Goal: Communication & Community: Answer question/provide support

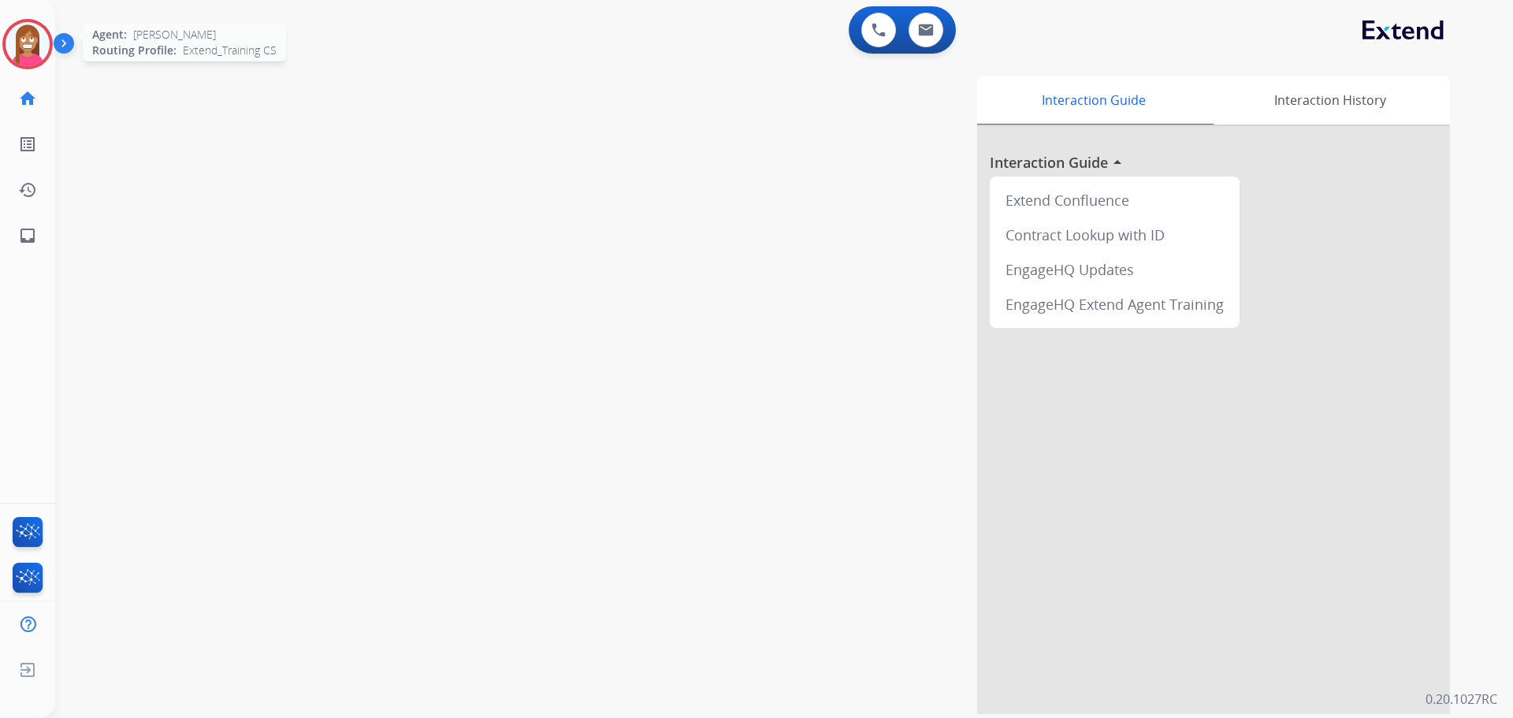
click at [32, 63] on img at bounding box center [28, 44] width 44 height 44
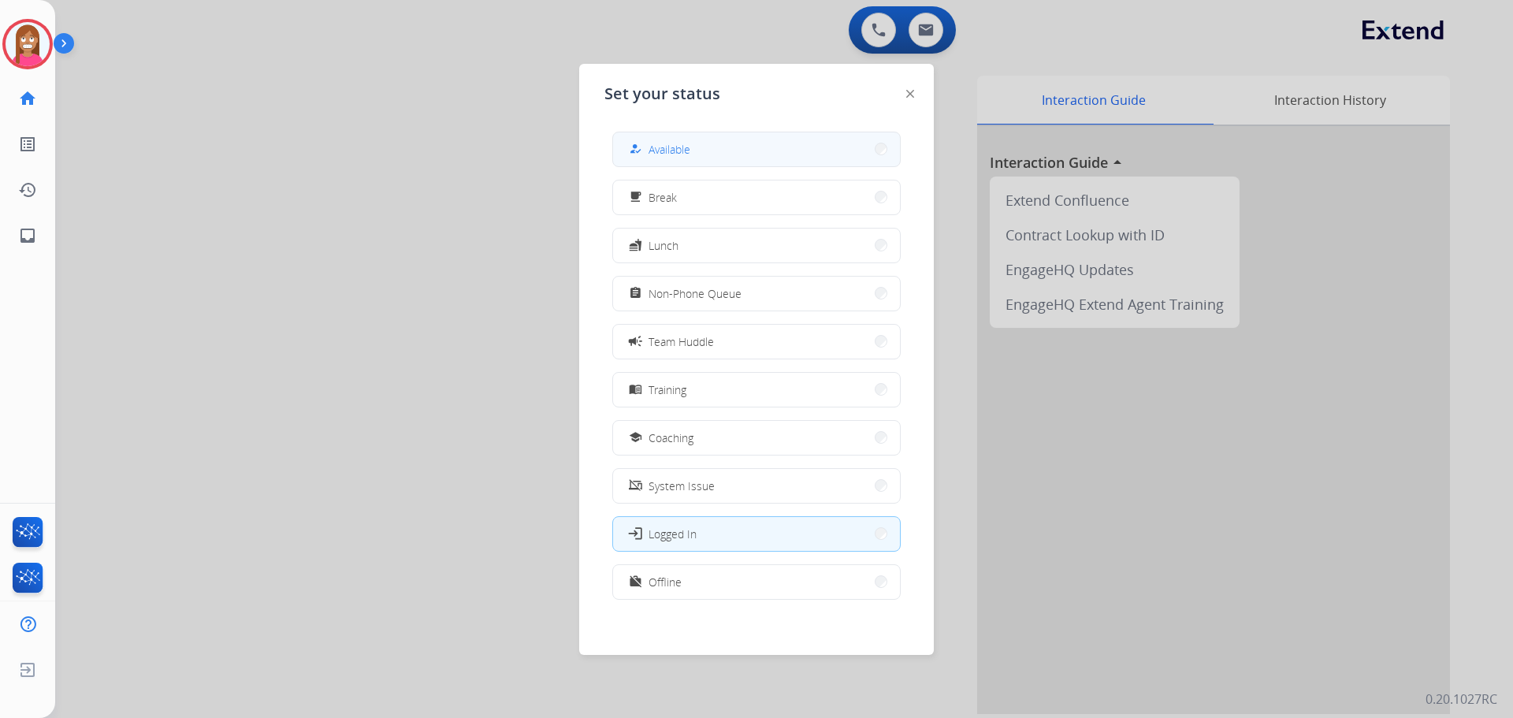
click at [648, 159] on button "how_to_reg Available" at bounding box center [756, 149] width 287 height 34
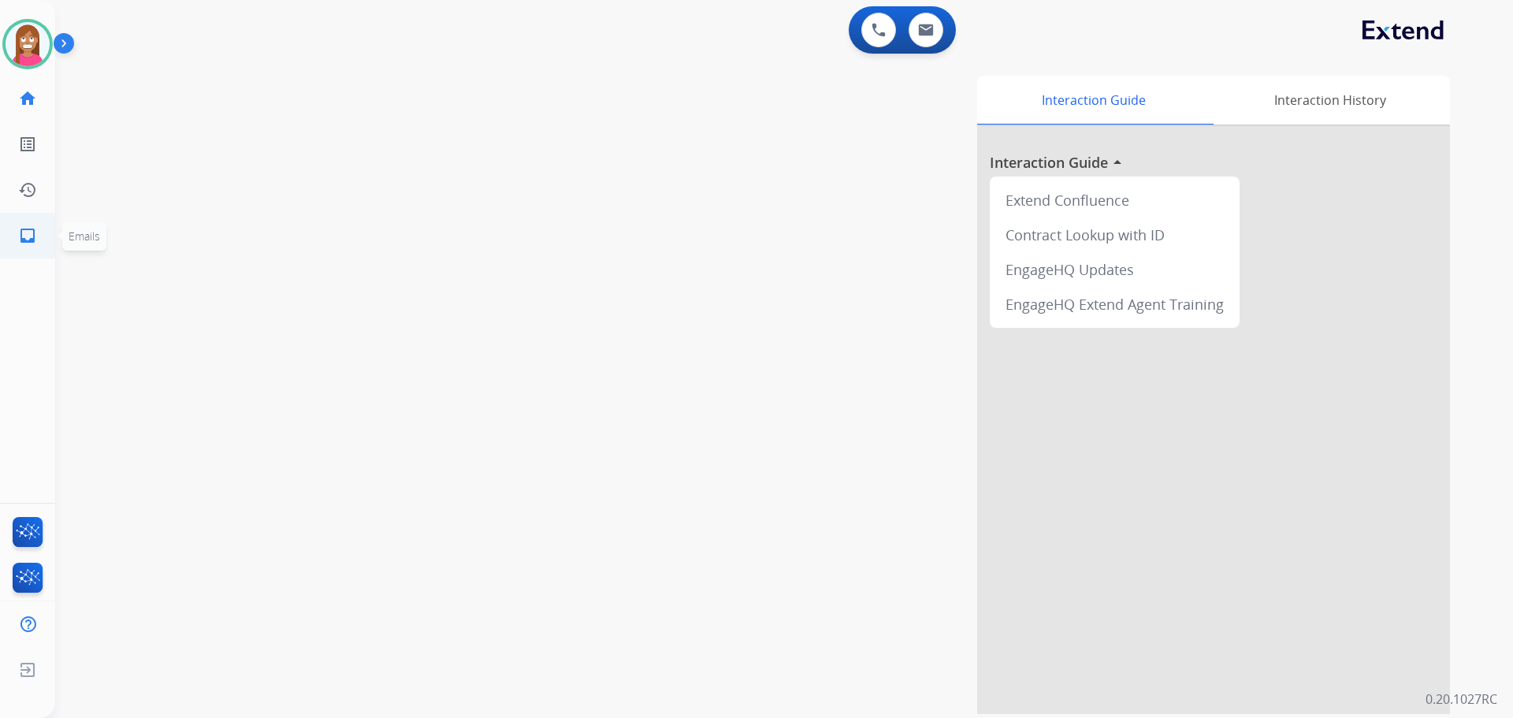
click at [22, 243] on mat-icon "inbox" at bounding box center [27, 235] width 19 height 19
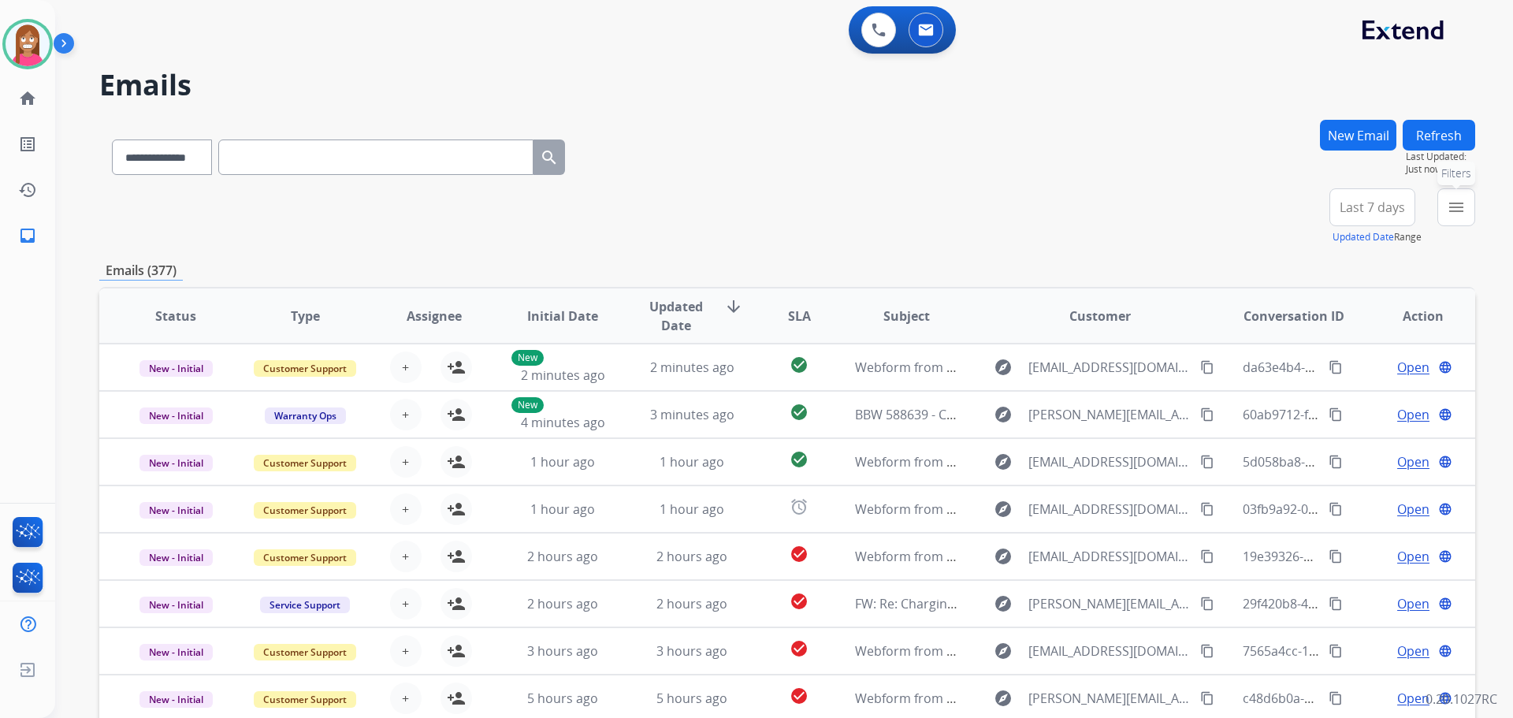
click at [1460, 216] on mat-icon "menu" at bounding box center [1456, 207] width 19 height 19
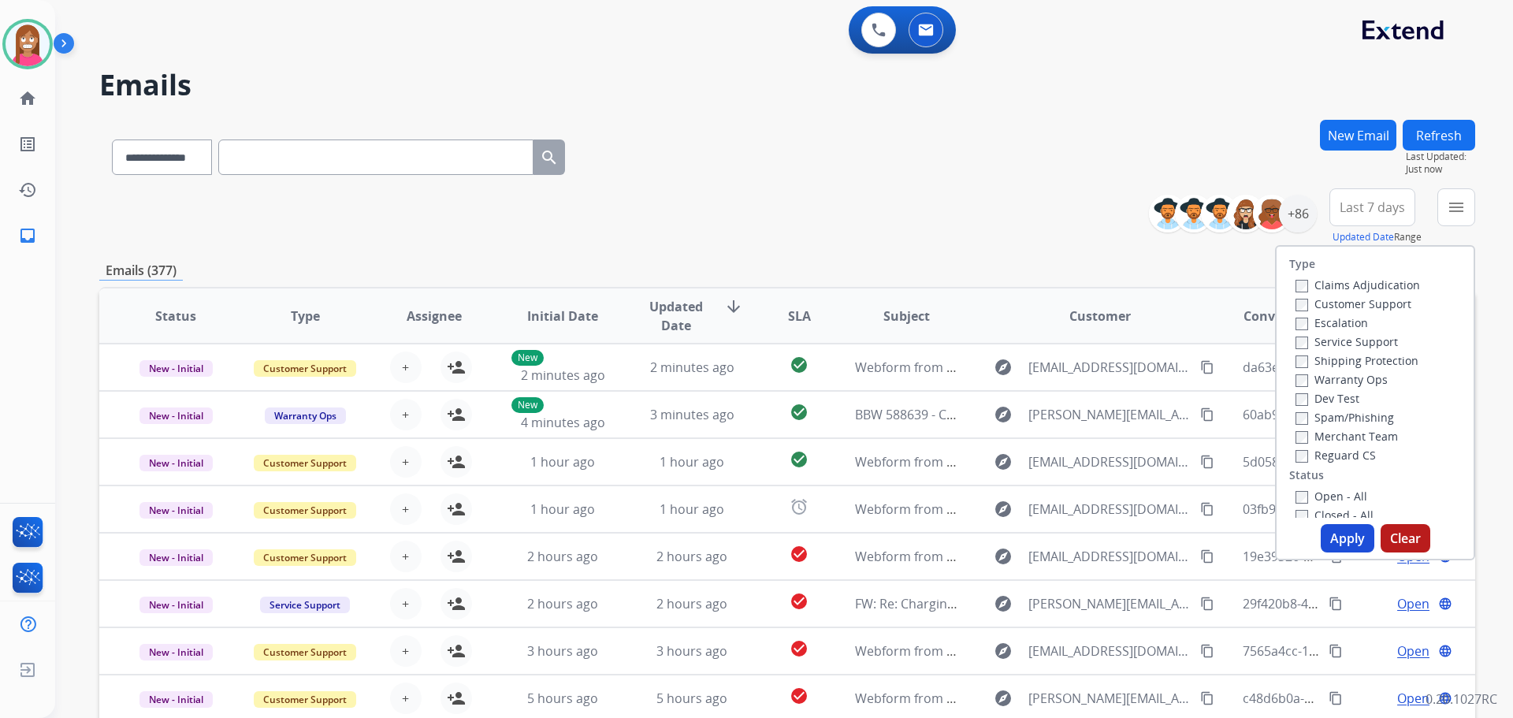
click at [1309, 298] on label "Customer Support" at bounding box center [1353, 303] width 116 height 15
click at [1330, 365] on label "Shipping Protection" at bounding box center [1356, 360] width 123 height 15
click at [1319, 492] on label "Open - All" at bounding box center [1331, 496] width 72 height 15
click at [1341, 541] on button "Apply" at bounding box center [1348, 538] width 54 height 28
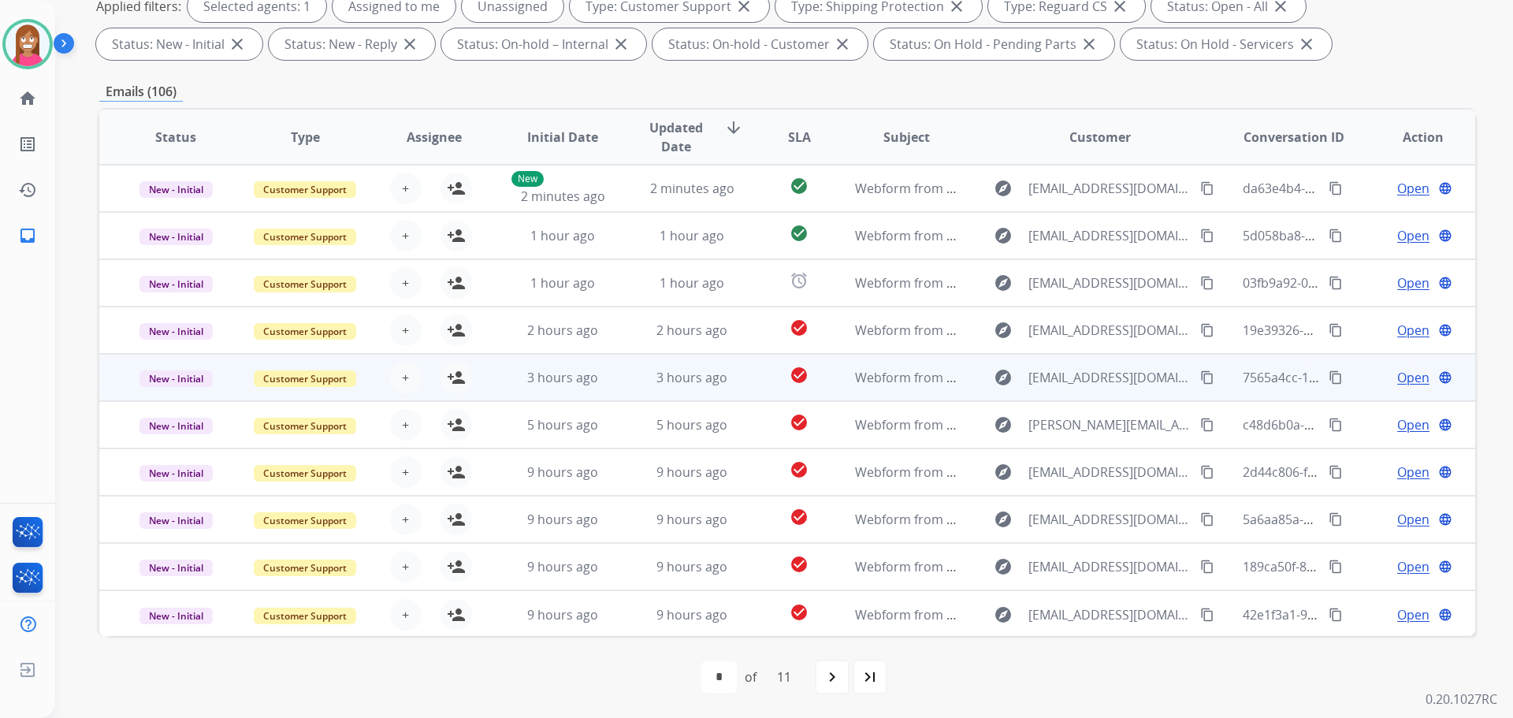
scroll to position [2, 0]
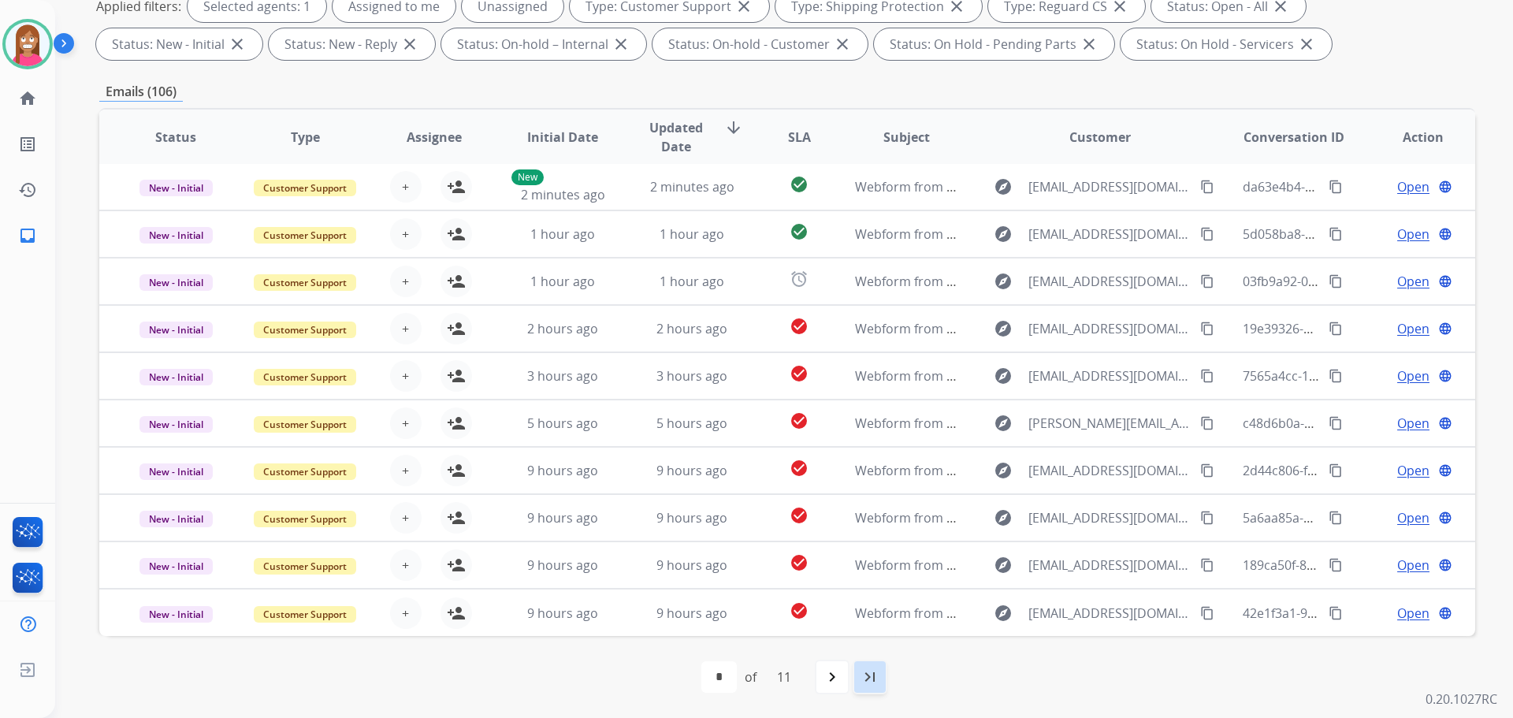
click at [882, 682] on div "last_page" at bounding box center [870, 676] width 35 height 35
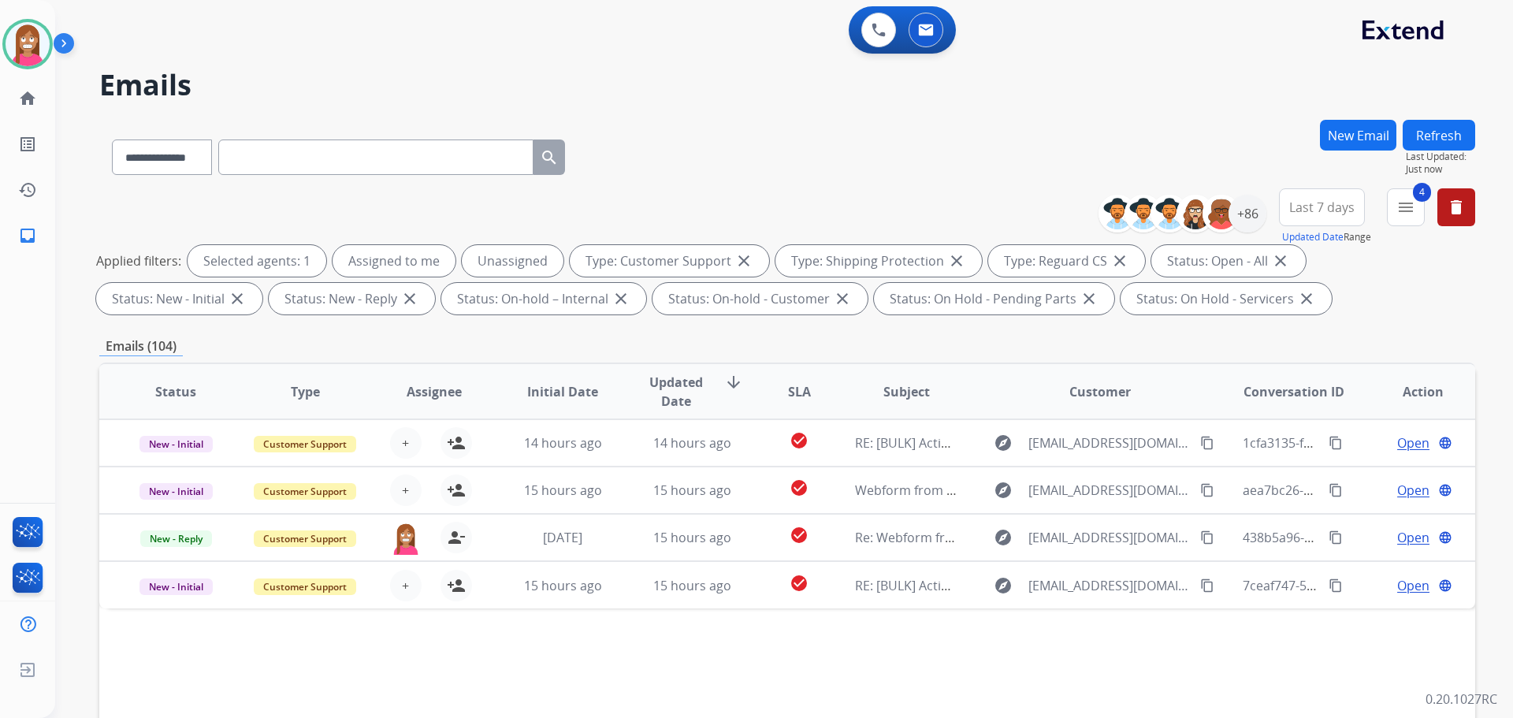
scroll to position [0, 0]
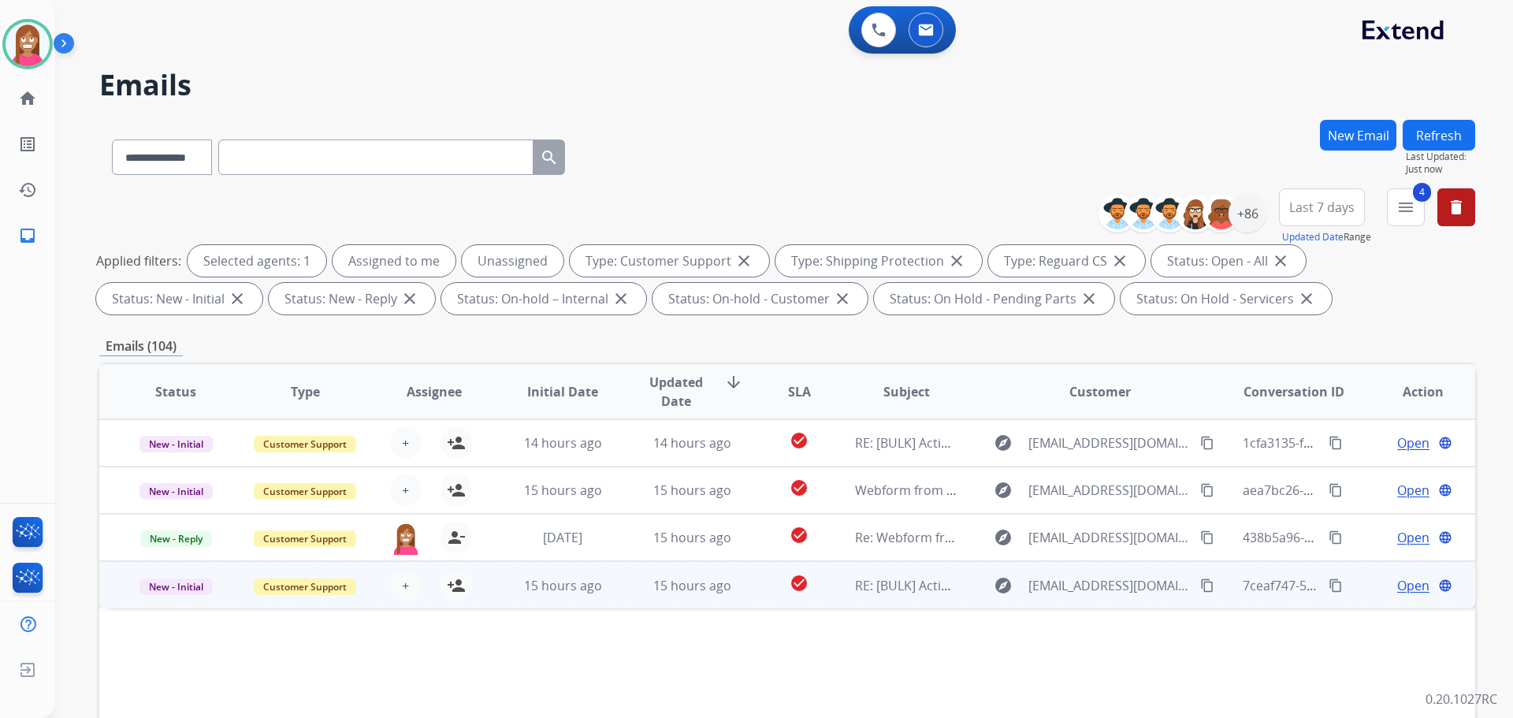
click at [615, 600] on td "15 hours ago" at bounding box center [679, 584] width 129 height 47
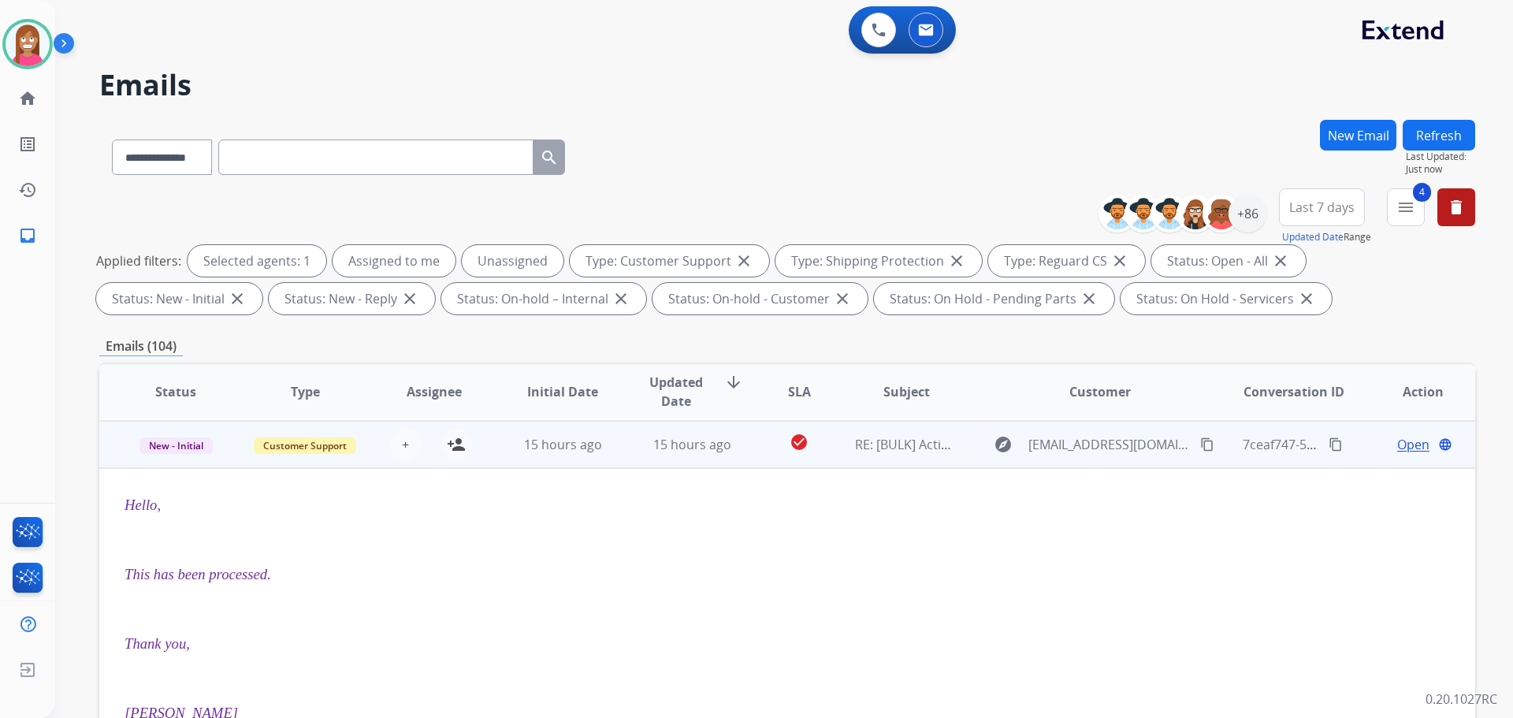
scroll to position [142, 0]
click at [176, 450] on span "New - Initial" at bounding box center [175, 444] width 73 height 17
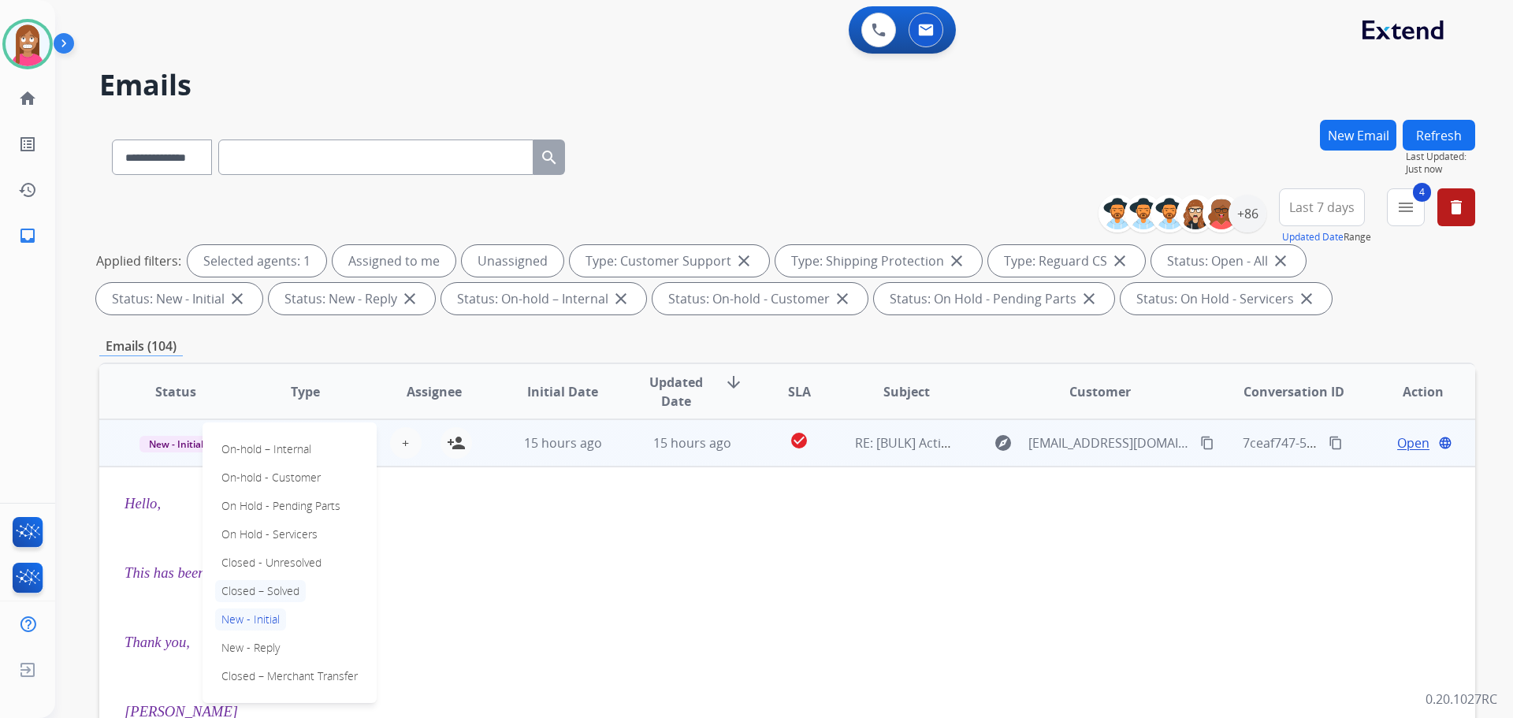
click at [262, 589] on p "Closed – Solved" at bounding box center [260, 591] width 91 height 22
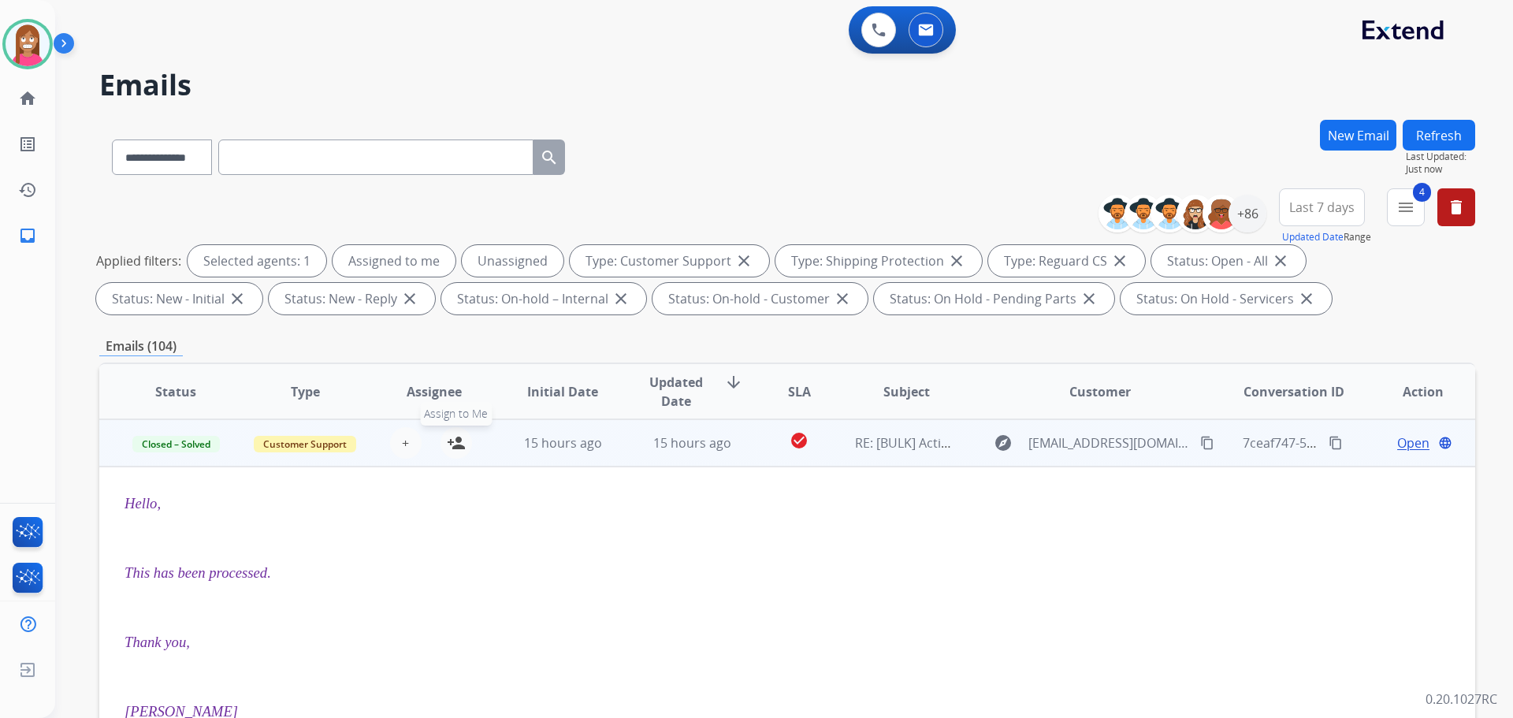
click at [451, 452] on button "person_add Assign to Me" at bounding box center [456, 443] width 32 height 32
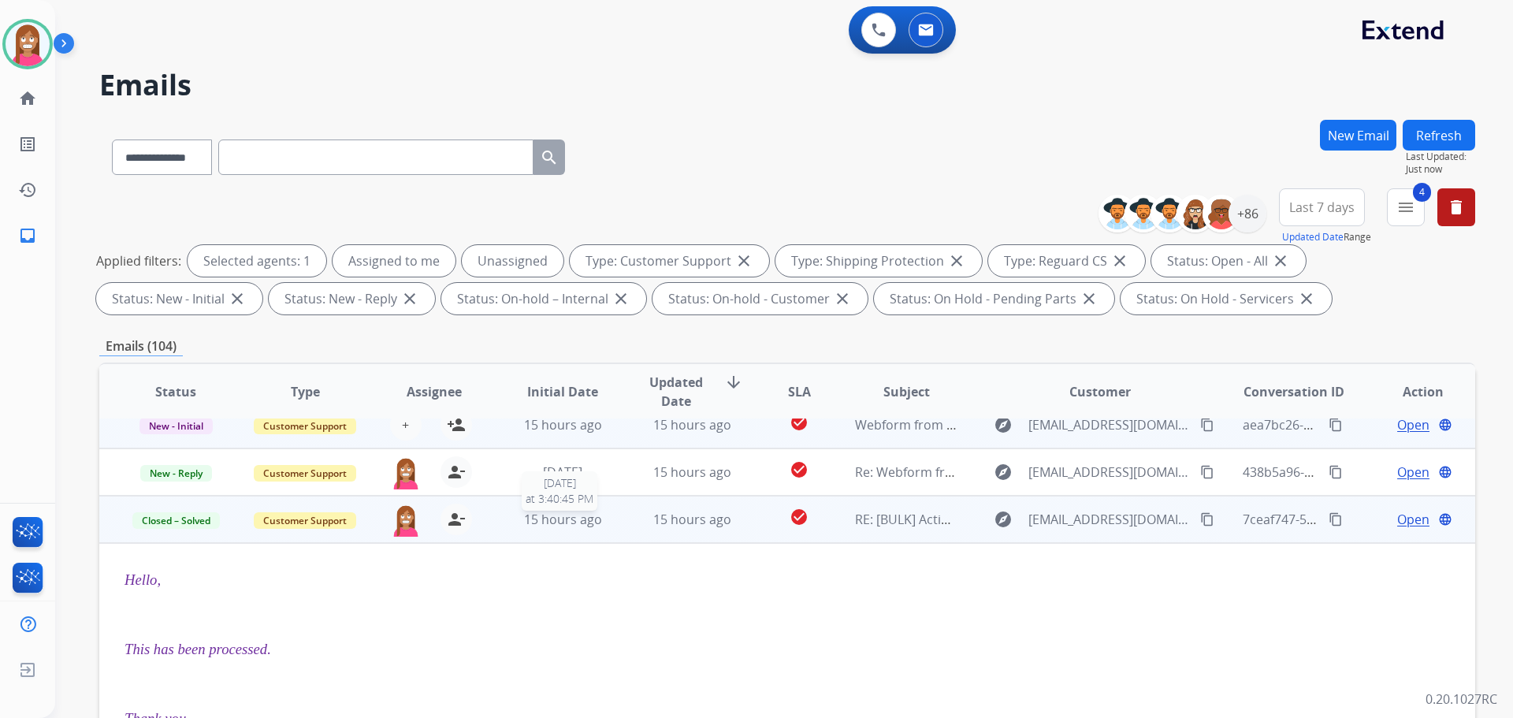
scroll to position [0, 0]
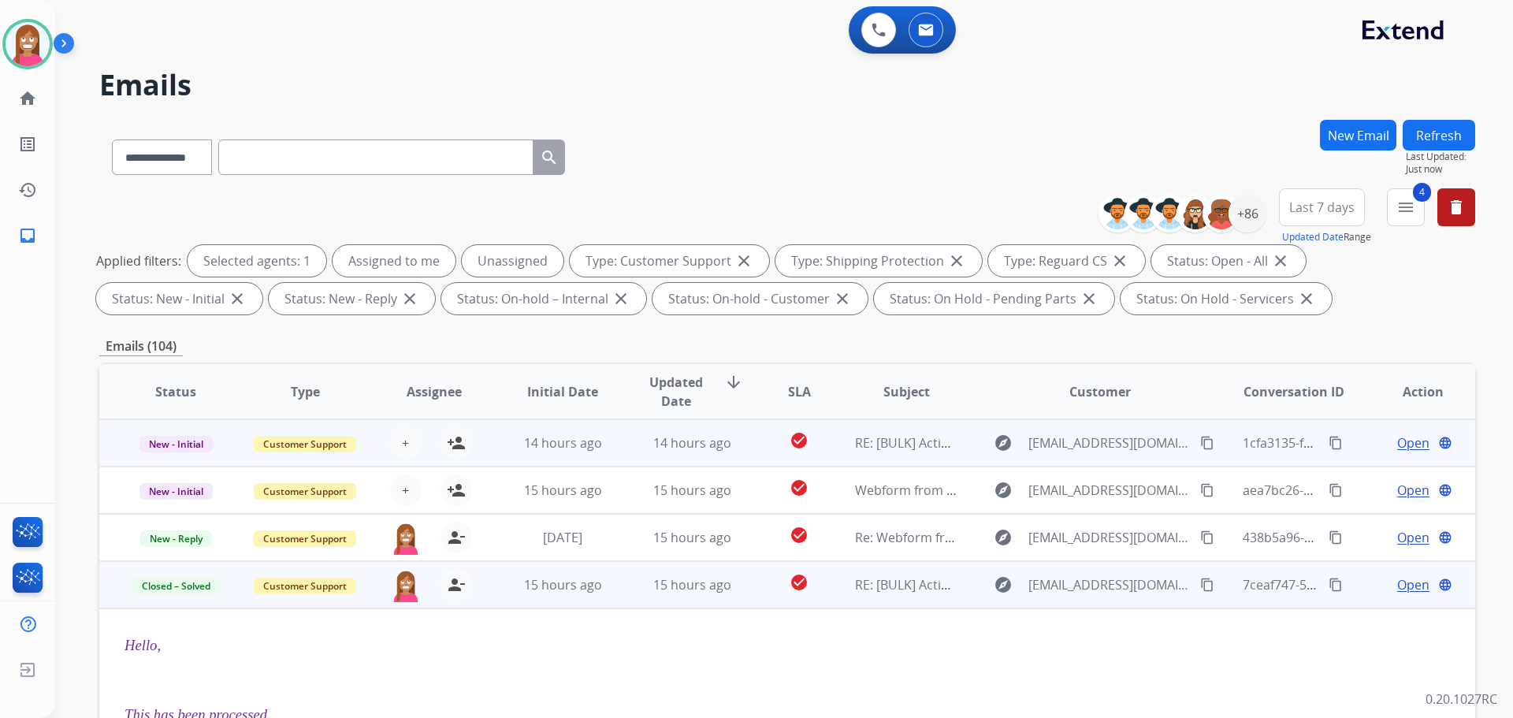
click at [744, 451] on td "check_circle" at bounding box center [787, 442] width 86 height 47
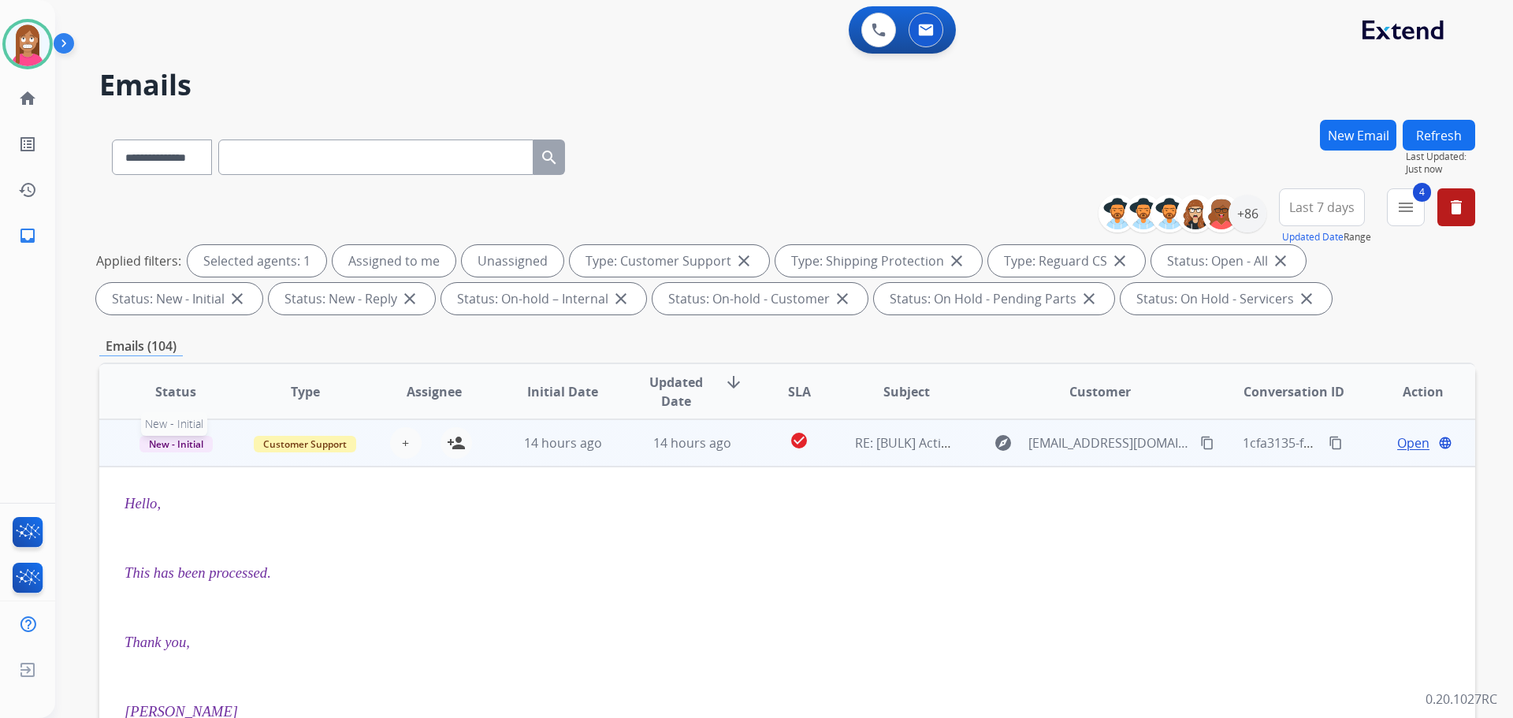
click at [162, 444] on span "New - Initial" at bounding box center [175, 444] width 73 height 17
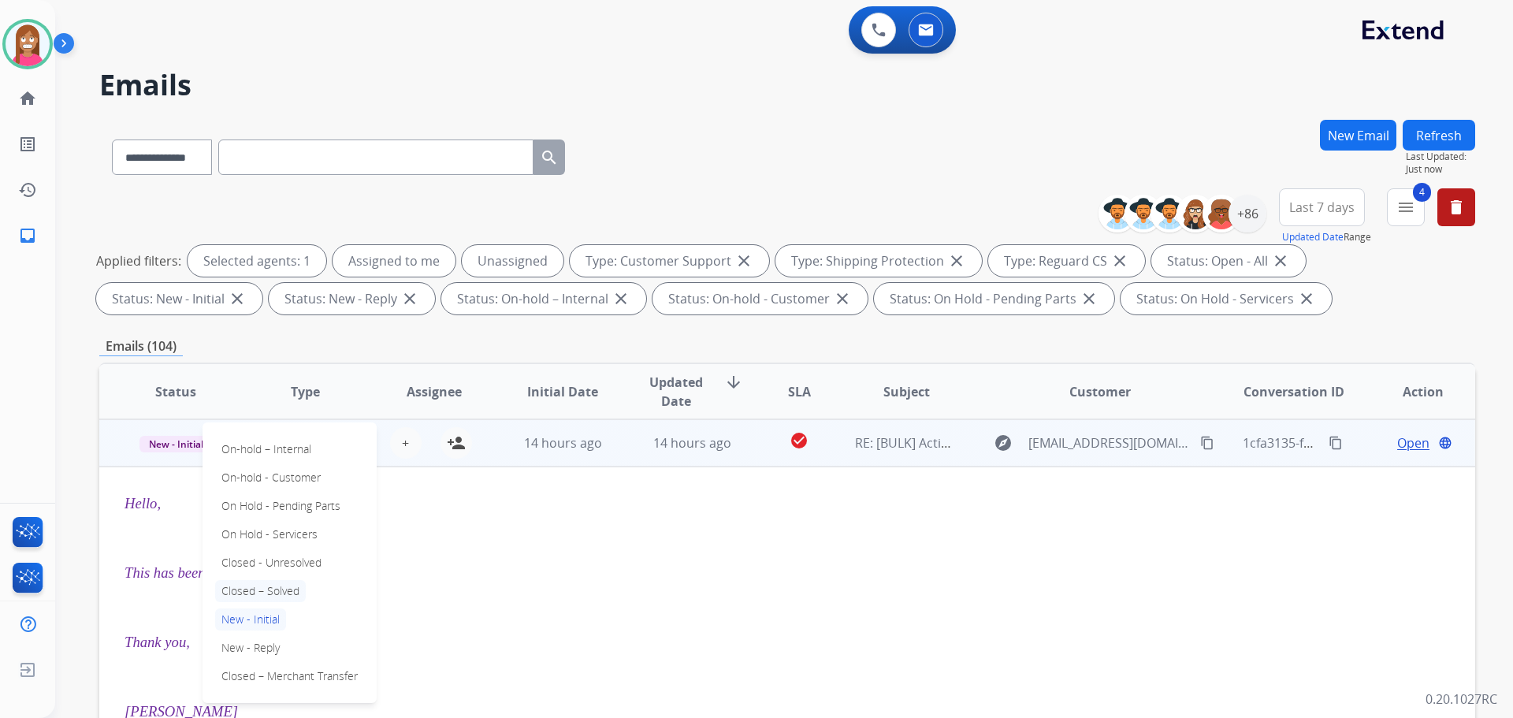
click at [290, 589] on p "Closed – Solved" at bounding box center [260, 591] width 91 height 22
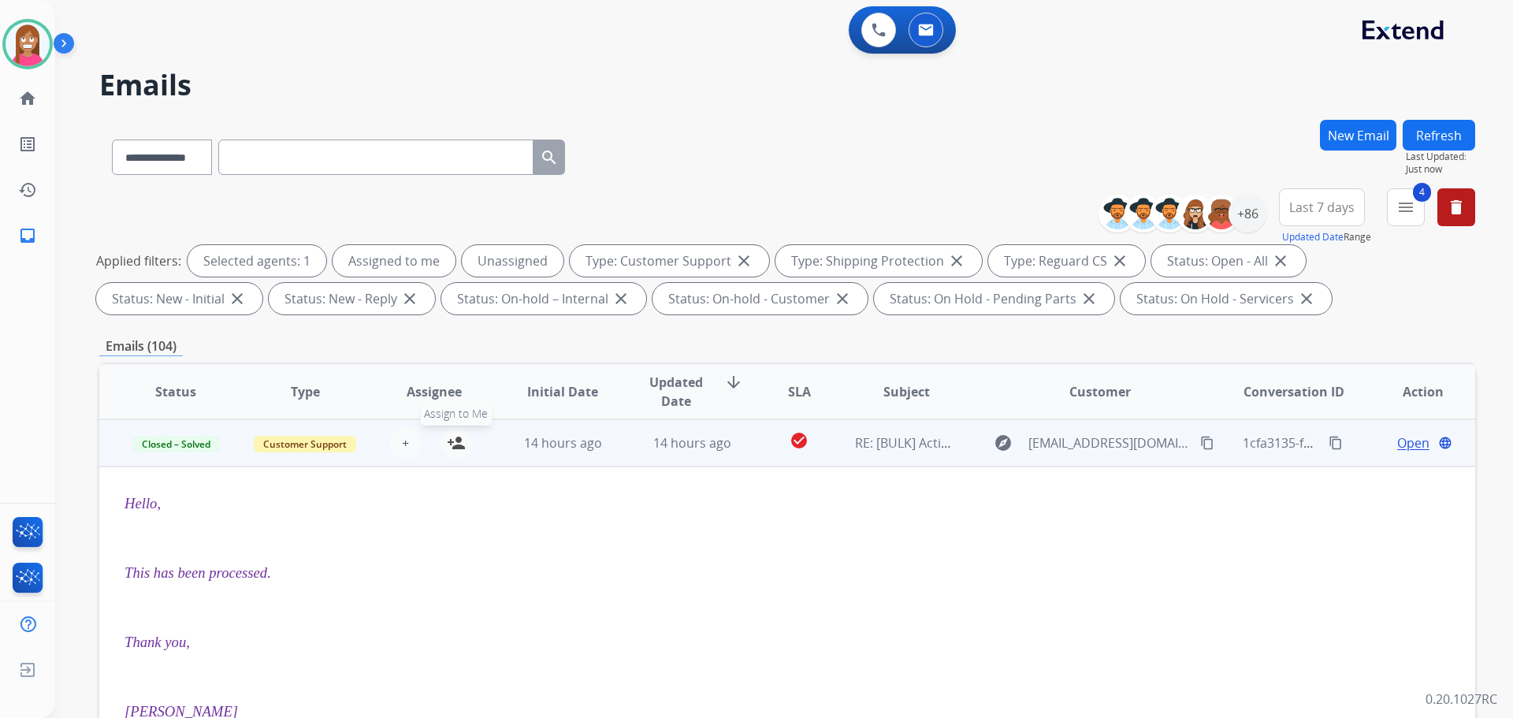
click at [459, 451] on mat-icon "person_add" at bounding box center [456, 442] width 19 height 19
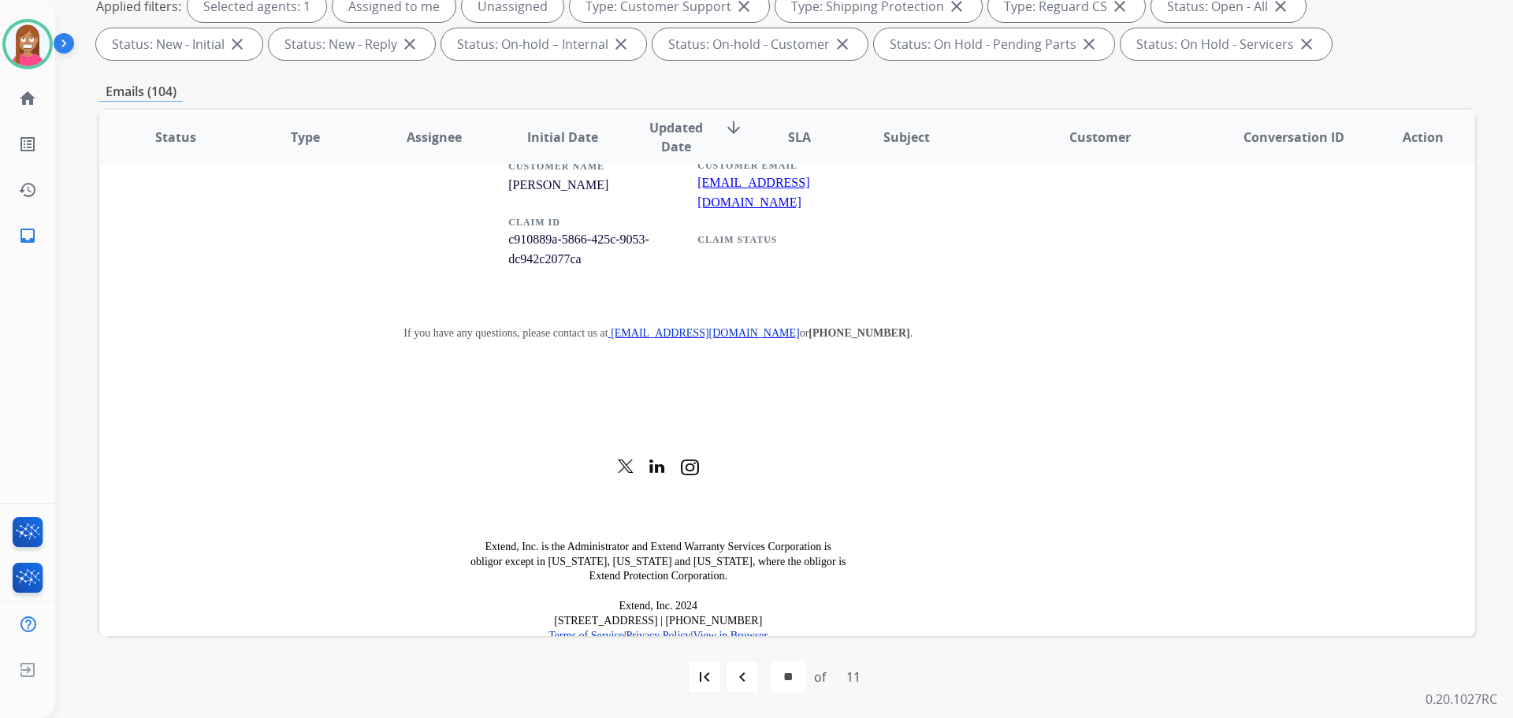
scroll to position [1793, 0]
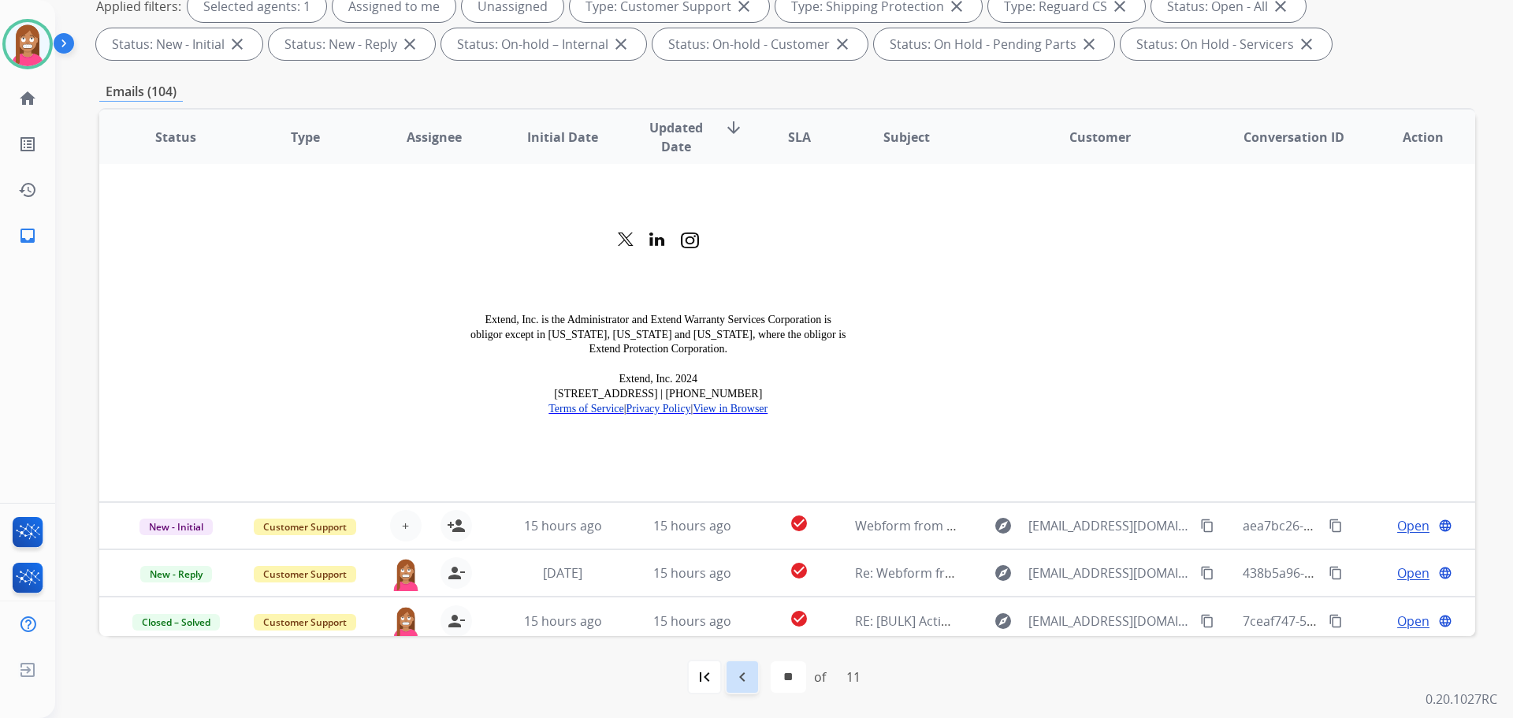
click at [742, 681] on mat-icon "navigate_before" at bounding box center [742, 676] width 19 height 19
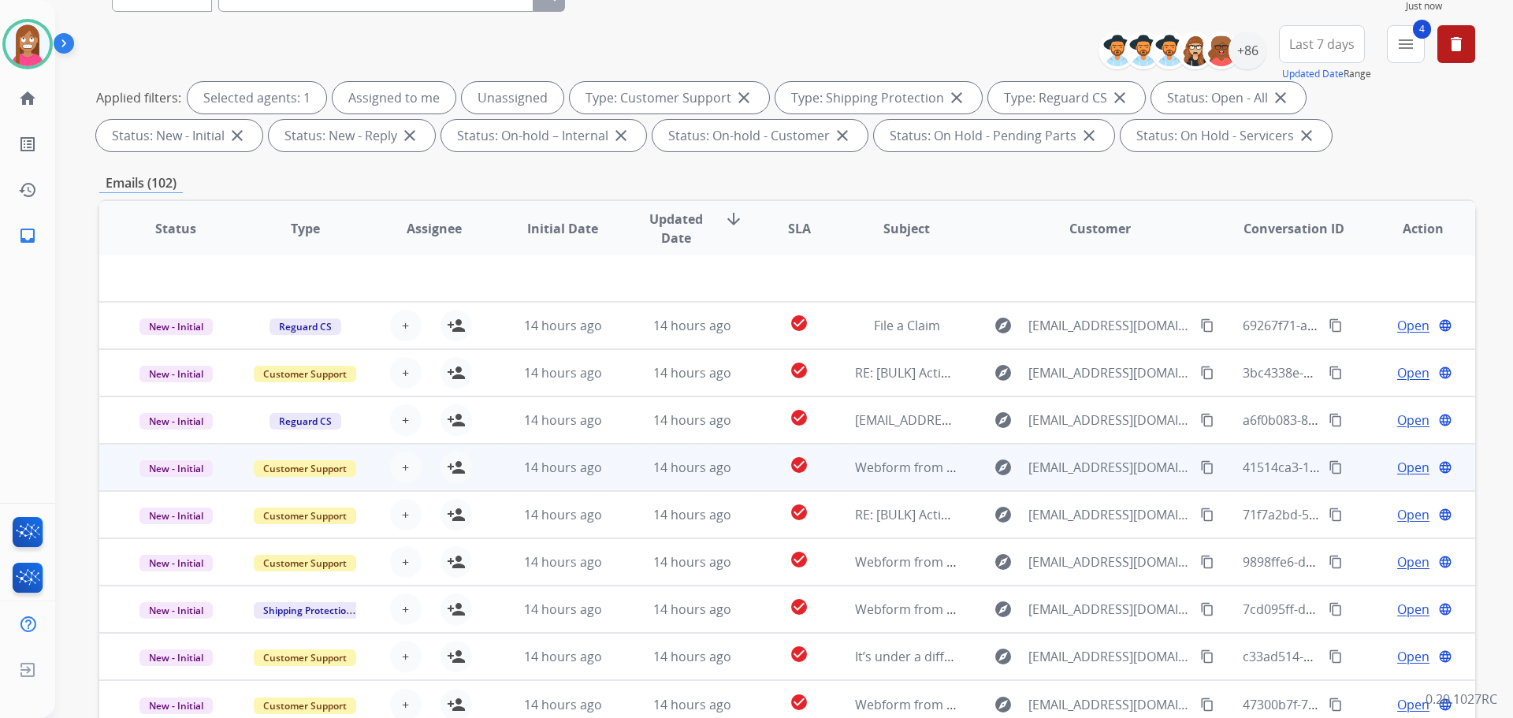
scroll to position [254, 0]
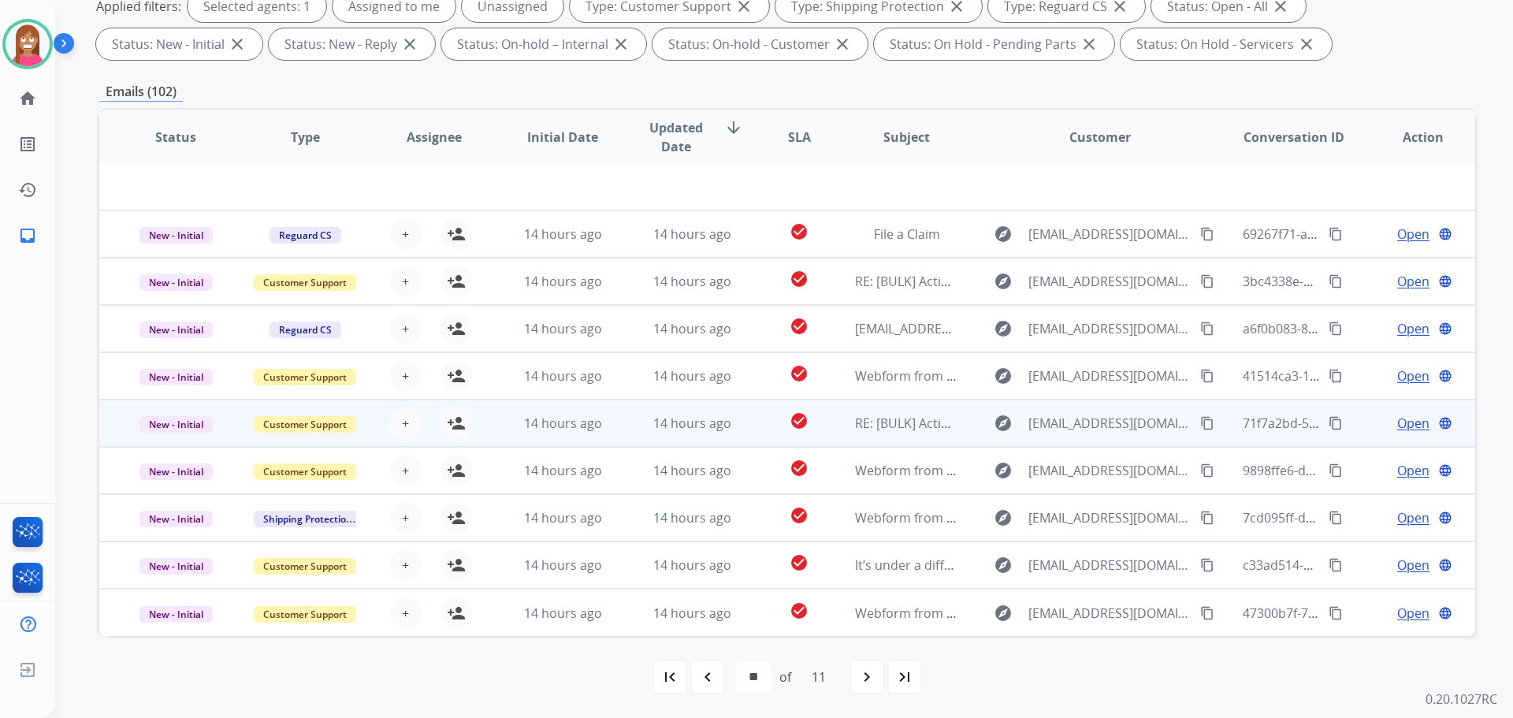
click at [749, 440] on td "check_circle" at bounding box center [787, 422] width 86 height 47
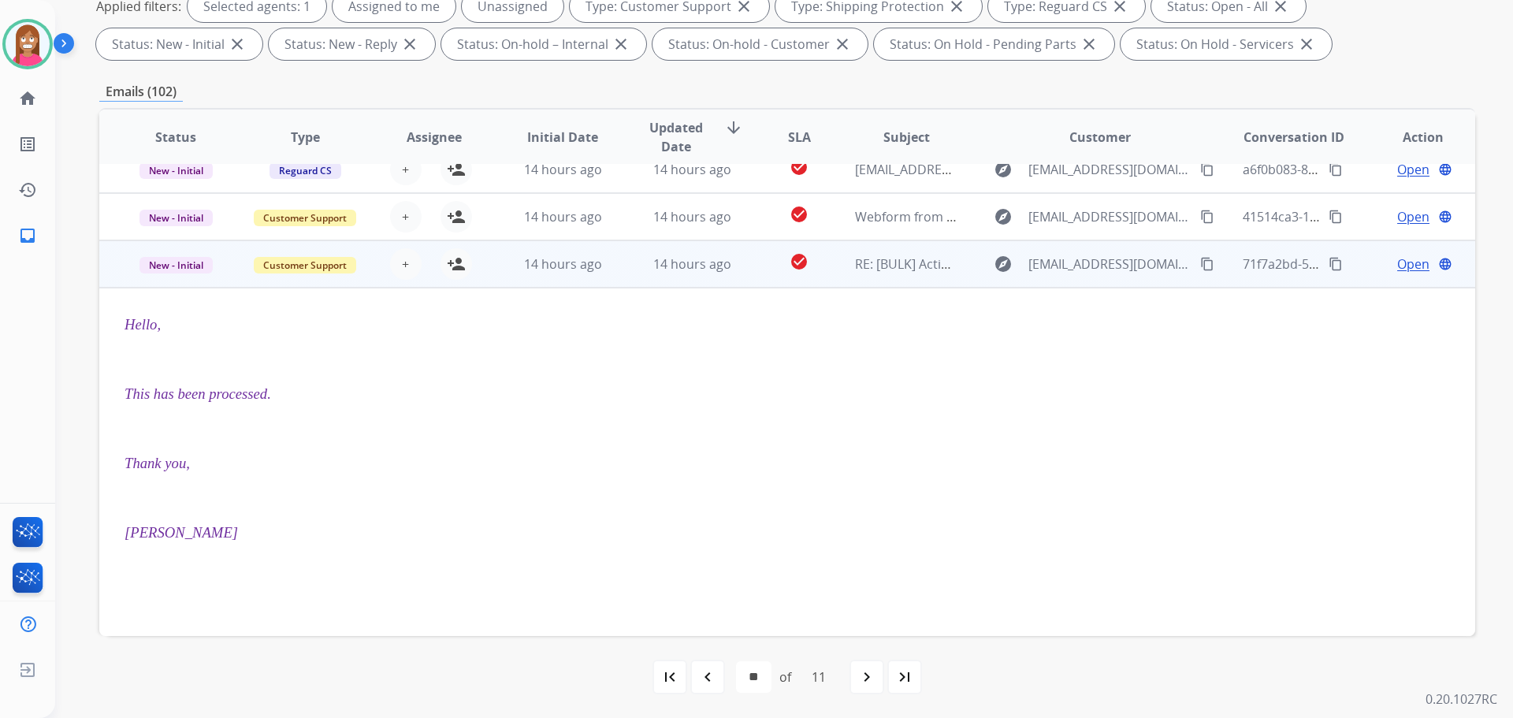
scroll to position [79, 0]
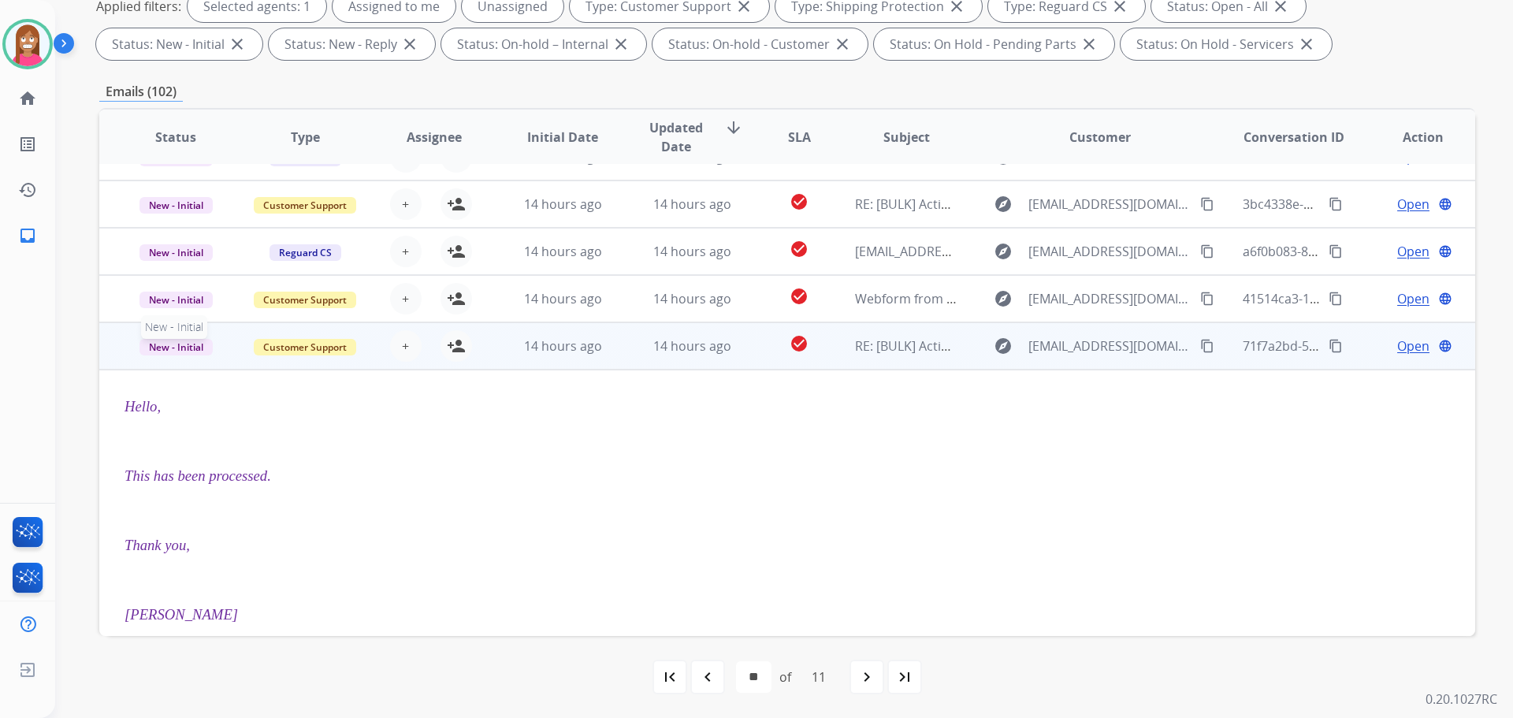
click at [184, 351] on span "New - Initial" at bounding box center [175, 347] width 73 height 17
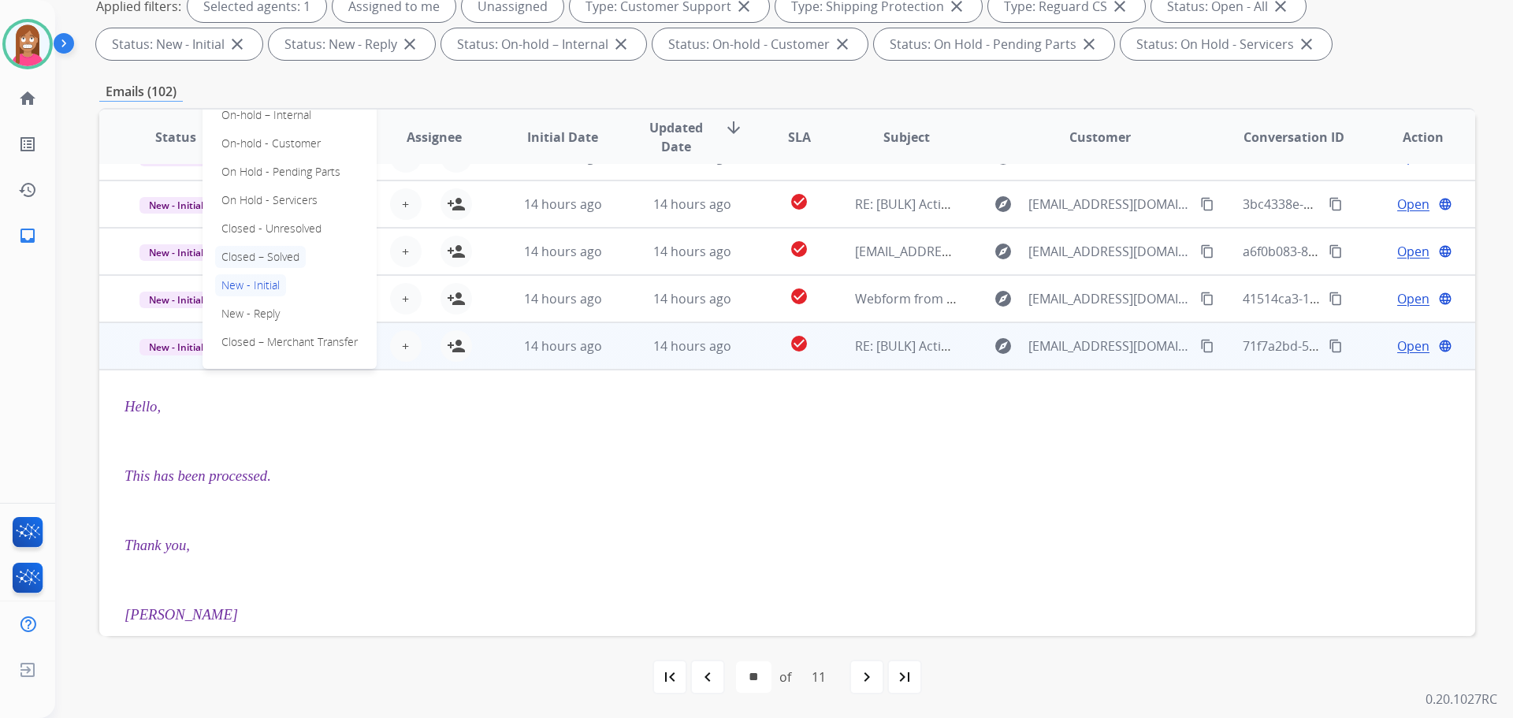
click at [263, 258] on p "Closed – Solved" at bounding box center [260, 257] width 91 height 22
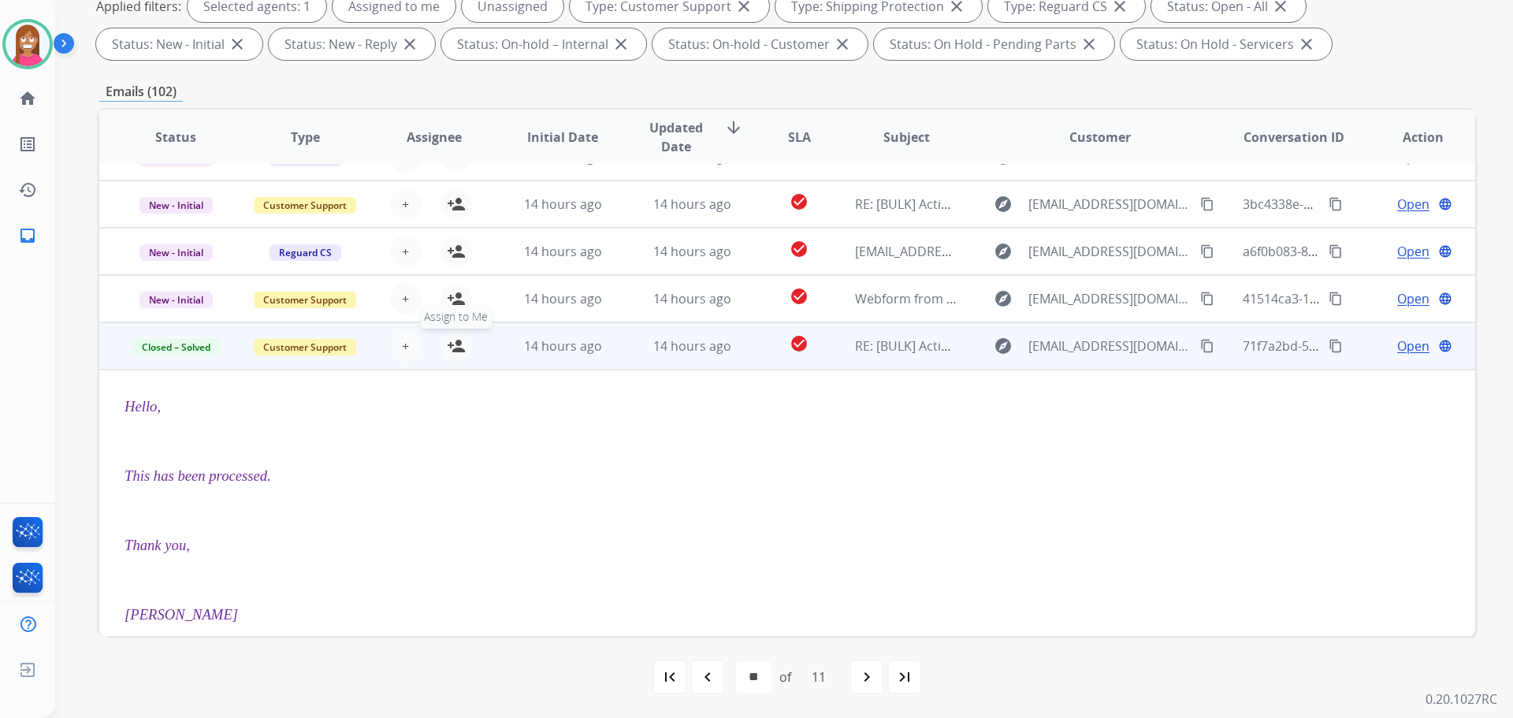
click at [453, 353] on mat-icon "person_add" at bounding box center [456, 345] width 19 height 19
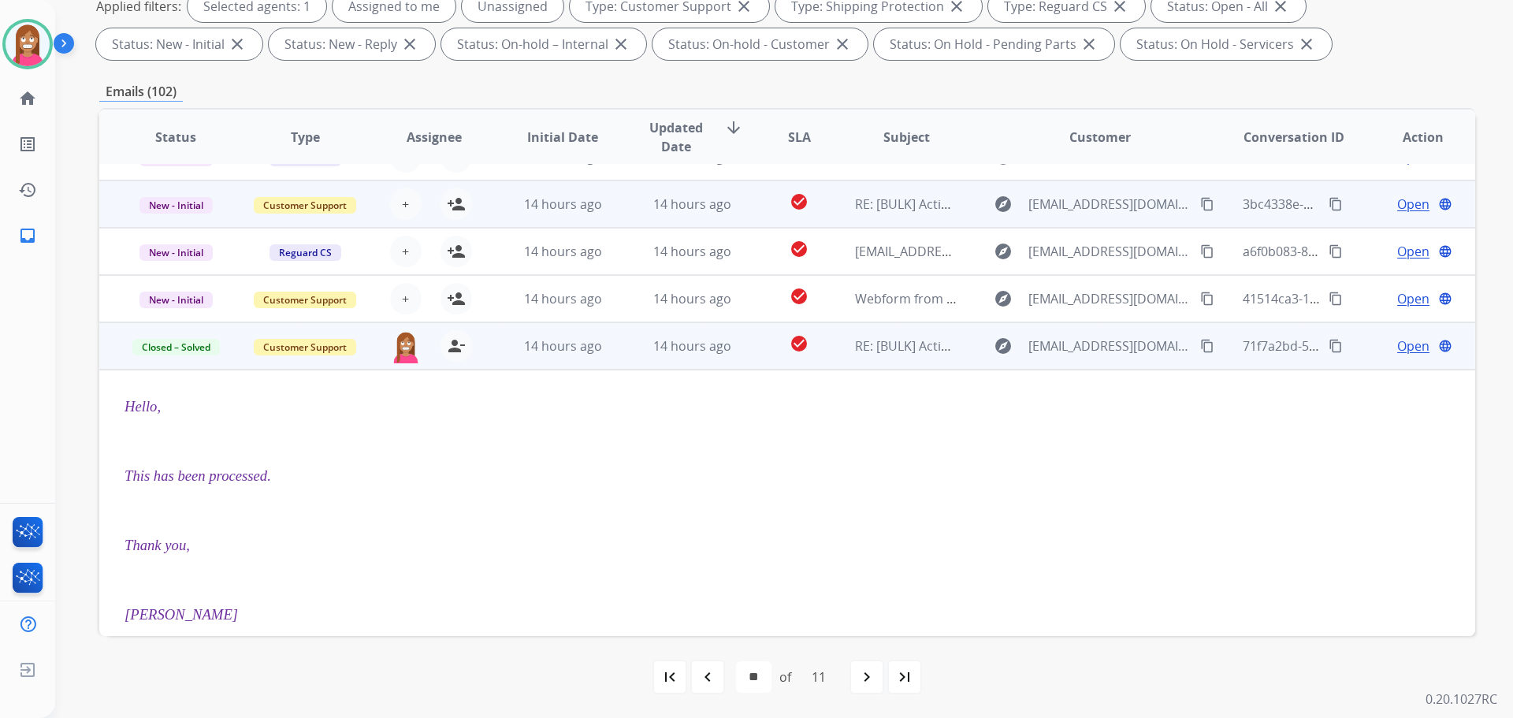
click at [630, 214] on td "14 hours ago" at bounding box center [679, 203] width 129 height 47
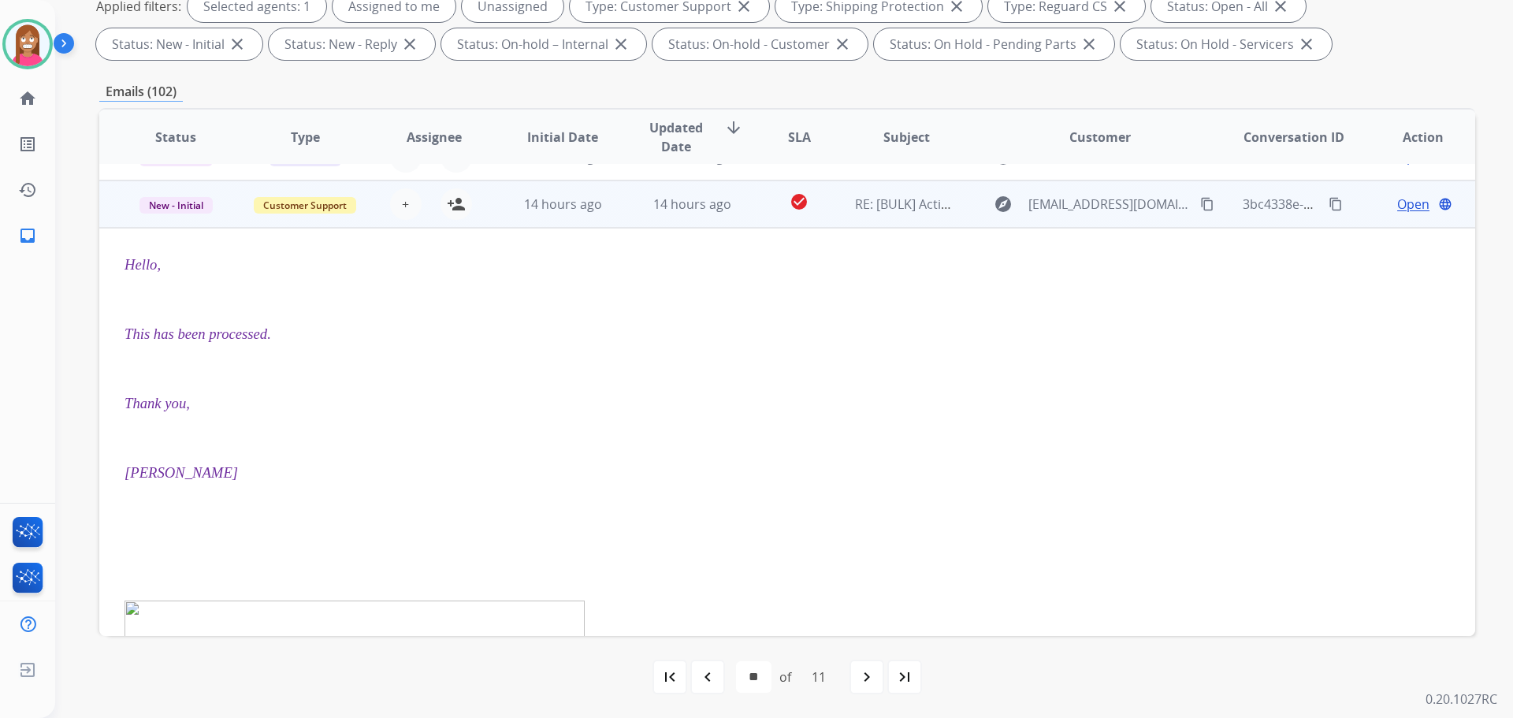
scroll to position [95, 0]
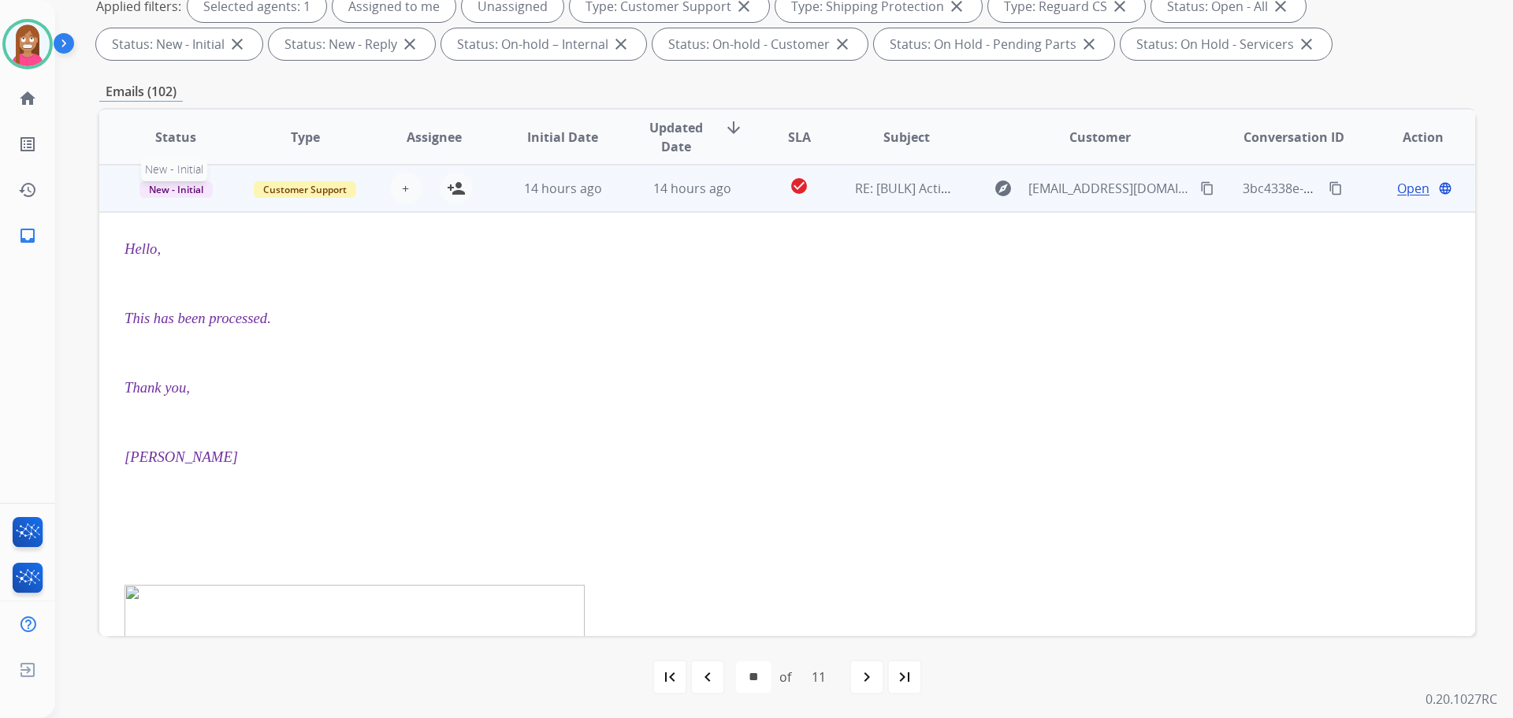
click at [182, 188] on span "New - Initial" at bounding box center [175, 189] width 73 height 17
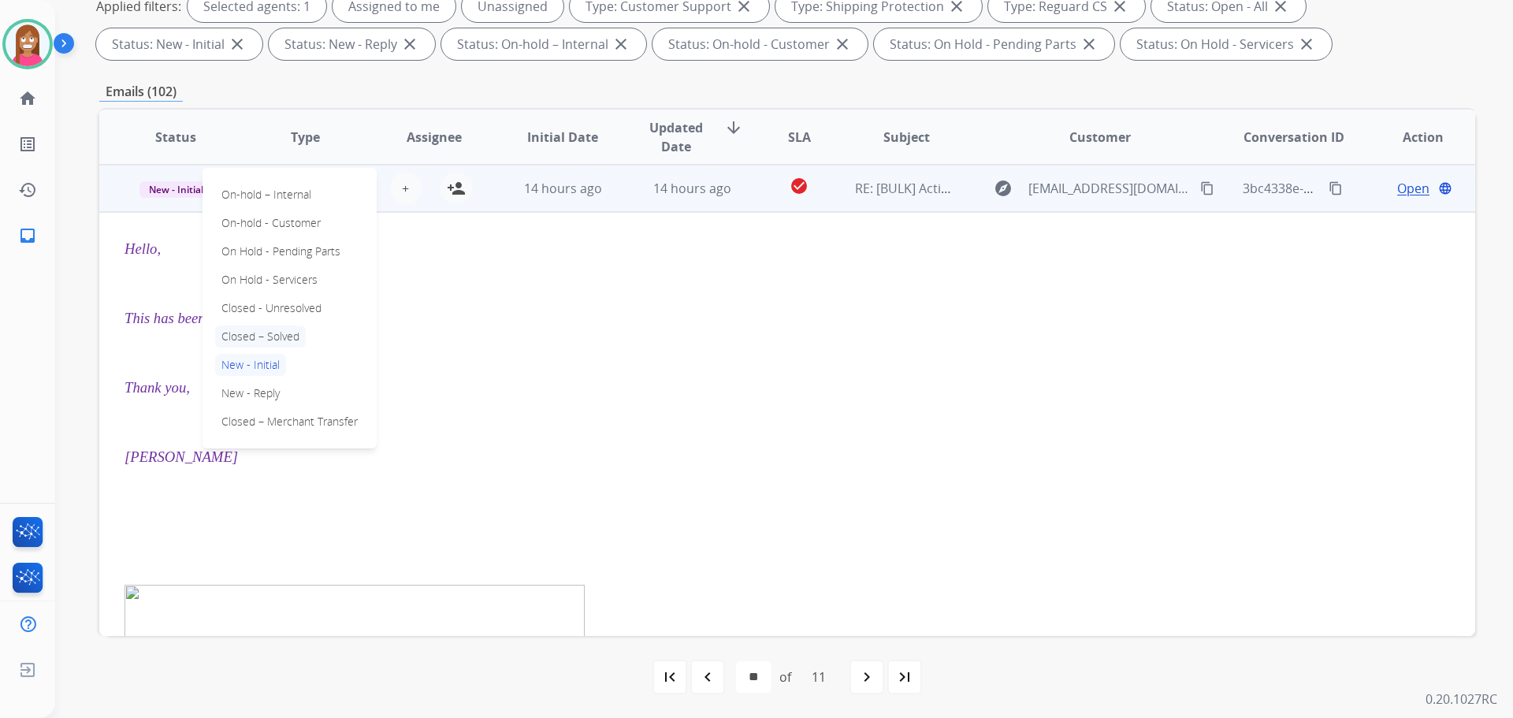
click at [255, 331] on p "Closed – Solved" at bounding box center [260, 336] width 91 height 22
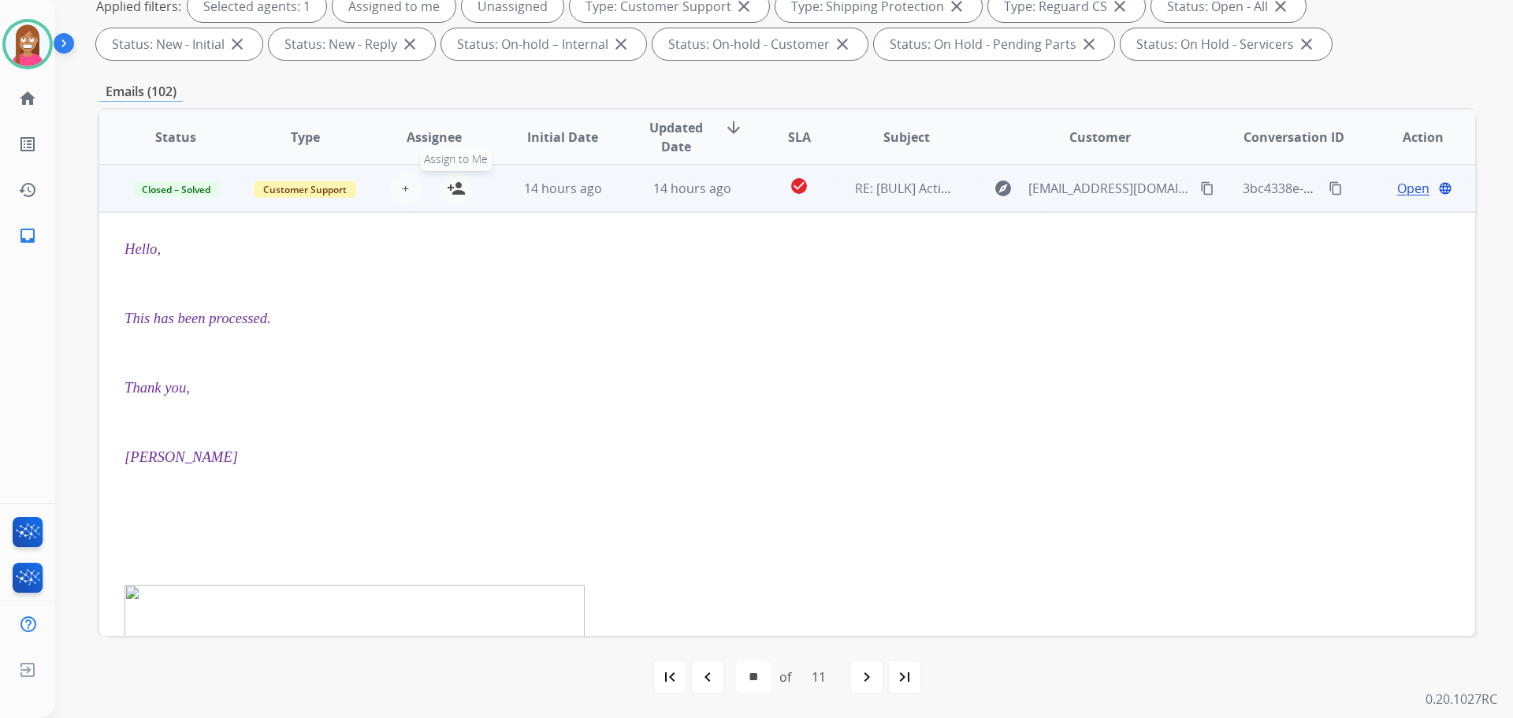
click at [448, 192] on mat-icon "person_add" at bounding box center [456, 188] width 19 height 19
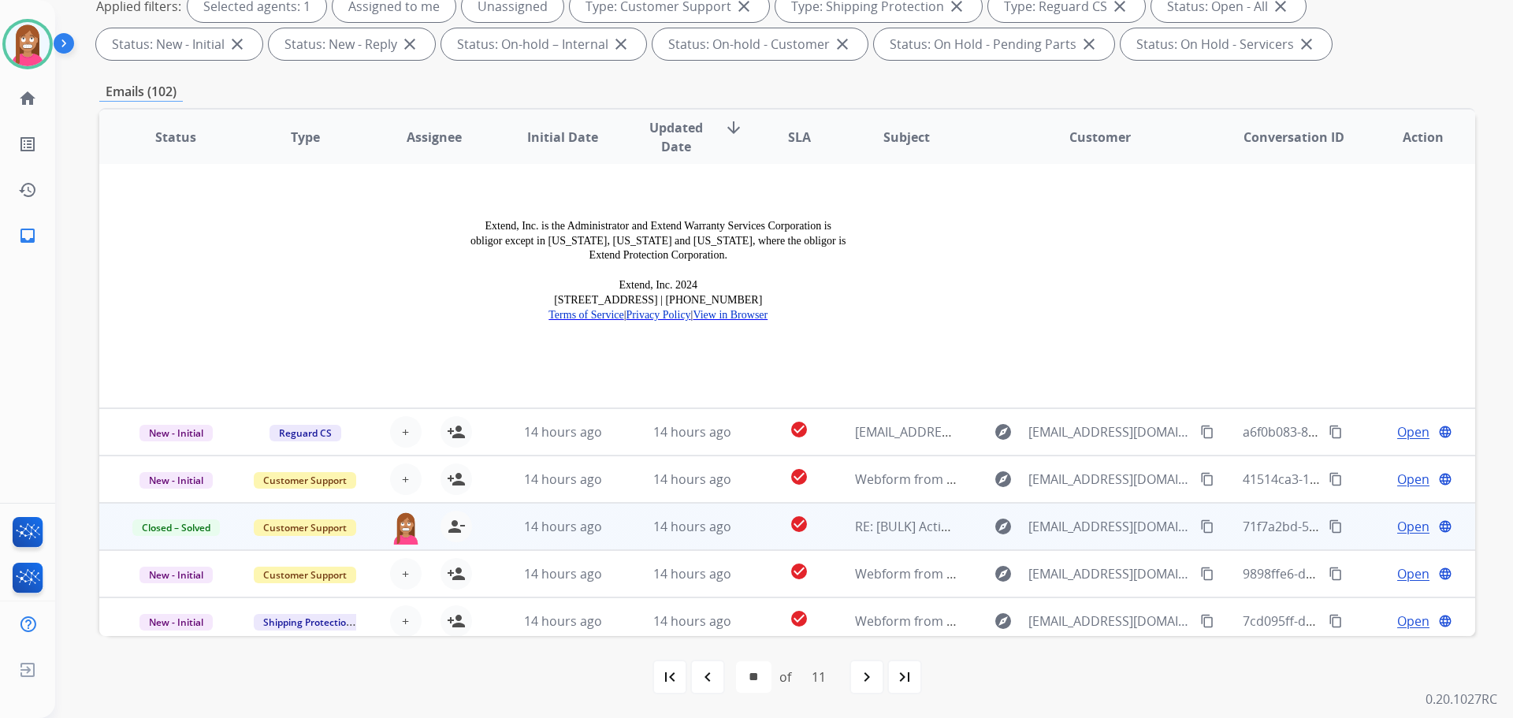
scroll to position [2077, 0]
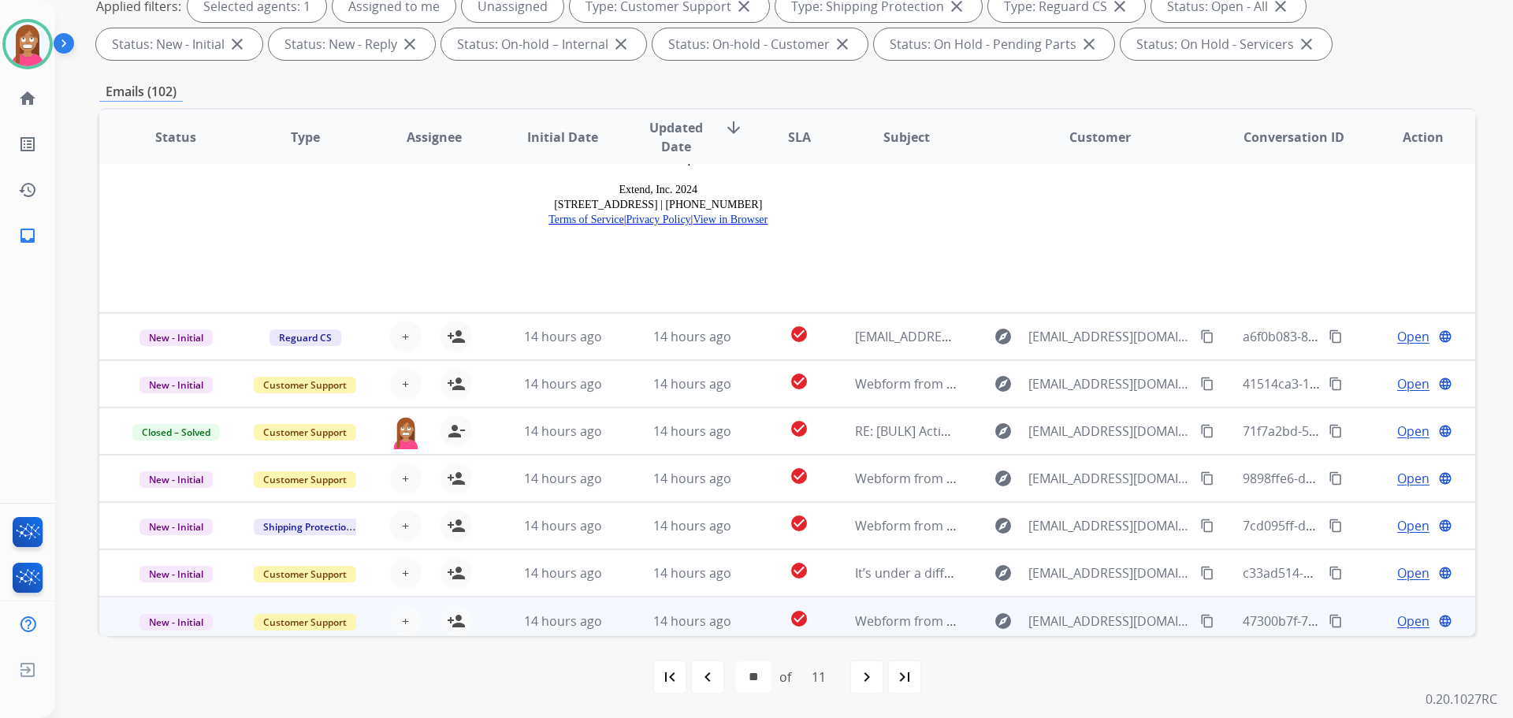
click at [730, 629] on td "14 hours ago" at bounding box center [679, 619] width 129 height 47
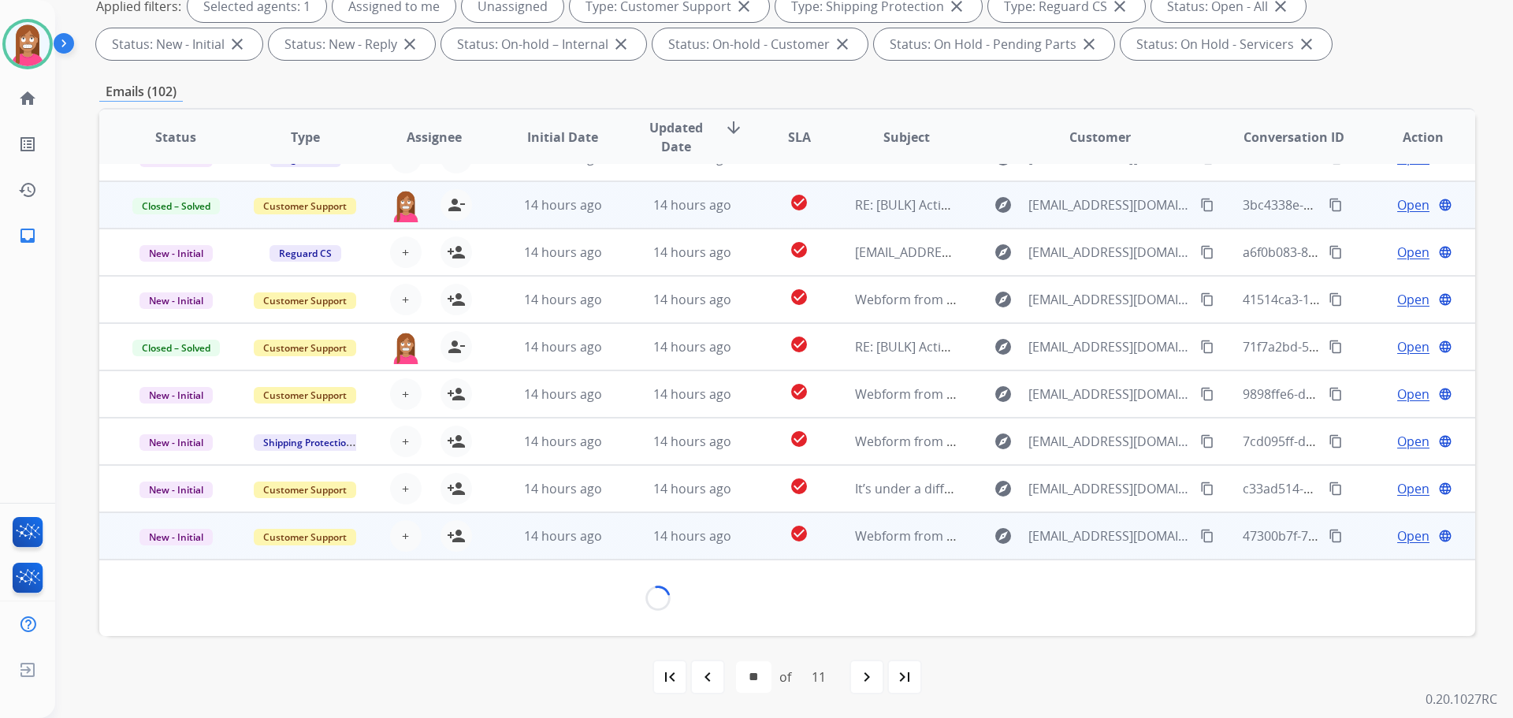
scroll to position [72, 0]
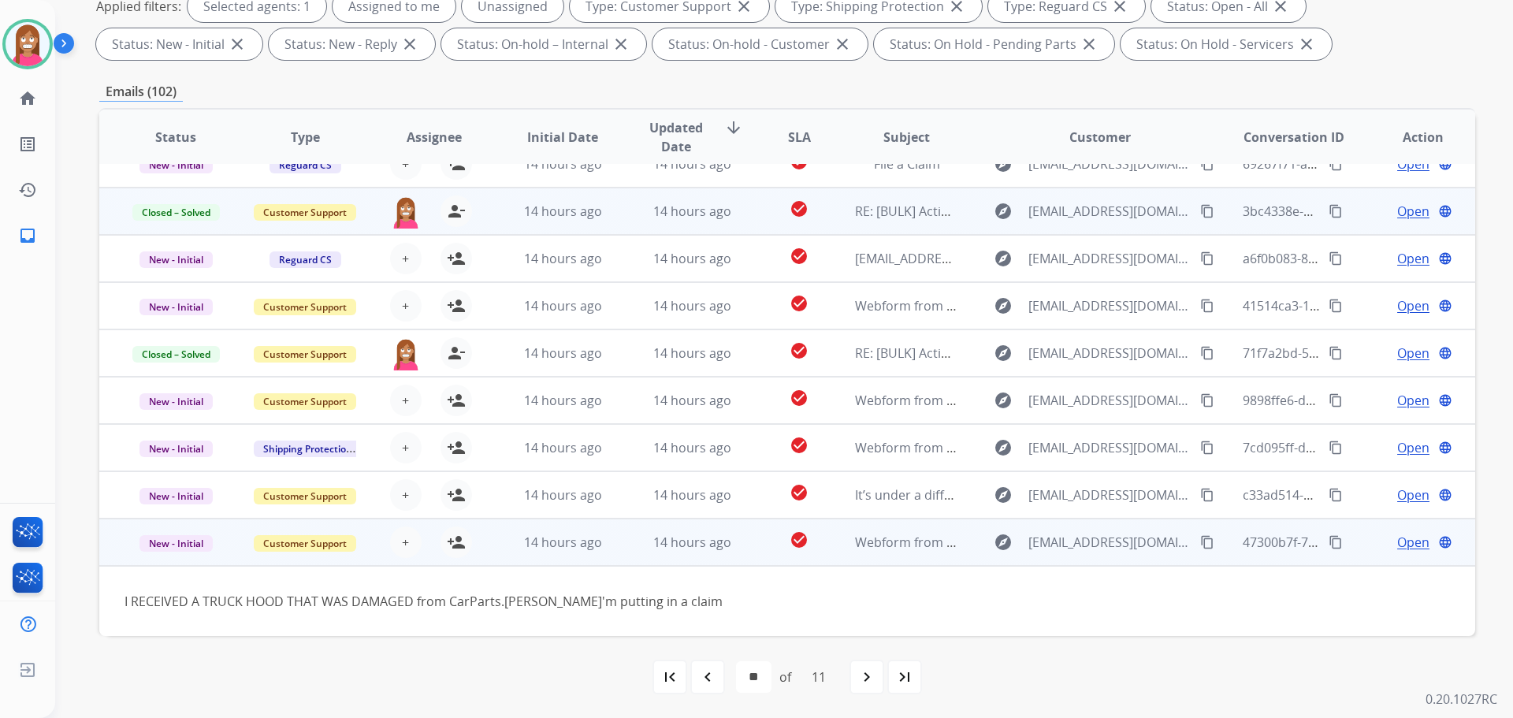
click at [1200, 544] on mat-icon "content_copy" at bounding box center [1207, 542] width 14 height 14
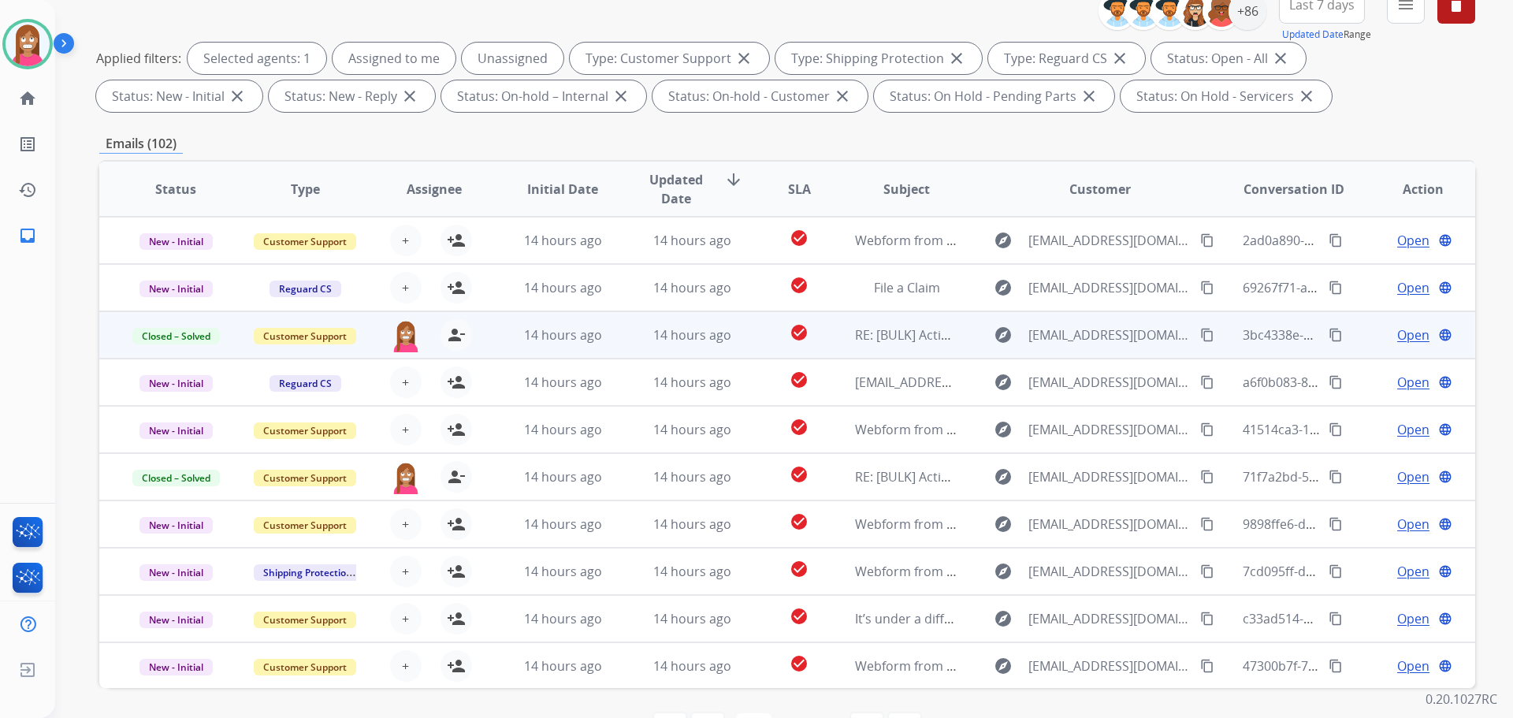
scroll to position [176, 0]
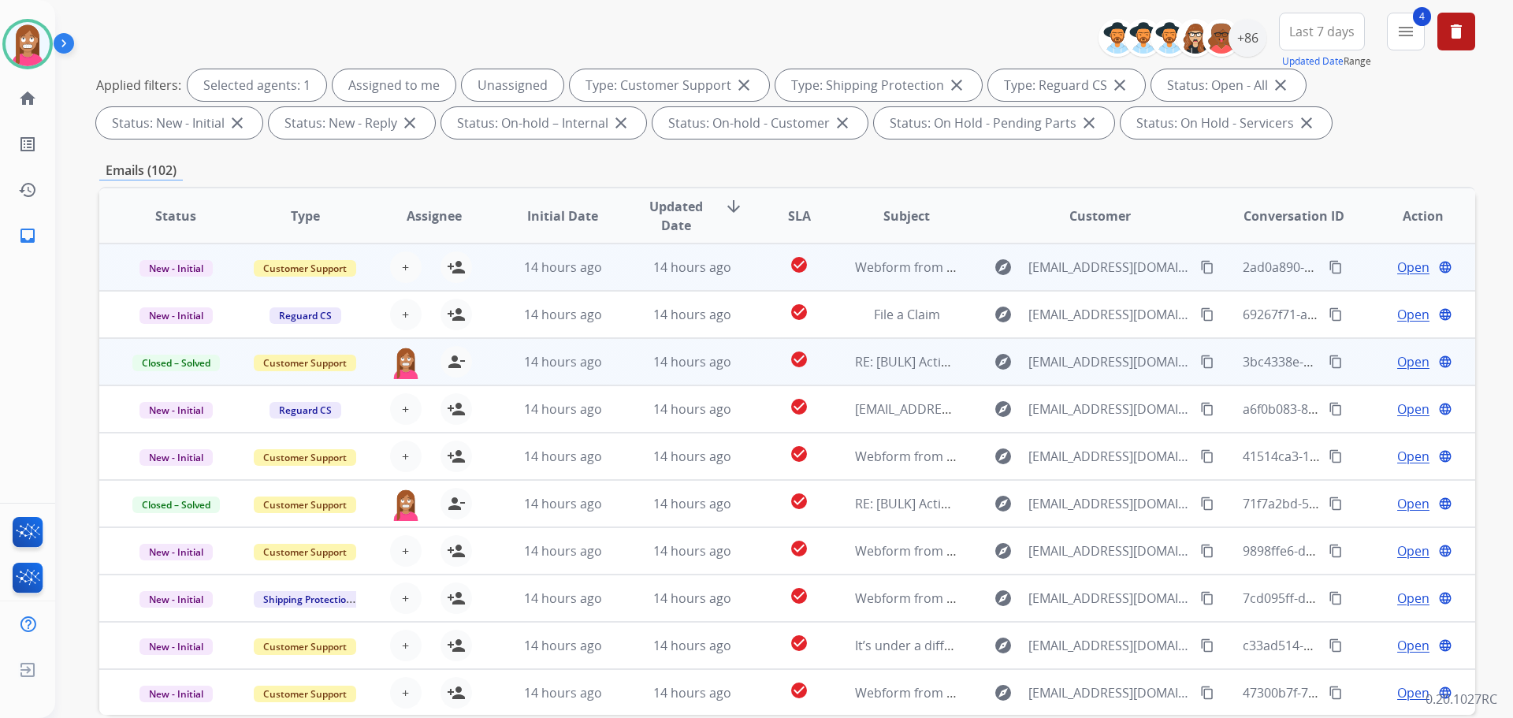
click at [629, 274] on td "14 hours ago" at bounding box center [679, 266] width 129 height 47
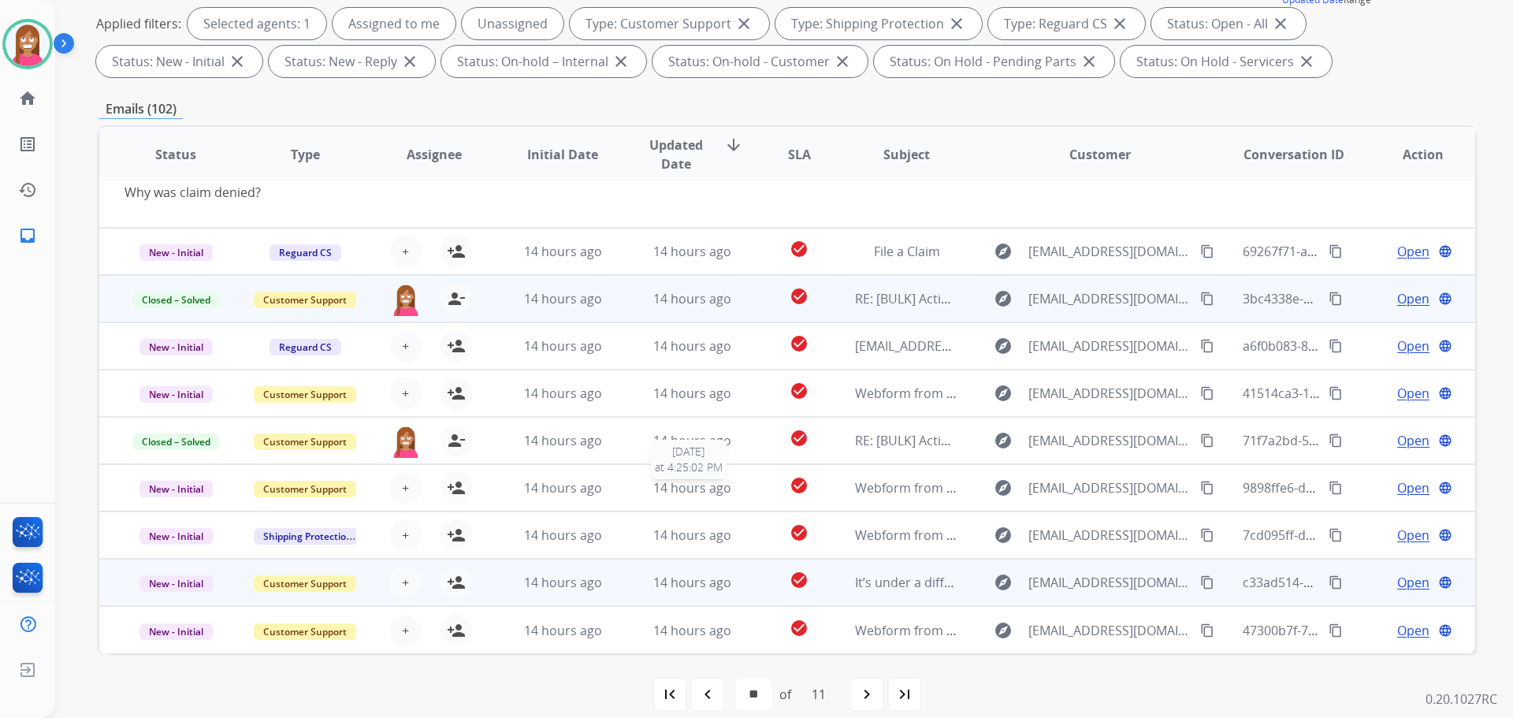
scroll to position [254, 0]
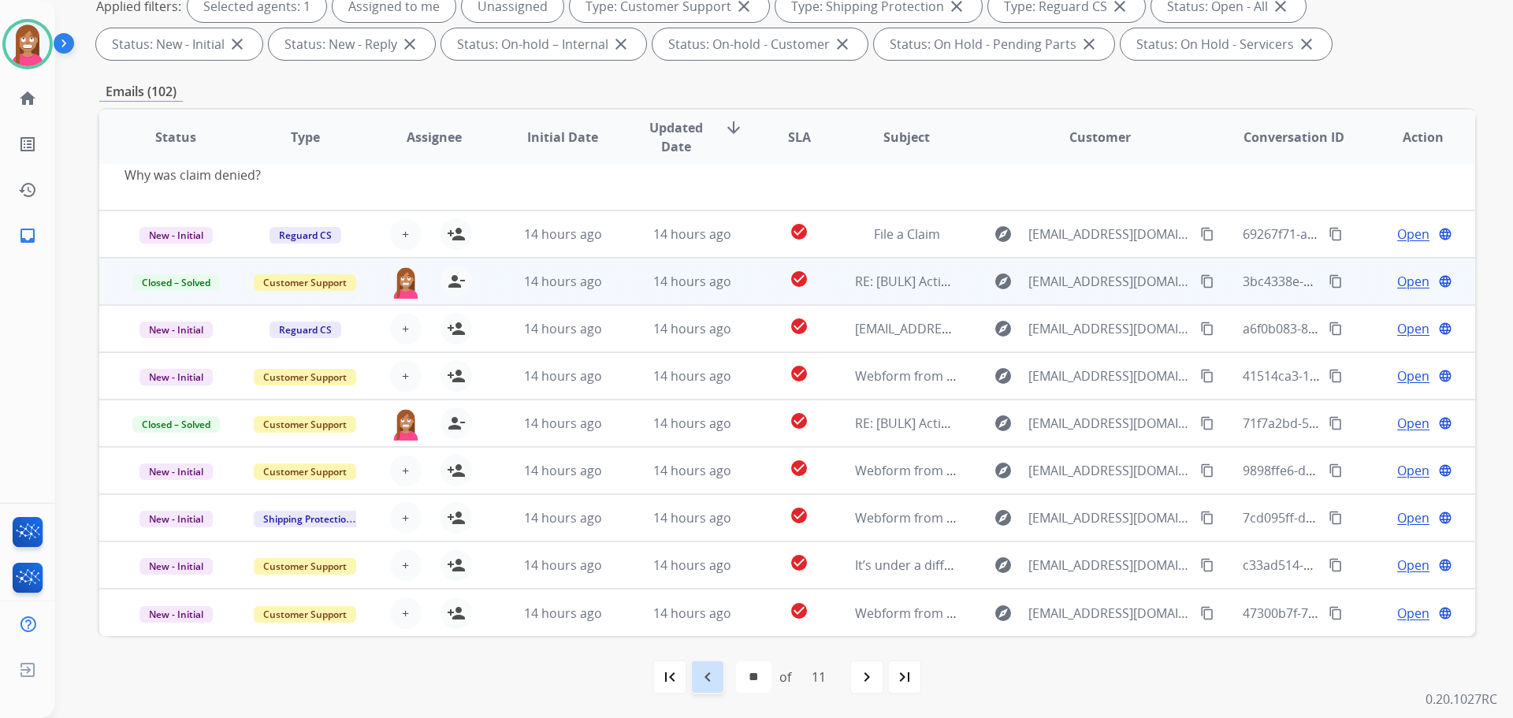
click at [713, 682] on mat-icon "navigate_before" at bounding box center [707, 676] width 19 height 19
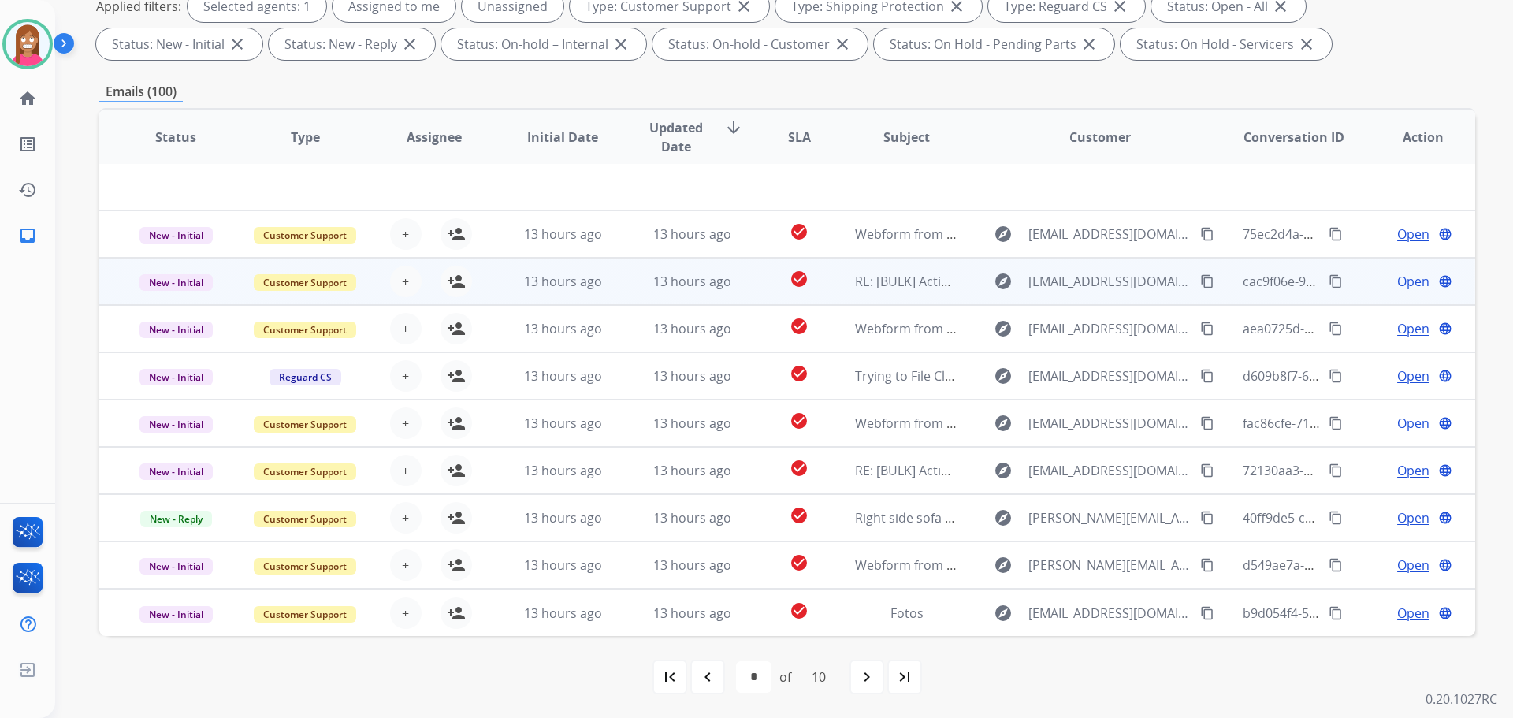
click at [734, 295] on td "13 hours ago" at bounding box center [679, 281] width 129 height 47
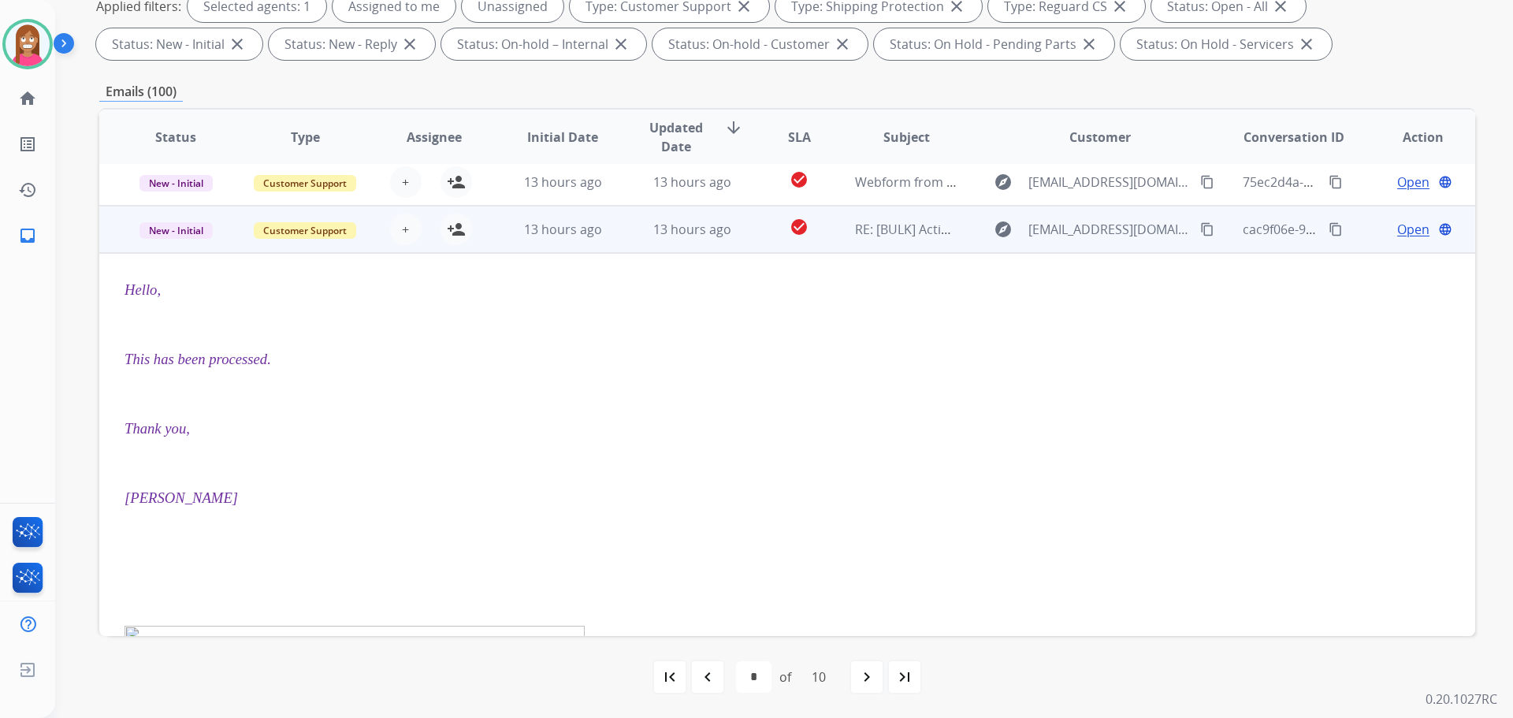
scroll to position [95, 0]
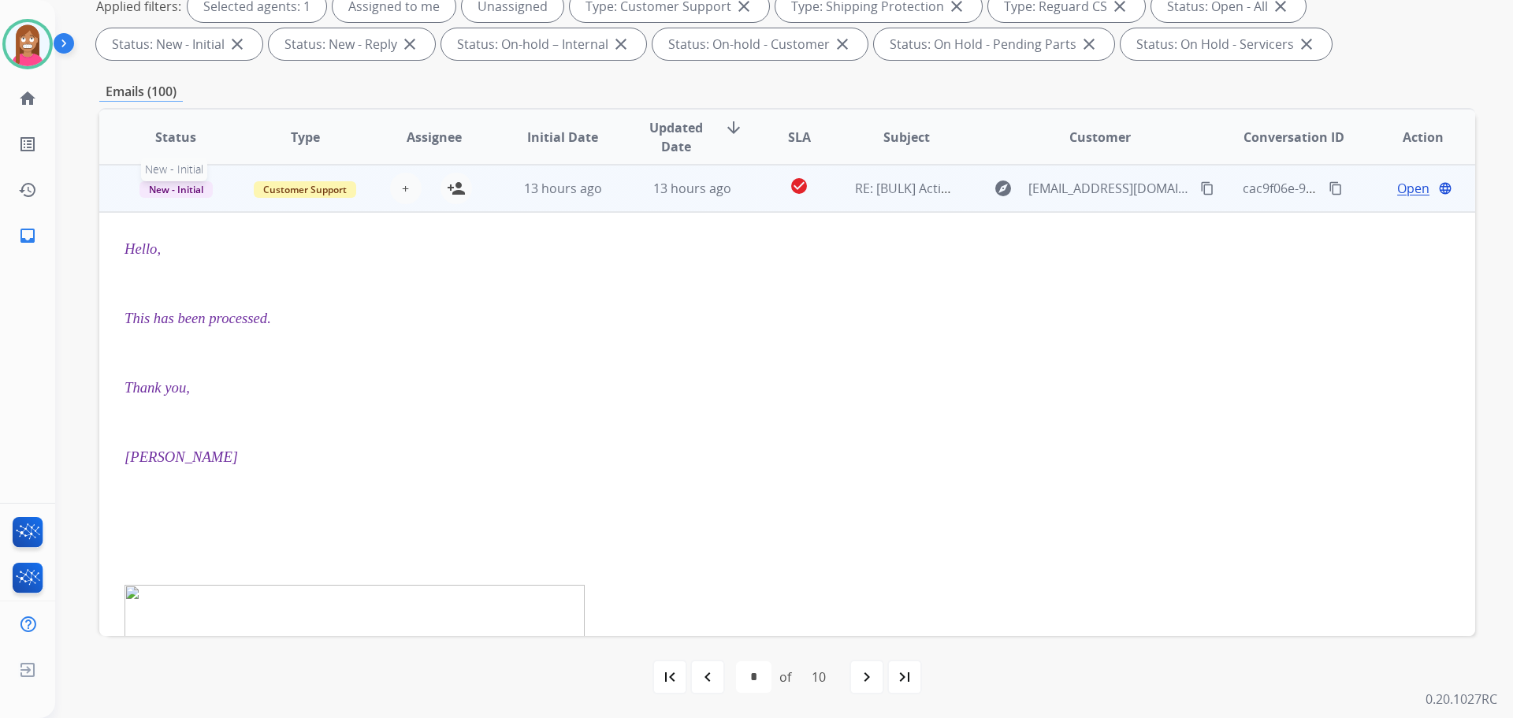
click at [185, 188] on span "New - Initial" at bounding box center [175, 189] width 73 height 17
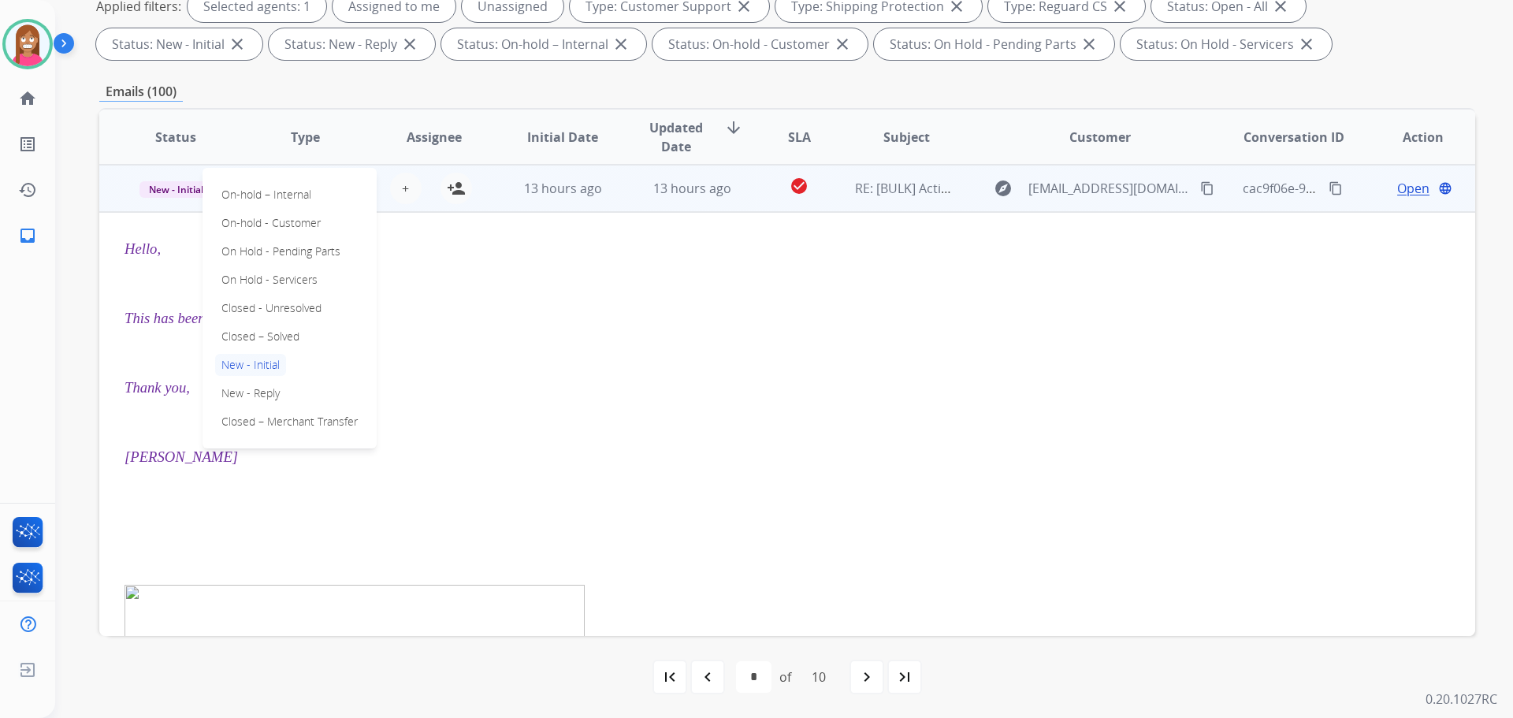
drag, startPoint x: 264, startPoint y: 336, endPoint x: 267, endPoint y: 326, distance: 10.7
click at [266, 334] on p "Closed – Solved" at bounding box center [260, 336] width 91 height 22
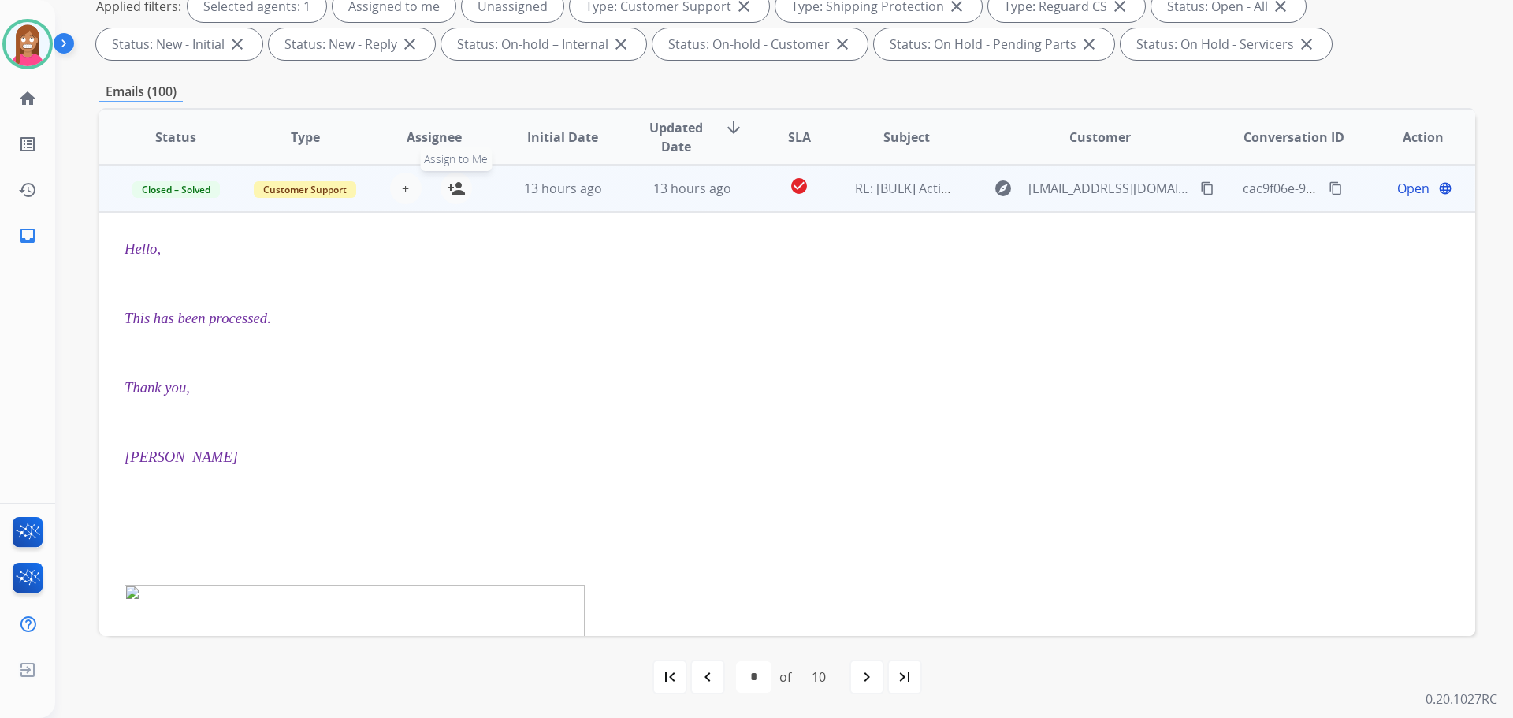
click at [454, 194] on mat-icon "person_add" at bounding box center [456, 188] width 19 height 19
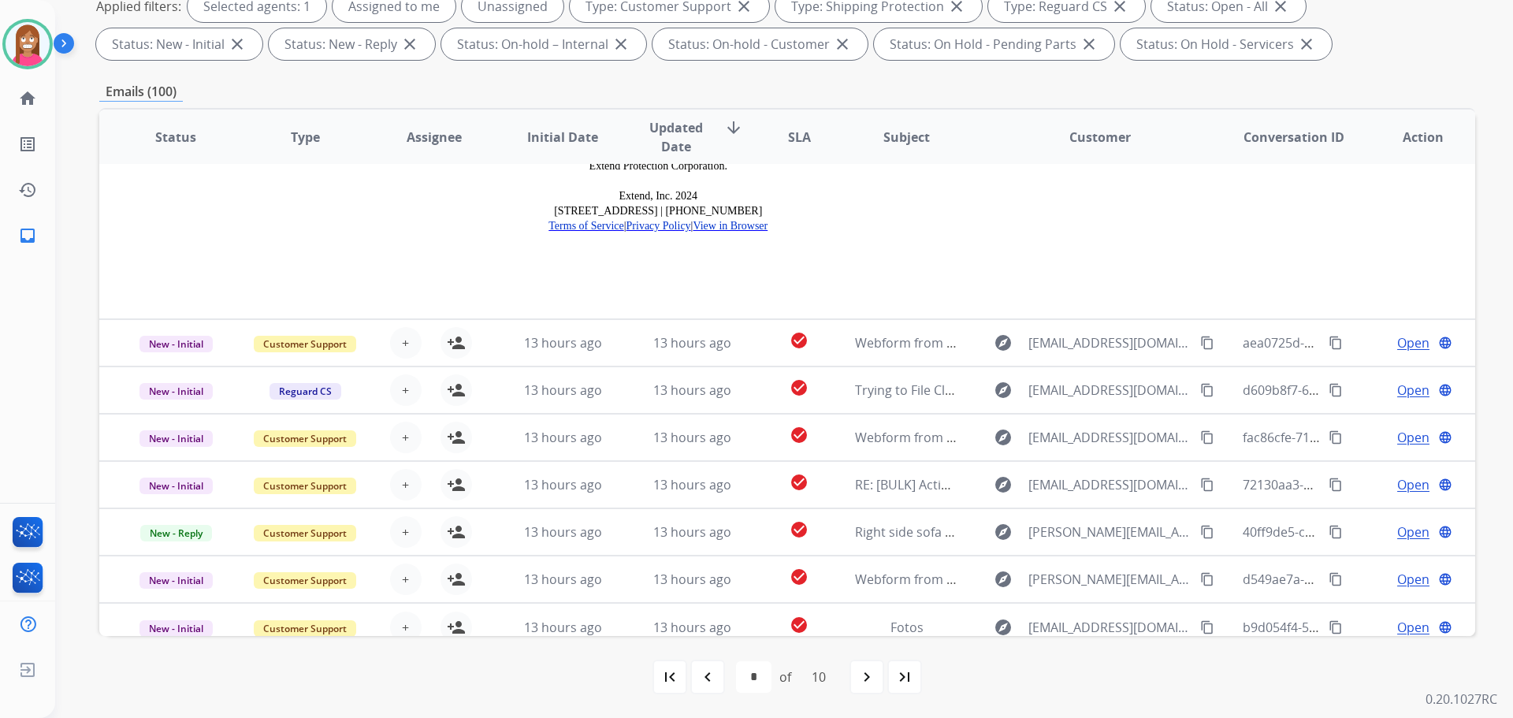
scroll to position [2077, 0]
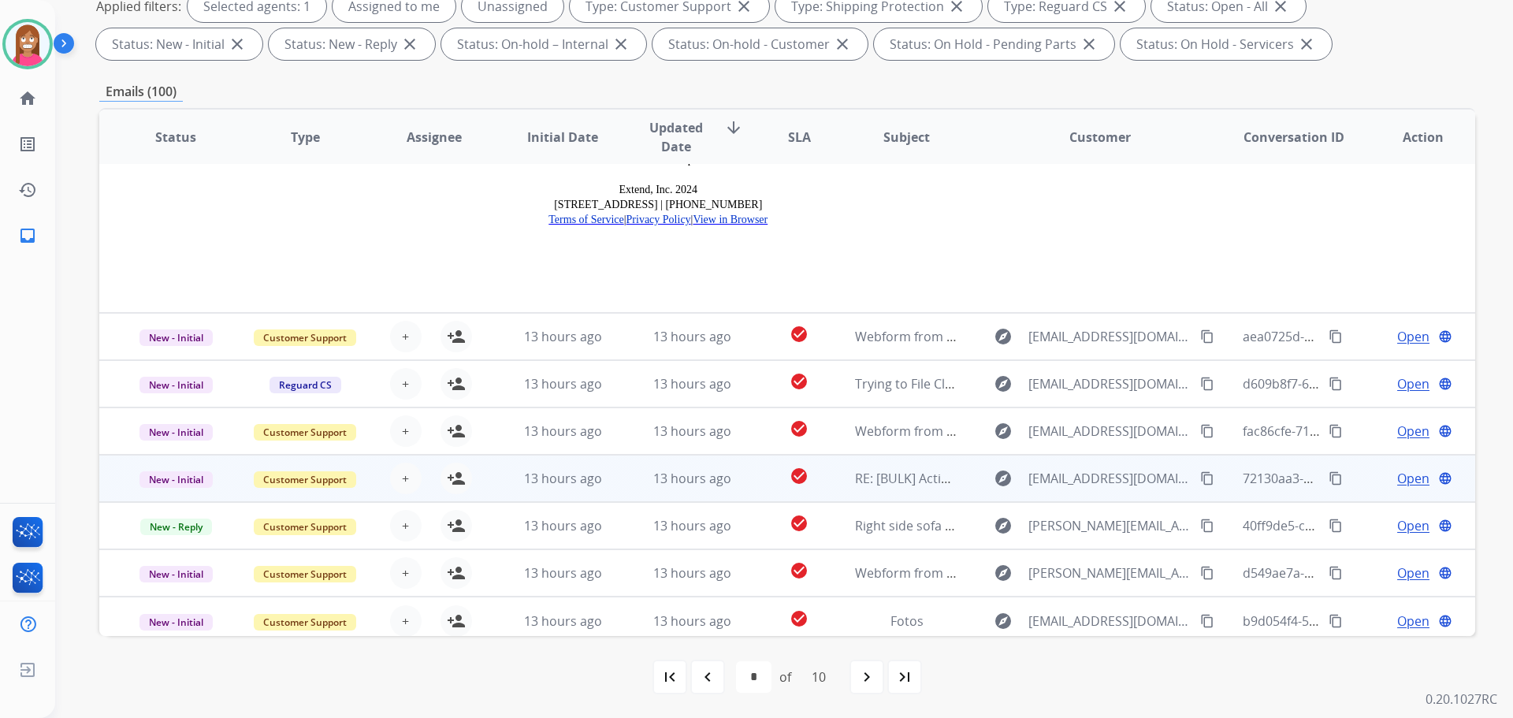
click at [637, 484] on td "13 hours ago" at bounding box center [679, 478] width 129 height 47
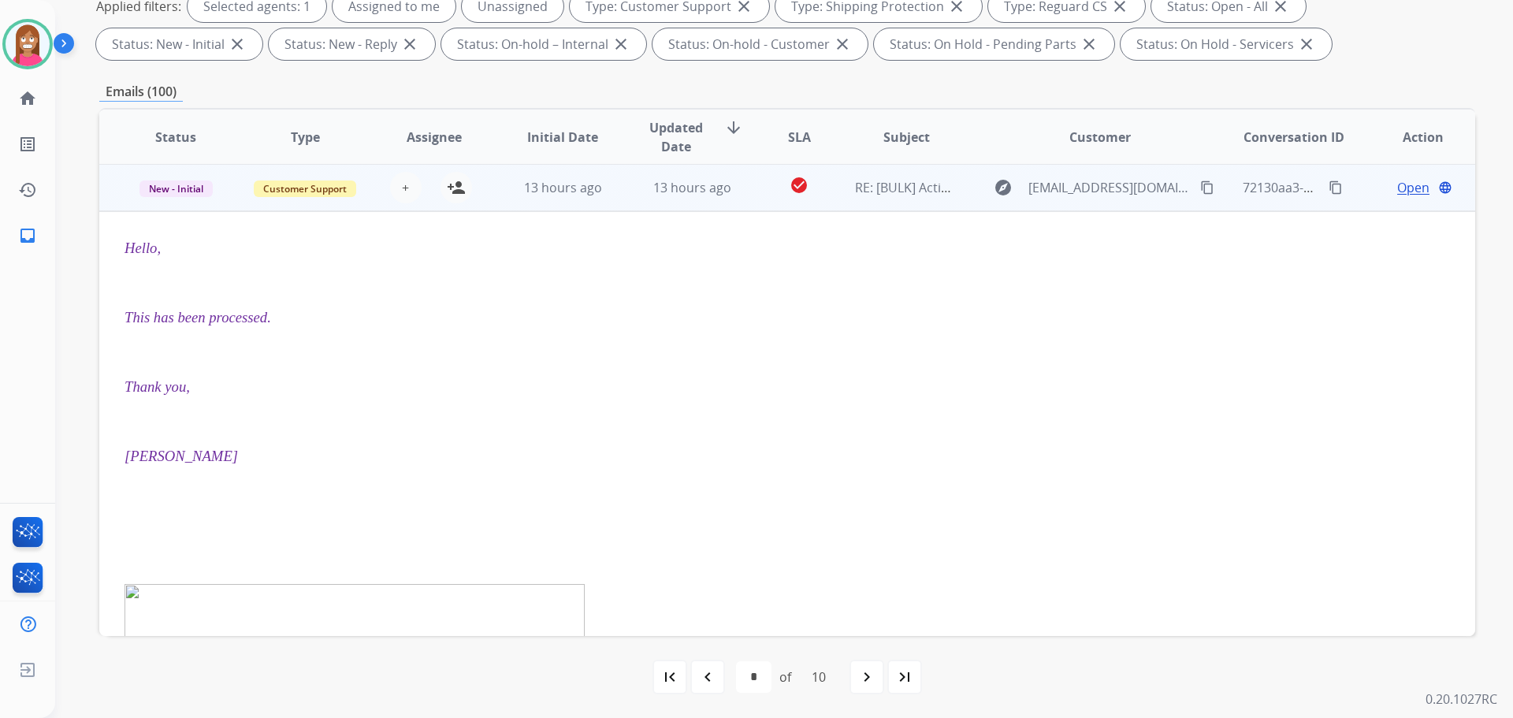
scroll to position [284, 0]
click at [186, 194] on span "New - Initial" at bounding box center [175, 189] width 73 height 17
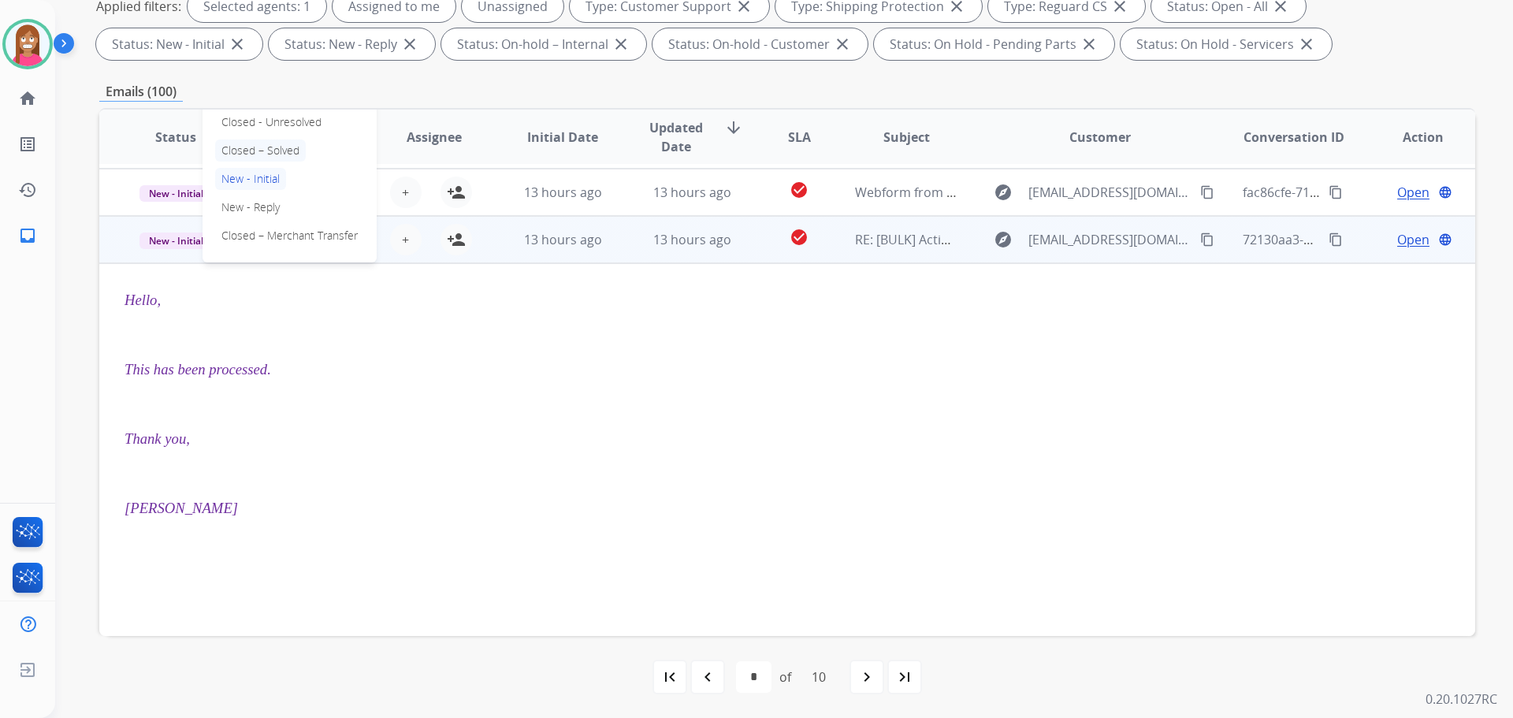
scroll to position [205, 0]
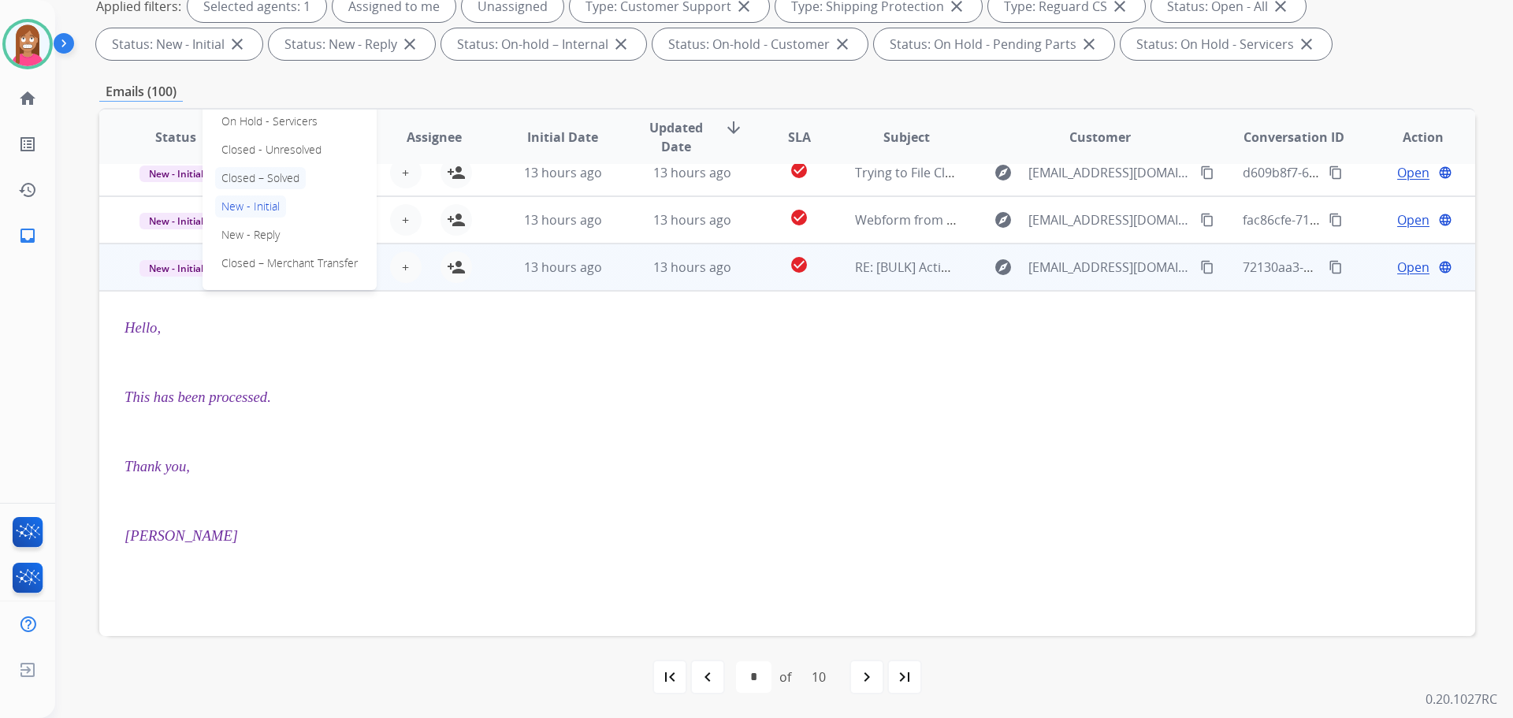
drag, startPoint x: 247, startPoint y: 178, endPoint x: 346, endPoint y: 208, distance: 102.9
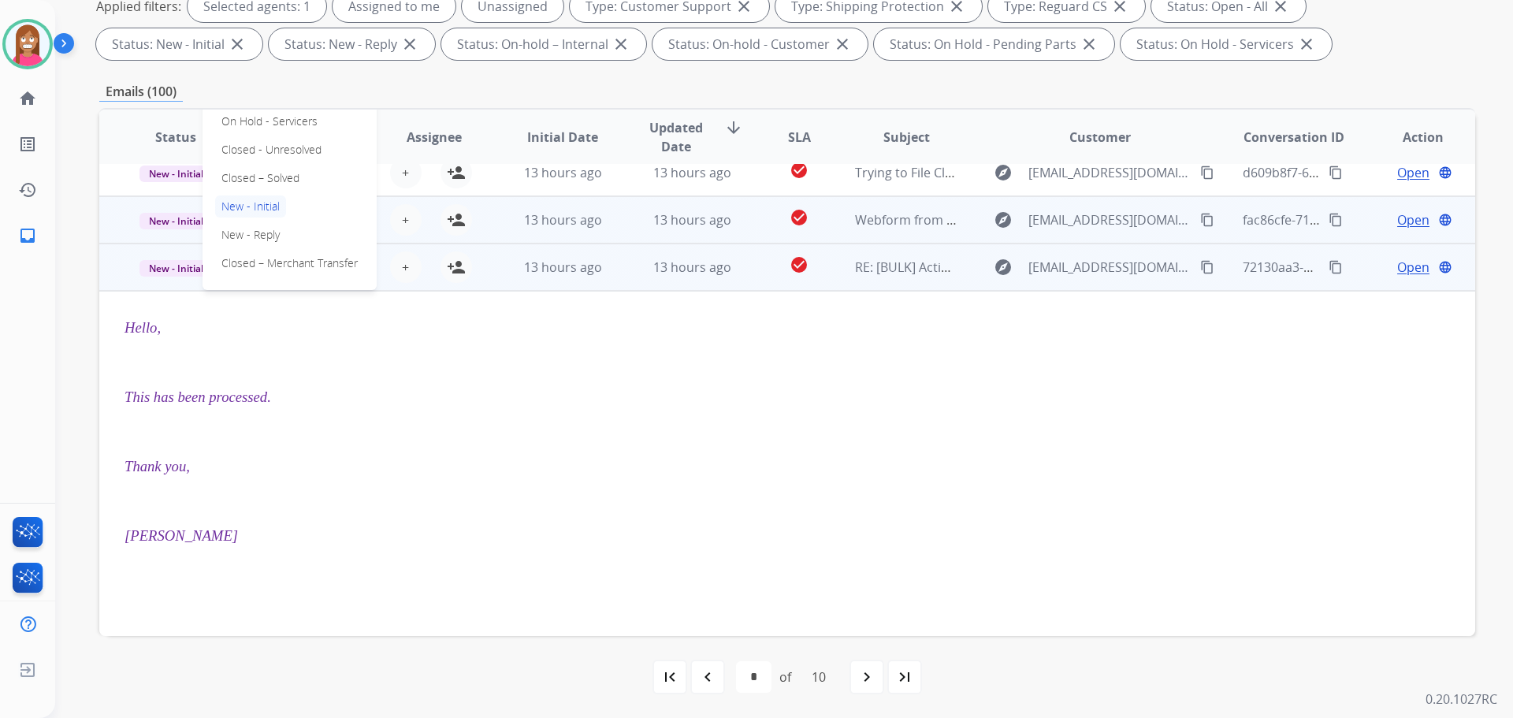
click at [249, 180] on p "Closed – Solved" at bounding box center [260, 178] width 91 height 22
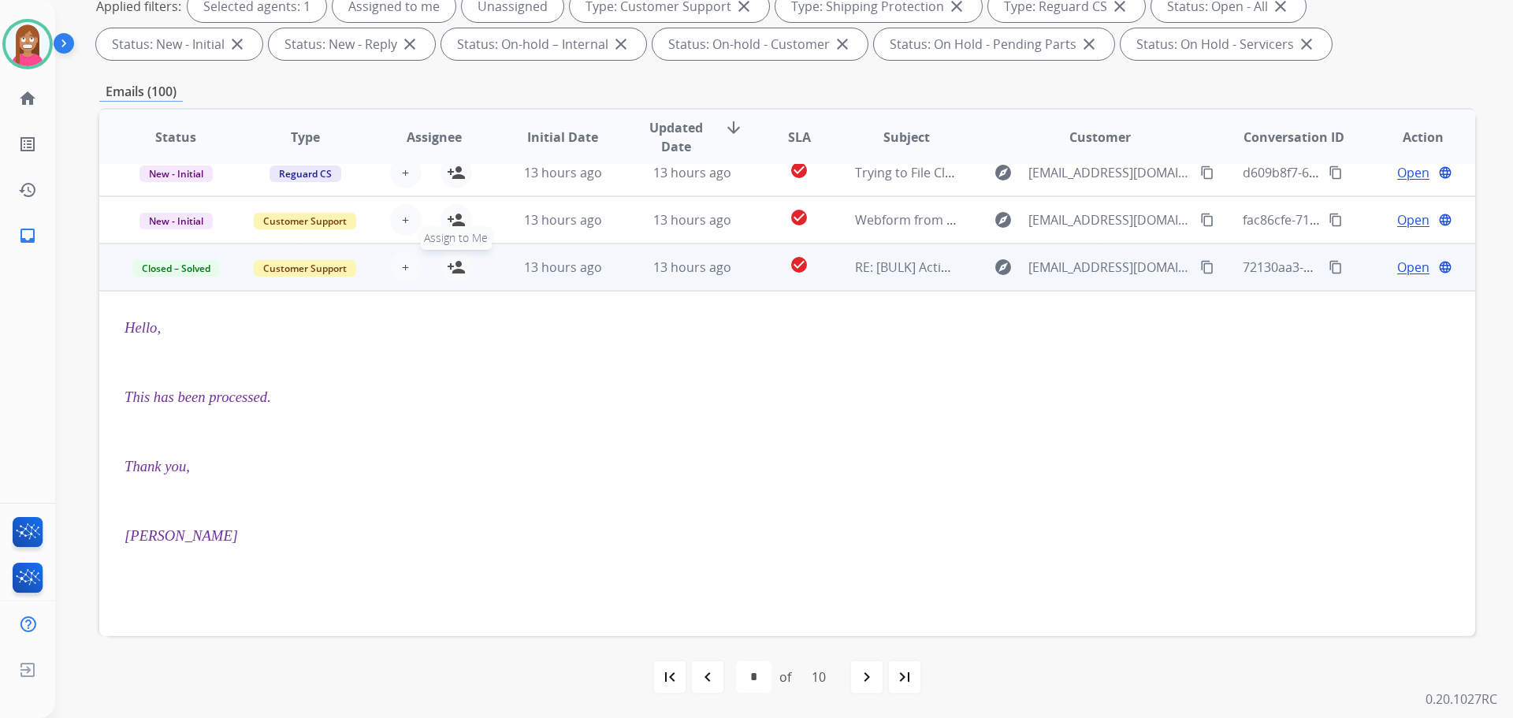
click at [455, 266] on mat-icon "person_add" at bounding box center [456, 267] width 19 height 19
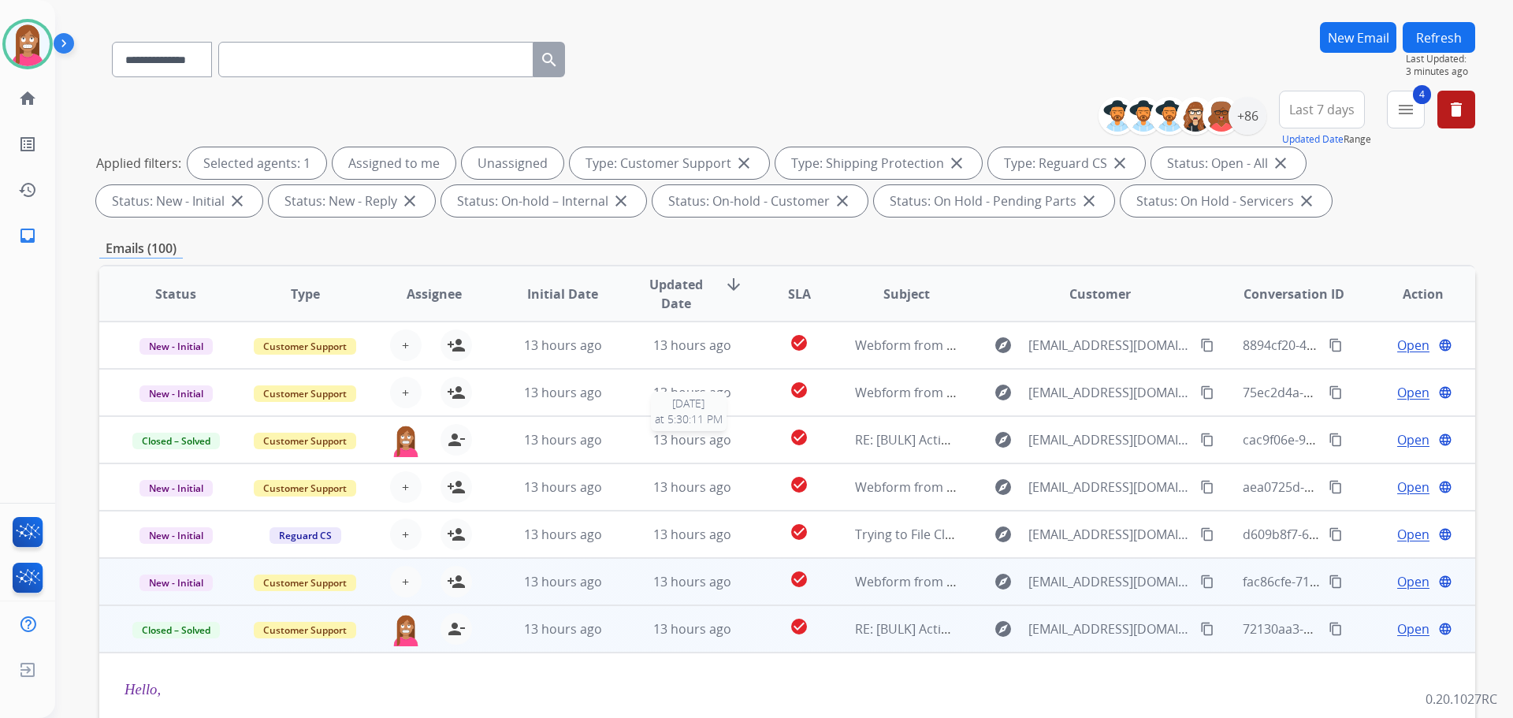
scroll to position [97, 0]
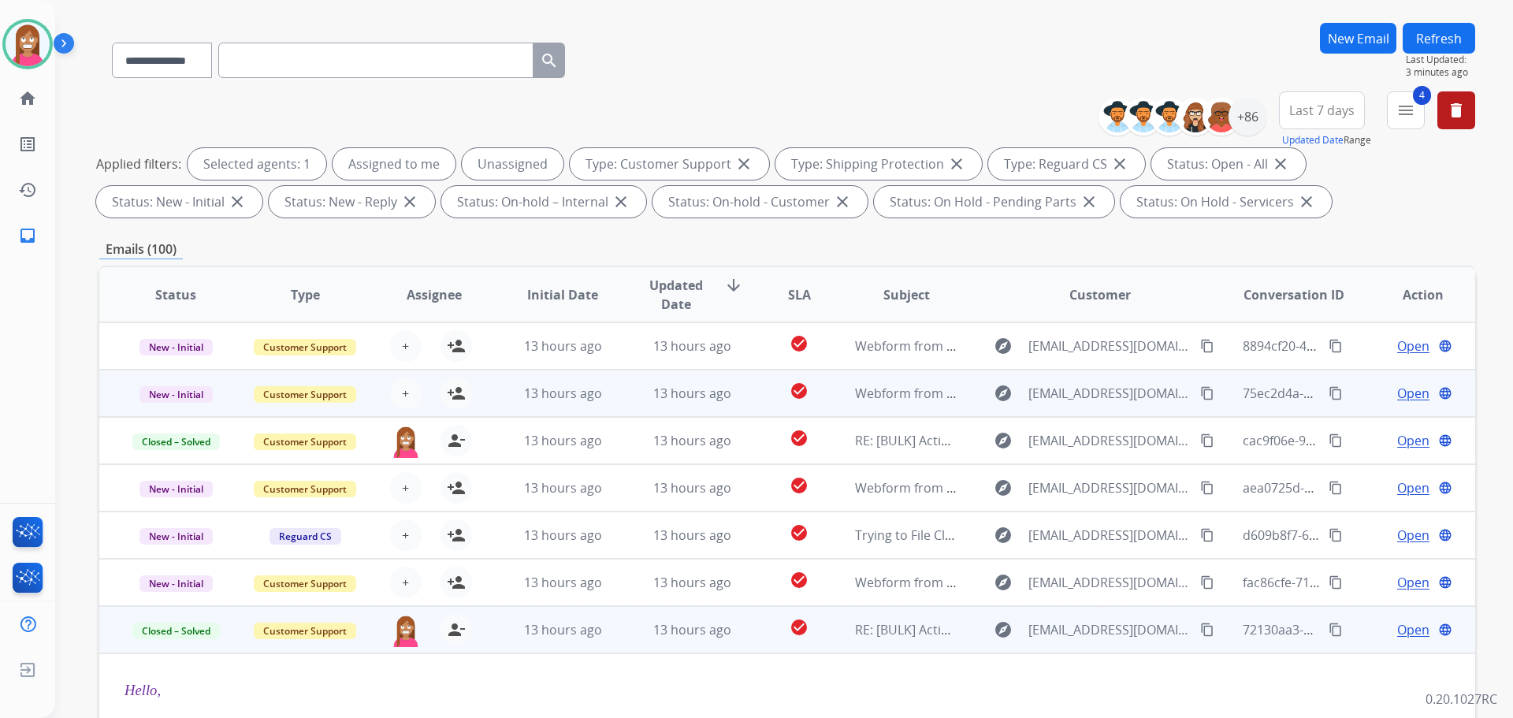
click at [619, 405] on td "13 hours ago" at bounding box center [679, 393] width 129 height 47
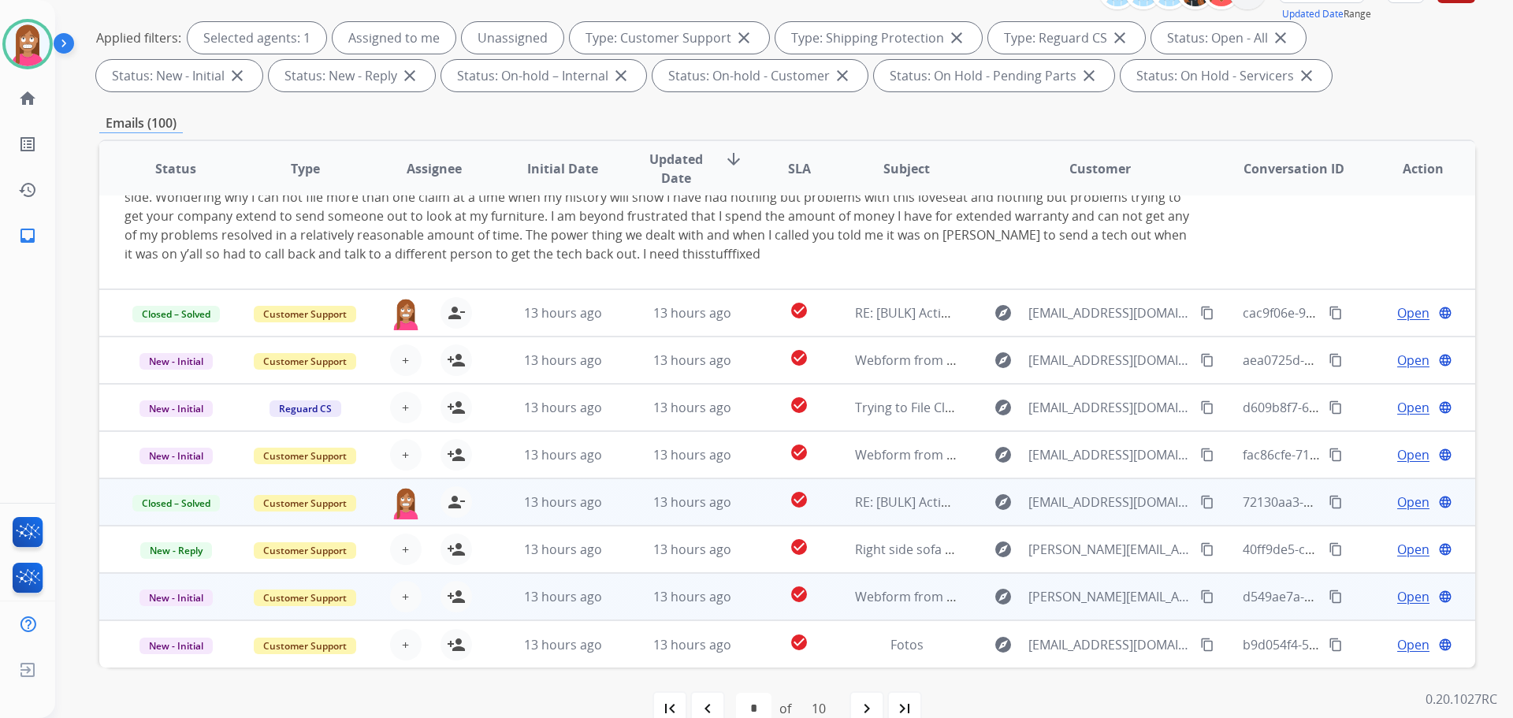
scroll to position [254, 0]
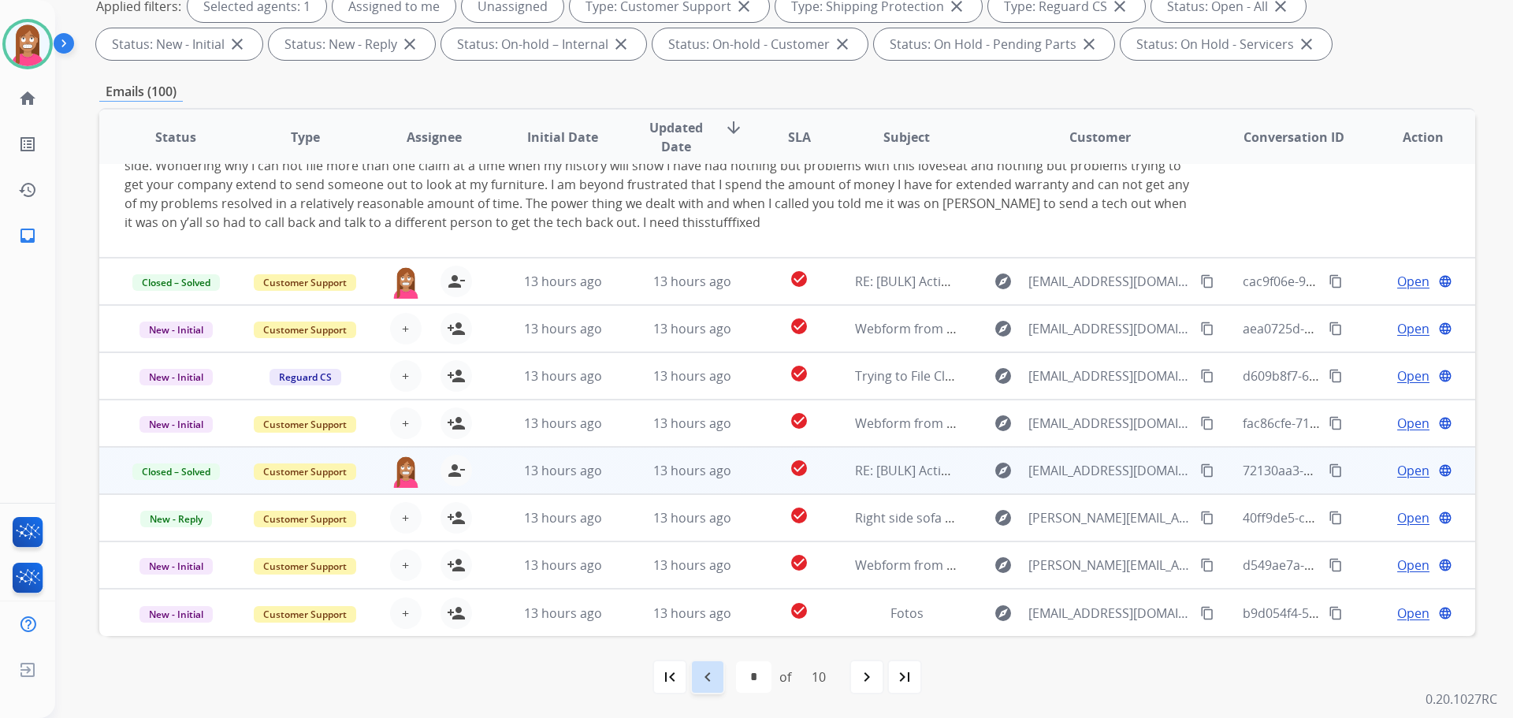
click at [704, 681] on mat-icon "navigate_before" at bounding box center [707, 676] width 19 height 19
select select "*"
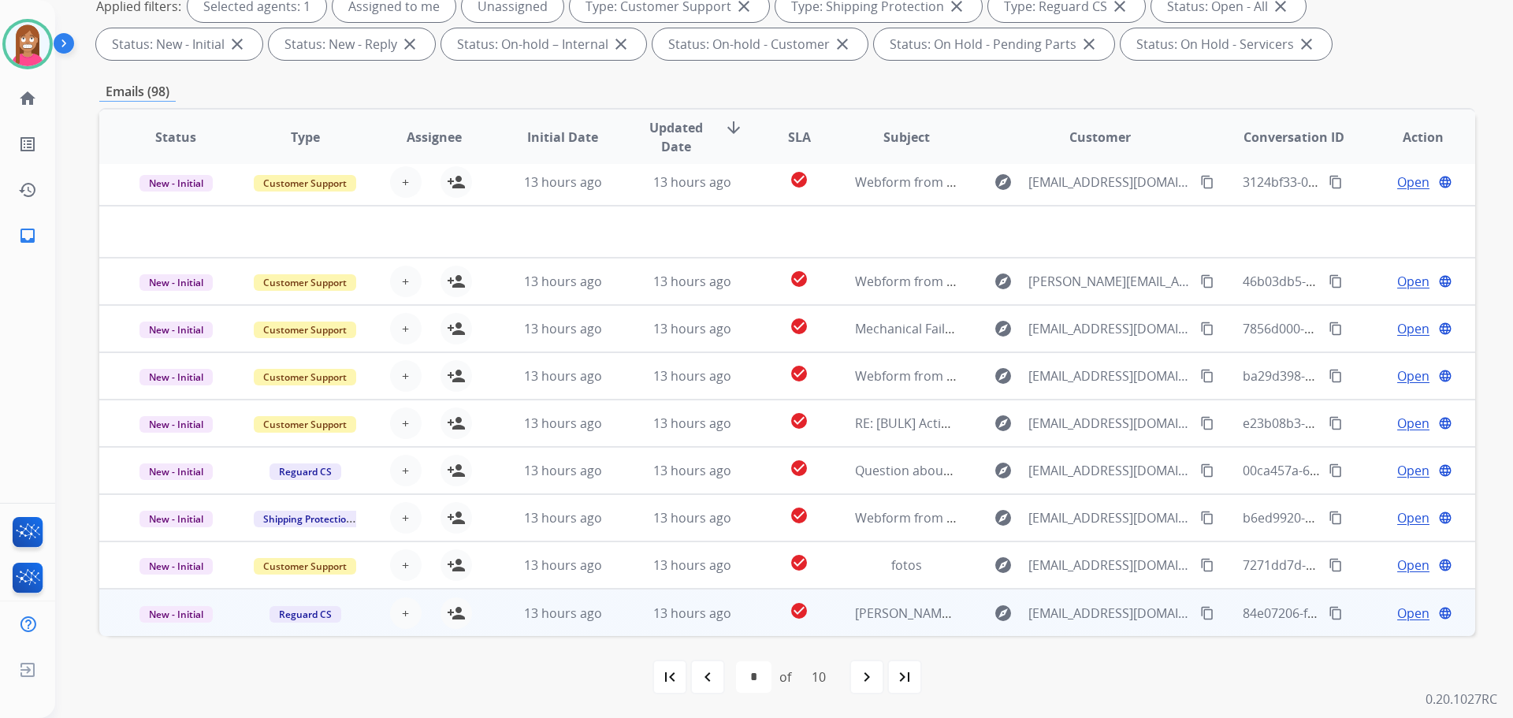
click at [744, 624] on td "check_circle" at bounding box center [787, 612] width 86 height 47
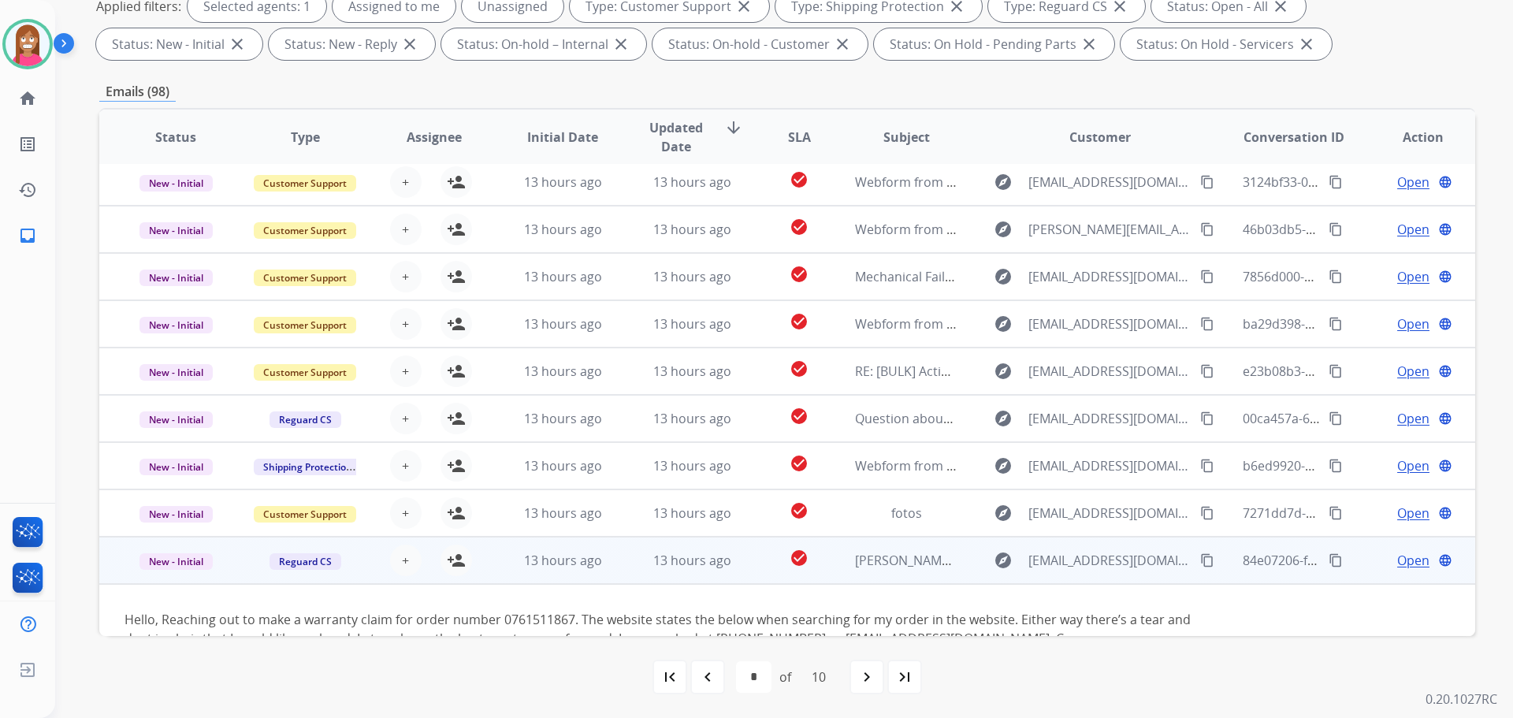
scroll to position [91, 0]
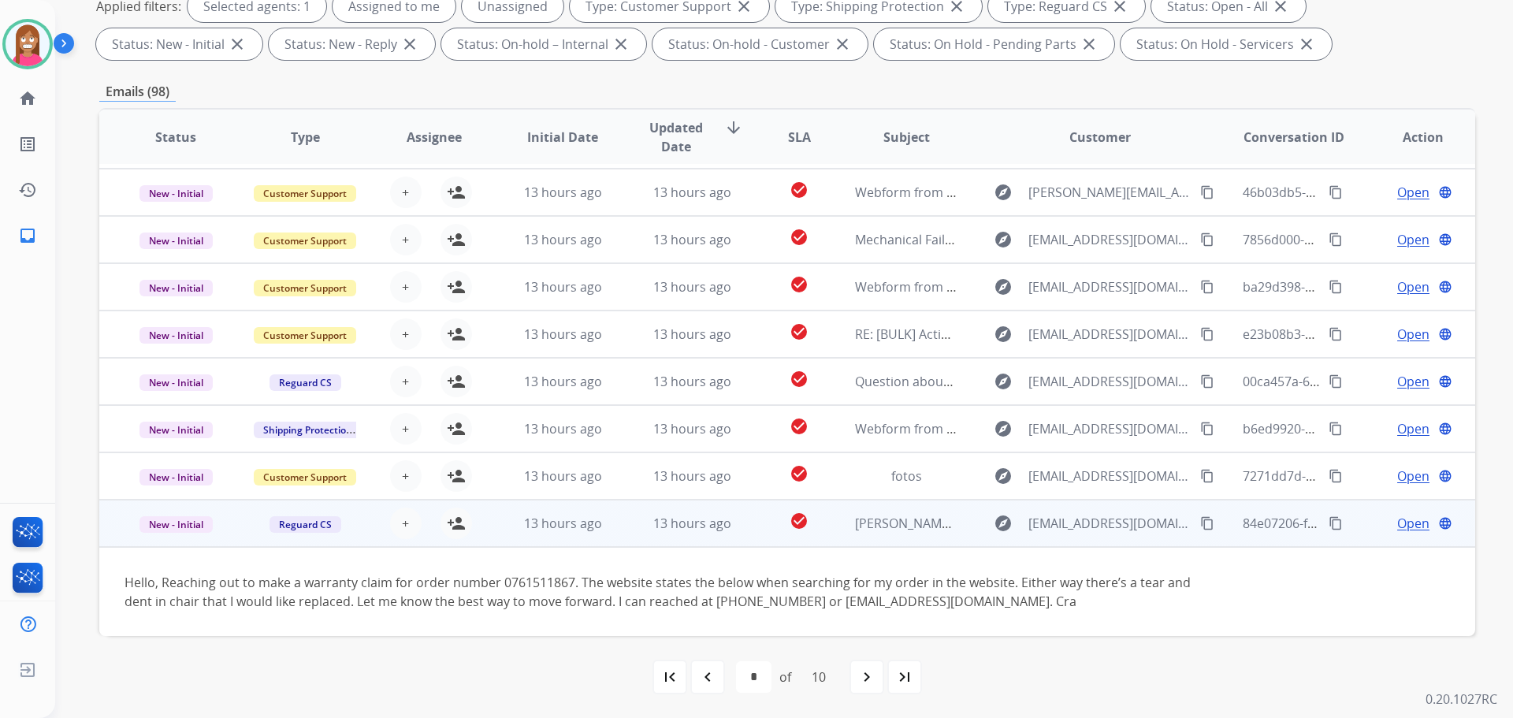
click at [1200, 525] on mat-icon "content_copy" at bounding box center [1207, 523] width 14 height 14
click at [456, 526] on mat-icon "person_add" at bounding box center [456, 523] width 19 height 19
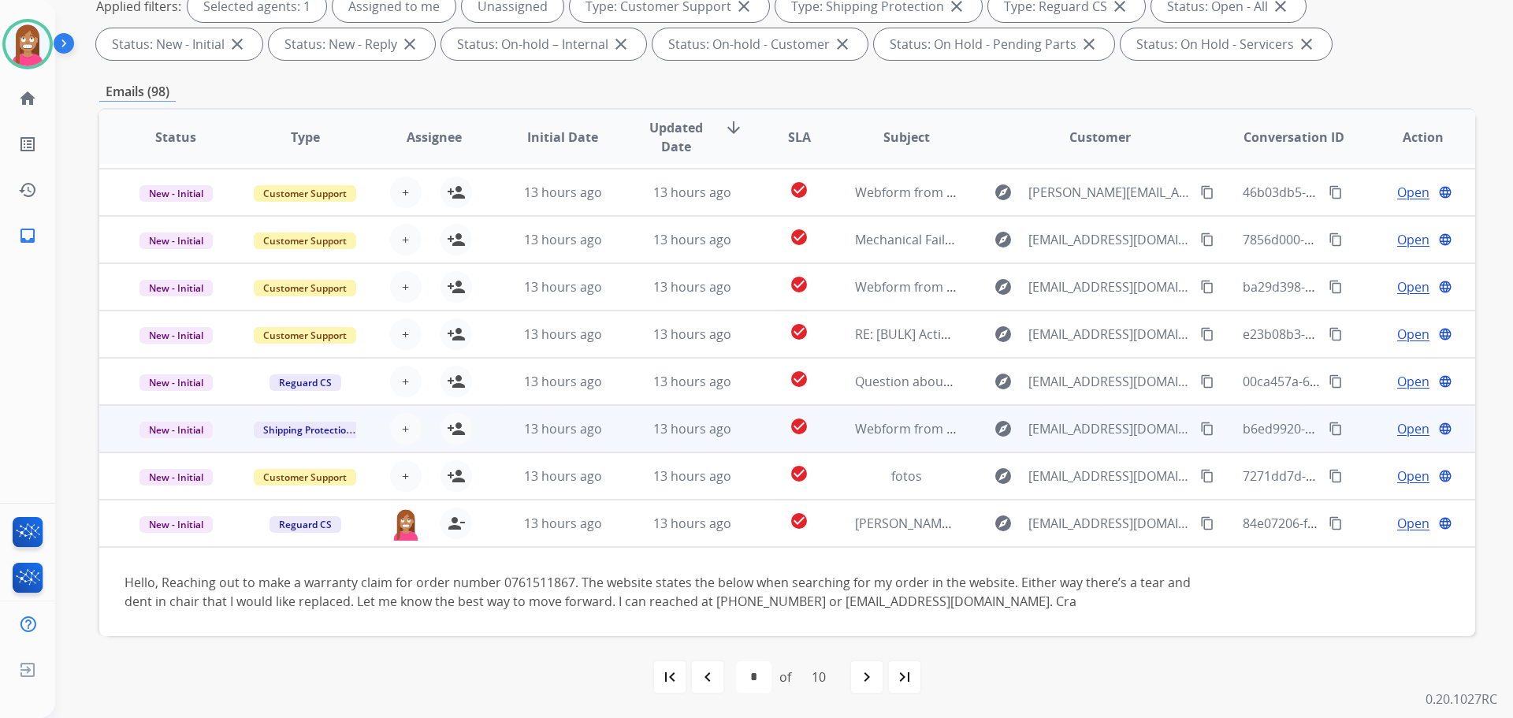
click at [621, 439] on td "13 hours ago" at bounding box center [679, 428] width 129 height 47
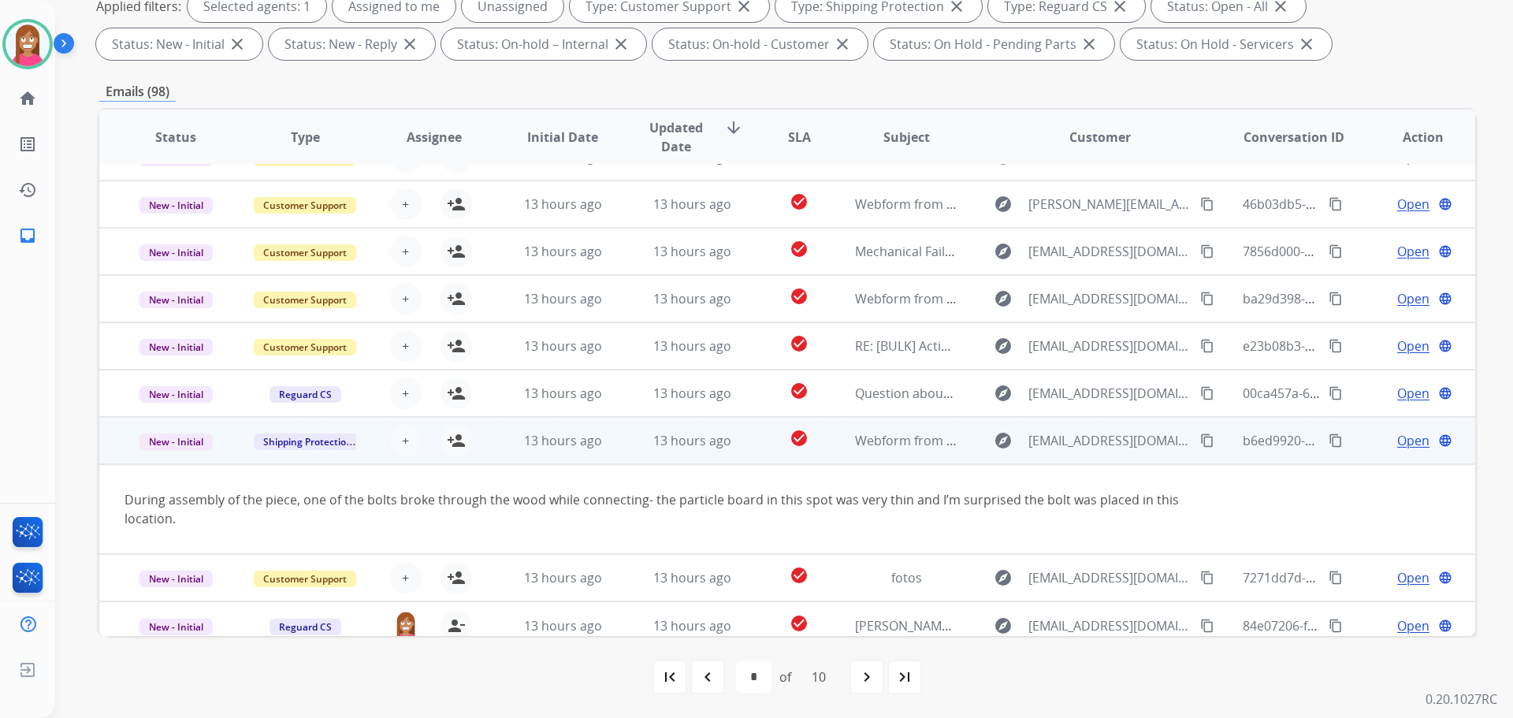
scroll to position [91, 0]
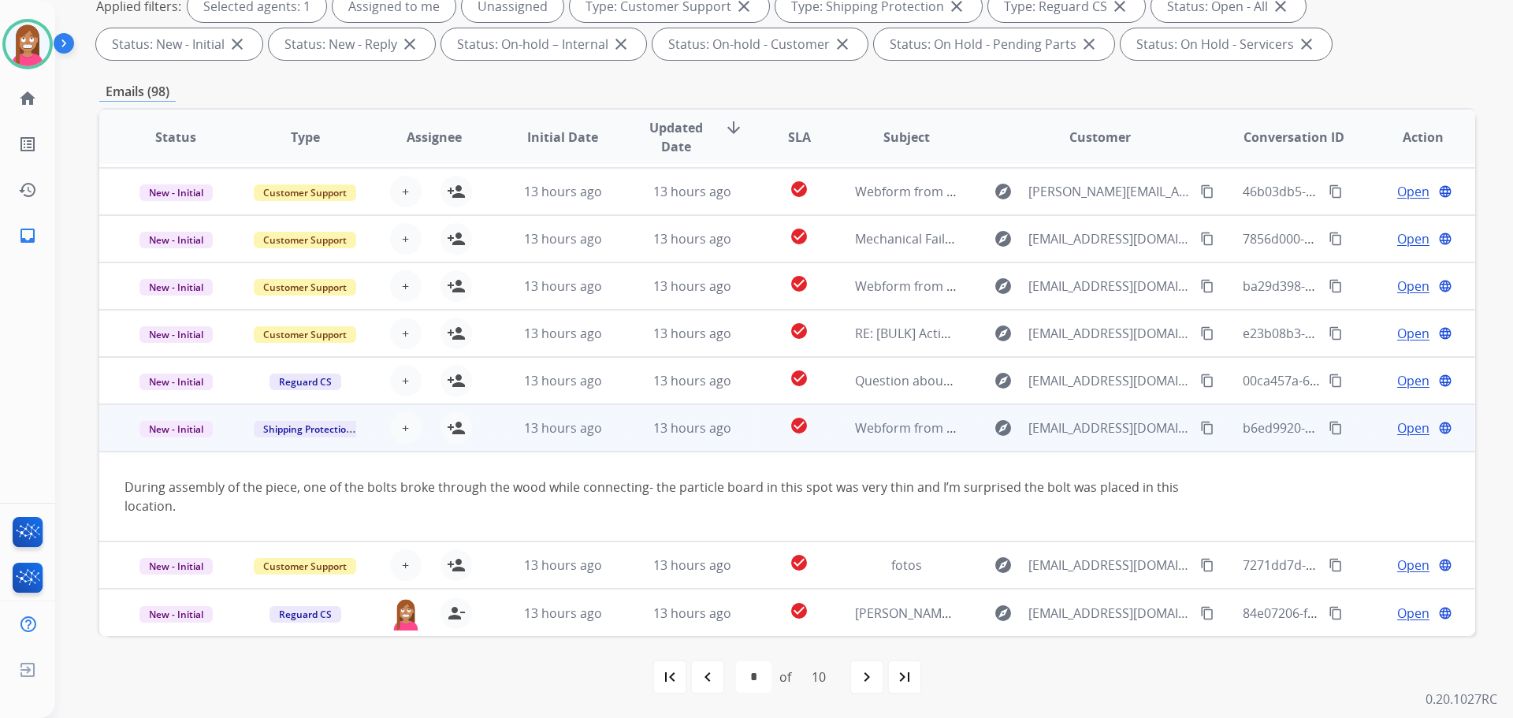
click at [1200, 425] on mat-icon "content_copy" at bounding box center [1207, 428] width 14 height 14
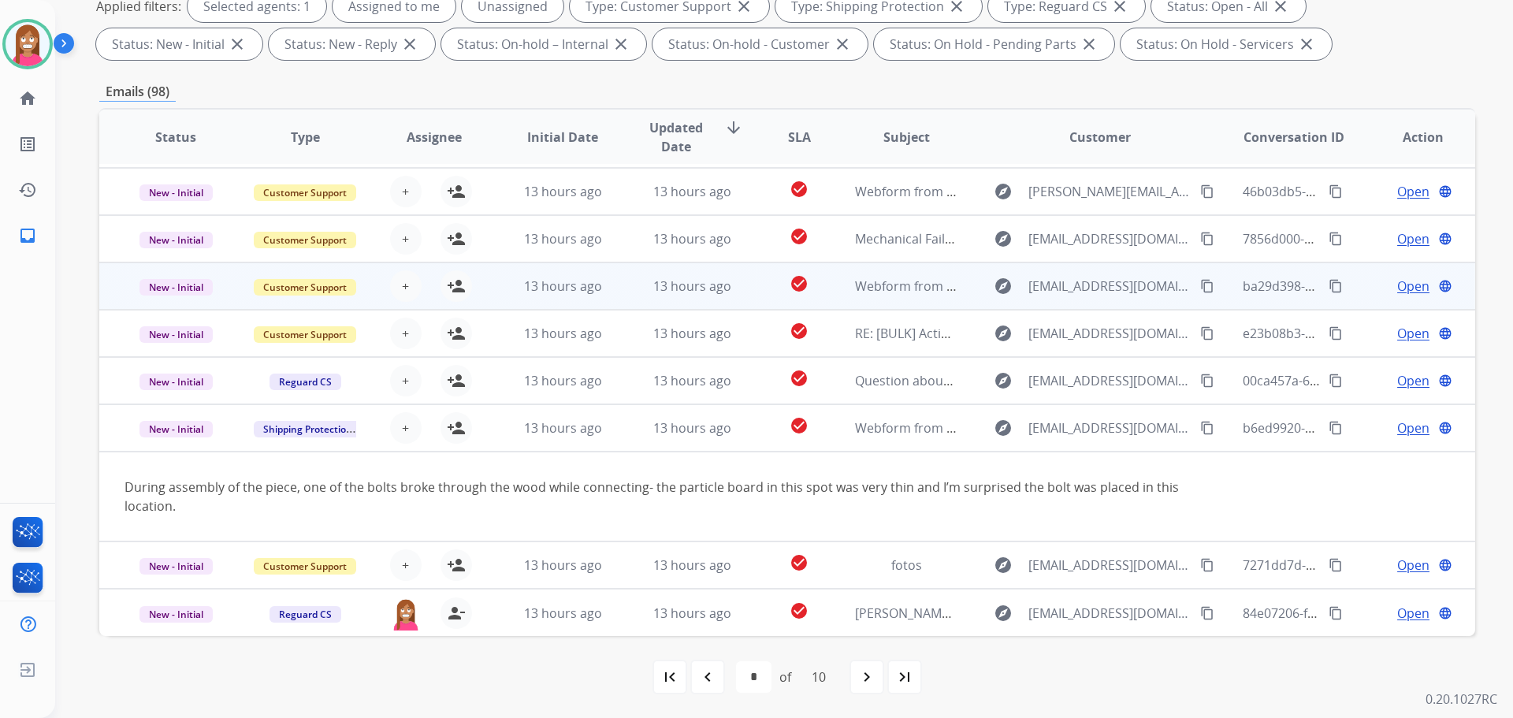
scroll to position [13, 0]
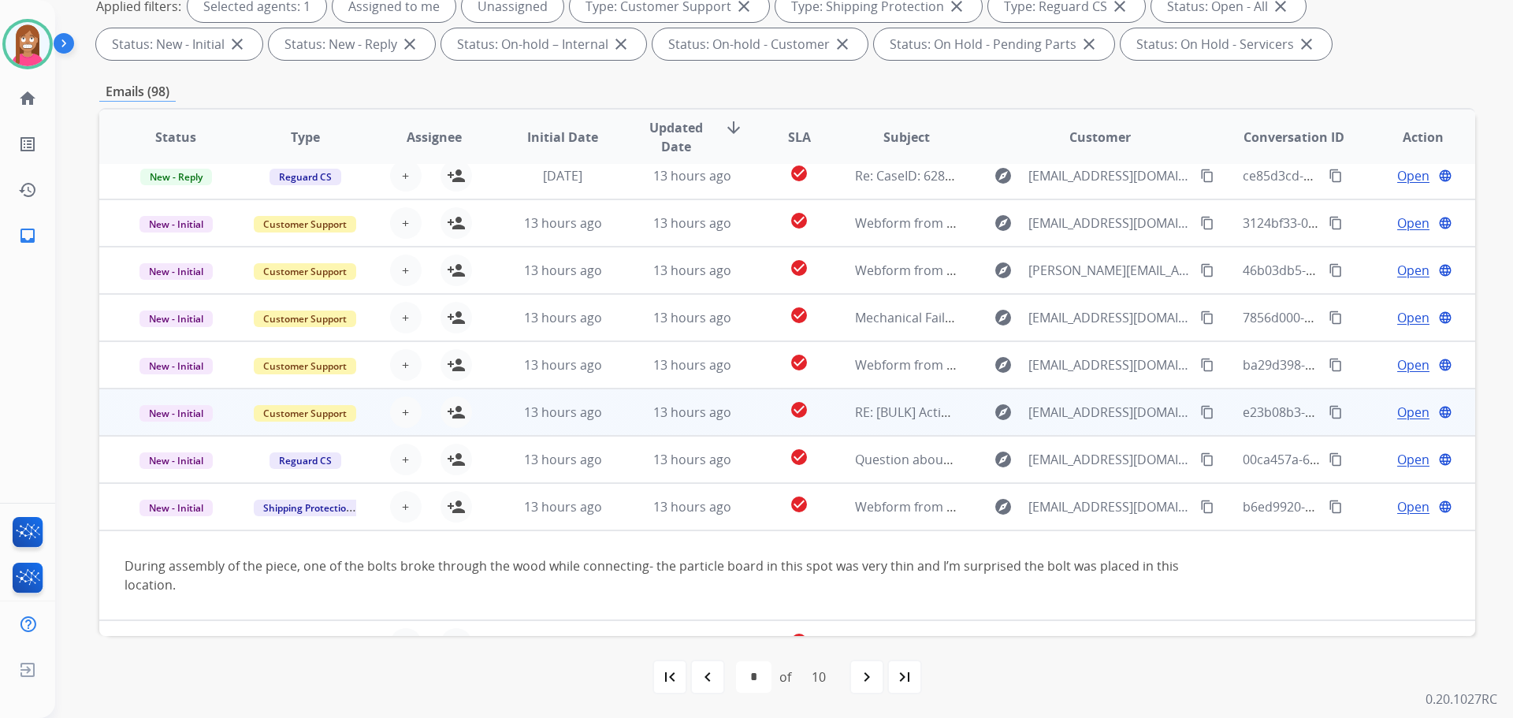
click at [633, 418] on td "13 hours ago" at bounding box center [679, 411] width 129 height 47
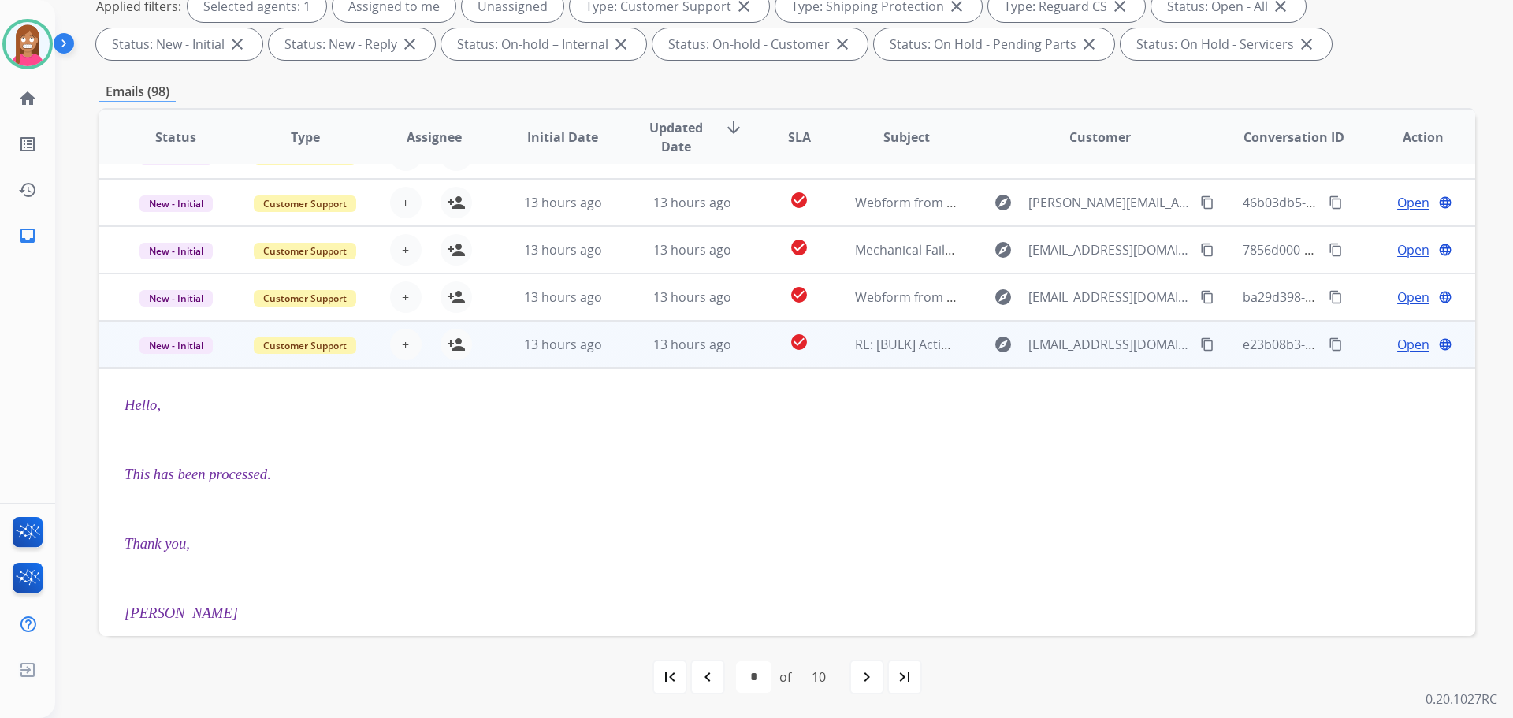
scroll to position [79, 0]
click at [192, 348] on span "New - Initial" at bounding box center [175, 347] width 73 height 17
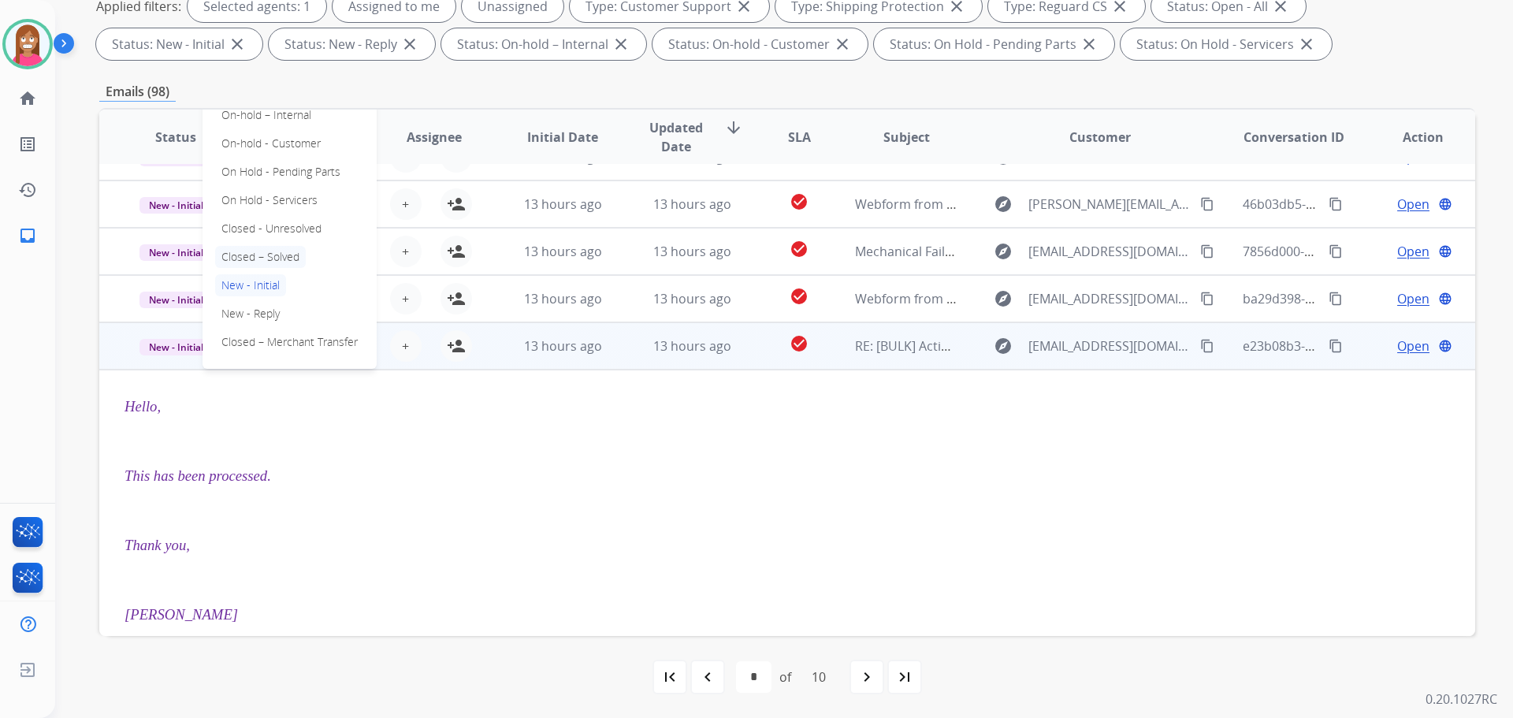
click at [269, 251] on p "Closed – Solved" at bounding box center [260, 257] width 91 height 22
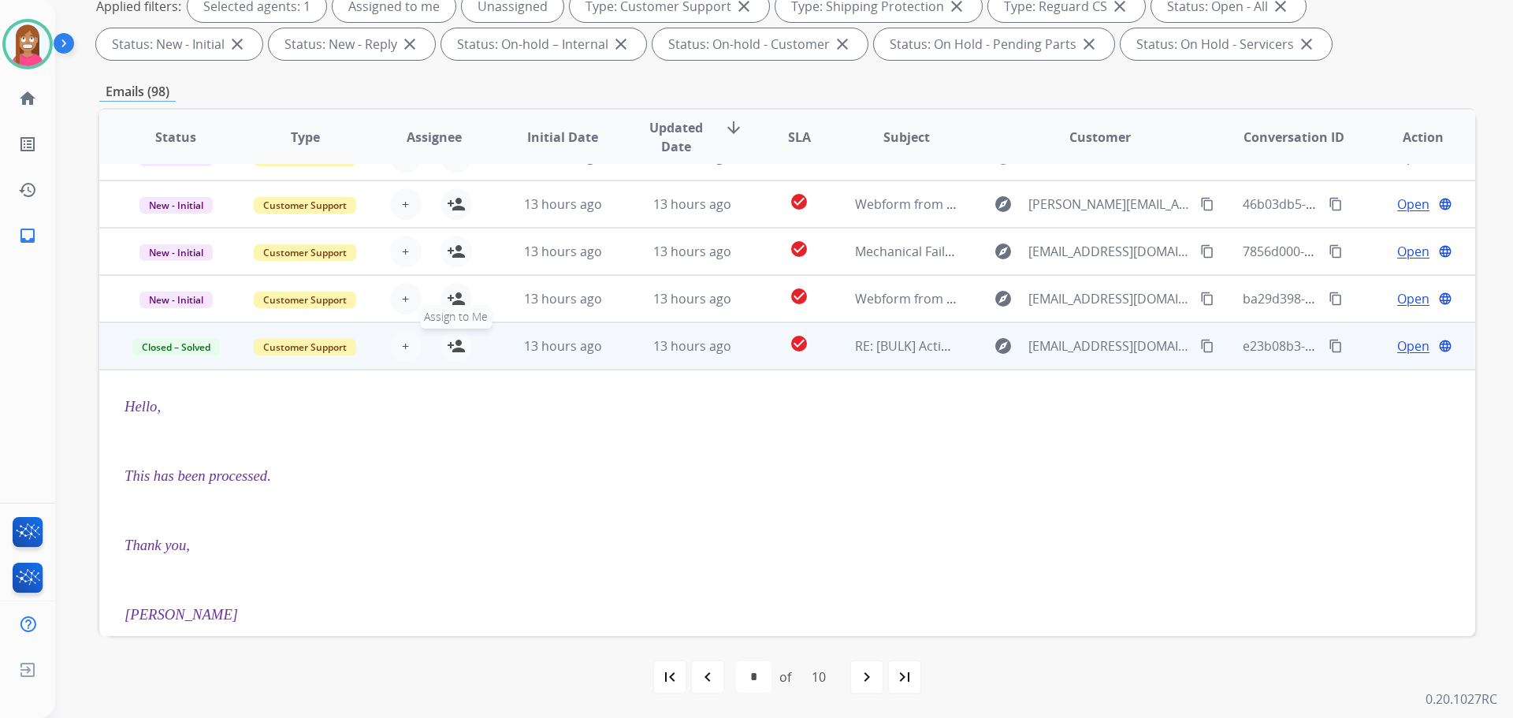
click at [459, 344] on mat-icon "person_add" at bounding box center [456, 345] width 19 height 19
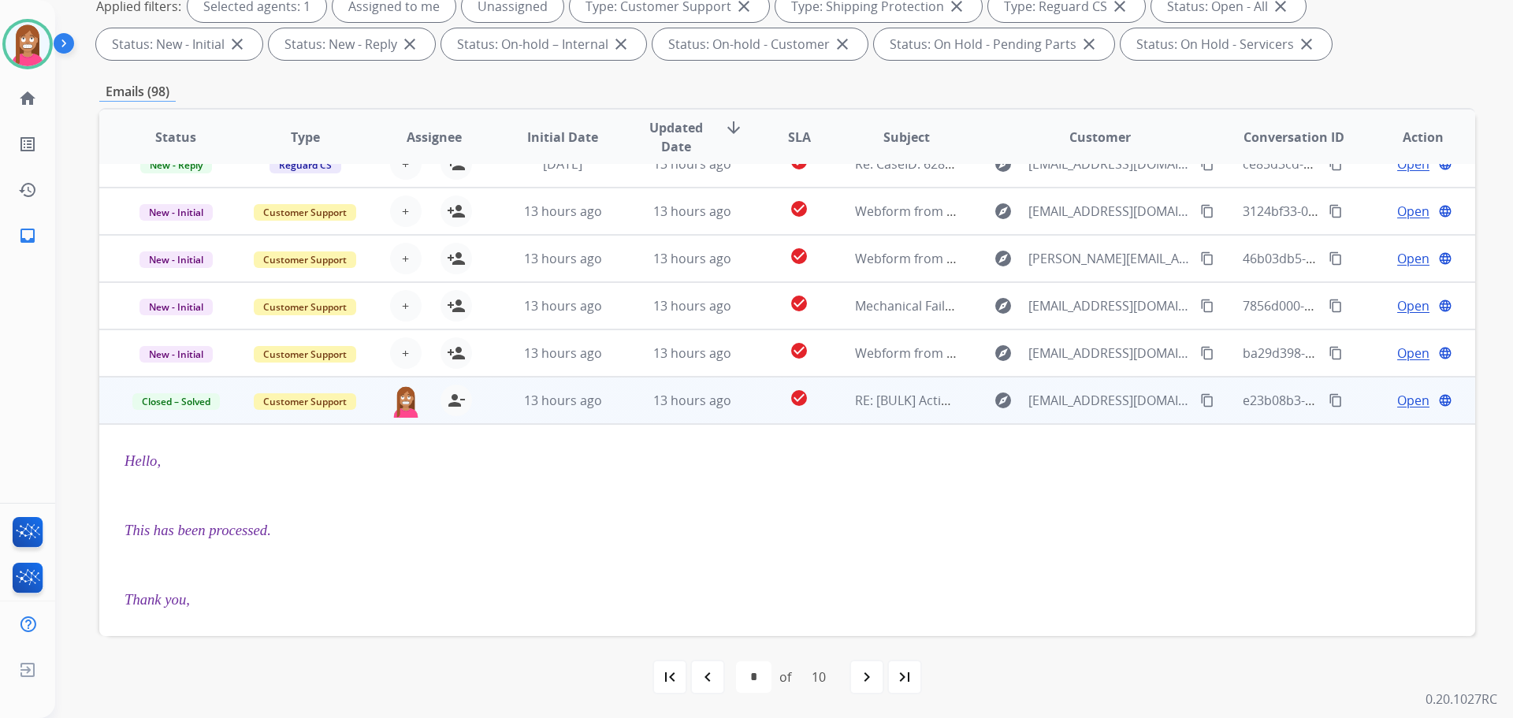
scroll to position [0, 0]
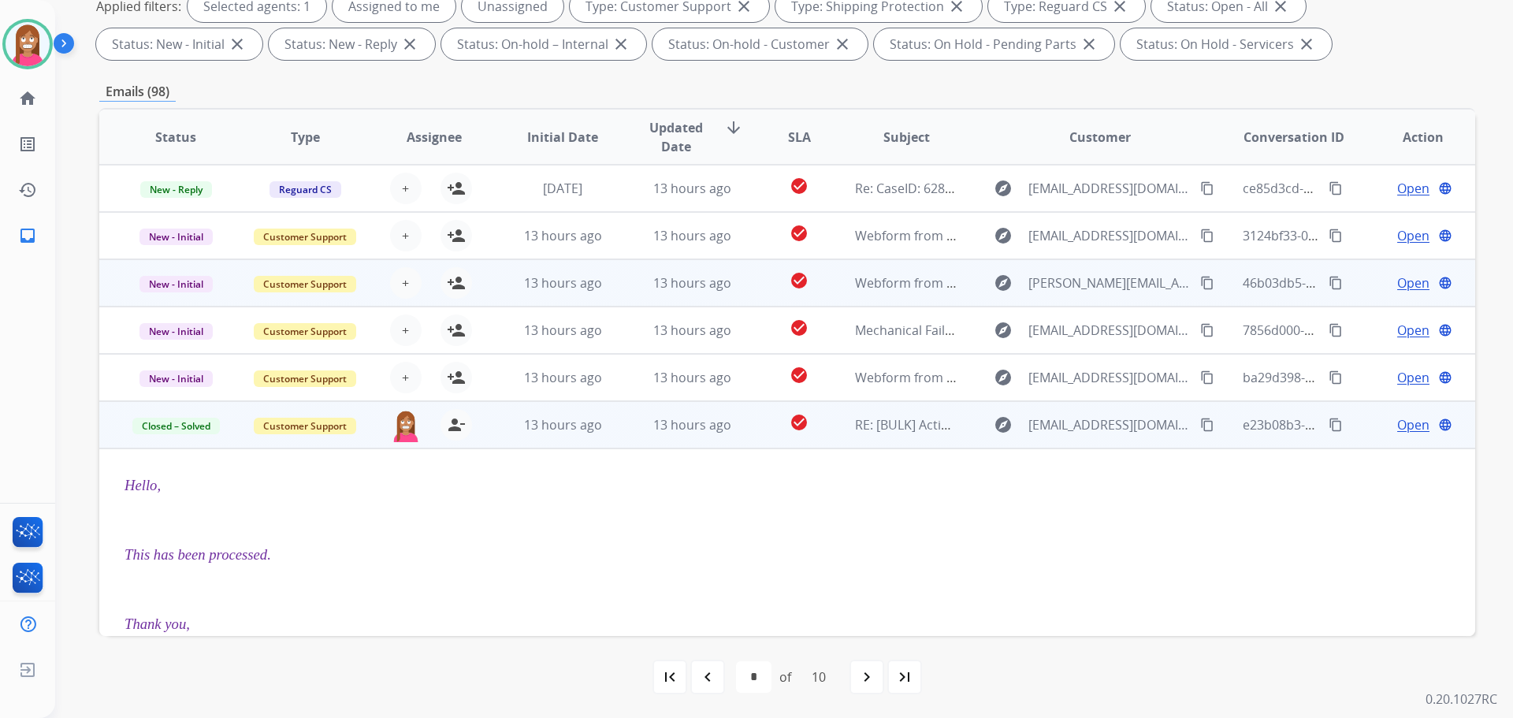
click at [619, 292] on td "13 hours ago" at bounding box center [679, 282] width 129 height 47
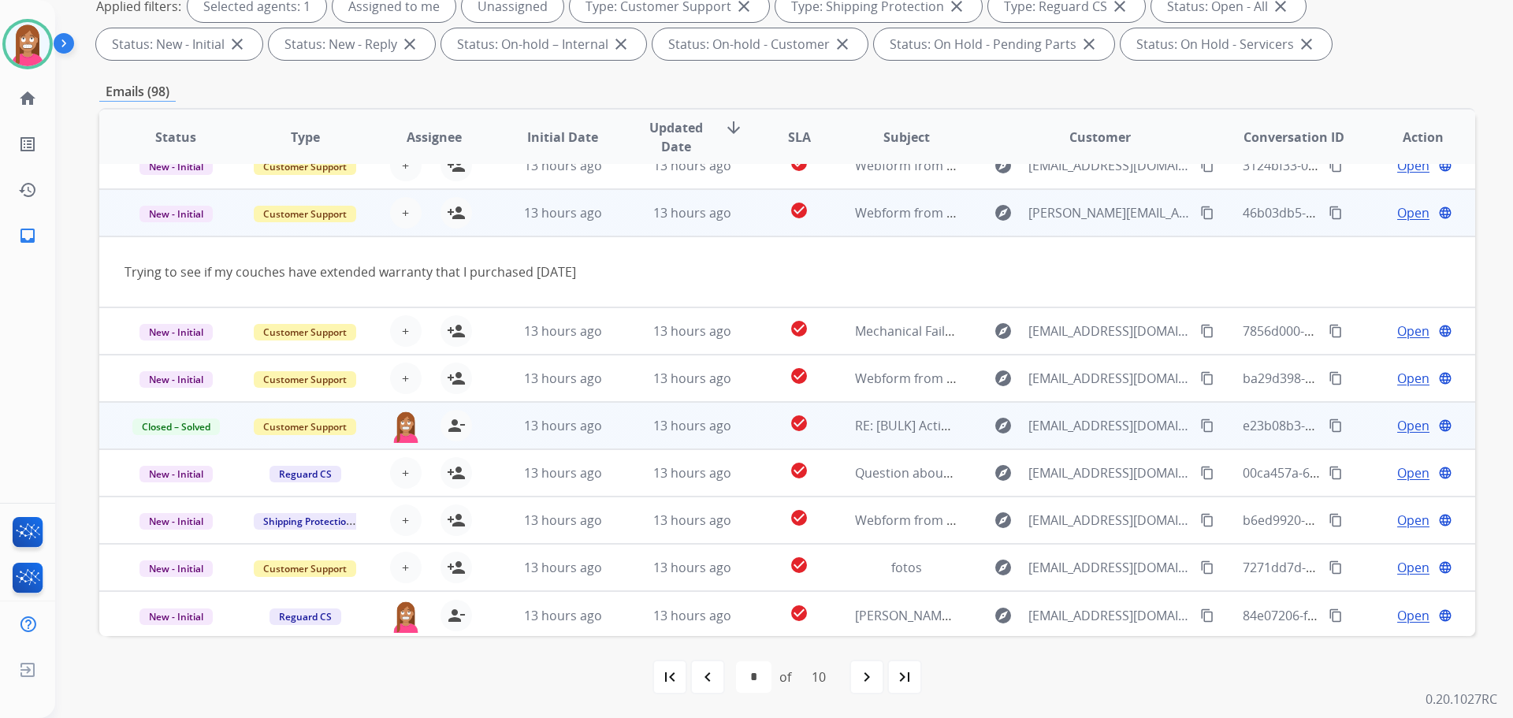
scroll to position [72, 0]
click at [1200, 212] on mat-icon "content_copy" at bounding box center [1207, 210] width 14 height 14
click at [459, 206] on mat-icon "person_add" at bounding box center [456, 210] width 19 height 19
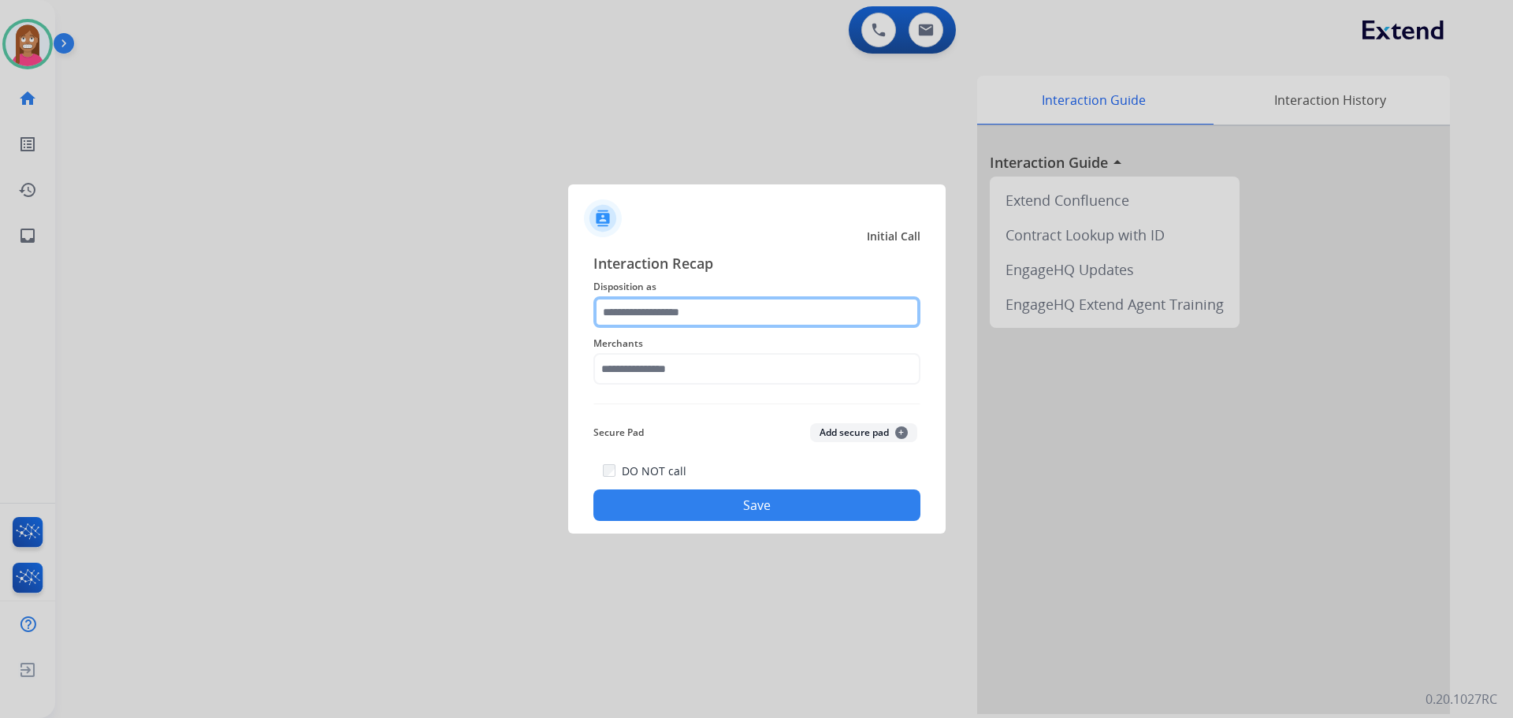
click at [616, 307] on input "text" at bounding box center [756, 312] width 327 height 32
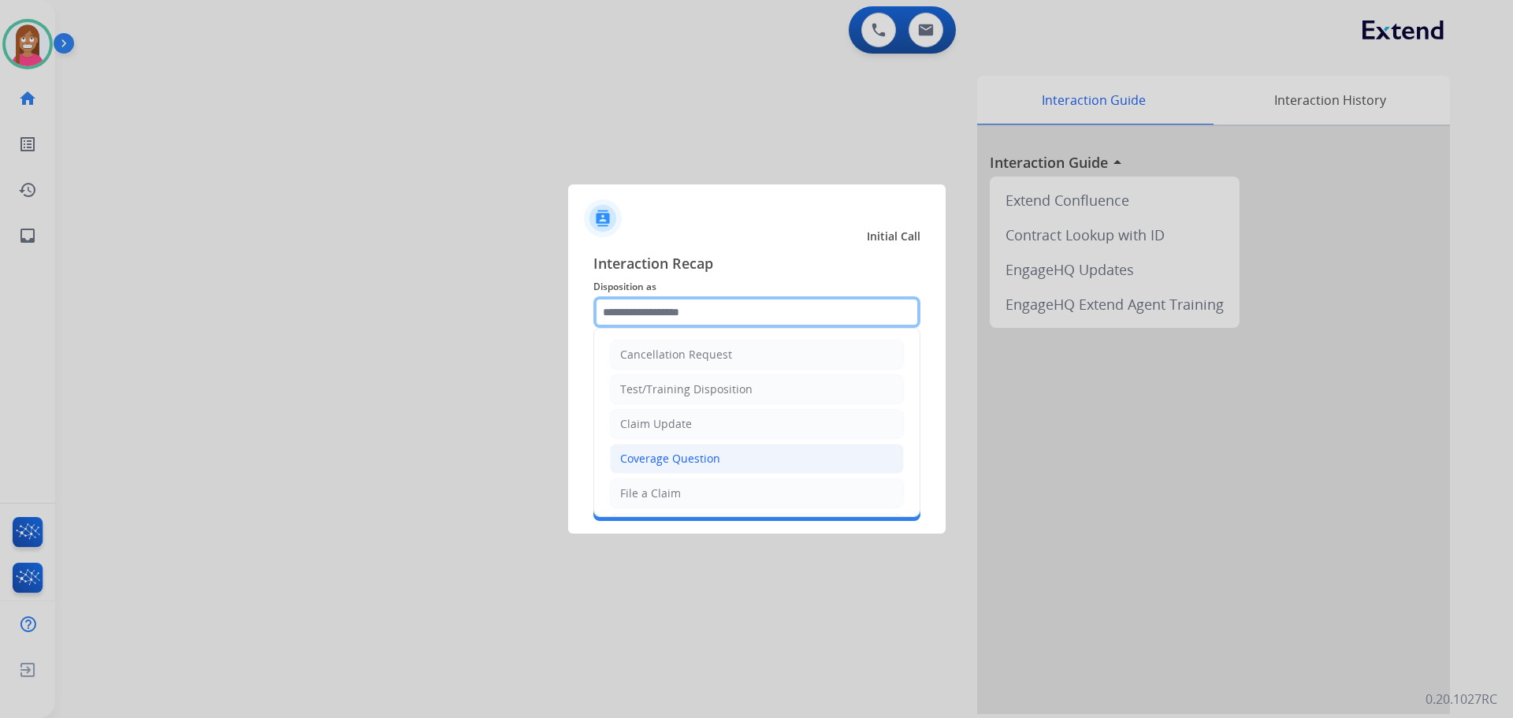
scroll to position [79, 0]
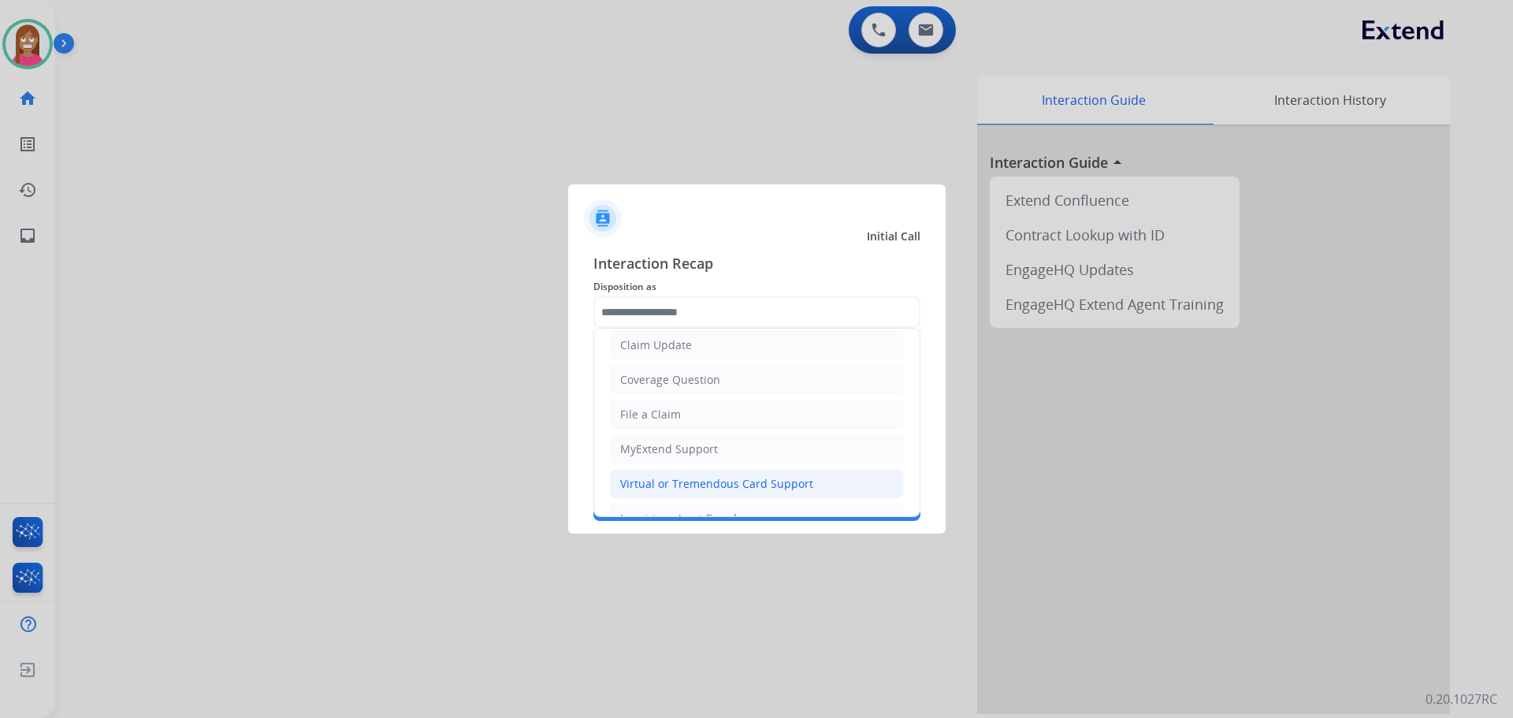
click at [671, 483] on div "Virtual or Tremendous Card Support" at bounding box center [716, 484] width 193 height 16
type input "**********"
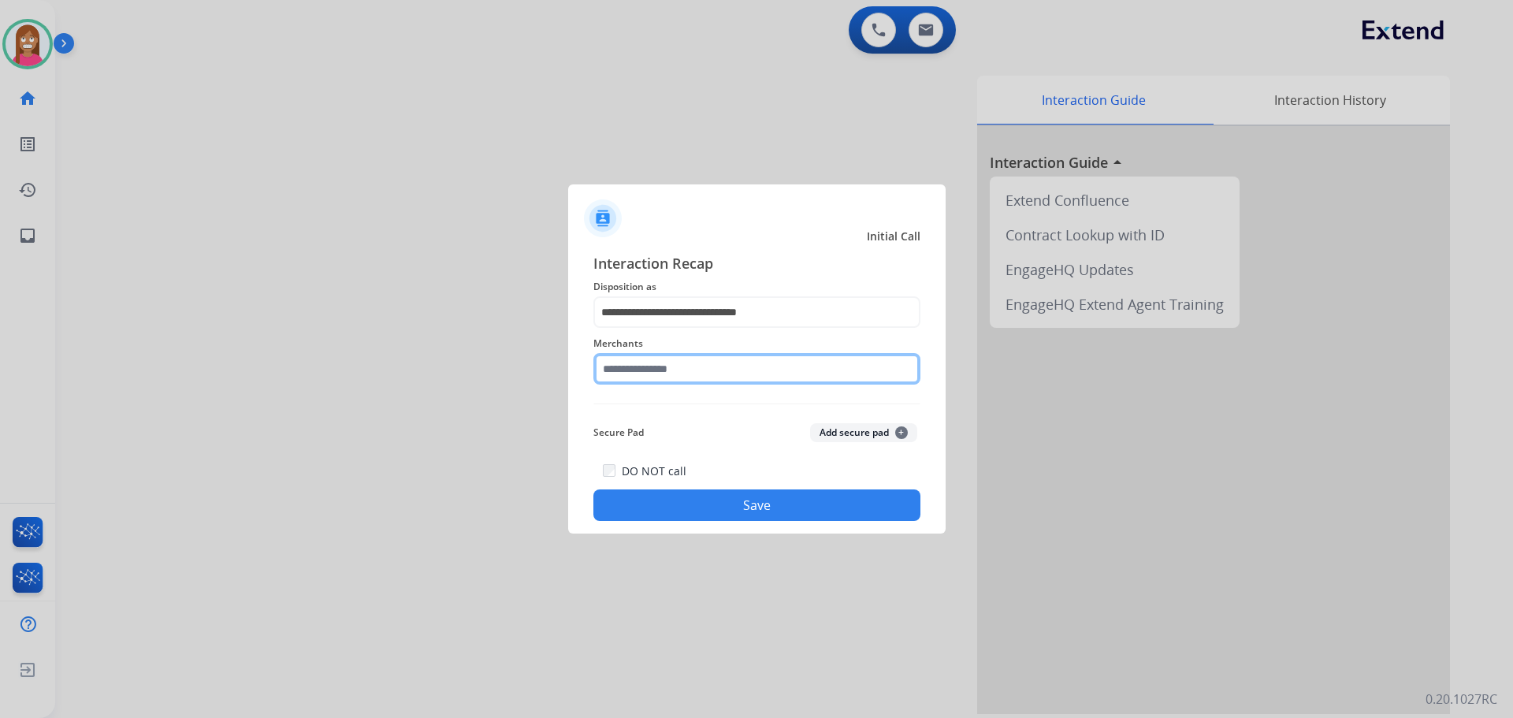
click at [654, 373] on input "text" at bounding box center [756, 369] width 327 height 32
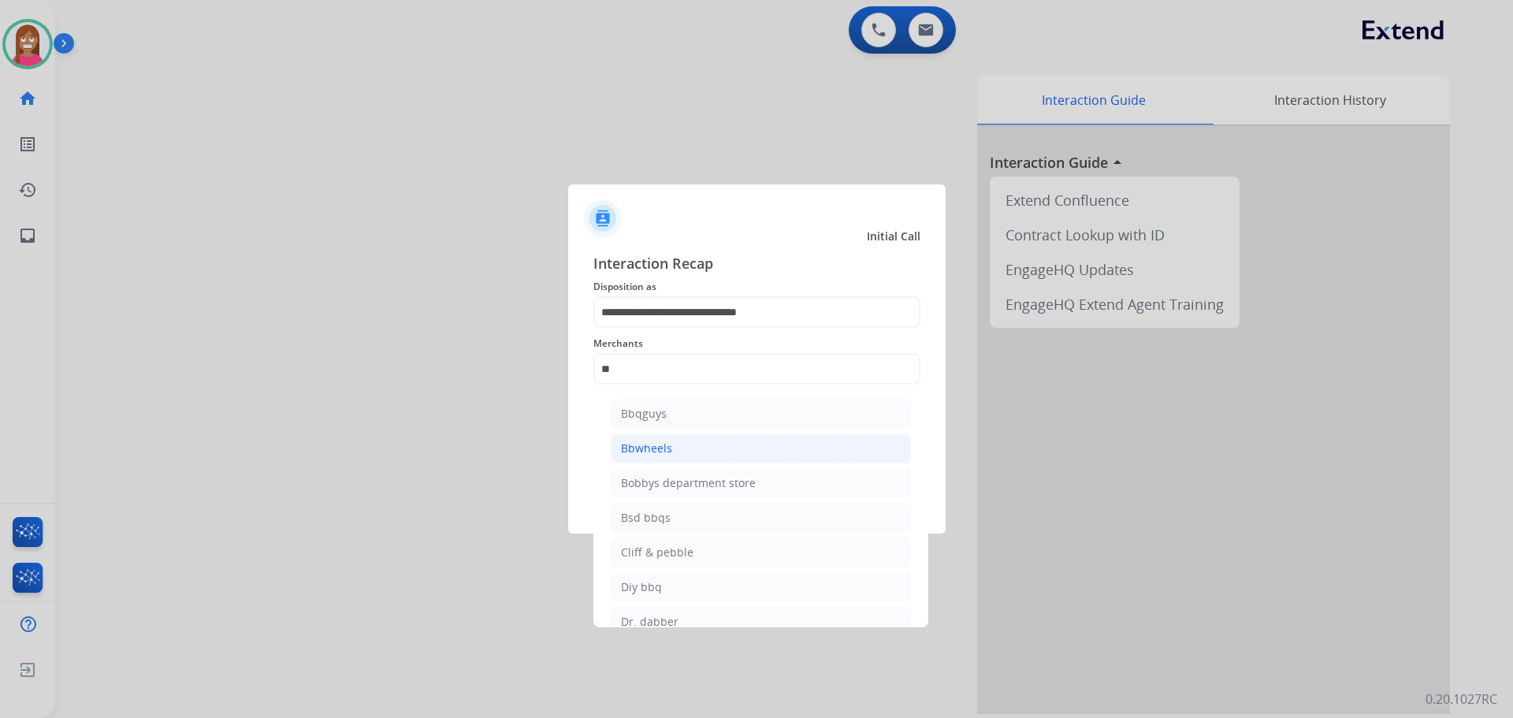
click at [648, 448] on div "Bbwheels" at bounding box center [646, 448] width 51 height 16
type input "********"
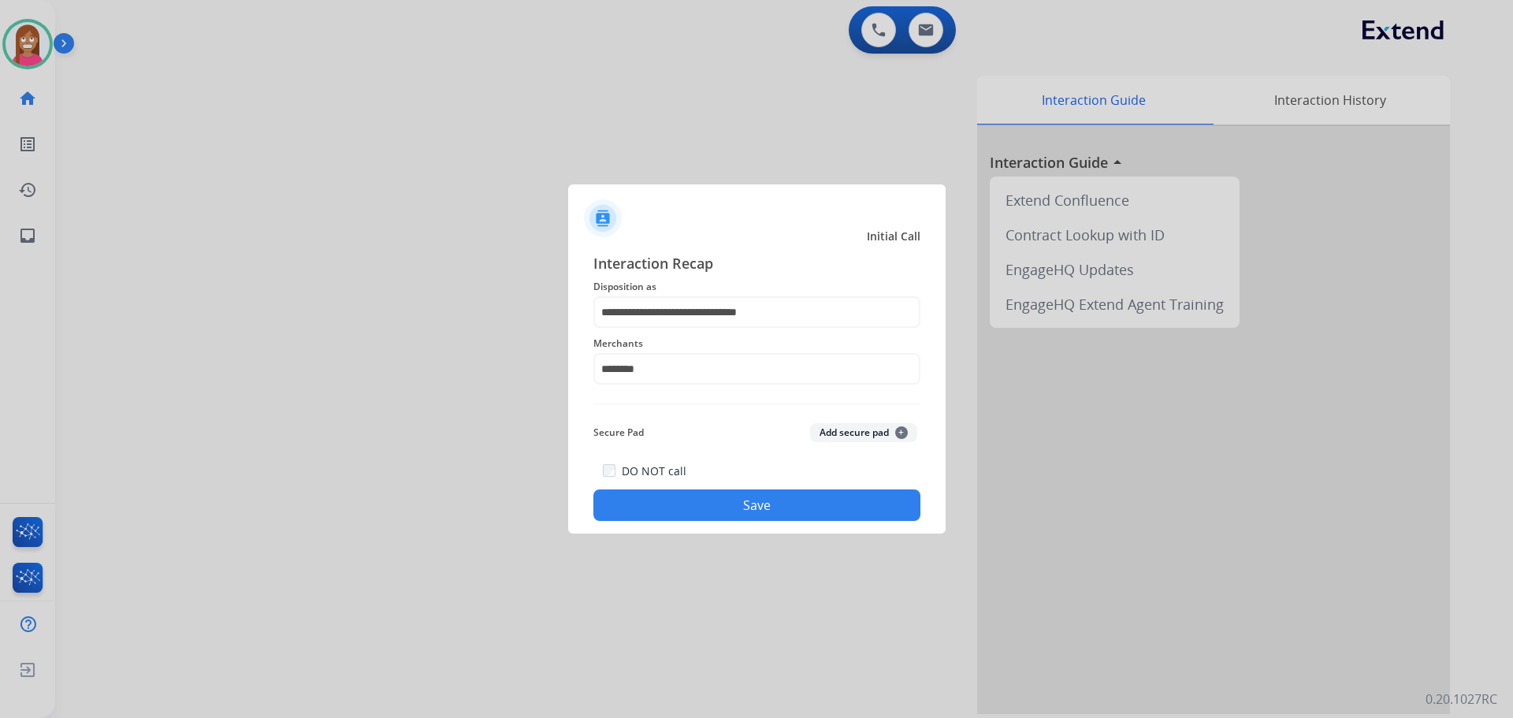
click at [654, 519] on button "Save" at bounding box center [756, 505] width 327 height 32
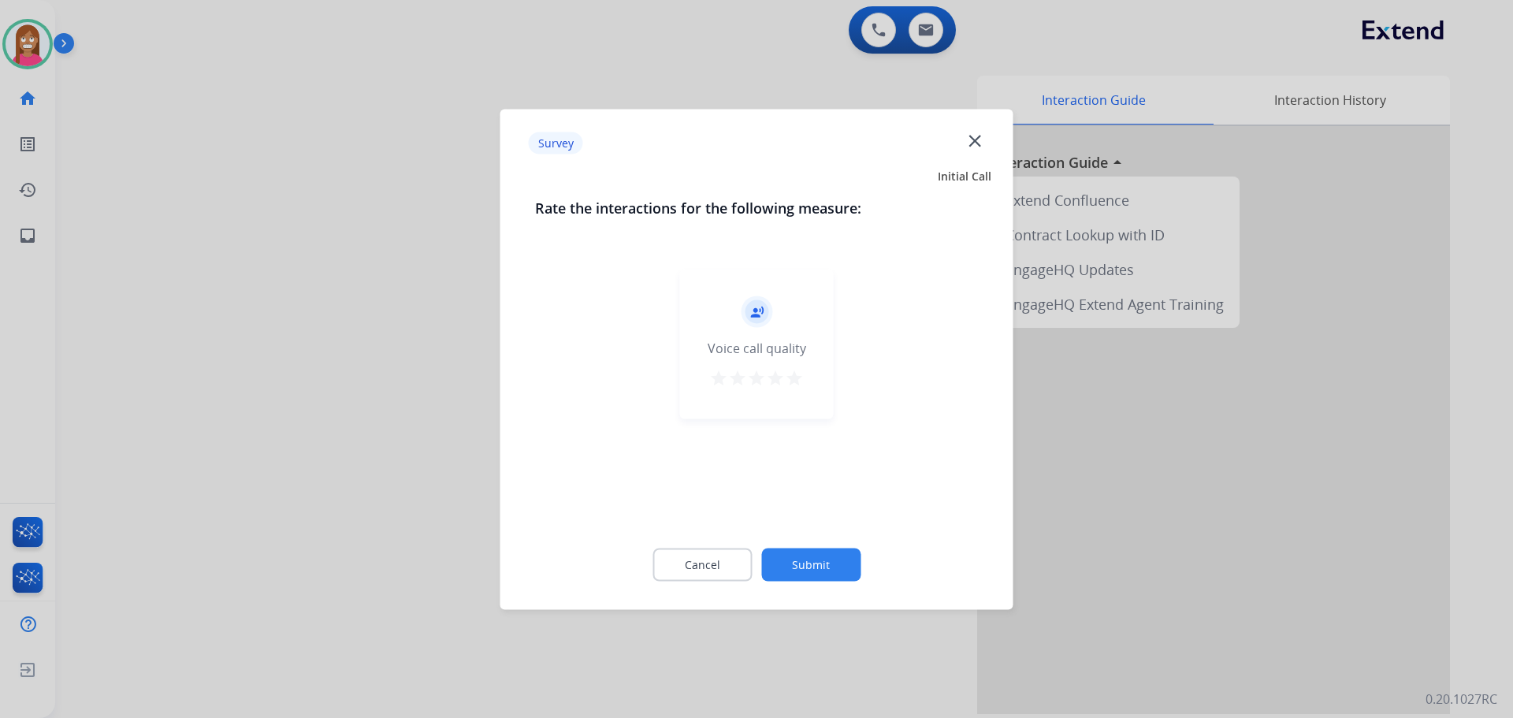
click at [970, 143] on mat-icon "close" at bounding box center [974, 140] width 20 height 20
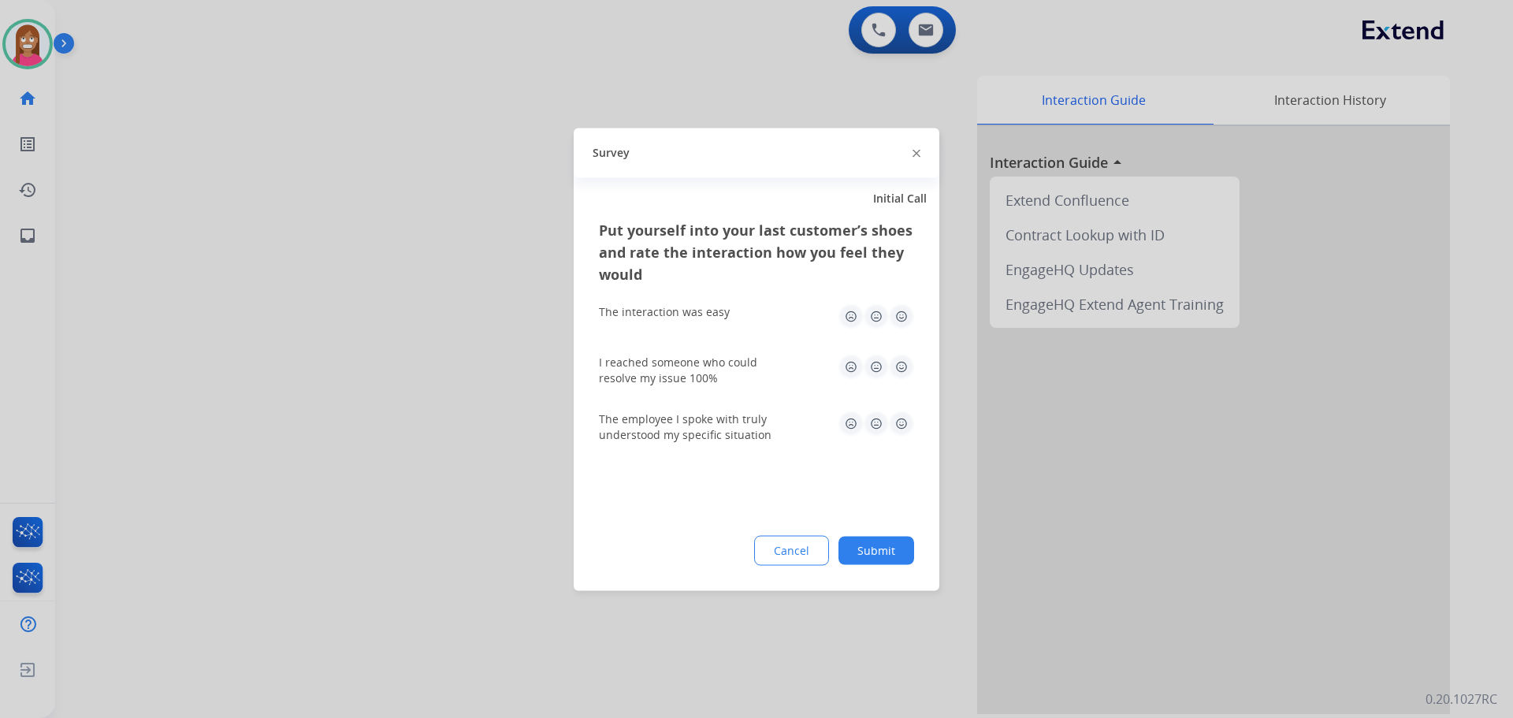
click at [914, 154] on img at bounding box center [916, 154] width 8 height 8
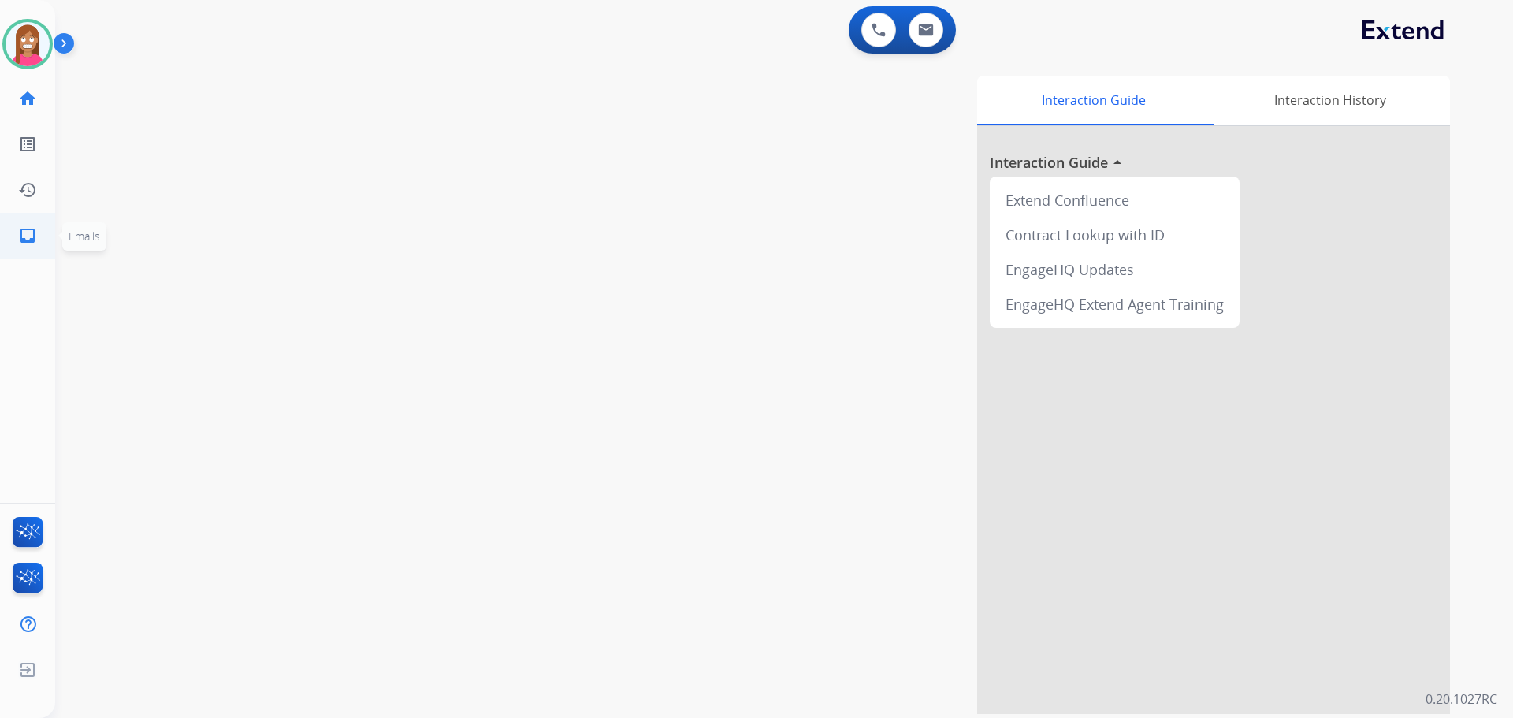
click at [36, 232] on mat-icon "inbox" at bounding box center [27, 235] width 19 height 19
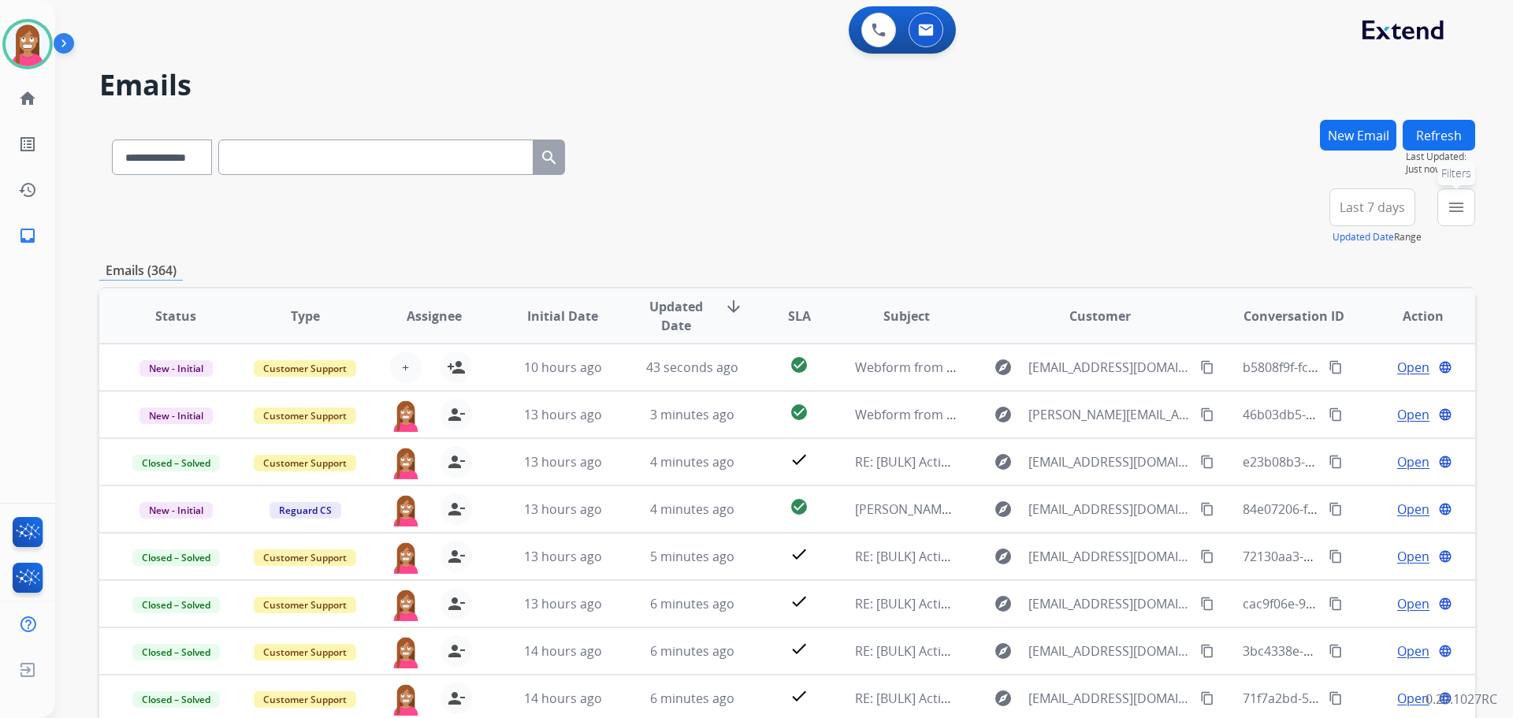
click at [1455, 220] on button "menu Filters" at bounding box center [1456, 207] width 38 height 38
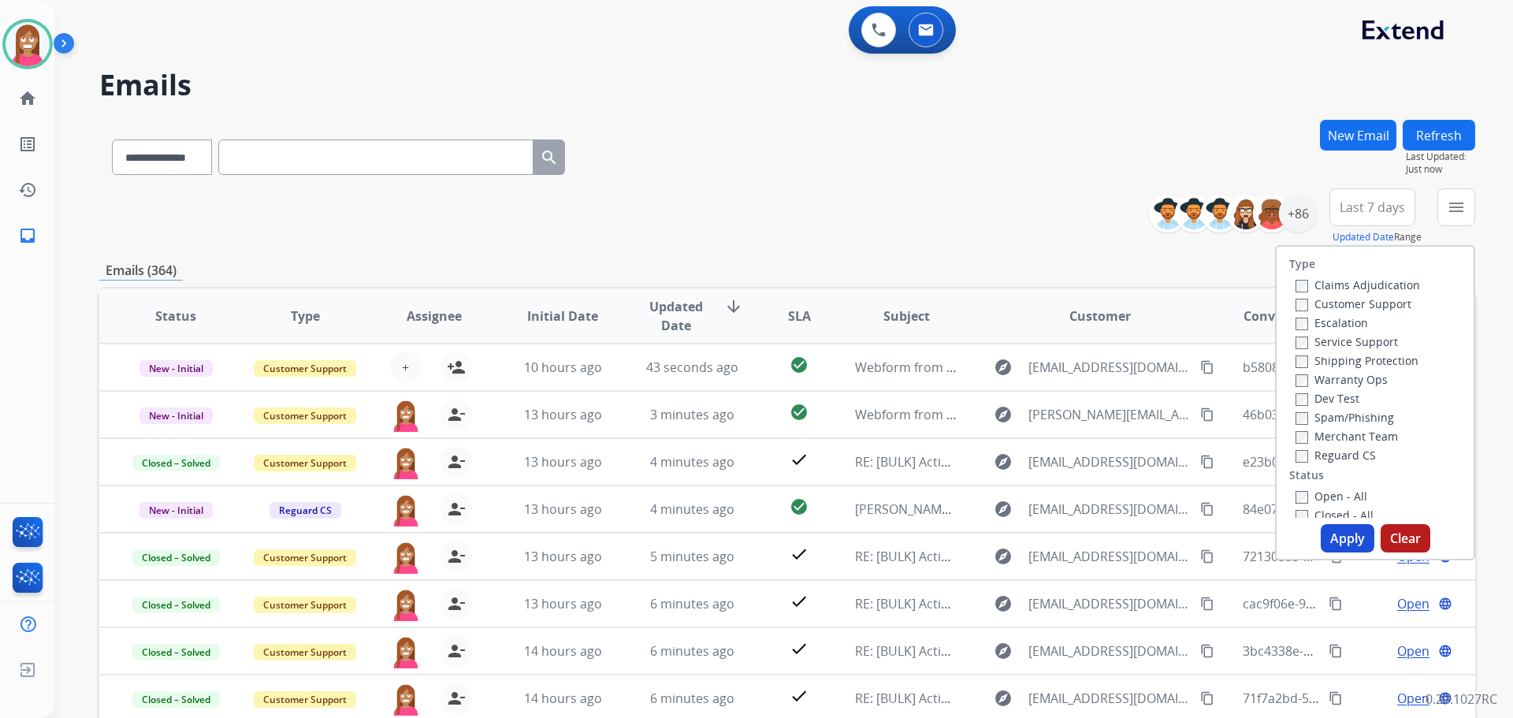
click at [1364, 302] on label "Customer Support" at bounding box center [1353, 303] width 116 height 15
click at [1328, 361] on label "Shipping Protection" at bounding box center [1356, 360] width 123 height 15
click at [1319, 455] on label "Reguard CS" at bounding box center [1335, 455] width 80 height 15
click at [1317, 490] on label "Open - All" at bounding box center [1331, 496] width 72 height 15
drag, startPoint x: 1332, startPoint y: 540, endPoint x: 1354, endPoint y: 528, distance: 25.7
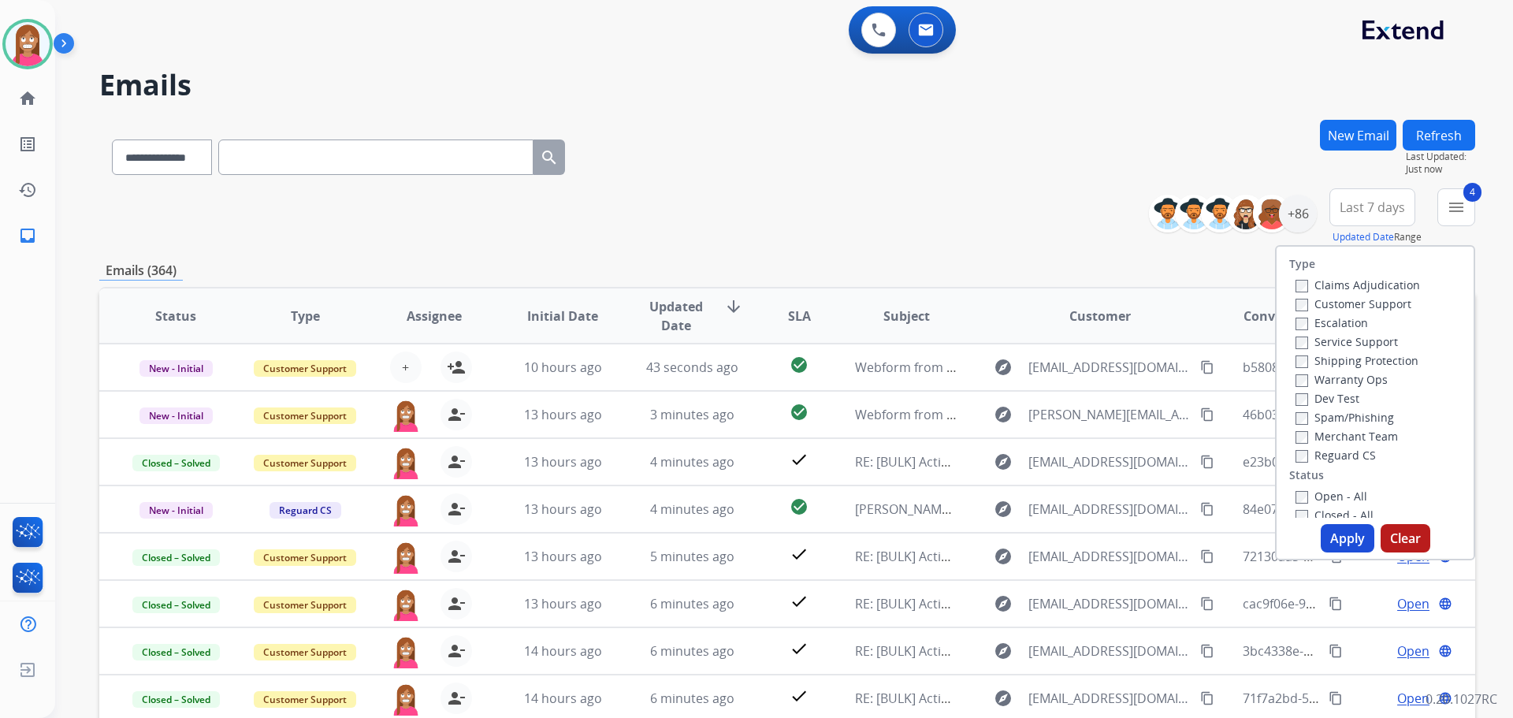
click at [1334, 538] on button "Apply" at bounding box center [1348, 538] width 54 height 28
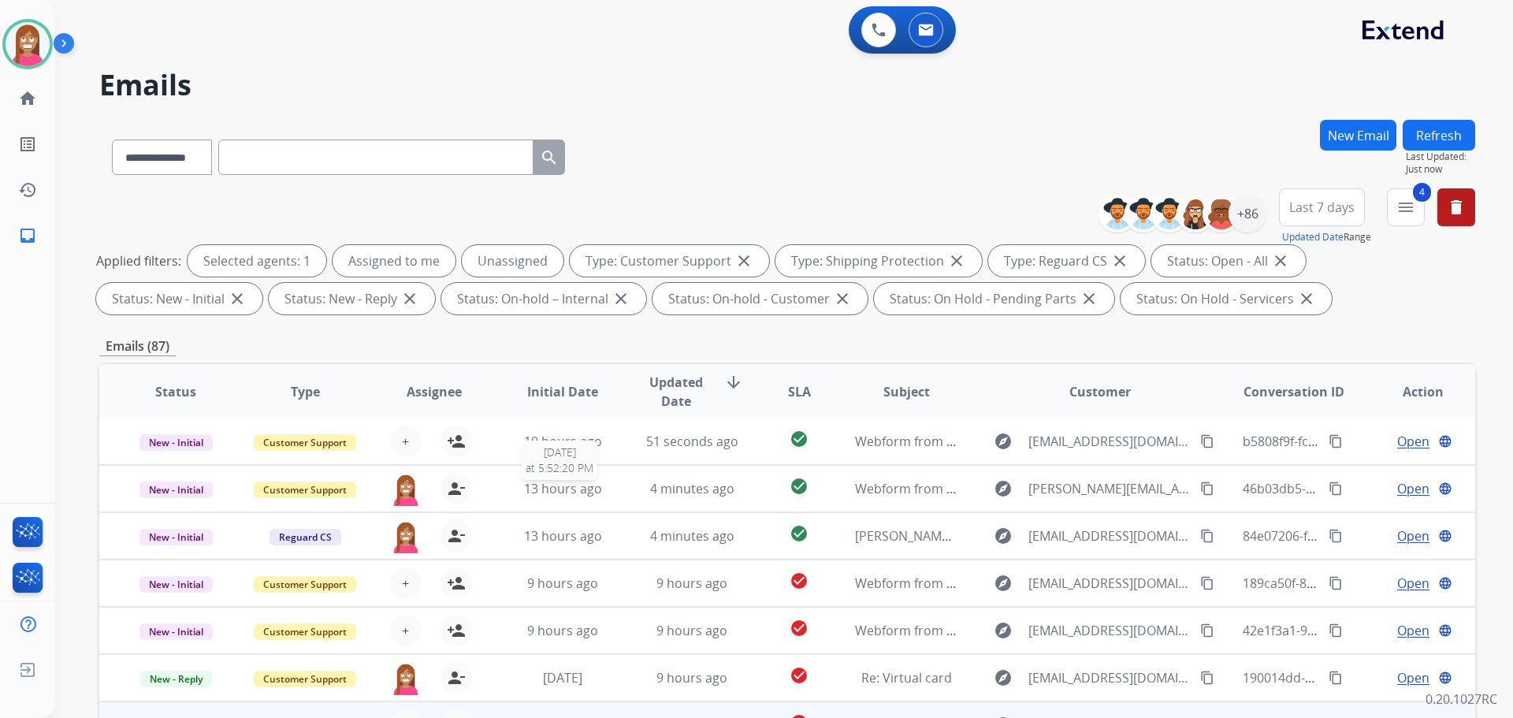
scroll to position [254, 0]
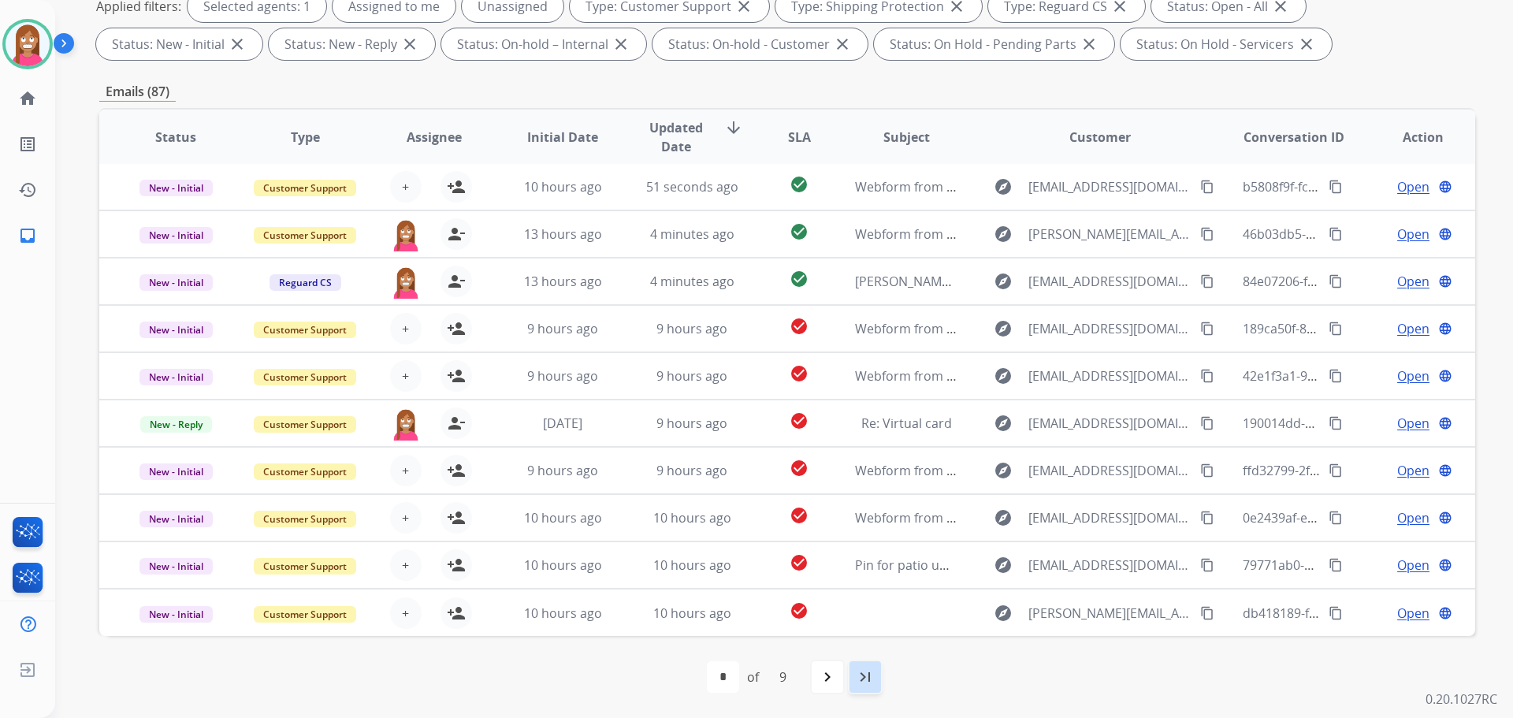
drag, startPoint x: 866, startPoint y: 689, endPoint x: 1063, endPoint y: 710, distance: 198.1
click at [865, 688] on div "last_page" at bounding box center [865, 676] width 35 height 35
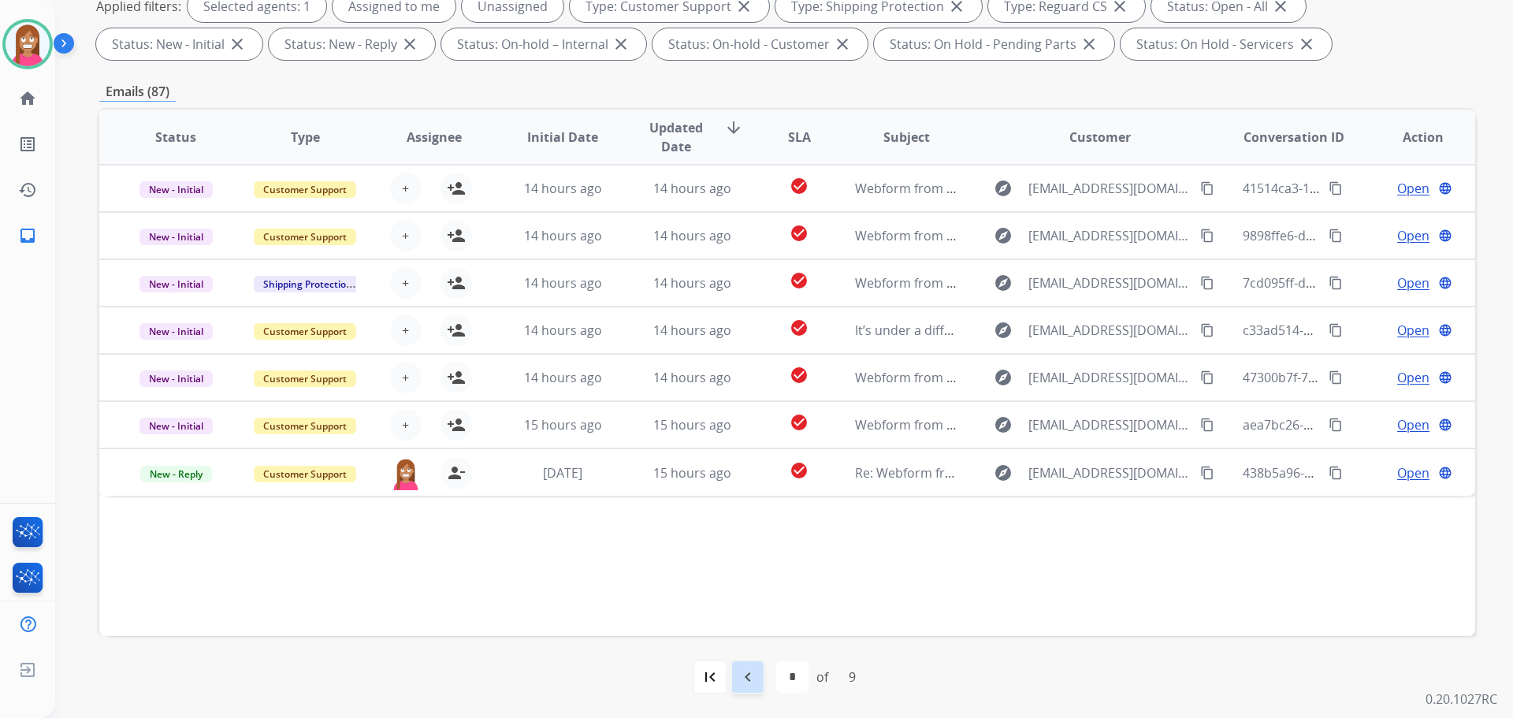
click at [745, 670] on mat-icon "navigate_before" at bounding box center [747, 676] width 19 height 19
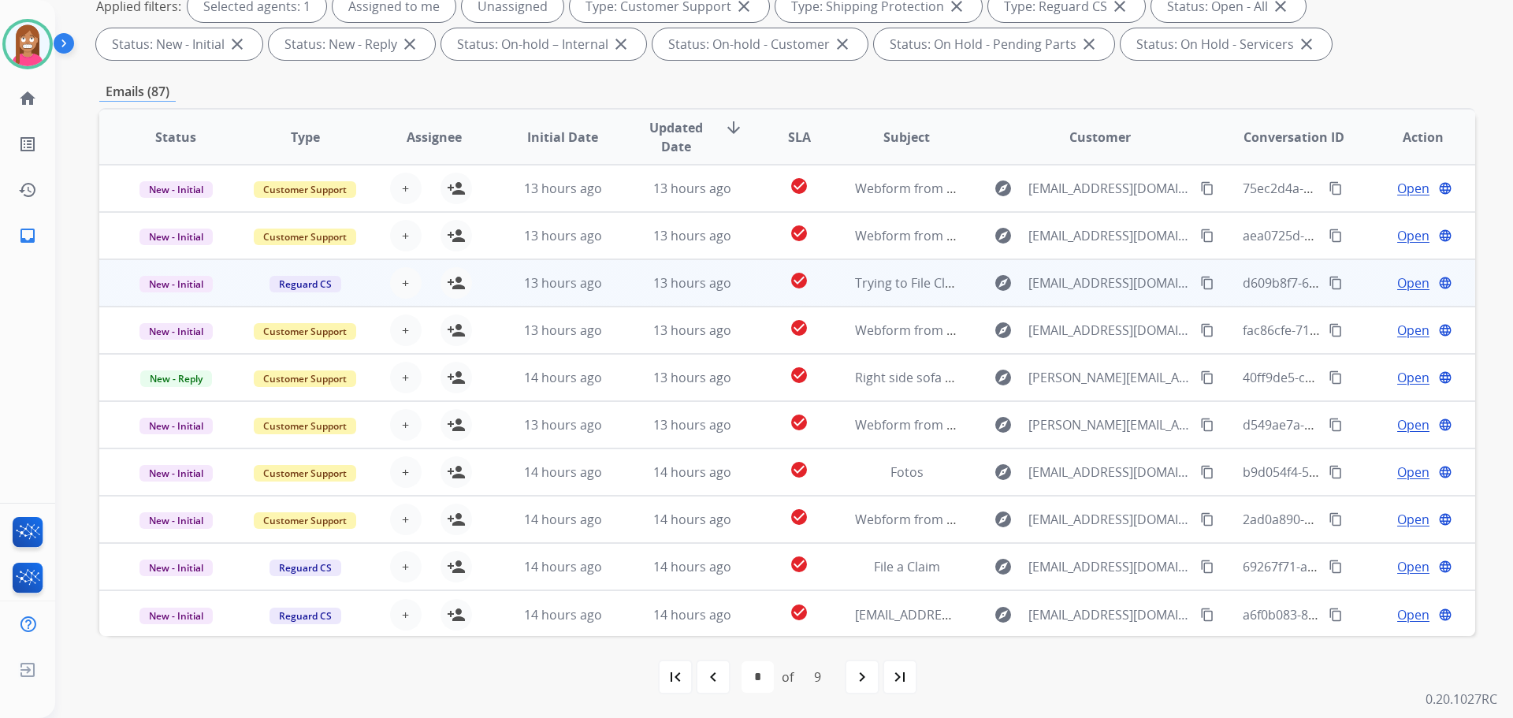
scroll to position [2, 0]
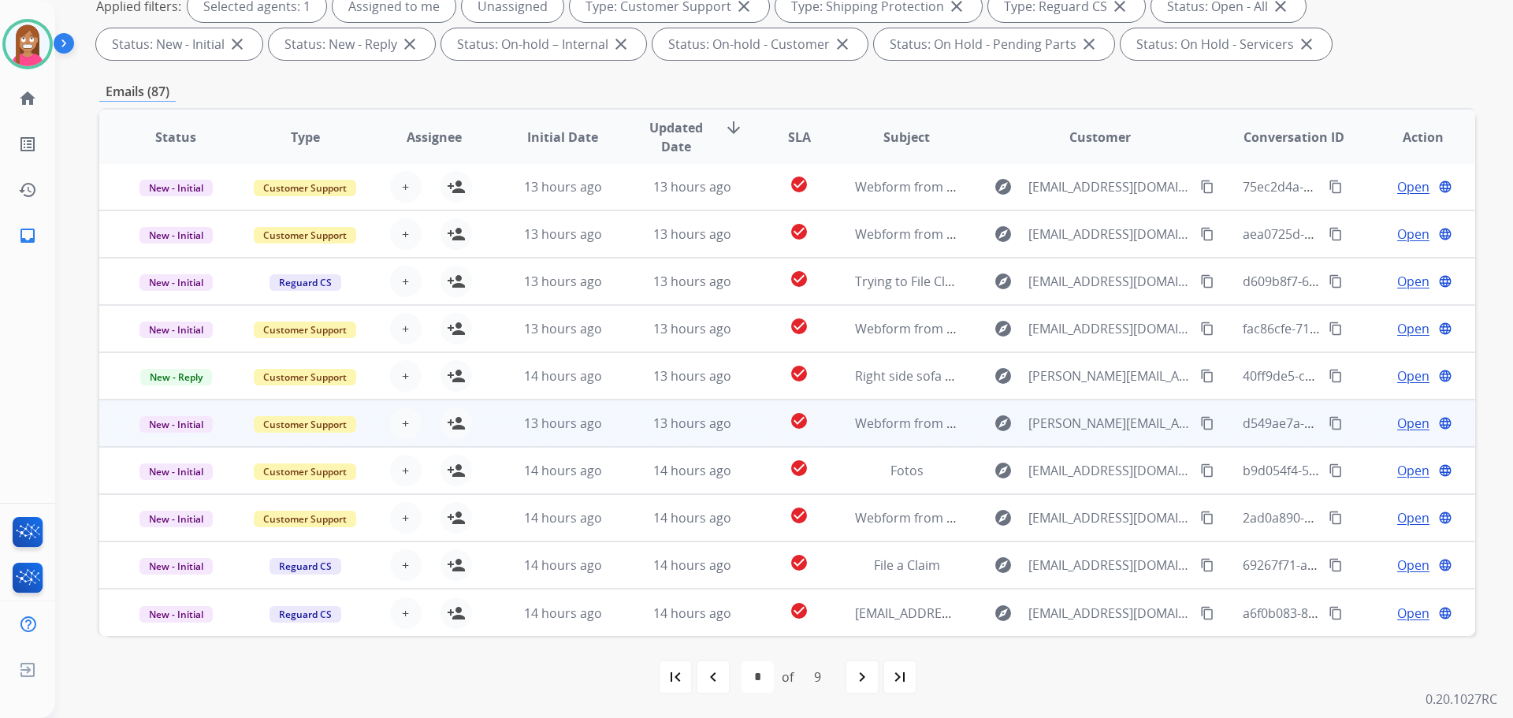
click at [622, 438] on td "13 hours ago" at bounding box center [679, 422] width 129 height 47
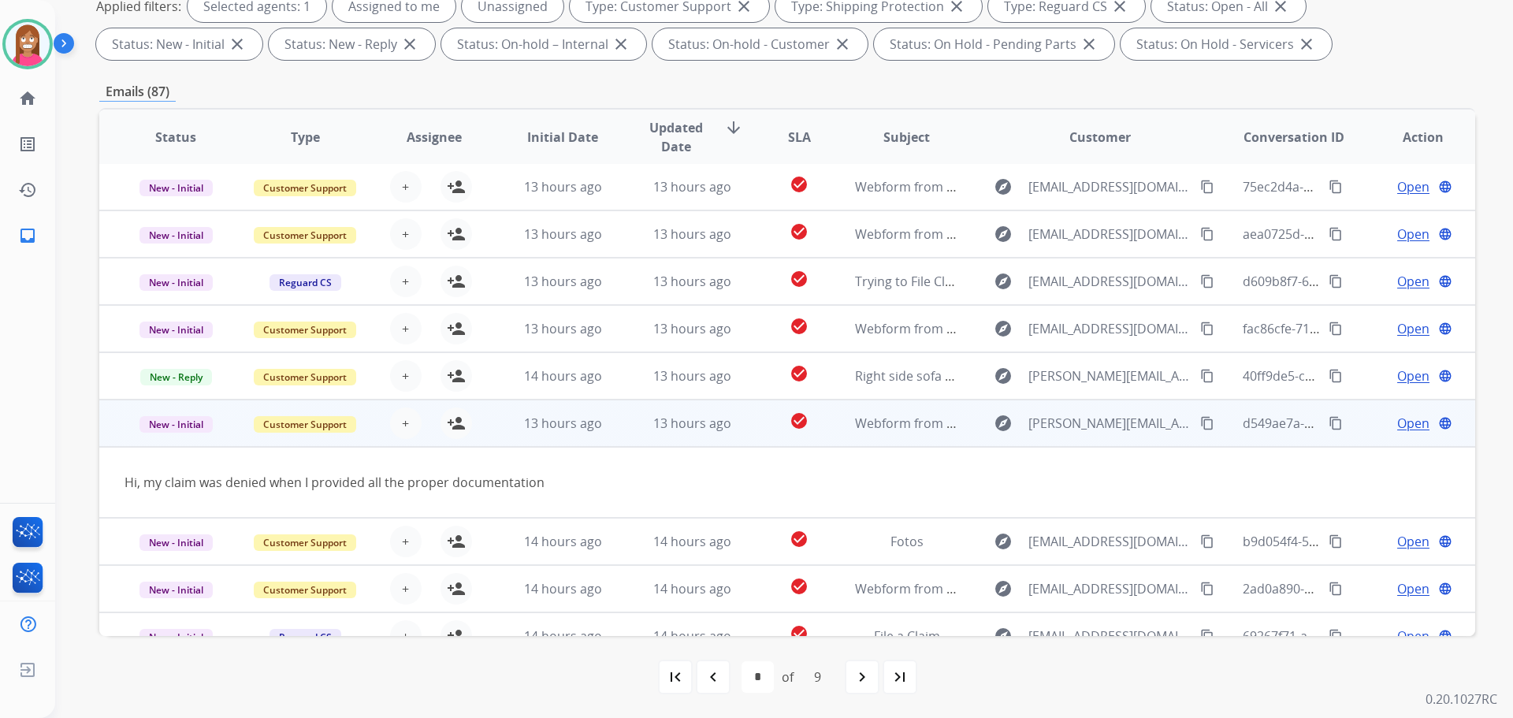
scroll to position [72, 0]
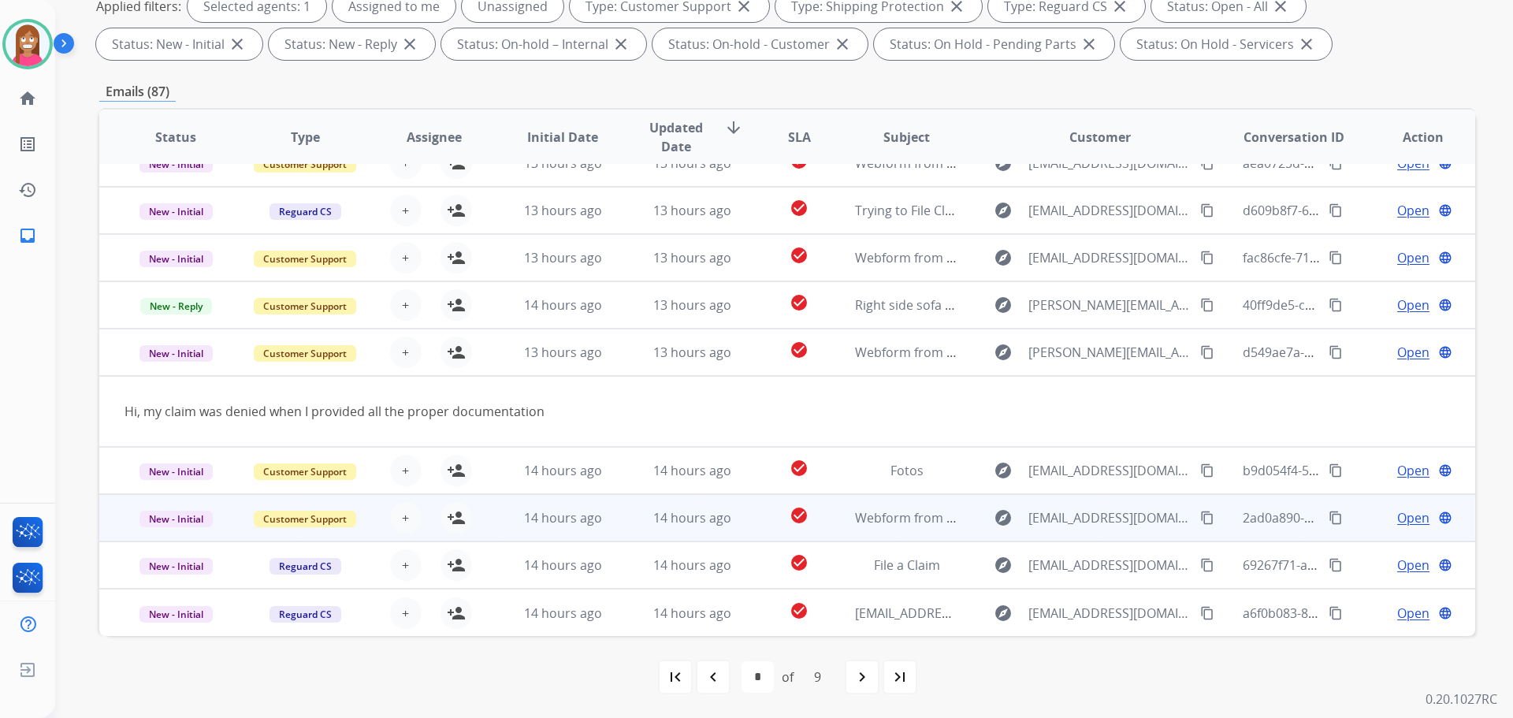
click at [615, 532] on td "14 hours ago" at bounding box center [679, 517] width 129 height 47
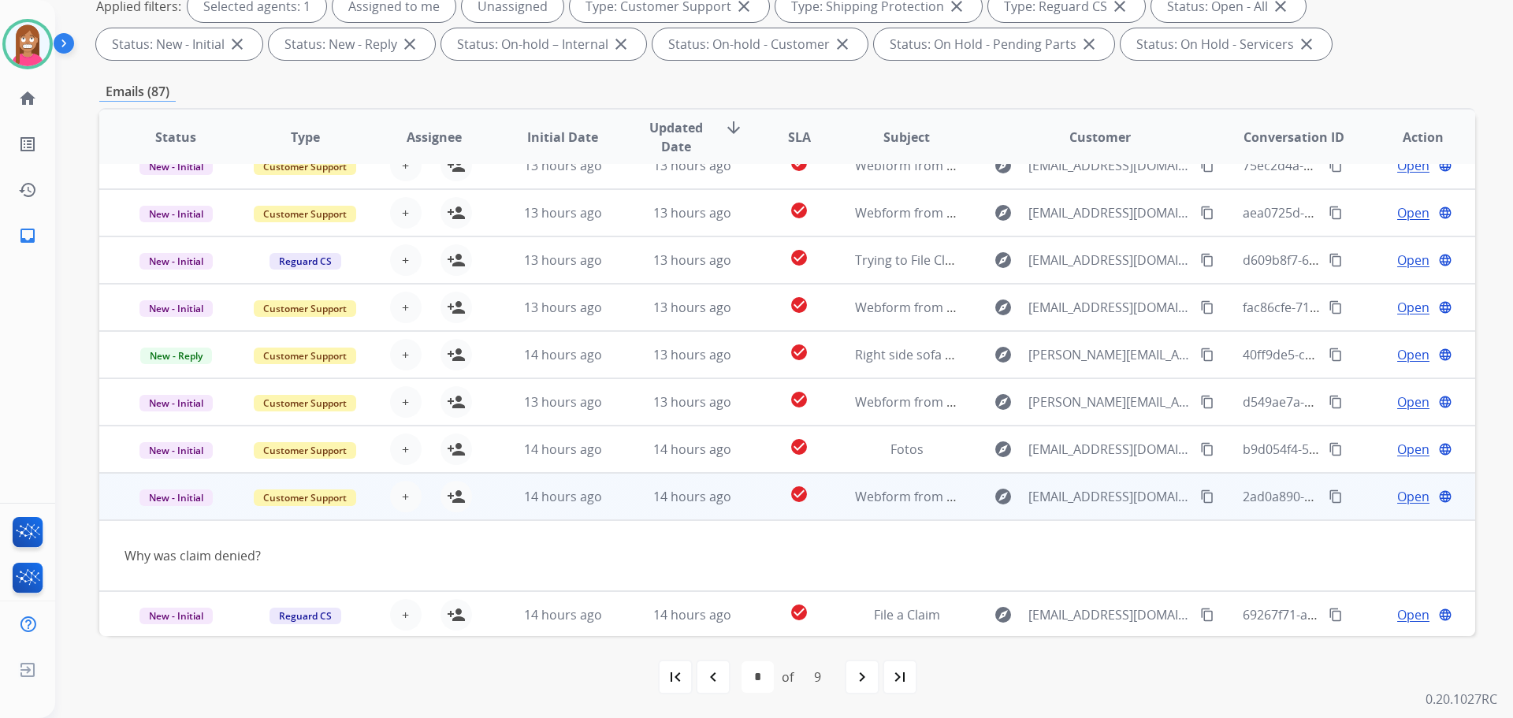
scroll to position [0, 0]
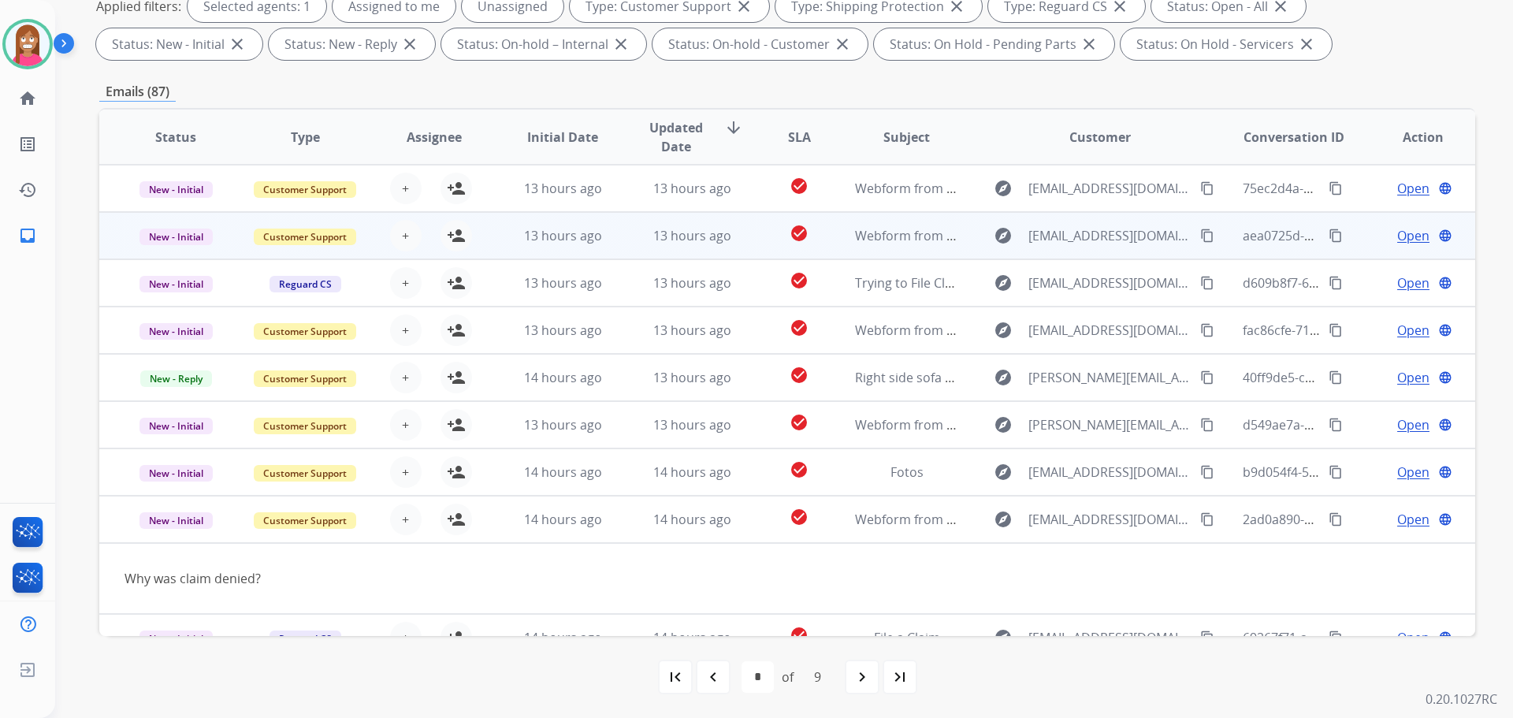
click at [627, 249] on td "13 hours ago" at bounding box center [679, 235] width 129 height 47
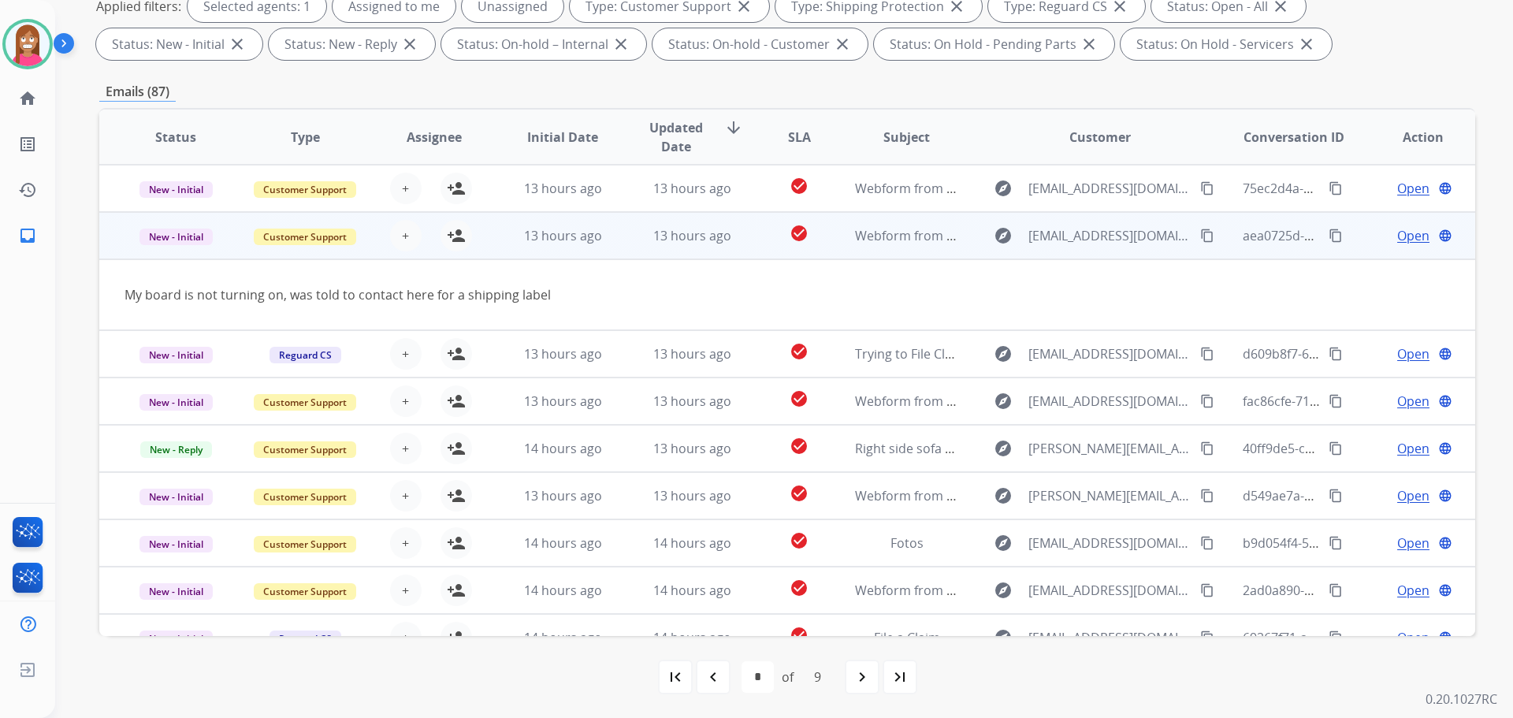
scroll to position [47, 0]
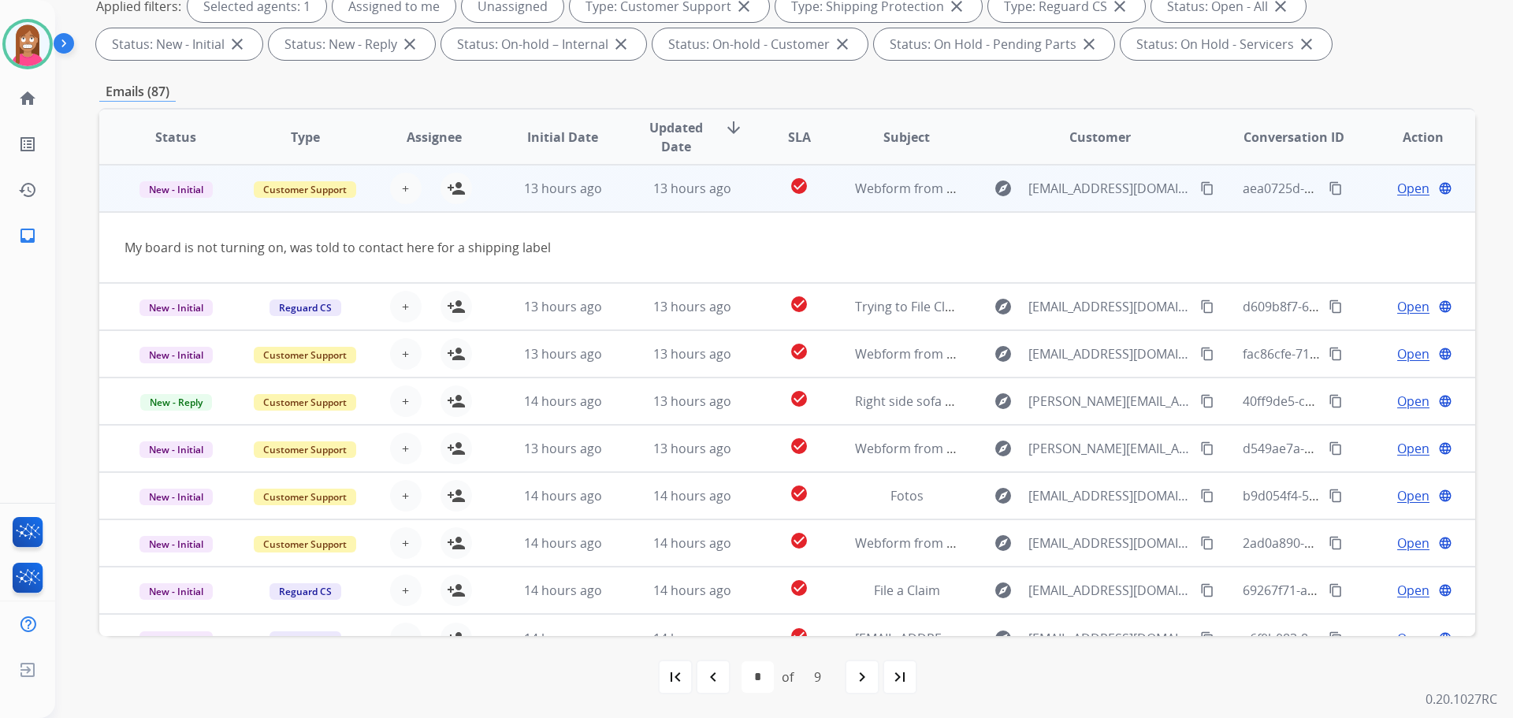
click at [1200, 190] on mat-icon "content_copy" at bounding box center [1207, 188] width 14 height 14
click at [455, 192] on mat-icon "person_add" at bounding box center [456, 188] width 19 height 19
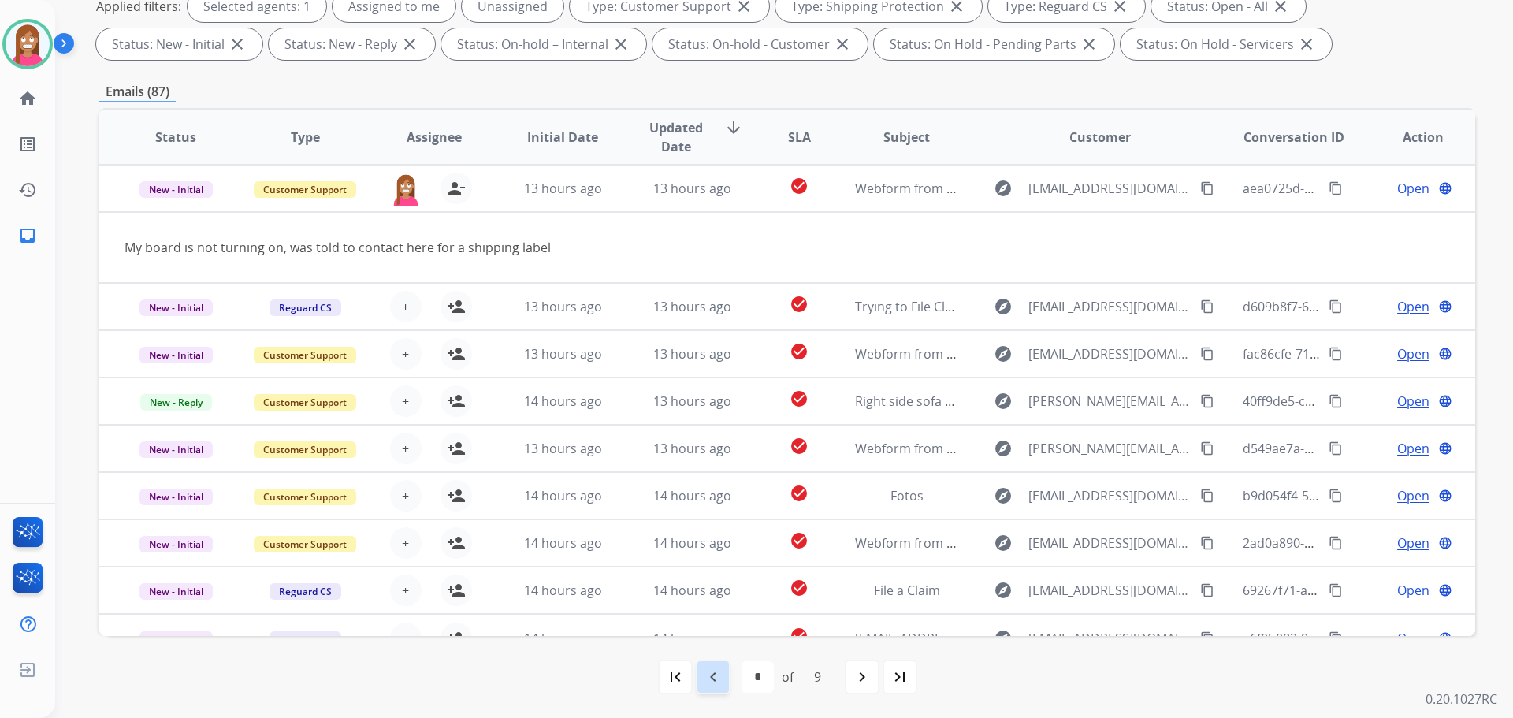
click at [714, 684] on mat-icon "navigate_before" at bounding box center [713, 676] width 19 height 19
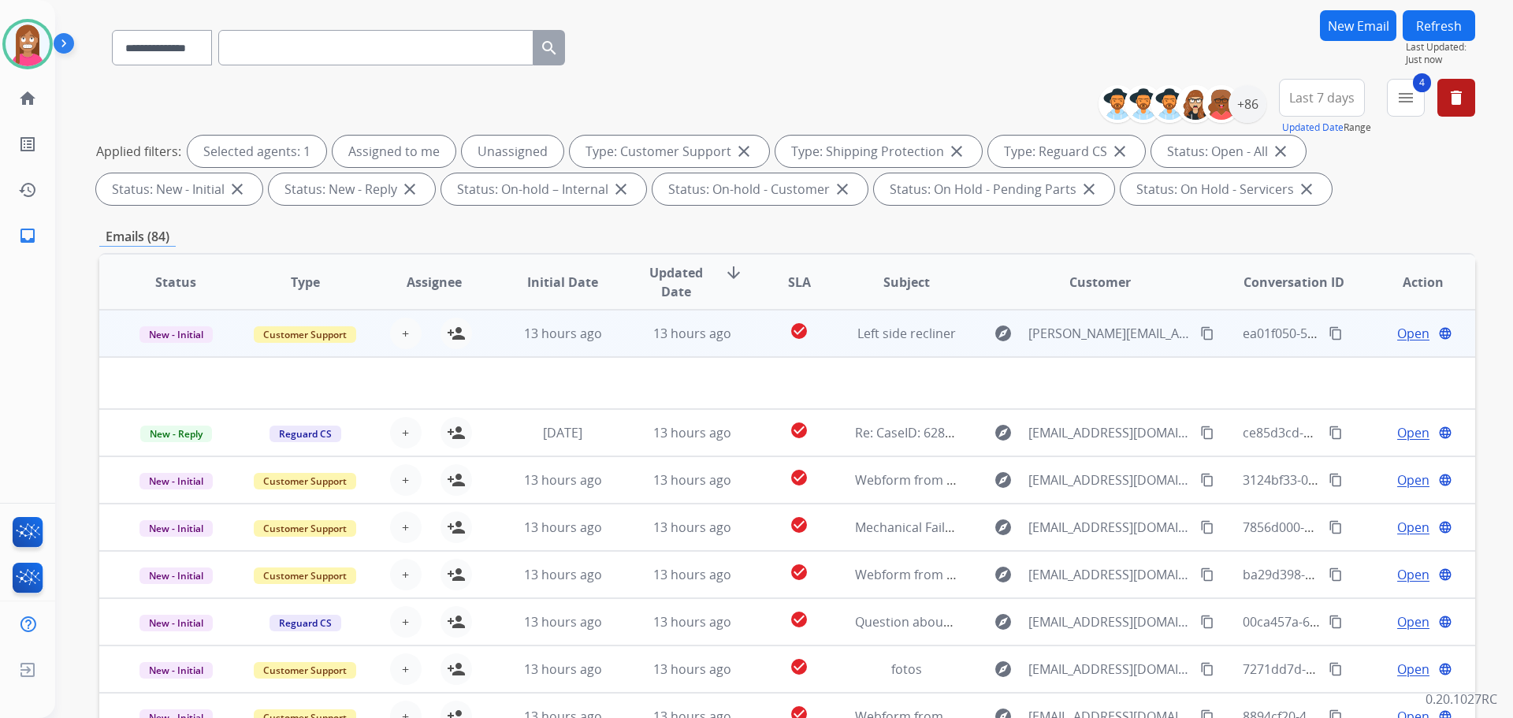
scroll to position [254, 0]
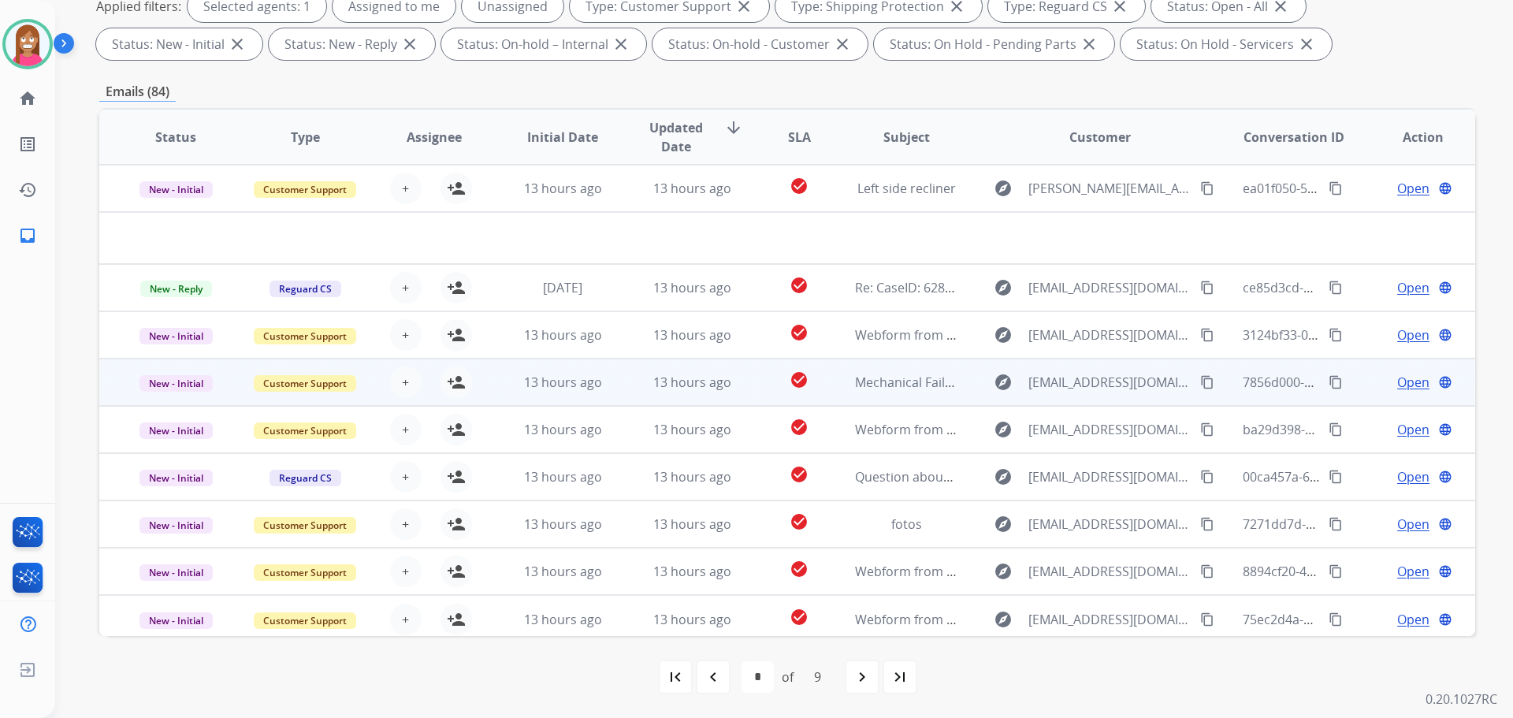
click at [635, 399] on td "13 hours ago" at bounding box center [679, 381] width 129 height 47
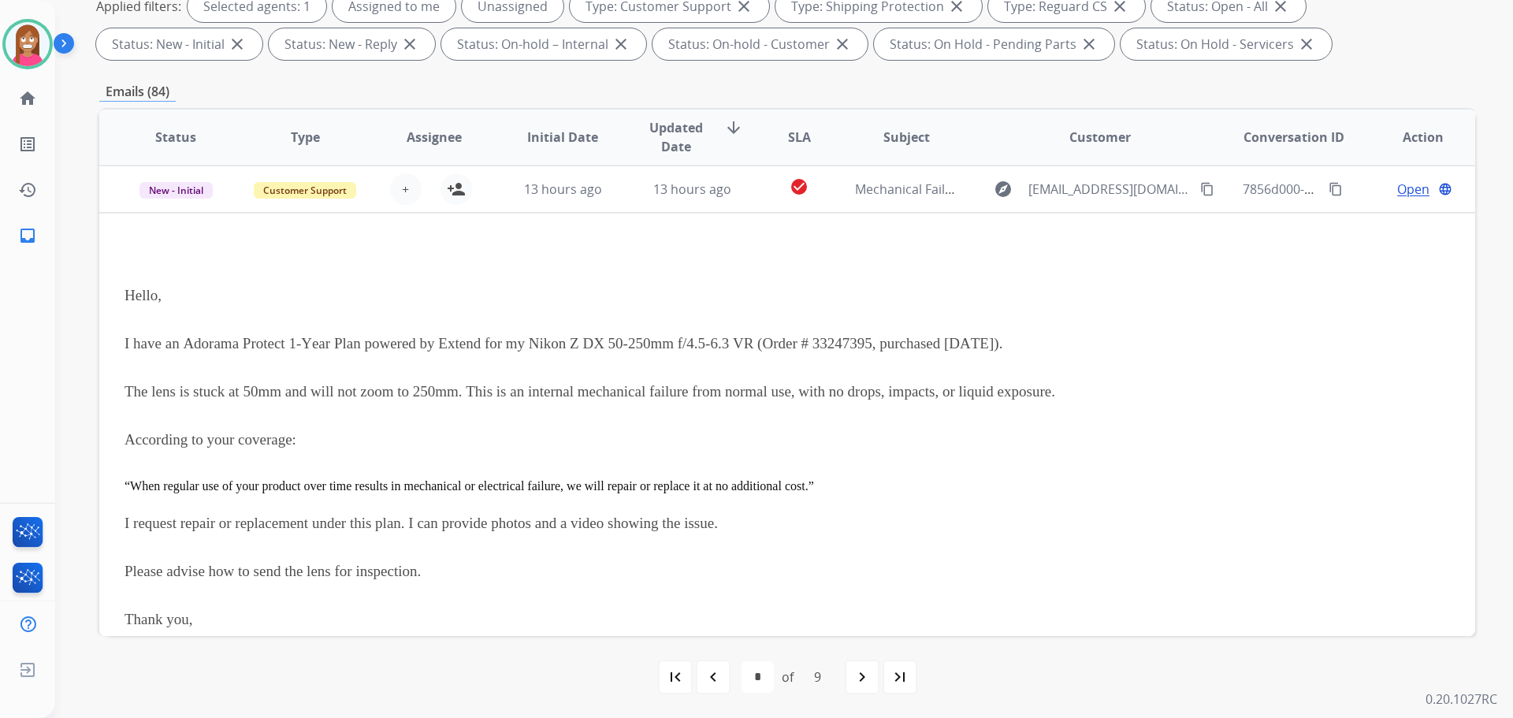
scroll to position [189, 0]
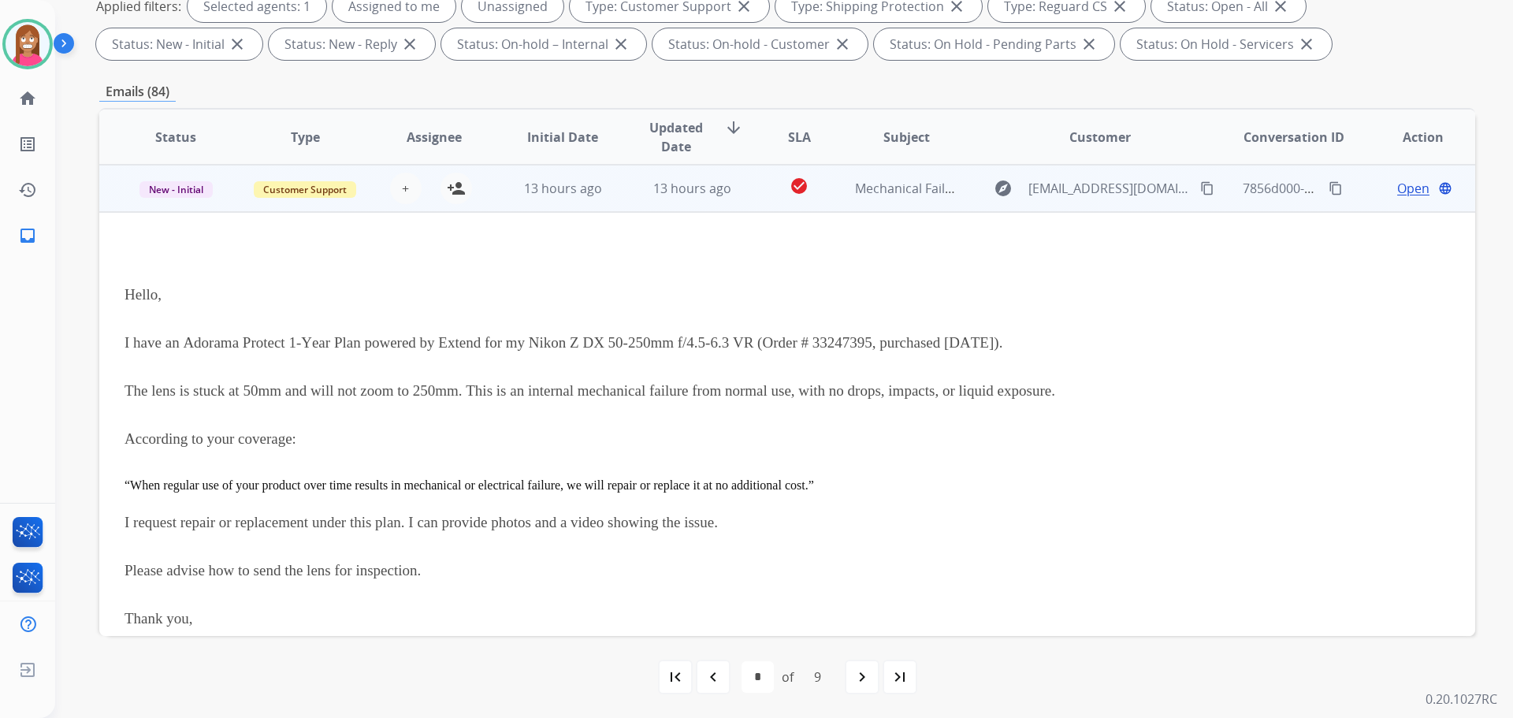
click at [1200, 185] on mat-icon "content_copy" at bounding box center [1207, 188] width 14 height 14
drag, startPoint x: 456, startPoint y: 185, endPoint x: 514, endPoint y: 220, distance: 67.2
click at [456, 185] on mat-icon "person_add" at bounding box center [456, 188] width 19 height 19
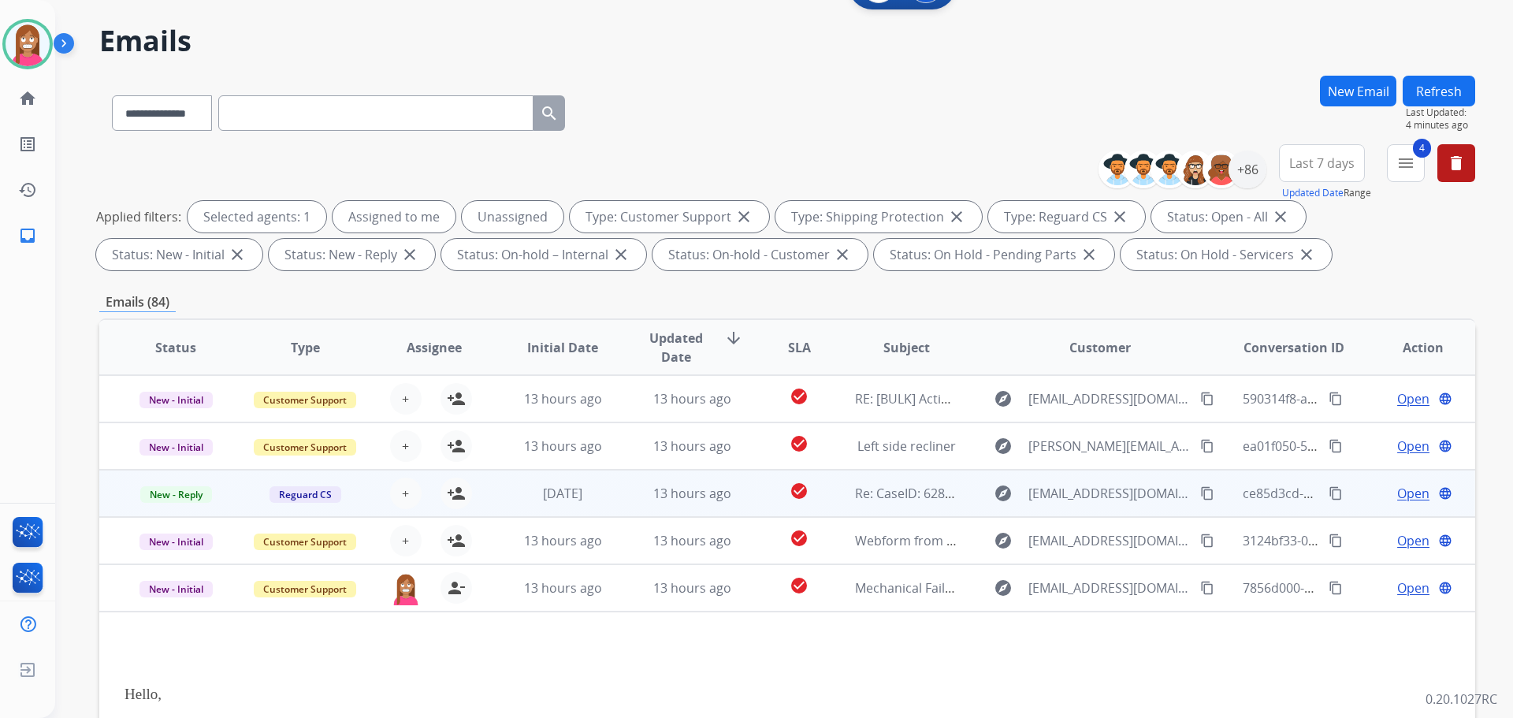
scroll to position [79, 0]
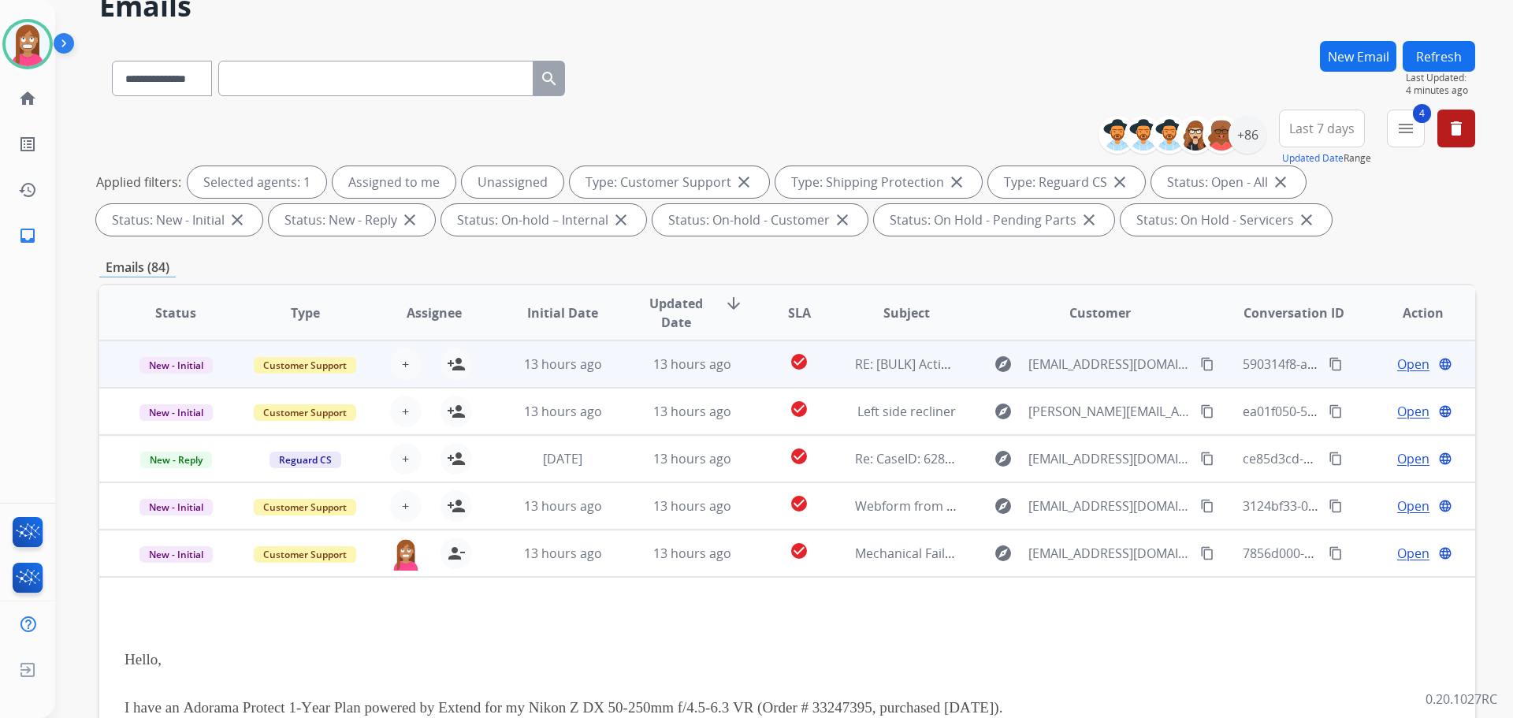
click at [627, 380] on td "13 hours ago" at bounding box center [679, 363] width 129 height 47
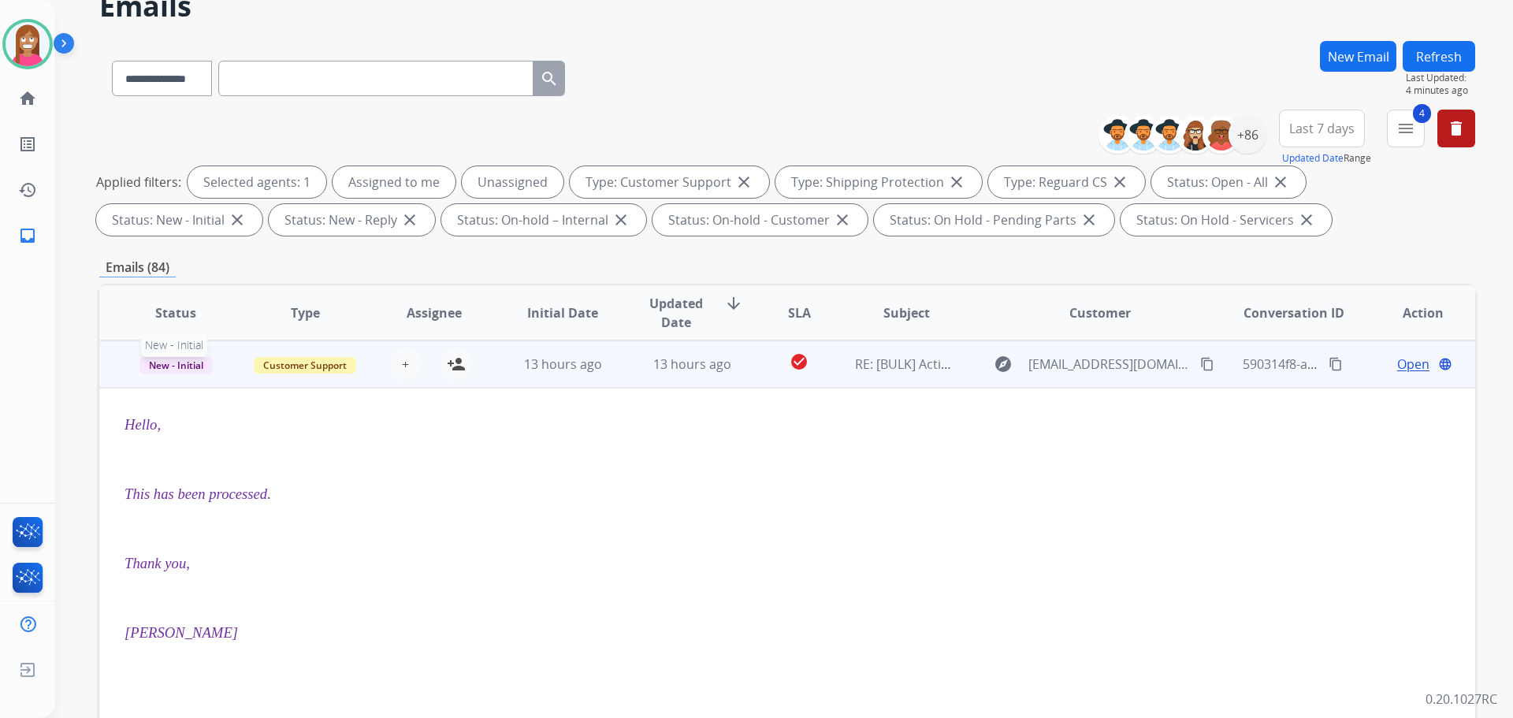
click at [168, 370] on span "New - Initial" at bounding box center [175, 365] width 73 height 17
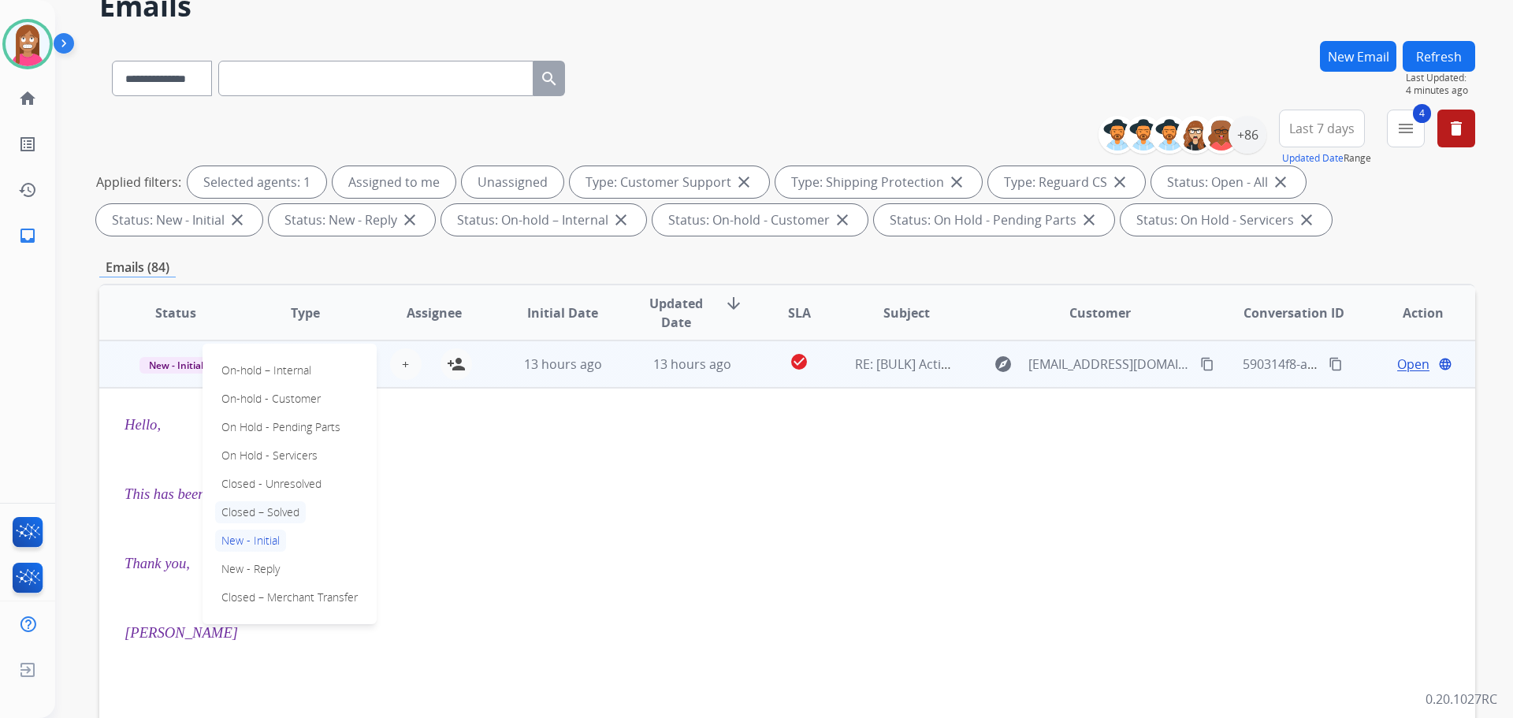
click at [265, 517] on p "Closed – Solved" at bounding box center [260, 512] width 91 height 22
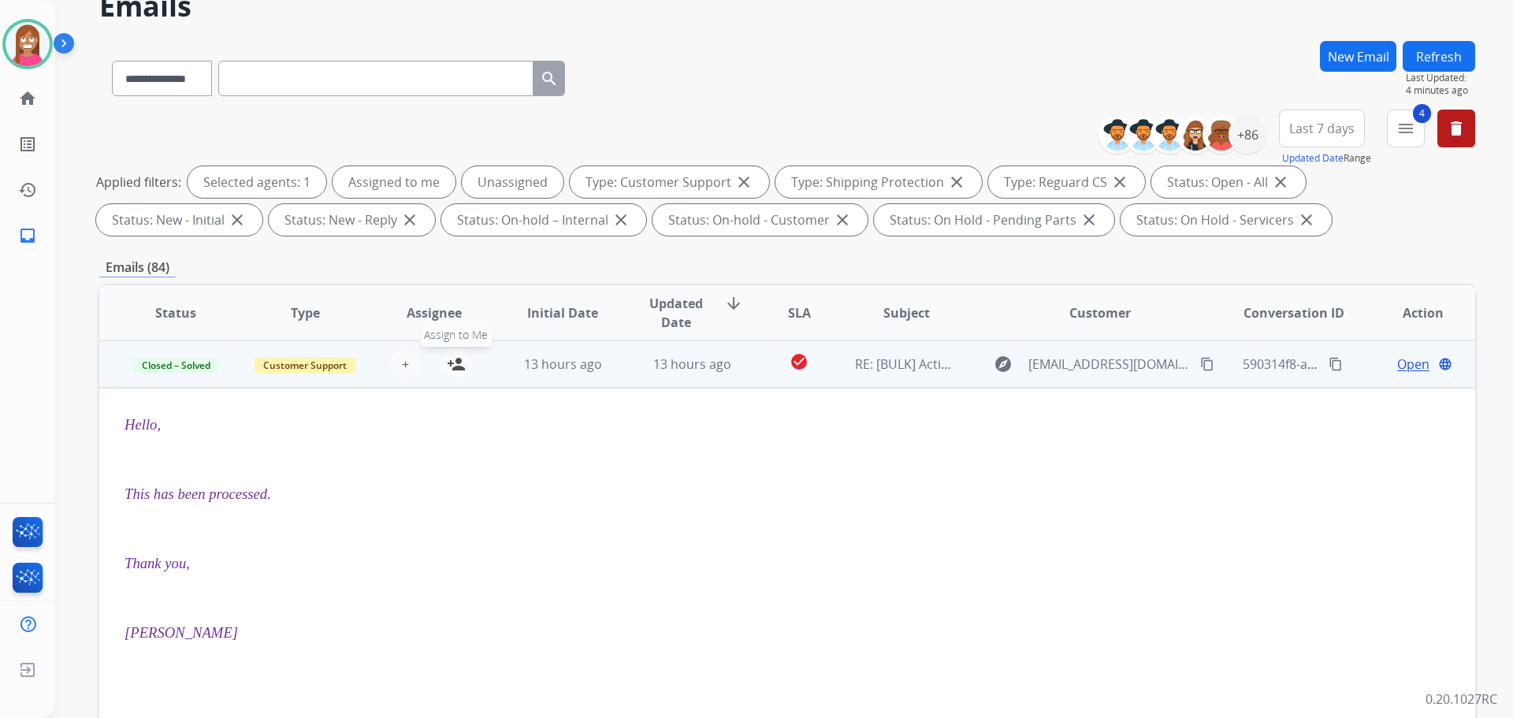
click at [459, 365] on mat-icon "person_add" at bounding box center [456, 364] width 19 height 19
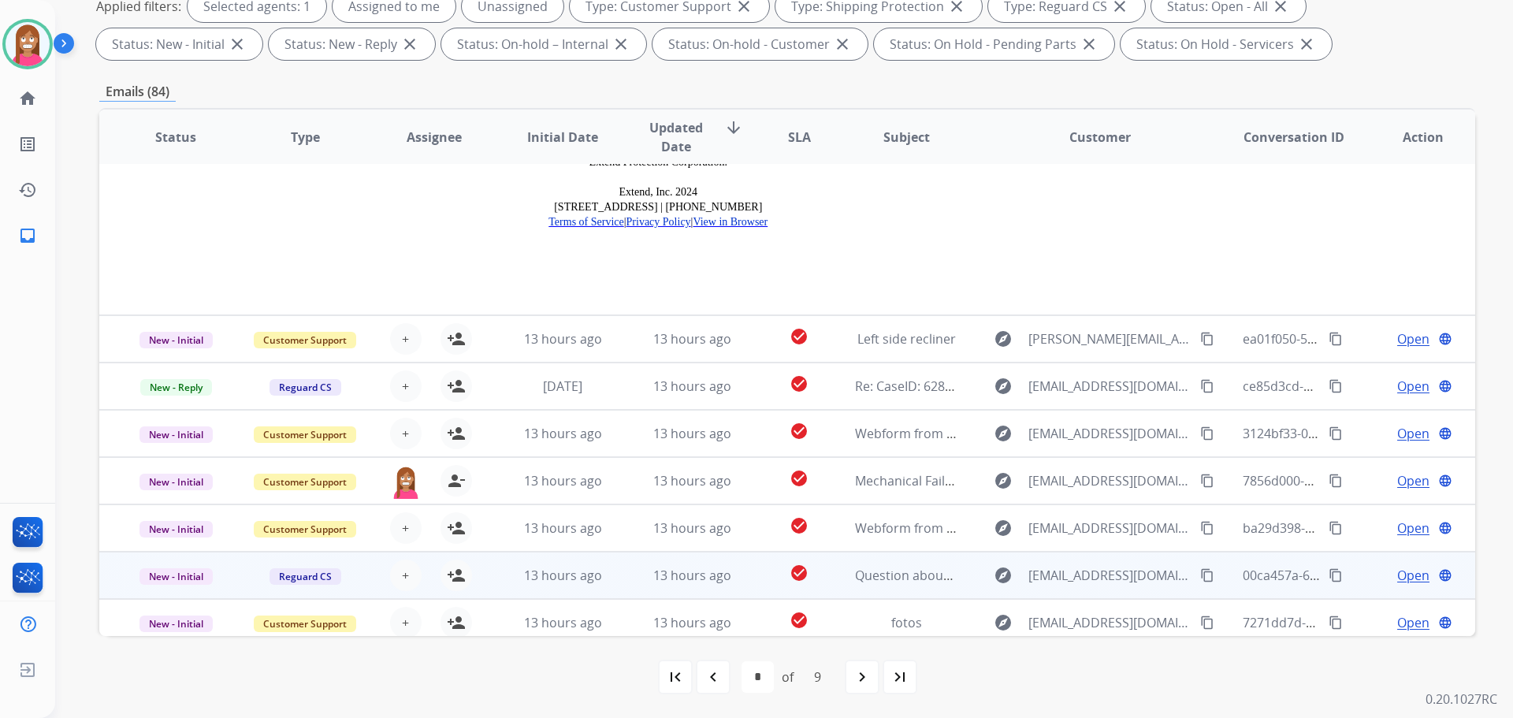
scroll to position [2077, 0]
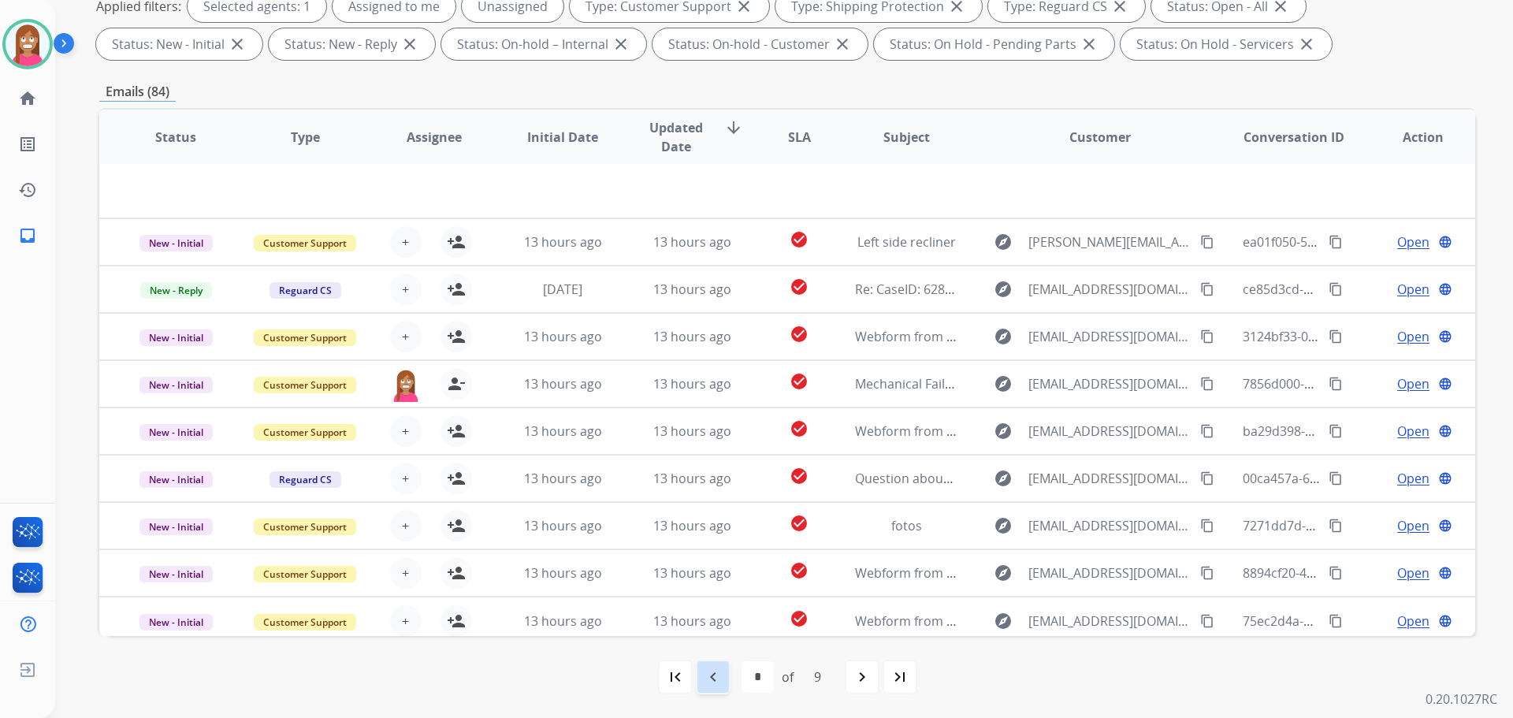
click at [725, 685] on div "navigate_before" at bounding box center [713, 676] width 35 height 35
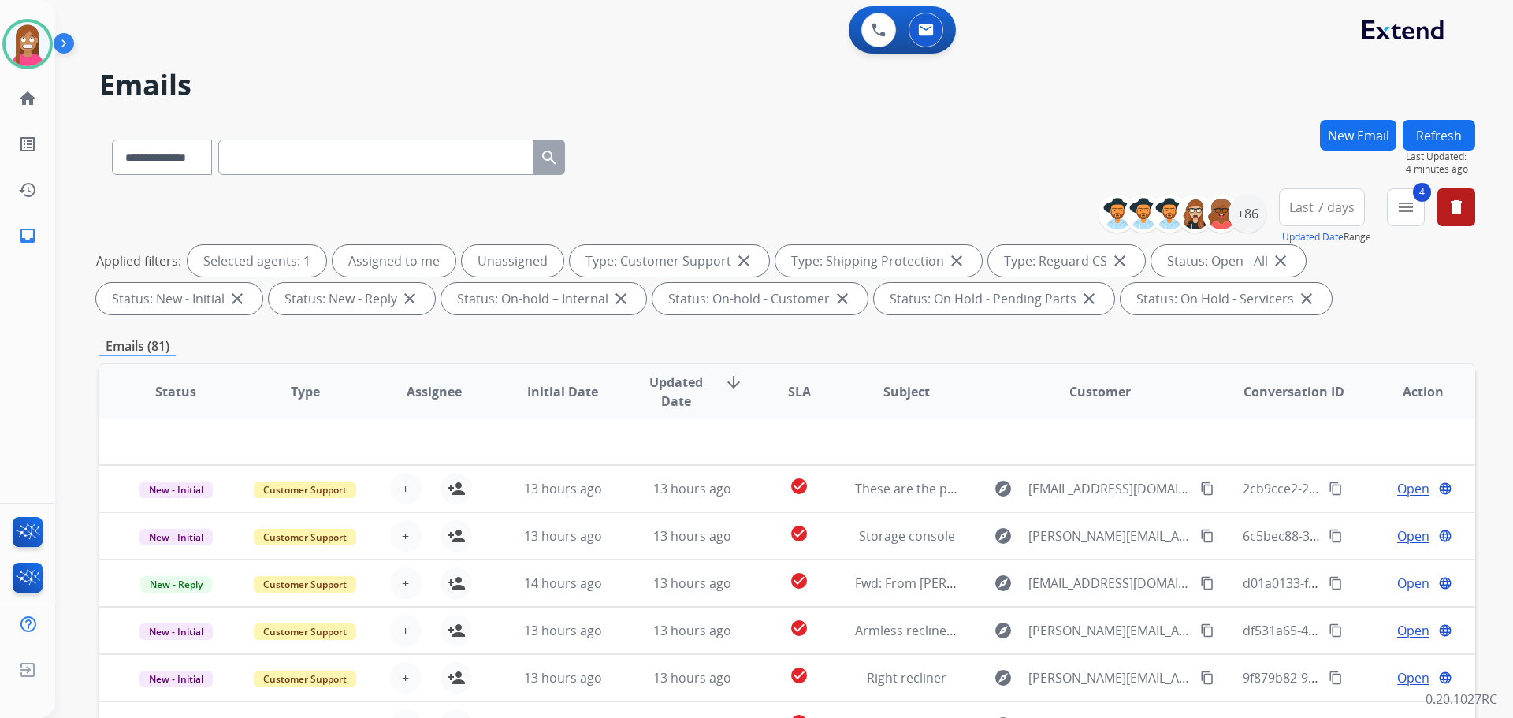
scroll to position [254, 0]
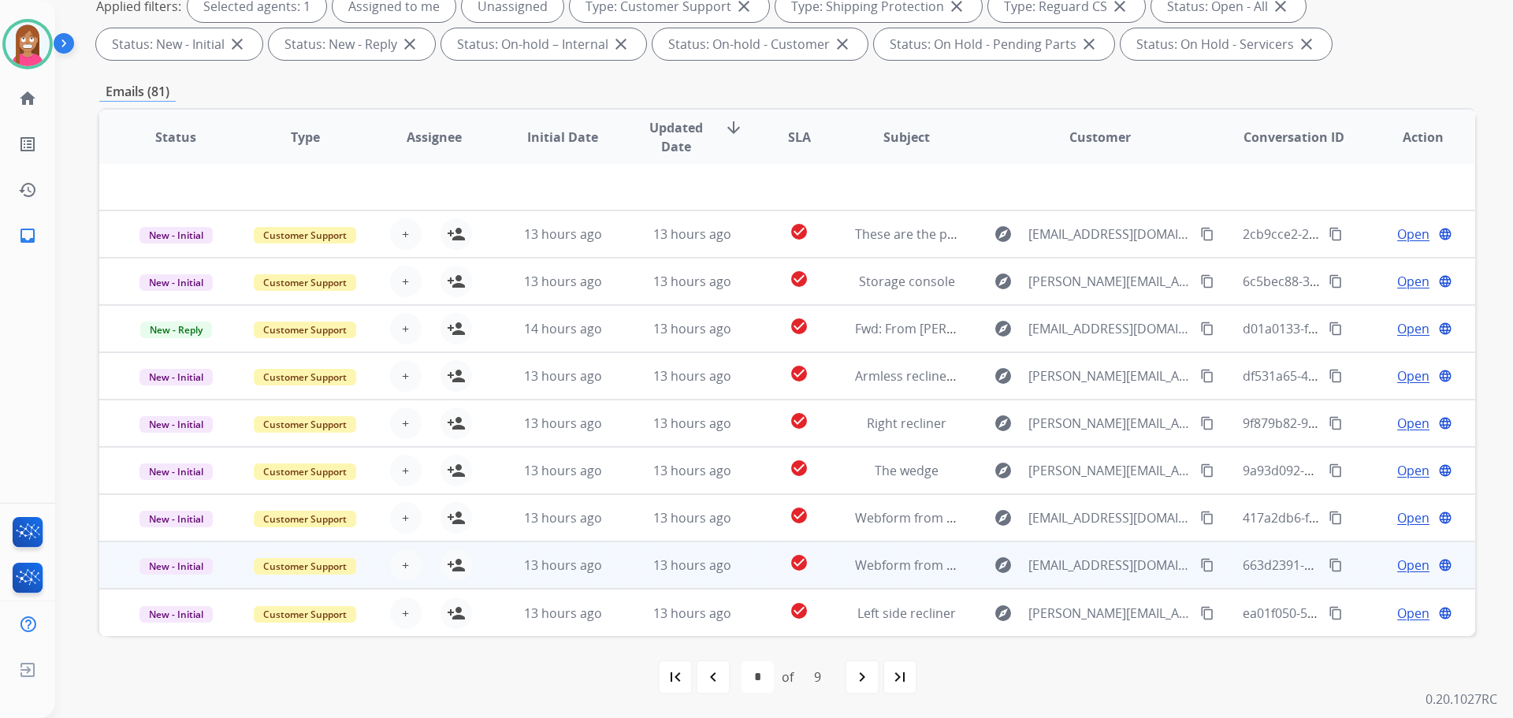
click at [634, 579] on td "13 hours ago" at bounding box center [679, 564] width 129 height 47
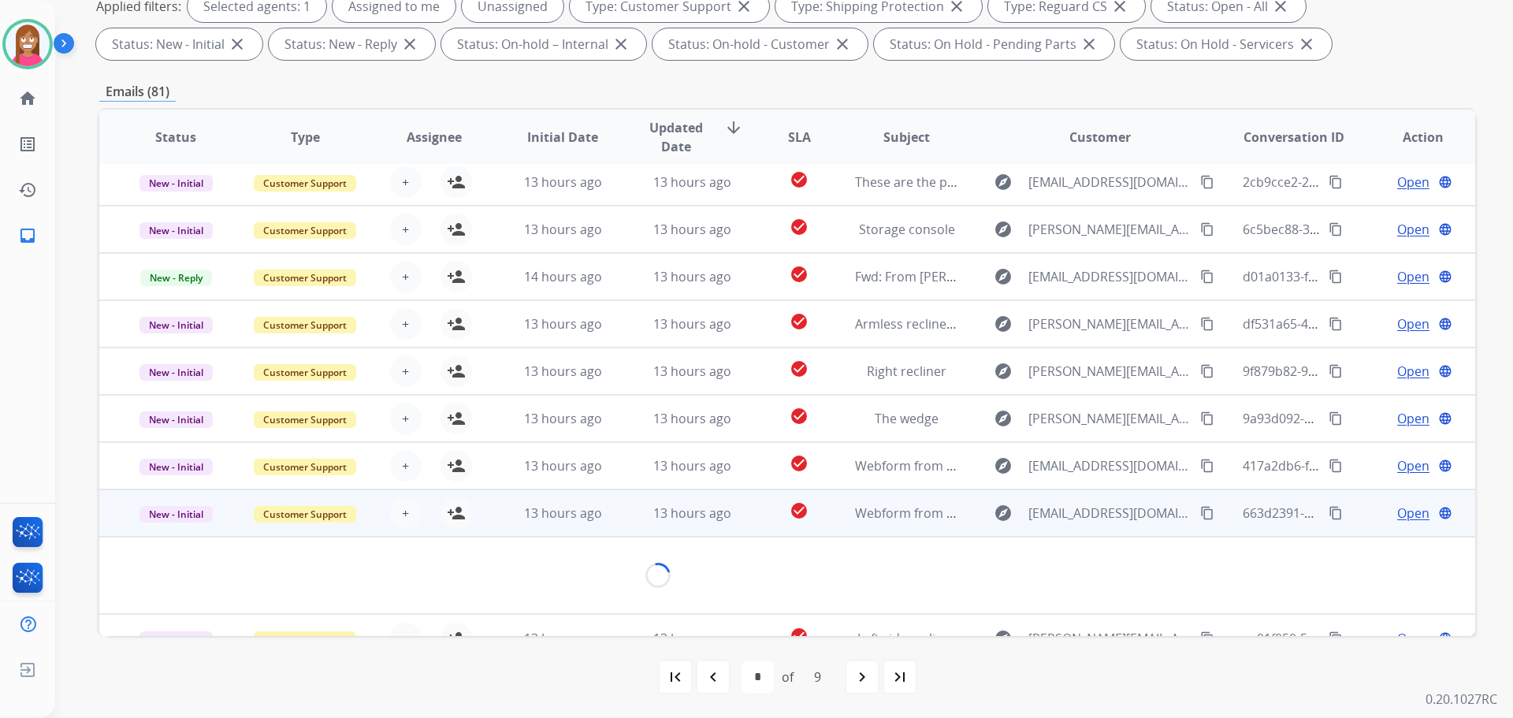
scroll to position [72, 0]
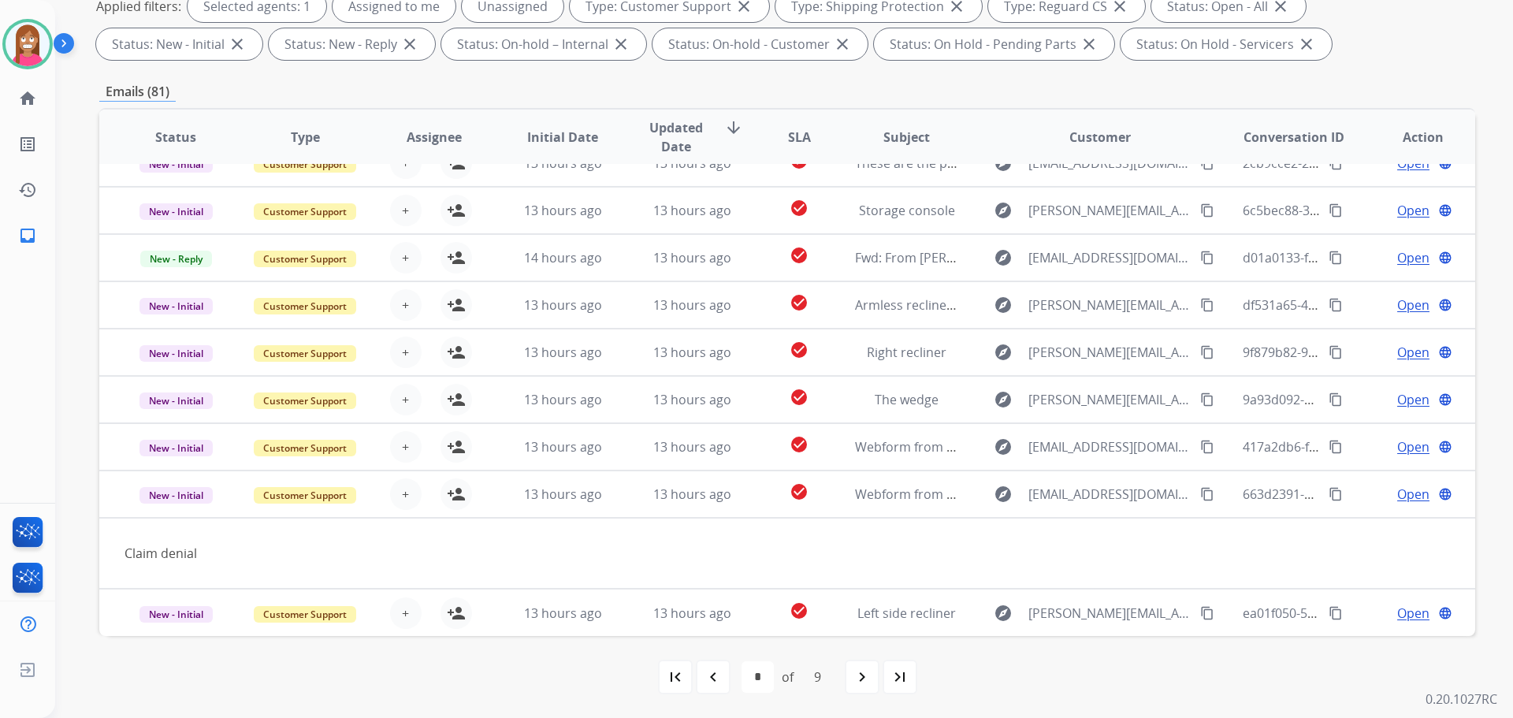
click at [708, 681] on mat-icon "navigate_before" at bounding box center [713, 676] width 19 height 19
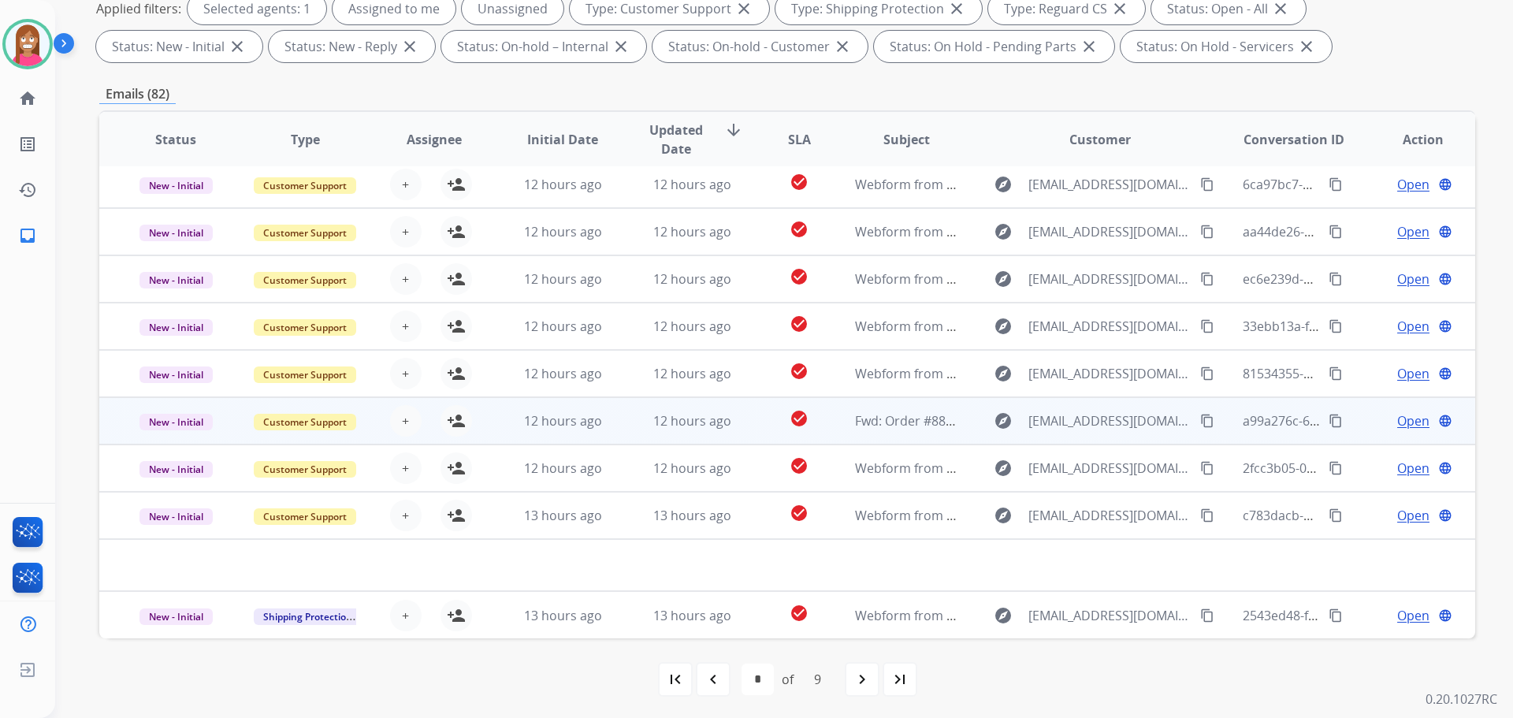
scroll to position [254, 0]
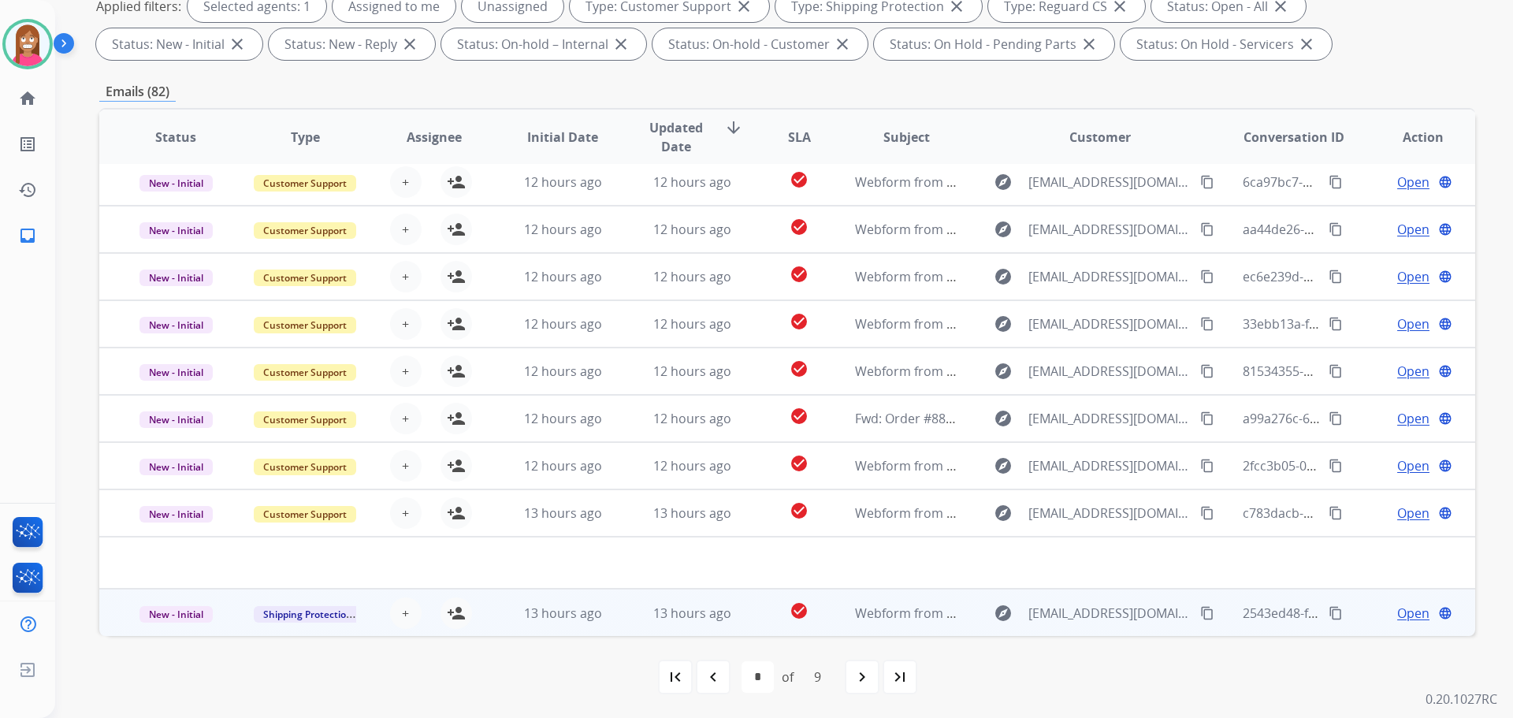
click at [616, 630] on td "13 hours ago" at bounding box center [679, 612] width 129 height 47
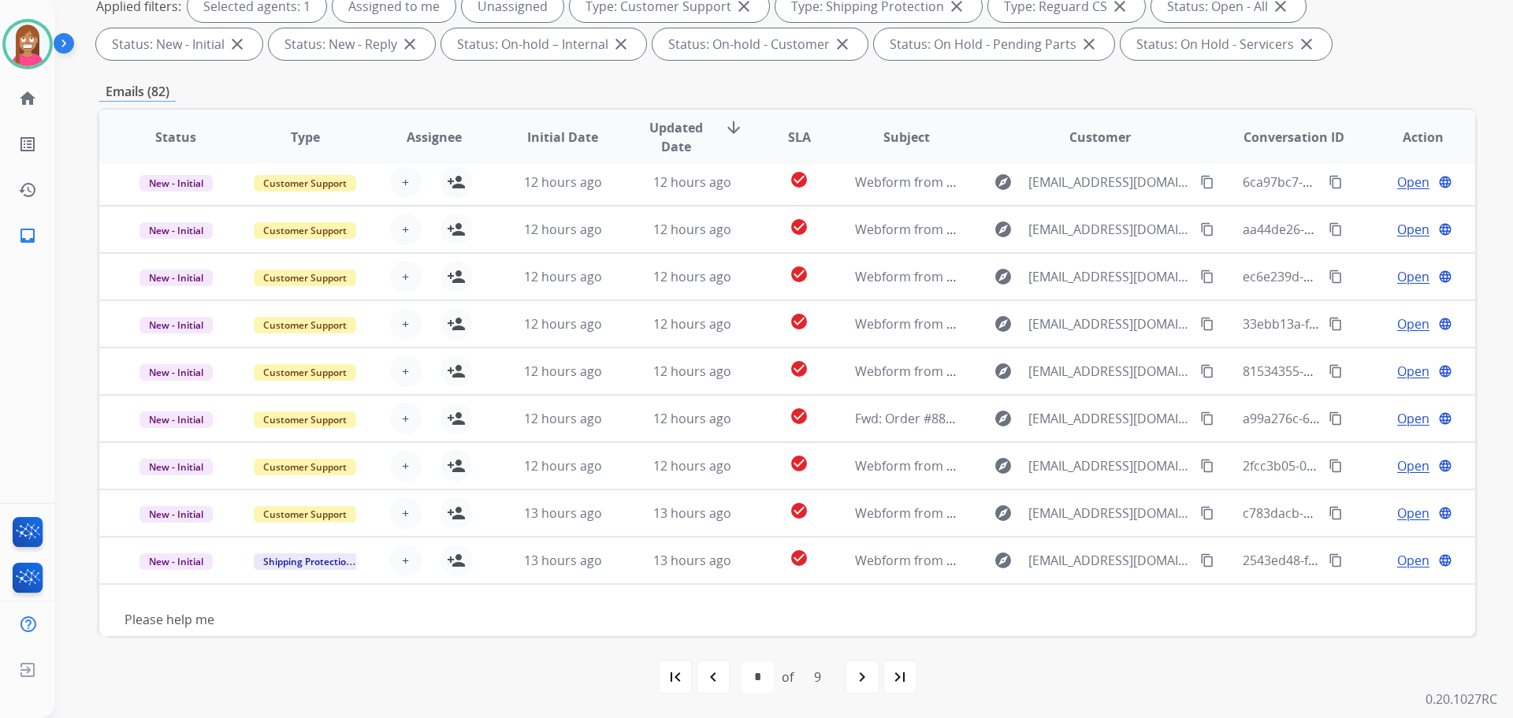
scroll to position [72, 0]
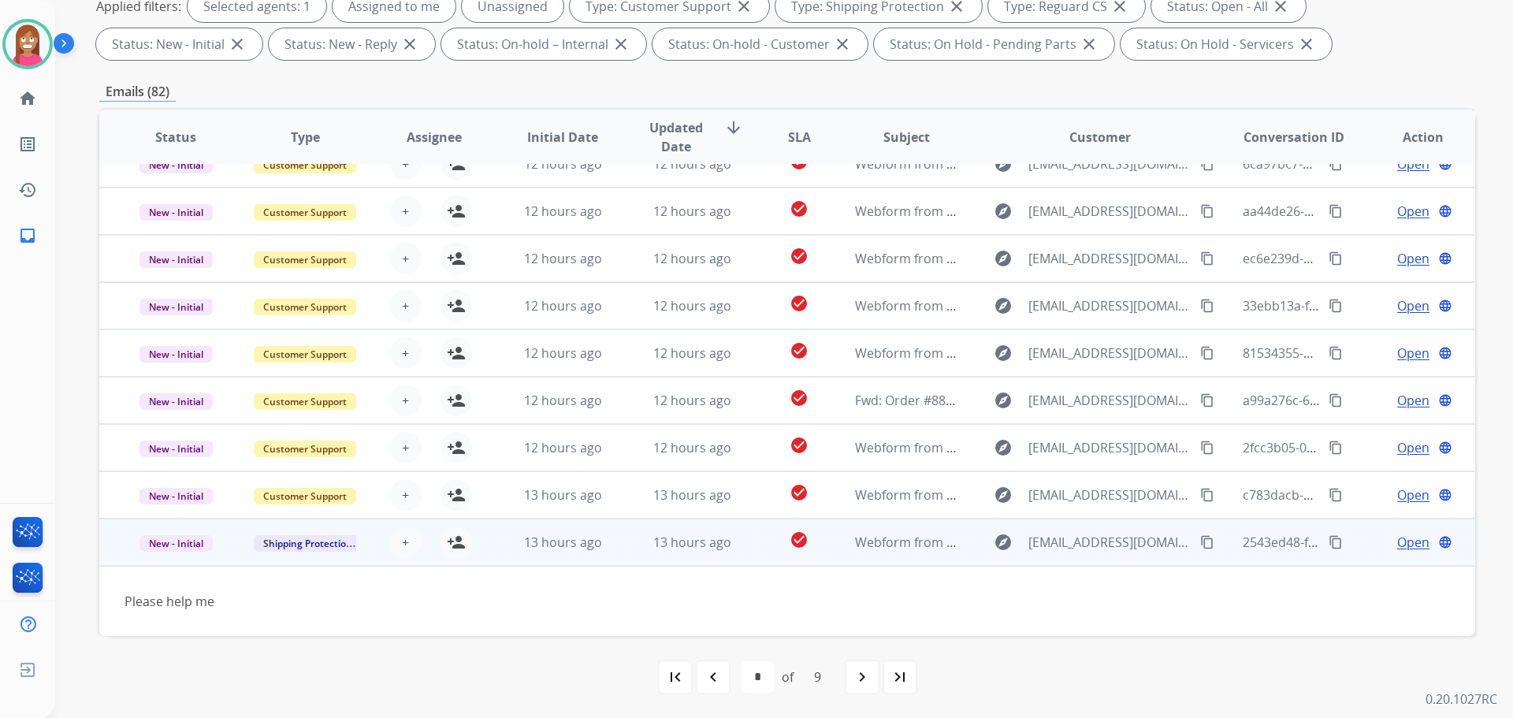
click at [1200, 546] on mat-icon "content_copy" at bounding box center [1207, 542] width 14 height 14
click at [466, 544] on button "person_add Assign to Me" at bounding box center [456, 542] width 32 height 32
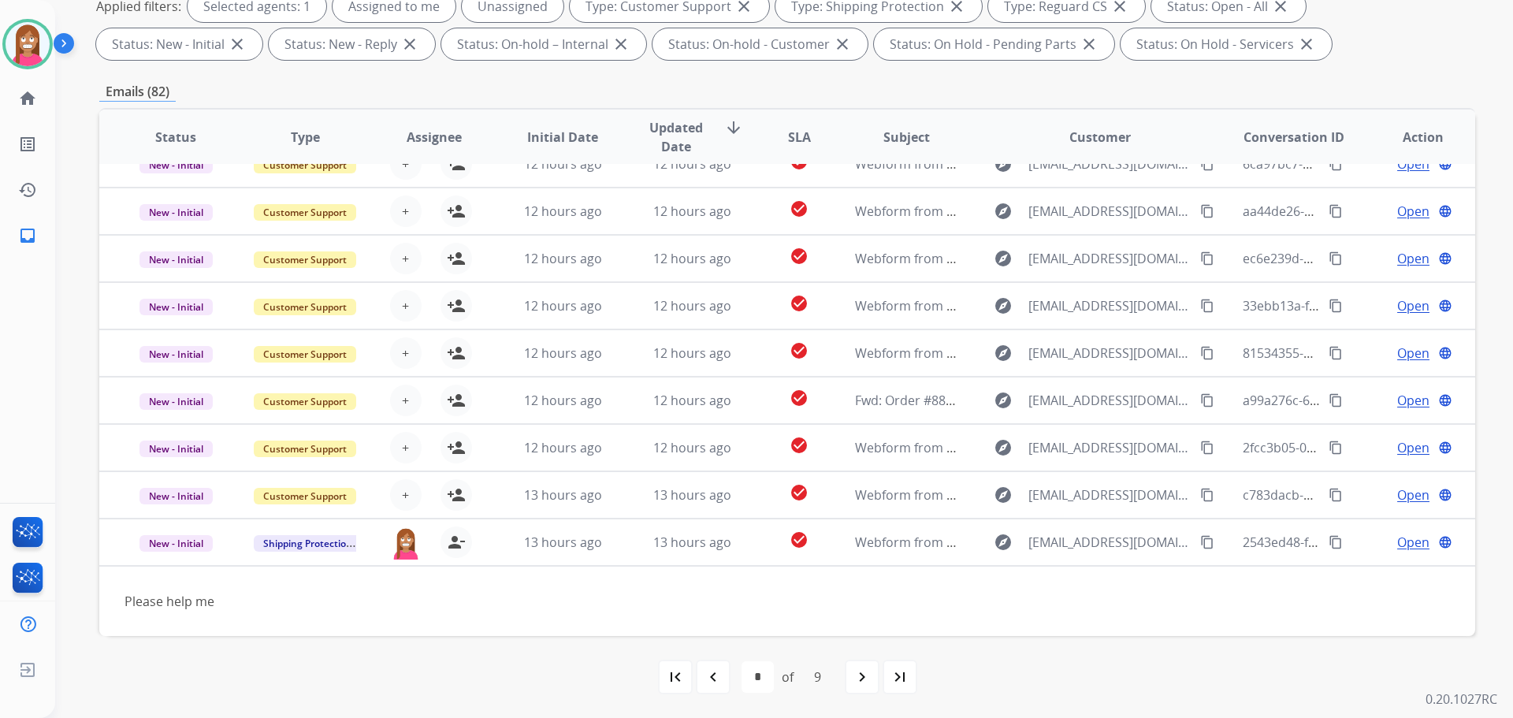
click at [705, 674] on div "navigate_before" at bounding box center [713, 676] width 35 height 35
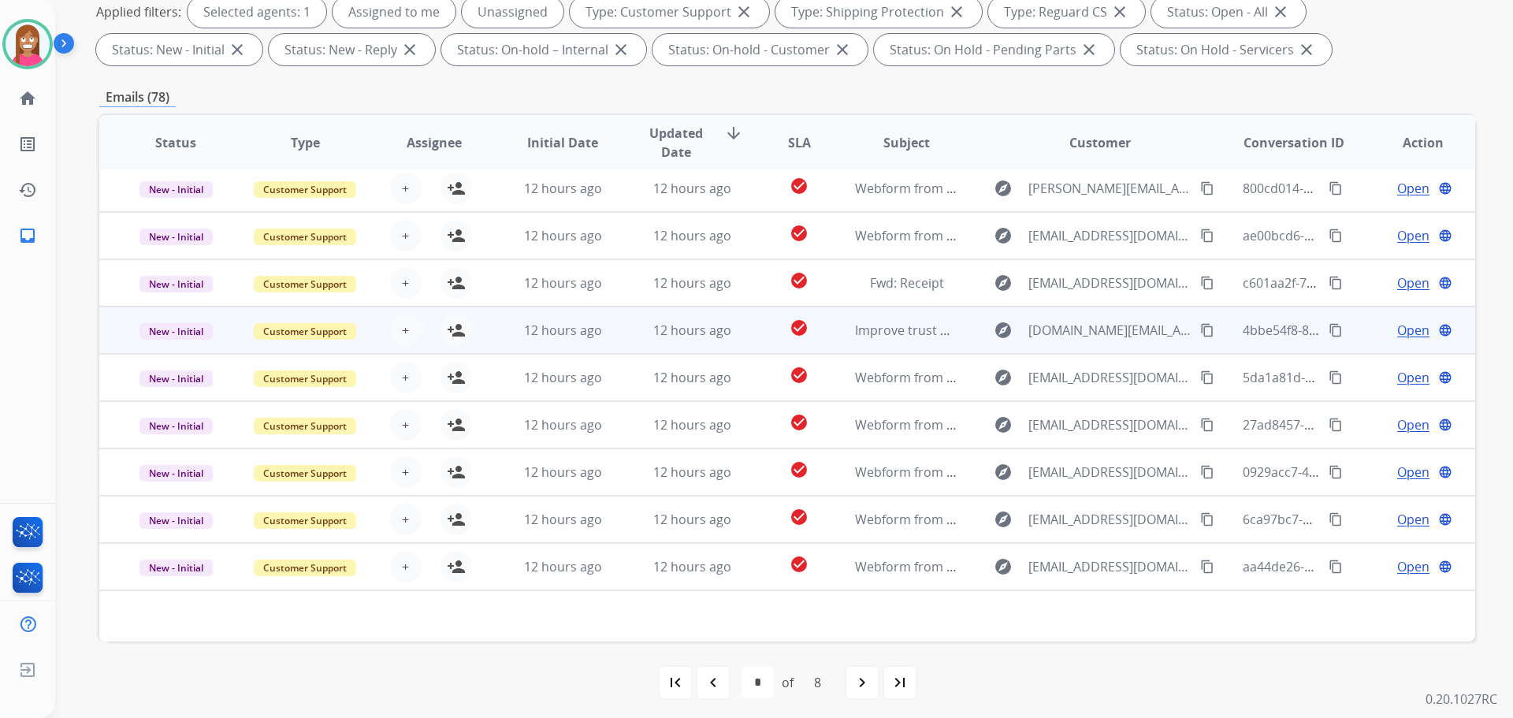
scroll to position [254, 0]
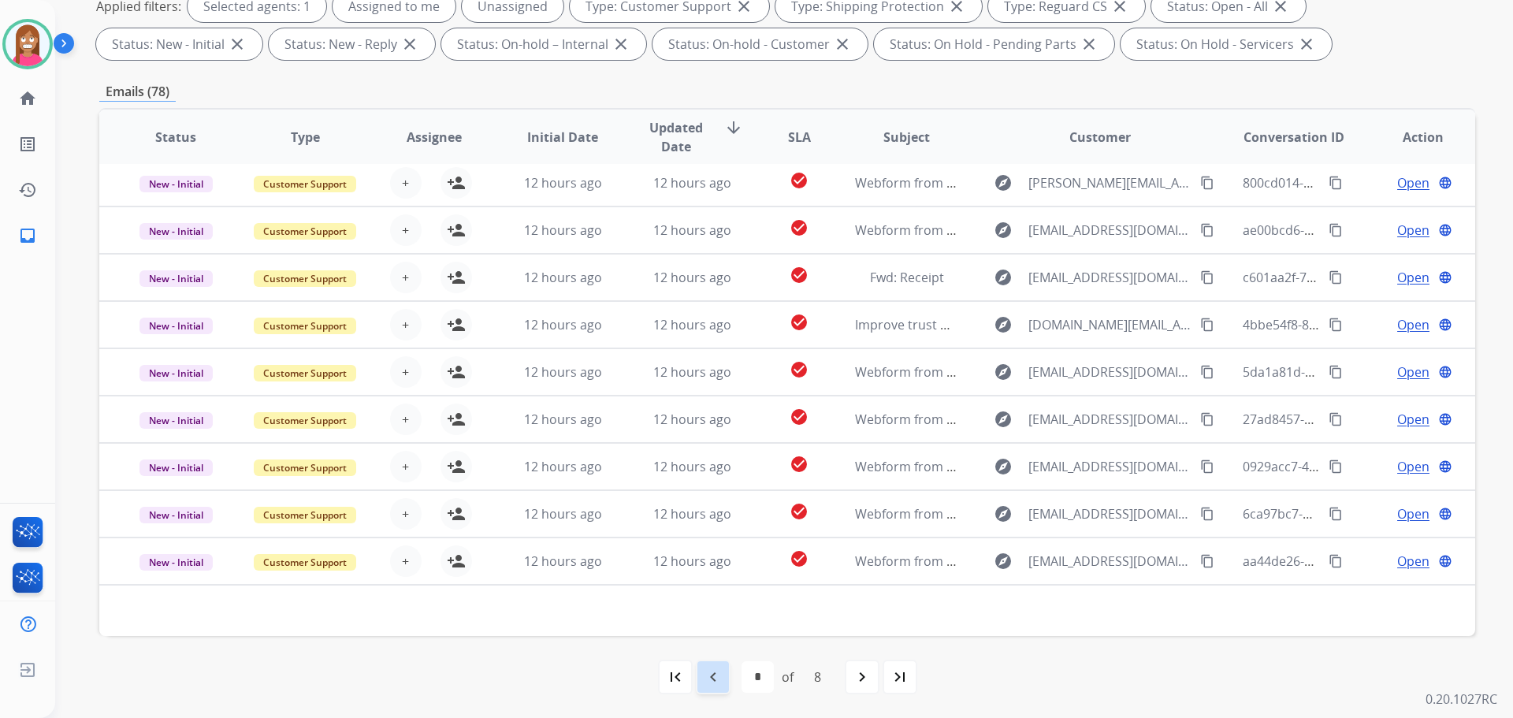
click at [722, 682] on div "navigate_before" at bounding box center [713, 676] width 35 height 35
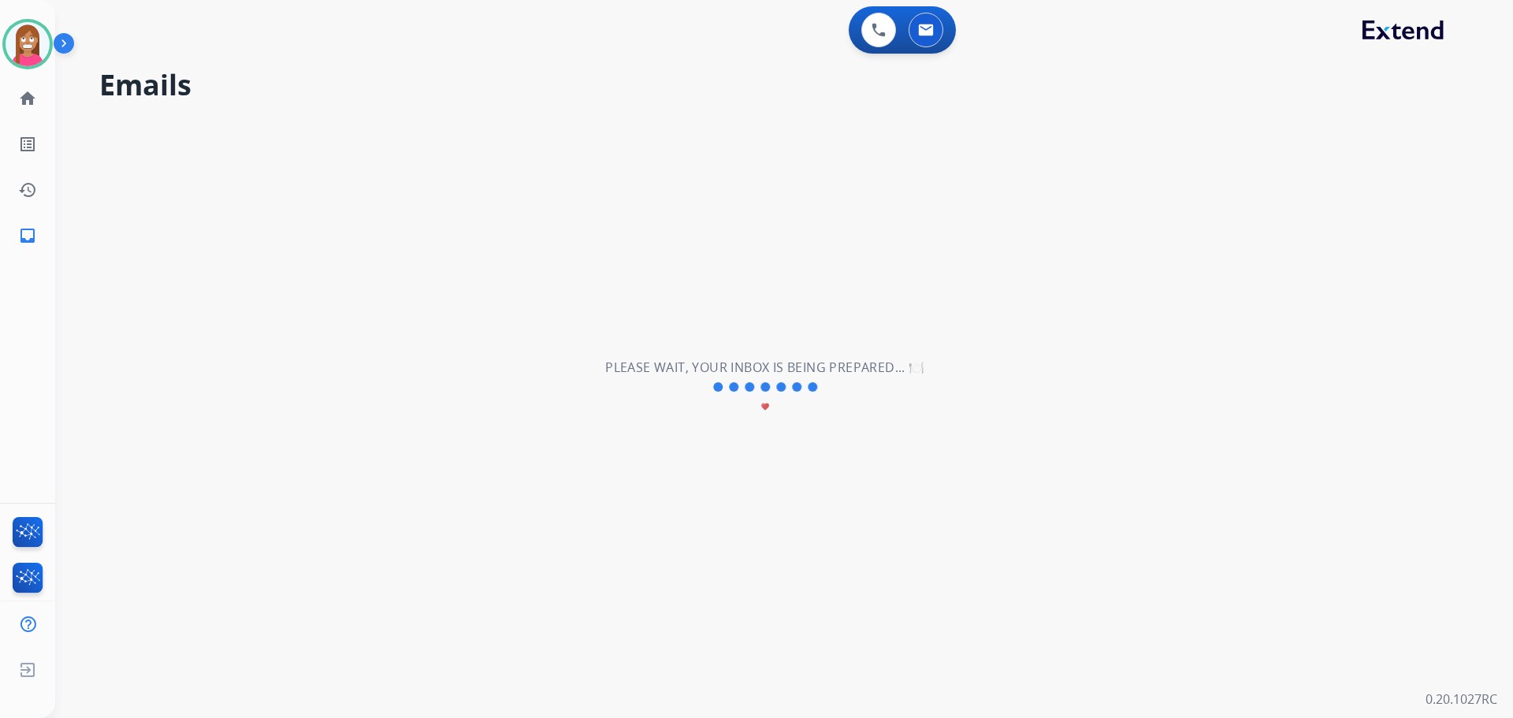
select select "*"
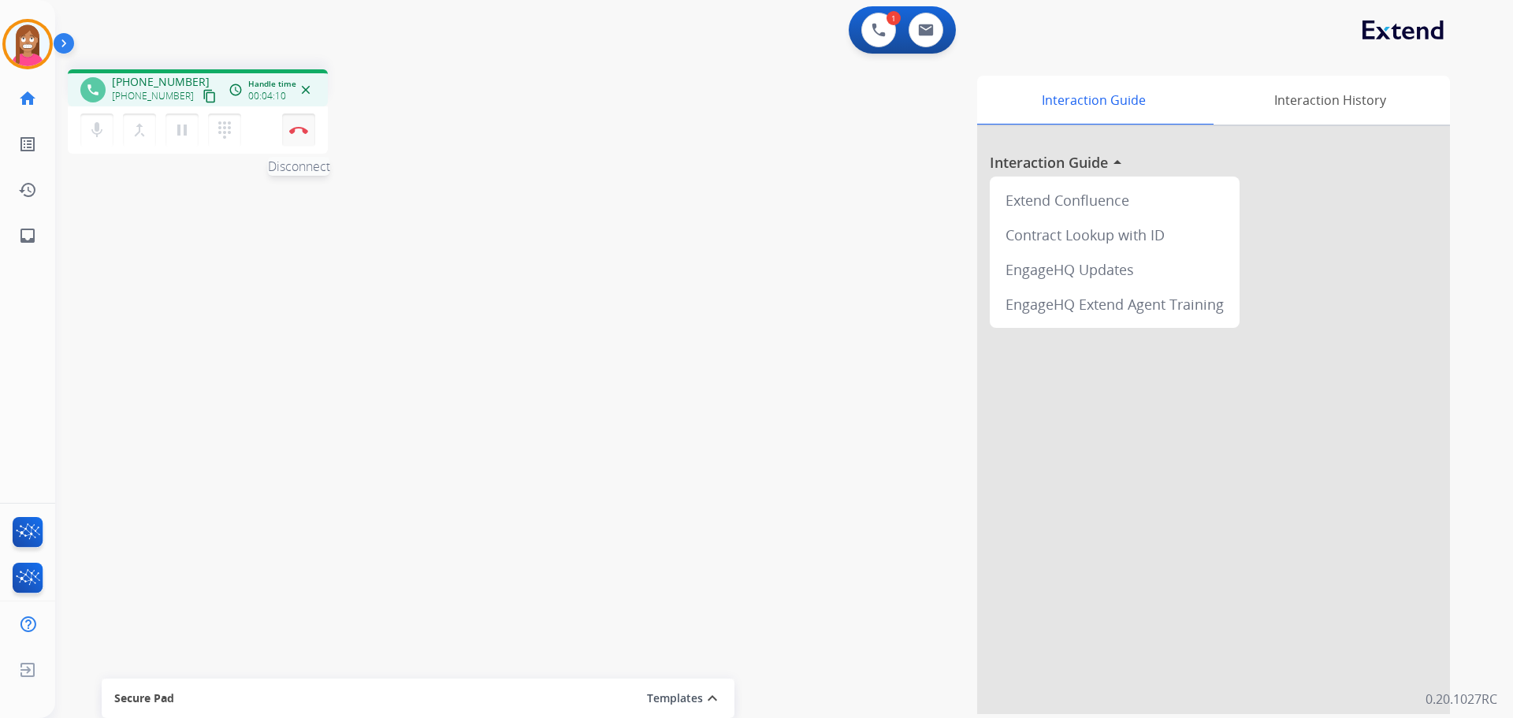
click at [299, 132] on img at bounding box center [298, 130] width 19 height 8
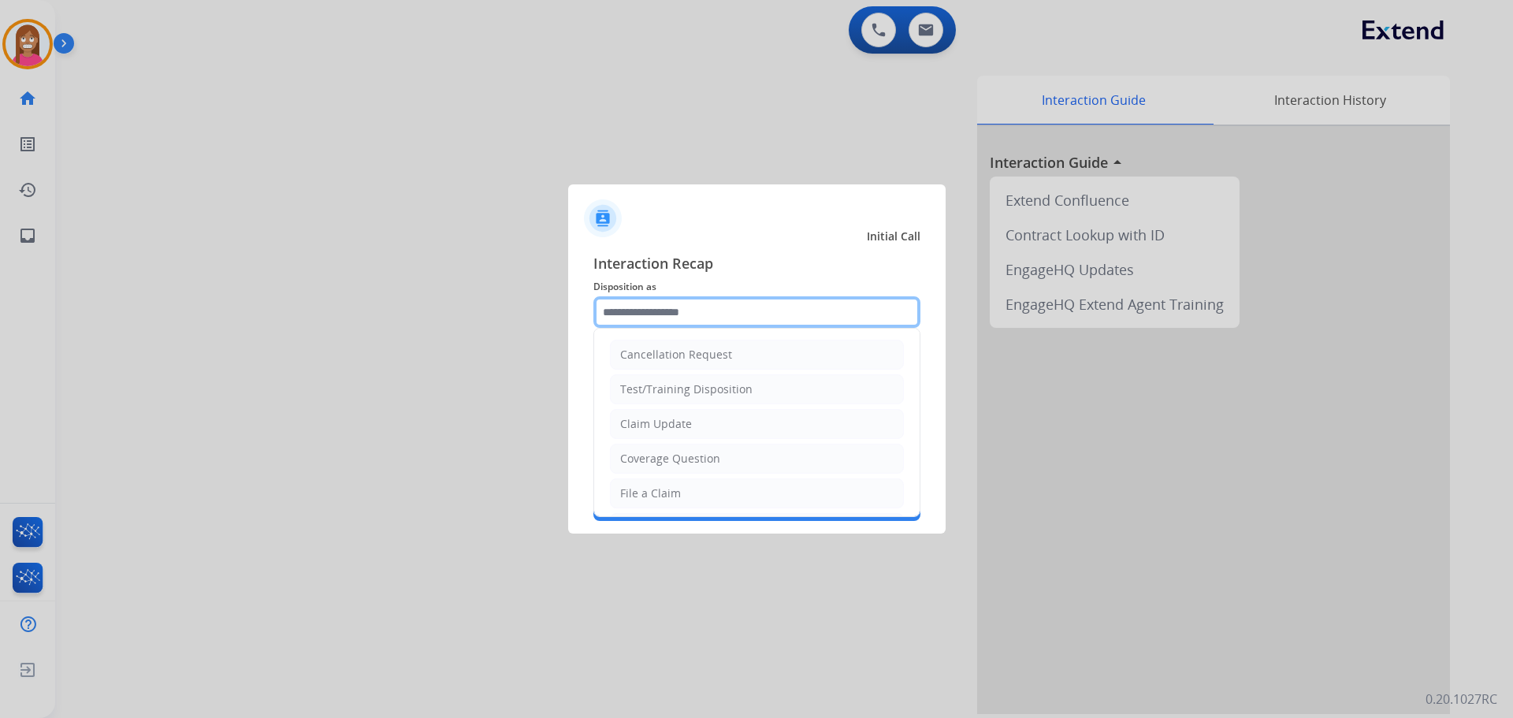
click at [635, 321] on input "text" at bounding box center [756, 312] width 327 height 32
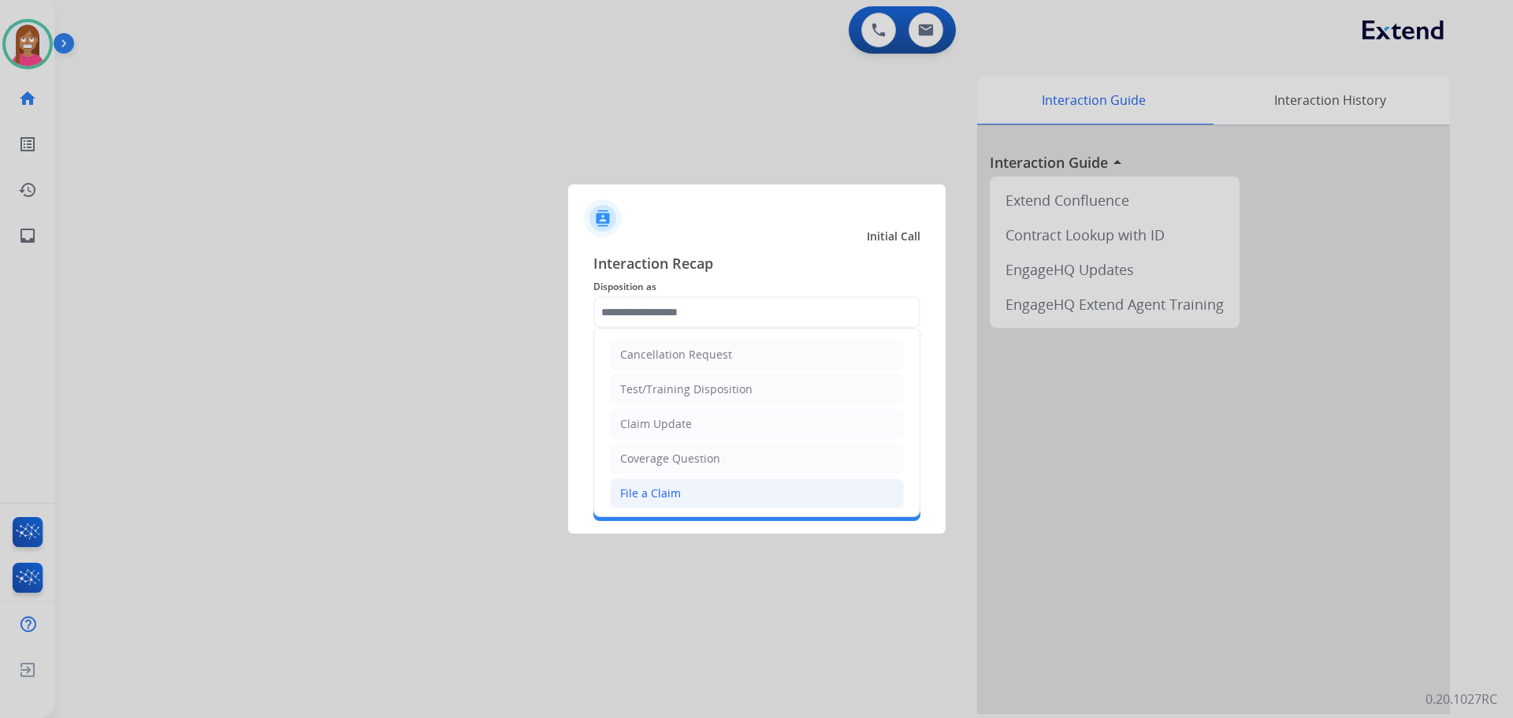
click at [699, 492] on li "File a Claim" at bounding box center [757, 493] width 294 height 30
type input "**********"
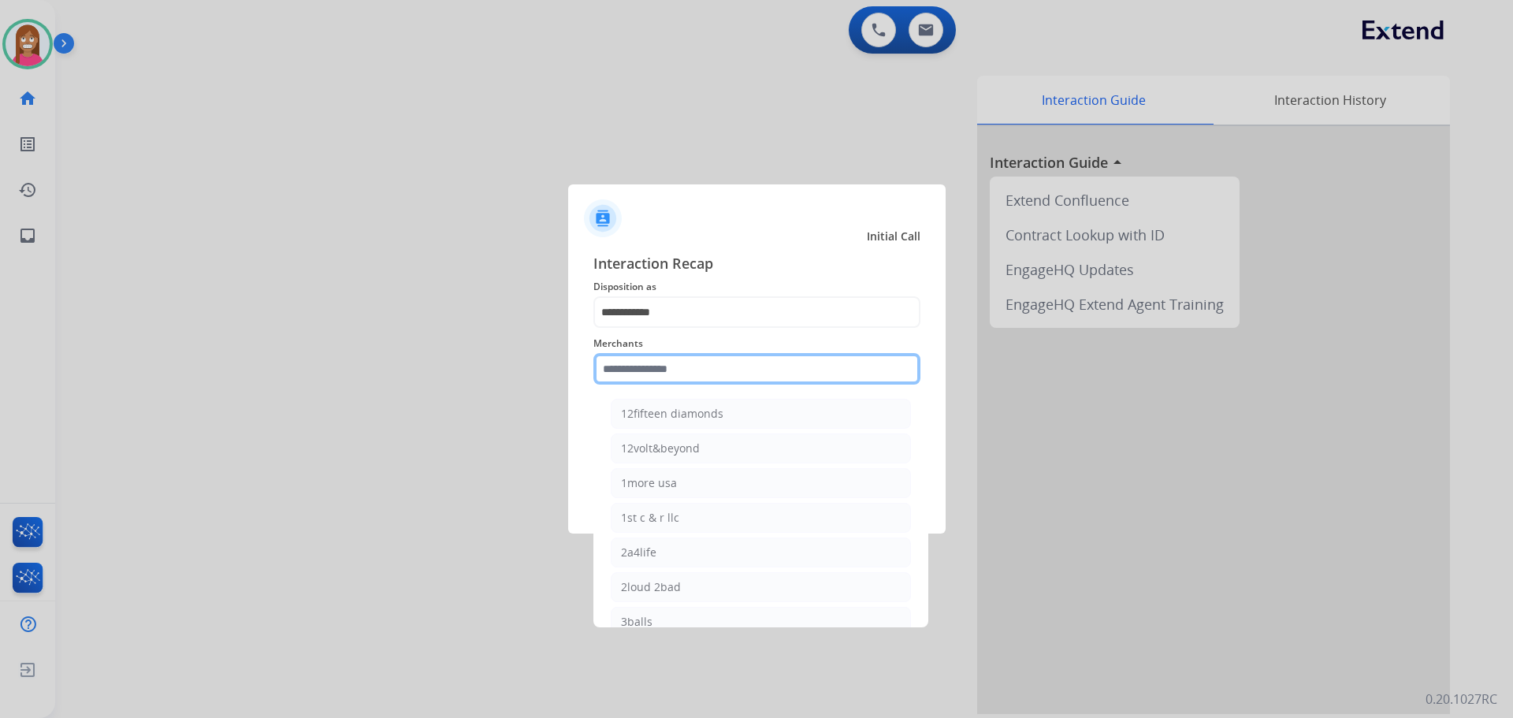
click at [645, 362] on input "text" at bounding box center [756, 369] width 327 height 32
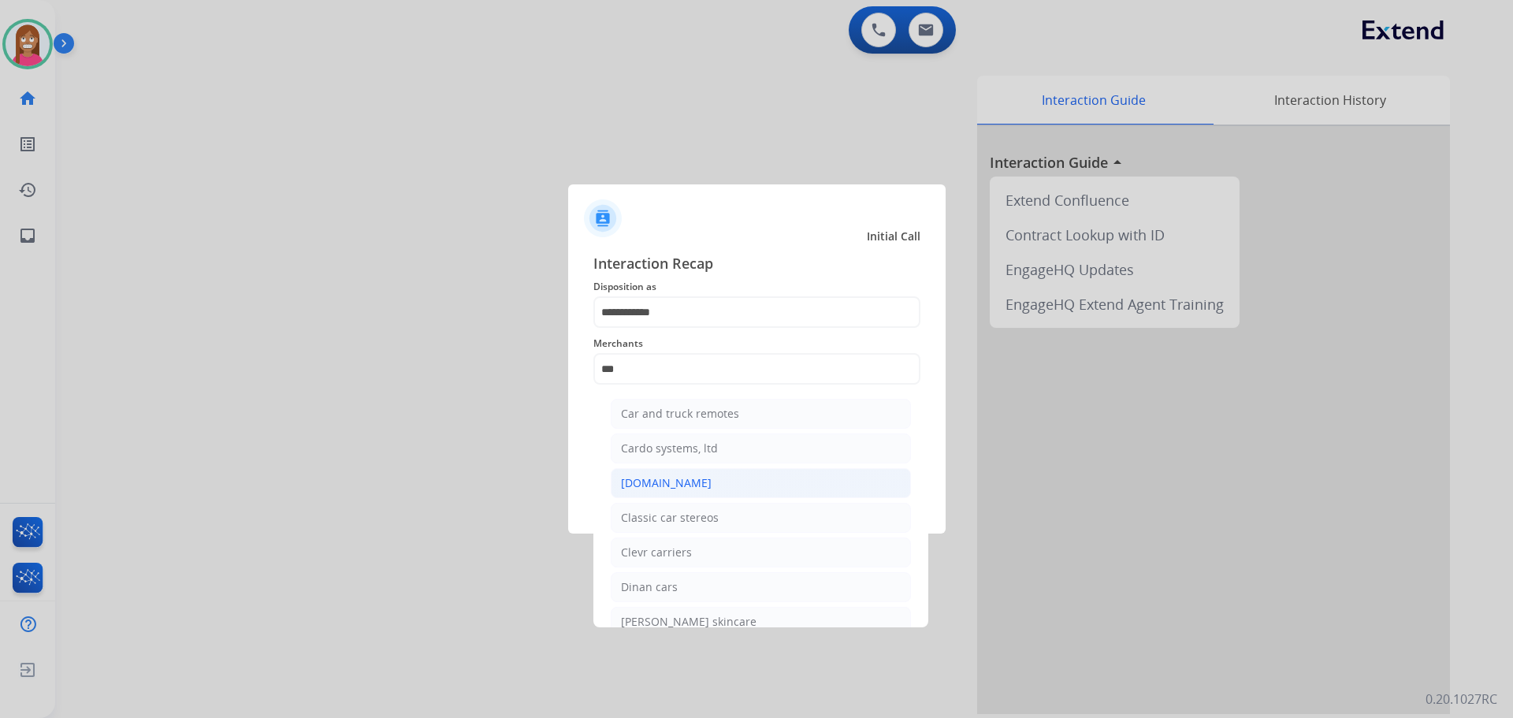
click at [724, 487] on li "[DOMAIN_NAME]" at bounding box center [761, 483] width 300 height 30
type input "**********"
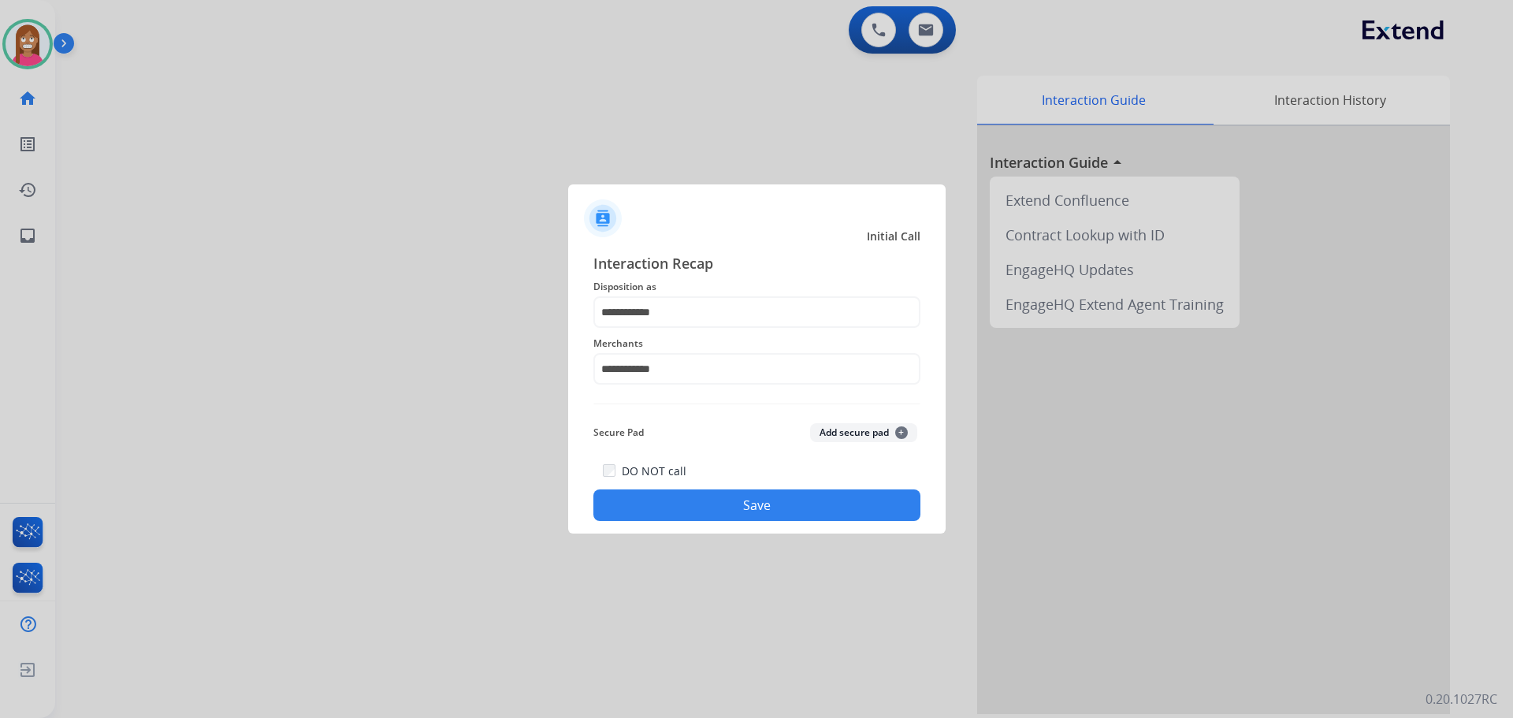
click at [717, 518] on button "Save" at bounding box center [756, 505] width 327 height 32
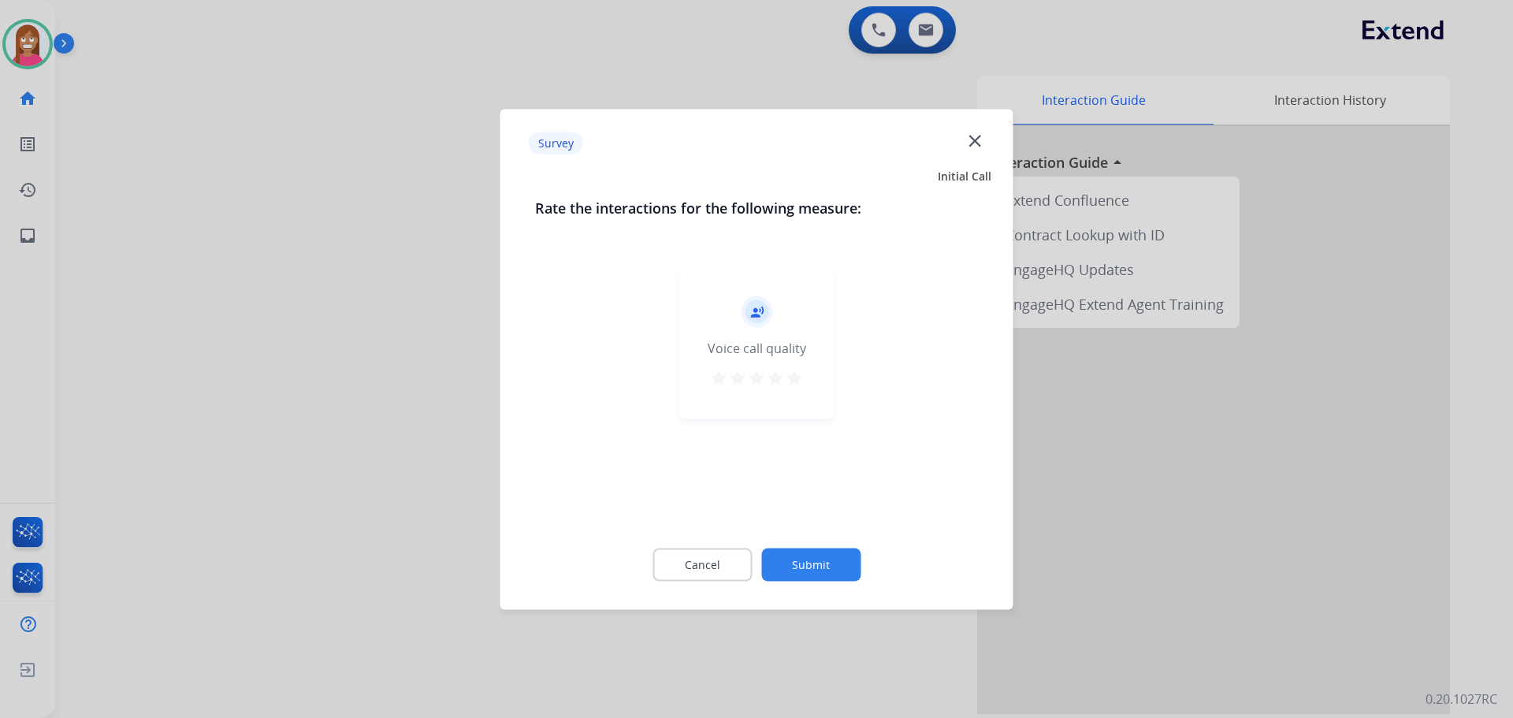
click at [976, 138] on mat-icon "close" at bounding box center [974, 140] width 20 height 20
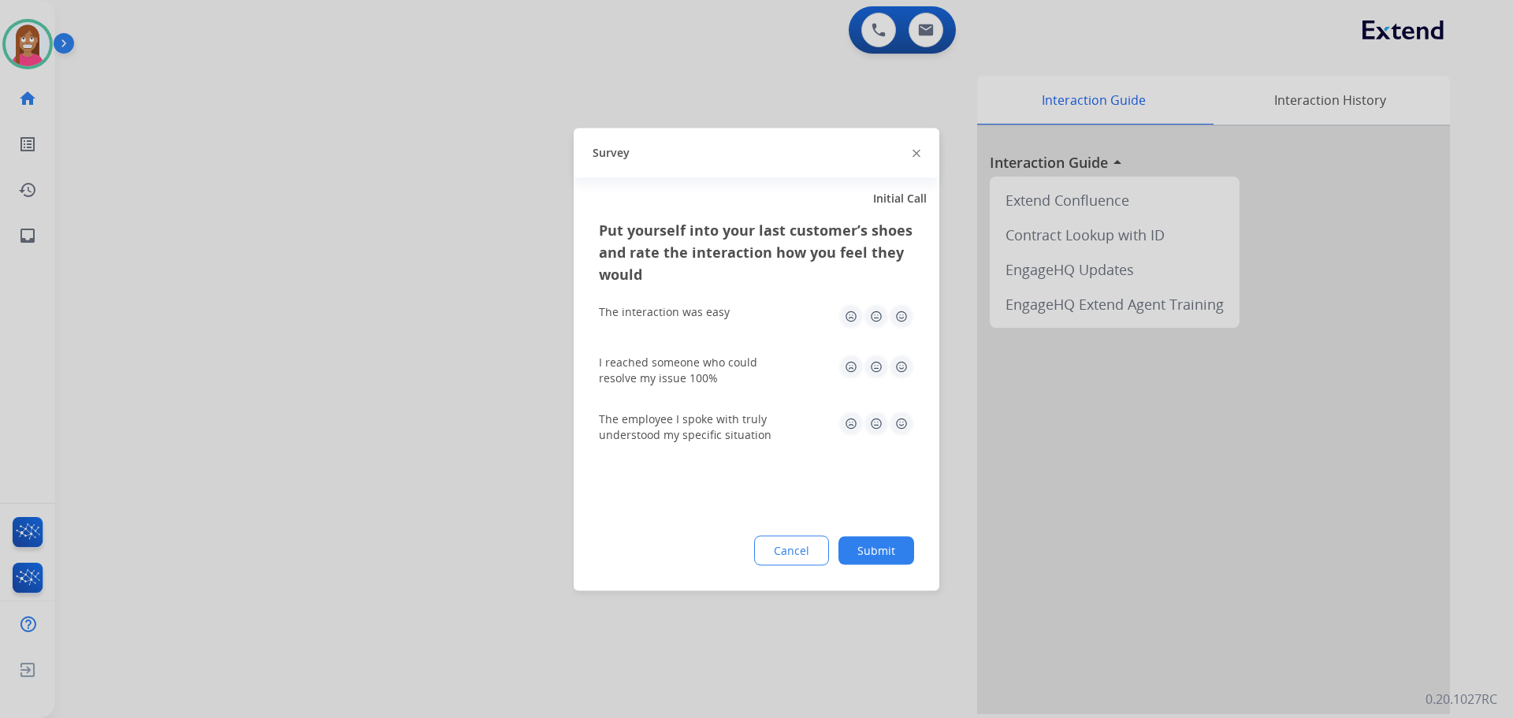
click at [918, 151] on img at bounding box center [916, 154] width 8 height 8
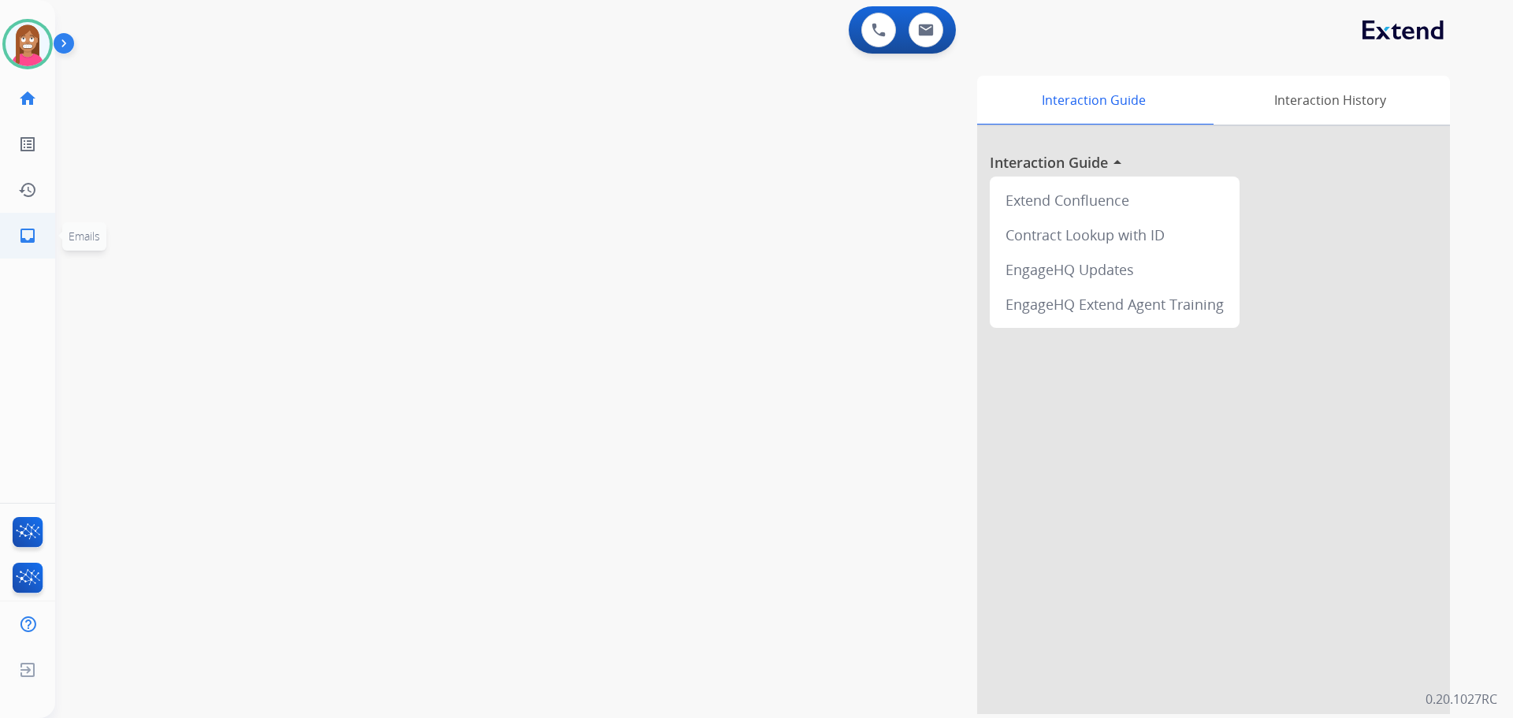
click at [27, 239] on mat-icon "inbox" at bounding box center [27, 235] width 19 height 19
select select "**********"
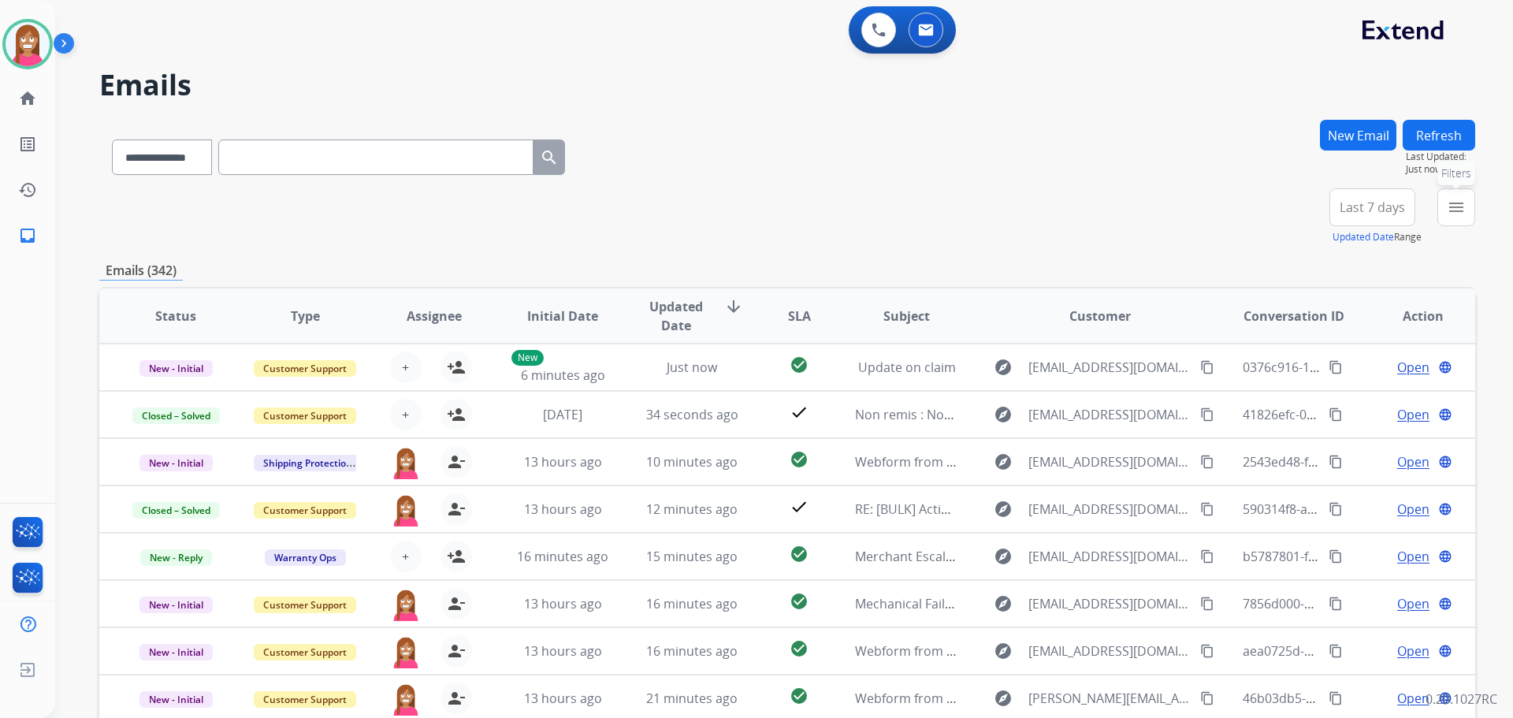
click at [1462, 208] on mat-icon "menu" at bounding box center [1456, 207] width 19 height 19
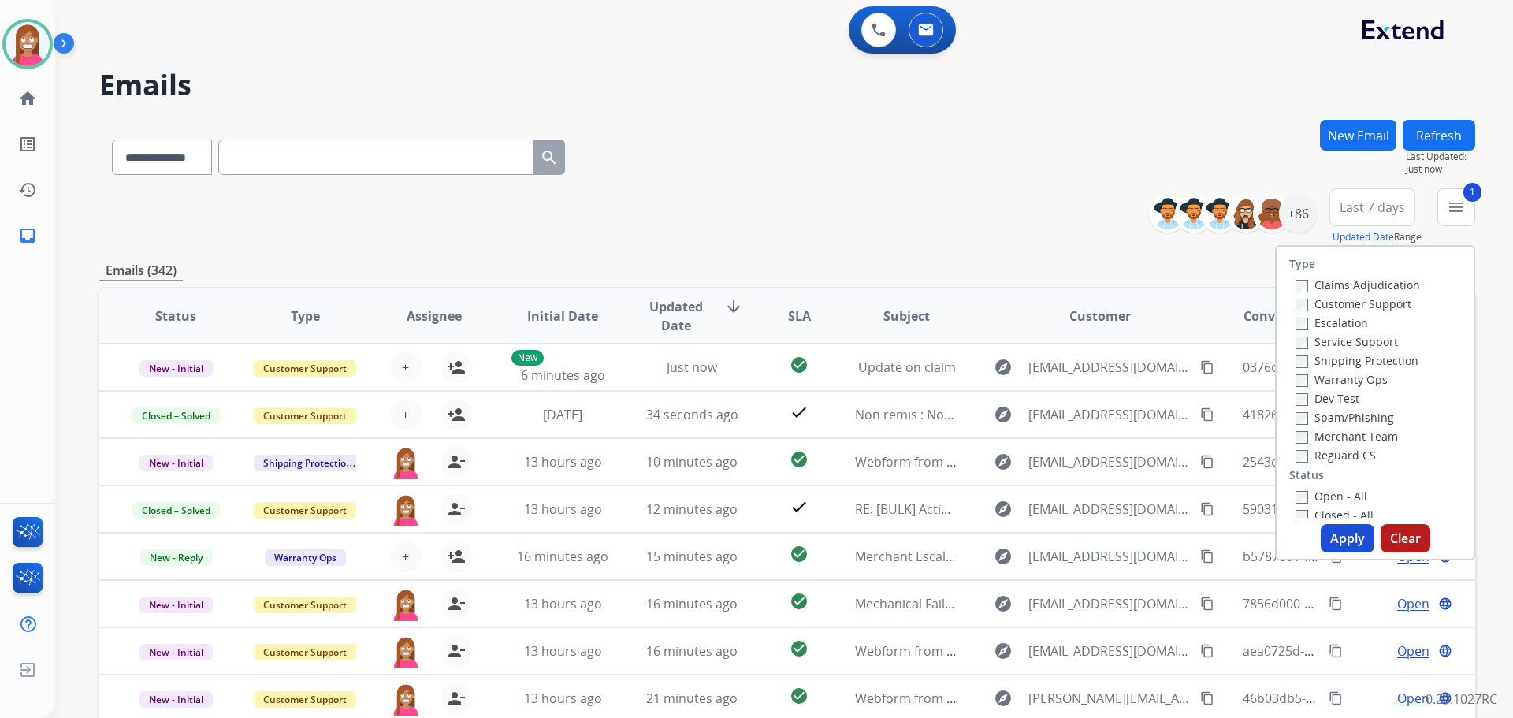
click at [1308, 356] on label "Shipping Protection" at bounding box center [1356, 360] width 123 height 15
click at [1300, 460] on label "Reguard CS" at bounding box center [1335, 455] width 80 height 15
click at [1298, 497] on label "Open - All" at bounding box center [1331, 496] width 72 height 15
drag, startPoint x: 1332, startPoint y: 533, endPoint x: 1324, endPoint y: 521, distance: 14.9
click at [1331, 529] on button "Apply" at bounding box center [1348, 538] width 54 height 28
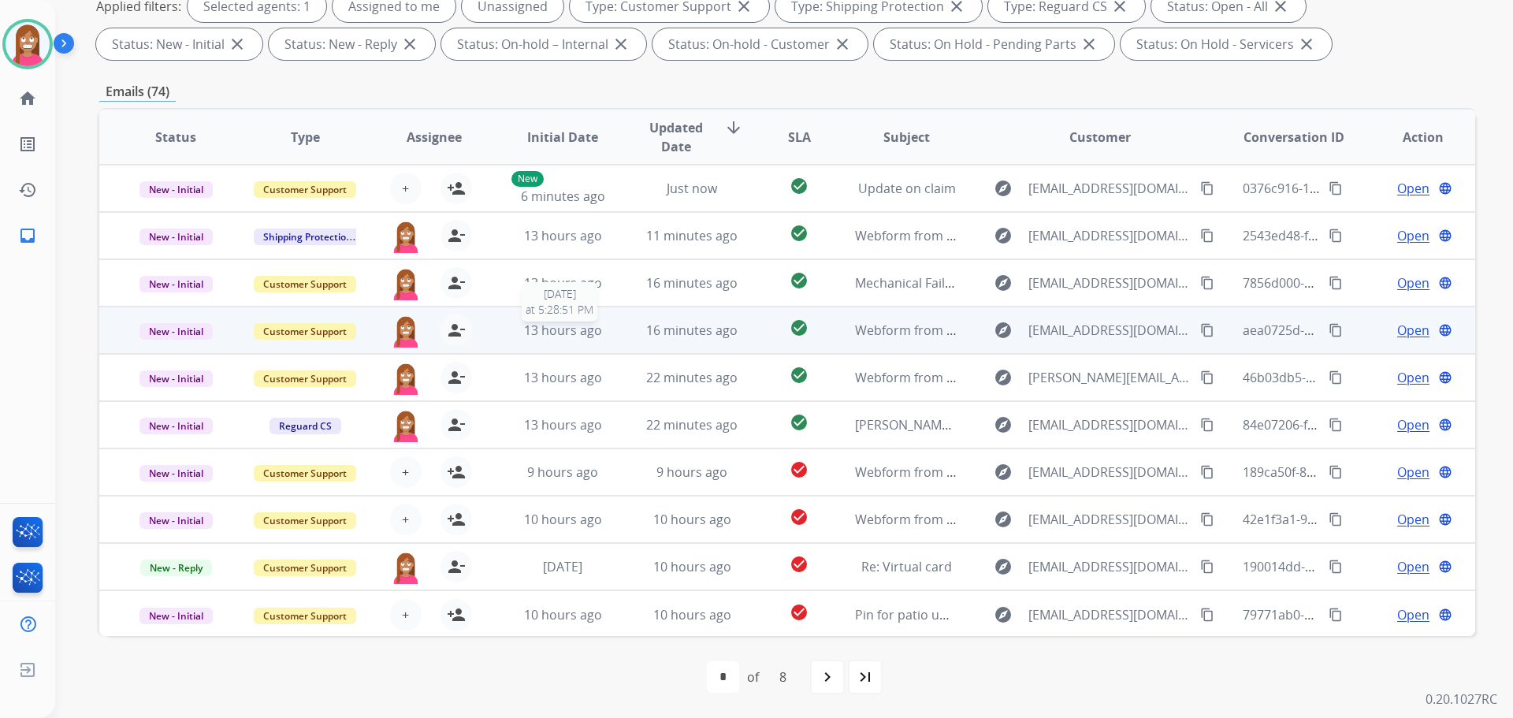
scroll to position [2, 0]
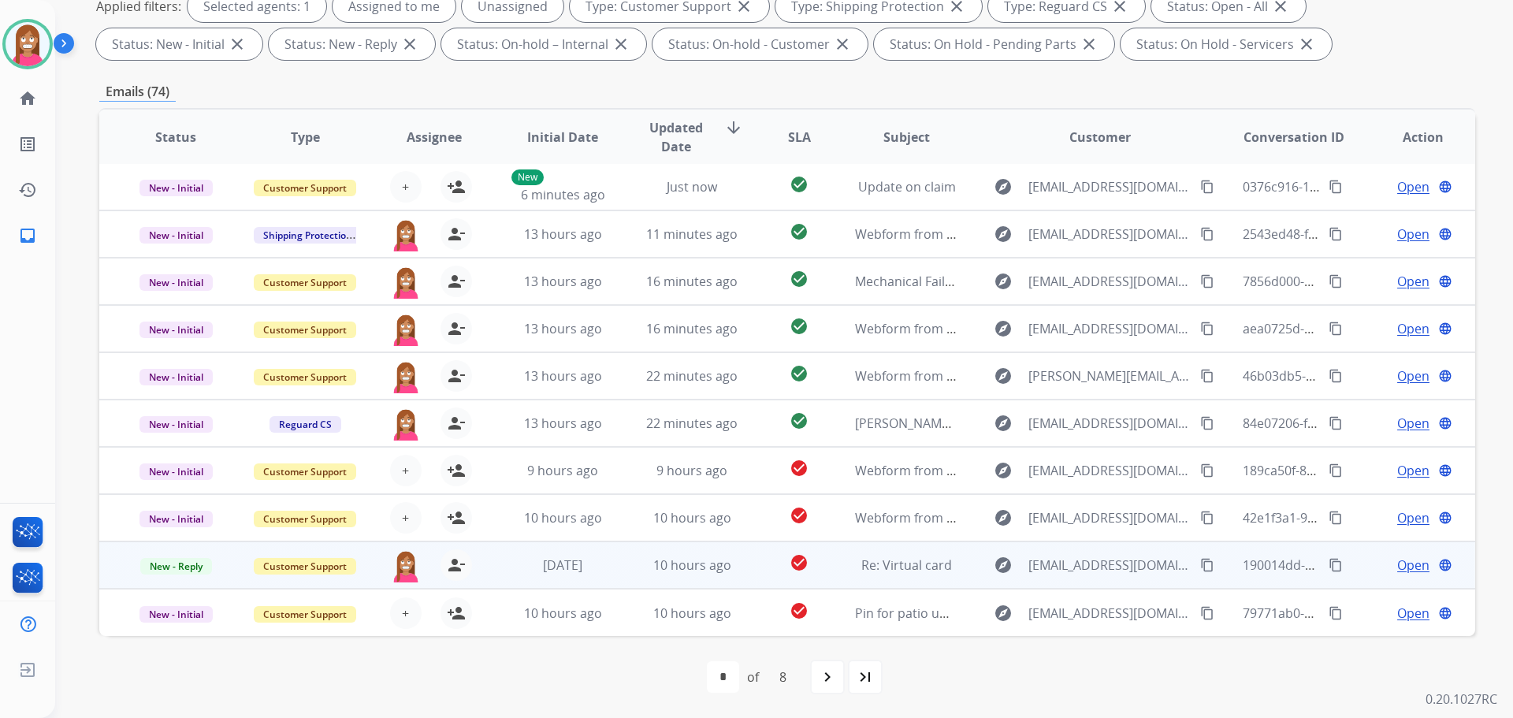
click at [615, 574] on td "10 hours ago" at bounding box center [679, 564] width 129 height 47
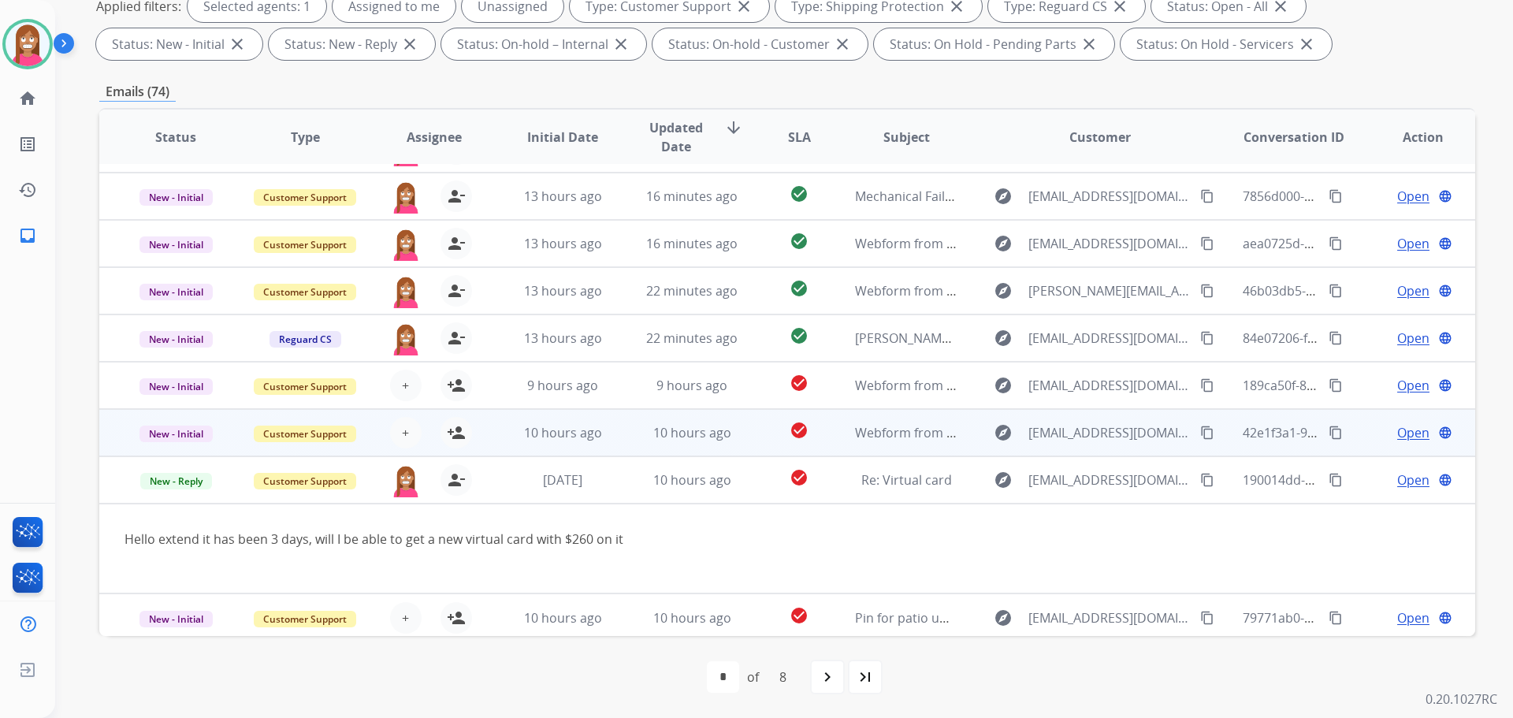
scroll to position [91, 0]
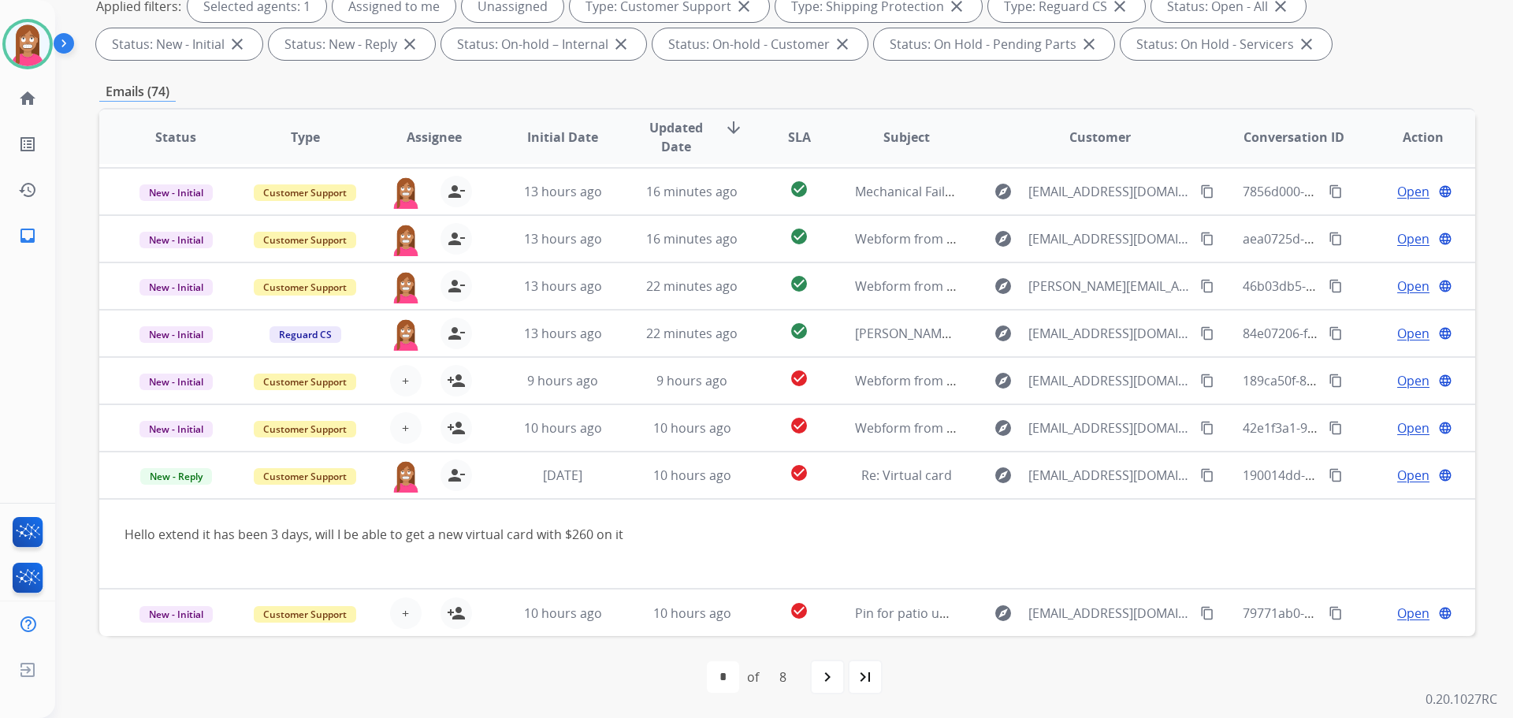
click at [858, 675] on mat-icon "last_page" at bounding box center [865, 676] width 19 height 19
select select "*"
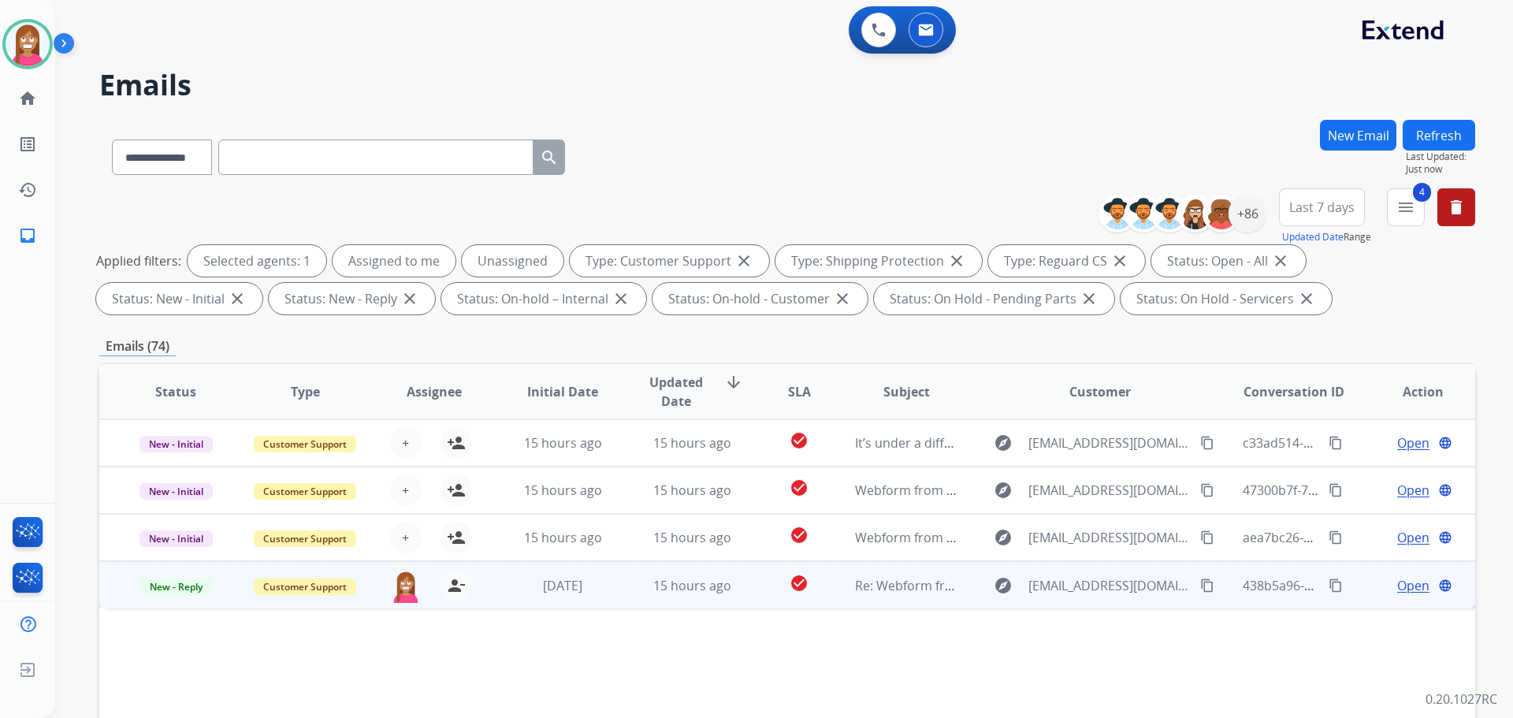
scroll to position [0, 0]
click at [763, 601] on td "check_circle" at bounding box center [787, 584] width 86 height 47
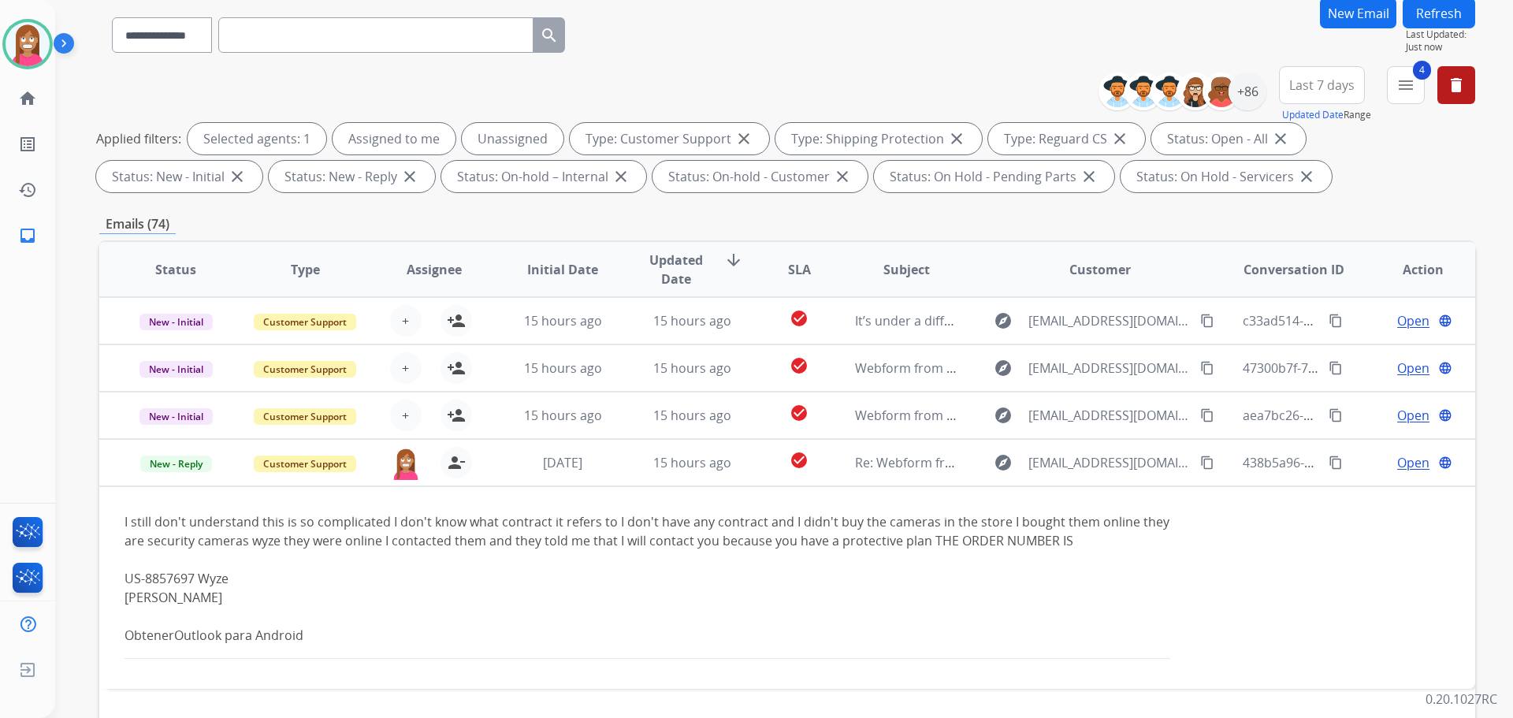
scroll to position [236, 0]
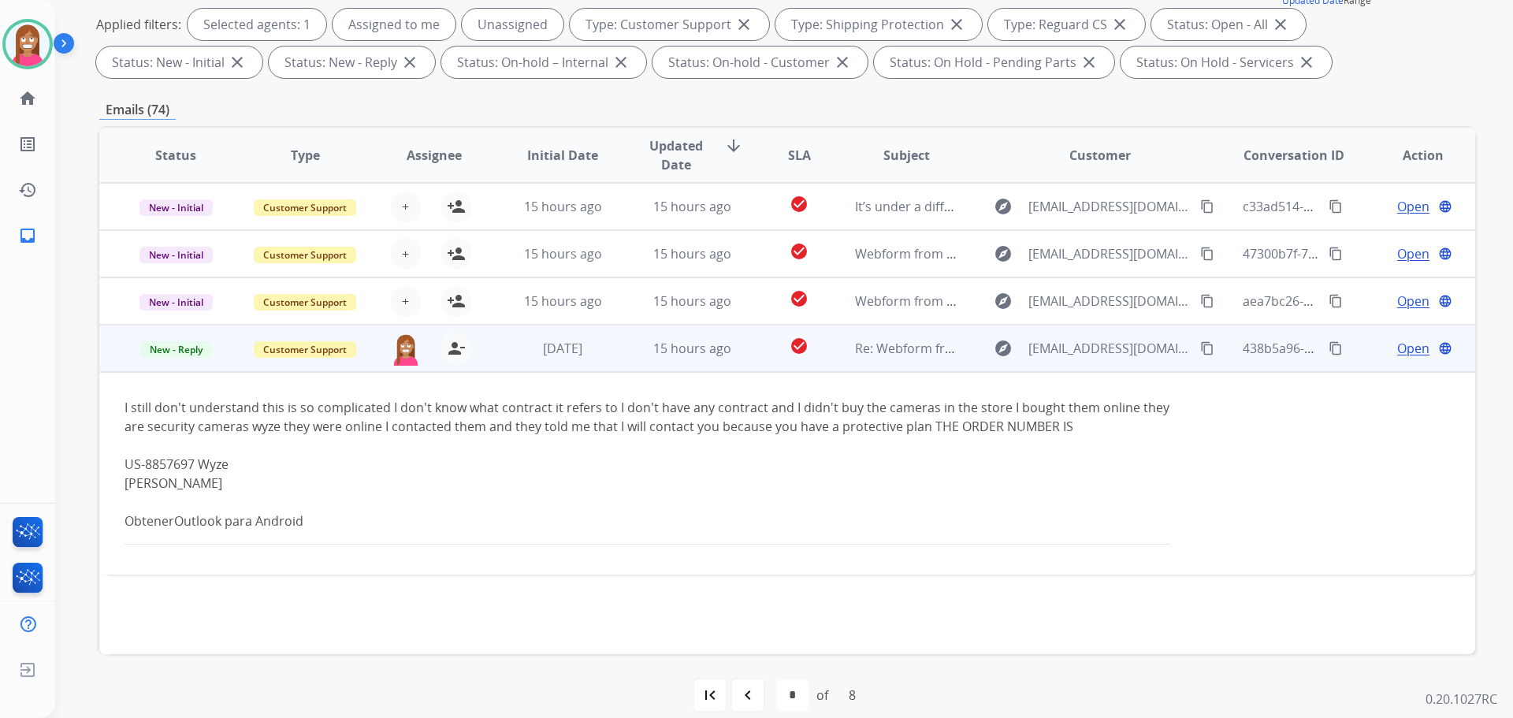
click at [1400, 351] on span "Open" at bounding box center [1413, 348] width 32 height 19
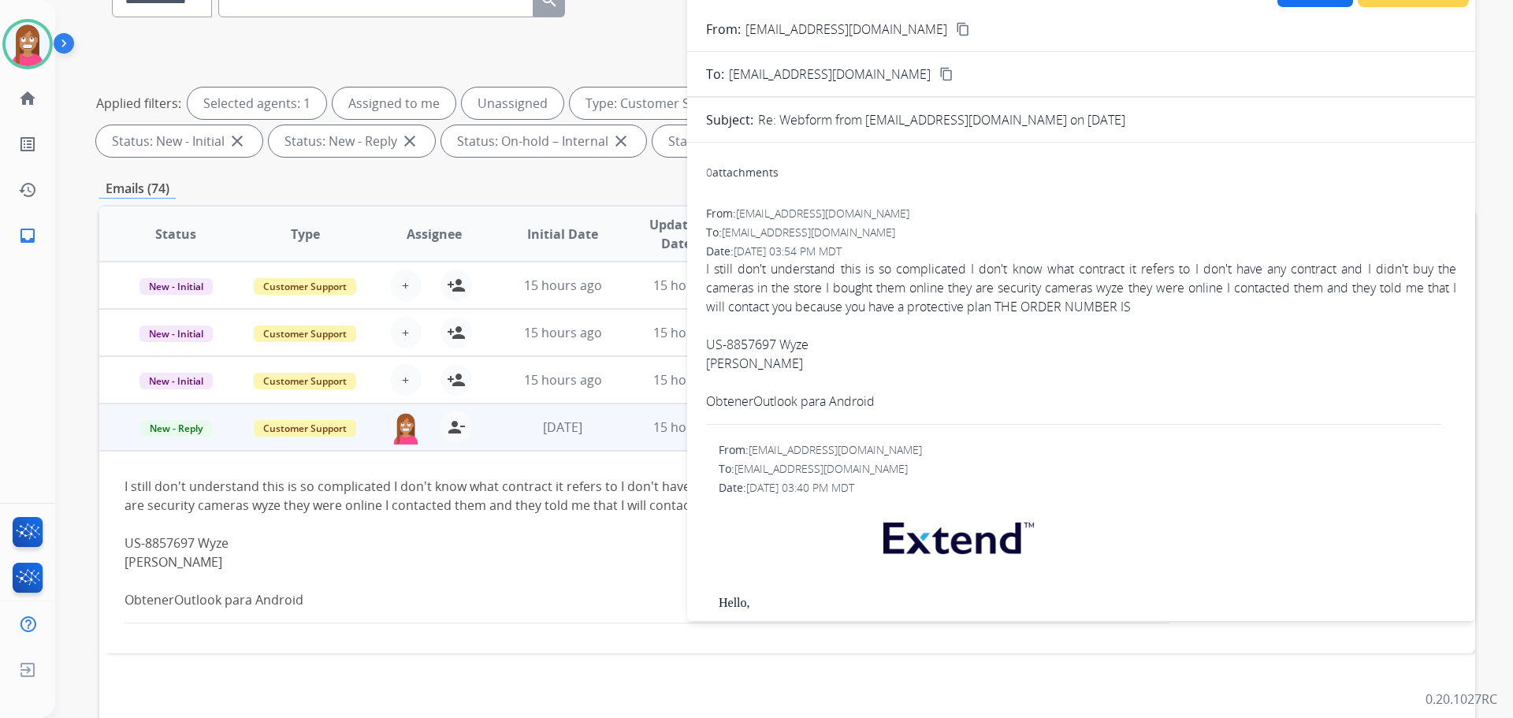
scroll to position [79, 0]
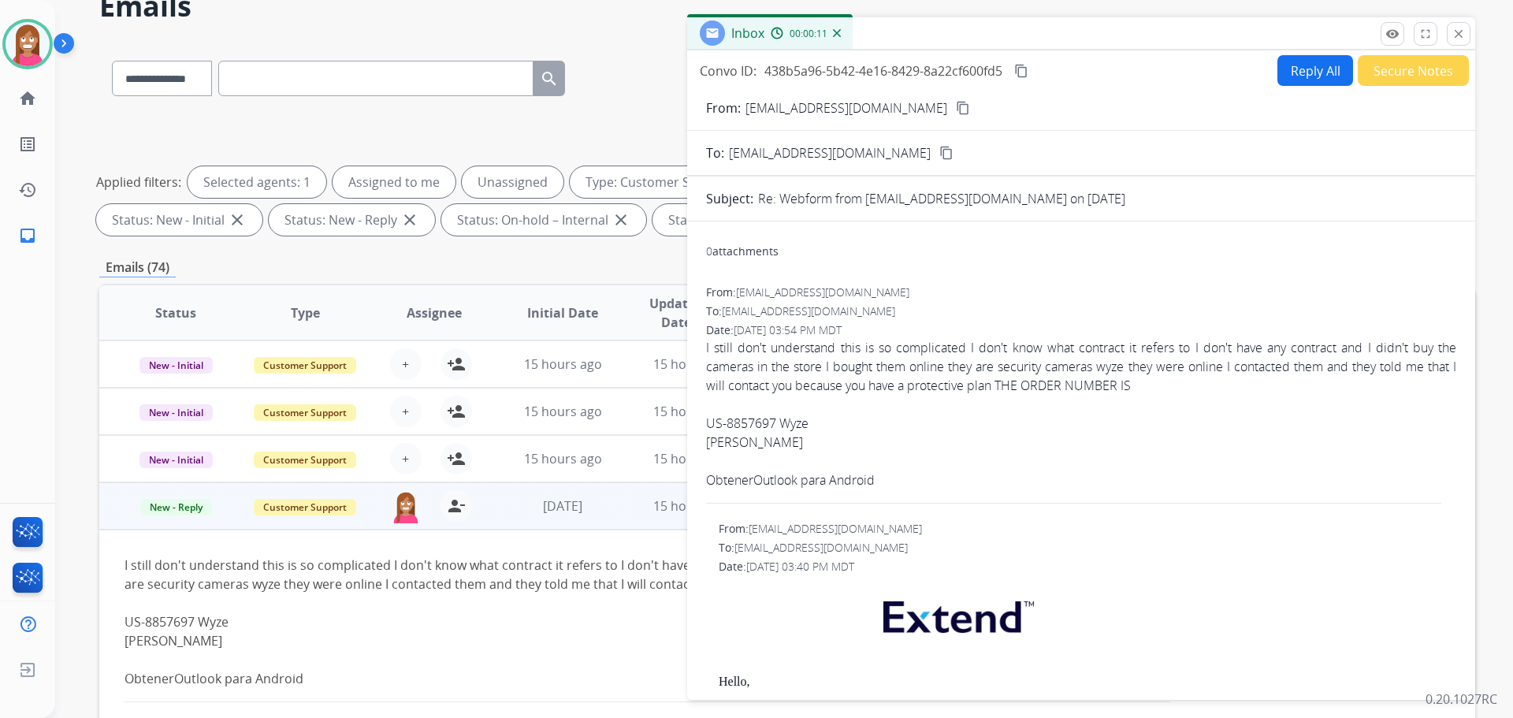
click at [1313, 76] on button "Reply All" at bounding box center [1315, 70] width 76 height 31
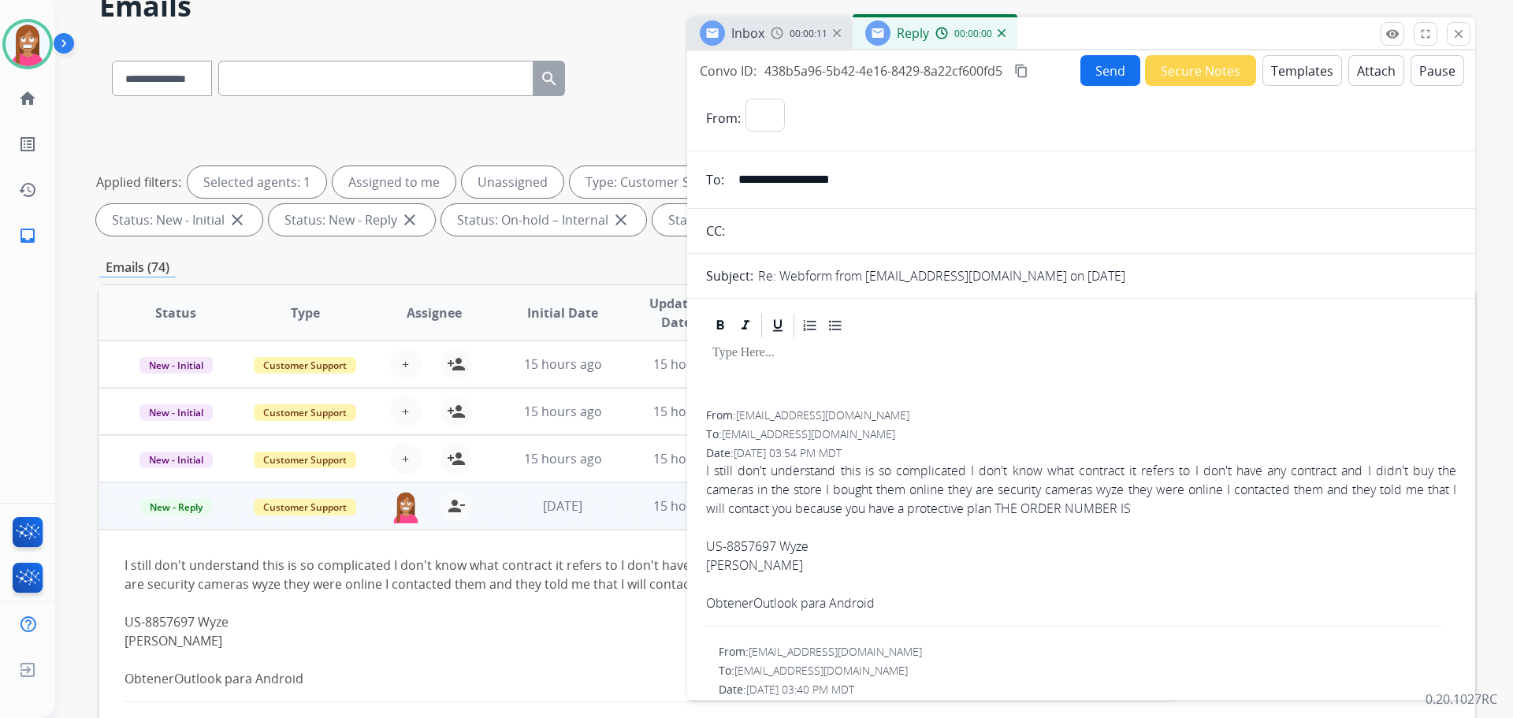
select select "**********"
click at [1306, 72] on button "Templates" at bounding box center [1302, 70] width 80 height 31
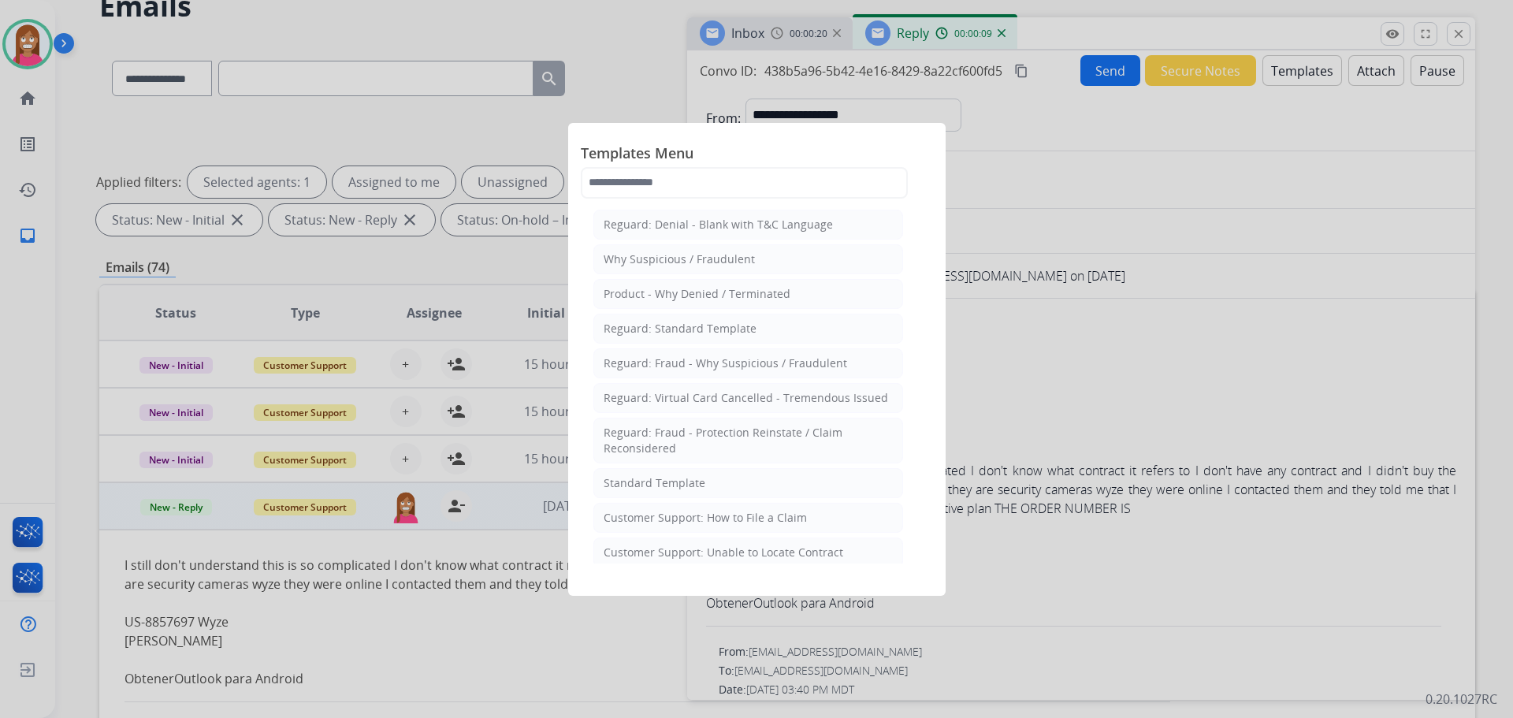
click at [1191, 324] on div at bounding box center [756, 359] width 1513 height 718
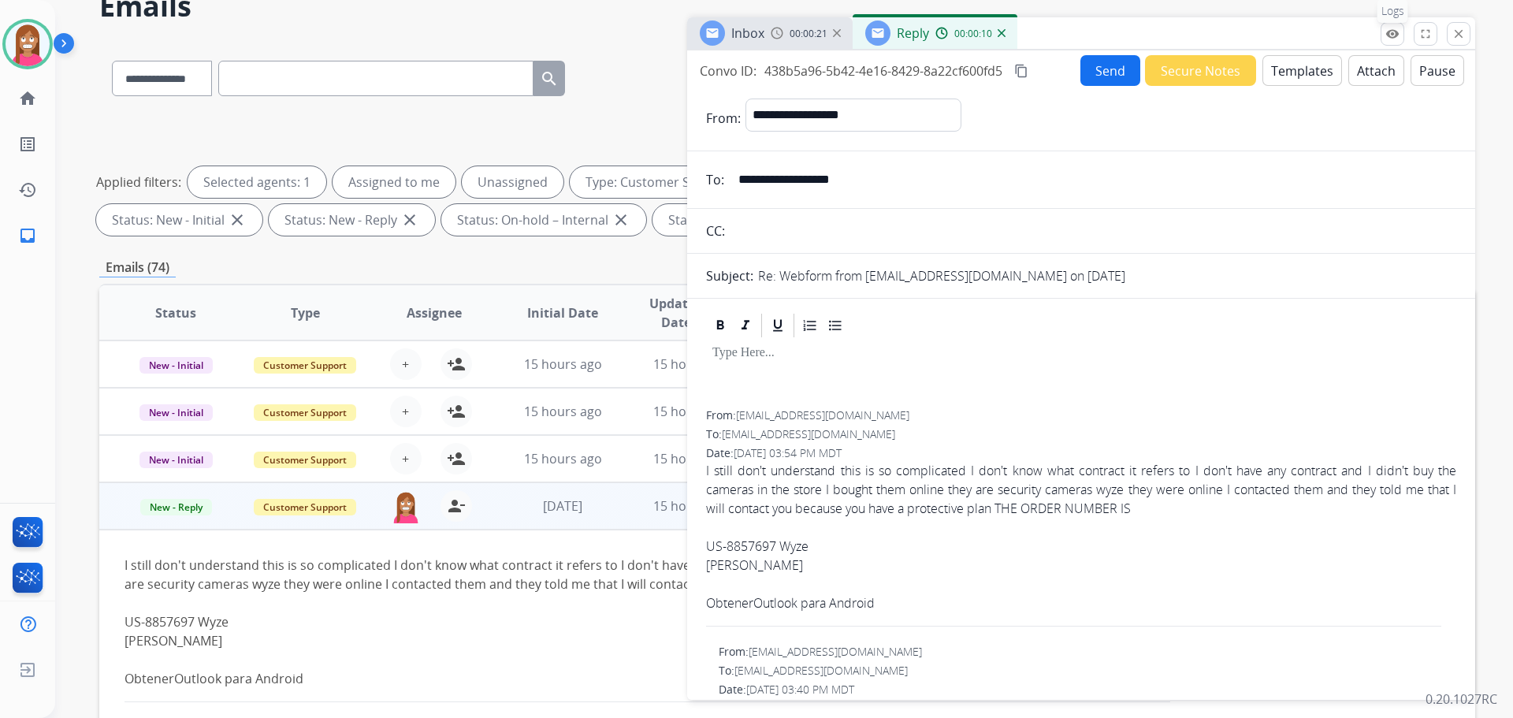
click at [1393, 41] on button "remove_red_eye Logs" at bounding box center [1392, 34] width 24 height 24
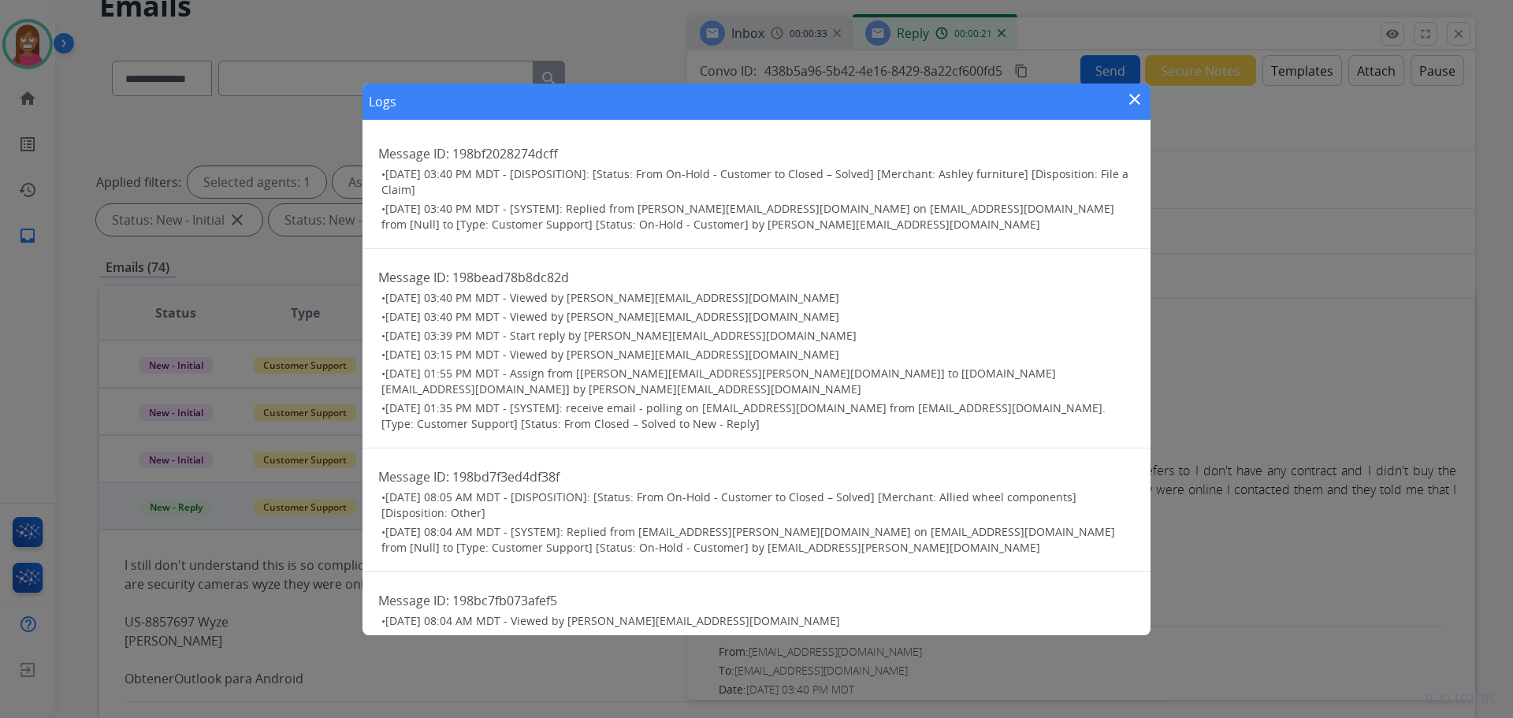
scroll to position [45, 0]
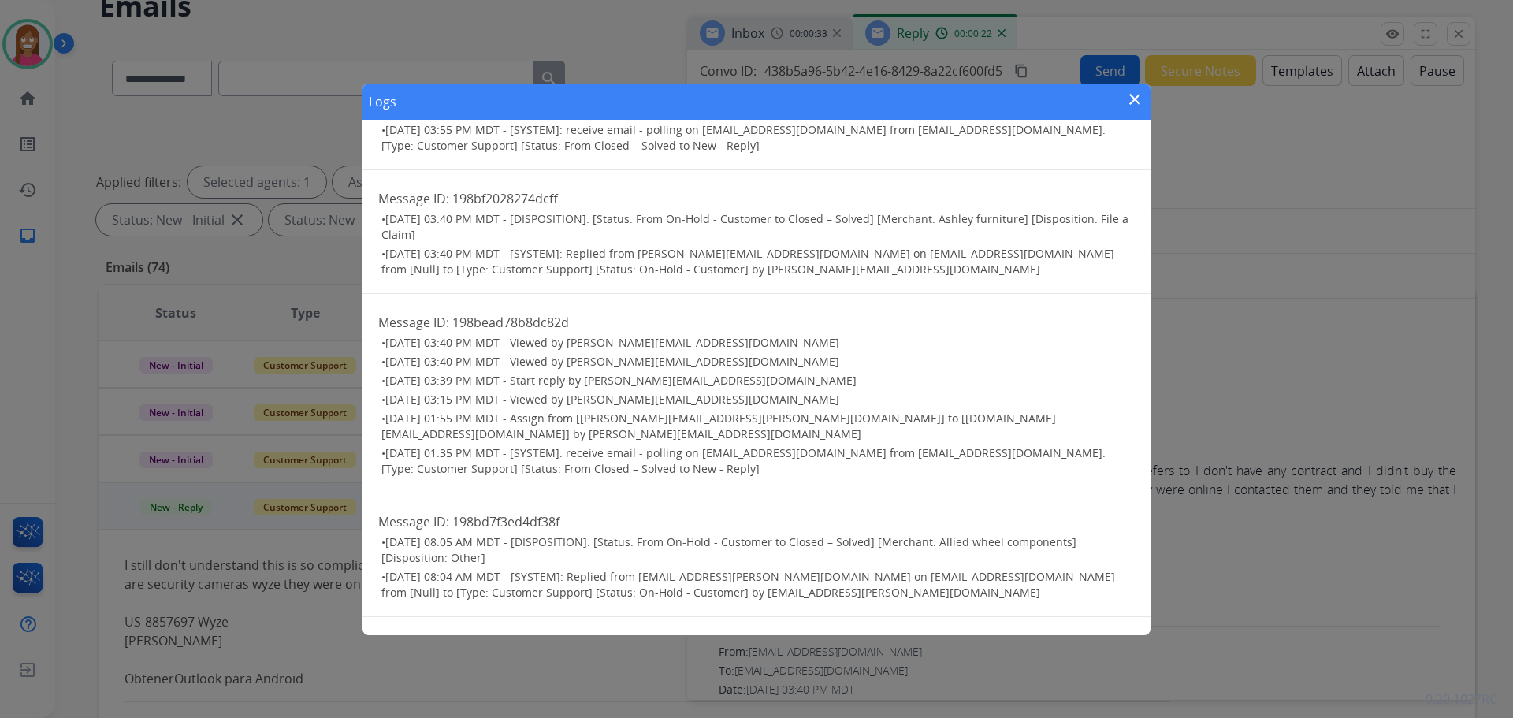
click at [1128, 98] on mat-icon "close" at bounding box center [1134, 99] width 19 height 19
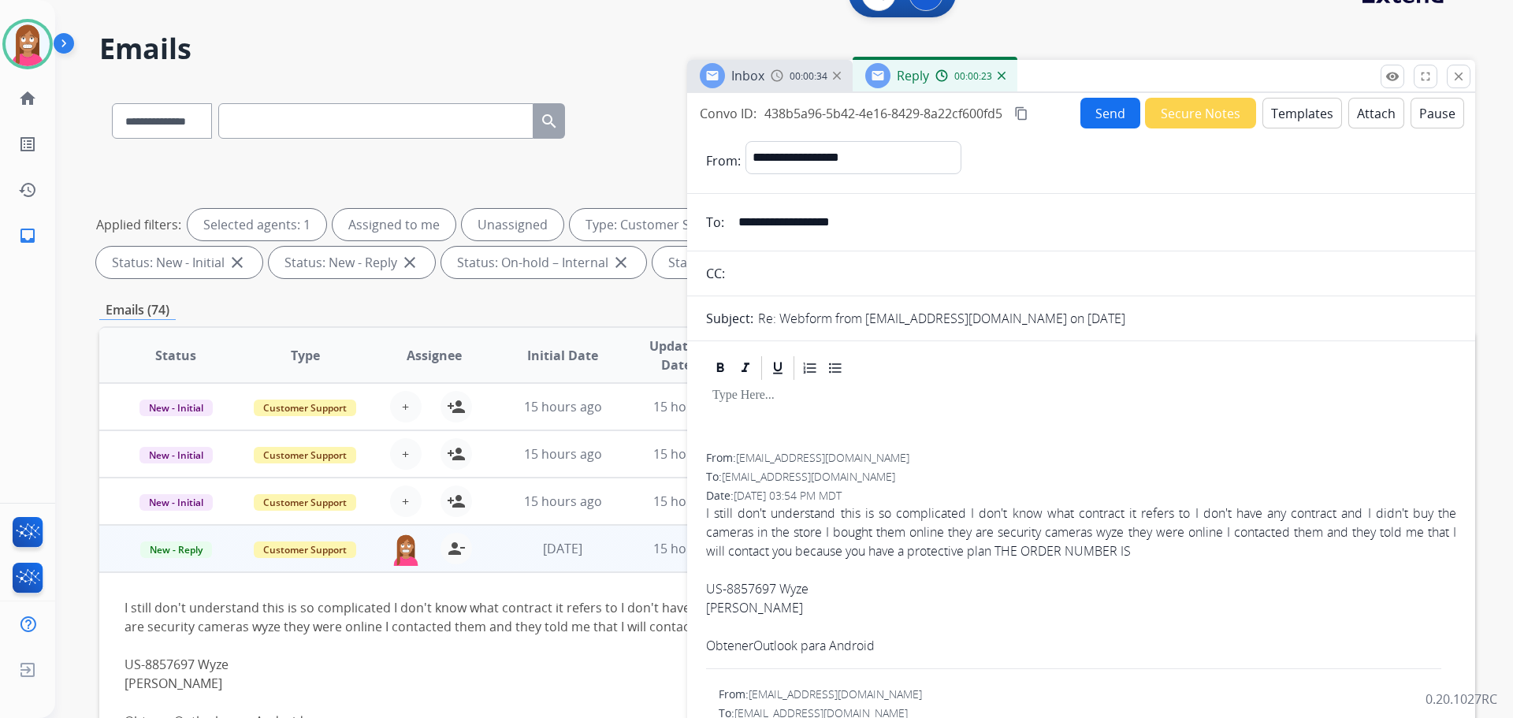
scroll to position [0, 0]
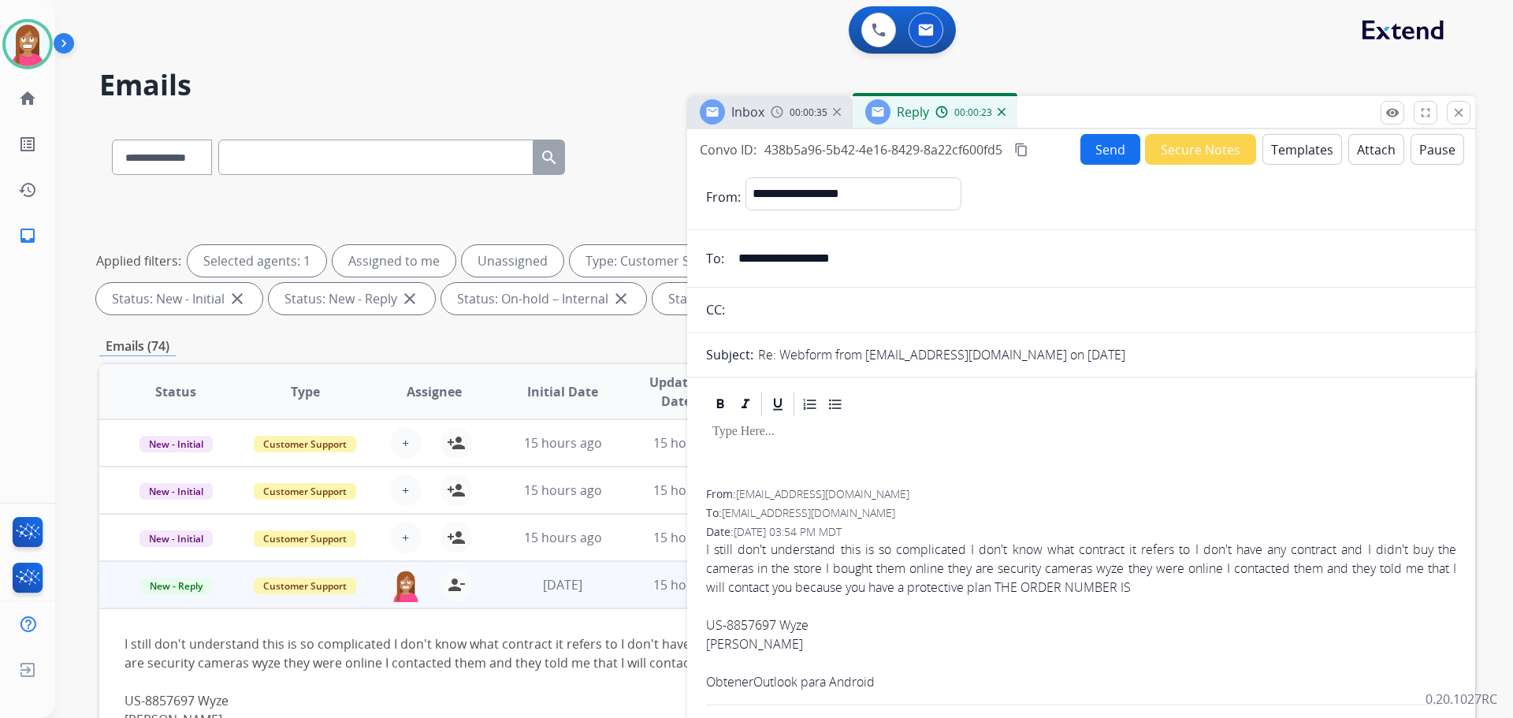
click at [1289, 150] on button "Templates" at bounding box center [1302, 149] width 80 height 31
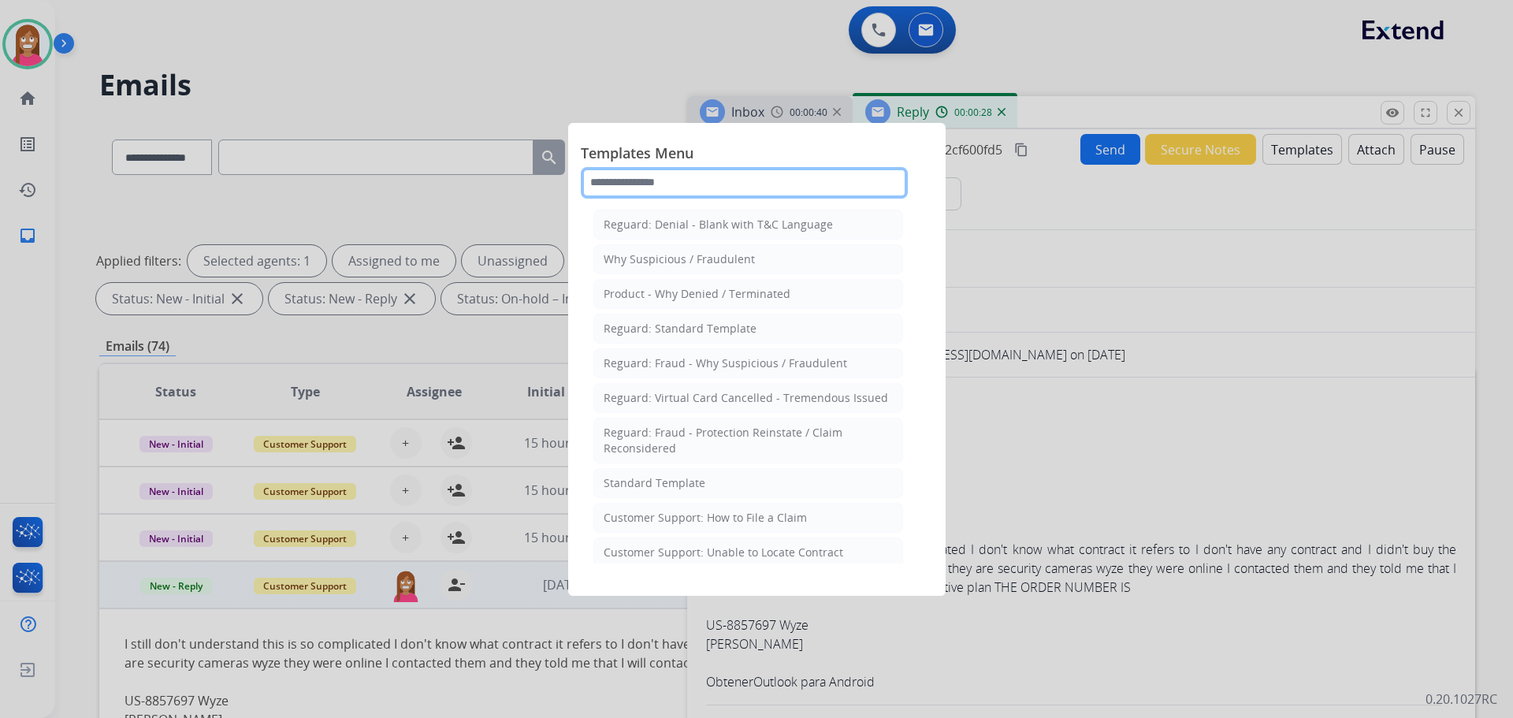
click at [683, 186] on input "text" at bounding box center [744, 183] width 327 height 32
drag, startPoint x: 642, startPoint y: 492, endPoint x: 651, endPoint y: 488, distance: 9.5
click at [642, 490] on li "Standard Template" at bounding box center [748, 483] width 310 height 30
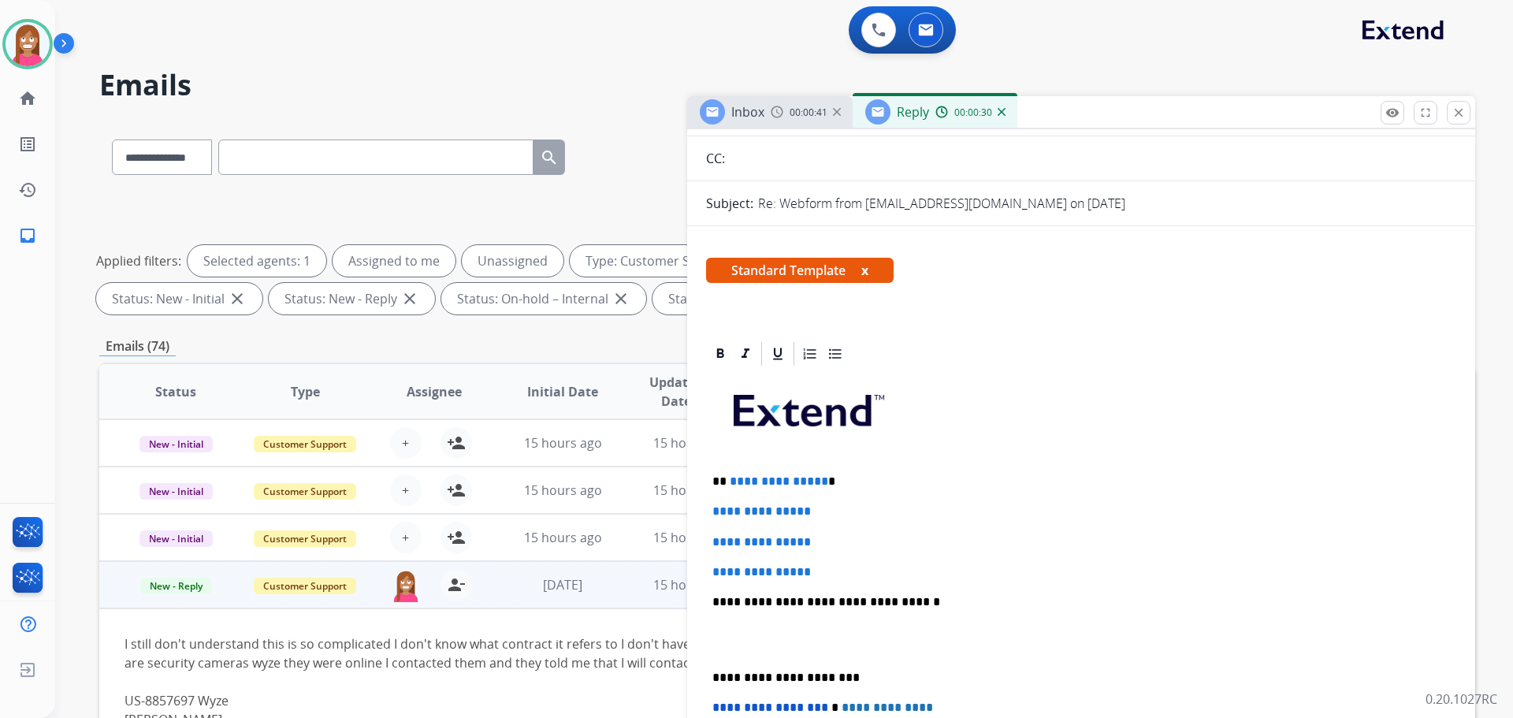
scroll to position [158, 0]
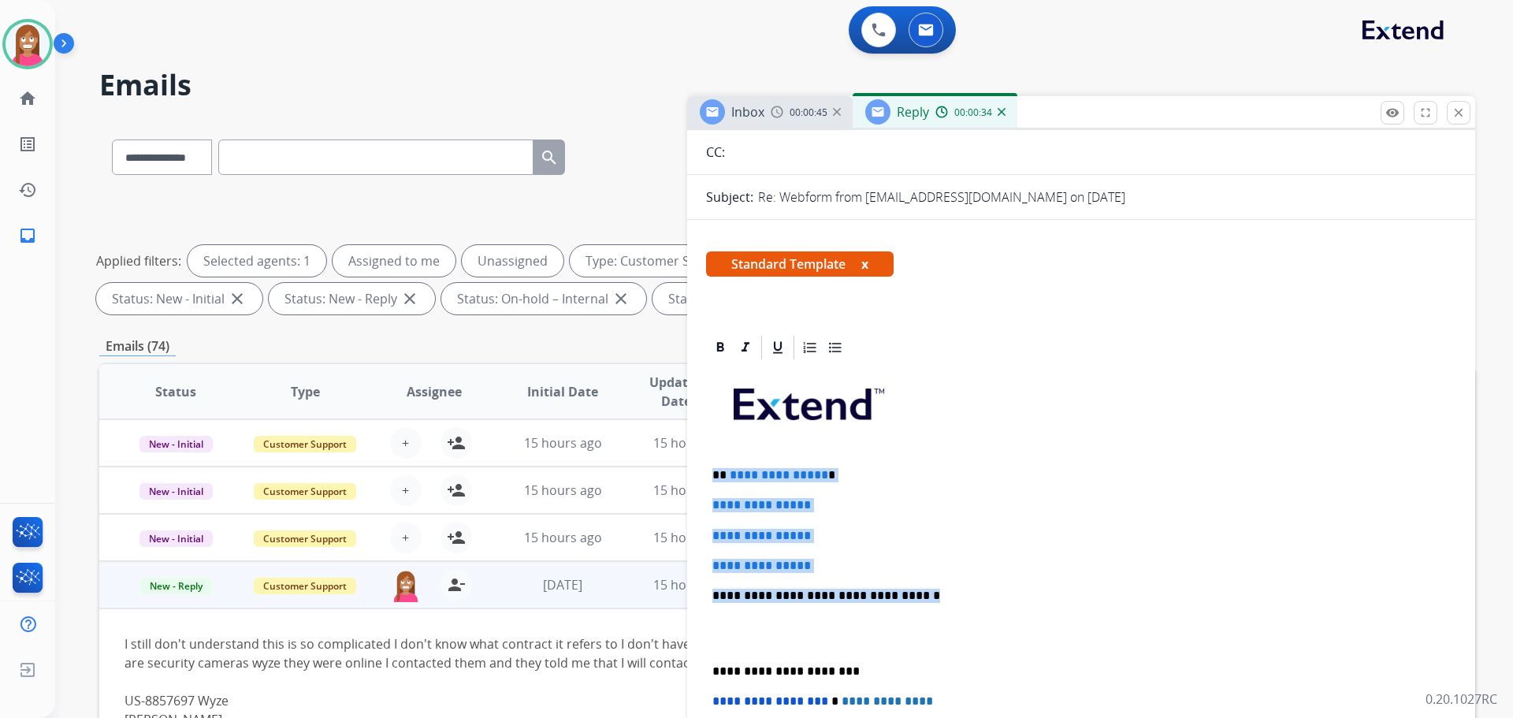
drag, startPoint x: 928, startPoint y: 599, endPoint x: 712, endPoint y: 471, distance: 250.8
click at [712, 471] on div "**********" at bounding box center [1081, 633] width 750 height 542
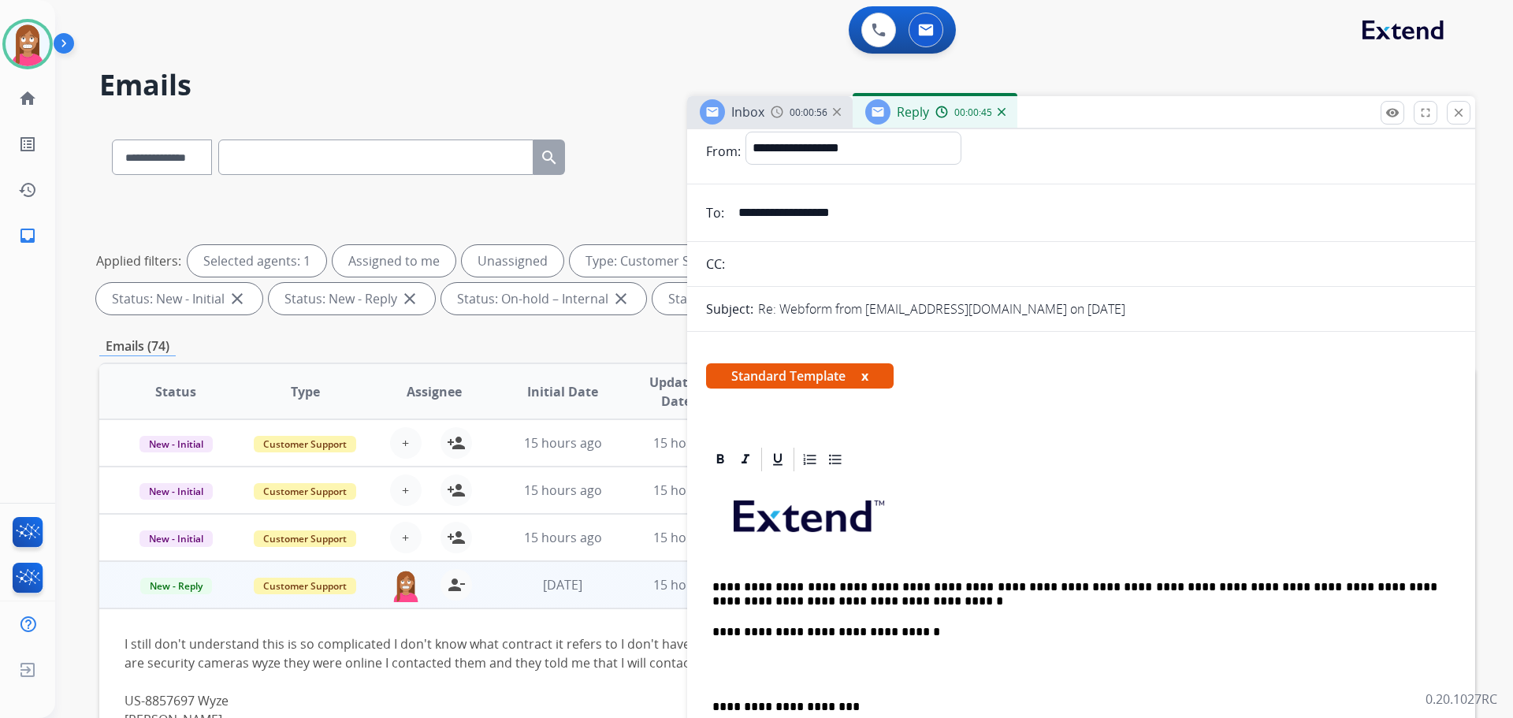
scroll to position [0, 0]
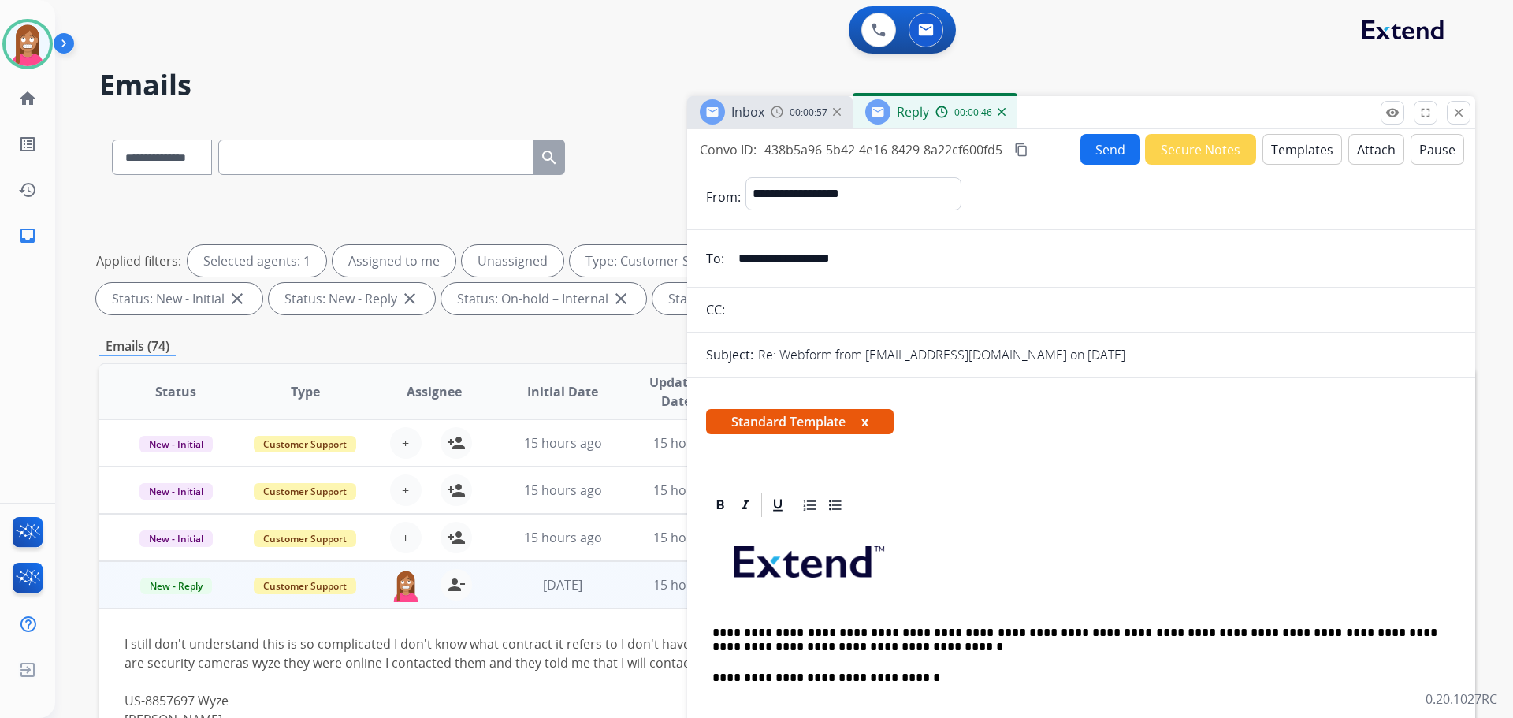
click at [1101, 140] on button "Send" at bounding box center [1110, 149] width 60 height 31
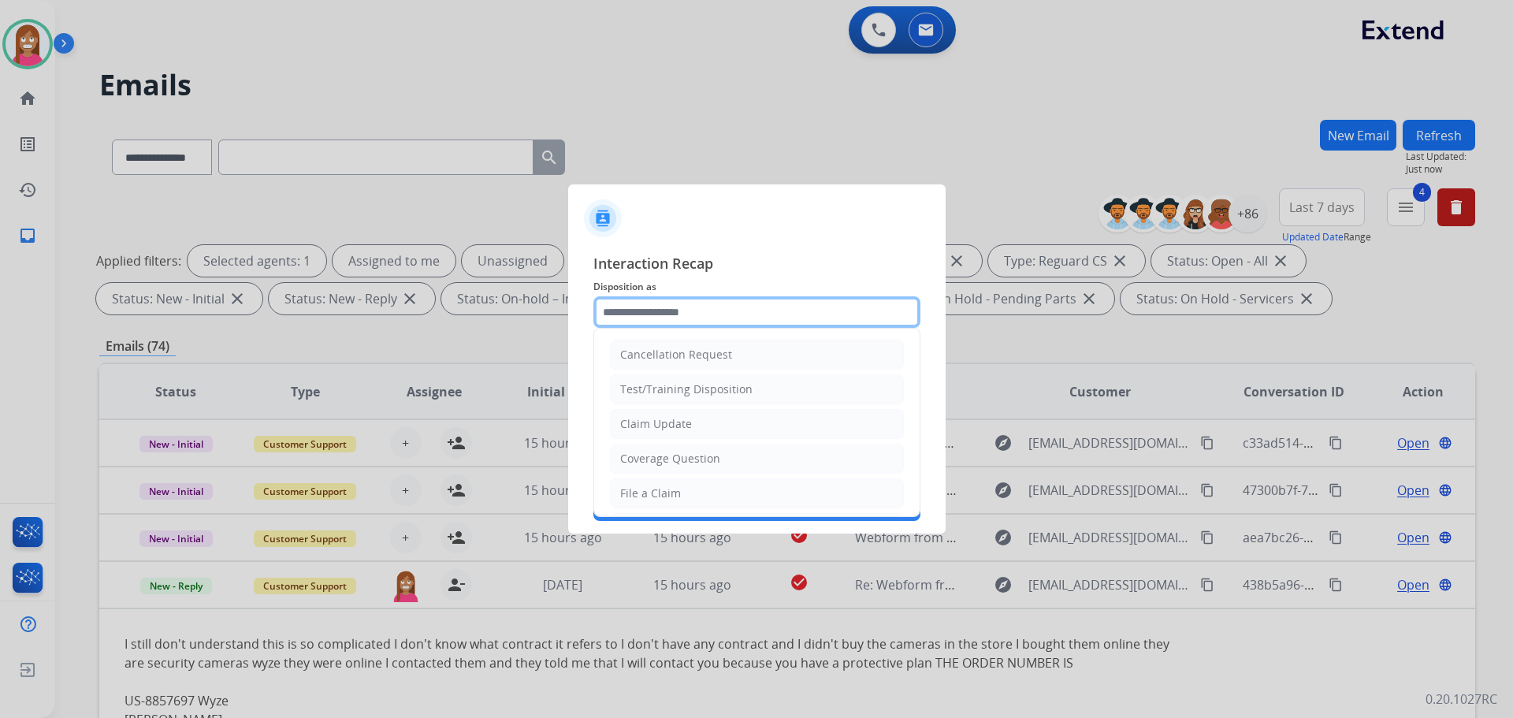
click at [661, 306] on input "text" at bounding box center [756, 312] width 327 height 32
click at [659, 459] on div "Coverage Question" at bounding box center [670, 459] width 100 height 16
type input "**********"
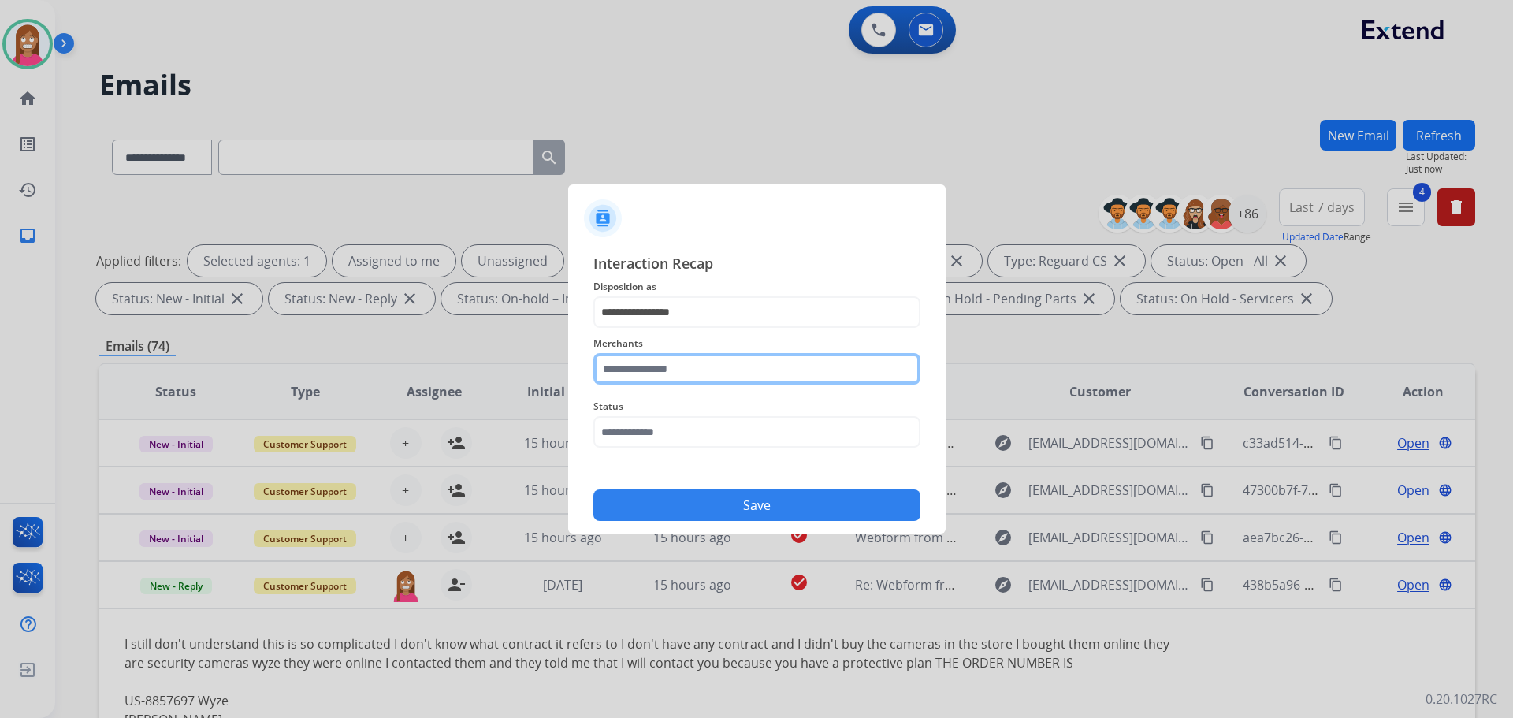
click at [632, 362] on input "text" at bounding box center [756, 369] width 327 height 32
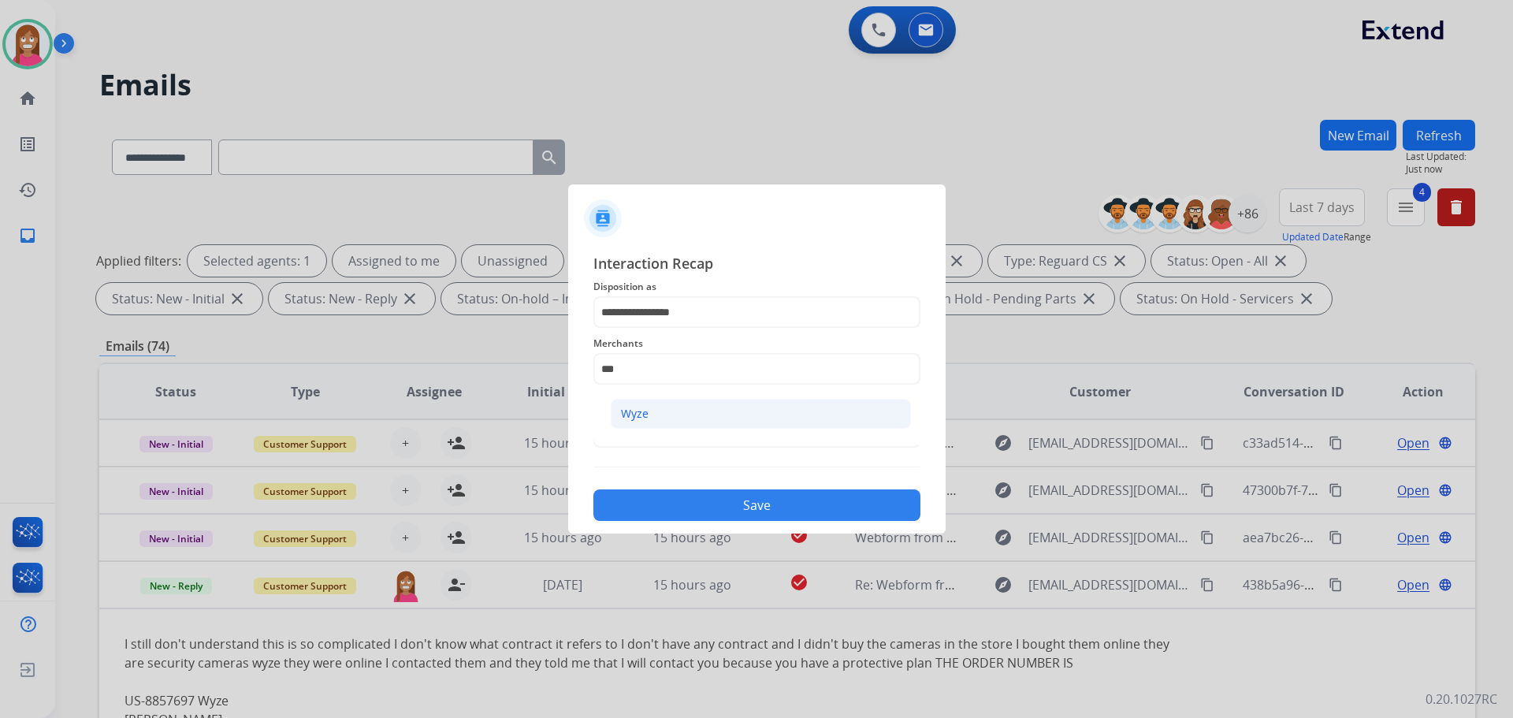
click at [705, 404] on li "Wyze" at bounding box center [761, 414] width 300 height 30
type input "****"
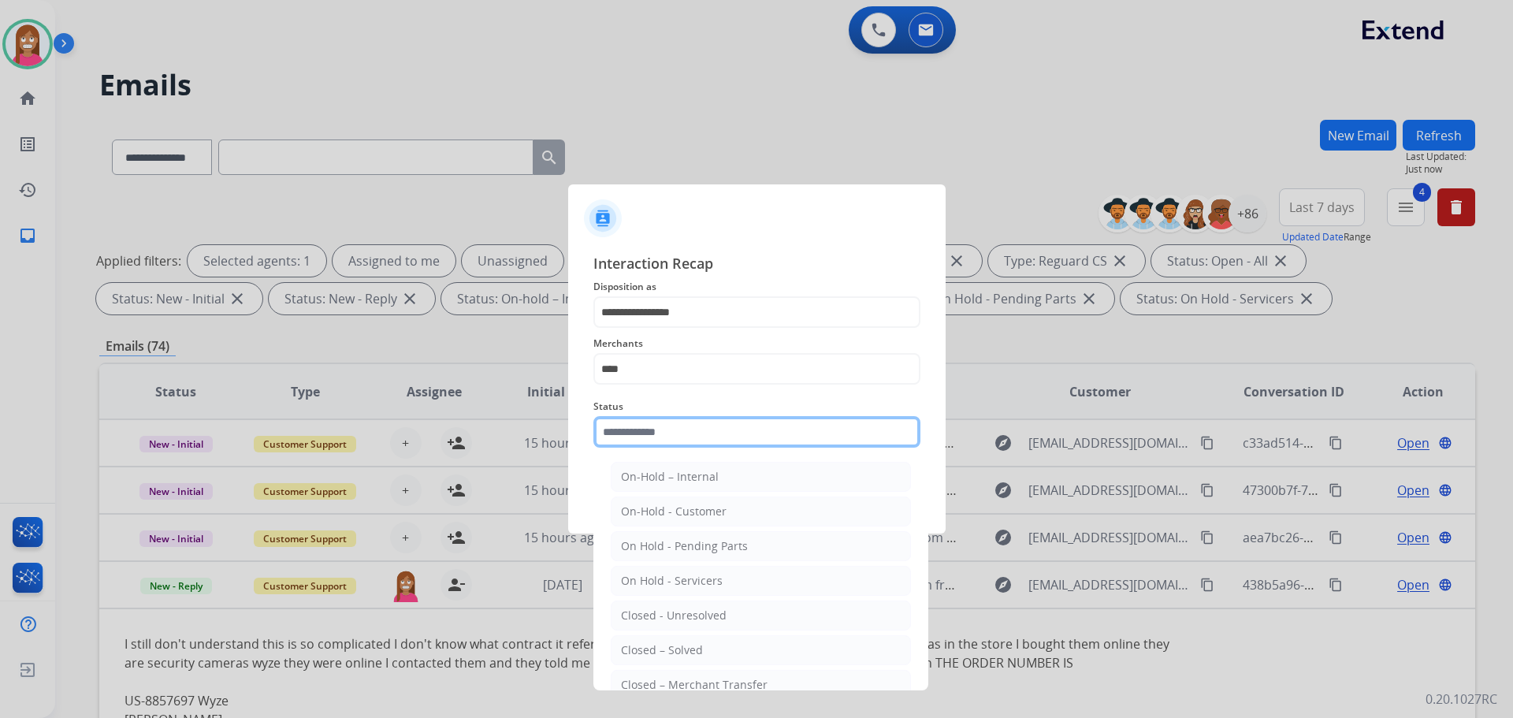
click at [693, 427] on input "text" at bounding box center [756, 432] width 327 height 32
click at [675, 641] on li "Closed – Solved" at bounding box center [761, 650] width 300 height 30
type input "**********"
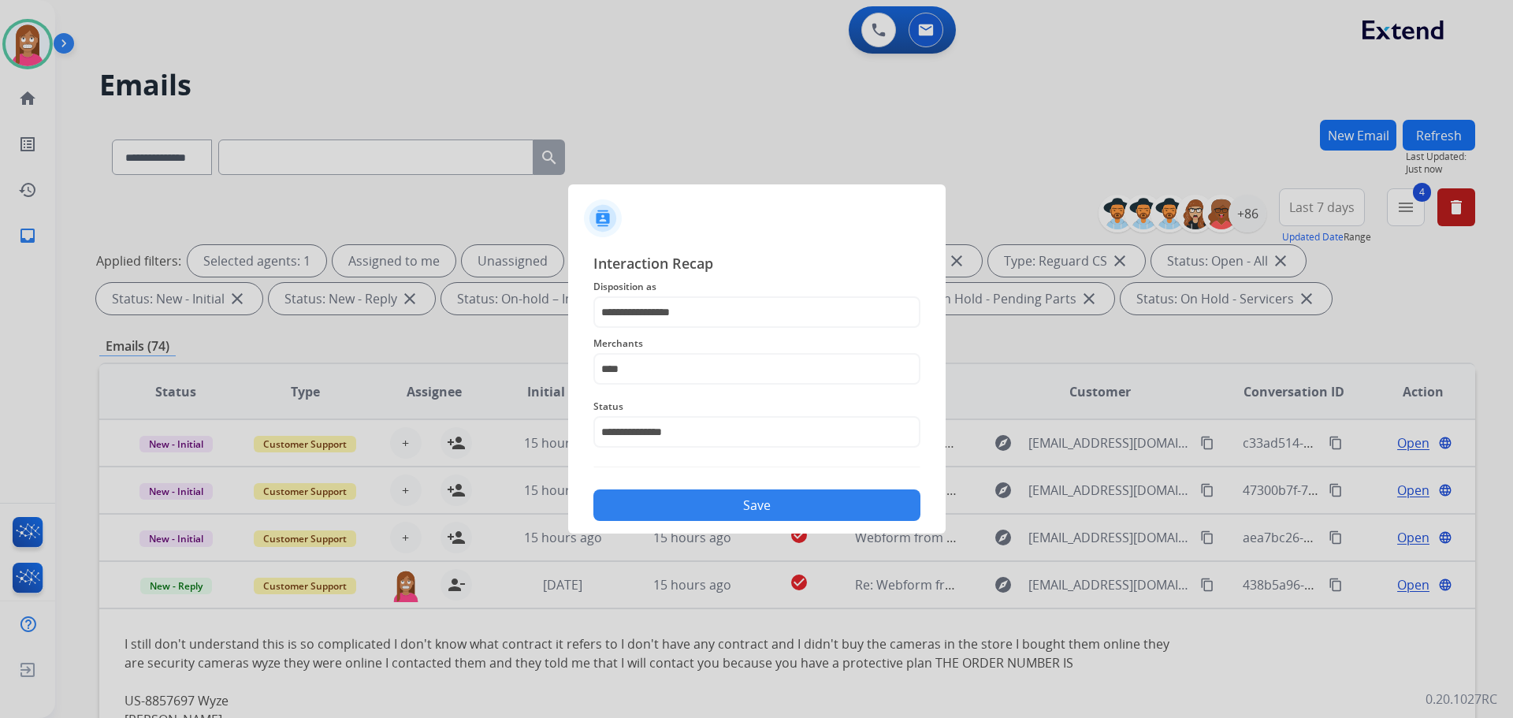
click at [680, 519] on div "**********" at bounding box center [756, 387] width 377 height 294
click at [675, 512] on button "Save" at bounding box center [756, 505] width 327 height 32
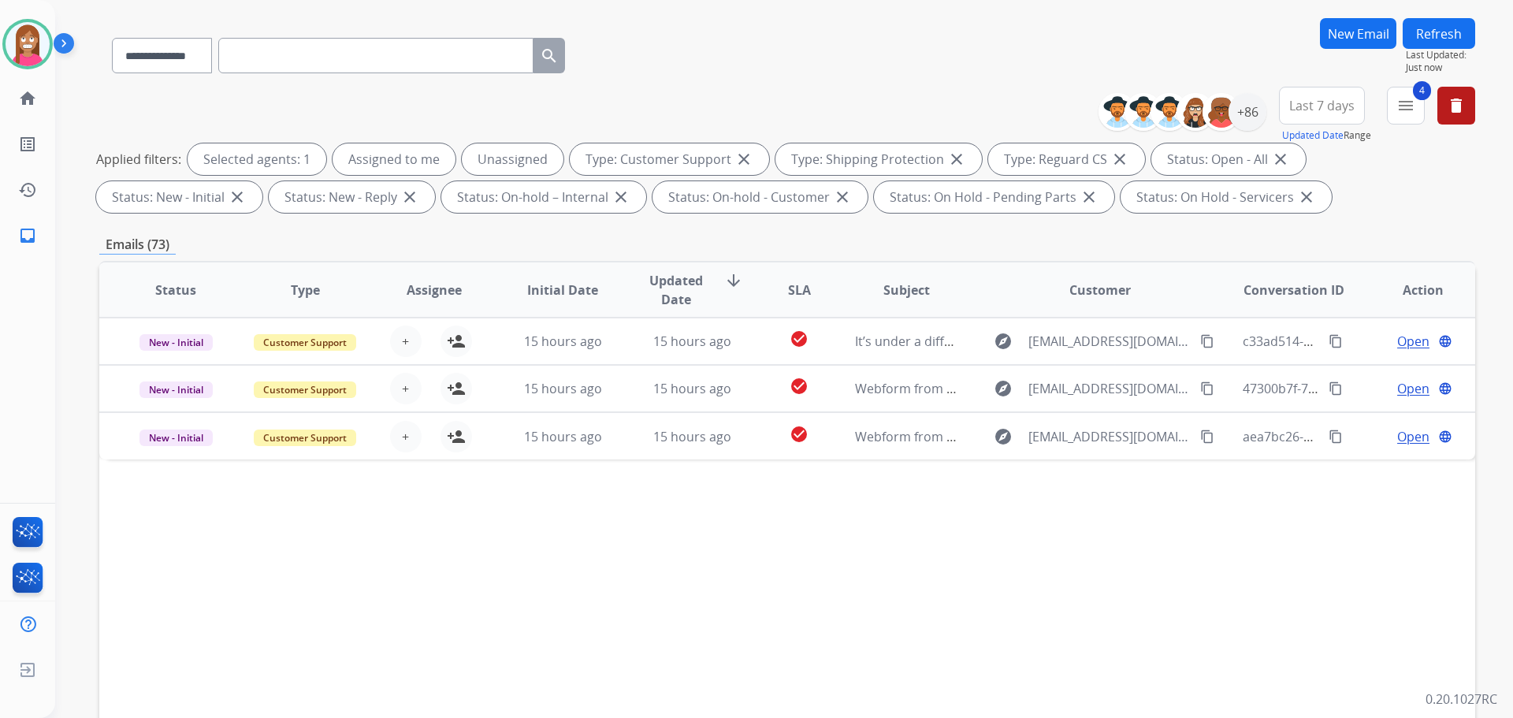
scroll to position [254, 0]
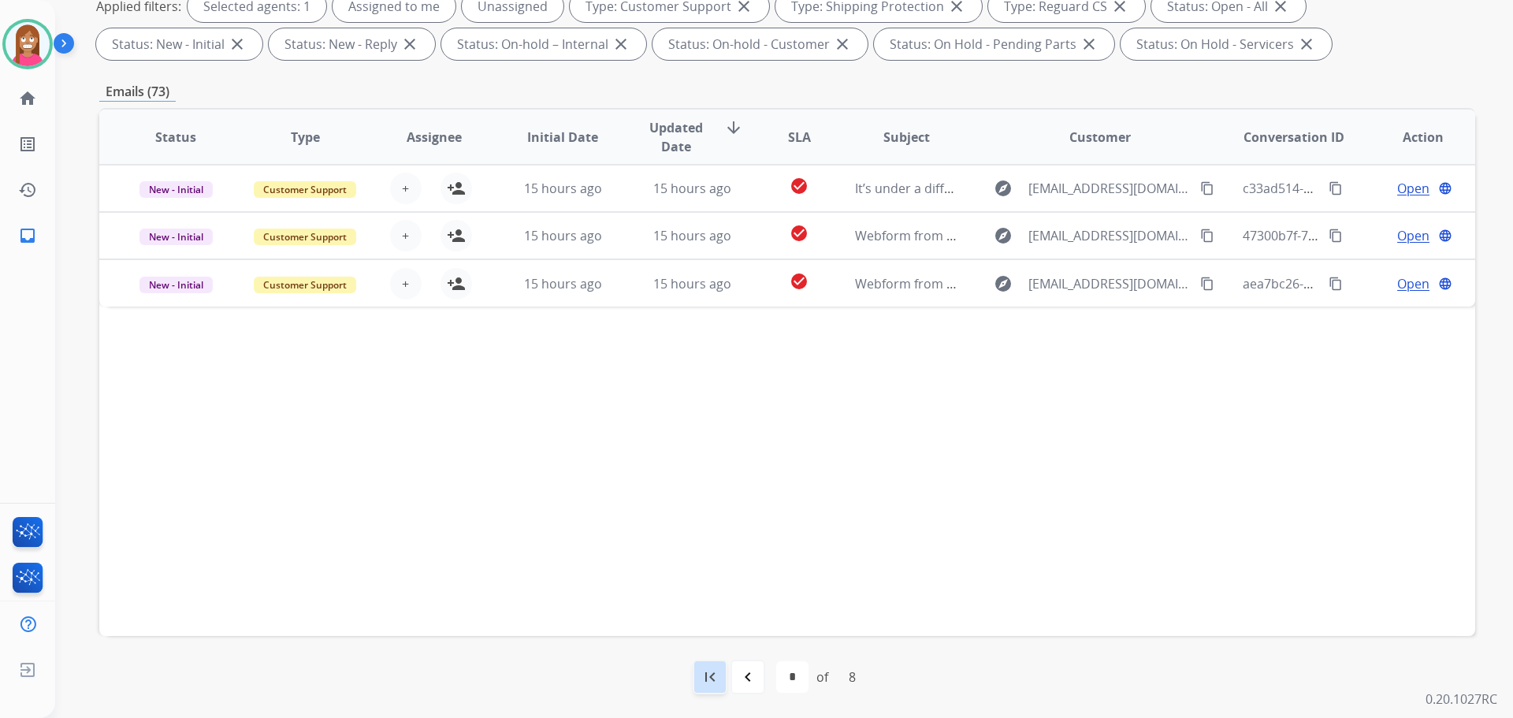
click at [702, 685] on mat-icon "first_page" at bounding box center [709, 676] width 19 height 19
select select "*"
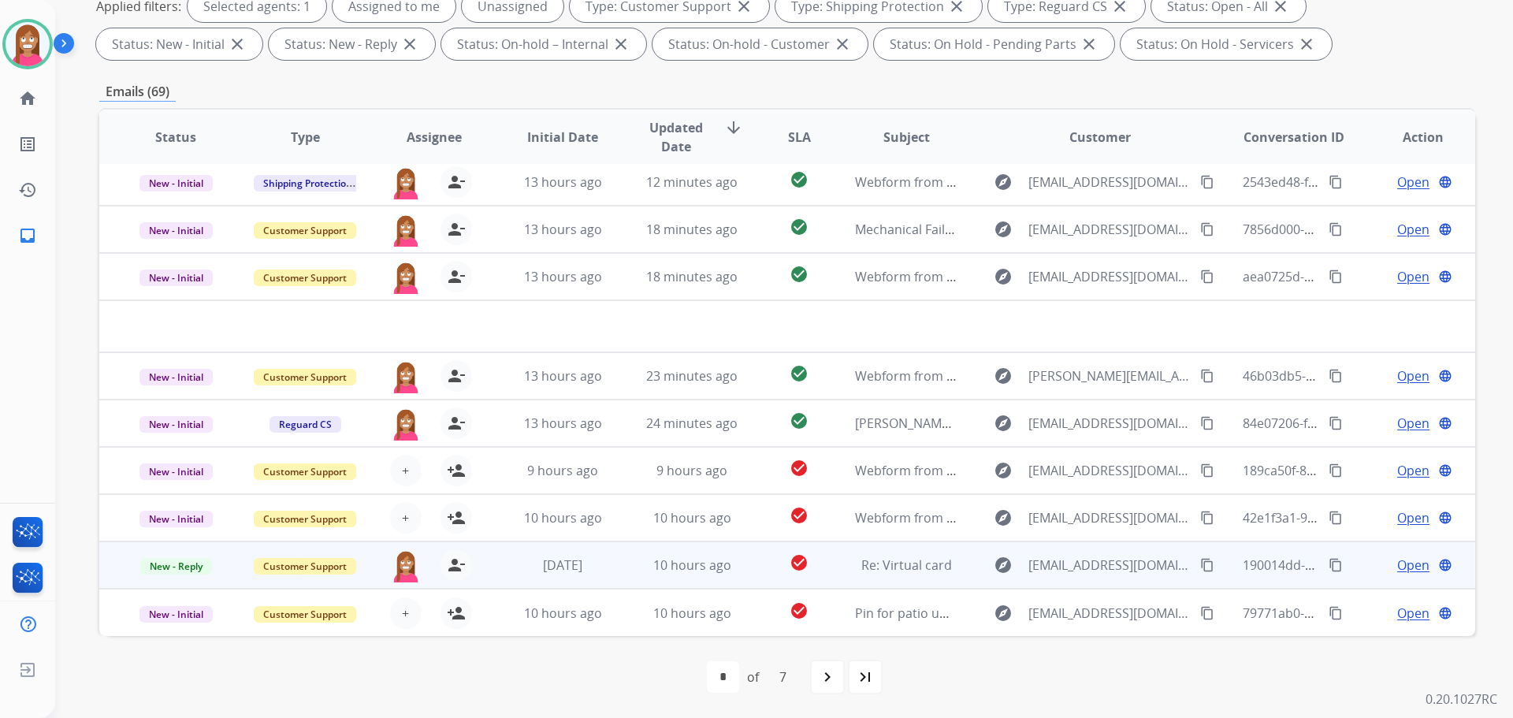
drag, startPoint x: 1394, startPoint y: 567, endPoint x: 1426, endPoint y: 563, distance: 32.5
click at [1399, 566] on span "Open" at bounding box center [1413, 564] width 32 height 19
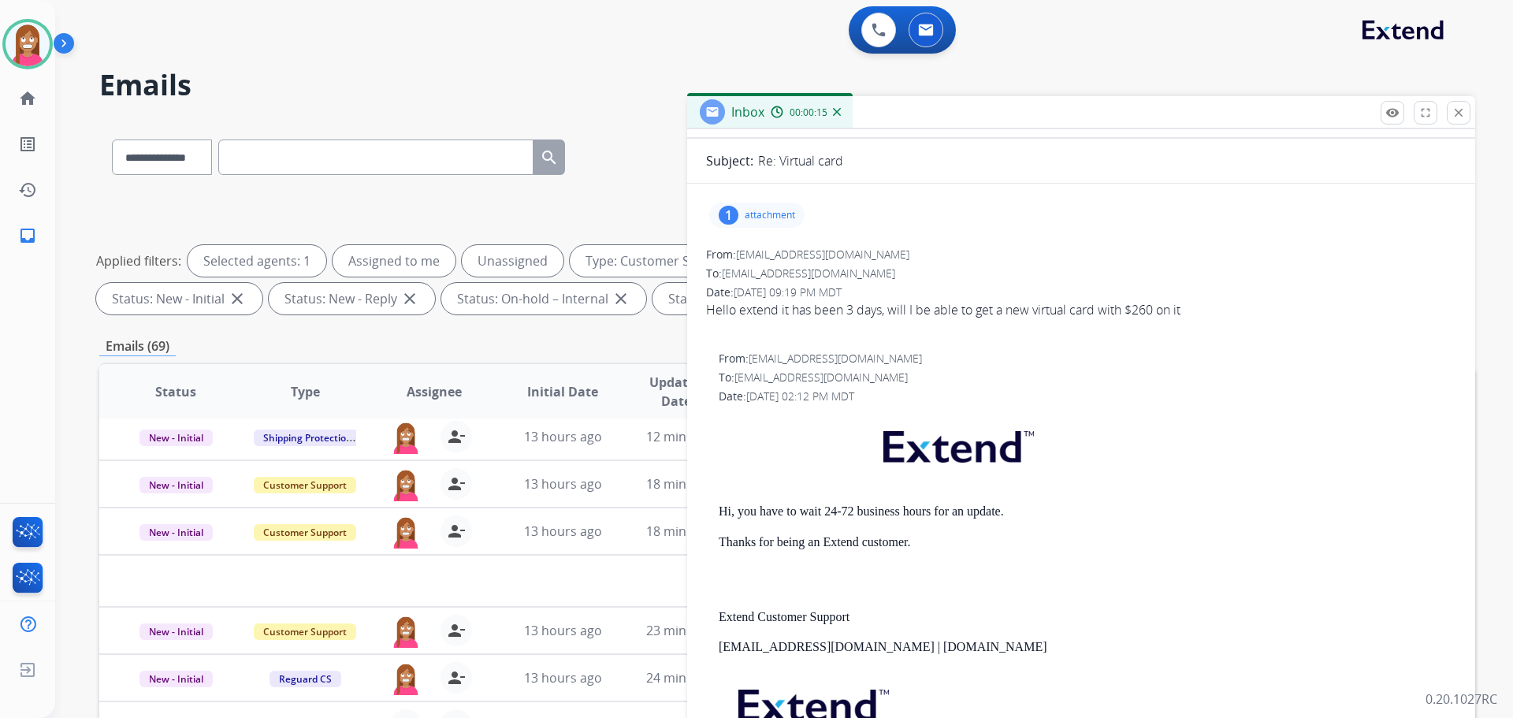
scroll to position [0, 0]
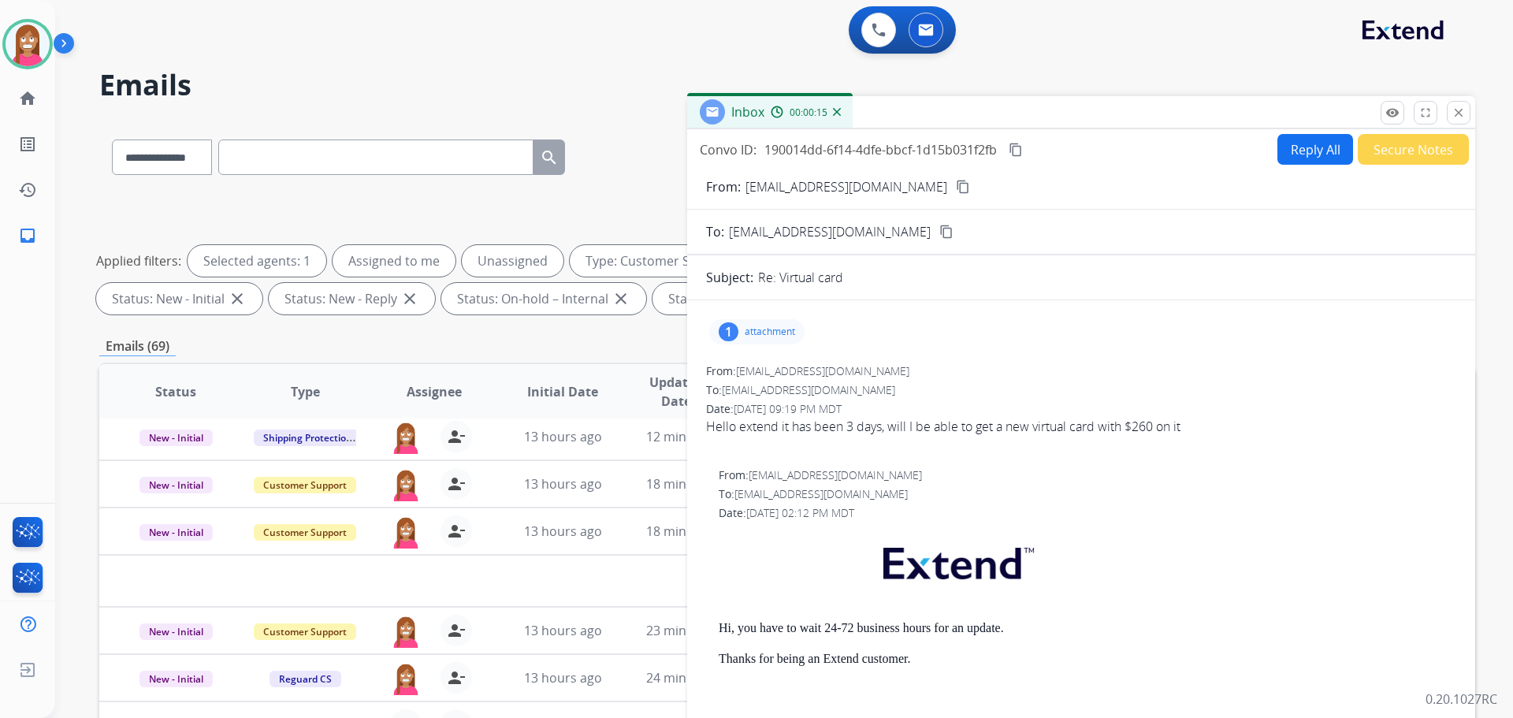
click at [1310, 152] on button "Reply All" at bounding box center [1315, 149] width 76 height 31
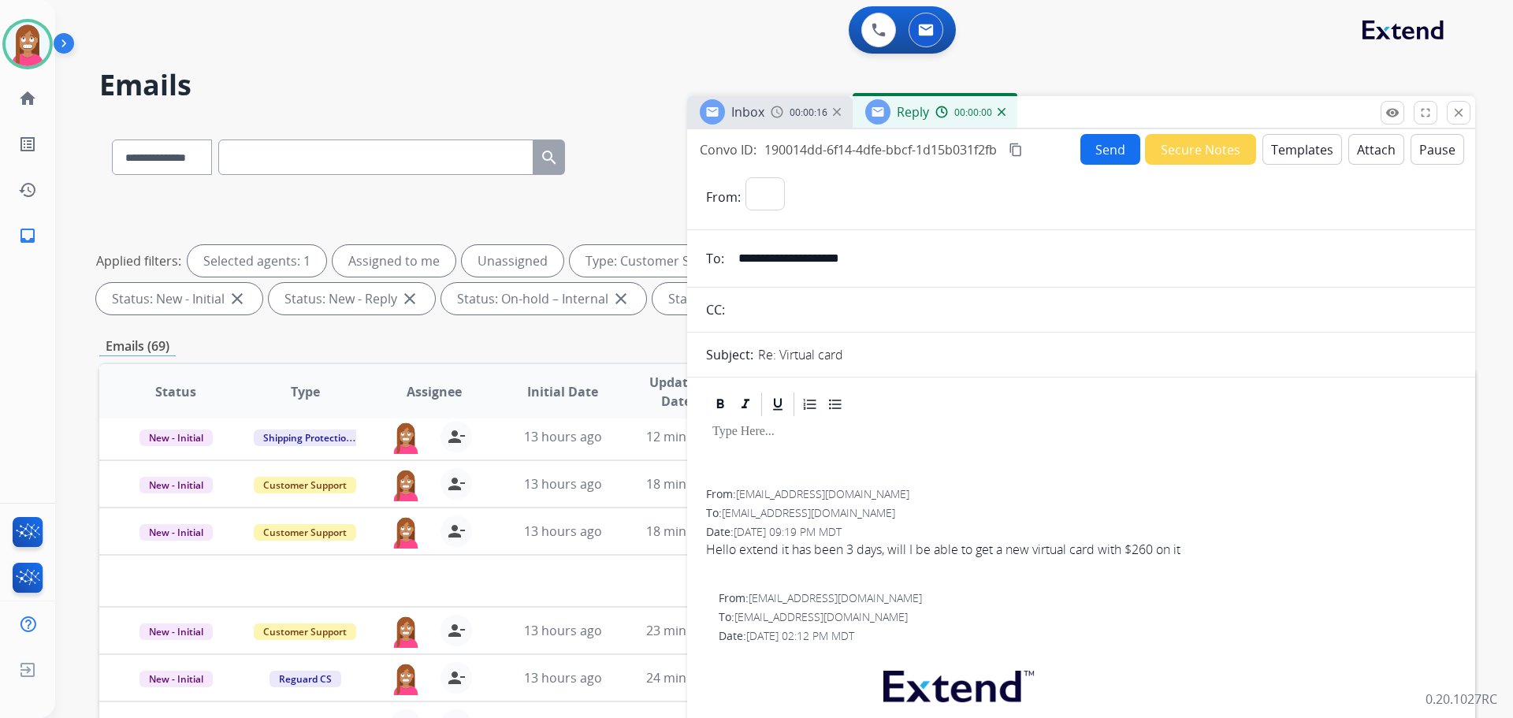
select select "**********"
click at [1291, 154] on button "Templates" at bounding box center [1302, 149] width 80 height 31
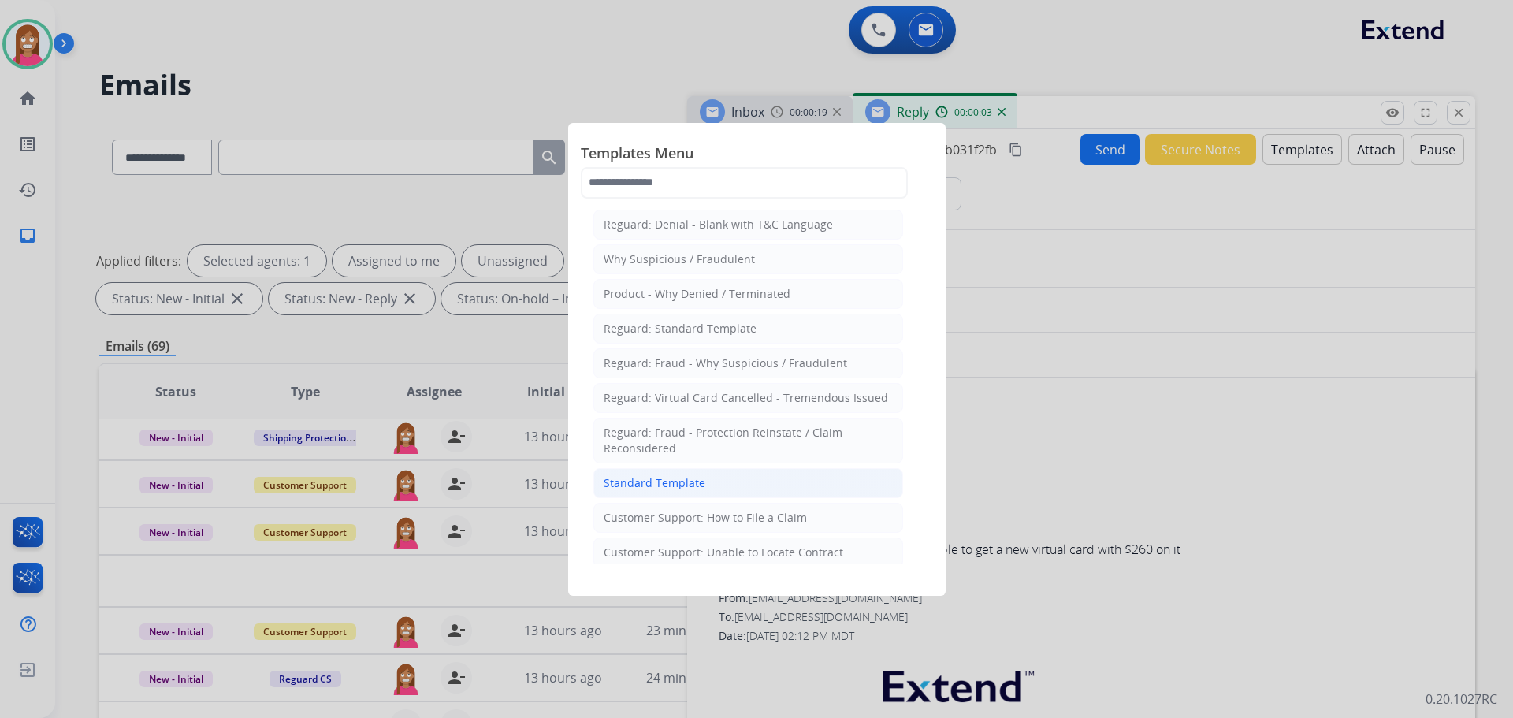
click at [637, 473] on li "Standard Template" at bounding box center [748, 483] width 310 height 30
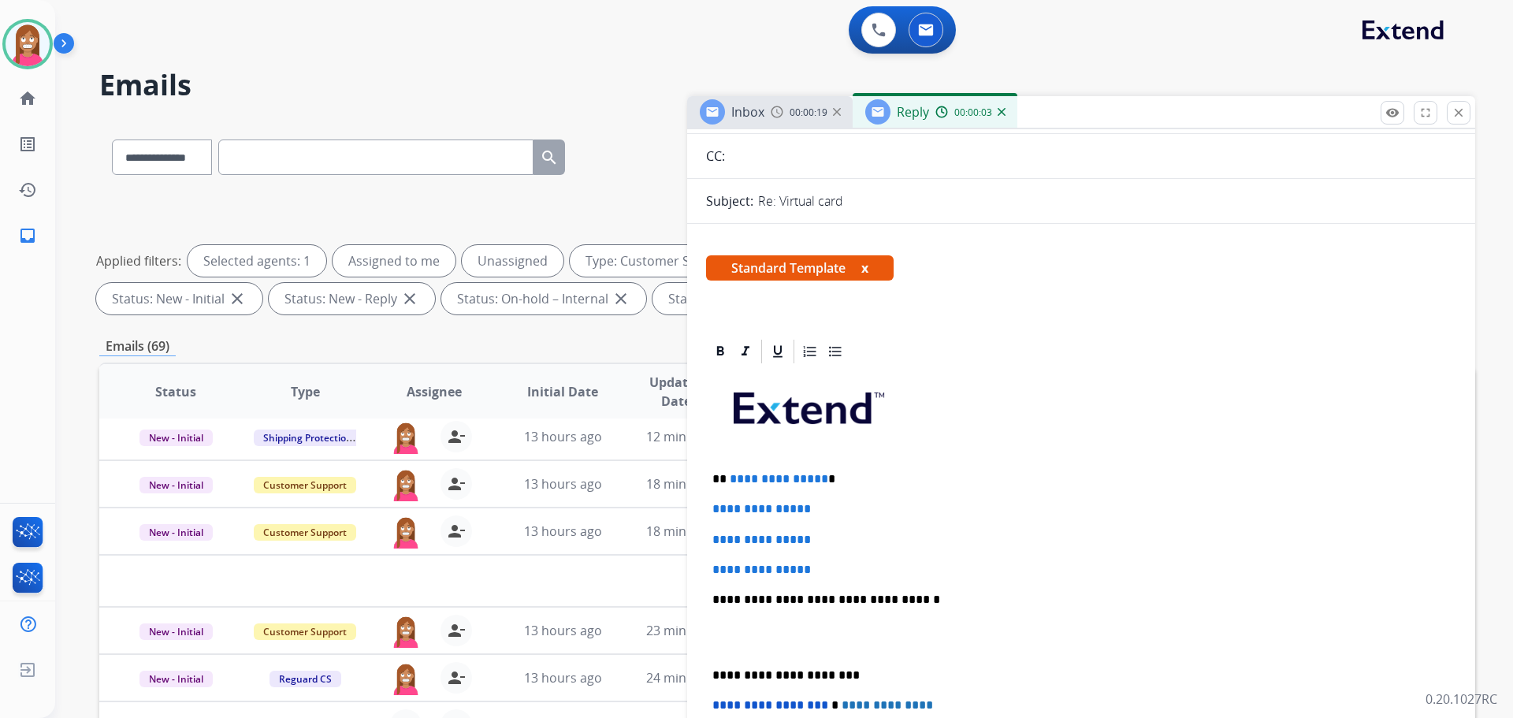
scroll to position [158, 0]
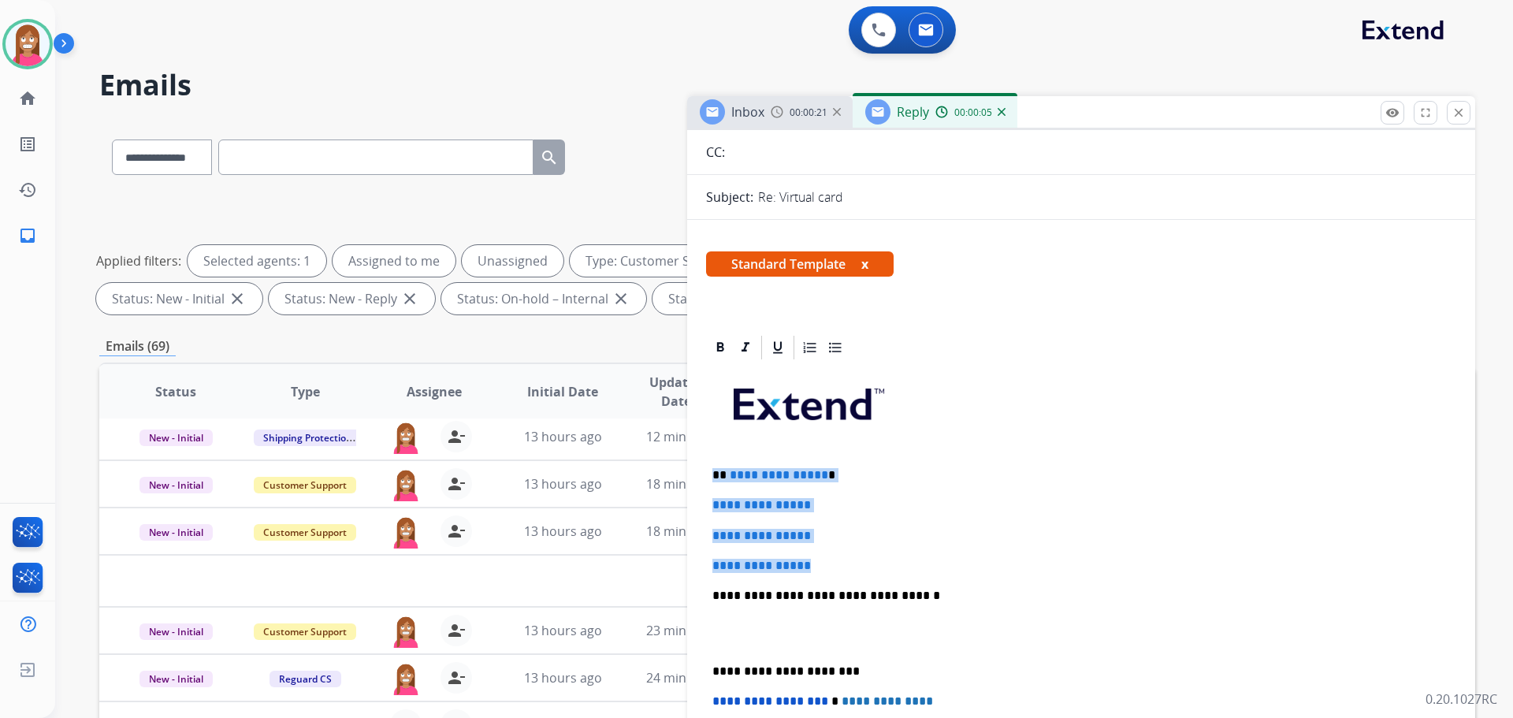
drag, startPoint x: 835, startPoint y: 553, endPoint x: 716, endPoint y: 472, distance: 144.0
click at [716, 472] on div "**********" at bounding box center [1081, 633] width 750 height 542
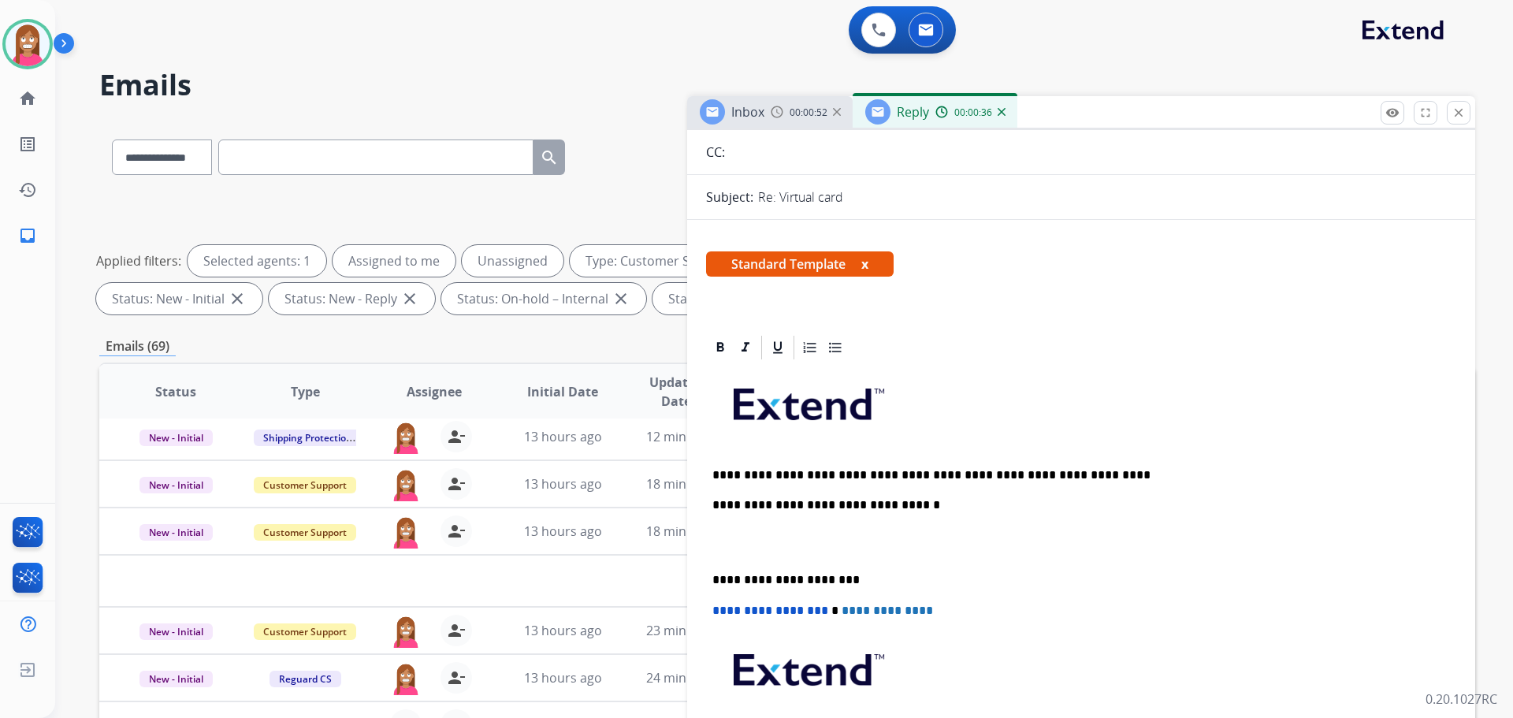
scroll to position [0, 0]
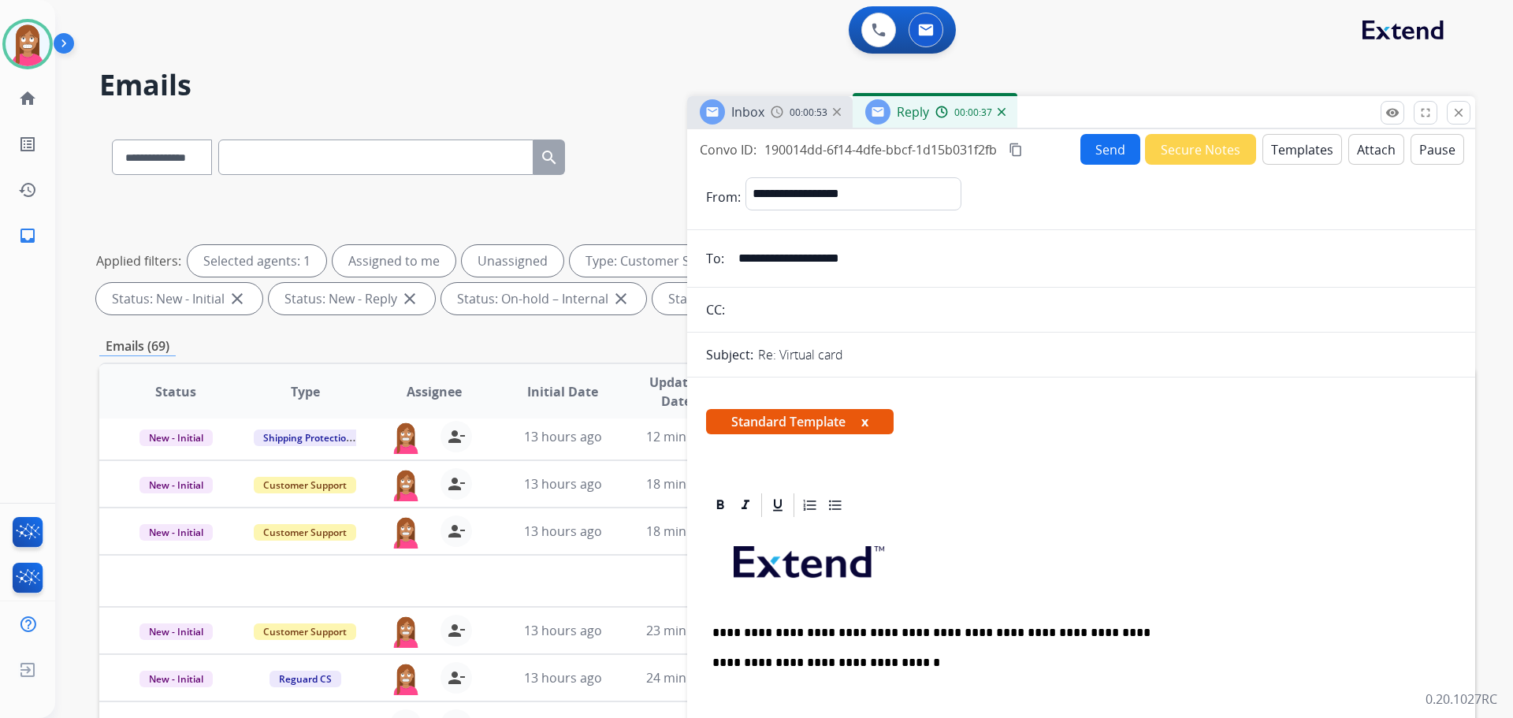
click at [1103, 152] on button "Send" at bounding box center [1110, 149] width 60 height 31
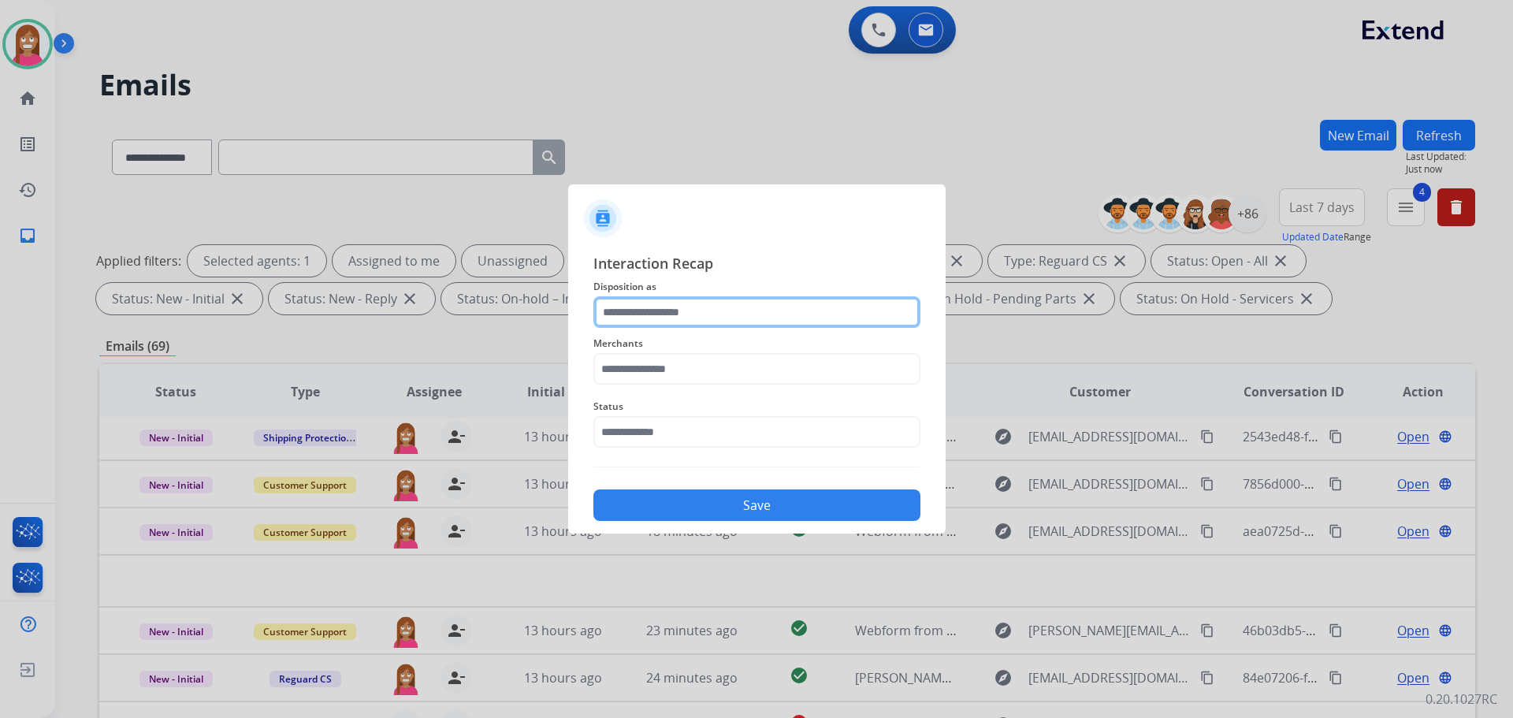
click at [639, 323] on input "text" at bounding box center [756, 312] width 327 height 32
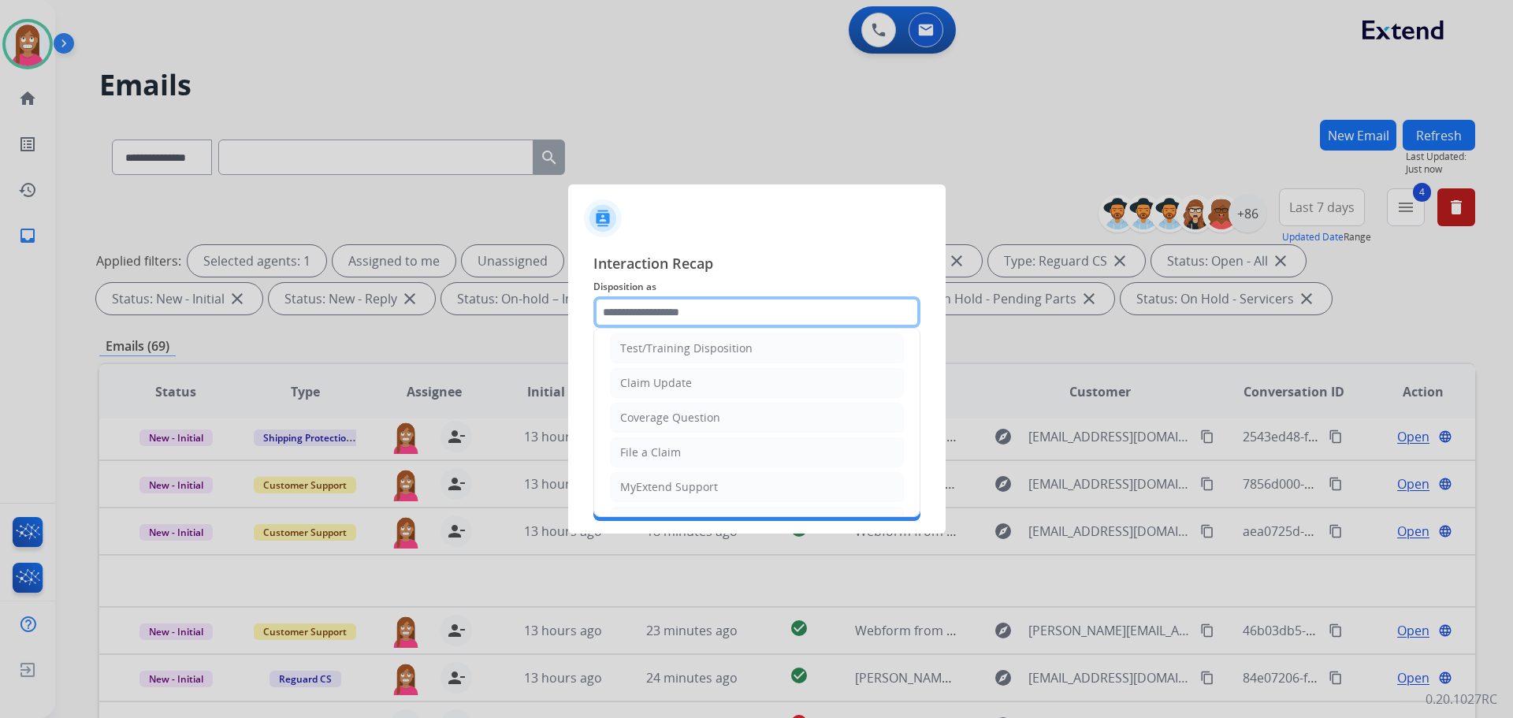
scroll to position [79, 0]
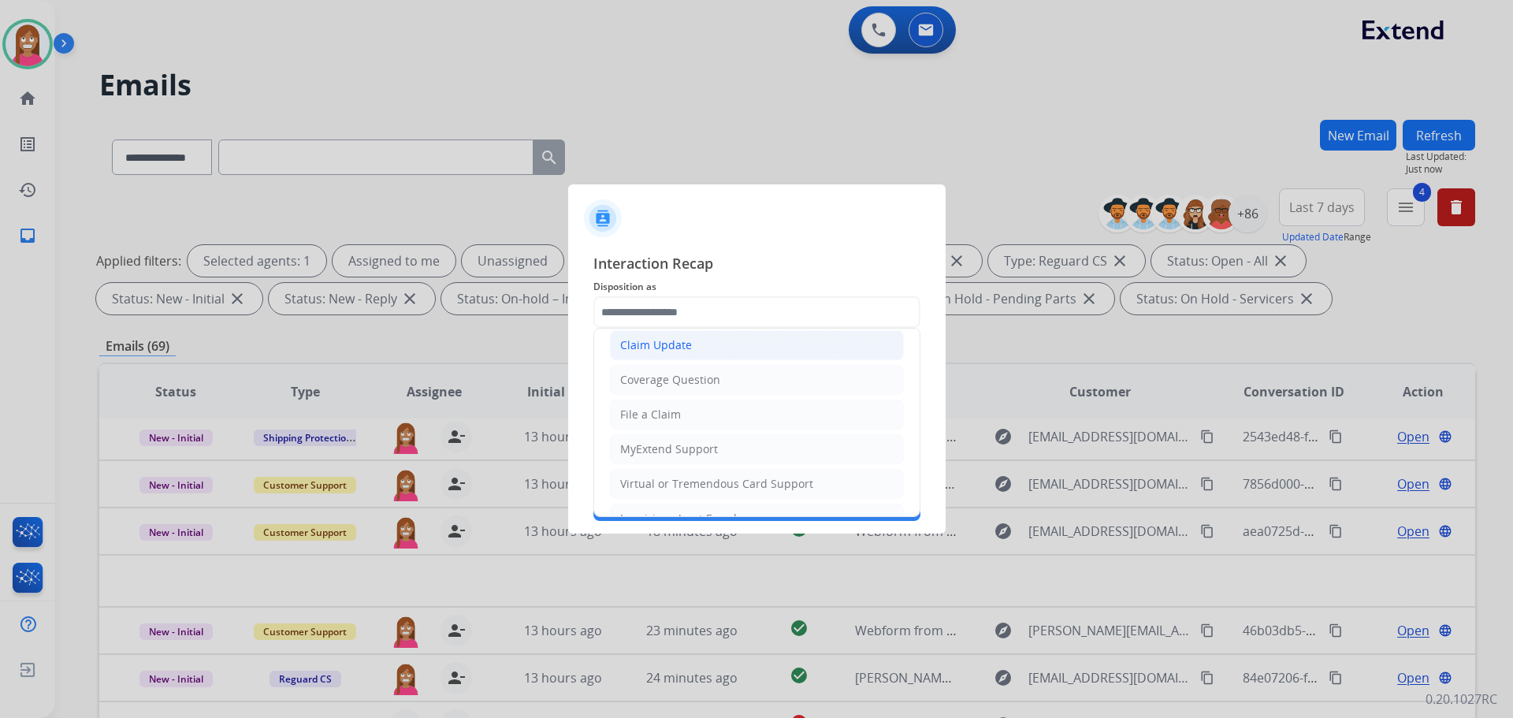
click at [646, 346] on div "Claim Update" at bounding box center [656, 345] width 72 height 16
type input "**********"
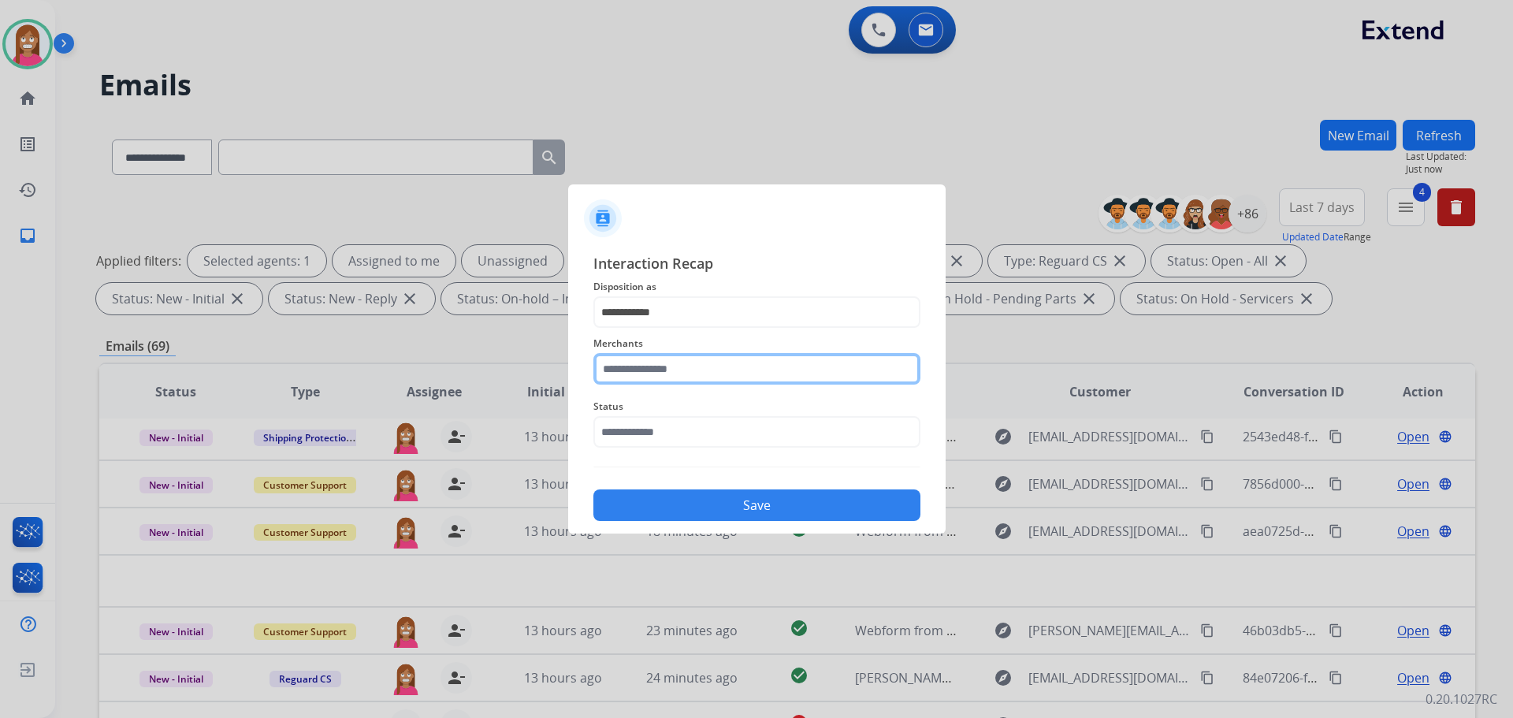
click at [643, 370] on input "text" at bounding box center [756, 369] width 327 height 32
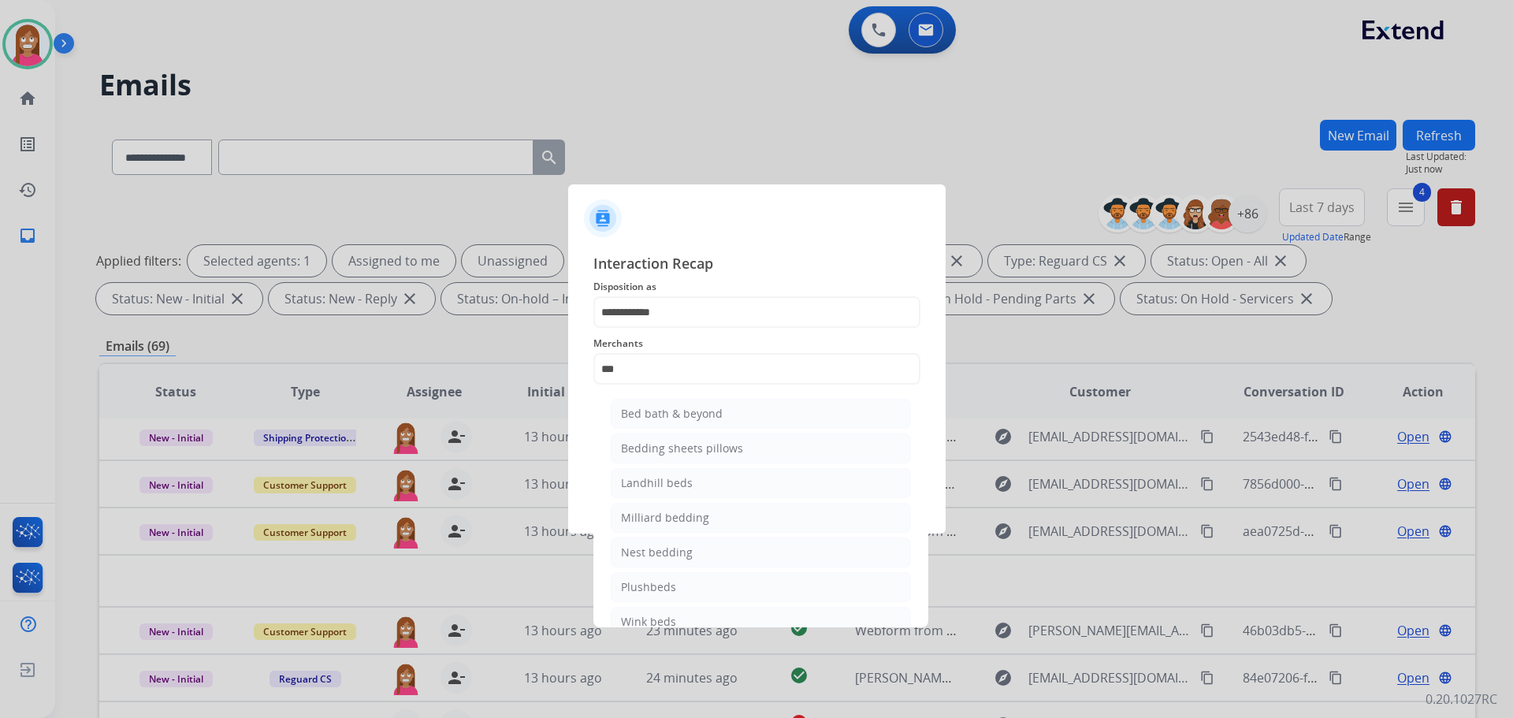
drag, startPoint x: 645, startPoint y: 421, endPoint x: 659, endPoint y: 407, distance: 18.9
click at [646, 419] on div "Bed bath & beyond" at bounding box center [672, 414] width 102 height 16
type input "**********"
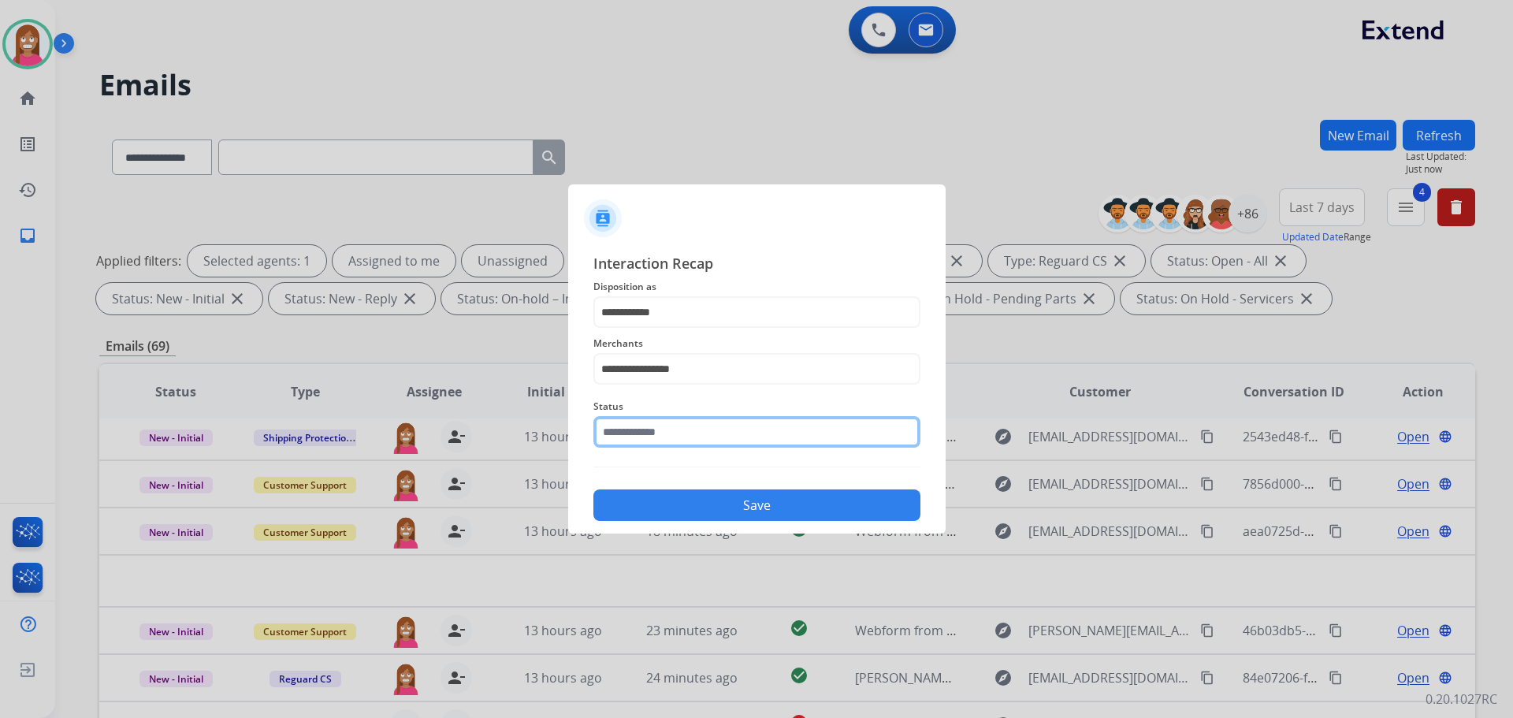
click at [667, 428] on input "text" at bounding box center [756, 432] width 327 height 32
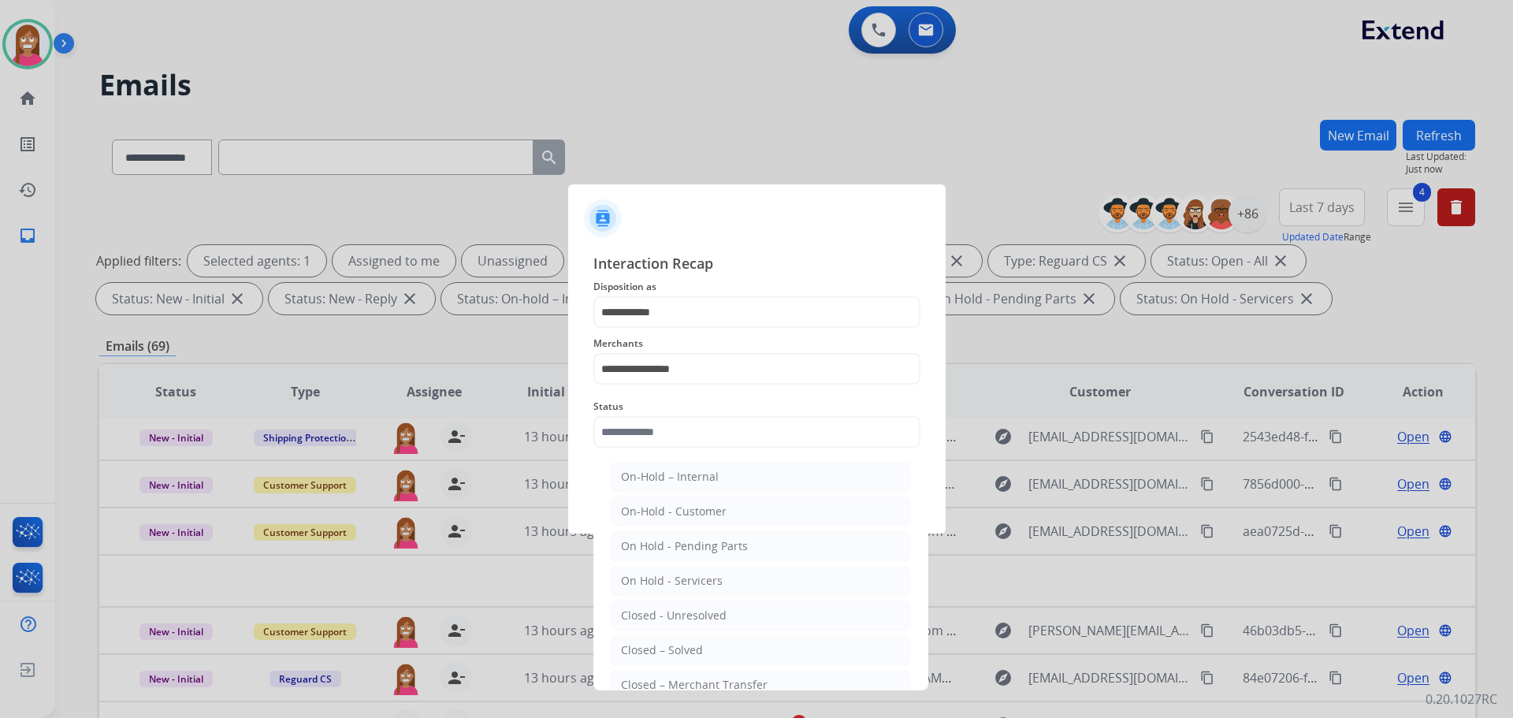
drag, startPoint x: 666, startPoint y: 648, endPoint x: 662, endPoint y: 632, distance: 17.0
click at [664, 648] on div "Closed – Solved" at bounding box center [662, 650] width 82 height 16
type input "**********"
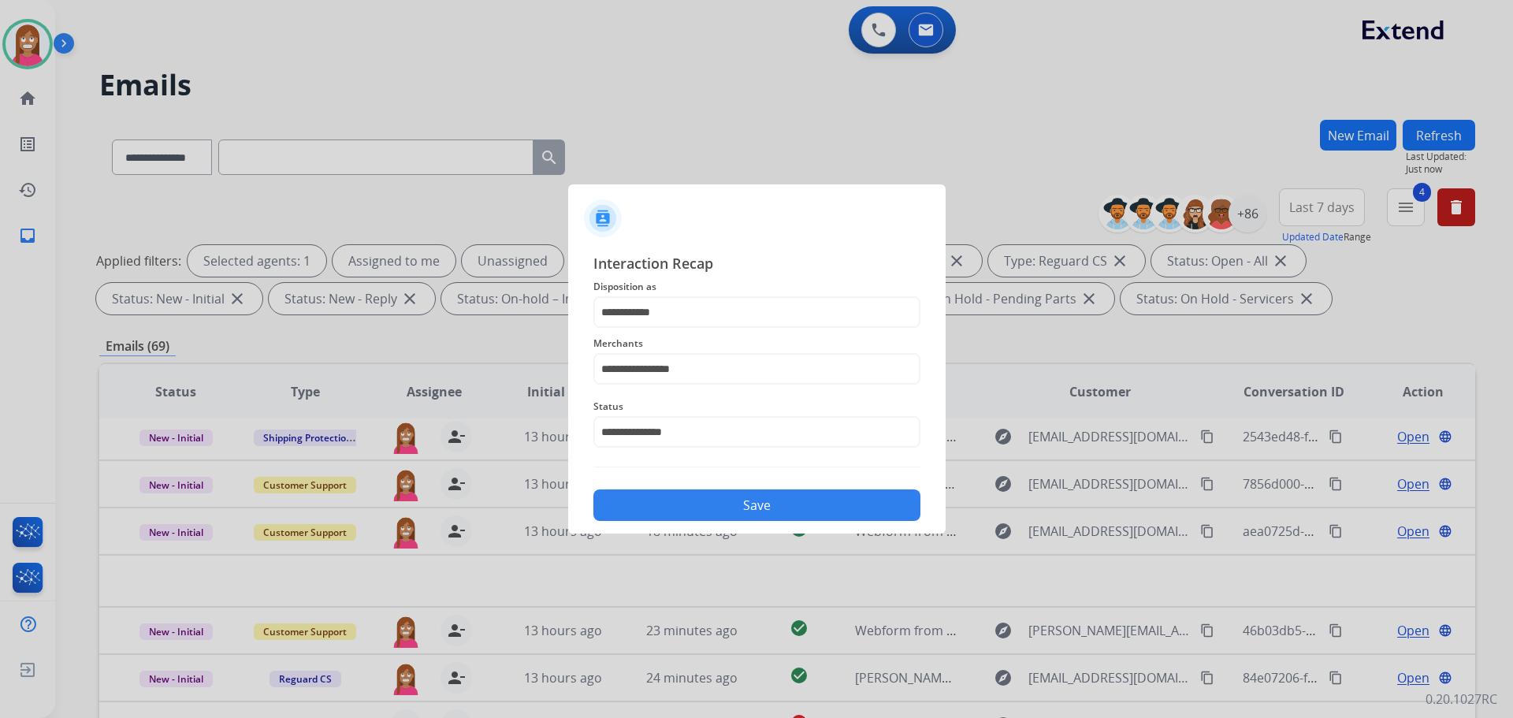
click at [663, 509] on button "Save" at bounding box center [756, 505] width 327 height 32
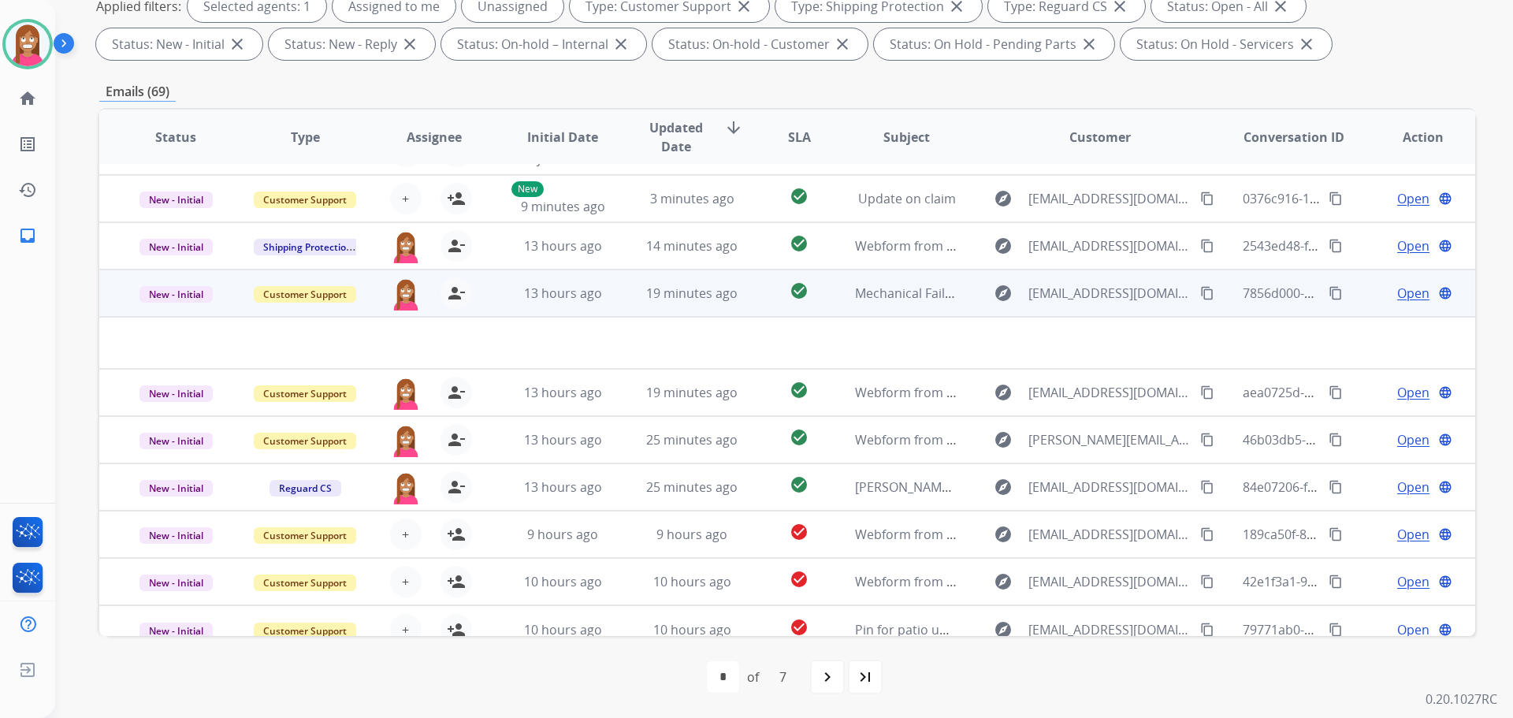
scroll to position [54, 0]
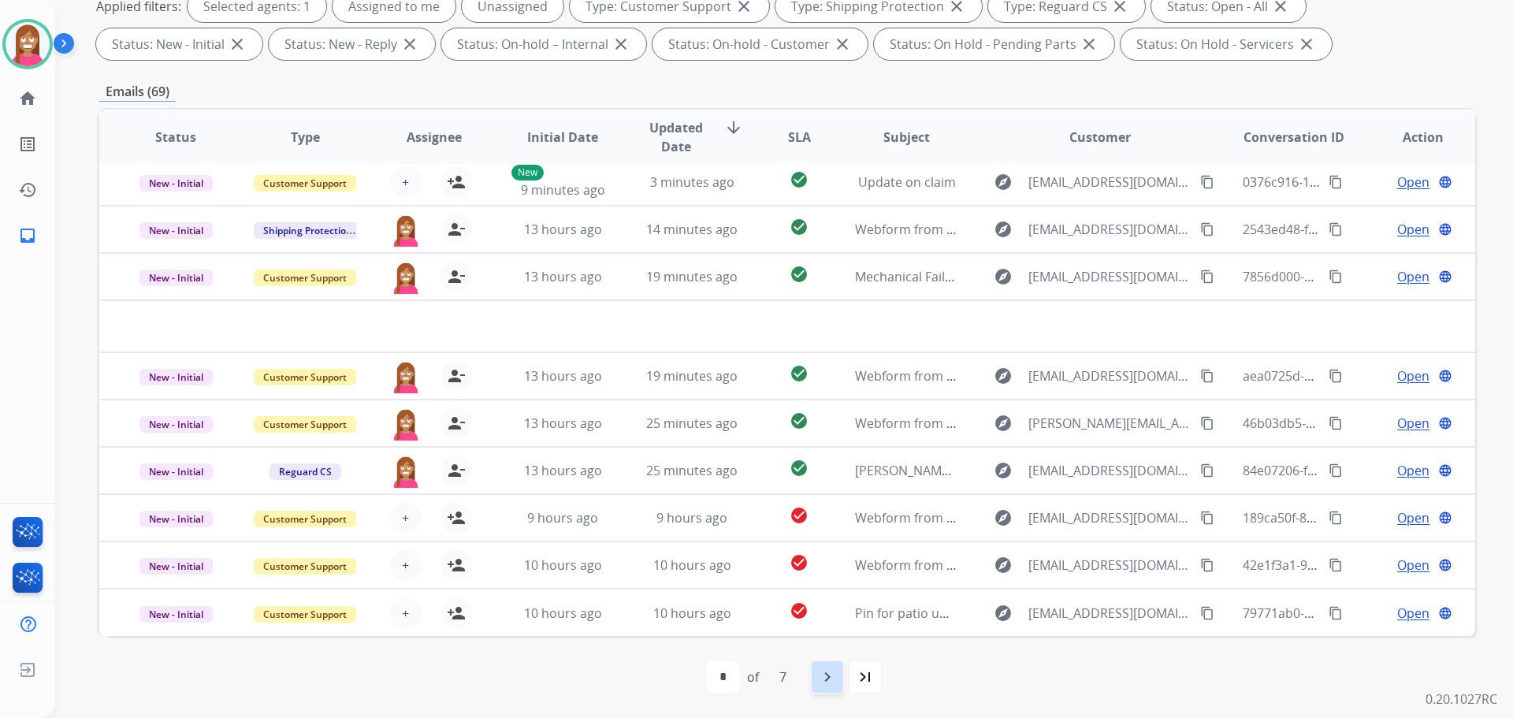
click at [838, 680] on div "navigate_next" at bounding box center [827, 676] width 35 height 35
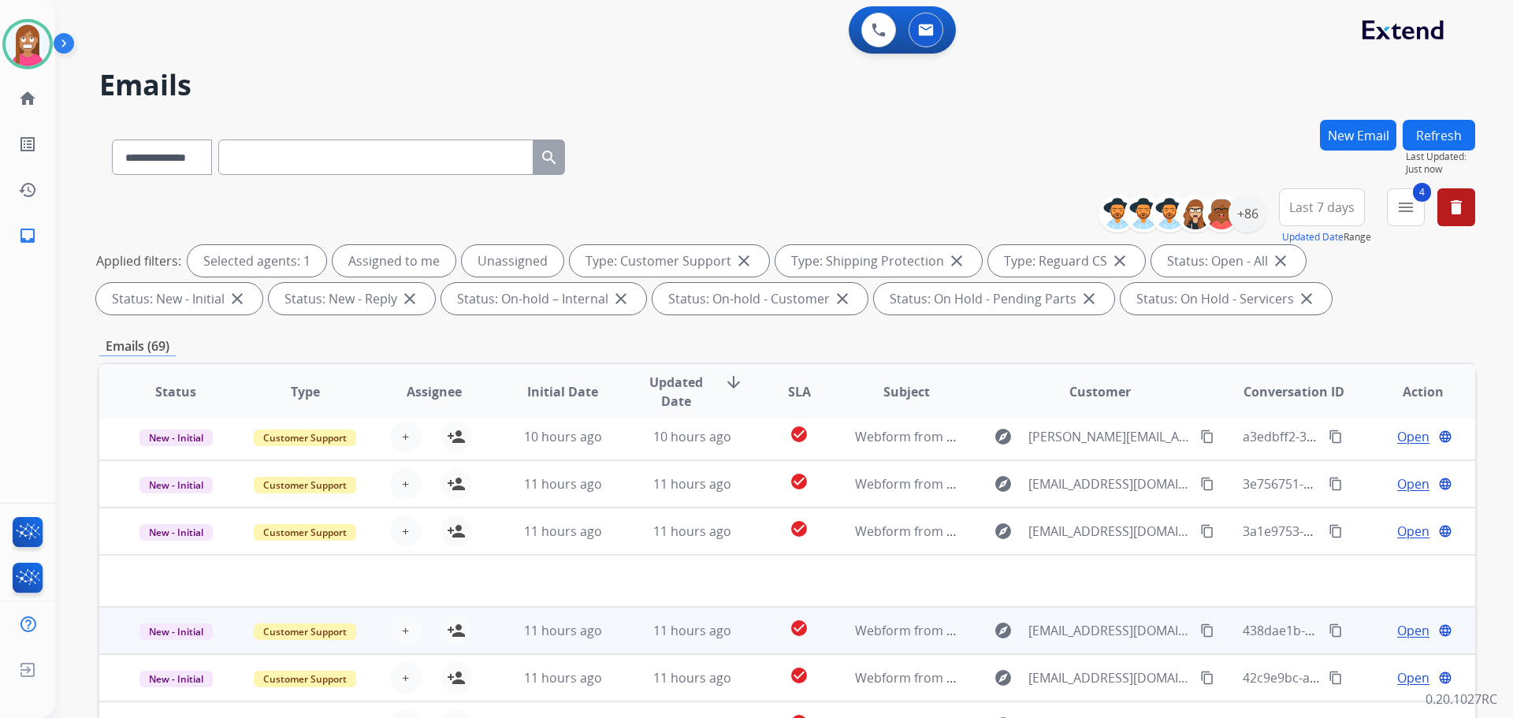
scroll to position [254, 0]
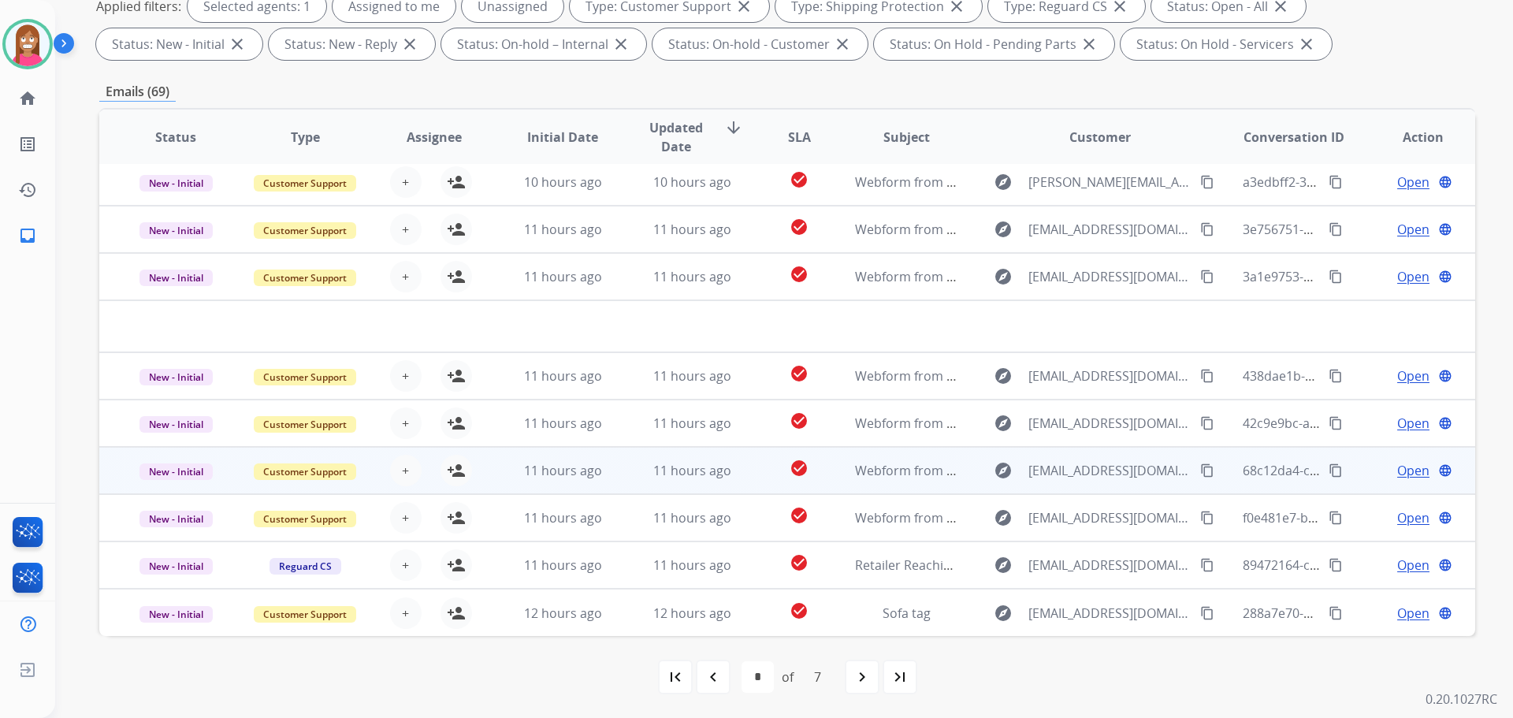
click at [635, 484] on td "11 hours ago" at bounding box center [679, 470] width 129 height 47
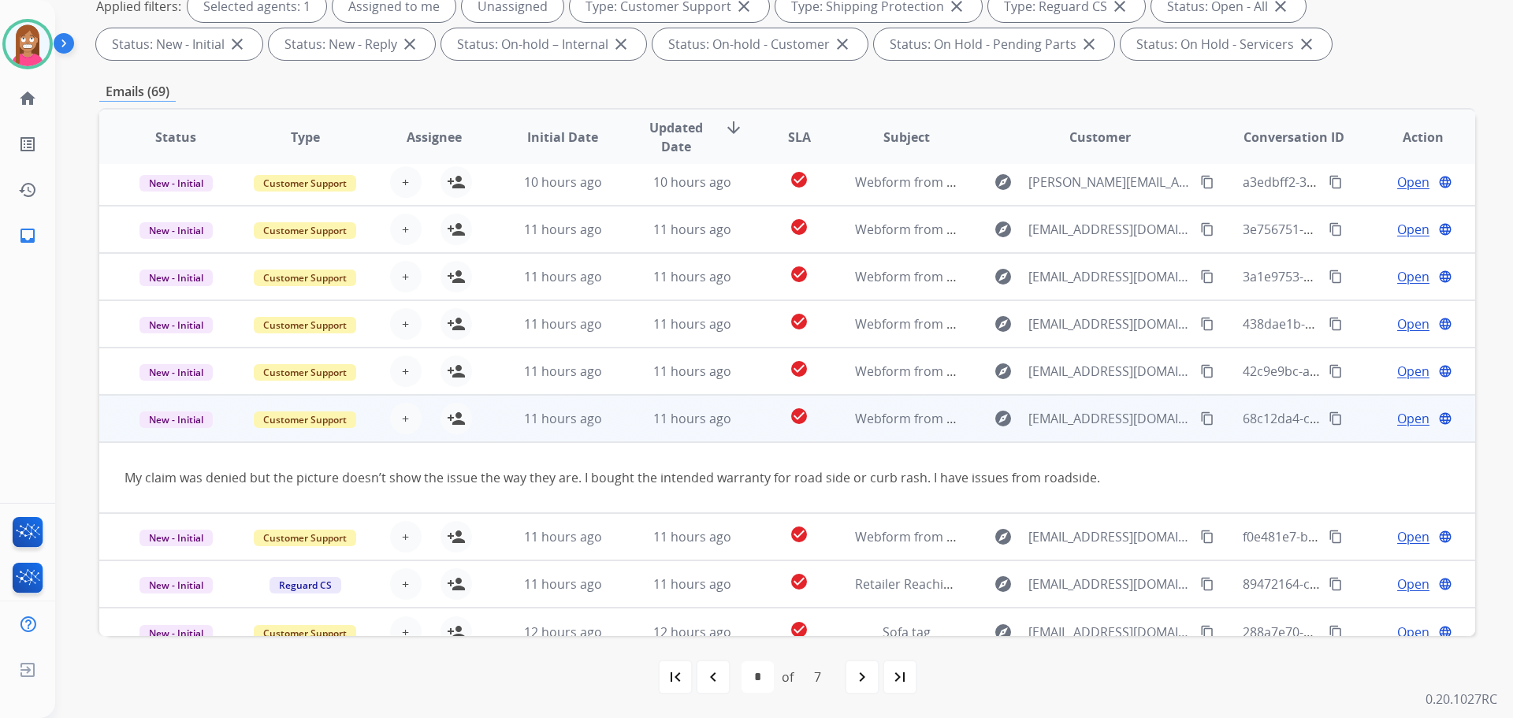
scroll to position [72, 0]
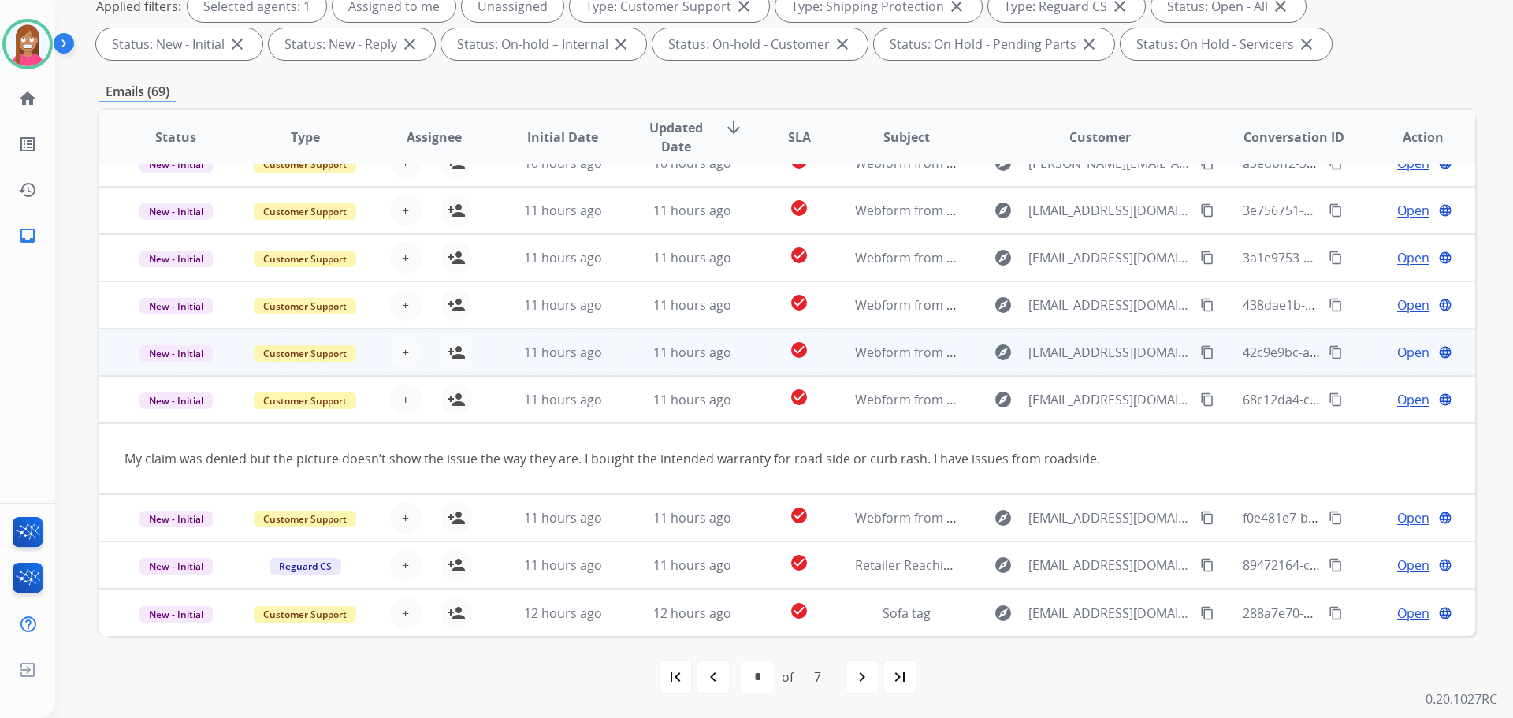
click at [620, 367] on td "11 hours ago" at bounding box center [679, 352] width 129 height 47
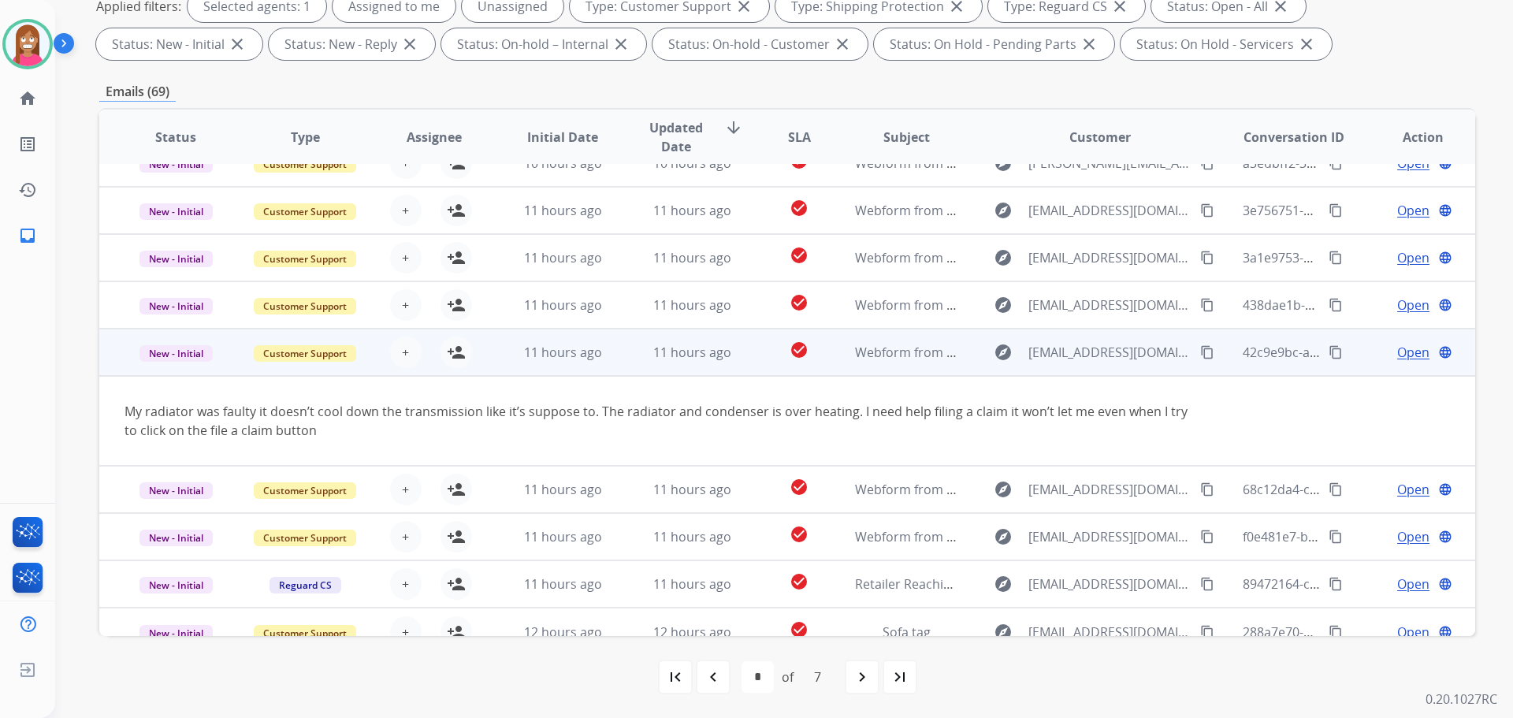
scroll to position [91, 0]
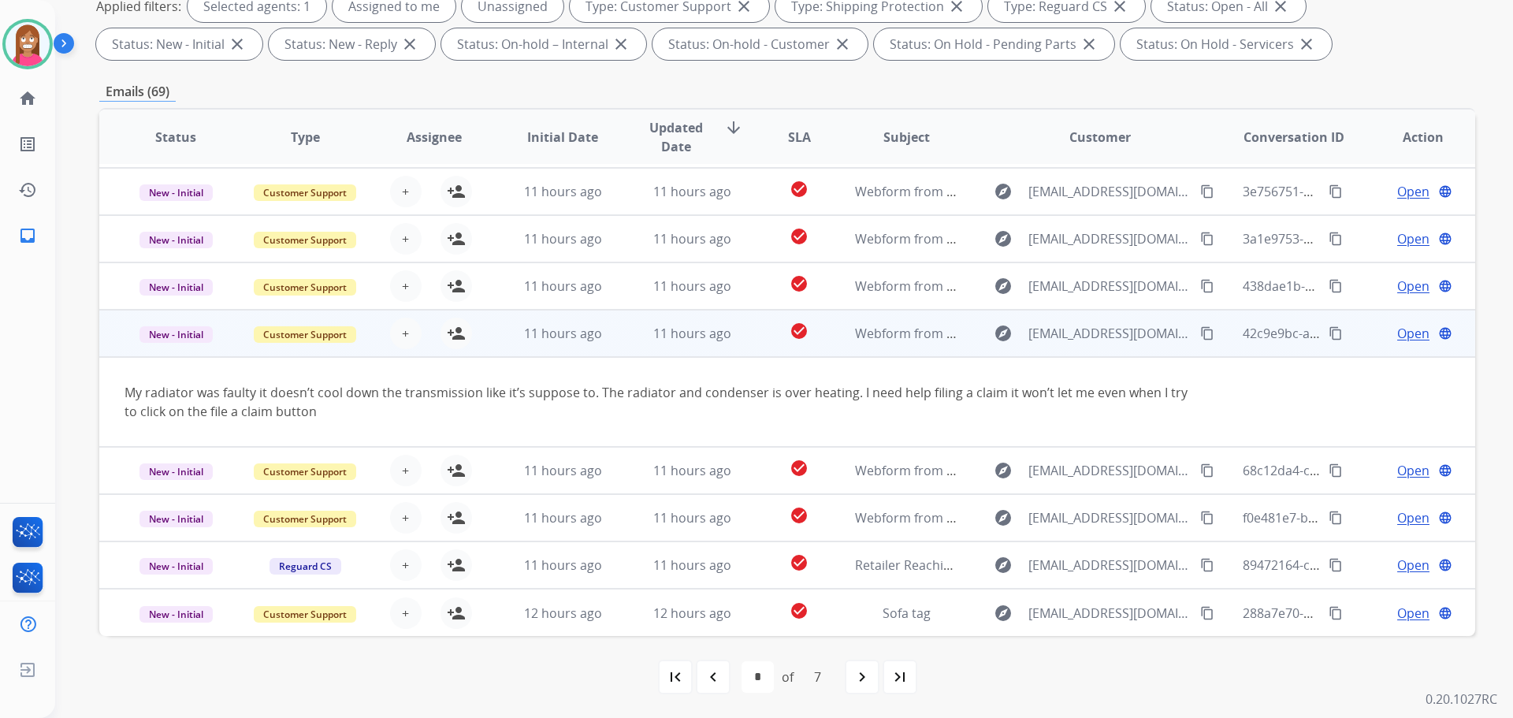
click at [1200, 331] on mat-icon "content_copy" at bounding box center [1207, 333] width 14 height 14
click at [457, 336] on mat-icon "person_add" at bounding box center [456, 333] width 19 height 19
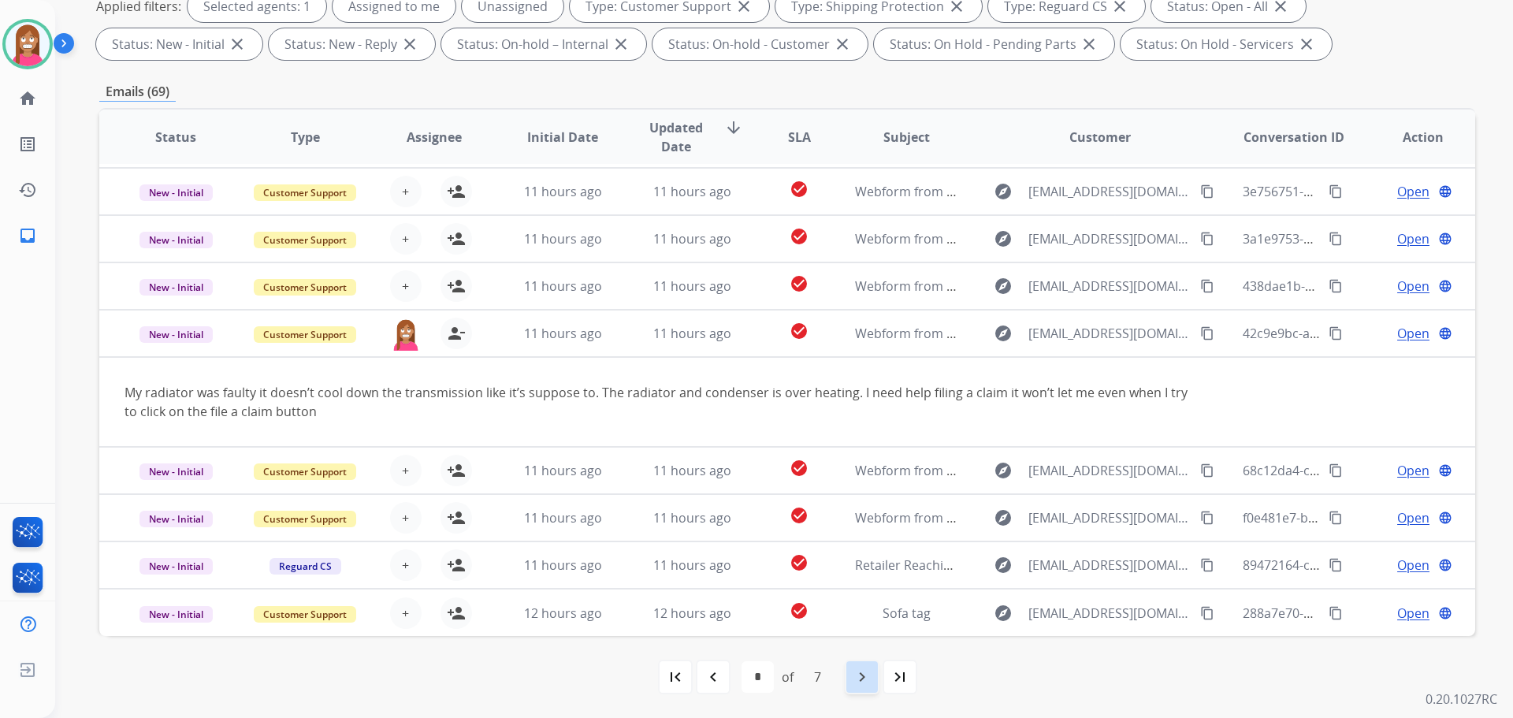
click at [864, 687] on div "navigate_next" at bounding box center [862, 676] width 35 height 35
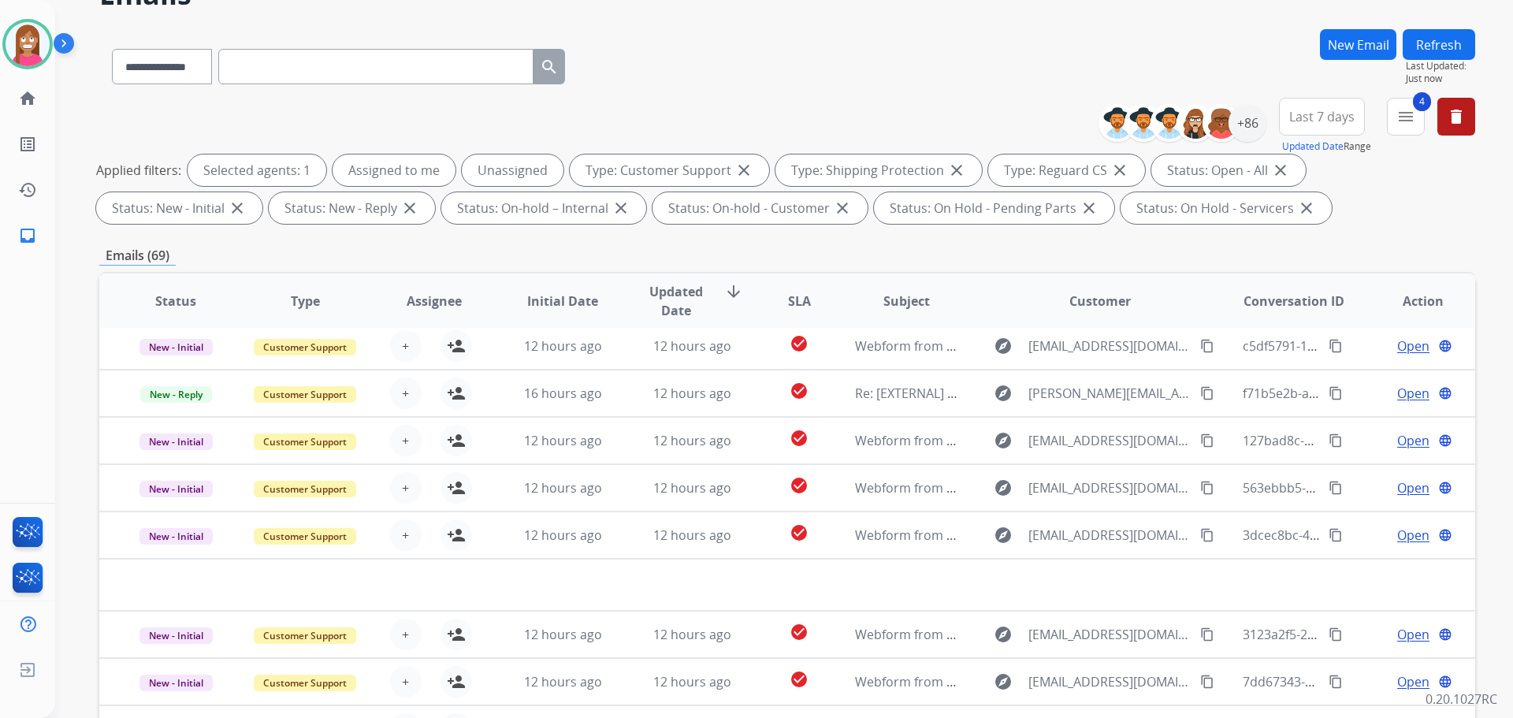
scroll to position [254, 0]
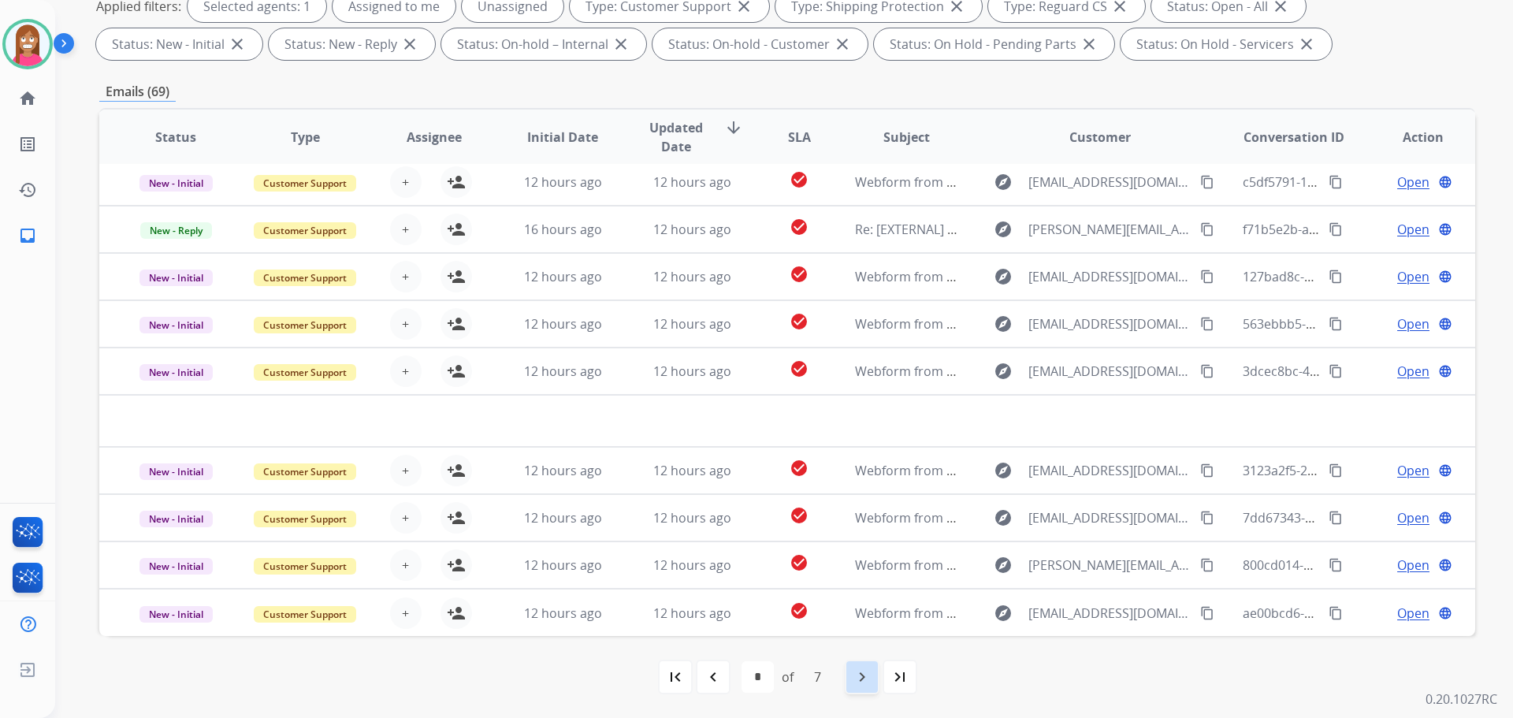
click at [853, 674] on mat-icon "navigate_next" at bounding box center [862, 676] width 19 height 19
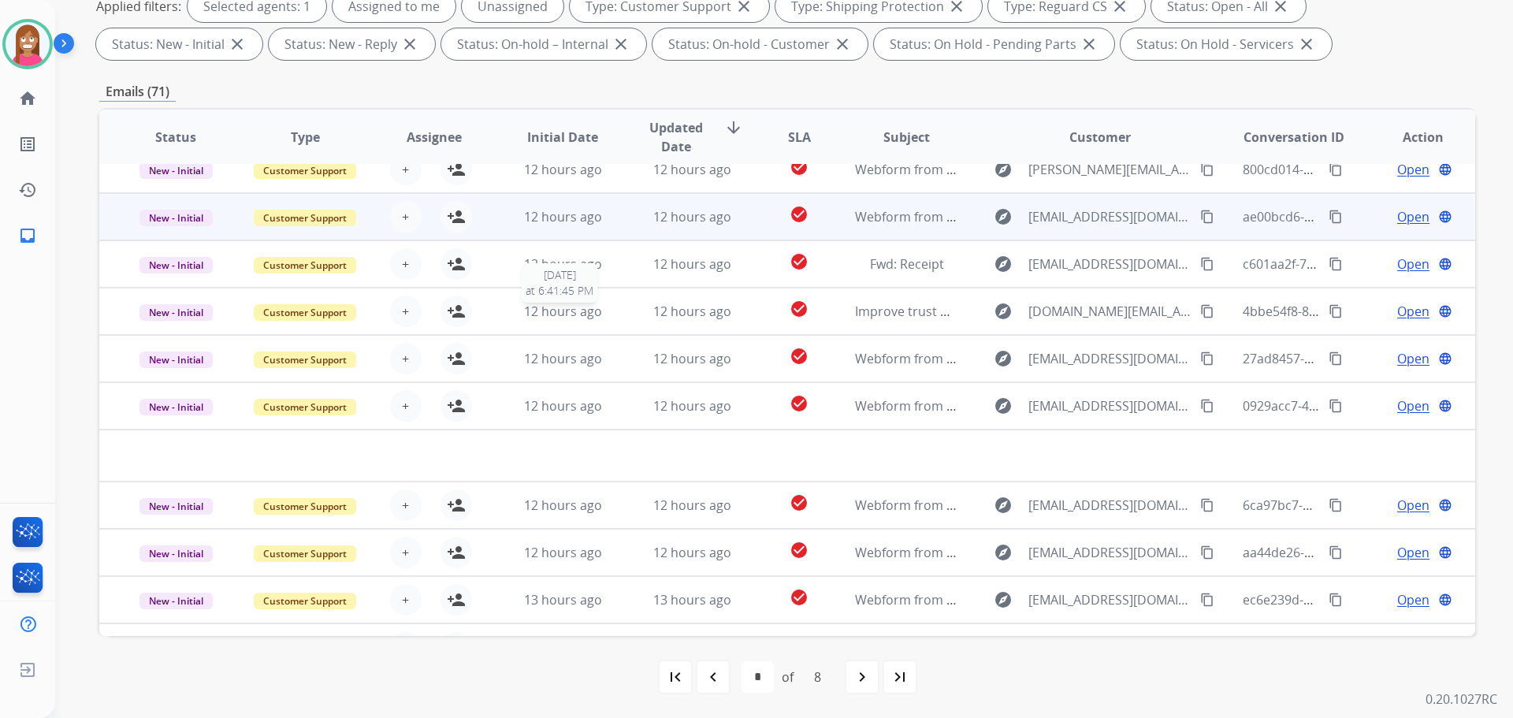
scroll to position [0, 0]
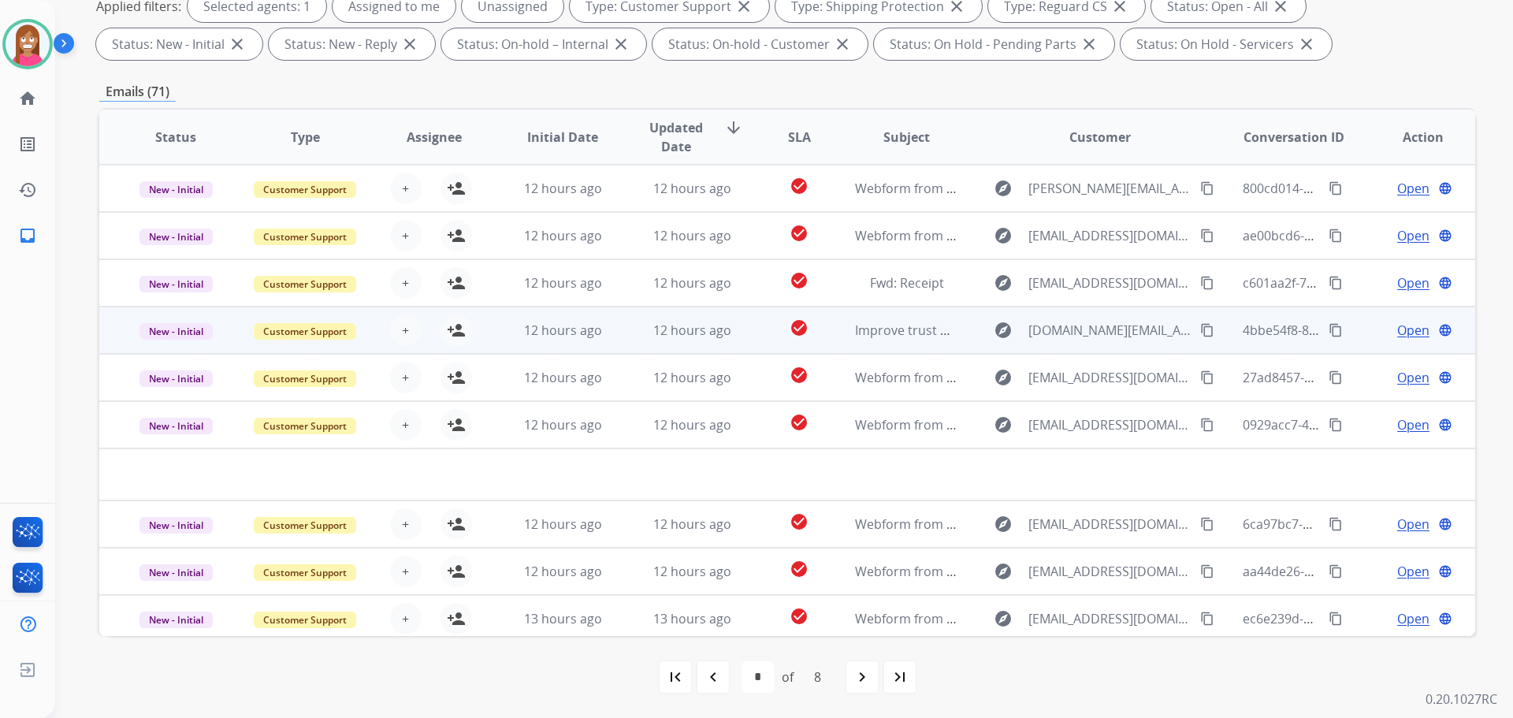
click at [748, 340] on td "check_circle" at bounding box center [787, 329] width 86 height 47
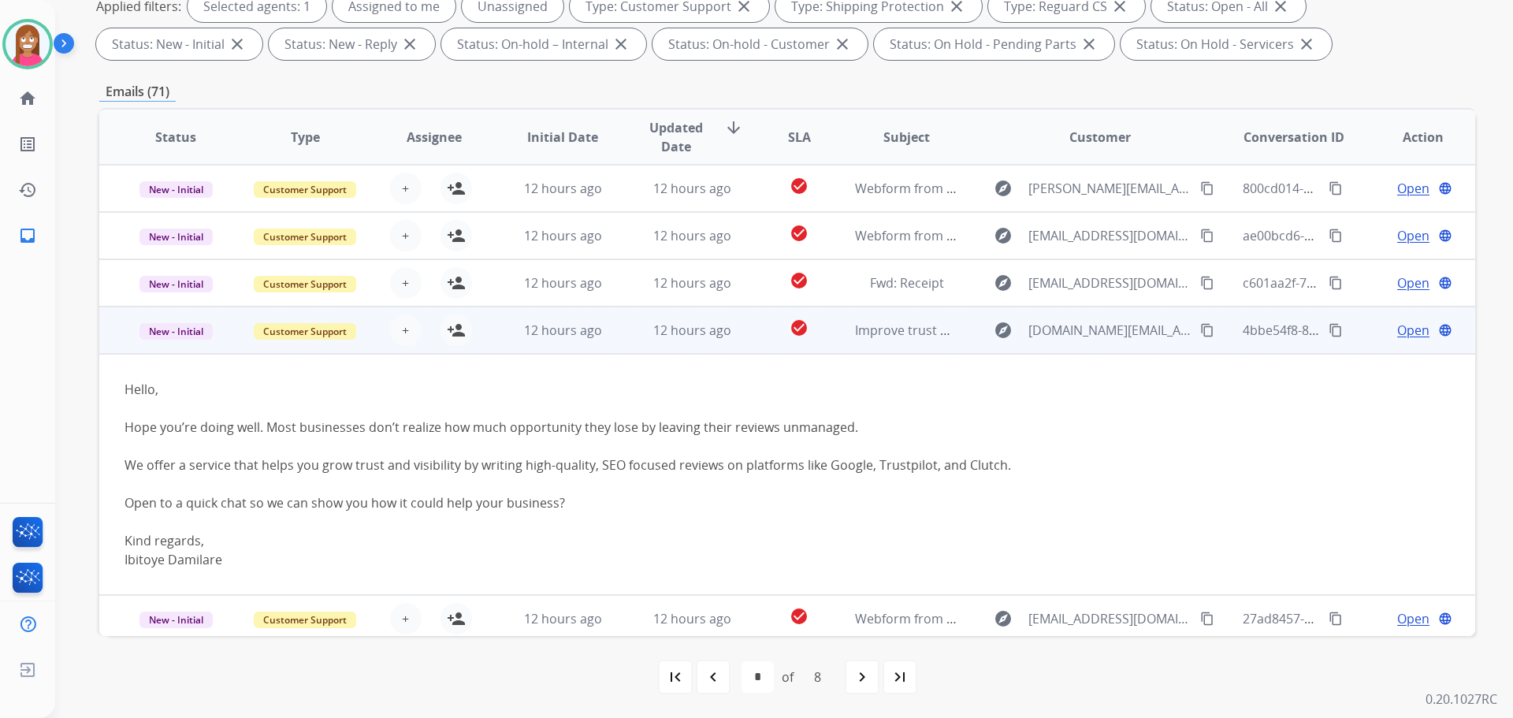
scroll to position [142, 0]
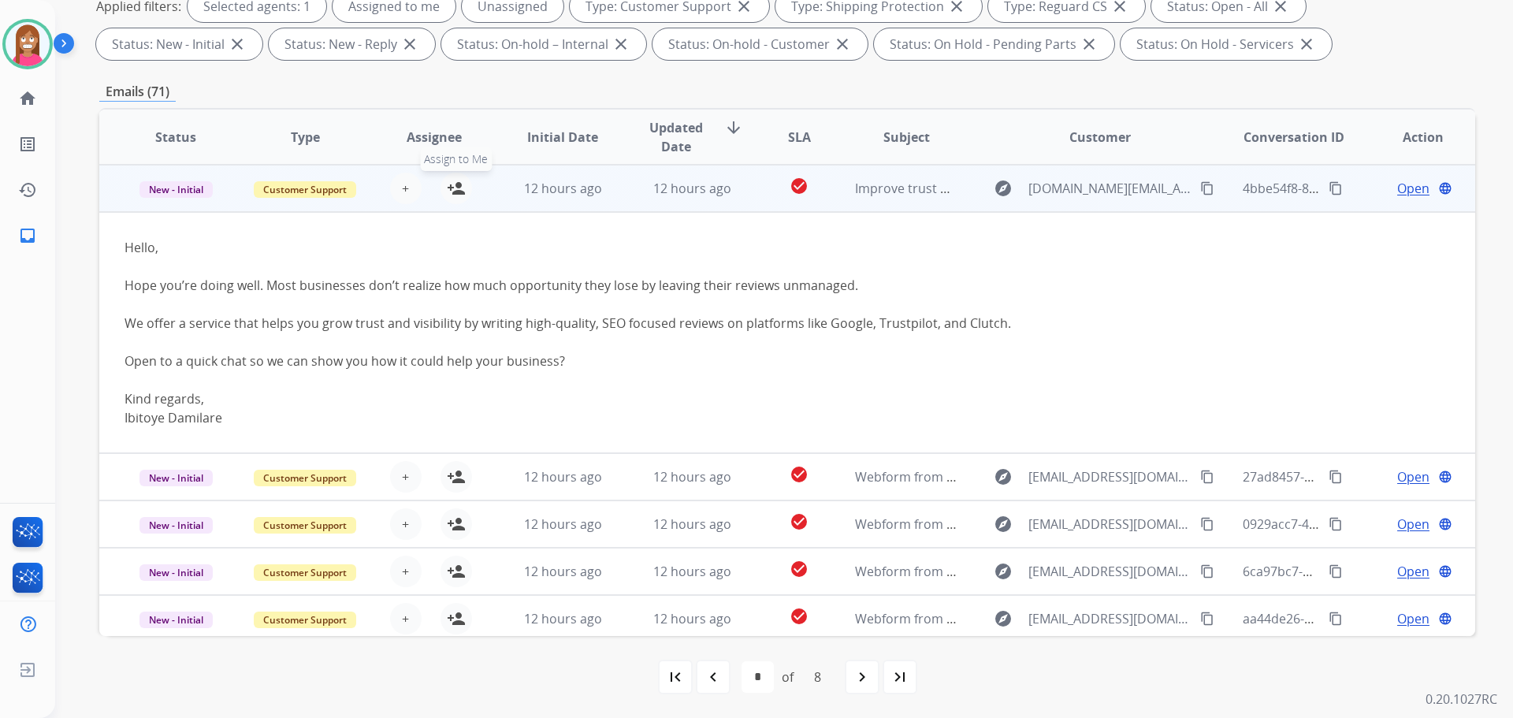
click at [451, 190] on mat-icon "person_add" at bounding box center [456, 188] width 19 height 19
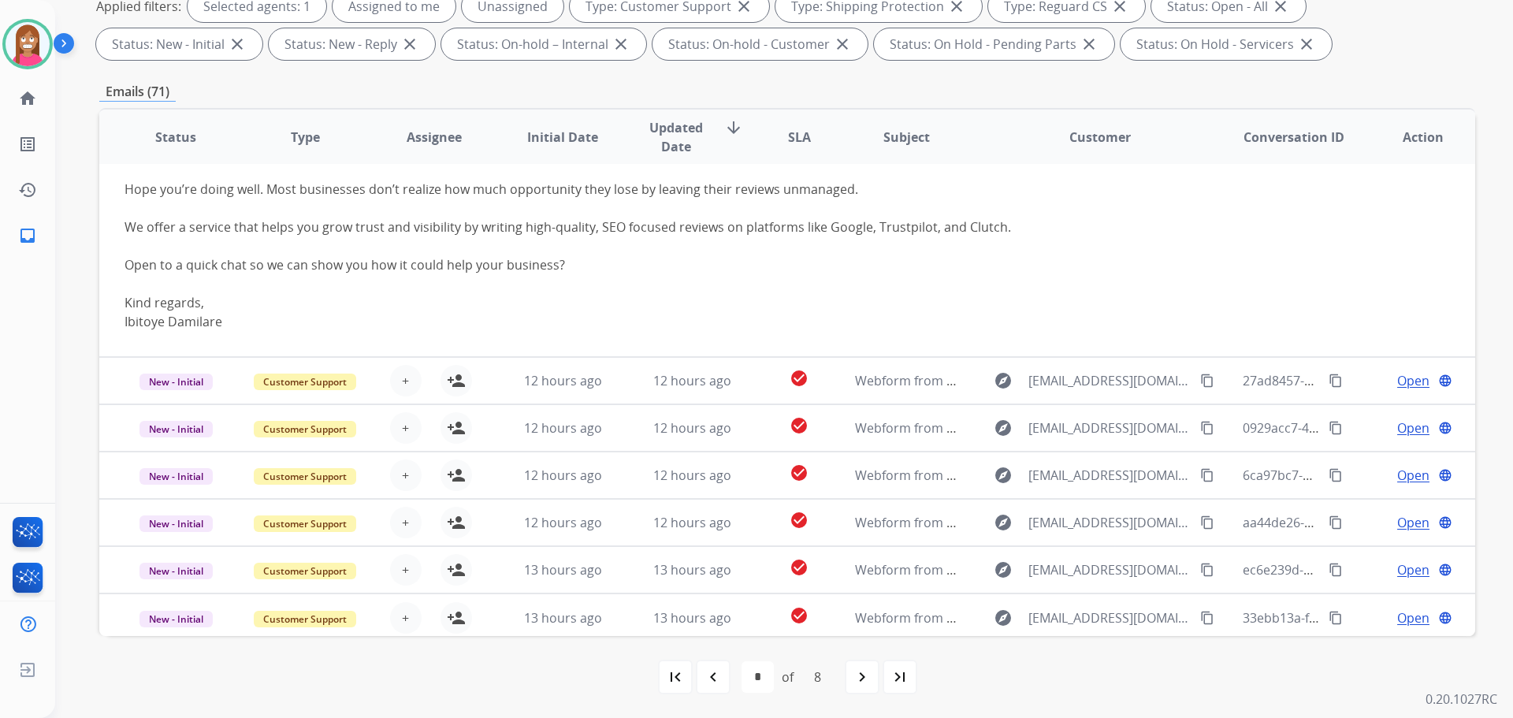
scroll to position [243, 0]
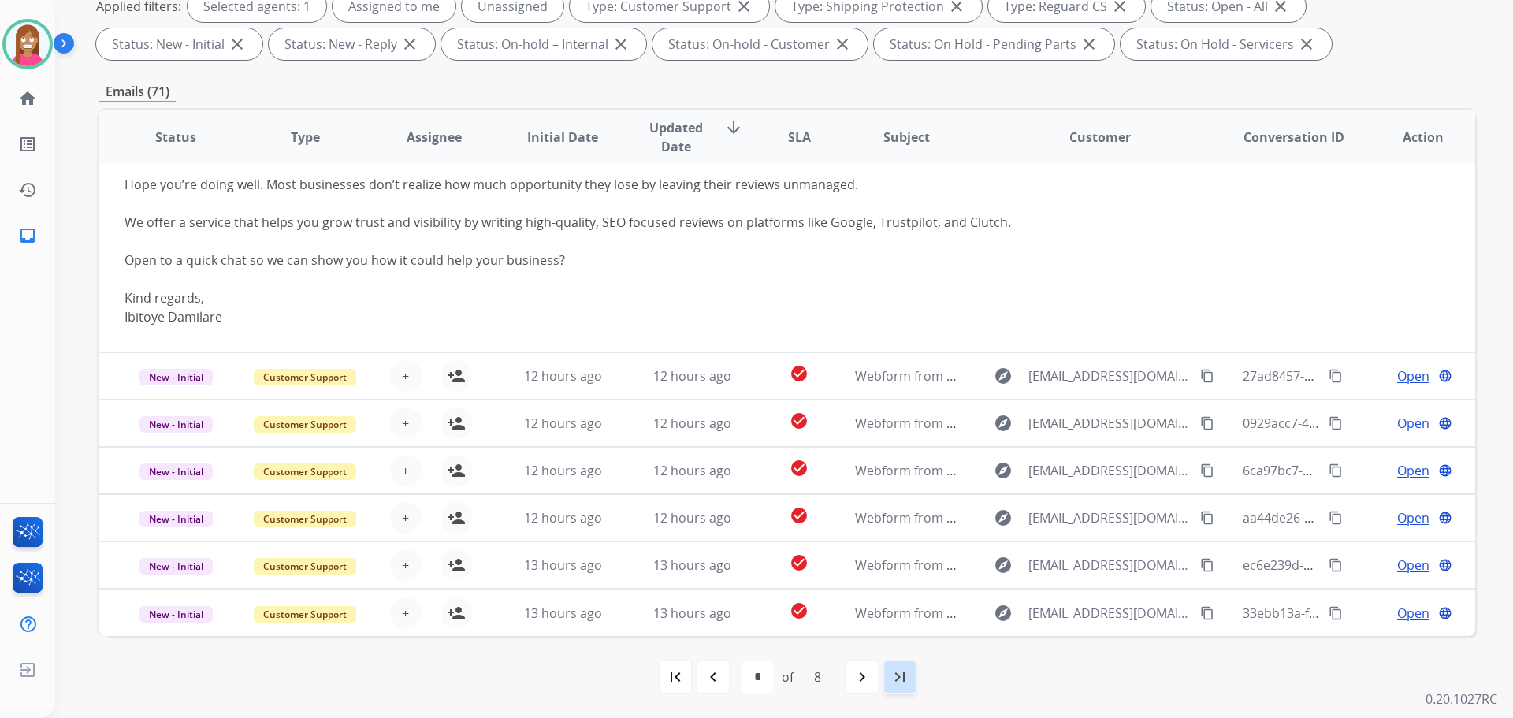
click at [890, 688] on div "last_page" at bounding box center [899, 676] width 35 height 35
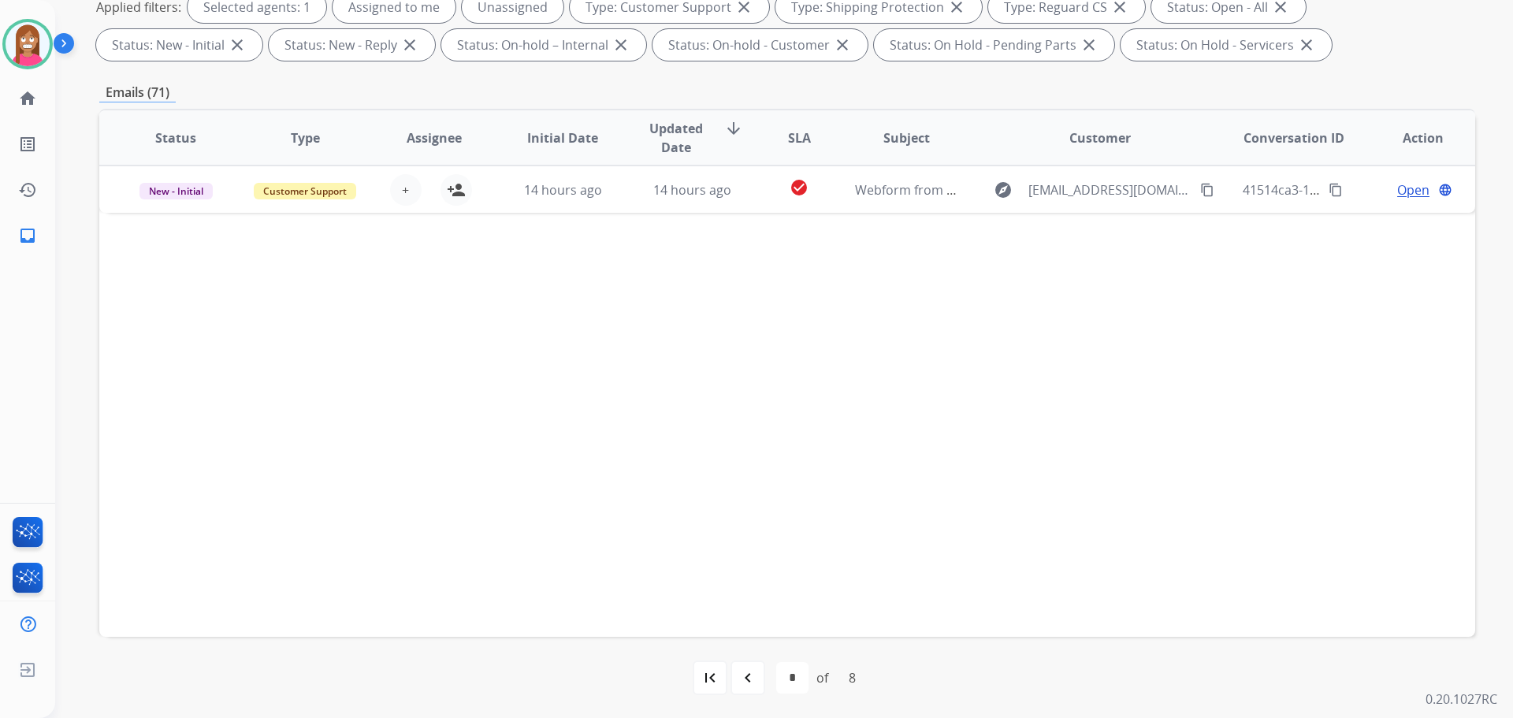
scroll to position [254, 0]
click at [735, 688] on div "navigate_before" at bounding box center [747, 676] width 35 height 35
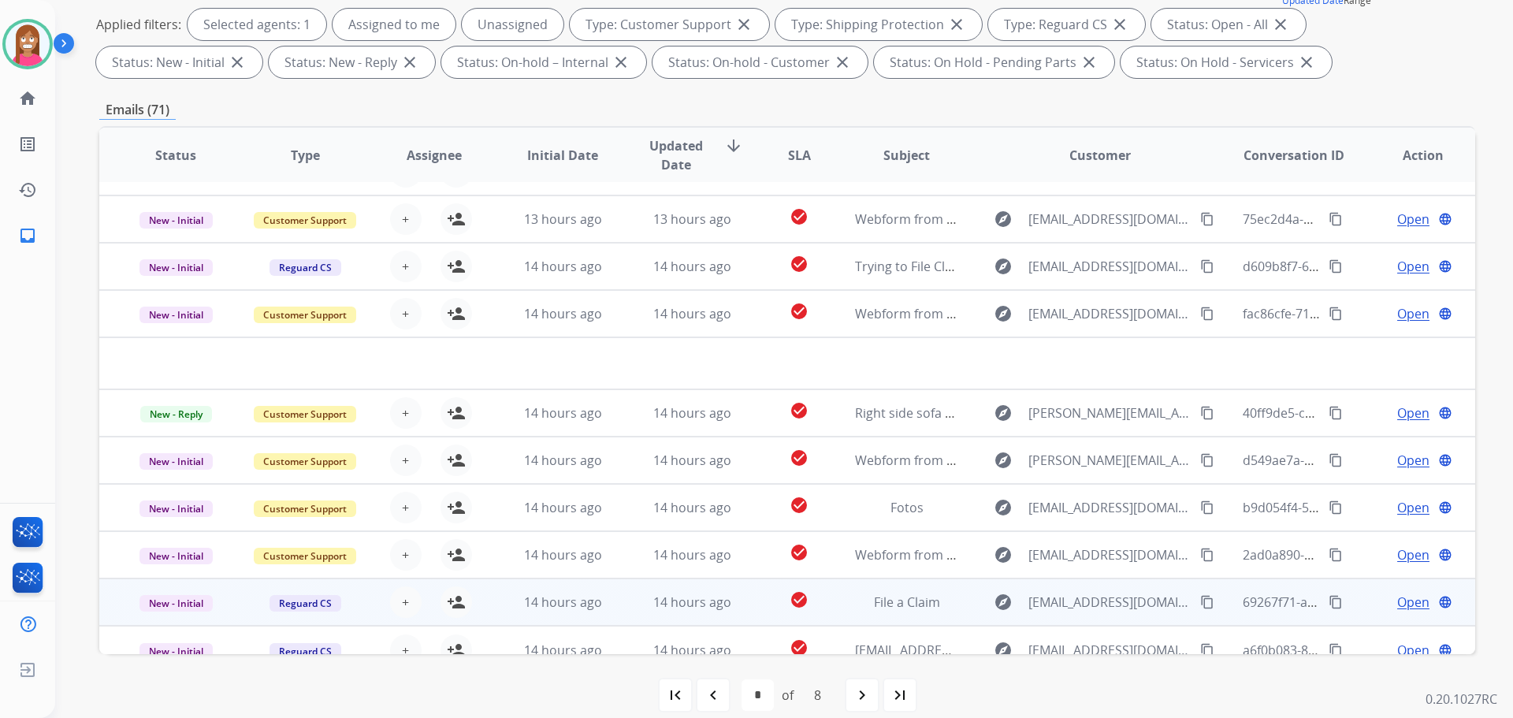
scroll to position [54, 0]
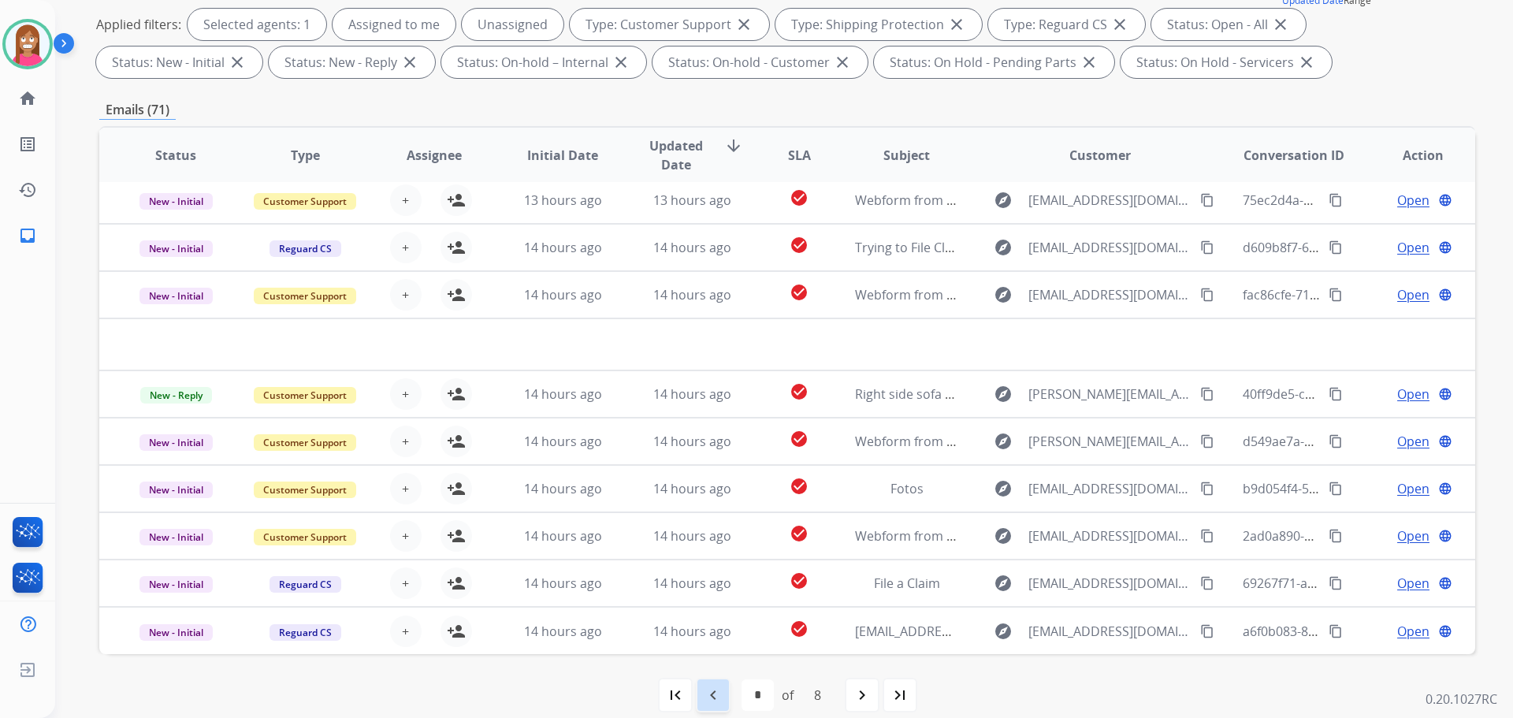
click at [701, 689] on div "navigate_before" at bounding box center [713, 695] width 35 height 35
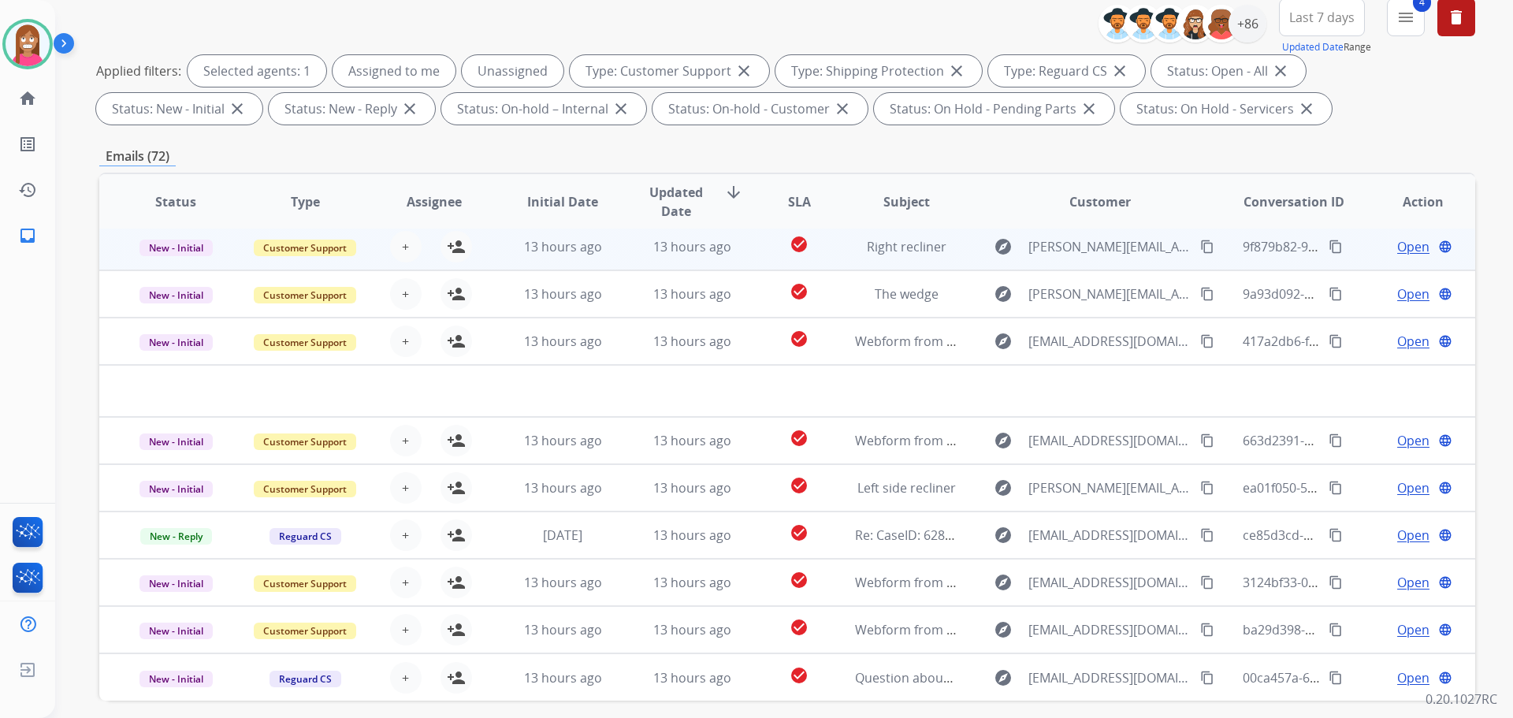
scroll to position [236, 0]
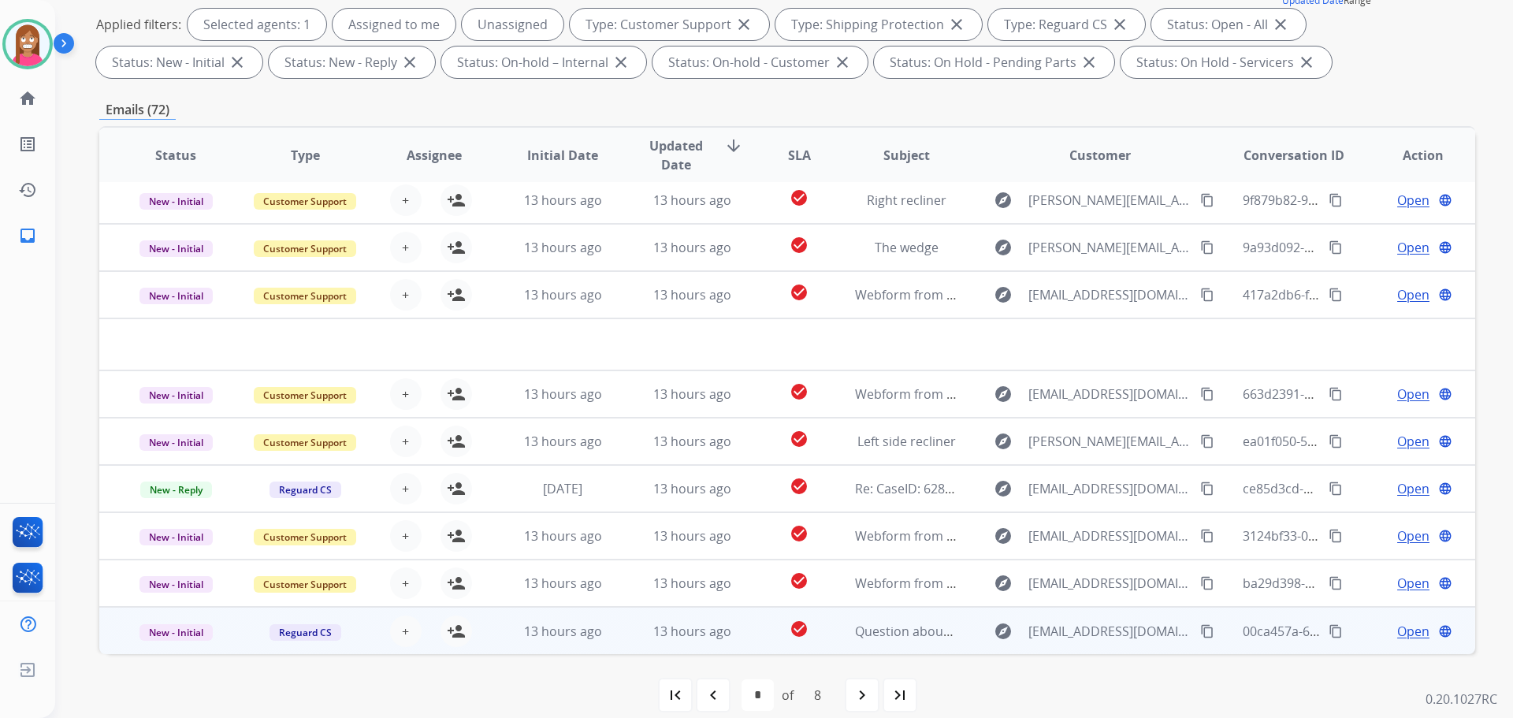
click at [1200, 633] on mat-icon "content_copy" at bounding box center [1207, 631] width 14 height 14
click at [750, 630] on td "check_circle" at bounding box center [787, 630] width 86 height 47
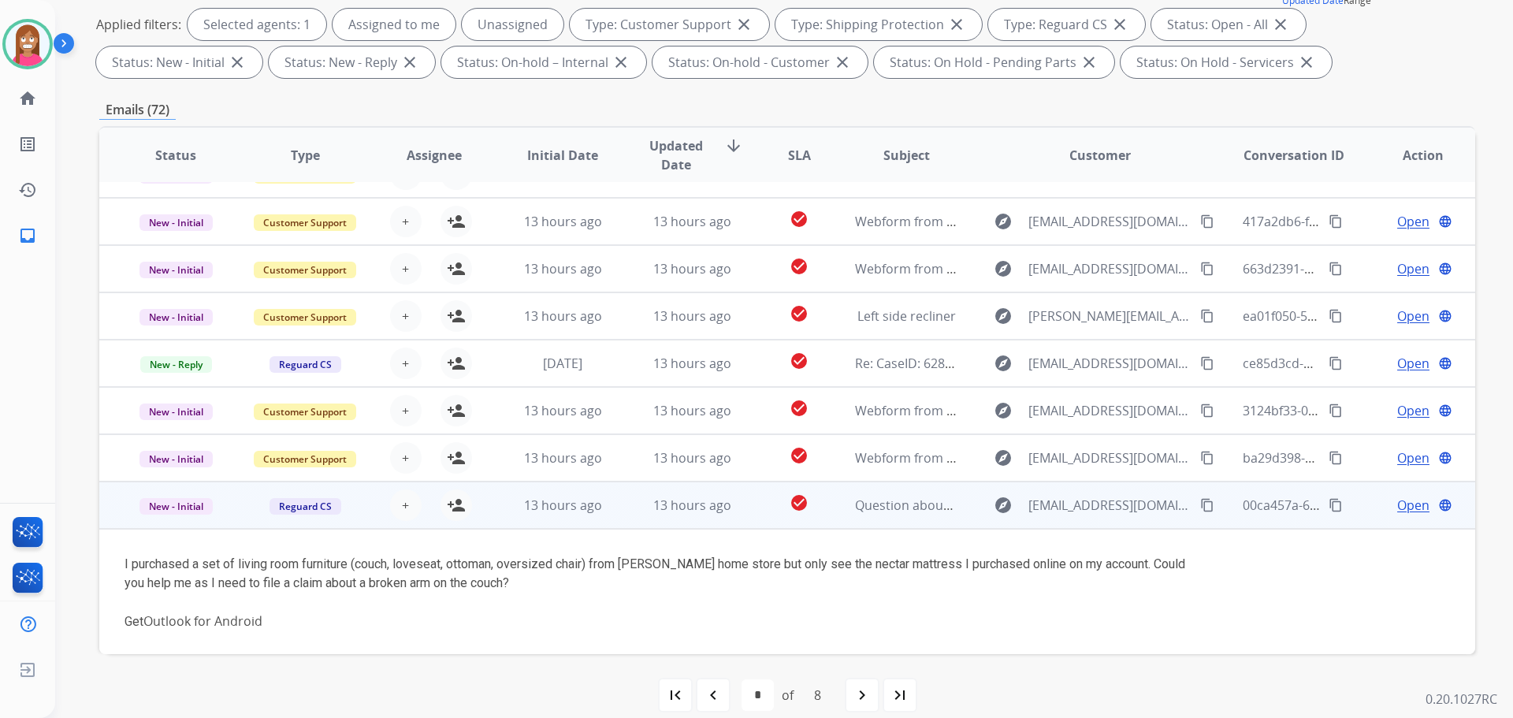
scroll to position [129, 0]
click at [450, 507] on mat-icon "person_add" at bounding box center [456, 502] width 19 height 19
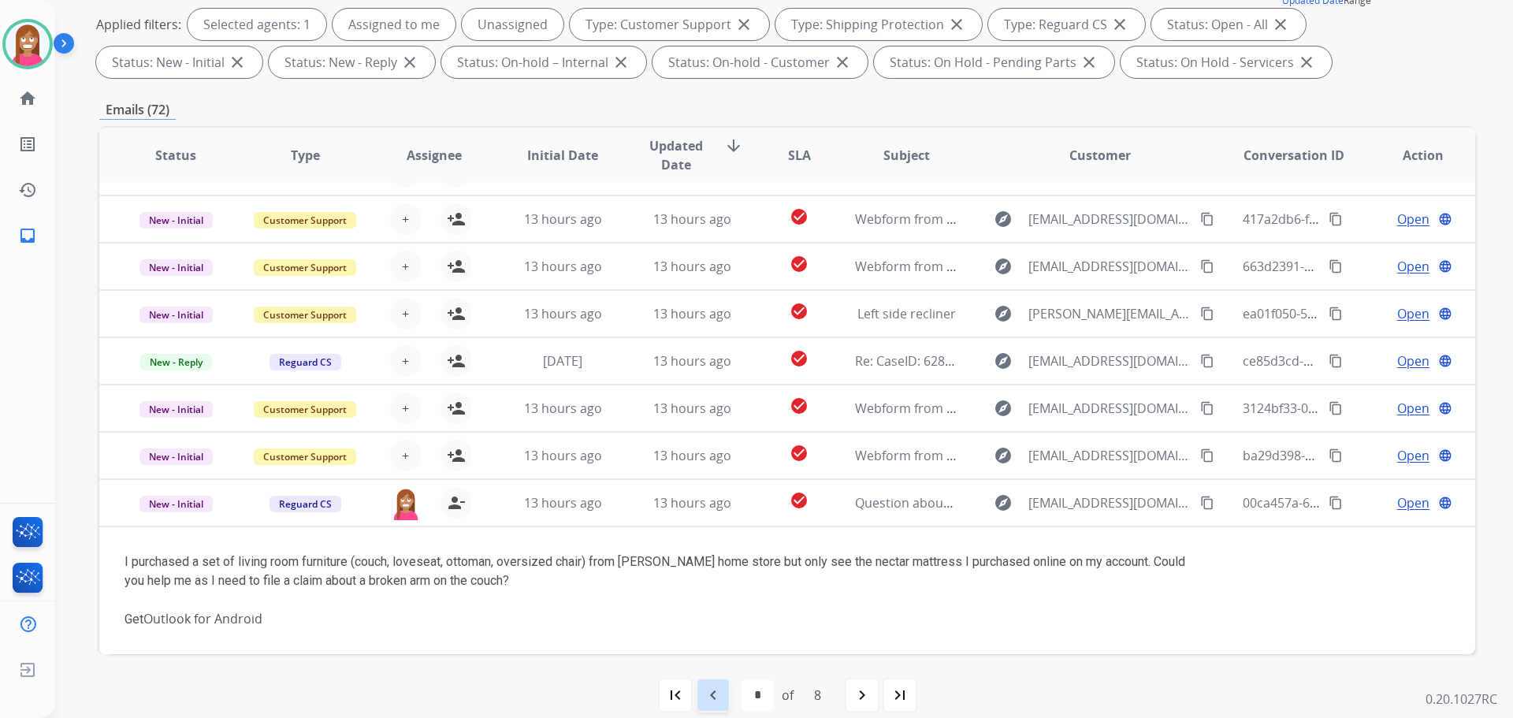
click at [704, 692] on mat-icon "navigate_before" at bounding box center [713, 694] width 19 height 19
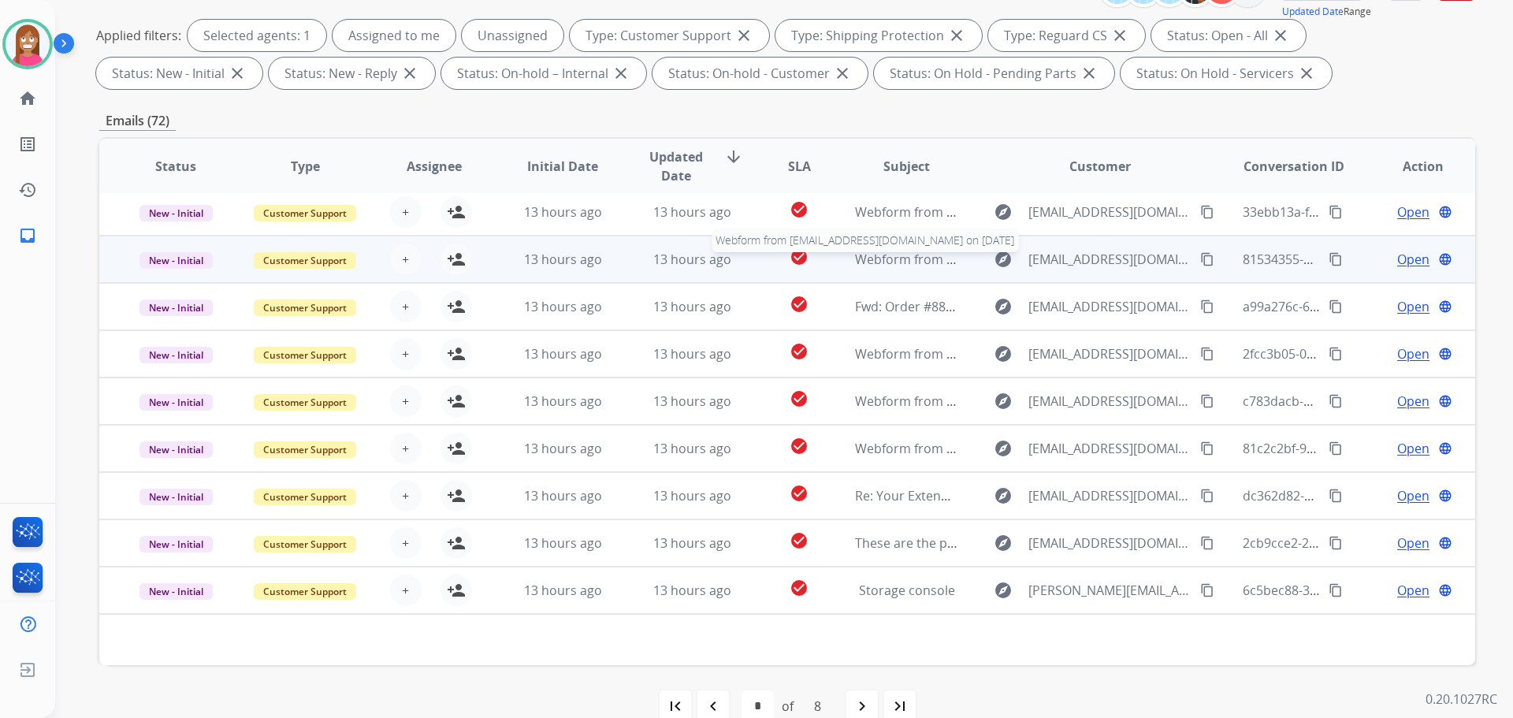
scroll to position [254, 0]
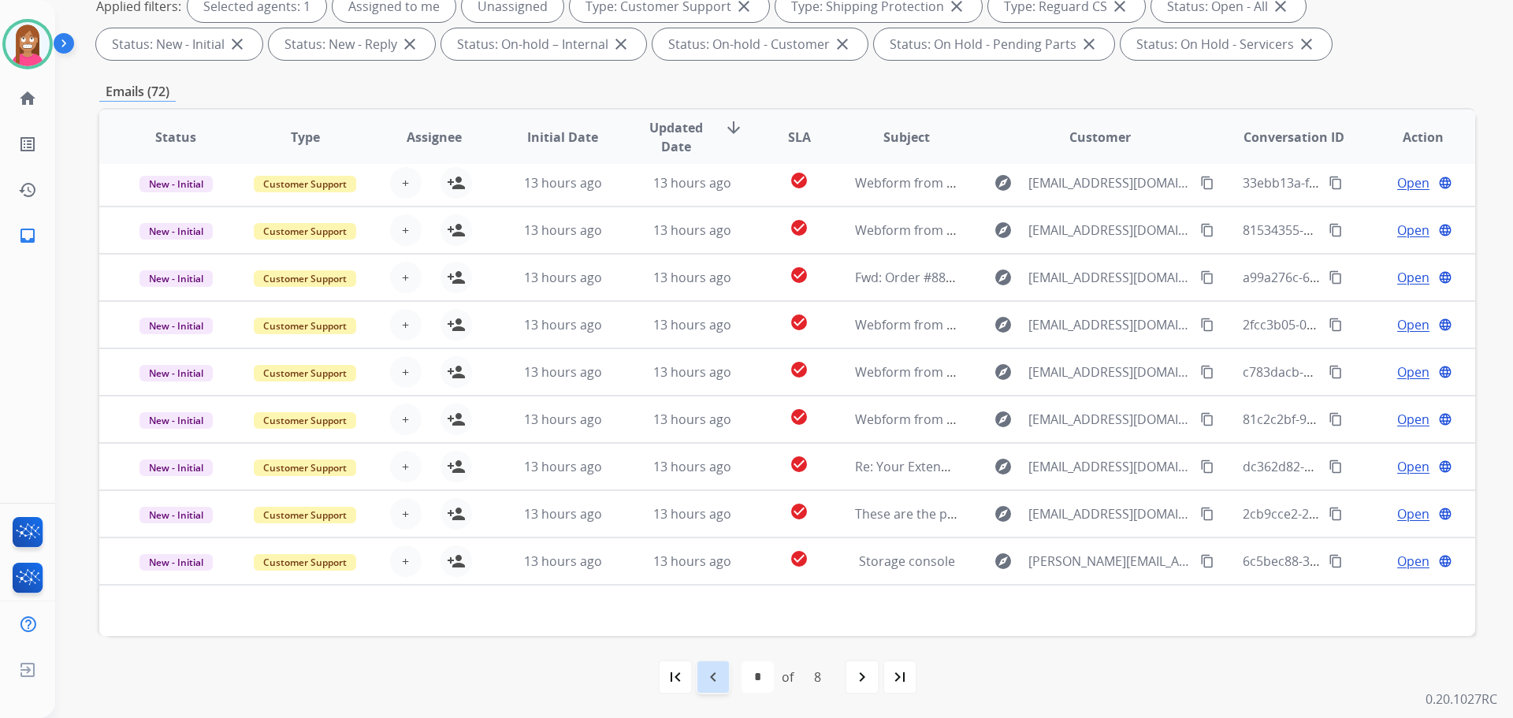
click at [710, 687] on div "navigate_before" at bounding box center [713, 676] width 35 height 35
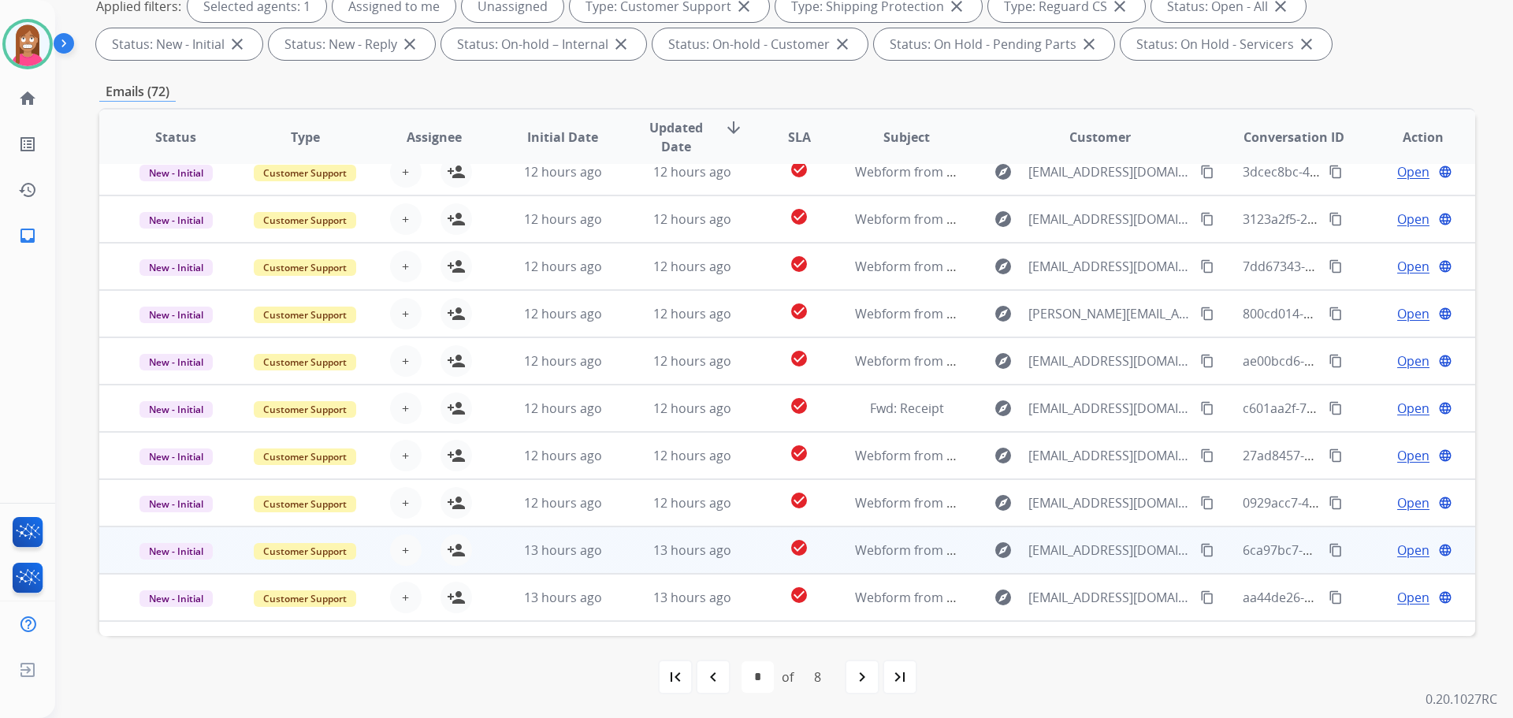
scroll to position [0, 0]
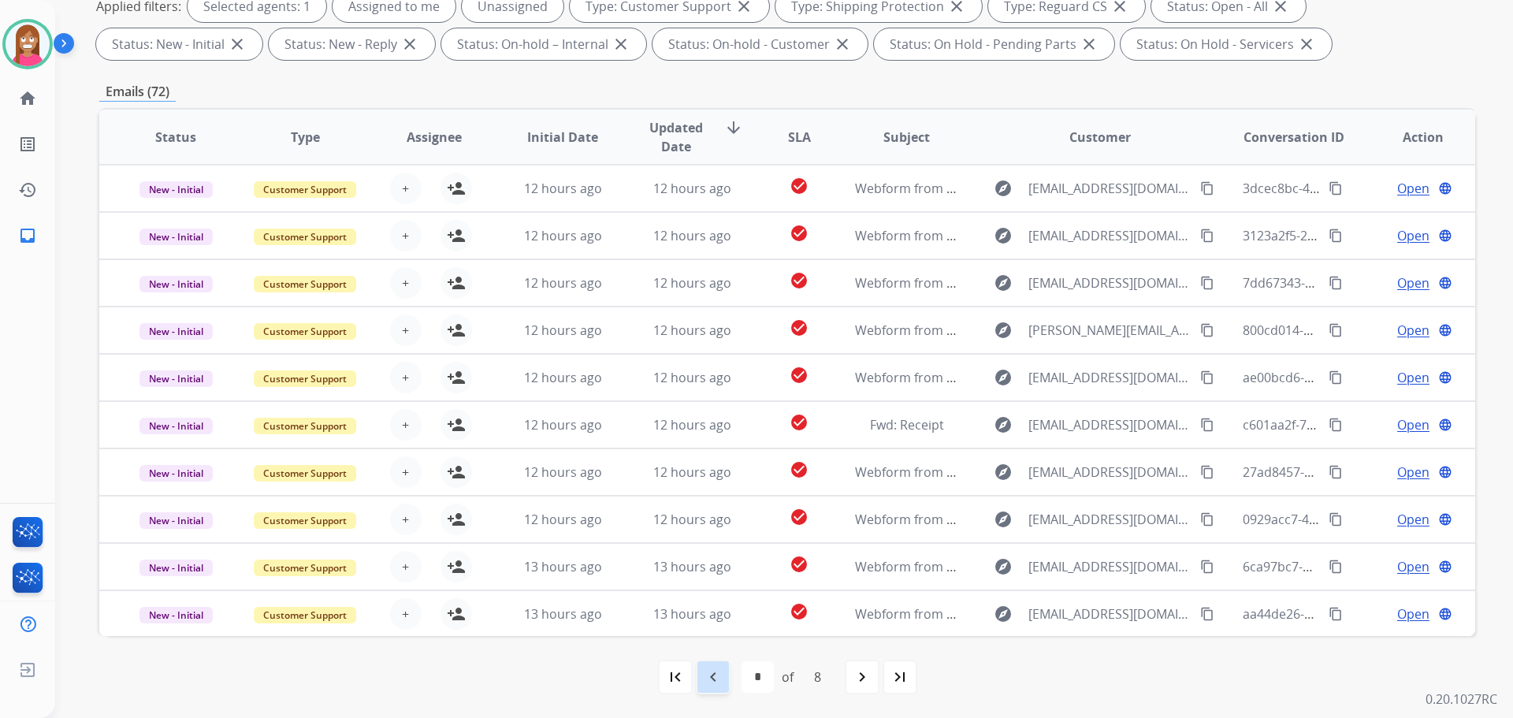
click at [715, 687] on div "navigate_before" at bounding box center [713, 676] width 35 height 35
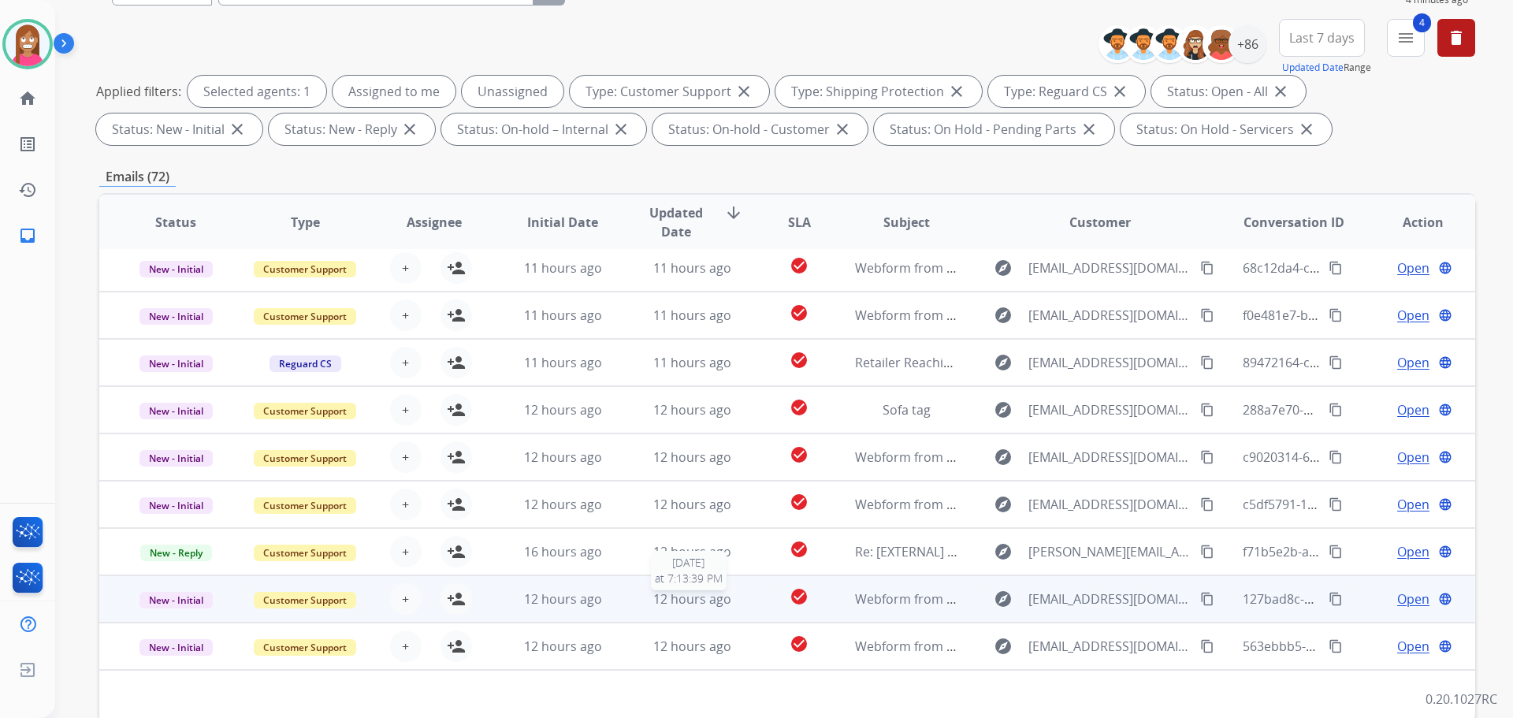
scroll to position [254, 0]
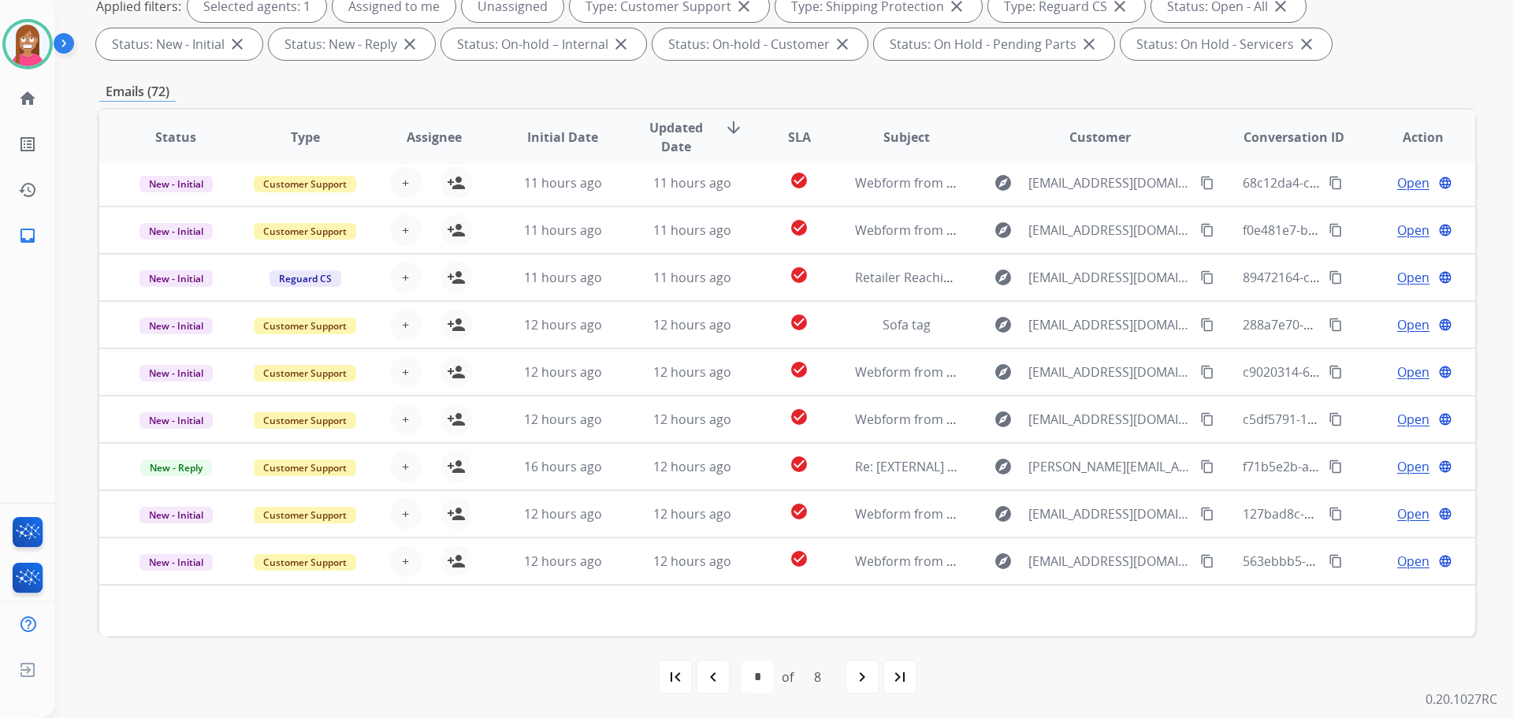
click at [710, 679] on mat-icon "navigate_before" at bounding box center [713, 676] width 19 height 19
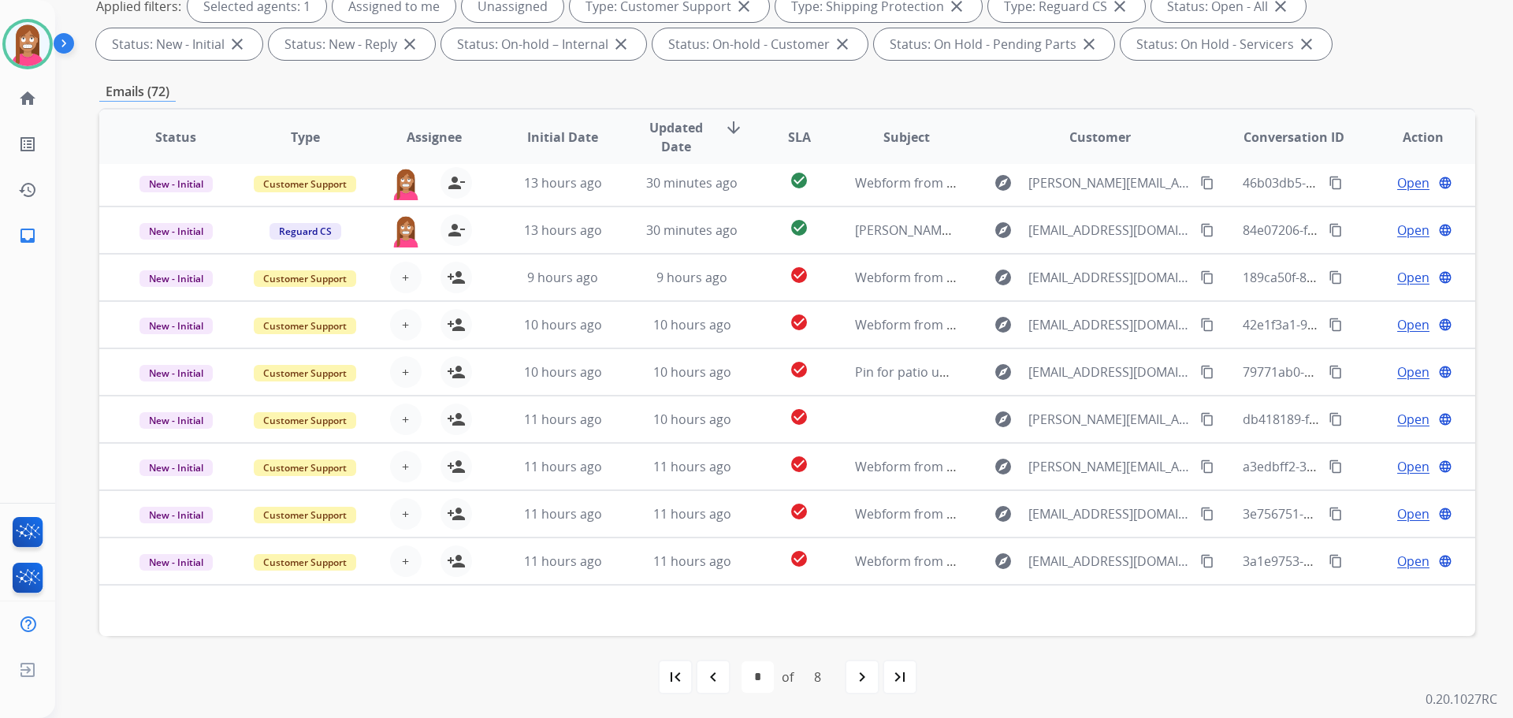
click at [715, 671] on mat-icon "navigate_before" at bounding box center [713, 676] width 19 height 19
select select "*"
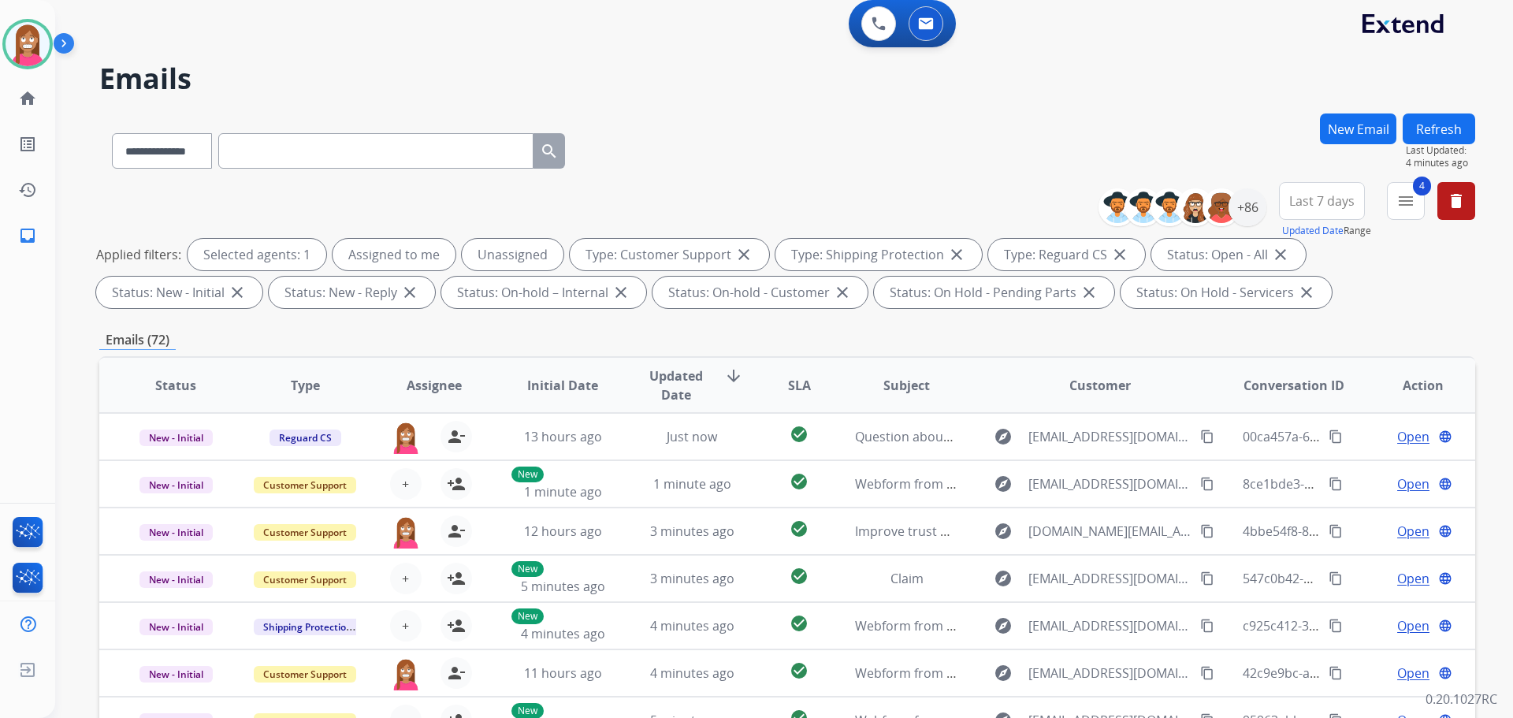
scroll to position [0, 0]
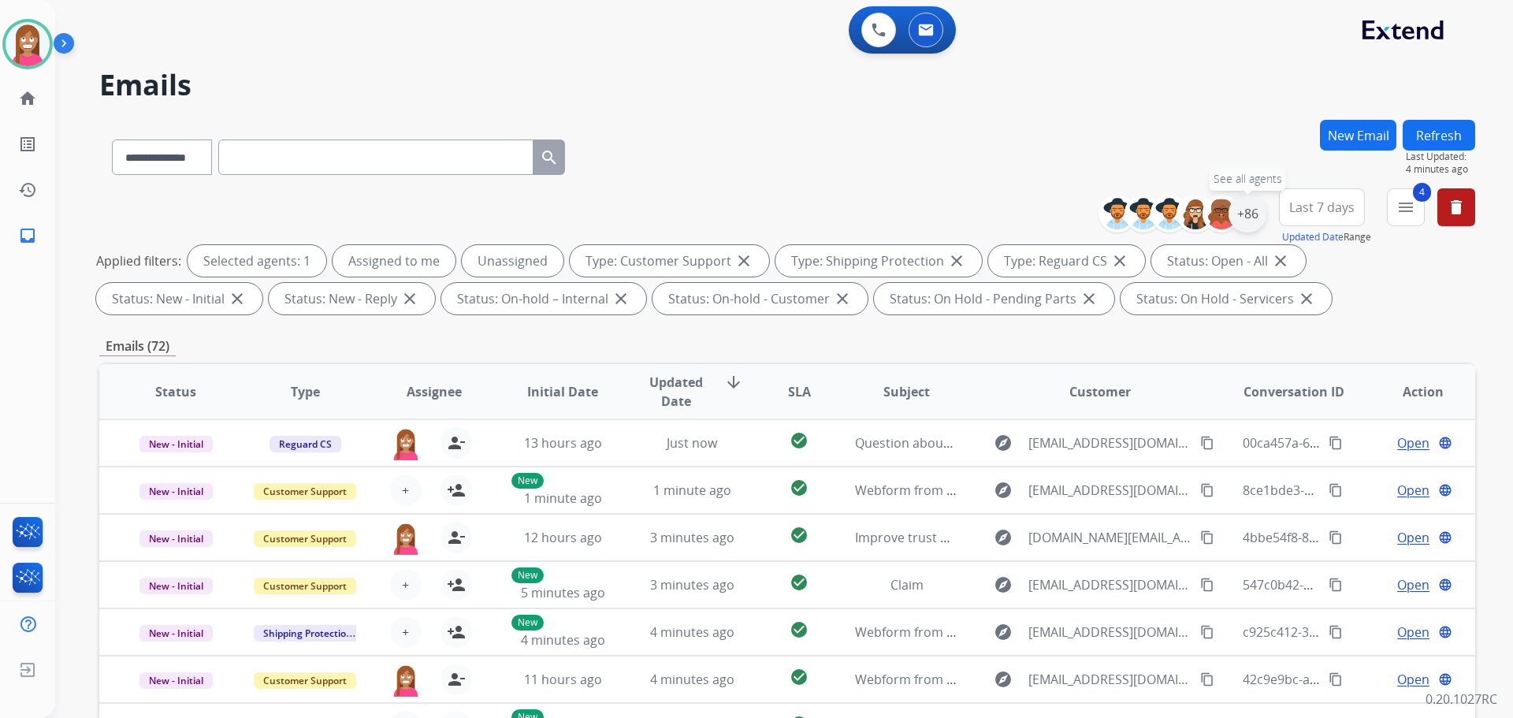
click at [1255, 211] on div "+86" at bounding box center [1247, 214] width 38 height 38
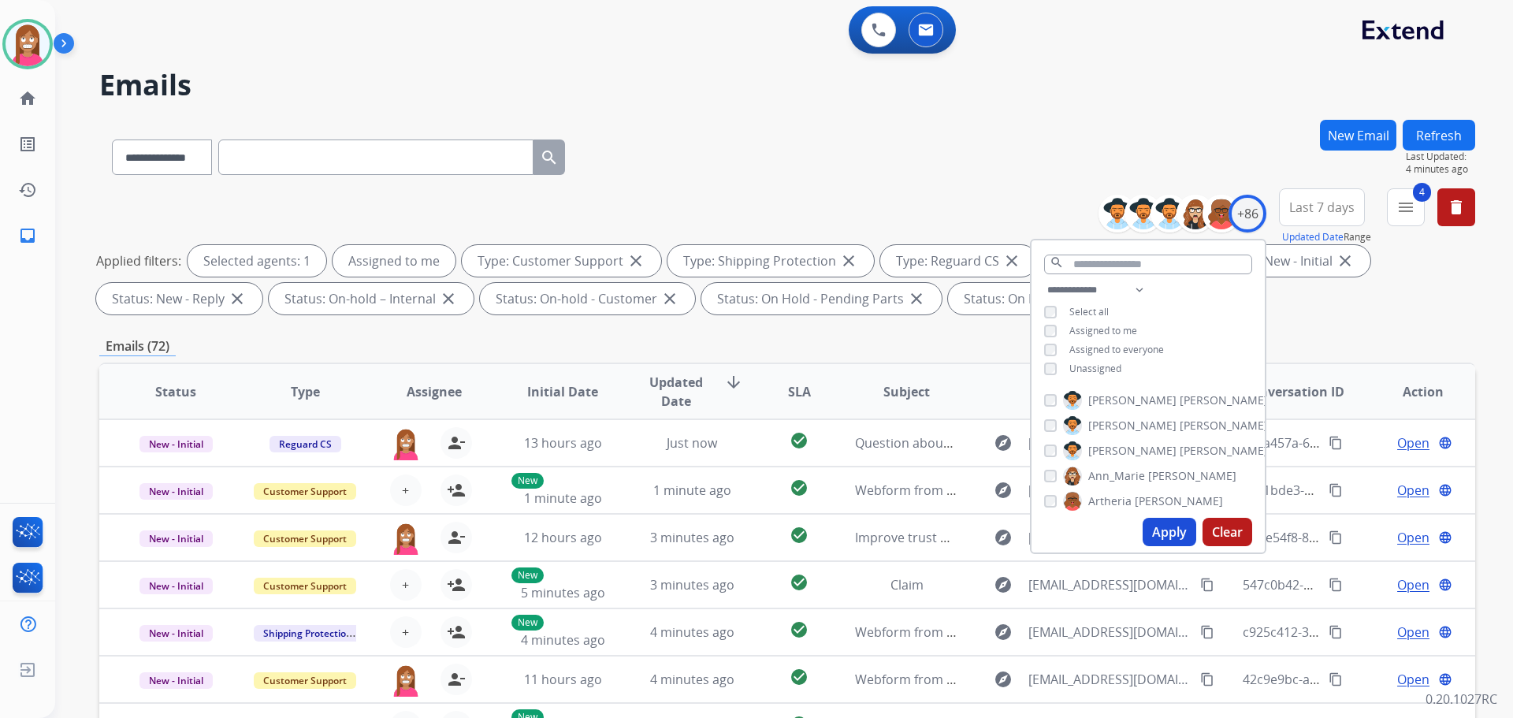
click at [1157, 530] on button "Apply" at bounding box center [1169, 532] width 54 height 28
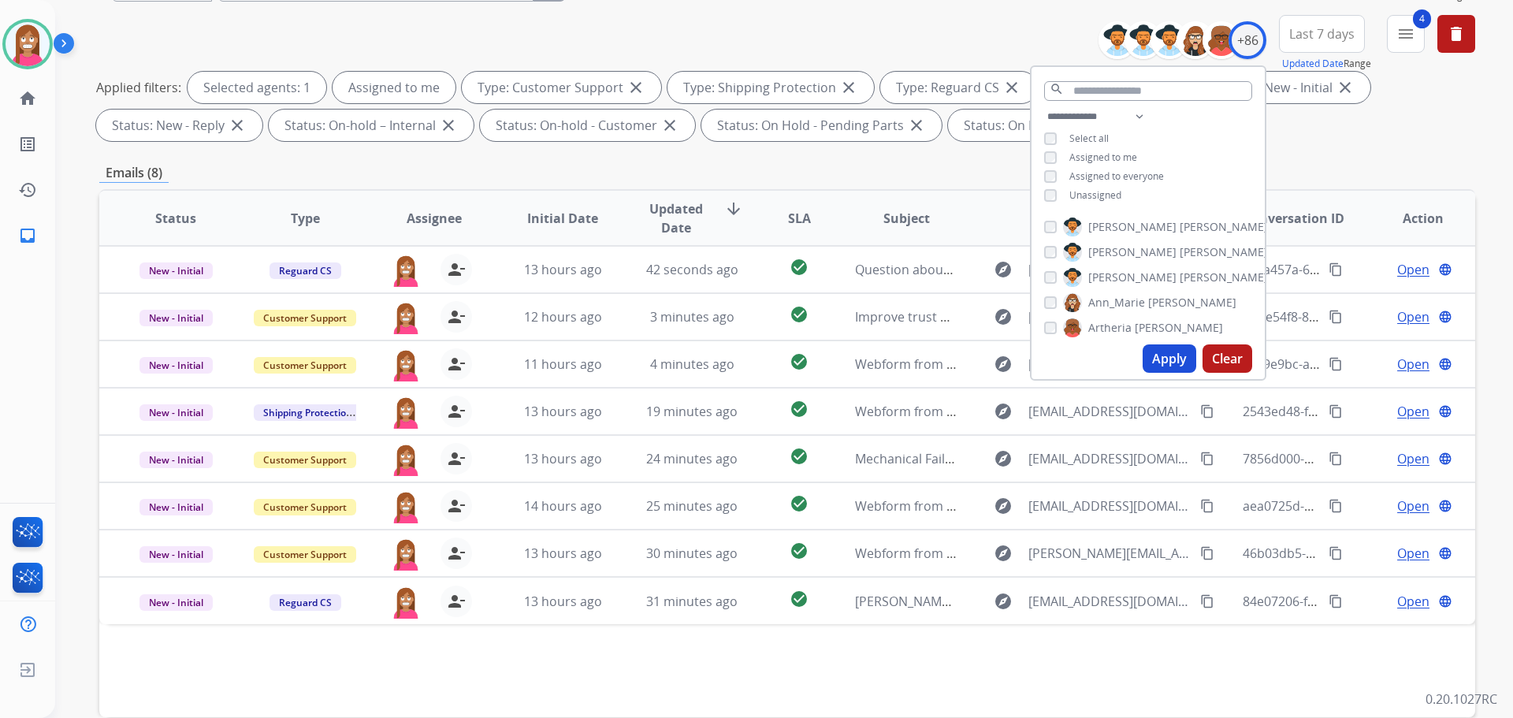
scroll to position [176, 0]
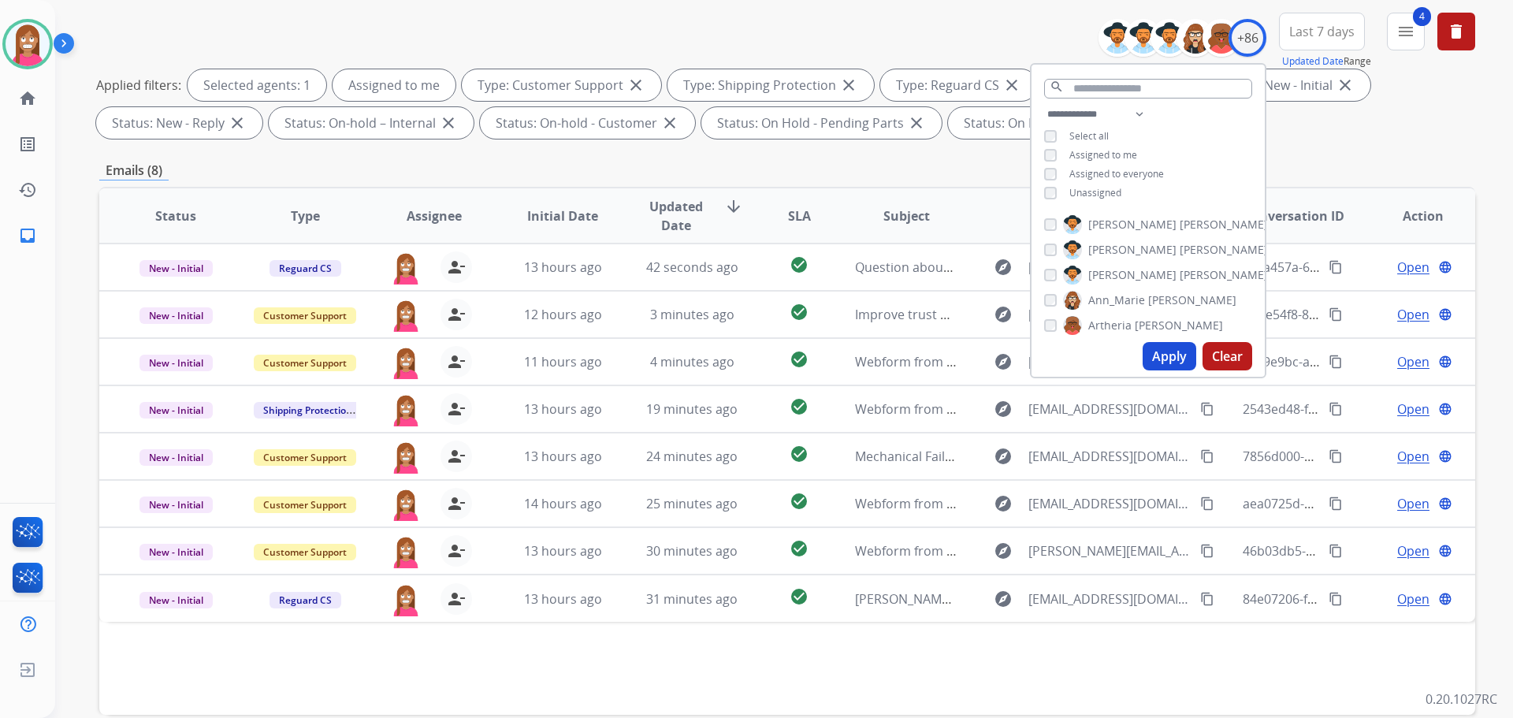
drag, startPoint x: 797, startPoint y: 28, endPoint x: 786, endPoint y: 57, distance: 31.2
click at [797, 28] on div "**********" at bounding box center [787, 79] width 1376 height 132
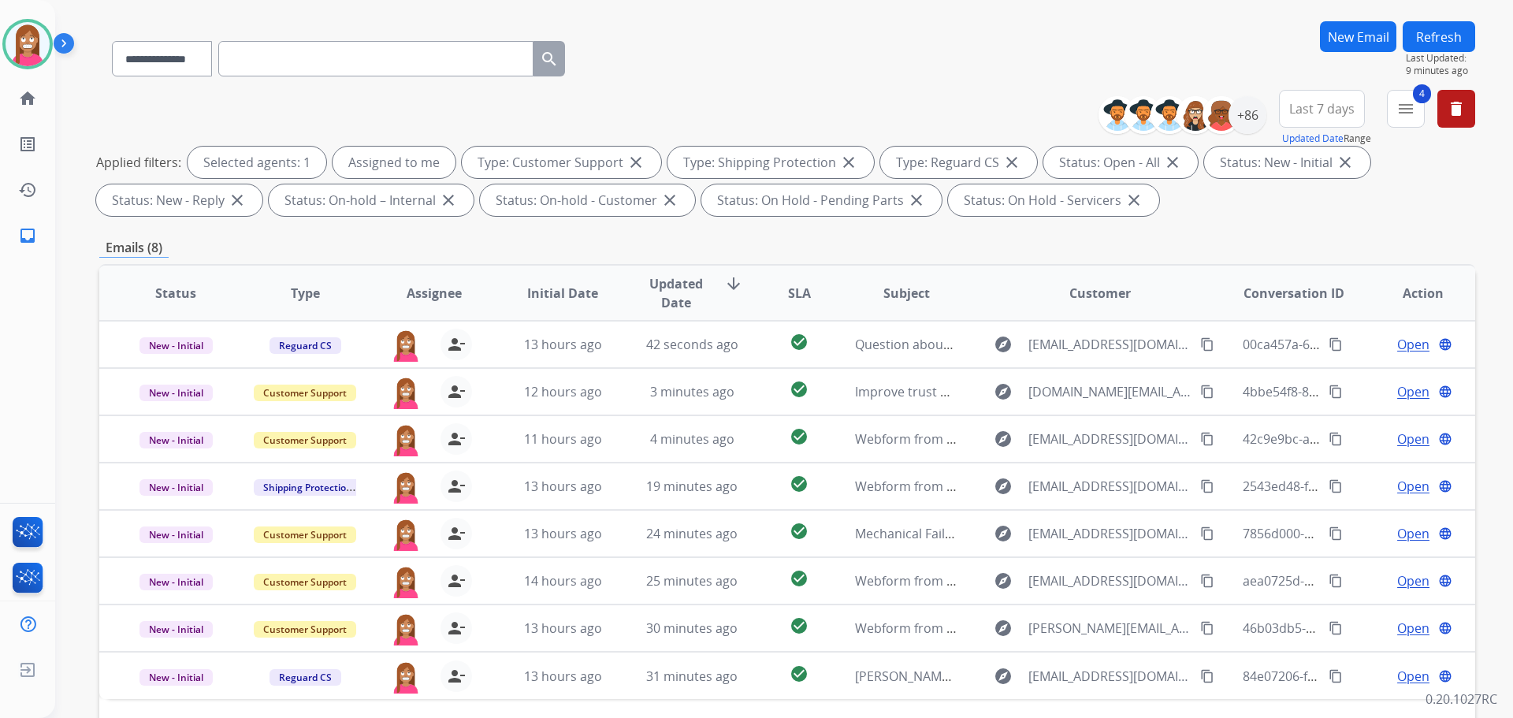
scroll to position [97, 0]
click at [1244, 117] on div "+86" at bounding box center [1247, 117] width 38 height 38
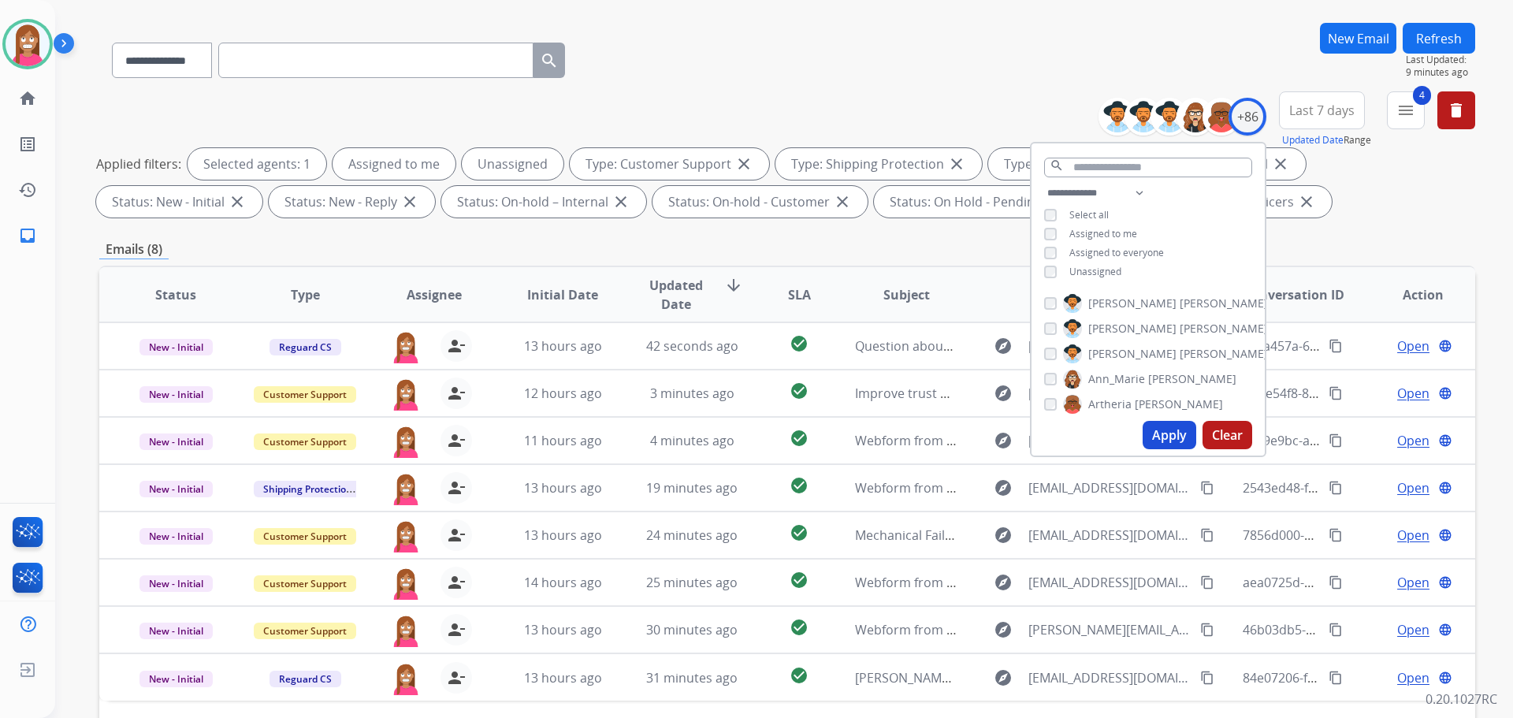
click at [1152, 444] on button "Apply" at bounding box center [1169, 435] width 54 height 28
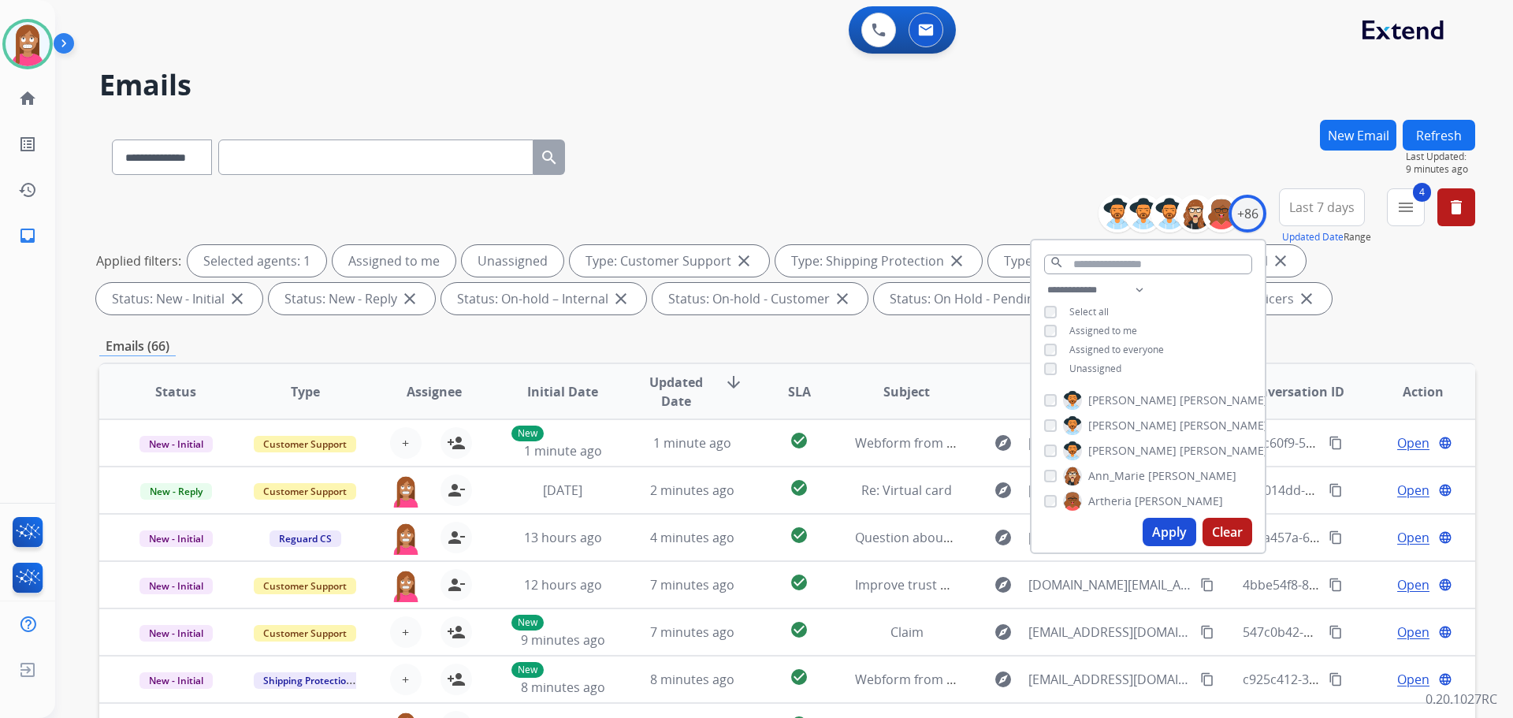
click at [894, 126] on div "**********" at bounding box center [787, 154] width 1376 height 69
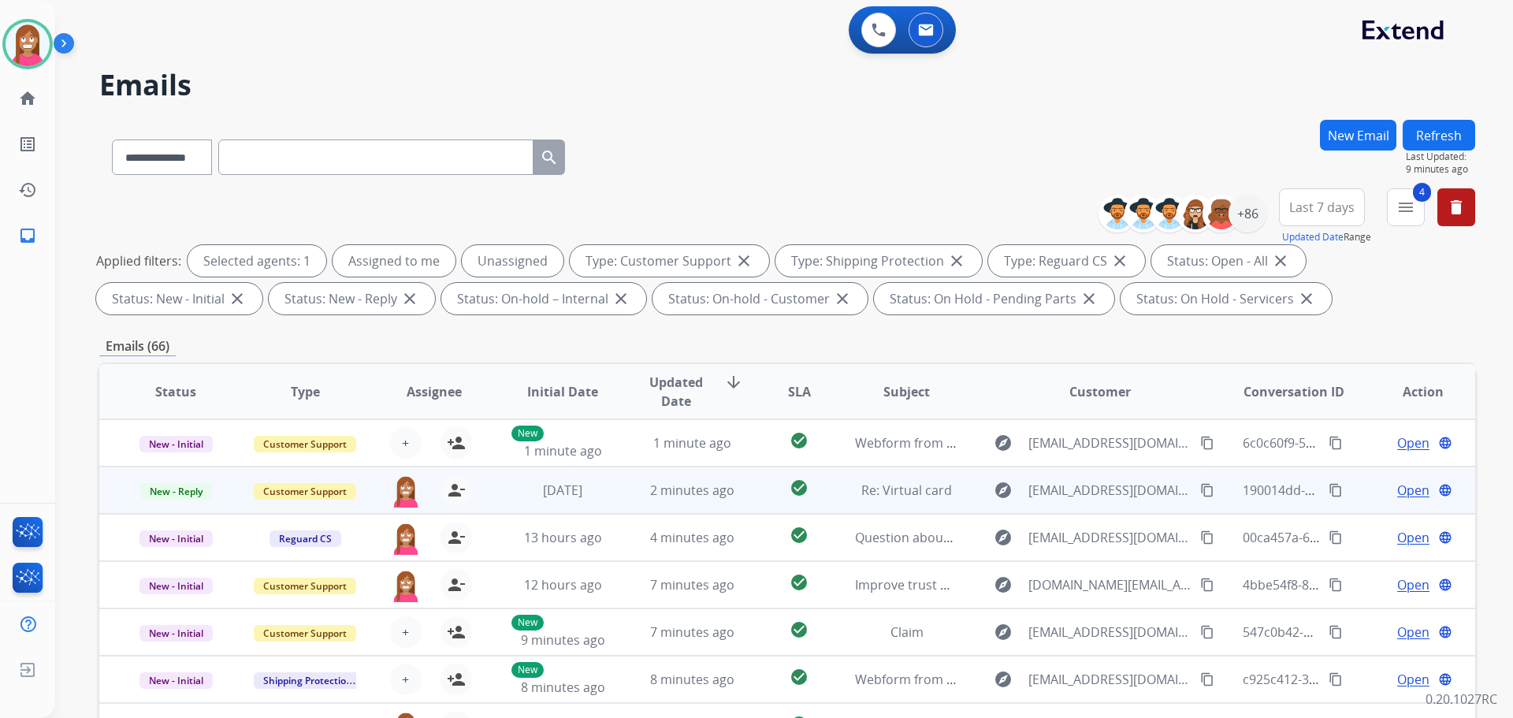
click at [615, 503] on td "2 minutes ago" at bounding box center [679, 489] width 129 height 47
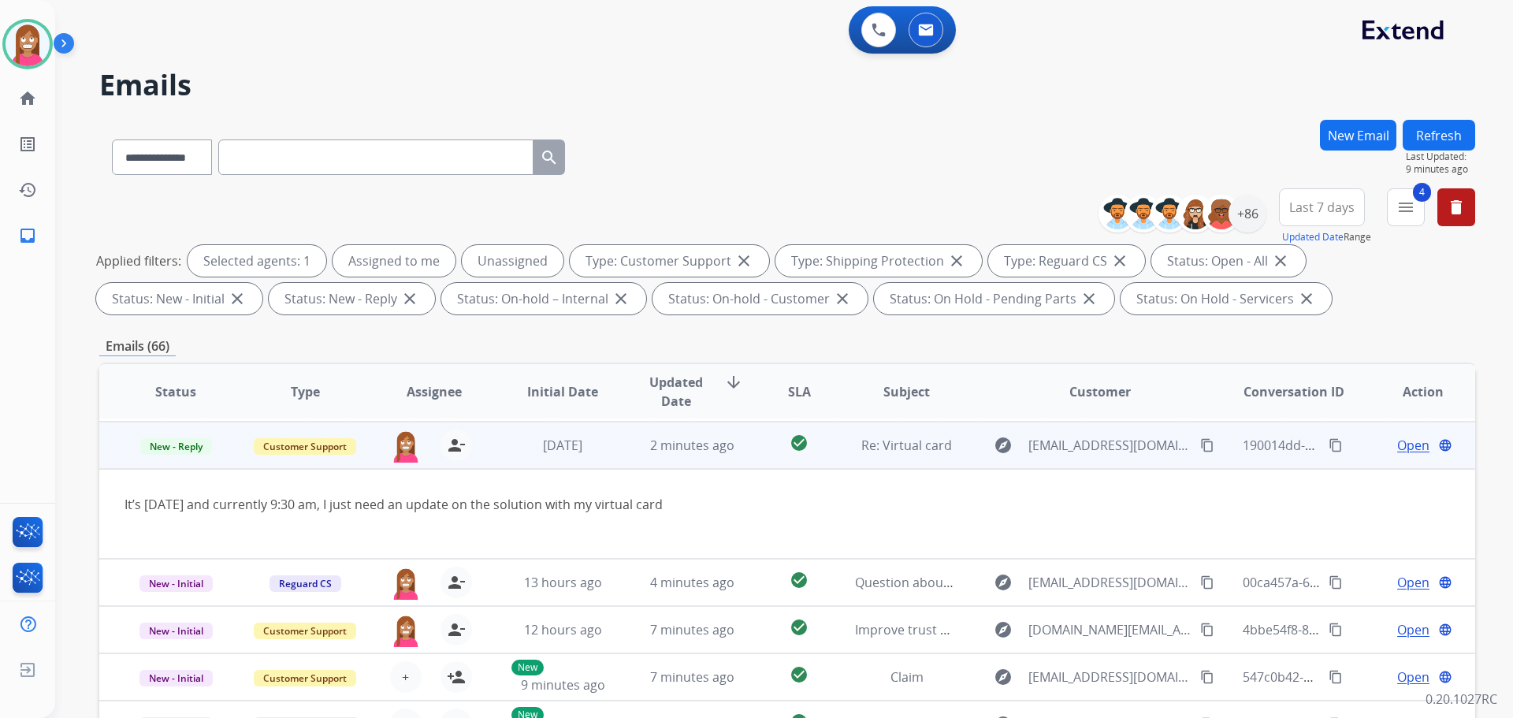
scroll to position [47, 0]
click at [1397, 440] on span "Open" at bounding box center [1413, 442] width 32 height 19
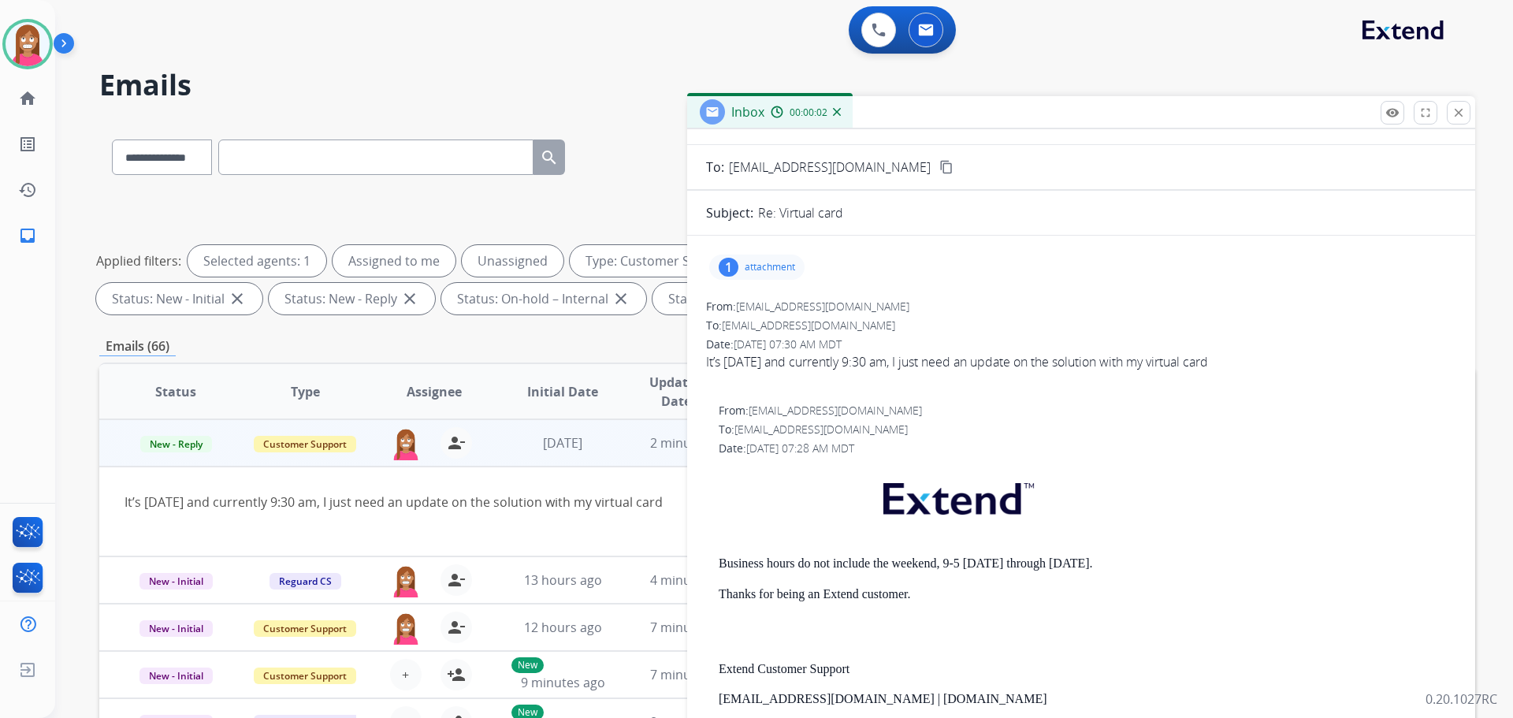
scroll to position [0, 0]
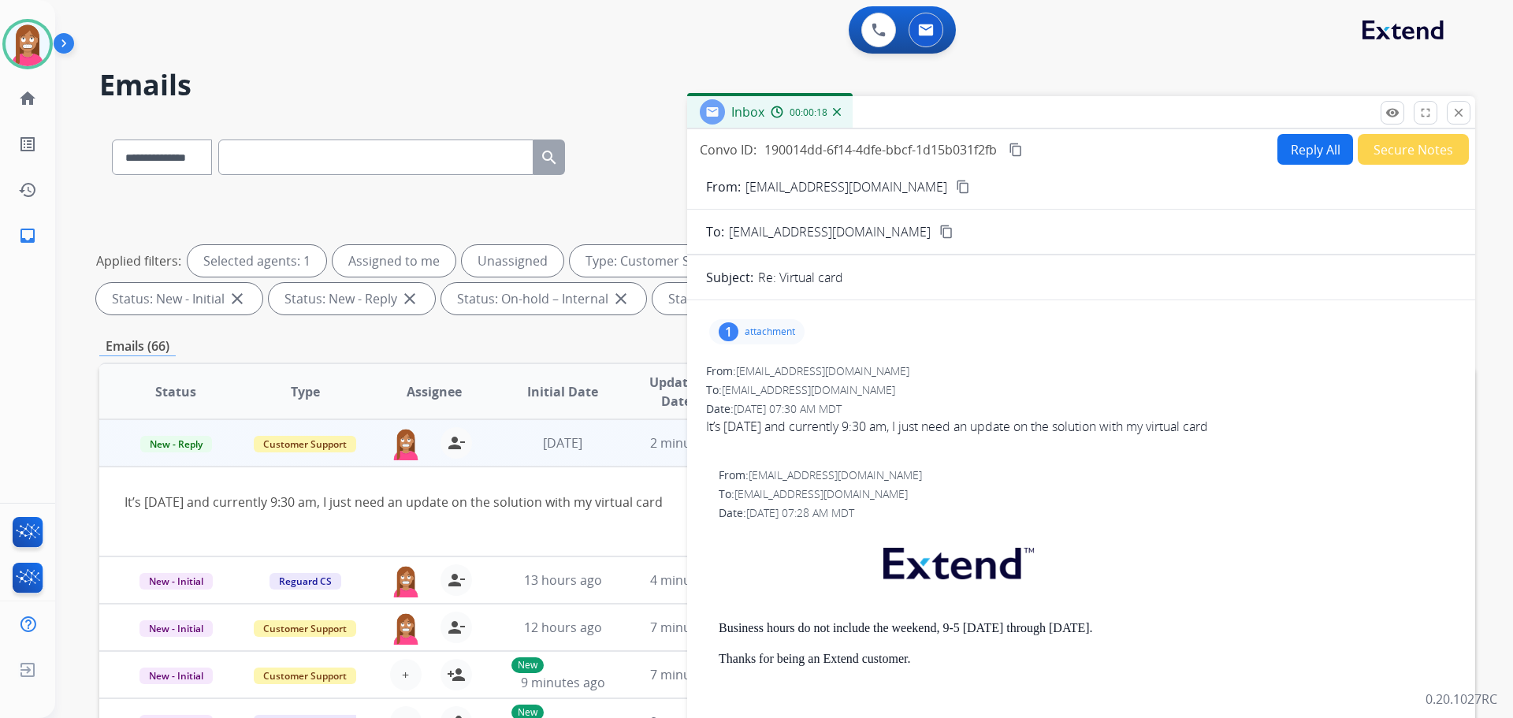
click at [1304, 154] on button "Reply All" at bounding box center [1315, 149] width 76 height 31
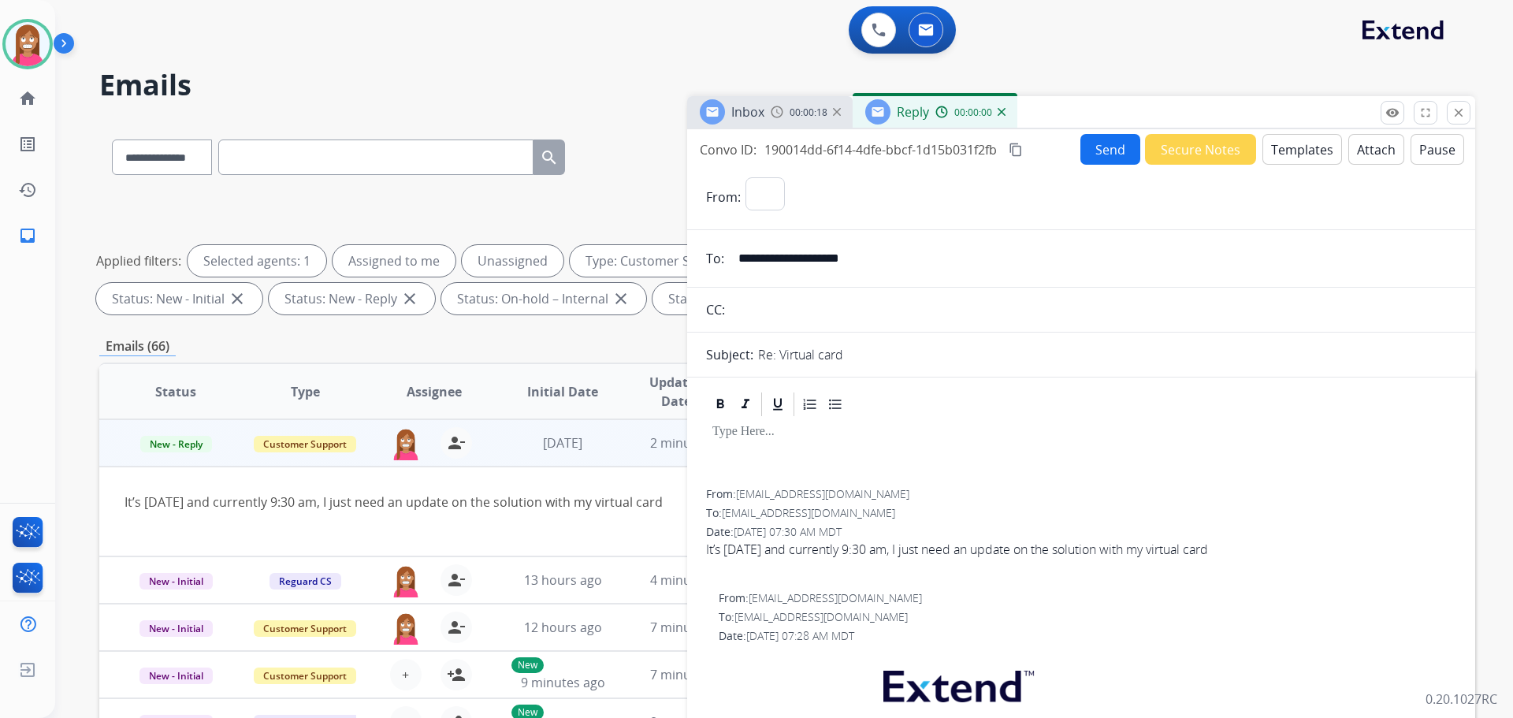
select select "**********"
click at [1274, 162] on button "Templates" at bounding box center [1302, 149] width 80 height 31
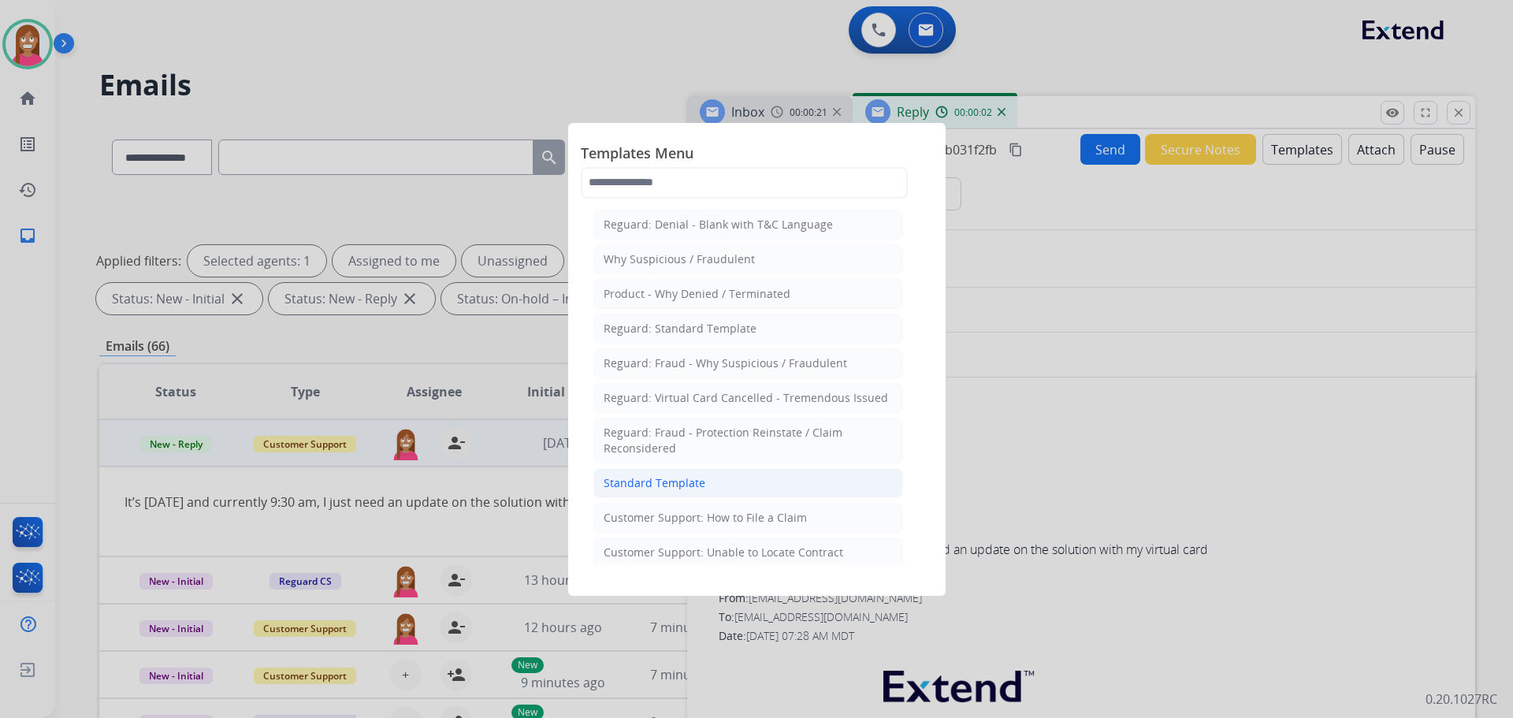
click at [636, 483] on div "Standard Template" at bounding box center [655, 483] width 102 height 16
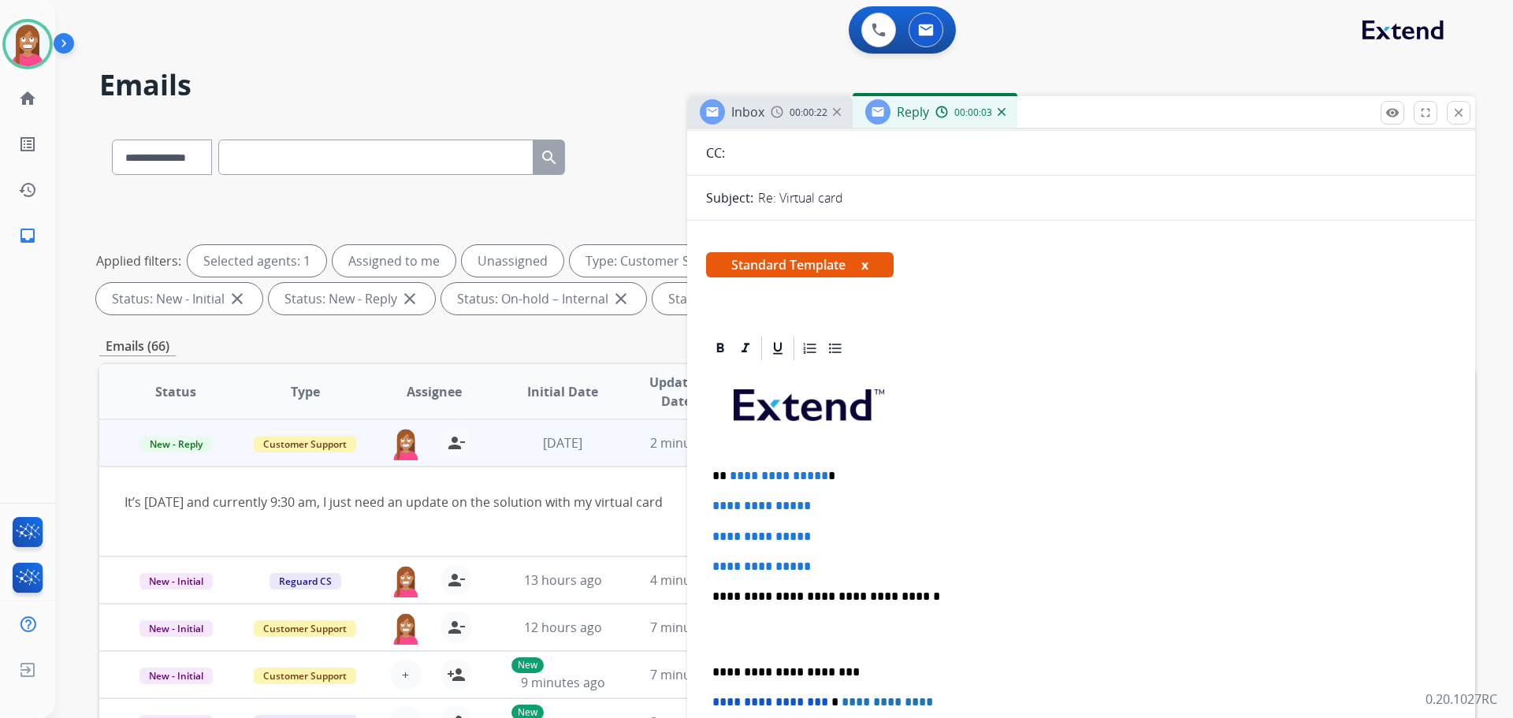
scroll to position [158, 0]
drag, startPoint x: 836, startPoint y: 567, endPoint x: 709, endPoint y: 478, distance: 155.0
click at [709, 478] on div "**********" at bounding box center [1081, 633] width 750 height 542
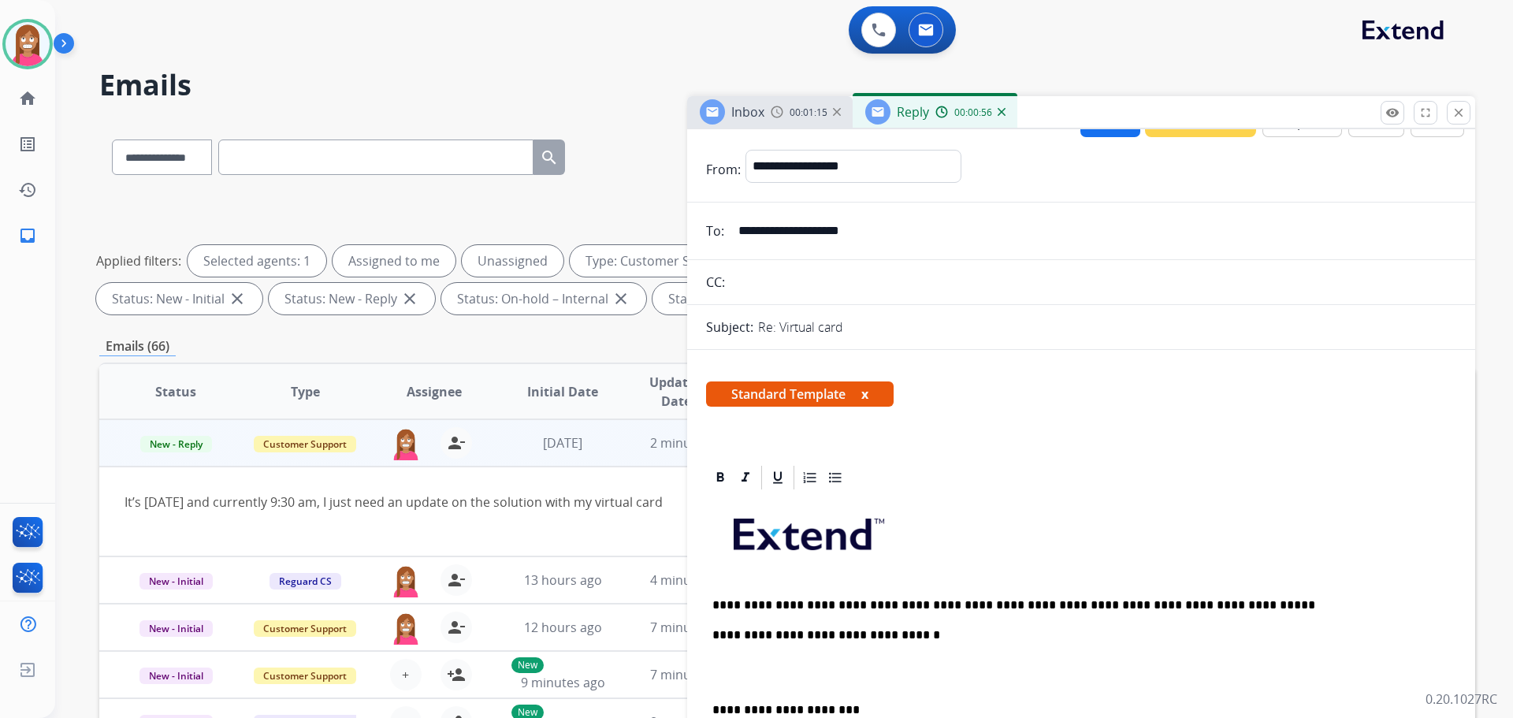
scroll to position [0, 0]
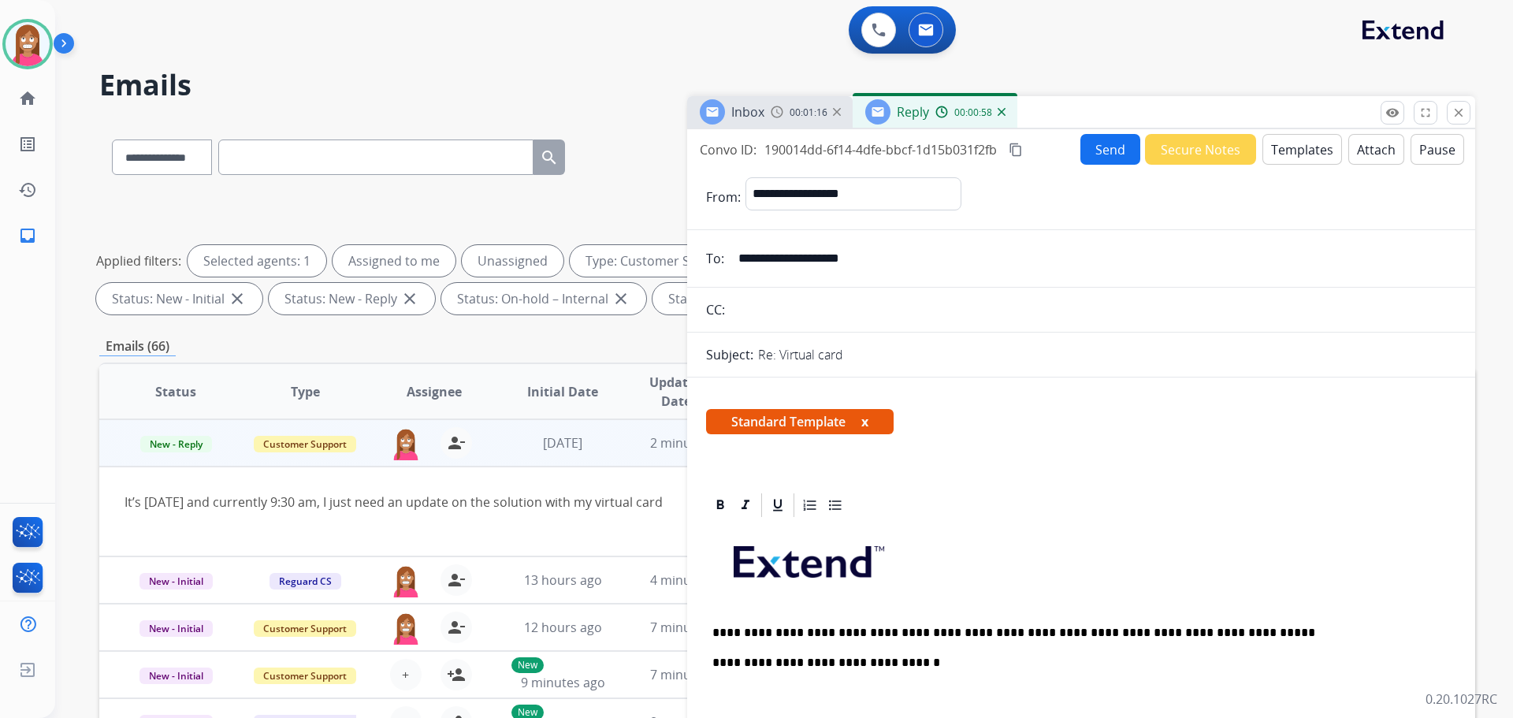
click at [1098, 157] on button "Send" at bounding box center [1110, 149] width 60 height 31
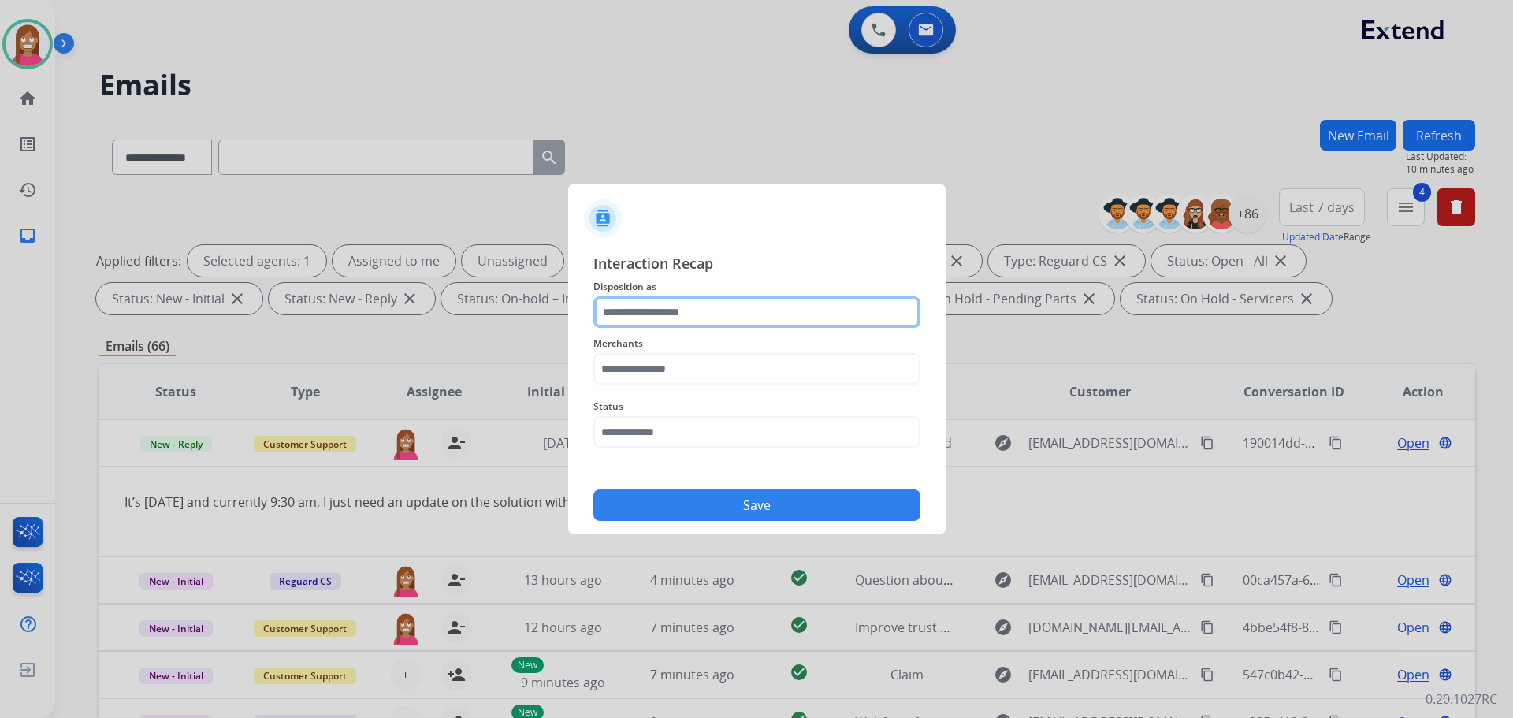
click at [676, 314] on input "text" at bounding box center [756, 312] width 327 height 32
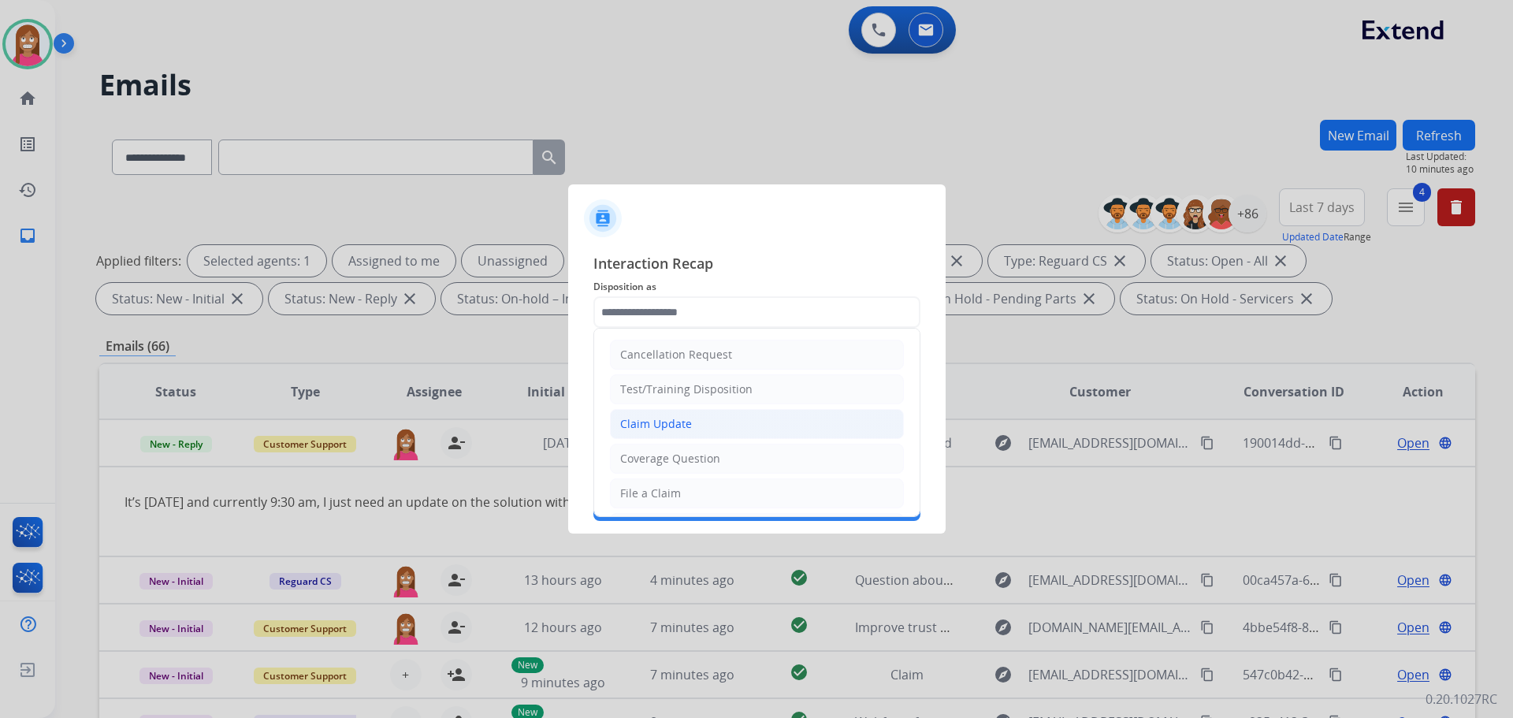
click at [643, 425] on div "Claim Update" at bounding box center [656, 424] width 72 height 16
type input "**********"
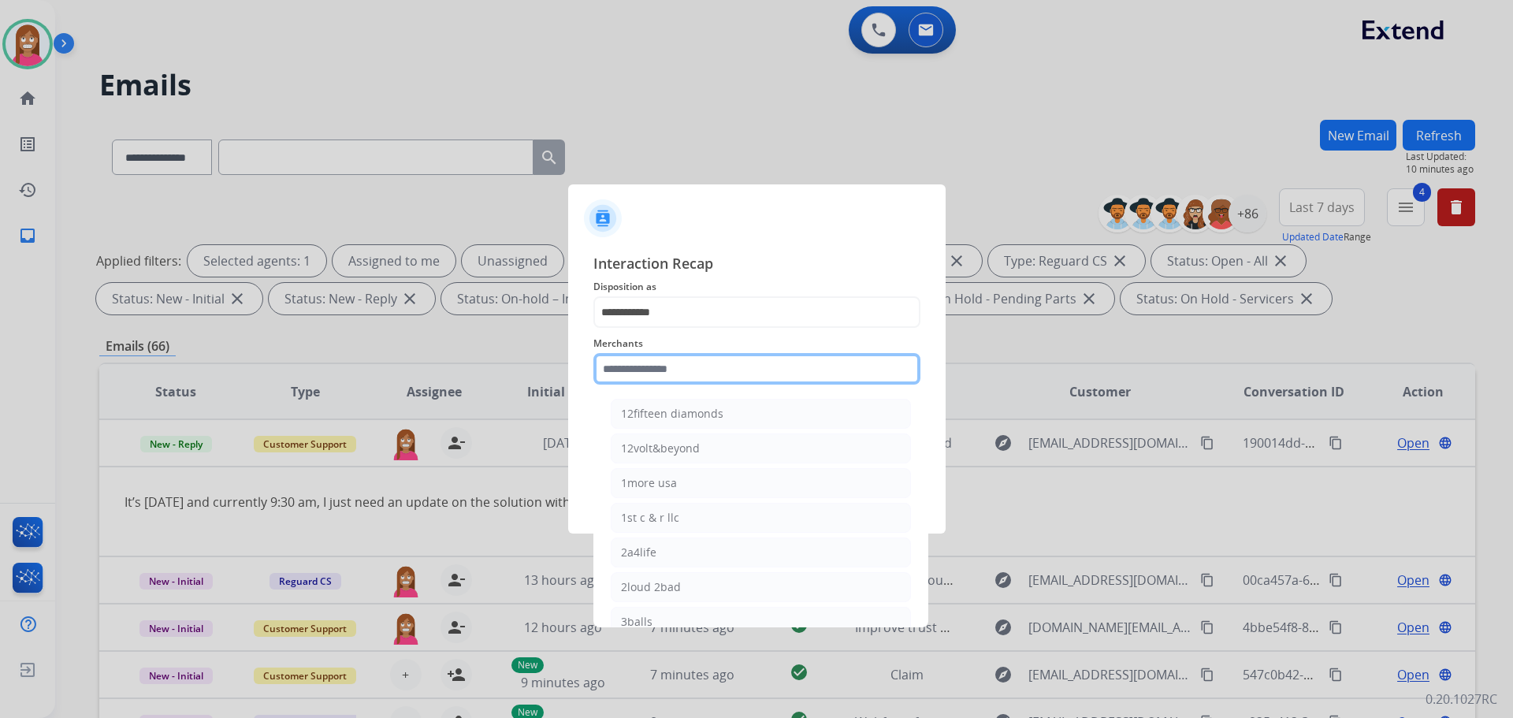
click at [642, 374] on input "text" at bounding box center [756, 369] width 327 height 32
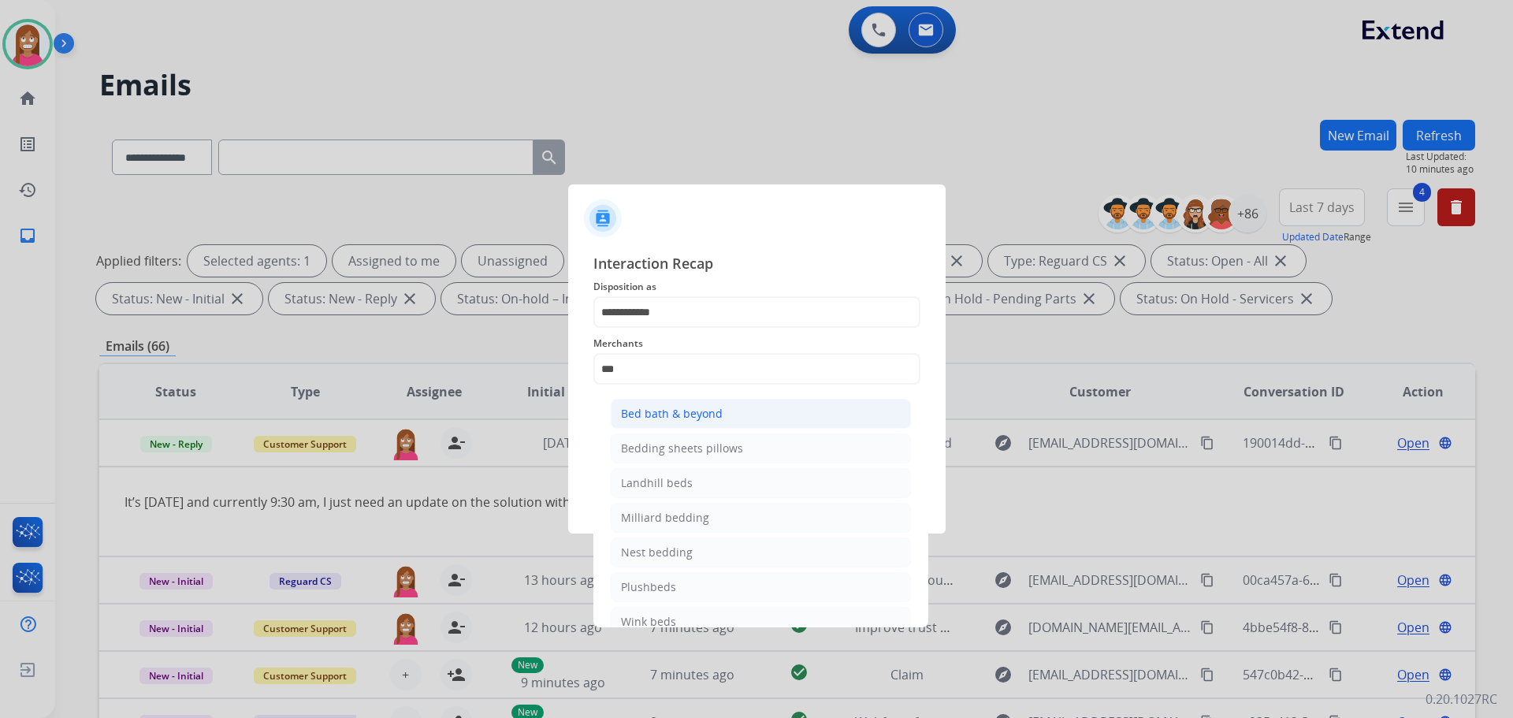
click at [631, 418] on div "Bed bath & beyond" at bounding box center [672, 414] width 102 height 16
type input "**********"
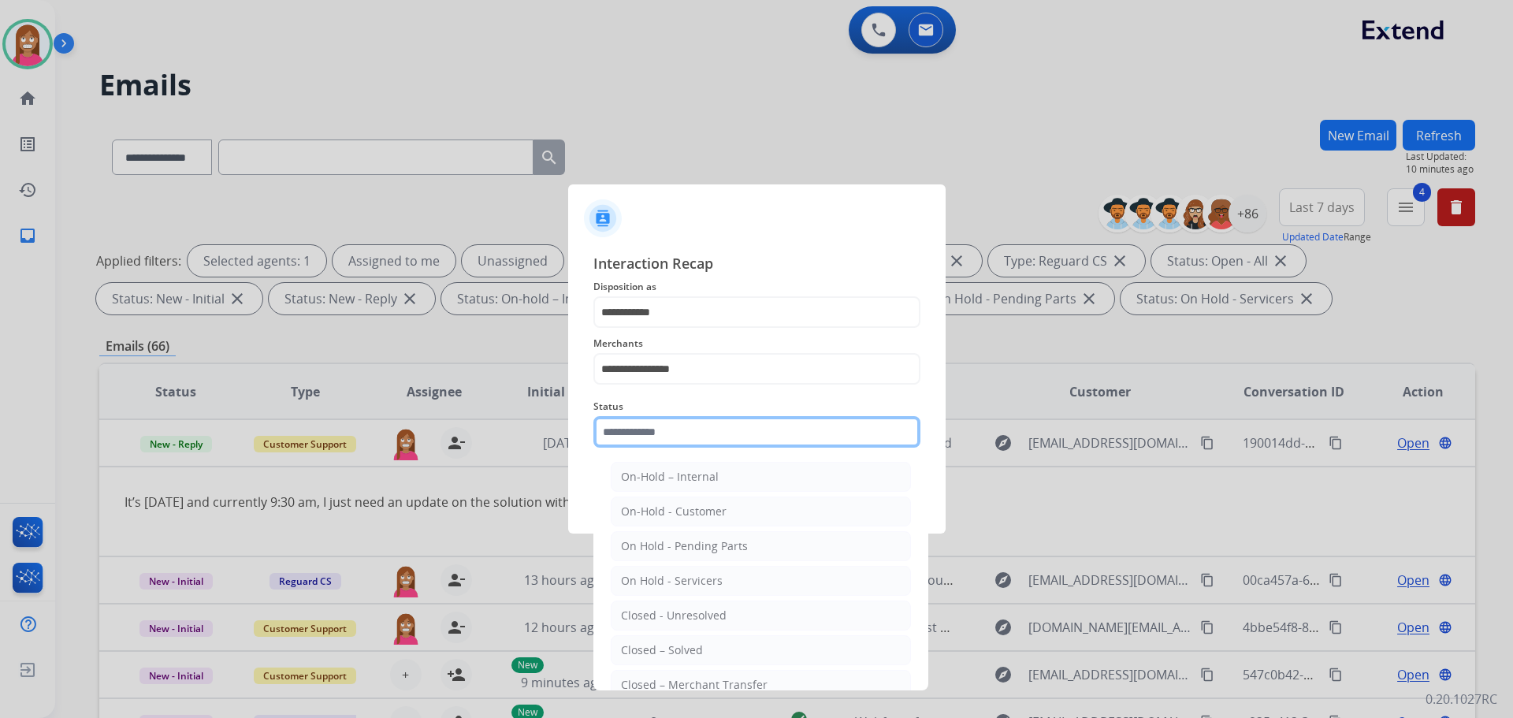
click at [635, 448] on input "text" at bounding box center [756, 432] width 327 height 32
click at [615, 647] on li "Closed – Solved" at bounding box center [761, 650] width 300 height 30
type input "**********"
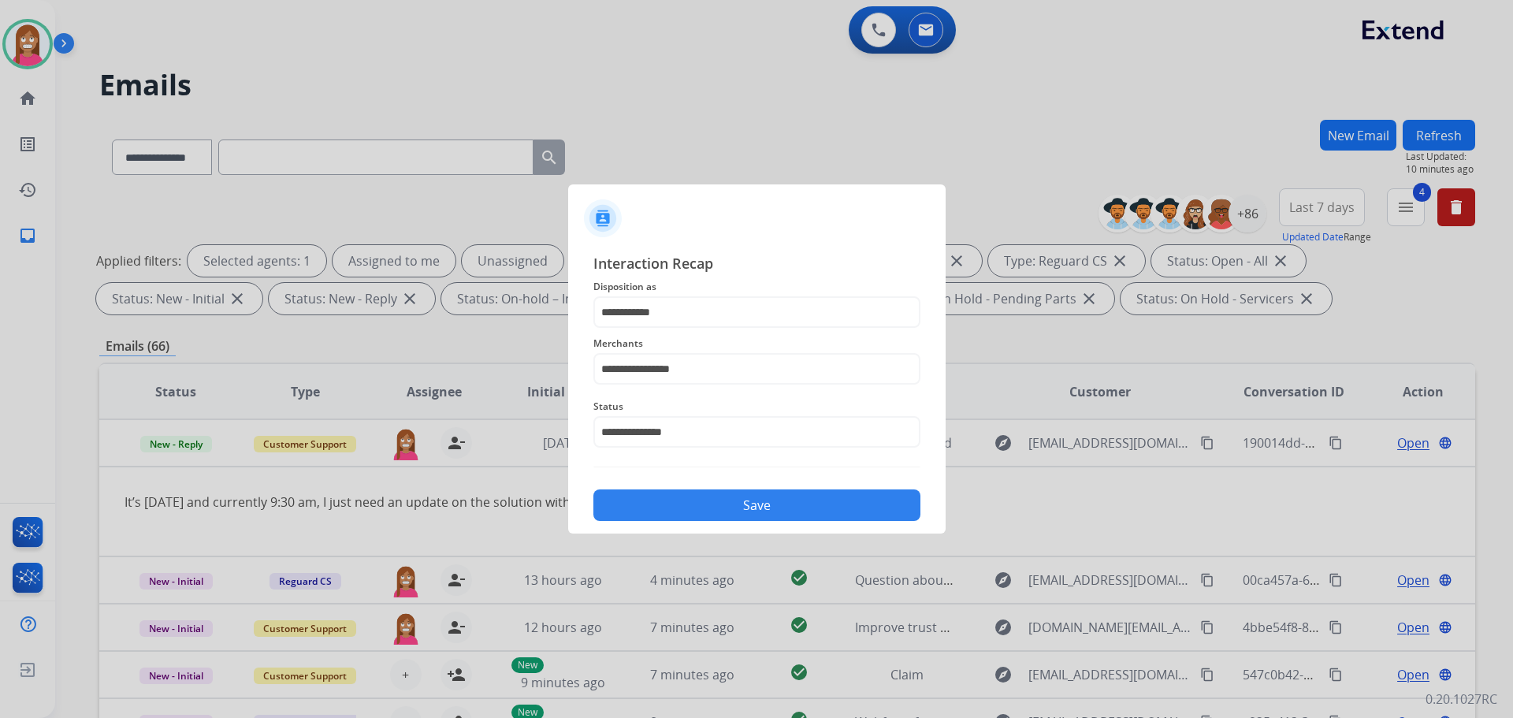
click at [641, 511] on button "Save" at bounding box center [756, 505] width 327 height 32
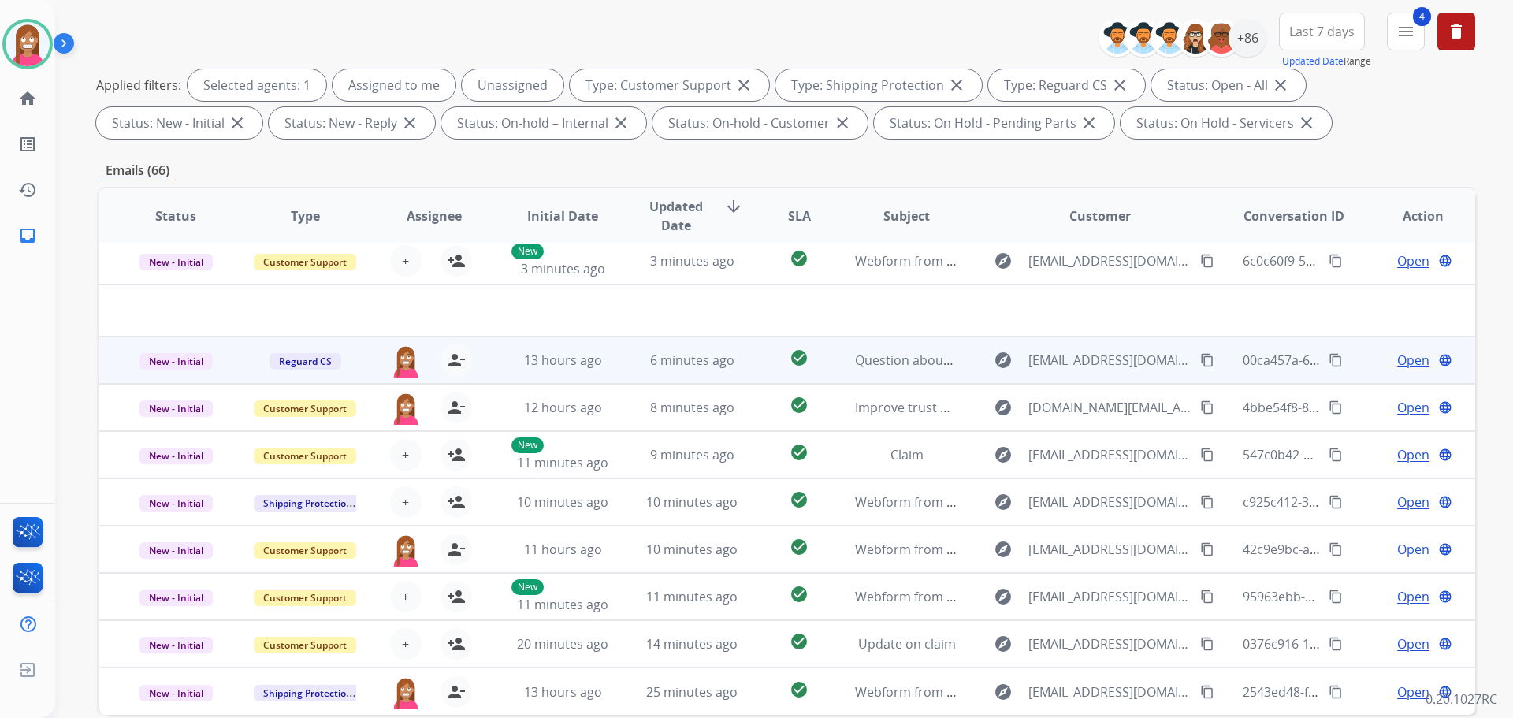
scroll to position [254, 0]
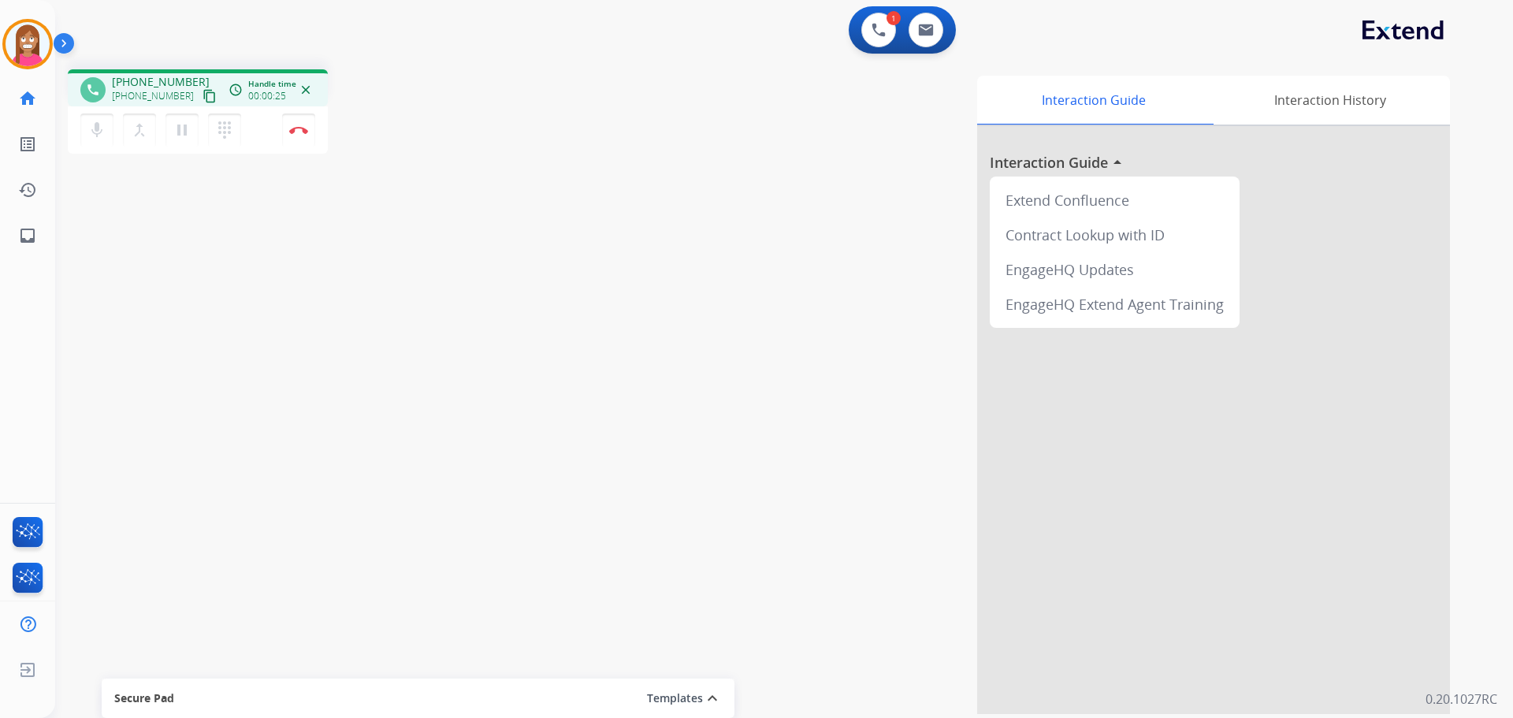
click at [202, 95] on mat-icon "content_copy" at bounding box center [209, 96] width 14 height 14
click at [303, 136] on button "Disconnect" at bounding box center [298, 129] width 33 height 33
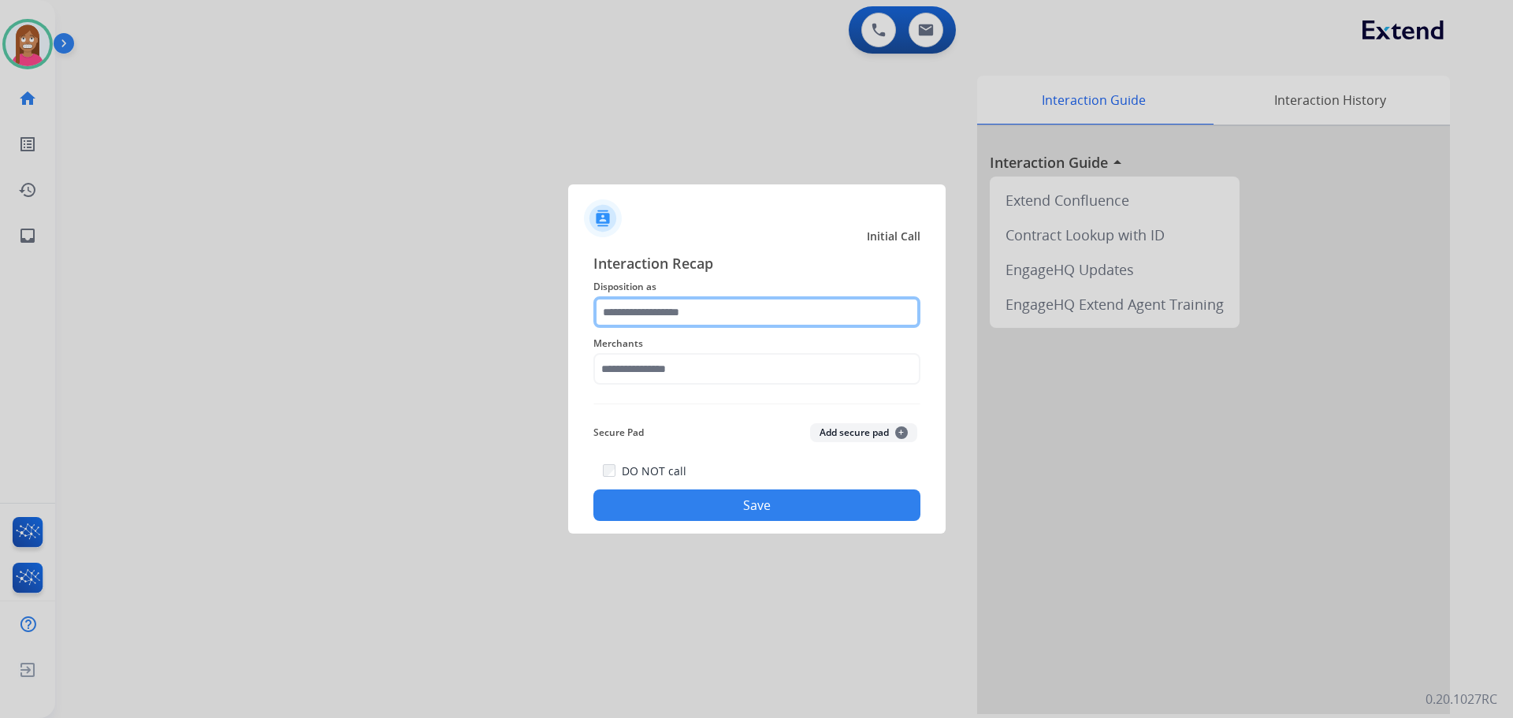
drag, startPoint x: 671, startPoint y: 314, endPoint x: 680, endPoint y: 317, distance: 10.0
click at [671, 314] on input "text" at bounding box center [756, 312] width 327 height 32
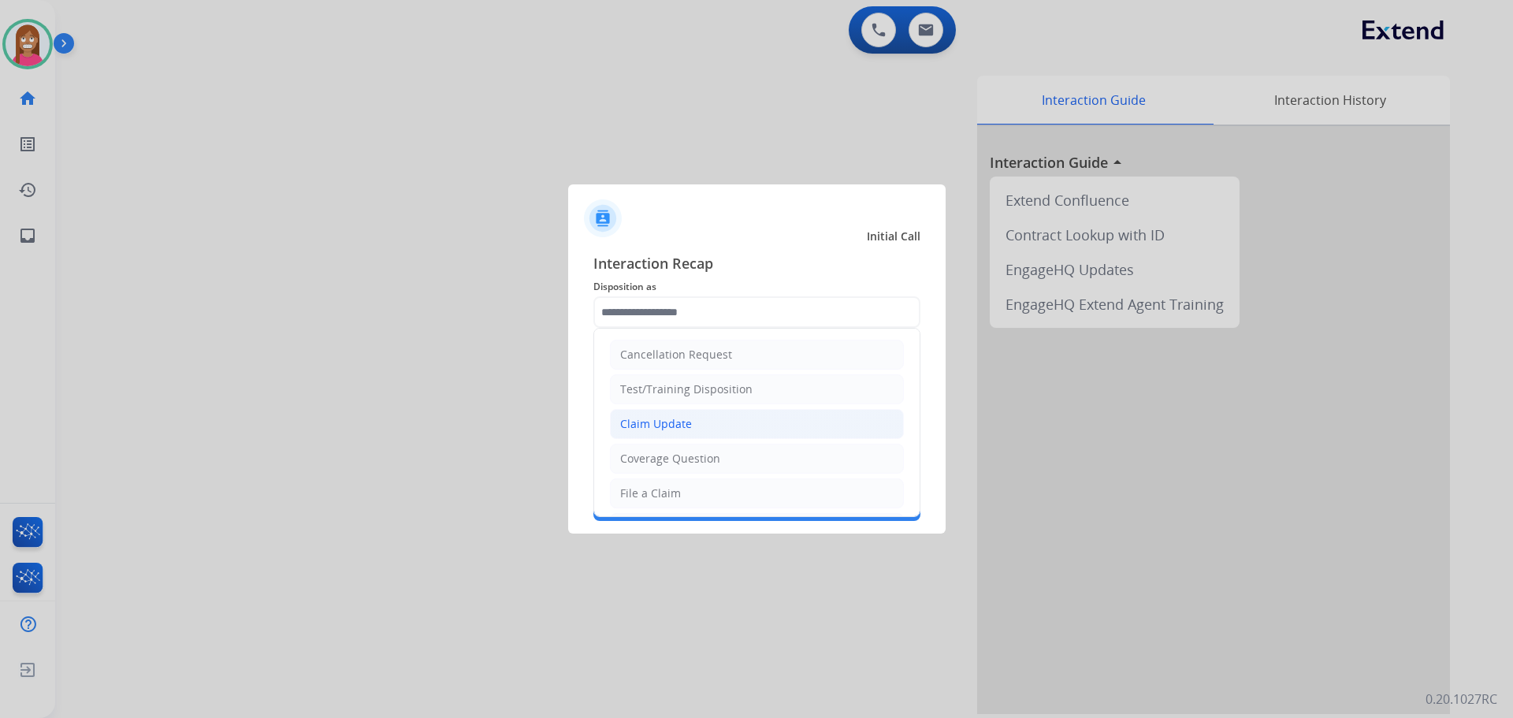
click at [639, 414] on li "Claim Update" at bounding box center [757, 424] width 294 height 30
type input "**********"
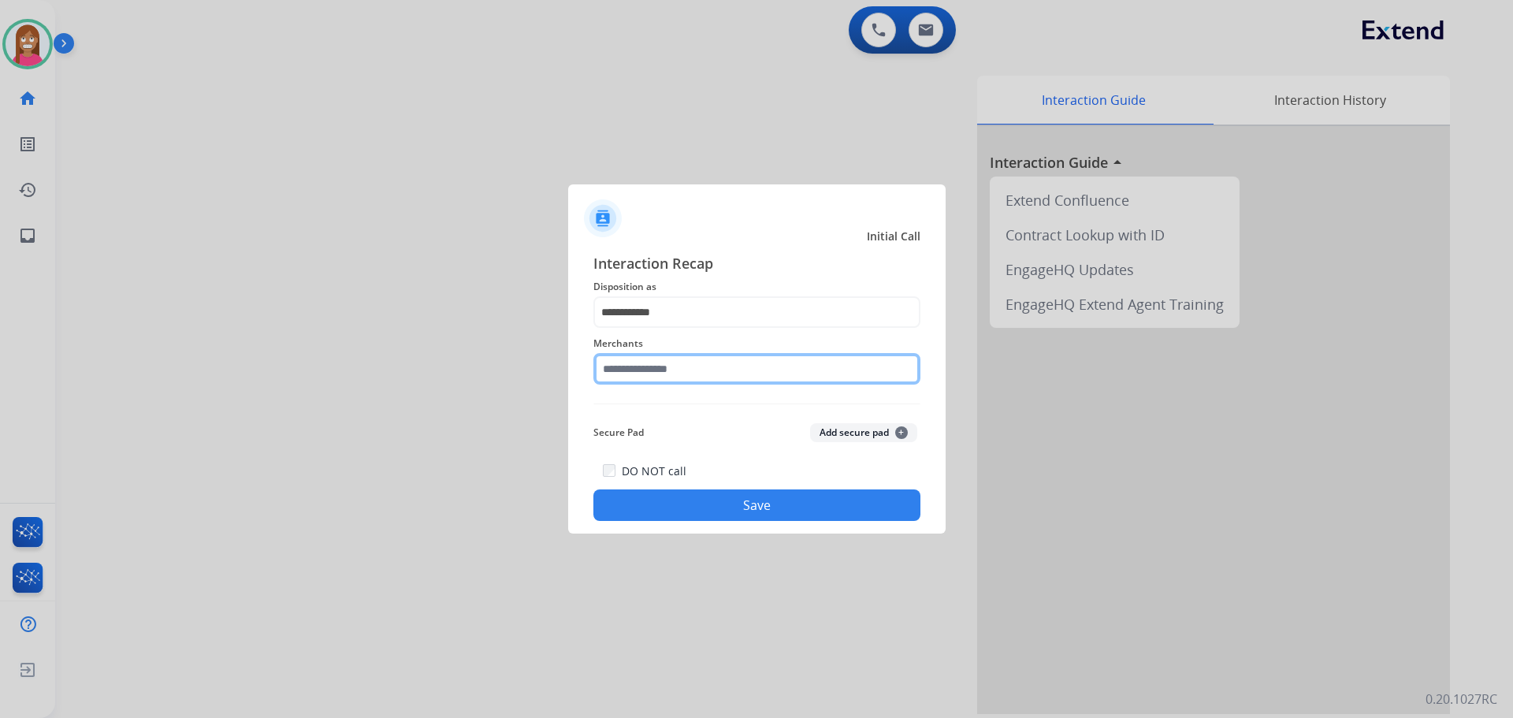
click at [634, 362] on input "text" at bounding box center [756, 369] width 327 height 32
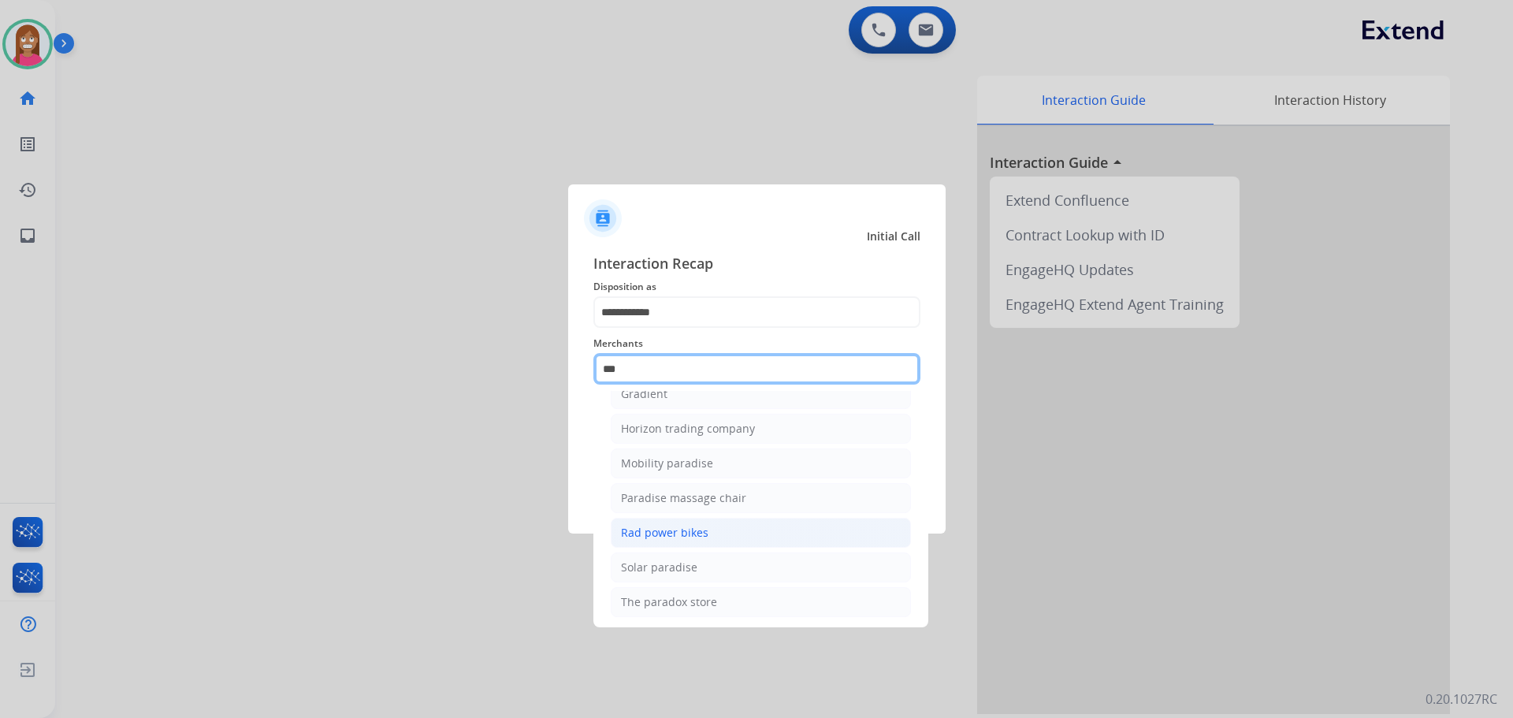
scroll to position [129, 0]
click at [678, 535] on div "Rad power bikes" at bounding box center [664, 527] width 87 height 16
type input "**********"
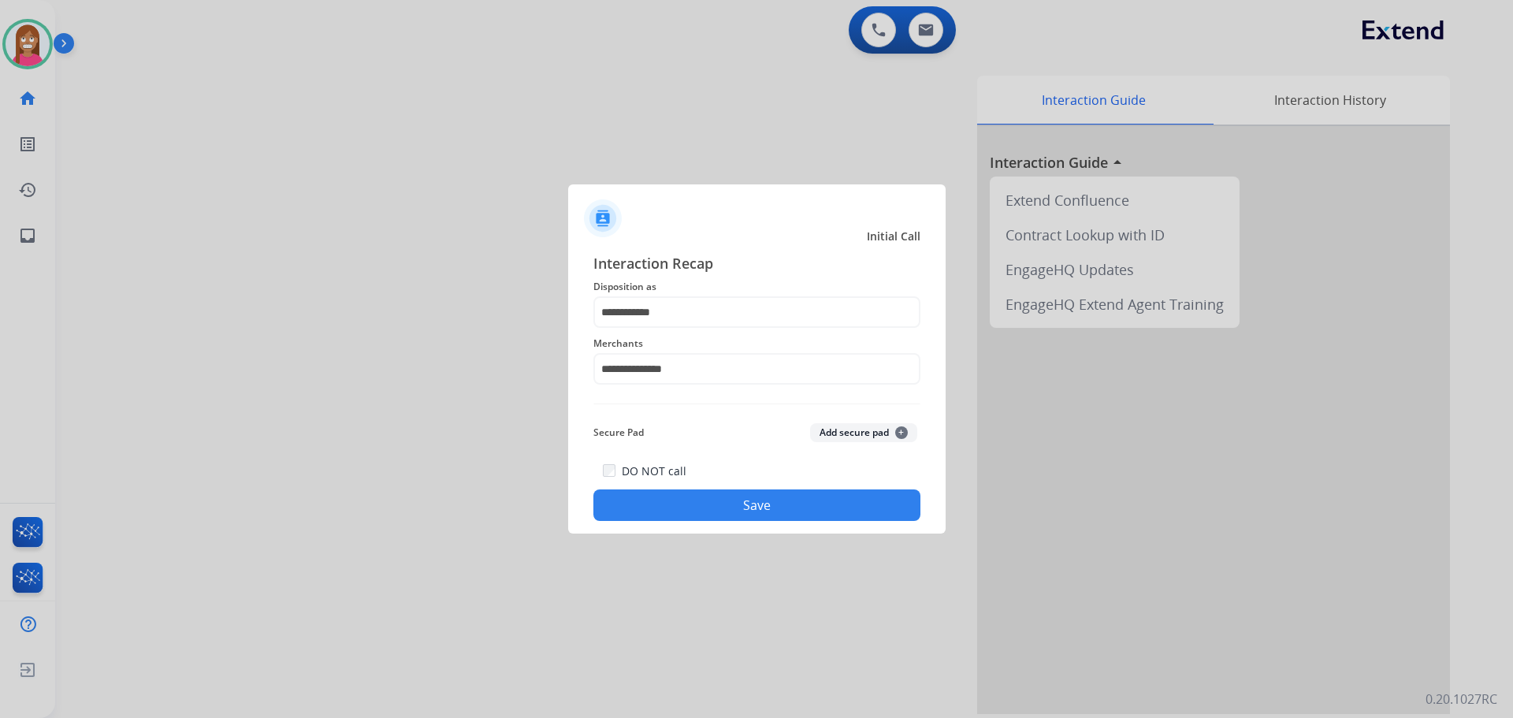
click at [667, 496] on button "Save" at bounding box center [756, 505] width 327 height 32
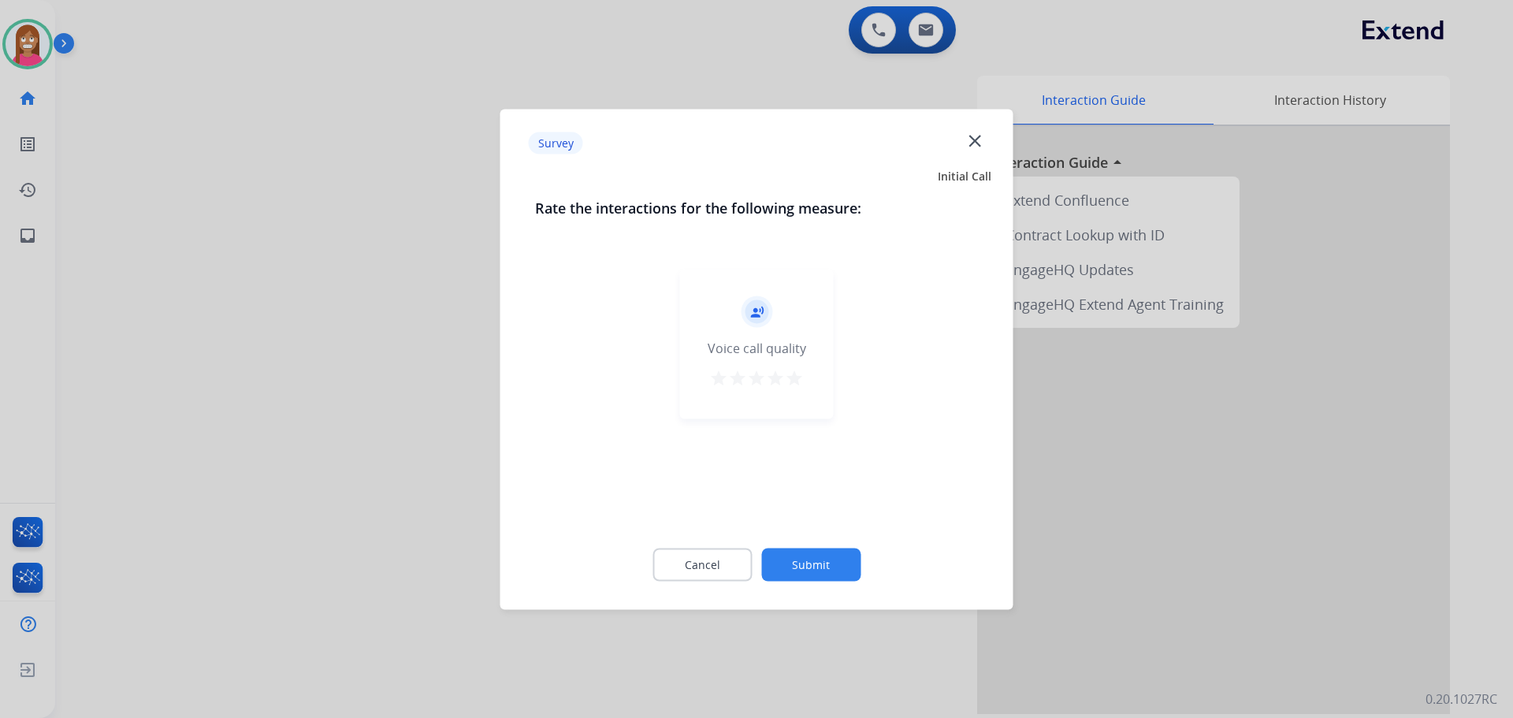
click at [969, 138] on mat-icon "close" at bounding box center [974, 140] width 20 height 20
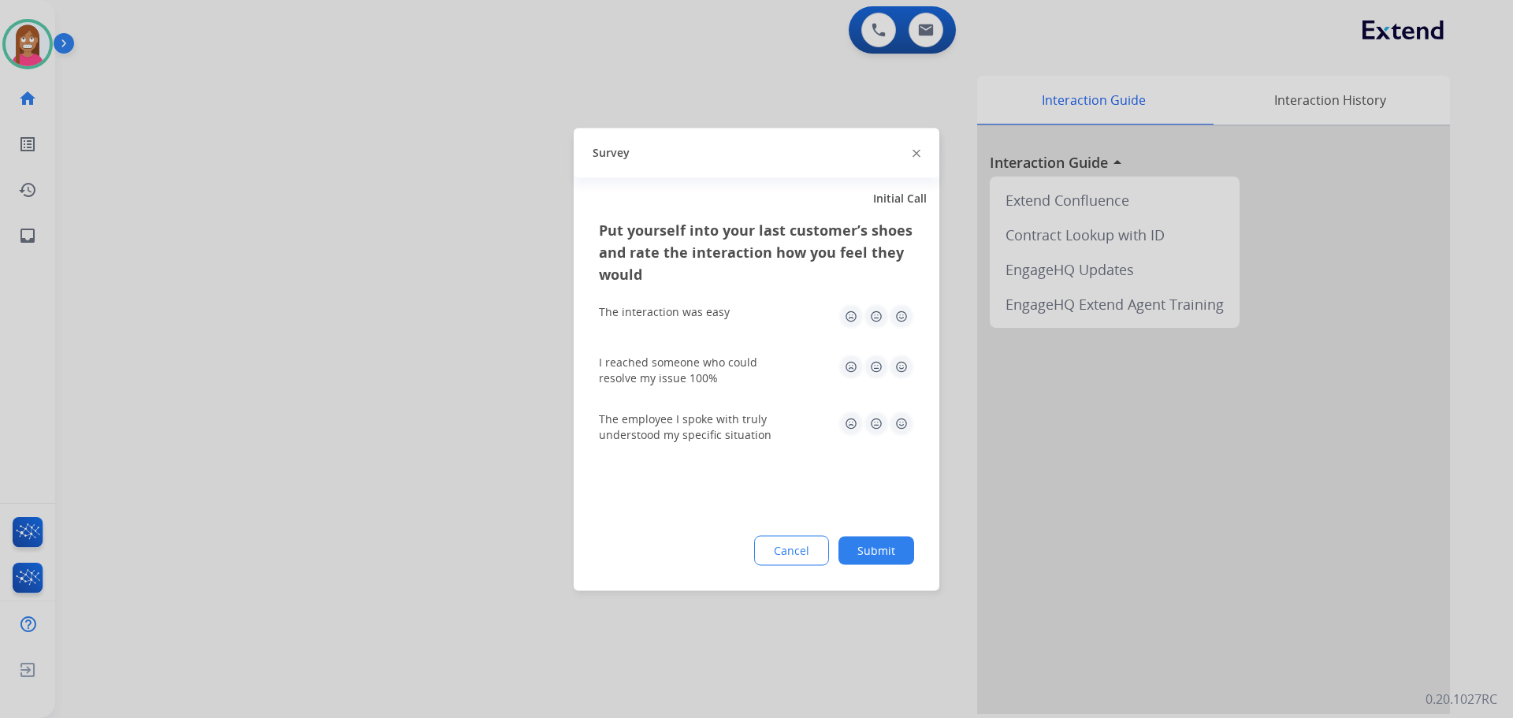
click at [920, 154] on div "Survey" at bounding box center [757, 153] width 366 height 50
click at [915, 154] on img at bounding box center [916, 154] width 8 height 8
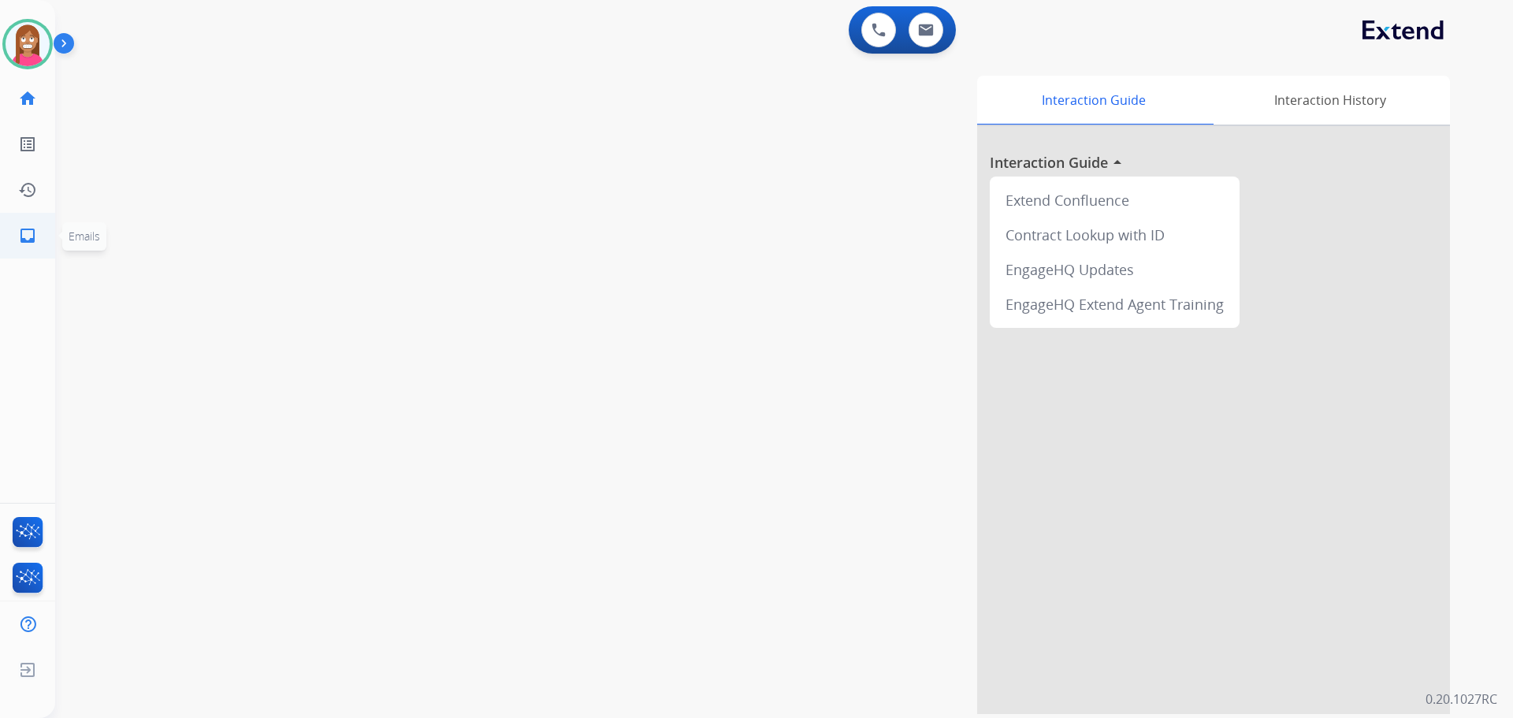
click at [28, 229] on mat-icon "inbox" at bounding box center [27, 235] width 19 height 19
select select "**********"
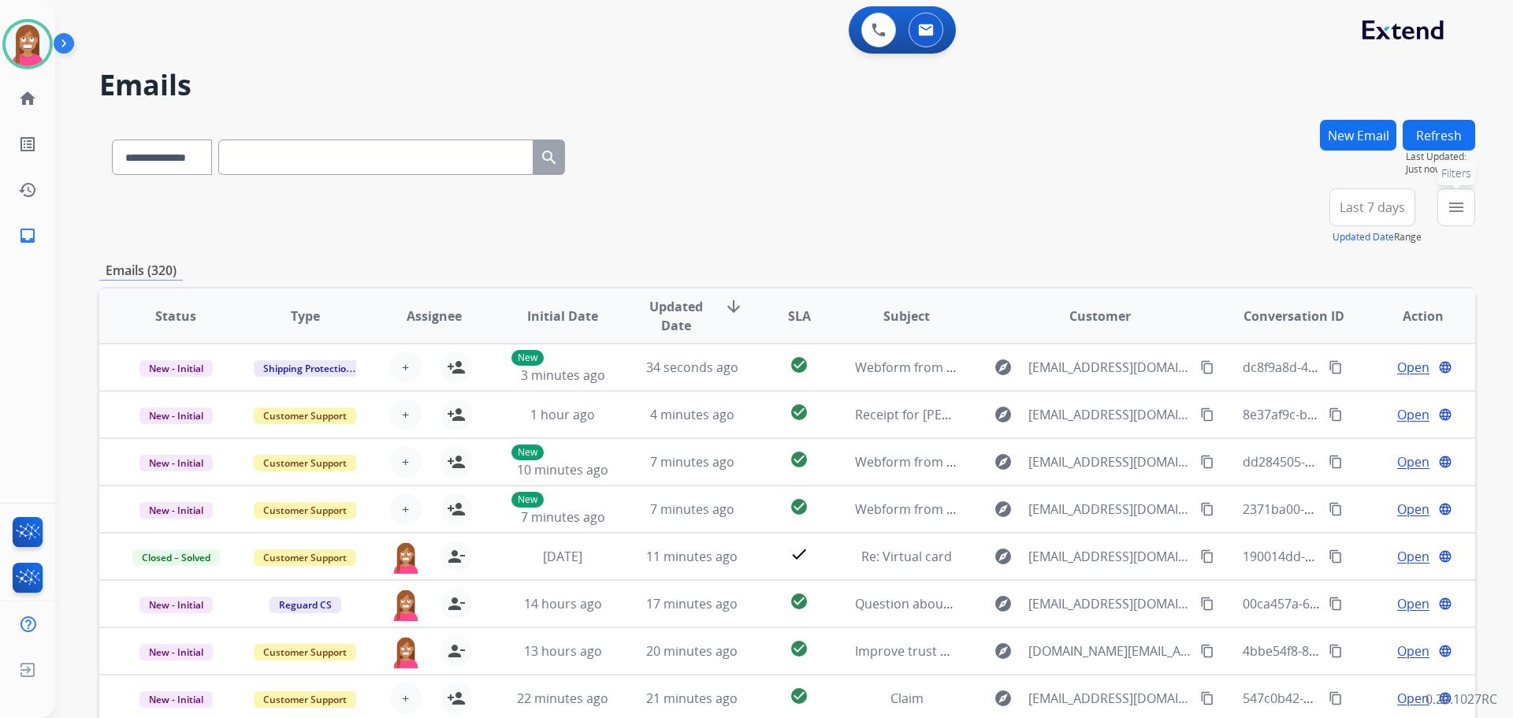
drag, startPoint x: 1465, startPoint y: 216, endPoint x: 1448, endPoint y: 227, distance: 19.9
click at [1462, 214] on mat-icon "menu" at bounding box center [1456, 207] width 19 height 19
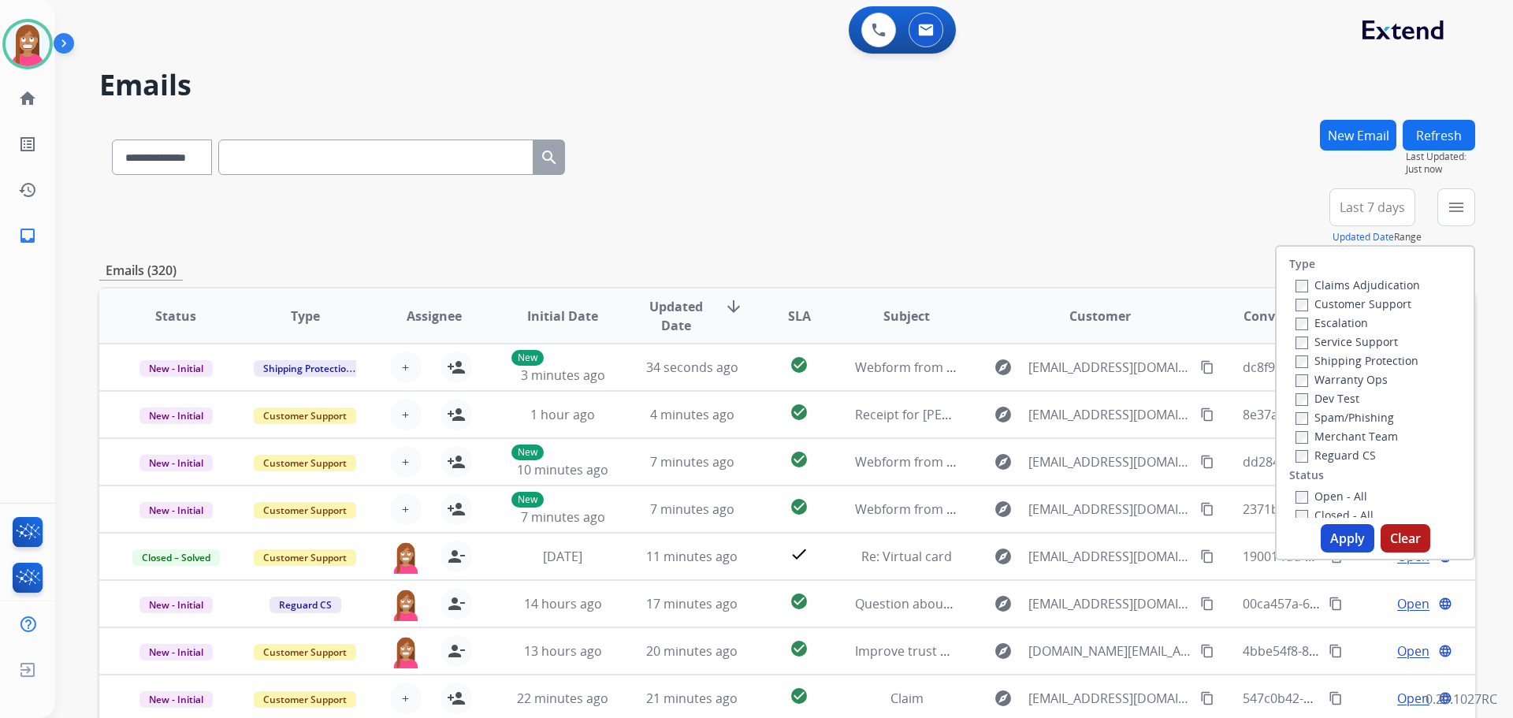
click at [1306, 308] on label "Customer Support" at bounding box center [1353, 303] width 116 height 15
click at [1298, 366] on label "Shipping Protection" at bounding box center [1356, 360] width 123 height 15
click at [1317, 451] on label "Reguard CS" at bounding box center [1335, 455] width 80 height 15
drag, startPoint x: 1321, startPoint y: 493, endPoint x: 1325, endPoint y: 524, distance: 31.1
click at [1321, 498] on label "Open - All" at bounding box center [1331, 496] width 72 height 15
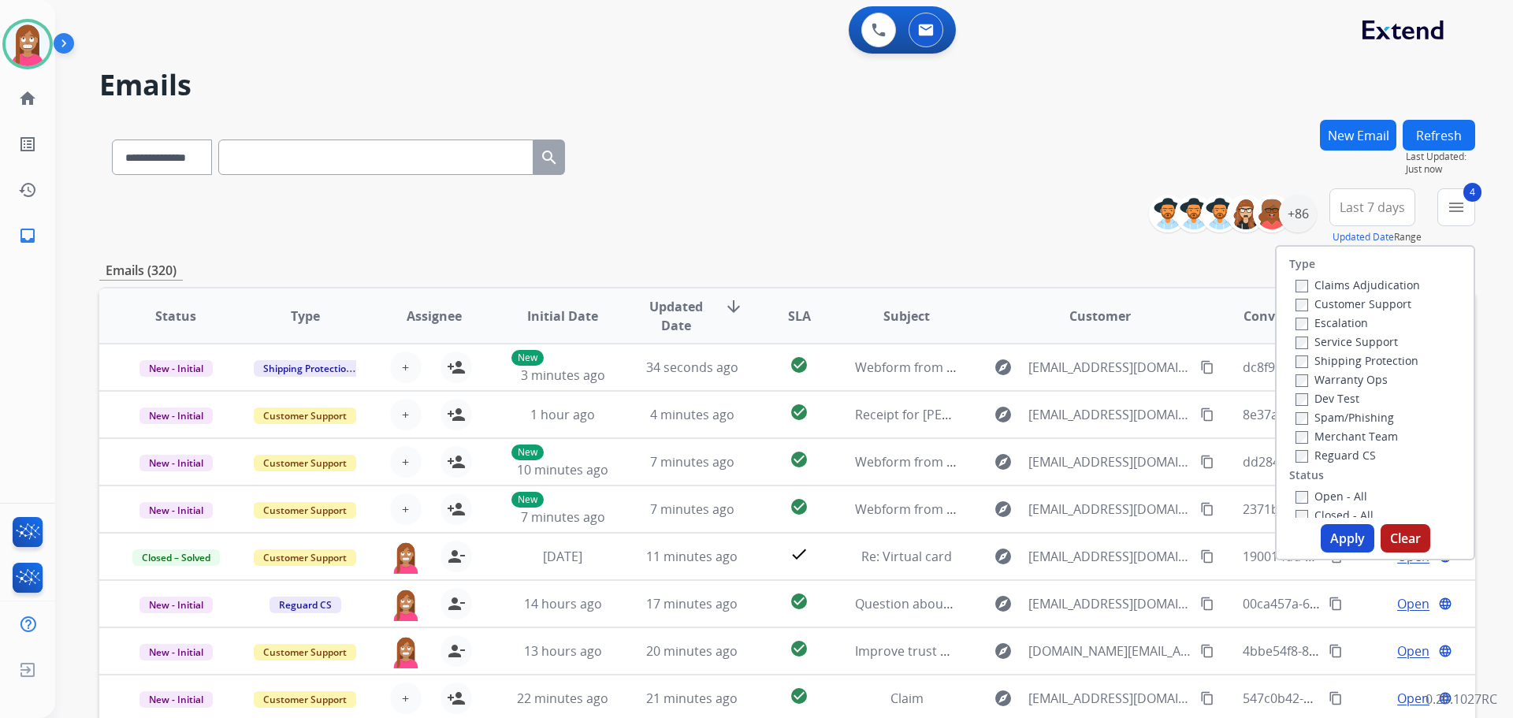
click at [1335, 532] on button "Apply" at bounding box center [1348, 538] width 54 height 28
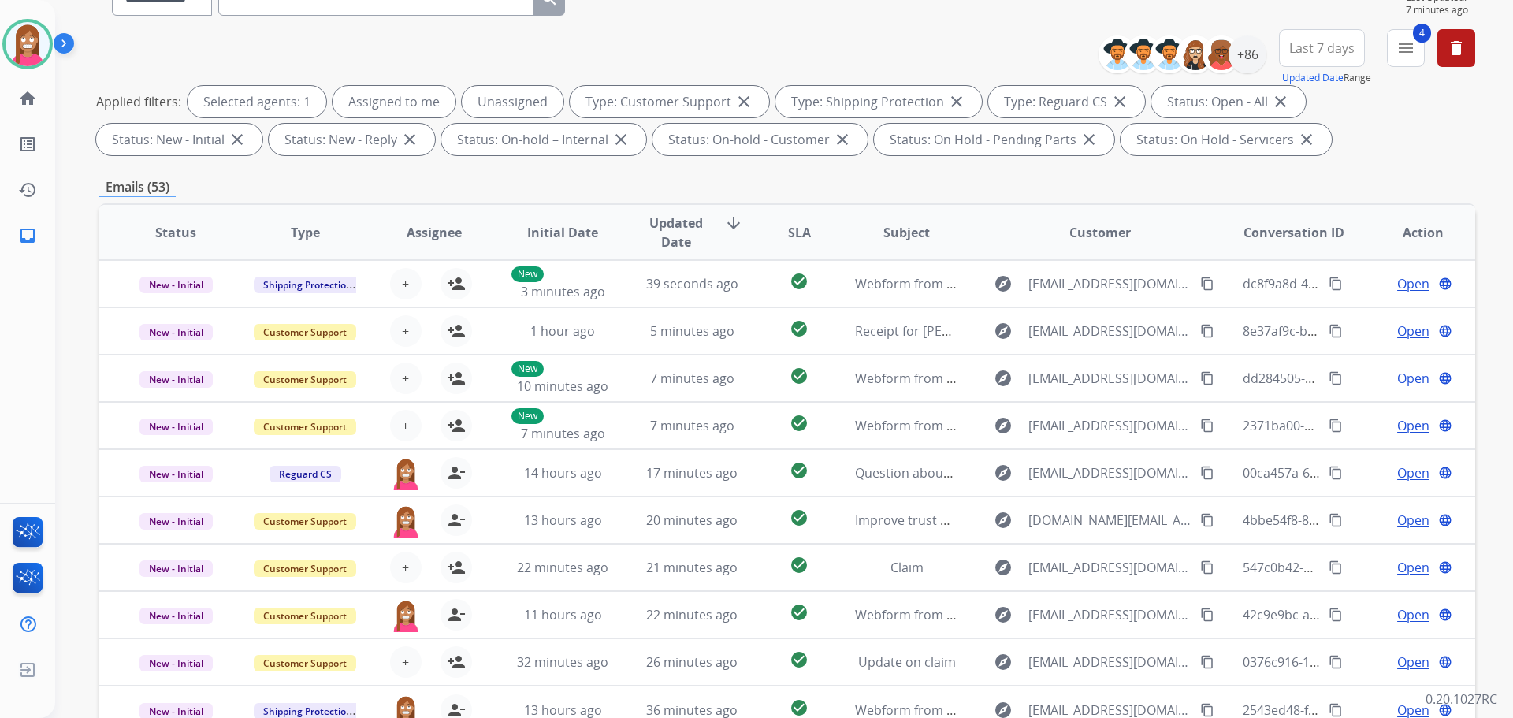
scroll to position [18, 0]
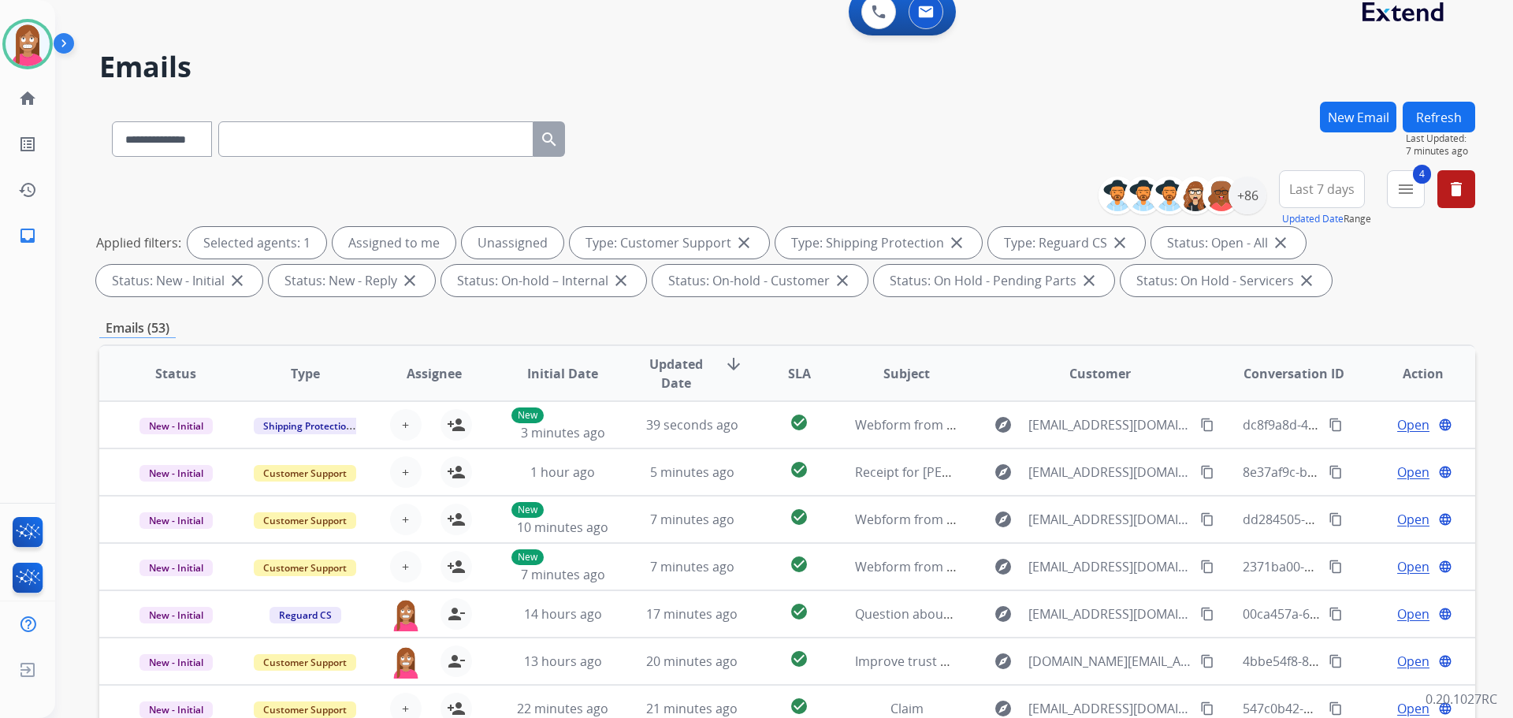
click at [1466, 99] on div "**********" at bounding box center [765, 398] width 1420 height 718
click at [1454, 107] on button "Refresh" at bounding box center [1438, 117] width 72 height 31
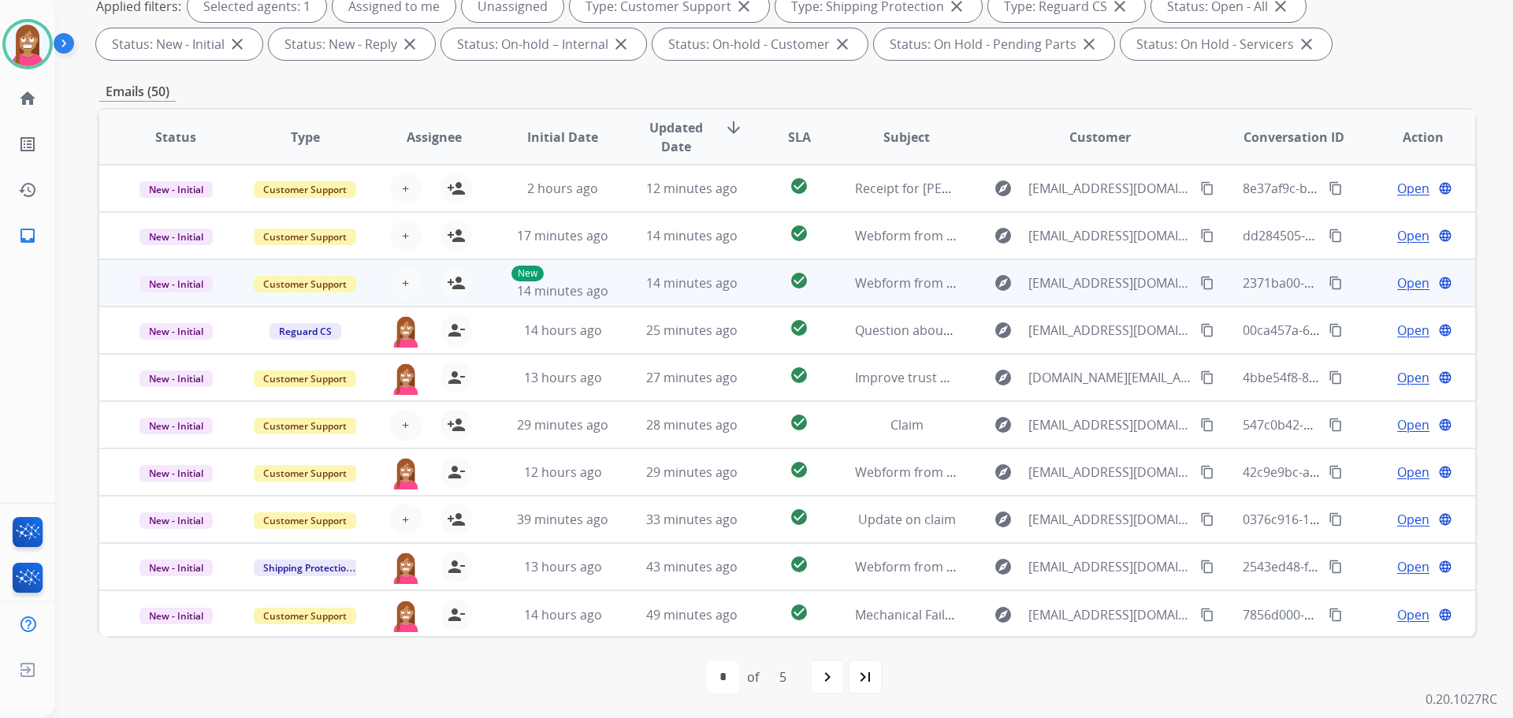
scroll to position [2, 0]
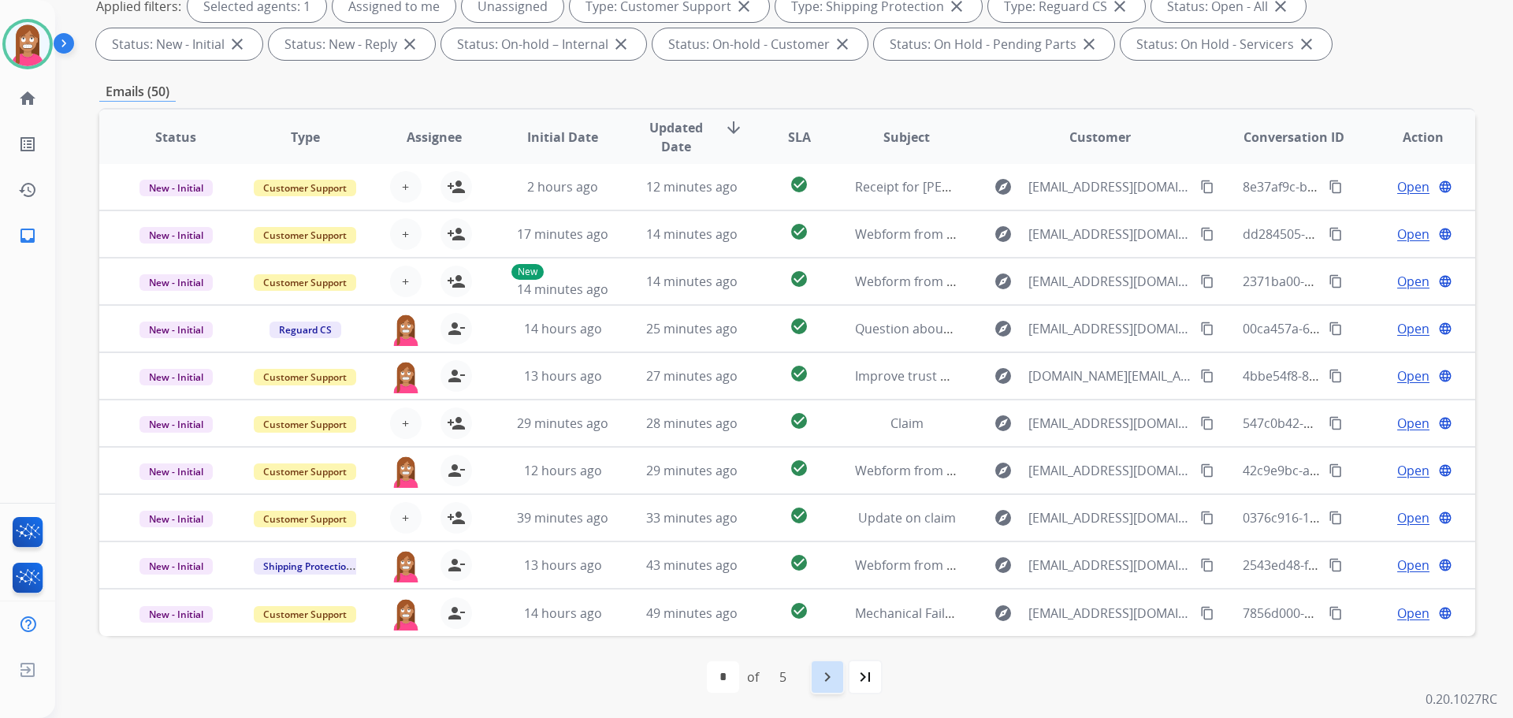
click at [825, 681] on mat-icon "navigate_next" at bounding box center [827, 676] width 19 height 19
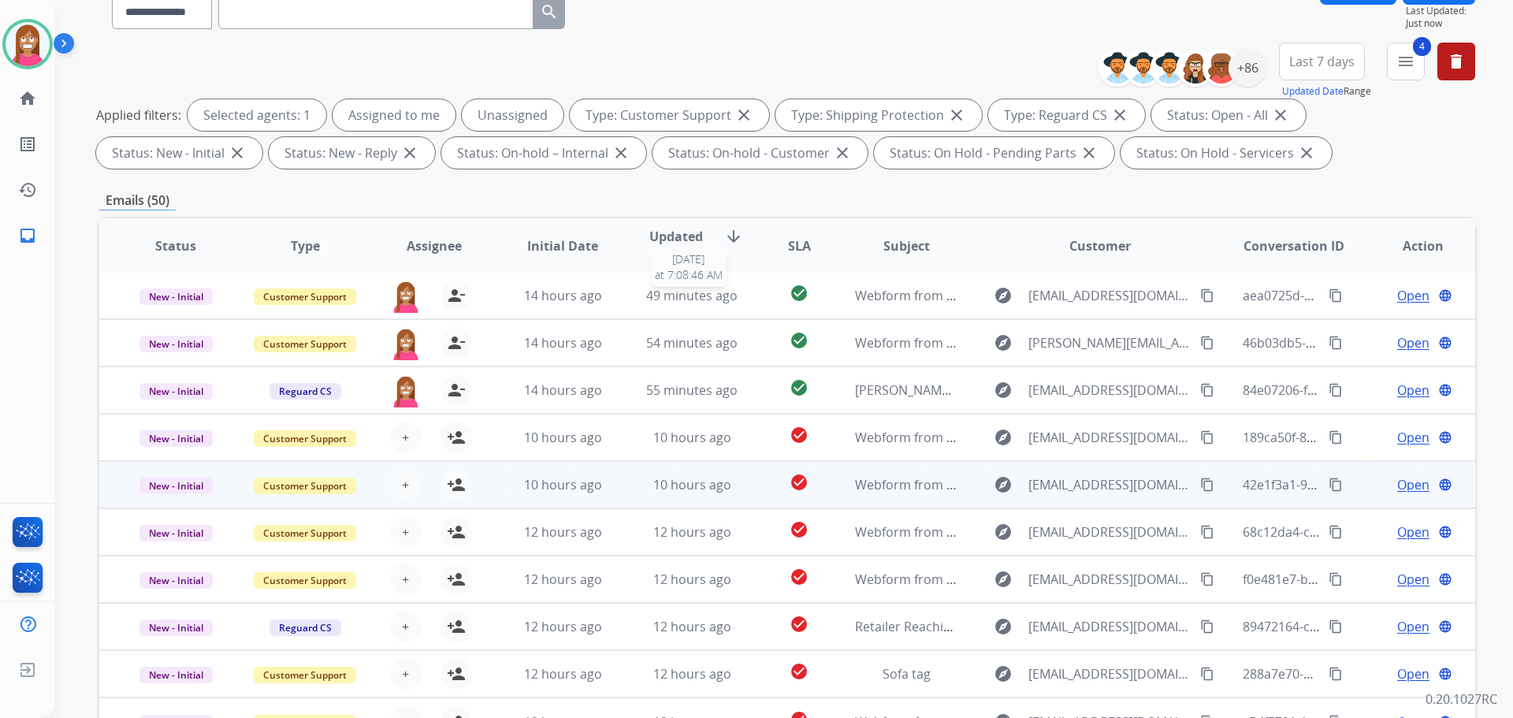
scroll to position [254, 0]
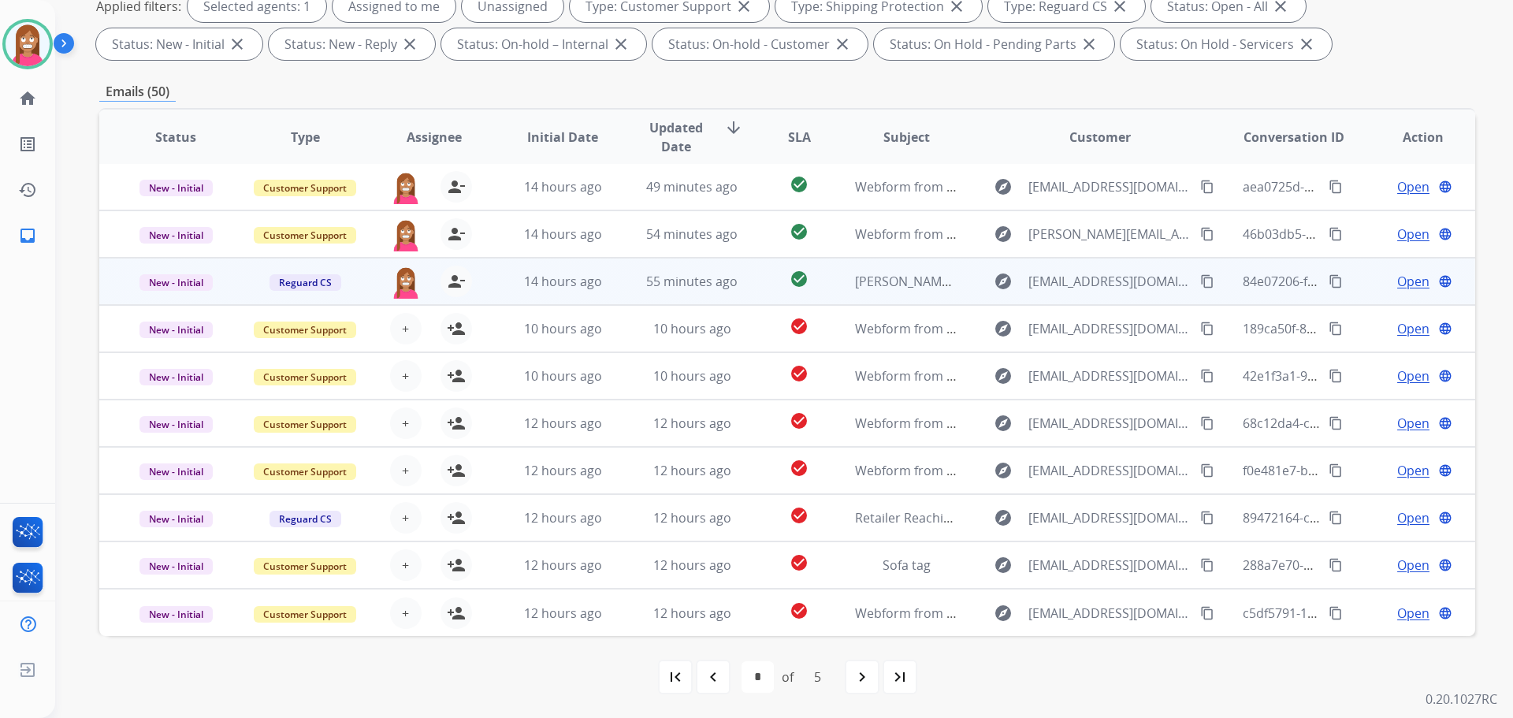
click at [606, 292] on td "14 hours ago" at bounding box center [550, 281] width 129 height 47
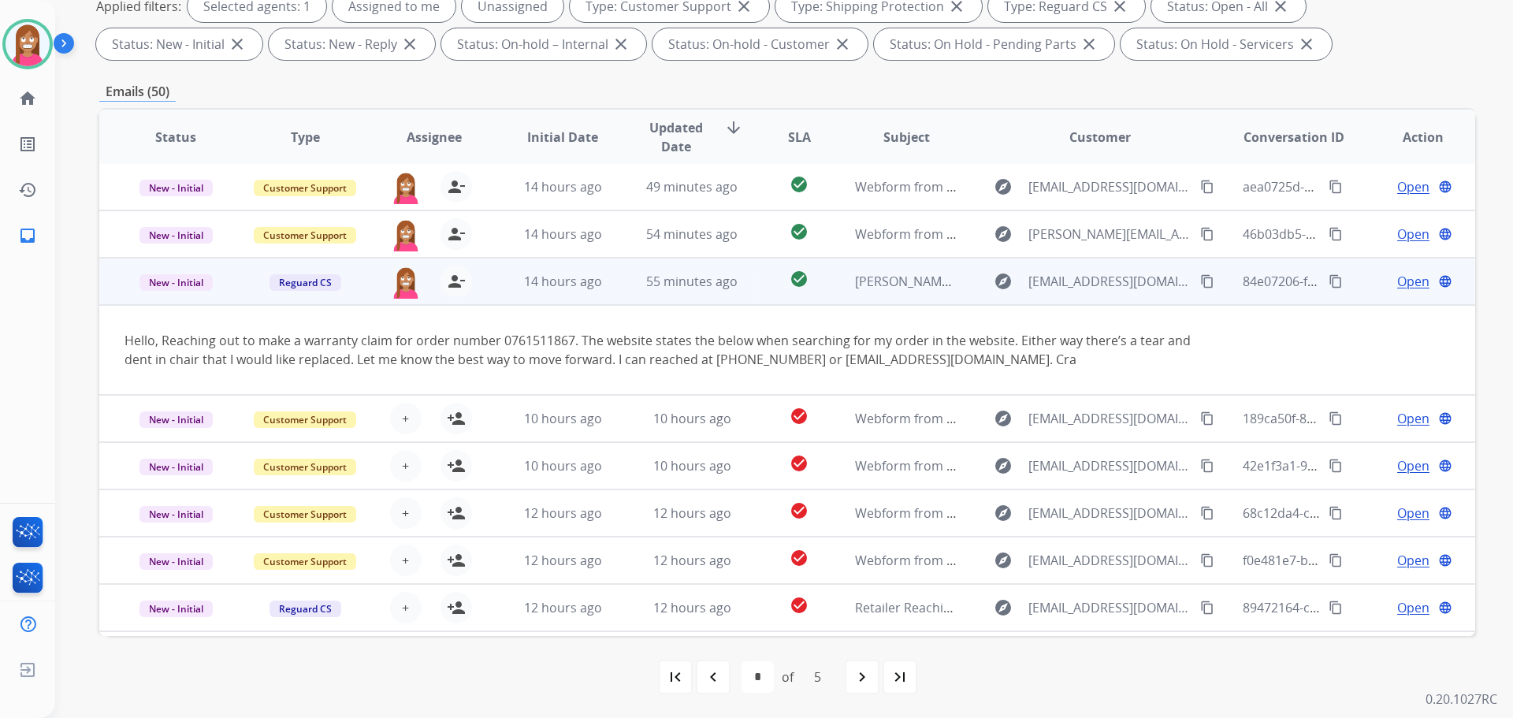
scroll to position [0, 0]
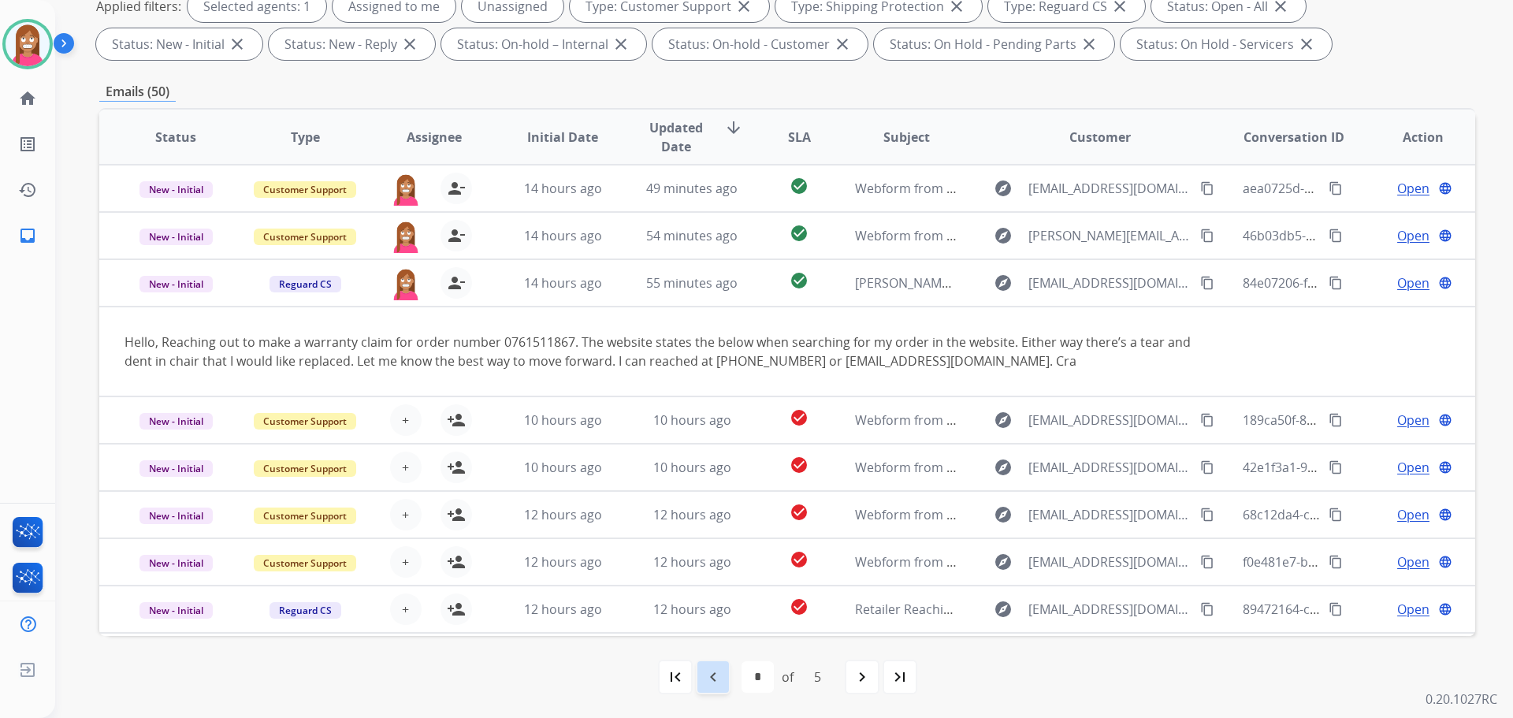
click at [719, 689] on div "navigate_before" at bounding box center [713, 676] width 35 height 35
select select "*"
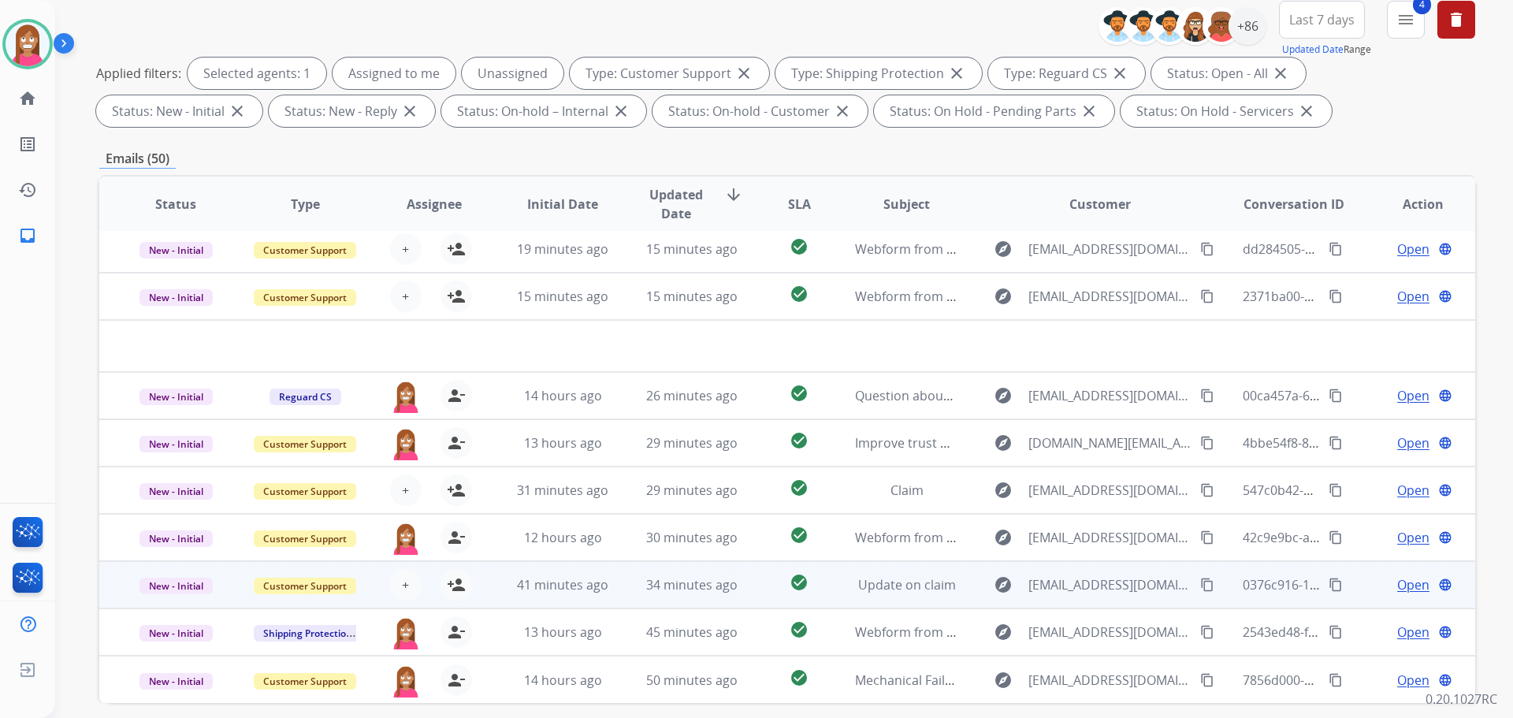
scroll to position [254, 0]
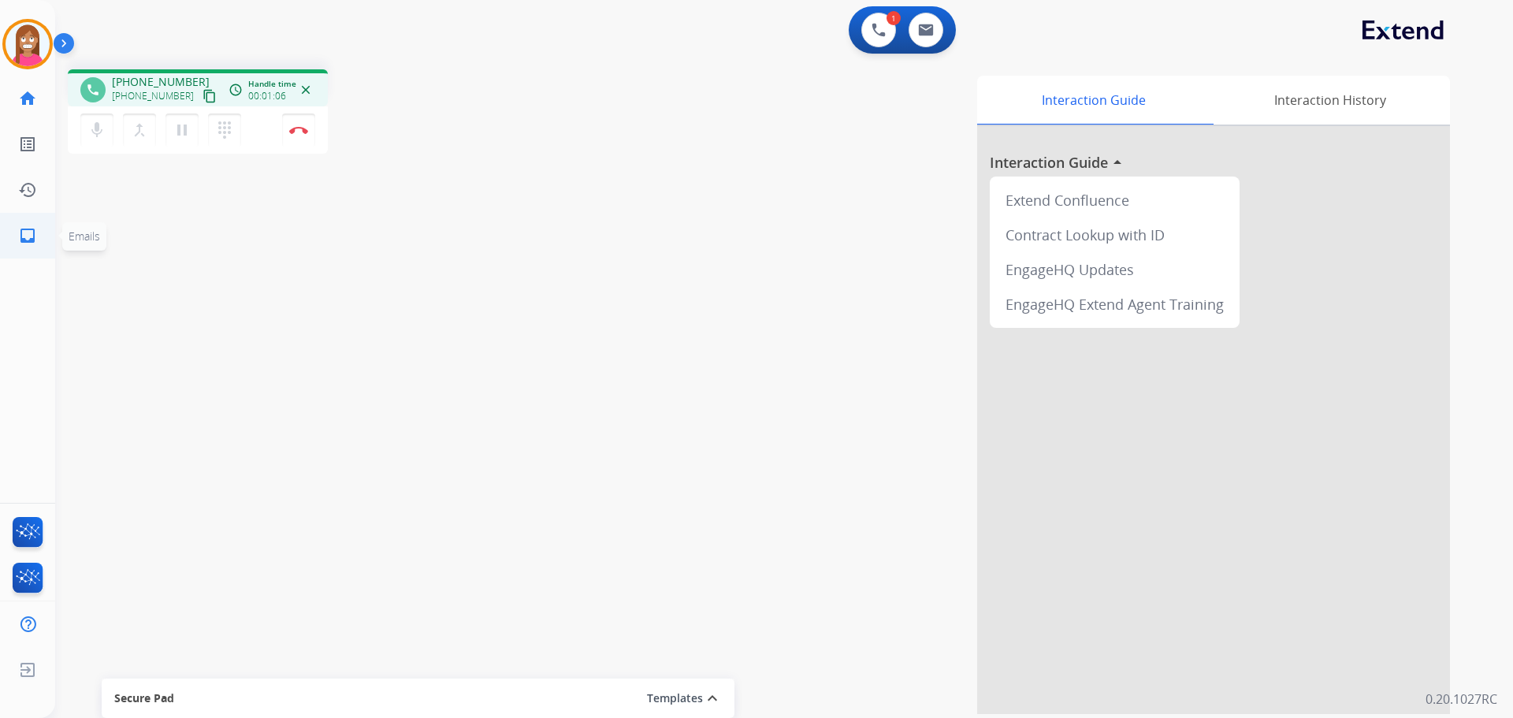
click at [27, 242] on mat-icon "inbox" at bounding box center [27, 235] width 19 height 19
select select "**********"
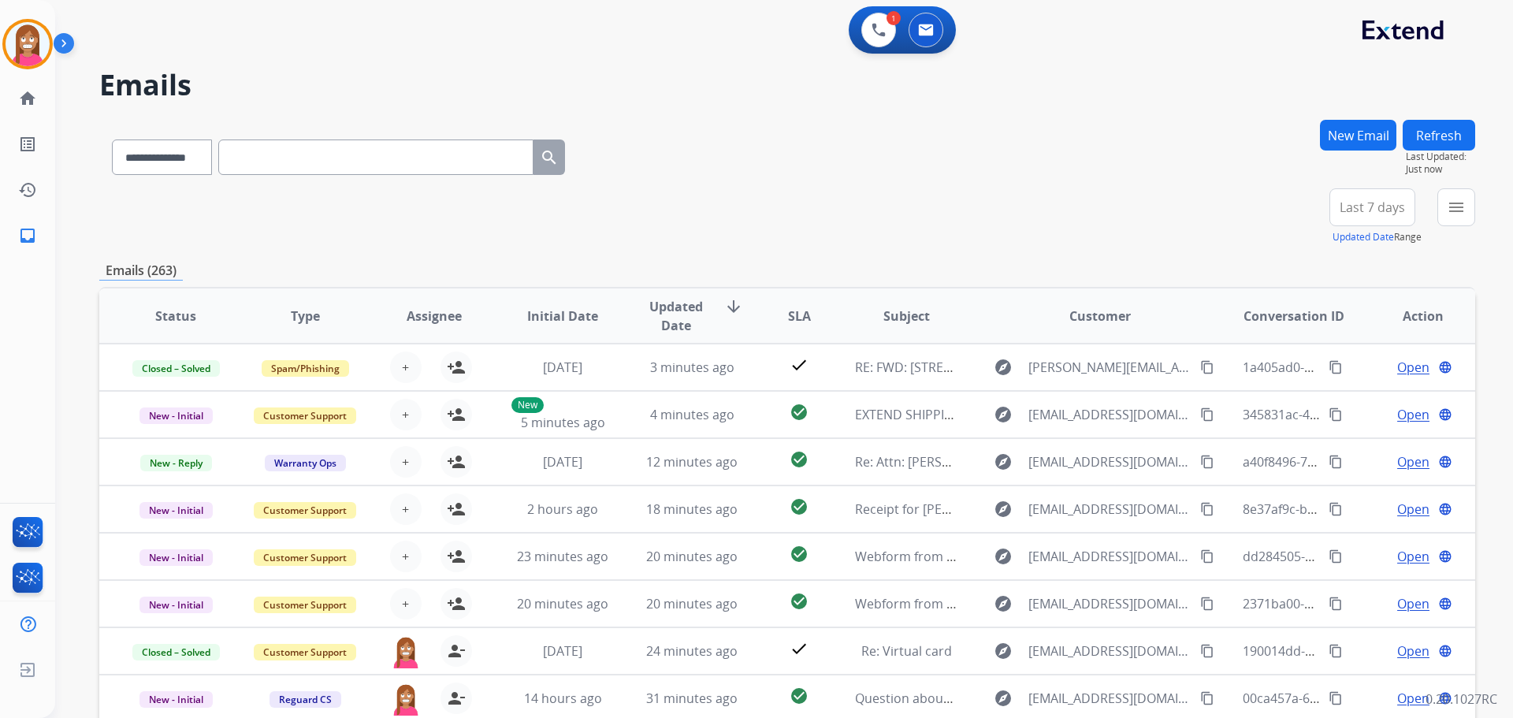
click at [1334, 144] on button "New Email" at bounding box center [1358, 135] width 76 height 31
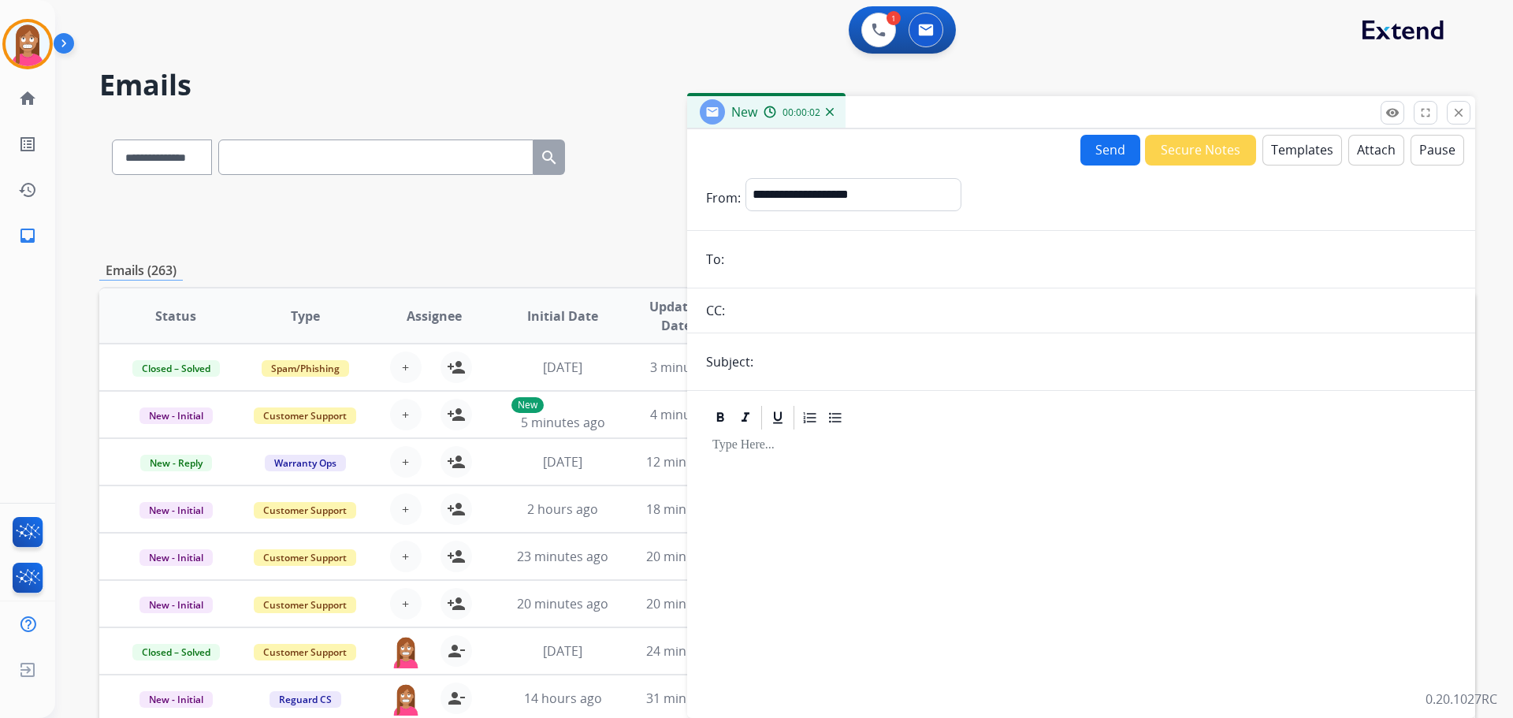
paste input "**********"
type input "**********"
click at [821, 201] on select "**********" at bounding box center [852, 194] width 214 height 32
select select "**********"
click at [745, 178] on select "**********" at bounding box center [852, 194] width 214 height 32
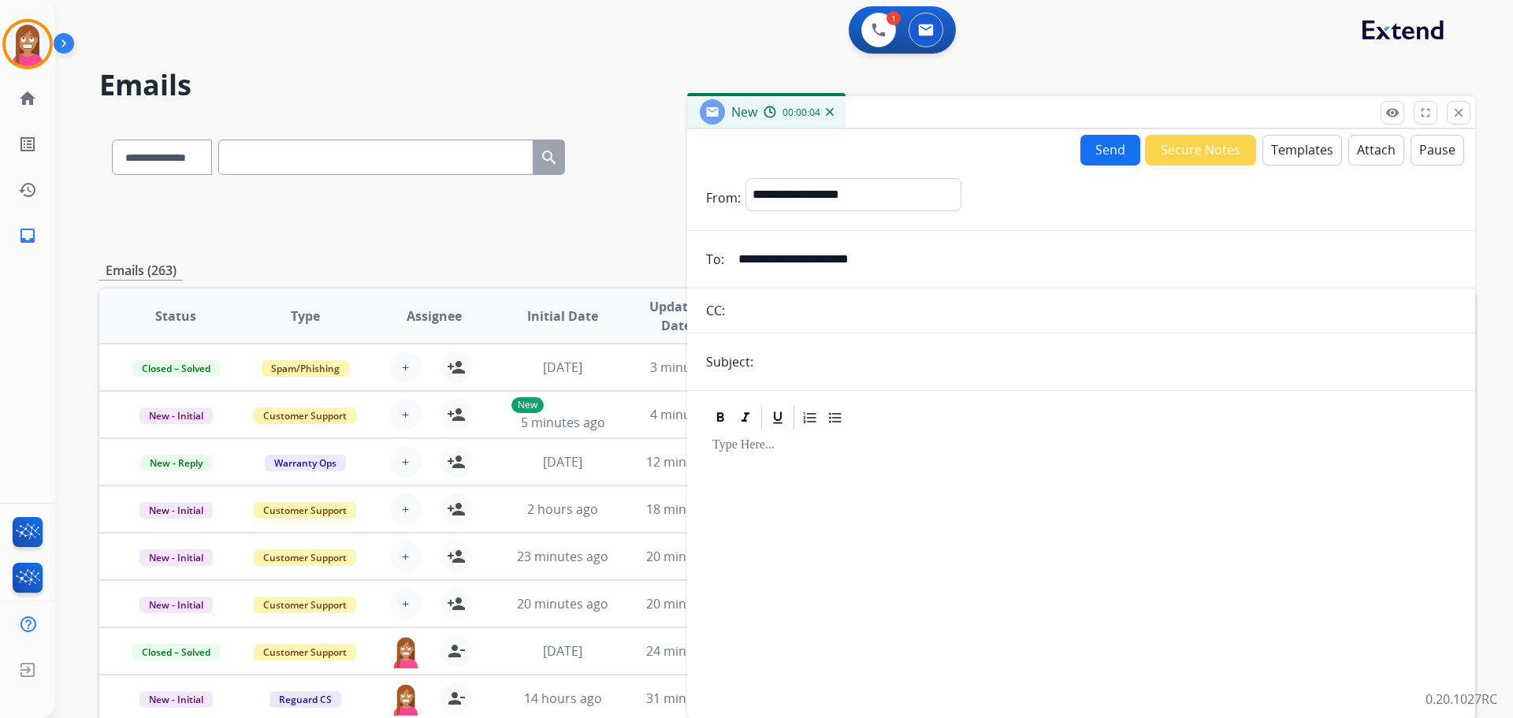
click at [787, 360] on input "text" at bounding box center [1107, 362] width 698 height 32
type input "**********"
click at [1276, 158] on button "Templates" at bounding box center [1302, 150] width 80 height 31
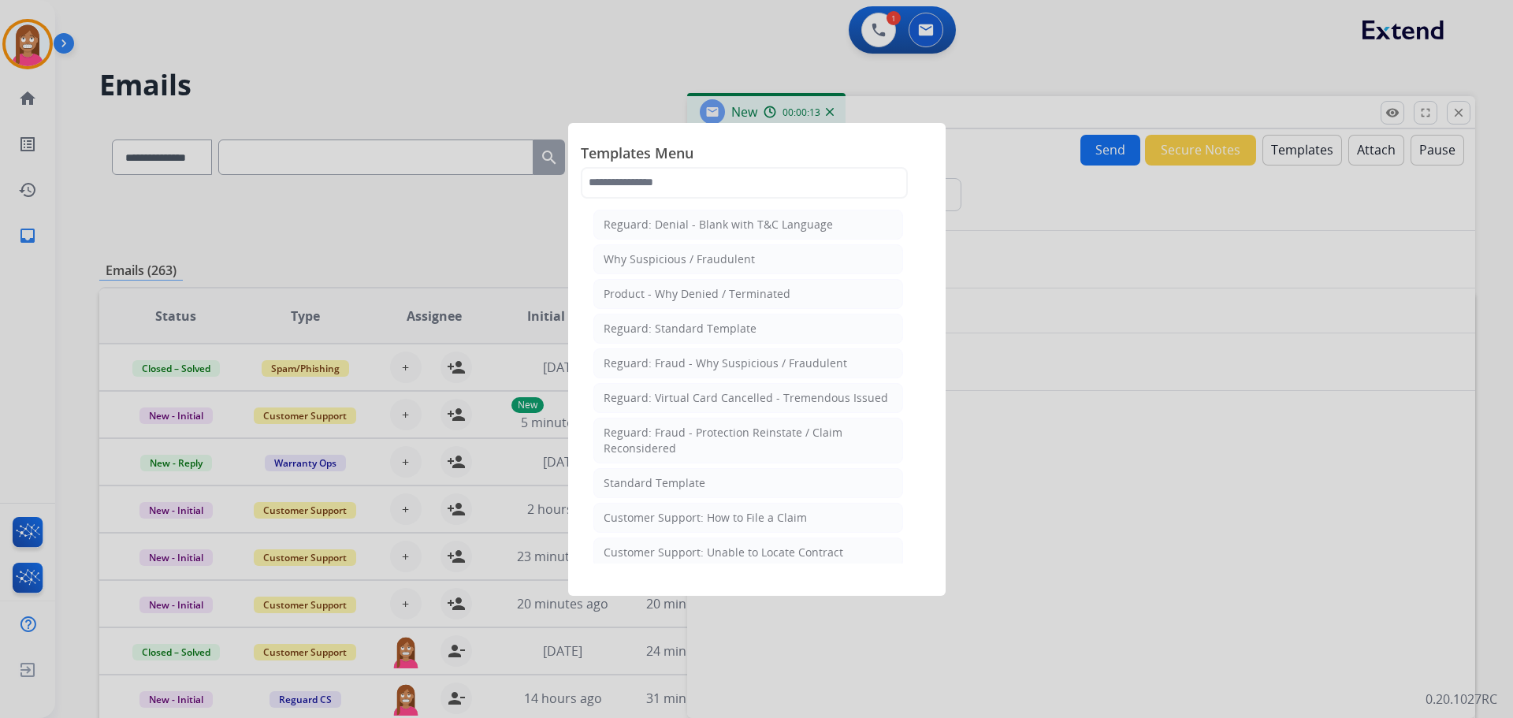
click at [729, 515] on div "Customer Support: How to File a Claim" at bounding box center [705, 518] width 203 height 16
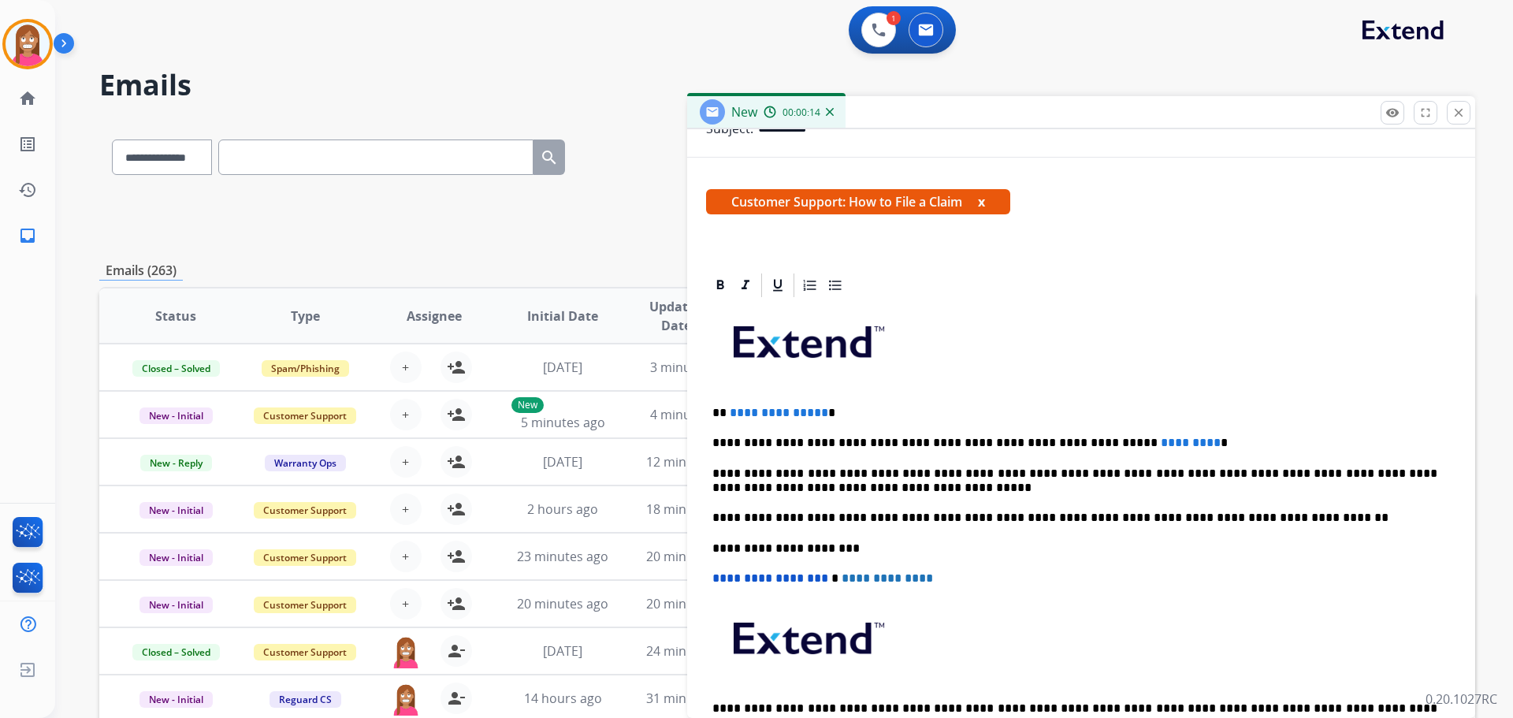
scroll to position [236, 0]
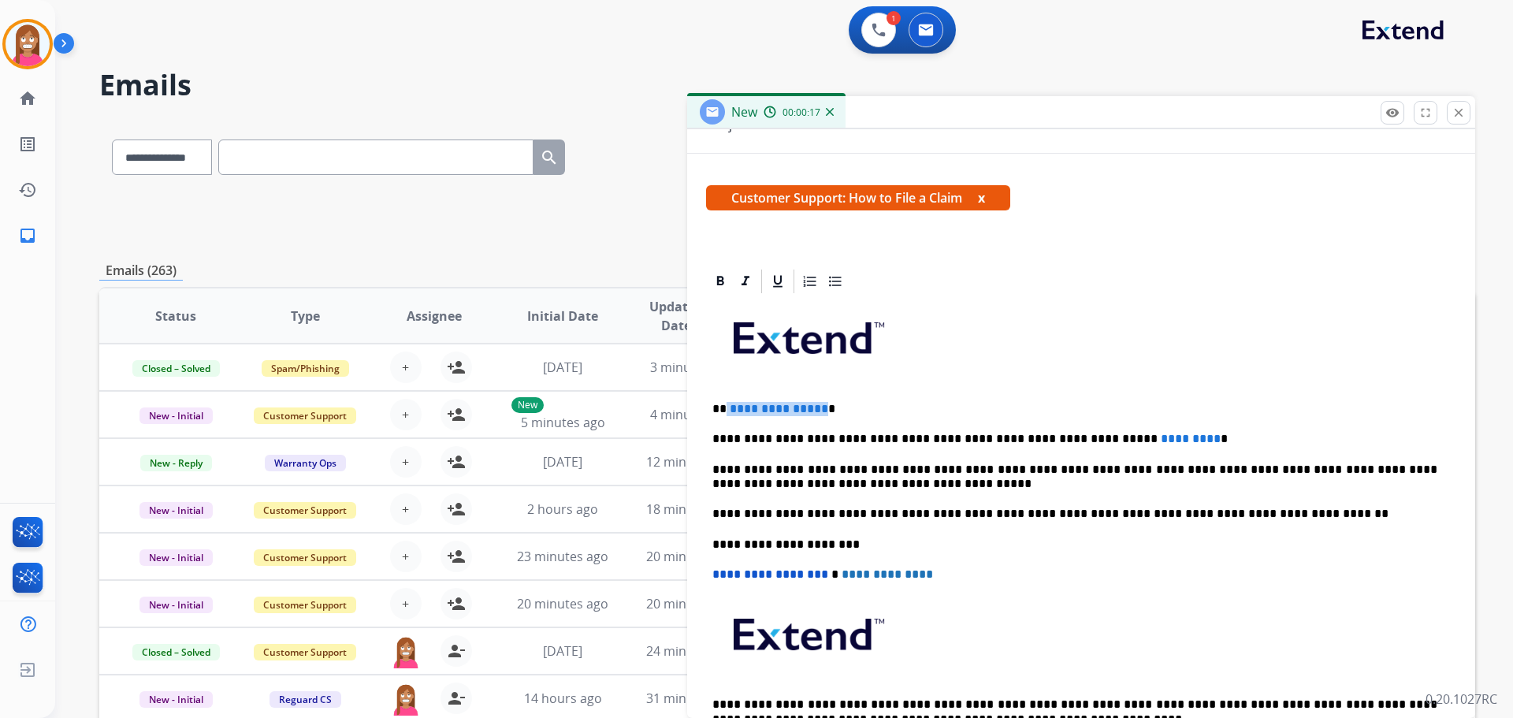
drag, startPoint x: 819, startPoint y: 393, endPoint x: 726, endPoint y: 397, distance: 93.8
click at [726, 397] on div "**********" at bounding box center [1081, 535] width 750 height 481
drag, startPoint x: 1140, startPoint y: 425, endPoint x: 1027, endPoint y: 426, distance: 113.5
click at [1027, 426] on div "**********" at bounding box center [1081, 535] width 750 height 481
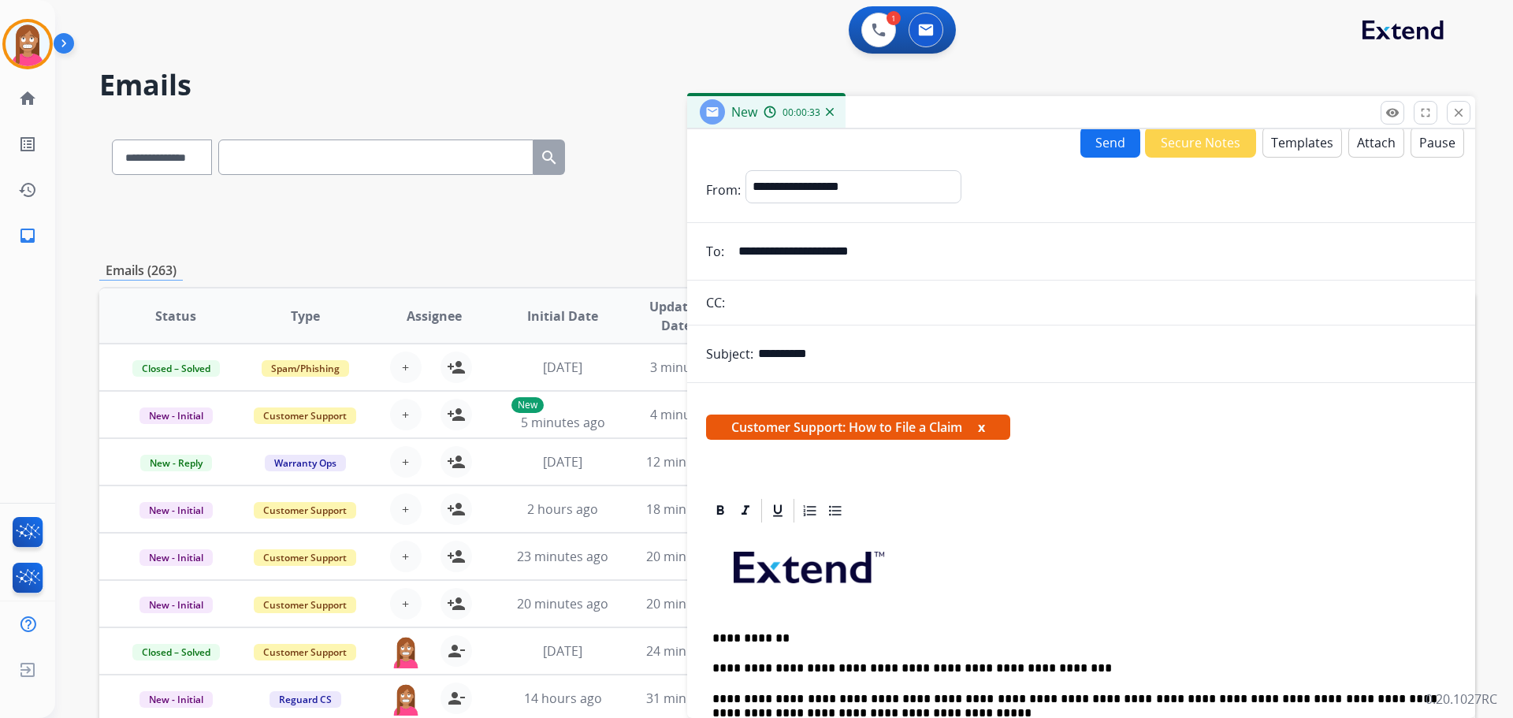
scroll to position [0, 0]
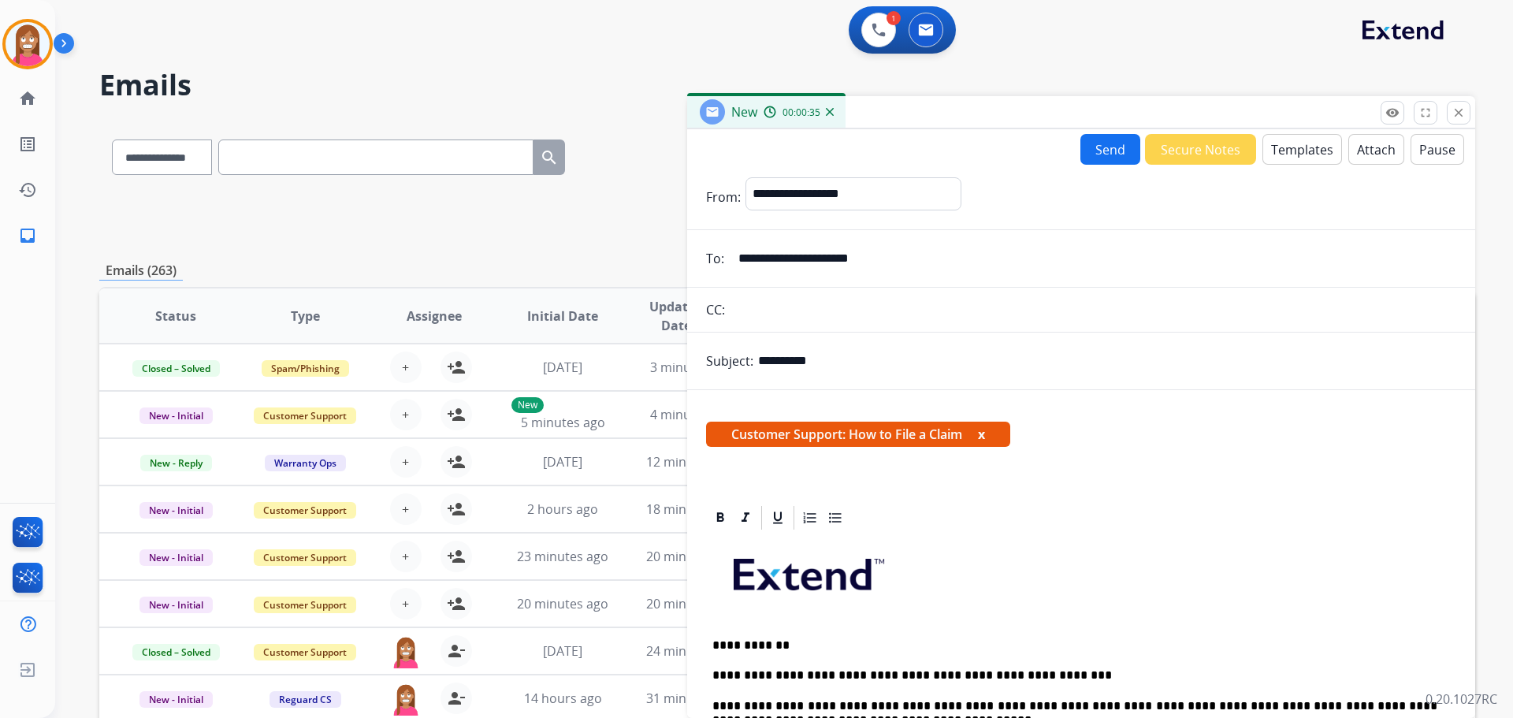
click at [1112, 154] on button "Send" at bounding box center [1110, 149] width 60 height 31
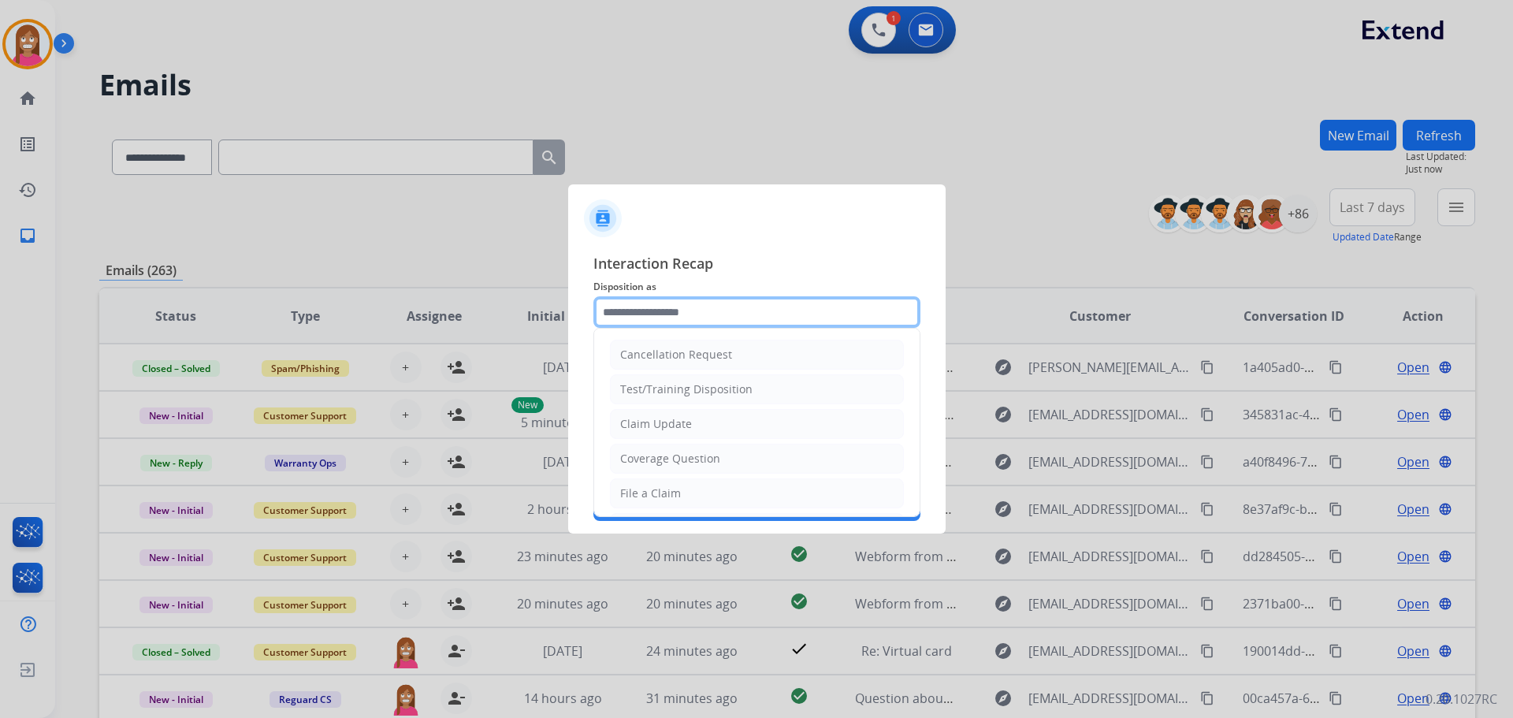
click at [645, 320] on input "text" at bounding box center [756, 312] width 327 height 32
click at [669, 499] on div "File a Claim" at bounding box center [650, 493] width 61 height 16
type input "**********"
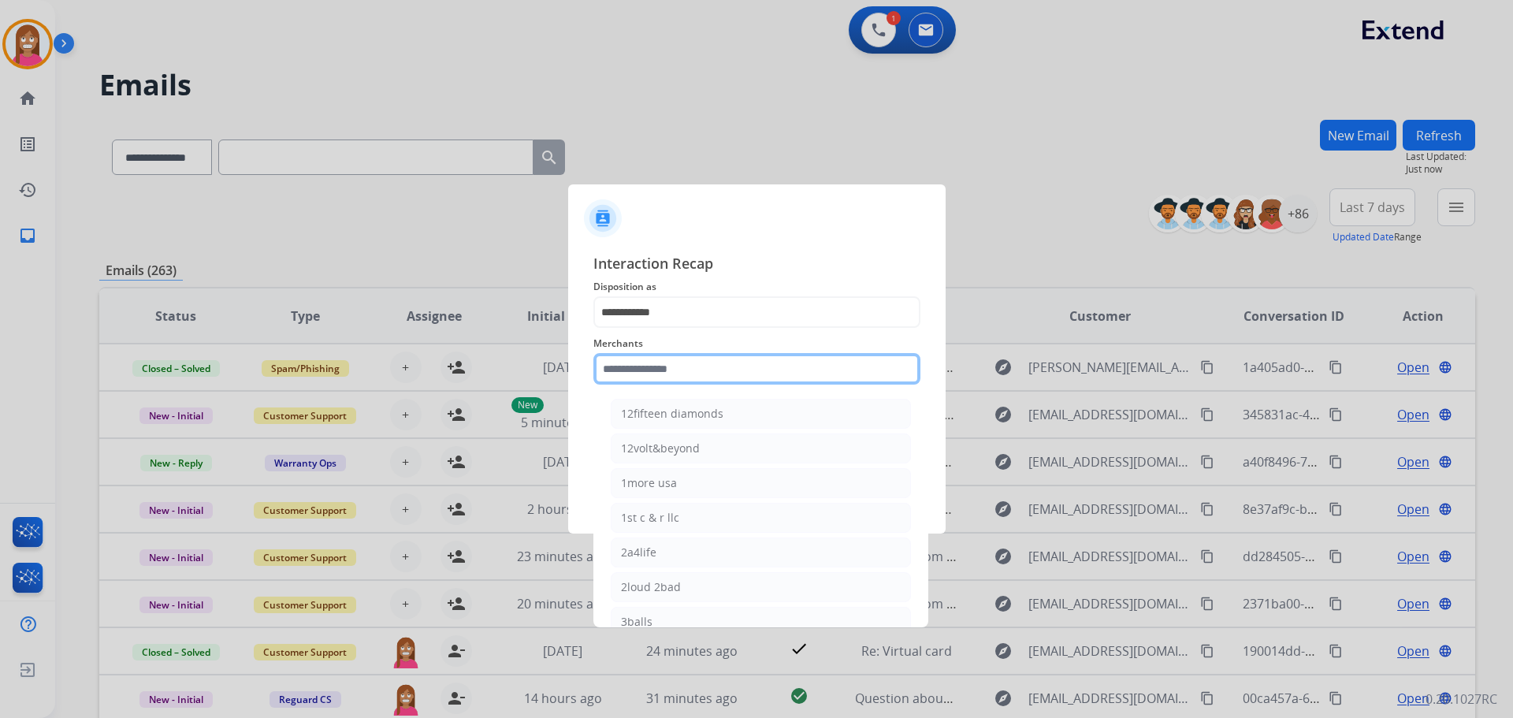
click at [657, 381] on input "text" at bounding box center [756, 369] width 327 height 32
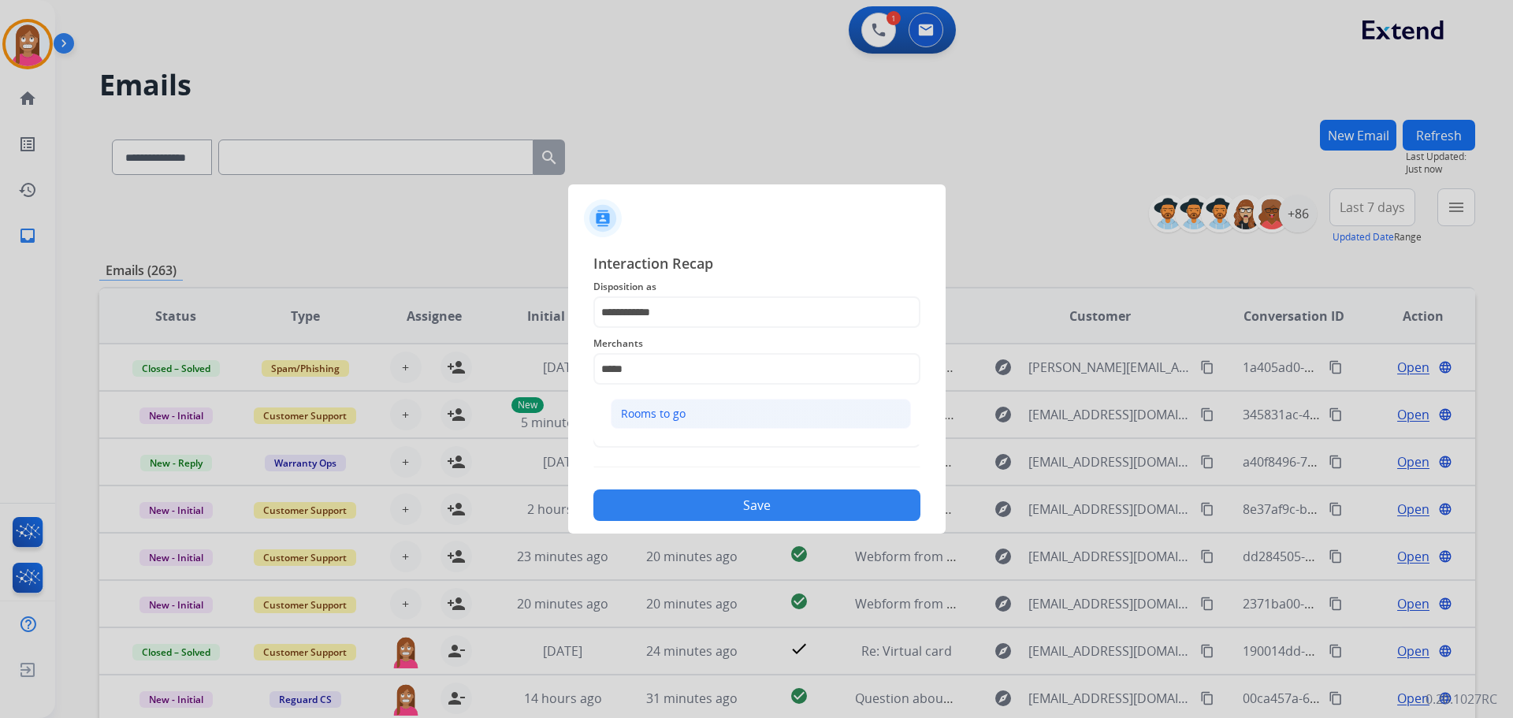
click at [664, 405] on li "Rooms to go" at bounding box center [761, 414] width 300 height 30
type input "**********"
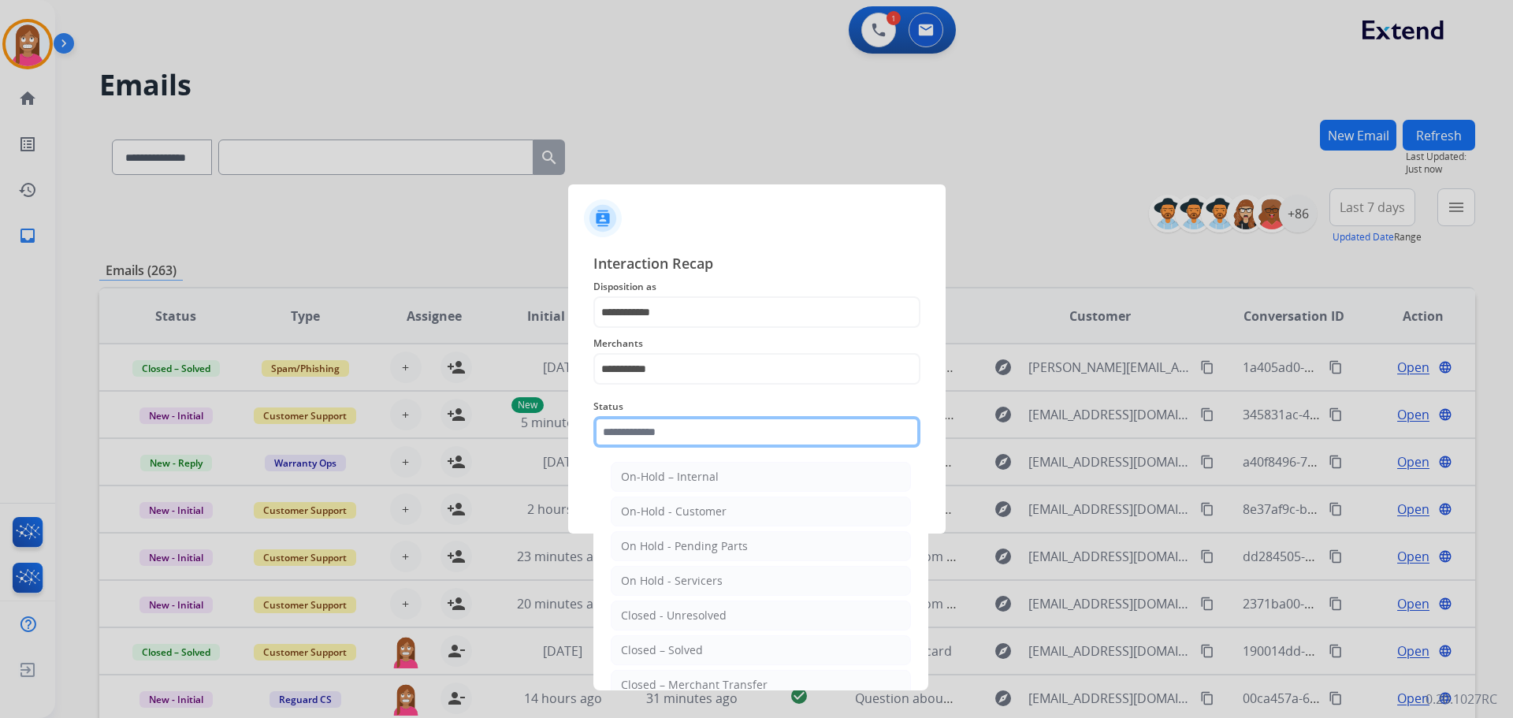
click at [627, 422] on input "text" at bounding box center [756, 432] width 327 height 32
click at [635, 653] on div "Closed – Solved" at bounding box center [662, 650] width 82 height 16
type input "**********"
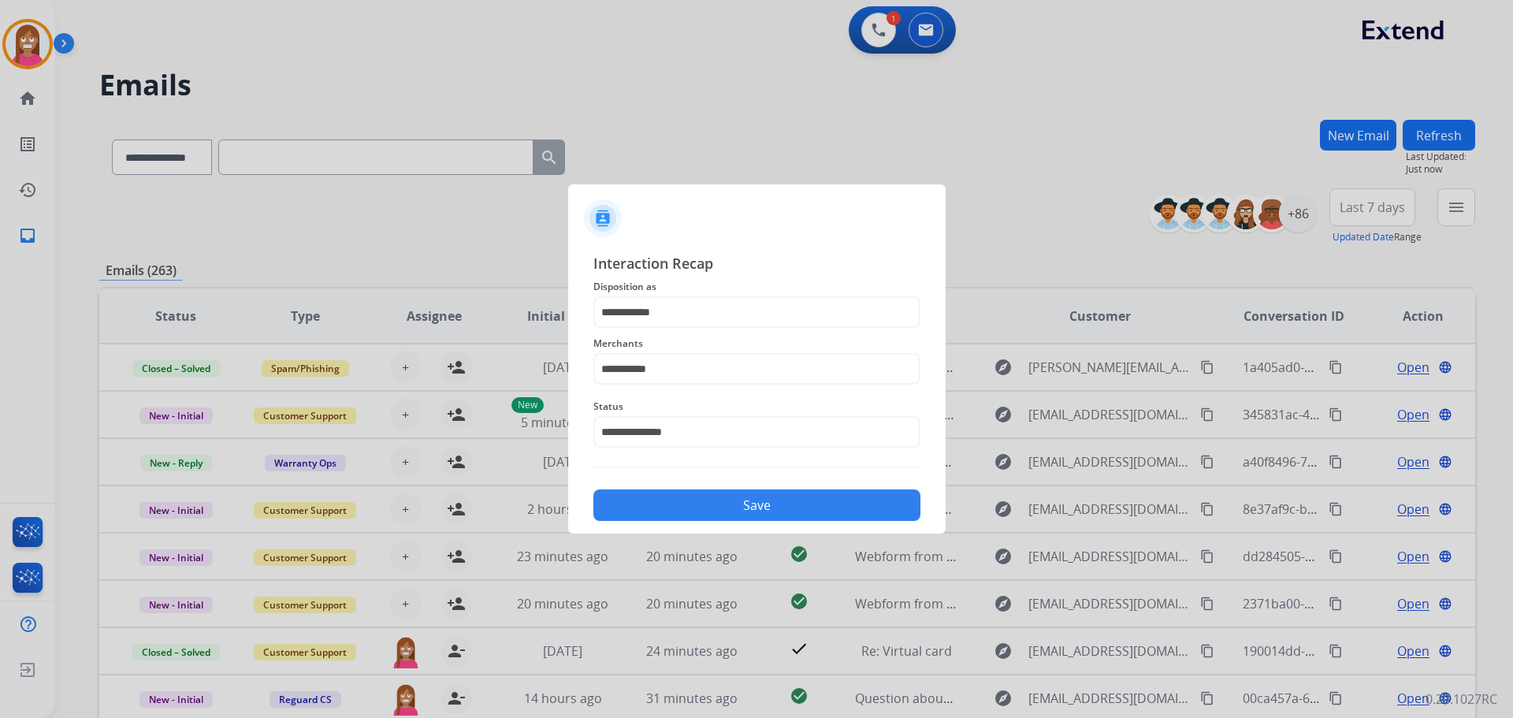
click at [672, 507] on button "Save" at bounding box center [756, 505] width 327 height 32
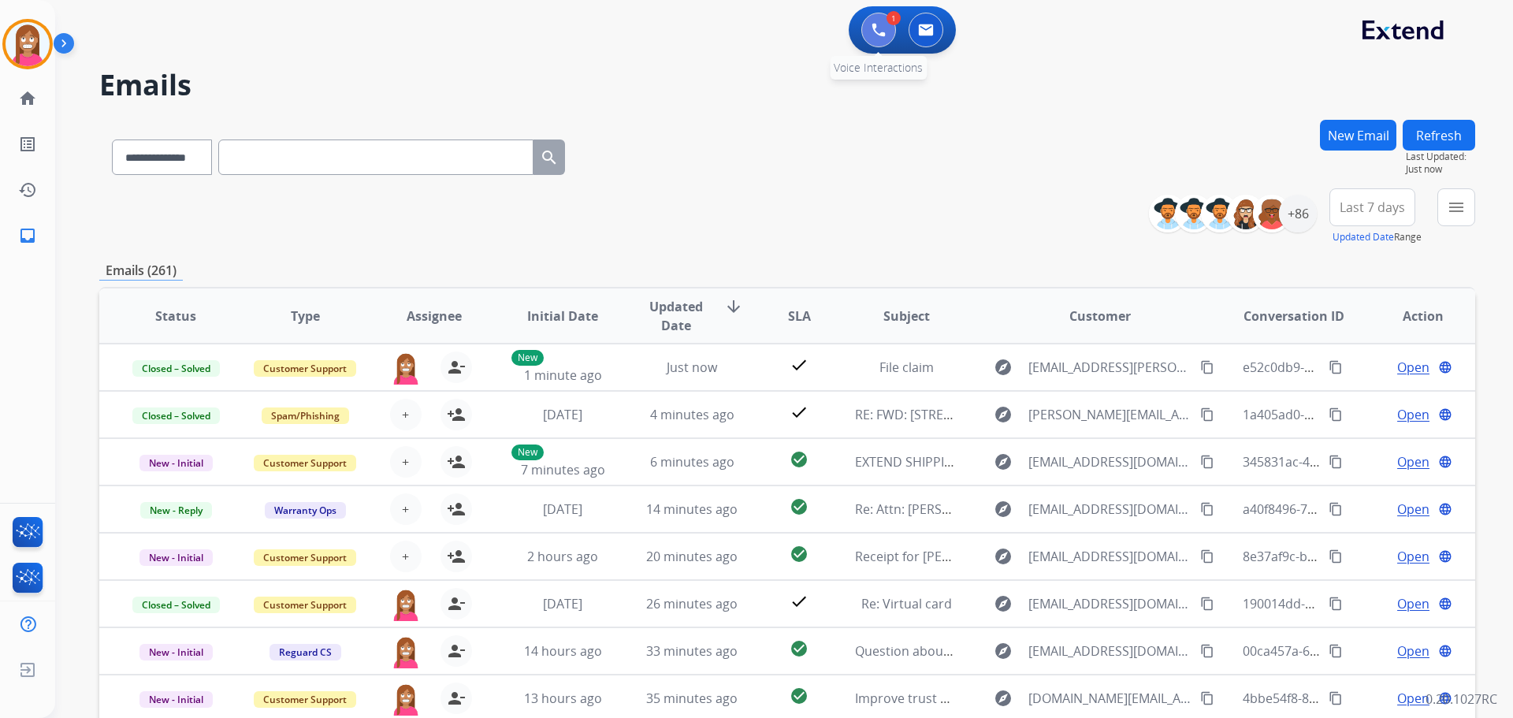
click at [875, 35] on img at bounding box center [878, 30] width 14 height 14
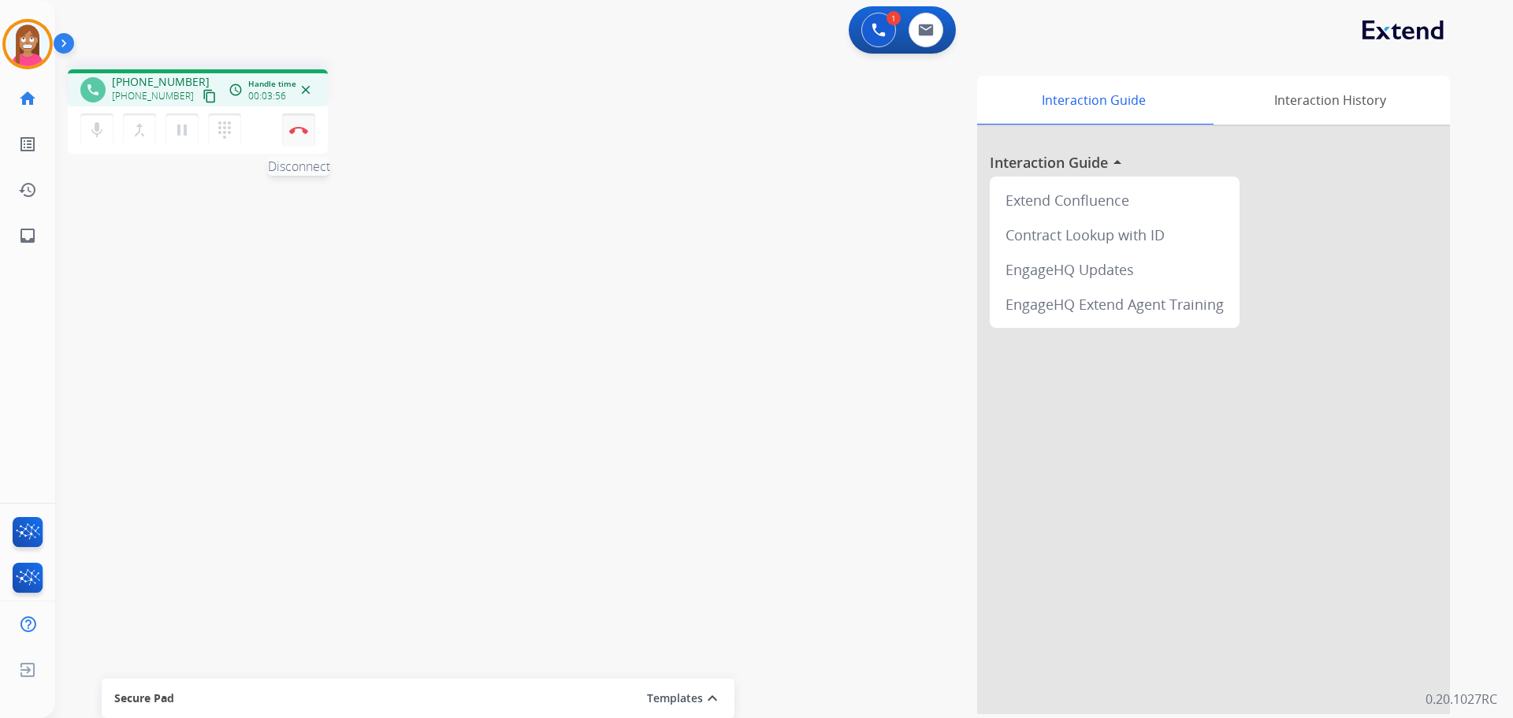
click at [304, 135] on button "Disconnect" at bounding box center [298, 129] width 33 height 33
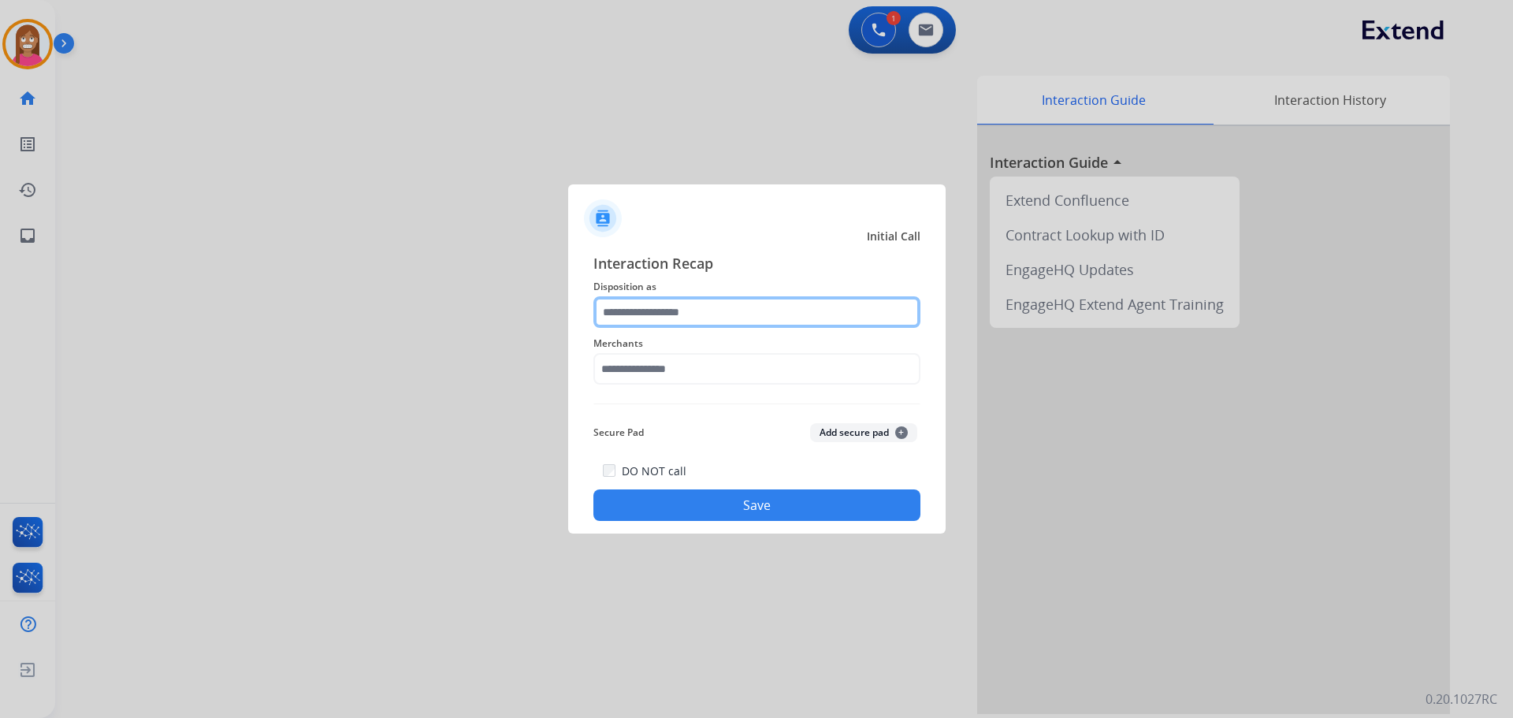
click at [654, 311] on input "text" at bounding box center [756, 312] width 327 height 32
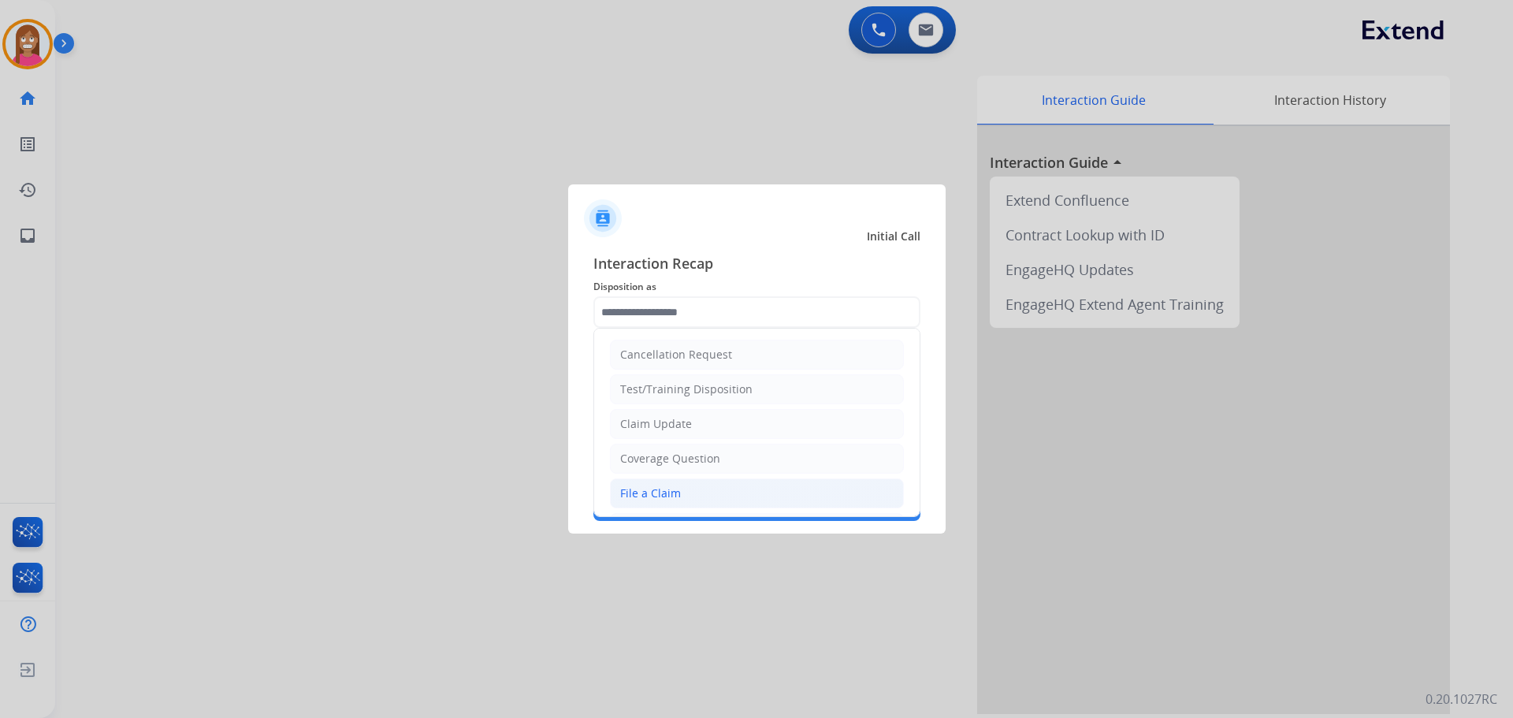
click at [668, 488] on div "File a Claim" at bounding box center [650, 493] width 61 height 16
type input "**********"
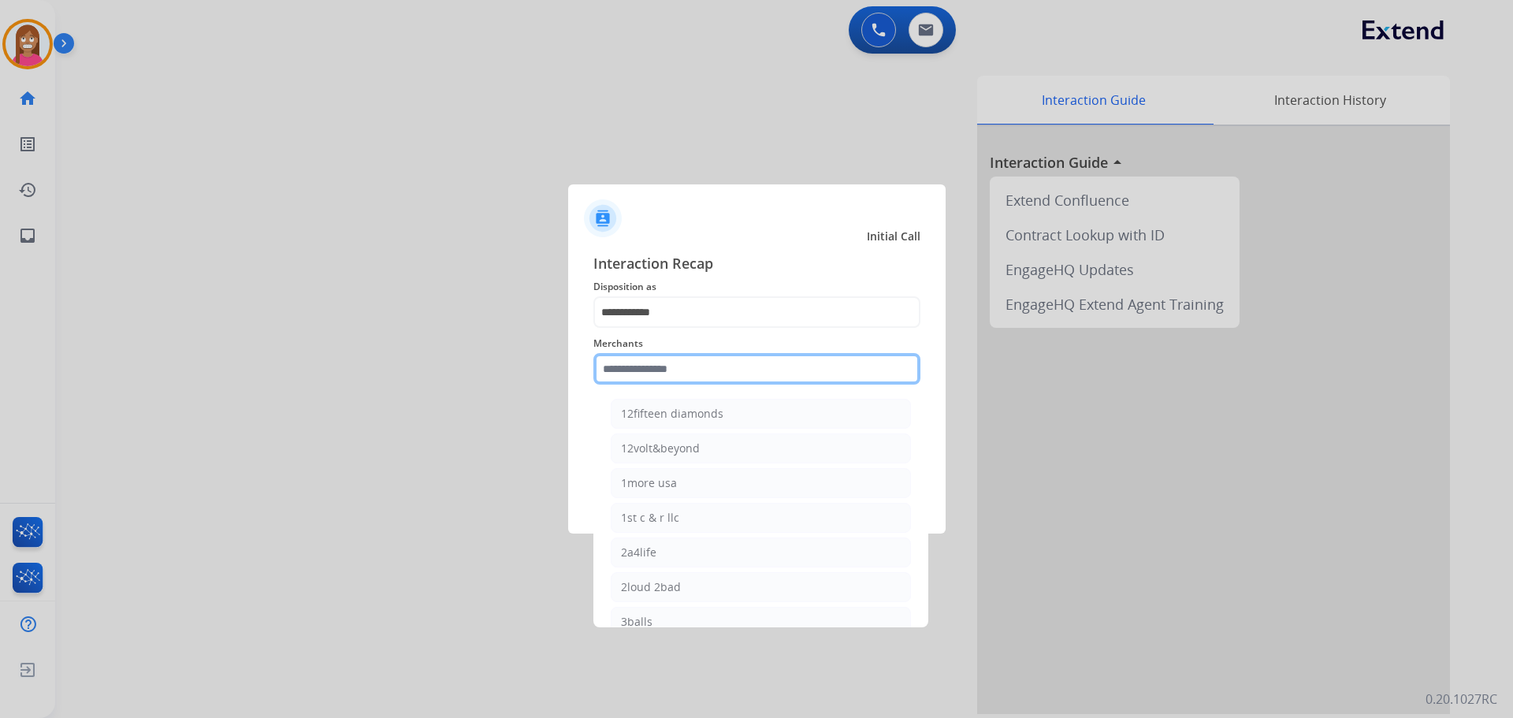
click at [647, 371] on input "text" at bounding box center [756, 369] width 327 height 32
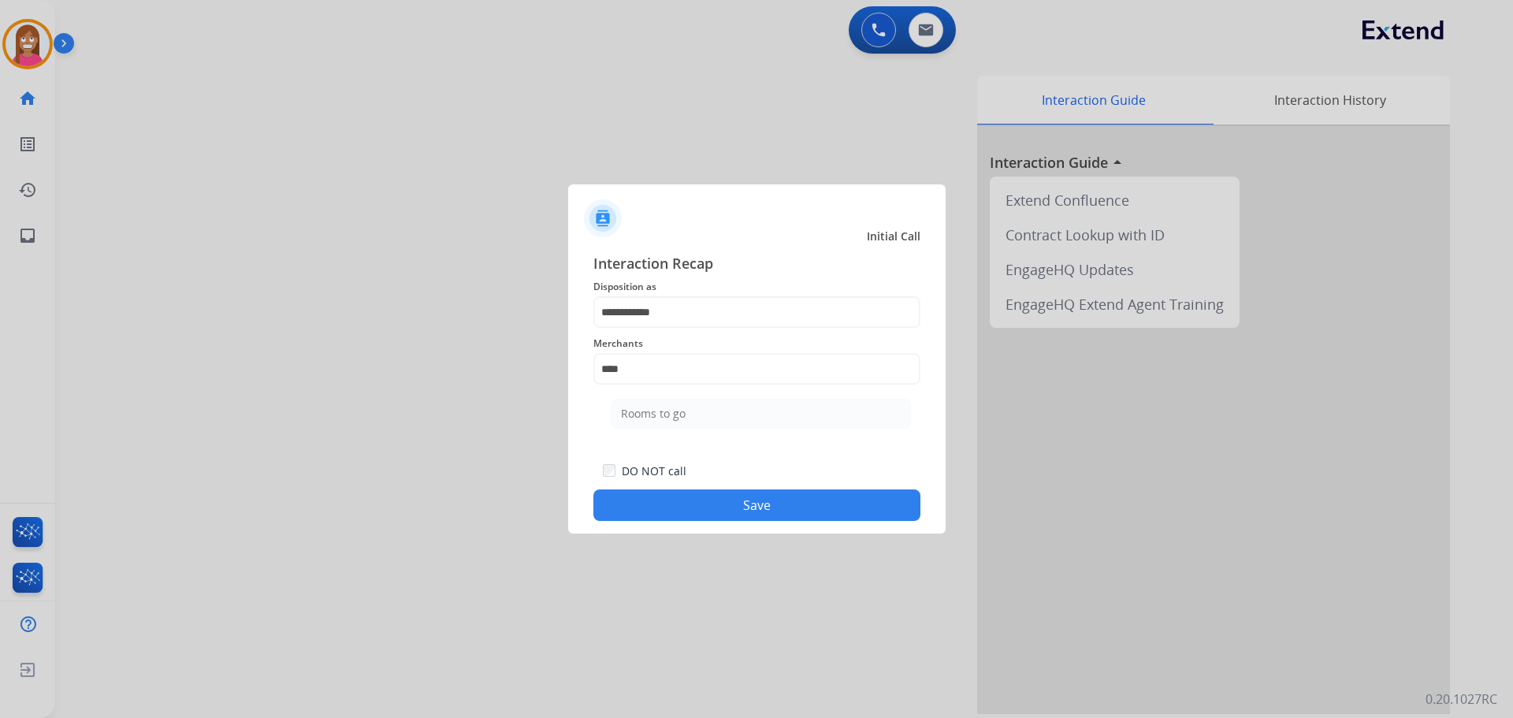
click at [701, 431] on ul "Rooms to go" at bounding box center [761, 418] width 310 height 54
click at [697, 419] on li "Rooms to go" at bounding box center [761, 414] width 300 height 30
type input "**********"
click at [699, 507] on button "Save" at bounding box center [756, 505] width 327 height 32
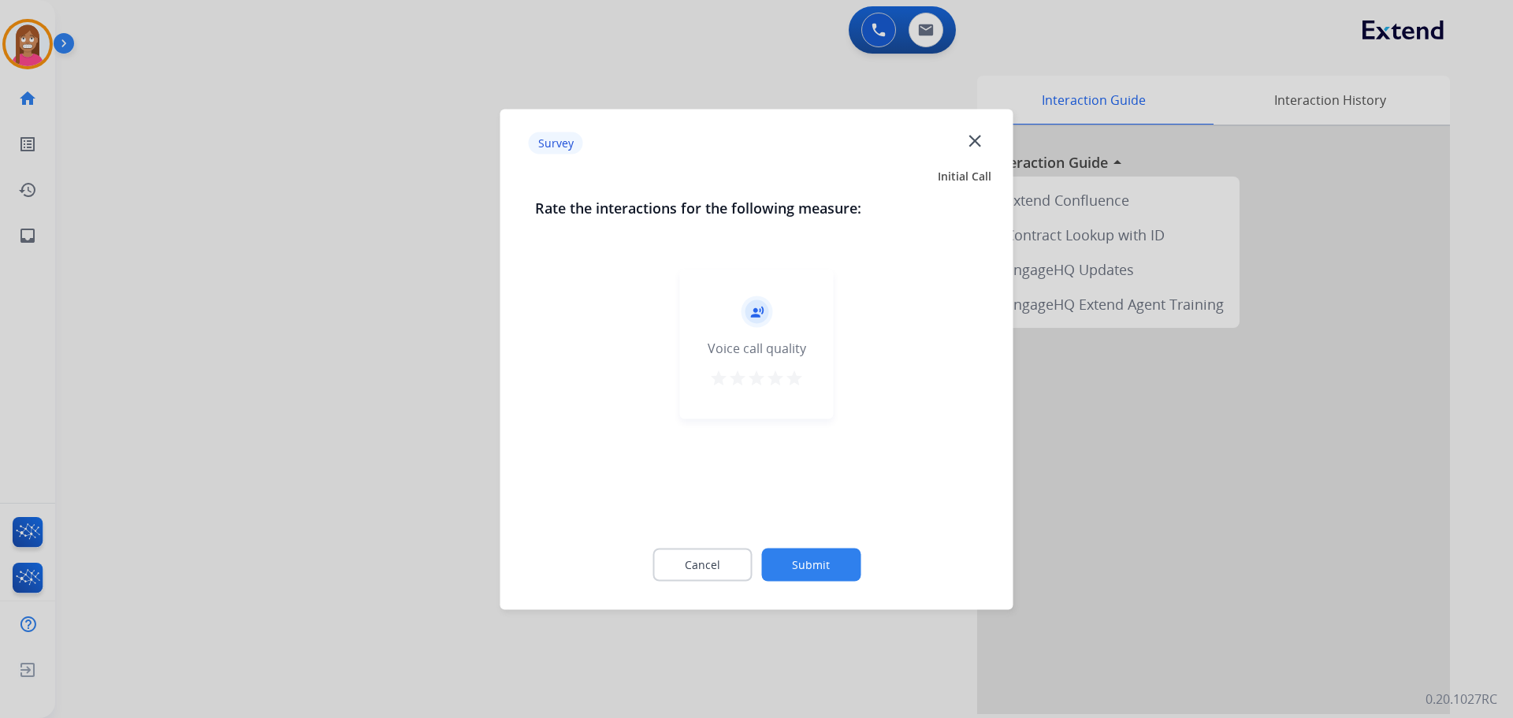
click at [975, 133] on mat-icon "close" at bounding box center [974, 140] width 20 height 20
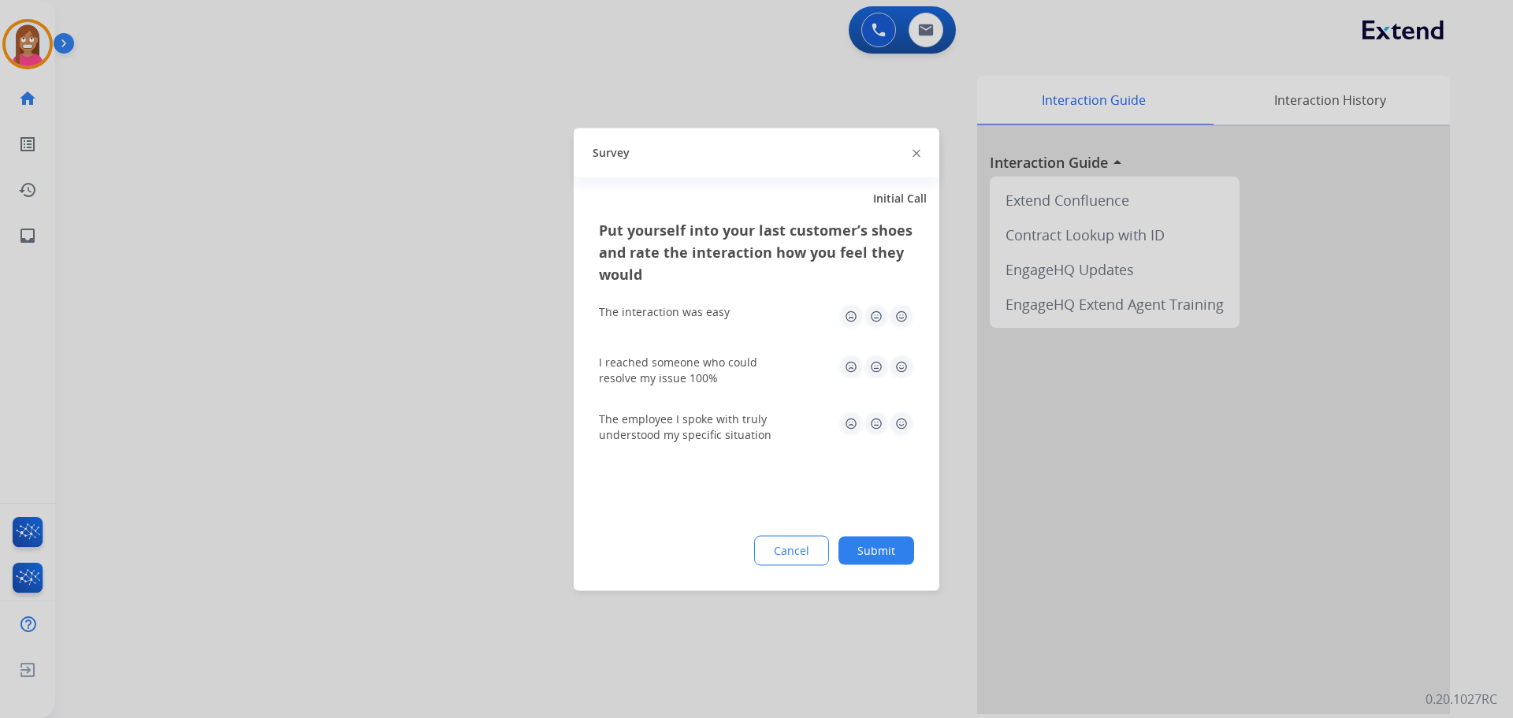
click at [919, 147] on div at bounding box center [916, 152] width 8 height 19
click at [918, 148] on div at bounding box center [916, 152] width 8 height 19
click at [919, 154] on img at bounding box center [916, 154] width 8 height 8
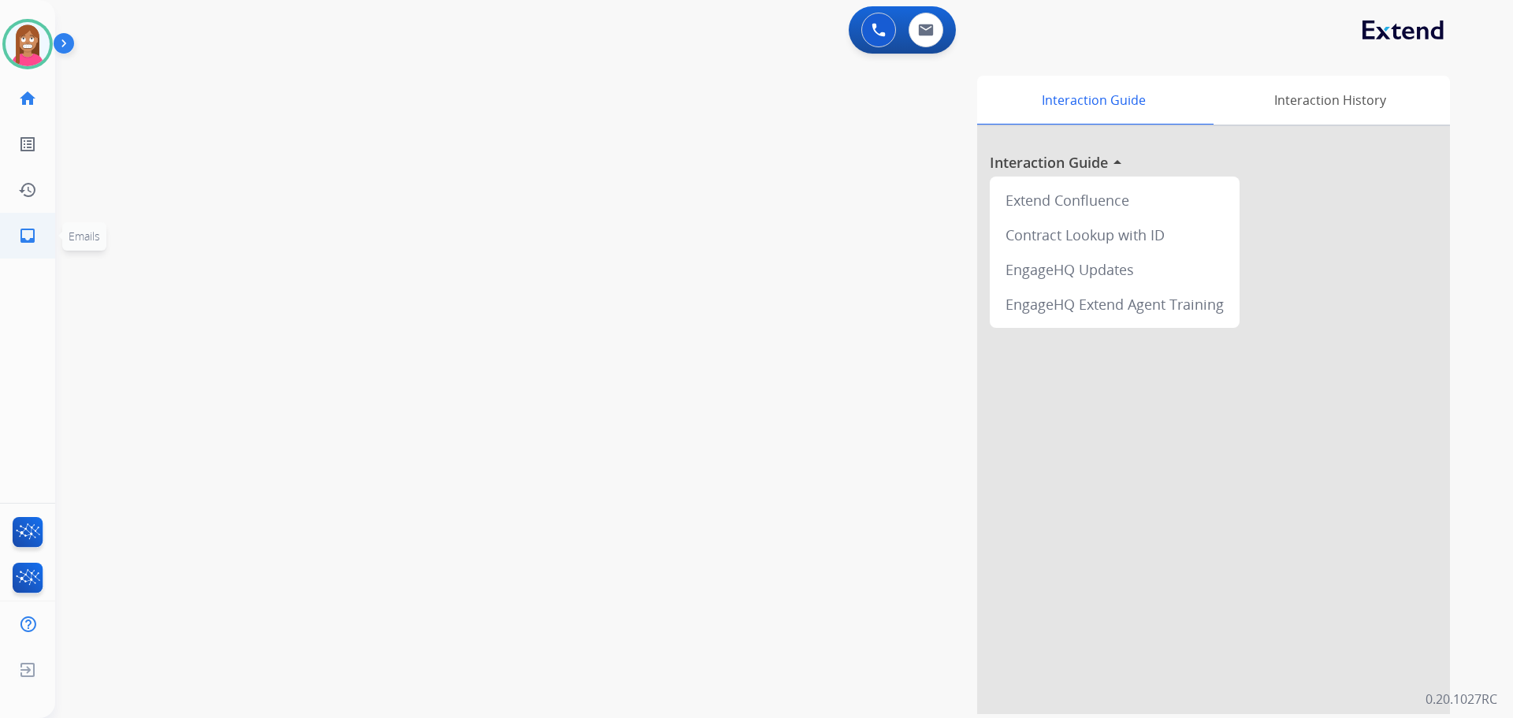
click at [27, 232] on link "inbox Emails" at bounding box center [28, 236] width 44 height 44
select select "**********"
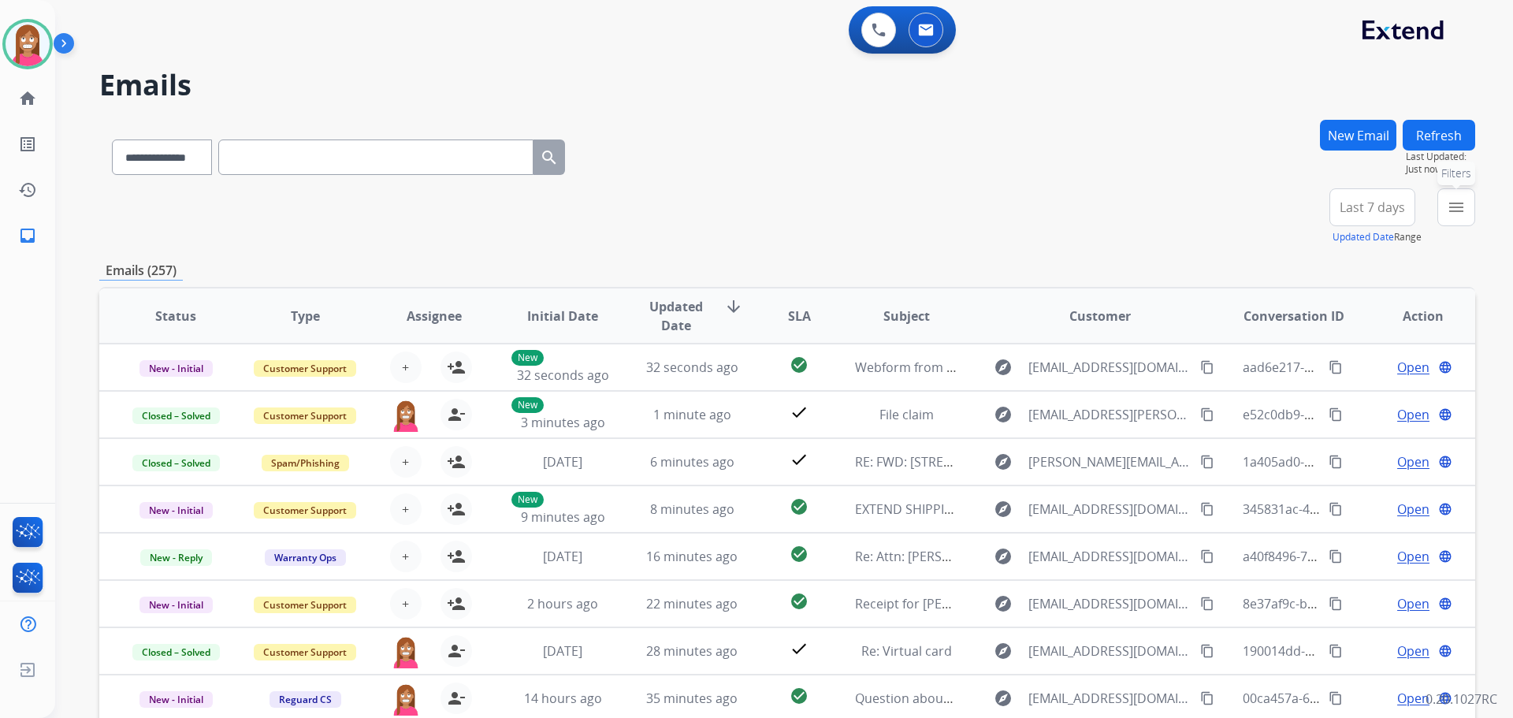
click at [1460, 206] on mat-icon "menu" at bounding box center [1456, 207] width 19 height 19
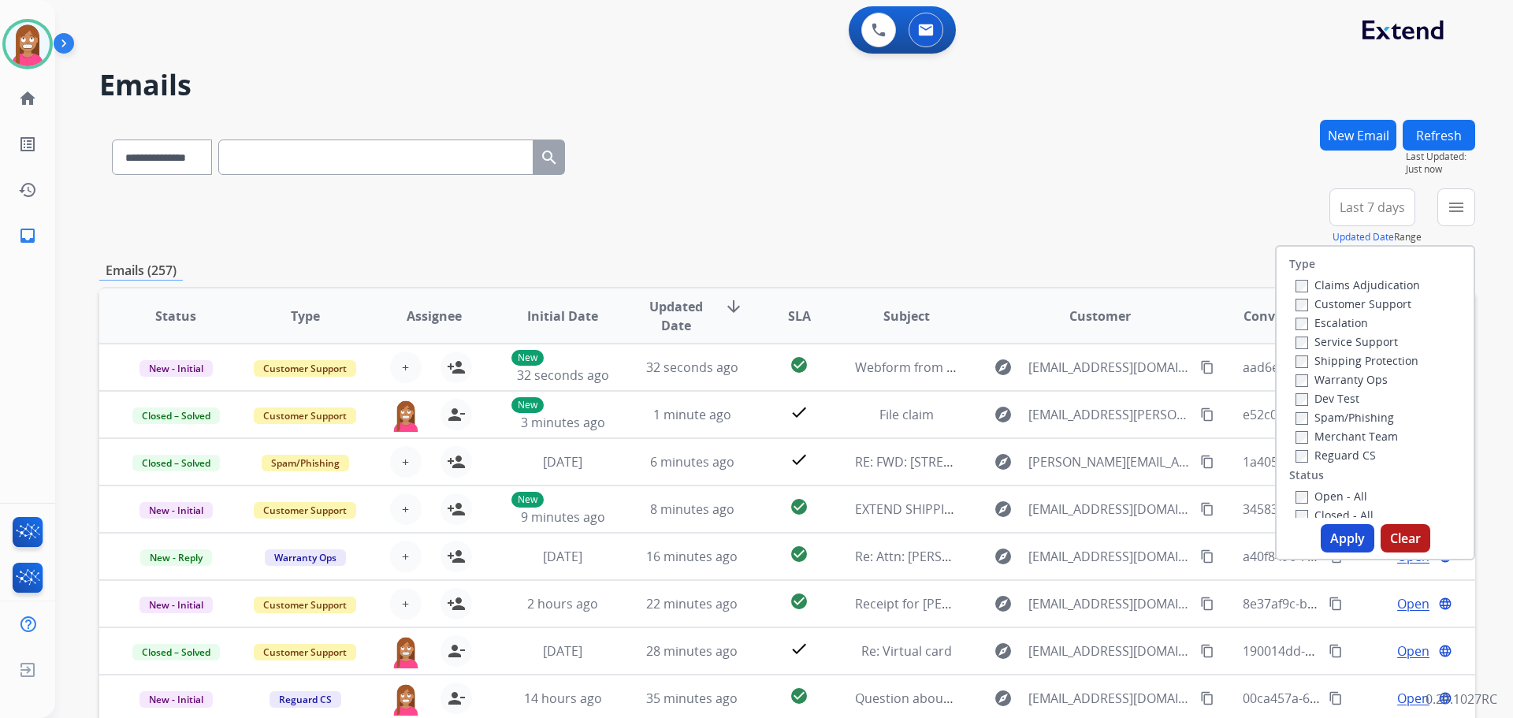
click at [1318, 302] on label "Customer Support" at bounding box center [1353, 303] width 116 height 15
click at [1314, 362] on label "Shipping Protection" at bounding box center [1356, 360] width 123 height 15
click at [1298, 455] on label "Reguard CS" at bounding box center [1335, 455] width 80 height 15
click at [1313, 493] on label "Open - All" at bounding box center [1331, 496] width 72 height 15
click at [1328, 532] on button "Apply" at bounding box center [1348, 538] width 54 height 28
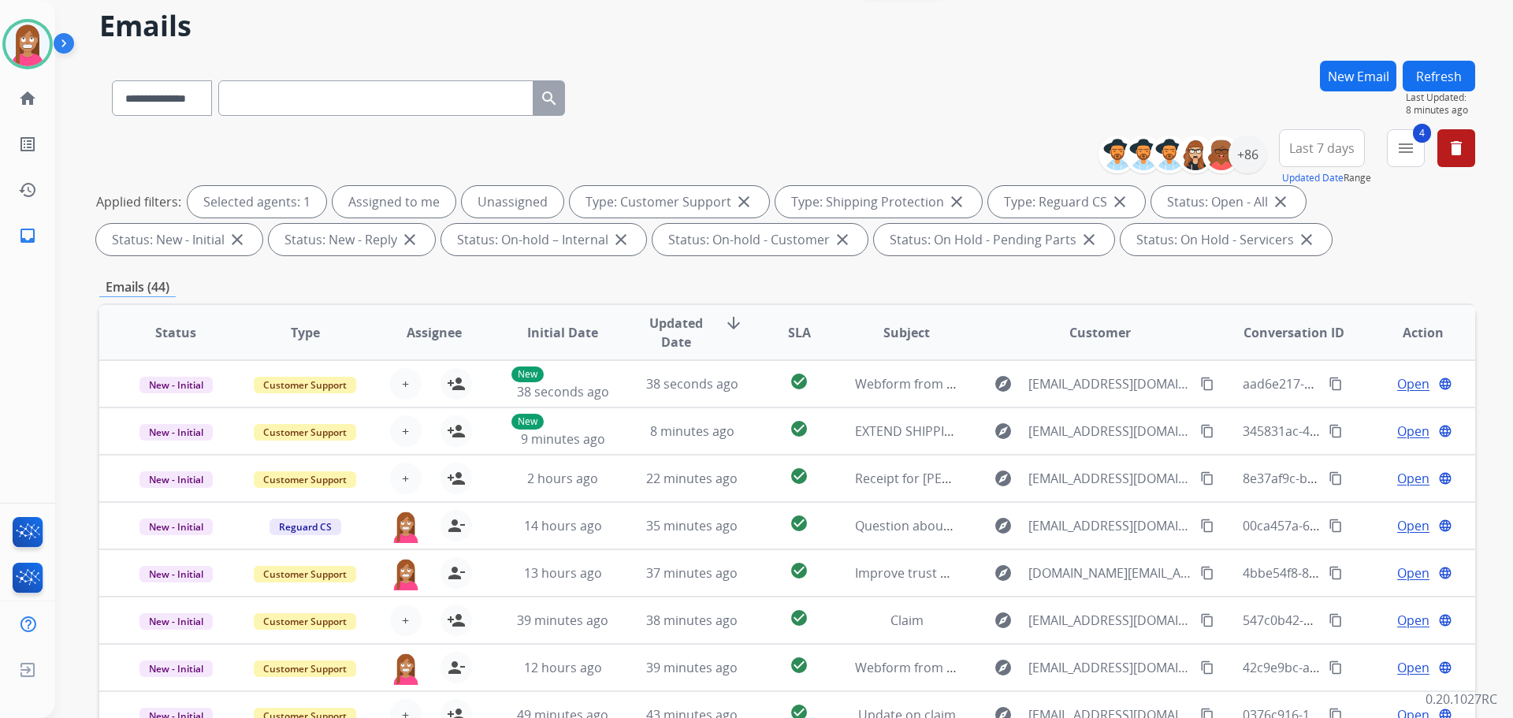
scroll to position [18, 0]
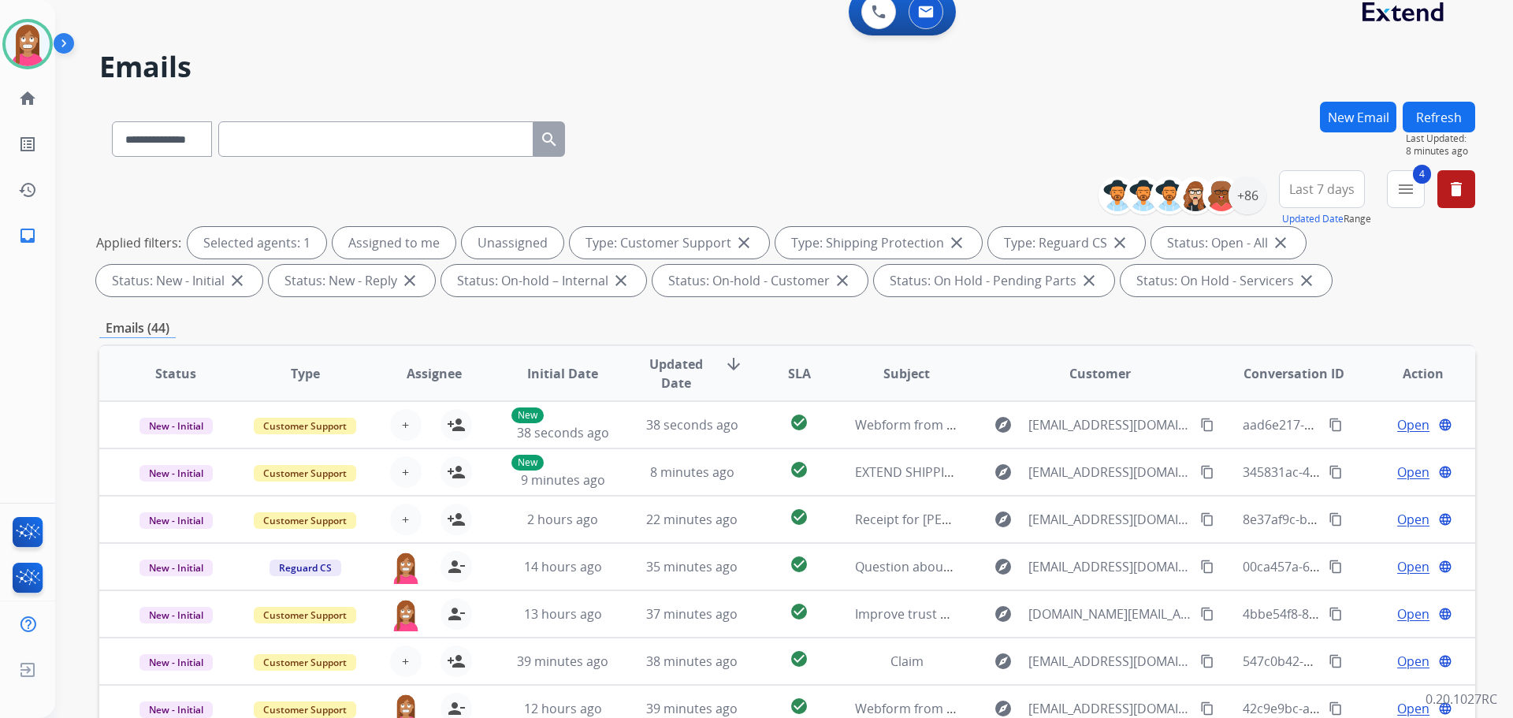
click at [1419, 117] on button "Refresh" at bounding box center [1438, 117] width 72 height 31
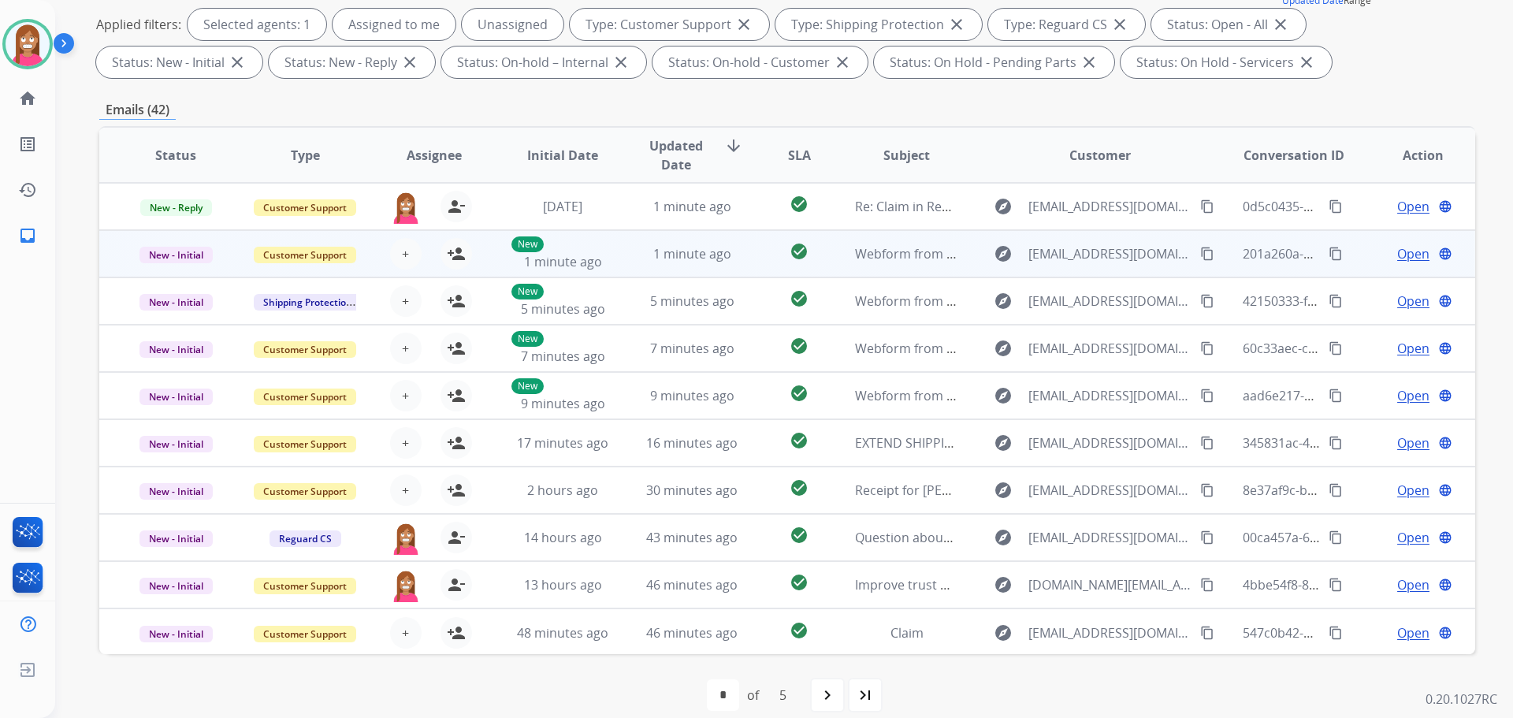
scroll to position [2, 0]
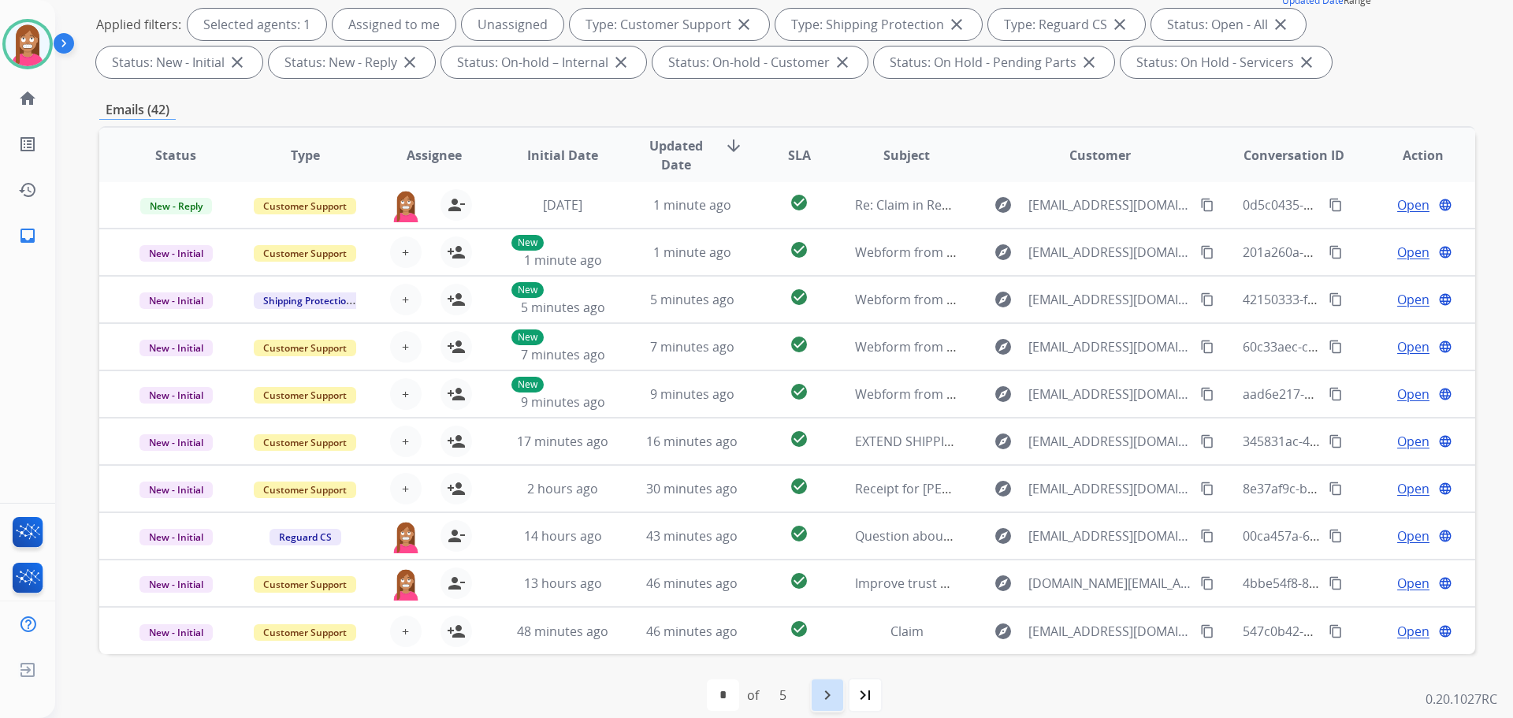
click at [834, 700] on mat-icon "navigate_next" at bounding box center [827, 694] width 19 height 19
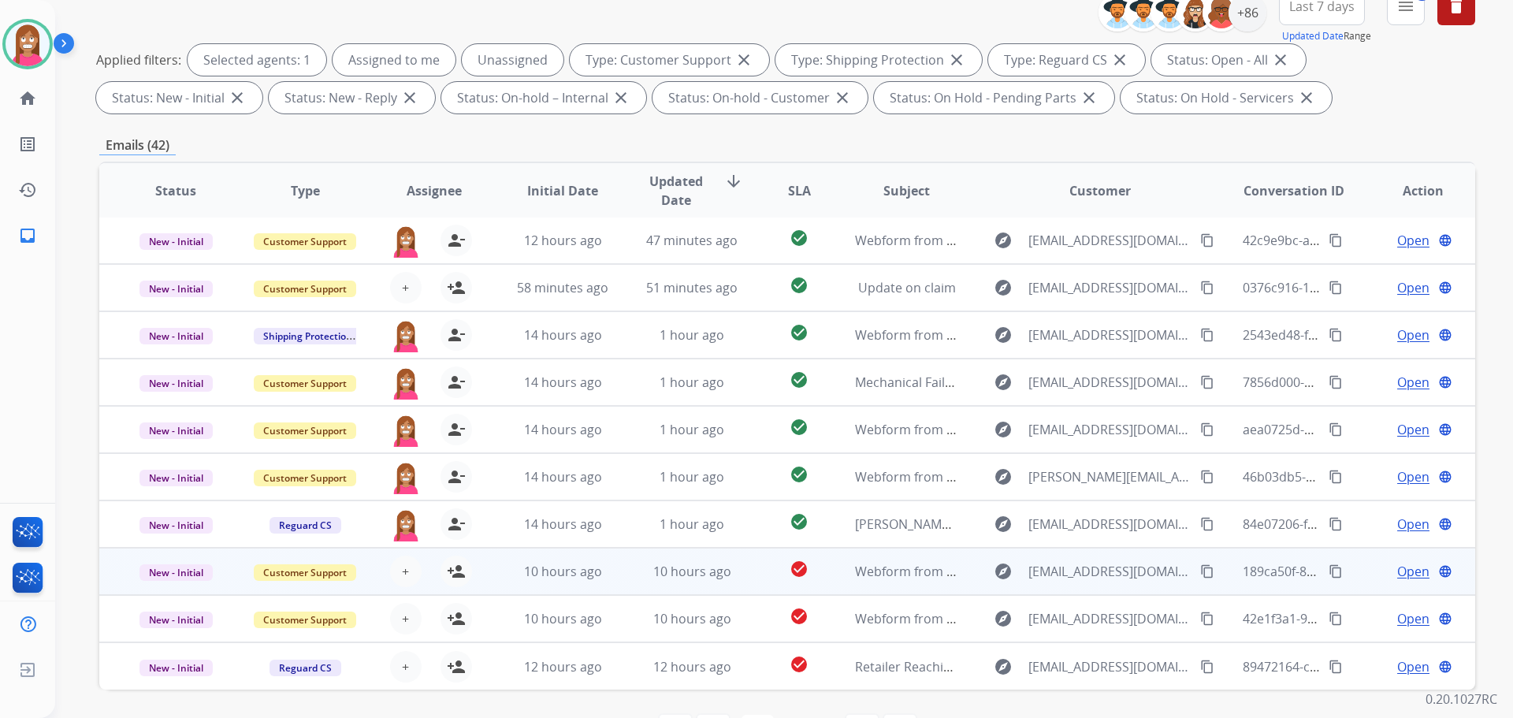
scroll to position [254, 0]
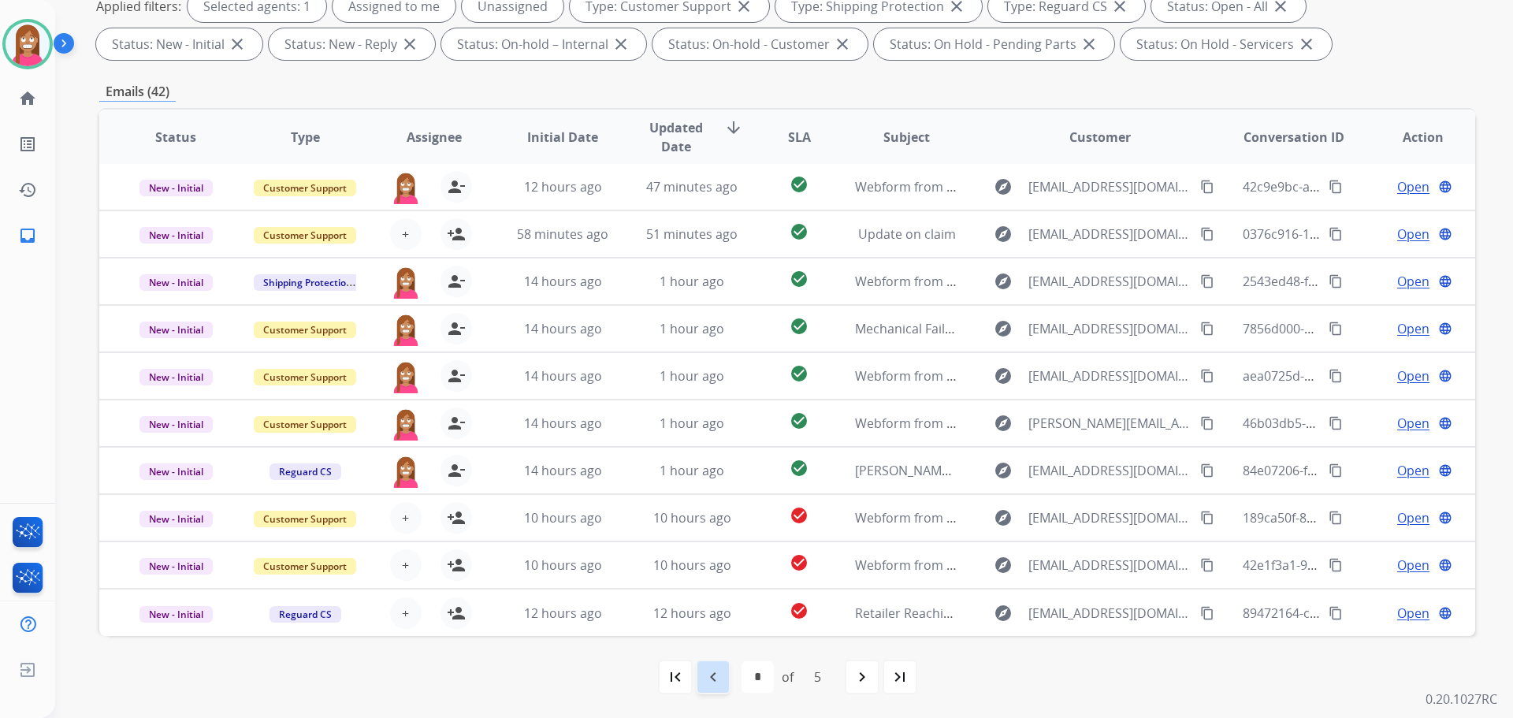
click at [725, 680] on div "navigate_before" at bounding box center [713, 676] width 35 height 35
select select "*"
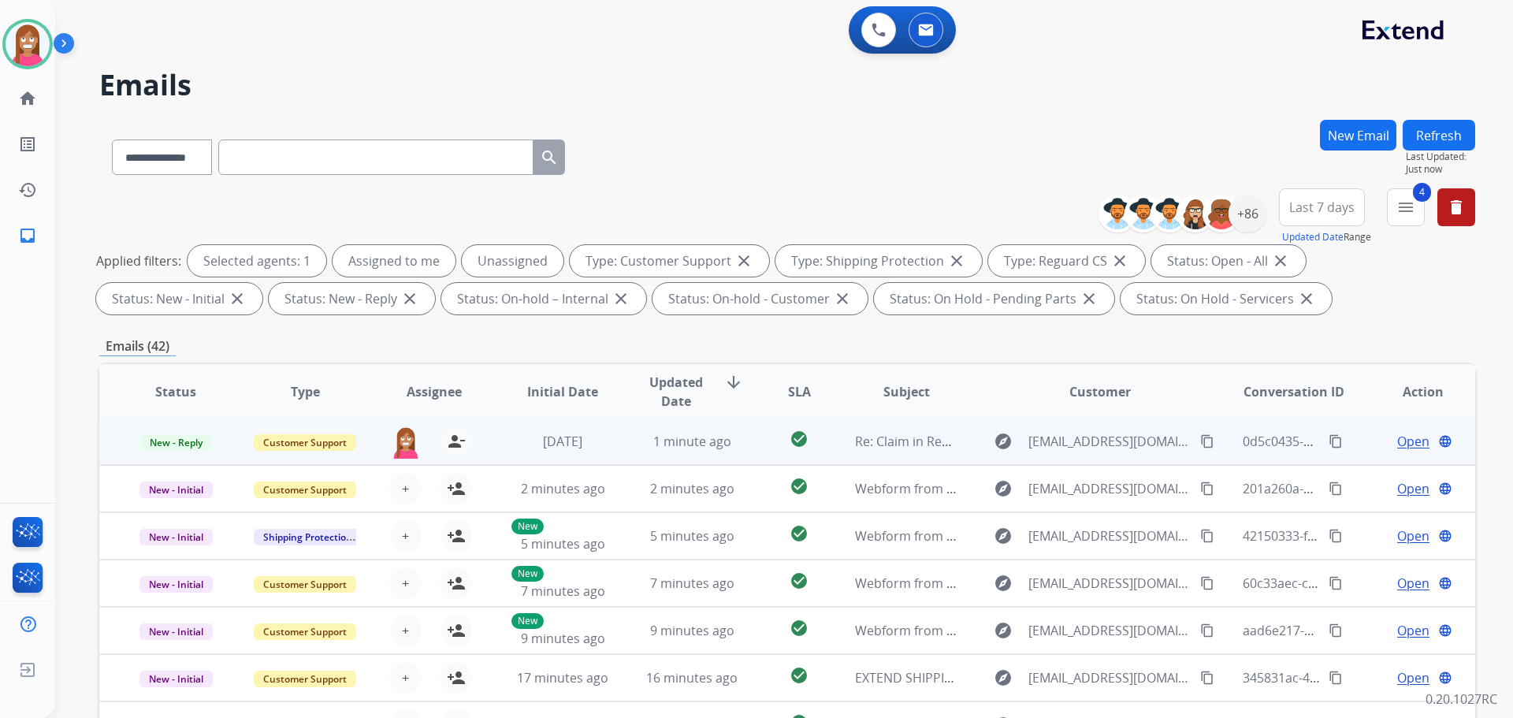
click at [628, 457] on td "1 minute ago" at bounding box center [679, 441] width 129 height 47
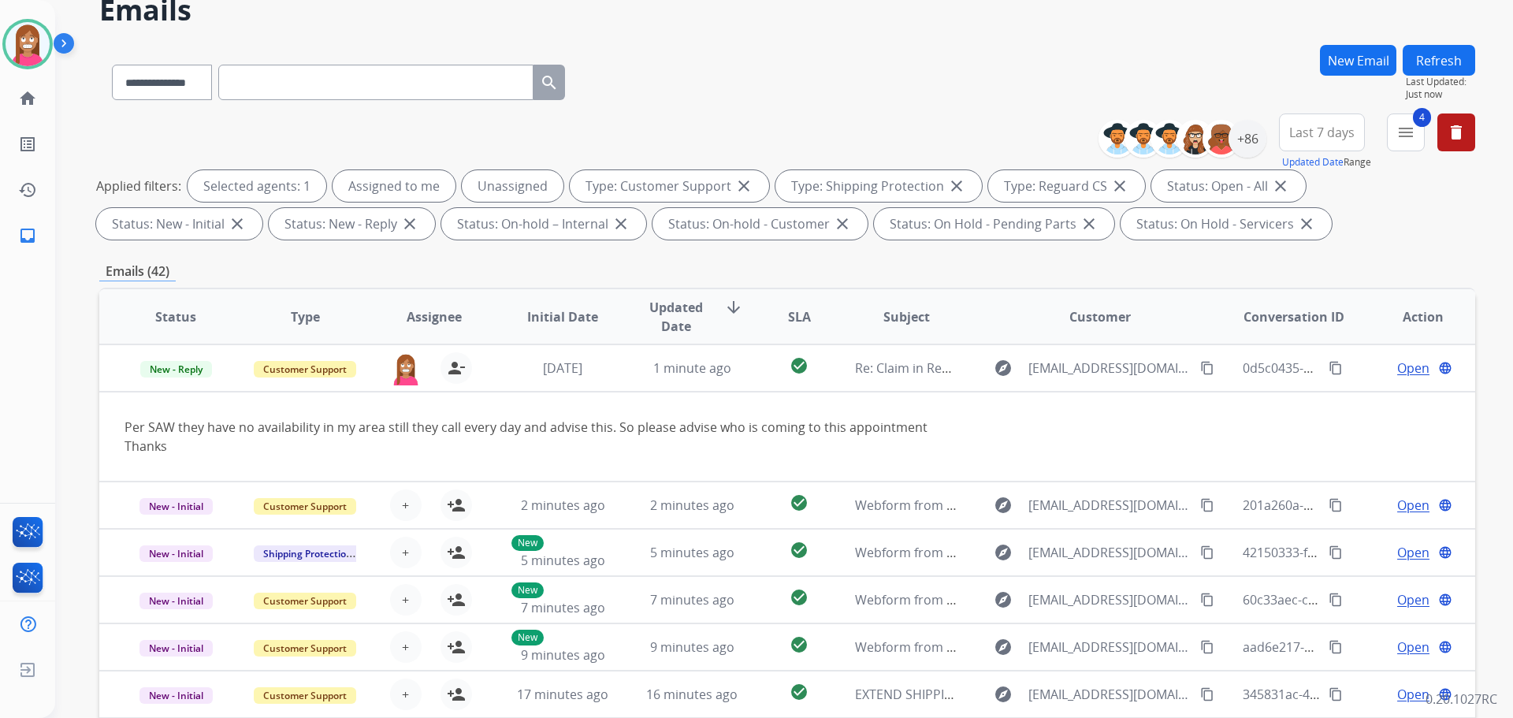
scroll to position [79, 0]
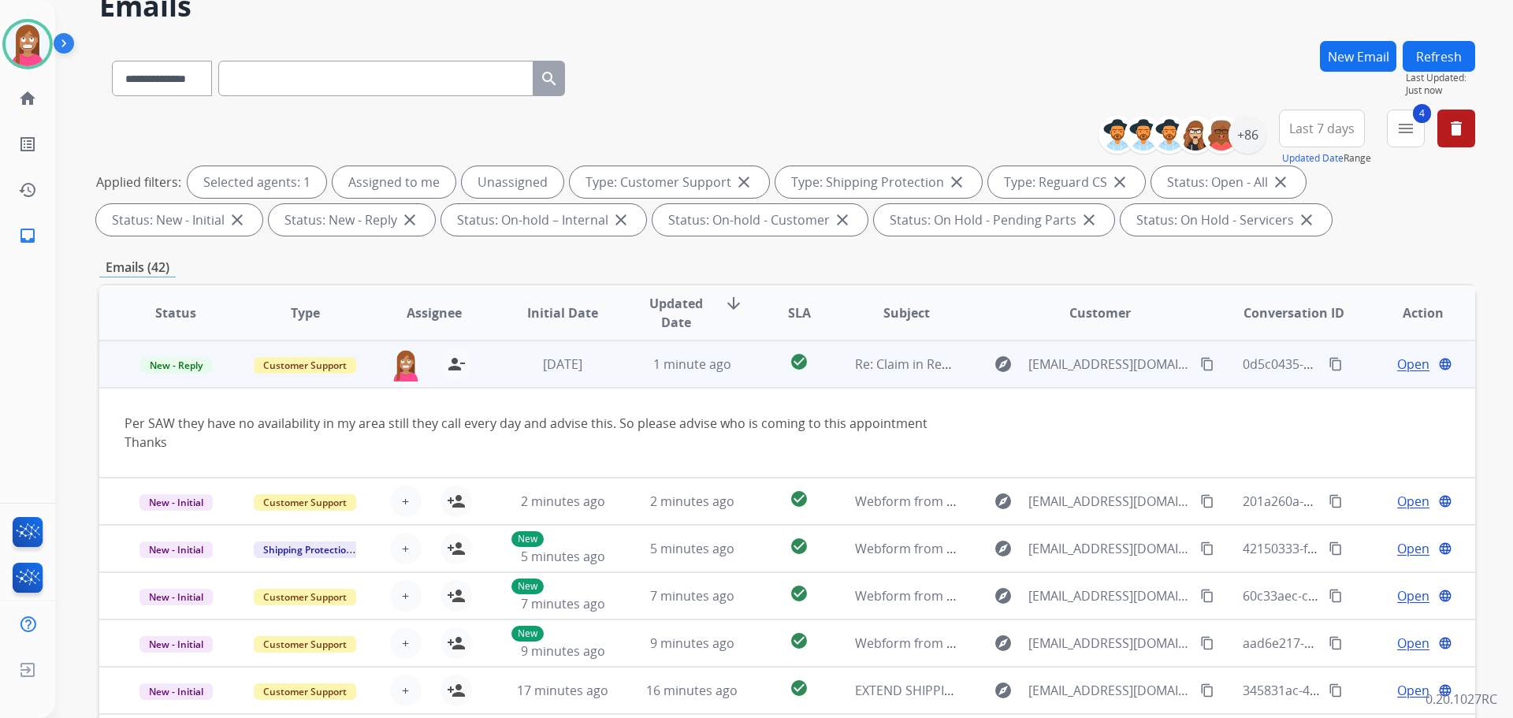
click at [1397, 366] on span "Open" at bounding box center [1413, 364] width 32 height 19
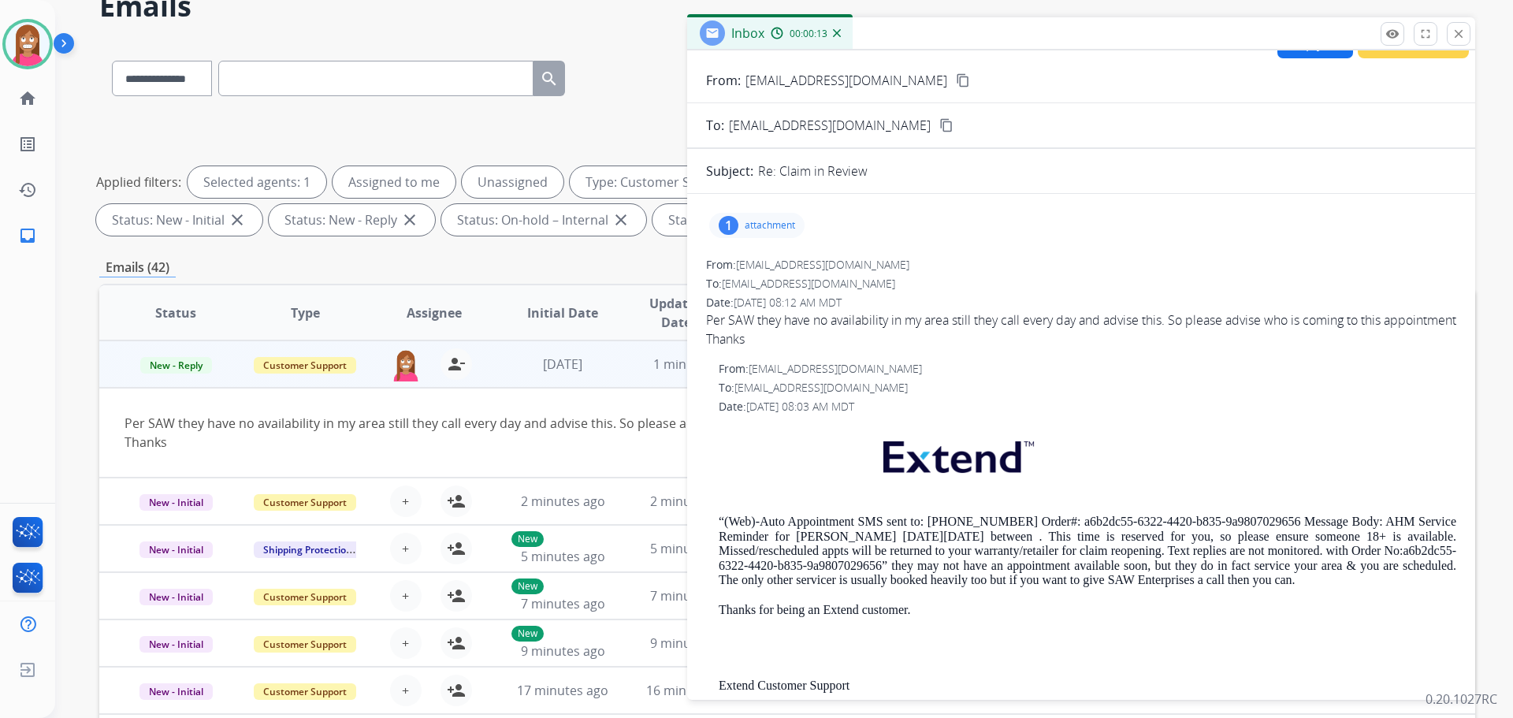
scroll to position [0, 0]
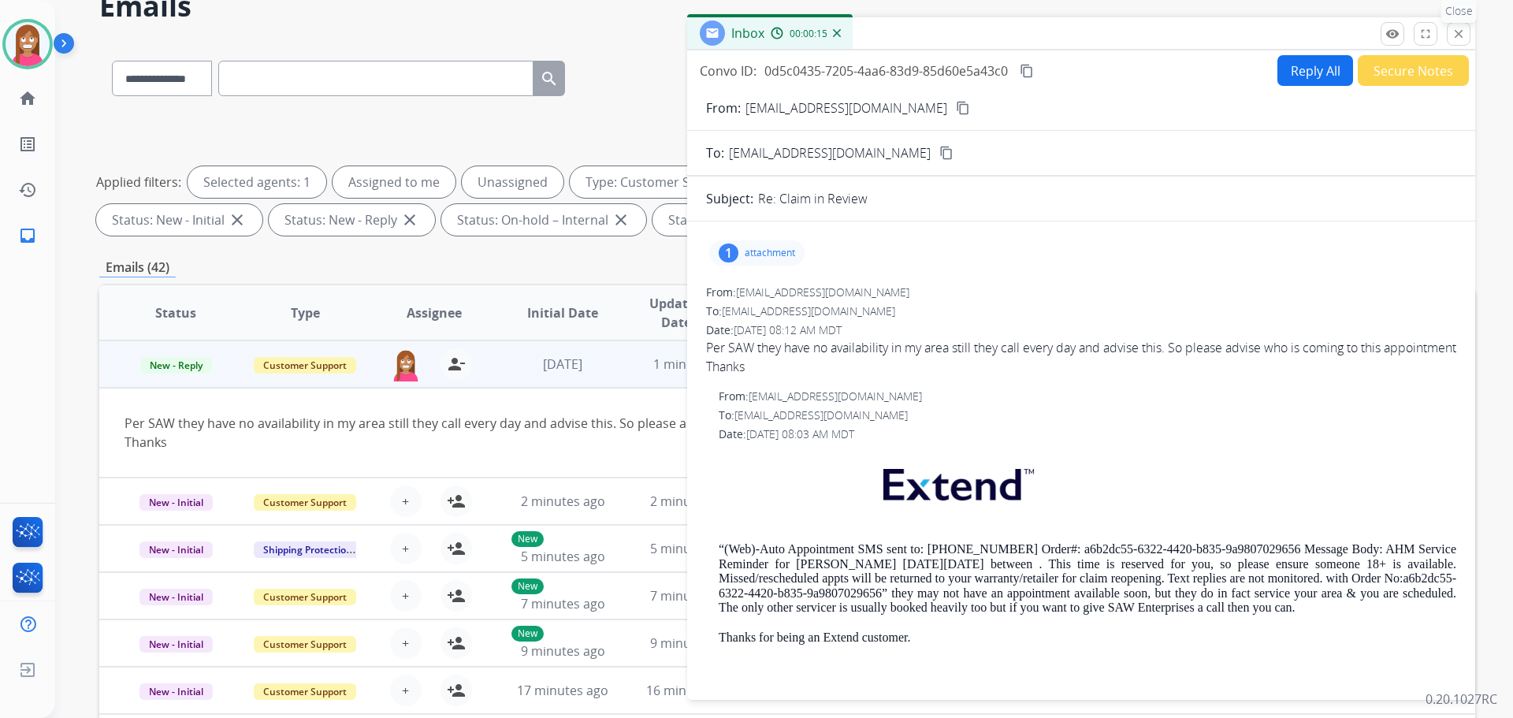
click at [1458, 39] on mat-icon "close" at bounding box center [1458, 34] width 14 height 14
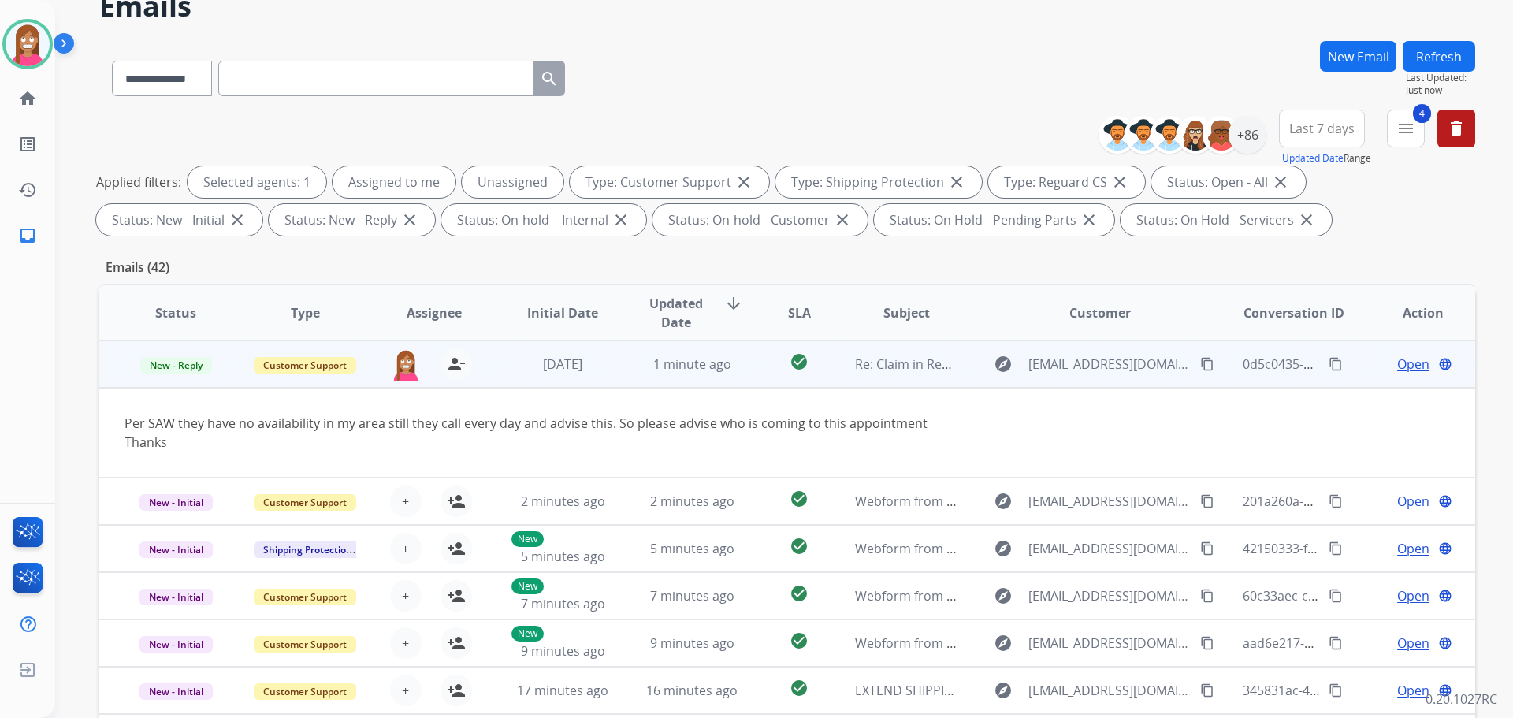
click at [1397, 364] on span "Open" at bounding box center [1413, 364] width 32 height 19
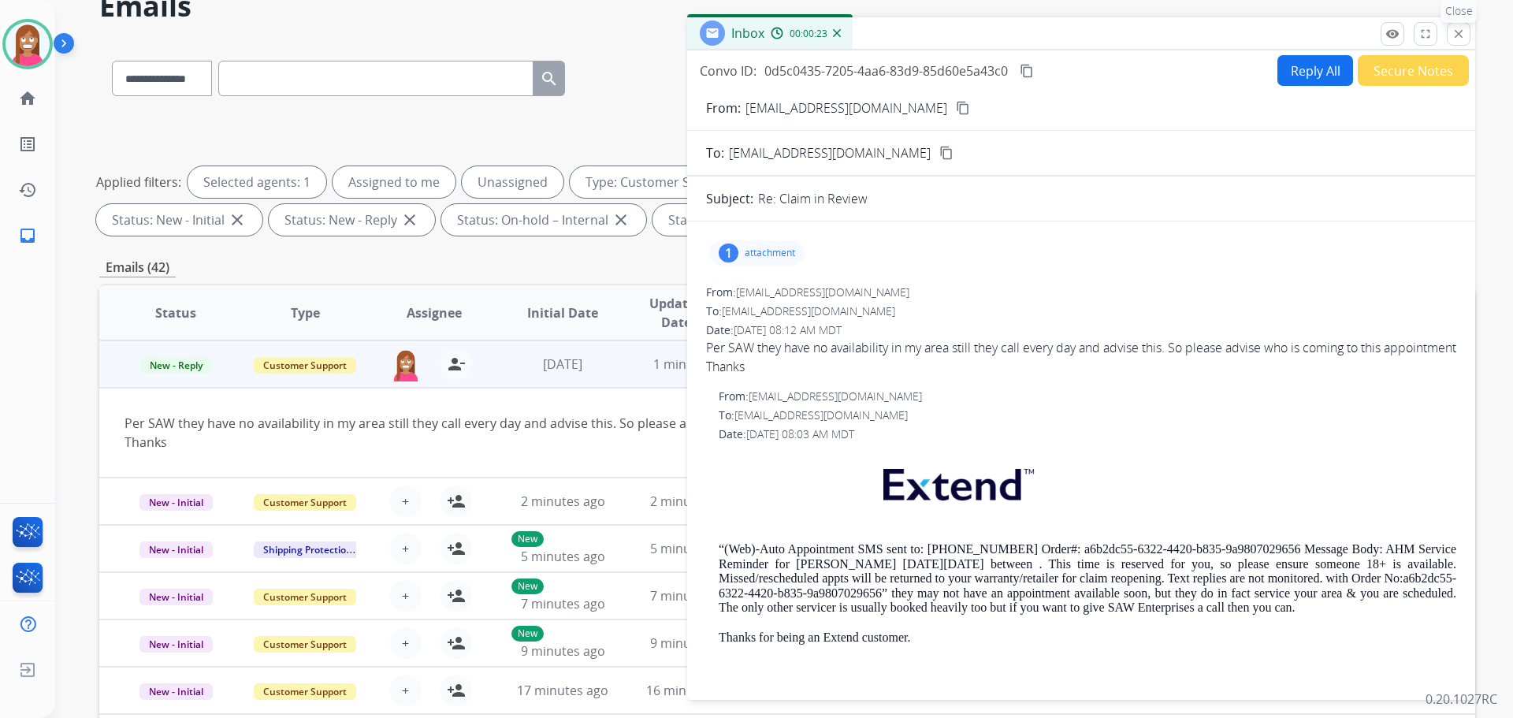
click at [1453, 32] on mat-icon "close" at bounding box center [1458, 34] width 14 height 14
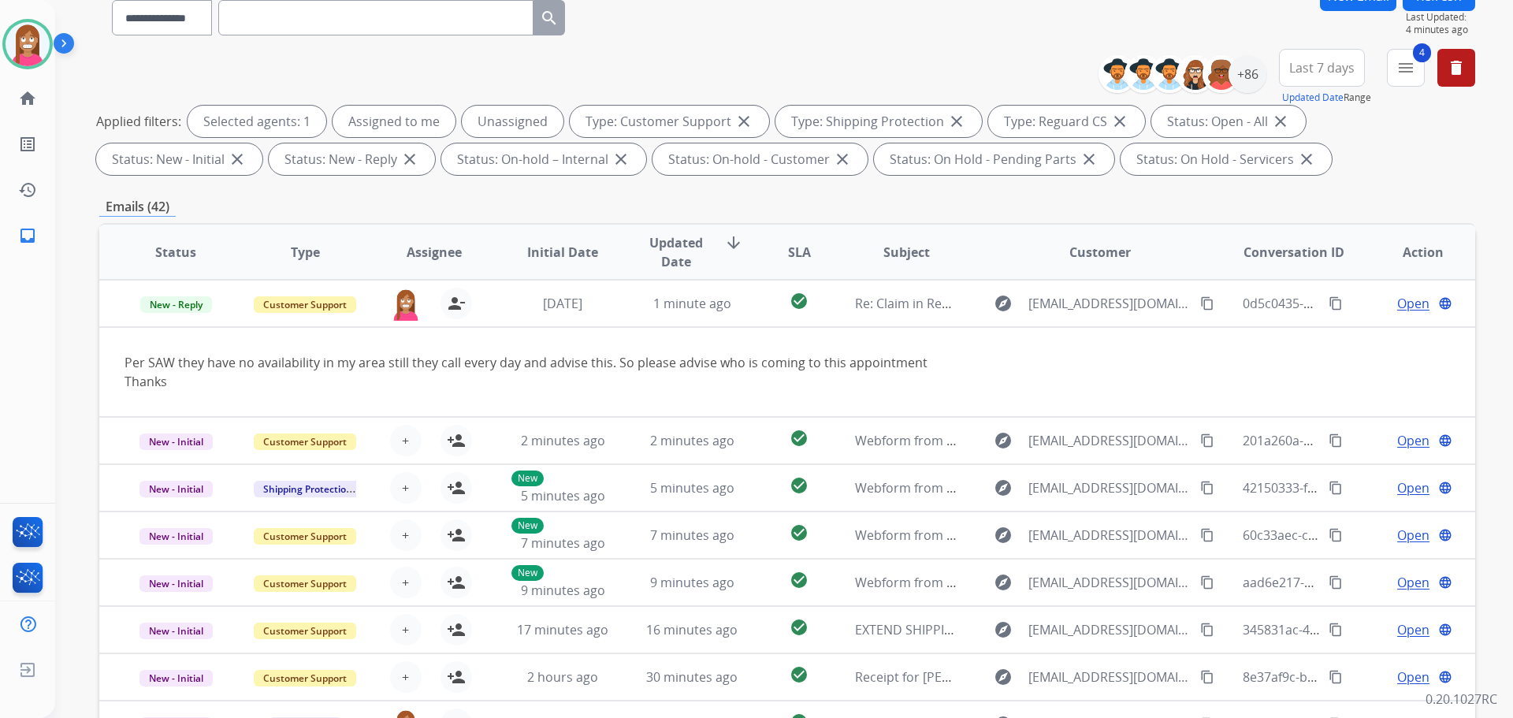
scroll to position [18, 0]
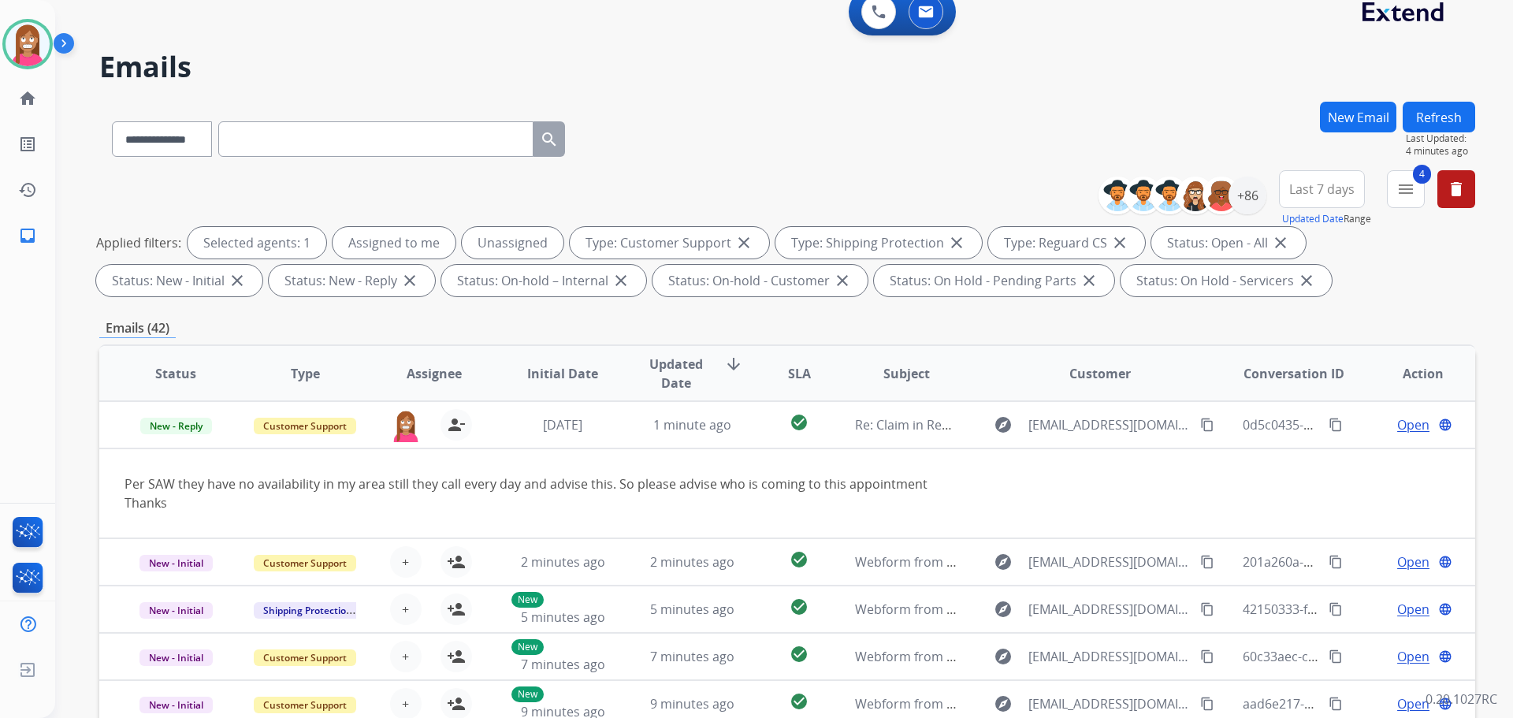
click at [1416, 115] on button "Refresh" at bounding box center [1438, 117] width 72 height 31
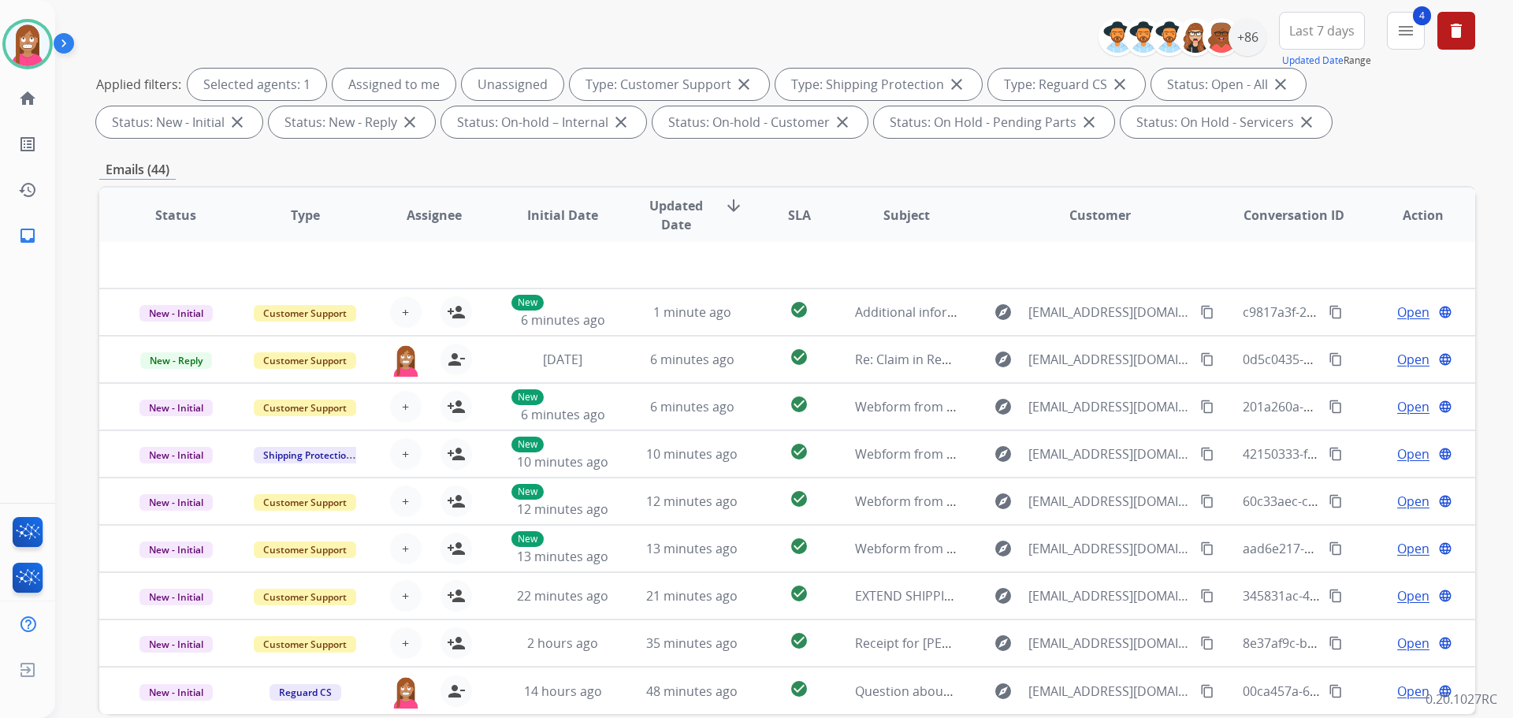
scroll to position [254, 0]
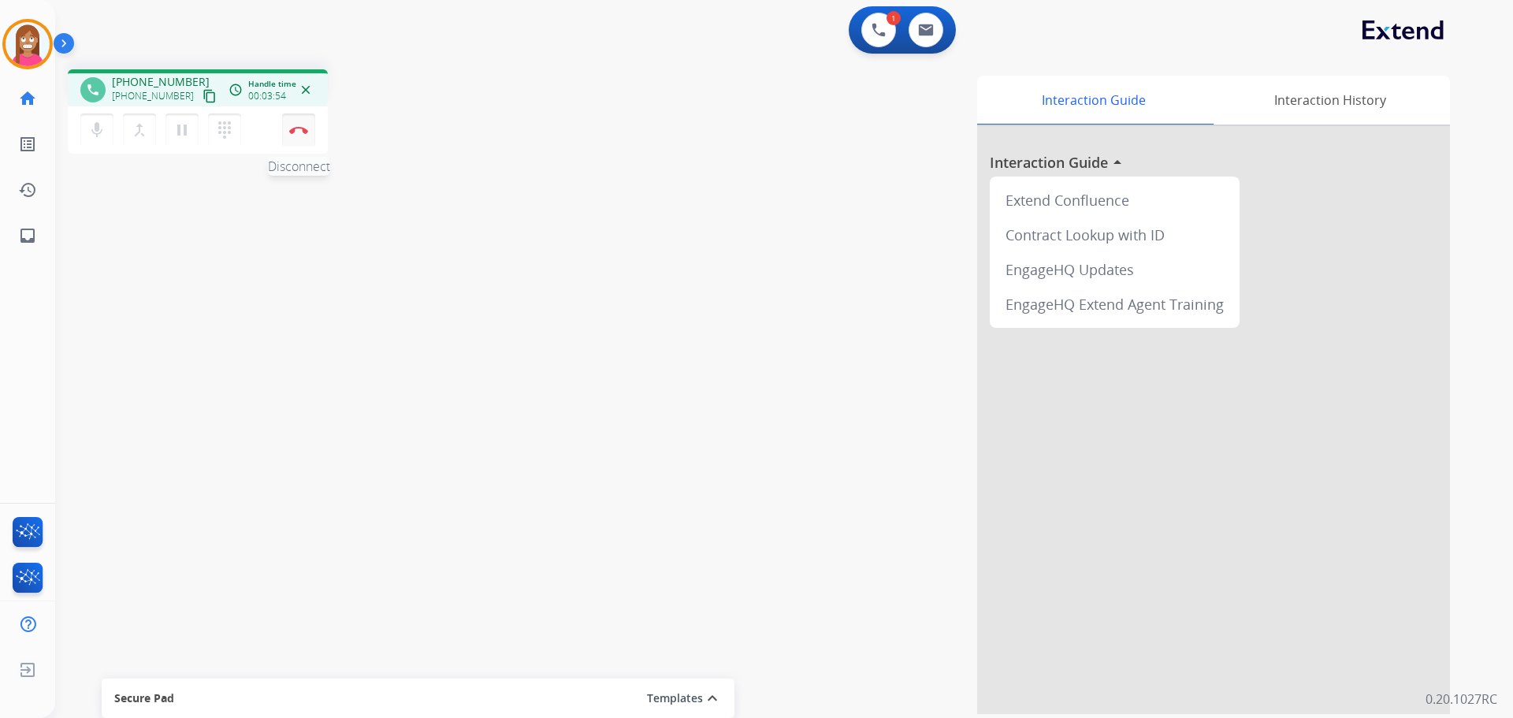
click at [310, 129] on button "Disconnect" at bounding box center [298, 129] width 33 height 33
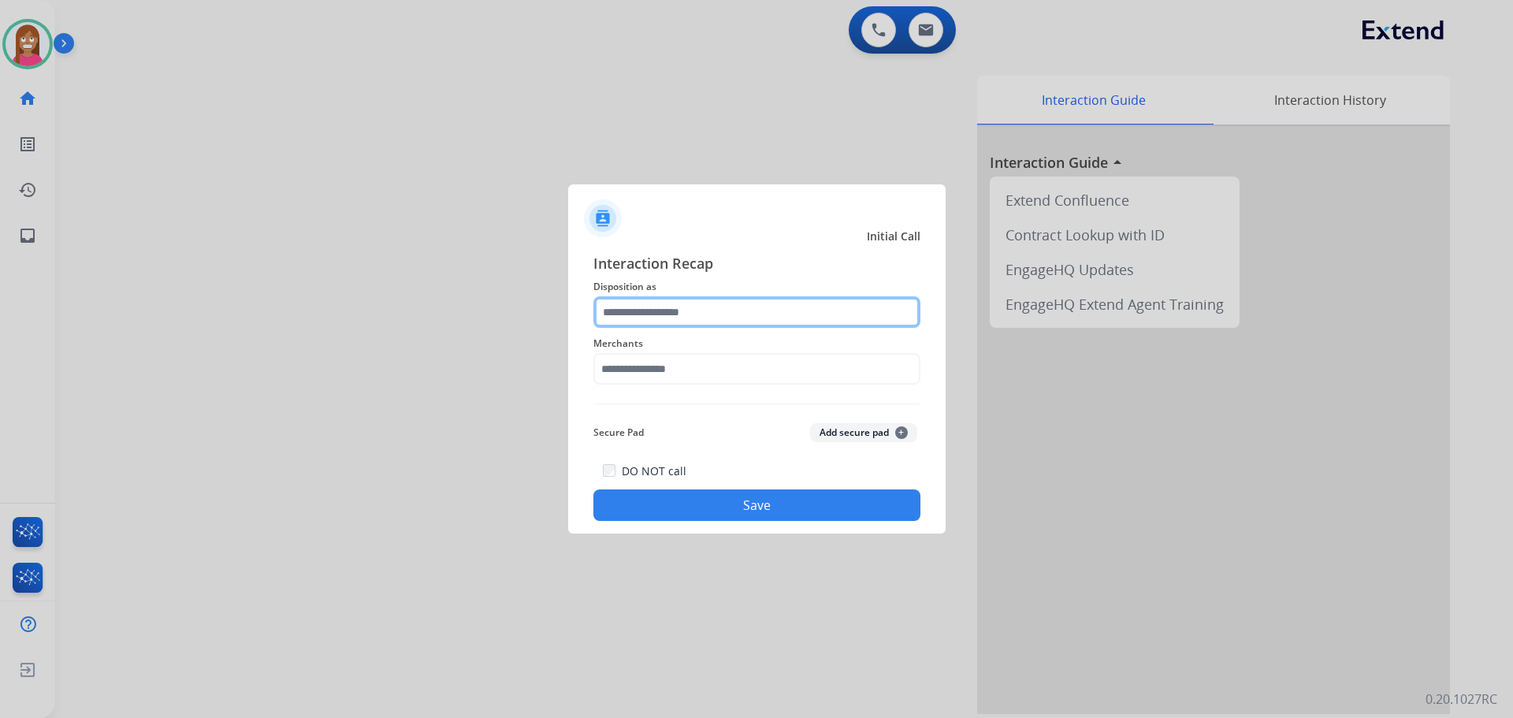
click at [682, 312] on input "text" at bounding box center [756, 312] width 327 height 32
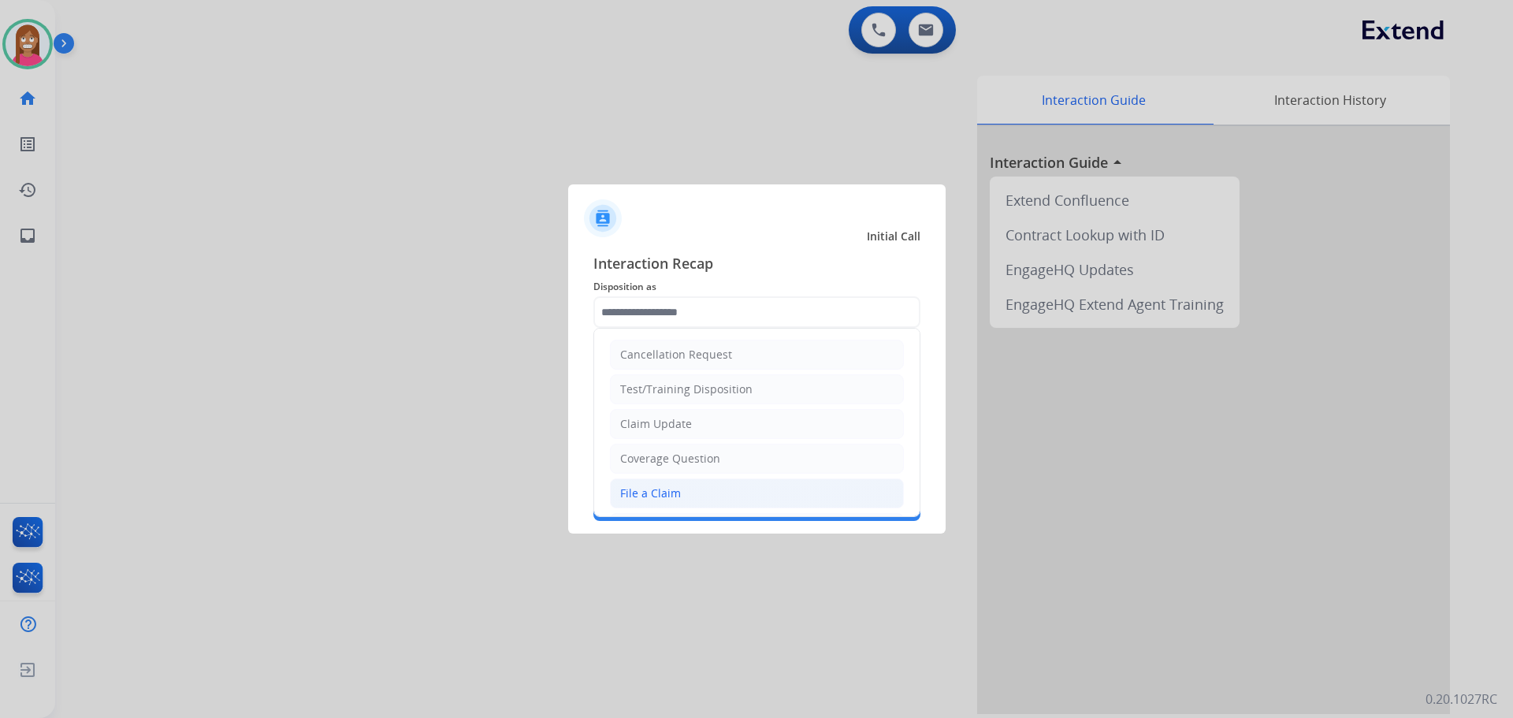
click at [664, 494] on div "File a Claim" at bounding box center [650, 493] width 61 height 16
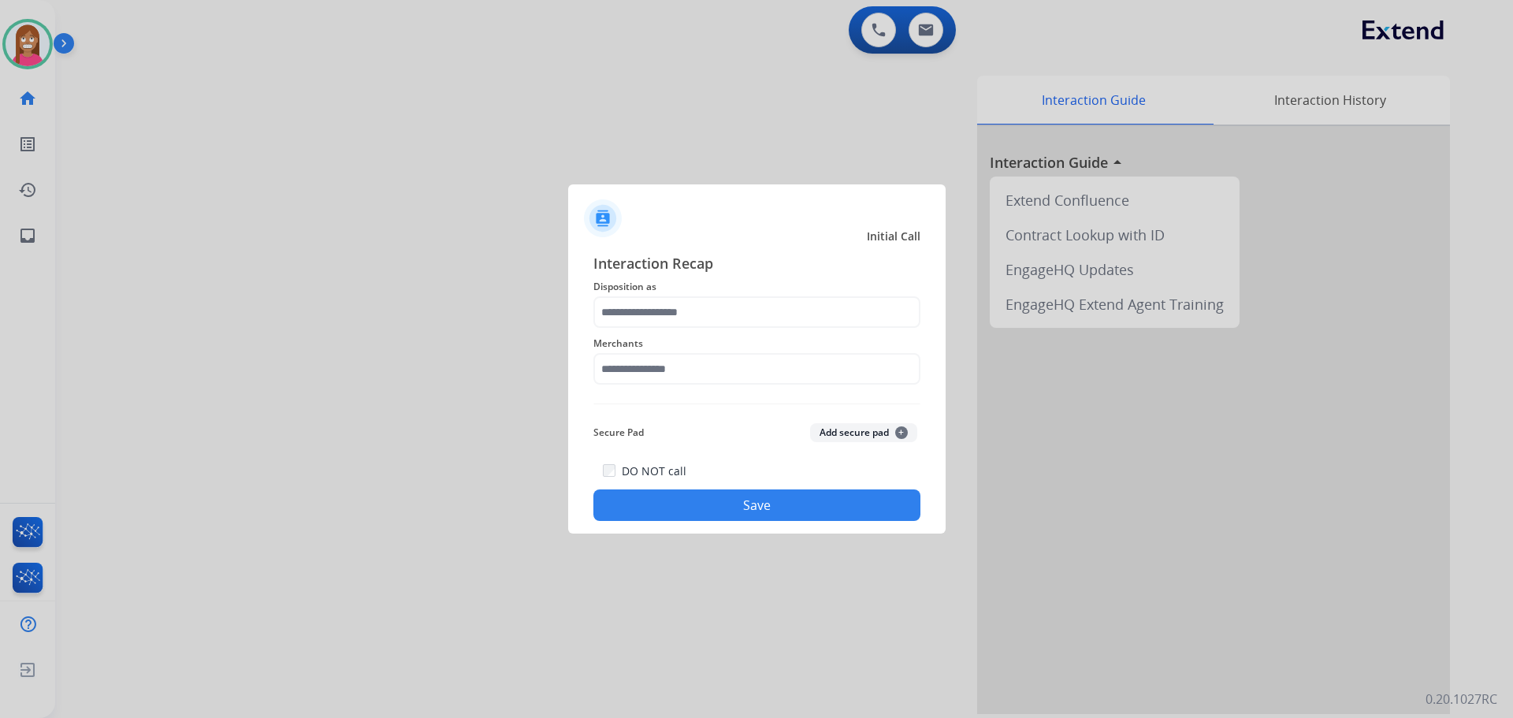
type input "**********"
click at [641, 368] on input "text" at bounding box center [756, 369] width 327 height 32
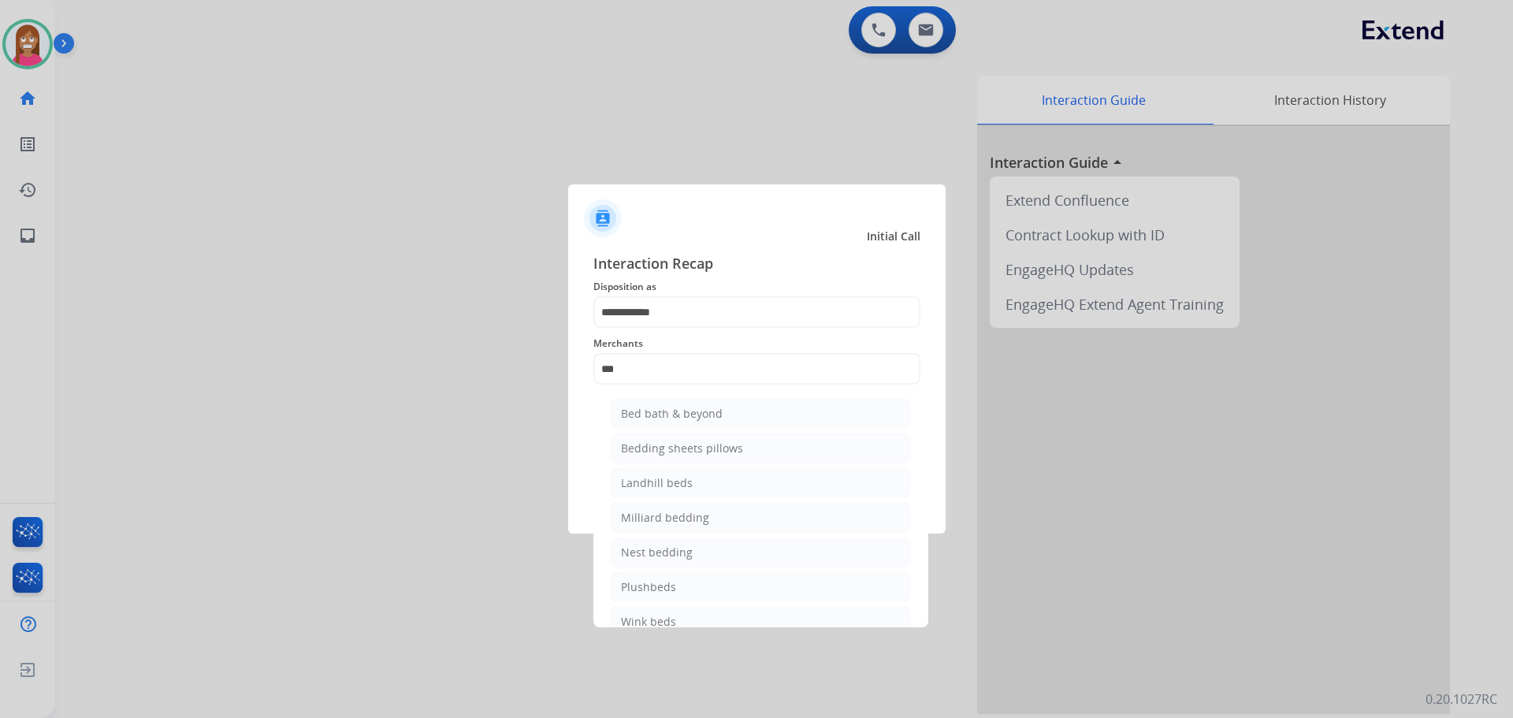
click at [647, 418] on div "Bed bath & beyond" at bounding box center [672, 414] width 102 height 16
type input "**********"
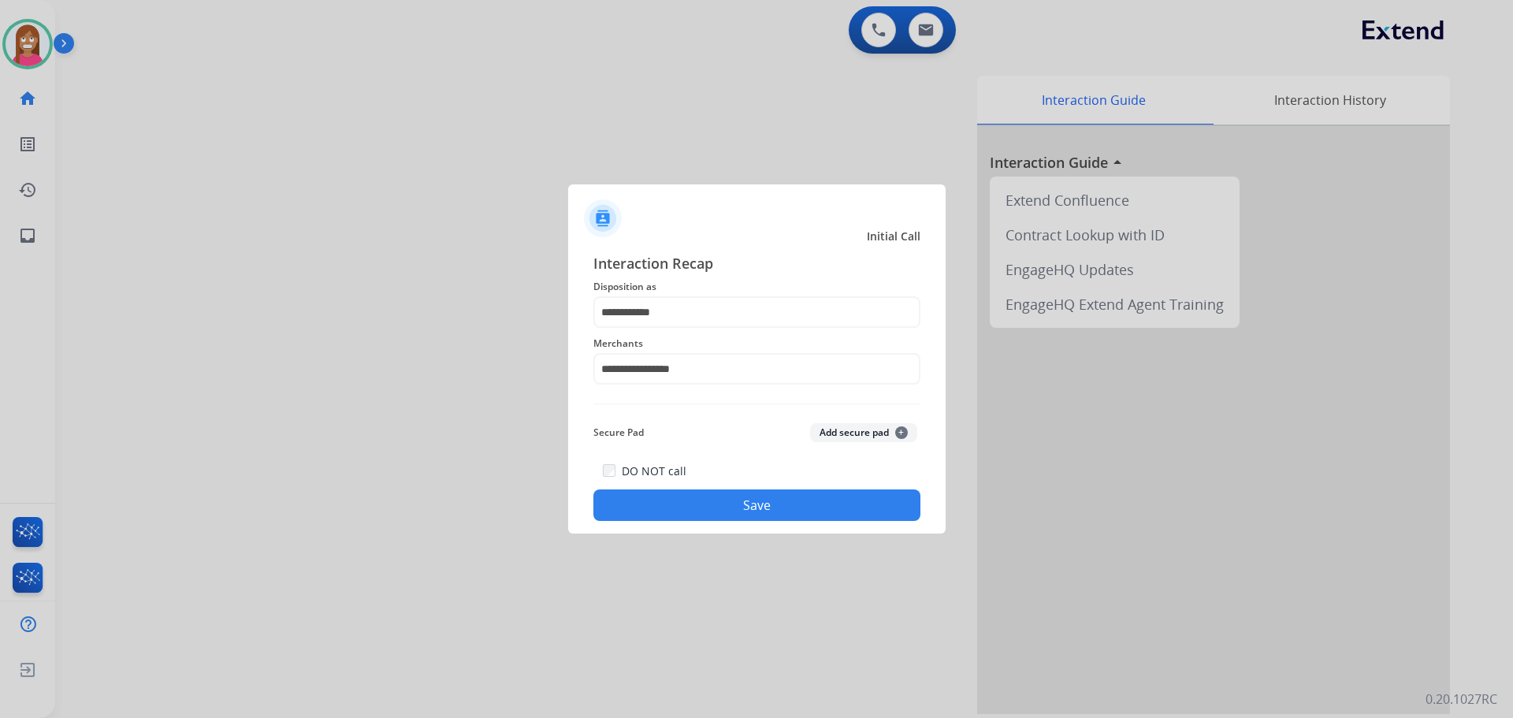
click at [653, 496] on button "Save" at bounding box center [756, 505] width 327 height 32
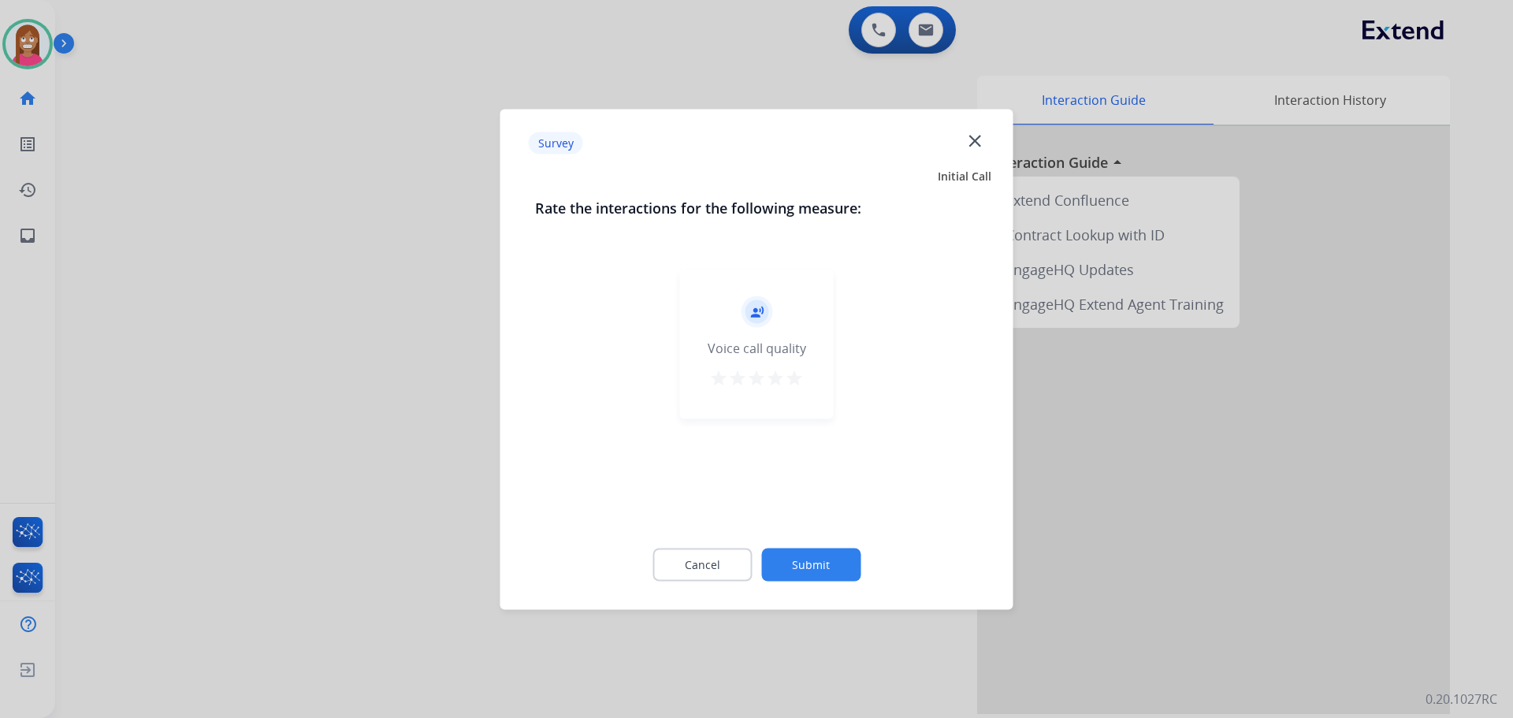
click at [970, 144] on mat-icon "close" at bounding box center [974, 140] width 20 height 20
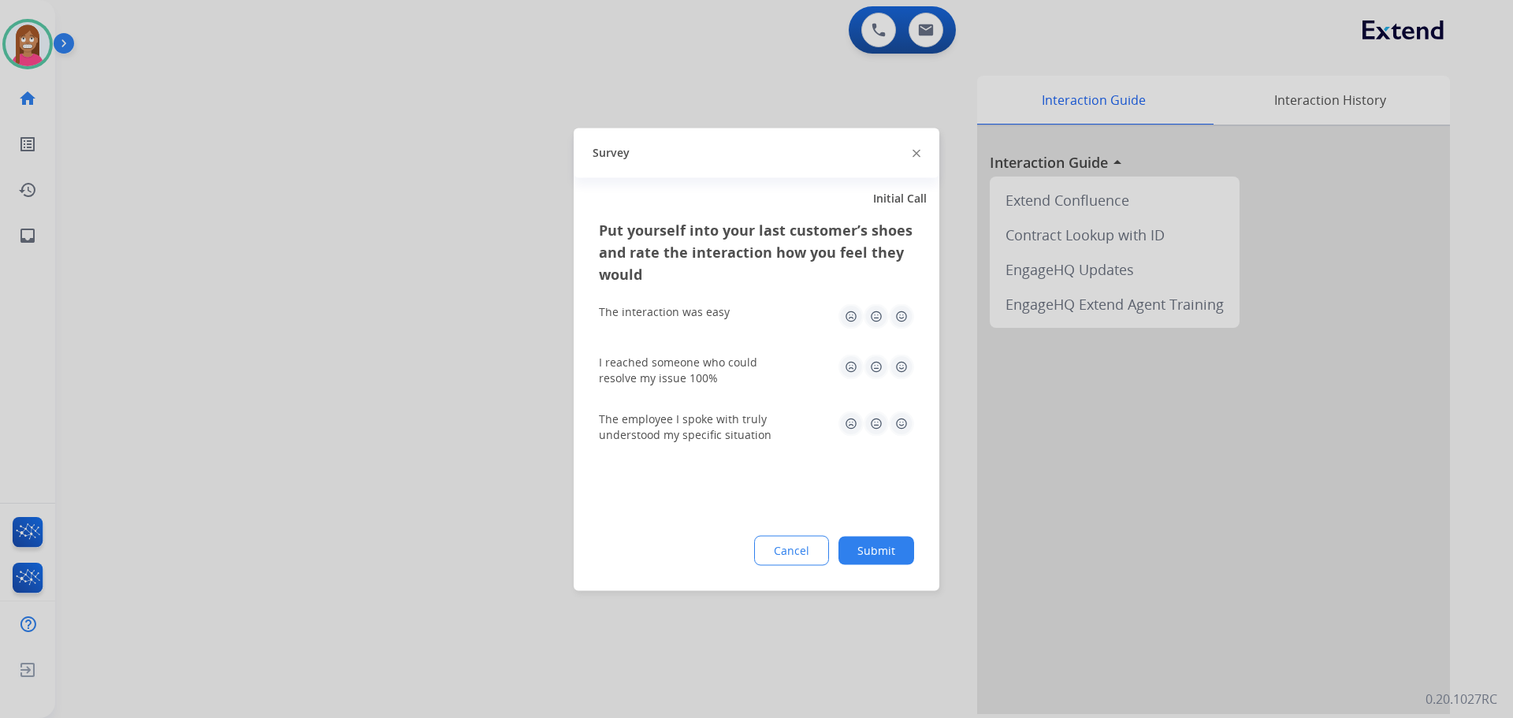
click at [914, 154] on div "Survey" at bounding box center [757, 153] width 366 height 50
click at [919, 150] on img at bounding box center [916, 154] width 8 height 8
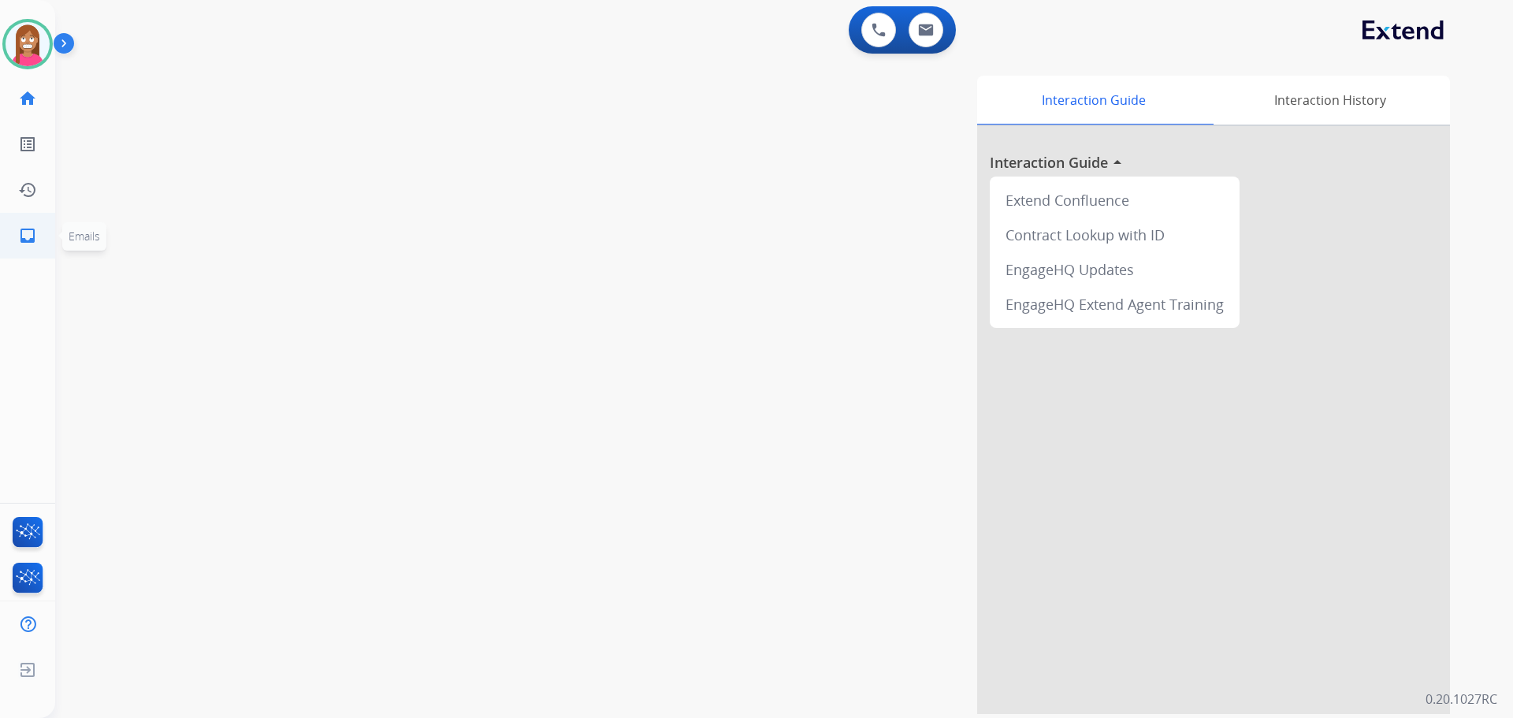
click at [22, 247] on link "inbox Emails" at bounding box center [28, 236] width 44 height 44
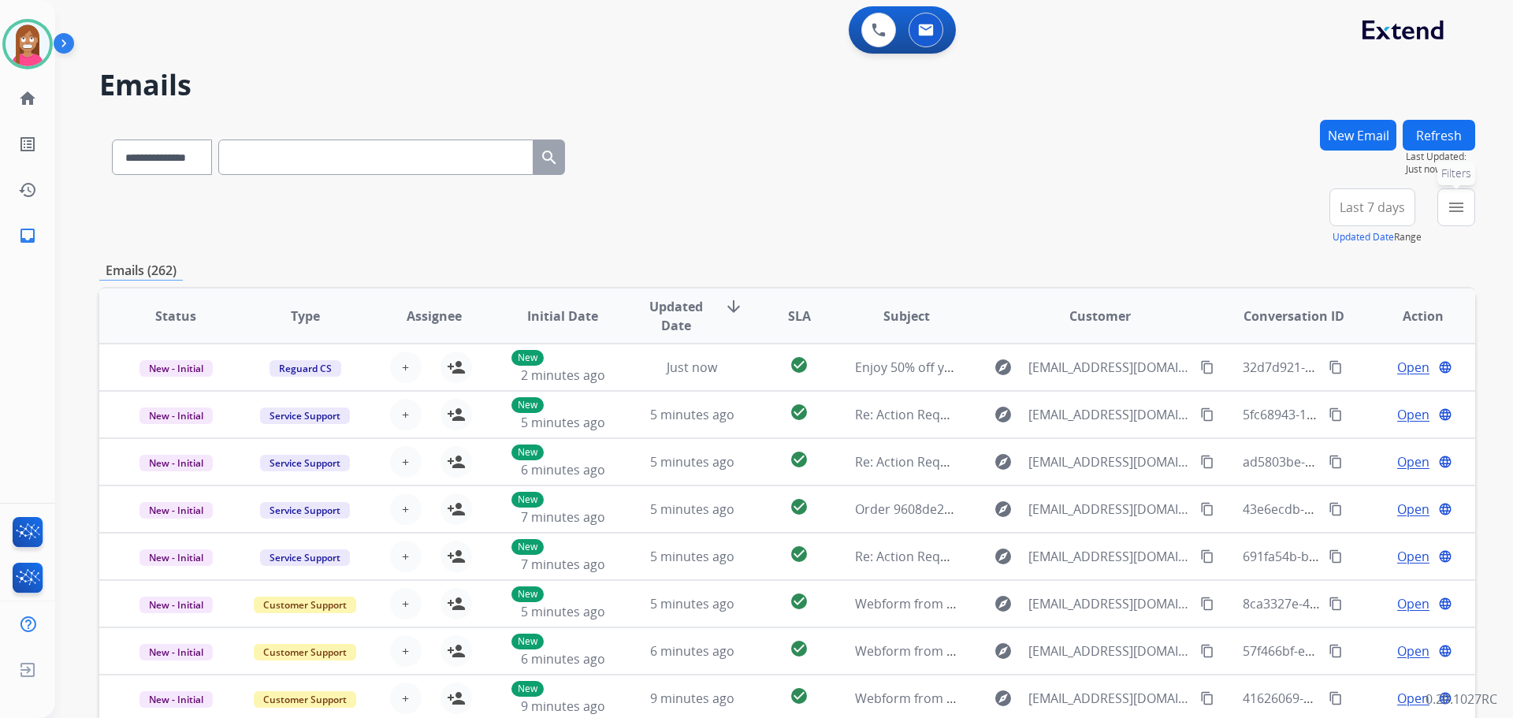
click at [1441, 202] on button "menu Filters" at bounding box center [1456, 207] width 38 height 38
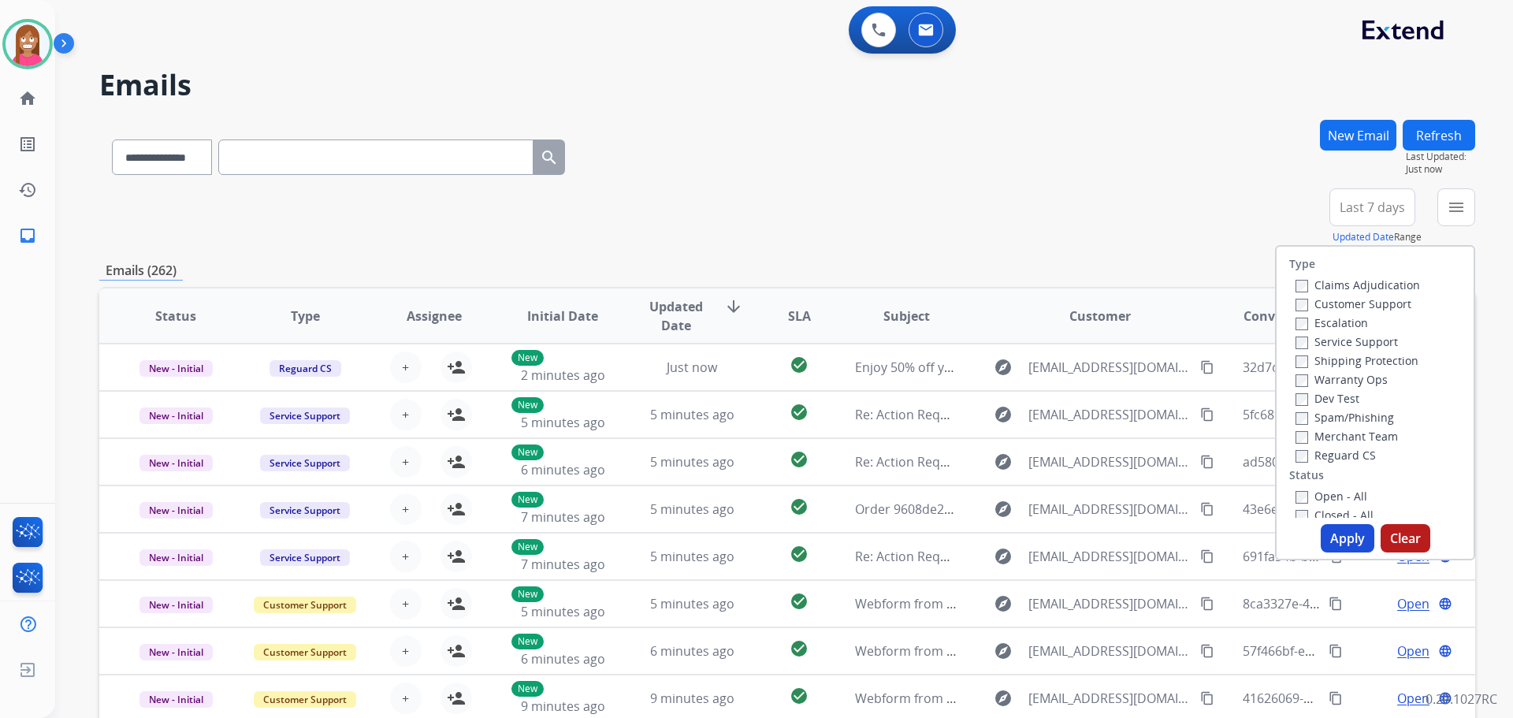
drag, startPoint x: 1339, startPoint y: 306, endPoint x: 1349, endPoint y: 355, distance: 50.5
click at [1339, 304] on label "Customer Support" at bounding box center [1353, 303] width 116 height 15
click at [1337, 352] on div "Shipping Protection" at bounding box center [1357, 360] width 124 height 19
click at [1337, 361] on label "Shipping Protection" at bounding box center [1356, 360] width 123 height 15
click at [1324, 460] on label "Reguard CS" at bounding box center [1335, 455] width 80 height 15
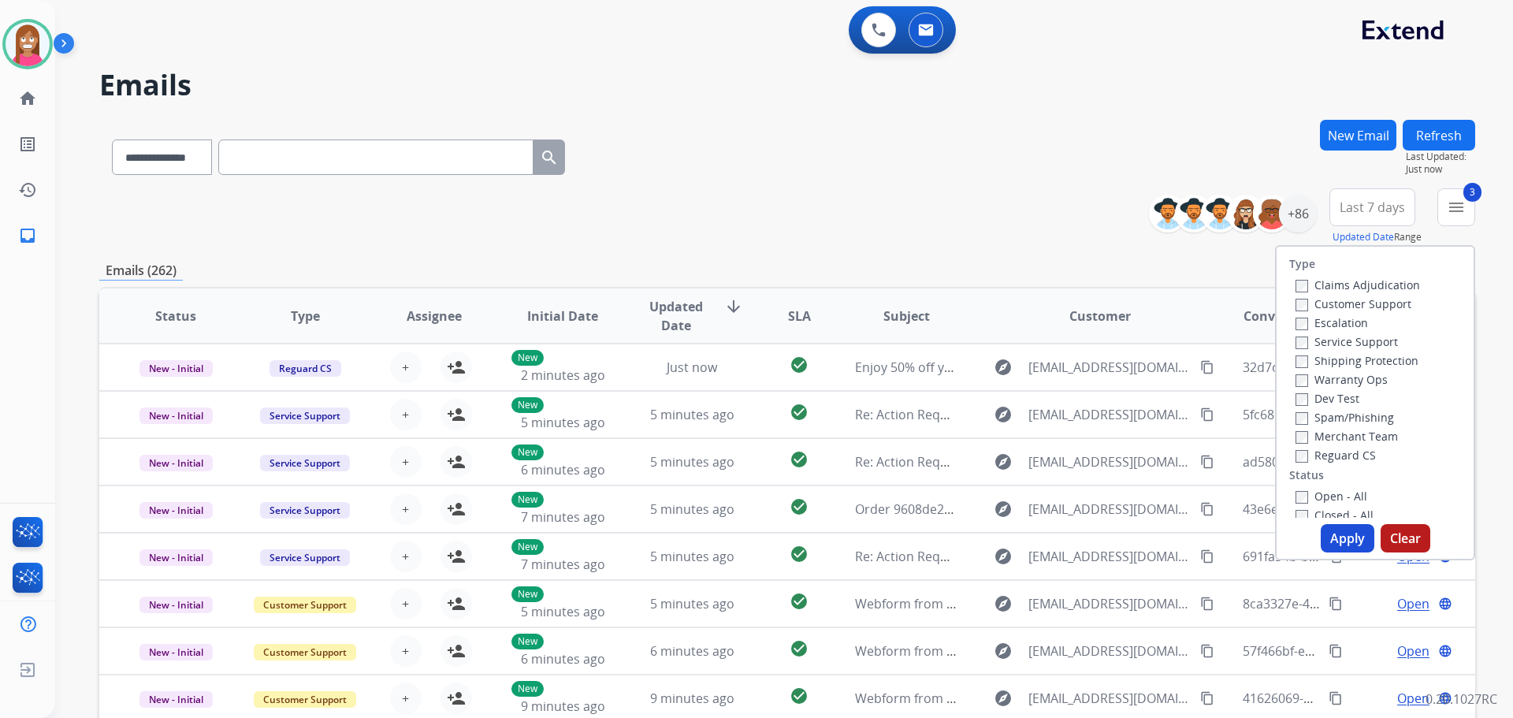
click at [1331, 498] on label "Open - All" at bounding box center [1331, 496] width 72 height 15
click at [1340, 548] on button "Apply" at bounding box center [1348, 538] width 54 height 28
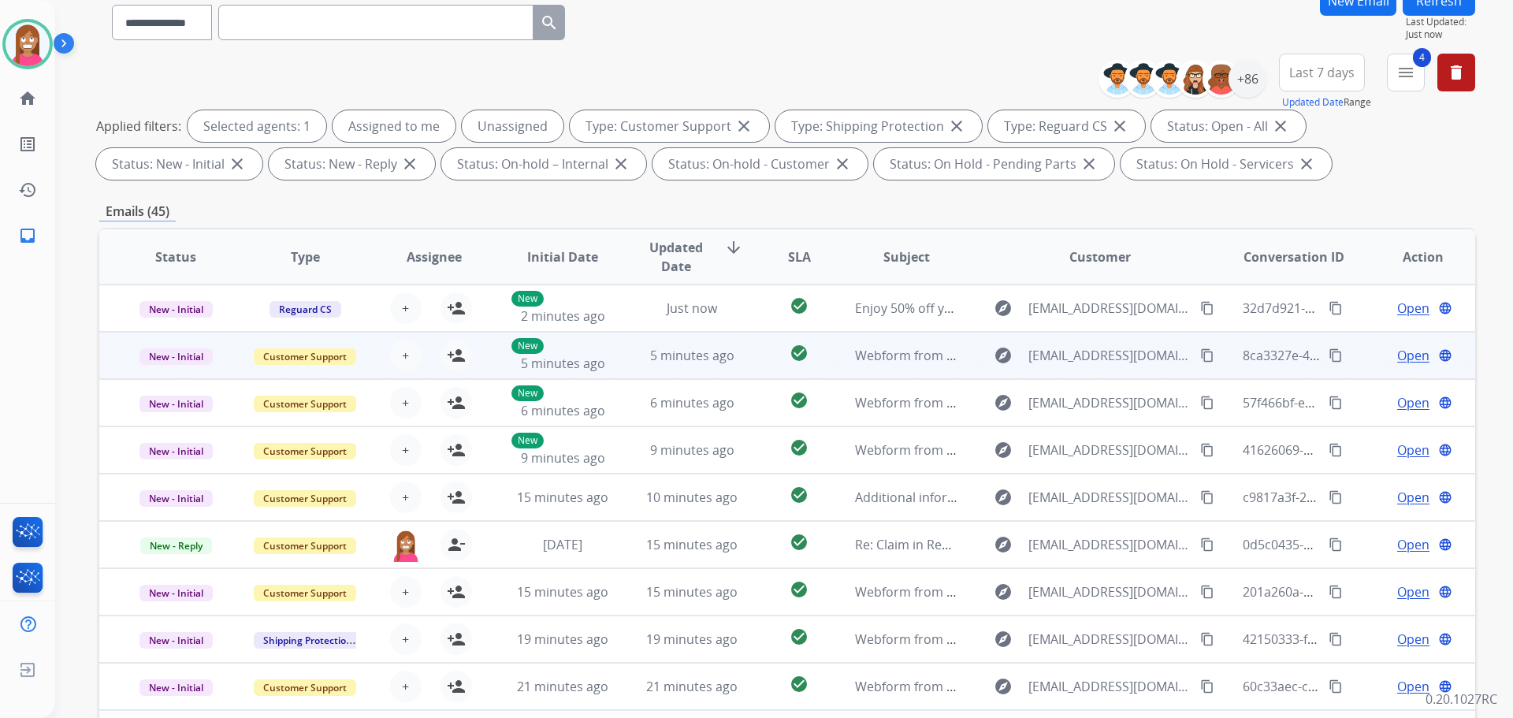
scroll to position [254, 0]
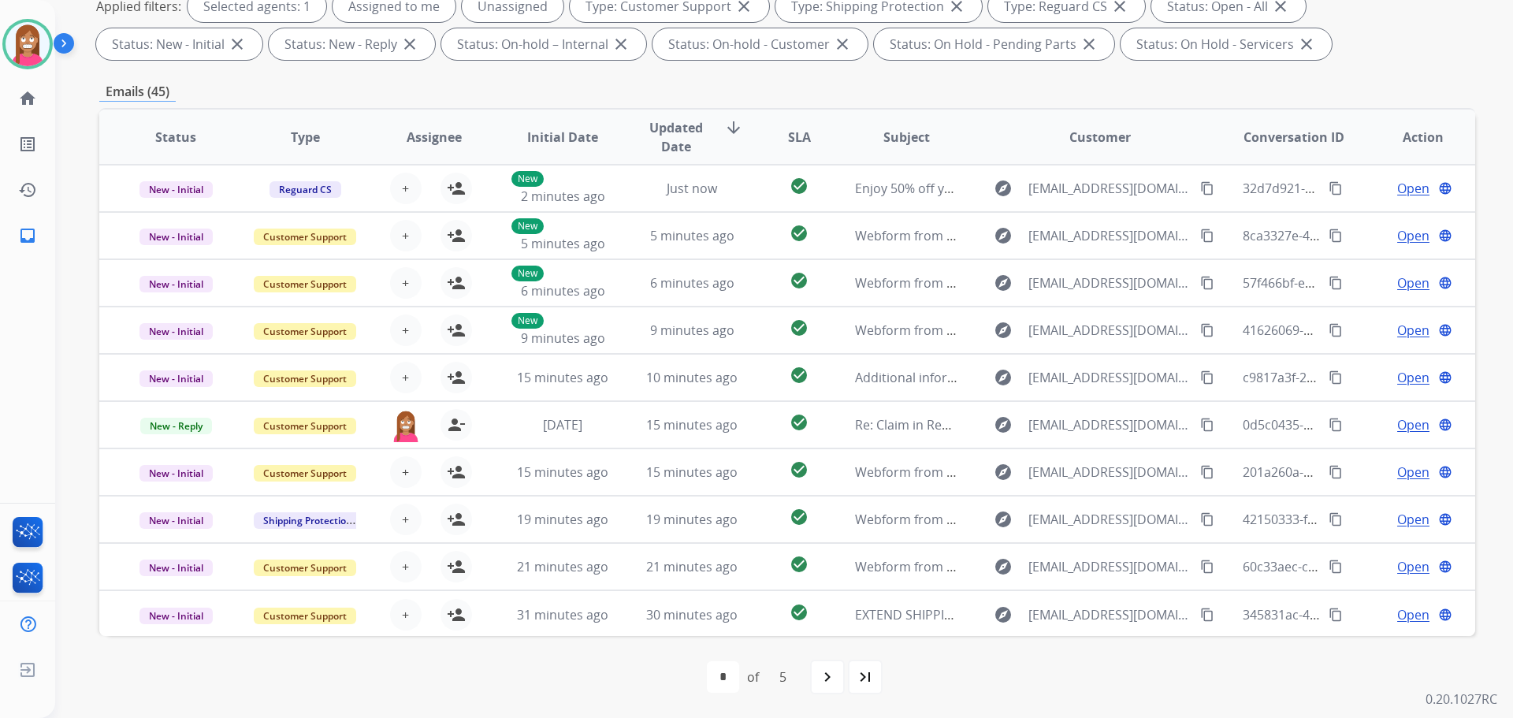
click at [822, 684] on mat-icon "navigate_next" at bounding box center [827, 676] width 19 height 19
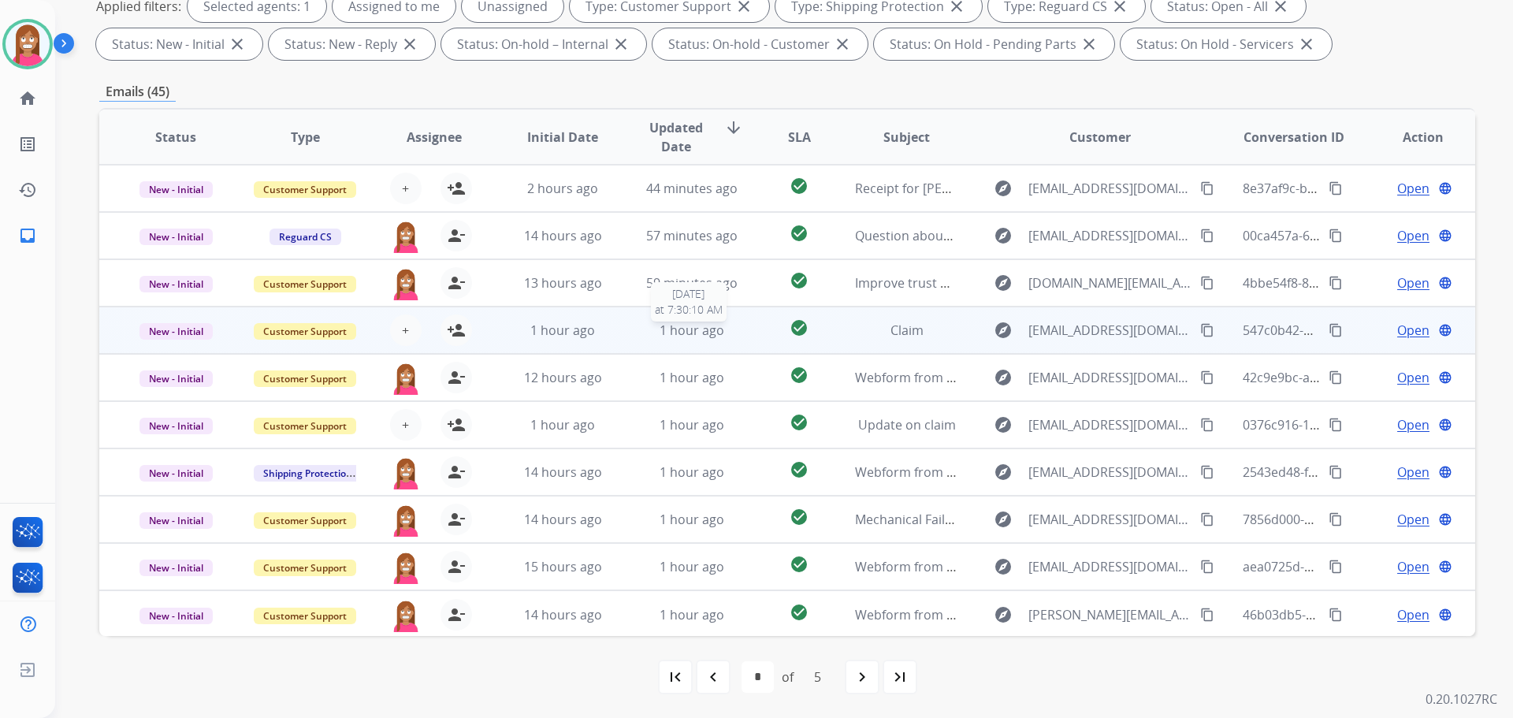
scroll to position [2, 0]
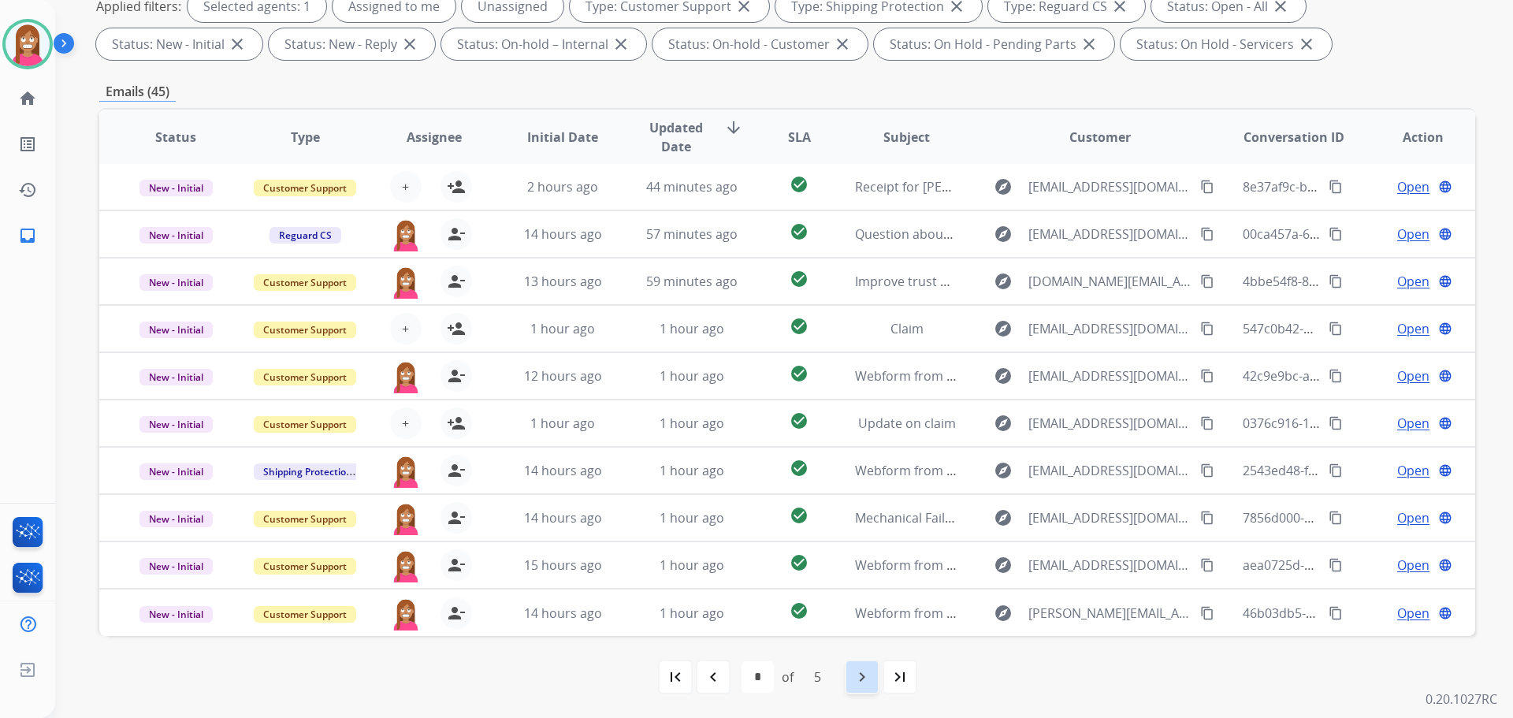
click at [867, 673] on mat-icon "navigate_next" at bounding box center [862, 676] width 19 height 19
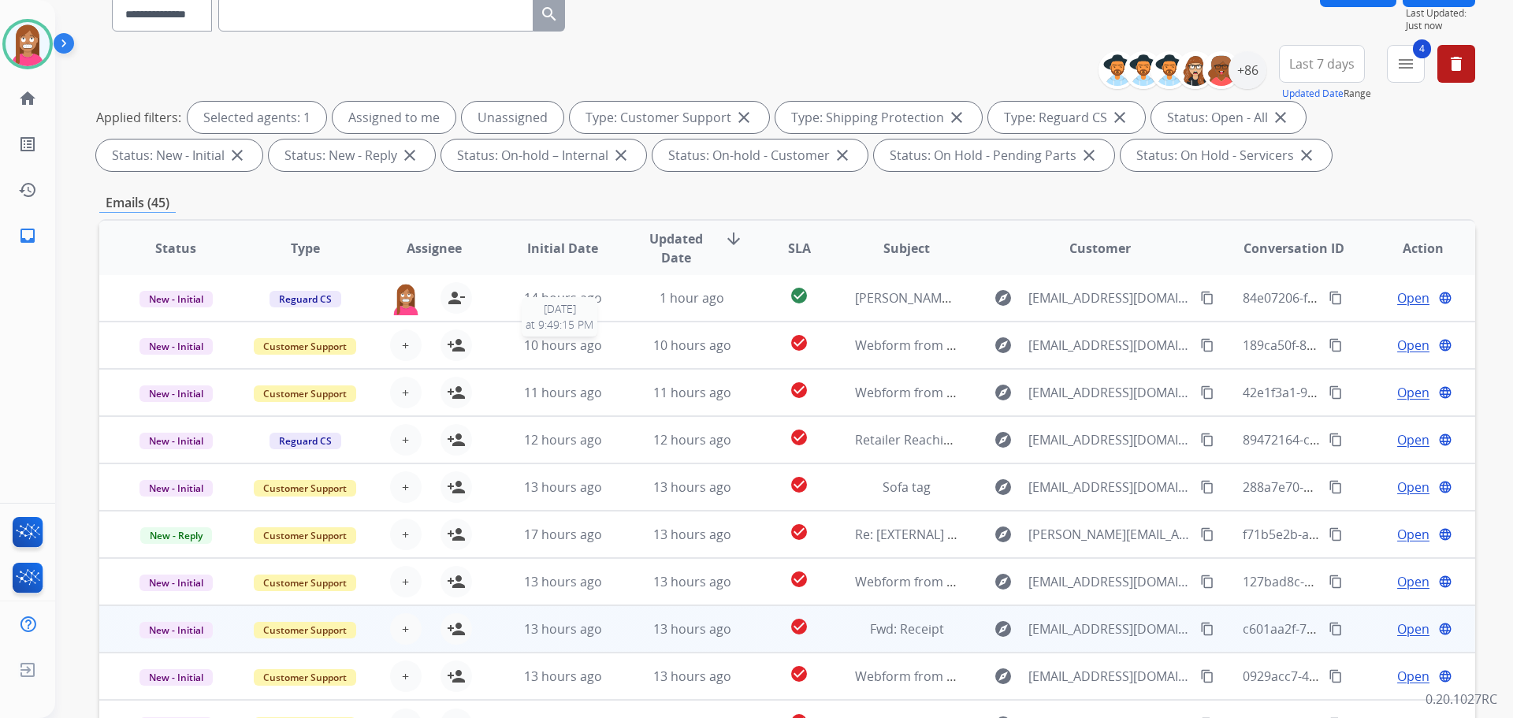
scroll to position [254, 0]
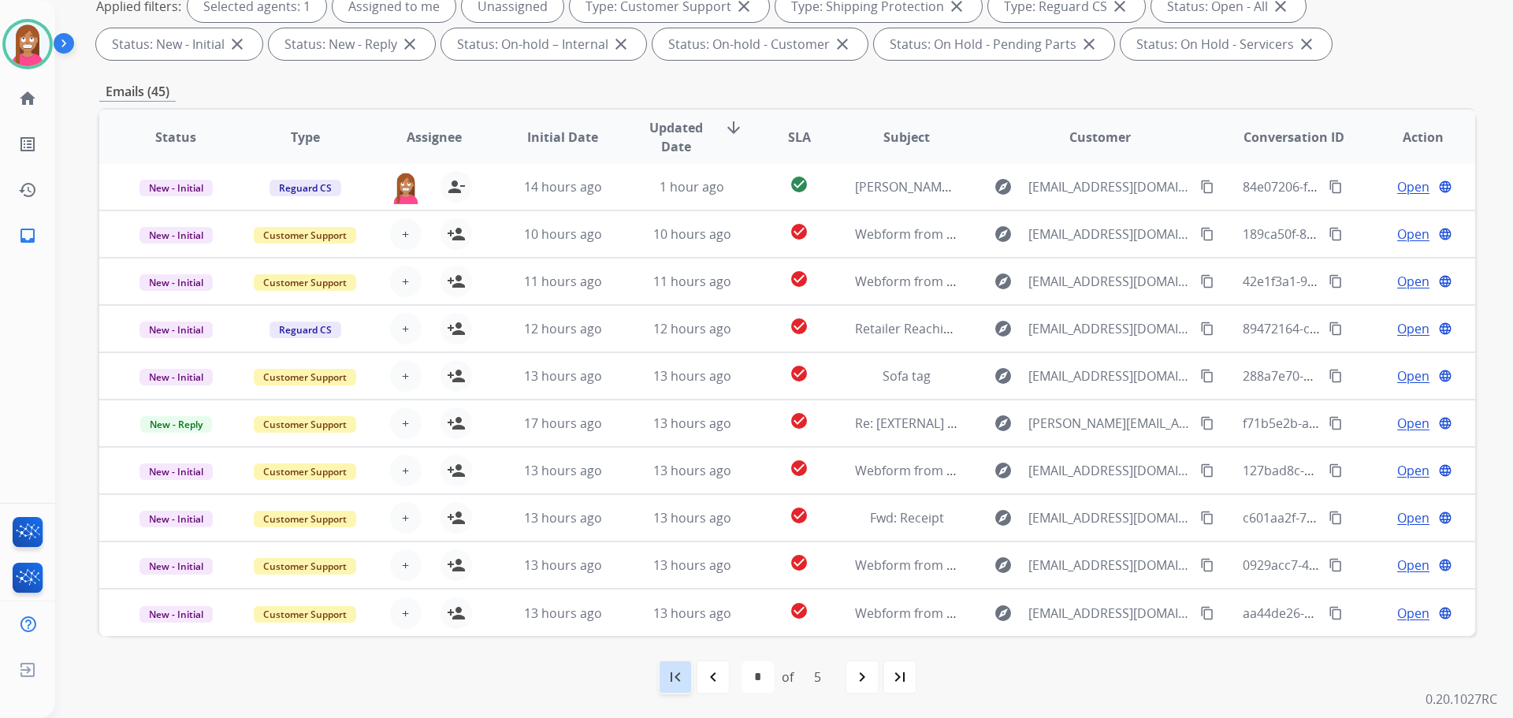
click at [670, 680] on mat-icon "first_page" at bounding box center [675, 676] width 19 height 19
select select "*"
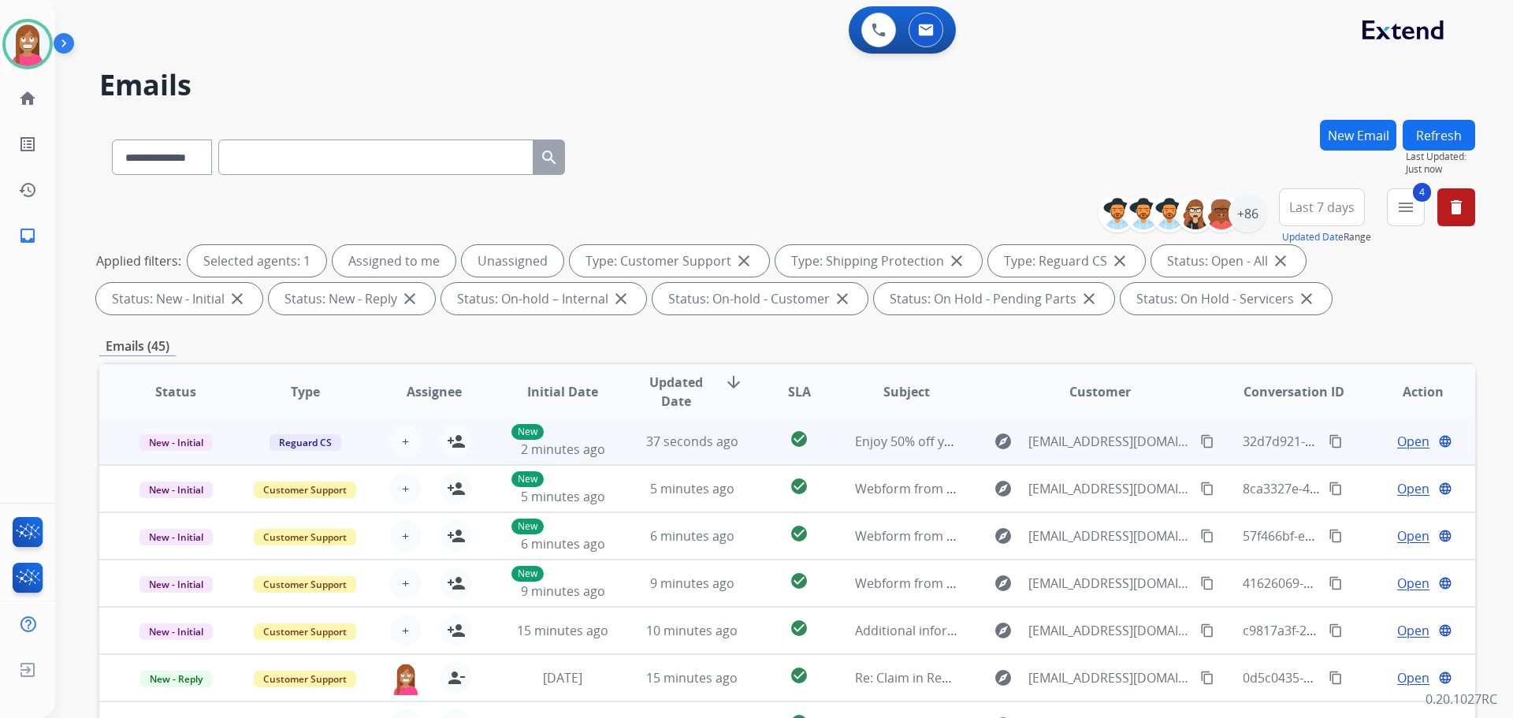
click at [658, 459] on td "37 seconds ago" at bounding box center [679, 441] width 129 height 47
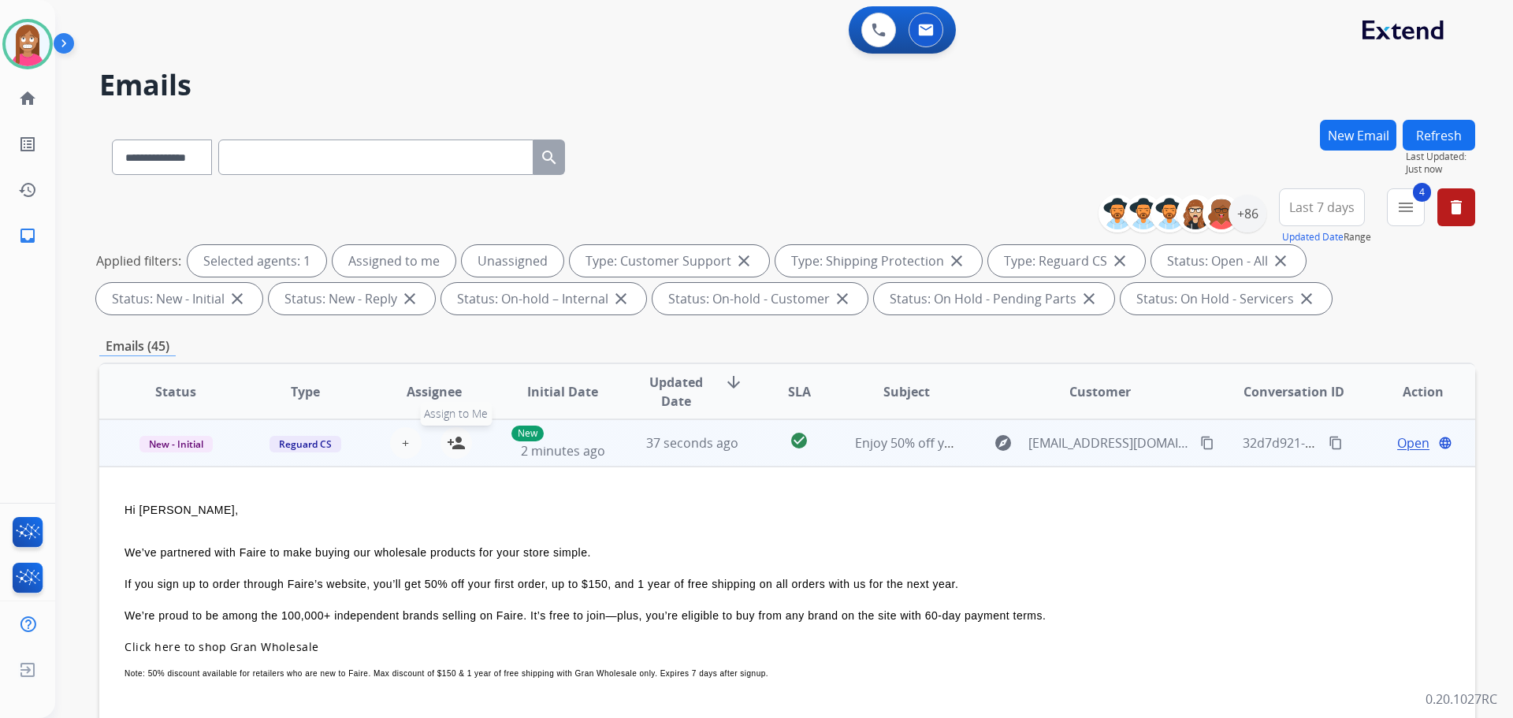
click at [453, 446] on mat-icon "person_add" at bounding box center [456, 442] width 19 height 19
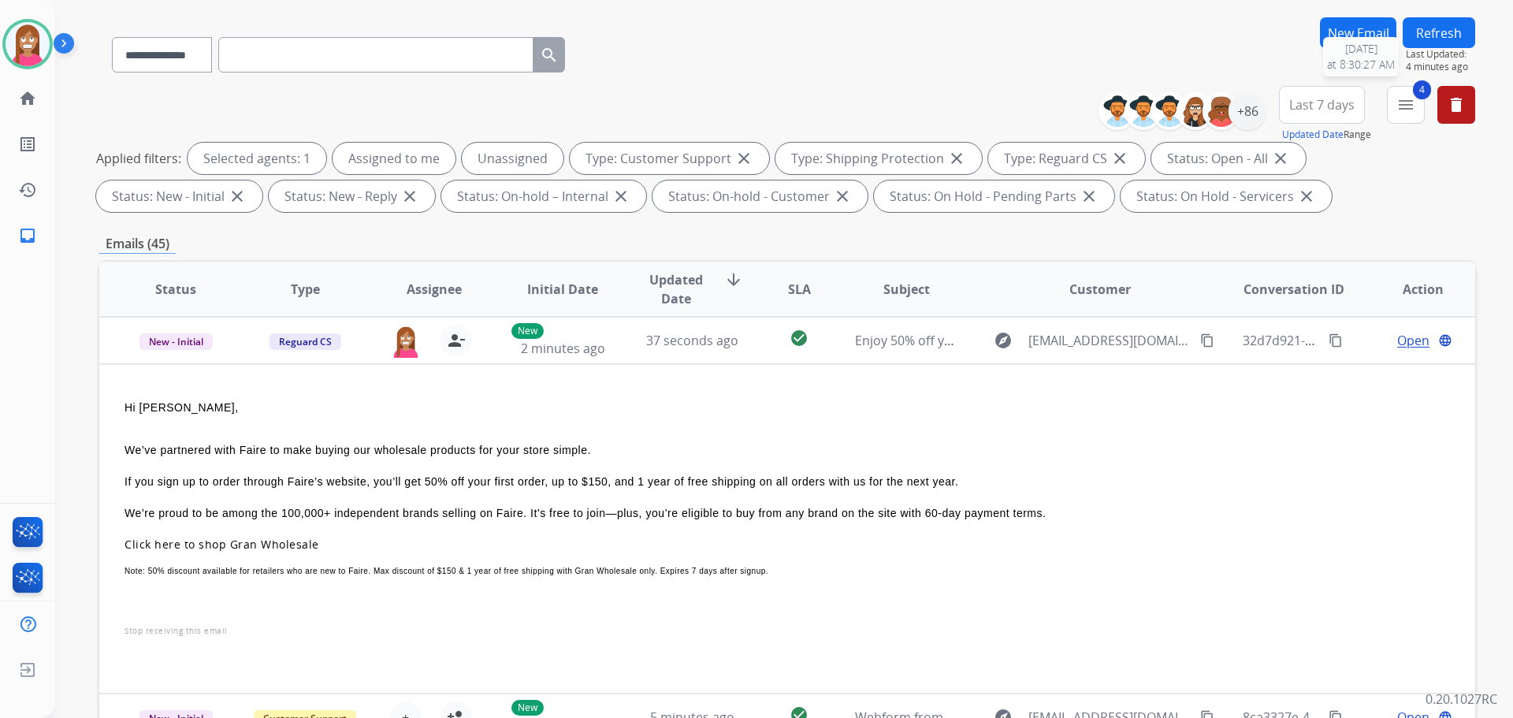
scroll to position [97, 0]
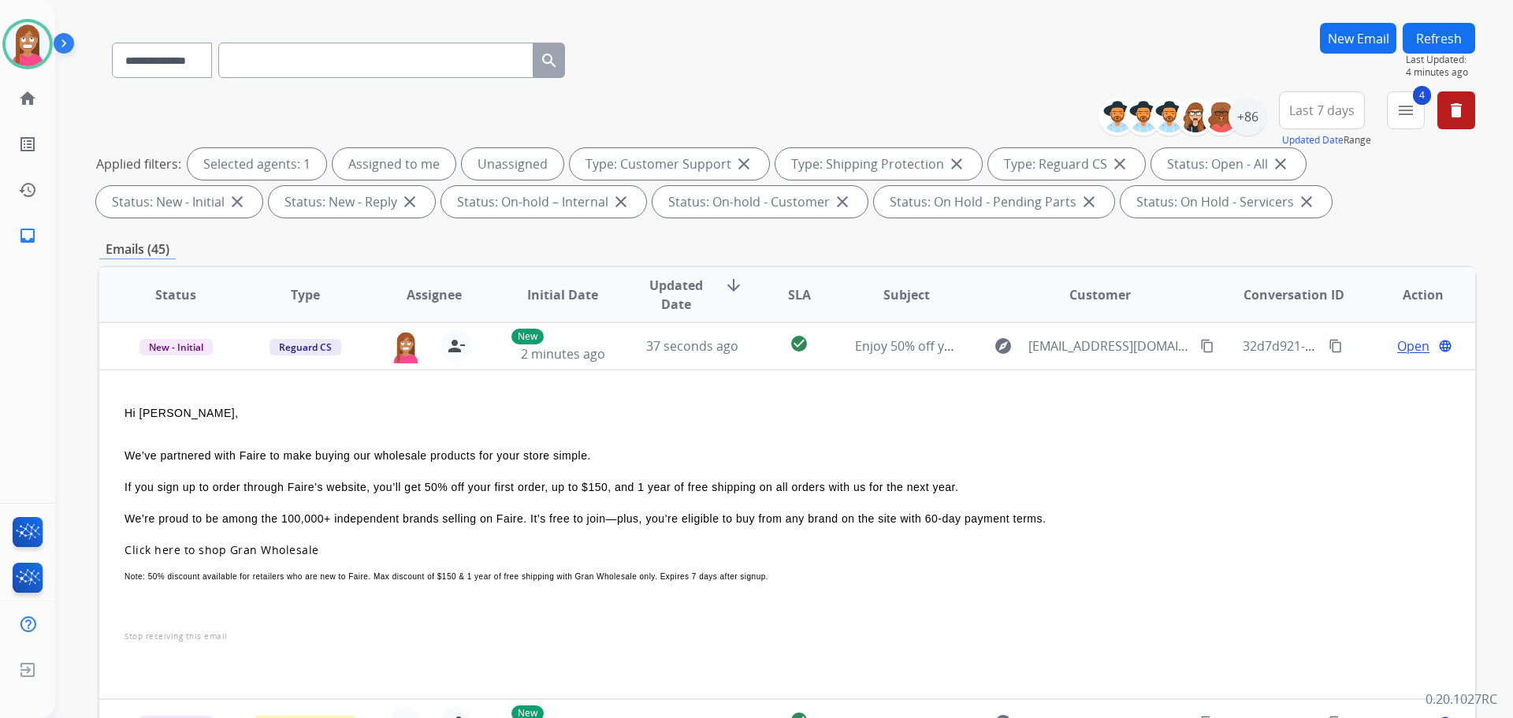
click at [1424, 35] on button "Refresh" at bounding box center [1438, 38] width 72 height 31
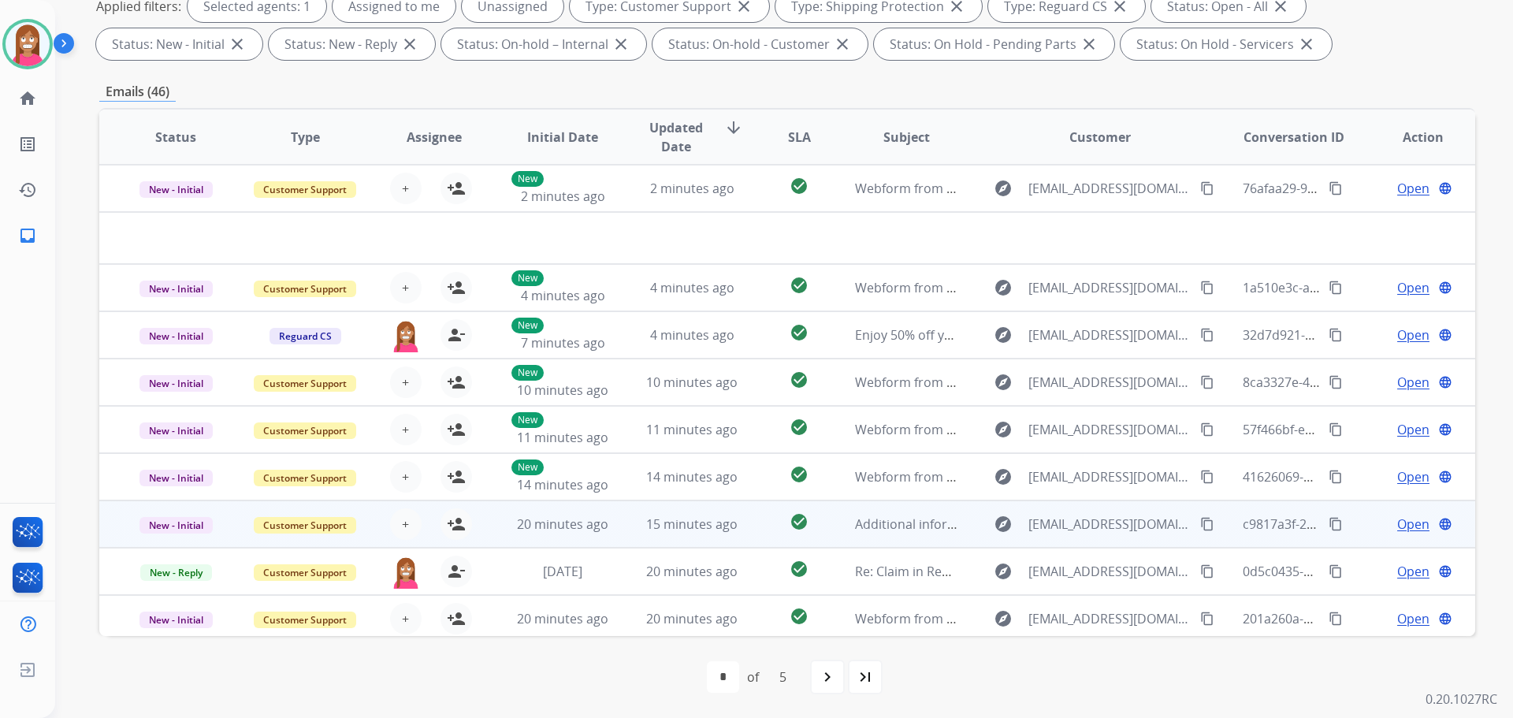
scroll to position [54, 0]
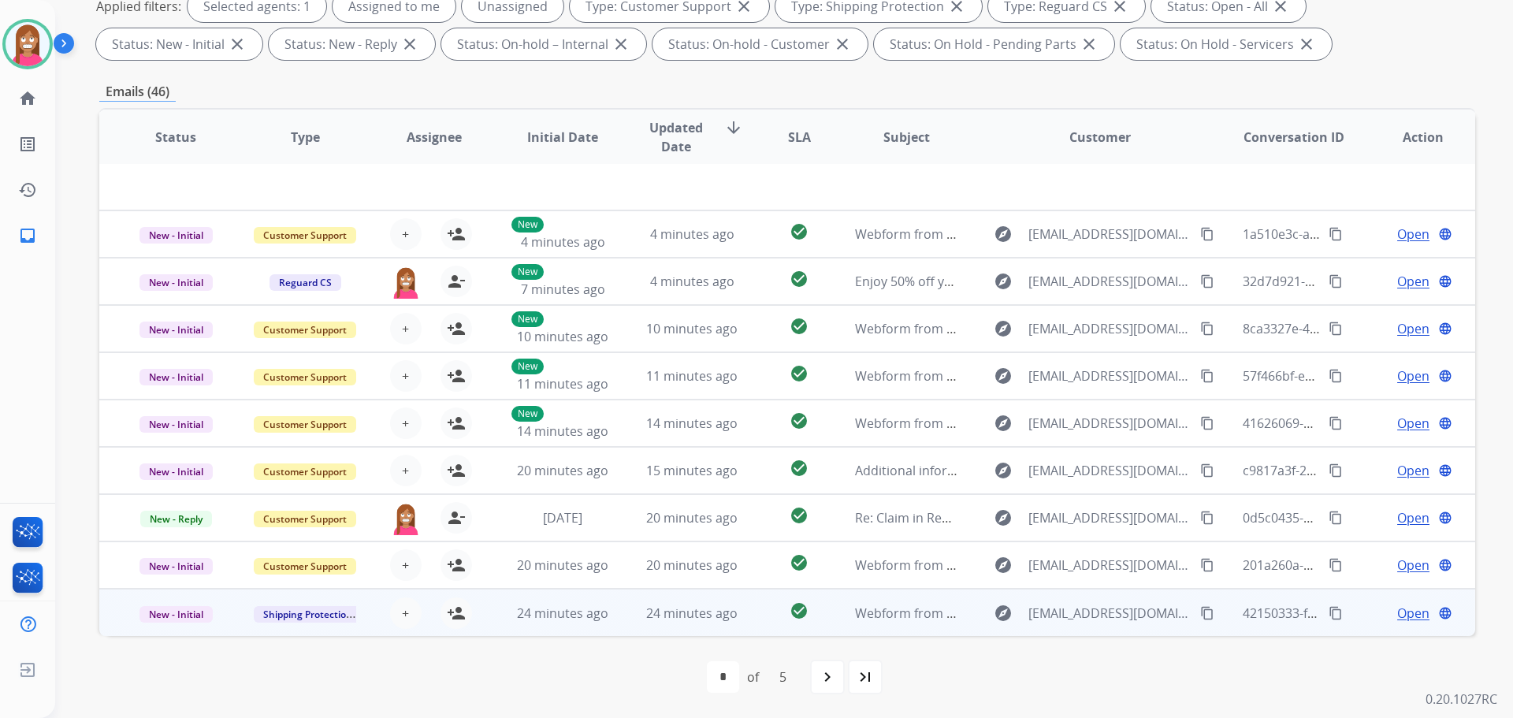
click at [624, 630] on td "24 minutes ago" at bounding box center [679, 612] width 129 height 47
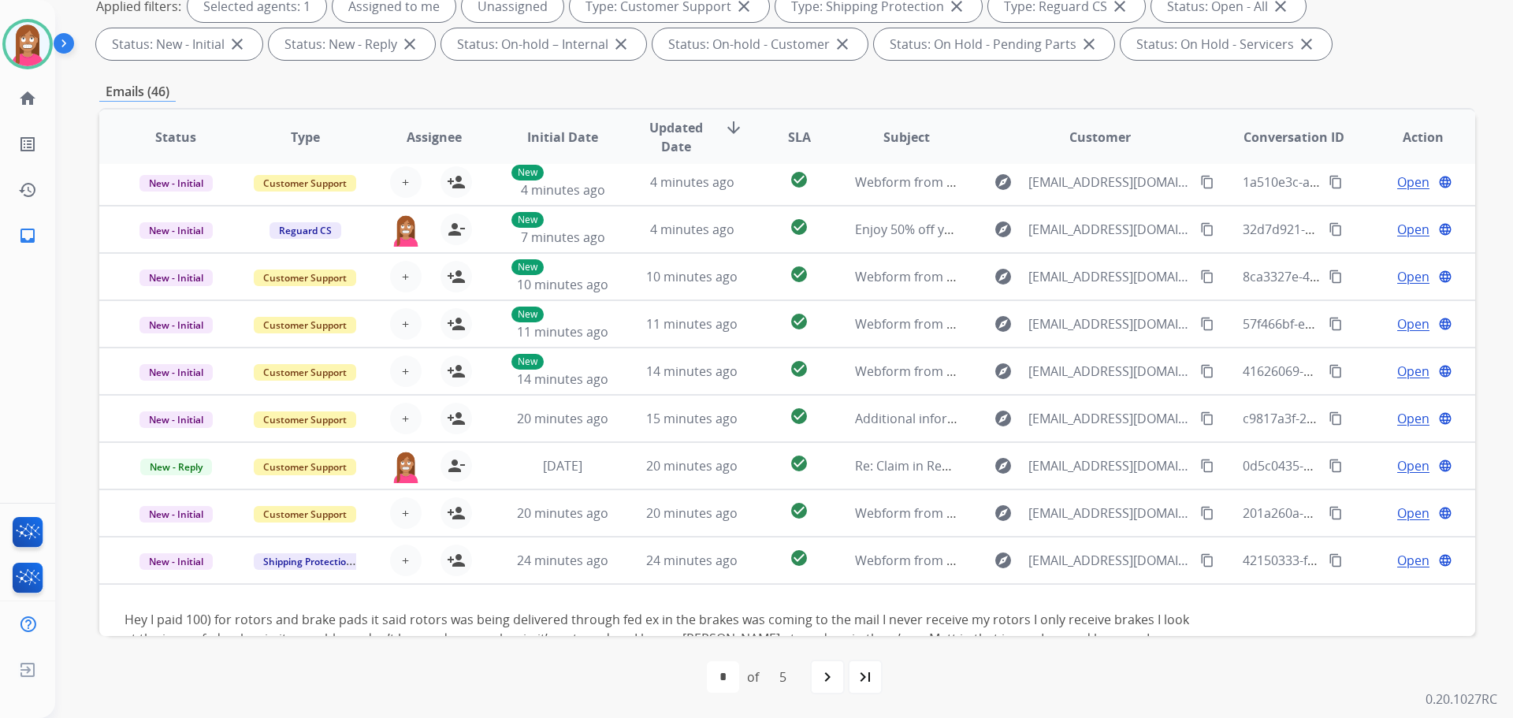
scroll to position [110, 0]
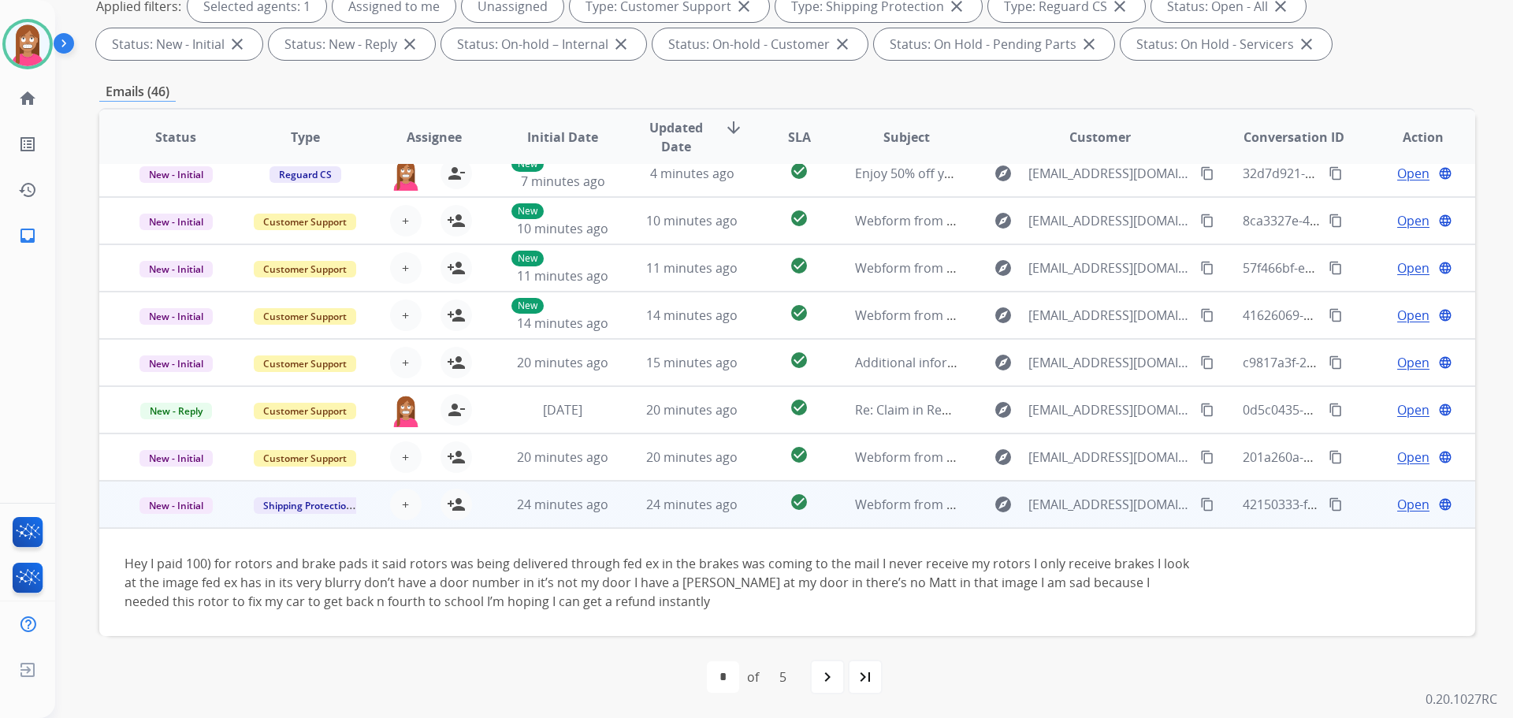
click at [1200, 503] on mat-icon "content_copy" at bounding box center [1207, 504] width 14 height 14
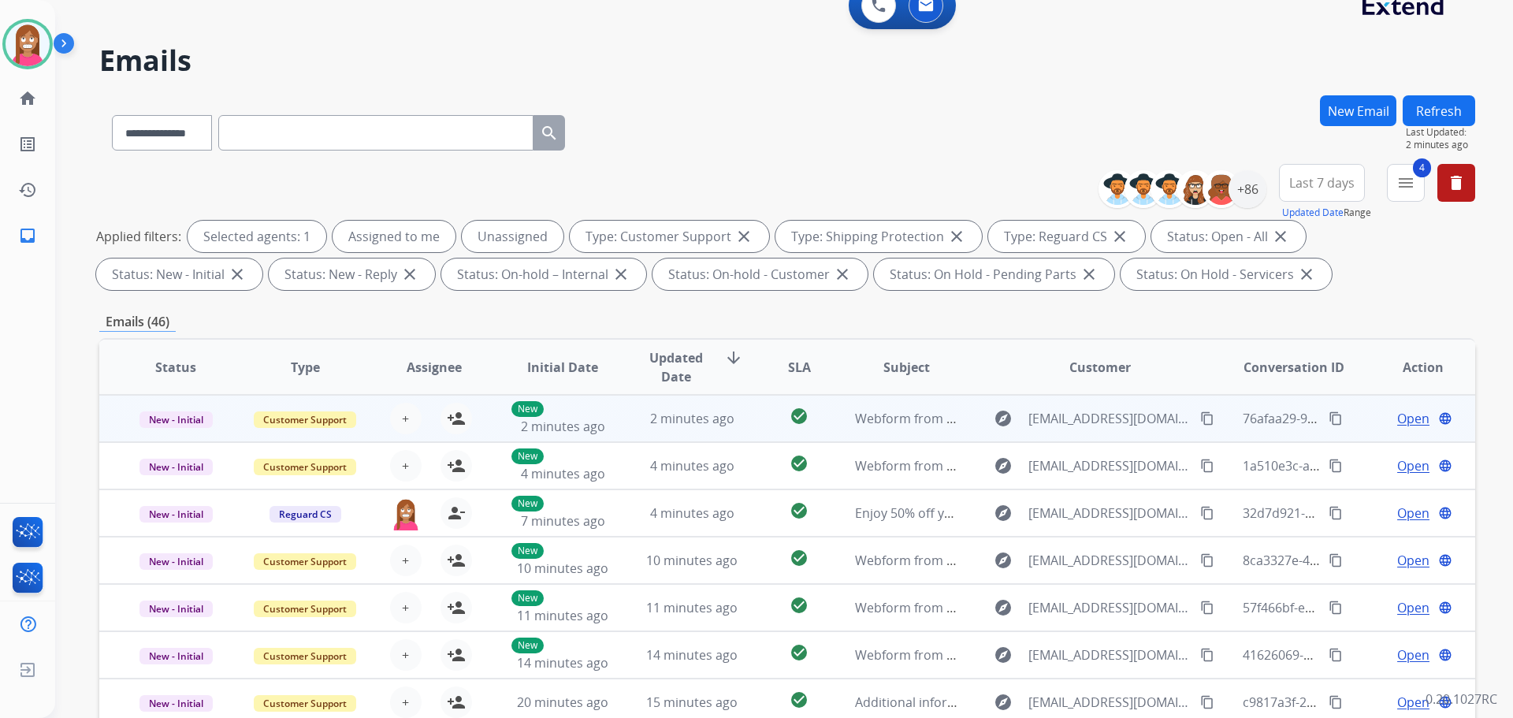
scroll to position [18, 0]
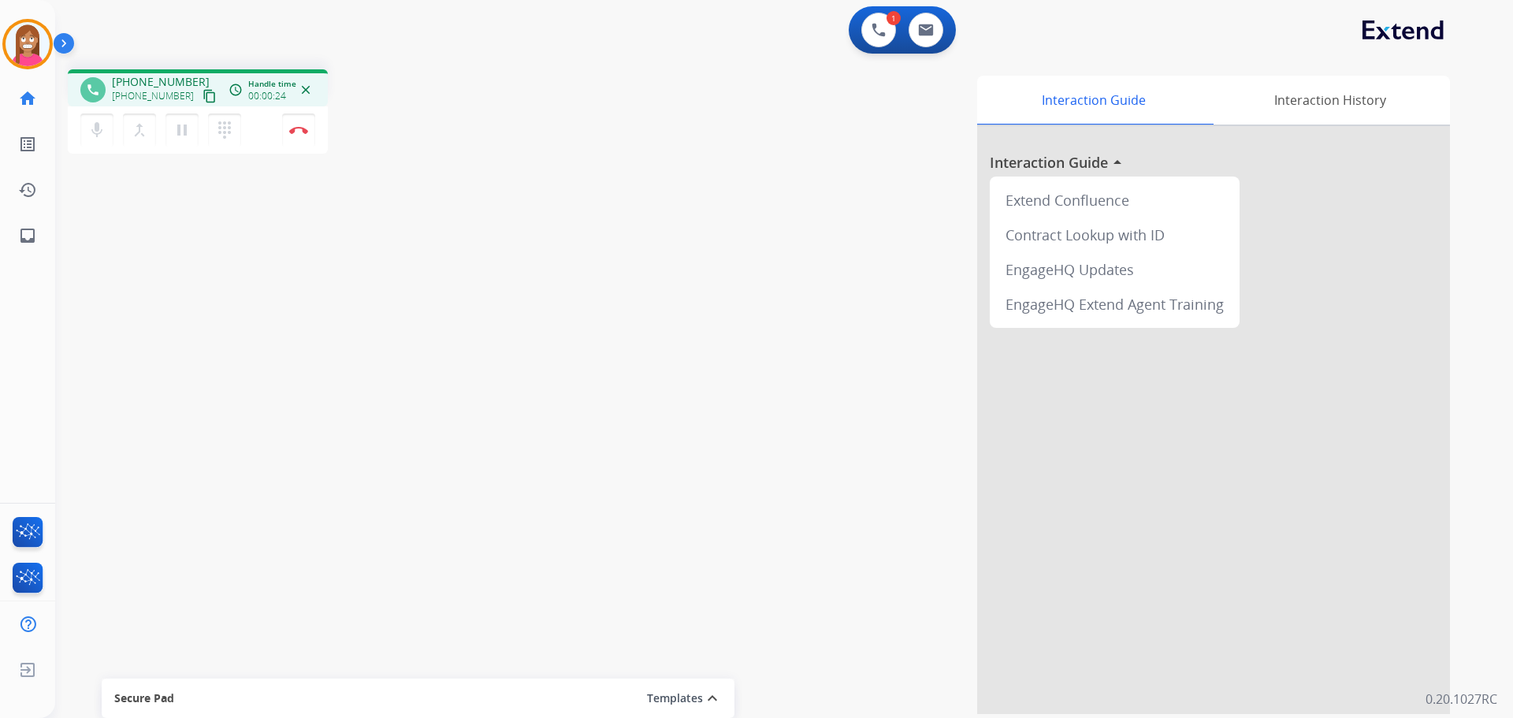
drag, startPoint x: 191, startPoint y: 99, endPoint x: 204, endPoint y: 100, distance: 13.4
click at [202, 99] on mat-icon "content_copy" at bounding box center [209, 96] width 14 height 14
click at [301, 138] on button "Disconnect" at bounding box center [298, 129] width 33 height 33
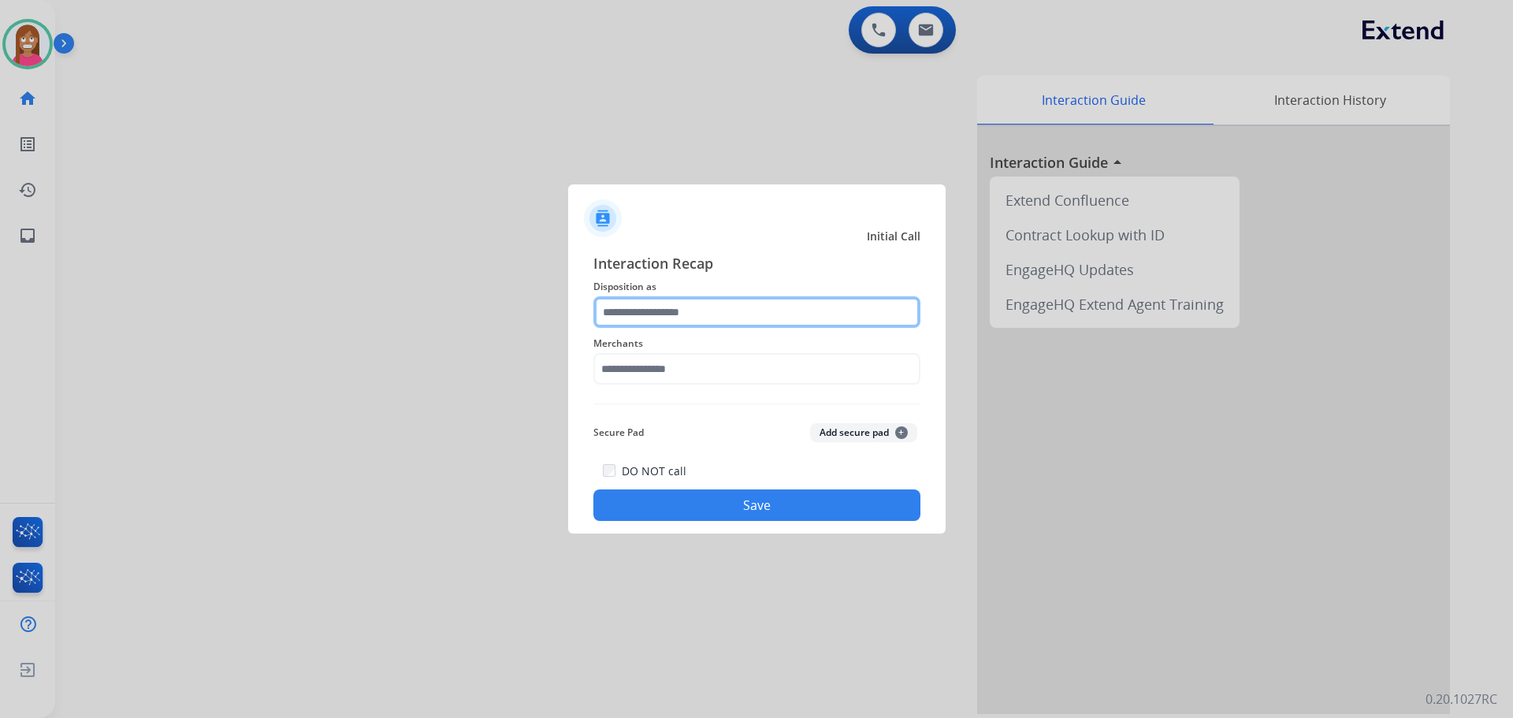
click at [719, 310] on input "text" at bounding box center [756, 312] width 327 height 32
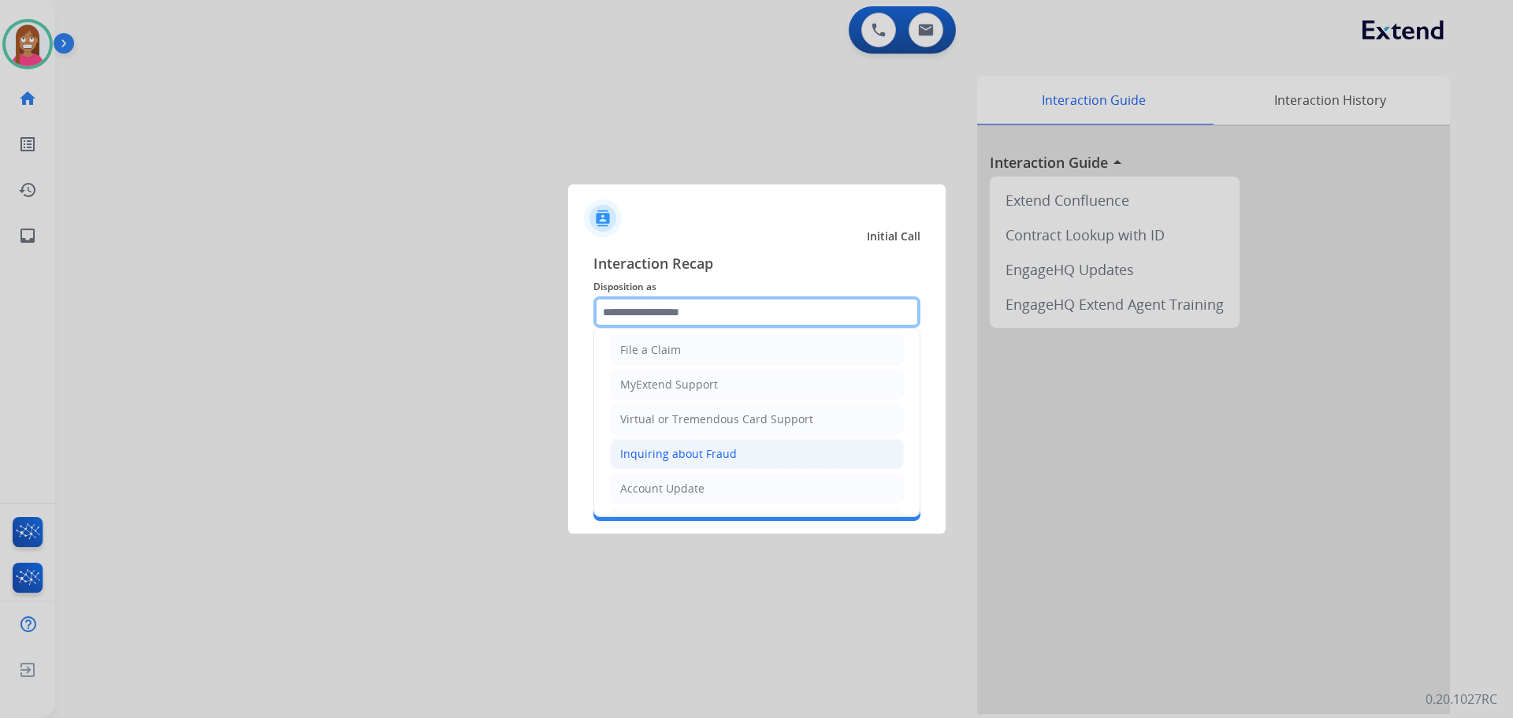
scroll to position [158, 0]
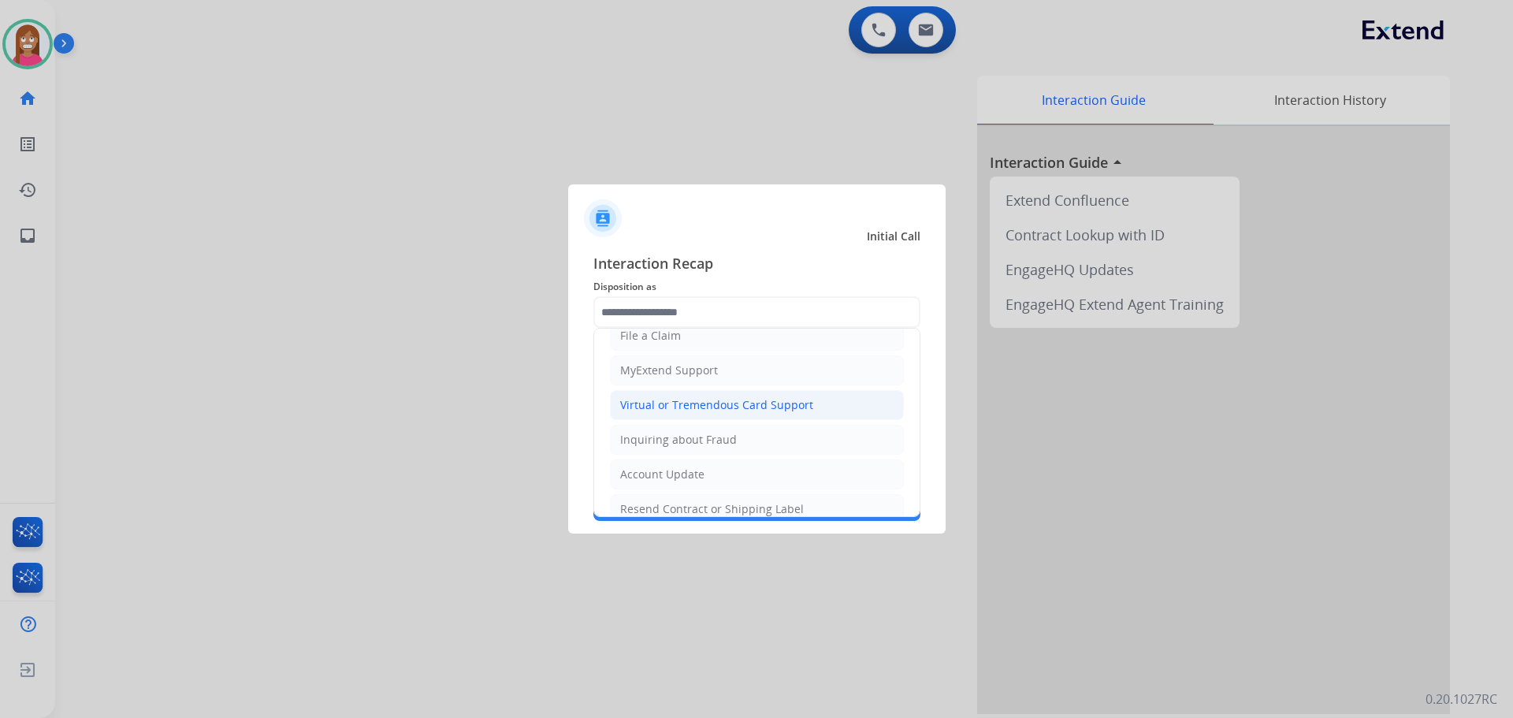
click at [659, 396] on li "Virtual or Tremendous Card Support" at bounding box center [757, 405] width 294 height 30
type input "**********"
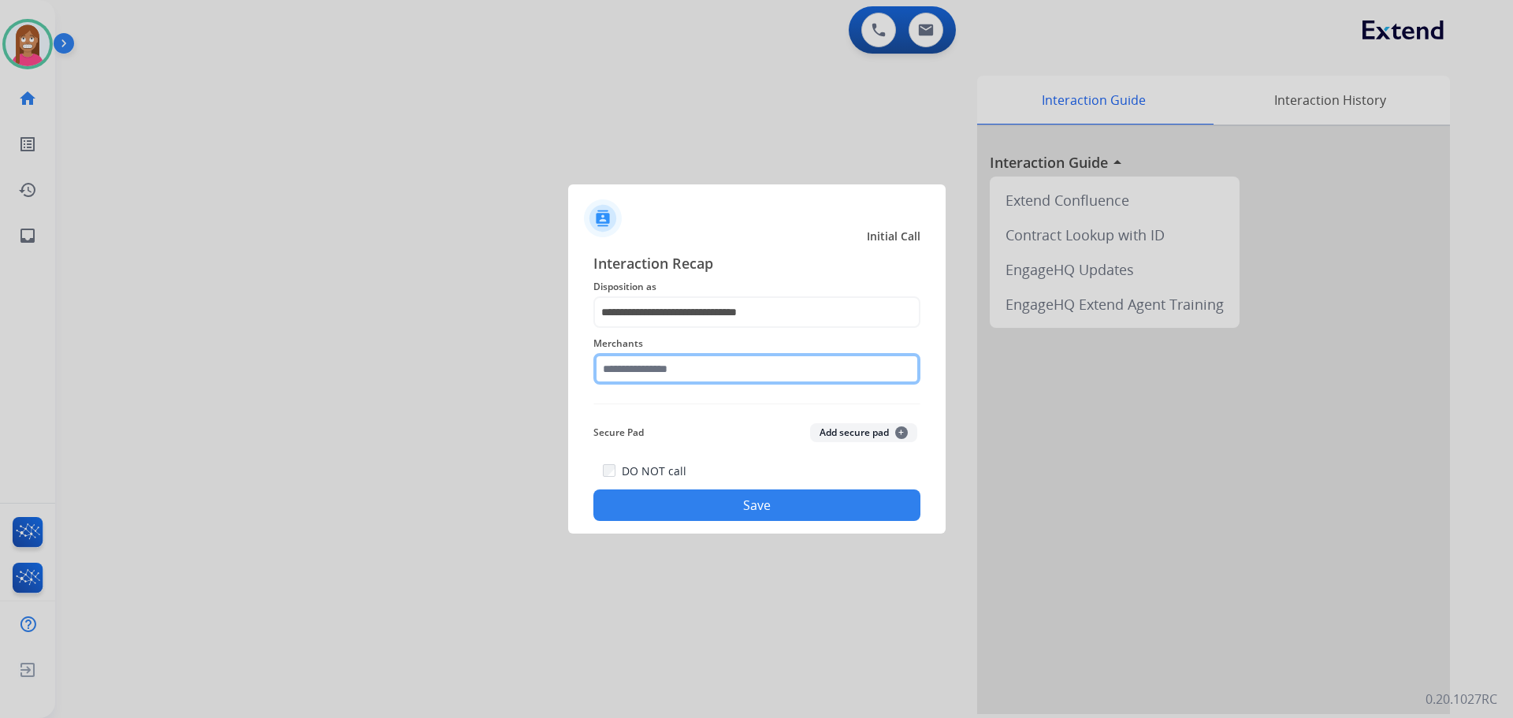
drag, startPoint x: 660, startPoint y: 363, endPoint x: 676, endPoint y: 356, distance: 17.3
click at [663, 364] on input "text" at bounding box center [756, 369] width 327 height 32
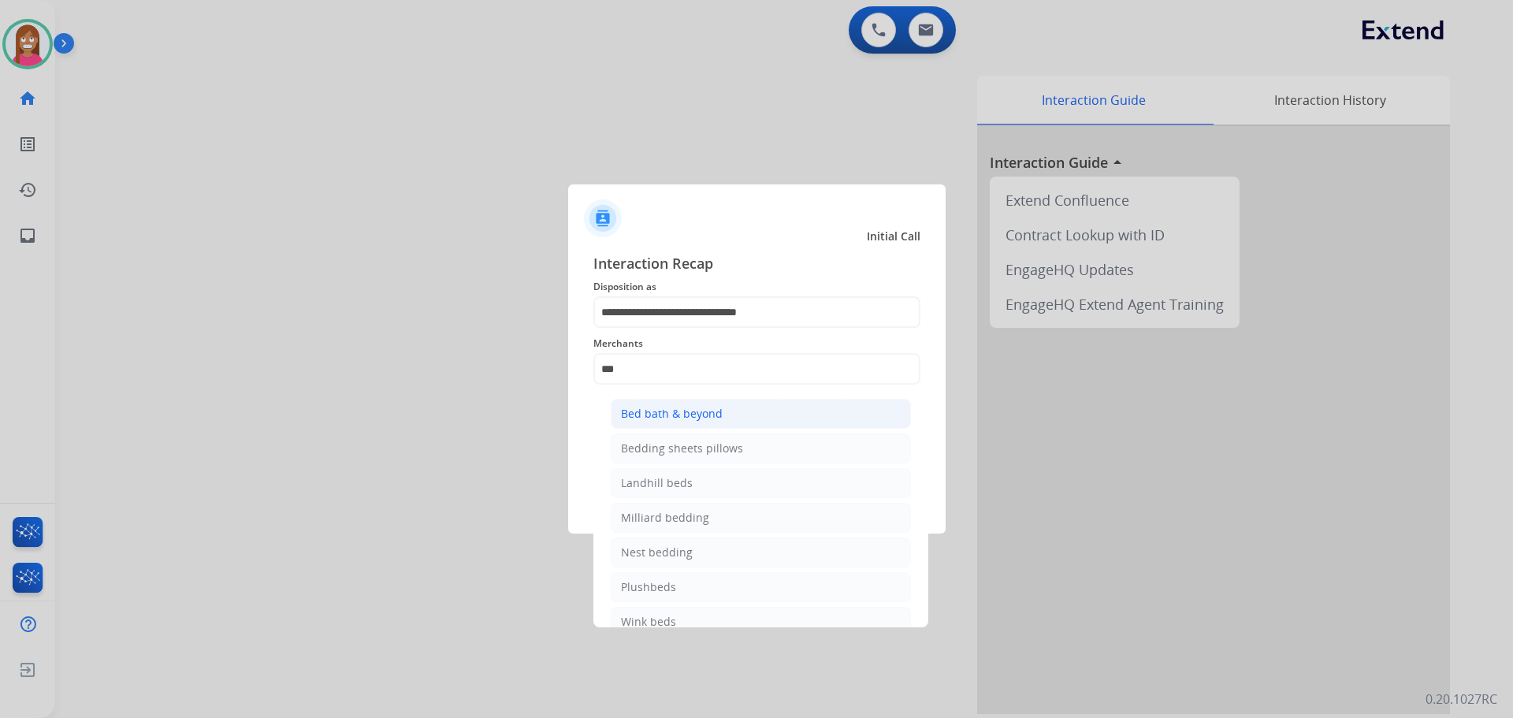
click at [681, 411] on div "Bed bath & beyond" at bounding box center [672, 414] width 102 height 16
type input "**********"
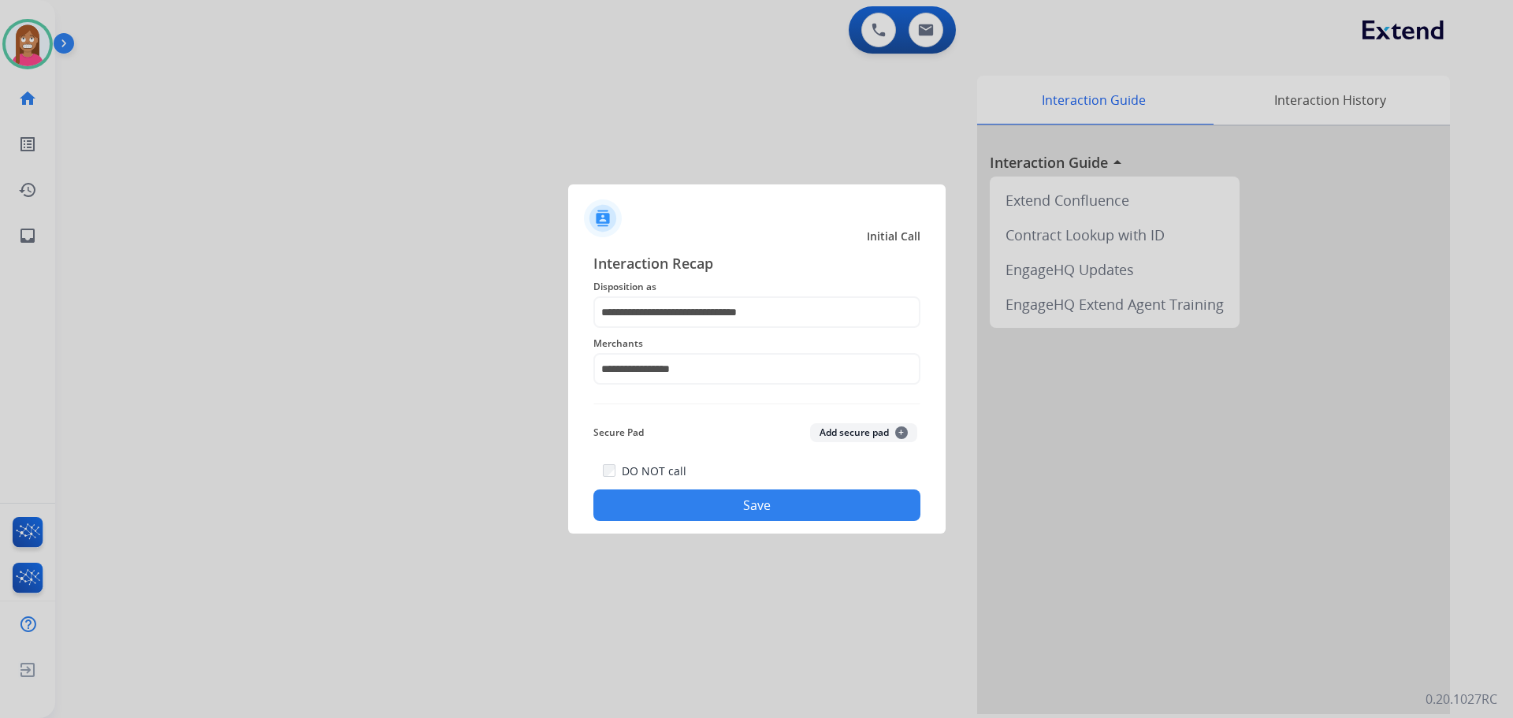
click at [705, 512] on button "Save" at bounding box center [756, 505] width 327 height 32
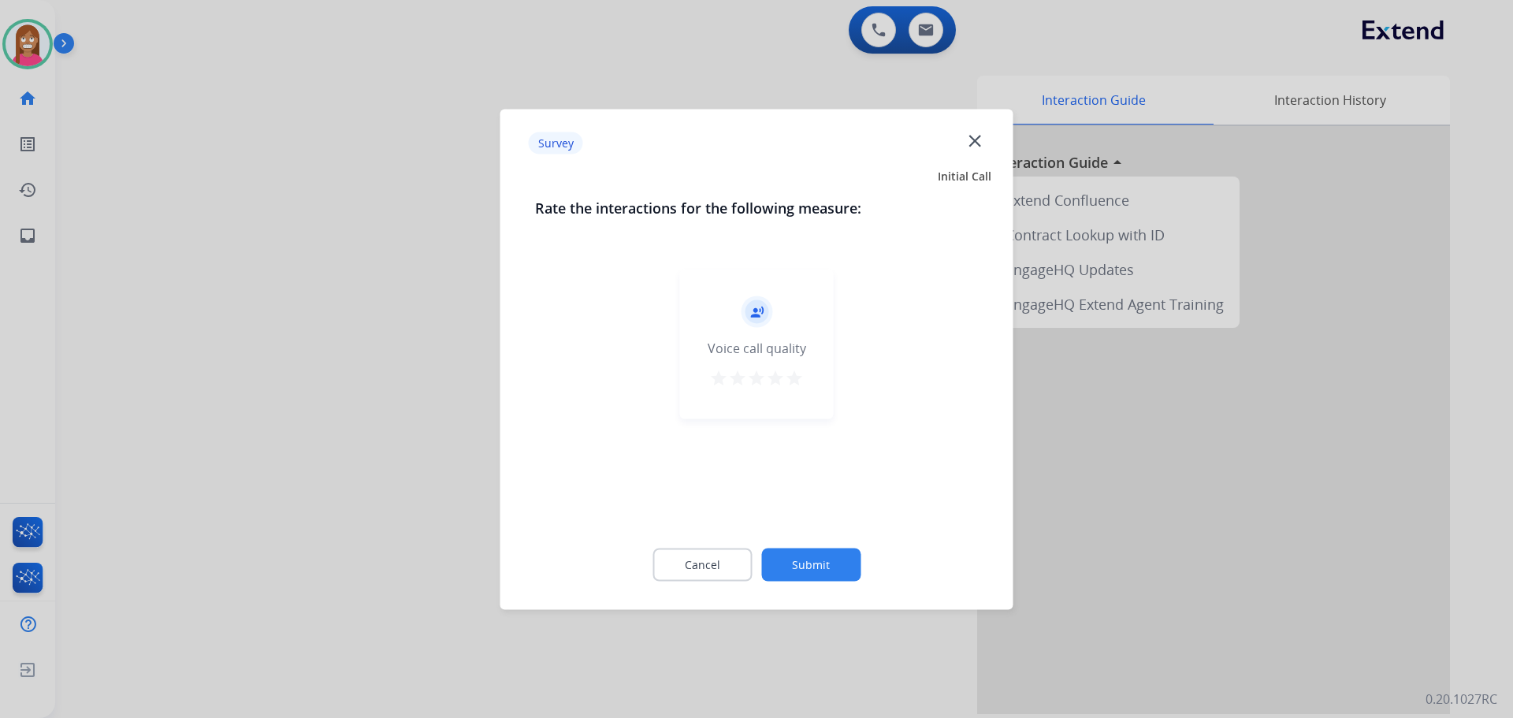
click at [979, 140] on mat-icon "close" at bounding box center [974, 140] width 20 height 20
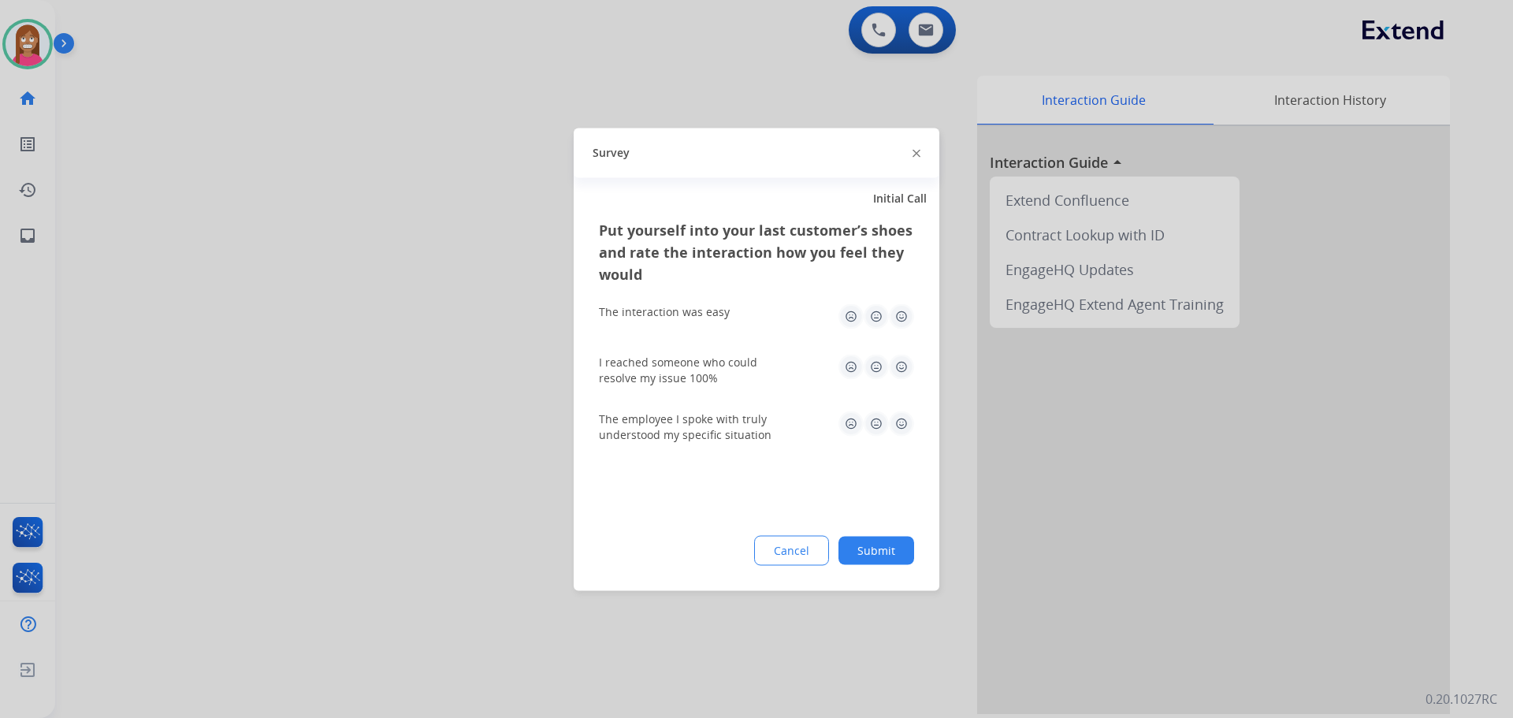
click at [916, 155] on img at bounding box center [916, 154] width 8 height 8
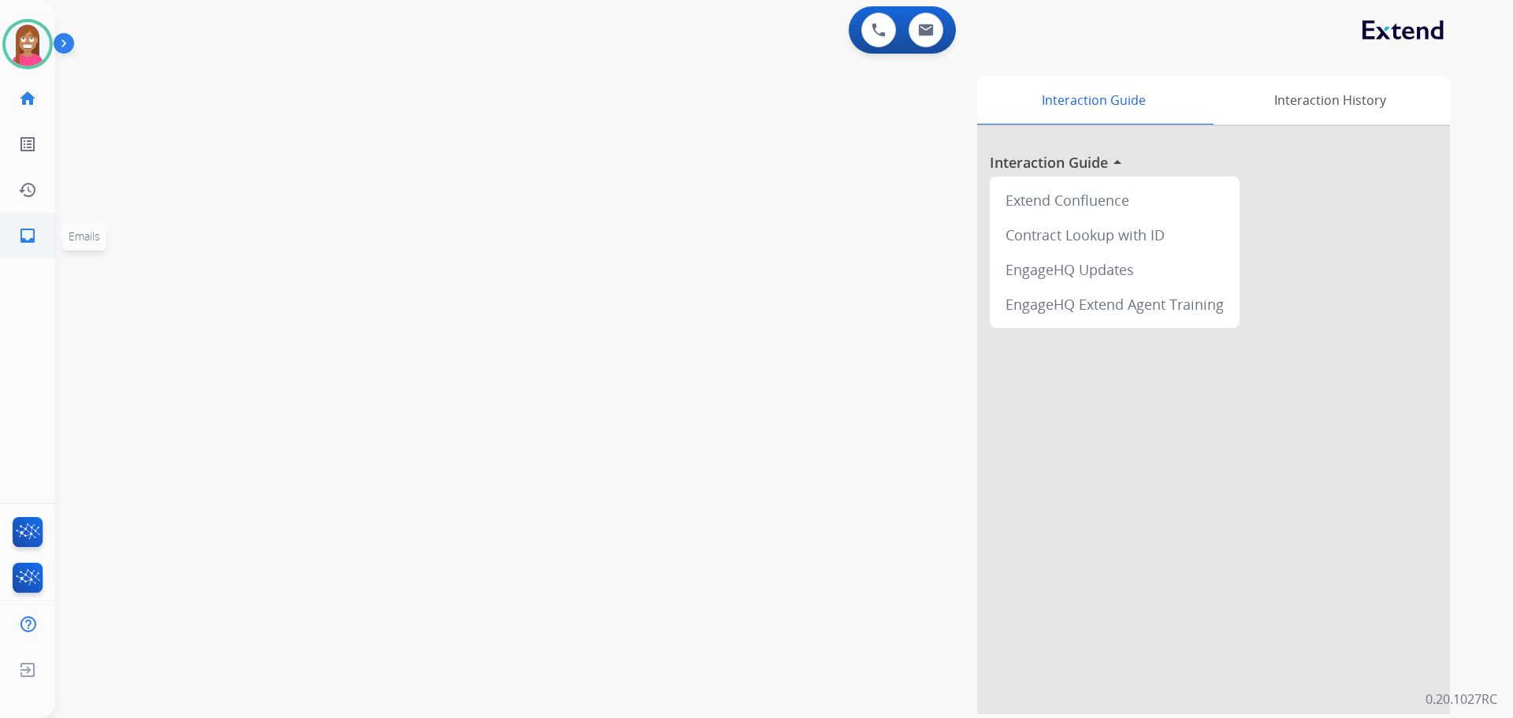
click at [32, 229] on mat-icon "inbox" at bounding box center [27, 235] width 19 height 19
select select "**********"
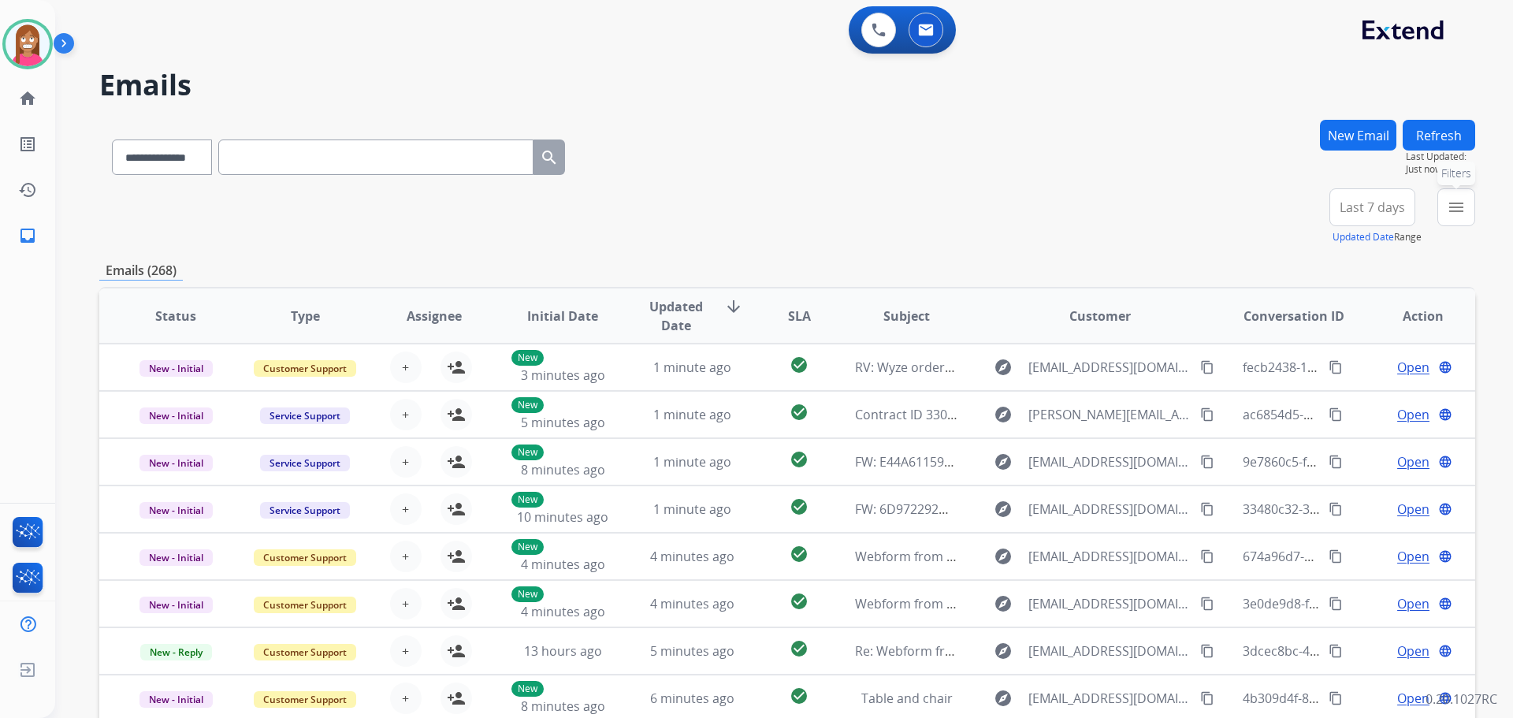
click at [1455, 214] on mat-icon "menu" at bounding box center [1456, 207] width 19 height 19
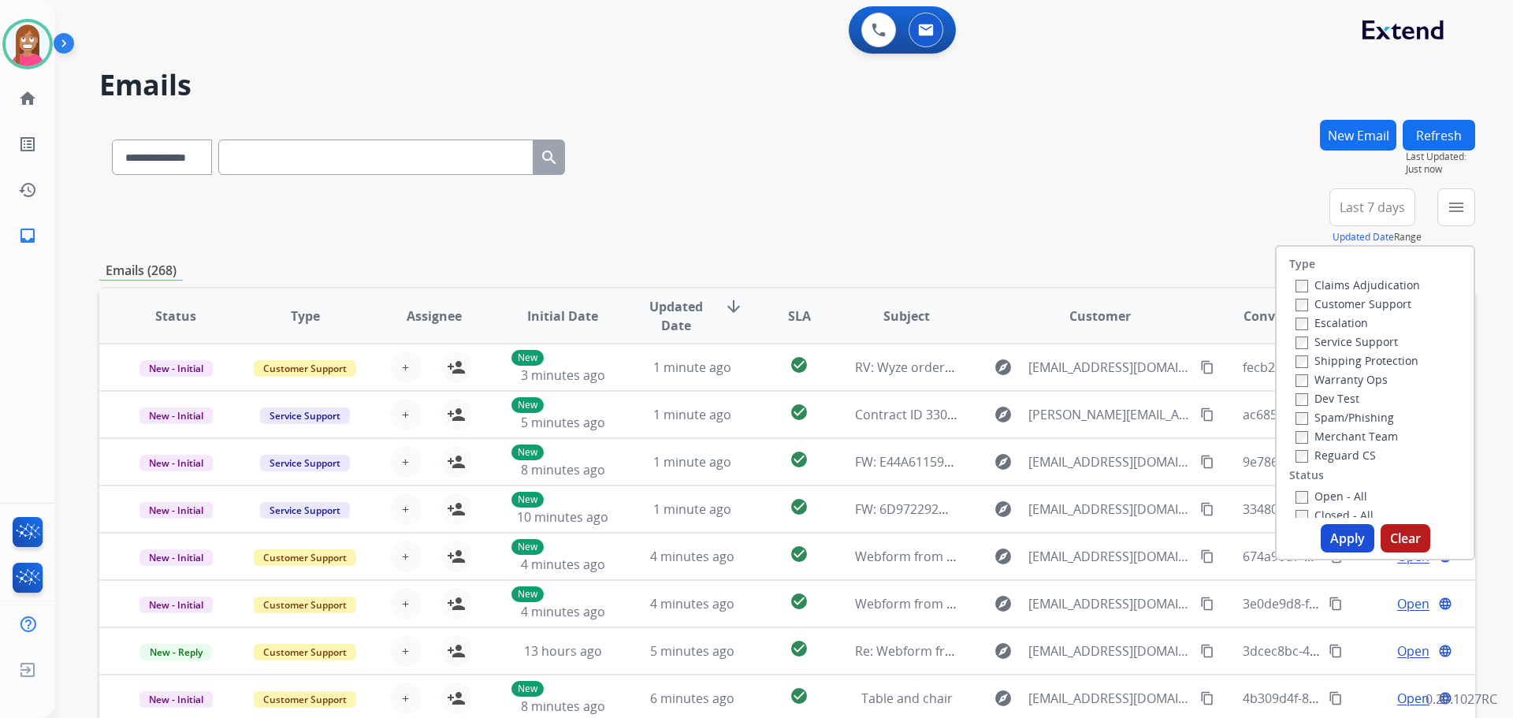
click at [1342, 298] on label "Customer Support" at bounding box center [1353, 303] width 116 height 15
click at [1321, 356] on label "Shipping Protection" at bounding box center [1356, 360] width 123 height 15
click at [1332, 459] on label "Reguard CS" at bounding box center [1335, 455] width 80 height 15
click at [1317, 492] on label "Open - All" at bounding box center [1331, 496] width 72 height 15
click at [1331, 539] on button "Apply" at bounding box center [1348, 538] width 54 height 28
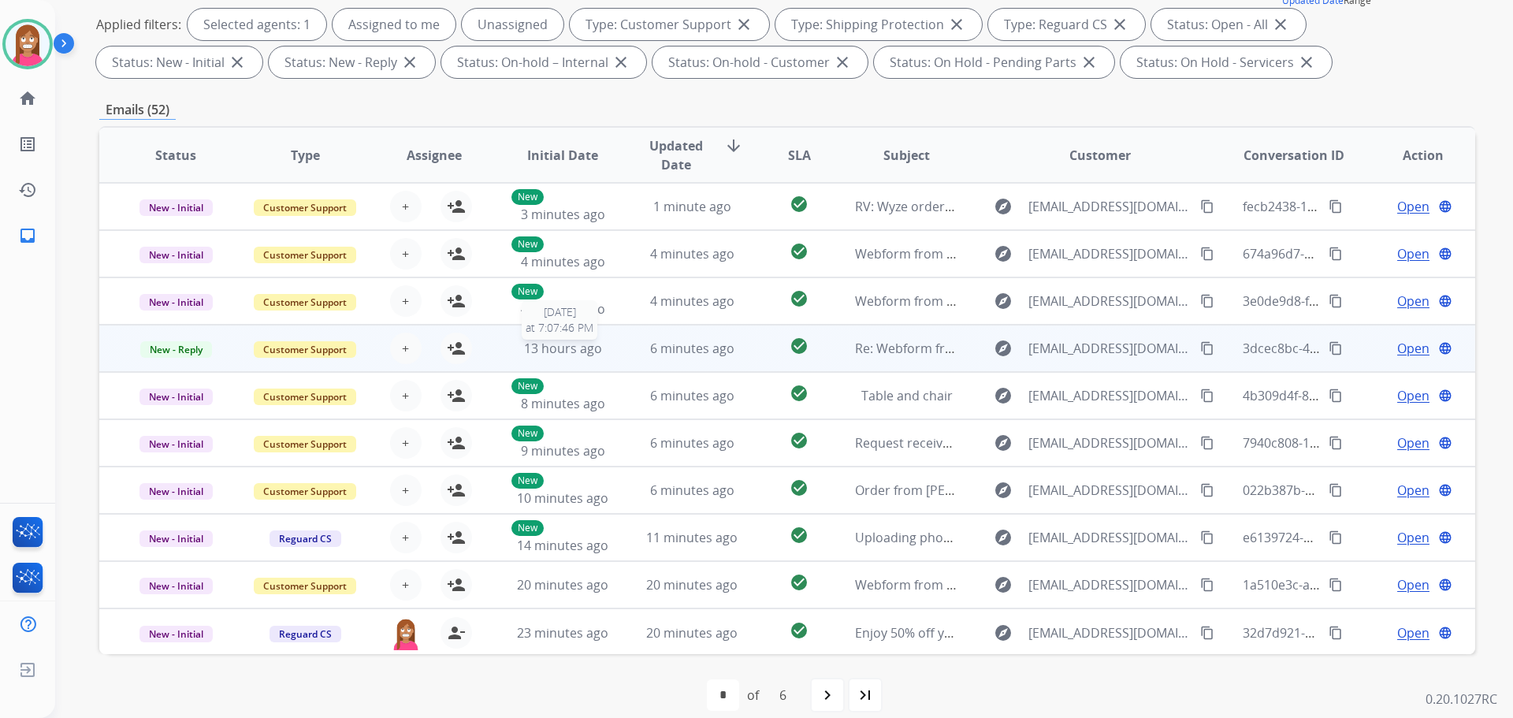
scroll to position [2, 0]
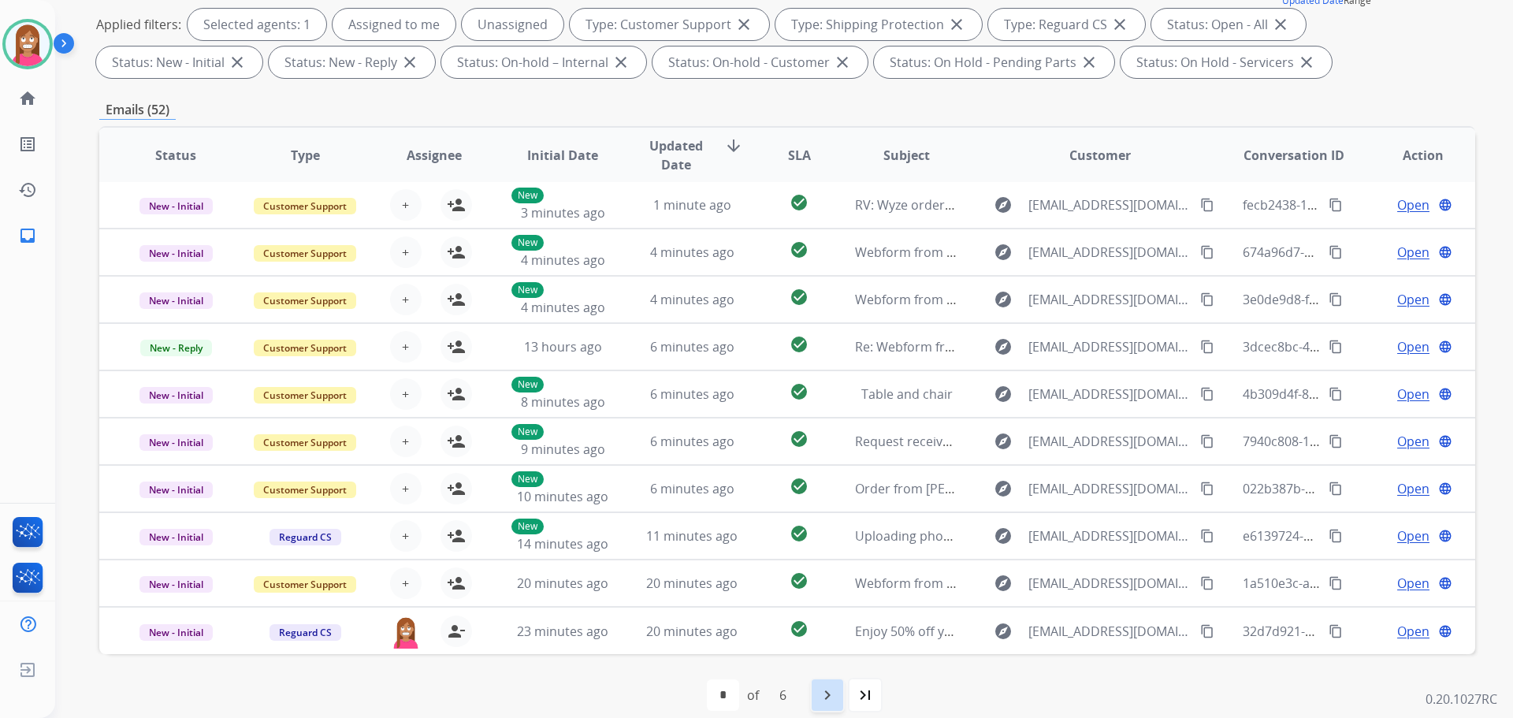
click at [823, 700] on mat-icon "navigate_next" at bounding box center [827, 694] width 19 height 19
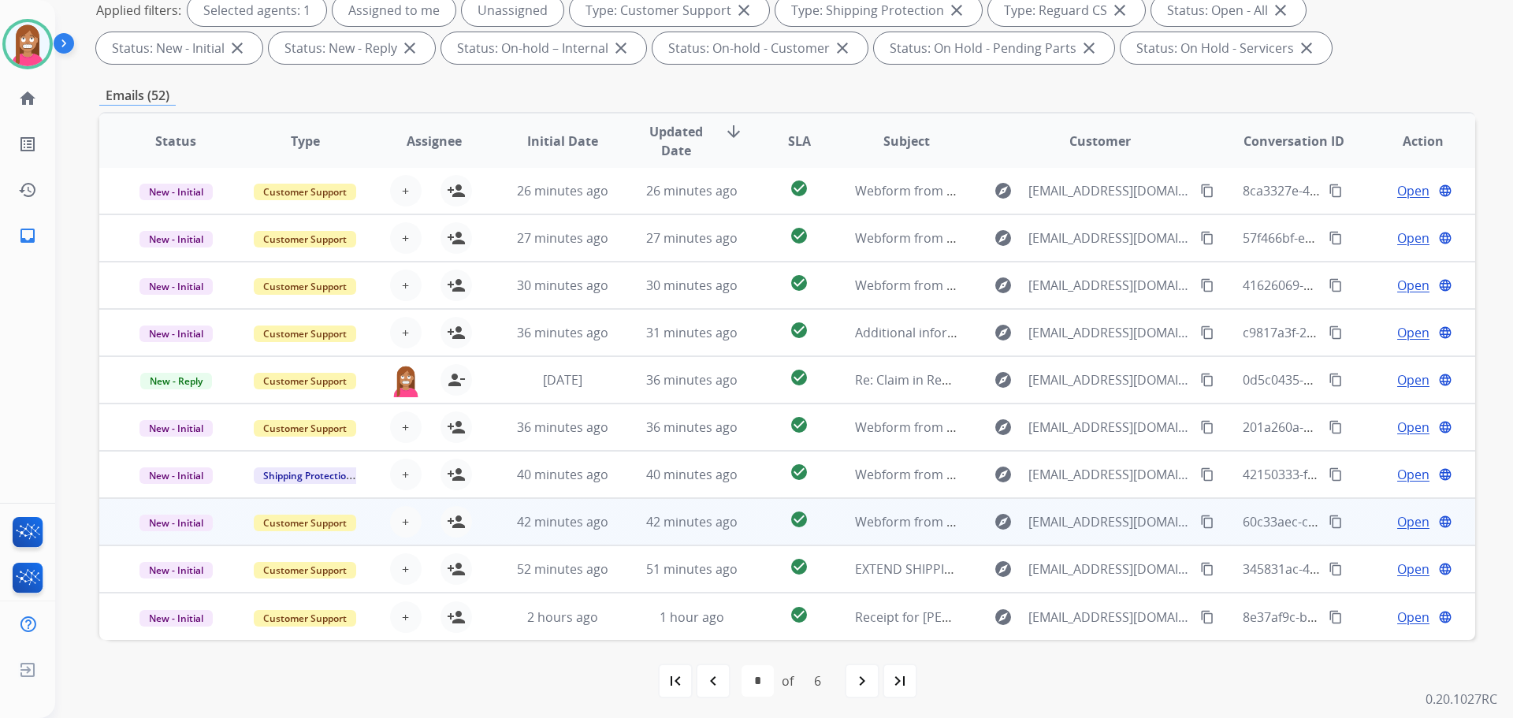
scroll to position [254, 0]
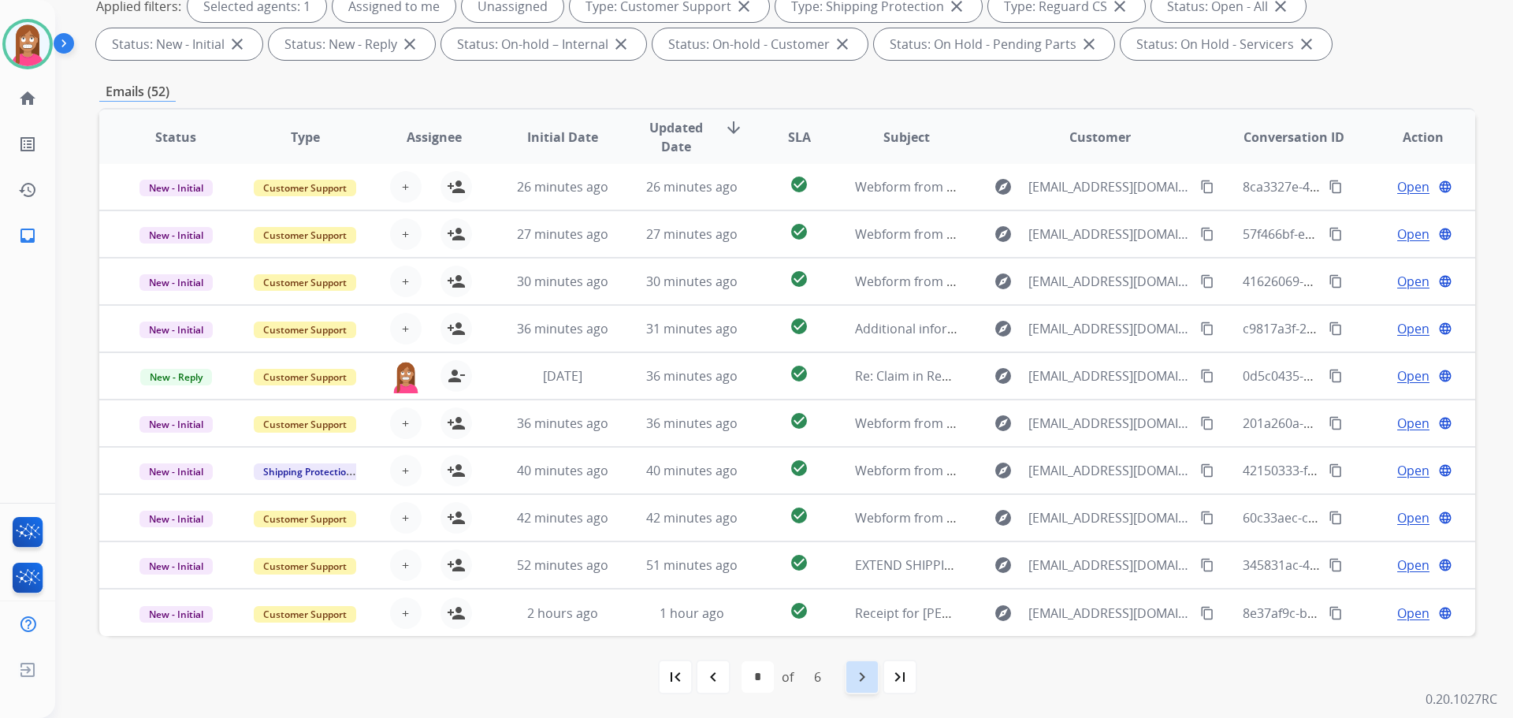
click at [870, 676] on mat-icon "navigate_next" at bounding box center [862, 676] width 19 height 19
select select "*"
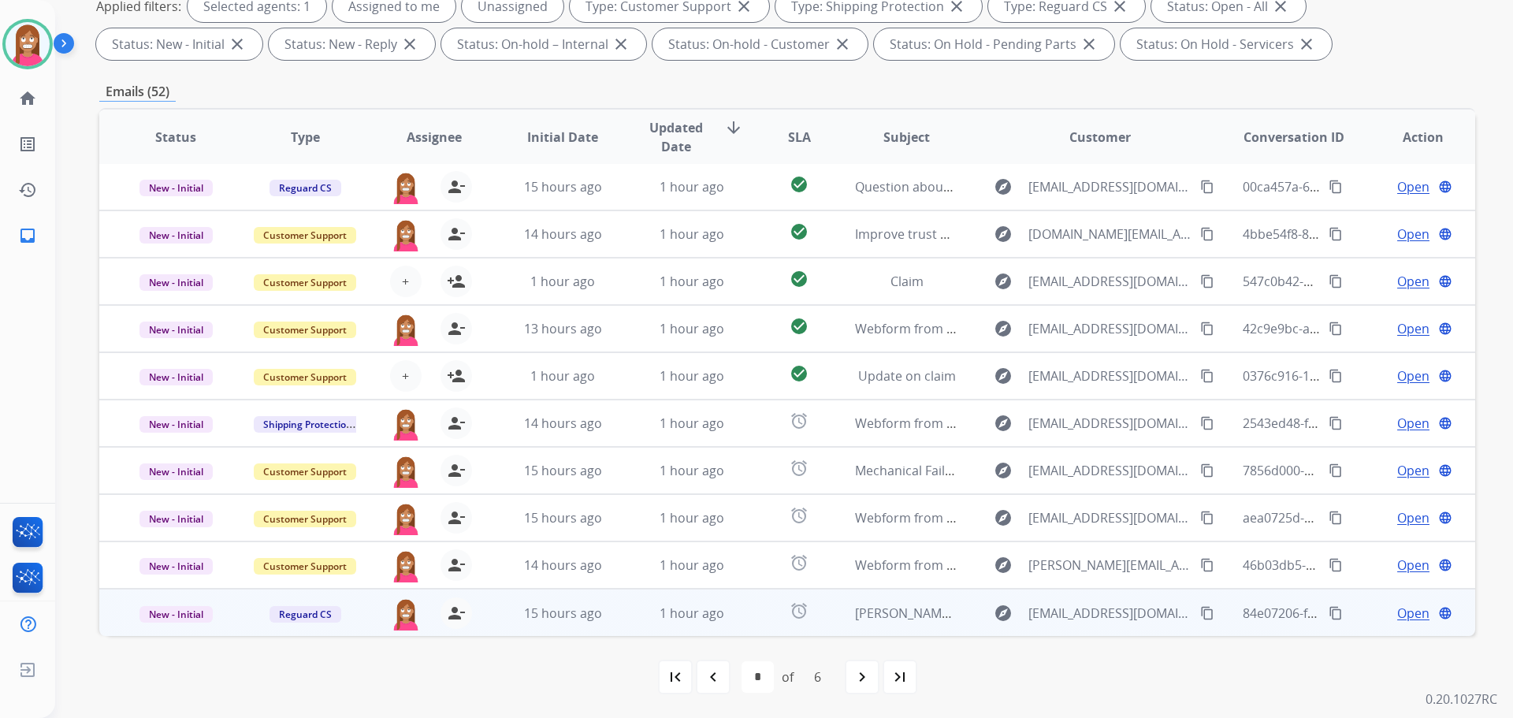
click at [615, 625] on td "1 hour ago" at bounding box center [679, 612] width 129 height 47
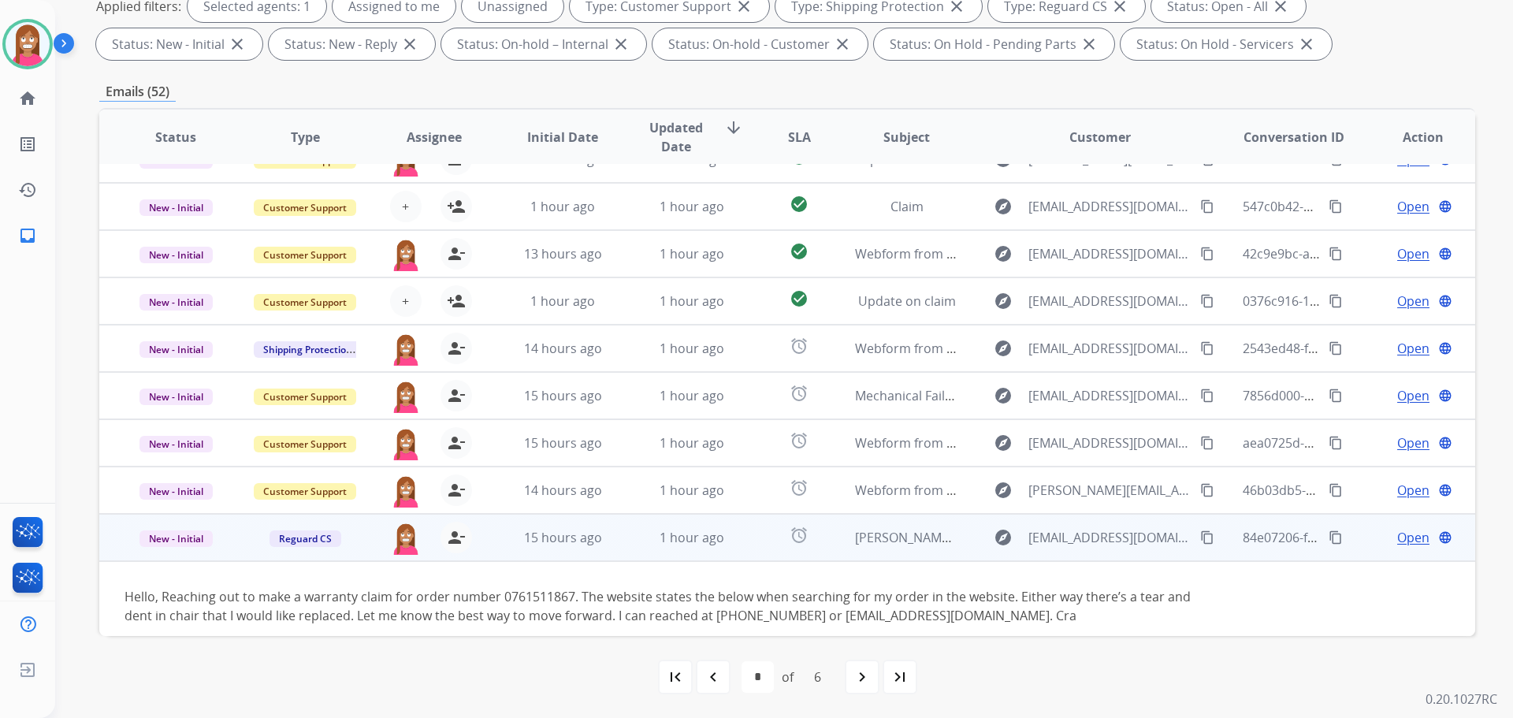
scroll to position [91, 0]
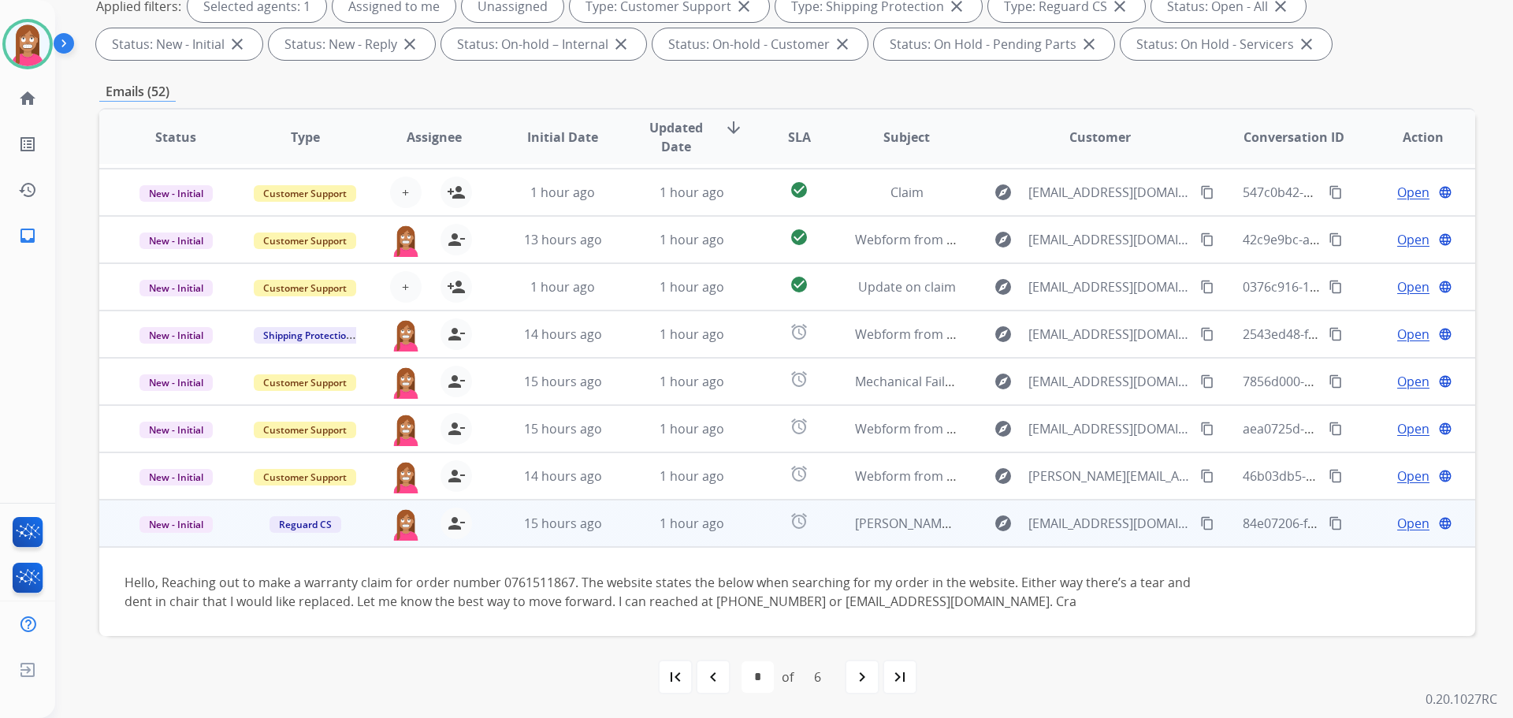
click at [1399, 517] on span "Open" at bounding box center [1413, 523] width 32 height 19
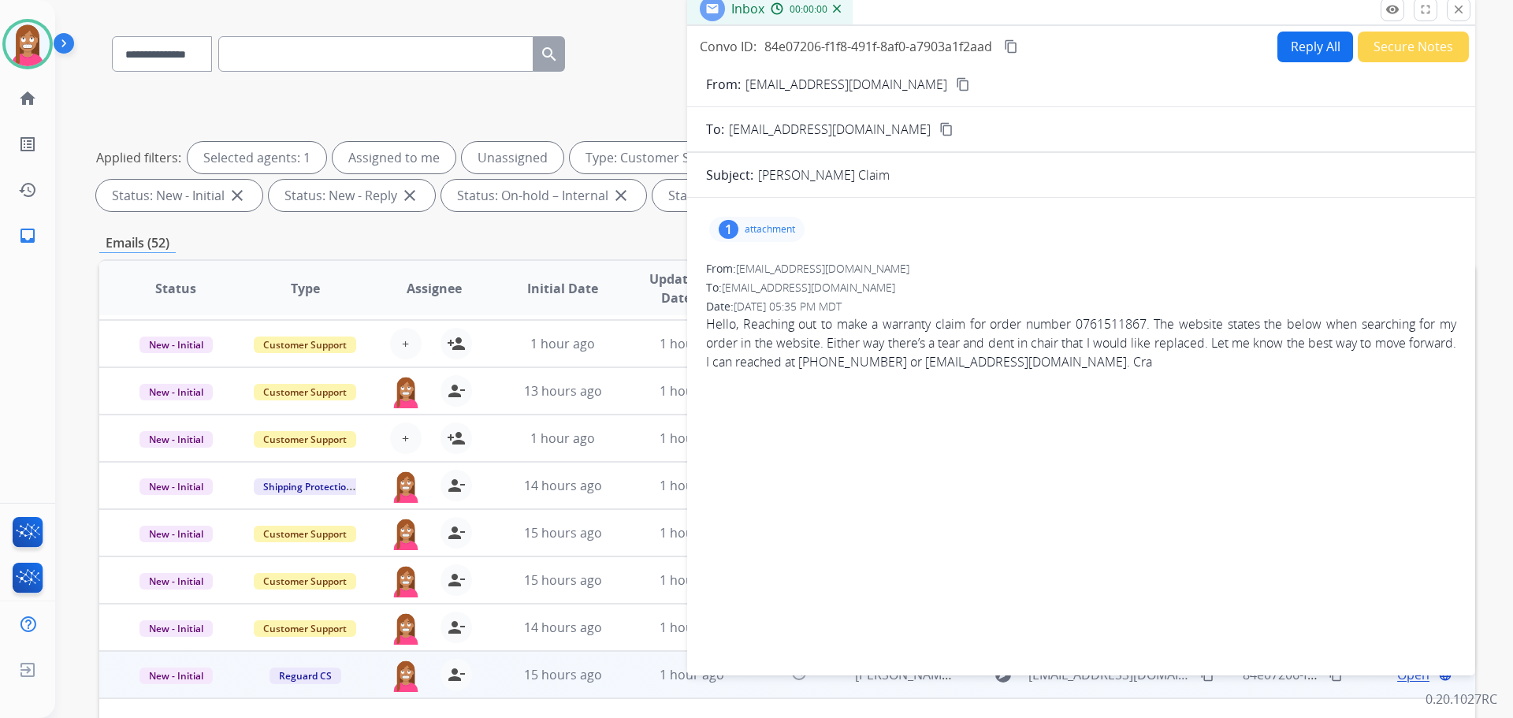
scroll to position [97, 0]
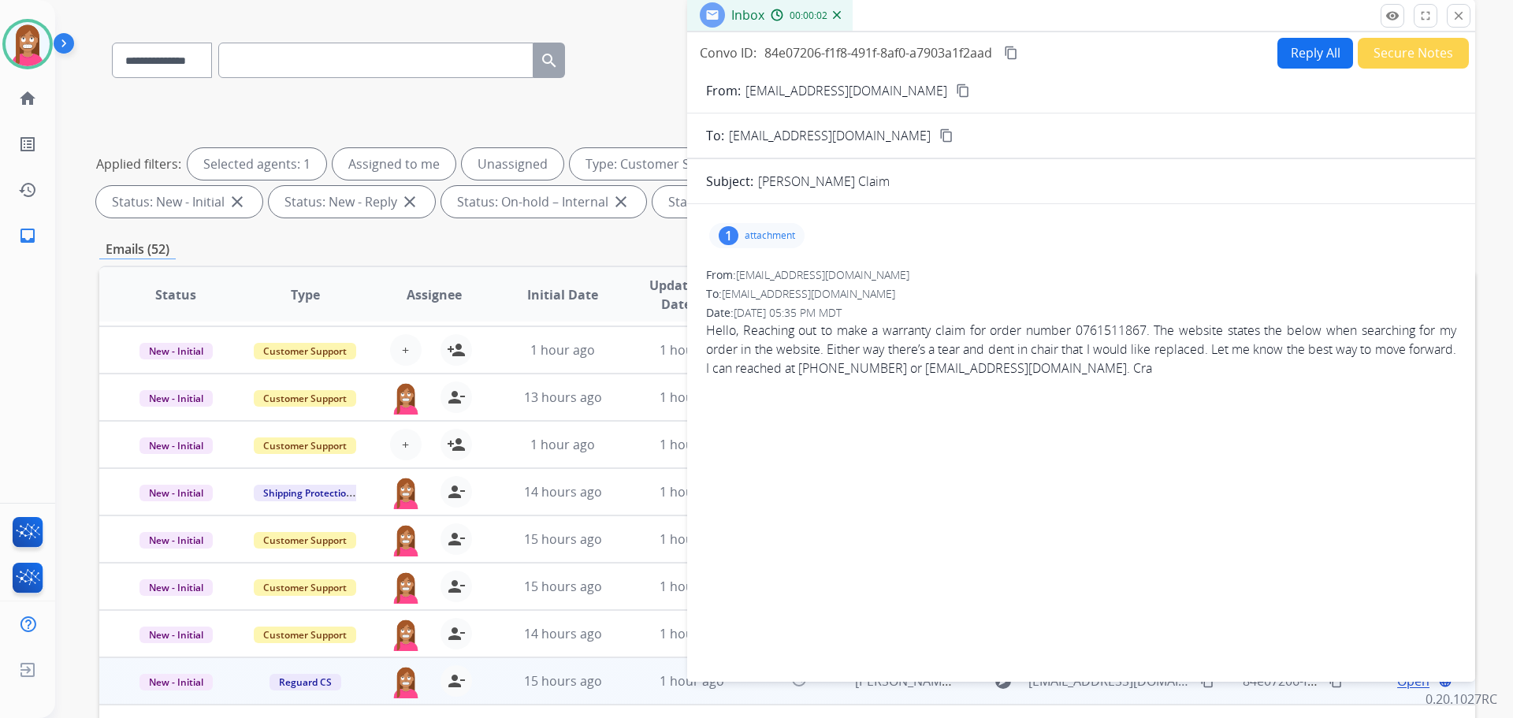
click at [1307, 46] on button "Reply All" at bounding box center [1315, 53] width 76 height 31
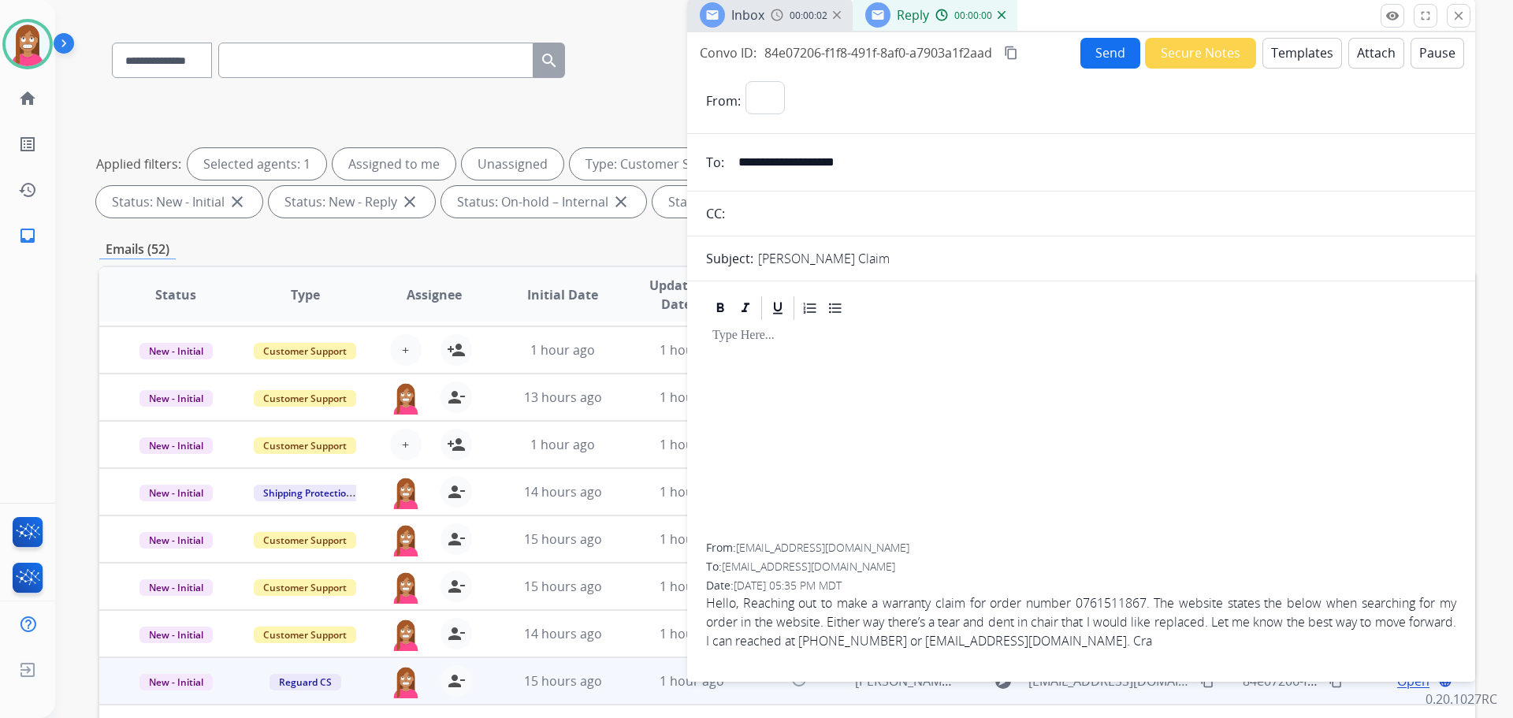
select select "**********"
click at [1287, 59] on button "Templates" at bounding box center [1302, 53] width 80 height 31
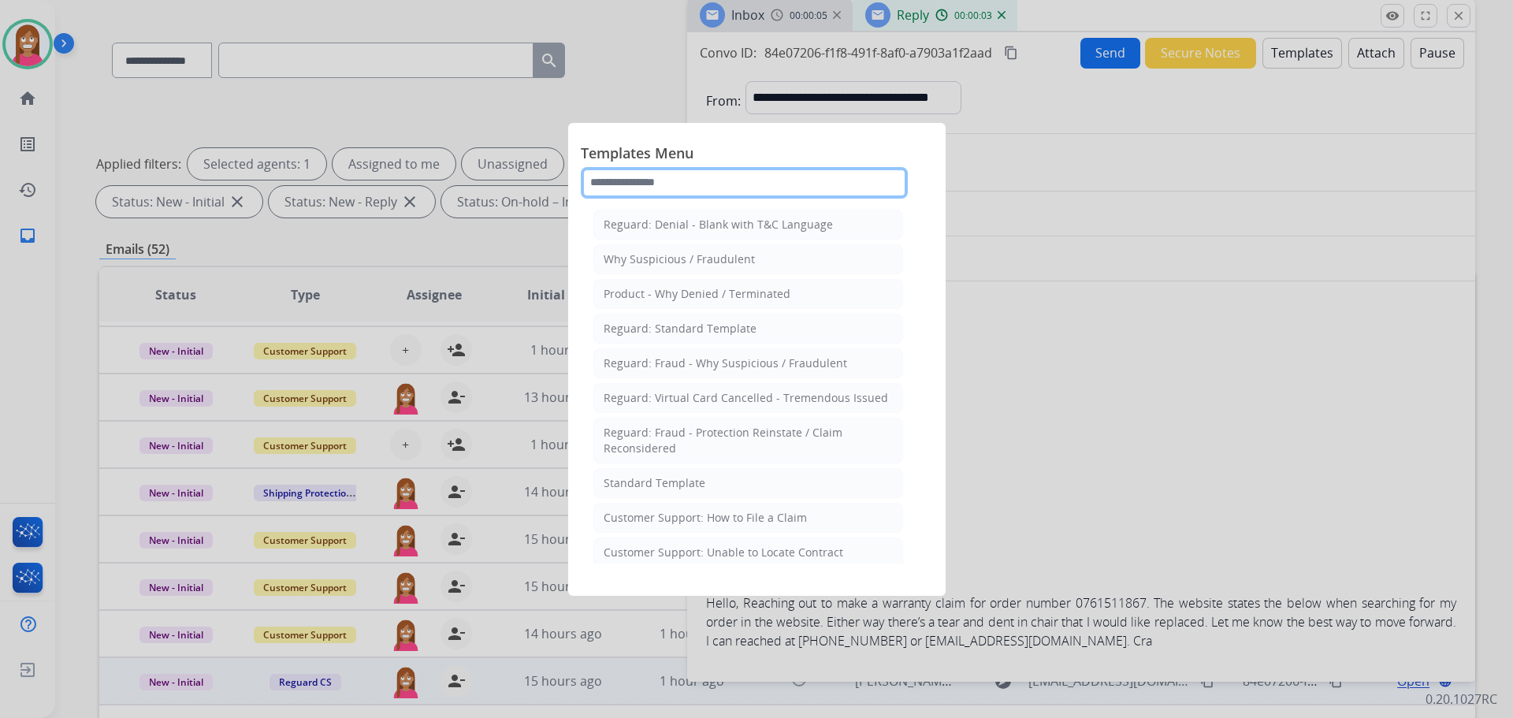
click at [678, 182] on input "text" at bounding box center [744, 183] width 327 height 32
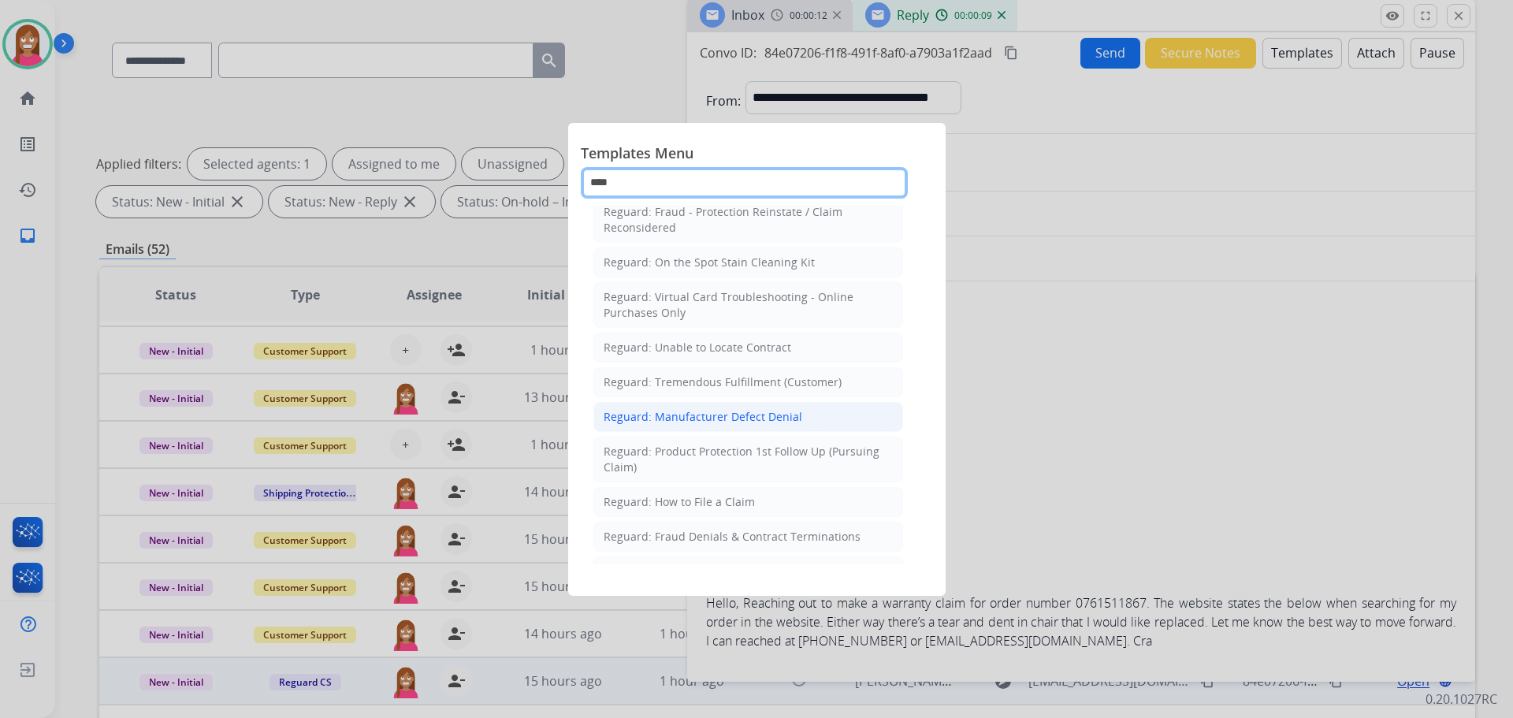
scroll to position [158, 0]
type input "****"
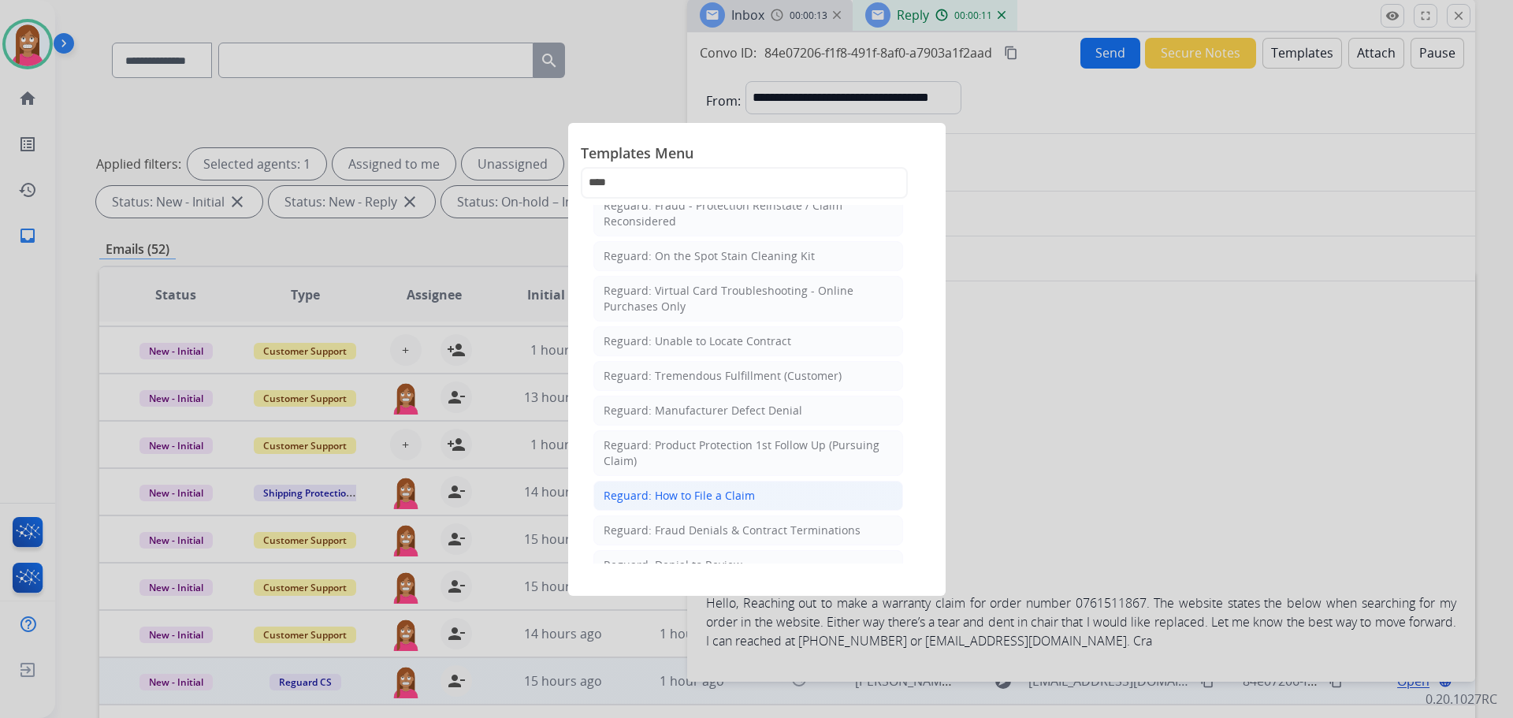
click at [665, 489] on div "Reguard: How to File a Claim" at bounding box center [679, 496] width 151 height 16
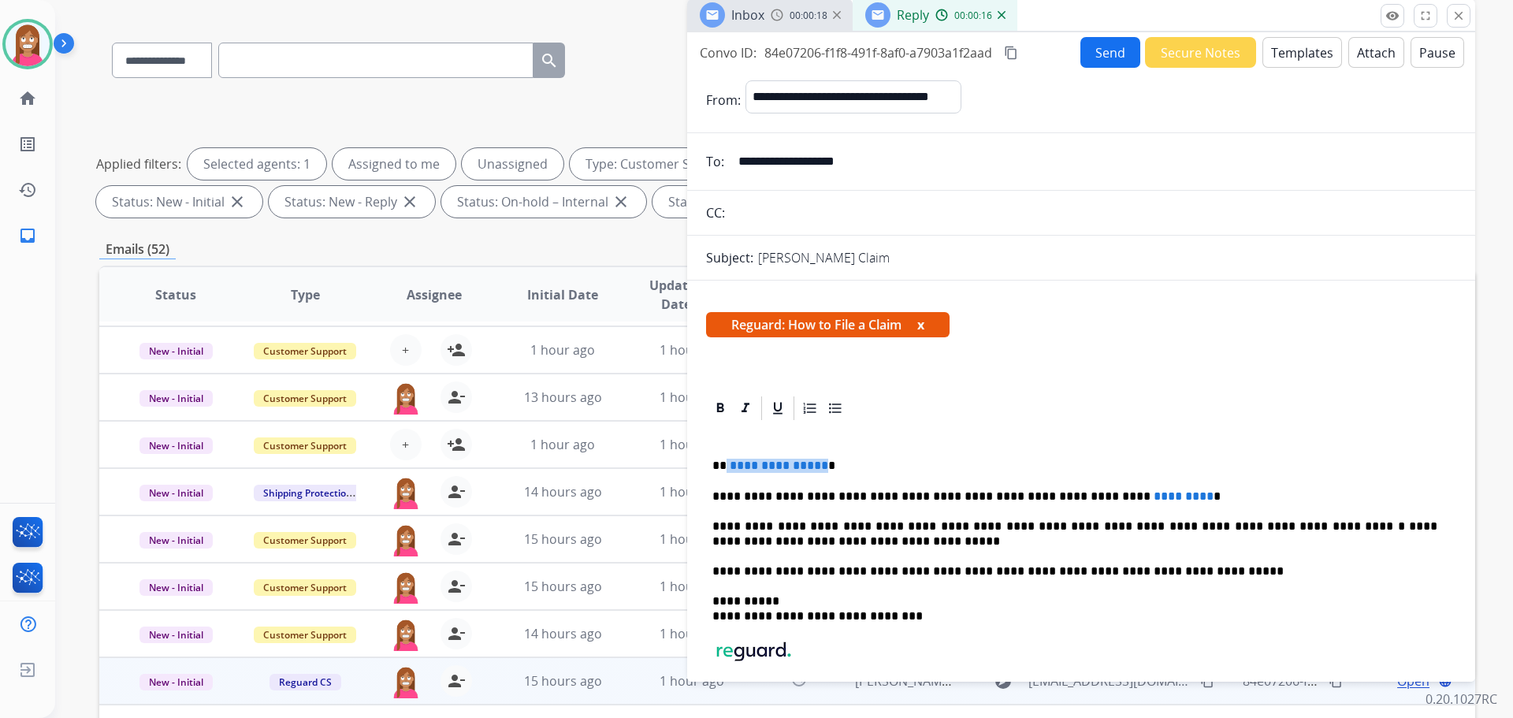
drag, startPoint x: 817, startPoint y: 456, endPoint x: 724, endPoint y: 461, distance: 93.1
click at [724, 461] on div "**********" at bounding box center [1081, 600] width 750 height 356
drag, startPoint x: 1142, startPoint y: 486, endPoint x: 1030, endPoint y: 485, distance: 111.9
click at [1030, 485] on div "**********" at bounding box center [1081, 600] width 750 height 356
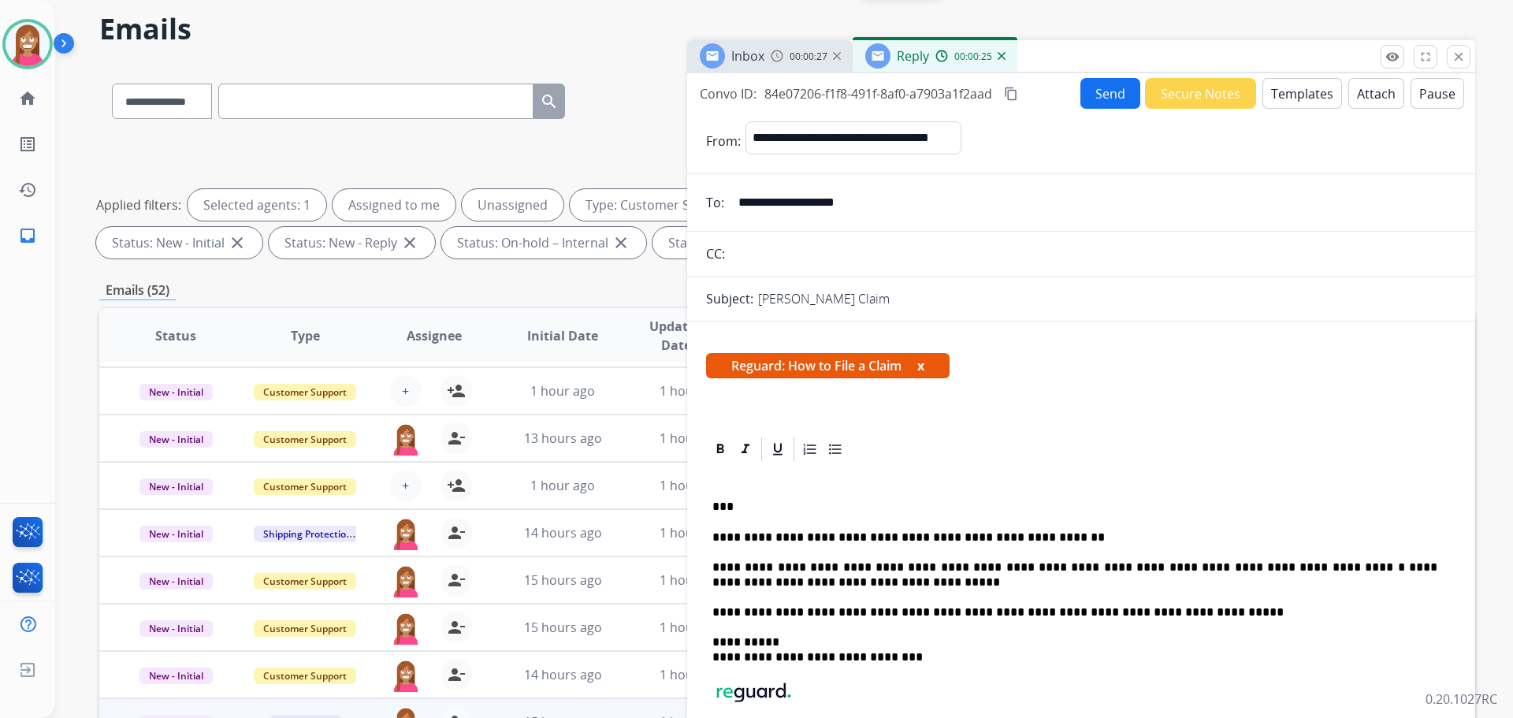
scroll to position [0, 0]
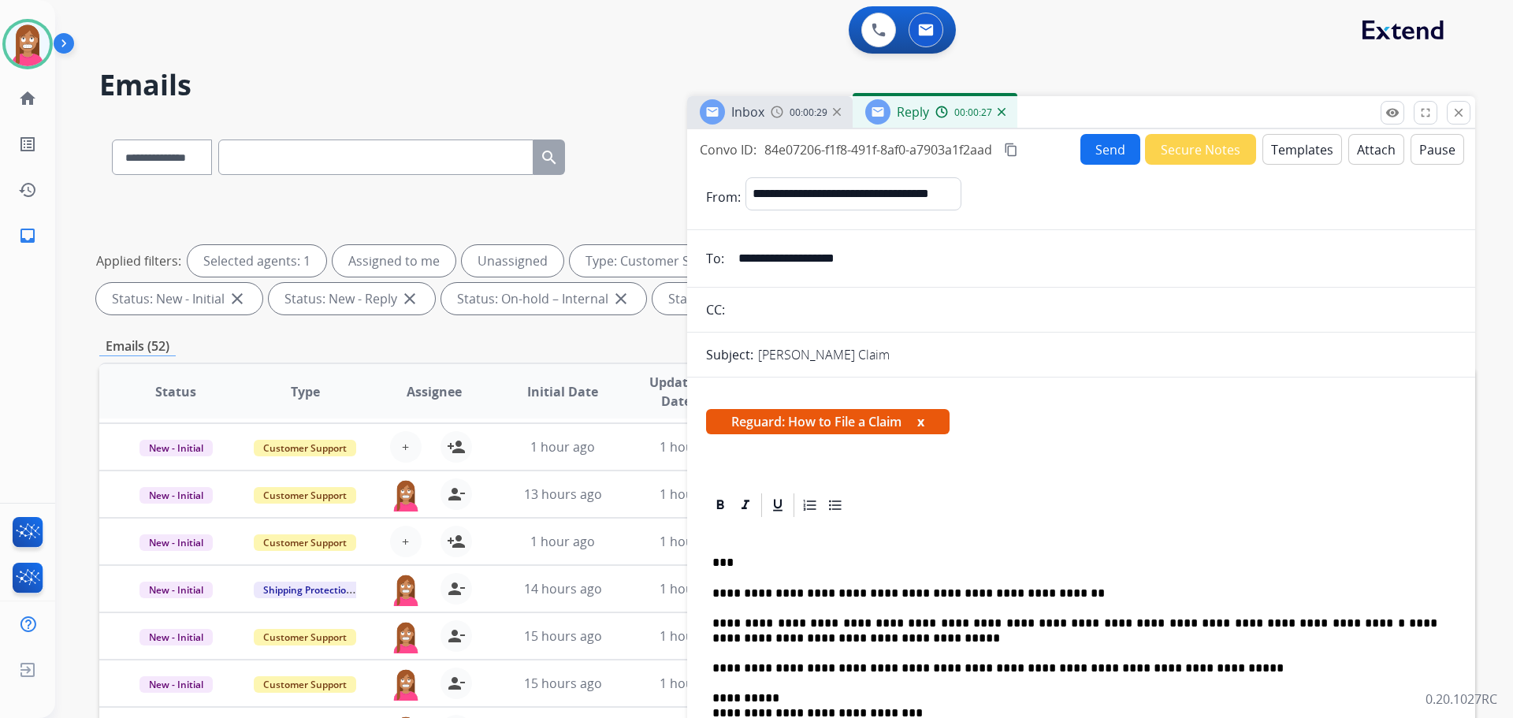
click at [1105, 150] on button "Send" at bounding box center [1110, 149] width 60 height 31
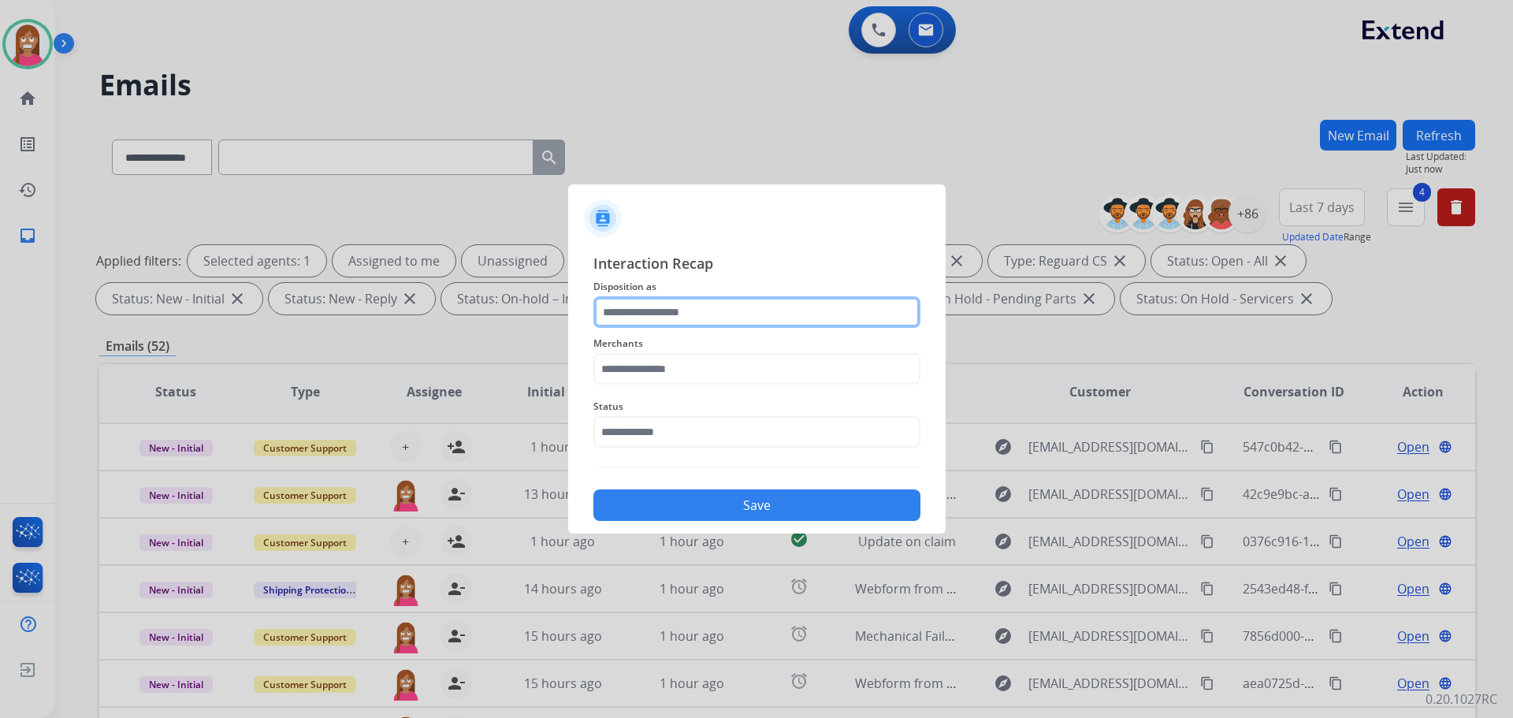
click at [630, 314] on input "text" at bounding box center [756, 312] width 327 height 32
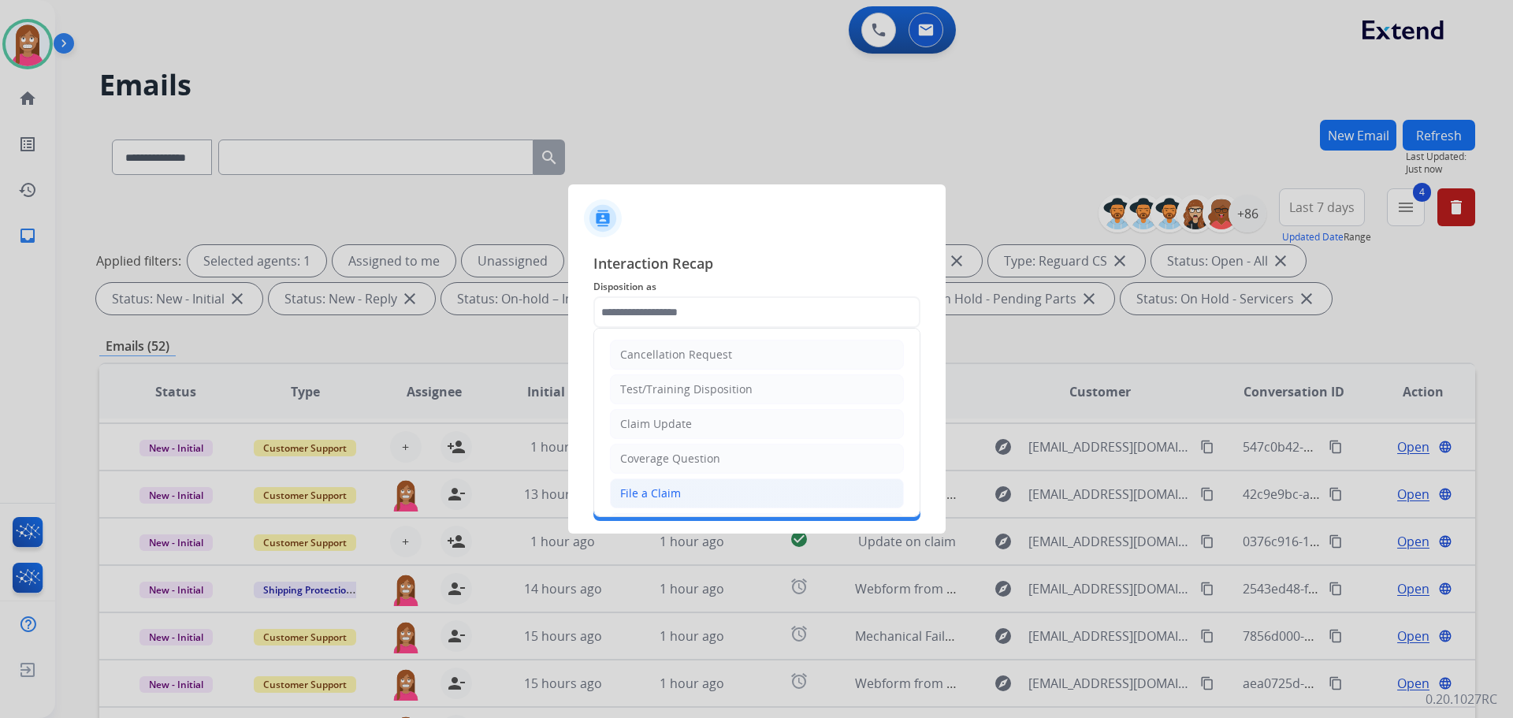
click at [671, 493] on div "File a Claim" at bounding box center [650, 493] width 61 height 16
type input "**********"
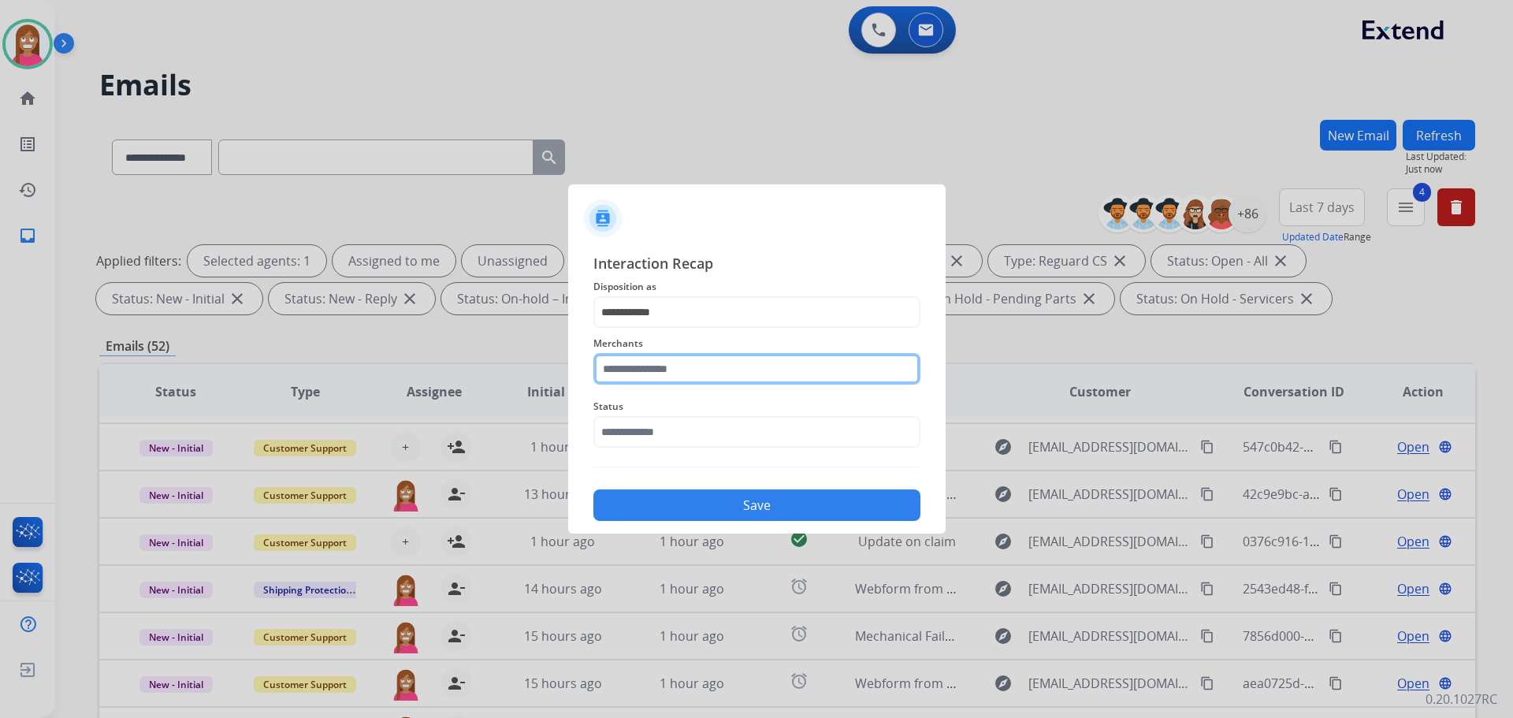
click at [685, 370] on input "text" at bounding box center [756, 369] width 327 height 32
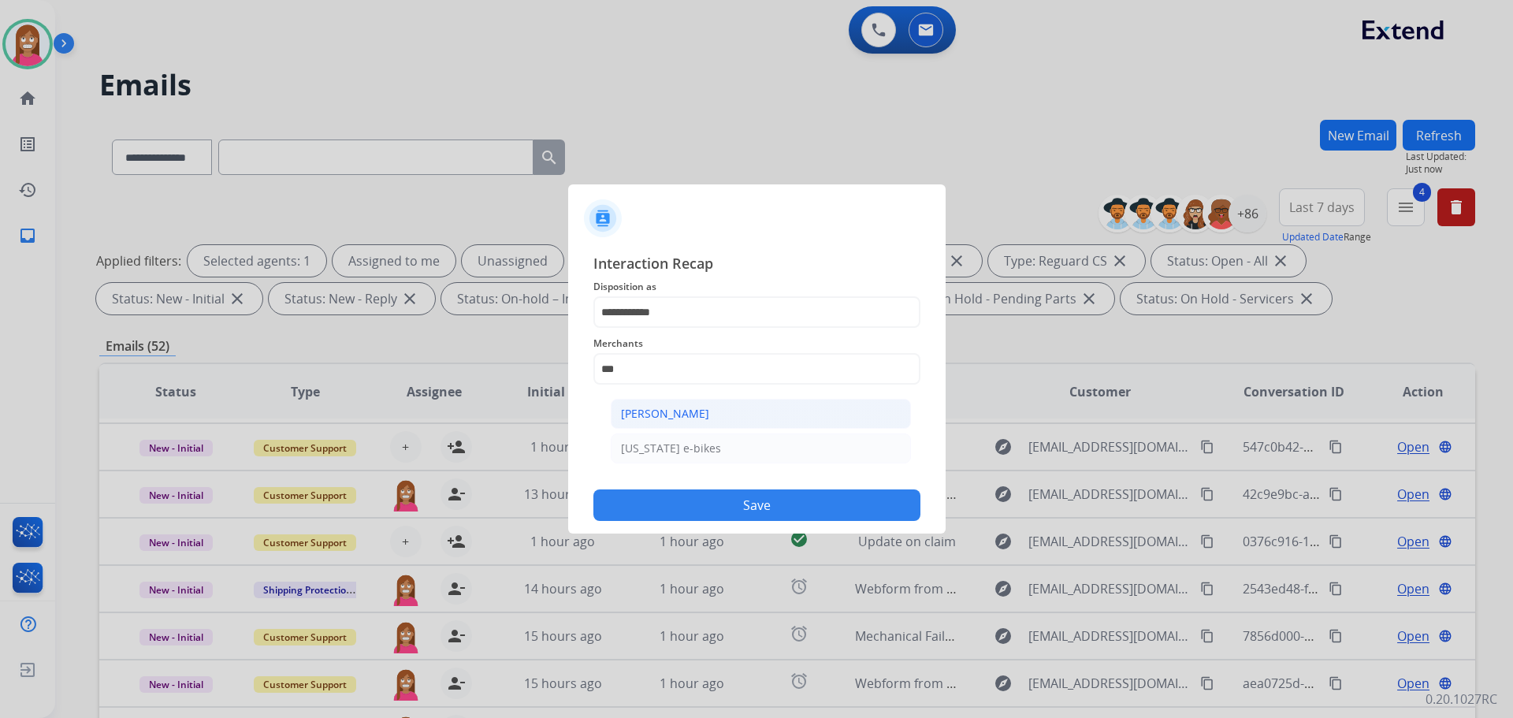
click at [641, 403] on li "Ashley - Reguard" at bounding box center [761, 414] width 300 height 30
type input "**********"
click at [638, 427] on input "text" at bounding box center [756, 432] width 327 height 32
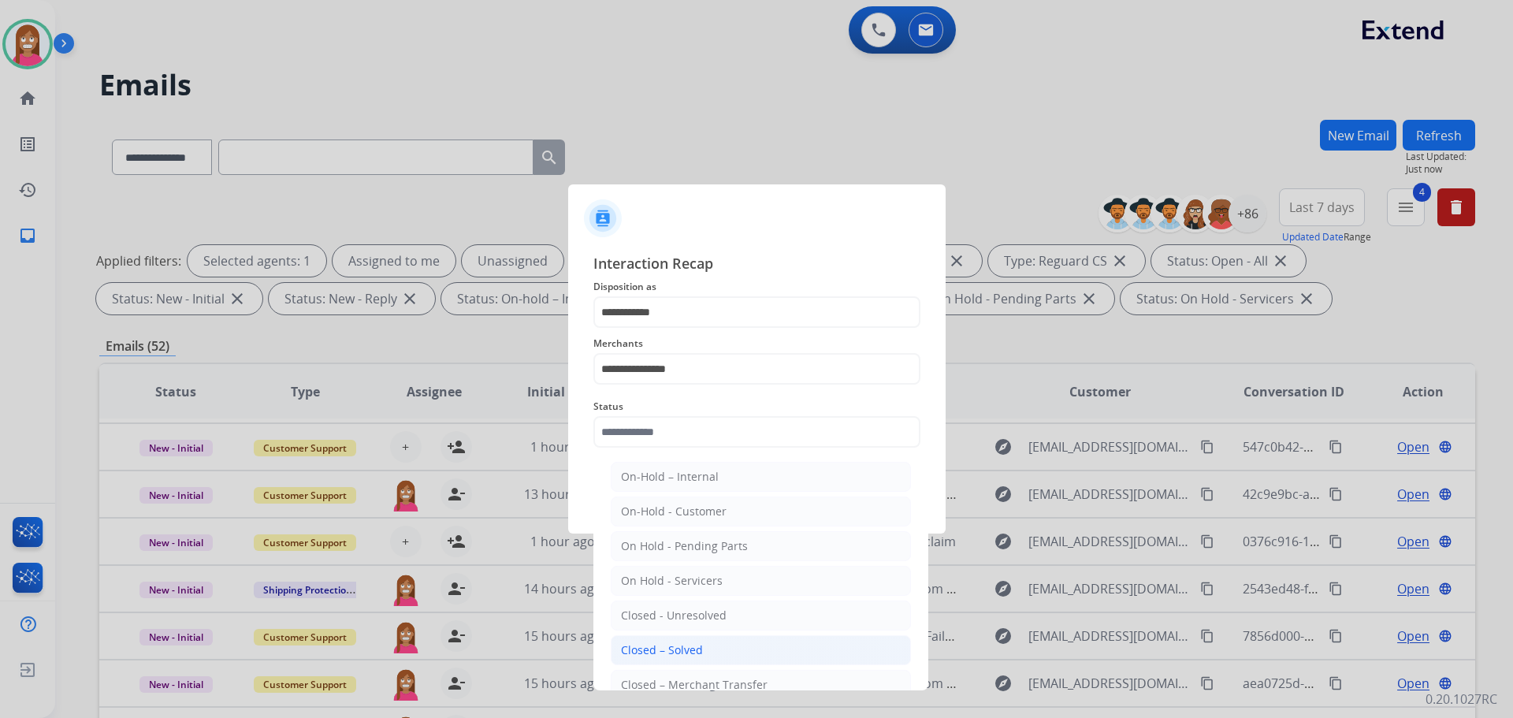
click at [685, 637] on li "Closed – Solved" at bounding box center [761, 650] width 300 height 30
type input "**********"
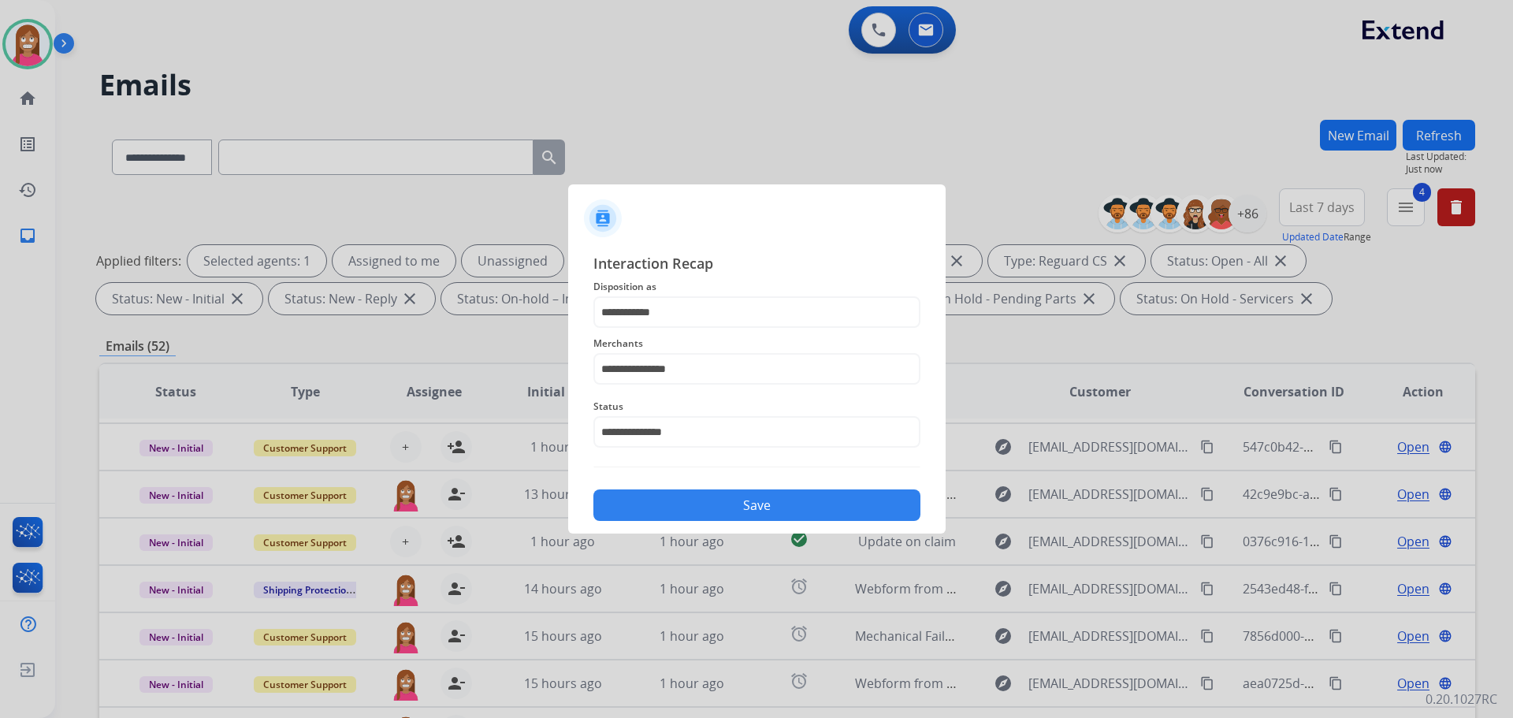
click at [671, 510] on button "Save" at bounding box center [756, 505] width 327 height 32
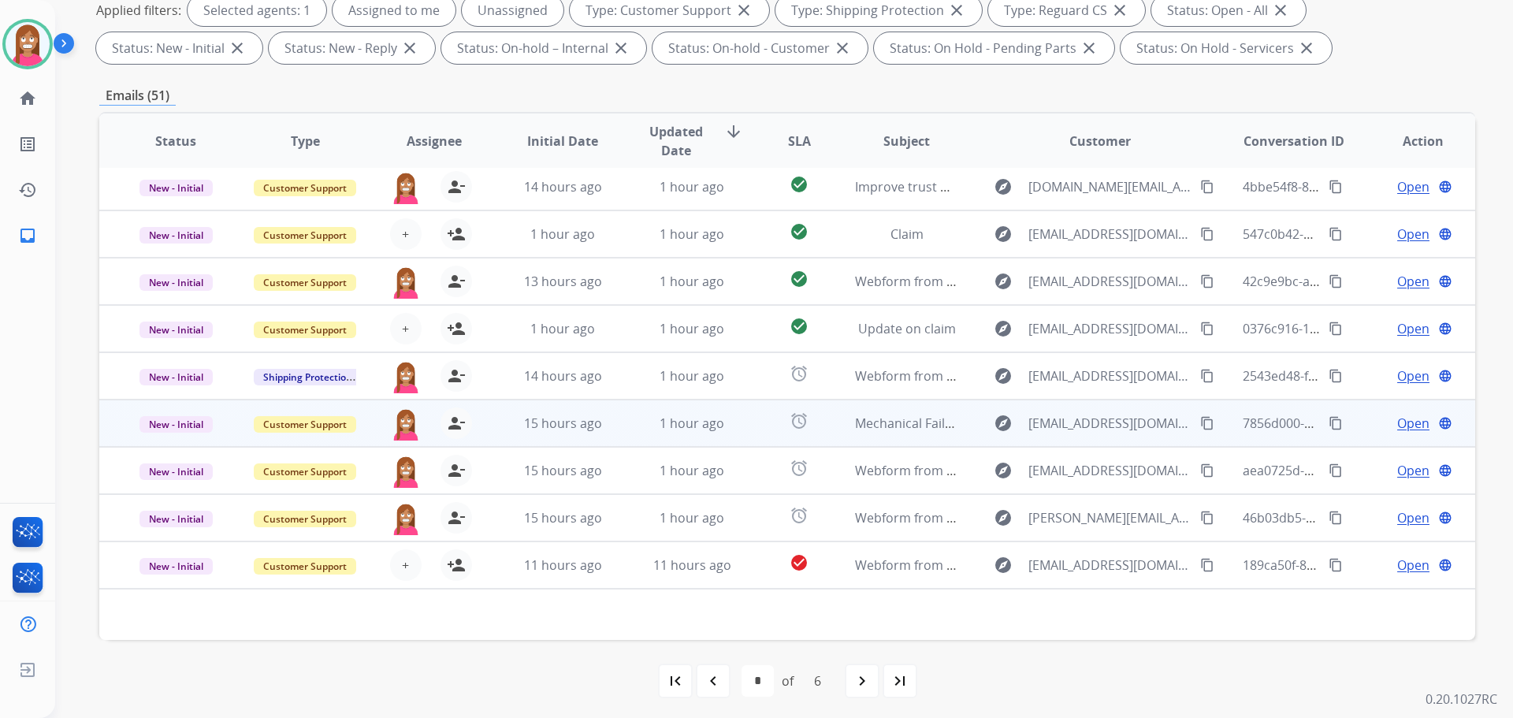
scroll to position [254, 0]
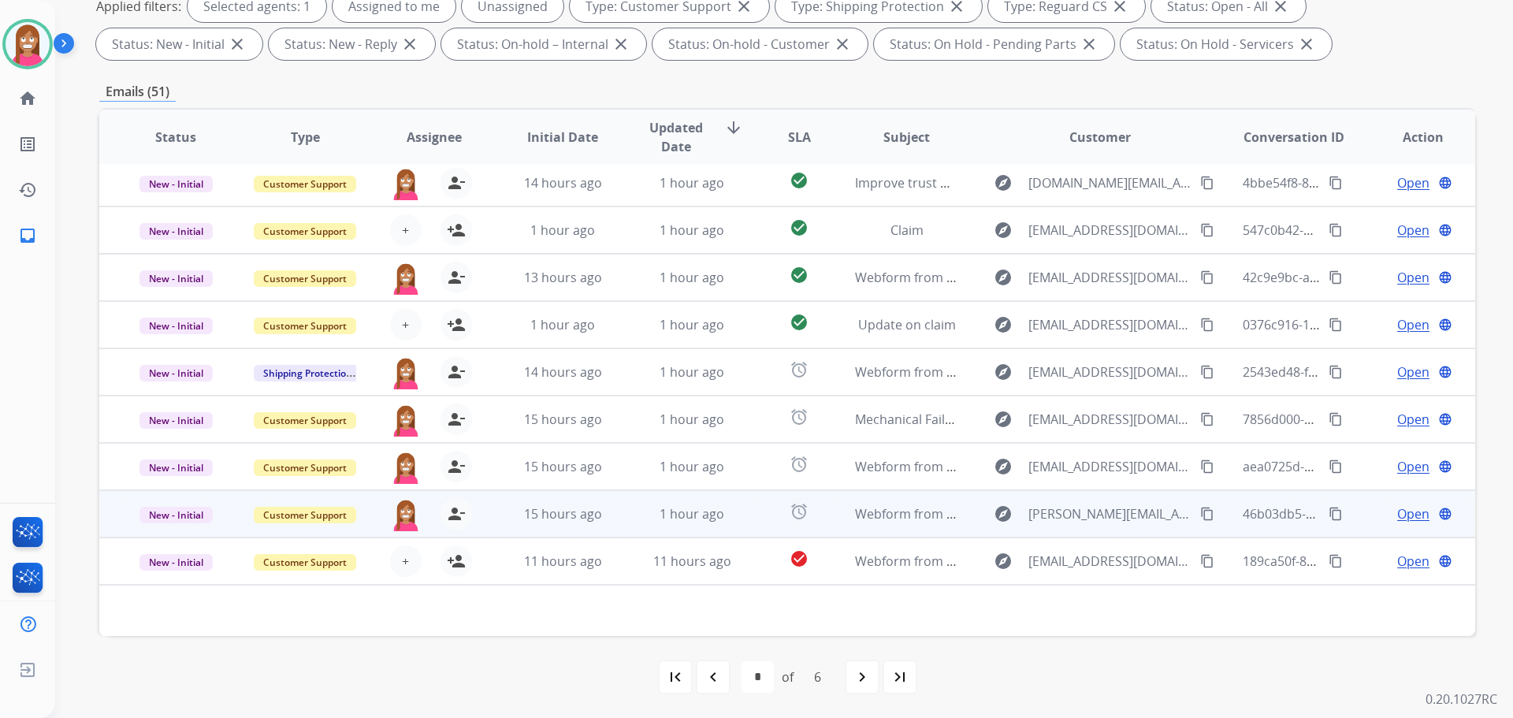
click at [627, 522] on td "1 hour ago" at bounding box center [679, 513] width 129 height 47
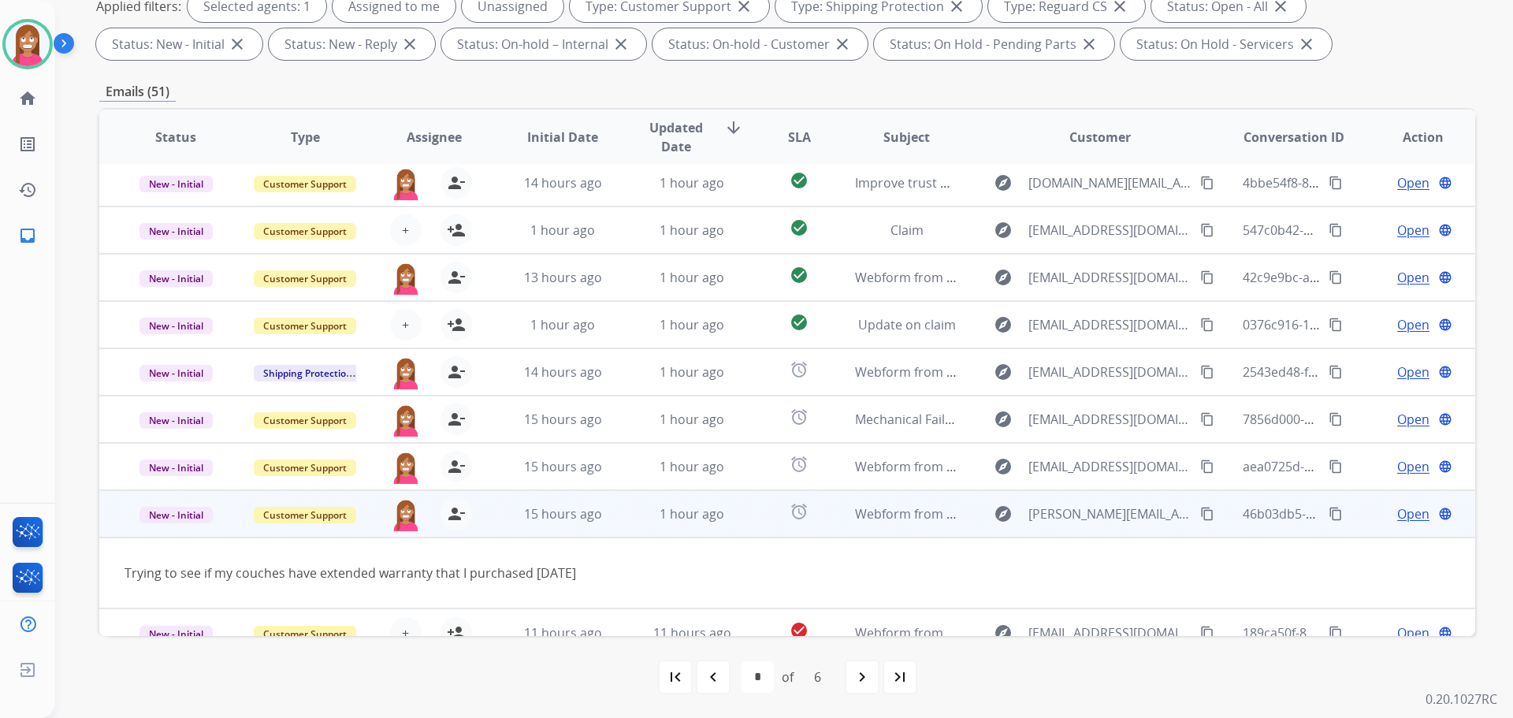
scroll to position [72, 0]
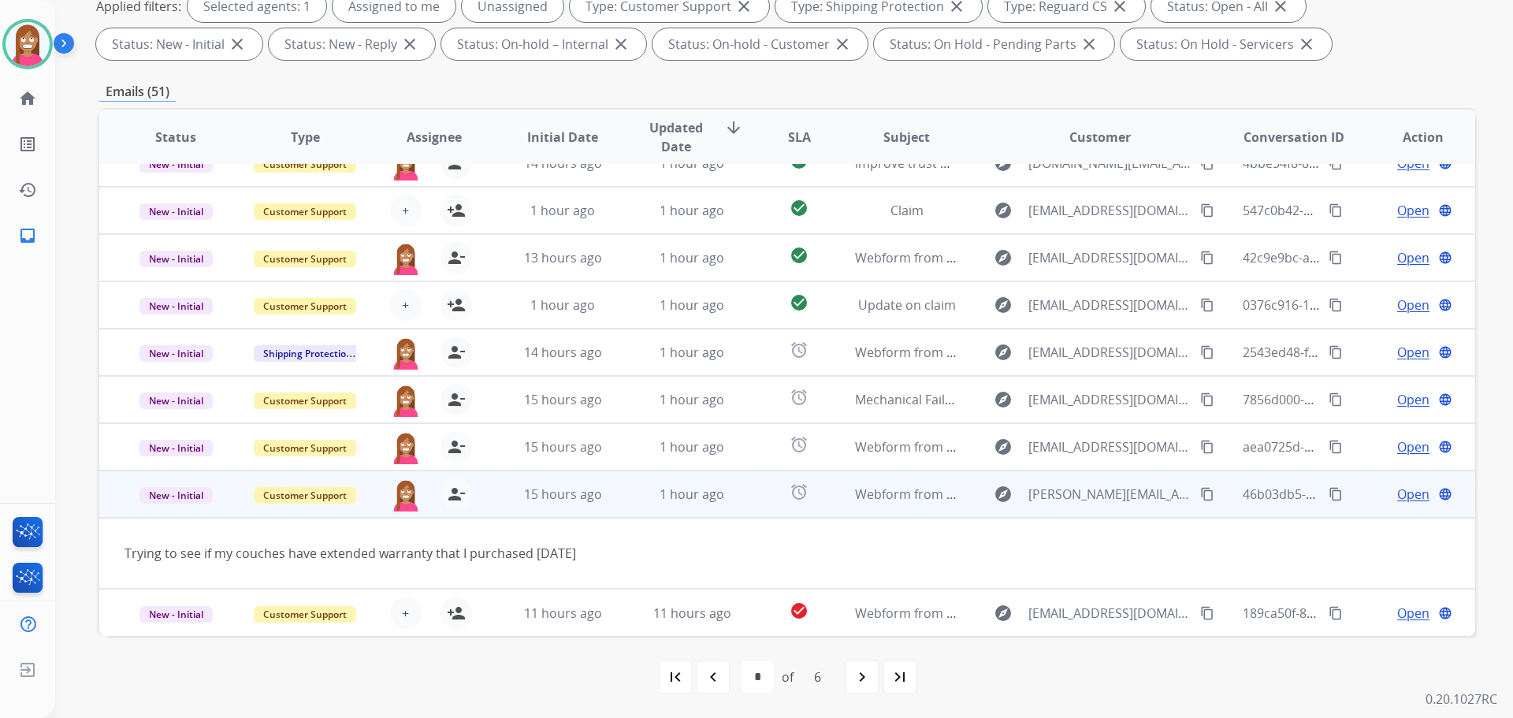
click at [1397, 494] on span "Open" at bounding box center [1413, 494] width 32 height 19
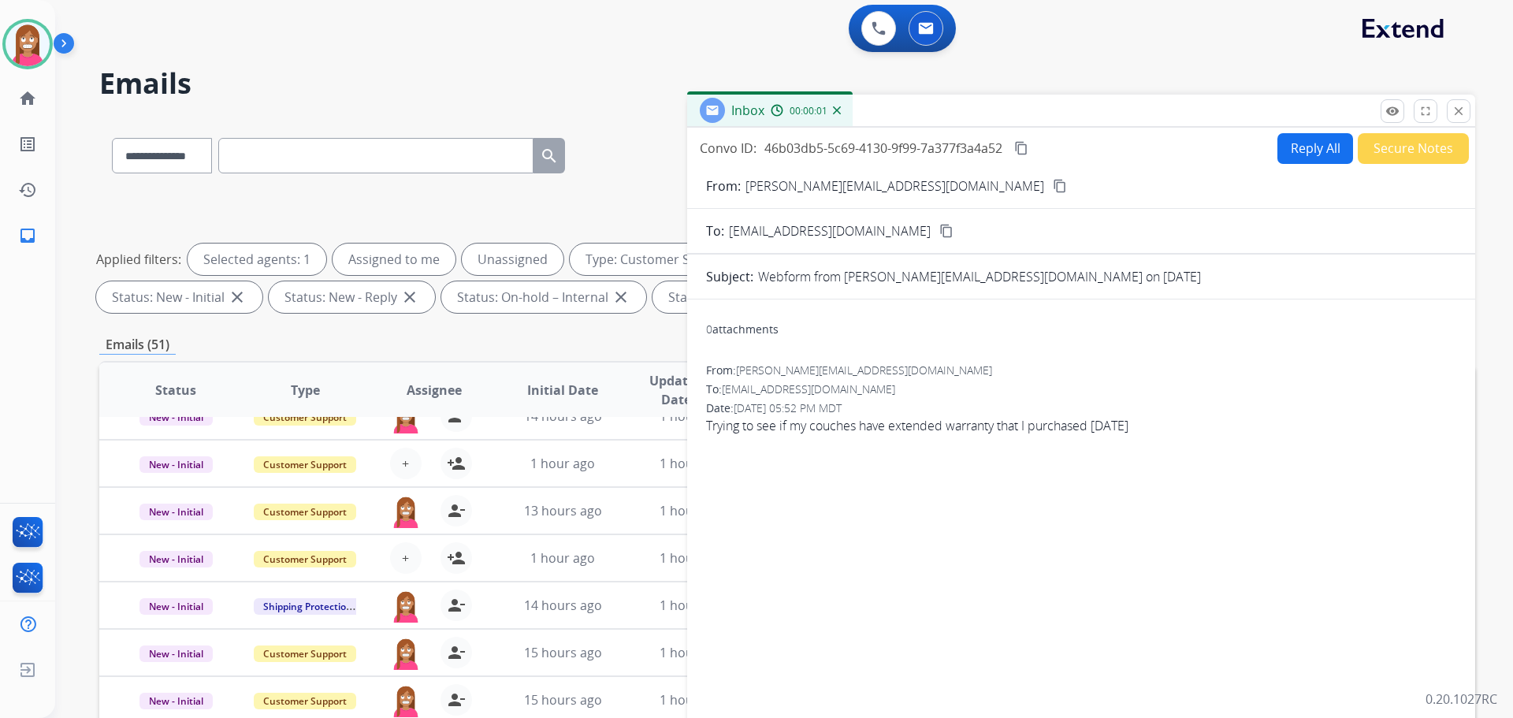
scroll to position [0, 0]
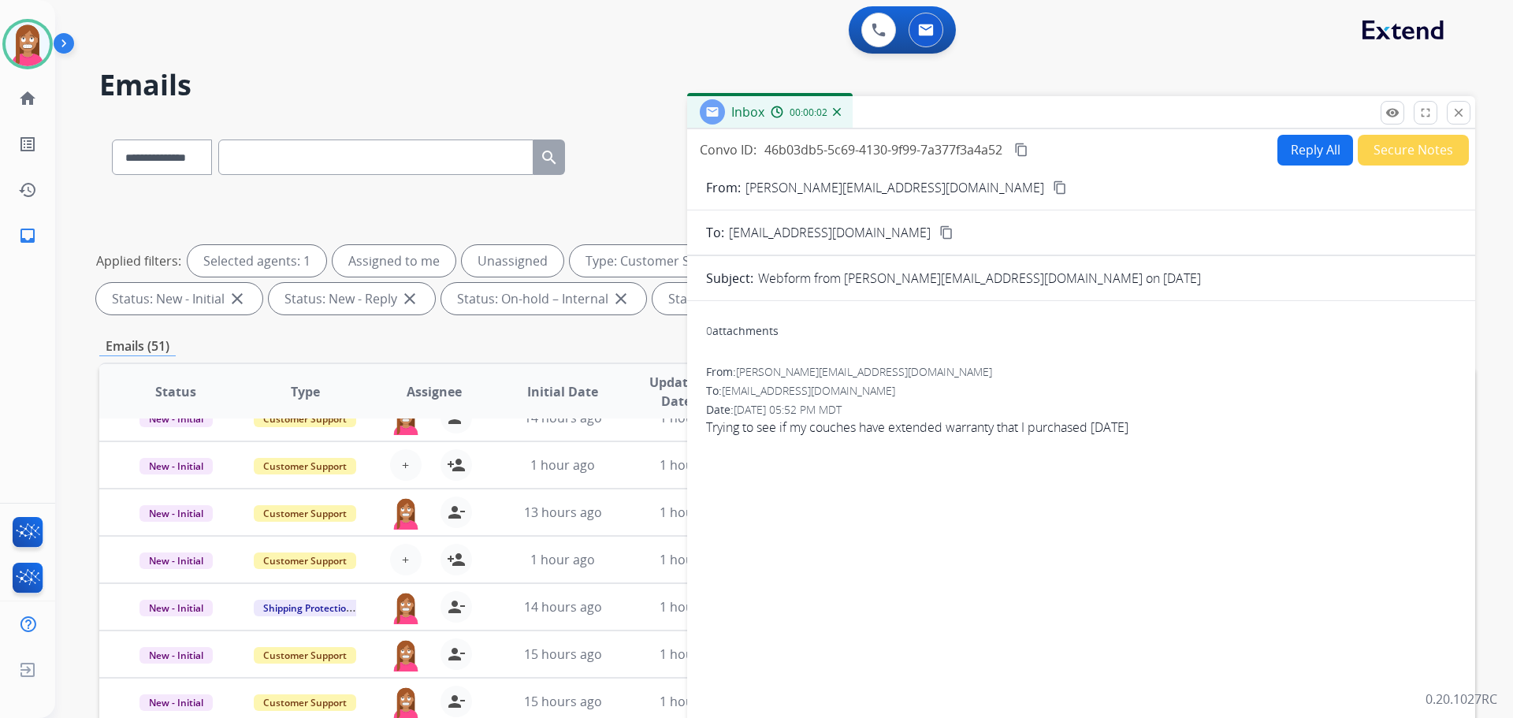
click at [1313, 143] on button "Reply All" at bounding box center [1315, 150] width 76 height 31
select select "**********"
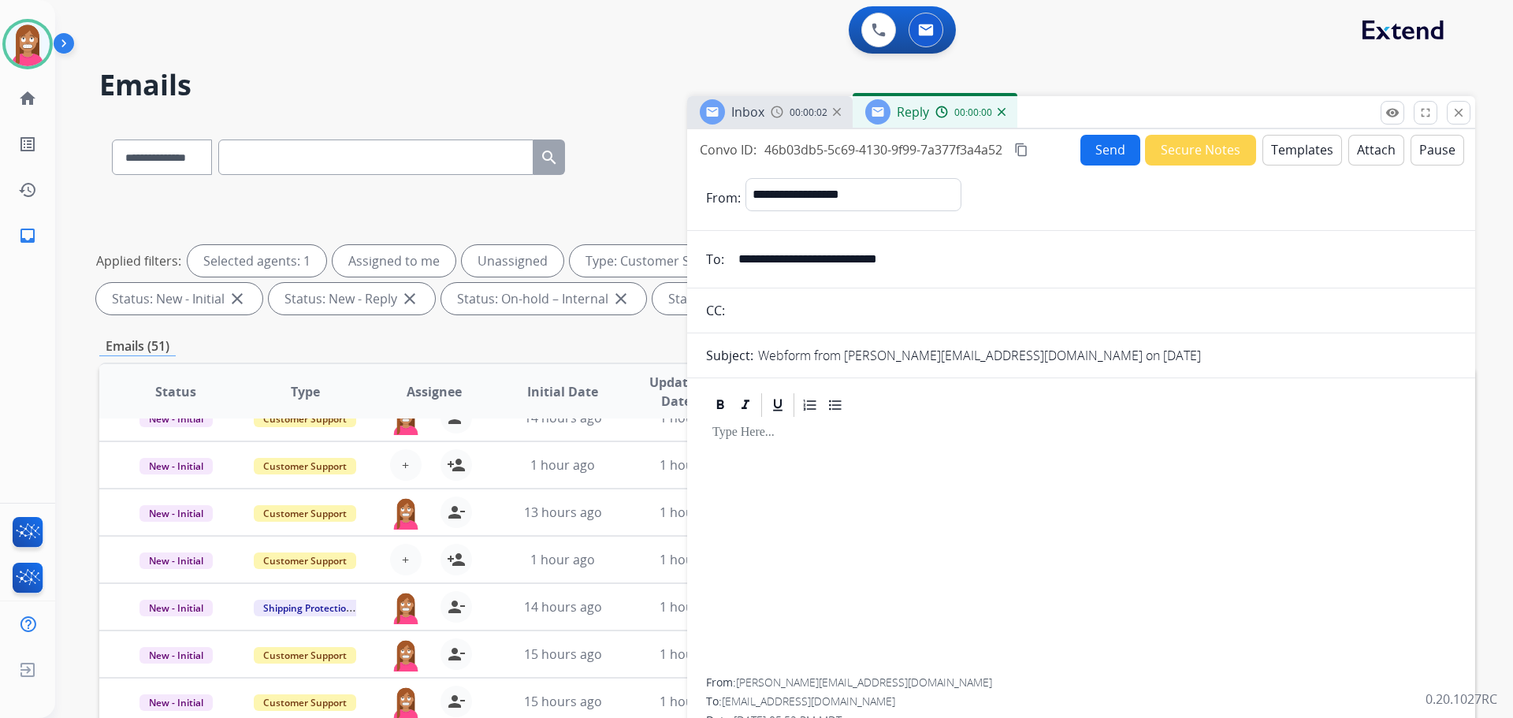
click at [1311, 143] on button "Templates" at bounding box center [1302, 150] width 80 height 31
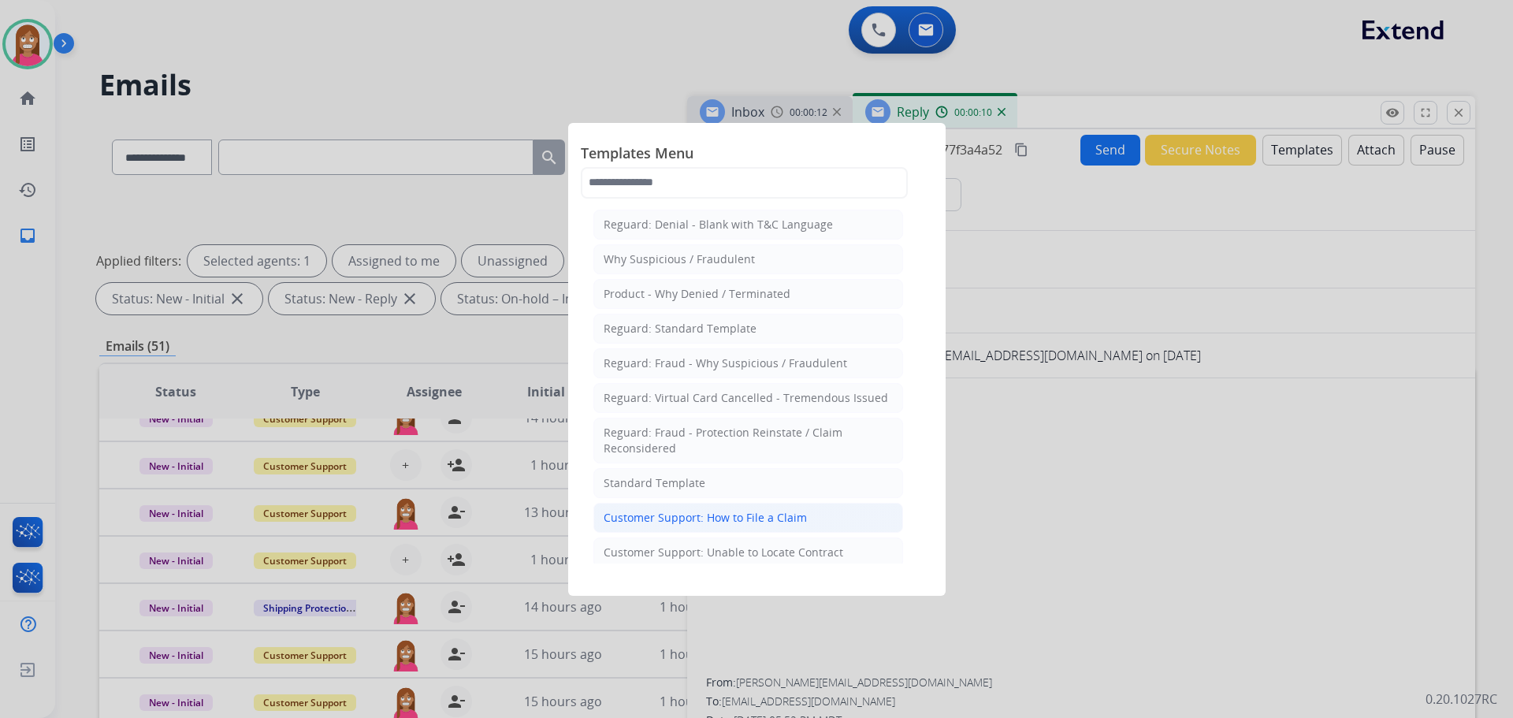
click at [704, 515] on div "Customer Support: How to File a Claim" at bounding box center [705, 518] width 203 height 16
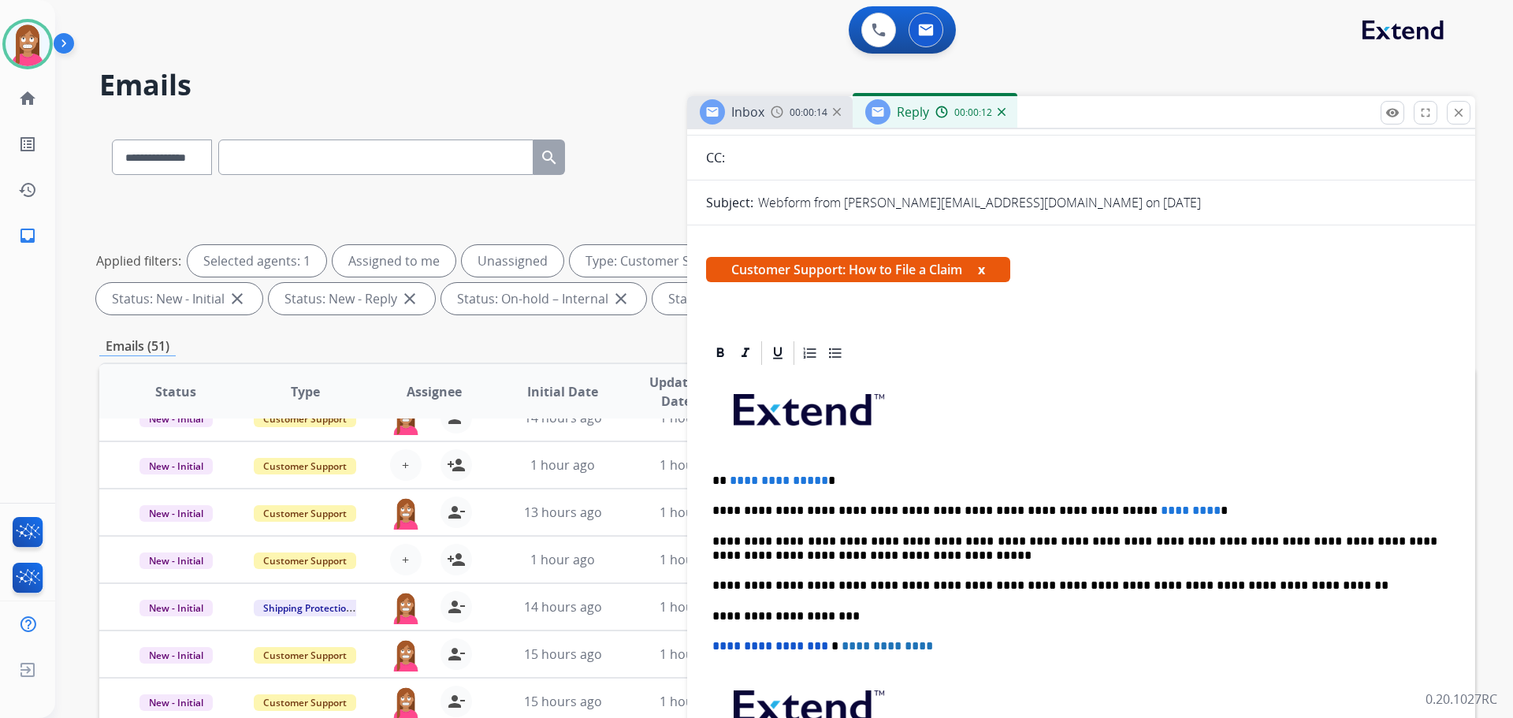
scroll to position [158, 0]
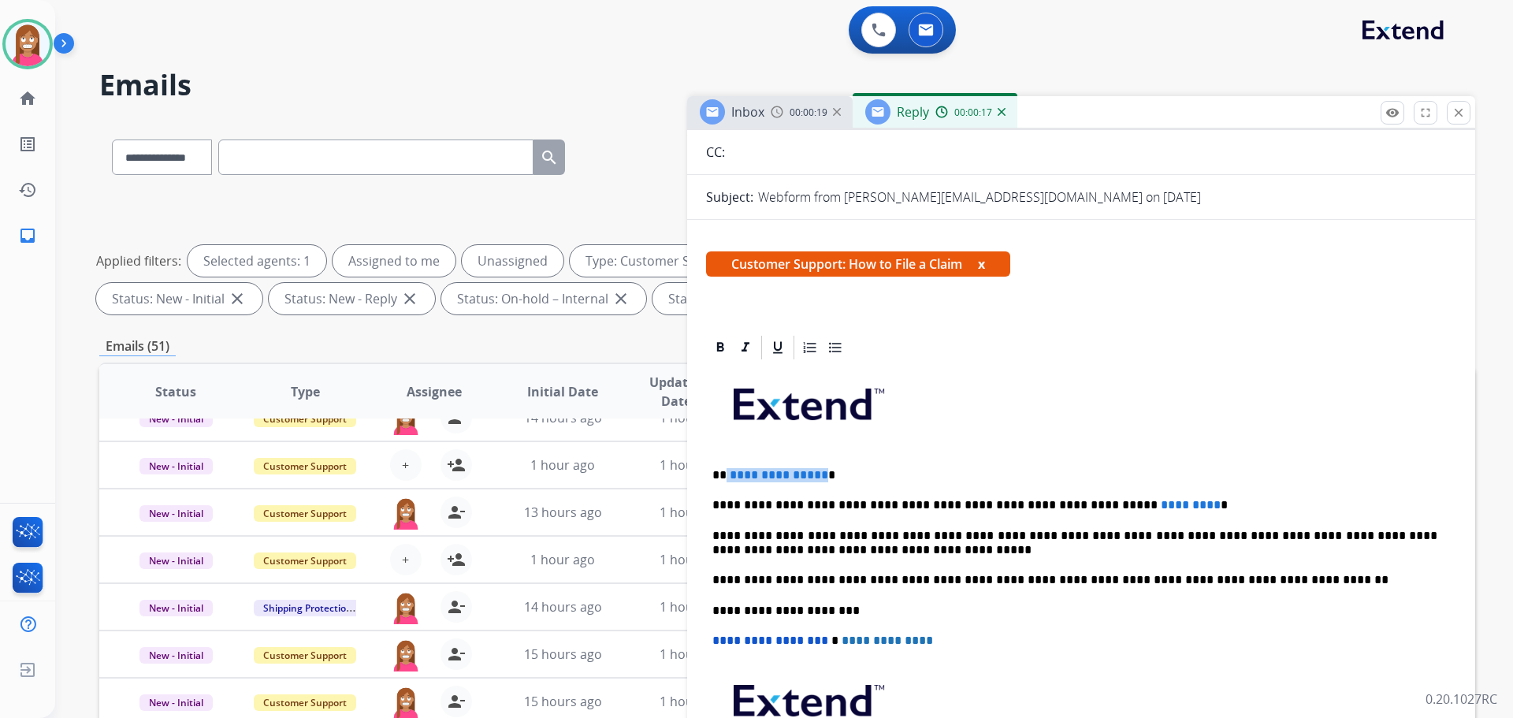
drag, startPoint x: 820, startPoint y: 464, endPoint x: 726, endPoint y: 475, distance: 95.2
click at [726, 475] on div "**********" at bounding box center [1081, 602] width 750 height 481
drag, startPoint x: 881, startPoint y: 195, endPoint x: 845, endPoint y: 207, distance: 38.4
click at [845, 207] on form "**********" at bounding box center [1081, 472] width 788 height 931
copy p "janelle"
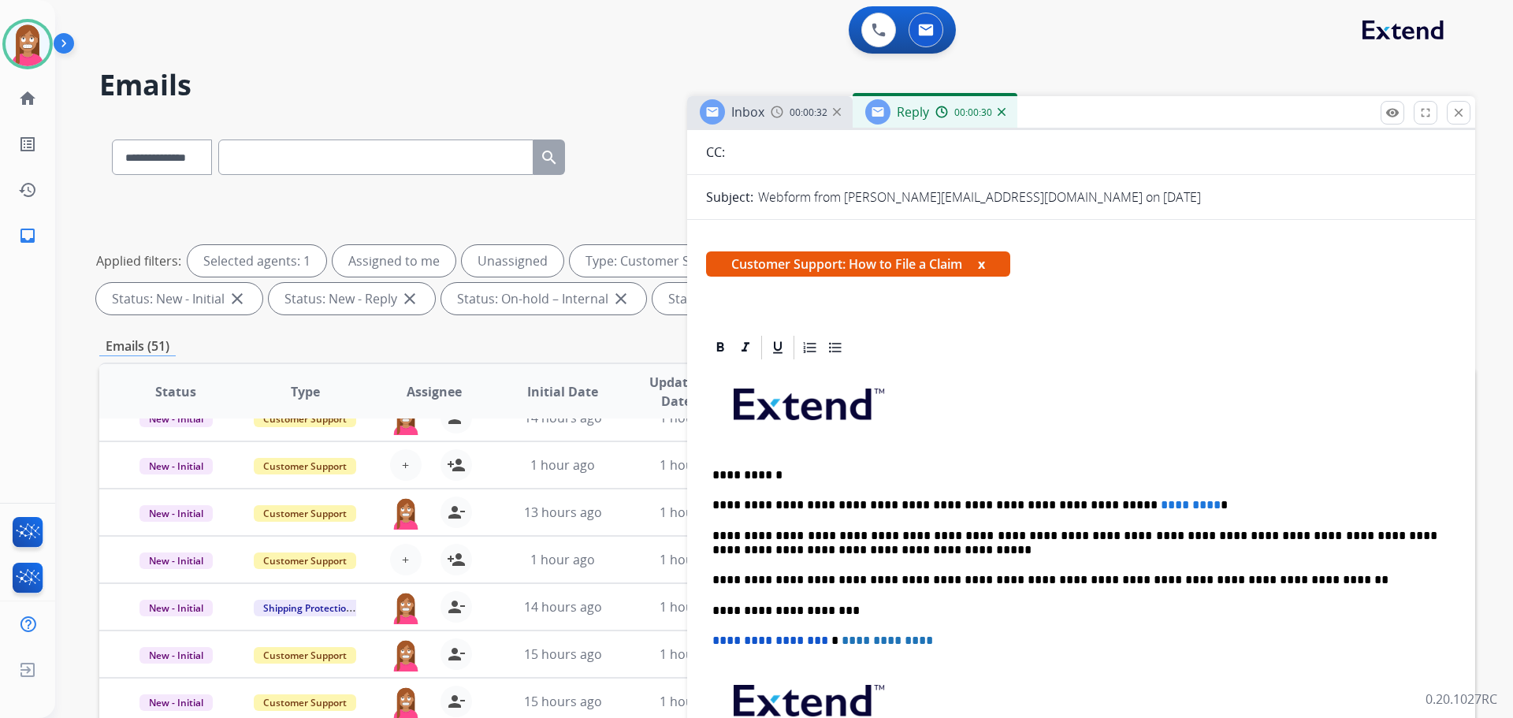
drag, startPoint x: 731, startPoint y: 474, endPoint x: 793, endPoint y: 466, distance: 62.0
click at [734, 474] on p "**********" at bounding box center [1074, 475] width 725 height 14
drag, startPoint x: 1142, startPoint y: 485, endPoint x: 1030, endPoint y: 498, distance: 113.4
click at [1030, 498] on div "**********" at bounding box center [1081, 602] width 750 height 481
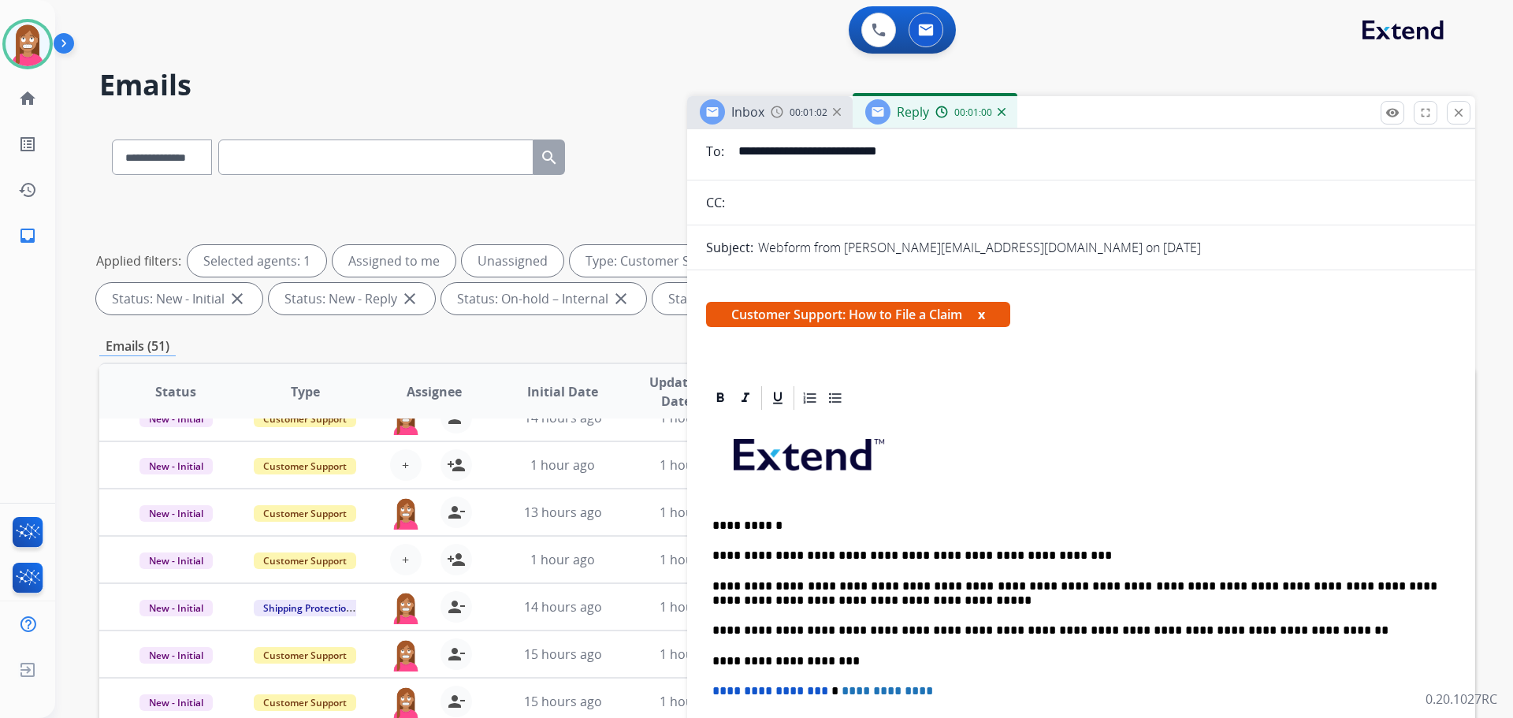
scroll to position [0, 0]
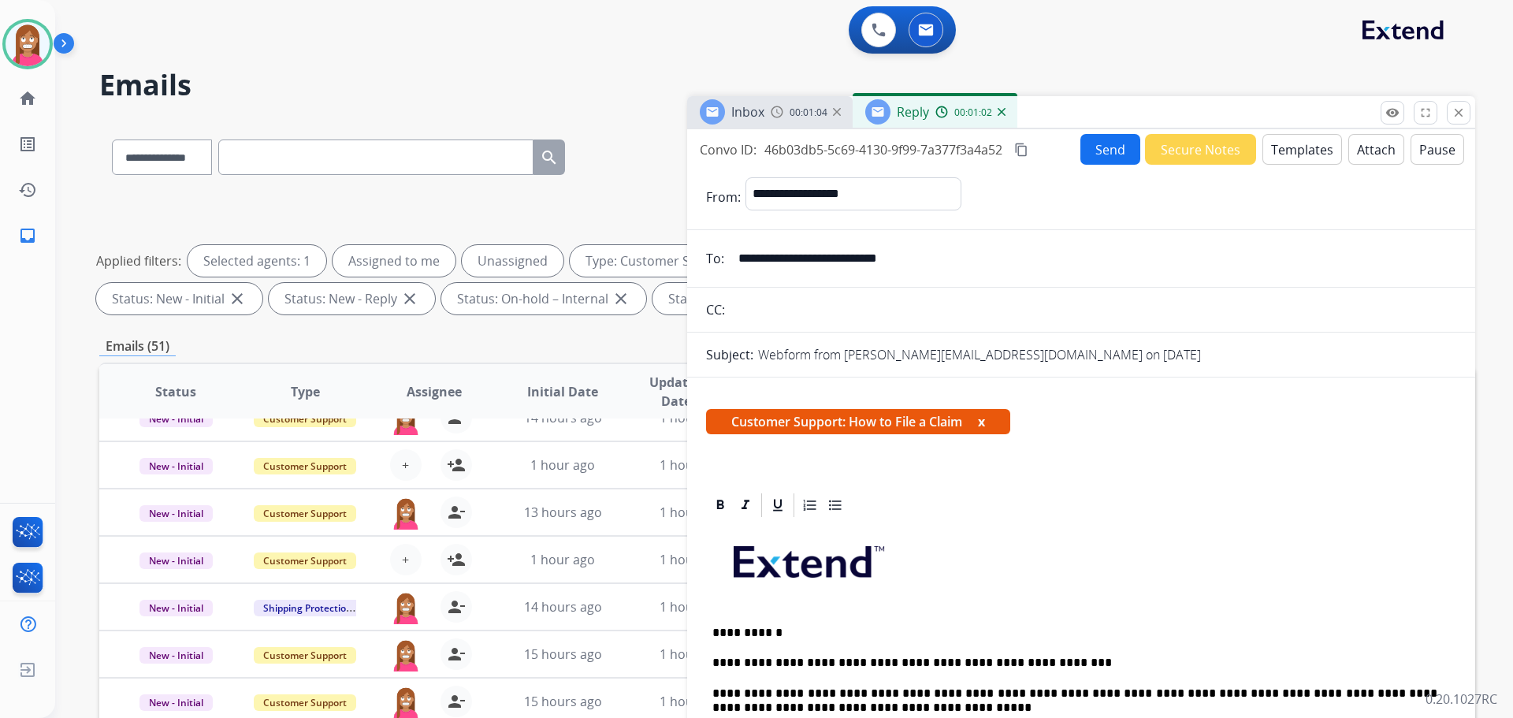
click at [1103, 145] on button "Send" at bounding box center [1110, 149] width 60 height 31
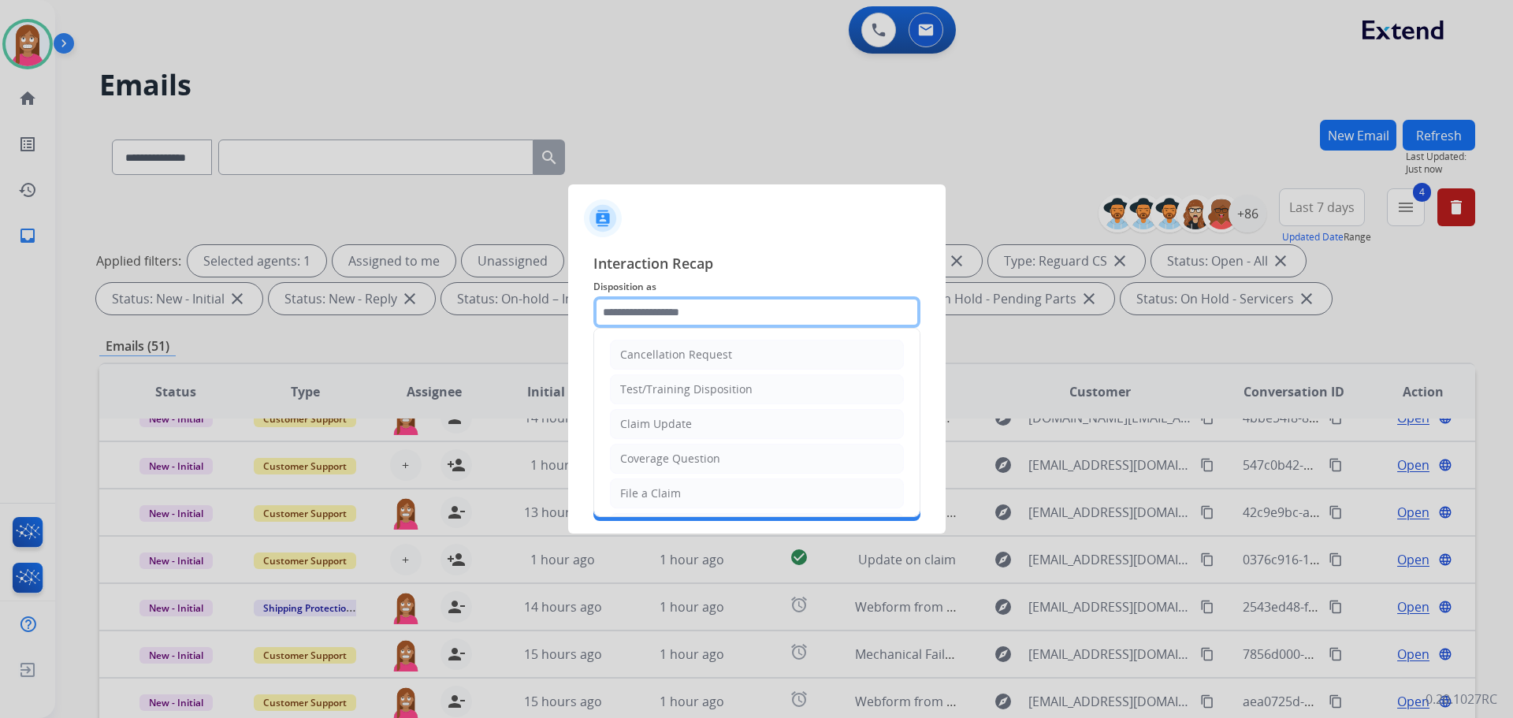
click at [655, 322] on input "text" at bounding box center [756, 312] width 327 height 32
click at [650, 490] on div "File a Claim" at bounding box center [650, 493] width 61 height 16
type input "**********"
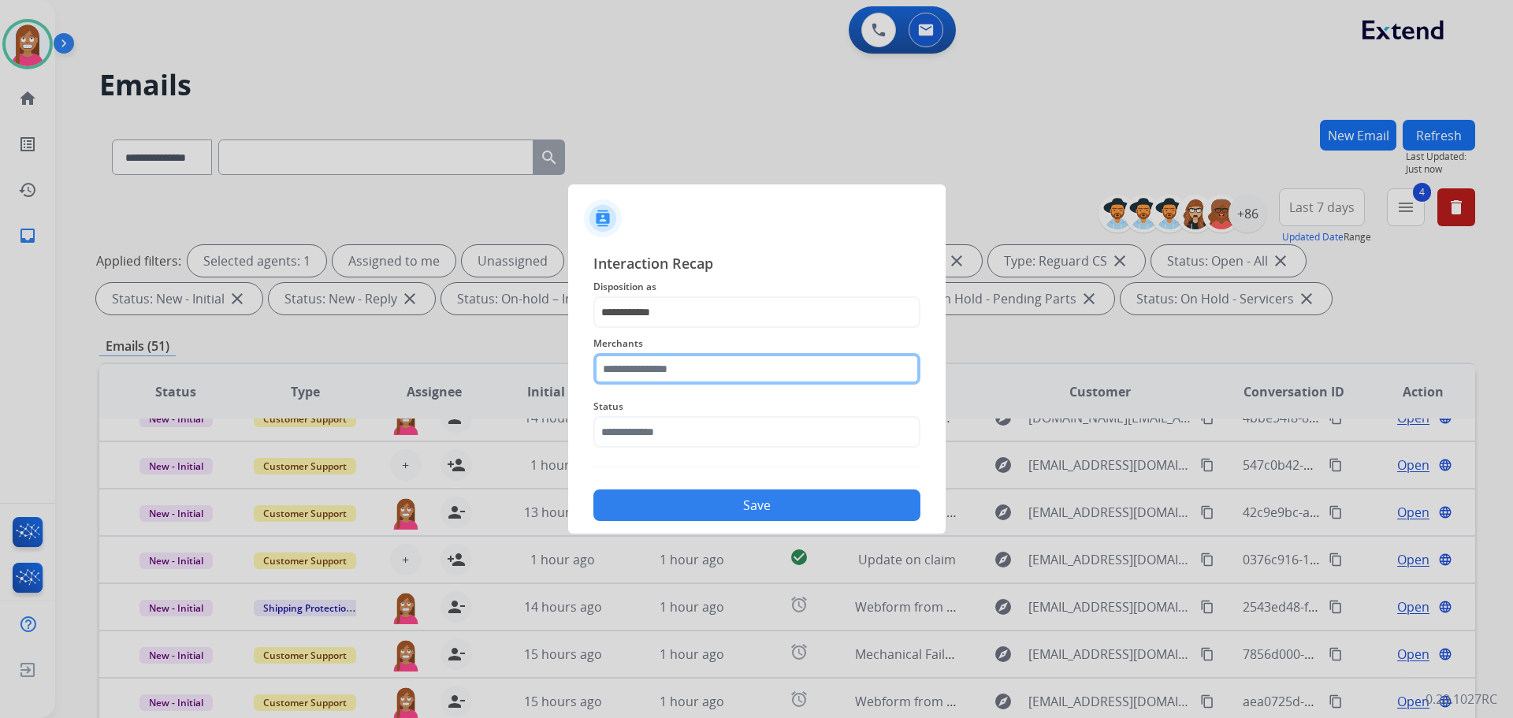
click at [644, 377] on input "text" at bounding box center [756, 369] width 327 height 32
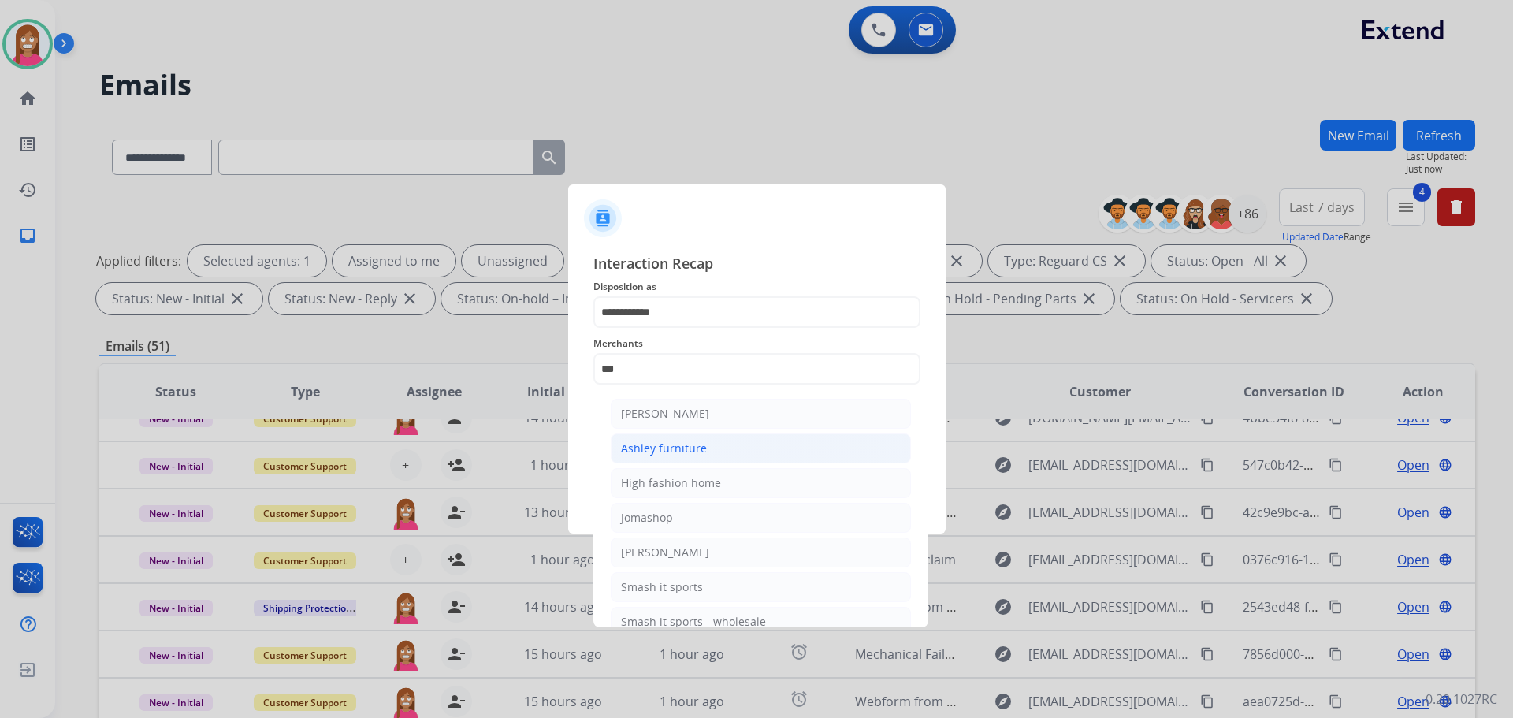
click at [652, 446] on div "Ashley furniture" at bounding box center [664, 448] width 86 height 16
type input "**********"
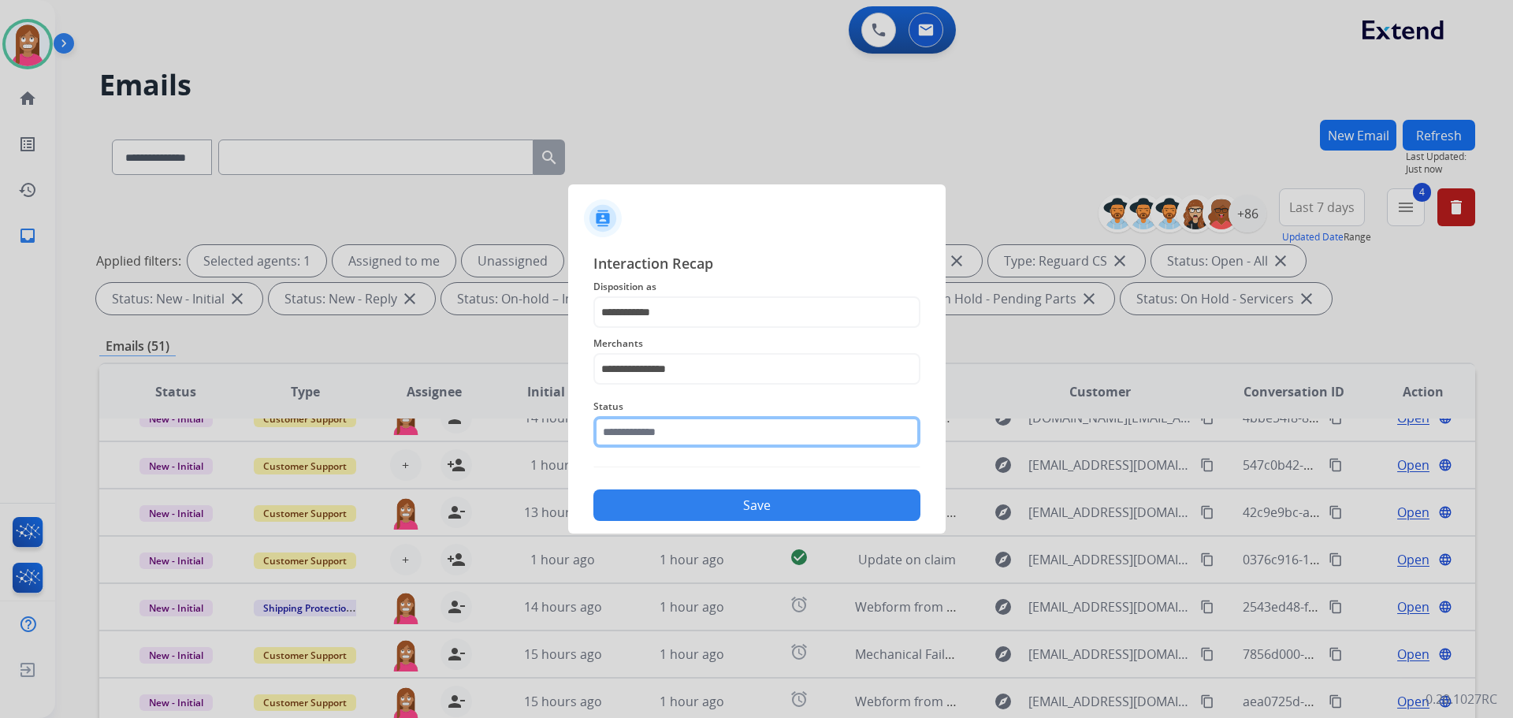
click at [649, 448] on input "text" at bounding box center [756, 432] width 327 height 32
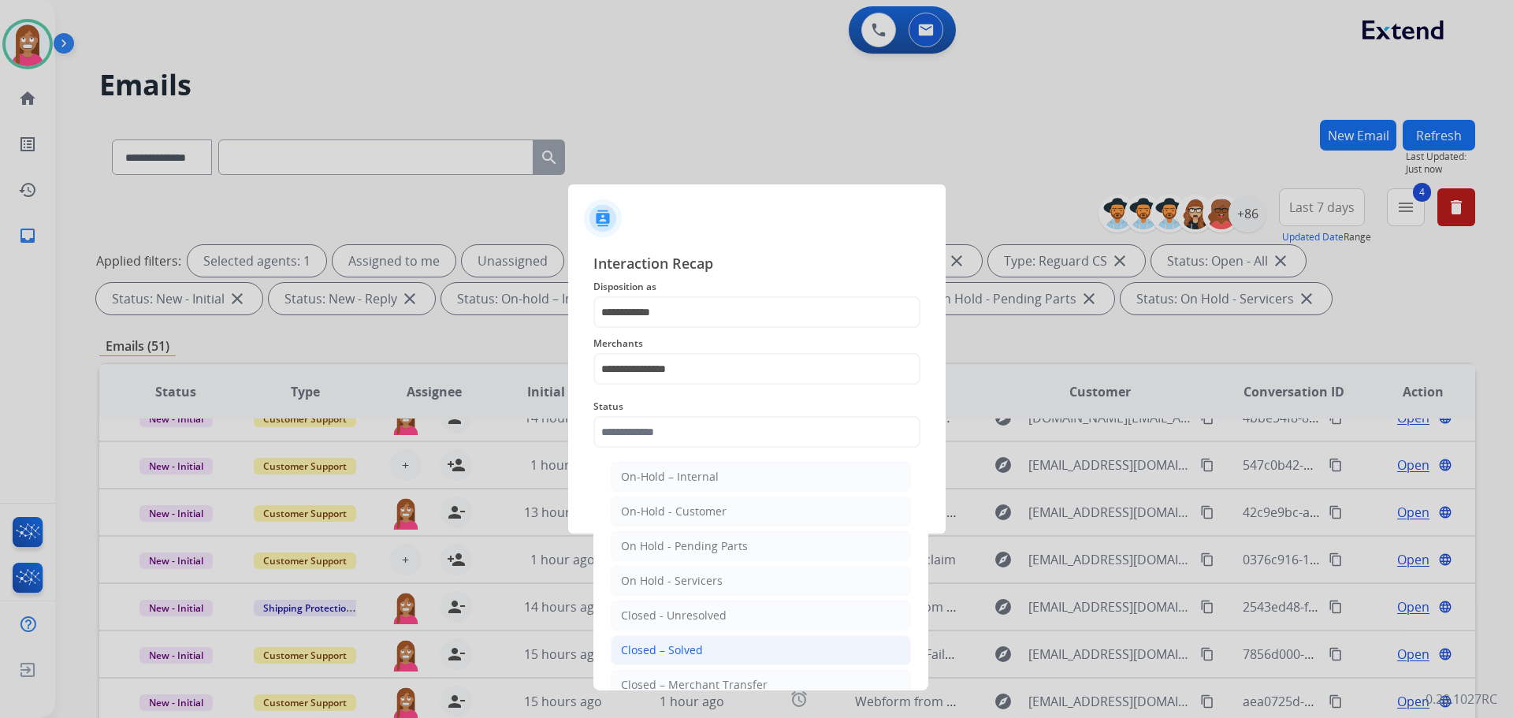
click at [626, 641] on li "Closed – Solved" at bounding box center [761, 650] width 300 height 30
type input "**********"
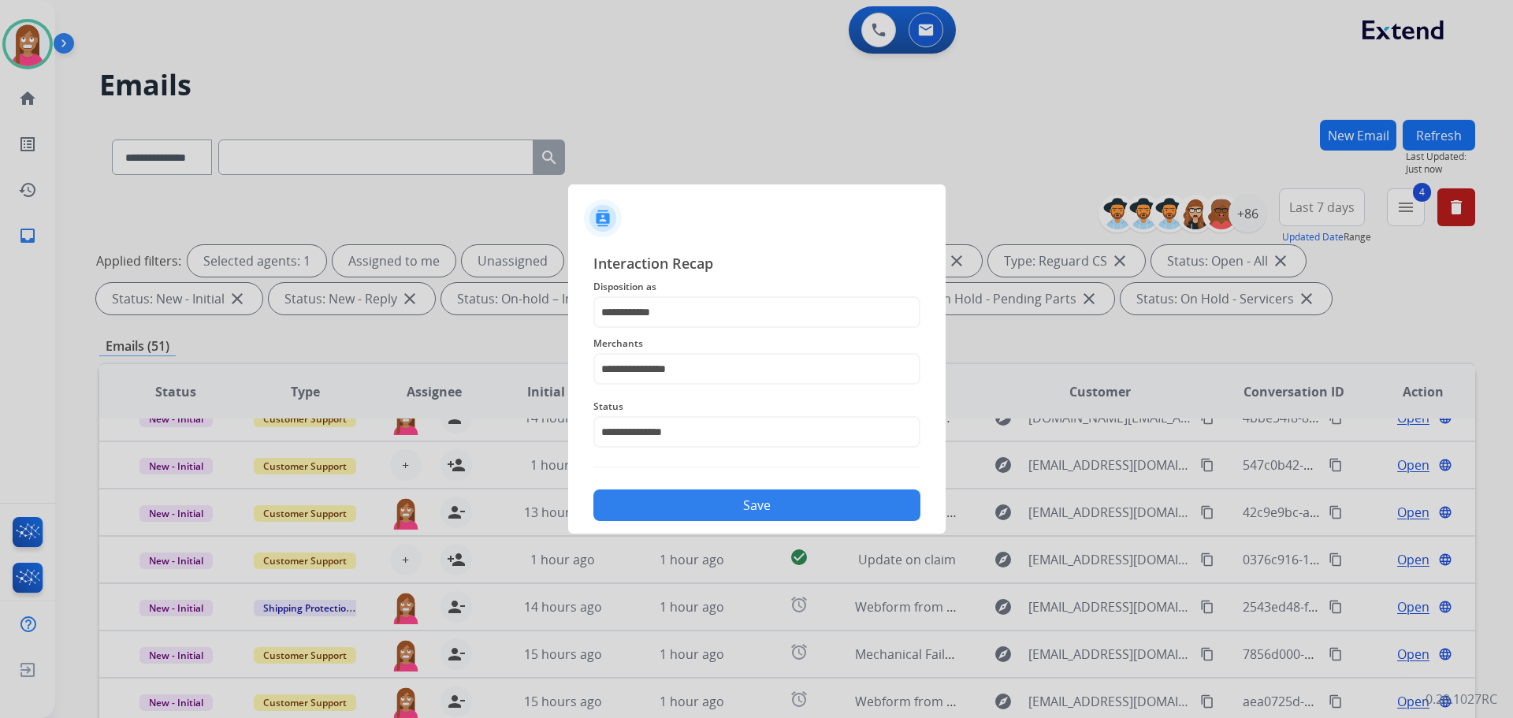
click at [692, 512] on button "Save" at bounding box center [756, 505] width 327 height 32
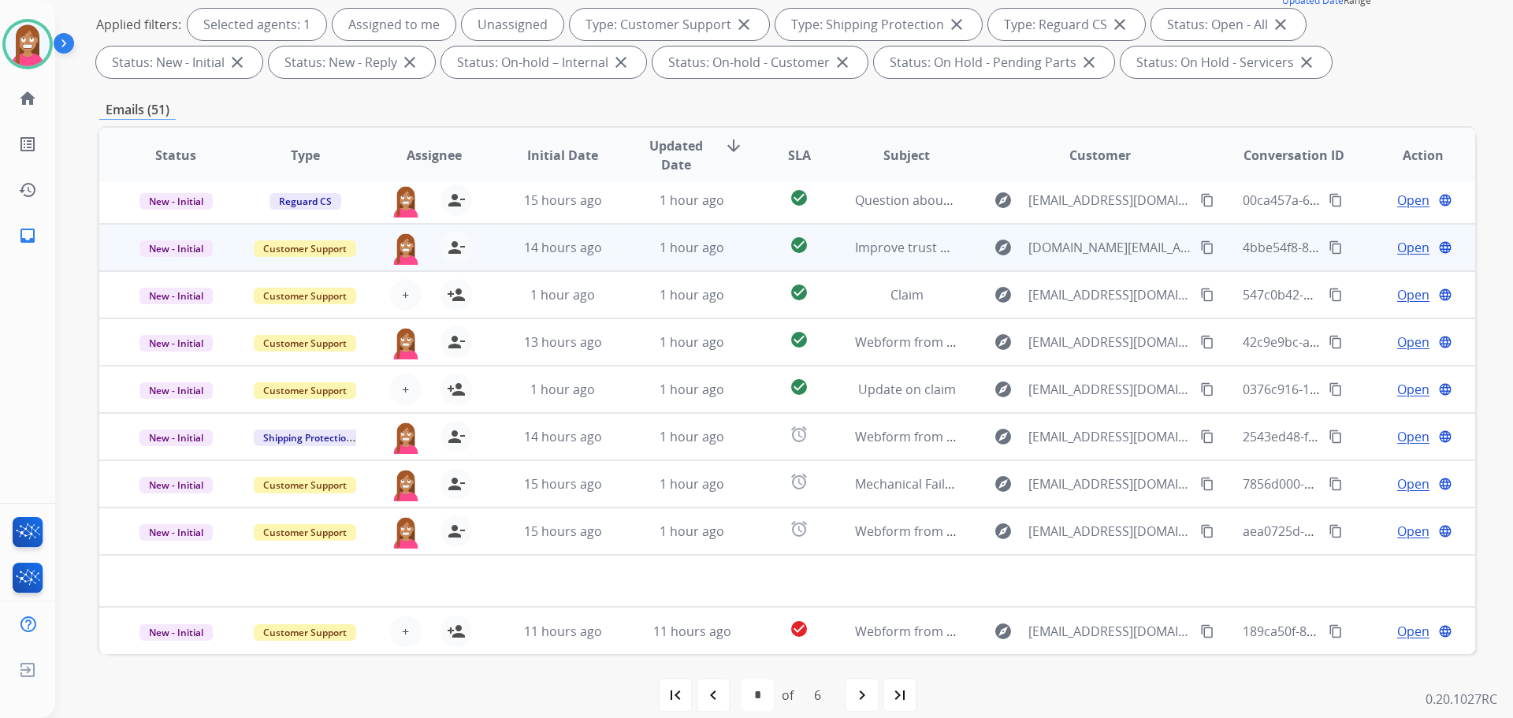
scroll to position [254, 0]
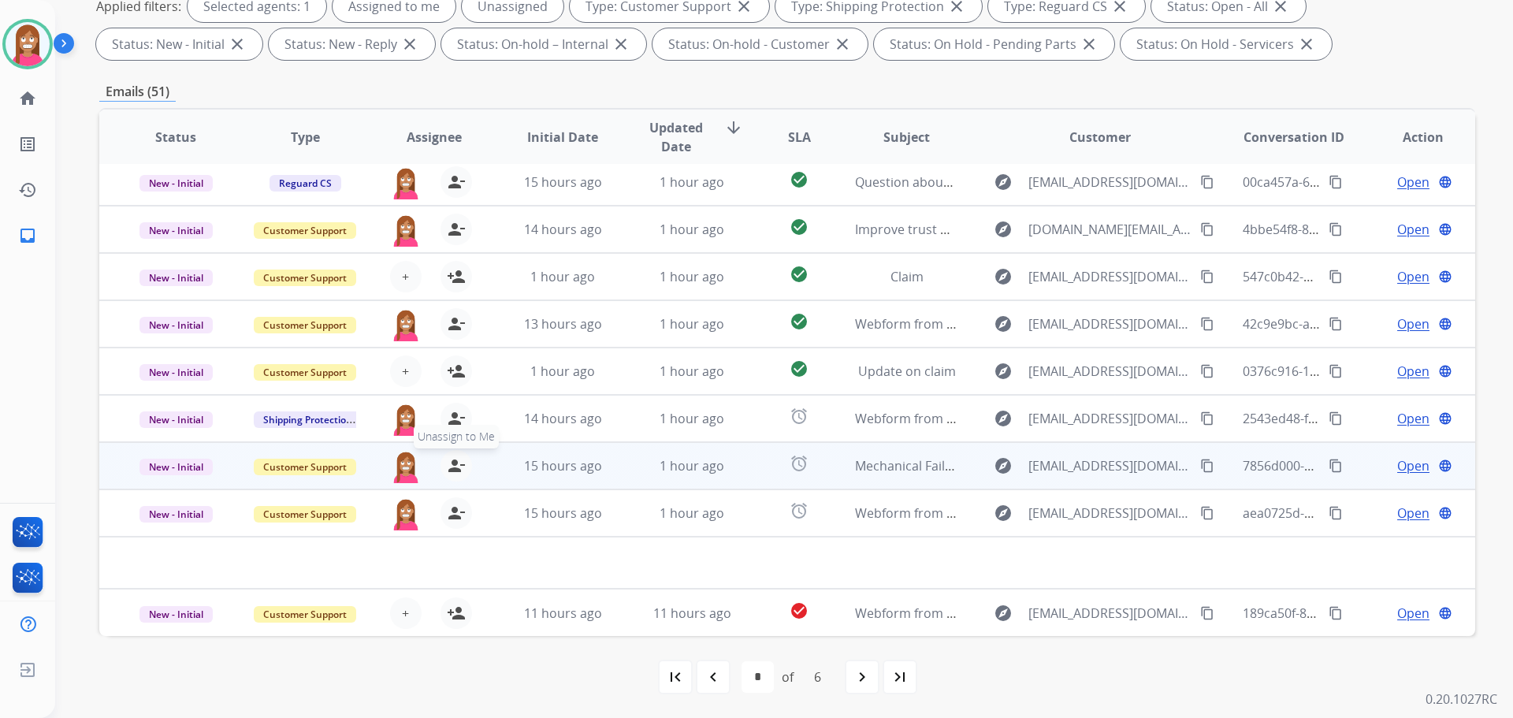
click at [455, 466] on mat-icon "person_remove" at bounding box center [456, 465] width 19 height 19
click at [455, 466] on mat-icon "person_add" at bounding box center [456, 465] width 19 height 19
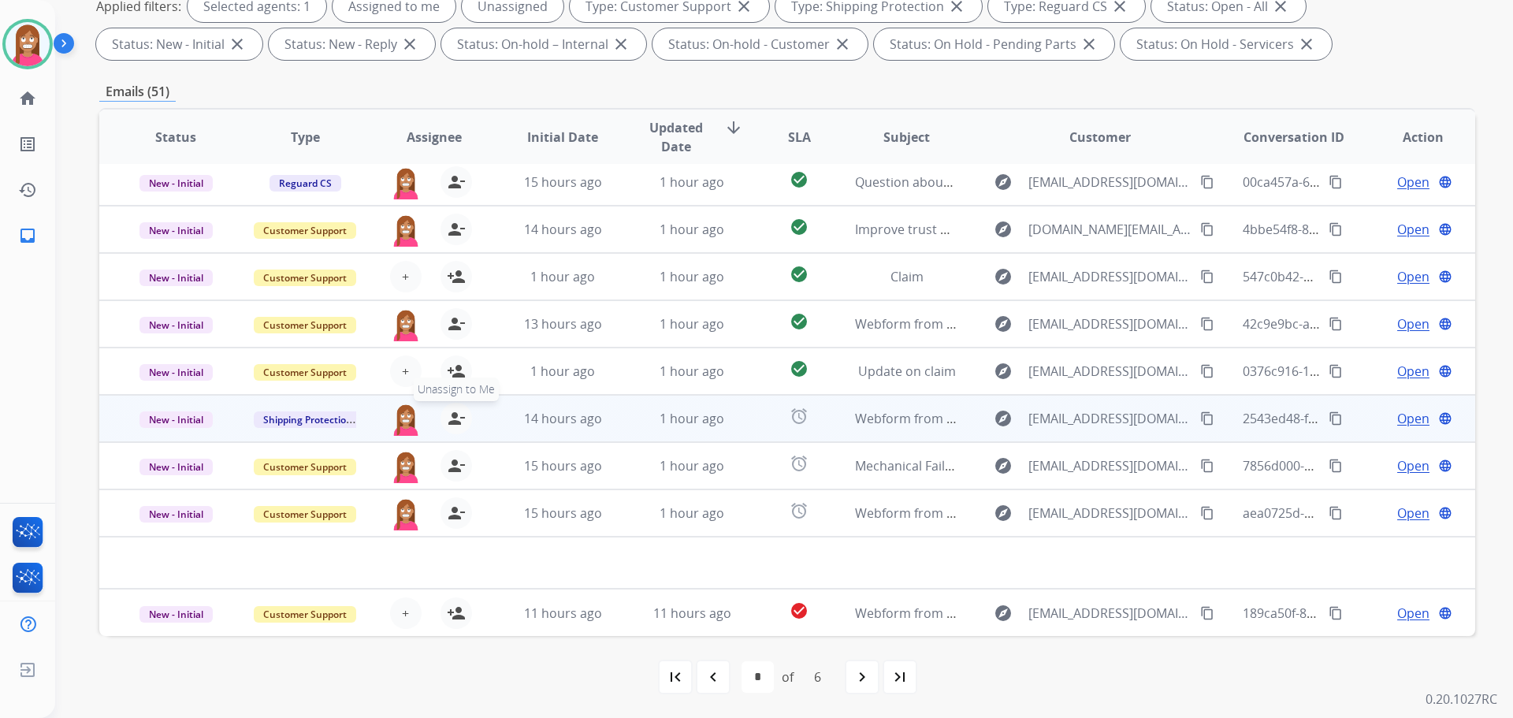
click at [454, 419] on mat-icon "person_remove" at bounding box center [456, 418] width 19 height 19
click at [454, 419] on mat-icon "person_add" at bounding box center [456, 418] width 19 height 19
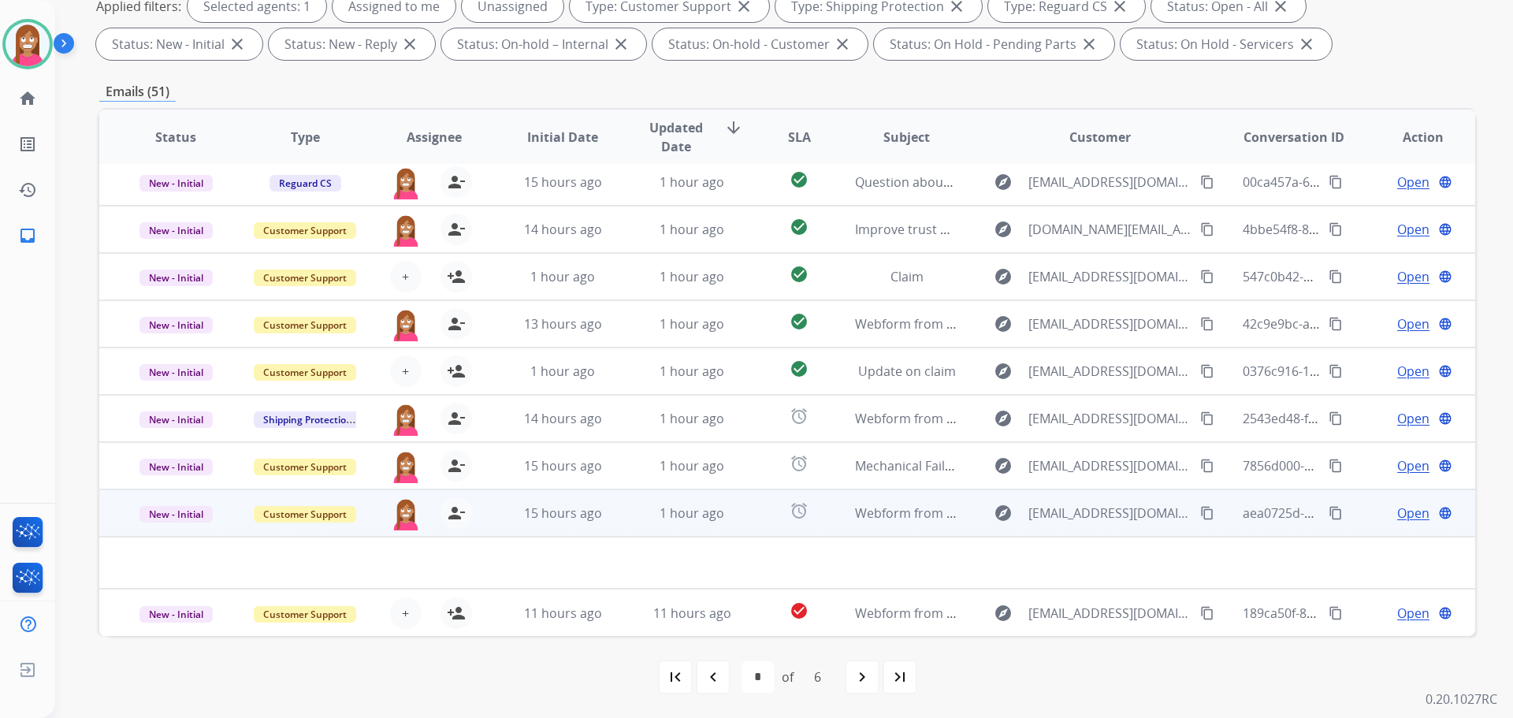
click at [518, 526] on td "15 hours ago" at bounding box center [550, 512] width 129 height 47
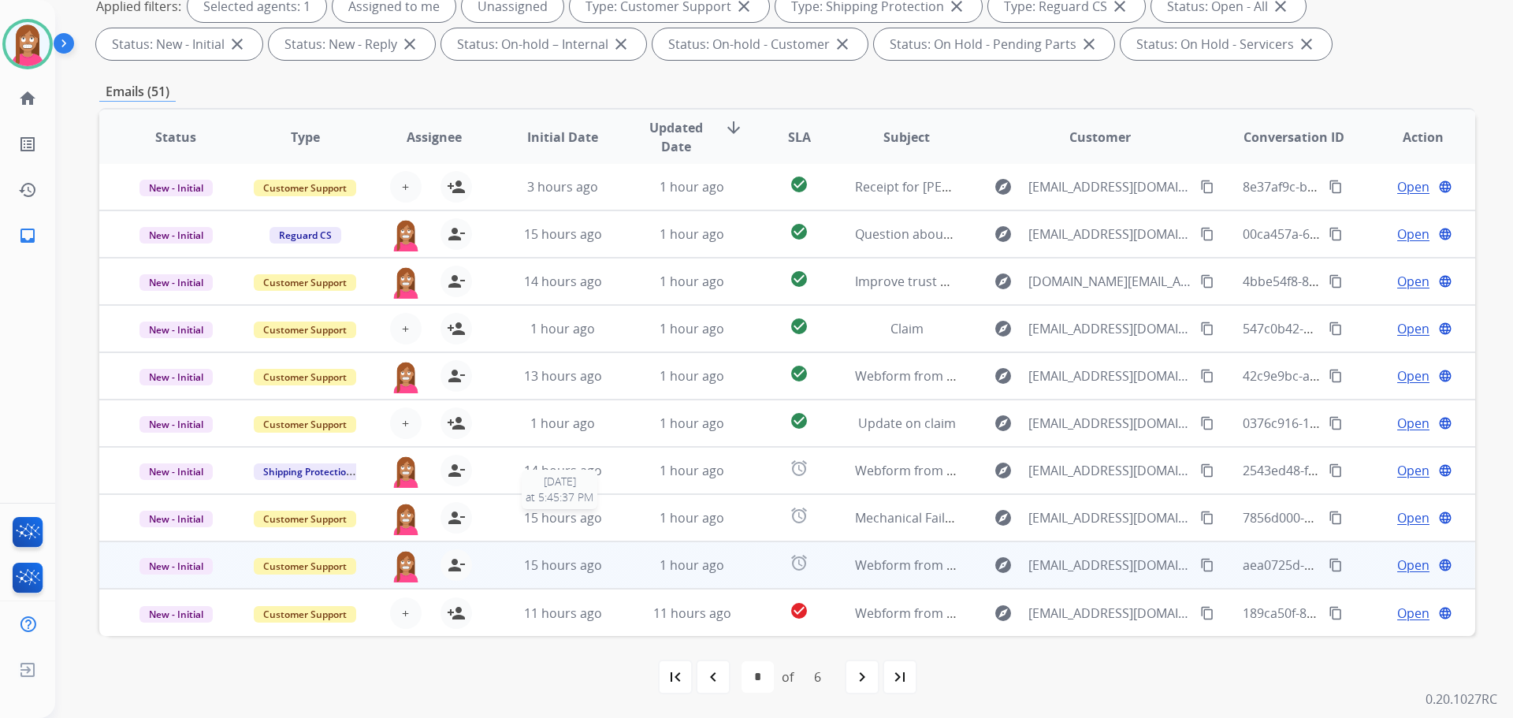
scroll to position [2, 0]
click at [622, 577] on td "1 hour ago" at bounding box center [679, 564] width 129 height 47
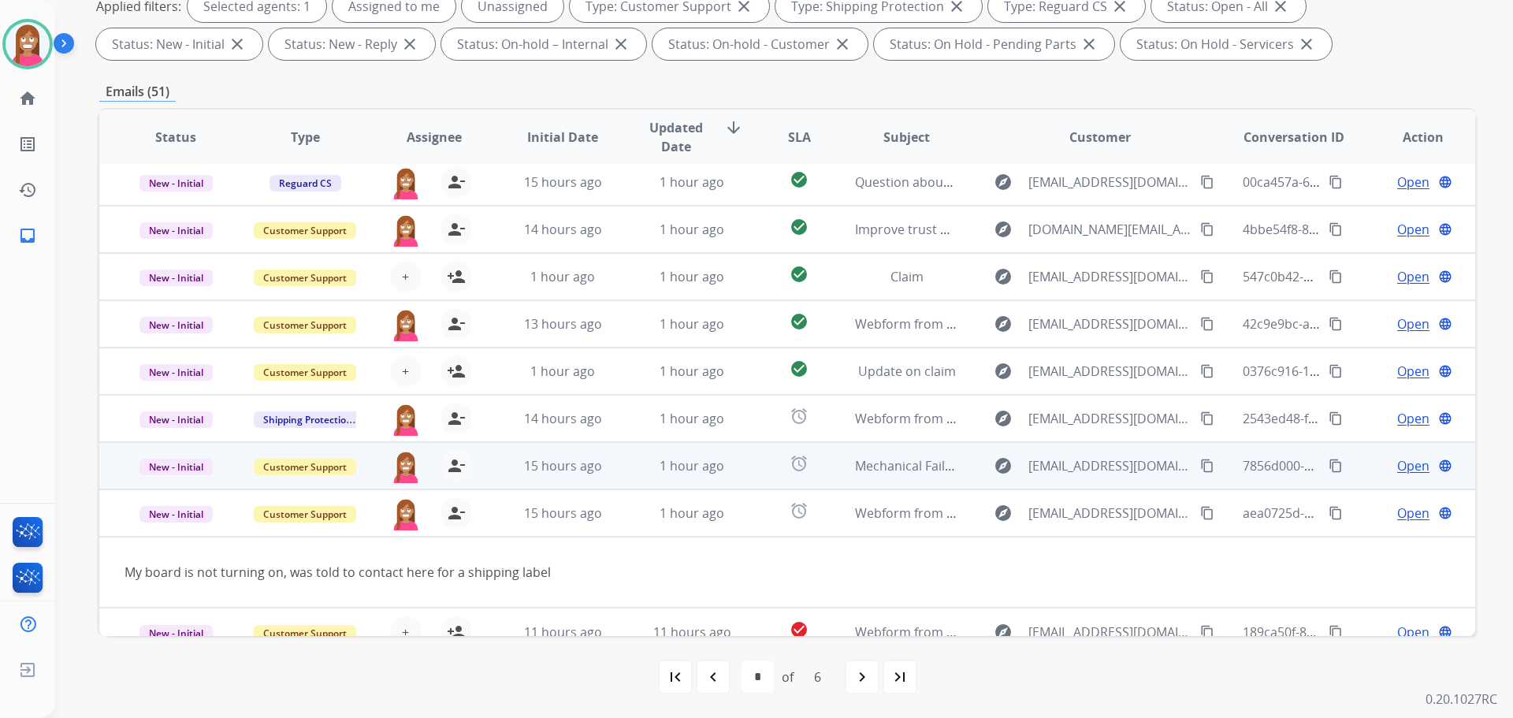
scroll to position [72, 0]
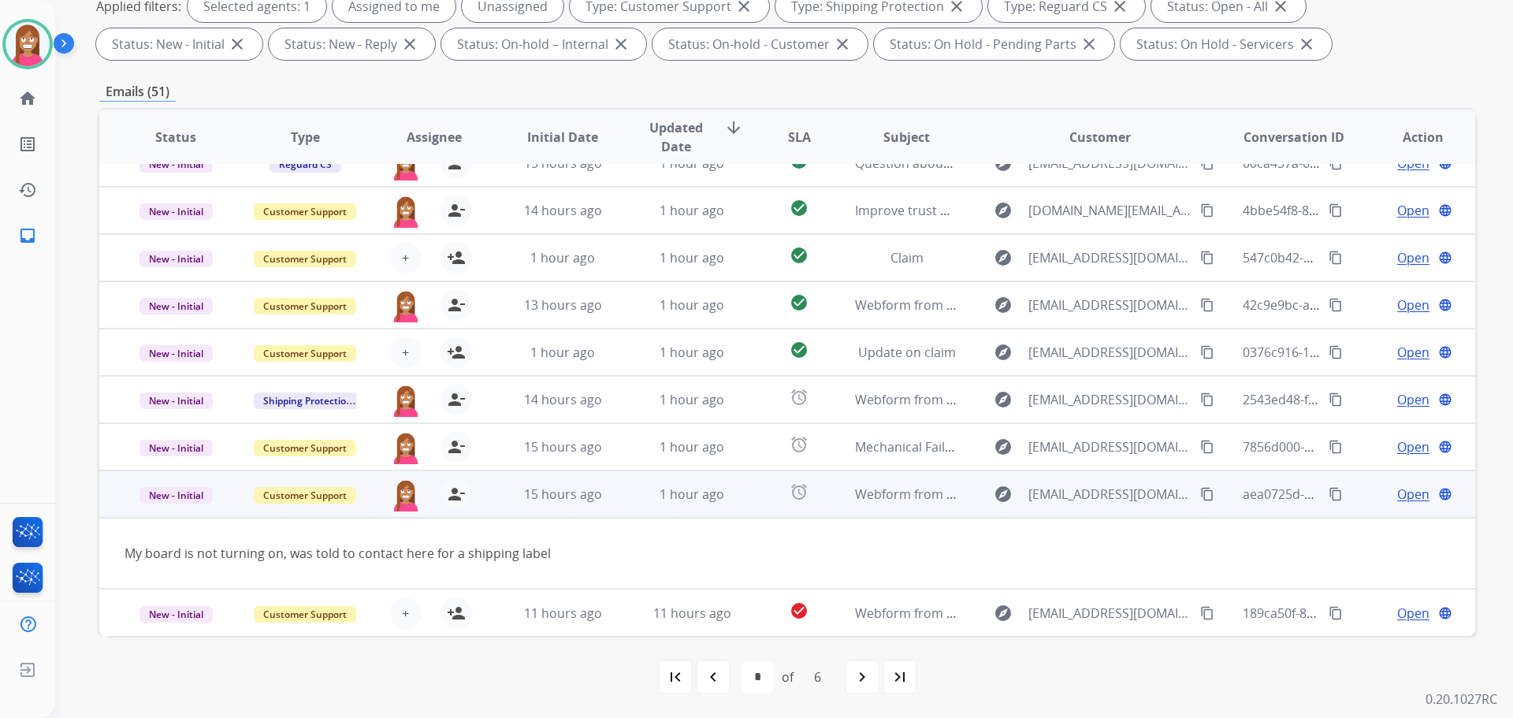
click at [1411, 498] on span "Open" at bounding box center [1413, 494] width 32 height 19
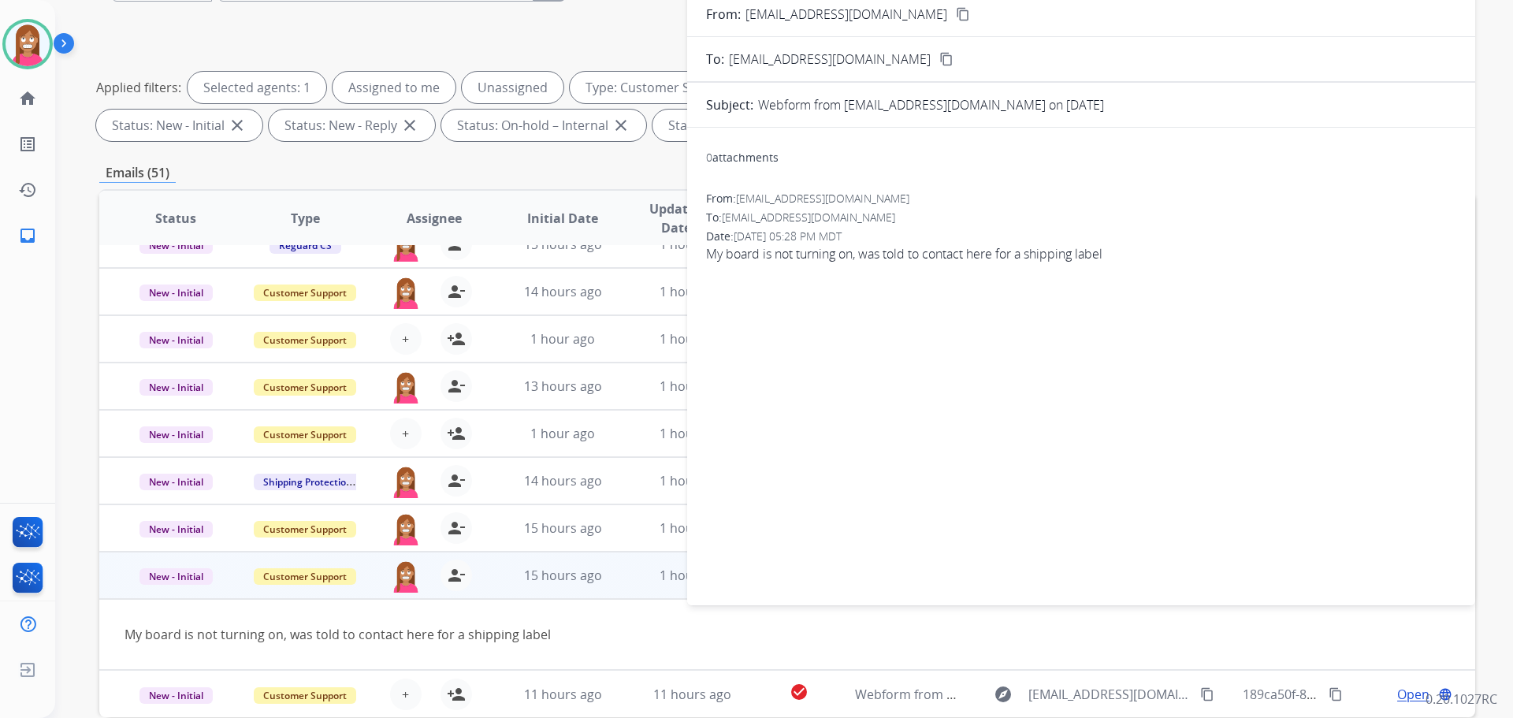
scroll to position [97, 0]
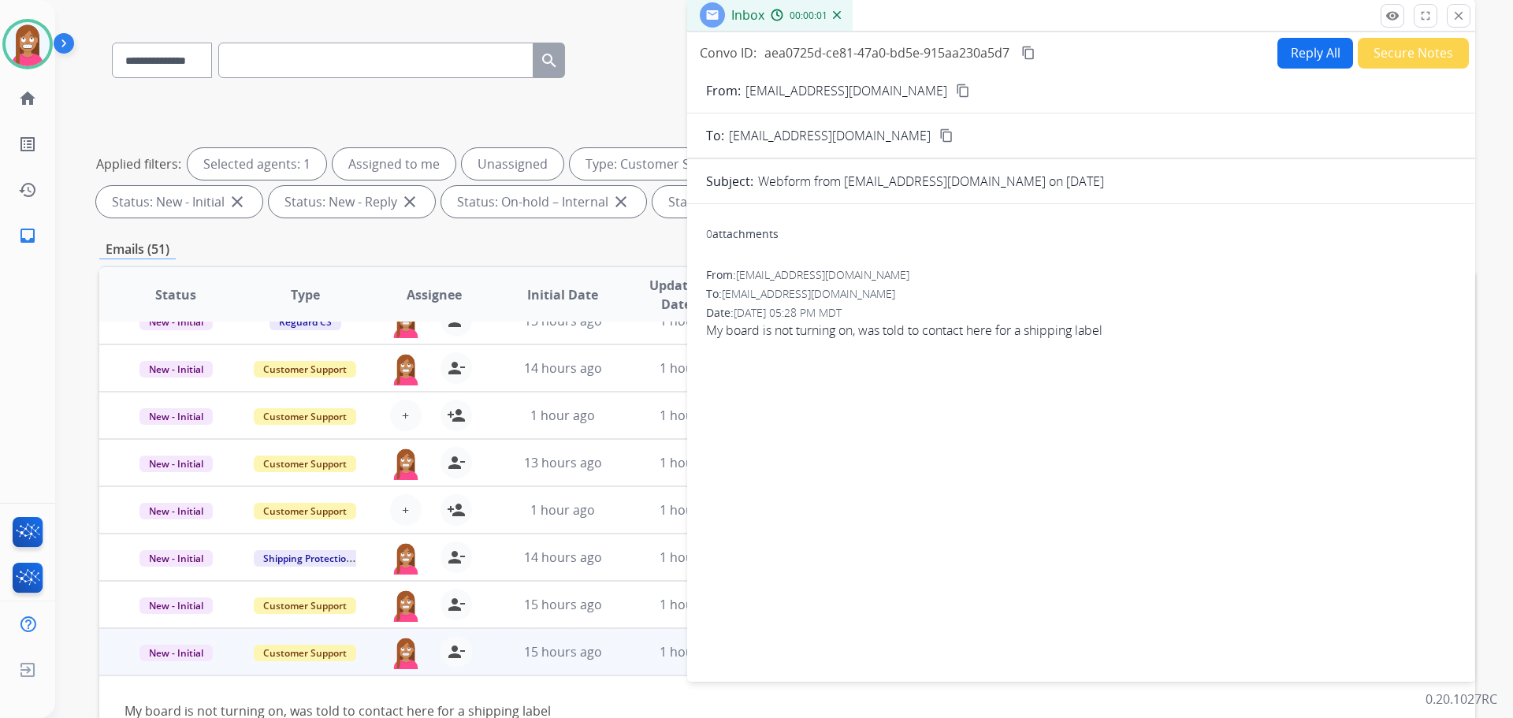
click at [1290, 61] on button "Reply All" at bounding box center [1315, 53] width 76 height 31
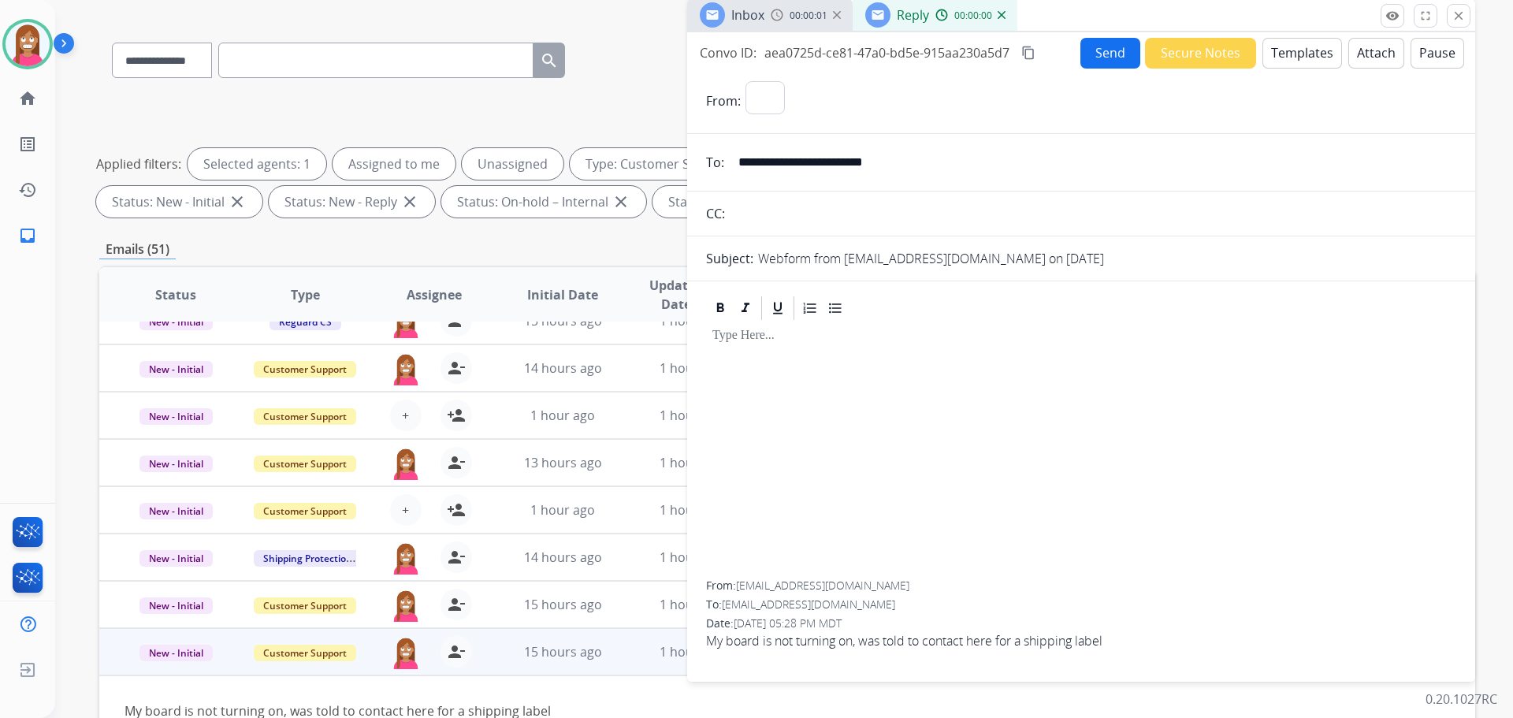
select select "**********"
click at [1272, 65] on button "Templates" at bounding box center [1302, 53] width 80 height 31
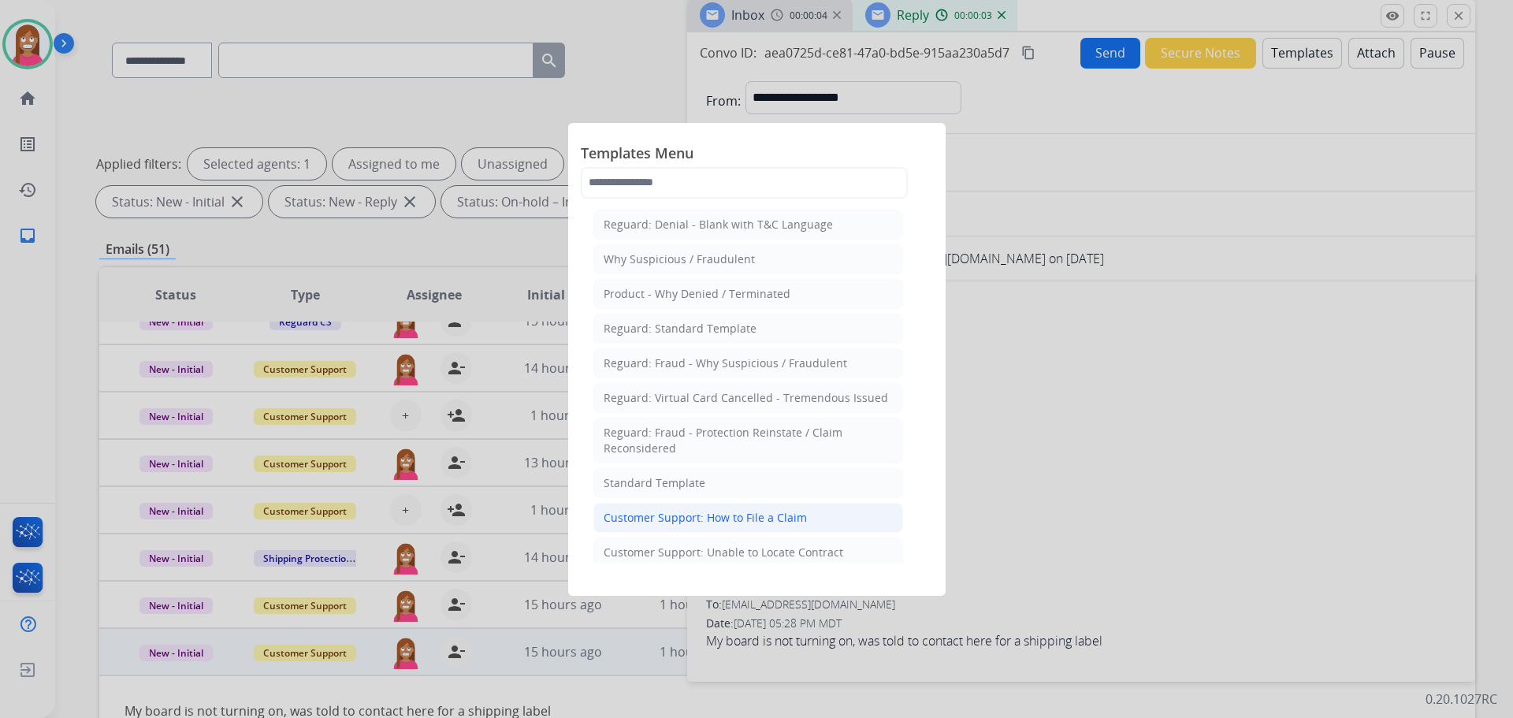
click at [700, 510] on div "Customer Support: How to File a Claim" at bounding box center [705, 518] width 203 height 16
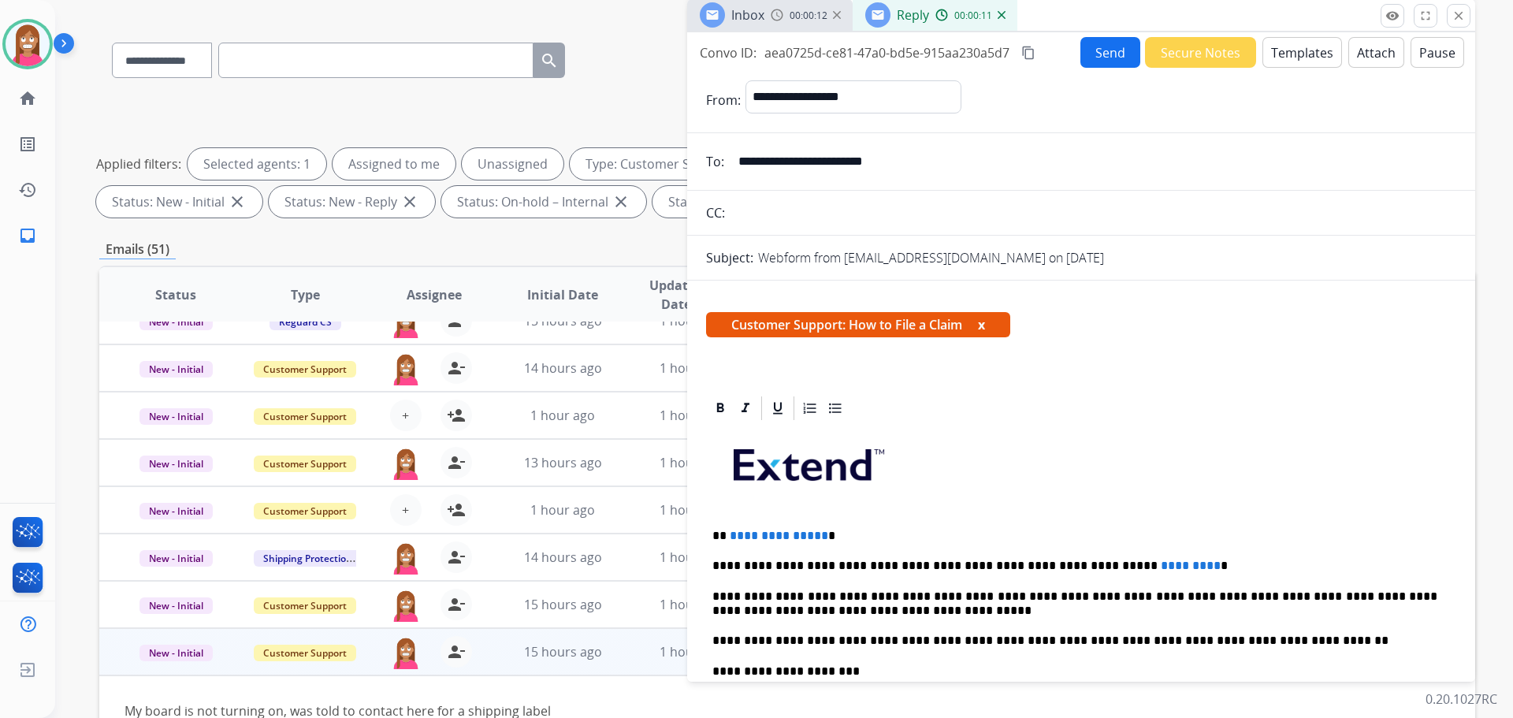
click at [816, 525] on div "**********" at bounding box center [1081, 662] width 750 height 481
drag, startPoint x: 819, startPoint y: 523, endPoint x: 726, endPoint y: 523, distance: 93.0
click at [726, 523] on div "**********" at bounding box center [1081, 662] width 750 height 481
drag, startPoint x: 1140, startPoint y: 548, endPoint x: 1027, endPoint y: 548, distance: 113.5
click at [1027, 548] on div "**********" at bounding box center [1081, 662] width 750 height 481
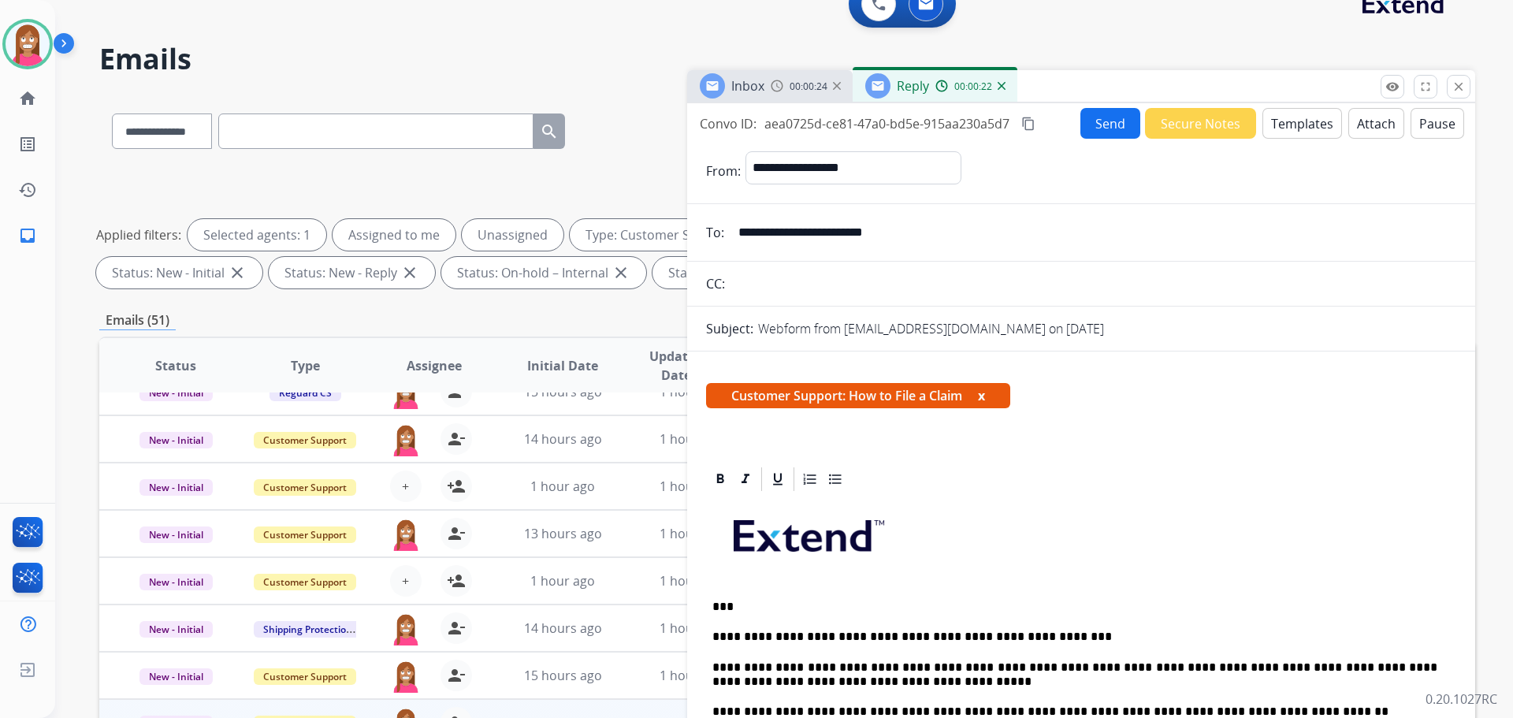
scroll to position [0, 0]
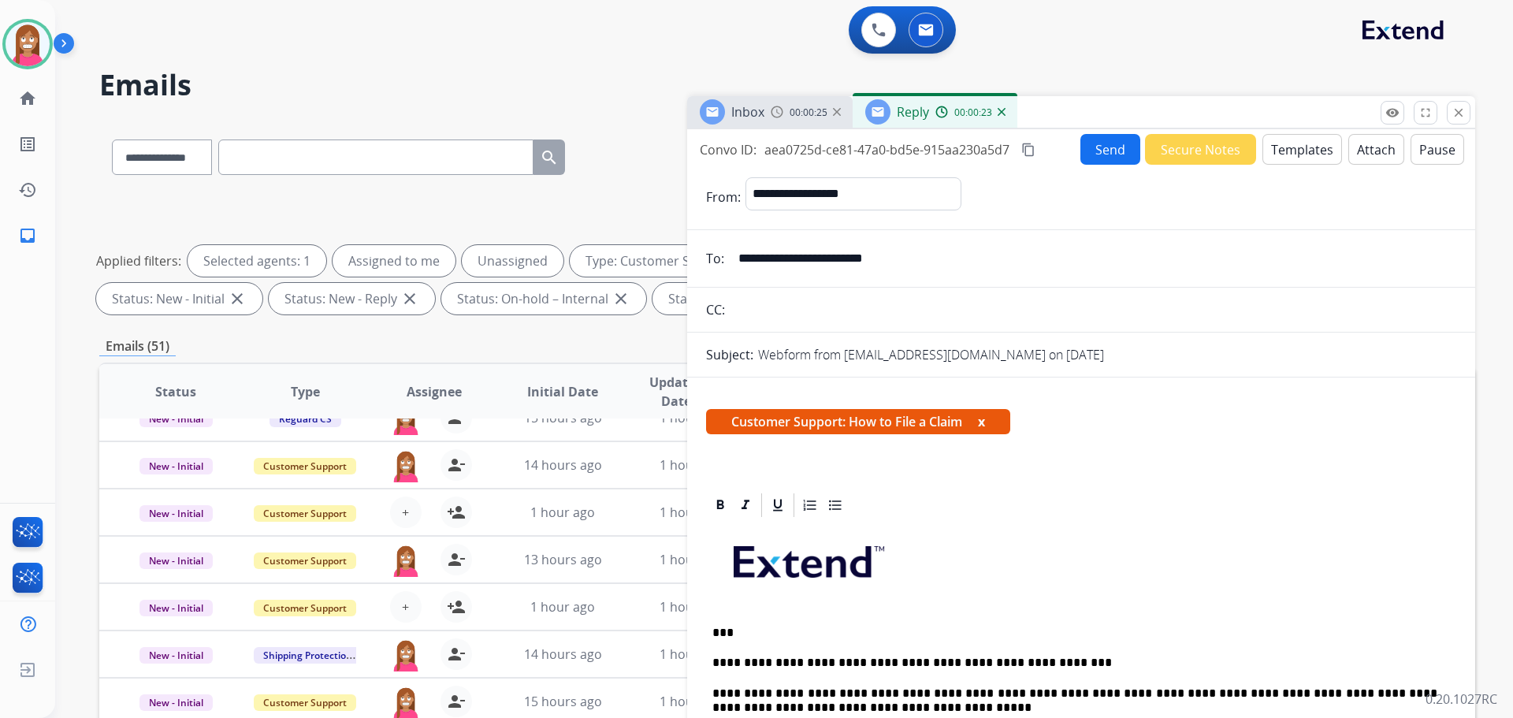
click at [1098, 152] on button "Send" at bounding box center [1110, 149] width 60 height 31
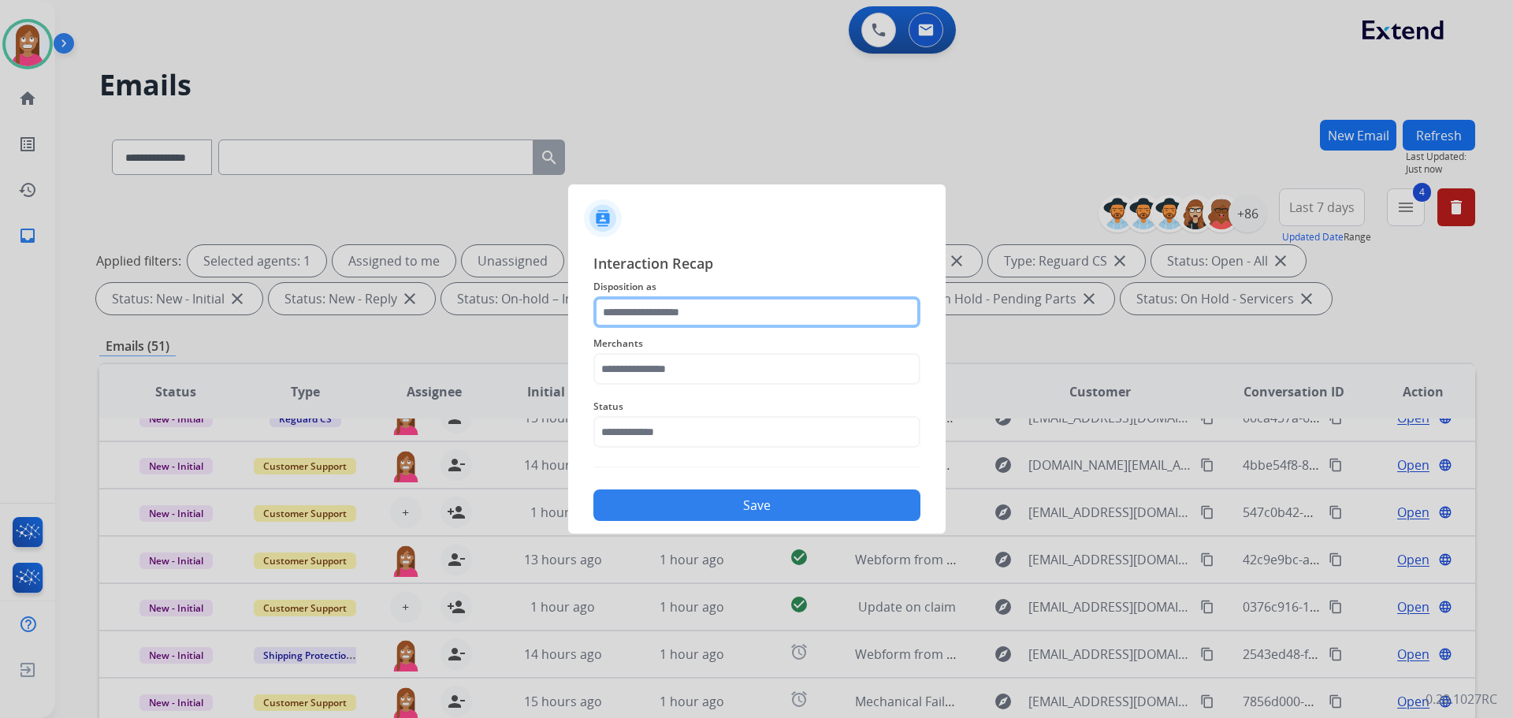
click at [640, 318] on input "text" at bounding box center [756, 312] width 327 height 32
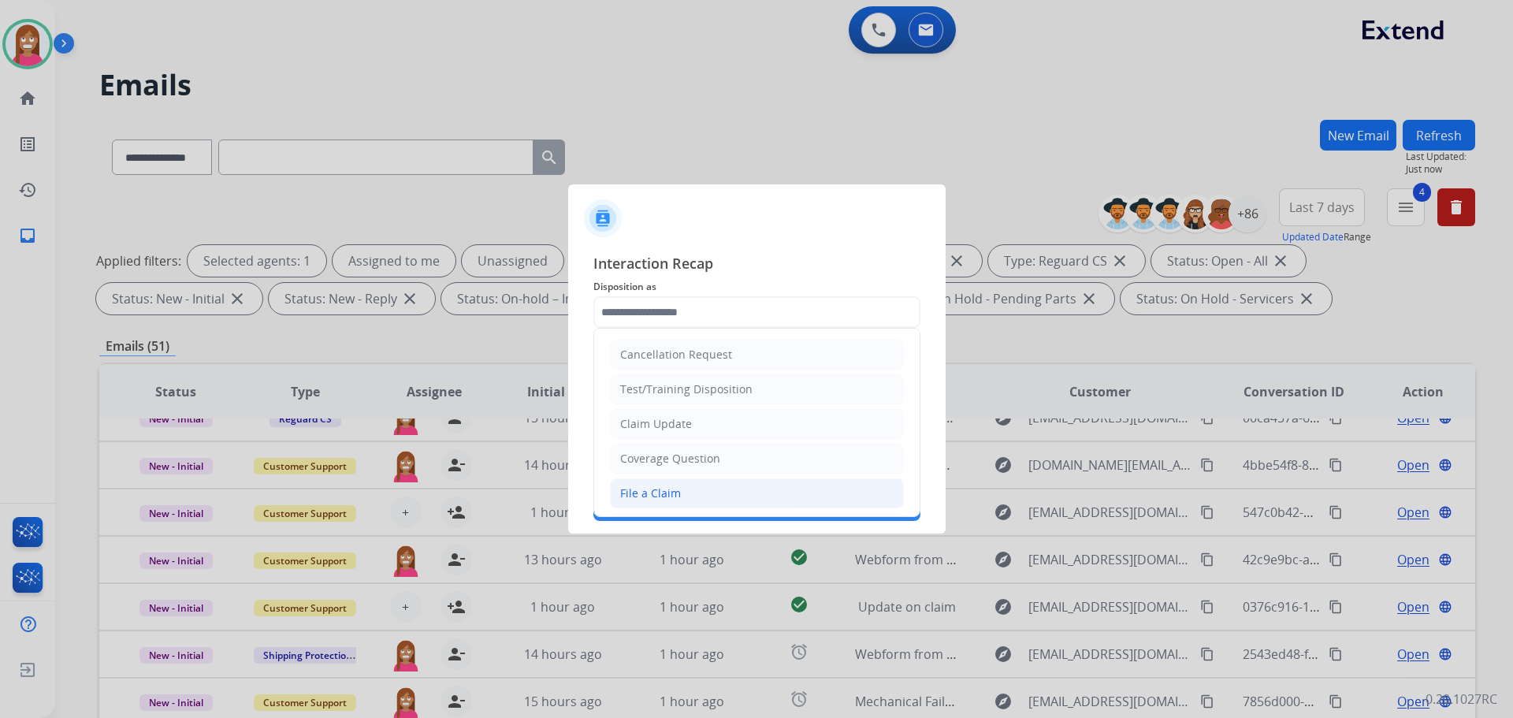
click at [657, 494] on div "File a Claim" at bounding box center [650, 493] width 61 height 16
type input "**********"
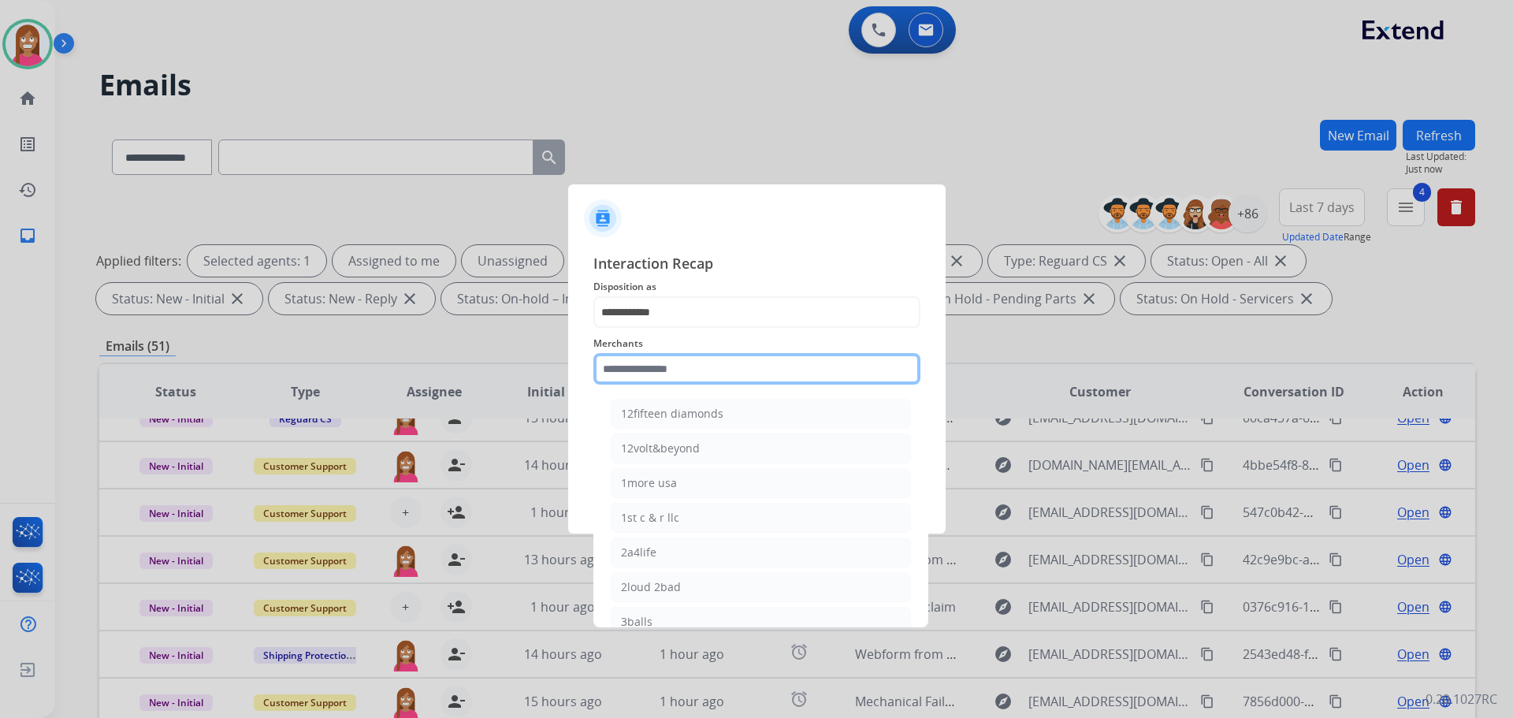
click at [658, 375] on input "text" at bounding box center [756, 369] width 327 height 32
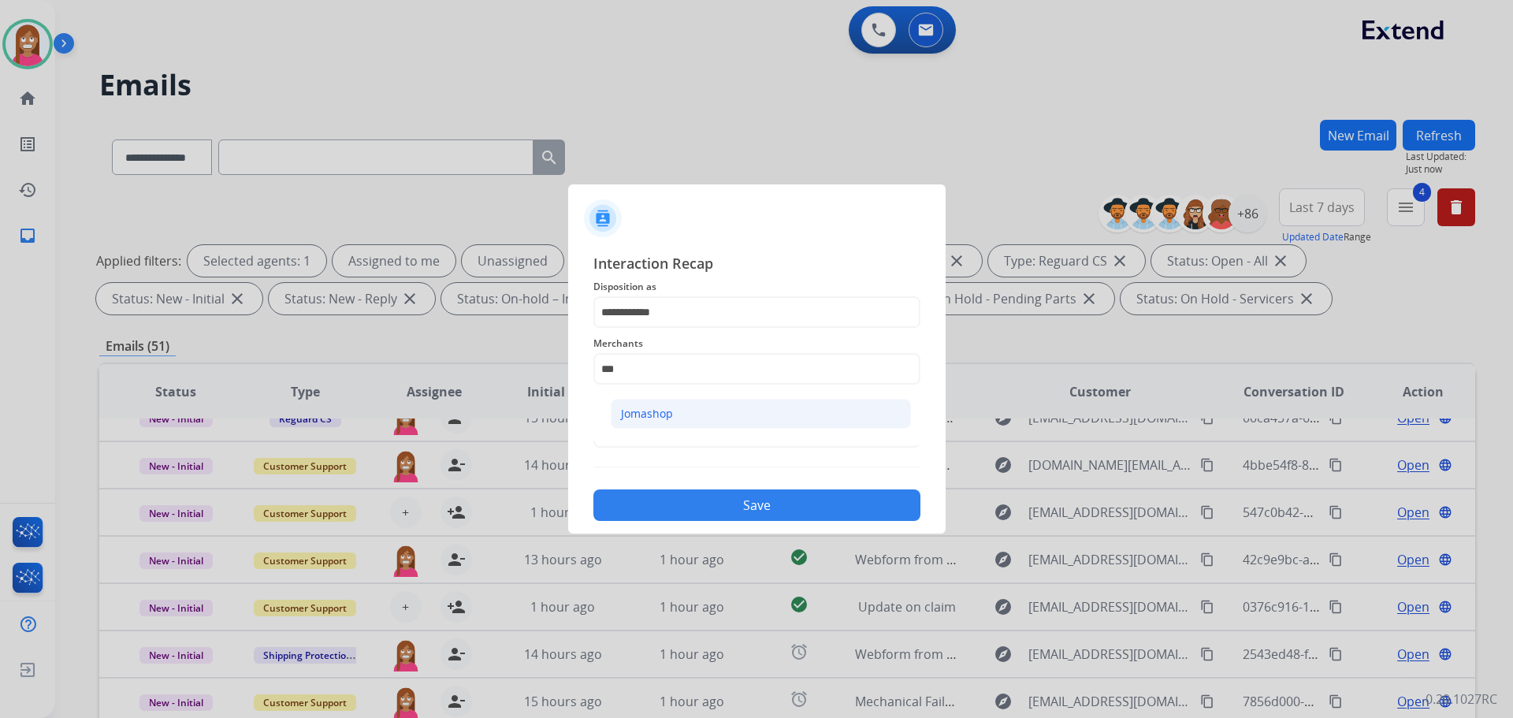
click at [648, 407] on div "Jomashop" at bounding box center [647, 414] width 52 height 16
type input "********"
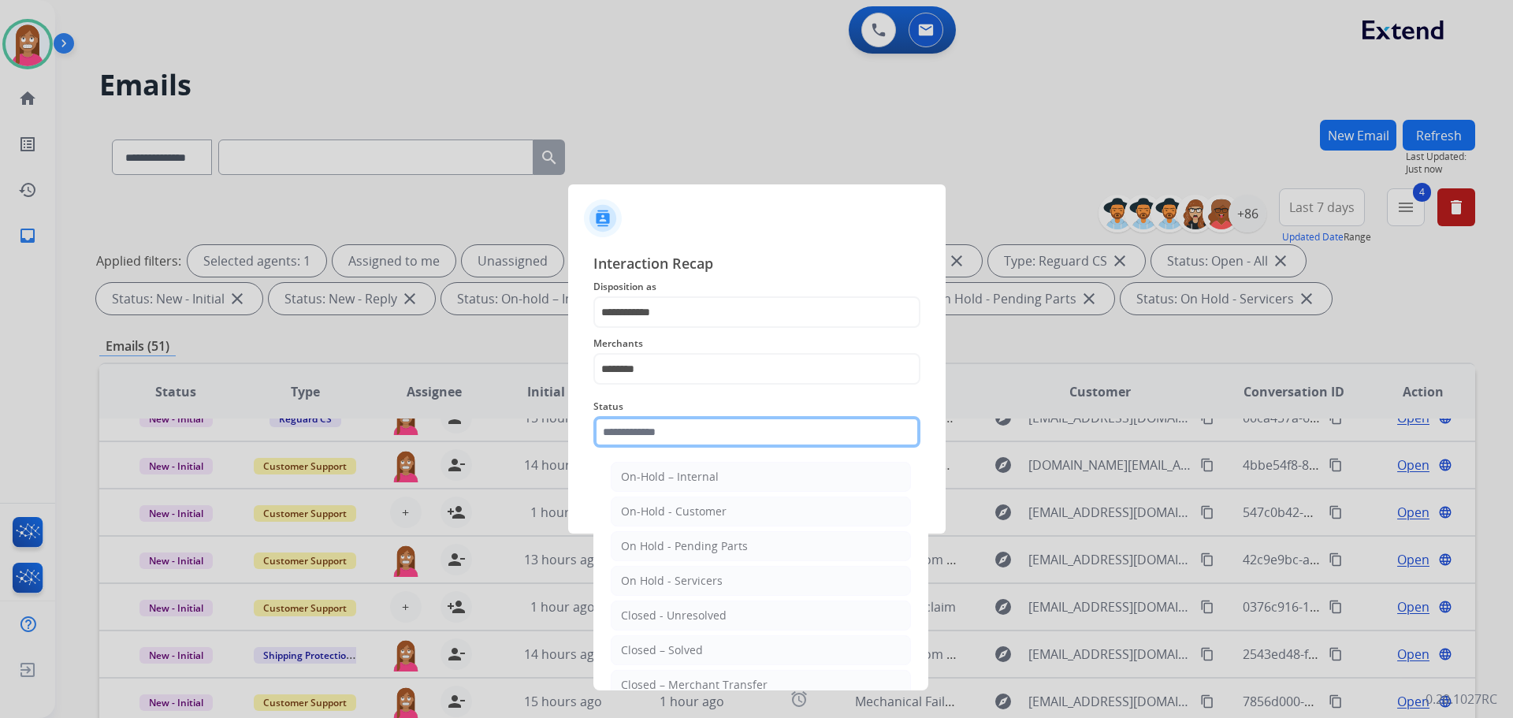
click at [645, 432] on input "text" at bounding box center [756, 432] width 327 height 32
click at [648, 644] on div "Closed – Solved" at bounding box center [662, 650] width 82 height 16
type input "**********"
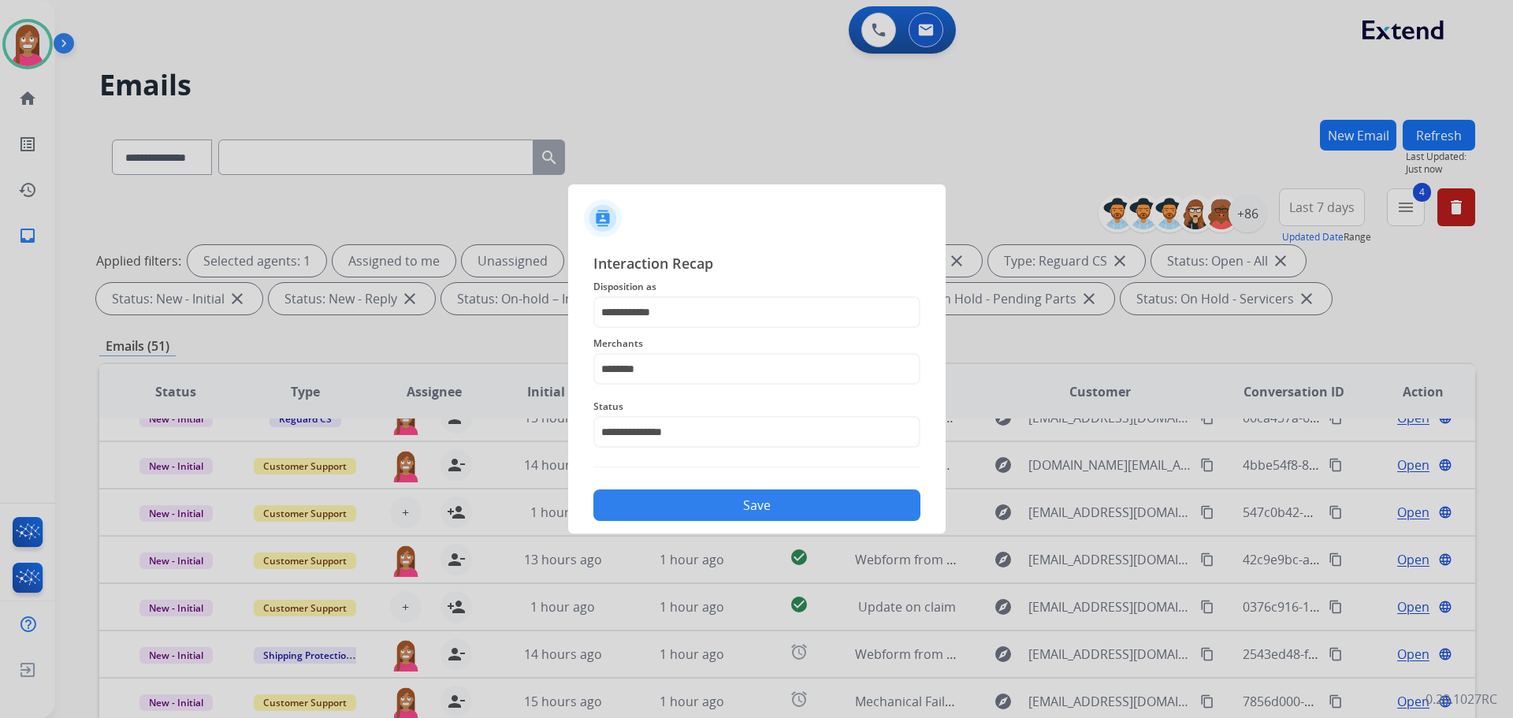
click at [641, 509] on button "Save" at bounding box center [756, 505] width 327 height 32
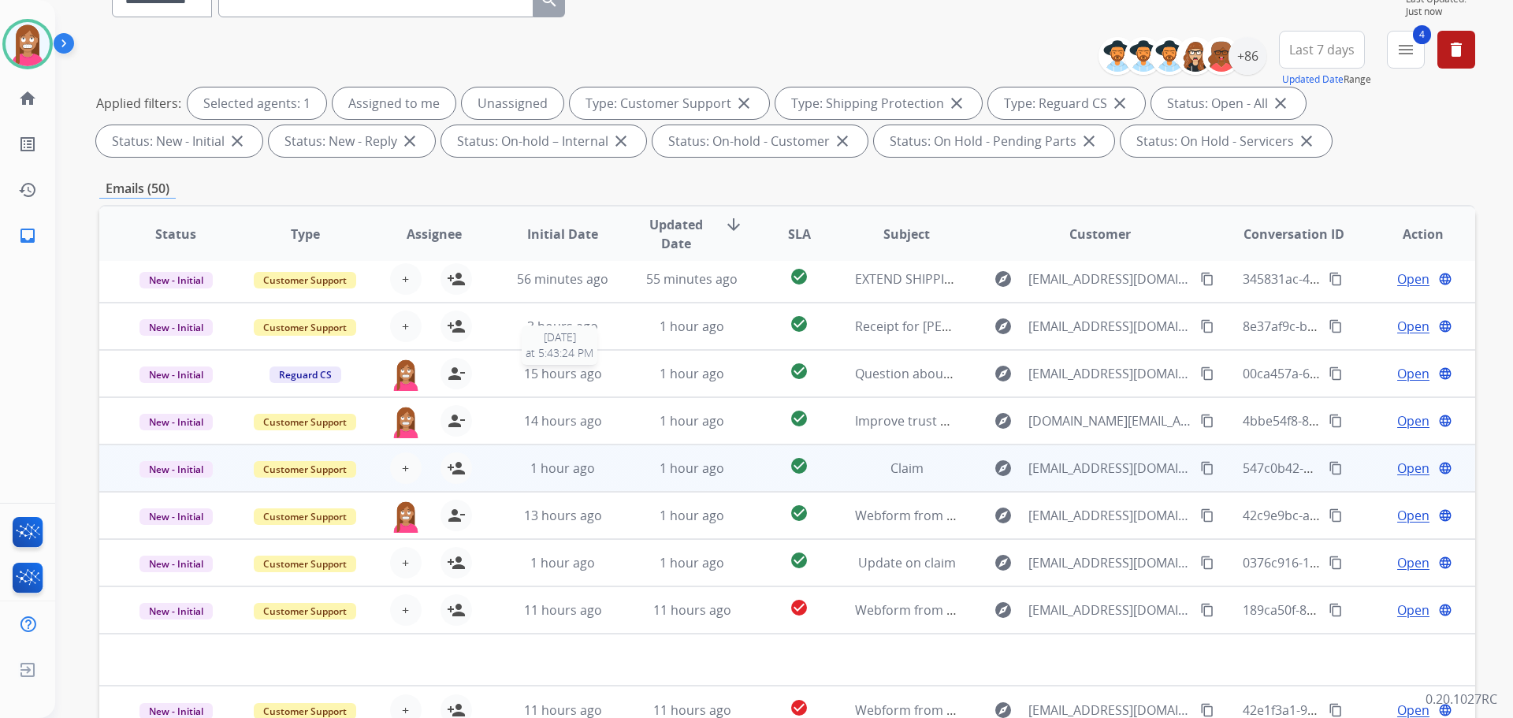
scroll to position [254, 0]
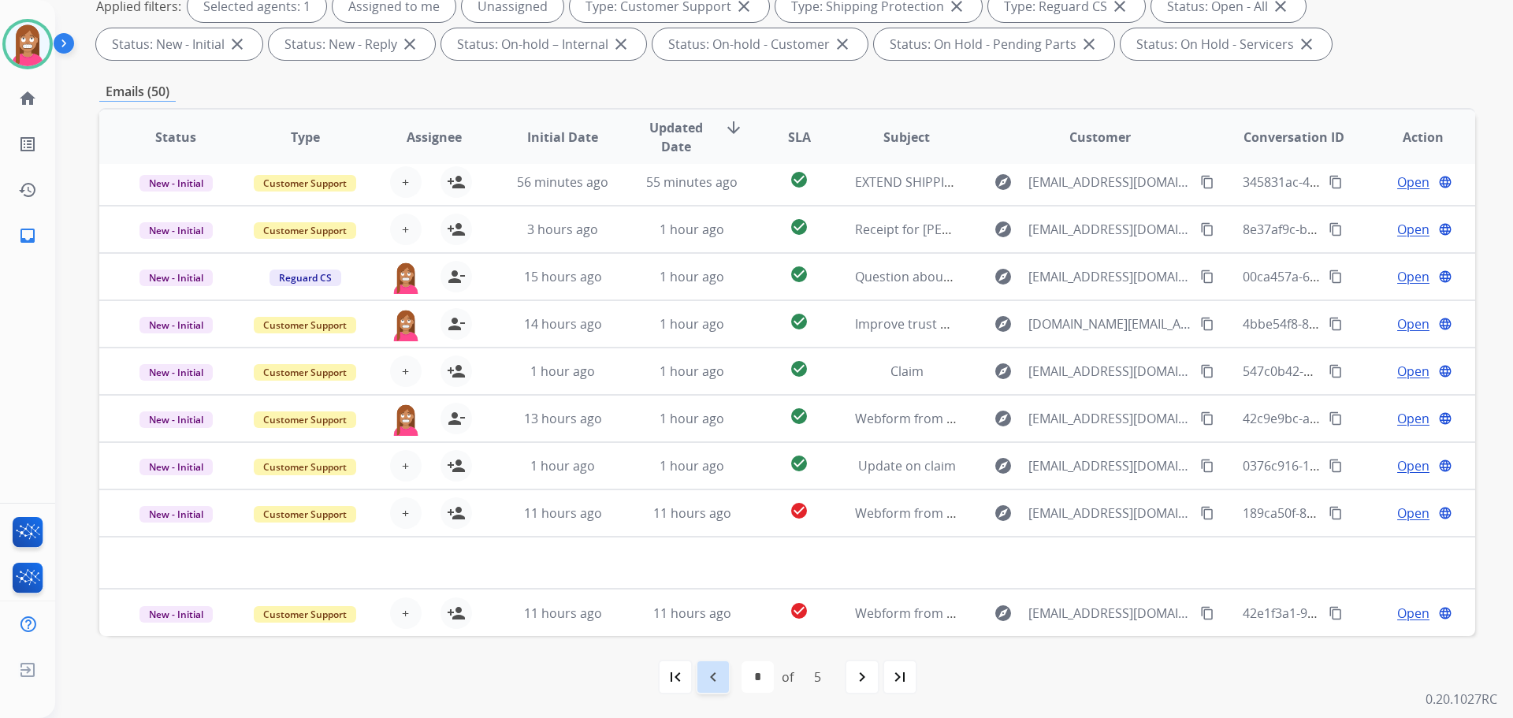
click at [713, 678] on mat-icon "navigate_before" at bounding box center [713, 676] width 19 height 19
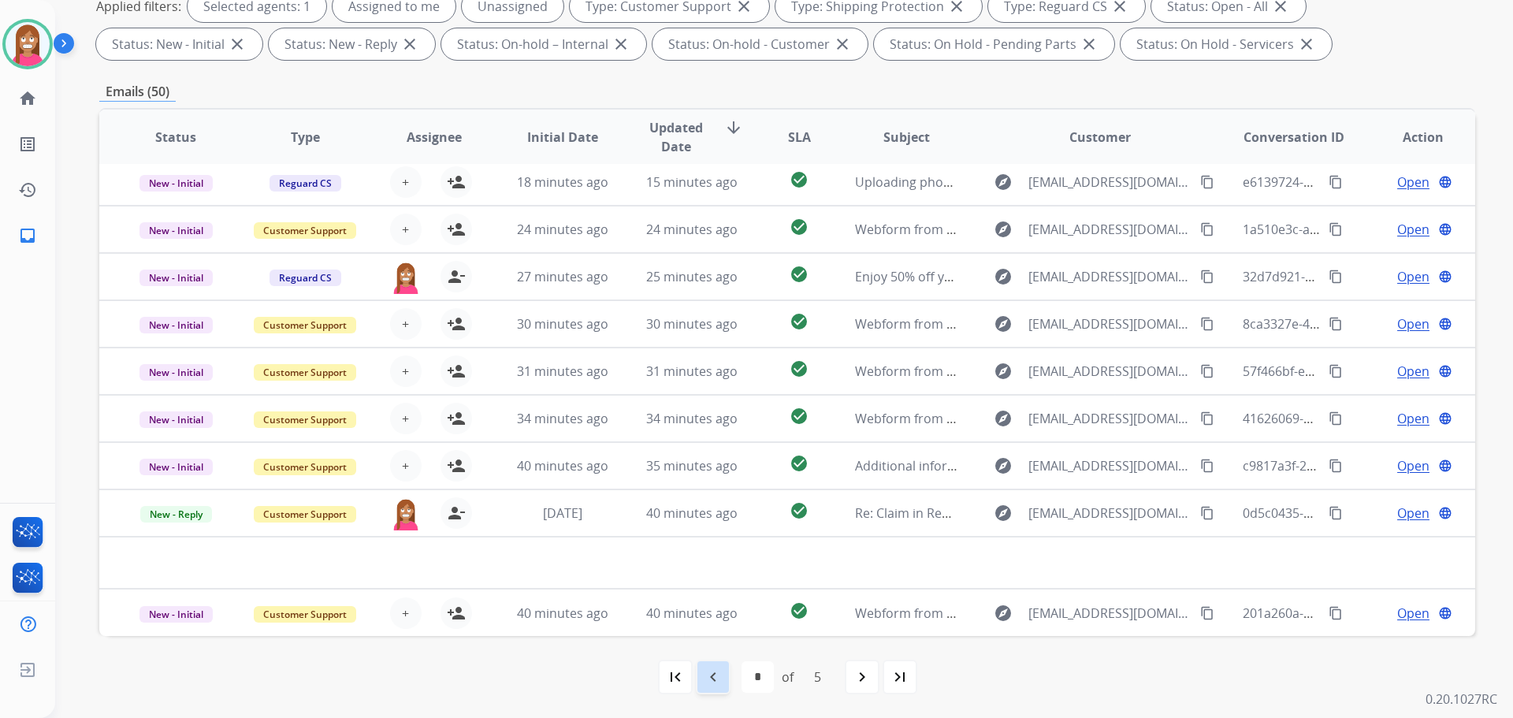
click at [705, 680] on mat-icon "navigate_before" at bounding box center [713, 676] width 19 height 19
select select "*"
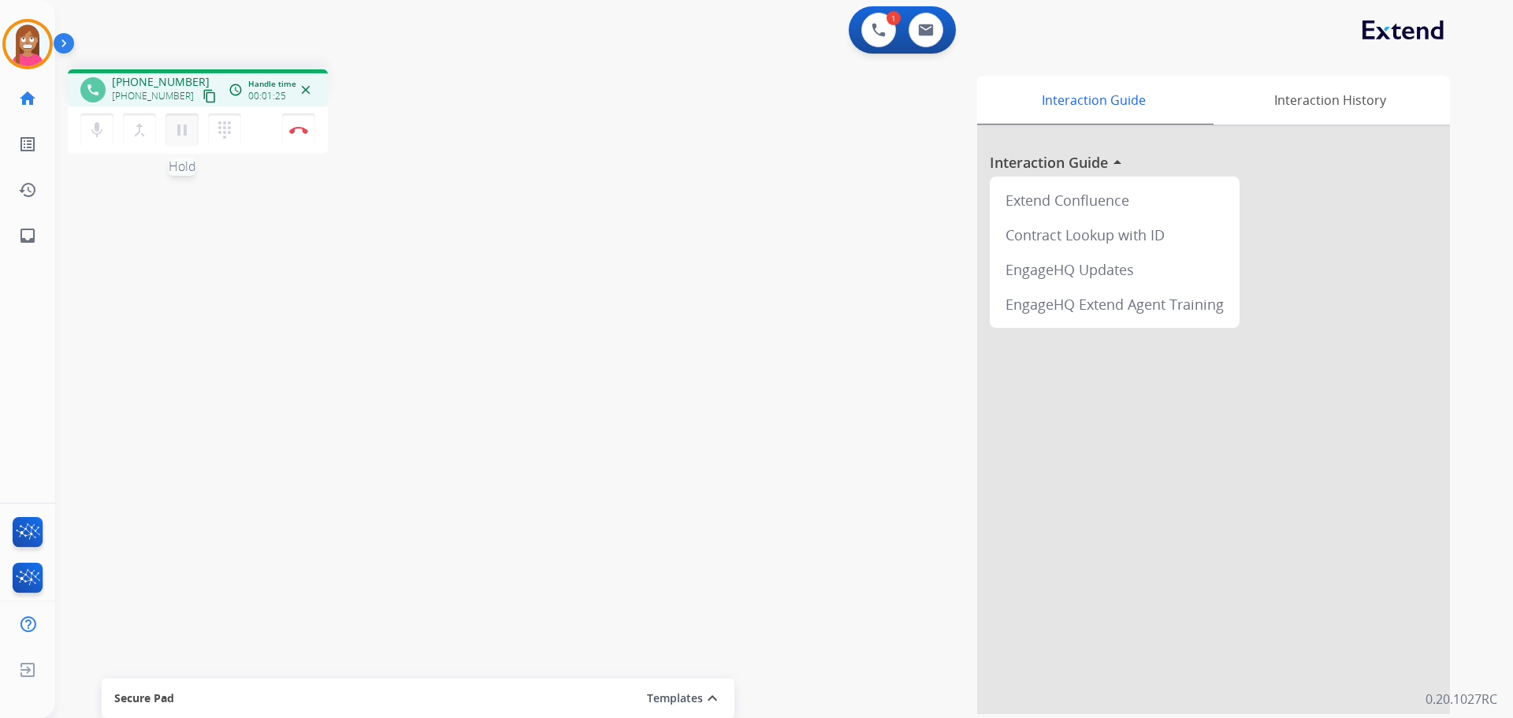
click at [194, 128] on button "pause Hold" at bounding box center [181, 129] width 33 height 33
click at [22, 246] on link "inbox Emails" at bounding box center [28, 236] width 44 height 44
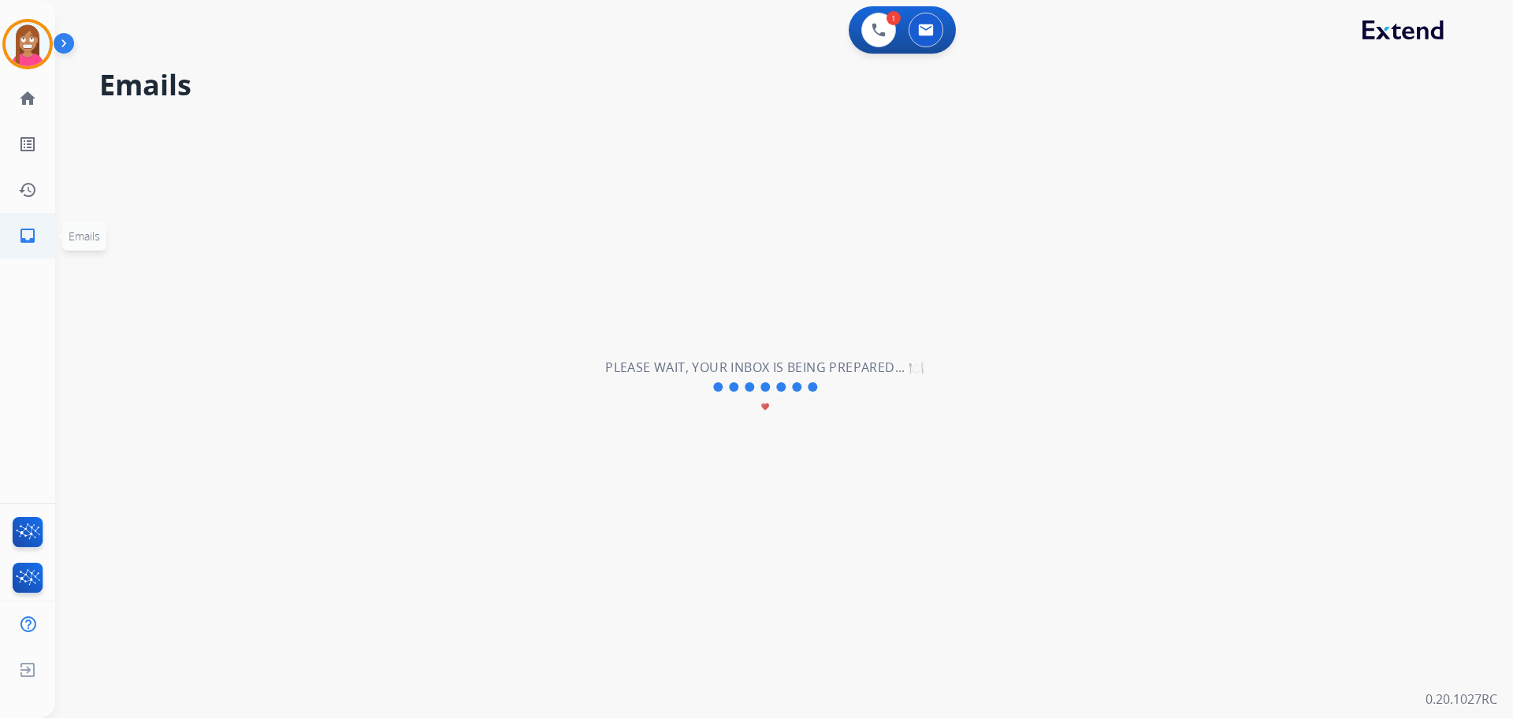
click at [25, 240] on mat-icon "inbox" at bounding box center [27, 235] width 19 height 19
click at [883, 32] on img at bounding box center [878, 30] width 14 height 14
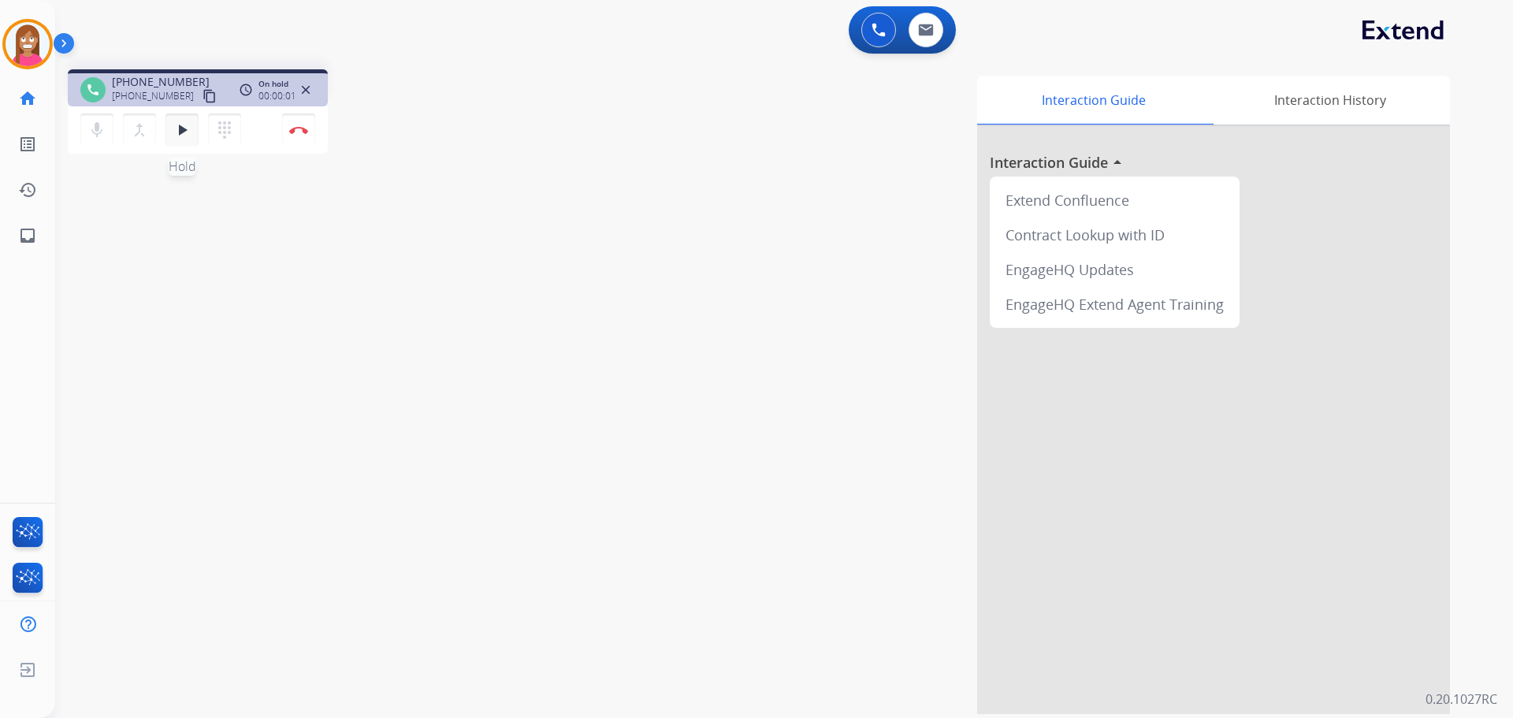
click at [184, 132] on mat-icon "play_arrow" at bounding box center [182, 130] width 19 height 19
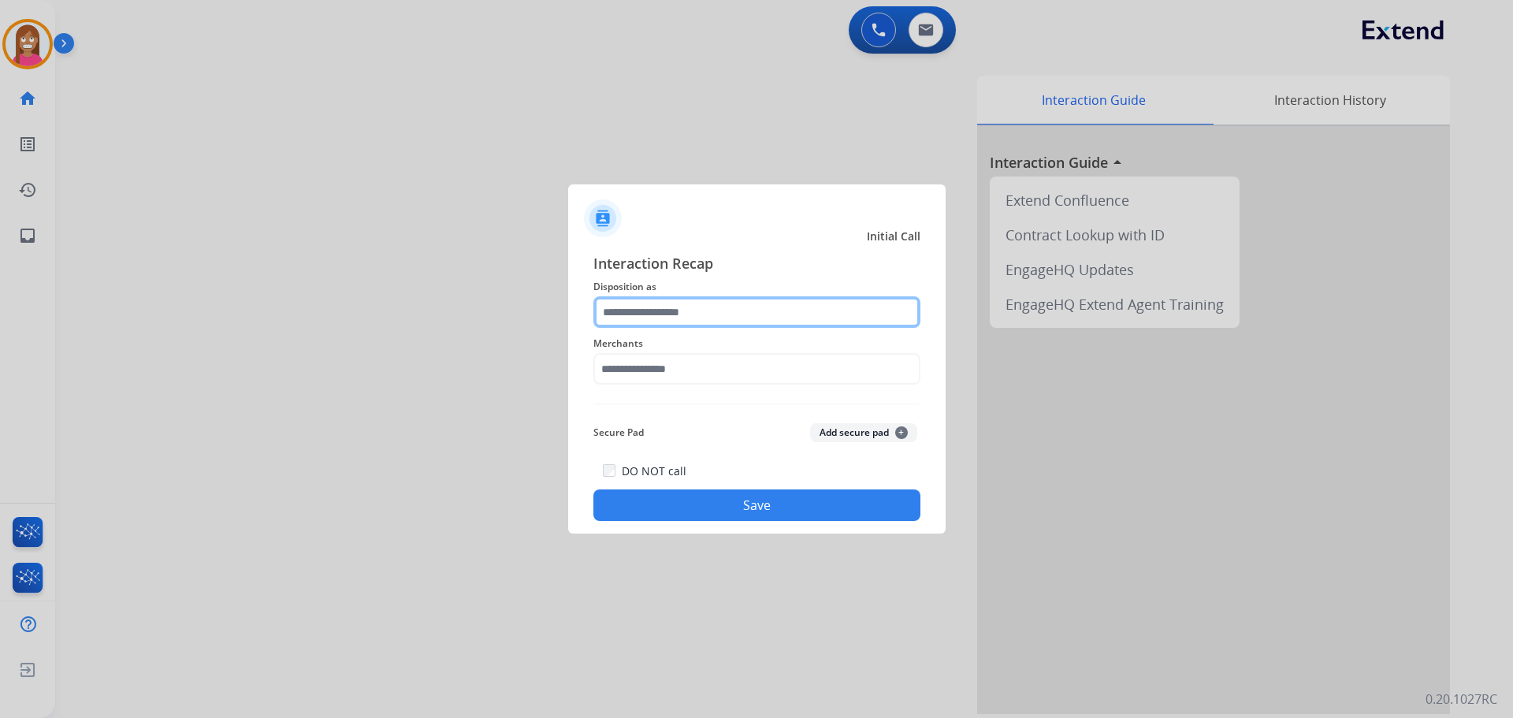
click at [632, 314] on input "text" at bounding box center [756, 312] width 327 height 32
click at [767, 310] on input "text" at bounding box center [756, 312] width 327 height 32
click at [815, 314] on input "text" at bounding box center [756, 312] width 327 height 32
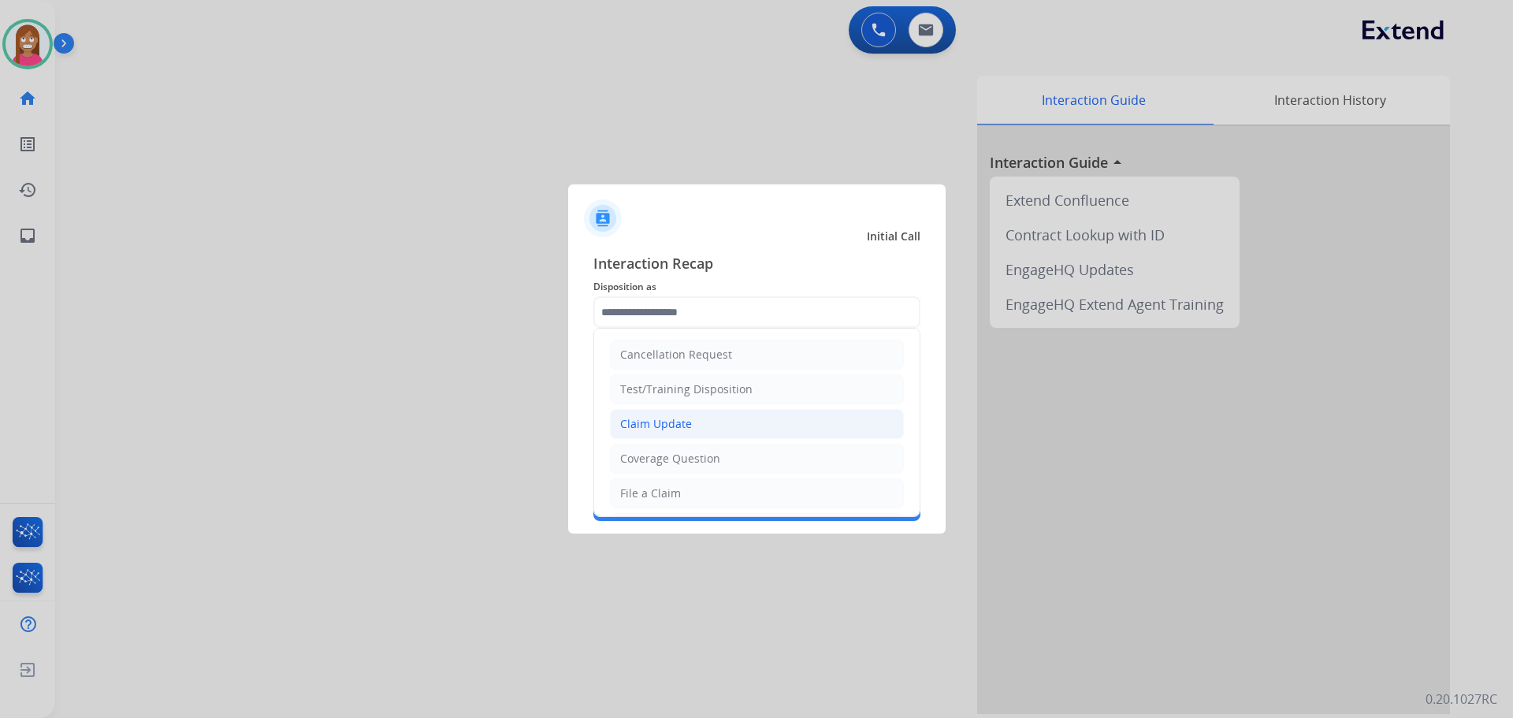
click at [663, 414] on li "Claim Update" at bounding box center [757, 424] width 294 height 30
type input "**********"
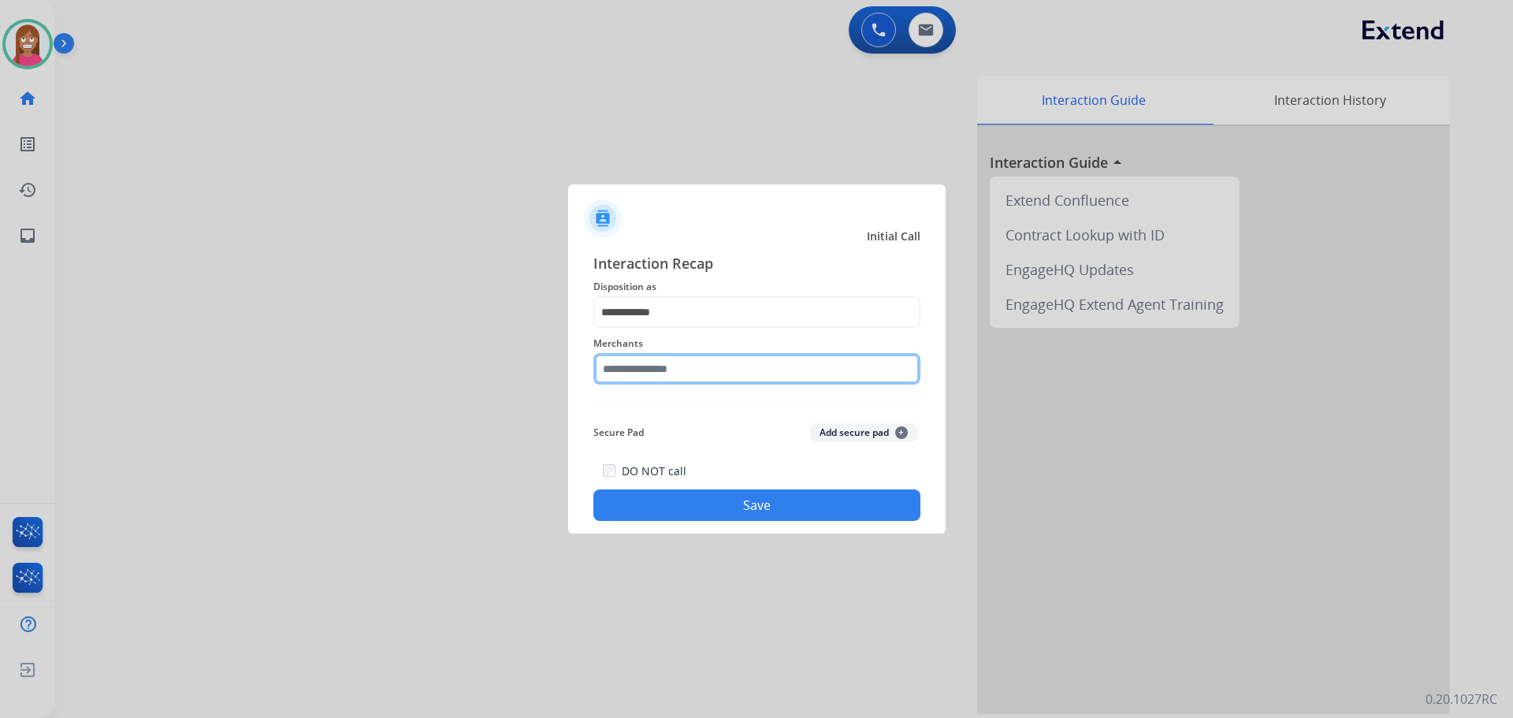
click at [649, 366] on input "text" at bounding box center [756, 369] width 327 height 32
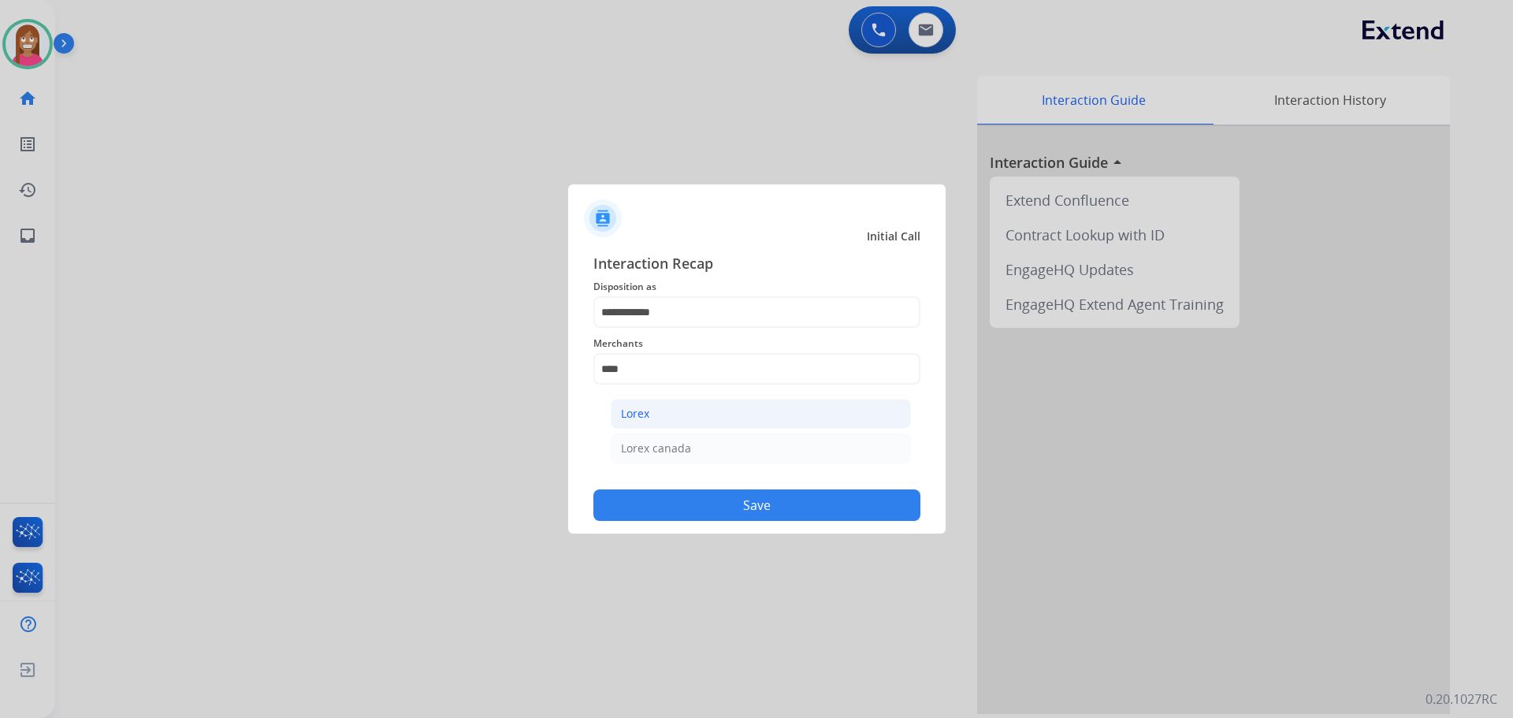
click at [637, 407] on div "Lorex" at bounding box center [635, 414] width 28 height 16
type input "*****"
click at [678, 501] on button "Save" at bounding box center [756, 505] width 327 height 32
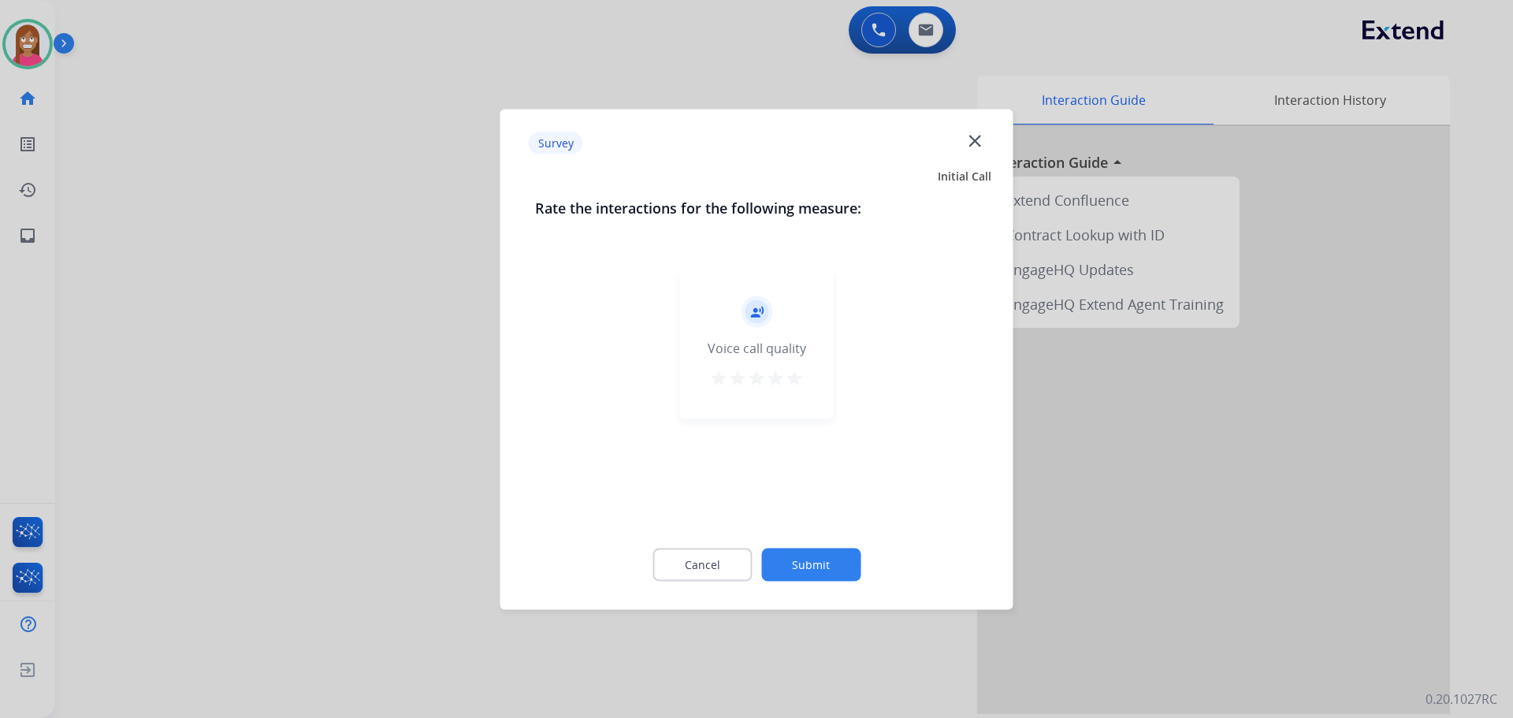
click at [967, 143] on mat-icon "close" at bounding box center [974, 140] width 20 height 20
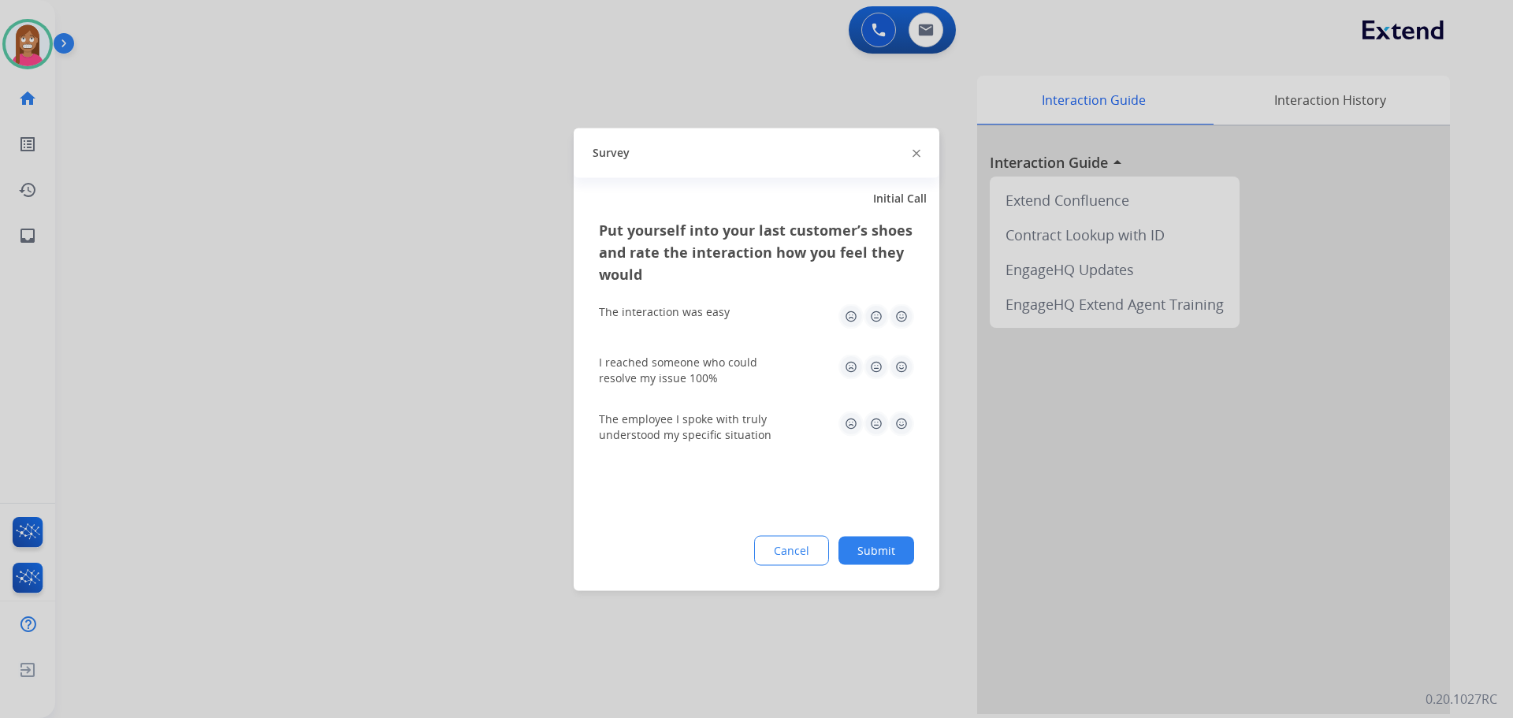
click at [915, 154] on img at bounding box center [916, 154] width 8 height 8
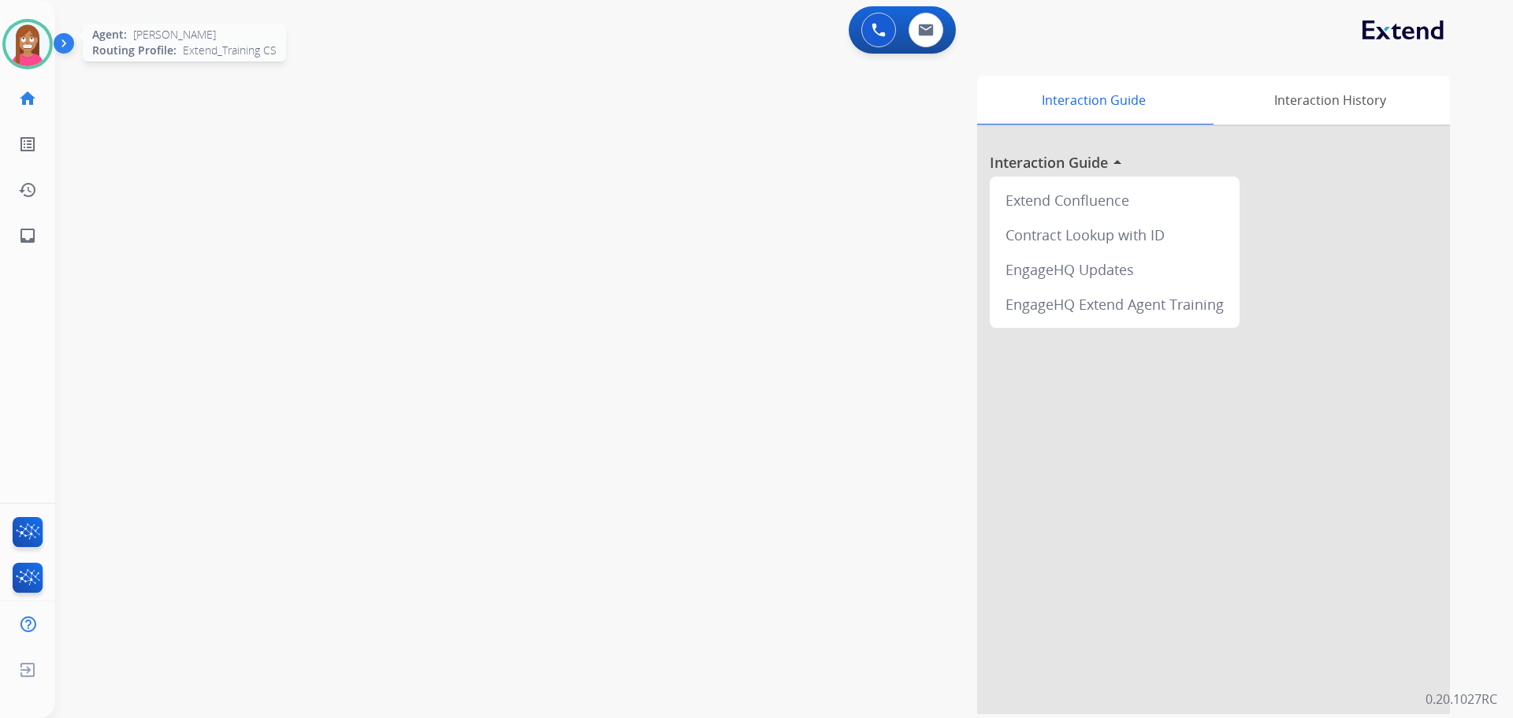
click at [29, 41] on img at bounding box center [28, 44] width 44 height 44
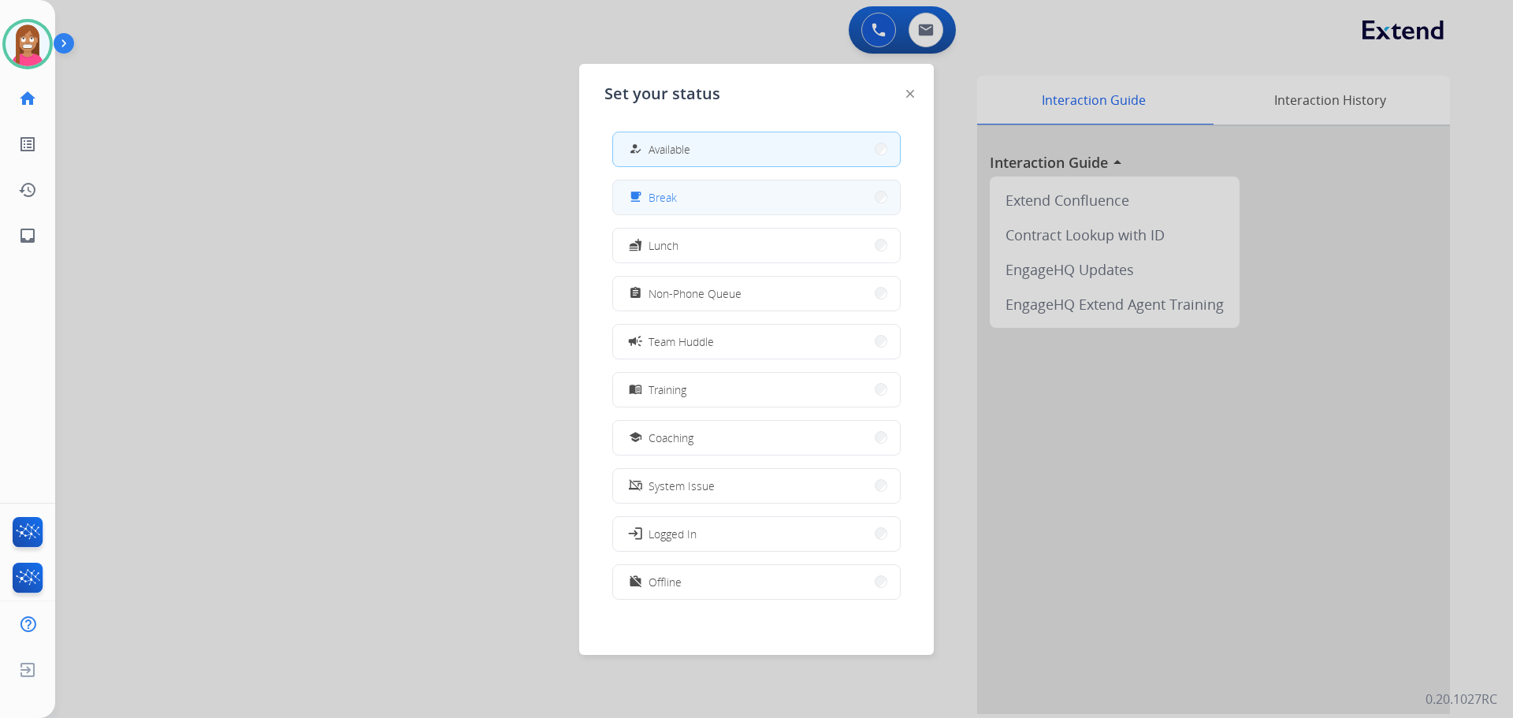
click at [689, 195] on button "free_breakfast Break" at bounding box center [756, 197] width 287 height 34
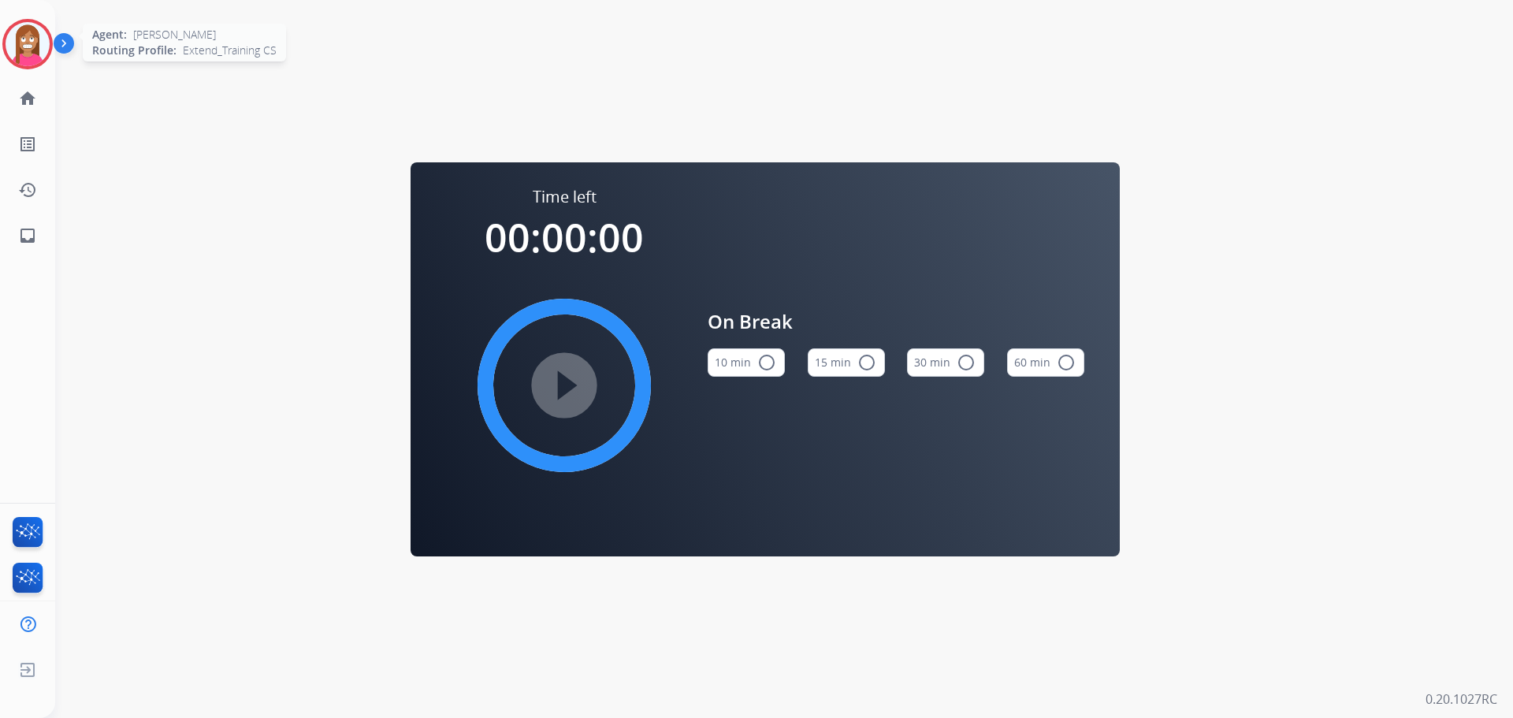
click at [17, 46] on img at bounding box center [28, 44] width 44 height 44
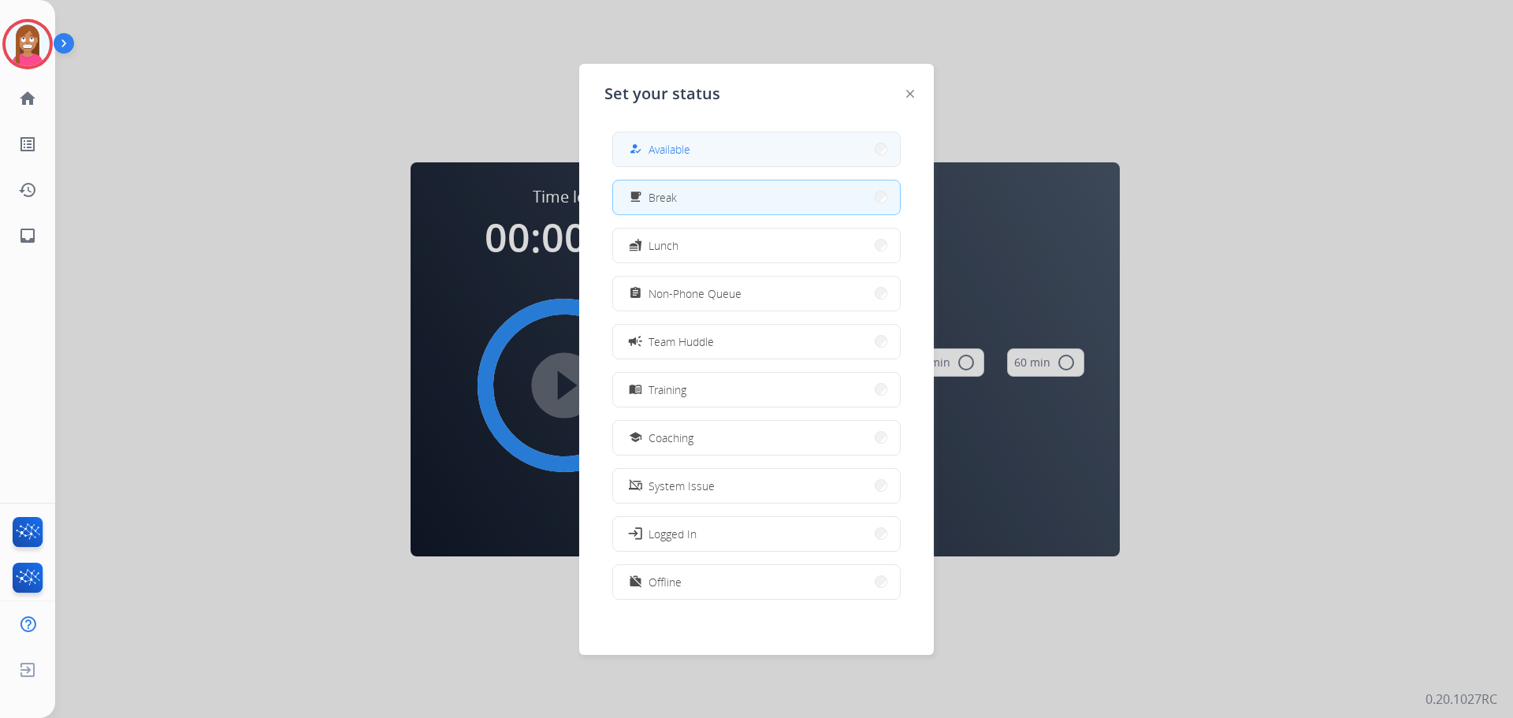
click at [658, 153] on span "Available" at bounding box center [669, 149] width 42 height 17
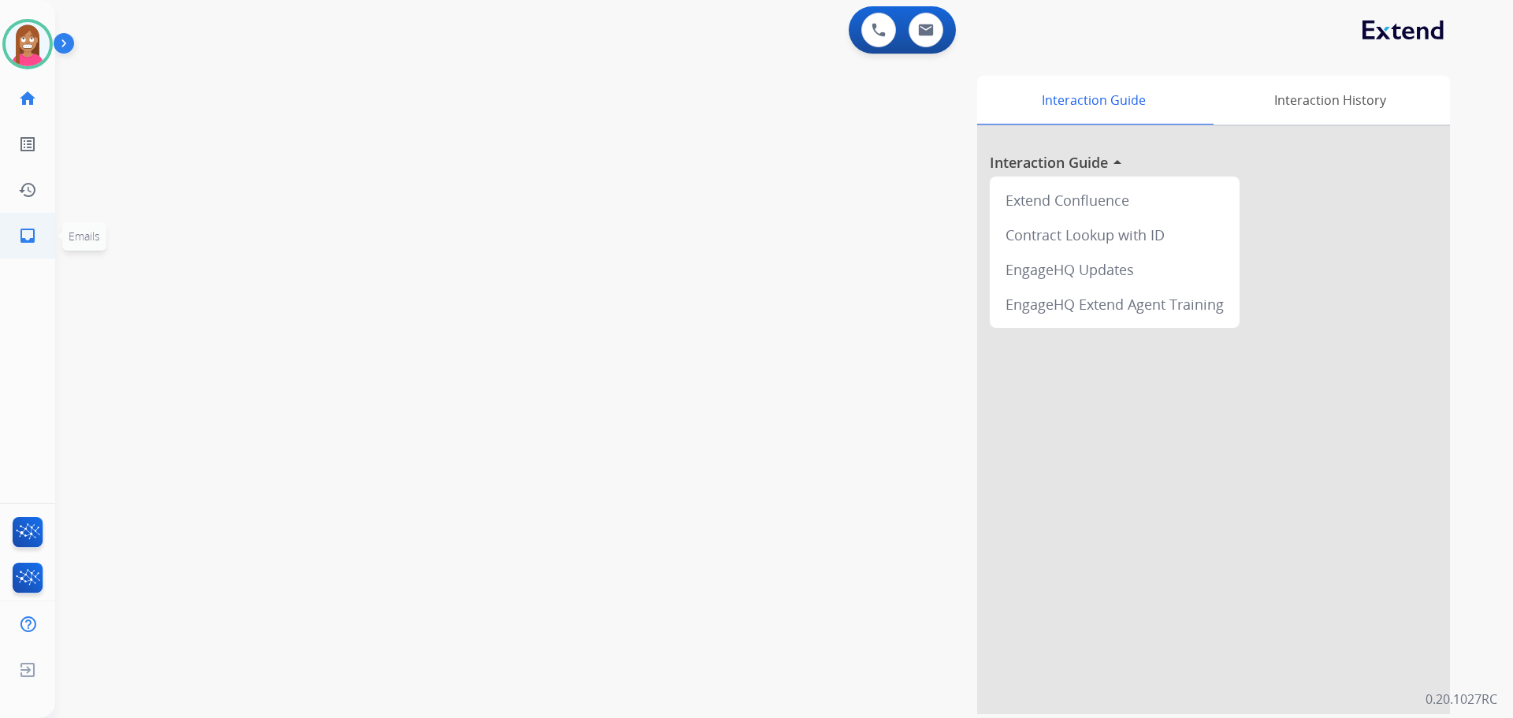
click at [4, 225] on ul "inbox Emails Emails" at bounding box center [27, 236] width 55 height 46
click at [23, 230] on mat-icon "inbox" at bounding box center [27, 235] width 19 height 19
select select "**********"
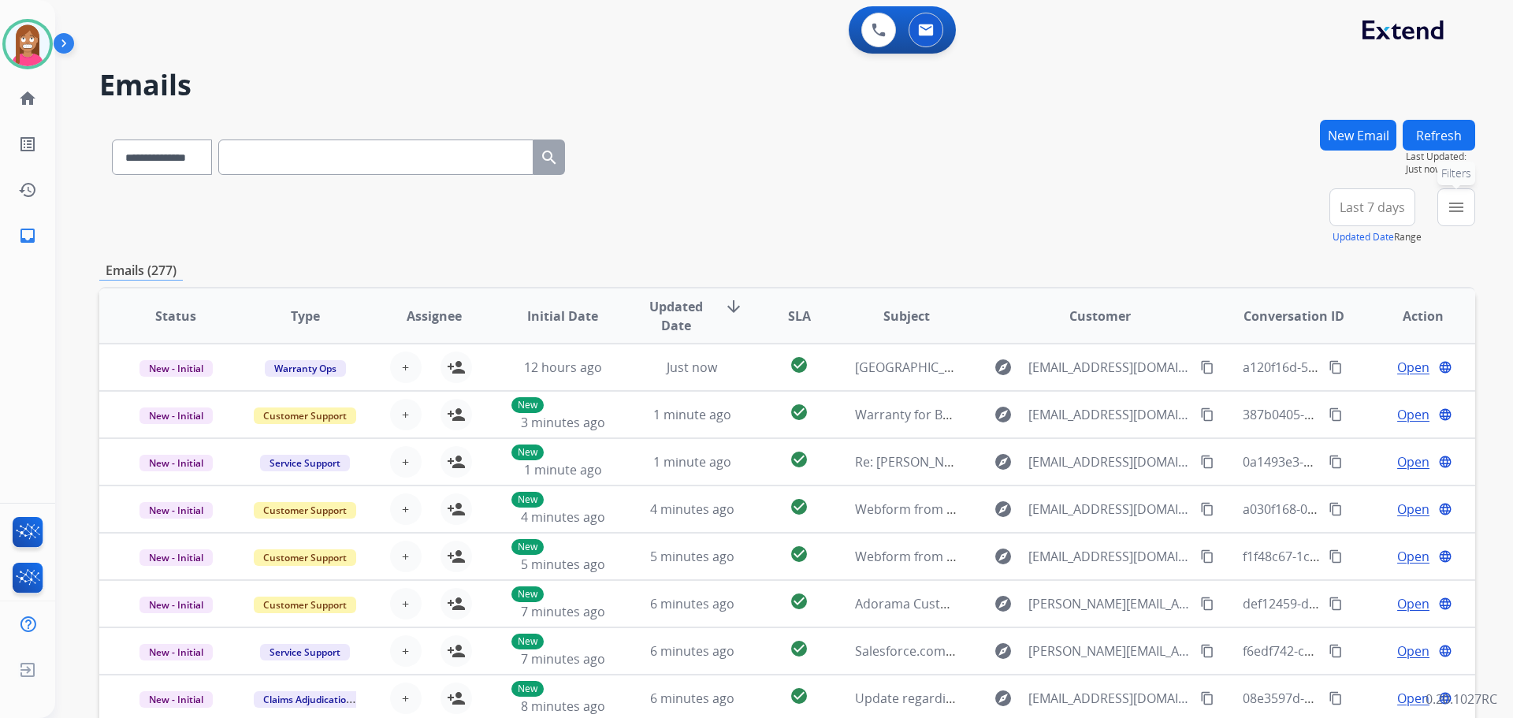
click at [1442, 210] on button "menu Filters" at bounding box center [1456, 207] width 38 height 38
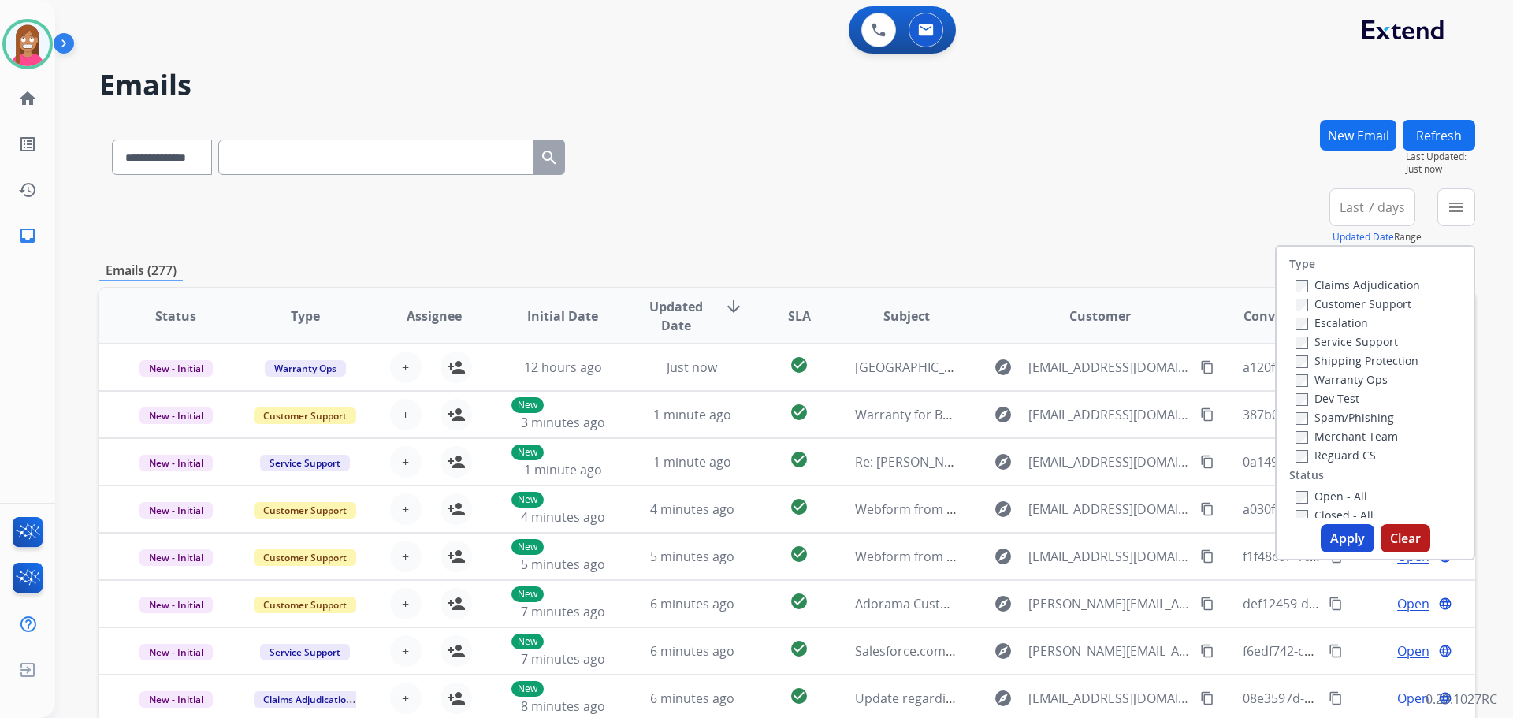
drag, startPoint x: 1345, startPoint y: 303, endPoint x: 1339, endPoint y: 295, distance: 9.6
click at [1343, 300] on label "Customer Support" at bounding box center [1353, 303] width 116 height 15
click at [1340, 360] on label "Shipping Protection" at bounding box center [1356, 360] width 123 height 15
click at [1304, 359] on label "Shipping Protection" at bounding box center [1356, 360] width 123 height 15
click at [1312, 450] on label "Reguard CS" at bounding box center [1335, 455] width 80 height 15
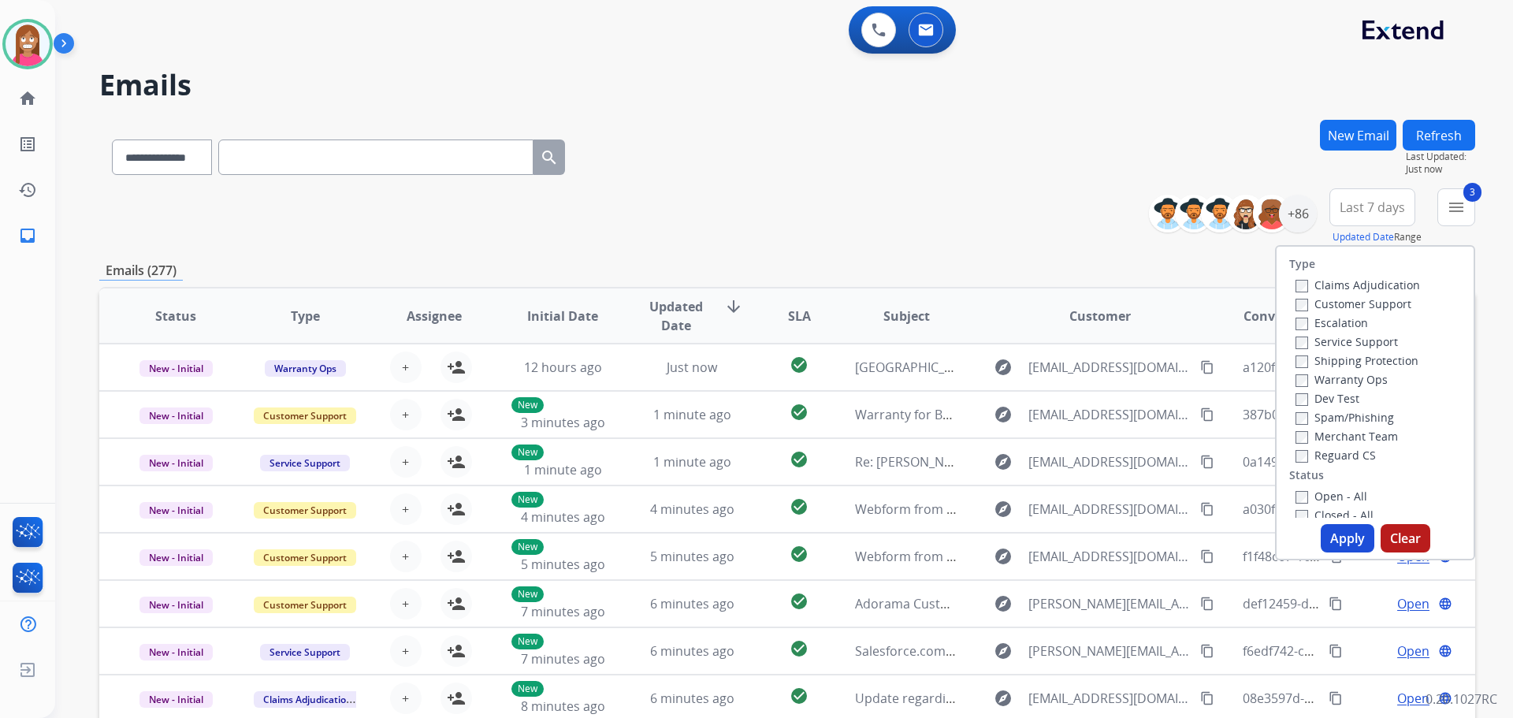
click at [1313, 496] on label "Open - All" at bounding box center [1331, 496] width 72 height 15
click at [1347, 537] on button "Apply" at bounding box center [1348, 538] width 54 height 28
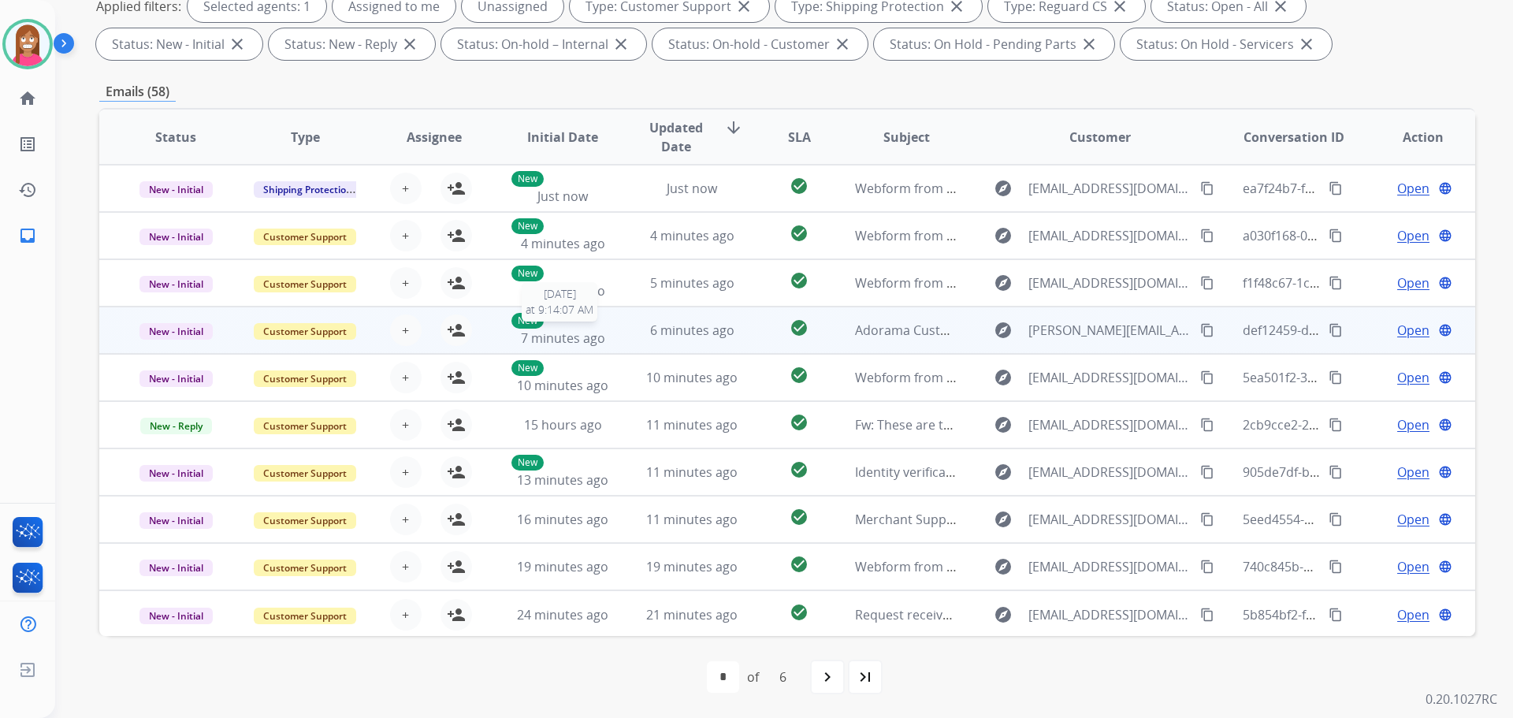
scroll to position [2, 0]
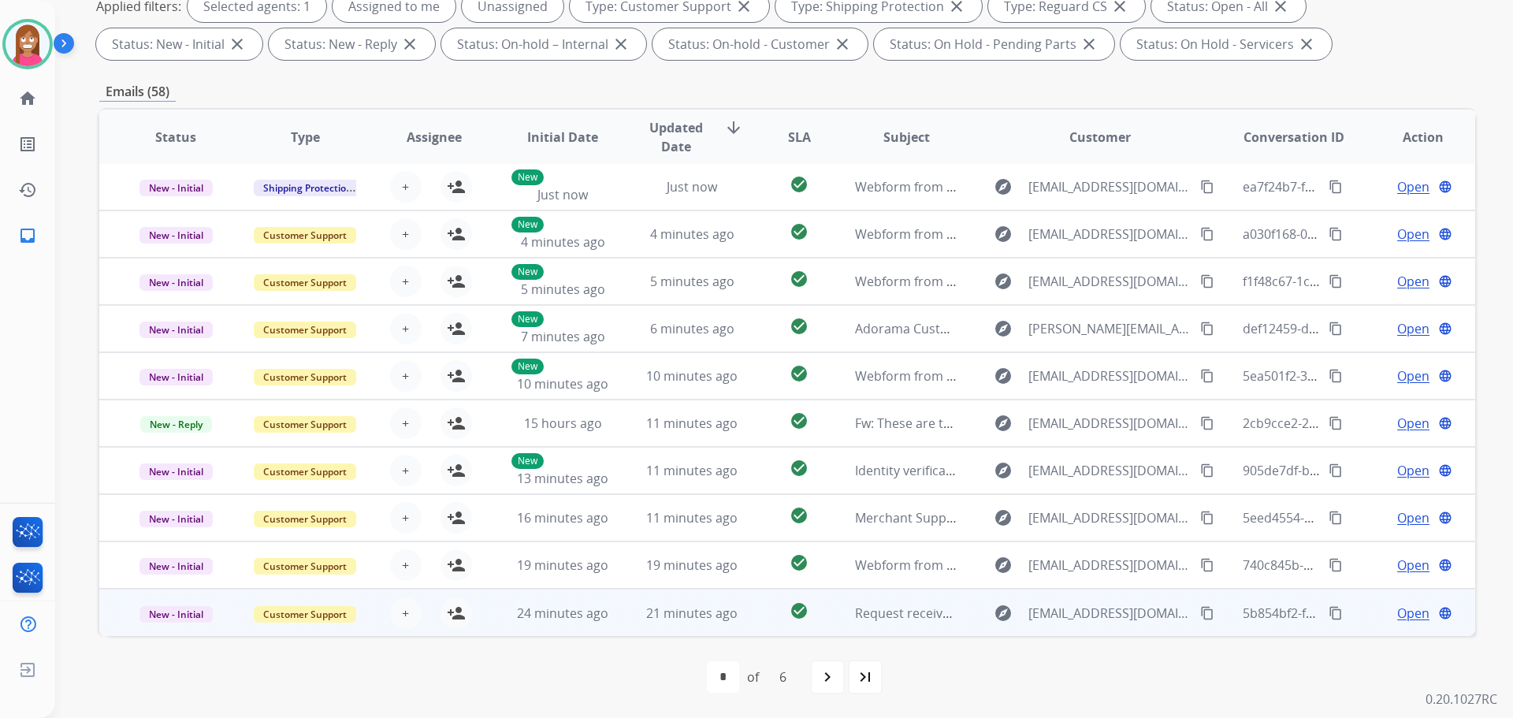
click at [630, 631] on td "21 minutes ago" at bounding box center [679, 612] width 129 height 47
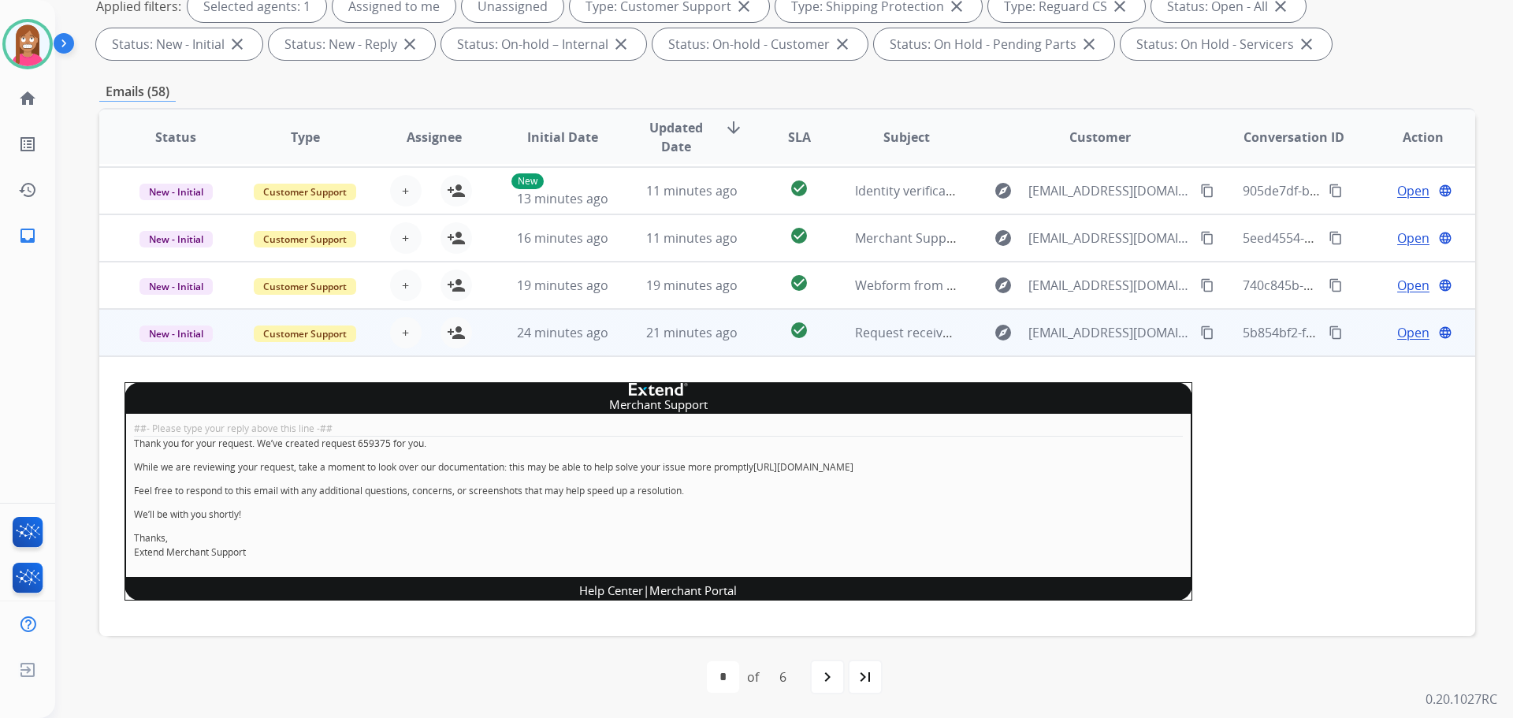
scroll to position [290, 0]
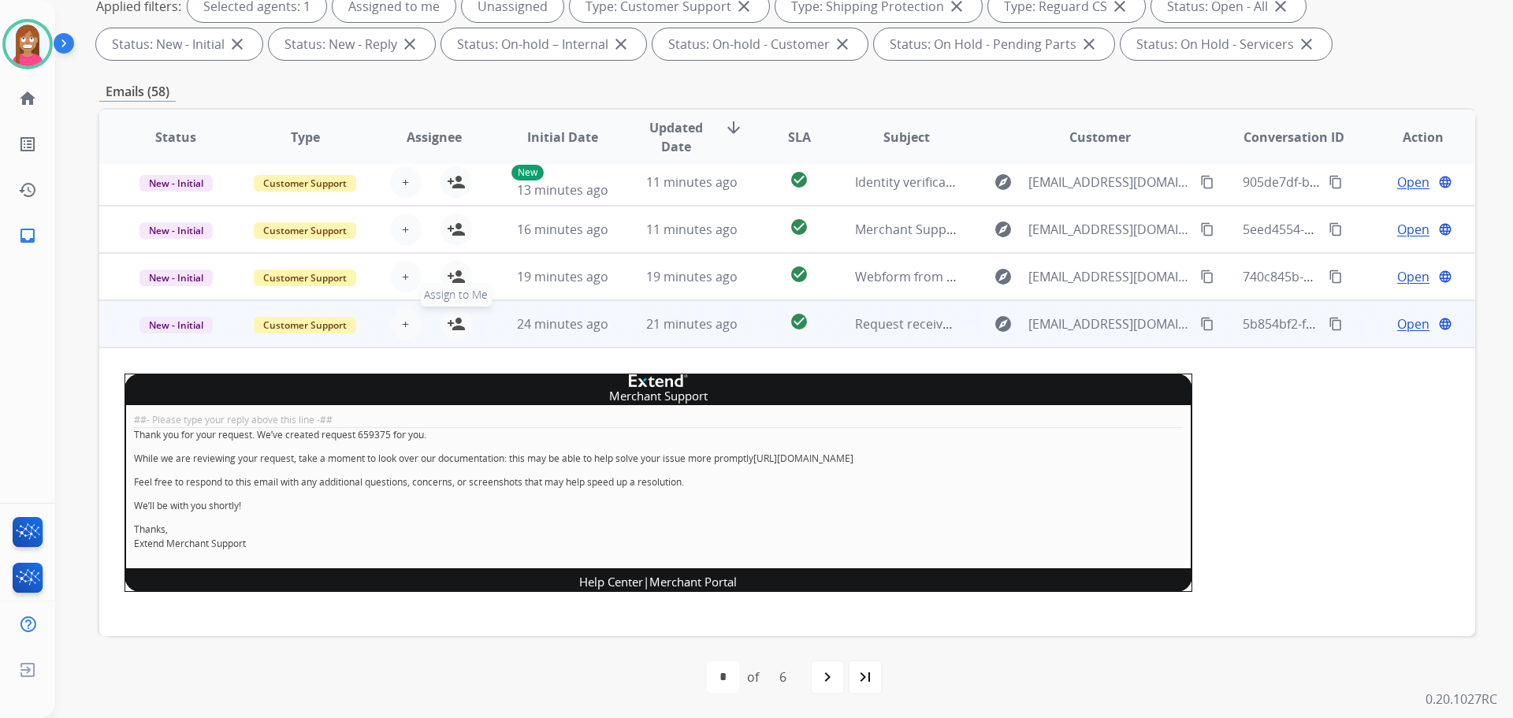
click at [452, 318] on mat-icon "person_add" at bounding box center [456, 323] width 19 height 19
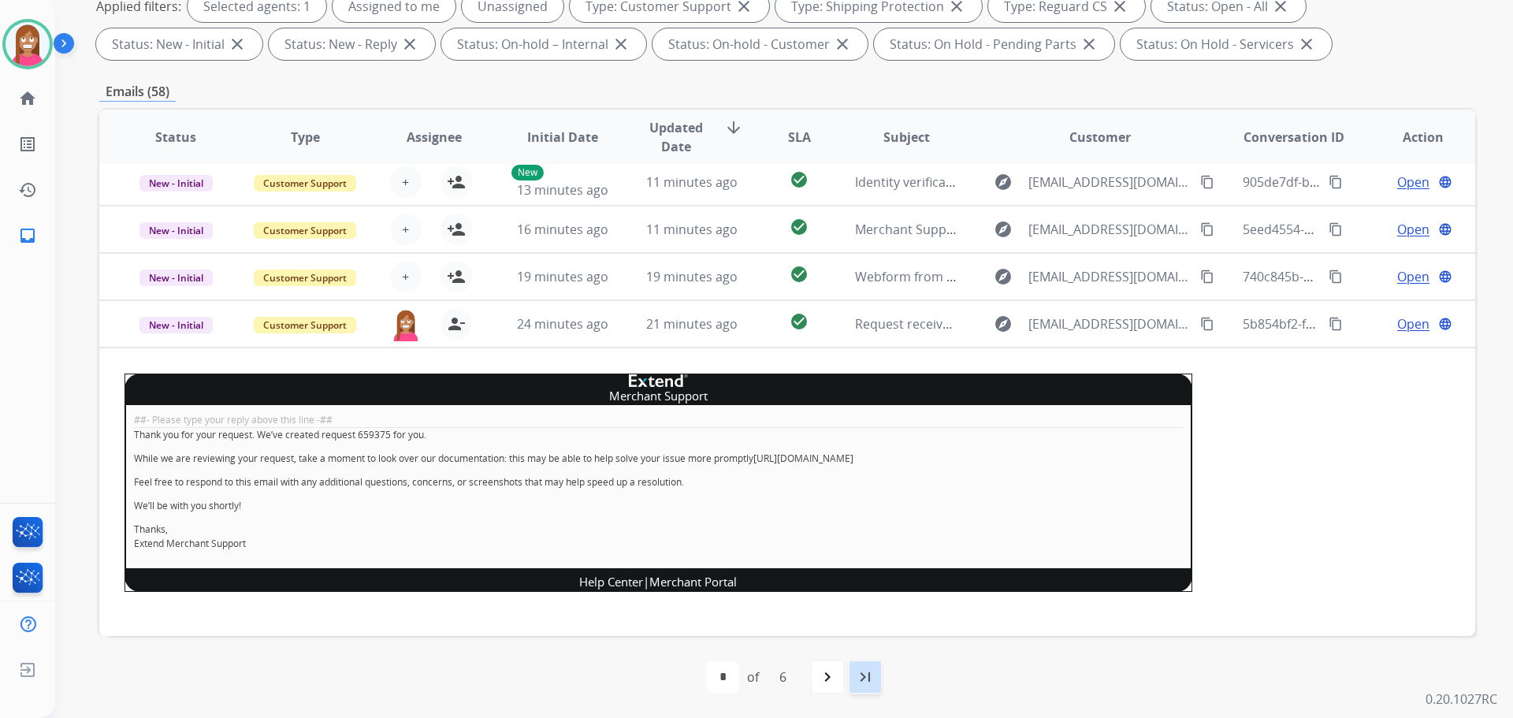
click at [867, 679] on mat-icon "last_page" at bounding box center [865, 676] width 19 height 19
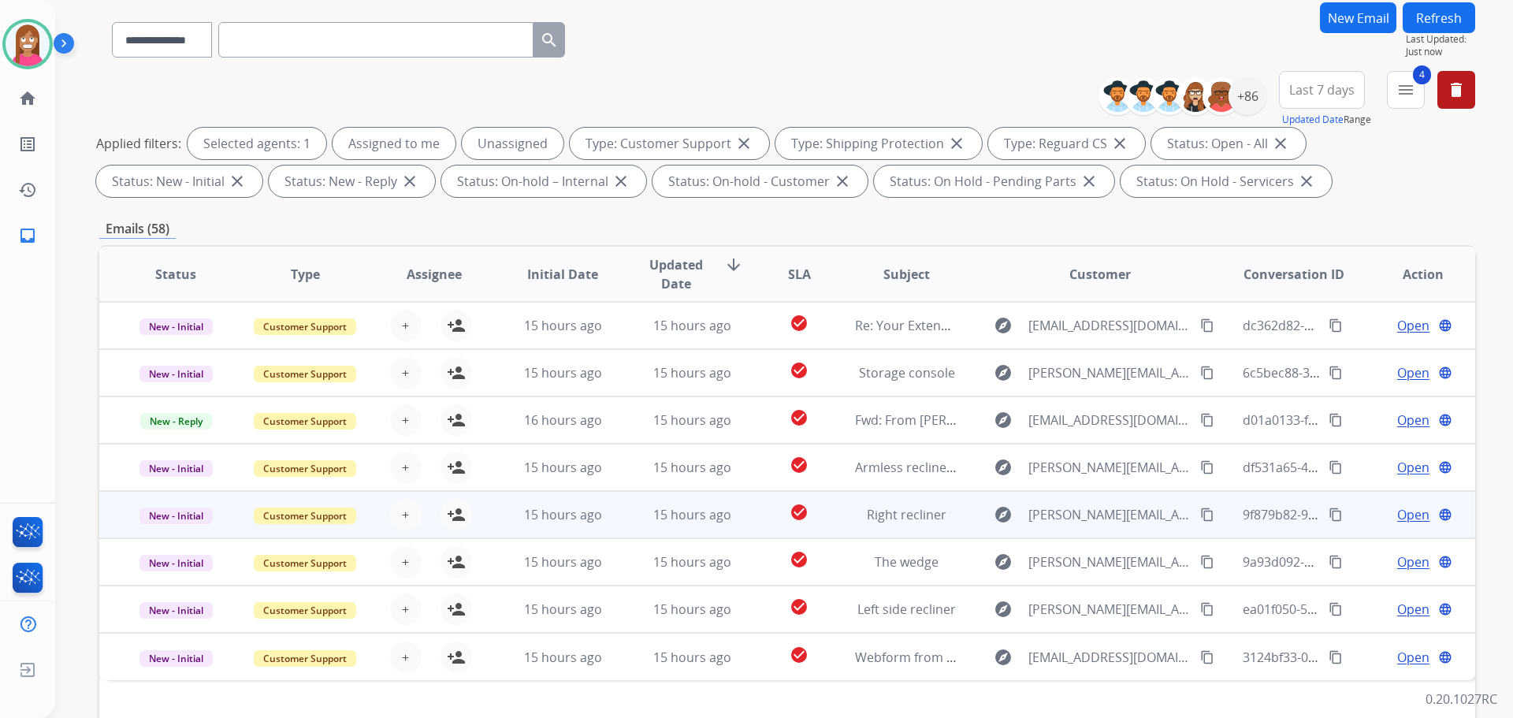
scroll to position [254, 0]
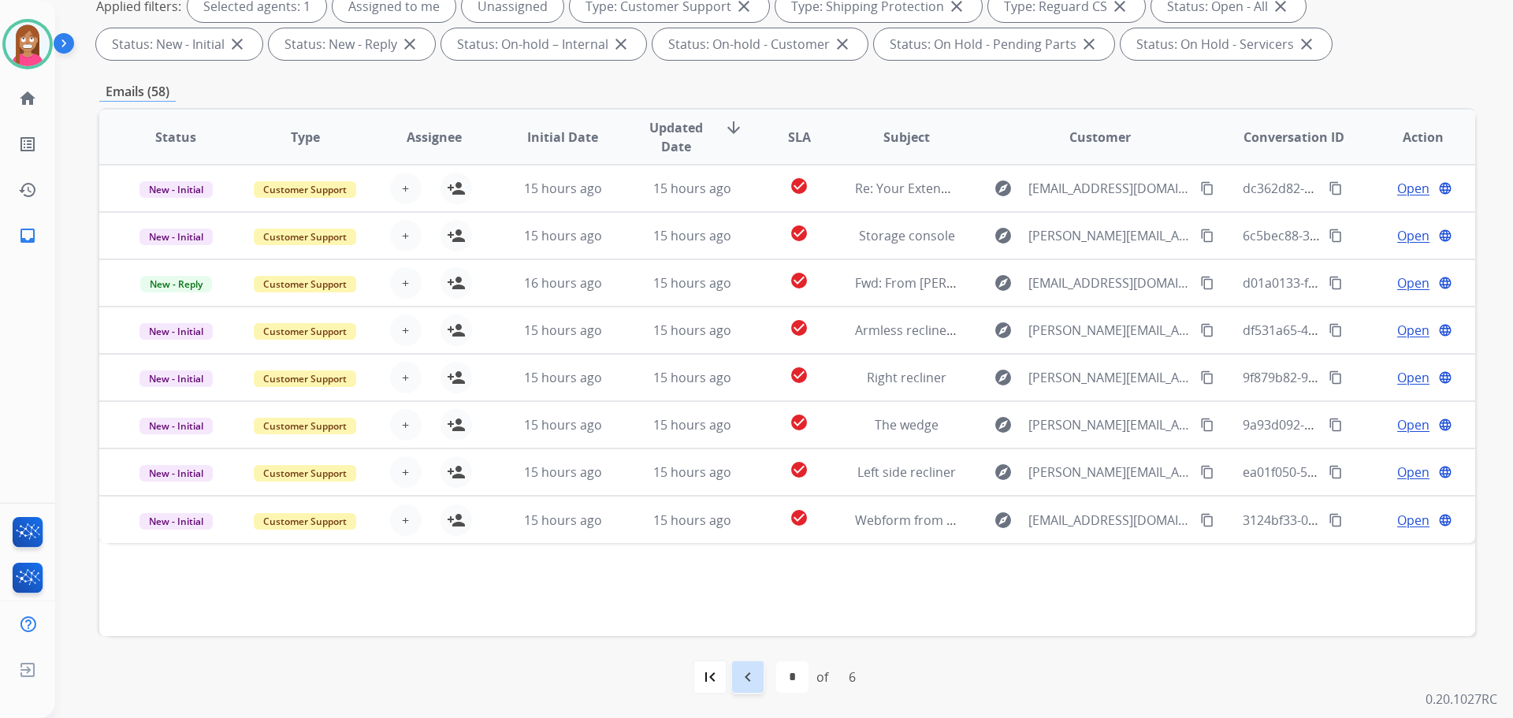
click at [738, 678] on mat-icon "navigate_before" at bounding box center [747, 676] width 19 height 19
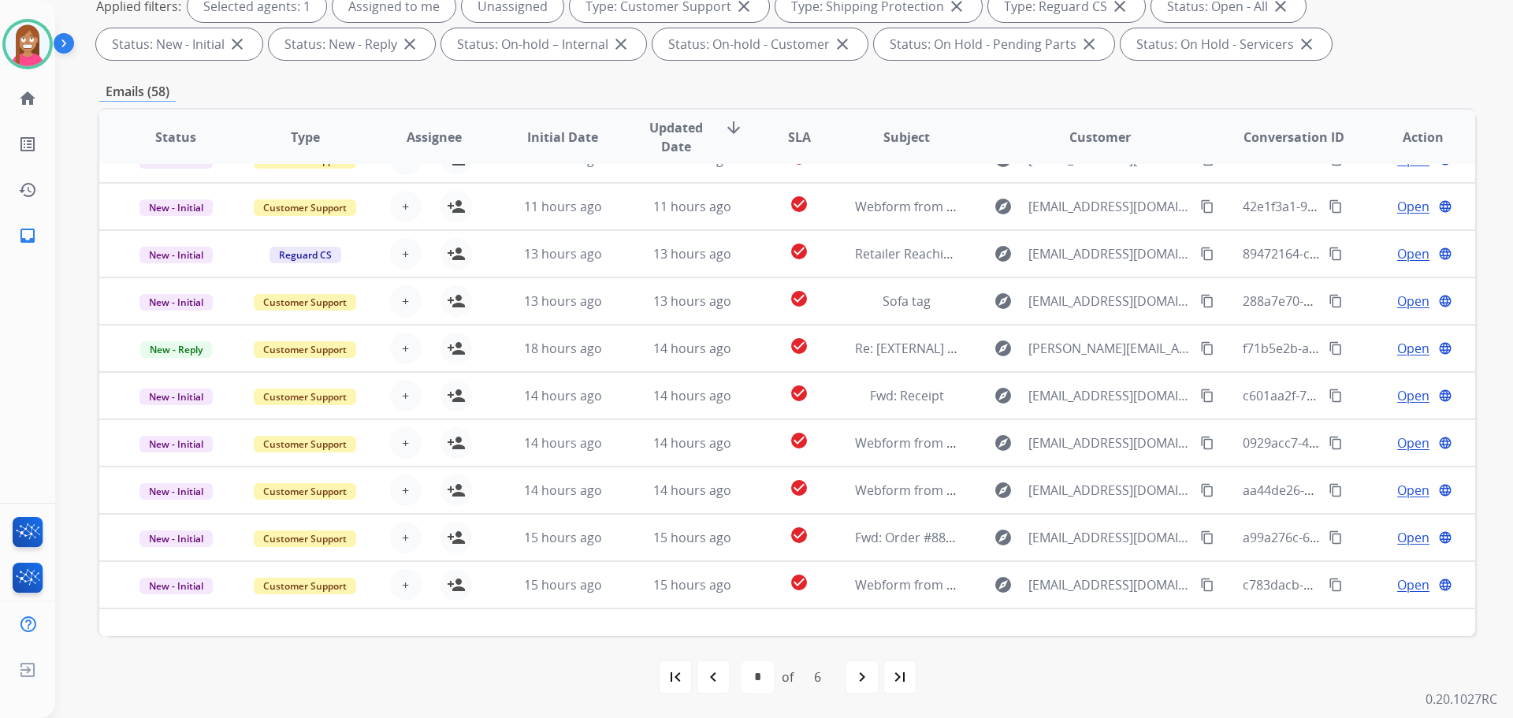
scroll to position [53, 0]
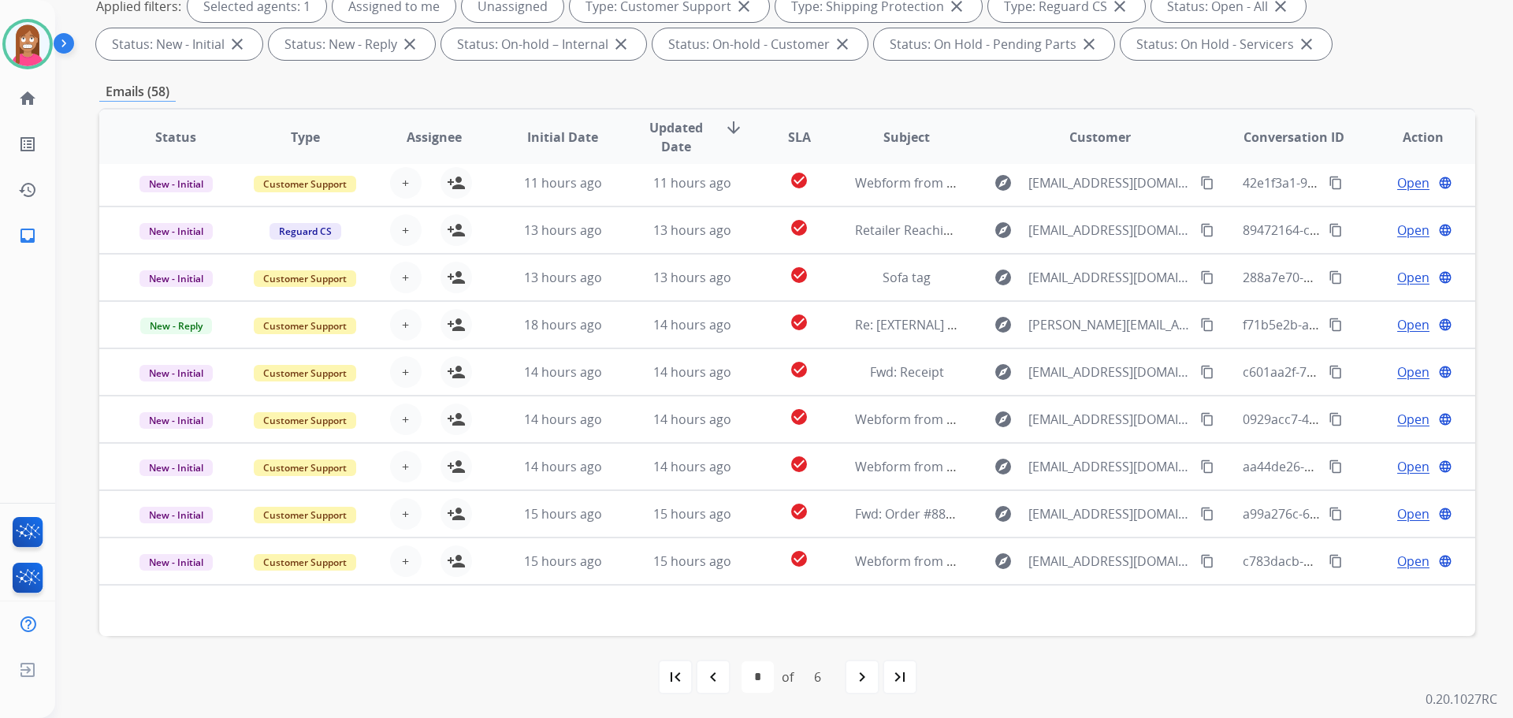
click at [712, 678] on mat-icon "navigate_before" at bounding box center [713, 676] width 19 height 19
select select "*"
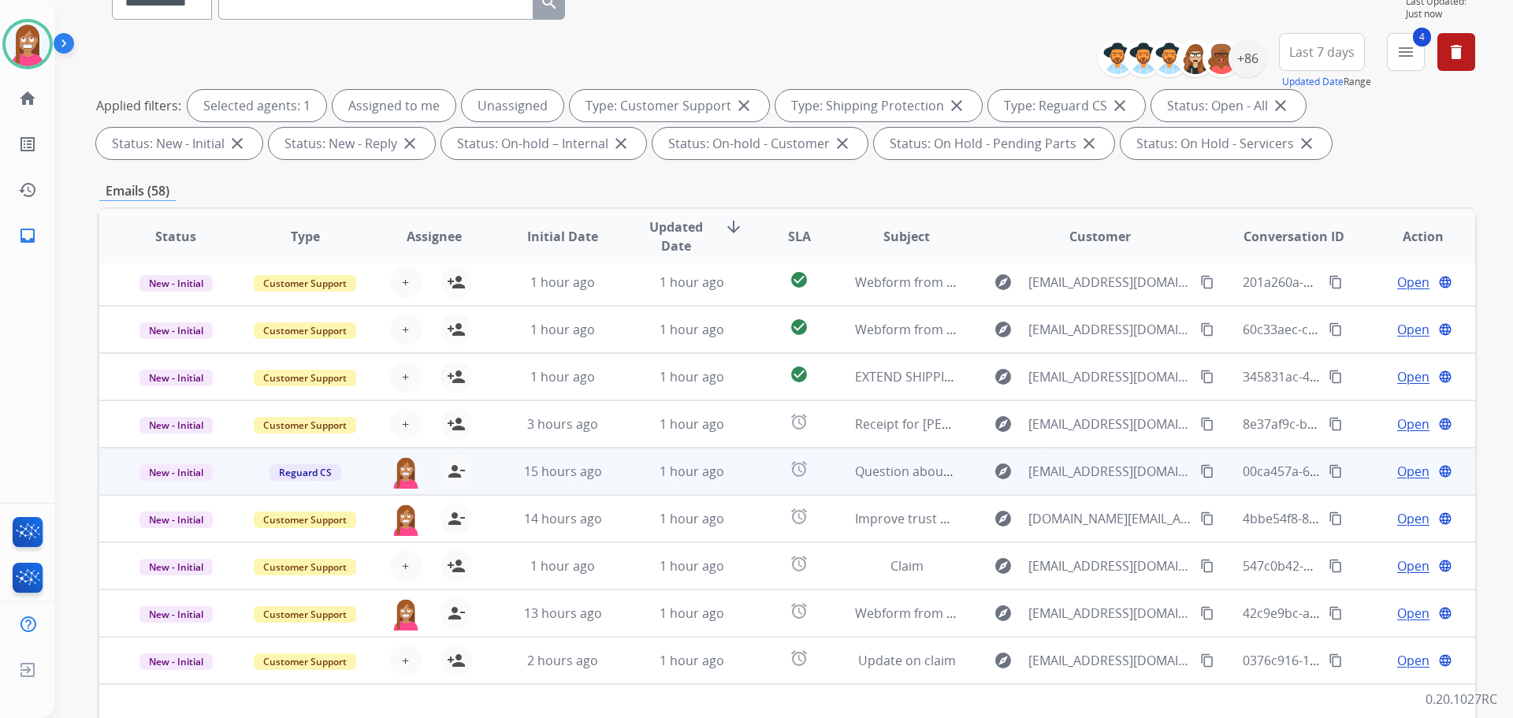
scroll to position [236, 0]
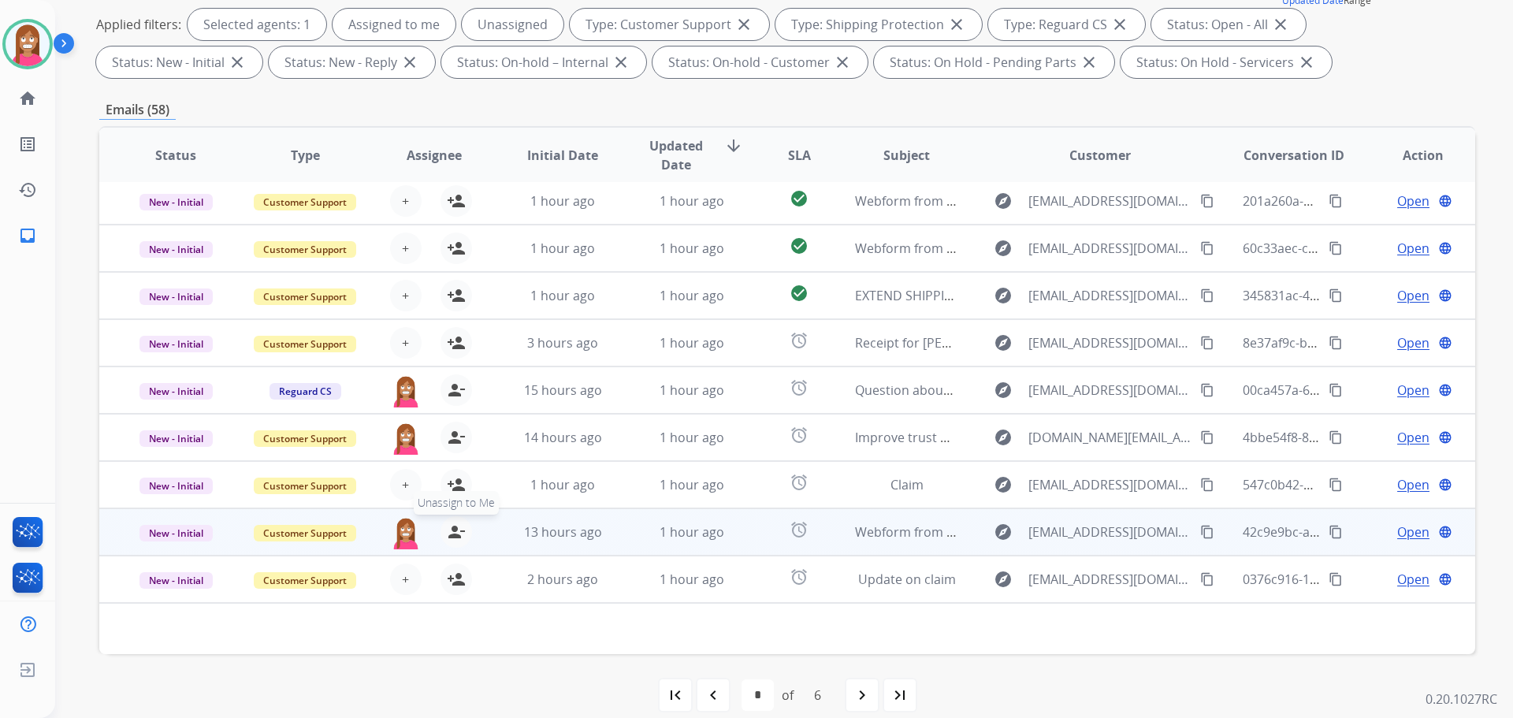
click at [452, 534] on mat-icon "person_remove" at bounding box center [456, 531] width 19 height 19
click at [452, 534] on mat-icon "person_add" at bounding box center [456, 531] width 19 height 19
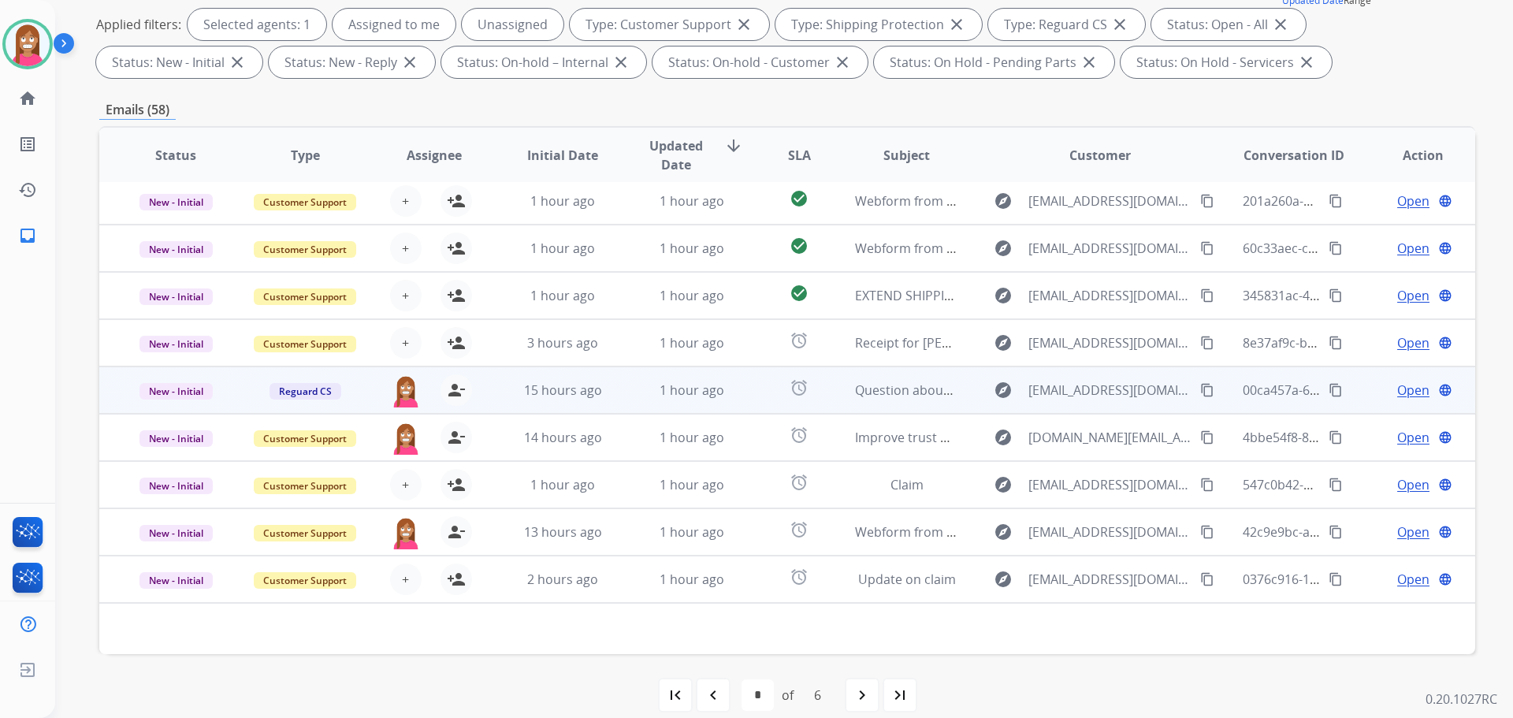
click at [503, 401] on td "15 hours ago" at bounding box center [550, 389] width 129 height 47
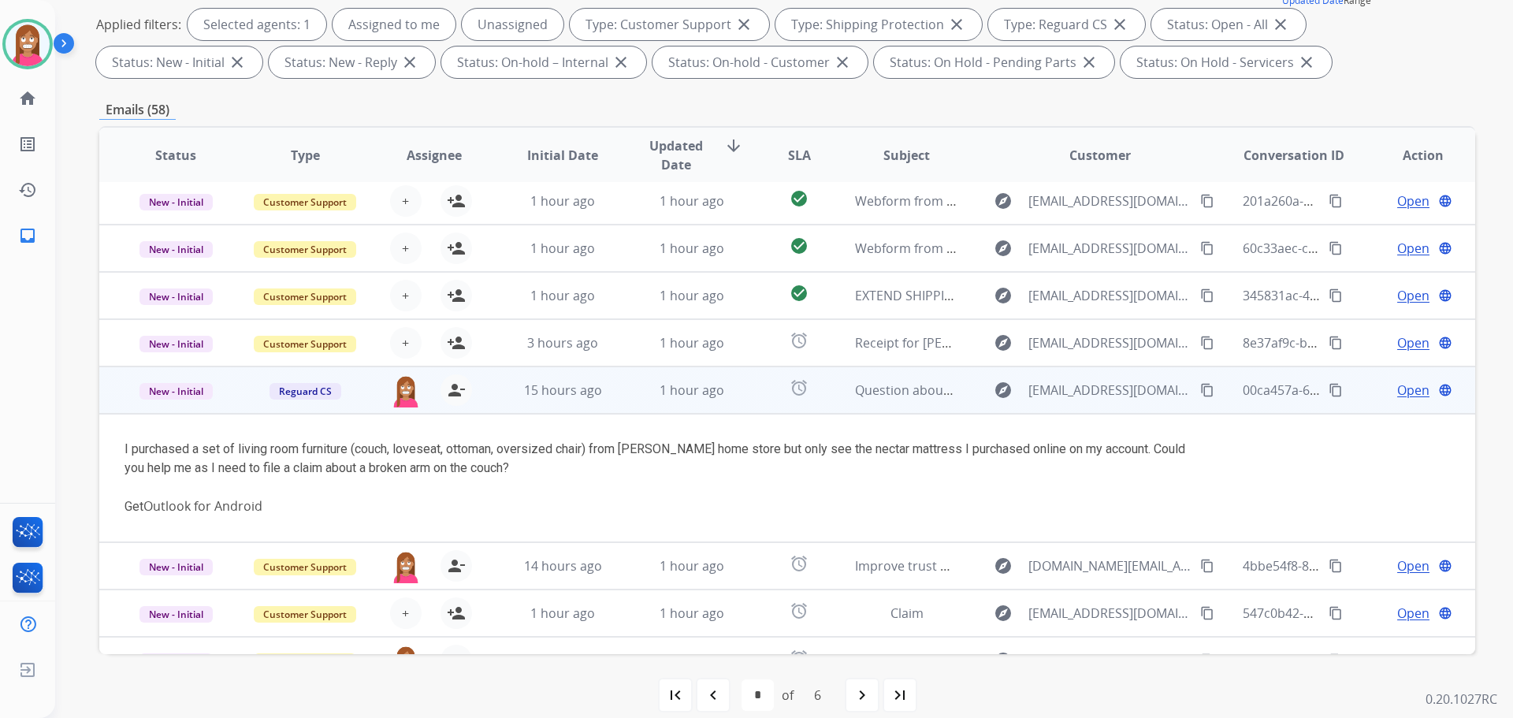
scroll to position [130, 0]
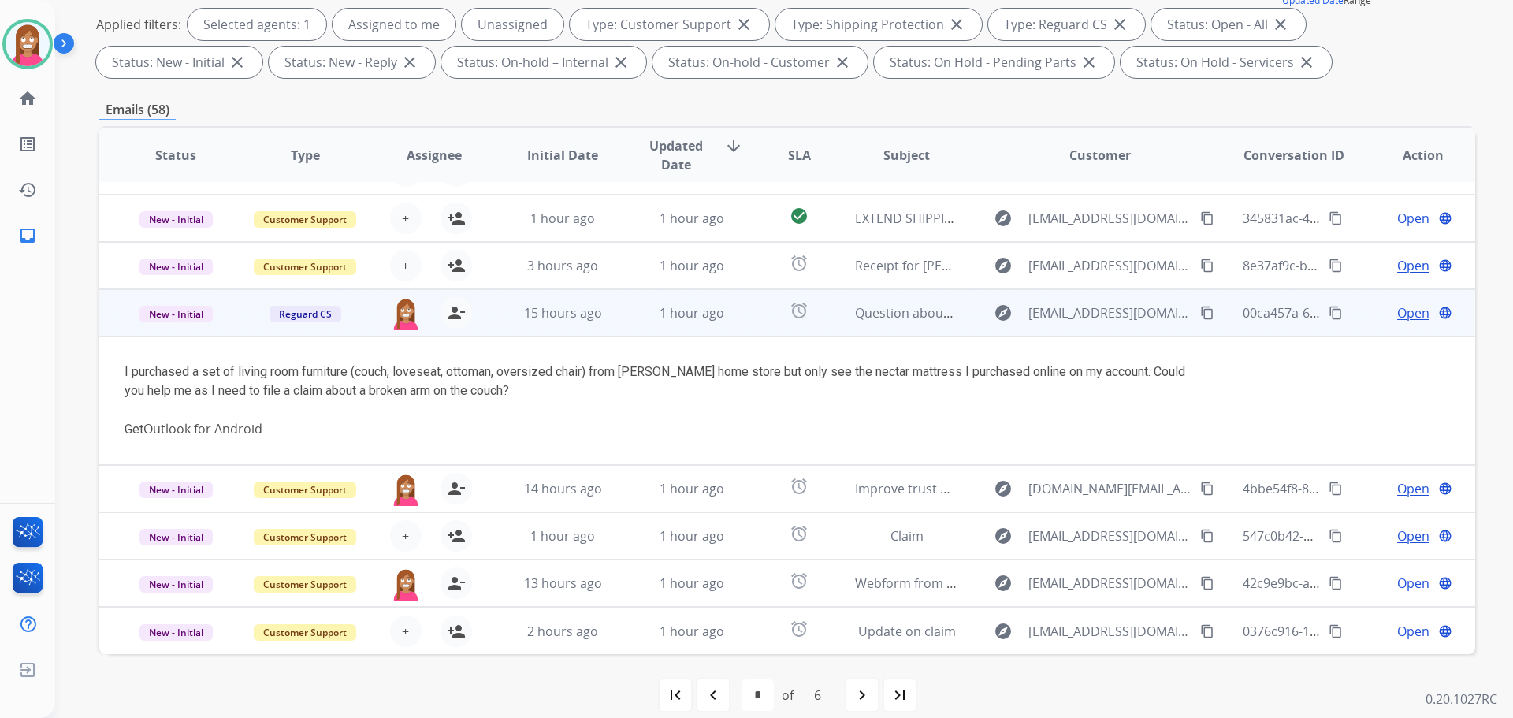
click at [1397, 306] on span "Open" at bounding box center [1413, 312] width 32 height 19
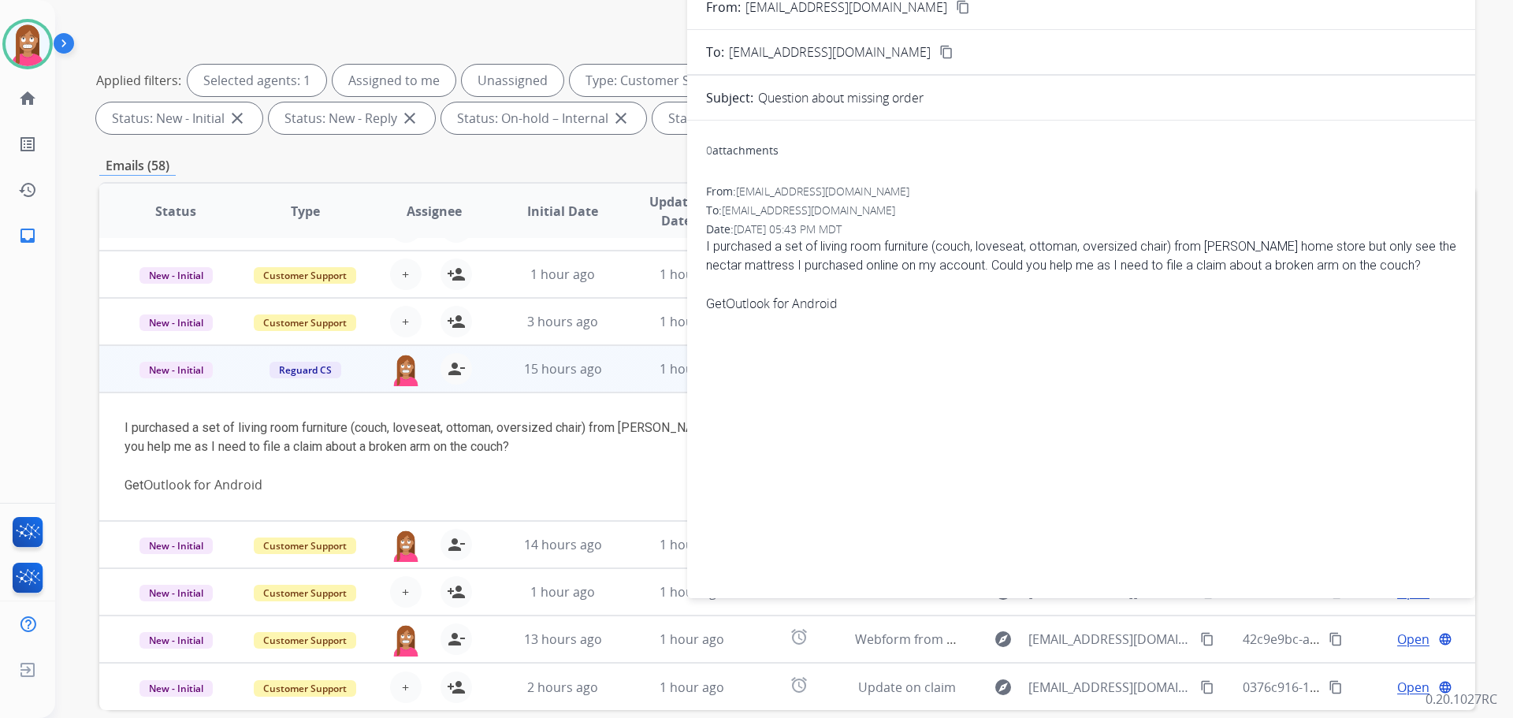
scroll to position [0, 0]
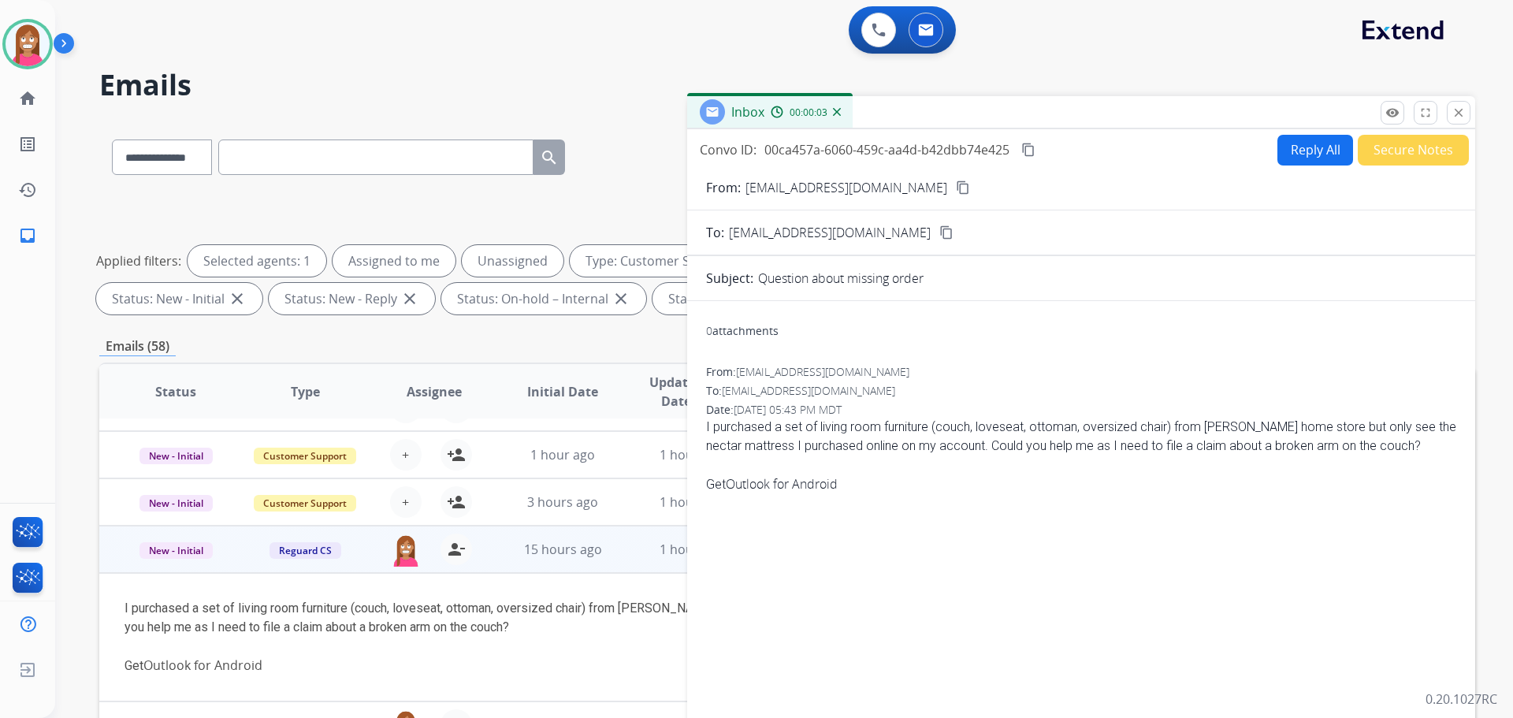
click at [1290, 149] on button "Reply All" at bounding box center [1315, 150] width 76 height 31
select select "**********"
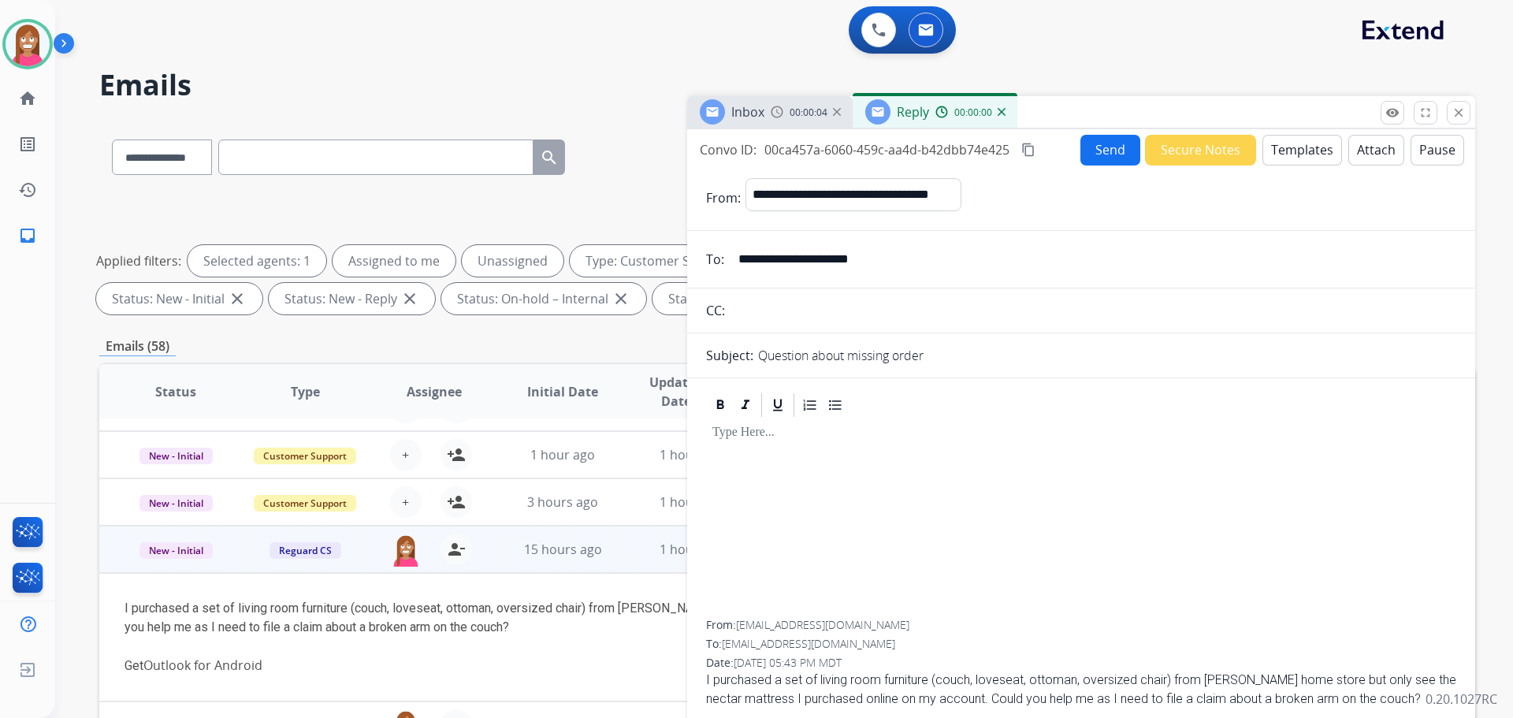
click at [1269, 147] on button "Templates" at bounding box center [1302, 150] width 80 height 31
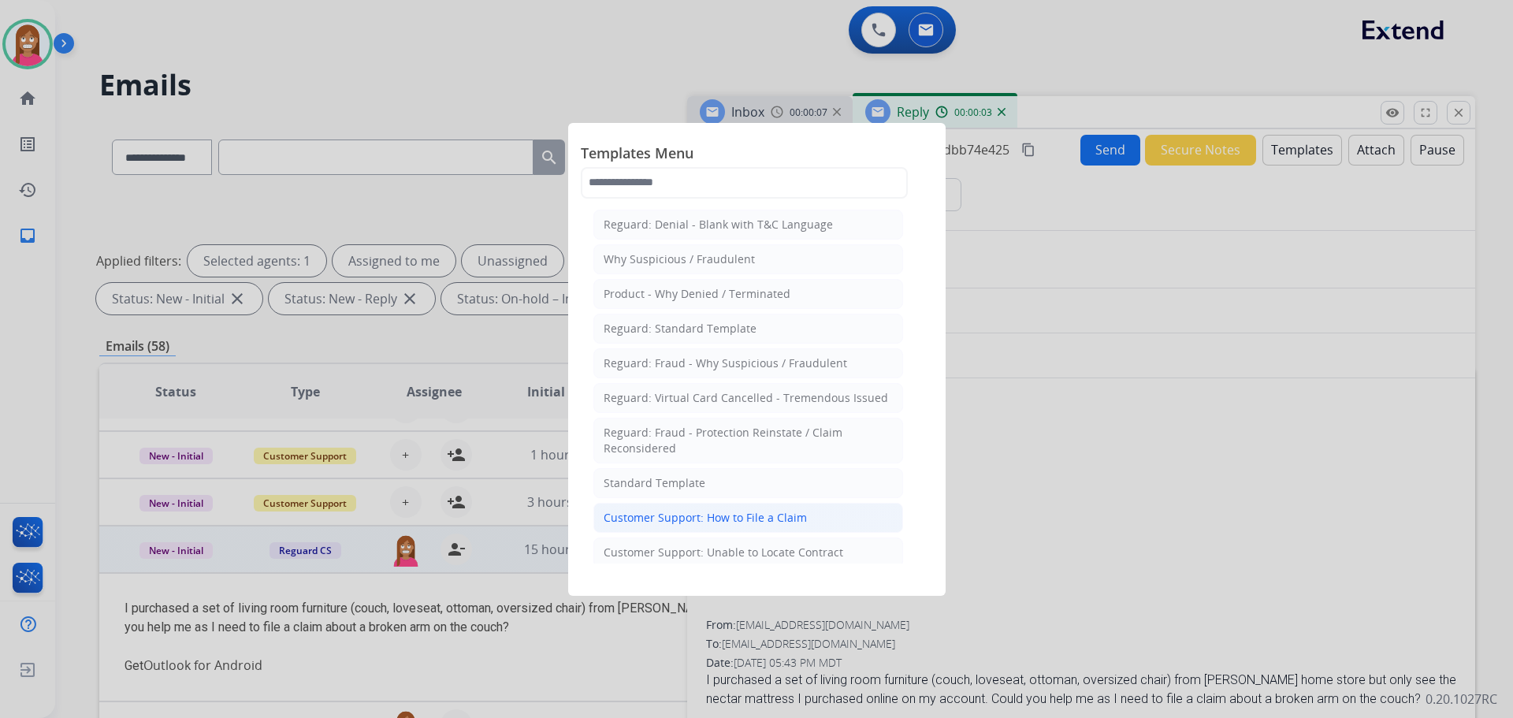
click at [671, 513] on div "Customer Support: How to File a Claim" at bounding box center [705, 518] width 203 height 16
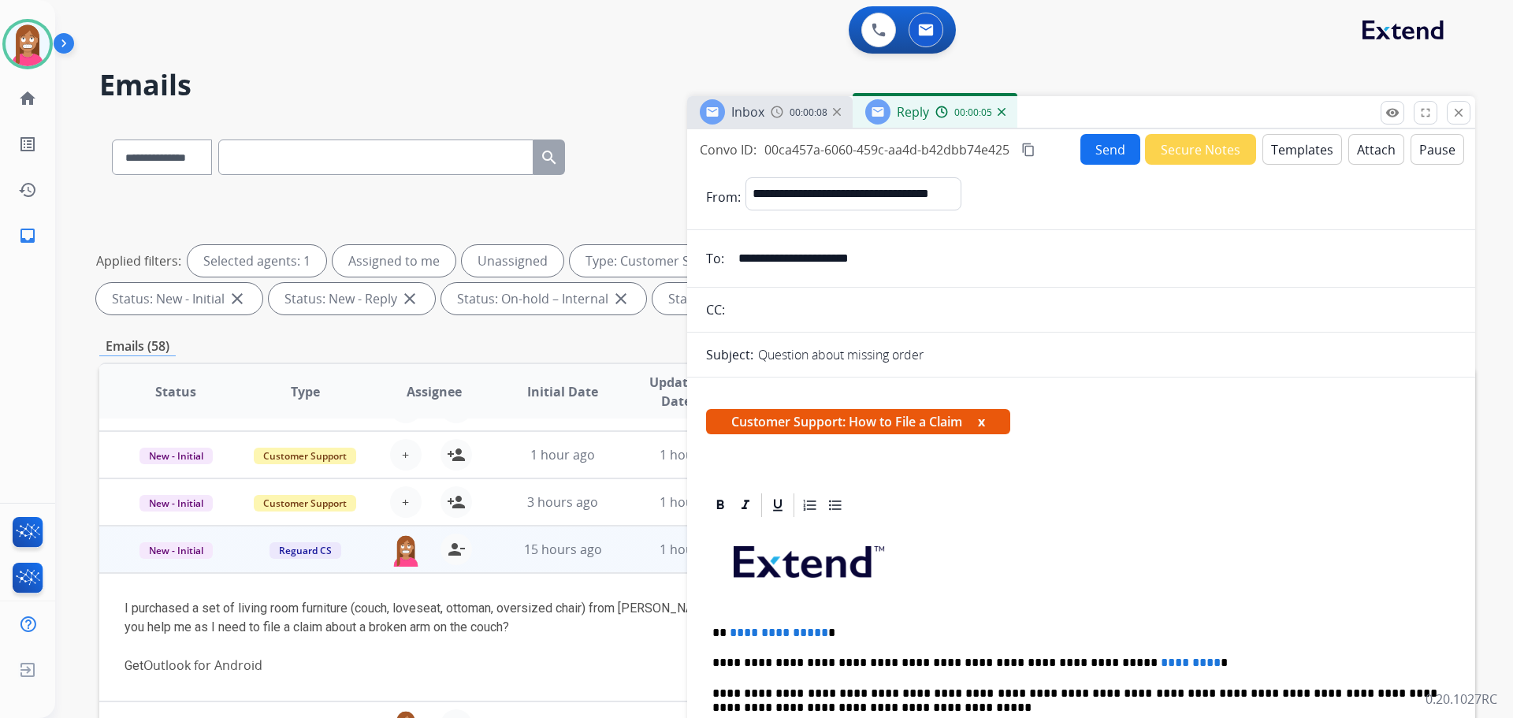
click at [1294, 158] on button "Templates" at bounding box center [1302, 149] width 80 height 31
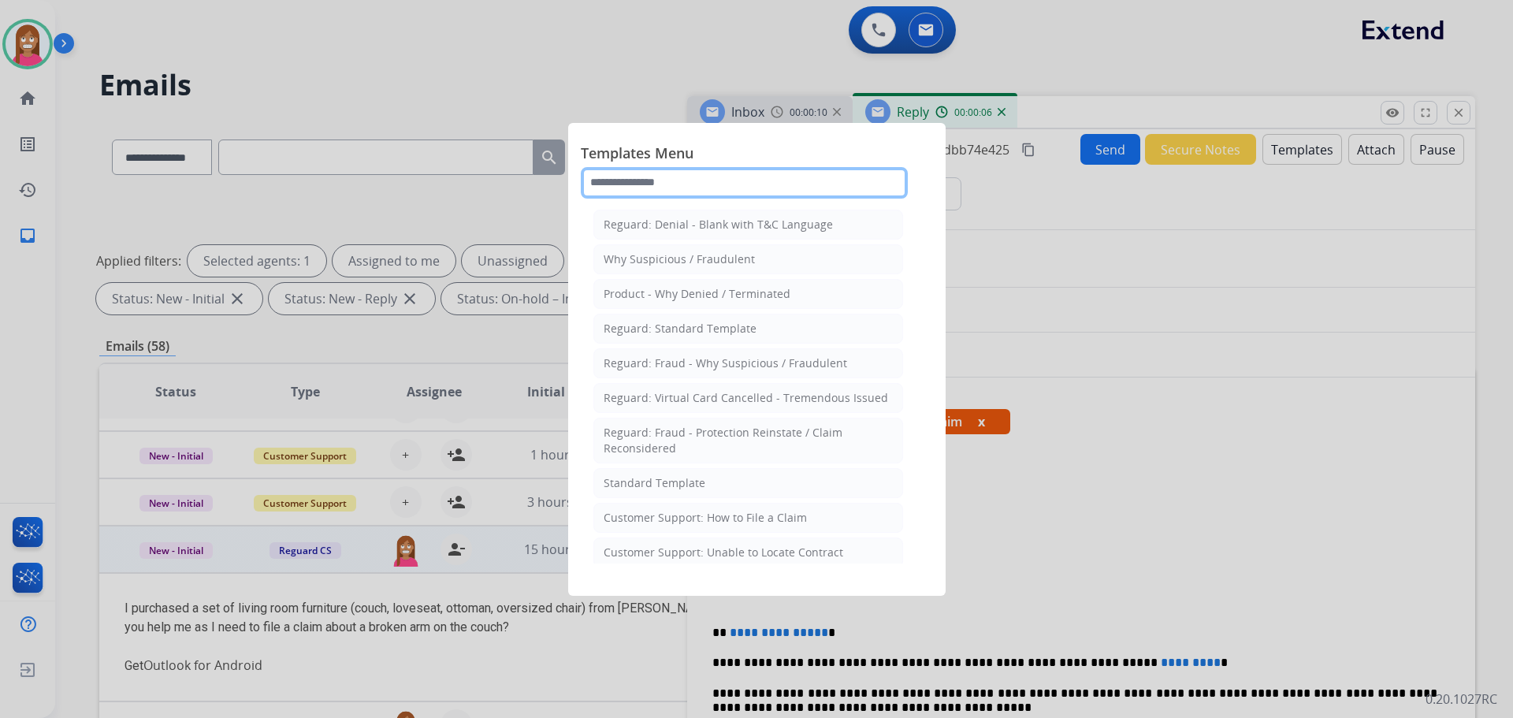
drag, startPoint x: 609, startPoint y: 190, endPoint x: 619, endPoint y: 188, distance: 10.4
click at [619, 188] on input "text" at bounding box center [744, 183] width 327 height 32
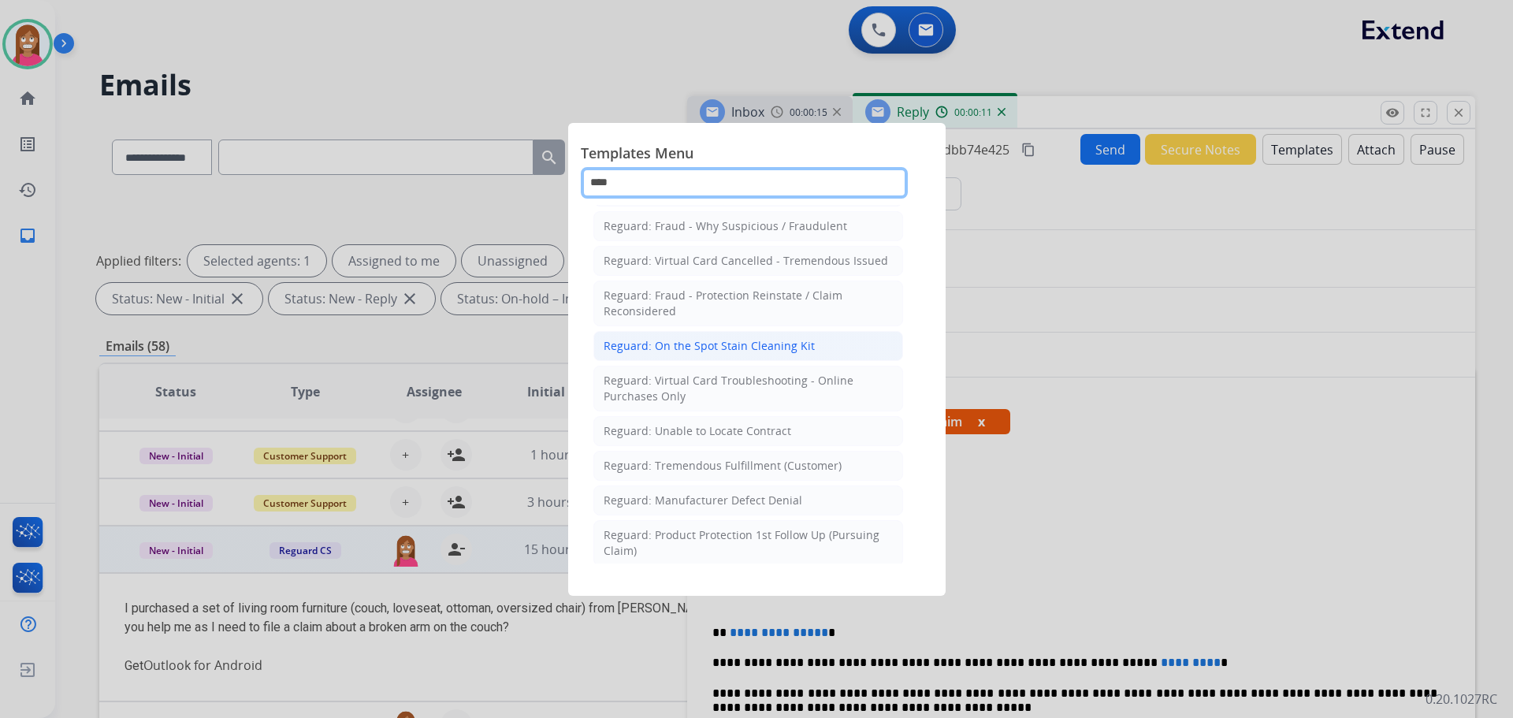
scroll to position [158, 0]
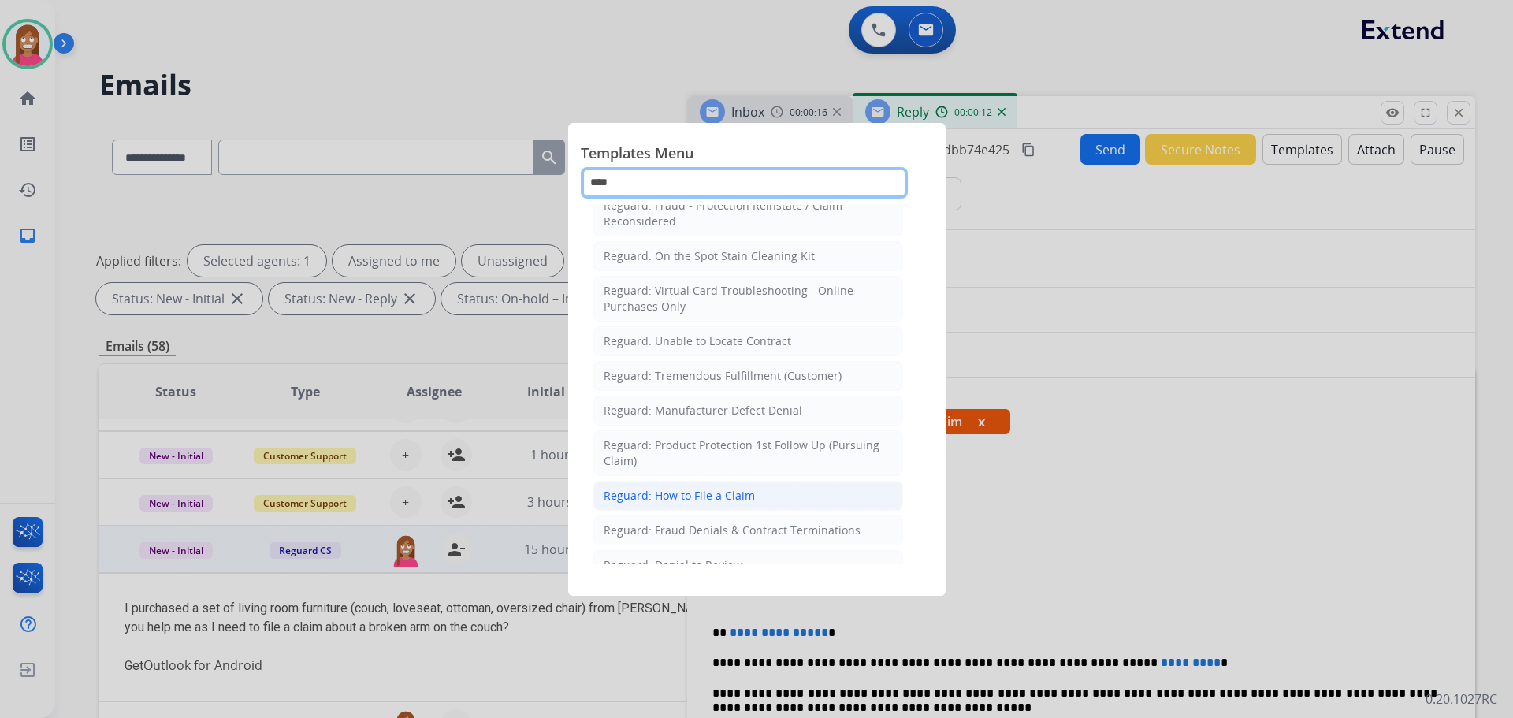
type input "****"
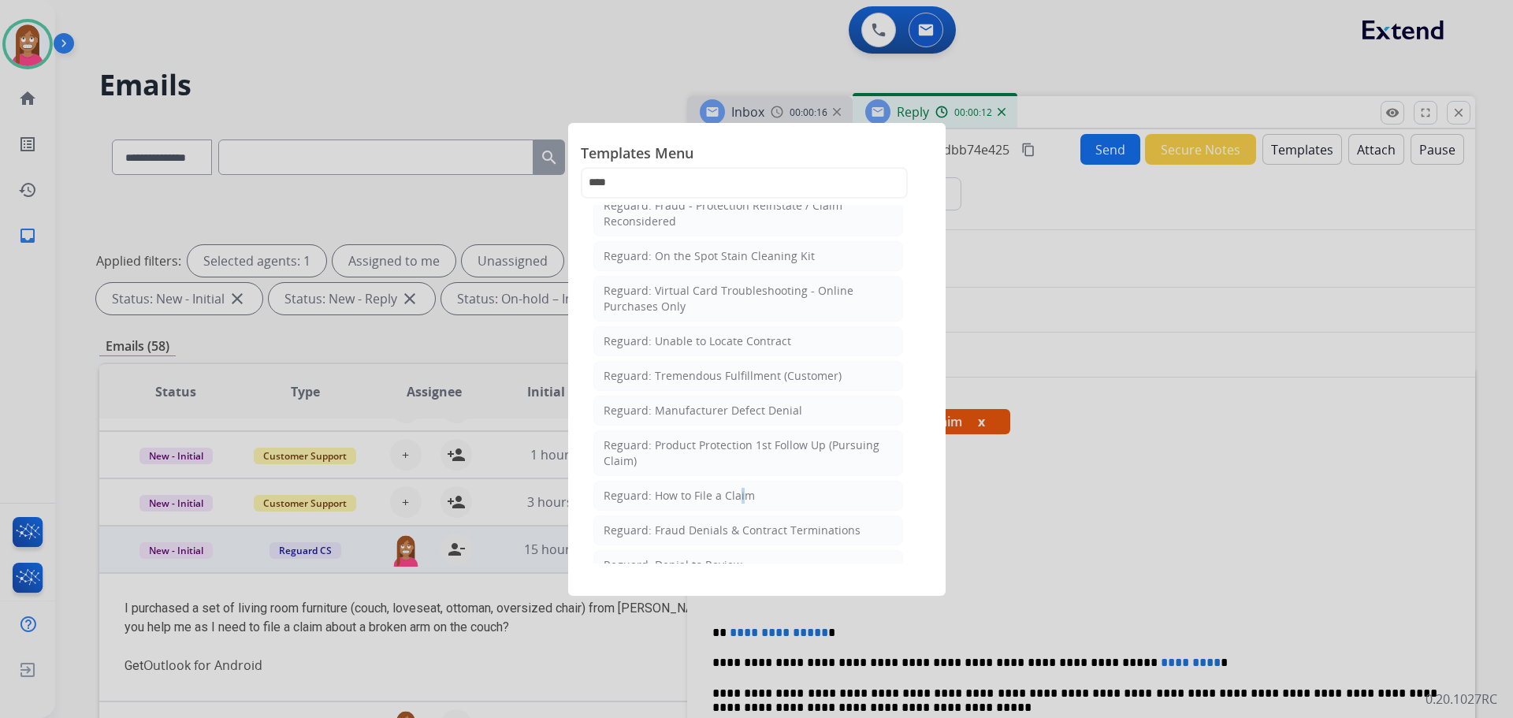
click at [733, 504] on li "Reguard: How to File a Claim" at bounding box center [748, 496] width 310 height 30
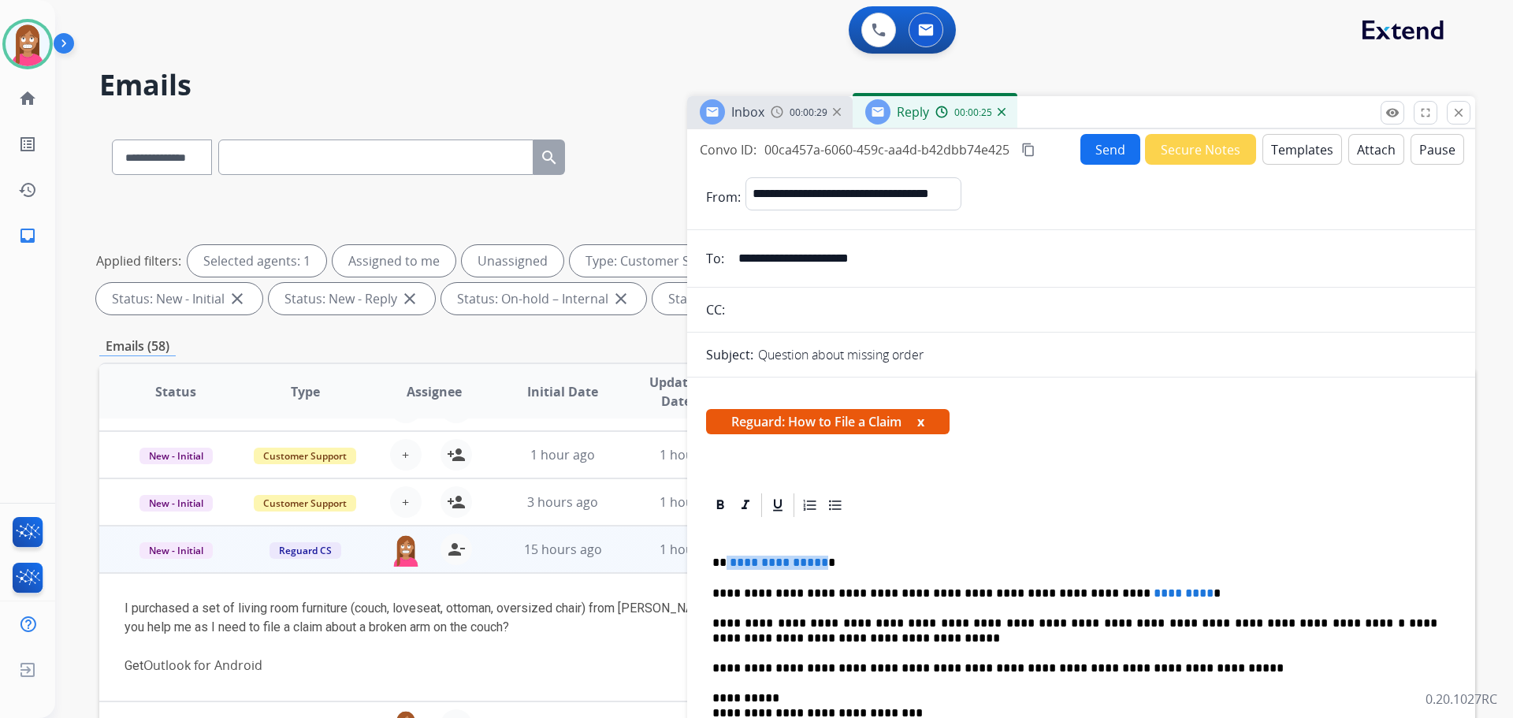
drag, startPoint x: 818, startPoint y: 555, endPoint x: 724, endPoint y: 553, distance: 93.8
click at [724, 553] on div "**********" at bounding box center [1081, 696] width 750 height 355
drag, startPoint x: 1141, startPoint y: 581, endPoint x: 1127, endPoint y: 577, distance: 14.7
click at [1109, 578] on div "**********" at bounding box center [1081, 696] width 750 height 355
drag, startPoint x: 1141, startPoint y: 581, endPoint x: 1030, endPoint y: 592, distance: 111.6
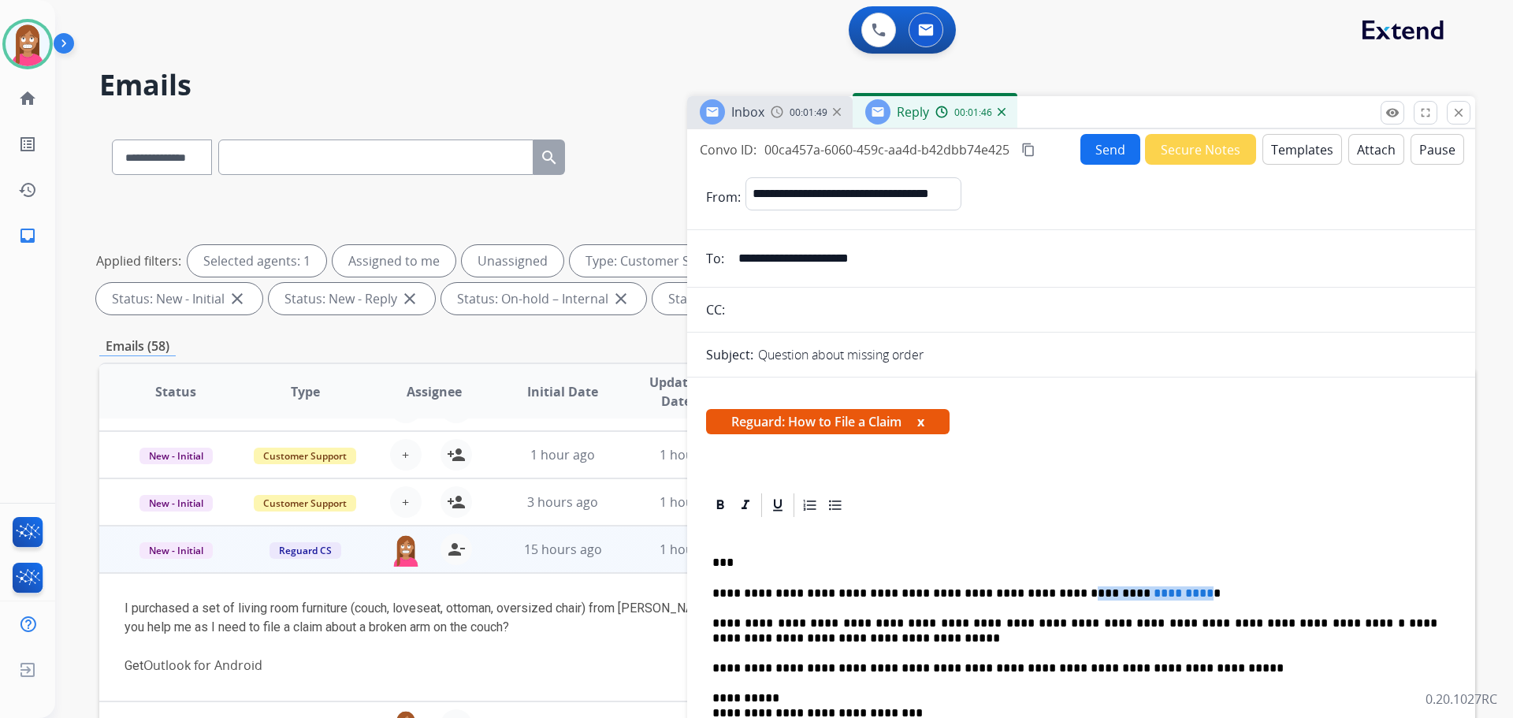
click at [1030, 592] on div "**********" at bounding box center [1081, 696] width 750 height 355
click at [1122, 143] on button "Send" at bounding box center [1110, 149] width 60 height 31
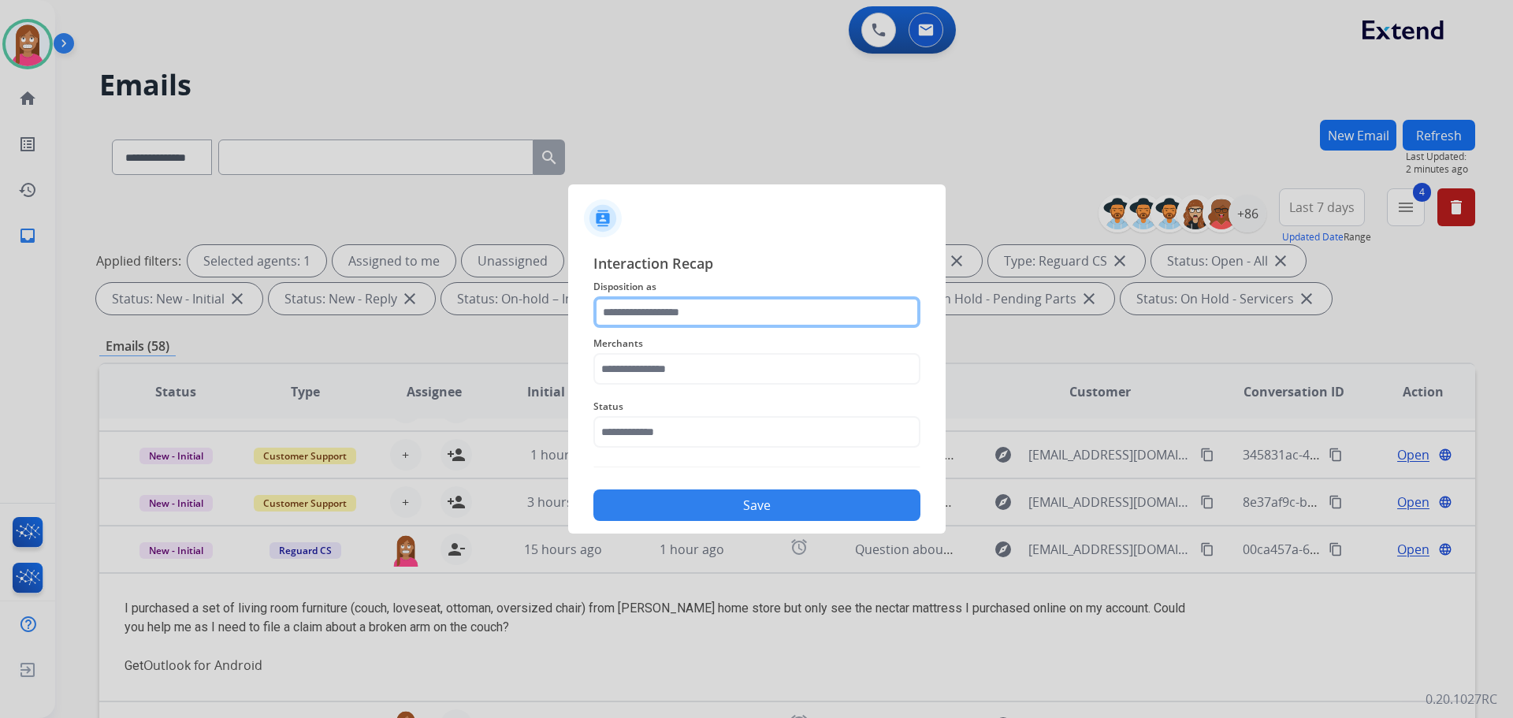
click at [667, 314] on input "text" at bounding box center [756, 312] width 327 height 32
click at [627, 307] on input "text" at bounding box center [756, 312] width 327 height 32
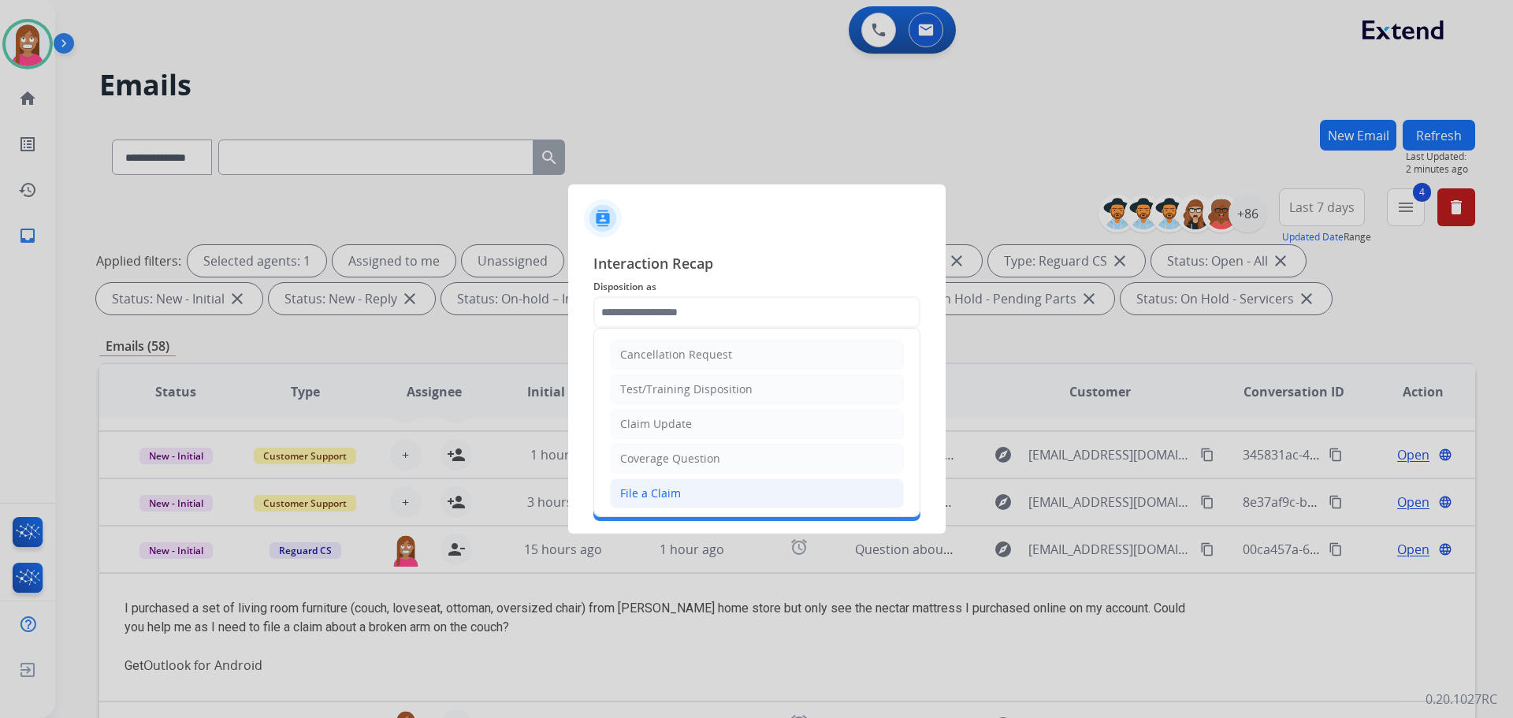
click at [658, 495] on div "File a Claim" at bounding box center [650, 493] width 61 height 16
type input "**********"
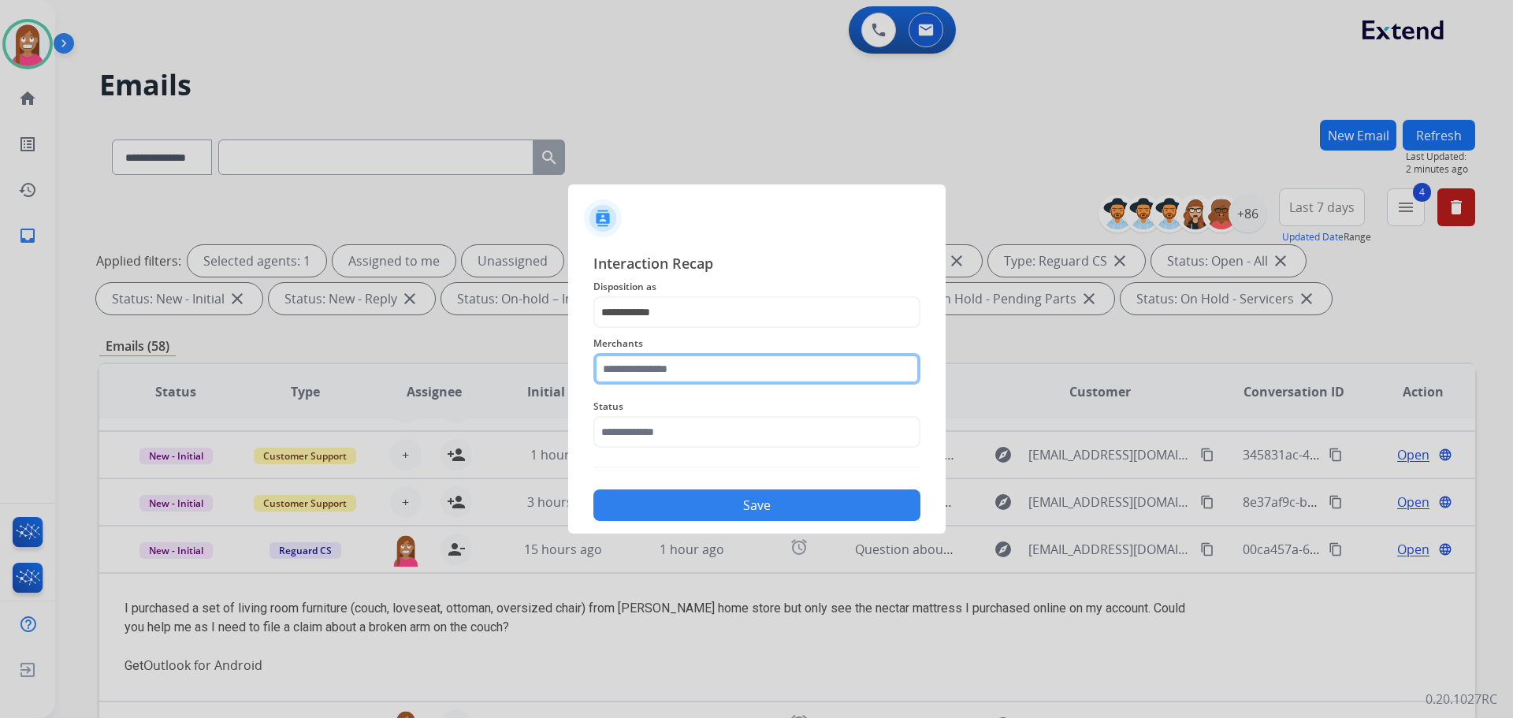
click at [637, 374] on input "text" at bounding box center [756, 369] width 327 height 32
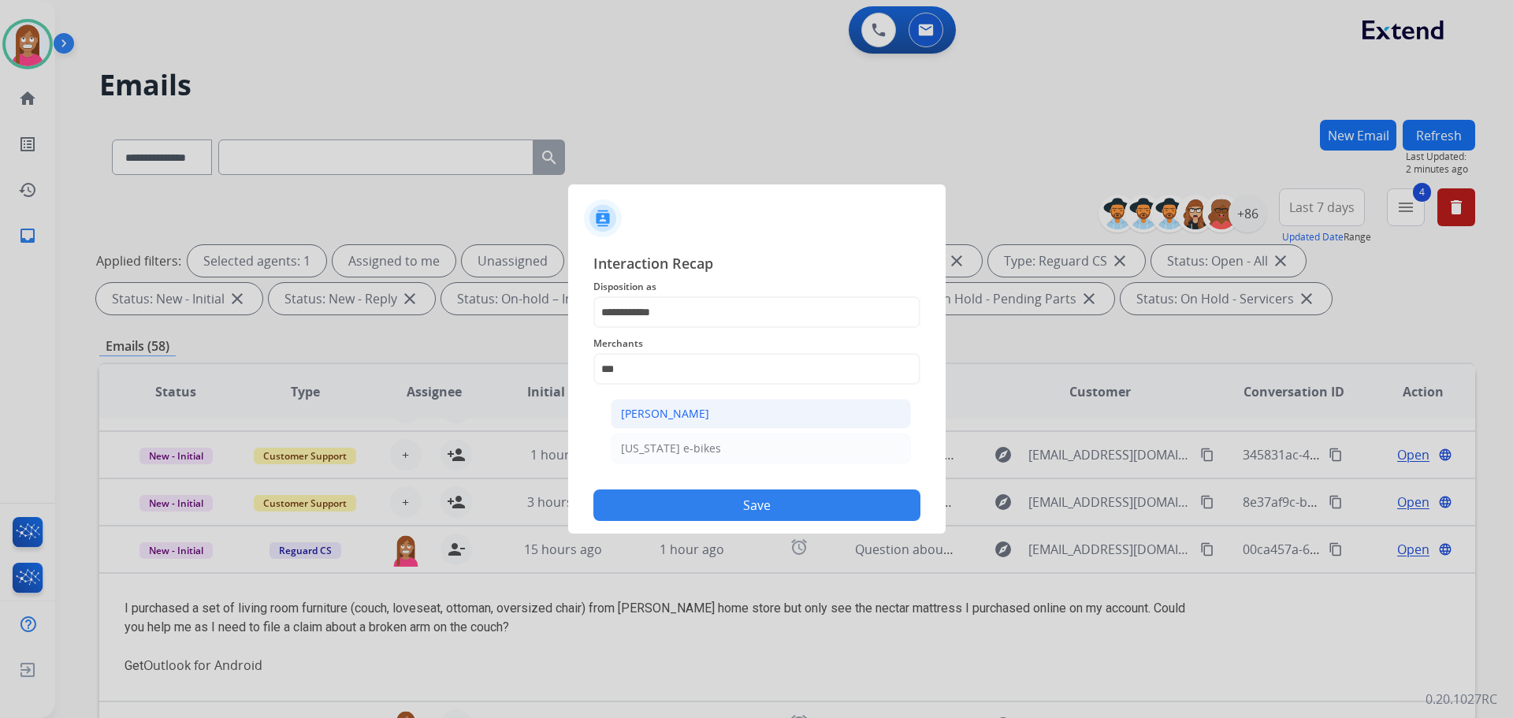
click at [642, 409] on div "Ashley - Reguard" at bounding box center [665, 414] width 88 height 16
type input "**********"
click at [648, 439] on input "text" at bounding box center [756, 432] width 327 height 32
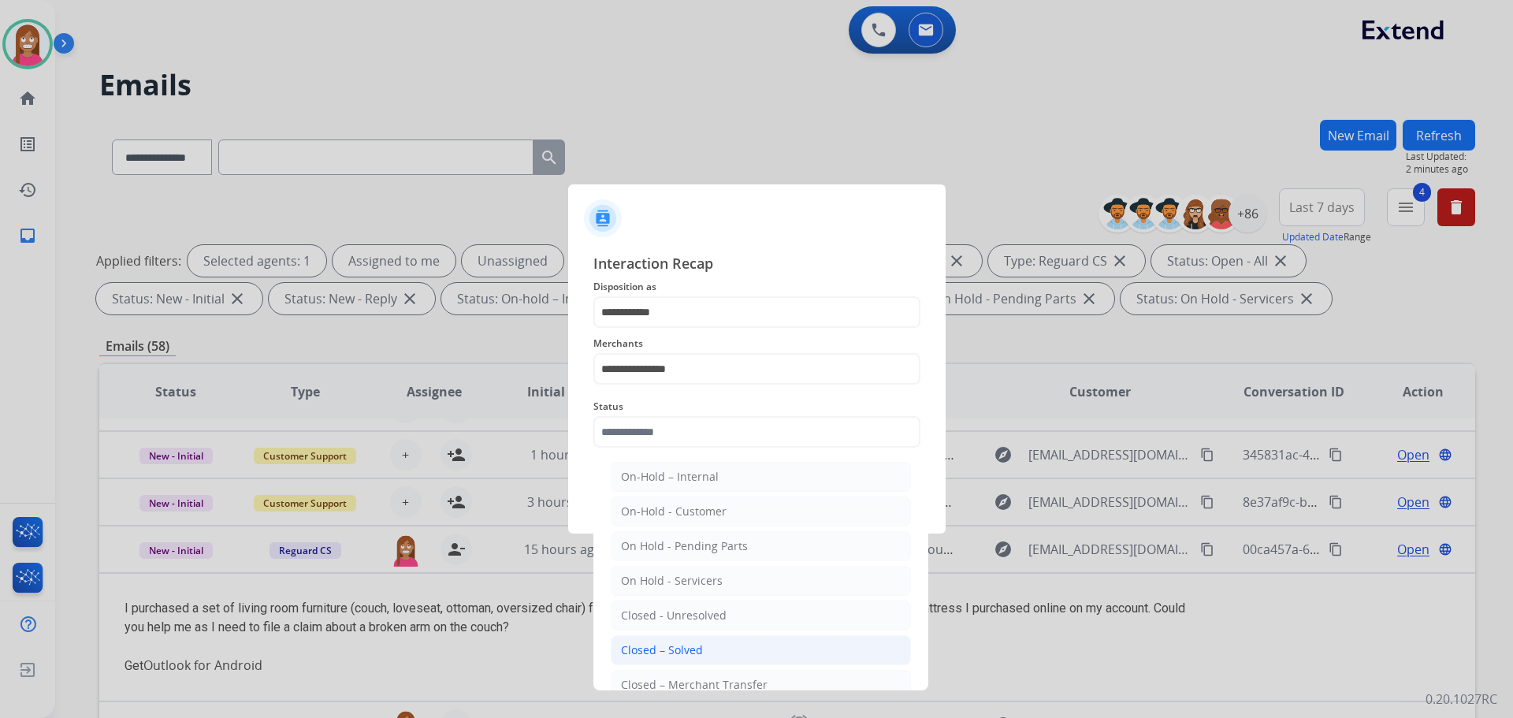
click at [672, 645] on div "Closed – Solved" at bounding box center [662, 650] width 82 height 16
type input "**********"
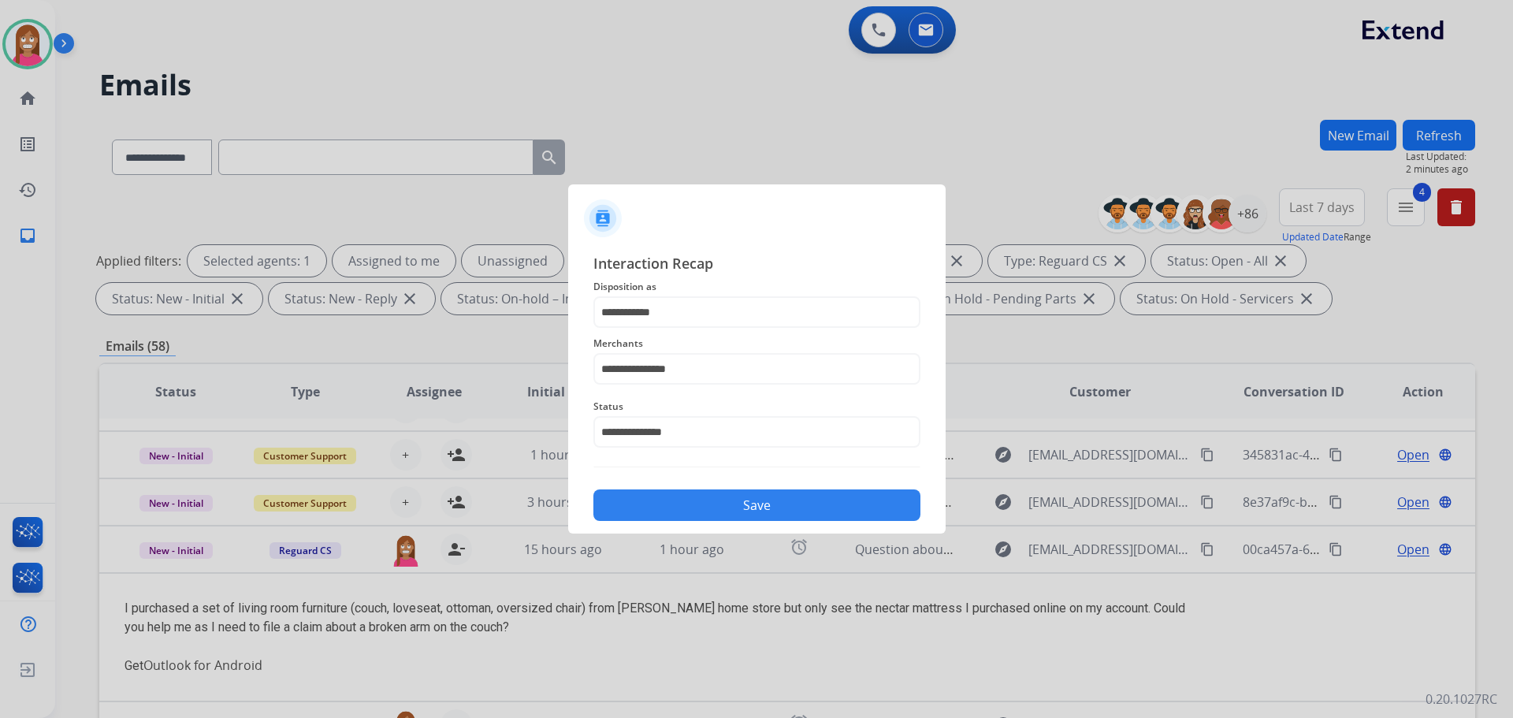
click at [750, 511] on button "Save" at bounding box center [756, 505] width 327 height 32
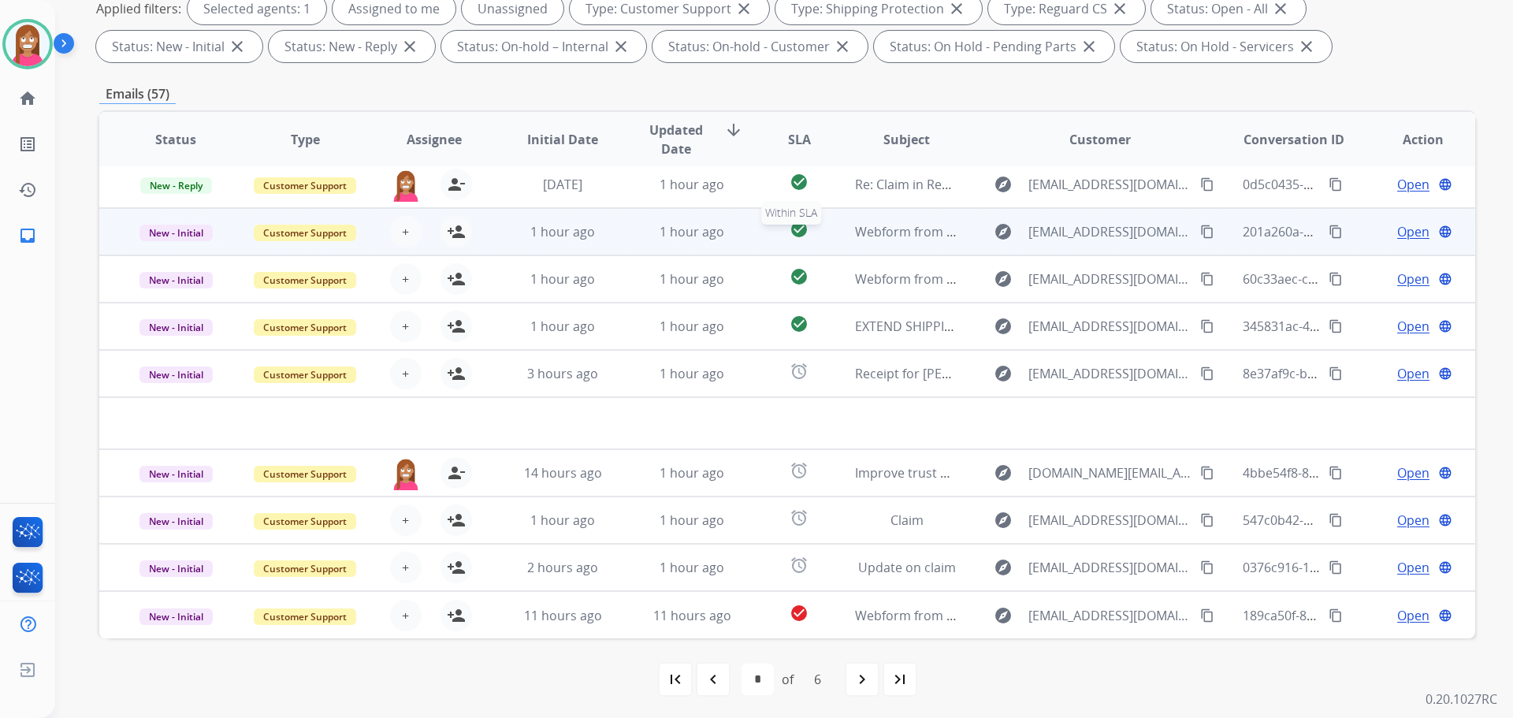
scroll to position [254, 0]
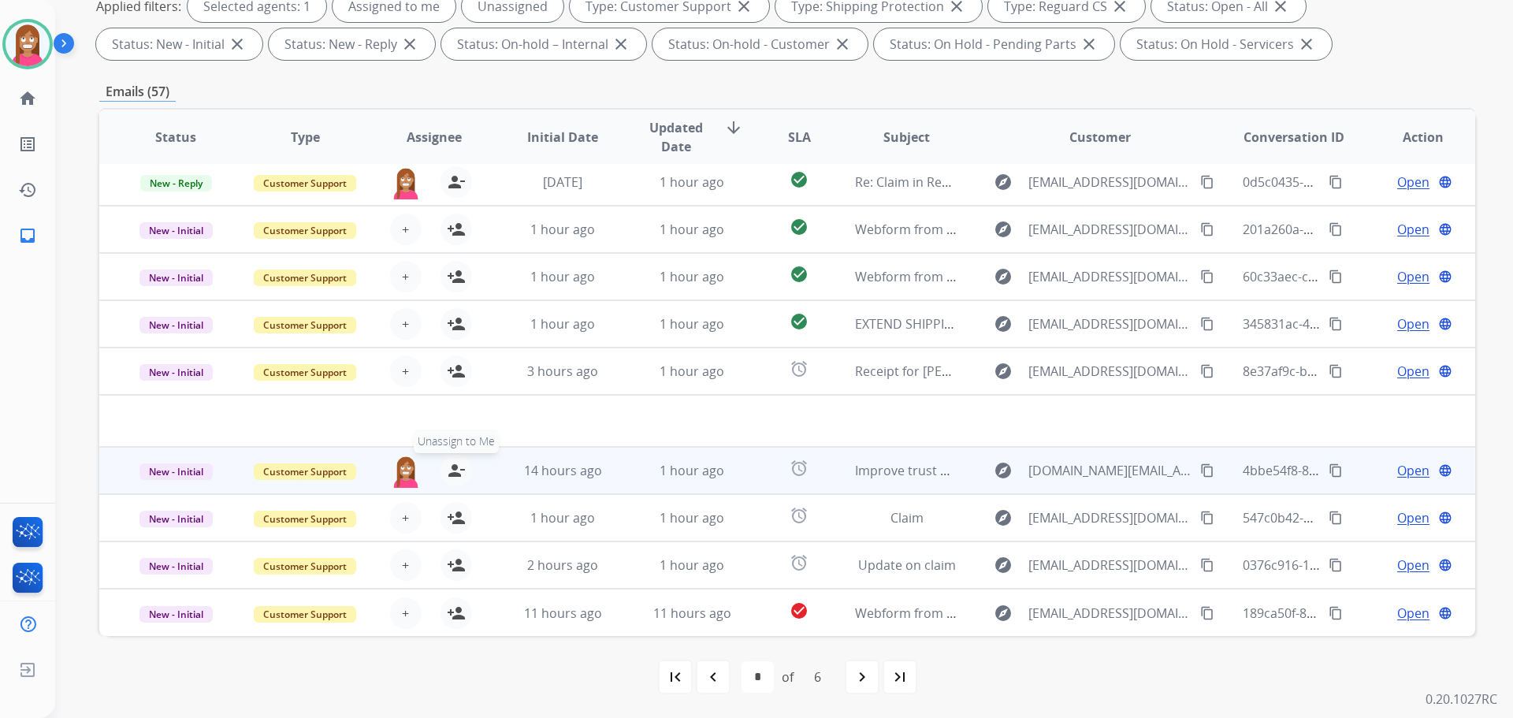
click at [455, 472] on mat-icon "person_remove" at bounding box center [456, 470] width 19 height 19
click at [455, 472] on mat-icon "person_add" at bounding box center [456, 470] width 19 height 19
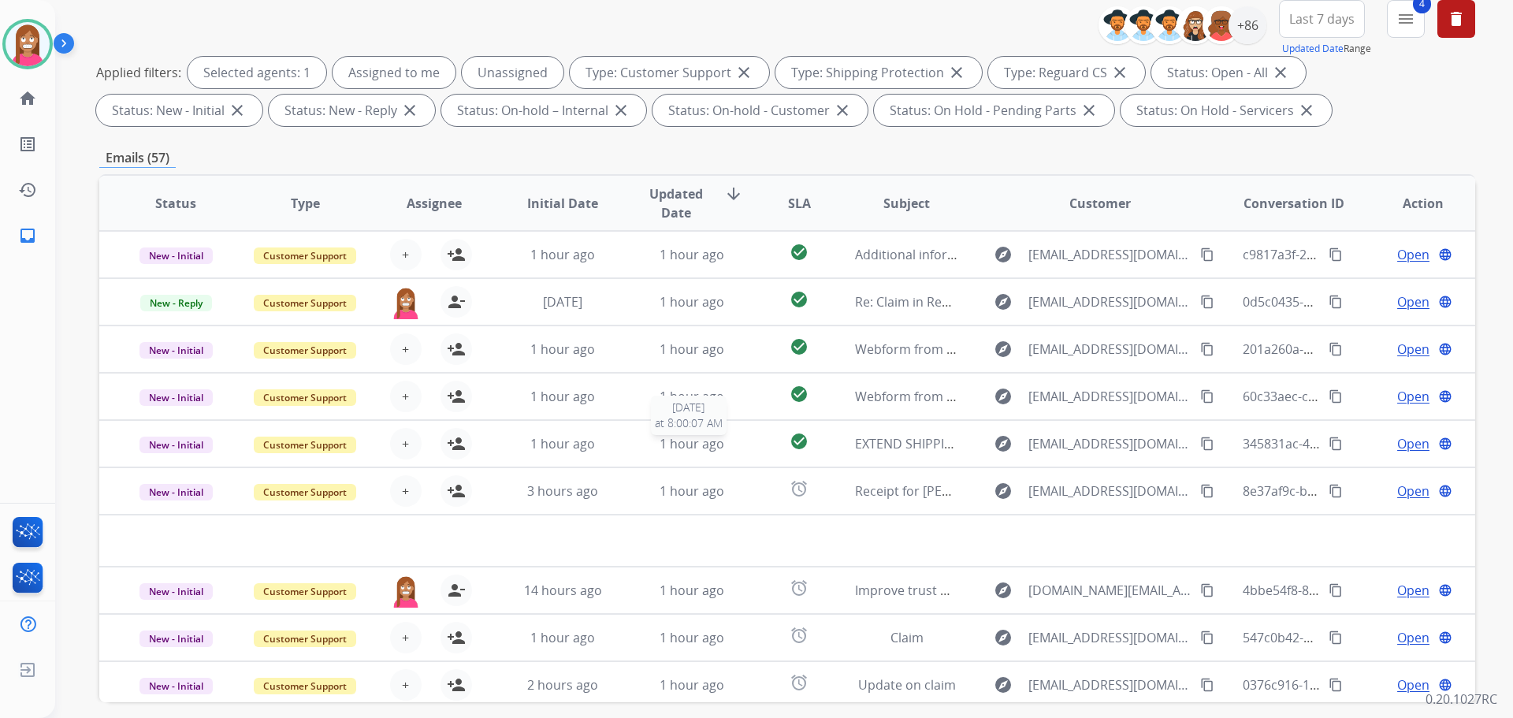
scroll to position [97, 0]
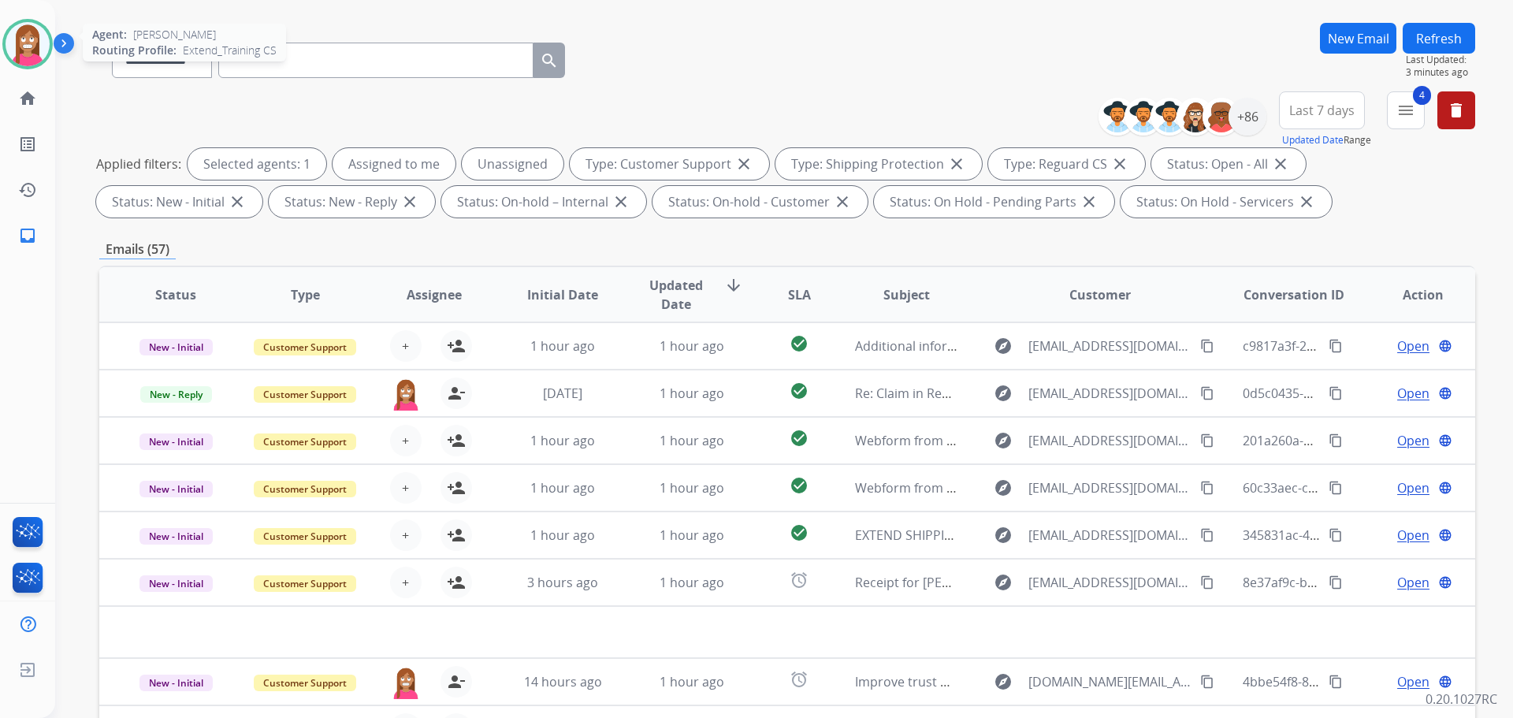
click at [26, 58] on img at bounding box center [28, 44] width 44 height 44
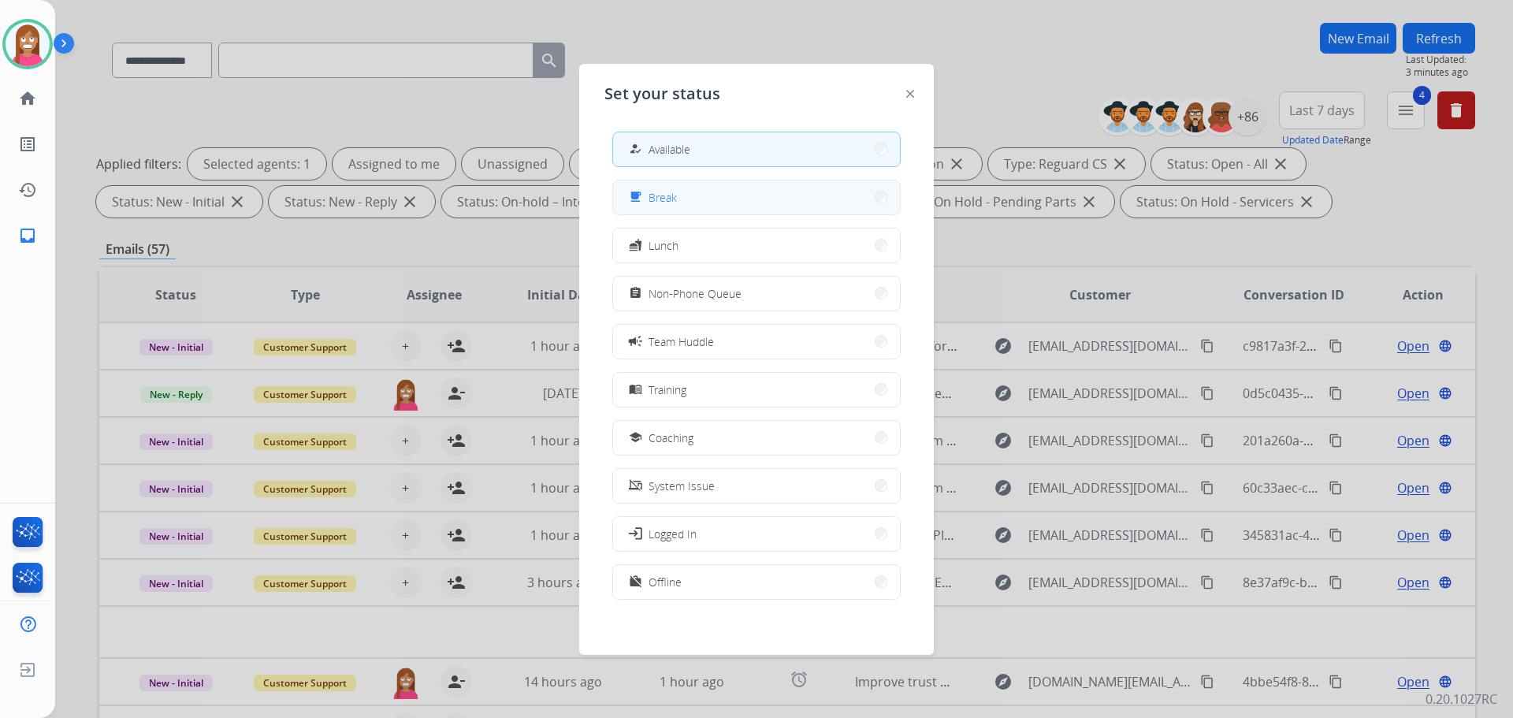
click at [702, 202] on button "free_breakfast Break" at bounding box center [756, 197] width 287 height 34
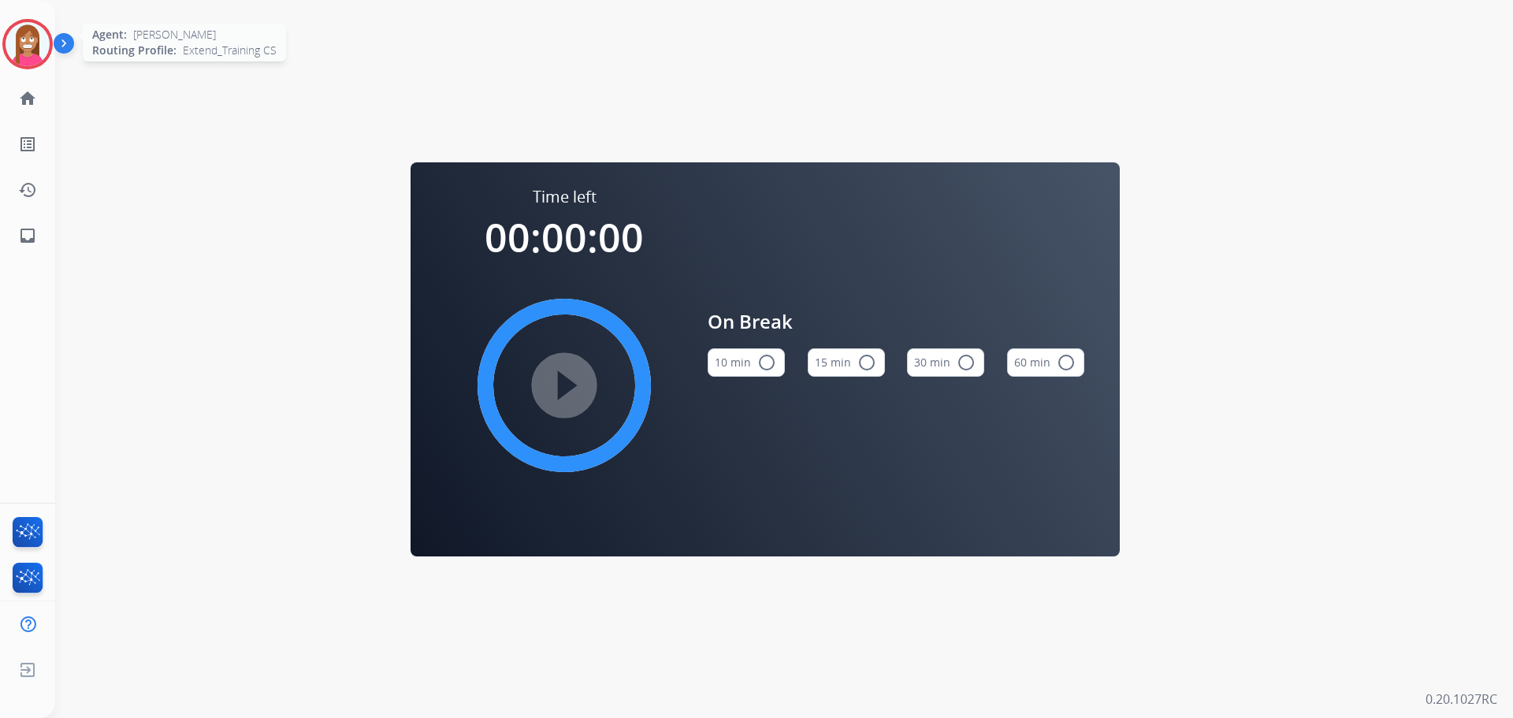
click at [24, 48] on img at bounding box center [28, 44] width 44 height 44
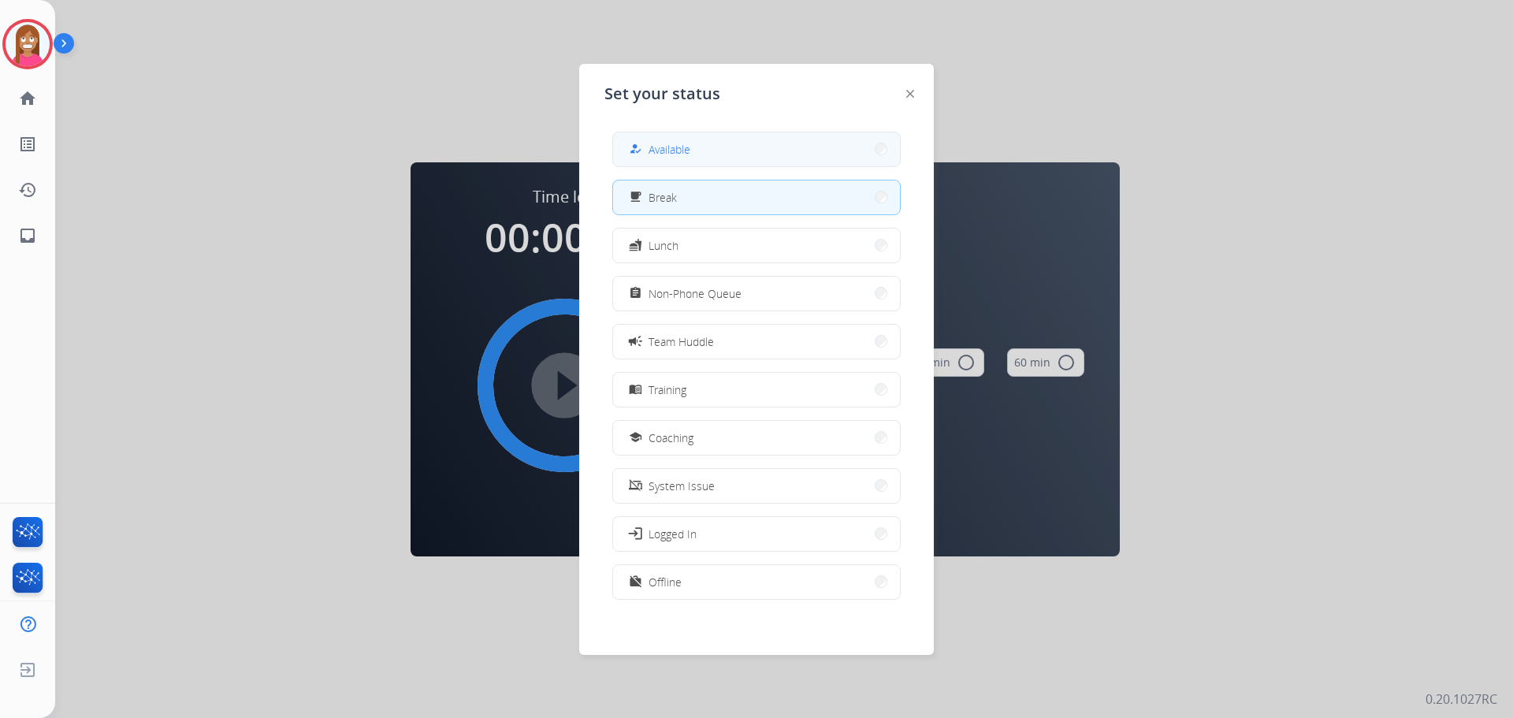
click at [682, 156] on span "Available" at bounding box center [669, 149] width 42 height 17
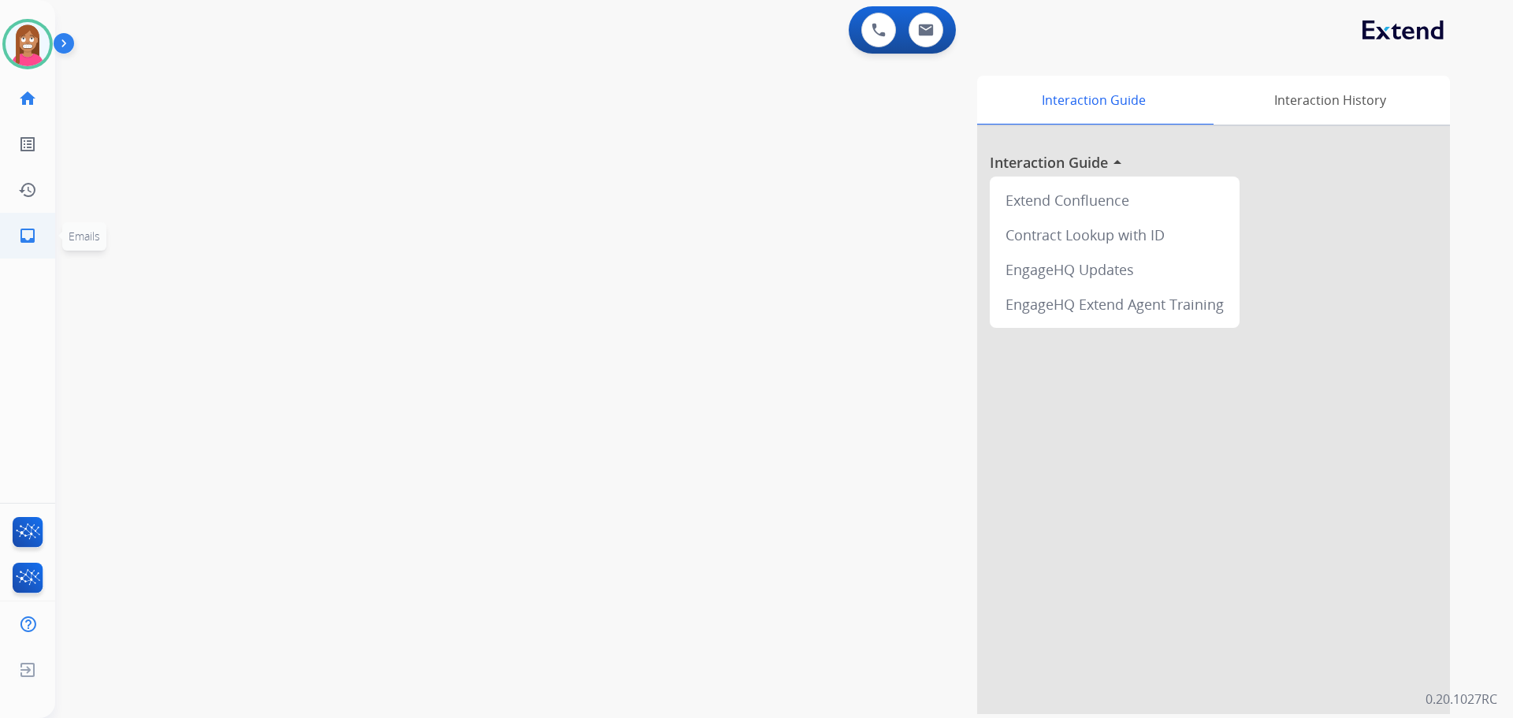
click at [21, 247] on link "inbox Emails" at bounding box center [28, 236] width 44 height 44
select select "**********"
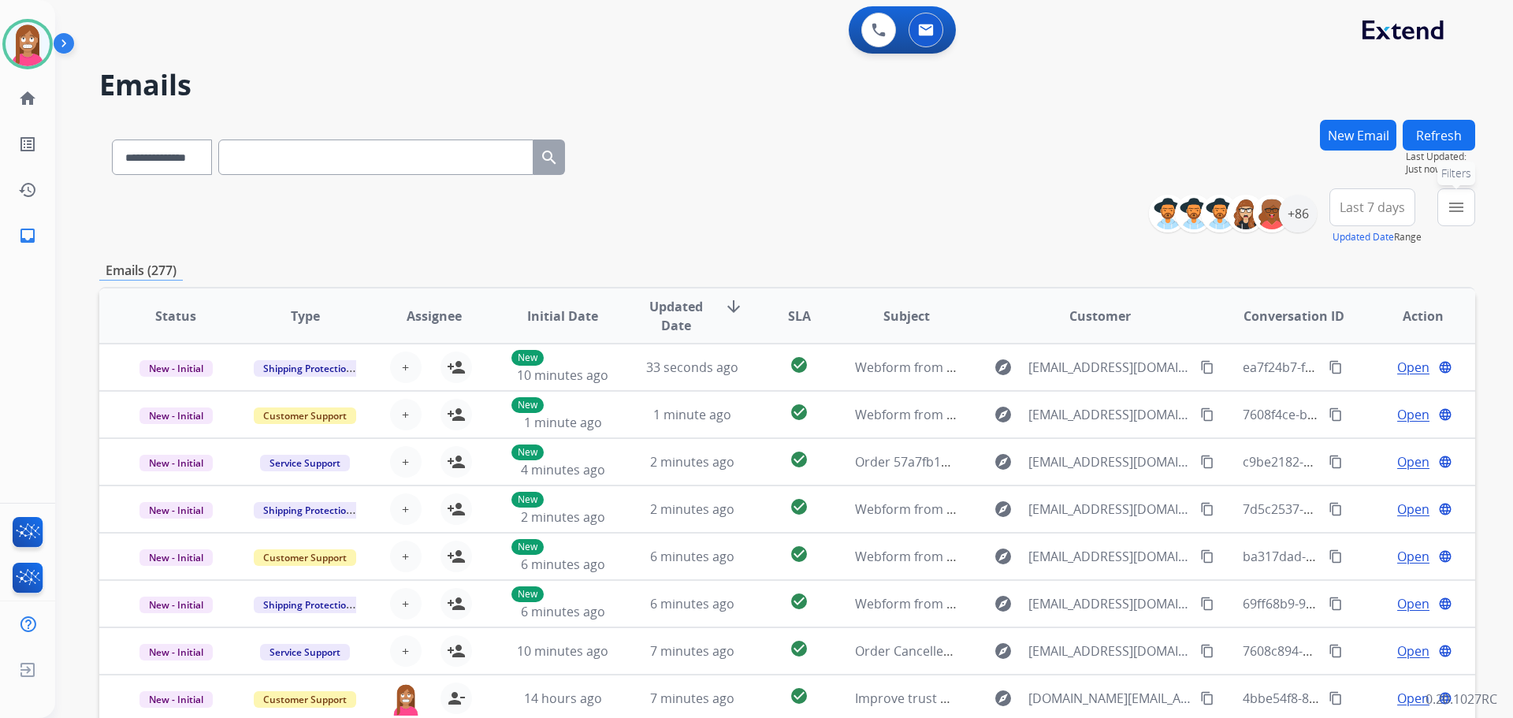
click at [1447, 220] on button "menu Filters" at bounding box center [1456, 207] width 38 height 38
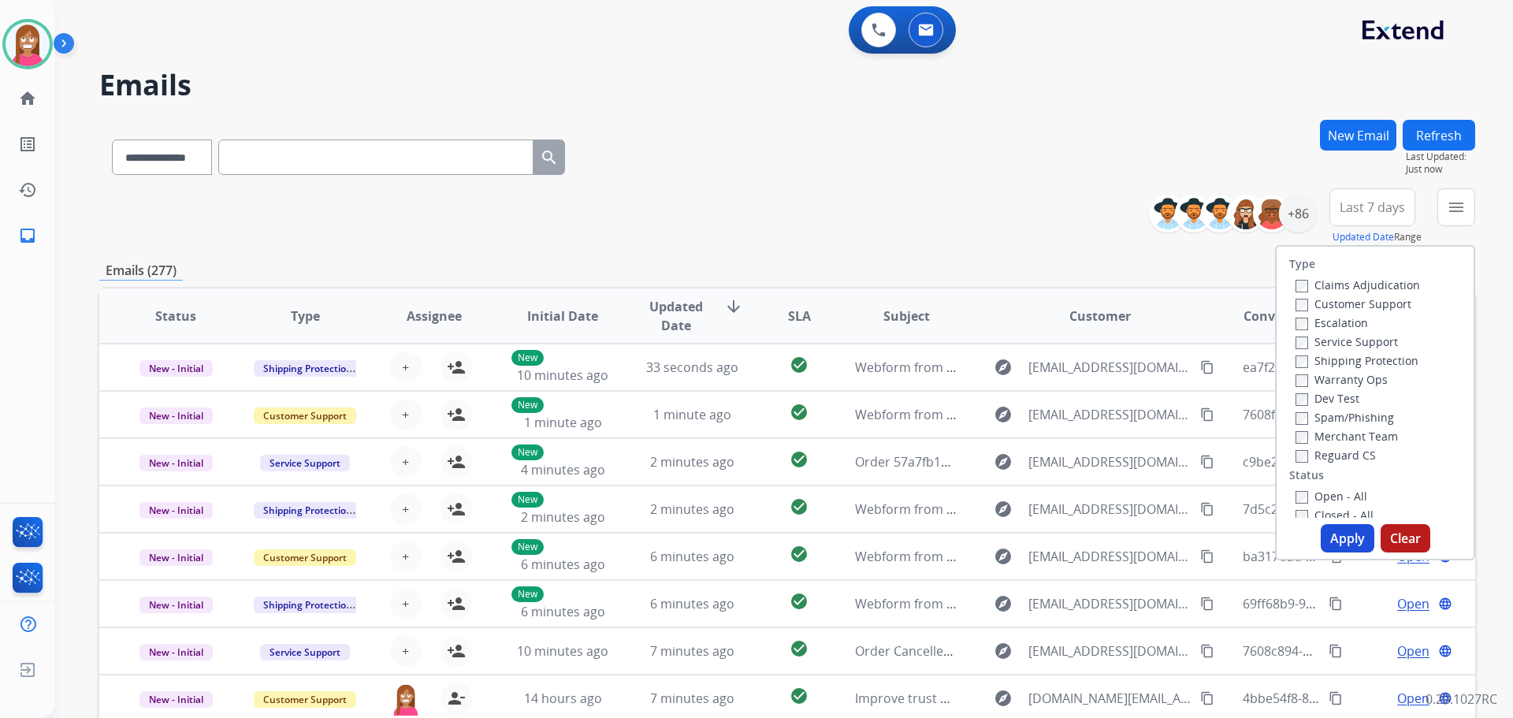
click at [1321, 303] on label "Customer Support" at bounding box center [1353, 303] width 116 height 15
click at [1322, 362] on label "Shipping Protection" at bounding box center [1356, 360] width 123 height 15
click at [1310, 451] on label "Reguard CS" at bounding box center [1335, 455] width 80 height 15
click at [1325, 495] on label "Open - All" at bounding box center [1331, 496] width 72 height 15
click at [1340, 529] on button "Apply" at bounding box center [1348, 538] width 54 height 28
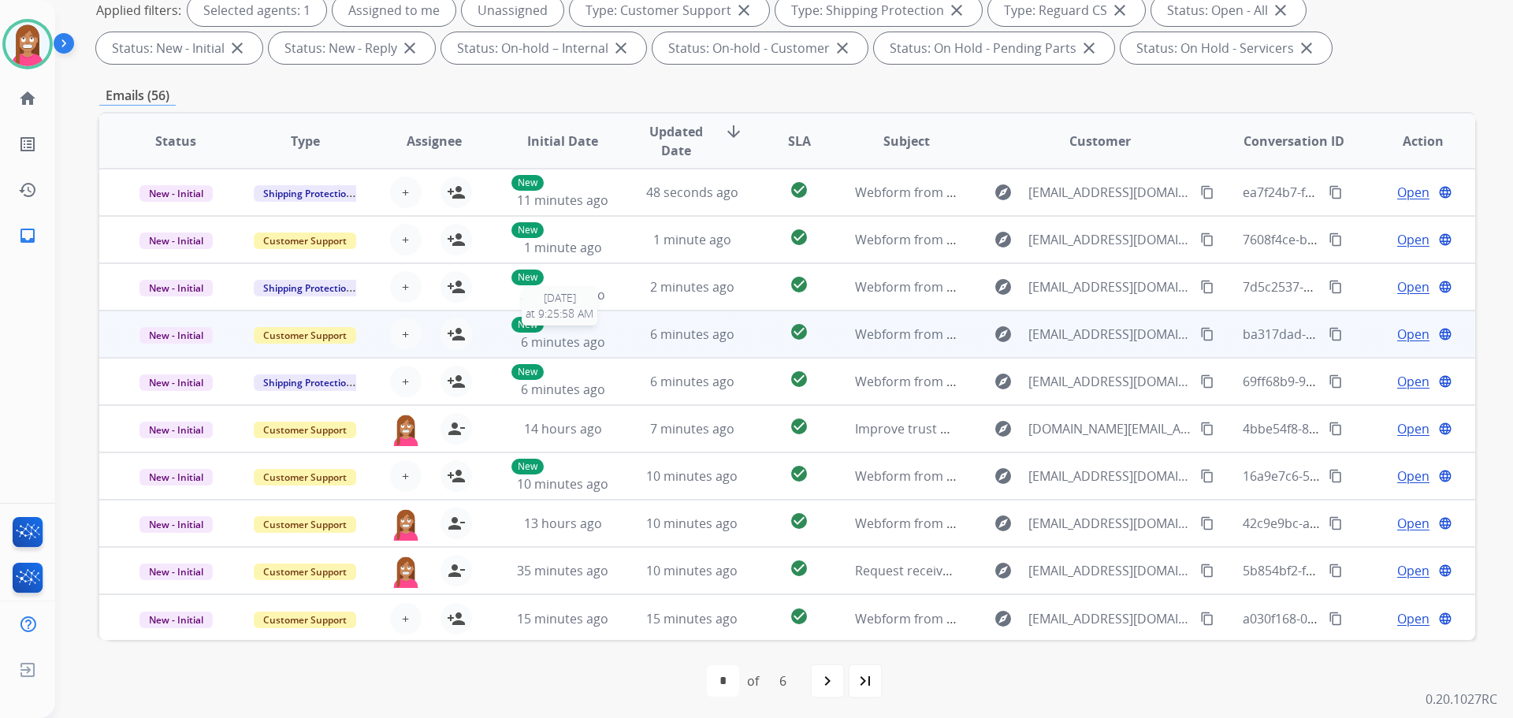
scroll to position [254, 0]
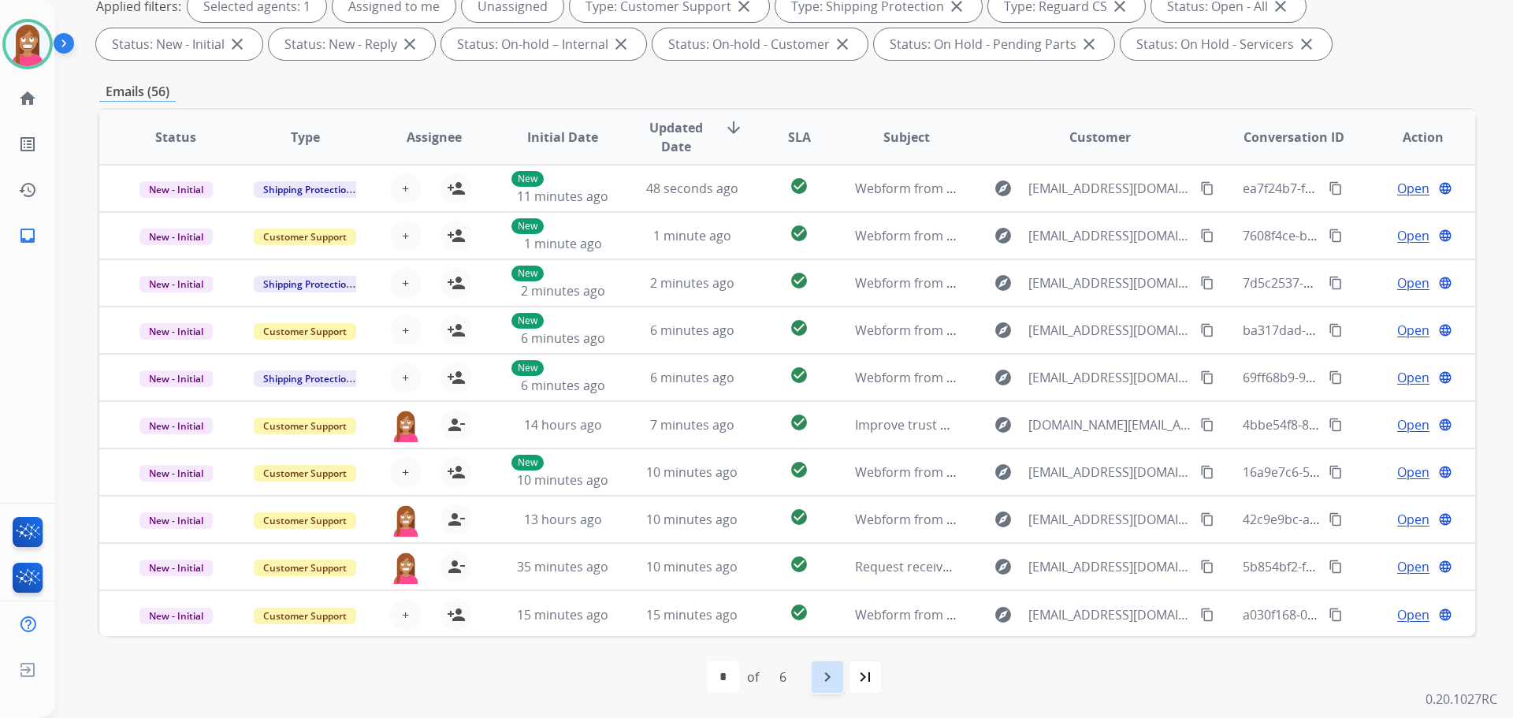
click at [827, 682] on mat-icon "navigate_next" at bounding box center [827, 676] width 19 height 19
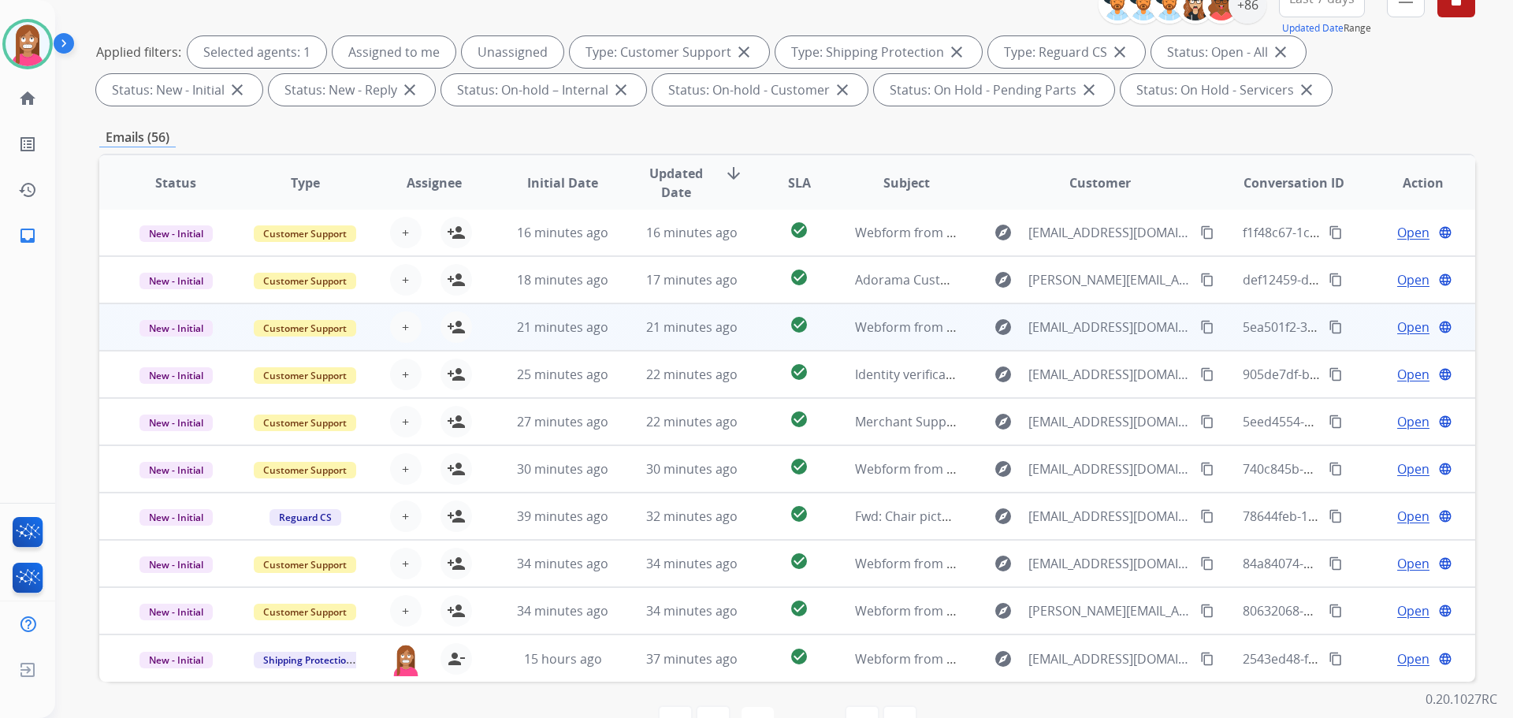
scroll to position [236, 0]
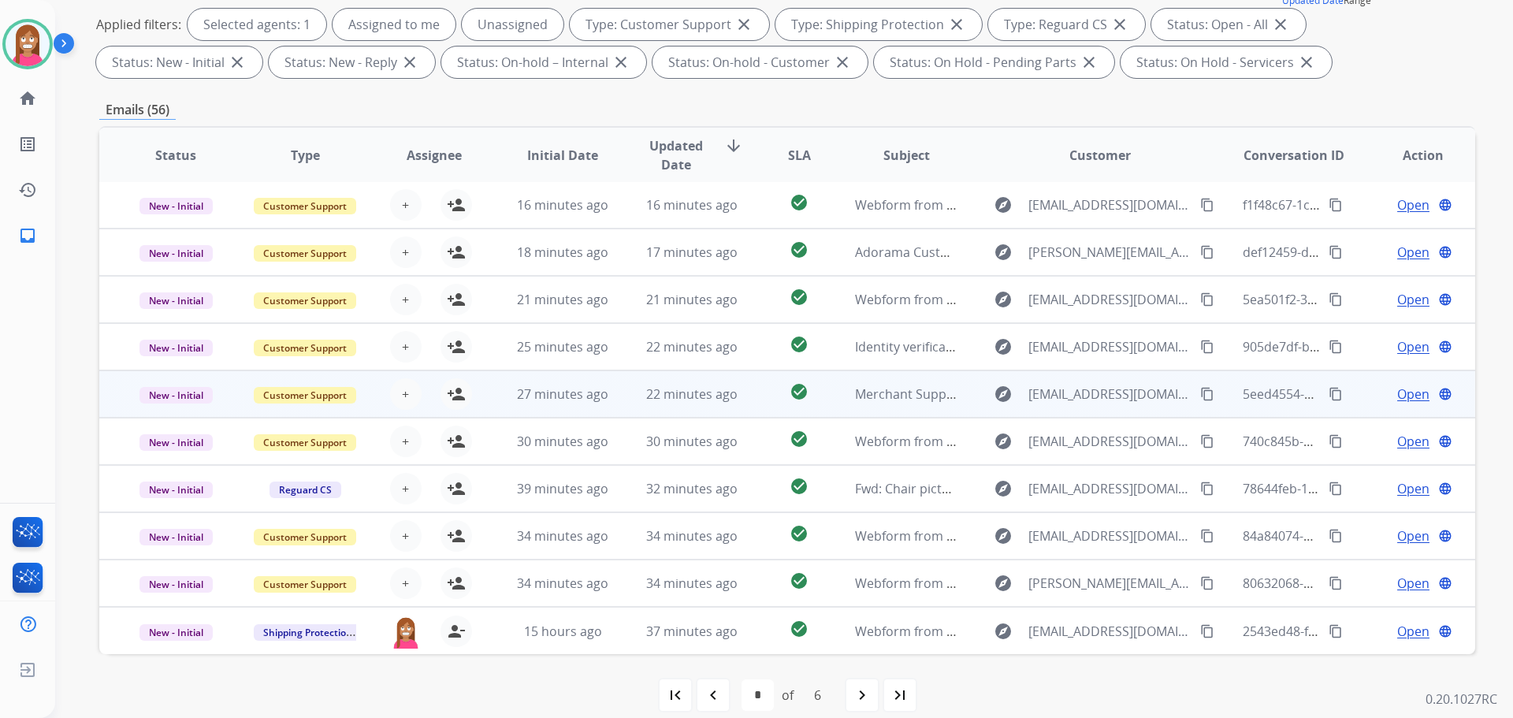
click at [749, 411] on td "check_circle" at bounding box center [787, 393] width 86 height 47
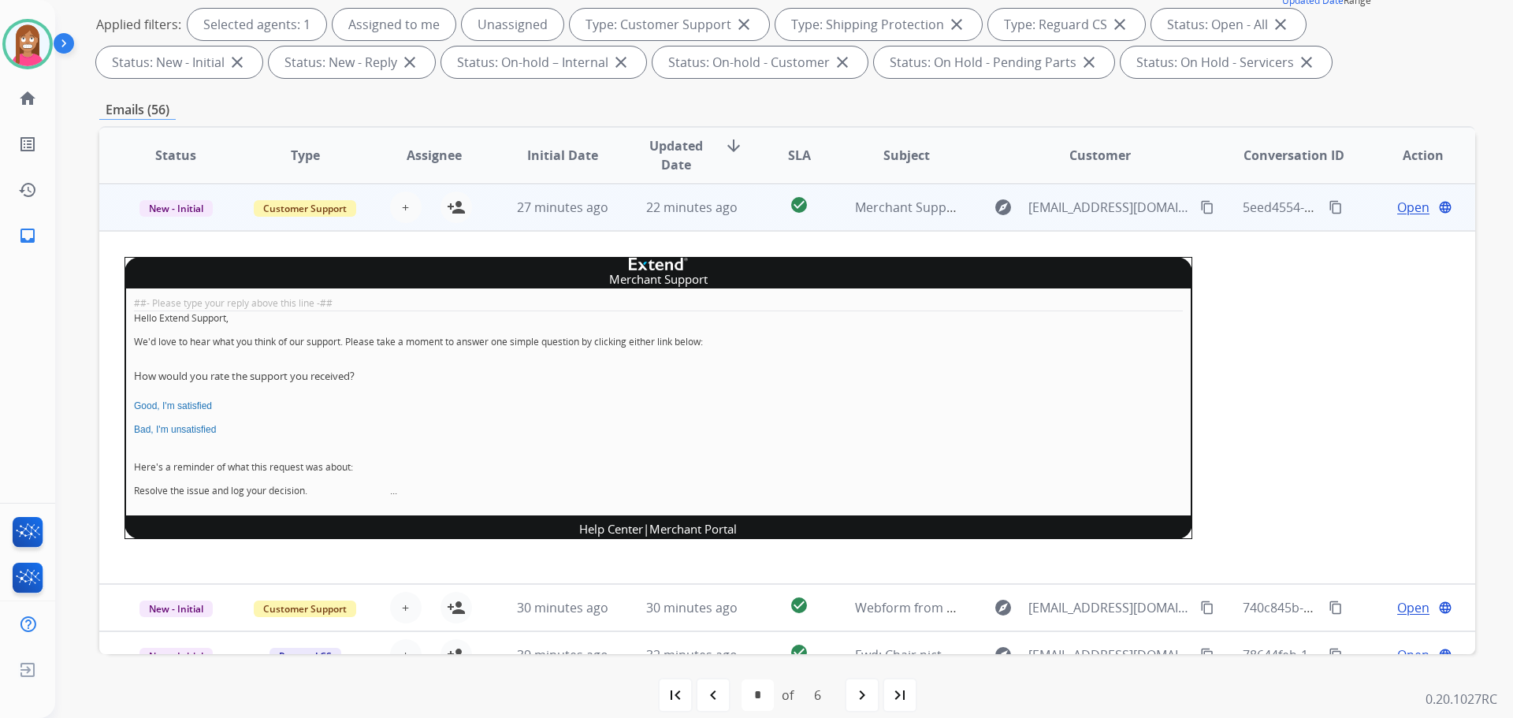
scroll to position [189, 0]
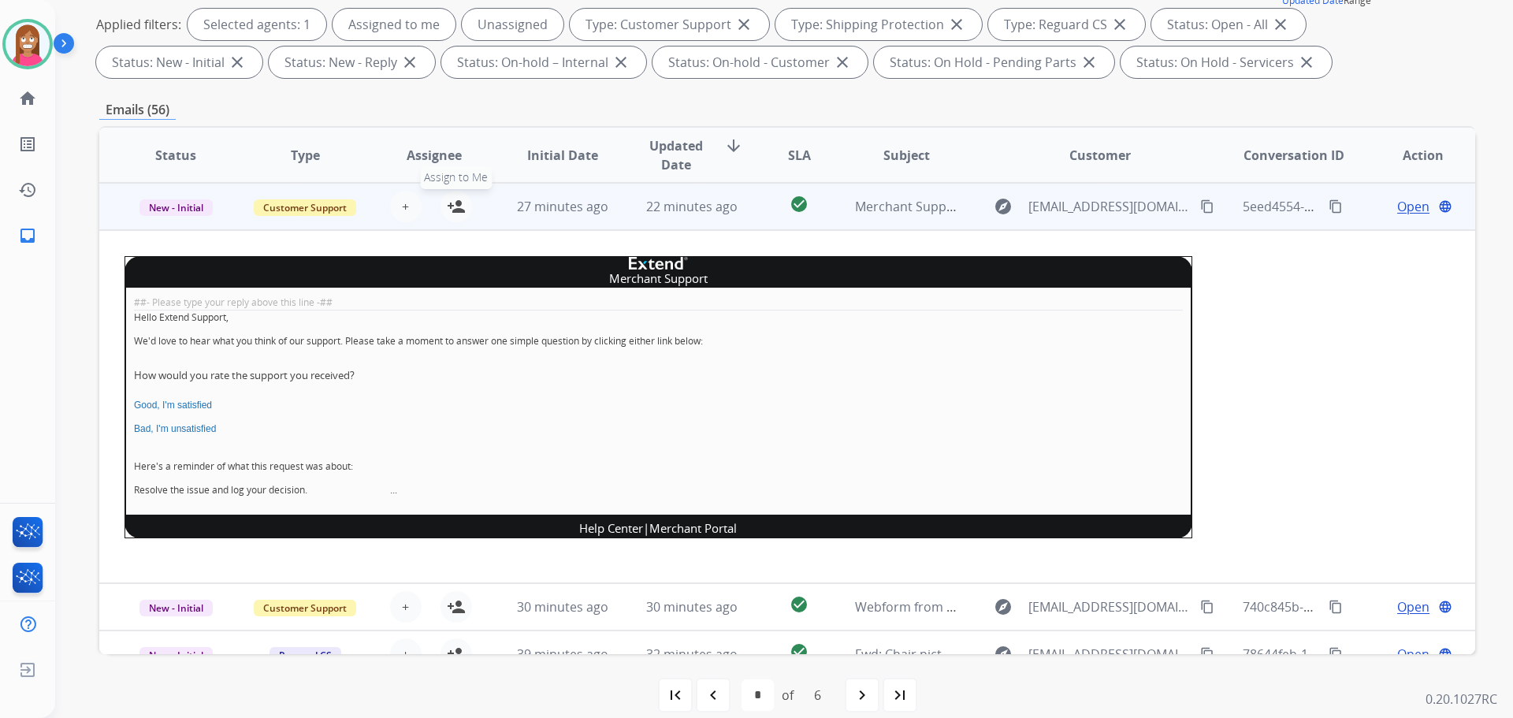
click at [454, 206] on mat-icon "person_add" at bounding box center [456, 206] width 19 height 19
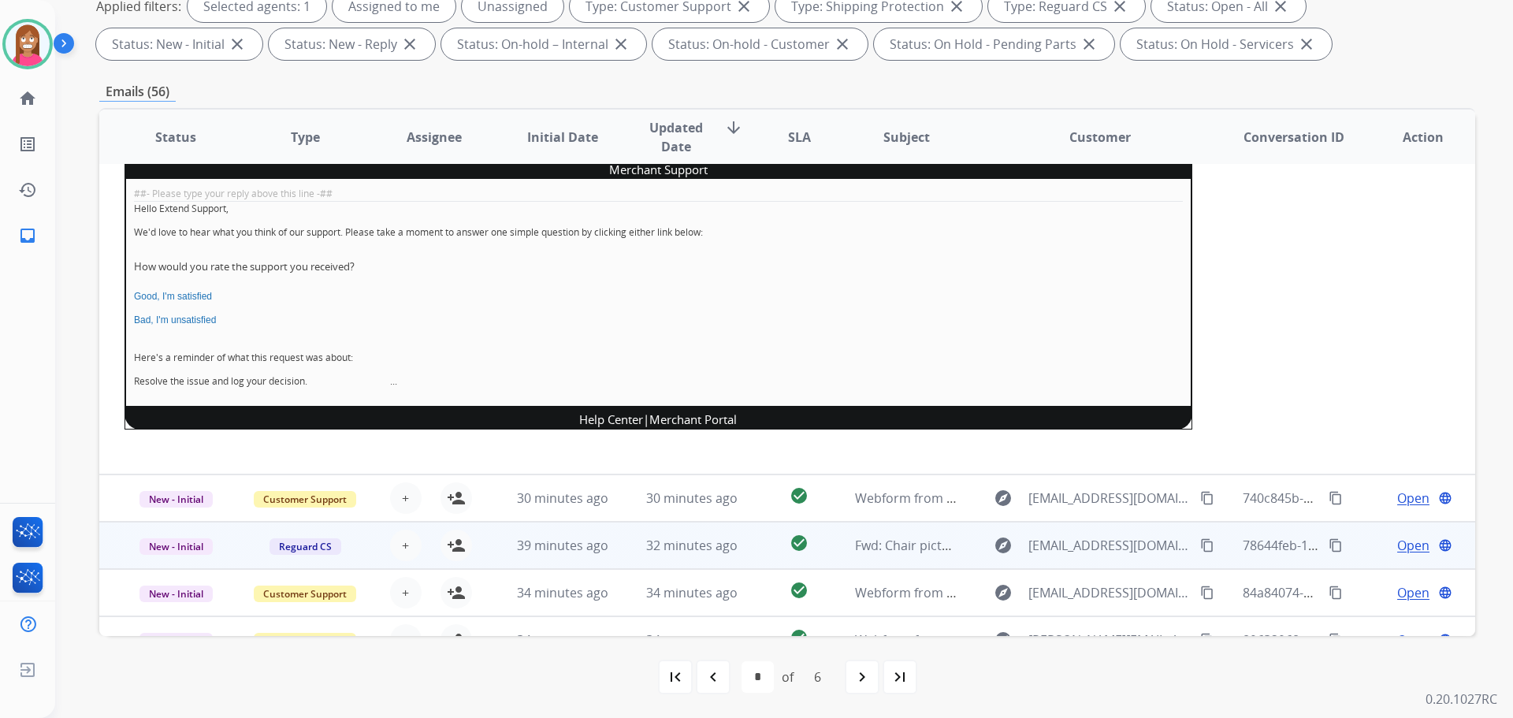
scroll to position [355, 0]
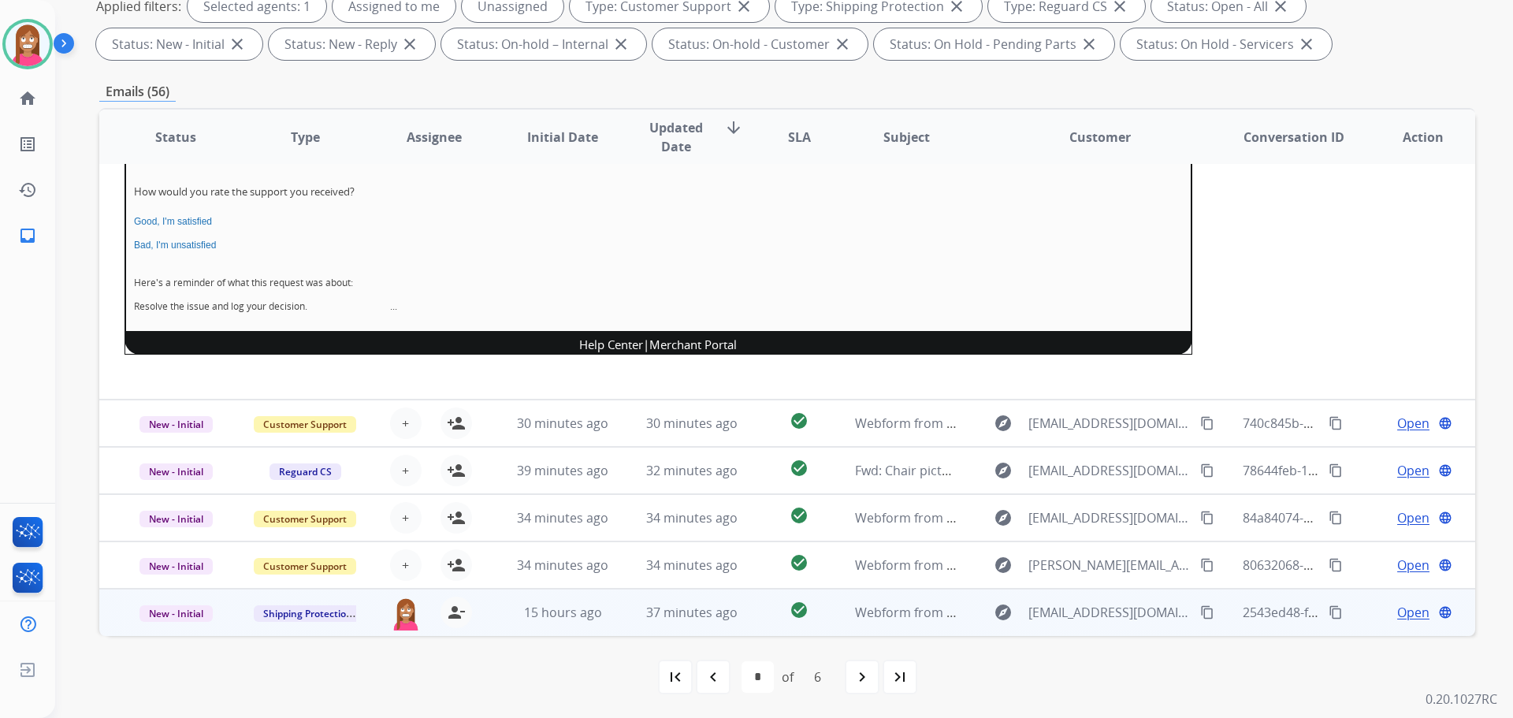
click at [616, 623] on td "37 minutes ago" at bounding box center [679, 612] width 129 height 47
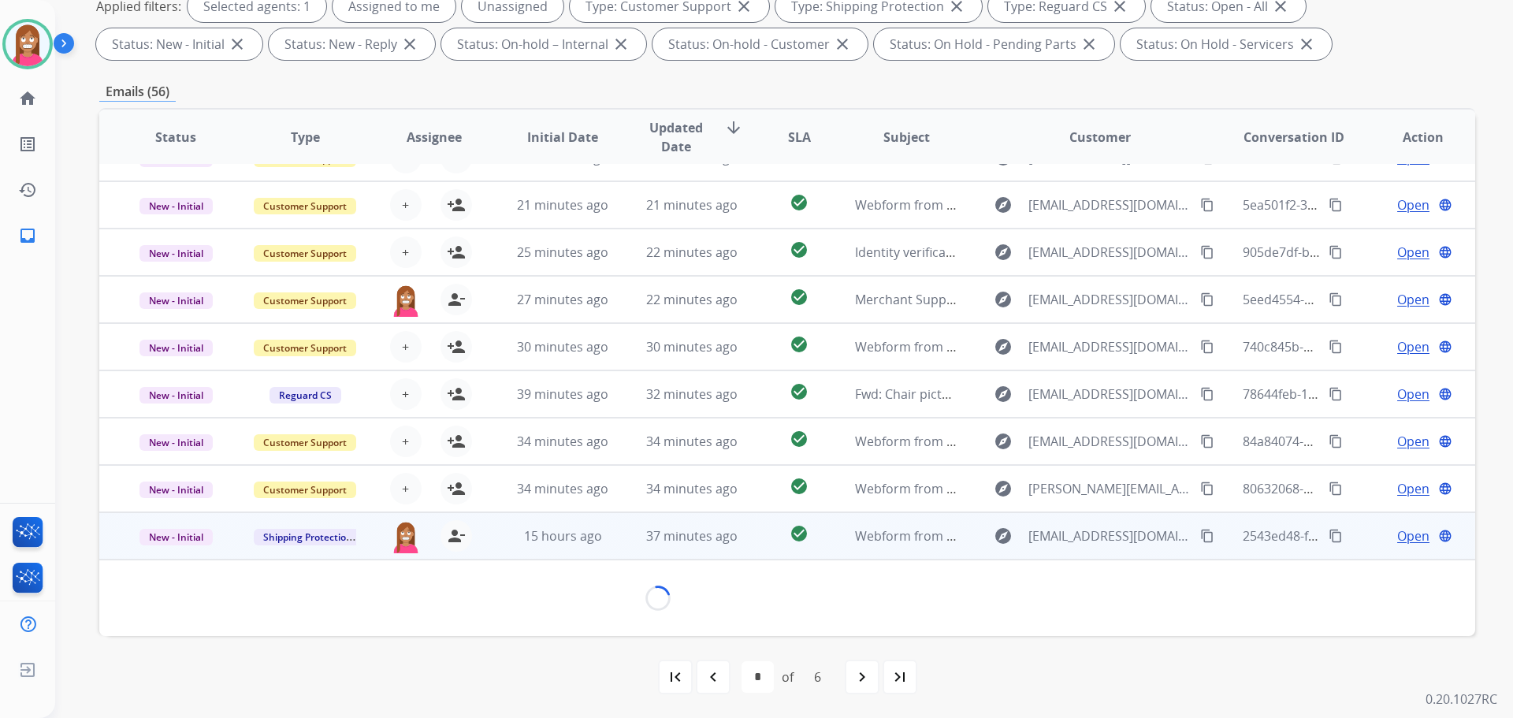
scroll to position [72, 0]
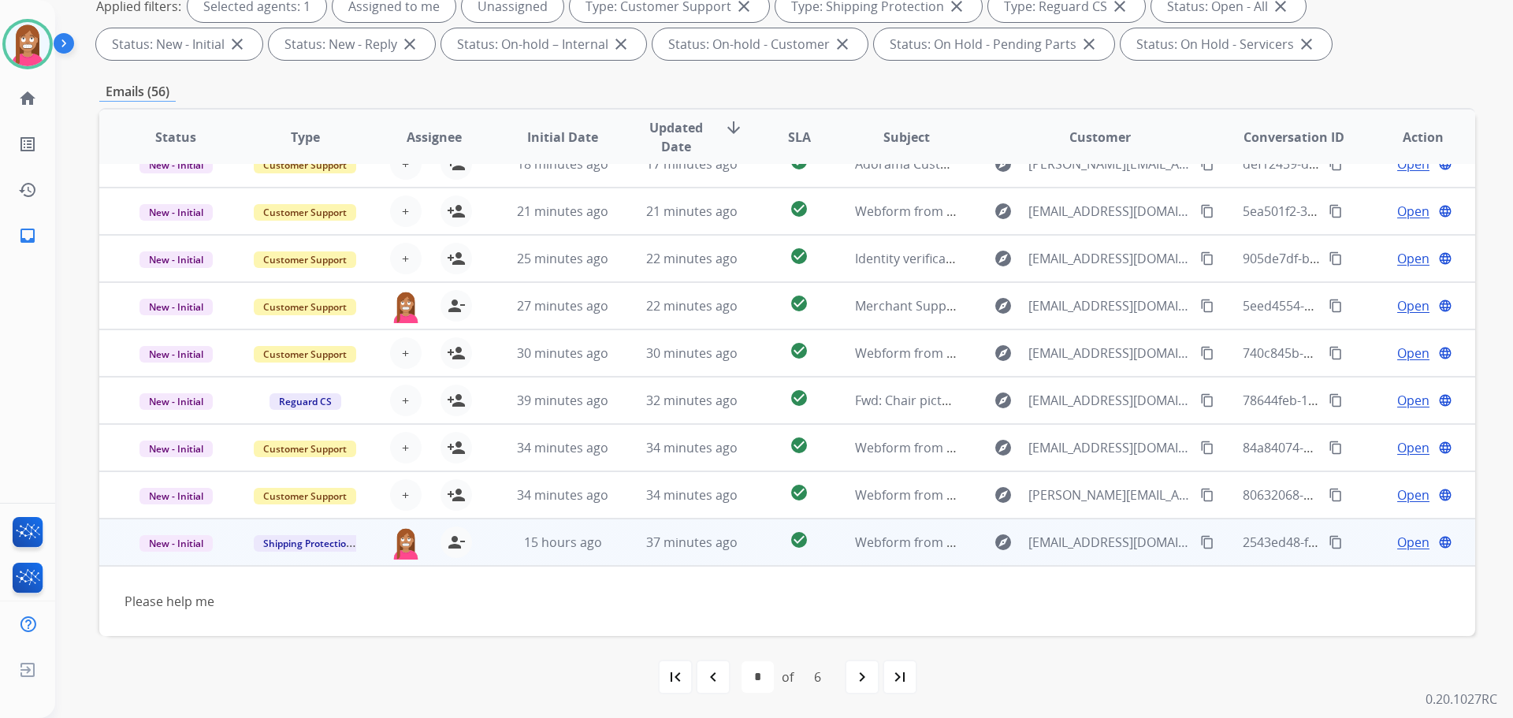
click at [1401, 543] on span "Open" at bounding box center [1413, 542] width 32 height 19
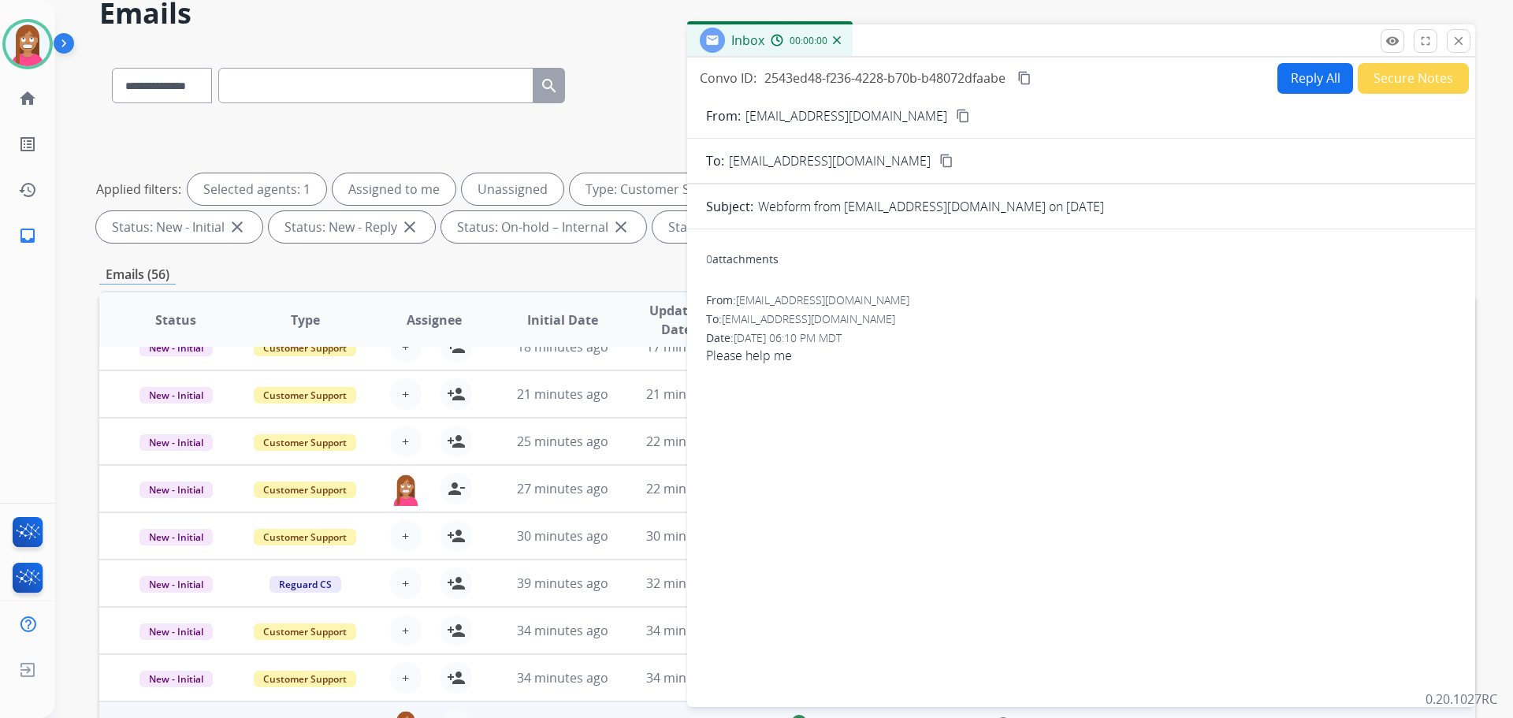
scroll to position [0, 0]
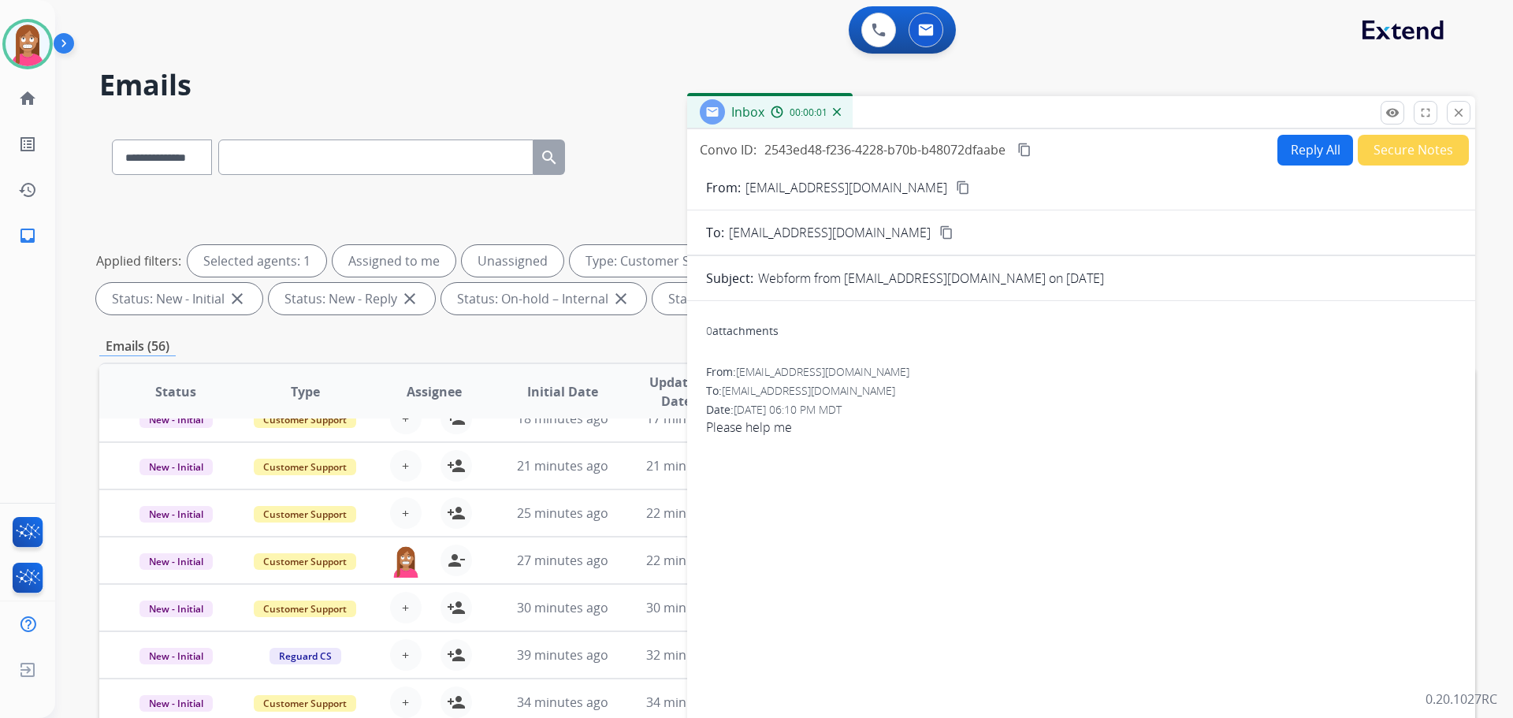
click at [1317, 155] on button "Reply All" at bounding box center [1315, 150] width 76 height 31
select select "**********"
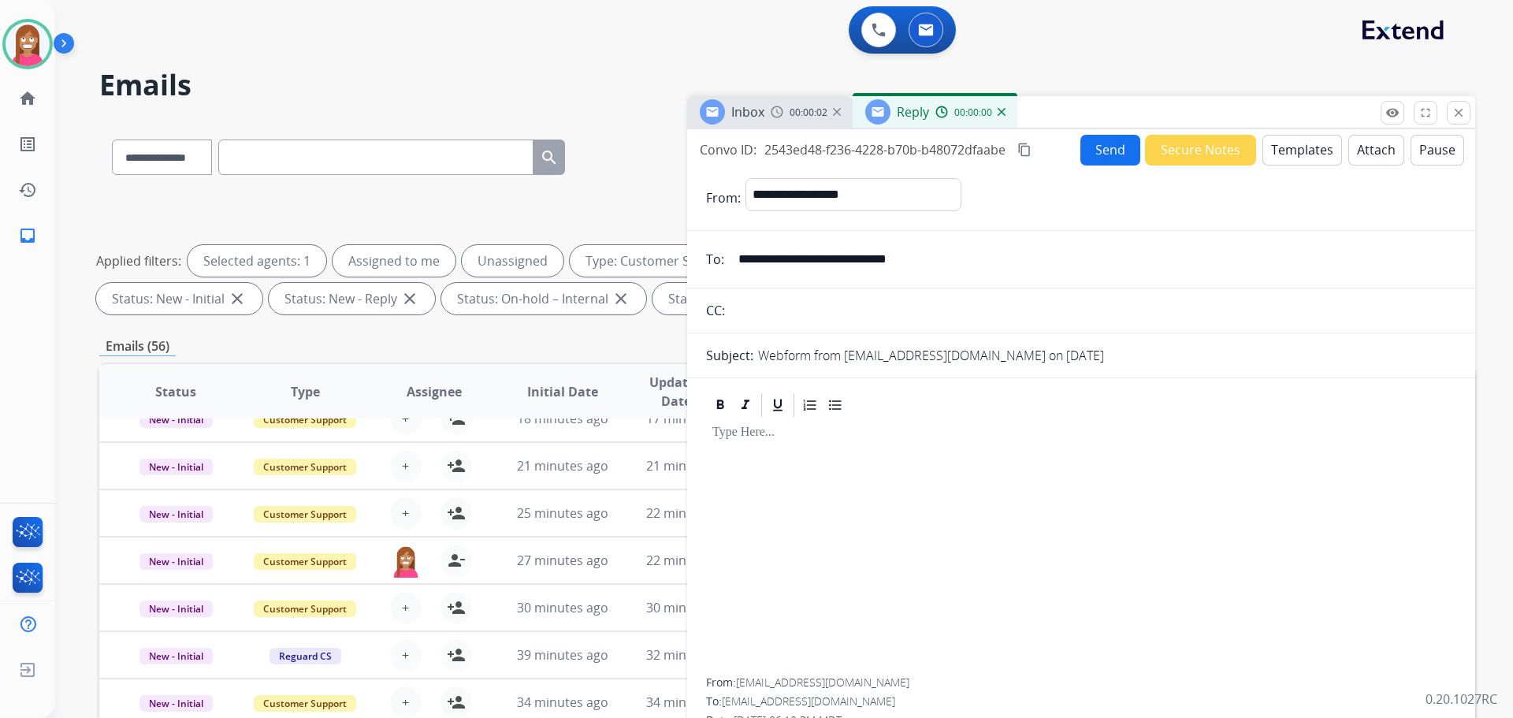
click at [1313, 161] on button "Templates" at bounding box center [1302, 150] width 80 height 31
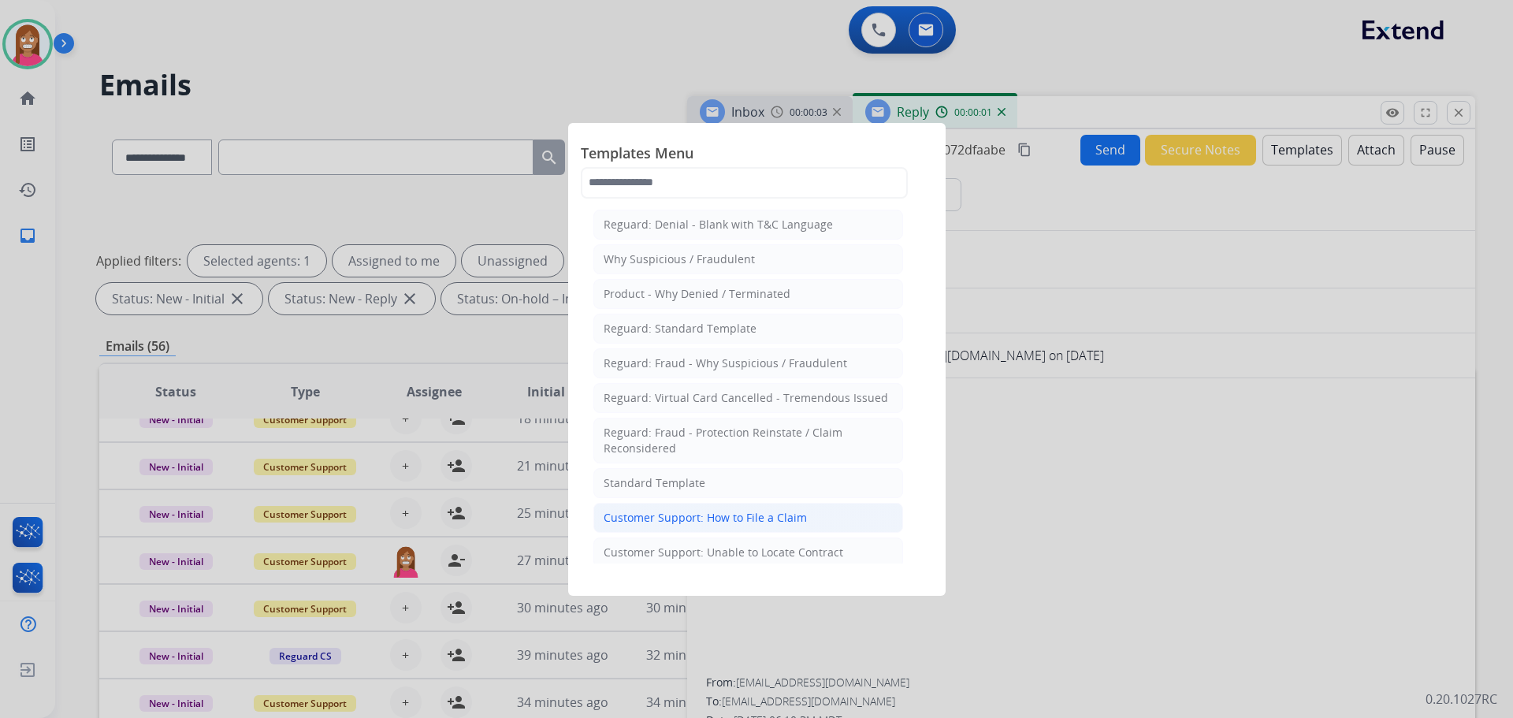
click at [685, 526] on li "Customer Support: How to File a Claim" at bounding box center [748, 518] width 310 height 30
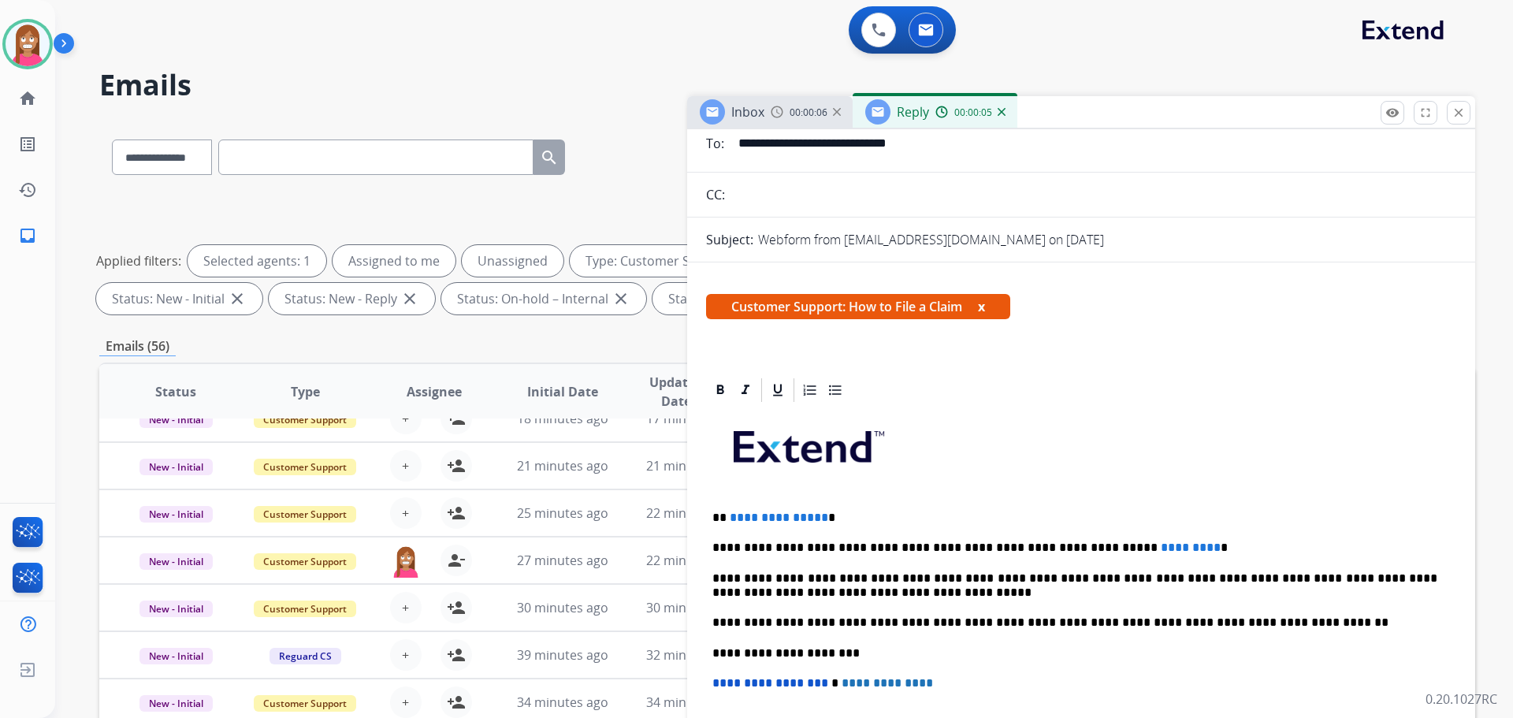
scroll to position [79, 0]
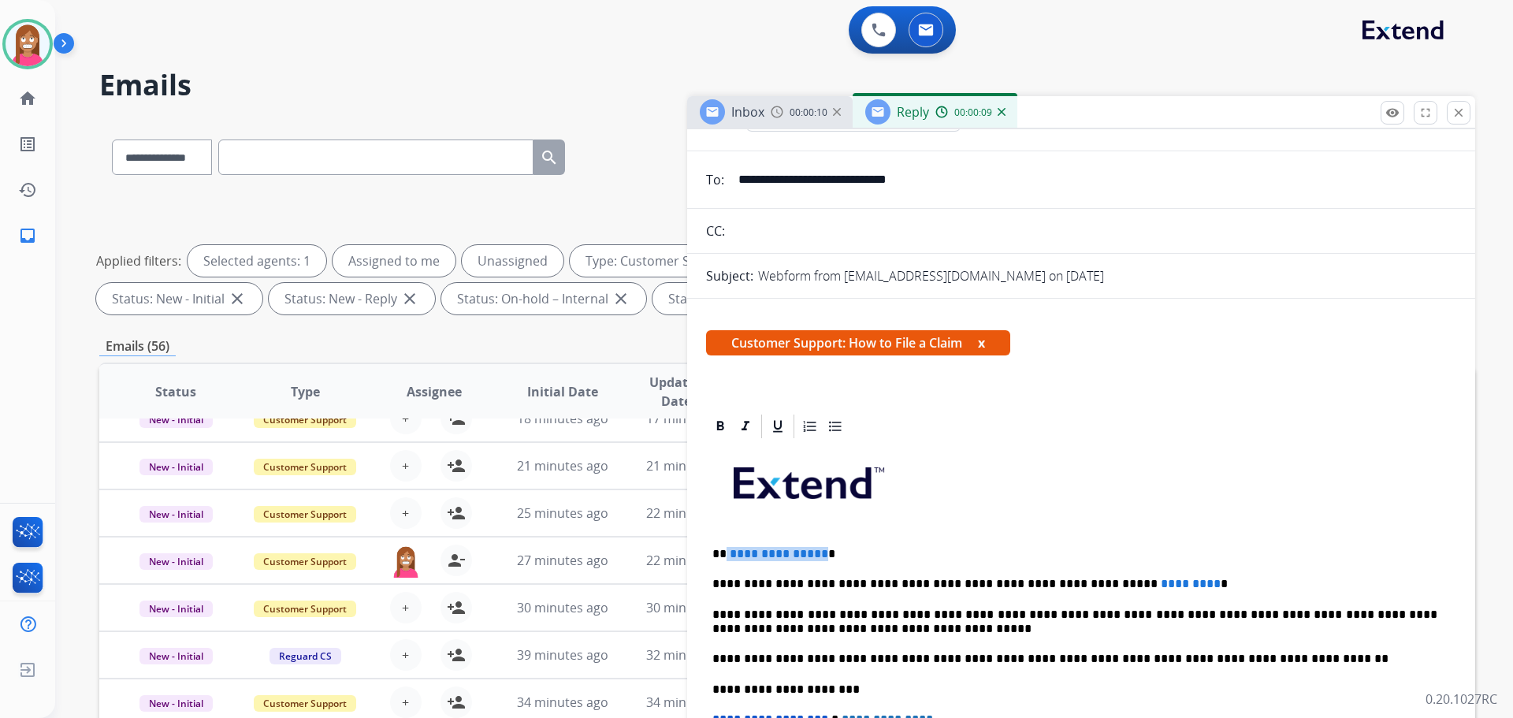
drag, startPoint x: 817, startPoint y: 548, endPoint x: 726, endPoint y: 550, distance: 90.6
click at [726, 550] on p "**********" at bounding box center [1074, 554] width 725 height 14
drag, startPoint x: 1141, startPoint y: 578, endPoint x: 1027, endPoint y: 583, distance: 113.6
click at [1027, 583] on p "**********" at bounding box center [1074, 584] width 725 height 14
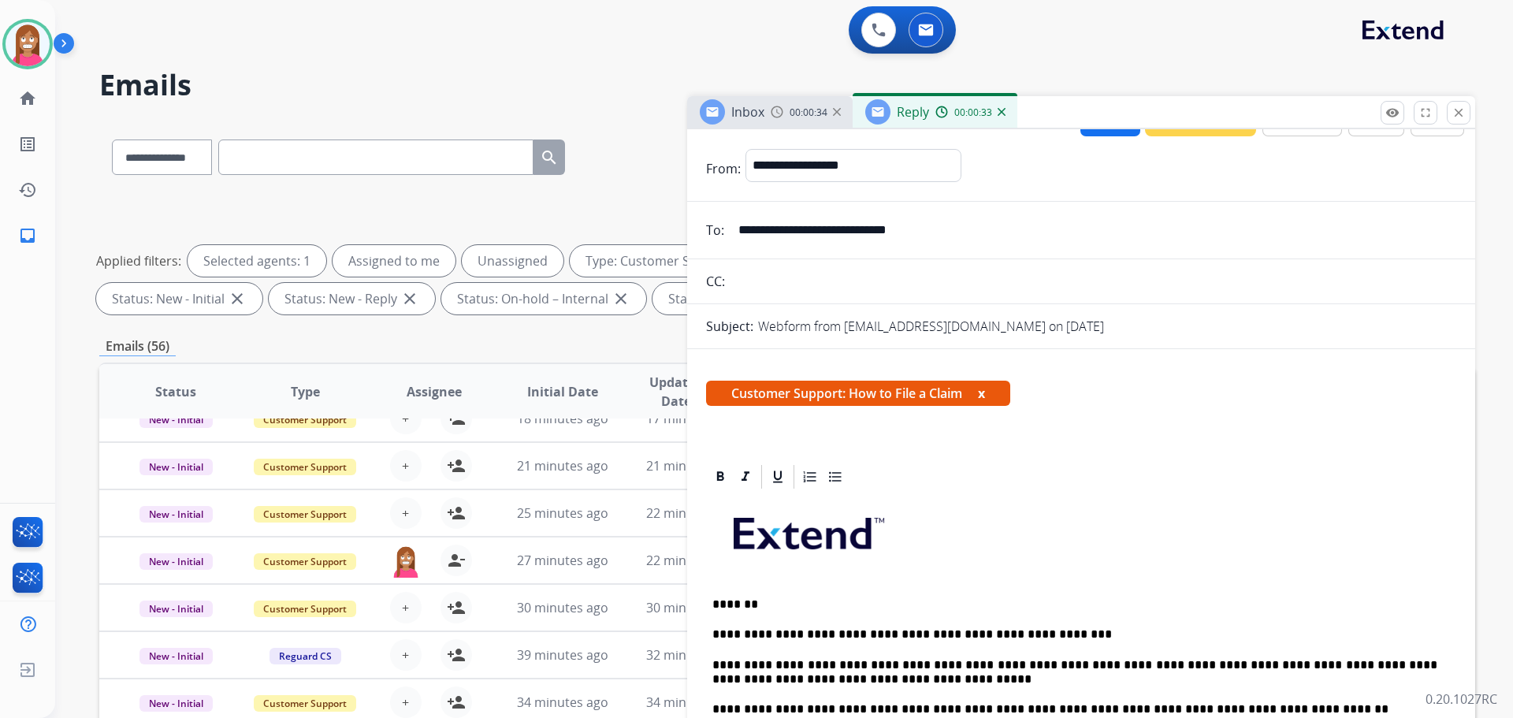
scroll to position [0, 0]
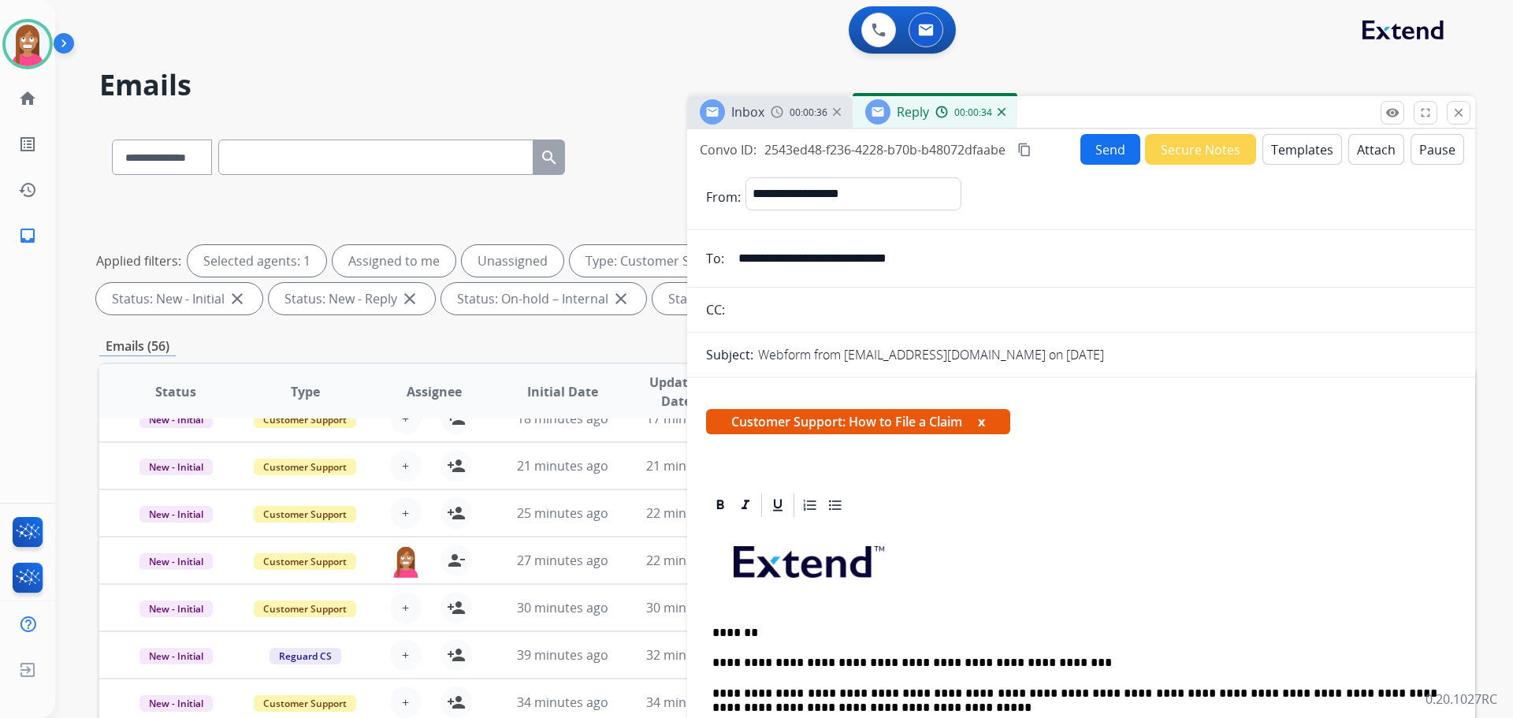
click at [1098, 146] on button "Send" at bounding box center [1110, 149] width 60 height 31
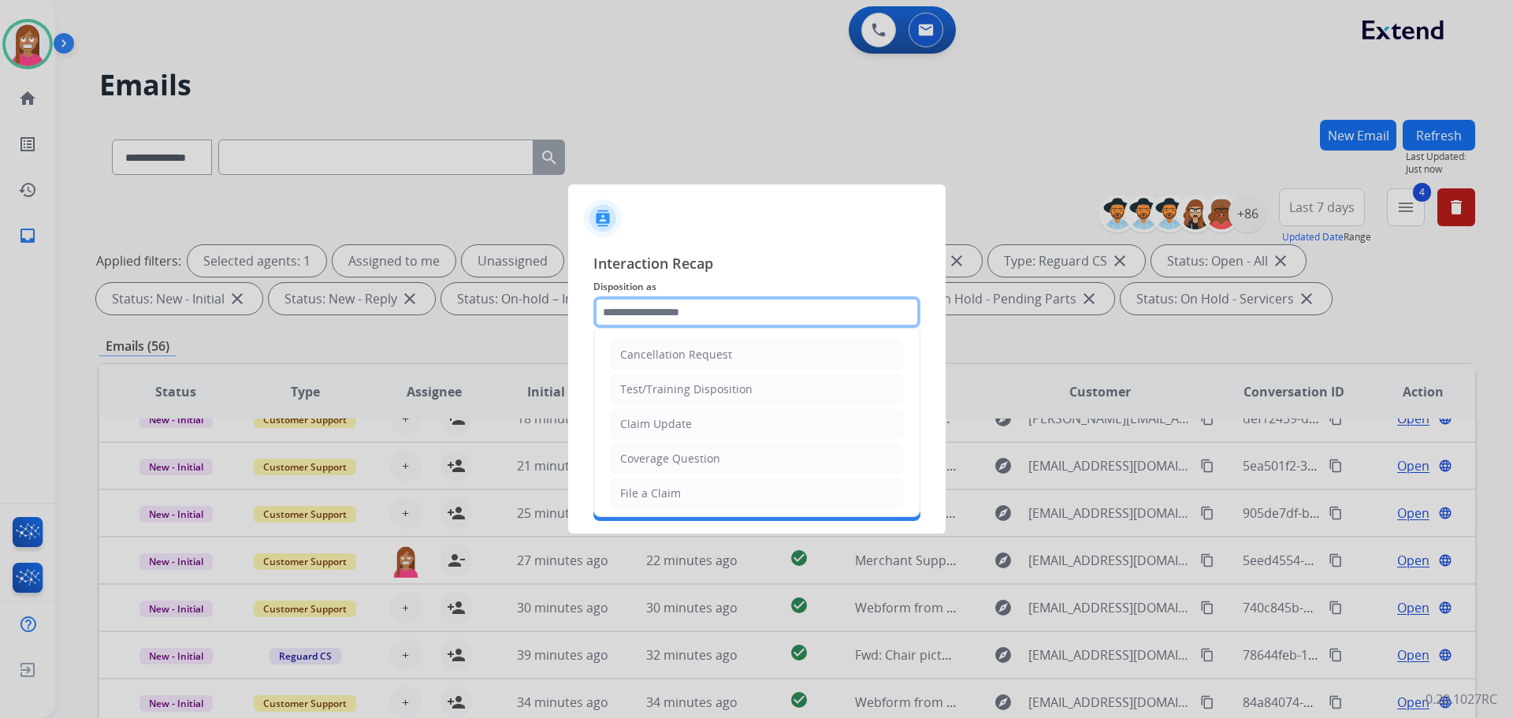
drag, startPoint x: 670, startPoint y: 321, endPoint x: 675, endPoint y: 334, distance: 14.5
click at [671, 321] on input "text" at bounding box center [756, 312] width 327 height 32
click at [644, 500] on div "File a Claim" at bounding box center [650, 493] width 61 height 16
type input "**********"
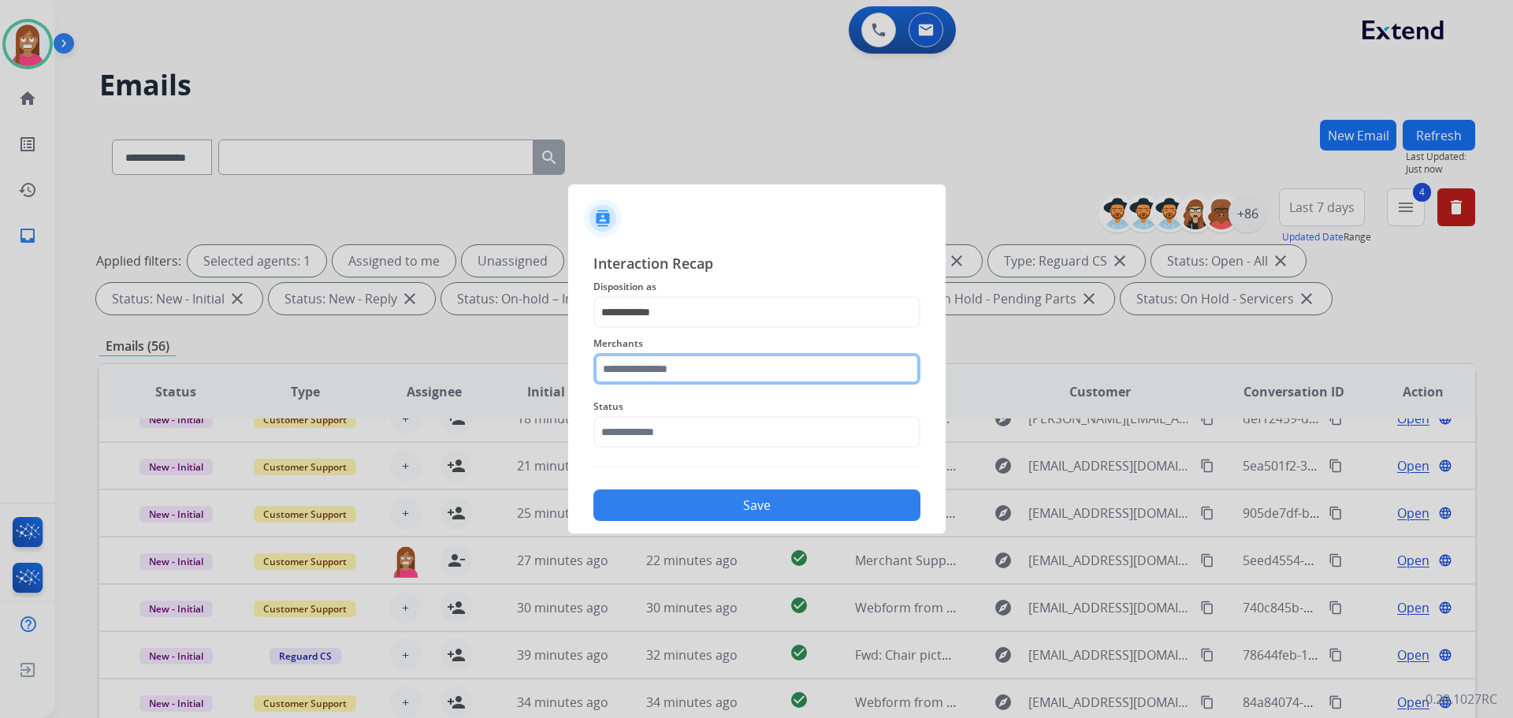
click at [672, 371] on input "text" at bounding box center [756, 369] width 327 height 32
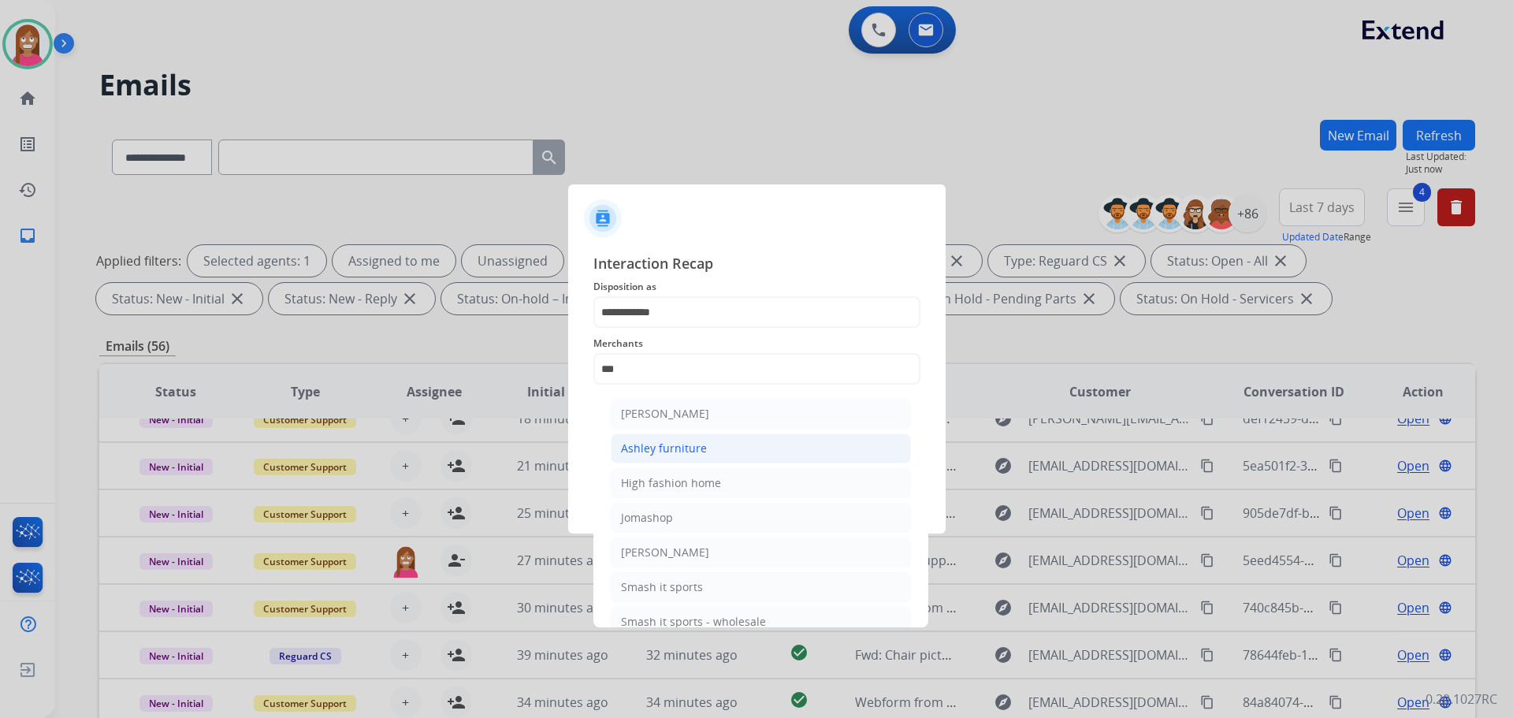
click at [685, 459] on li "Ashley furniture" at bounding box center [761, 448] width 300 height 30
type input "**********"
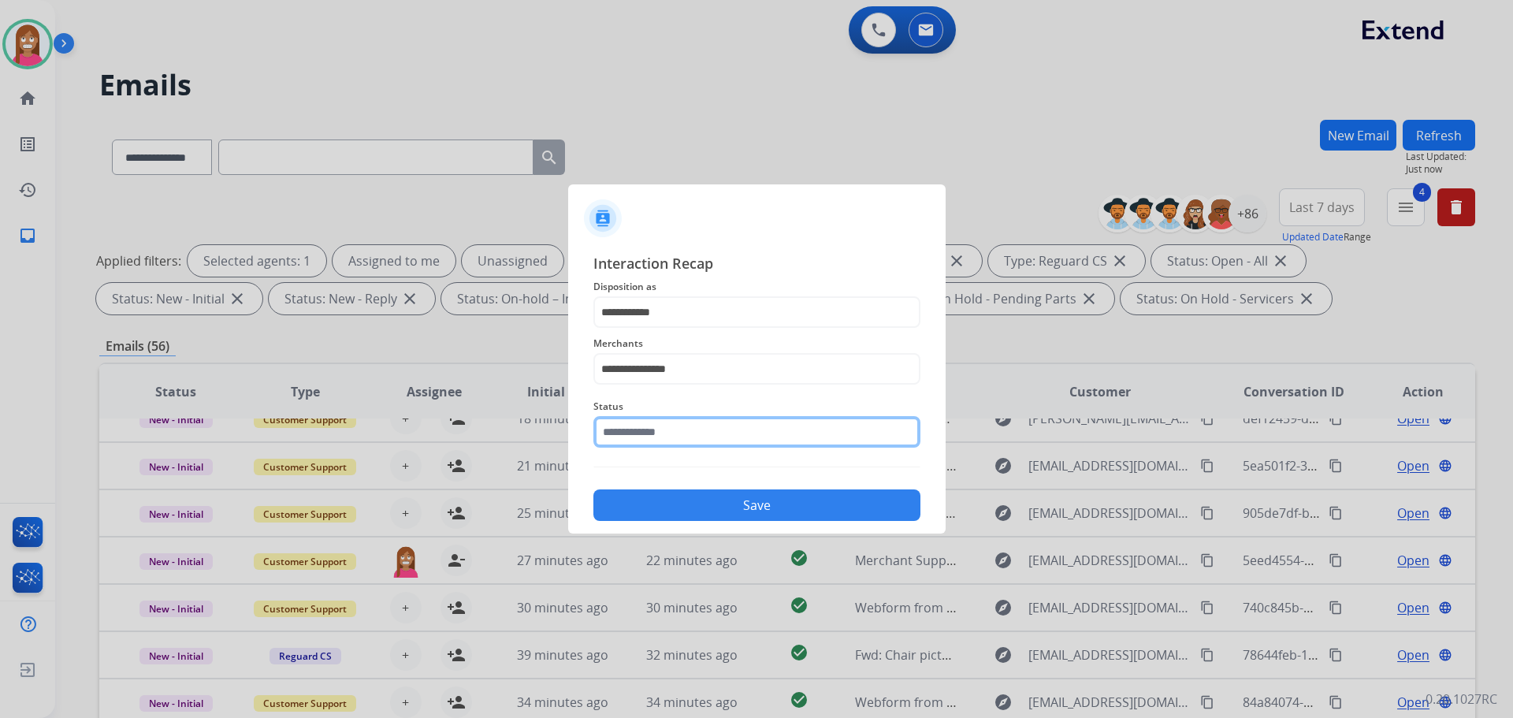
click at [646, 433] on input "text" at bounding box center [756, 432] width 327 height 32
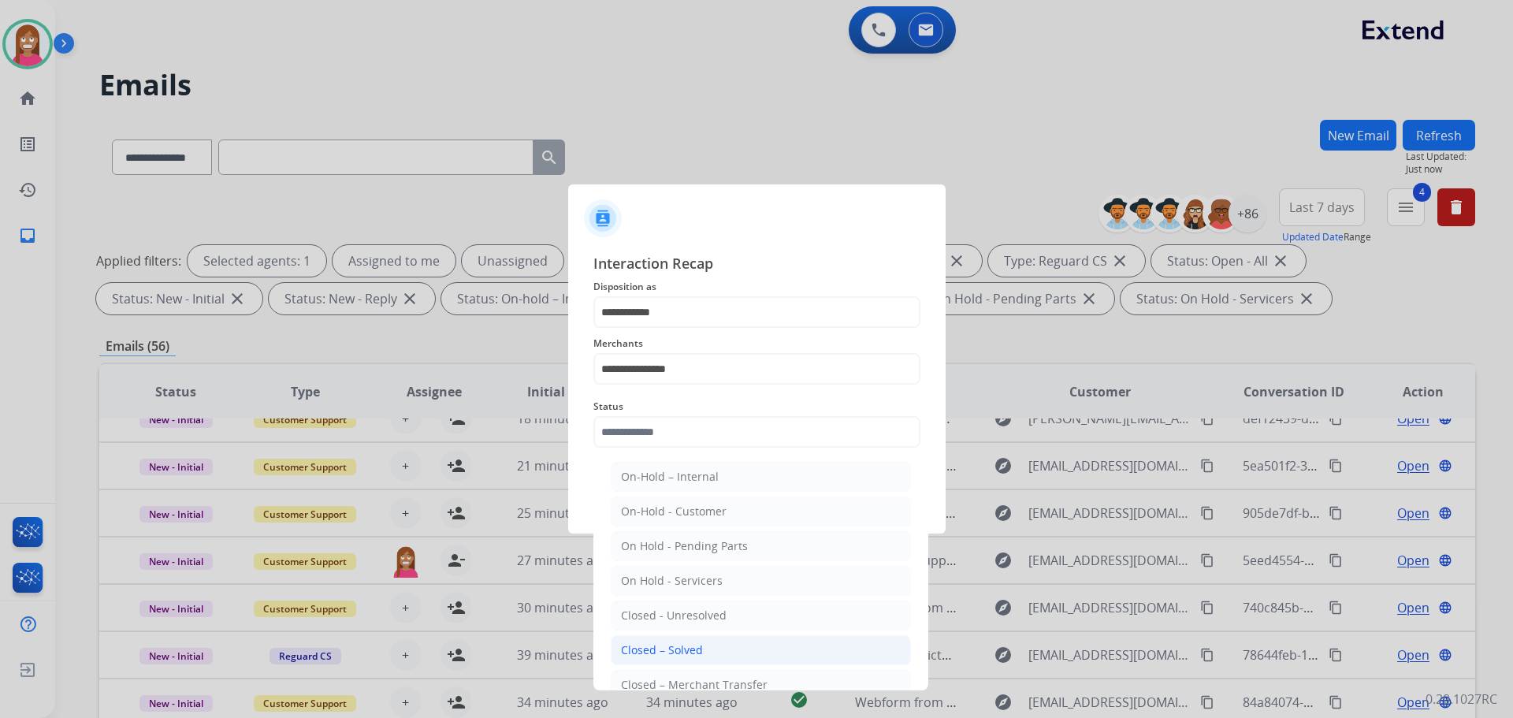
click at [656, 648] on div "Closed – Solved" at bounding box center [662, 650] width 82 height 16
type input "**********"
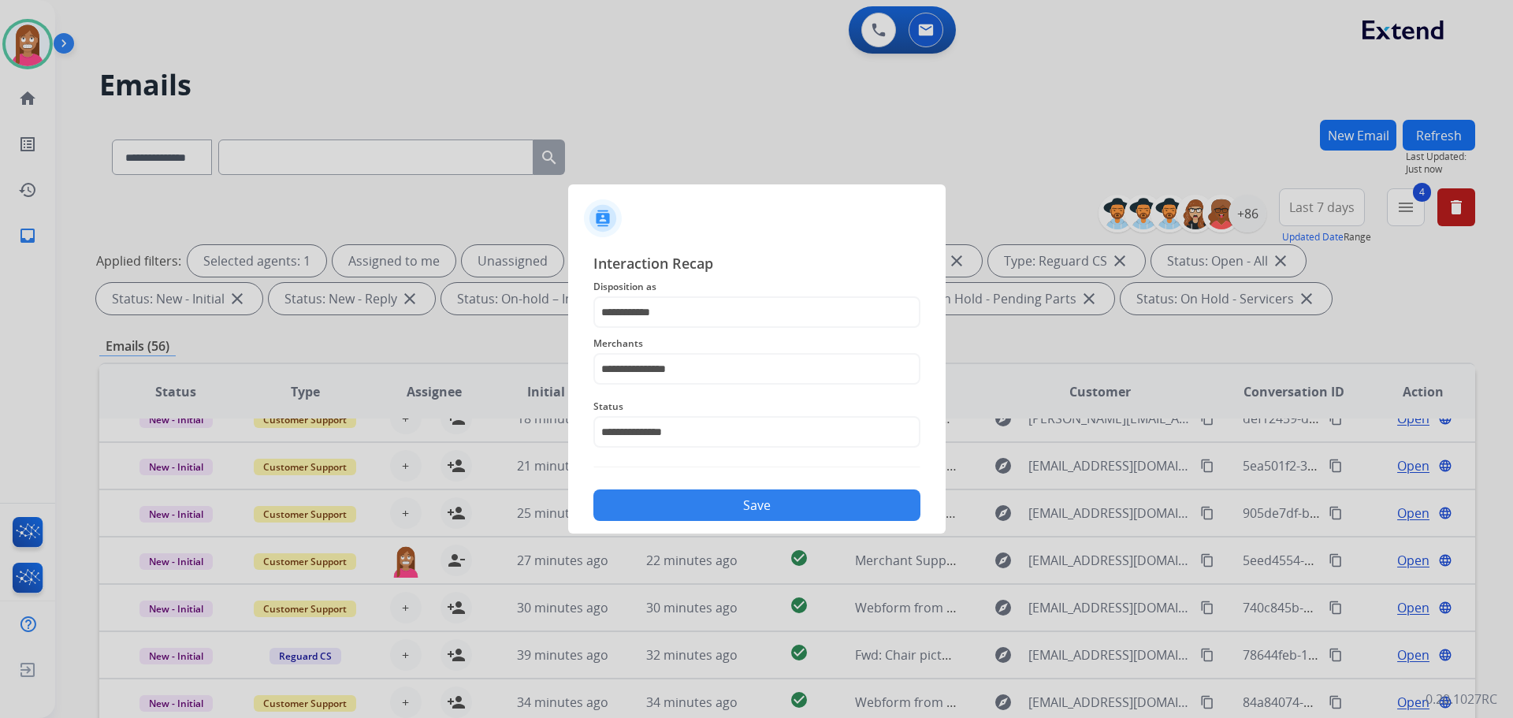
click at [719, 512] on button "Save" at bounding box center [756, 505] width 327 height 32
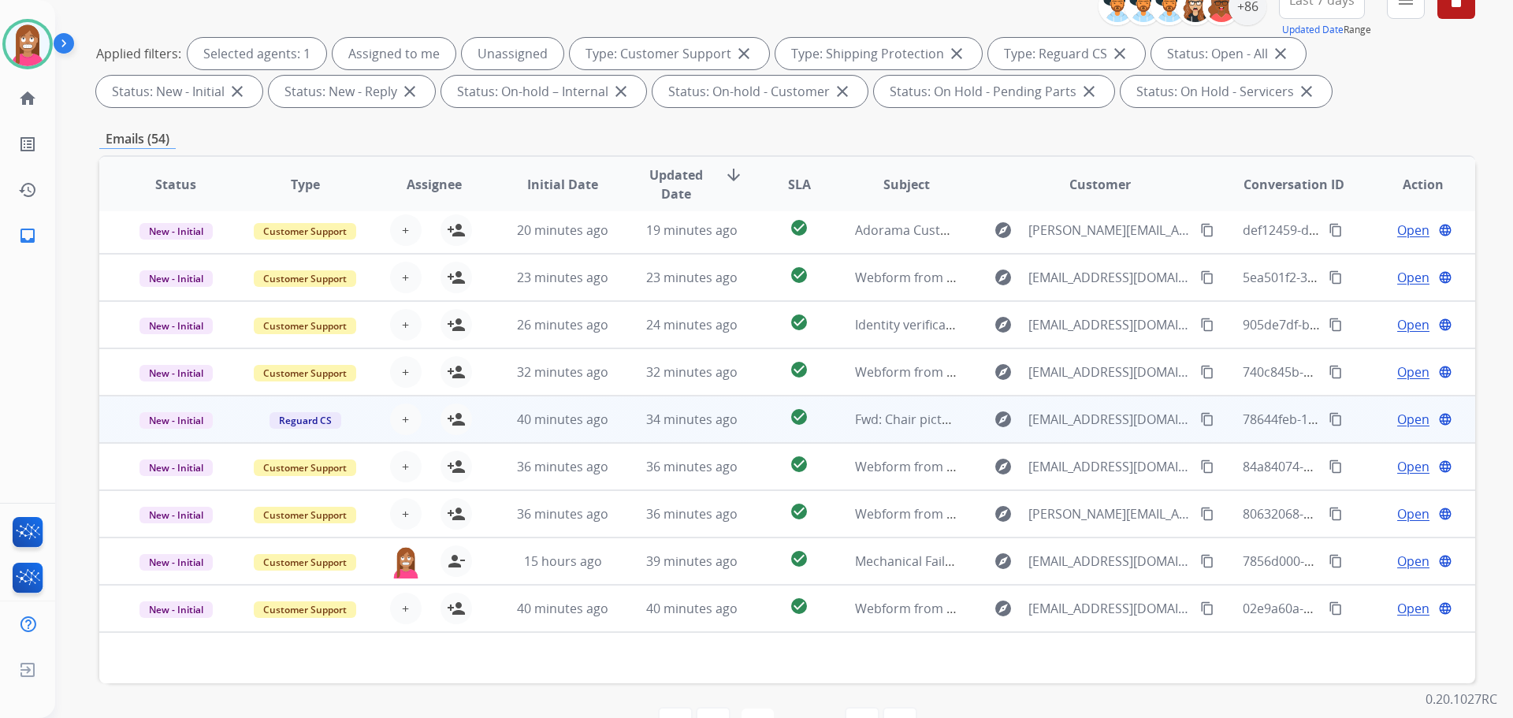
scroll to position [254, 0]
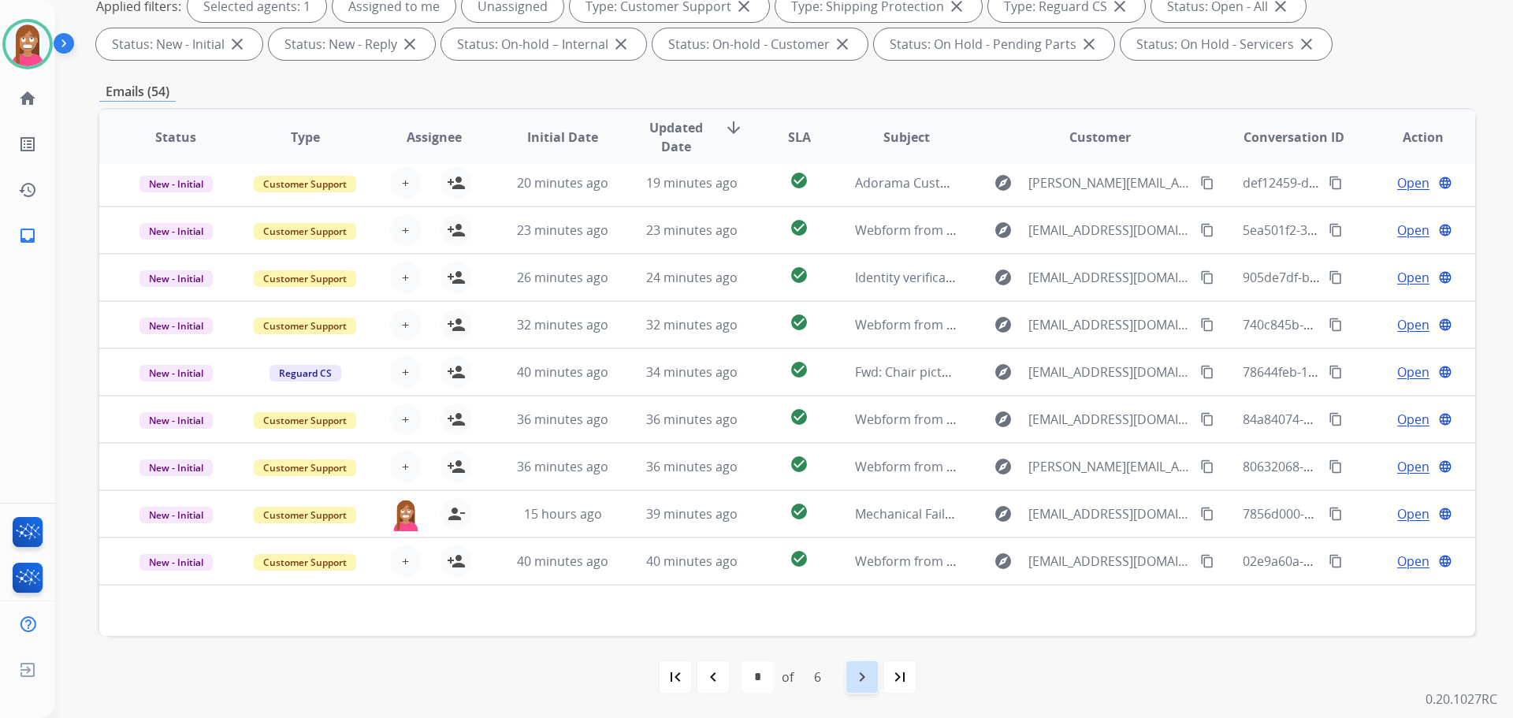
click at [859, 678] on mat-icon "navigate_next" at bounding box center [862, 676] width 19 height 19
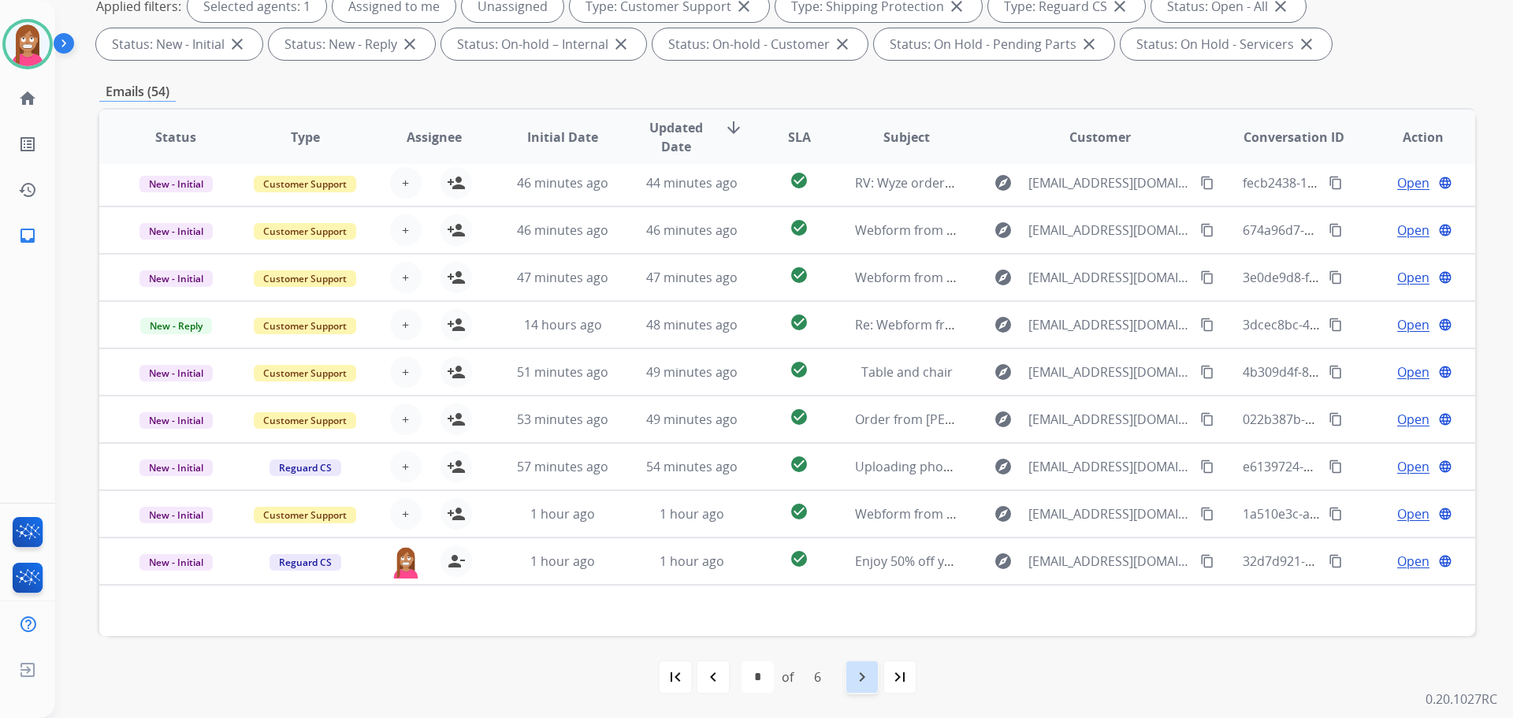
click at [845, 690] on div "navigate_next" at bounding box center [862, 676] width 35 height 35
select select "*"
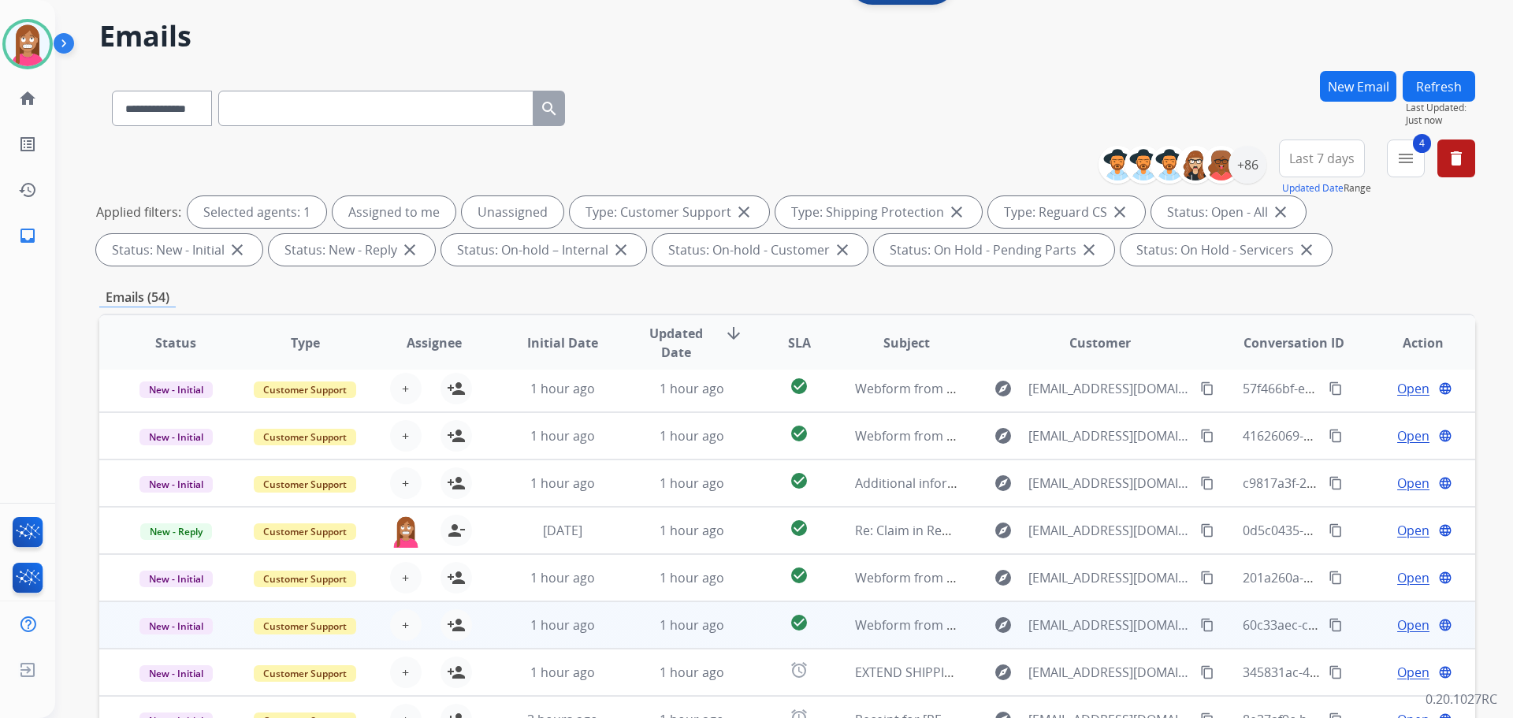
scroll to position [236, 0]
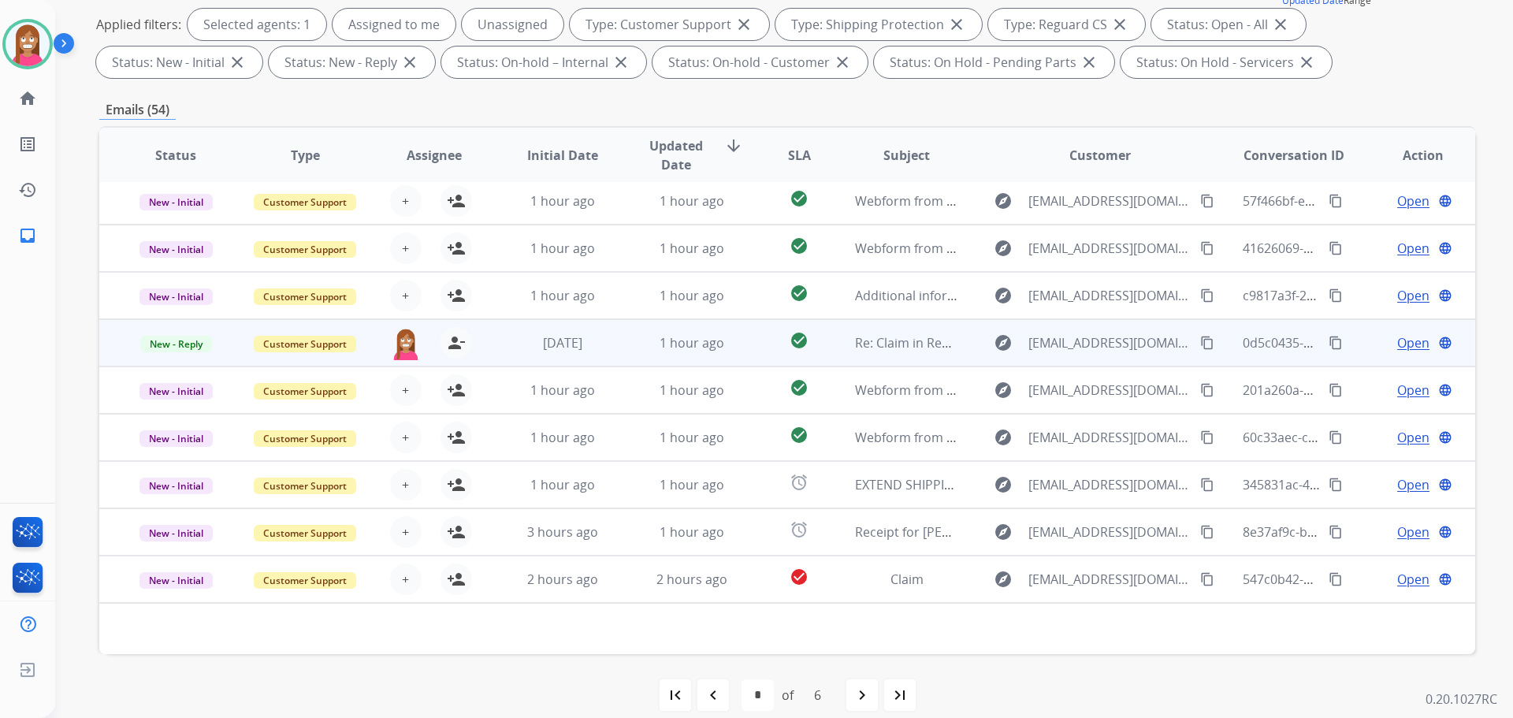
click at [1400, 347] on span "Open" at bounding box center [1413, 342] width 32 height 19
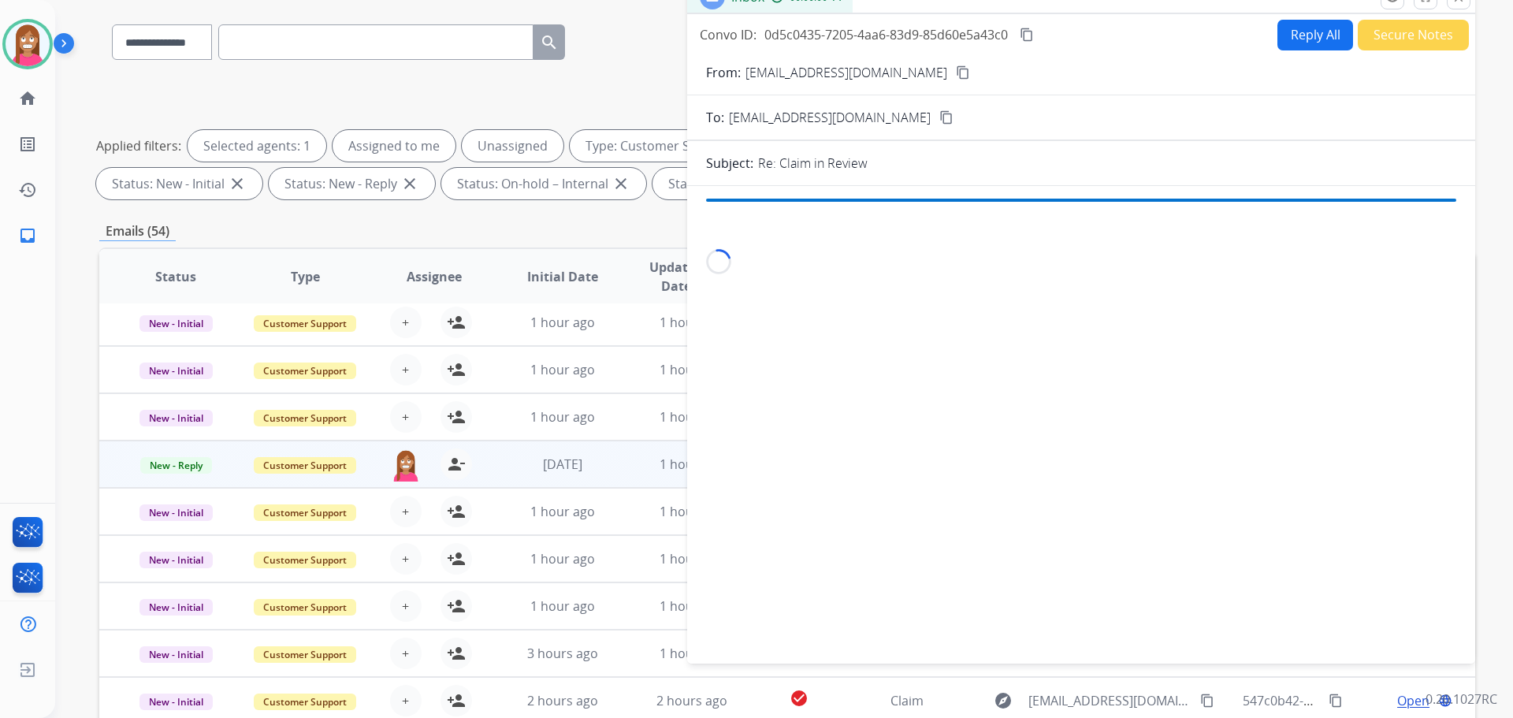
scroll to position [0, 0]
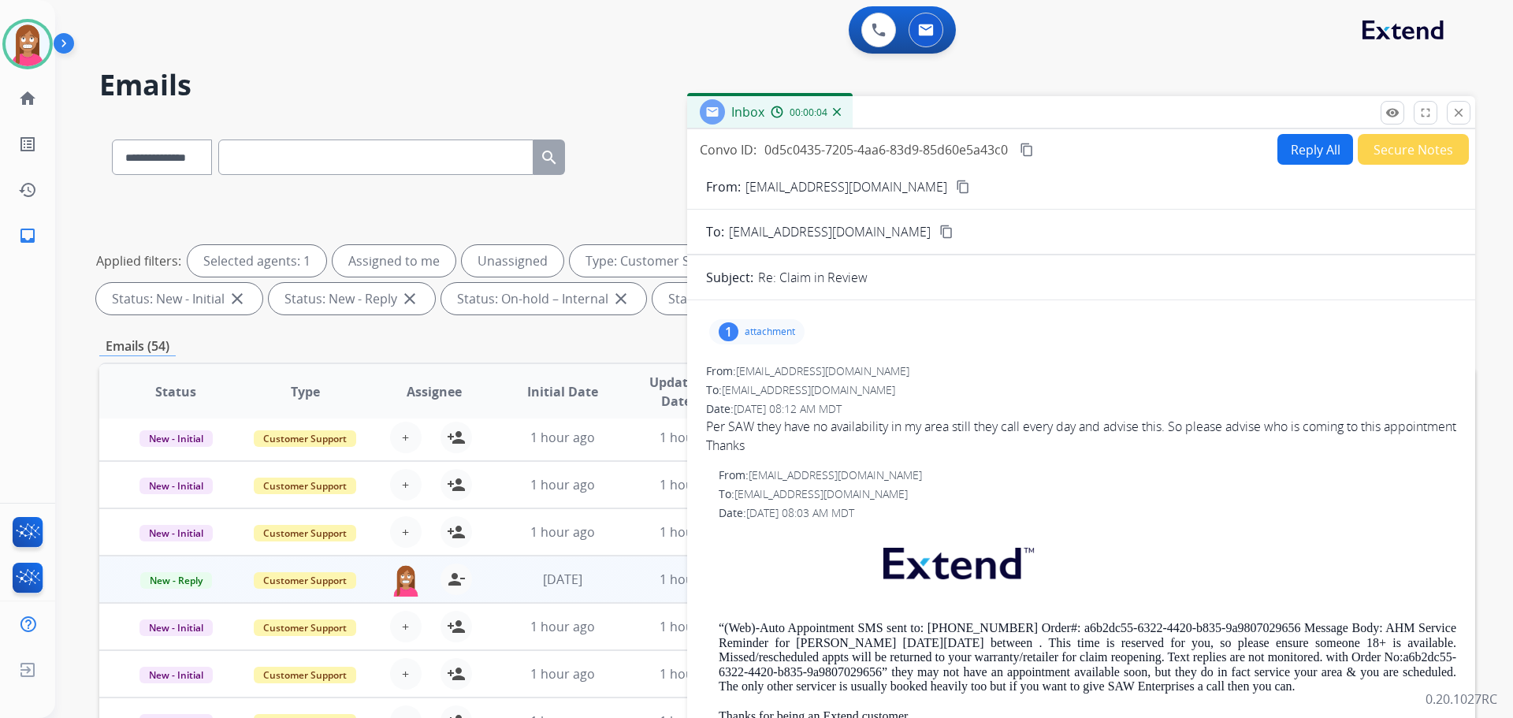
click at [1288, 156] on button "Reply All" at bounding box center [1315, 149] width 76 height 31
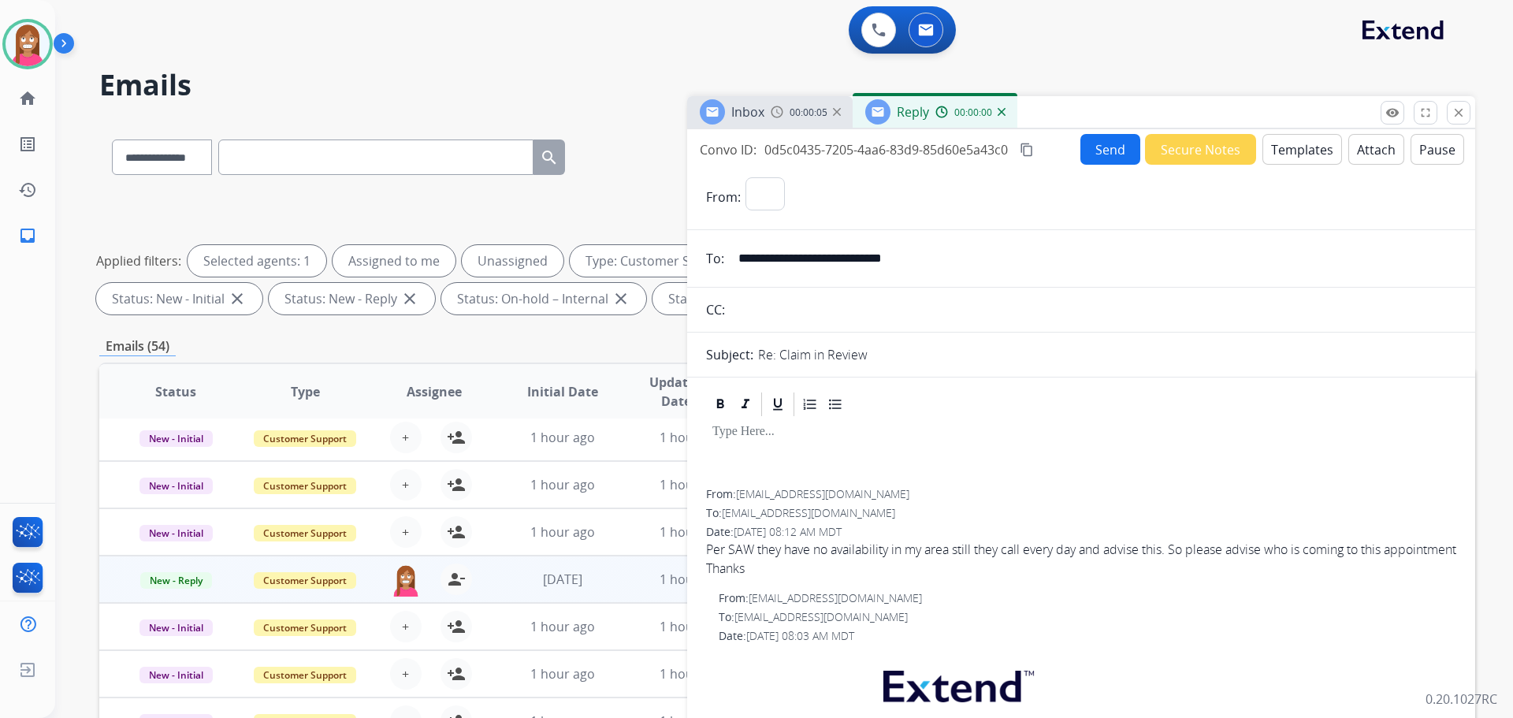
select select "**********"
click at [1313, 155] on button "Templates" at bounding box center [1302, 149] width 80 height 31
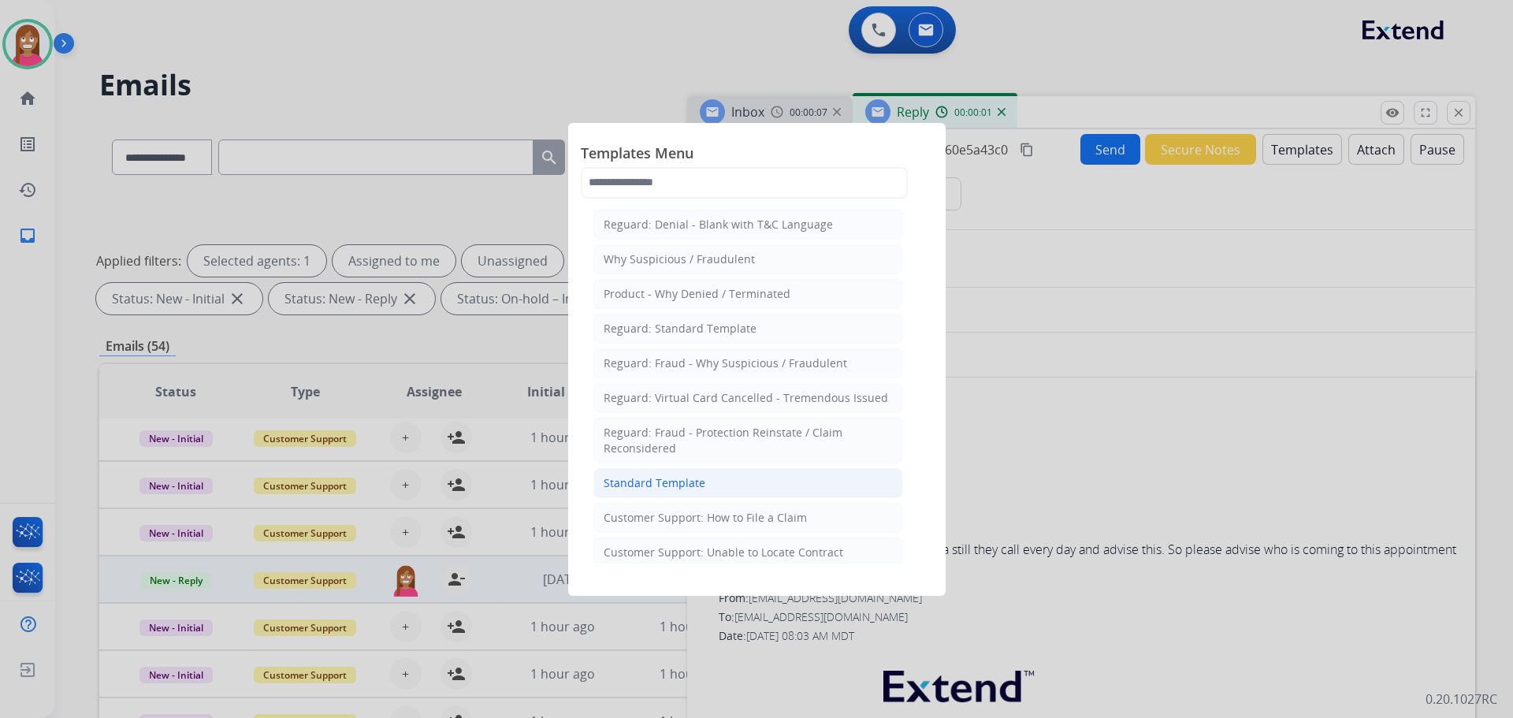
click at [652, 483] on div "Standard Template" at bounding box center [655, 483] width 102 height 16
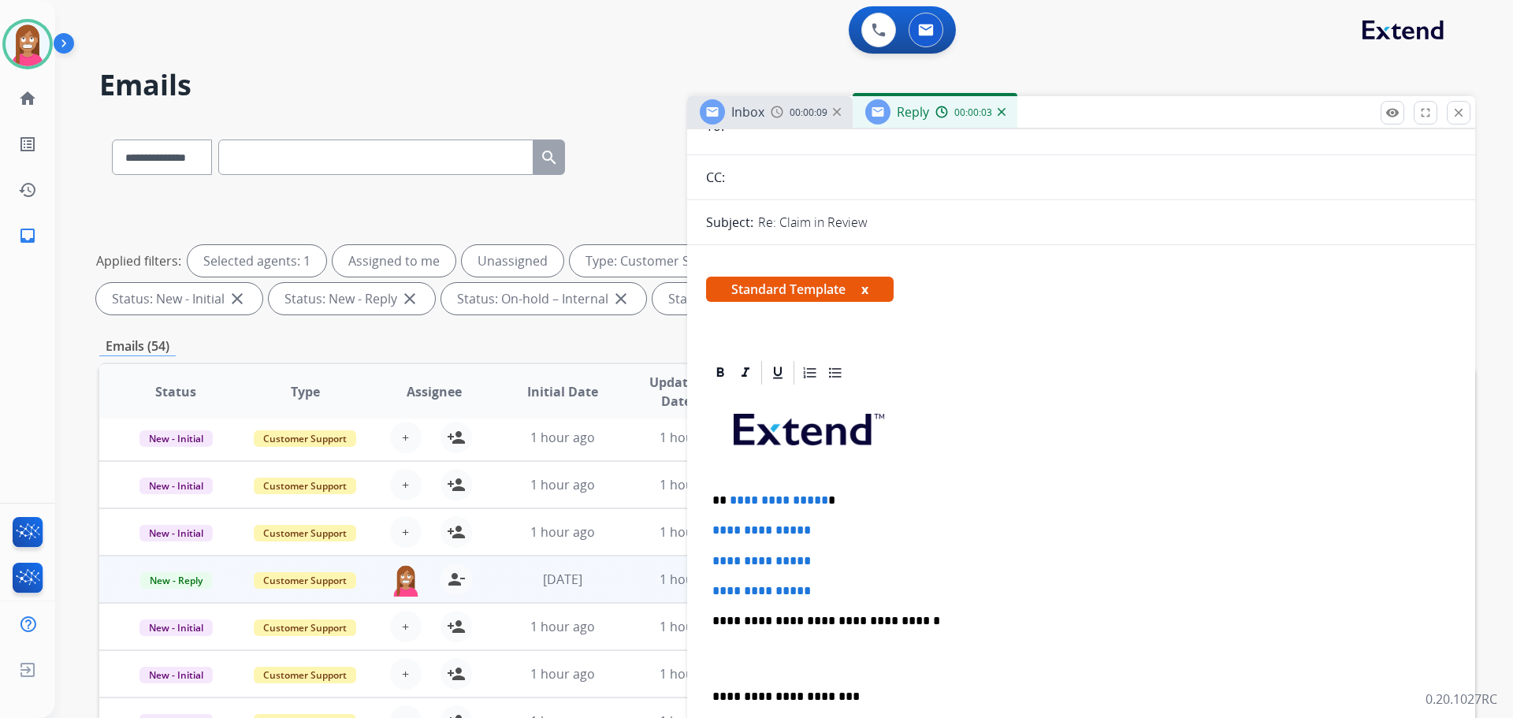
scroll to position [236, 0]
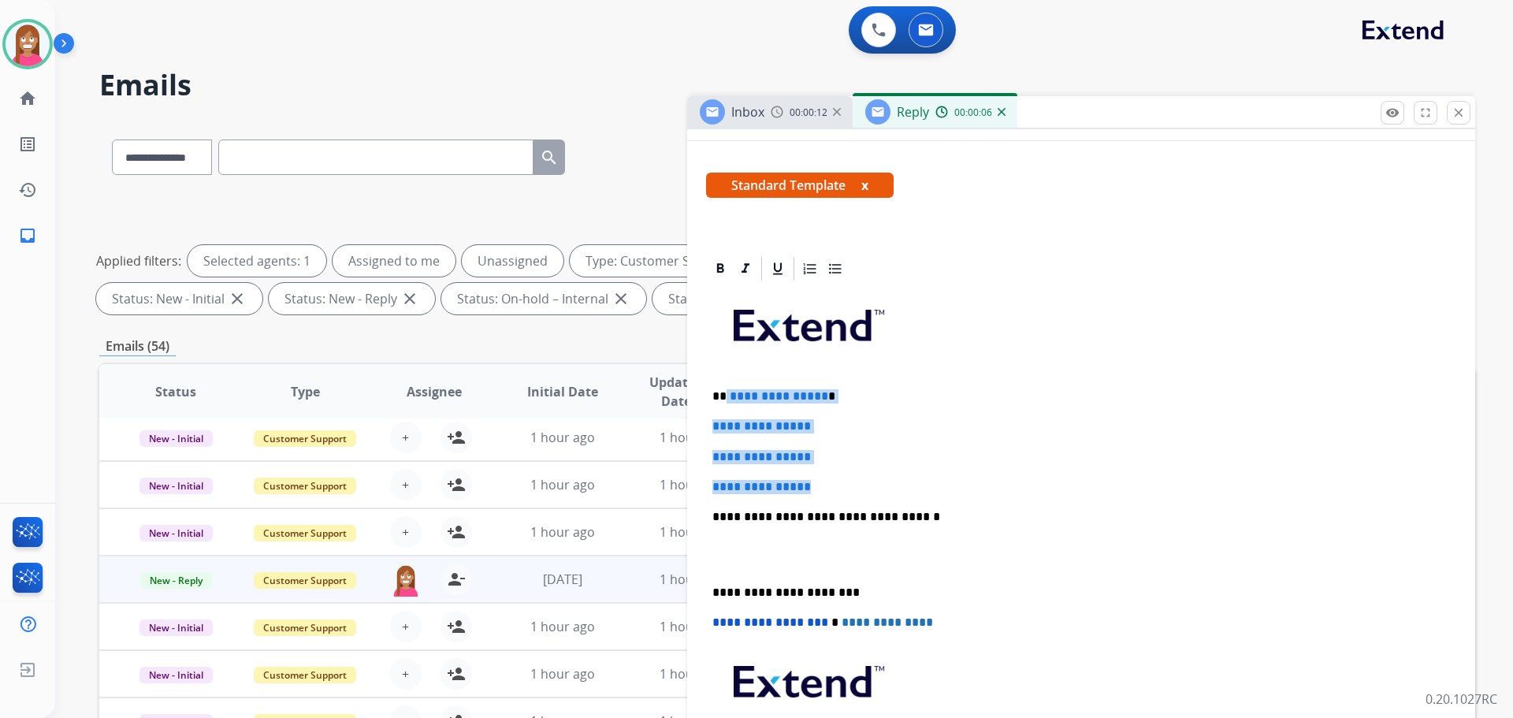
drag, startPoint x: 847, startPoint y: 489, endPoint x: 726, endPoint y: 399, distance: 150.3
click at [726, 399] on div "**********" at bounding box center [1081, 554] width 750 height 542
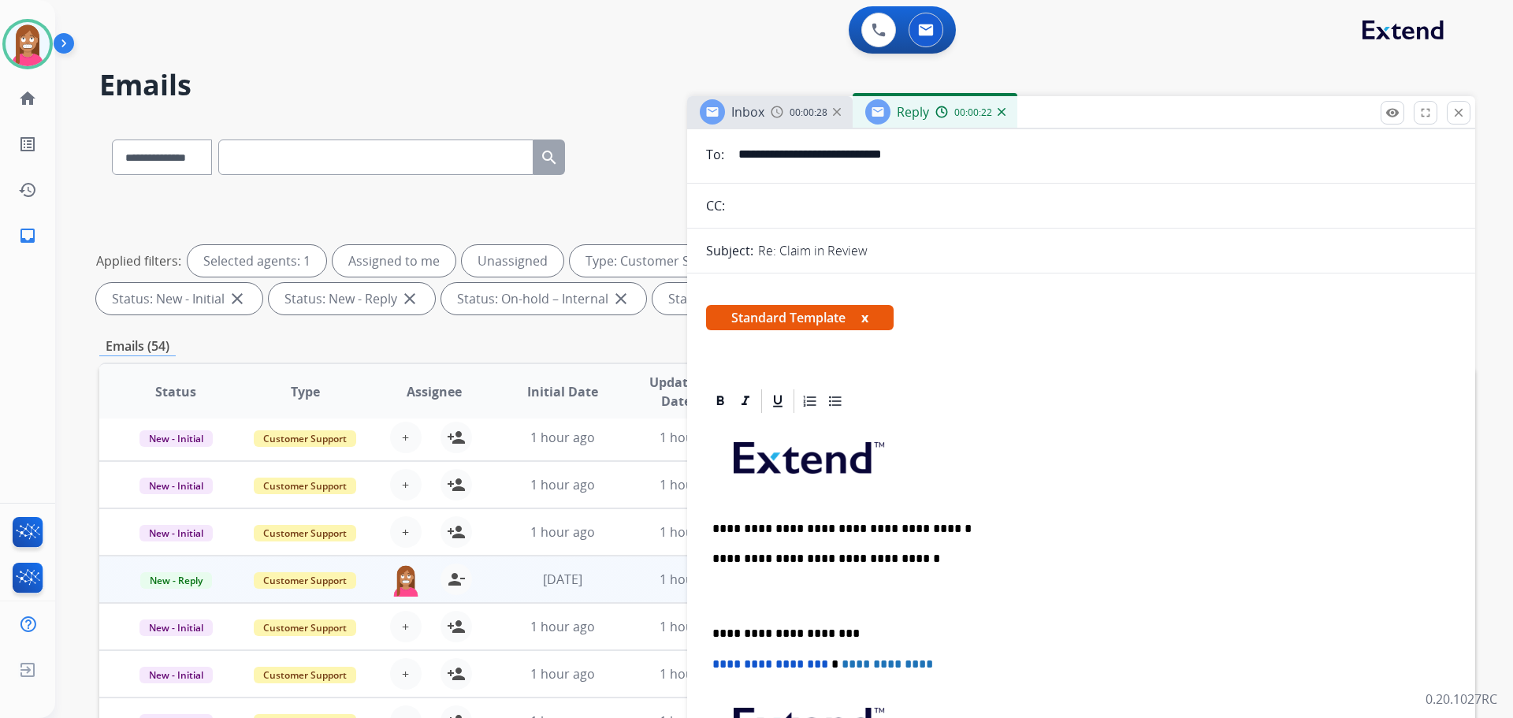
scroll to position [0, 0]
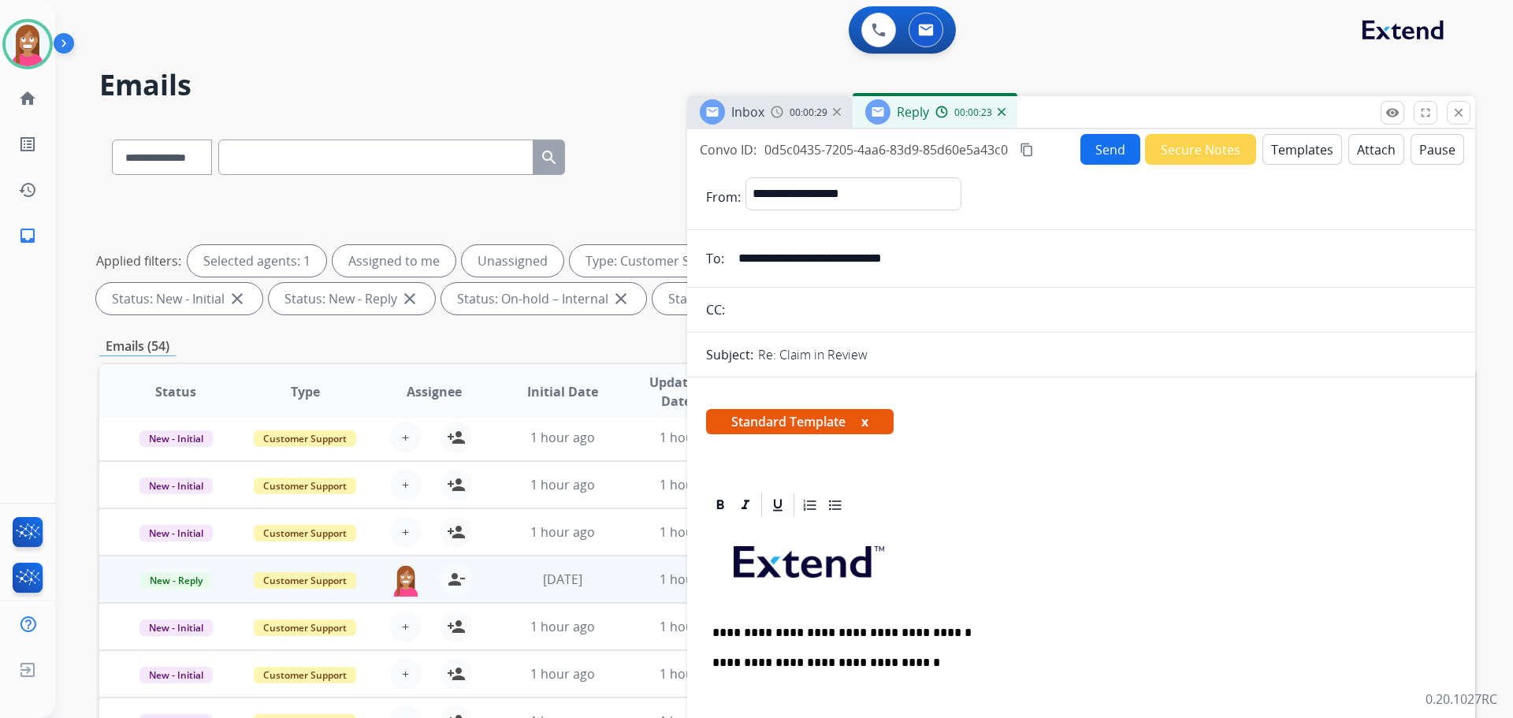
click at [1101, 154] on button "Send" at bounding box center [1110, 149] width 60 height 31
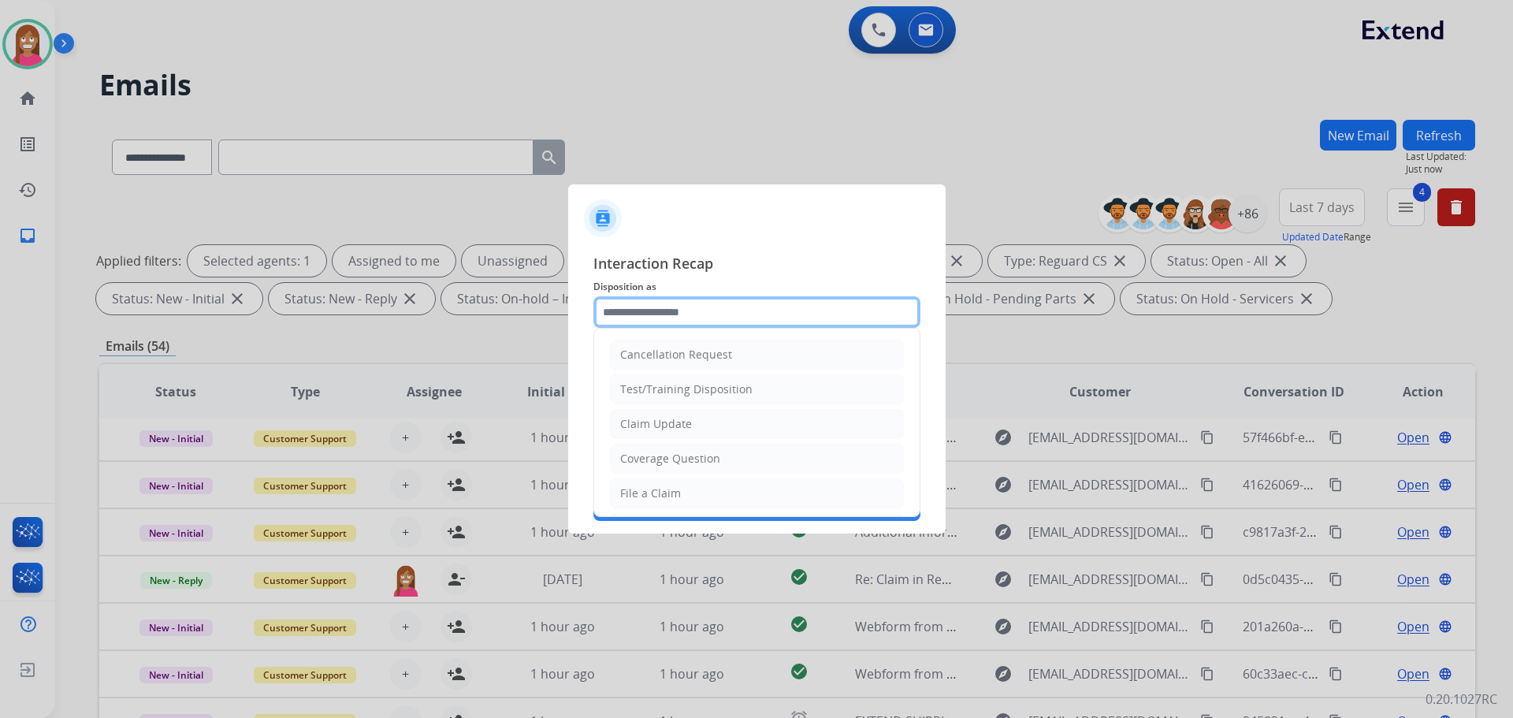
click at [654, 314] on input "text" at bounding box center [756, 312] width 327 height 32
click at [644, 426] on div "Claim Update" at bounding box center [656, 424] width 72 height 16
type input "**********"
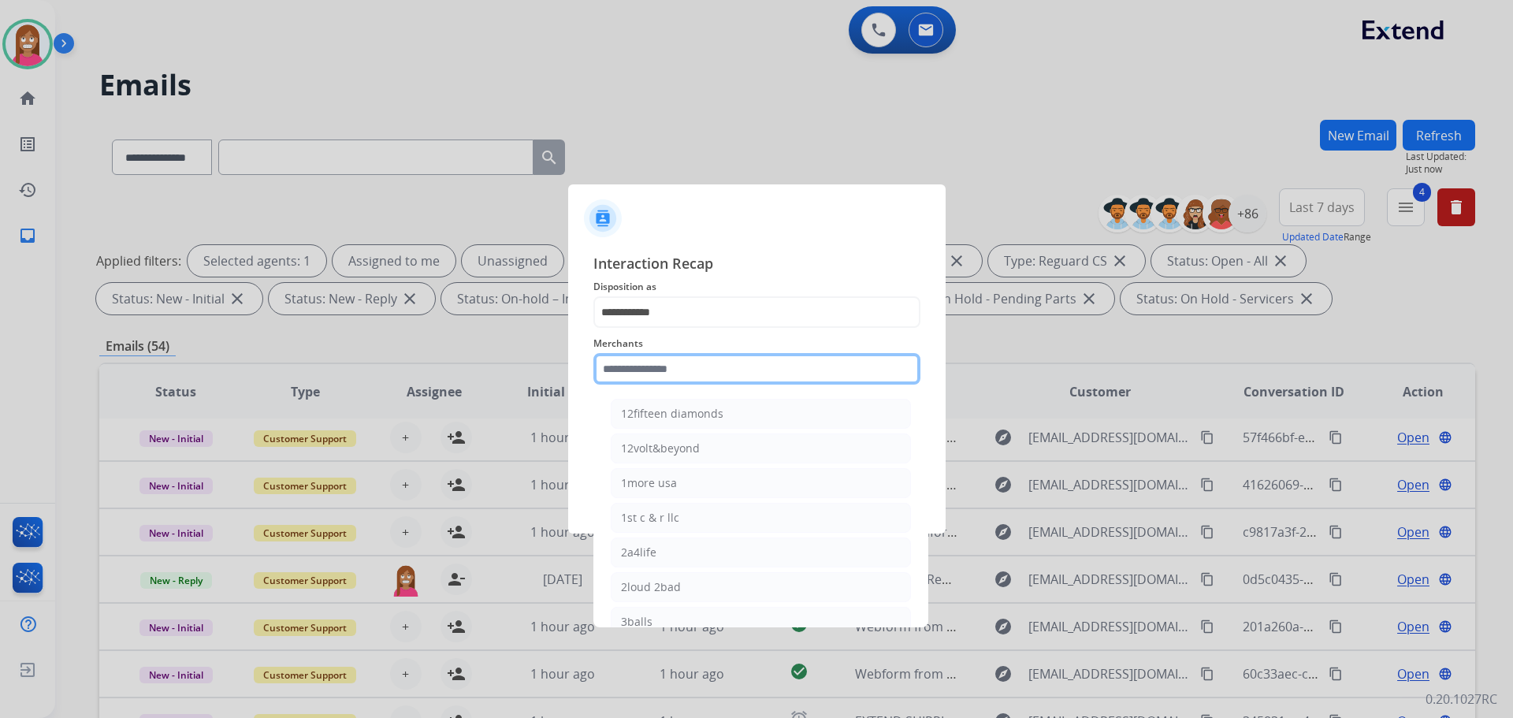
click at [637, 381] on input "text" at bounding box center [756, 369] width 327 height 32
drag, startPoint x: 650, startPoint y: 403, endPoint x: 642, endPoint y: 408, distance: 9.6
click at [649, 403] on li "Bed bath & beyond" at bounding box center [761, 414] width 300 height 30
type input "**********"
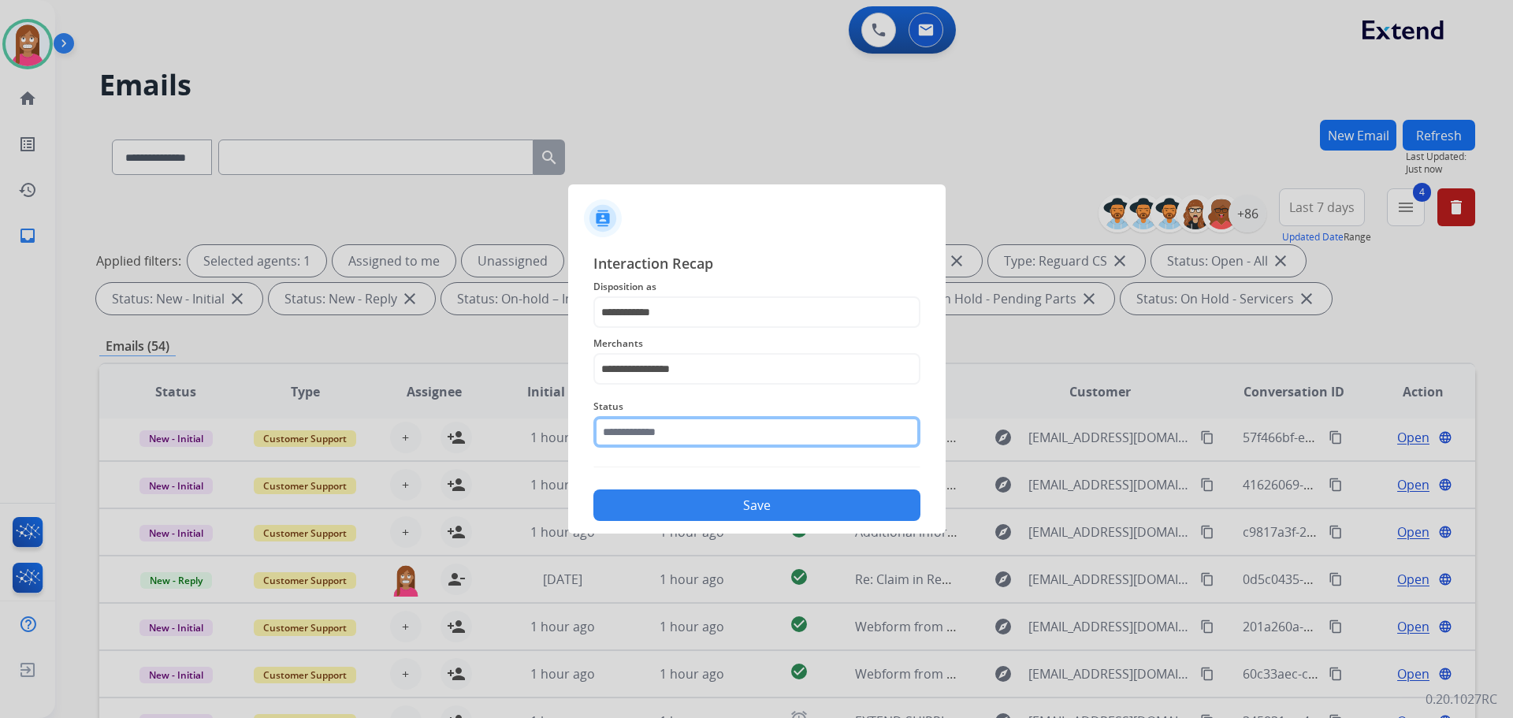
click at [615, 438] on input "text" at bounding box center [756, 432] width 327 height 32
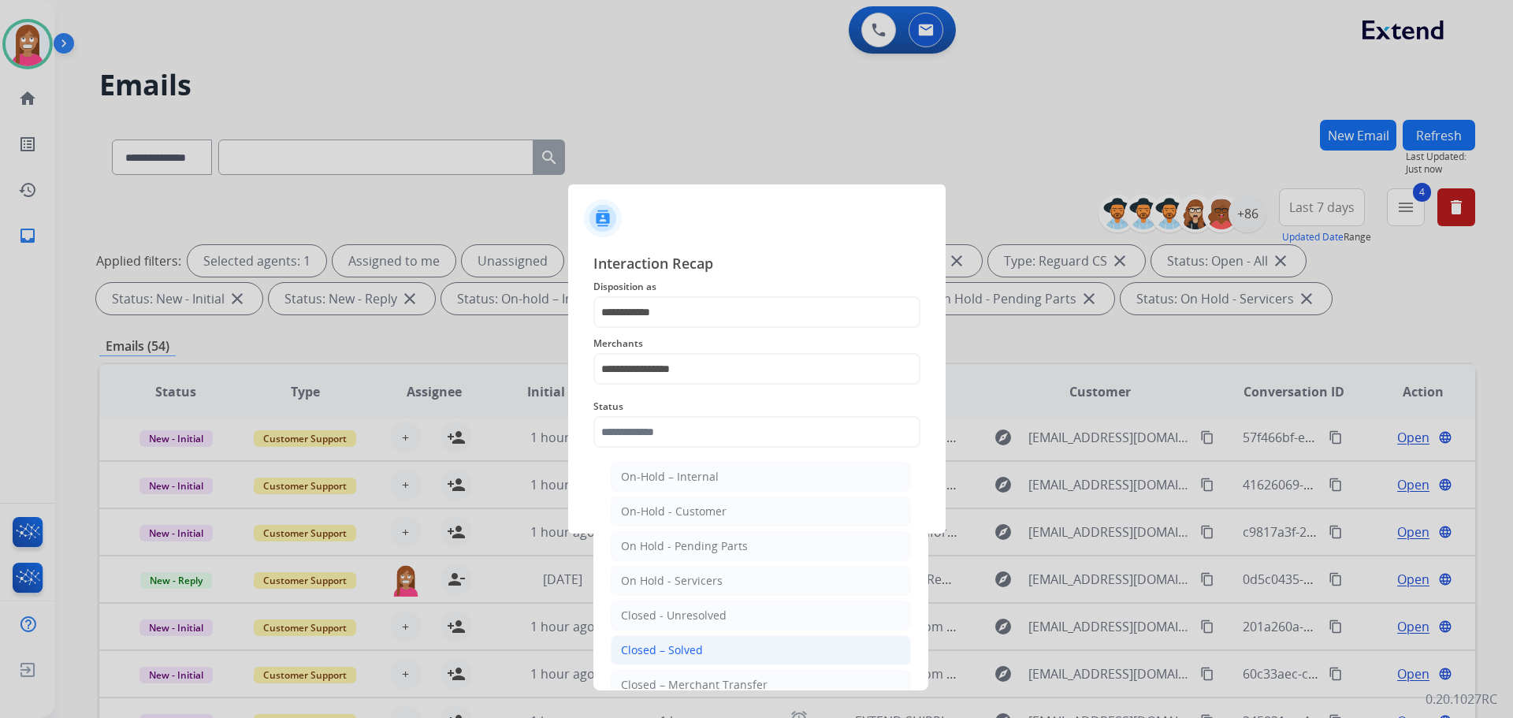
click at [674, 645] on div "Closed – Solved" at bounding box center [662, 650] width 82 height 16
type input "**********"
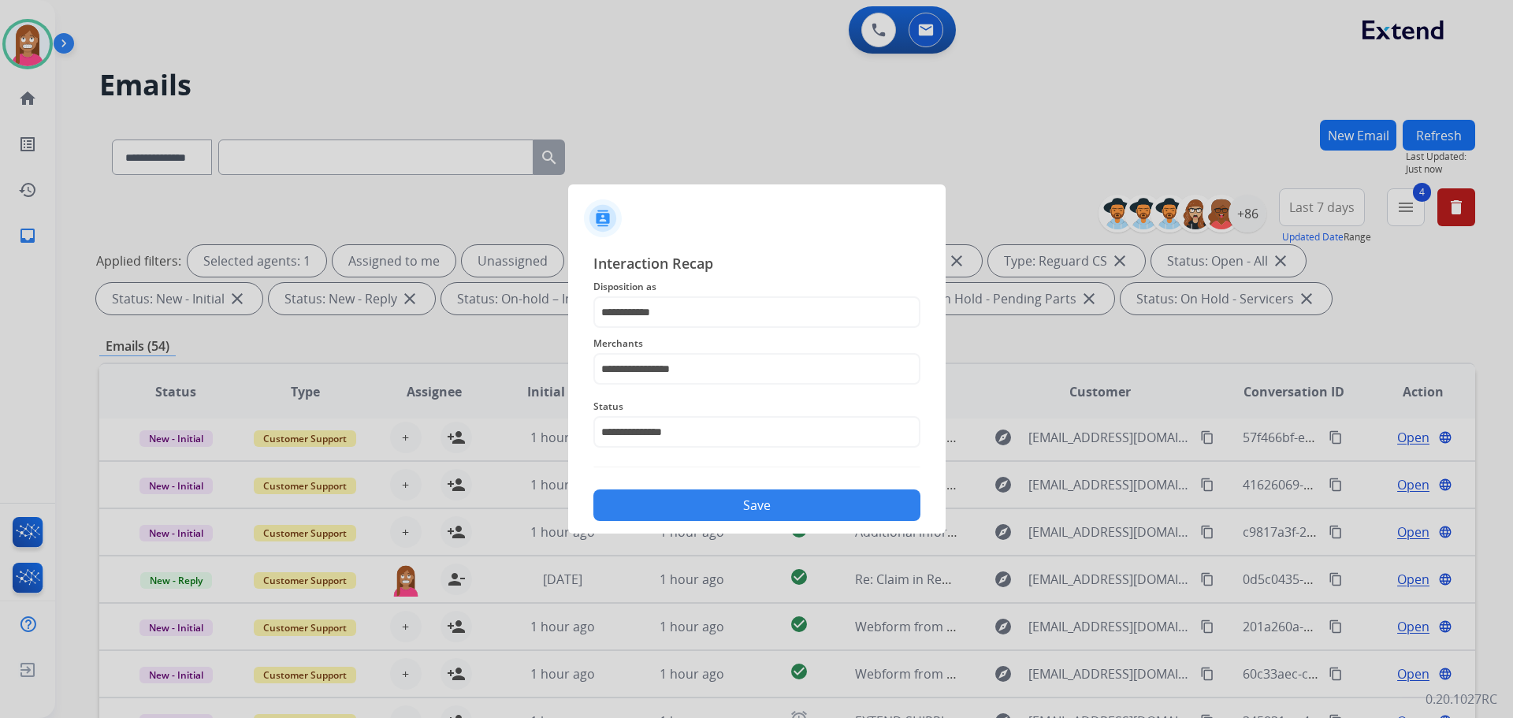
click at [672, 519] on button "Save" at bounding box center [756, 505] width 327 height 32
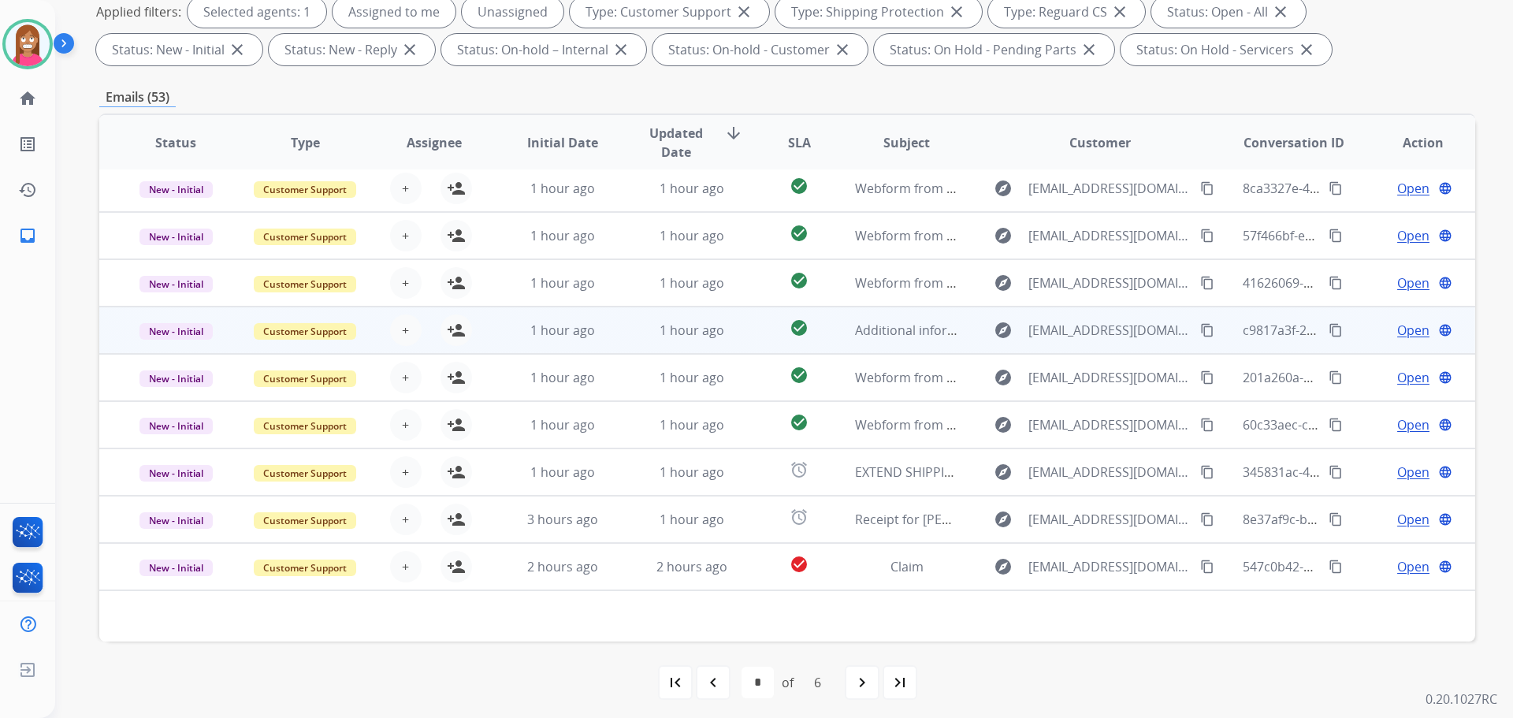
scroll to position [254, 0]
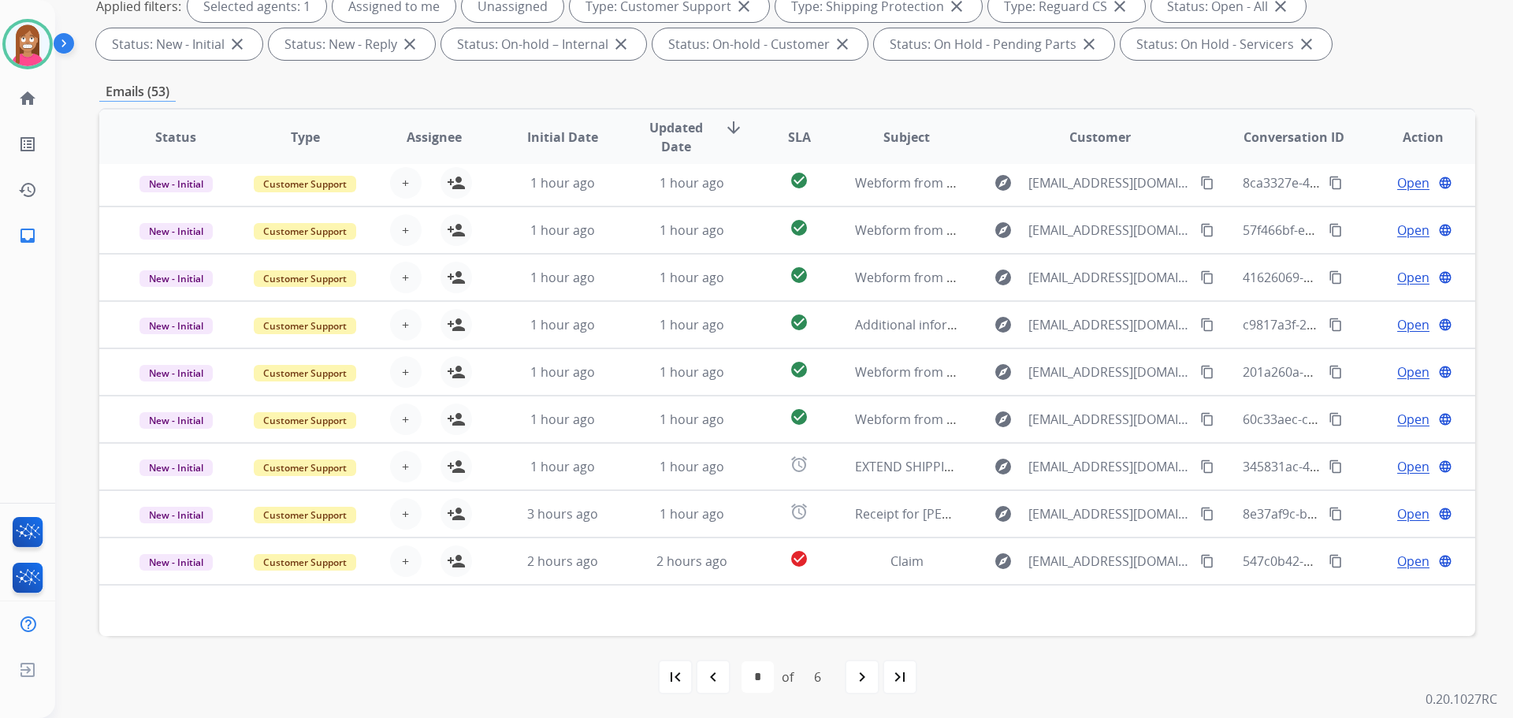
click at [864, 673] on mat-icon "navigate_next" at bounding box center [862, 676] width 19 height 19
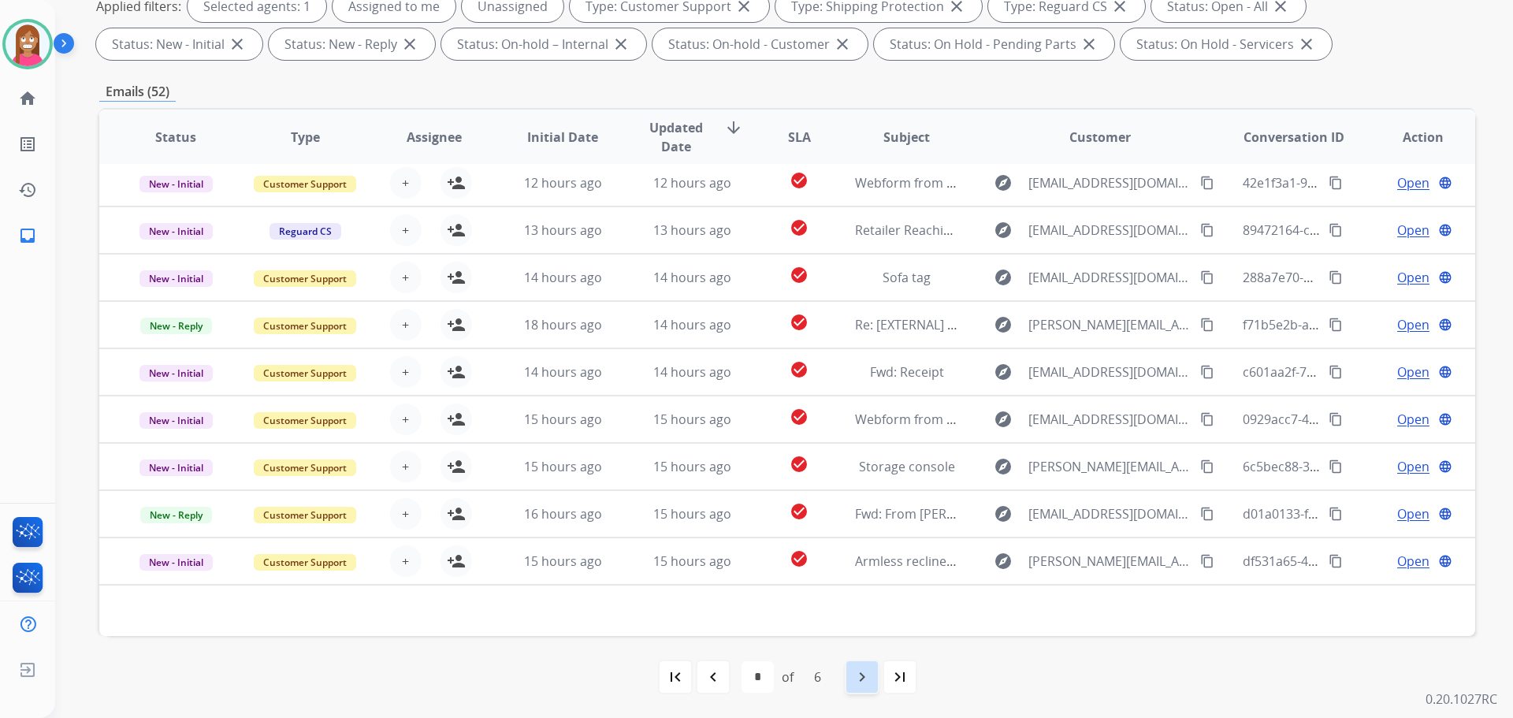
click at [857, 683] on mat-icon "navigate_next" at bounding box center [862, 676] width 19 height 19
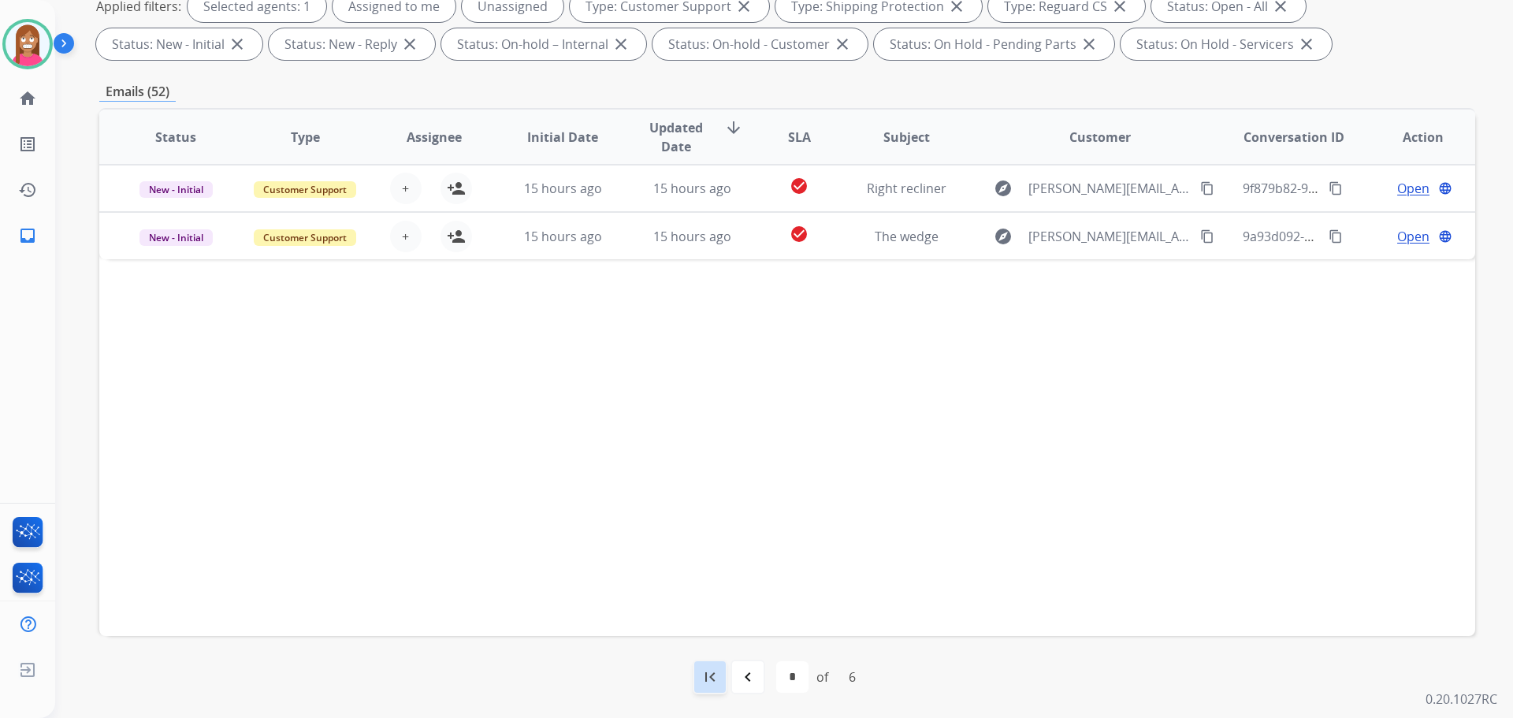
click at [709, 685] on mat-icon "first_page" at bounding box center [709, 676] width 19 height 19
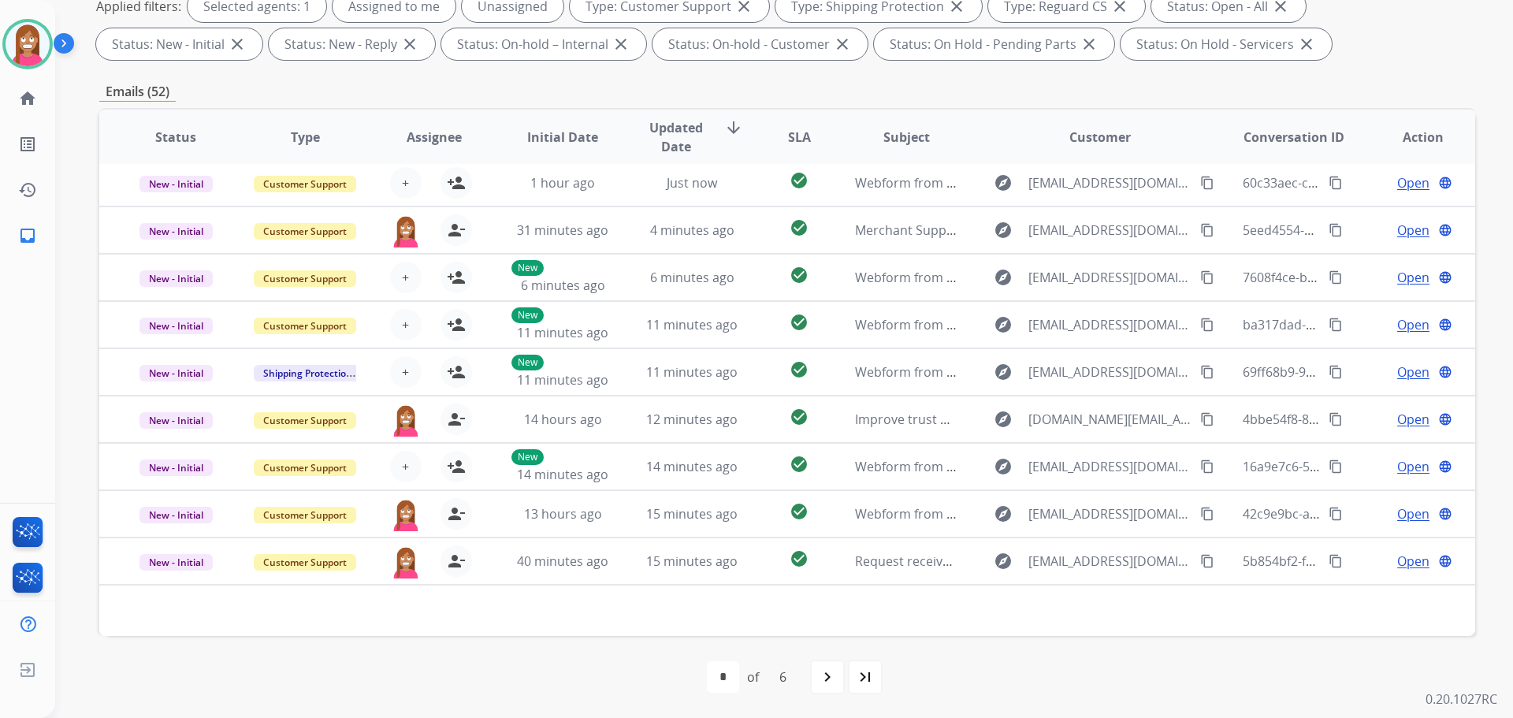
click at [820, 679] on mat-icon "navigate_next" at bounding box center [827, 676] width 19 height 19
select select "*"
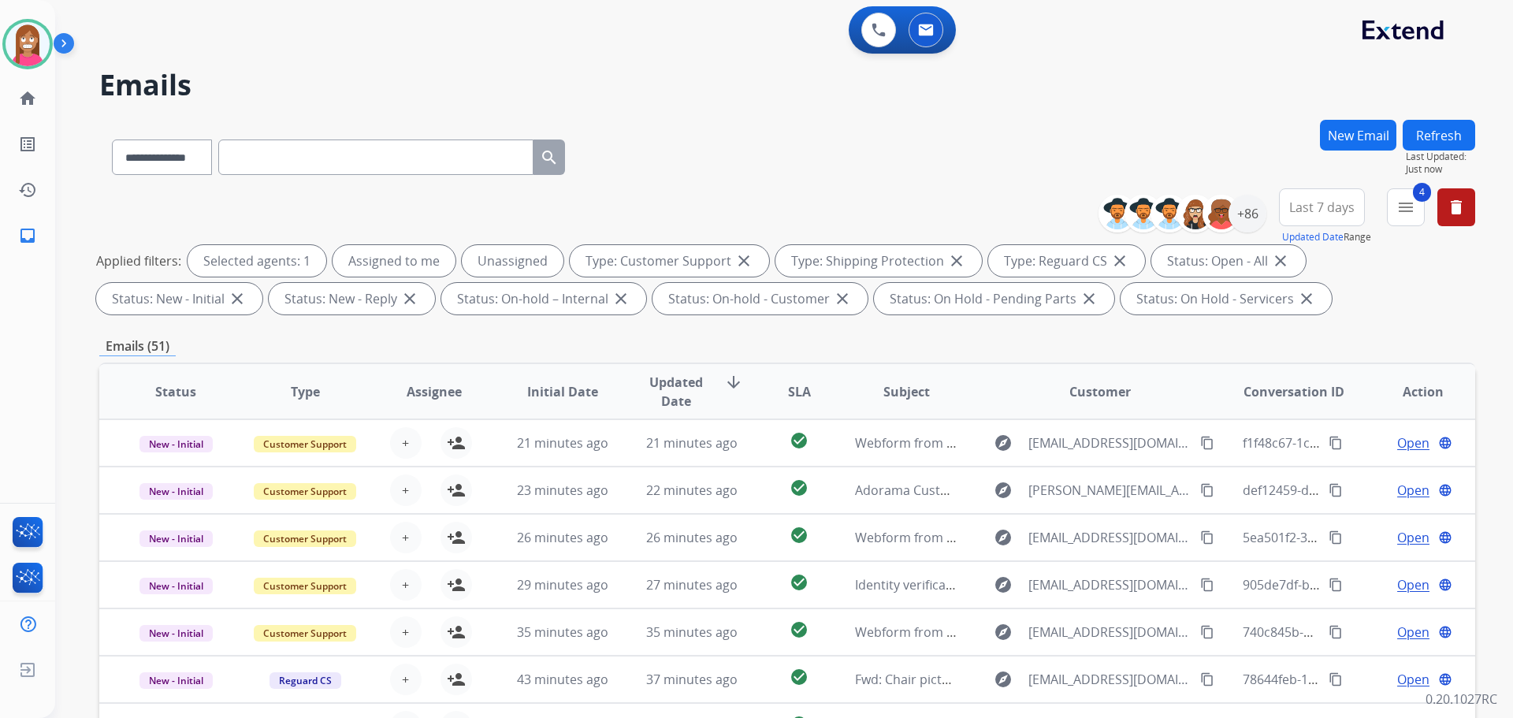
select select "**********"
select select "*"
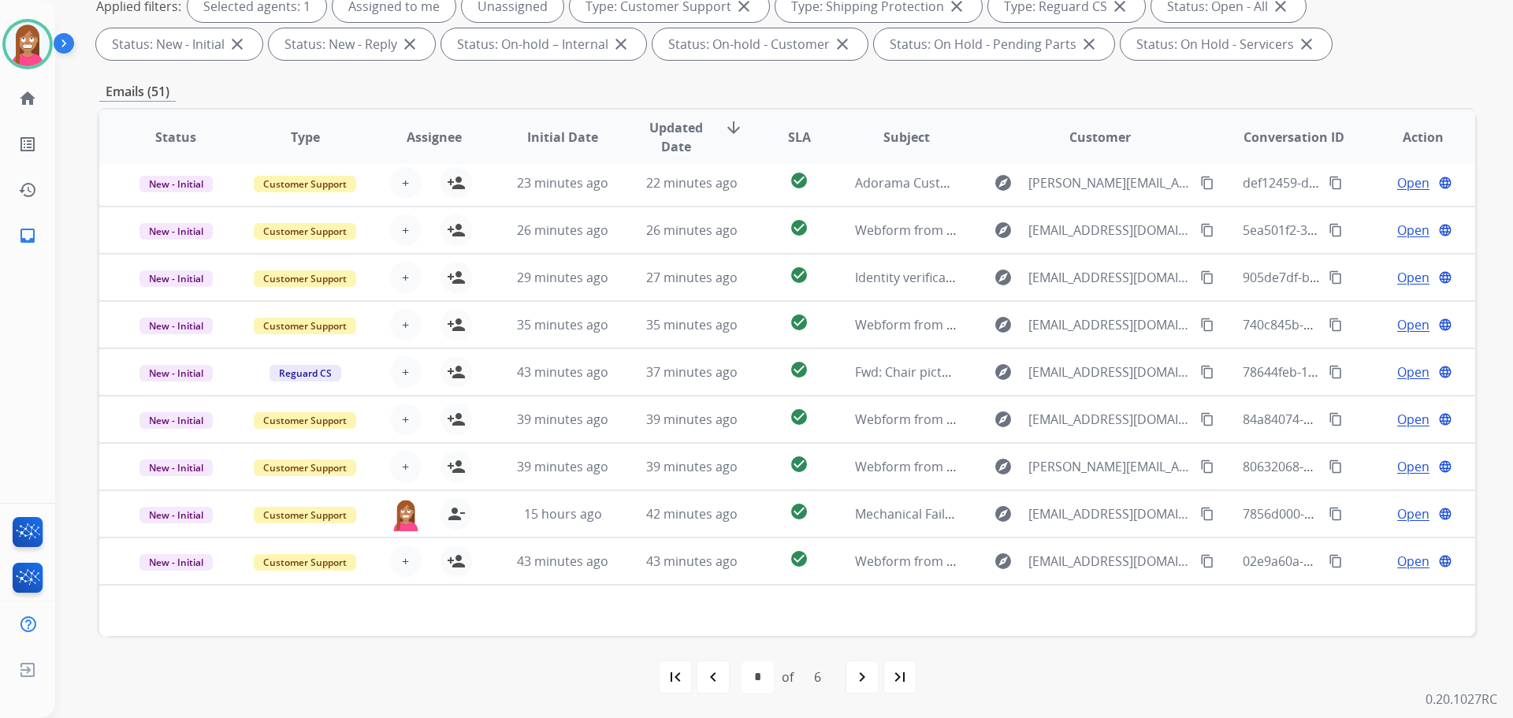
click at [619, 529] on td "42 minutes ago" at bounding box center [679, 513] width 129 height 47
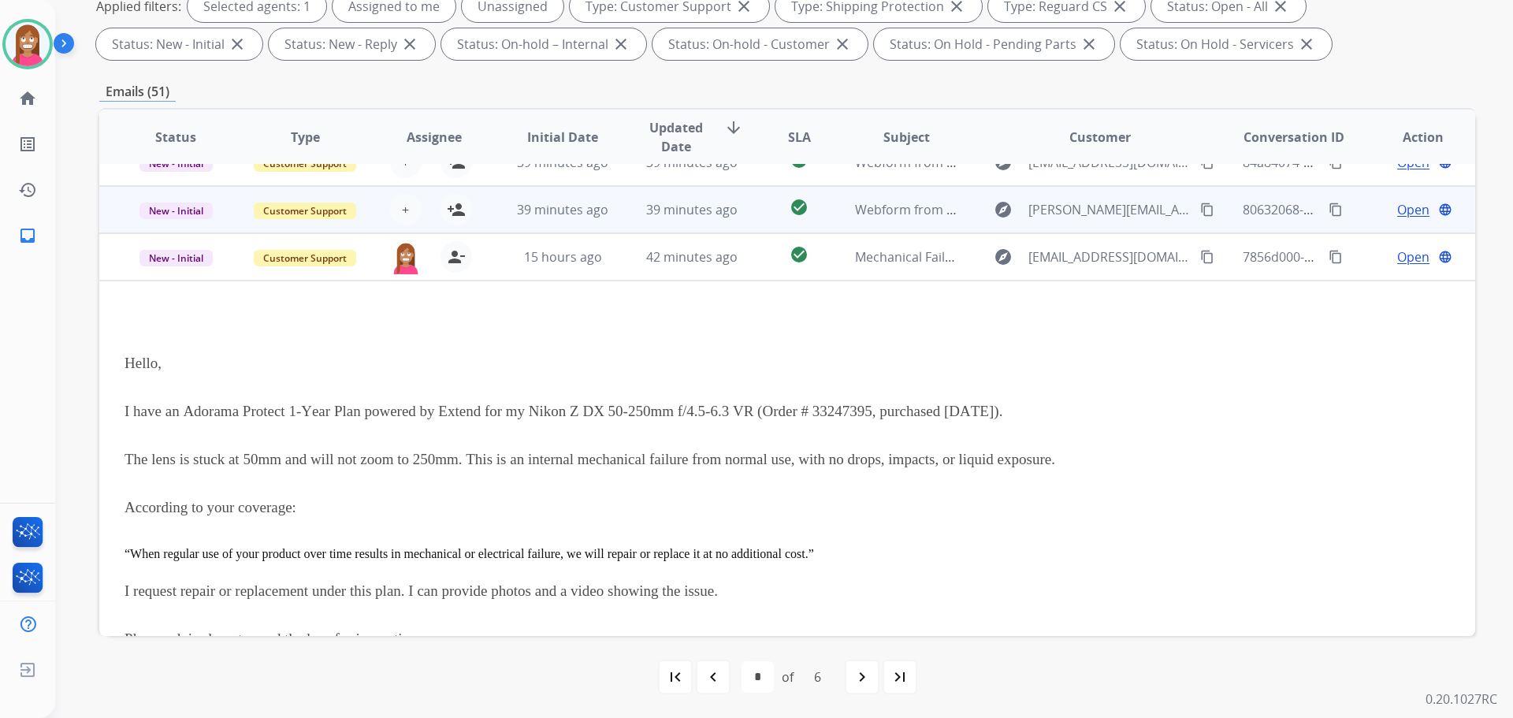
scroll to position [221, 0]
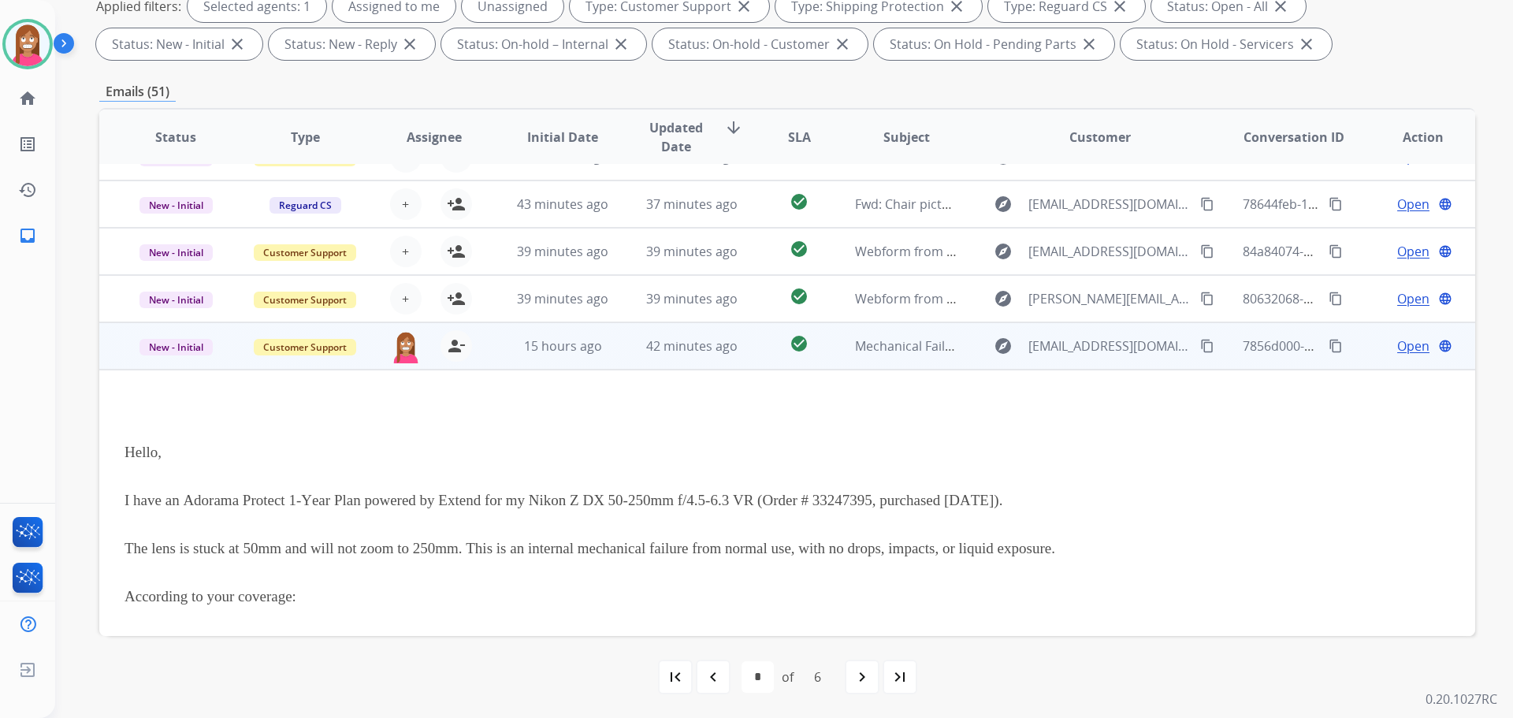
click at [1397, 346] on span "Open" at bounding box center [1413, 345] width 32 height 19
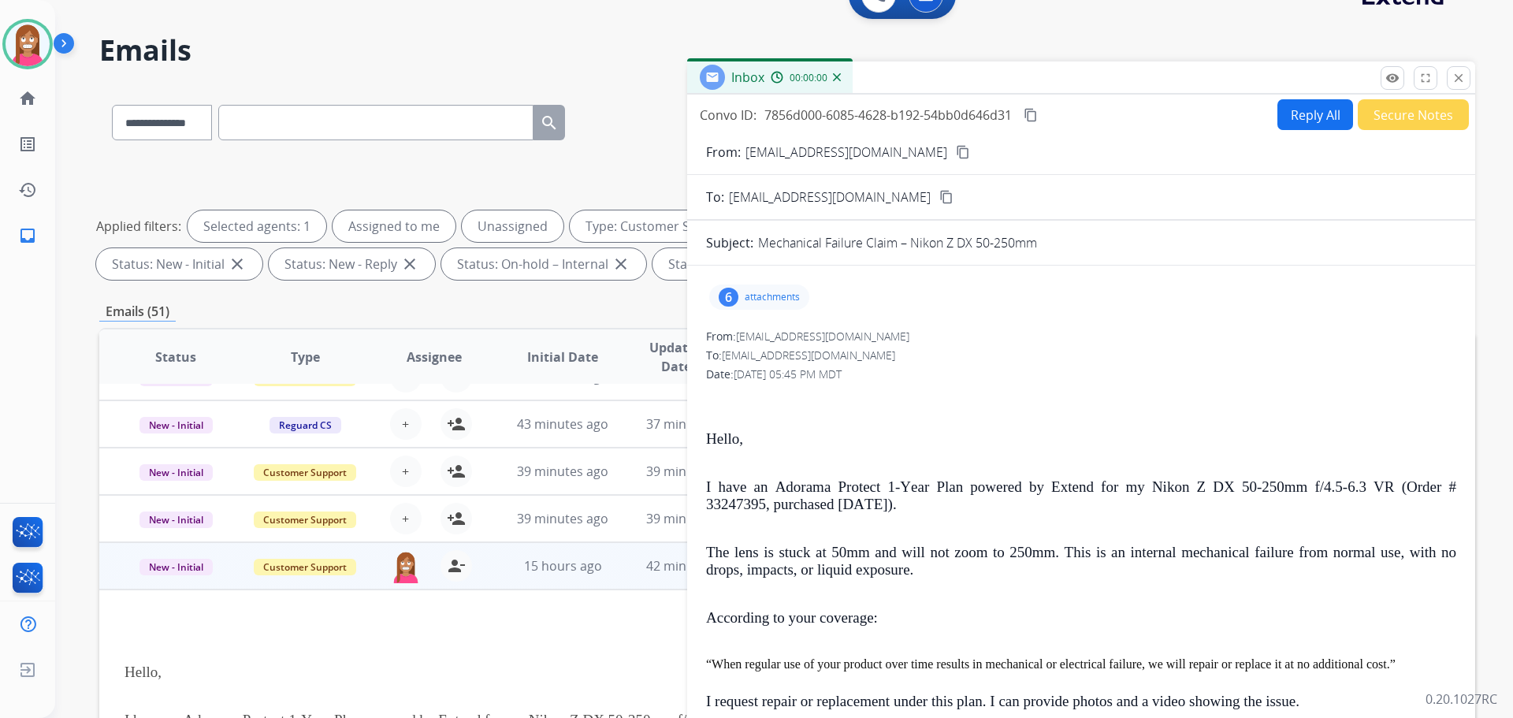
scroll to position [18, 0]
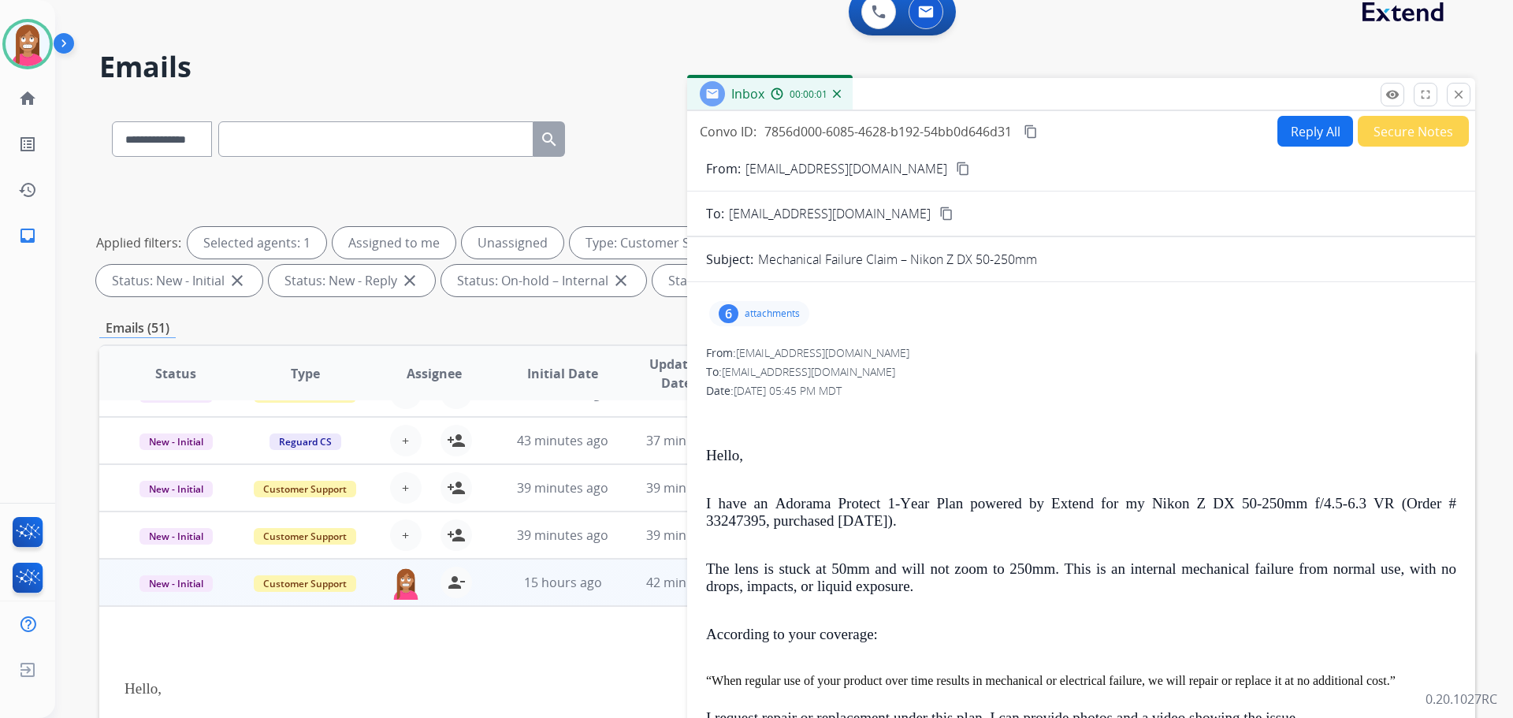
click at [1313, 136] on button "Reply All" at bounding box center [1315, 131] width 76 height 31
select select "**********"
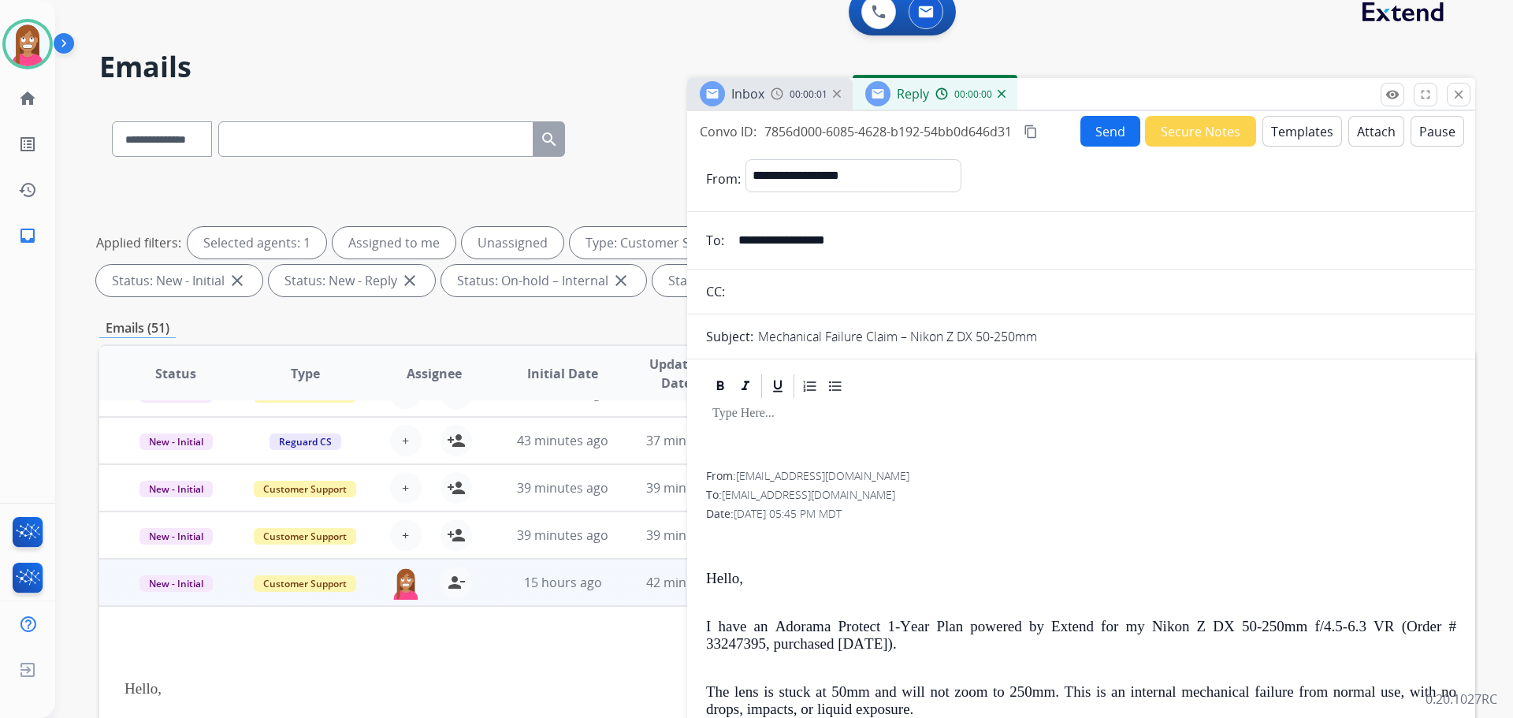
click at [1285, 131] on button "Templates" at bounding box center [1302, 131] width 80 height 31
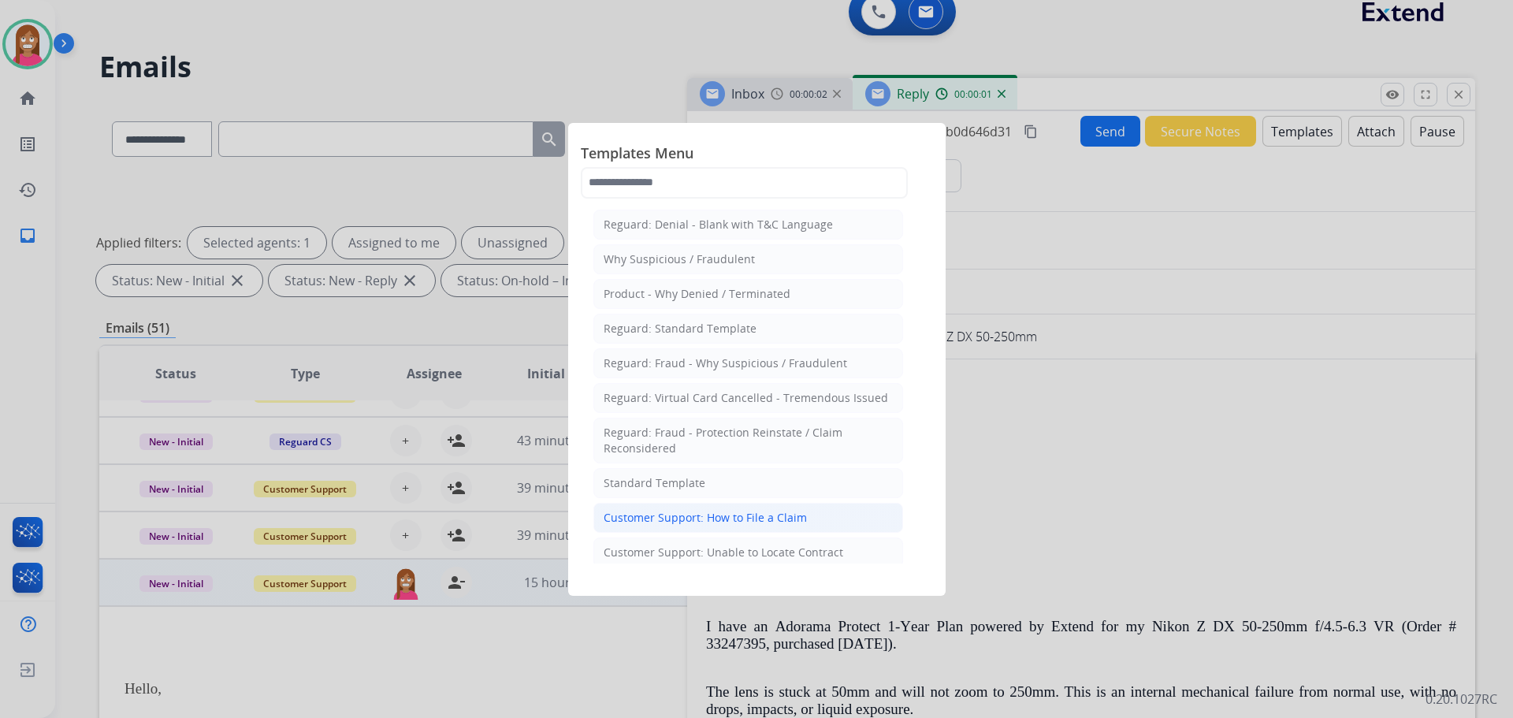
click at [700, 521] on div "Customer Support: How to File a Claim" at bounding box center [705, 518] width 203 height 16
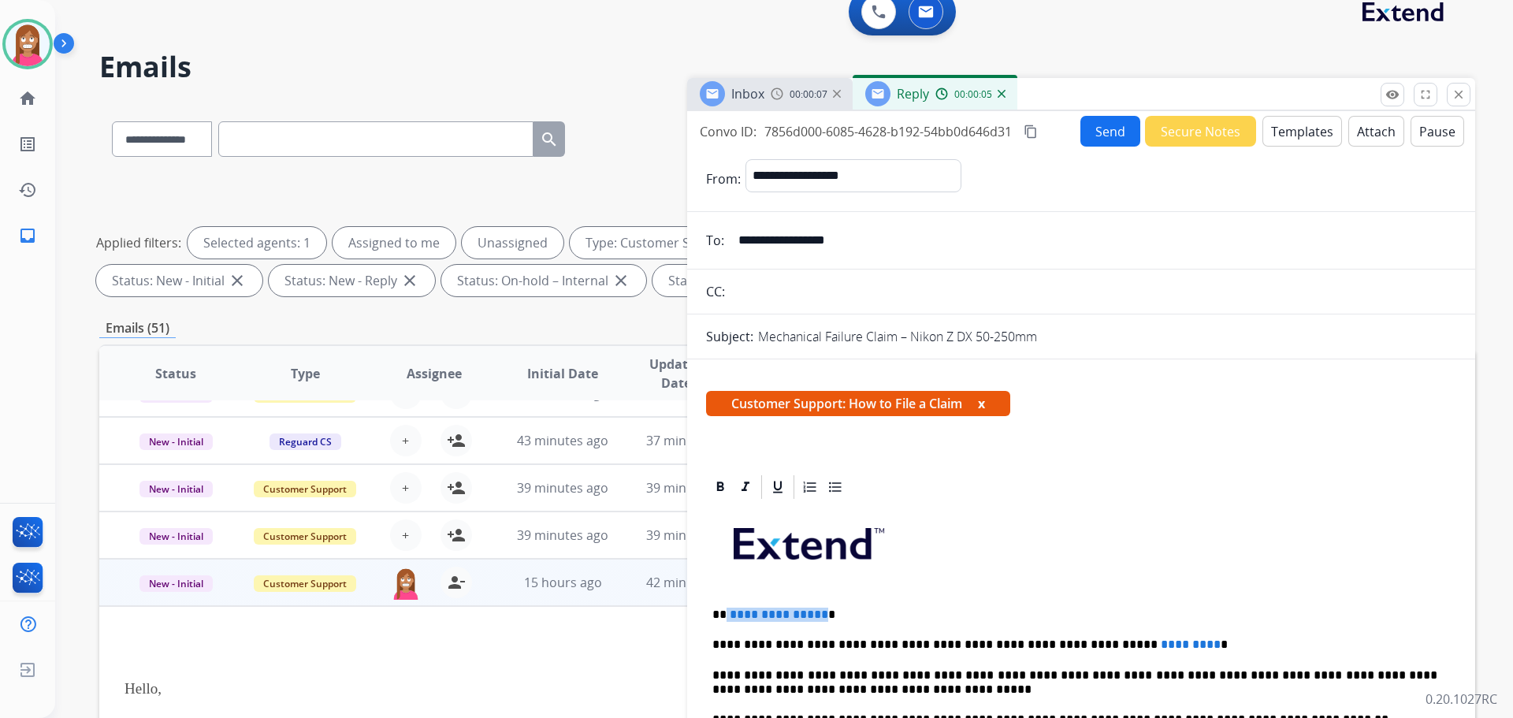
drag, startPoint x: 818, startPoint y: 607, endPoint x: 723, endPoint y: 621, distance: 95.5
click at [723, 621] on p "**********" at bounding box center [1074, 614] width 725 height 14
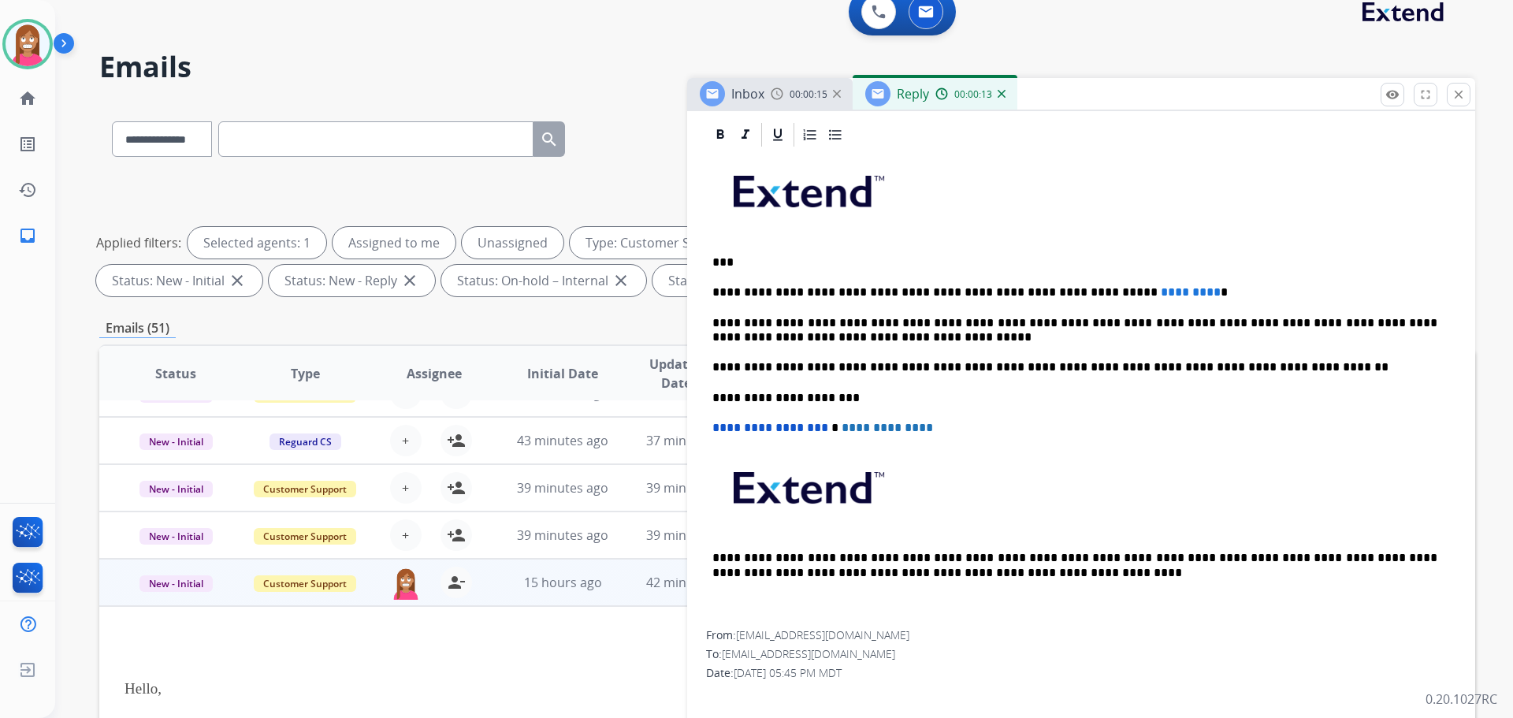
scroll to position [276, 0]
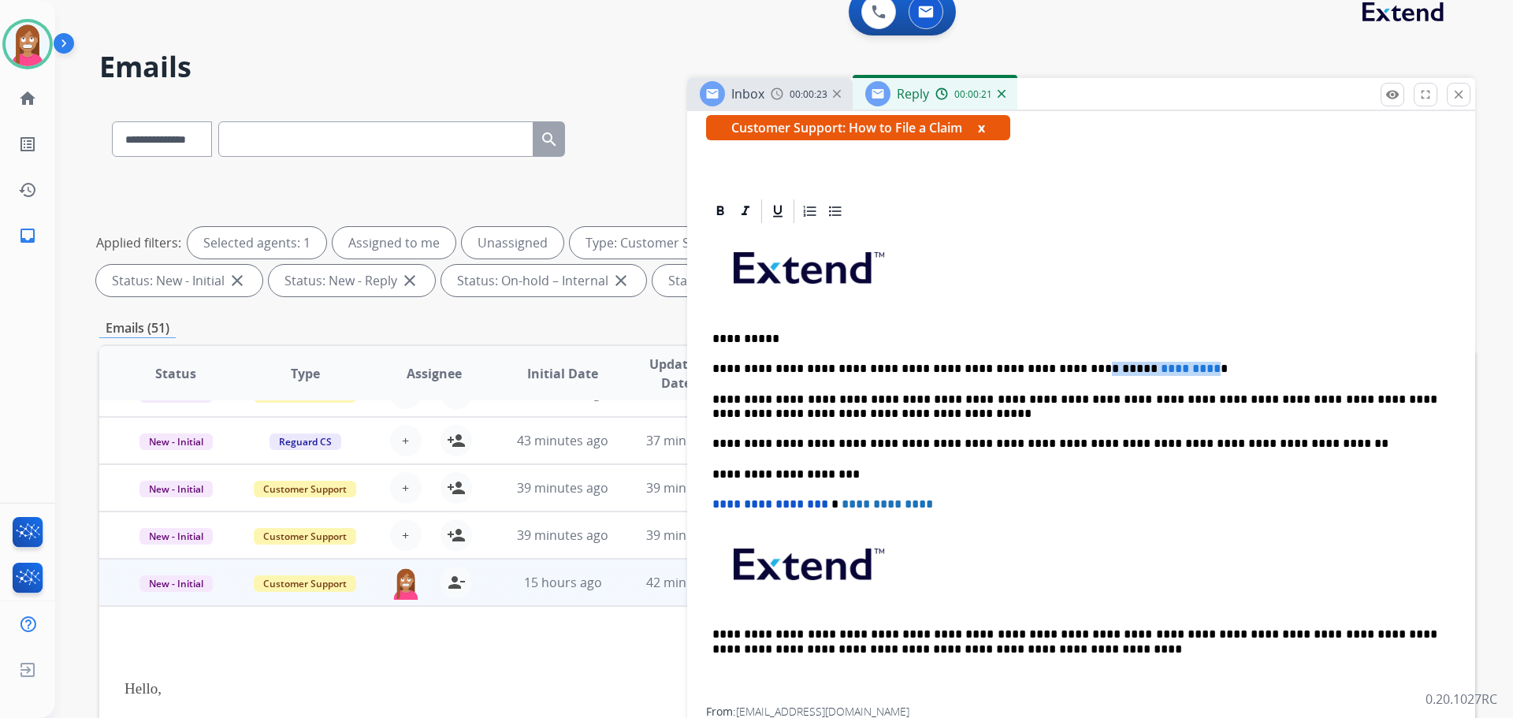
drag, startPoint x: 1142, startPoint y: 351, endPoint x: 1032, endPoint y: 372, distance: 112.2
click at [1032, 372] on div "**********" at bounding box center [1081, 465] width 750 height 481
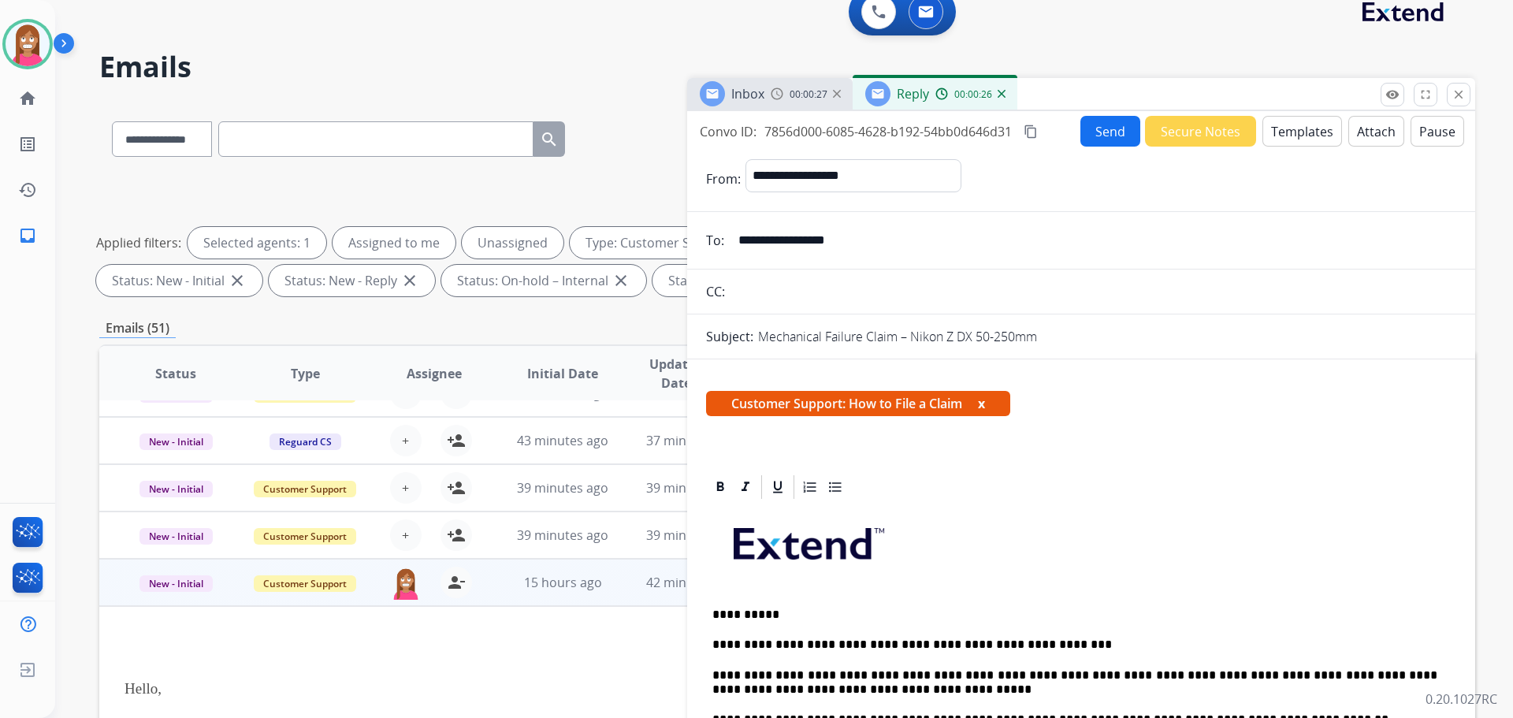
scroll to position [0, 0]
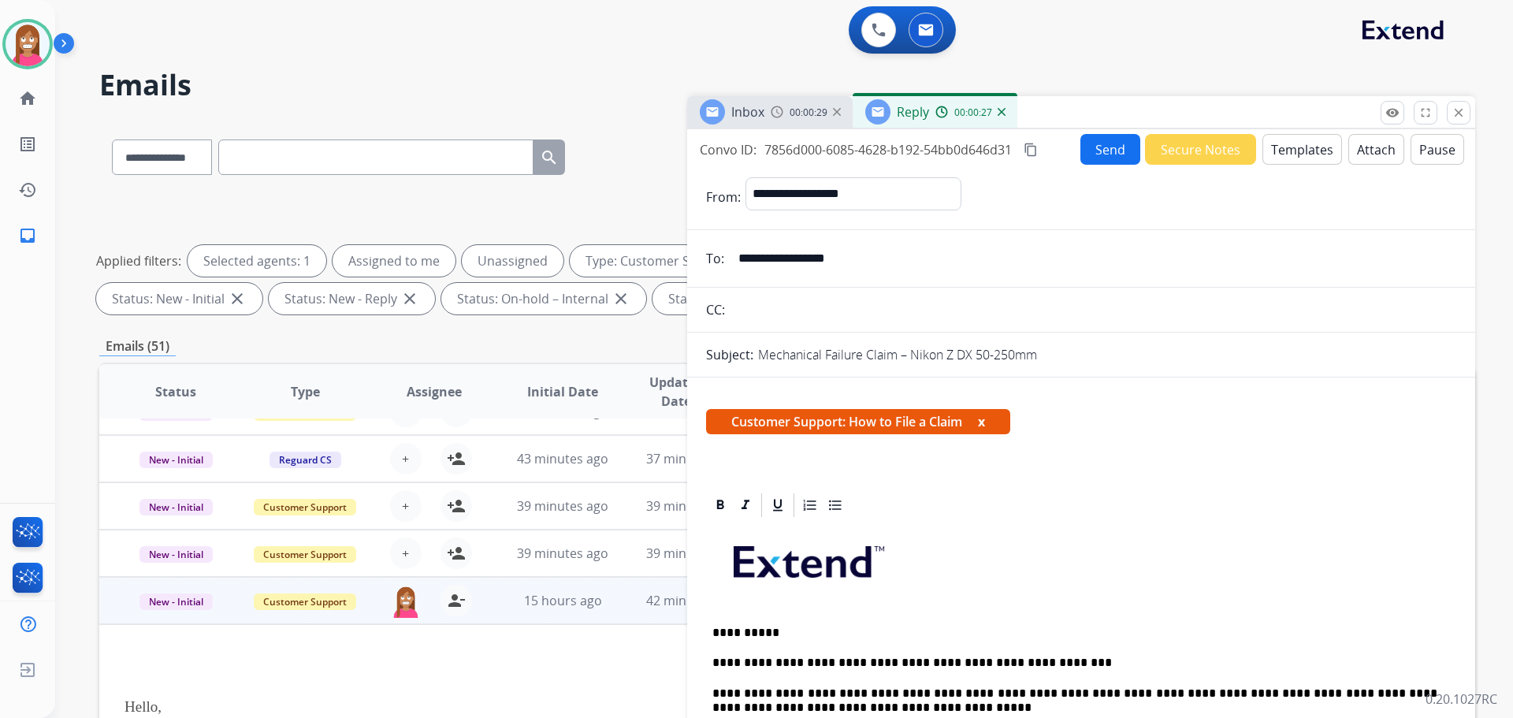
click at [1092, 147] on button "Send" at bounding box center [1110, 149] width 60 height 31
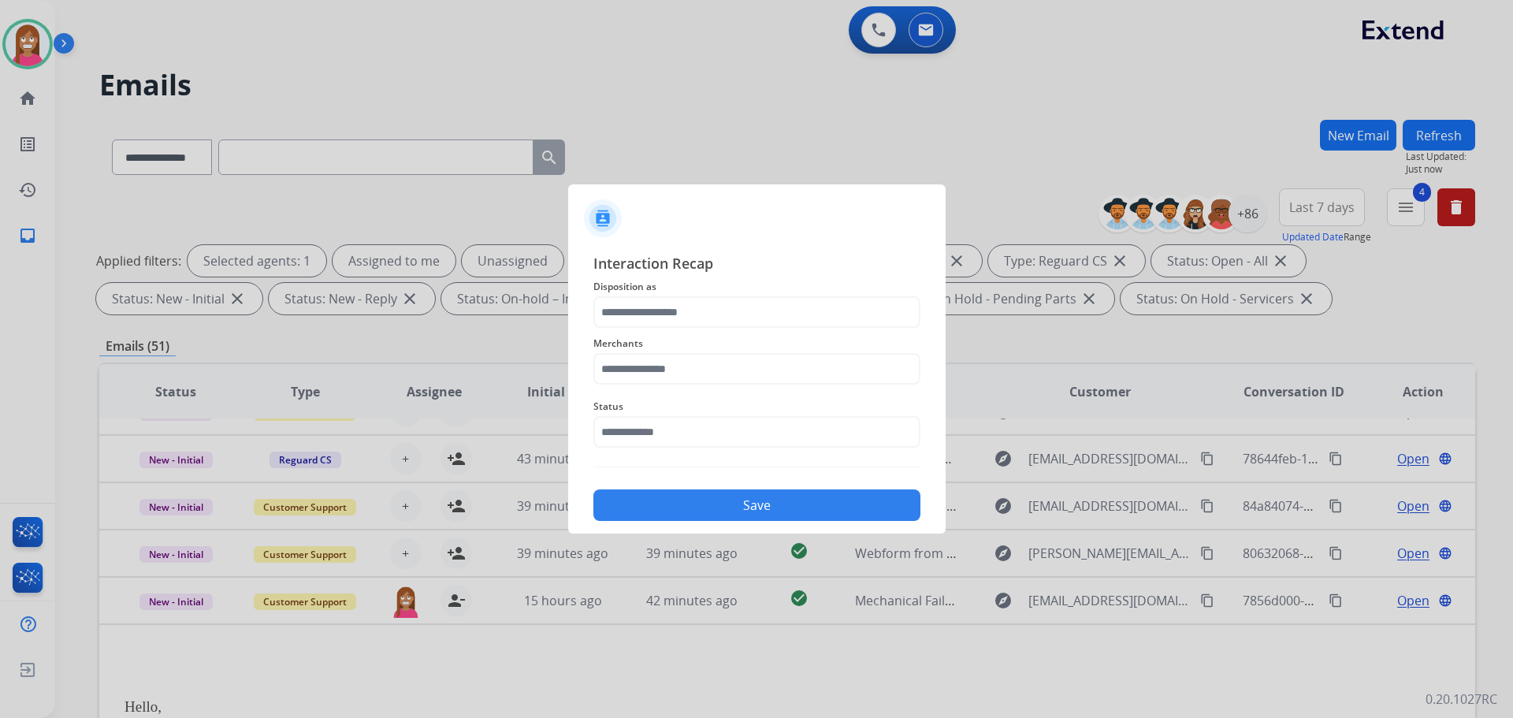
click at [645, 329] on div "Merchants" at bounding box center [756, 359] width 327 height 63
click at [641, 316] on input "text" at bounding box center [756, 312] width 327 height 32
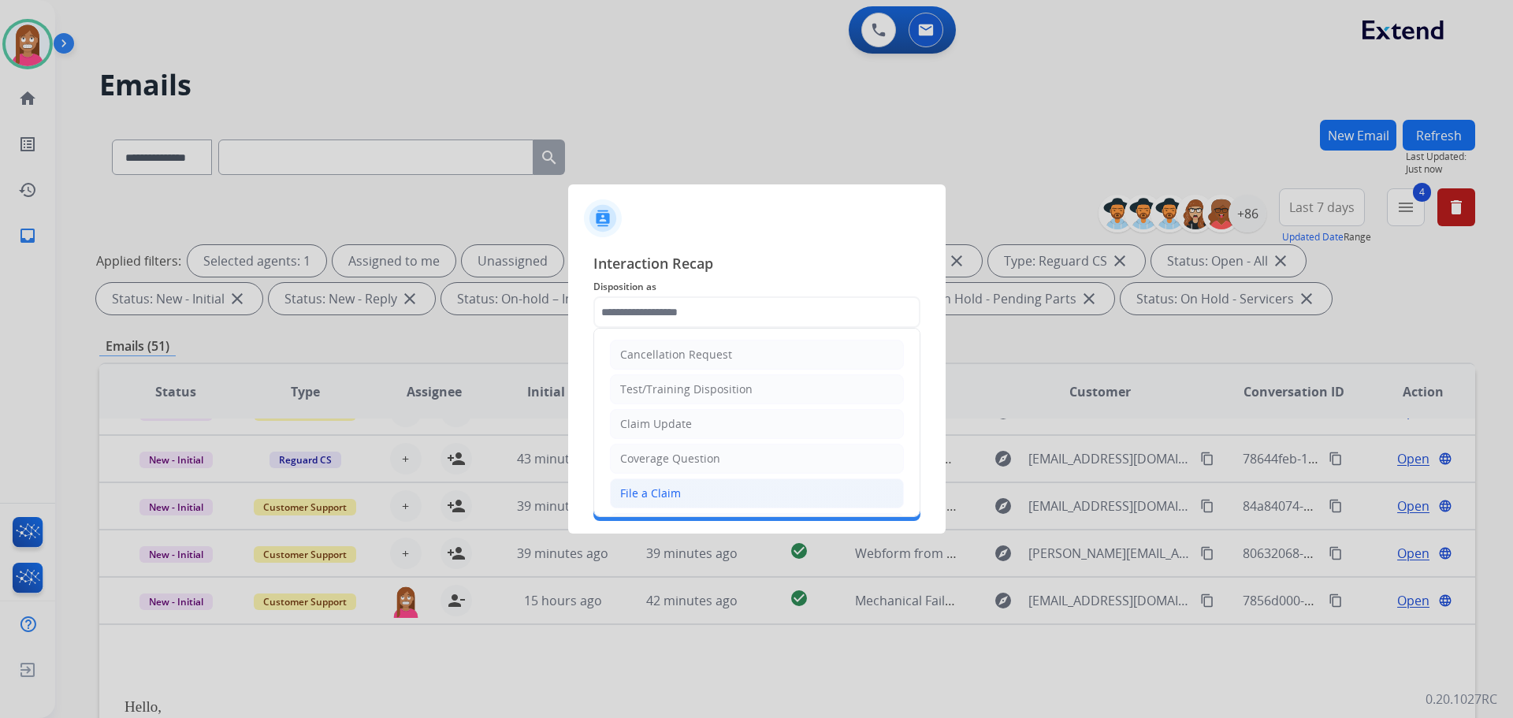
click at [641, 482] on li "File a Claim" at bounding box center [757, 493] width 294 height 30
type input "**********"
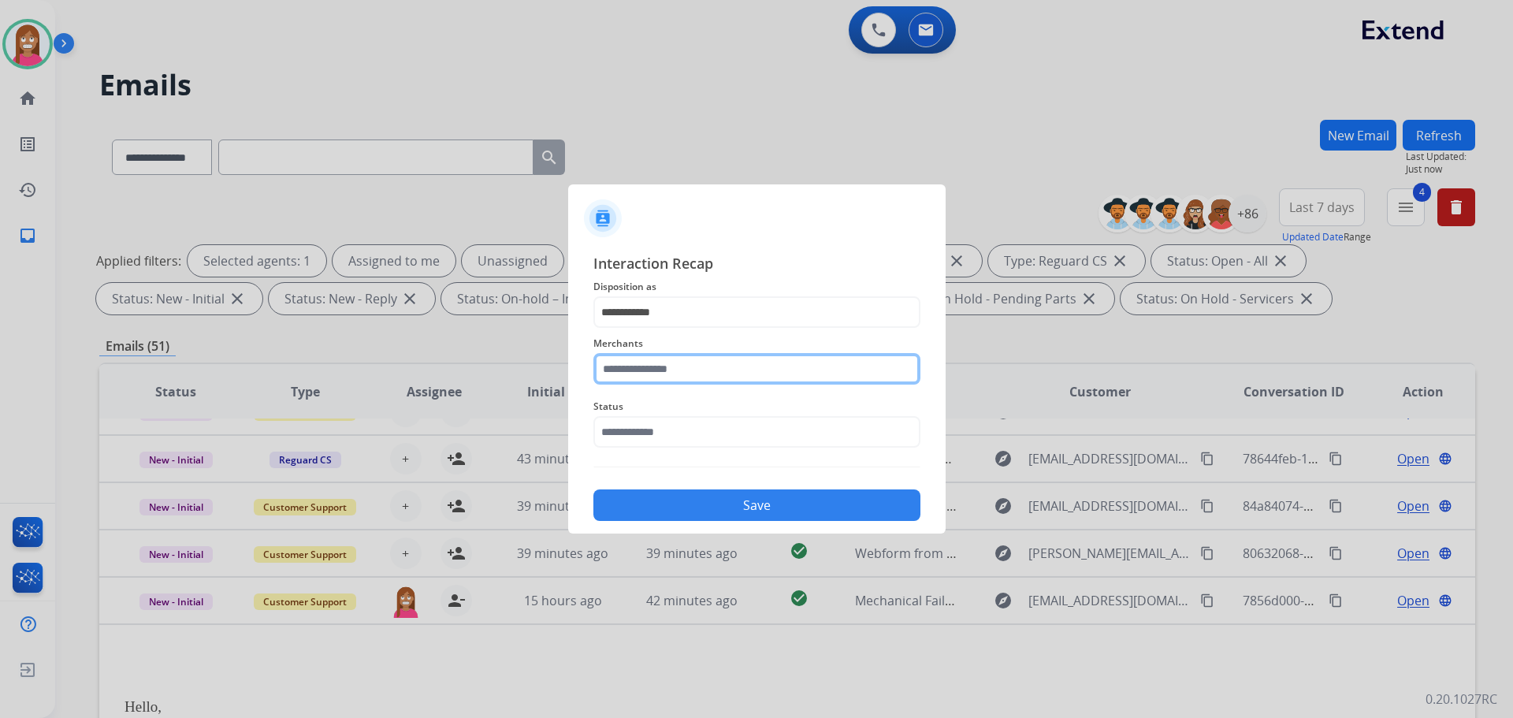
click at [641, 372] on input "text" at bounding box center [756, 369] width 327 height 32
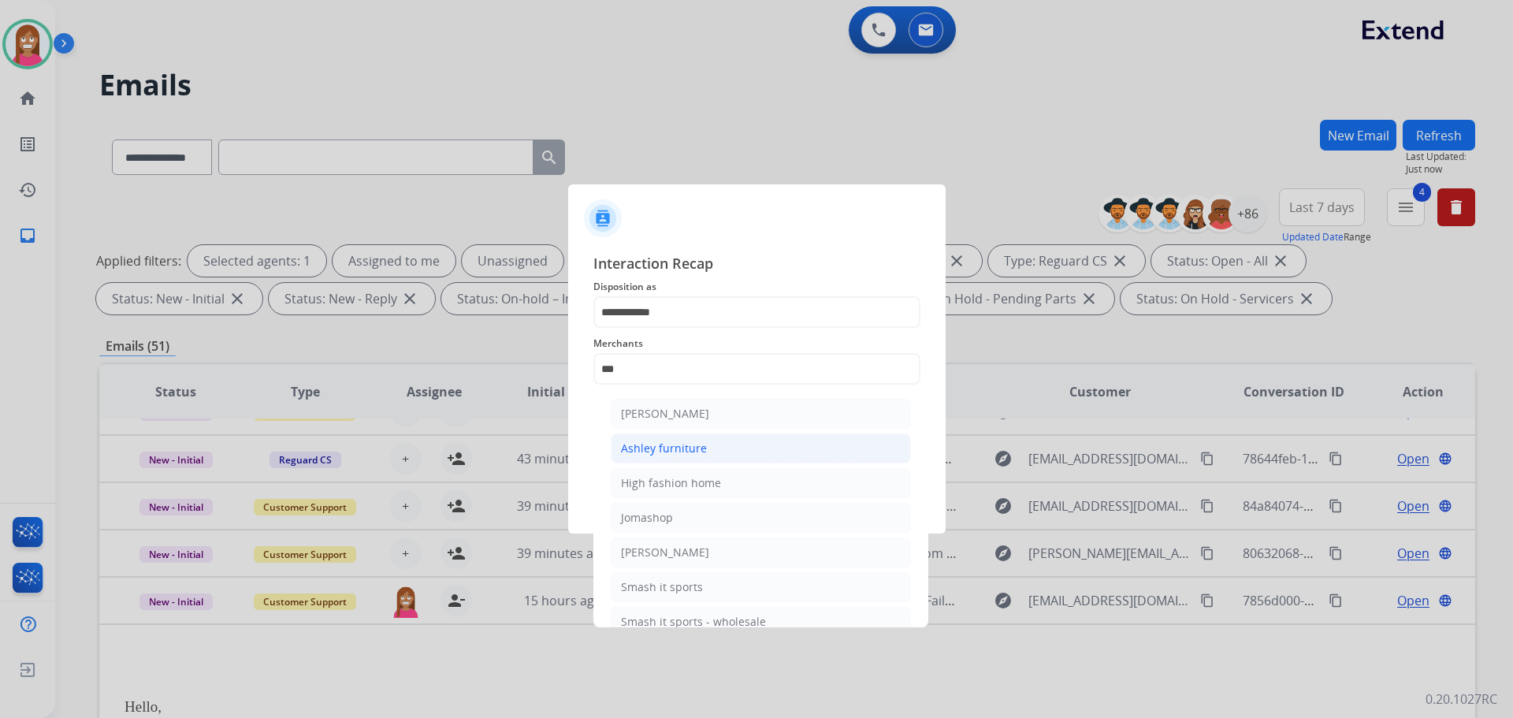
click at [651, 444] on div "Ashley furniture" at bounding box center [664, 448] width 86 height 16
type input "**********"
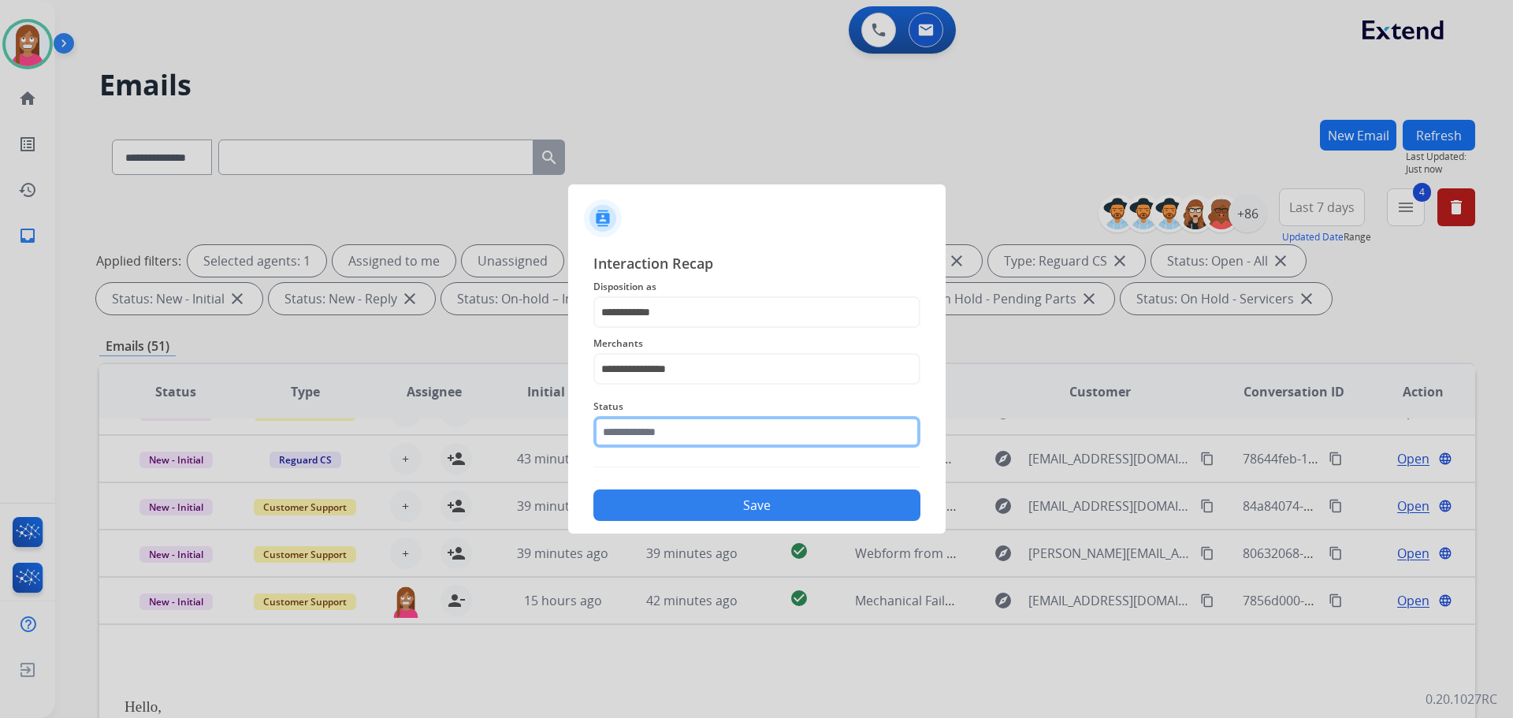
click at [631, 429] on input "text" at bounding box center [756, 432] width 327 height 32
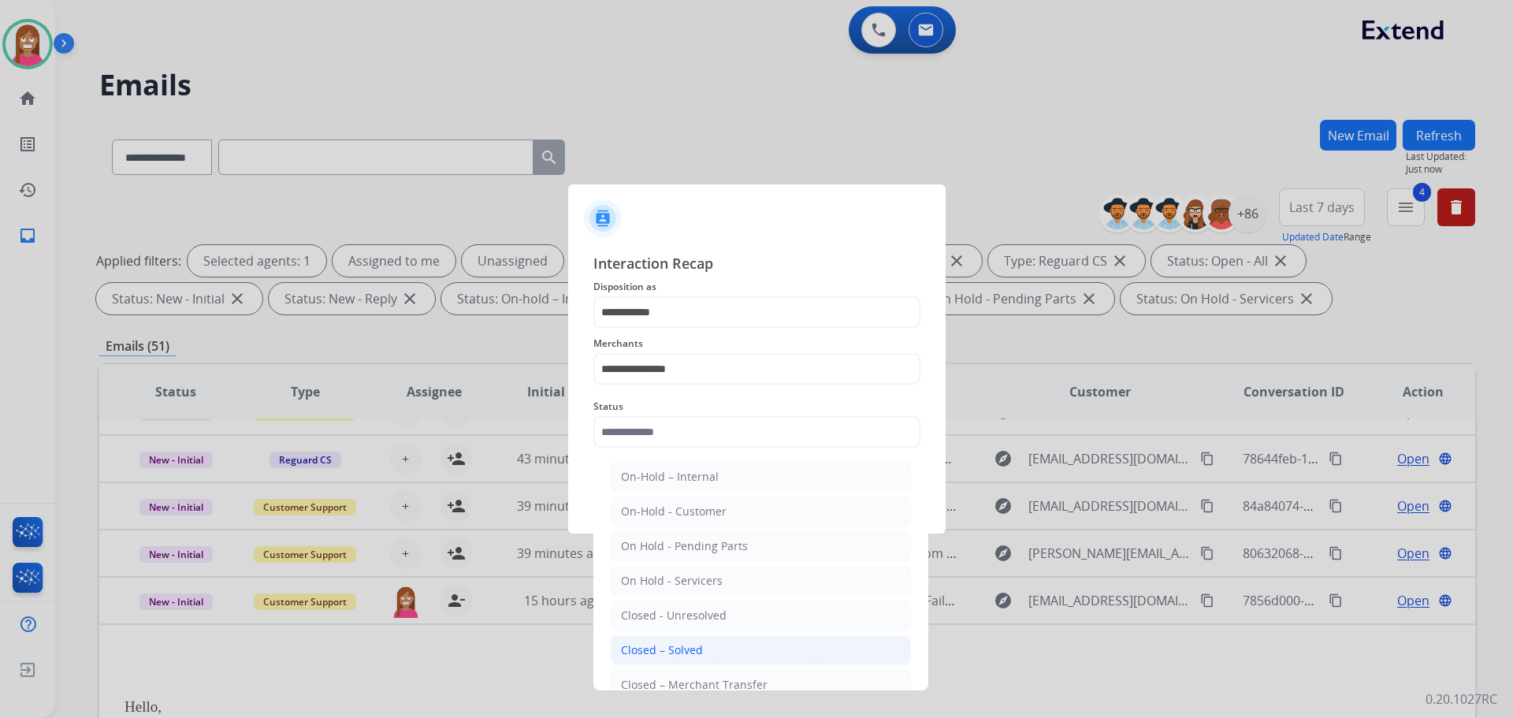
click at [685, 641] on li "Closed – Solved" at bounding box center [761, 650] width 300 height 30
type input "**********"
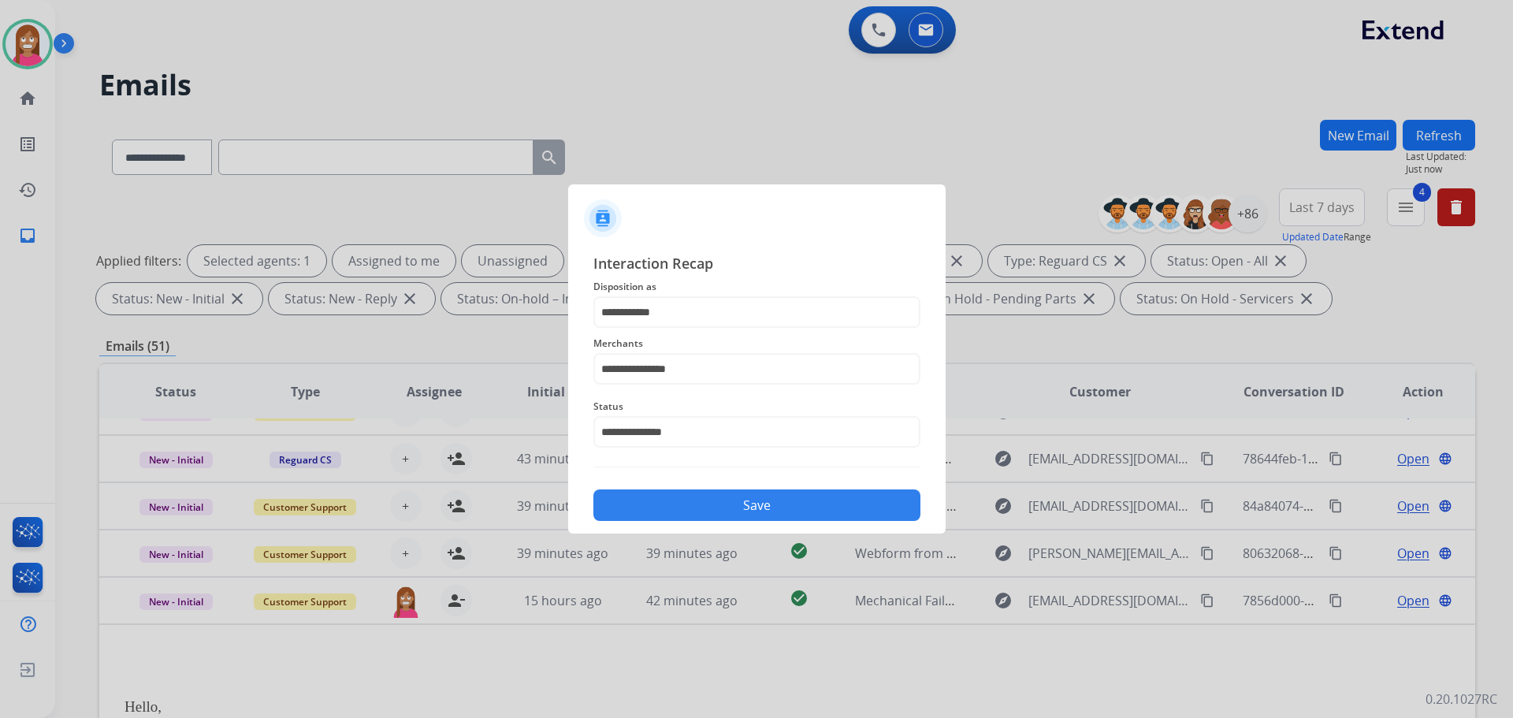
click at [686, 507] on button "Save" at bounding box center [756, 505] width 327 height 32
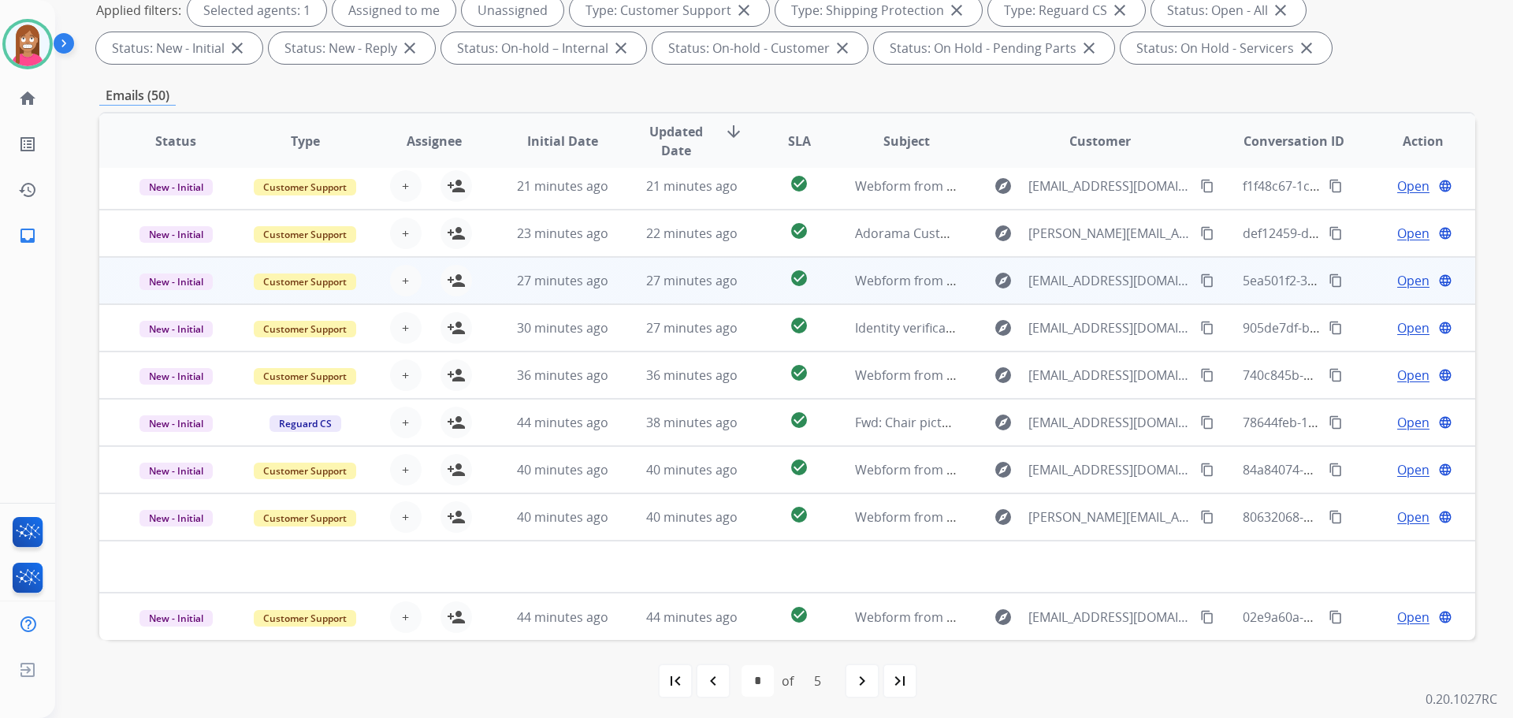
scroll to position [254, 0]
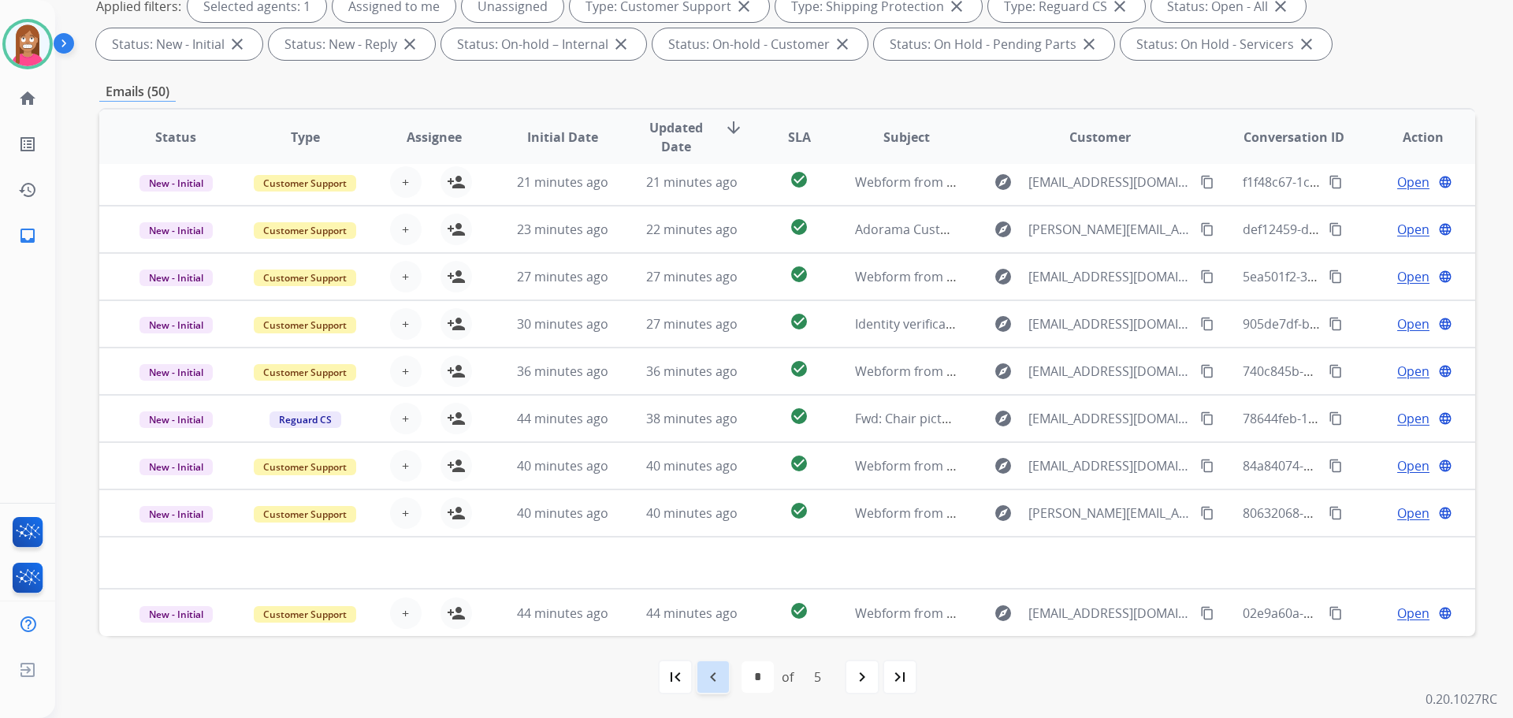
click at [715, 685] on mat-icon "navigate_before" at bounding box center [713, 676] width 19 height 19
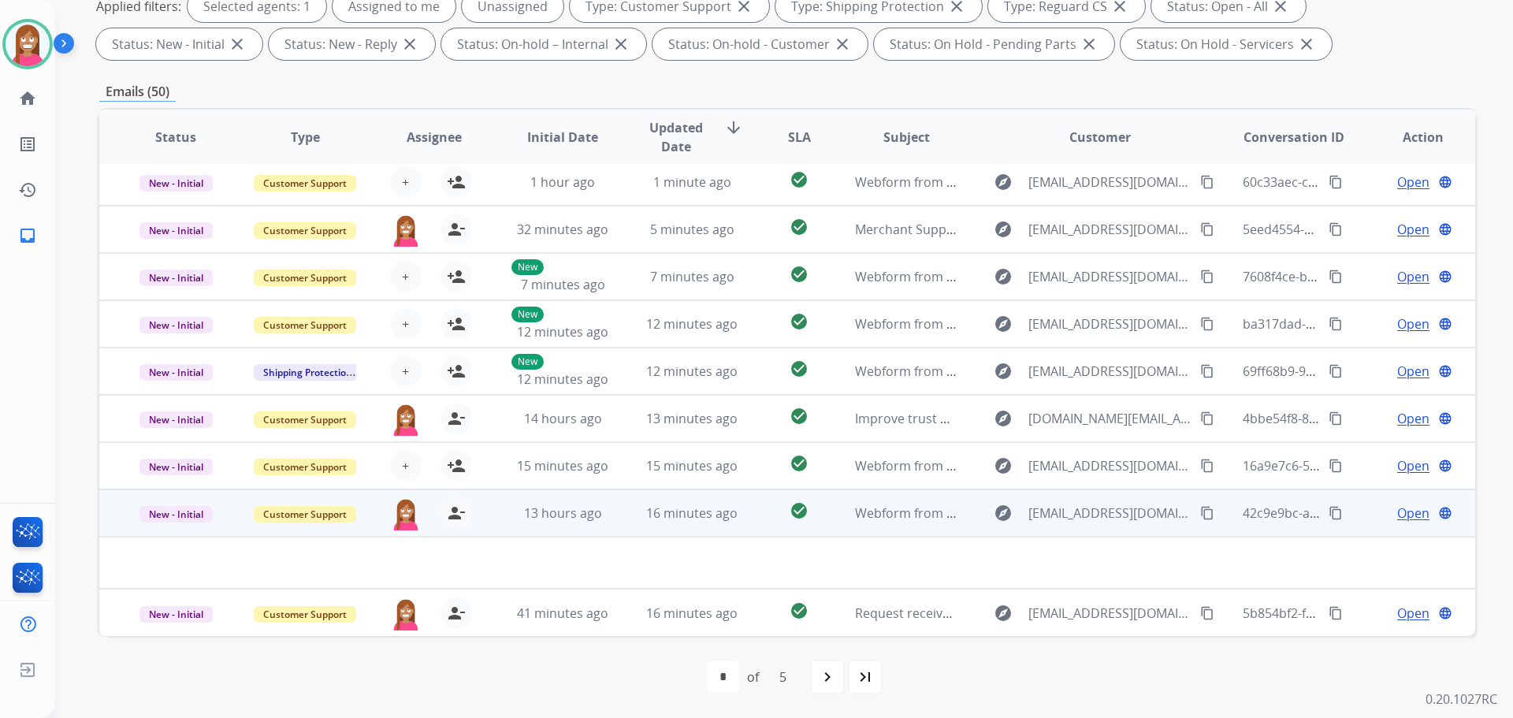
click at [620, 532] on td "16 minutes ago" at bounding box center [679, 512] width 129 height 47
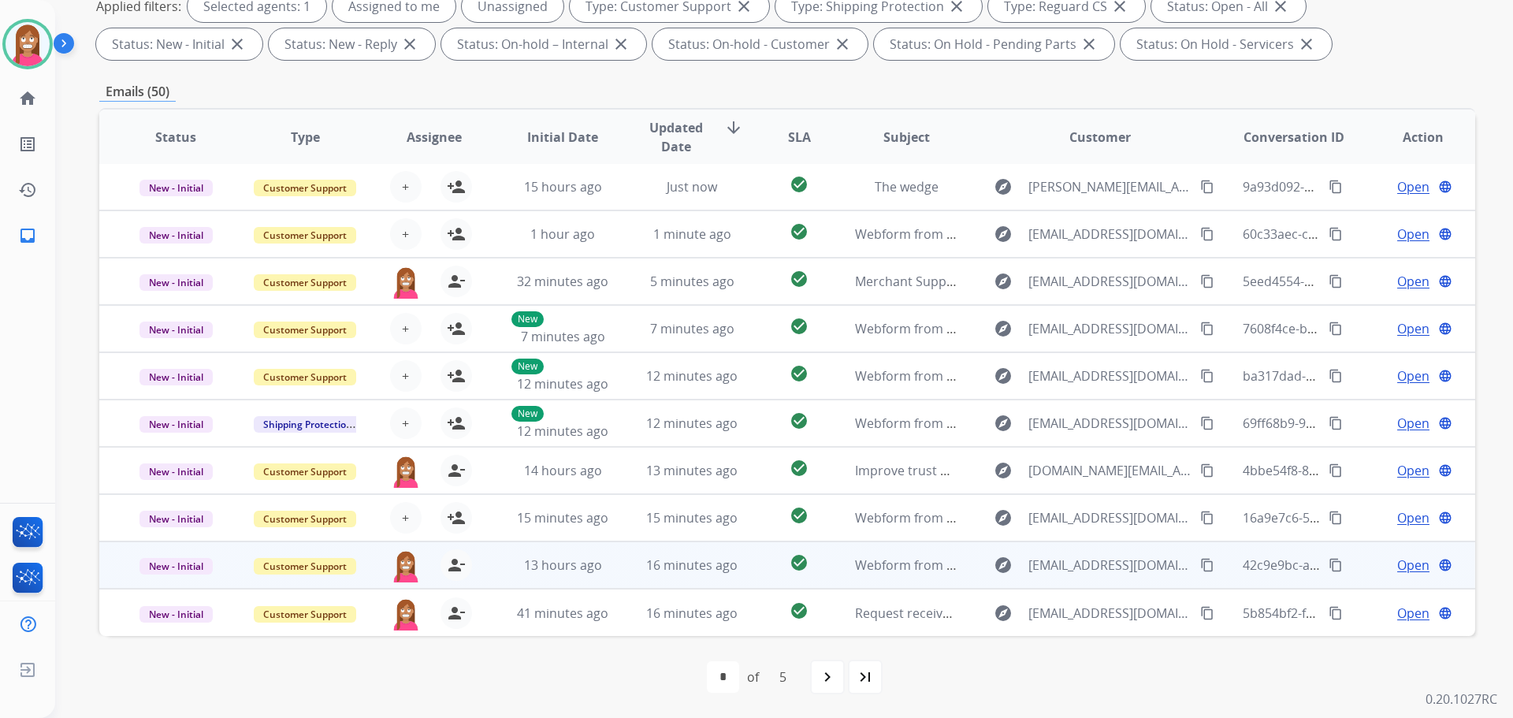
click at [619, 578] on td "16 minutes ago" at bounding box center [679, 564] width 129 height 47
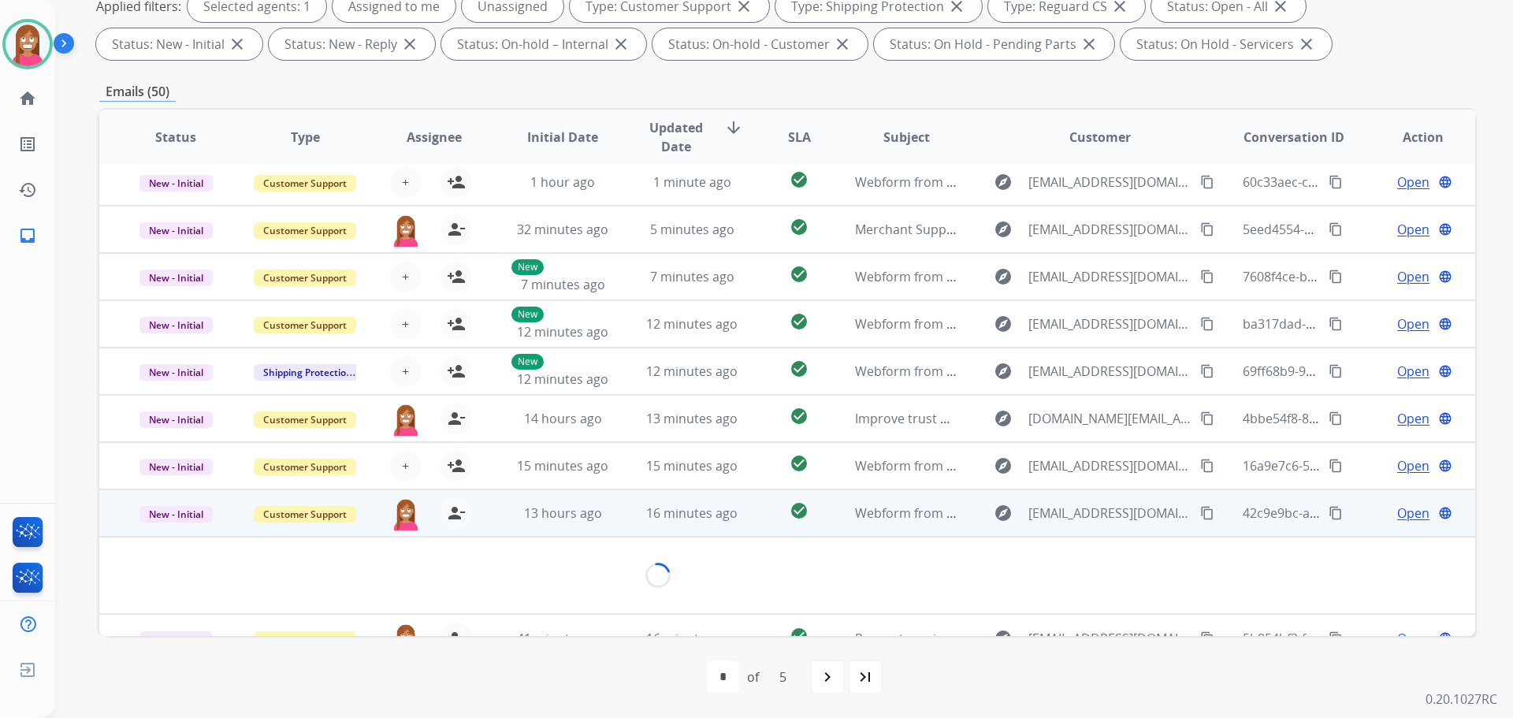
scroll to position [91, 0]
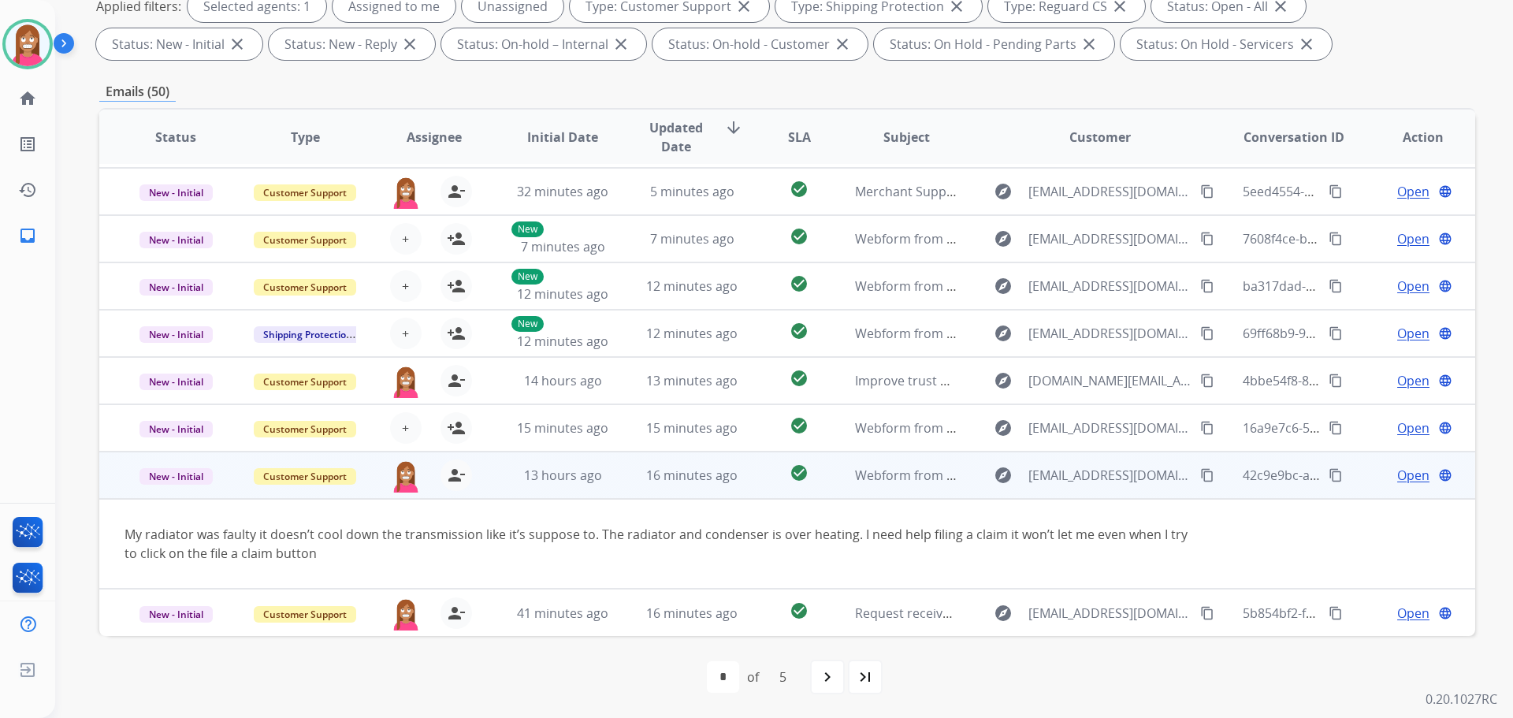
click at [1397, 474] on span "Open" at bounding box center [1413, 475] width 32 height 19
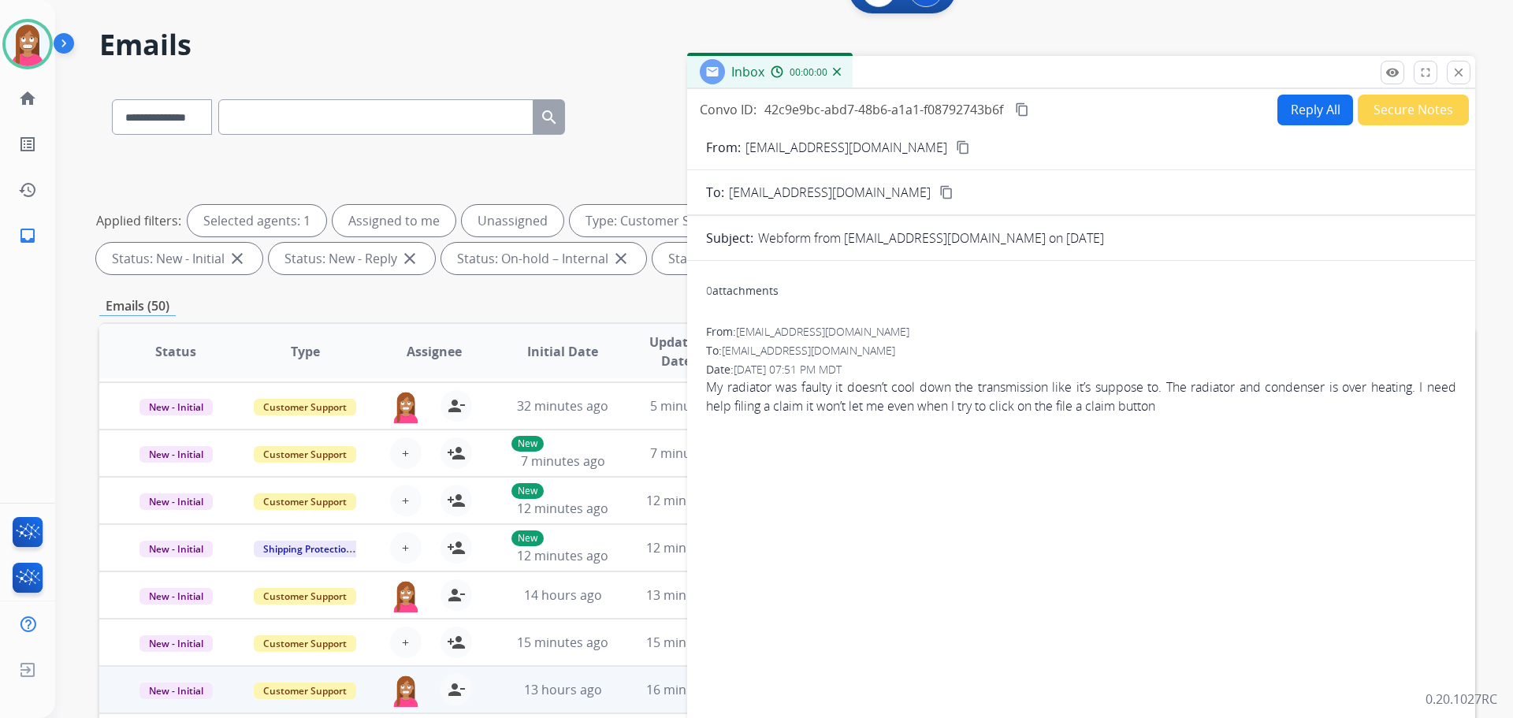
scroll to position [18, 0]
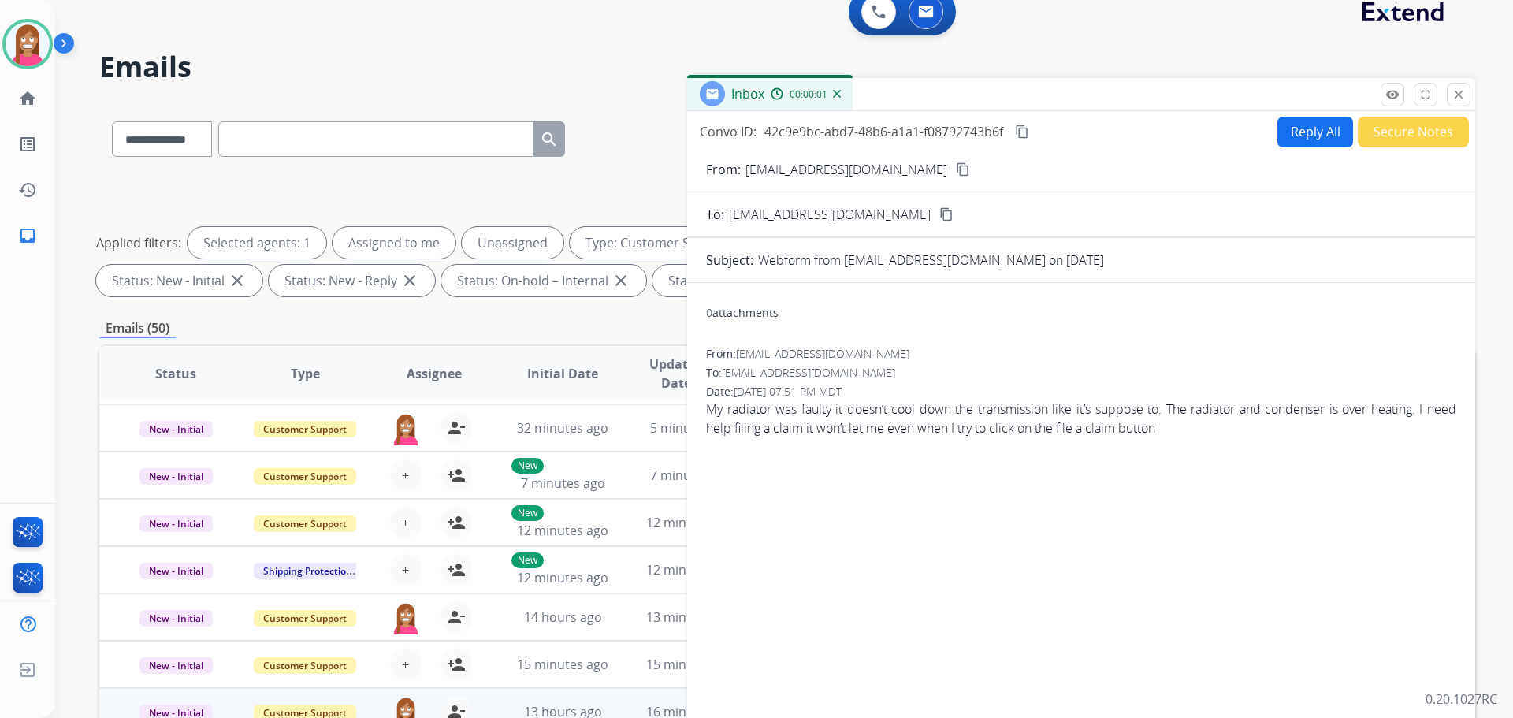
click at [1309, 136] on button "Reply All" at bounding box center [1315, 132] width 76 height 31
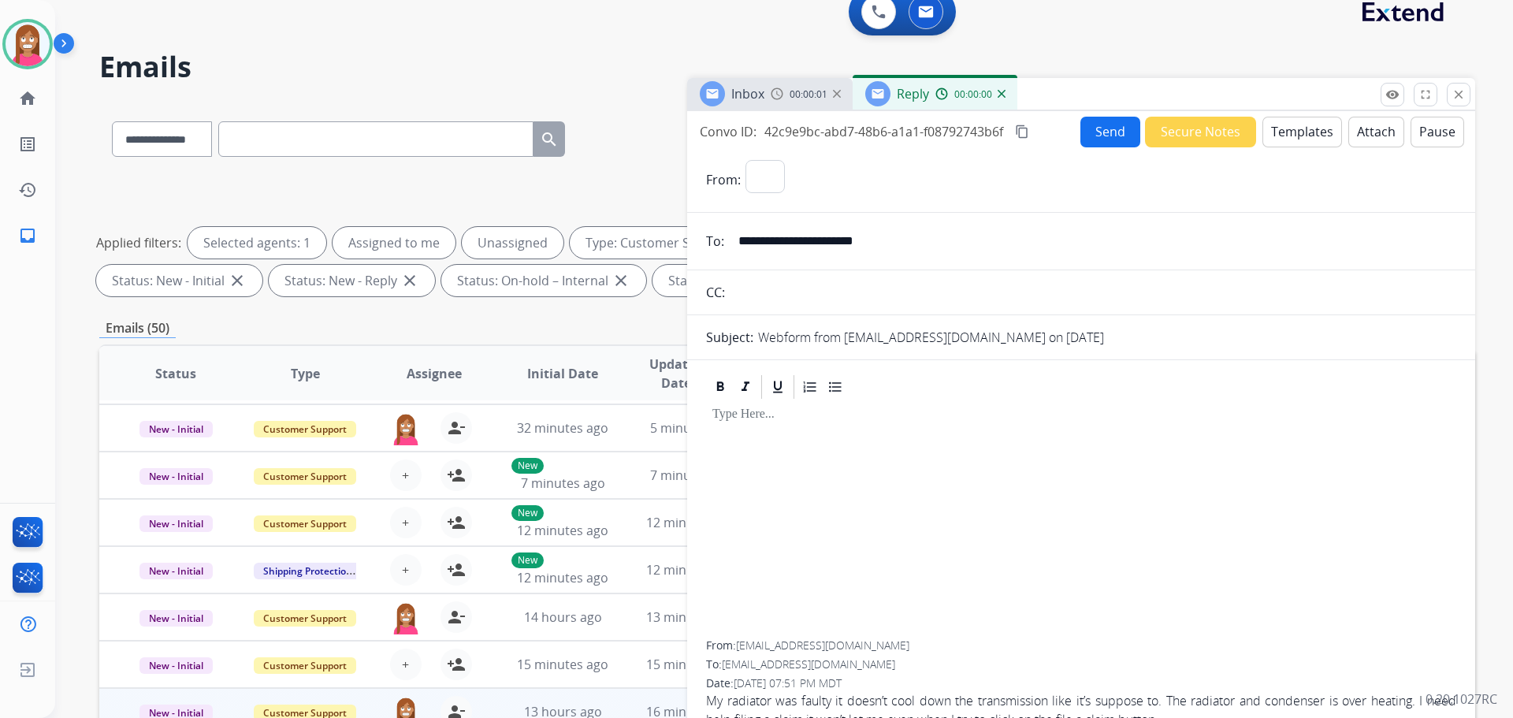
select select "**********"
click at [1303, 135] on button "Templates" at bounding box center [1302, 132] width 80 height 31
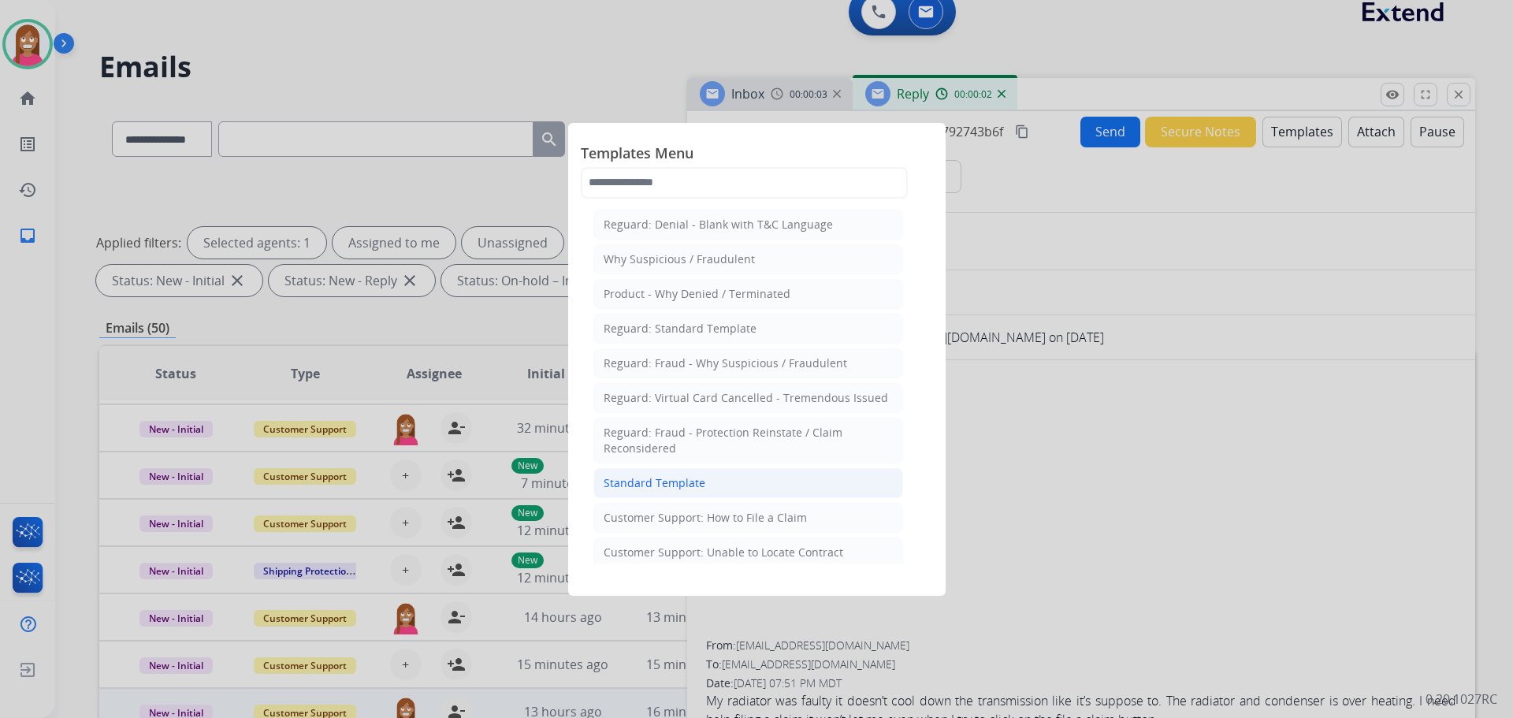
click at [634, 488] on div "Standard Template" at bounding box center [655, 483] width 102 height 16
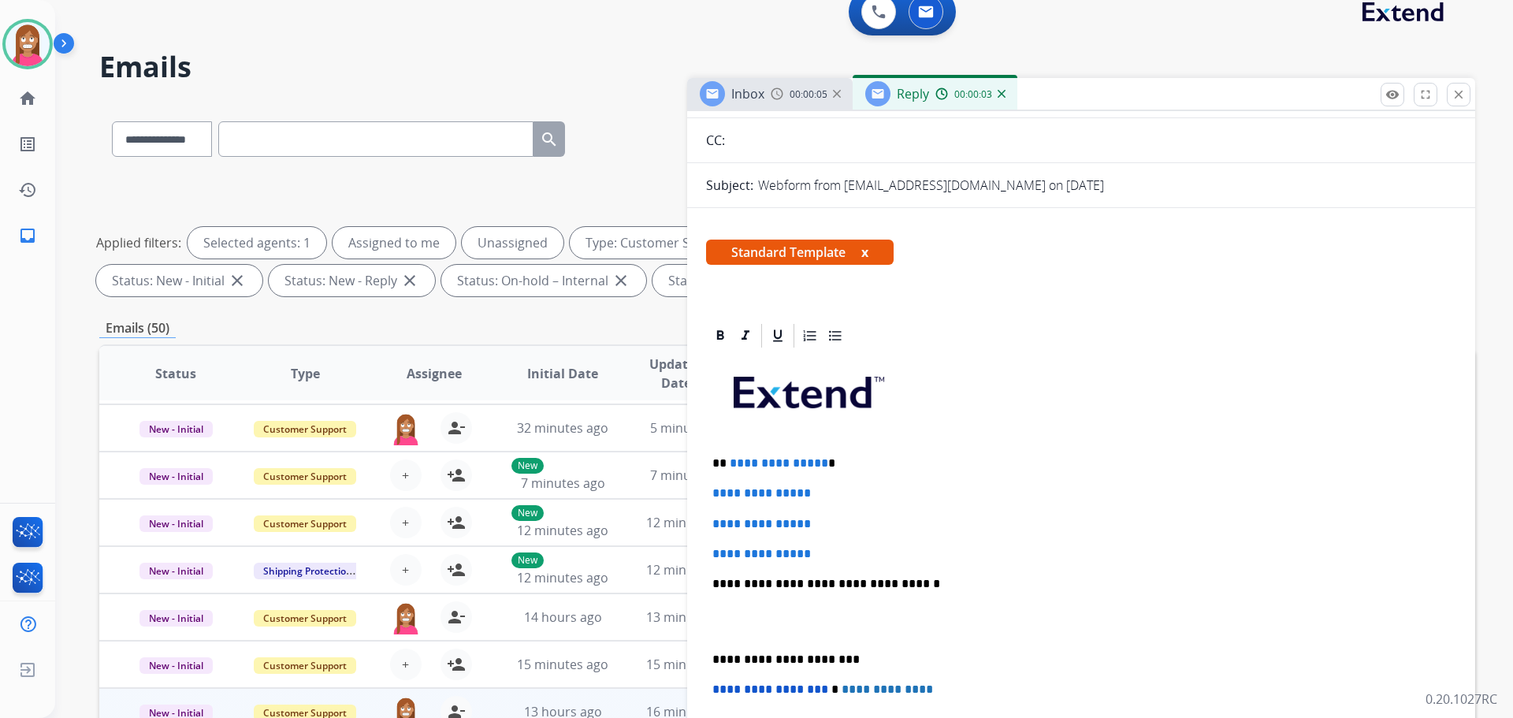
scroll to position [158, 0]
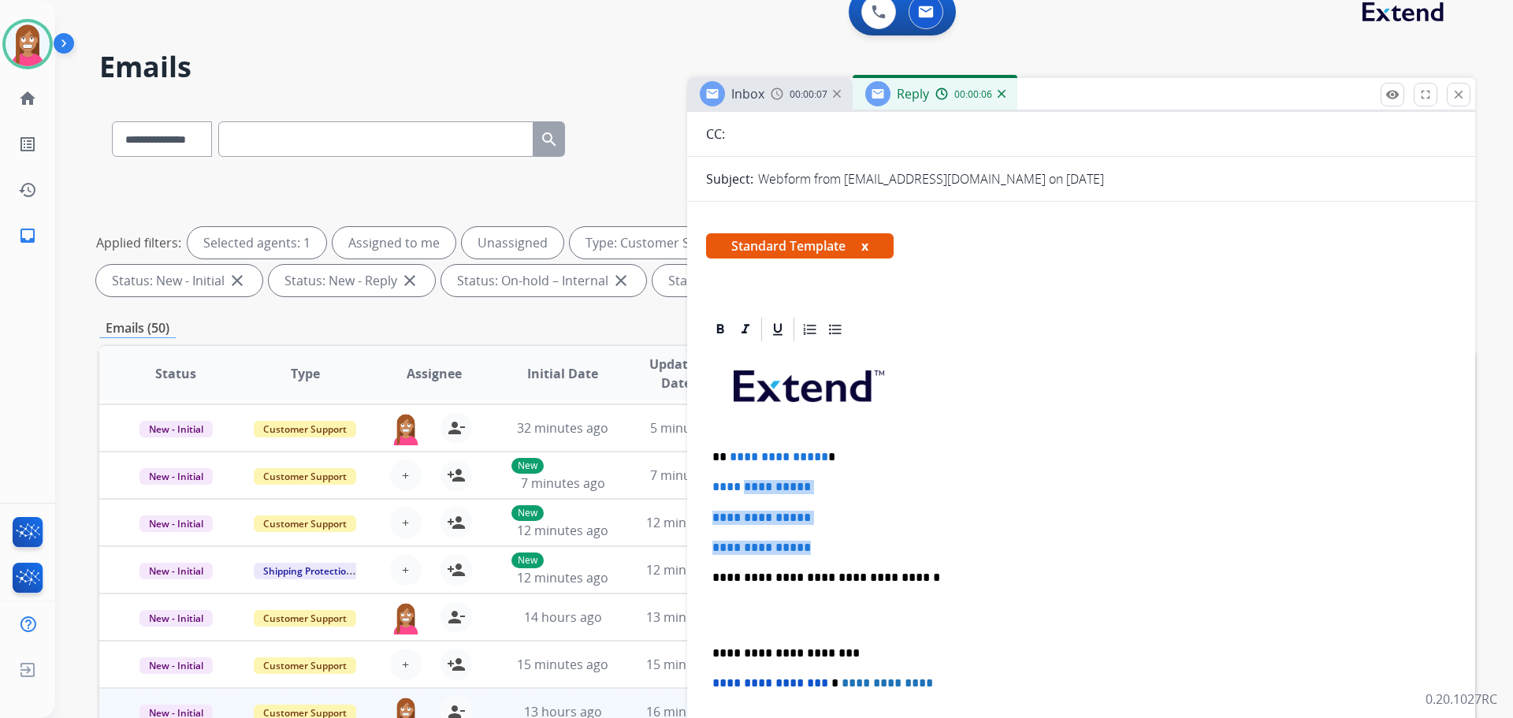
drag, startPoint x: 825, startPoint y: 544, endPoint x: 761, endPoint y: 470, distance: 97.2
click at [758, 467] on div "**********" at bounding box center [1081, 615] width 750 height 542
drag, startPoint x: 923, startPoint y: 579, endPoint x: 726, endPoint y: 451, distance: 234.7
click at [726, 451] on div "**********" at bounding box center [1081, 615] width 750 height 542
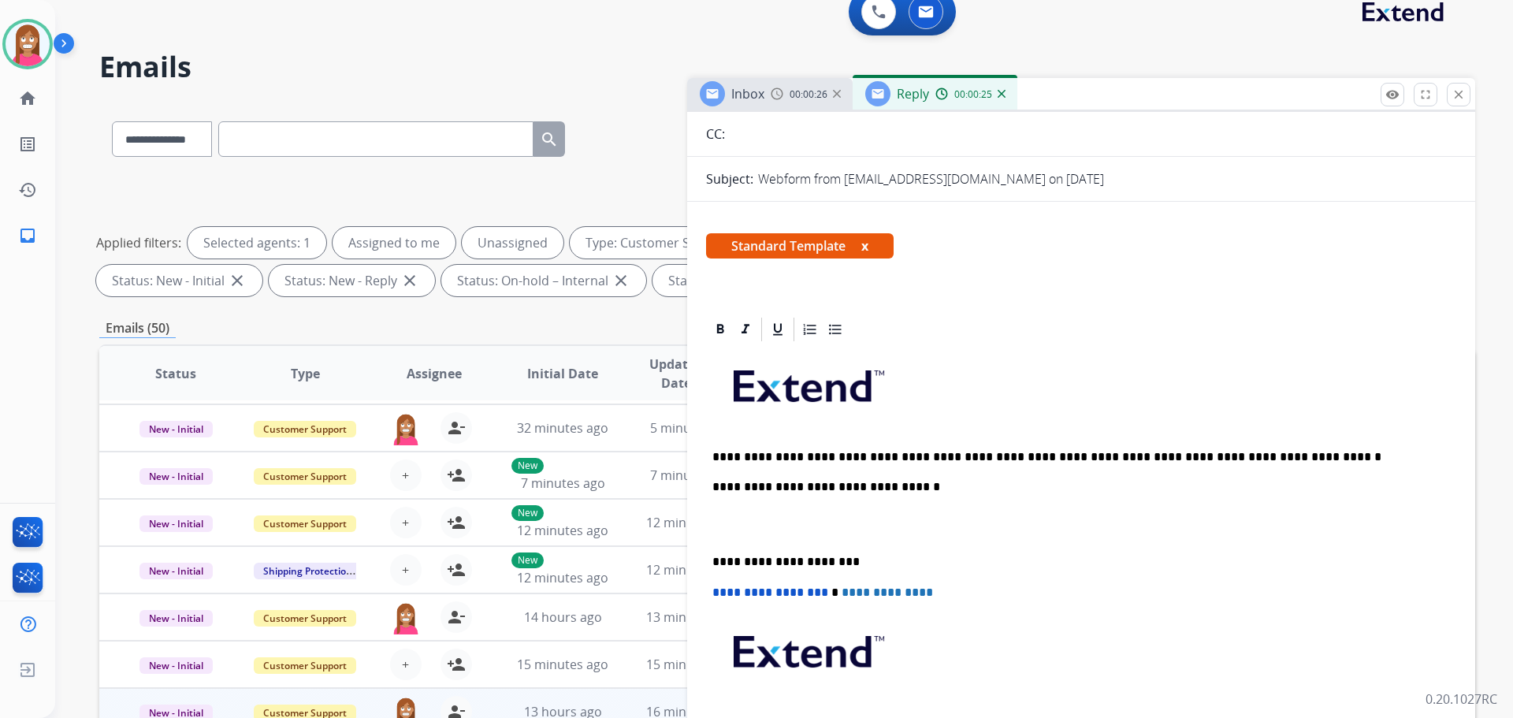
click at [762, 452] on p "**********" at bounding box center [1074, 457] width 725 height 14
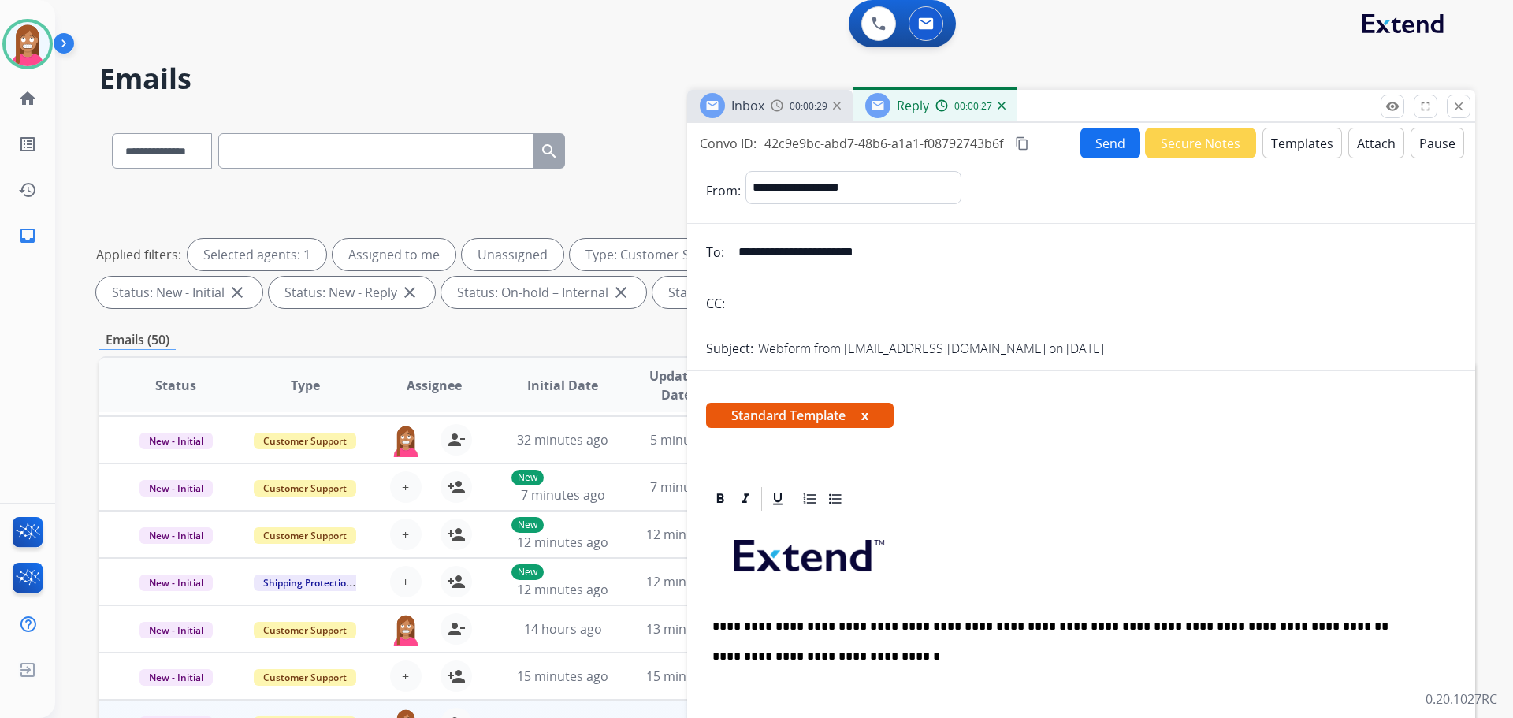
scroll to position [0, 0]
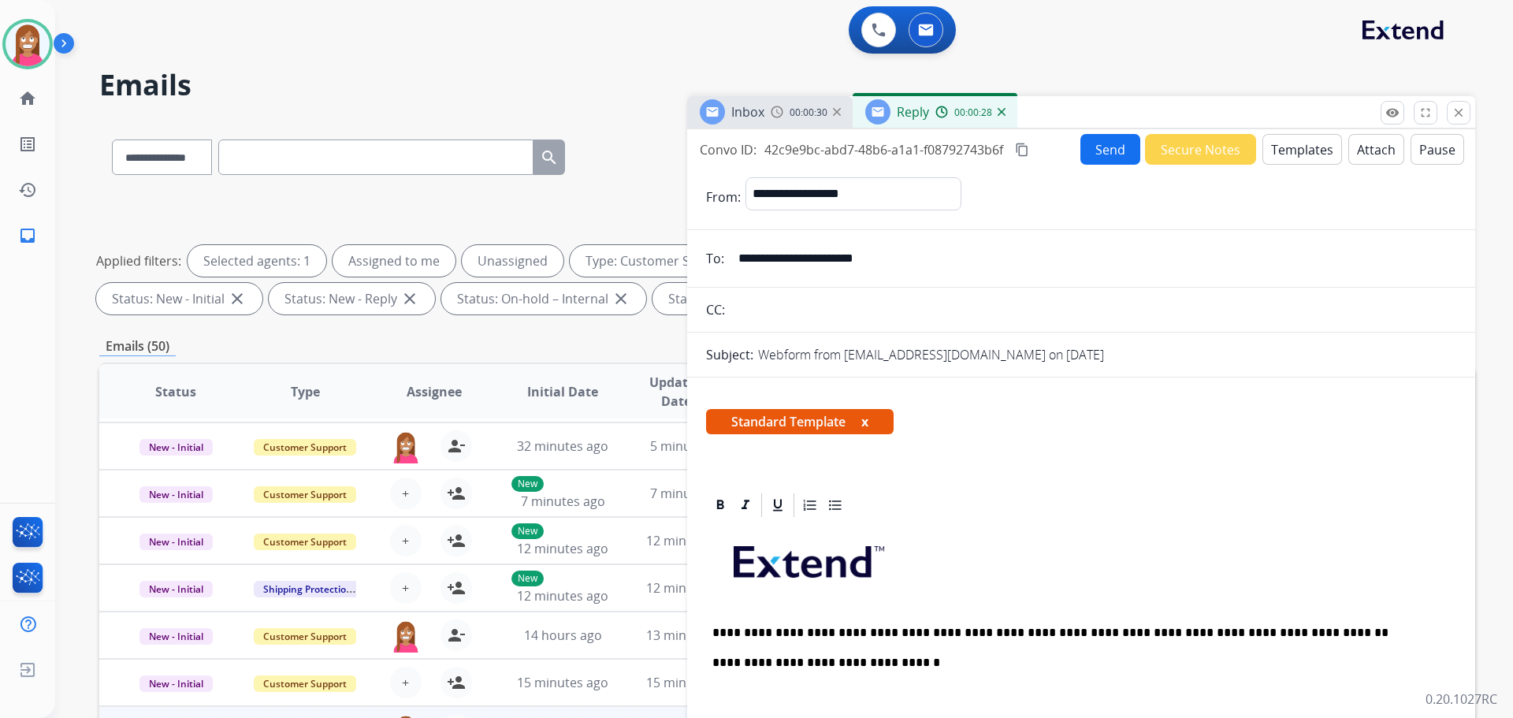
click at [1101, 161] on button "Send" at bounding box center [1110, 149] width 60 height 31
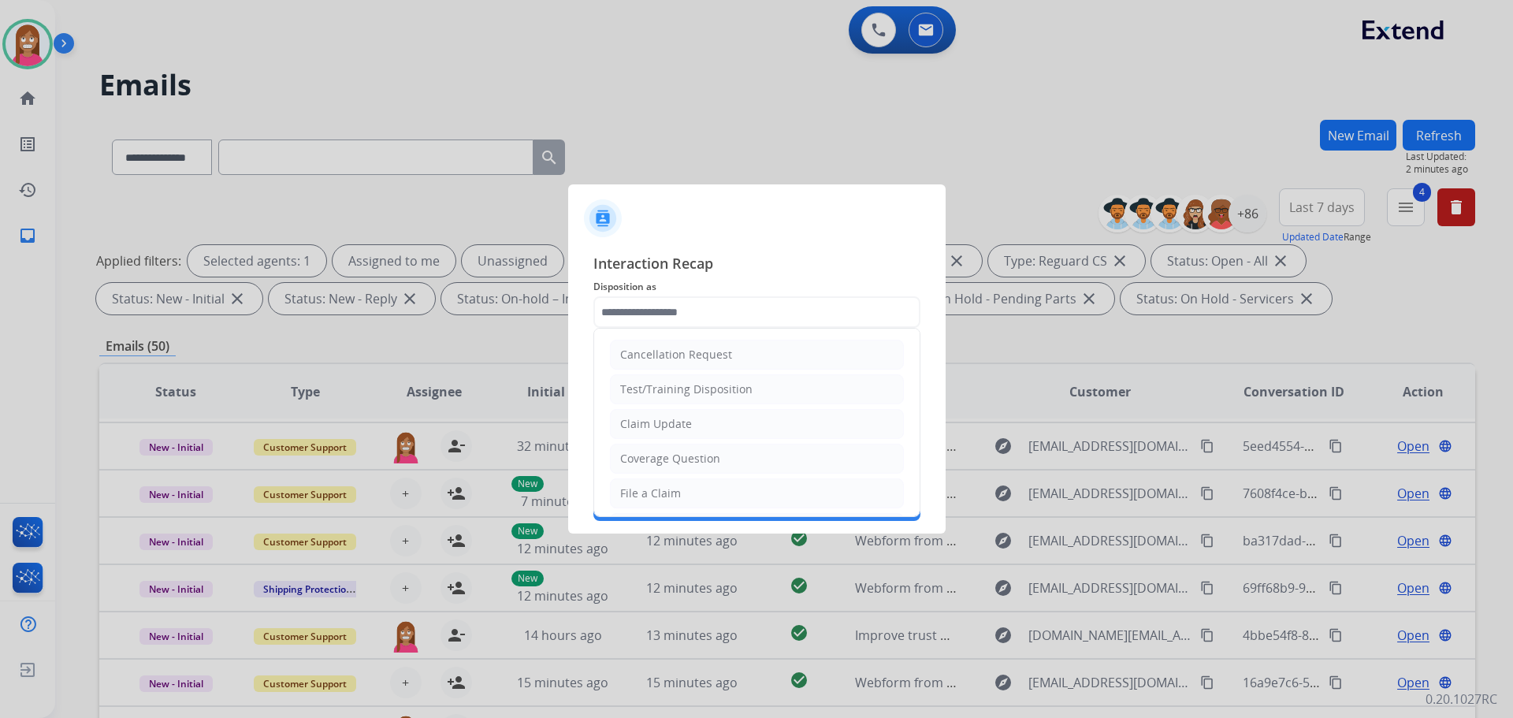
click at [643, 318] on input "text" at bounding box center [756, 312] width 327 height 32
click at [645, 491] on div "File a Claim" at bounding box center [650, 493] width 61 height 16
type input "**********"
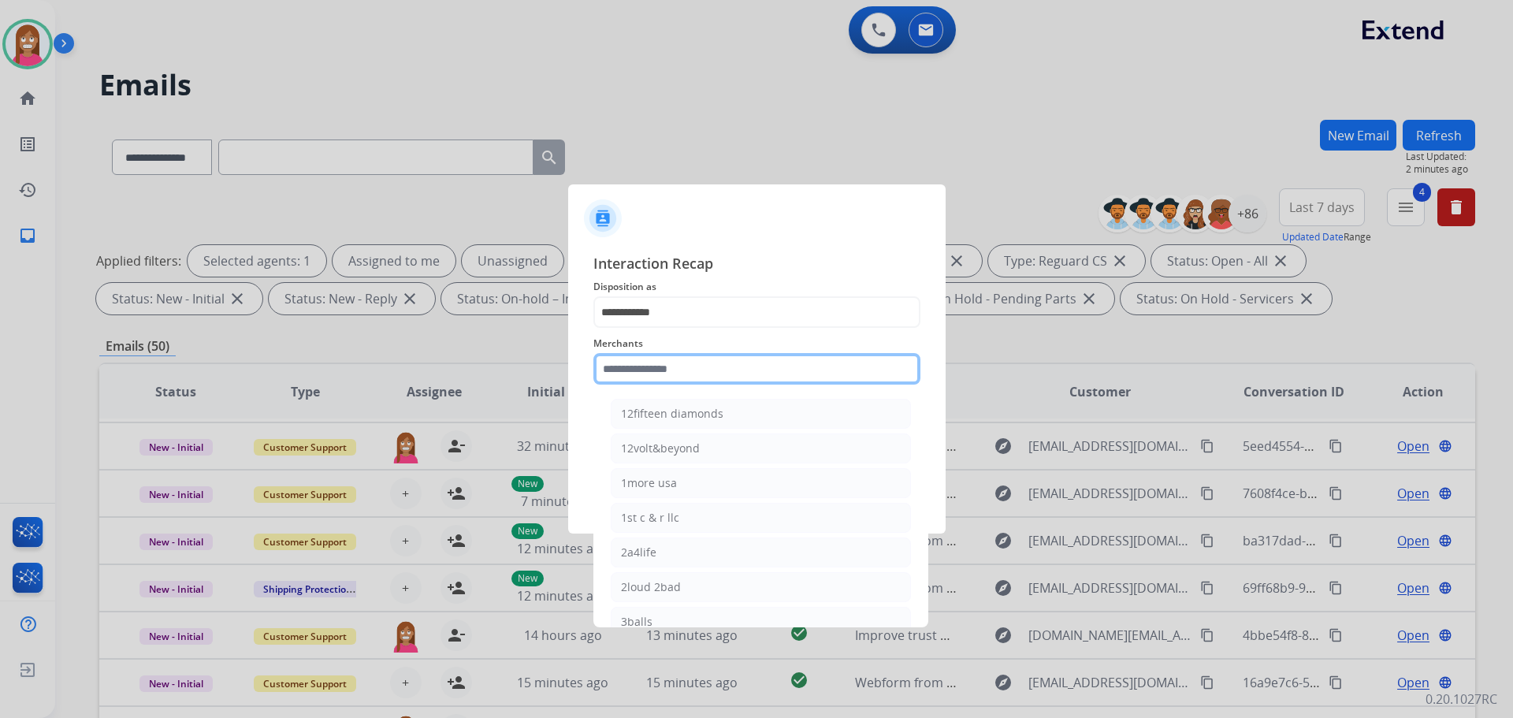
click at [652, 371] on input "text" at bounding box center [756, 369] width 327 height 32
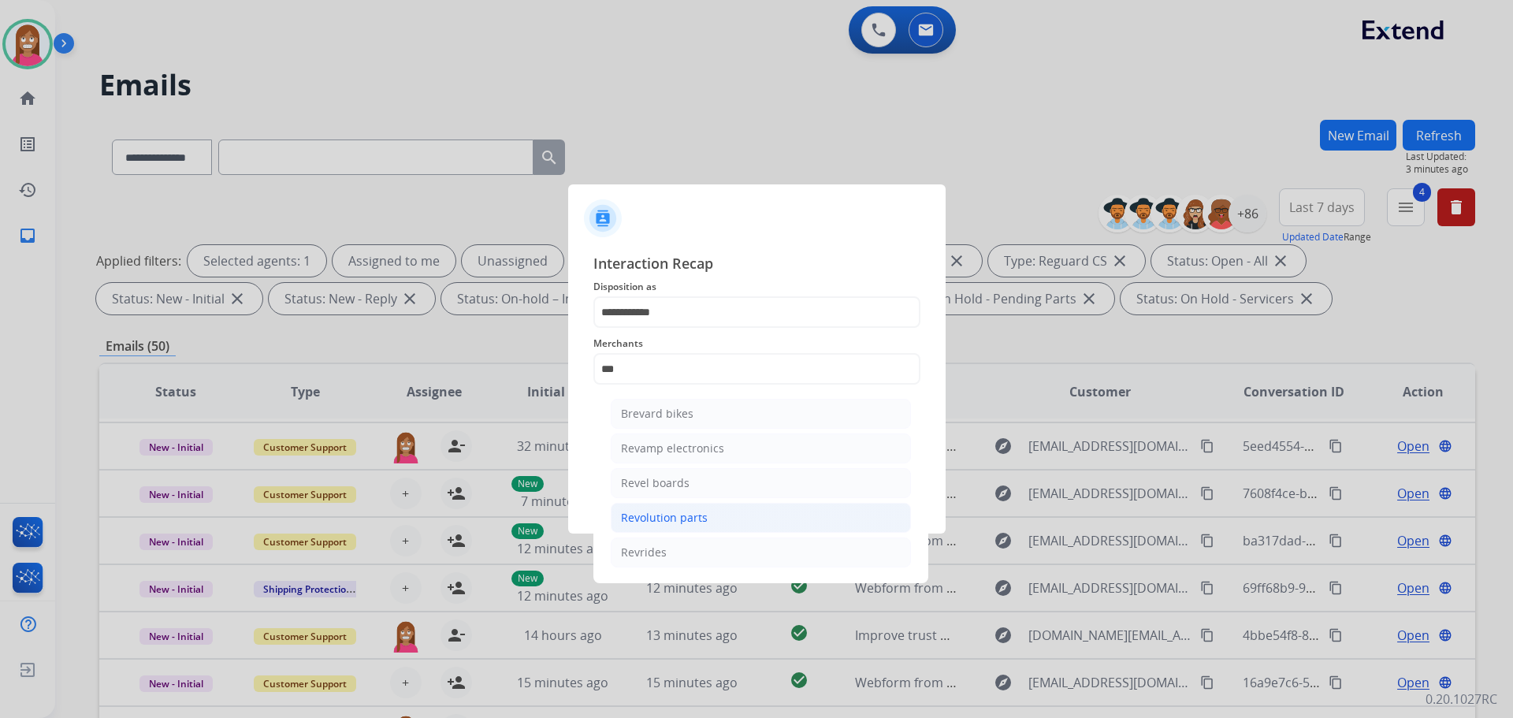
click at [663, 521] on div "Revolution parts" at bounding box center [664, 518] width 87 height 16
type input "**********"
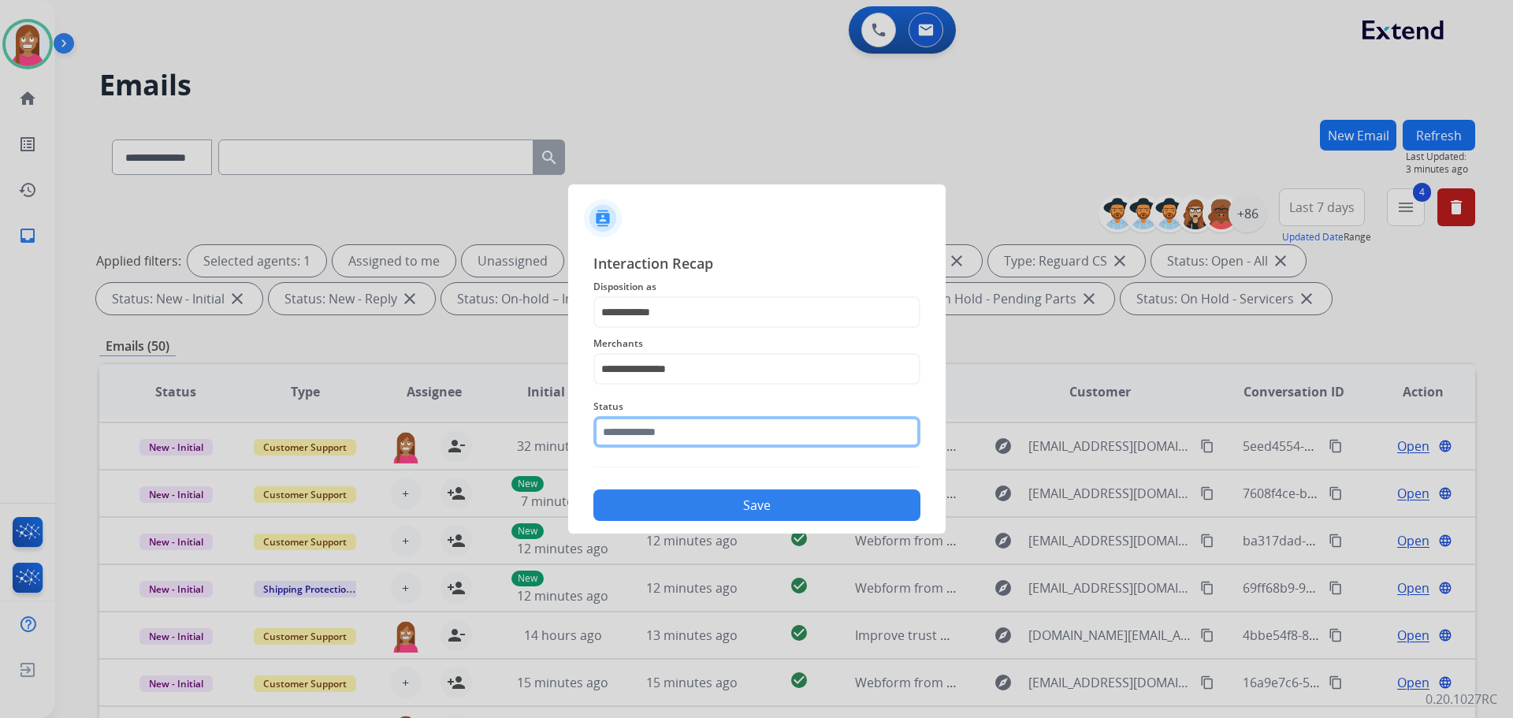
click at [645, 437] on input "text" at bounding box center [756, 432] width 327 height 32
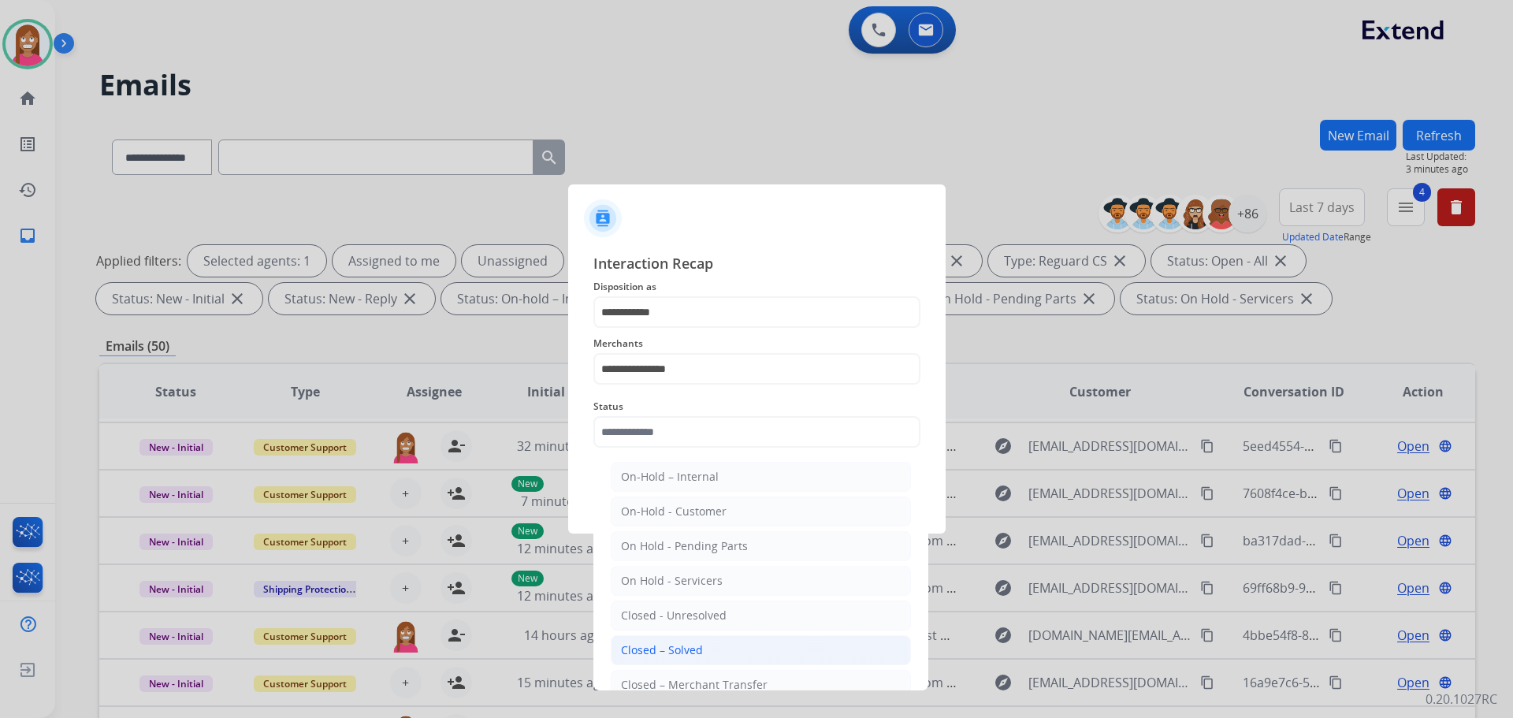
click at [667, 638] on li "Closed – Solved" at bounding box center [761, 650] width 300 height 30
type input "**********"
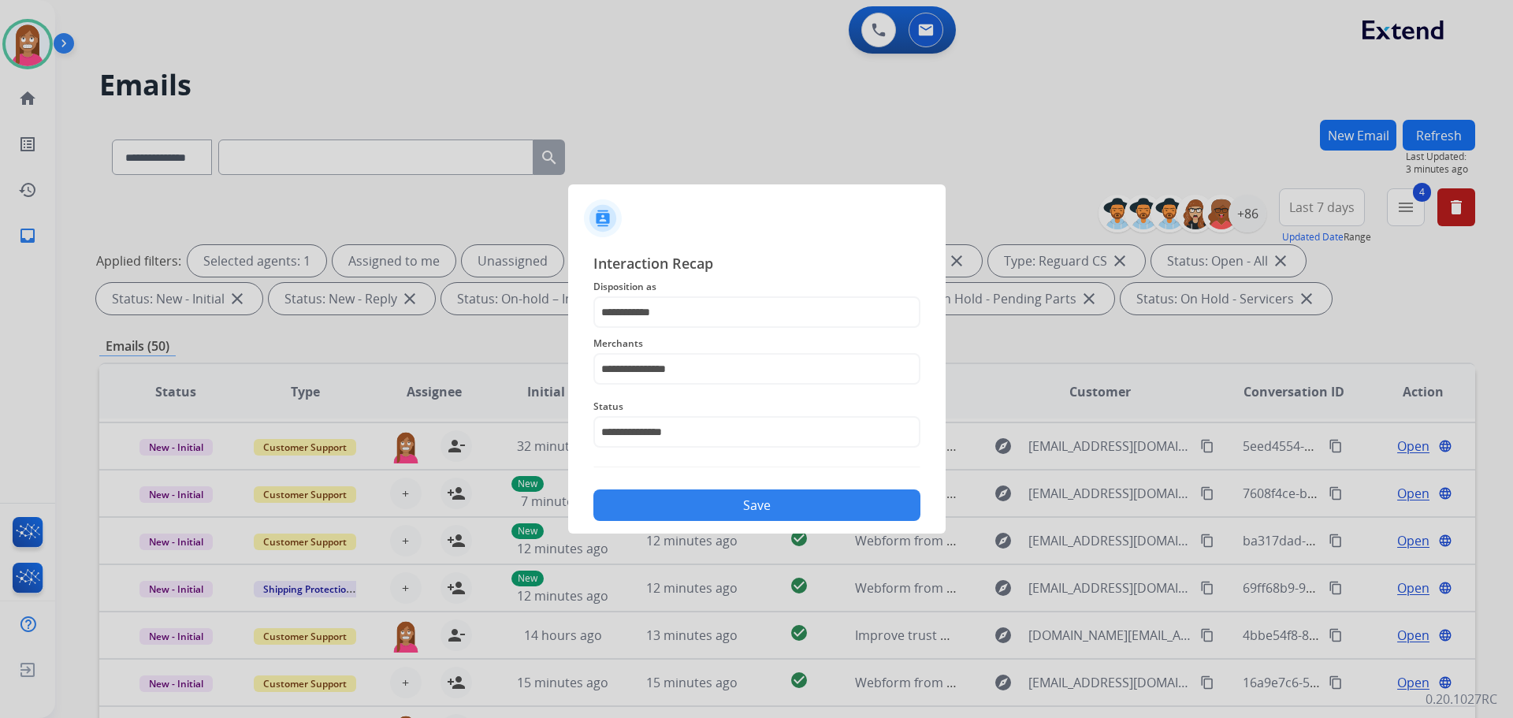
click at [711, 507] on button "Save" at bounding box center [756, 505] width 327 height 32
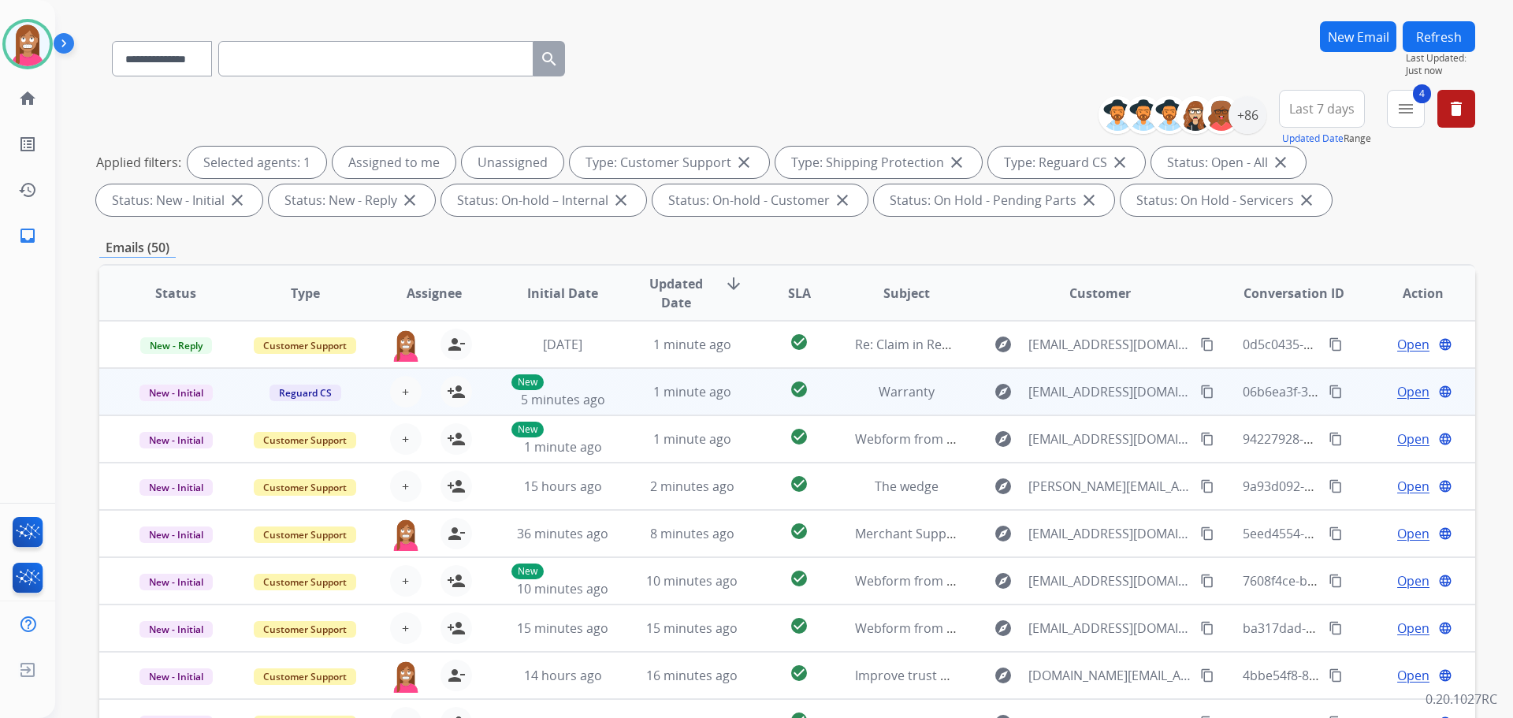
scroll to position [97, 0]
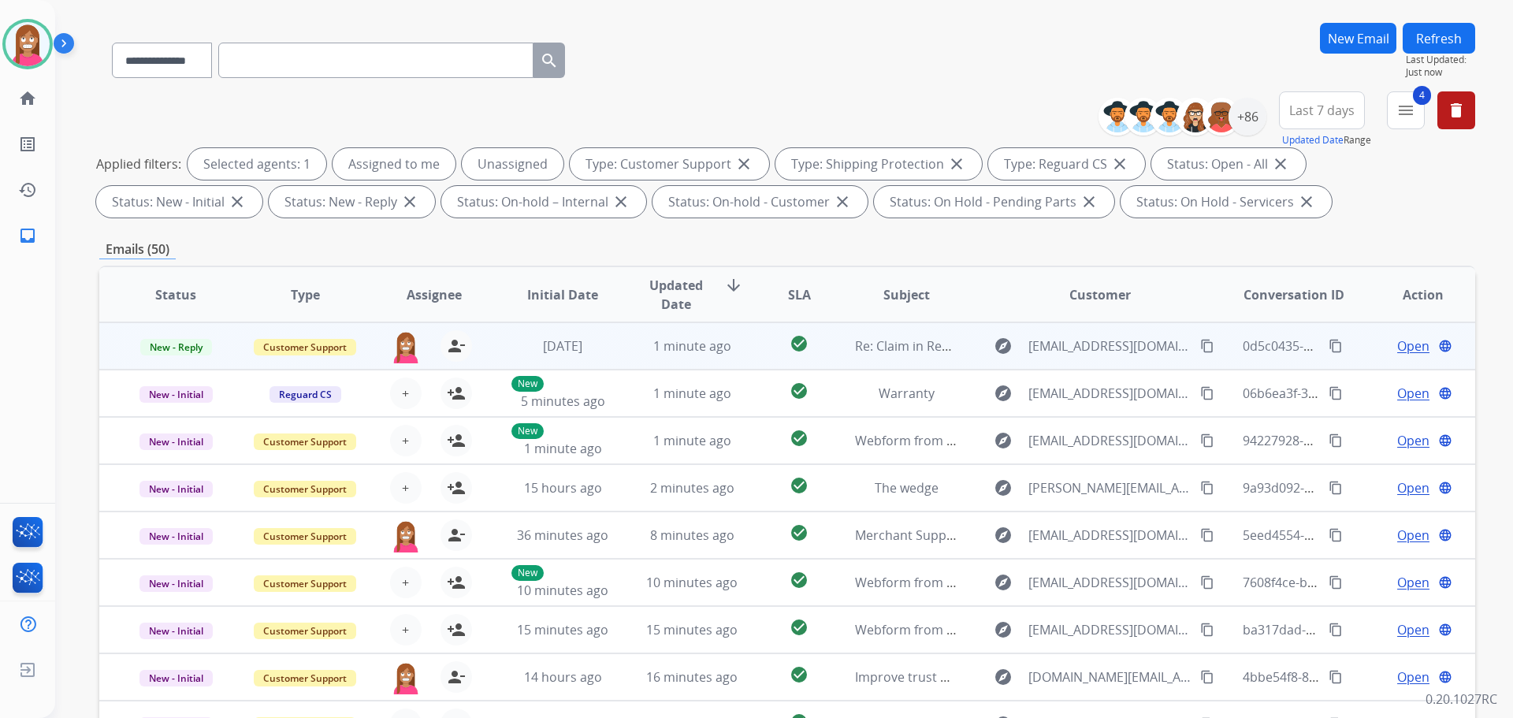
click at [622, 365] on td "1 minute ago" at bounding box center [679, 345] width 129 height 47
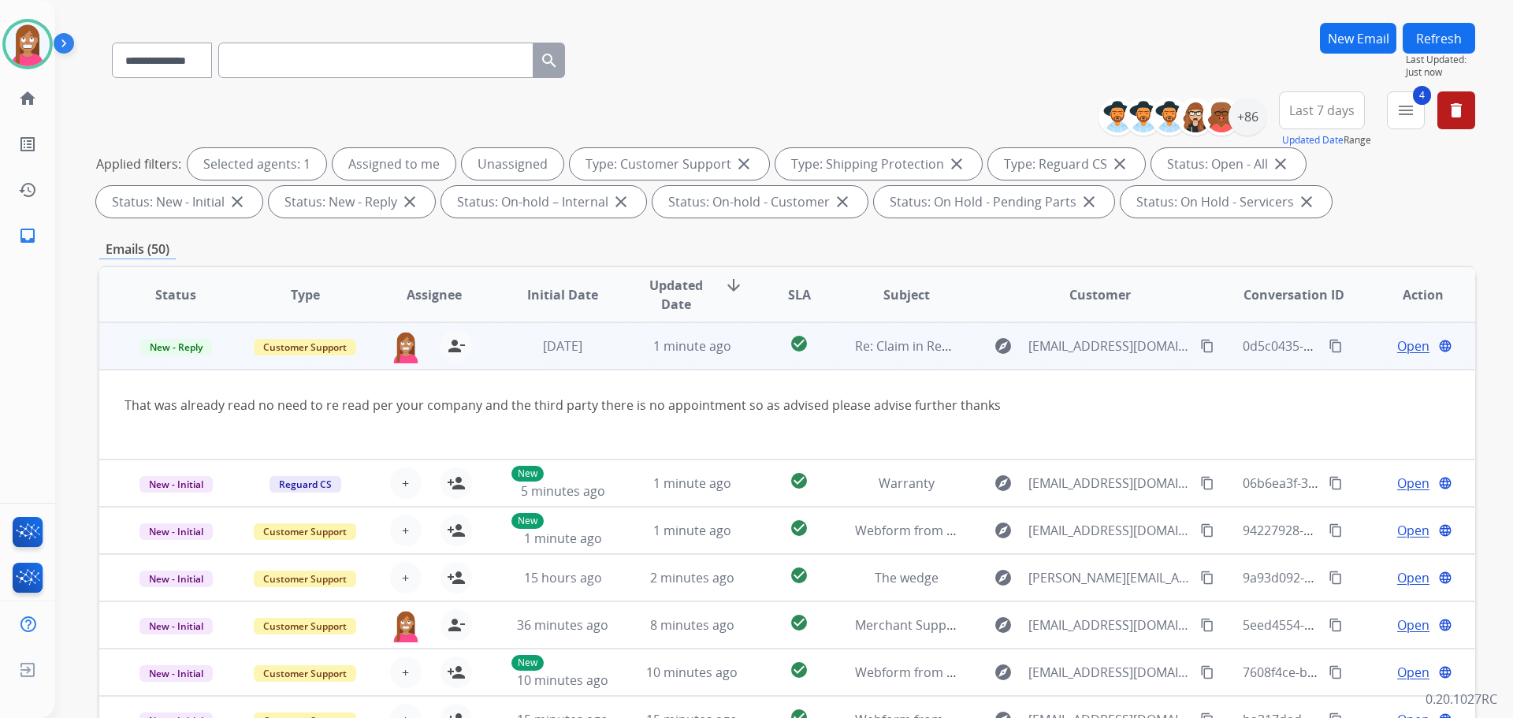
click at [1397, 351] on span "Open" at bounding box center [1413, 345] width 32 height 19
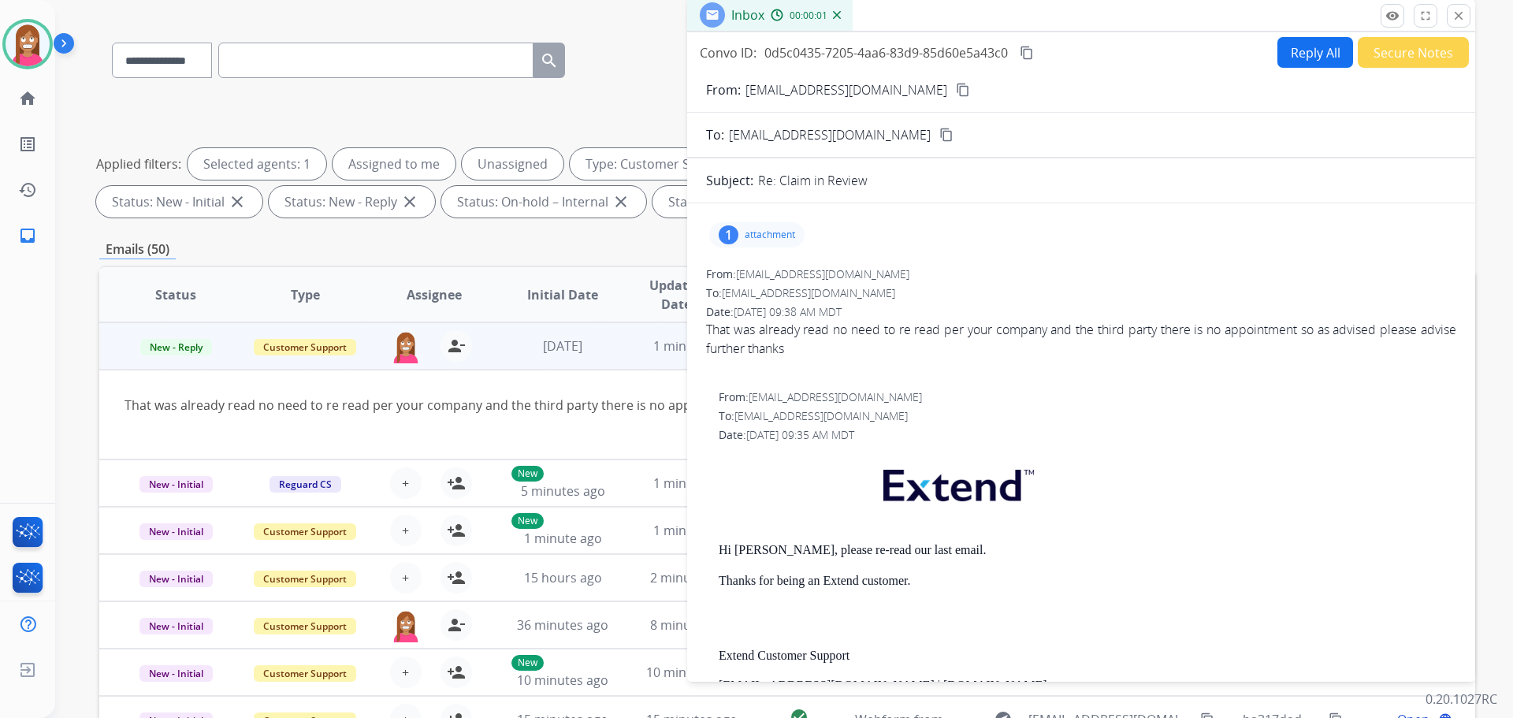
click at [1289, 56] on button "Reply All" at bounding box center [1315, 52] width 76 height 31
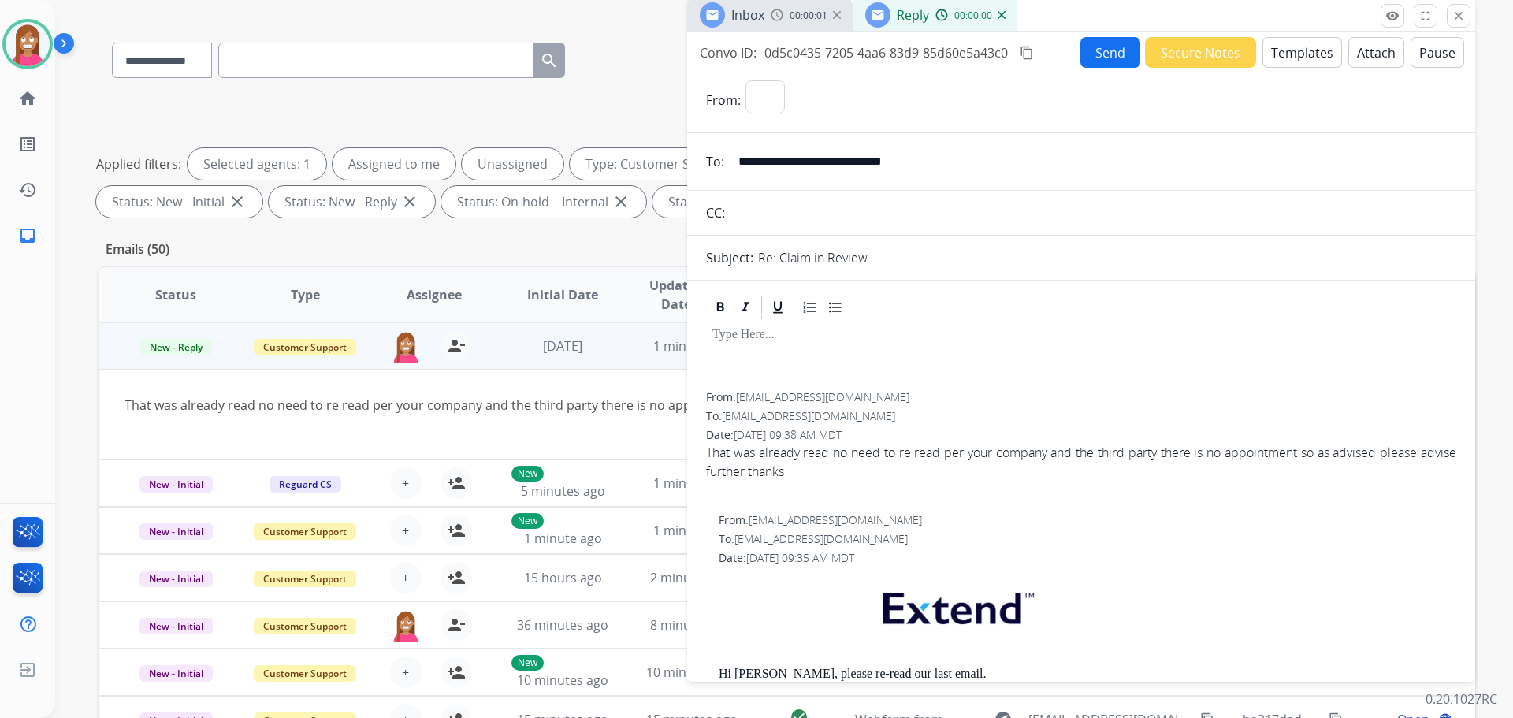
select select "**********"
click at [1316, 54] on button "Templates" at bounding box center [1302, 52] width 80 height 31
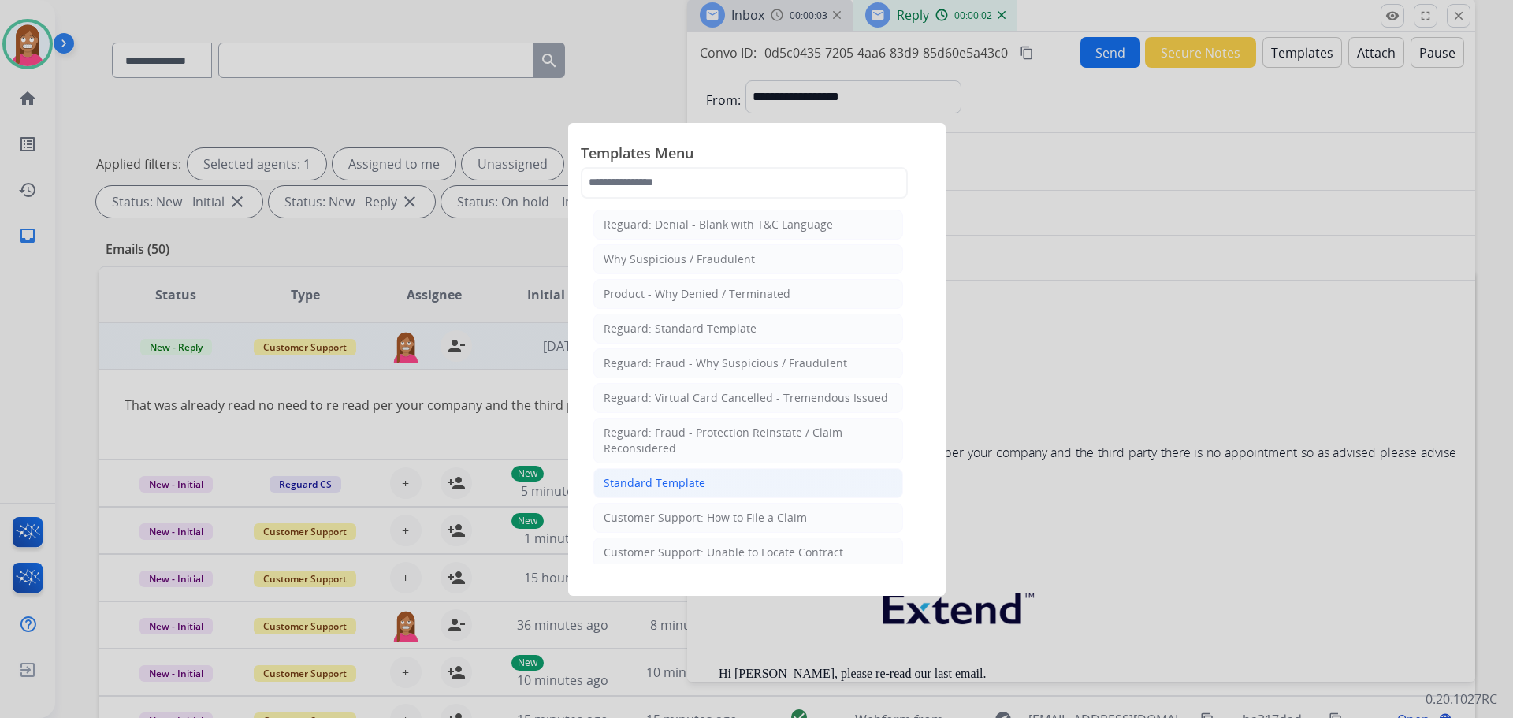
click at [645, 486] on div "Standard Template" at bounding box center [655, 483] width 102 height 16
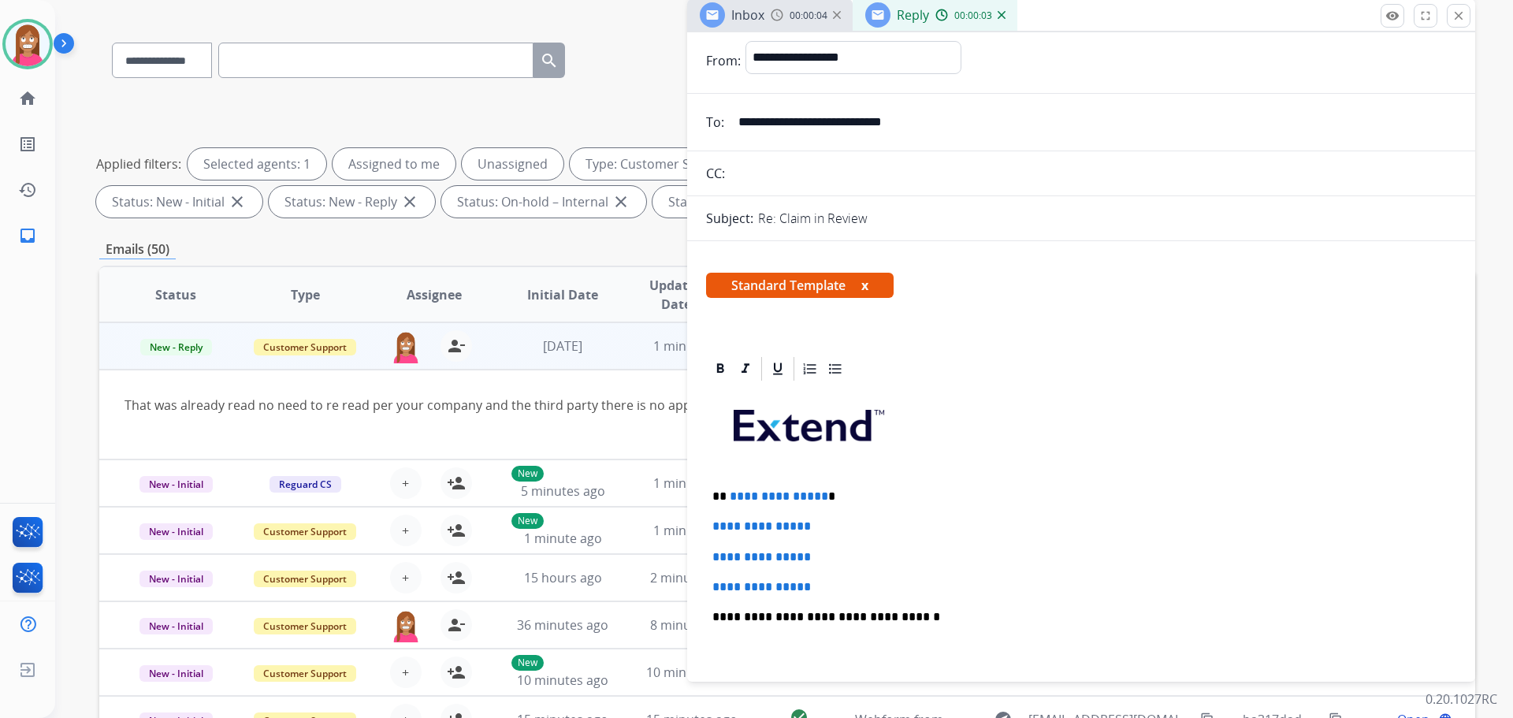
scroll to position [79, 0]
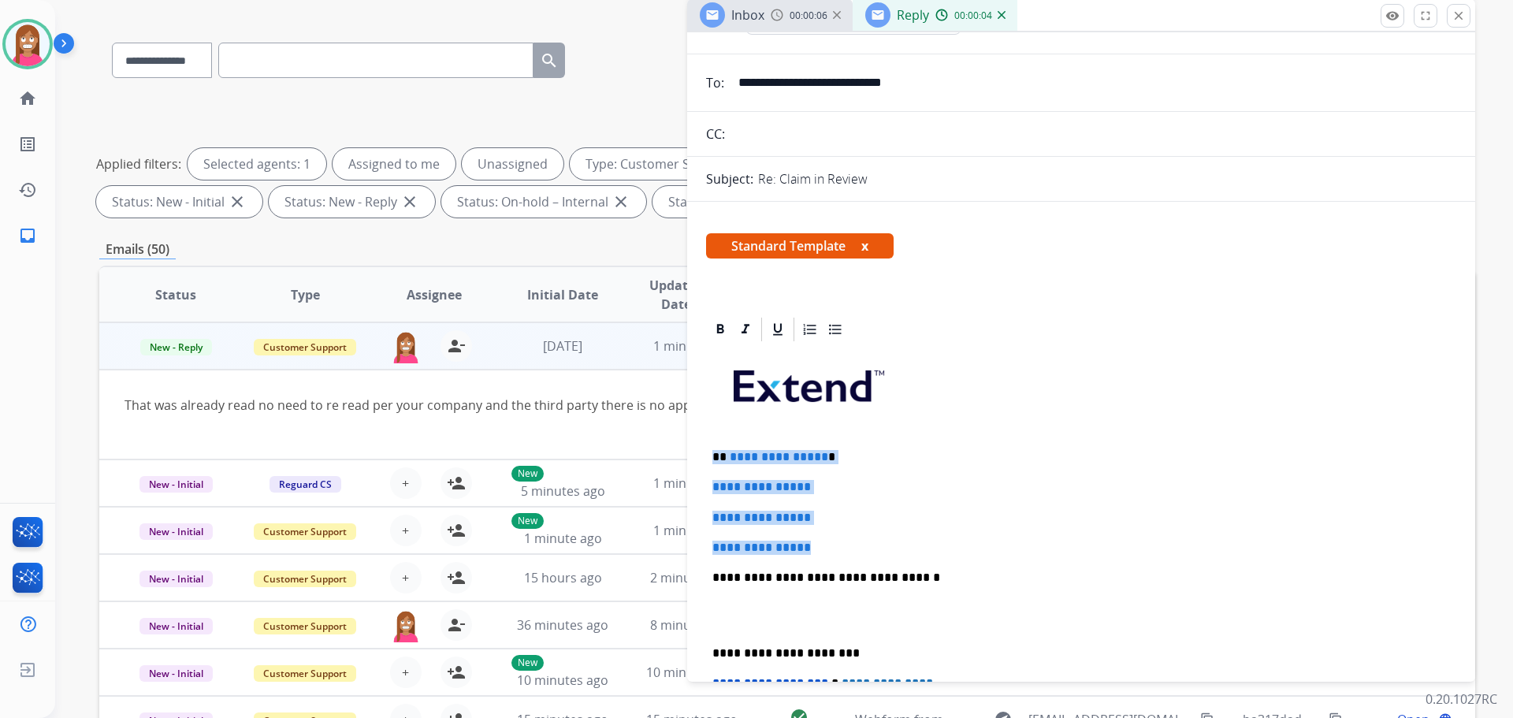
drag, startPoint x: 834, startPoint y: 552, endPoint x: 708, endPoint y: 452, distance: 160.5
click at [708, 452] on div "**********" at bounding box center [1081, 615] width 750 height 542
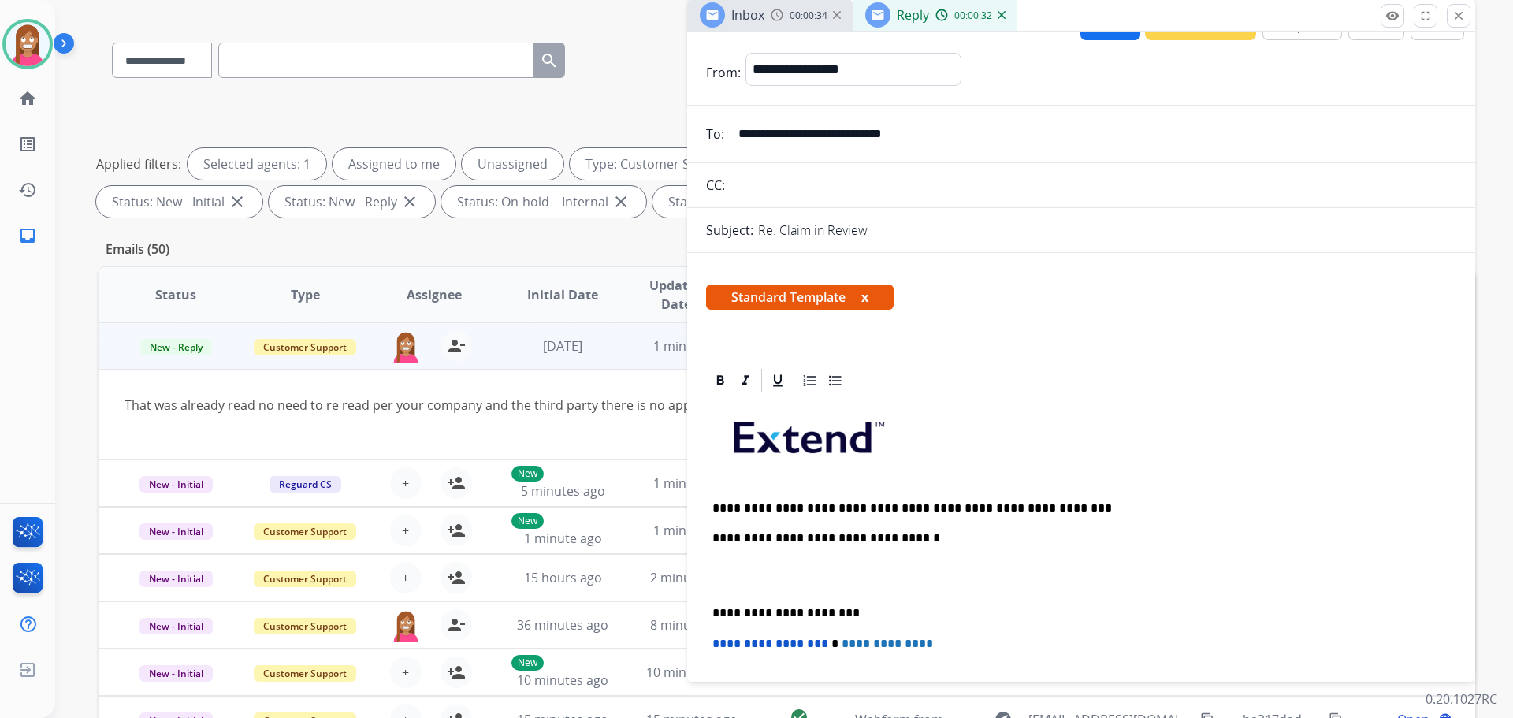
scroll to position [0, 0]
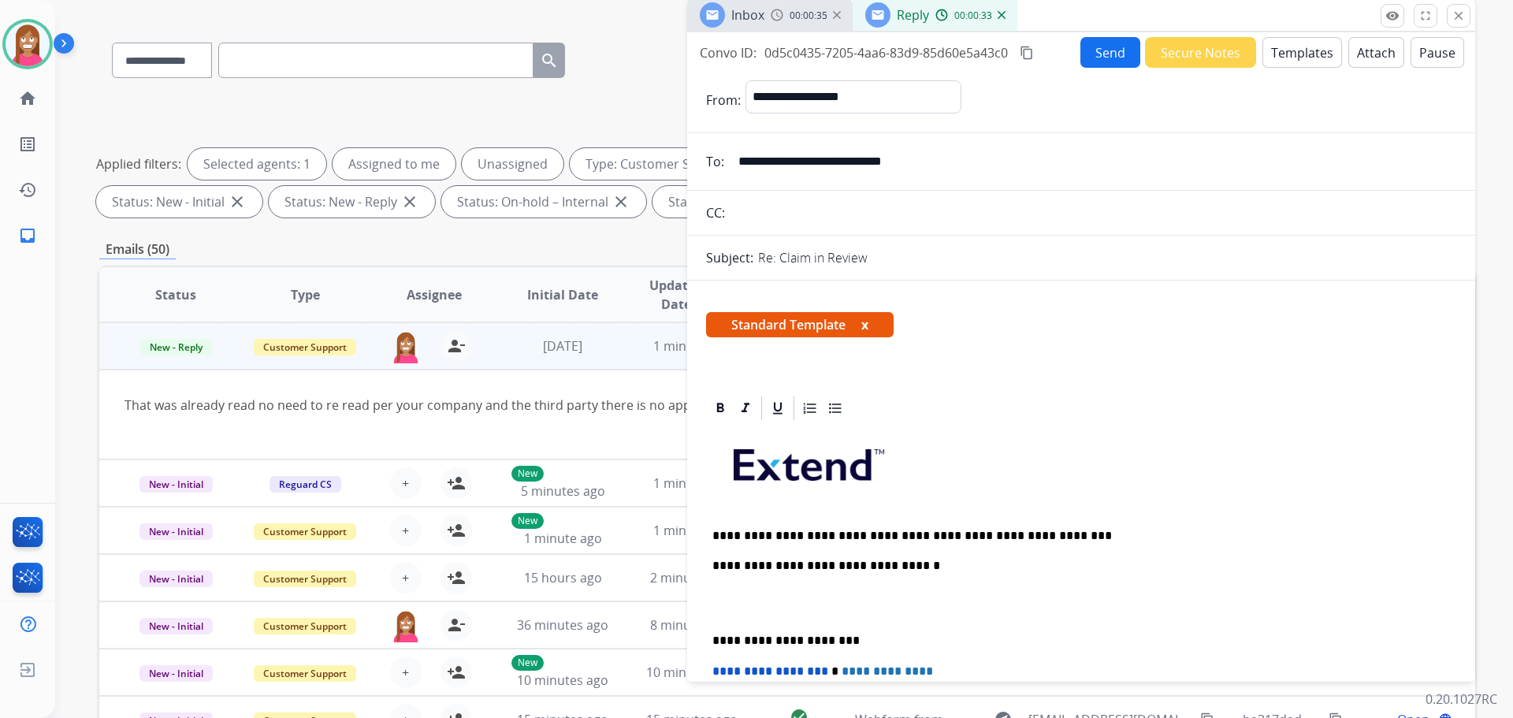
click at [1116, 53] on button "Send" at bounding box center [1110, 52] width 60 height 31
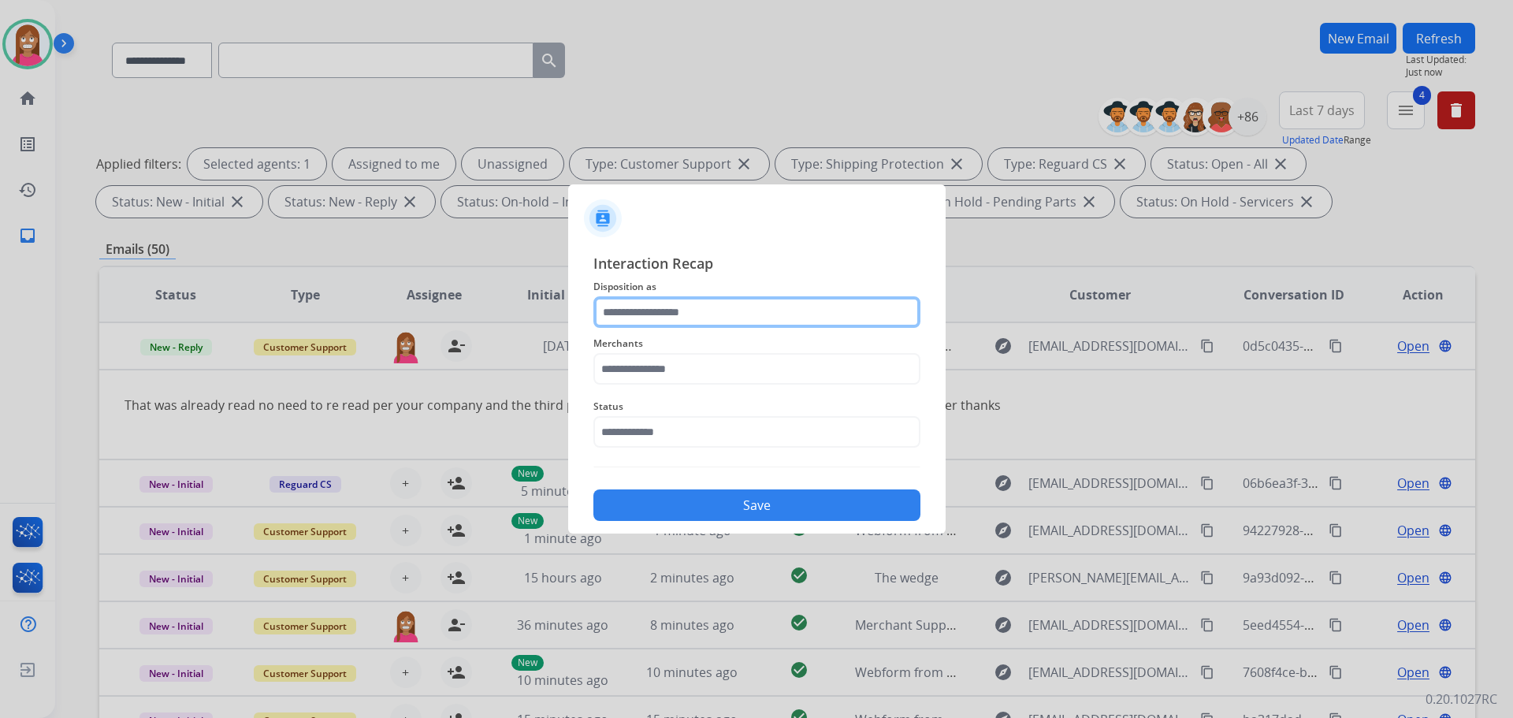
click at [654, 316] on input "text" at bounding box center [756, 312] width 327 height 32
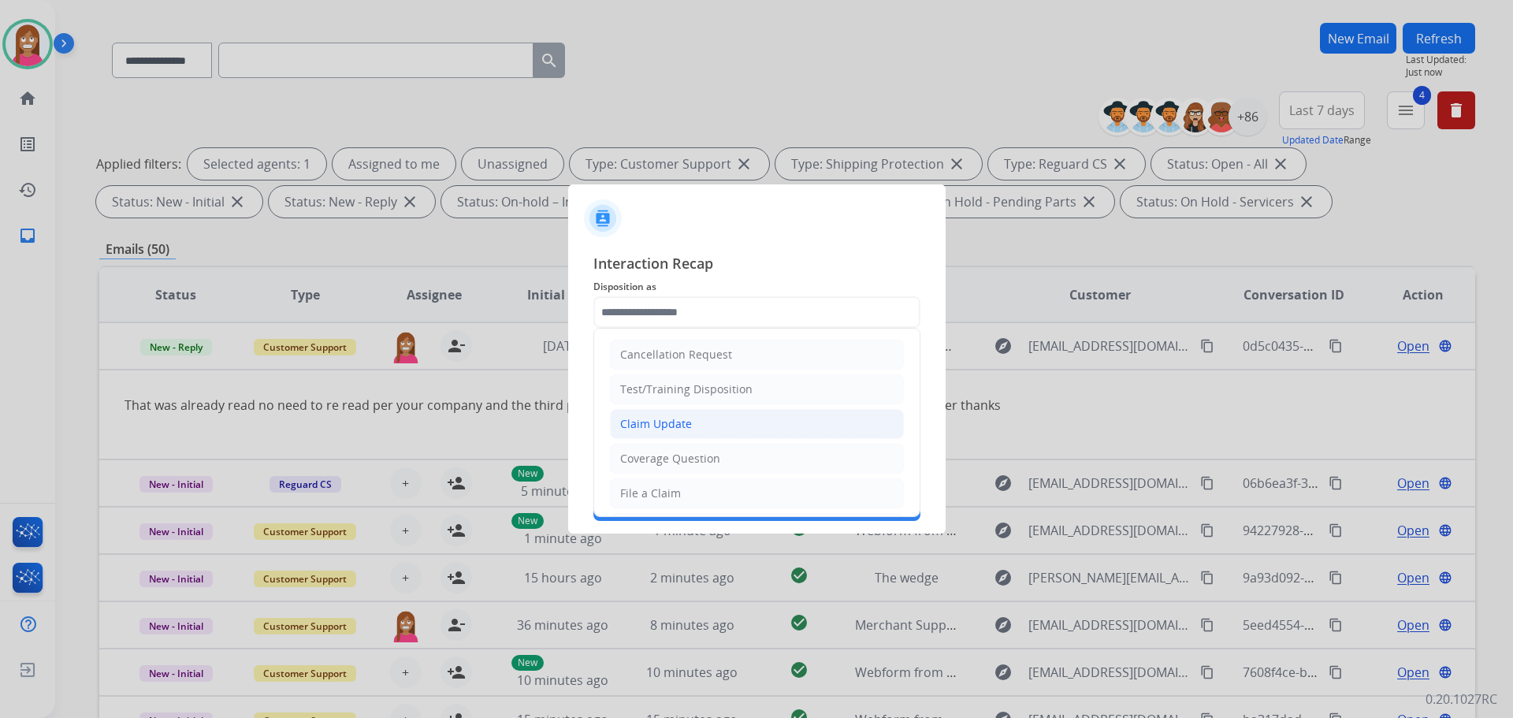
click at [660, 425] on div "Claim Update" at bounding box center [656, 424] width 72 height 16
type input "**********"
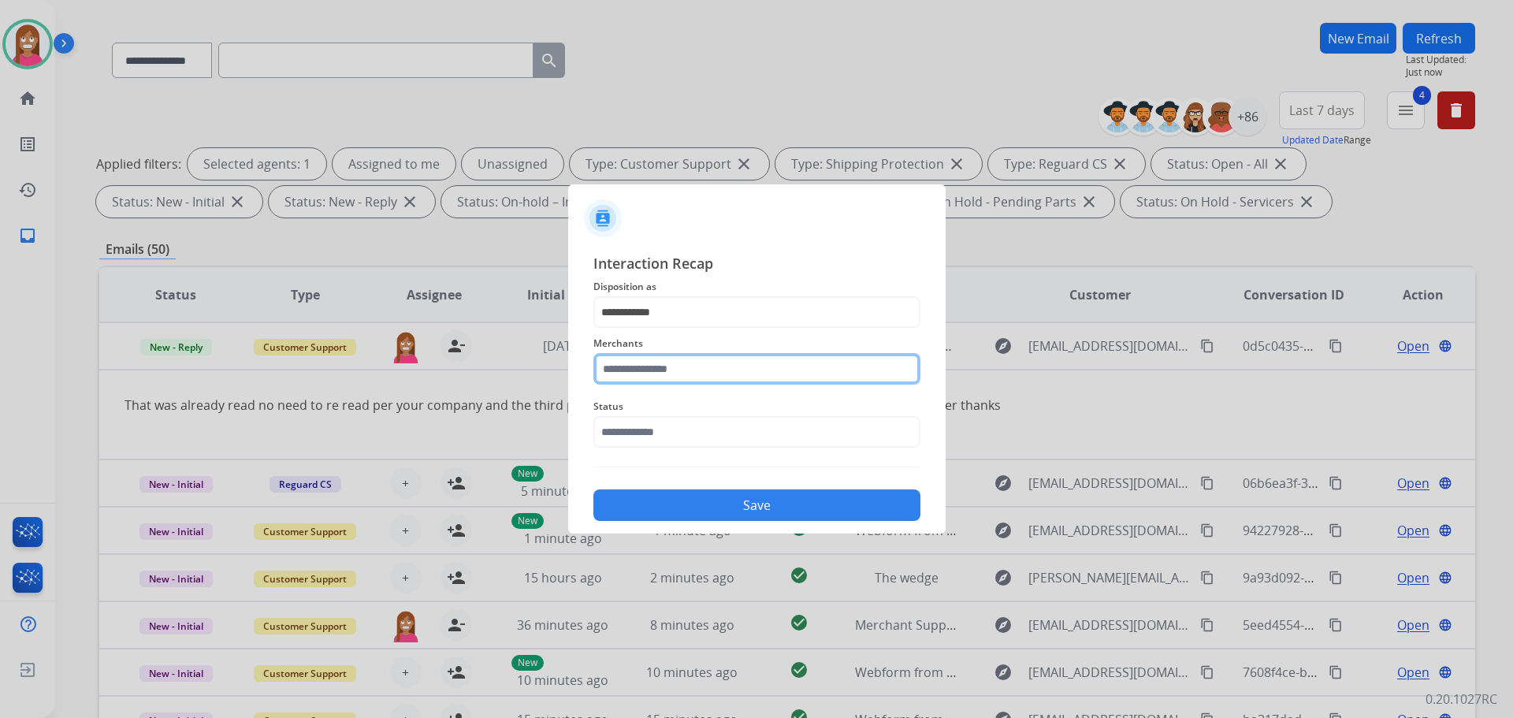
click at [611, 381] on input "text" at bounding box center [756, 369] width 327 height 32
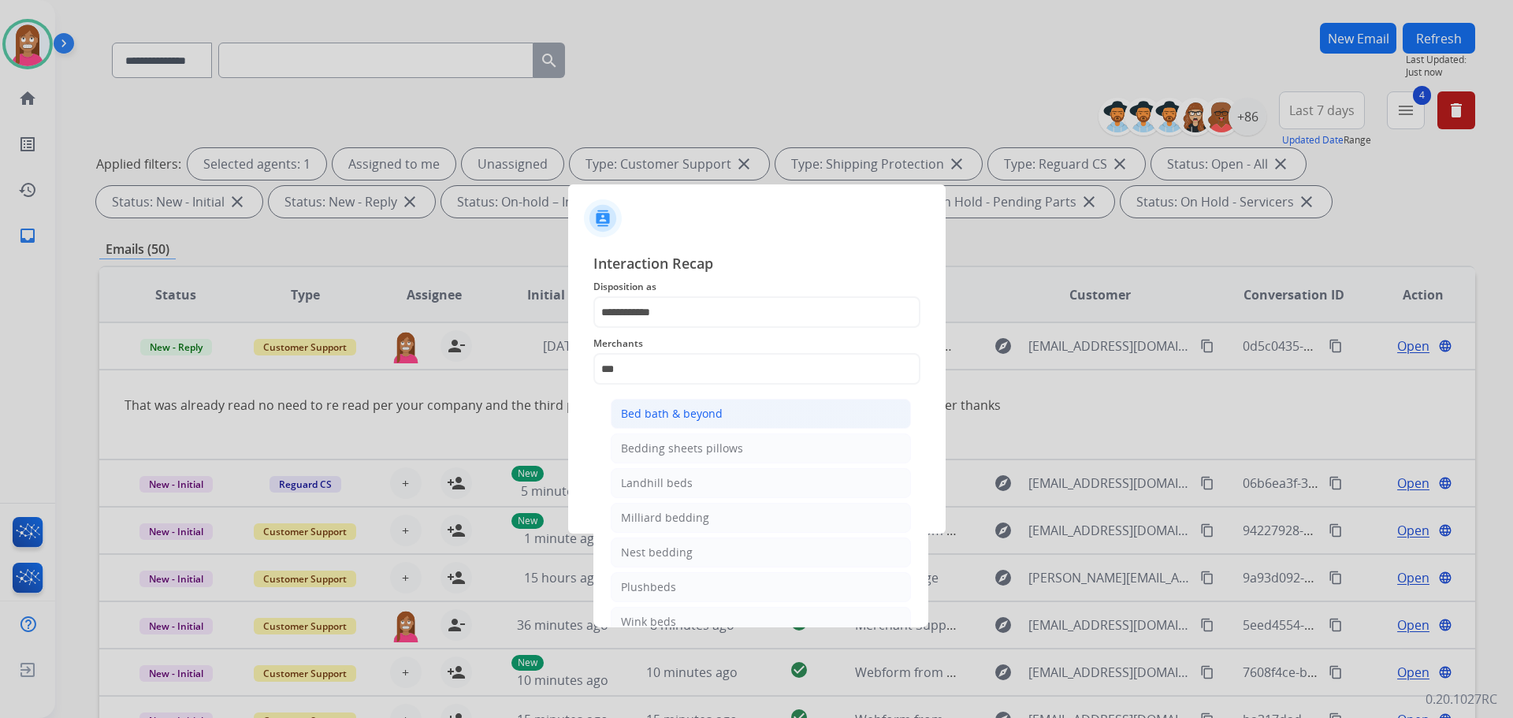
click at [660, 407] on div "Bed bath & beyond" at bounding box center [672, 414] width 102 height 16
type input "**********"
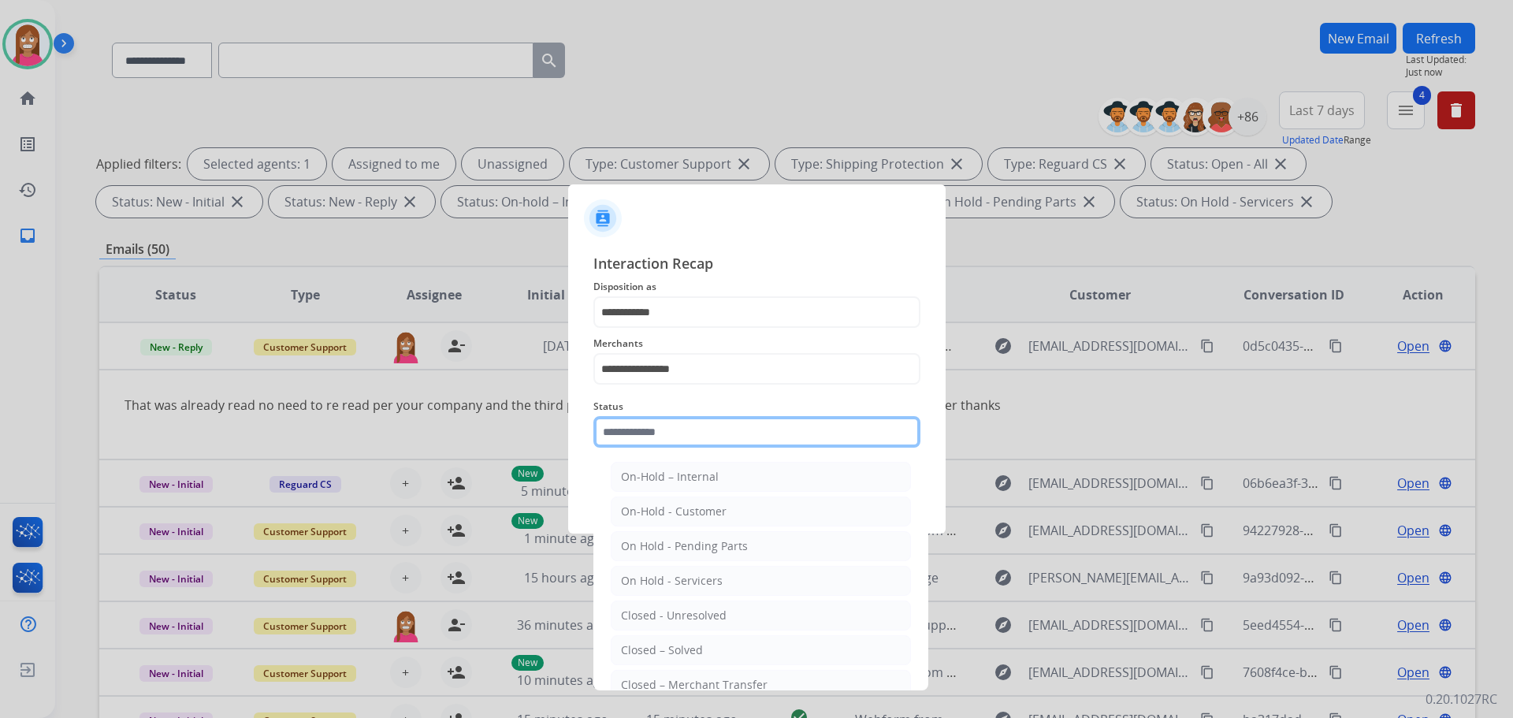
click at [641, 444] on input "text" at bounding box center [756, 432] width 327 height 32
click at [657, 645] on div "Closed – Solved" at bounding box center [662, 650] width 82 height 16
type input "**********"
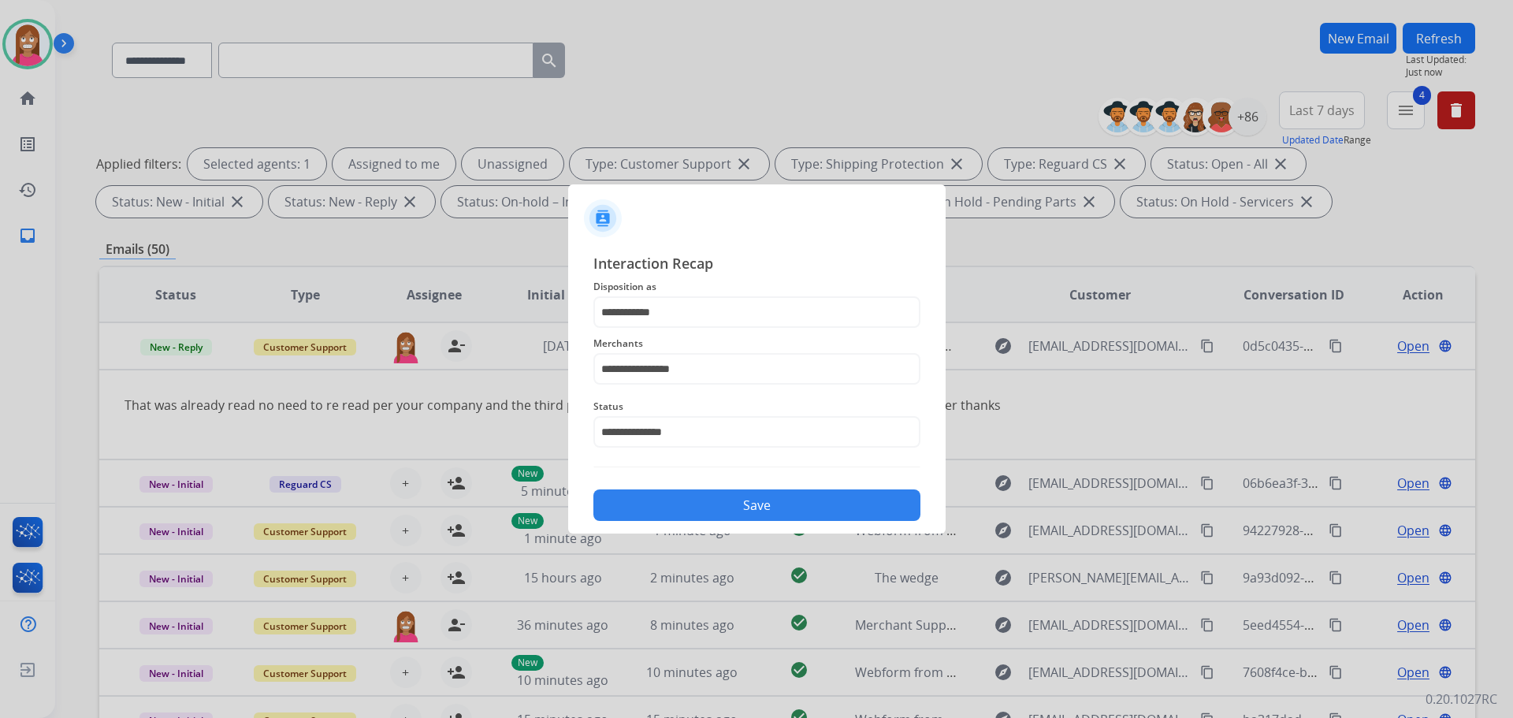
click at [679, 500] on button "Save" at bounding box center [756, 505] width 327 height 32
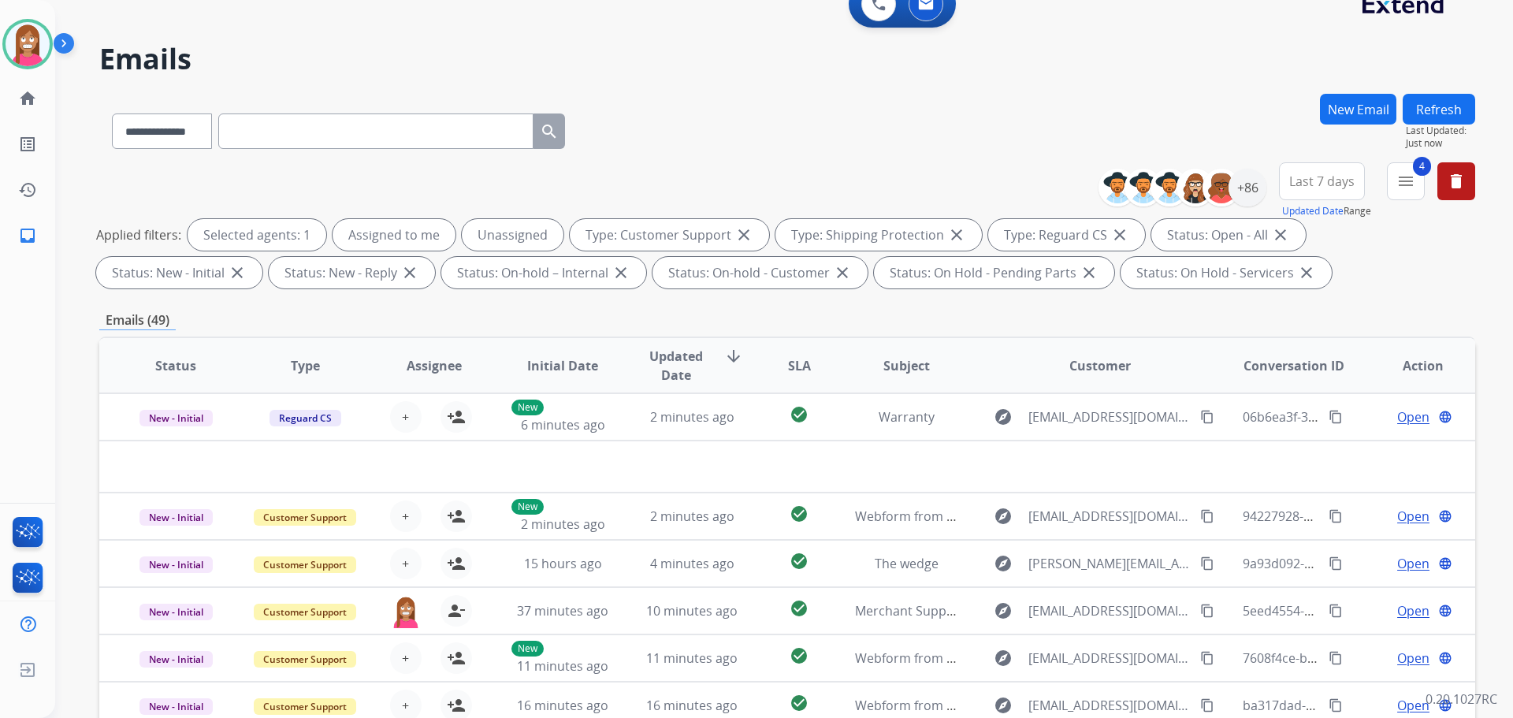
scroll to position [18, 0]
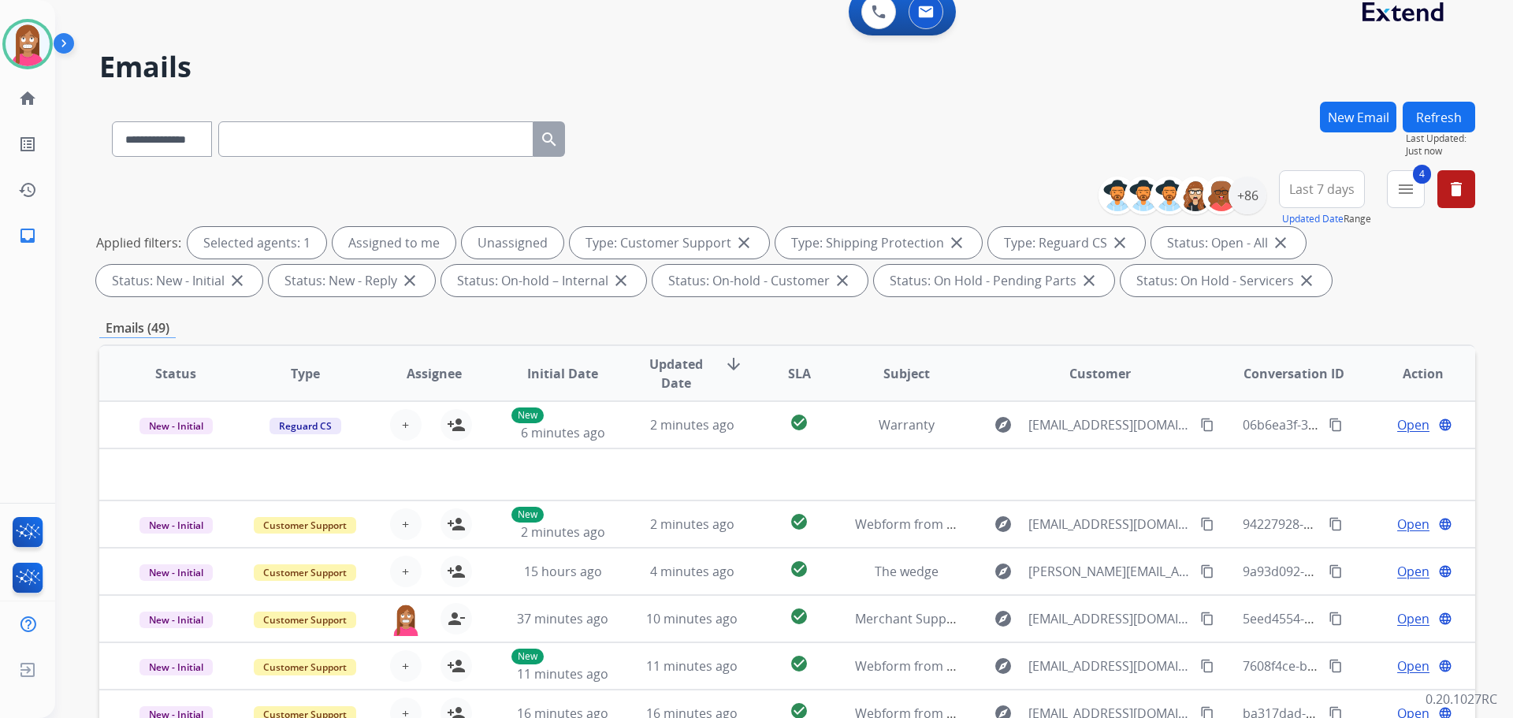
click at [1441, 113] on button "Refresh" at bounding box center [1438, 117] width 72 height 31
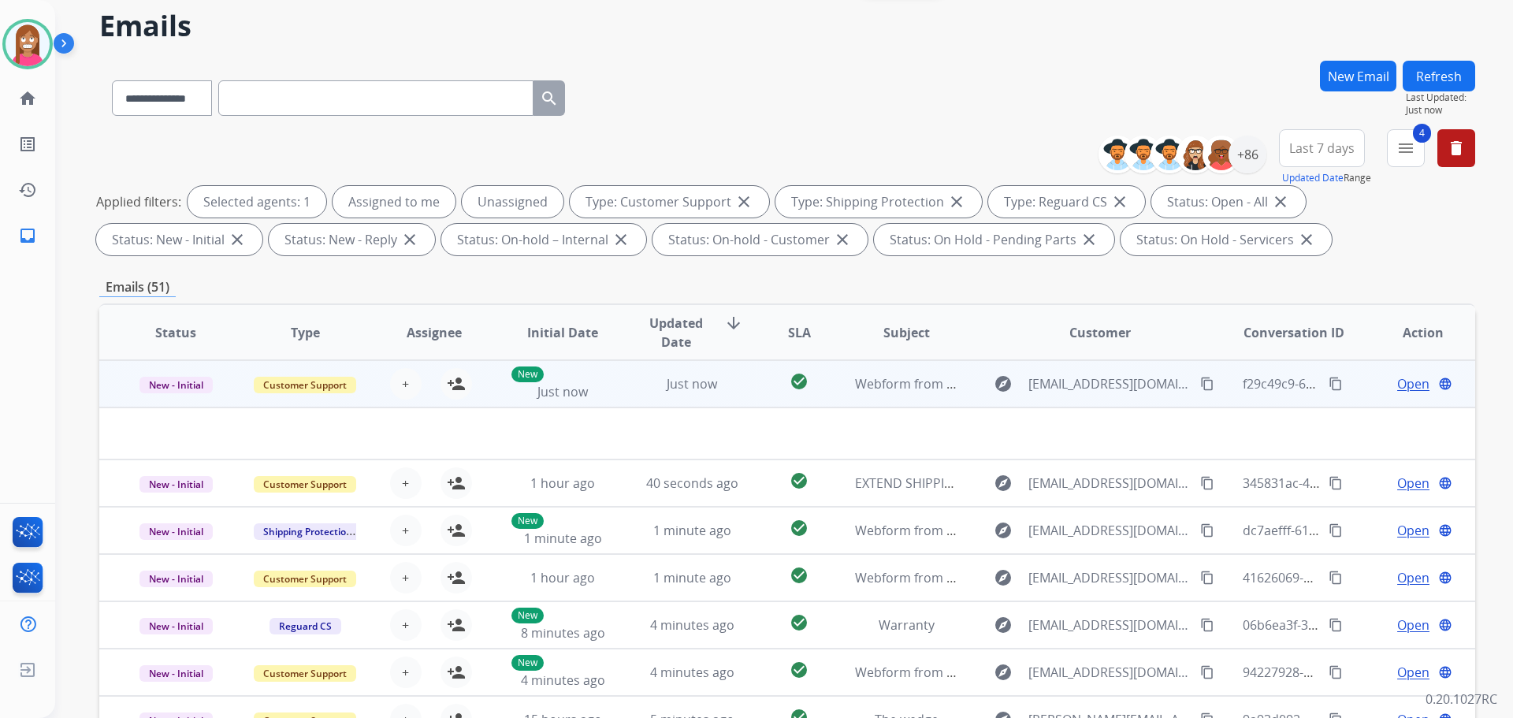
scroll to position [254, 0]
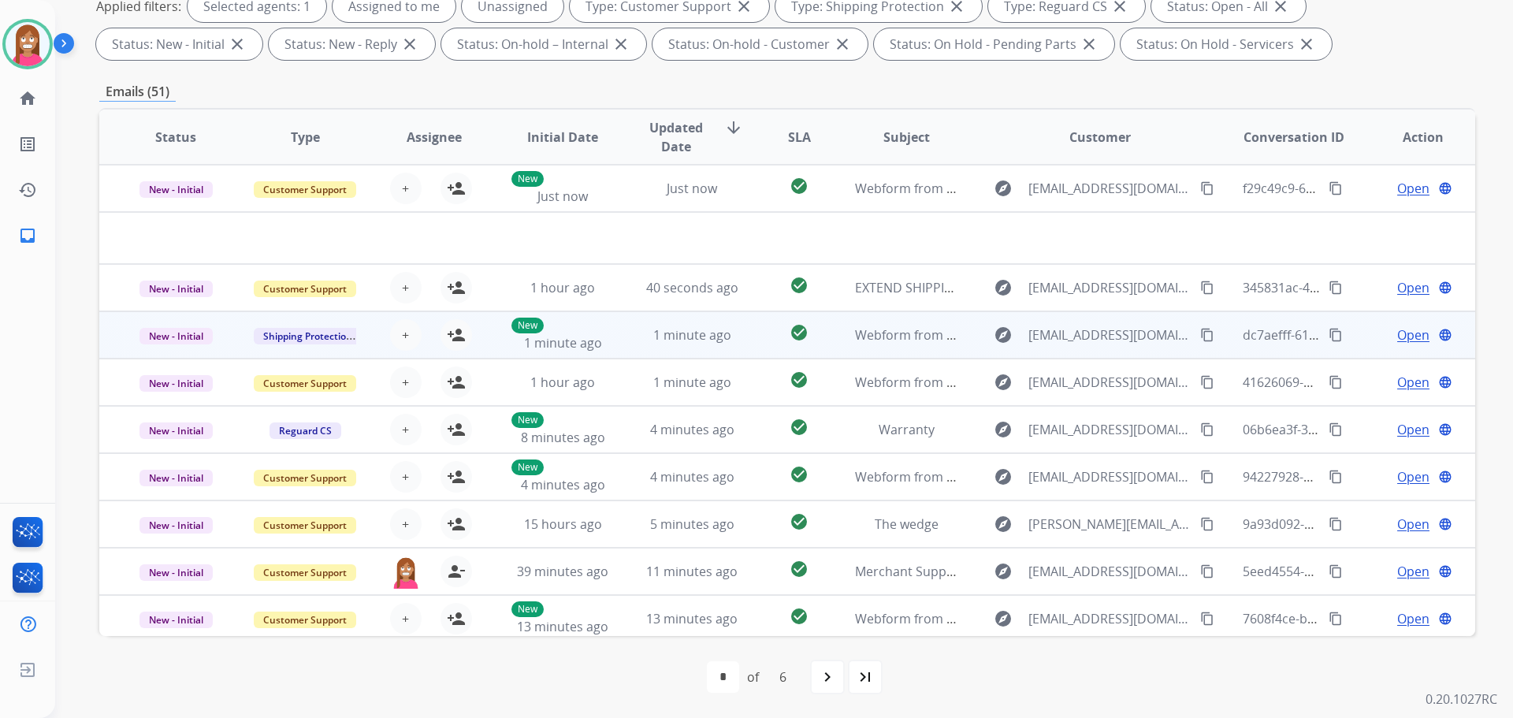
click at [615, 346] on td "1 minute ago" at bounding box center [679, 334] width 129 height 47
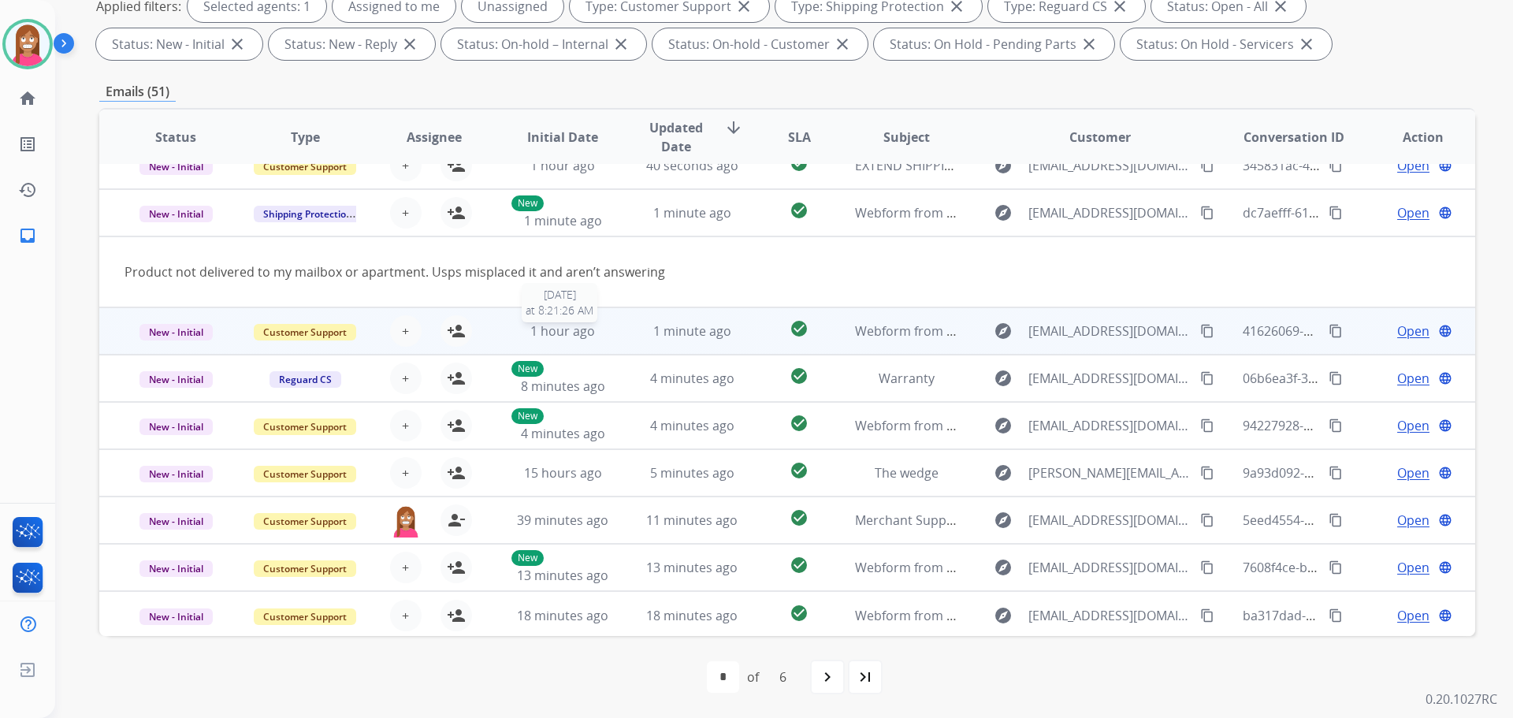
scroll to position [72, 0]
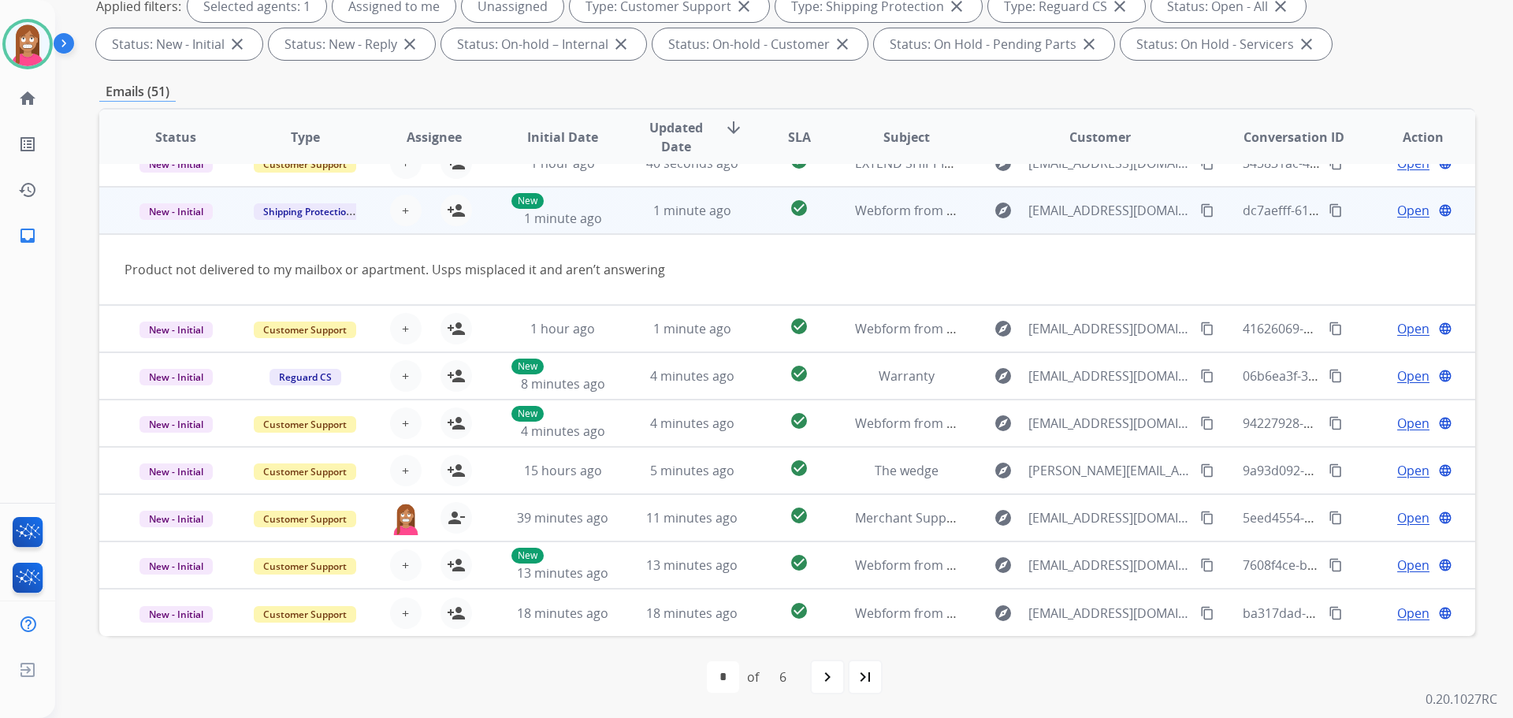
click at [1200, 210] on mat-icon "content_copy" at bounding box center [1207, 210] width 14 height 14
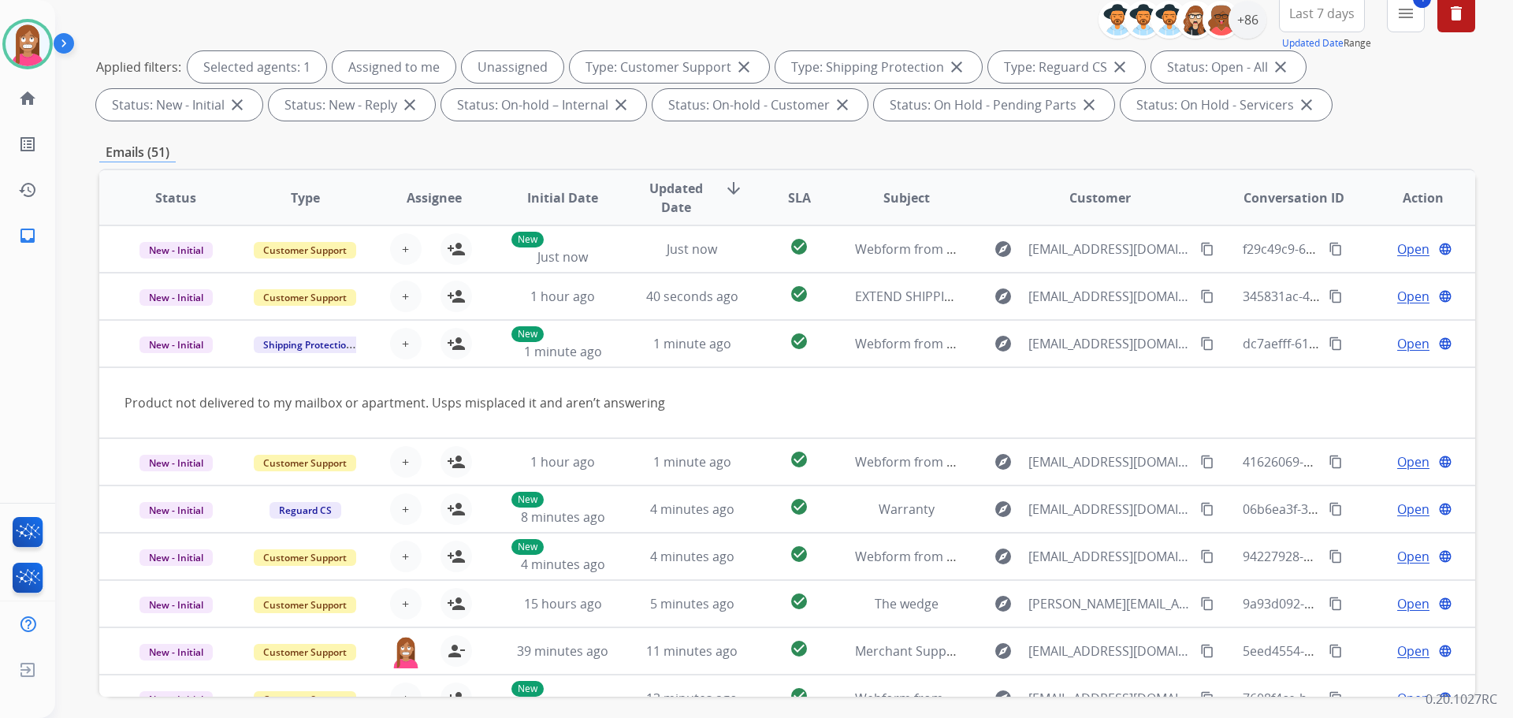
scroll to position [97, 0]
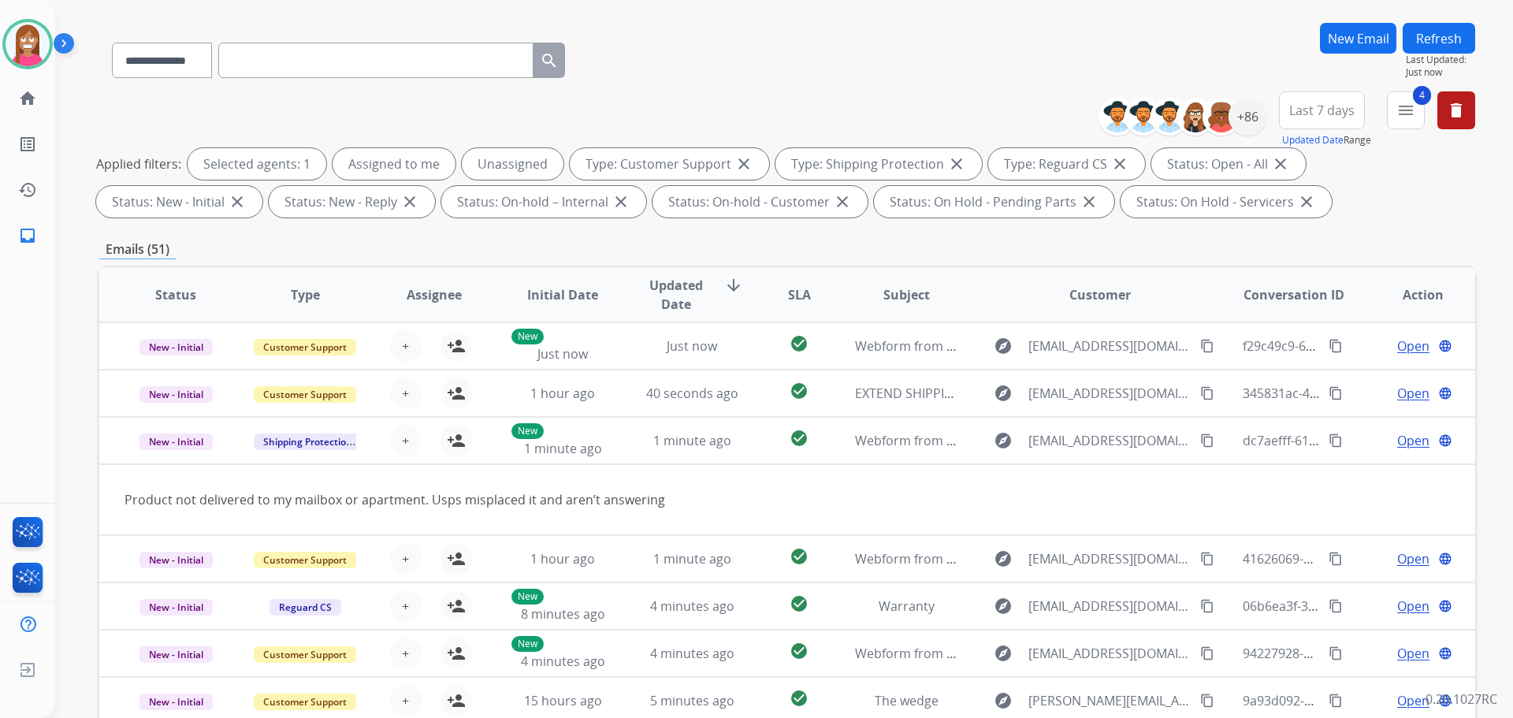
drag, startPoint x: 1447, startPoint y: 38, endPoint x: 1443, endPoint y: 51, distance: 13.8
click at [1447, 40] on button "Refresh" at bounding box center [1438, 38] width 72 height 31
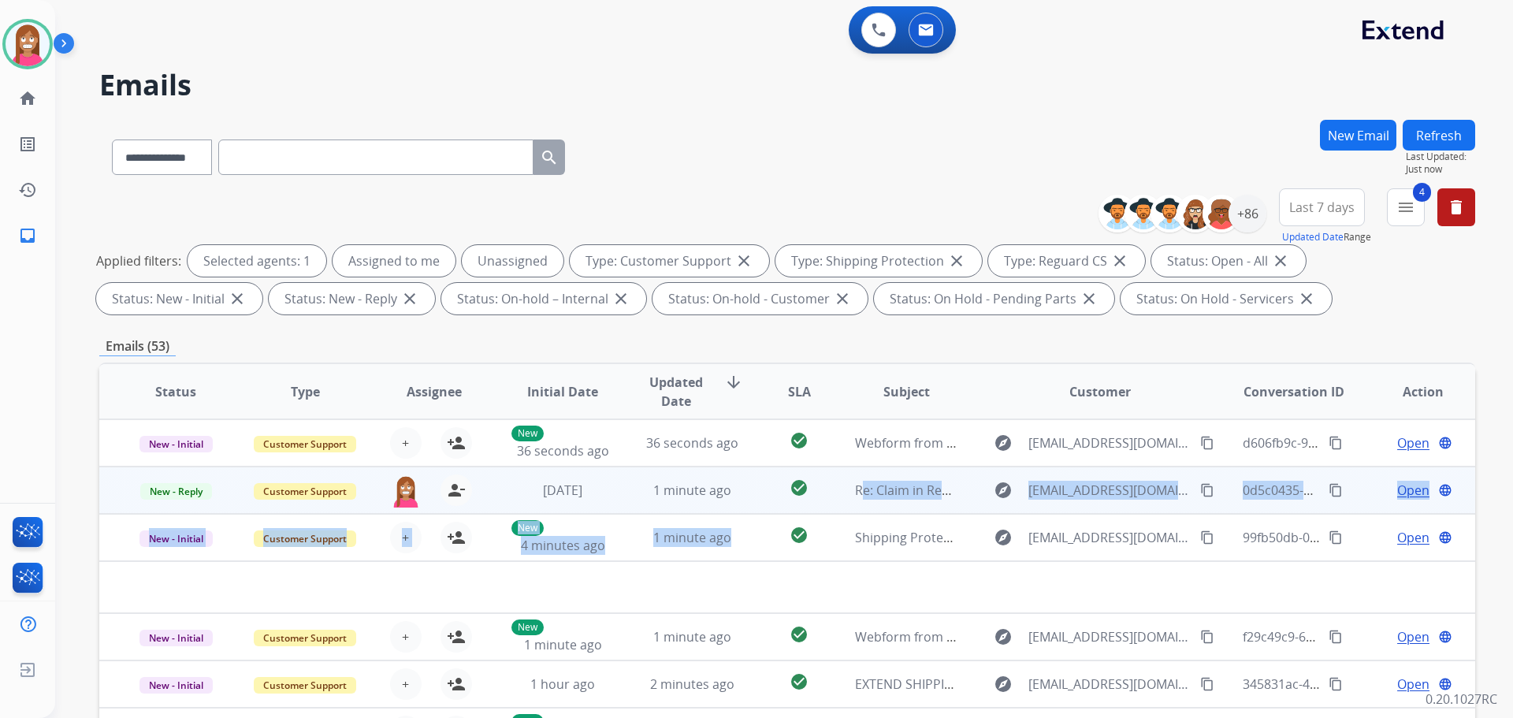
click at [747, 511] on table "Status Type Assignee Initial Date Updated Date arrow_downward SLA Subject Custo…" at bounding box center [787, 654] width 1376 height 580
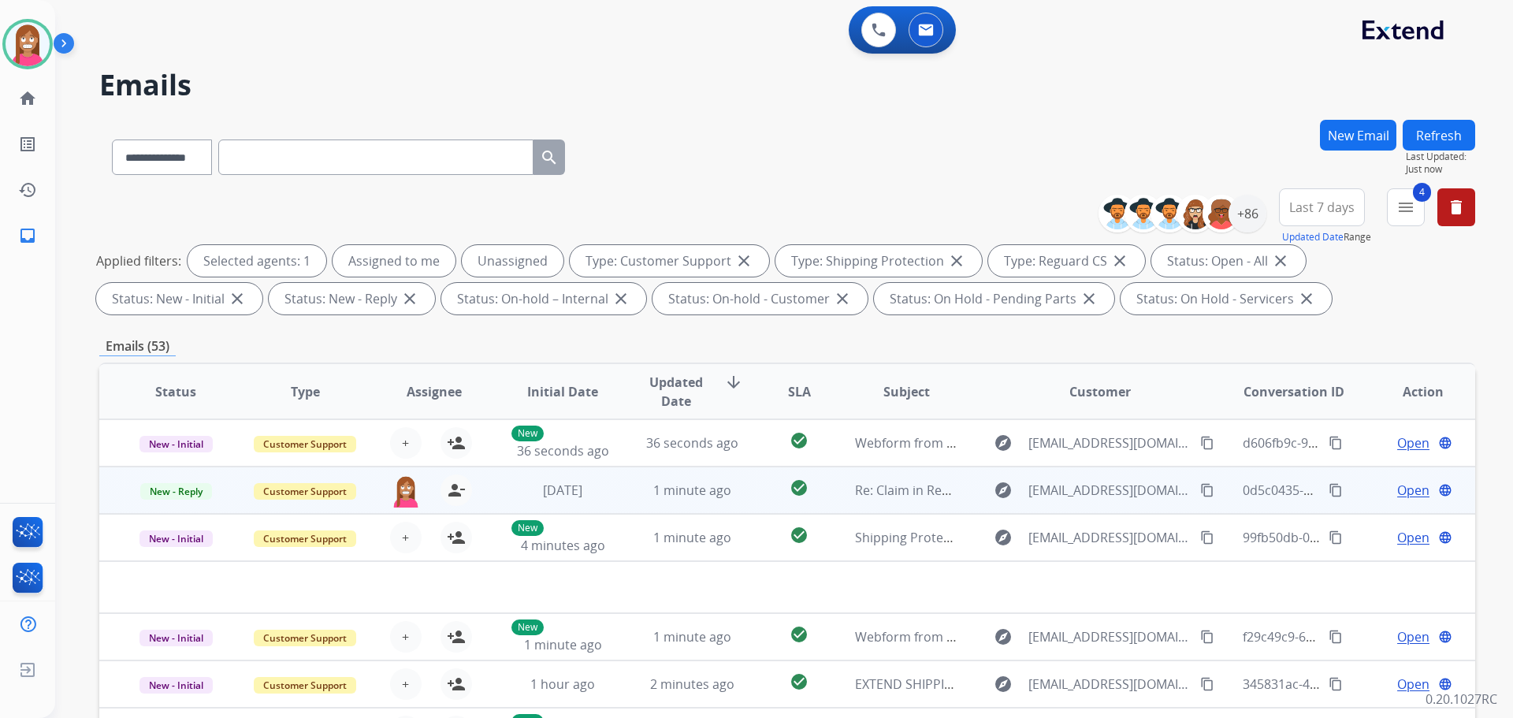
click at [746, 511] on td "check_circle" at bounding box center [787, 489] width 86 height 47
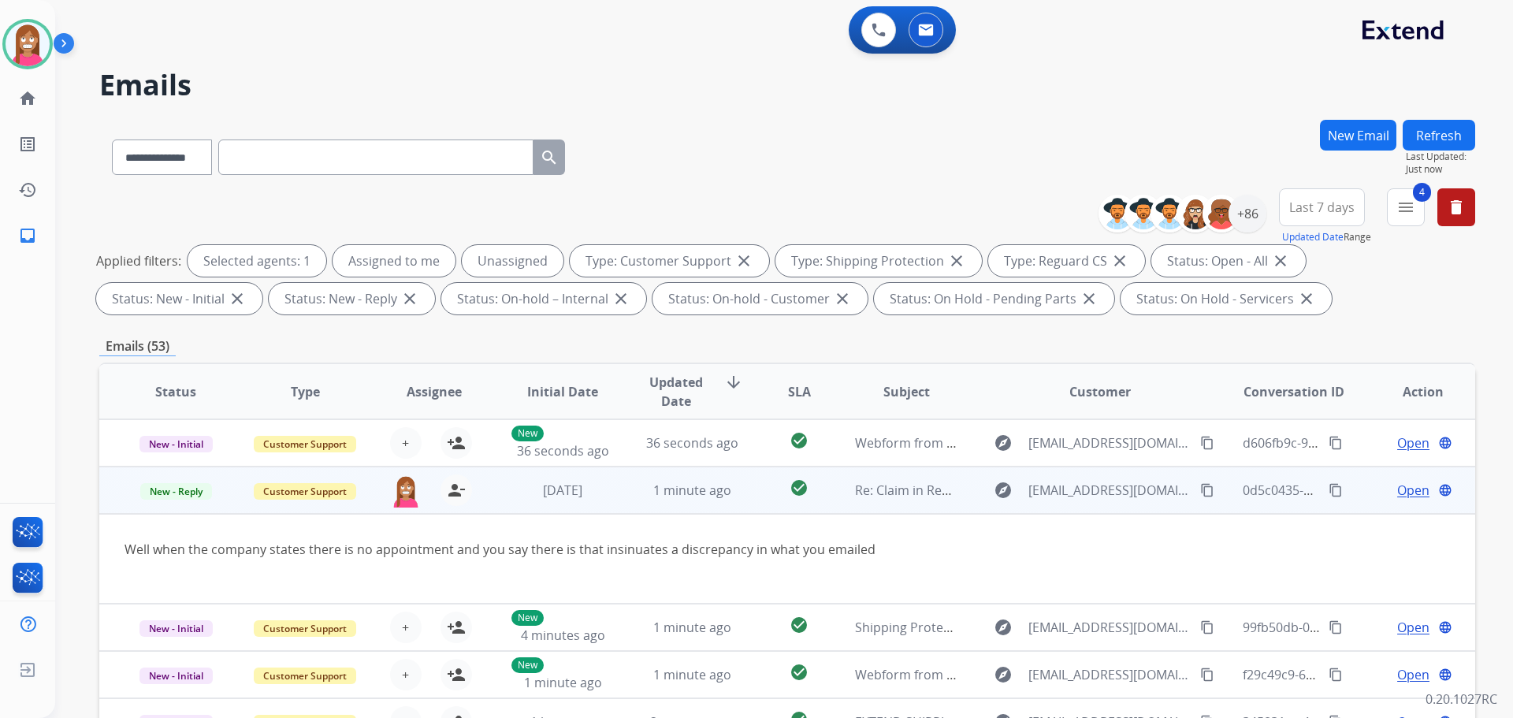
scroll to position [47, 0]
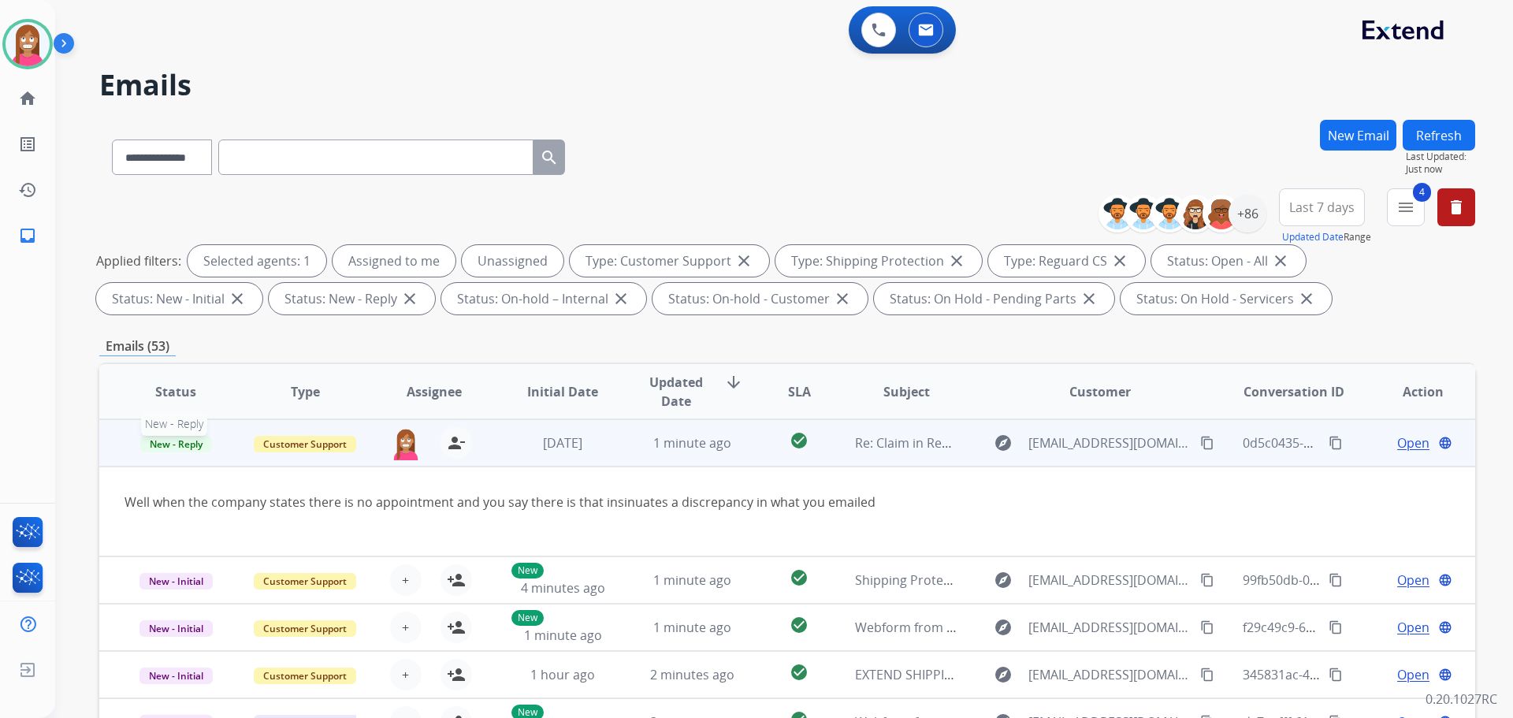
click at [200, 448] on span "New - Reply" at bounding box center [176, 444] width 72 height 17
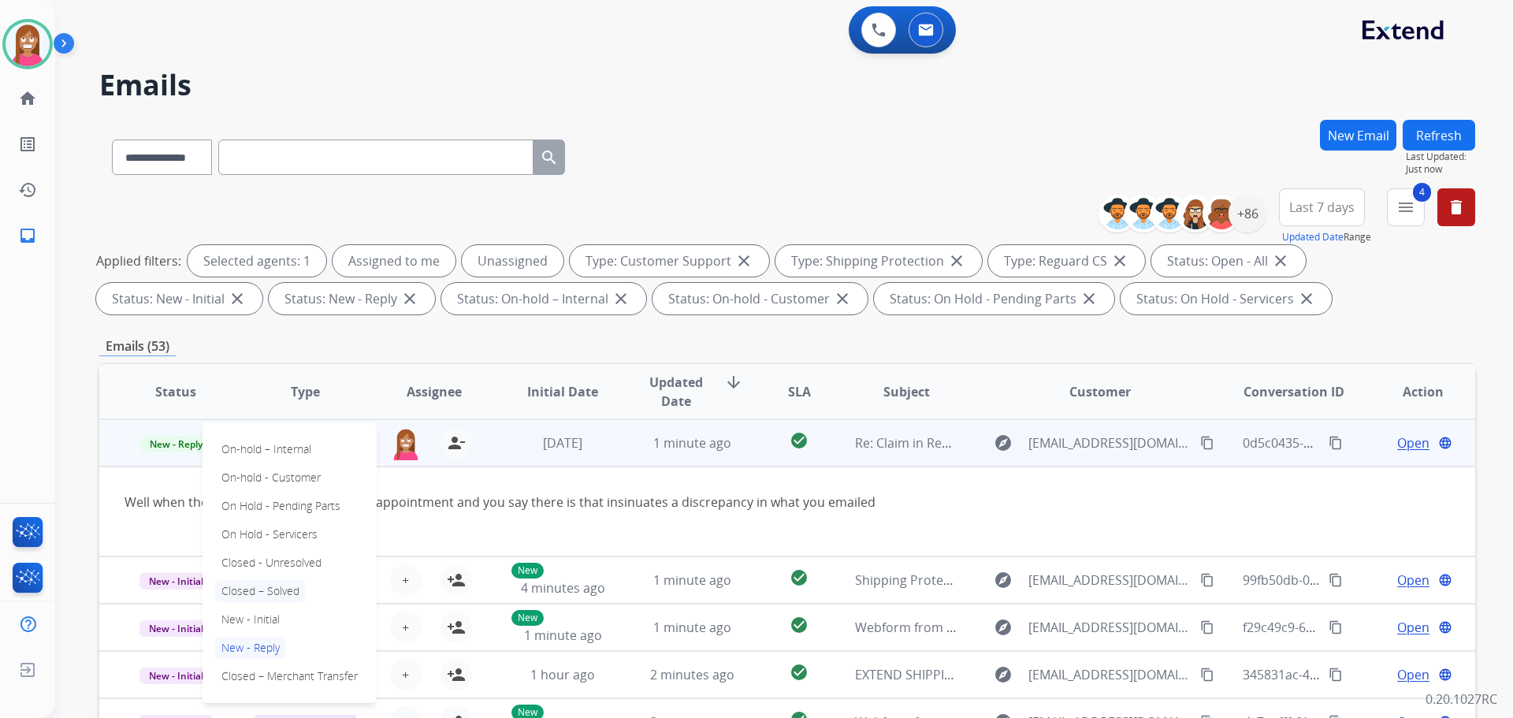
click at [251, 589] on p "Closed – Solved" at bounding box center [260, 591] width 91 height 22
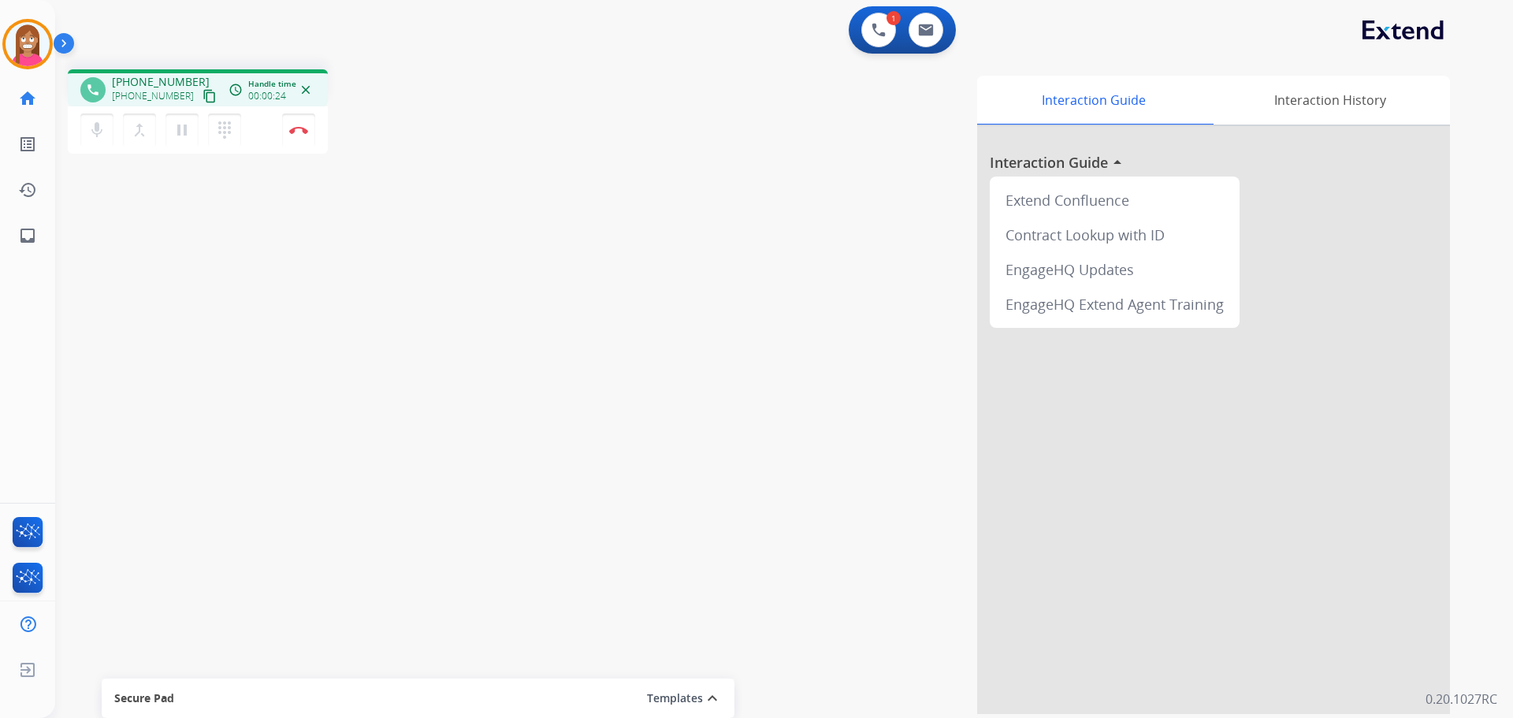
click at [202, 97] on mat-icon "content_copy" at bounding box center [209, 96] width 14 height 14
click at [301, 139] on button "Disconnect" at bounding box center [298, 129] width 33 height 33
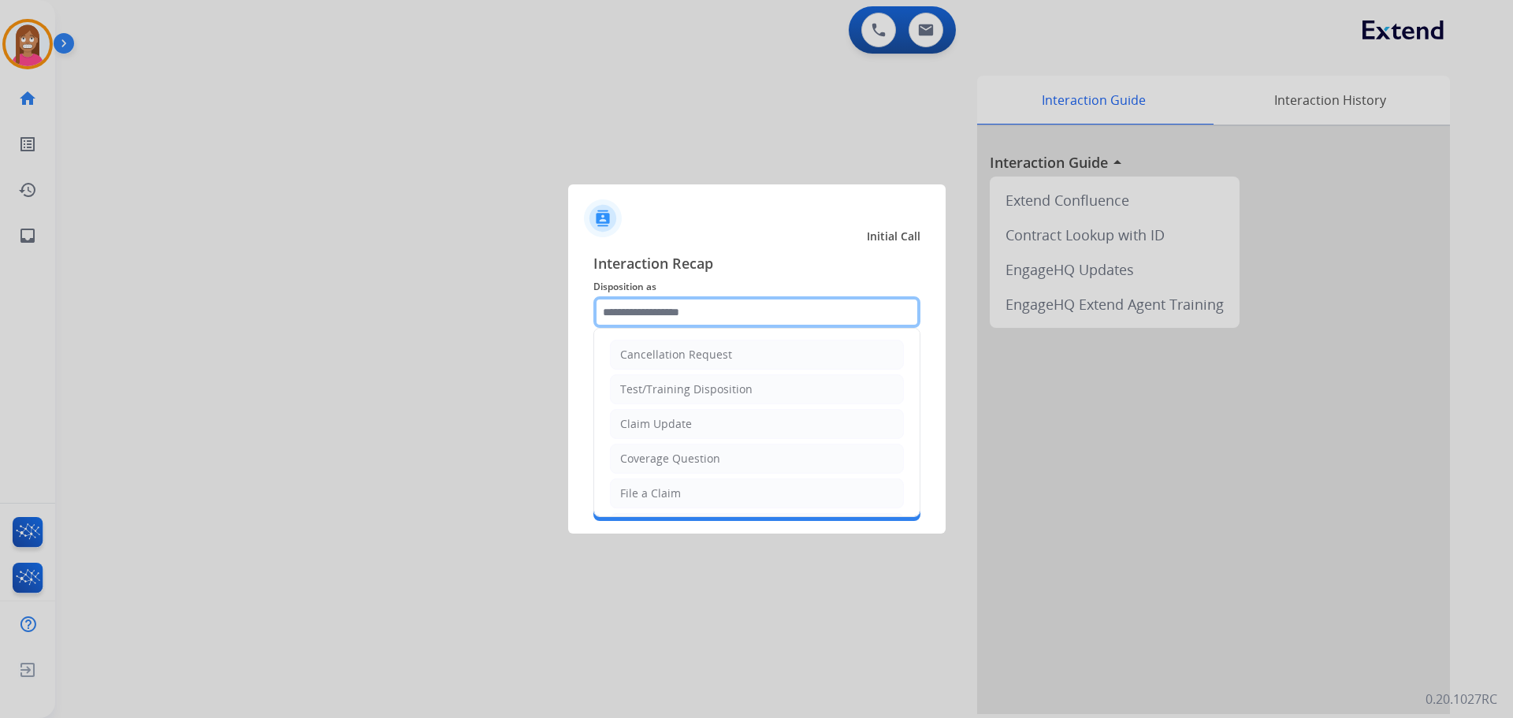
click at [655, 303] on input "text" at bounding box center [756, 312] width 327 height 32
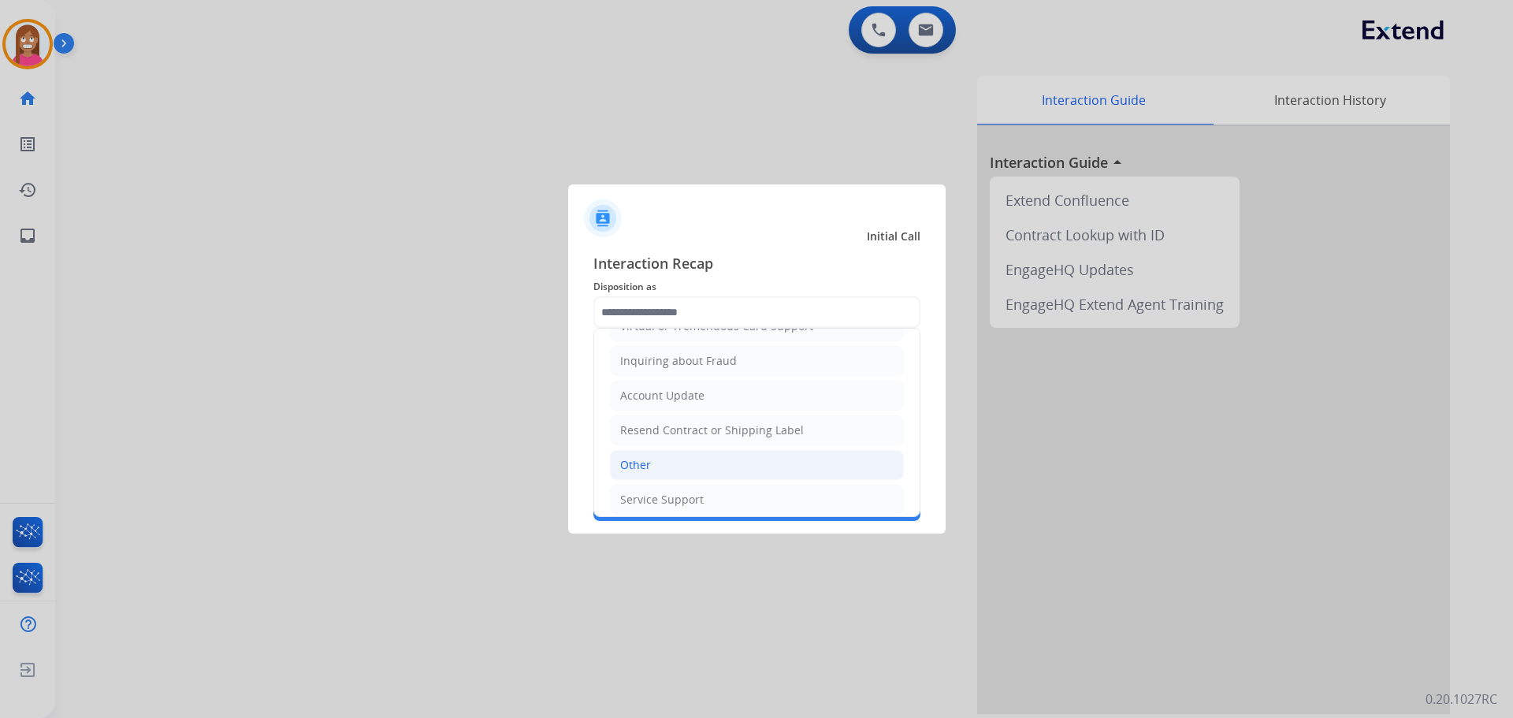
click at [632, 463] on div "Other" at bounding box center [635, 465] width 31 height 16
type input "*****"
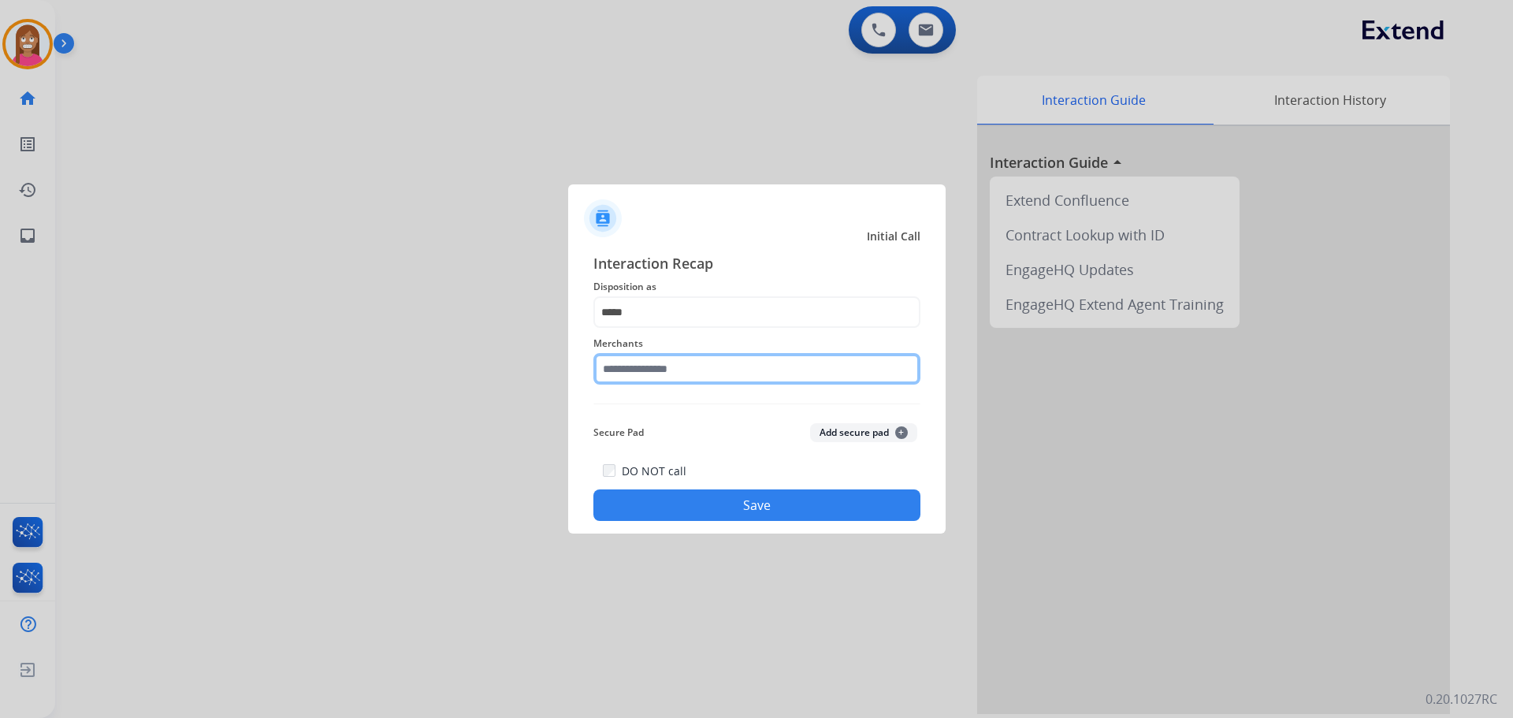
click at [638, 377] on input "text" at bounding box center [756, 369] width 327 height 32
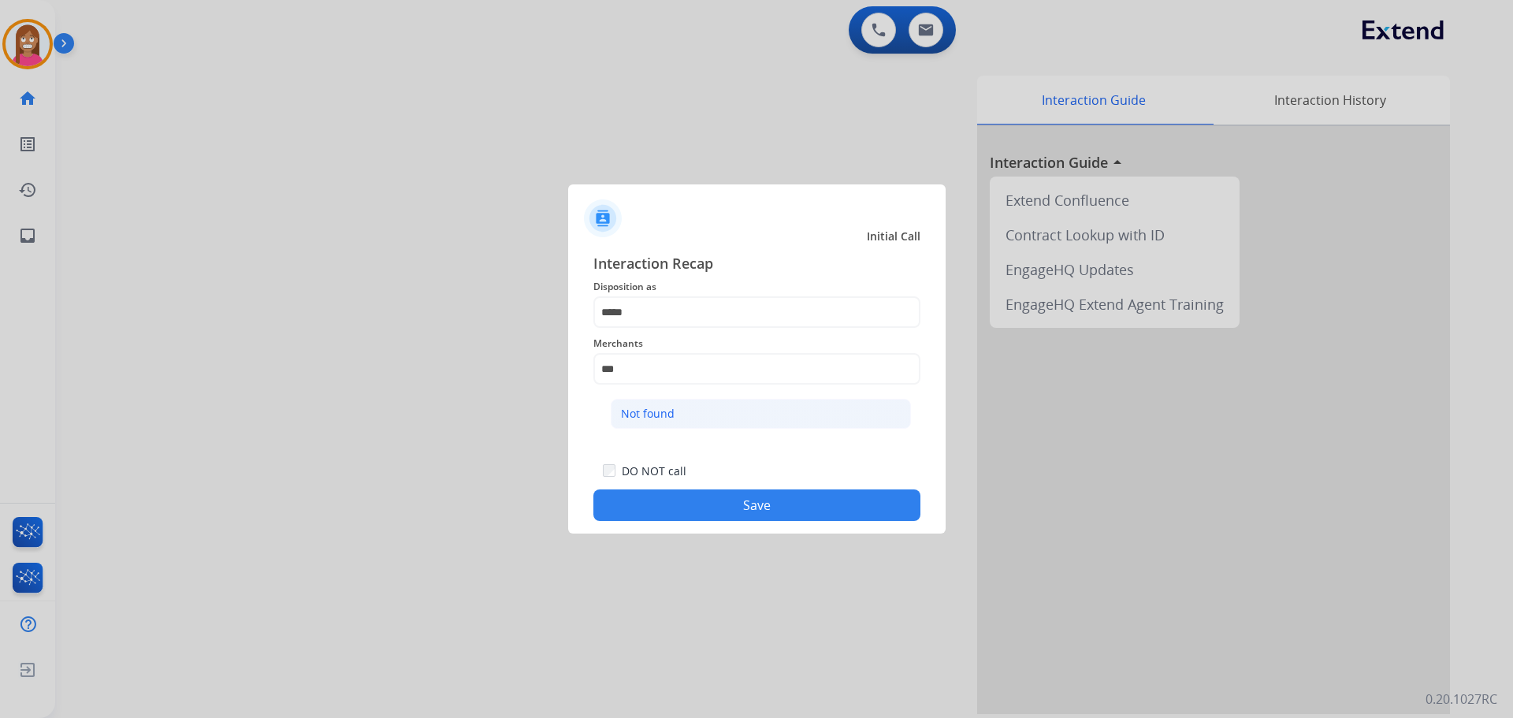
click at [723, 414] on li "Not found" at bounding box center [761, 414] width 300 height 30
type input "*********"
click at [687, 509] on button "Save" at bounding box center [756, 505] width 327 height 32
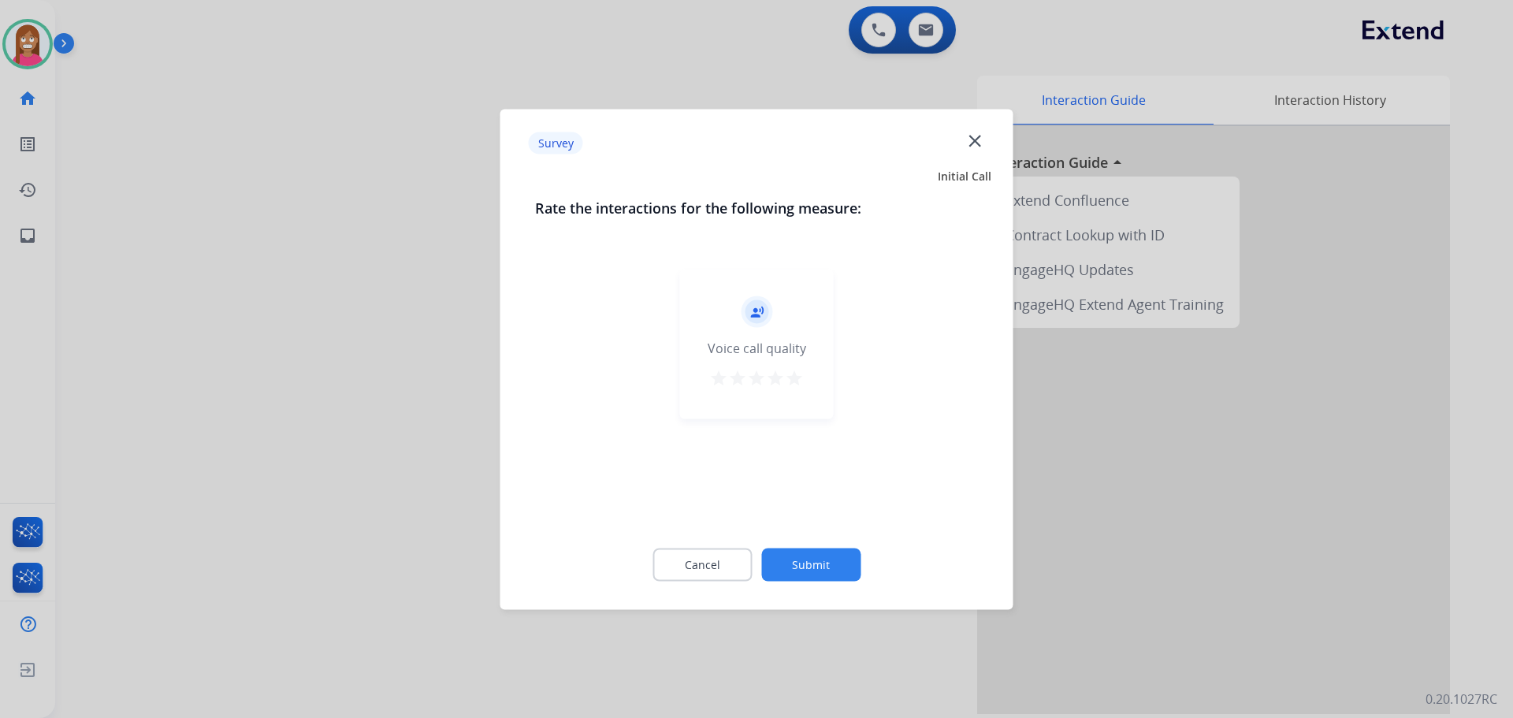
click at [976, 137] on mat-icon "close" at bounding box center [974, 140] width 20 height 20
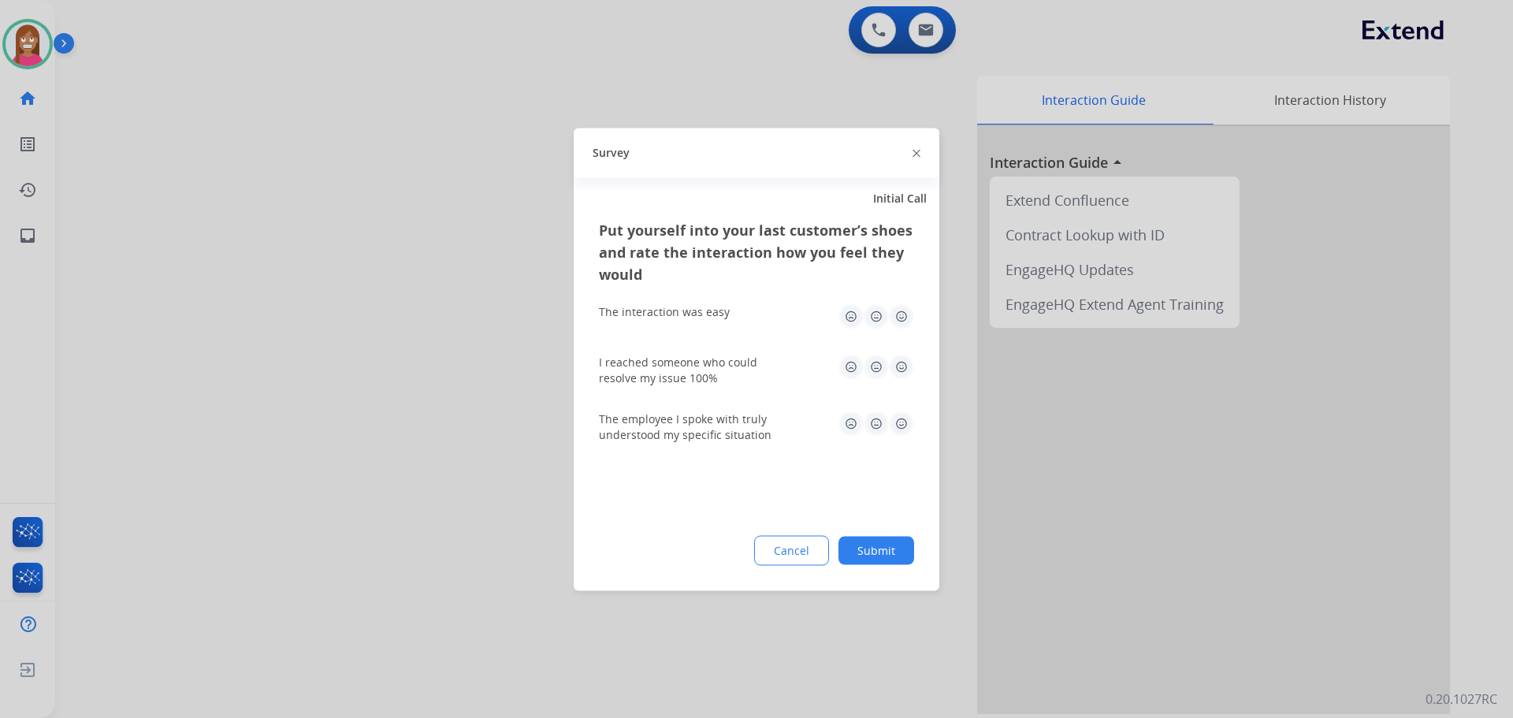
click at [917, 158] on div at bounding box center [916, 152] width 8 height 19
click at [914, 154] on img at bounding box center [916, 154] width 8 height 8
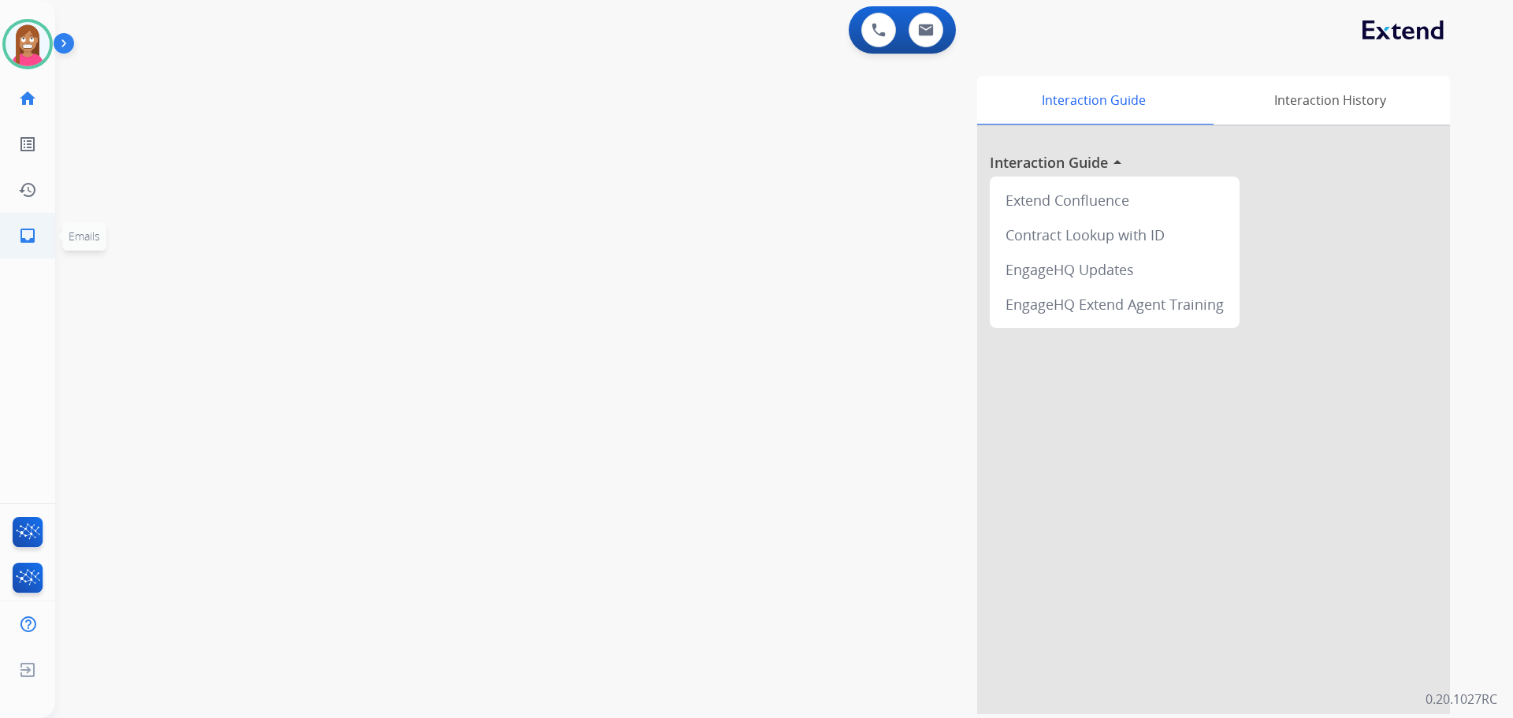
click at [17, 233] on link "inbox Emails" at bounding box center [28, 236] width 44 height 44
select select "**********"
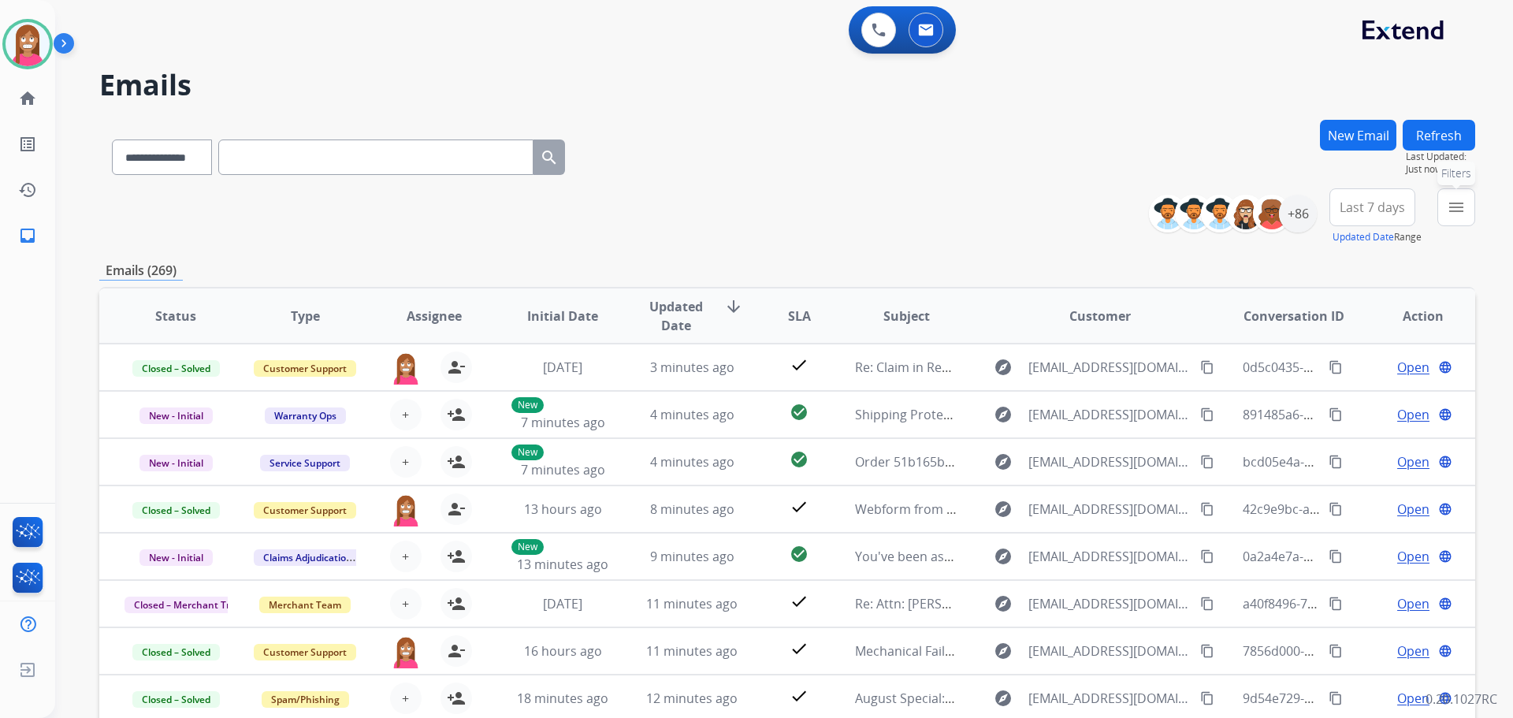
click at [1459, 220] on button "menu Filters" at bounding box center [1456, 207] width 38 height 38
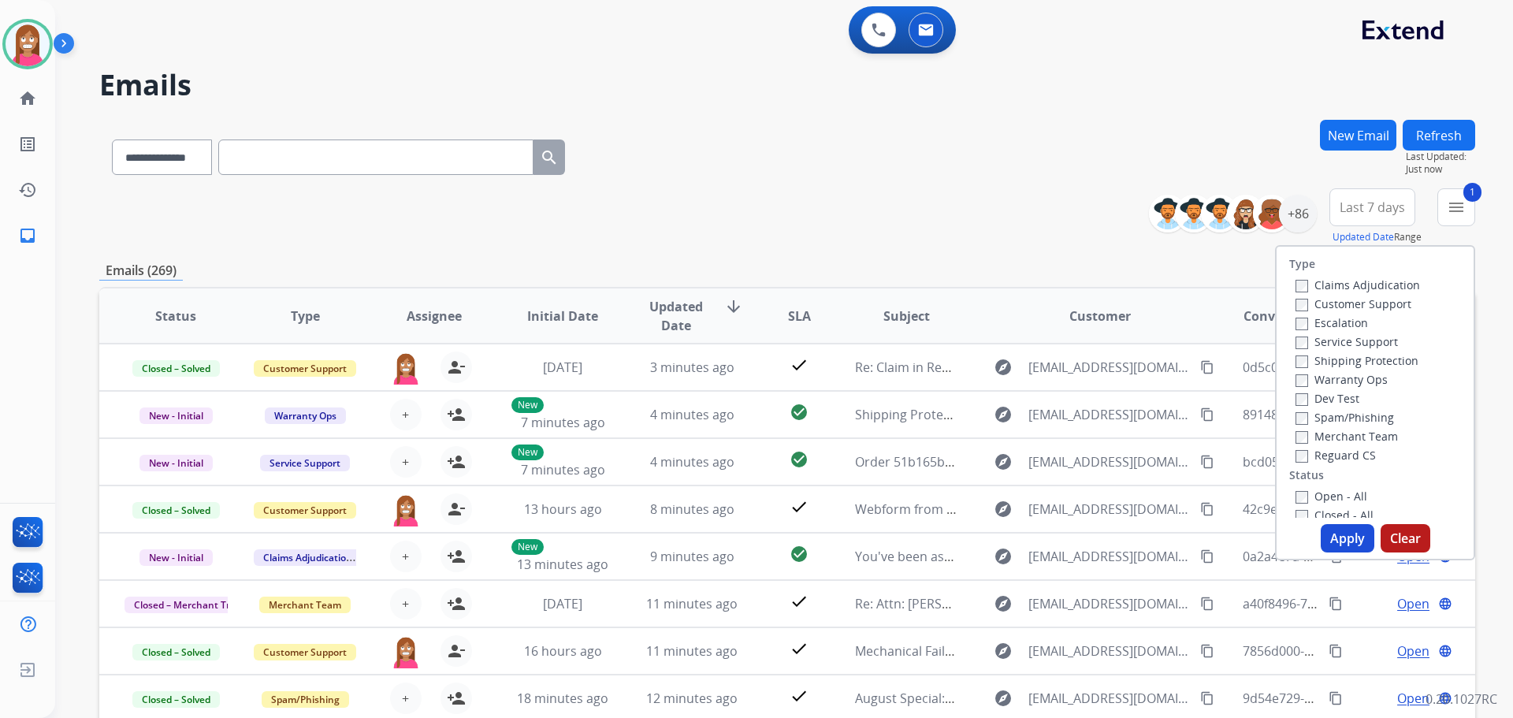
click at [1314, 358] on label "Shipping Protection" at bounding box center [1356, 360] width 123 height 15
click at [1295, 446] on div "Reguard CS" at bounding box center [1357, 454] width 124 height 19
drag, startPoint x: 1332, startPoint y: 529, endPoint x: 1335, endPoint y: 471, distance: 57.6
click at [1332, 525] on button "Apply" at bounding box center [1348, 538] width 54 height 28
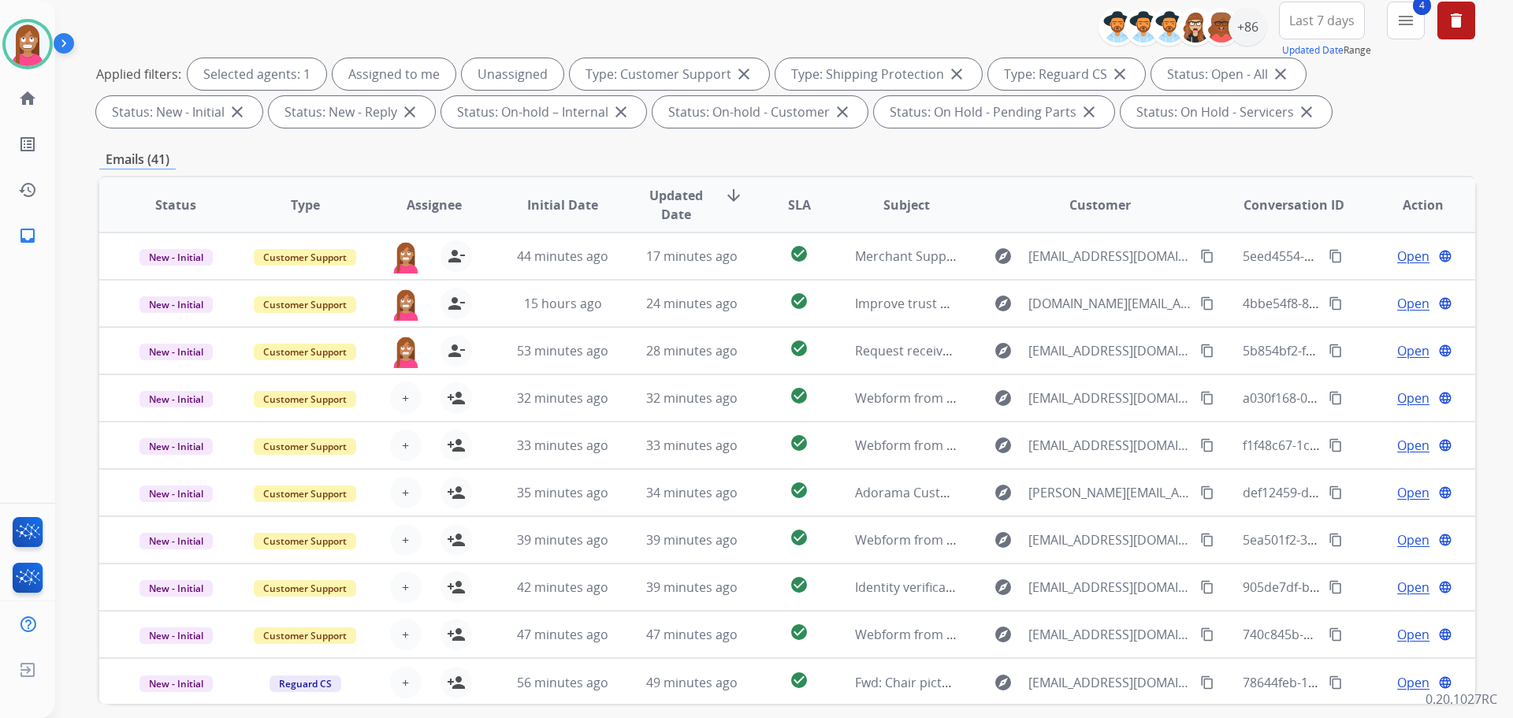
scroll to position [18, 0]
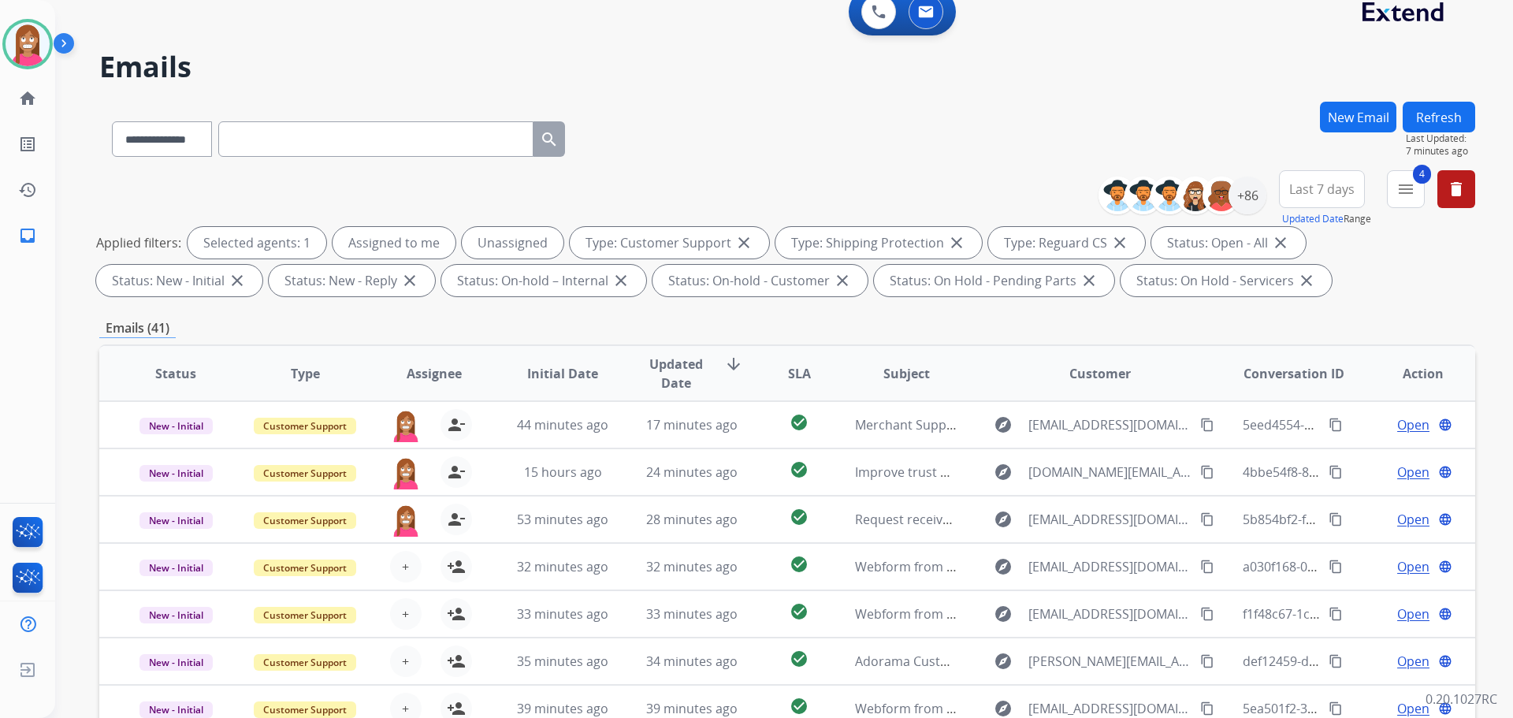
click at [1431, 109] on button "Refresh" at bounding box center [1438, 117] width 72 height 31
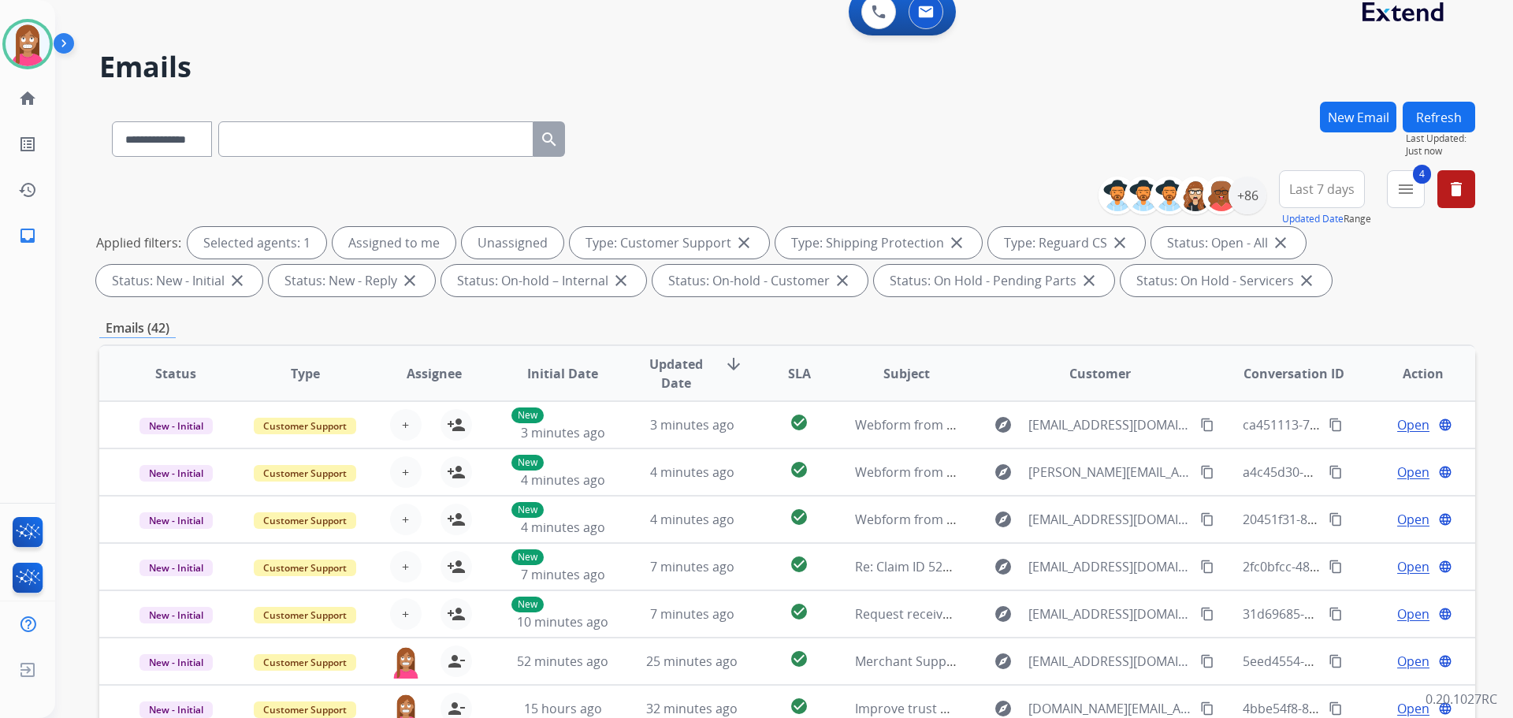
click at [1464, 126] on button "Refresh" at bounding box center [1438, 117] width 72 height 31
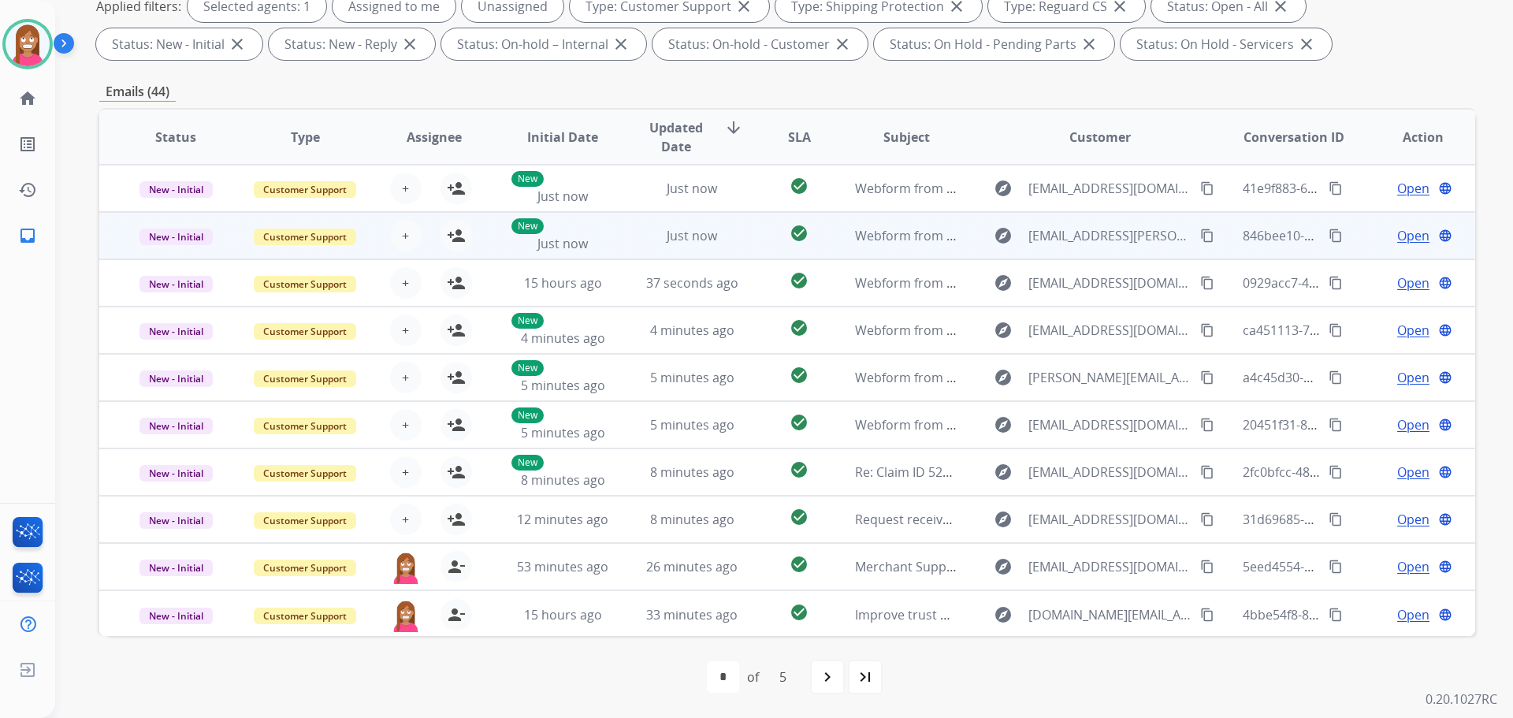
scroll to position [97, 0]
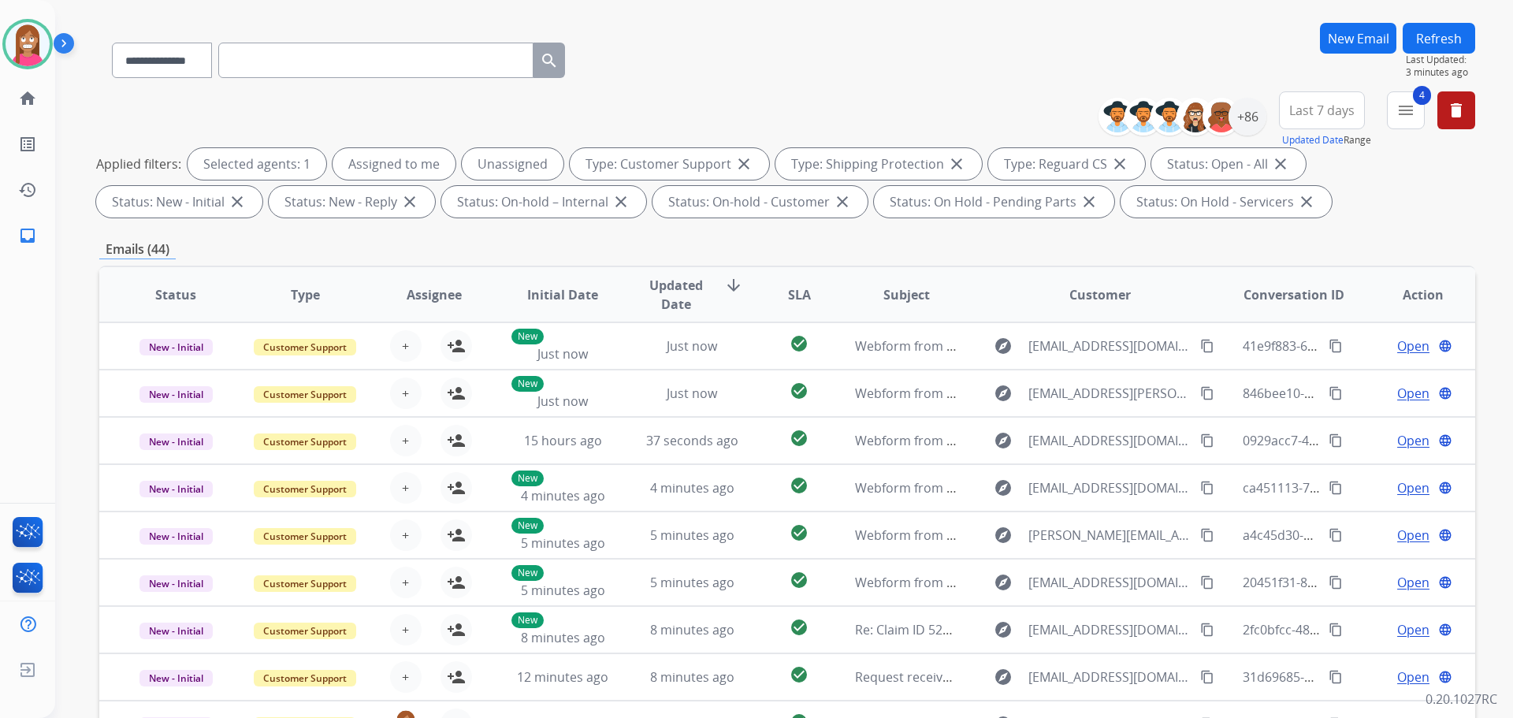
click at [1436, 44] on button "Refresh" at bounding box center [1438, 38] width 72 height 31
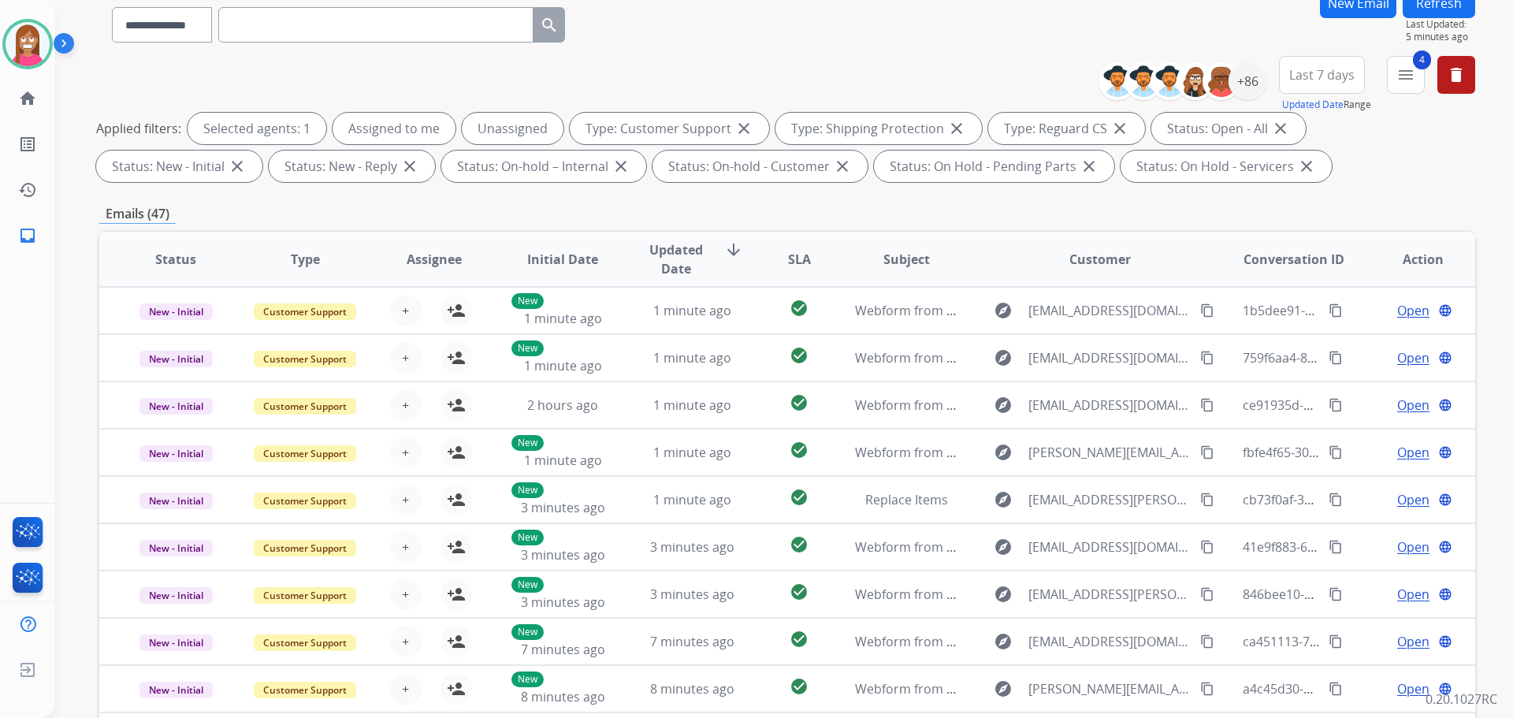
scroll to position [18, 0]
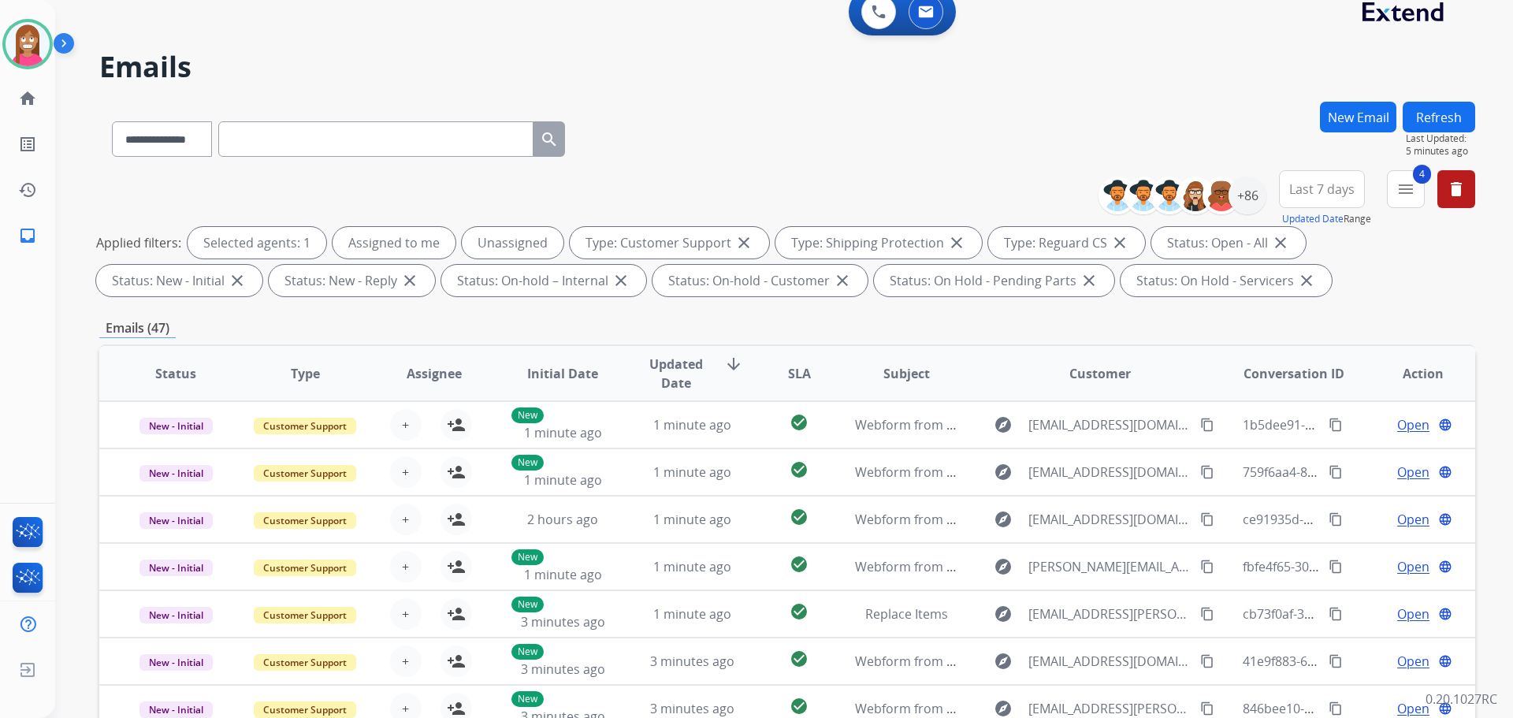
click at [1427, 111] on button "Refresh" at bounding box center [1438, 117] width 72 height 31
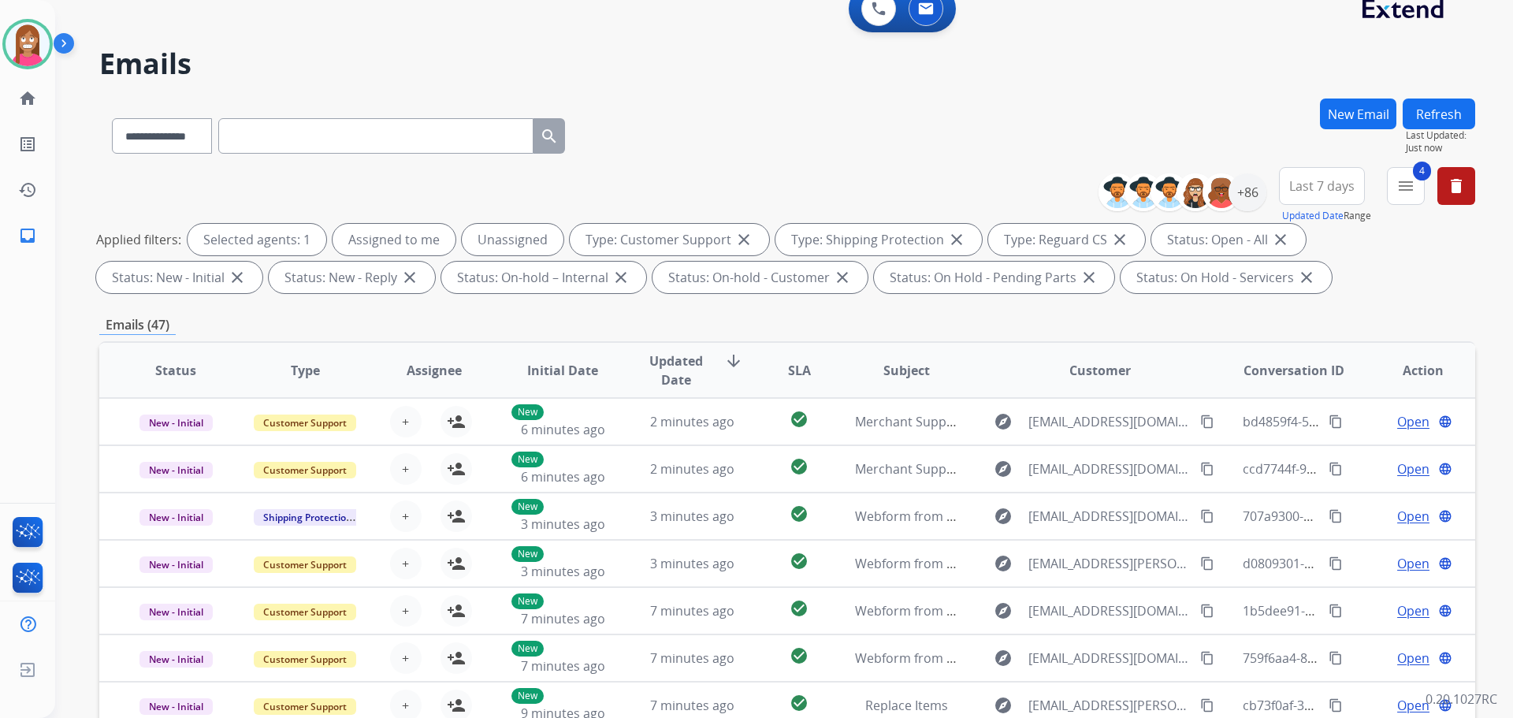
scroll to position [0, 0]
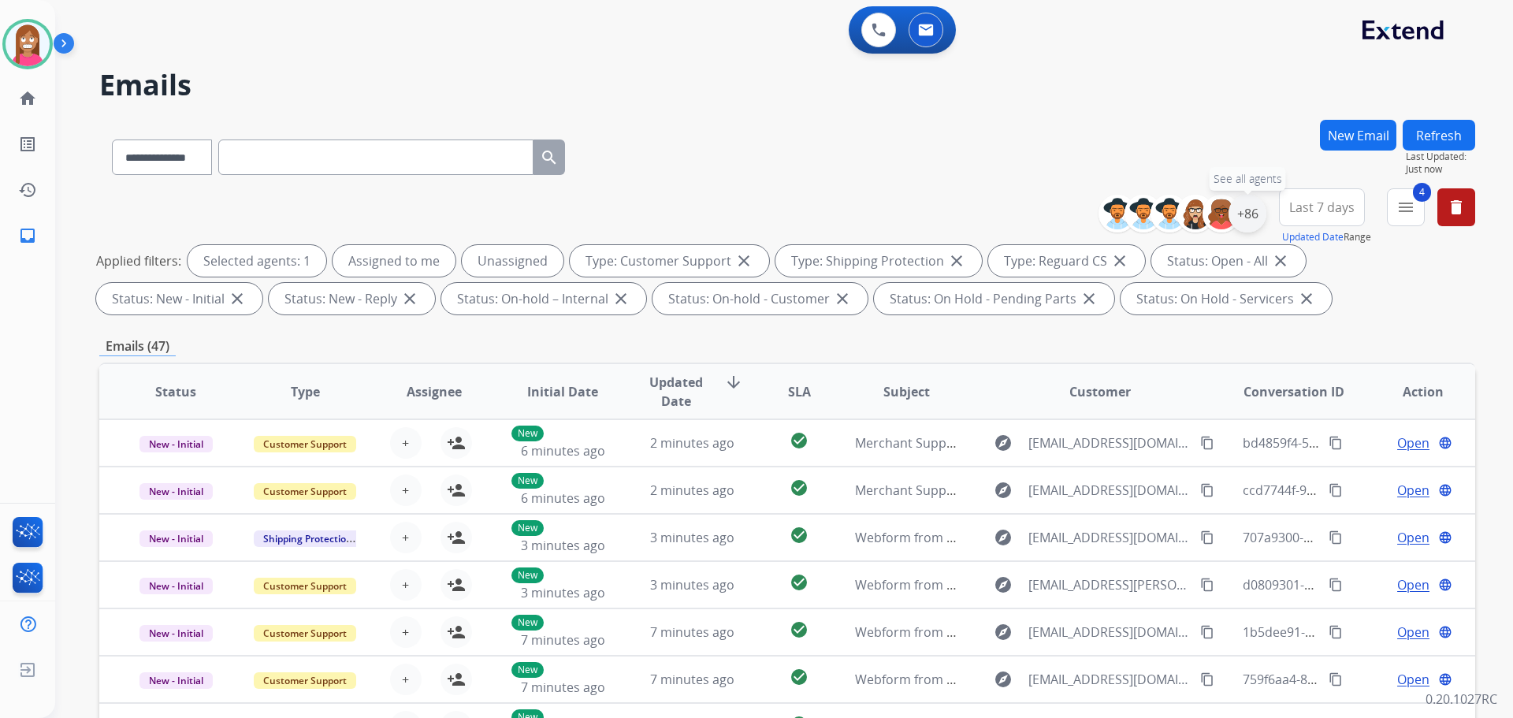
click at [1254, 212] on div "+86" at bounding box center [1247, 214] width 38 height 38
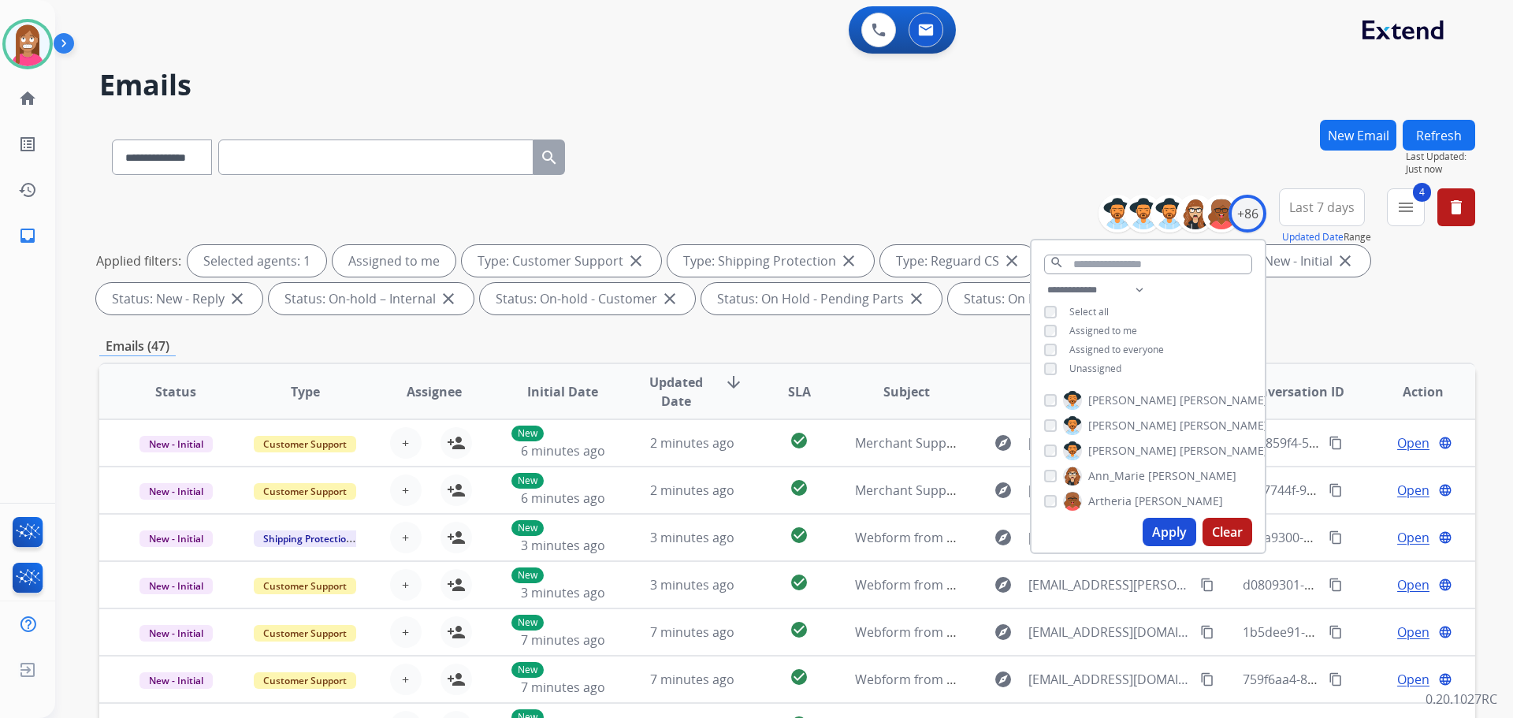
click at [1170, 536] on button "Apply" at bounding box center [1169, 532] width 54 height 28
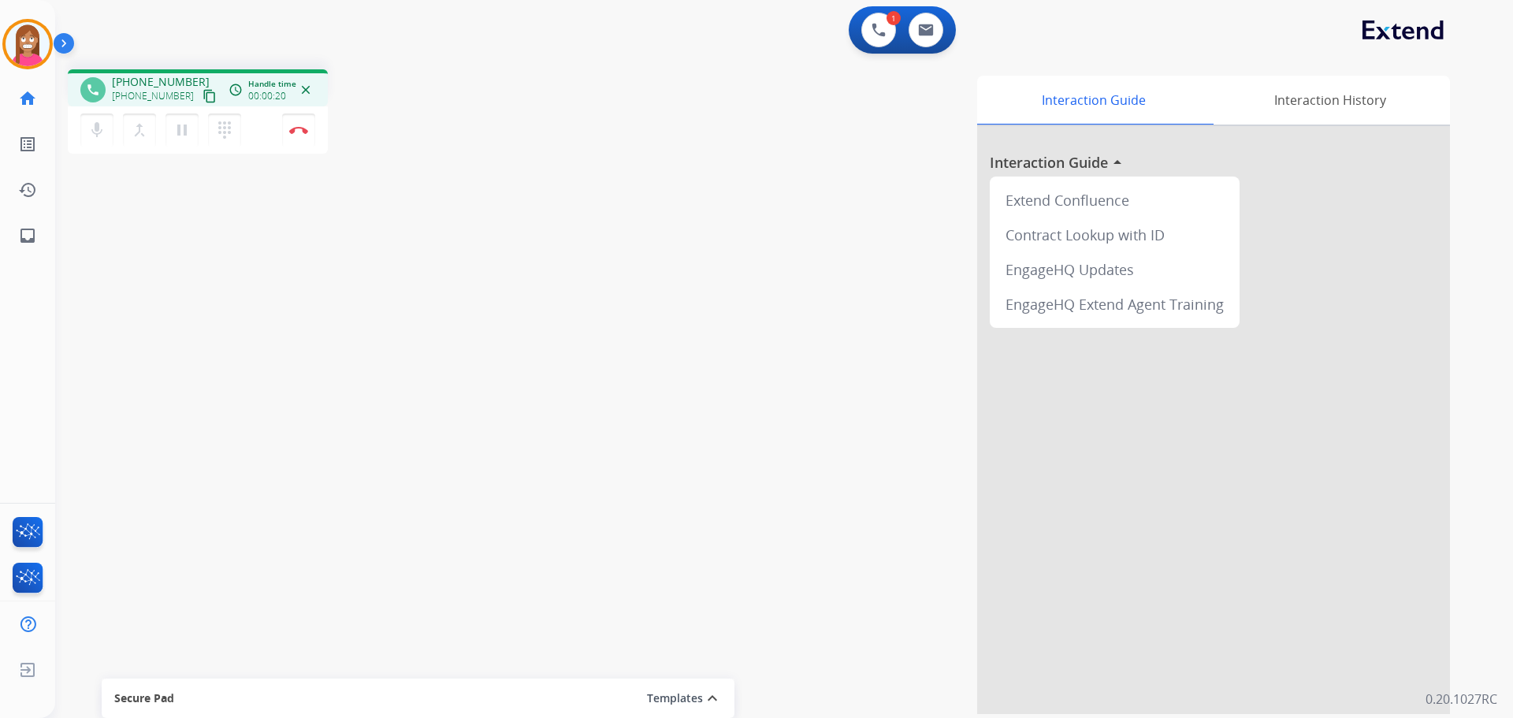
drag, startPoint x: 190, startPoint y: 93, endPoint x: 224, endPoint y: 95, distance: 33.9
click at [202, 95] on mat-icon "content_copy" at bounding box center [209, 96] width 14 height 14
click at [298, 130] on img at bounding box center [298, 130] width 19 height 8
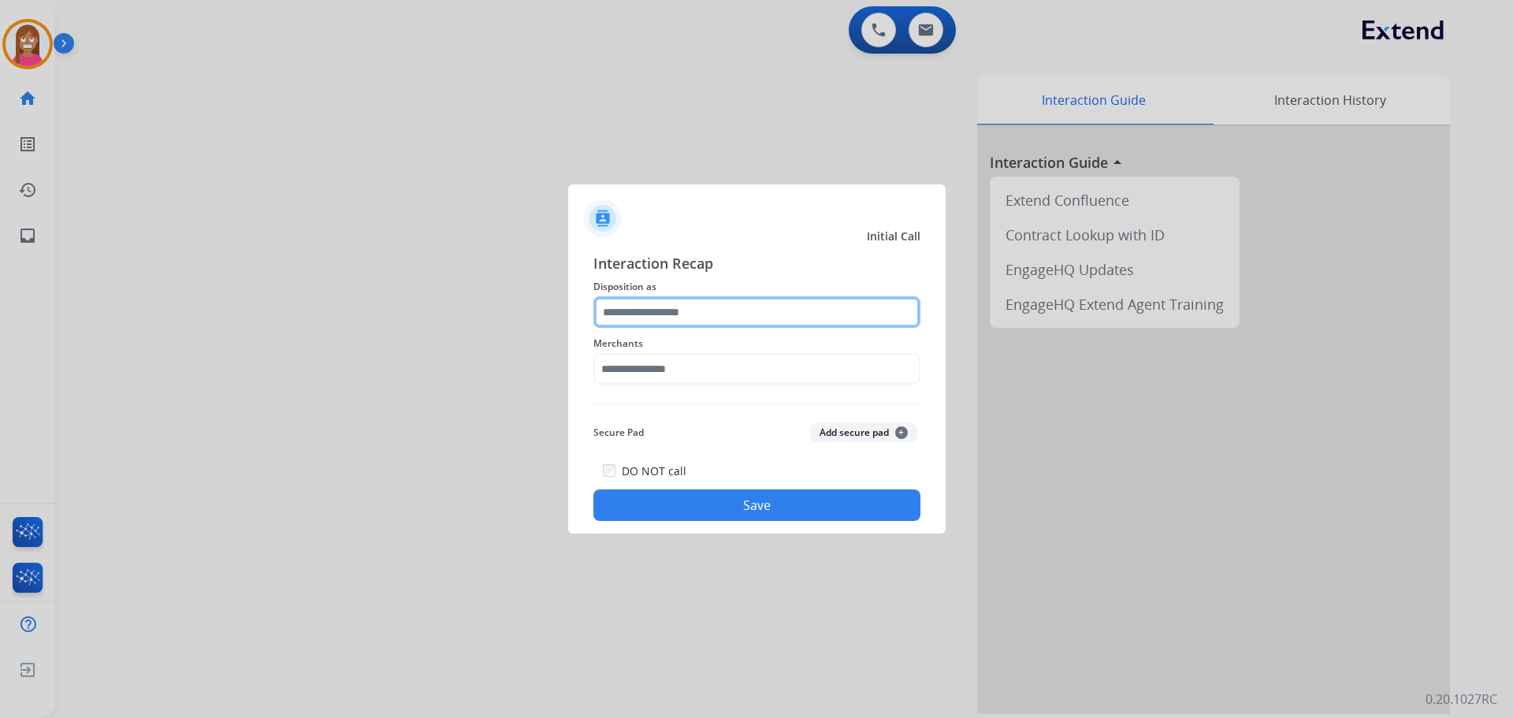
click at [639, 315] on input "text" at bounding box center [756, 312] width 327 height 32
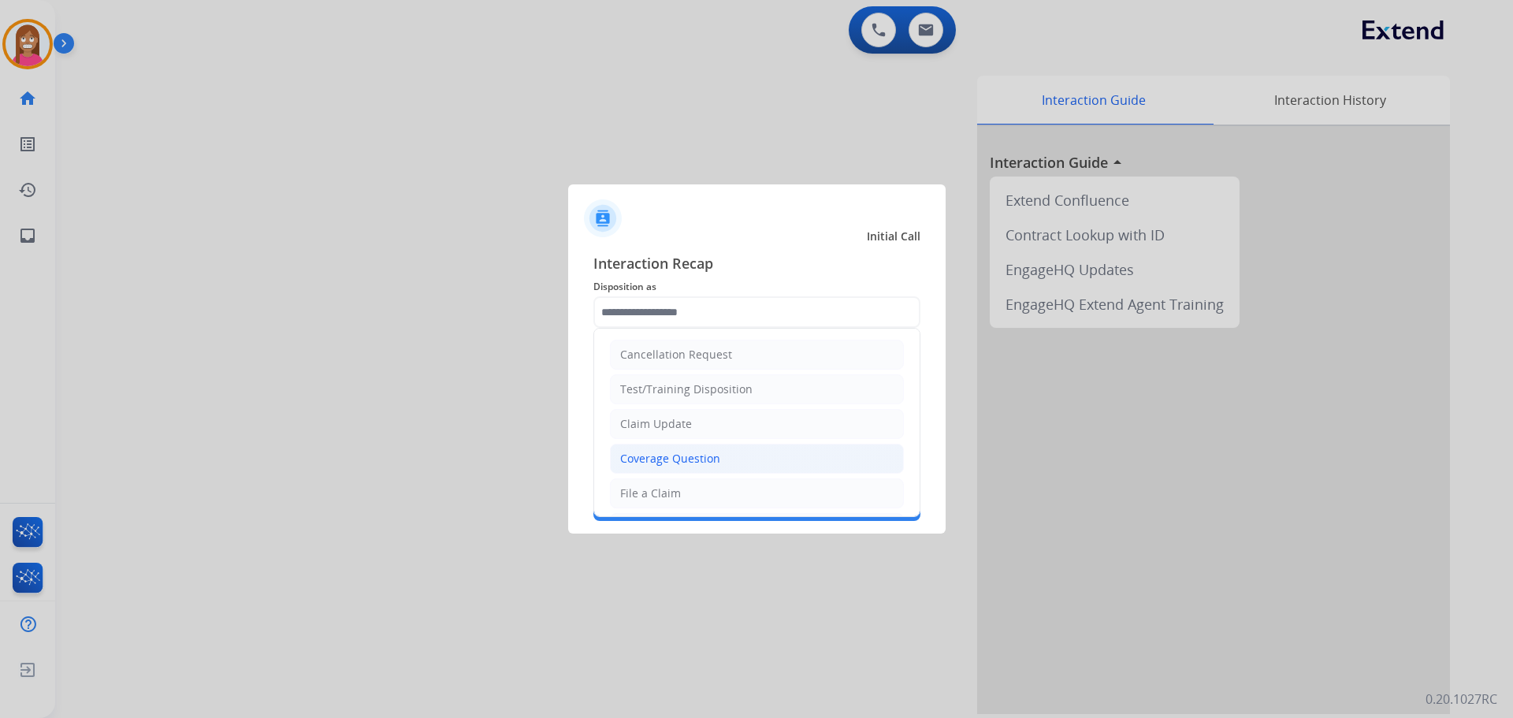
click at [657, 450] on li "Coverage Question" at bounding box center [757, 459] width 294 height 30
type input "**********"
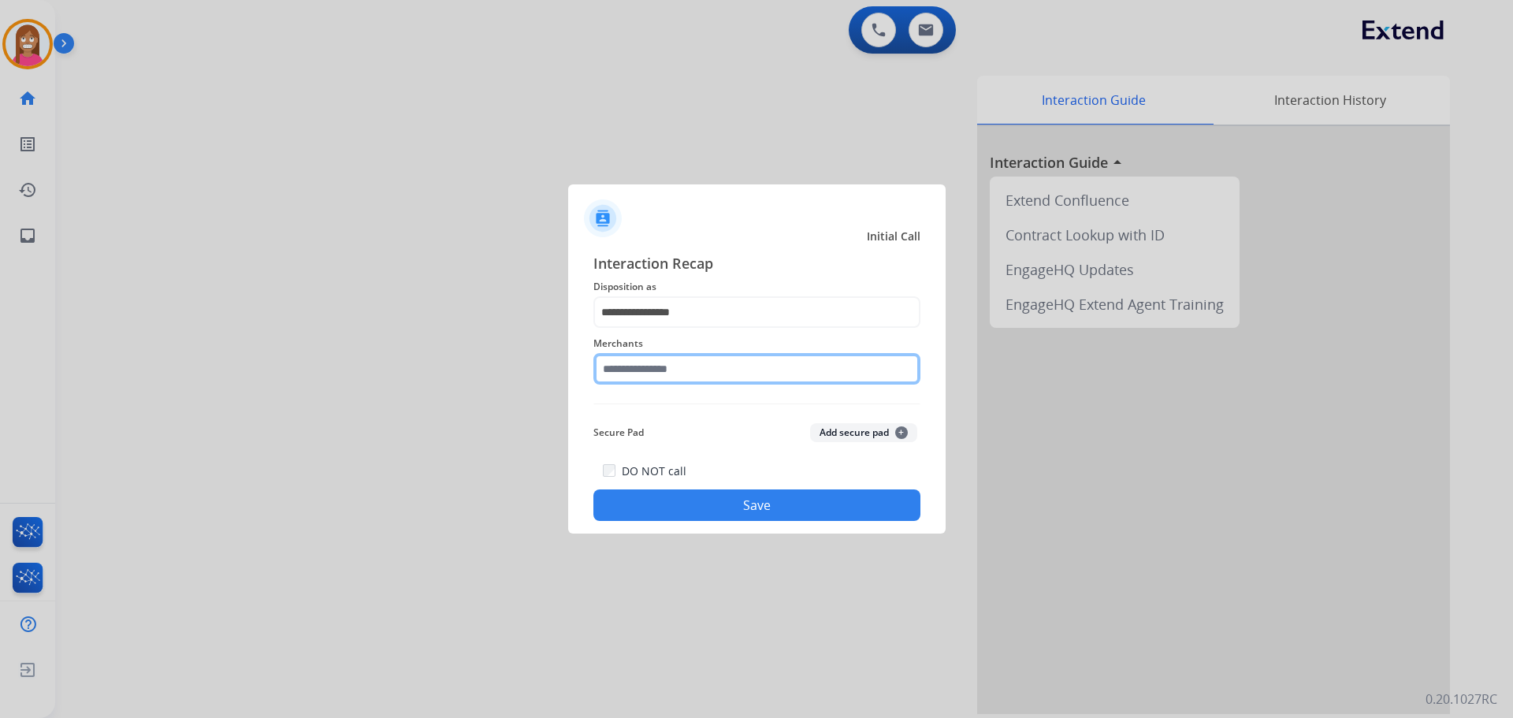
click at [637, 368] on input "text" at bounding box center [756, 369] width 327 height 32
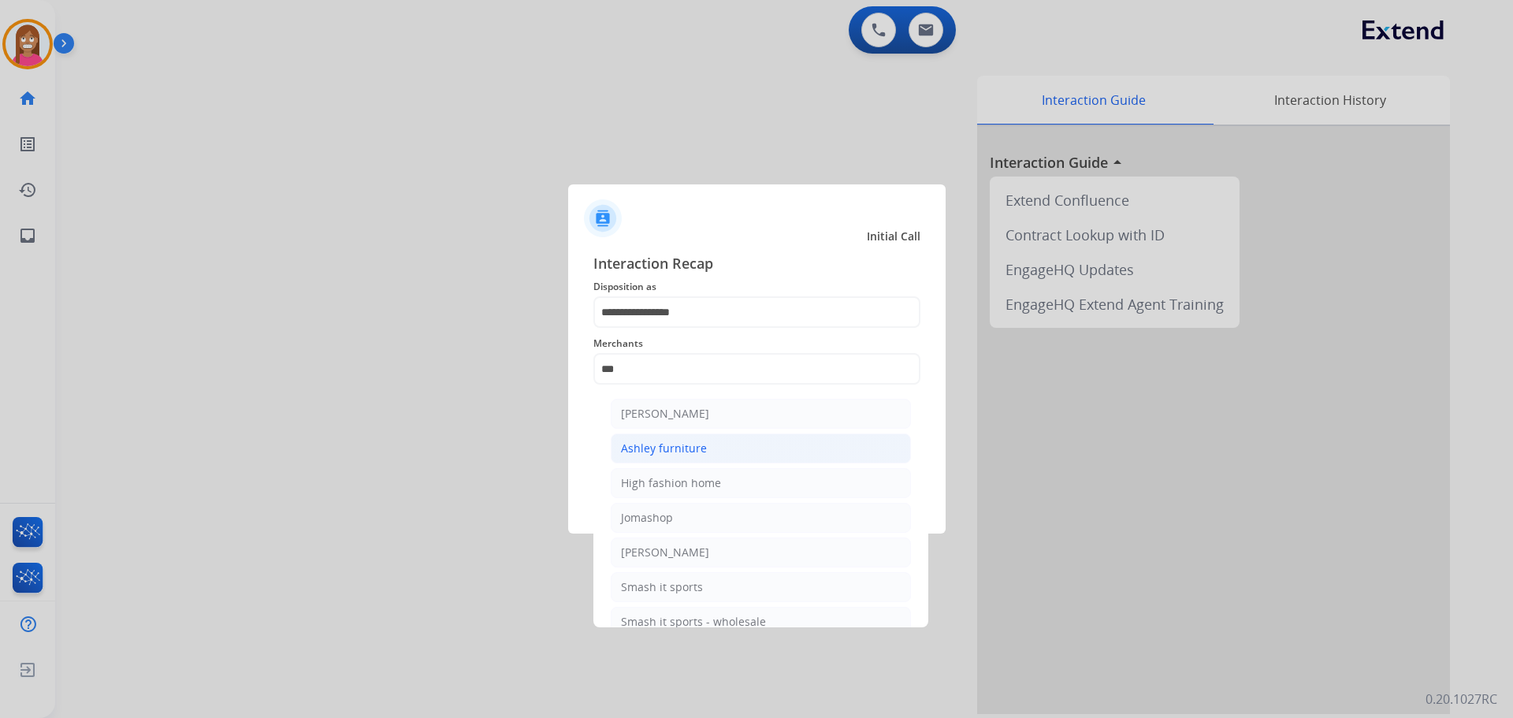
click at [638, 458] on li "Ashley furniture" at bounding box center [761, 448] width 300 height 30
type input "**********"
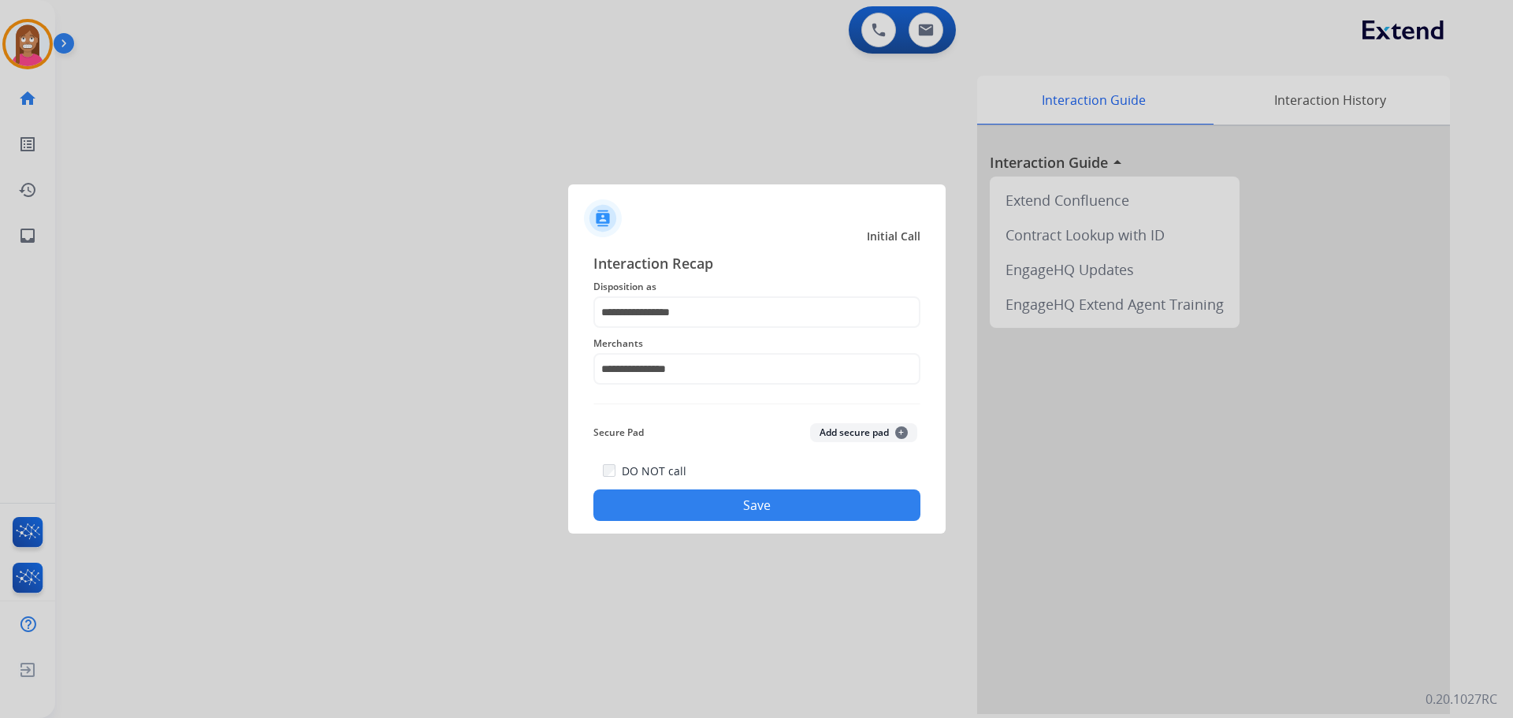
click at [662, 514] on button "Save" at bounding box center [756, 505] width 327 height 32
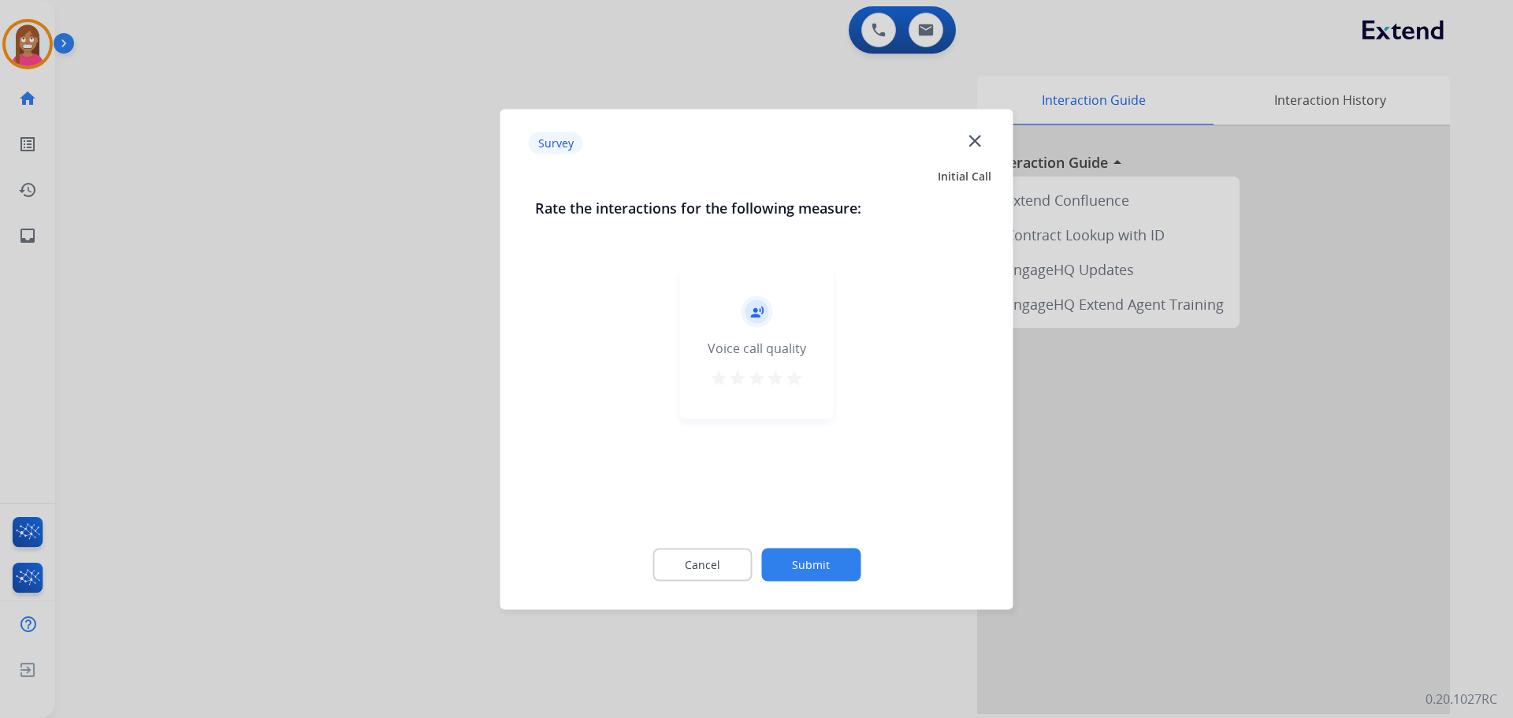
drag, startPoint x: 961, startPoint y: 137, endPoint x: 981, endPoint y: 147, distance: 21.8
click at [981, 147] on div "Survey close" at bounding box center [757, 143] width 494 height 50
click at [981, 147] on mat-icon "close" at bounding box center [974, 140] width 20 height 20
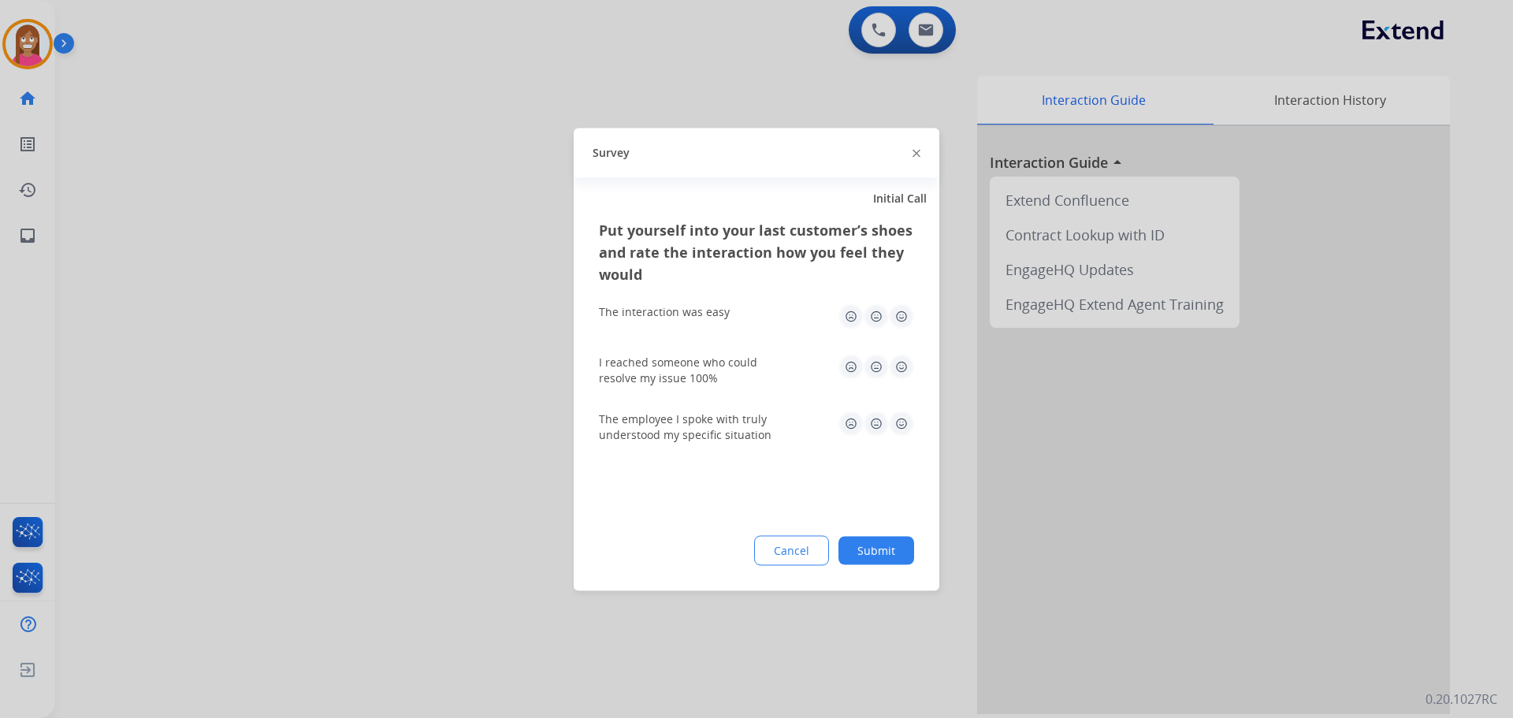
click at [913, 150] on img at bounding box center [916, 154] width 8 height 8
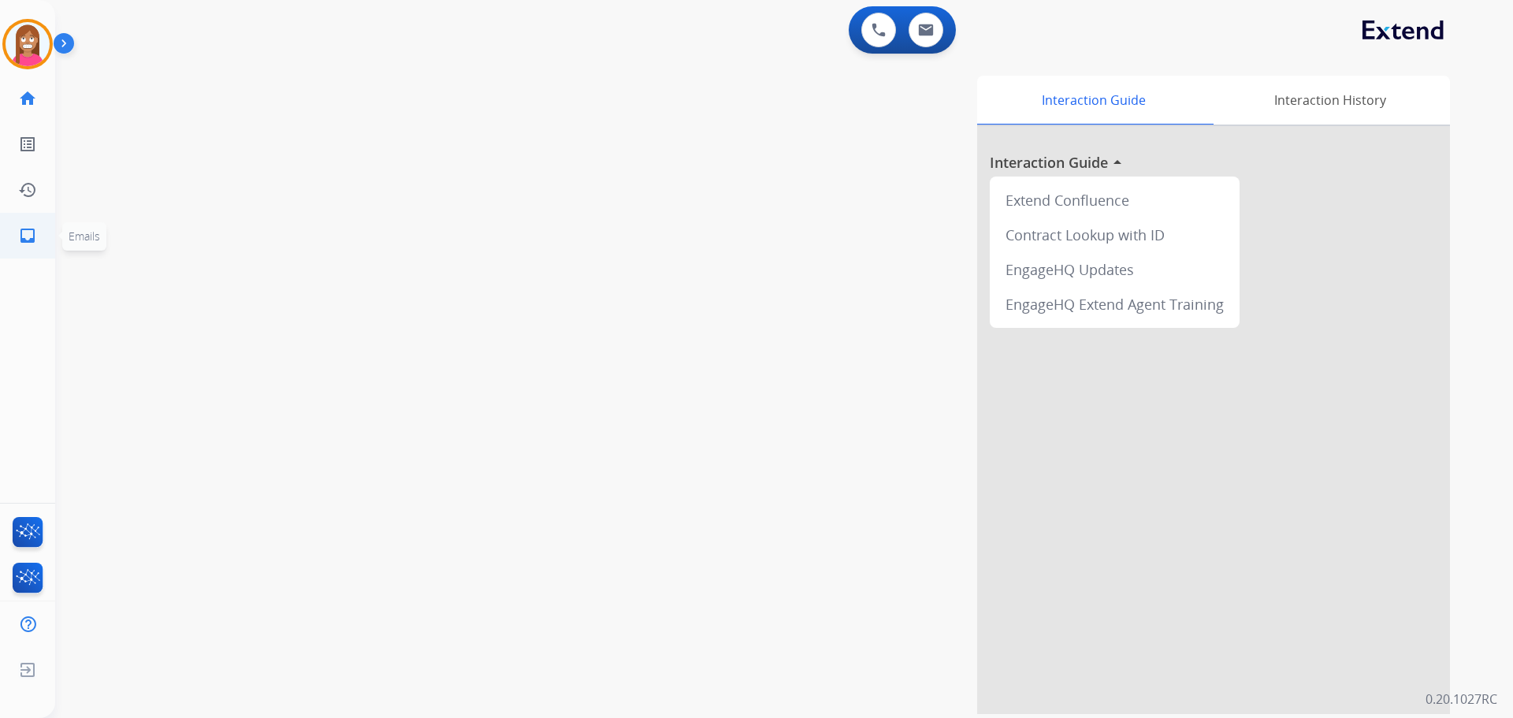
click at [19, 238] on mat-icon "inbox" at bounding box center [27, 235] width 19 height 19
select select "**********"
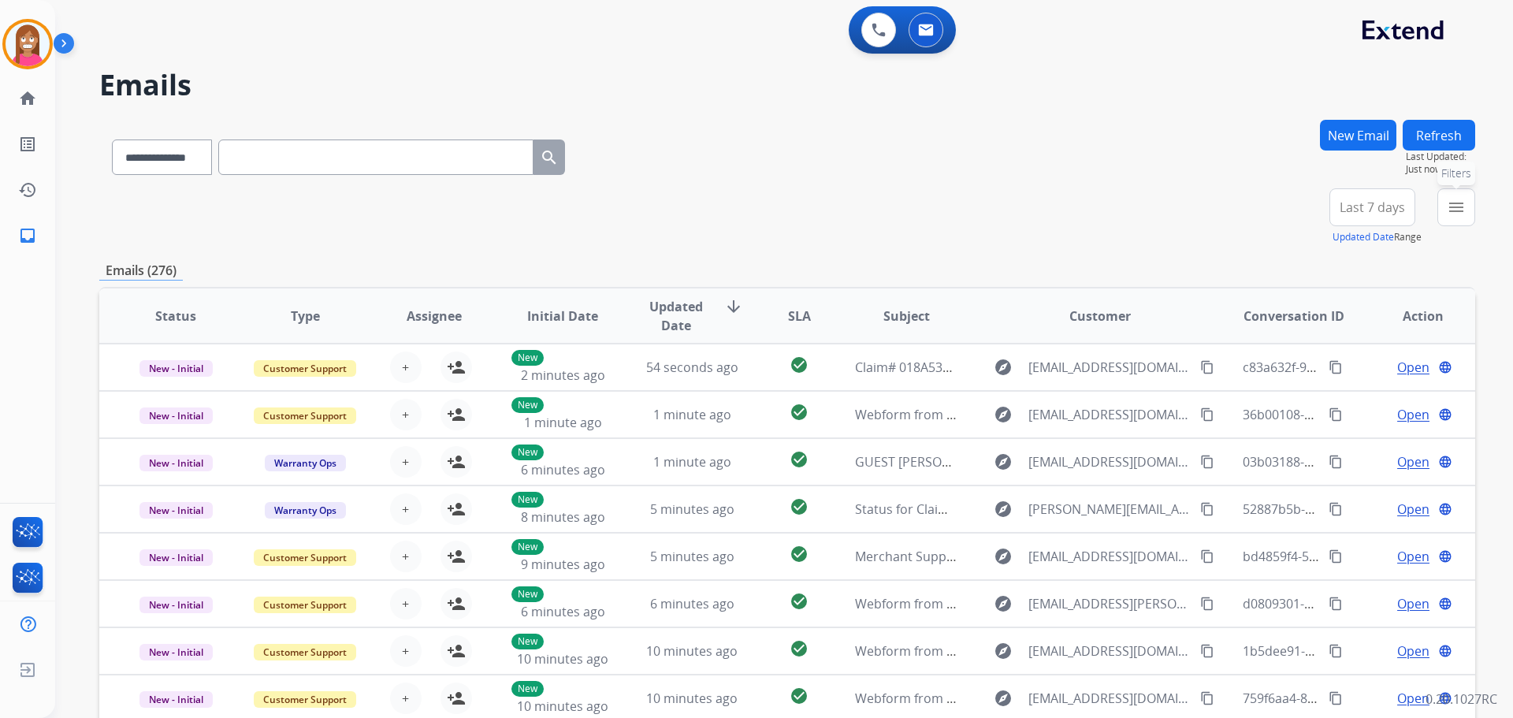
click at [1458, 201] on mat-icon "menu" at bounding box center [1456, 207] width 19 height 19
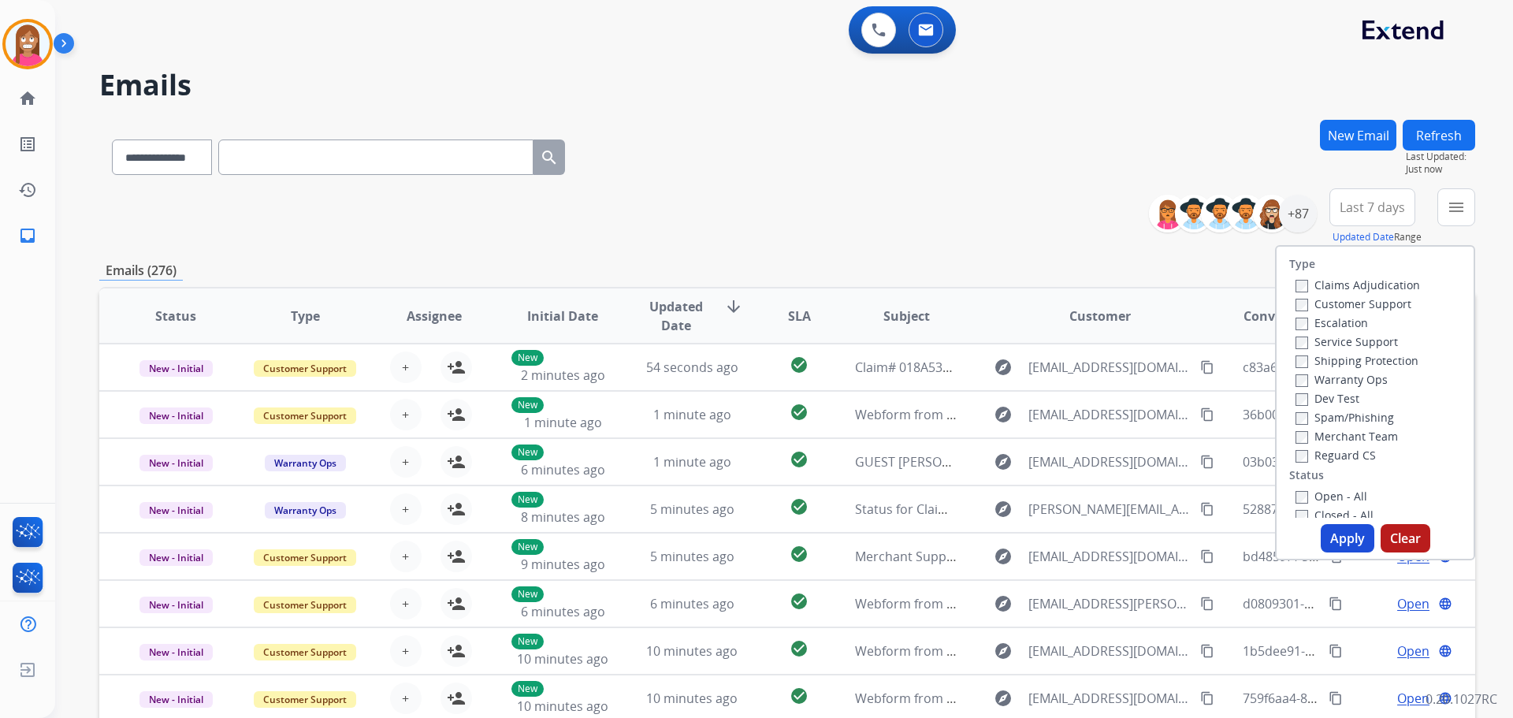
click at [1299, 301] on label "Customer Support" at bounding box center [1353, 303] width 116 height 15
click at [1308, 361] on label "Shipping Protection" at bounding box center [1356, 360] width 123 height 15
click at [1321, 455] on label "Reguard CS" at bounding box center [1335, 455] width 80 height 15
click at [1309, 493] on label "Open - All" at bounding box center [1331, 496] width 72 height 15
click at [1331, 533] on button "Apply" at bounding box center [1348, 538] width 54 height 28
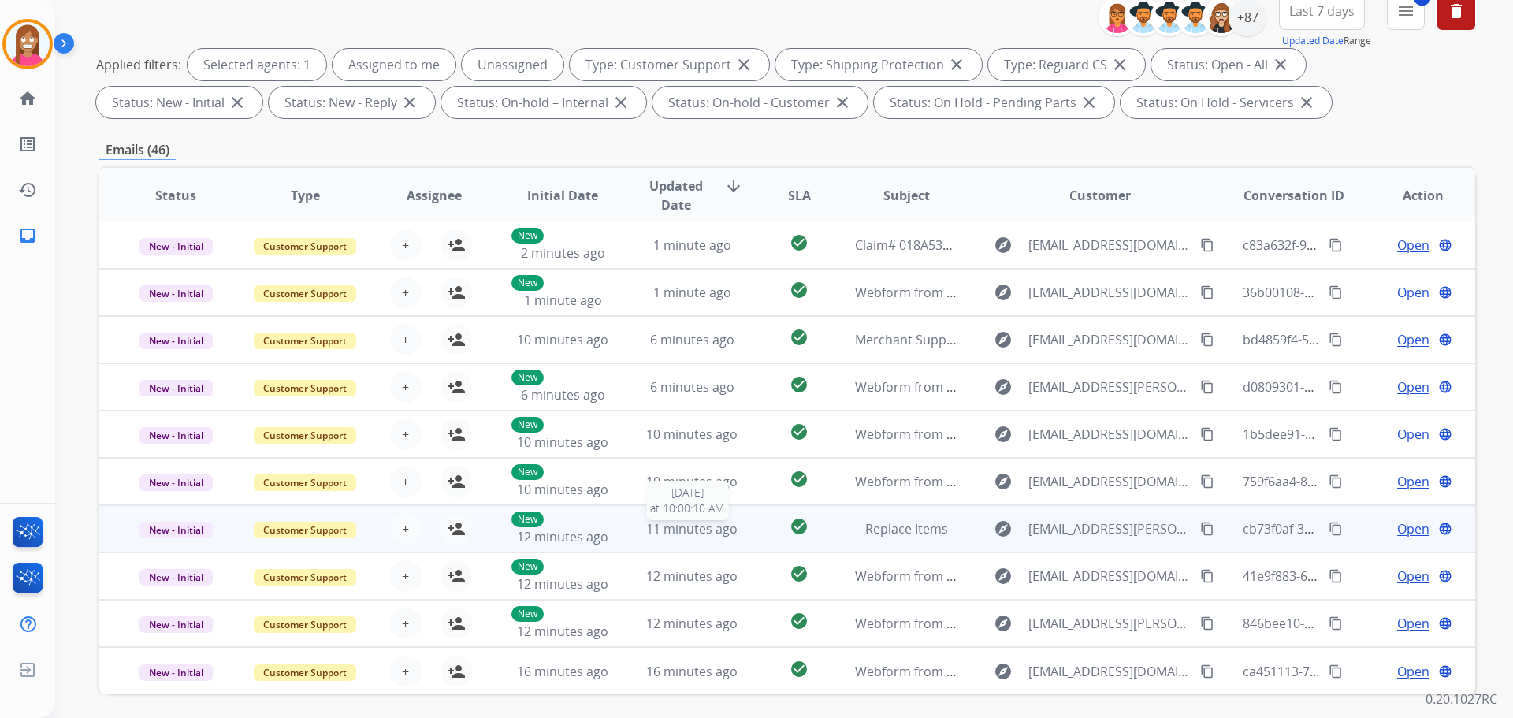
scroll to position [254, 0]
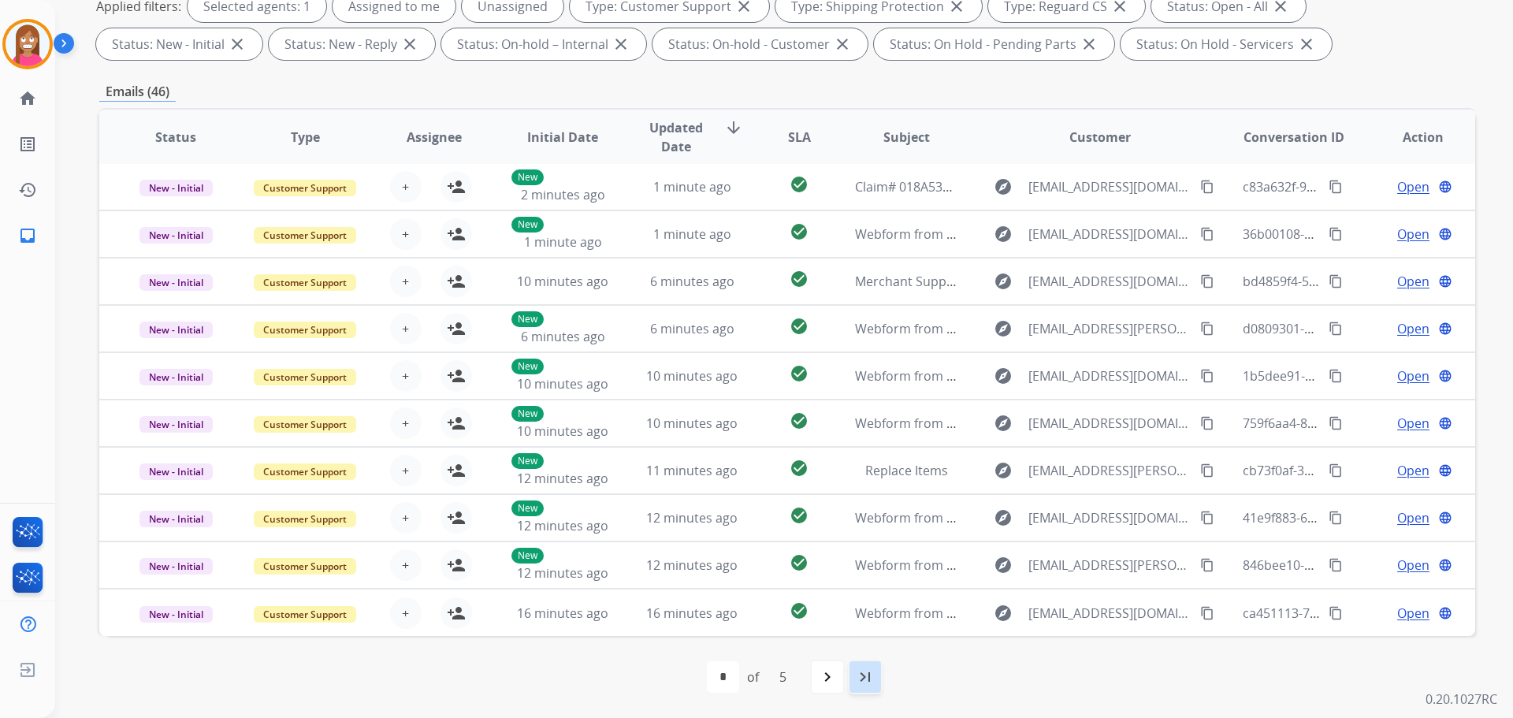
click at [861, 679] on mat-icon "last_page" at bounding box center [865, 676] width 19 height 19
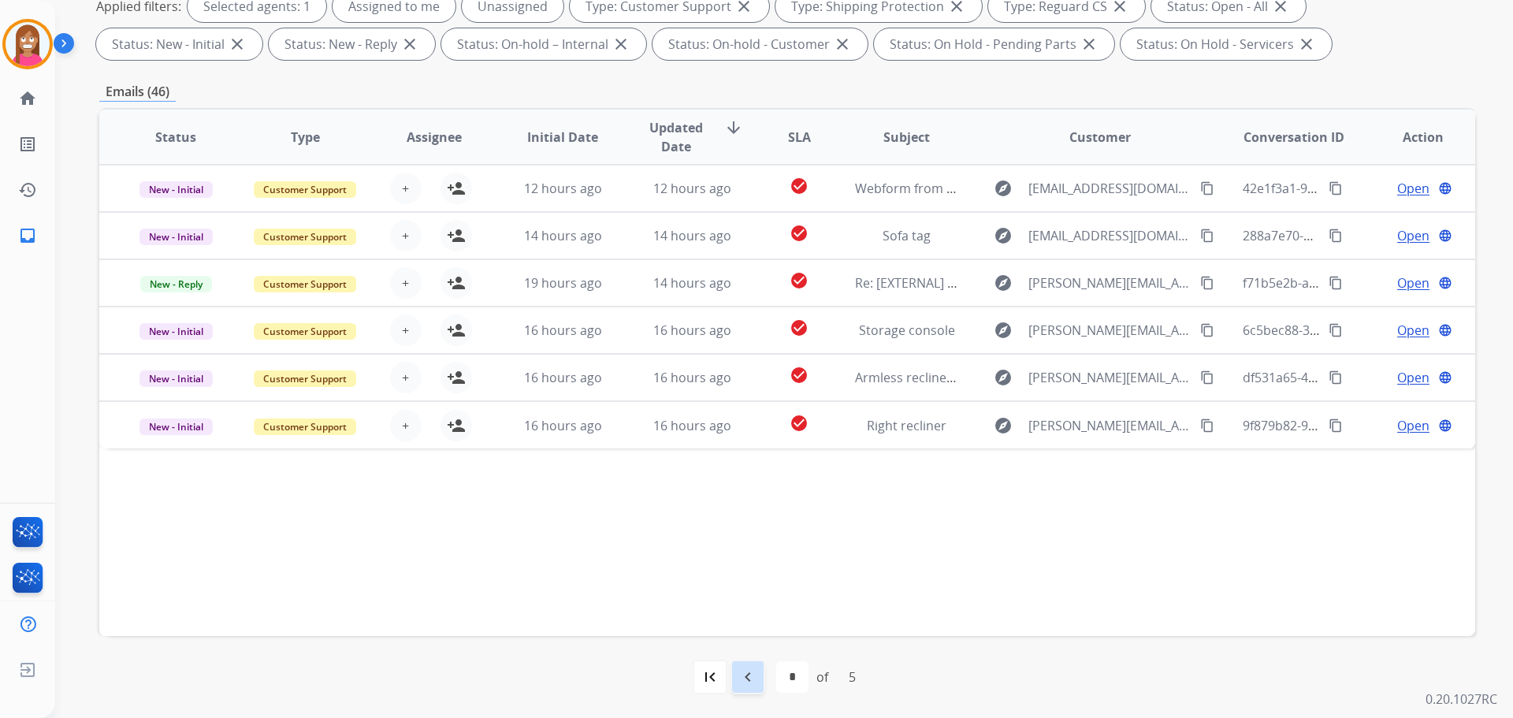
click at [751, 678] on mat-icon "navigate_before" at bounding box center [747, 676] width 19 height 19
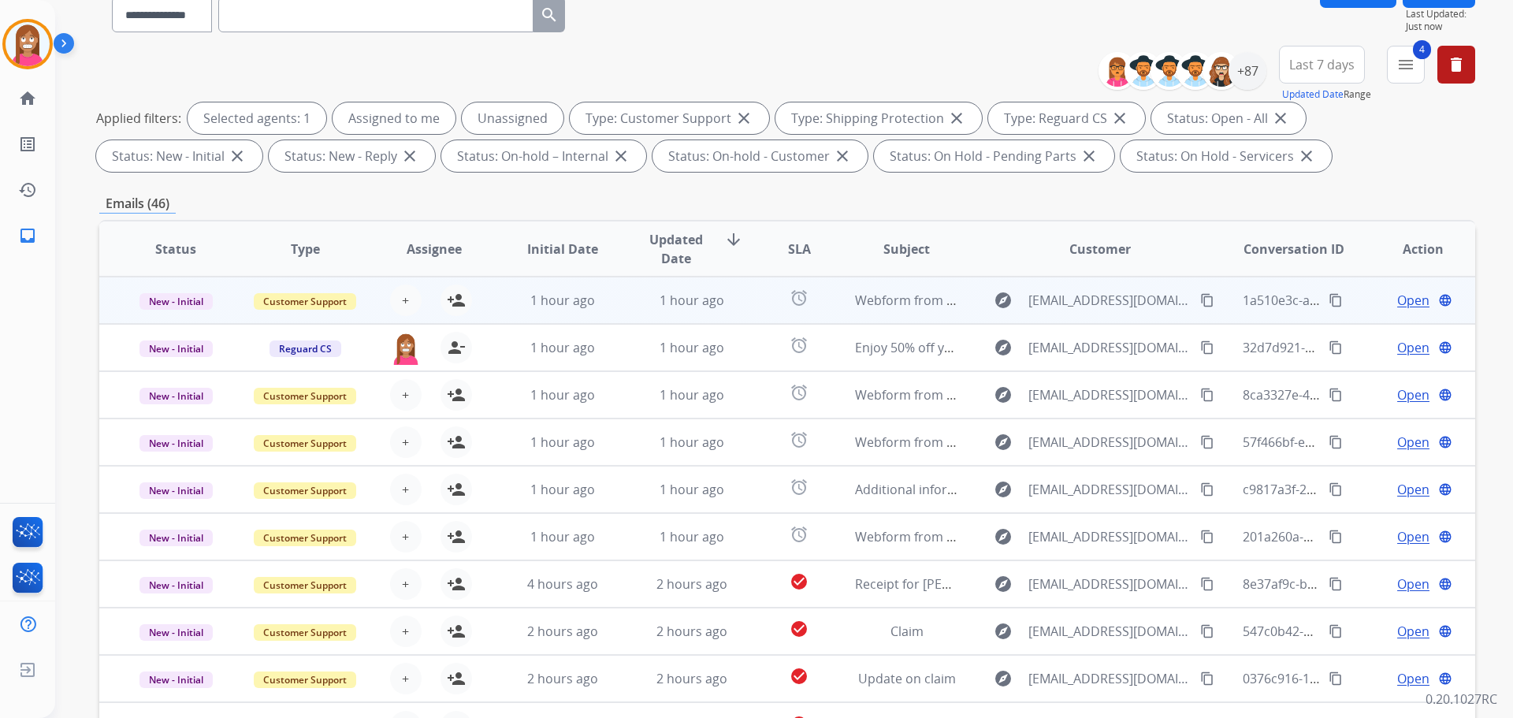
scroll to position [158, 0]
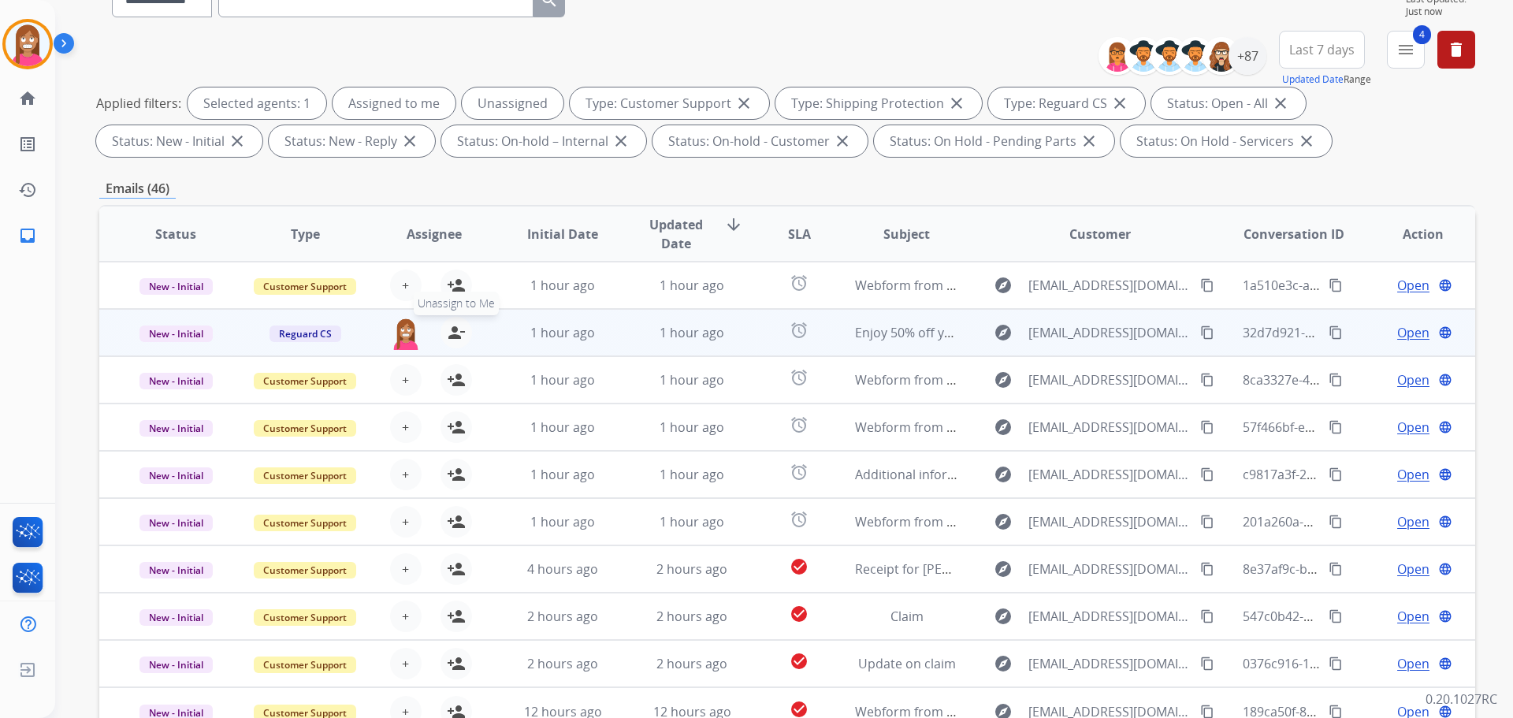
click at [450, 334] on mat-icon "person_remove" at bounding box center [456, 332] width 19 height 19
click at [450, 334] on mat-icon "person_add" at bounding box center [456, 332] width 19 height 19
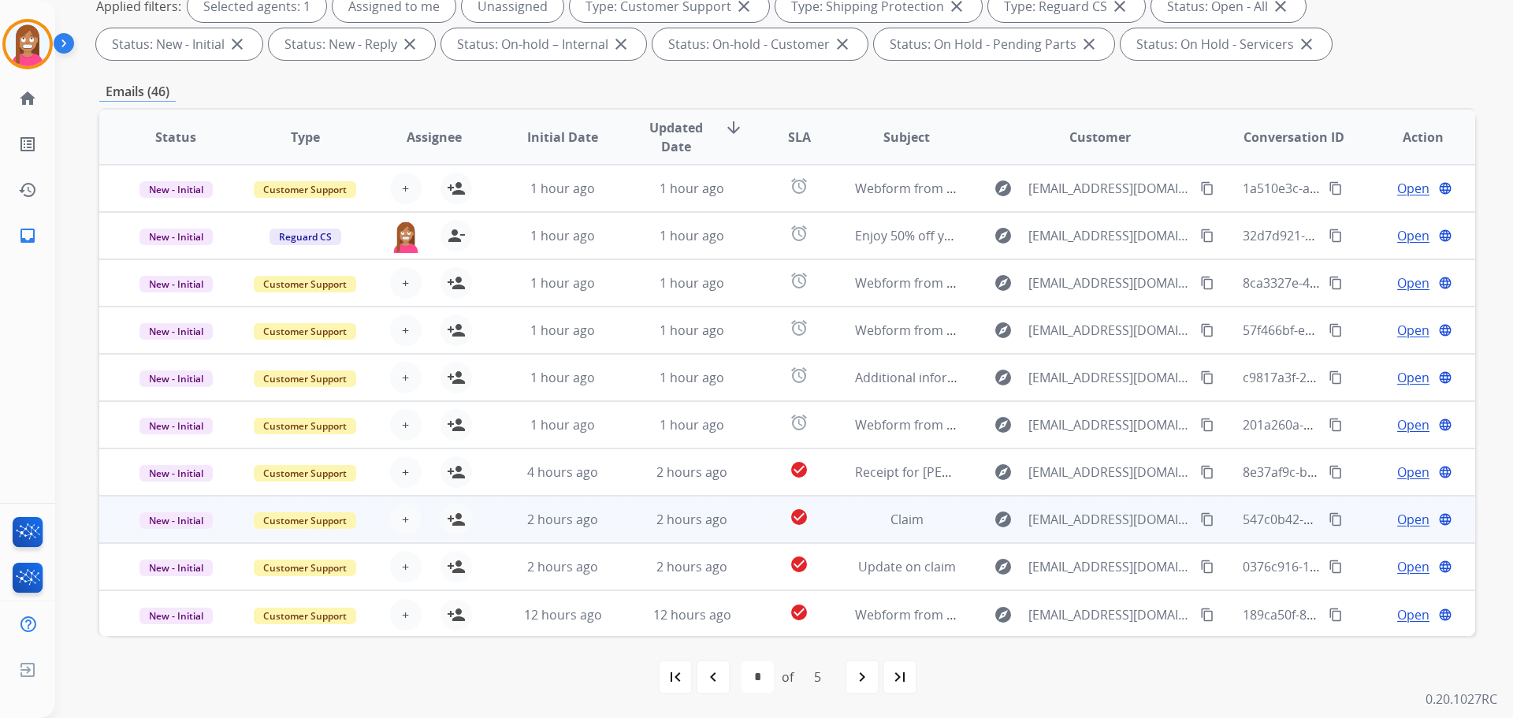
scroll to position [2, 0]
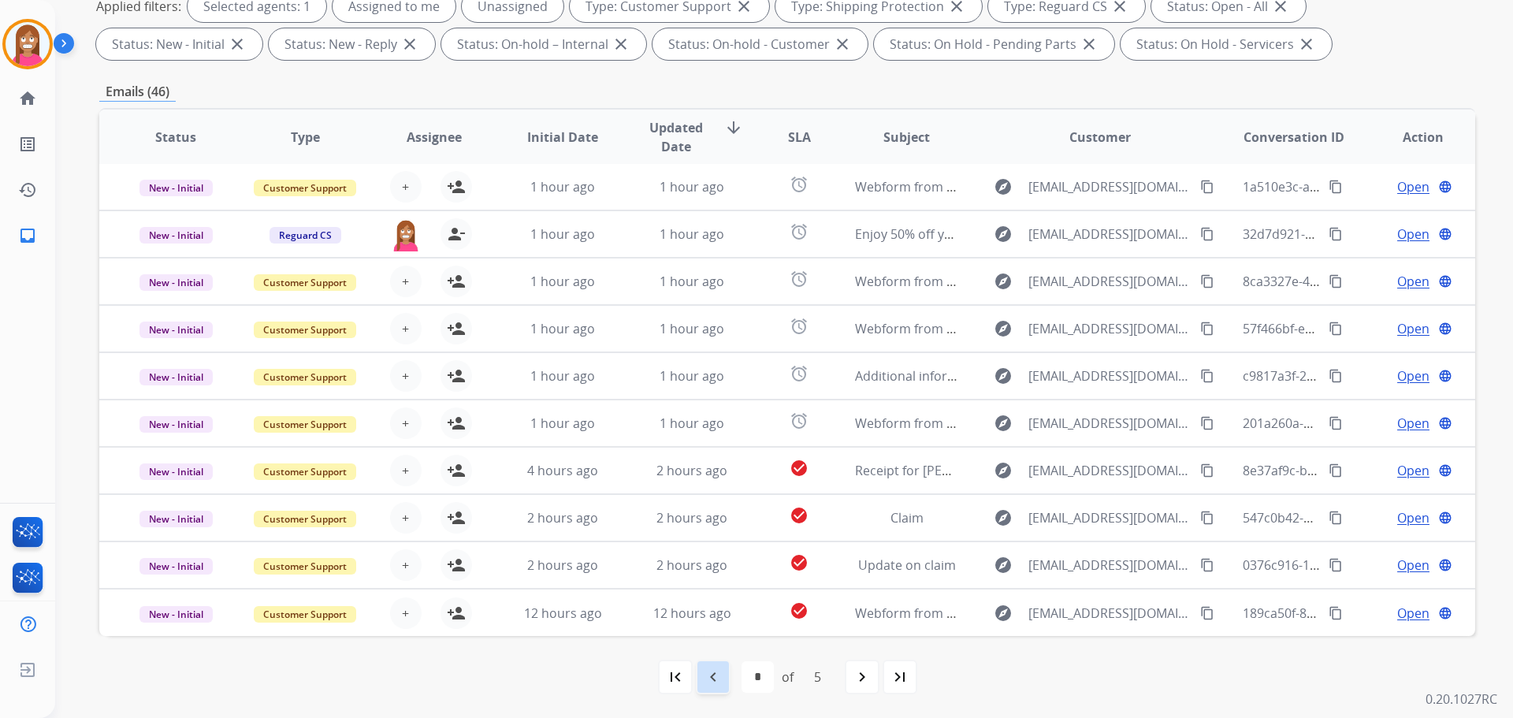
click at [715, 683] on mat-icon "navigate_before" at bounding box center [713, 676] width 19 height 19
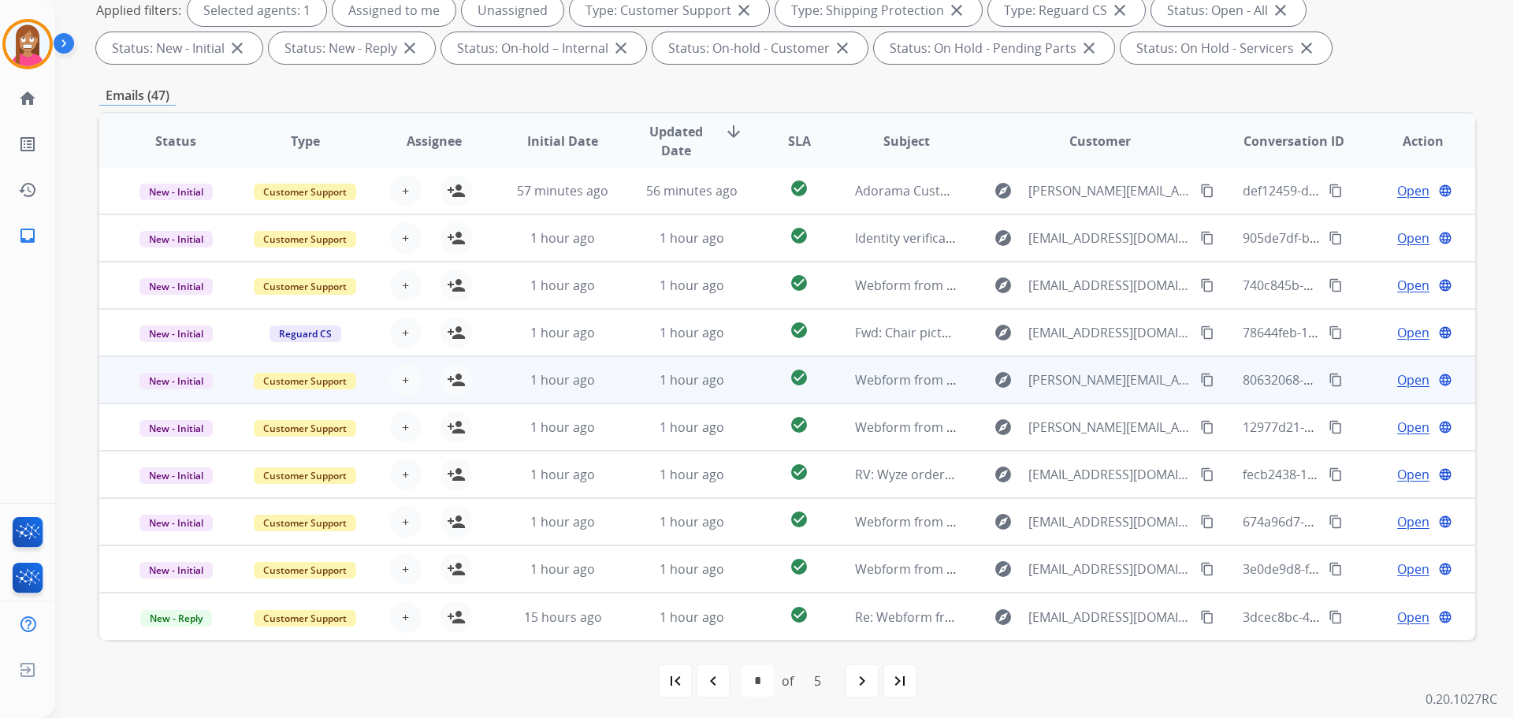
scroll to position [254, 0]
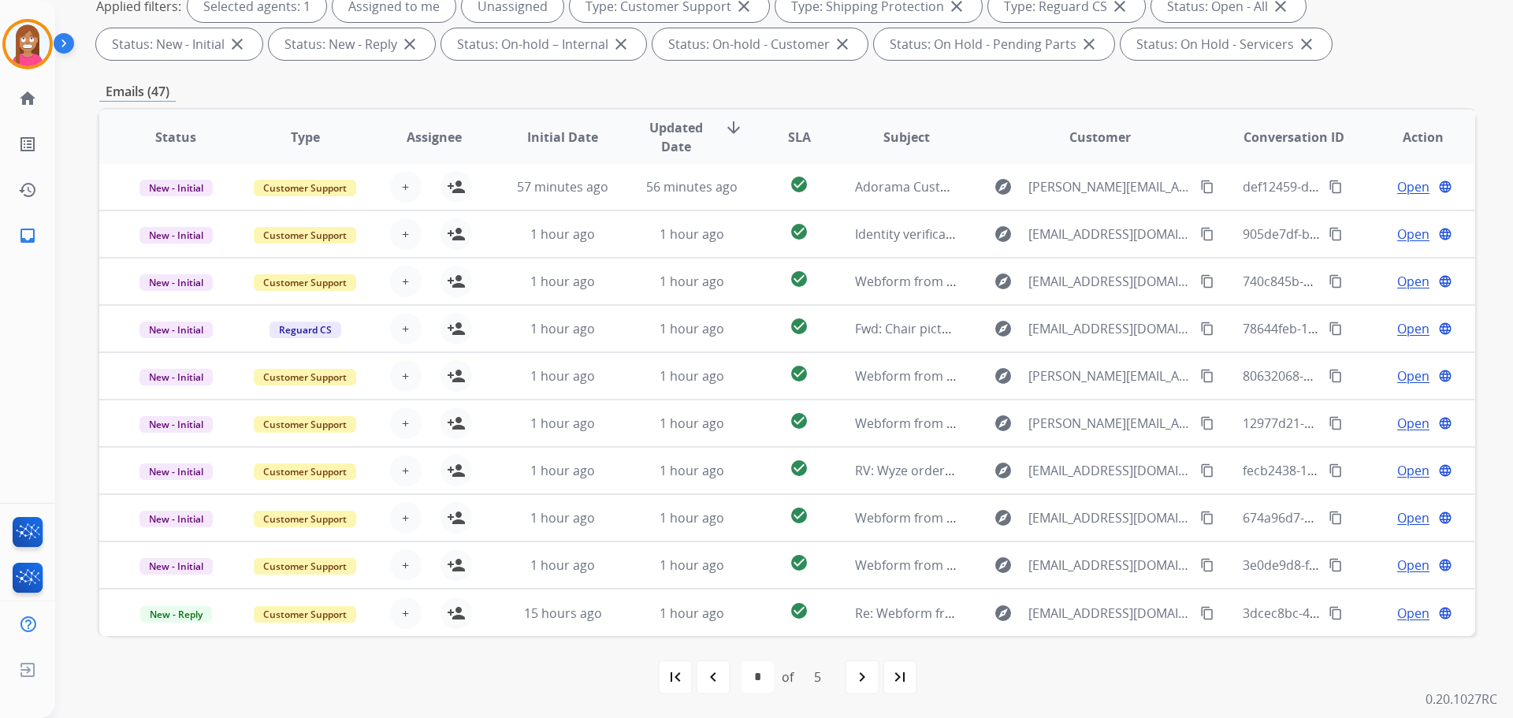
click at [712, 667] on div "navigate_before" at bounding box center [713, 676] width 35 height 35
select select "*"
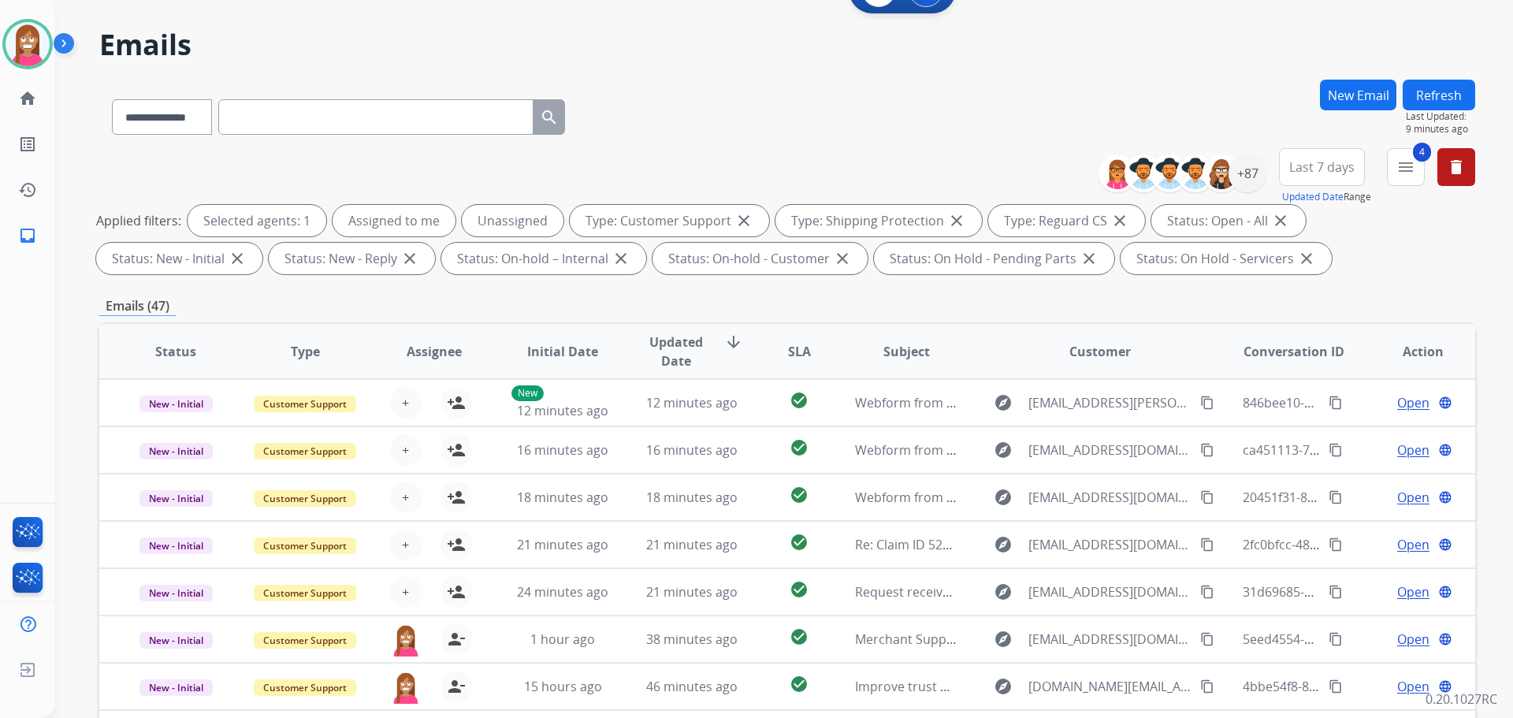
scroll to position [18, 0]
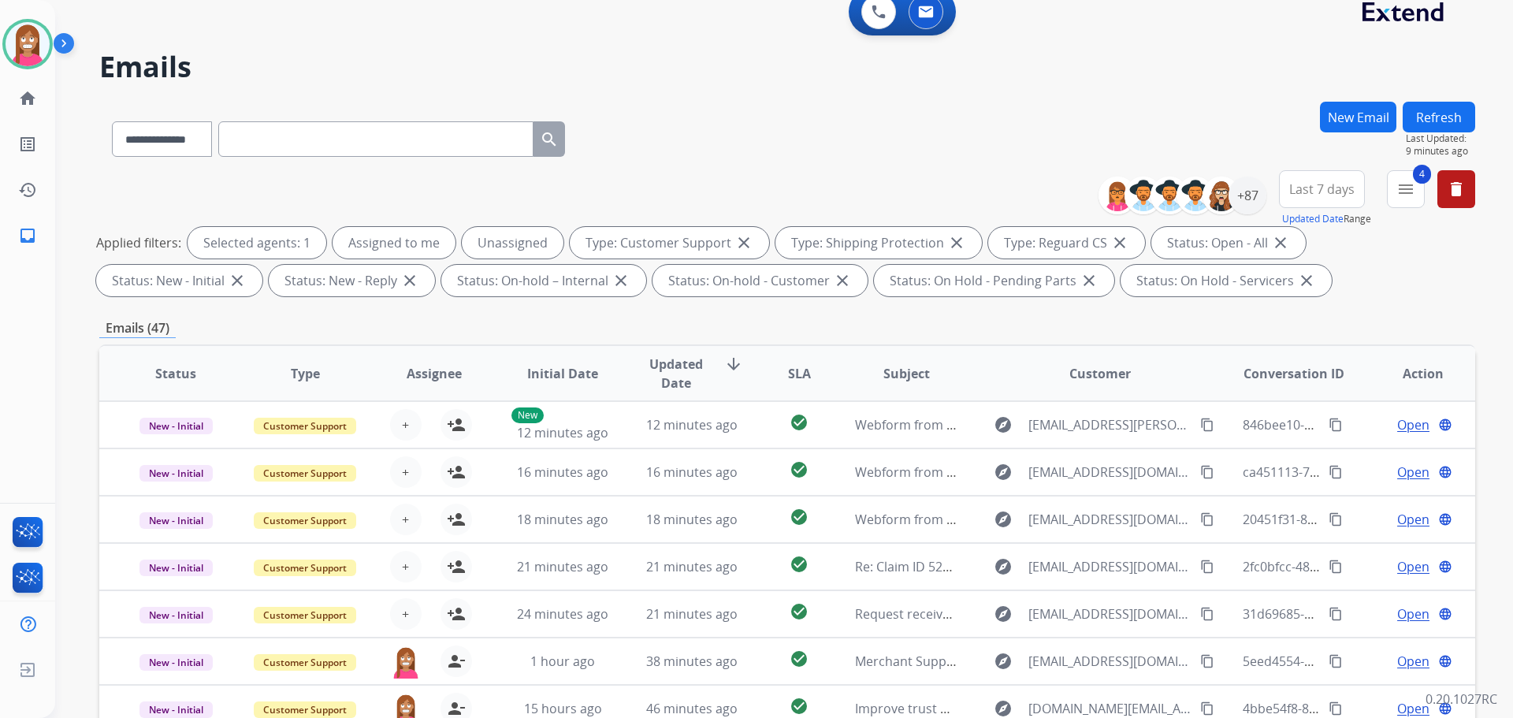
click at [1422, 116] on button "Refresh" at bounding box center [1438, 117] width 72 height 31
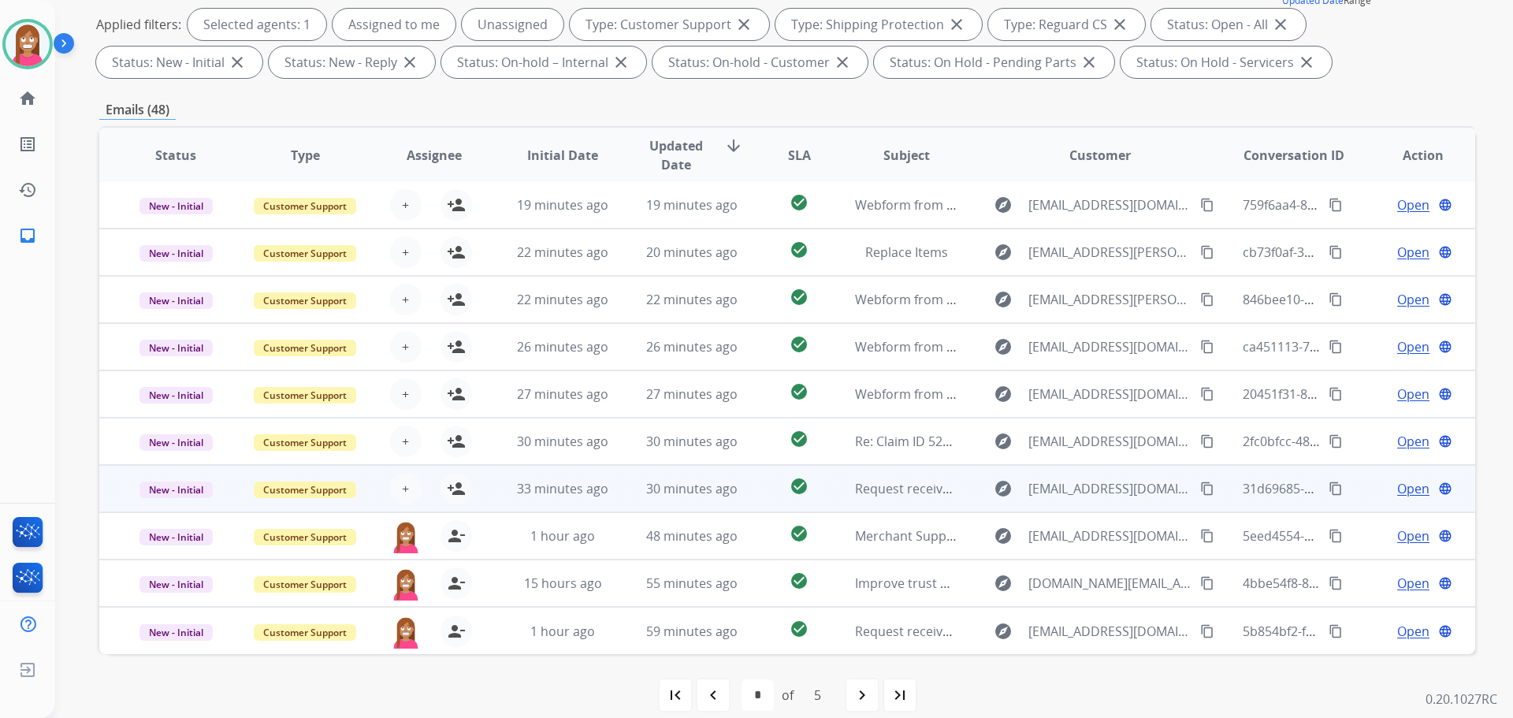
scroll to position [254, 0]
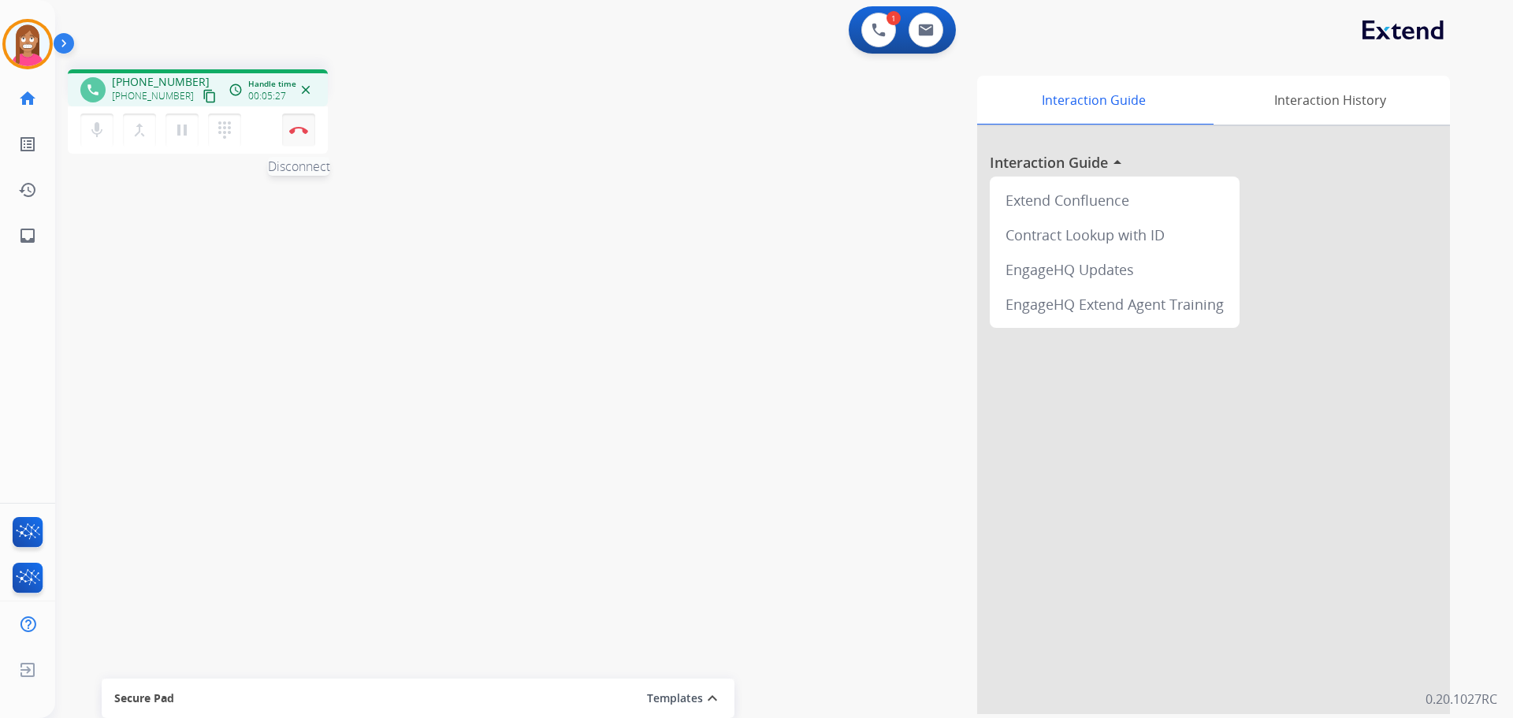
click at [295, 131] on img at bounding box center [298, 130] width 19 height 8
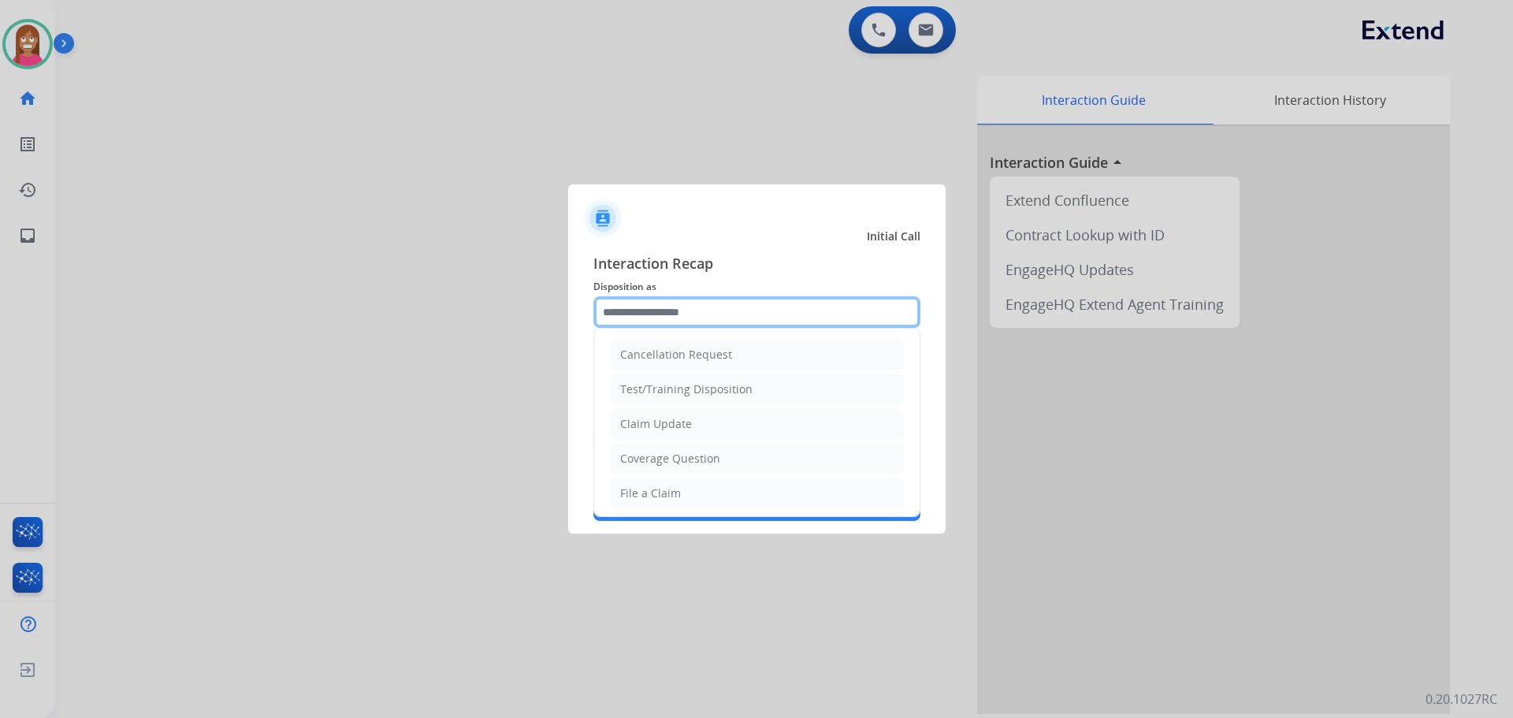
click at [629, 314] on input "text" at bounding box center [756, 312] width 327 height 32
click at [652, 432] on div "Claim Update" at bounding box center [656, 424] width 72 height 16
type input "**********"
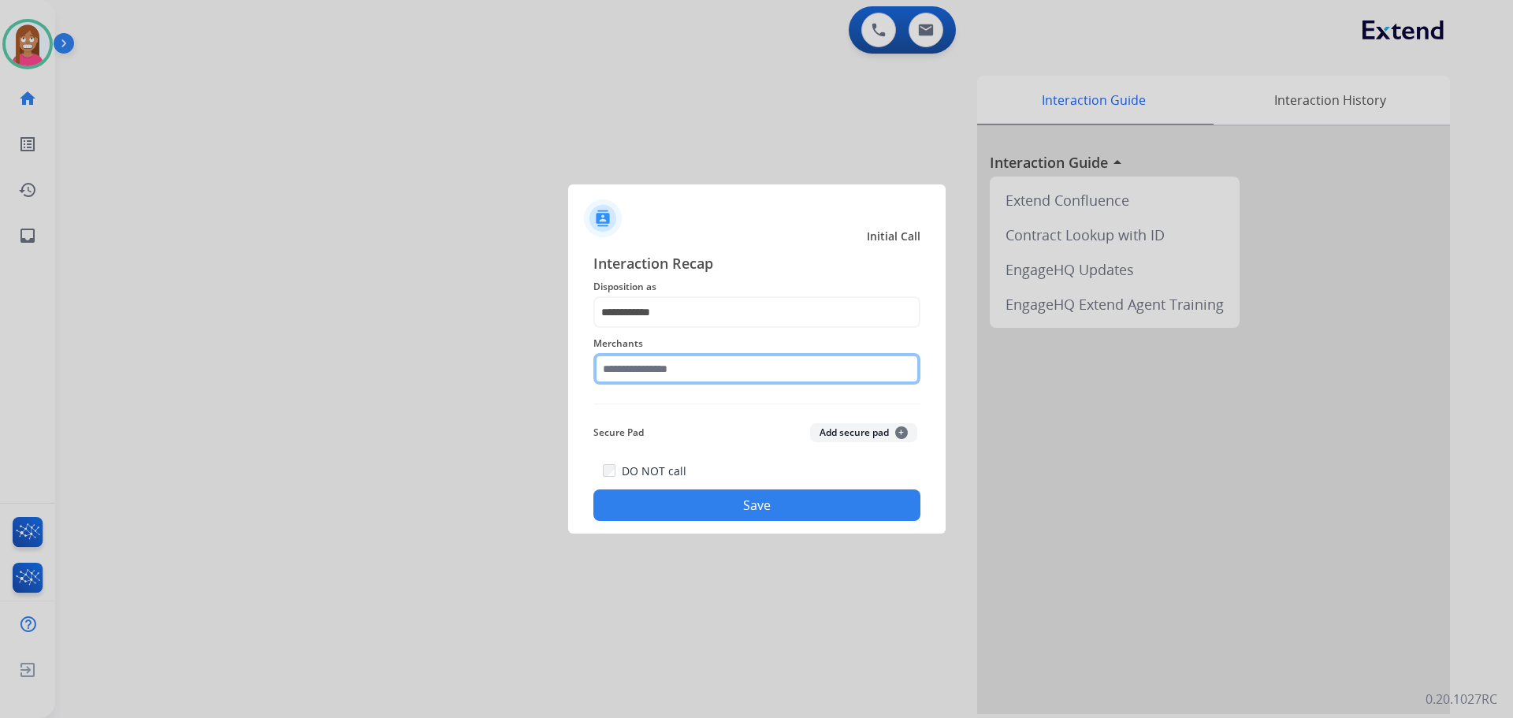
click at [637, 377] on input "text" at bounding box center [756, 369] width 327 height 32
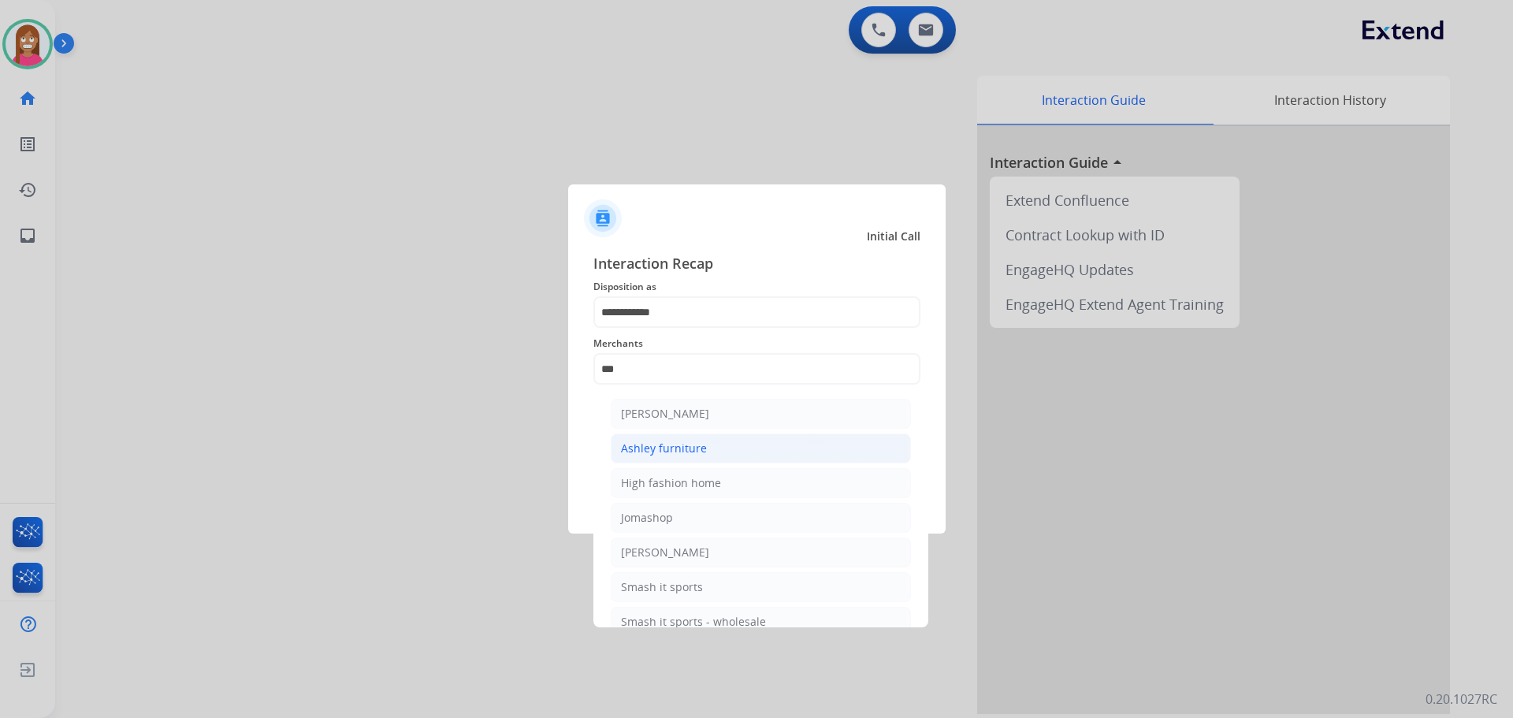
click at [653, 453] on div "Ashley furniture" at bounding box center [664, 448] width 86 height 16
type input "**********"
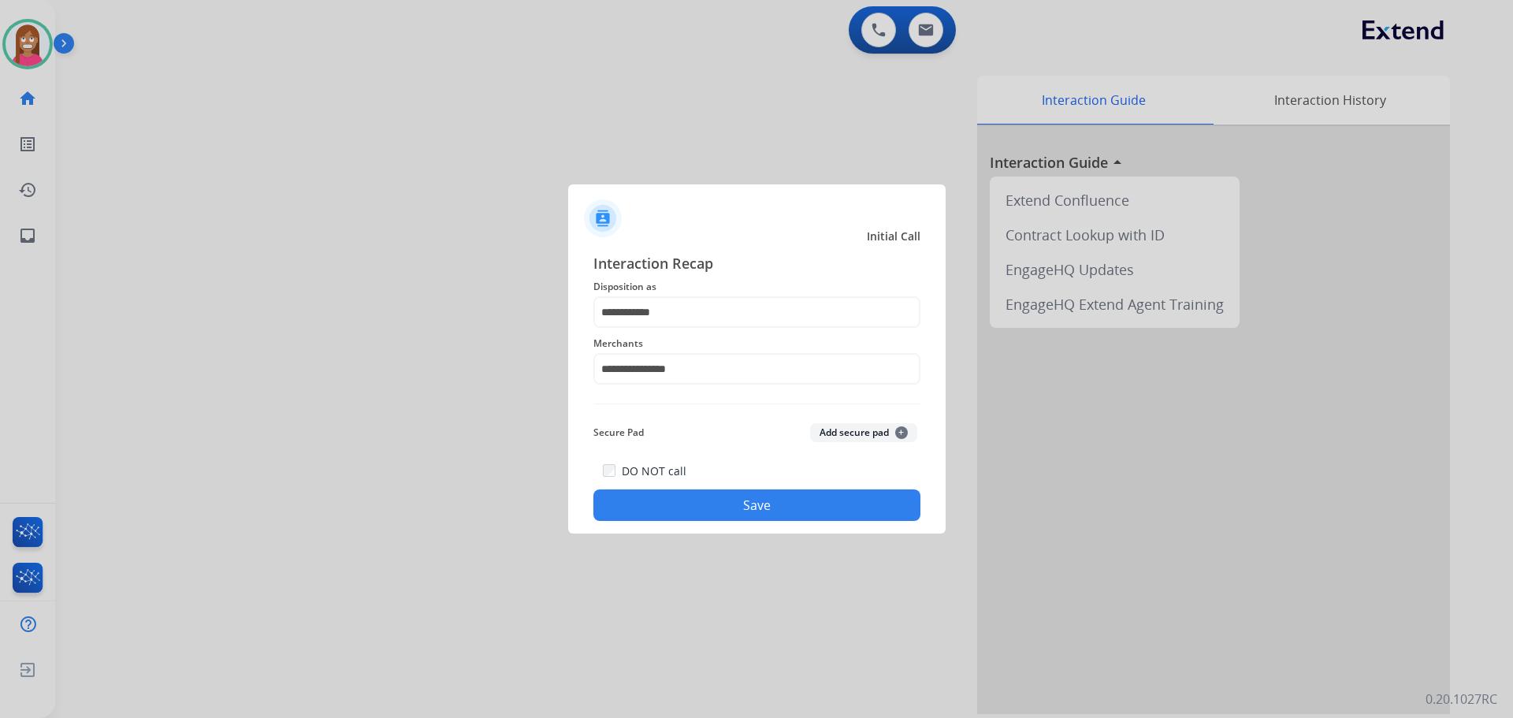
click at [681, 500] on button "Save" at bounding box center [756, 505] width 327 height 32
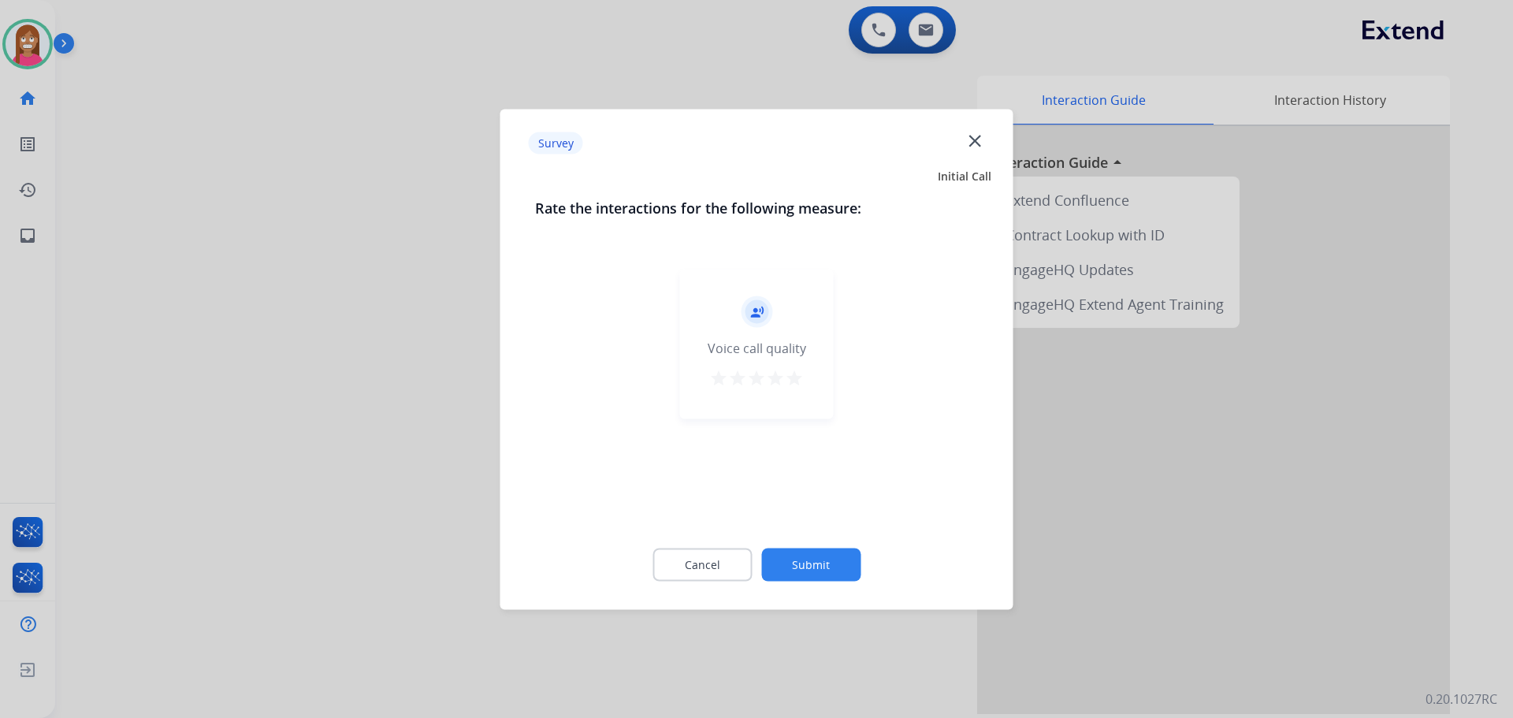
click at [973, 139] on mat-icon "close" at bounding box center [974, 140] width 20 height 20
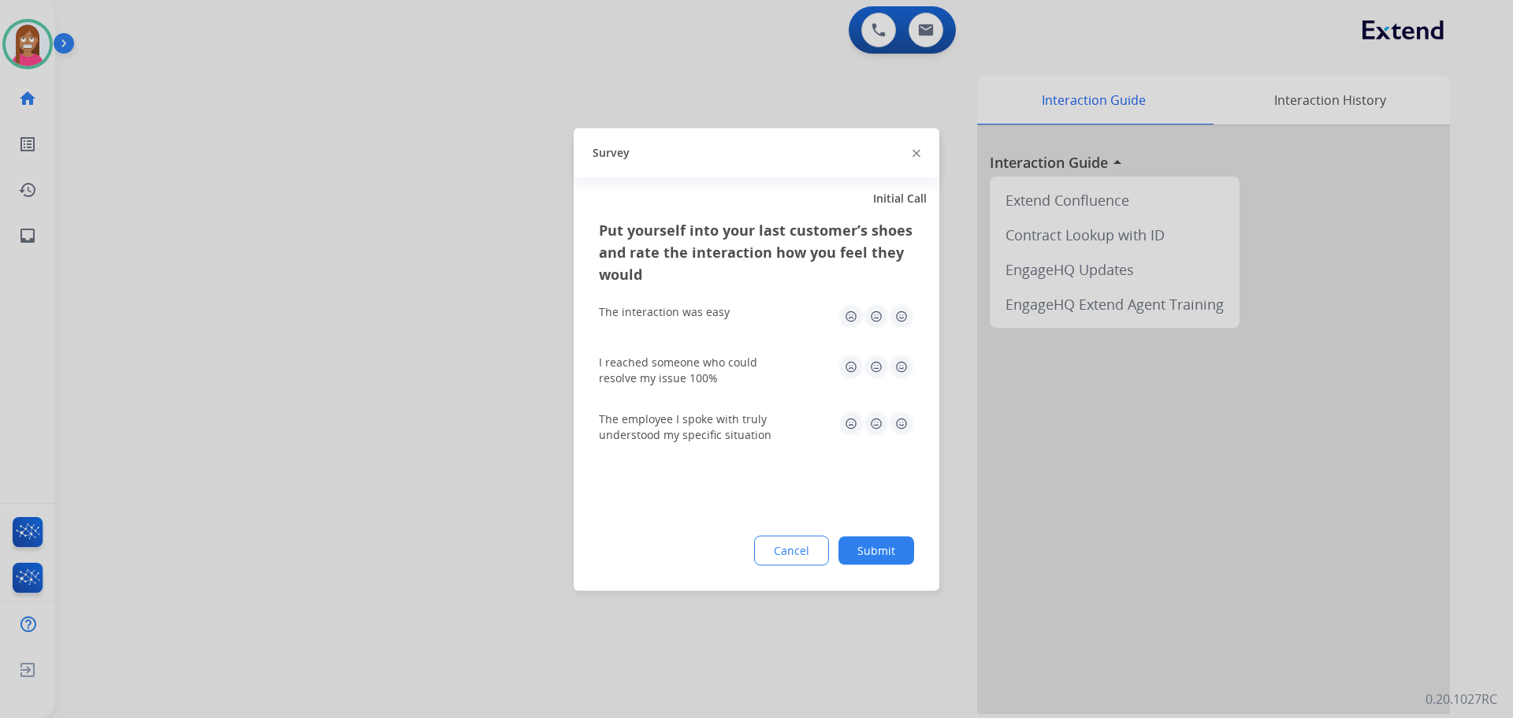
click at [911, 153] on div "Survey" at bounding box center [757, 153] width 366 height 50
click at [916, 154] on img at bounding box center [916, 154] width 8 height 8
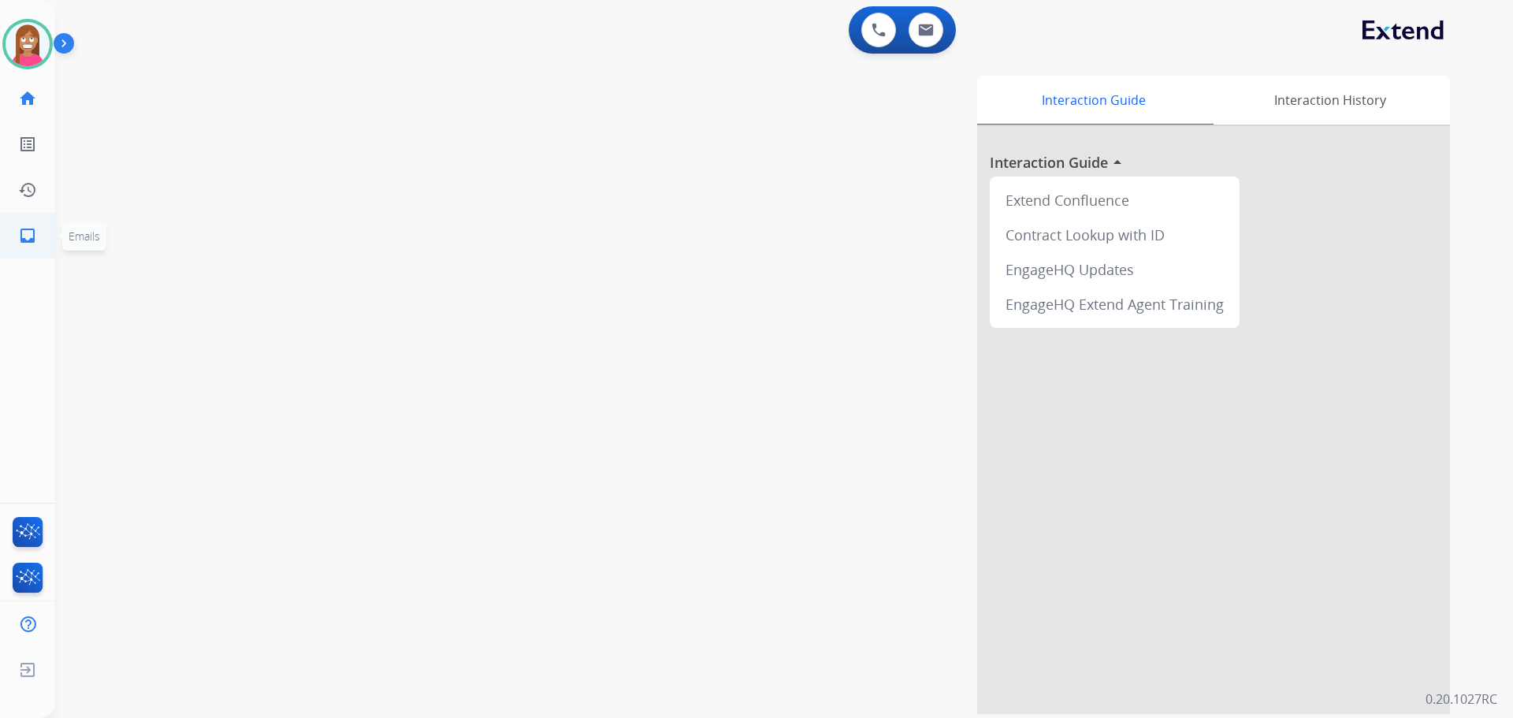
click at [31, 240] on mat-icon "inbox" at bounding box center [27, 235] width 19 height 19
select select "**********"
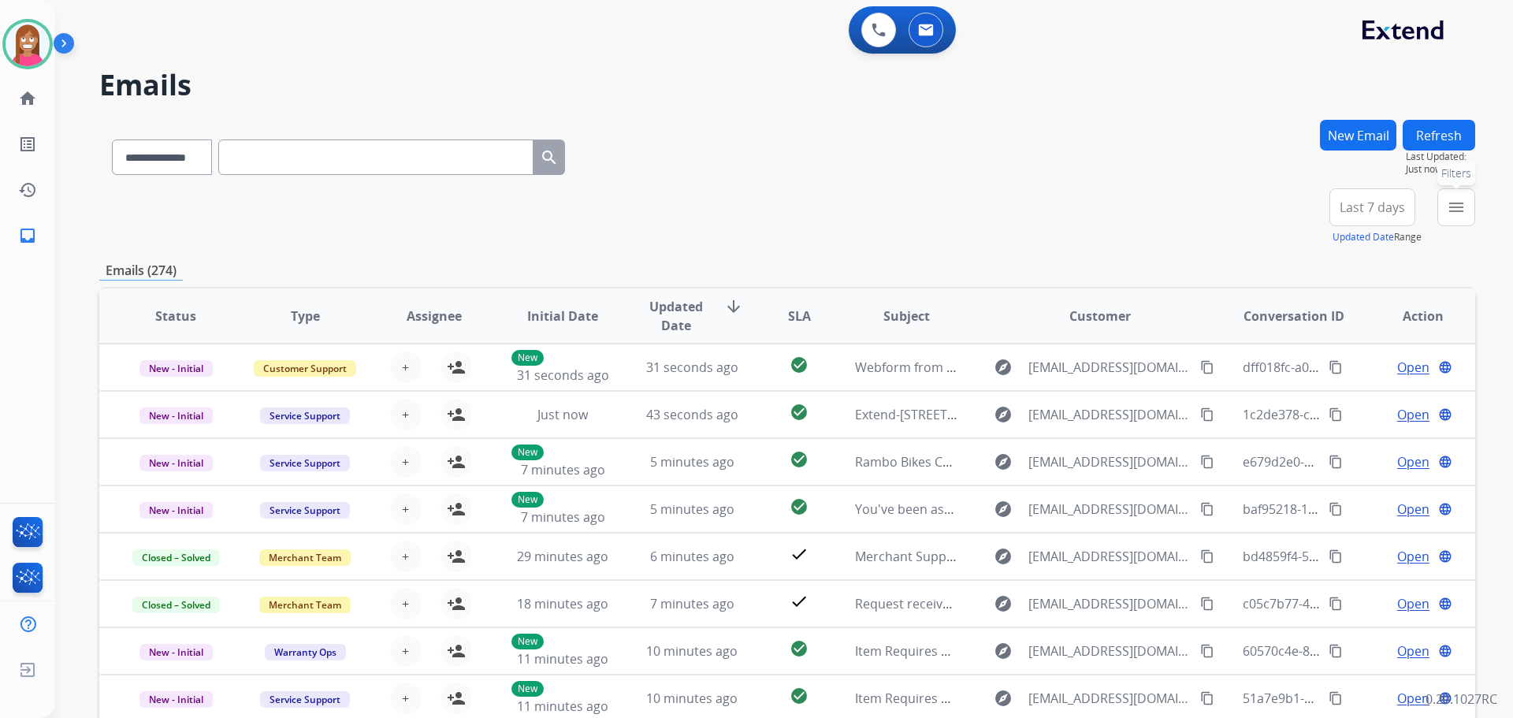
click at [1448, 205] on mat-icon "menu" at bounding box center [1456, 207] width 19 height 19
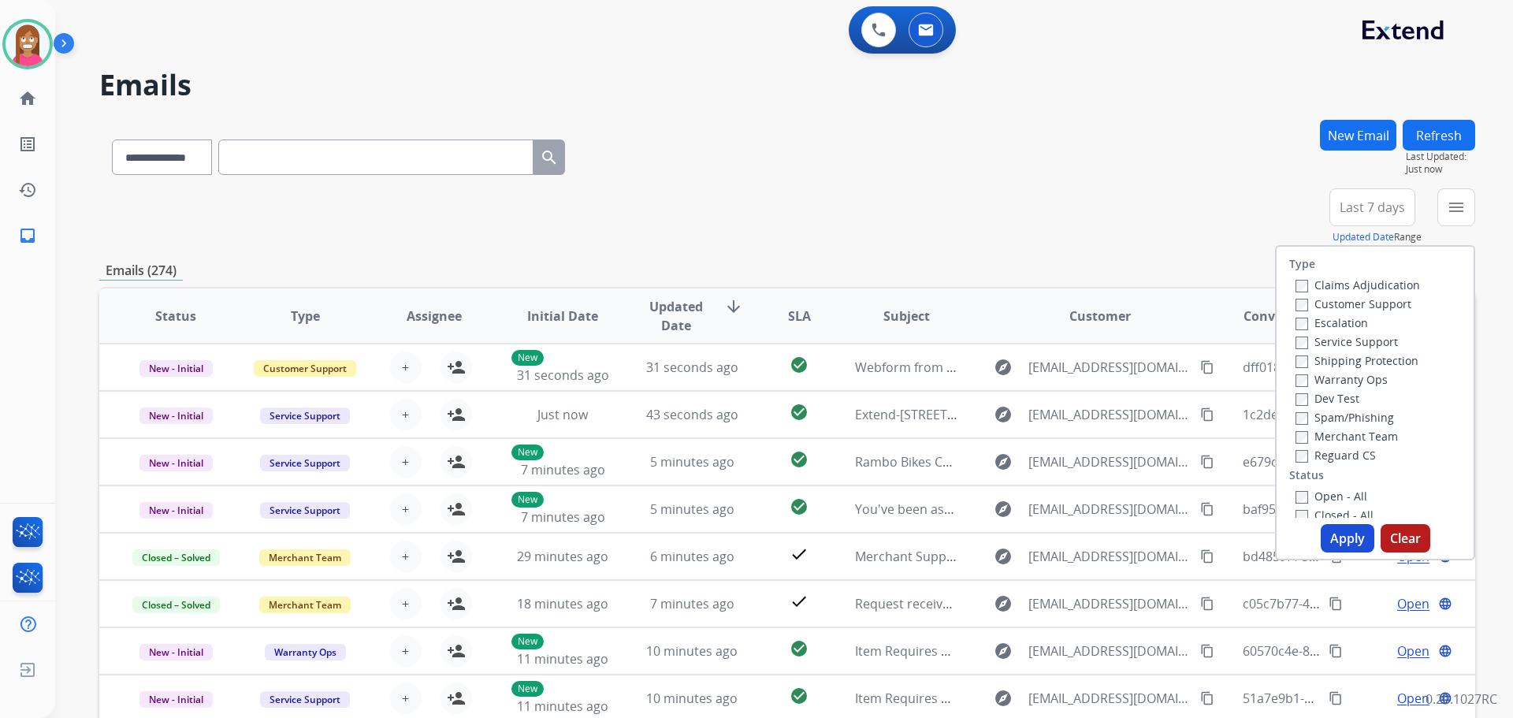
click at [1310, 303] on label "Customer Support" at bounding box center [1353, 303] width 116 height 15
click at [1319, 353] on label "Shipping Protection" at bounding box center [1356, 360] width 123 height 15
click at [1306, 456] on label "Reguard CS" at bounding box center [1335, 455] width 80 height 15
click at [1315, 496] on label "Open - All" at bounding box center [1331, 496] width 72 height 15
click at [1332, 535] on button "Apply" at bounding box center [1348, 538] width 54 height 28
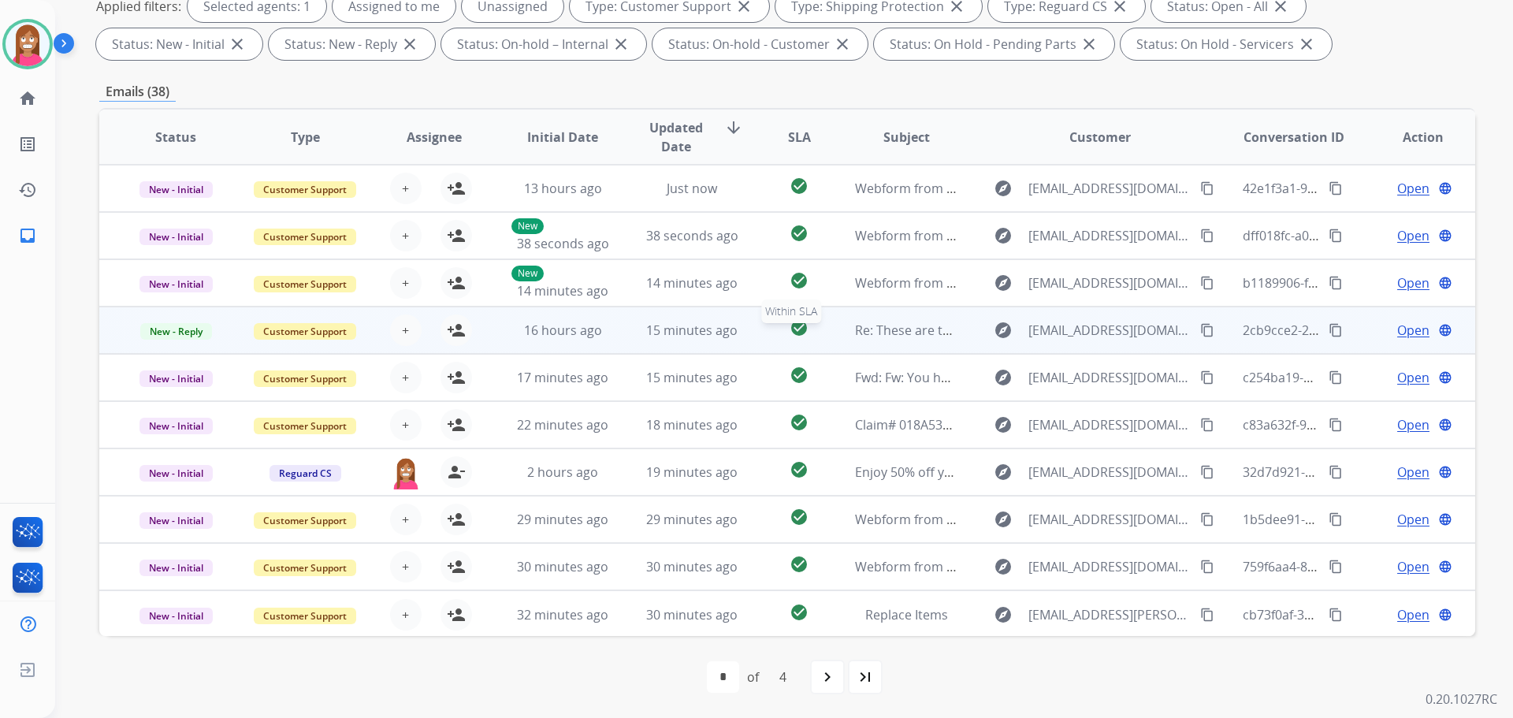
scroll to position [2, 0]
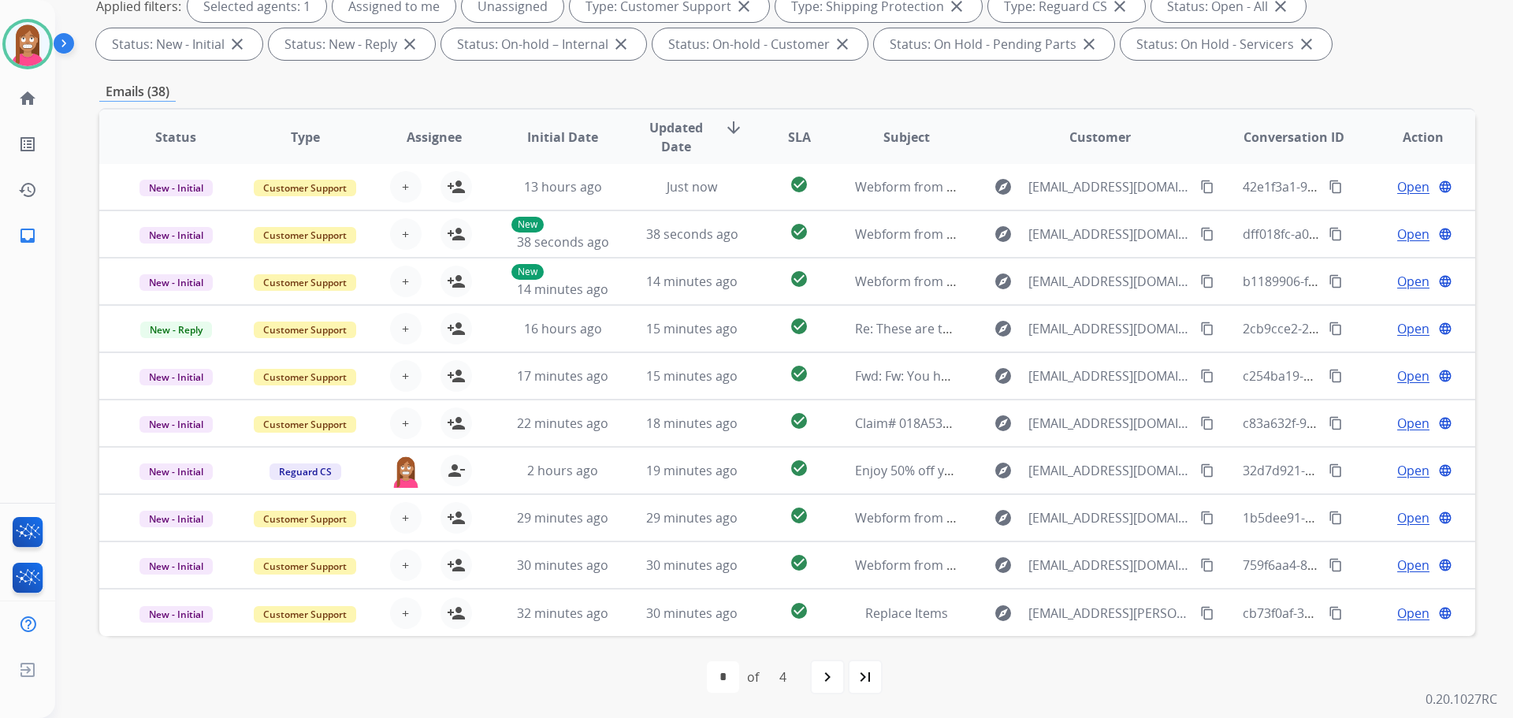
click at [841, 667] on div "navigate_next" at bounding box center [827, 676] width 35 height 35
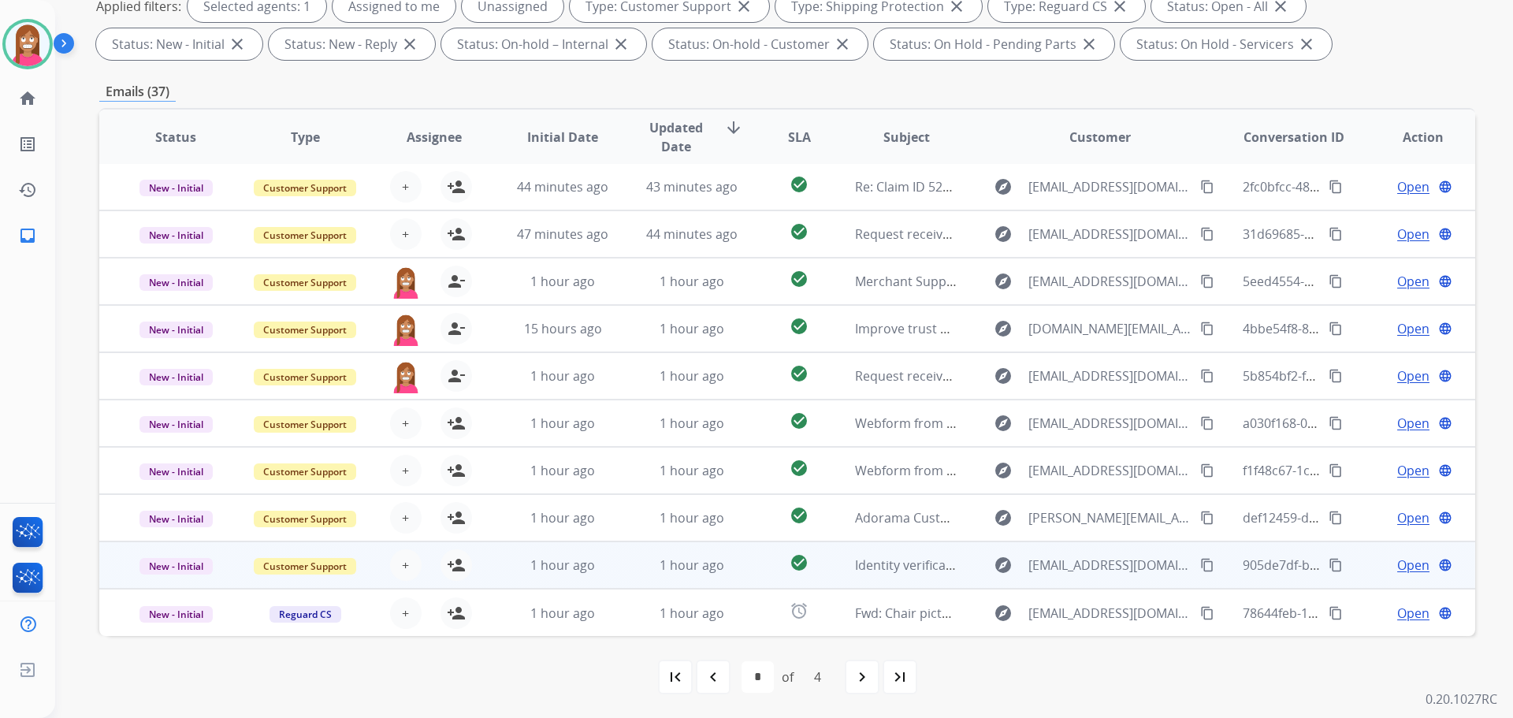
scroll to position [0, 0]
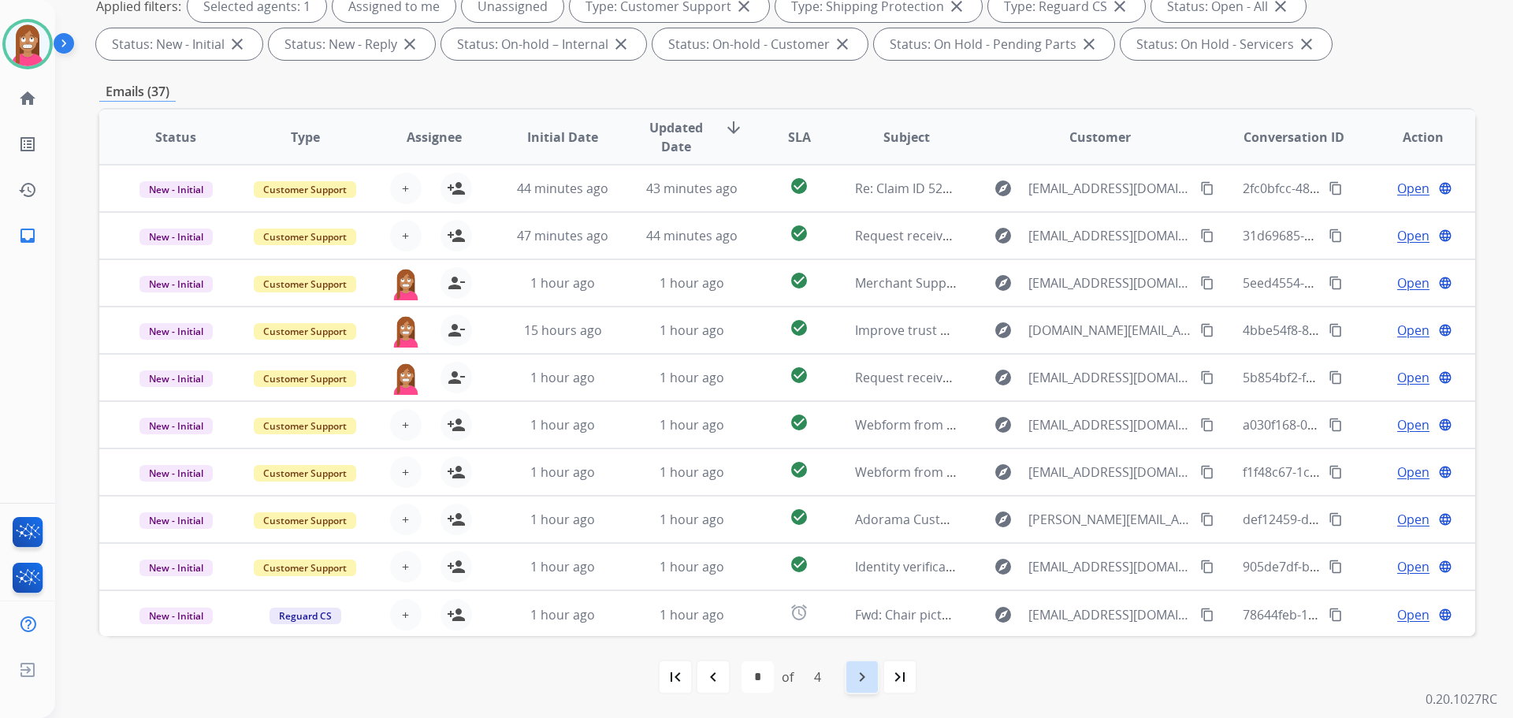
click at [864, 678] on mat-icon "navigate_next" at bounding box center [862, 676] width 19 height 19
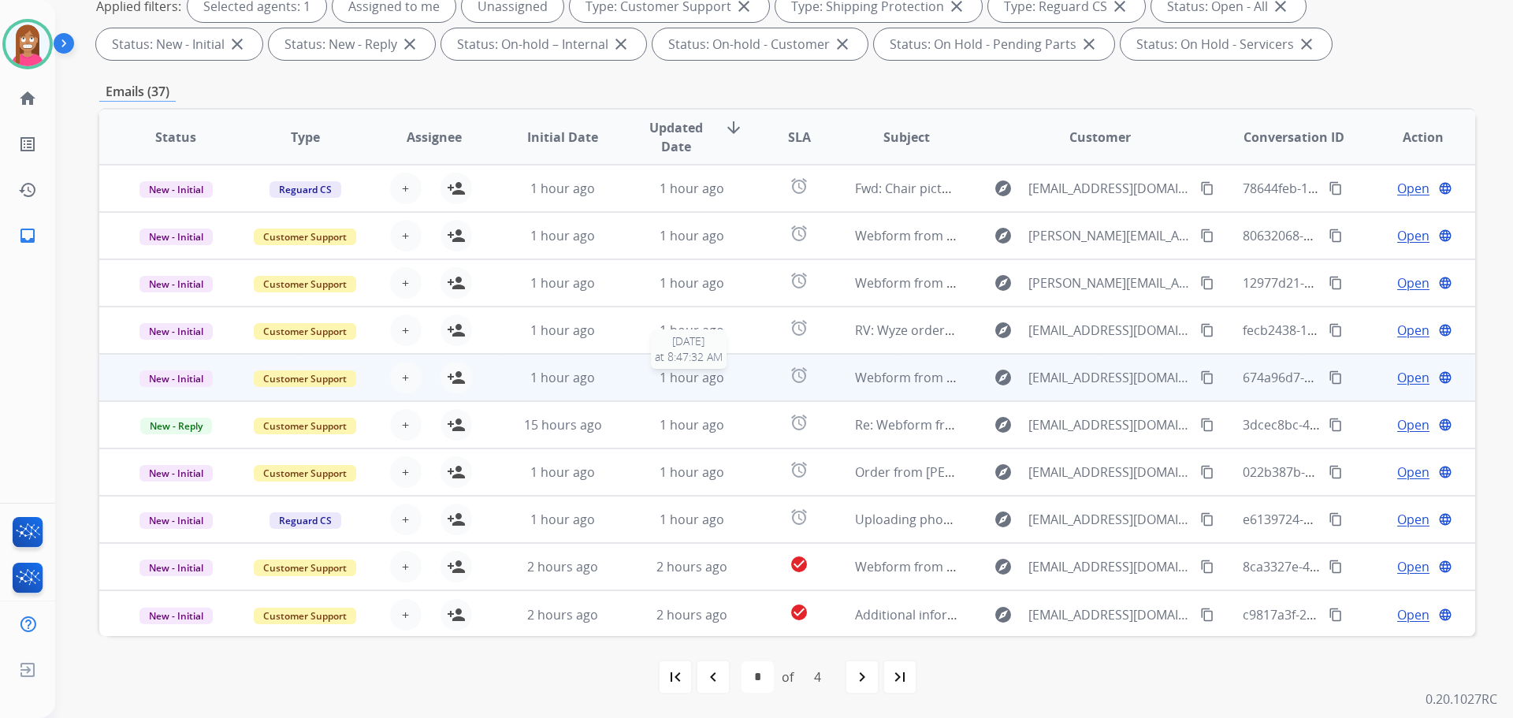
scroll to position [2, 0]
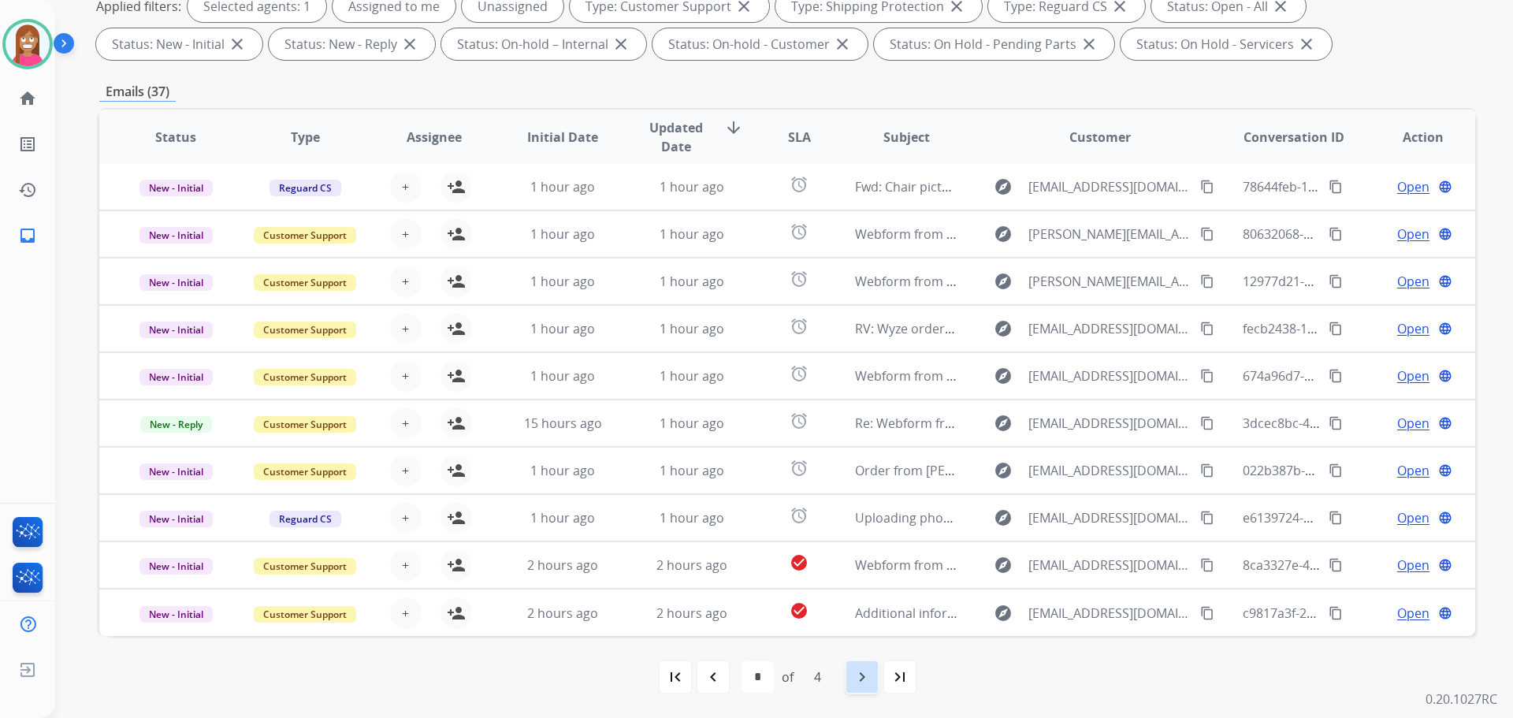
click at [864, 677] on mat-icon "navigate_next" at bounding box center [862, 676] width 19 height 19
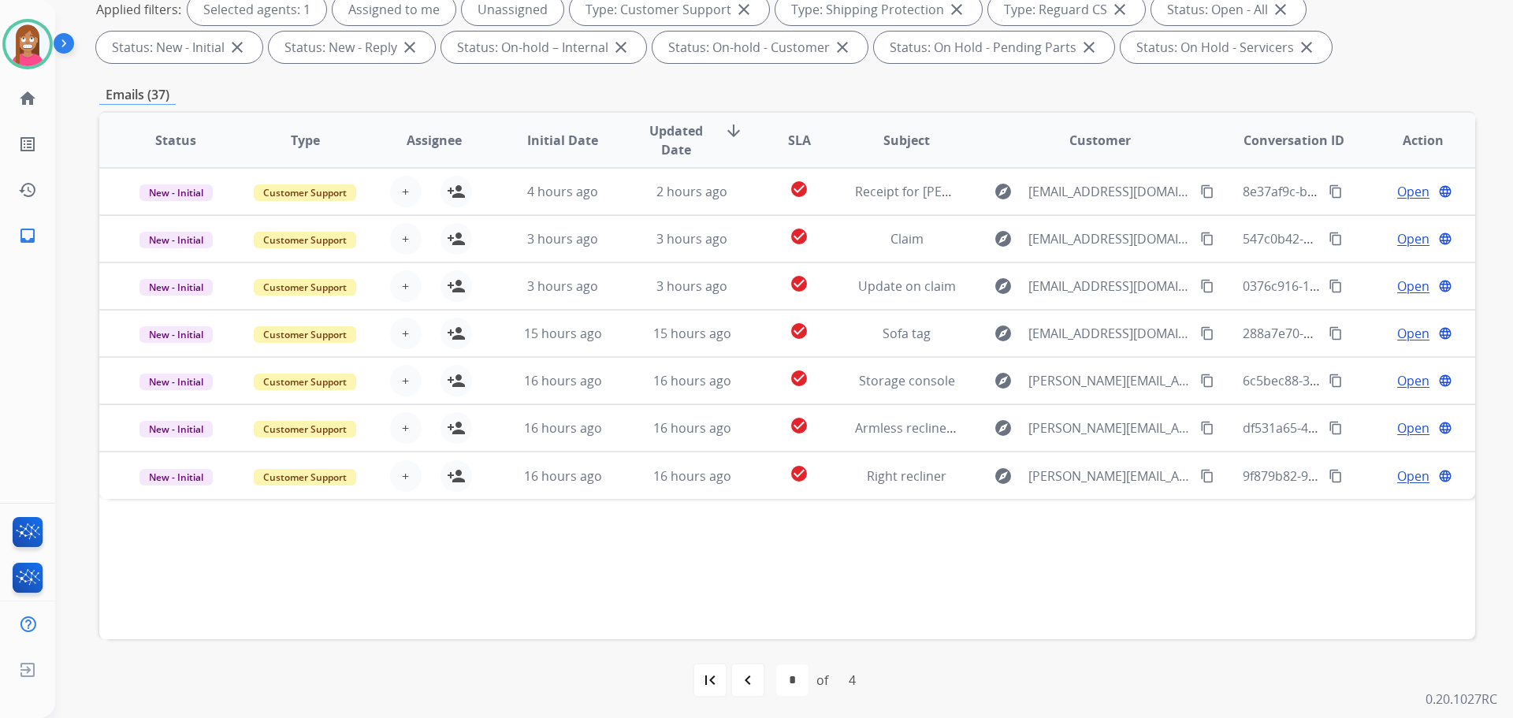
scroll to position [254, 0]
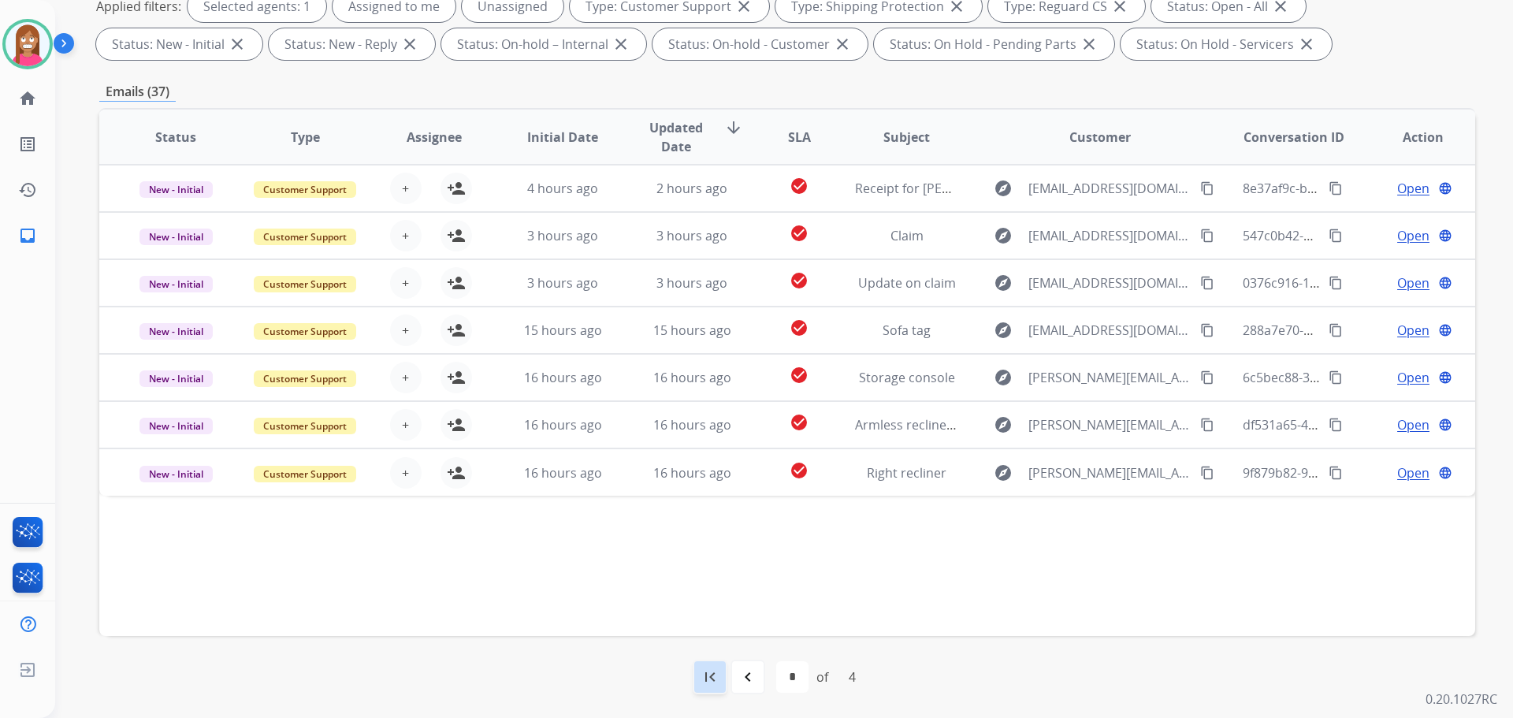
click at [718, 686] on div "first_page" at bounding box center [710, 676] width 35 height 35
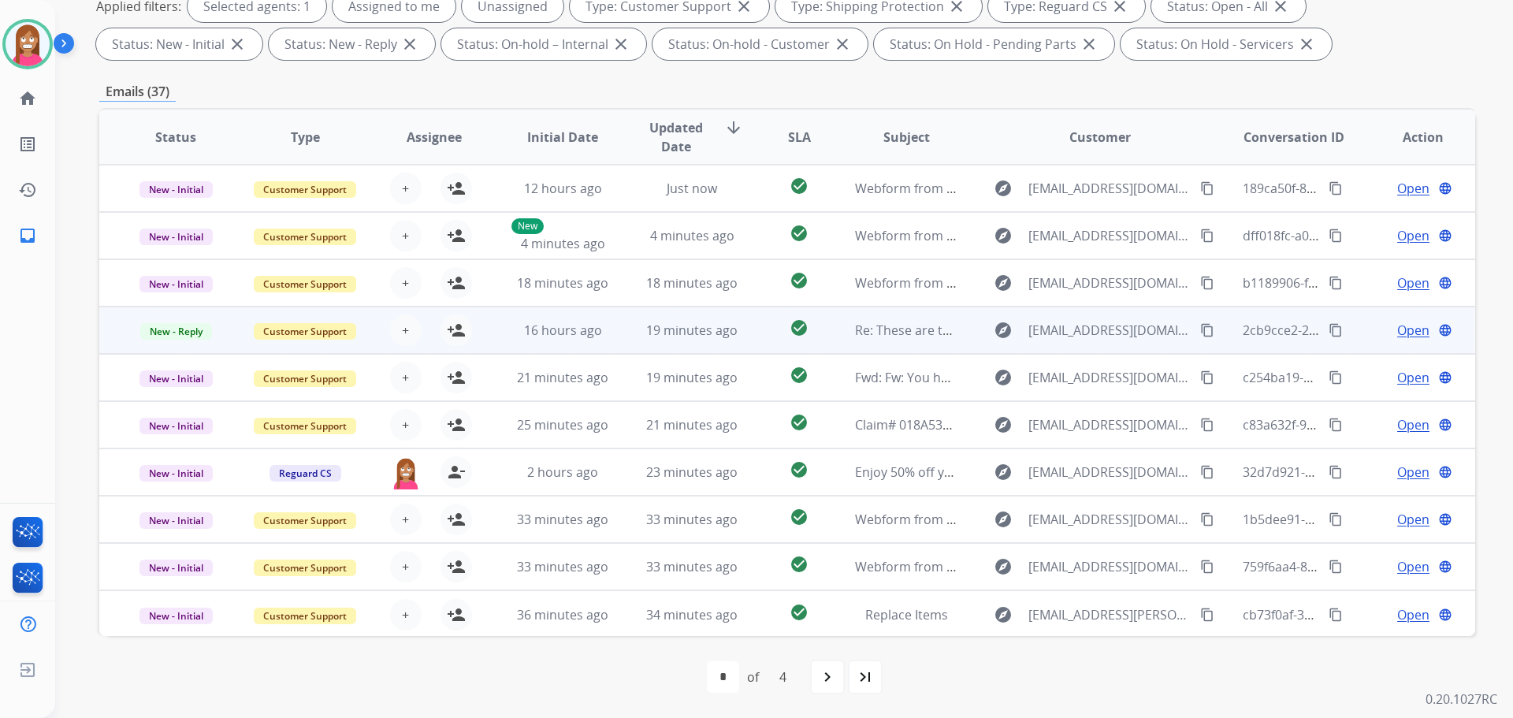
scroll to position [2, 0]
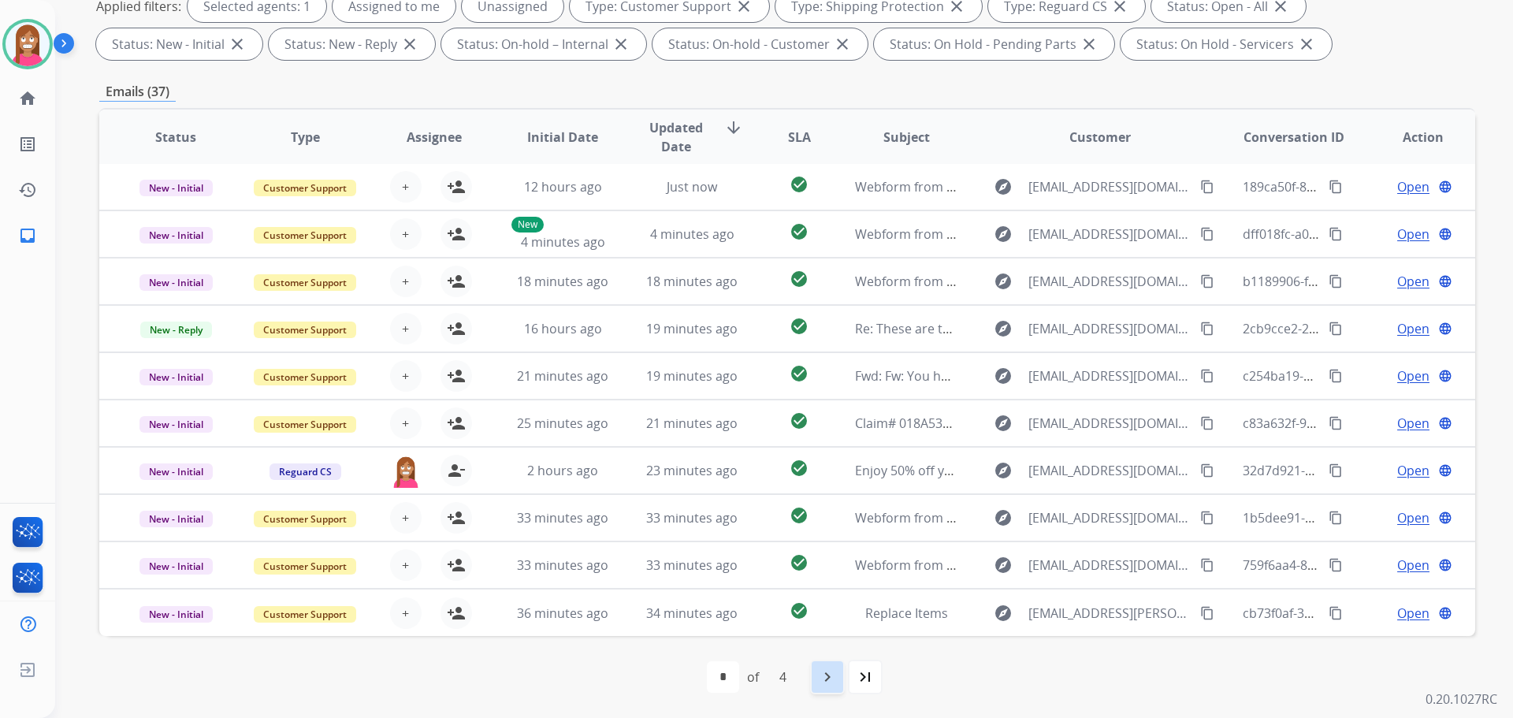
click at [830, 685] on mat-icon "navigate_next" at bounding box center [827, 676] width 19 height 19
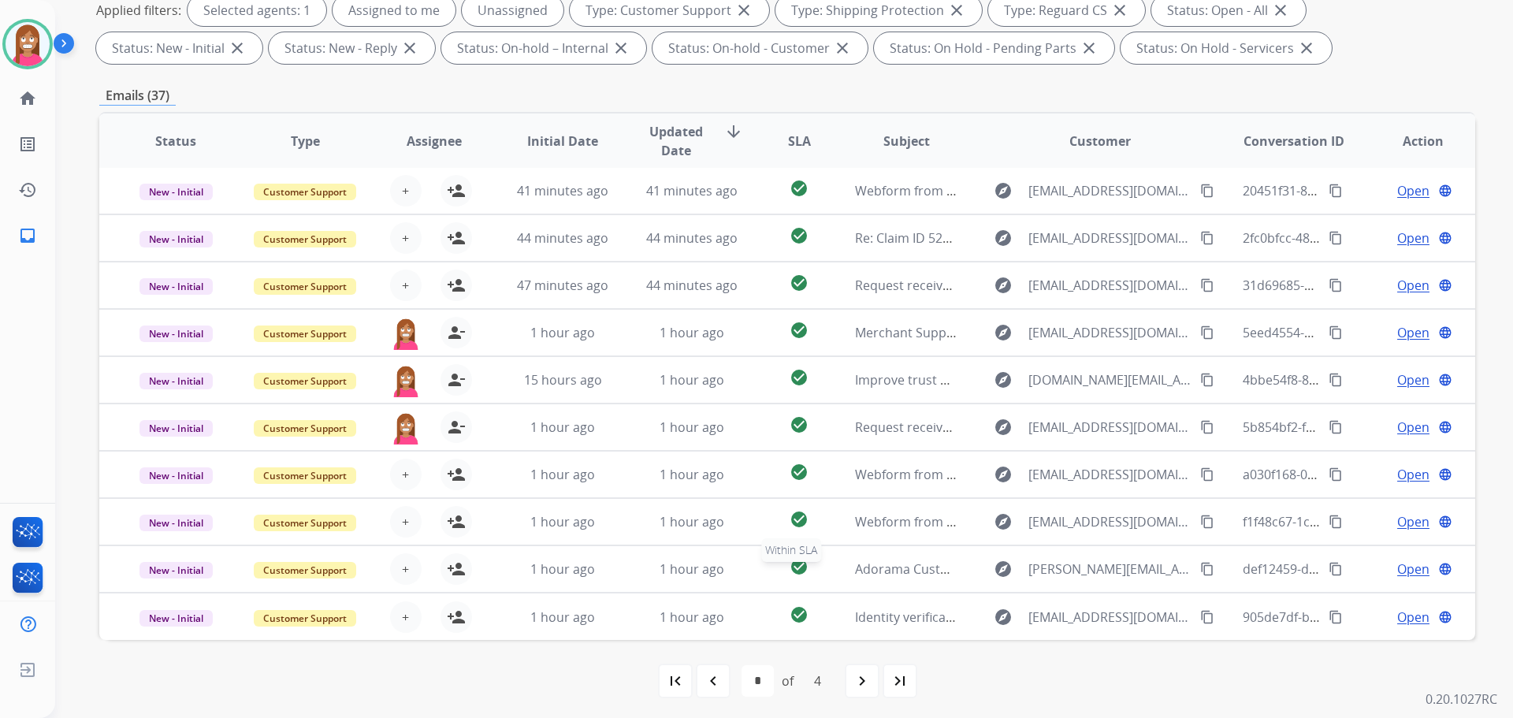
scroll to position [254, 0]
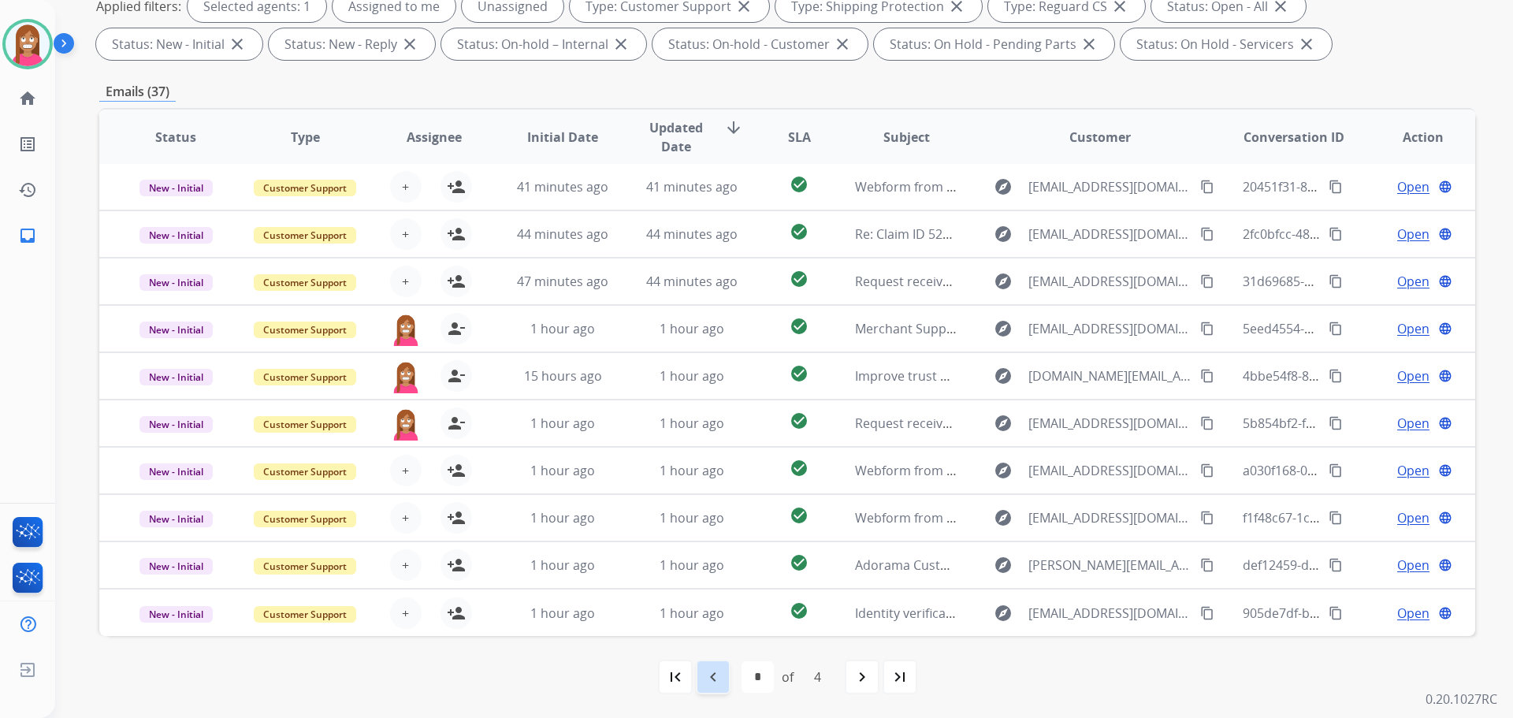
click at [706, 685] on mat-icon "navigate_before" at bounding box center [713, 676] width 19 height 19
select select "*"
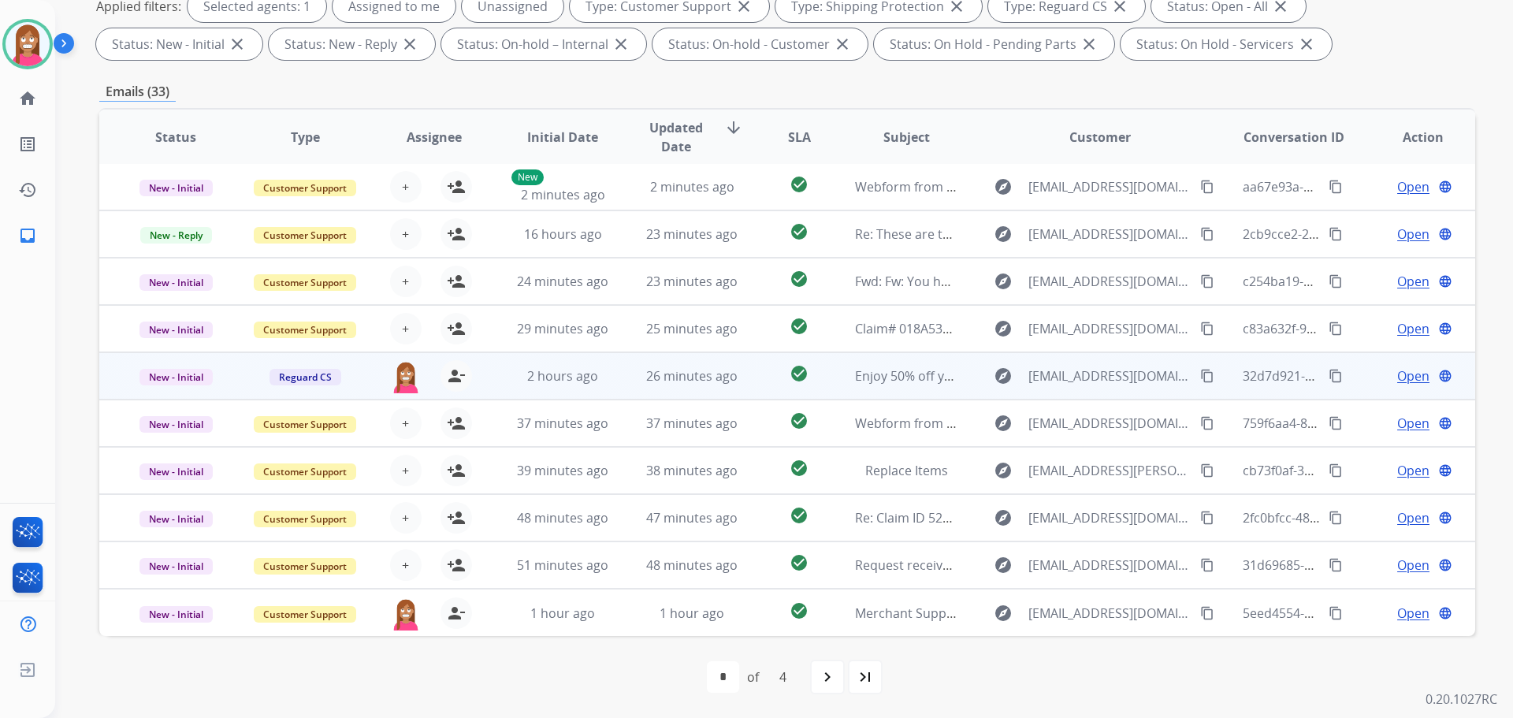
scroll to position [0, 0]
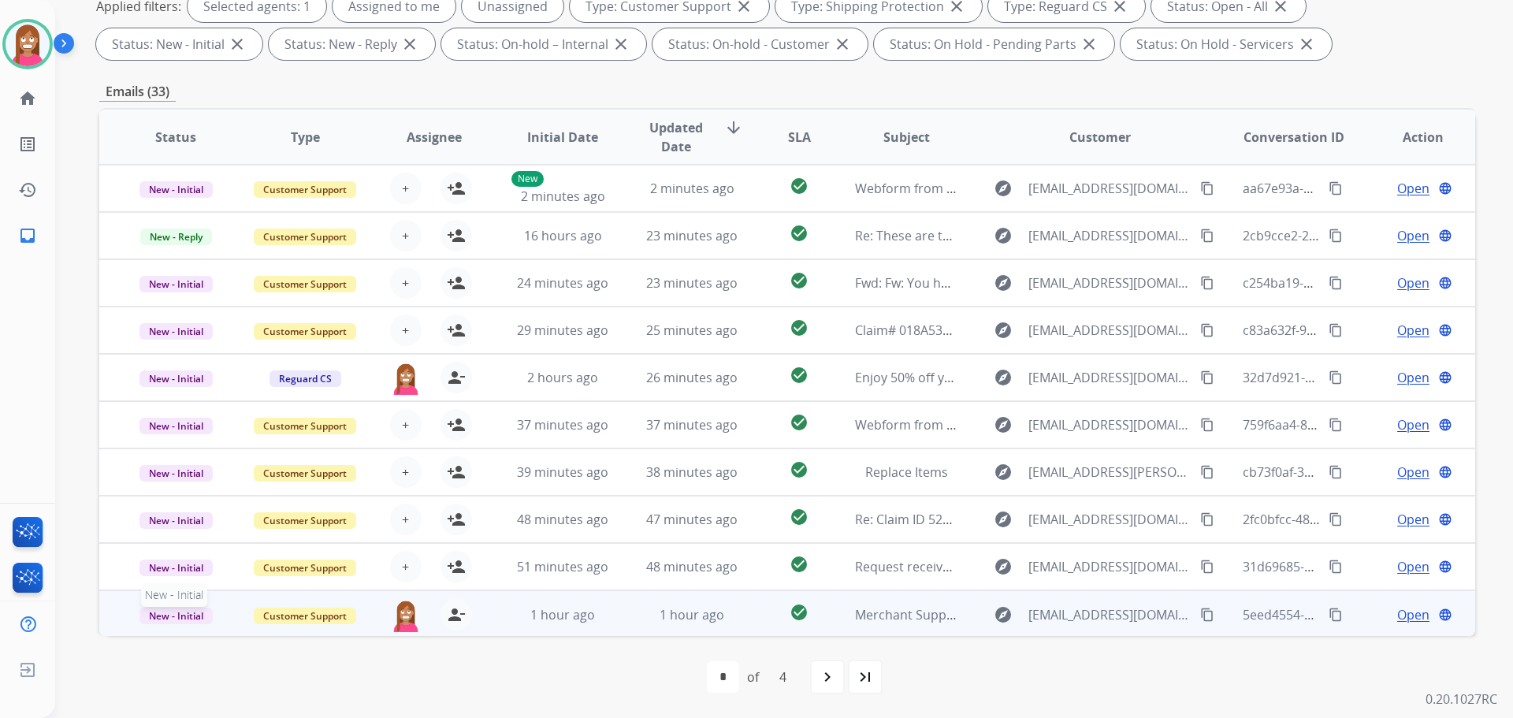
click at [166, 618] on span "New - Initial" at bounding box center [175, 615] width 73 height 17
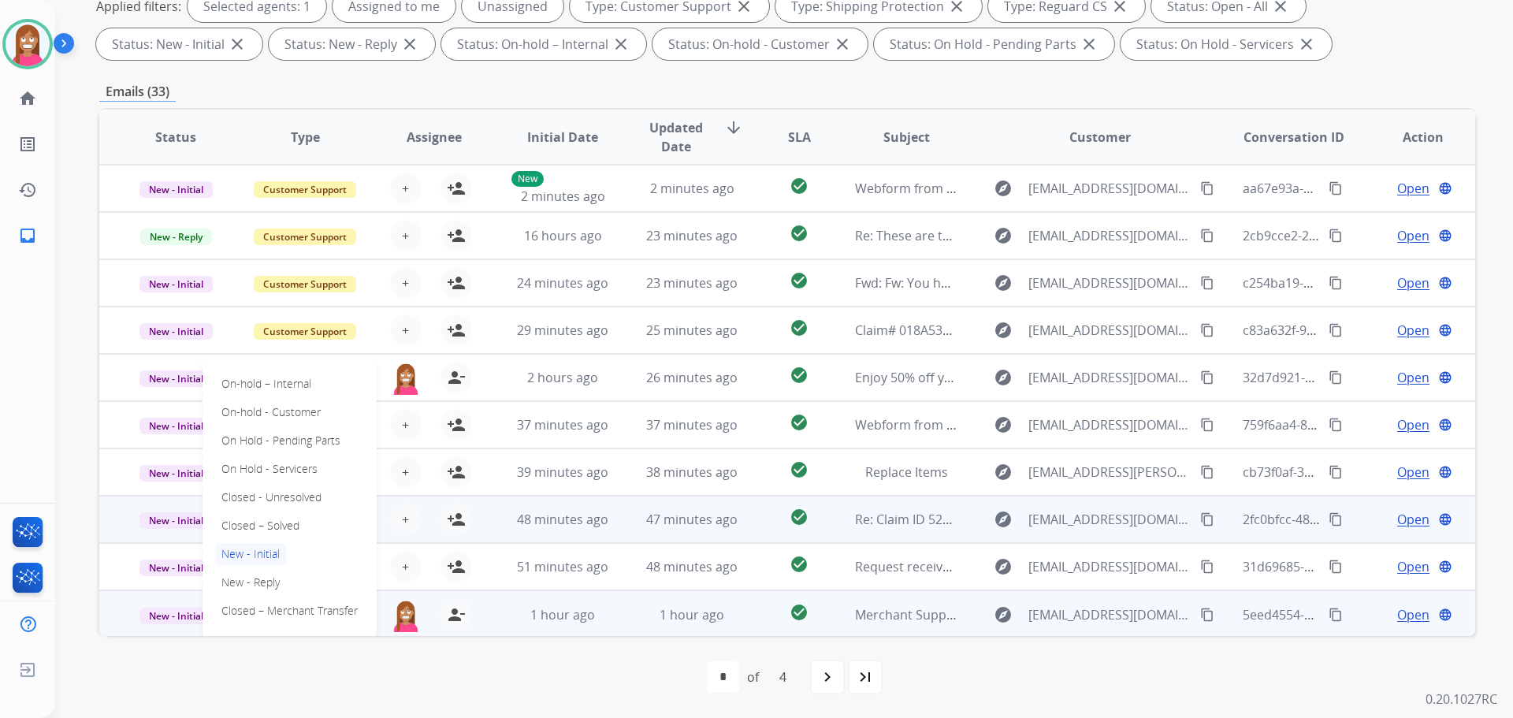
click at [250, 526] on p "Closed – Solved" at bounding box center [260, 526] width 91 height 22
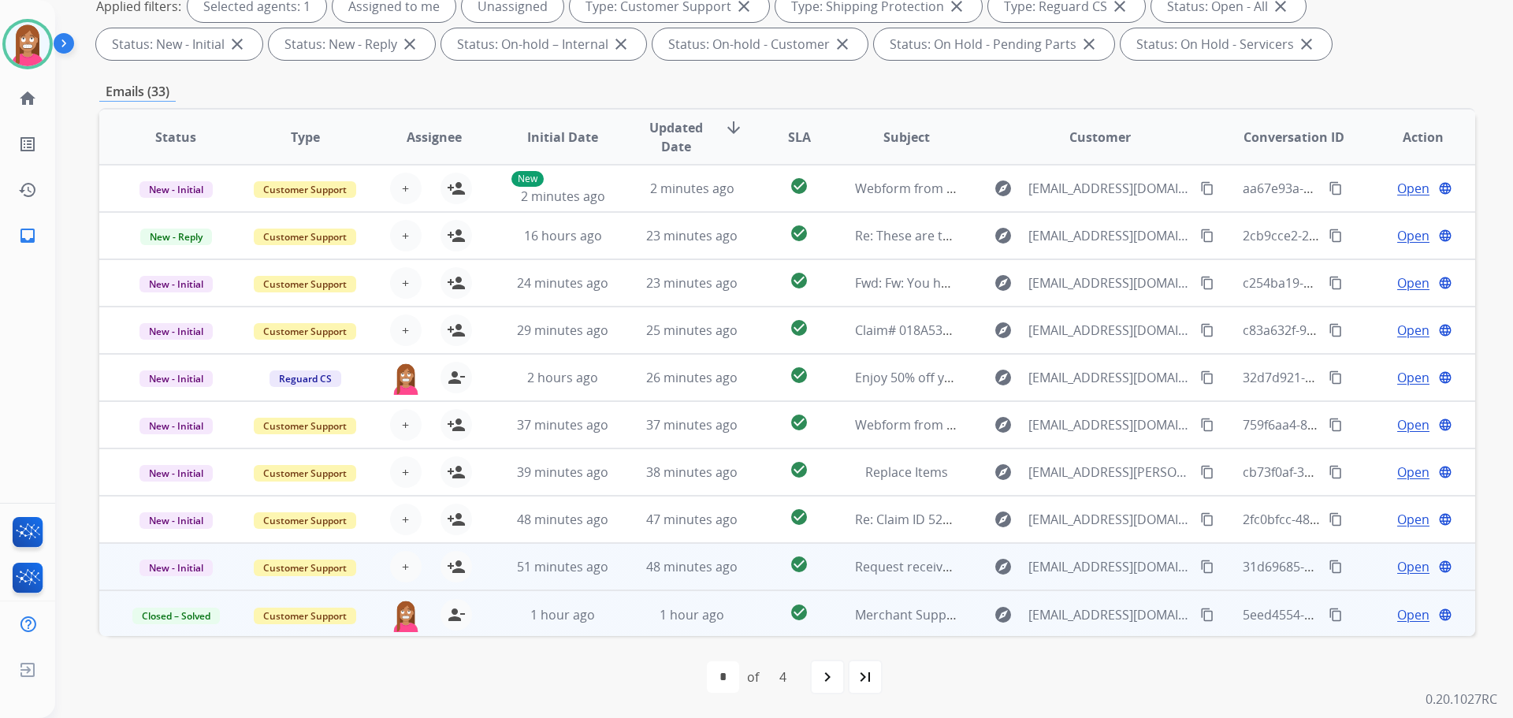
click at [622, 575] on td "48 minutes ago" at bounding box center [679, 566] width 129 height 47
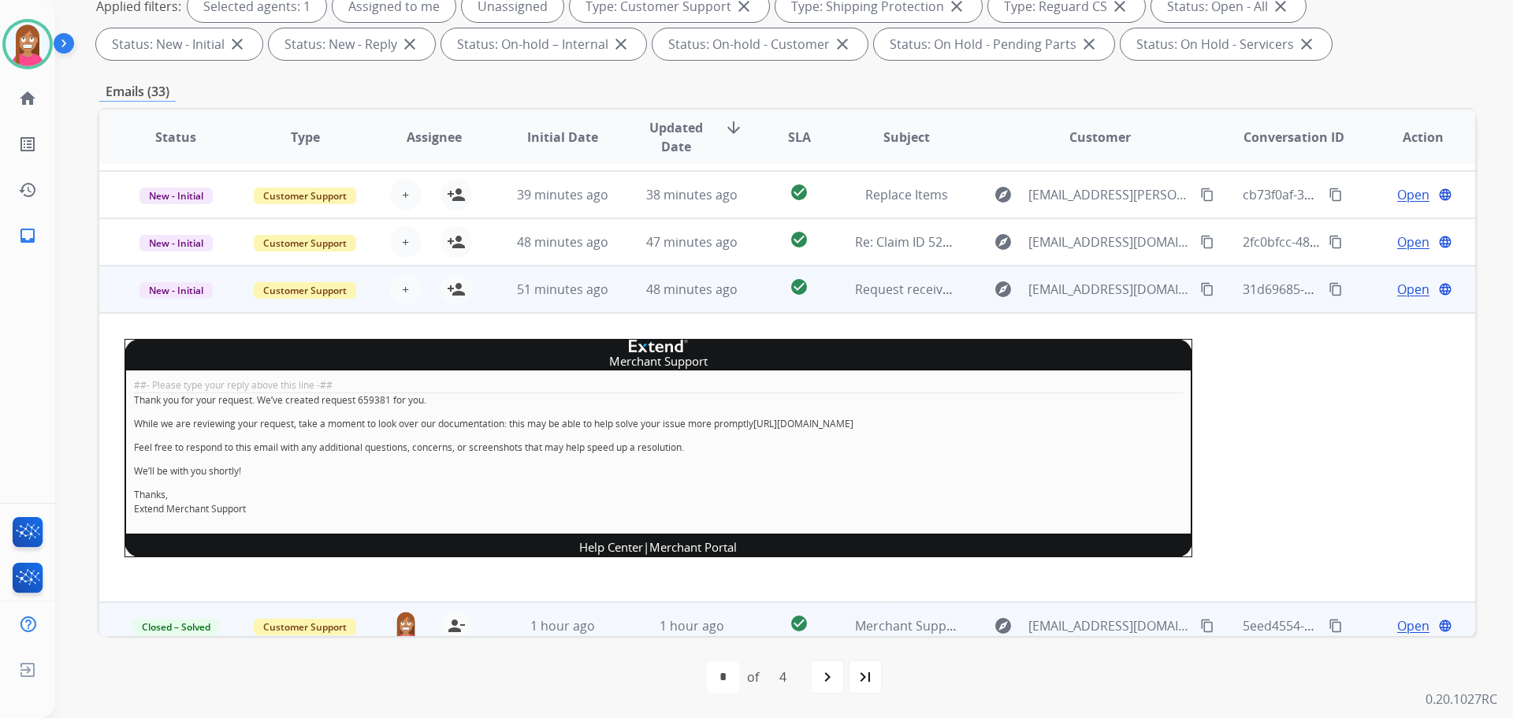
scroll to position [291, 0]
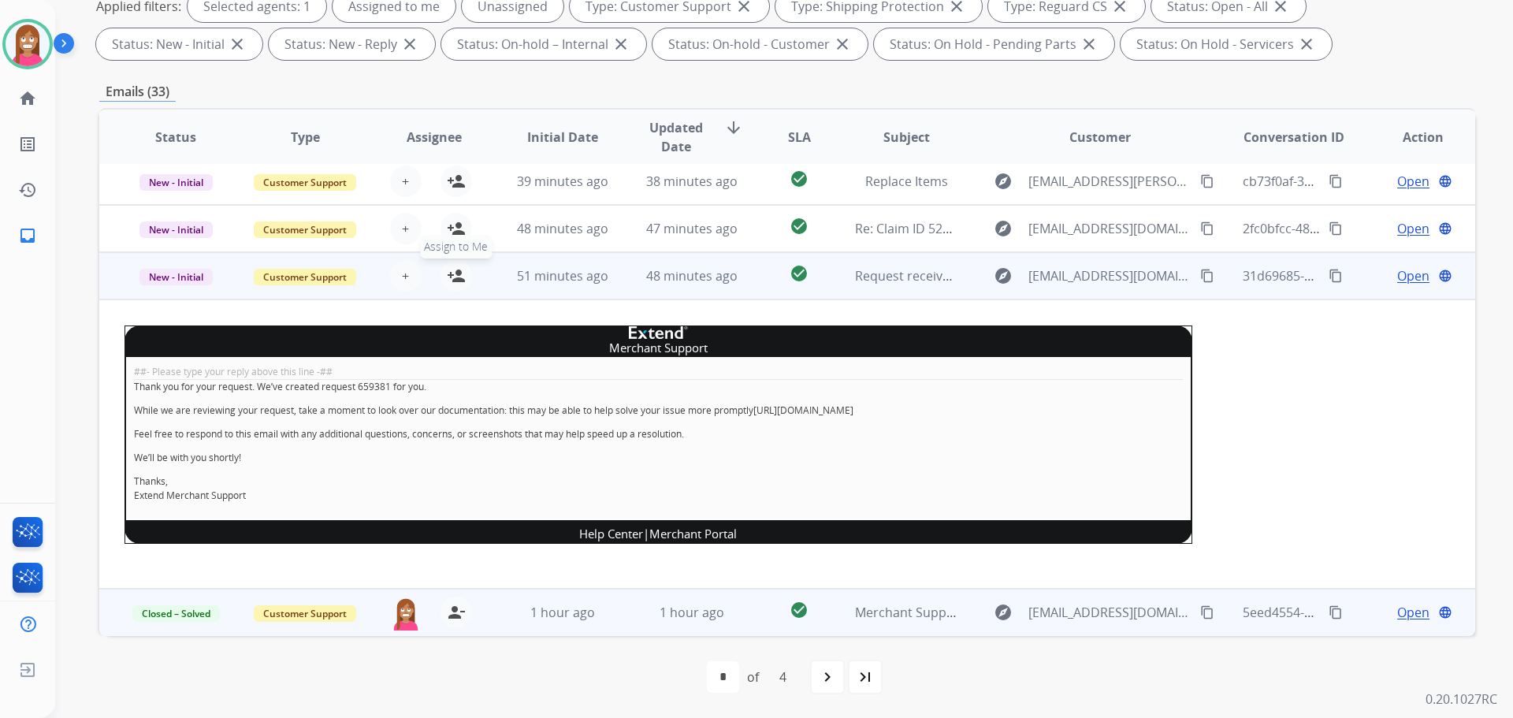
click at [451, 280] on mat-icon "person_add" at bounding box center [456, 275] width 19 height 19
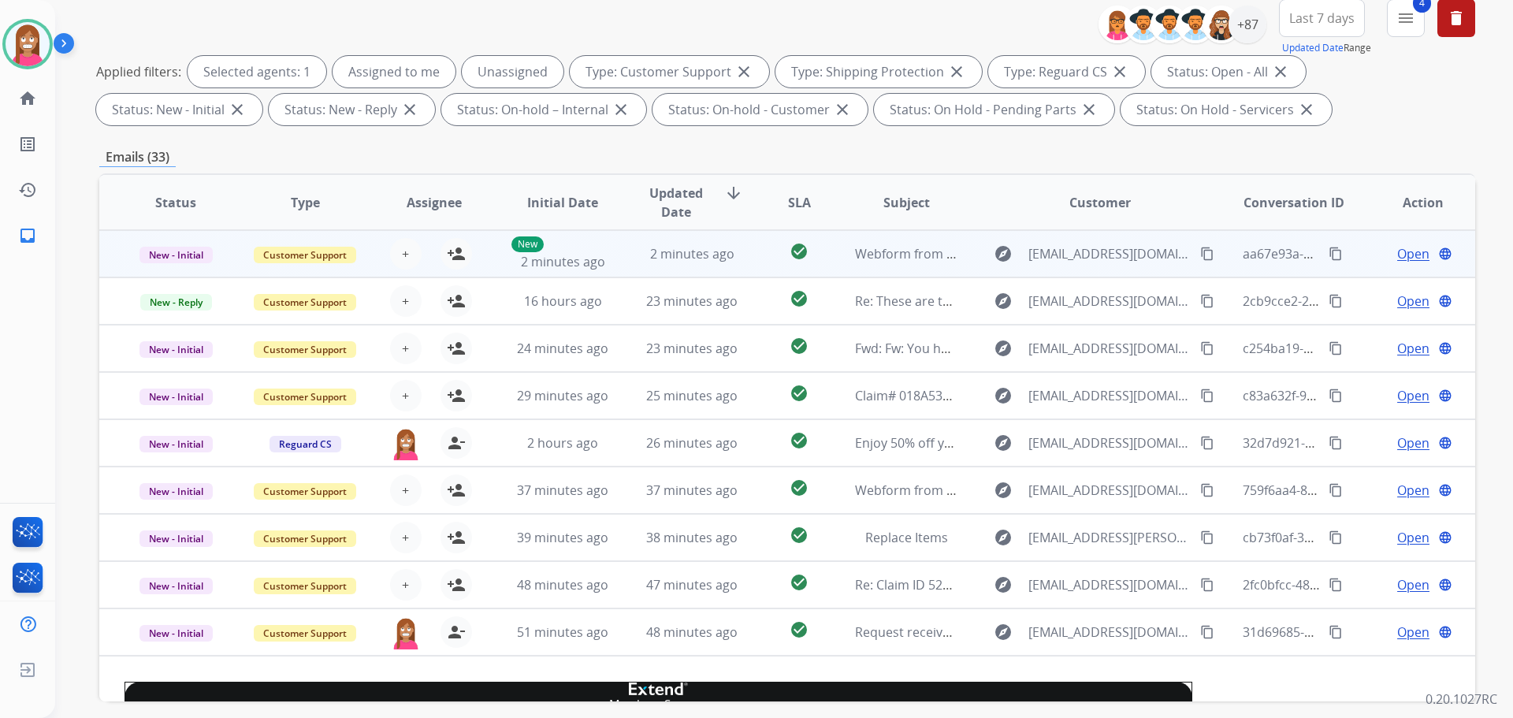
scroll to position [254, 0]
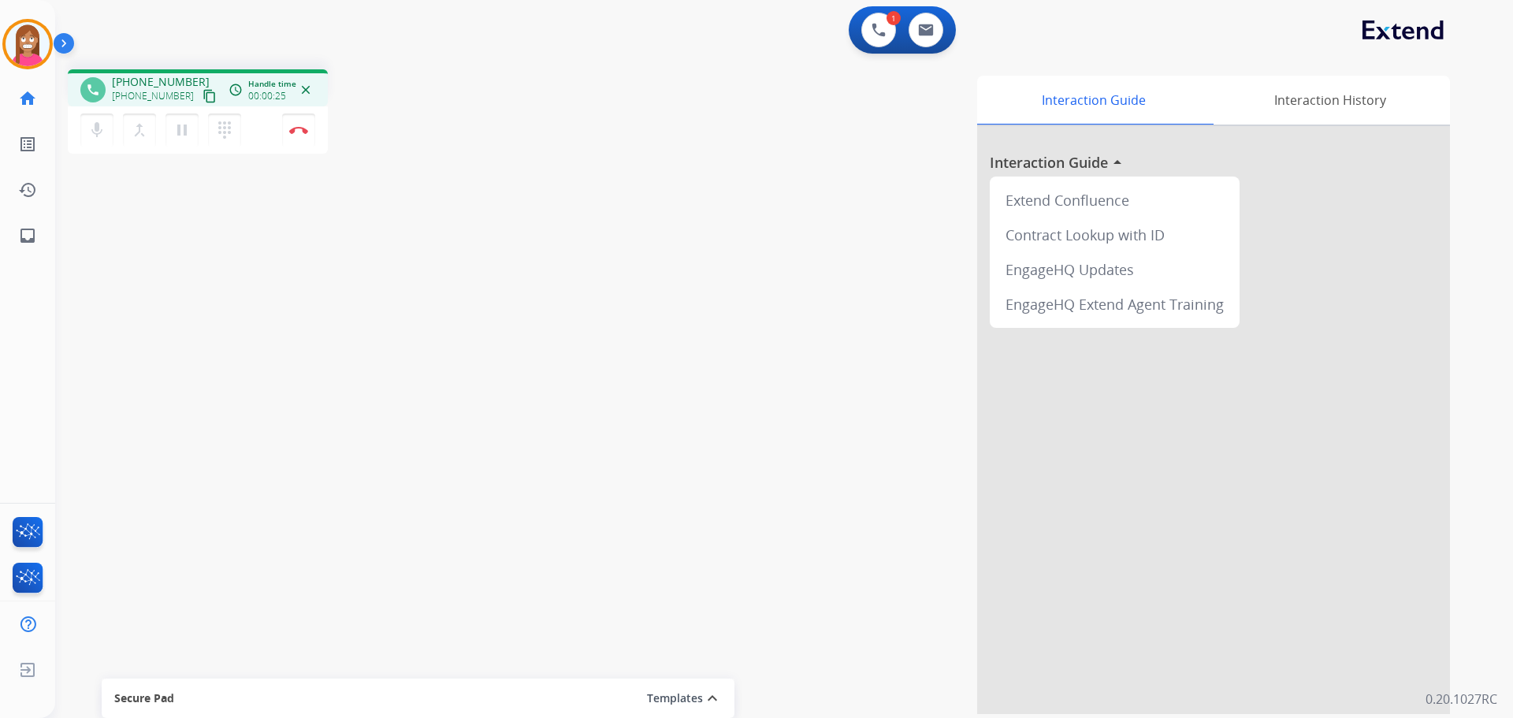
click at [202, 98] on mat-icon "content_copy" at bounding box center [209, 96] width 14 height 14
click at [295, 129] on img at bounding box center [298, 130] width 19 height 8
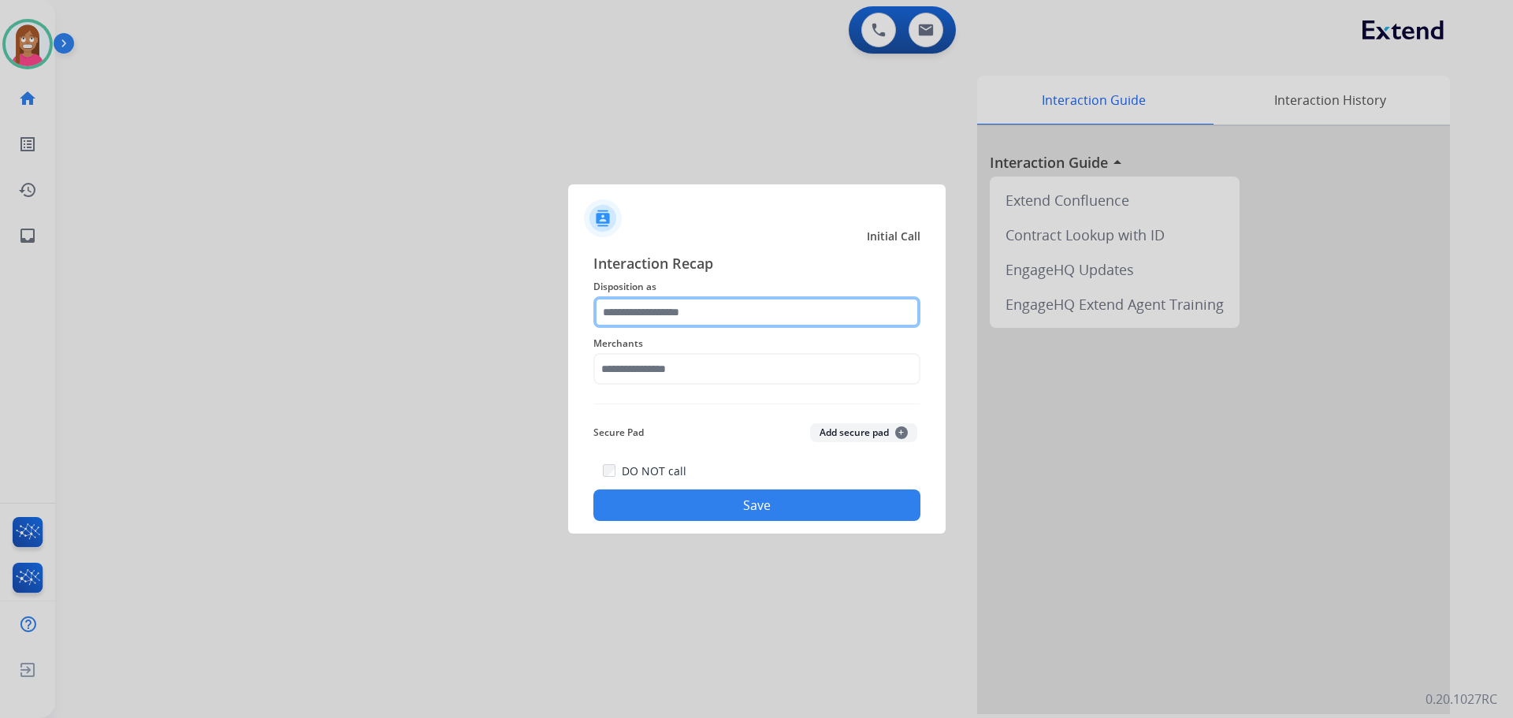
click at [663, 317] on input "text" at bounding box center [756, 312] width 327 height 32
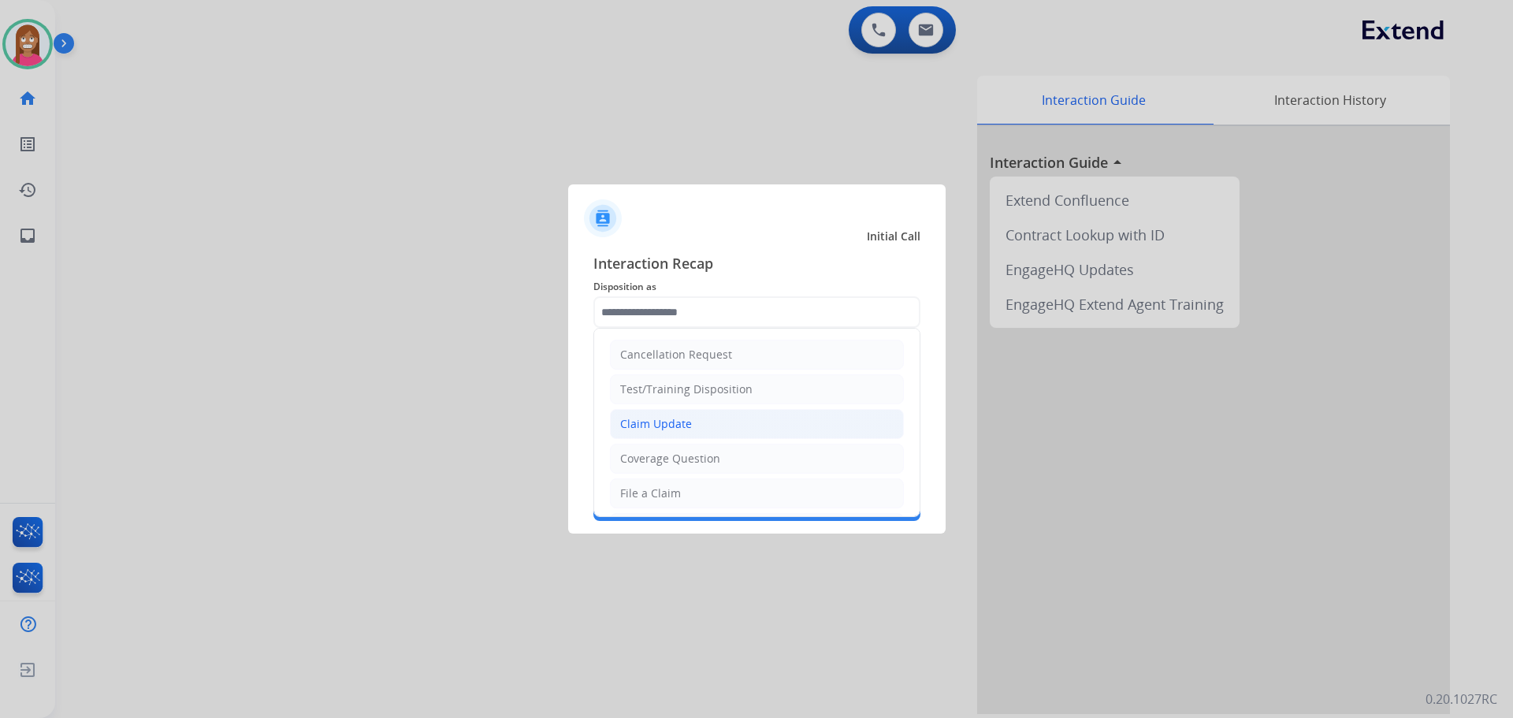
click at [641, 422] on div "Claim Update" at bounding box center [656, 424] width 72 height 16
type input "**********"
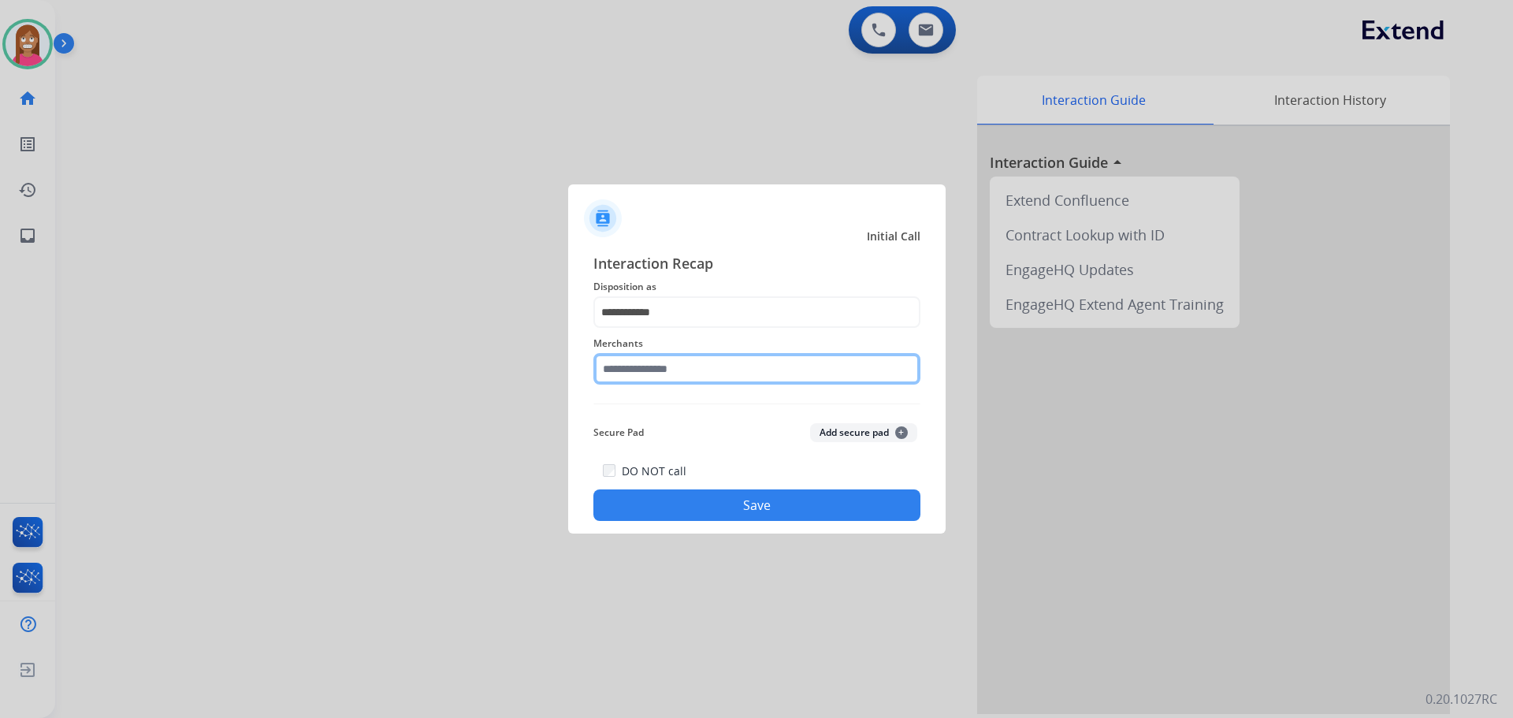
click at [619, 366] on input "text" at bounding box center [756, 369] width 327 height 32
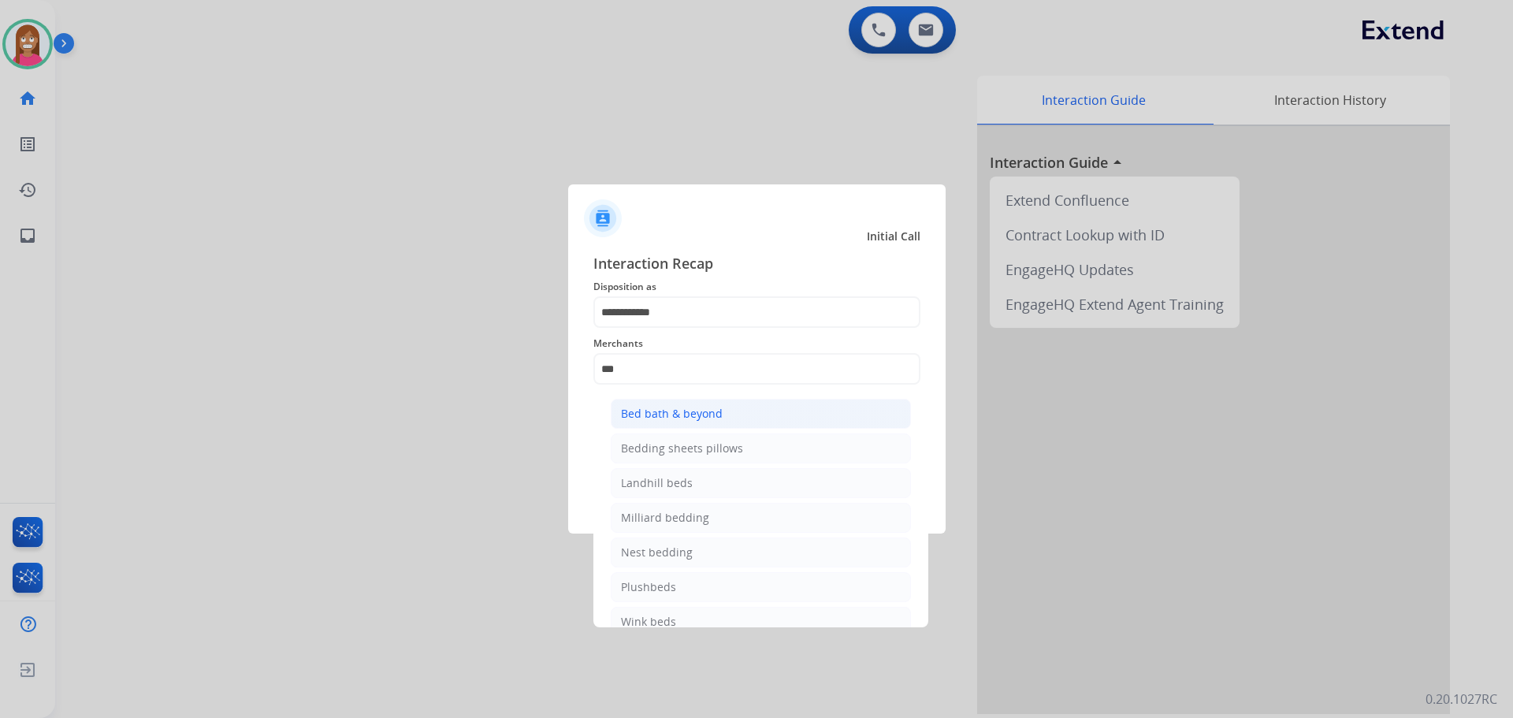
click at [642, 418] on div "Bed bath & beyond" at bounding box center [672, 414] width 102 height 16
type input "**********"
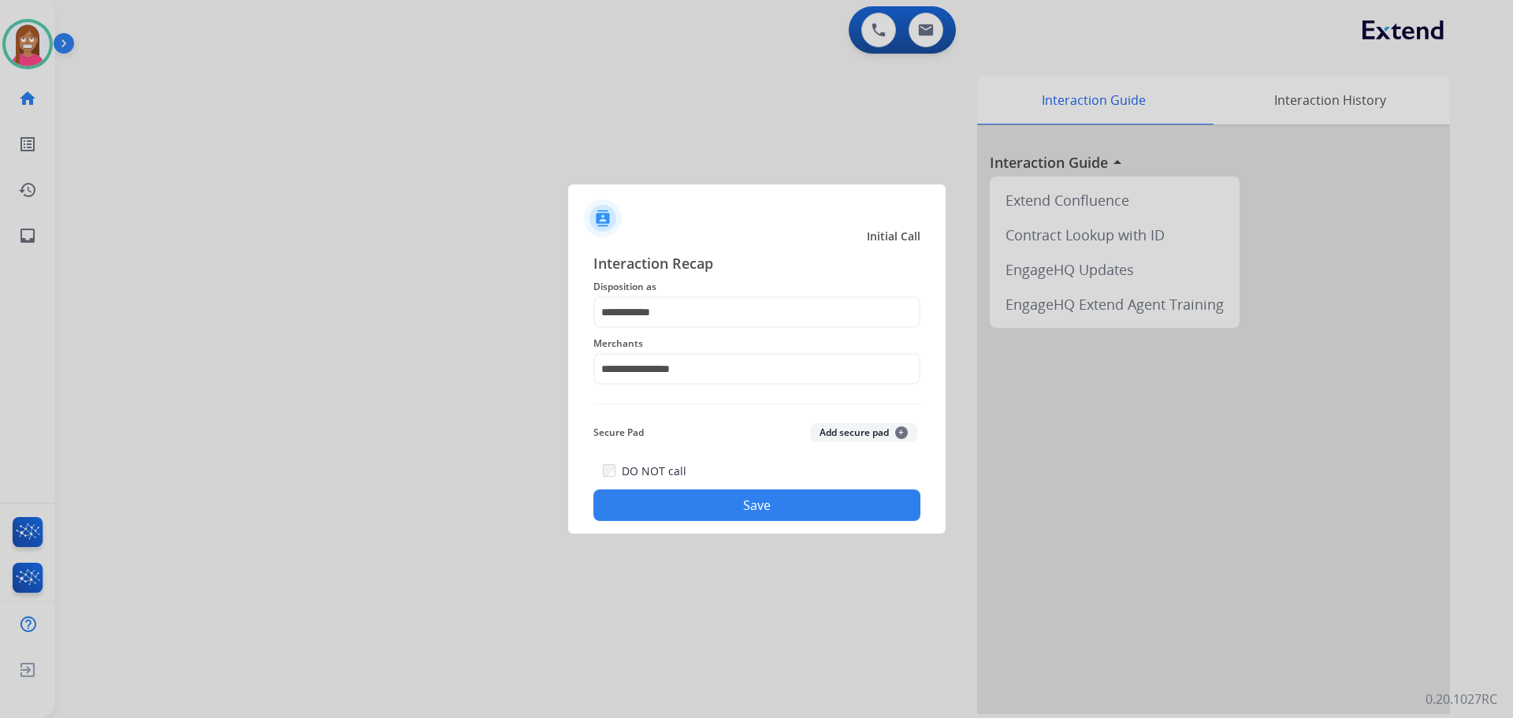
click at [694, 512] on button "Save" at bounding box center [756, 505] width 327 height 32
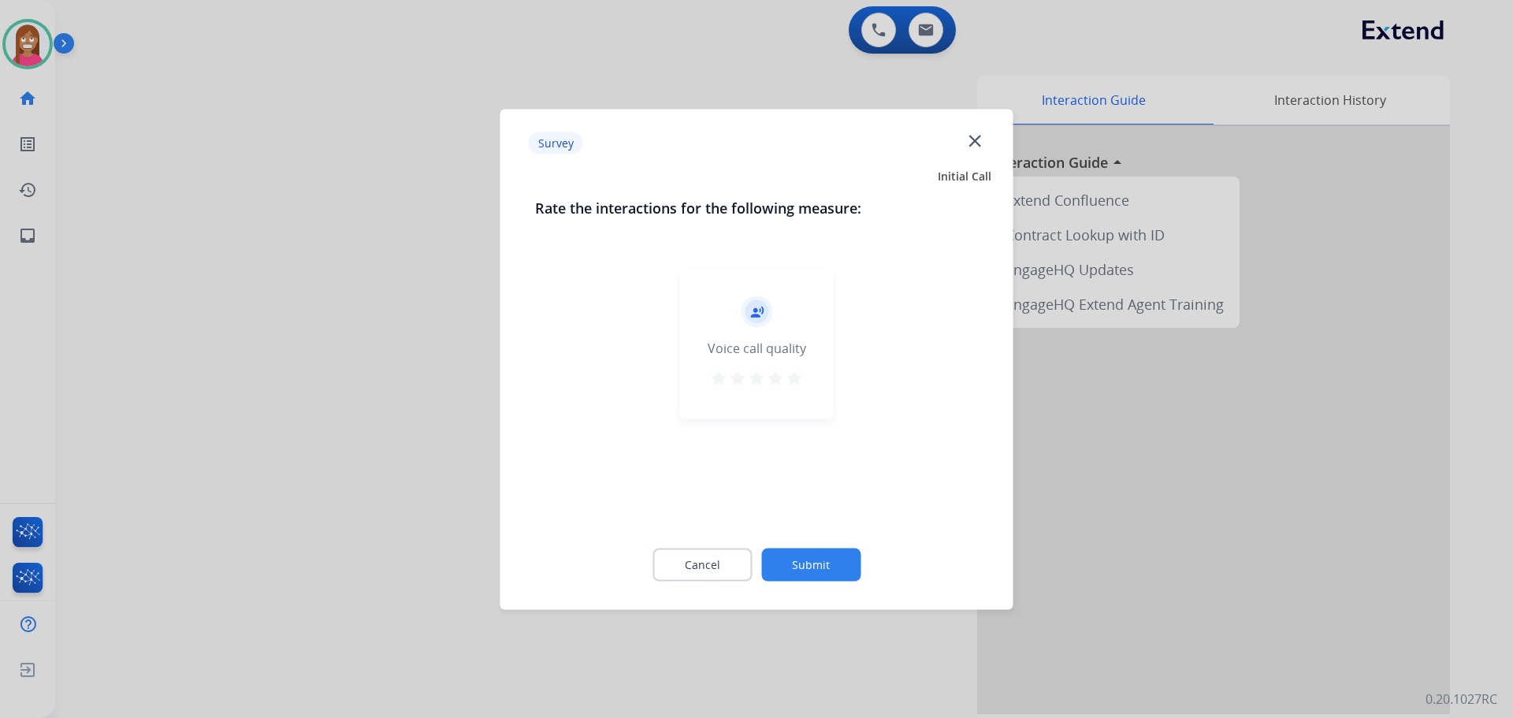
click at [969, 134] on mat-icon "close" at bounding box center [974, 140] width 20 height 20
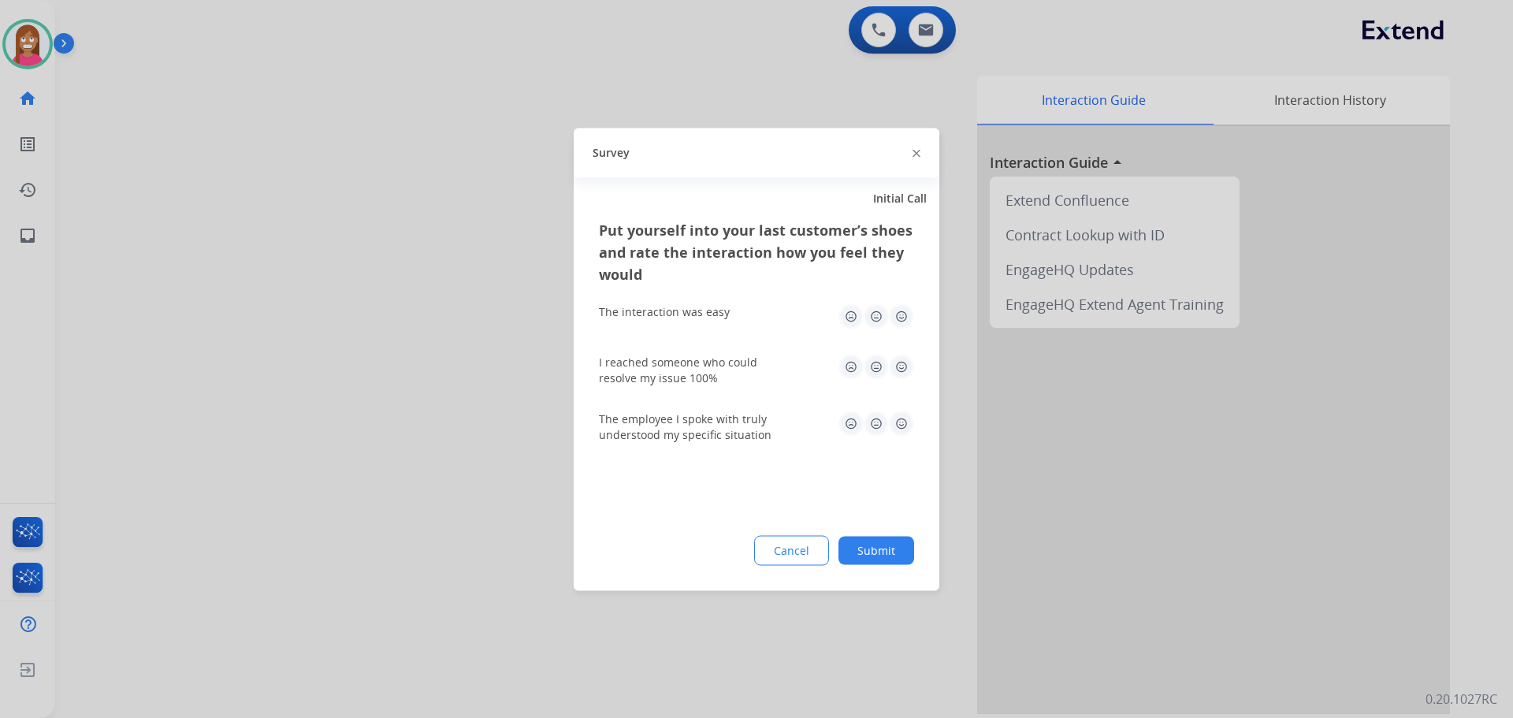
click at [911, 147] on div "Survey" at bounding box center [757, 153] width 366 height 50
drag, startPoint x: 912, startPoint y: 137, endPoint x: 910, endPoint y: 158, distance: 21.4
click at [906, 138] on div "Survey" at bounding box center [757, 153] width 366 height 50
click at [919, 148] on div at bounding box center [916, 152] width 8 height 19
click at [915, 153] on img at bounding box center [916, 154] width 8 height 8
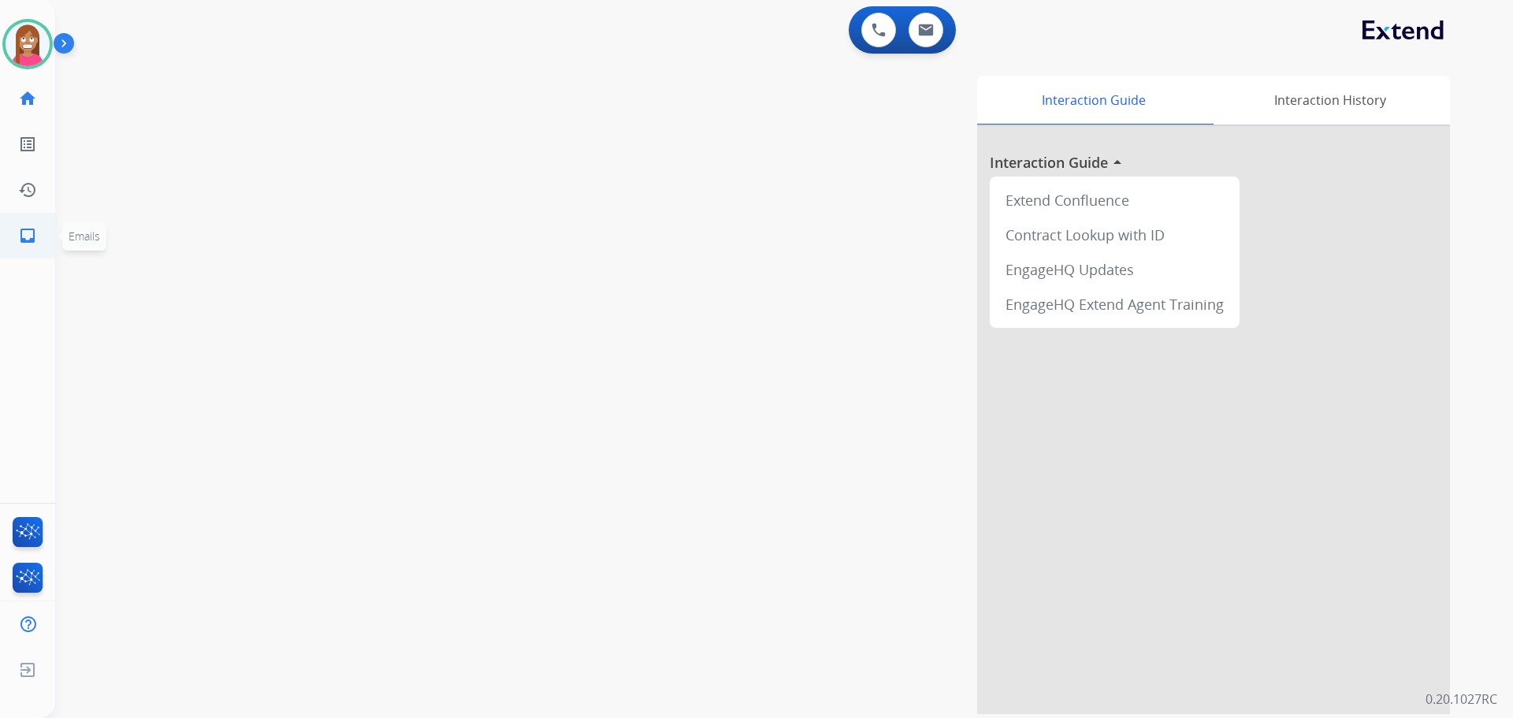
click at [37, 236] on link "inbox Emails" at bounding box center [28, 236] width 44 height 44
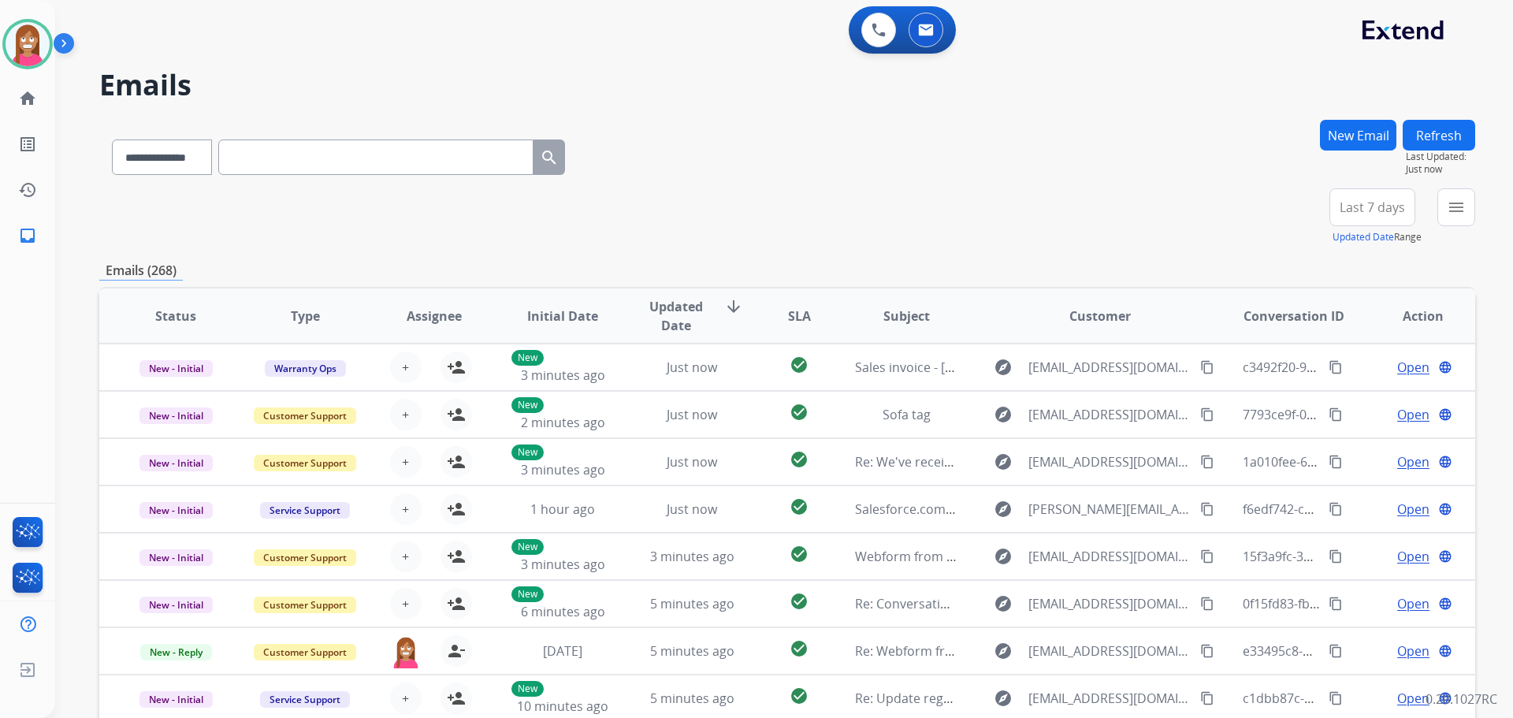
drag, startPoint x: 261, startPoint y: 150, endPoint x: 234, endPoint y: 150, distance: 26.8
drag, startPoint x: 234, startPoint y: 150, endPoint x: 270, endPoint y: 137, distance: 38.6
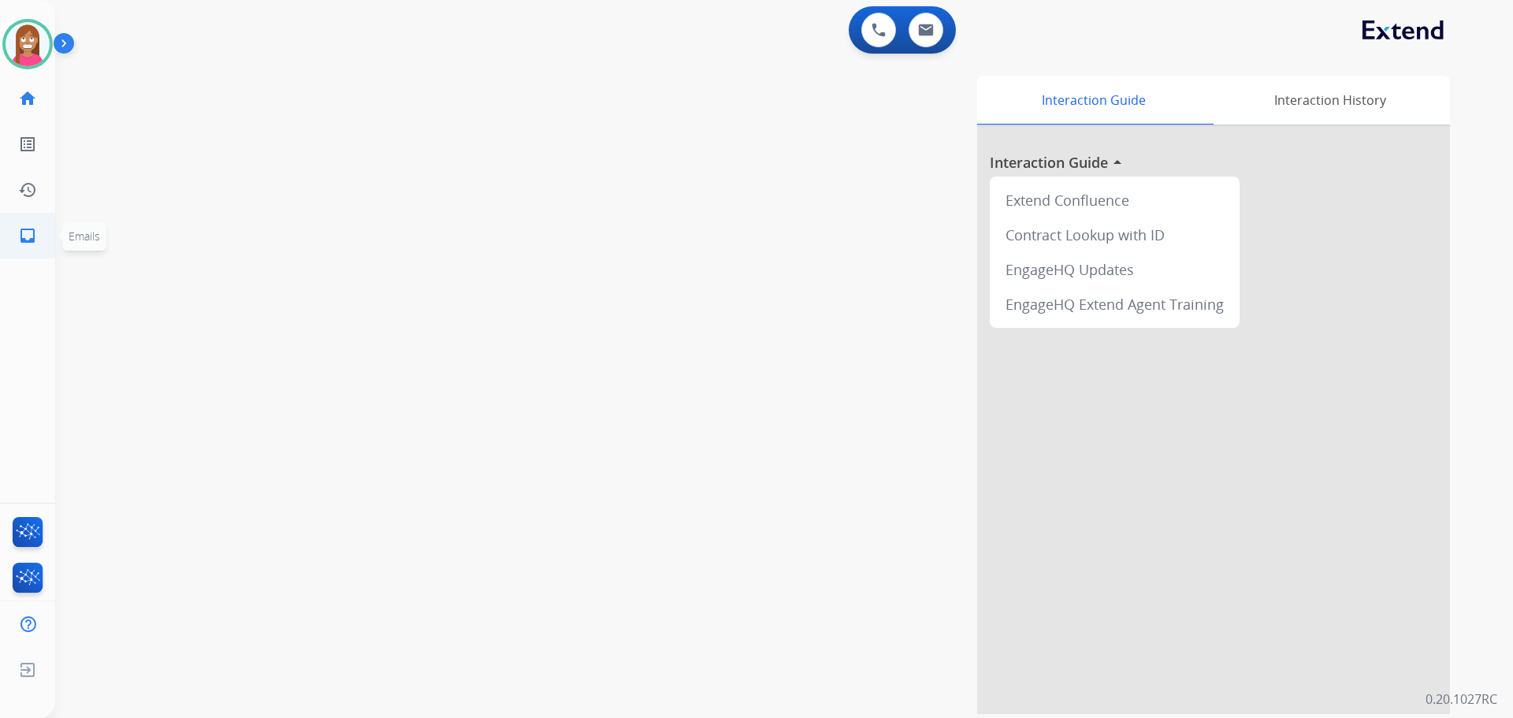
click at [39, 230] on link "inbox Emails" at bounding box center [28, 236] width 44 height 44
select select "**********"
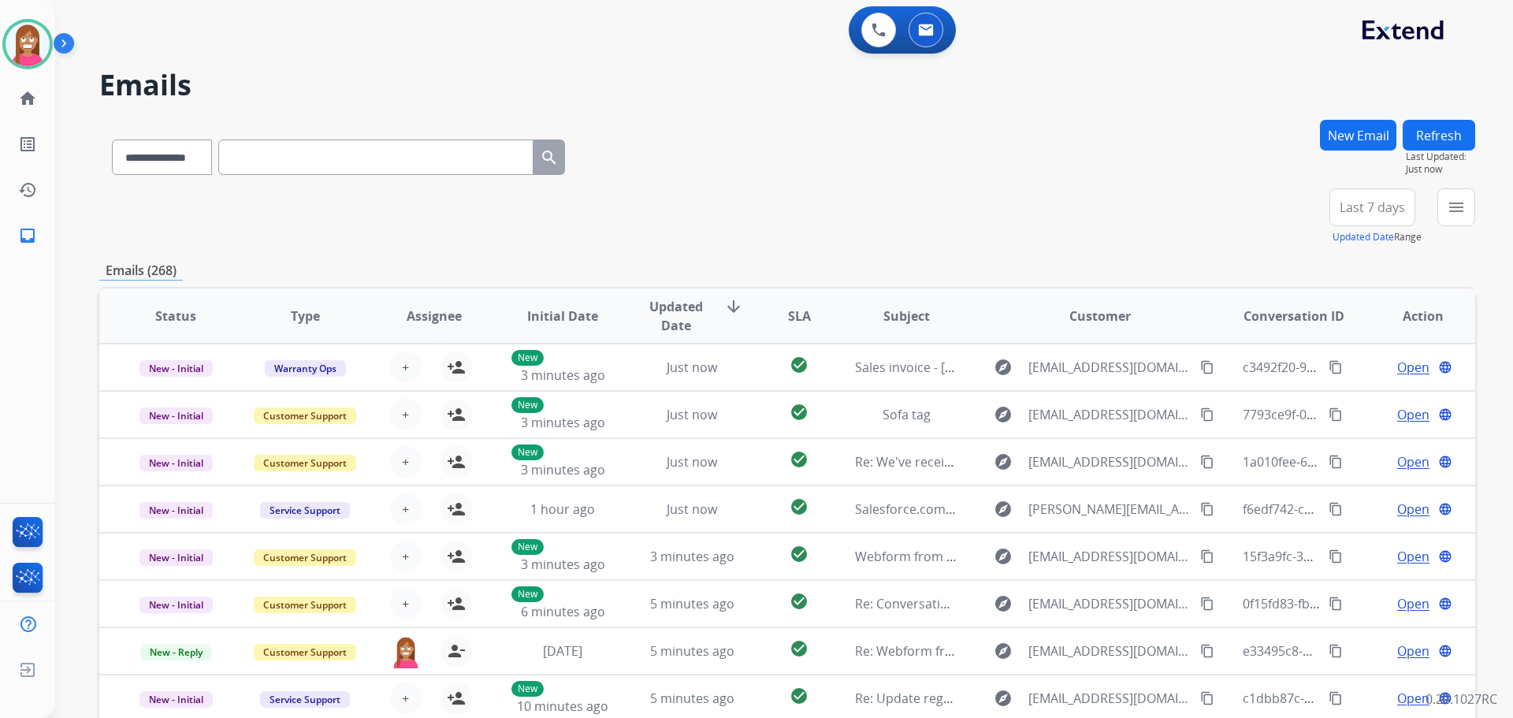
paste input "**********"
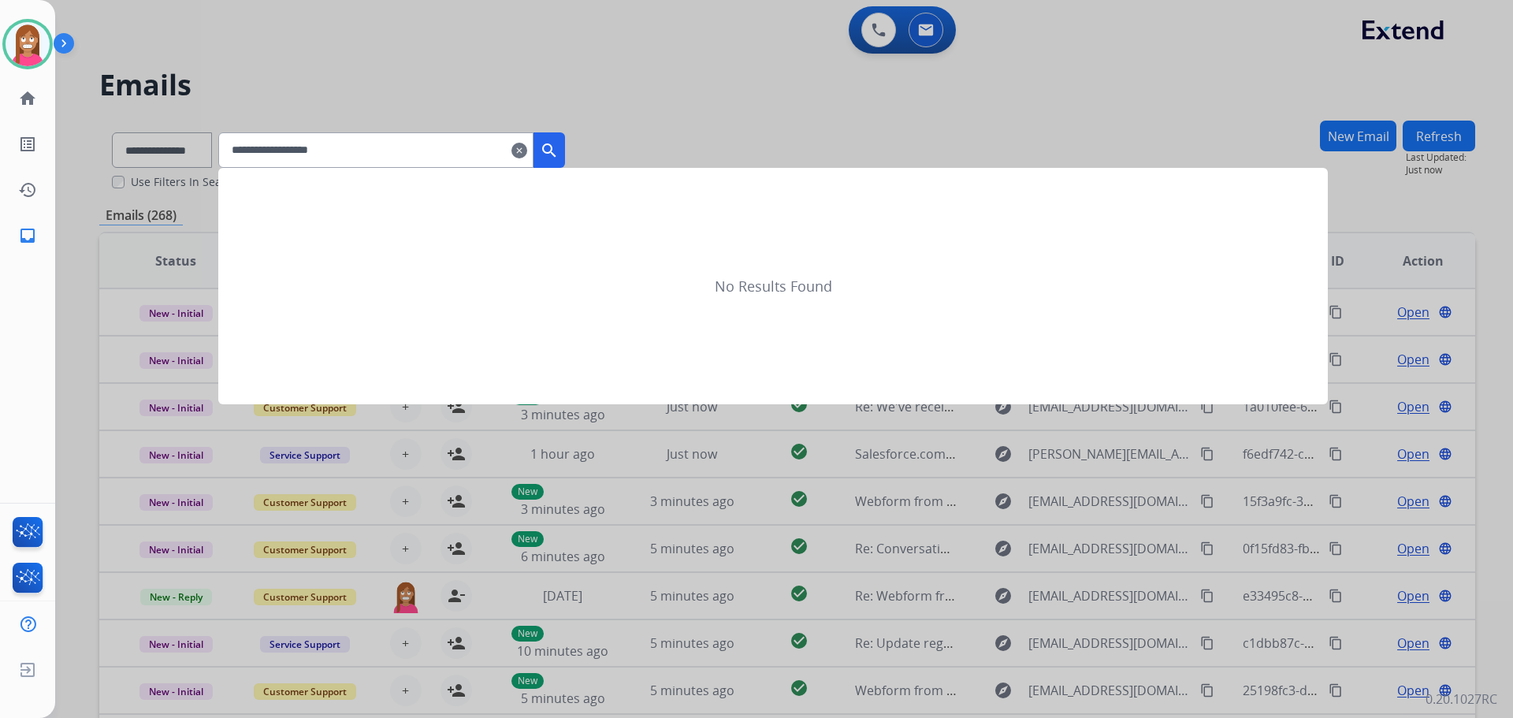
type input "**********"
click at [652, 120] on div at bounding box center [756, 359] width 1513 height 718
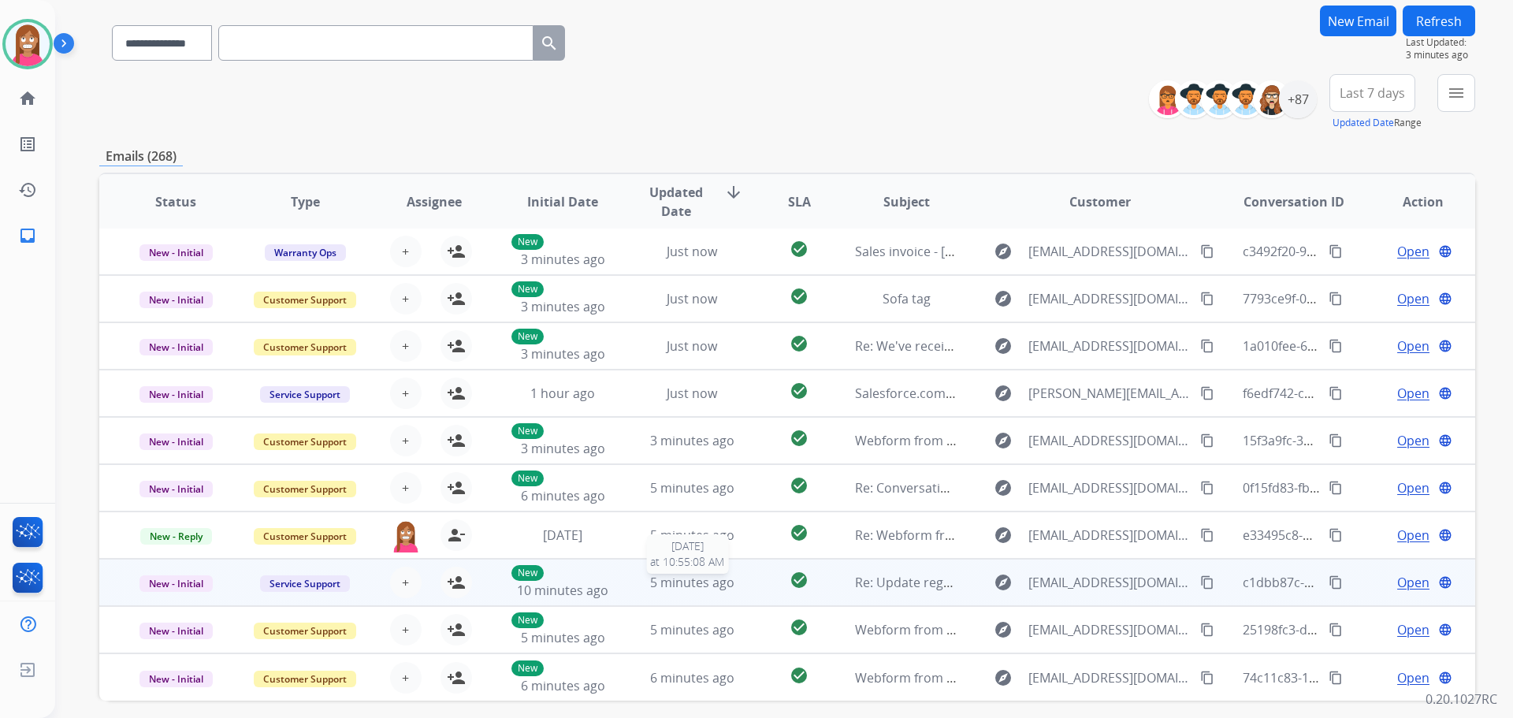
scroll to position [179, 0]
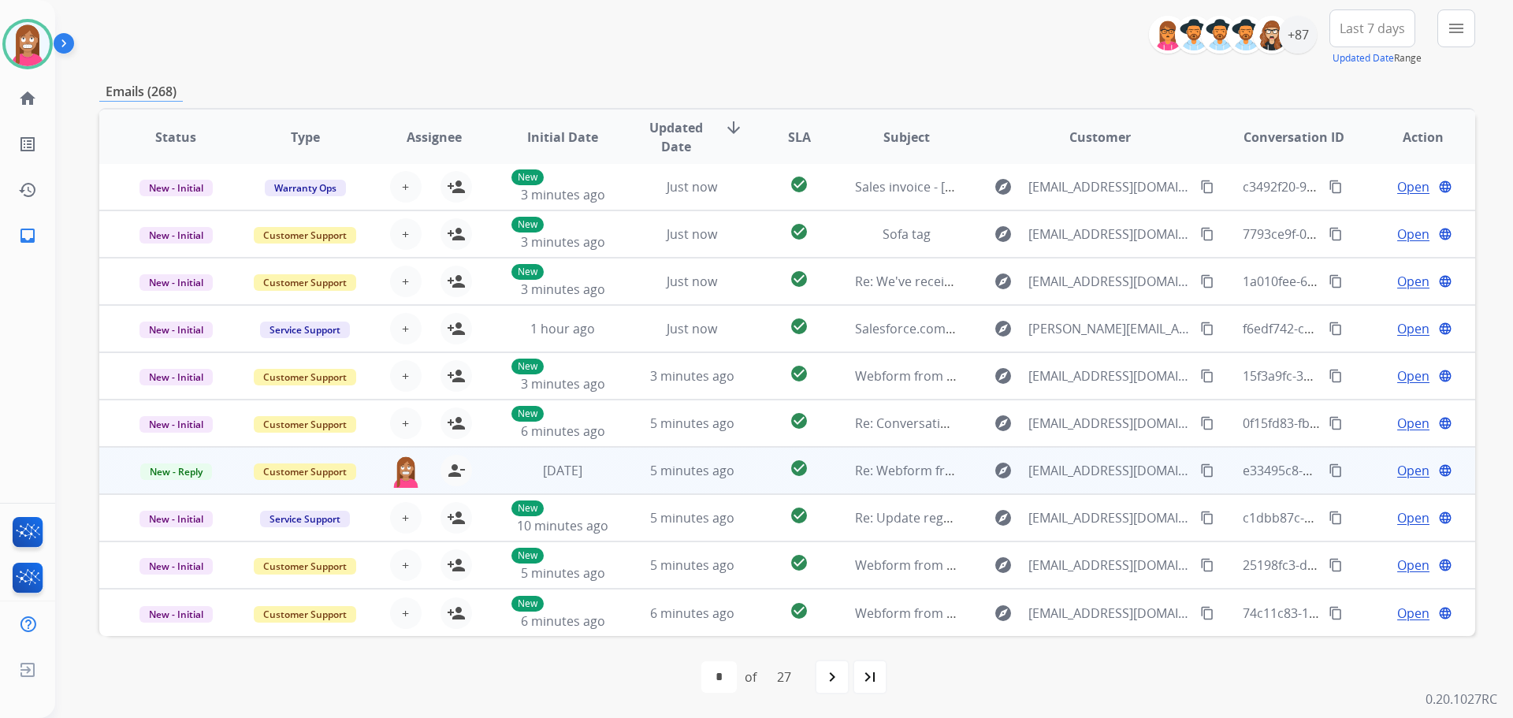
click at [720, 484] on td "5 minutes ago" at bounding box center [679, 470] width 129 height 47
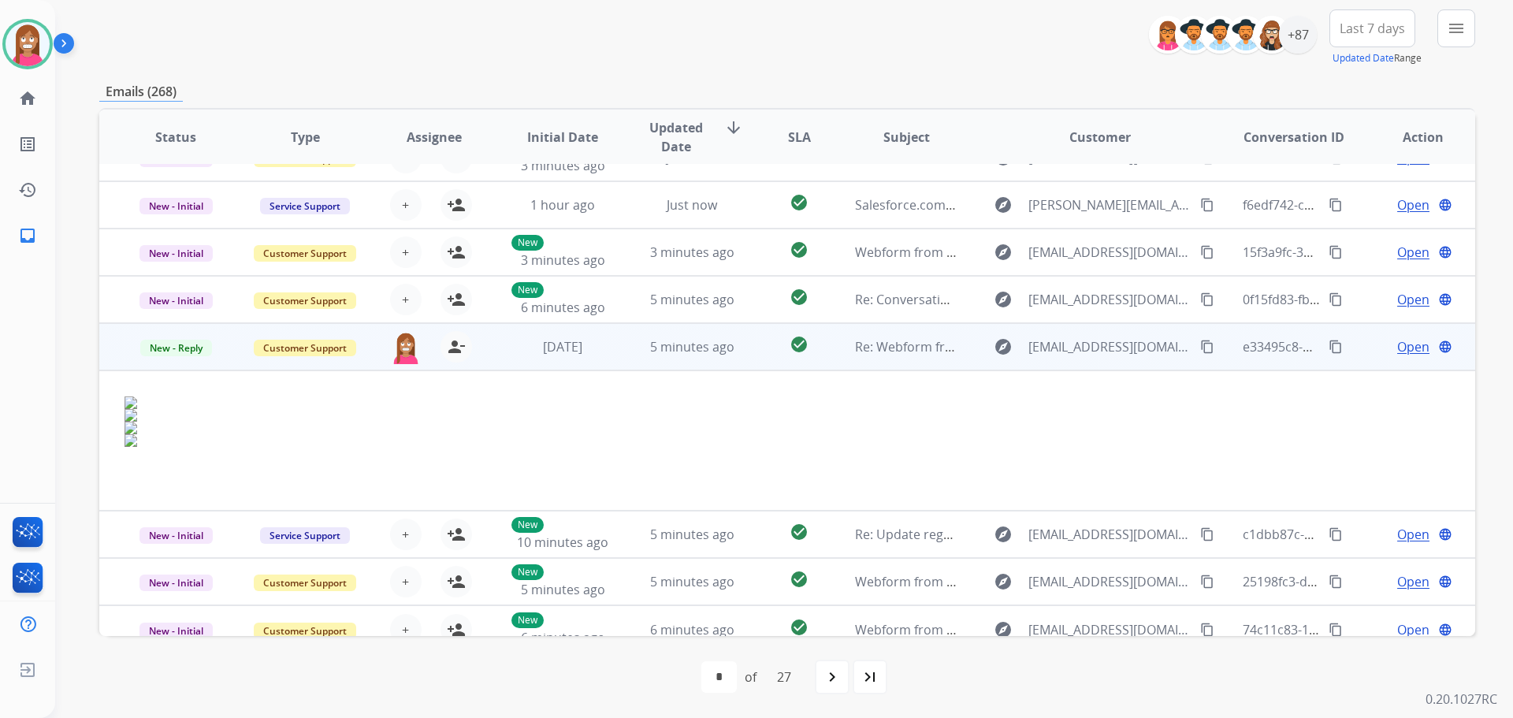
scroll to position [142, 0]
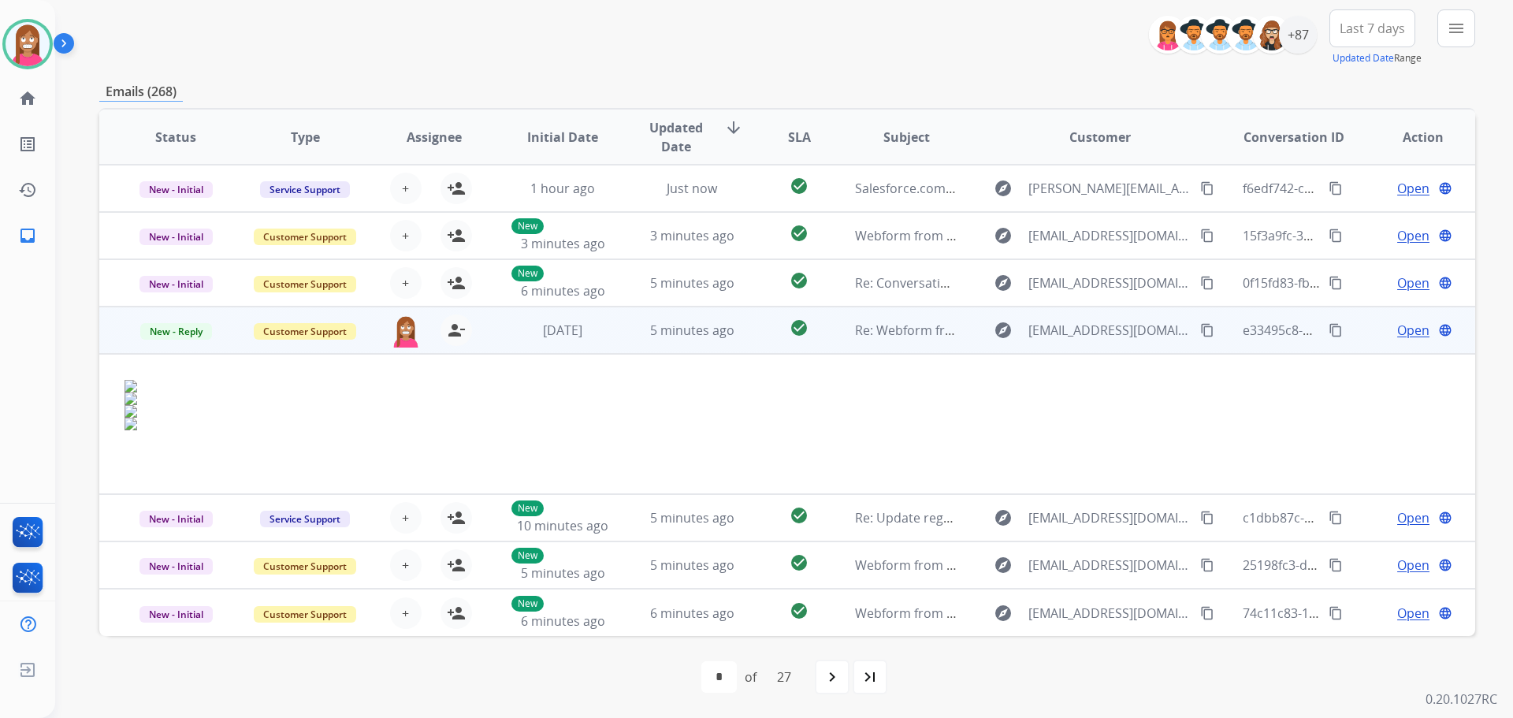
click at [1397, 336] on span "Open" at bounding box center [1413, 330] width 32 height 19
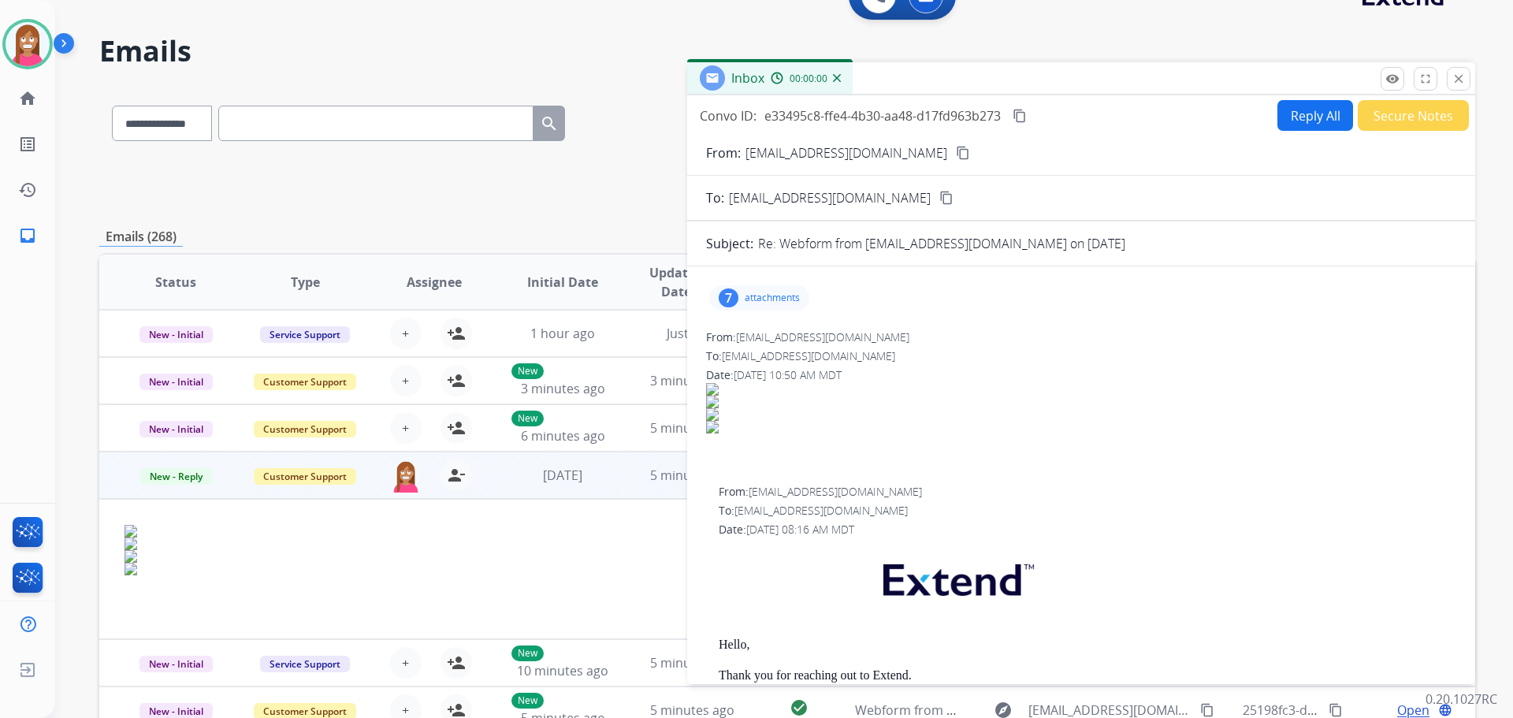
scroll to position [0, 0]
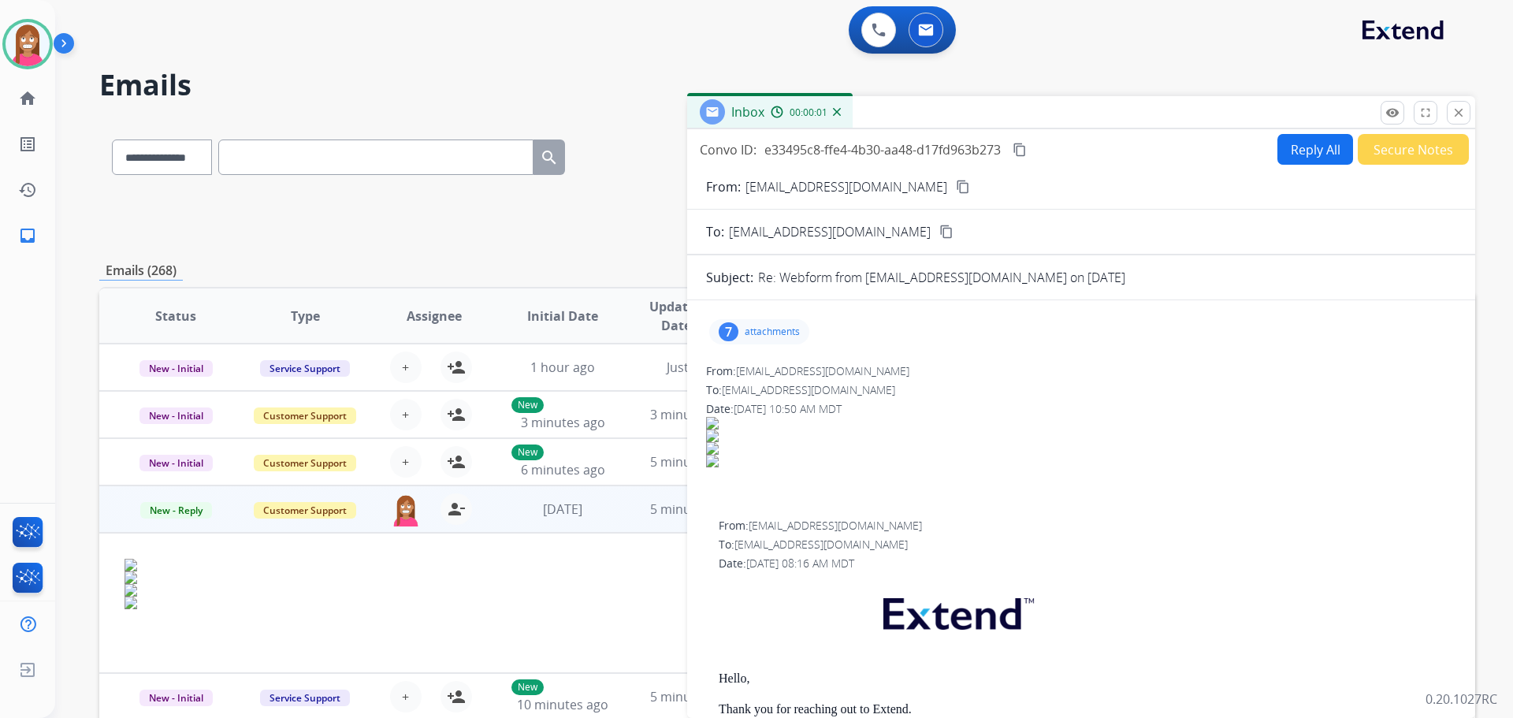
click at [1301, 150] on button "Reply All" at bounding box center [1315, 149] width 76 height 31
select select "**********"
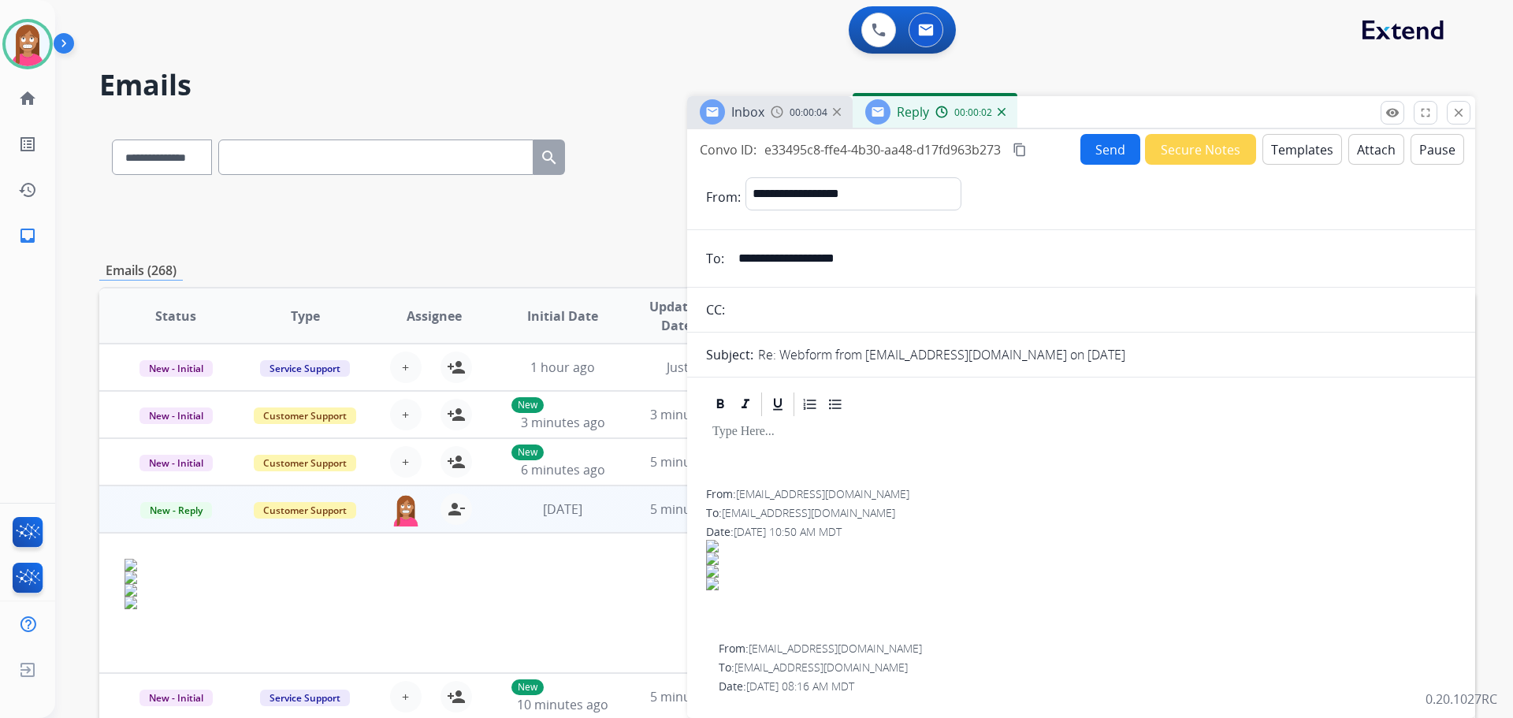
click at [1288, 155] on button "Templates" at bounding box center [1302, 149] width 80 height 31
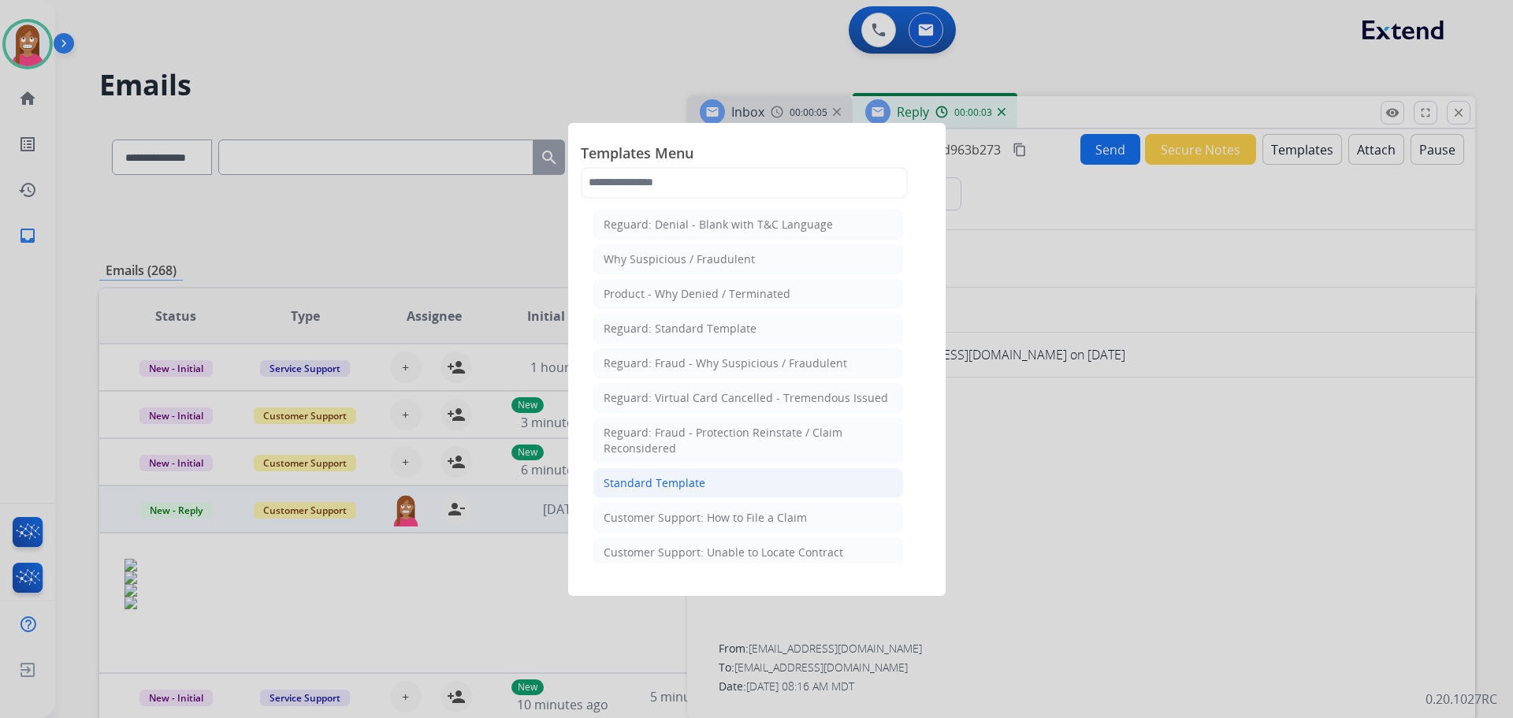
click at [633, 481] on div "Standard Template" at bounding box center [655, 483] width 102 height 16
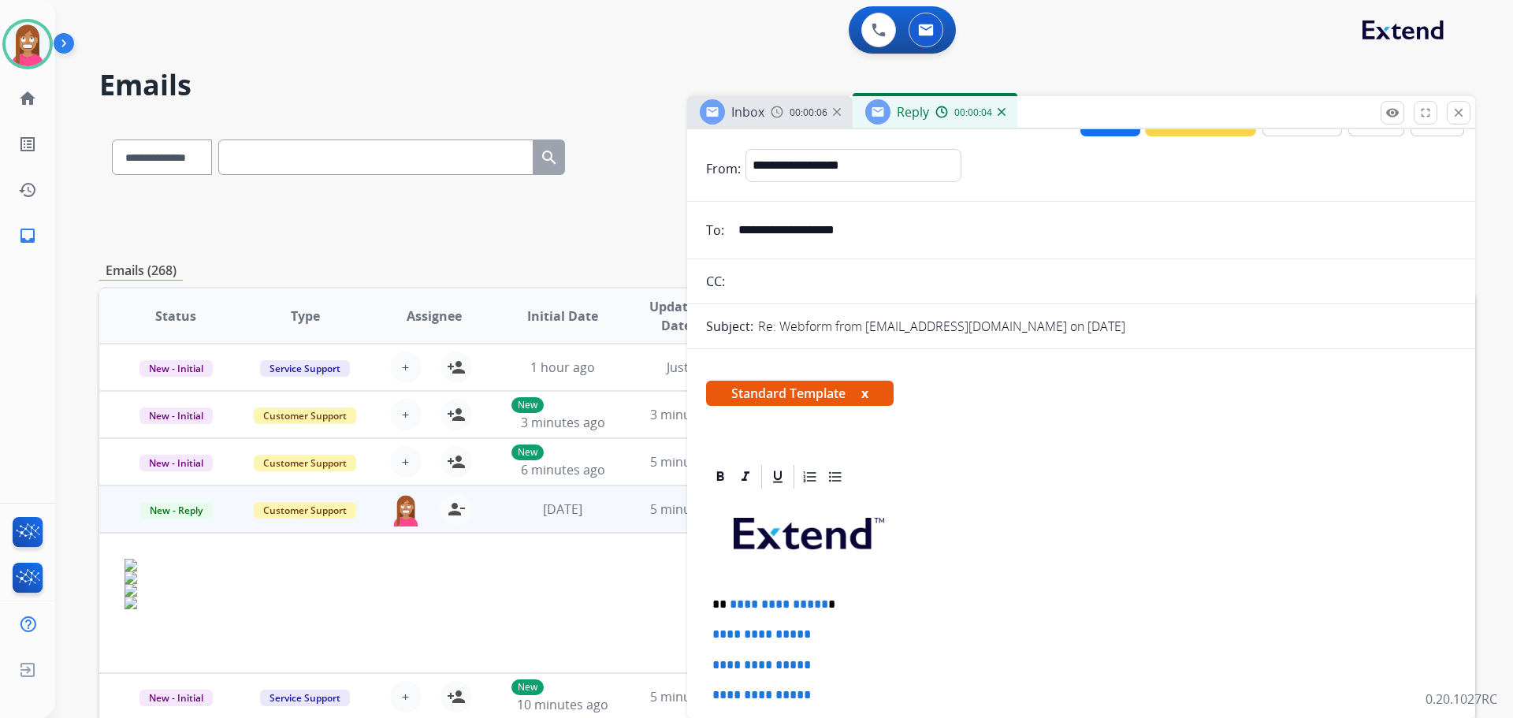
scroll to position [79, 0]
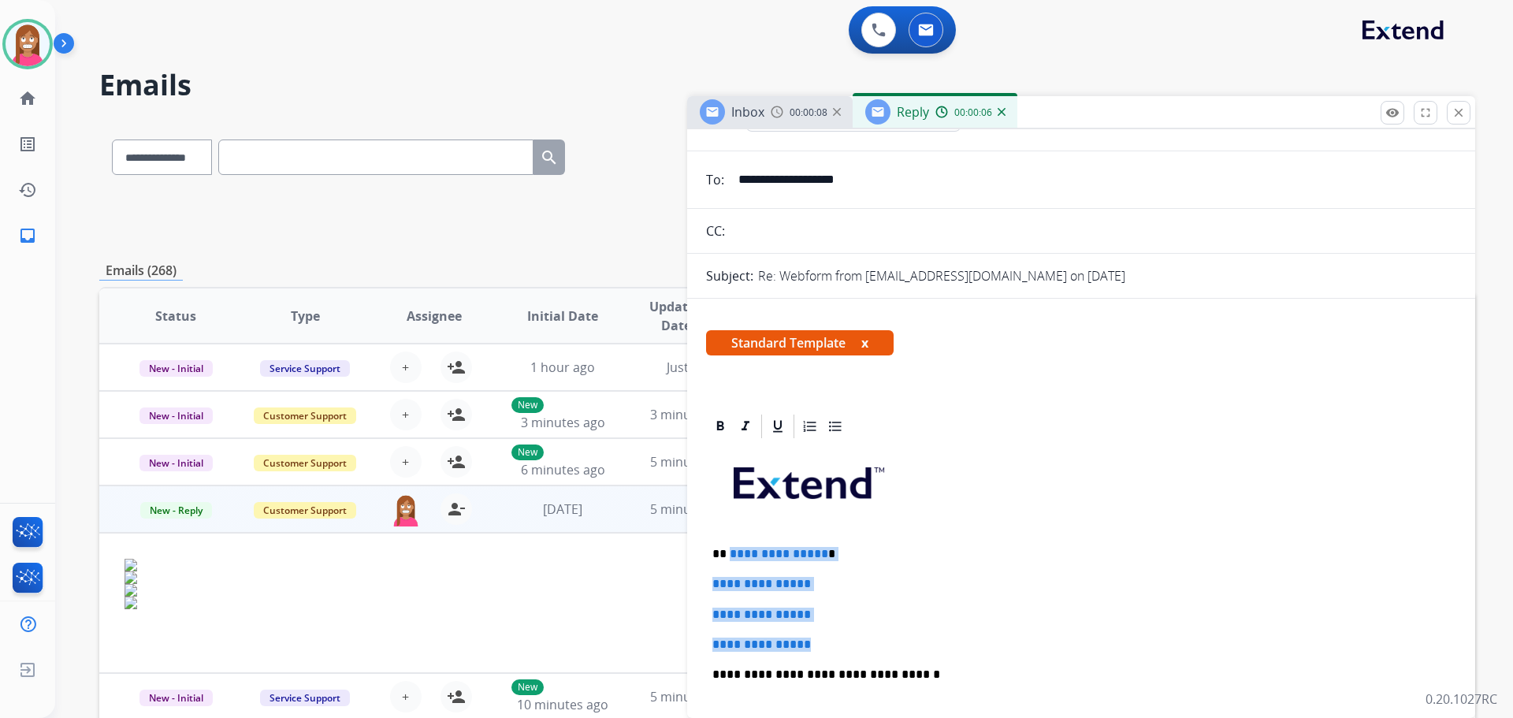
drag, startPoint x: 835, startPoint y: 644, endPoint x: 728, endPoint y: 559, distance: 136.8
click at [728, 559] on div "**********" at bounding box center [1081, 711] width 750 height 542
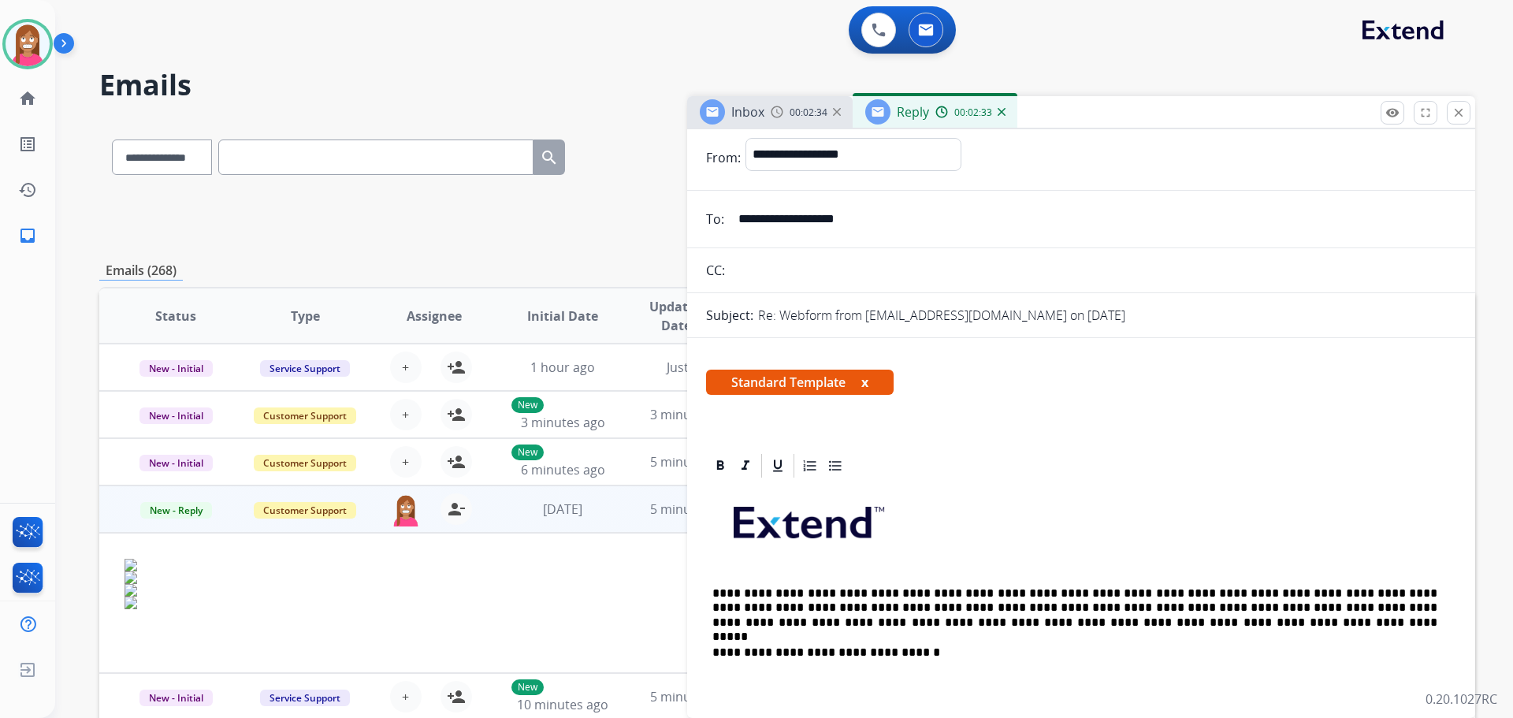
scroll to position [0, 0]
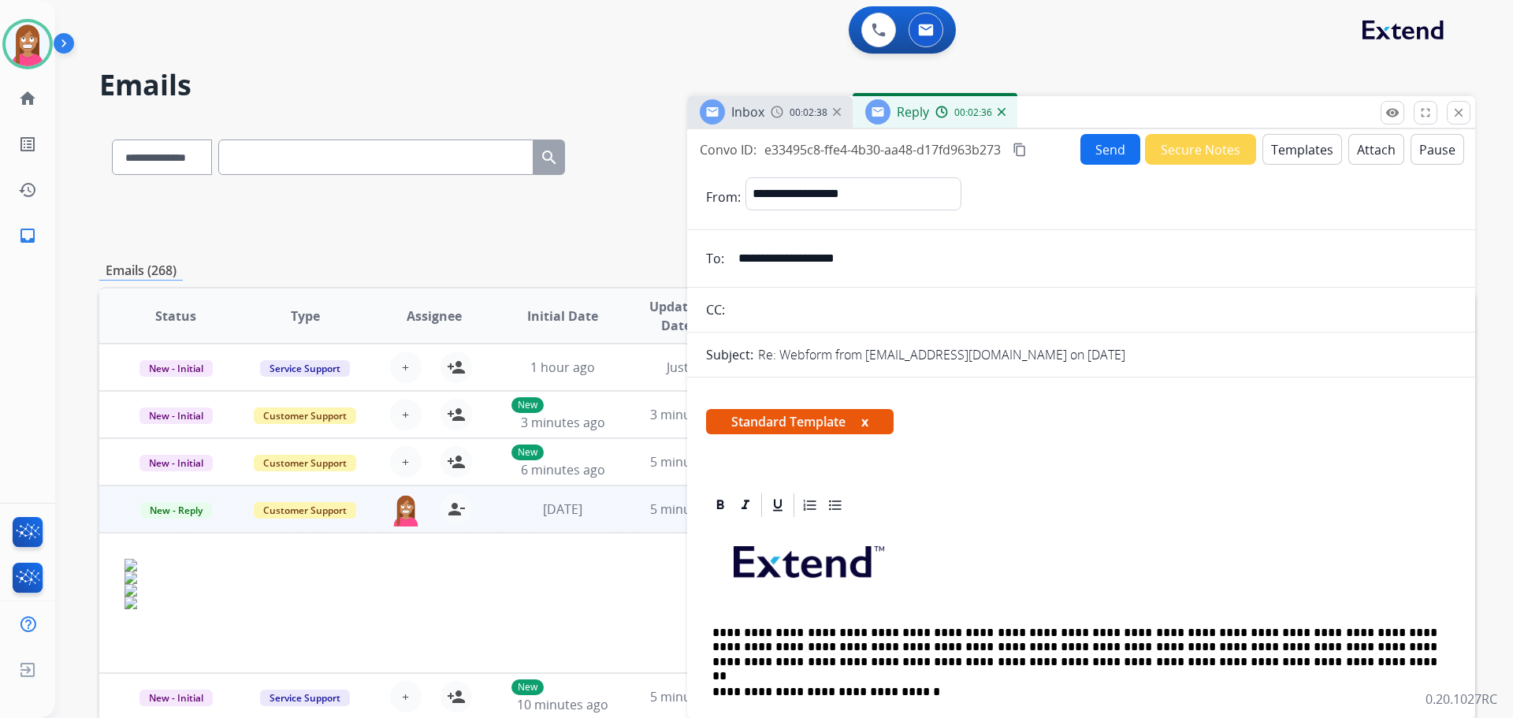
click at [1094, 143] on button "Send" at bounding box center [1110, 149] width 60 height 31
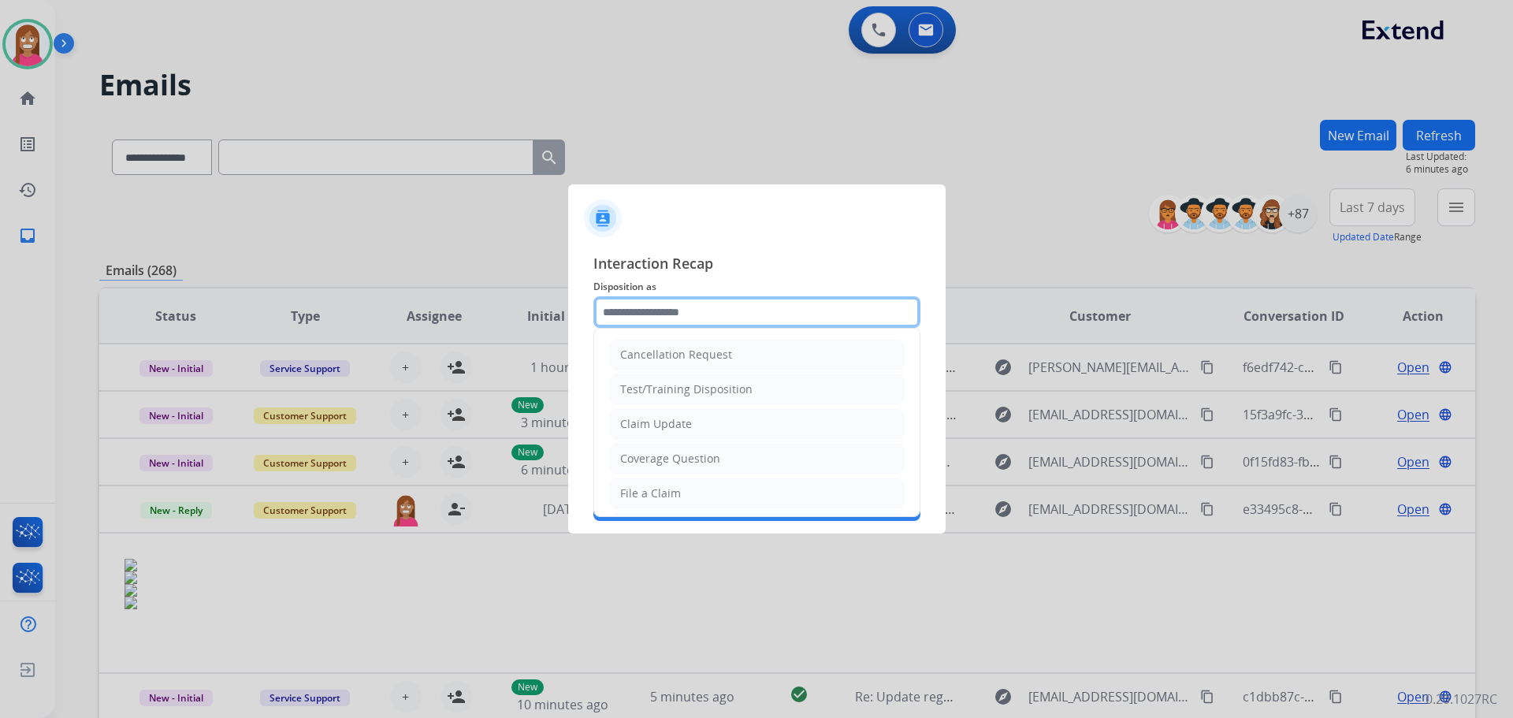
click at [661, 306] on input "text" at bounding box center [756, 312] width 327 height 32
click at [651, 426] on div "Claim Update" at bounding box center [656, 424] width 72 height 16
type input "**********"
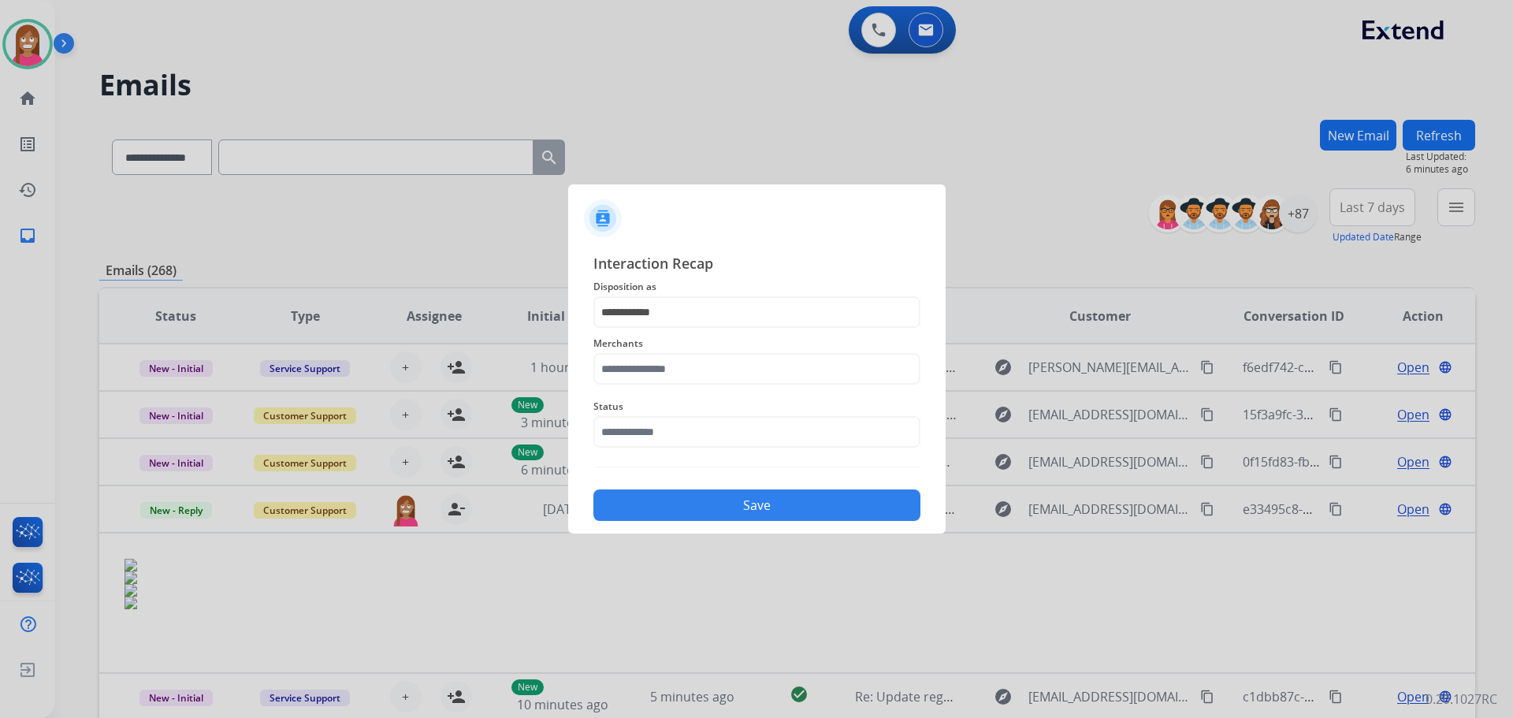
click at [629, 387] on div "Merchants" at bounding box center [756, 359] width 327 height 63
click at [630, 366] on input "text" at bounding box center [756, 369] width 327 height 32
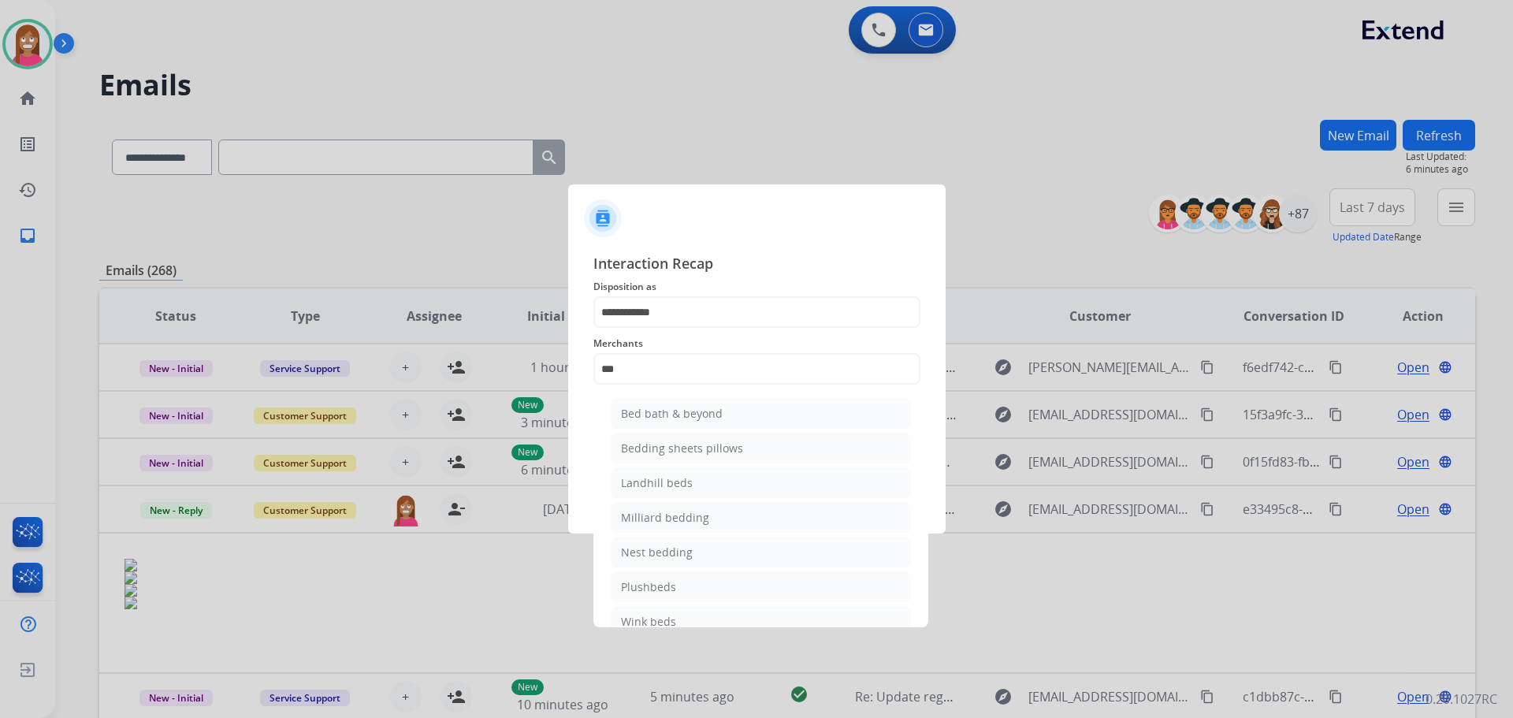
click at [651, 405] on li "Bed bath & beyond" at bounding box center [761, 414] width 300 height 30
type input "**********"
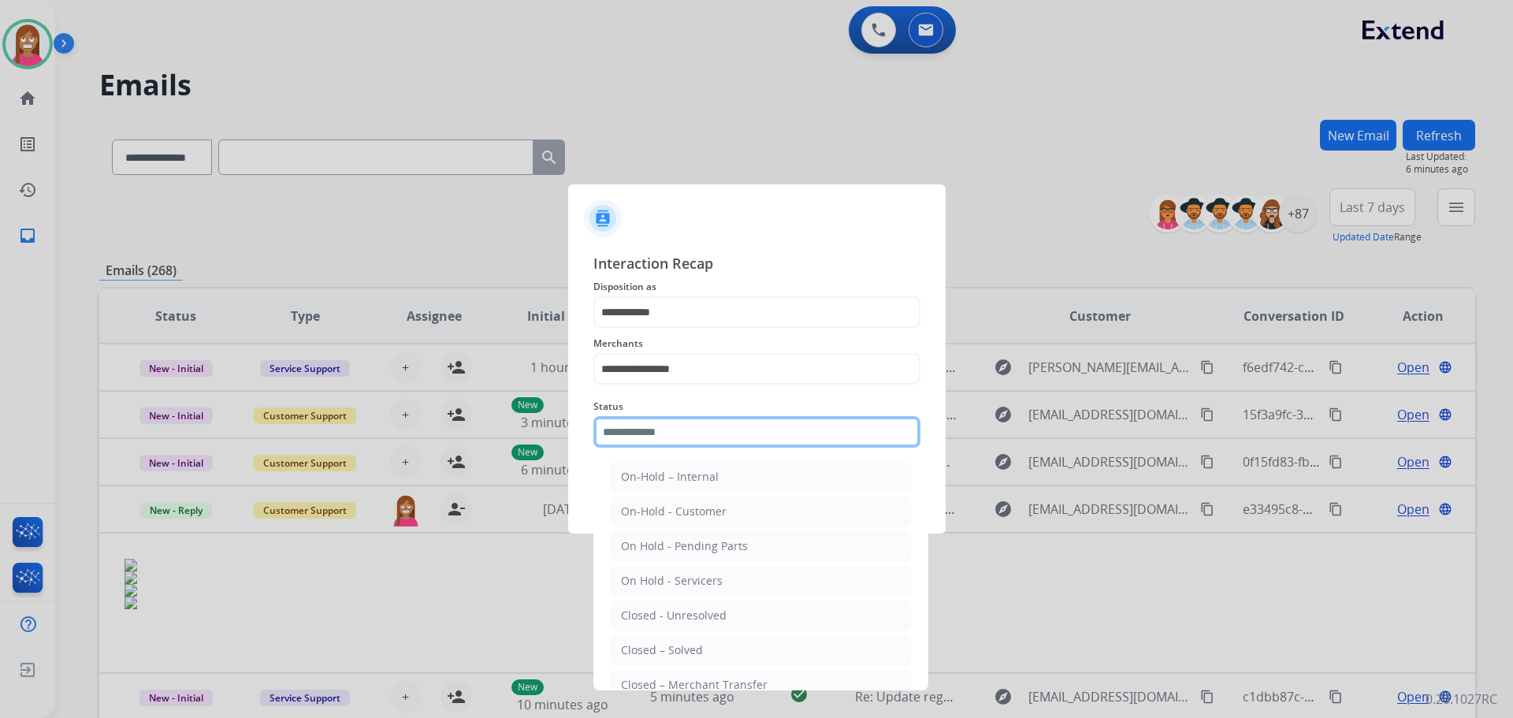
click at [656, 440] on input "text" at bounding box center [756, 432] width 327 height 32
drag, startPoint x: 671, startPoint y: 655, endPoint x: 650, endPoint y: 621, distance: 40.0
click at [671, 654] on div "Closed – Solved" at bounding box center [662, 650] width 82 height 16
type input "**********"
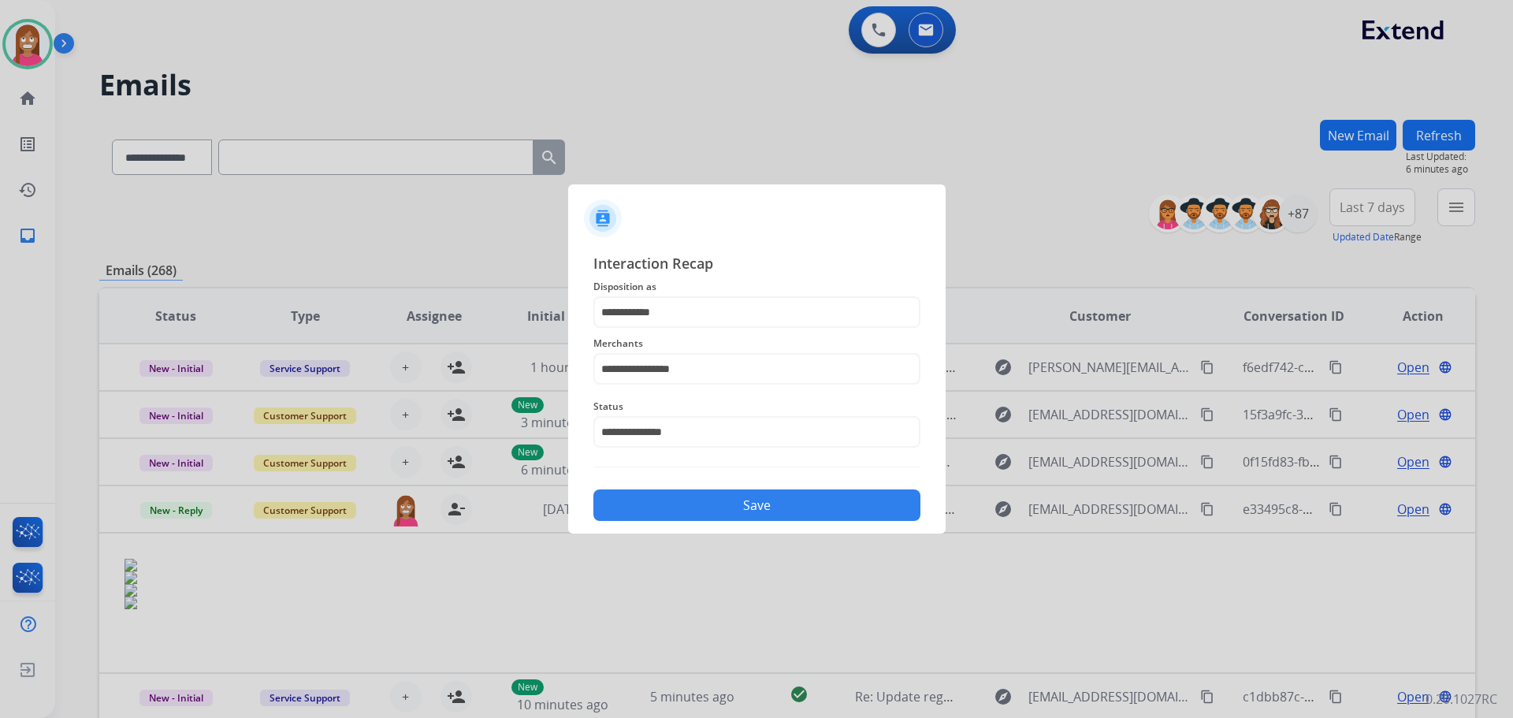
click at [631, 507] on button "Save" at bounding box center [756, 505] width 327 height 32
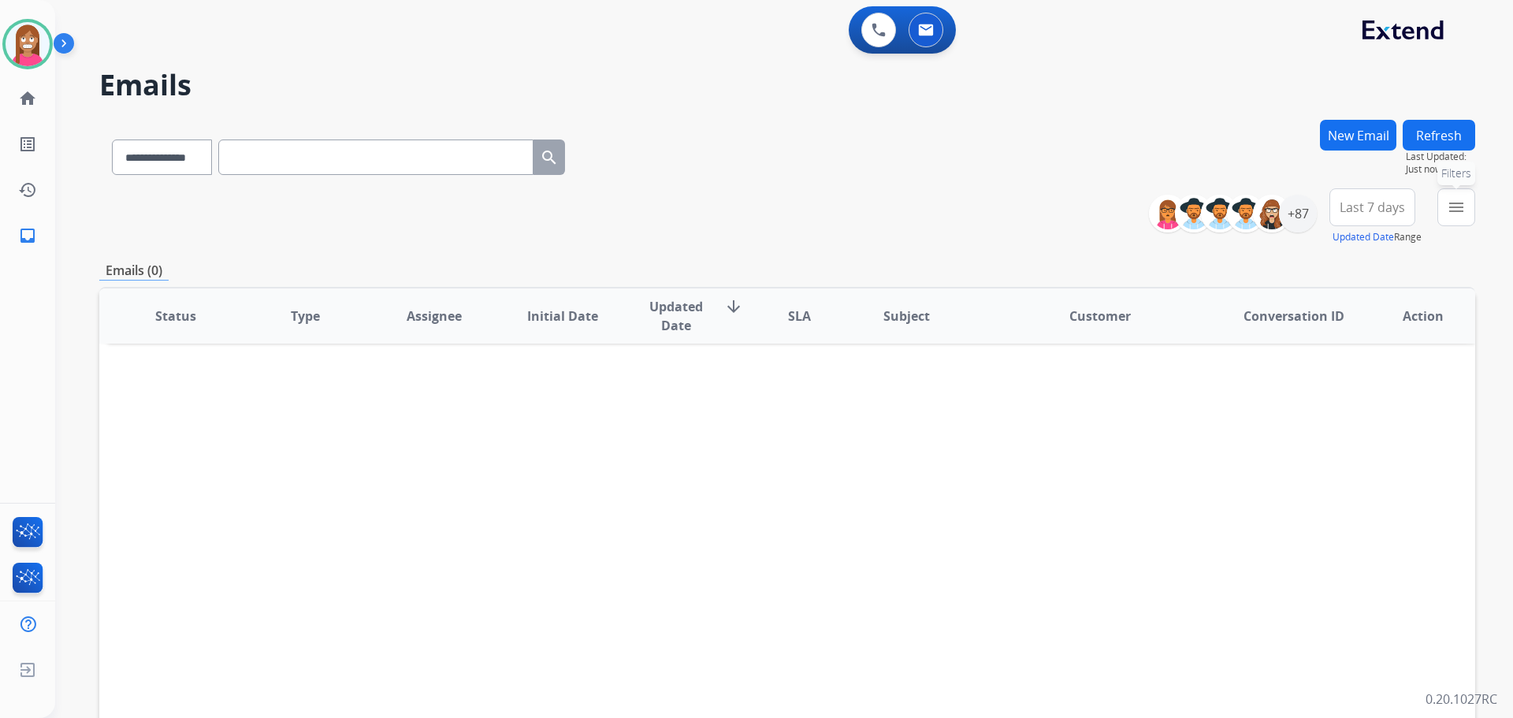
click at [1459, 208] on mat-icon "menu" at bounding box center [1456, 207] width 19 height 19
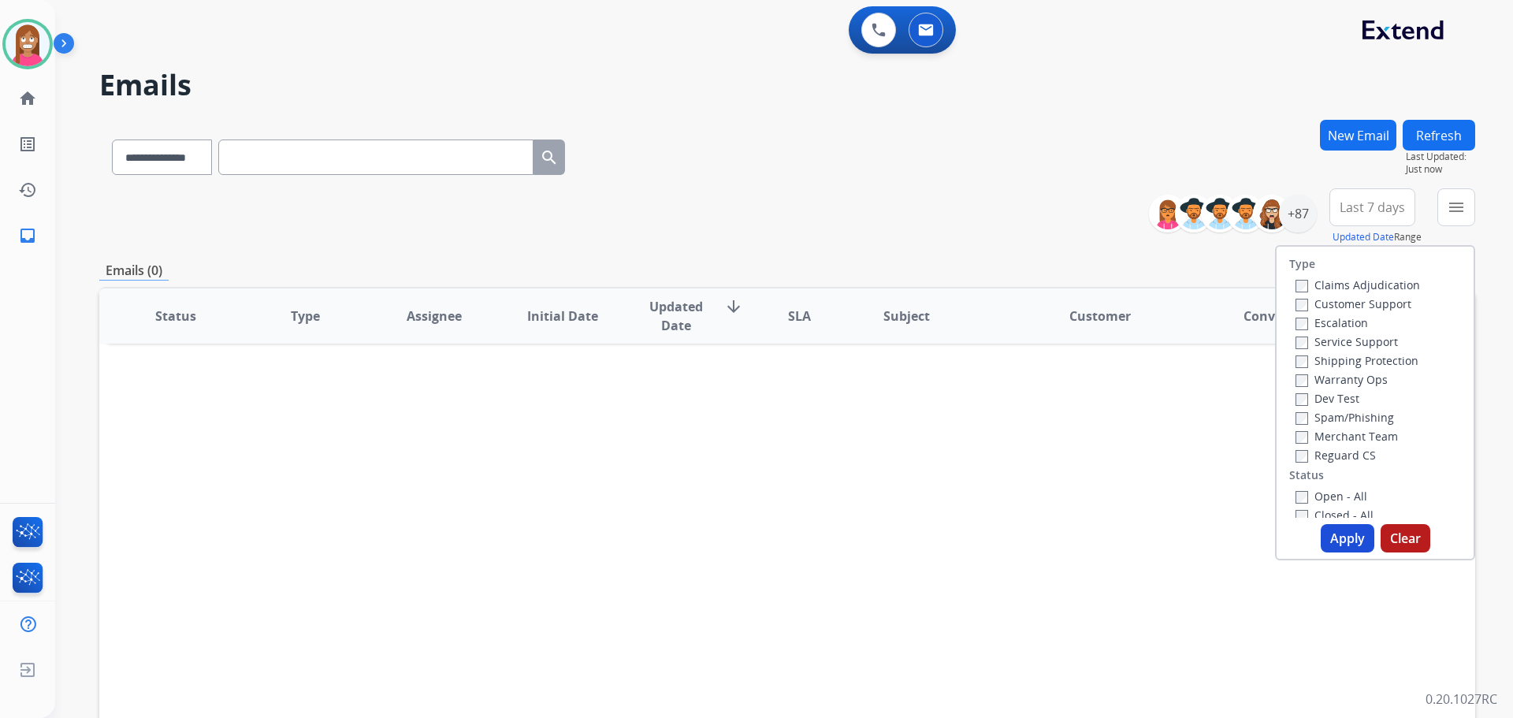
click at [1334, 303] on label "Customer Support" at bounding box center [1353, 303] width 116 height 15
drag, startPoint x: 1333, startPoint y: 358, endPoint x: 1328, endPoint y: 398, distance: 39.7
click at [1333, 359] on label "Shipping Protection" at bounding box center [1356, 360] width 123 height 15
click at [1310, 495] on label "Open - All" at bounding box center [1331, 496] width 72 height 15
drag, startPoint x: 1332, startPoint y: 536, endPoint x: 1376, endPoint y: 518, distance: 47.0
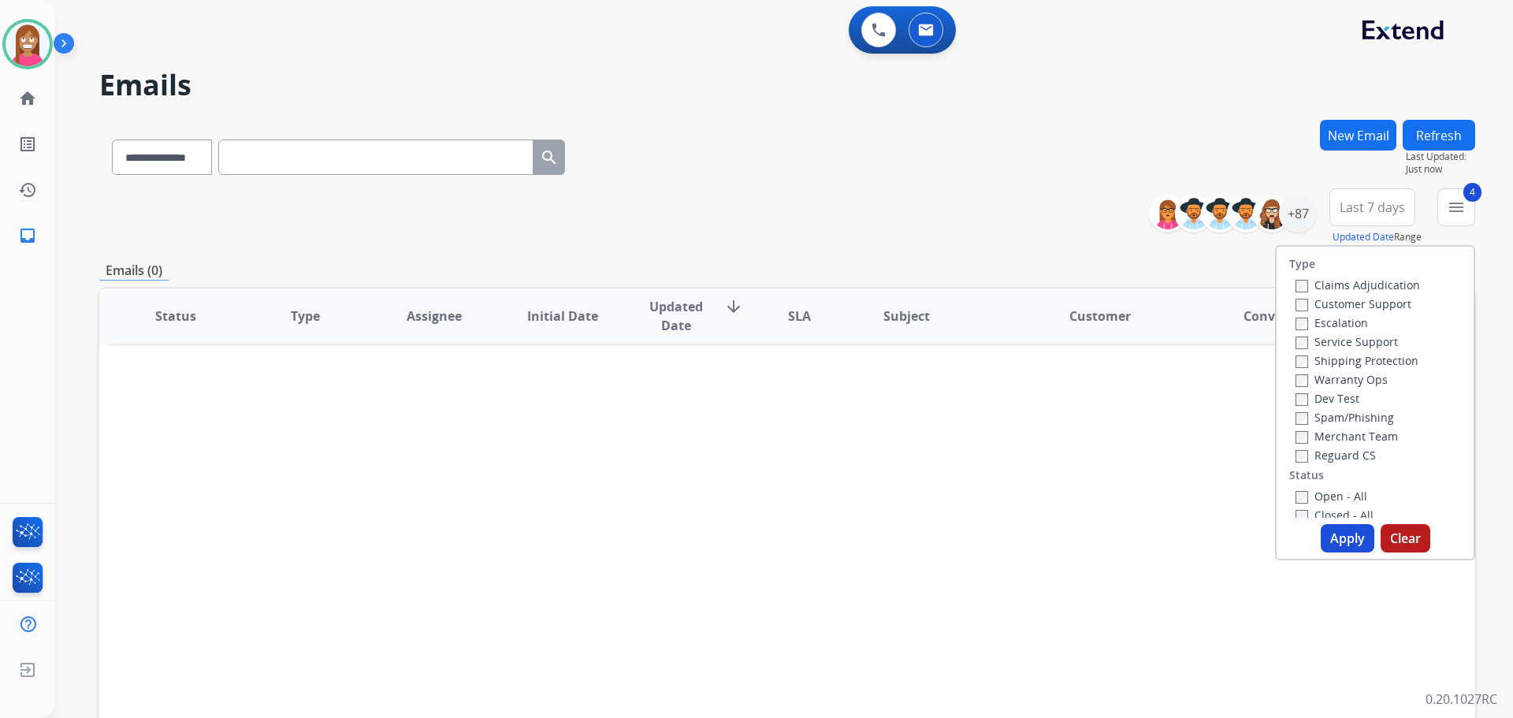
click at [1334, 536] on button "Apply" at bounding box center [1348, 538] width 54 height 28
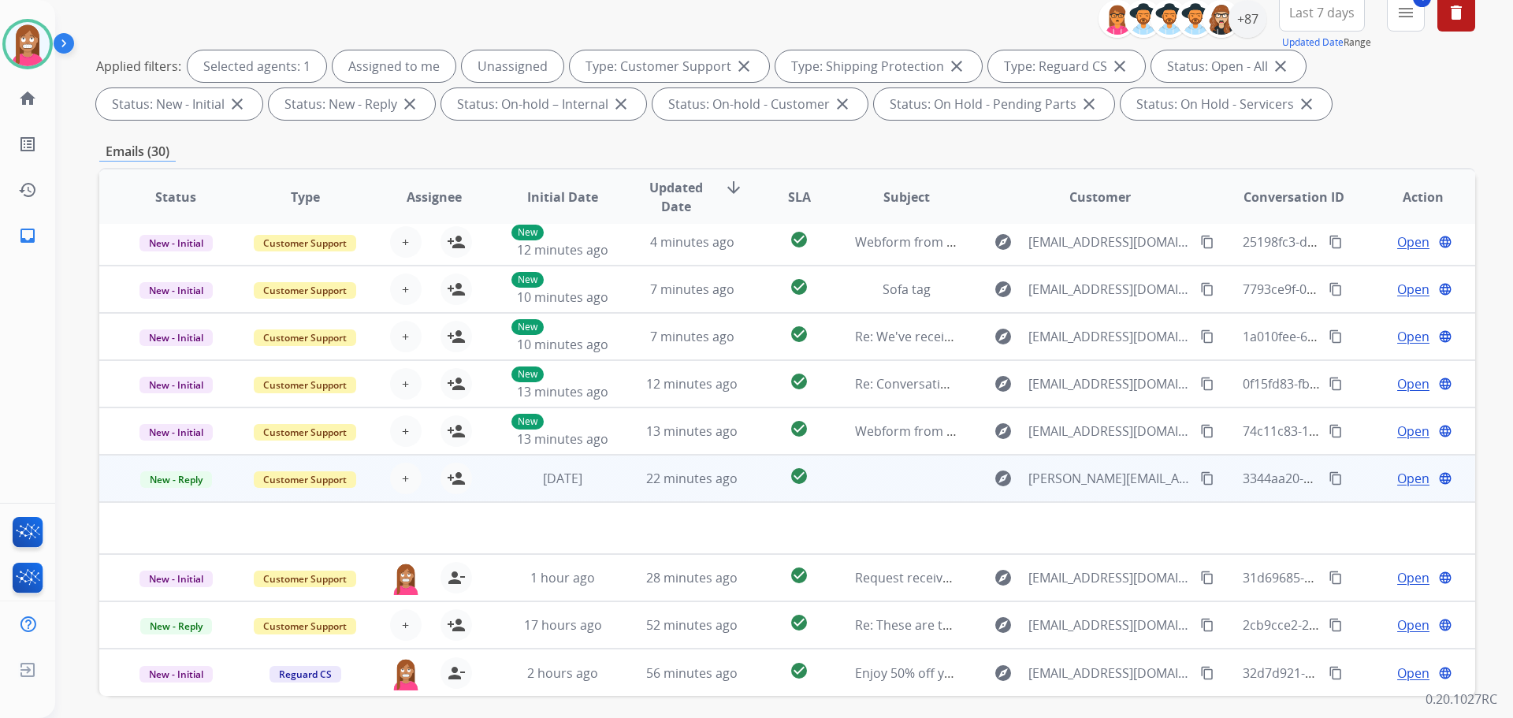
scroll to position [254, 0]
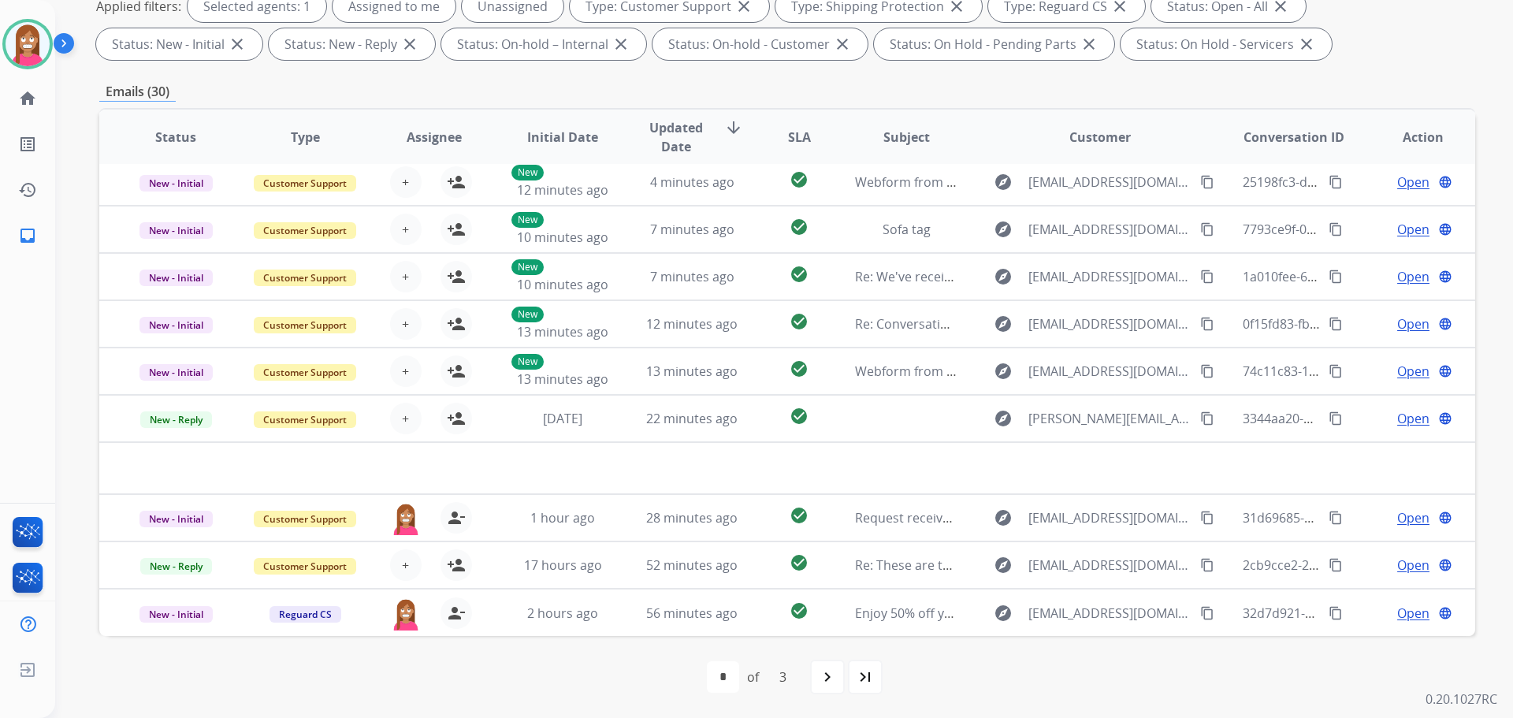
click at [864, 671] on mat-icon "last_page" at bounding box center [865, 676] width 19 height 19
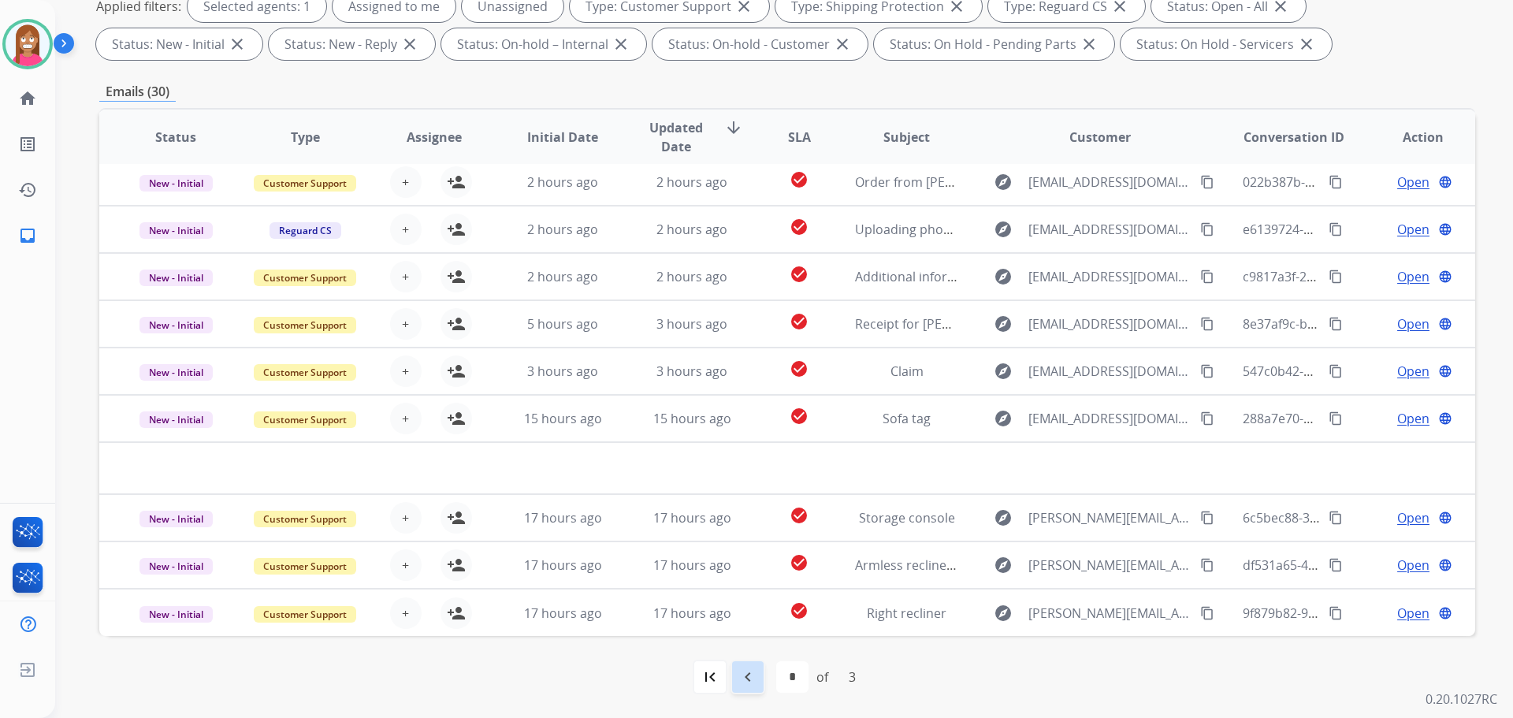
click at [733, 682] on div "navigate_before" at bounding box center [747, 676] width 35 height 35
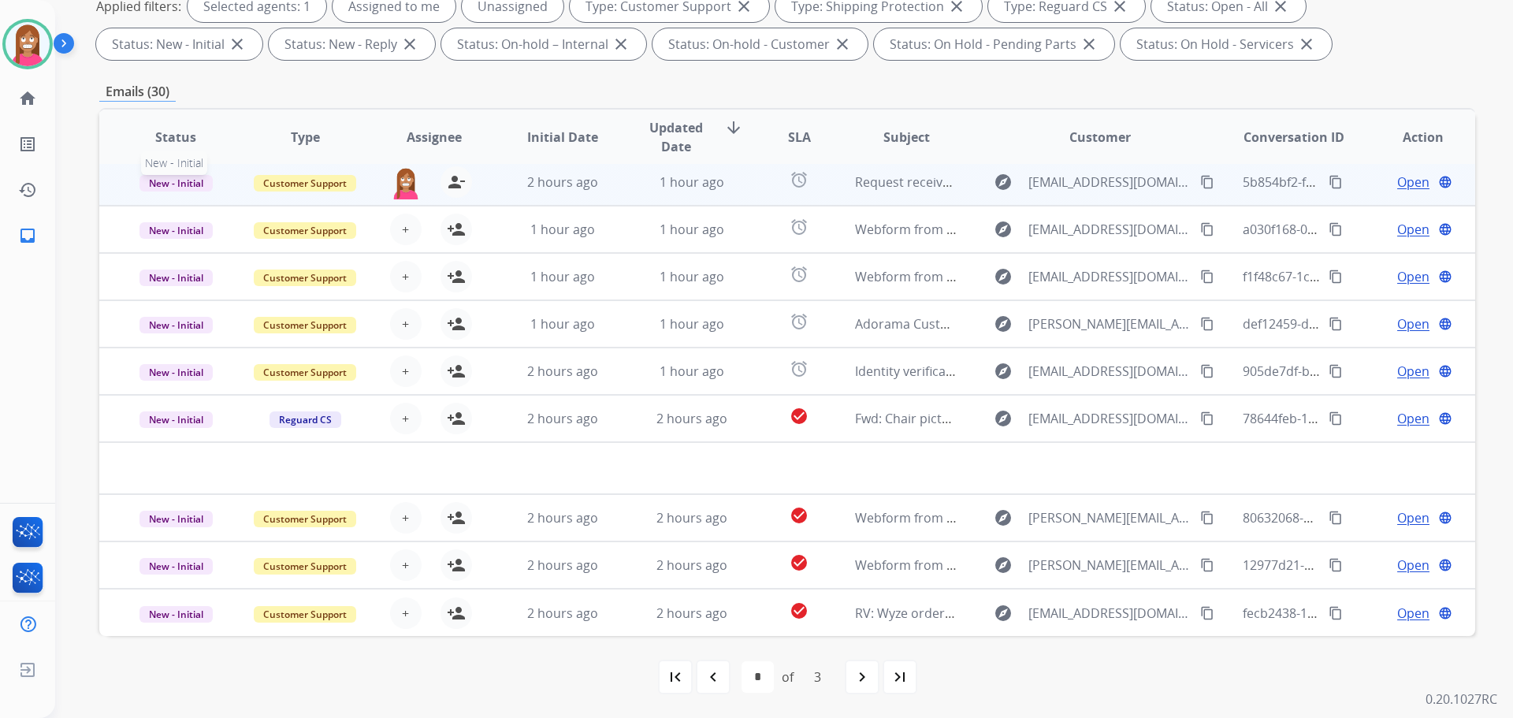
click at [184, 187] on span "New - Initial" at bounding box center [175, 183] width 73 height 17
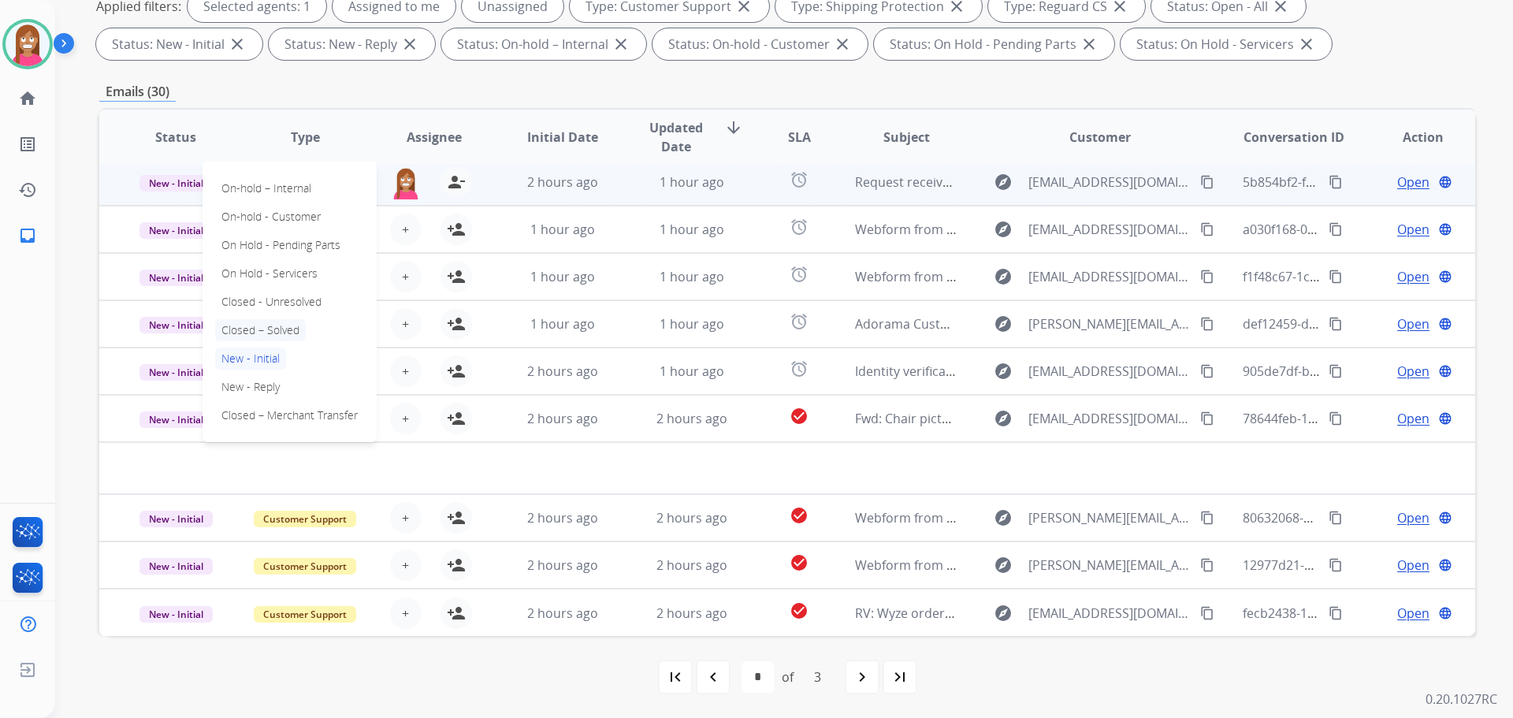
click at [246, 331] on p "Closed – Solved" at bounding box center [260, 330] width 91 height 22
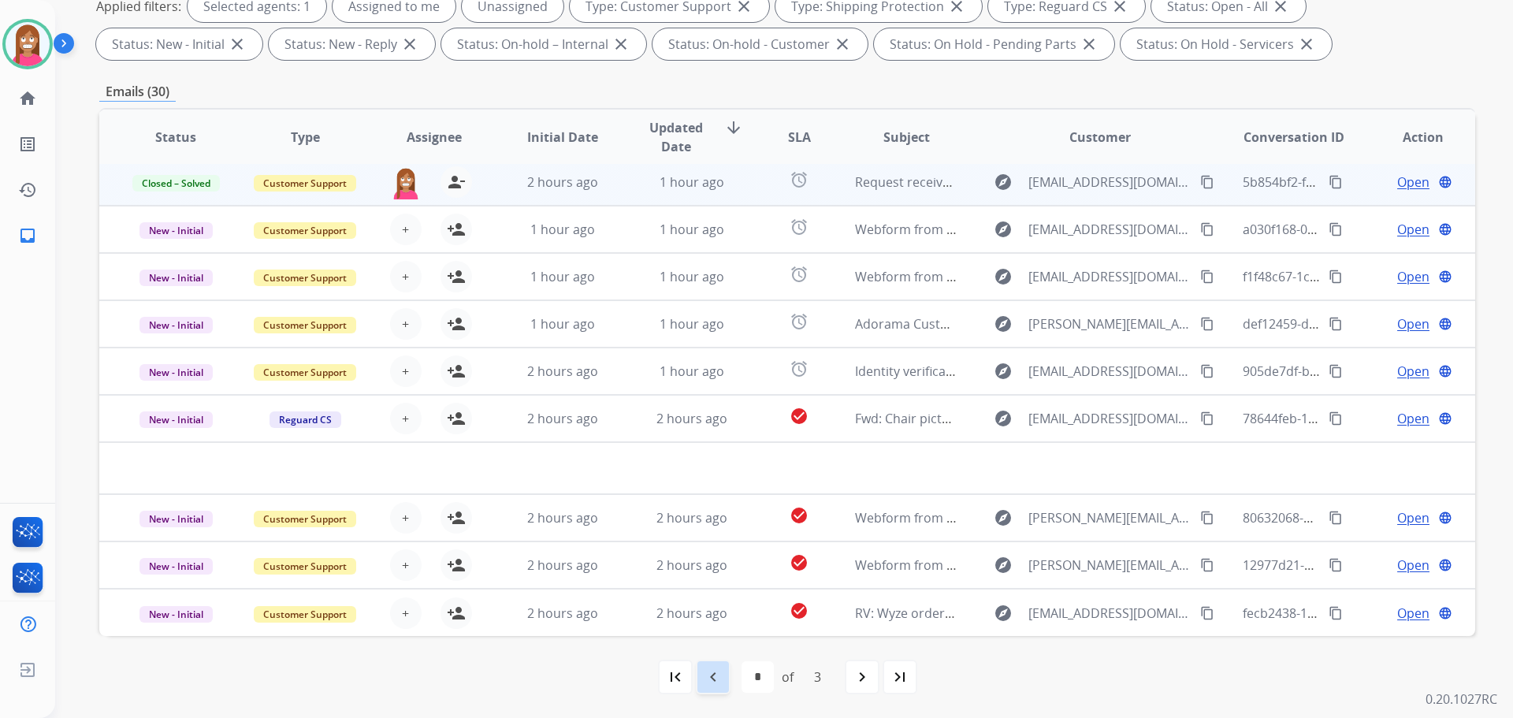
click at [714, 685] on mat-icon "navigate_before" at bounding box center [713, 676] width 19 height 19
select select "*"
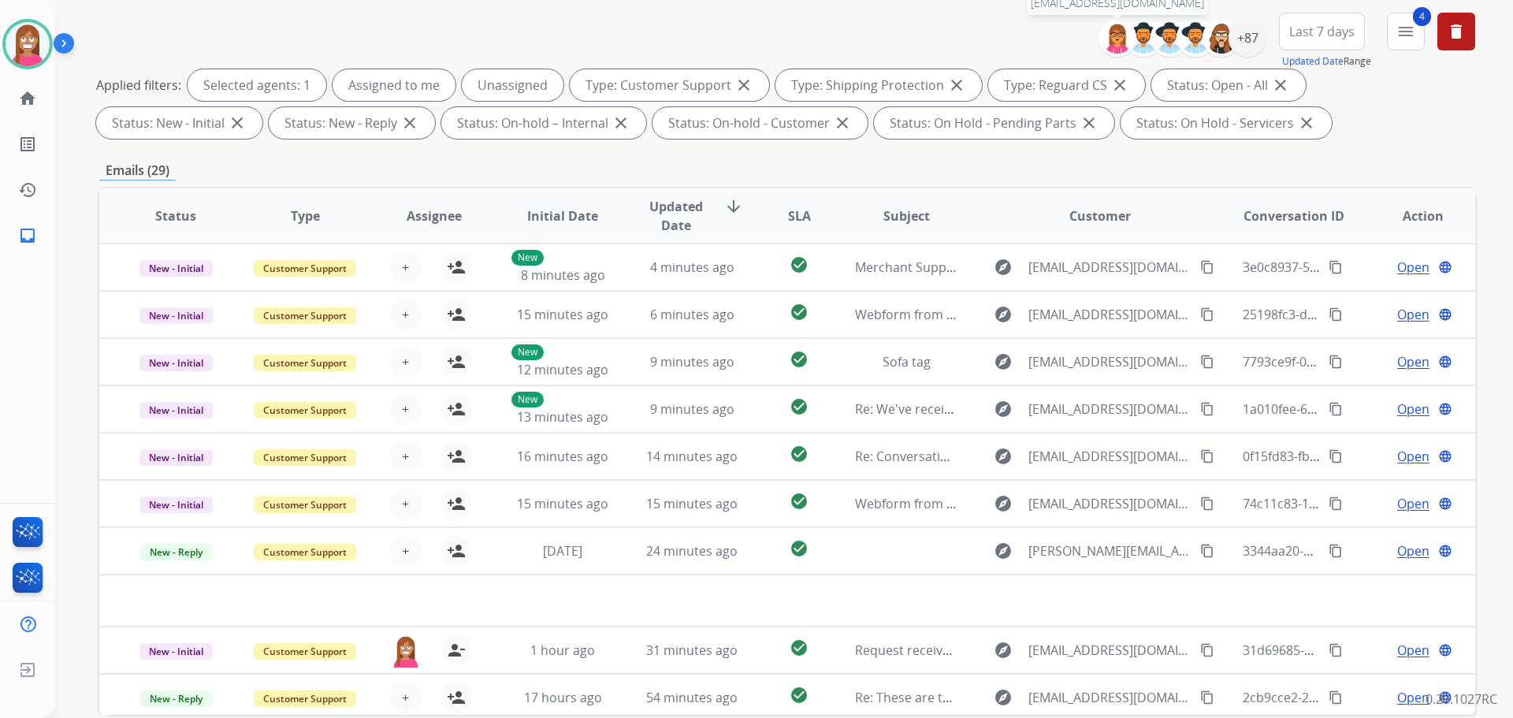
scroll to position [18, 0]
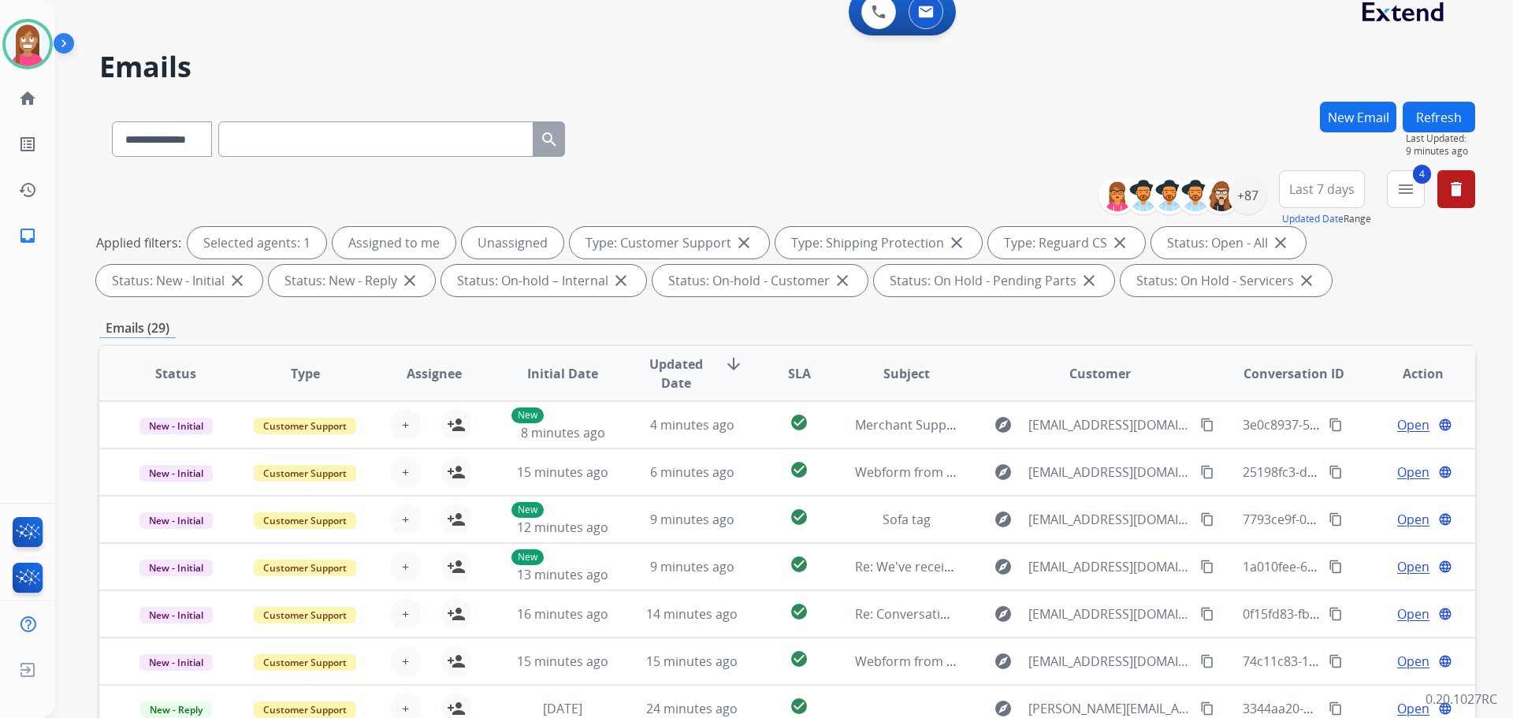
click at [1369, 124] on button "New Email" at bounding box center [1358, 117] width 76 height 31
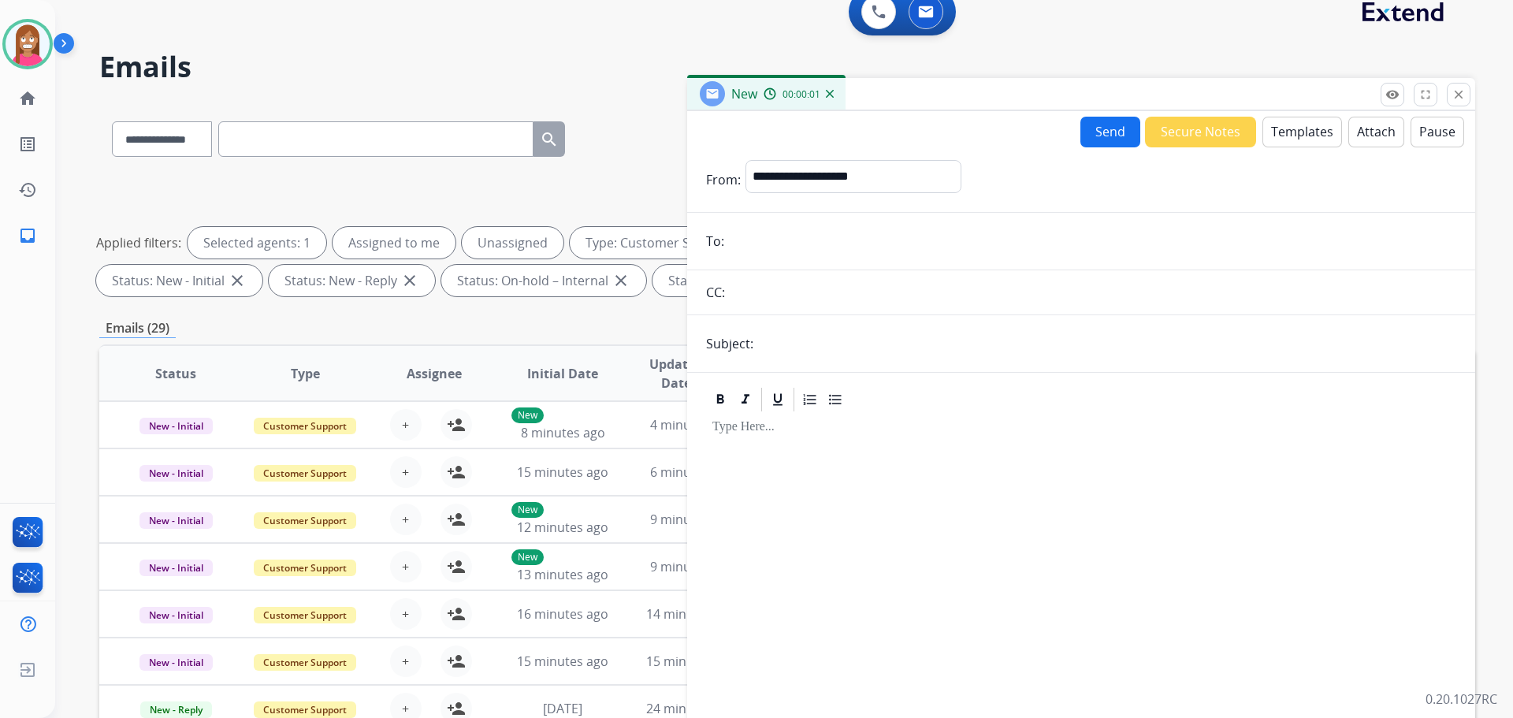
paste input "**********"
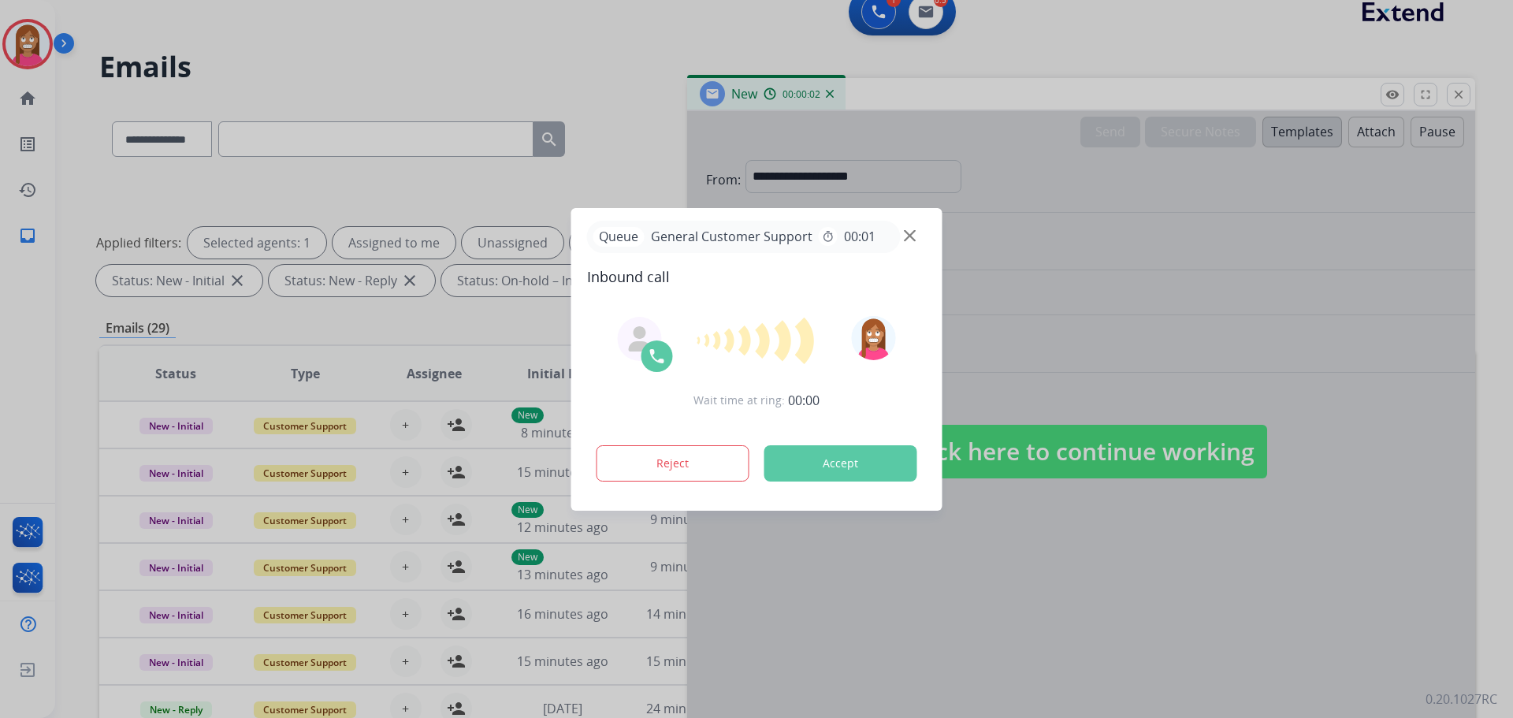
type input "**********"
click at [796, 185] on div at bounding box center [756, 359] width 1513 height 718
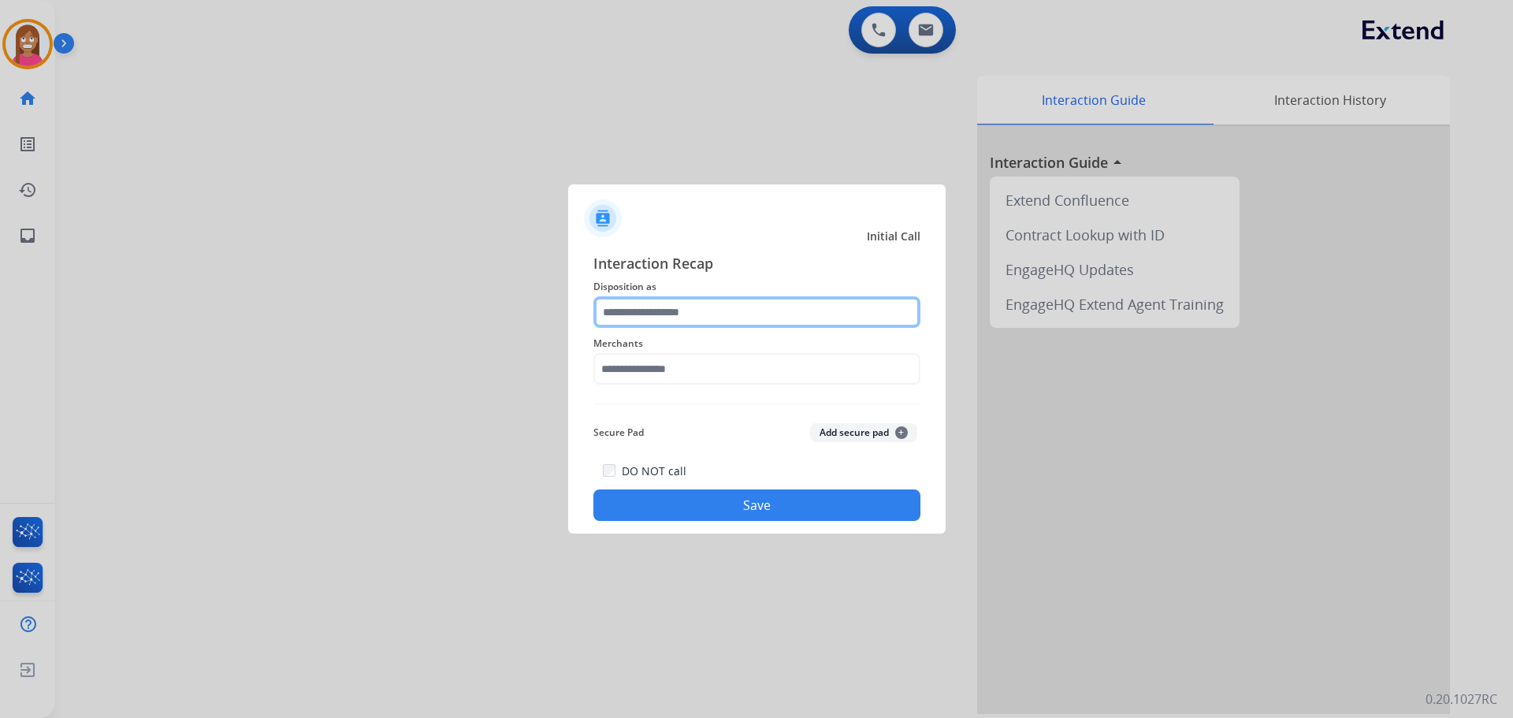
click at [641, 318] on input "text" at bounding box center [756, 312] width 327 height 32
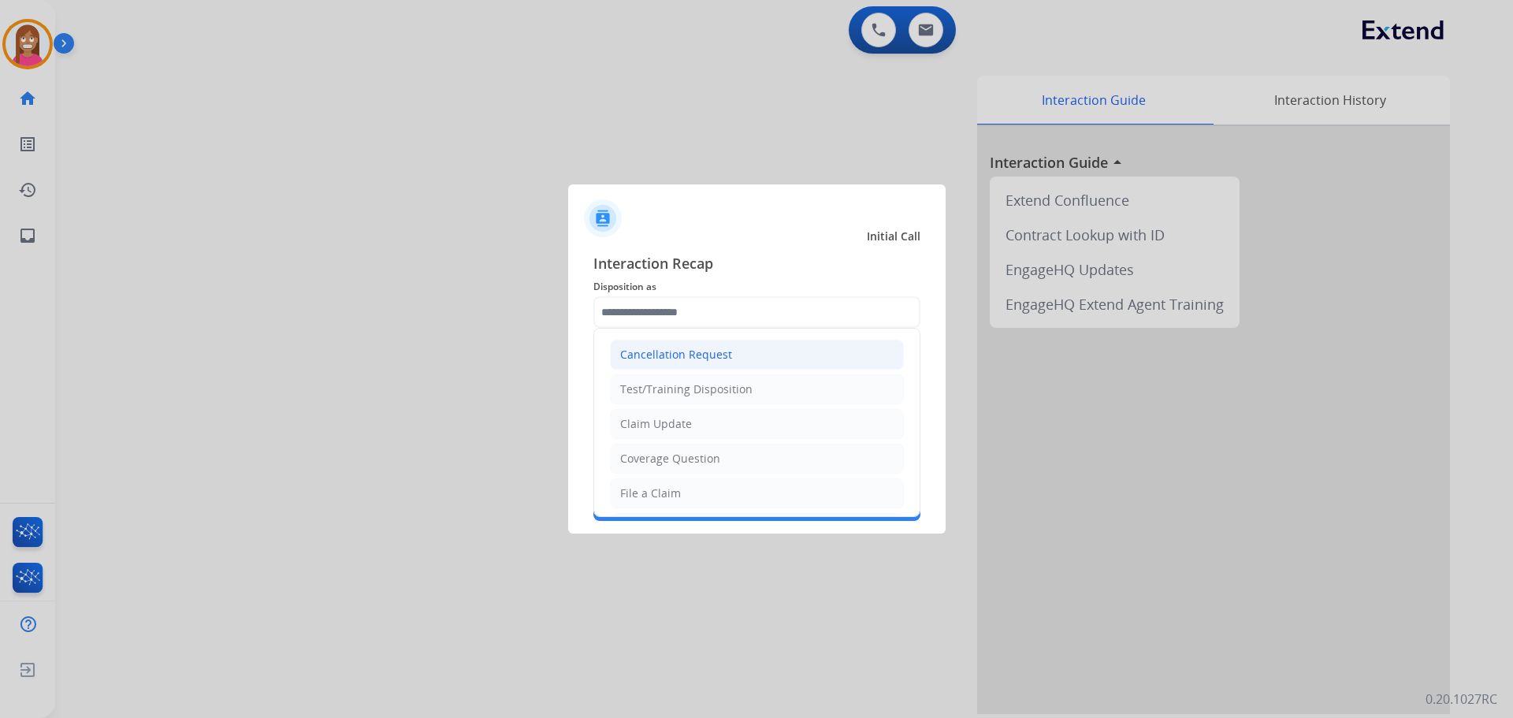
click at [645, 359] on div "Cancellation Request" at bounding box center [676, 355] width 112 height 16
type input "**********"
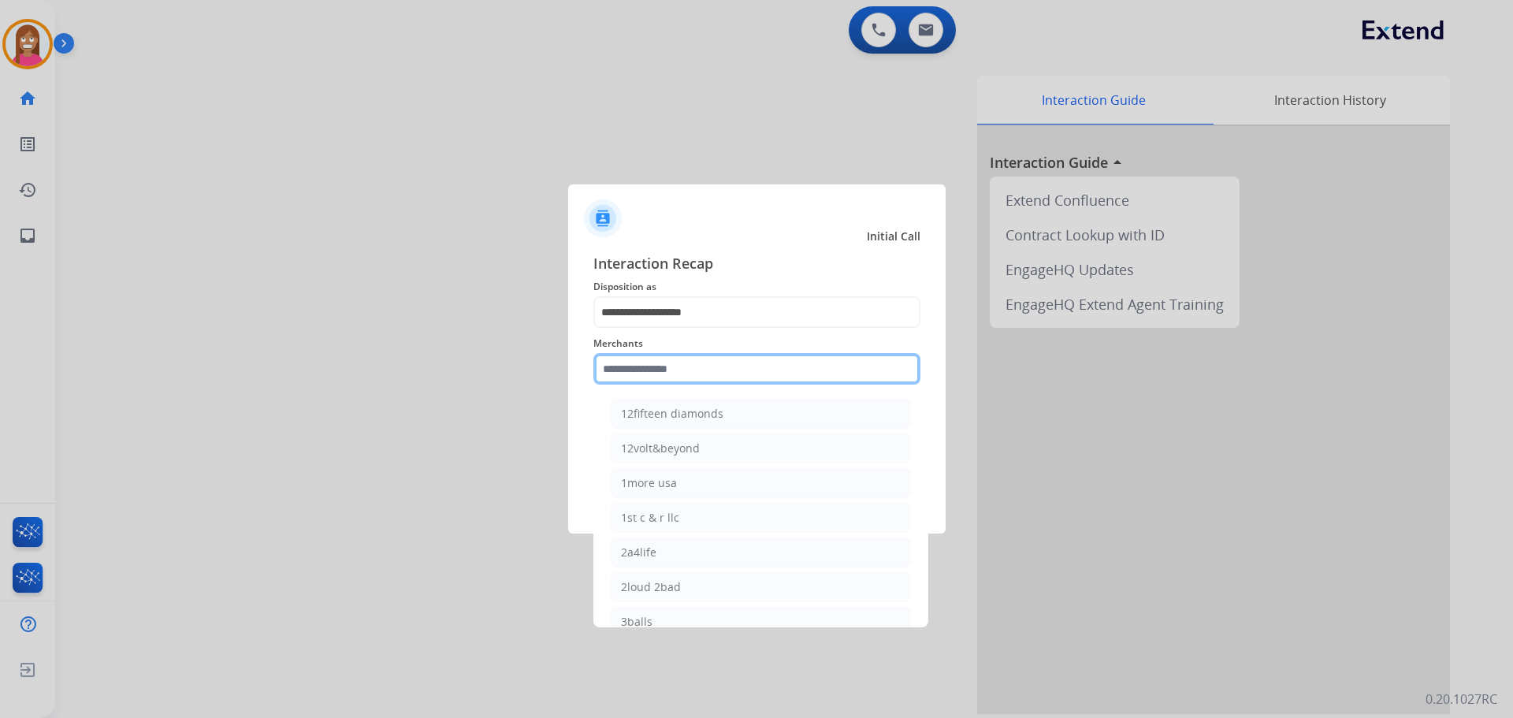
click at [637, 363] on input "text" at bounding box center [756, 369] width 327 height 32
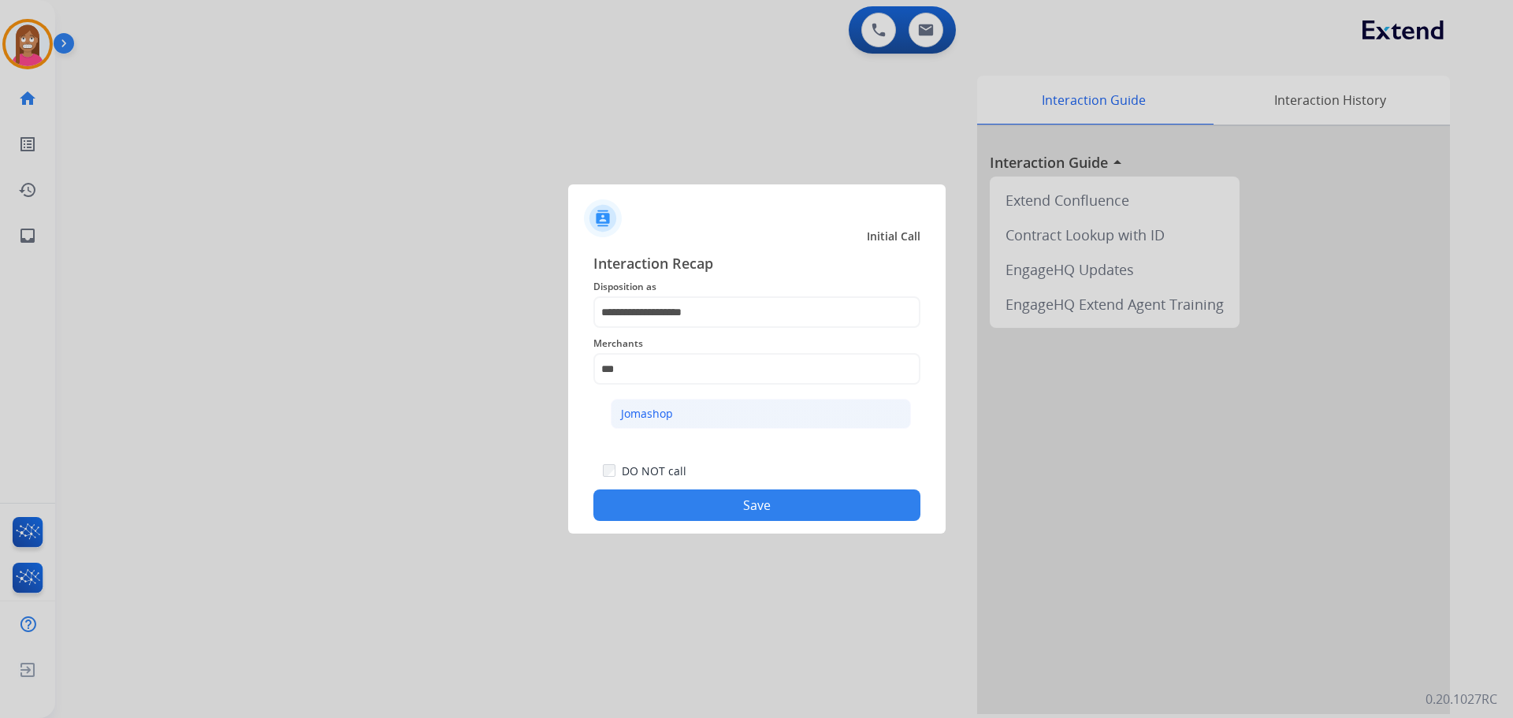
click at [626, 418] on div "Jomashop" at bounding box center [647, 414] width 52 height 16
type input "********"
click at [657, 503] on button "Save" at bounding box center [756, 505] width 327 height 32
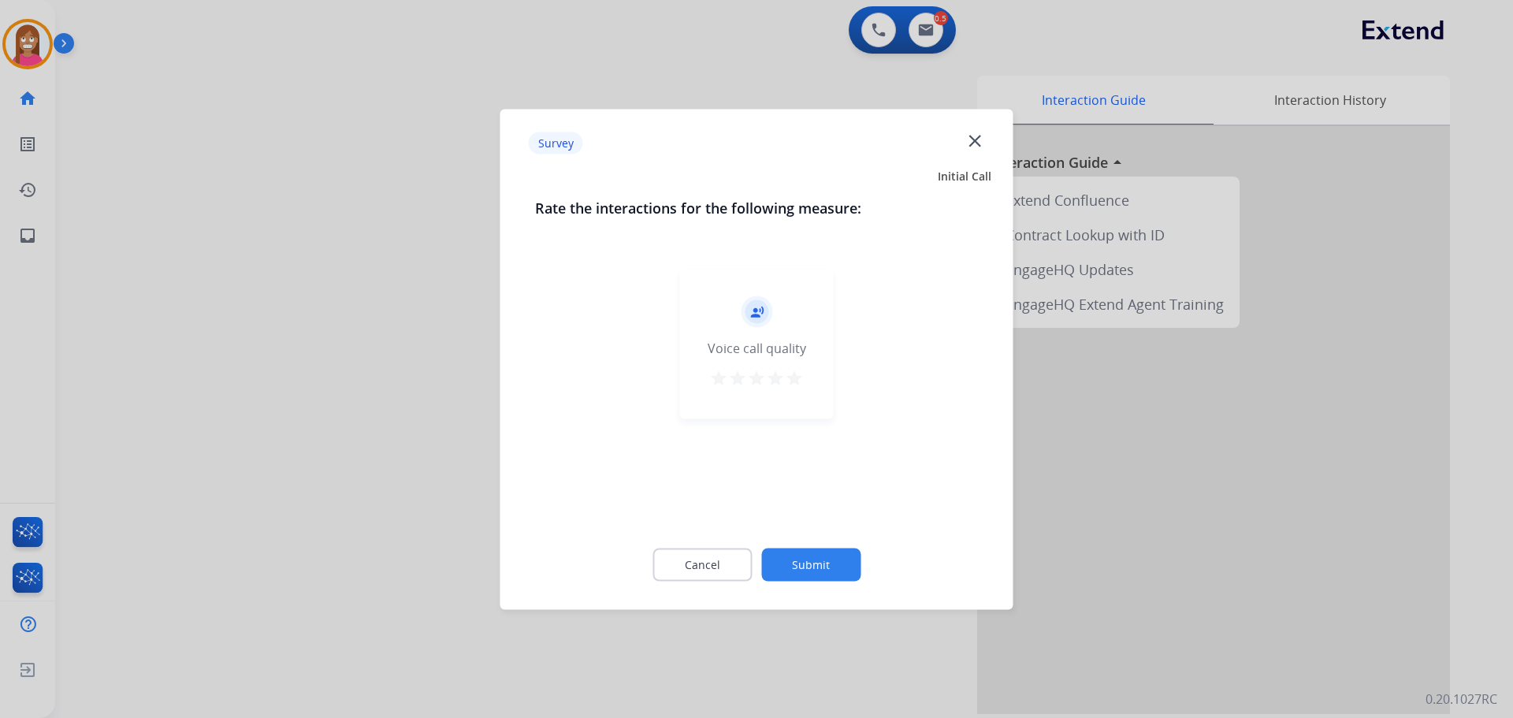
click at [977, 133] on mat-icon "close" at bounding box center [974, 140] width 20 height 20
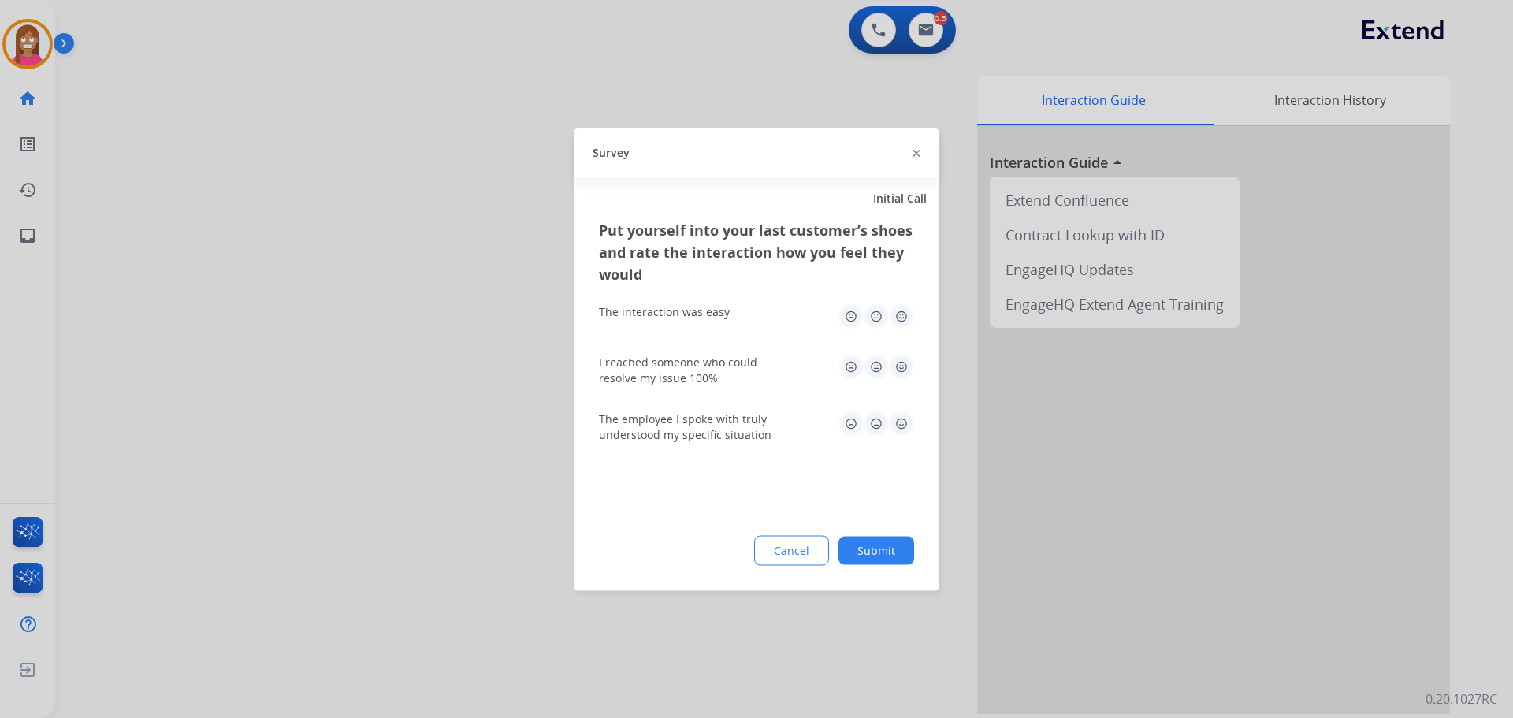
click at [918, 150] on img at bounding box center [916, 154] width 8 height 8
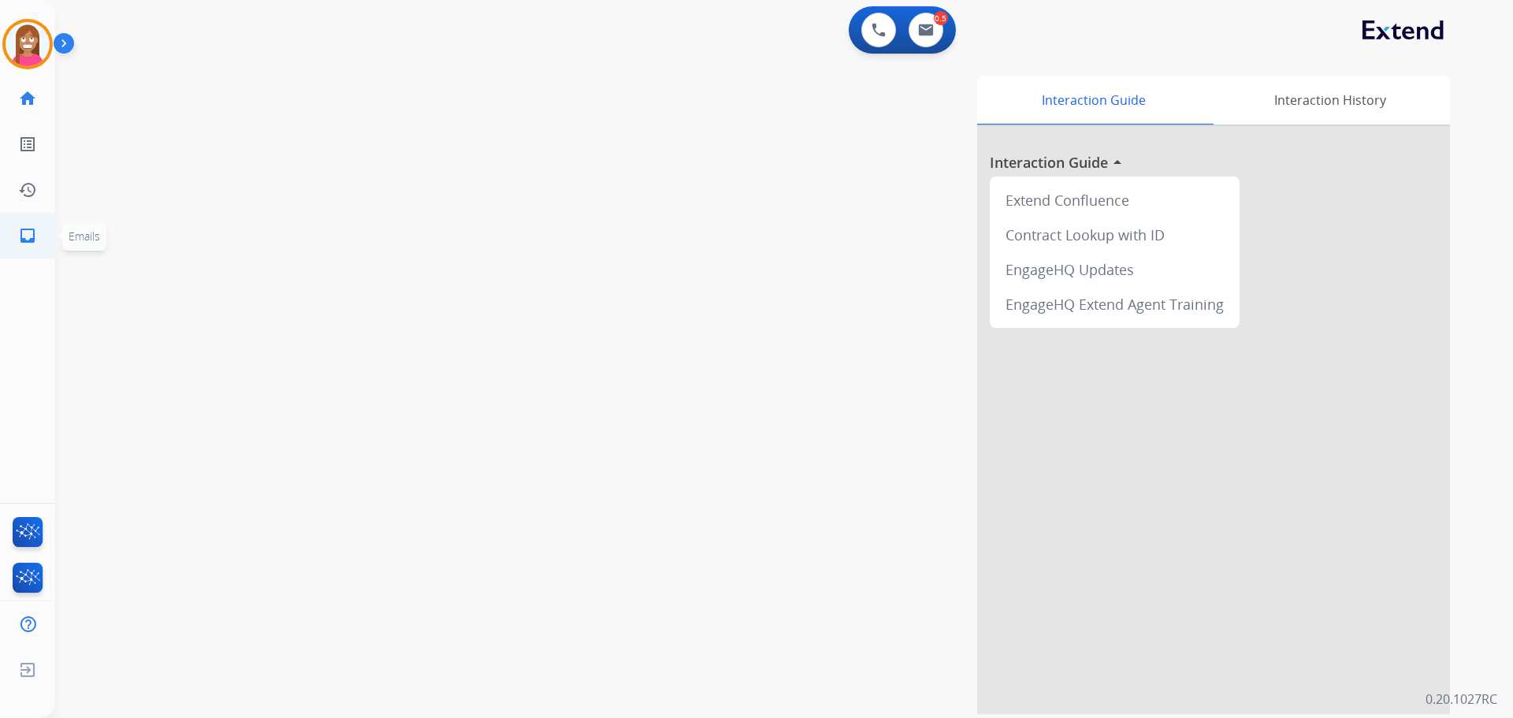
click at [35, 231] on mat-icon "inbox" at bounding box center [27, 235] width 19 height 19
select select "**********"
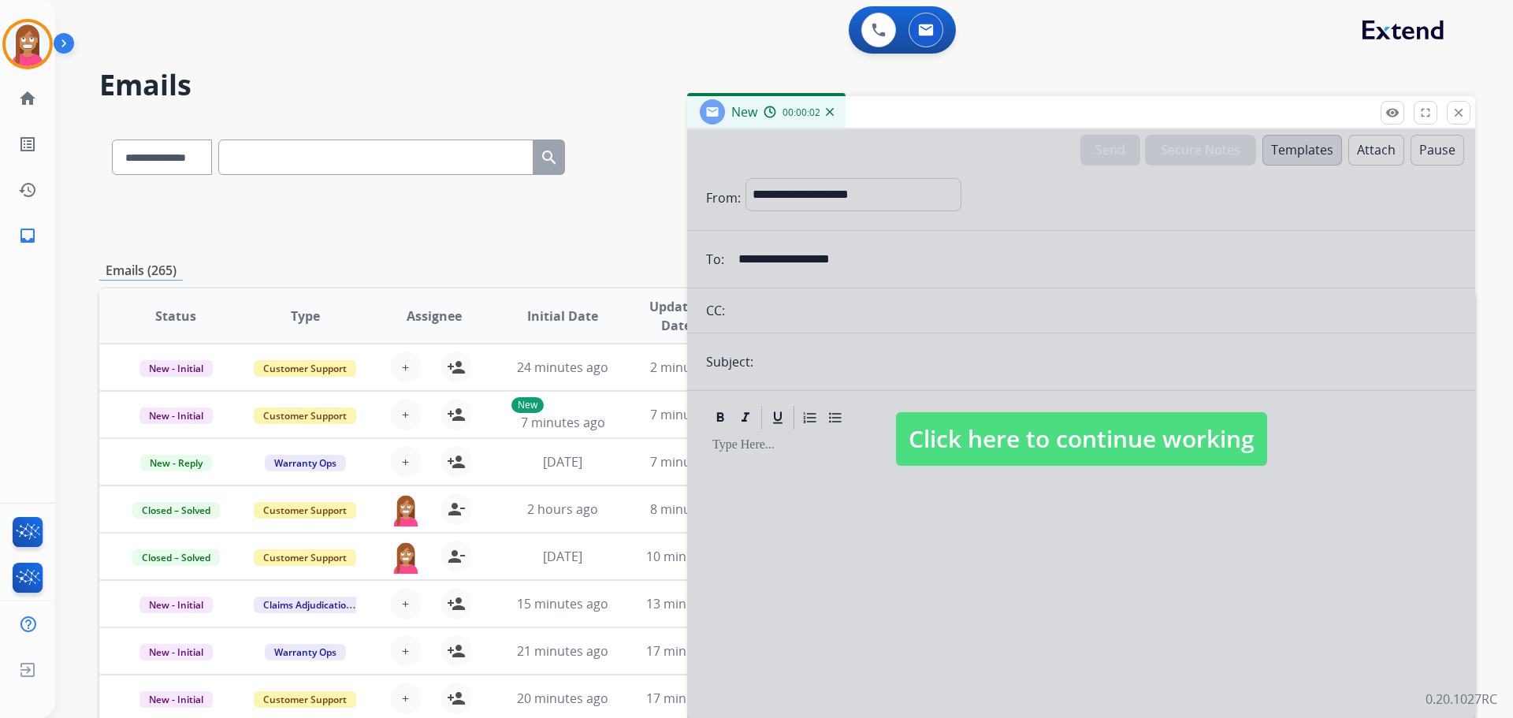
click at [960, 440] on span "Click here to continue working" at bounding box center [1081, 439] width 371 height 54
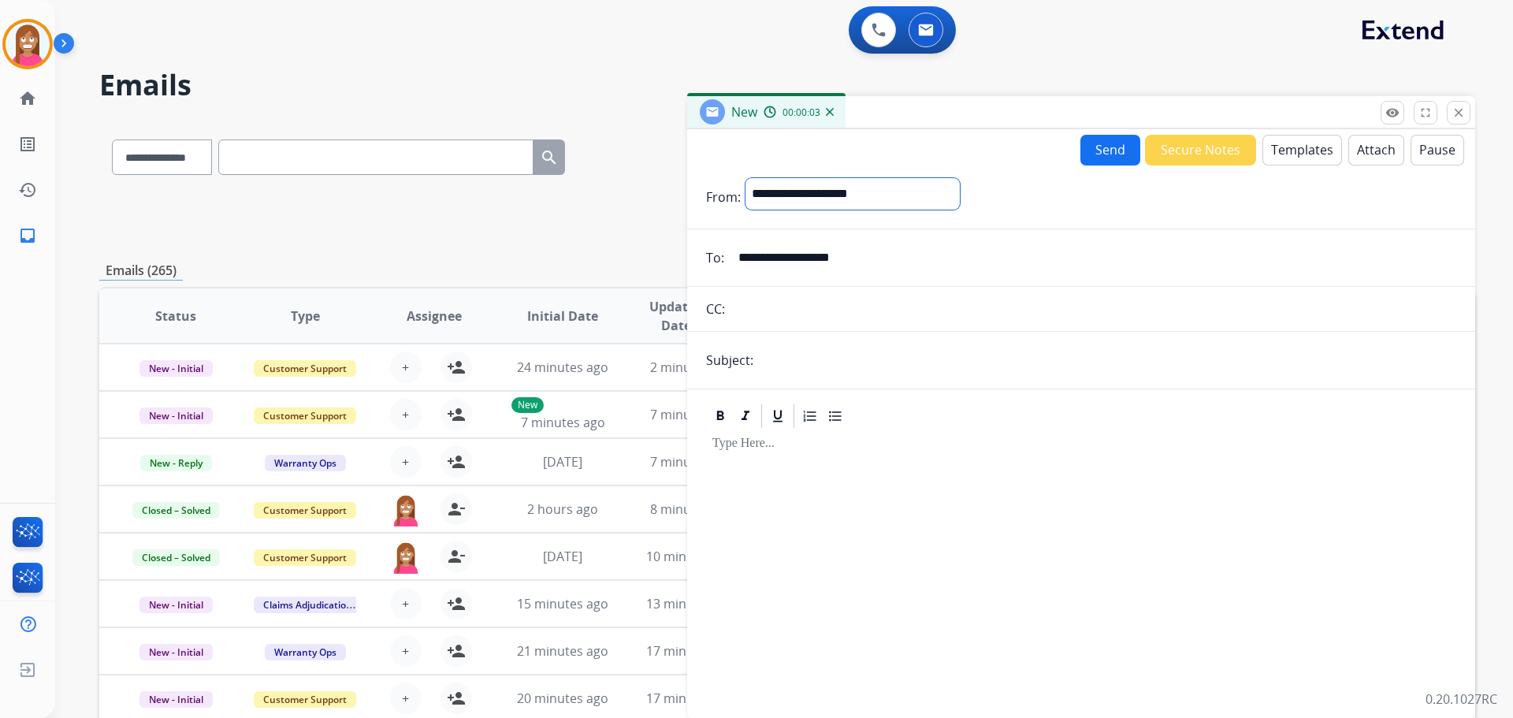
click at [917, 193] on select "**********" at bounding box center [852, 194] width 214 height 32
select select "**********"
click at [745, 178] on select "**********" at bounding box center [852, 194] width 214 height 32
click at [822, 373] on input "text" at bounding box center [1107, 362] width 698 height 32
type input "**********"
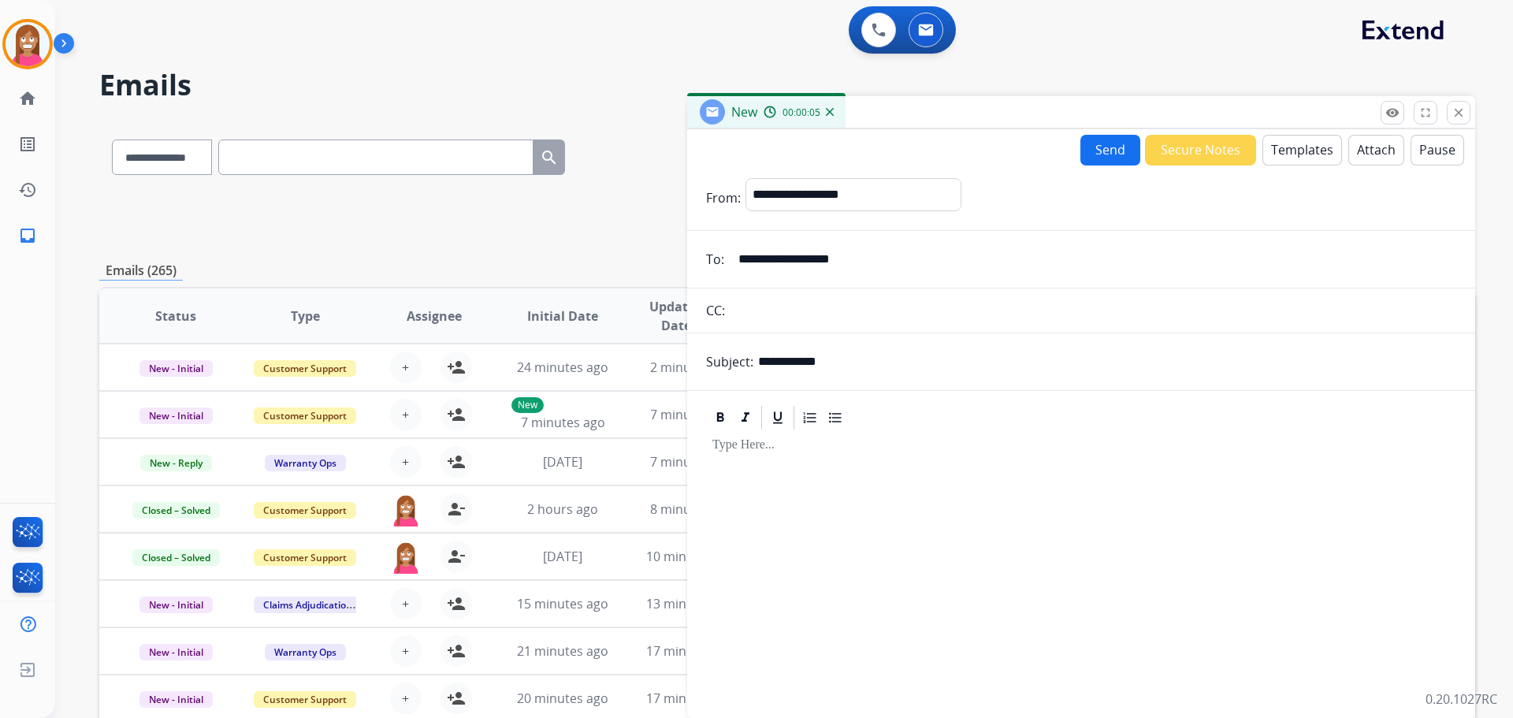
click at [1280, 142] on button "Templates" at bounding box center [1302, 150] width 80 height 31
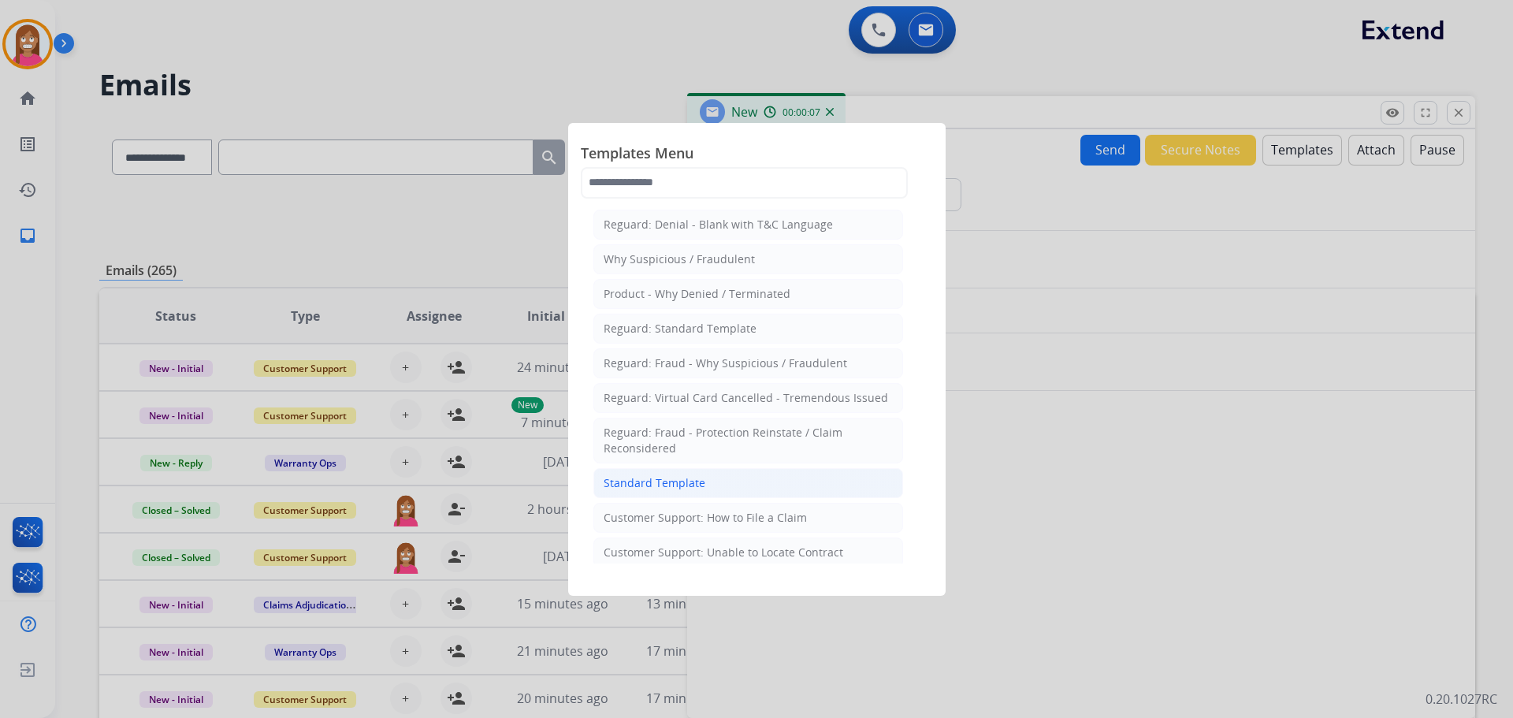
click at [673, 487] on div "Standard Template" at bounding box center [655, 483] width 102 height 16
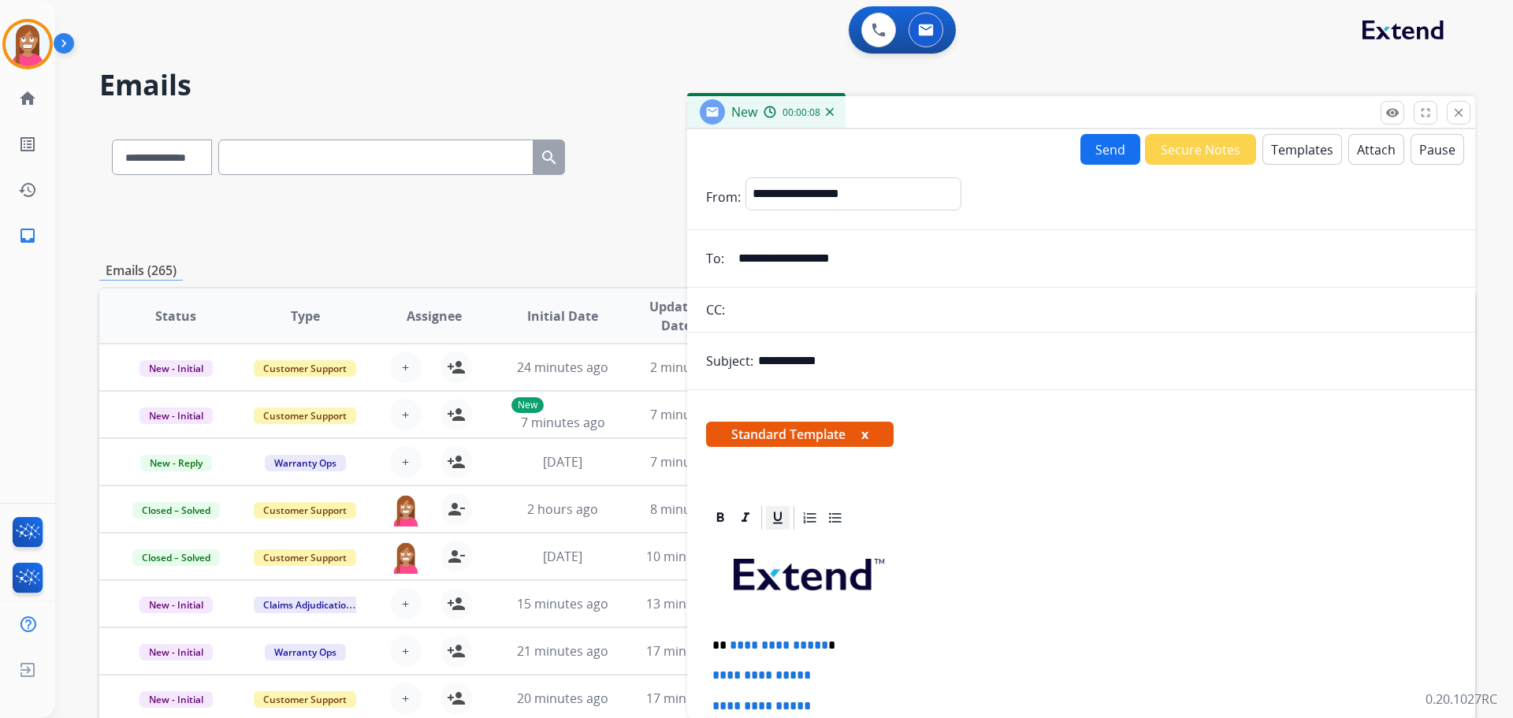
scroll to position [79, 0]
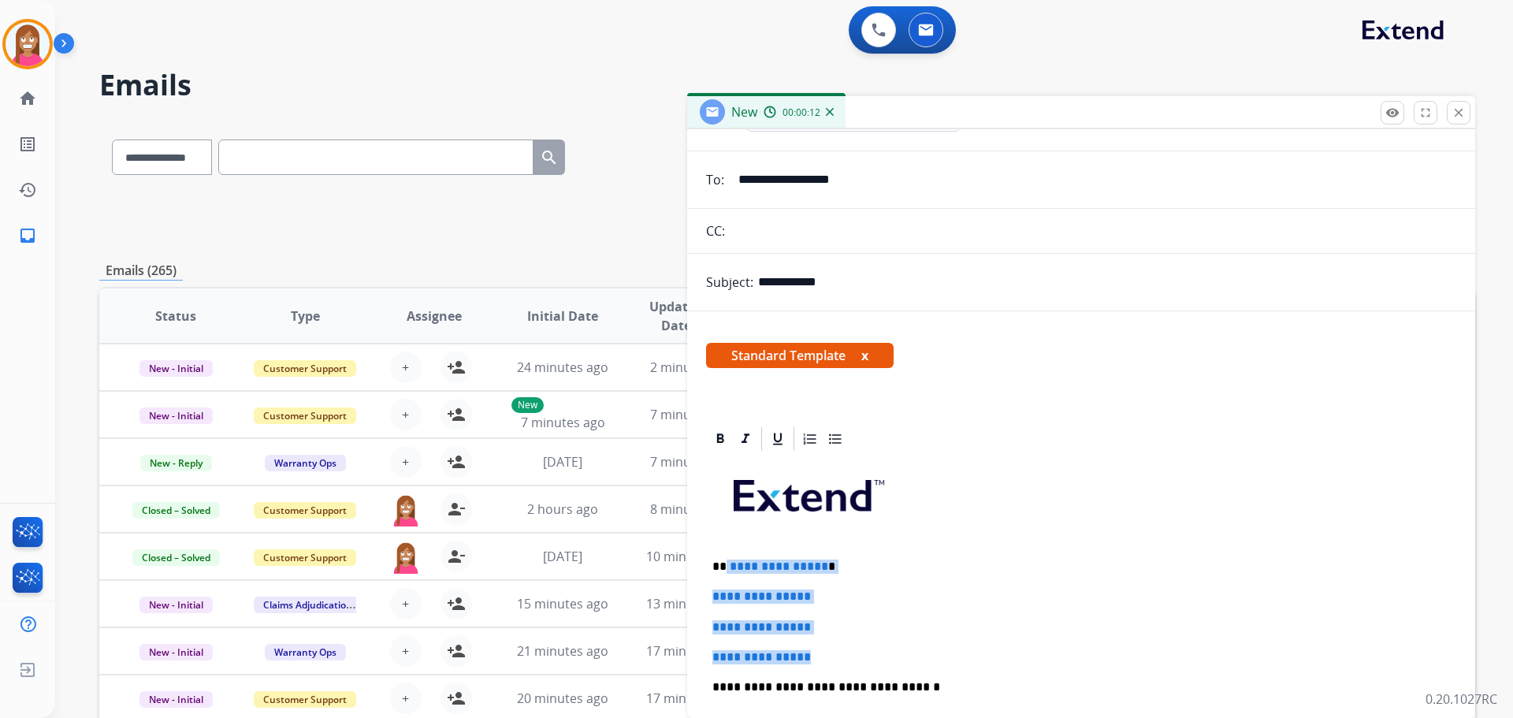
drag, startPoint x: 828, startPoint y: 636, endPoint x: 726, endPoint y: 544, distance: 137.2
click at [726, 544] on div "**********" at bounding box center [1081, 724] width 750 height 542
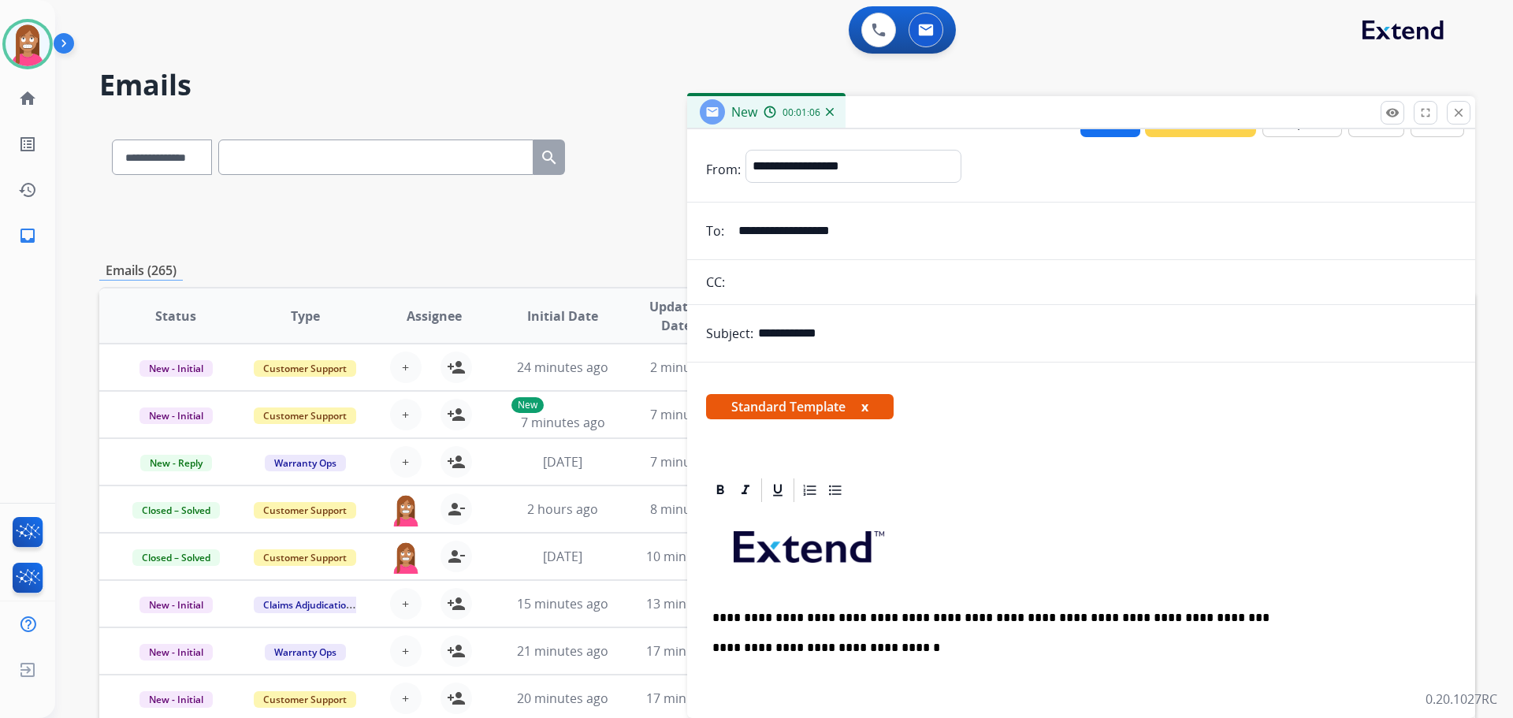
scroll to position [0, 0]
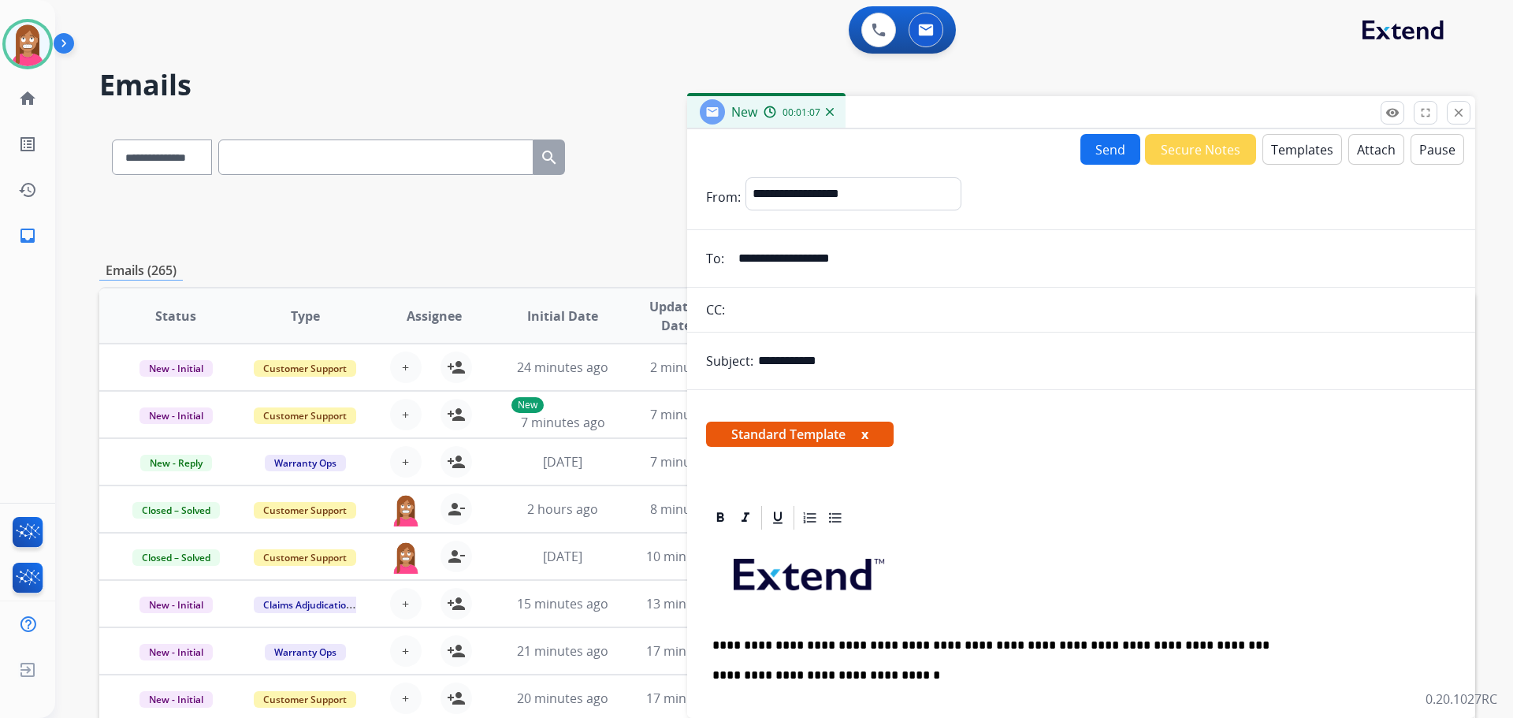
click at [1084, 143] on button "Send" at bounding box center [1110, 149] width 60 height 31
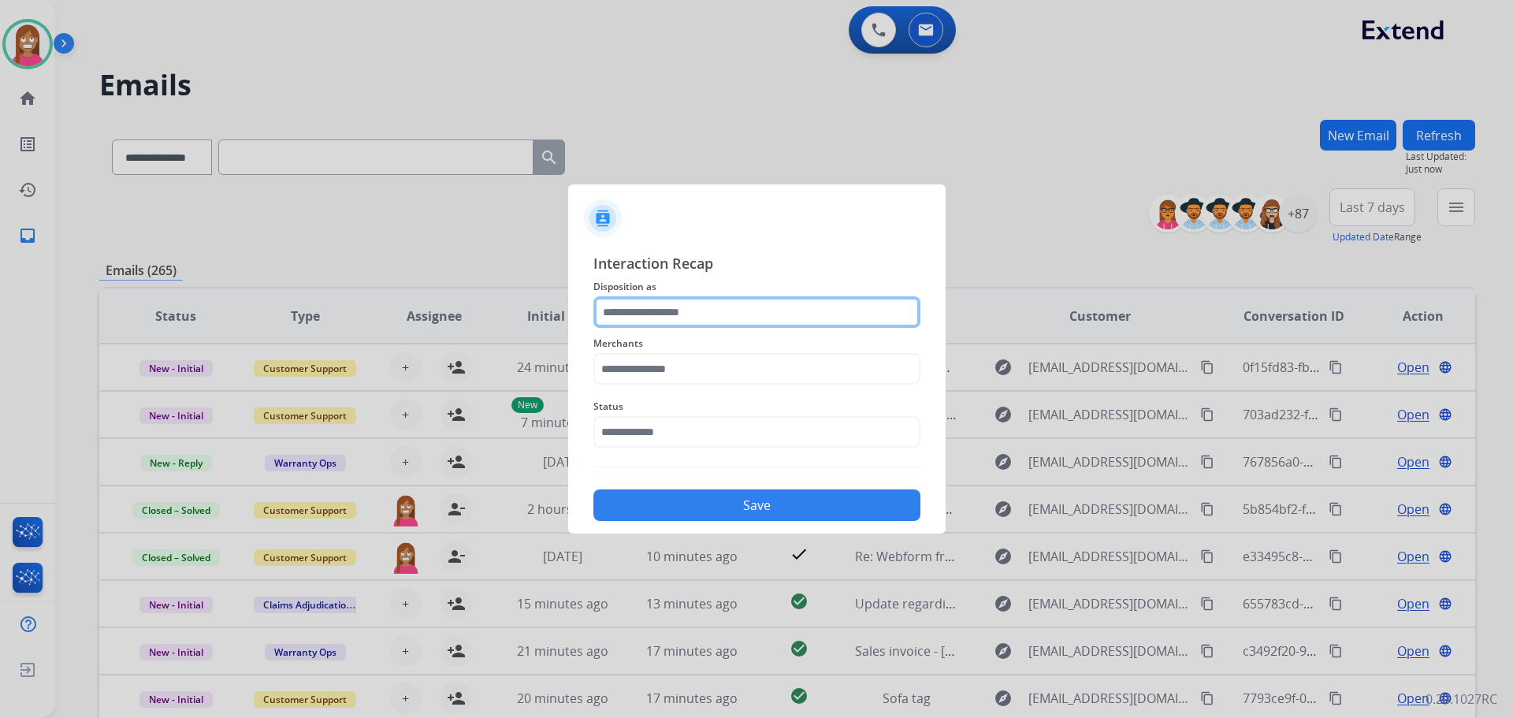
click at [660, 305] on input "text" at bounding box center [756, 312] width 327 height 32
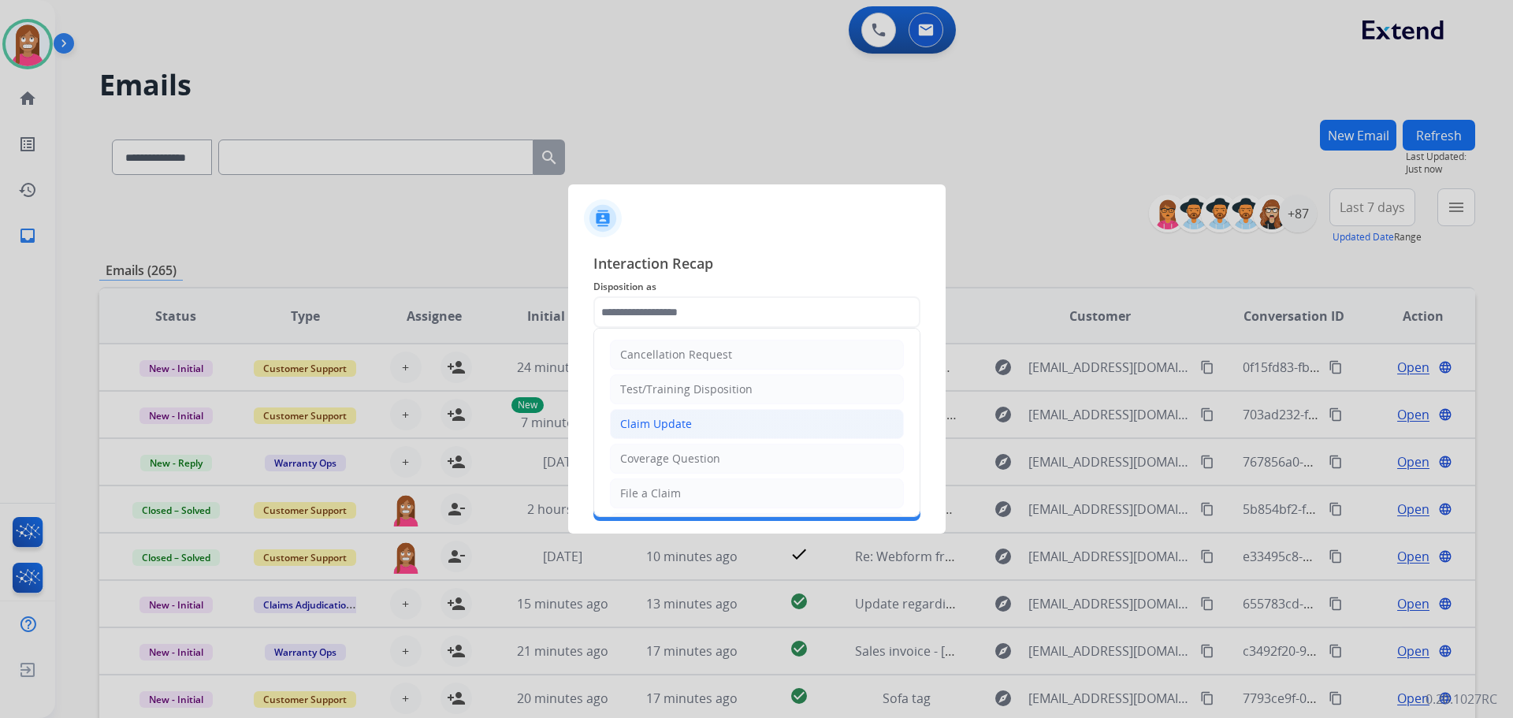
click at [641, 426] on div "Claim Update" at bounding box center [656, 424] width 72 height 16
type input "**********"
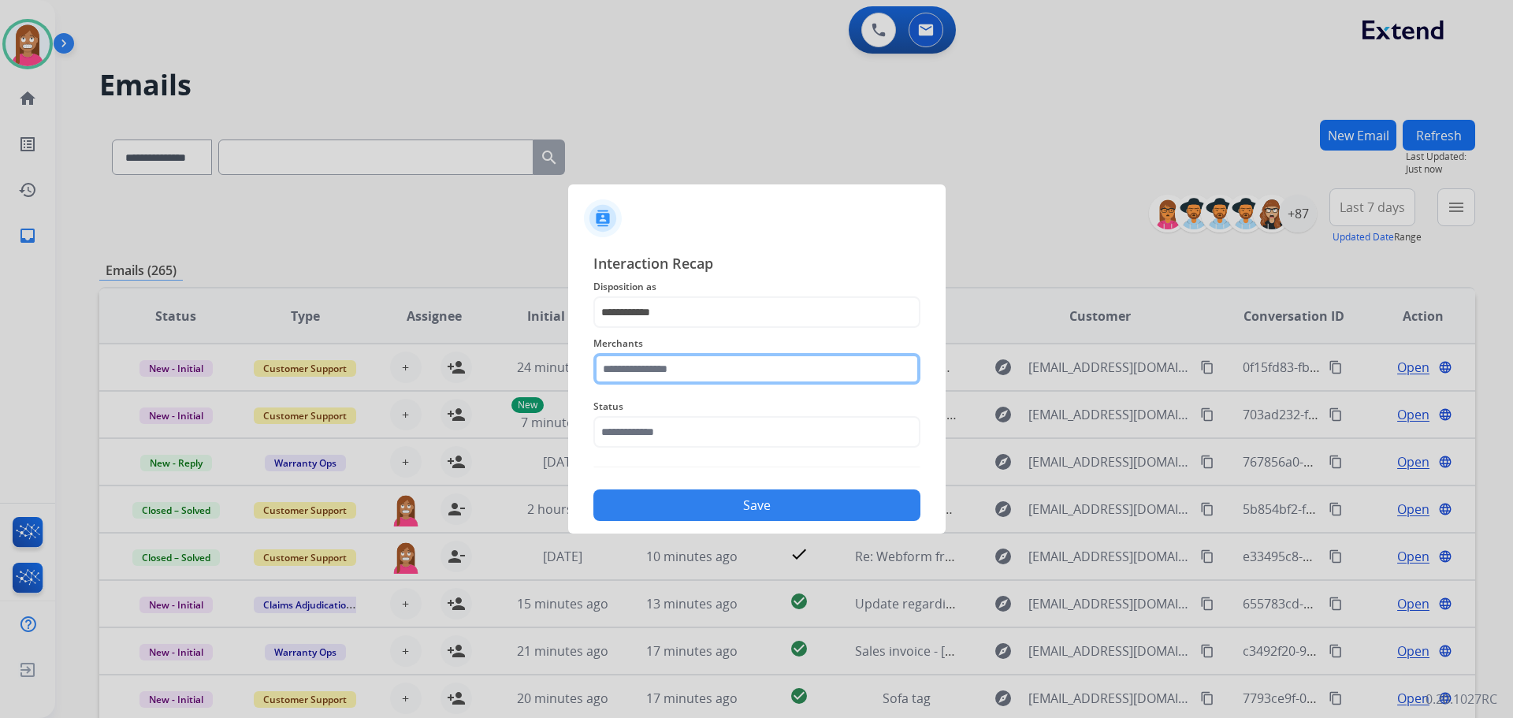
click at [627, 379] on input "text" at bounding box center [756, 369] width 327 height 32
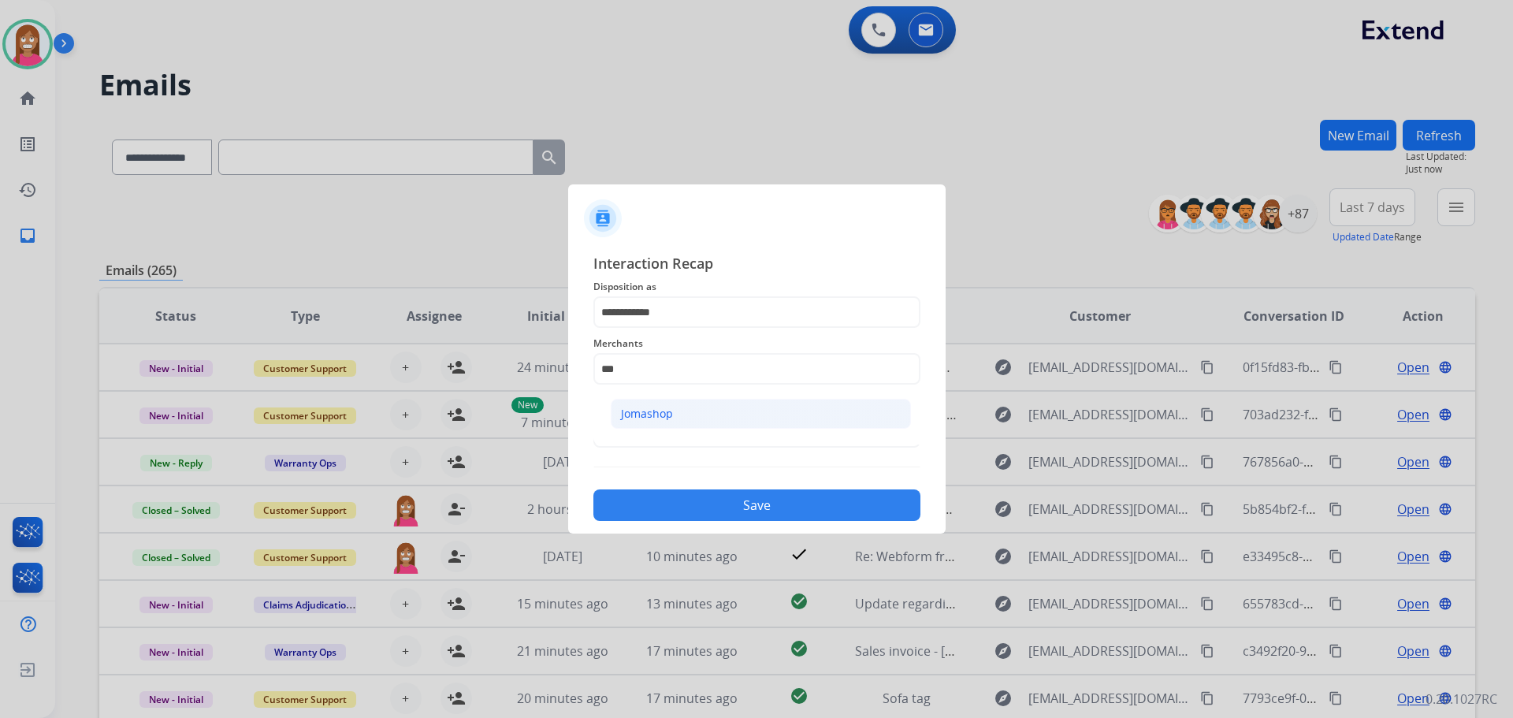
click at [656, 408] on div "Jomashop" at bounding box center [647, 414] width 52 height 16
type input "********"
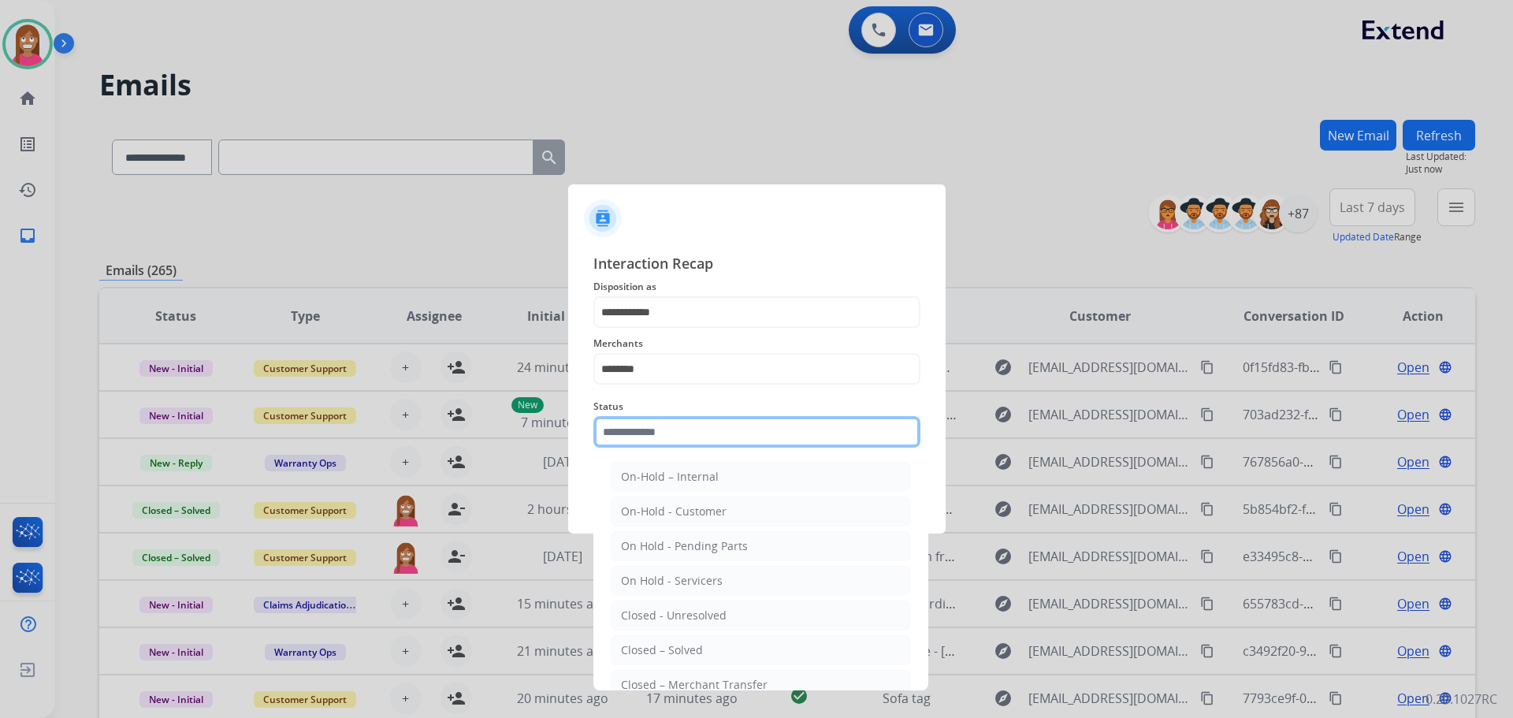
click at [648, 431] on input "text" at bounding box center [756, 432] width 327 height 32
click at [661, 639] on li "Closed – Solved" at bounding box center [761, 650] width 300 height 30
type input "**********"
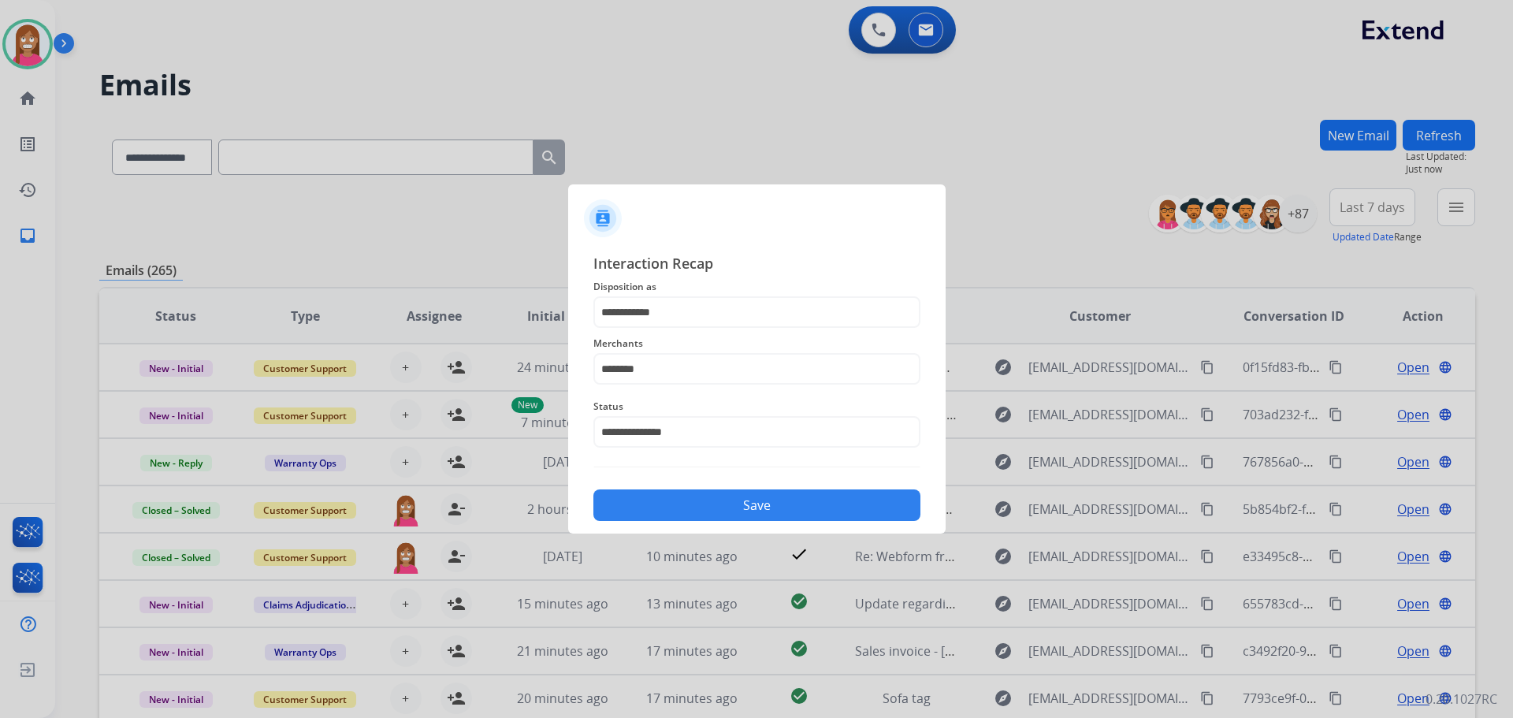
click at [688, 492] on button "Save" at bounding box center [756, 505] width 327 height 32
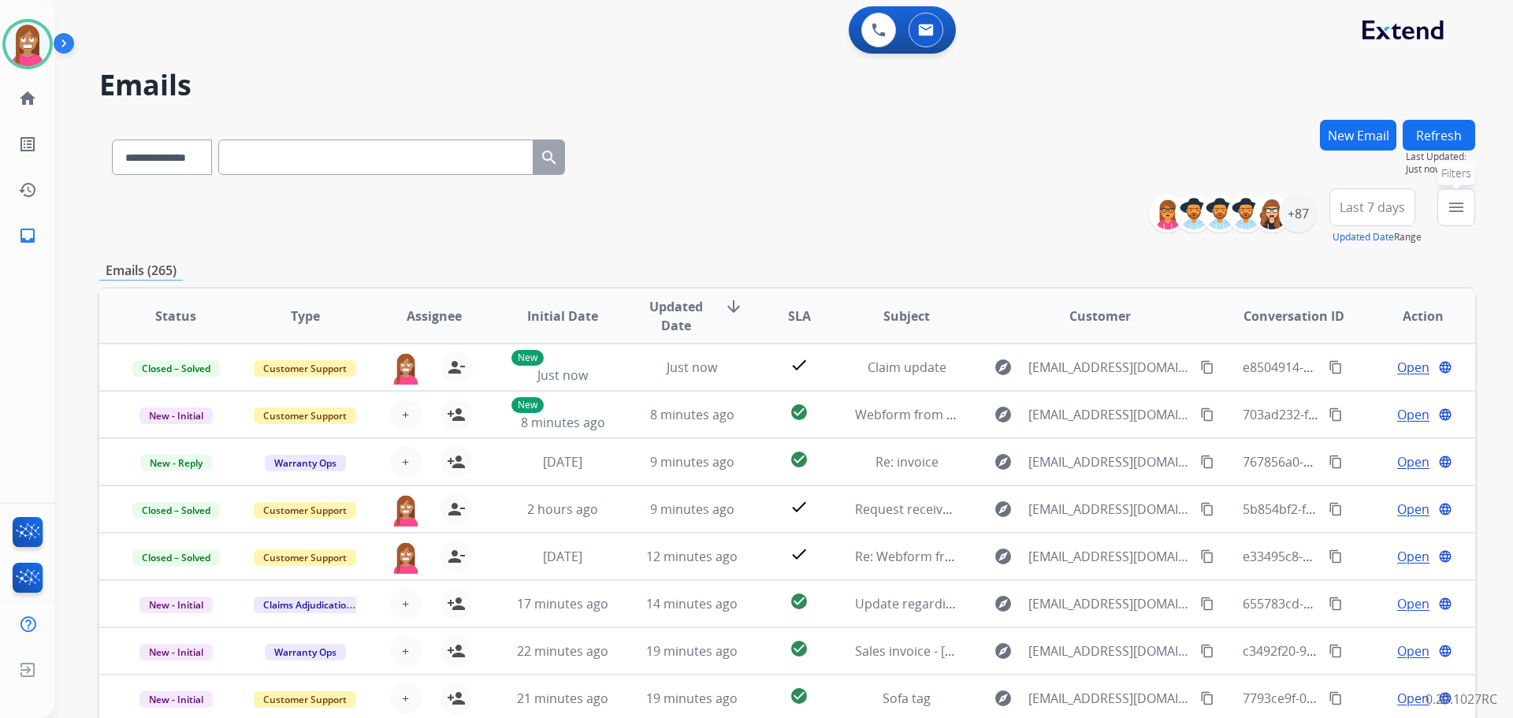
click at [1471, 202] on button "menu Filters" at bounding box center [1456, 207] width 38 height 38
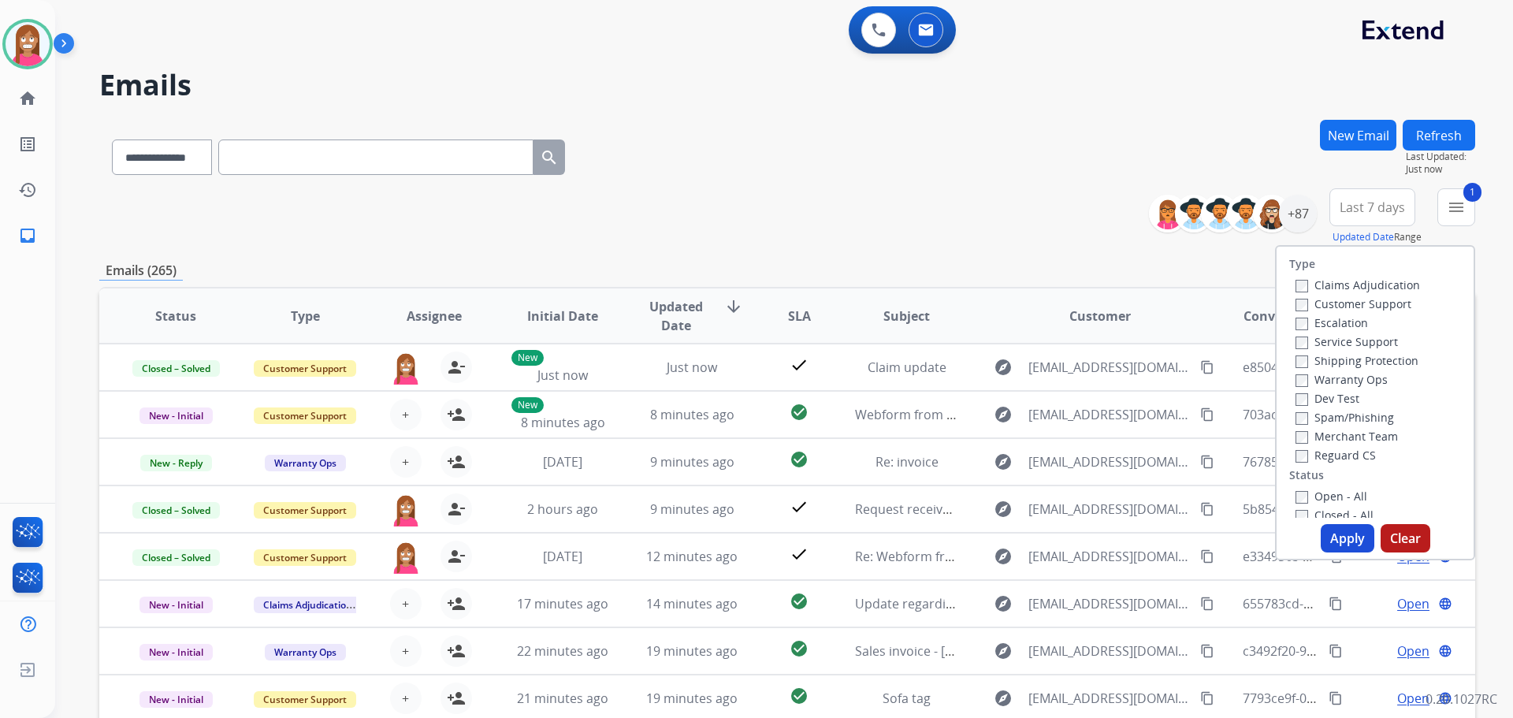
click at [1299, 356] on label "Shipping Protection" at bounding box center [1356, 360] width 123 height 15
click at [1321, 499] on label "Open - All" at bounding box center [1331, 496] width 72 height 15
drag, startPoint x: 1338, startPoint y: 530, endPoint x: 1347, endPoint y: 509, distance: 23.0
click at [1338, 526] on button "Apply" at bounding box center [1348, 538] width 54 height 28
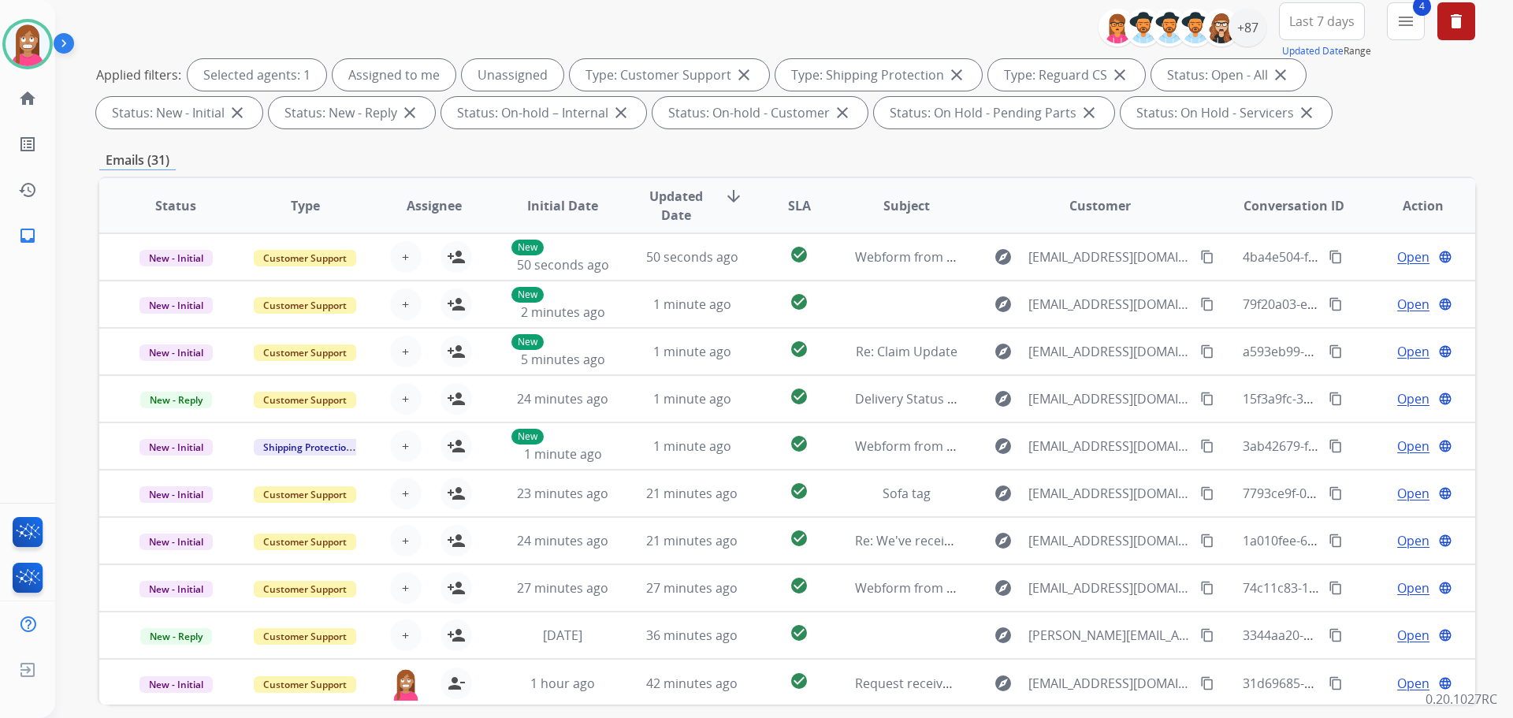
scroll to position [79, 0]
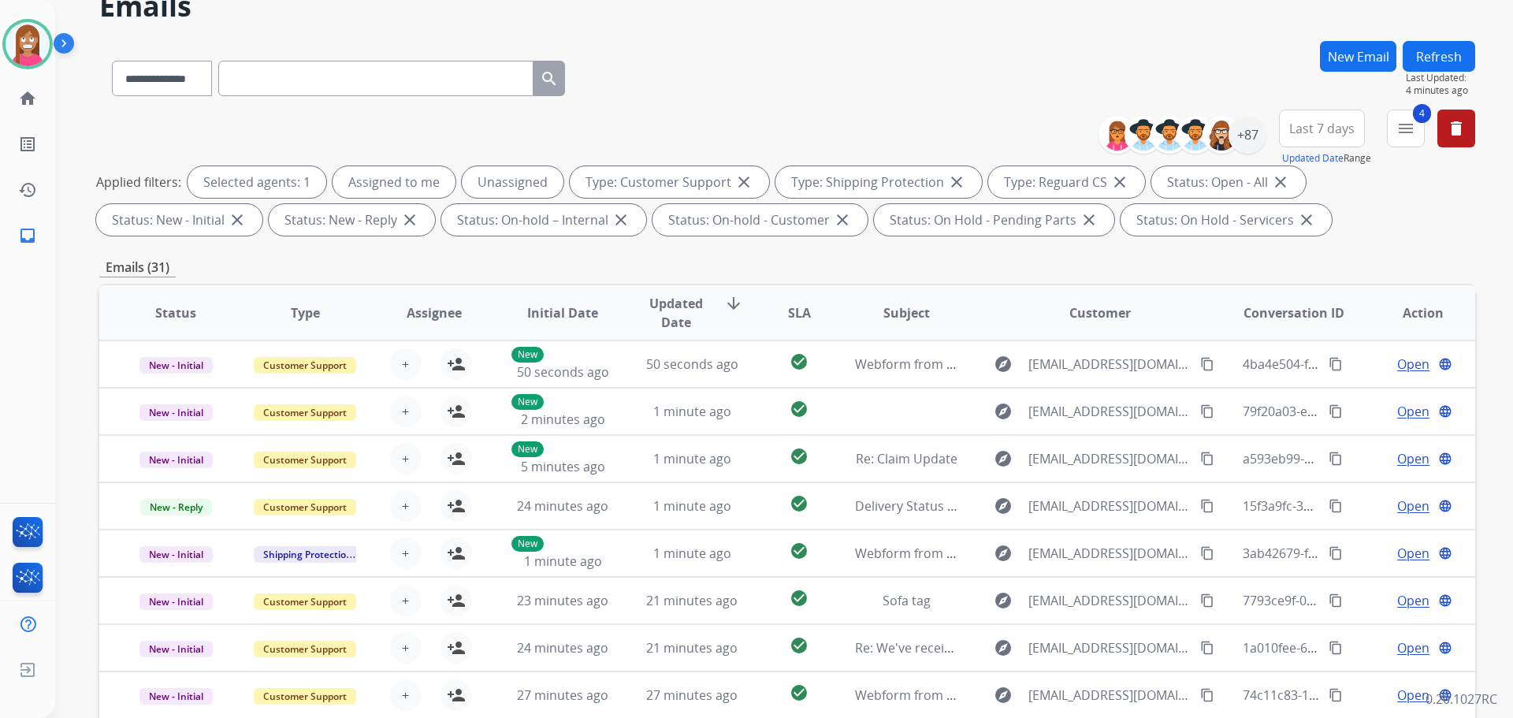
drag, startPoint x: 1428, startPoint y: 59, endPoint x: 1417, endPoint y: 39, distance: 22.9
click at [1417, 39] on div "**********" at bounding box center [765, 337] width 1420 height 718
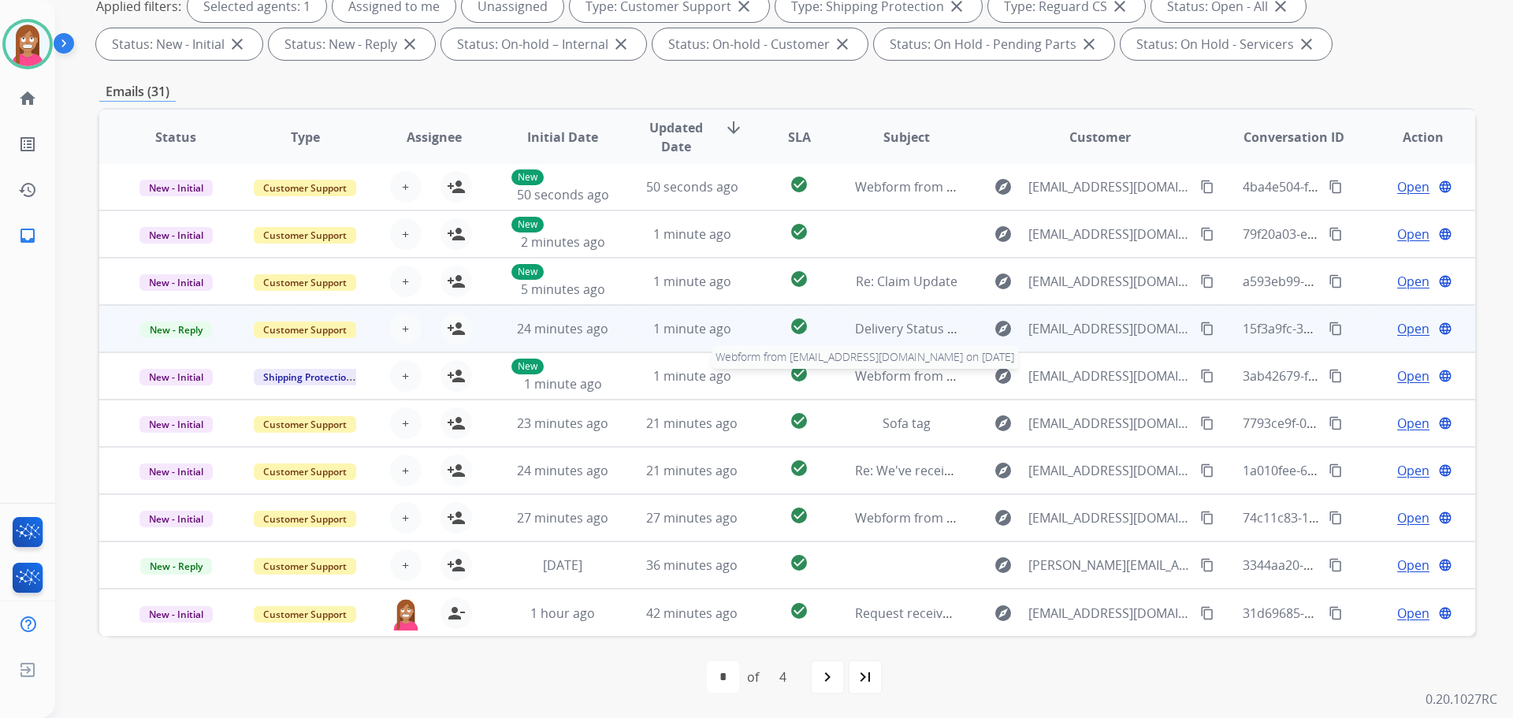
scroll to position [0, 0]
click at [744, 346] on td "check_circle" at bounding box center [787, 329] width 86 height 47
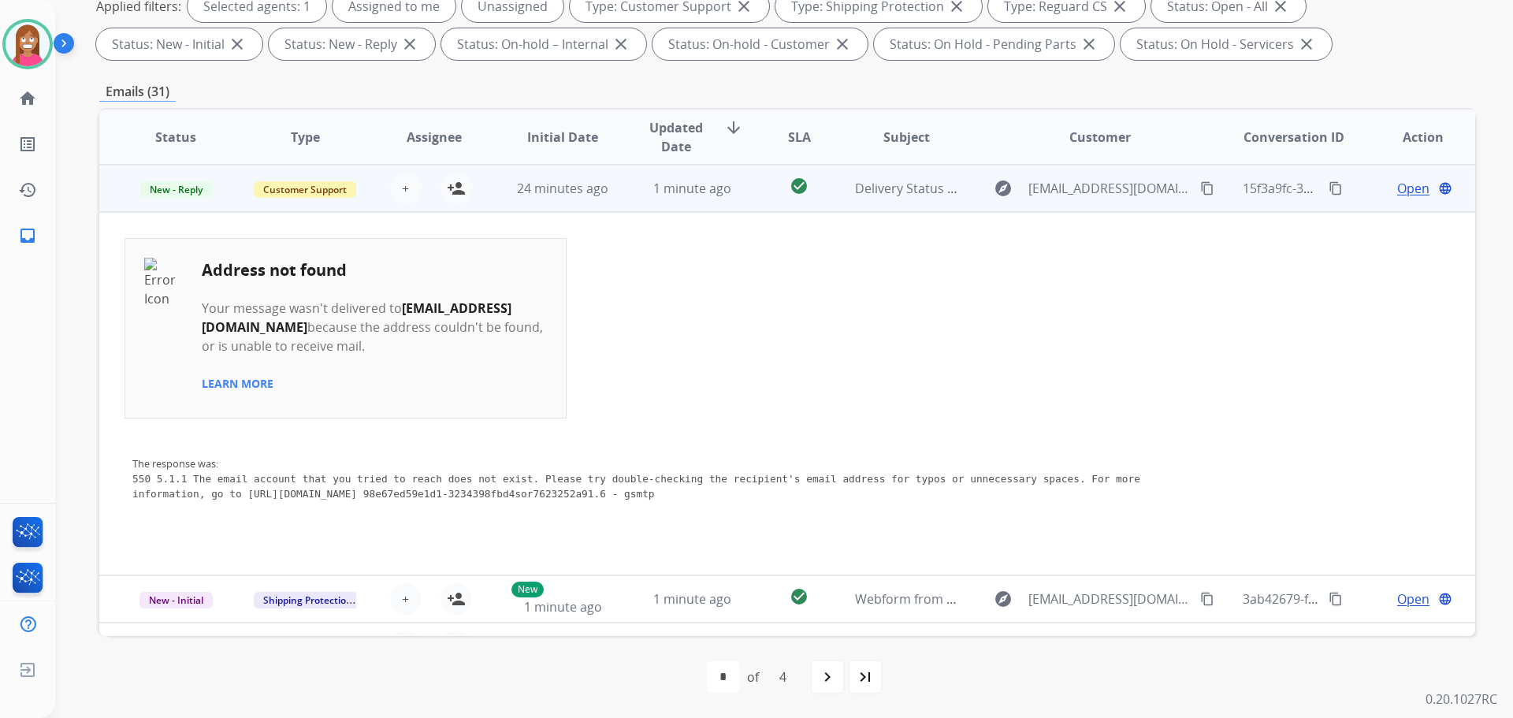
scroll to position [63, 0]
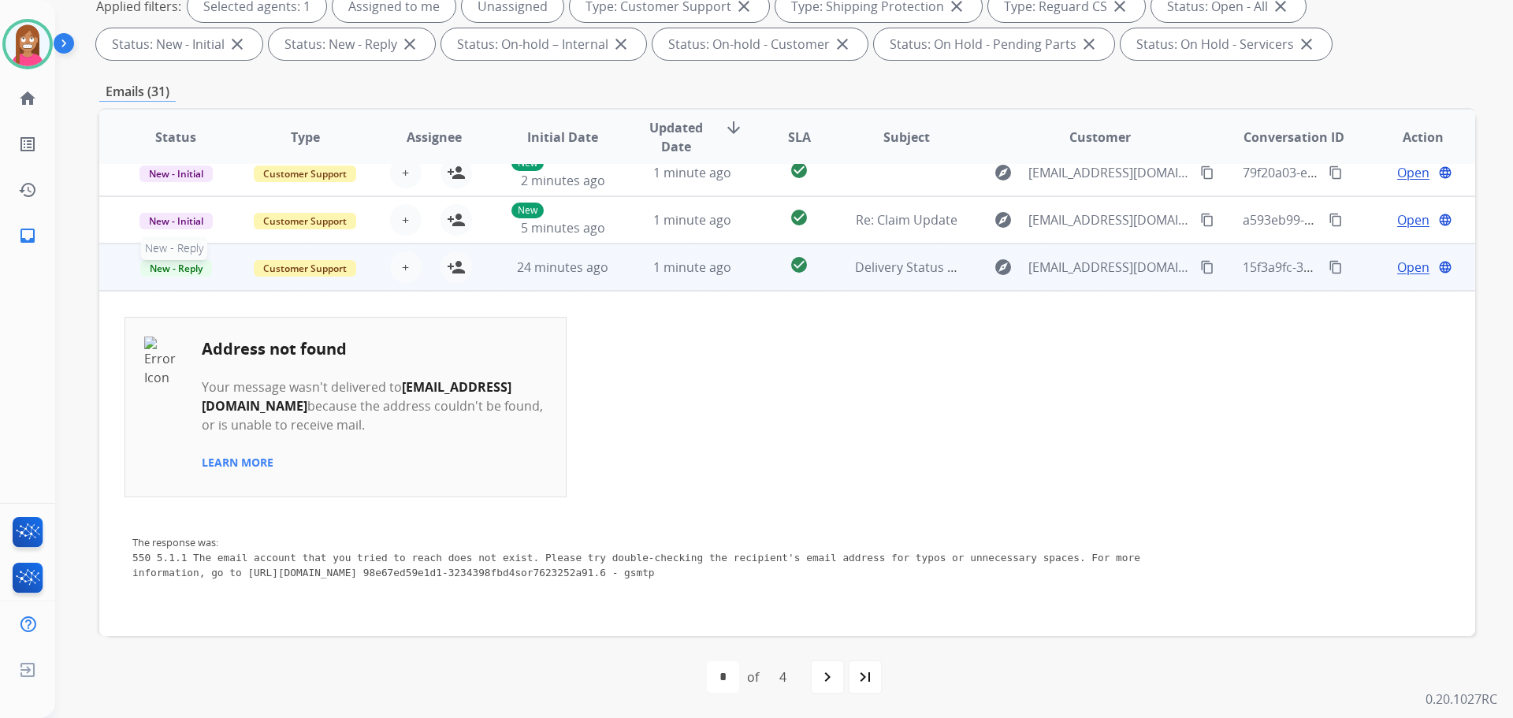
drag, startPoint x: 176, startPoint y: 266, endPoint x: 187, endPoint y: 266, distance: 10.2
click at [184, 266] on span "New - Reply" at bounding box center [176, 268] width 72 height 17
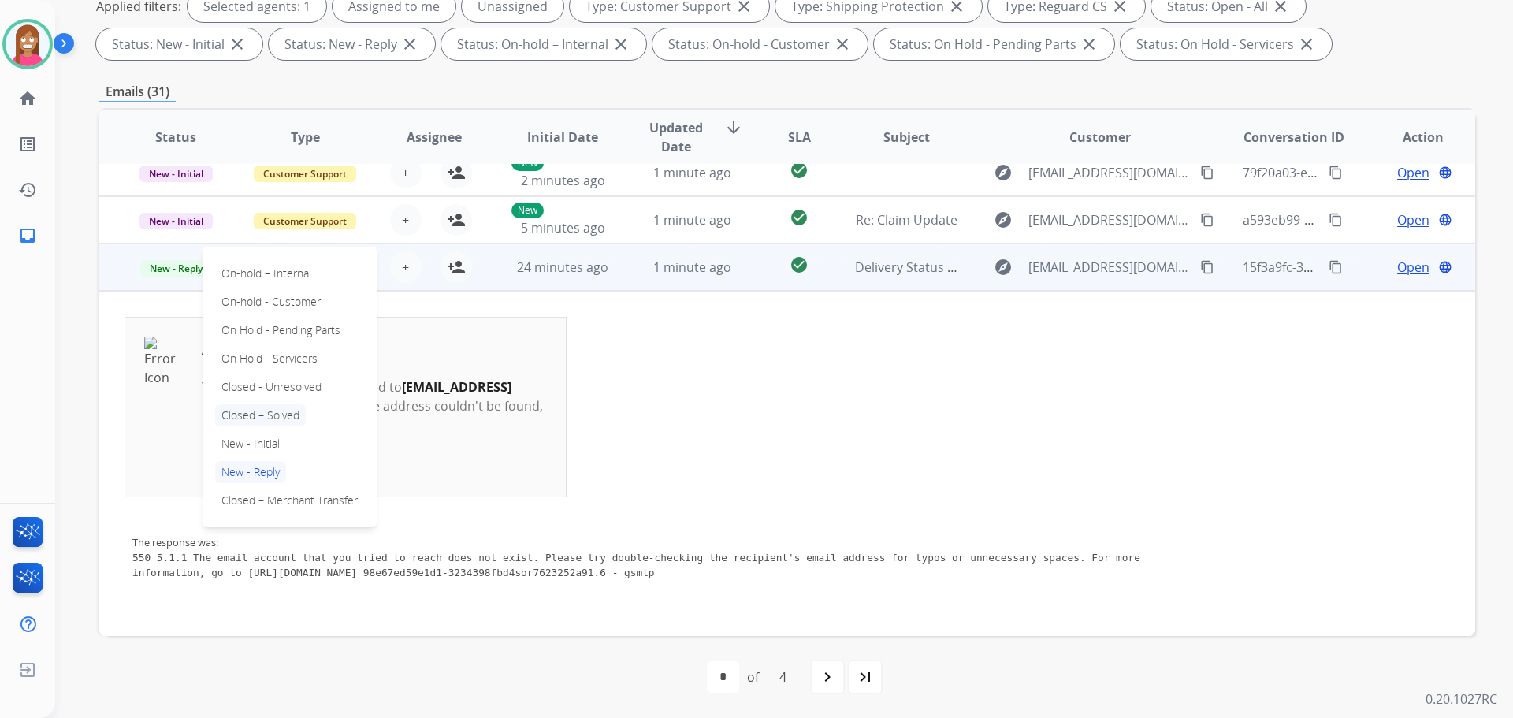
click at [256, 413] on p "Closed – Solved" at bounding box center [260, 415] width 91 height 22
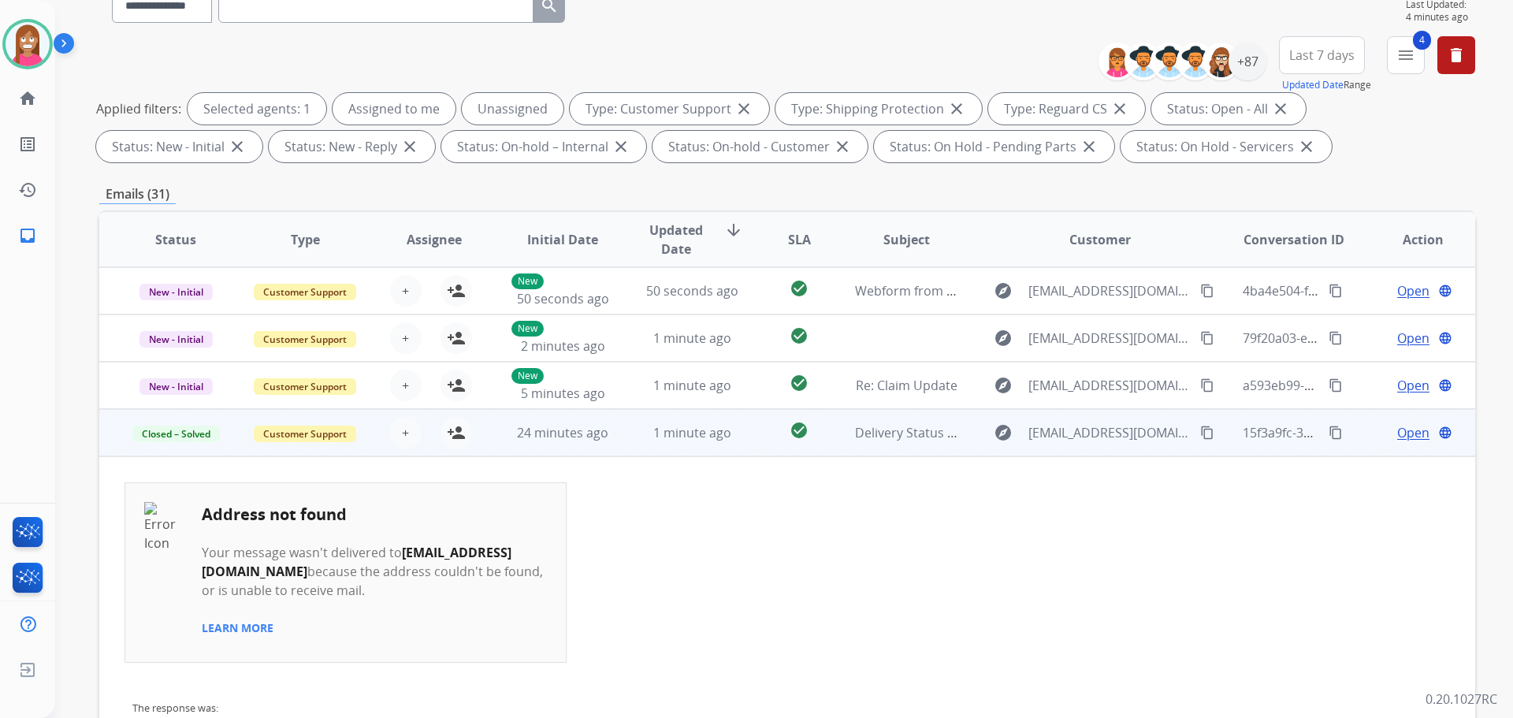
scroll to position [0, 0]
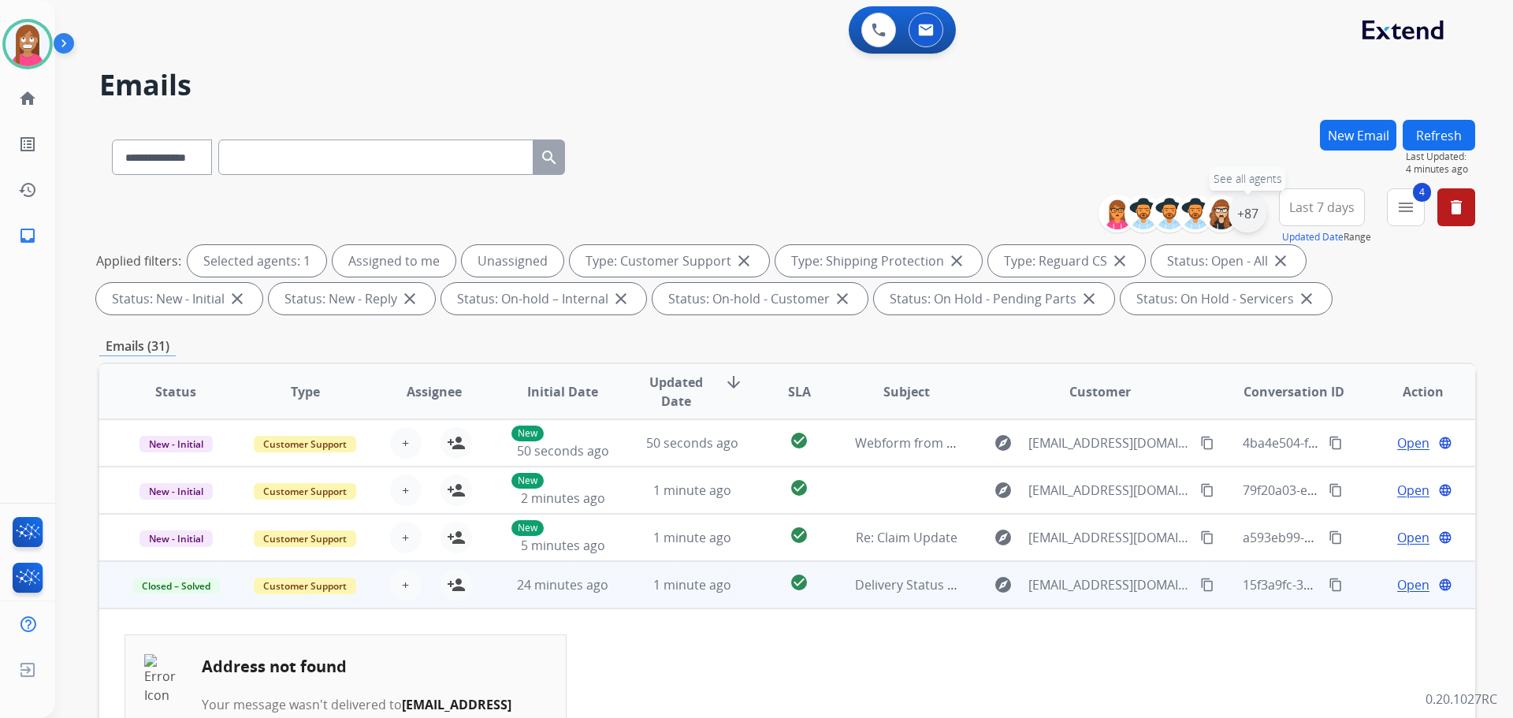
click at [1251, 216] on div "+87" at bounding box center [1247, 214] width 38 height 38
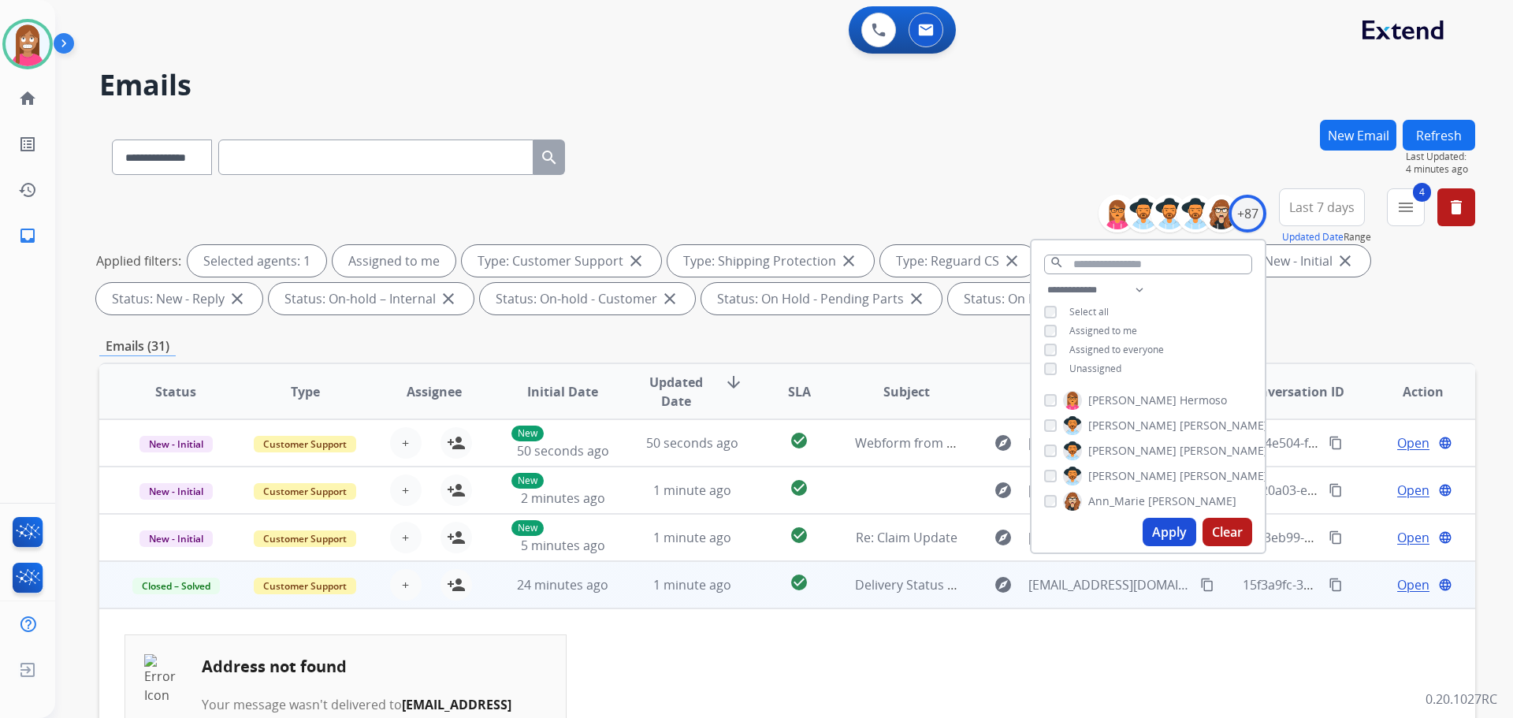
click at [1162, 529] on button "Apply" at bounding box center [1169, 532] width 54 height 28
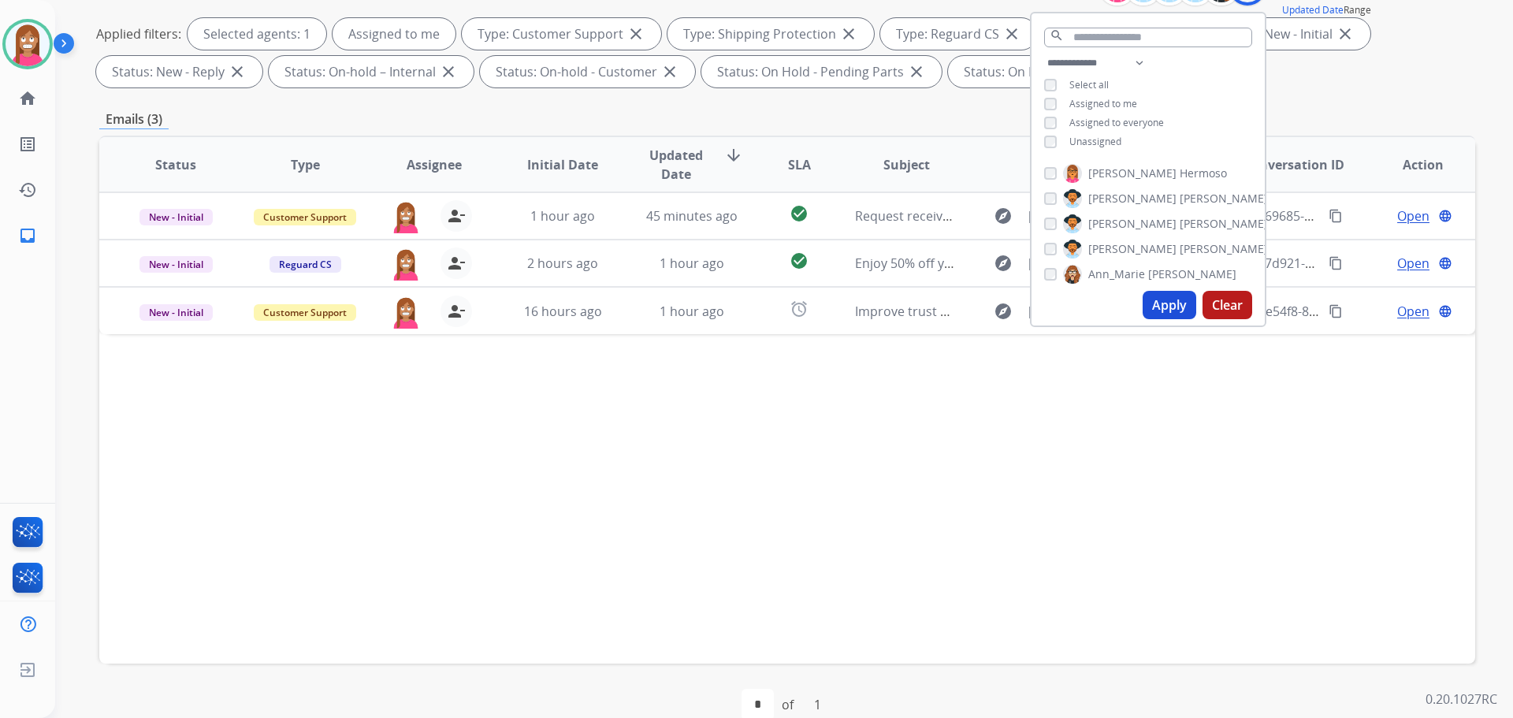
scroll to position [236, 0]
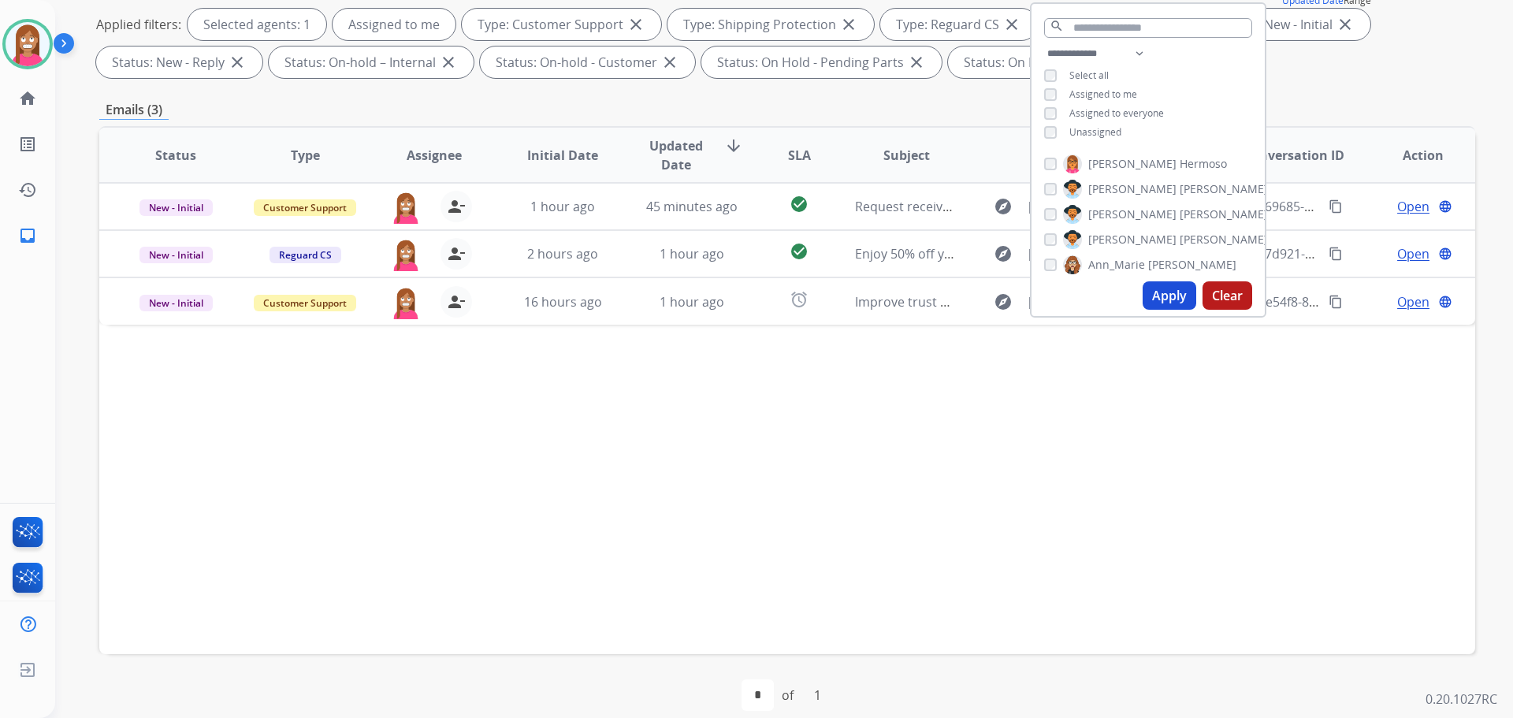
click at [647, 437] on div "Status Type Assignee Initial Date Updated Date arrow_downward SLA Subject Custo…" at bounding box center [787, 390] width 1376 height 528
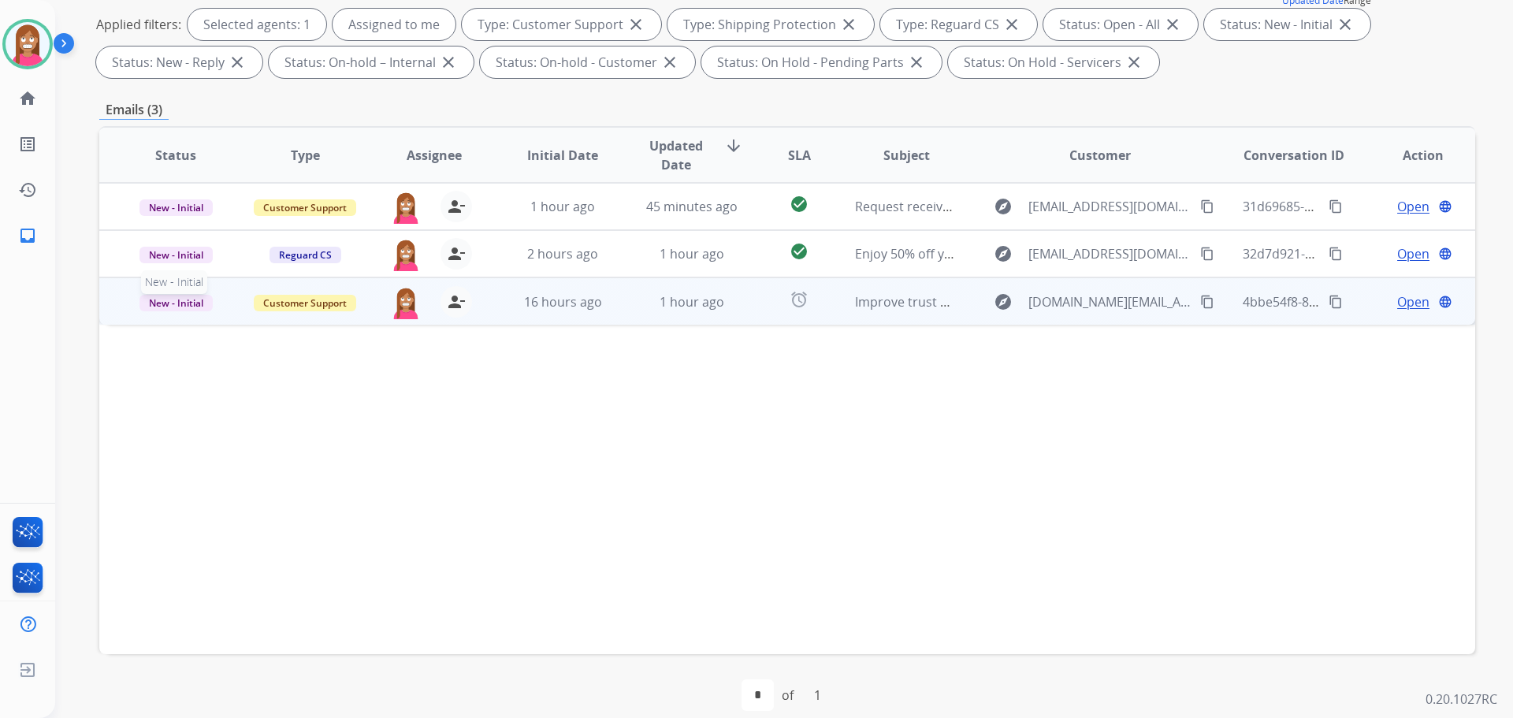
click at [169, 307] on span "New - Initial" at bounding box center [175, 303] width 73 height 17
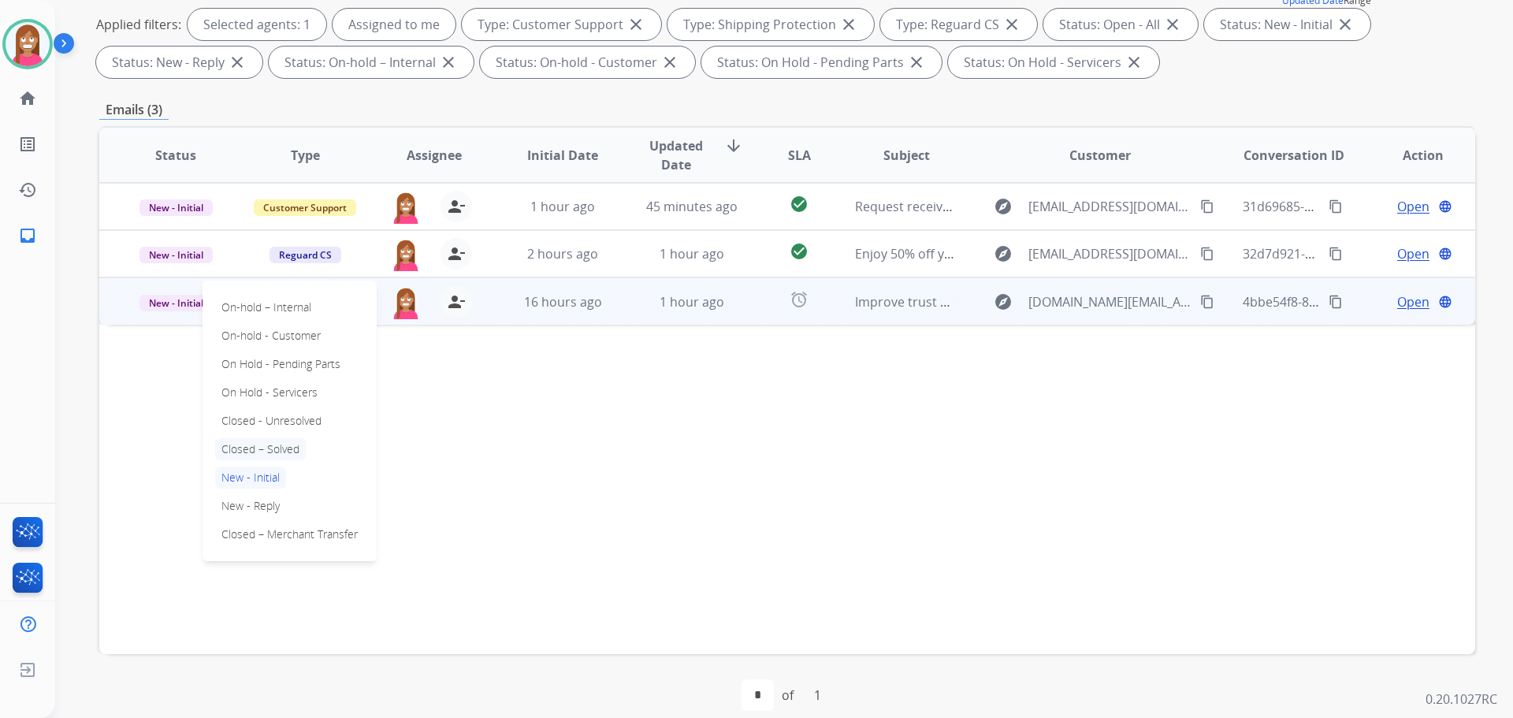
click at [243, 449] on p "Closed – Solved" at bounding box center [260, 449] width 91 height 22
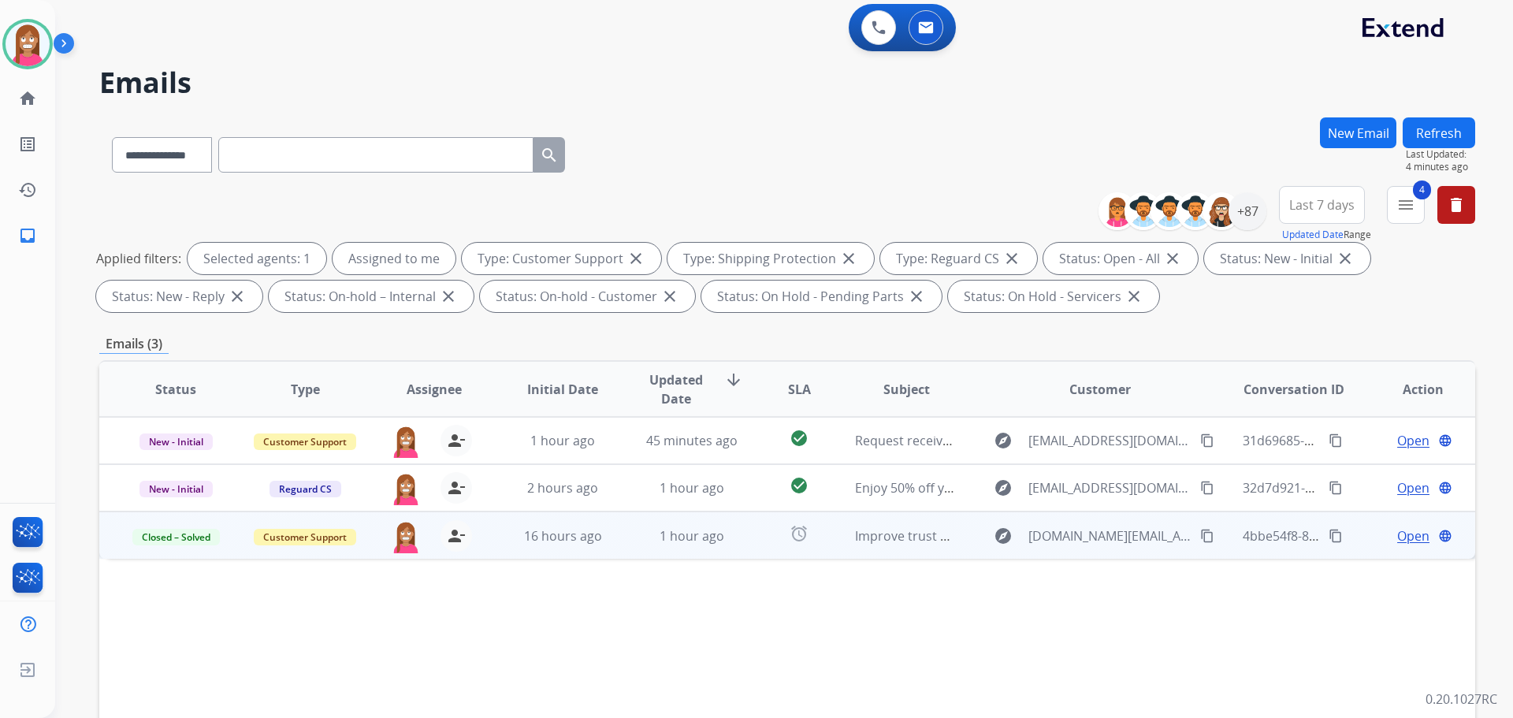
scroll to position [0, 0]
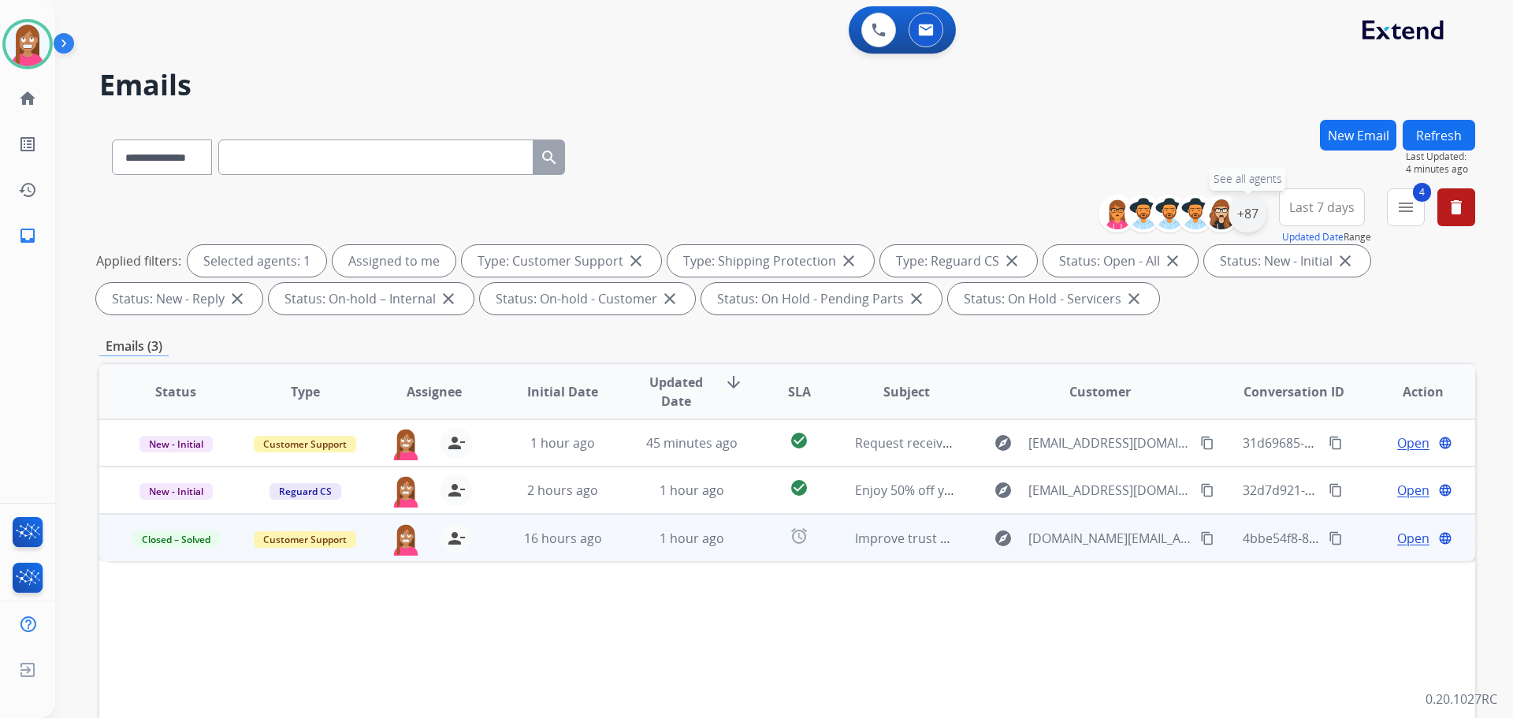
click at [1250, 212] on div "+87" at bounding box center [1247, 214] width 38 height 38
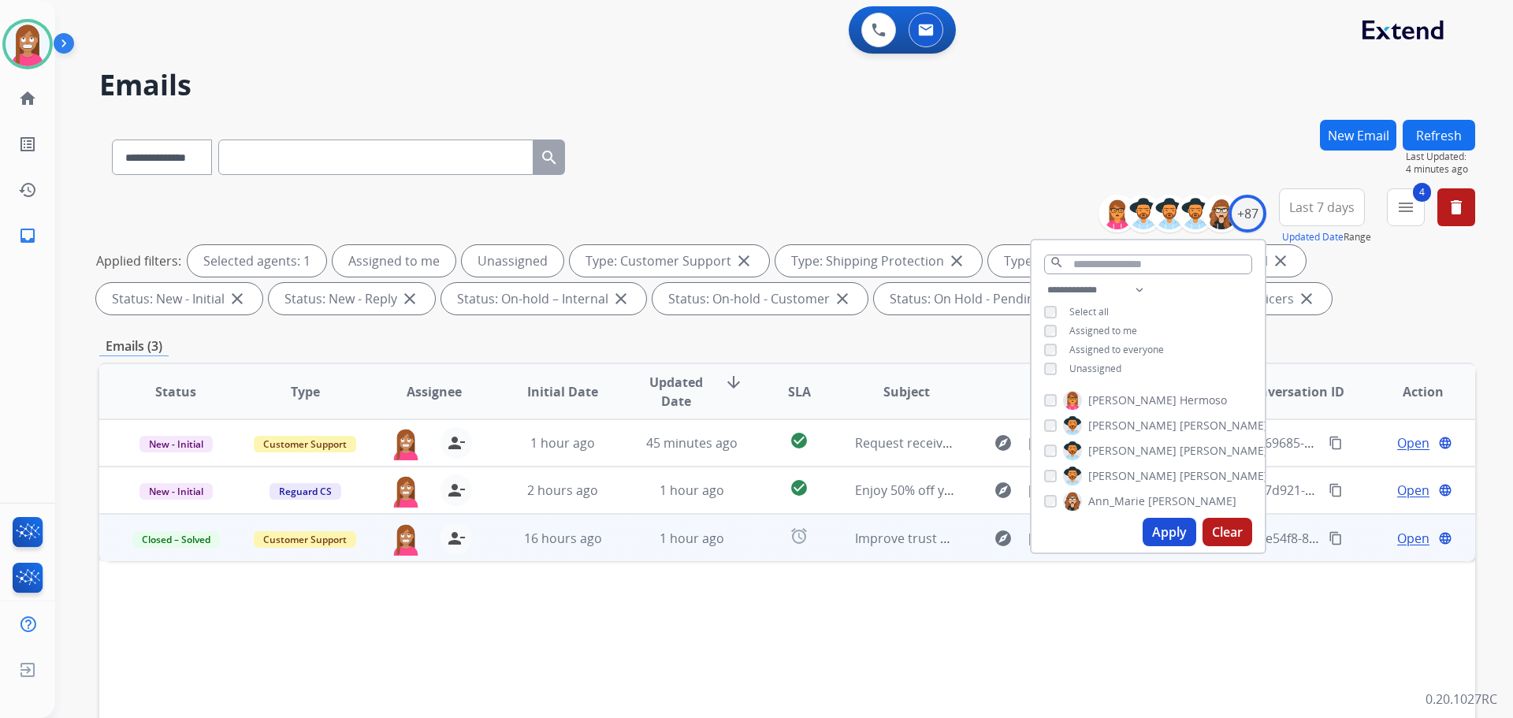
drag, startPoint x: 1165, startPoint y: 533, endPoint x: 1170, endPoint y: 490, distance: 42.8
click at [1168, 531] on button "Apply" at bounding box center [1169, 532] width 54 height 28
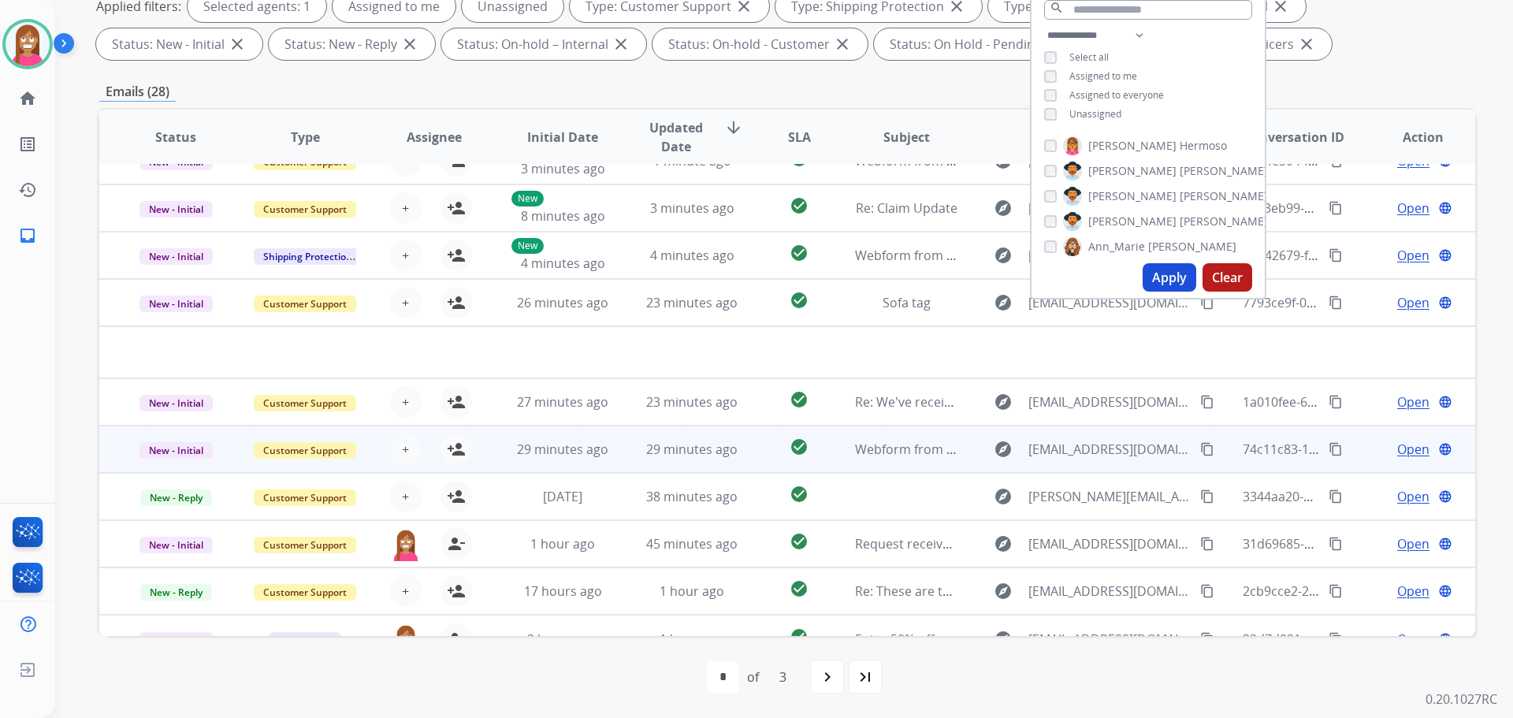
scroll to position [54, 0]
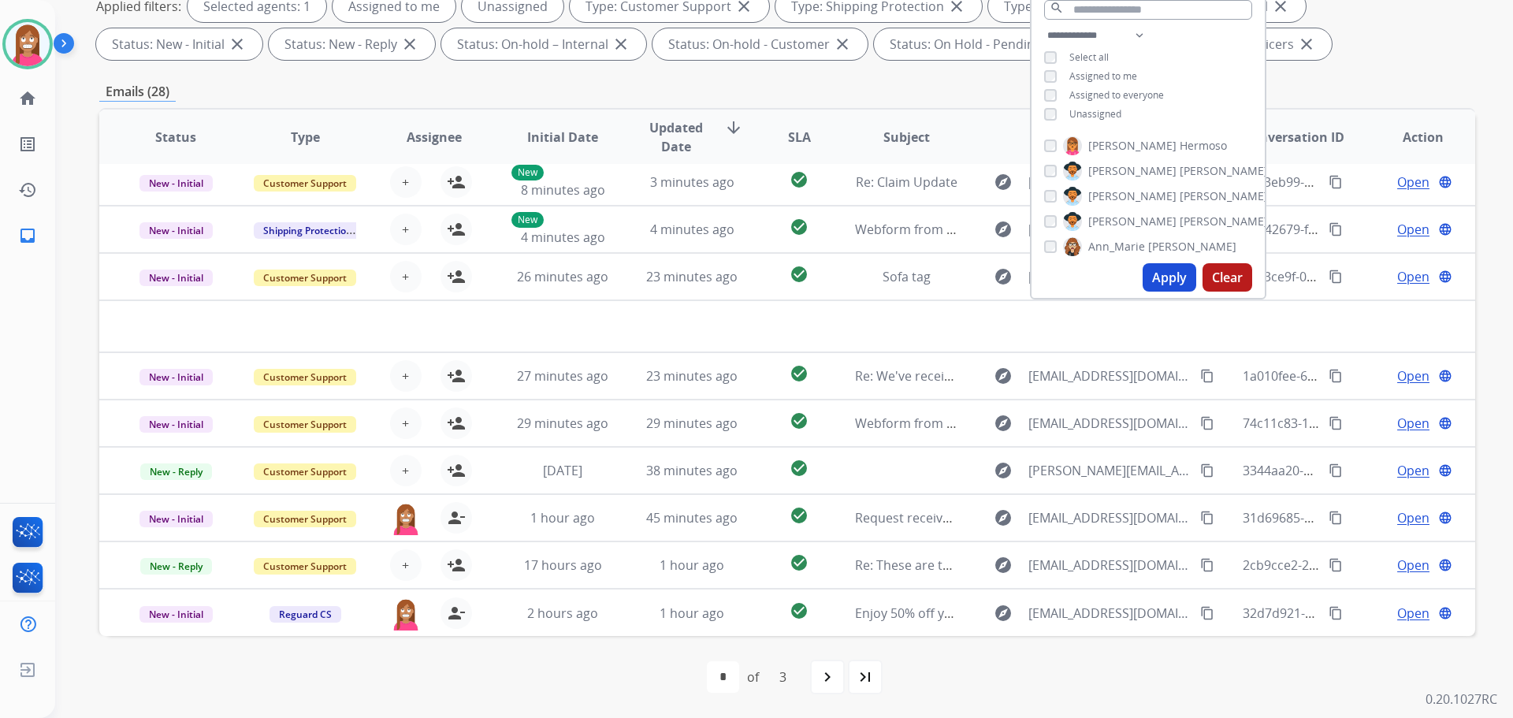
click at [578, 685] on div "first_page navigate_before * * * of 3 navigate_next last_page" at bounding box center [787, 677] width 1376 height 32
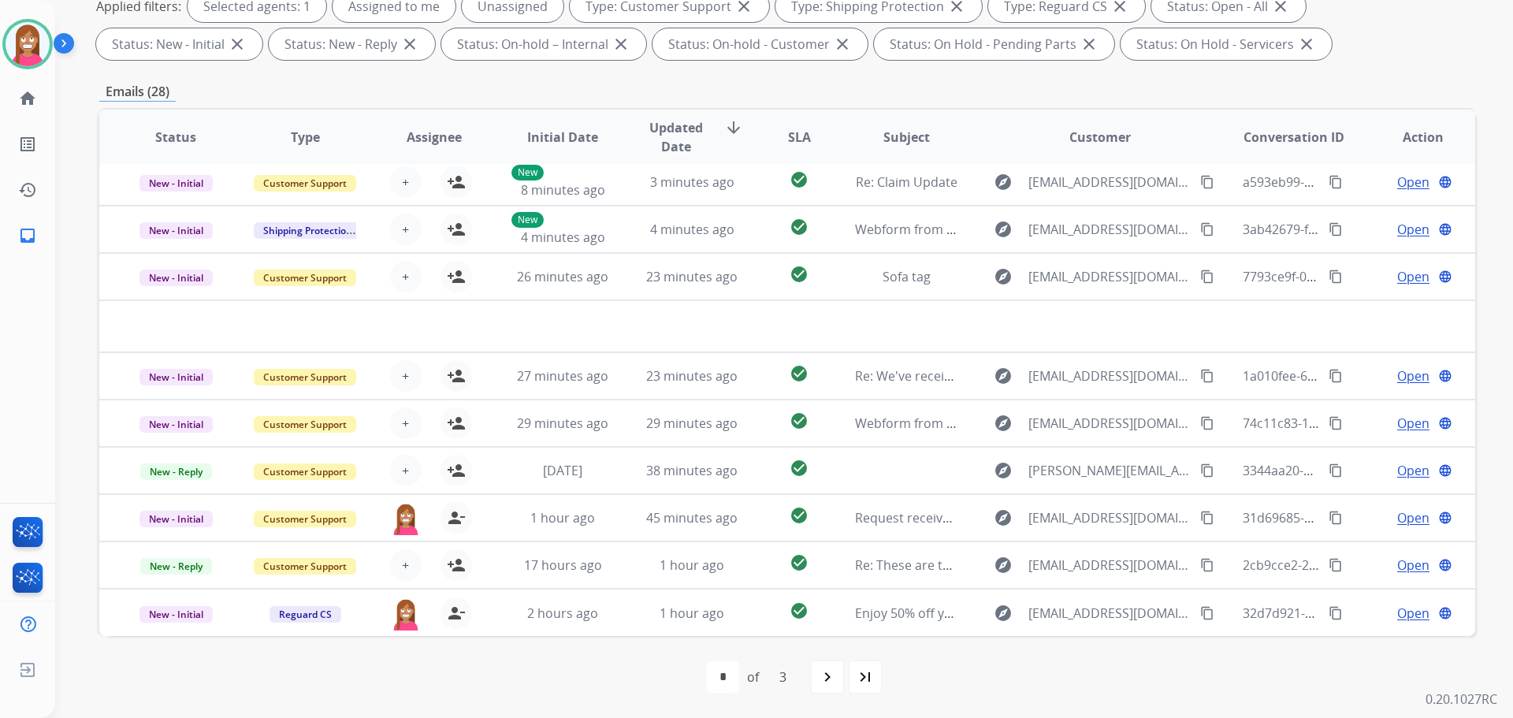
click at [858, 683] on div "last_page" at bounding box center [865, 676] width 35 height 35
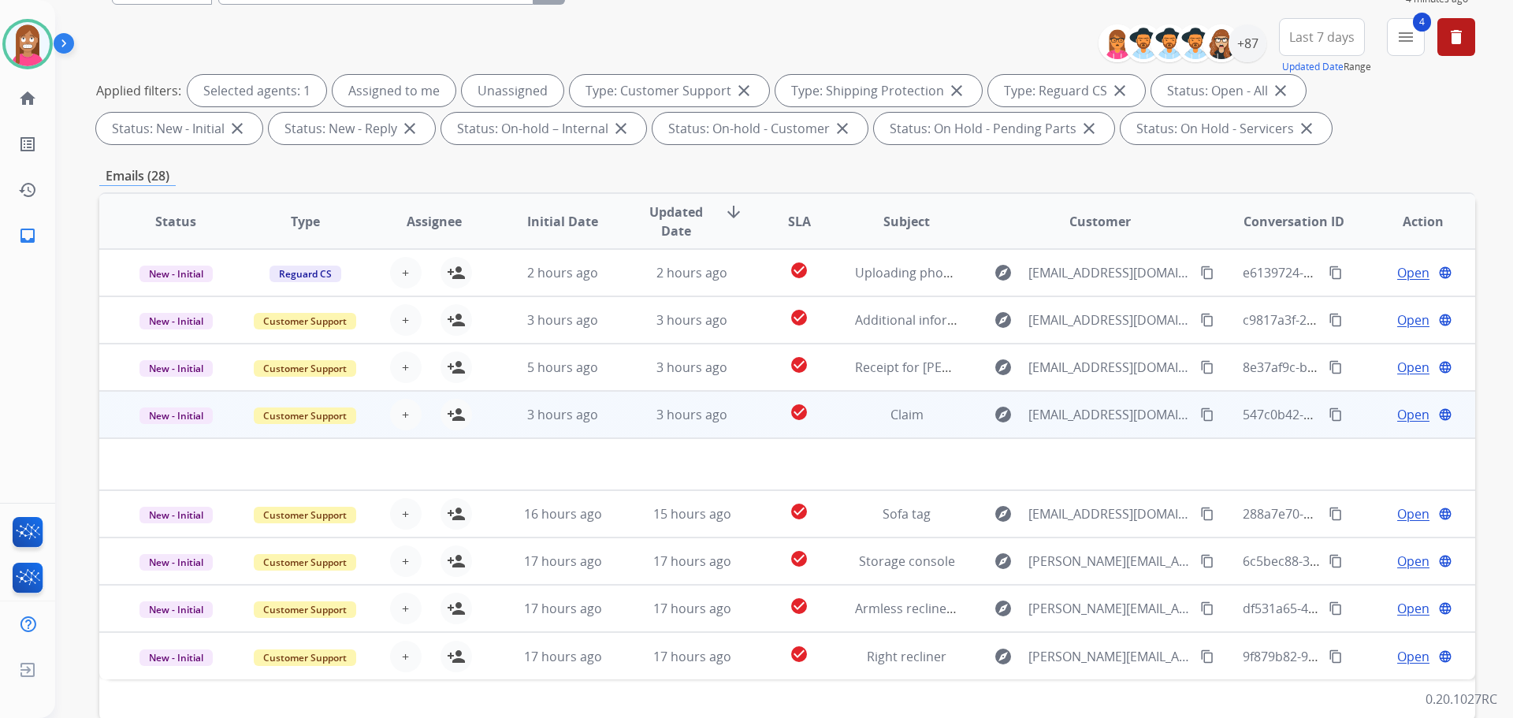
scroll to position [254, 0]
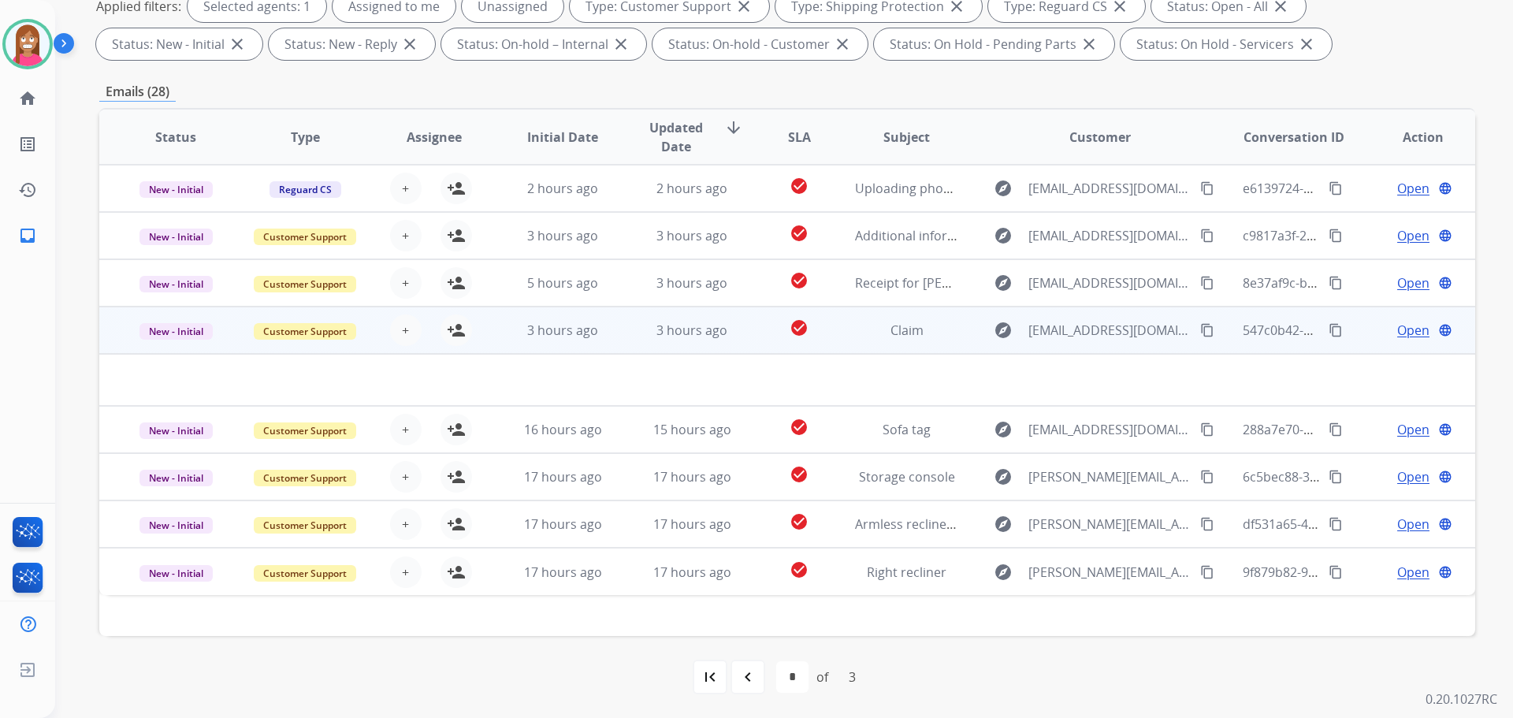
click at [875, 348] on td "Claim" at bounding box center [894, 329] width 129 height 47
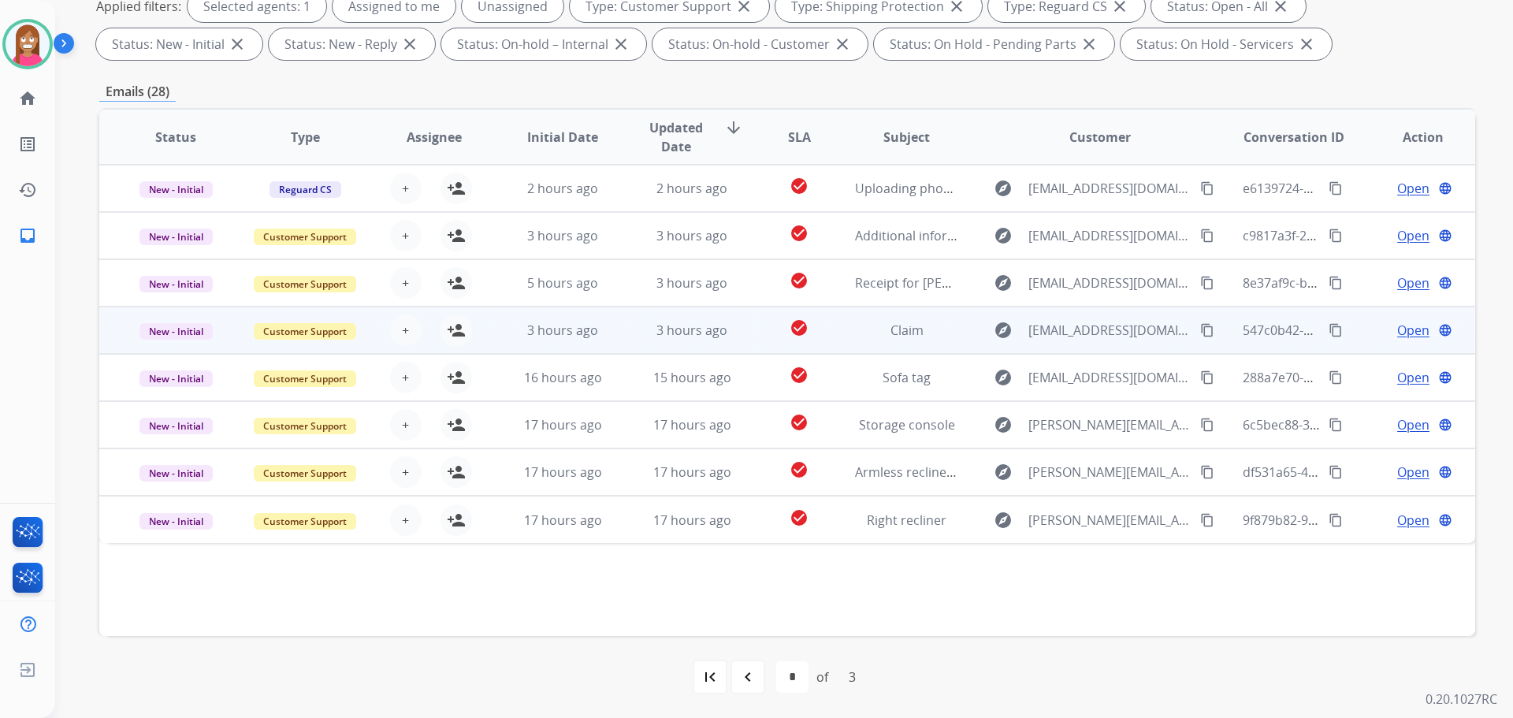
click at [875, 348] on td "Claim" at bounding box center [894, 329] width 129 height 47
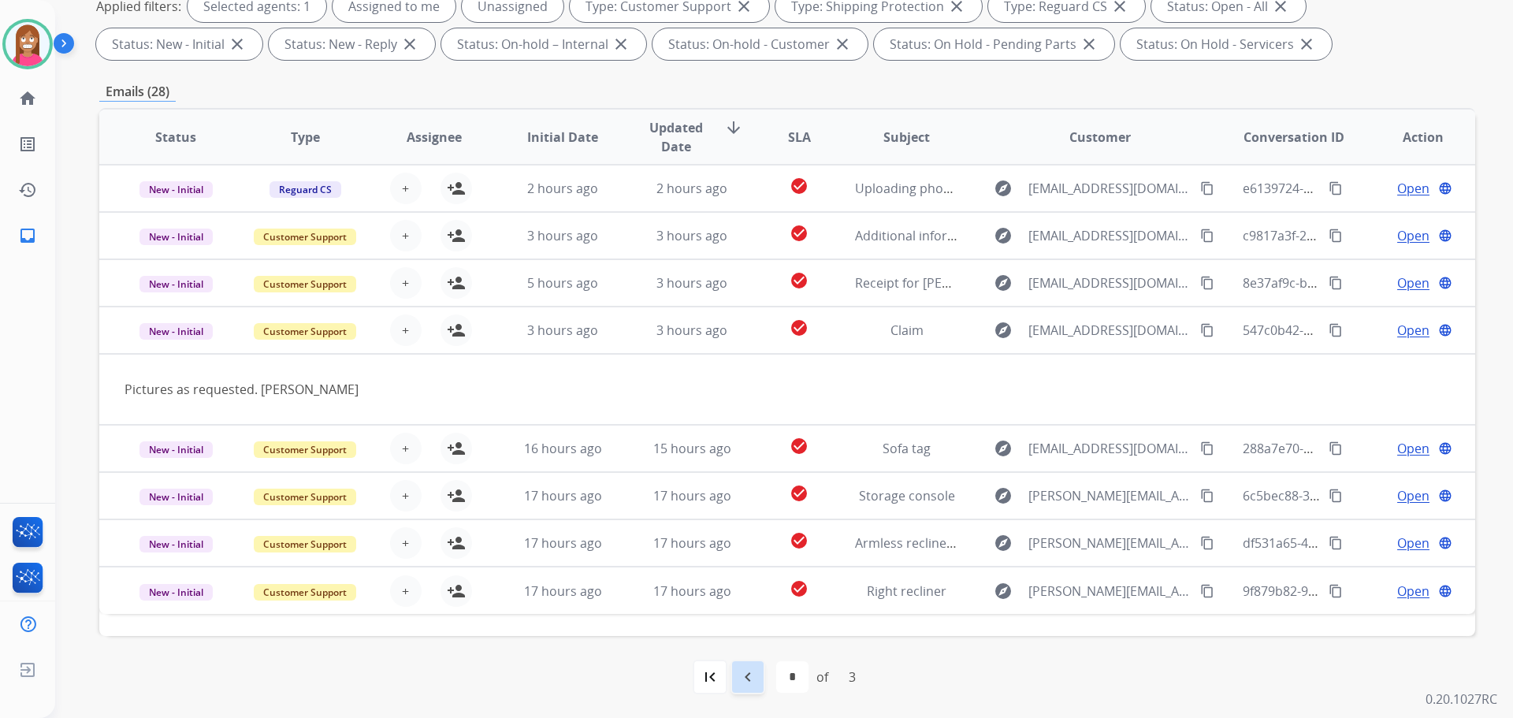
click at [744, 680] on mat-icon "navigate_before" at bounding box center [747, 676] width 19 height 19
select select "*"
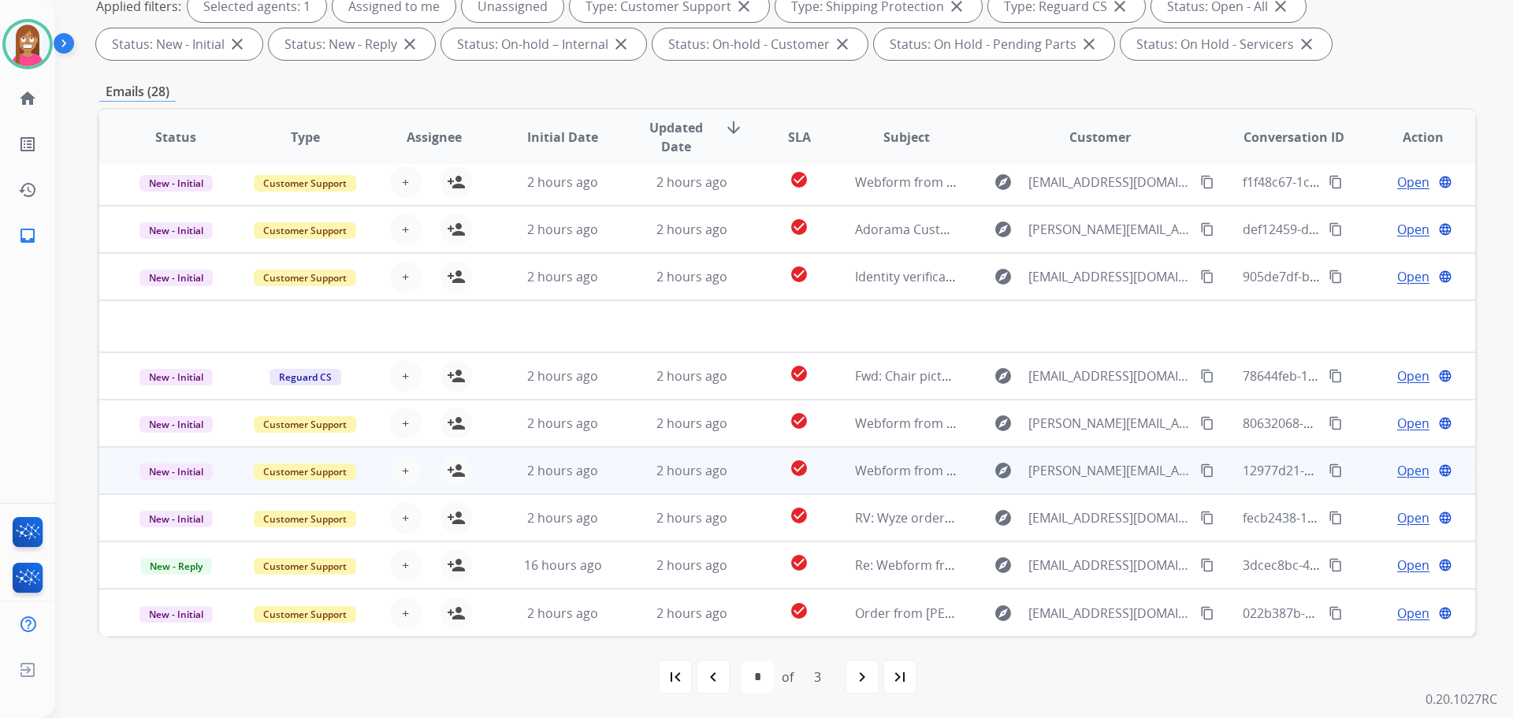
click at [831, 492] on td "Webform from bolduc.jojo@gmail.com on 08/19/2025" at bounding box center [894, 470] width 129 height 47
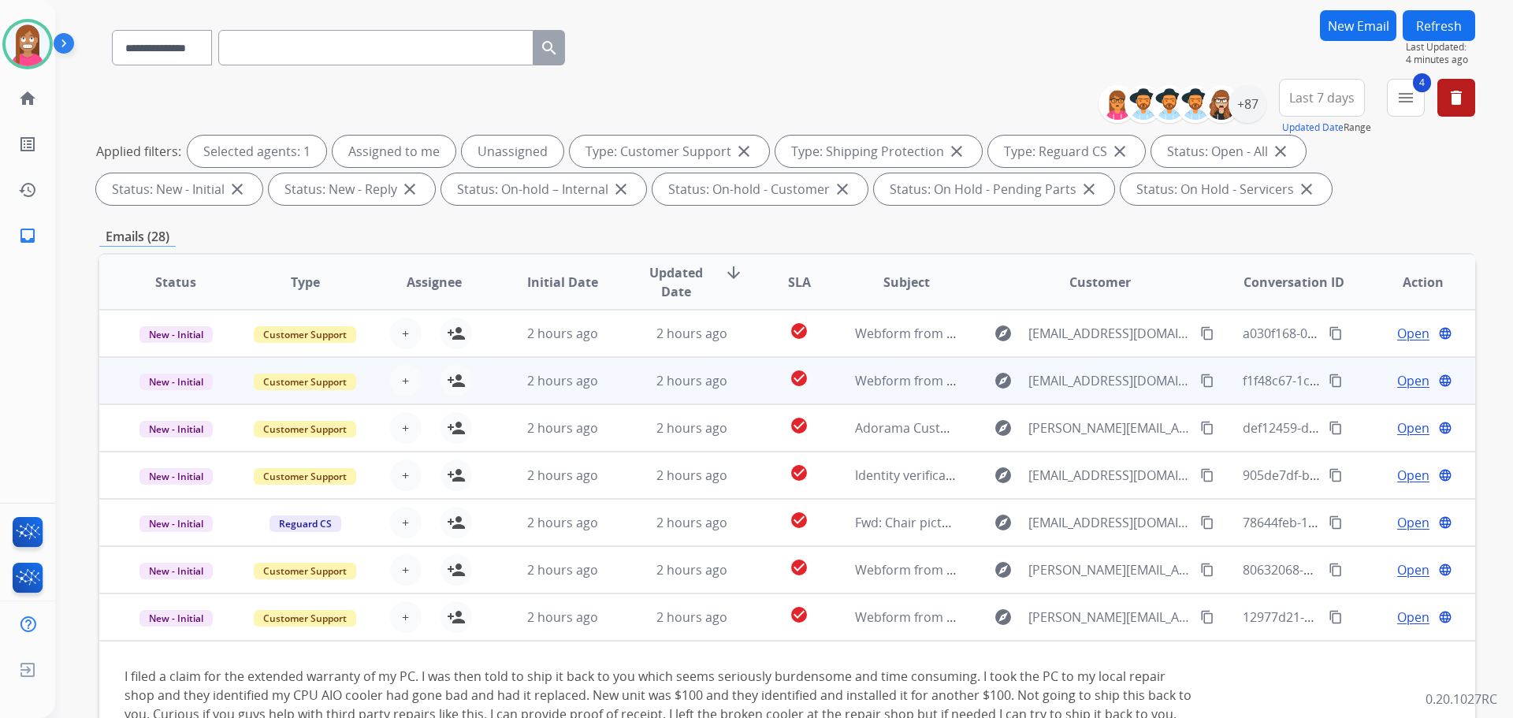
scroll to position [97, 0]
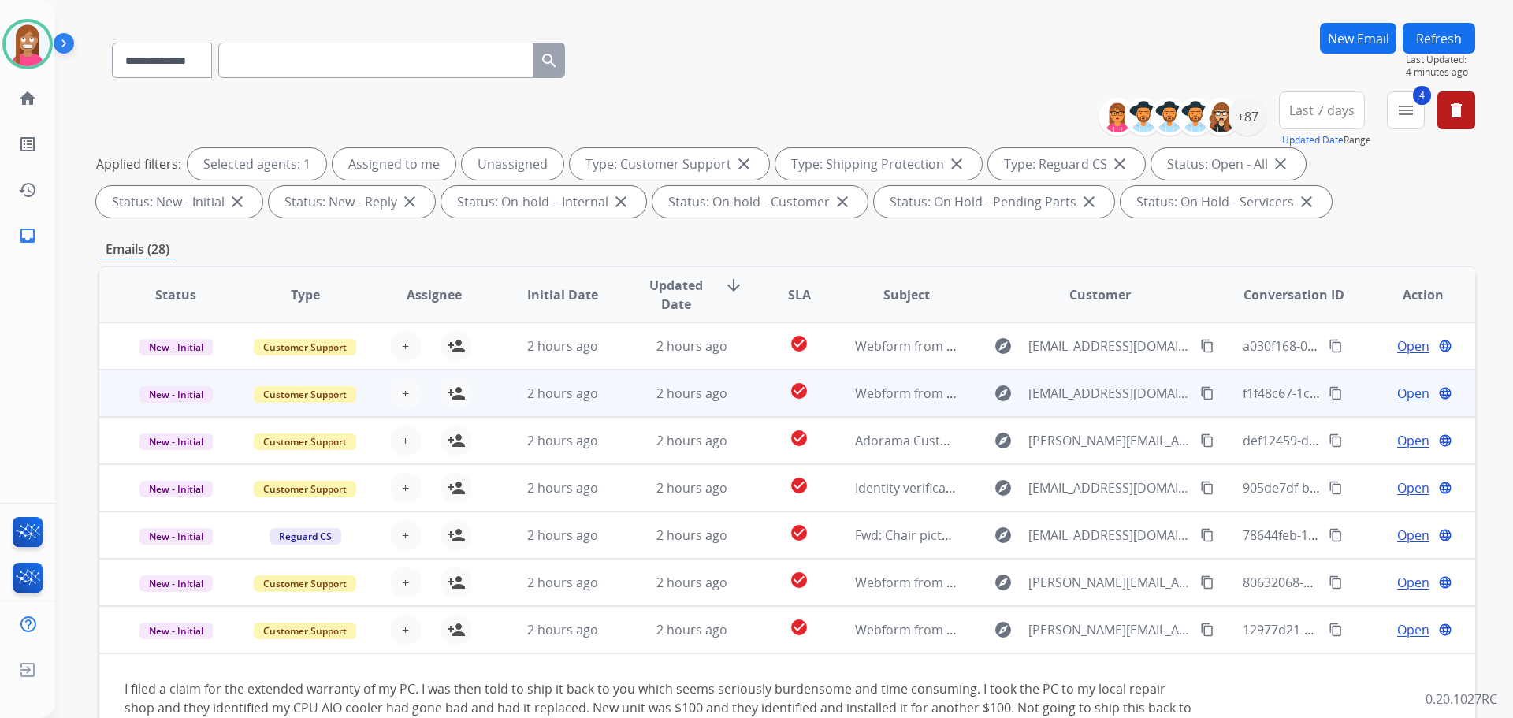
click at [620, 396] on td "2 hours ago" at bounding box center [679, 393] width 129 height 47
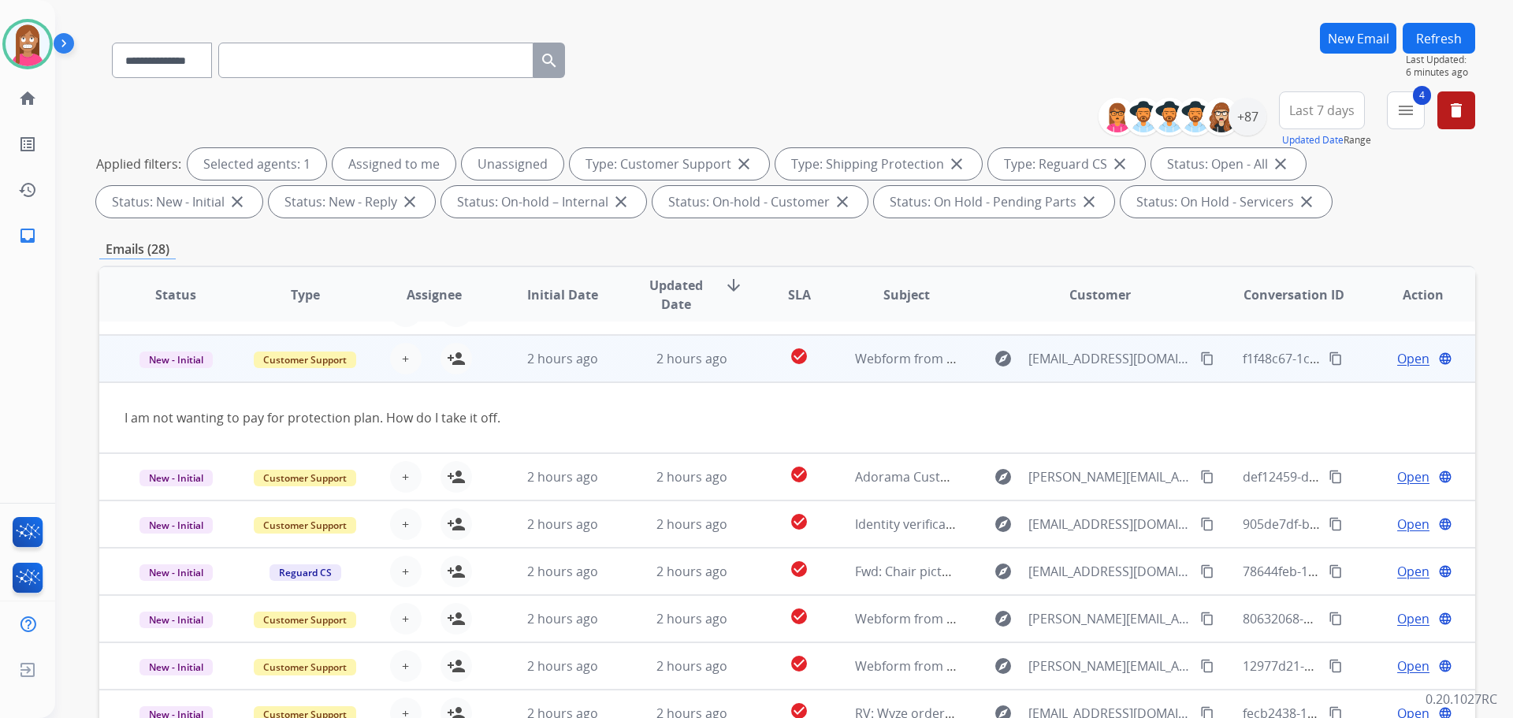
scroll to position [0, 0]
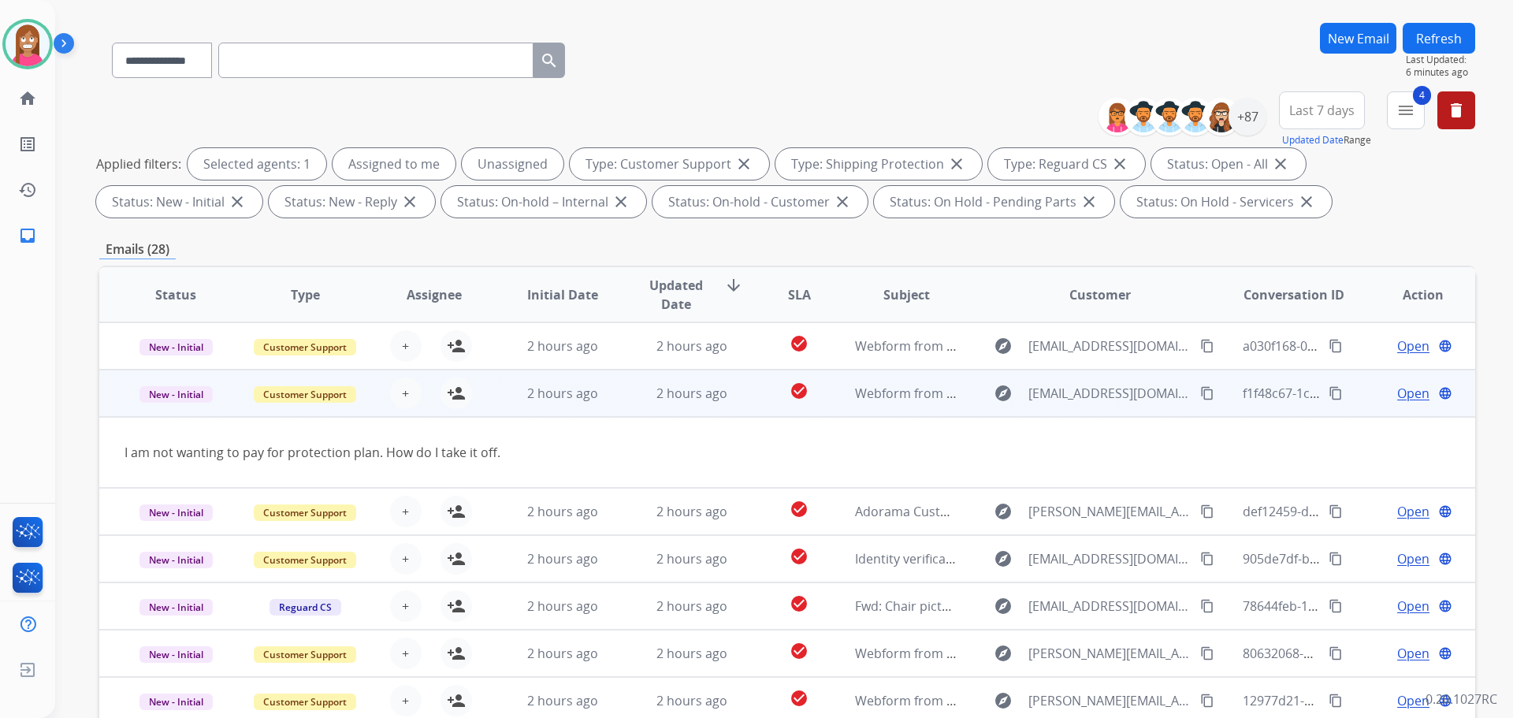
drag, startPoint x: 1194, startPoint y: 389, endPoint x: 1458, endPoint y: 384, distance: 264.0
click at [1200, 390] on mat-icon "content_copy" at bounding box center [1207, 393] width 14 height 14
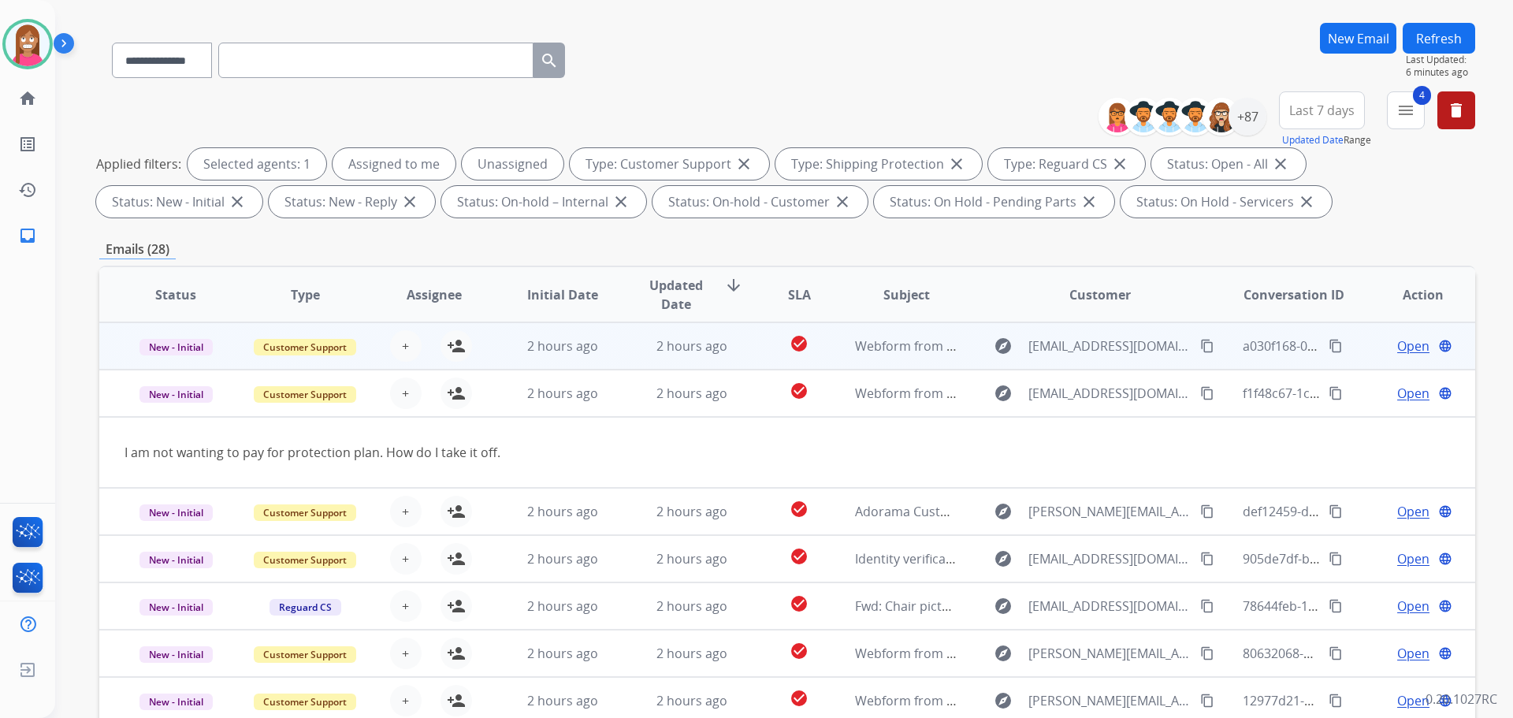
click at [489, 357] on td "2 hours ago" at bounding box center [550, 345] width 129 height 47
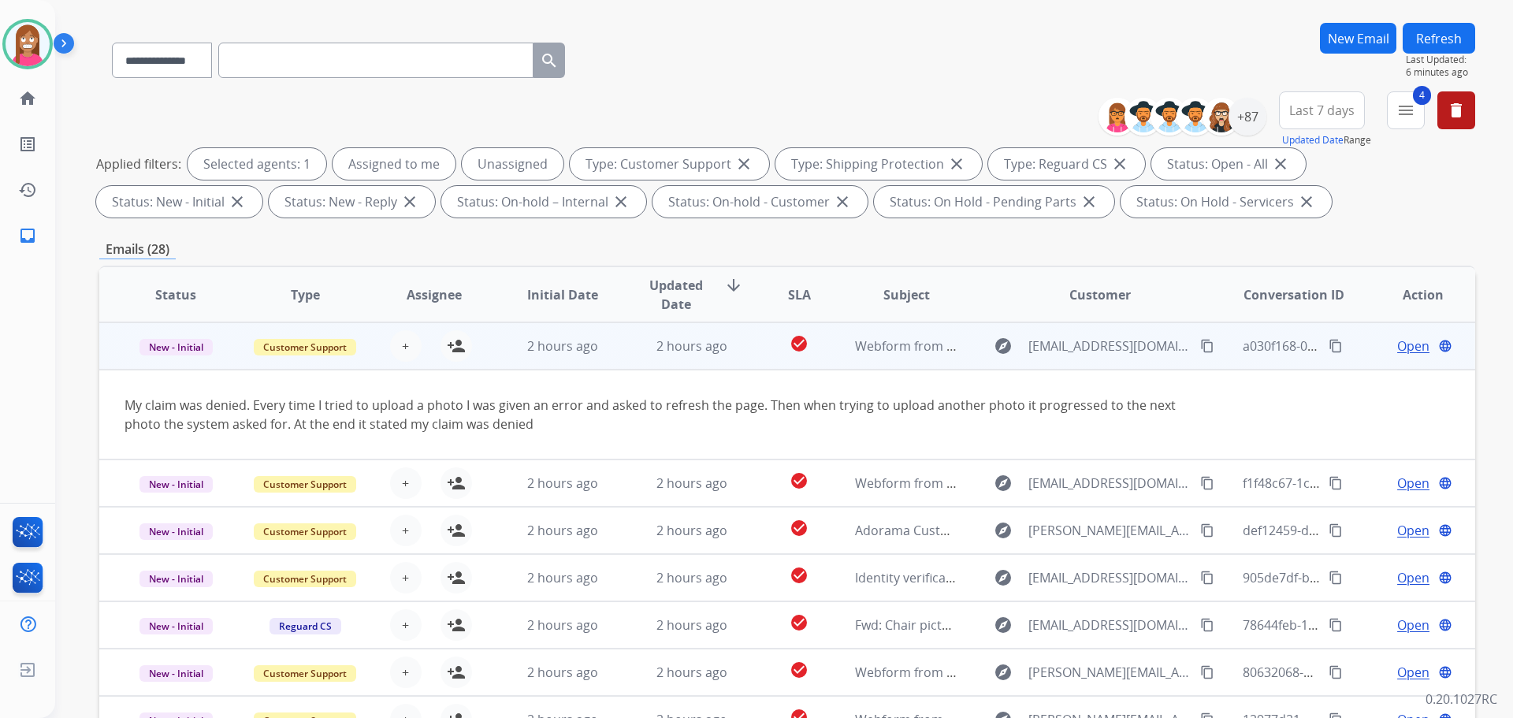
click at [1200, 346] on mat-icon "content_copy" at bounding box center [1207, 346] width 14 height 14
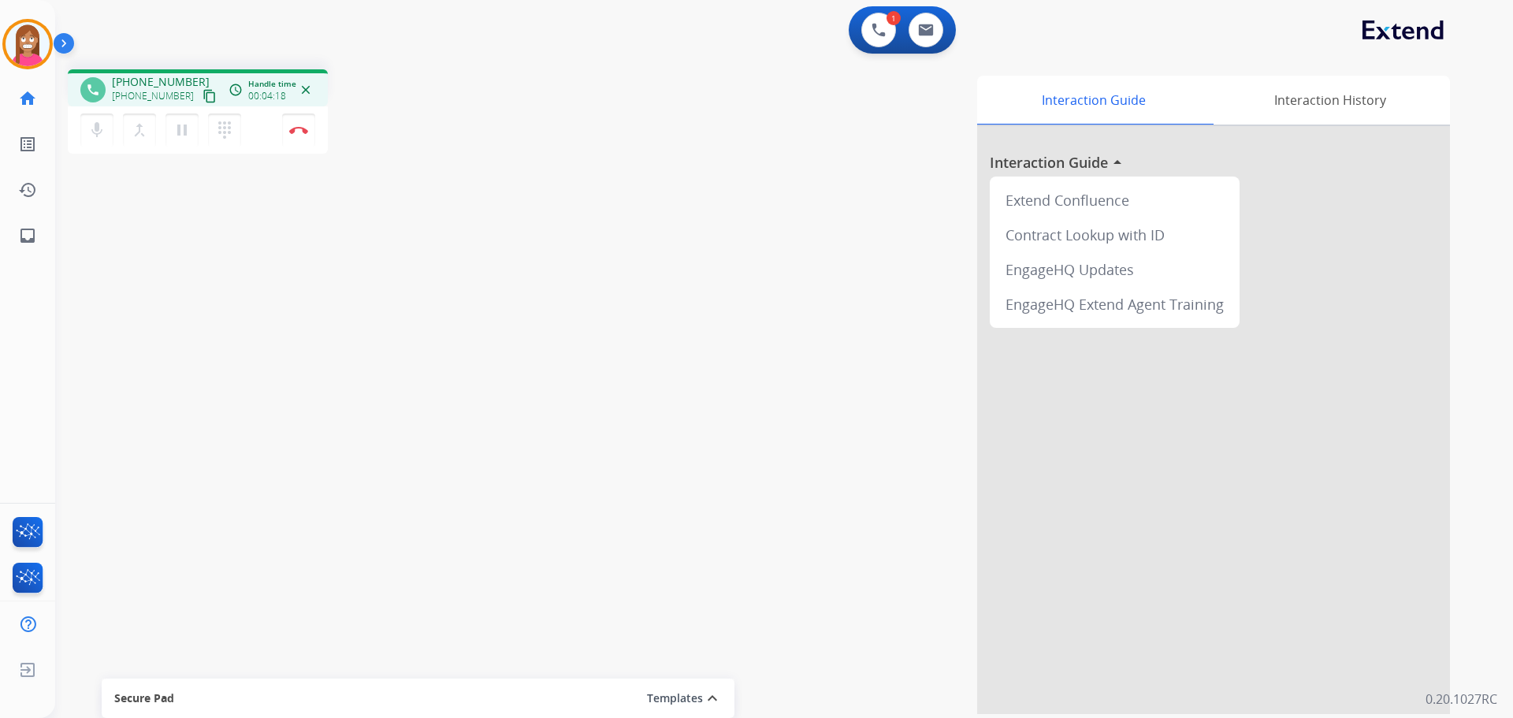
click at [316, 431] on div "phone +18459438079 +18459438079 content_copy access_time Call metrics Queue 00:…" at bounding box center [765, 385] width 1420 height 657
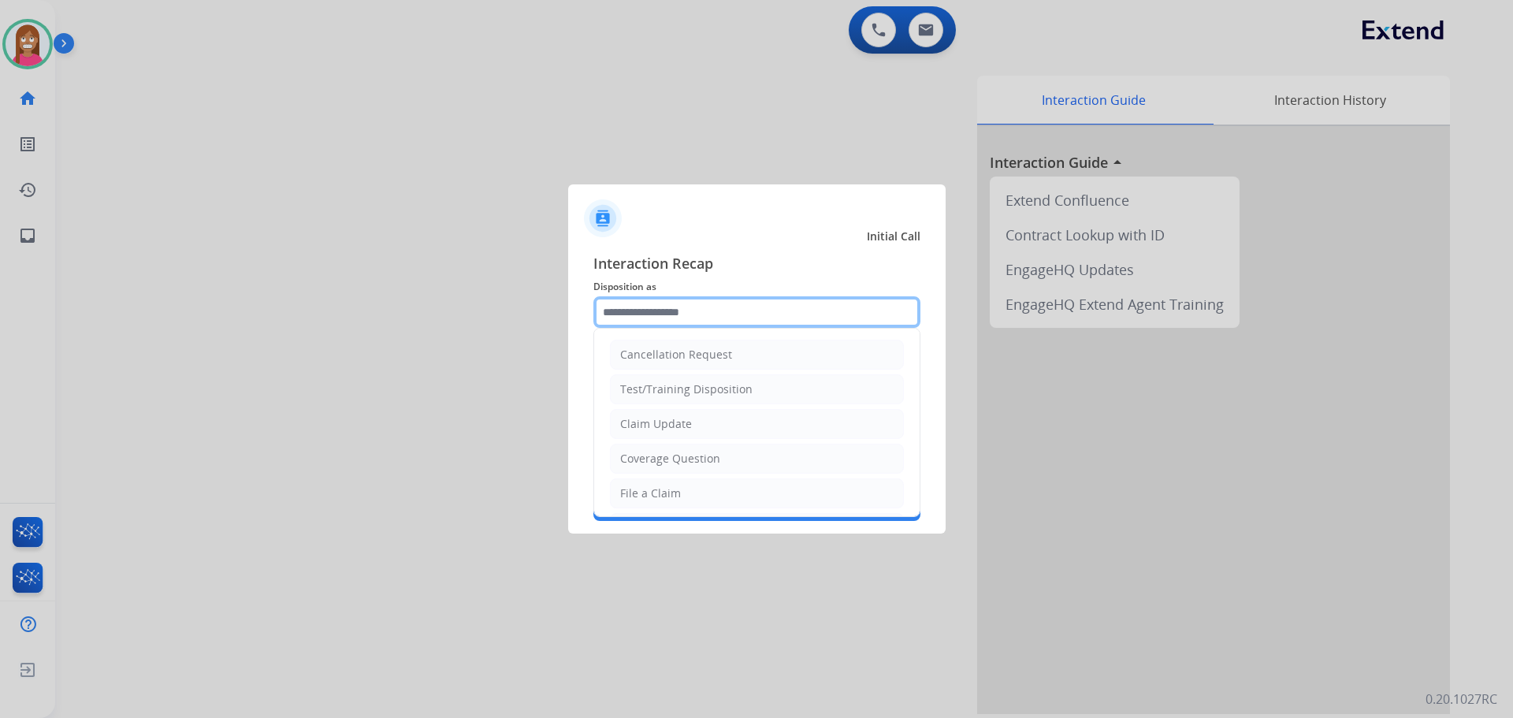
click at [664, 316] on input "text" at bounding box center [756, 312] width 327 height 32
click at [638, 426] on div "Claim Update" at bounding box center [656, 424] width 72 height 16
type input "**********"
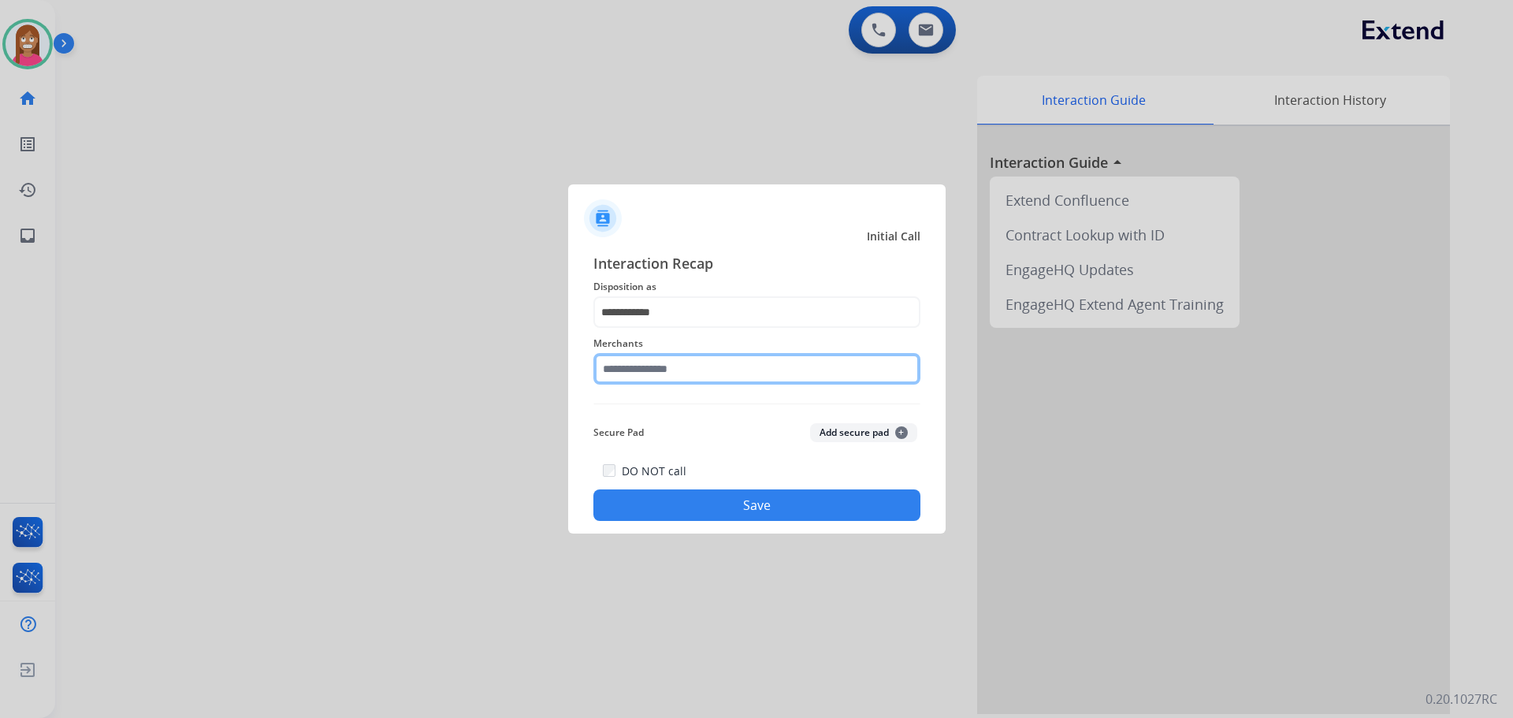
click at [652, 382] on input "text" at bounding box center [756, 369] width 327 height 32
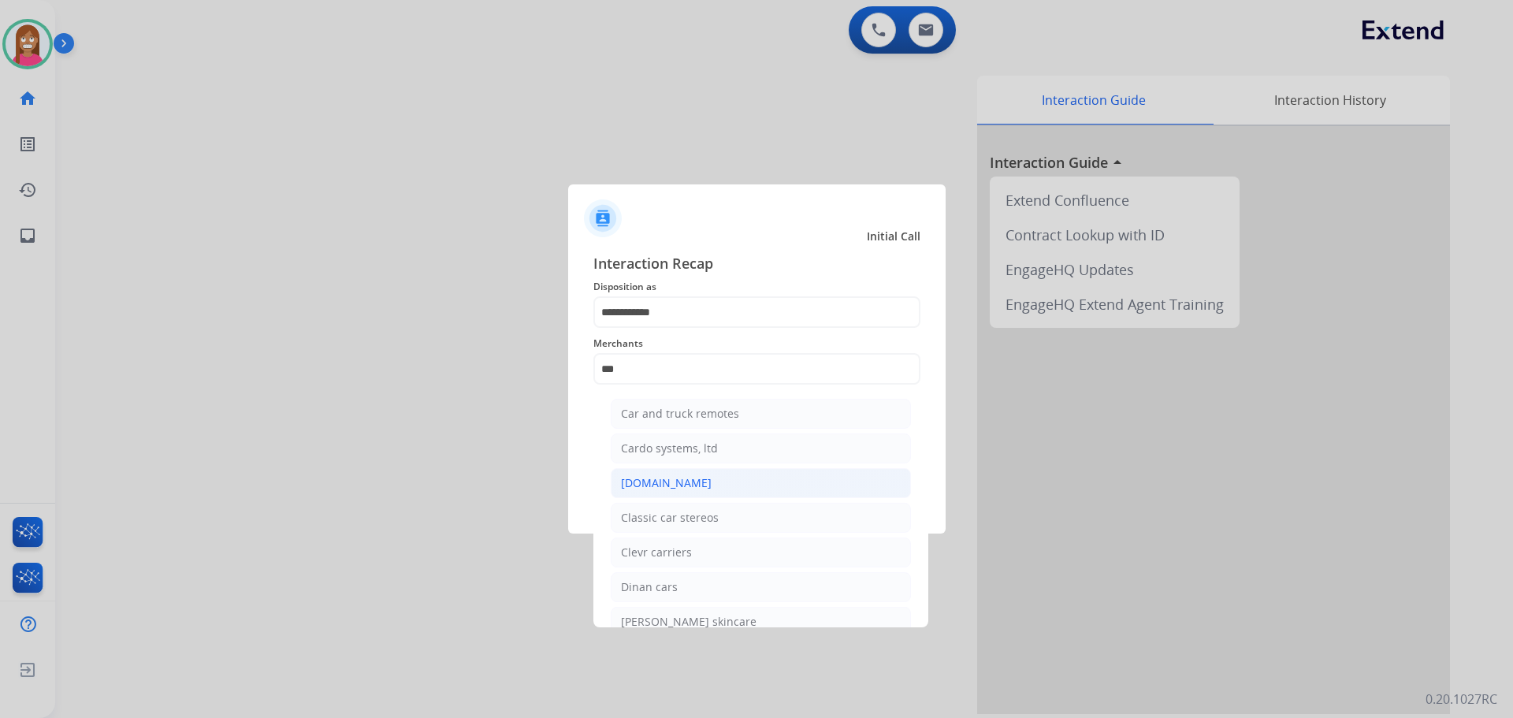
click at [685, 486] on div "Carparts.com" at bounding box center [666, 483] width 91 height 16
type input "**********"
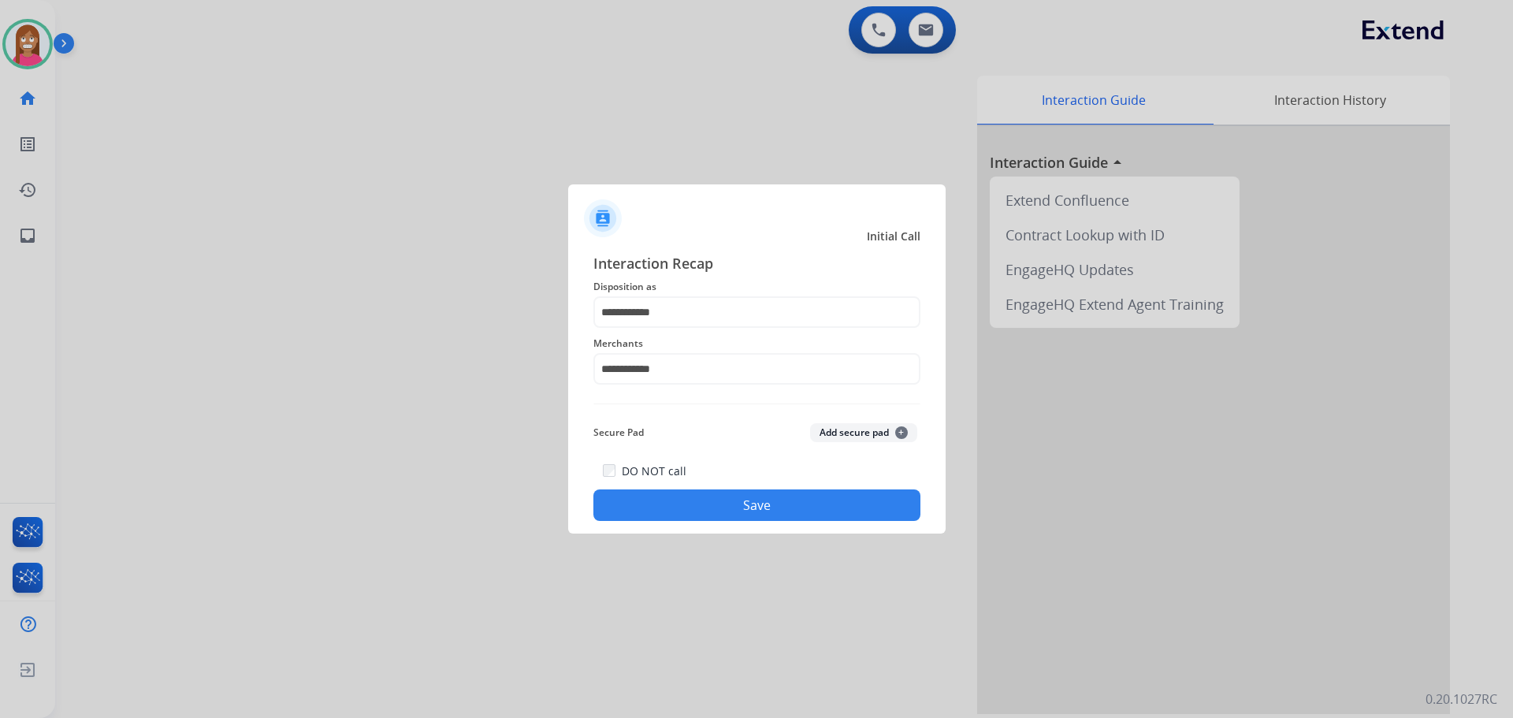
click at [700, 511] on button "Save" at bounding box center [756, 505] width 327 height 32
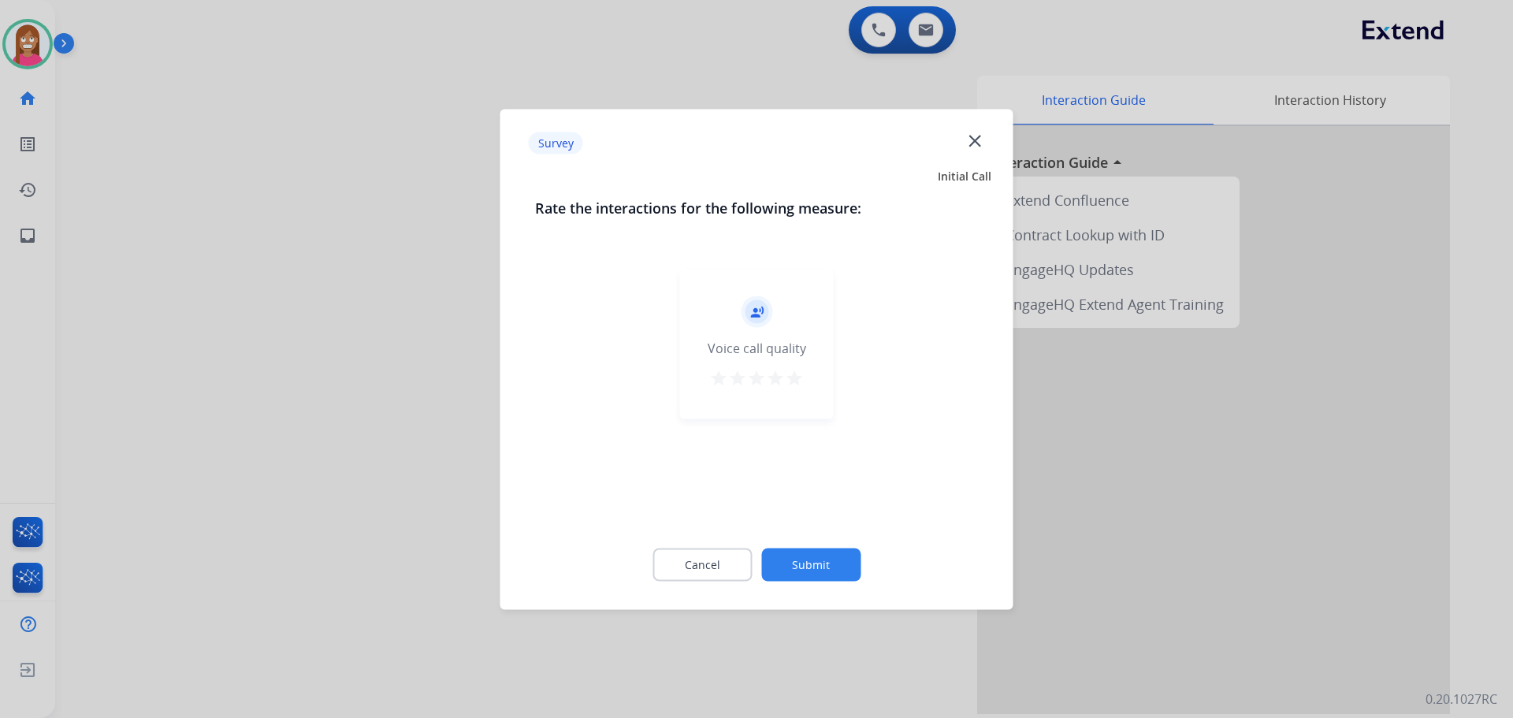
click at [978, 135] on mat-icon "close" at bounding box center [974, 140] width 20 height 20
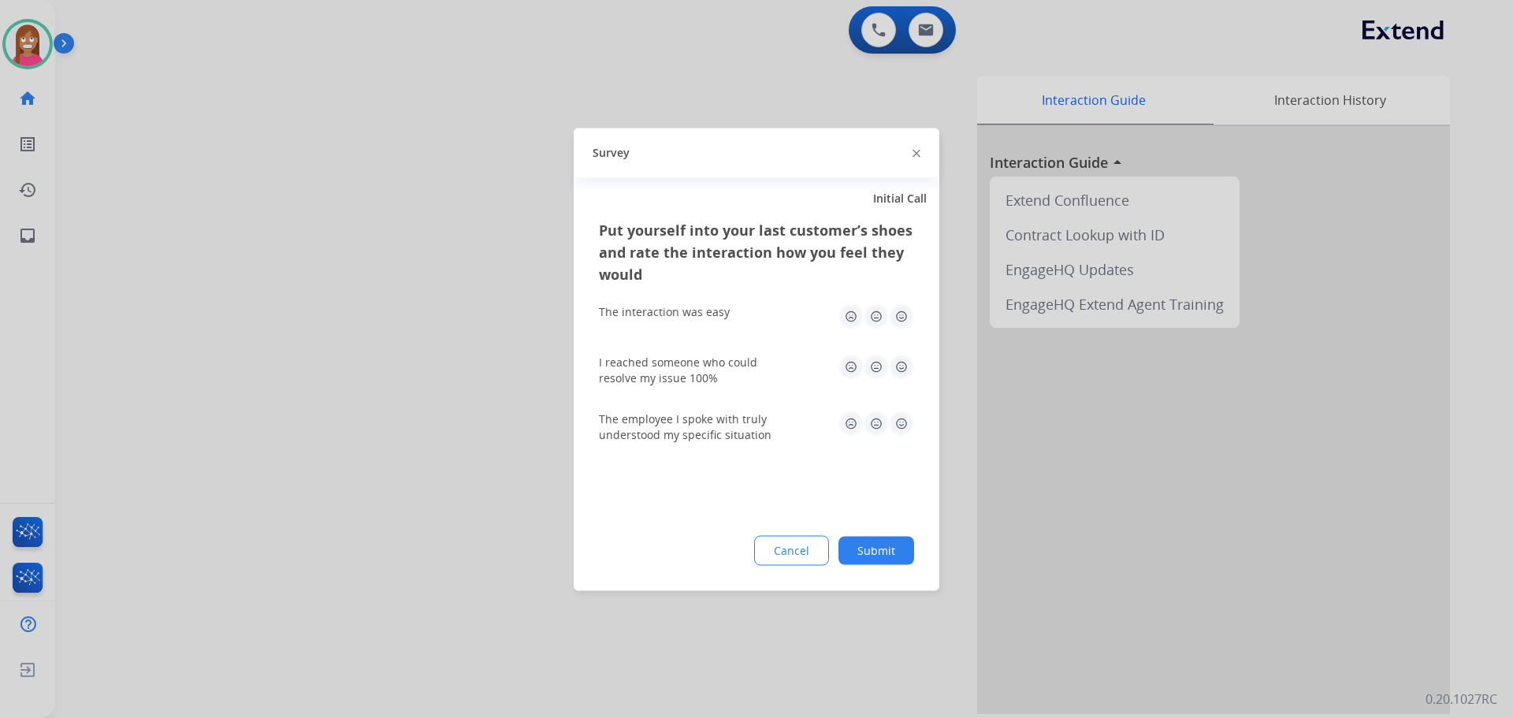
drag, startPoint x: 912, startPoint y: 156, endPoint x: 931, endPoint y: 181, distance: 31.0
click at [914, 156] on img at bounding box center [916, 154] width 8 height 8
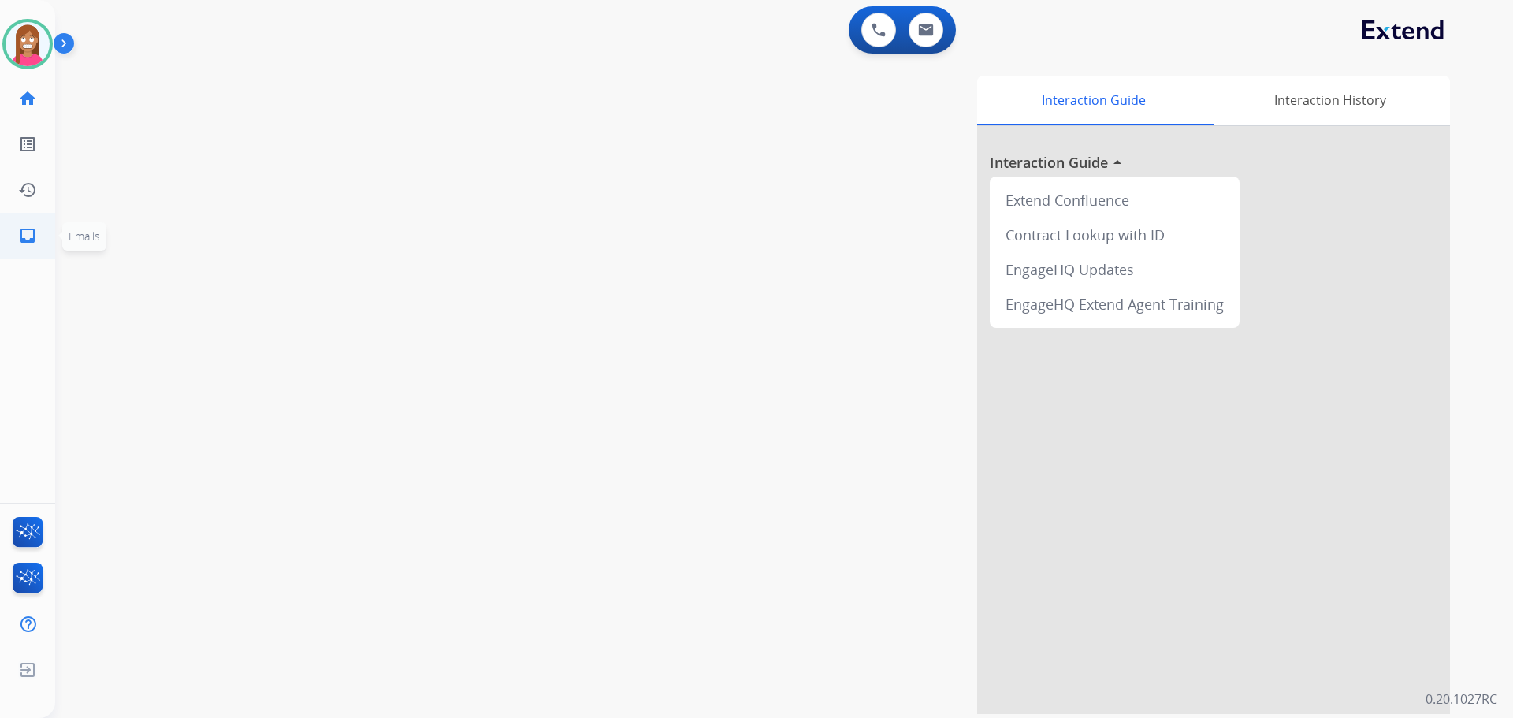
click at [20, 241] on mat-icon "inbox" at bounding box center [27, 235] width 19 height 19
select select "**********"
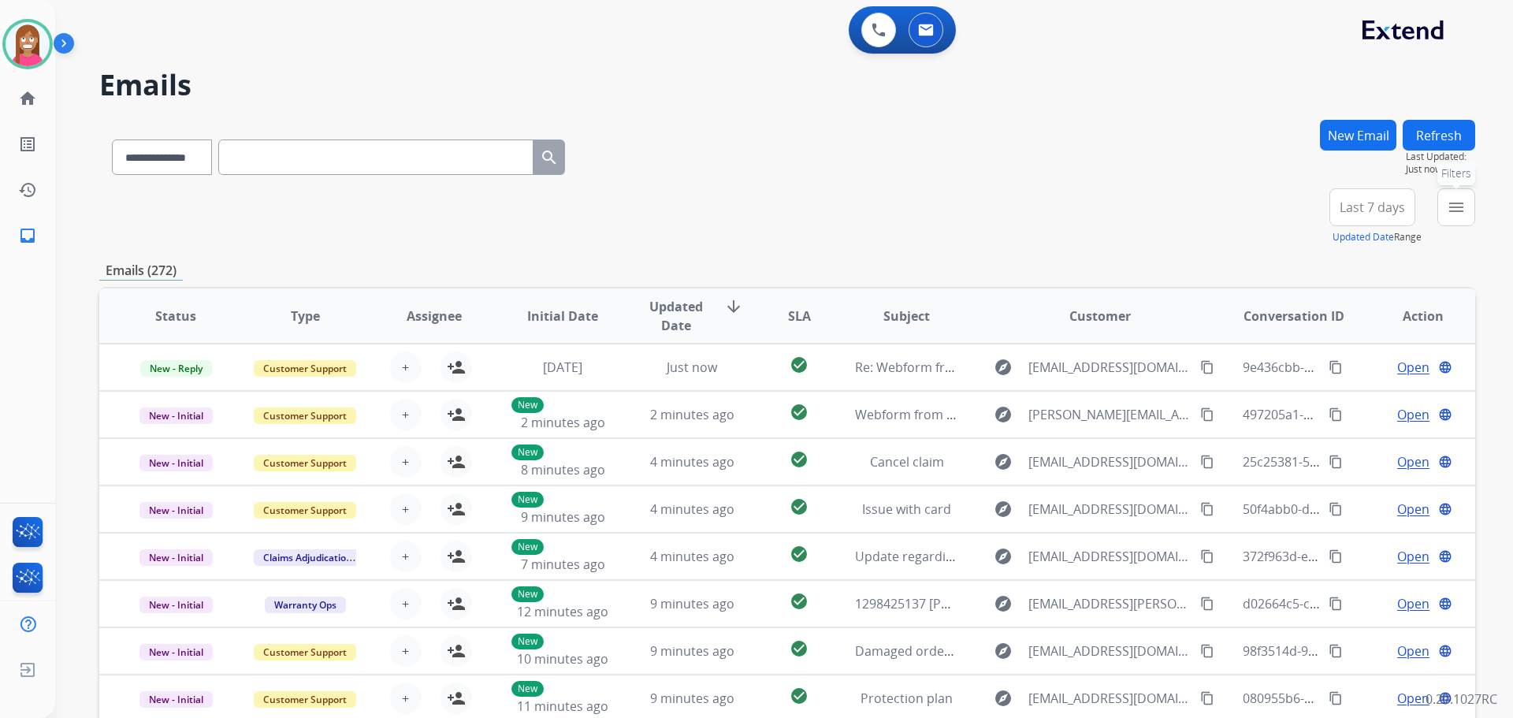
click at [1453, 210] on mat-icon "menu" at bounding box center [1456, 207] width 19 height 19
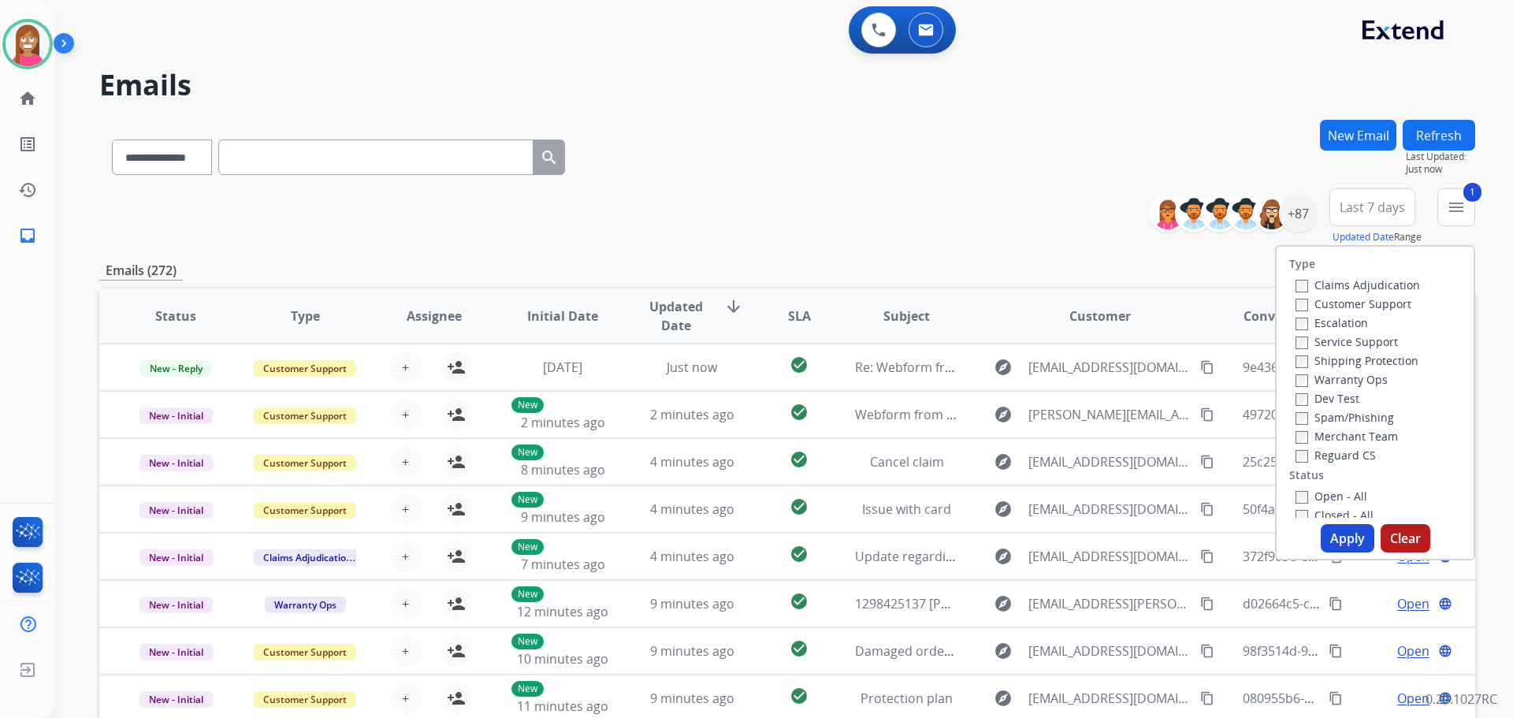
click at [1312, 359] on label "Shipping Protection" at bounding box center [1356, 360] width 123 height 15
click at [1321, 459] on label "Reguard CS" at bounding box center [1335, 455] width 80 height 15
click at [1309, 489] on label "Open - All" at bounding box center [1331, 496] width 72 height 15
click at [1328, 530] on button "Apply" at bounding box center [1348, 538] width 54 height 28
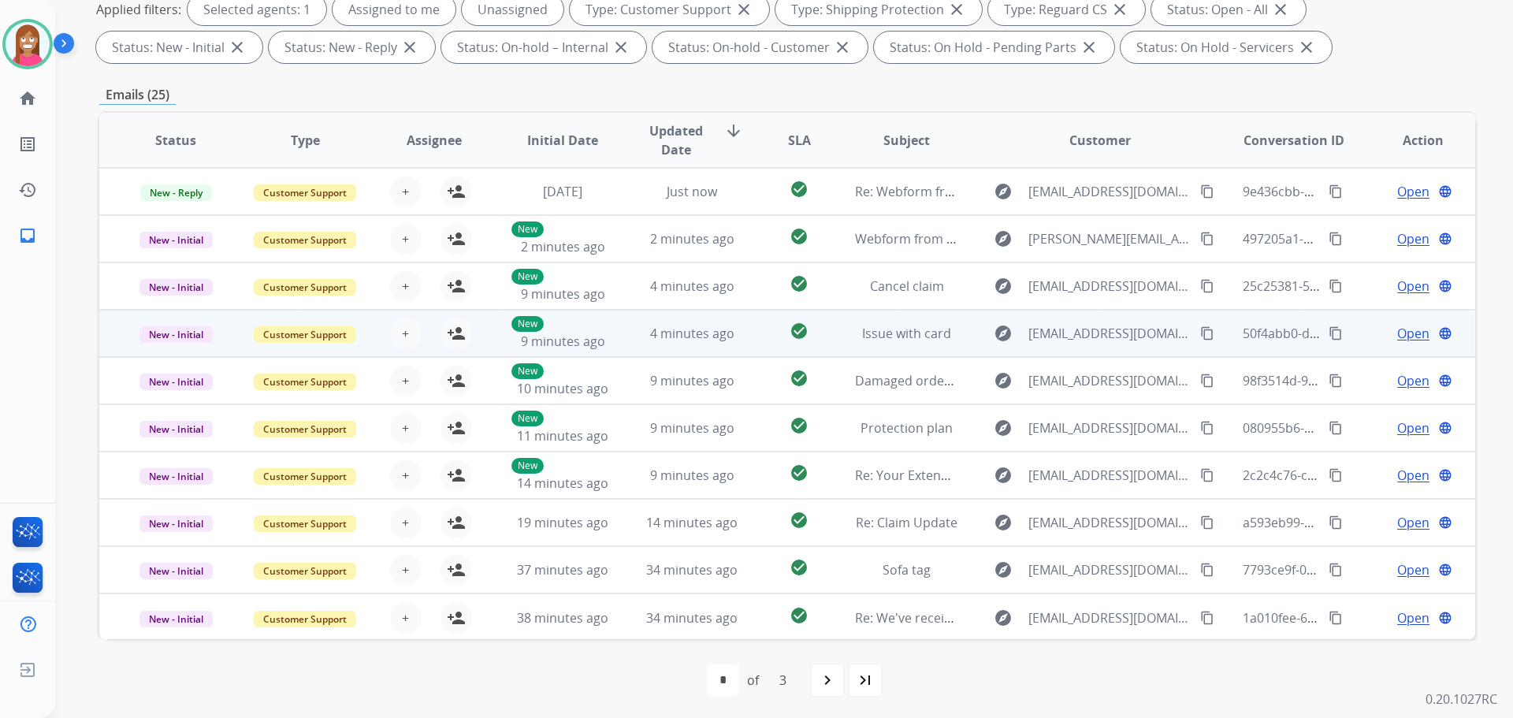
scroll to position [254, 0]
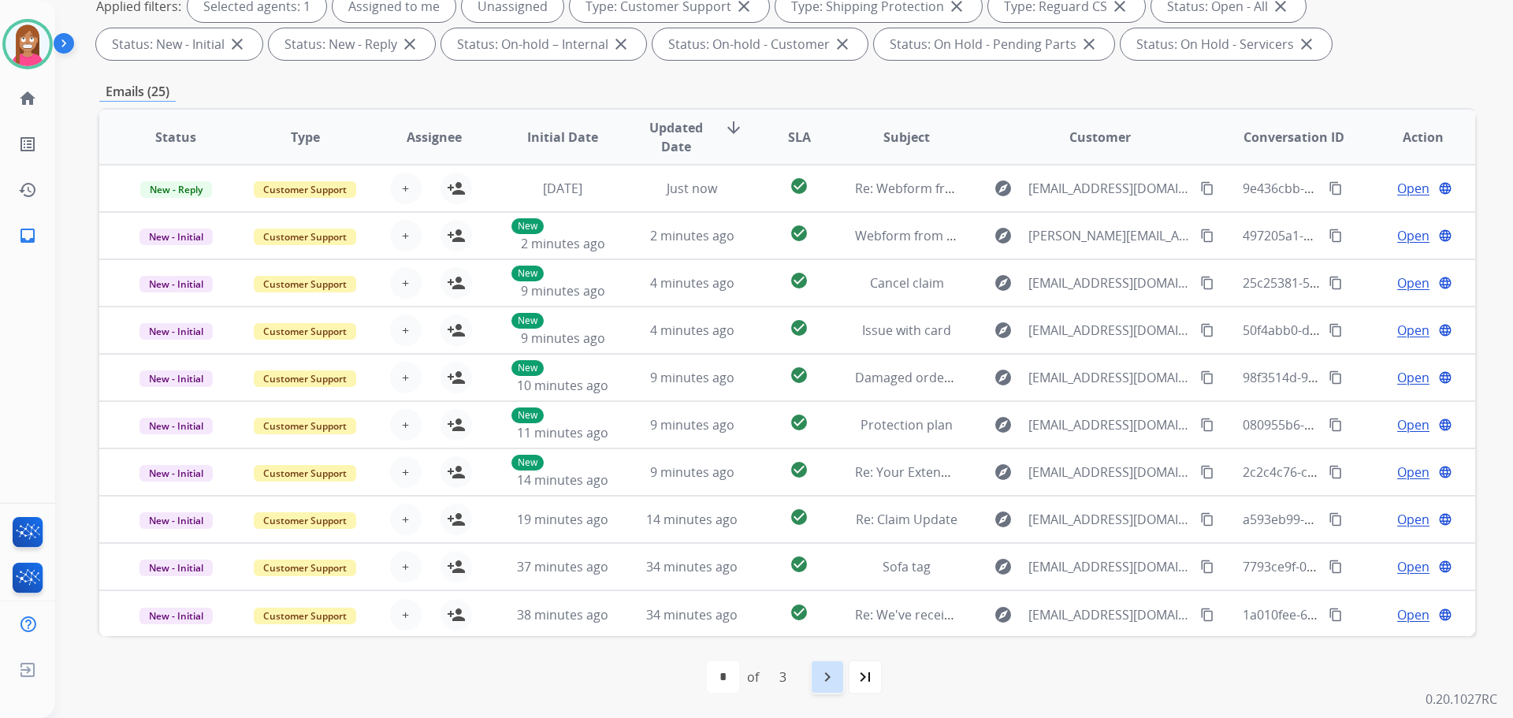
click at [829, 682] on mat-icon "navigate_next" at bounding box center [827, 676] width 19 height 19
select select "*"
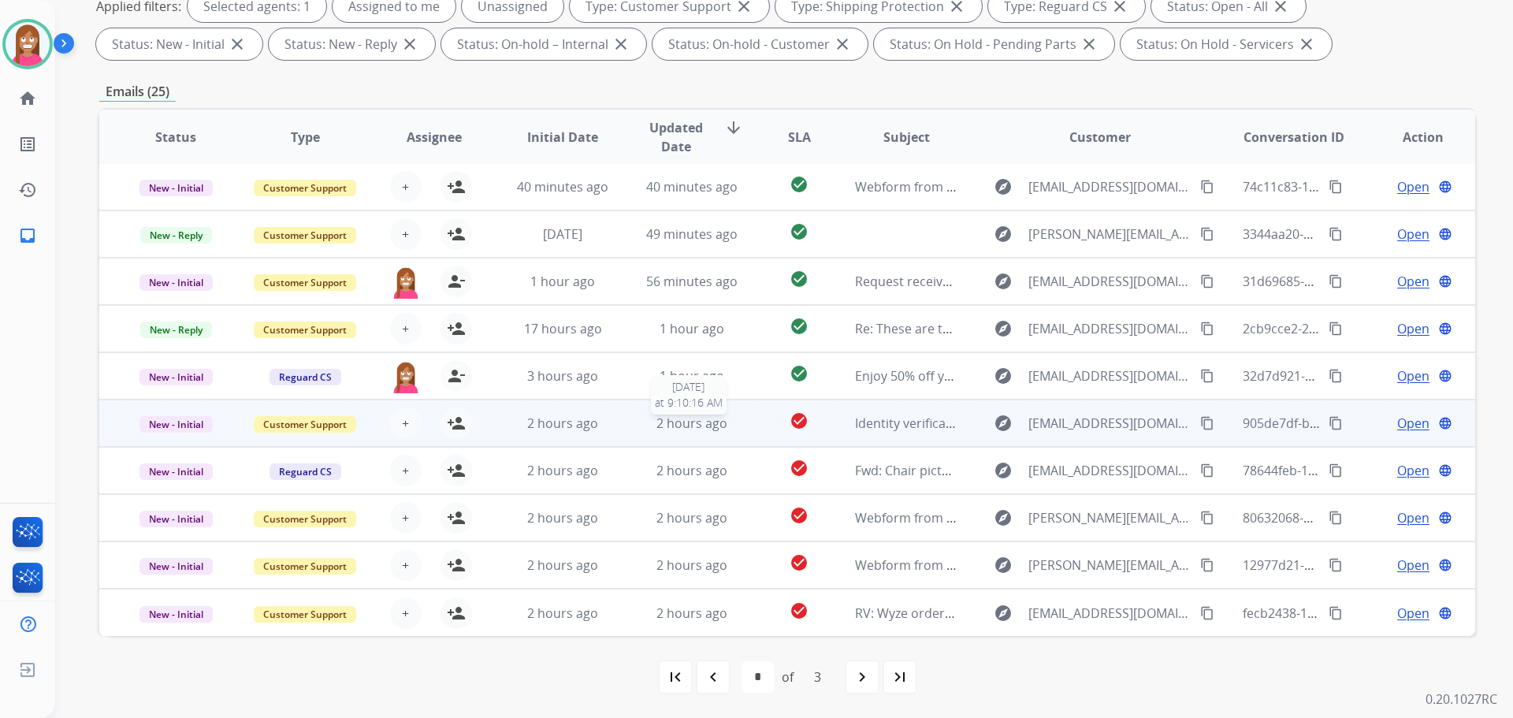
scroll to position [0, 0]
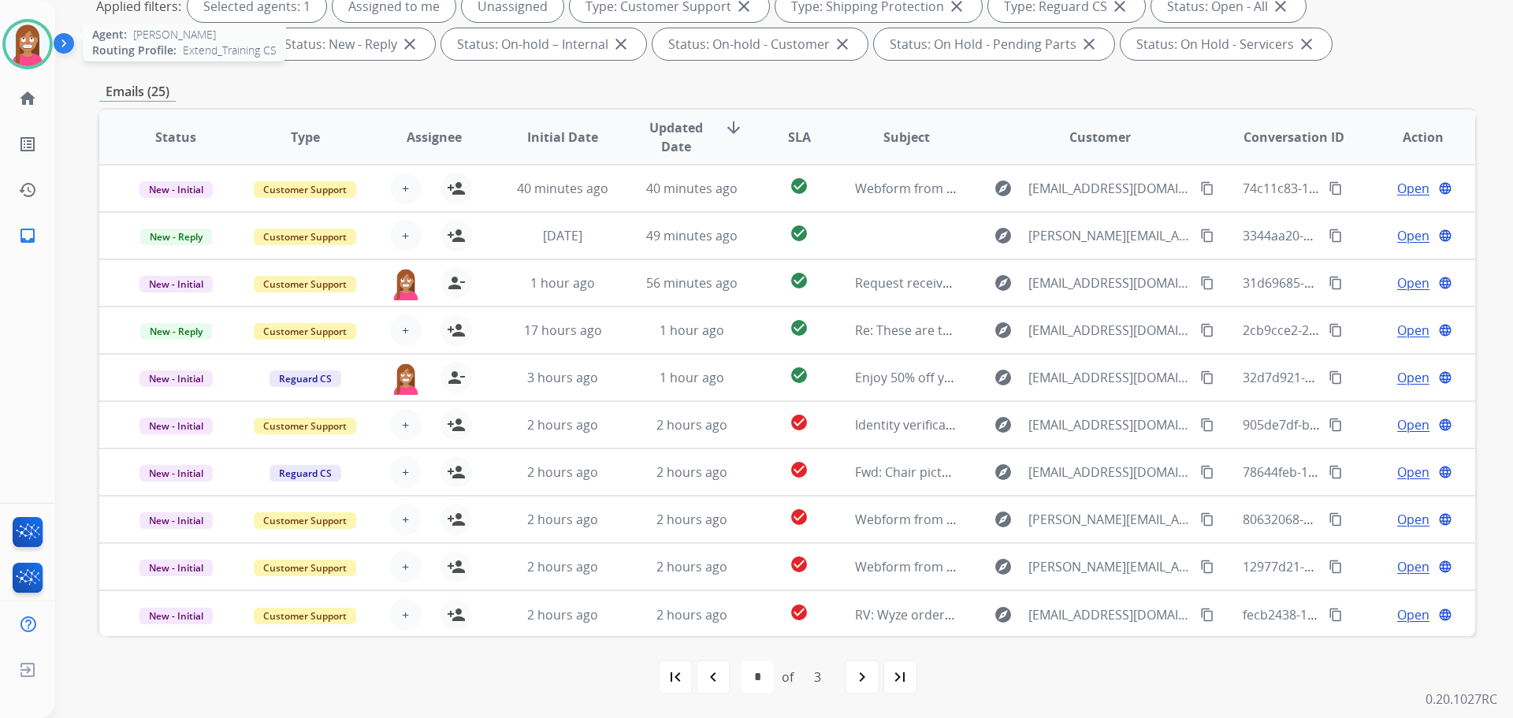
click at [35, 49] on img at bounding box center [28, 44] width 44 height 44
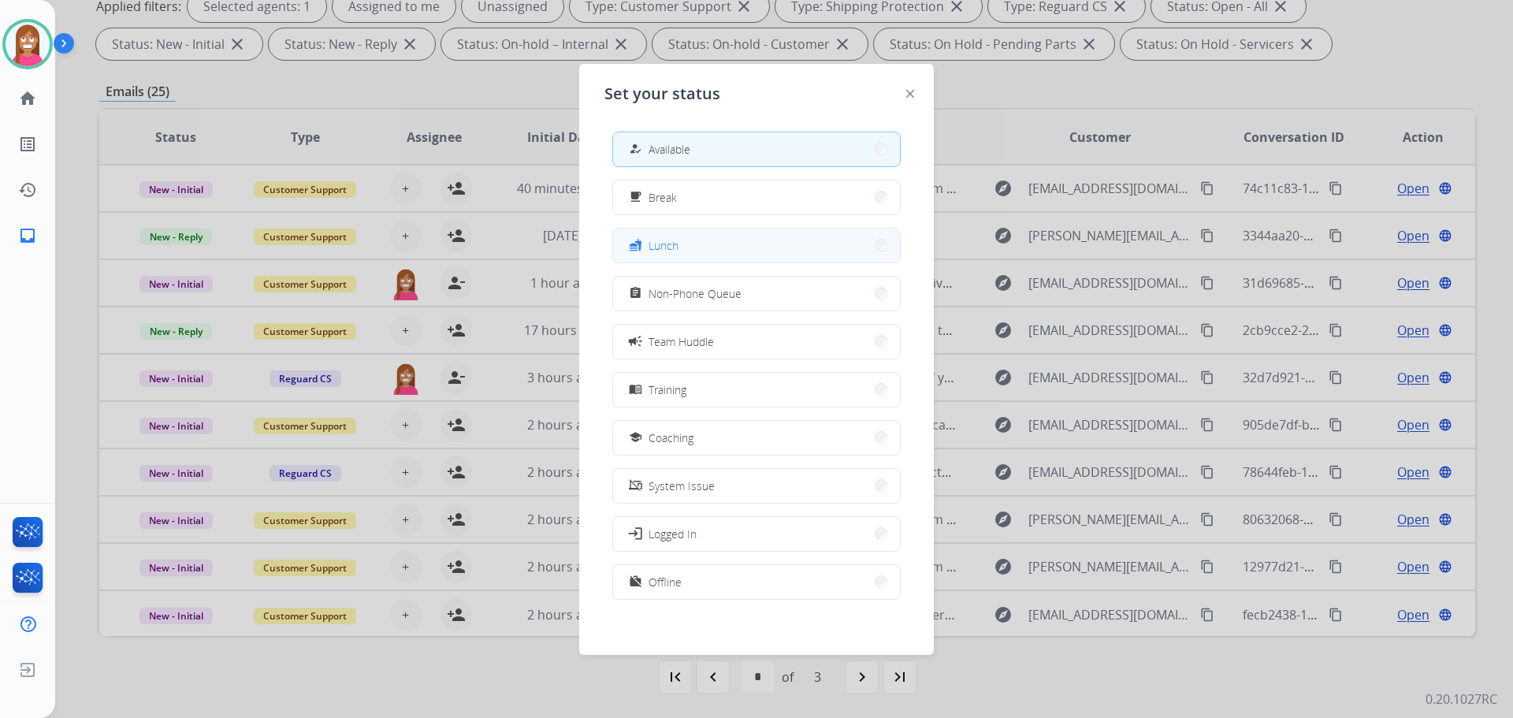
click at [645, 251] on div "fastfood Lunch" at bounding box center [652, 245] width 53 height 19
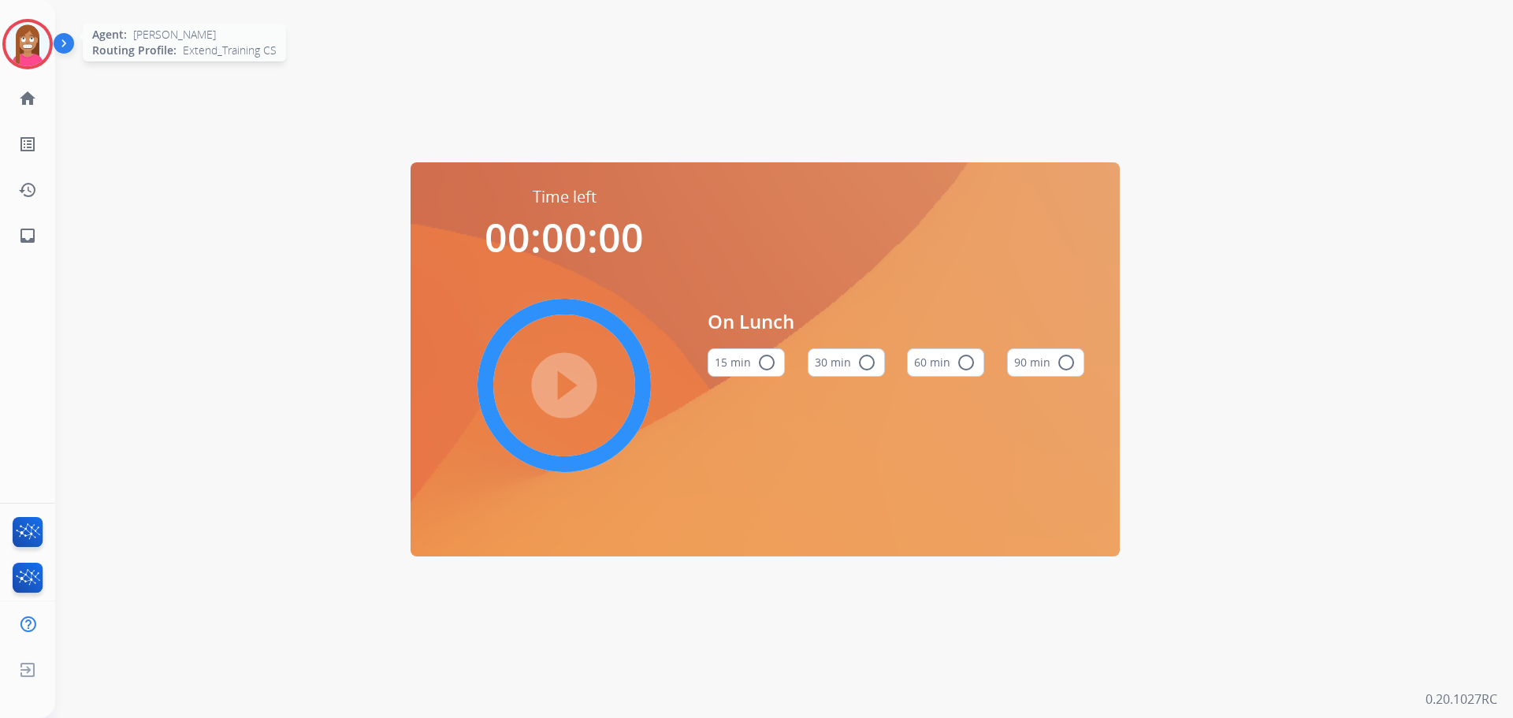
click at [22, 46] on img at bounding box center [28, 44] width 44 height 44
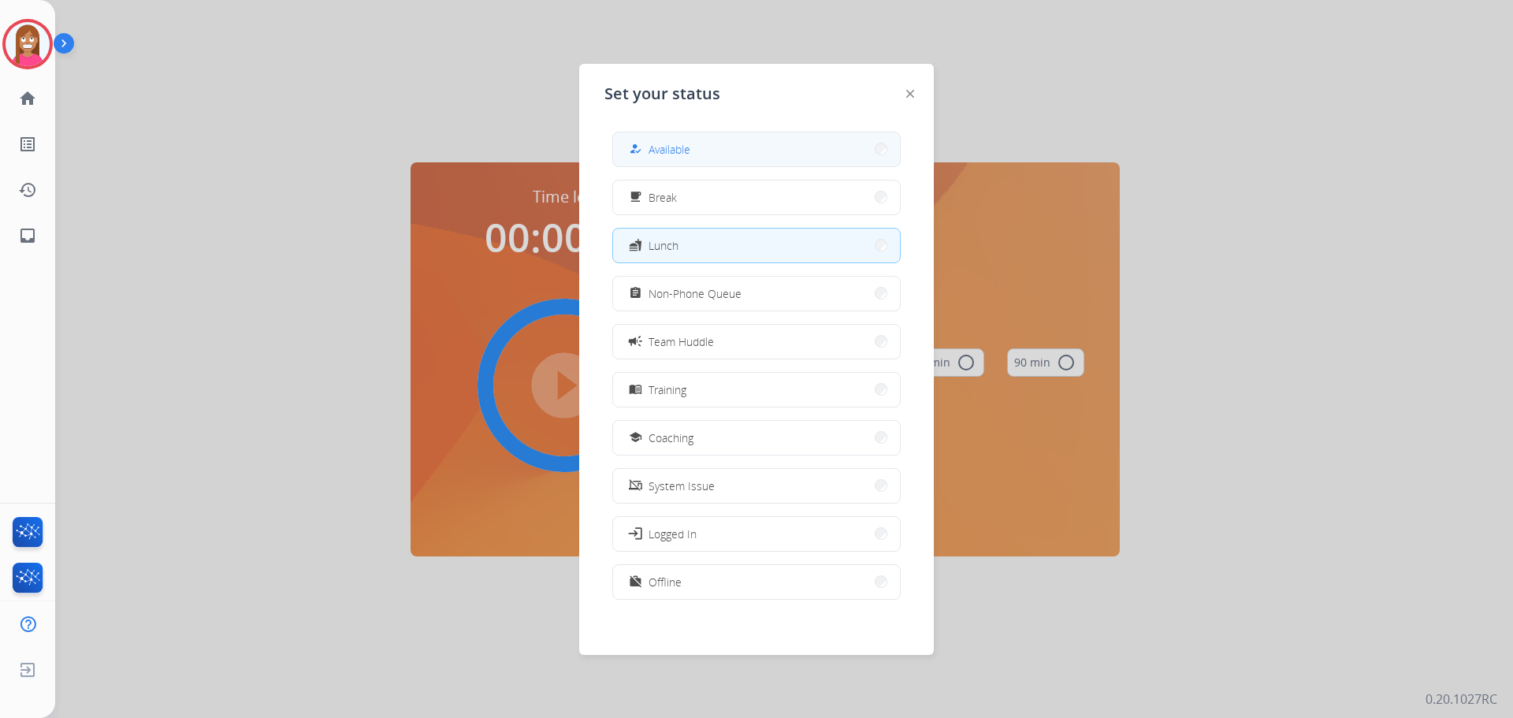
click at [669, 147] on span "Available" at bounding box center [669, 149] width 42 height 17
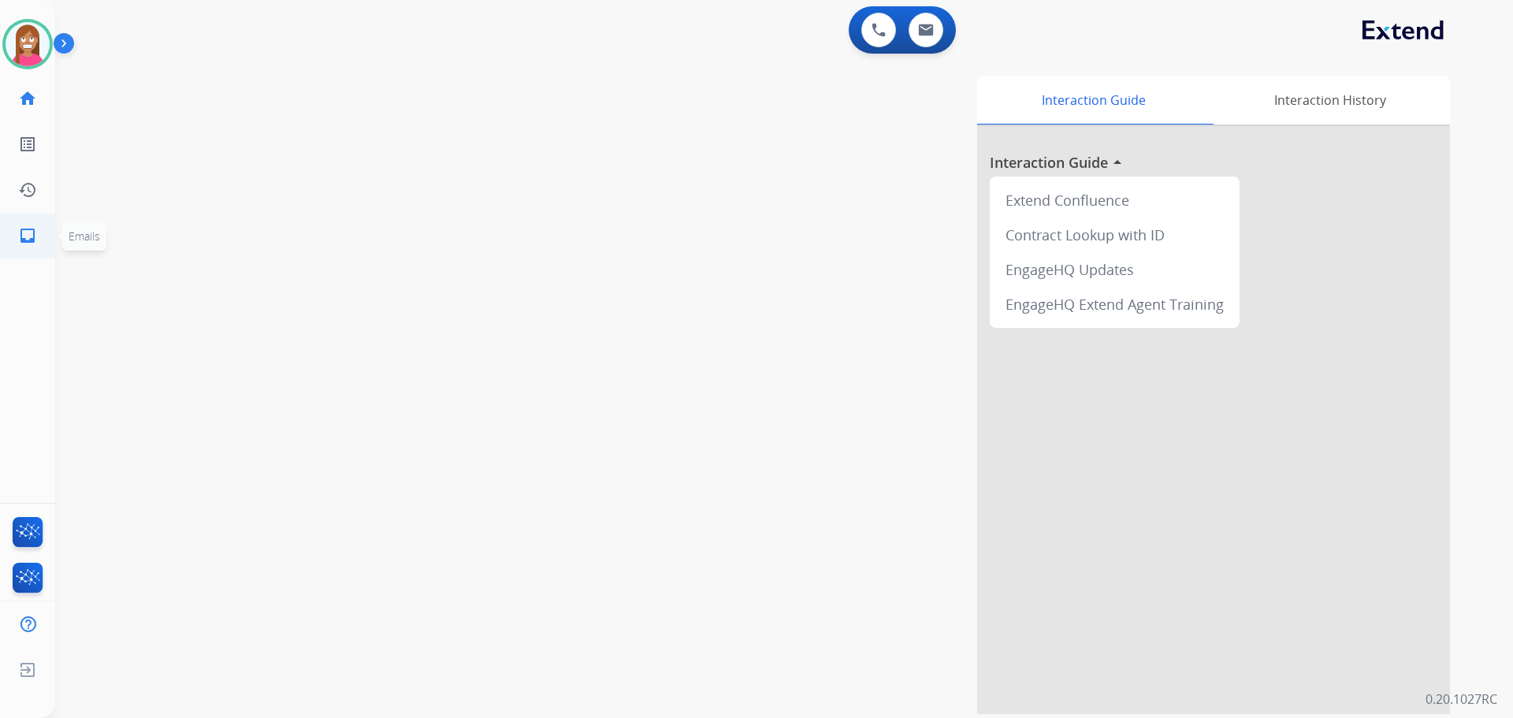
click at [32, 238] on mat-icon "inbox" at bounding box center [27, 235] width 19 height 19
select select "**********"
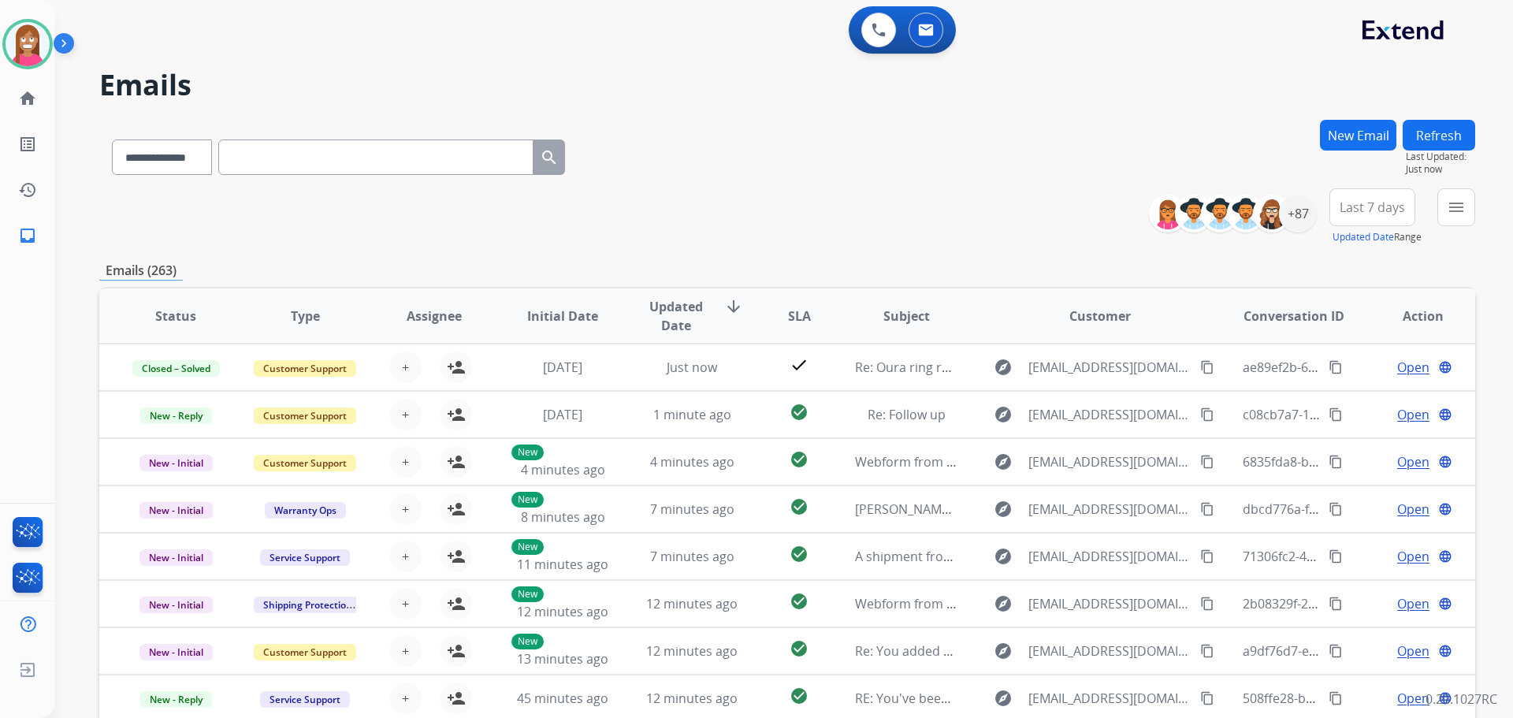
select select "**********"
click at [1447, 199] on mat-icon "menu" at bounding box center [1456, 207] width 19 height 19
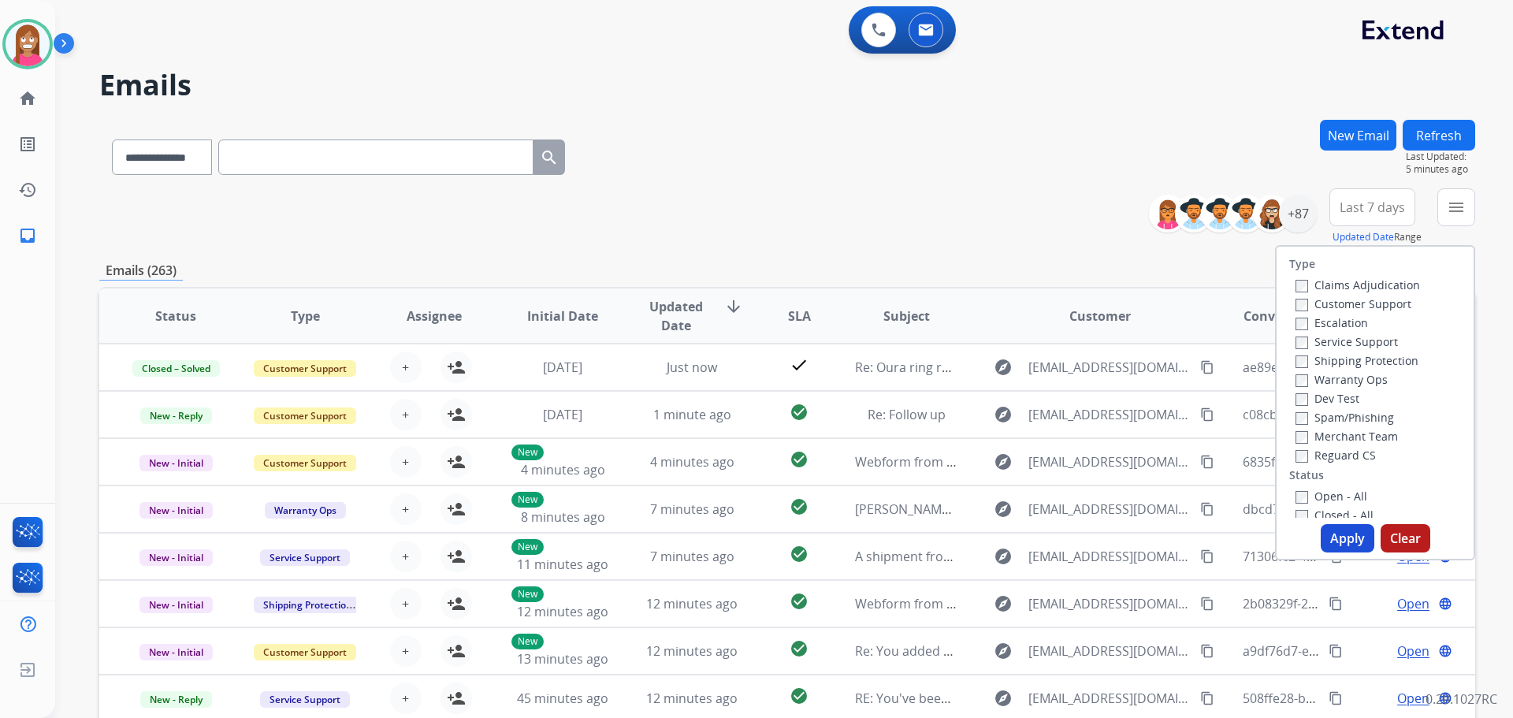
click at [1324, 302] on label "Customer Support" at bounding box center [1353, 303] width 116 height 15
click at [1326, 358] on label "Shipping Protection" at bounding box center [1356, 360] width 123 height 15
click at [1299, 455] on label "Reguard CS" at bounding box center [1335, 455] width 80 height 15
click at [1310, 501] on label "Open - All" at bounding box center [1331, 496] width 72 height 15
click at [1343, 529] on button "Apply" at bounding box center [1348, 538] width 54 height 28
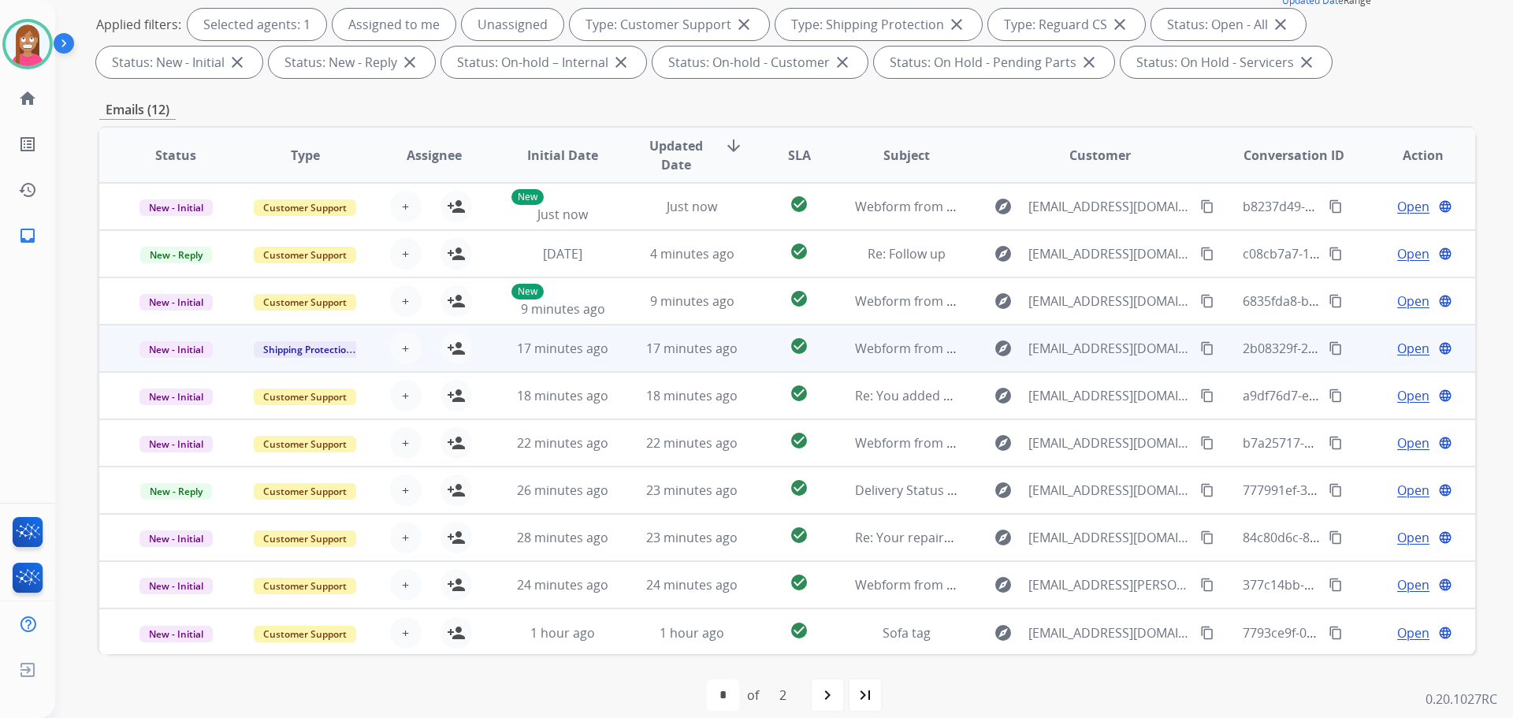
scroll to position [2, 0]
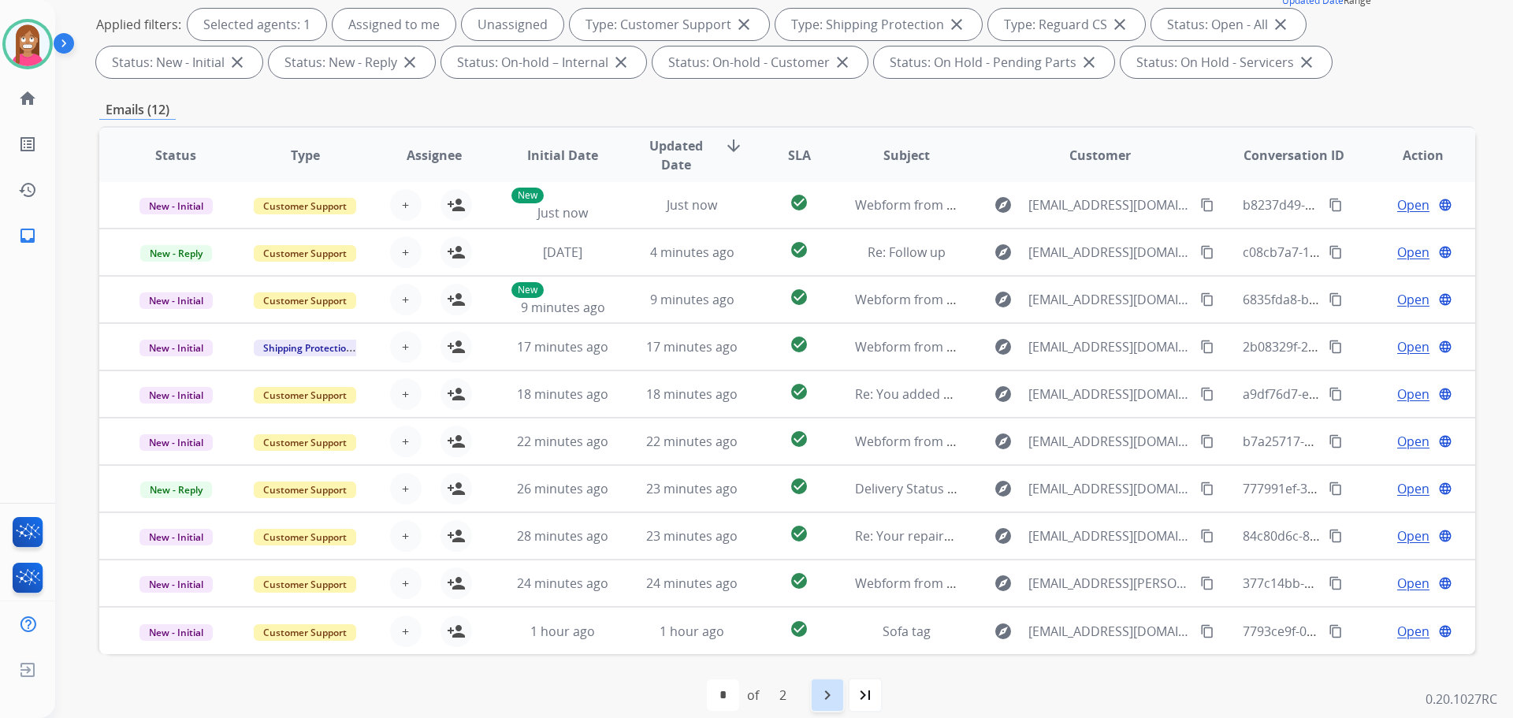
click at [816, 693] on div "navigate_next" at bounding box center [827, 695] width 35 height 35
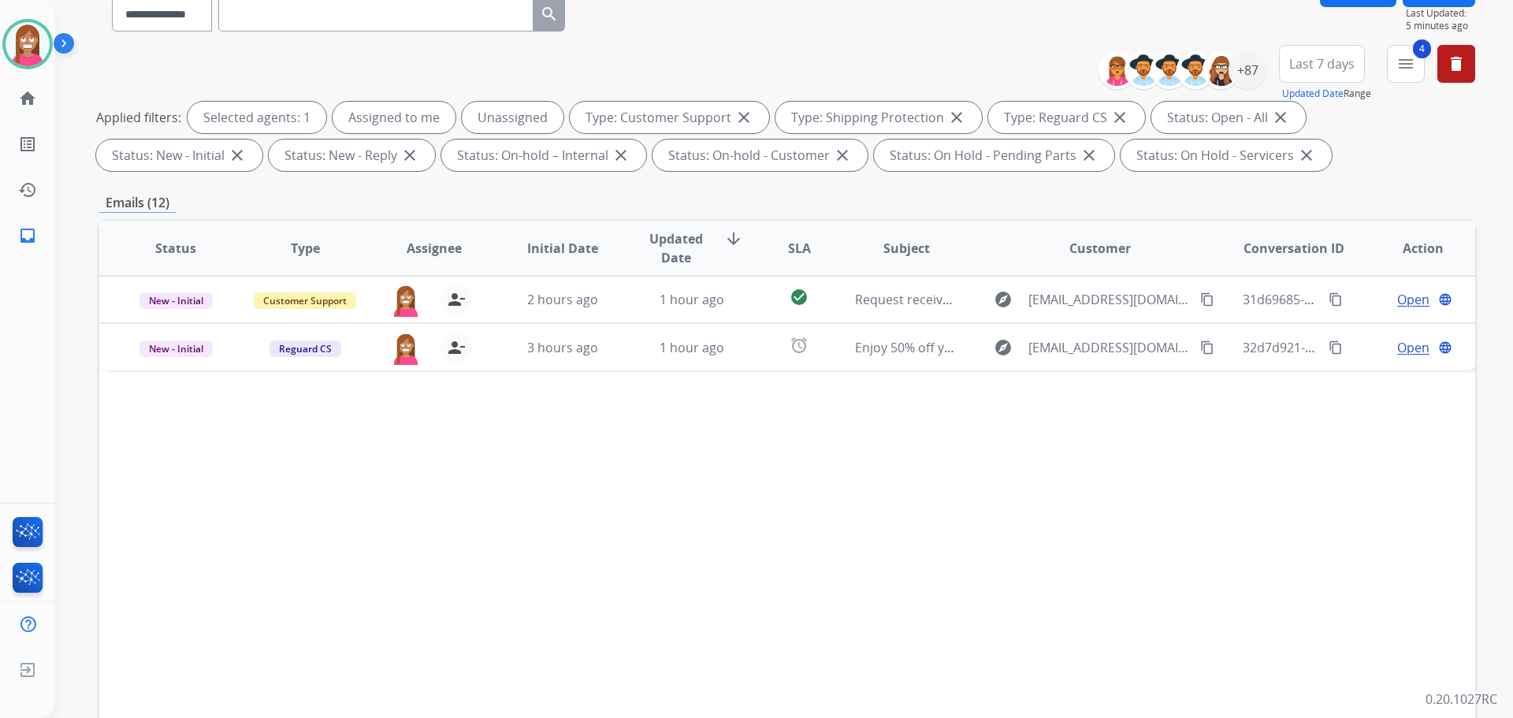
scroll to position [236, 0]
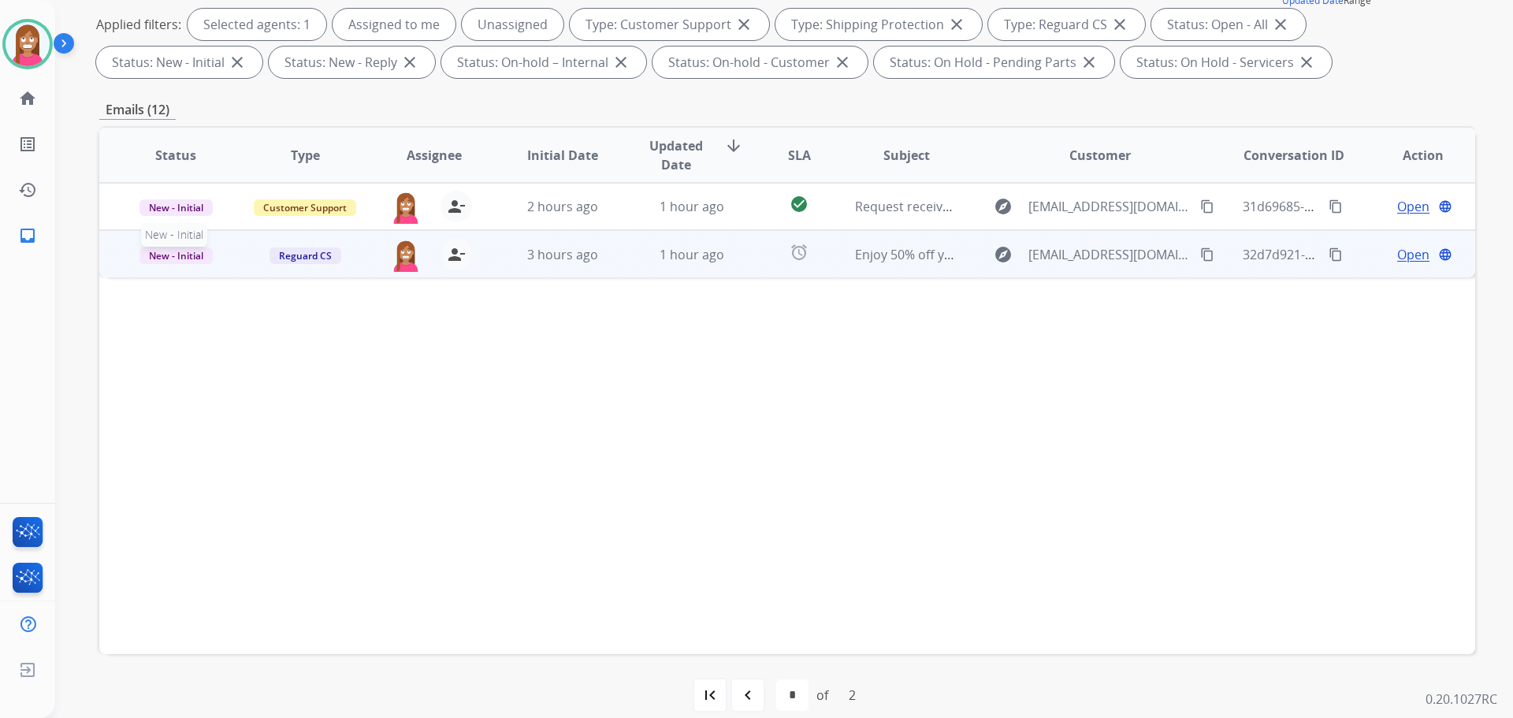
click at [202, 257] on span "New - Initial" at bounding box center [175, 255] width 73 height 17
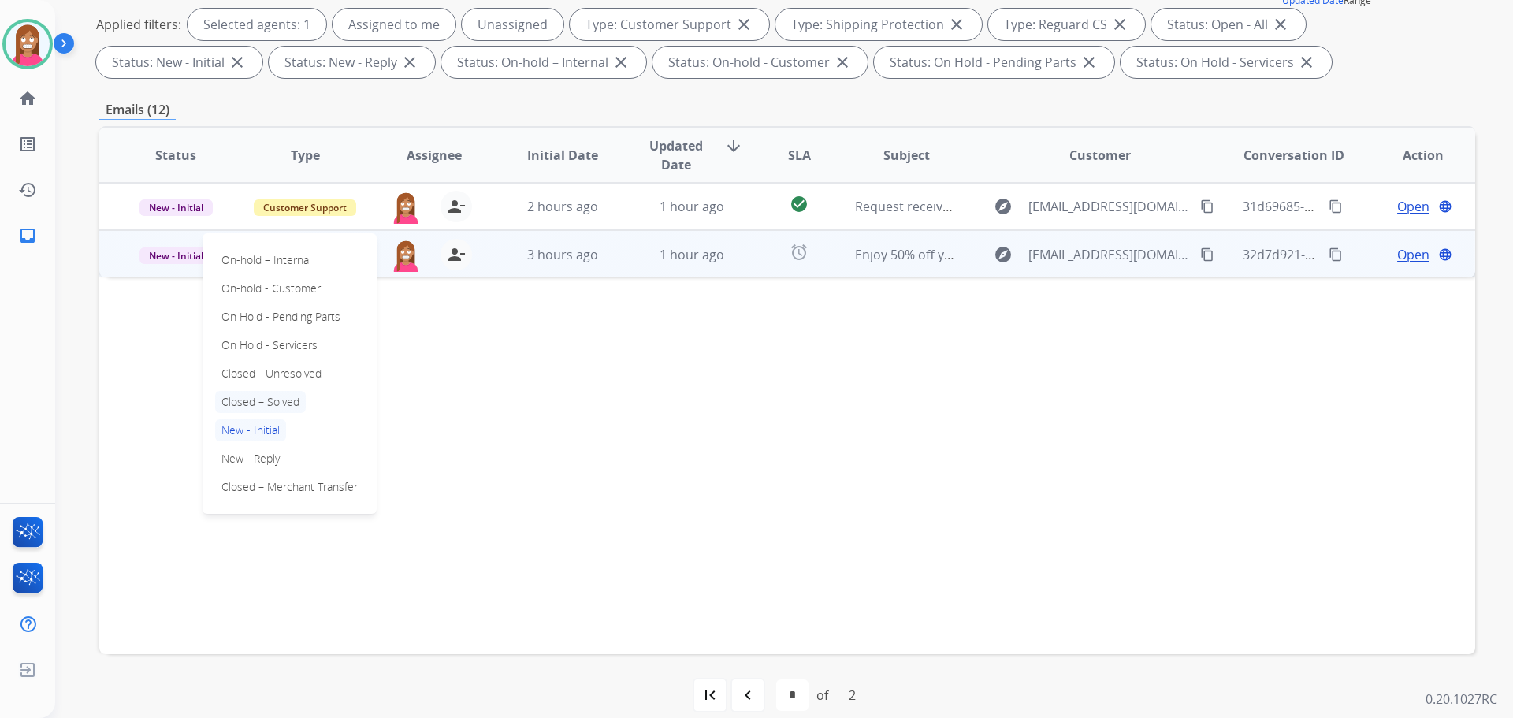
click at [250, 401] on p "Closed – Solved" at bounding box center [260, 402] width 91 height 22
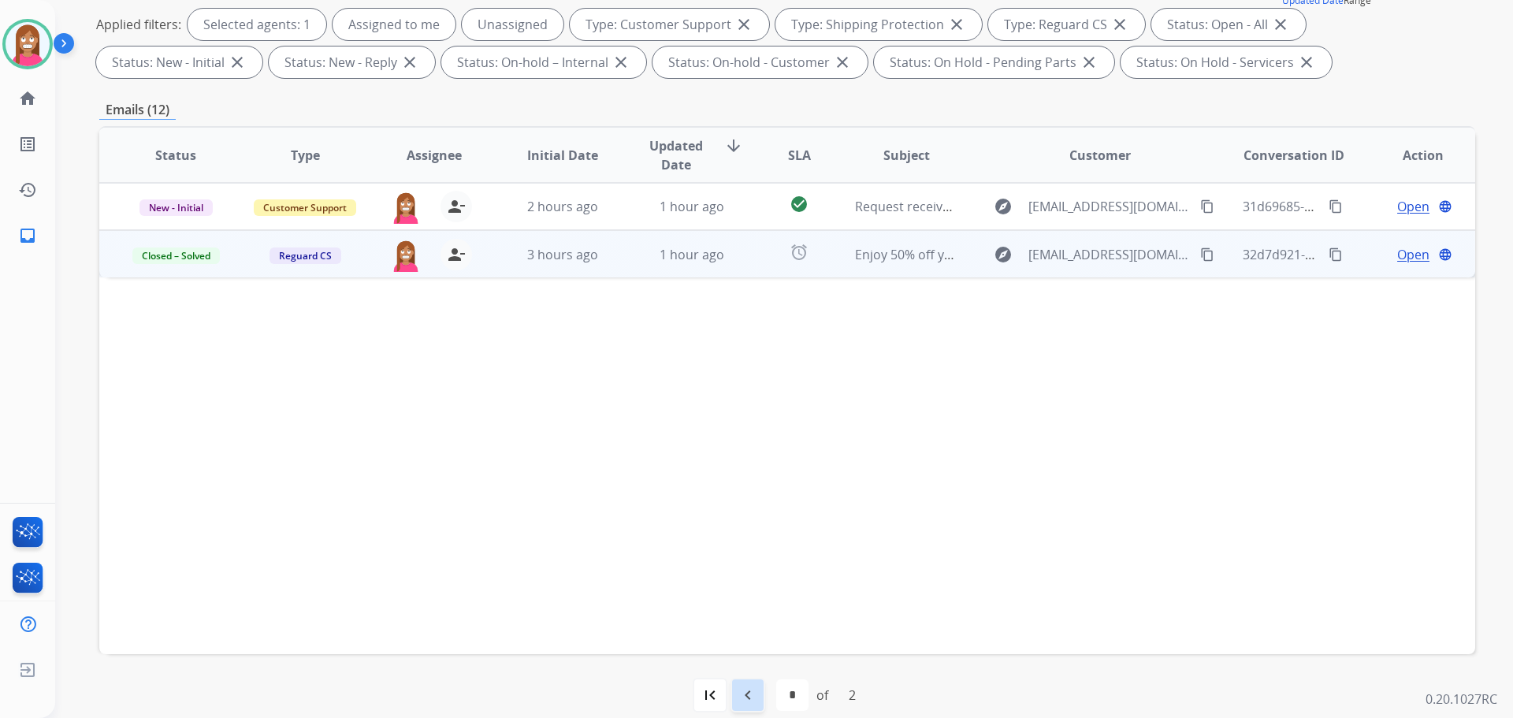
click at [752, 695] on mat-icon "navigate_before" at bounding box center [747, 694] width 19 height 19
select select "*"
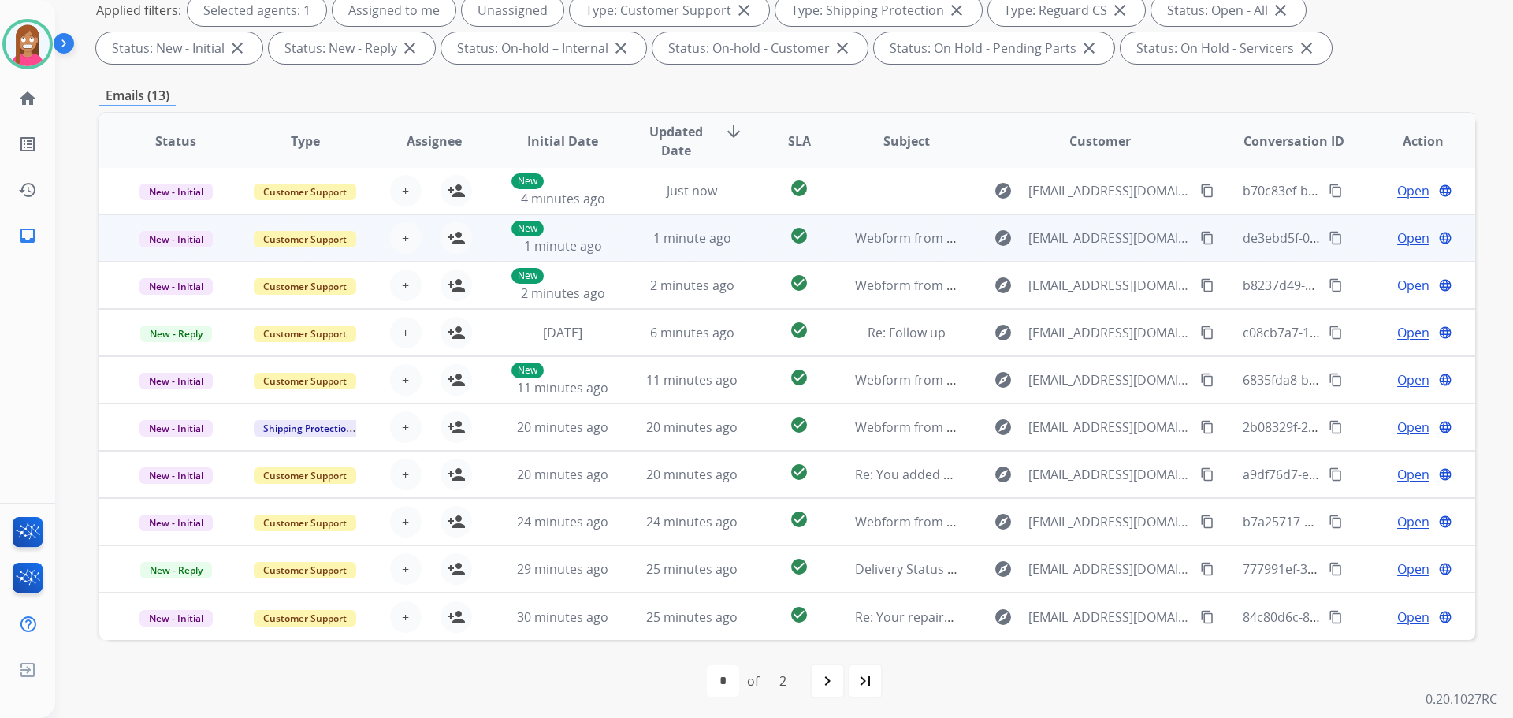
scroll to position [254, 0]
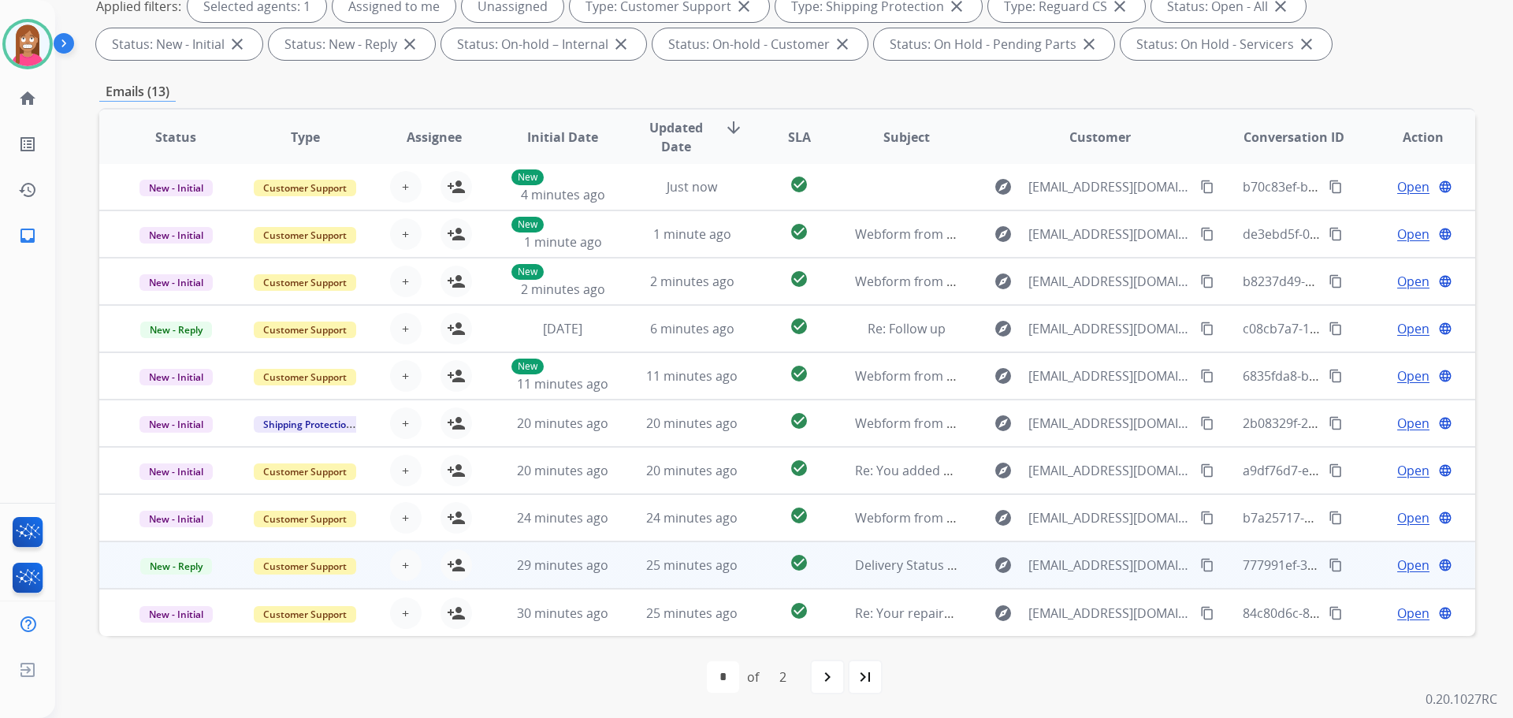
click at [622, 565] on td "25 minutes ago" at bounding box center [679, 564] width 129 height 47
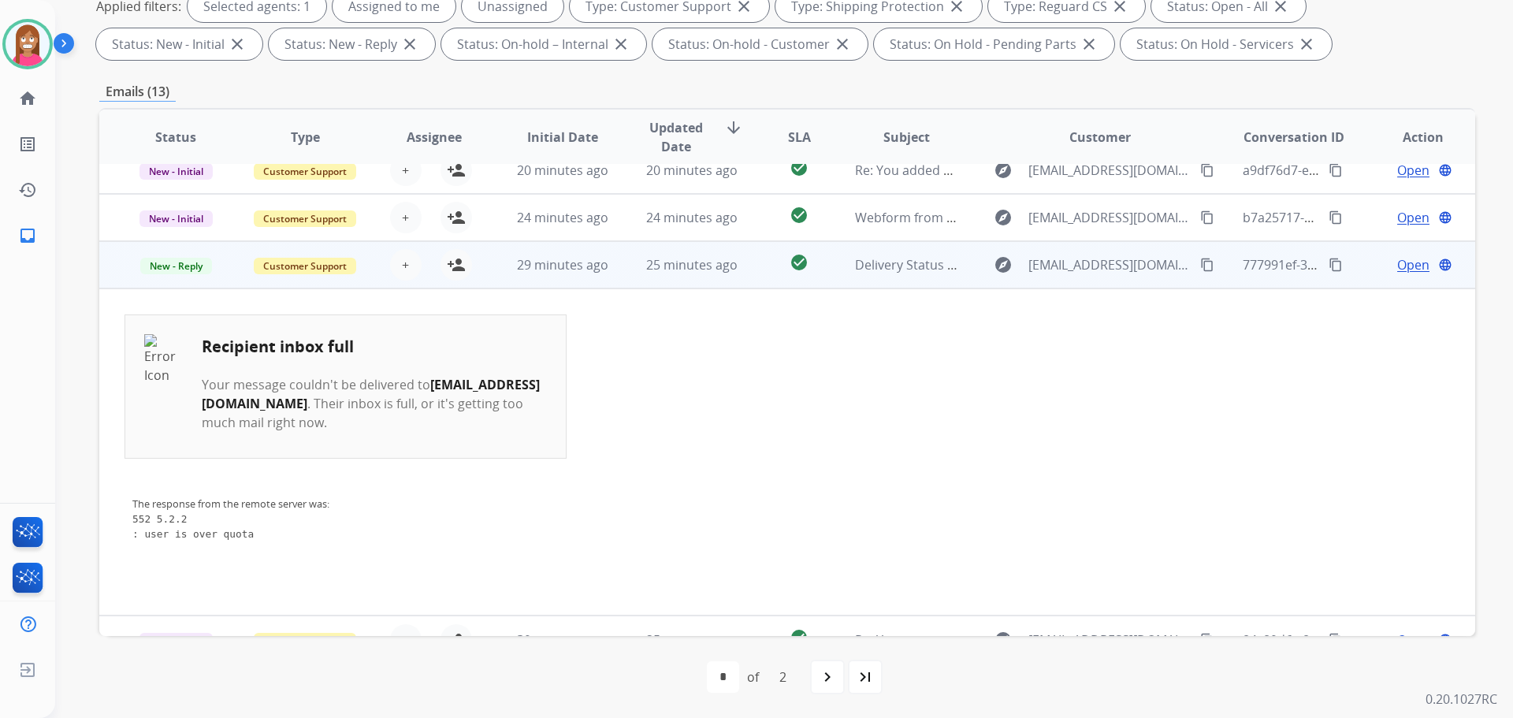
scroll to position [314, 0]
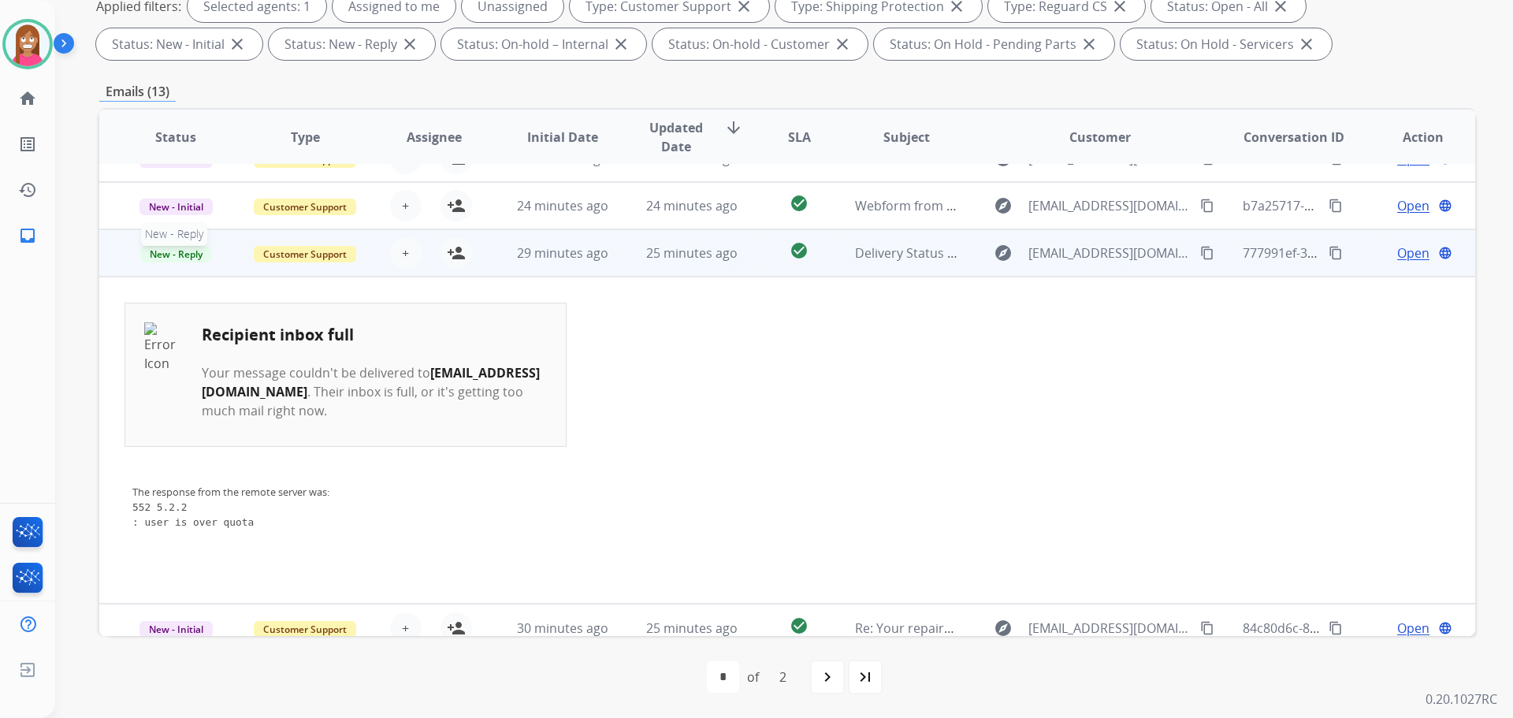
click at [180, 250] on span "New - Reply" at bounding box center [176, 254] width 72 height 17
click at [255, 168] on p "Closed – Solved" at bounding box center [260, 164] width 91 height 22
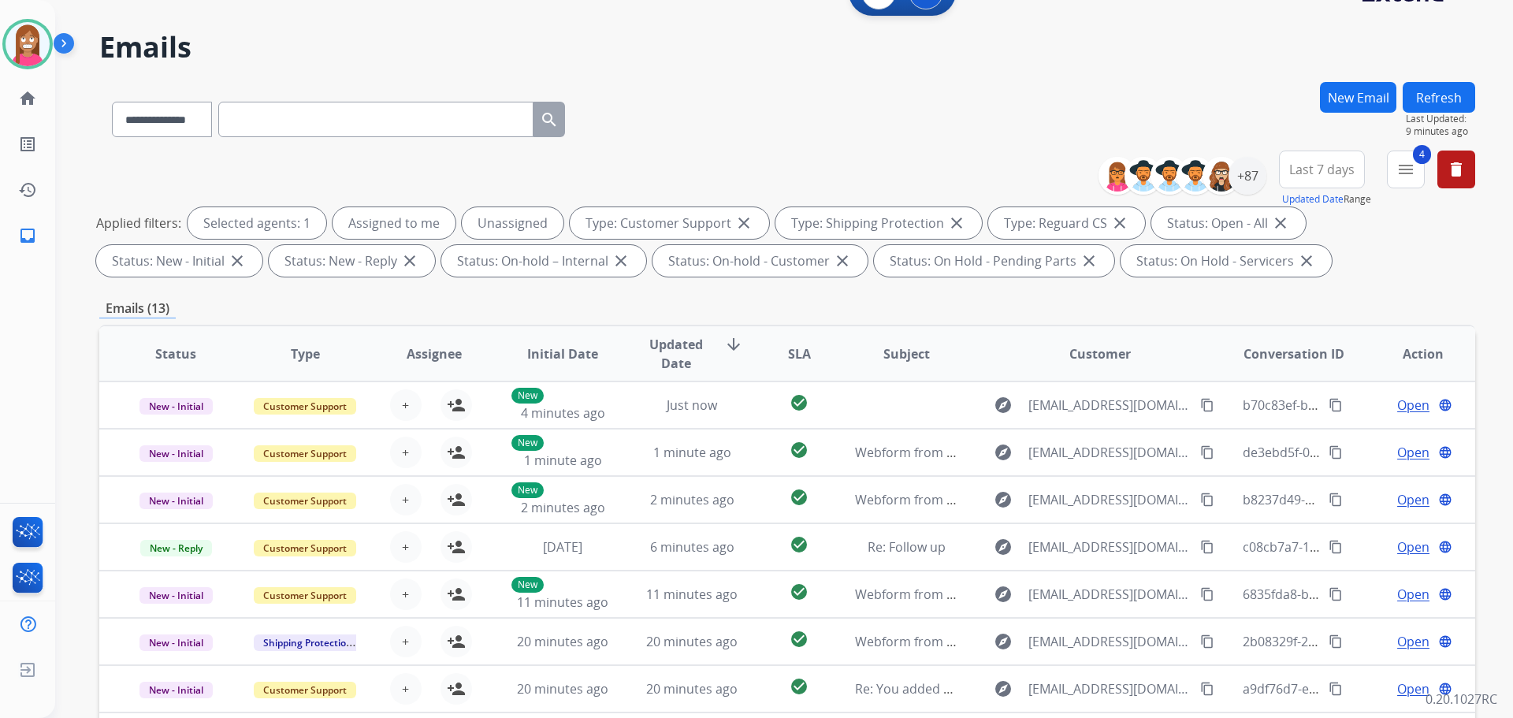
scroll to position [18, 0]
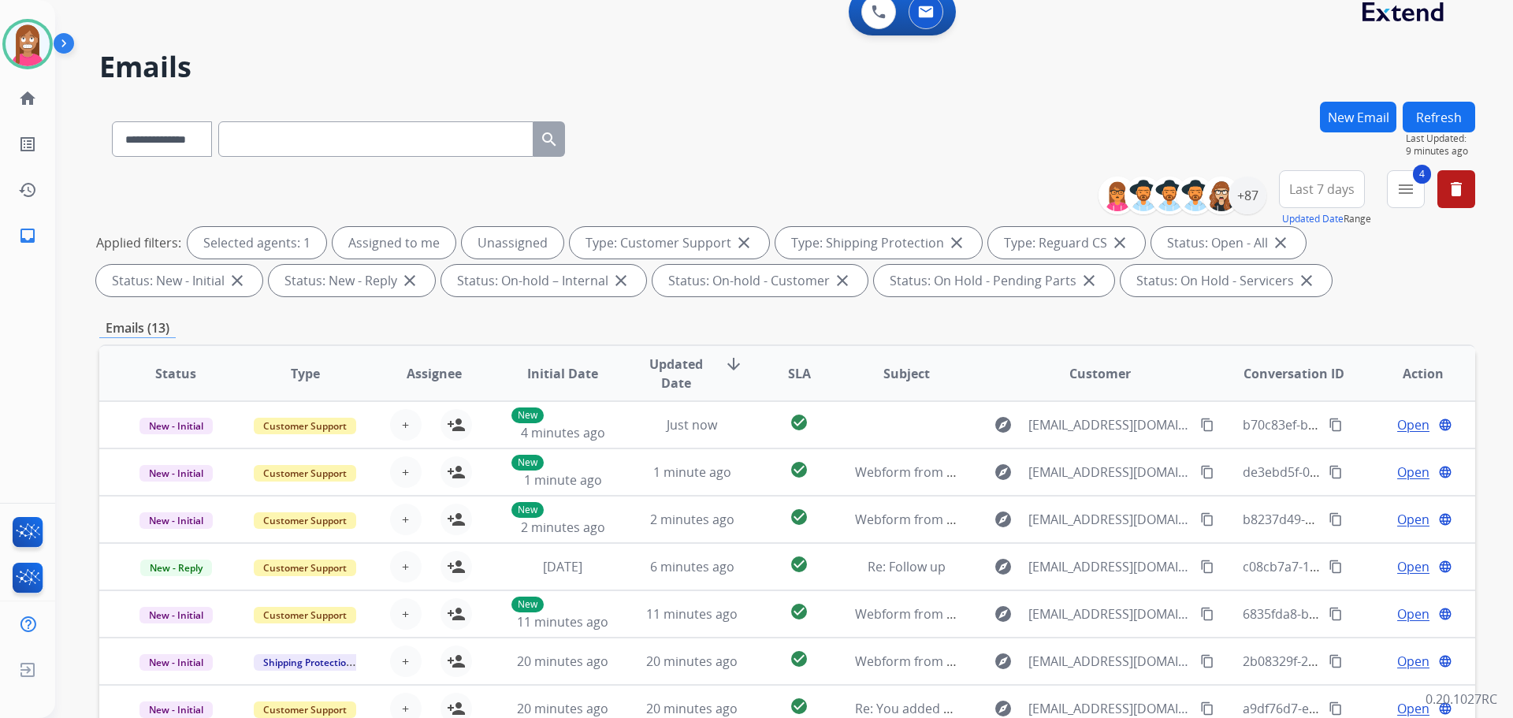
click at [1436, 112] on button "Refresh" at bounding box center [1438, 117] width 72 height 31
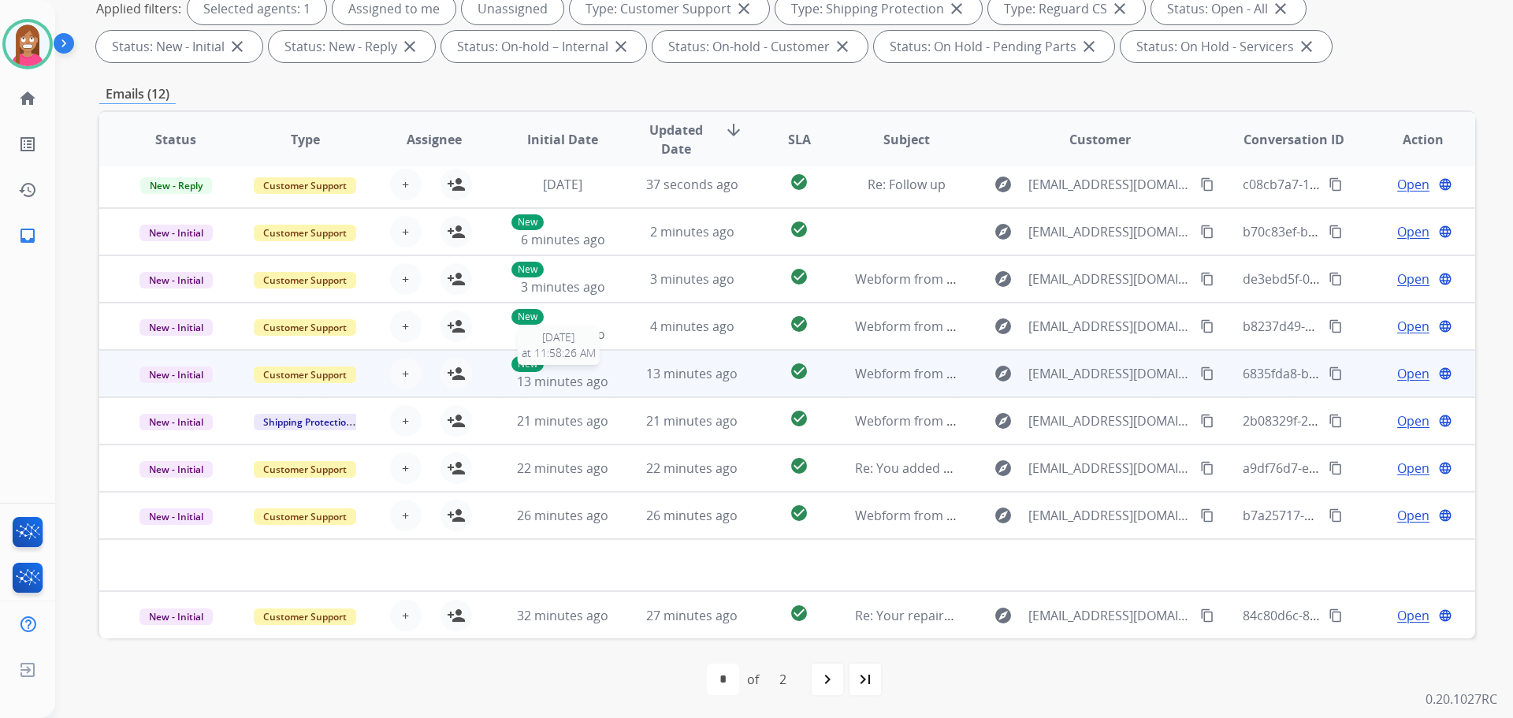
scroll to position [254, 0]
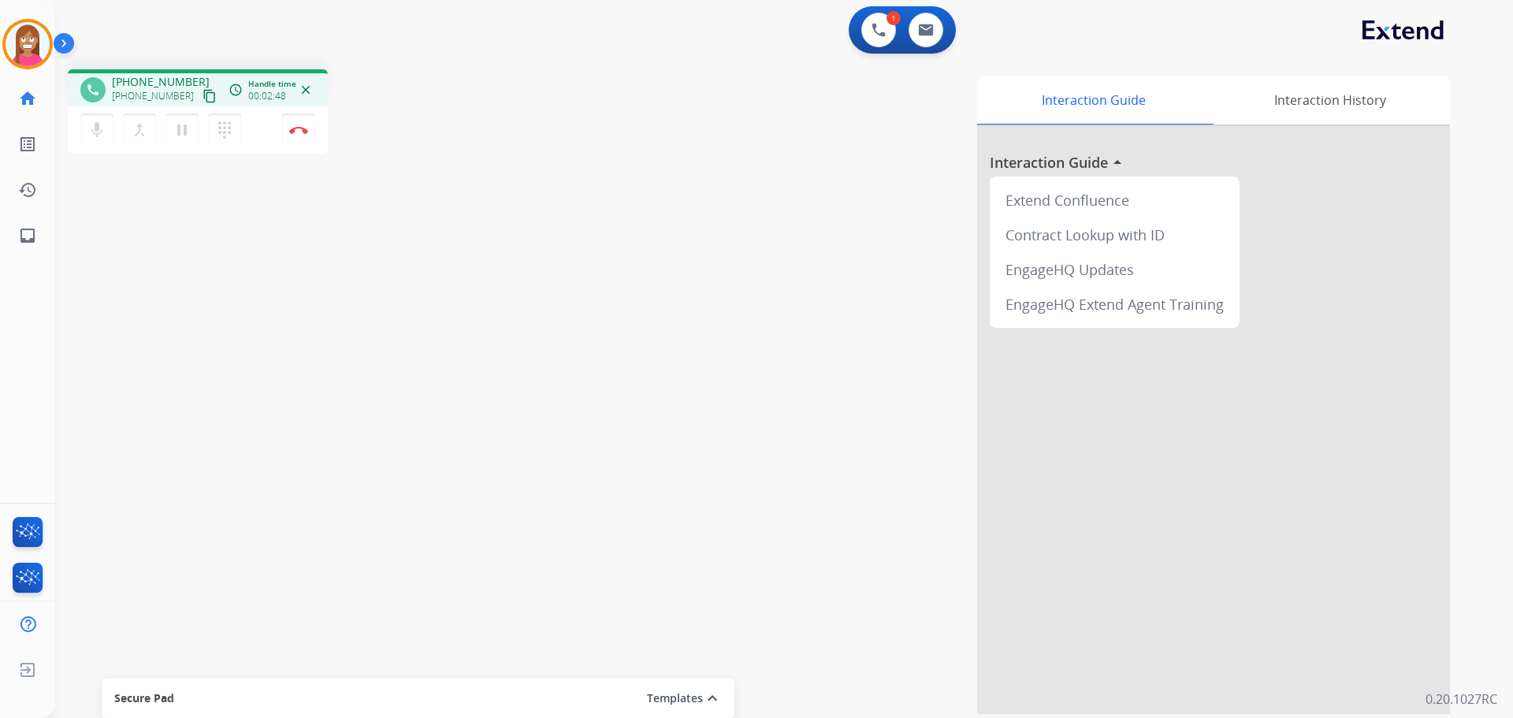
drag, startPoint x: 188, startPoint y: 91, endPoint x: 195, endPoint y: 93, distance: 8.0
click at [202, 91] on mat-icon "content_copy" at bounding box center [209, 96] width 14 height 14
click at [292, 136] on button "Disconnect" at bounding box center [298, 129] width 33 height 33
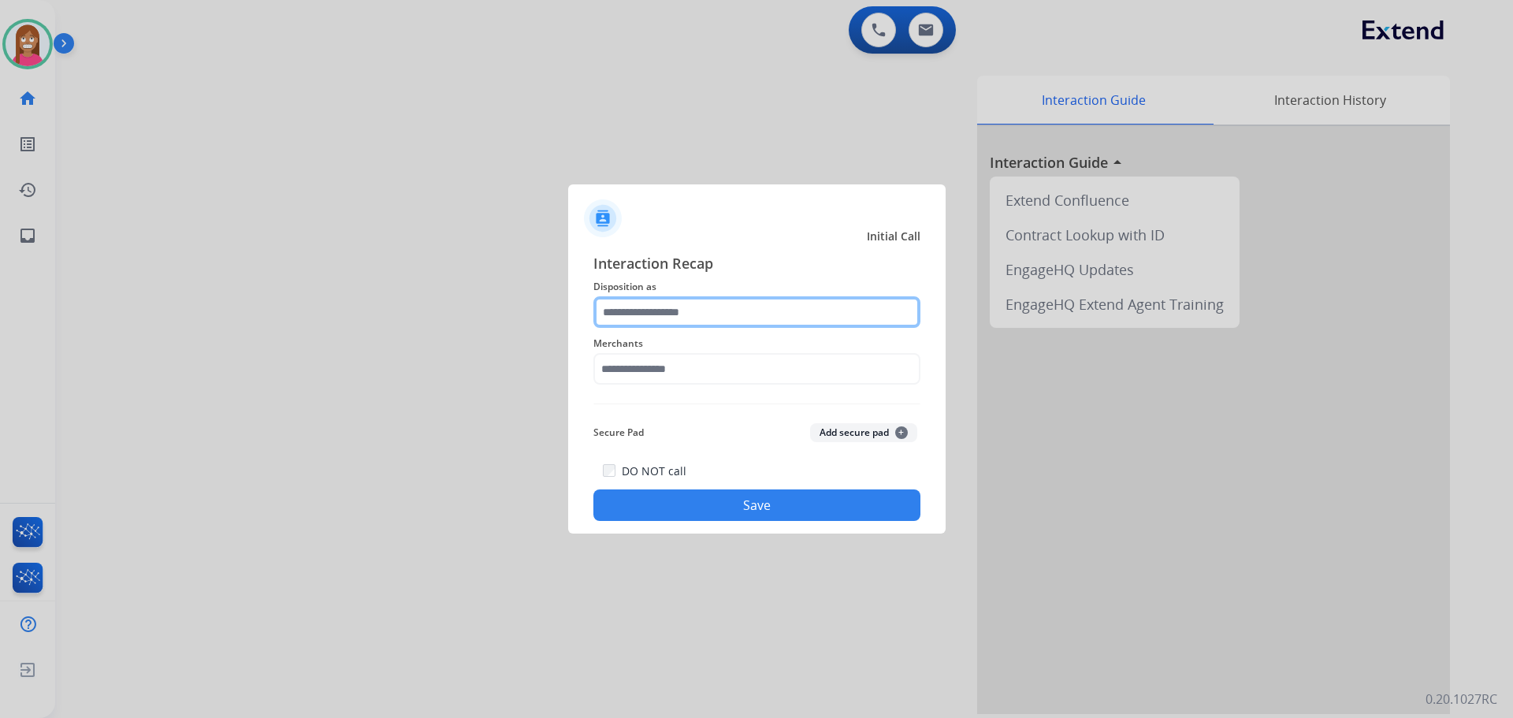
click at [661, 326] on input "text" at bounding box center [756, 312] width 327 height 32
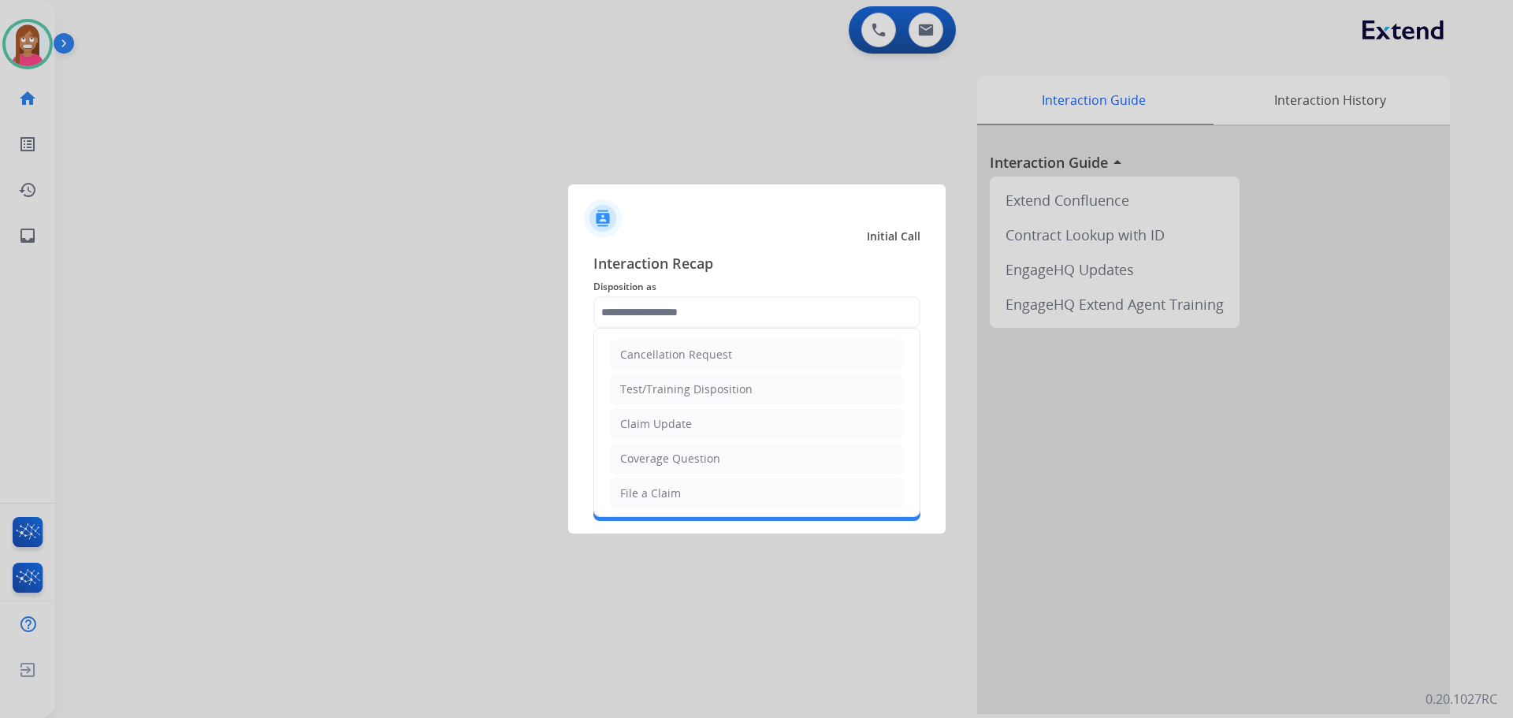
click at [666, 489] on div "File a Claim" at bounding box center [650, 493] width 61 height 16
type input "**********"
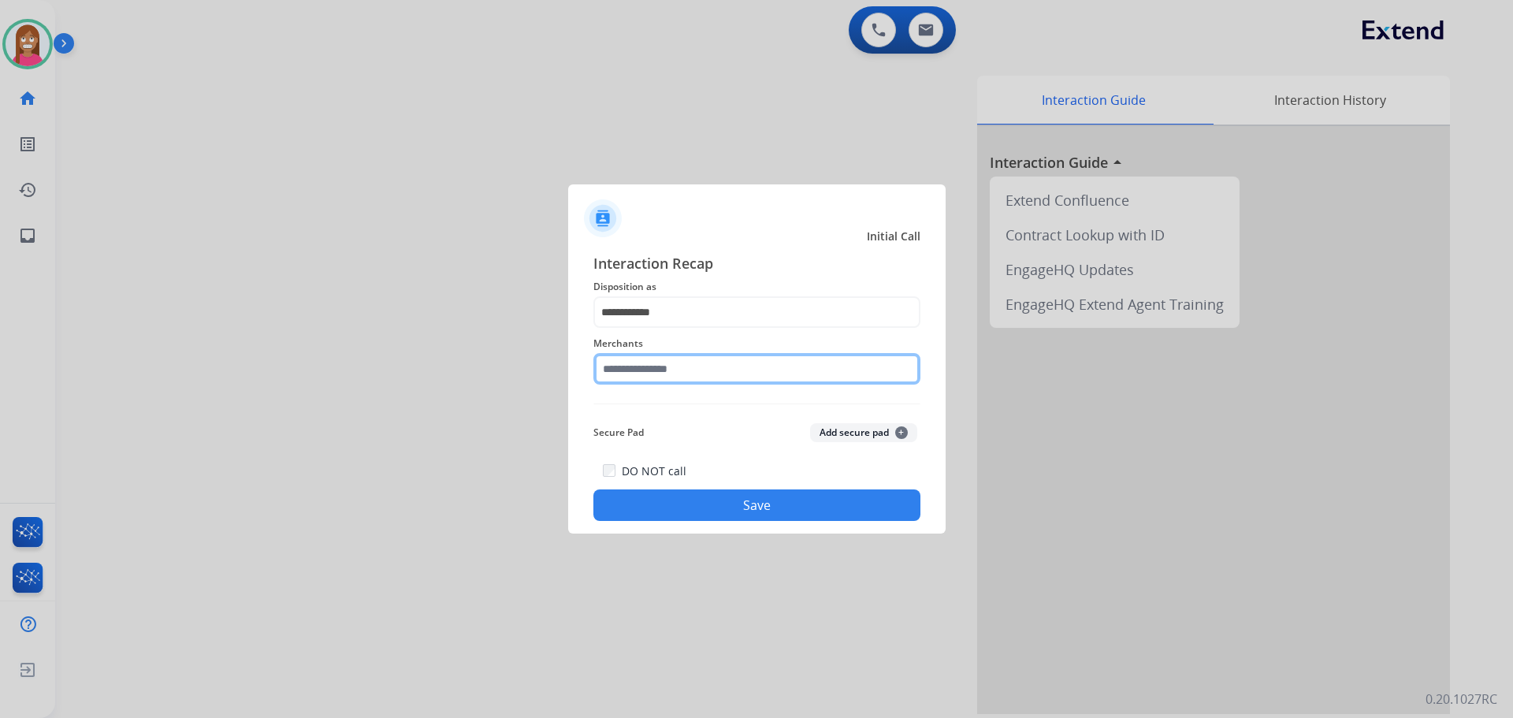
click at [653, 378] on input "text" at bounding box center [756, 369] width 327 height 32
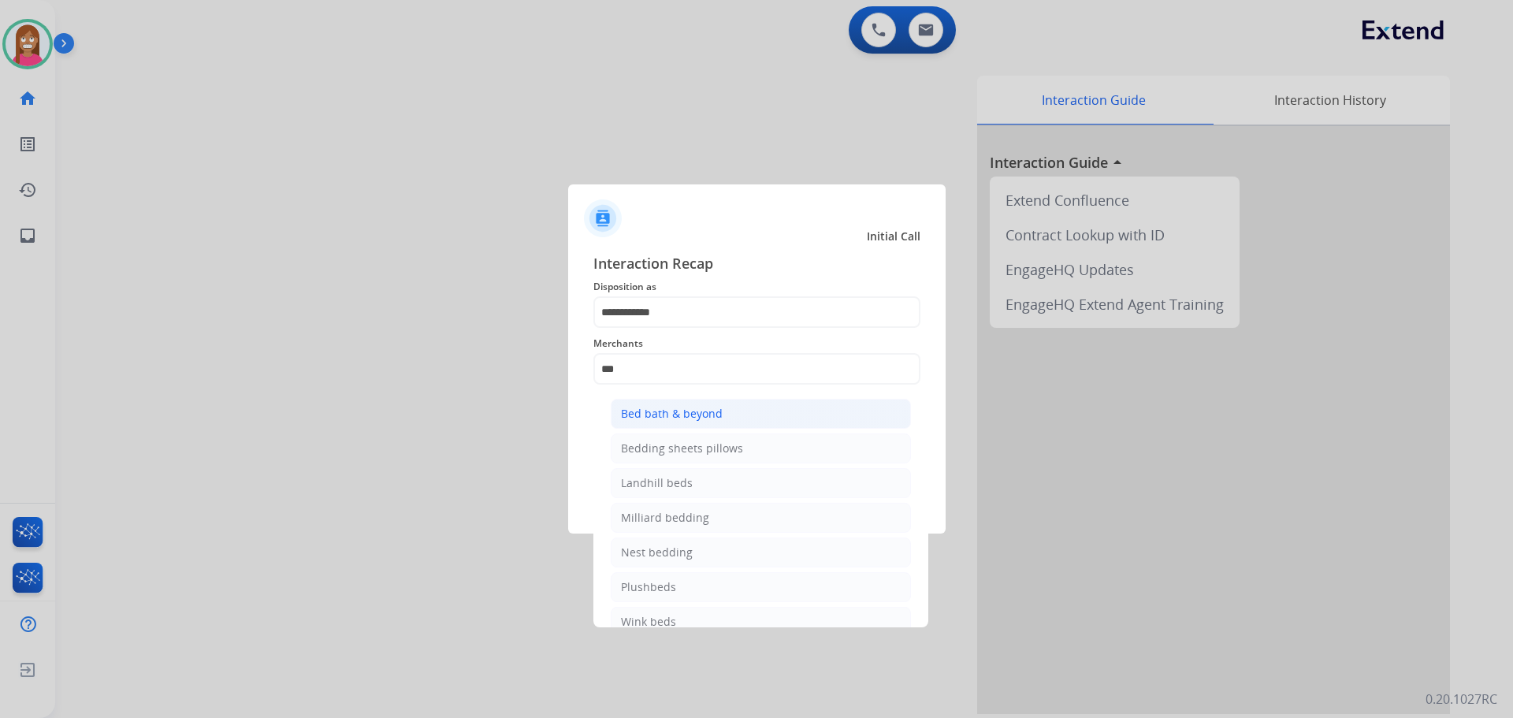
click at [704, 424] on li "Bed bath & beyond" at bounding box center [761, 414] width 300 height 30
type input "**********"
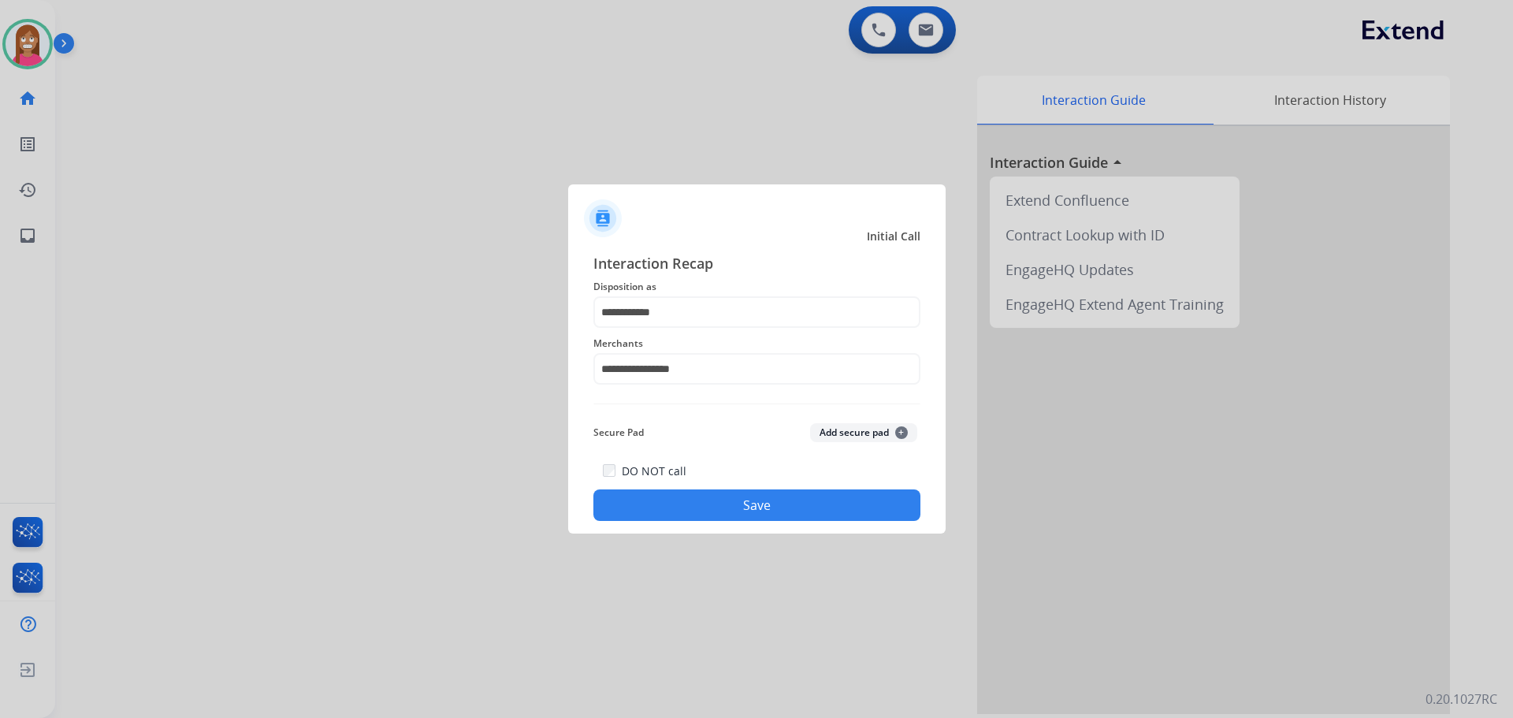
click at [685, 514] on button "Save" at bounding box center [756, 505] width 327 height 32
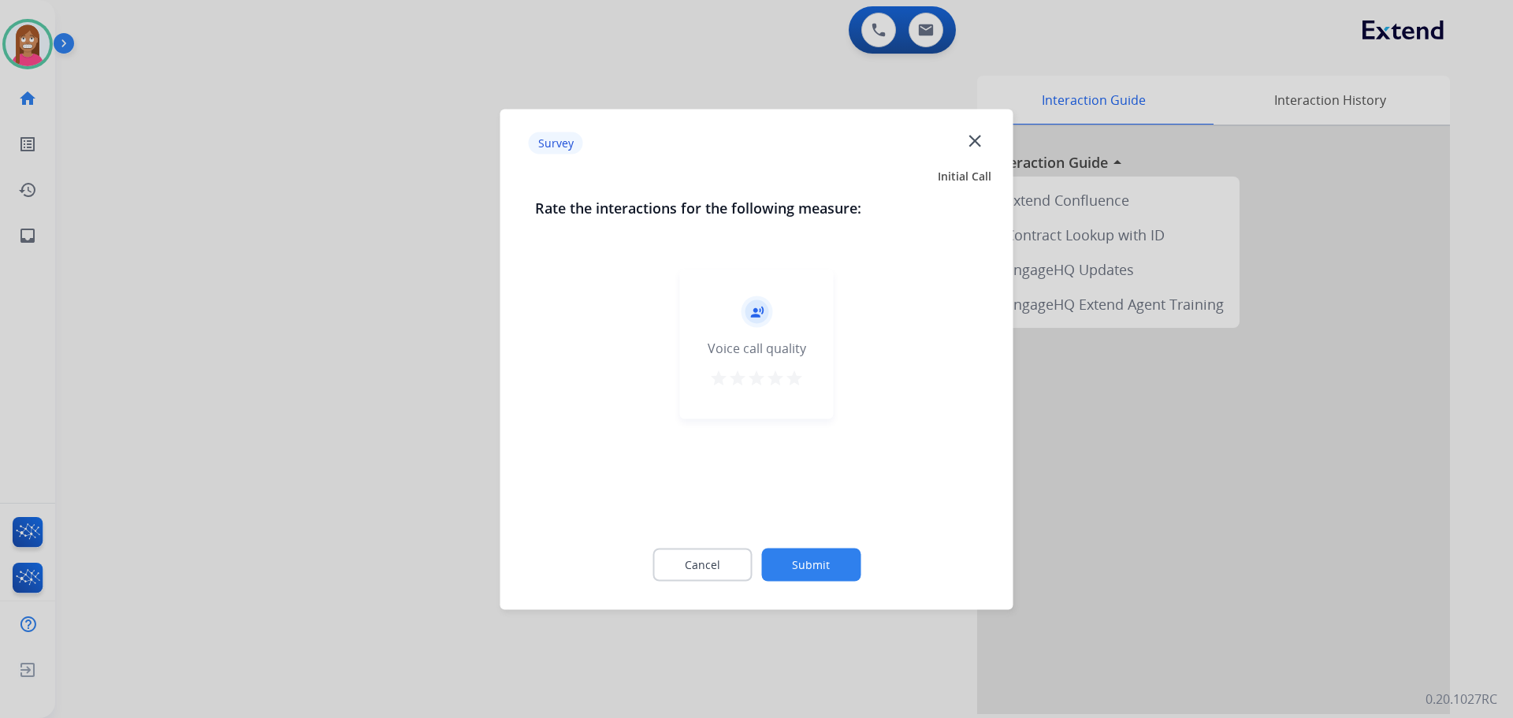
click at [979, 139] on mat-icon "close" at bounding box center [974, 140] width 20 height 20
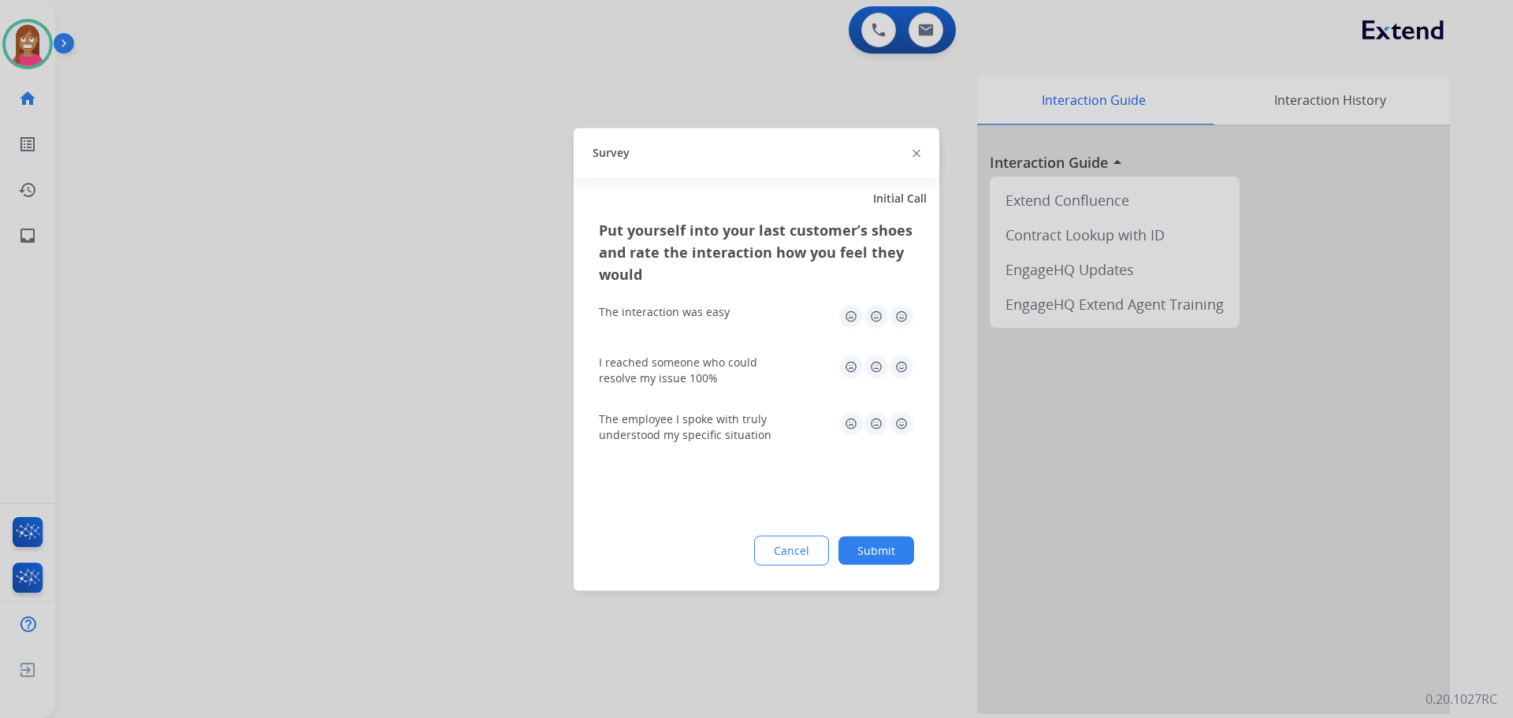
click at [916, 155] on img at bounding box center [916, 154] width 8 height 8
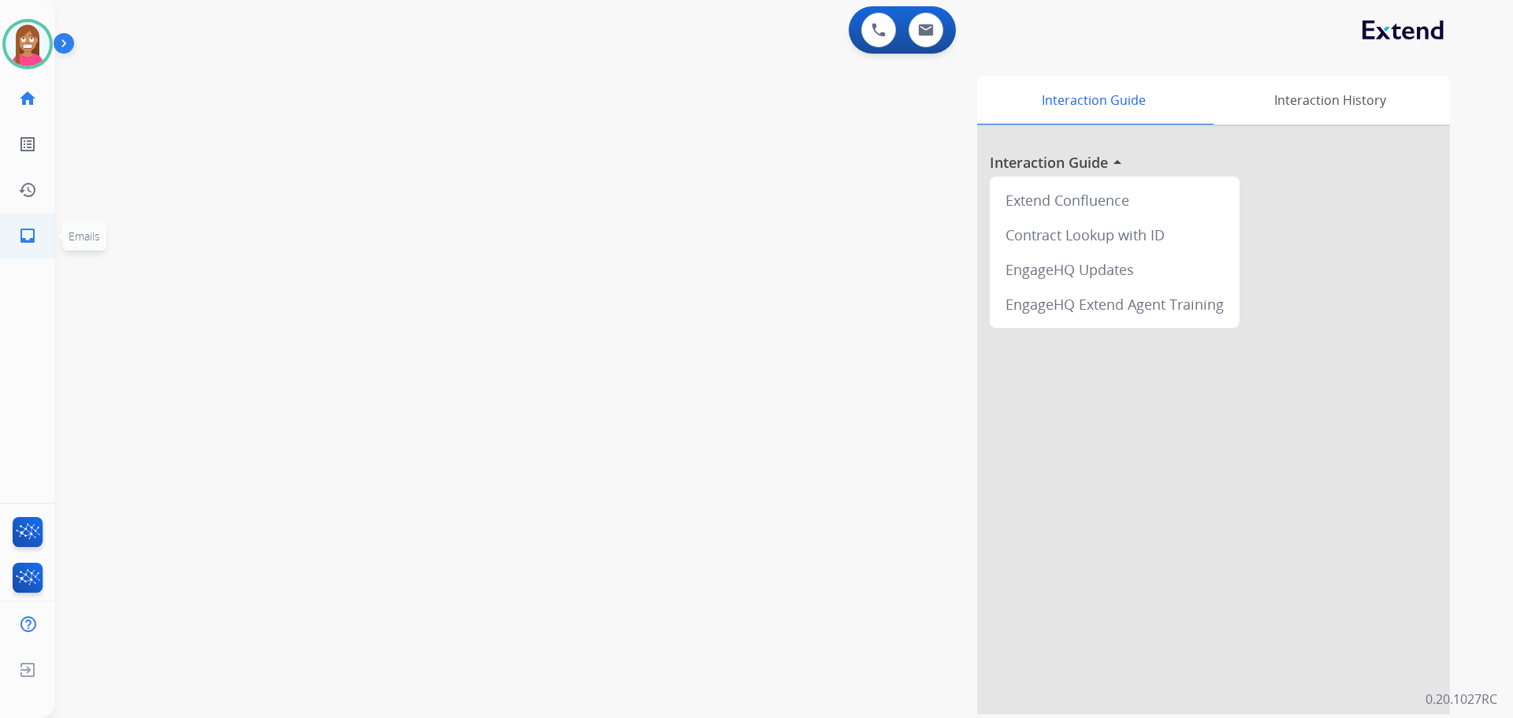
click at [31, 236] on mat-icon "inbox" at bounding box center [27, 235] width 19 height 19
select select "**********"
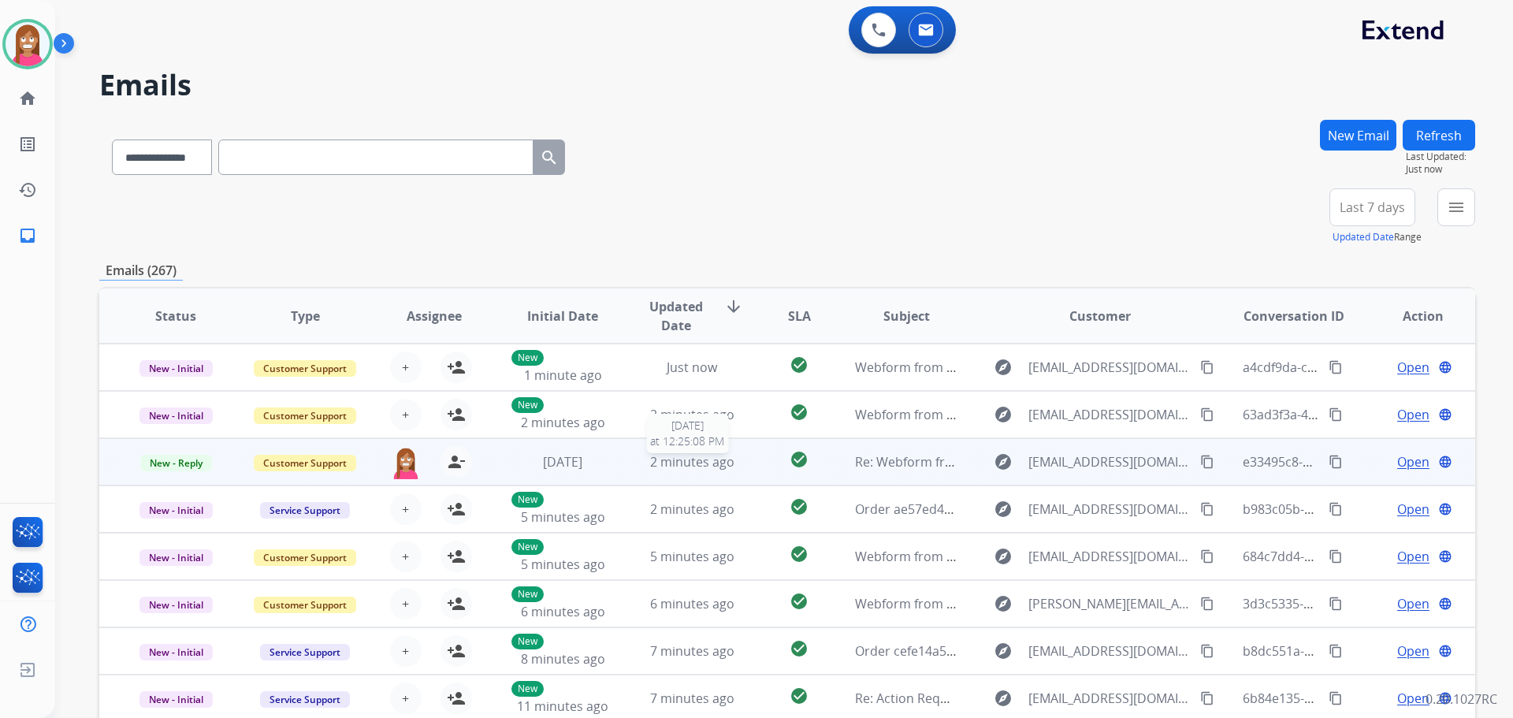
click at [641, 470] on div "2 minutes ago" at bounding box center [692, 461] width 103 height 19
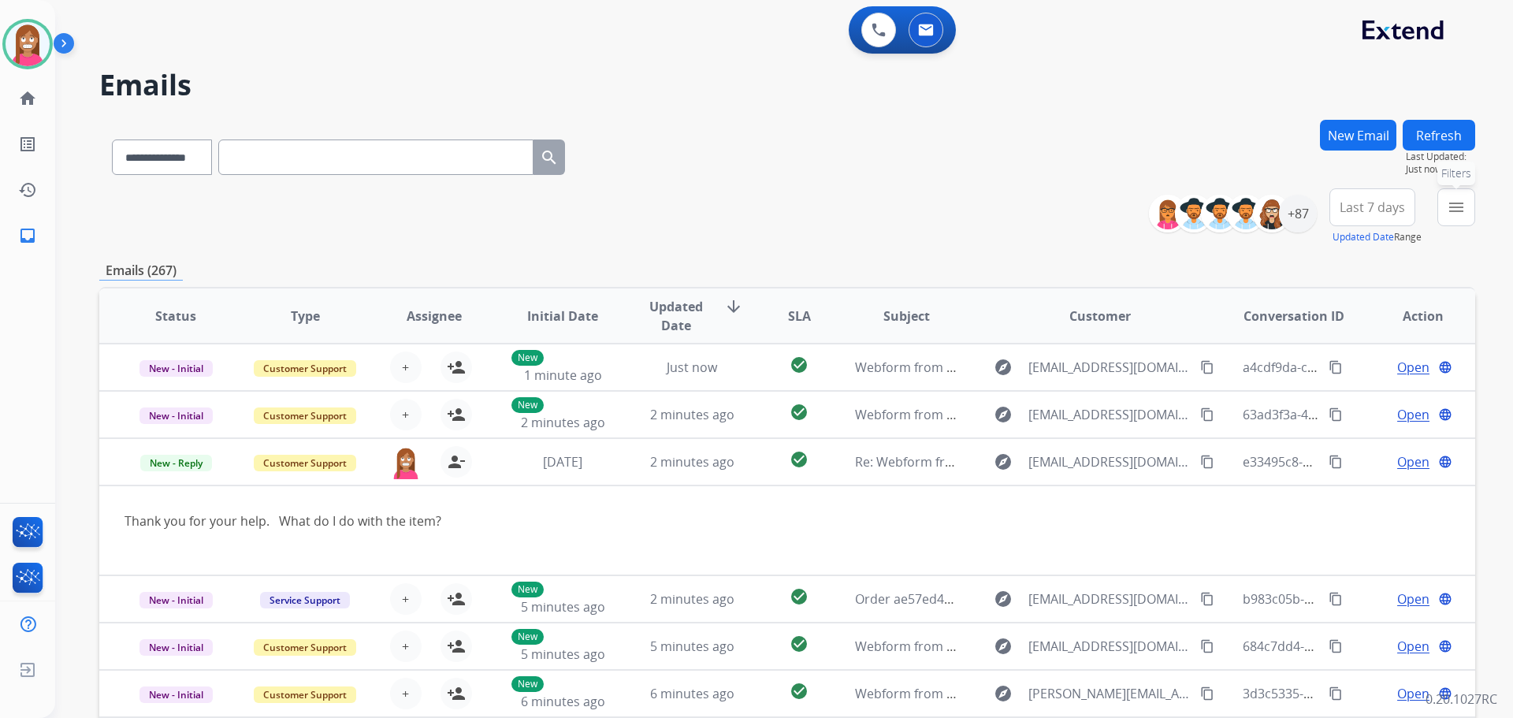
click at [1438, 210] on button "menu Filters" at bounding box center [1456, 207] width 38 height 38
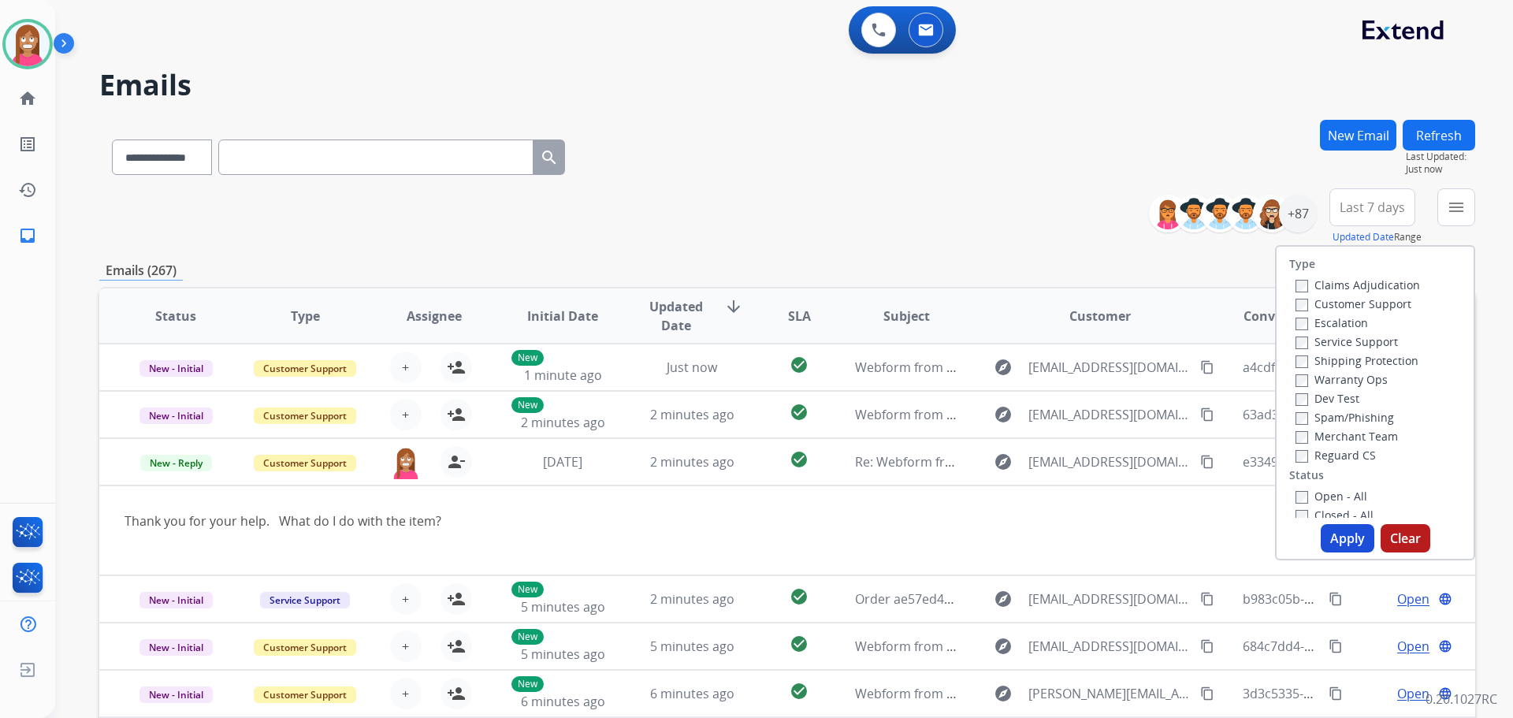
click at [1338, 308] on label "Customer Support" at bounding box center [1353, 303] width 116 height 15
click at [1298, 361] on label "Shipping Protection" at bounding box center [1356, 360] width 123 height 15
click at [1298, 461] on label "Reguard CS" at bounding box center [1335, 455] width 80 height 15
click at [1305, 493] on label "Open - All" at bounding box center [1331, 496] width 72 height 15
click at [1344, 537] on button "Apply" at bounding box center [1348, 538] width 54 height 28
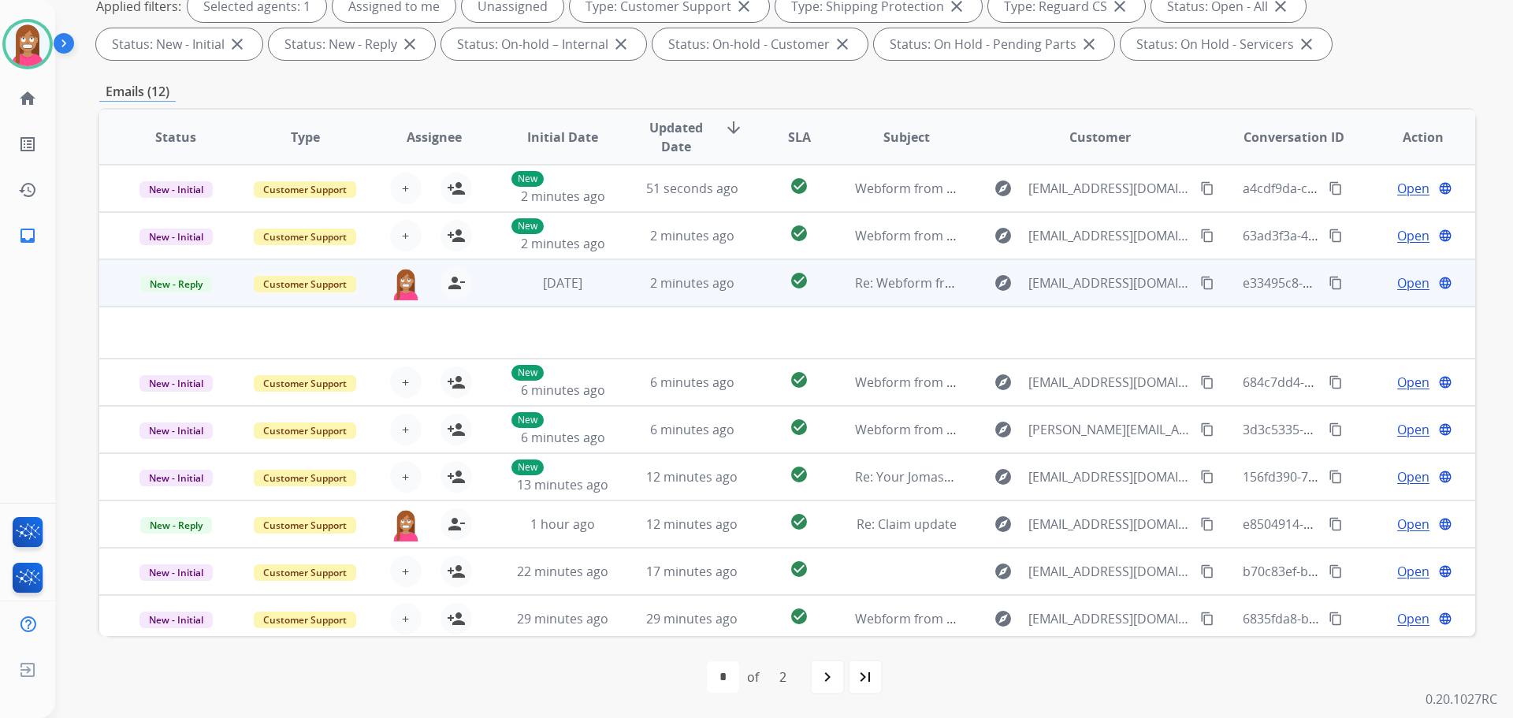
click at [897, 306] on td "Re: Webform from [EMAIL_ADDRESS][DOMAIN_NAME] on [DATE]" at bounding box center [894, 282] width 129 height 47
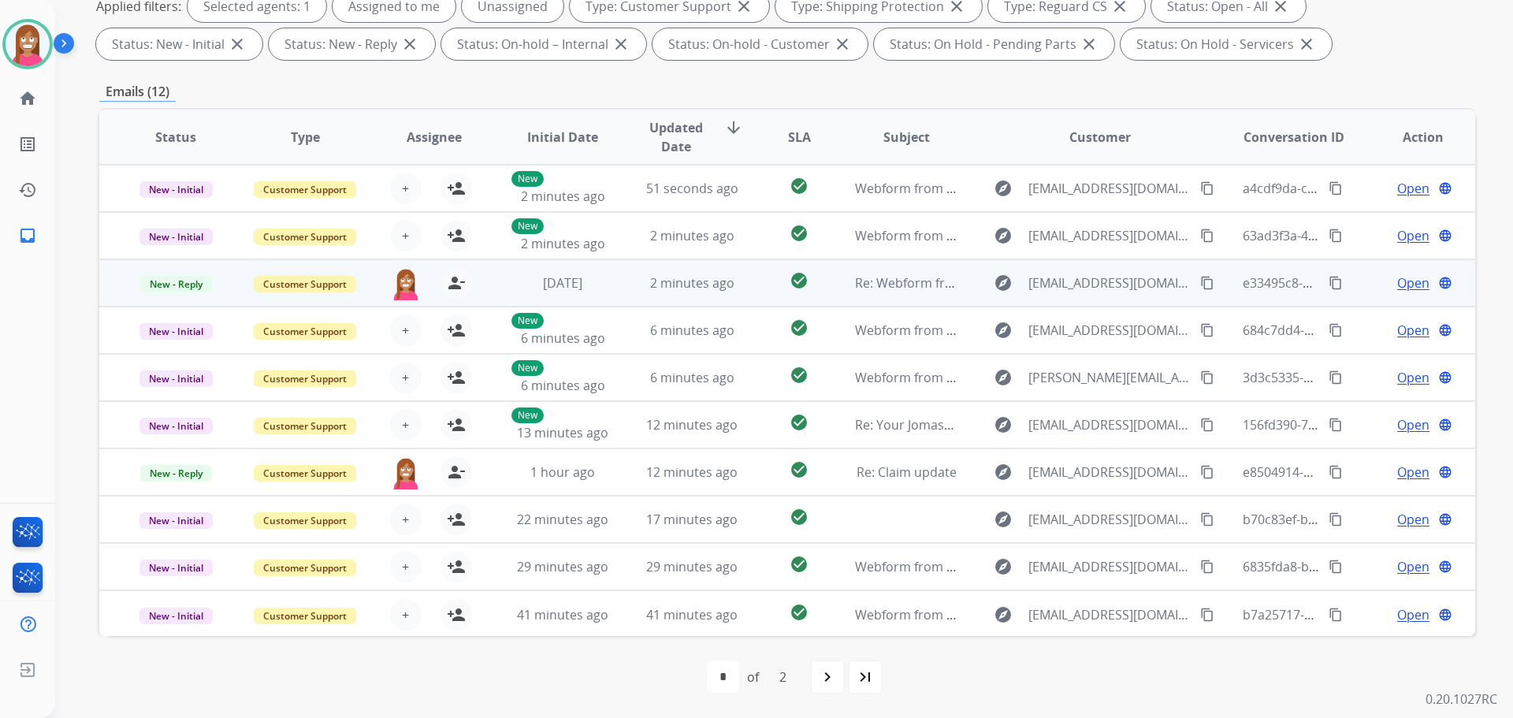
click at [897, 306] on td "Re: Webform from [EMAIL_ADDRESS][DOMAIN_NAME] on [DATE]" at bounding box center [894, 282] width 129 height 47
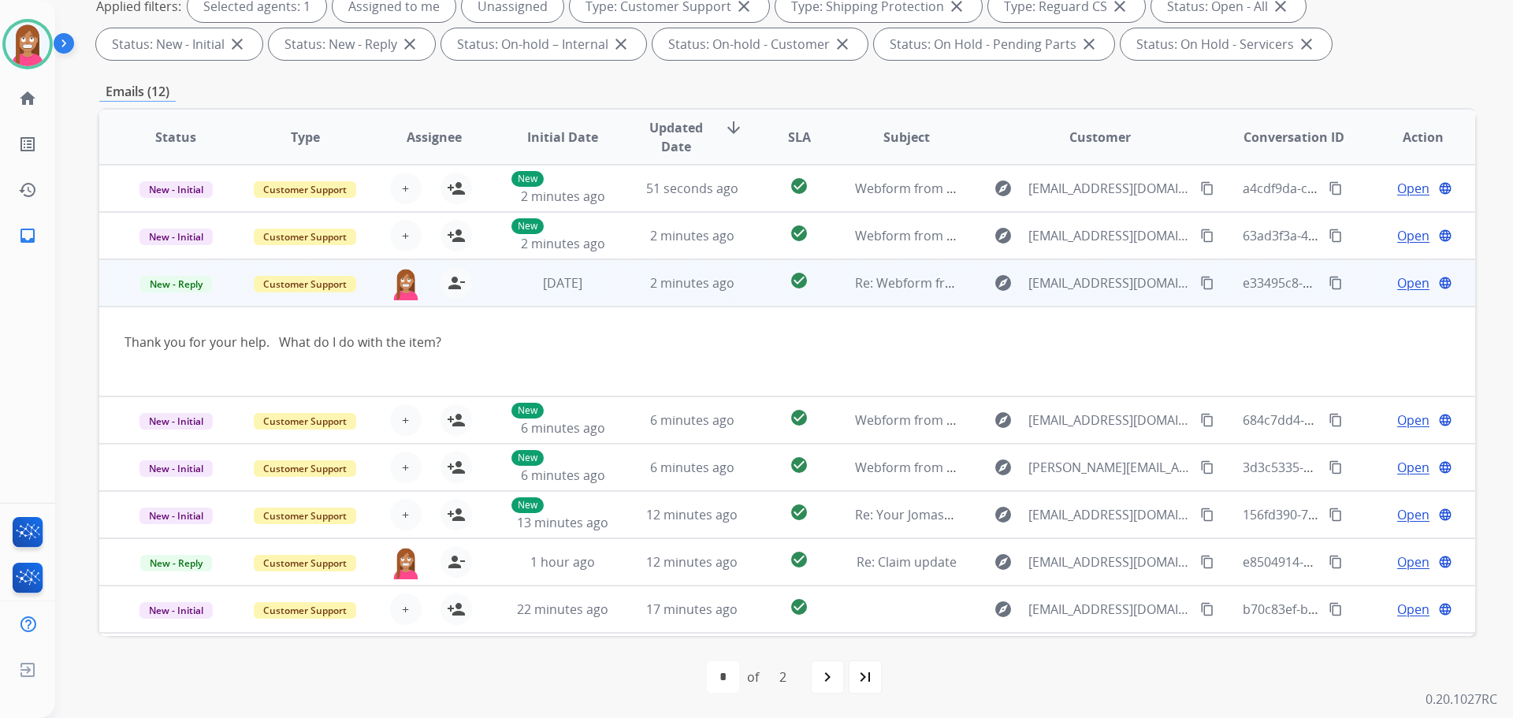
click at [1398, 285] on span "Open" at bounding box center [1413, 282] width 32 height 19
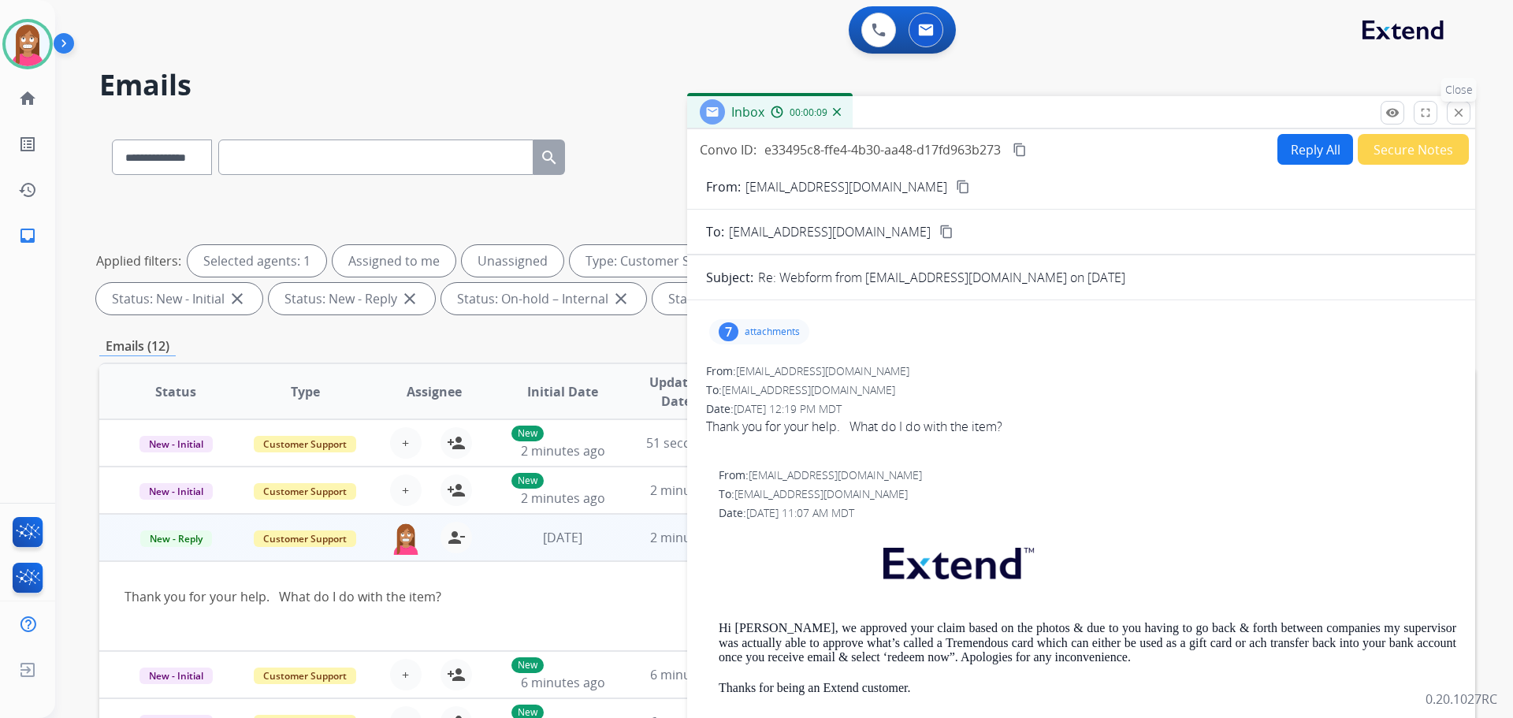
click at [1457, 115] on mat-icon "close" at bounding box center [1458, 113] width 14 height 14
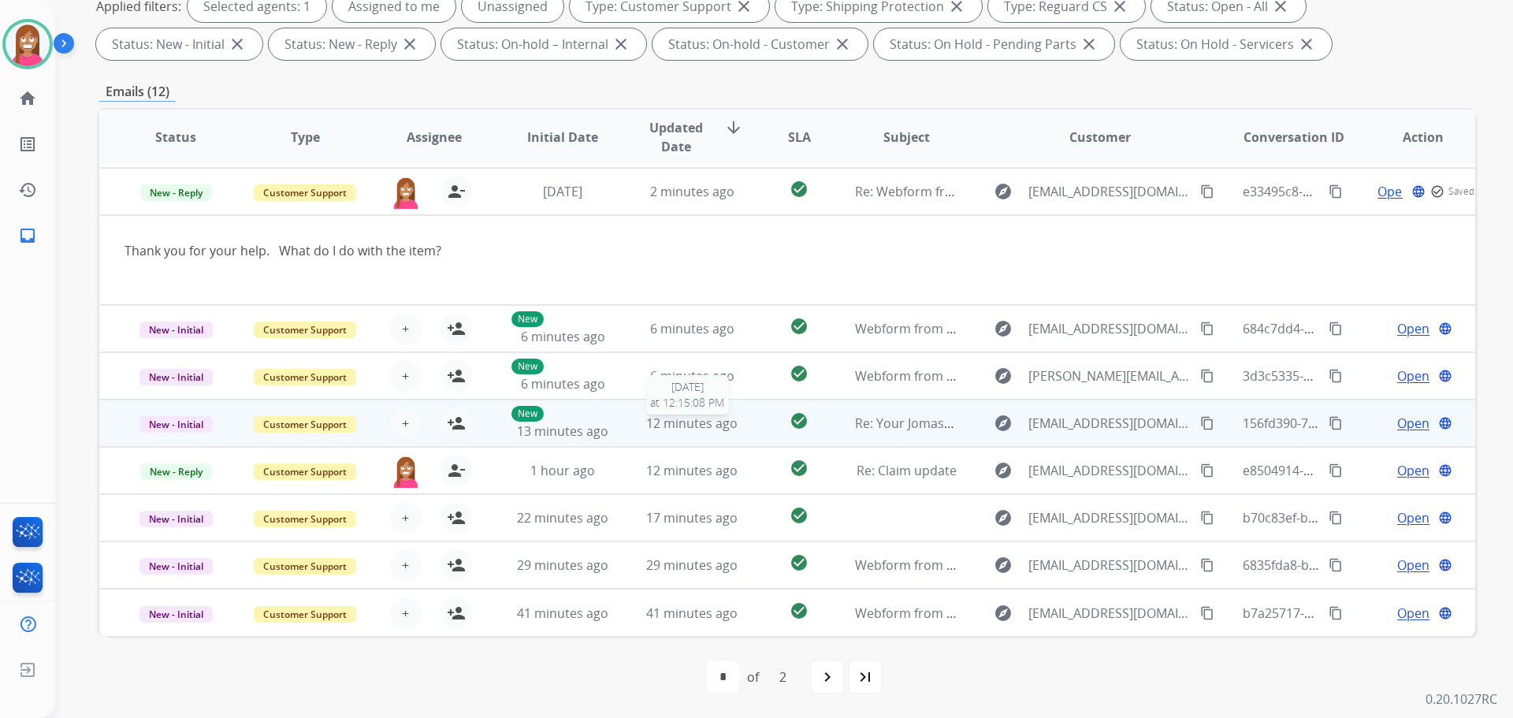
scroll to position [13, 0]
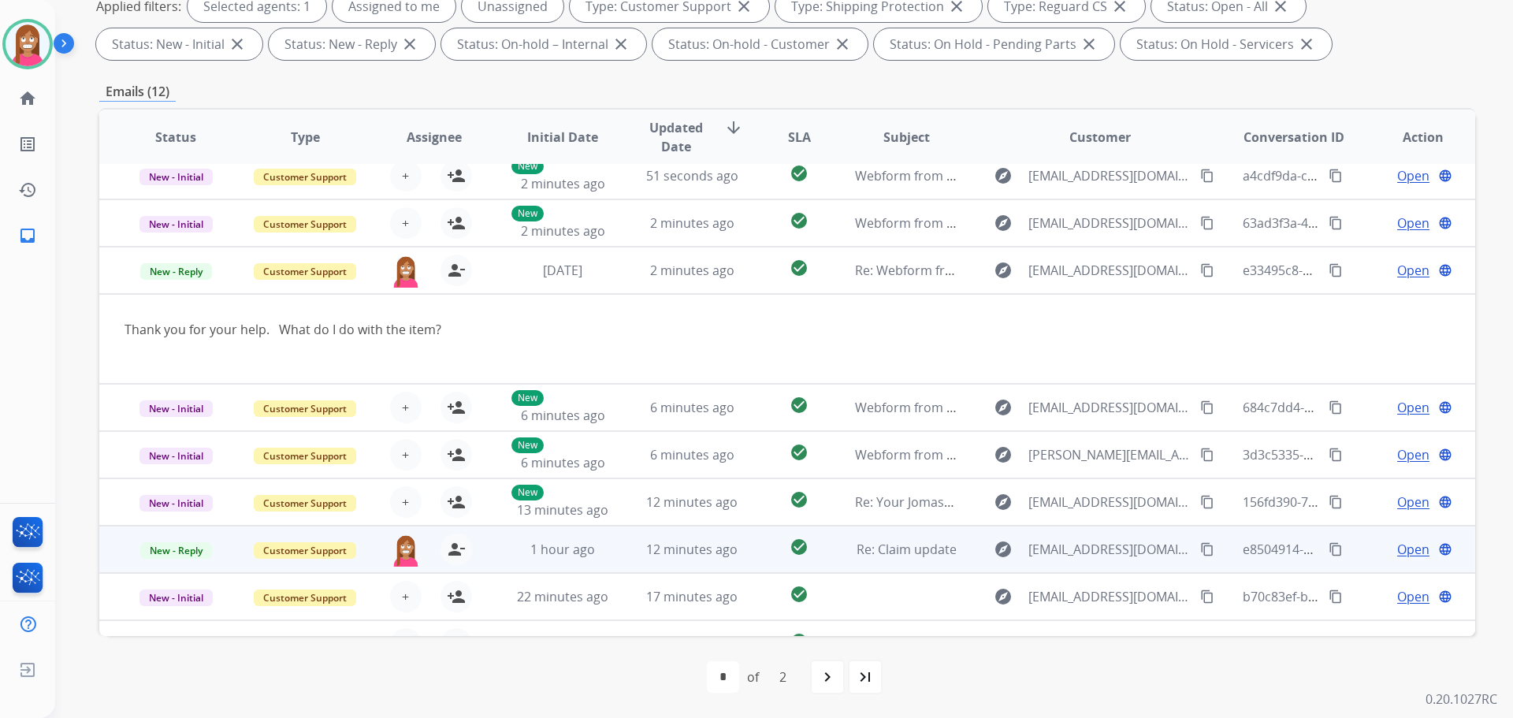
click at [615, 562] on td "12 minutes ago" at bounding box center [679, 549] width 129 height 47
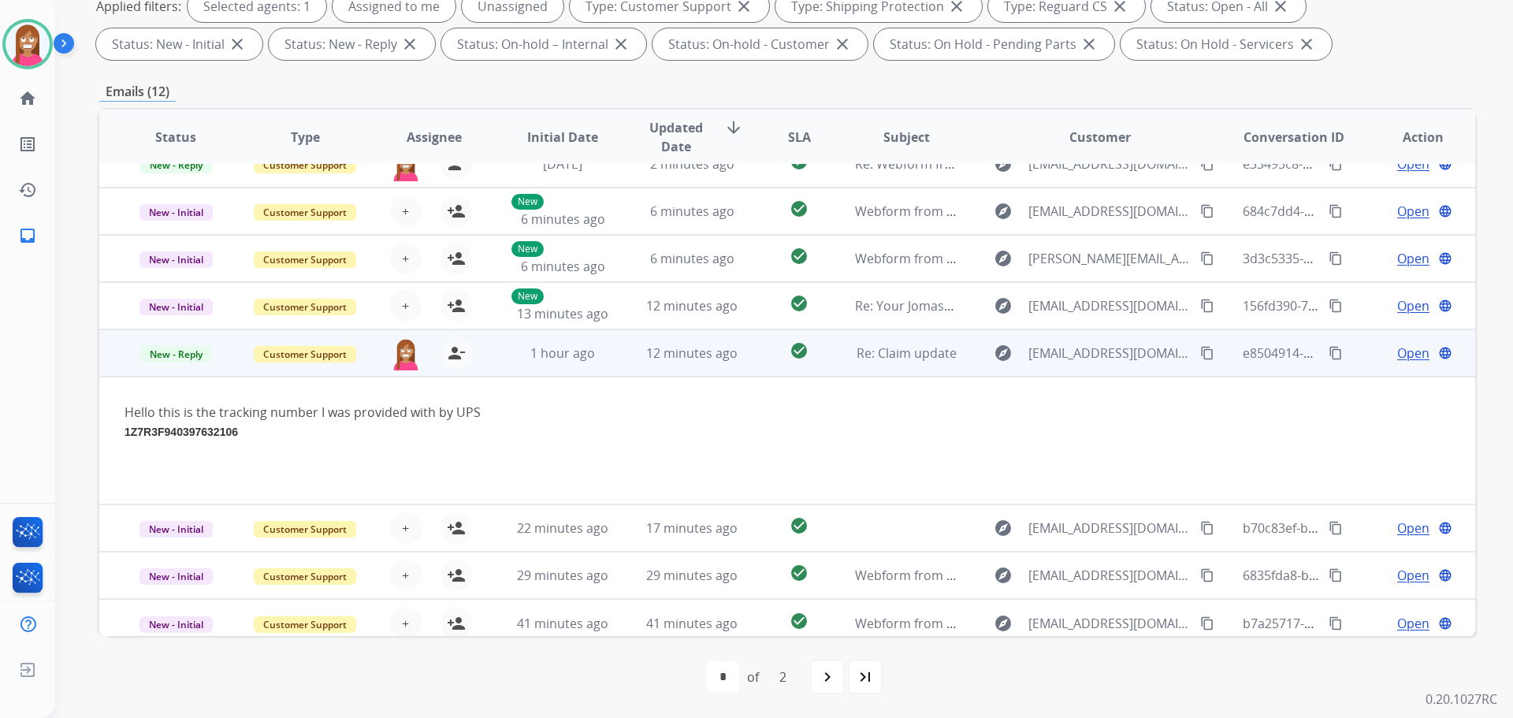
scroll to position [129, 0]
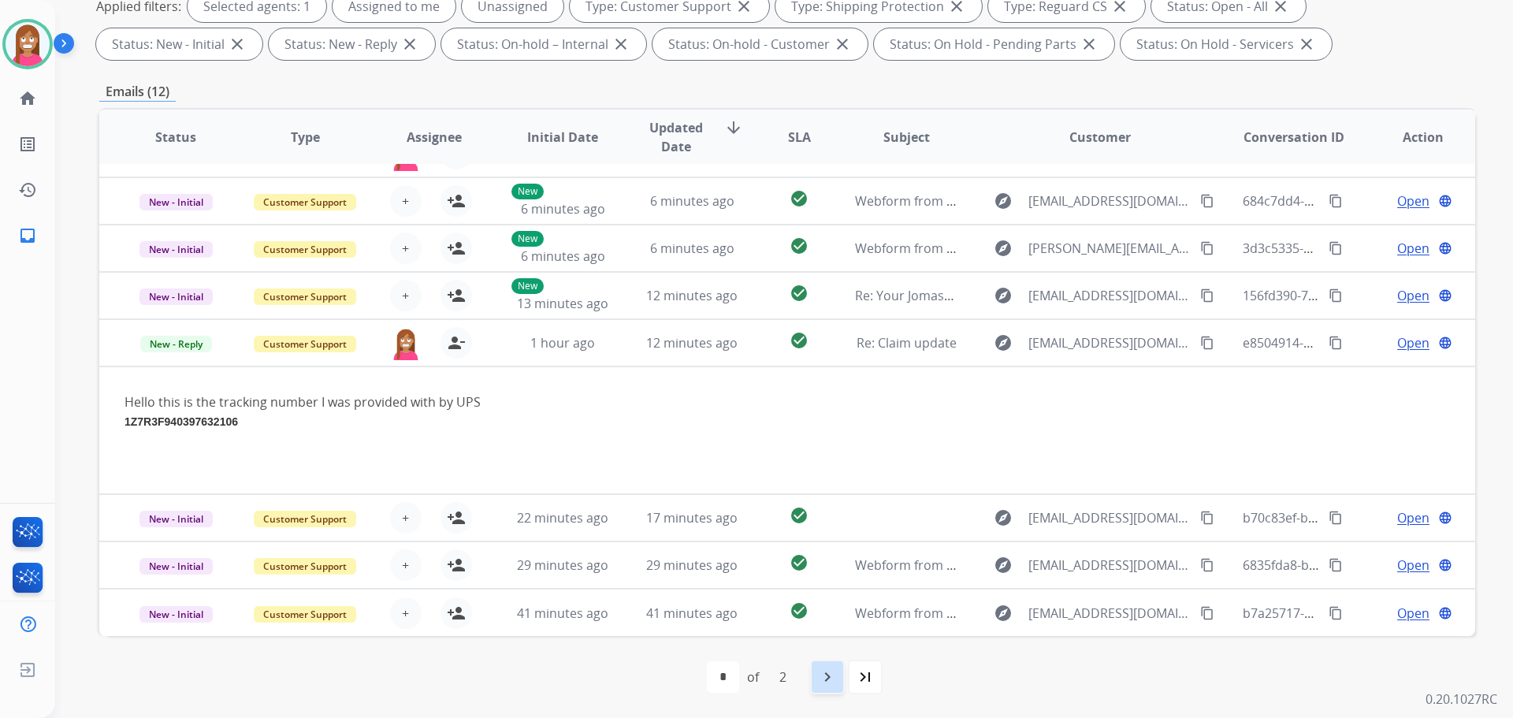
click at [823, 679] on mat-icon "navigate_next" at bounding box center [827, 676] width 19 height 19
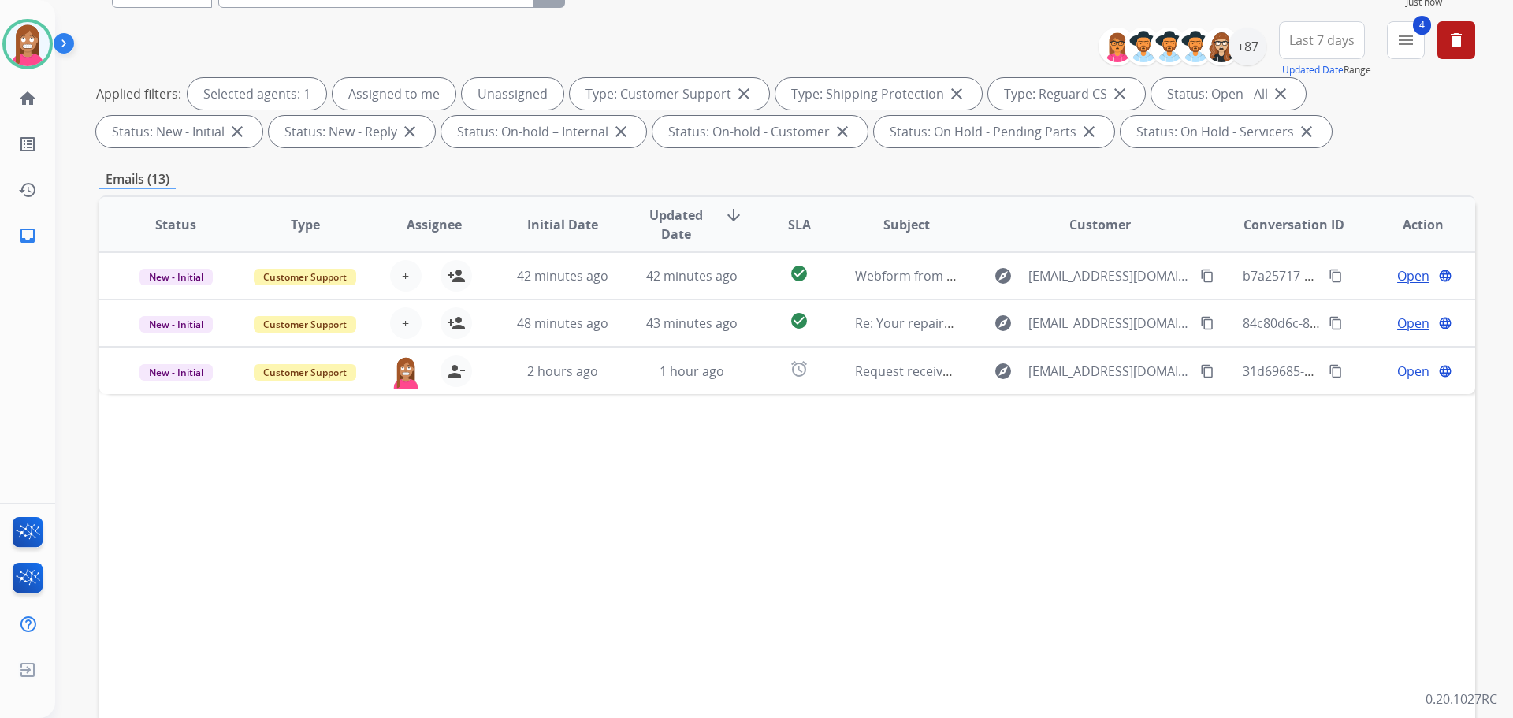
scroll to position [254, 0]
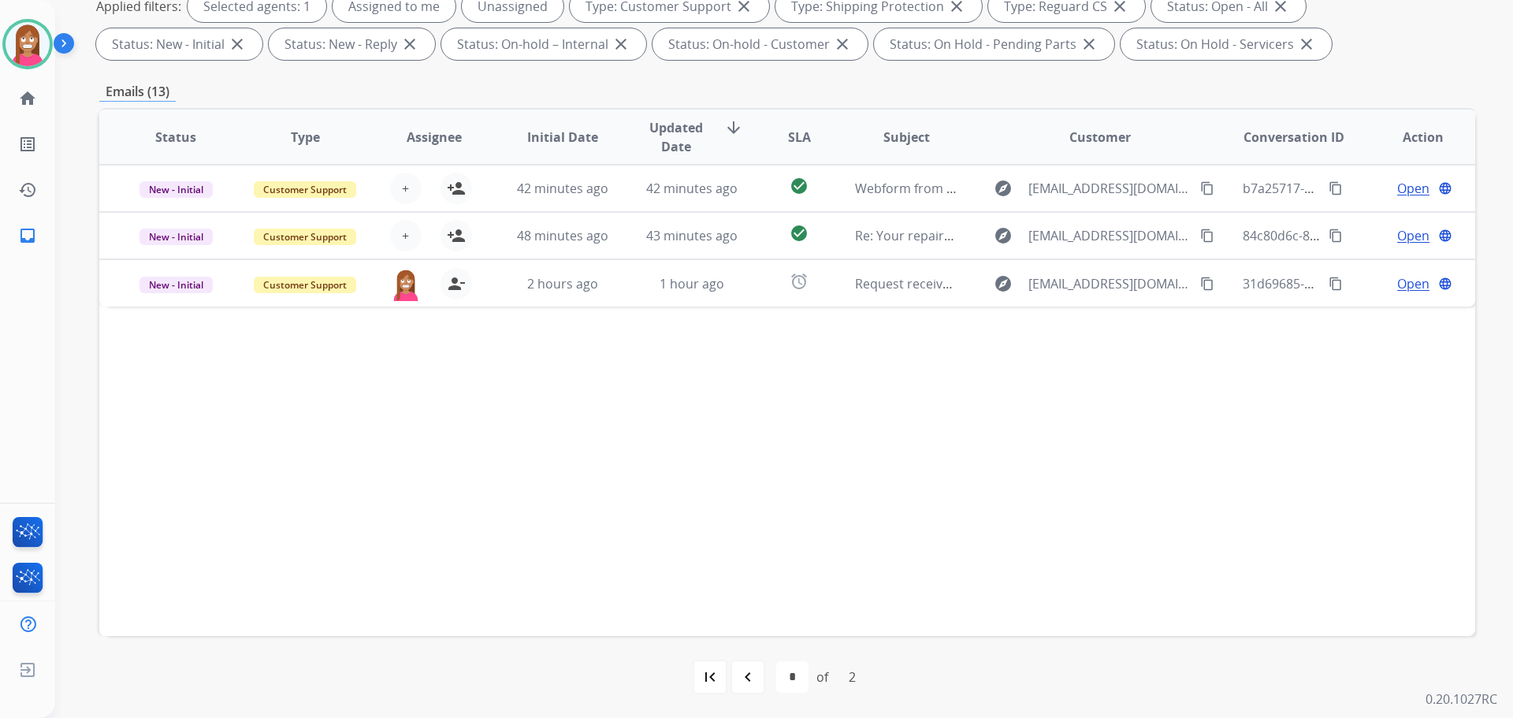
click at [750, 659] on div "first_page navigate_before * * of 2 navigate_next last_page" at bounding box center [787, 677] width 1376 height 82
drag, startPoint x: 745, startPoint y: 687, endPoint x: 736, endPoint y: 674, distance: 16.4
click at [736, 674] on div "navigate_before" at bounding box center [747, 676] width 35 height 35
select select "*"
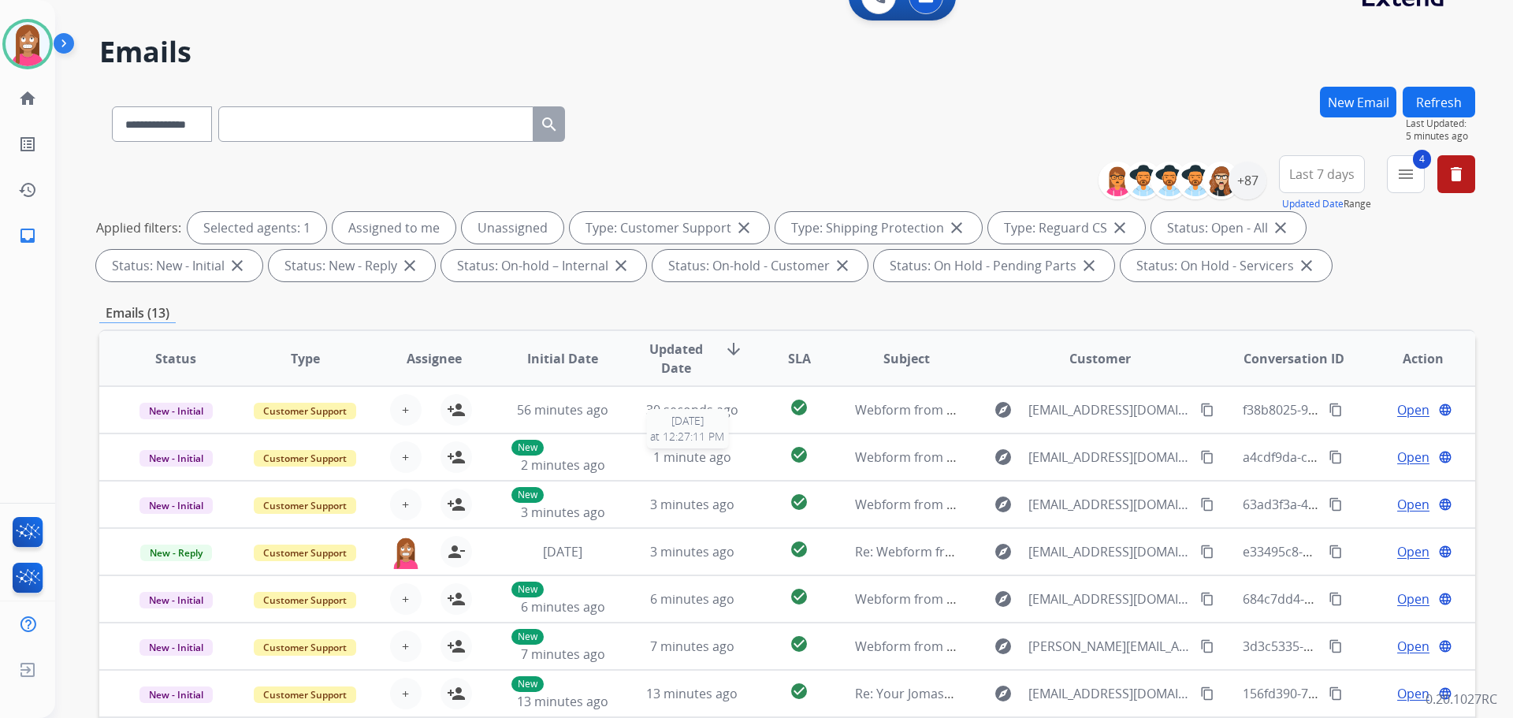
scroll to position [0, 0]
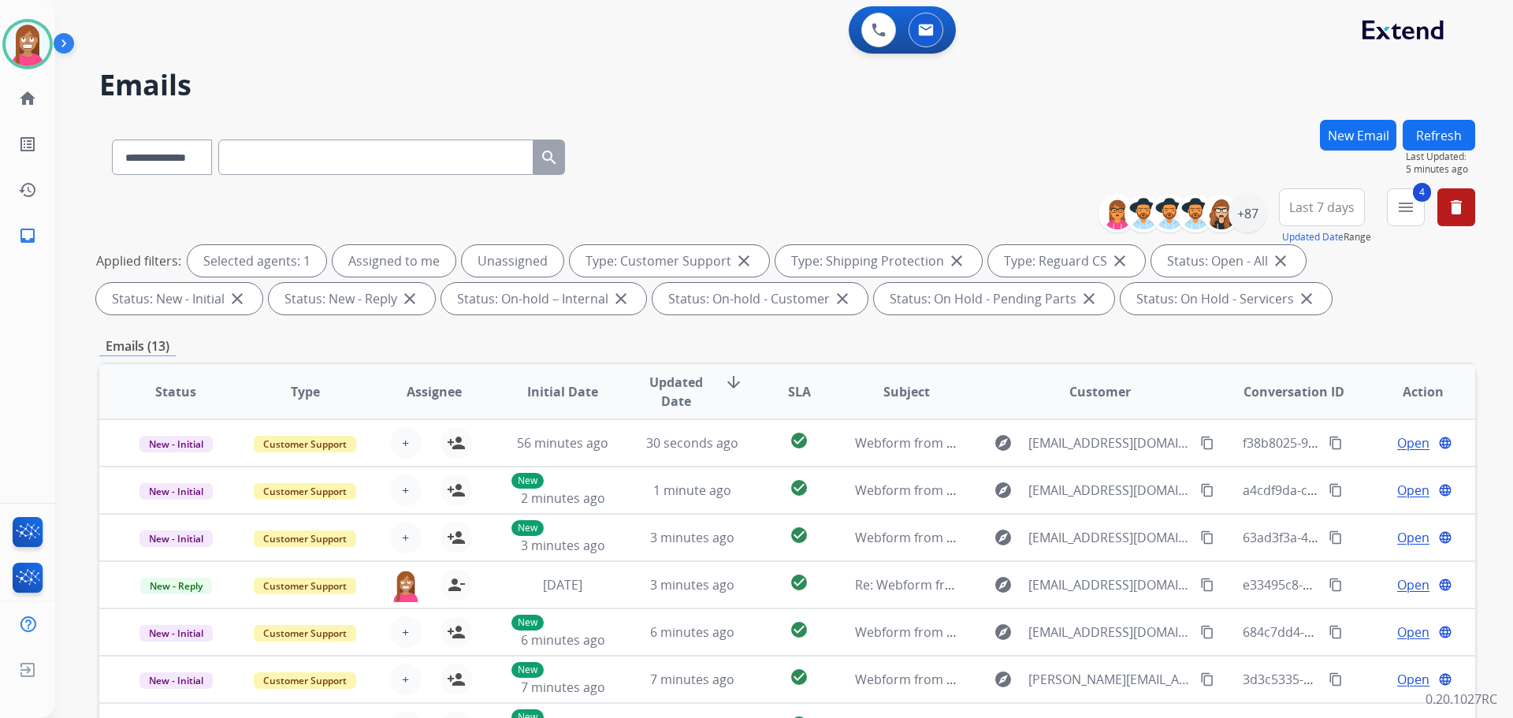
click at [1422, 146] on button "Refresh" at bounding box center [1438, 135] width 72 height 31
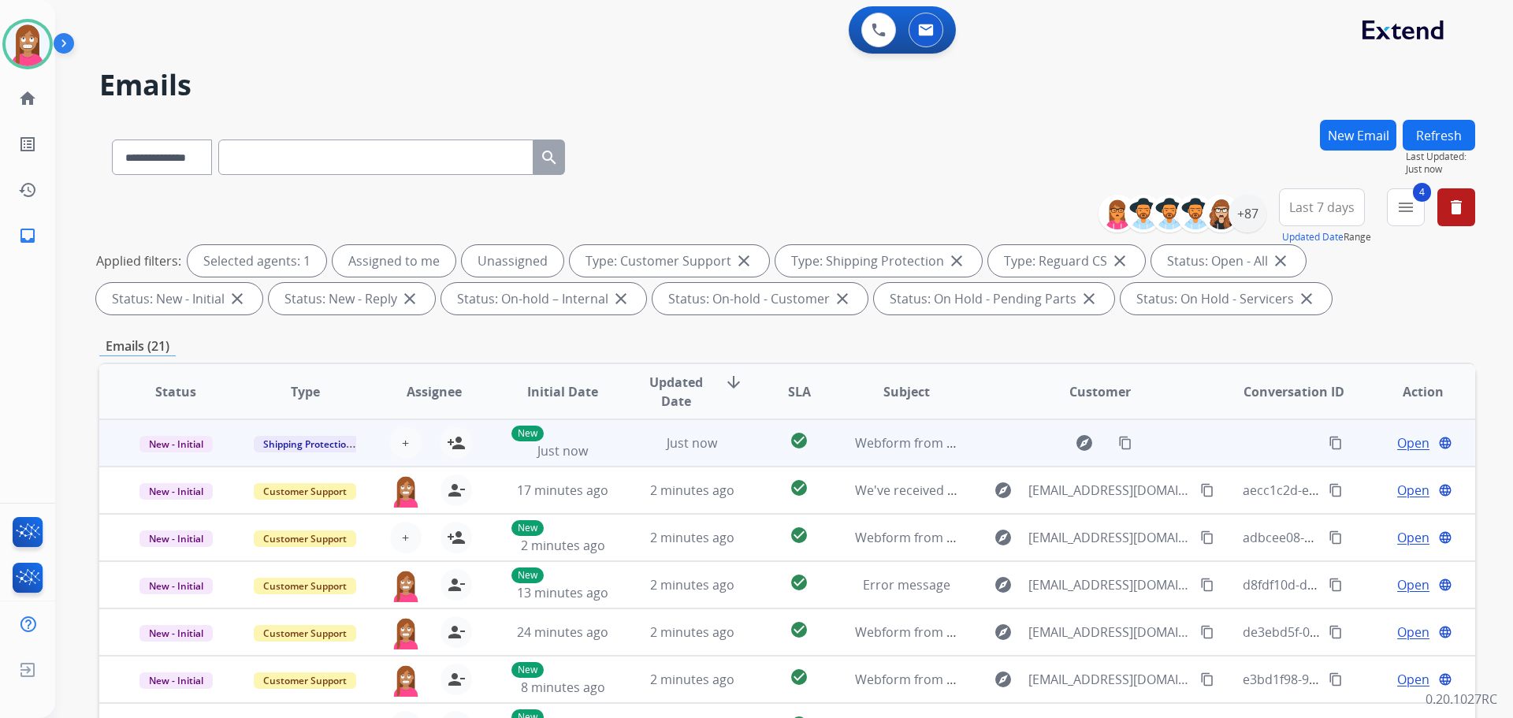
scroll to position [254, 0]
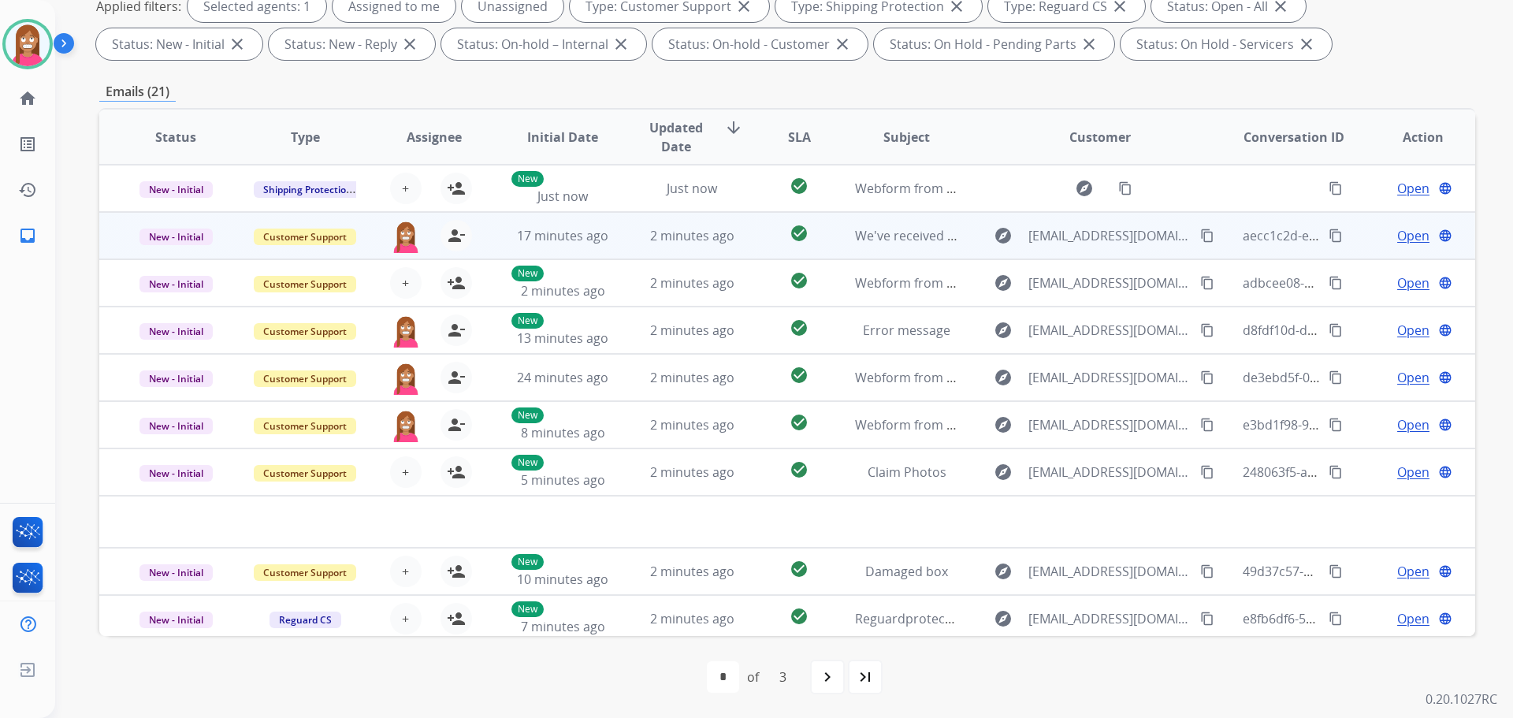
click at [897, 254] on td "We've received your message 💌 -4290691" at bounding box center [894, 235] width 129 height 47
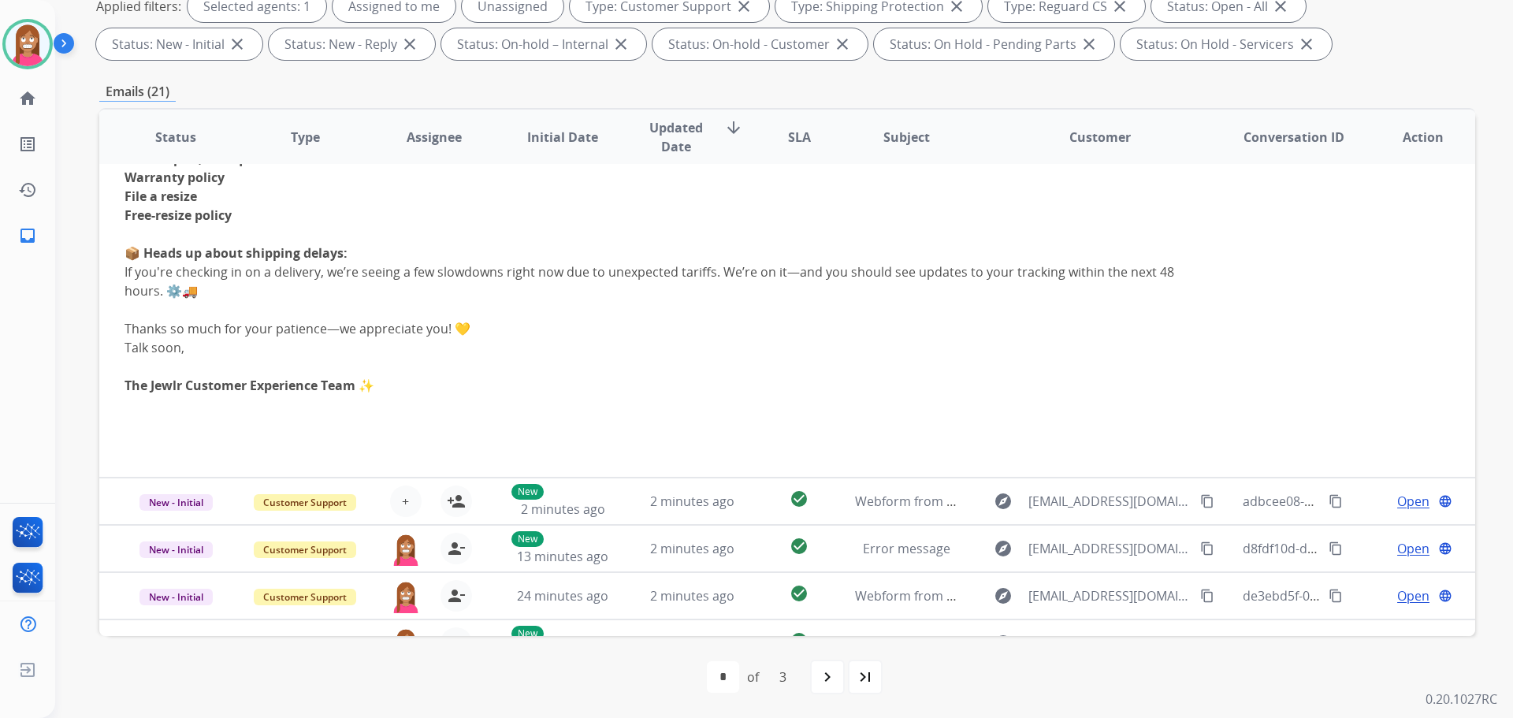
scroll to position [697, 0]
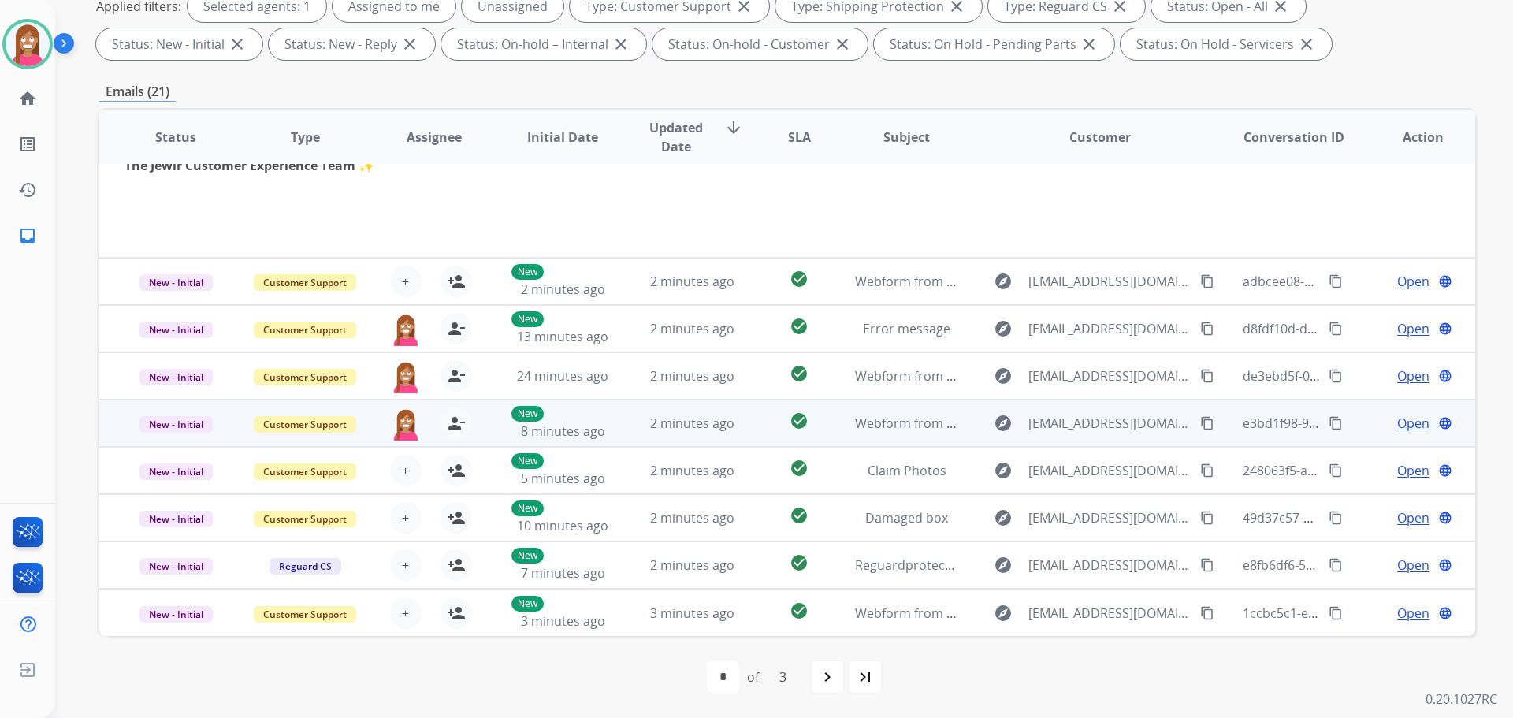
click at [637, 434] on td "2 minutes ago" at bounding box center [679, 422] width 129 height 47
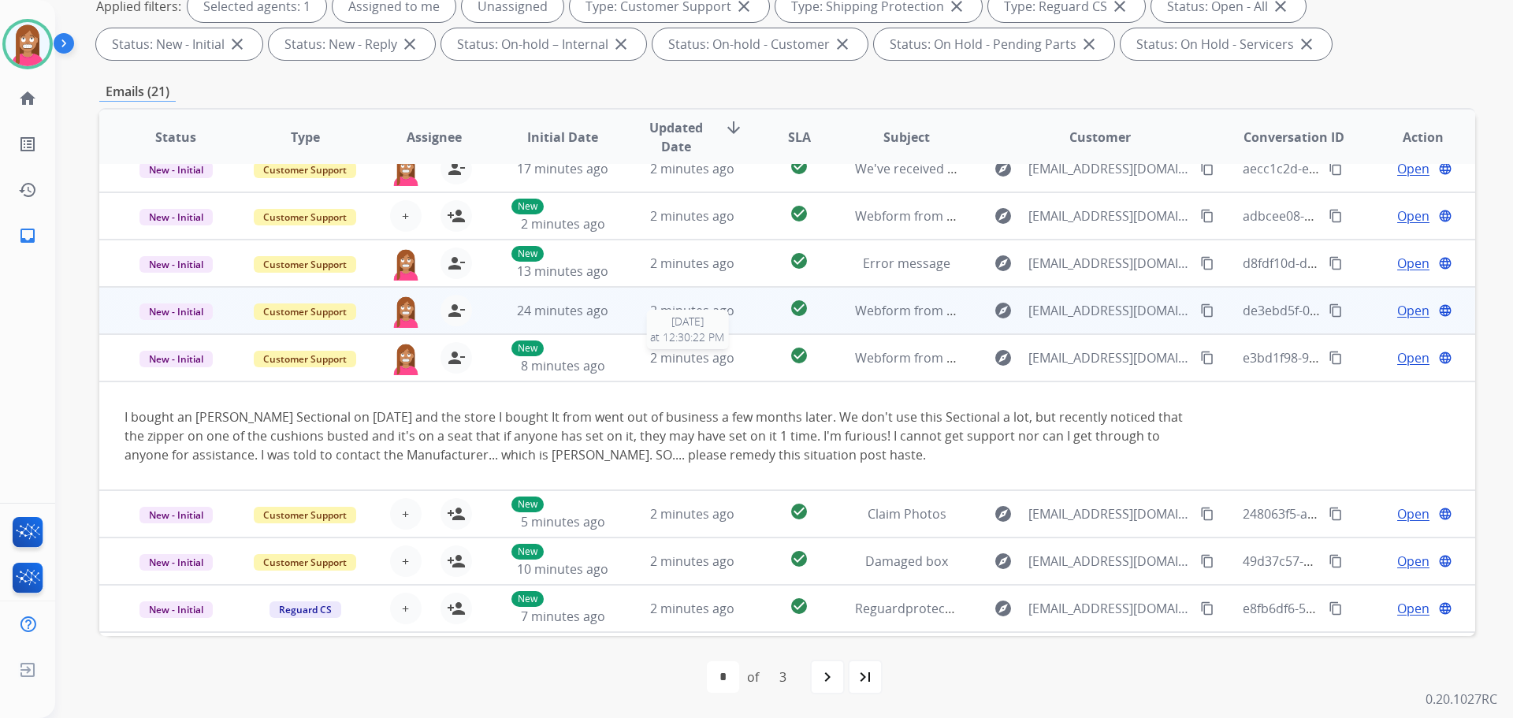
scroll to position [32, 0]
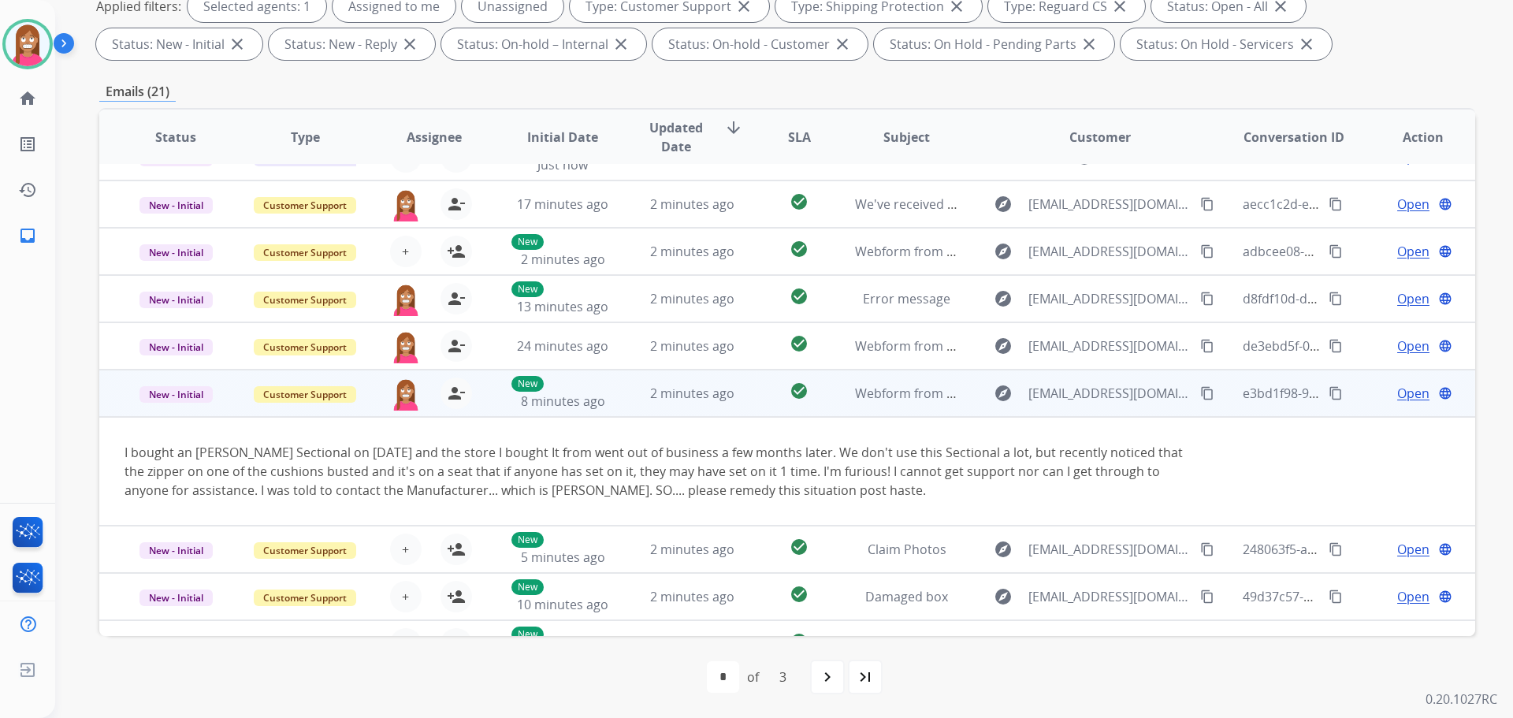
click at [1200, 396] on mat-icon "content_copy" at bounding box center [1207, 393] width 14 height 14
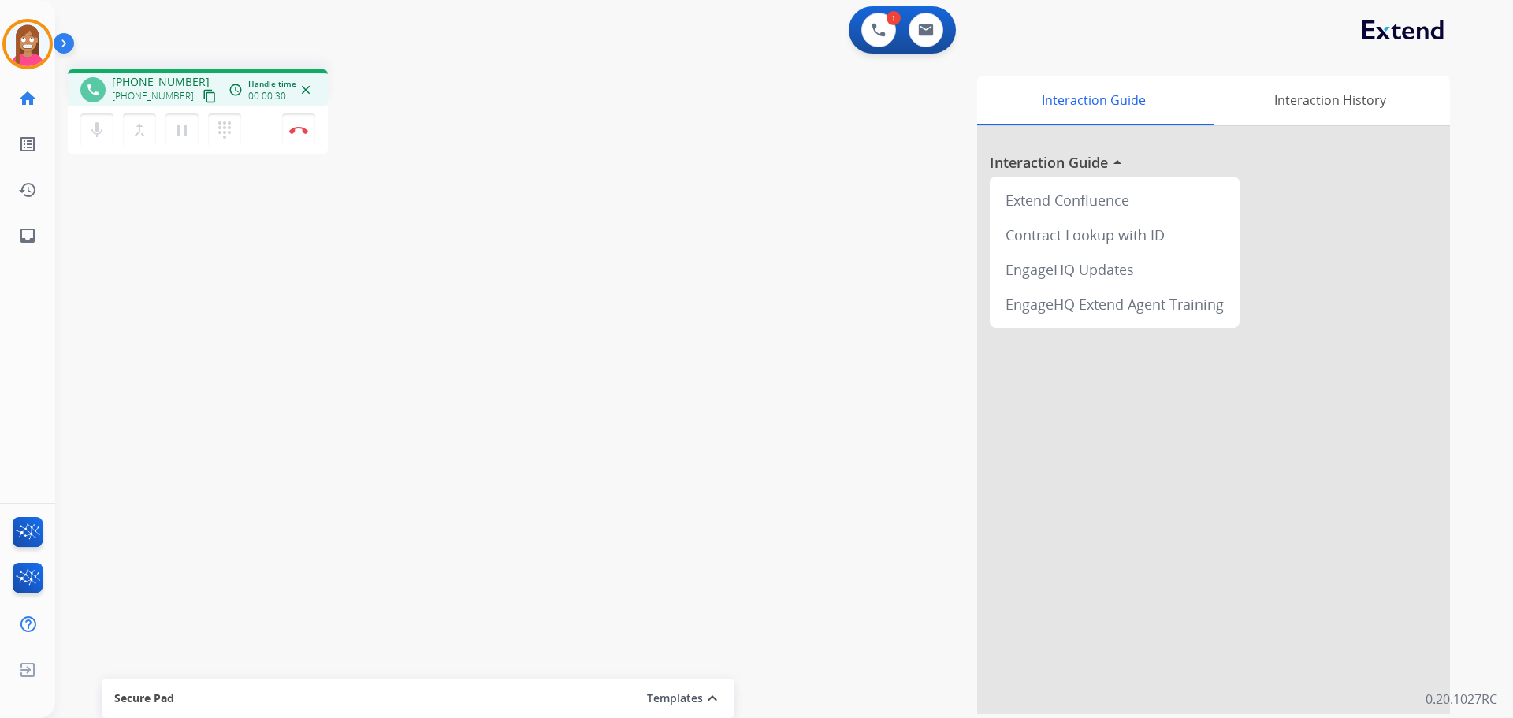
click at [202, 101] on mat-icon "content_copy" at bounding box center [209, 96] width 14 height 14
click at [295, 130] on img at bounding box center [298, 130] width 19 height 8
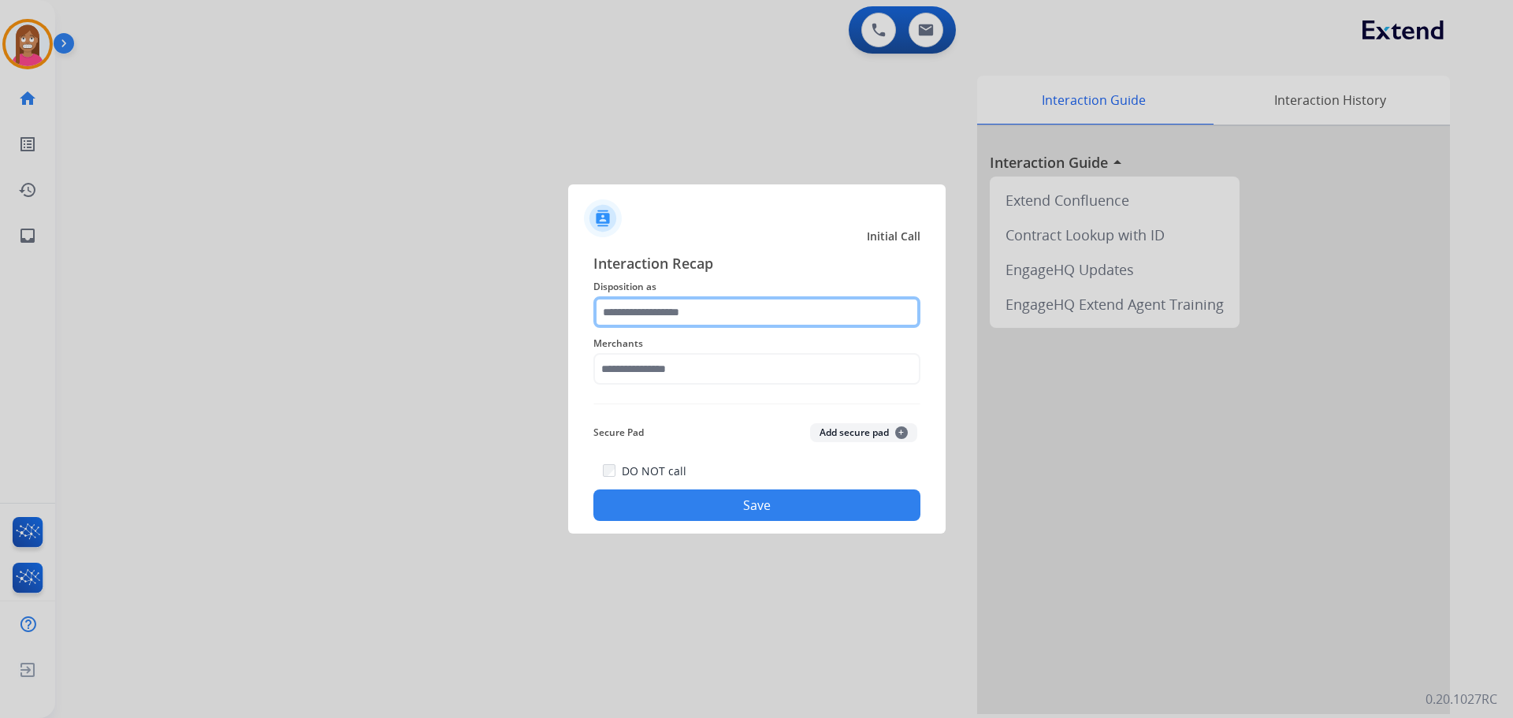
click at [615, 307] on input "text" at bounding box center [756, 312] width 327 height 32
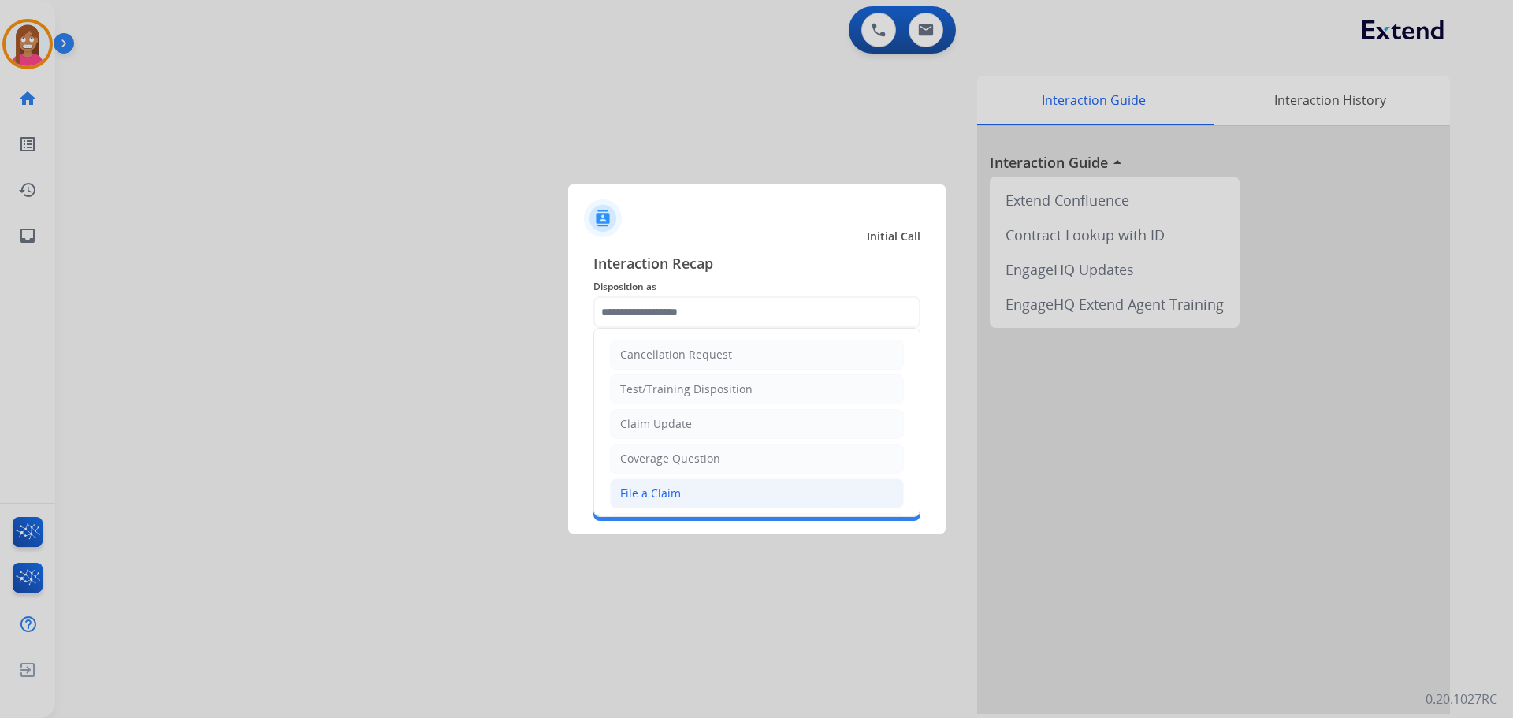
click at [656, 493] on div "File a Claim" at bounding box center [650, 493] width 61 height 16
type input "**********"
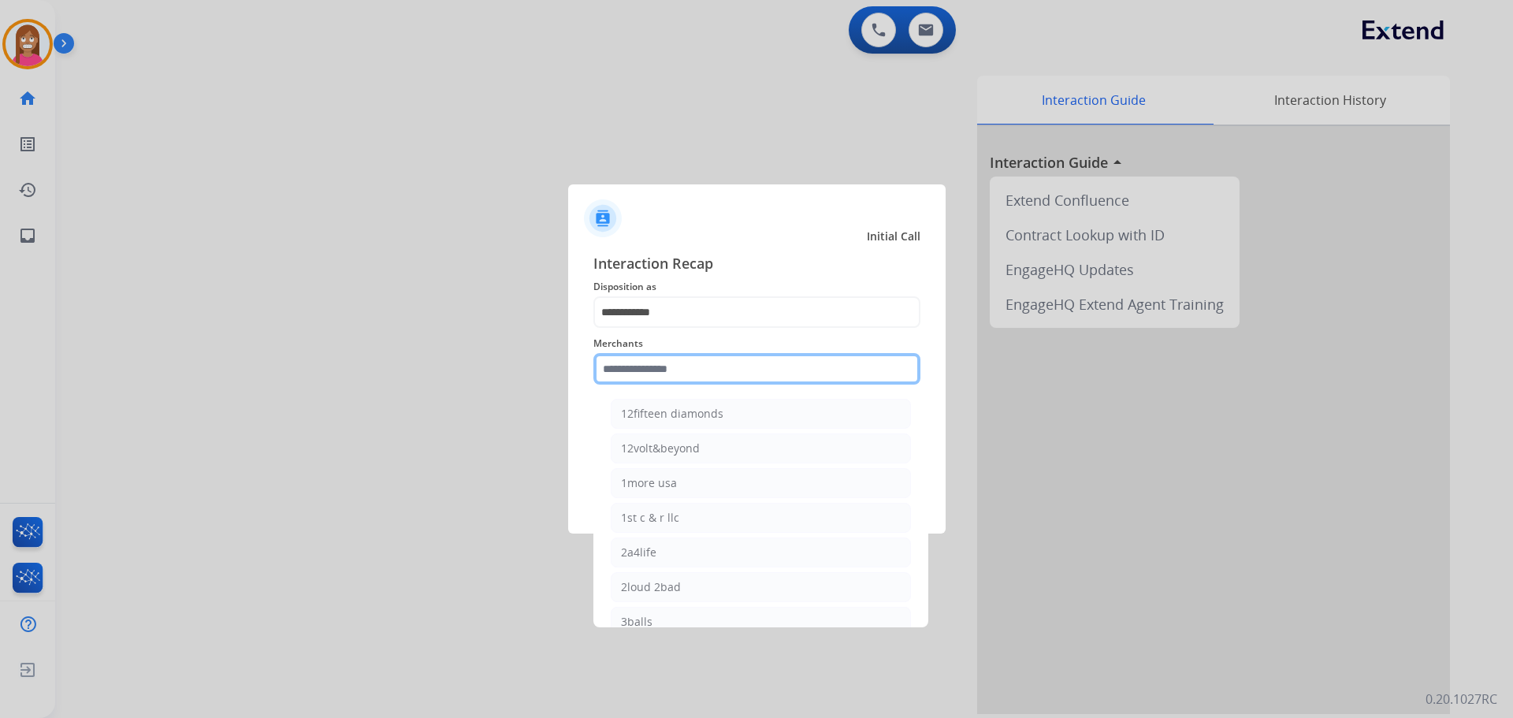
click at [637, 376] on input "text" at bounding box center [756, 369] width 327 height 32
click at [693, 454] on div "Ashley furniture" at bounding box center [664, 448] width 86 height 16
type input "**********"
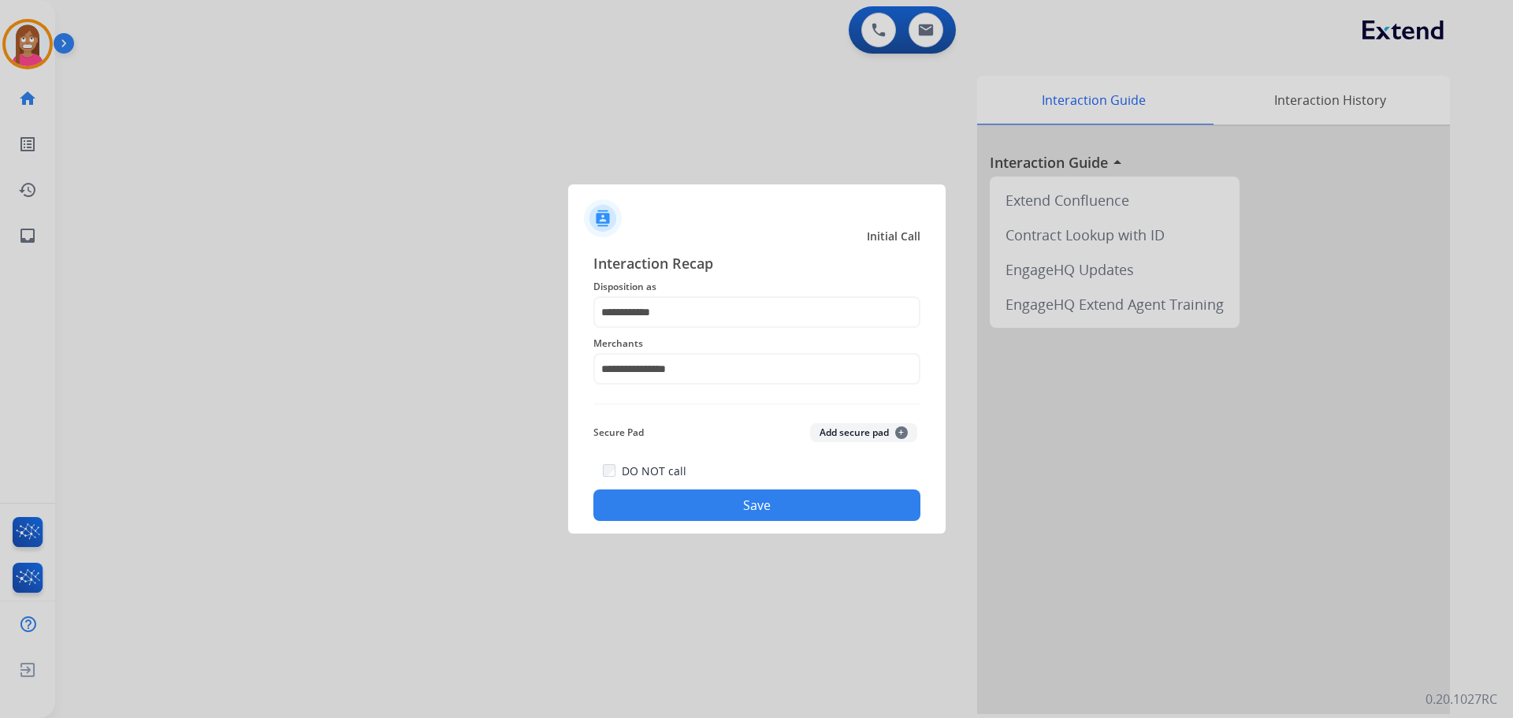
click at [692, 492] on button "Save" at bounding box center [756, 505] width 327 height 32
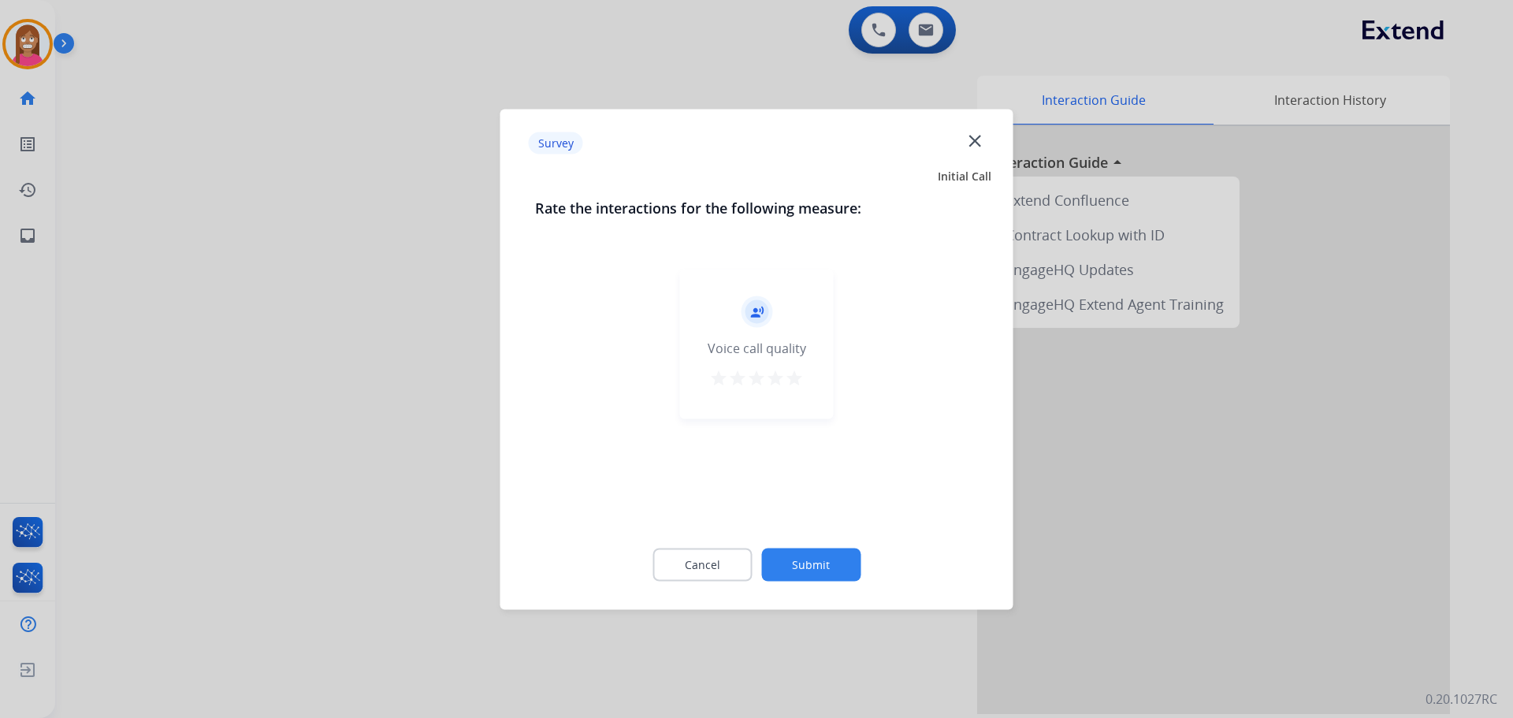
click at [977, 143] on mat-icon "close" at bounding box center [974, 140] width 20 height 20
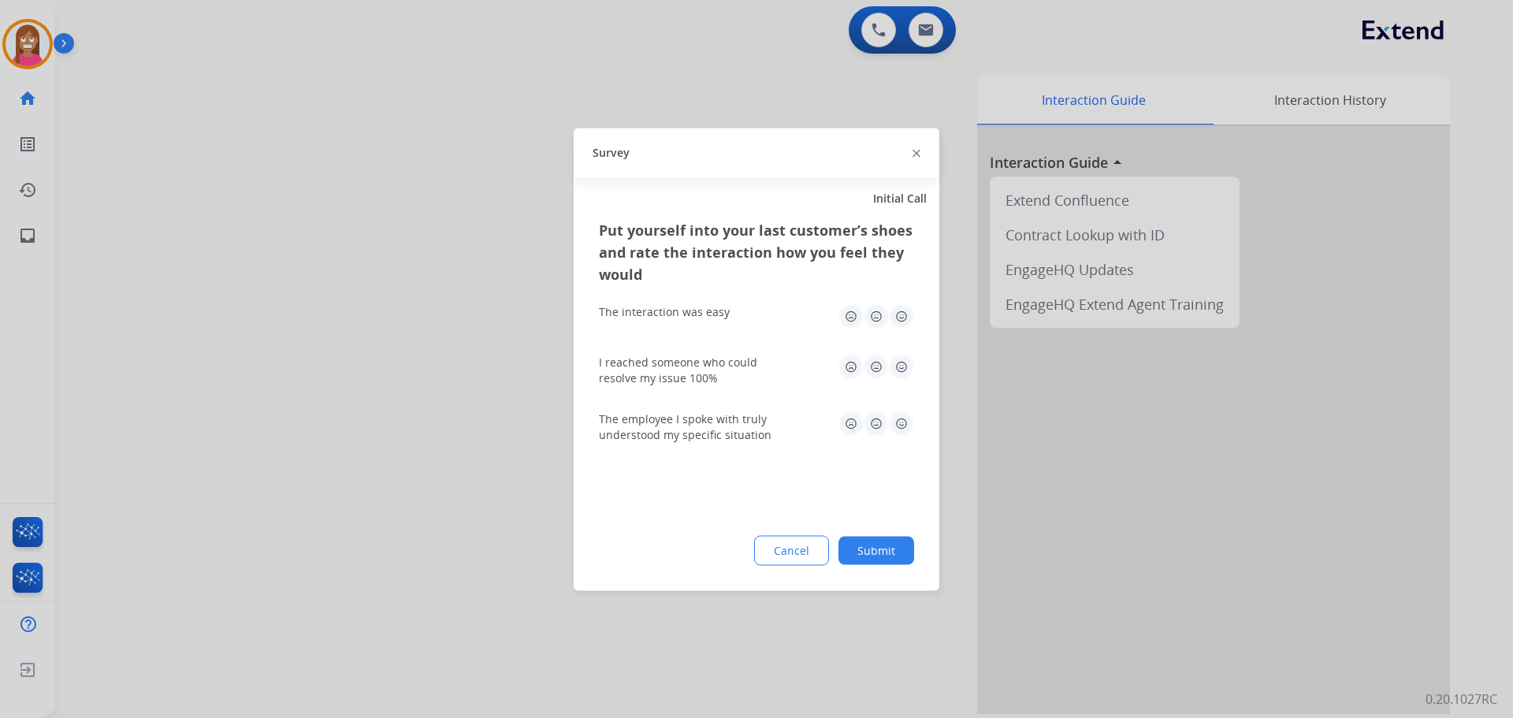
click at [913, 152] on img at bounding box center [916, 154] width 8 height 8
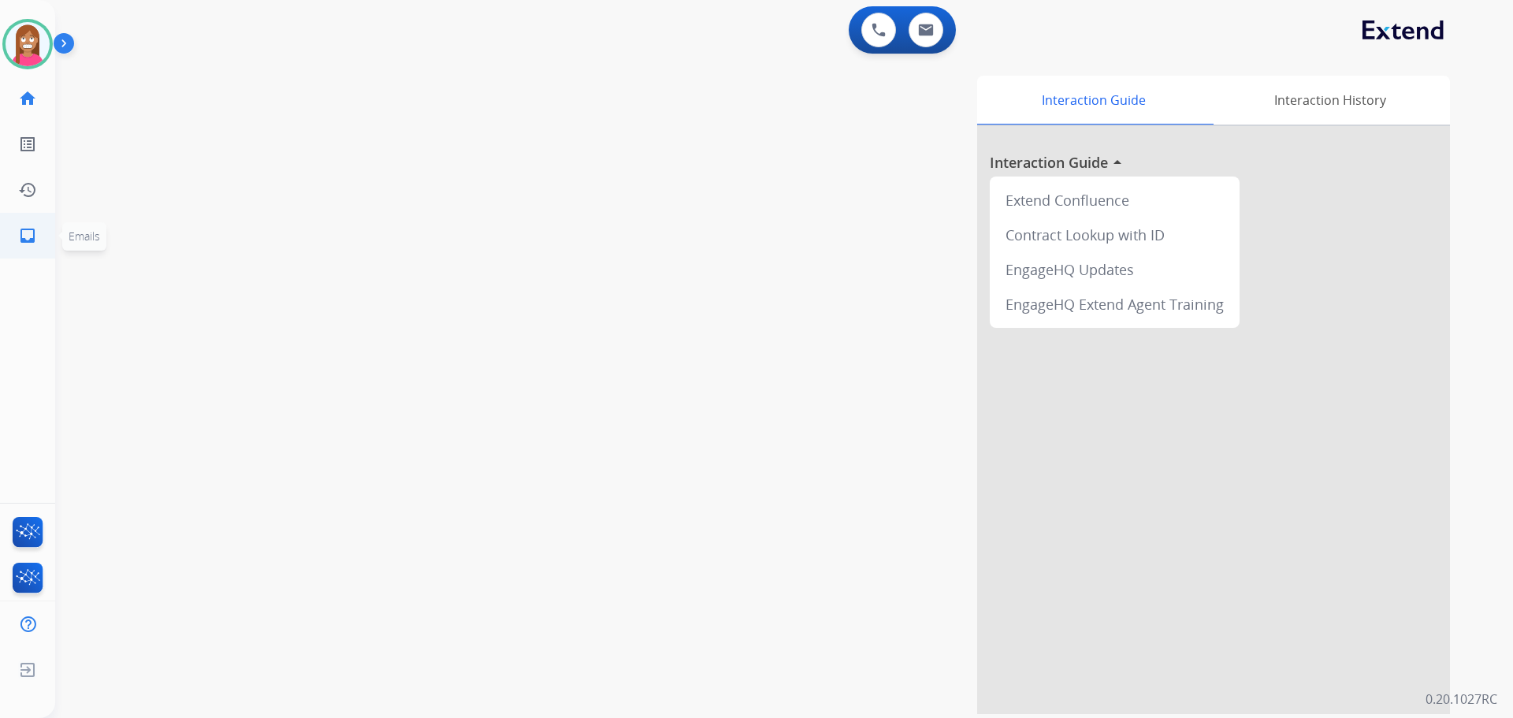
click at [28, 245] on link "inbox Emails" at bounding box center [28, 236] width 44 height 44
select select "**********"
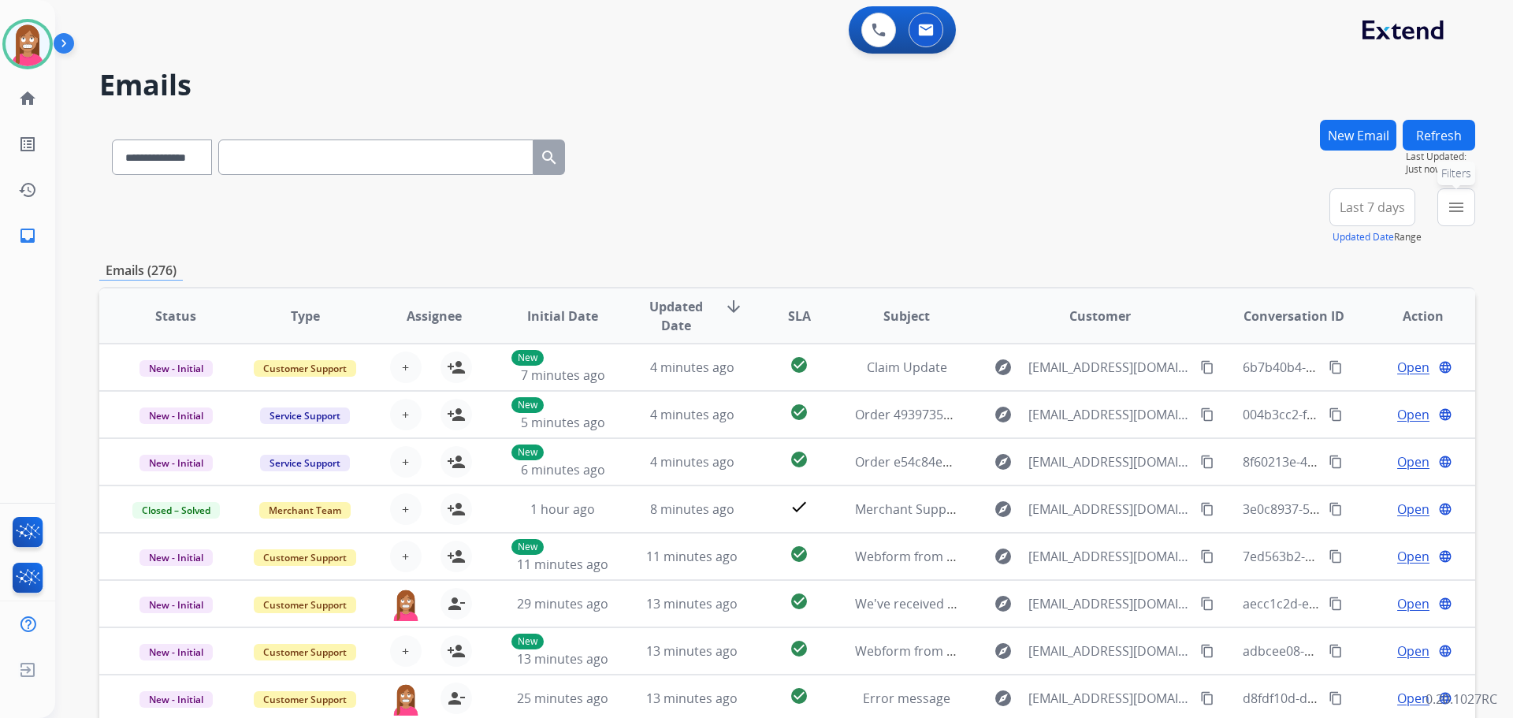
click at [1462, 219] on button "menu Filters" at bounding box center [1456, 207] width 38 height 38
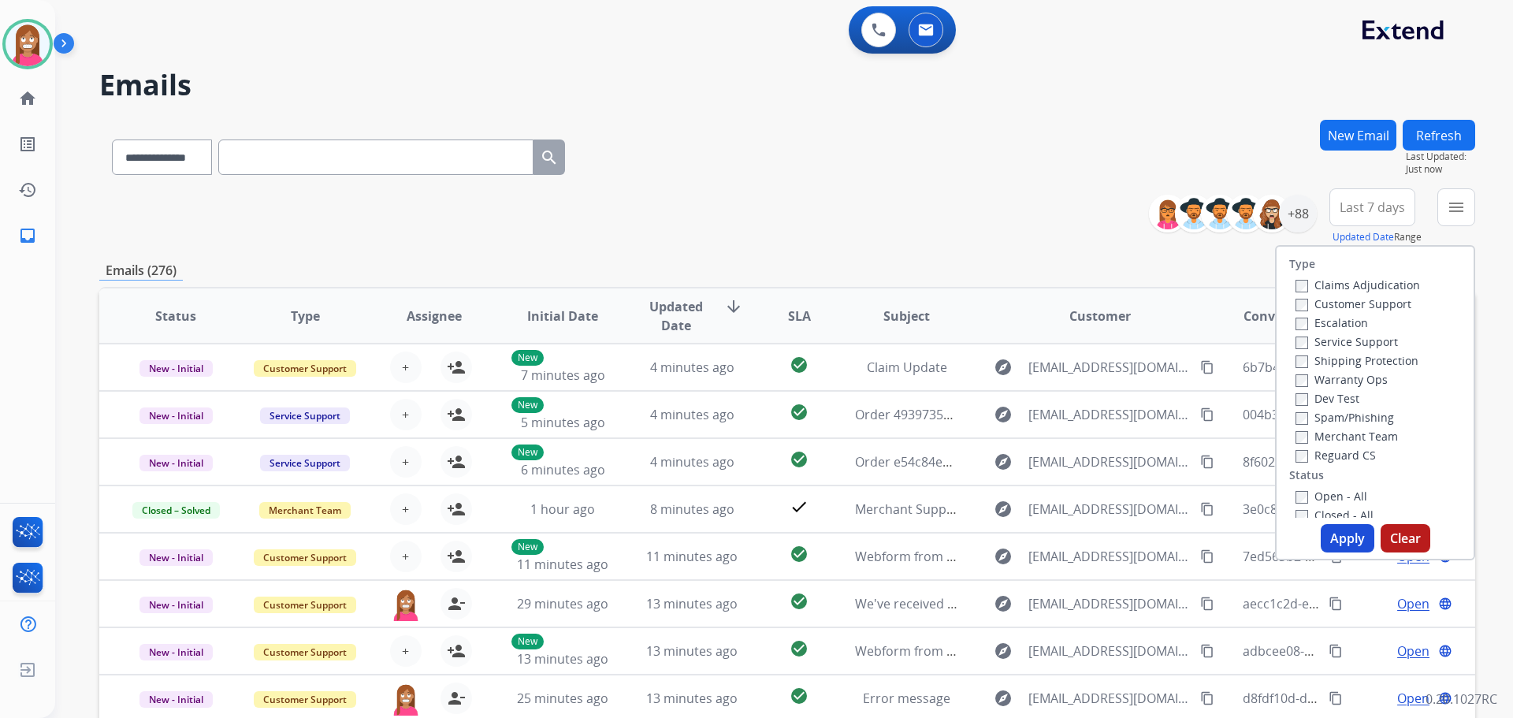
click at [1307, 307] on label "Customer Support" at bounding box center [1353, 303] width 116 height 15
click at [1312, 350] on div "Service Support" at bounding box center [1357, 341] width 124 height 19
click at [1312, 361] on label "Shipping Protection" at bounding box center [1356, 360] width 123 height 15
click at [1315, 458] on label "Reguard CS" at bounding box center [1335, 455] width 80 height 15
click at [1324, 492] on label "Open - All" at bounding box center [1331, 496] width 72 height 15
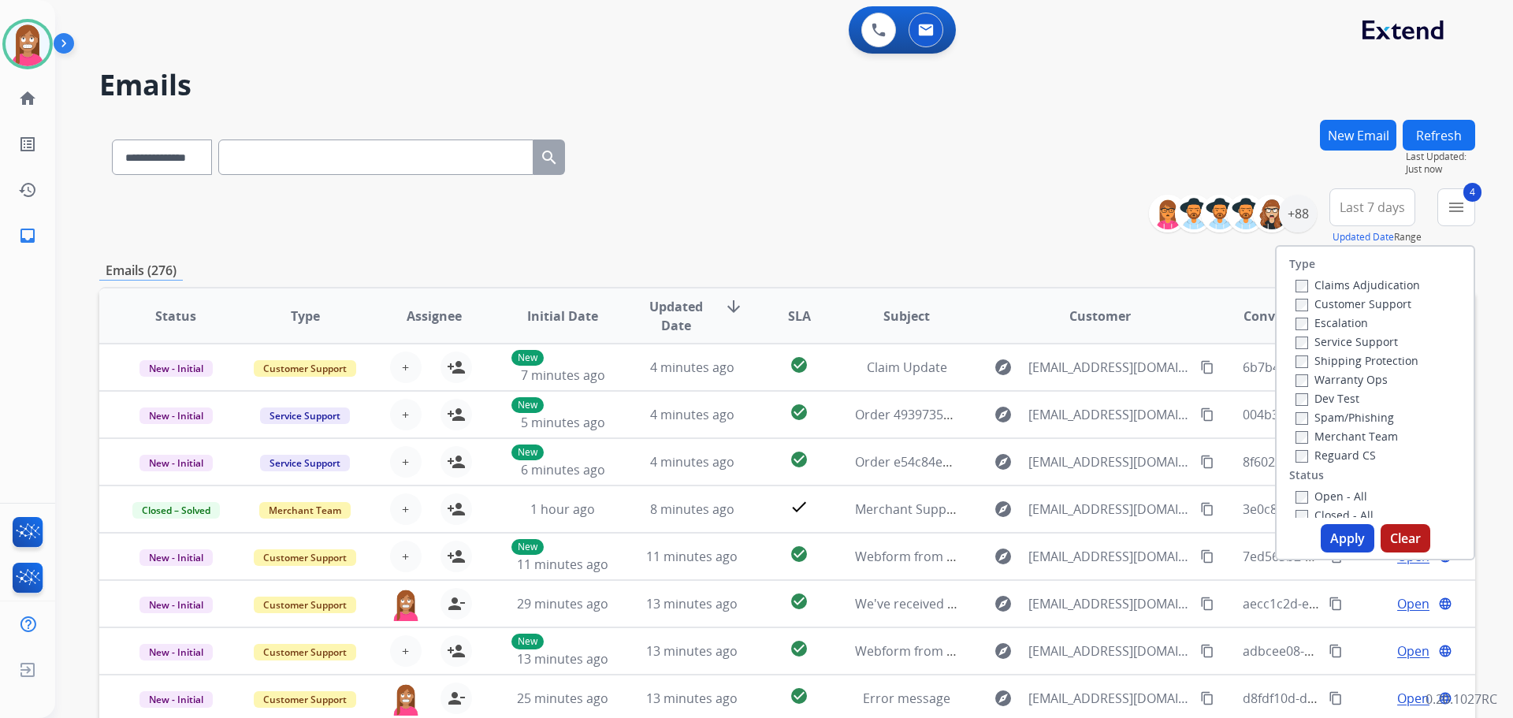
click at [1332, 538] on button "Apply" at bounding box center [1348, 538] width 54 height 28
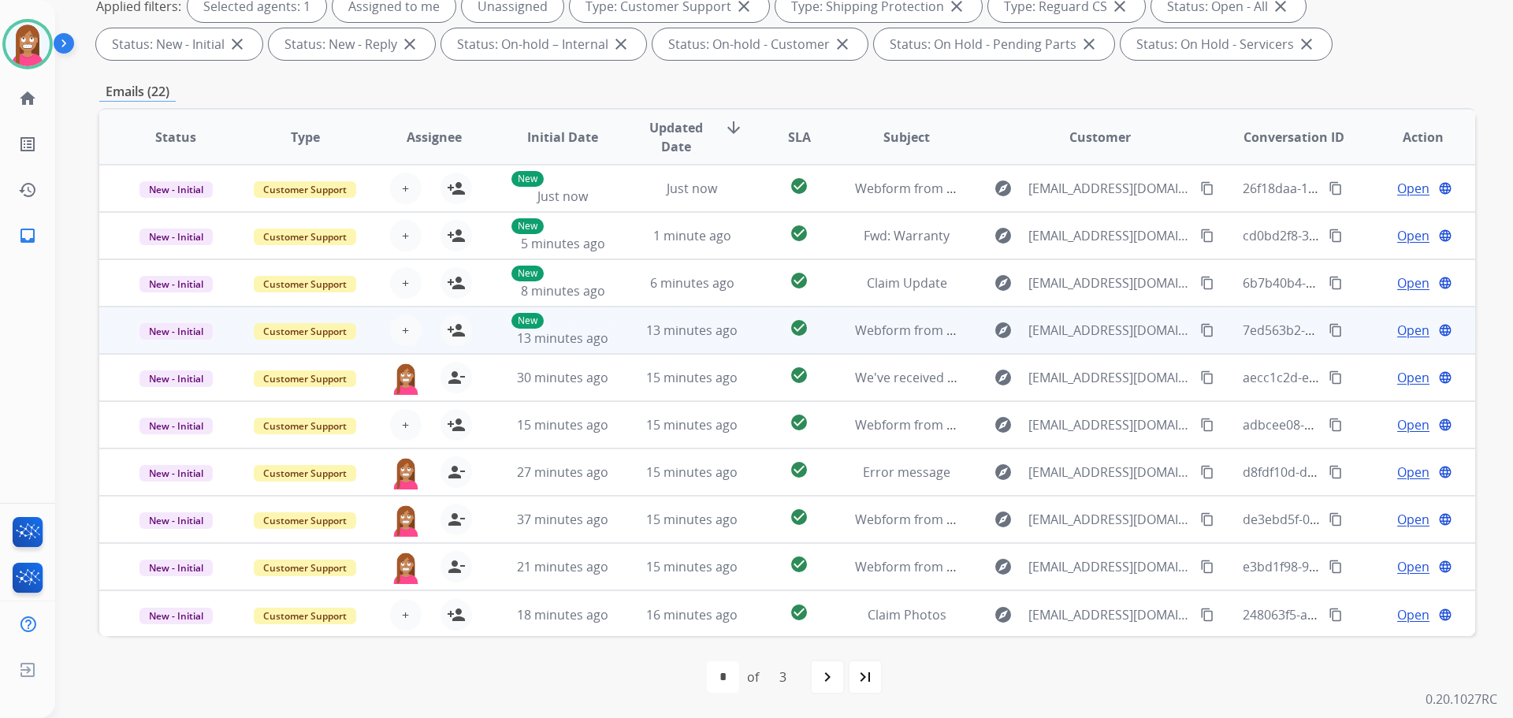
scroll to position [2, 0]
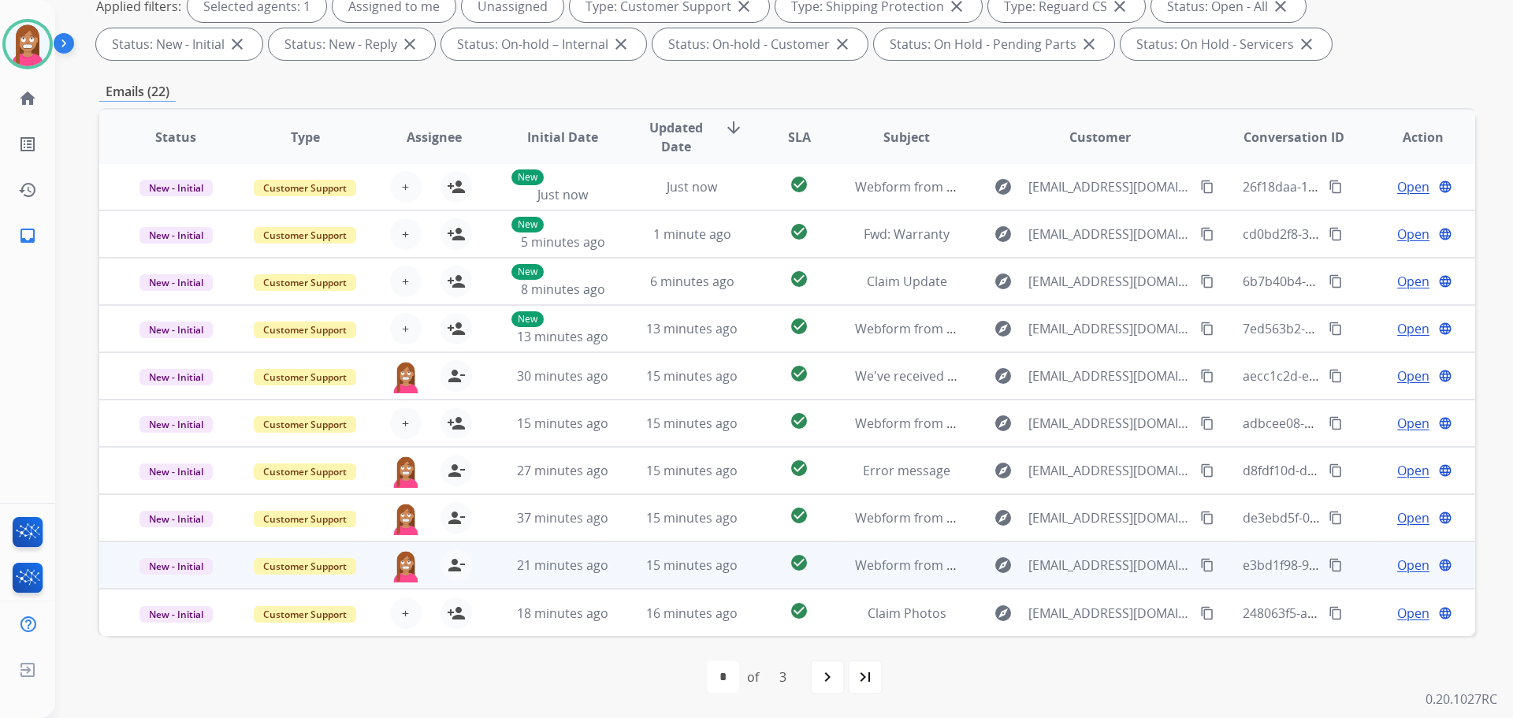
click at [622, 579] on td "15 minutes ago" at bounding box center [679, 564] width 129 height 47
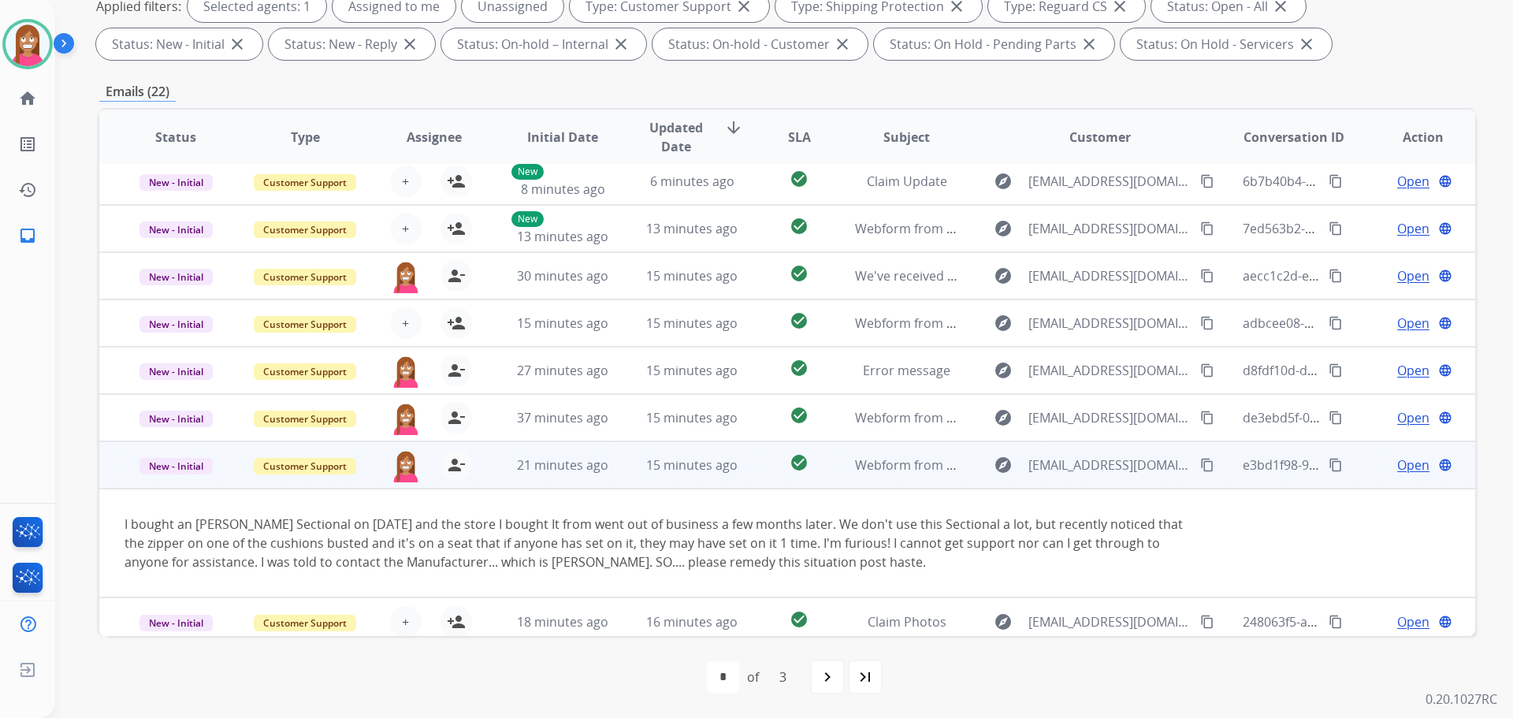
scroll to position [110, 0]
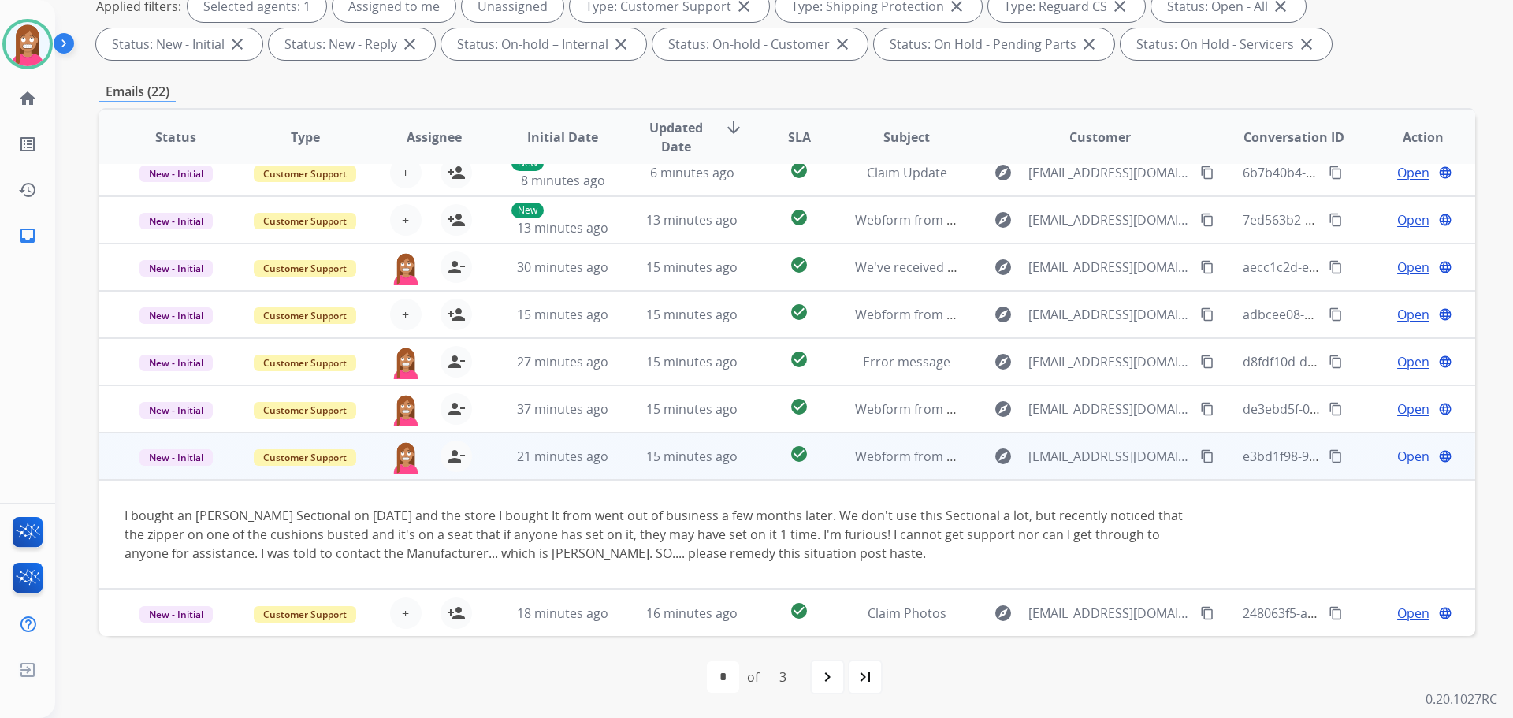
click at [1200, 451] on mat-icon "content_copy" at bounding box center [1207, 456] width 14 height 14
click at [1403, 460] on span "Open" at bounding box center [1413, 456] width 32 height 19
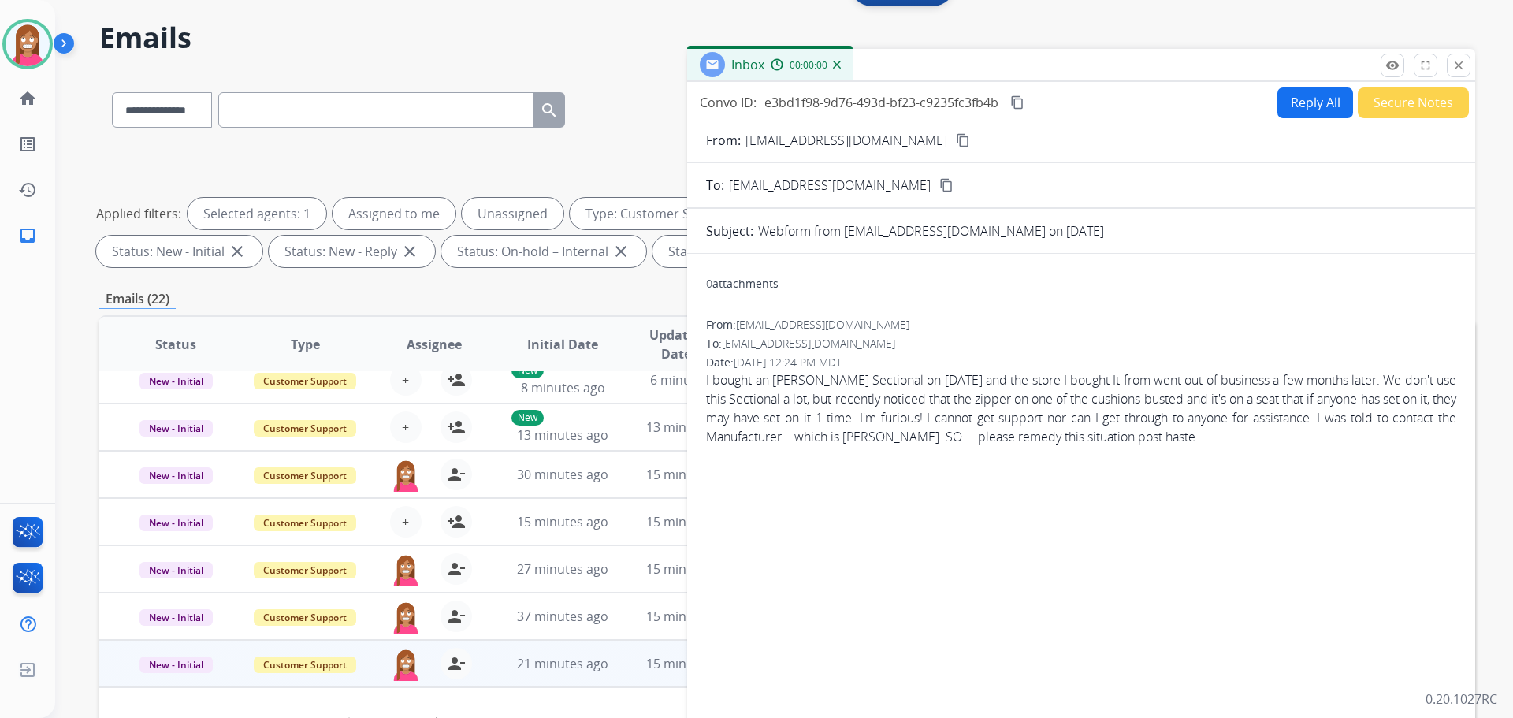
scroll to position [18, 0]
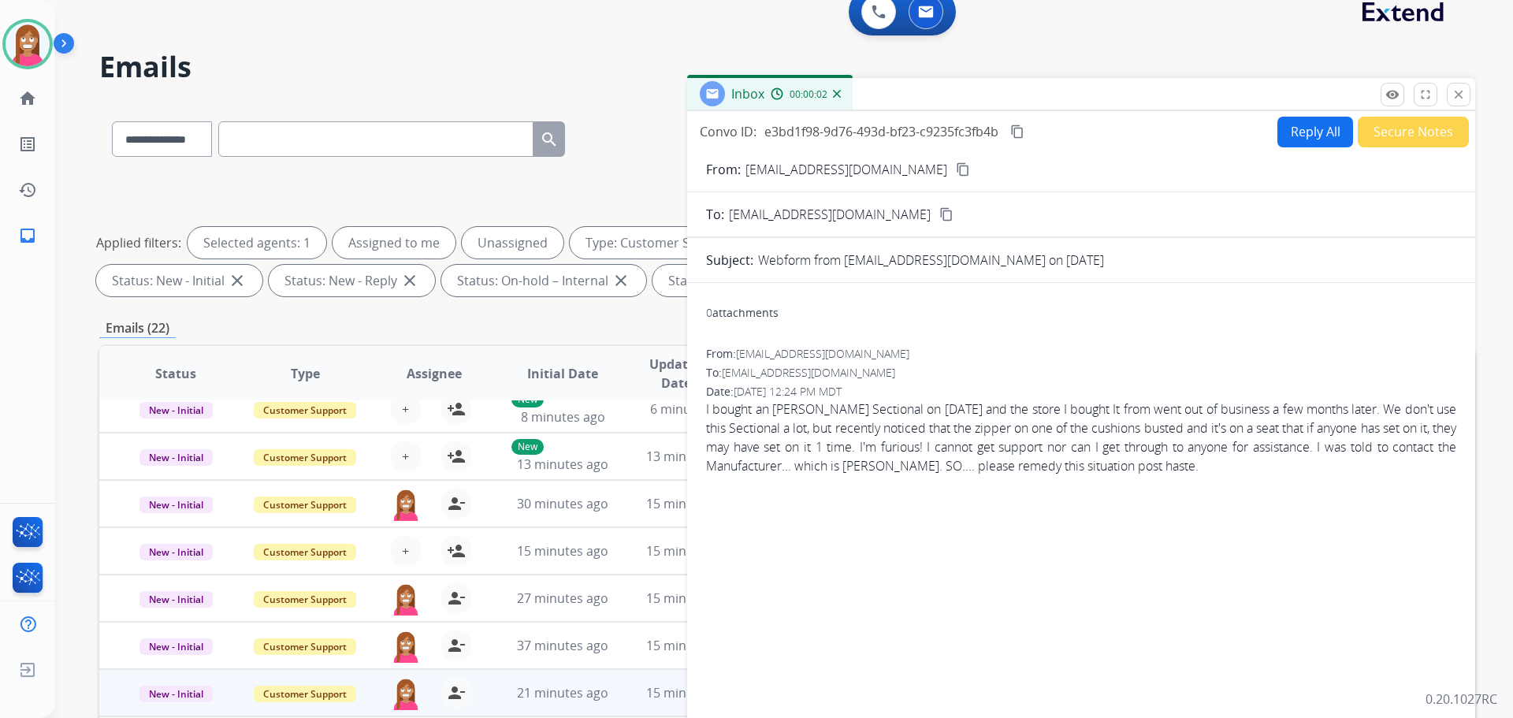
click at [1284, 136] on button "Reply All" at bounding box center [1315, 132] width 76 height 31
select select "**********"
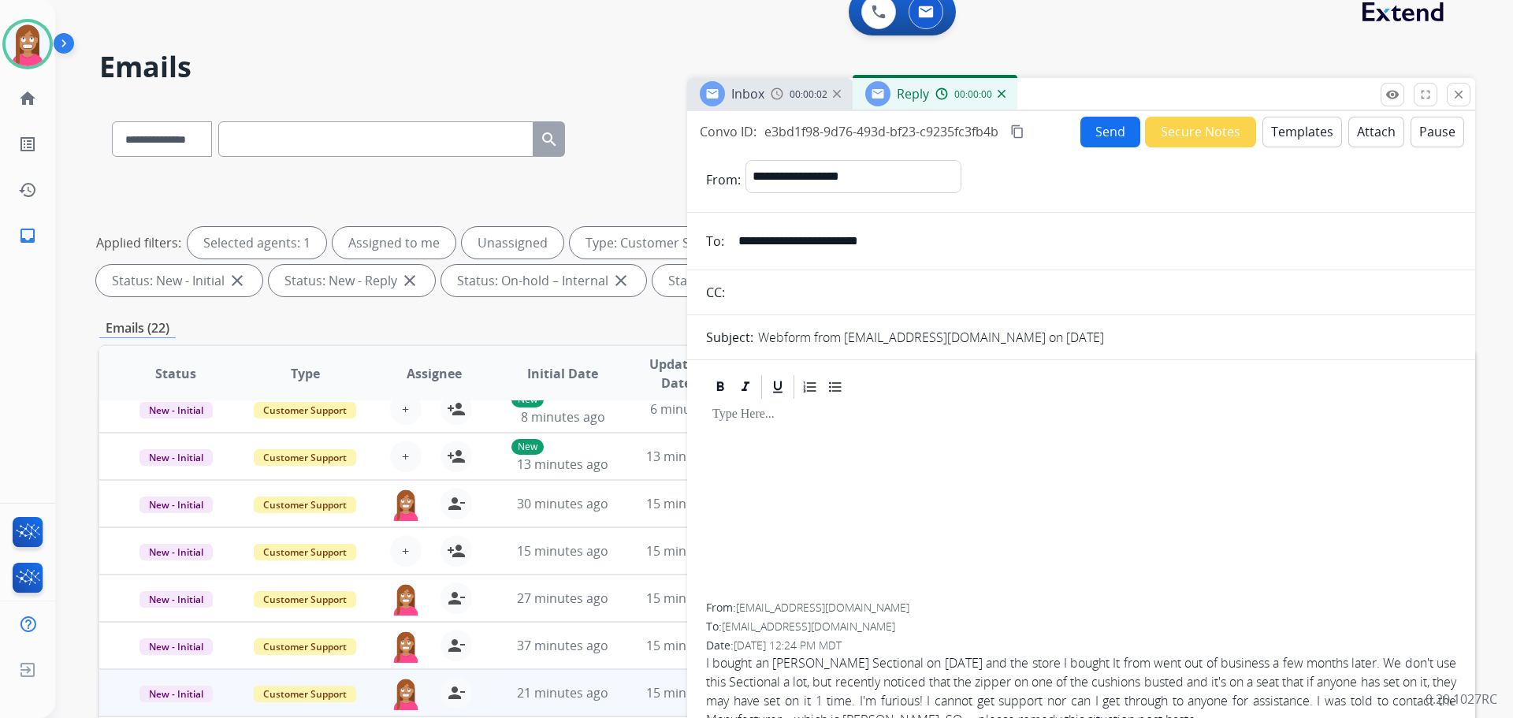
click at [1293, 141] on button "Templates" at bounding box center [1302, 132] width 80 height 31
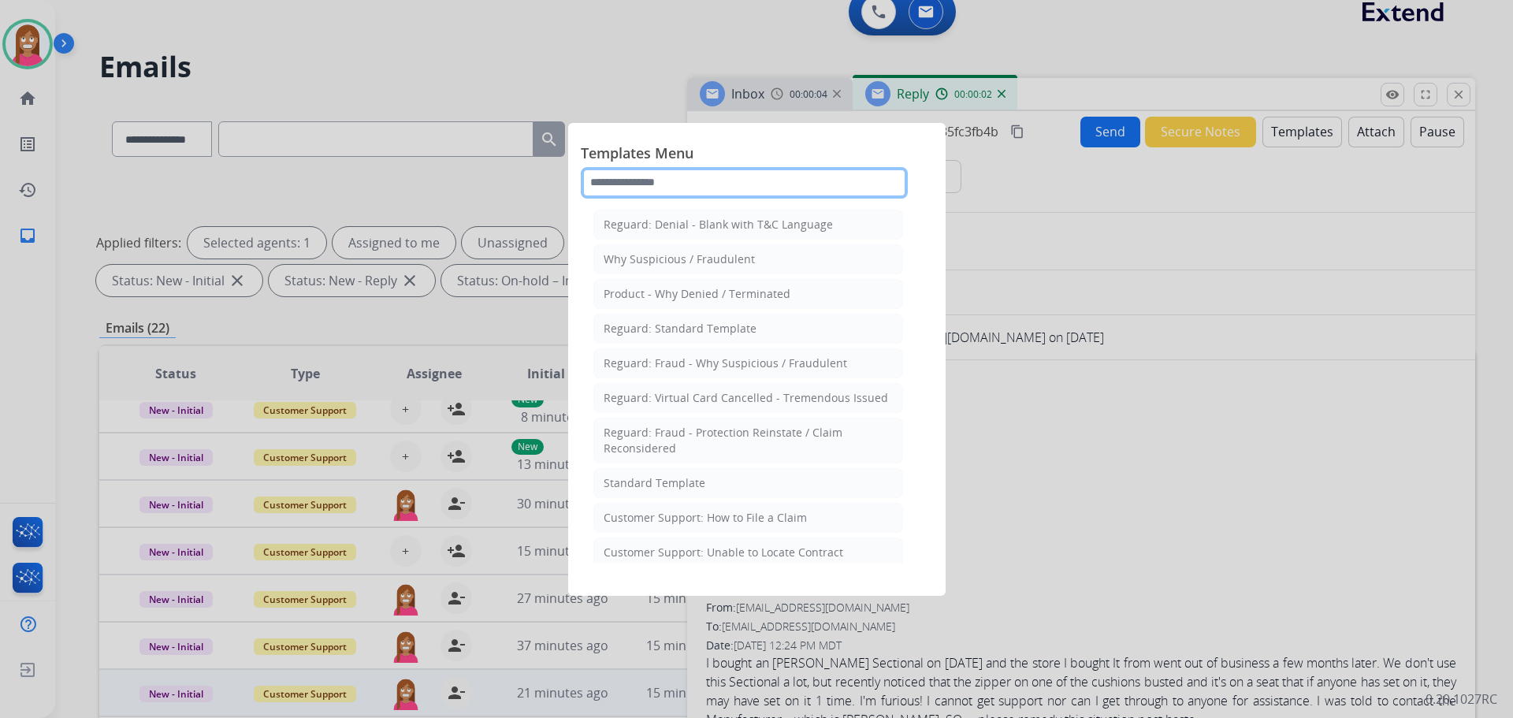
click at [686, 189] on input "text" at bounding box center [744, 183] width 327 height 32
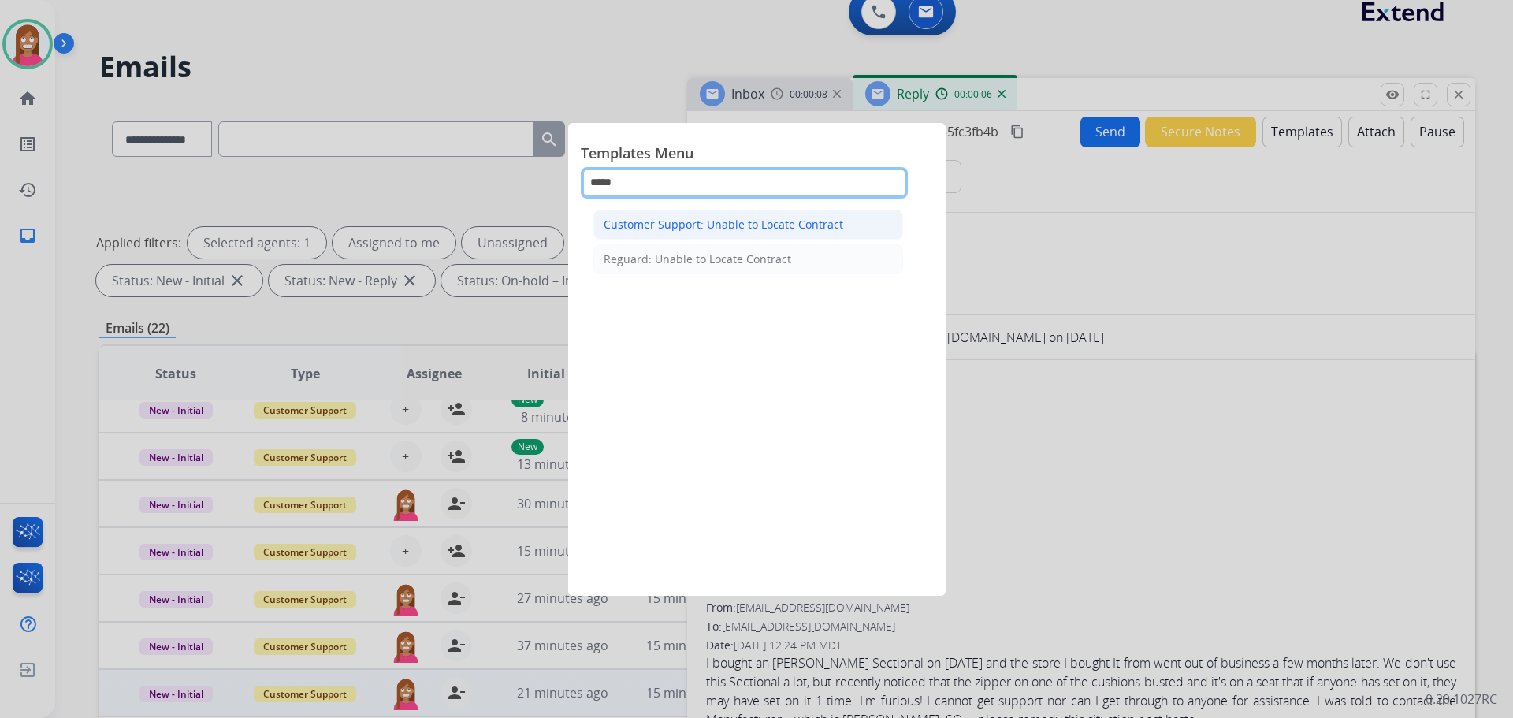
type input "*****"
click at [633, 231] on div "Customer Support: Unable to Locate Contract" at bounding box center [724, 225] width 240 height 16
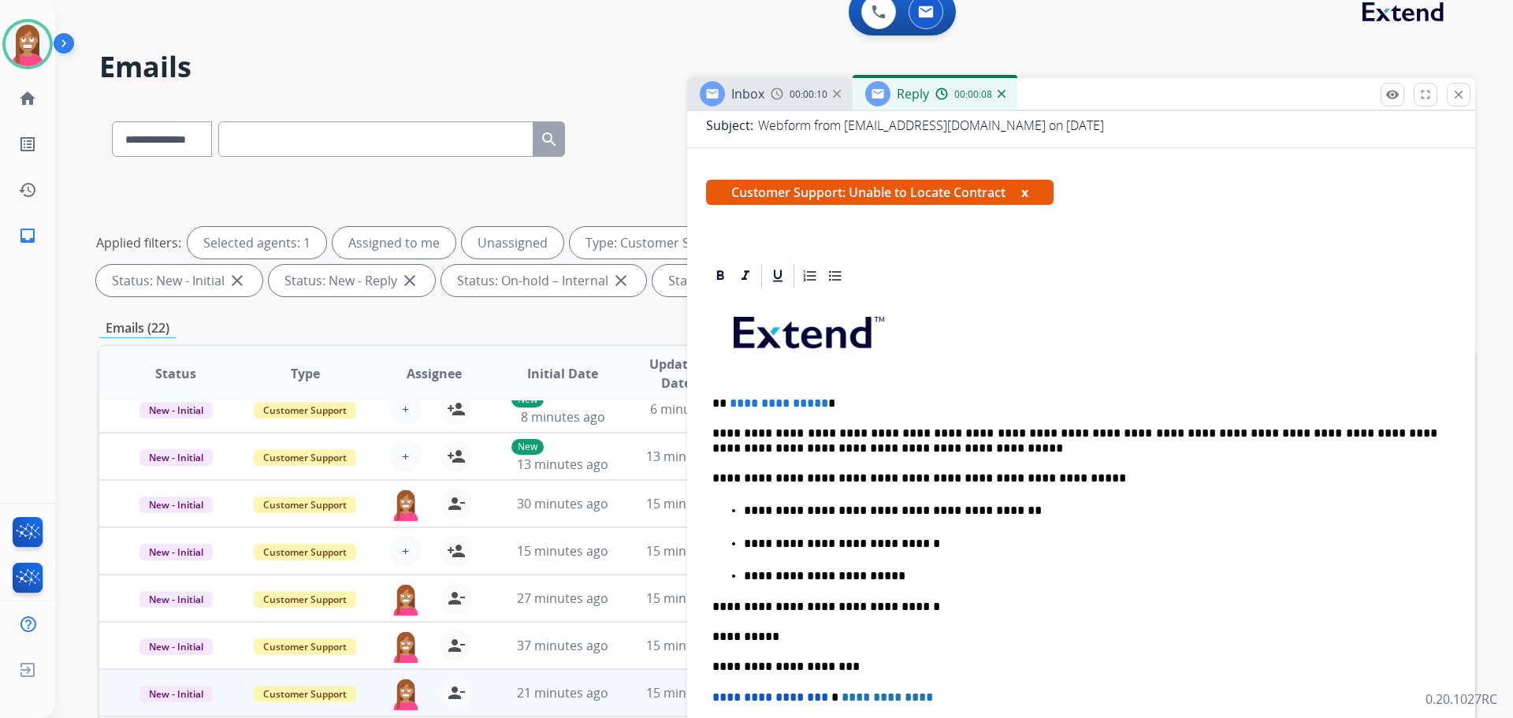
scroll to position [236, 0]
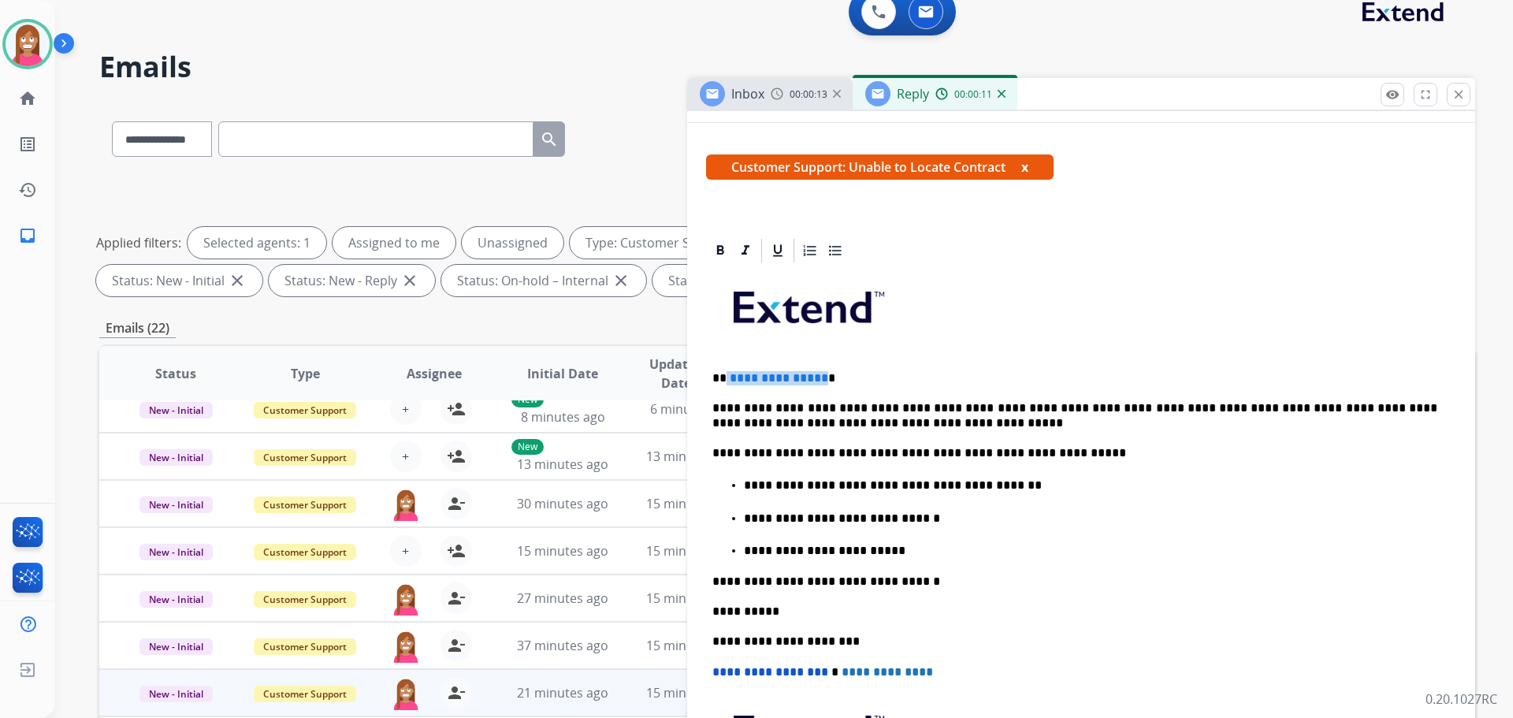
drag, startPoint x: 819, startPoint y: 373, endPoint x: 725, endPoint y: 369, distance: 93.9
click at [725, 369] on div "**********" at bounding box center [1081, 570] width 750 height 610
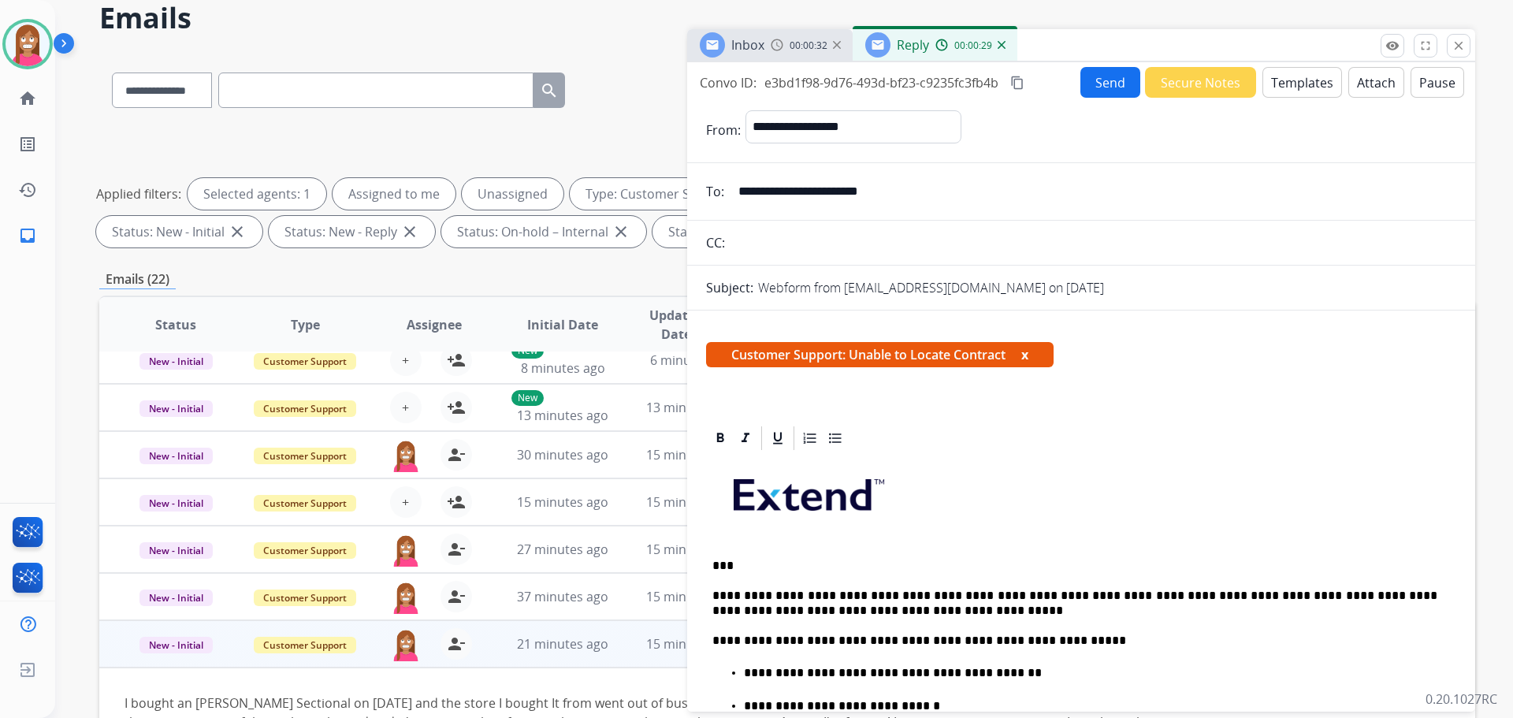
scroll to position [0, 0]
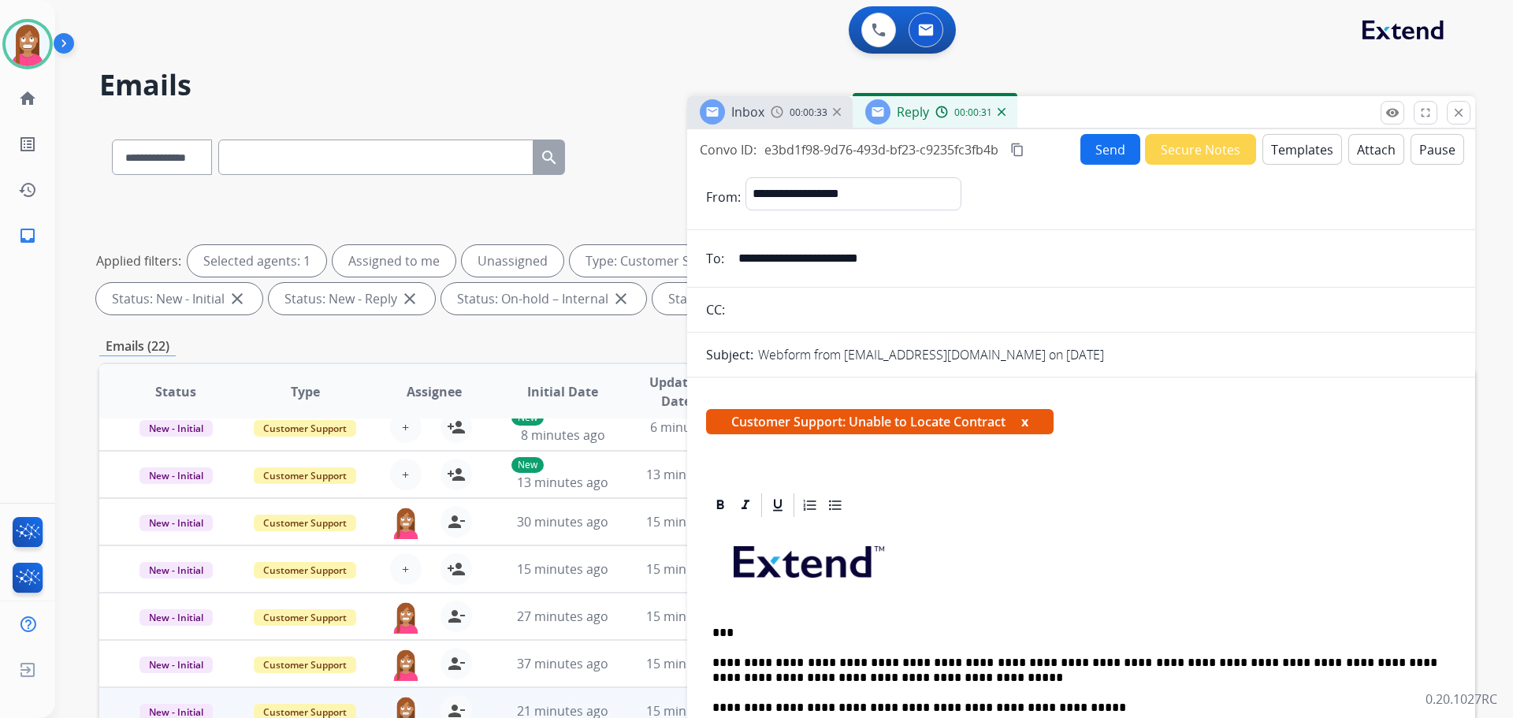
click at [1100, 149] on button "Send" at bounding box center [1110, 149] width 60 height 31
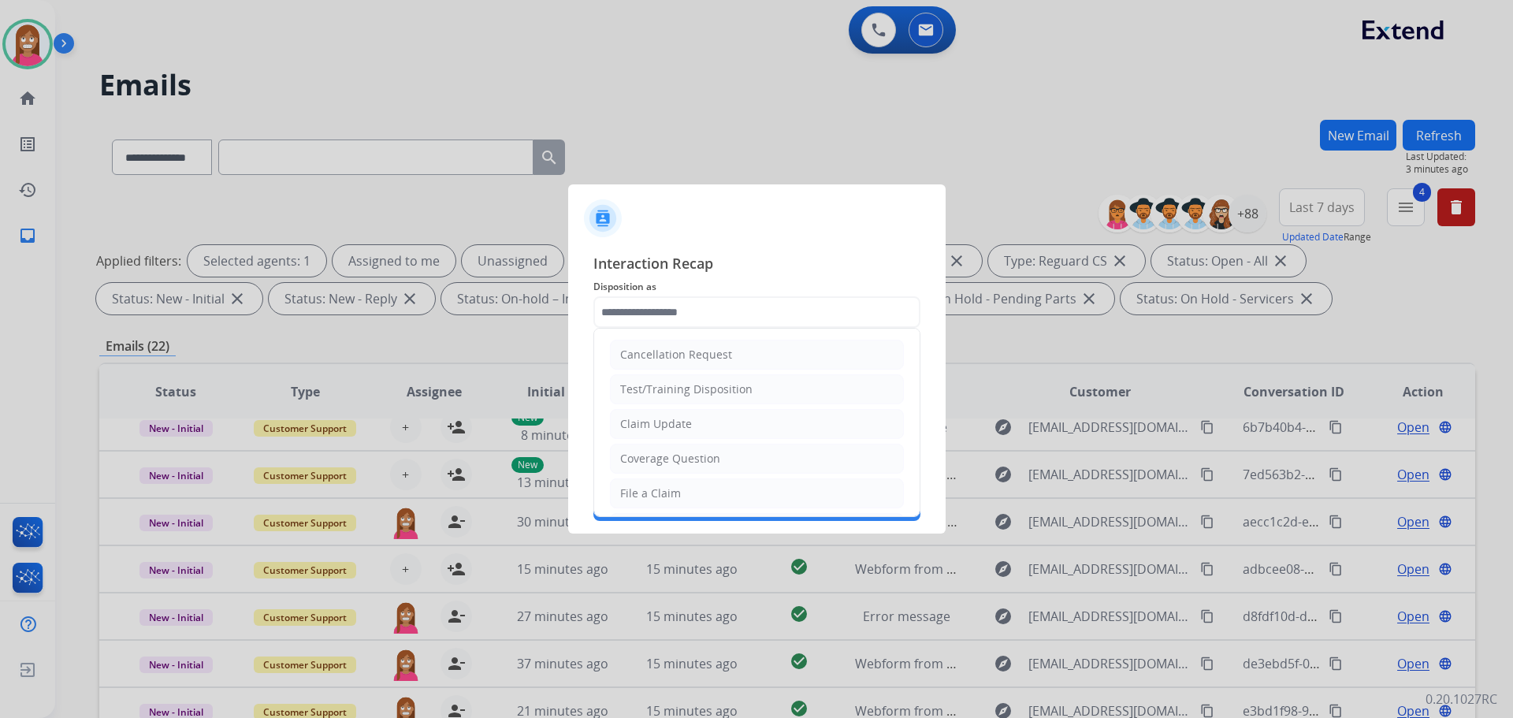
click at [607, 300] on input "text" at bounding box center [756, 312] width 327 height 32
click at [658, 453] on div "Coverage Question" at bounding box center [670, 459] width 100 height 16
type input "**********"
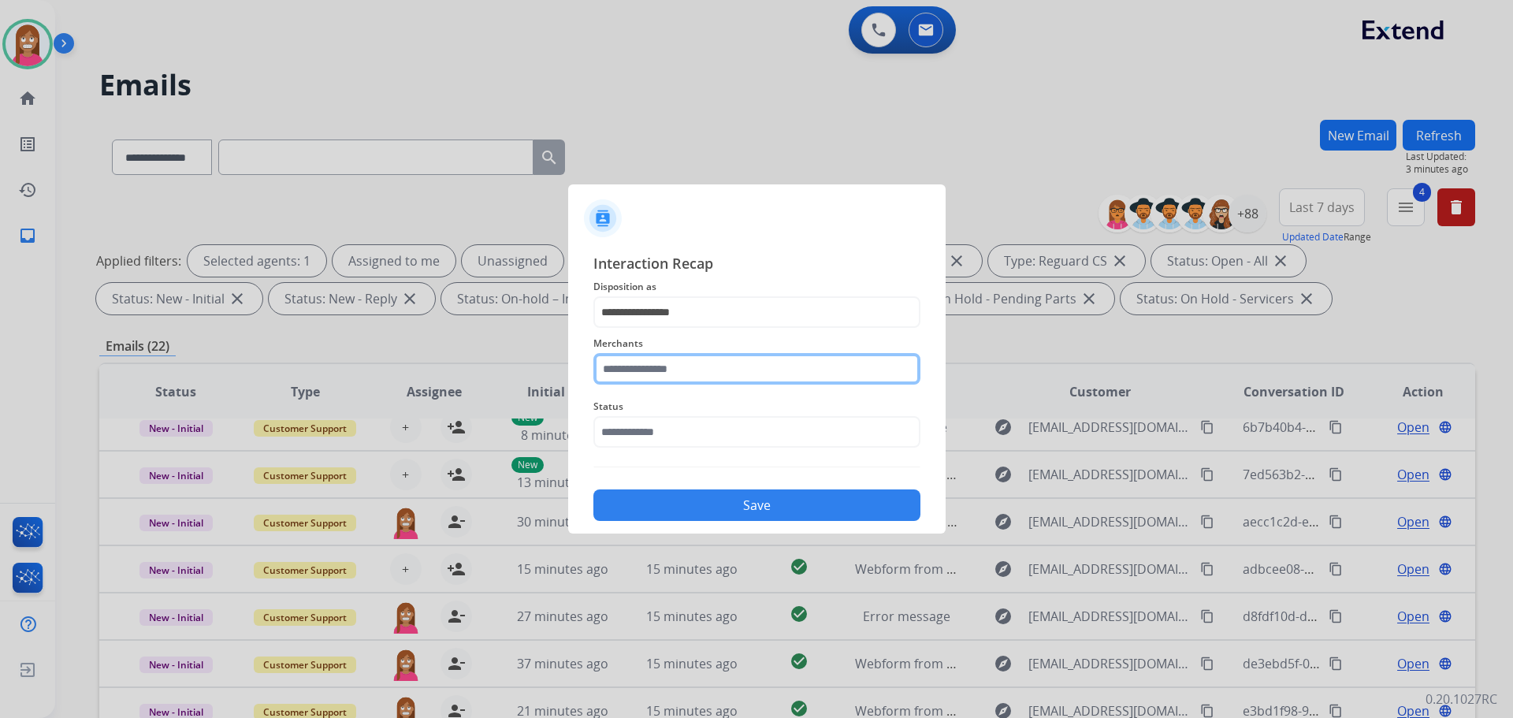
click at [640, 377] on input "text" at bounding box center [756, 369] width 327 height 32
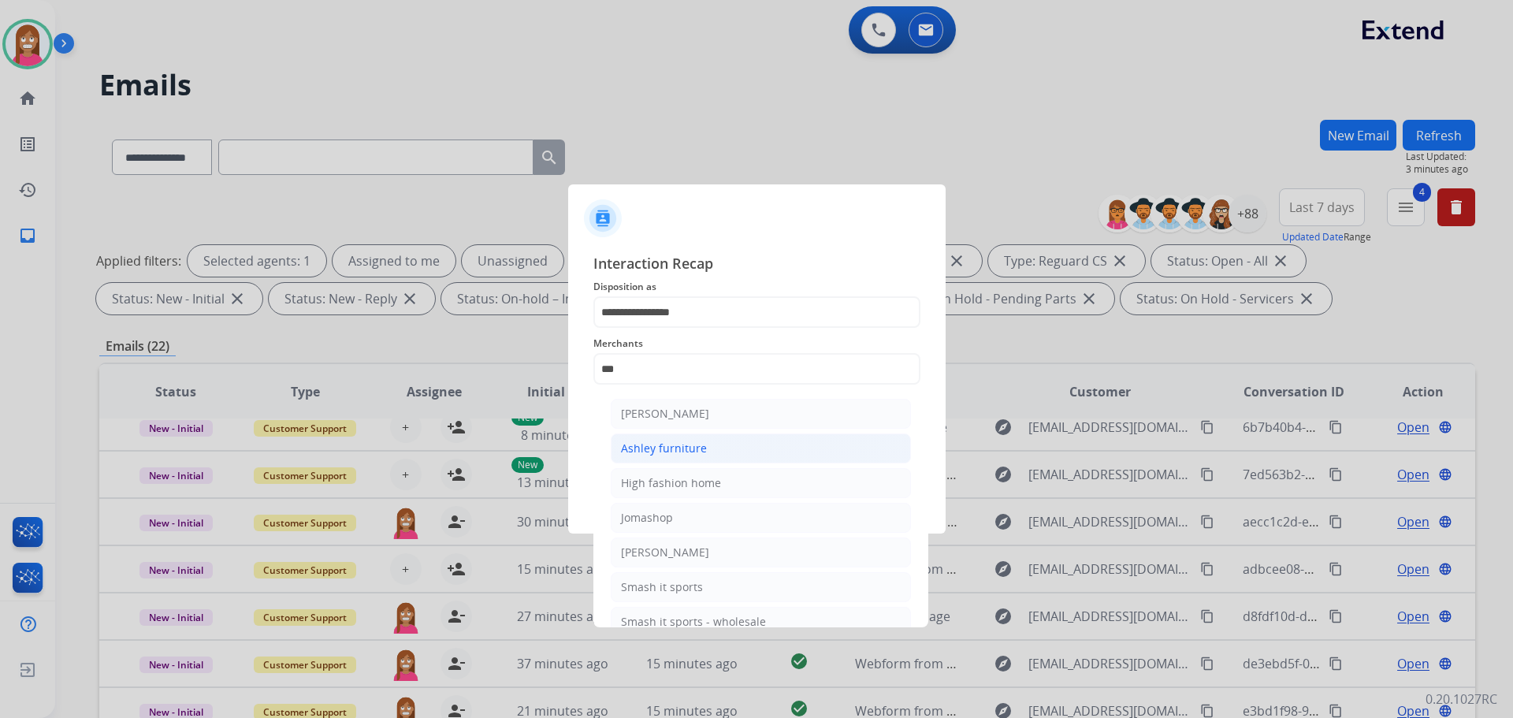
click at [694, 448] on div "Ashley furniture" at bounding box center [664, 448] width 86 height 16
type input "**********"
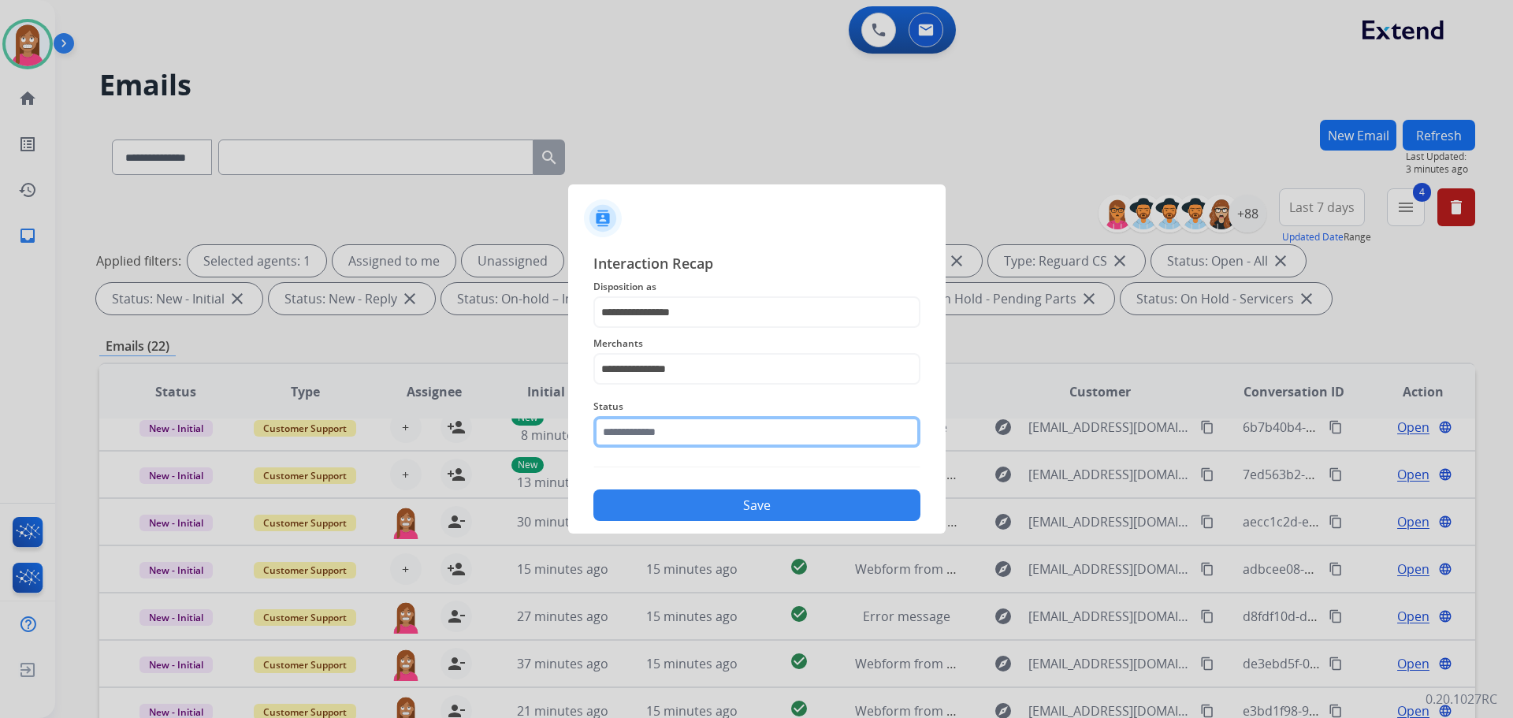
click at [690, 441] on input "text" at bounding box center [756, 432] width 327 height 32
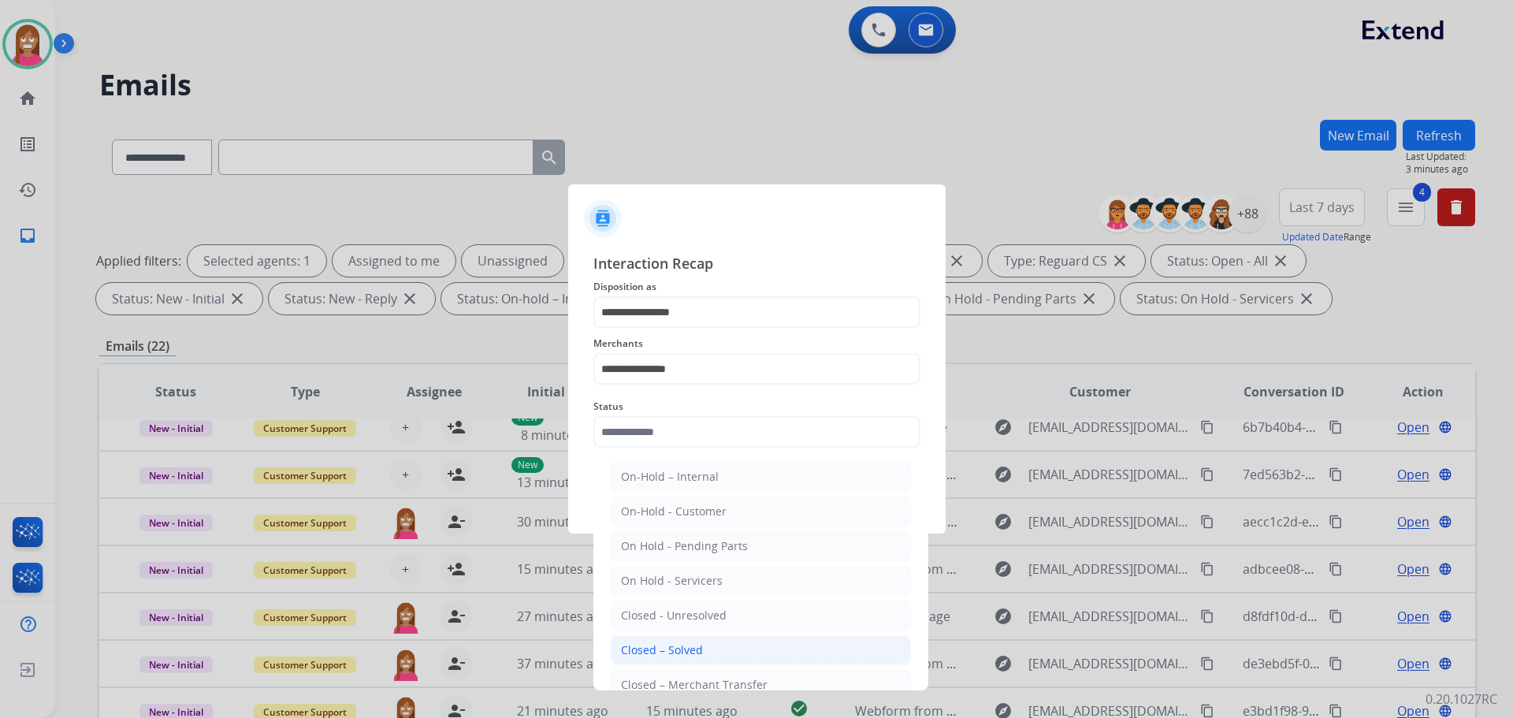
click at [653, 651] on div "Closed – Solved" at bounding box center [662, 650] width 82 height 16
type input "**********"
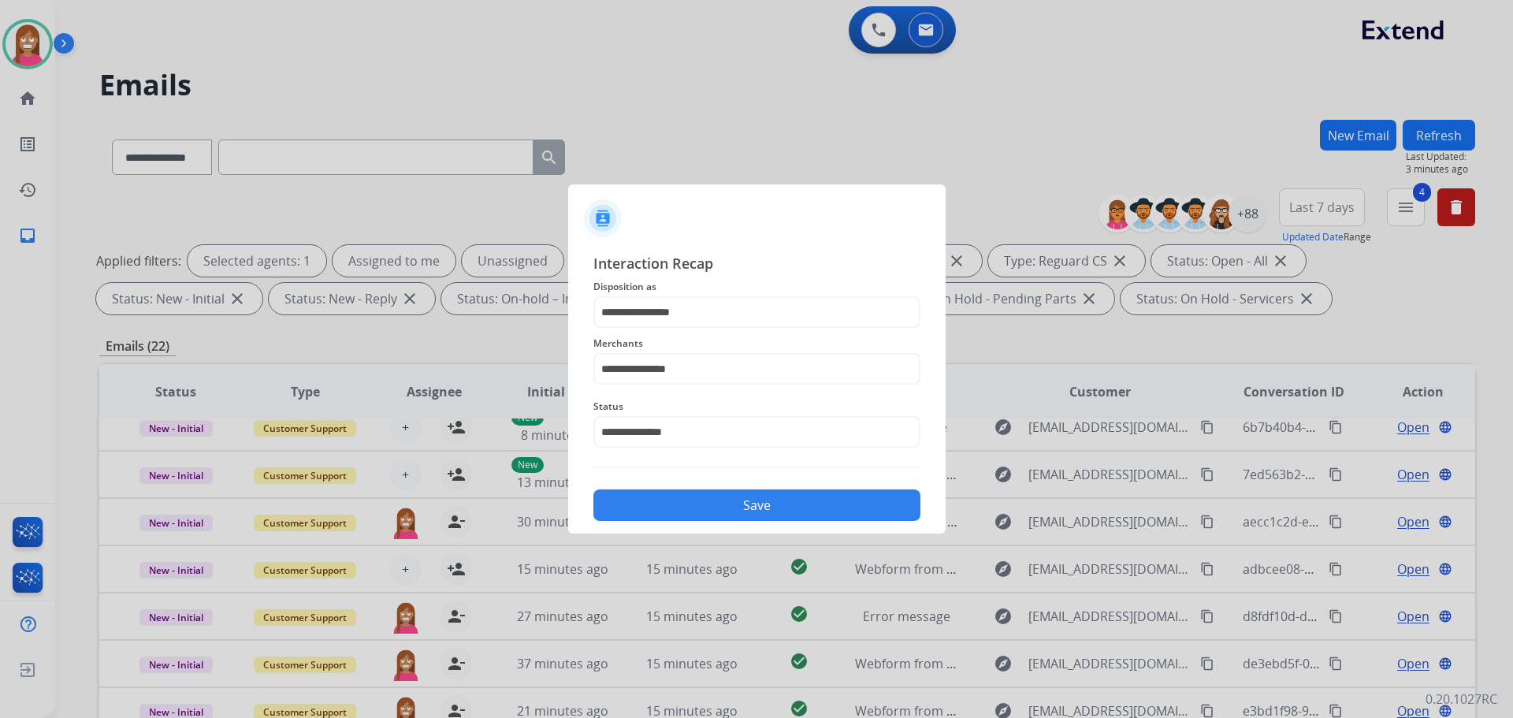
click at [695, 492] on button "Save" at bounding box center [756, 505] width 327 height 32
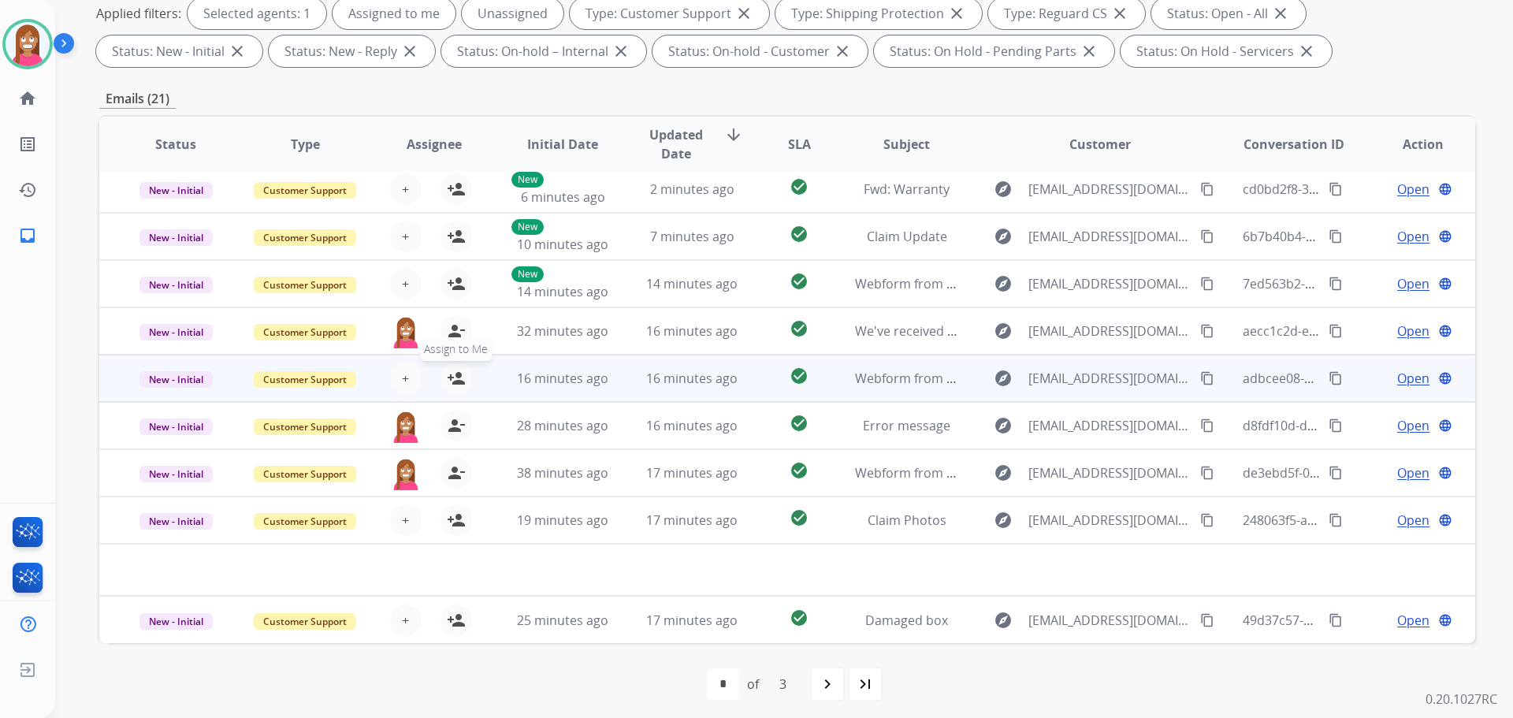
scroll to position [254, 0]
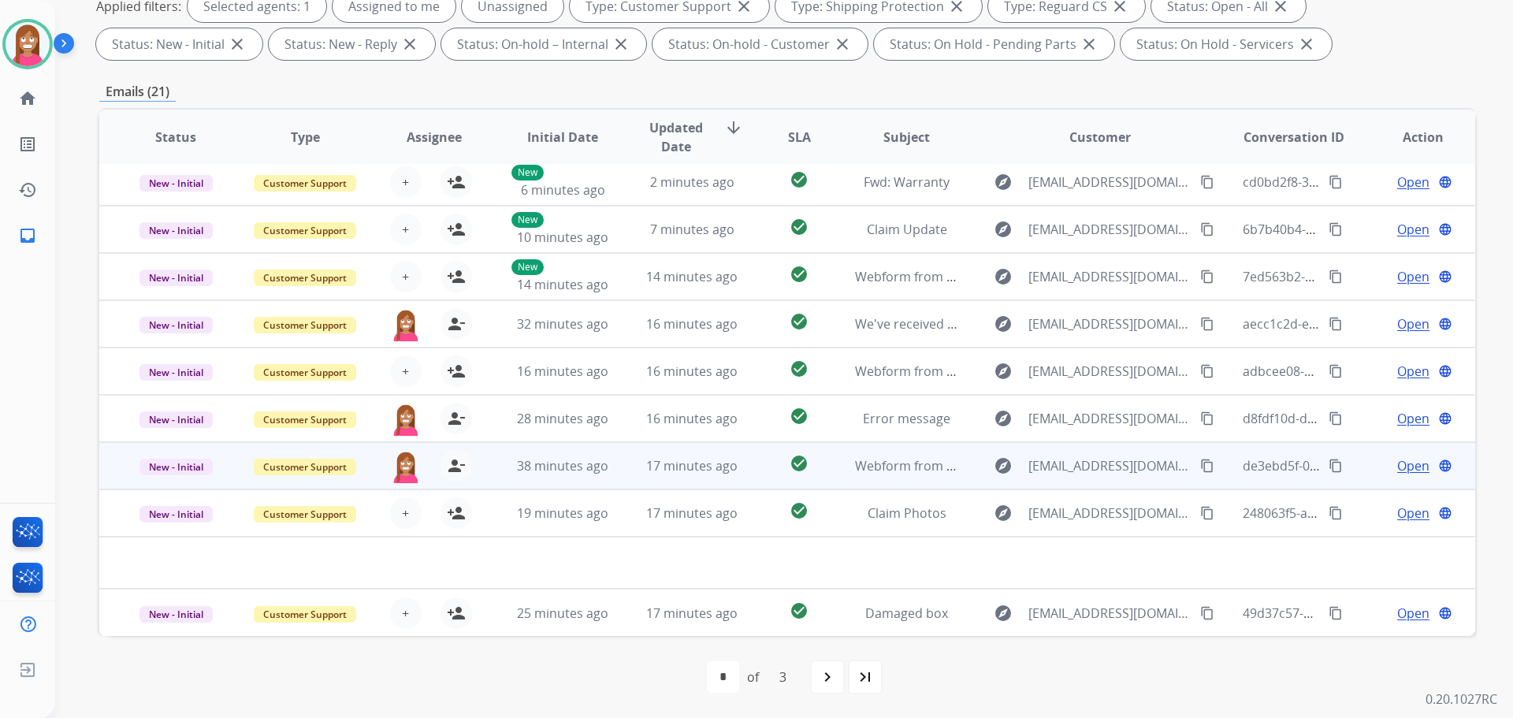
click at [615, 471] on td "17 minutes ago" at bounding box center [679, 465] width 129 height 47
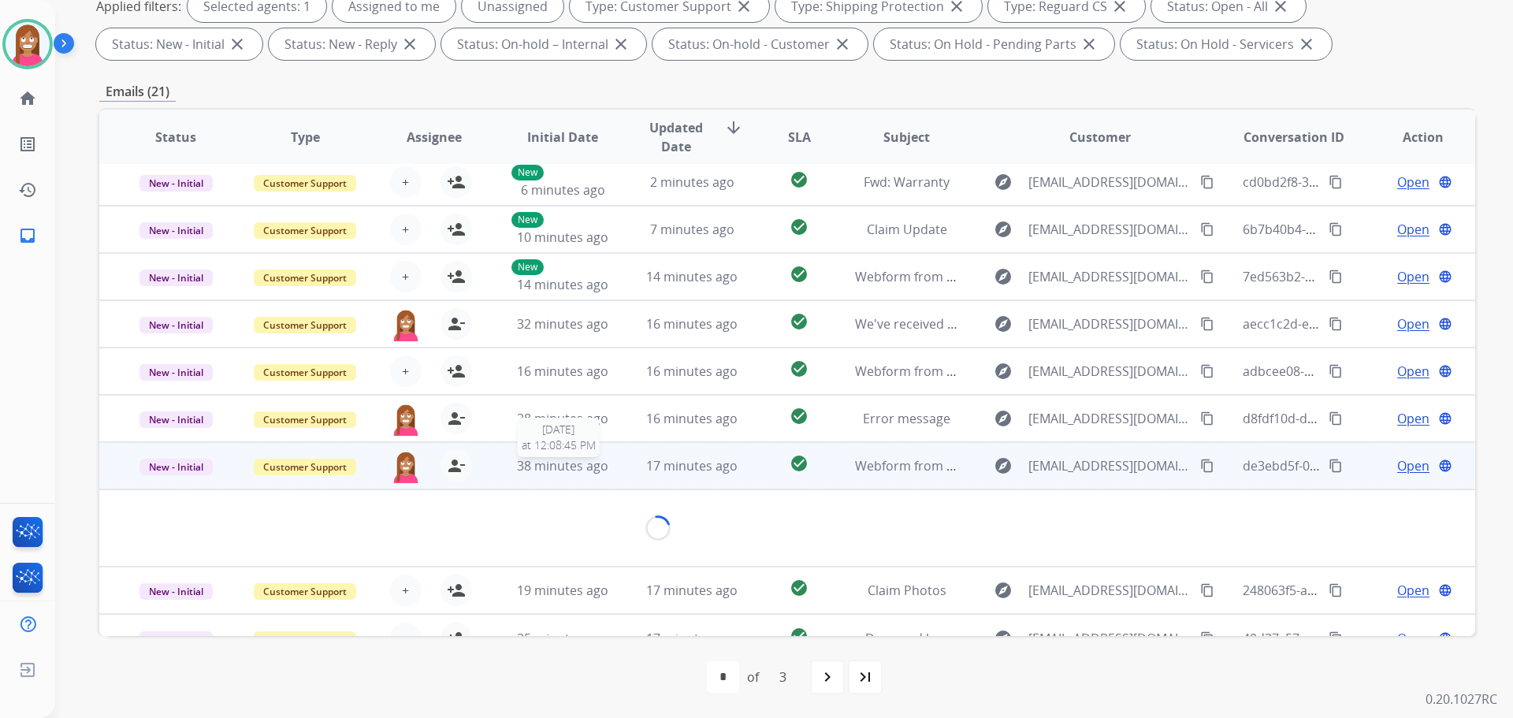
scroll to position [72, 0]
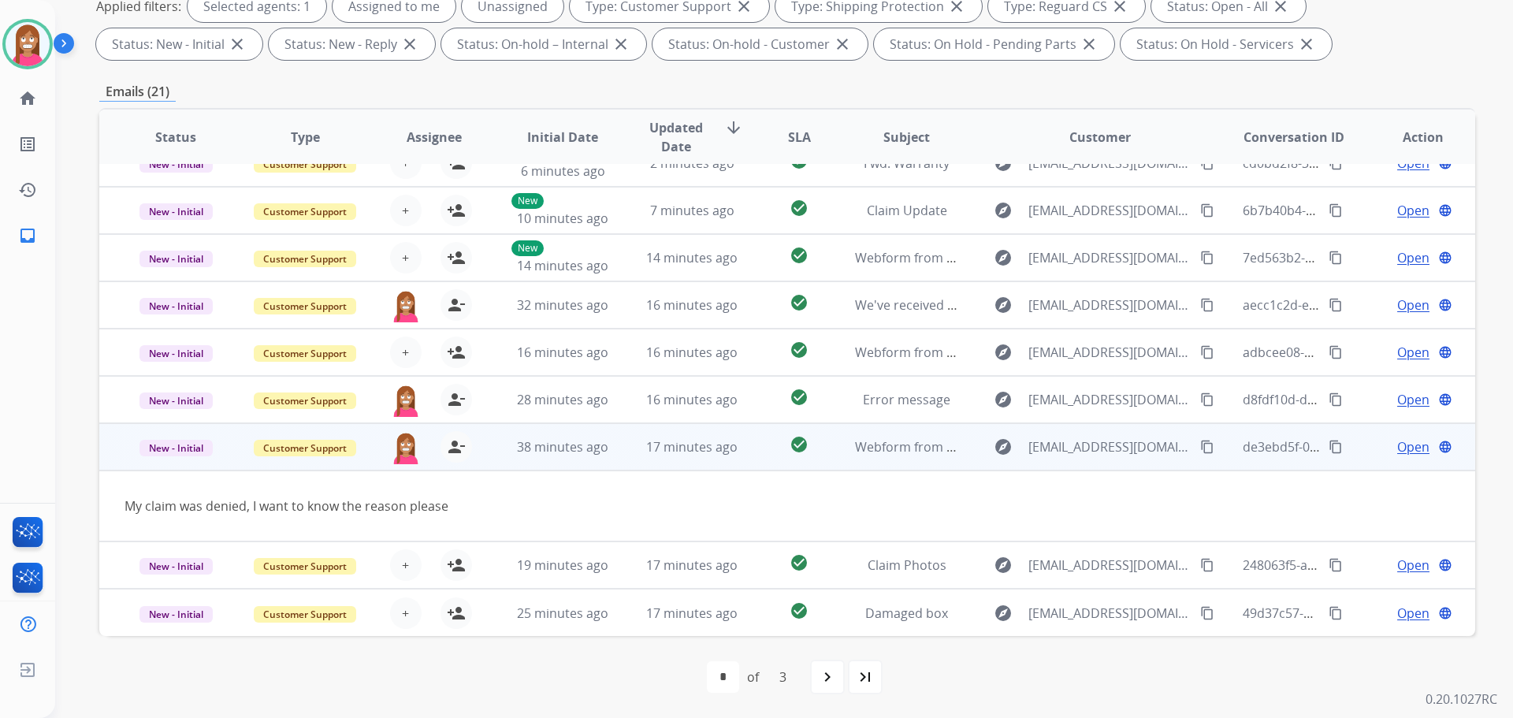
click at [1200, 444] on mat-icon "content_copy" at bounding box center [1207, 447] width 14 height 14
click at [1403, 448] on span "Open" at bounding box center [1413, 446] width 32 height 19
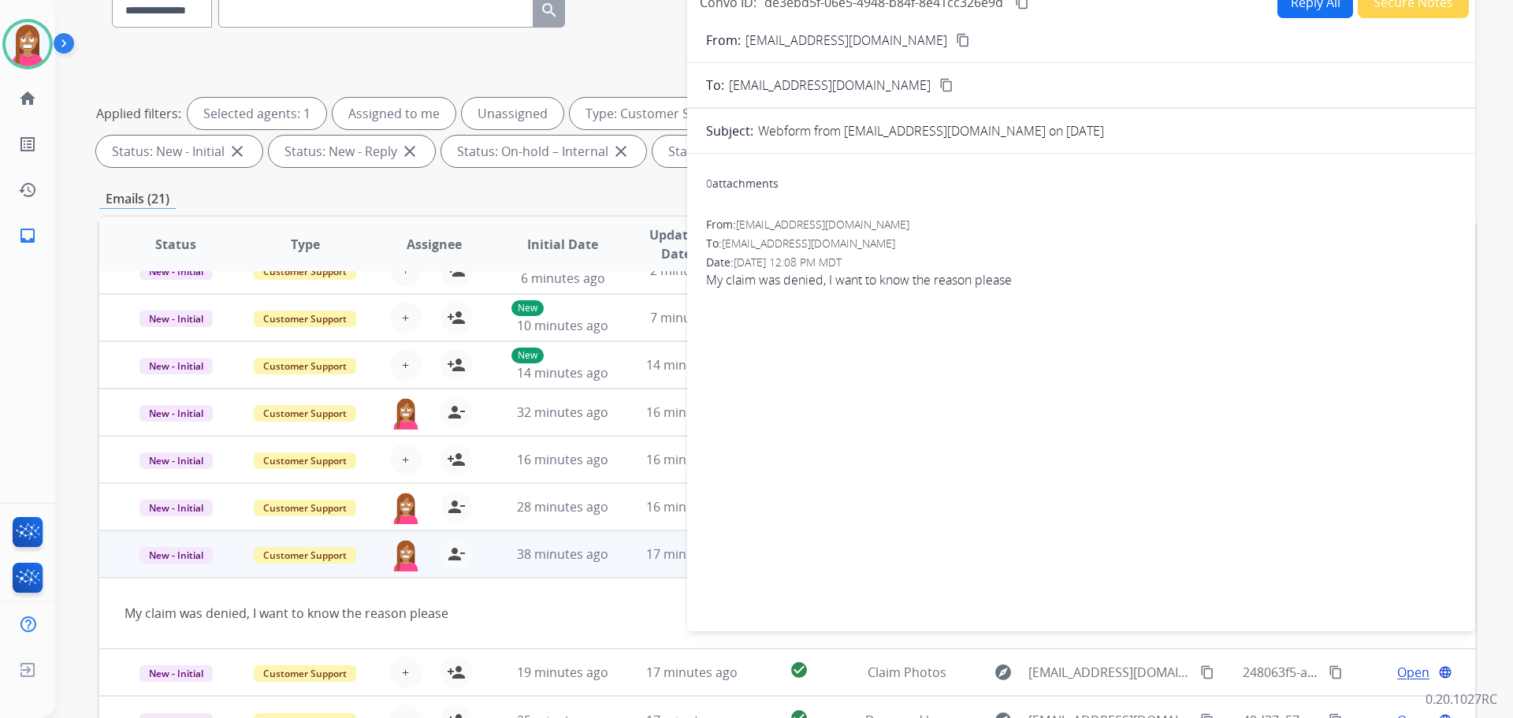
scroll to position [0, 0]
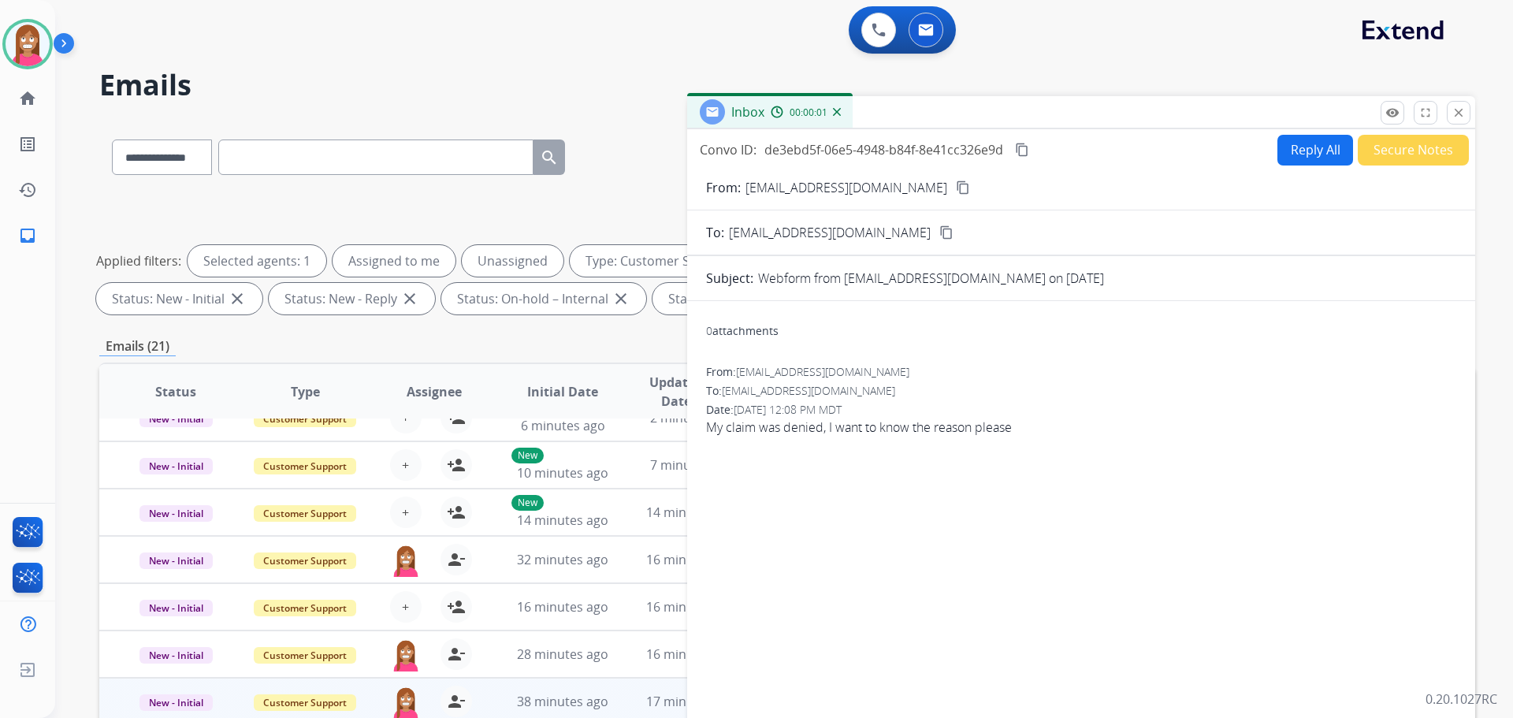
click at [1313, 161] on button "Reply All" at bounding box center [1315, 150] width 76 height 31
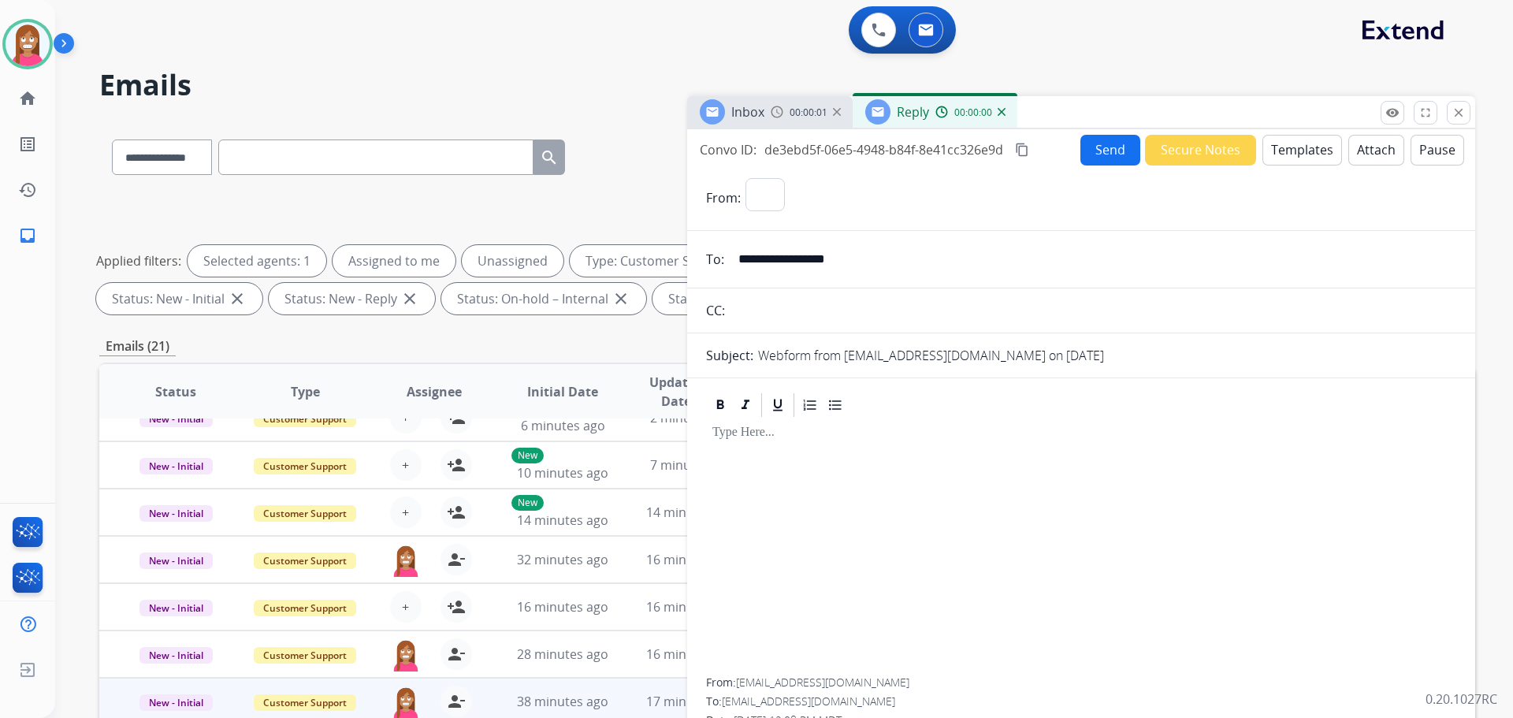
select select "**********"
click at [1305, 152] on button "Templates" at bounding box center [1302, 150] width 80 height 31
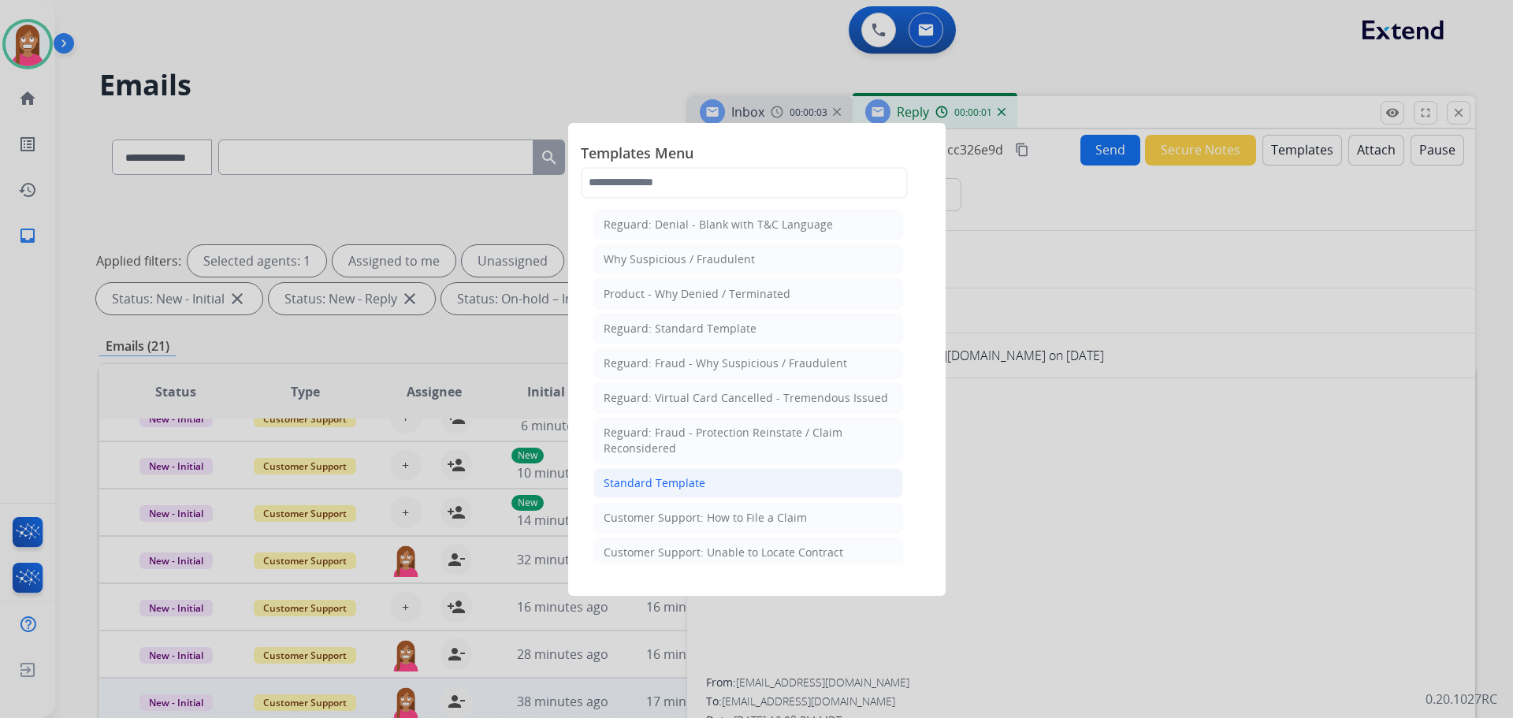
click at [646, 488] on div "Standard Template" at bounding box center [655, 483] width 102 height 16
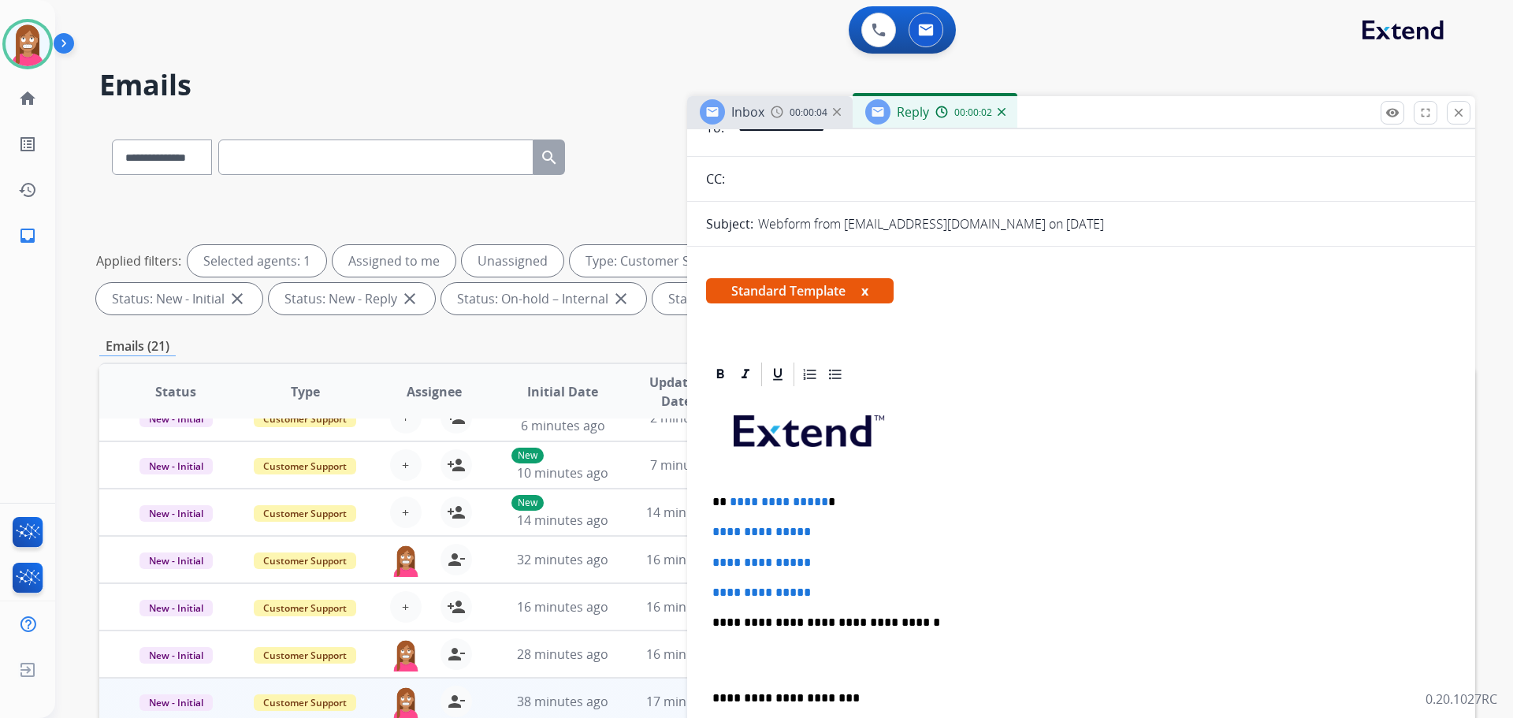
scroll to position [158, 0]
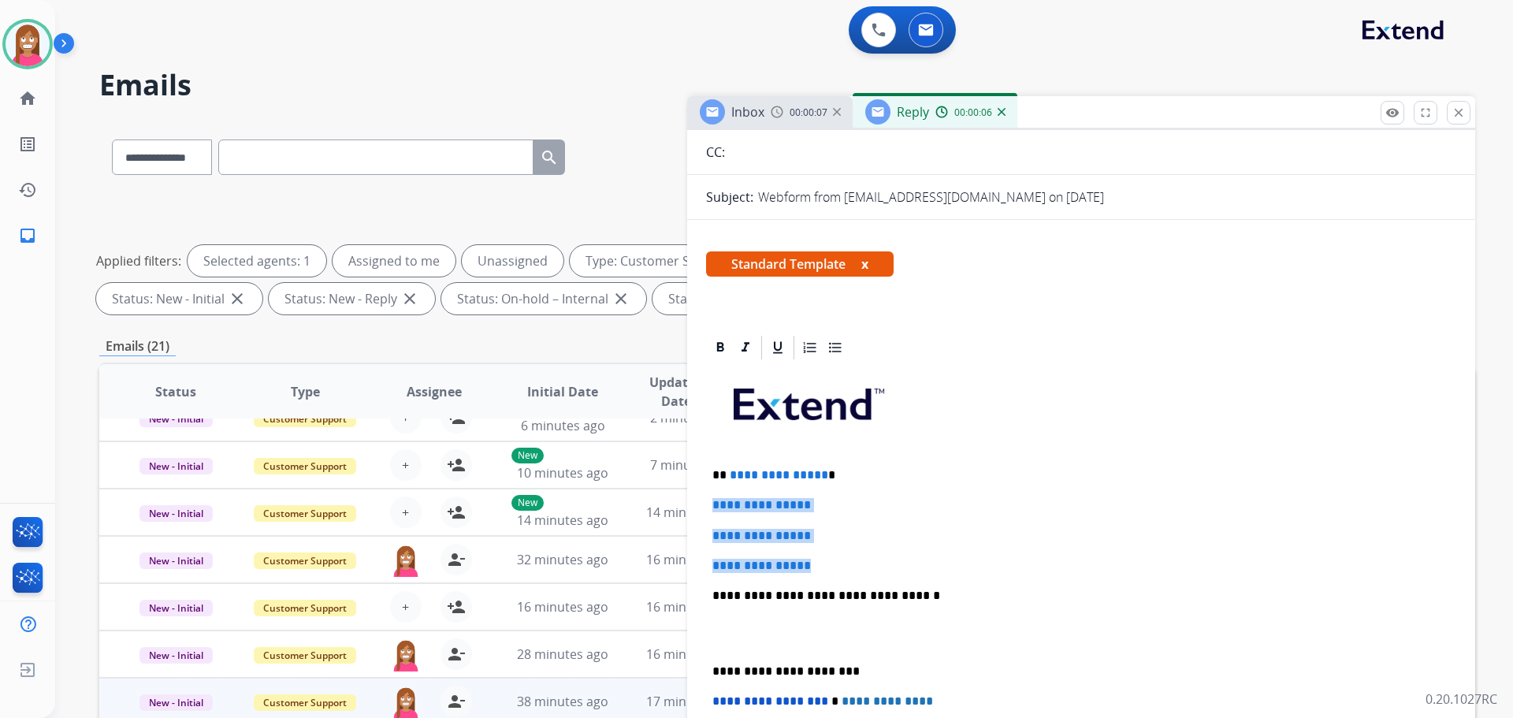
drag, startPoint x: 823, startPoint y: 563, endPoint x: 1064, endPoint y: 438, distance: 271.3
click at [878, 459] on div "**********" at bounding box center [1081, 633] width 750 height 542
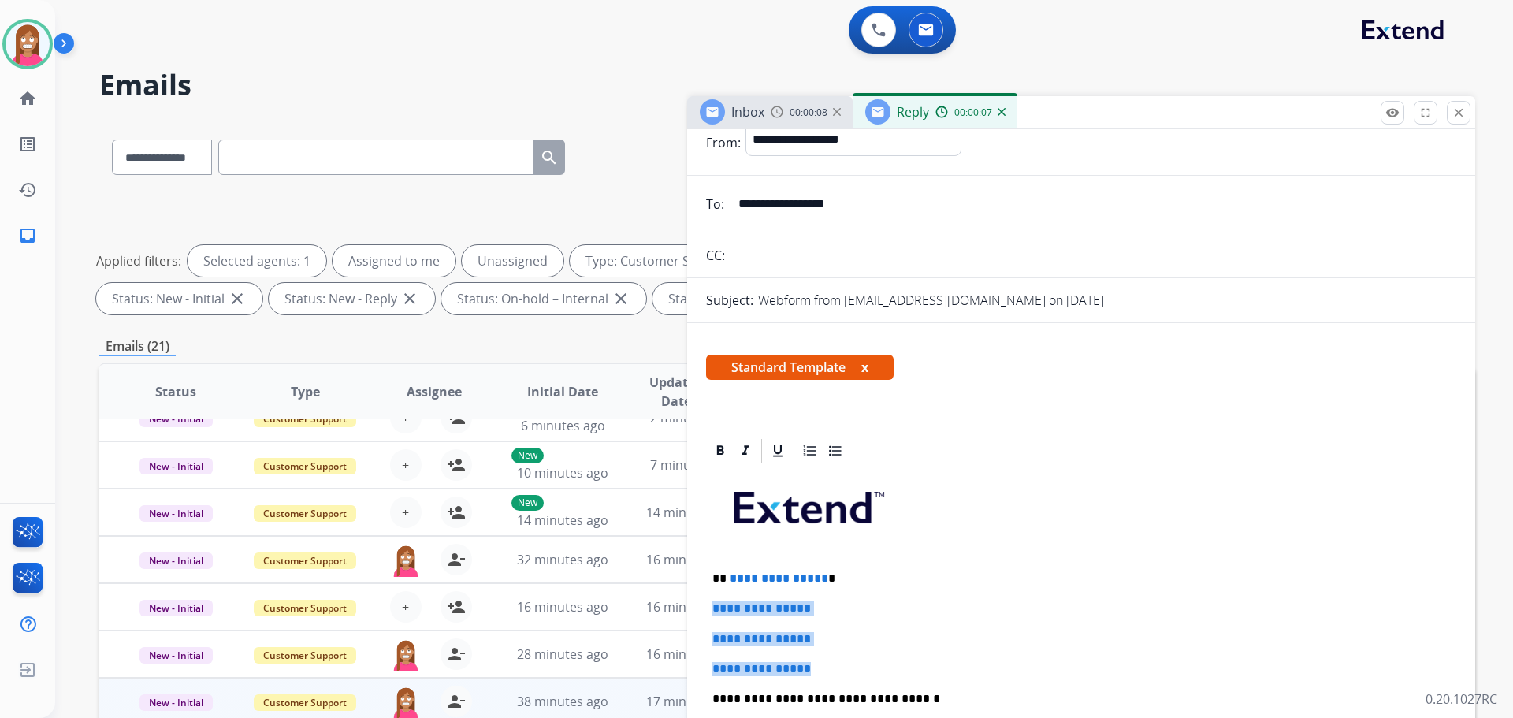
scroll to position [0, 0]
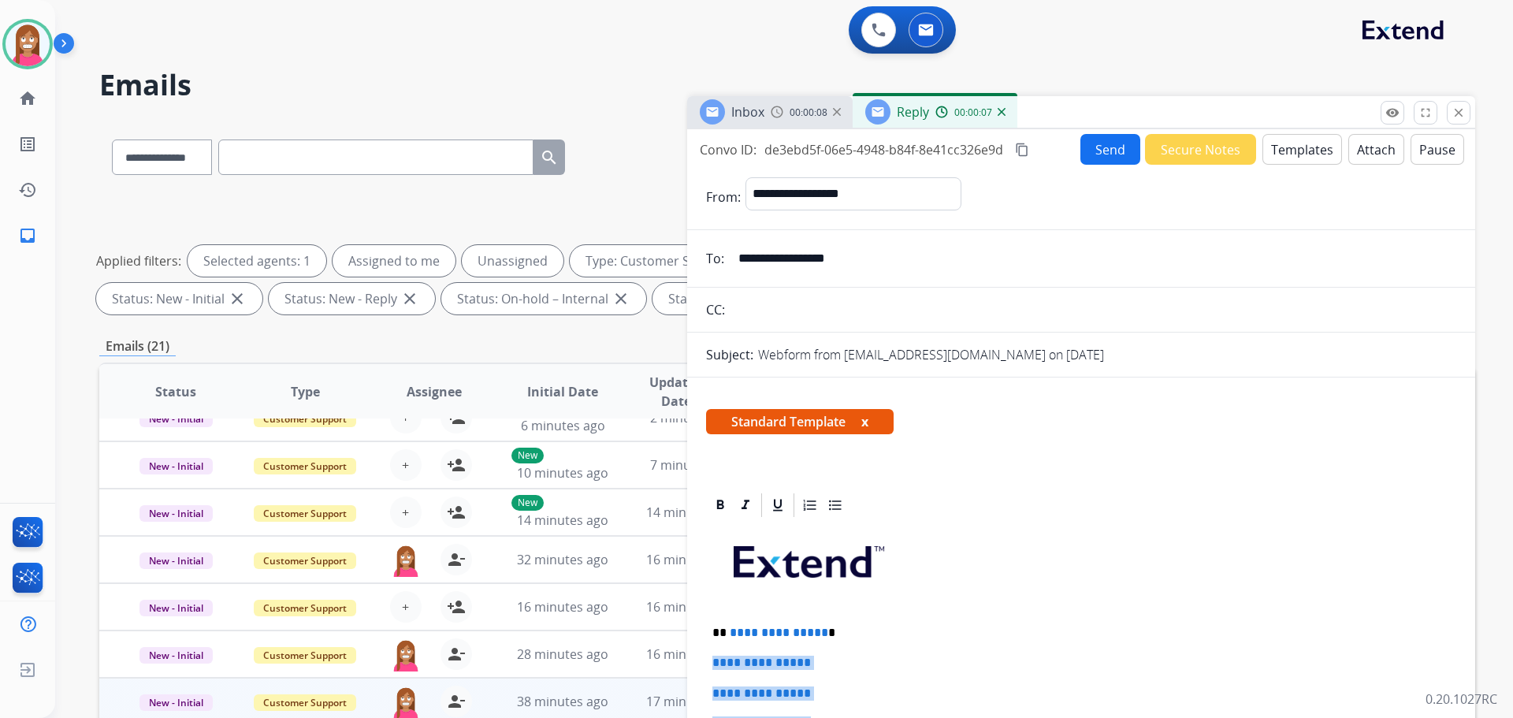
click at [1270, 158] on button "Templates" at bounding box center [1302, 149] width 80 height 31
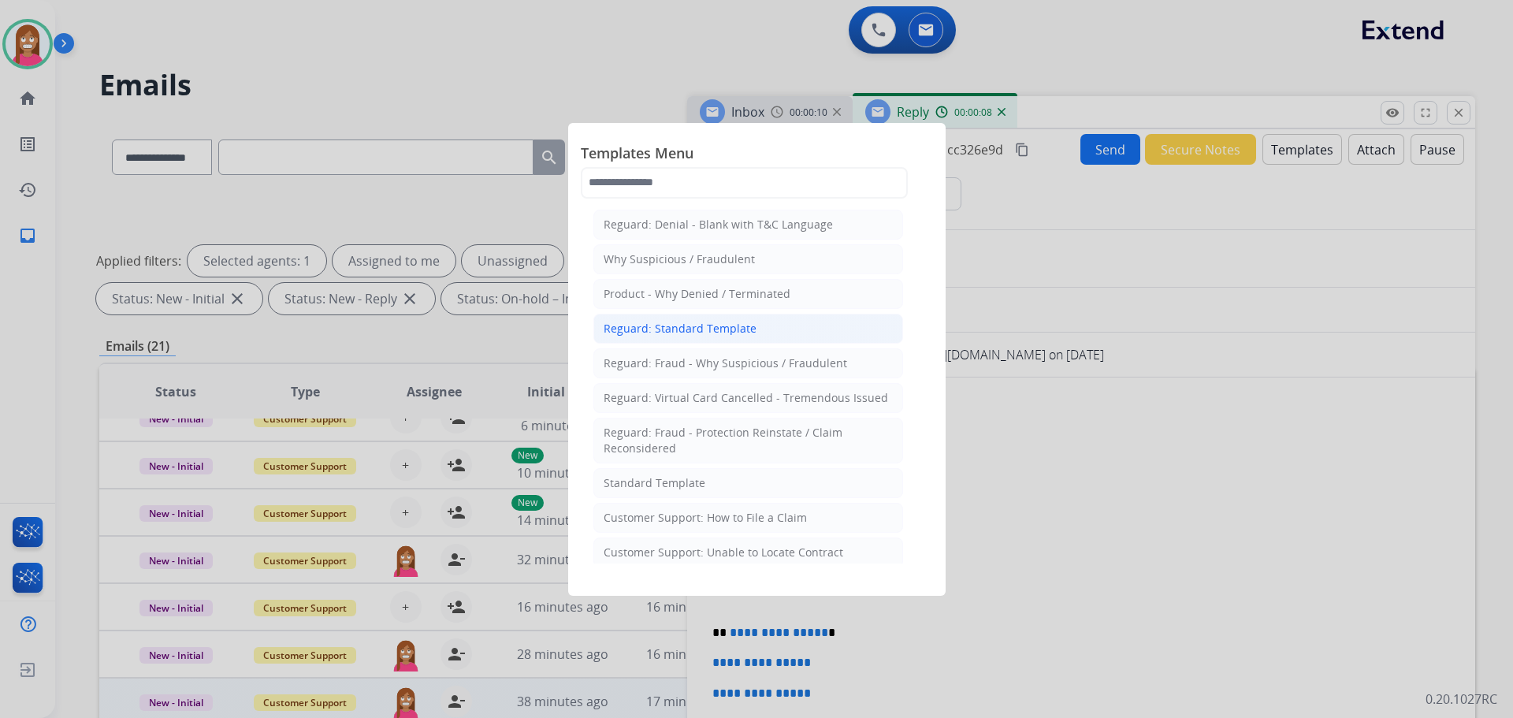
click at [642, 329] on div "Reguard: Standard Template" at bounding box center [680, 329] width 153 height 16
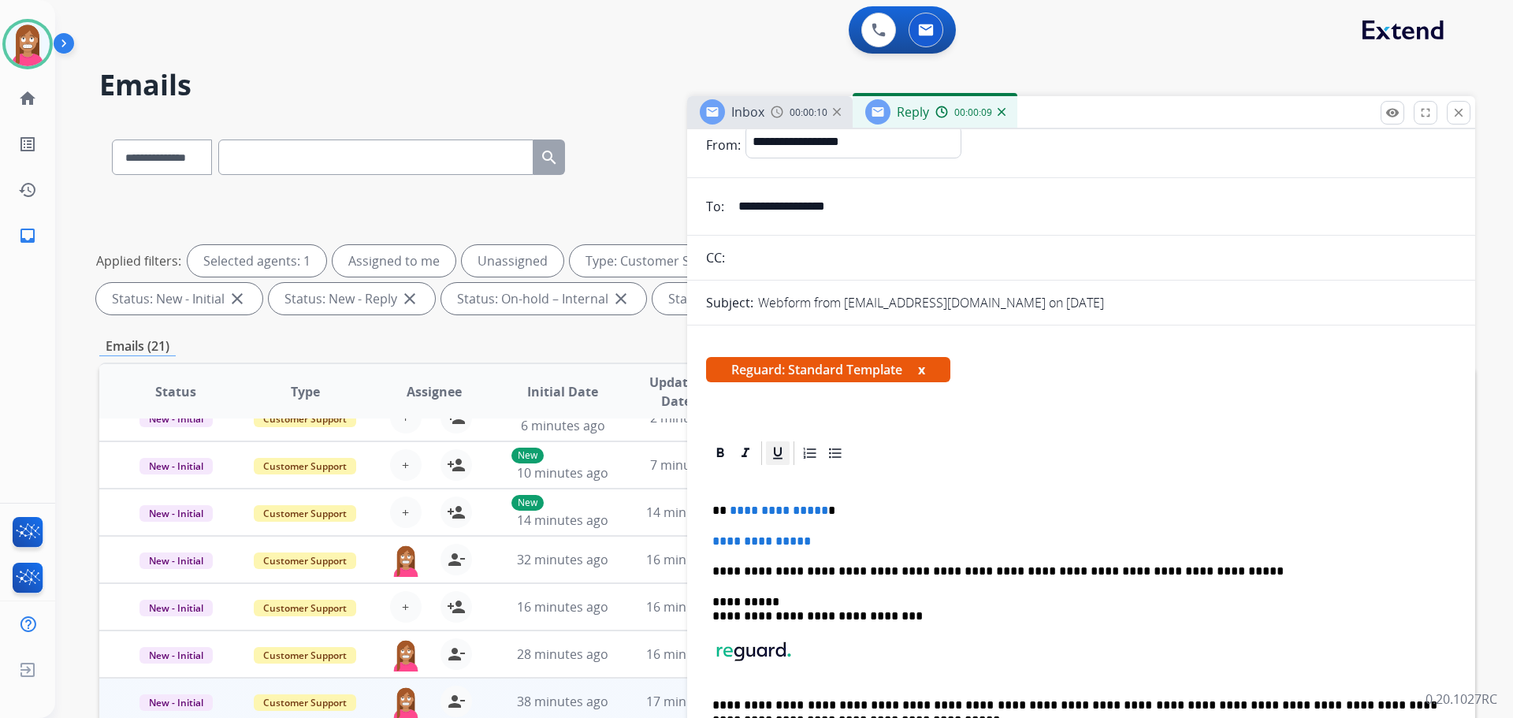
scroll to position [79, 0]
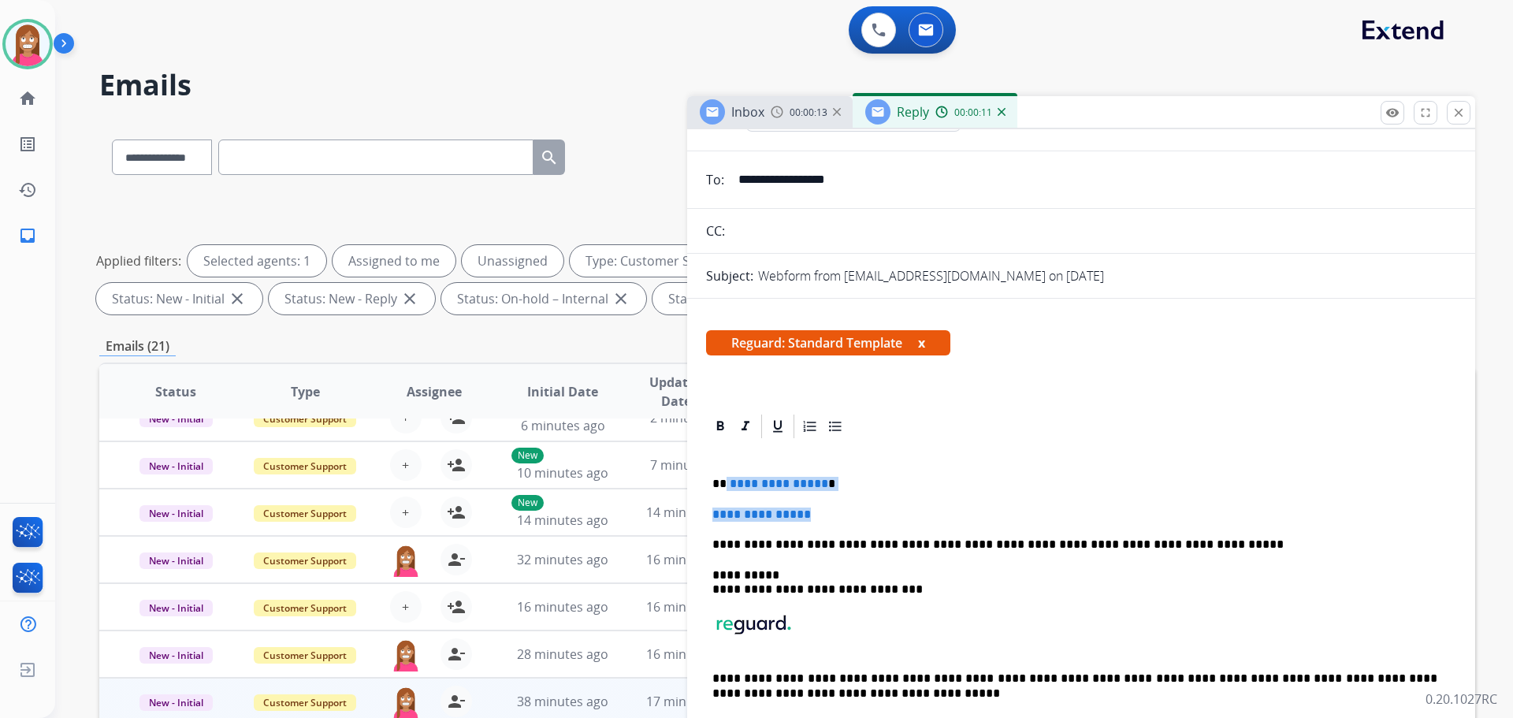
drag, startPoint x: 822, startPoint y: 518, endPoint x: 723, endPoint y: 470, distance: 109.2
click at [723, 470] on div "**********" at bounding box center [1081, 595] width 750 height 310
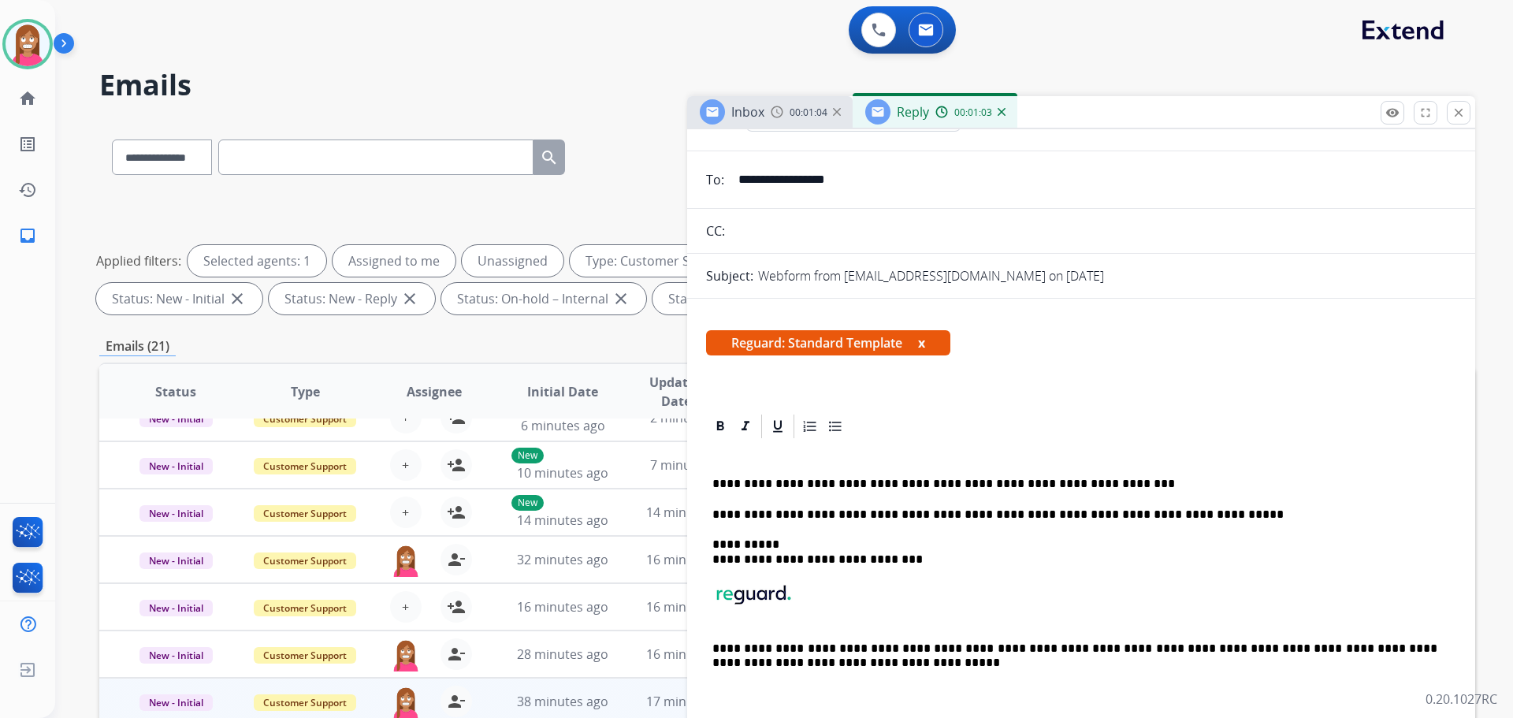
click at [1088, 492] on div "**********" at bounding box center [1081, 580] width 750 height 280
click at [1090, 477] on p "**********" at bounding box center [1074, 484] width 725 height 14
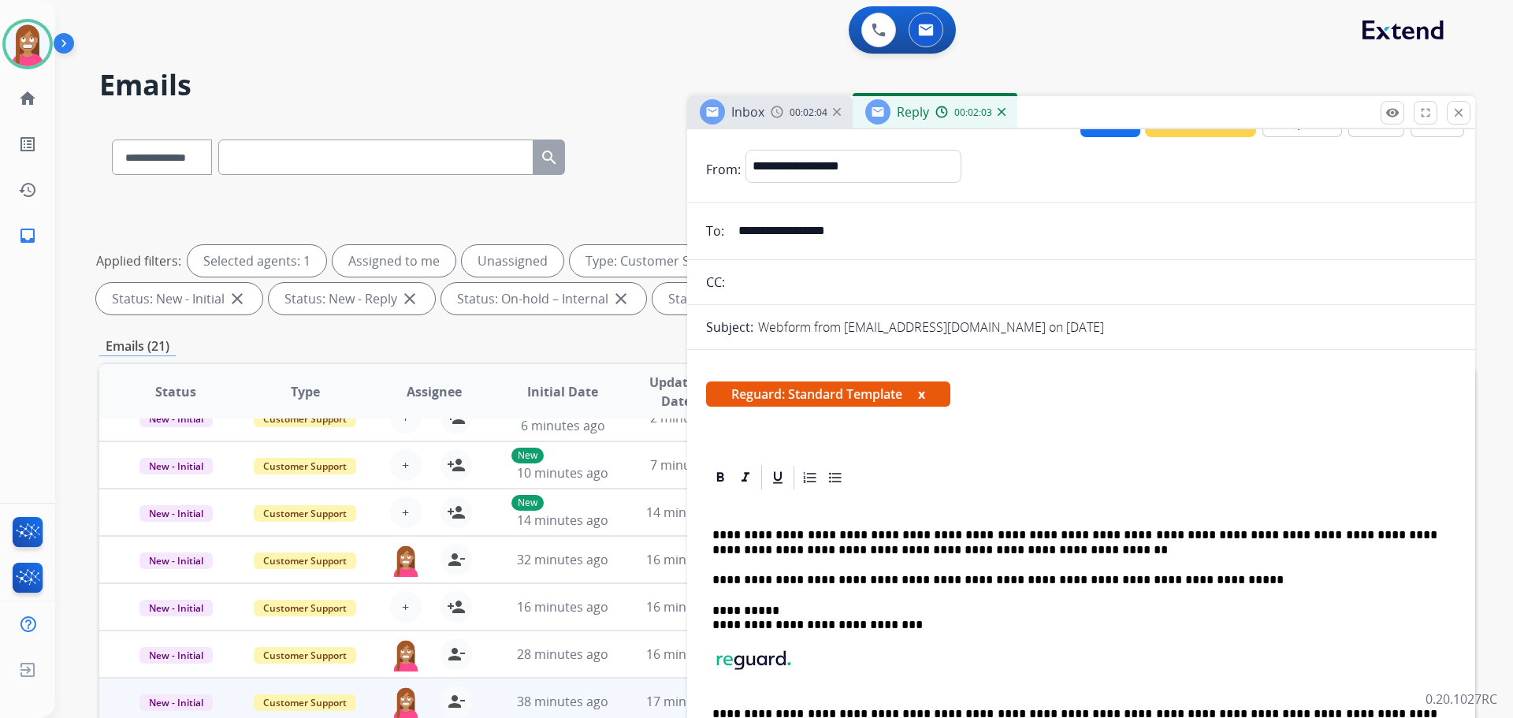
scroll to position [0, 0]
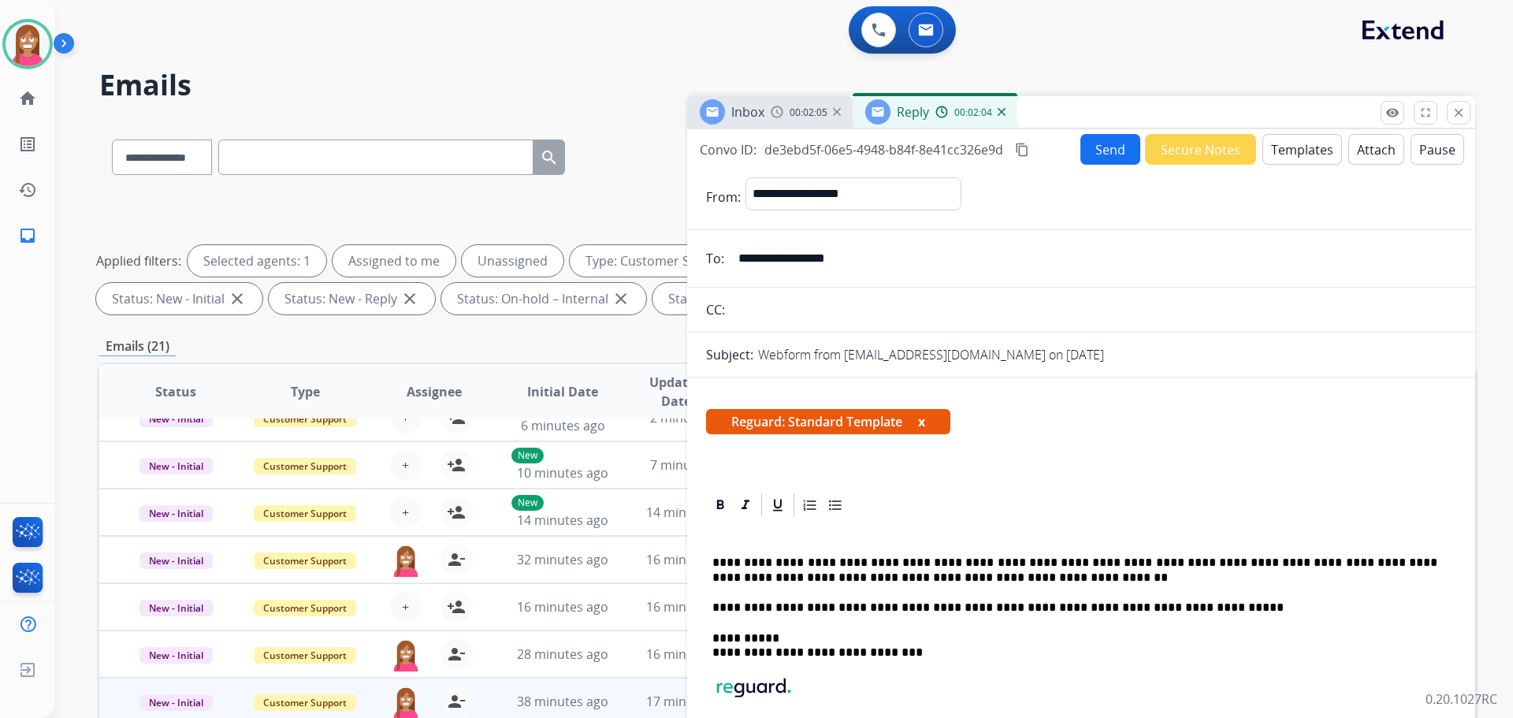
click at [1087, 161] on button "Send" at bounding box center [1110, 149] width 60 height 31
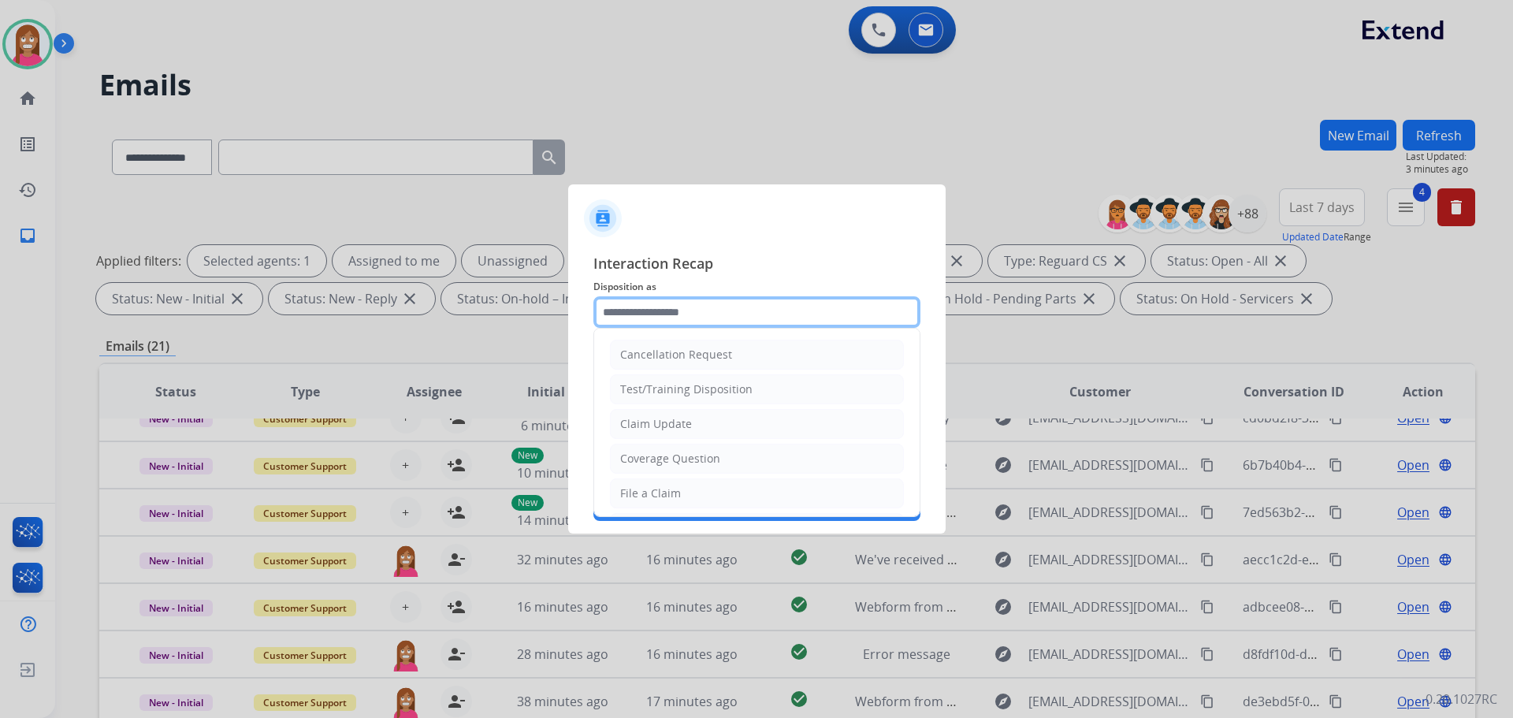
click at [619, 316] on input "text" at bounding box center [756, 312] width 327 height 32
click at [634, 489] on div "File a Claim" at bounding box center [650, 493] width 61 height 16
type input "**********"
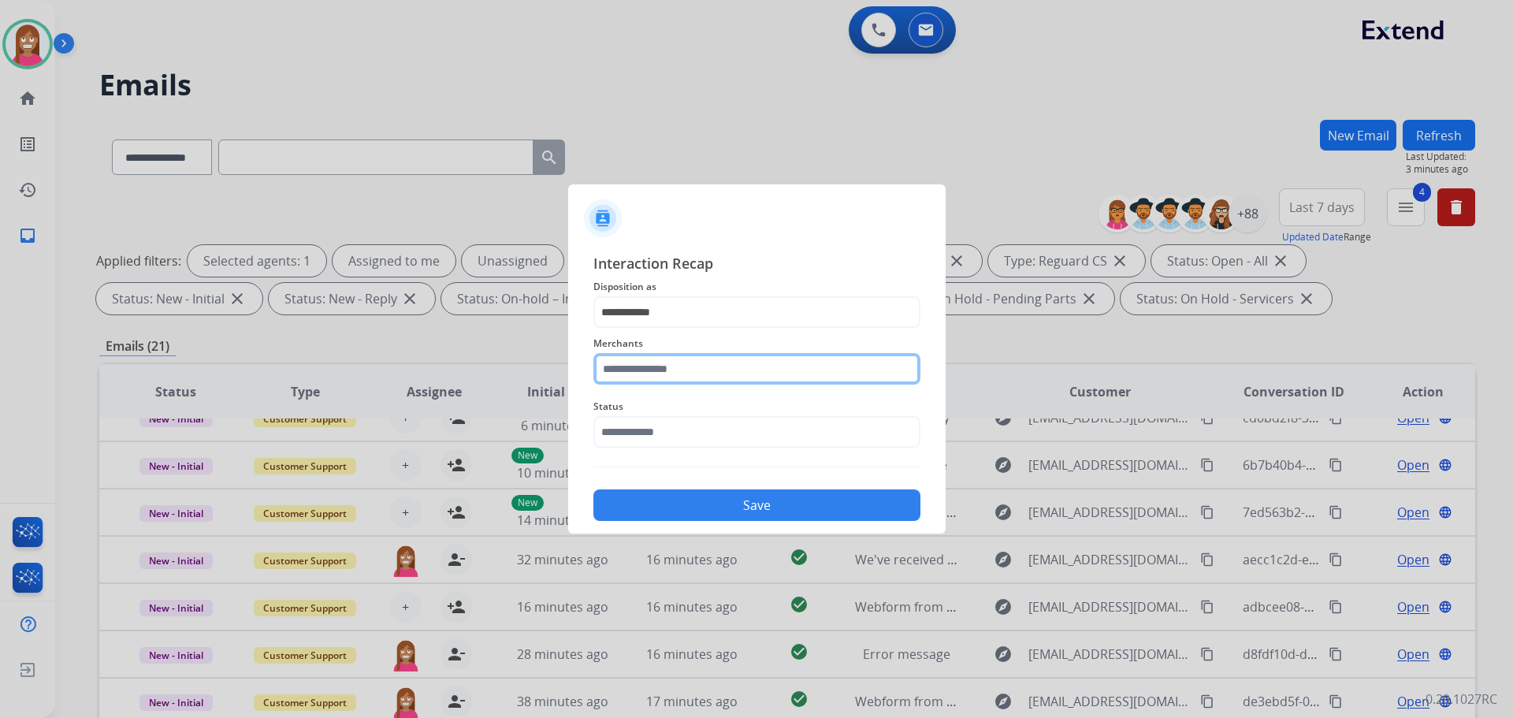
click at [623, 374] on input "text" at bounding box center [756, 369] width 327 height 32
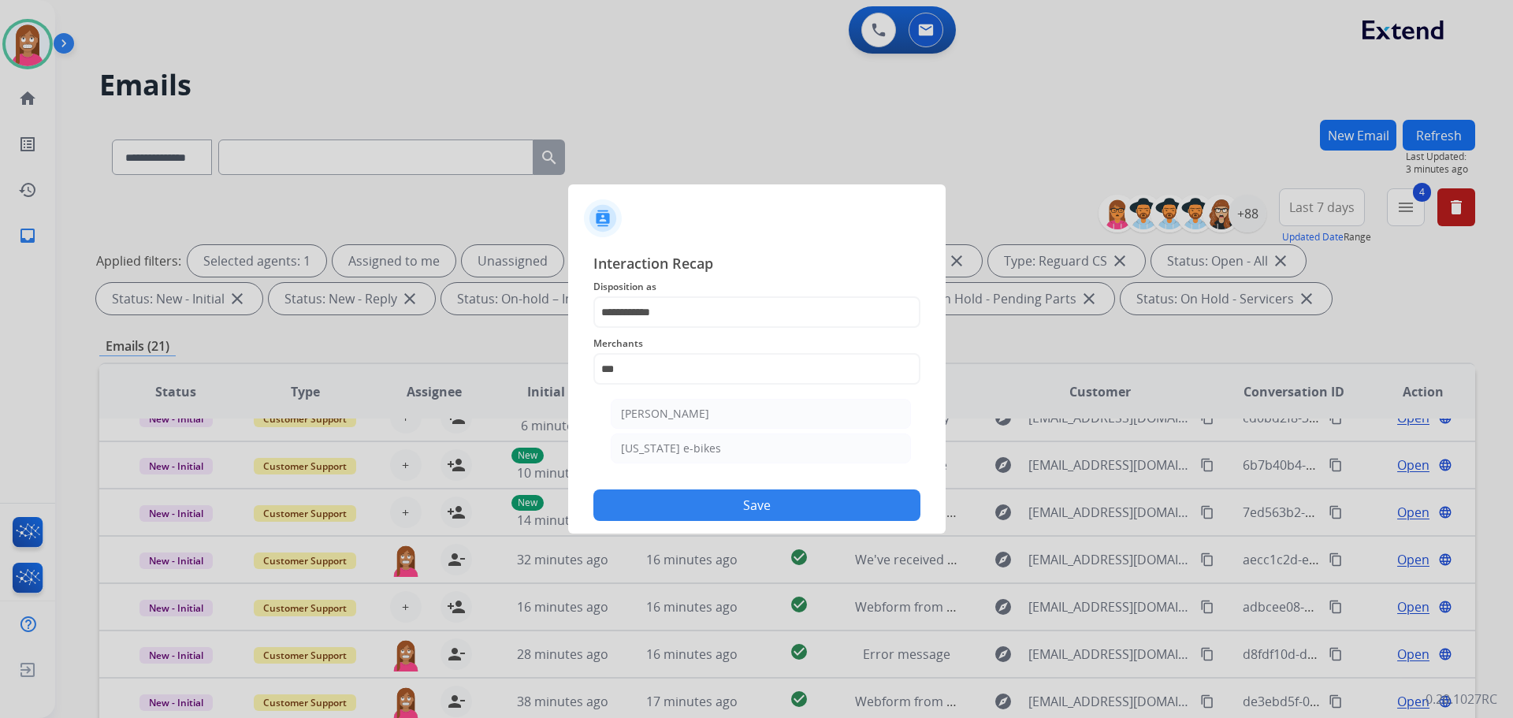
click at [630, 404] on li "[PERSON_NAME]" at bounding box center [761, 414] width 300 height 30
type input "**********"
click at [635, 443] on input "text" at bounding box center [756, 432] width 327 height 32
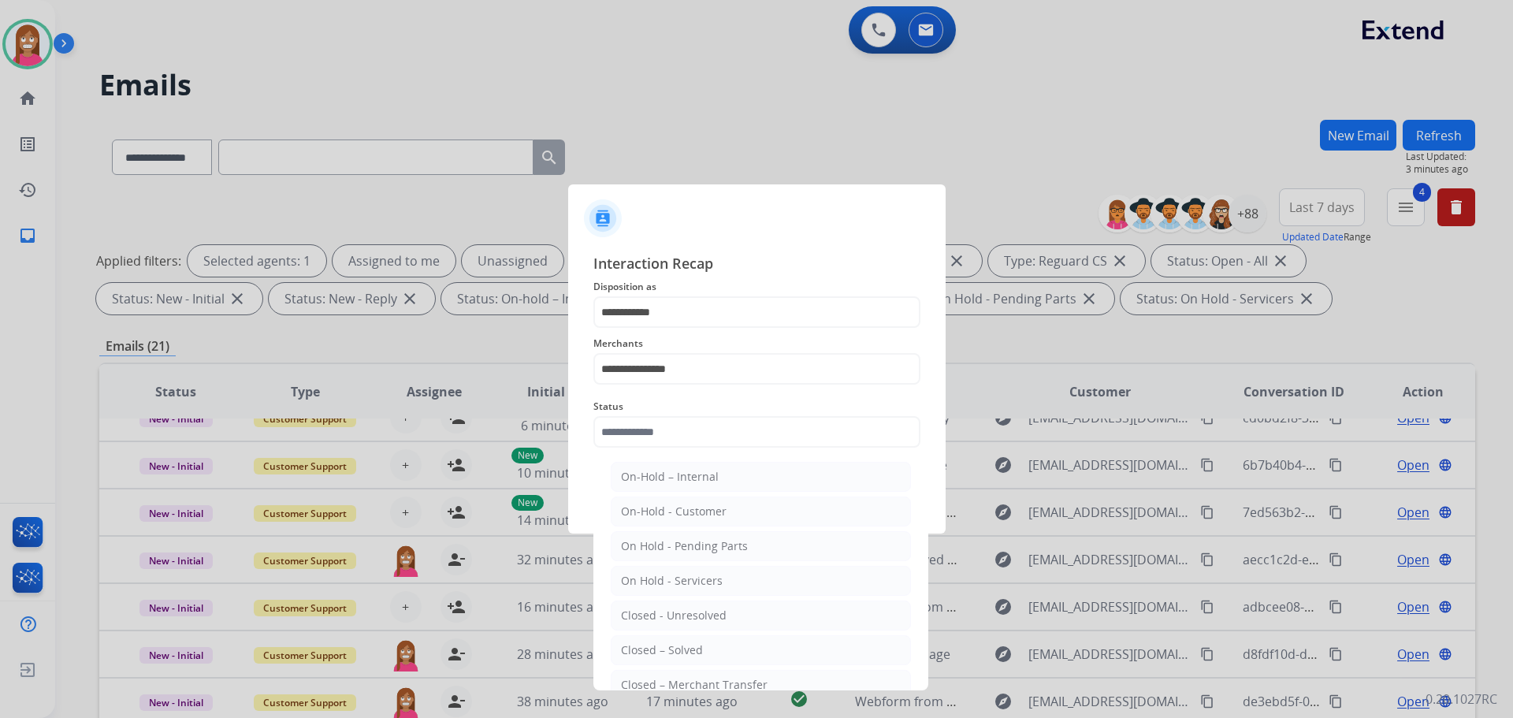
click at [663, 647] on div "Closed – Solved" at bounding box center [662, 650] width 82 height 16
type input "**********"
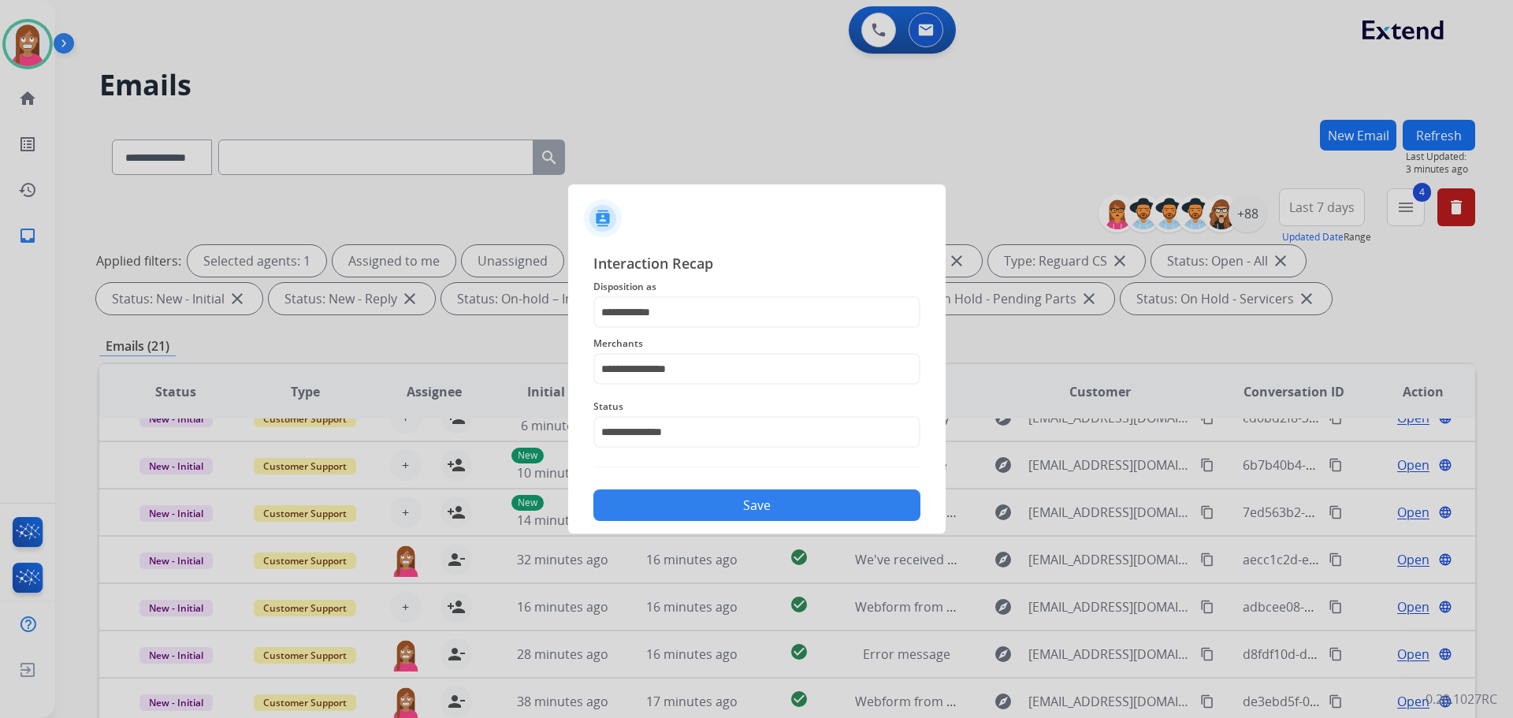
click at [759, 492] on button "Save" at bounding box center [756, 505] width 327 height 32
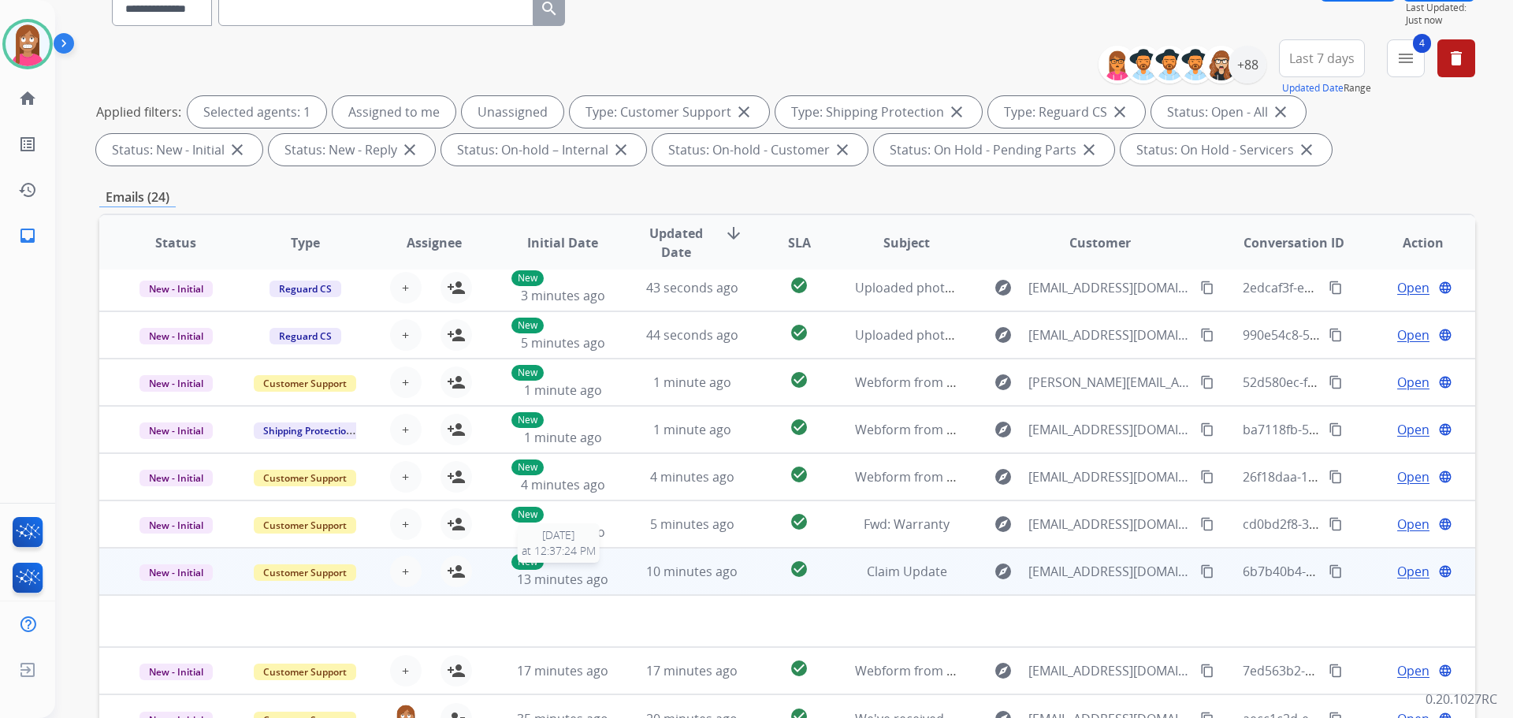
scroll to position [254, 0]
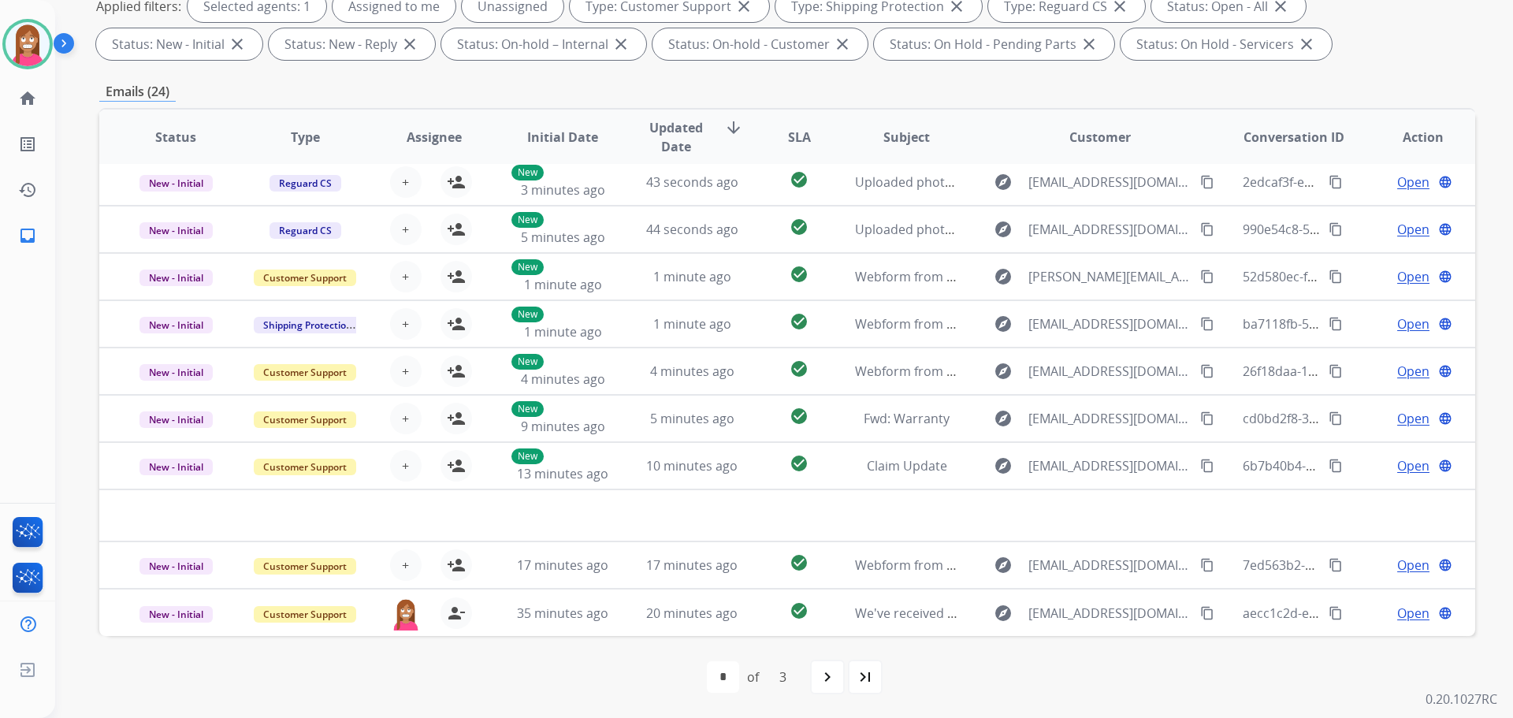
click at [825, 679] on mat-icon "navigate_next" at bounding box center [827, 676] width 19 height 19
select select "*"
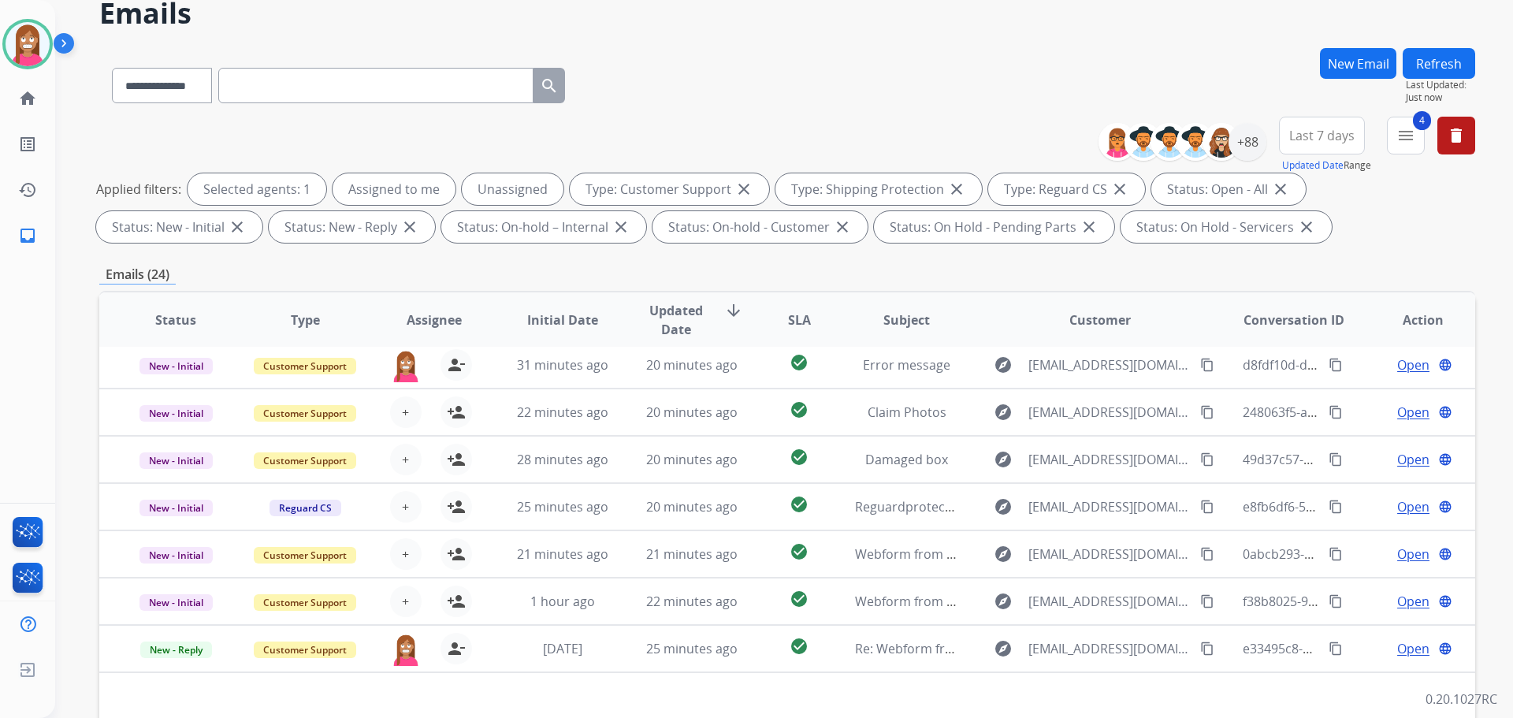
scroll to position [158, 0]
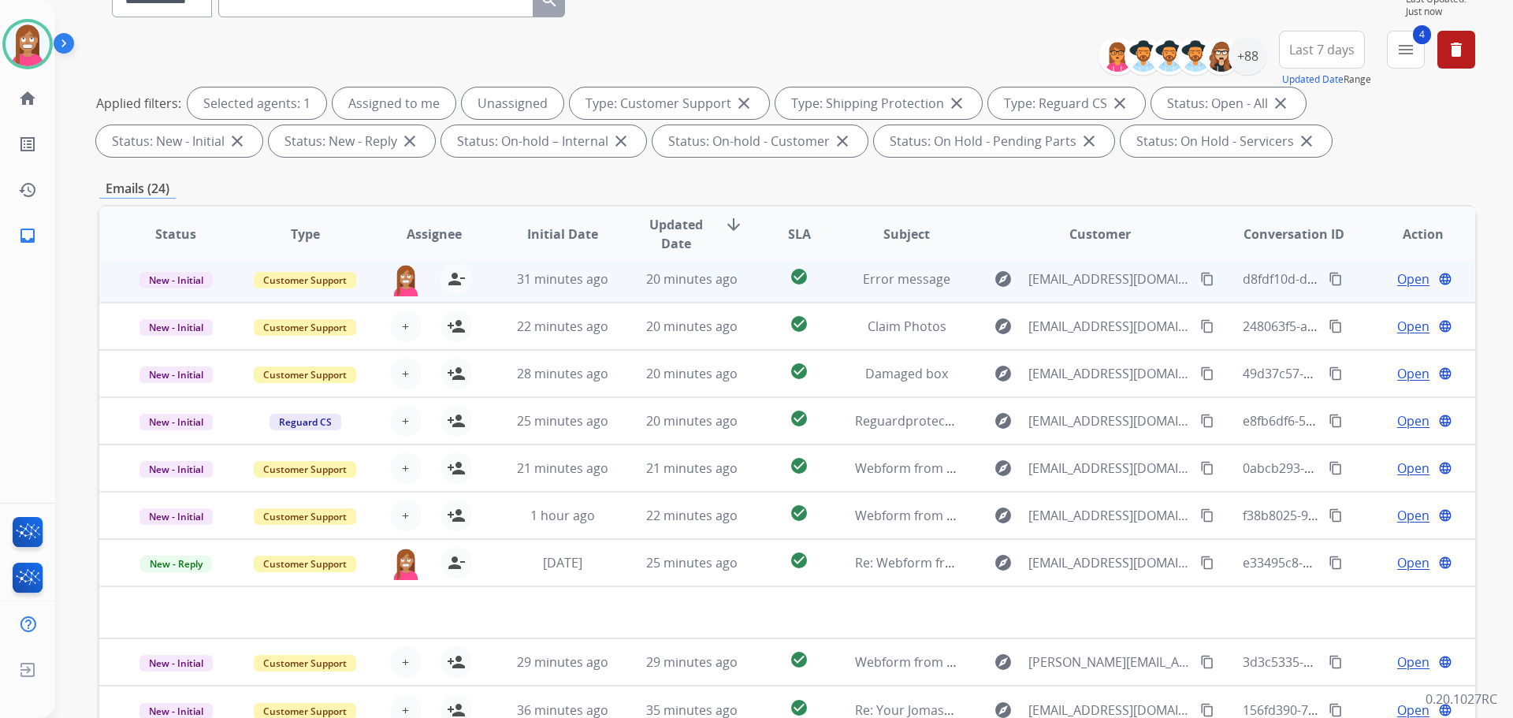
click at [615, 292] on td "20 minutes ago" at bounding box center [679, 278] width 129 height 47
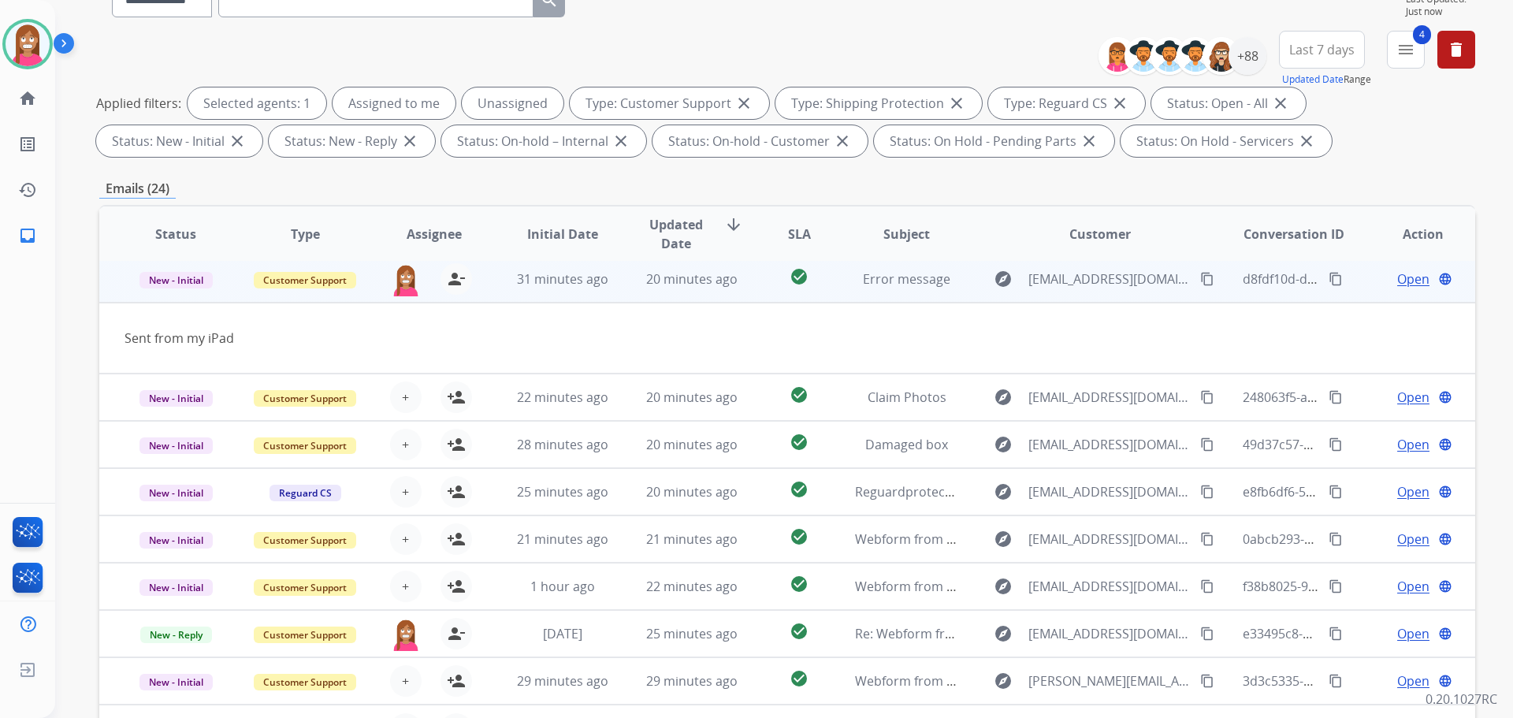
scroll to position [47, 0]
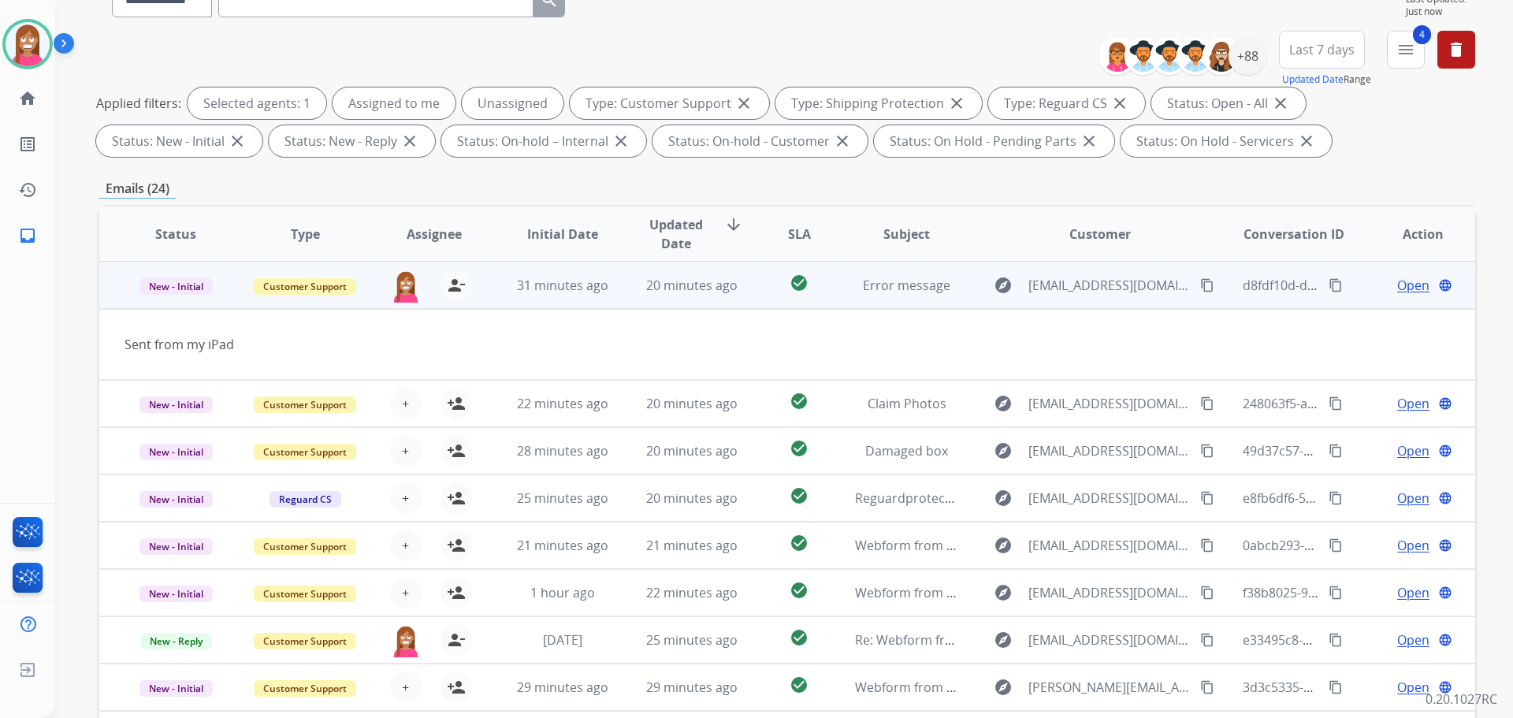
click at [1402, 288] on span "Open" at bounding box center [1413, 285] width 32 height 19
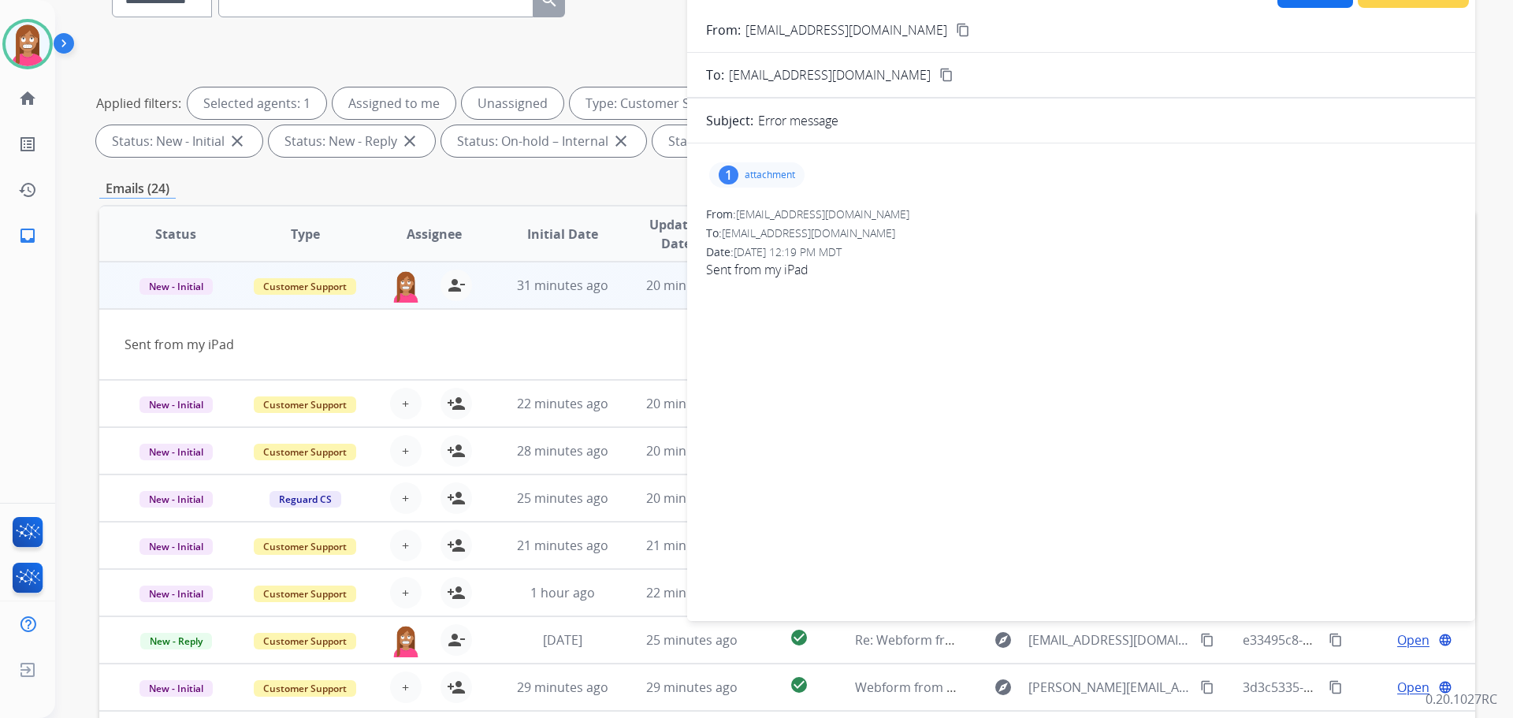
click at [780, 180] on p "attachment" at bounding box center [770, 175] width 50 height 13
click at [776, 210] on div at bounding box center [761, 215] width 79 height 55
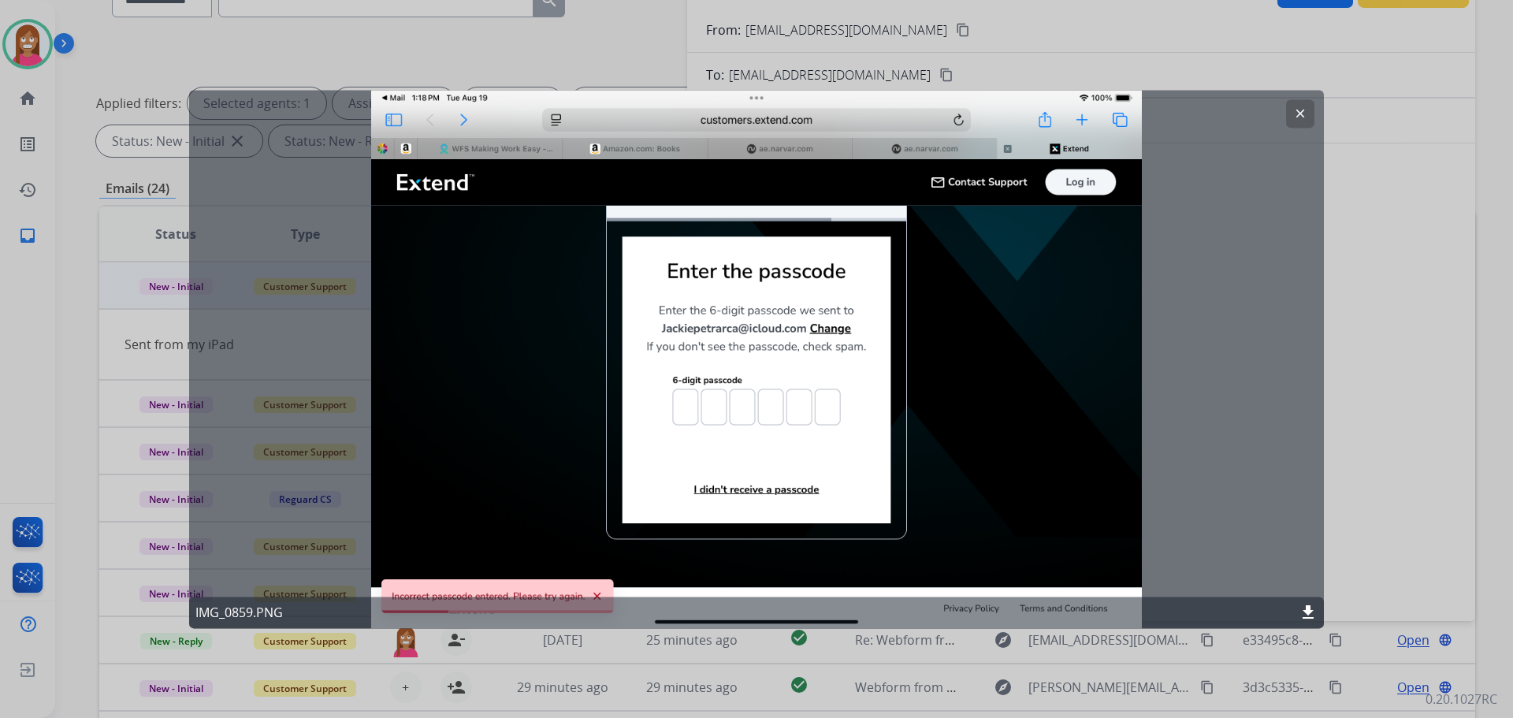
click at [1297, 113] on mat-icon "clear" at bounding box center [1300, 113] width 14 height 14
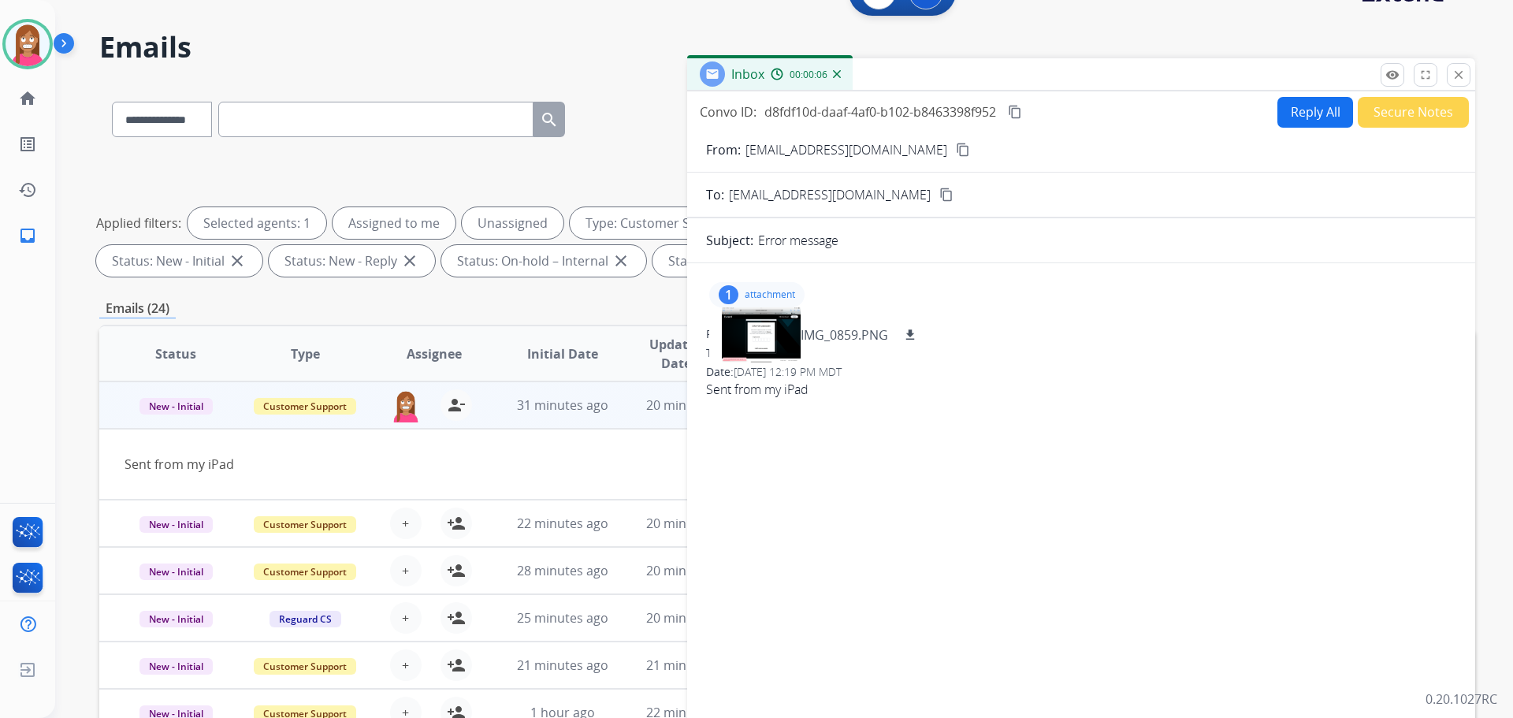
scroll to position [0, 0]
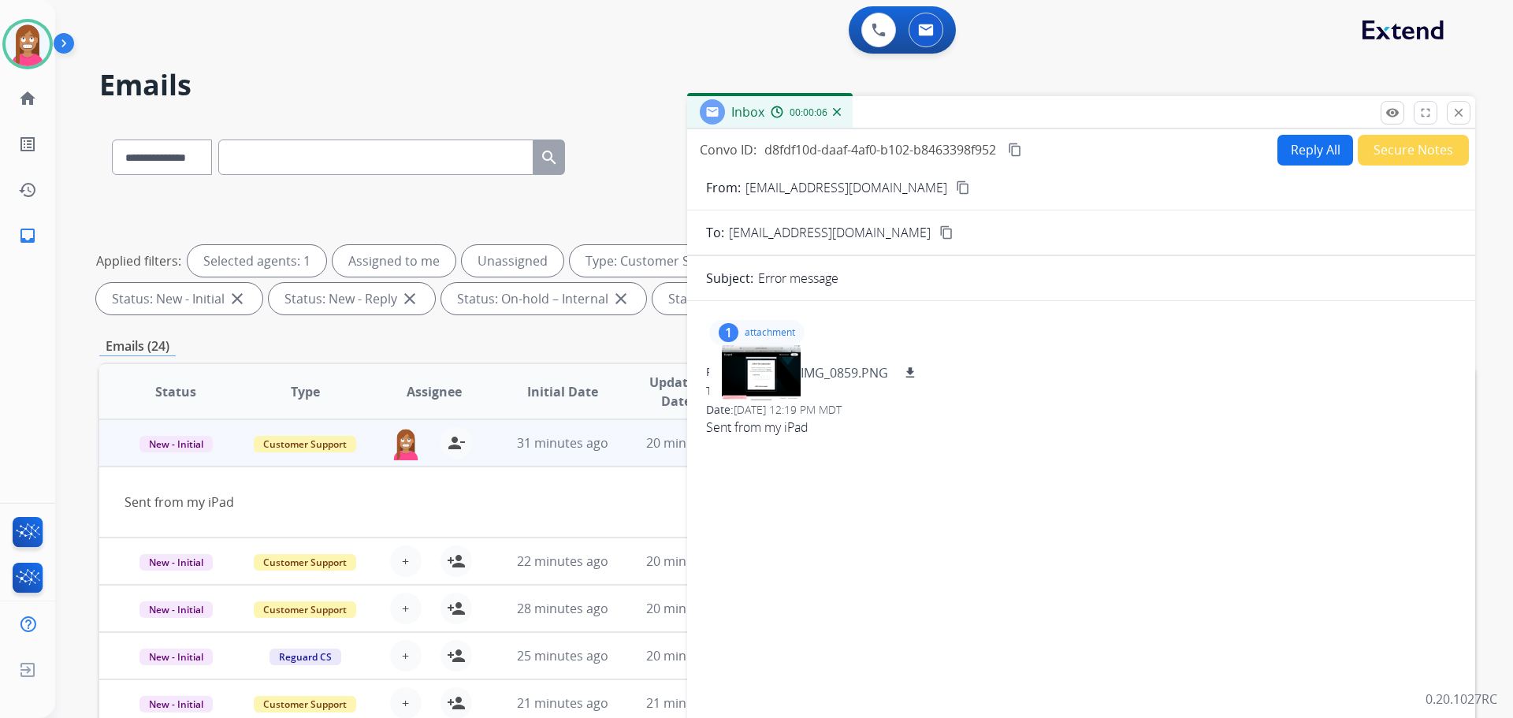
drag, startPoint x: 1457, startPoint y: 117, endPoint x: 1437, endPoint y: 119, distance: 19.8
click at [1456, 116] on mat-icon "close" at bounding box center [1458, 113] width 14 height 14
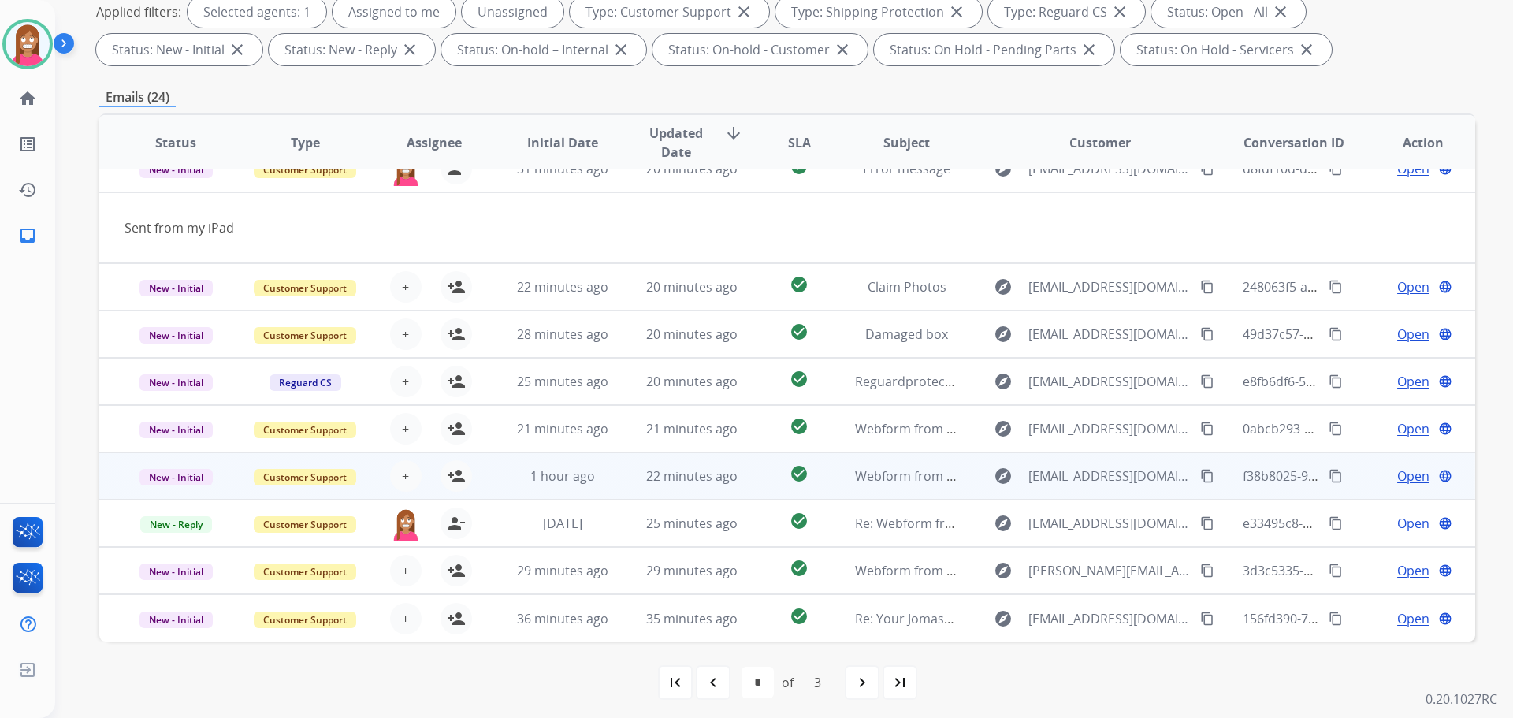
scroll to position [254, 0]
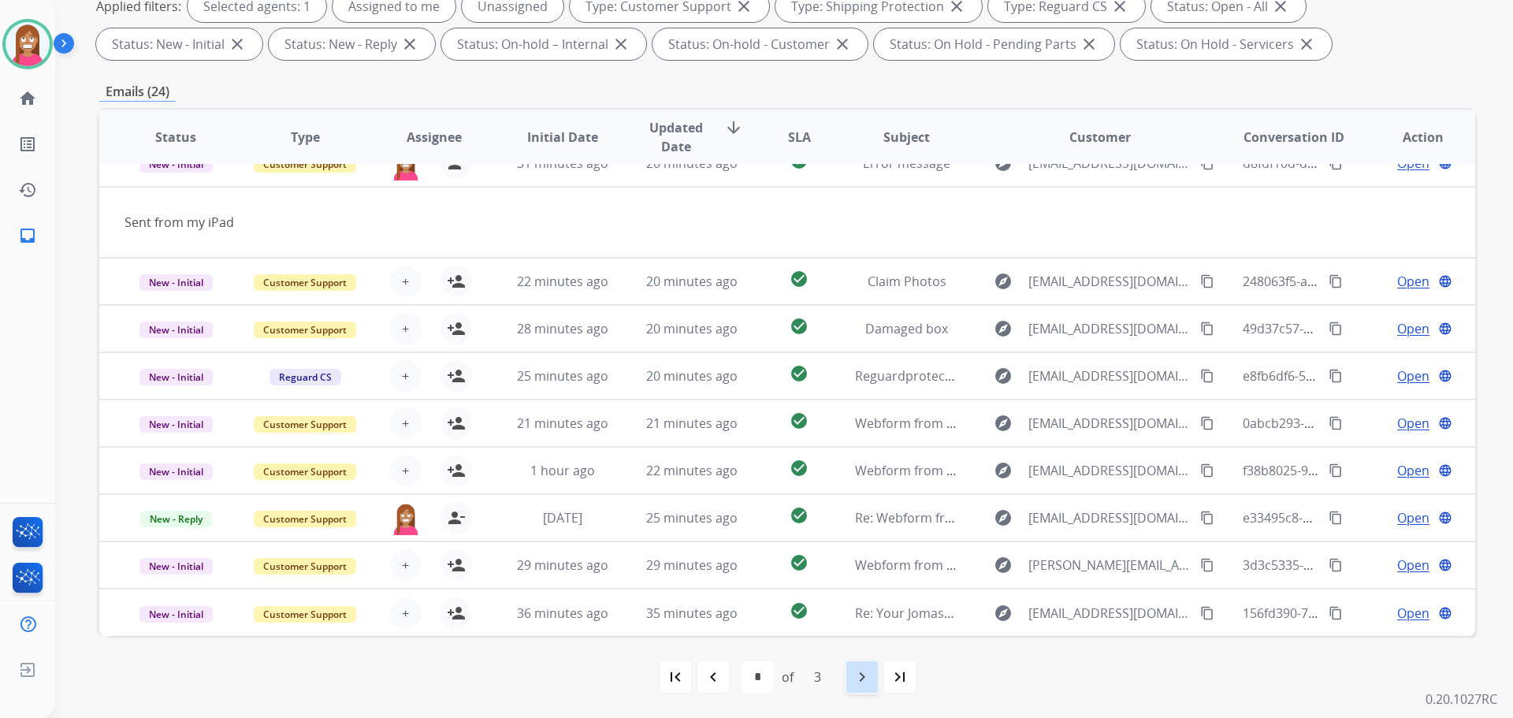
click at [852, 677] on div "navigate_next" at bounding box center [862, 676] width 35 height 35
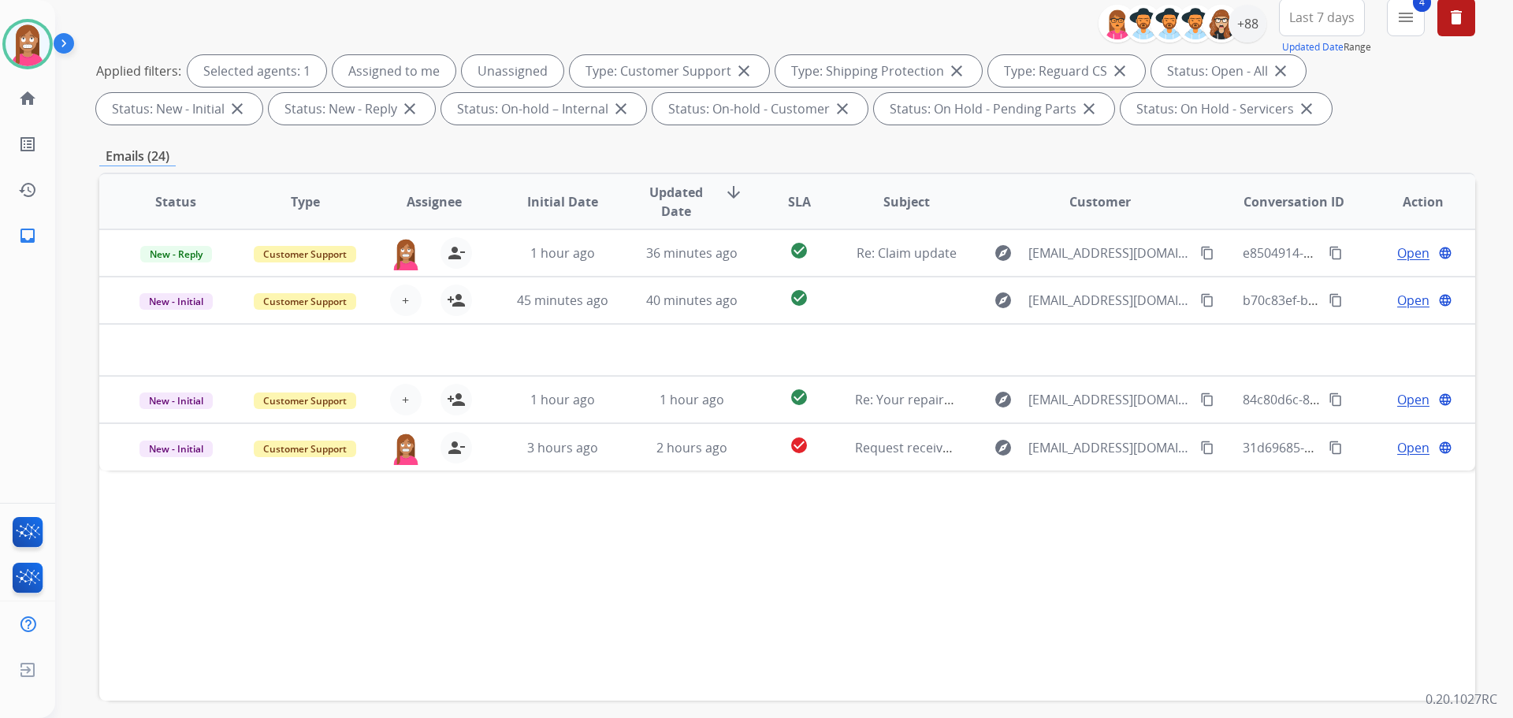
scroll to position [236, 0]
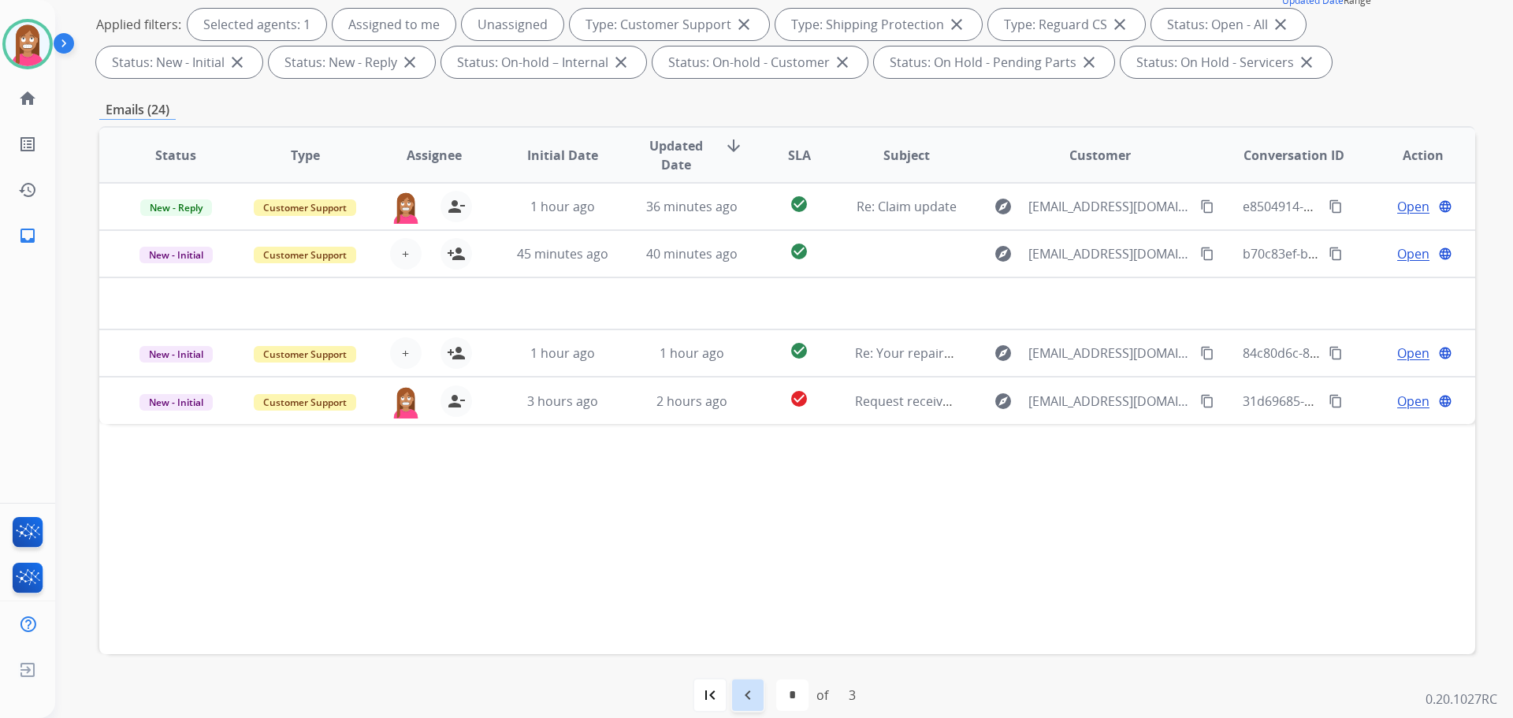
click at [749, 697] on mat-icon "navigate_before" at bounding box center [747, 694] width 19 height 19
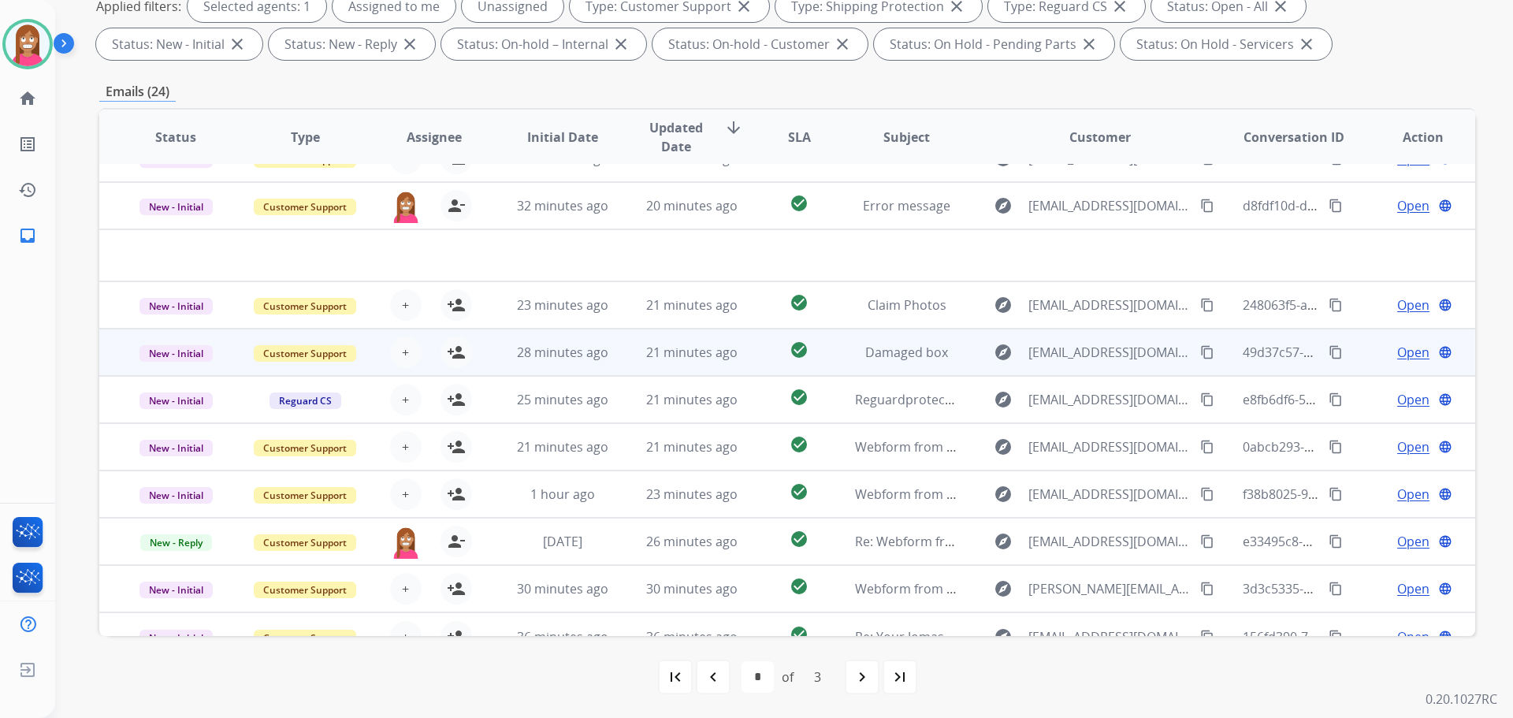
scroll to position [54, 0]
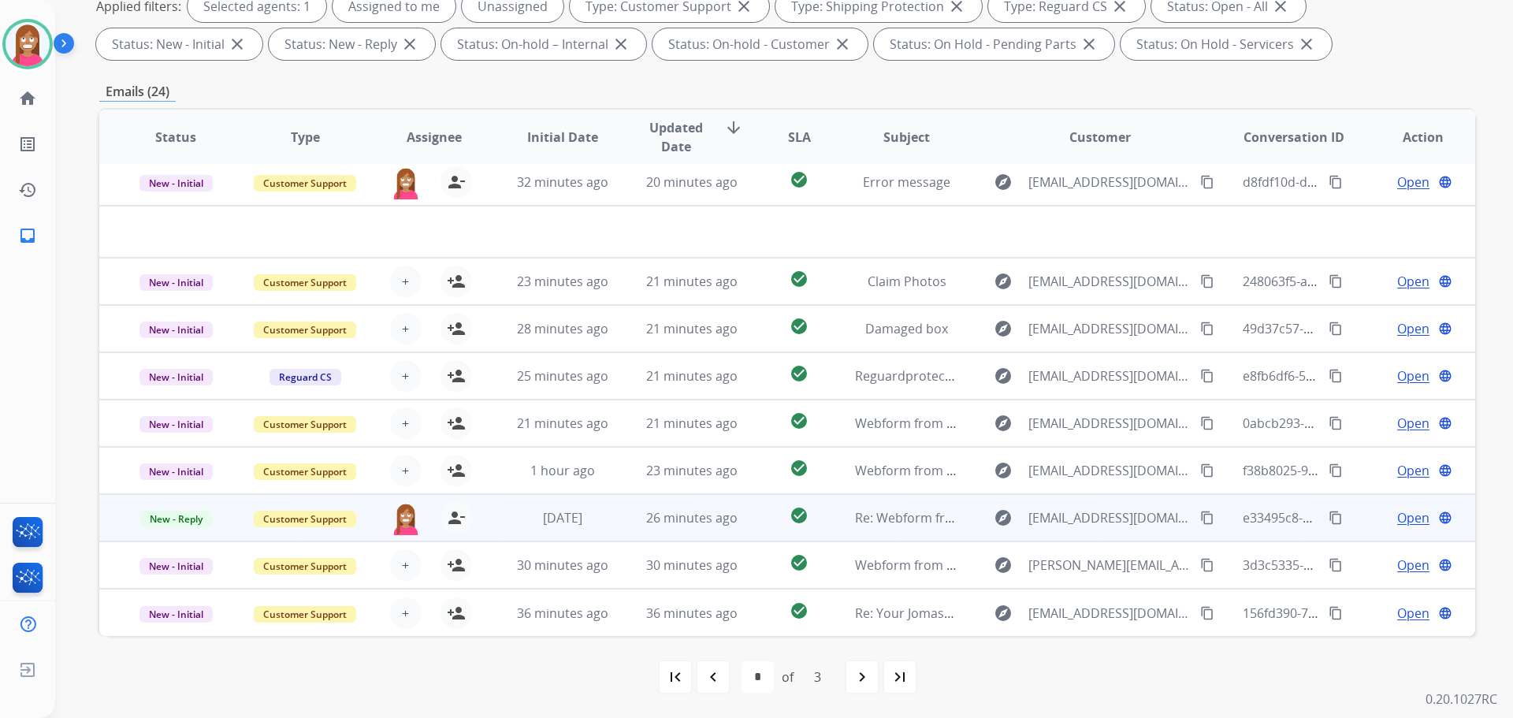
click at [1397, 521] on span "Open" at bounding box center [1413, 517] width 32 height 19
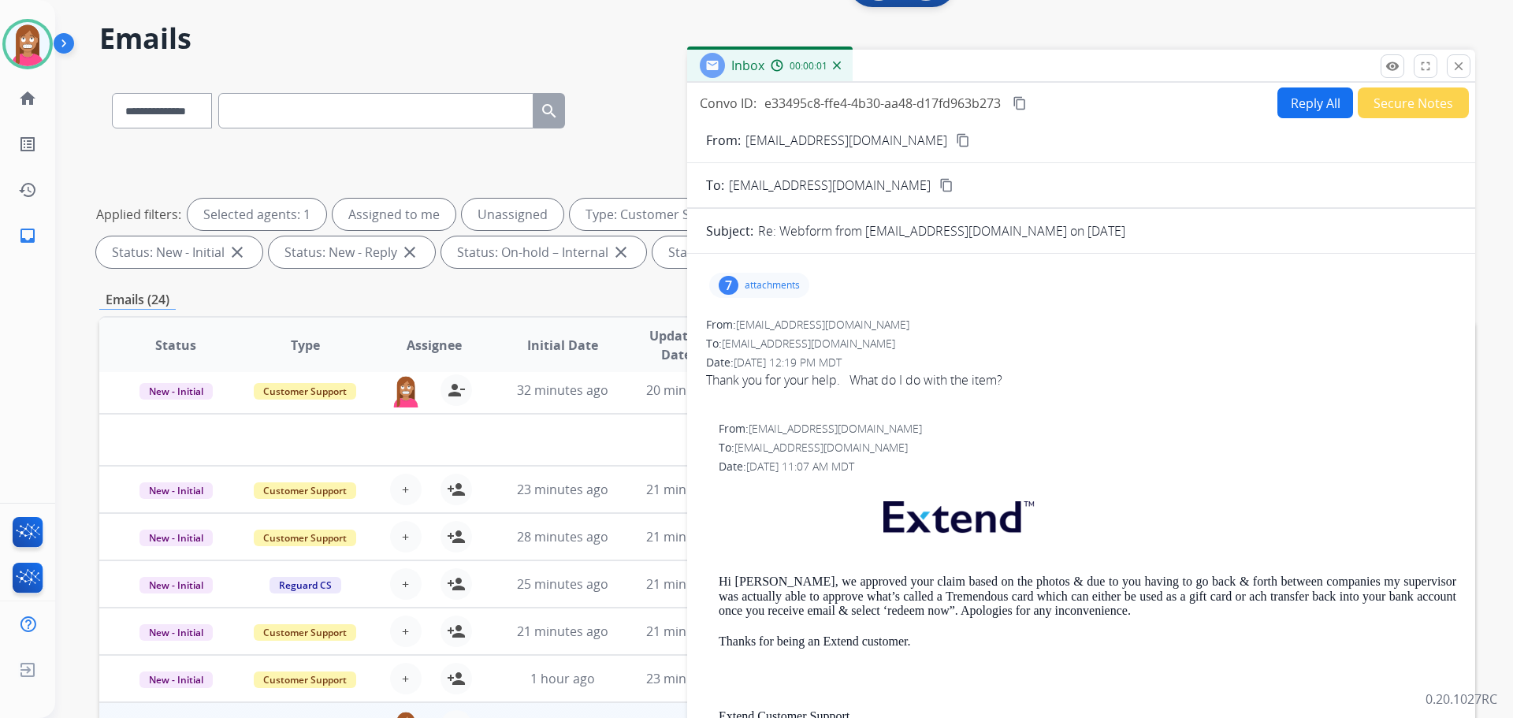
scroll to position [0, 0]
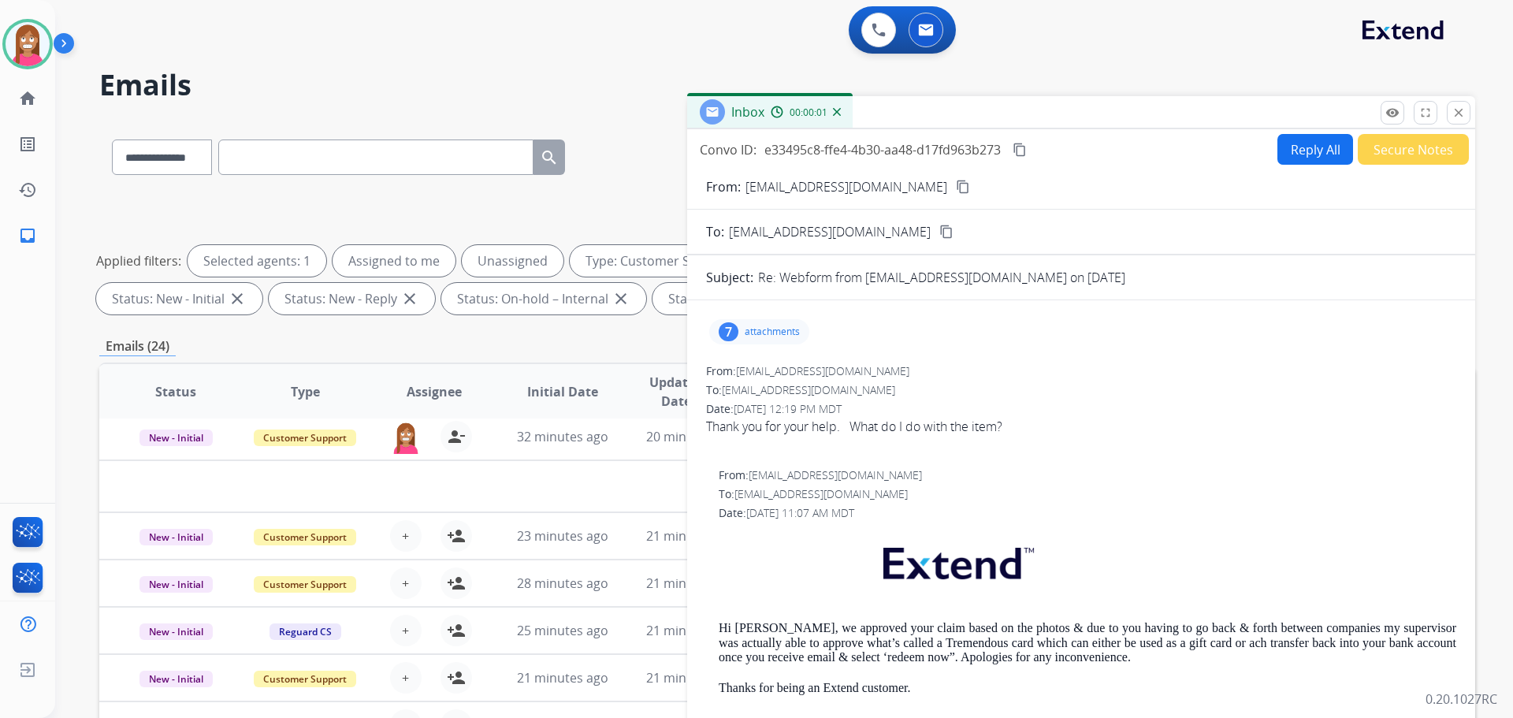
click at [1306, 150] on button "Reply All" at bounding box center [1315, 149] width 76 height 31
select select "**********"
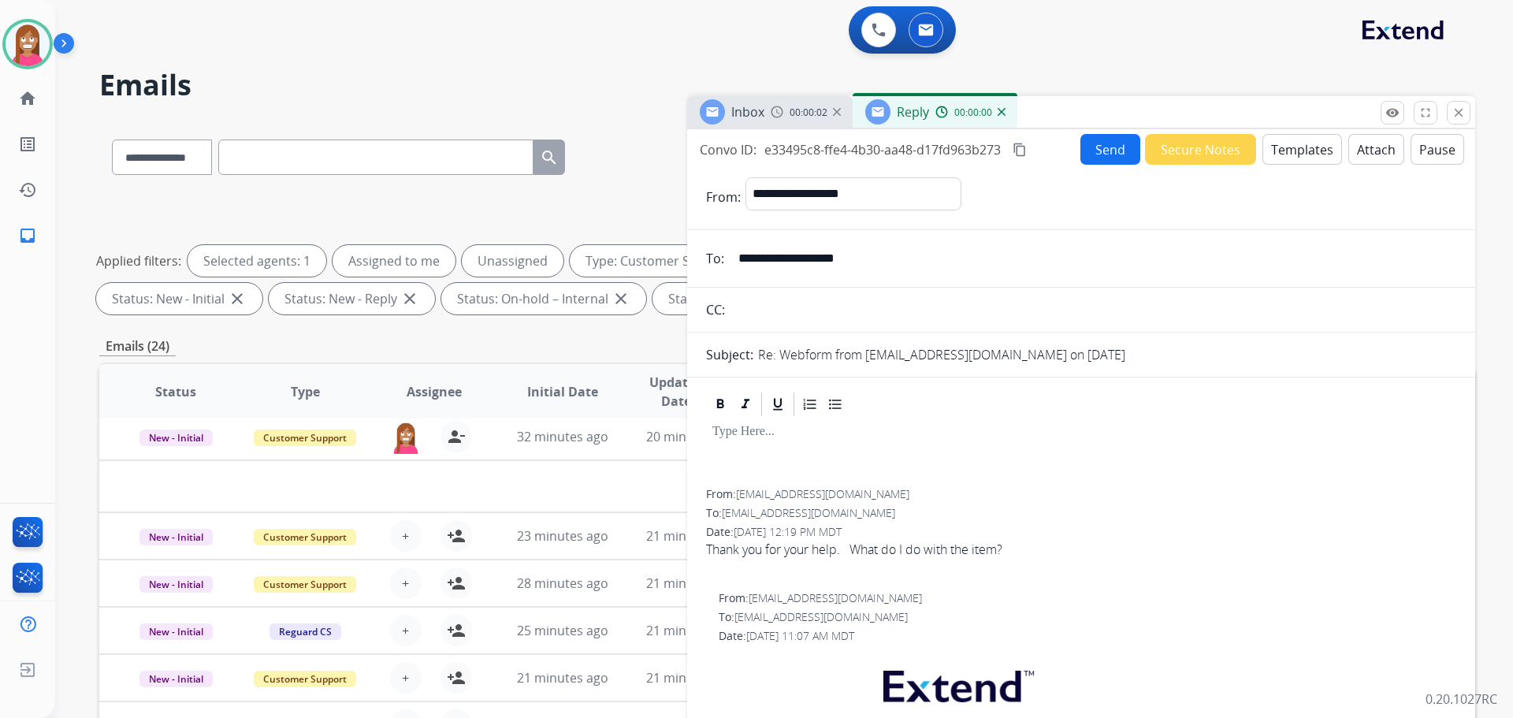
click at [1304, 154] on button "Templates" at bounding box center [1302, 149] width 80 height 31
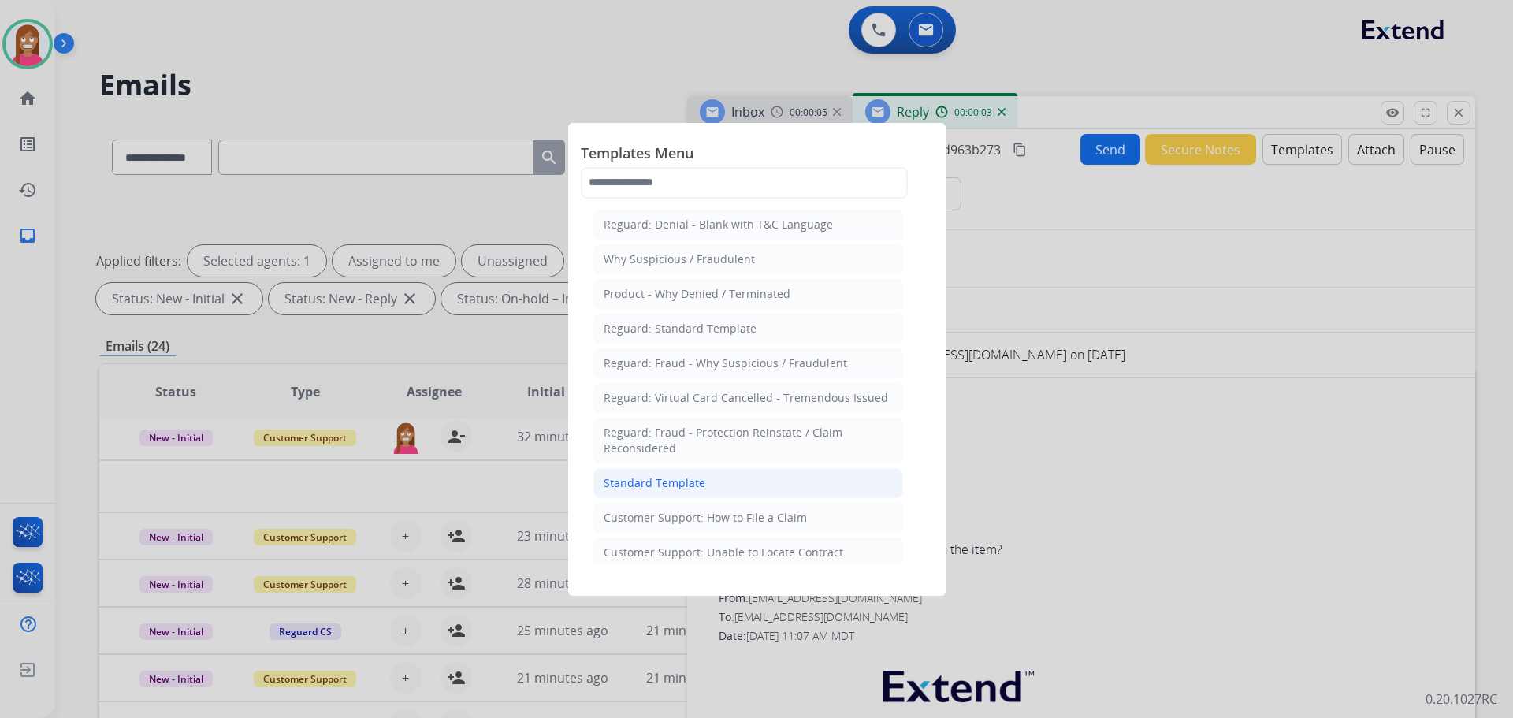
click at [654, 481] on div "Standard Template" at bounding box center [655, 483] width 102 height 16
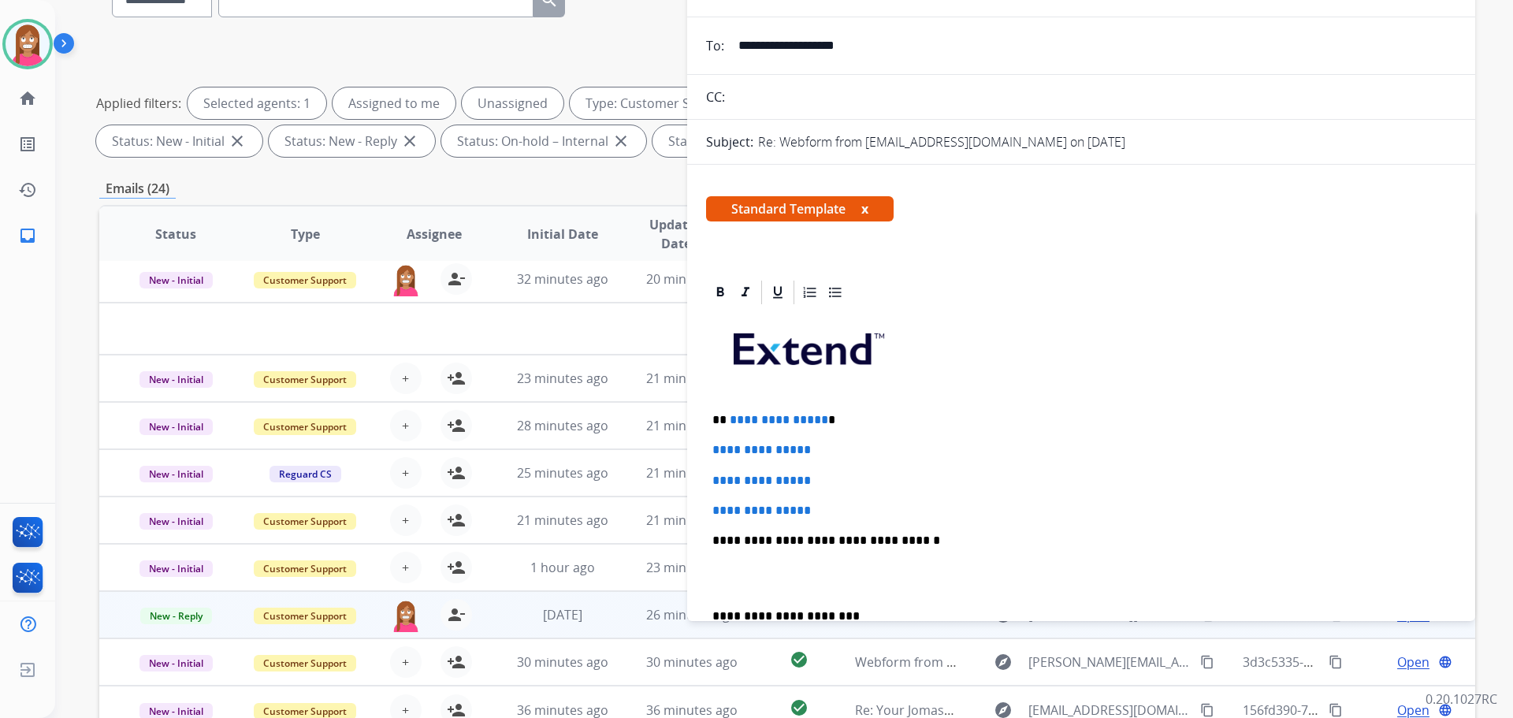
scroll to position [79, 0]
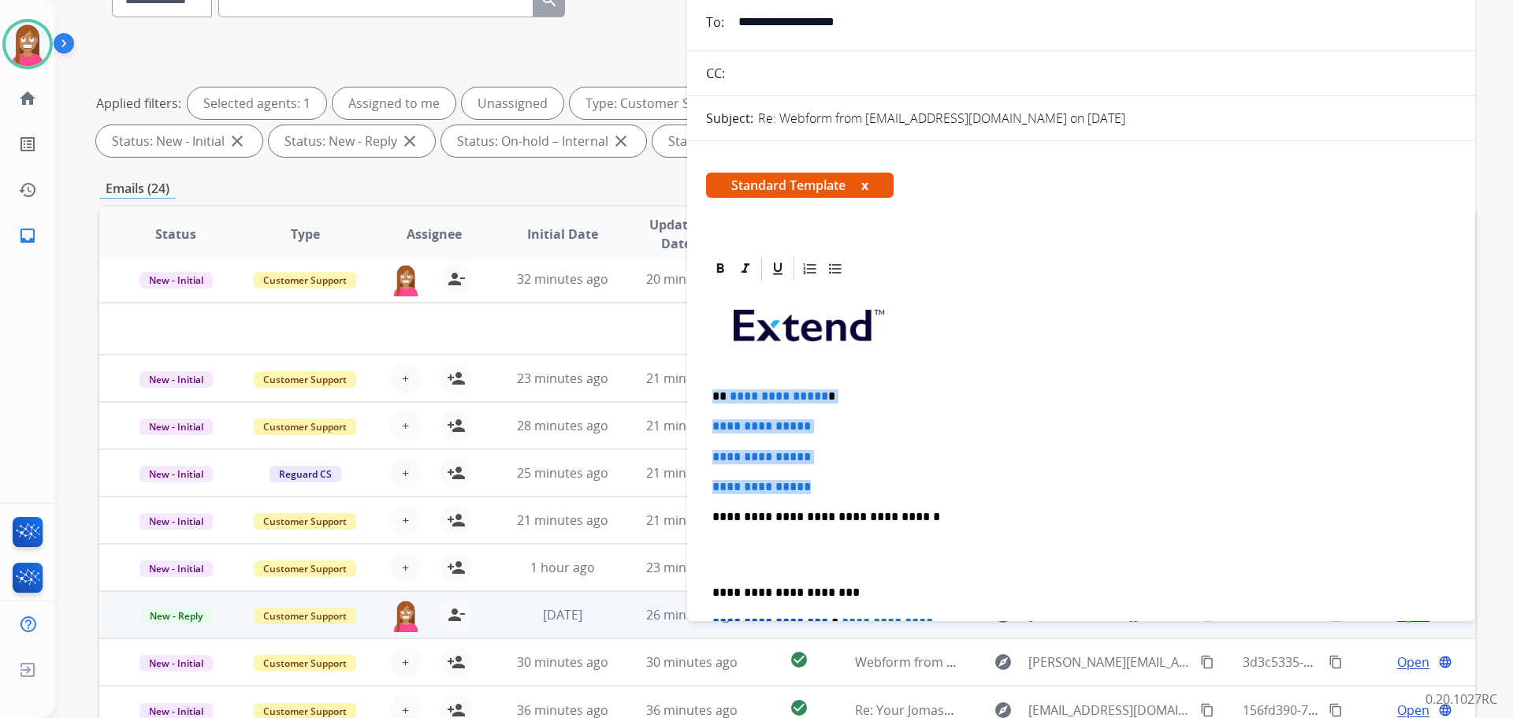
drag, startPoint x: 836, startPoint y: 489, endPoint x: 716, endPoint y: 391, distance: 154.6
click at [716, 391] on div "**********" at bounding box center [1081, 554] width 750 height 542
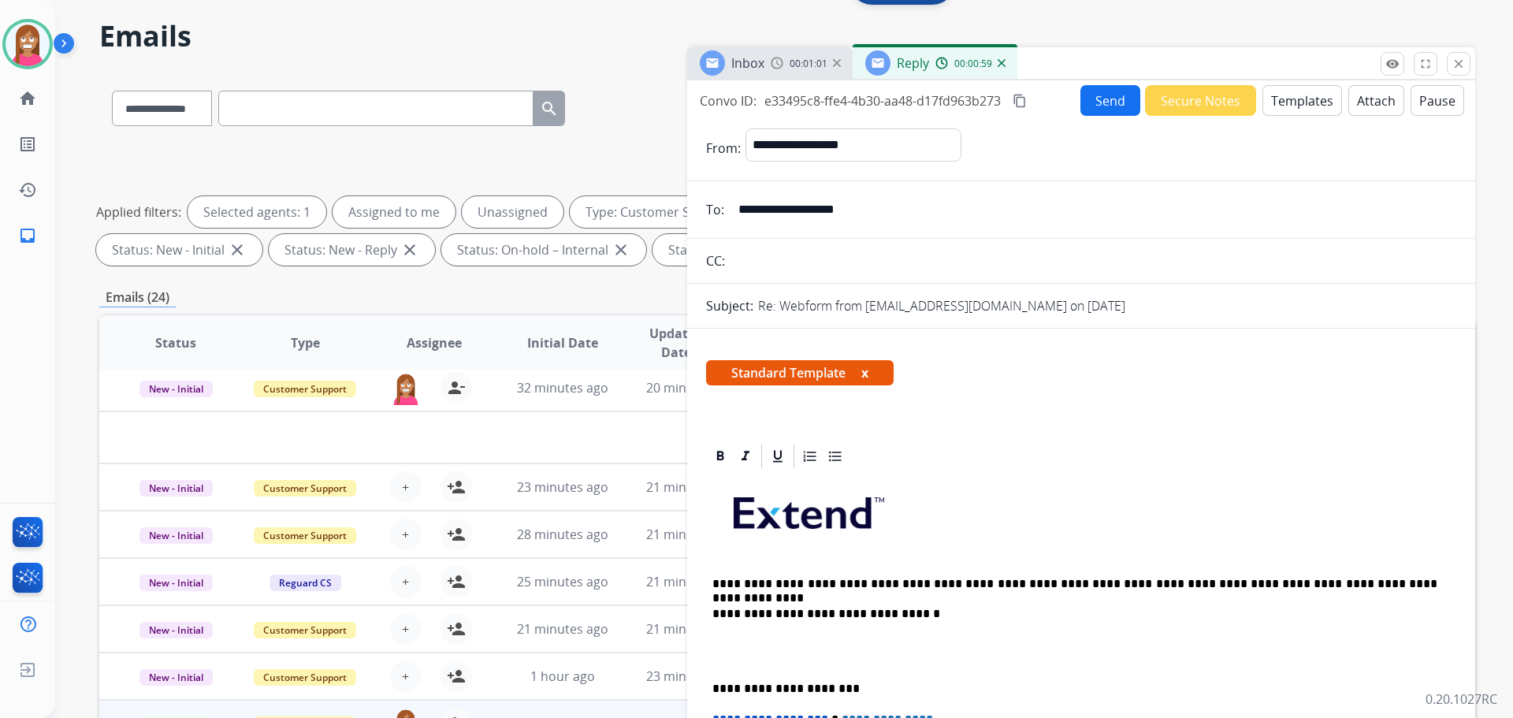
scroll to position [0, 0]
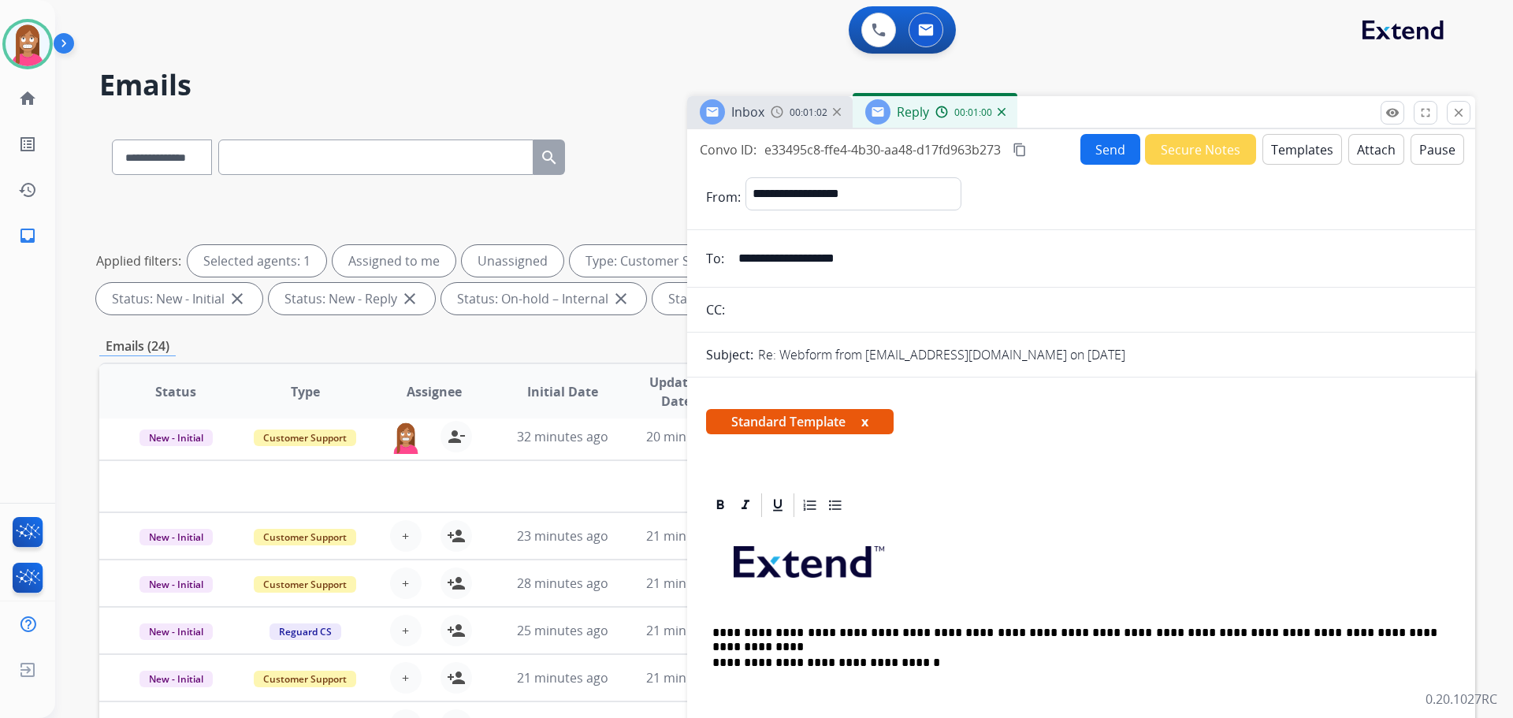
click at [1104, 140] on button "Send" at bounding box center [1110, 149] width 60 height 31
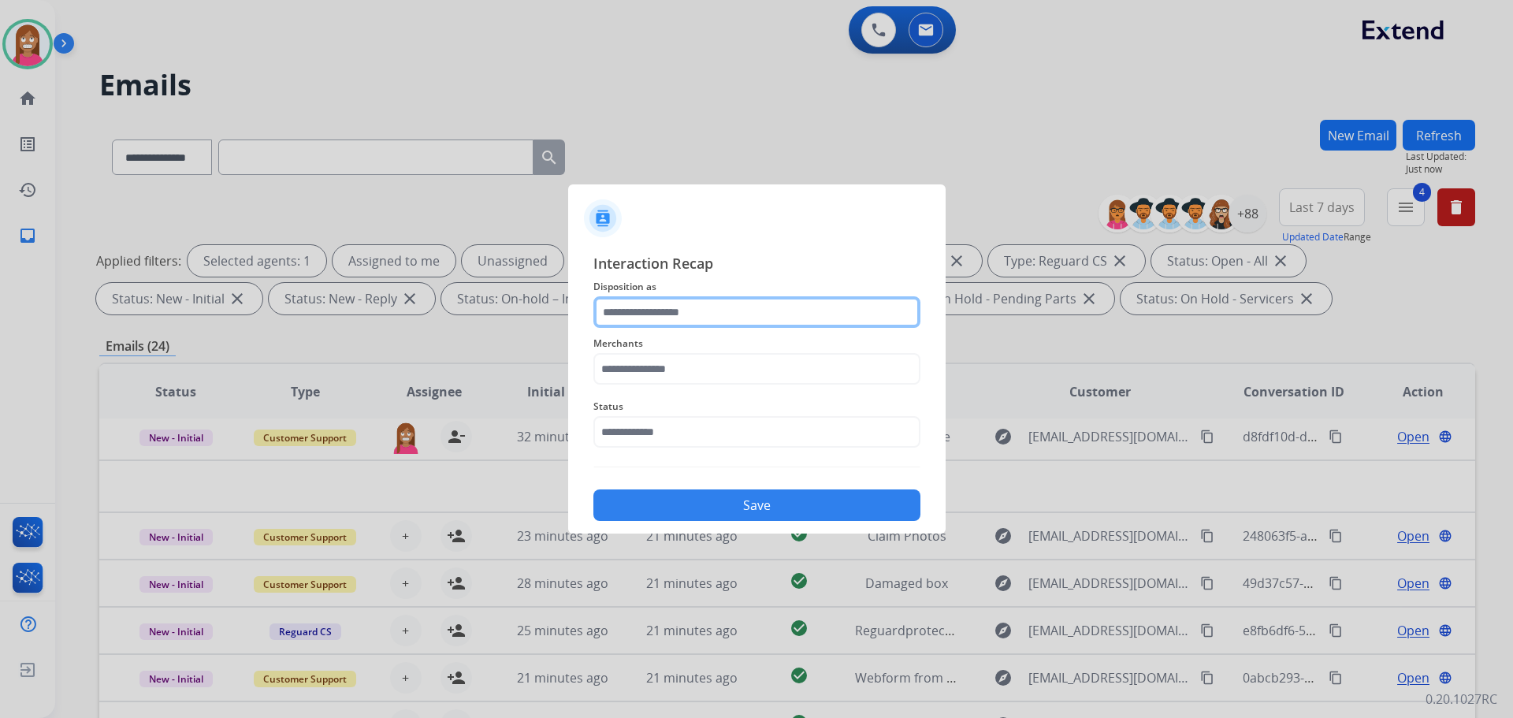
click at [654, 314] on input "text" at bounding box center [756, 312] width 327 height 32
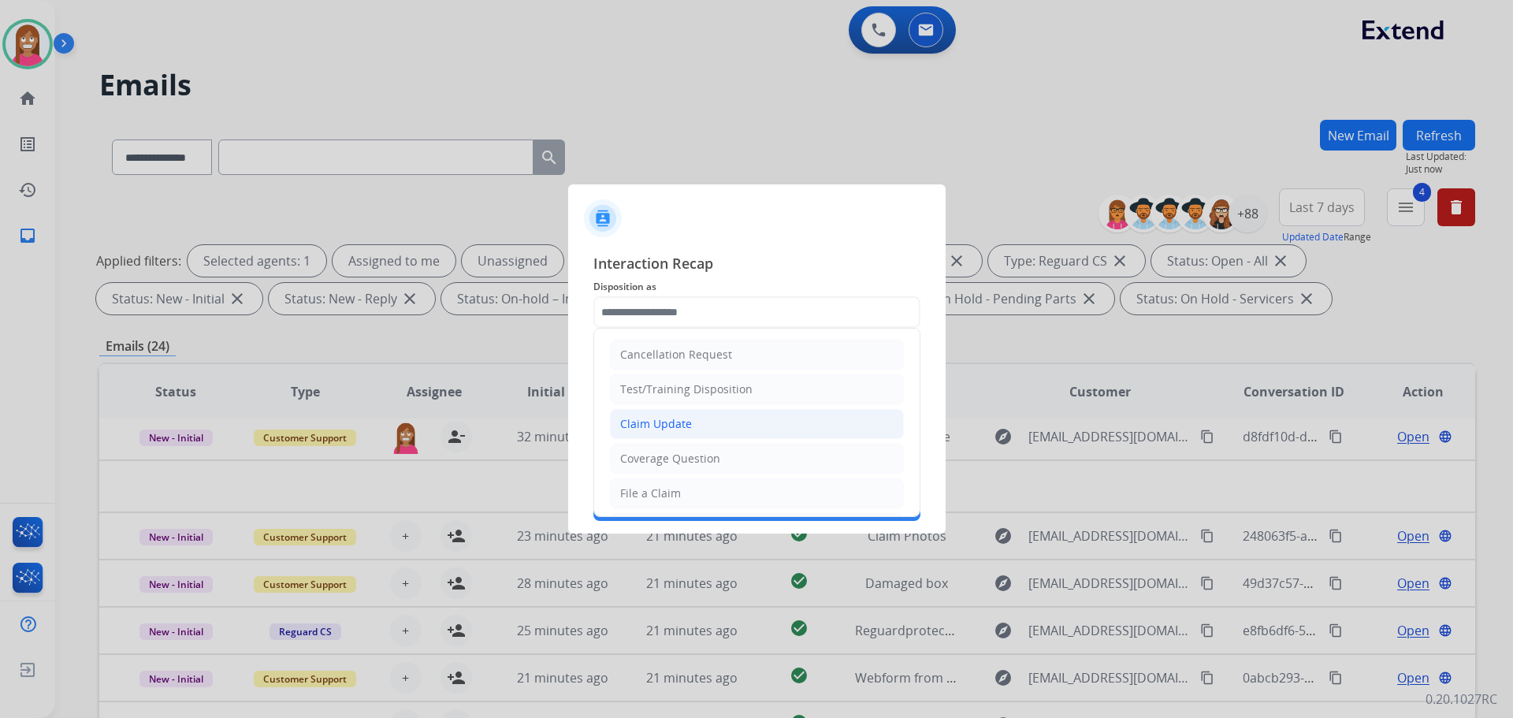
click at [636, 423] on div "Claim Update" at bounding box center [656, 424] width 72 height 16
type input "**********"
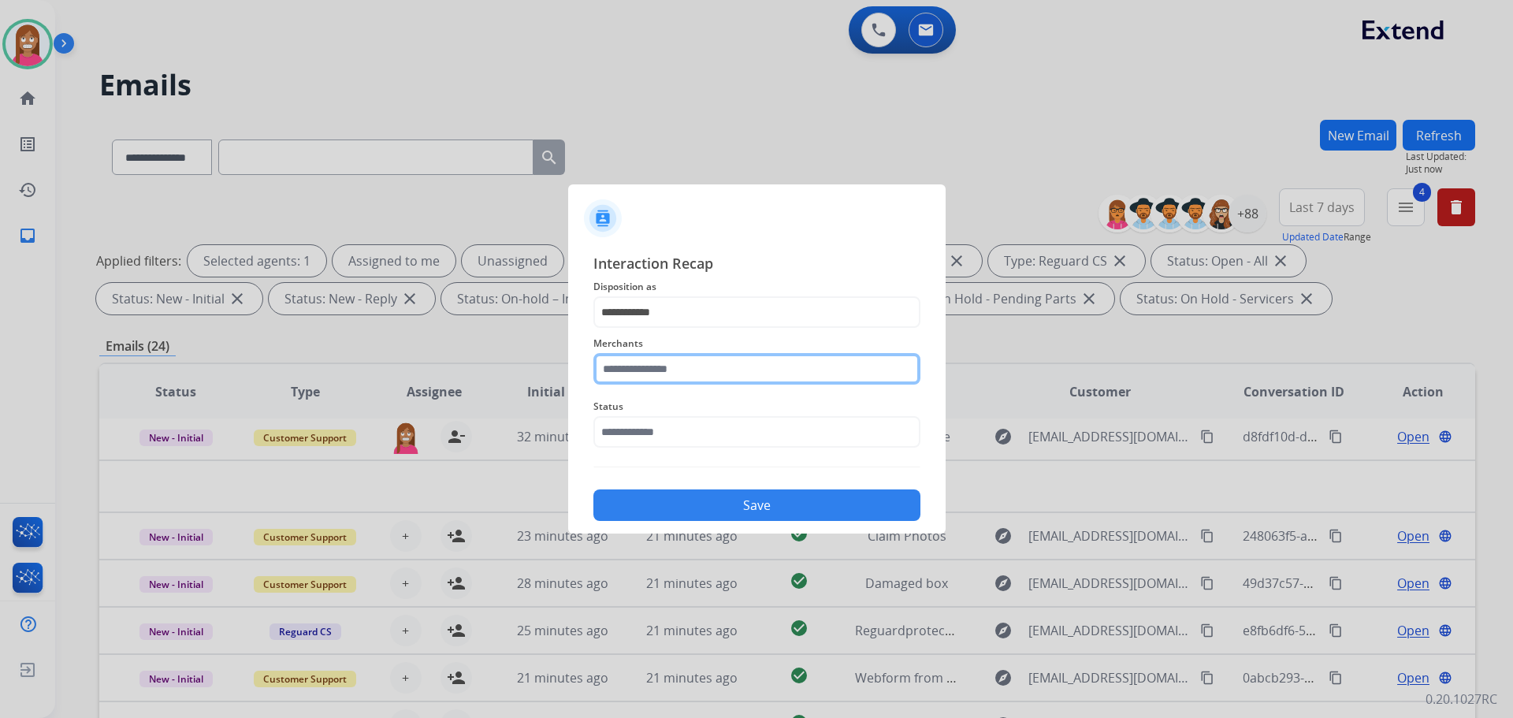
click at [629, 376] on input "text" at bounding box center [756, 369] width 327 height 32
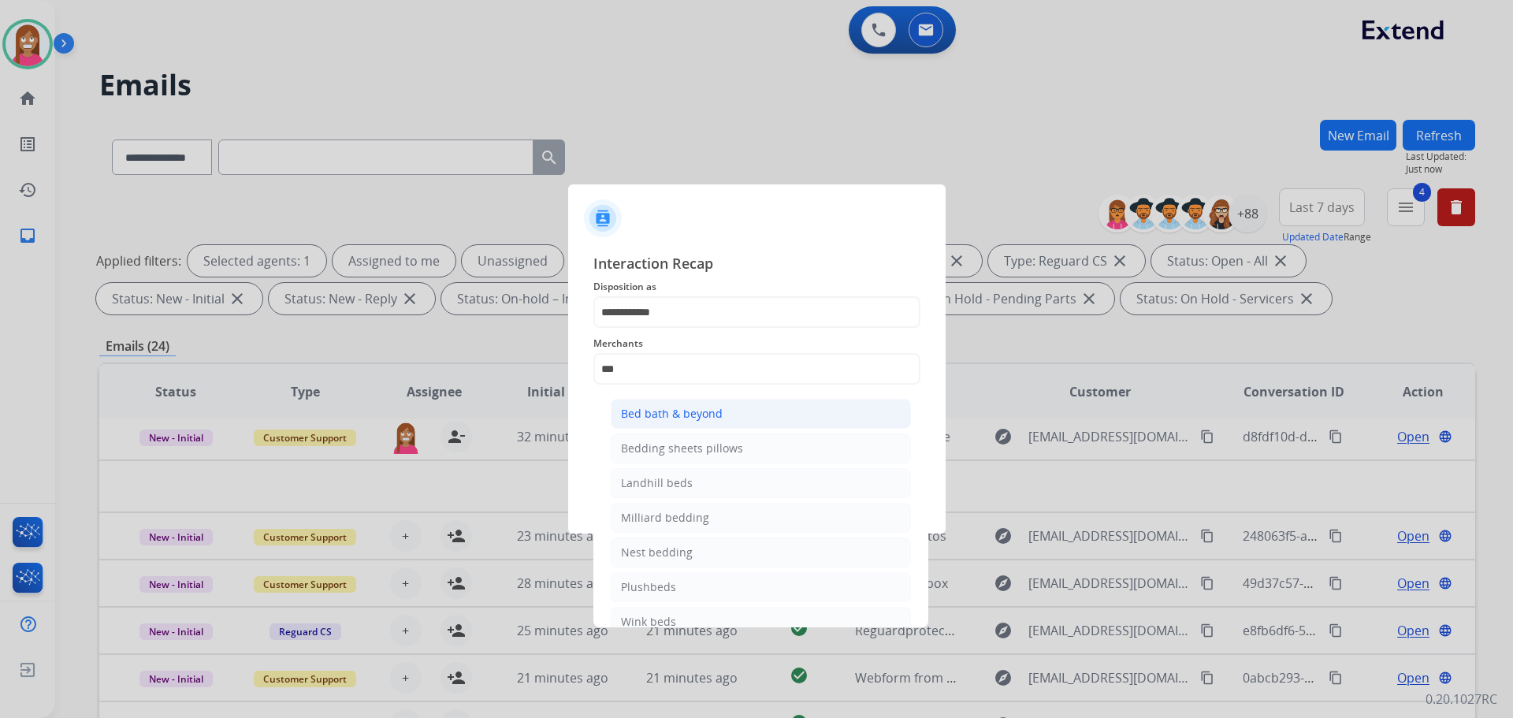
click at [650, 422] on div "Bed bath & beyond" at bounding box center [672, 414] width 102 height 16
type input "**********"
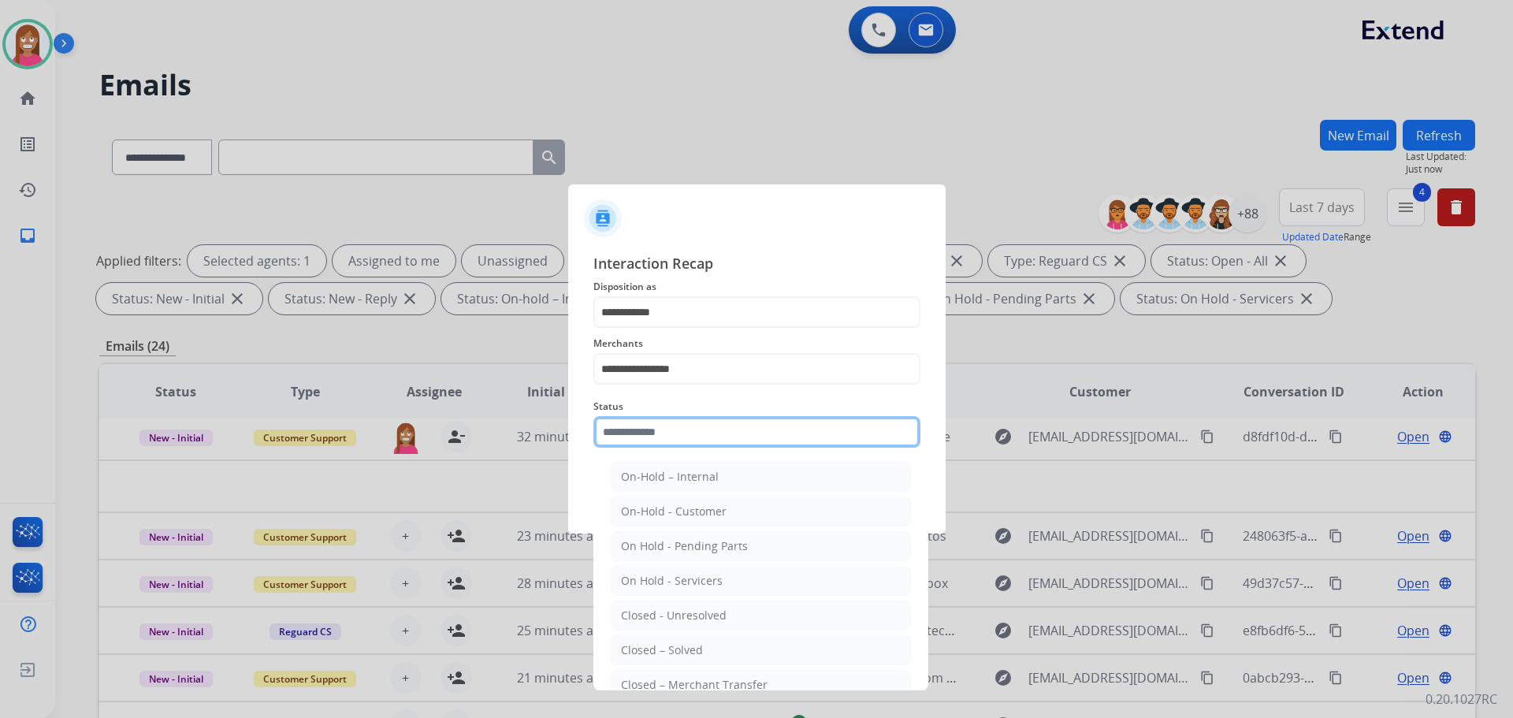
drag, startPoint x: 633, startPoint y: 433, endPoint x: 606, endPoint y: 559, distance: 129.0
click at [629, 437] on input "text" at bounding box center [756, 432] width 327 height 32
click at [640, 655] on div "Closed – Solved" at bounding box center [662, 650] width 82 height 16
type input "**********"
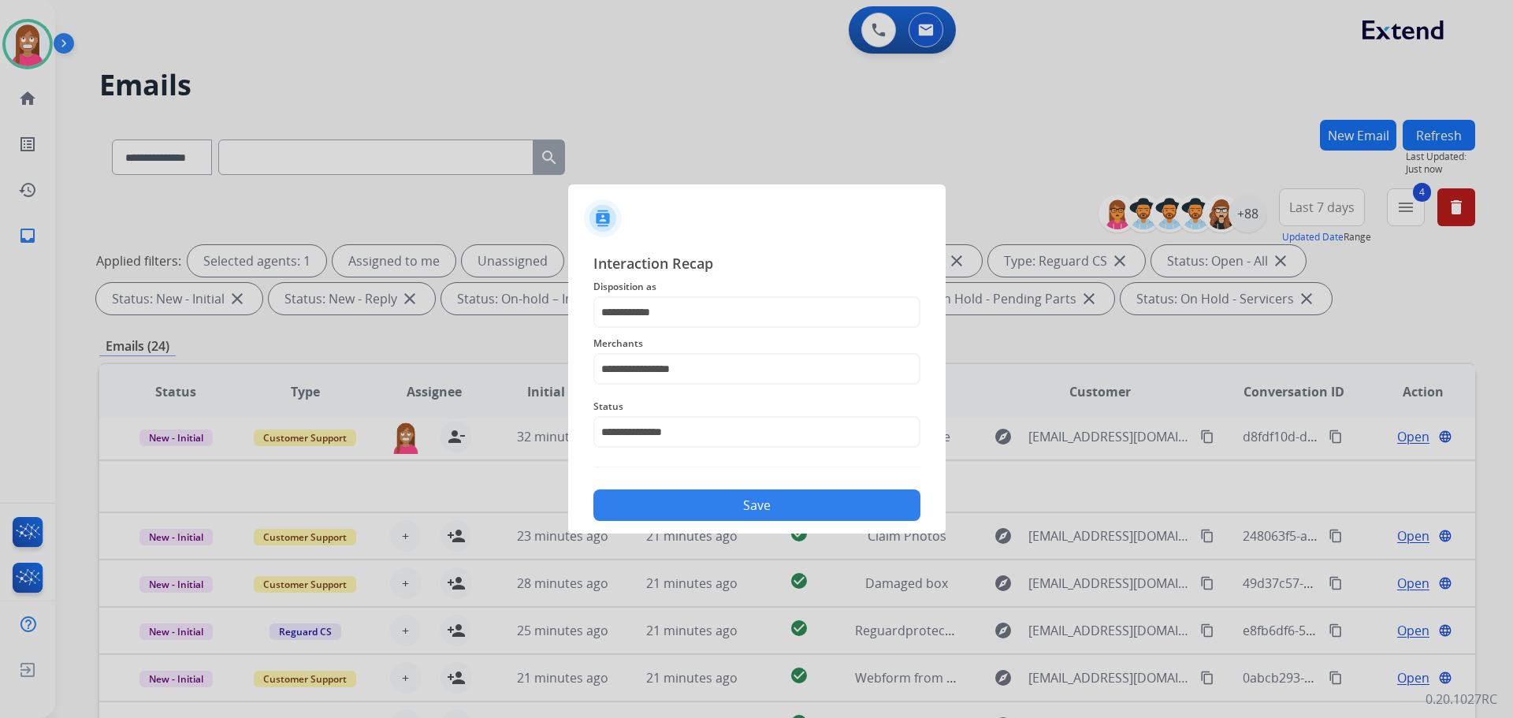
click at [672, 500] on button "Save" at bounding box center [756, 505] width 327 height 32
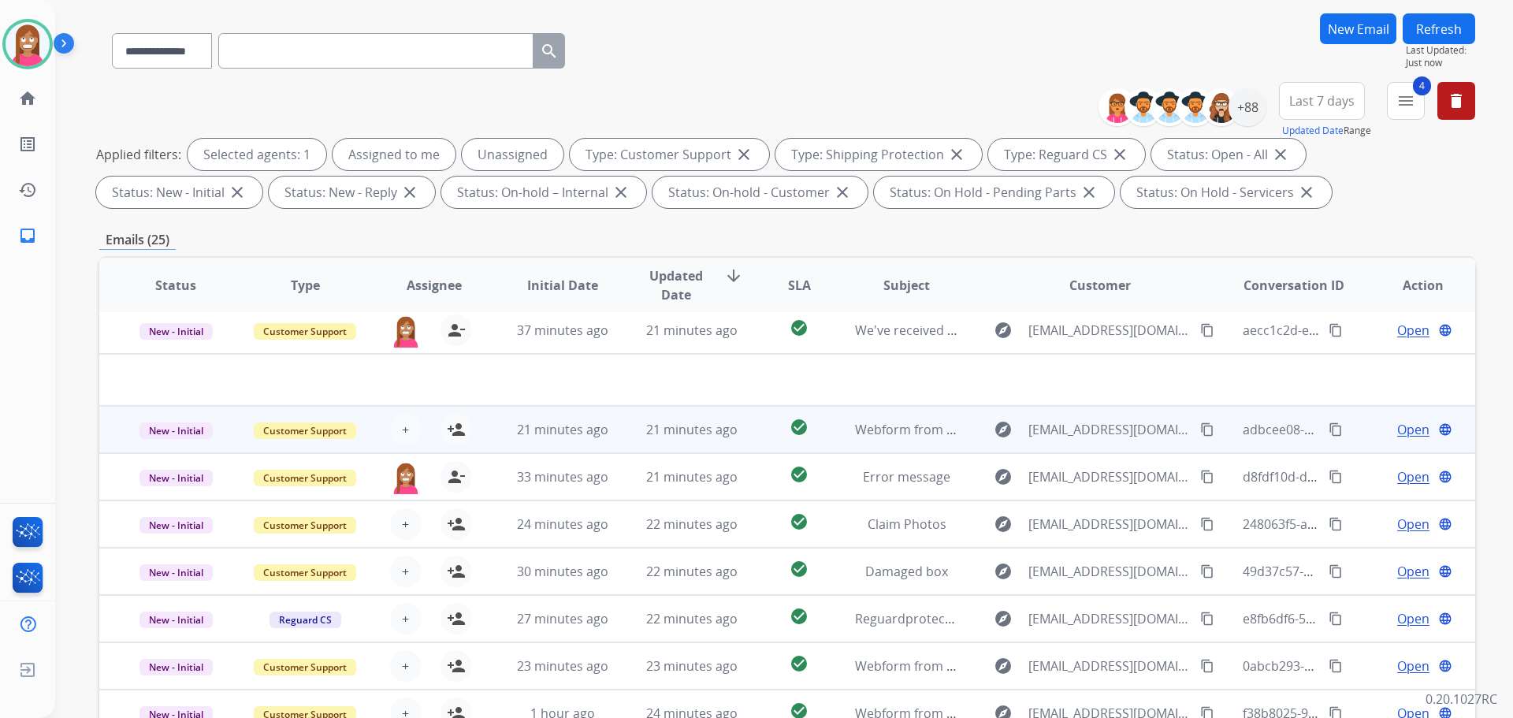
scroll to position [254, 0]
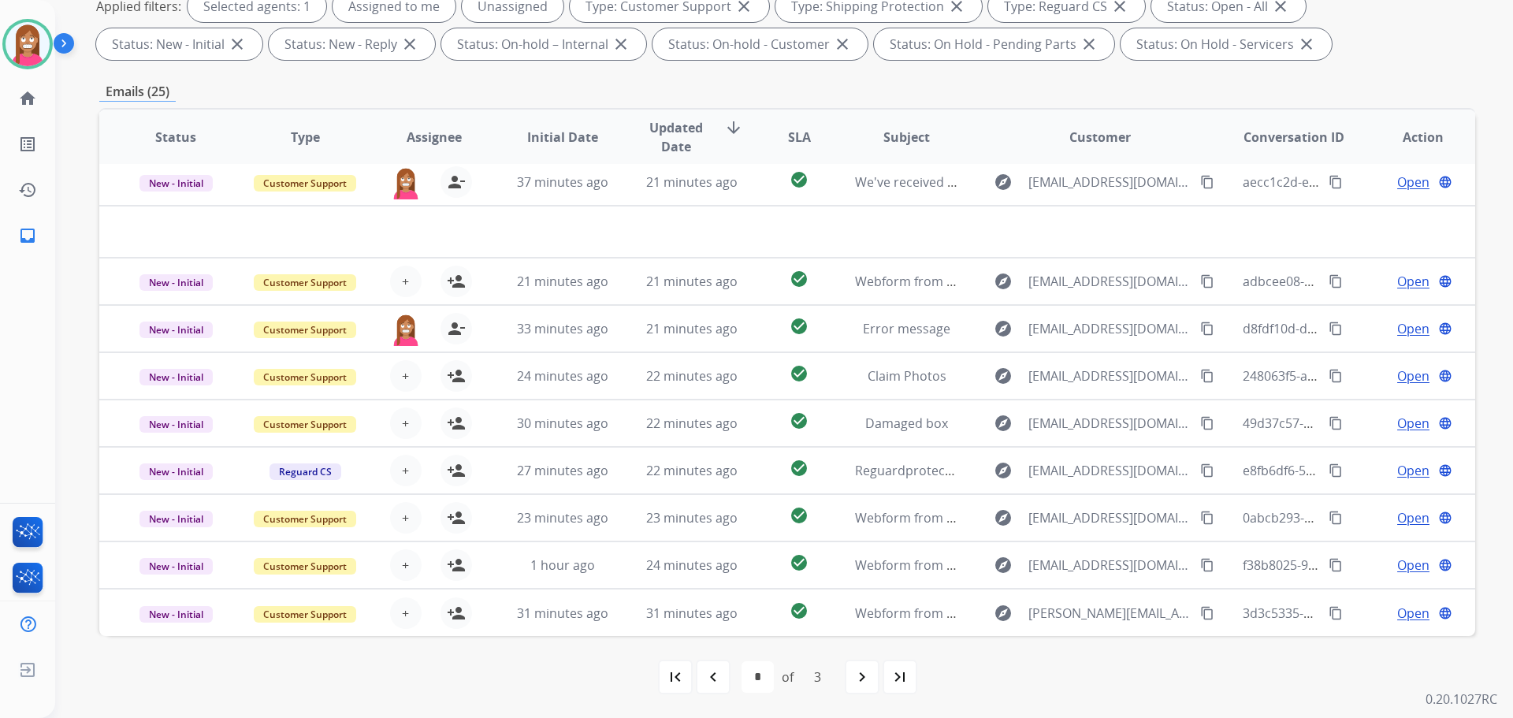
click at [851, 678] on div "navigate_next" at bounding box center [862, 676] width 35 height 35
select select "*"
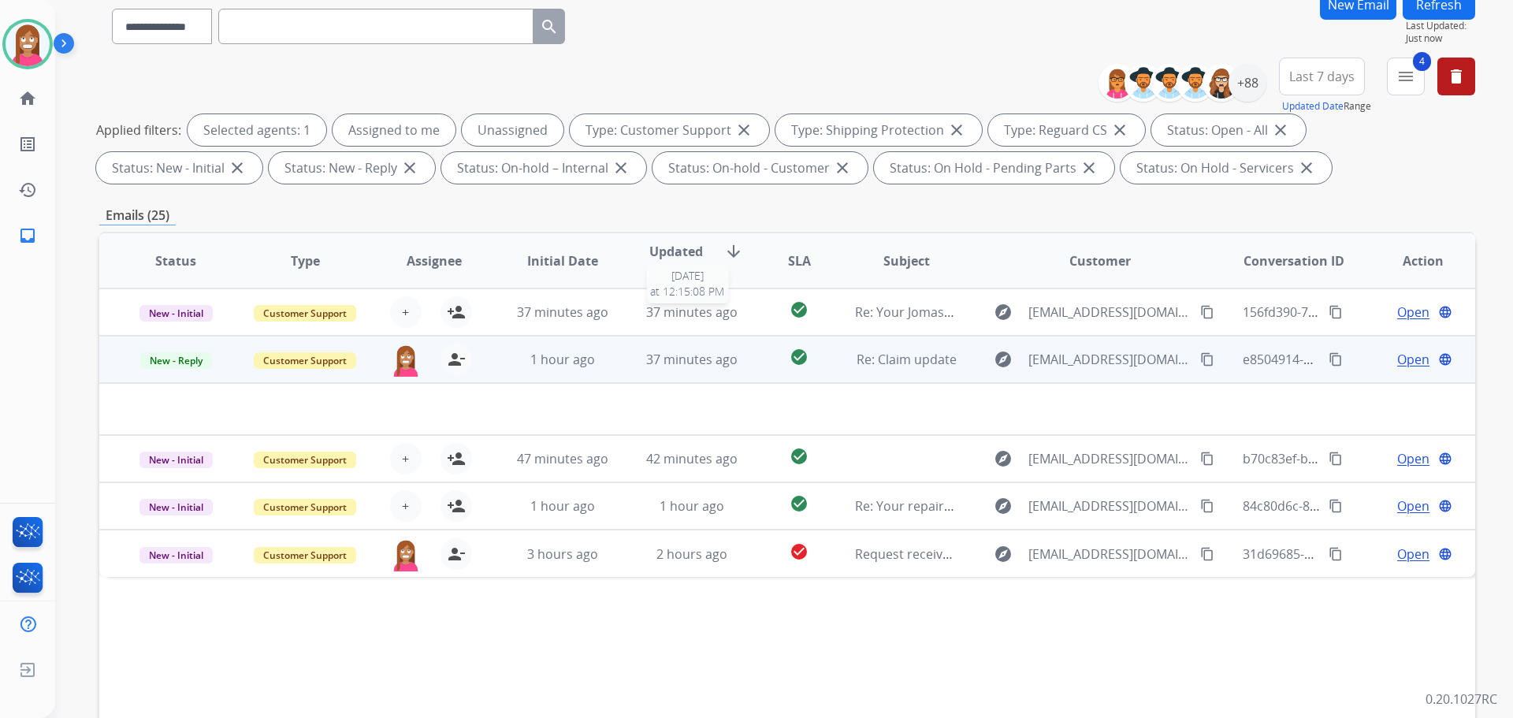
scroll to position [158, 0]
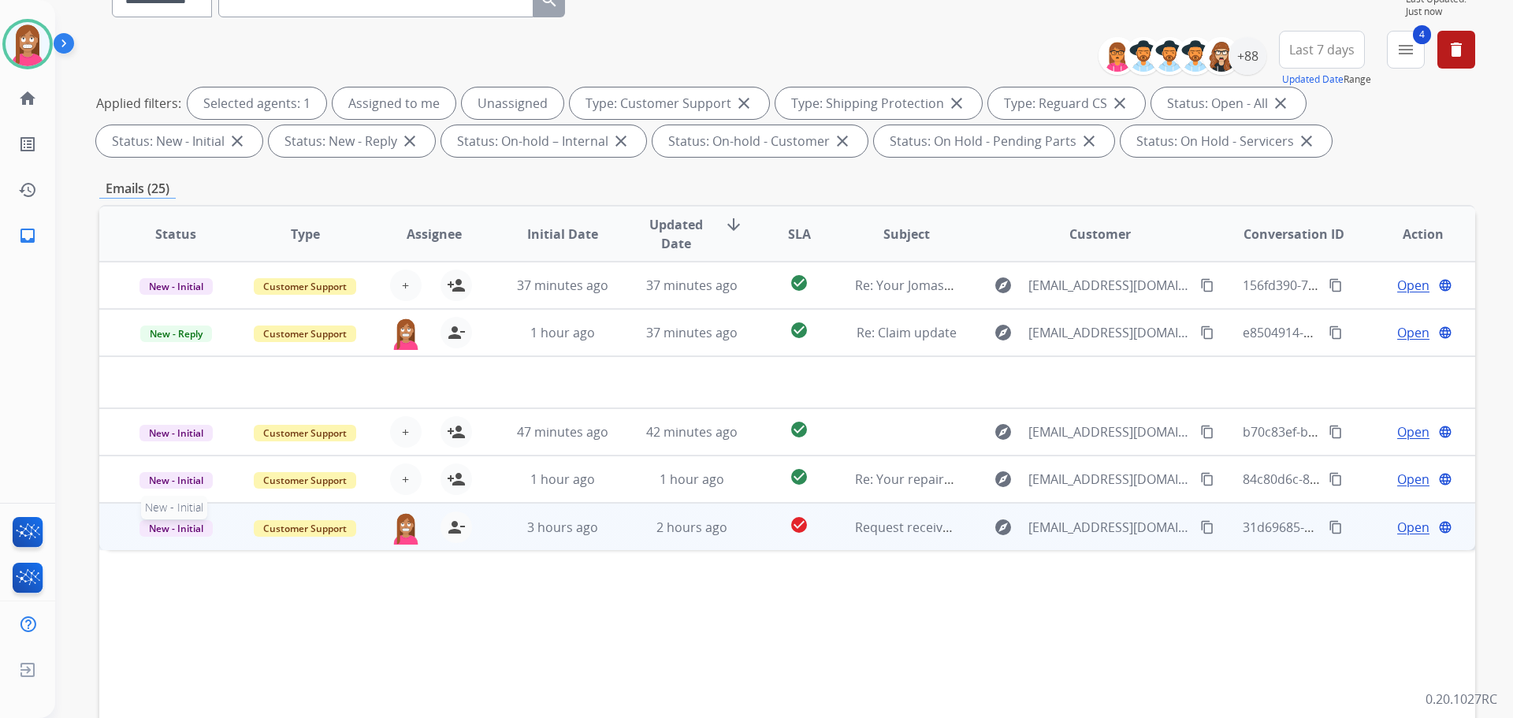
click at [194, 529] on span "New - Initial" at bounding box center [175, 528] width 73 height 17
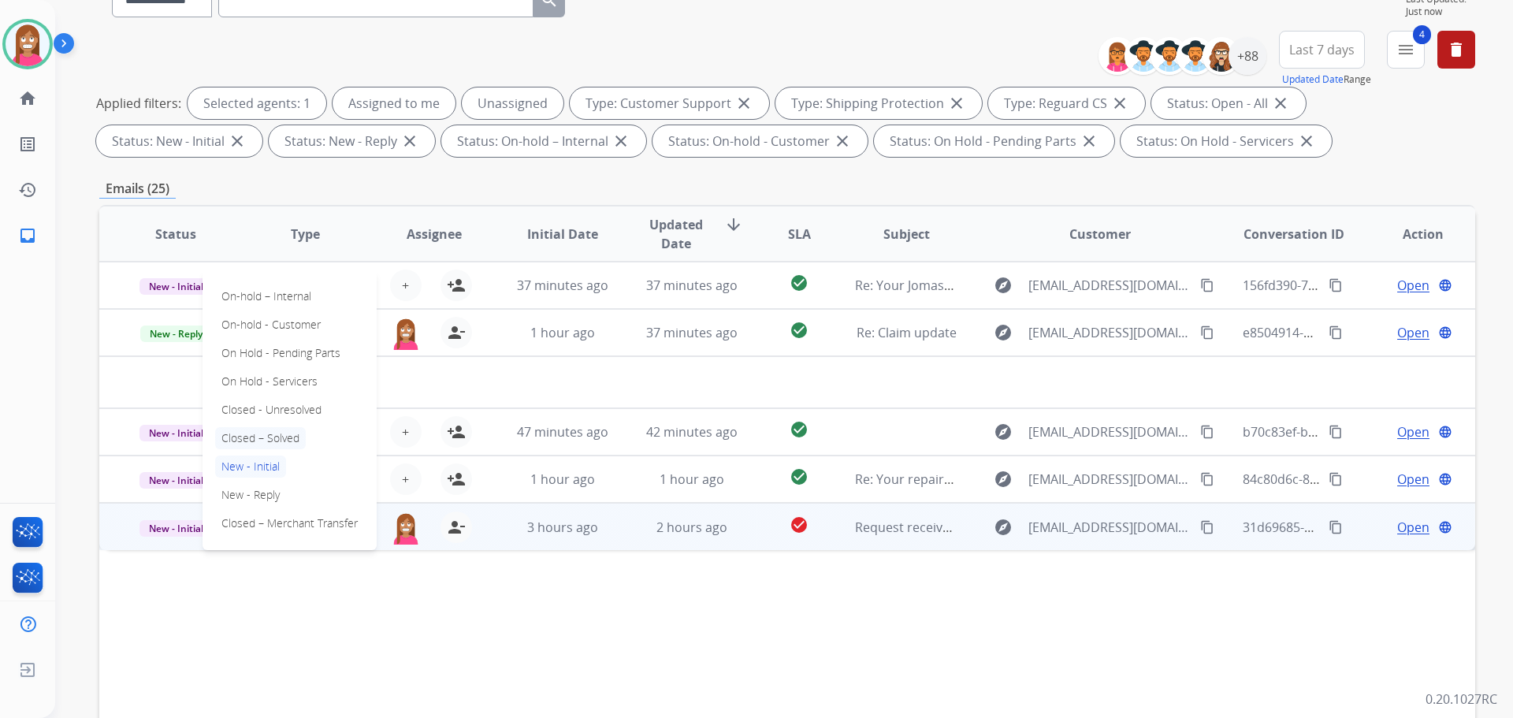
click at [228, 432] on p "Closed – Solved" at bounding box center [260, 438] width 91 height 22
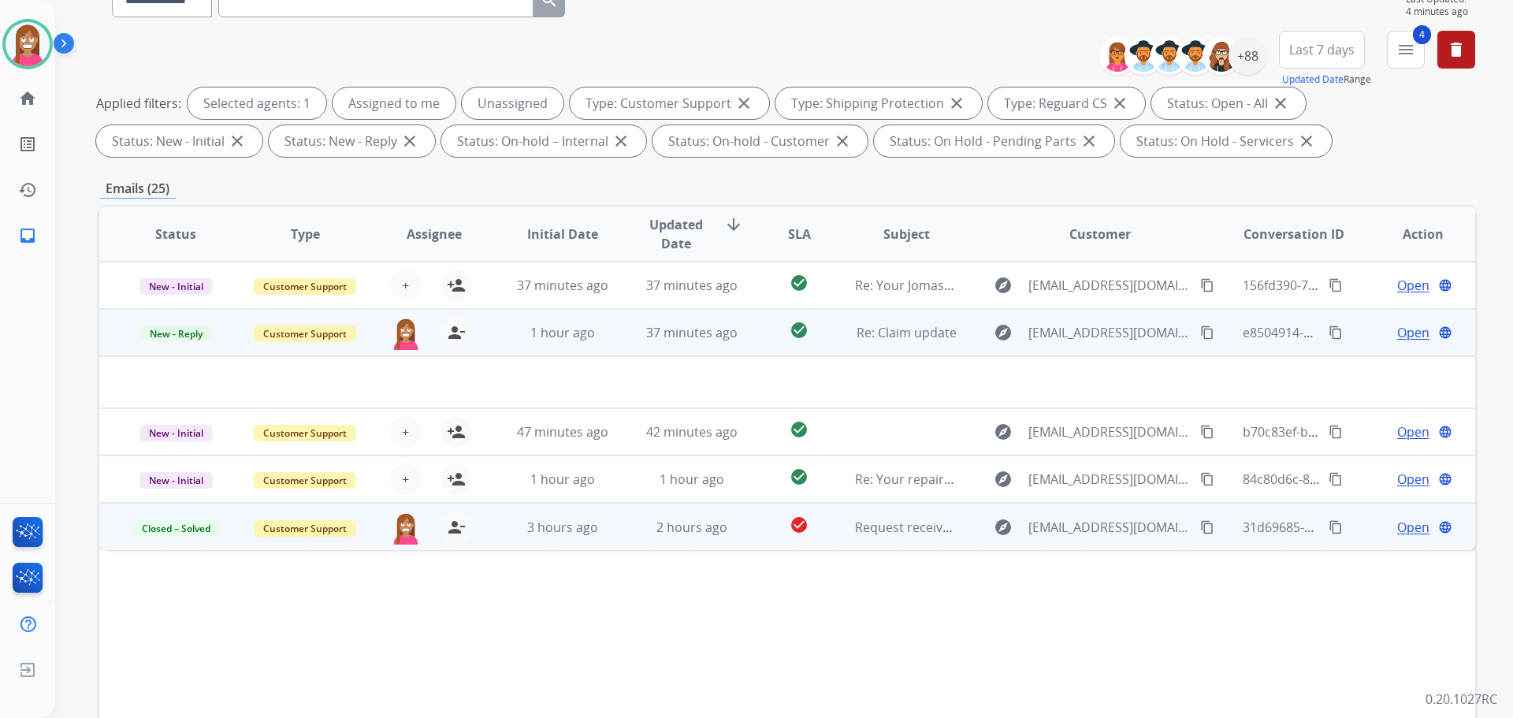
click at [809, 352] on td "check_circle" at bounding box center [787, 332] width 86 height 47
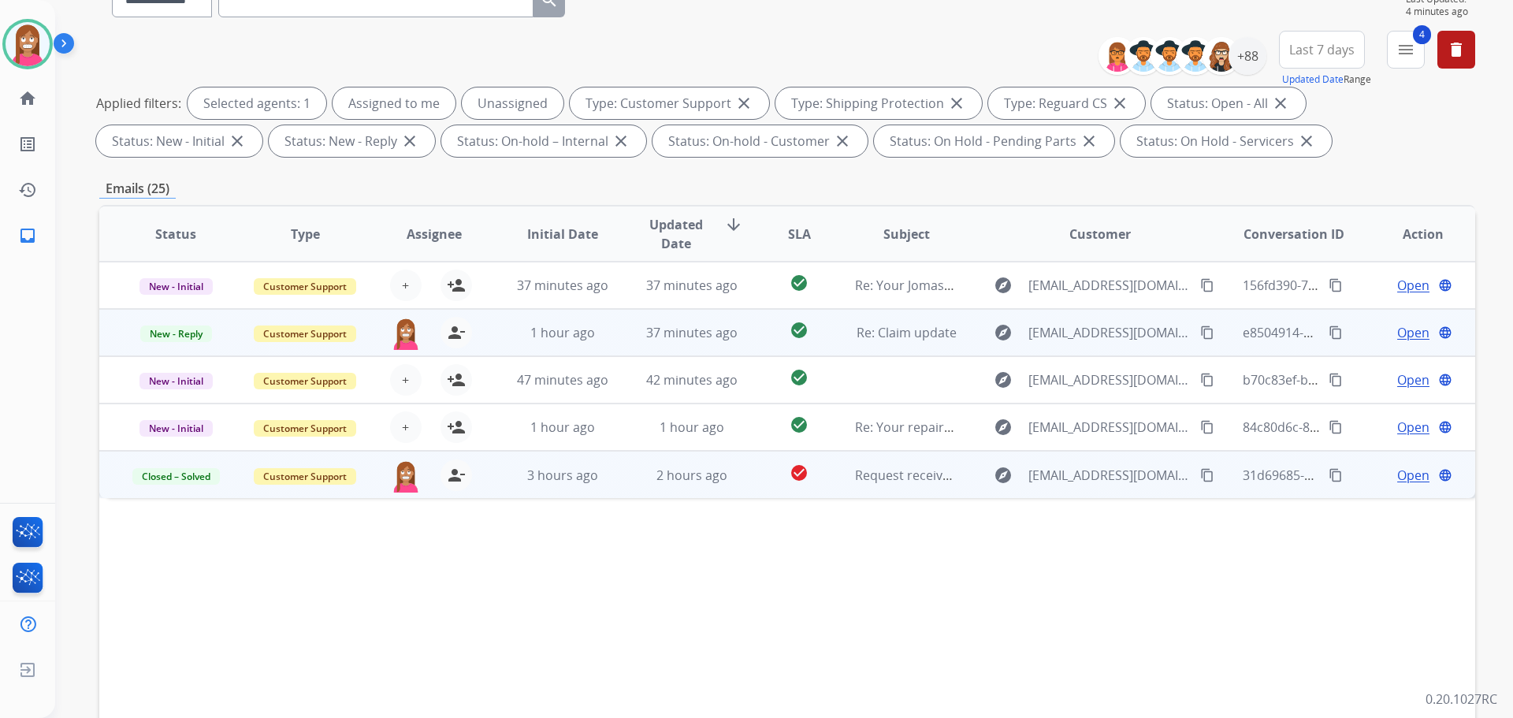
click at [507, 345] on td "1 hour ago" at bounding box center [550, 332] width 129 height 47
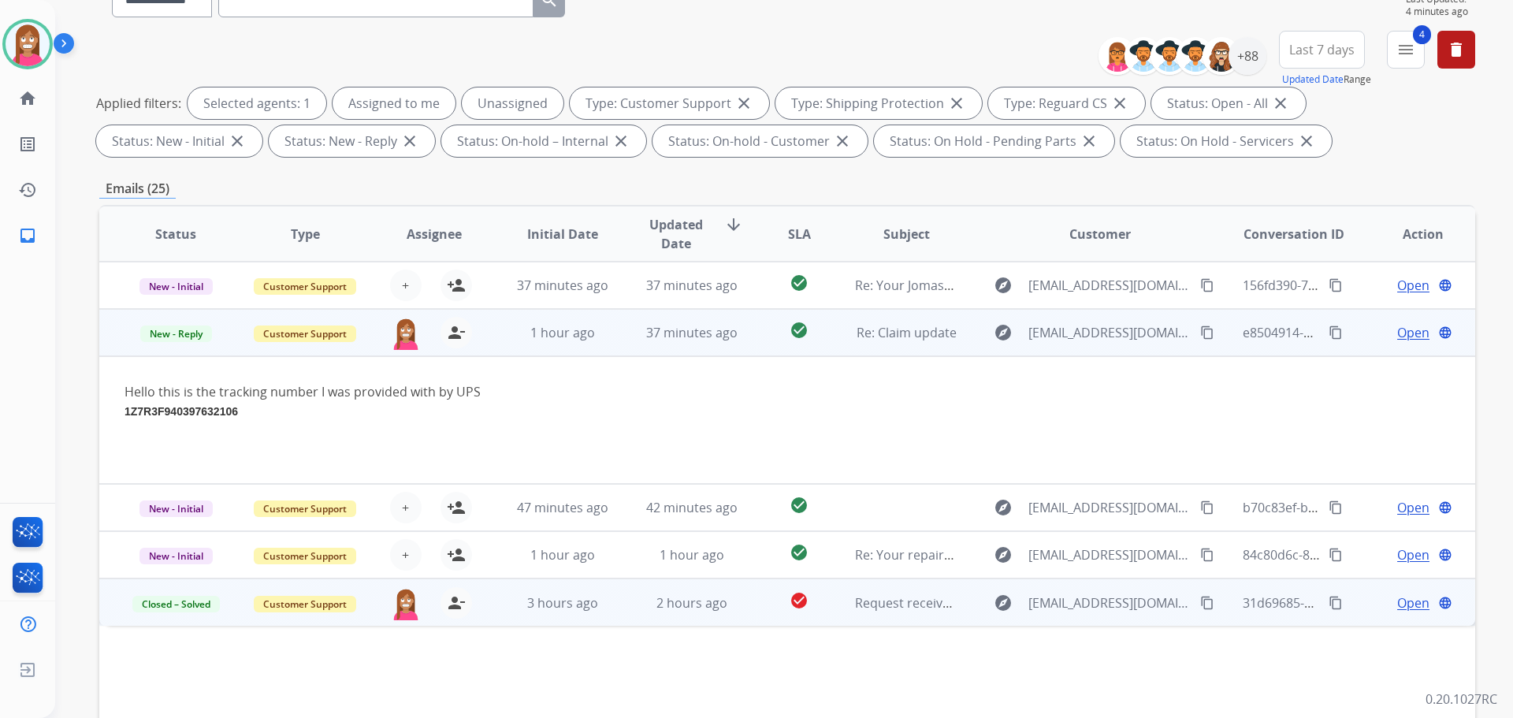
click at [213, 413] on strong "1Z7R3F940397632106" at bounding box center [180, 411] width 113 height 13
copy strong "1Z7R3F940397632106"
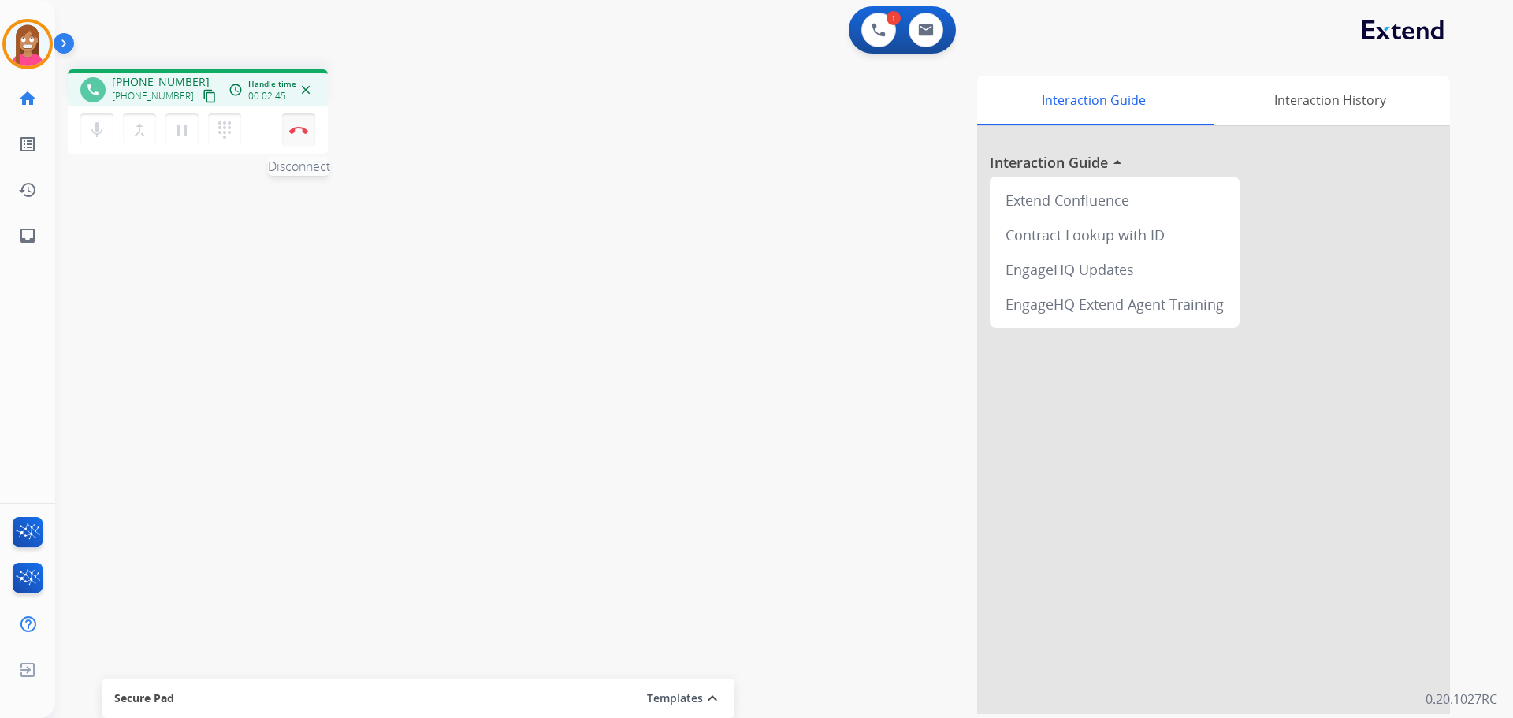
click at [299, 130] on img at bounding box center [298, 130] width 19 height 8
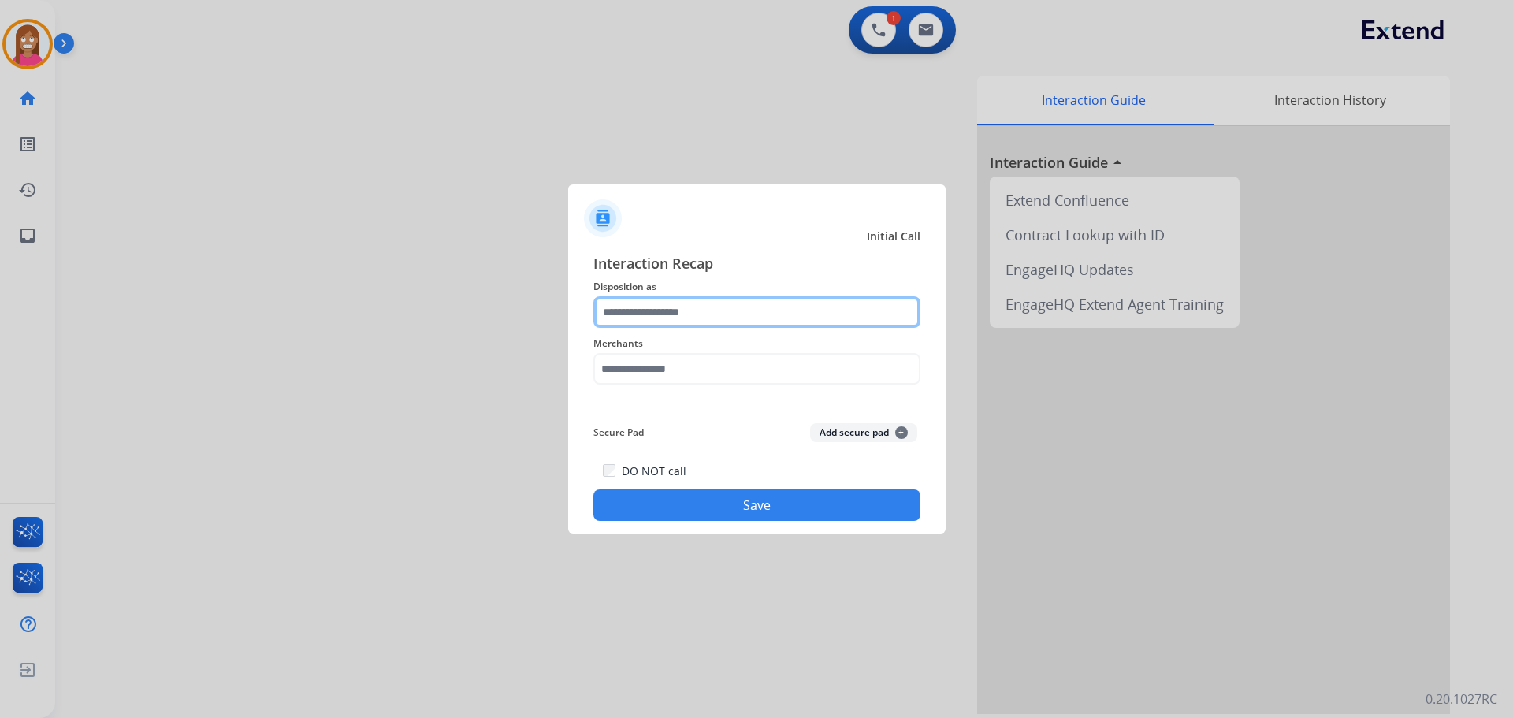
click at [655, 315] on input "text" at bounding box center [756, 312] width 327 height 32
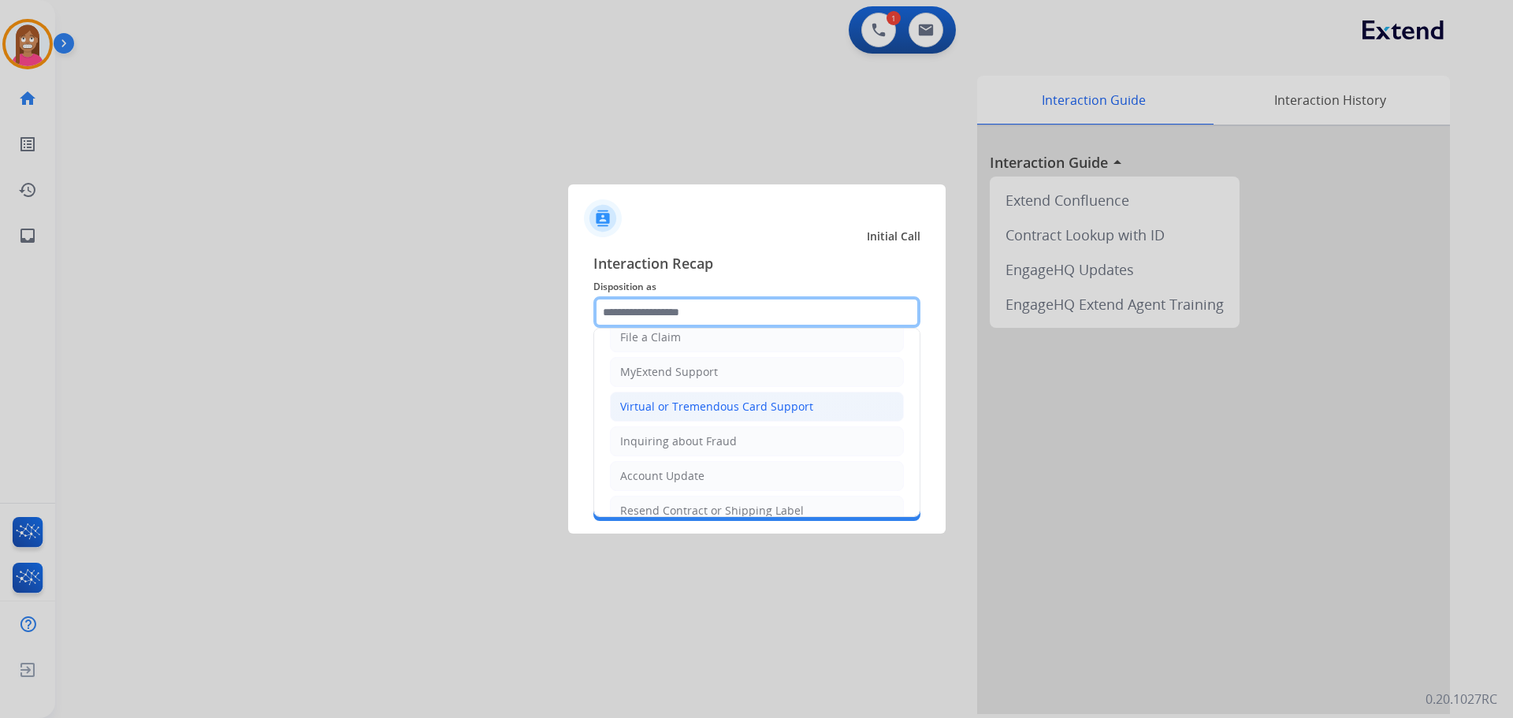
scroll to position [158, 0]
click at [640, 407] on div "Virtual or Tremendous Card Support" at bounding box center [716, 405] width 193 height 16
type input "**********"
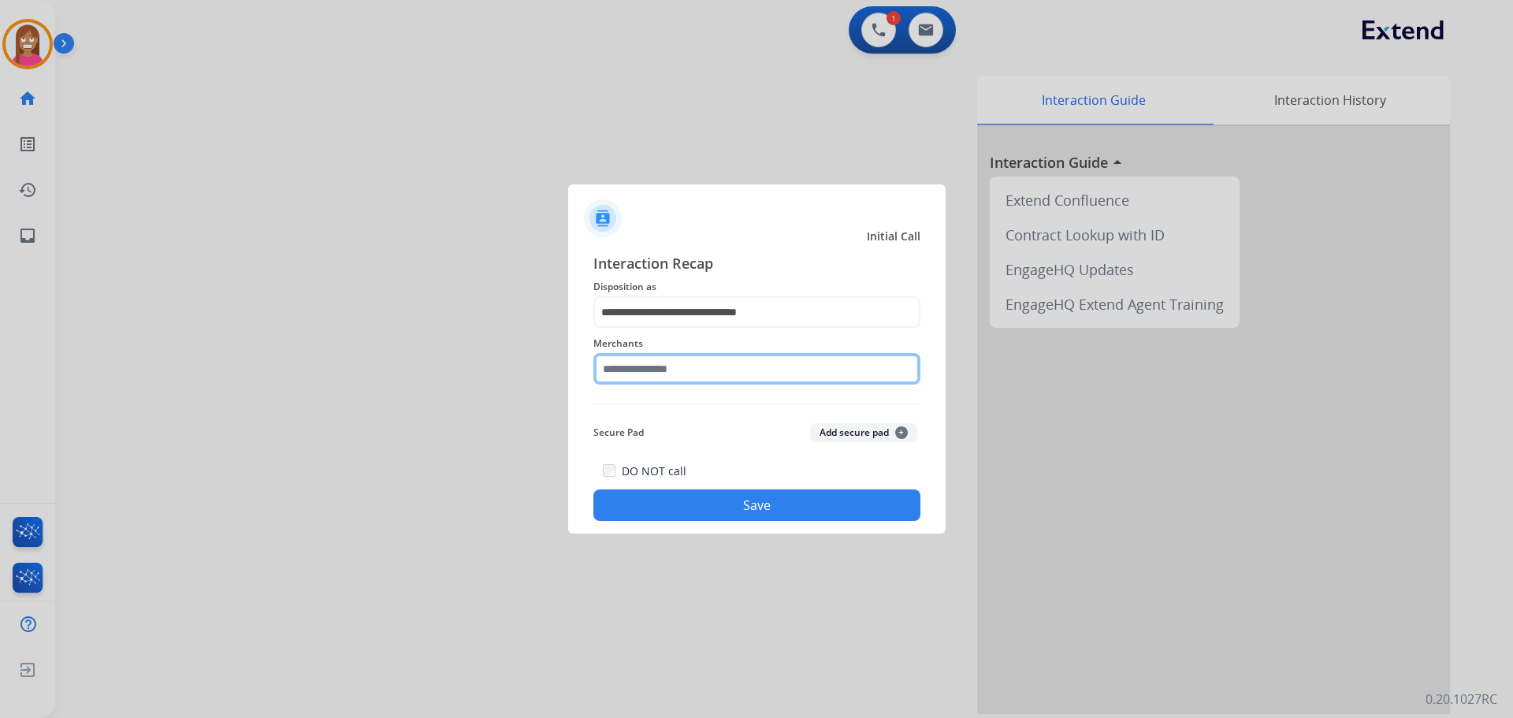
click at [648, 367] on input "text" at bounding box center [756, 369] width 327 height 32
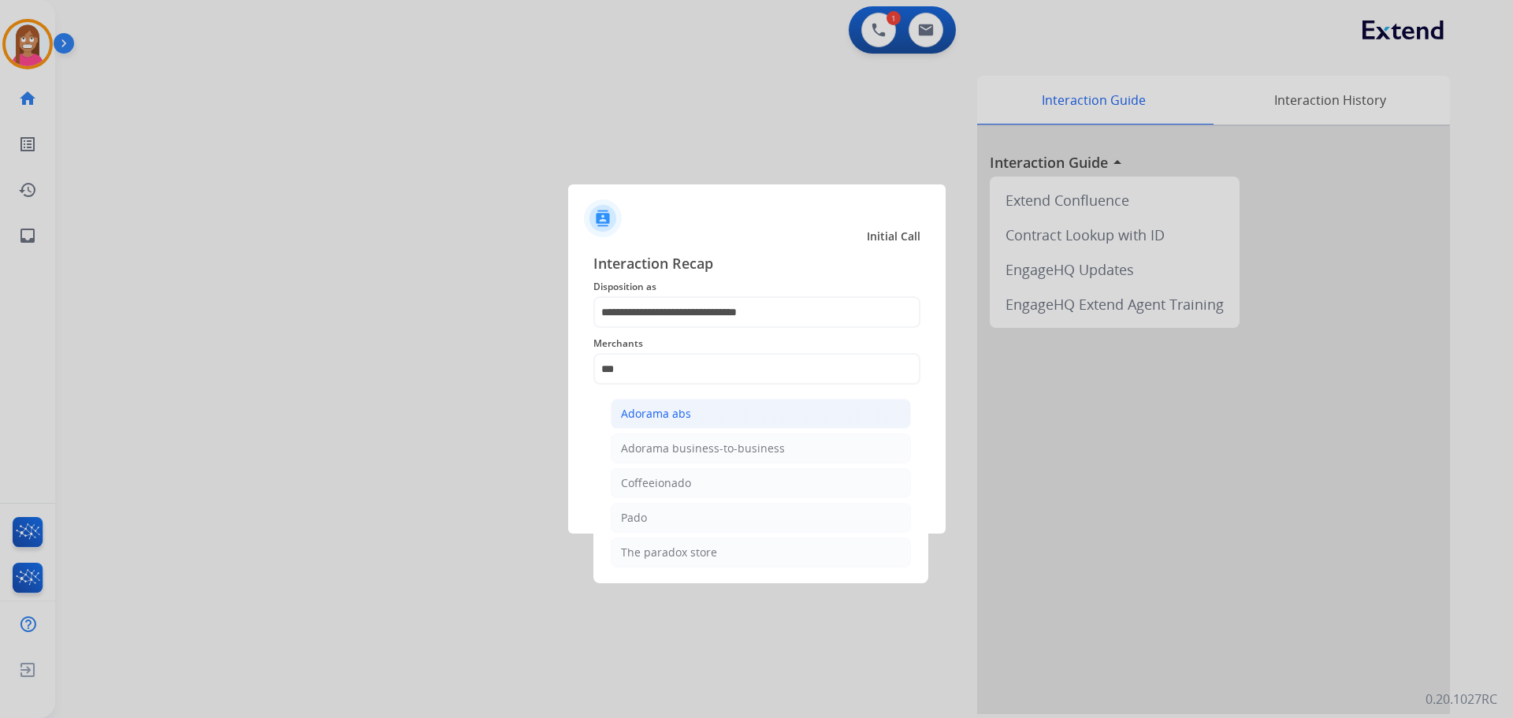
click at [671, 404] on li "Adorama abs" at bounding box center [761, 414] width 300 height 30
type input "**********"
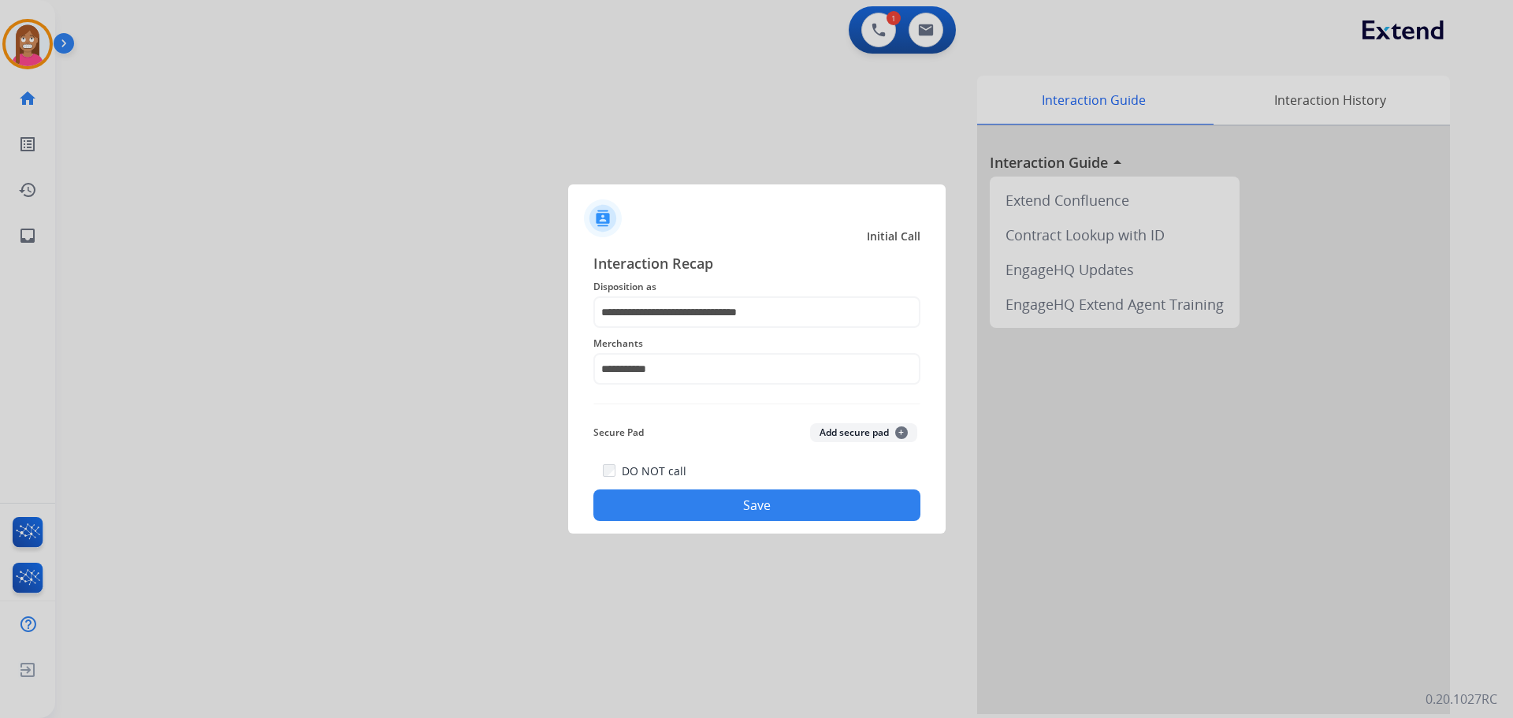
click at [685, 509] on button "Save" at bounding box center [756, 505] width 327 height 32
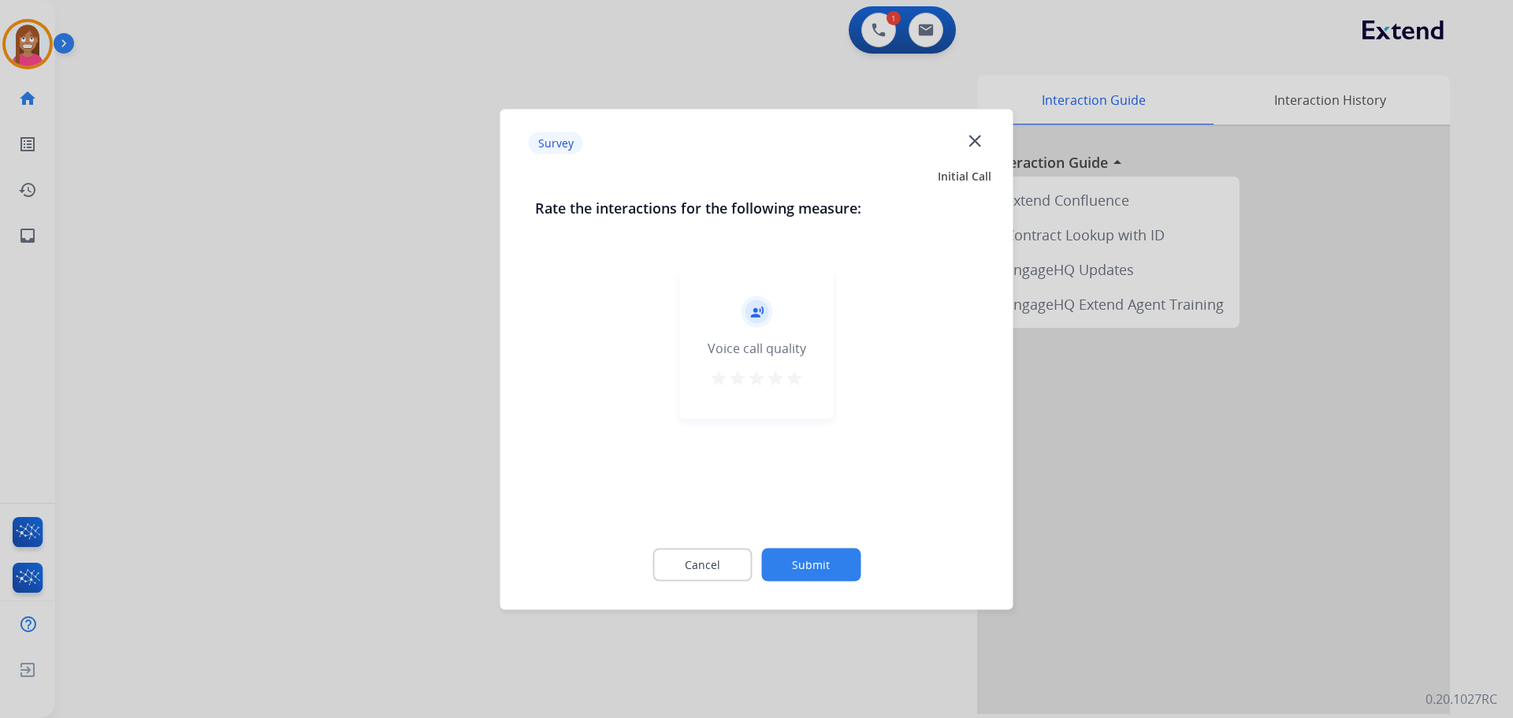
click at [977, 140] on mat-icon "close" at bounding box center [974, 140] width 20 height 20
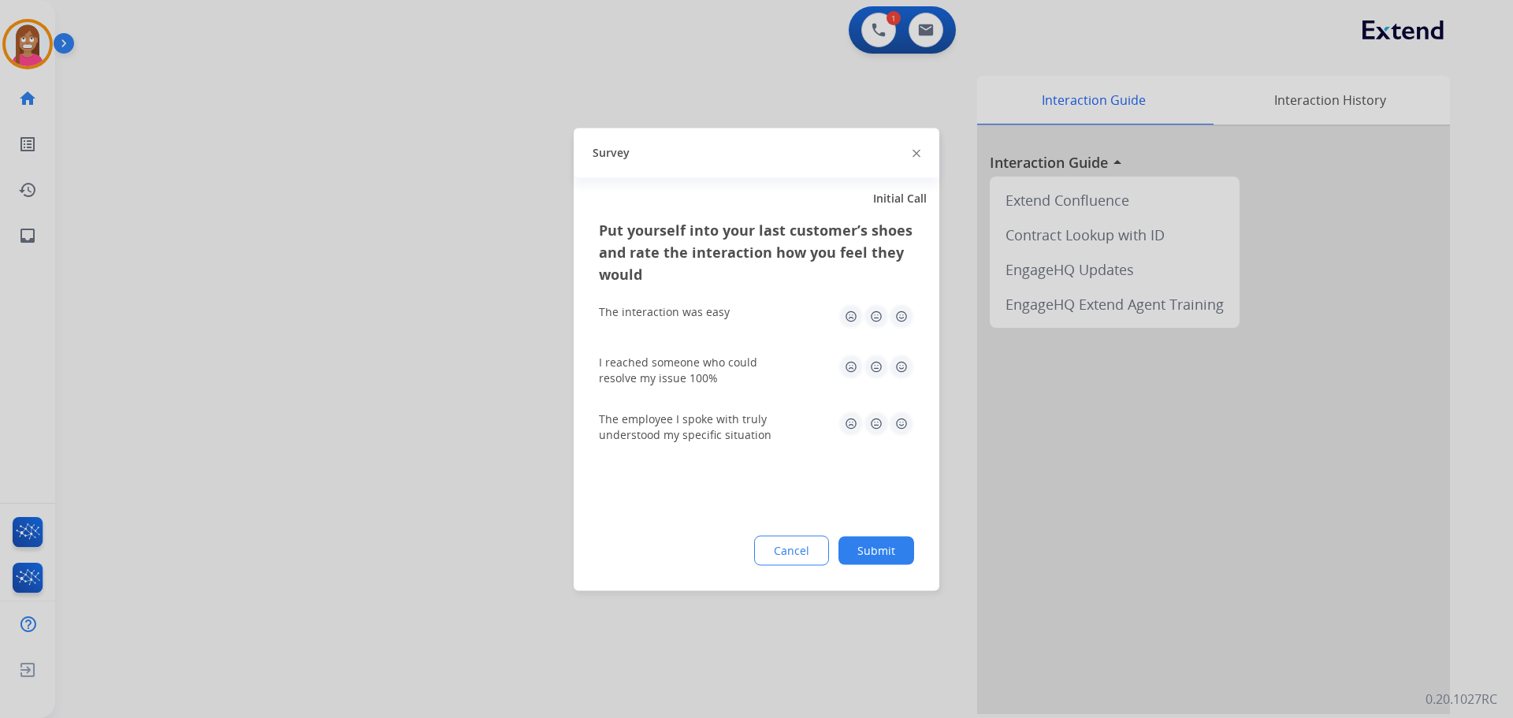
click at [913, 154] on img at bounding box center [916, 154] width 8 height 8
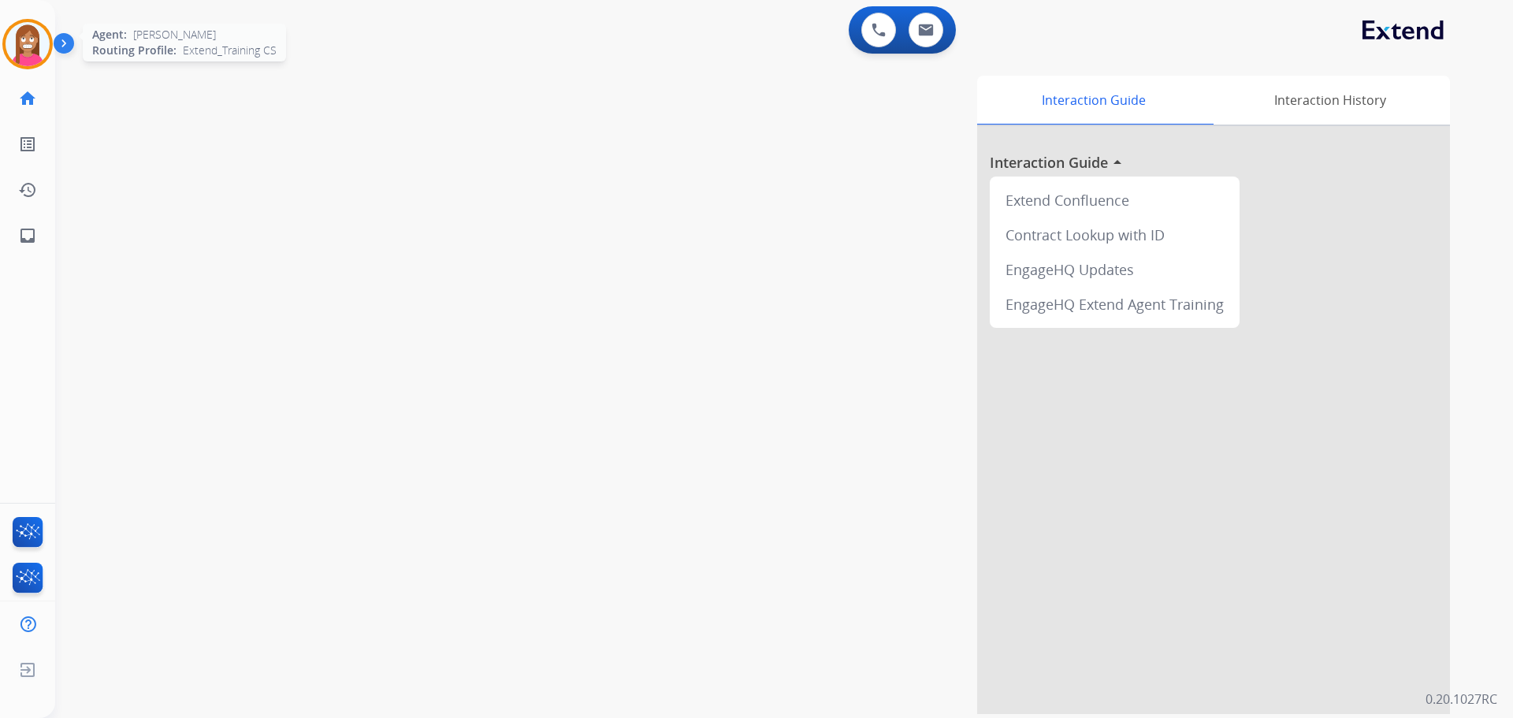
drag, startPoint x: 32, startPoint y: 50, endPoint x: 50, endPoint y: 61, distance: 20.8
click at [32, 53] on img at bounding box center [28, 44] width 44 height 44
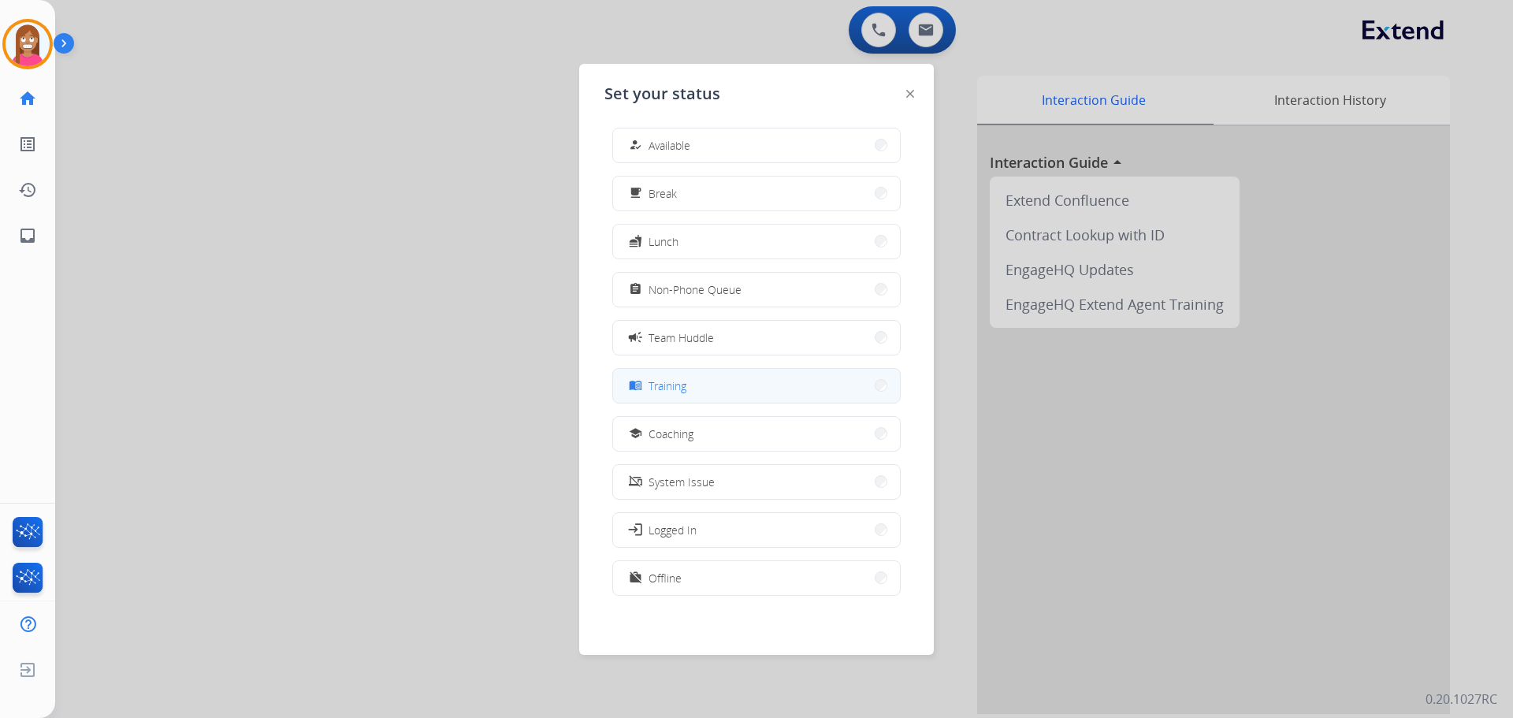
scroll to position [5, 0]
click at [674, 429] on span "Coaching" at bounding box center [670, 433] width 45 height 17
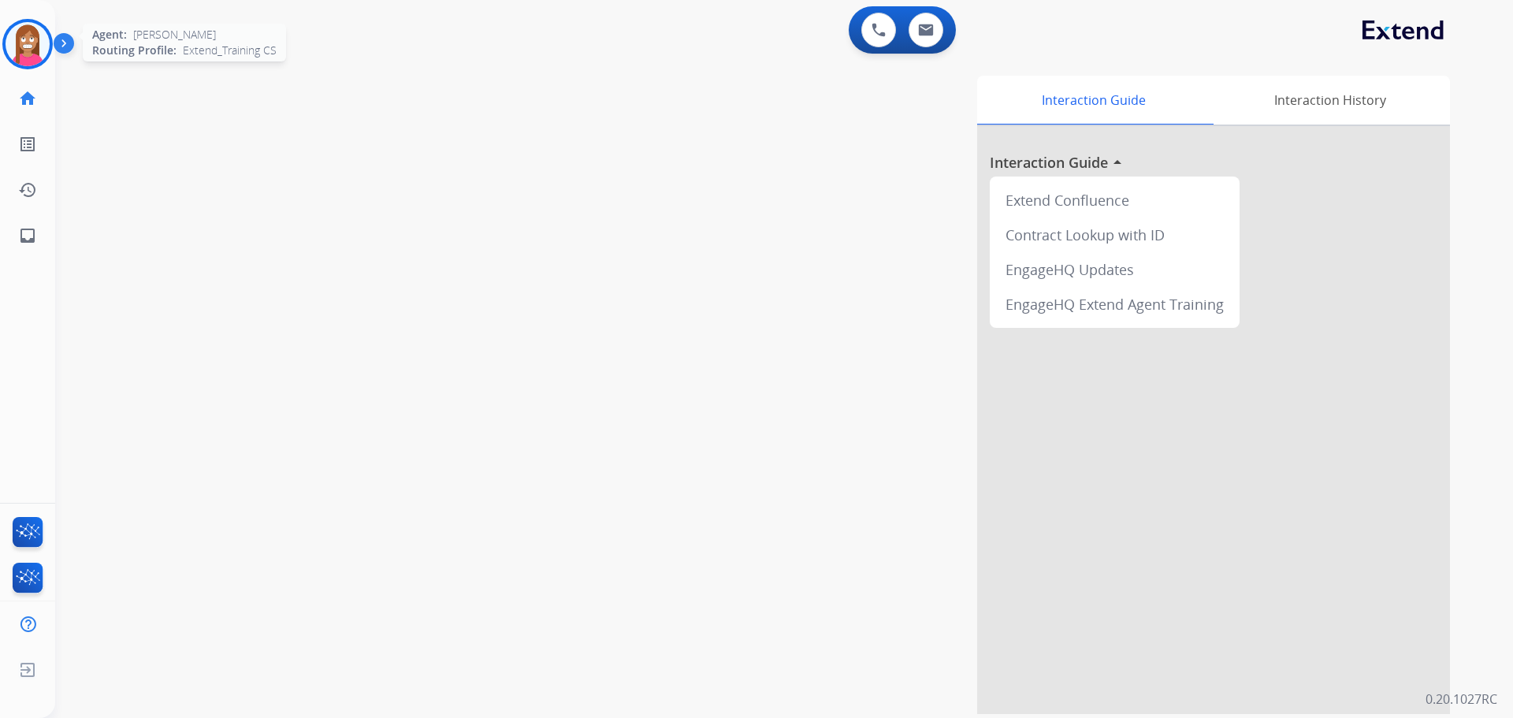
drag, startPoint x: 5, startPoint y: 39, endPoint x: 94, endPoint y: 58, distance: 91.0
click at [6, 40] on div at bounding box center [27, 44] width 50 height 50
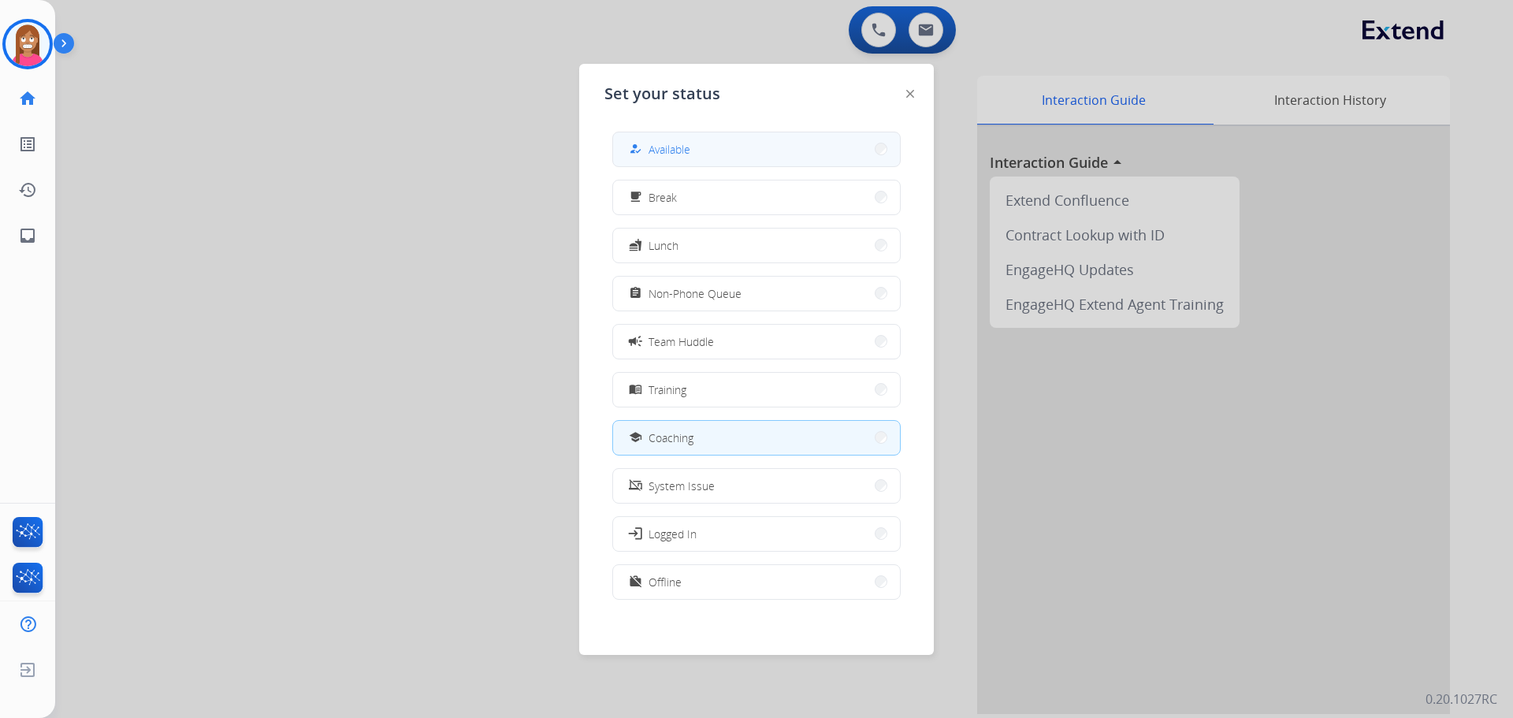
click at [725, 162] on button "how_to_reg Available" at bounding box center [756, 149] width 287 height 34
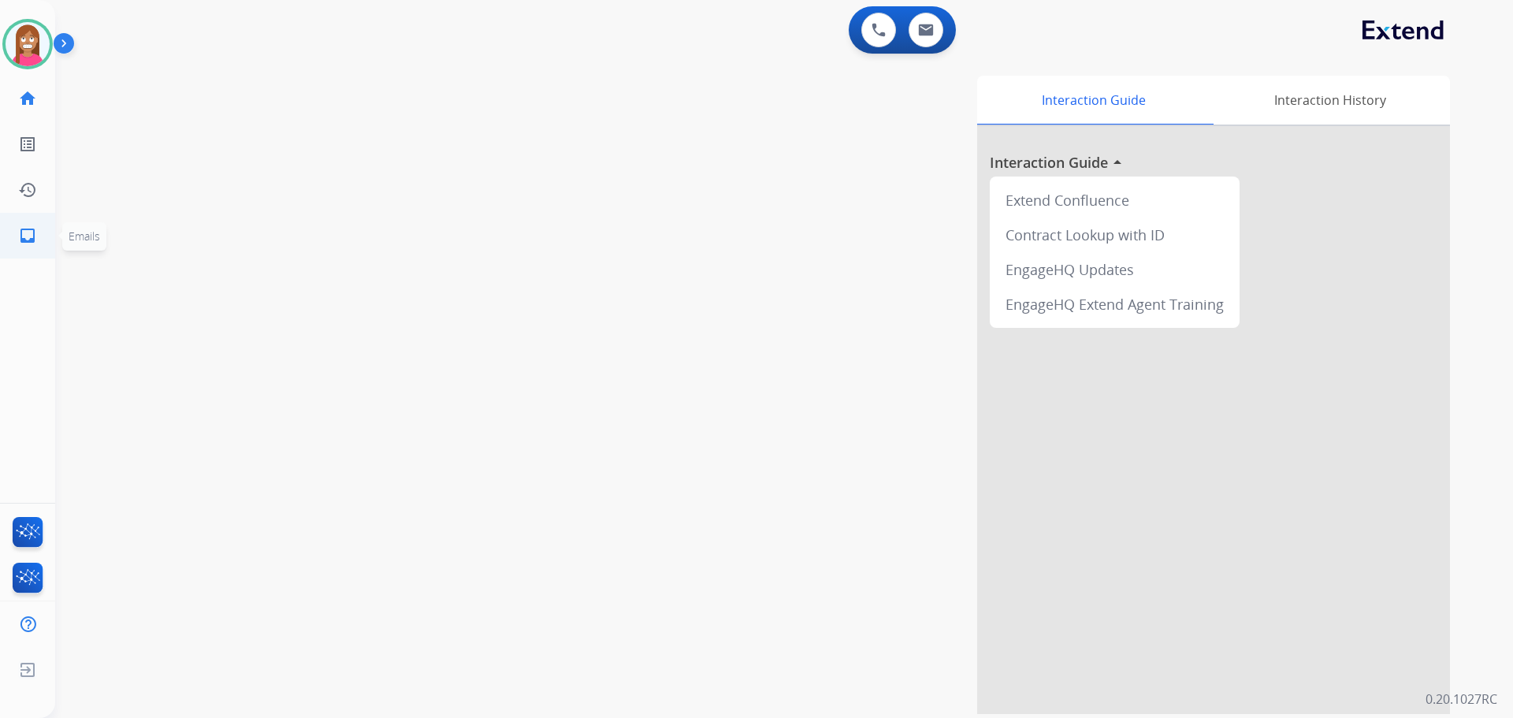
click at [47, 236] on link "inbox Emails" at bounding box center [28, 236] width 44 height 44
select select "**********"
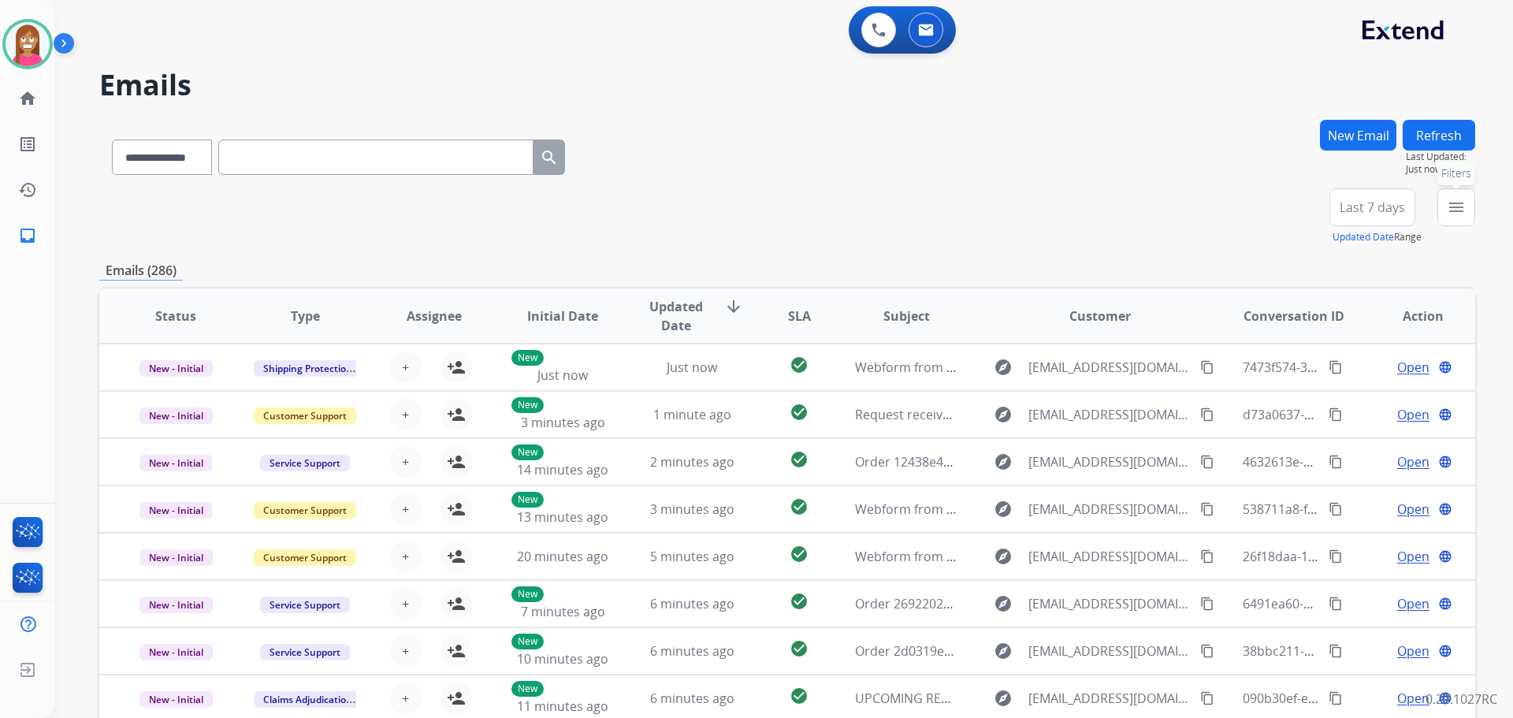
click at [1457, 206] on mat-icon "menu" at bounding box center [1456, 207] width 19 height 19
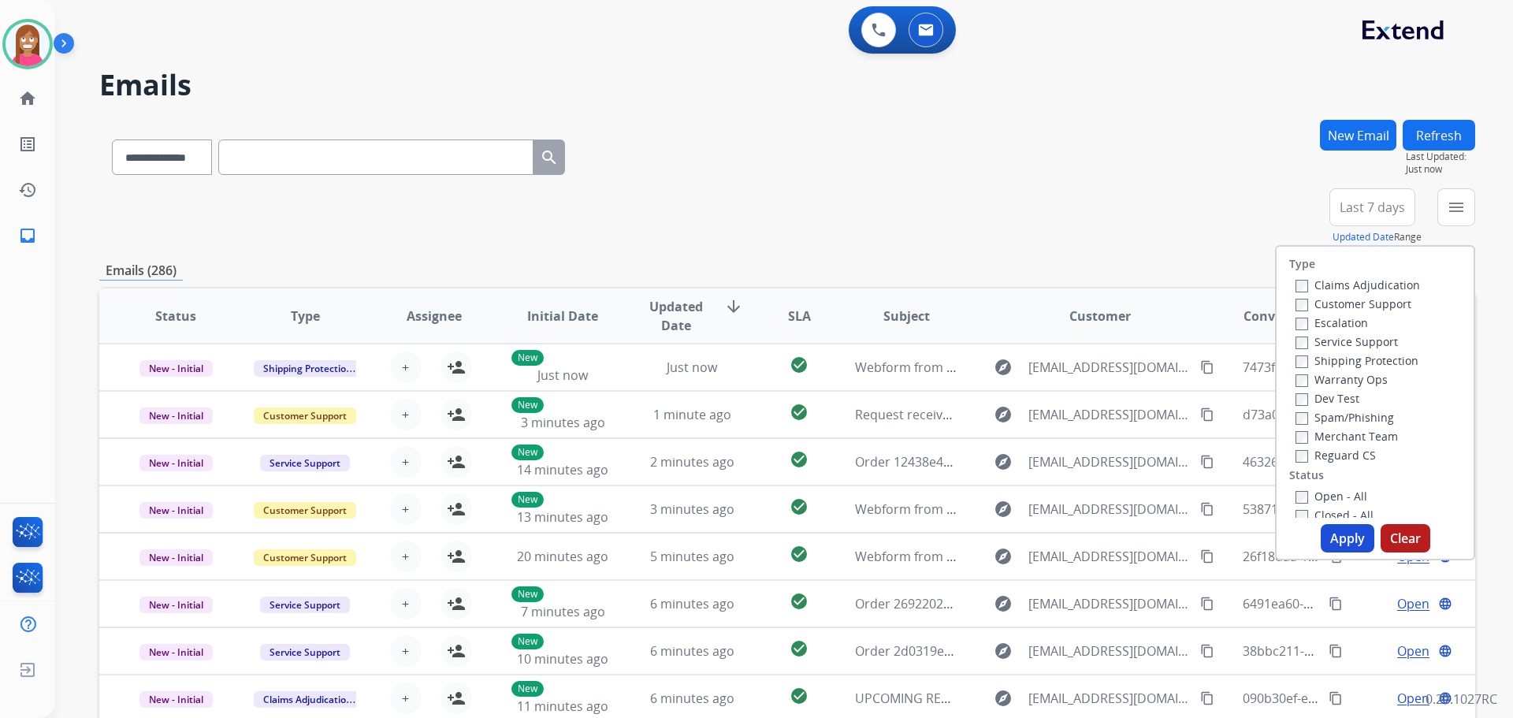
click at [1327, 303] on label "Customer Support" at bounding box center [1353, 303] width 116 height 15
click at [1331, 363] on label "Shipping Protection" at bounding box center [1356, 360] width 123 height 15
drag, startPoint x: 1313, startPoint y: 453, endPoint x: 1312, endPoint y: 468, distance: 15.0
click at [1313, 454] on label "Reguard CS" at bounding box center [1335, 455] width 80 height 15
click at [1313, 500] on label "Open - All" at bounding box center [1331, 496] width 72 height 15
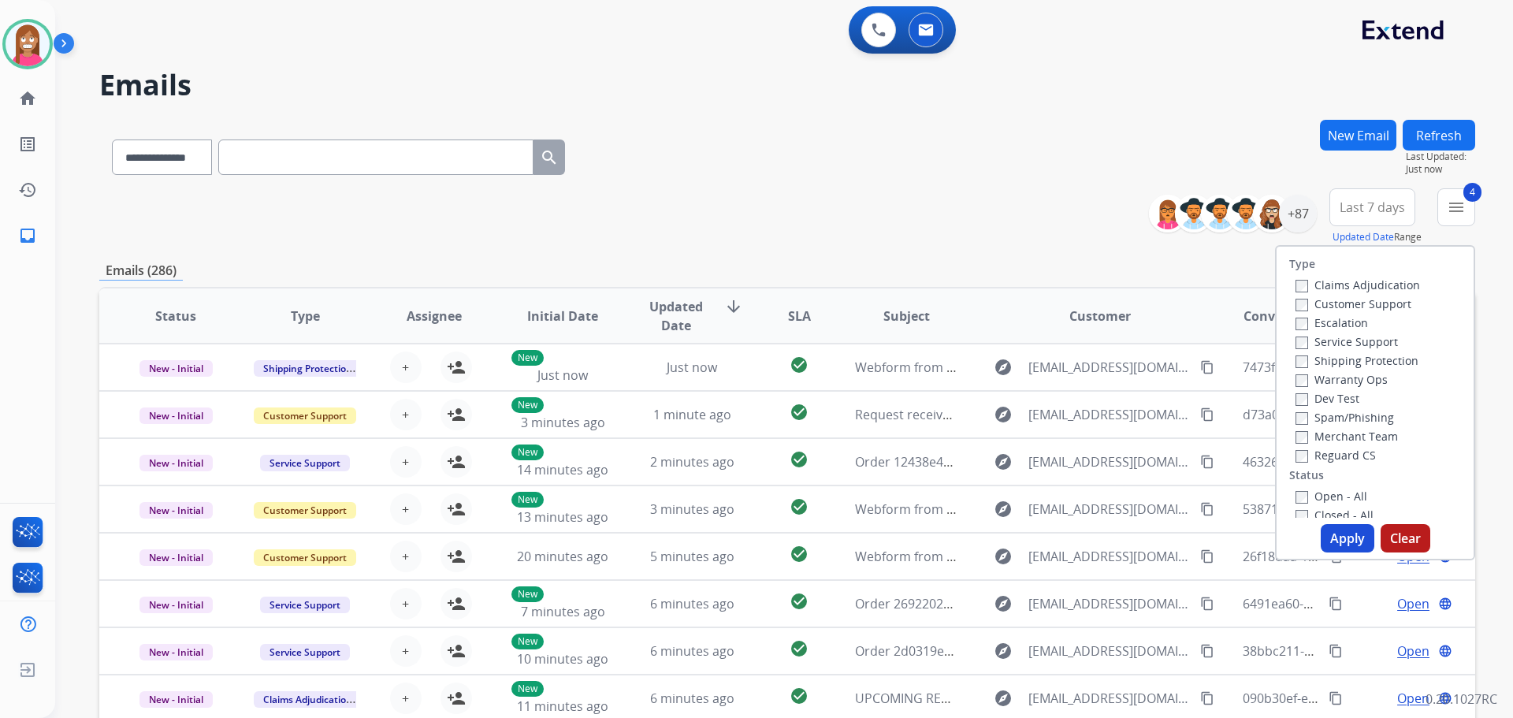
click at [1328, 532] on button "Apply" at bounding box center [1348, 538] width 54 height 28
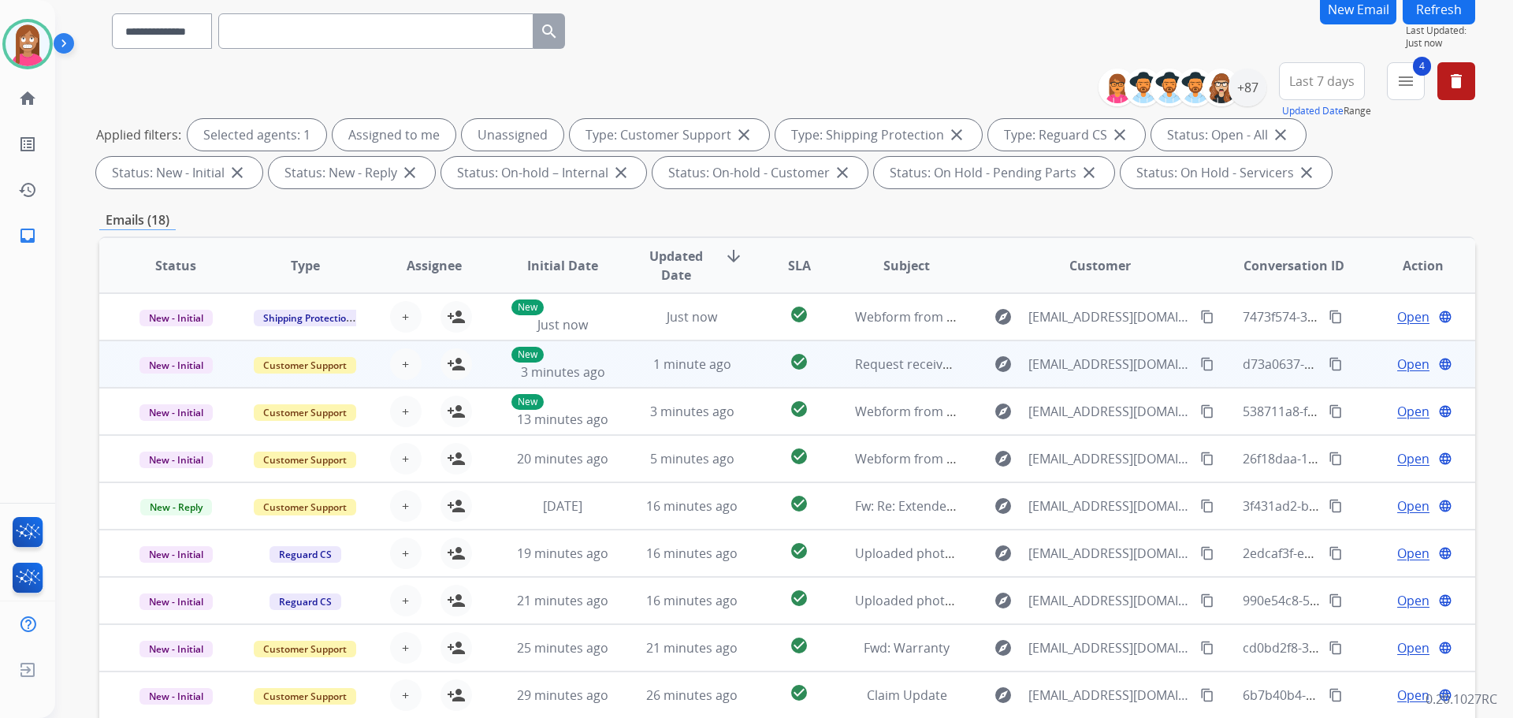
scroll to position [254, 0]
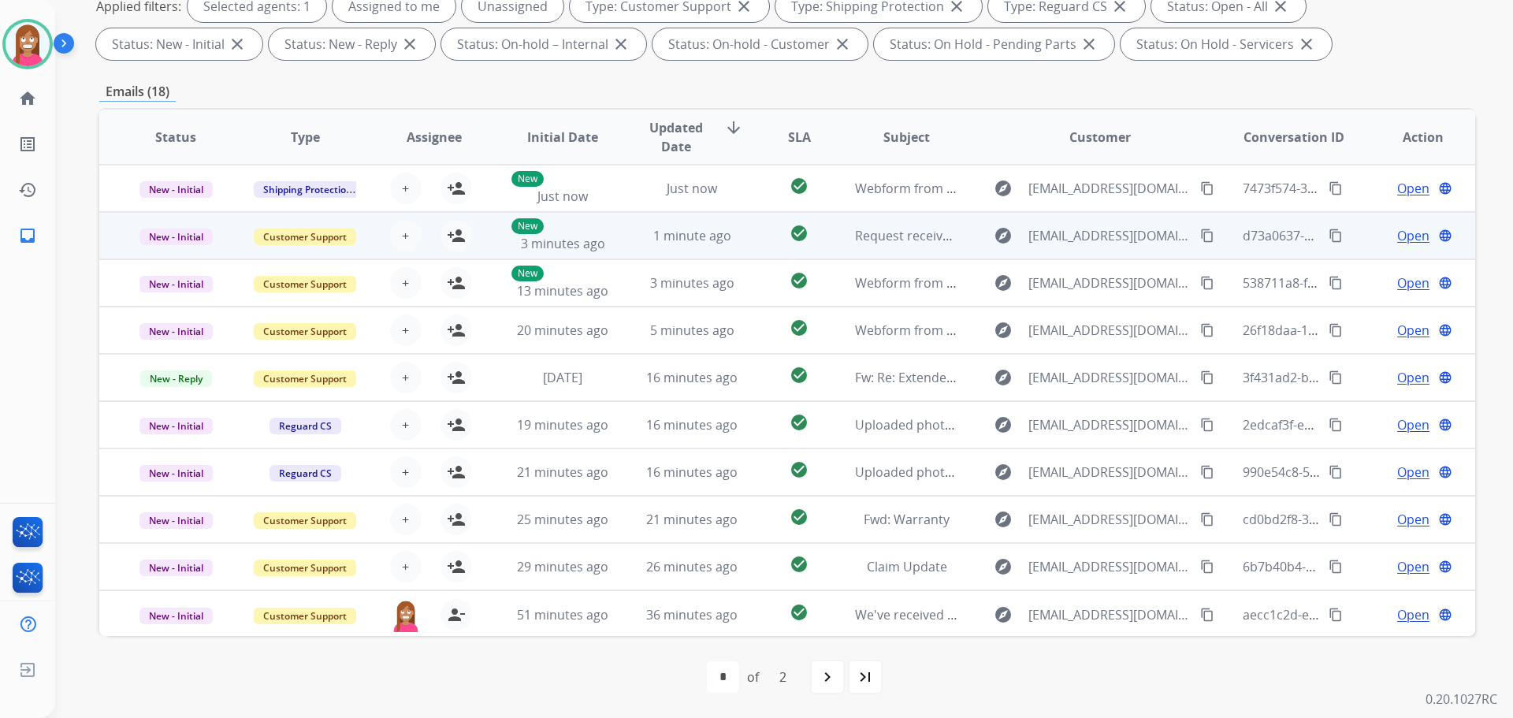
click at [731, 252] on td "1 minute ago" at bounding box center [679, 235] width 129 height 47
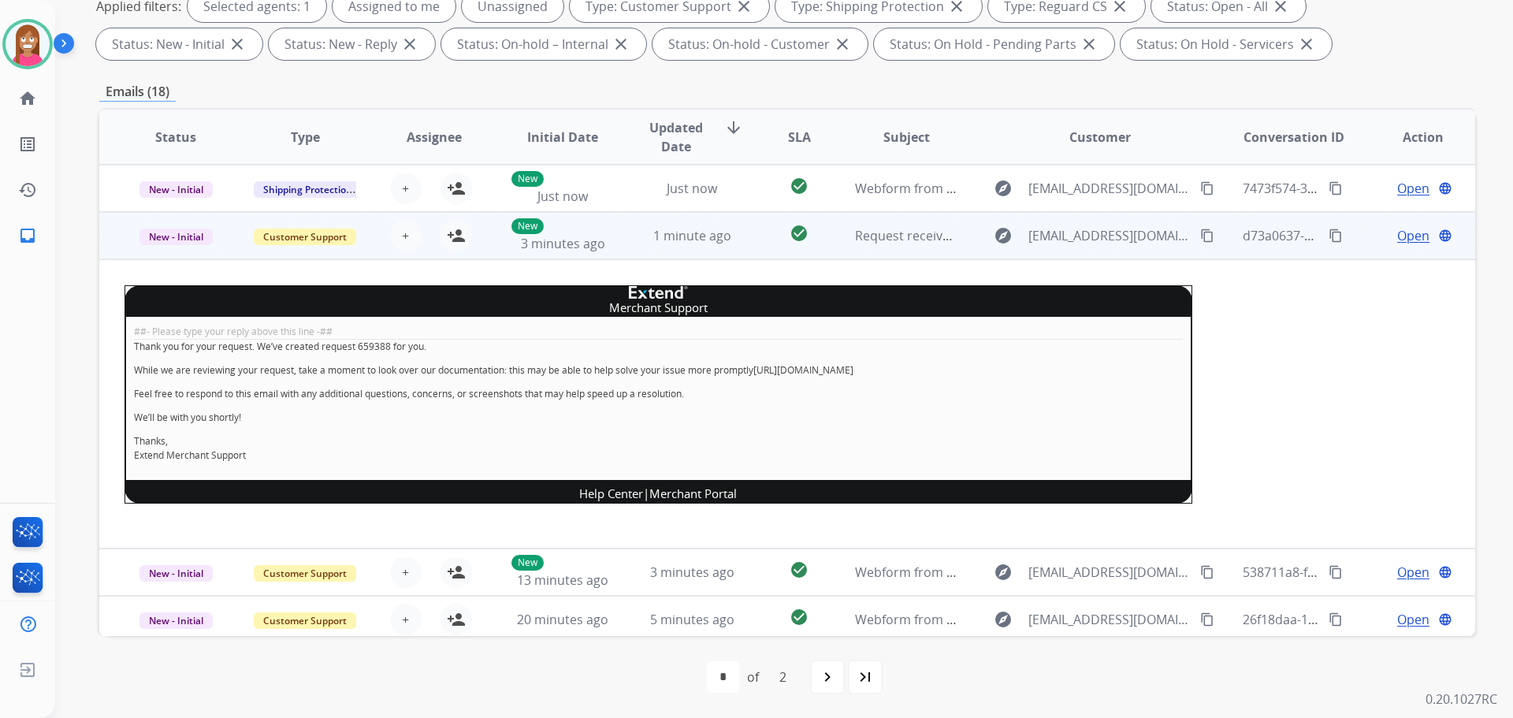
scroll to position [47, 0]
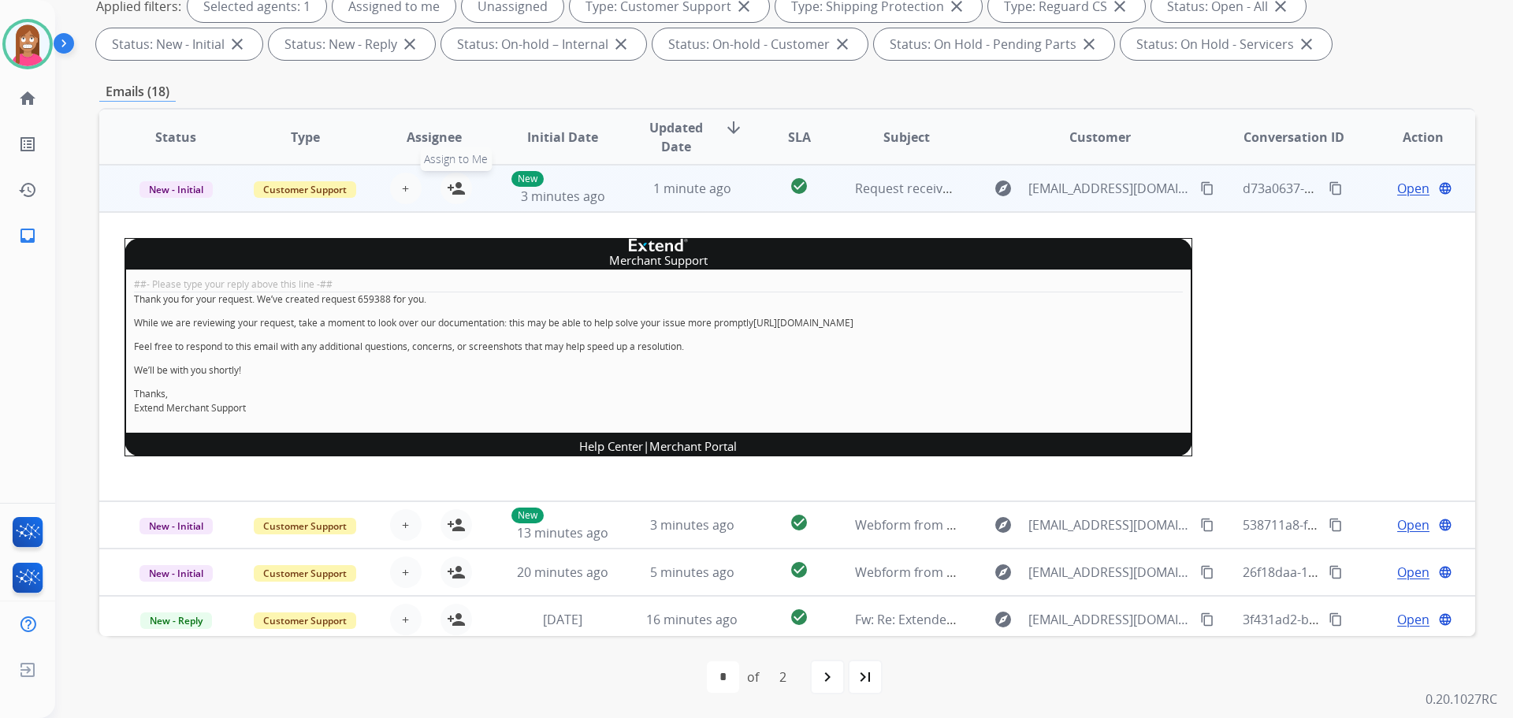
click at [449, 196] on mat-icon "person_add" at bounding box center [456, 188] width 19 height 19
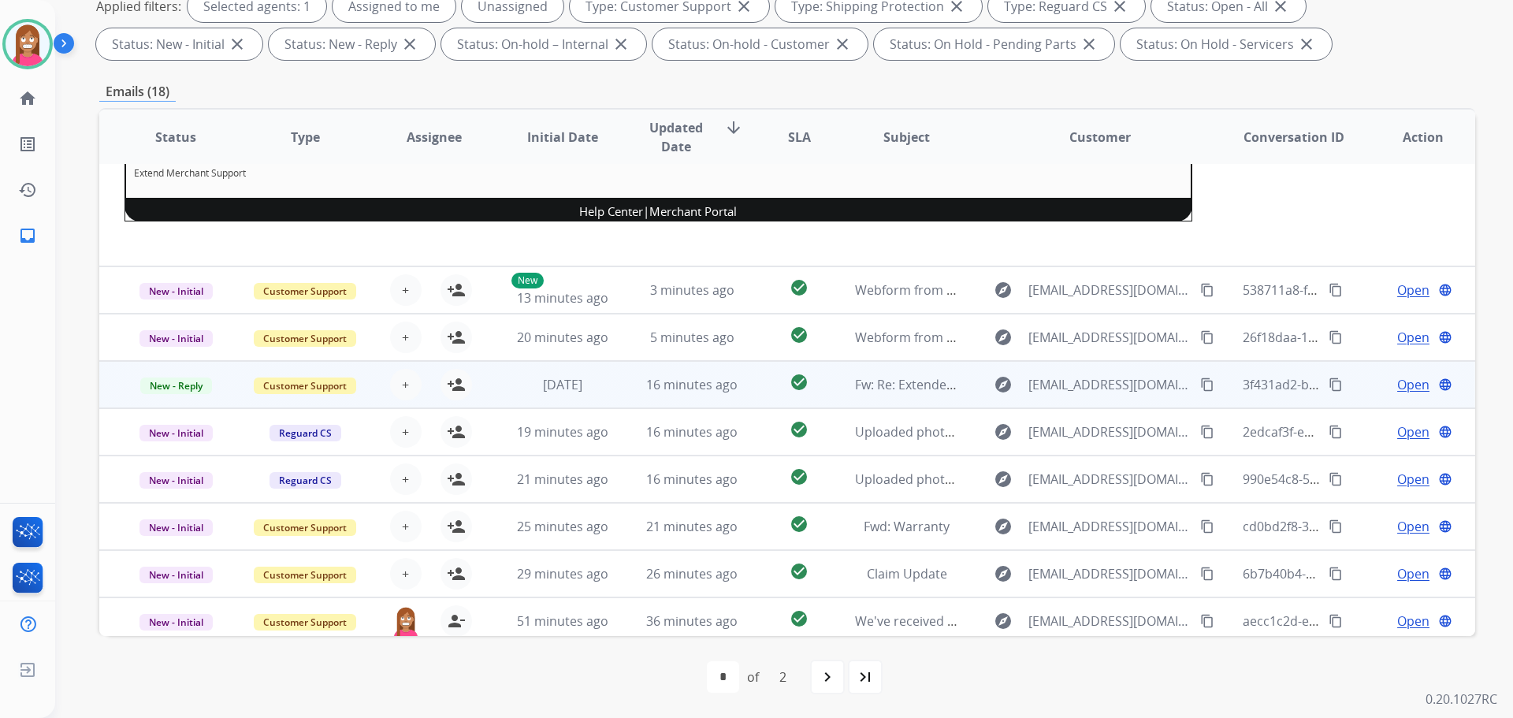
scroll to position [291, 0]
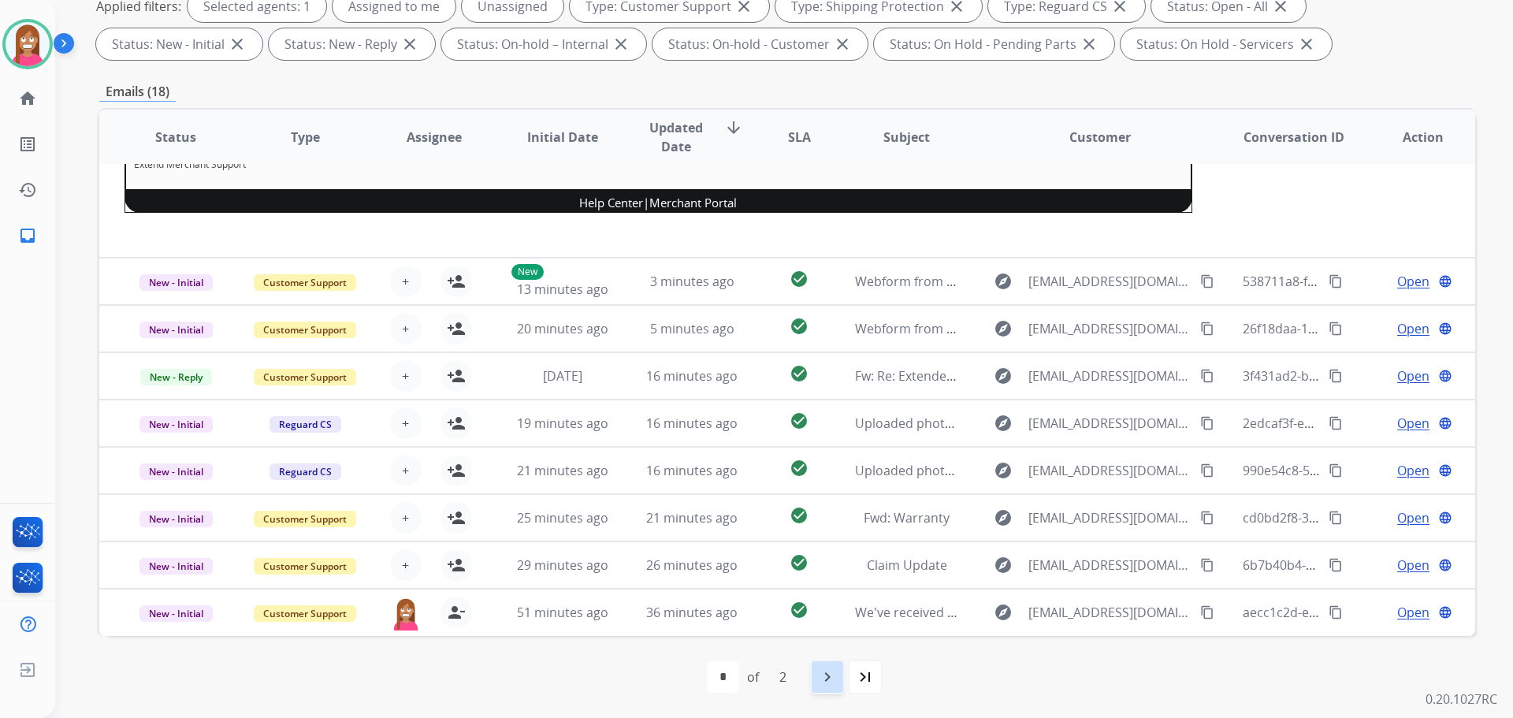
click at [825, 678] on mat-icon "navigate_next" at bounding box center [827, 676] width 19 height 19
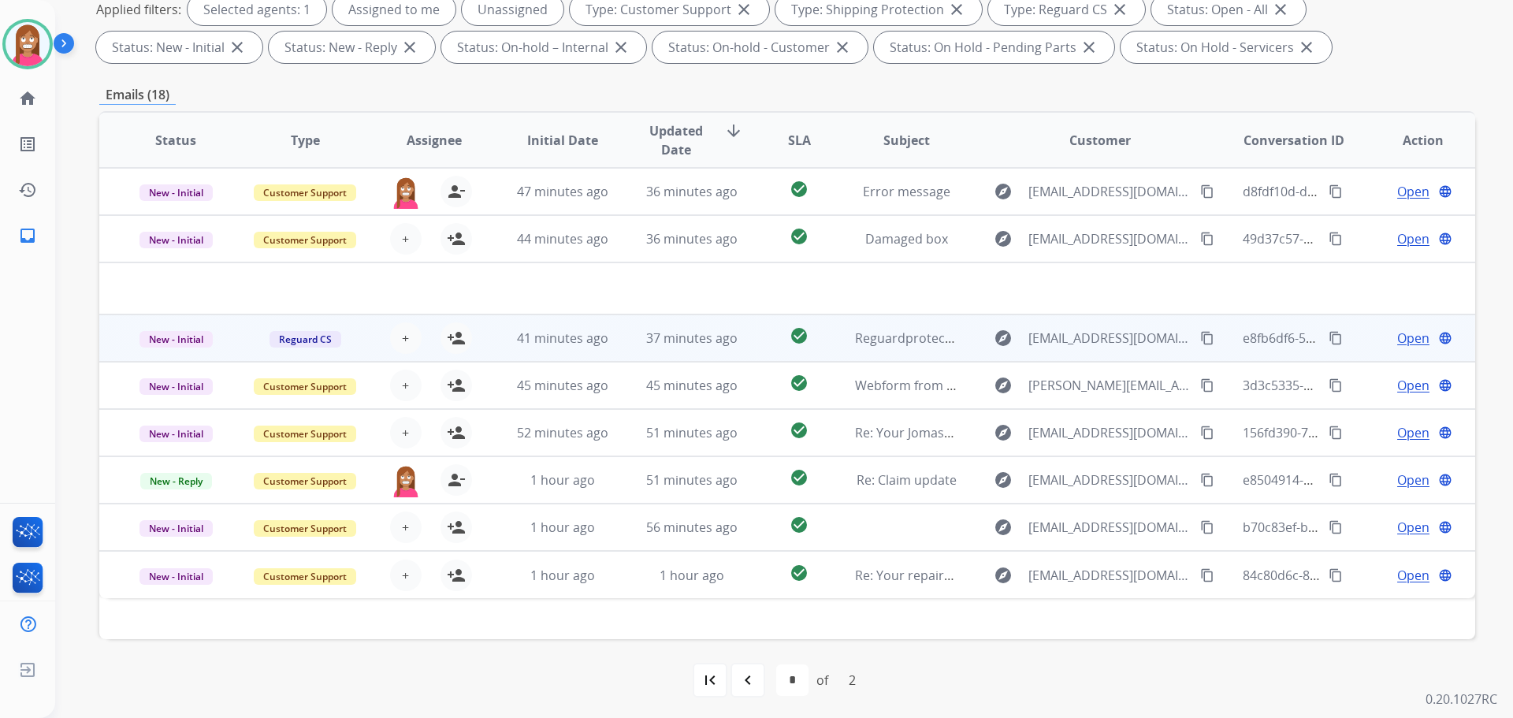
scroll to position [254, 0]
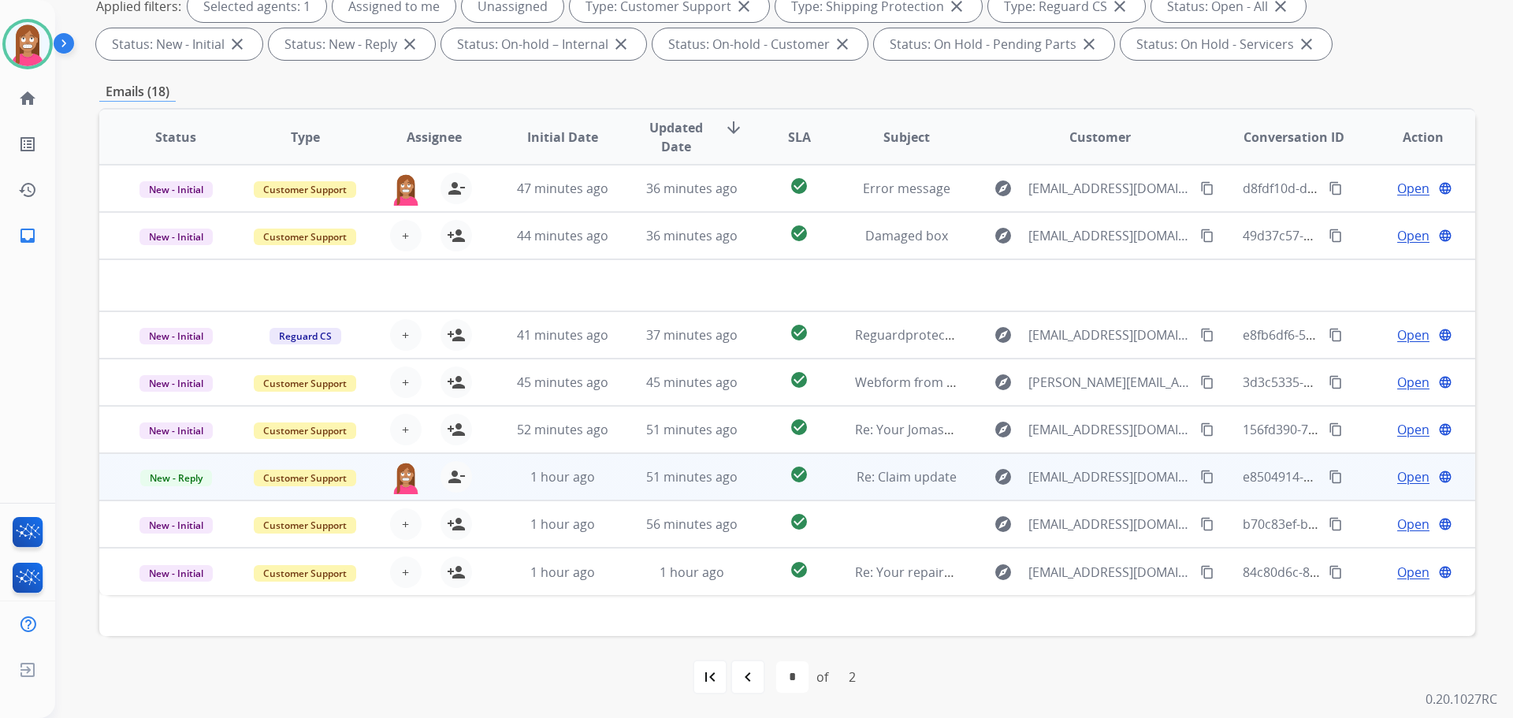
click at [619, 489] on td "51 minutes ago" at bounding box center [679, 476] width 129 height 47
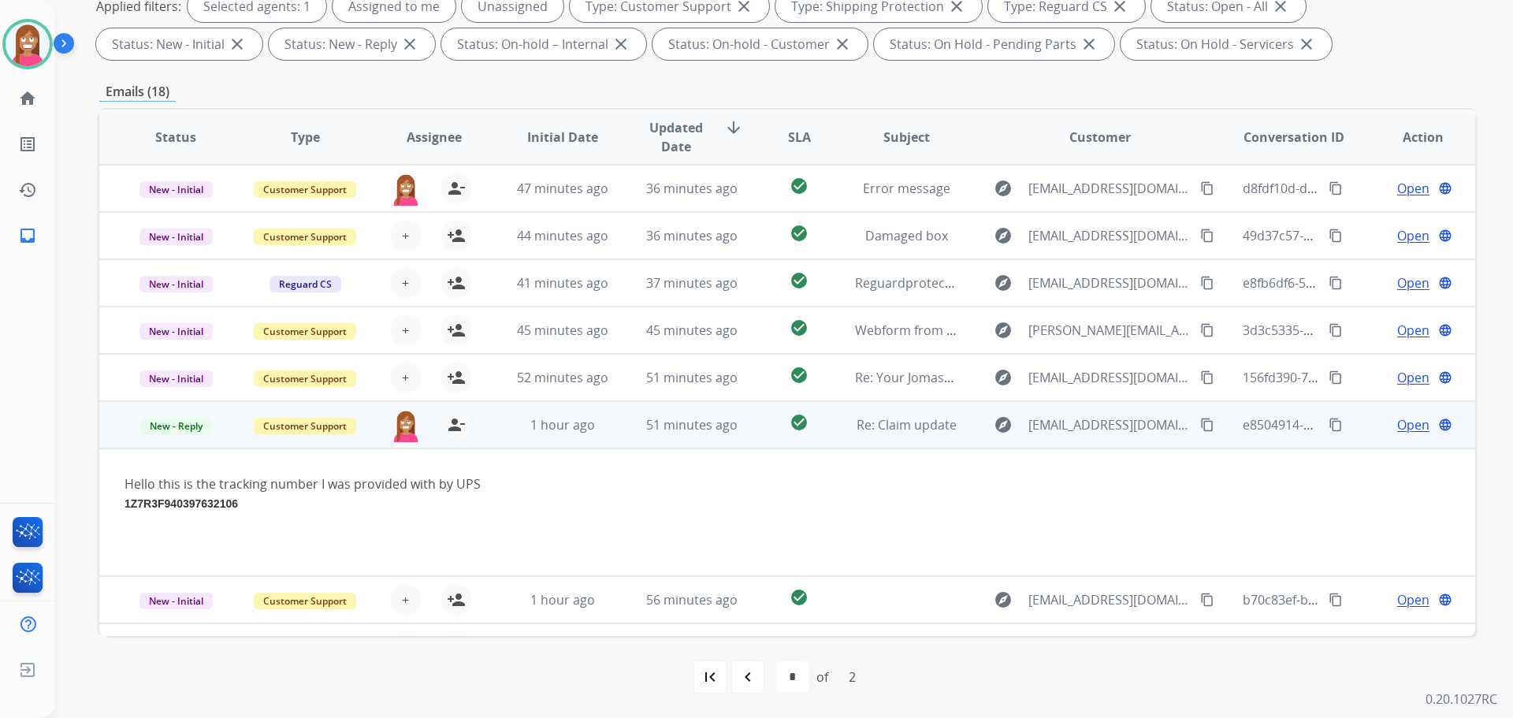
scroll to position [35, 0]
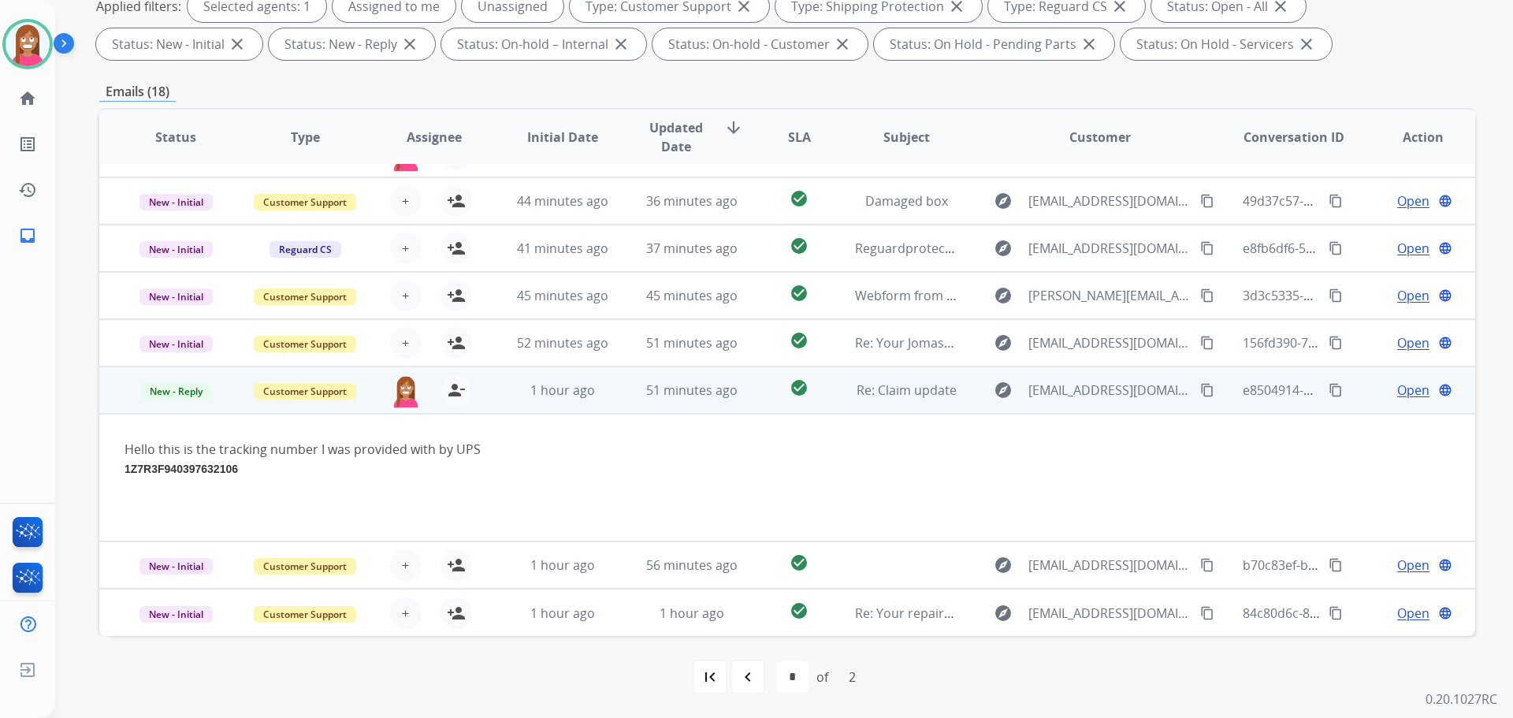
click at [180, 470] on strong "1Z7R3F940397632106" at bounding box center [180, 469] width 113 height 13
copy strong "1Z7R3F940397632106"
click at [1397, 392] on span "Open" at bounding box center [1413, 390] width 32 height 19
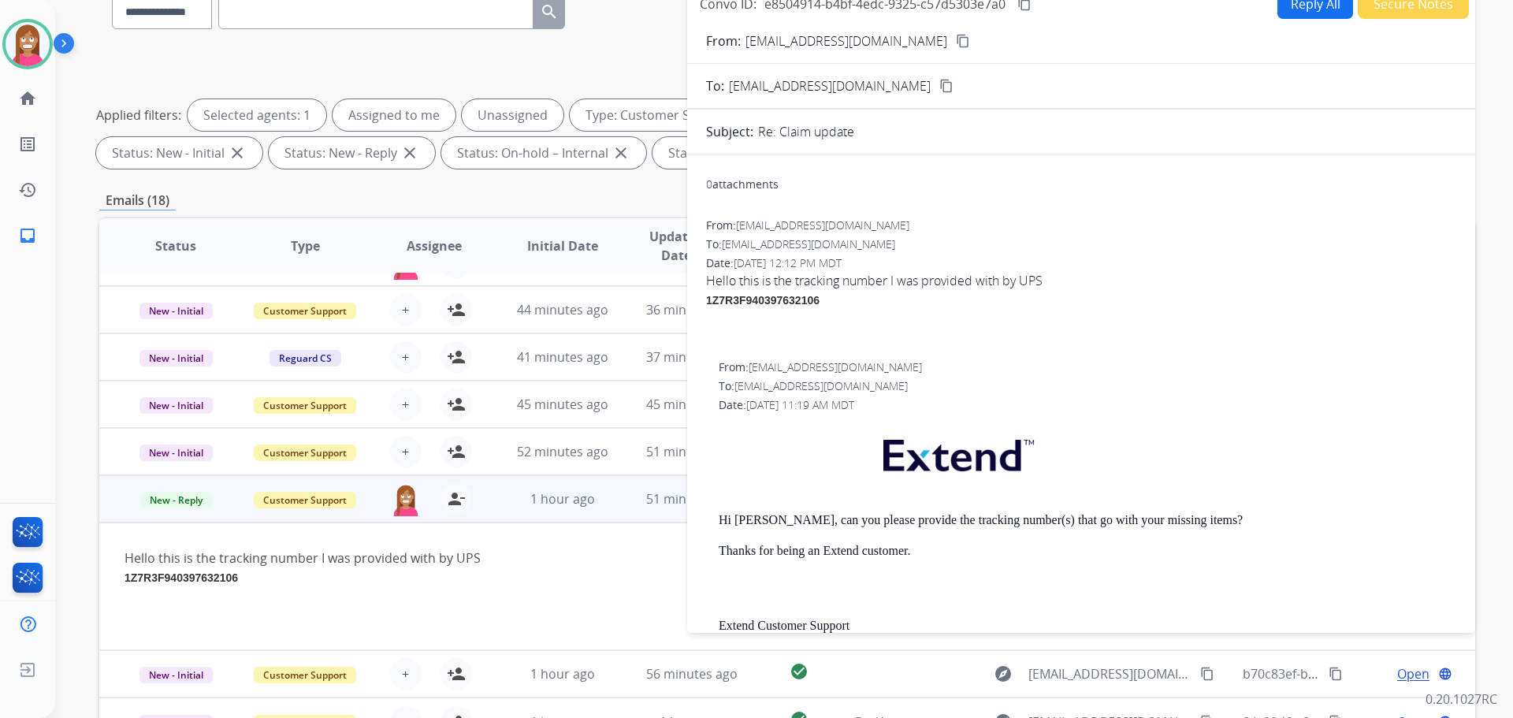
scroll to position [0, 0]
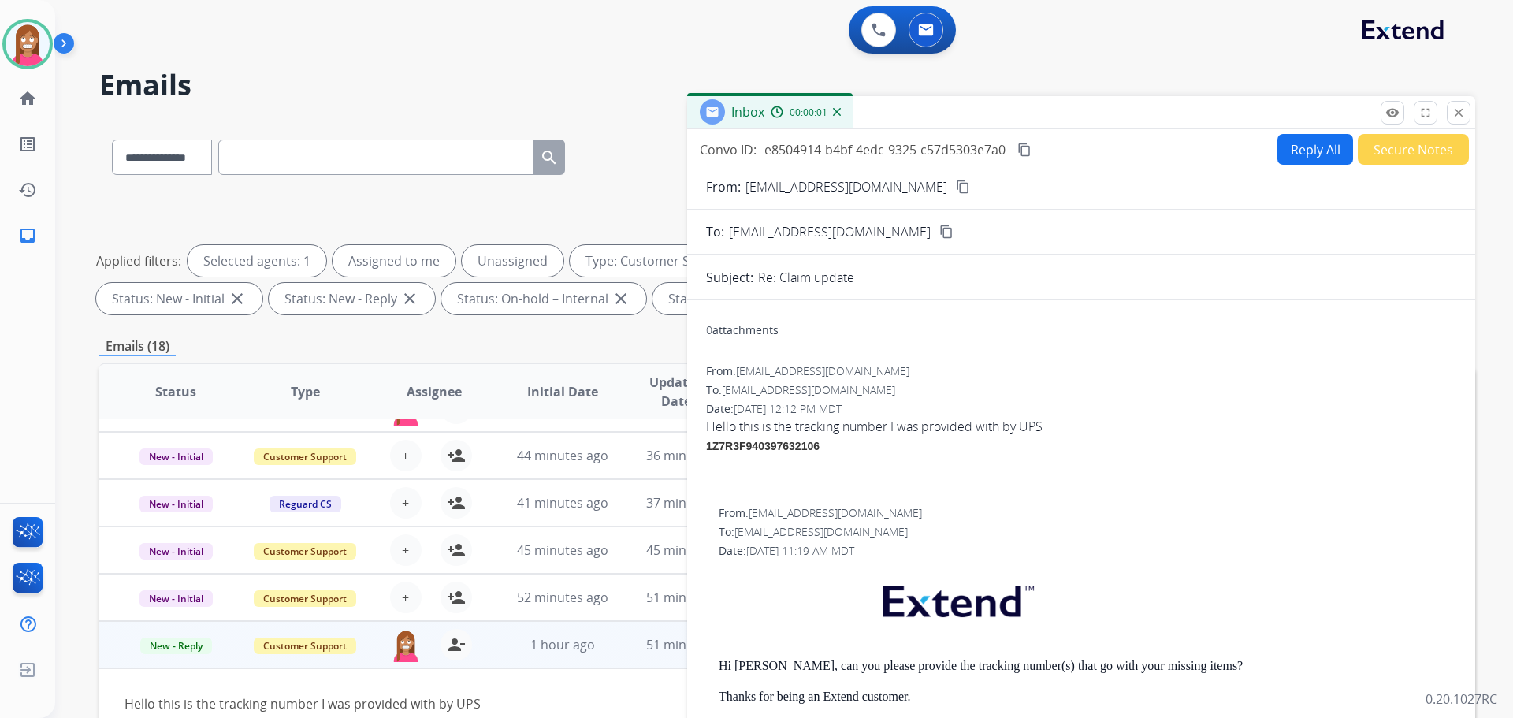
click at [1295, 158] on button "Reply All" at bounding box center [1315, 149] width 76 height 31
select select "**********"
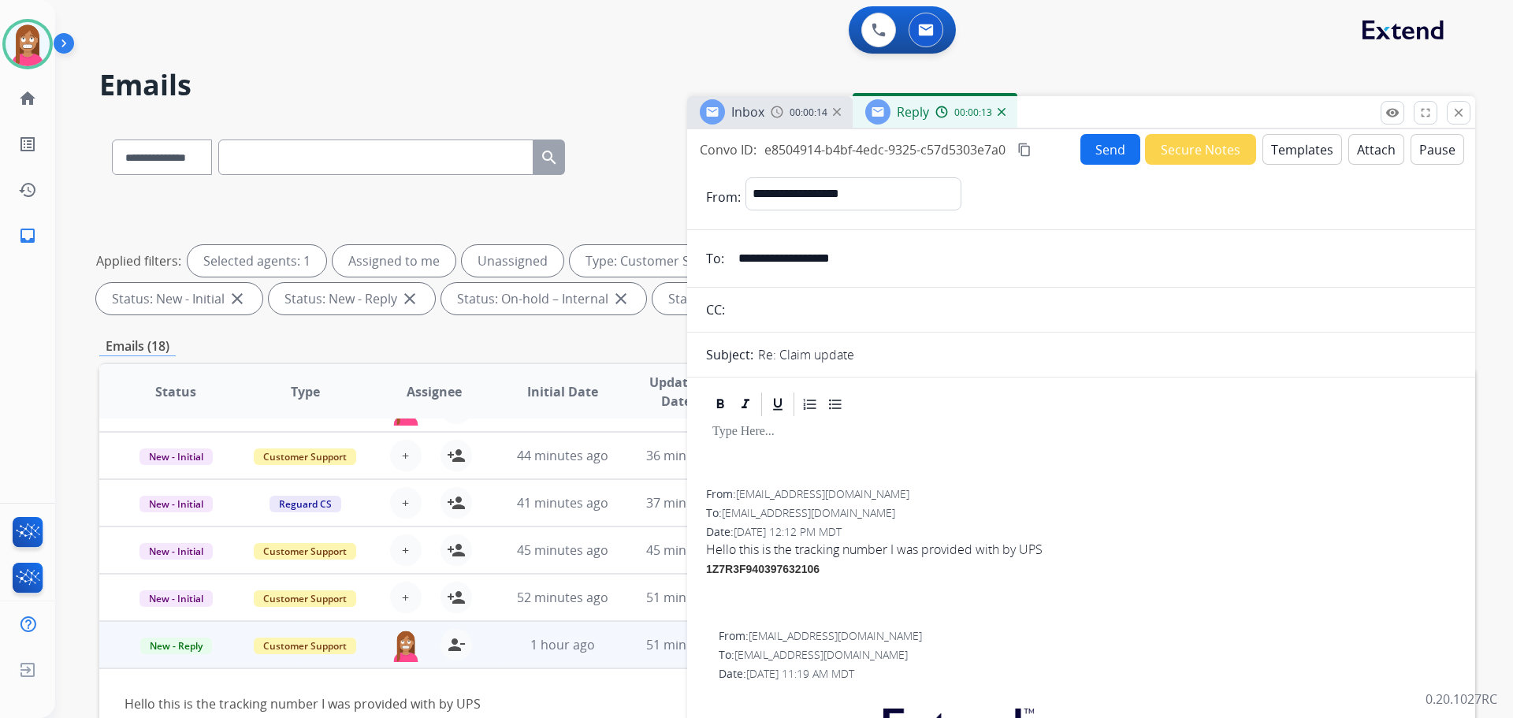
click at [1286, 143] on button "Templates" at bounding box center [1302, 149] width 80 height 31
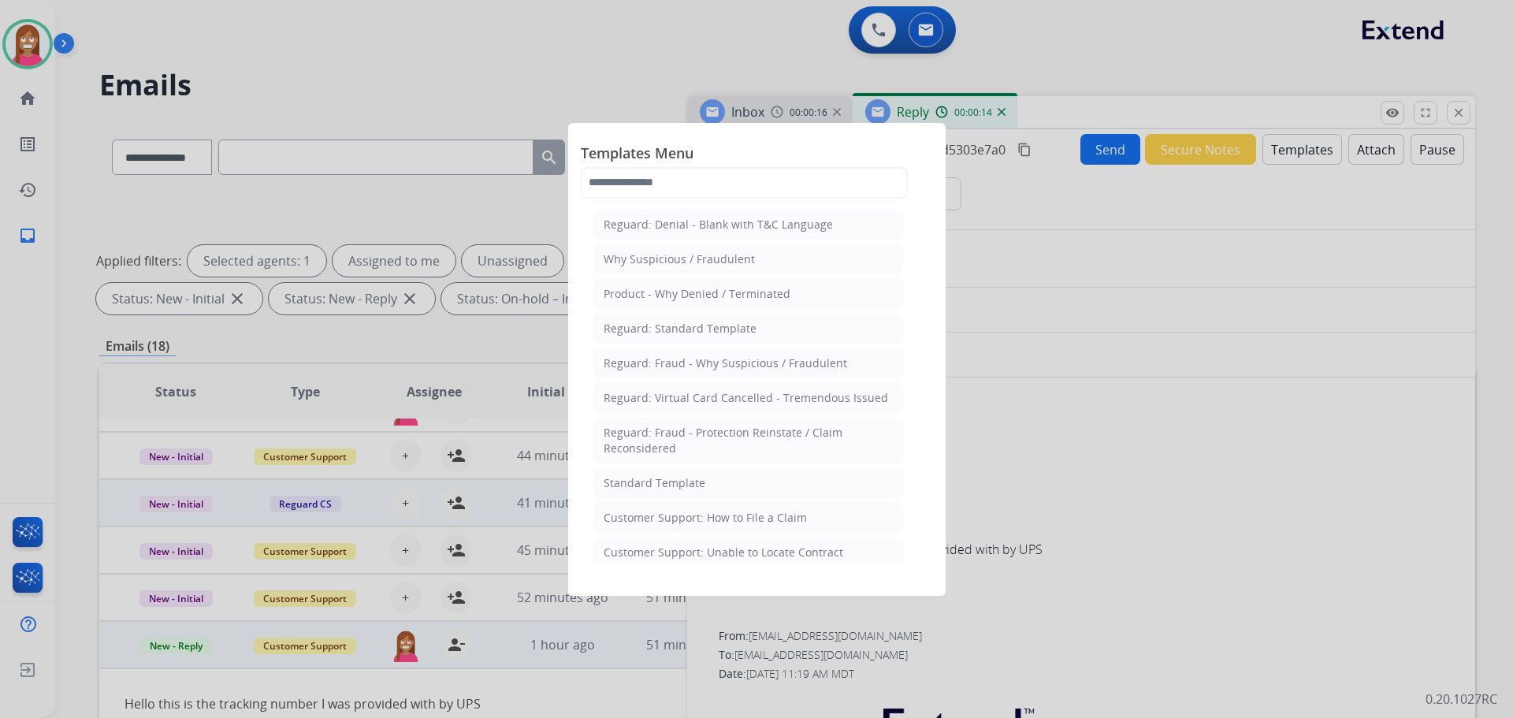
click at [663, 488] on div "Standard Template" at bounding box center [655, 483] width 102 height 16
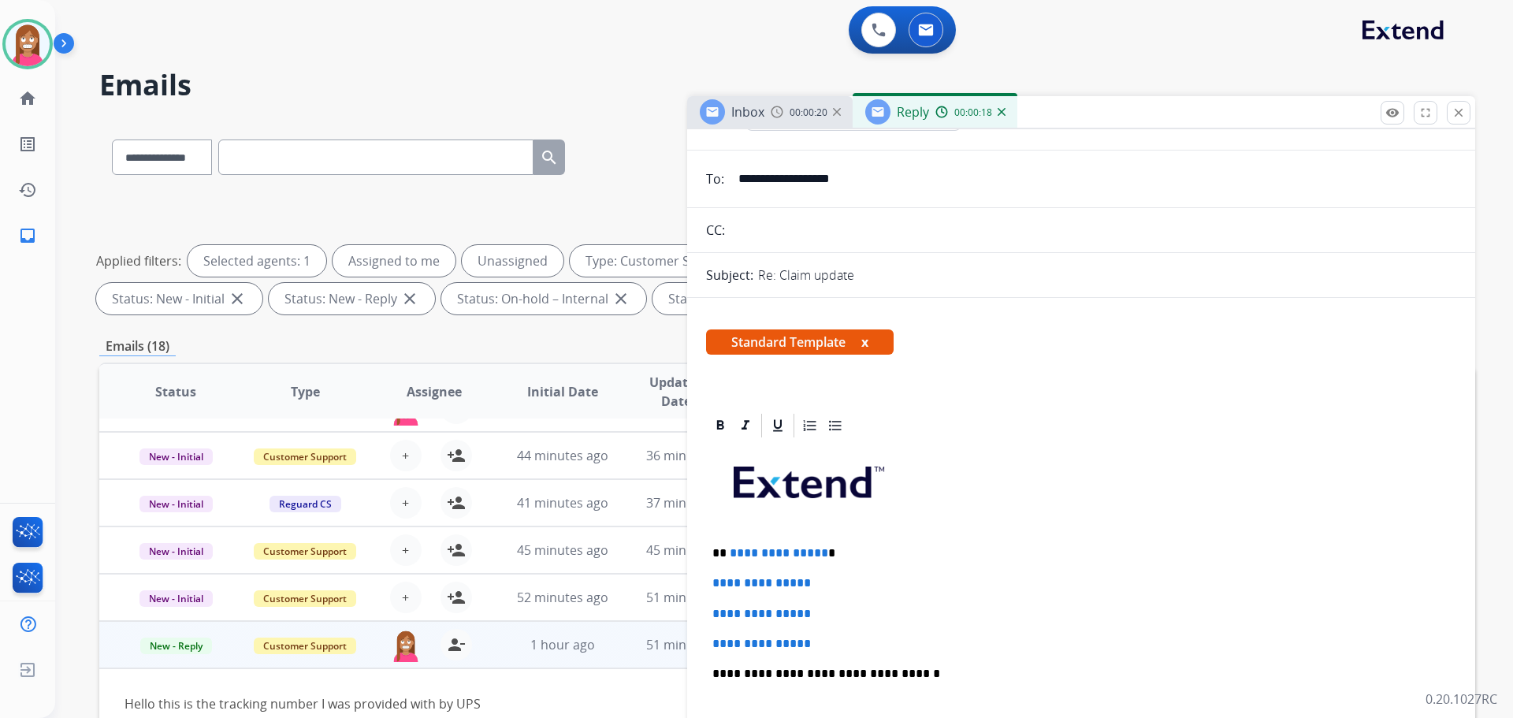
scroll to position [79, 0]
drag, startPoint x: 829, startPoint y: 638, endPoint x: 726, endPoint y: 552, distance: 134.3
click at [726, 552] on div "**********" at bounding box center [1081, 711] width 750 height 542
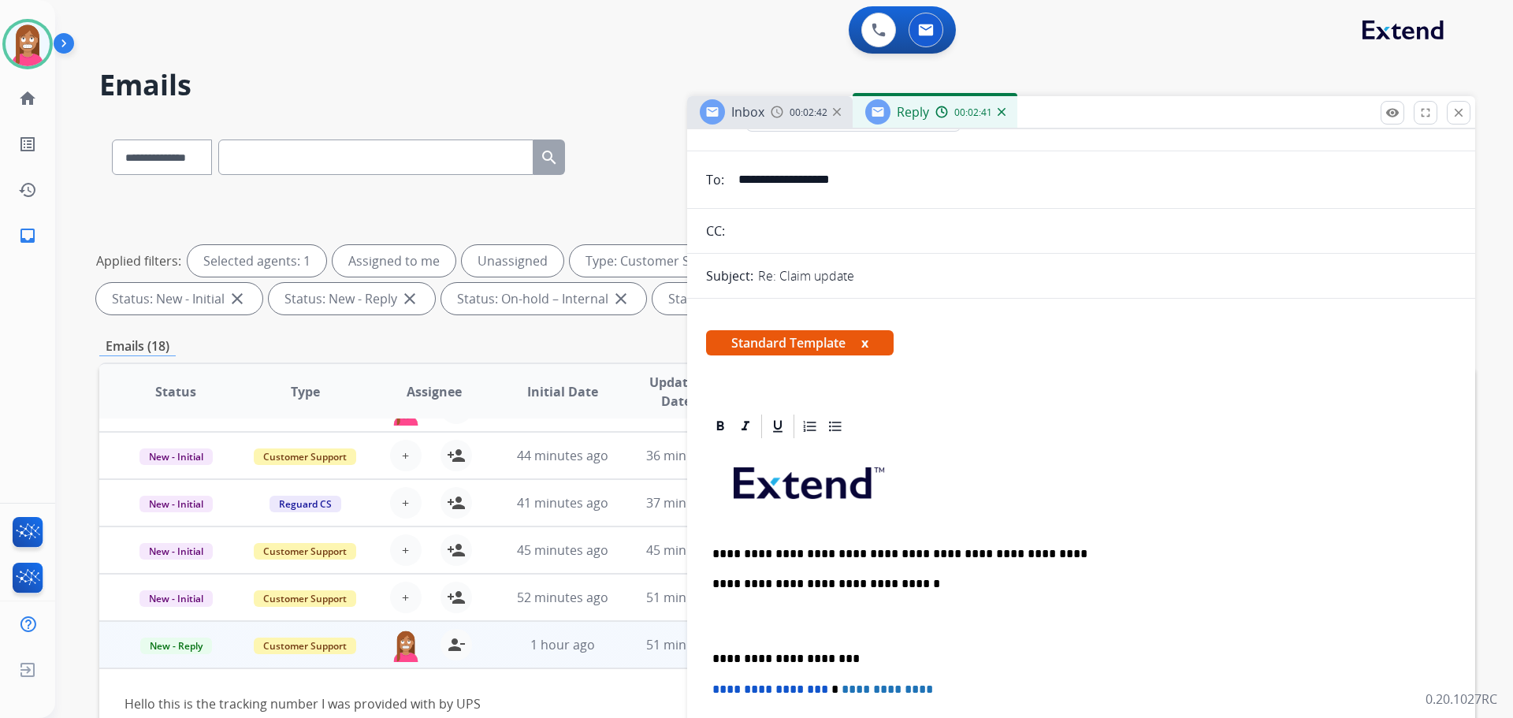
click at [755, 552] on p "**********" at bounding box center [1074, 554] width 725 height 14
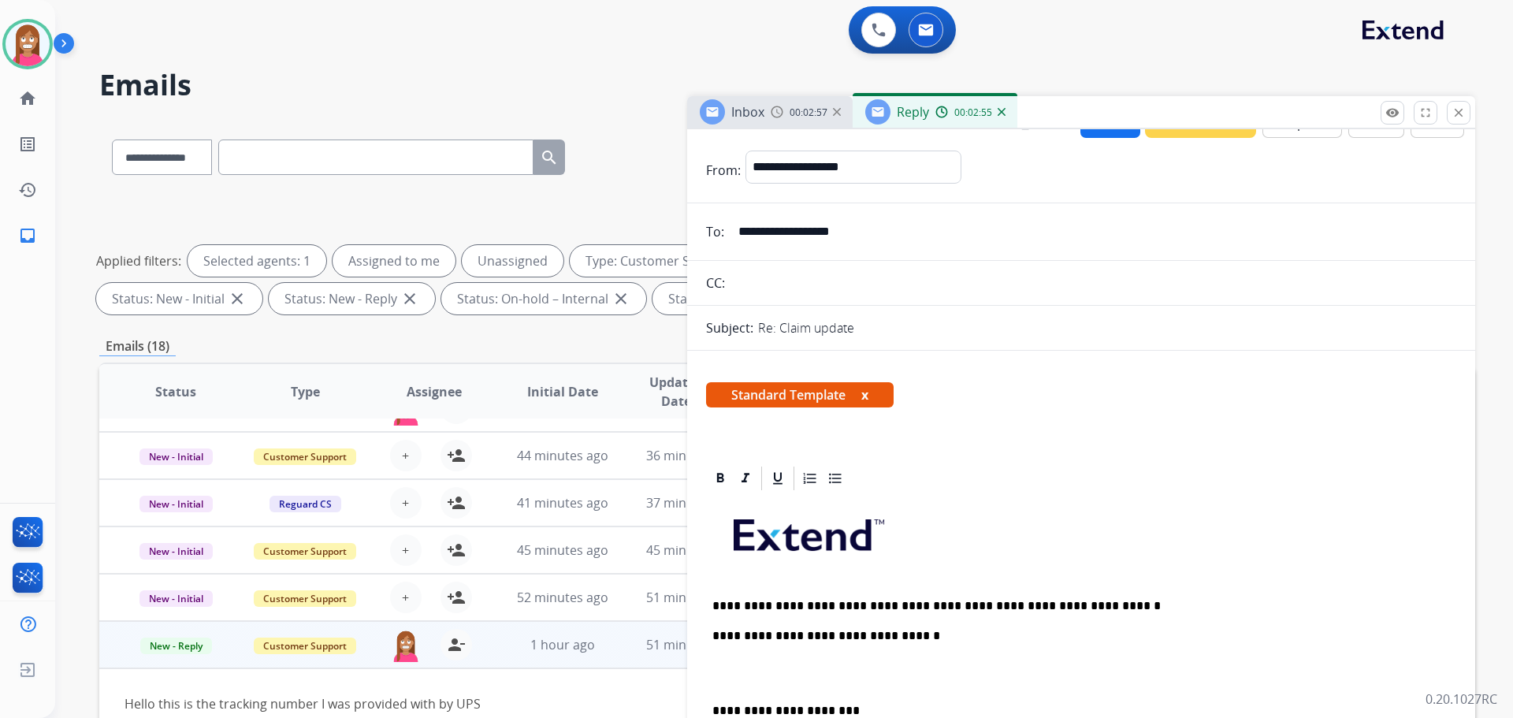
scroll to position [0, 0]
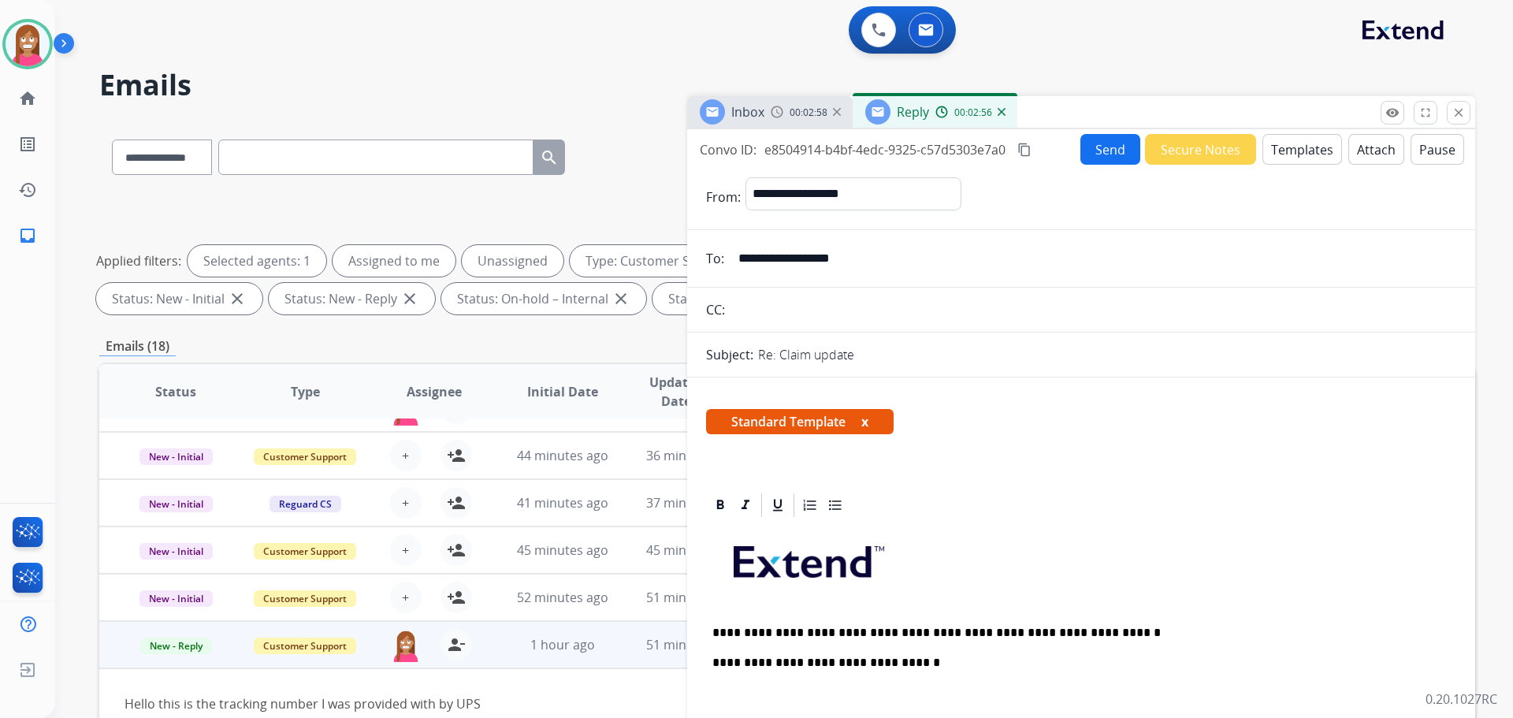
click at [1098, 158] on button "Send" at bounding box center [1110, 149] width 60 height 31
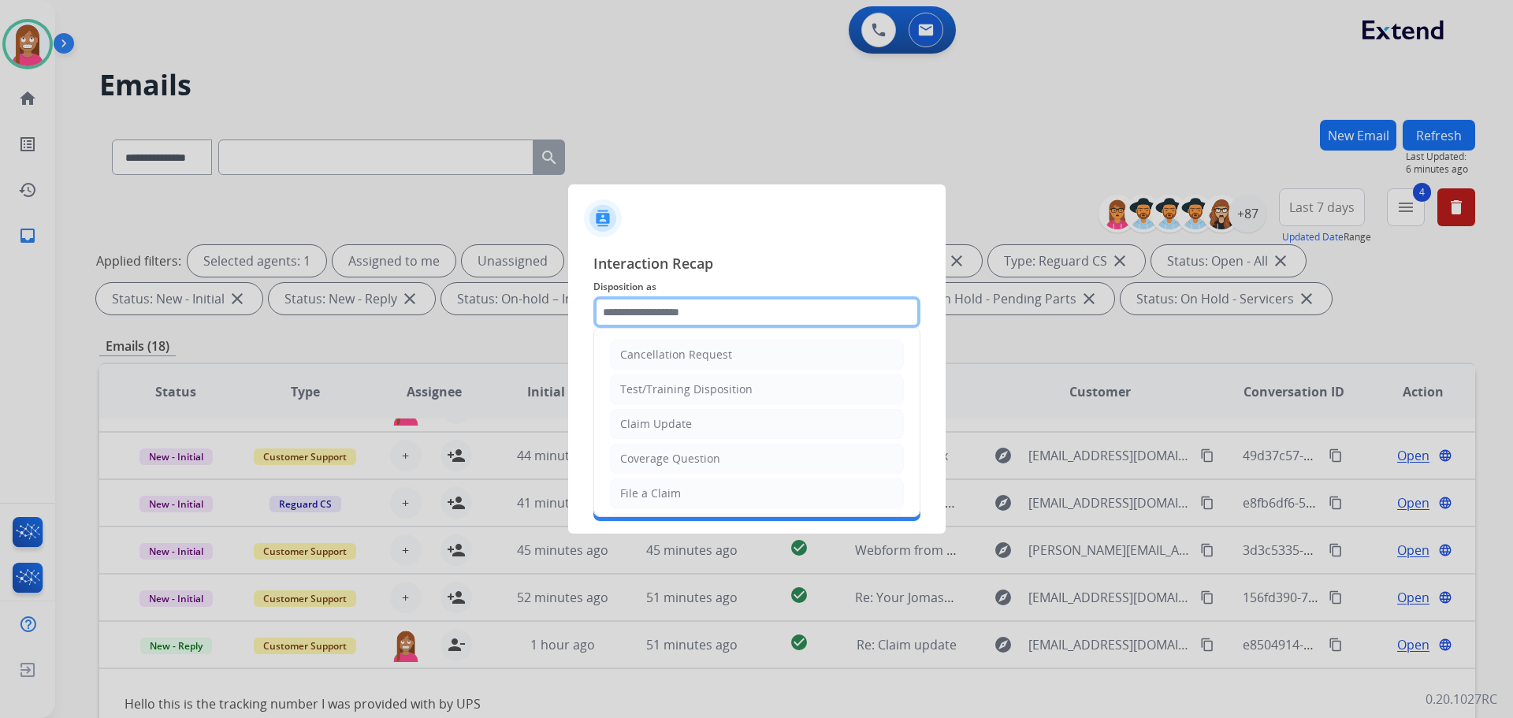
click at [646, 322] on input "text" at bounding box center [756, 312] width 327 height 32
click at [634, 426] on div "Claim Update" at bounding box center [656, 424] width 72 height 16
type input "**********"
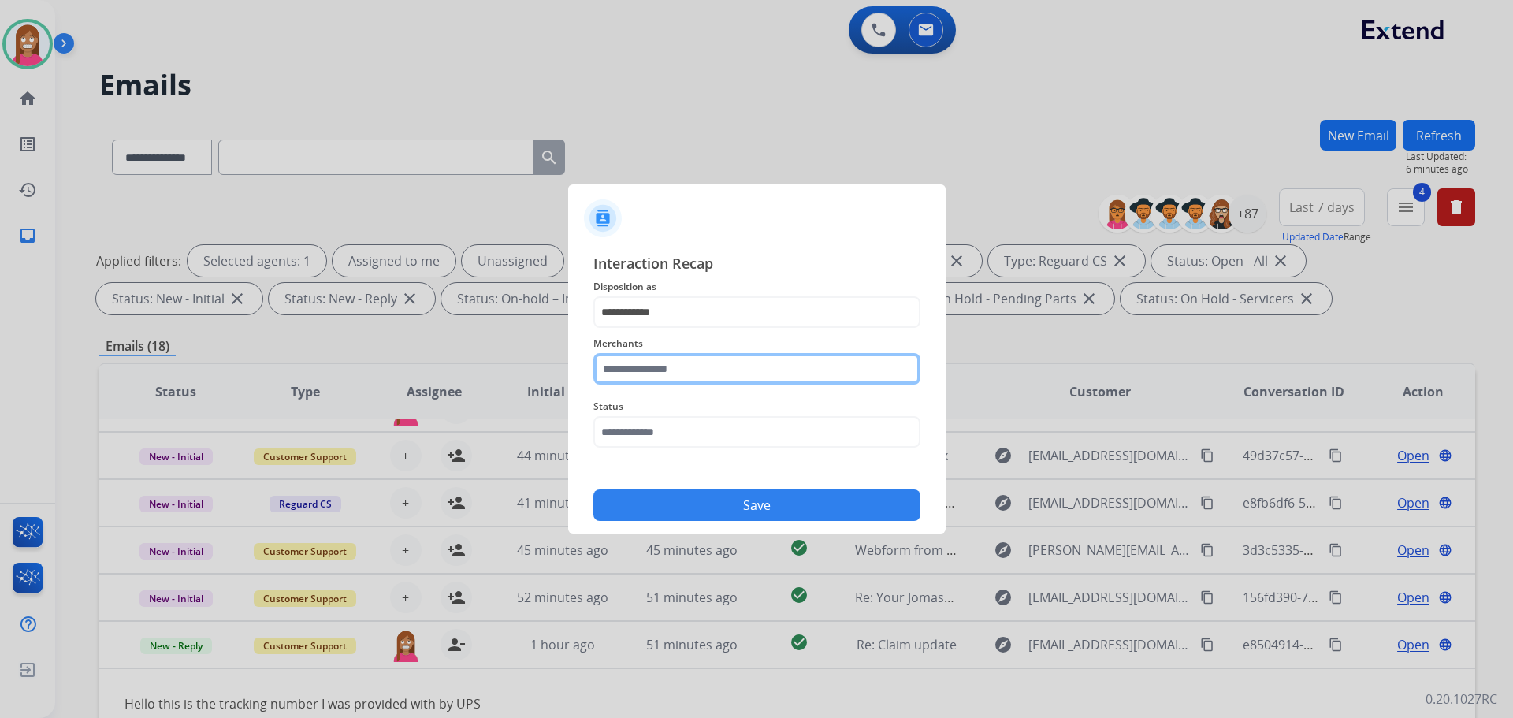
click at [615, 369] on input "text" at bounding box center [756, 369] width 327 height 32
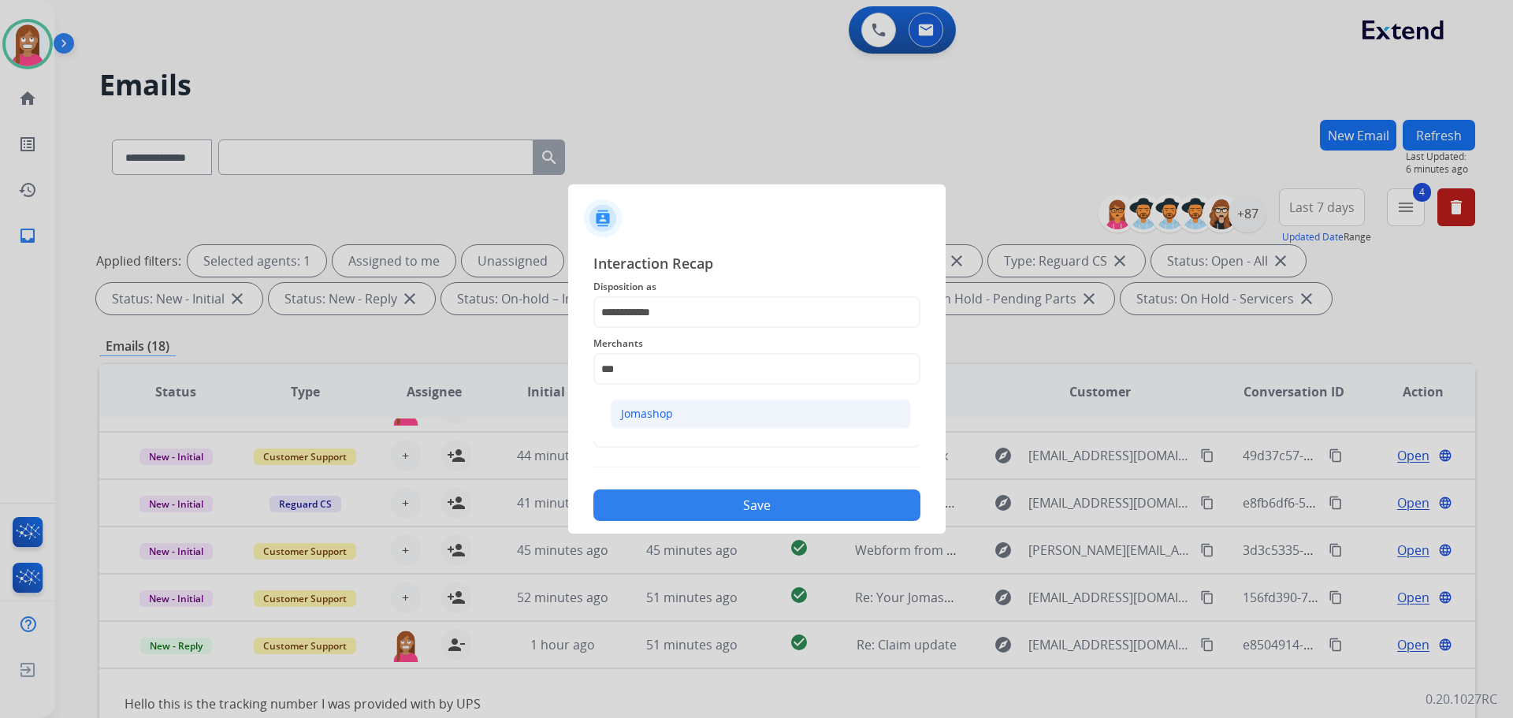
click at [688, 414] on li "Jomashop" at bounding box center [761, 414] width 300 height 30
type input "********"
click at [665, 430] on input "text" at bounding box center [756, 432] width 327 height 32
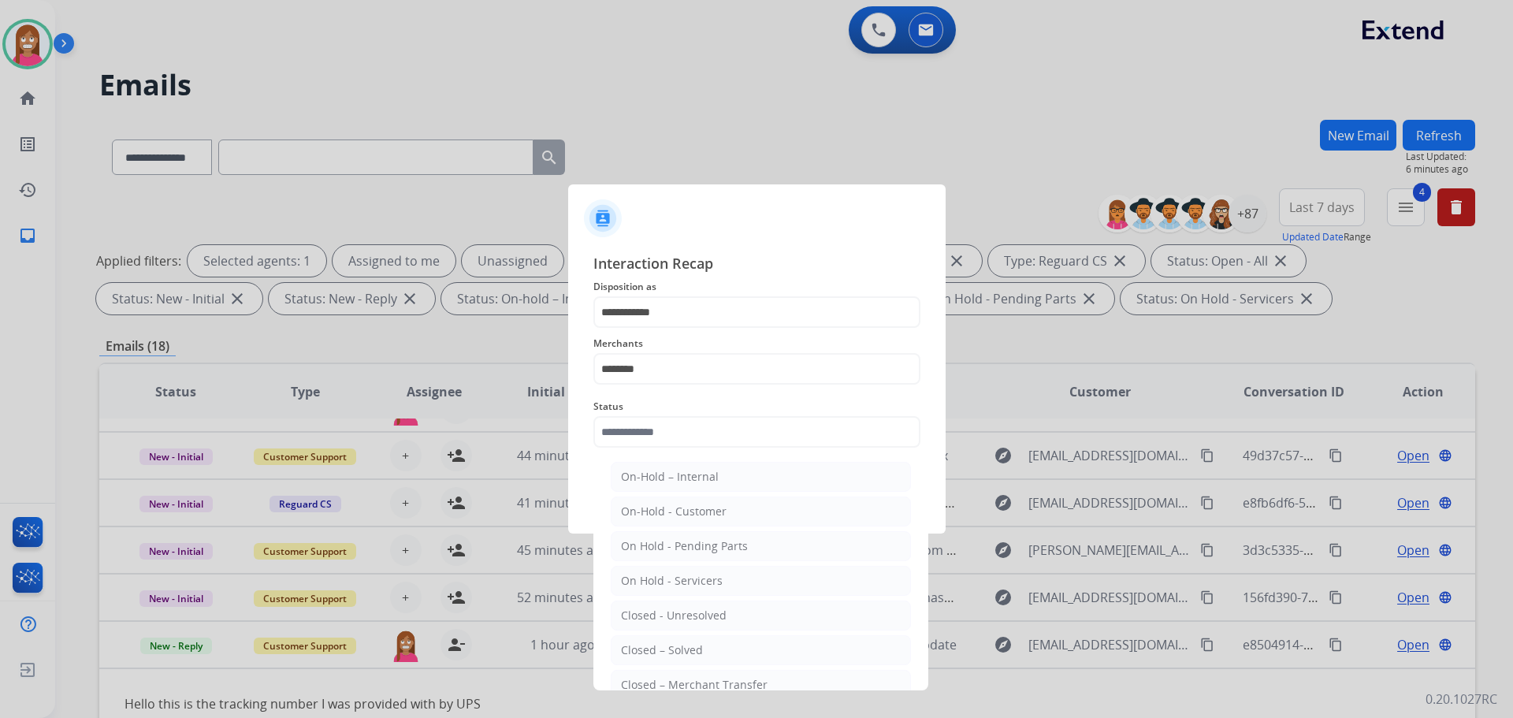
drag, startPoint x: 632, startPoint y: 646, endPoint x: 650, endPoint y: 604, distance: 45.5
click at [633, 646] on div "Closed – Solved" at bounding box center [662, 650] width 82 height 16
type input "**********"
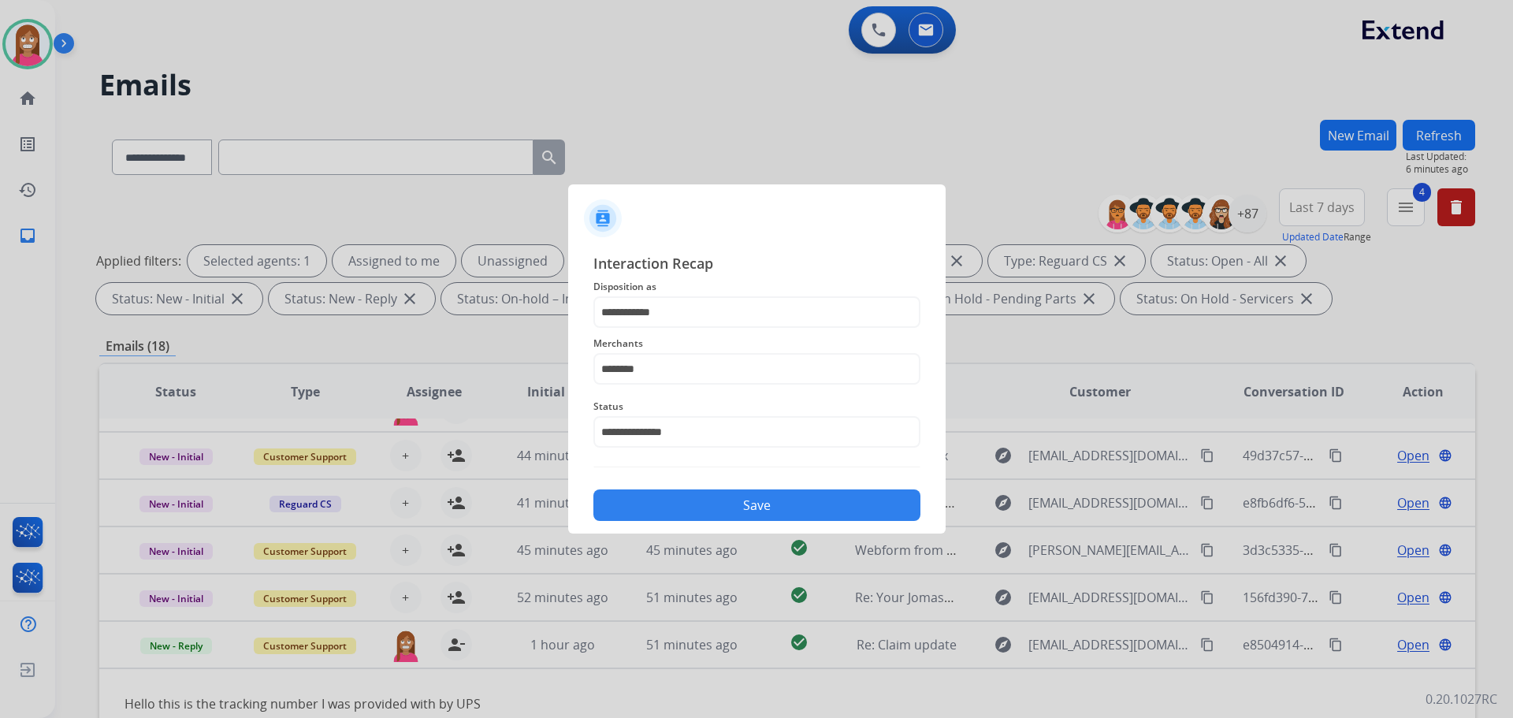
click at [681, 500] on button "Save" at bounding box center [756, 505] width 327 height 32
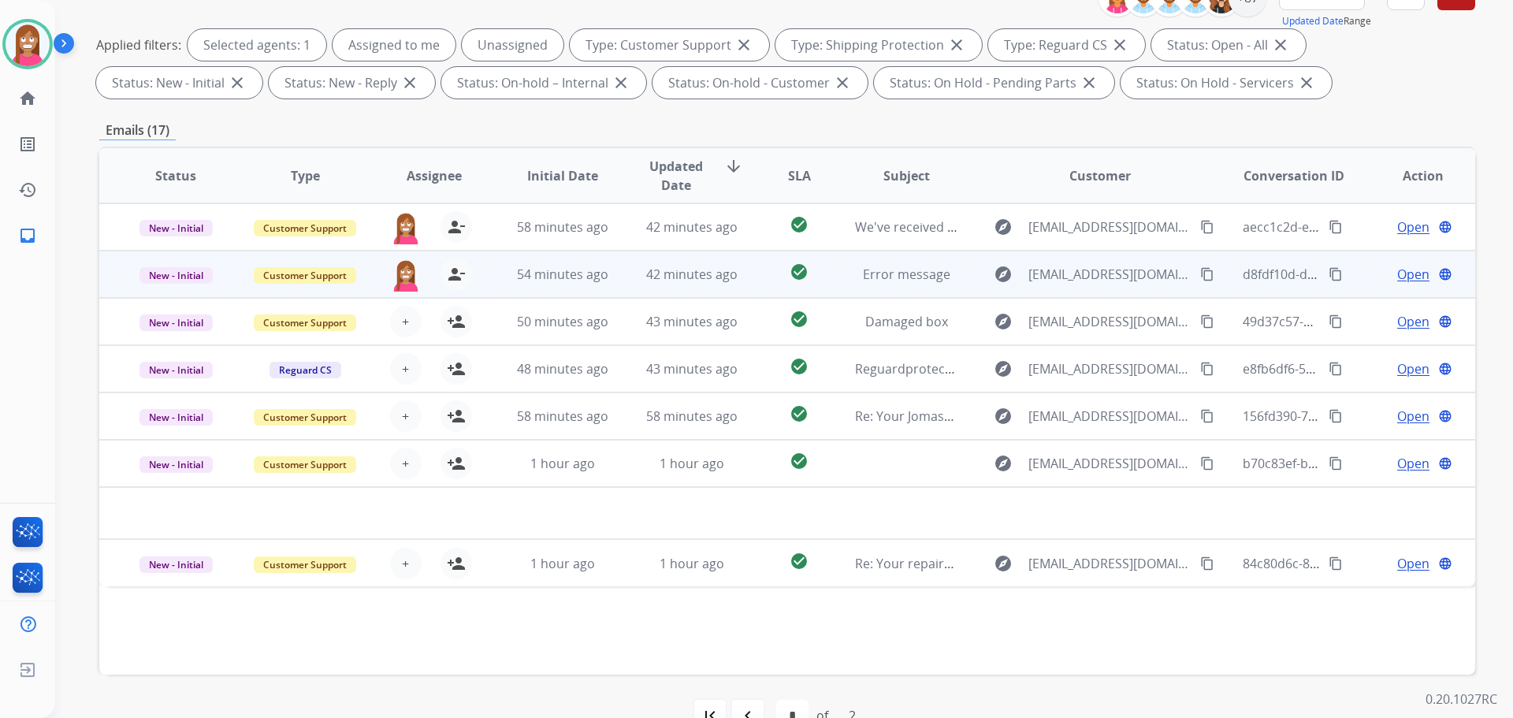
scroll to position [254, 0]
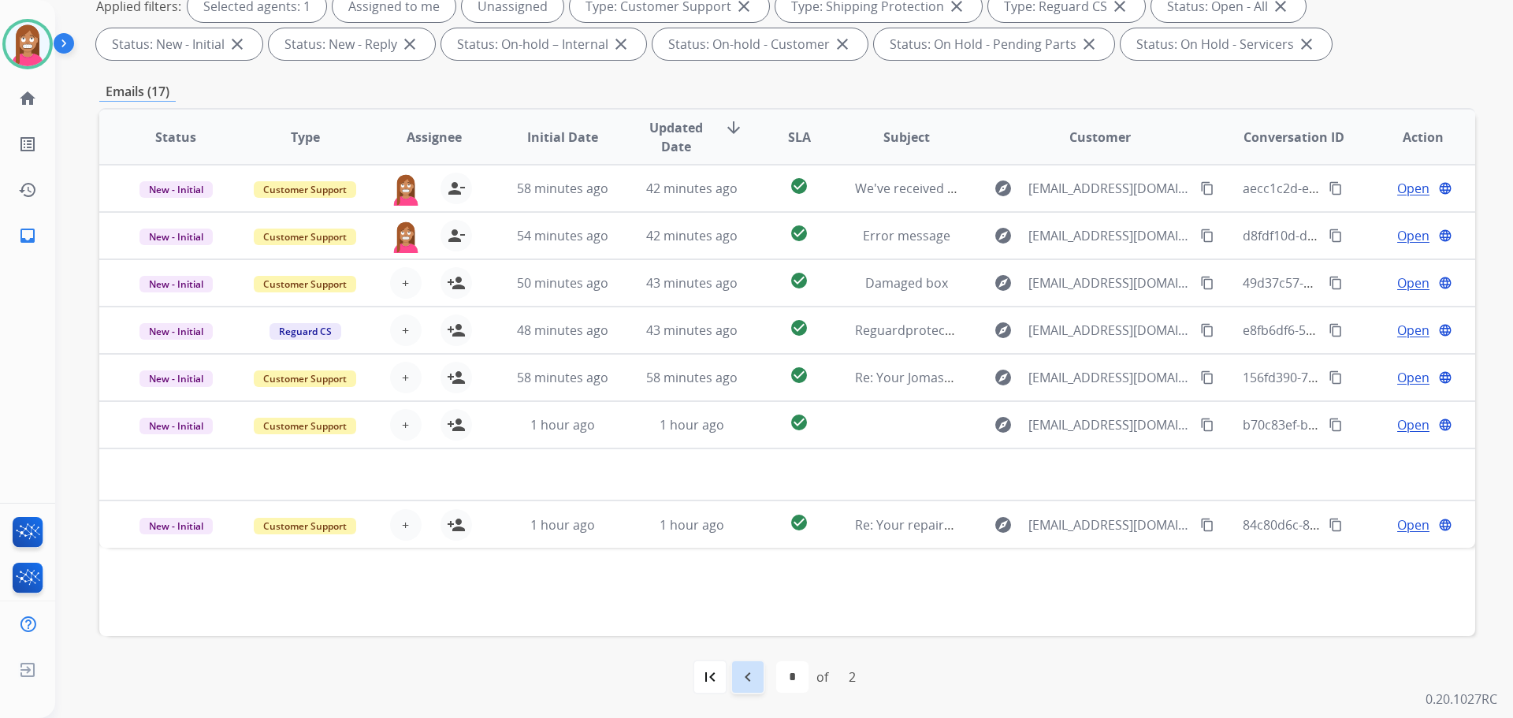
click at [746, 682] on mat-icon "navigate_before" at bounding box center [747, 676] width 19 height 19
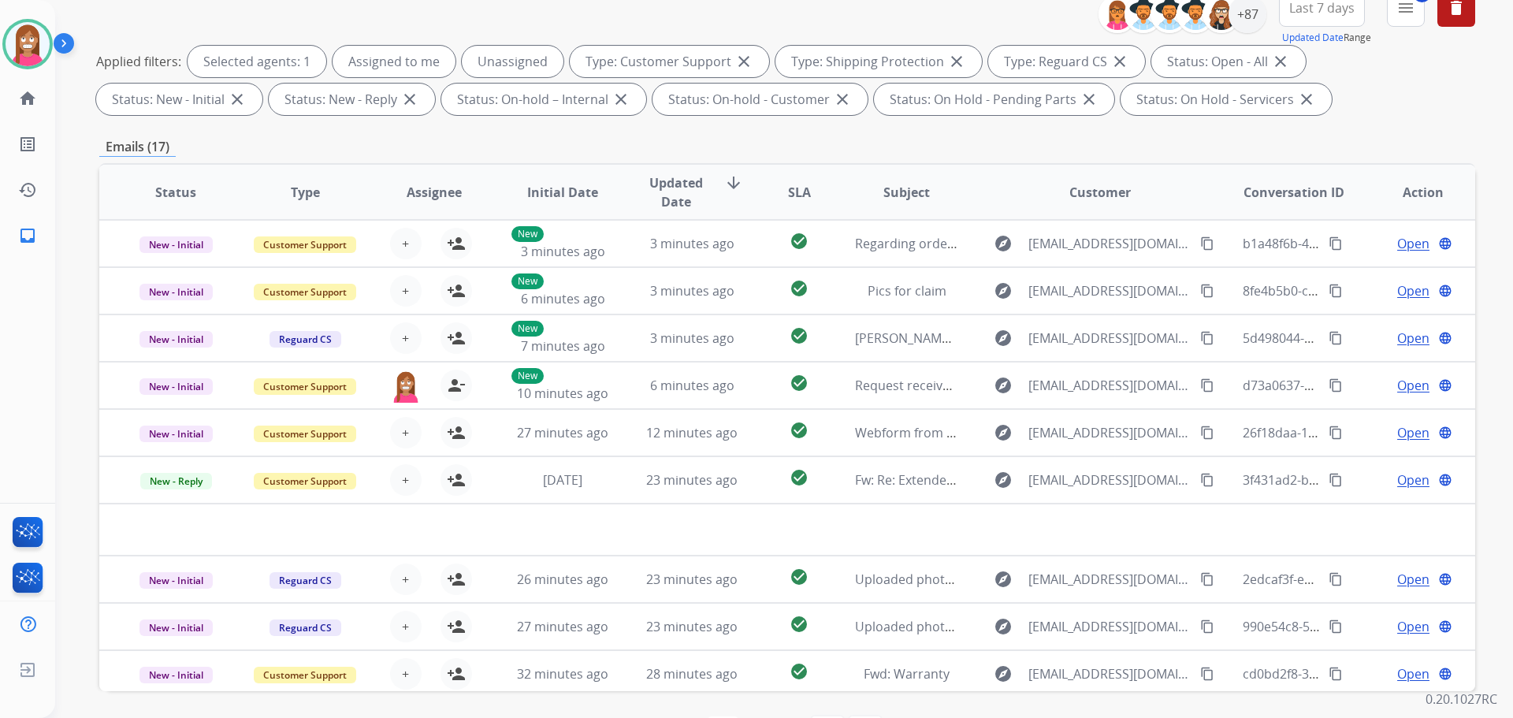
scroll to position [176, 0]
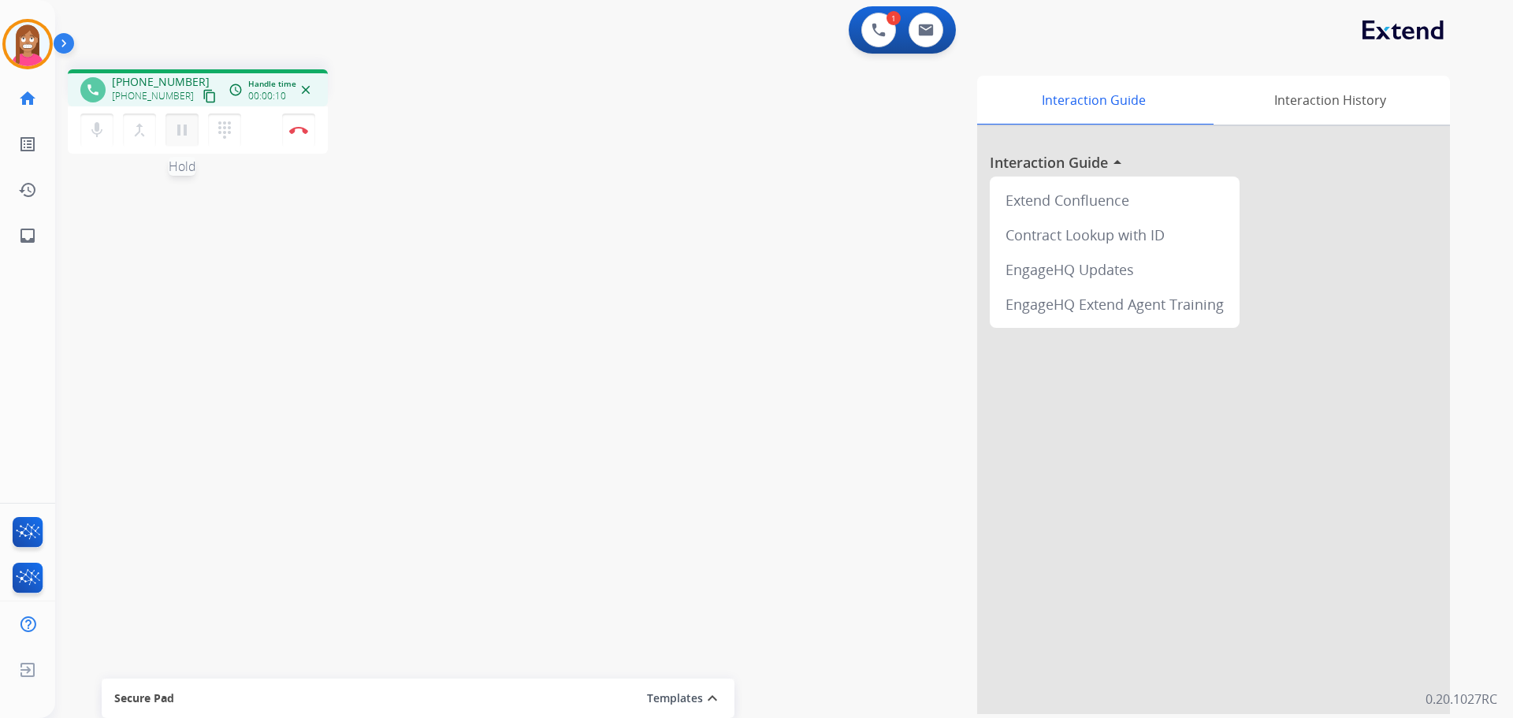
click at [180, 130] on mat-icon "pause" at bounding box center [182, 130] width 19 height 19
click at [220, 139] on mat-icon "dialpad" at bounding box center [224, 130] width 19 height 19
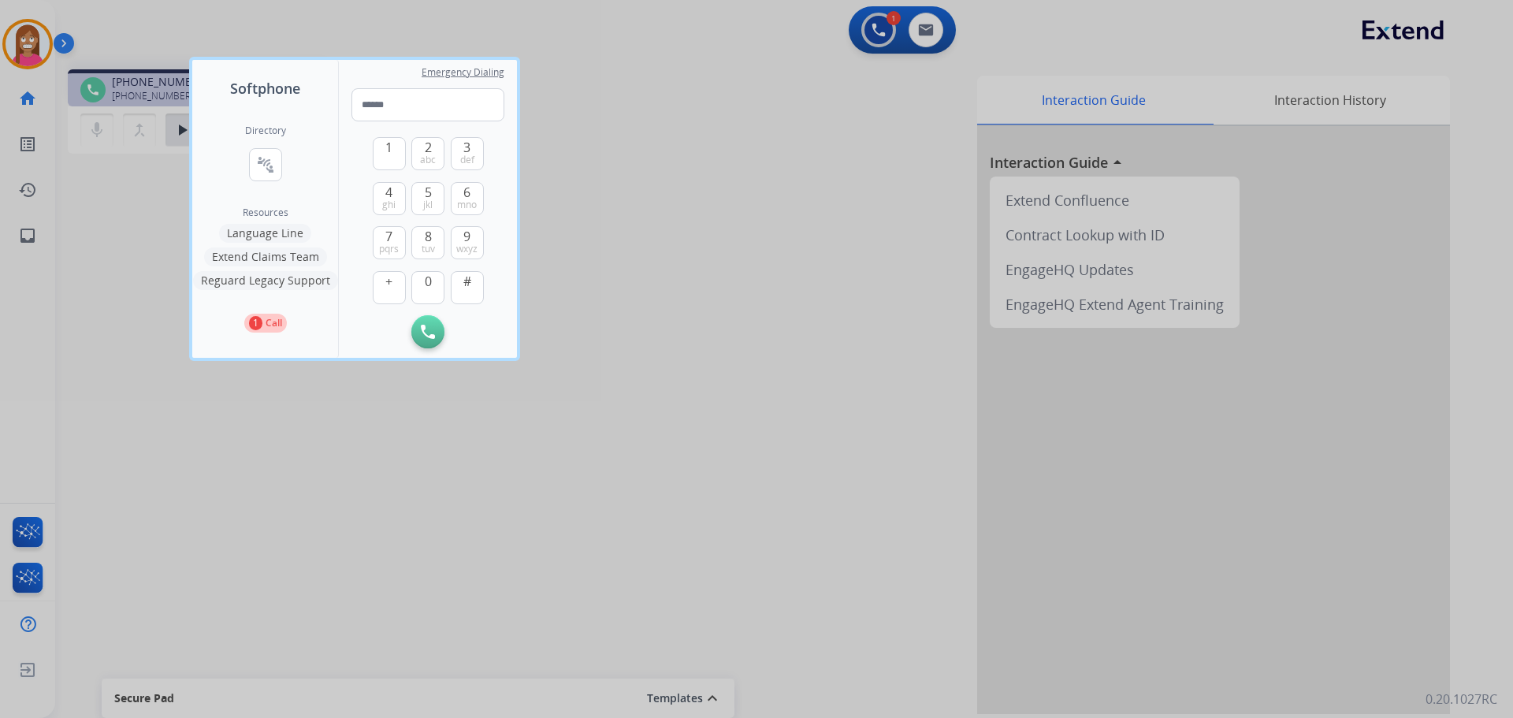
click at [267, 234] on button "Language Line" at bounding box center [265, 233] width 92 height 19
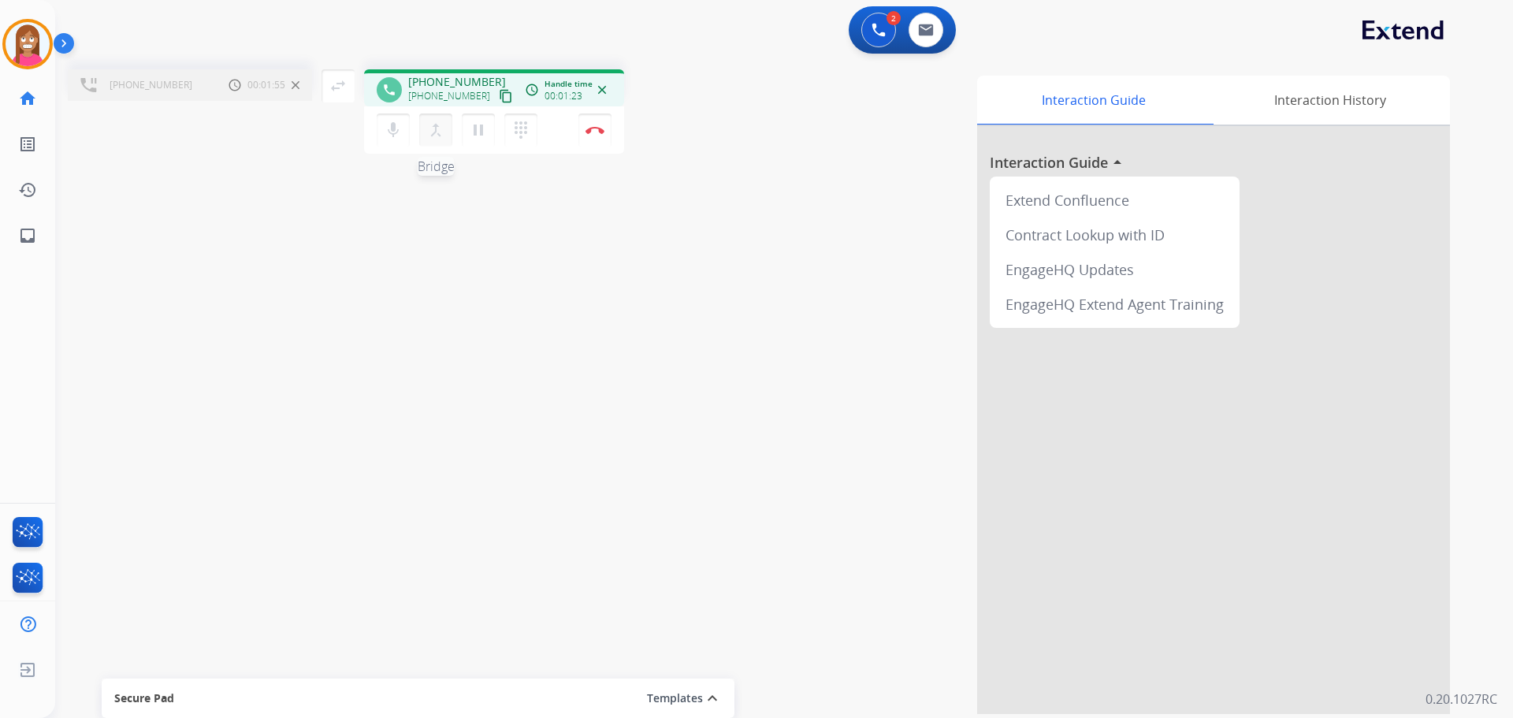
click at [429, 127] on mat-icon "merge_type" at bounding box center [435, 130] width 19 height 19
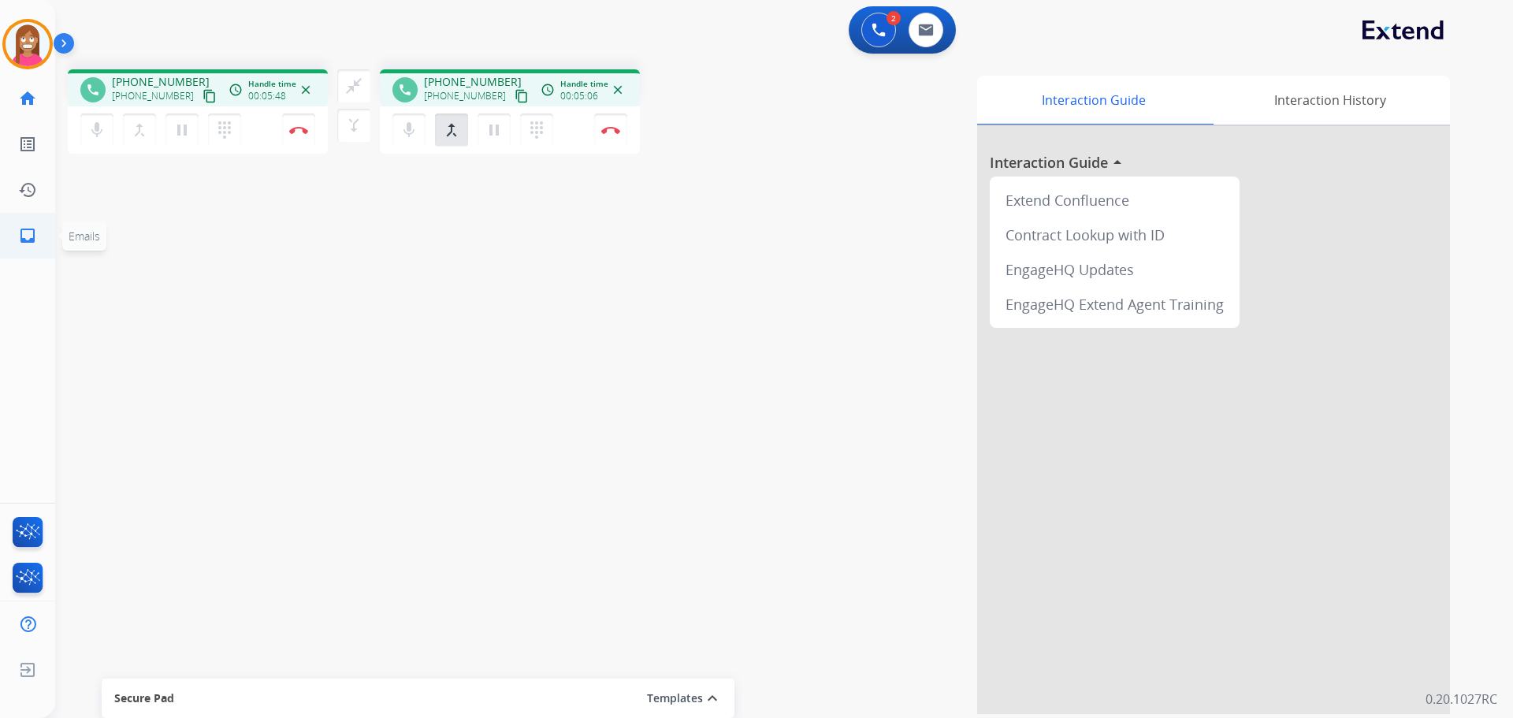
click at [29, 233] on mat-icon "inbox" at bounding box center [27, 235] width 19 height 19
select select "**********"
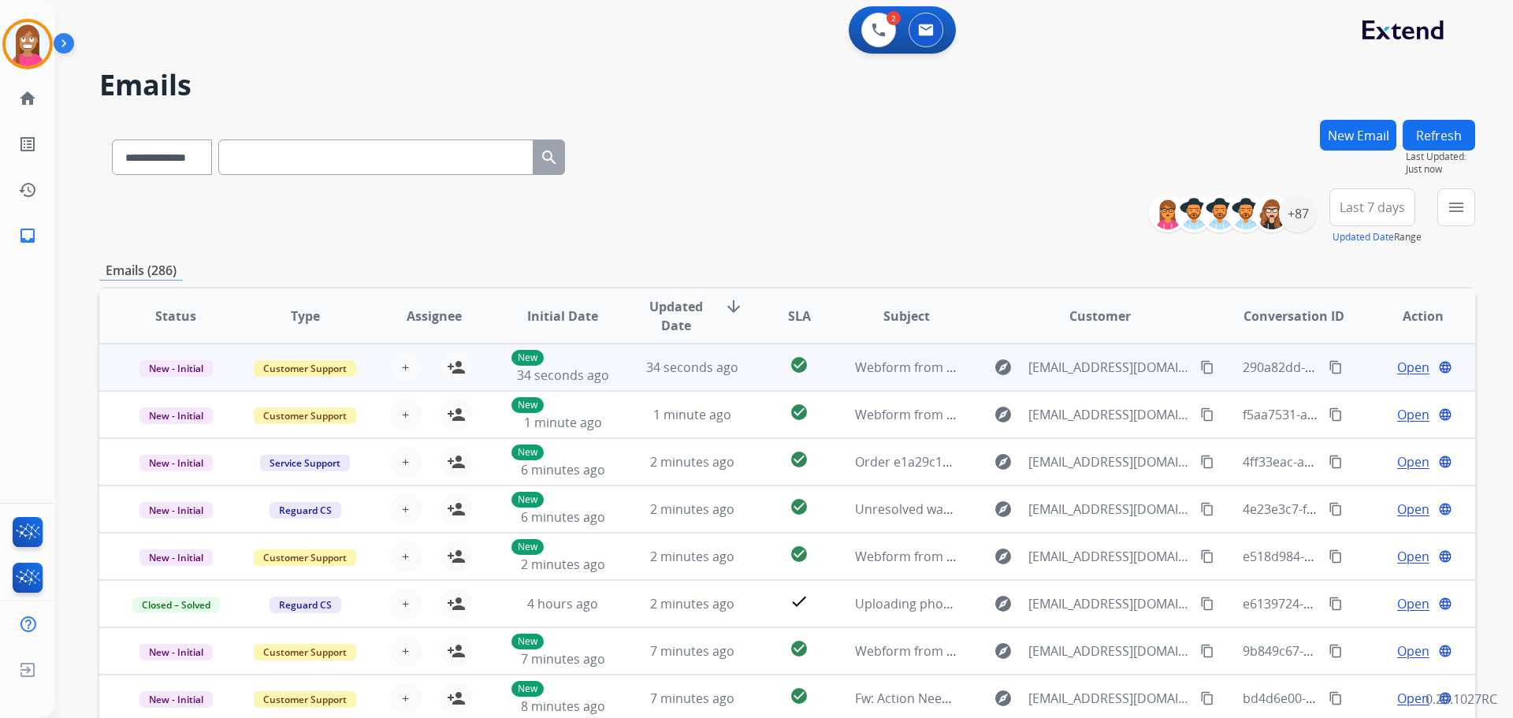
click at [1397, 368] on span "Open" at bounding box center [1413, 367] width 32 height 19
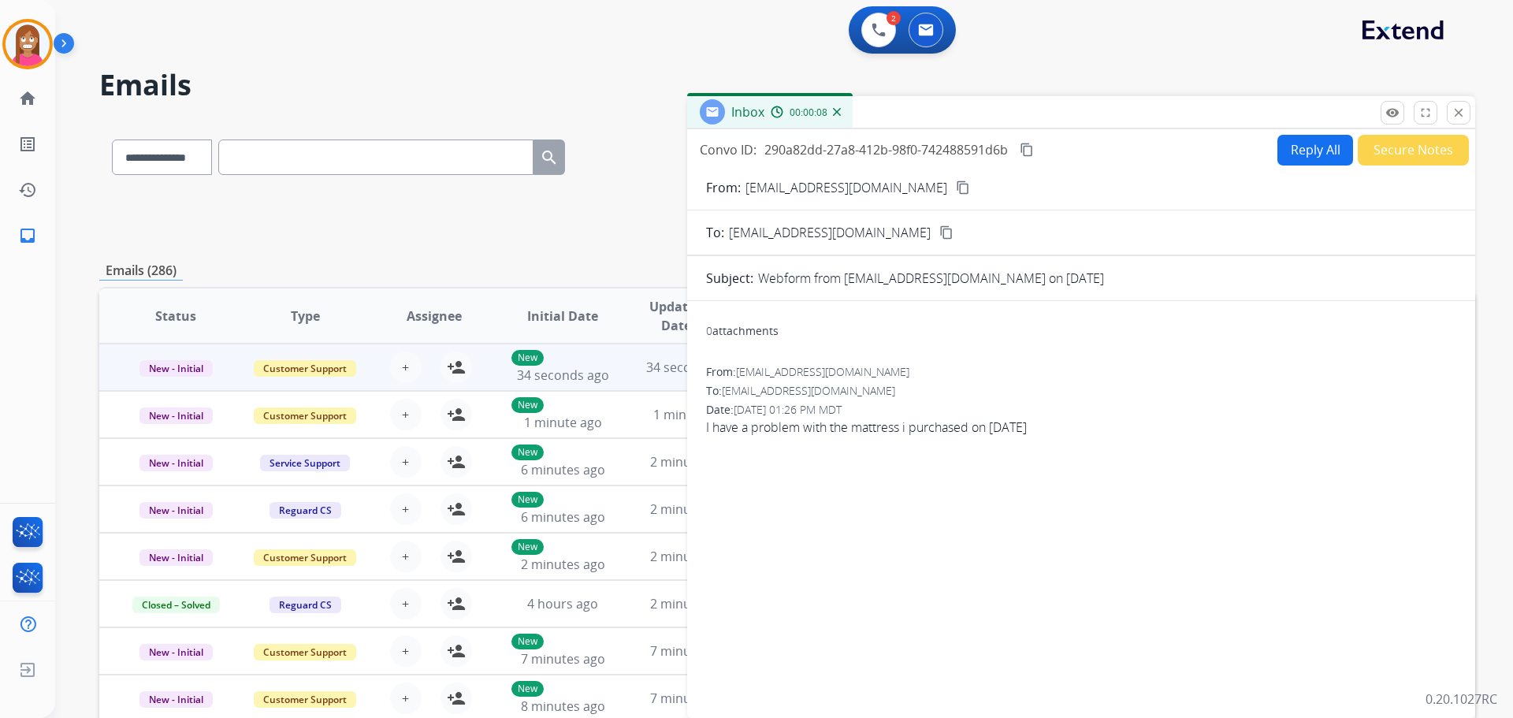
click at [1288, 146] on button "Reply All" at bounding box center [1315, 150] width 76 height 31
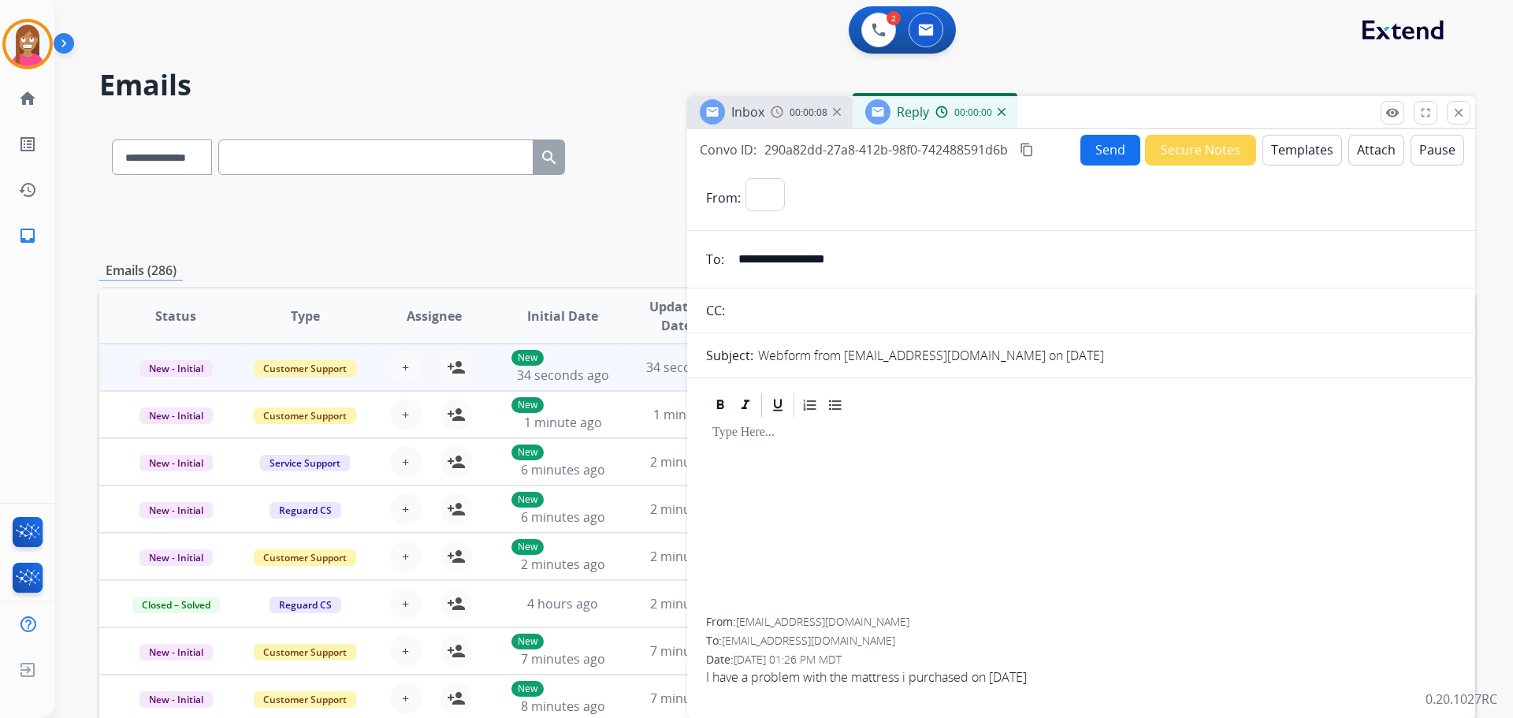
select select "**********"
click at [960, 196] on select "**********" at bounding box center [852, 194] width 214 height 32
click at [1456, 110] on mat-icon "close" at bounding box center [1458, 113] width 14 height 14
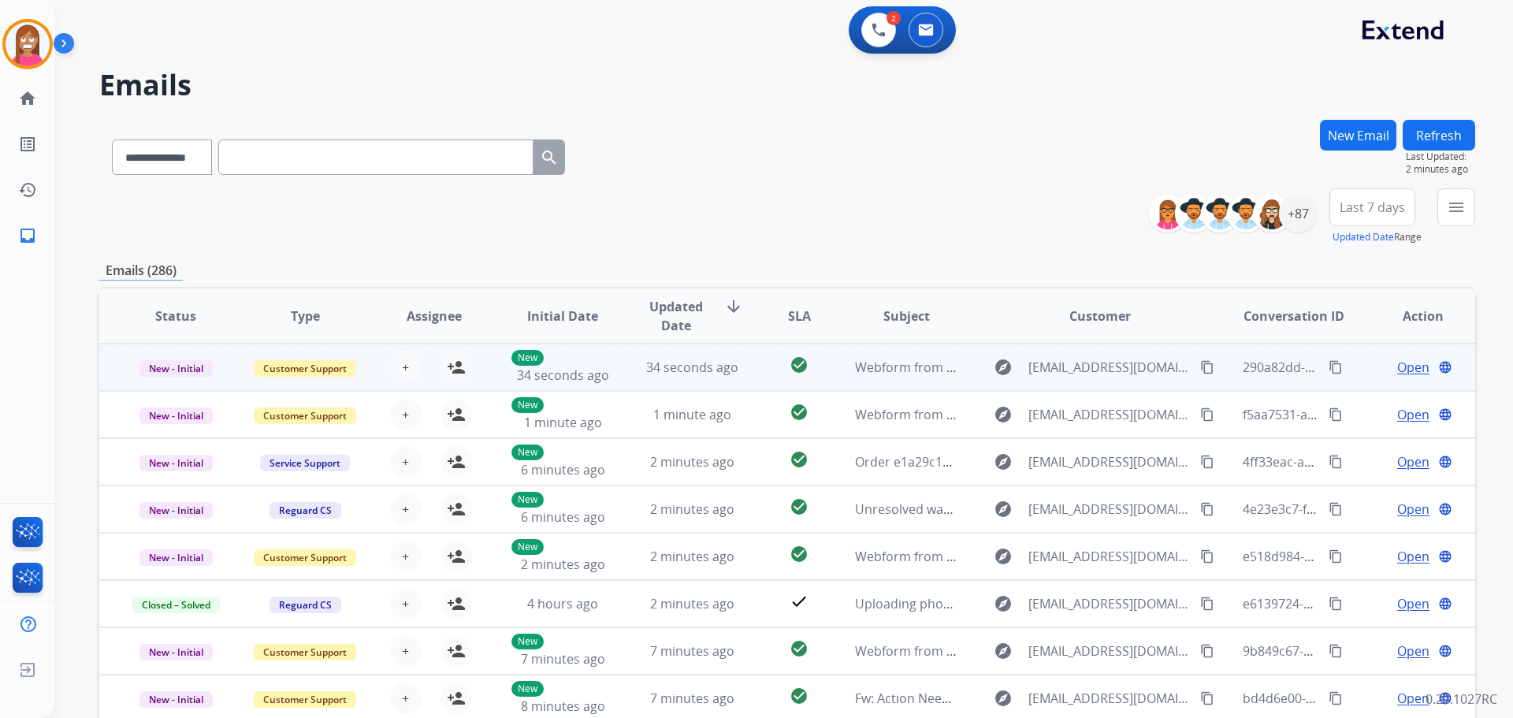
click at [701, 388] on td "34 seconds ago" at bounding box center [679, 367] width 129 height 47
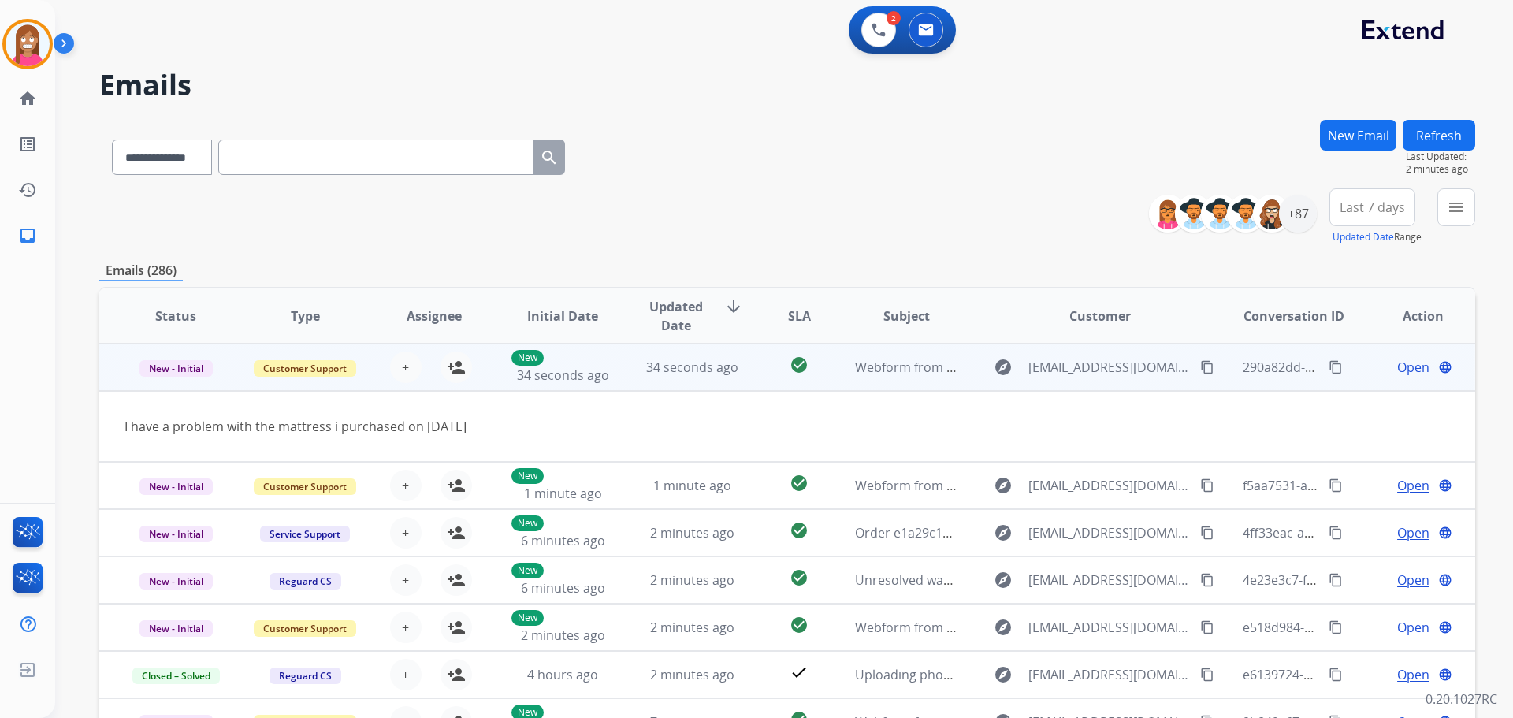
click at [1200, 364] on mat-icon "content_copy" at bounding box center [1207, 367] width 14 height 14
click at [465, 369] on button "person_add Assign to Me" at bounding box center [456, 367] width 32 height 32
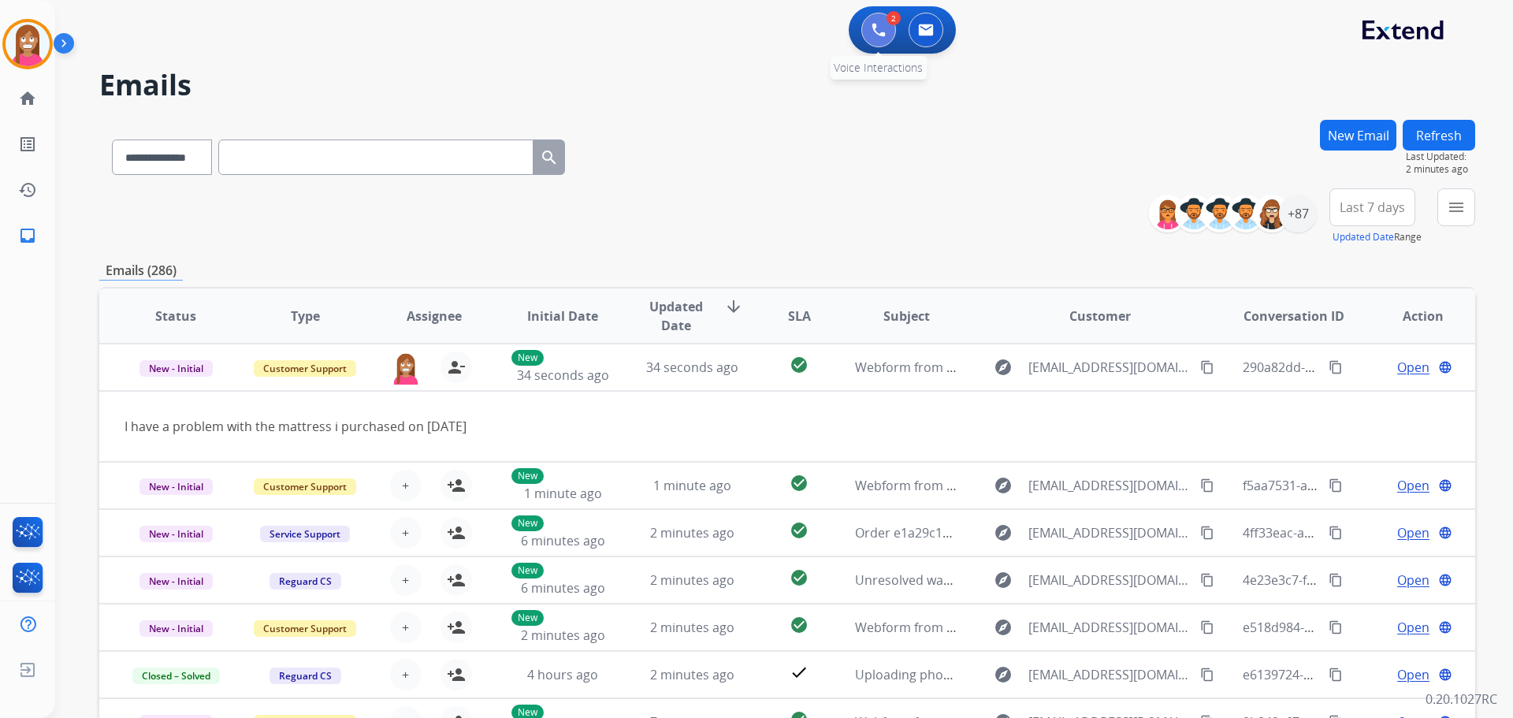
click at [879, 28] on img at bounding box center [878, 30] width 14 height 14
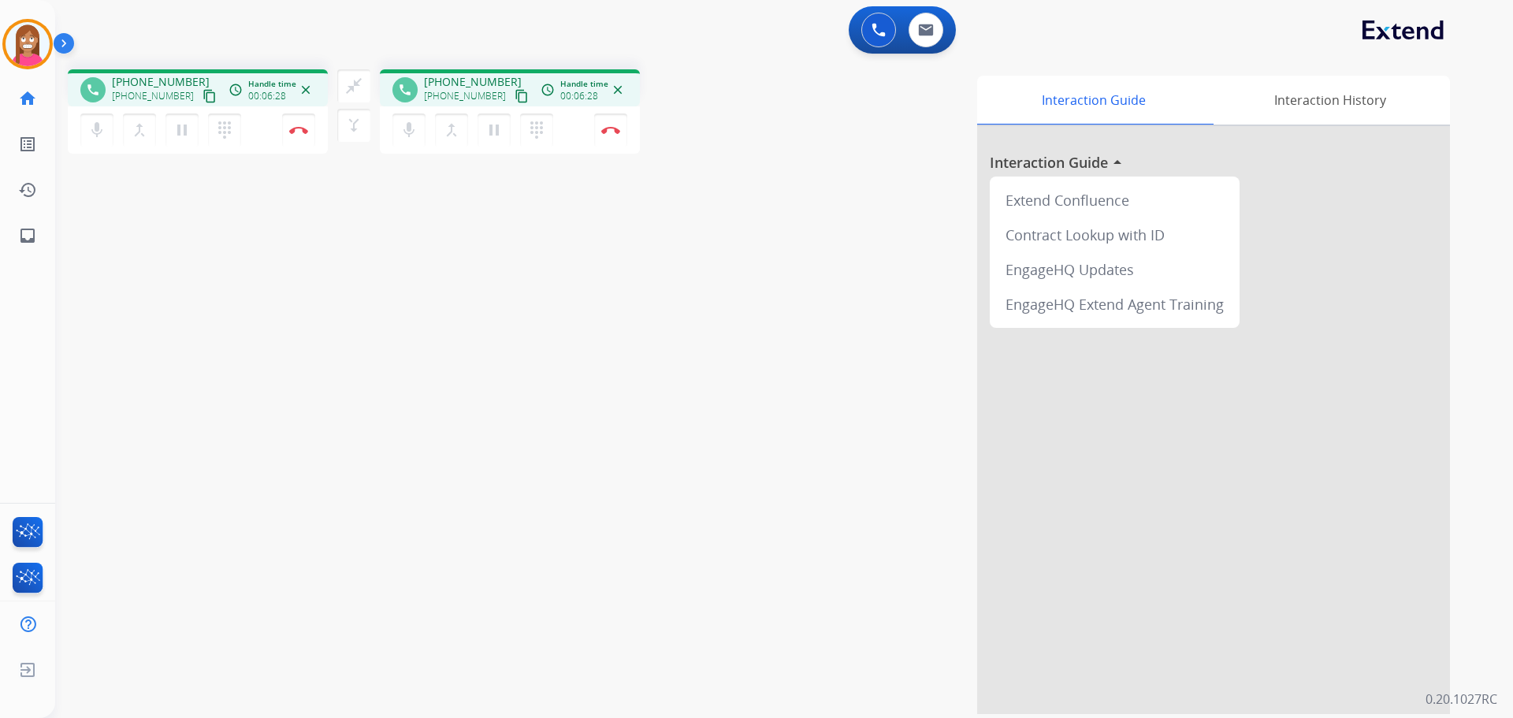
click at [202, 95] on mat-icon "content_copy" at bounding box center [209, 96] width 14 height 14
click at [39, 245] on link "inbox Emails" at bounding box center [28, 236] width 44 height 44
select select "**********"
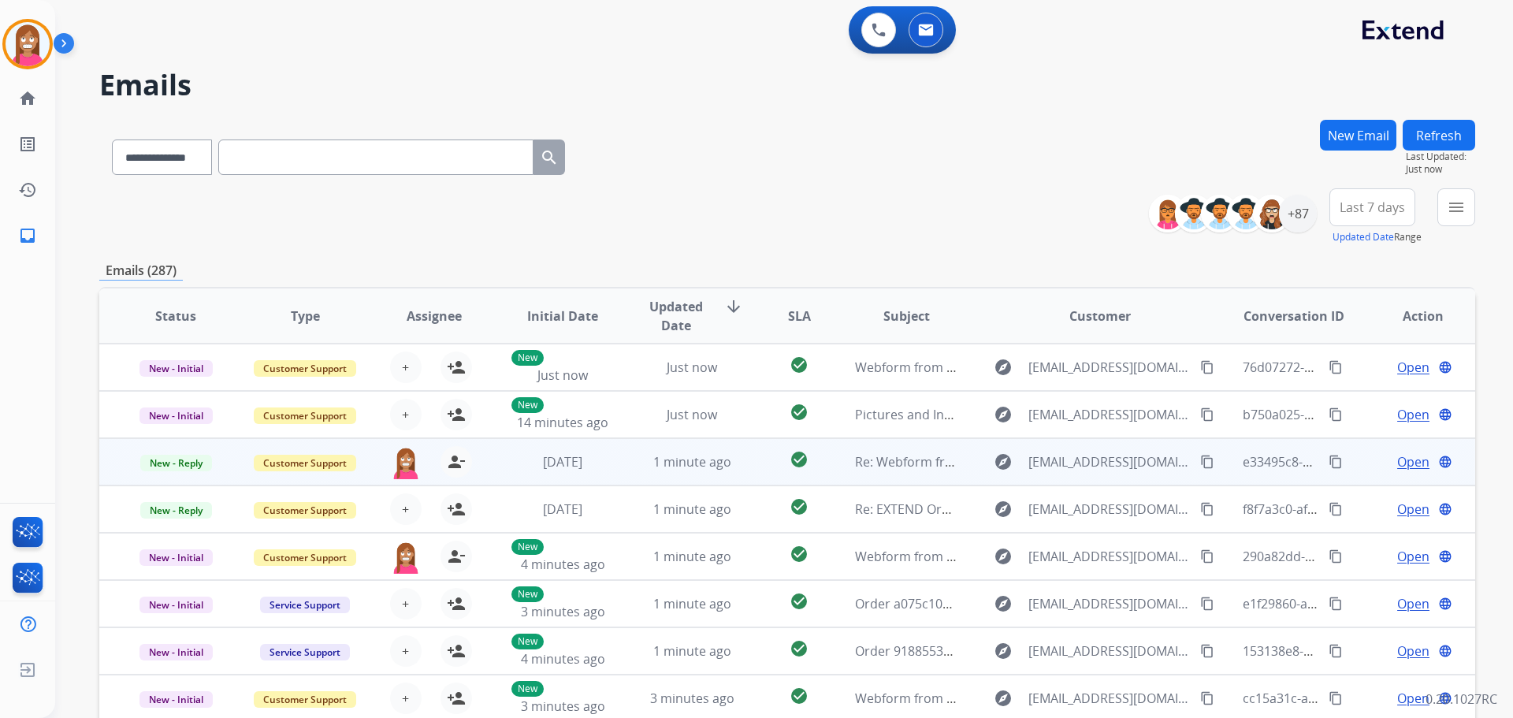
click at [631, 474] on td "1 minute ago" at bounding box center [679, 461] width 129 height 47
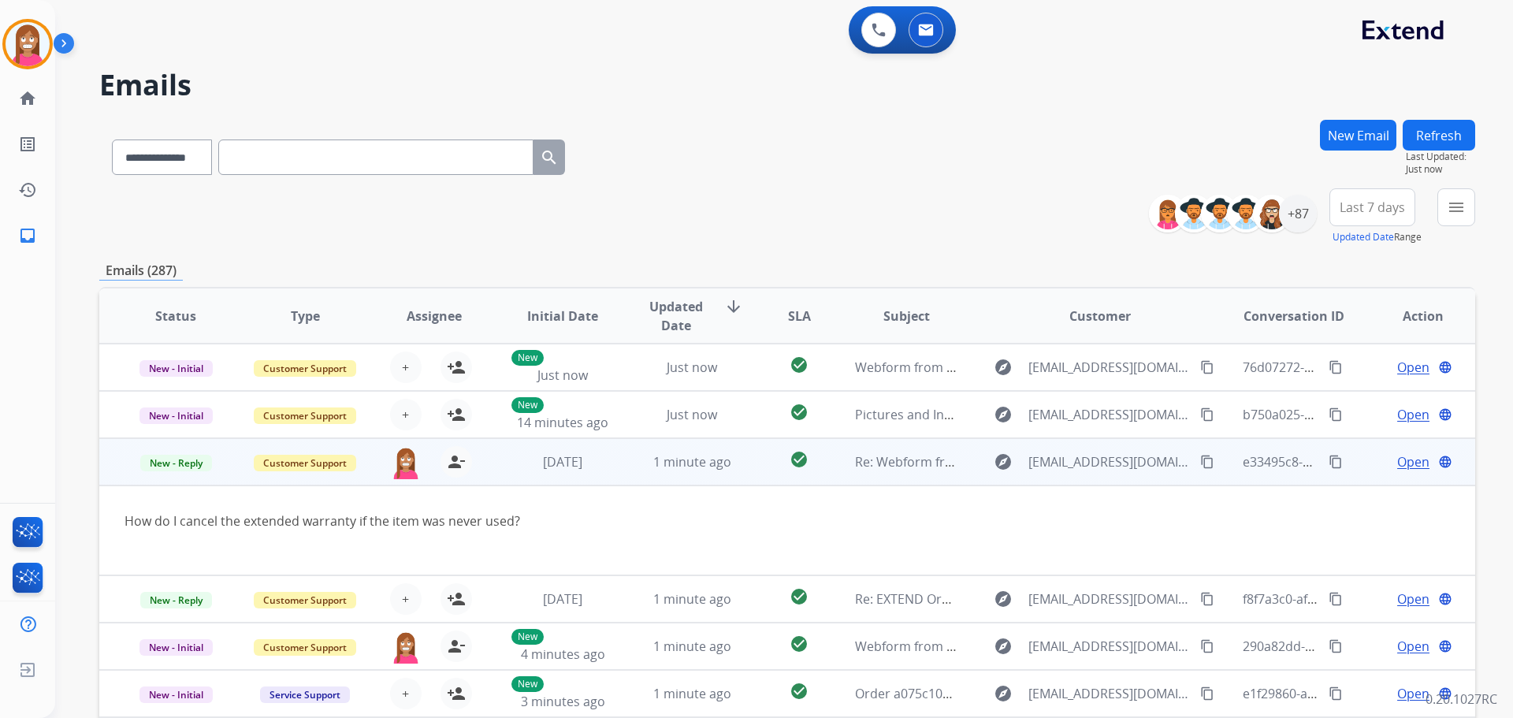
scroll to position [91, 0]
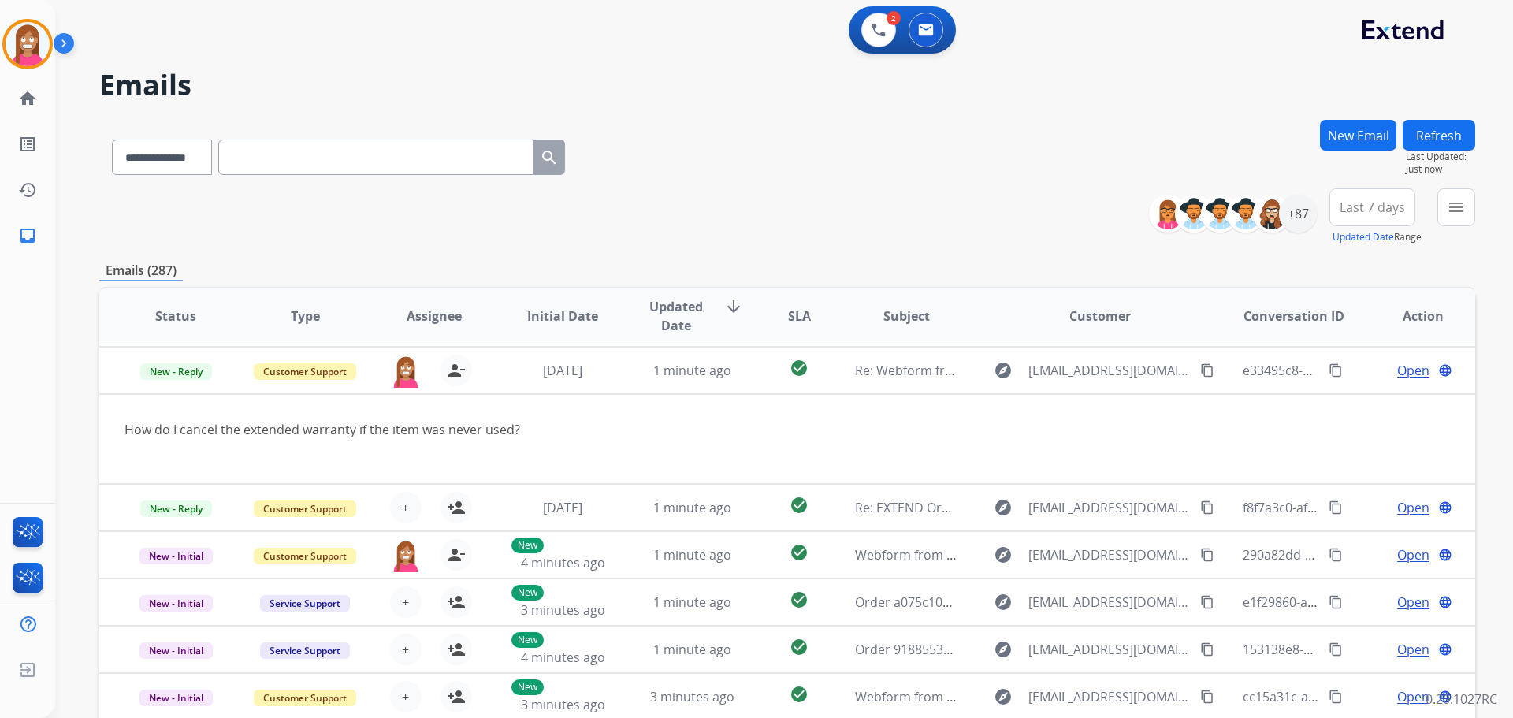
click at [1345, 147] on button "New Email" at bounding box center [1358, 135] width 76 height 31
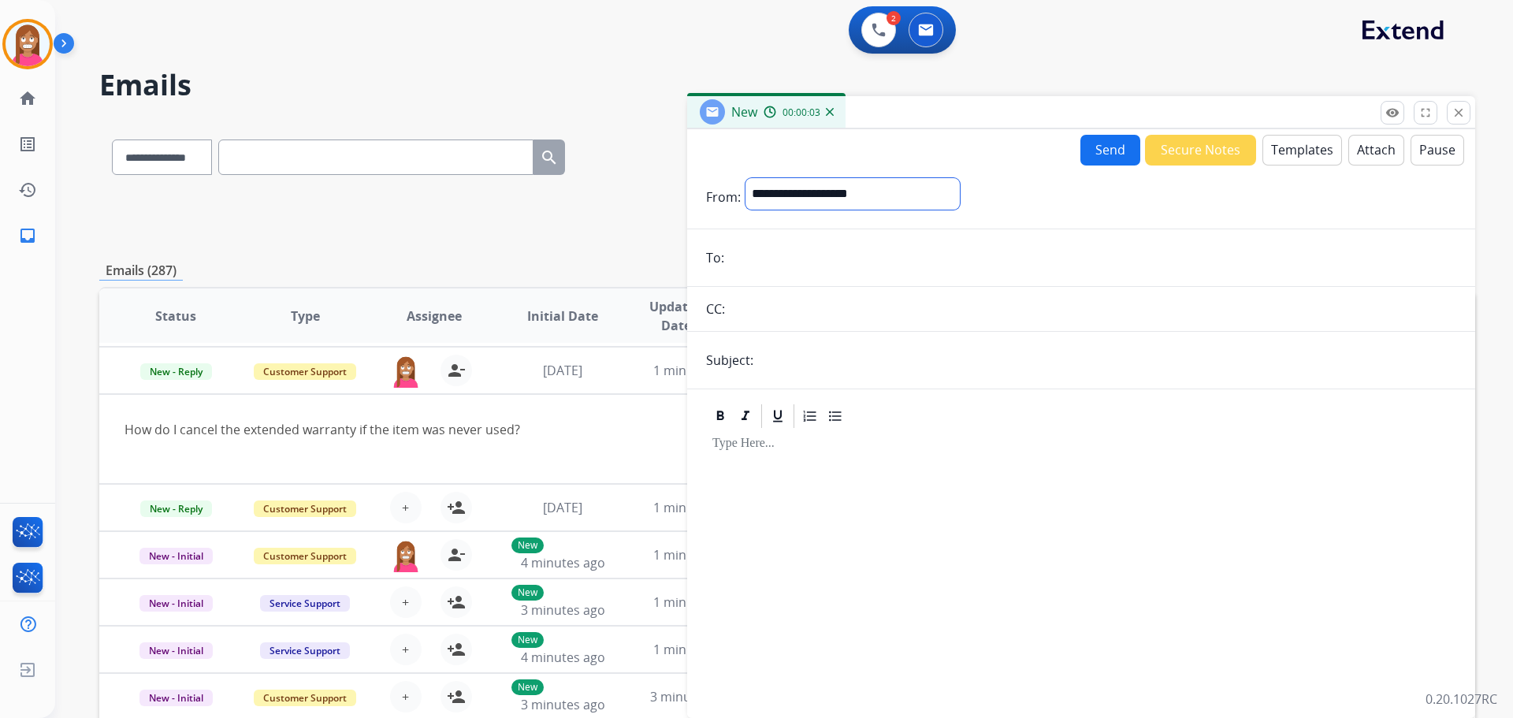
click at [810, 200] on select "**********" at bounding box center [852, 194] width 214 height 32
select select "**********"
click at [745, 178] on select "**********" at bounding box center [852, 194] width 214 height 32
click at [766, 269] on input "email" at bounding box center [1092, 259] width 727 height 32
type input "**********"
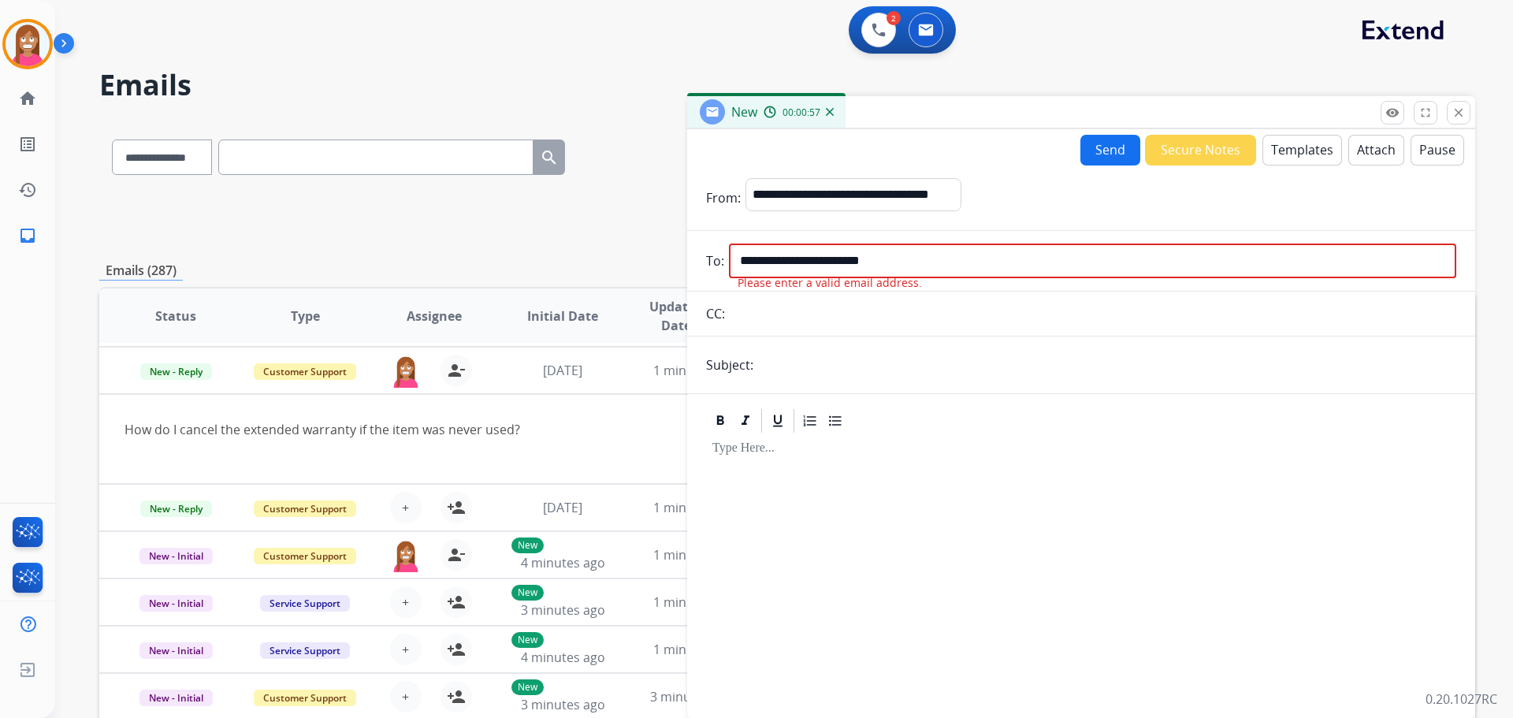
click at [1285, 158] on button "Templates" at bounding box center [1302, 150] width 80 height 31
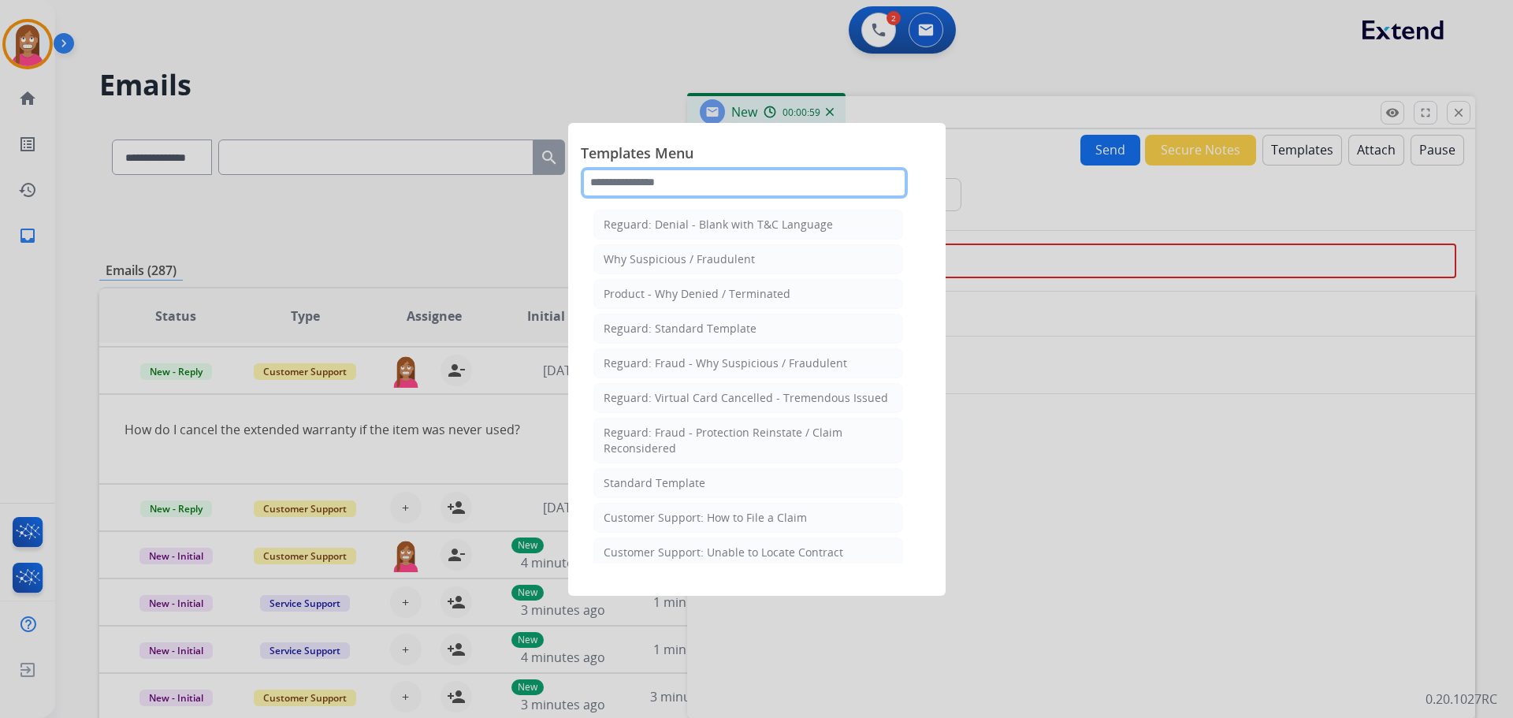
click at [626, 188] on input "text" at bounding box center [744, 183] width 327 height 32
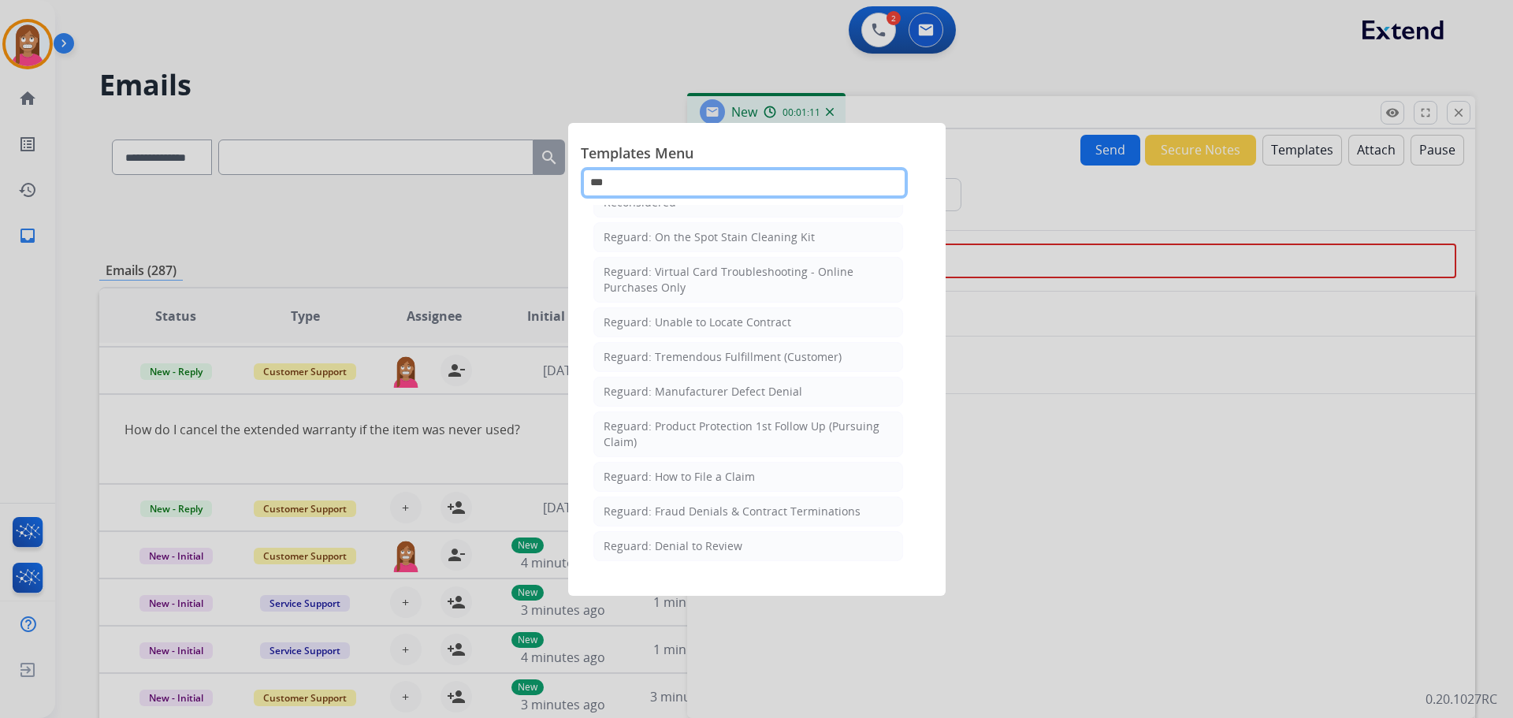
scroll to position [179, 0]
type input "***"
click at [663, 472] on div "Reguard: How to File a Claim" at bounding box center [679, 474] width 151 height 16
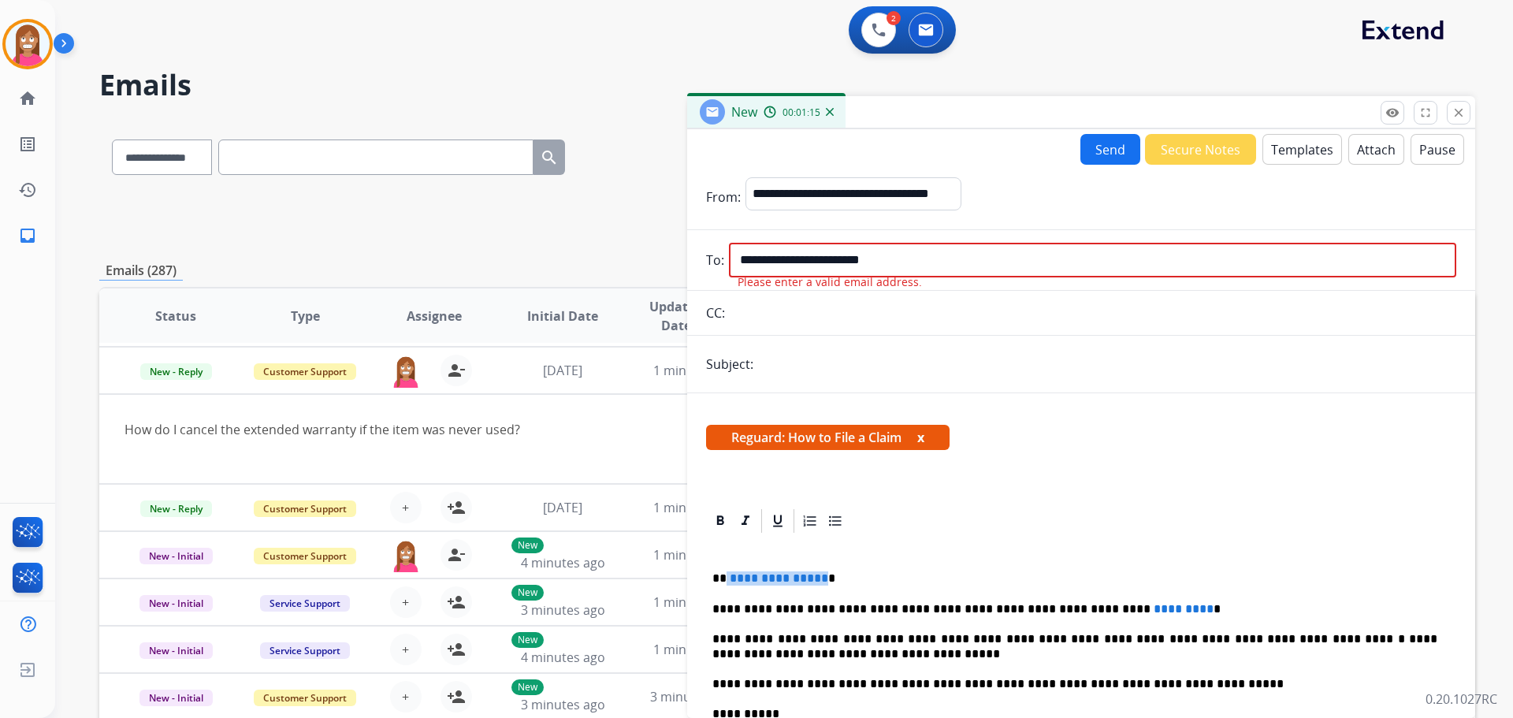
drag, startPoint x: 818, startPoint y: 567, endPoint x: 726, endPoint y: 564, distance: 91.4
click at [726, 564] on div "**********" at bounding box center [1081, 713] width 750 height 356
drag, startPoint x: 1144, startPoint y: 591, endPoint x: 1028, endPoint y: 604, distance: 116.5
click at [1028, 604] on div "**********" at bounding box center [1081, 713] width 750 height 356
click at [768, 359] on input "text" at bounding box center [1107, 364] width 698 height 32
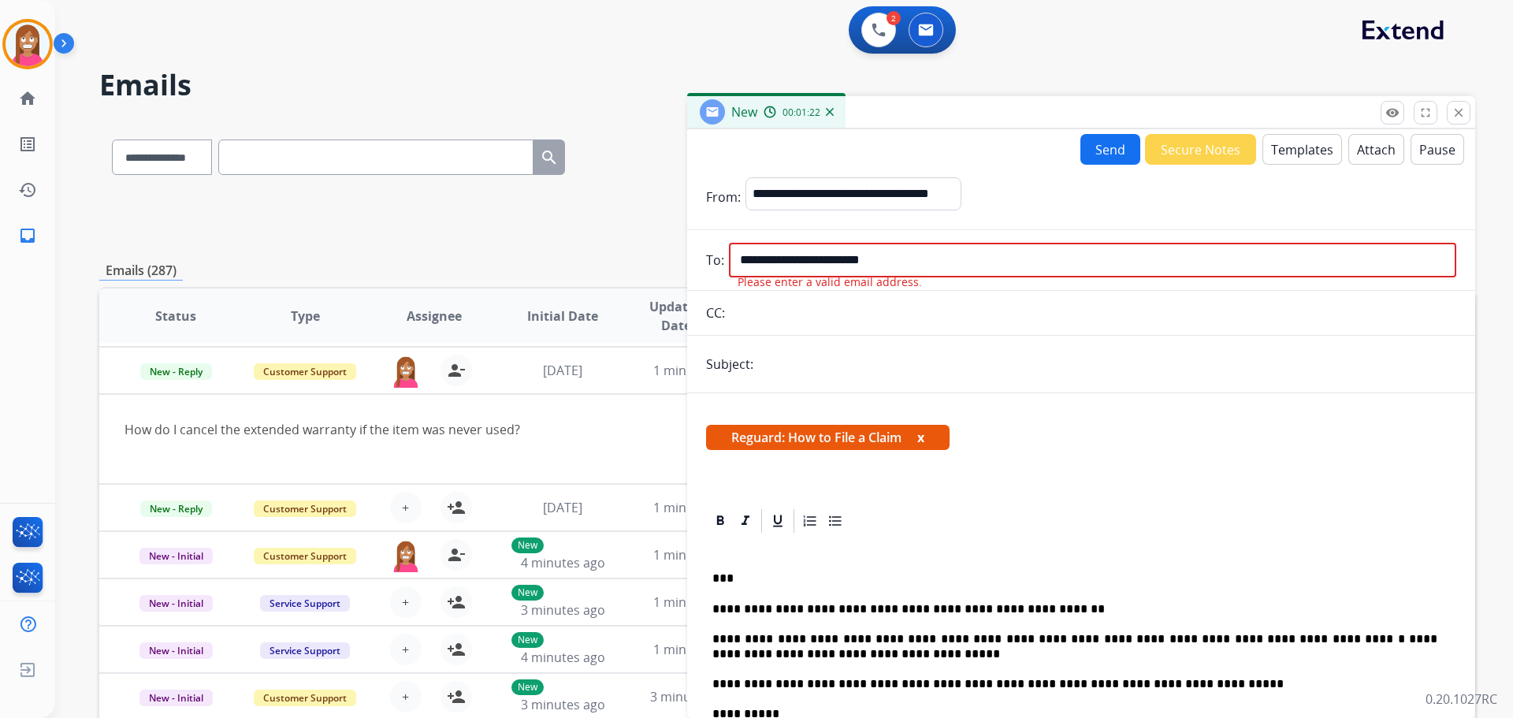
type input "**********"
click at [1106, 158] on button "Send" at bounding box center [1110, 149] width 60 height 31
click at [927, 261] on input "**********" at bounding box center [1092, 260] width 727 height 35
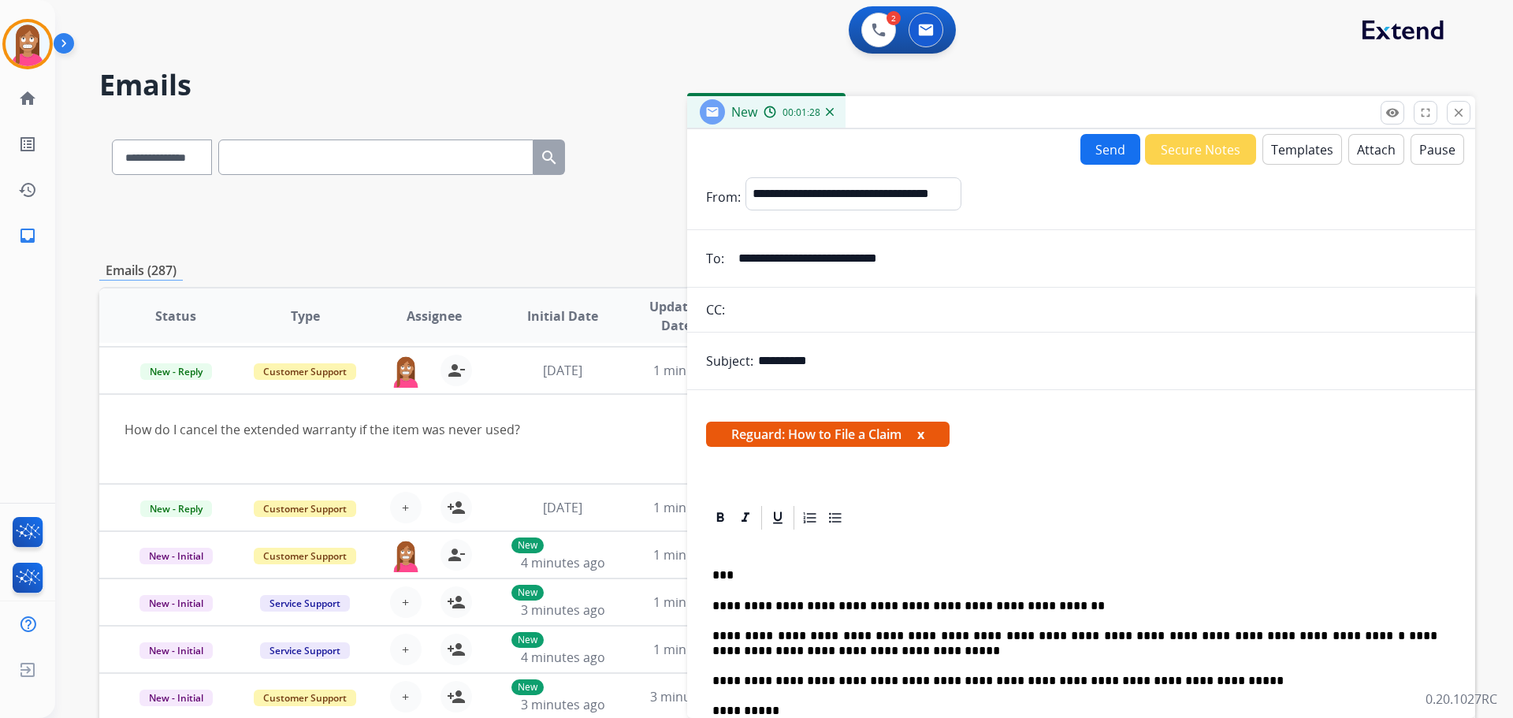
type input "**********"
click at [1102, 140] on button "Send" at bounding box center [1110, 149] width 60 height 31
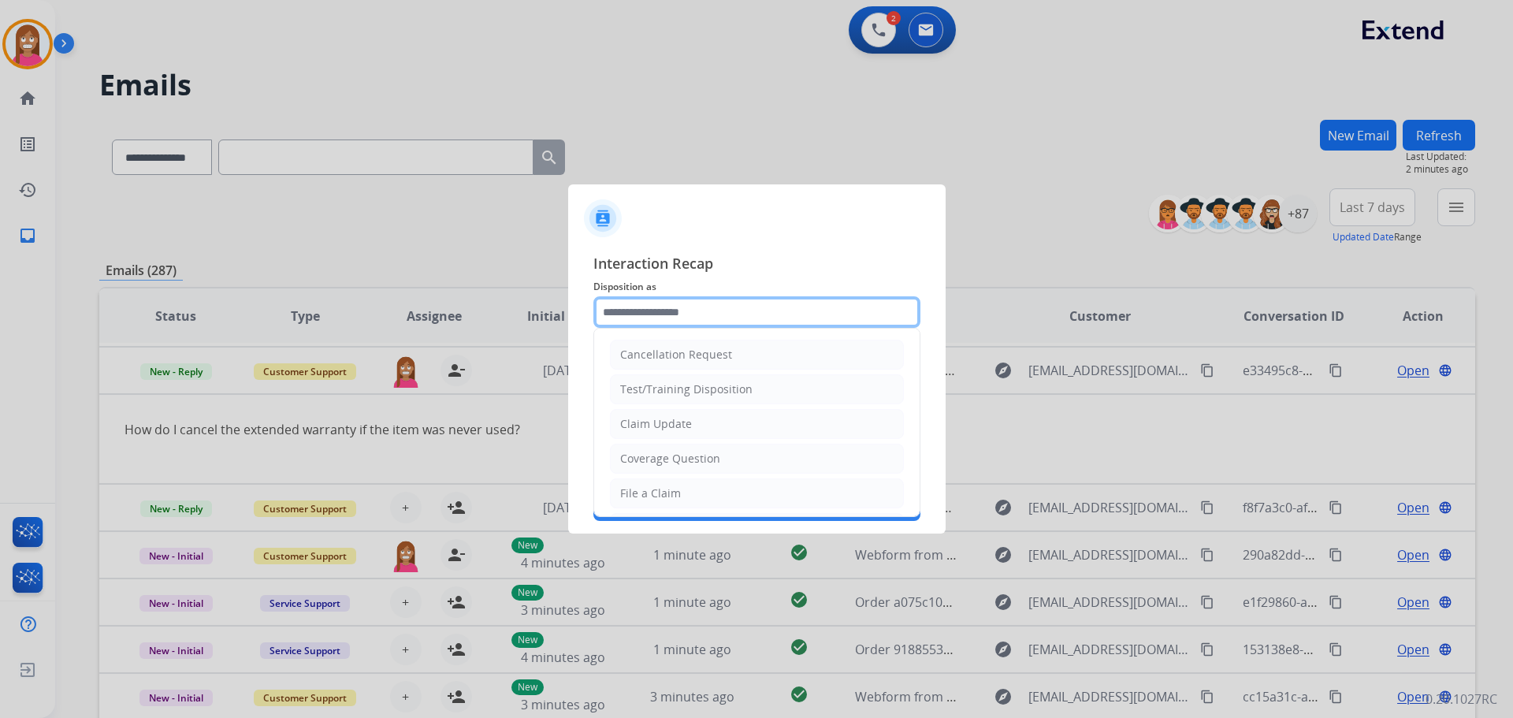
click at [648, 312] on input "text" at bounding box center [756, 312] width 327 height 32
click at [641, 494] on div "File a Claim" at bounding box center [650, 493] width 61 height 16
type input "**********"
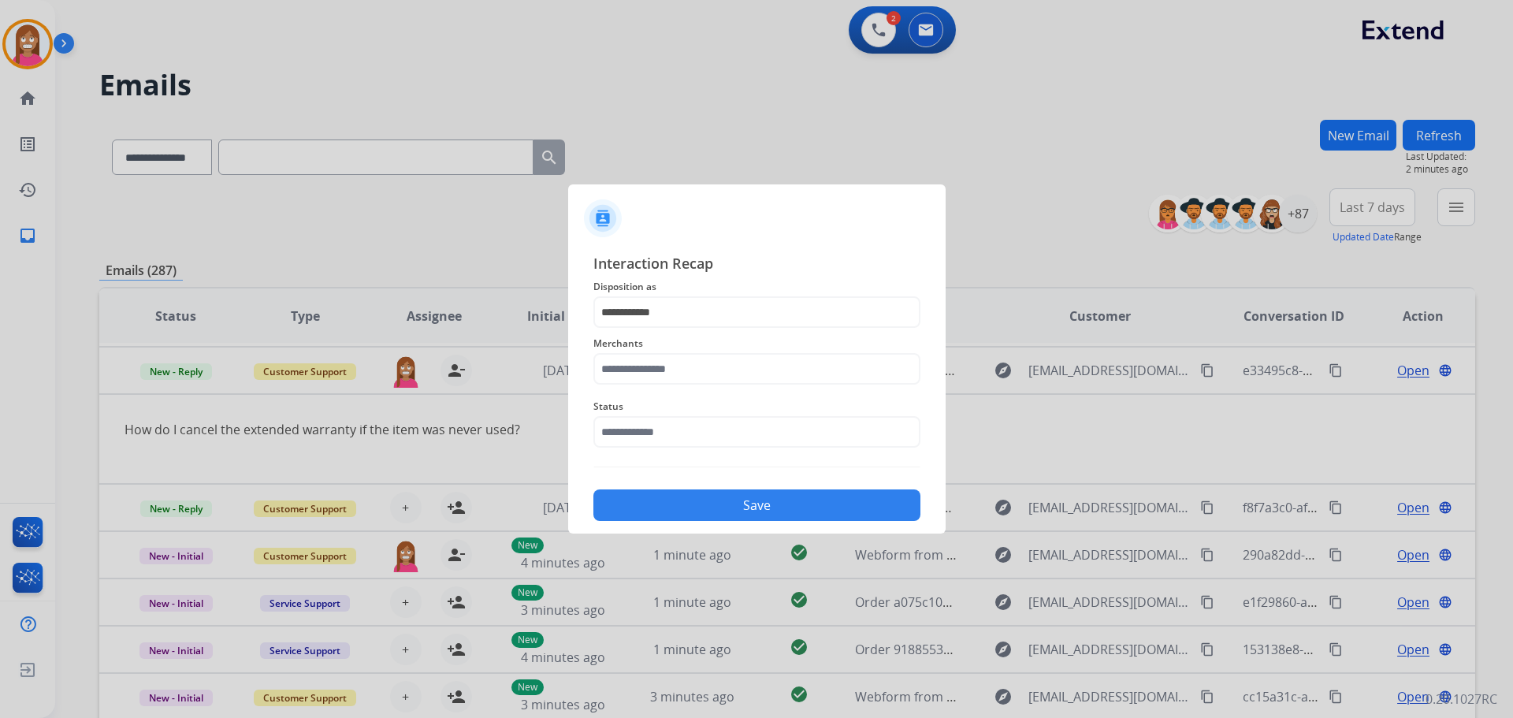
click at [637, 386] on div "Merchants" at bounding box center [756, 359] width 327 height 63
click at [632, 375] on input "text" at bounding box center [756, 369] width 327 height 32
click at [643, 413] on div "[PERSON_NAME]" at bounding box center [665, 414] width 88 height 16
type input "**********"
click at [652, 433] on input "text" at bounding box center [756, 432] width 327 height 32
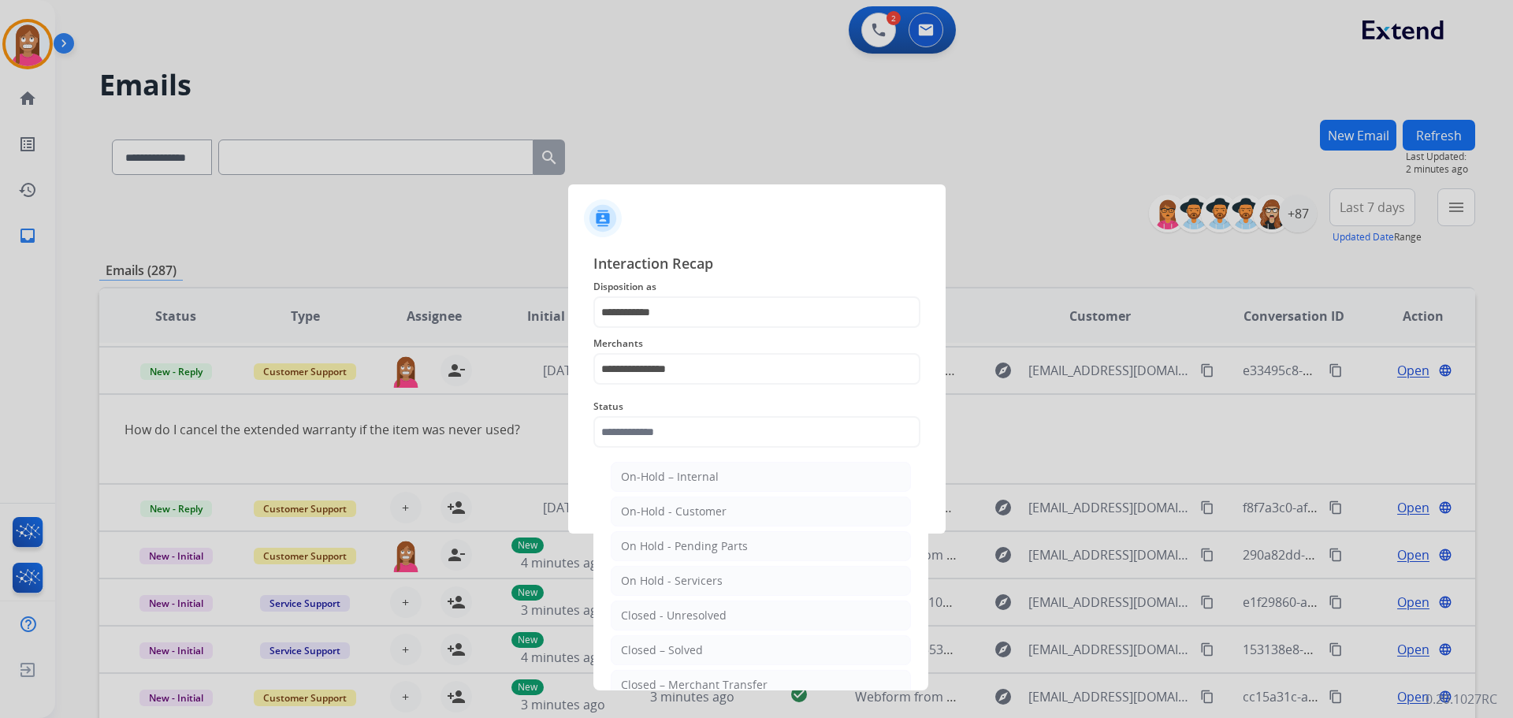
click at [660, 650] on div "Closed – Solved" at bounding box center [662, 650] width 82 height 16
type input "**********"
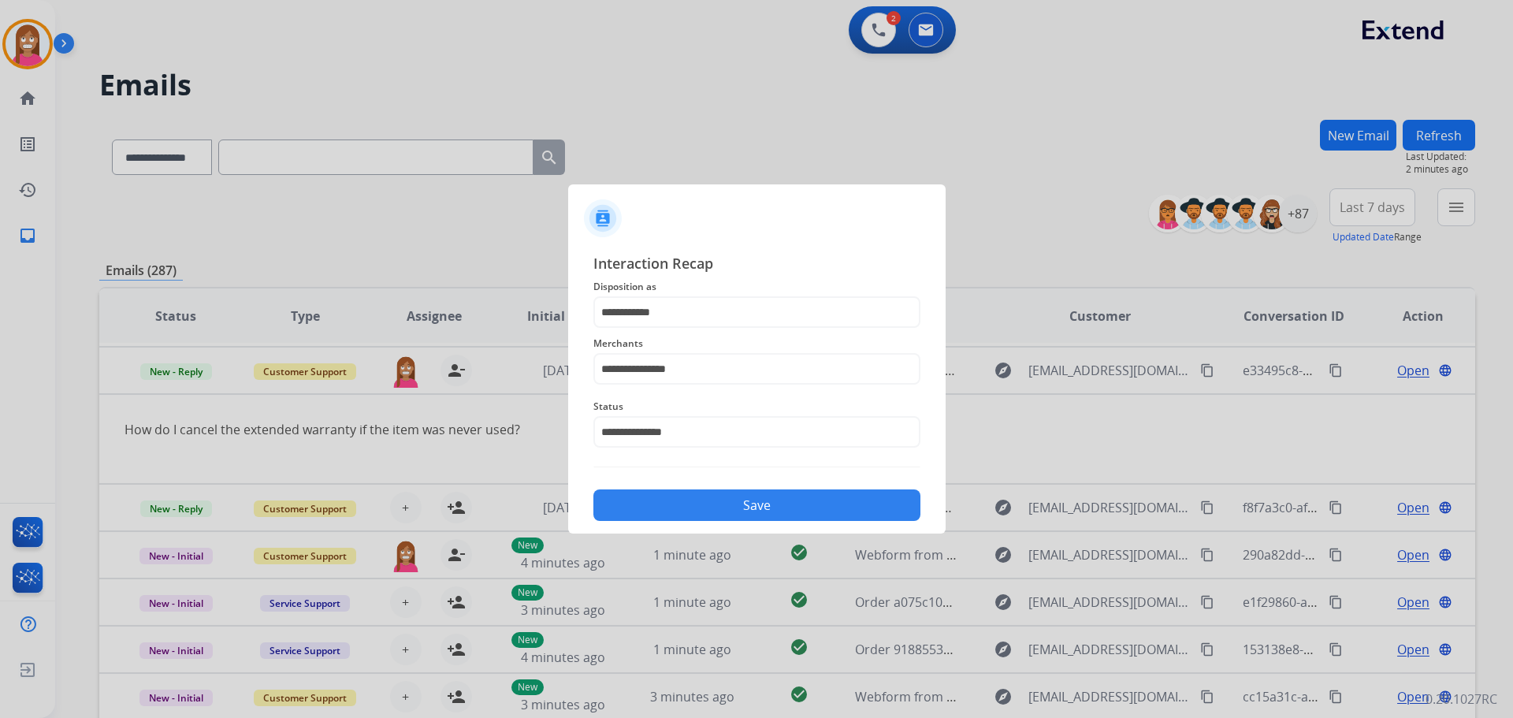
click at [689, 505] on button "Save" at bounding box center [756, 505] width 327 height 32
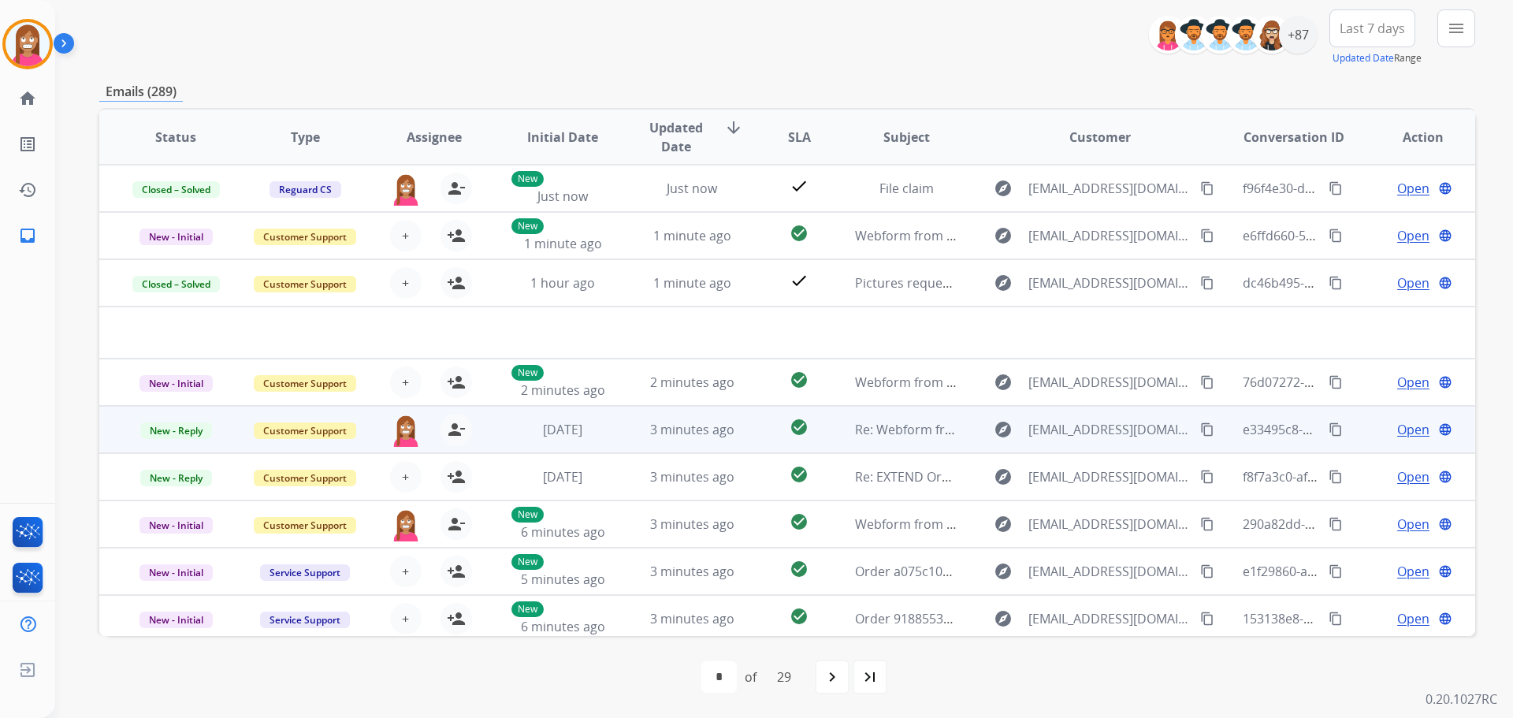
click at [631, 442] on td "3 minutes ago" at bounding box center [679, 429] width 129 height 47
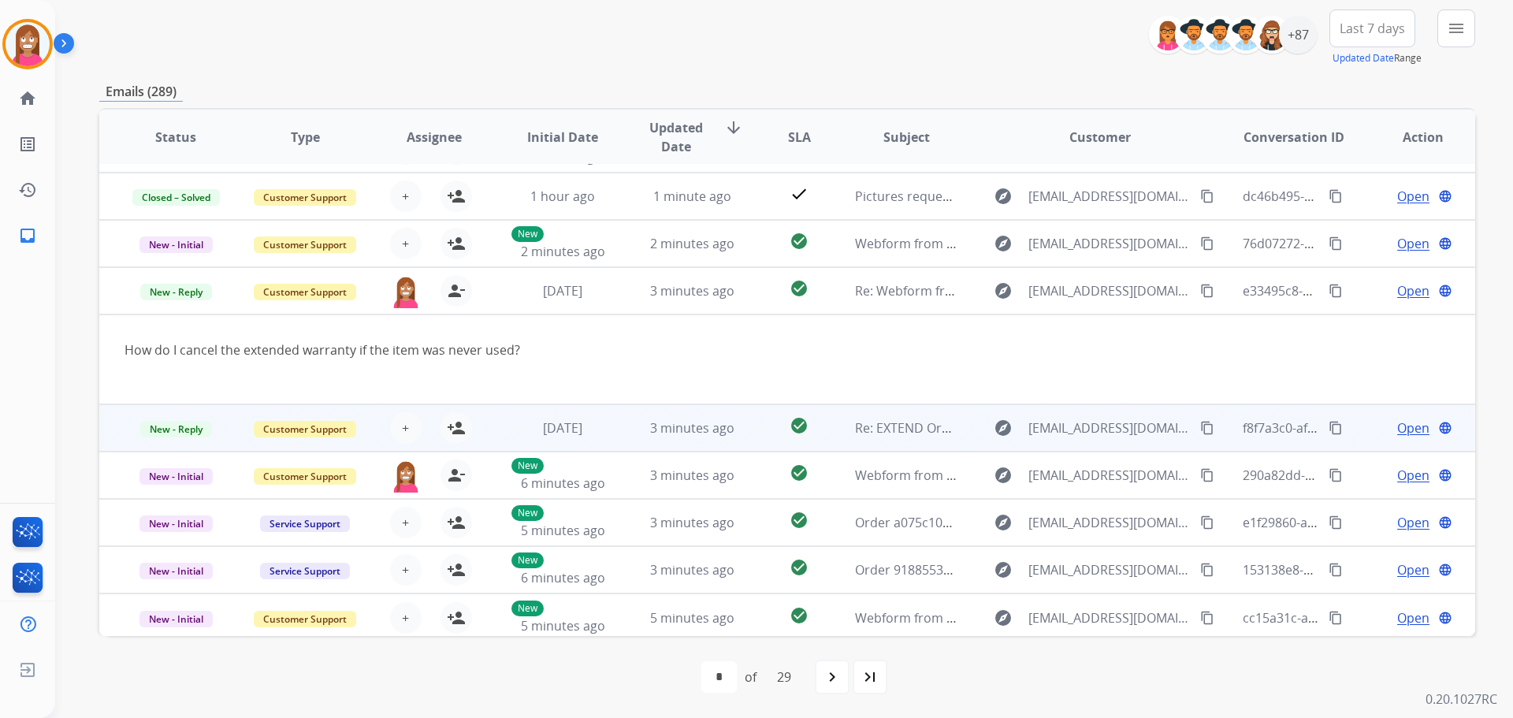
scroll to position [91, 0]
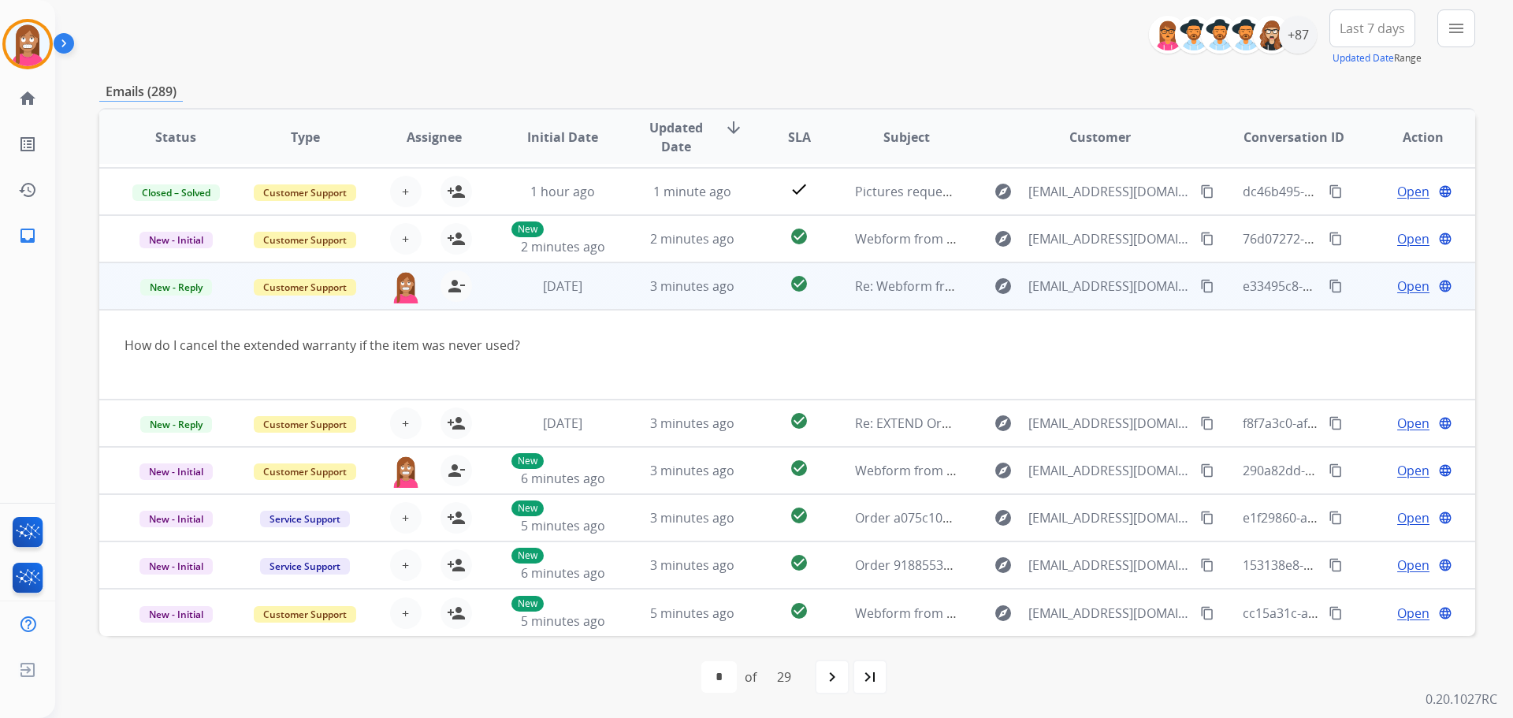
click at [1398, 292] on span "Open" at bounding box center [1413, 286] width 32 height 19
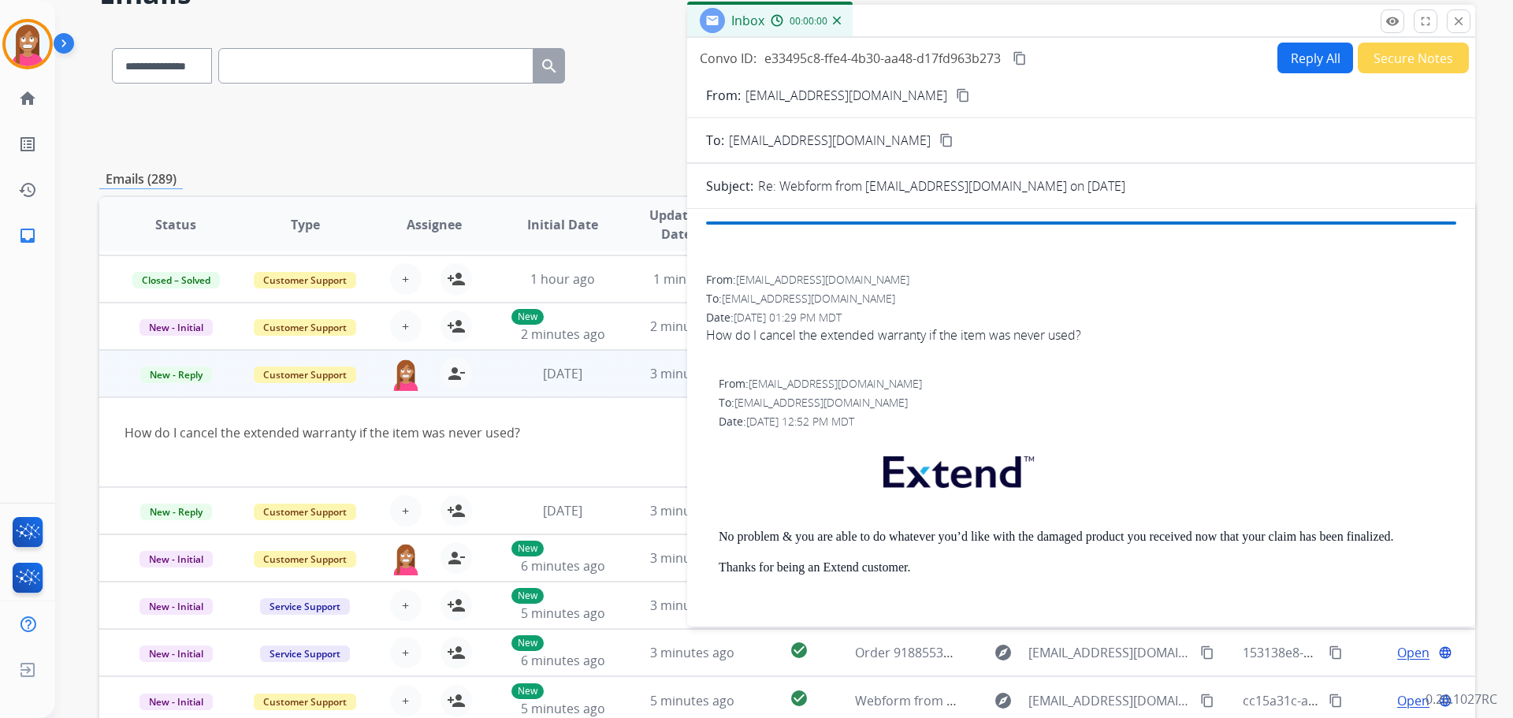
scroll to position [21, 0]
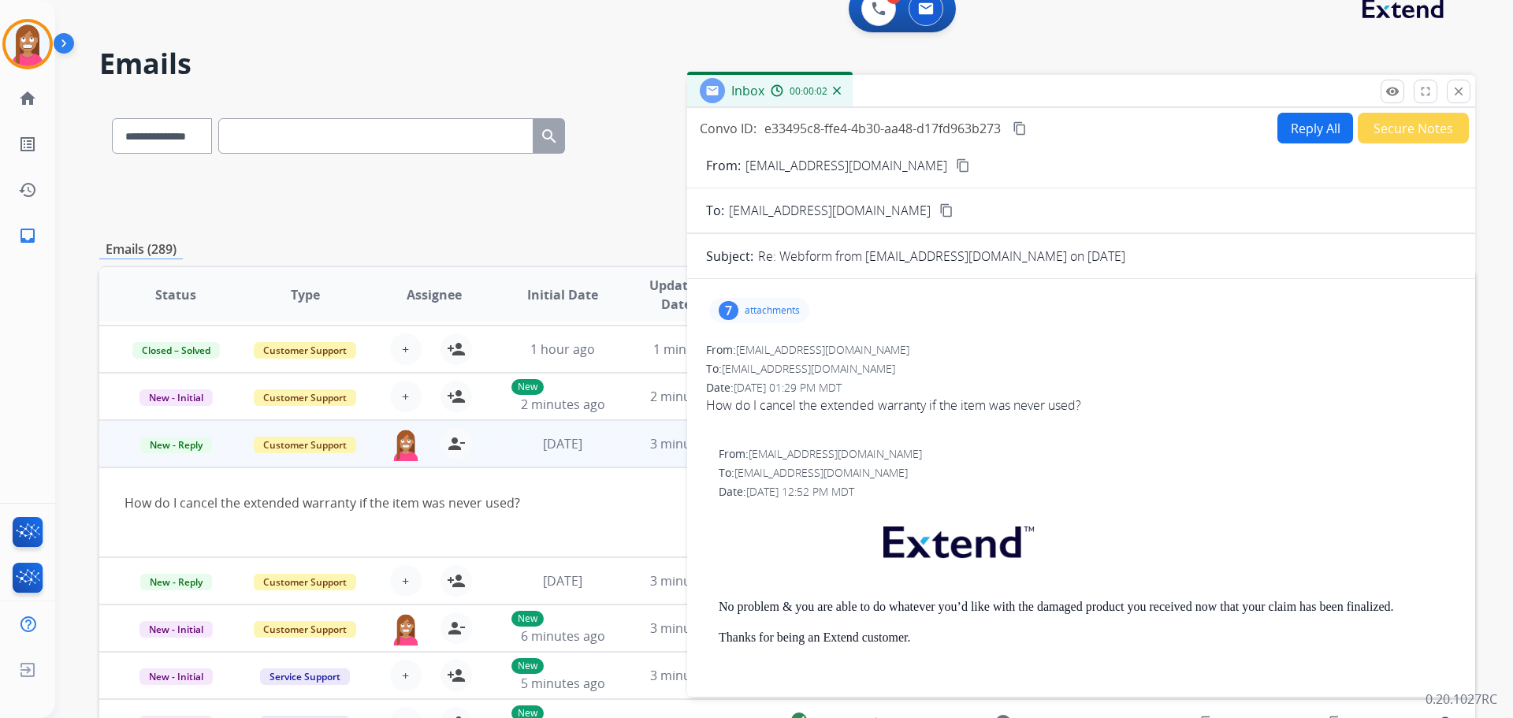
click at [1307, 128] on button "Reply All" at bounding box center [1315, 128] width 76 height 31
select select "**********"
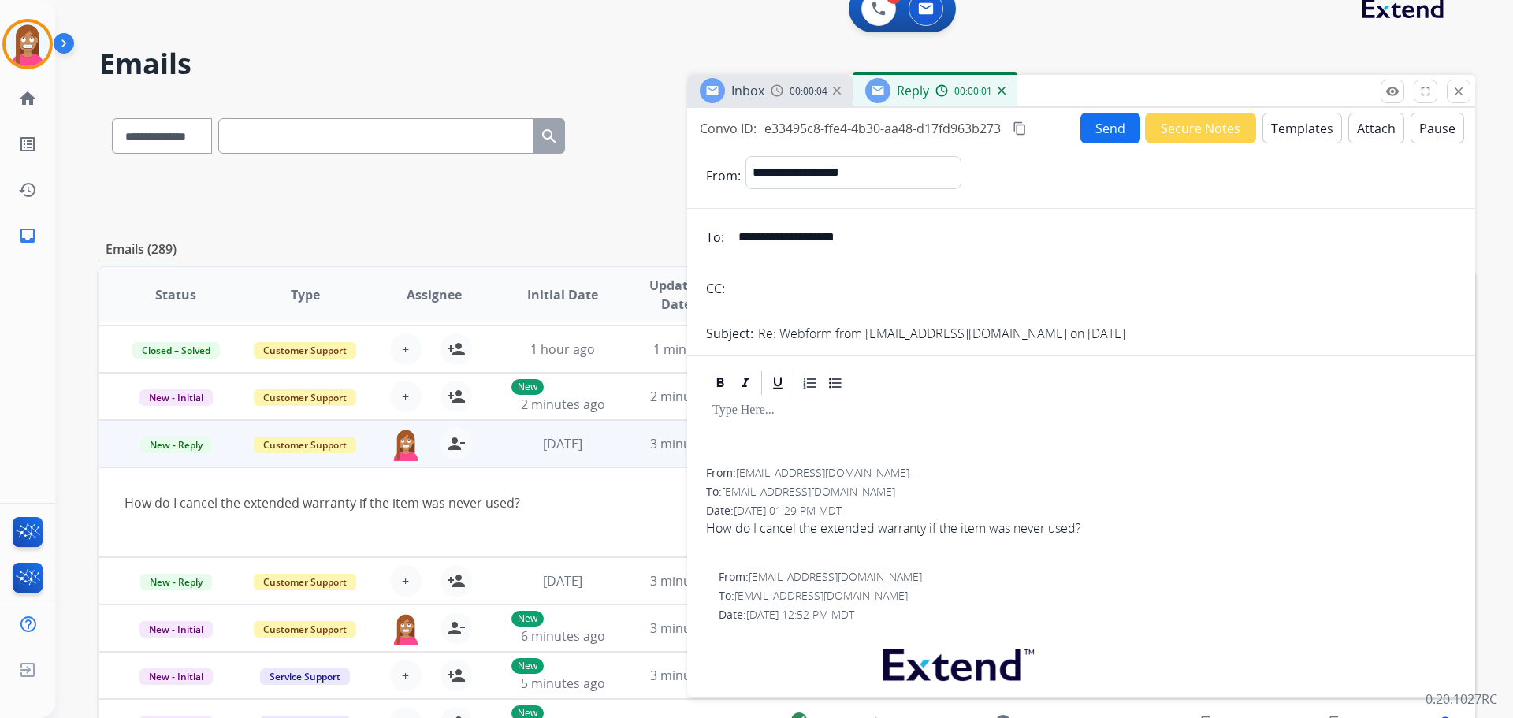
click at [1271, 129] on button "Templates" at bounding box center [1302, 128] width 80 height 31
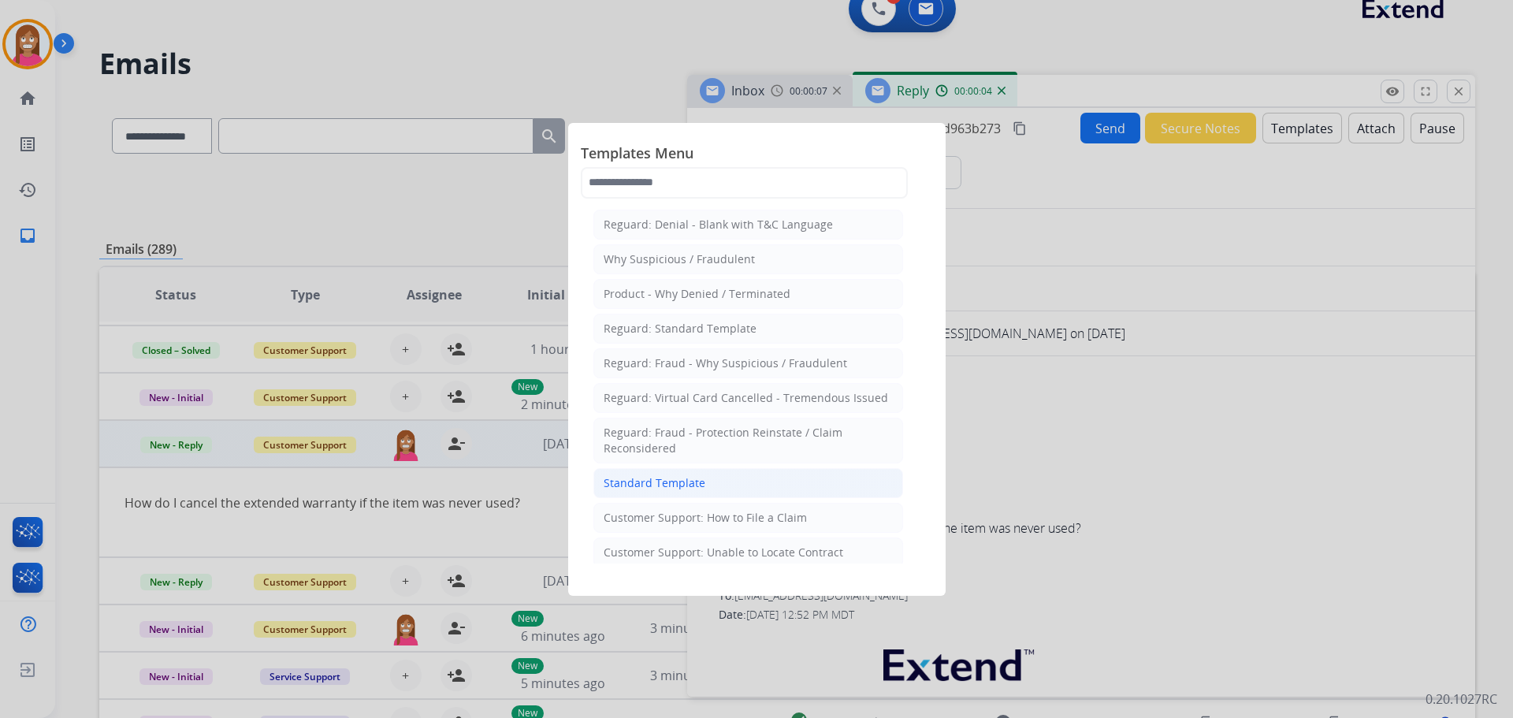
click at [654, 480] on div "Standard Template" at bounding box center [655, 483] width 102 height 16
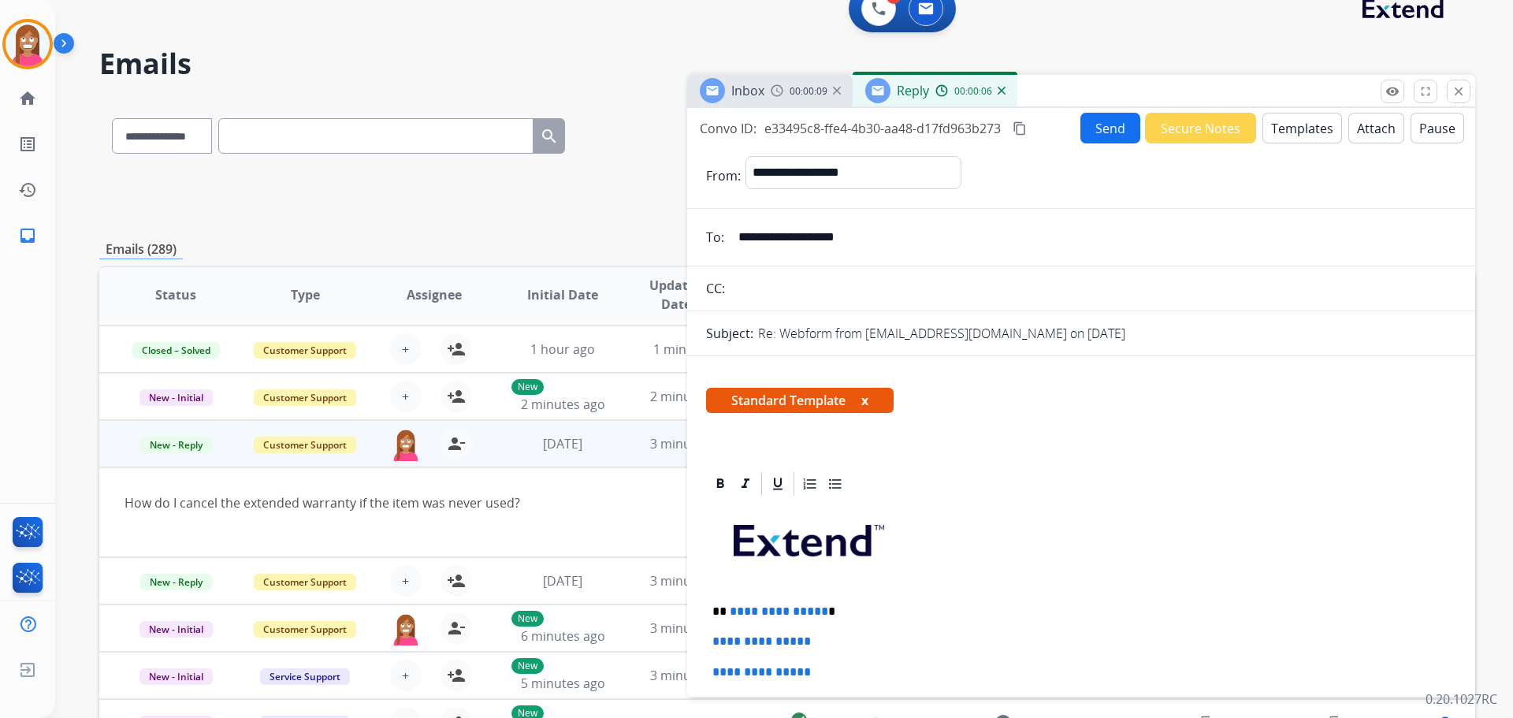
scroll to position [158, 0]
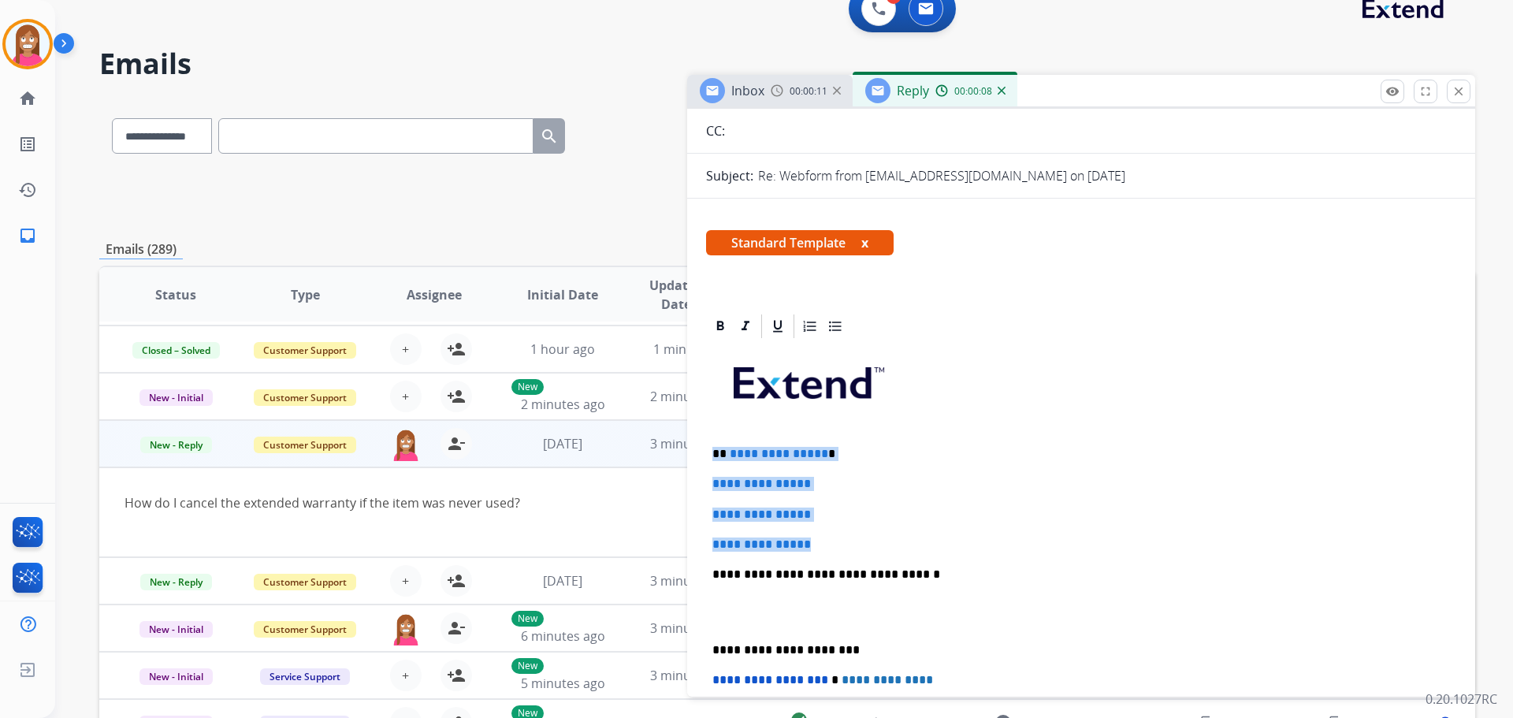
drag, startPoint x: 834, startPoint y: 543, endPoint x: 711, endPoint y: 448, distance: 155.7
click at [711, 448] on div "**********" at bounding box center [1081, 611] width 750 height 542
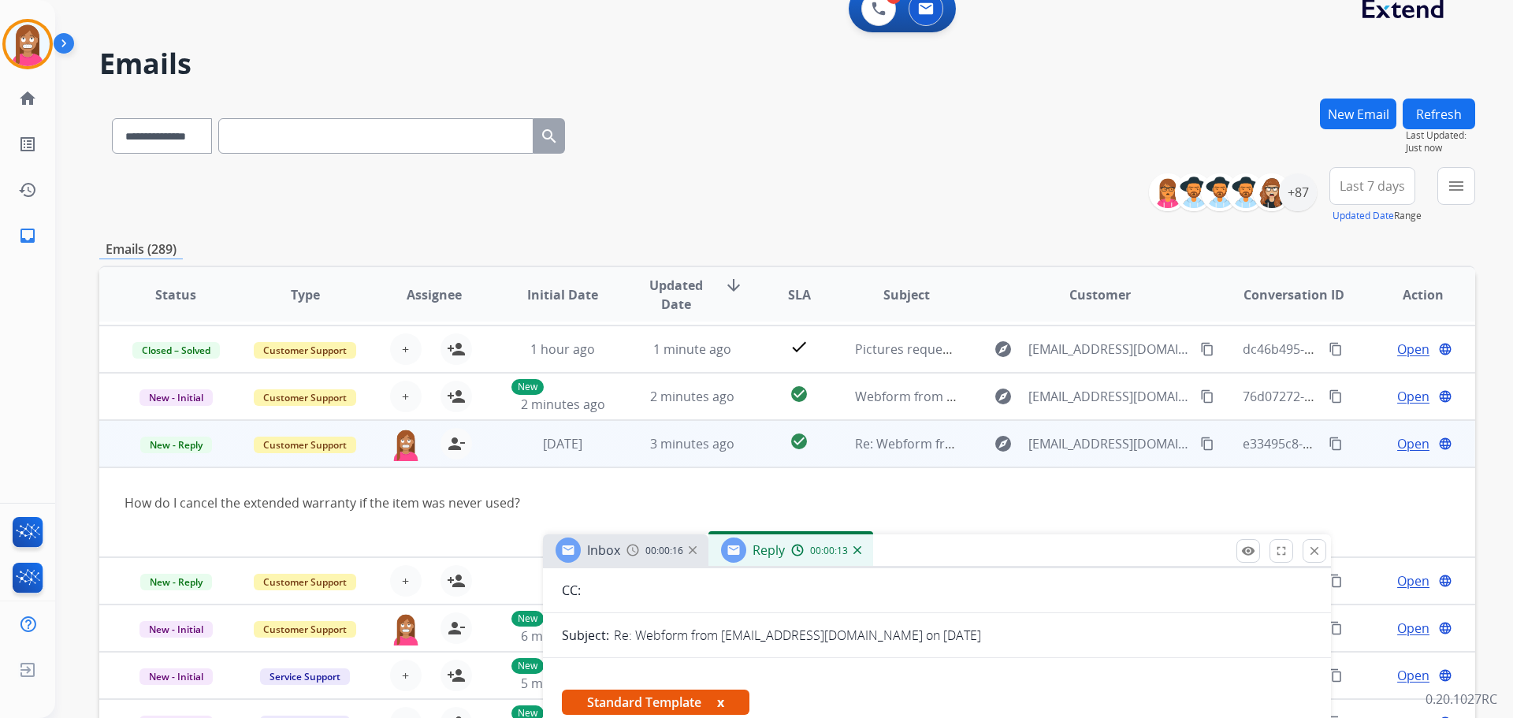
drag, startPoint x: 1093, startPoint y: 146, endPoint x: 934, endPoint y: 535, distance: 420.5
click at [934, 536] on div "Inbox 00:00:16 Reply 00:00:13" at bounding box center [937, 550] width 788 height 33
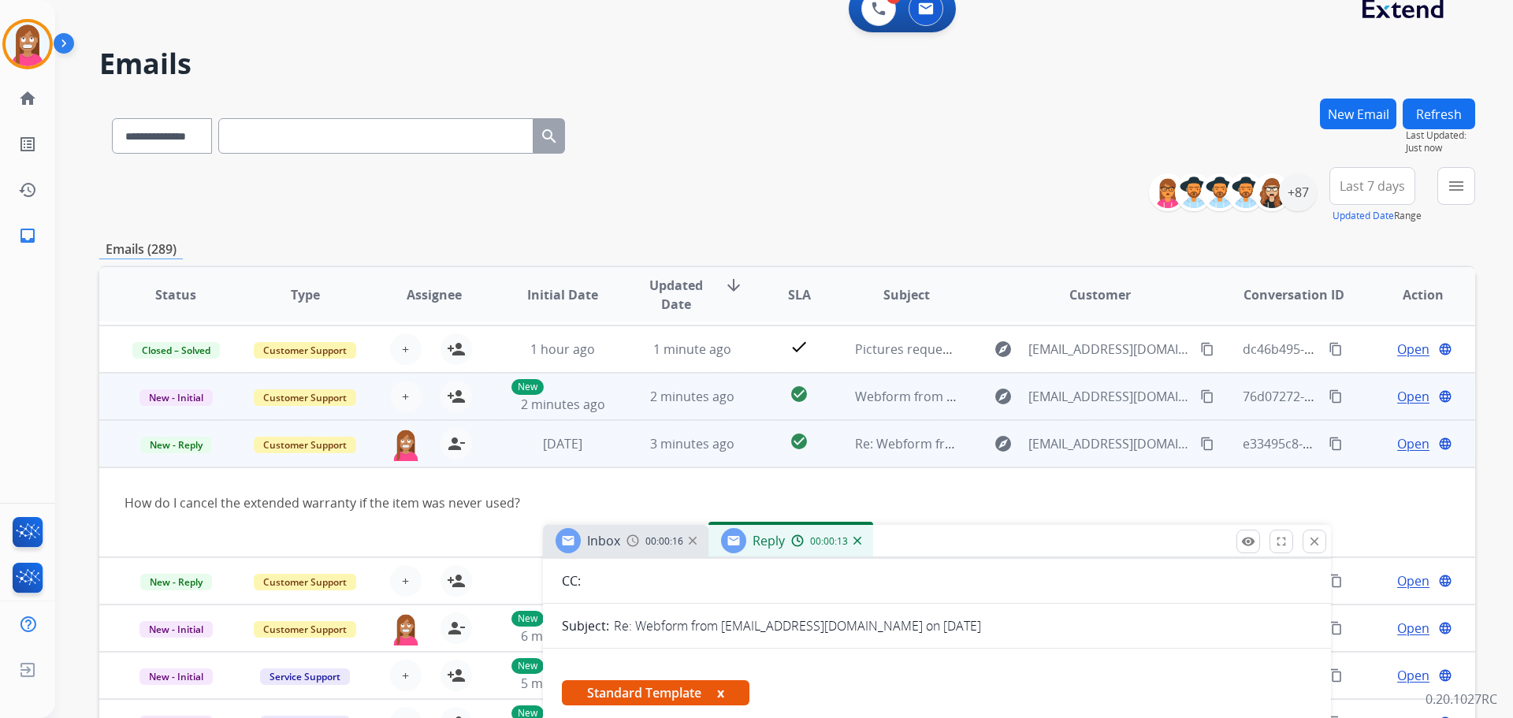
scroll to position [0, 0]
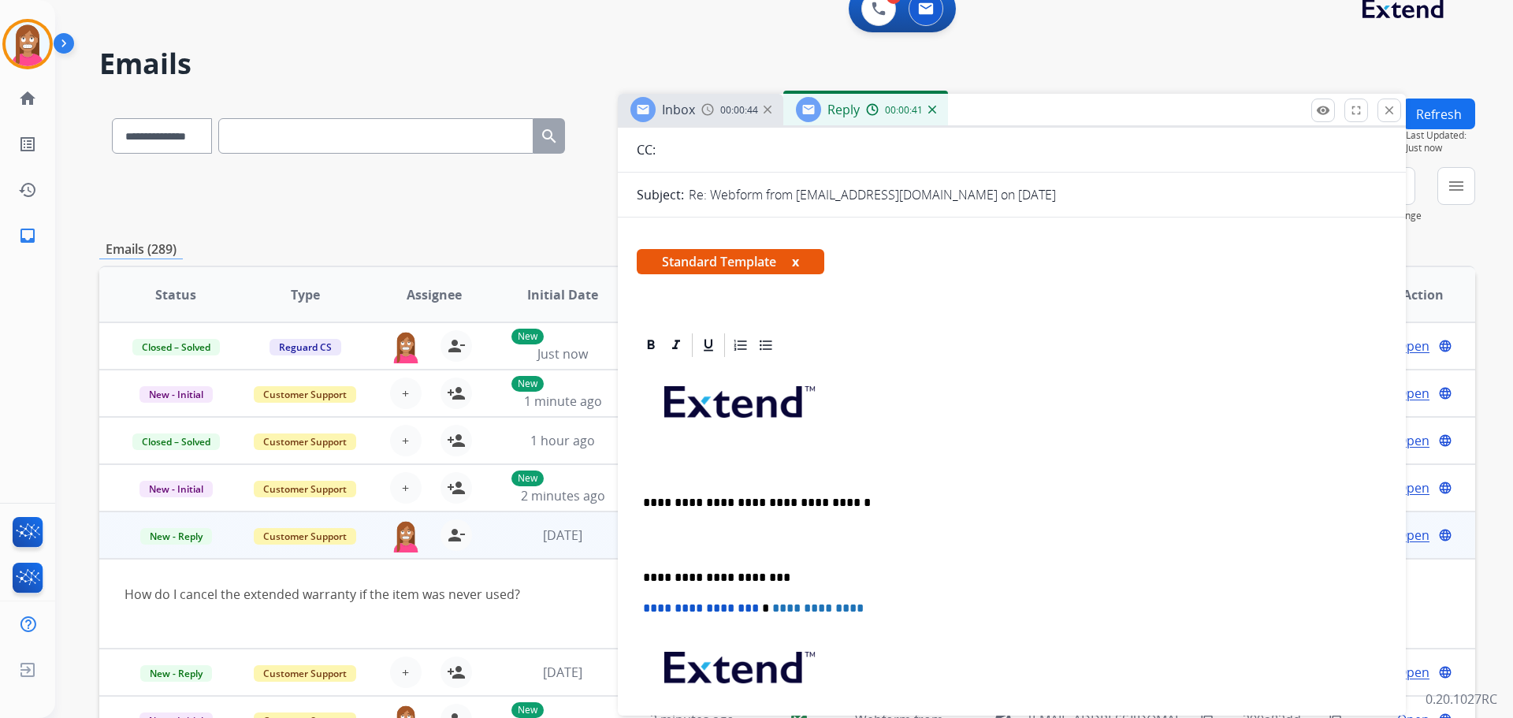
drag, startPoint x: 937, startPoint y: 546, endPoint x: 949, endPoint y: 187, distance: 359.5
click at [1010, 112] on div "Inbox 00:00:44 Reply 00:00:41" at bounding box center [1012, 110] width 788 height 33
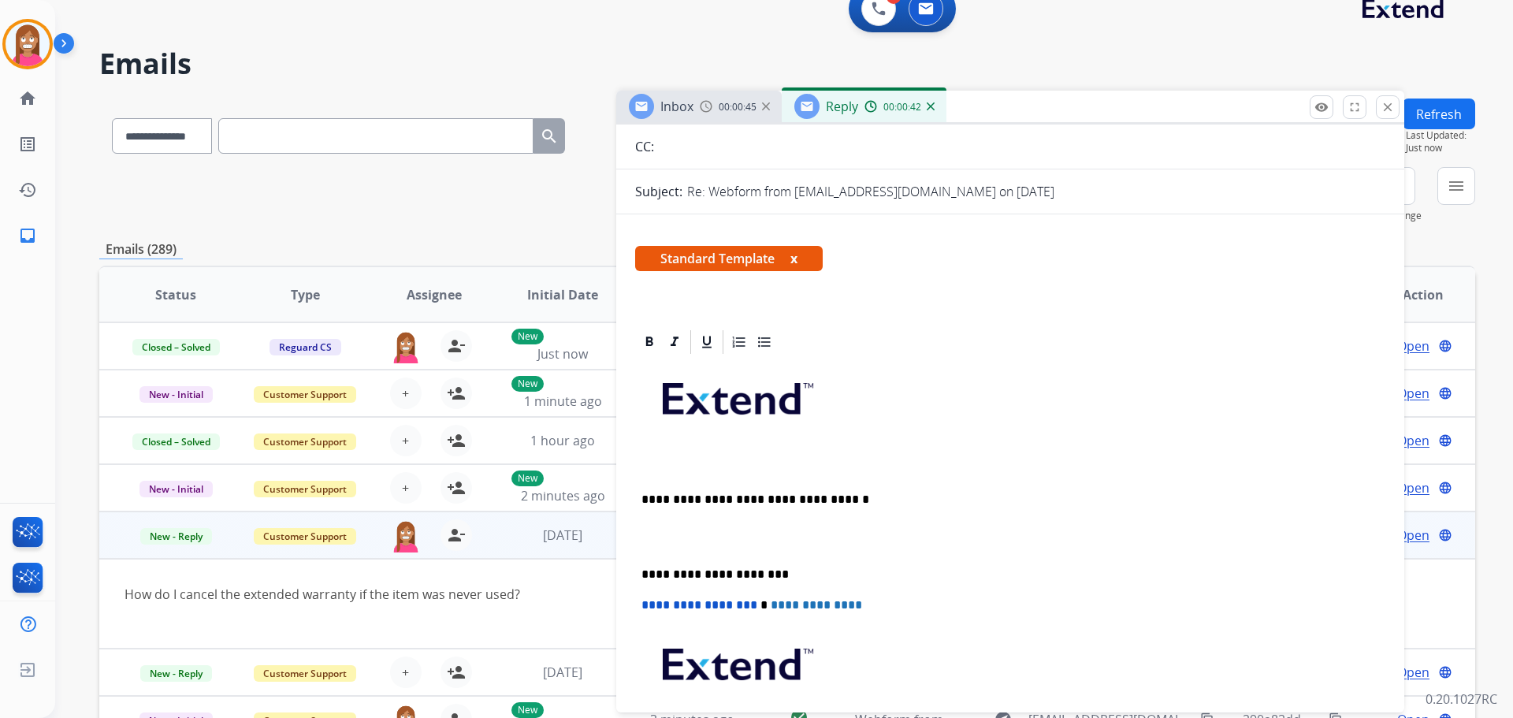
drag, startPoint x: 661, startPoint y: 464, endPoint x: 657, endPoint y: 474, distance: 10.2
click at [661, 463] on p at bounding box center [1003, 470] width 725 height 14
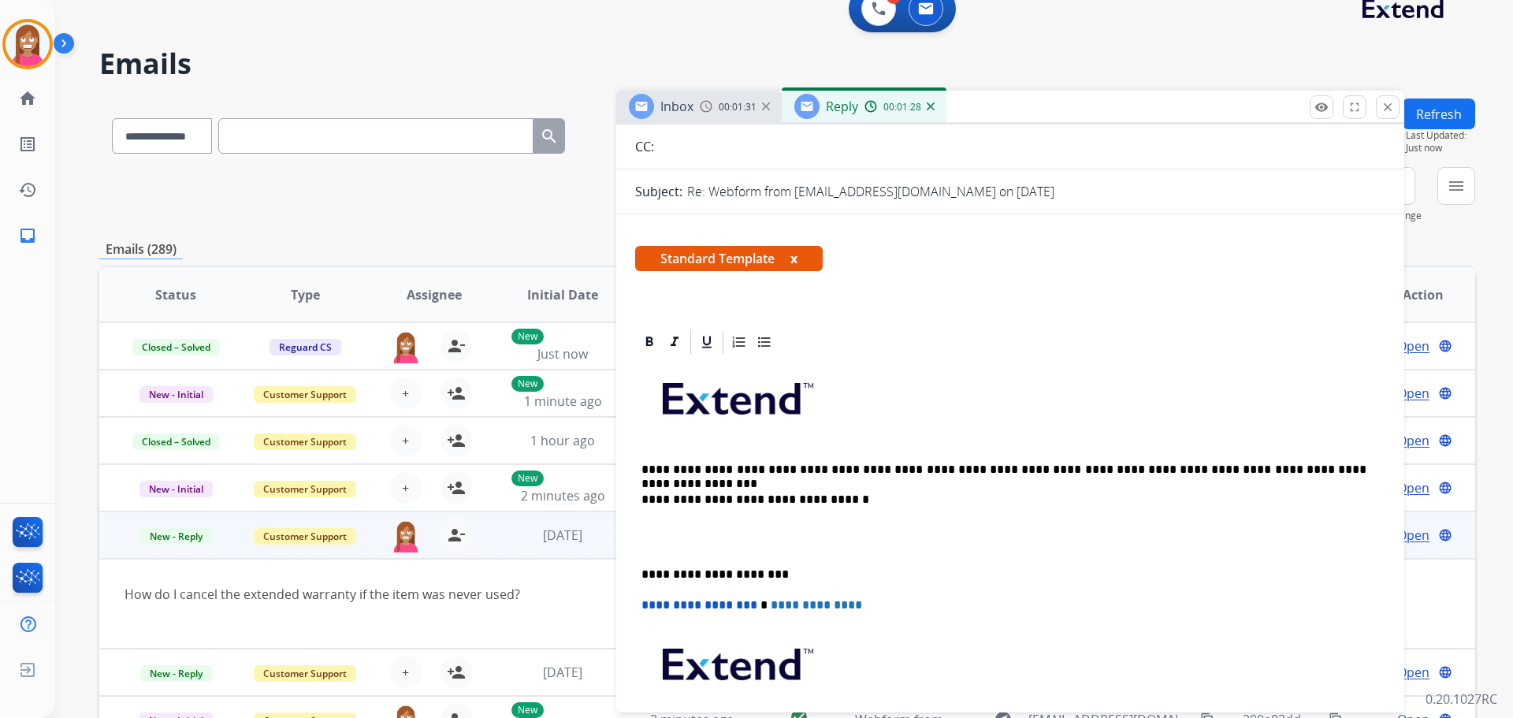
click at [1001, 469] on p "**********" at bounding box center [1003, 470] width 725 height 14
click at [1317, 475] on p "**********" at bounding box center [1003, 470] width 725 height 14
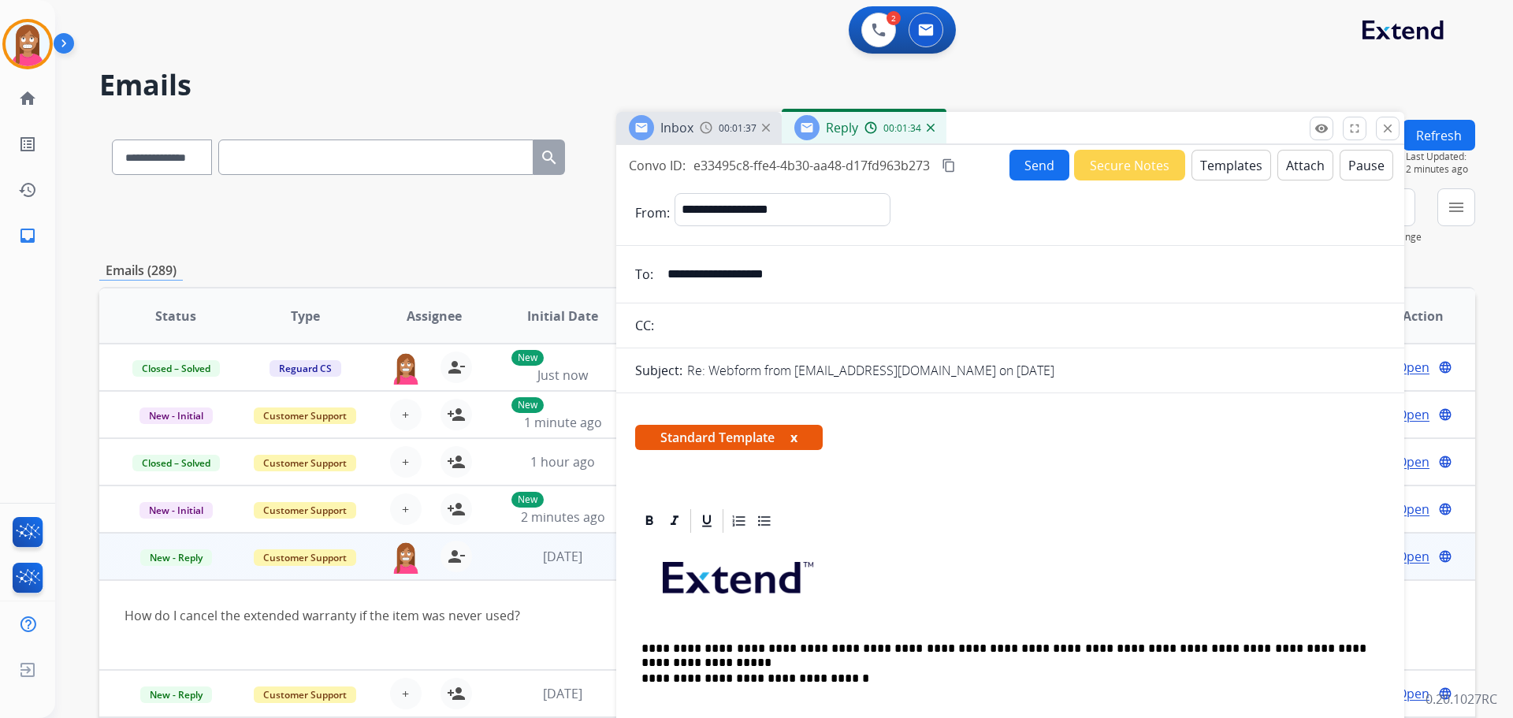
click at [1023, 165] on button "Send" at bounding box center [1039, 165] width 60 height 31
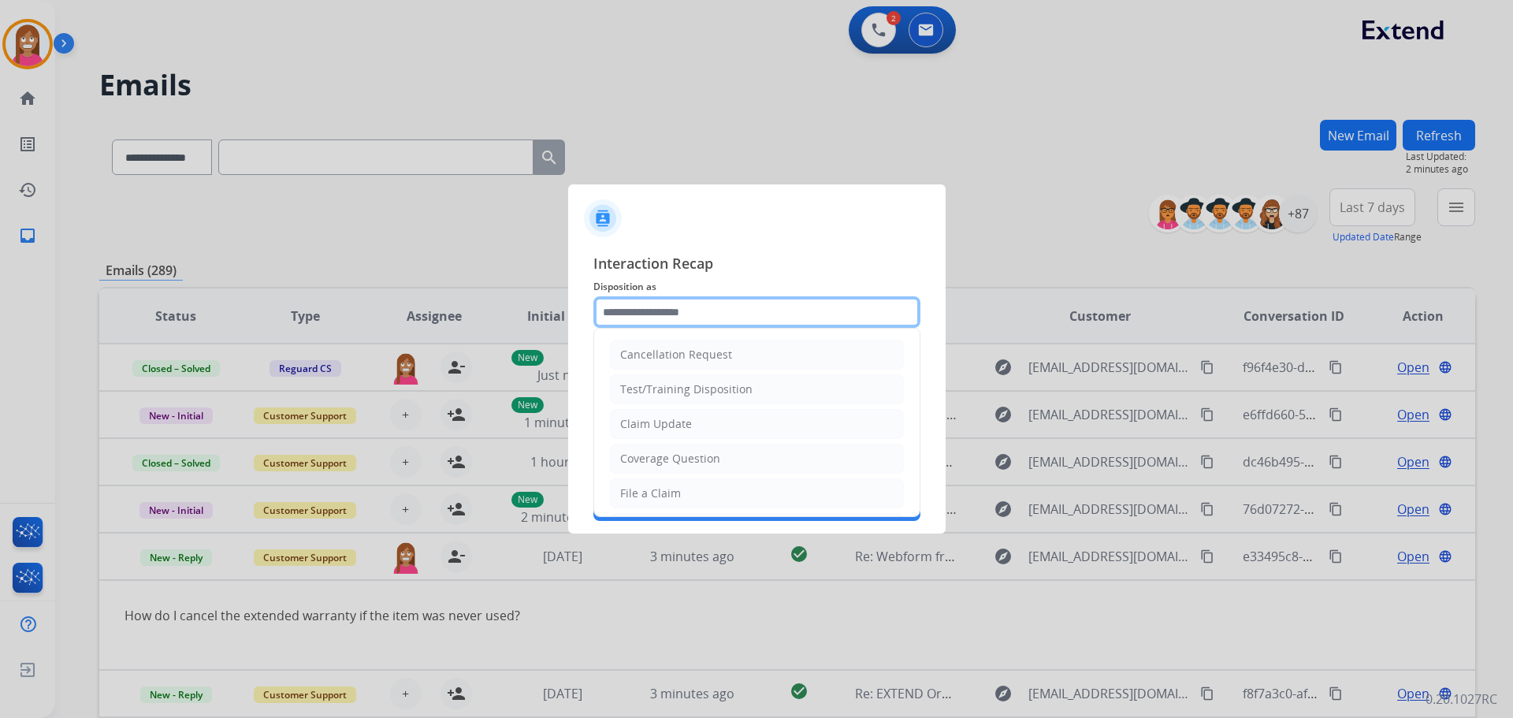
click at [655, 310] on input "text" at bounding box center [756, 312] width 327 height 32
click at [663, 421] on div "Claim Update" at bounding box center [656, 424] width 72 height 16
type input "**********"
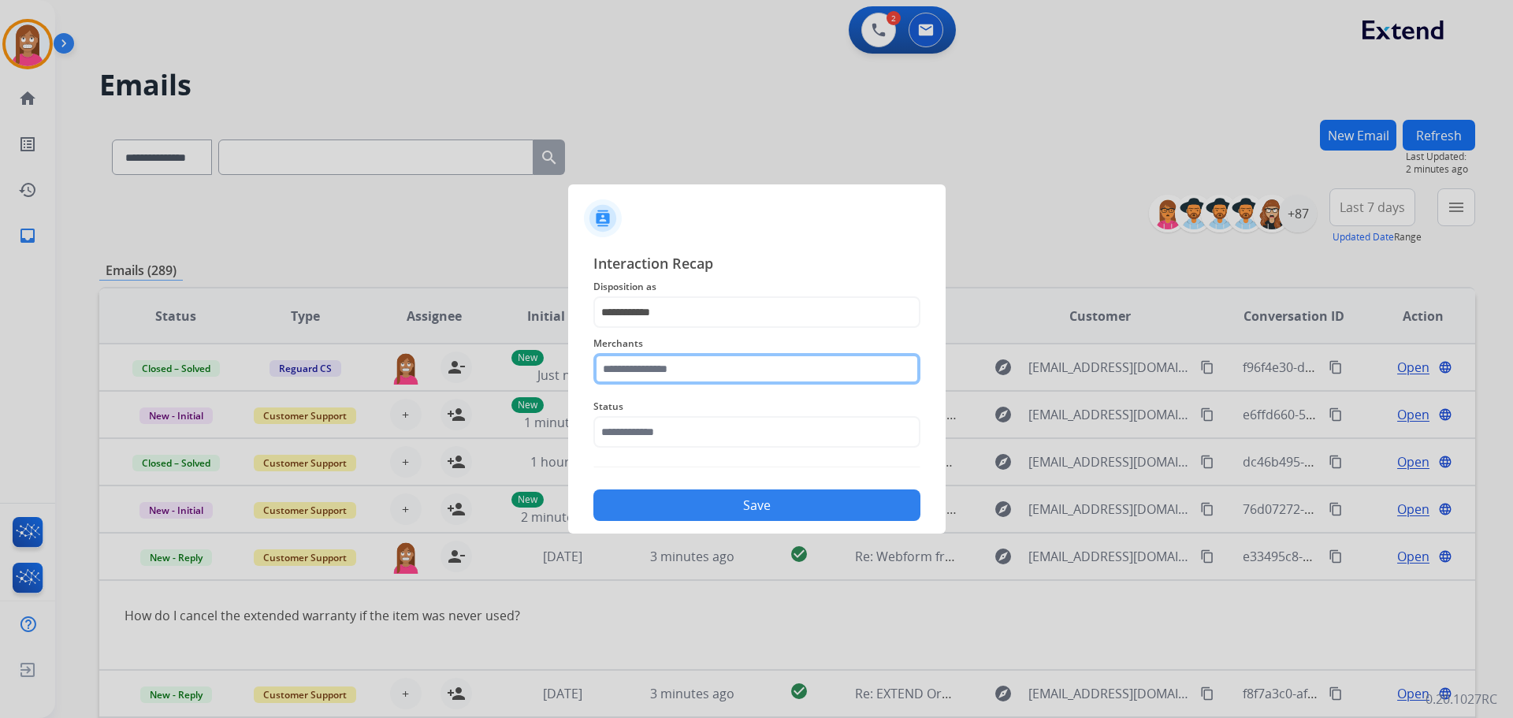
click at [650, 378] on input "text" at bounding box center [756, 369] width 327 height 32
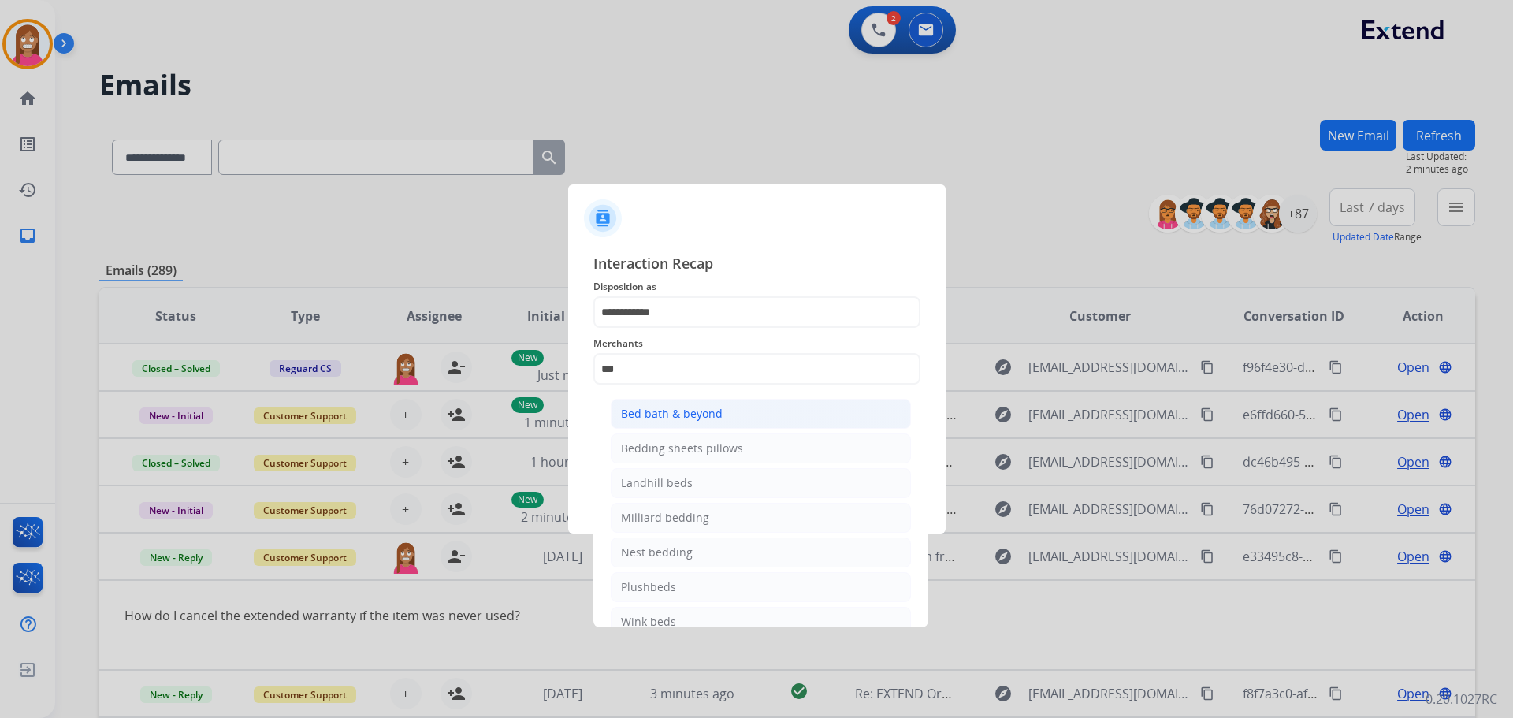
click at [674, 407] on div "Bed bath & beyond" at bounding box center [672, 414] width 102 height 16
type input "**********"
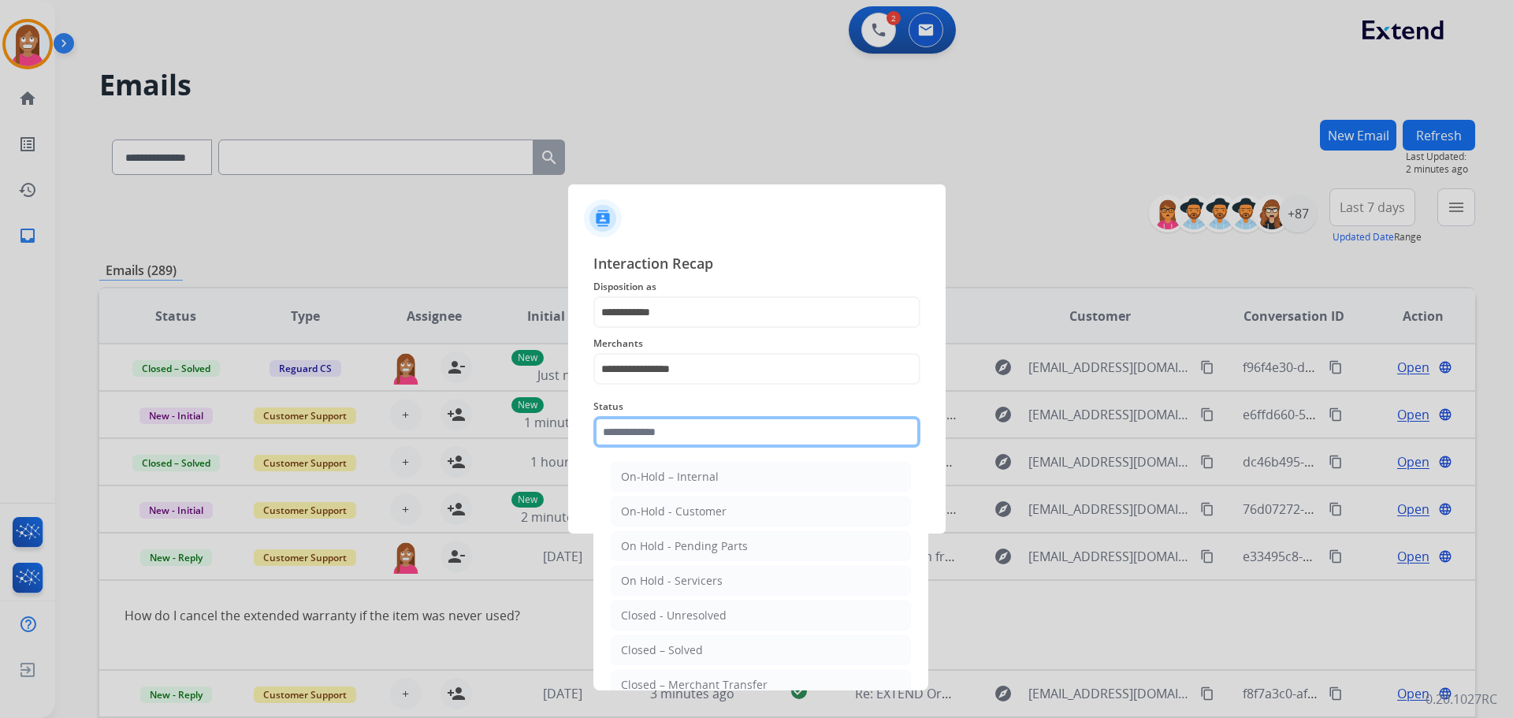
click at [667, 438] on input "text" at bounding box center [756, 432] width 327 height 32
drag, startPoint x: 654, startPoint y: 654, endPoint x: 673, endPoint y: 622, distance: 36.8
click at [654, 652] on div "Closed – Solved" at bounding box center [662, 650] width 82 height 16
type input "**********"
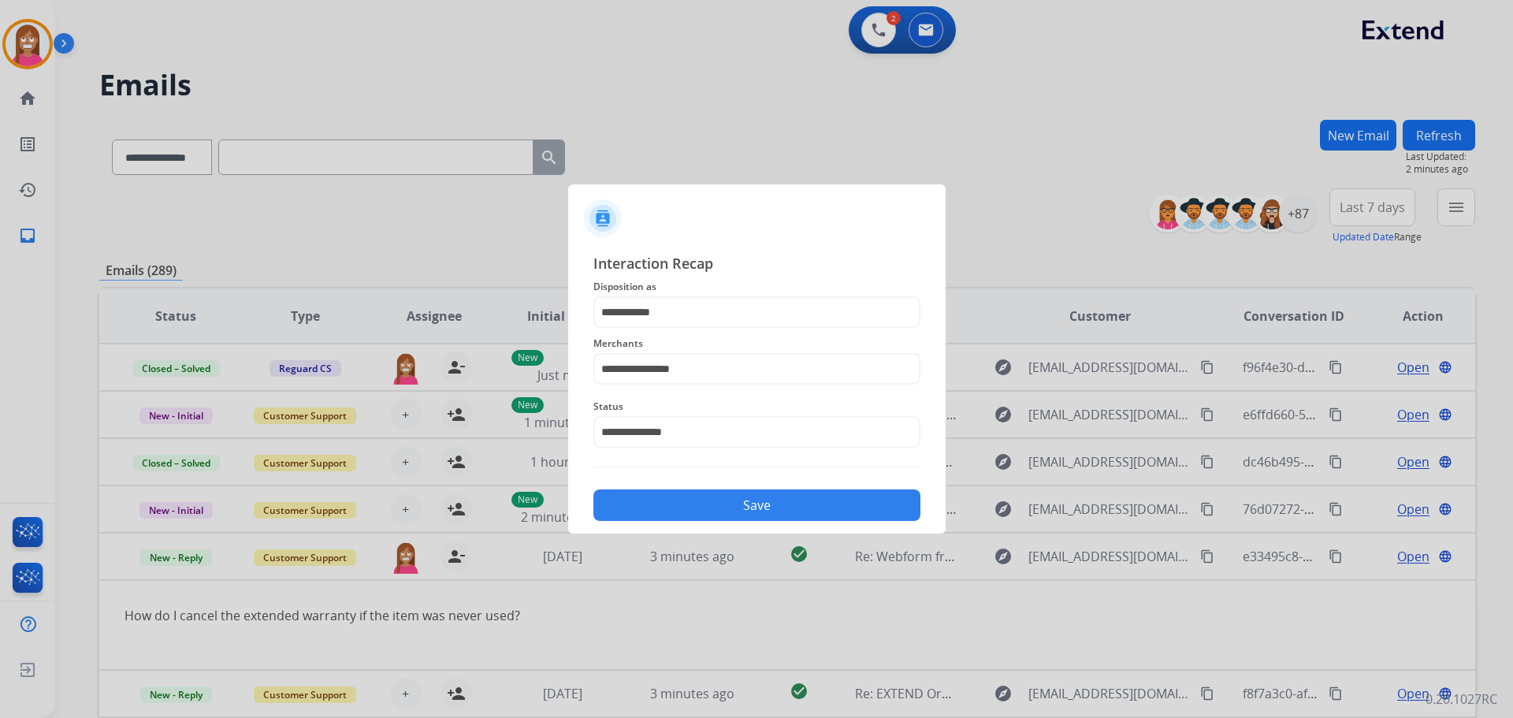
click at [728, 493] on button "Save" at bounding box center [756, 505] width 327 height 32
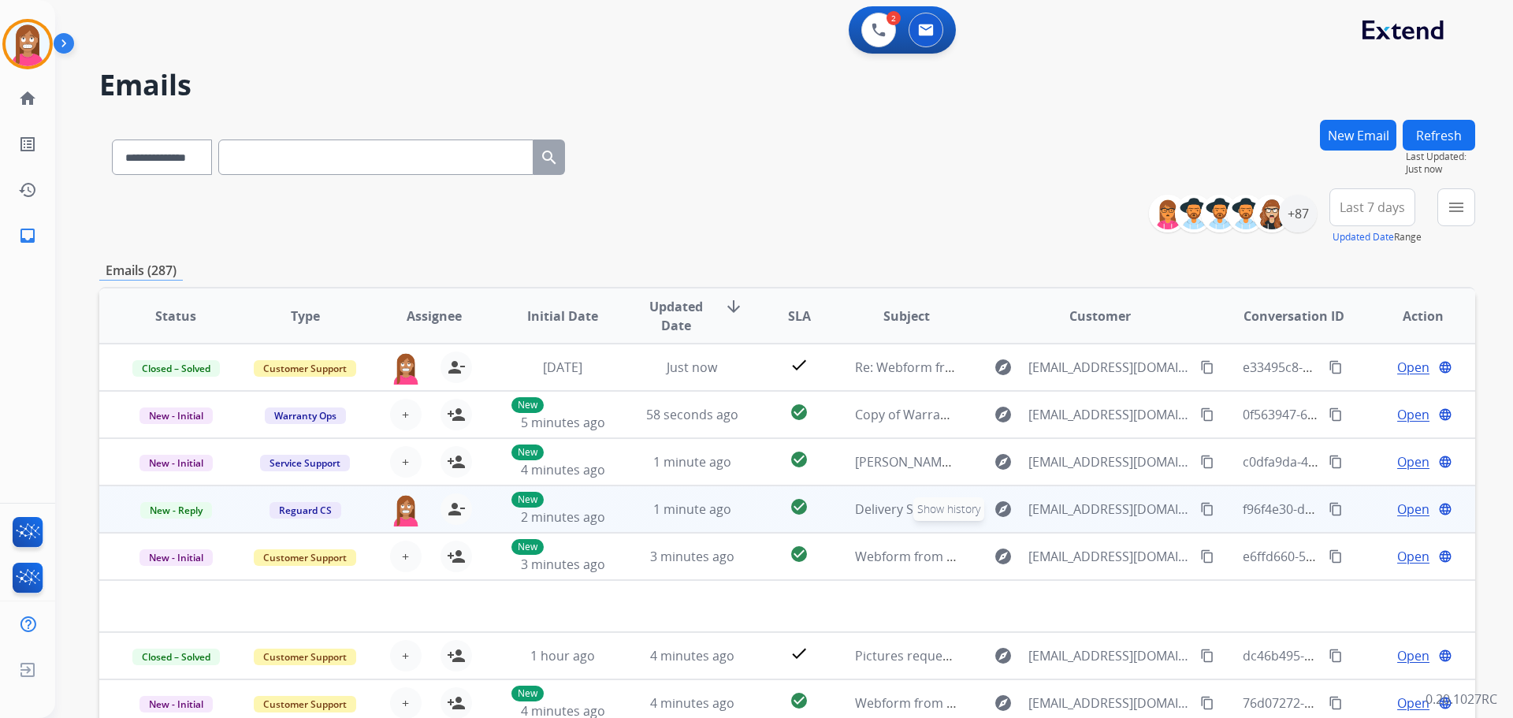
click at [984, 517] on button "explore Show history" at bounding box center [1003, 508] width 38 height 25
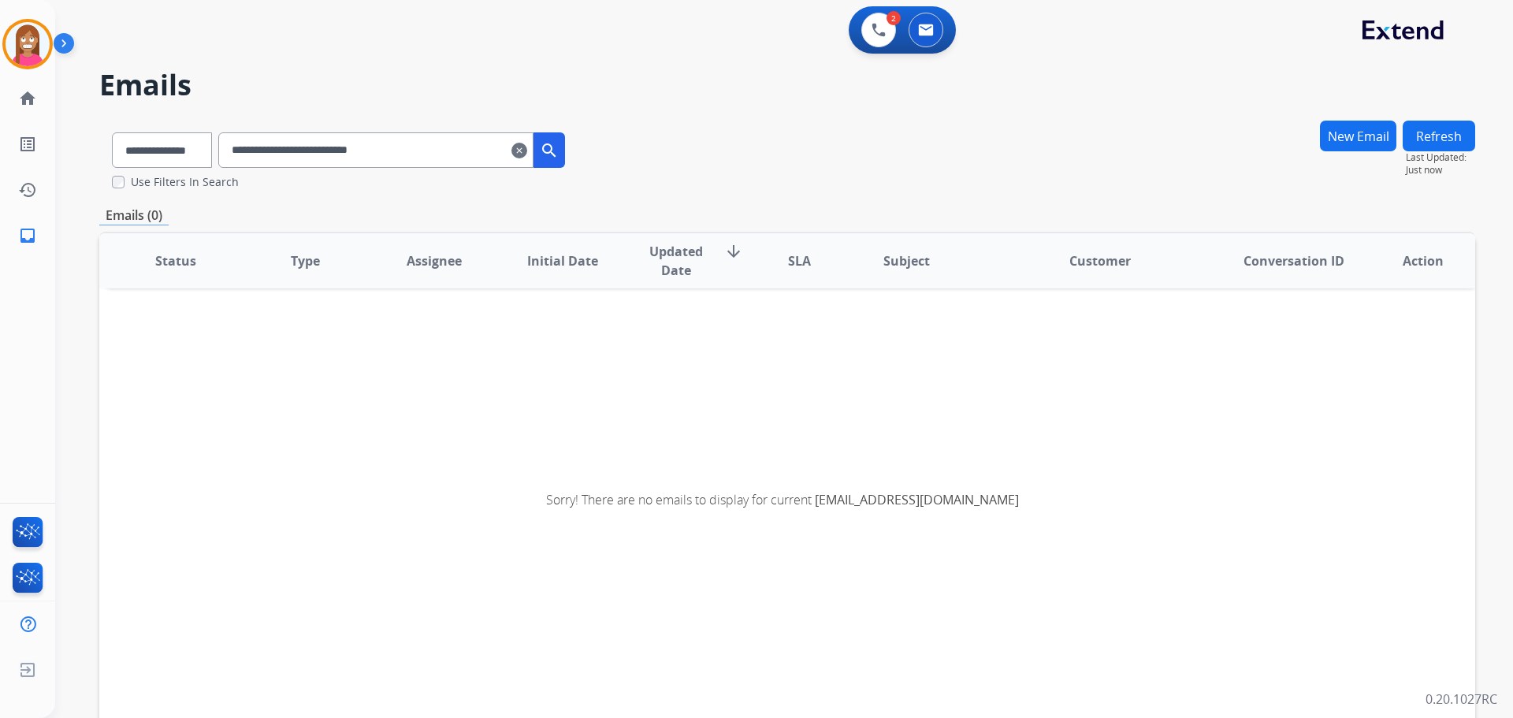
click at [527, 152] on mat-icon "clear" at bounding box center [519, 150] width 16 height 19
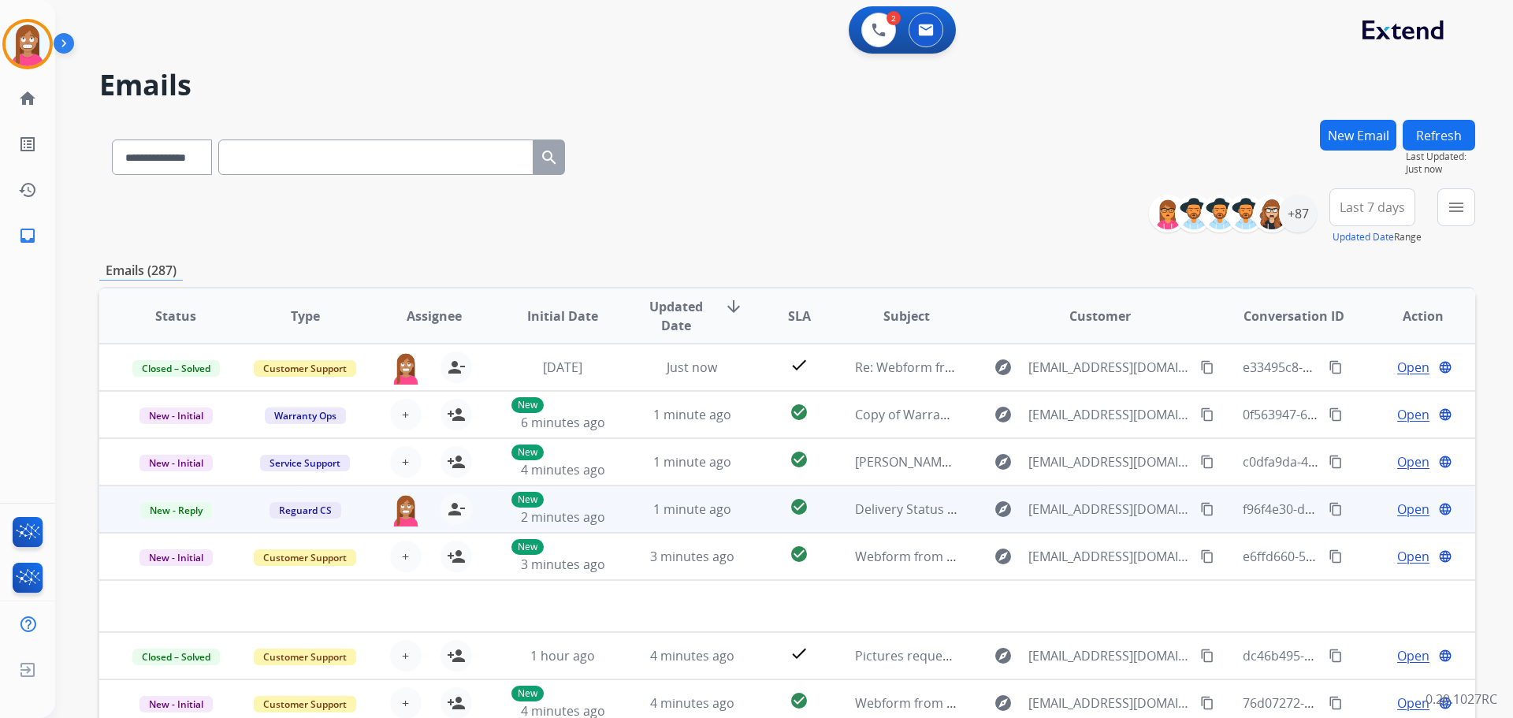
click at [1397, 513] on span "Open" at bounding box center [1413, 509] width 32 height 19
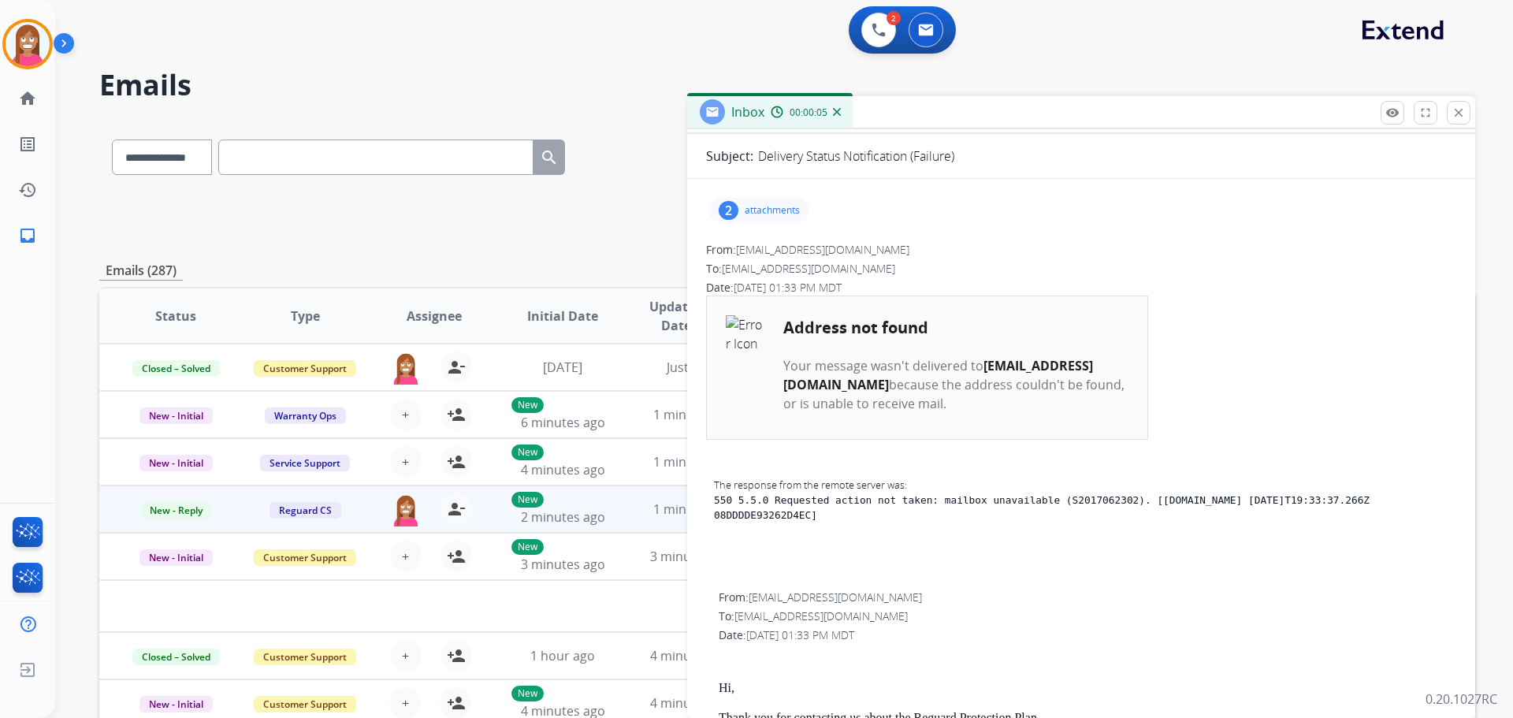
scroll to position [158, 0]
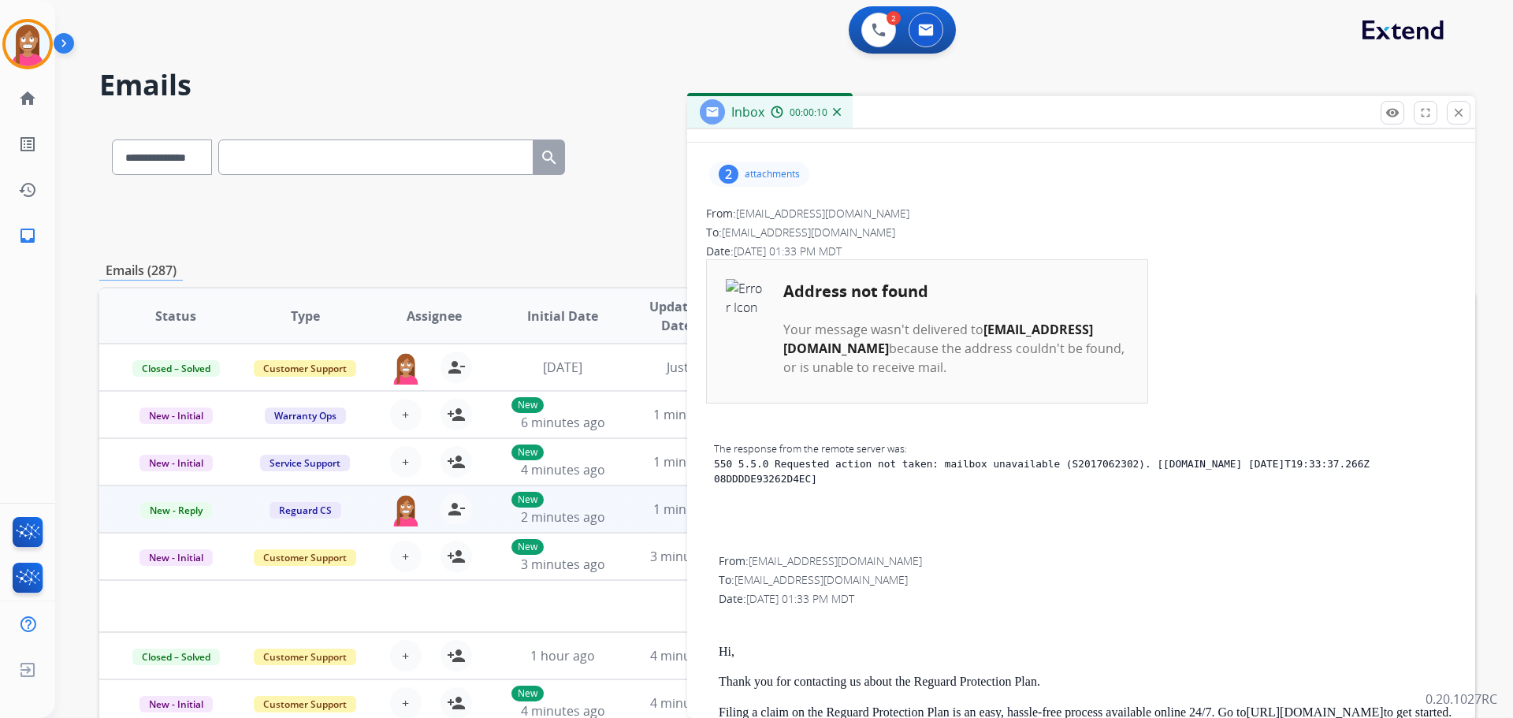
drag, startPoint x: 984, startPoint y: 346, endPoint x: 789, endPoint y: 354, distance: 194.8
click at [786, 354] on b "soniavaldivieso13@hotmail.com" at bounding box center [938, 339] width 310 height 36
copy b "soniavaldivieso13@hotmail.com"
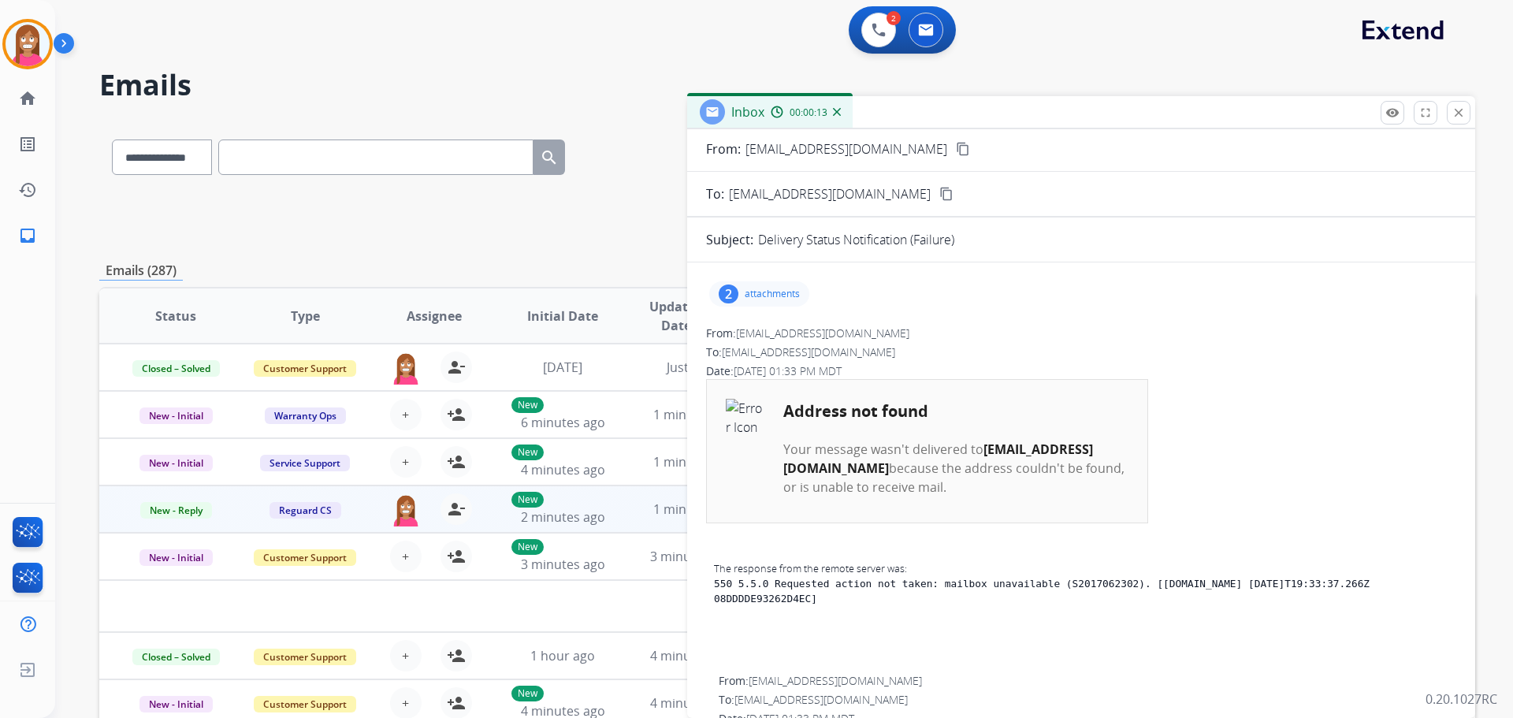
scroll to position [0, 0]
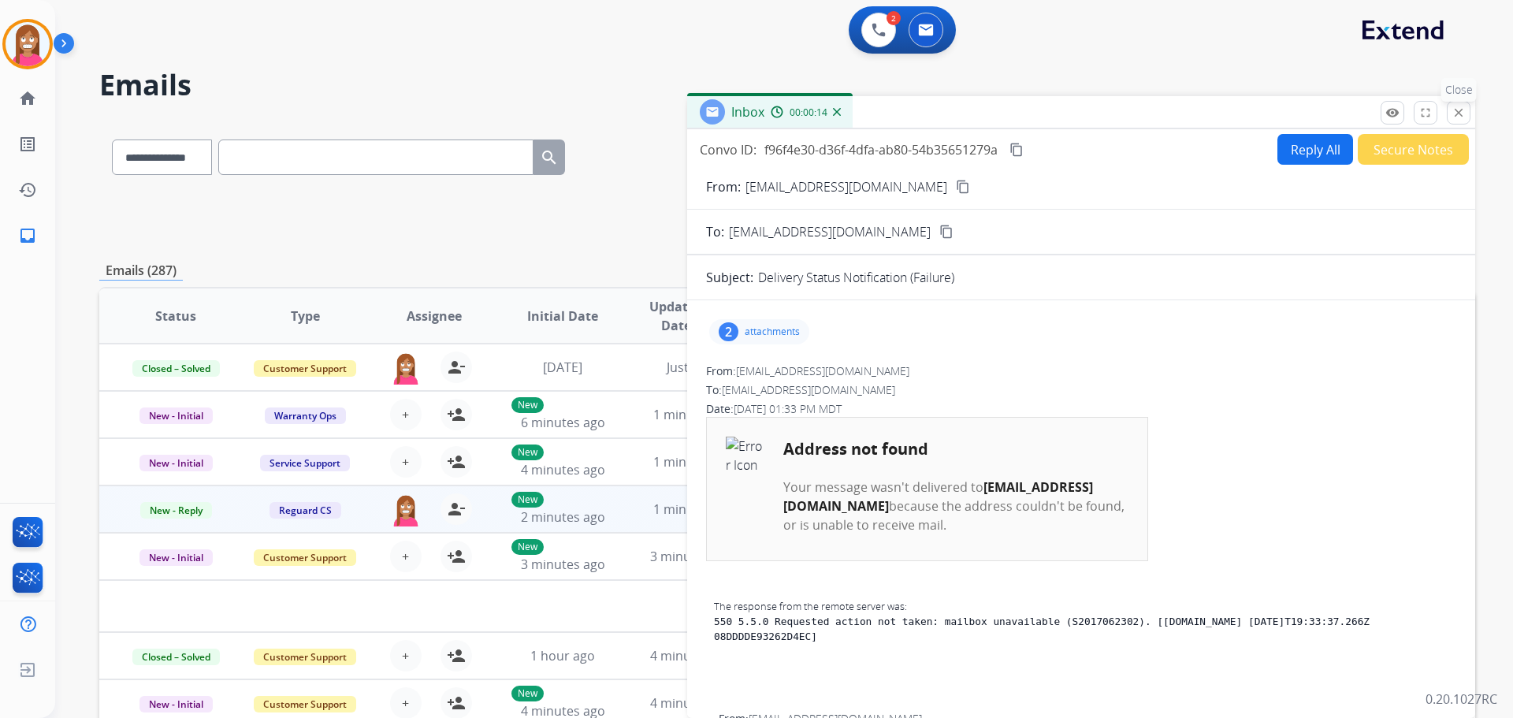
click at [1453, 112] on mat-icon "close" at bounding box center [1458, 113] width 14 height 14
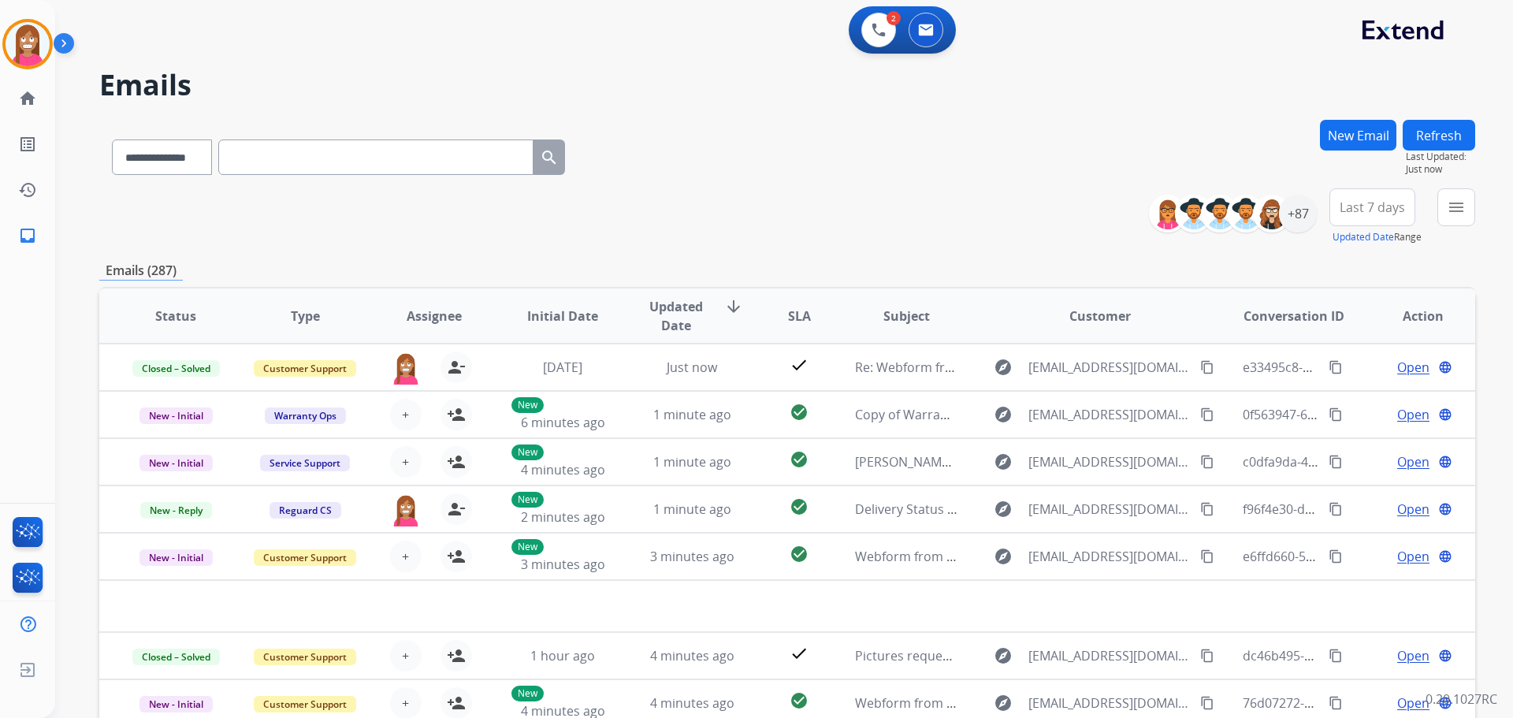
click at [1362, 128] on button "New Email" at bounding box center [1358, 135] width 76 height 31
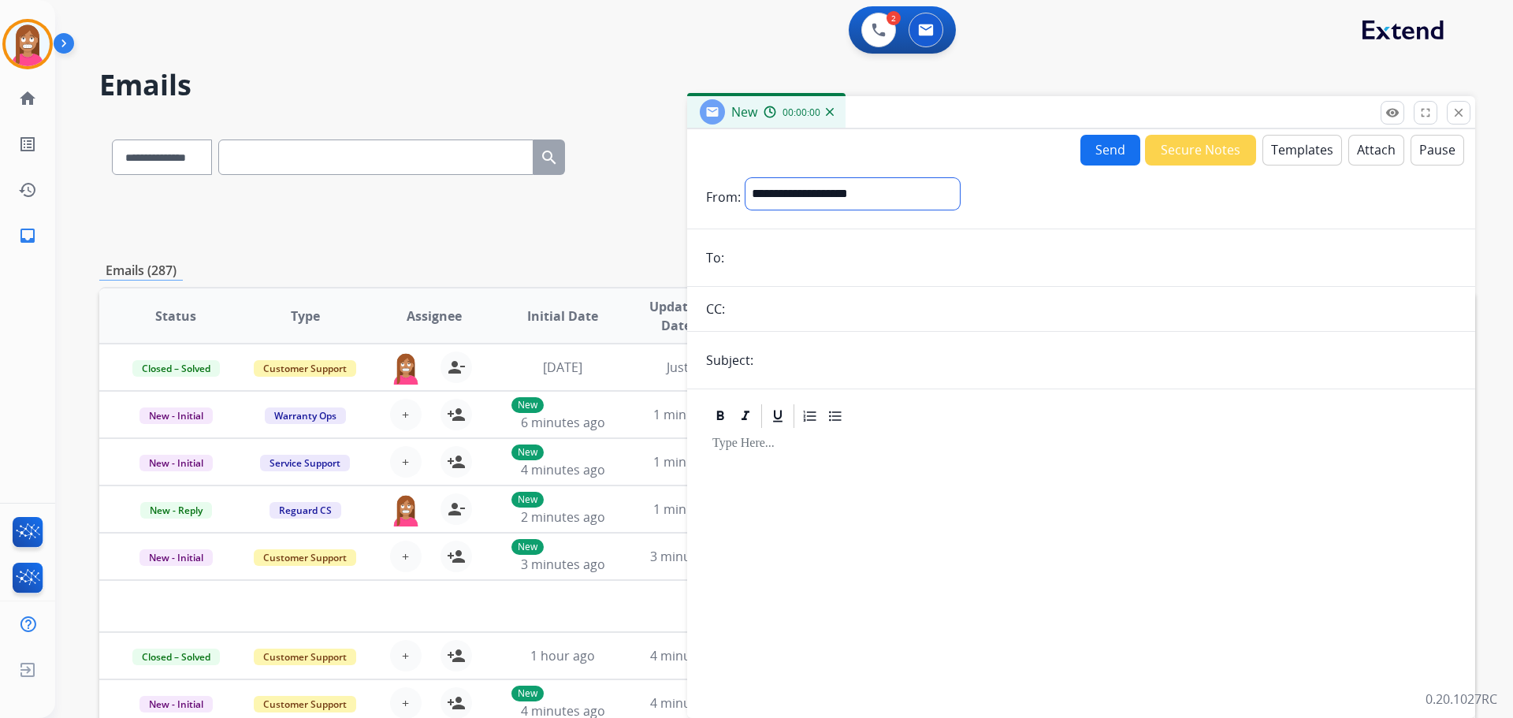
click at [790, 200] on select "**********" at bounding box center [852, 194] width 214 height 32
select select "**********"
click at [745, 178] on select "**********" at bounding box center [852, 194] width 214 height 32
paste input "**********"
type input "**********"
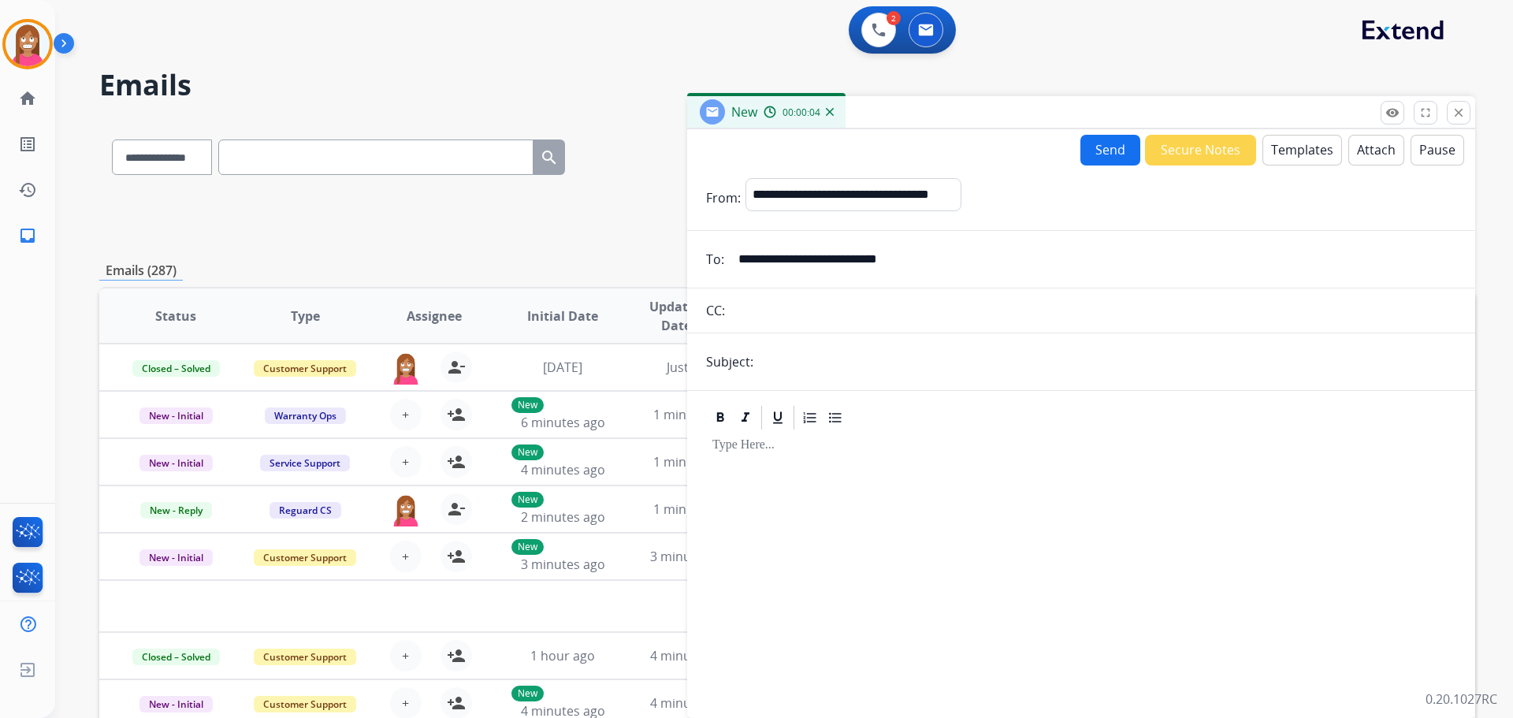
drag, startPoint x: 803, startPoint y: 361, endPoint x: 813, endPoint y: 380, distance: 21.5
click at [803, 361] on input "text" at bounding box center [1107, 362] width 698 height 32
type input "**********"
click at [1292, 150] on button "Templates" at bounding box center [1302, 150] width 80 height 31
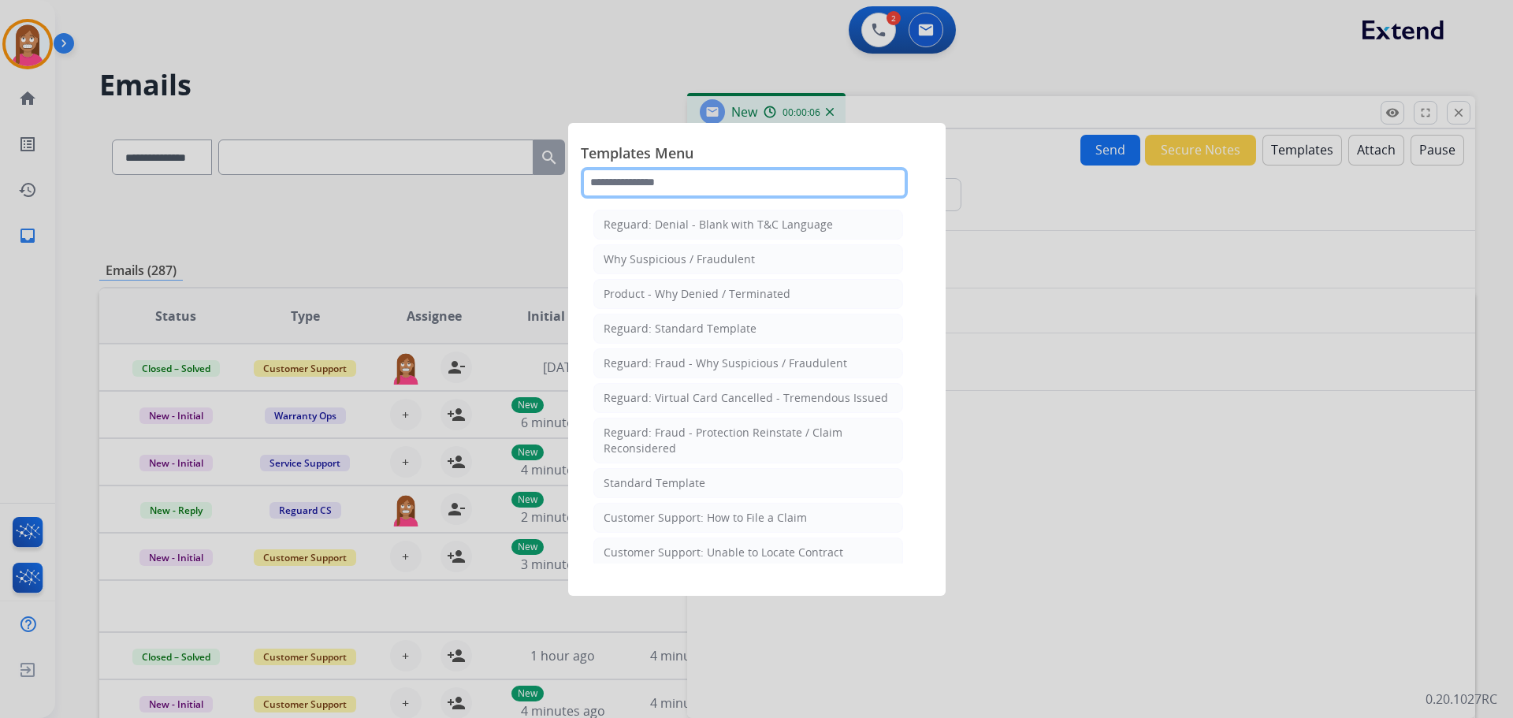
click at [693, 171] on input "text" at bounding box center [744, 183] width 327 height 32
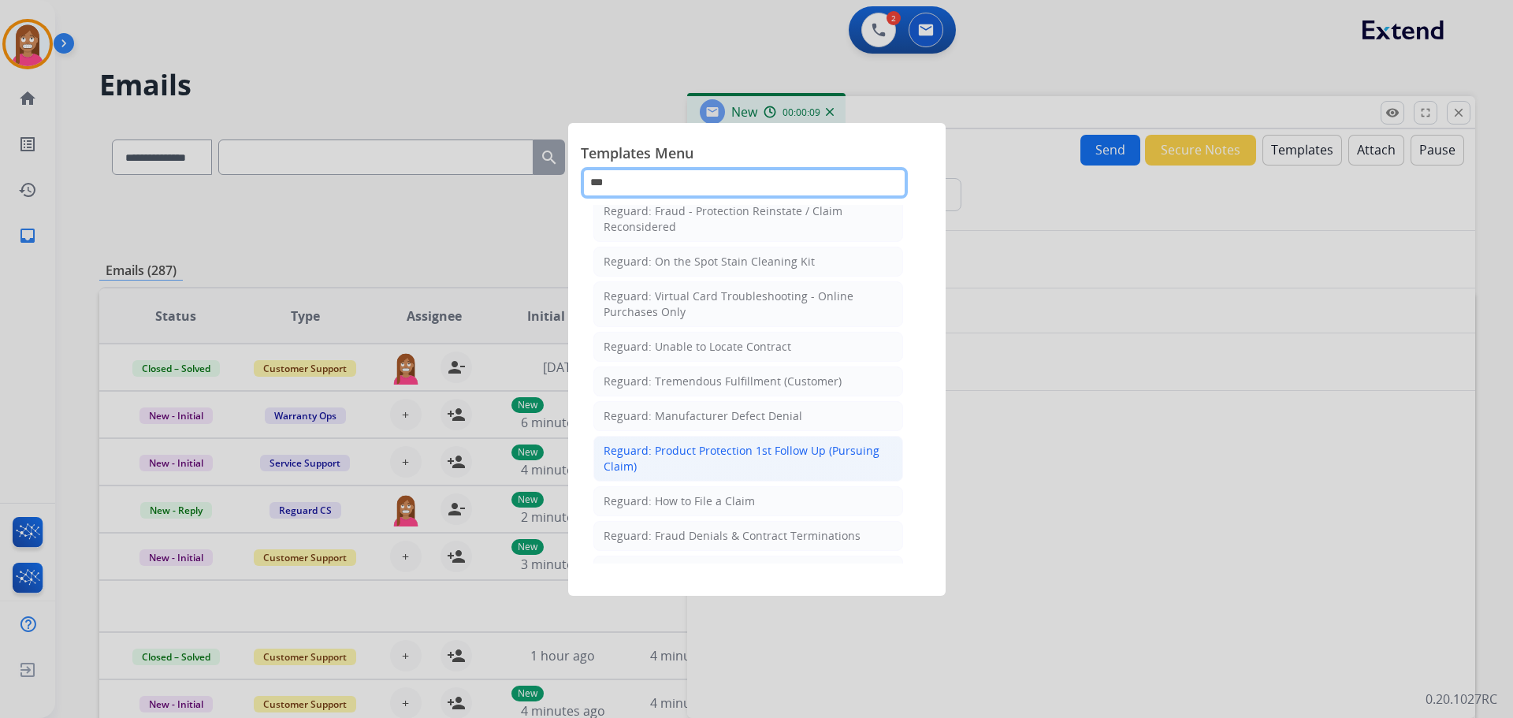
scroll to position [158, 0]
type input "***"
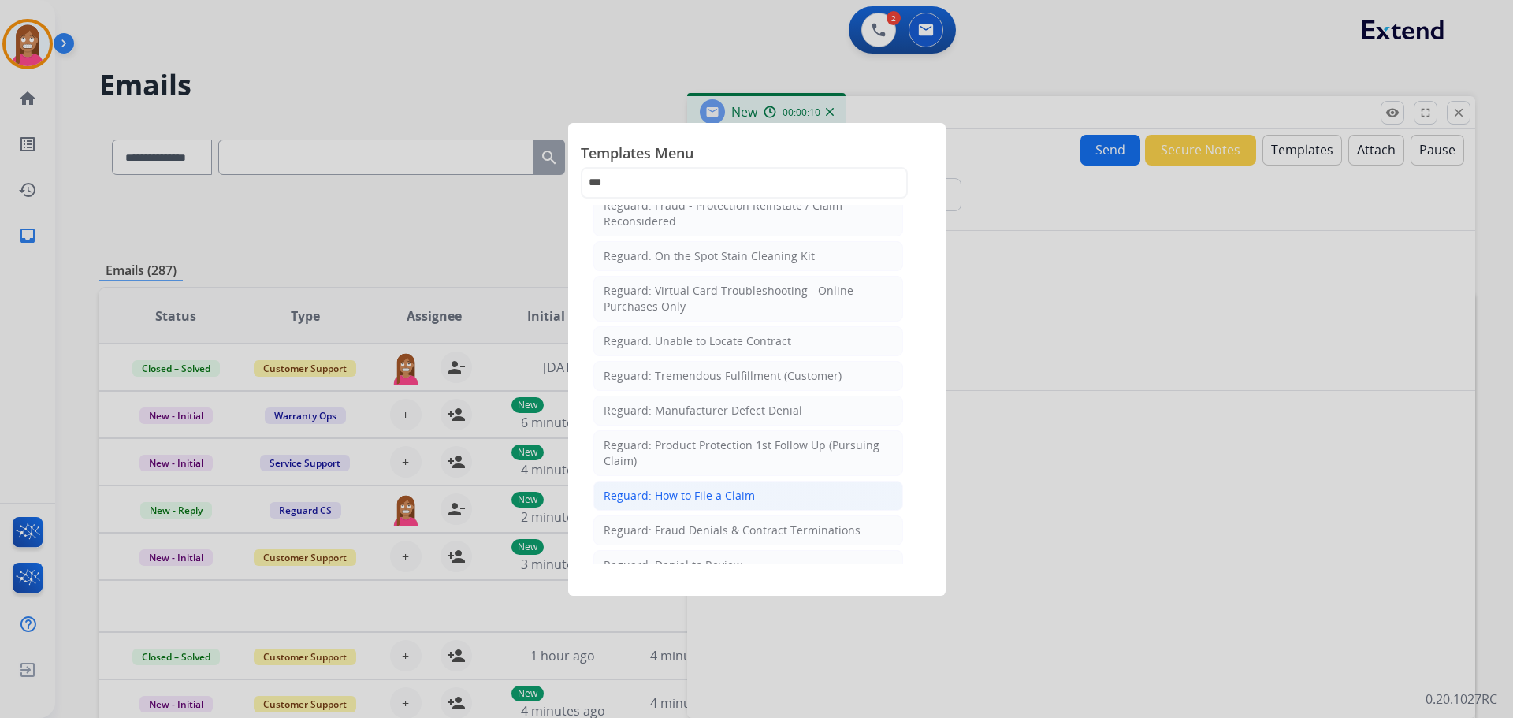
click at [678, 503] on li "Reguard: How to File a Claim" at bounding box center [748, 496] width 310 height 30
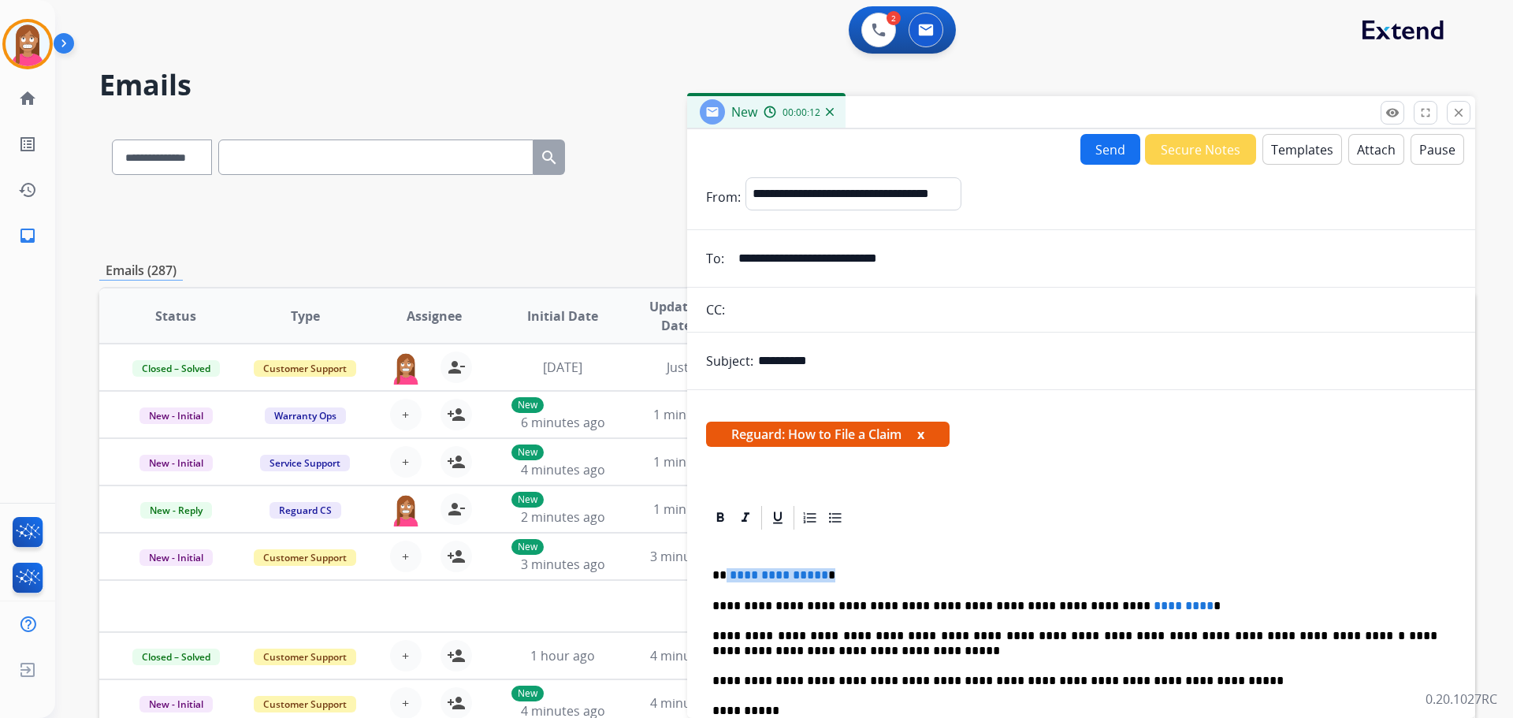
drag, startPoint x: 821, startPoint y: 569, endPoint x: 723, endPoint y: 565, distance: 97.8
click at [723, 565] on div "**********" at bounding box center [1081, 710] width 750 height 356
click at [1142, 592] on div "**********" at bounding box center [1081, 710] width 750 height 356
click at [896, 260] on input "**********" at bounding box center [1092, 259] width 727 height 32
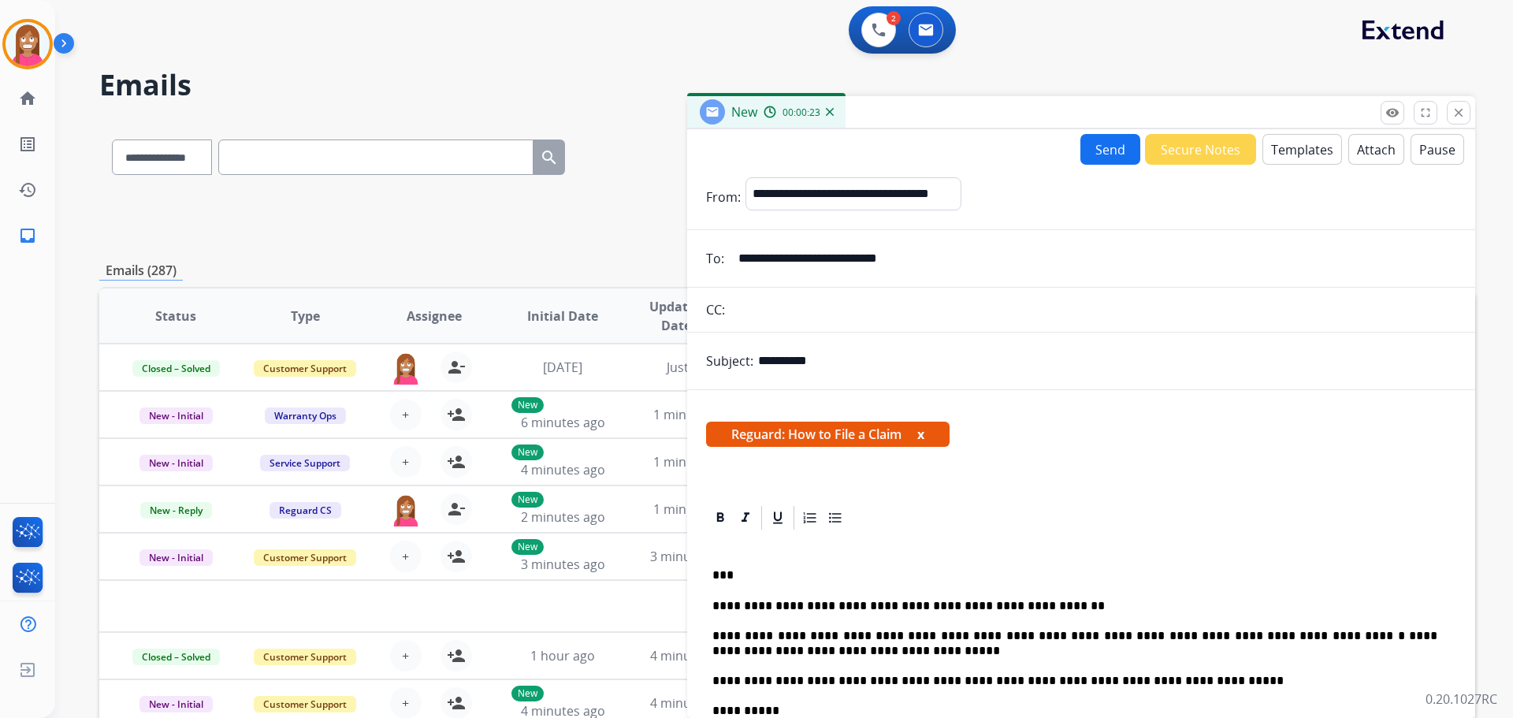
click at [871, 256] on input "**********" at bounding box center [1092, 259] width 727 height 32
type input "**********"
click at [1104, 143] on button "Send" at bounding box center [1110, 149] width 60 height 31
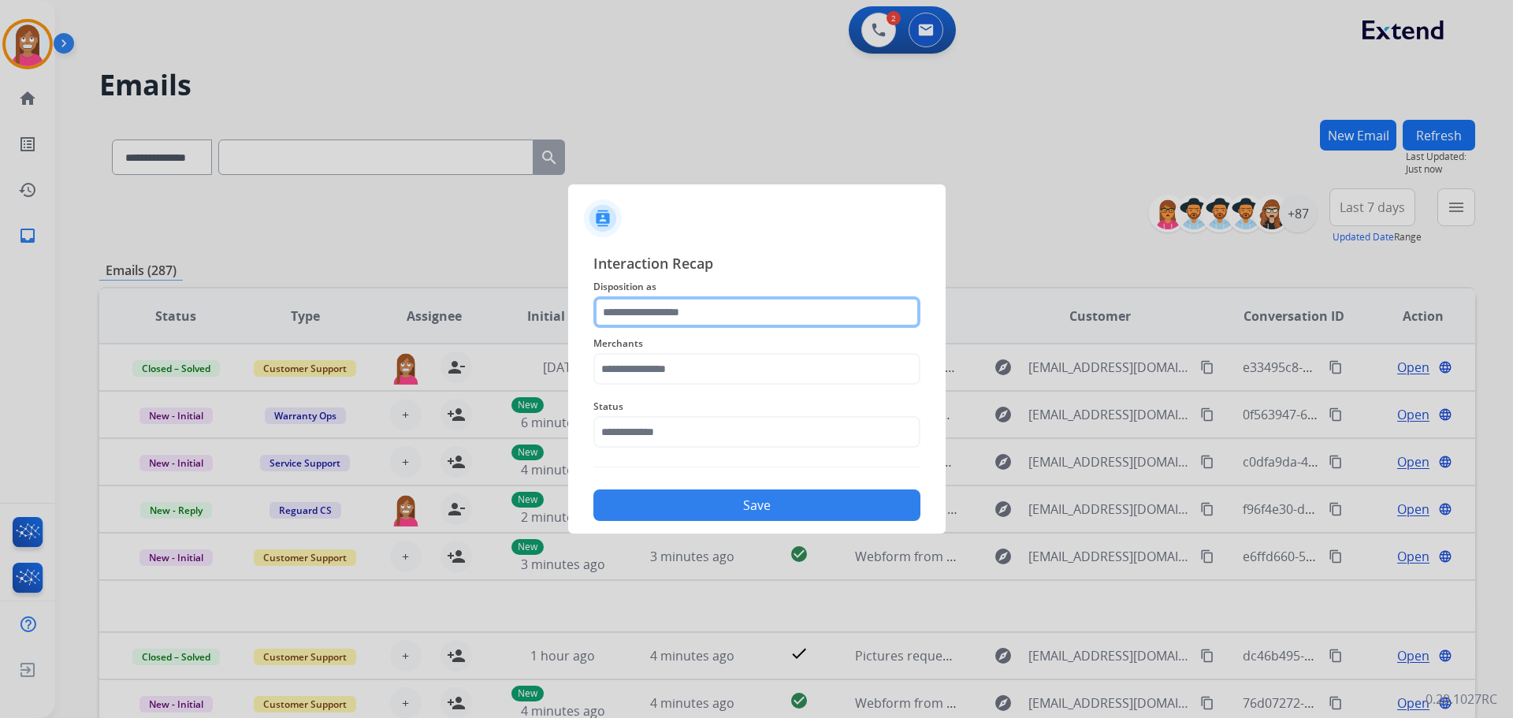
click at [657, 315] on input "text" at bounding box center [756, 312] width 327 height 32
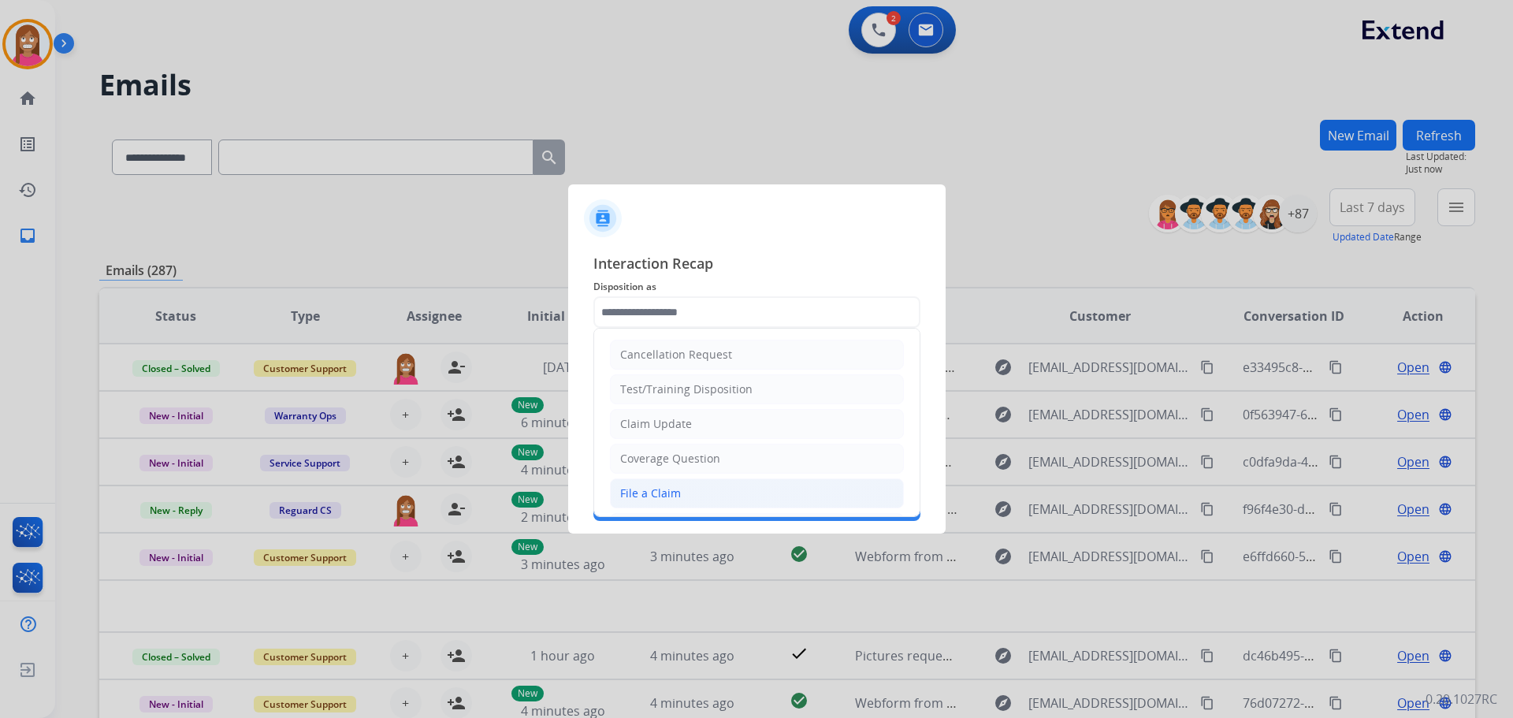
click at [648, 489] on div "File a Claim" at bounding box center [650, 493] width 61 height 16
type input "**********"
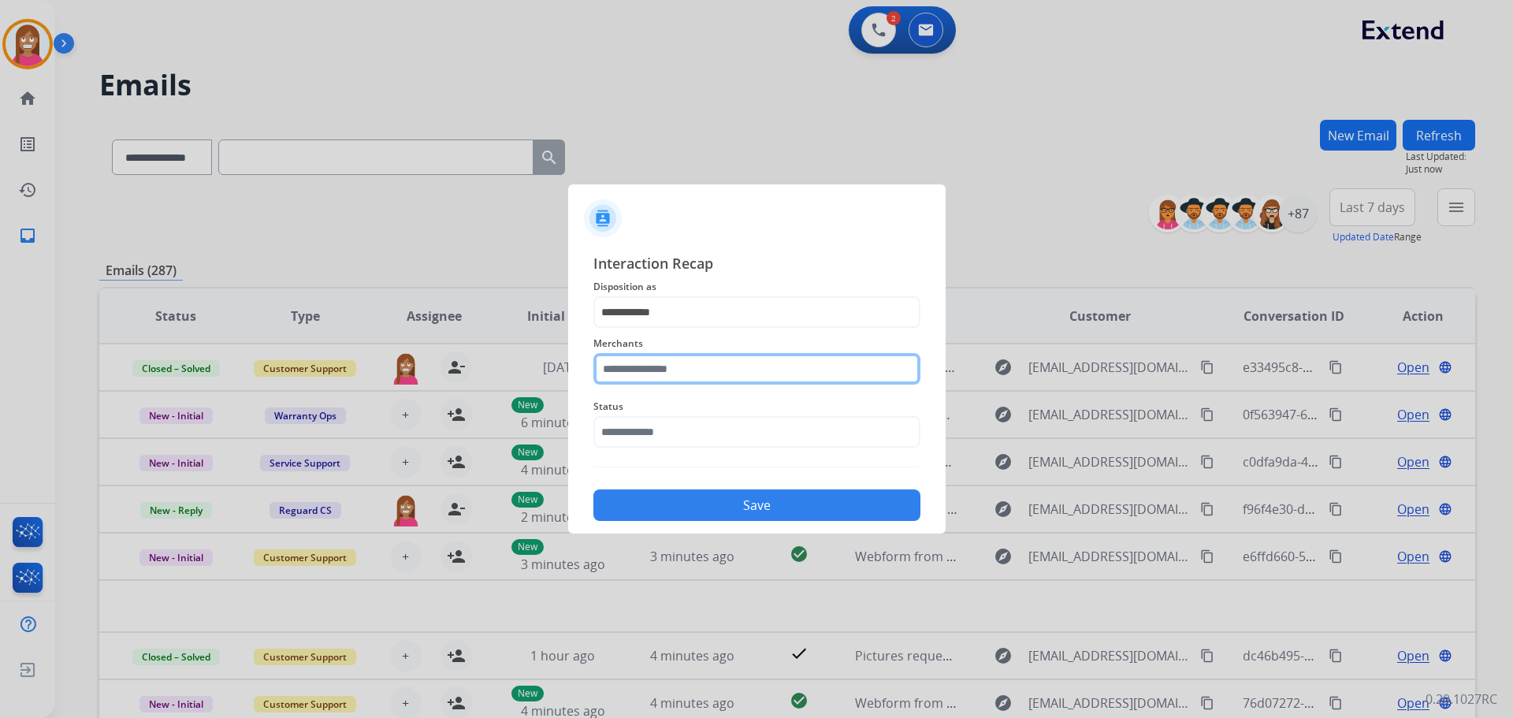
click at [616, 370] on input "text" at bounding box center [756, 369] width 327 height 32
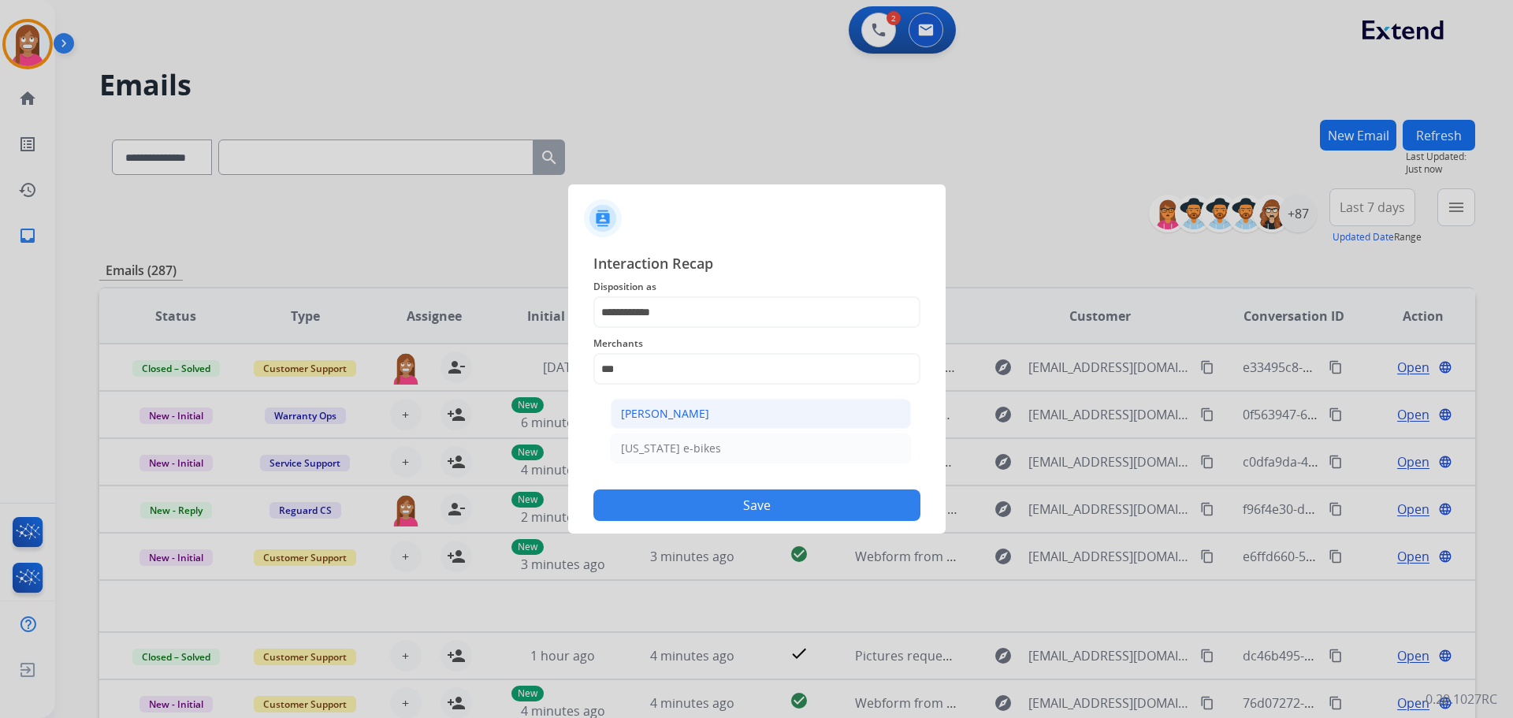
click at [640, 418] on div "[PERSON_NAME]" at bounding box center [665, 414] width 88 height 16
type input "**********"
click at [641, 437] on input "text" at bounding box center [756, 432] width 327 height 32
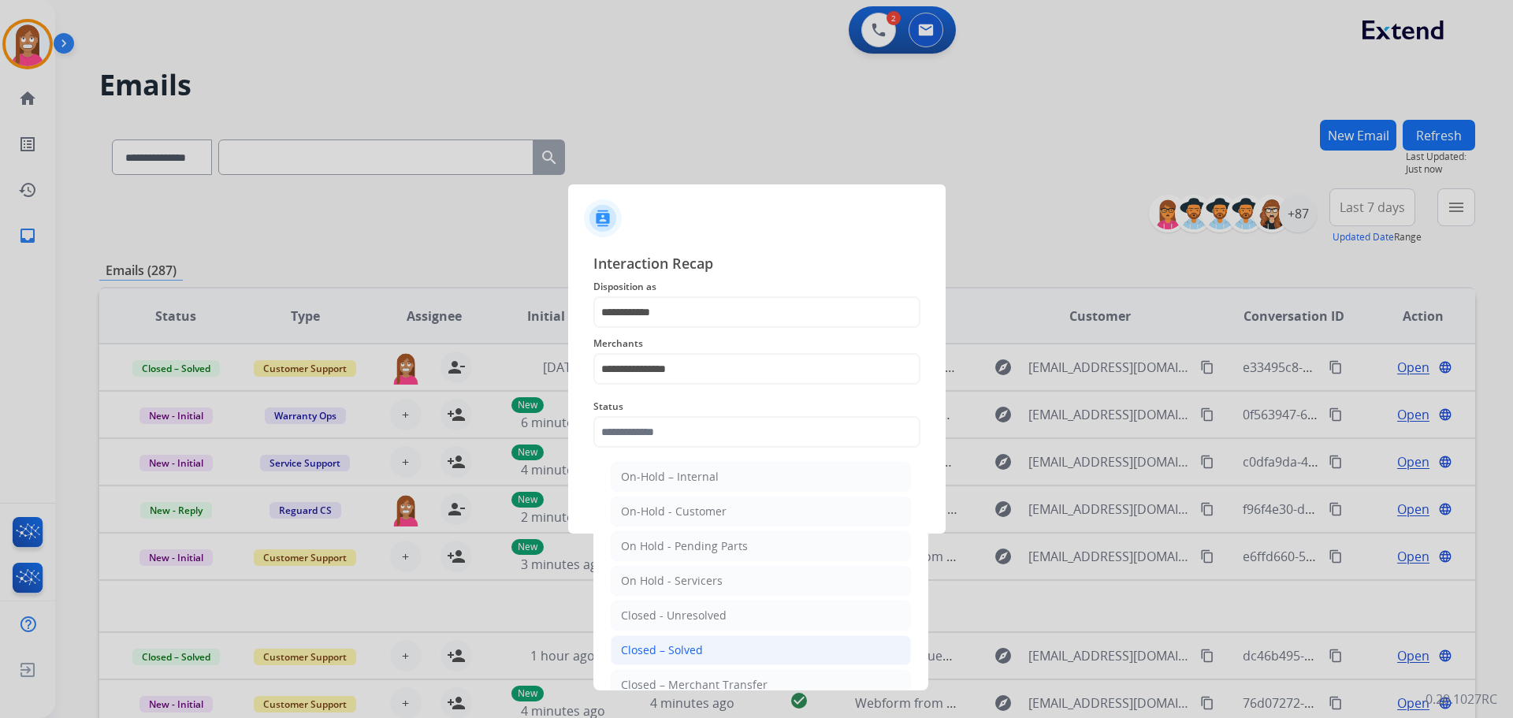
click at [664, 644] on div "Closed – Solved" at bounding box center [662, 650] width 82 height 16
type input "**********"
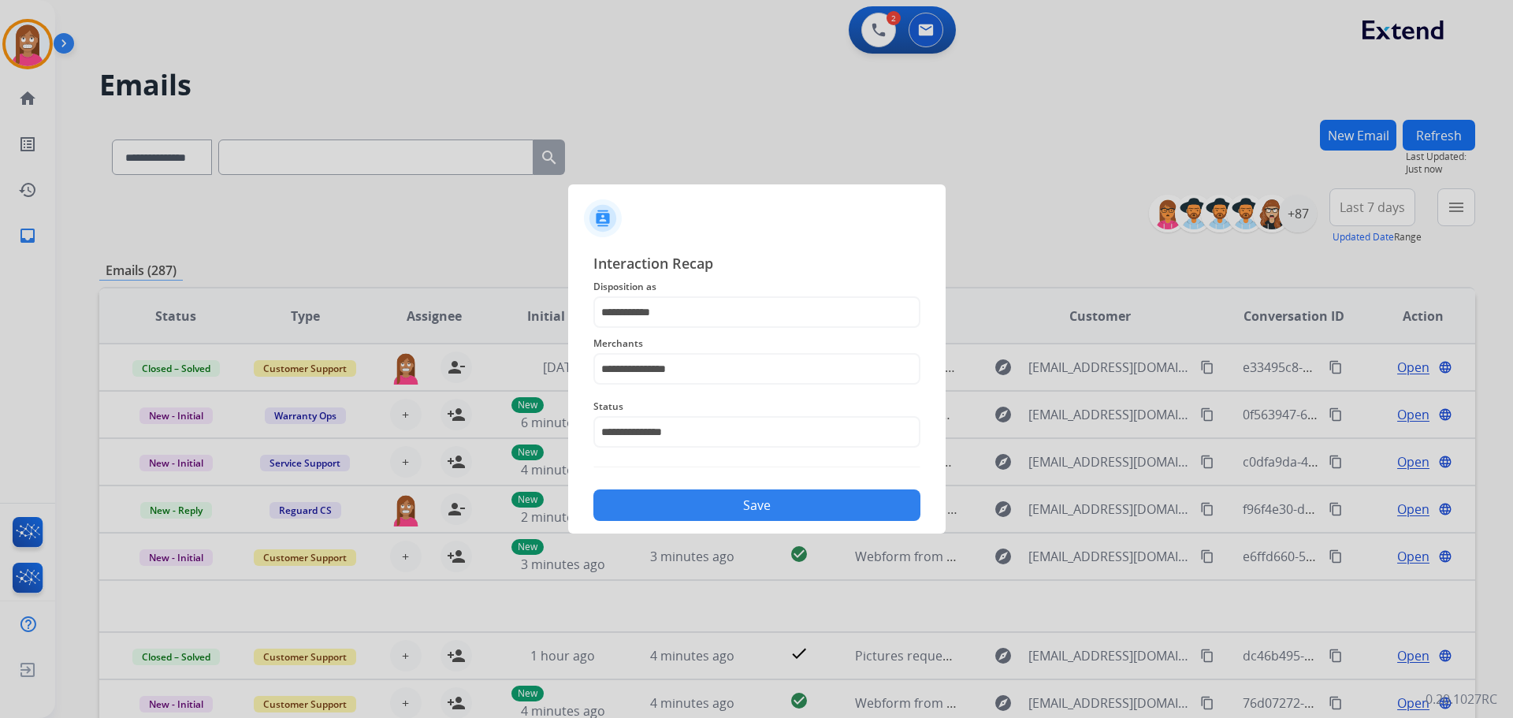
click at [668, 512] on button "Save" at bounding box center [756, 505] width 327 height 32
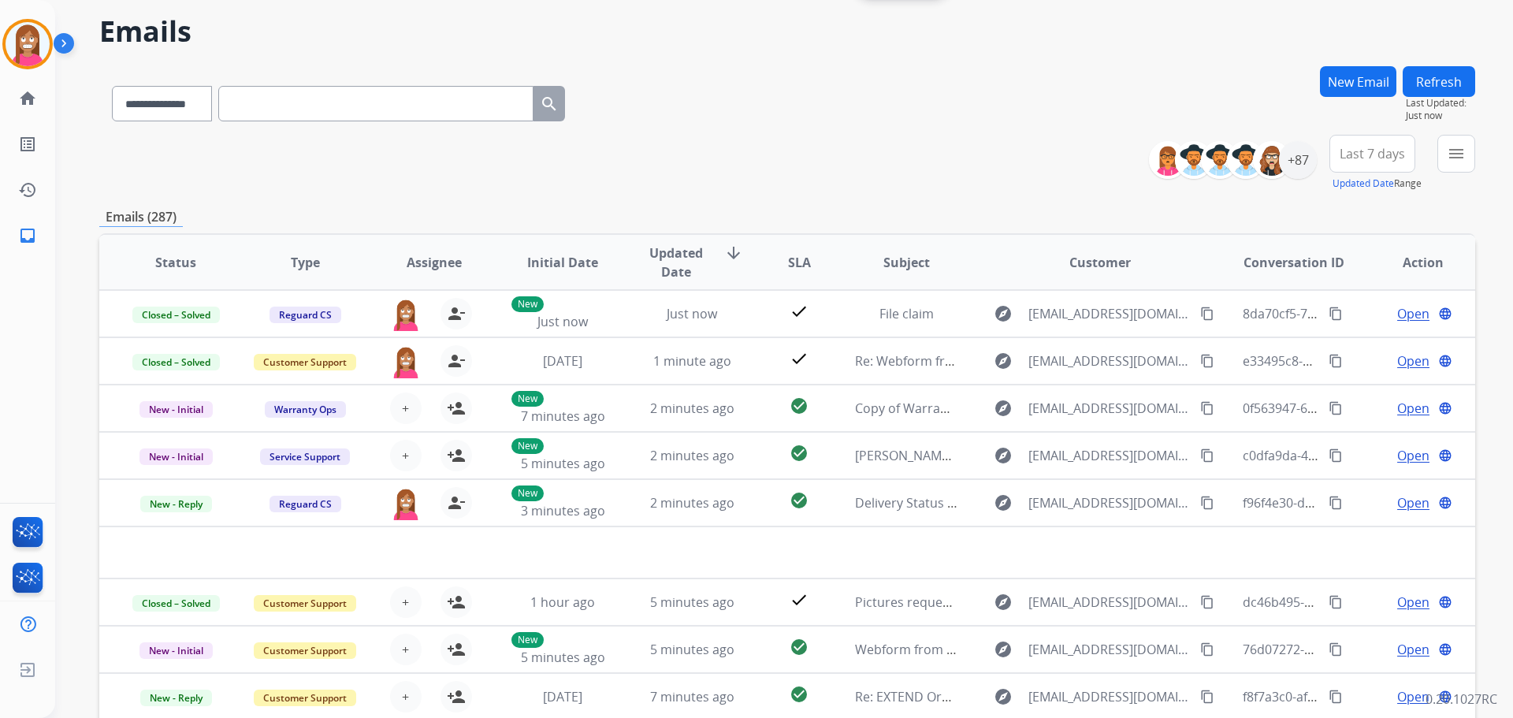
scroll to position [0, 0]
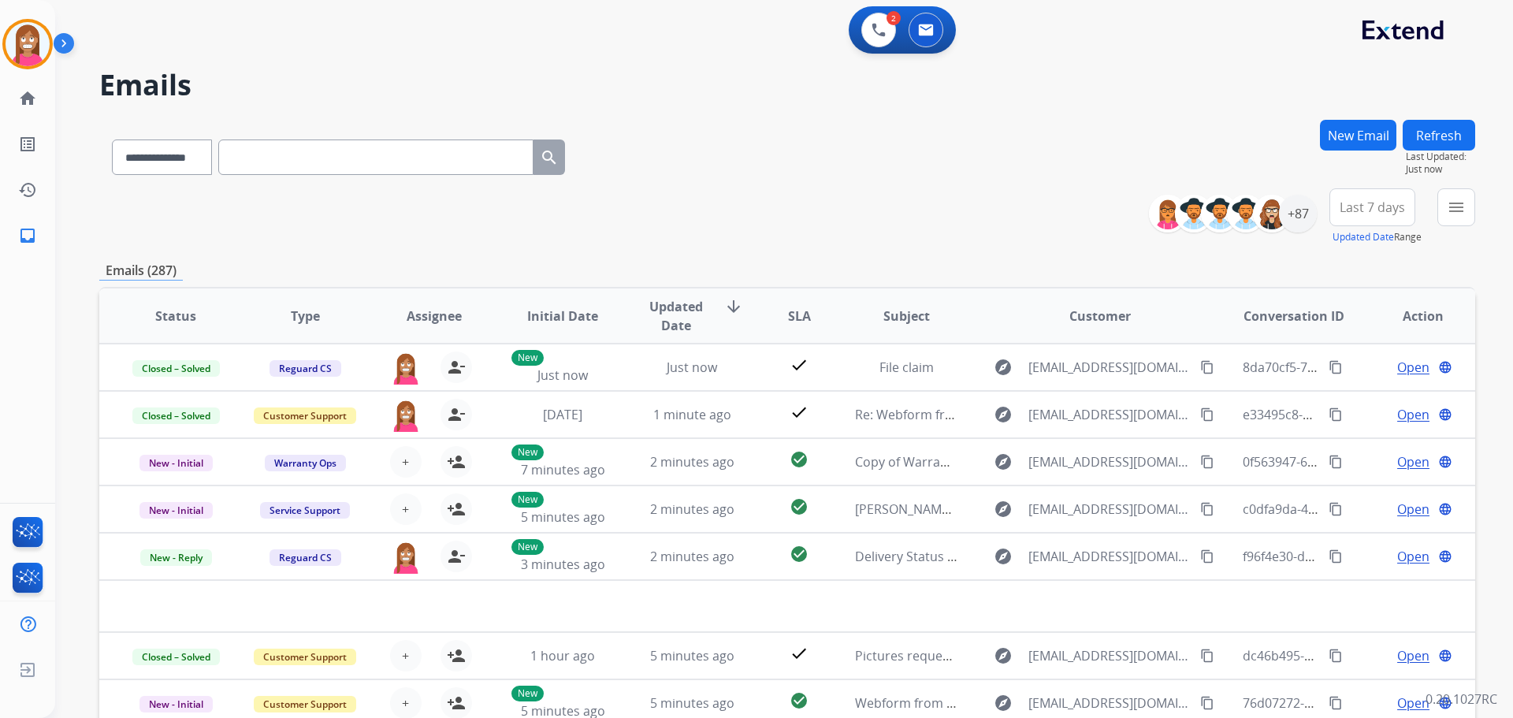
click at [1439, 128] on button "Refresh" at bounding box center [1438, 135] width 72 height 31
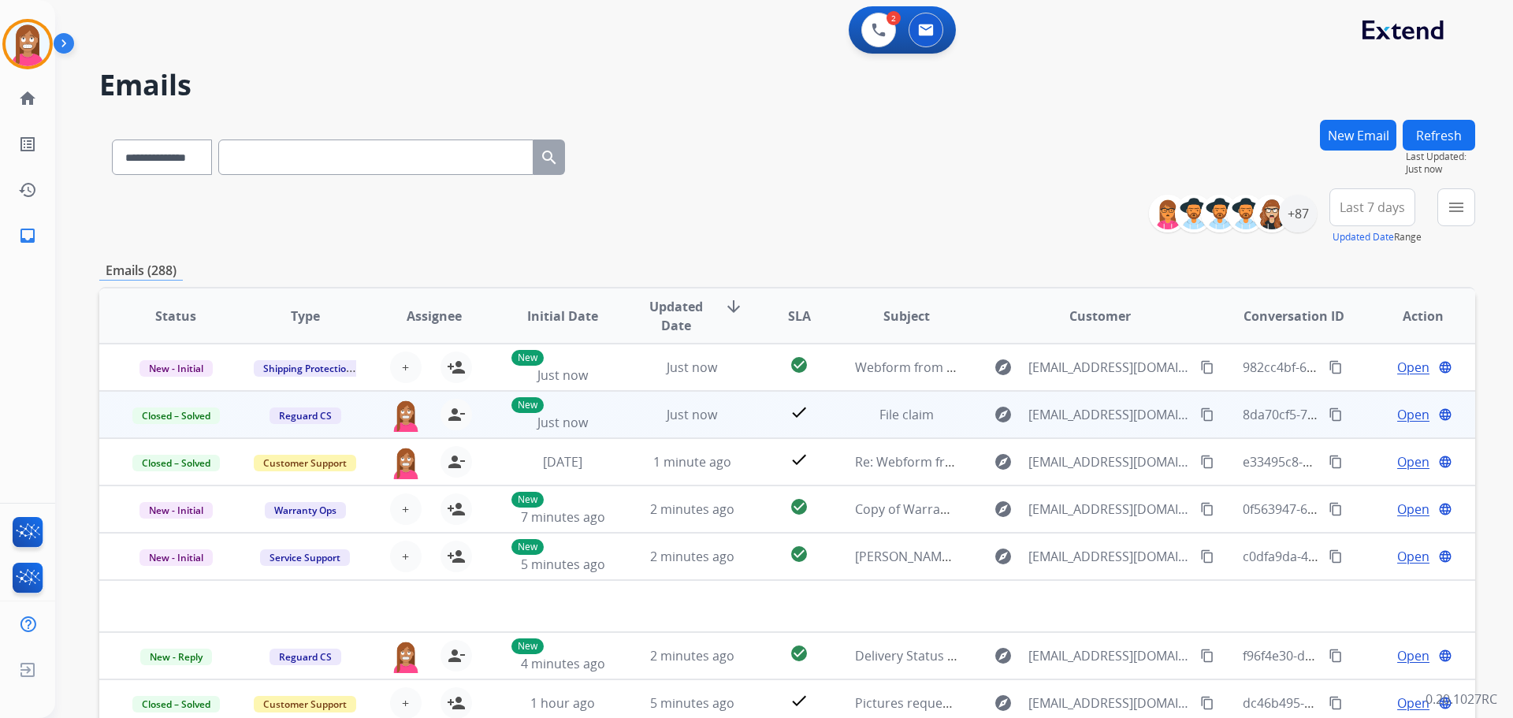
click at [735, 428] on td "Just now" at bounding box center [679, 414] width 129 height 47
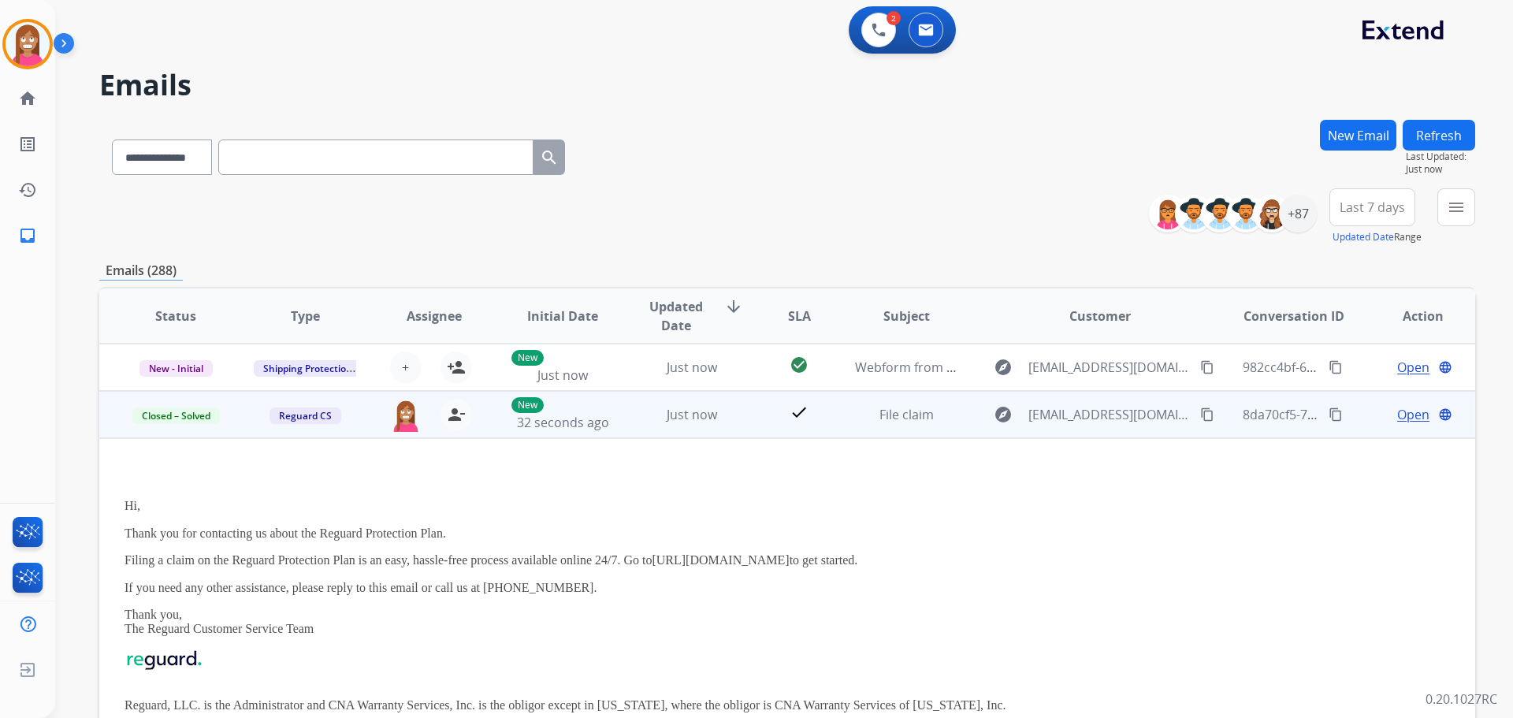
scroll to position [47, 0]
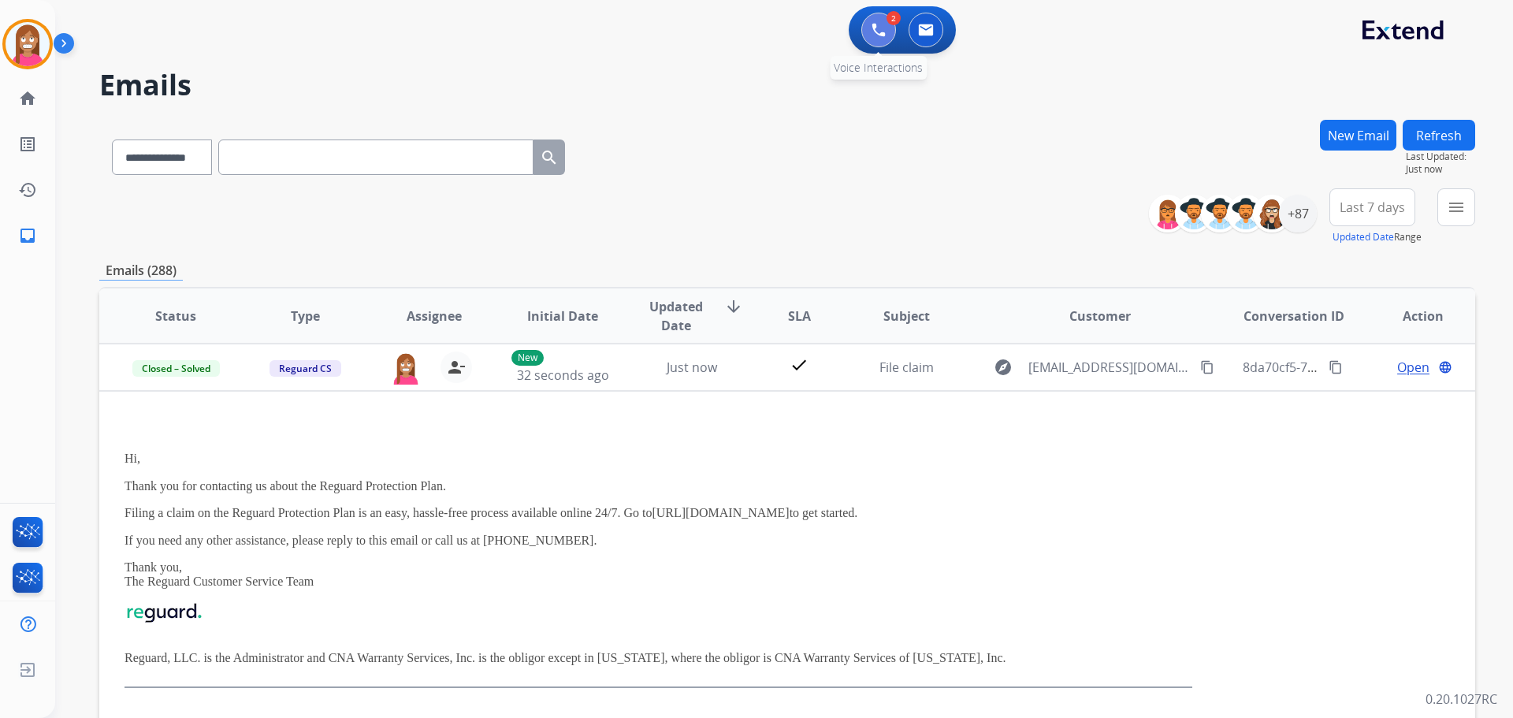
click at [879, 29] on img at bounding box center [878, 30] width 14 height 14
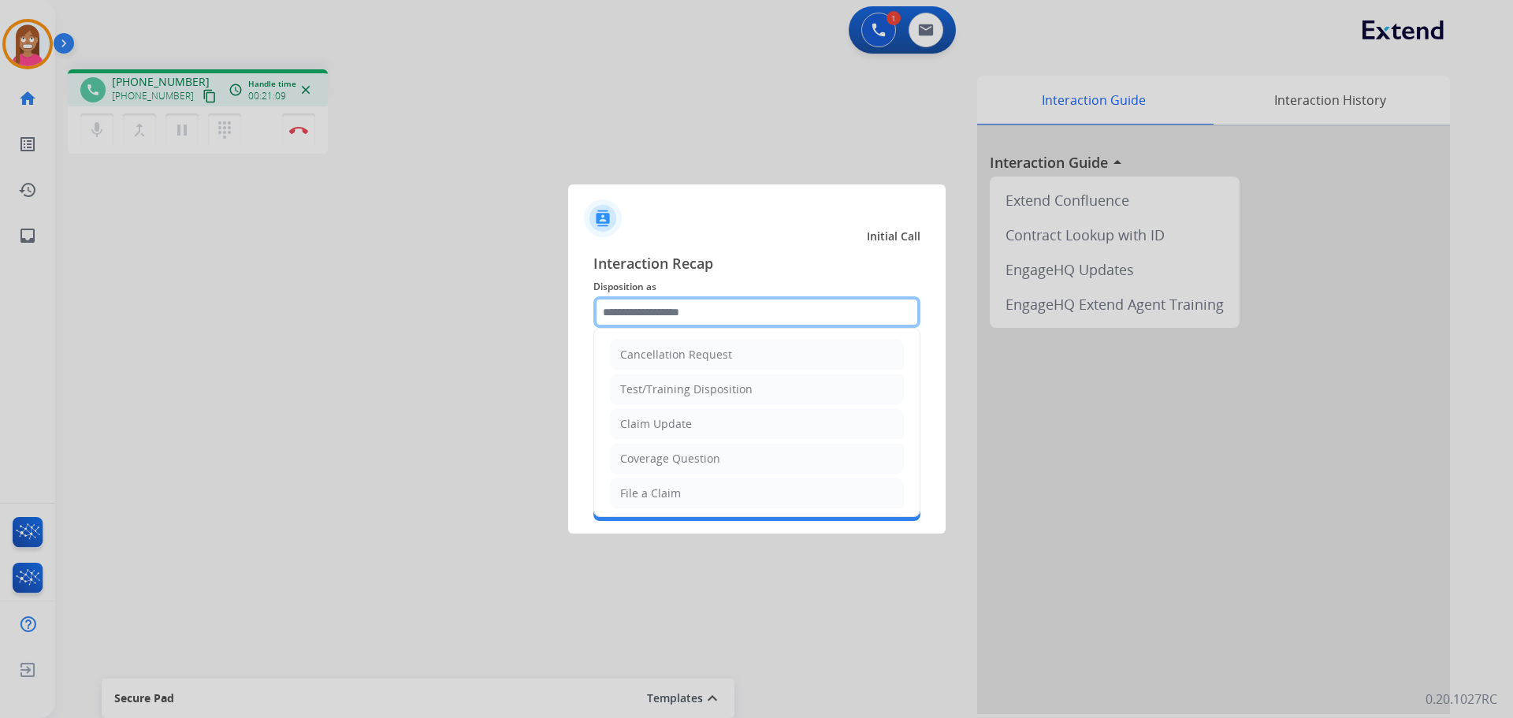
click at [621, 321] on input "text" at bounding box center [756, 312] width 327 height 32
click at [638, 485] on li "File a Claim" at bounding box center [757, 493] width 294 height 30
type input "**********"
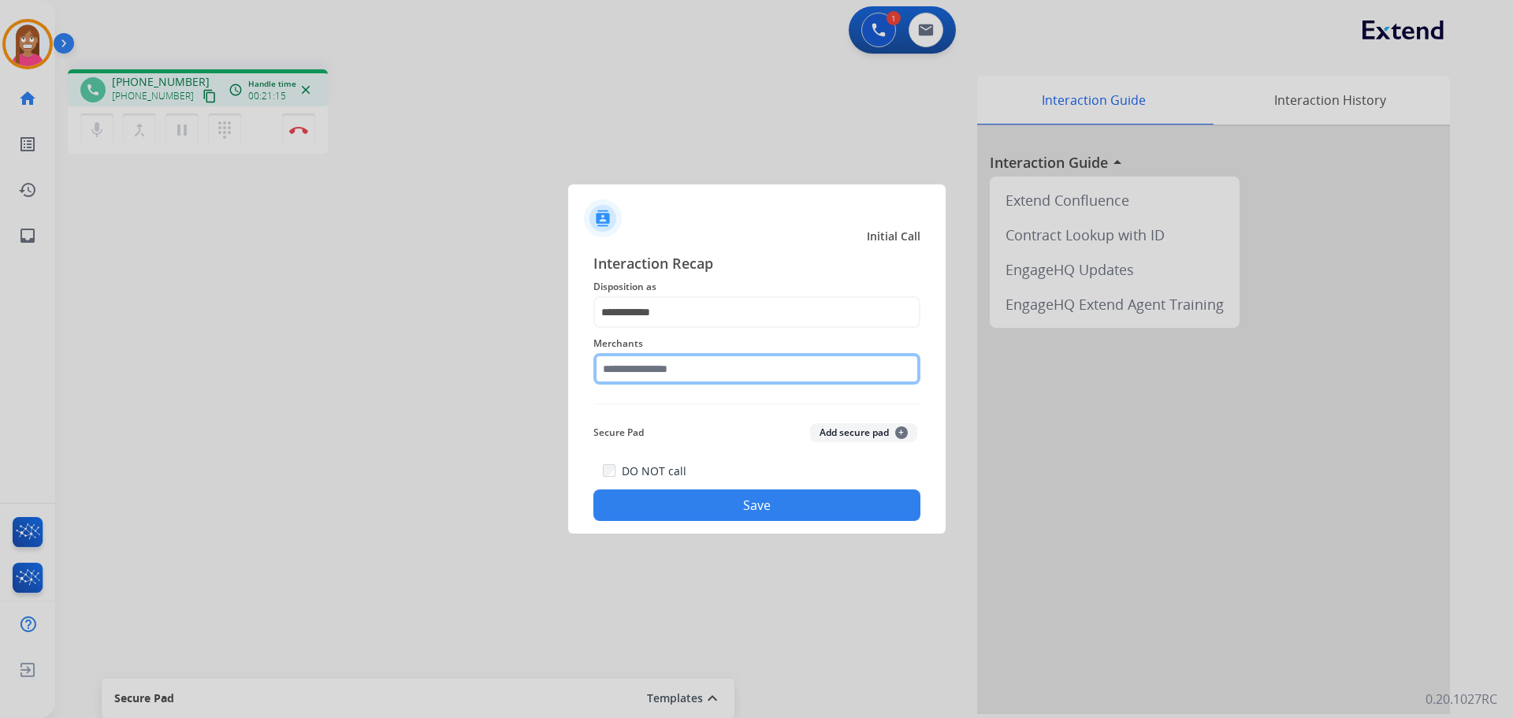
click at [626, 381] on input "text" at bounding box center [756, 369] width 327 height 32
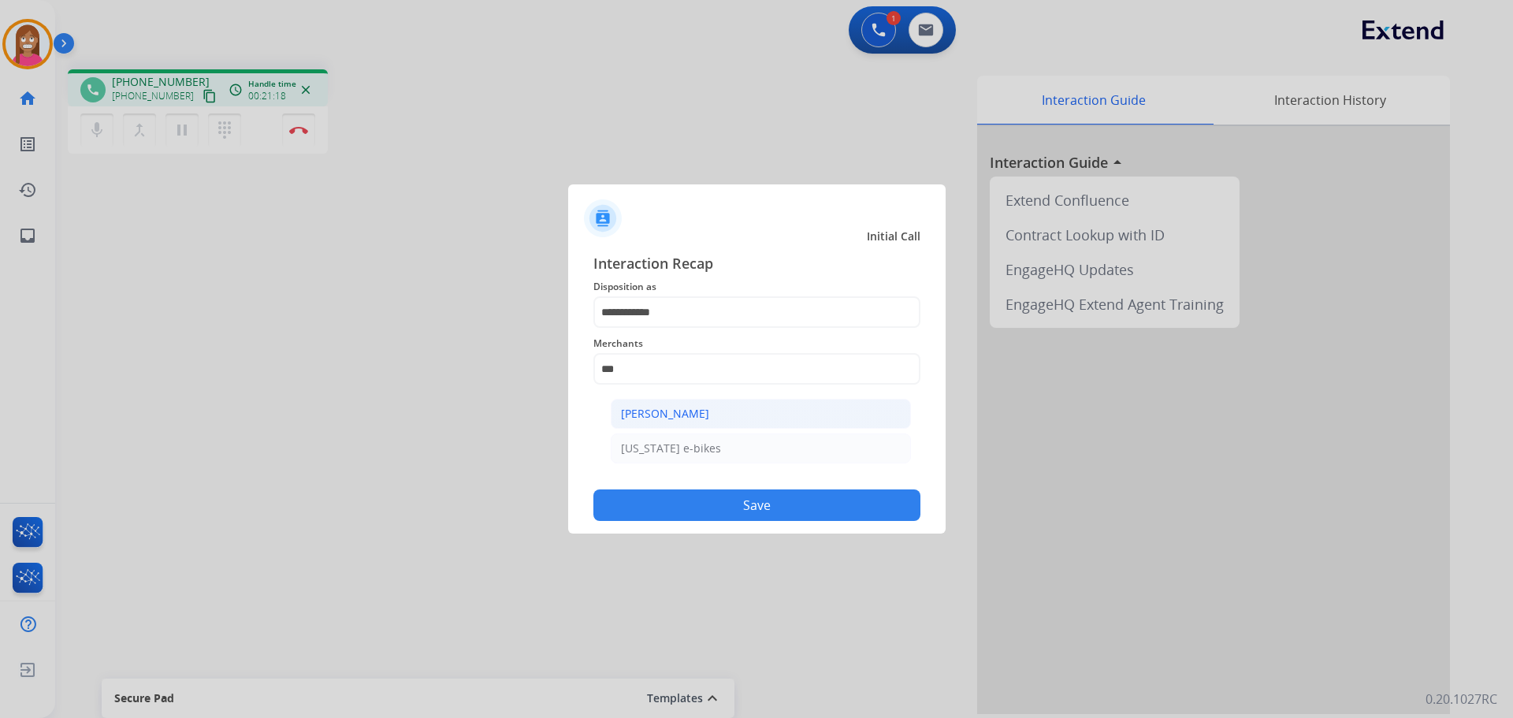
click at [627, 404] on li "[PERSON_NAME]" at bounding box center [761, 414] width 300 height 30
type input "**********"
click at [670, 501] on button "Save" at bounding box center [756, 505] width 327 height 32
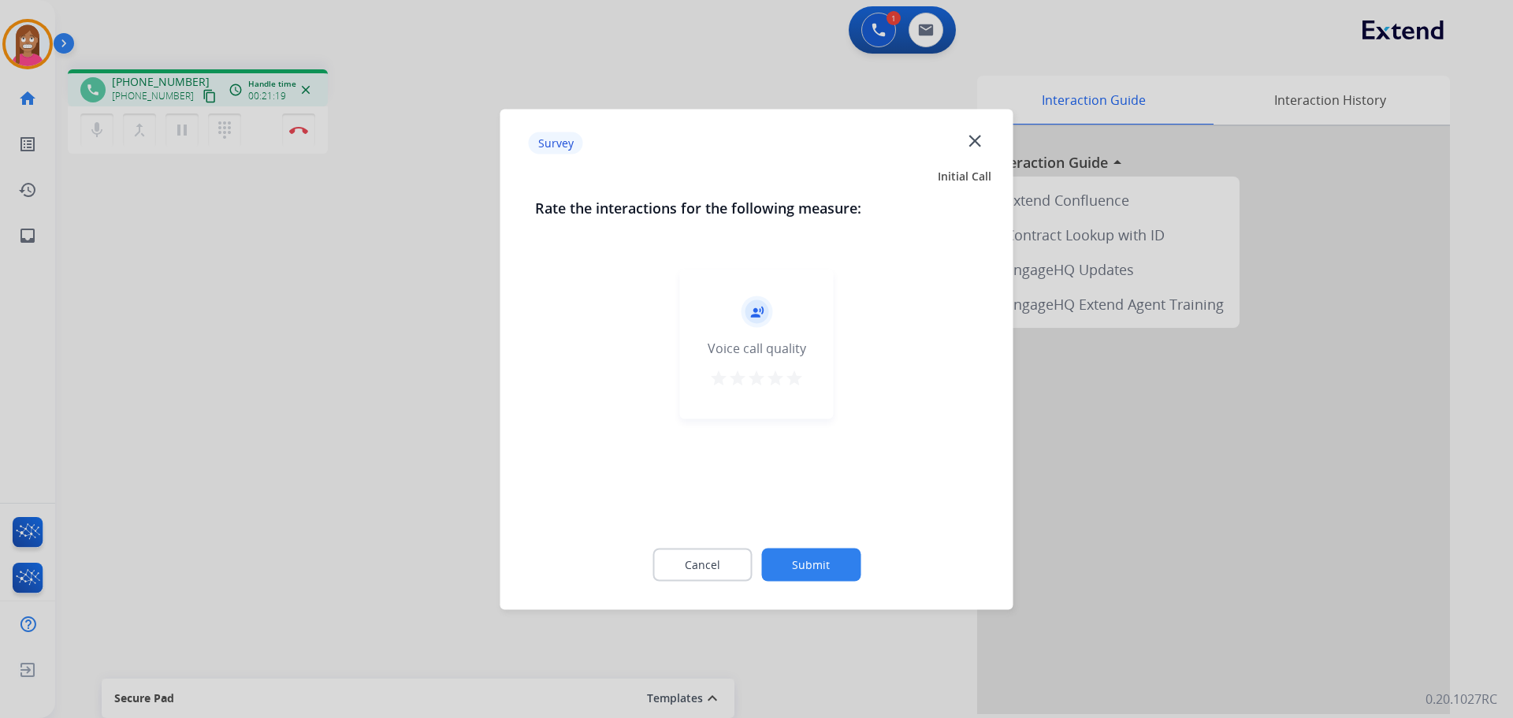
click at [981, 139] on mat-icon "close" at bounding box center [974, 140] width 20 height 20
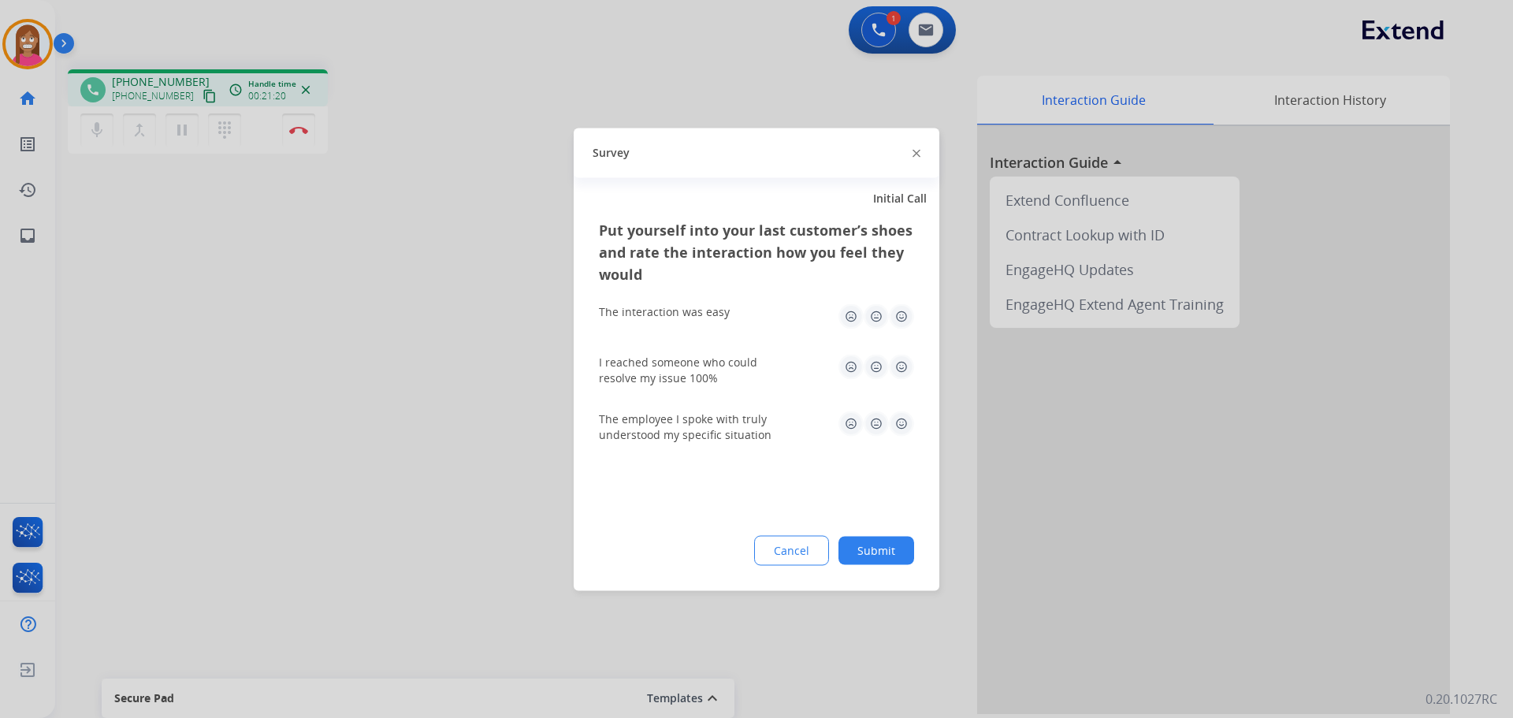
click at [914, 154] on img at bounding box center [916, 154] width 8 height 8
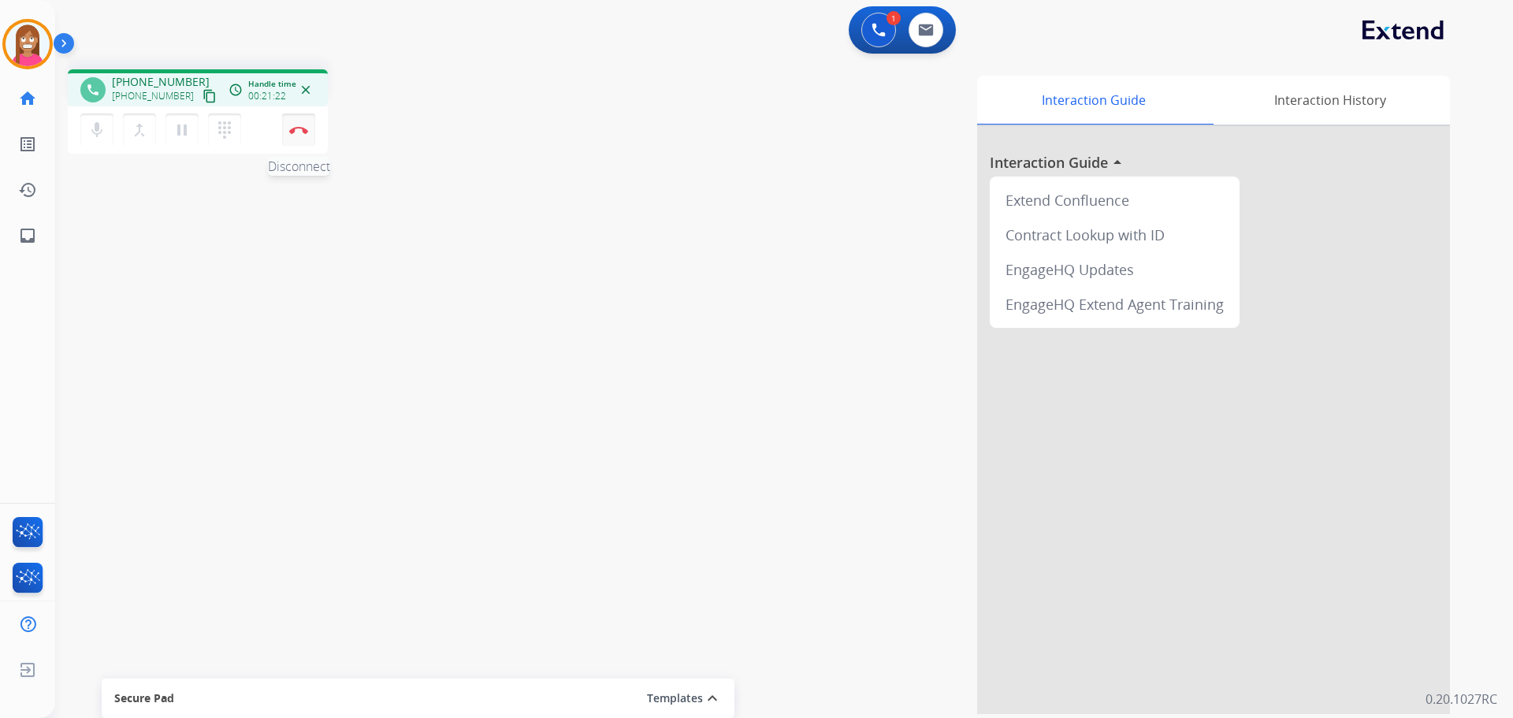
click at [292, 129] on img at bounding box center [298, 130] width 19 height 8
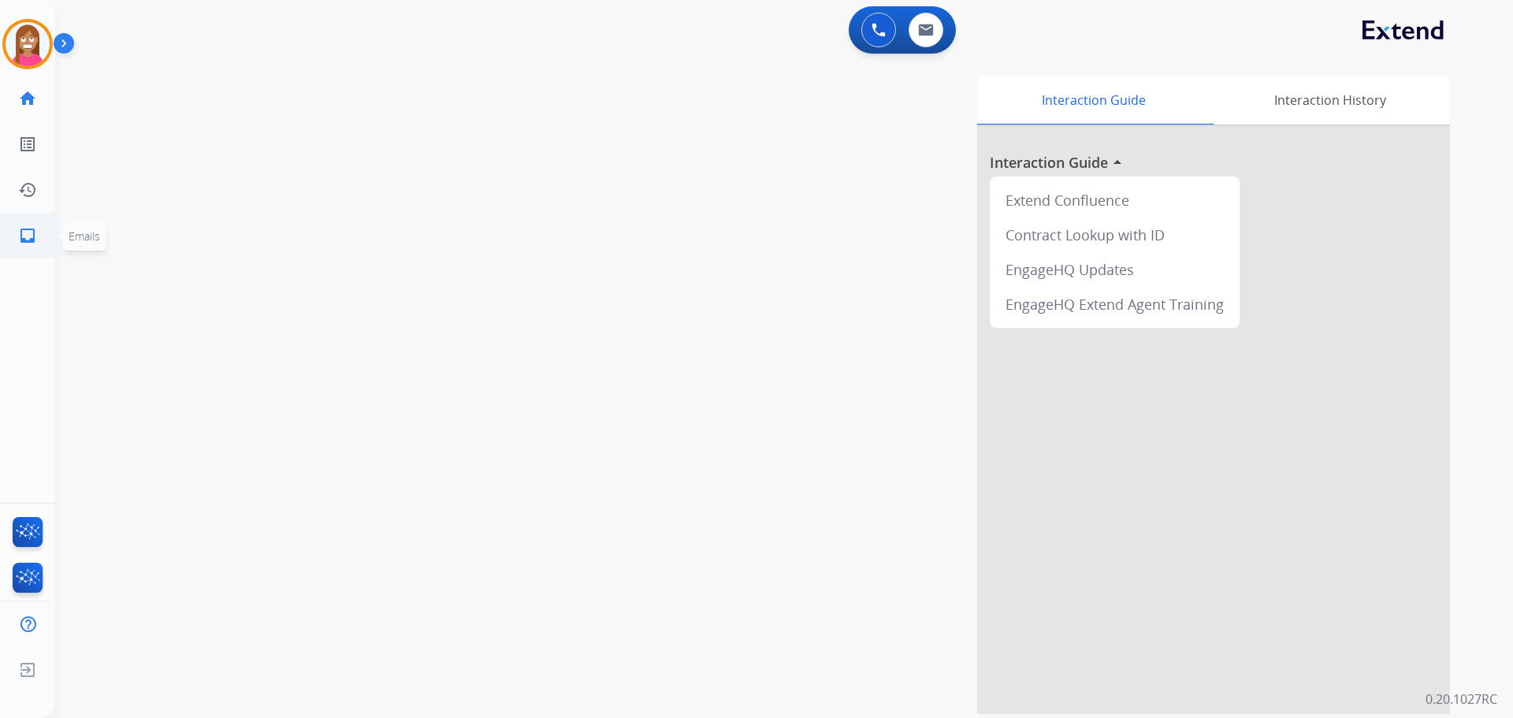
click at [3, 240] on ul "inbox Emails Emails" at bounding box center [27, 236] width 55 height 46
click at [31, 245] on link "inbox Emails" at bounding box center [28, 236] width 44 height 44
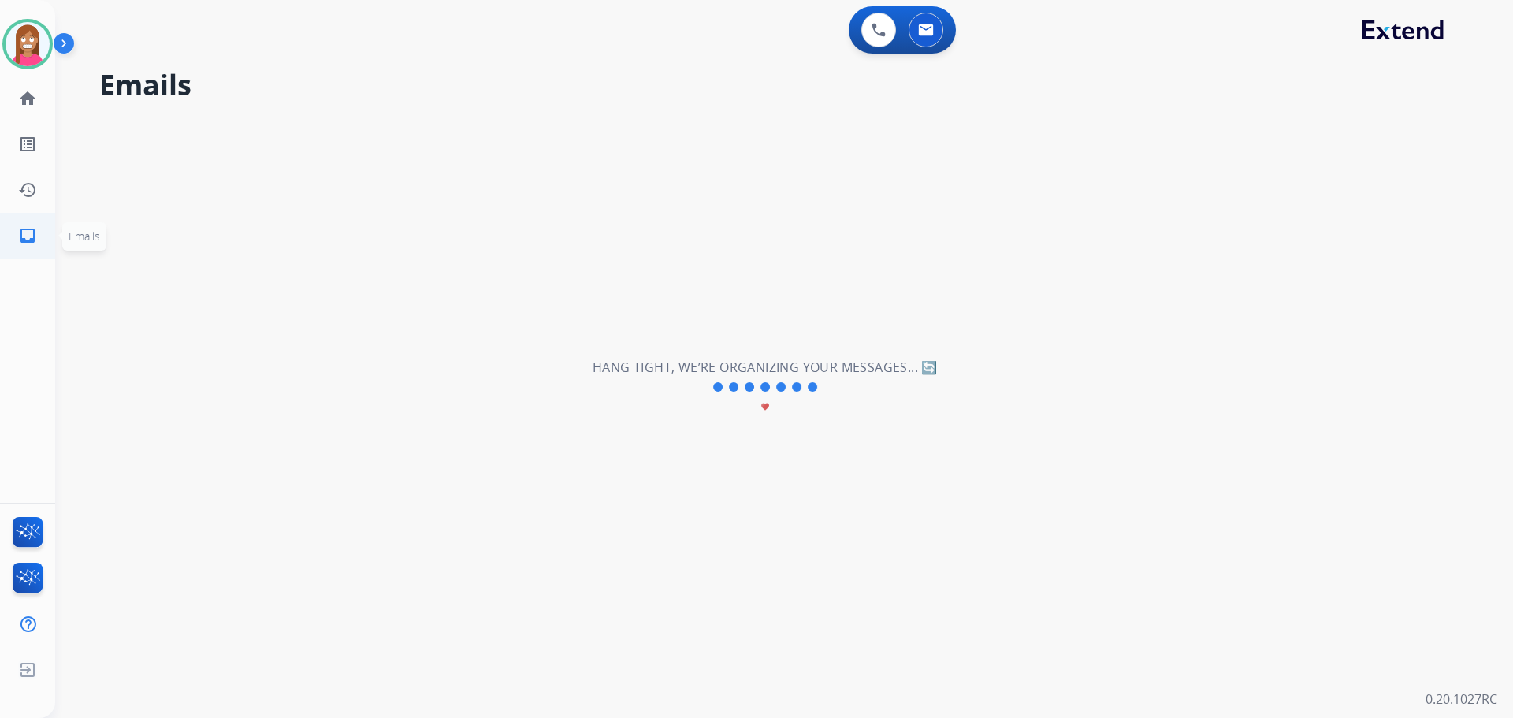
click at [24, 250] on link "inbox Emails" at bounding box center [28, 236] width 44 height 44
click at [32, 113] on link "home Home" at bounding box center [28, 98] width 44 height 44
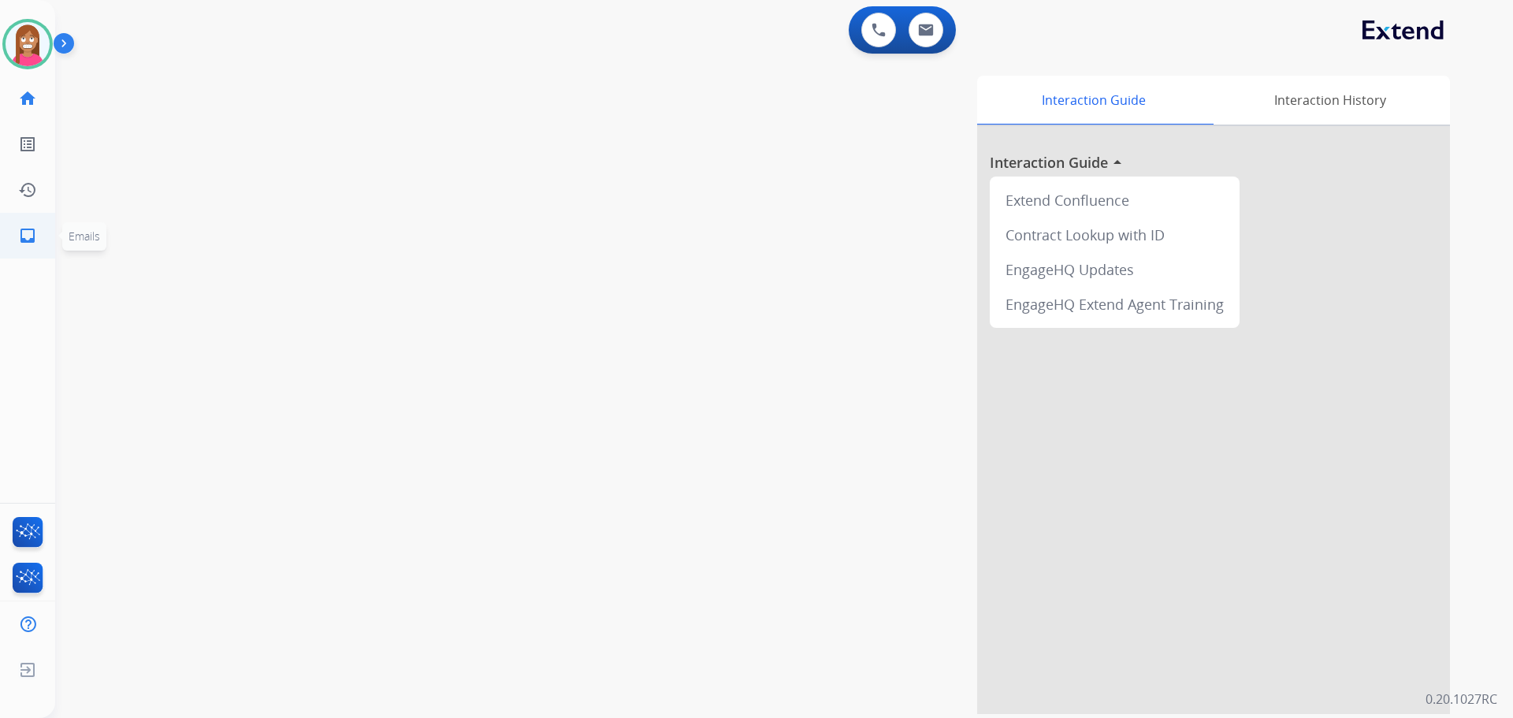
click at [26, 242] on mat-icon "inbox" at bounding box center [27, 235] width 19 height 19
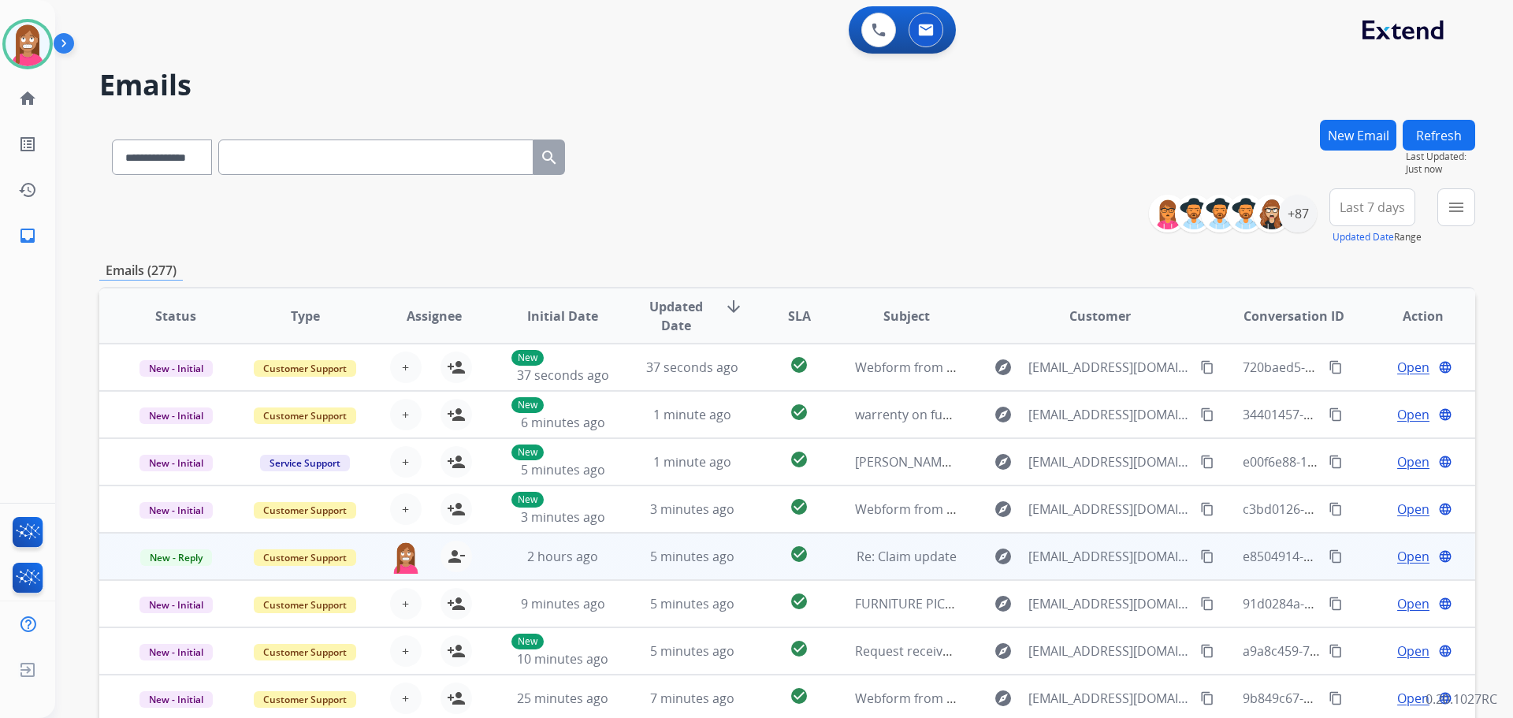
click at [622, 575] on td "5 minutes ago" at bounding box center [679, 556] width 129 height 47
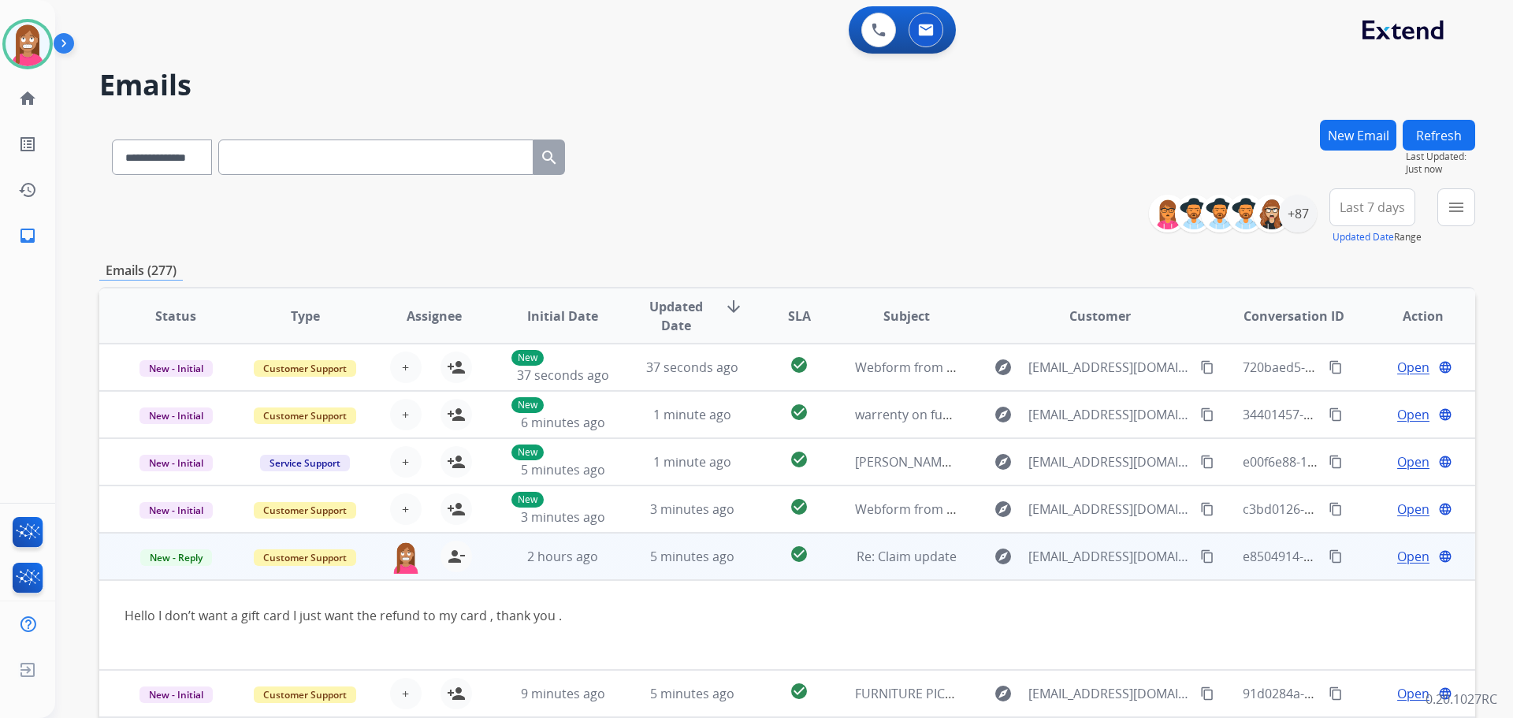
scroll to position [91, 0]
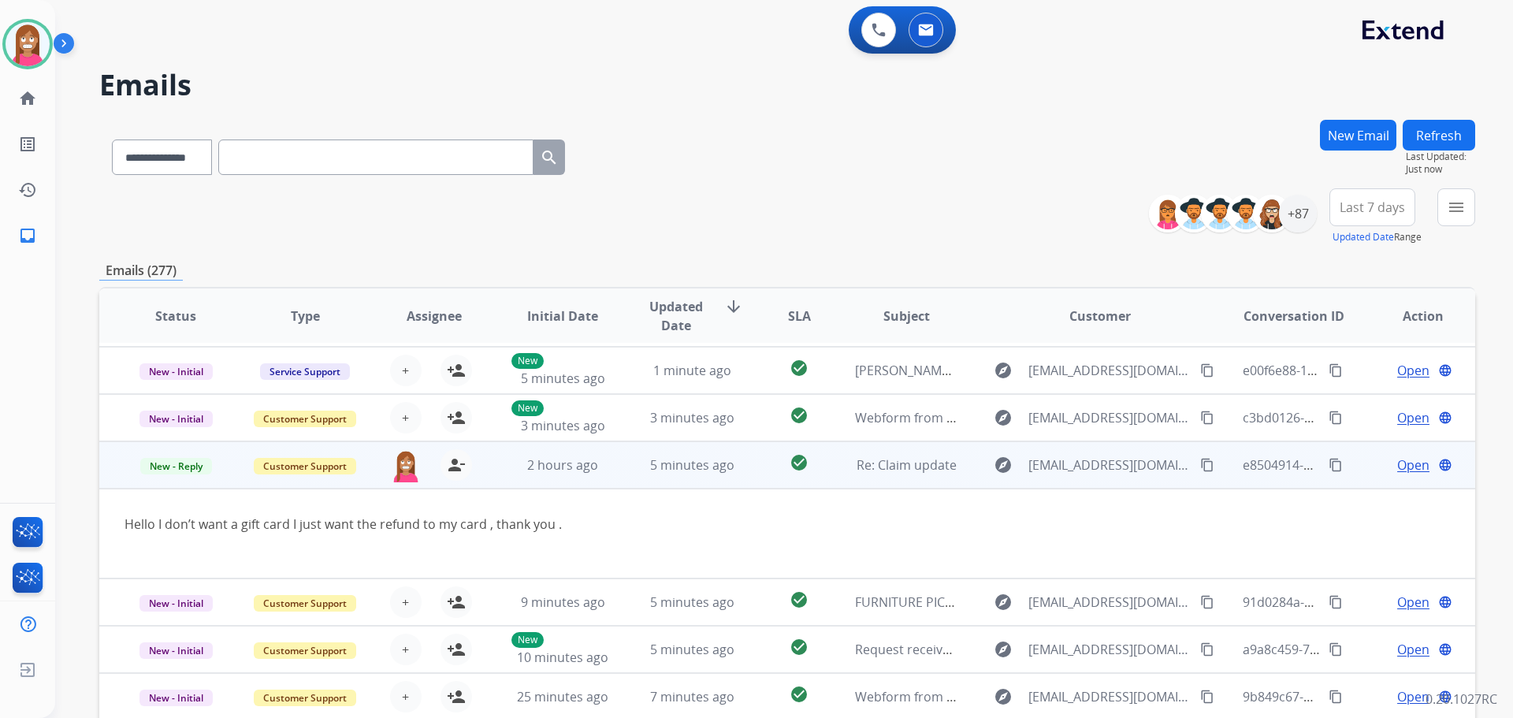
click at [1397, 468] on span "Open" at bounding box center [1413, 464] width 32 height 19
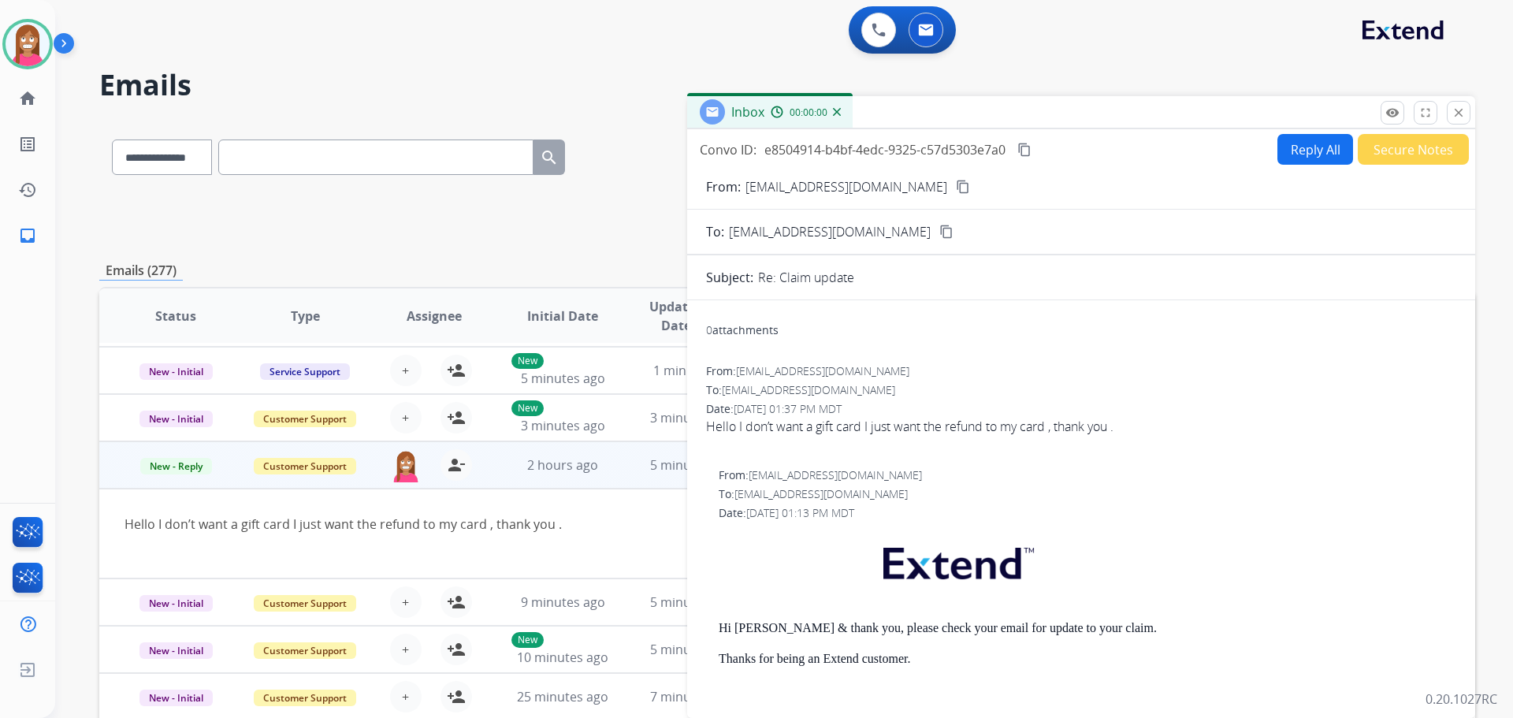
click at [1306, 150] on button "Reply All" at bounding box center [1315, 149] width 76 height 31
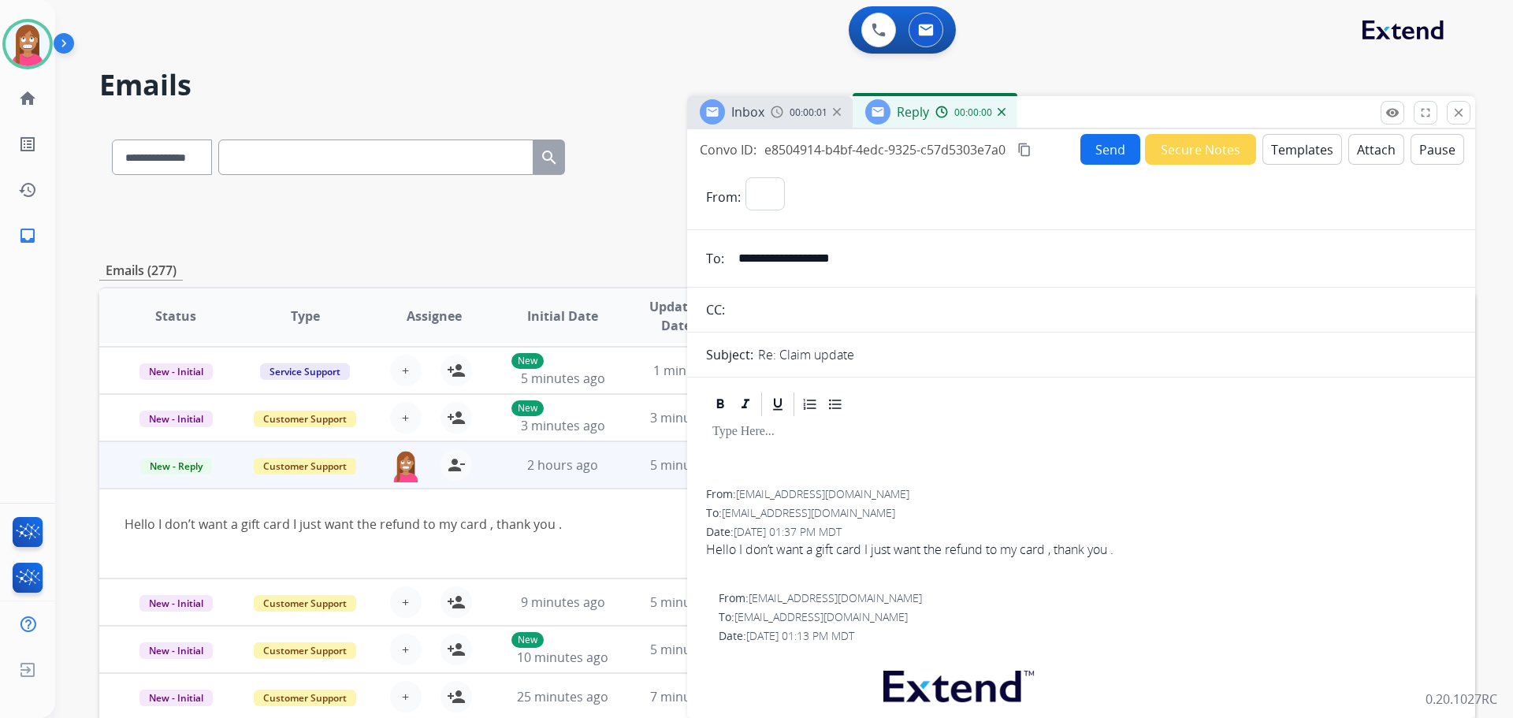
select select "**********"
click at [1299, 151] on button "Templates" at bounding box center [1302, 149] width 80 height 31
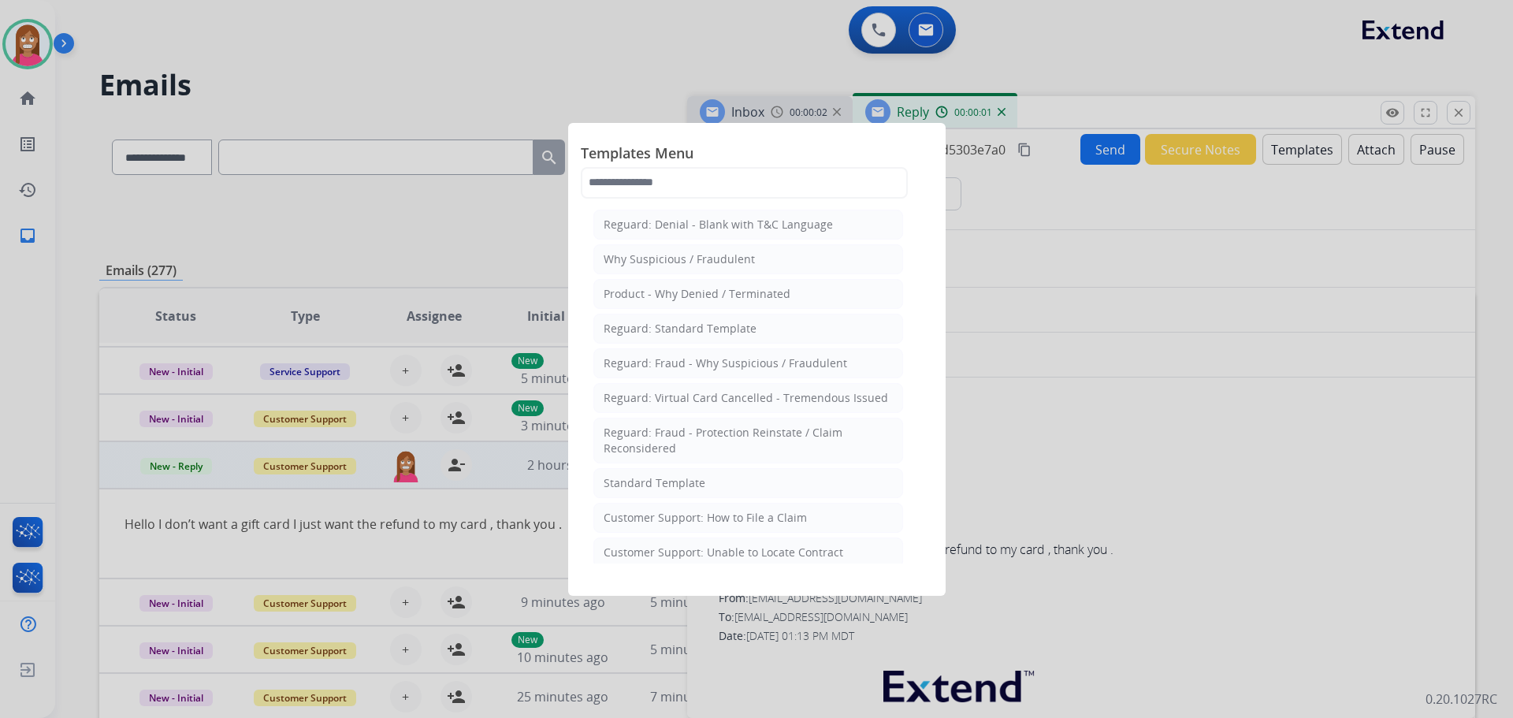
click at [698, 481] on div "Standard Template" at bounding box center [655, 483] width 102 height 16
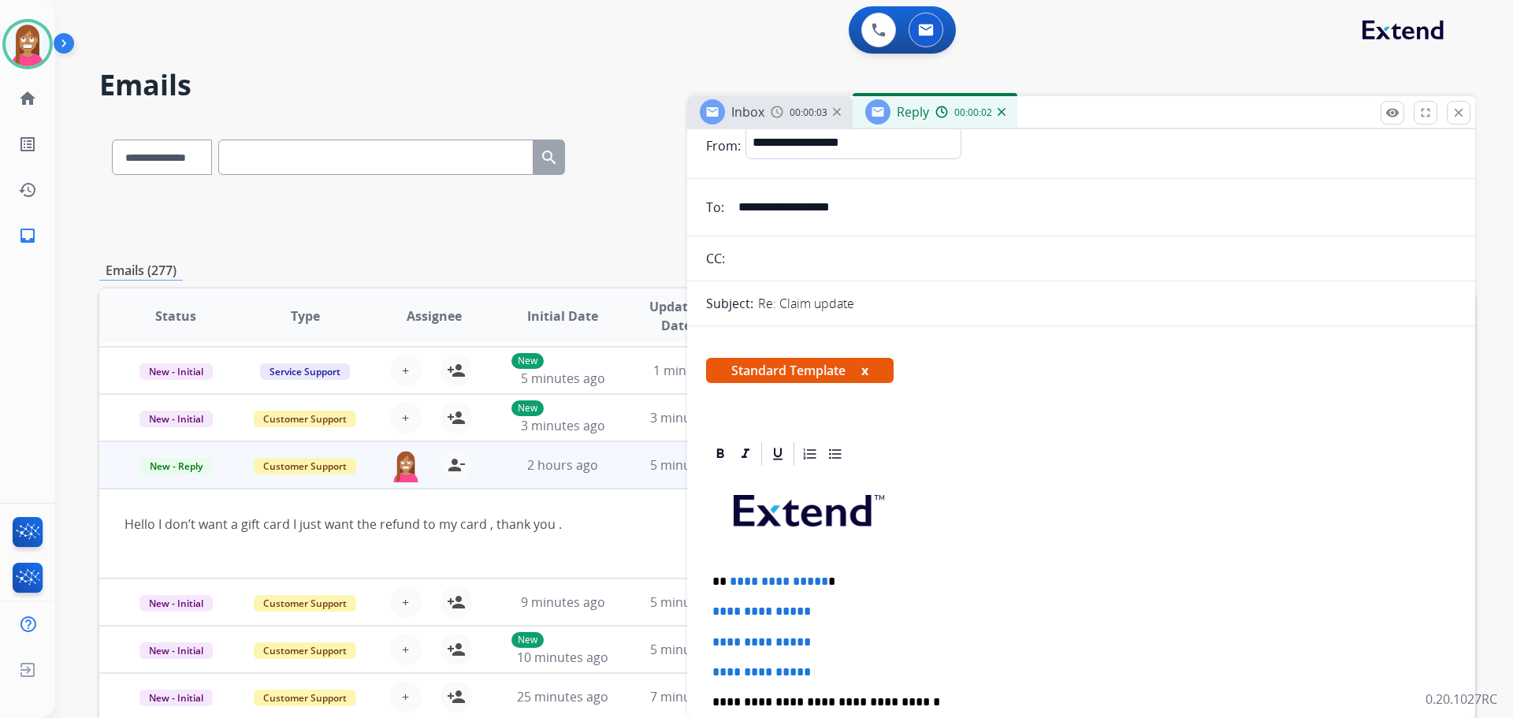
scroll to position [79, 0]
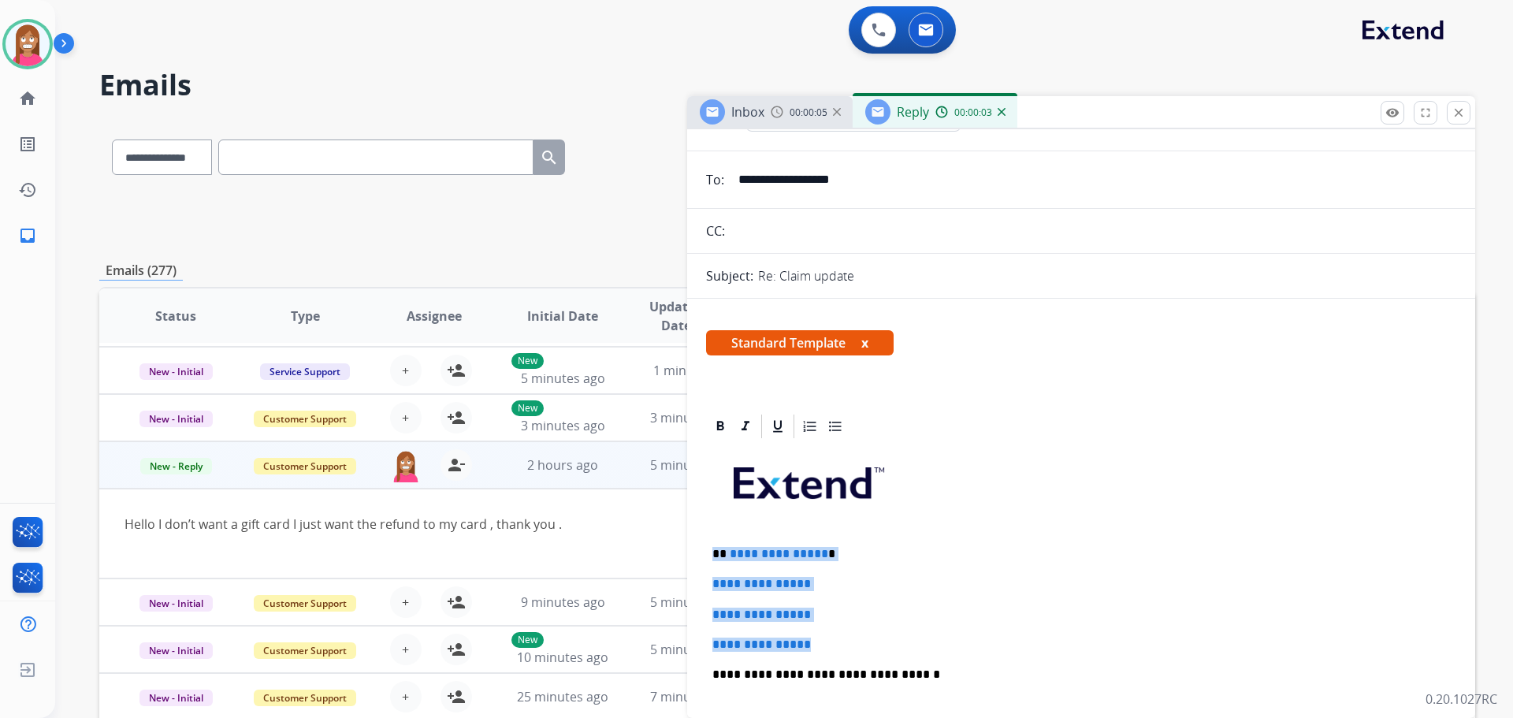
drag, startPoint x: 835, startPoint y: 651, endPoint x: 709, endPoint y: 554, distance: 159.0
click at [709, 554] on div "**********" at bounding box center [1081, 711] width 750 height 542
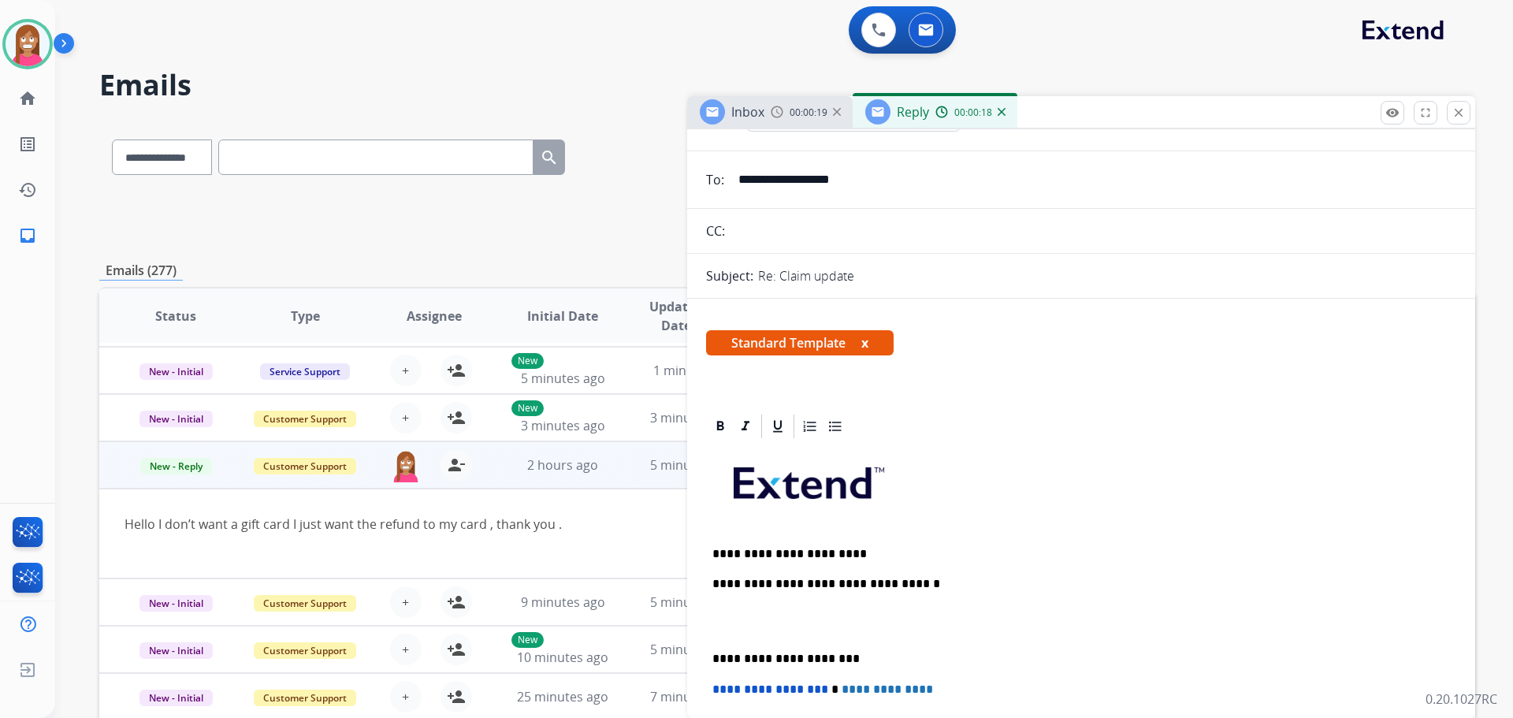
drag, startPoint x: 525, startPoint y: 755, endPoint x: 830, endPoint y: 552, distance: 366.5
click at [830, 552] on p "**********" at bounding box center [1074, 554] width 725 height 14
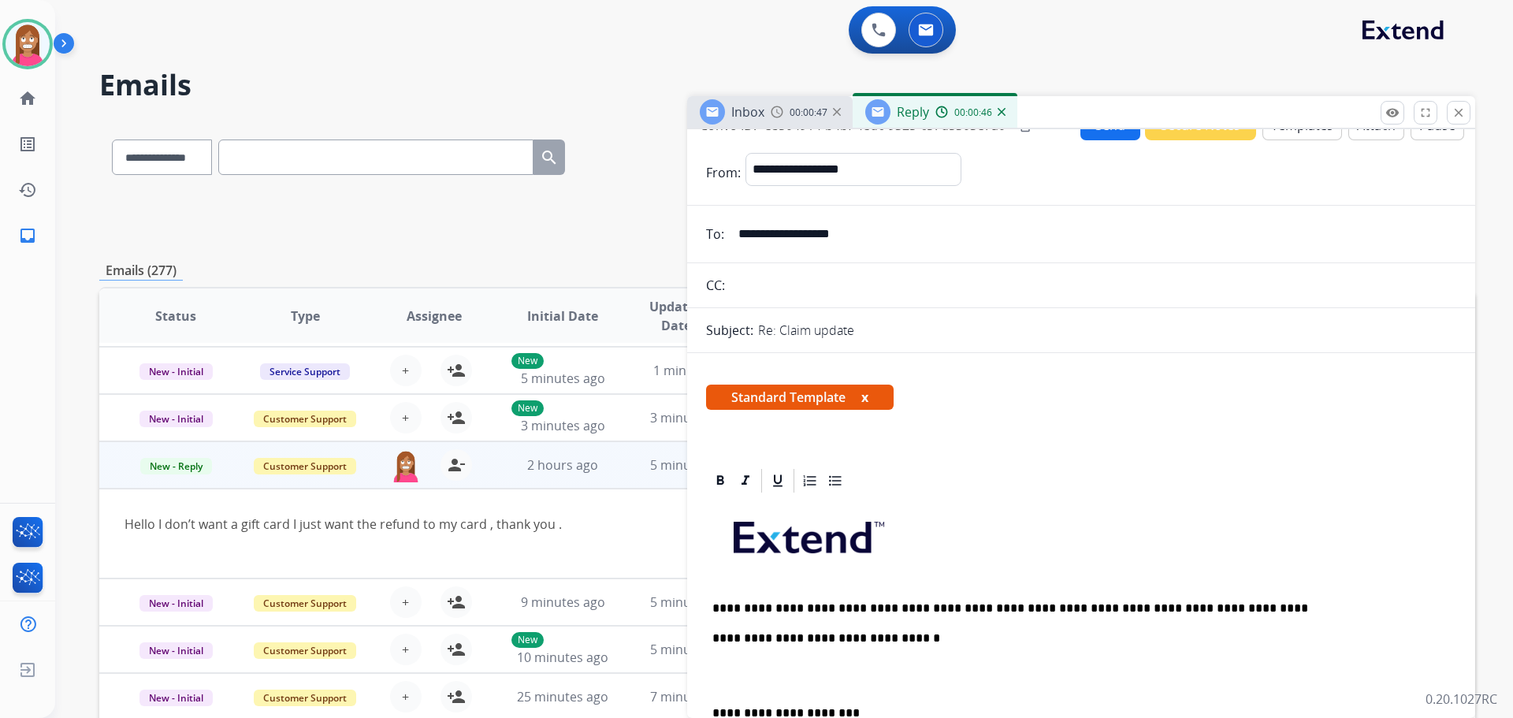
scroll to position [0, 0]
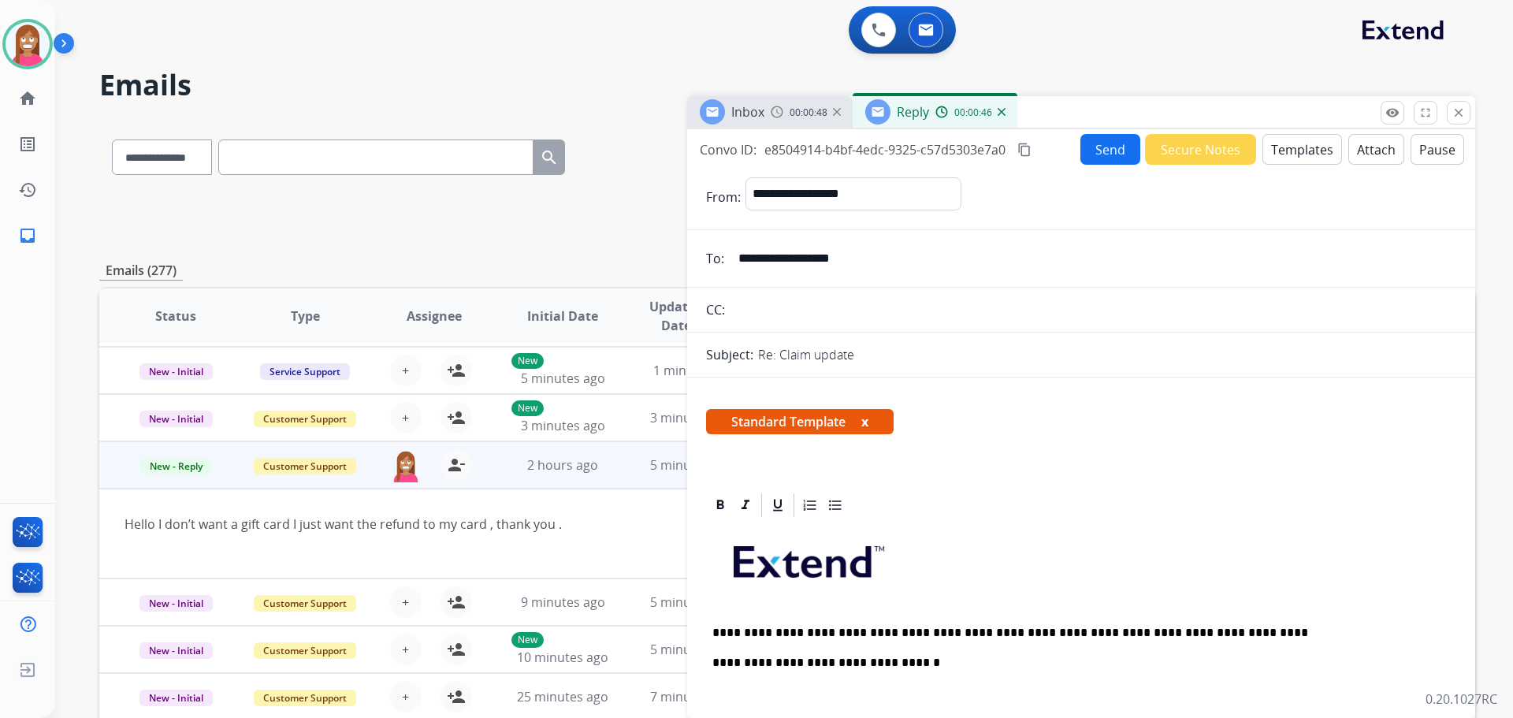
click at [1092, 153] on button "Send" at bounding box center [1110, 149] width 60 height 31
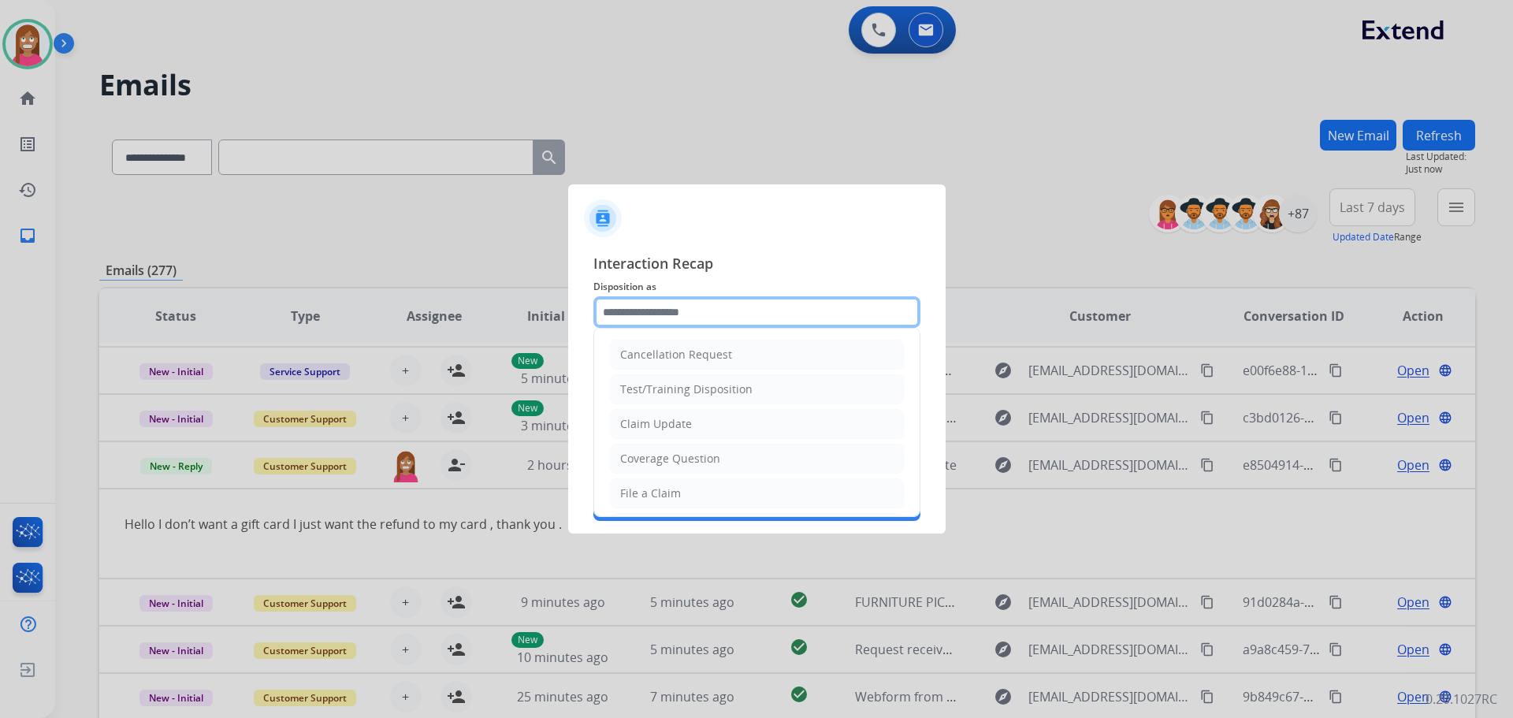
click at [688, 305] on input "text" at bounding box center [756, 312] width 327 height 32
click at [634, 426] on div "Claim Update" at bounding box center [656, 424] width 72 height 16
type input "**********"
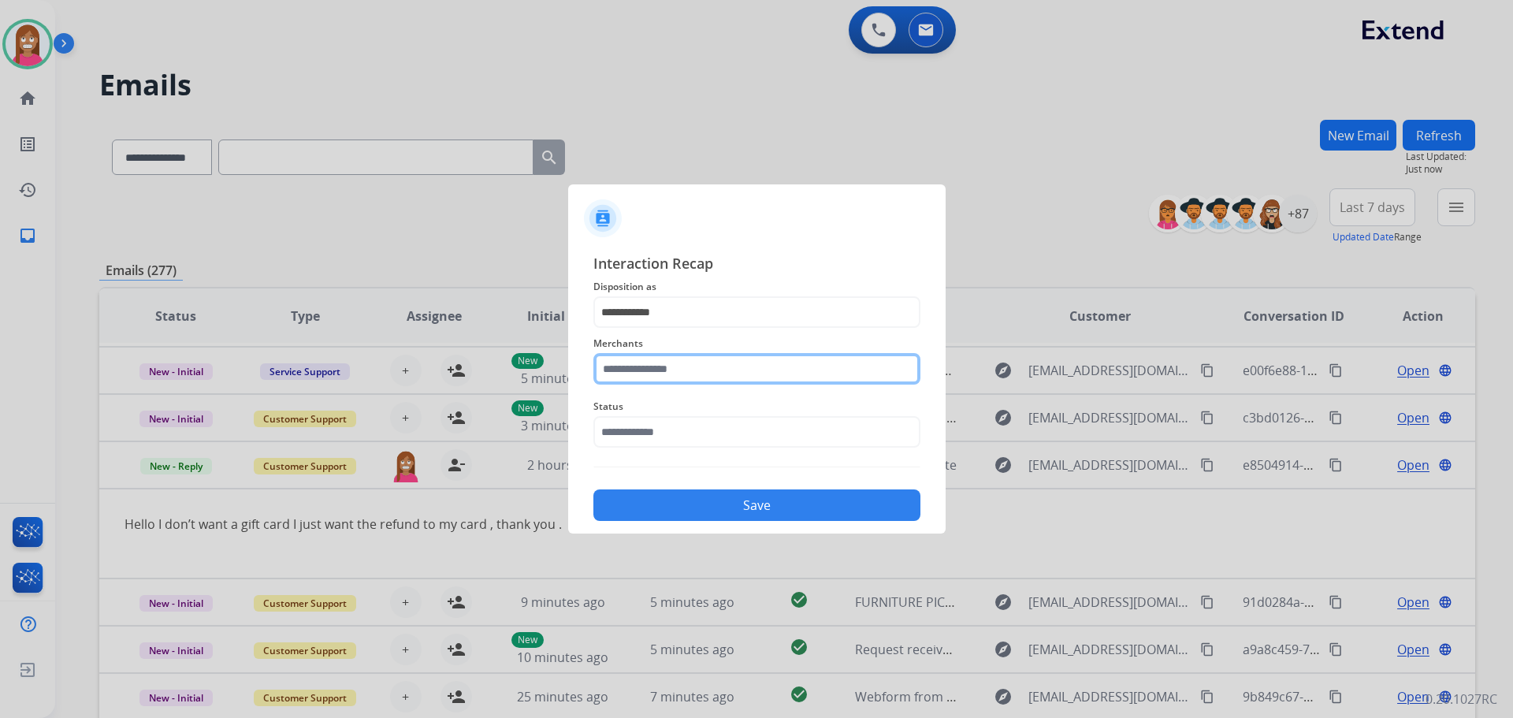
click at [632, 373] on input "text" at bounding box center [756, 369] width 327 height 32
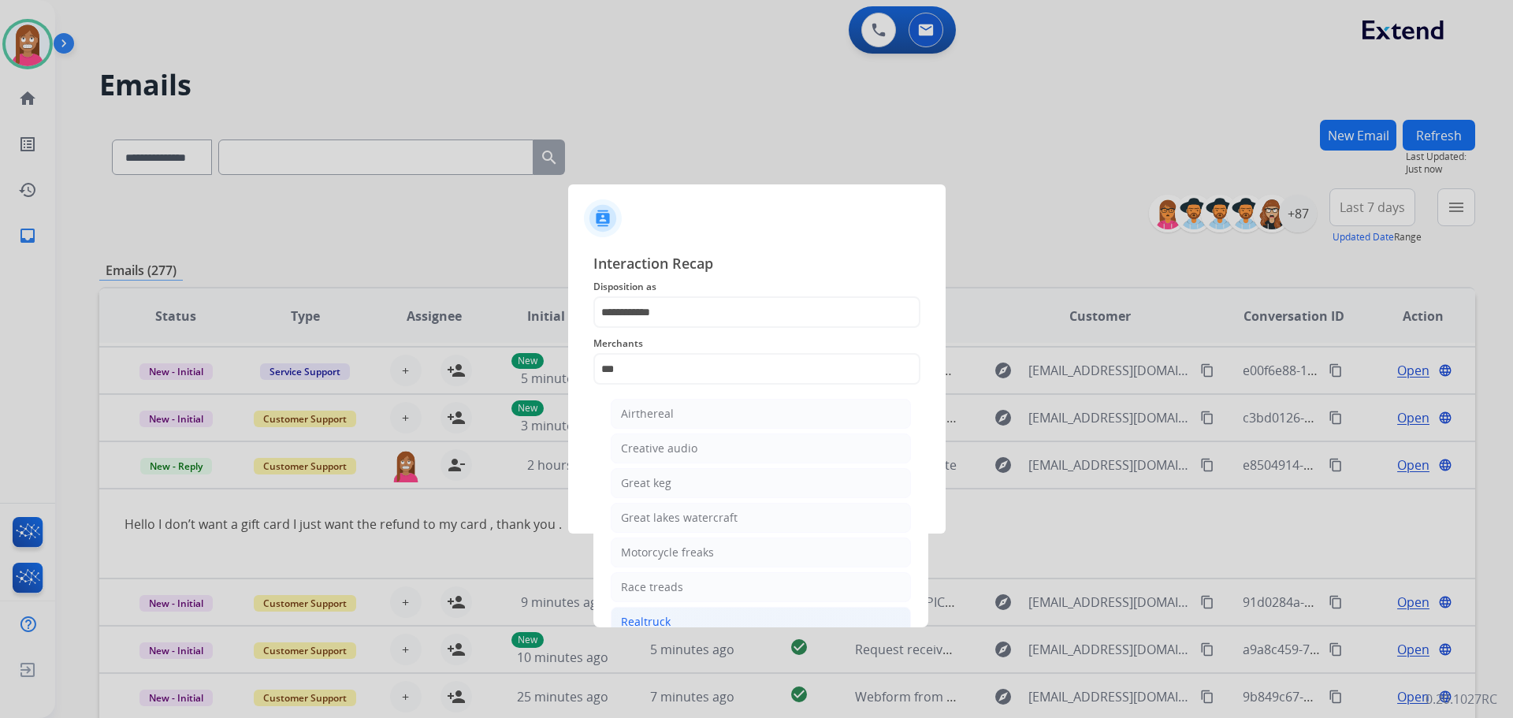
click at [691, 625] on li "Realtruck" at bounding box center [761, 622] width 300 height 30
type input "*********"
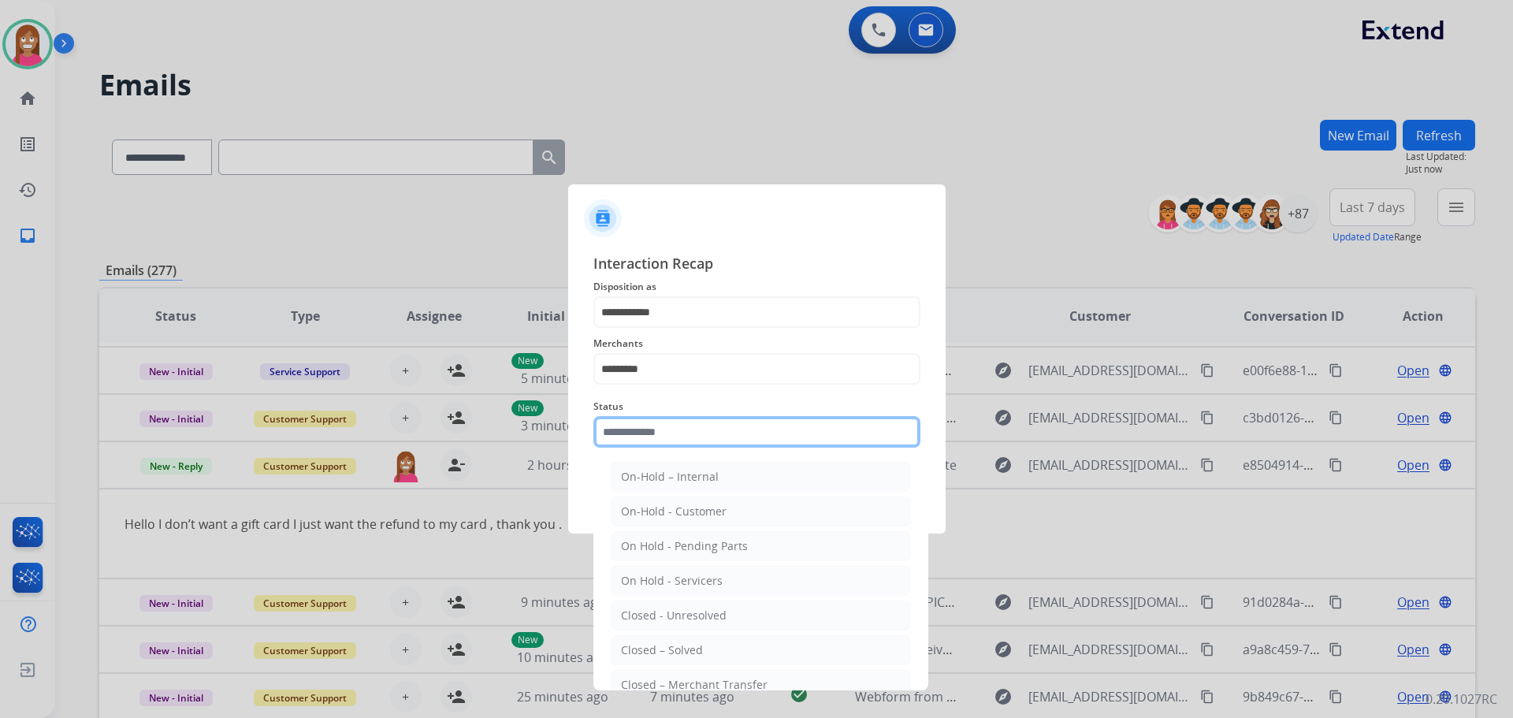
click at [678, 433] on input "text" at bounding box center [756, 432] width 327 height 32
drag, startPoint x: 641, startPoint y: 651, endPoint x: 642, endPoint y: 640, distance: 11.1
click at [641, 649] on div "Closed – Solved" at bounding box center [662, 650] width 82 height 16
type input "**********"
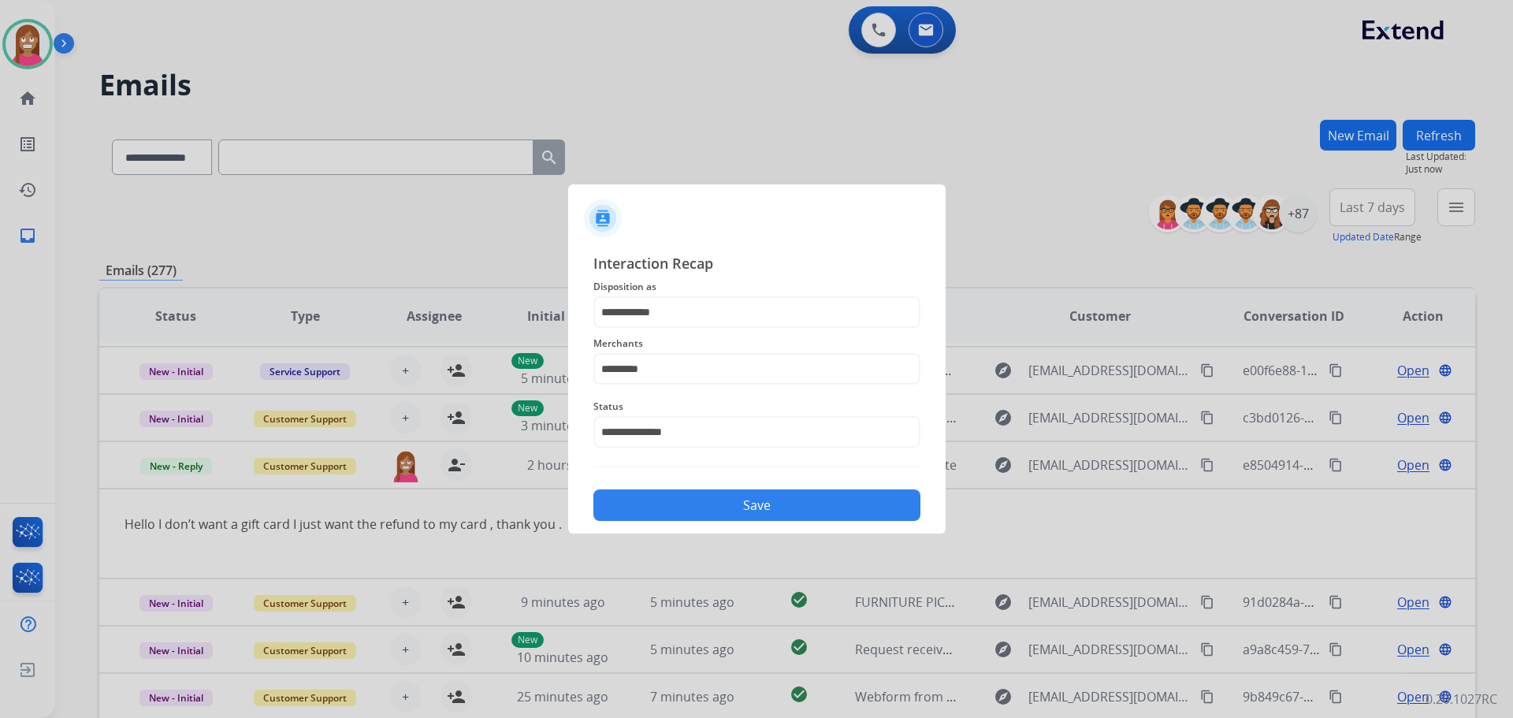
click at [728, 513] on button "Save" at bounding box center [756, 505] width 327 height 32
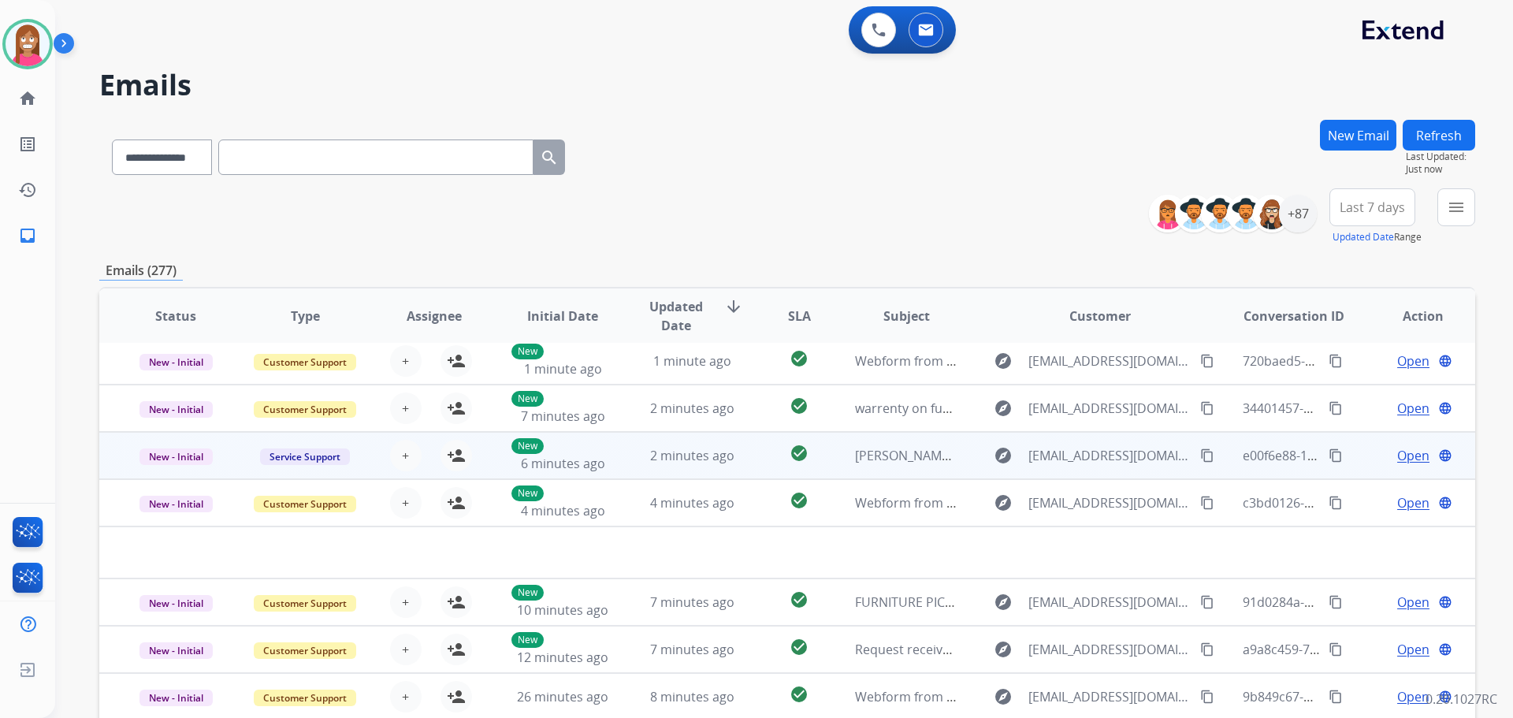
scroll to position [179, 0]
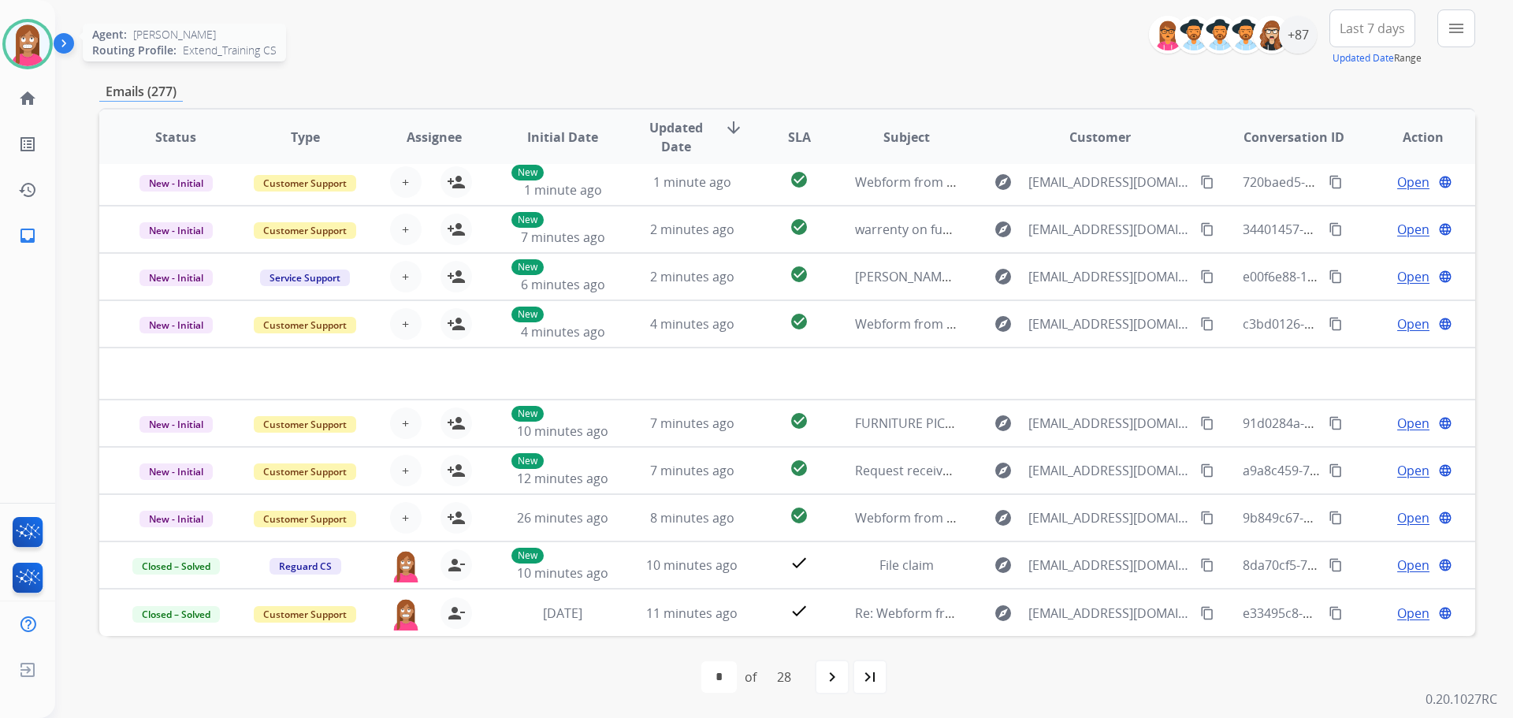
click at [20, 24] on img at bounding box center [28, 44] width 44 height 44
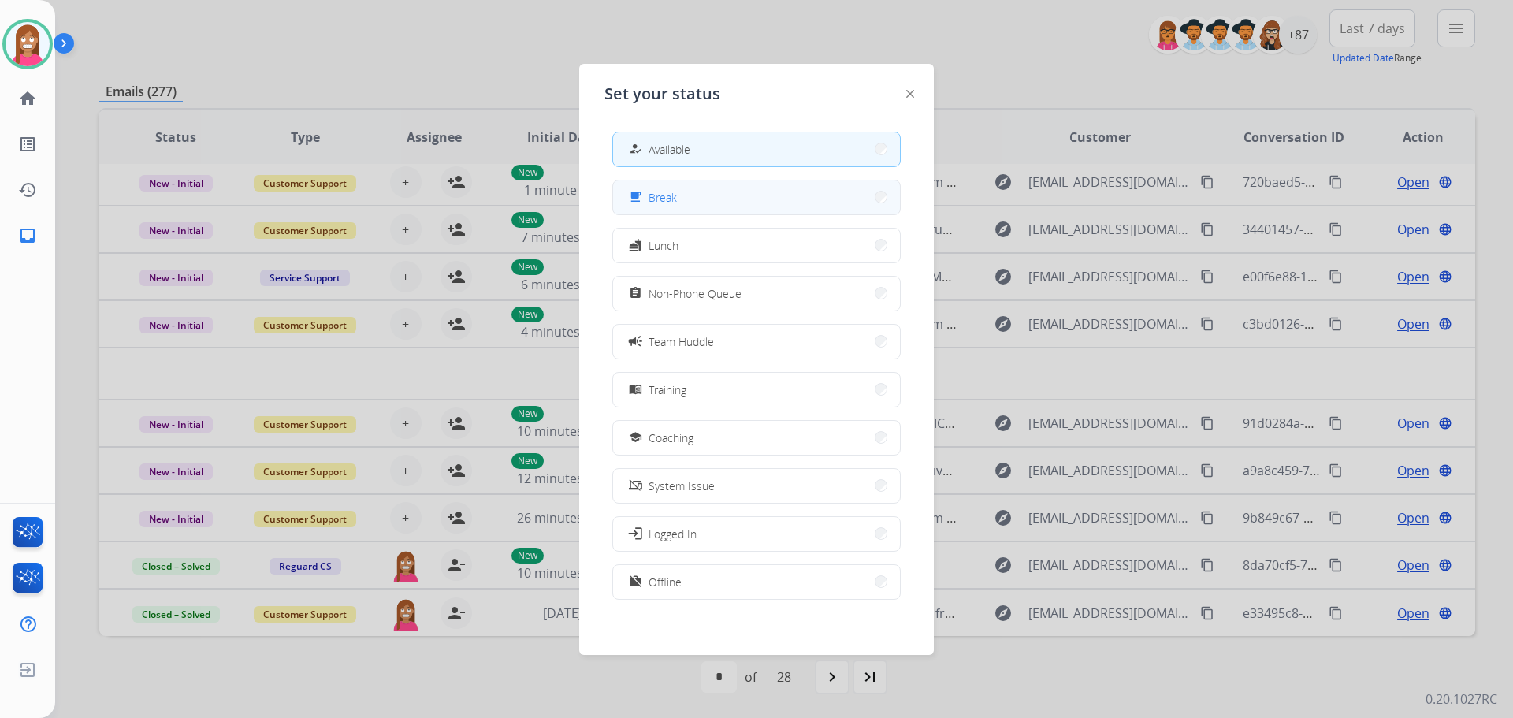
click at [651, 195] on div "free_breakfast Break" at bounding box center [651, 197] width 51 height 19
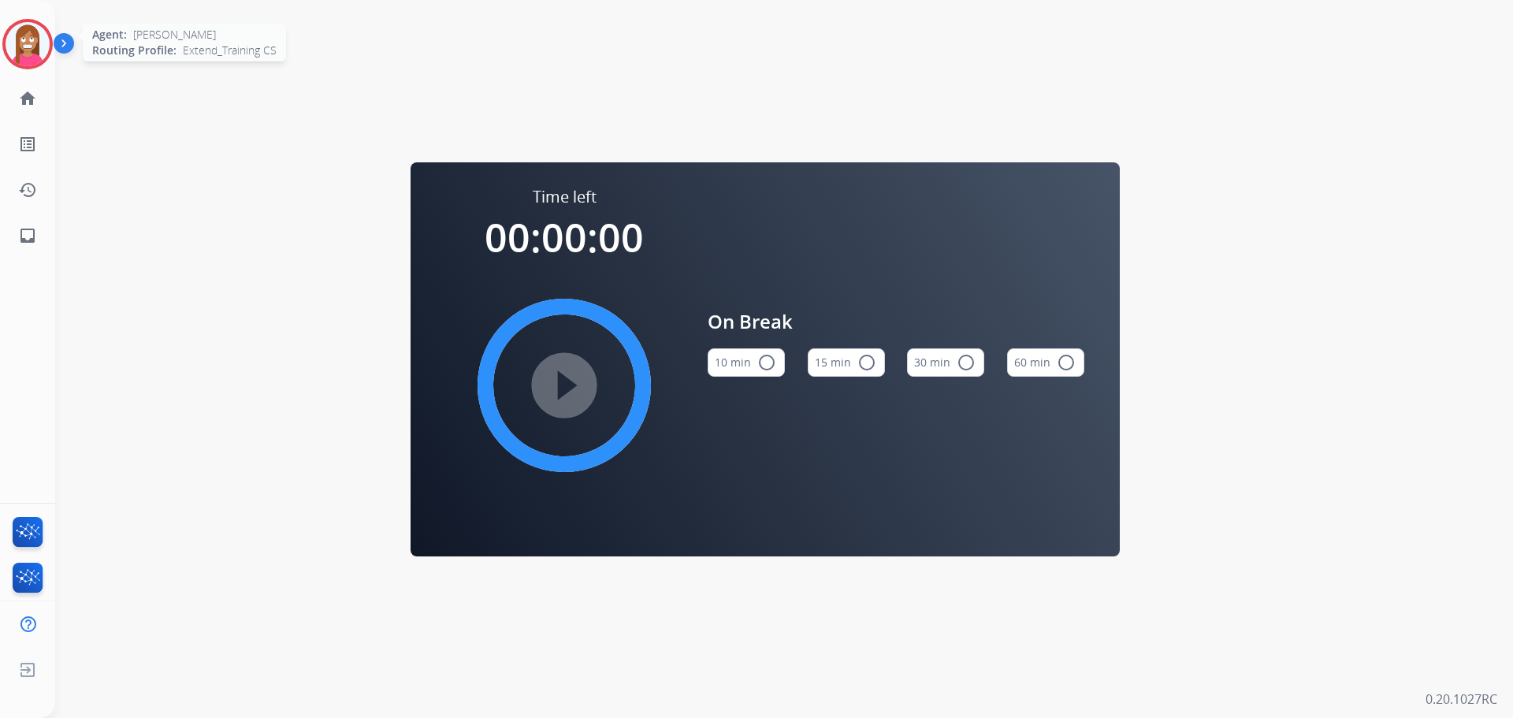
drag, startPoint x: 21, startPoint y: 50, endPoint x: 39, endPoint y: 54, distance: 18.0
click at [21, 50] on img at bounding box center [28, 44] width 44 height 44
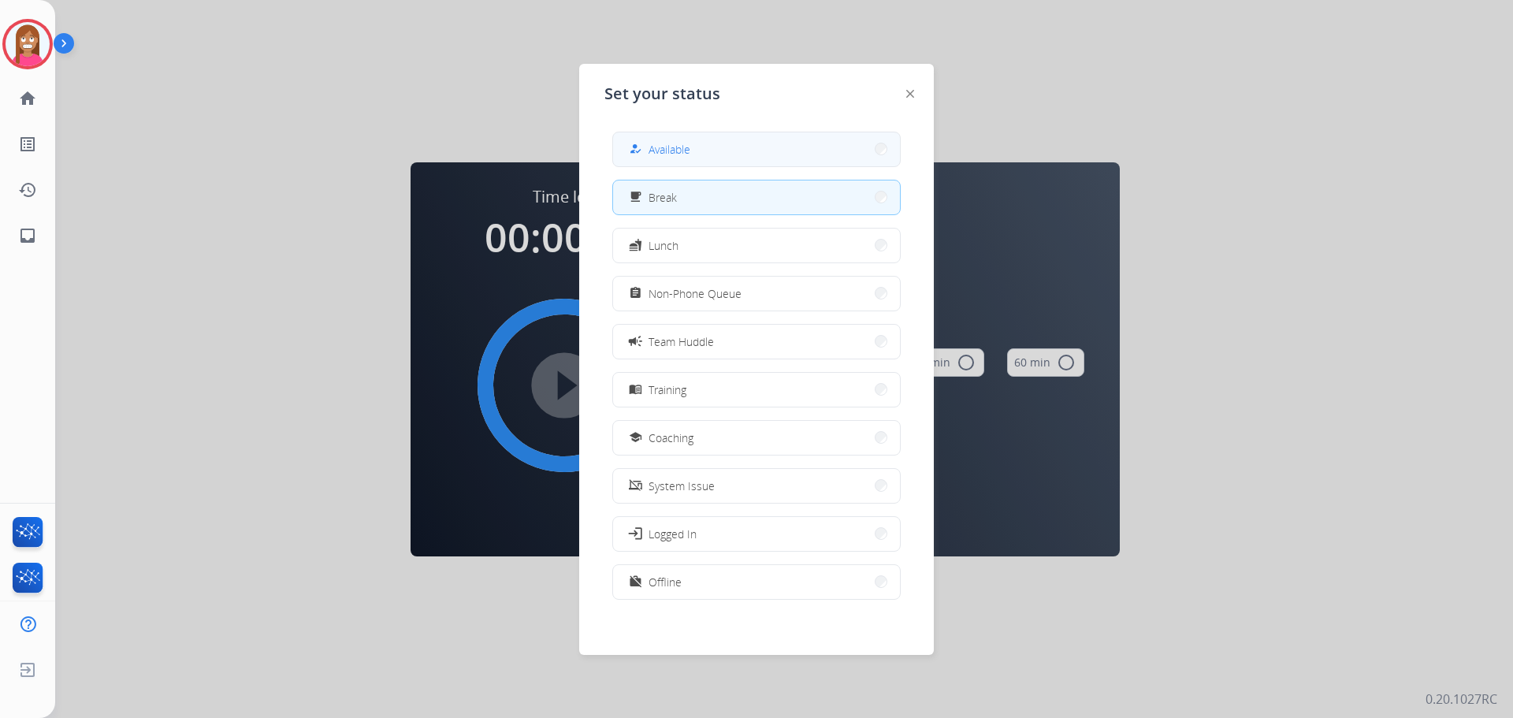
click at [678, 150] on span "Available" at bounding box center [669, 149] width 42 height 17
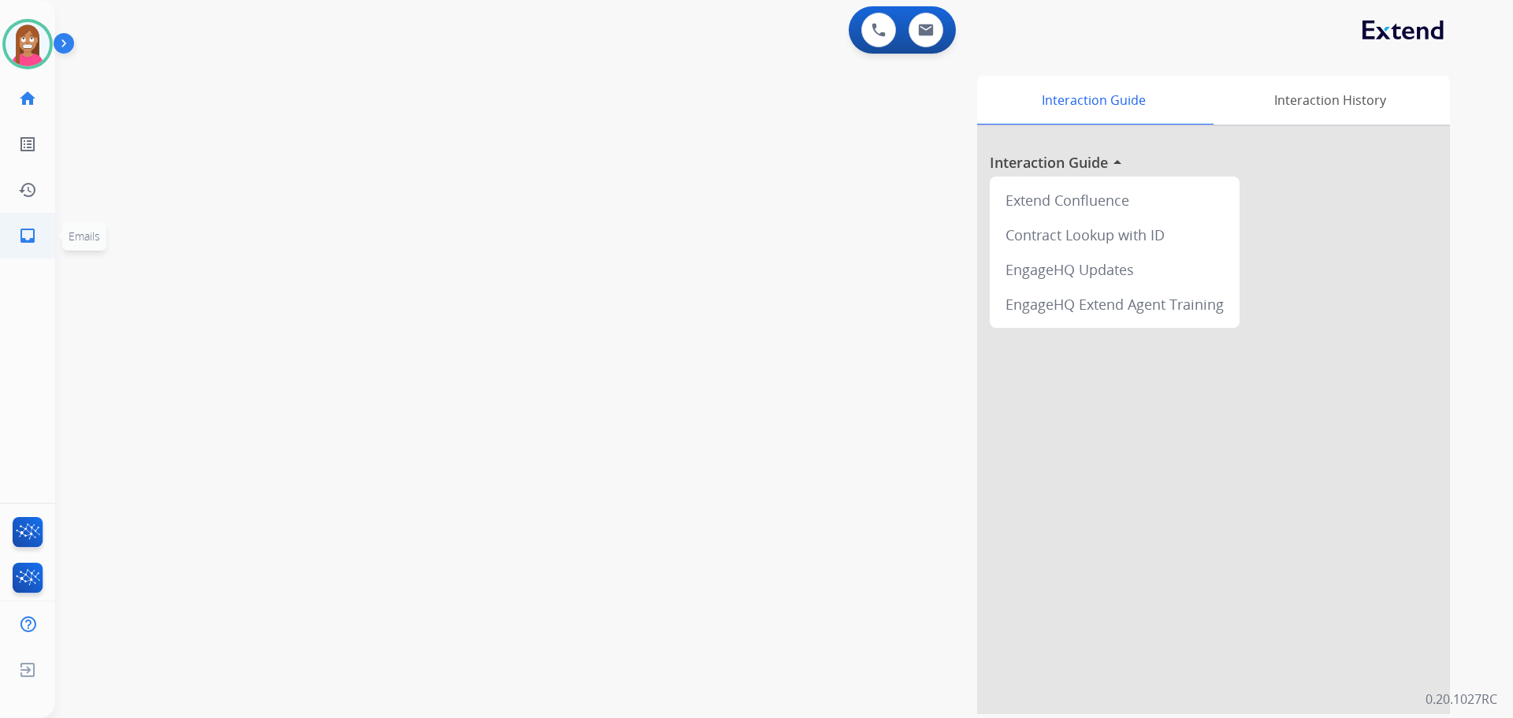
click at [19, 228] on mat-icon "inbox" at bounding box center [27, 235] width 19 height 19
select select "**********"
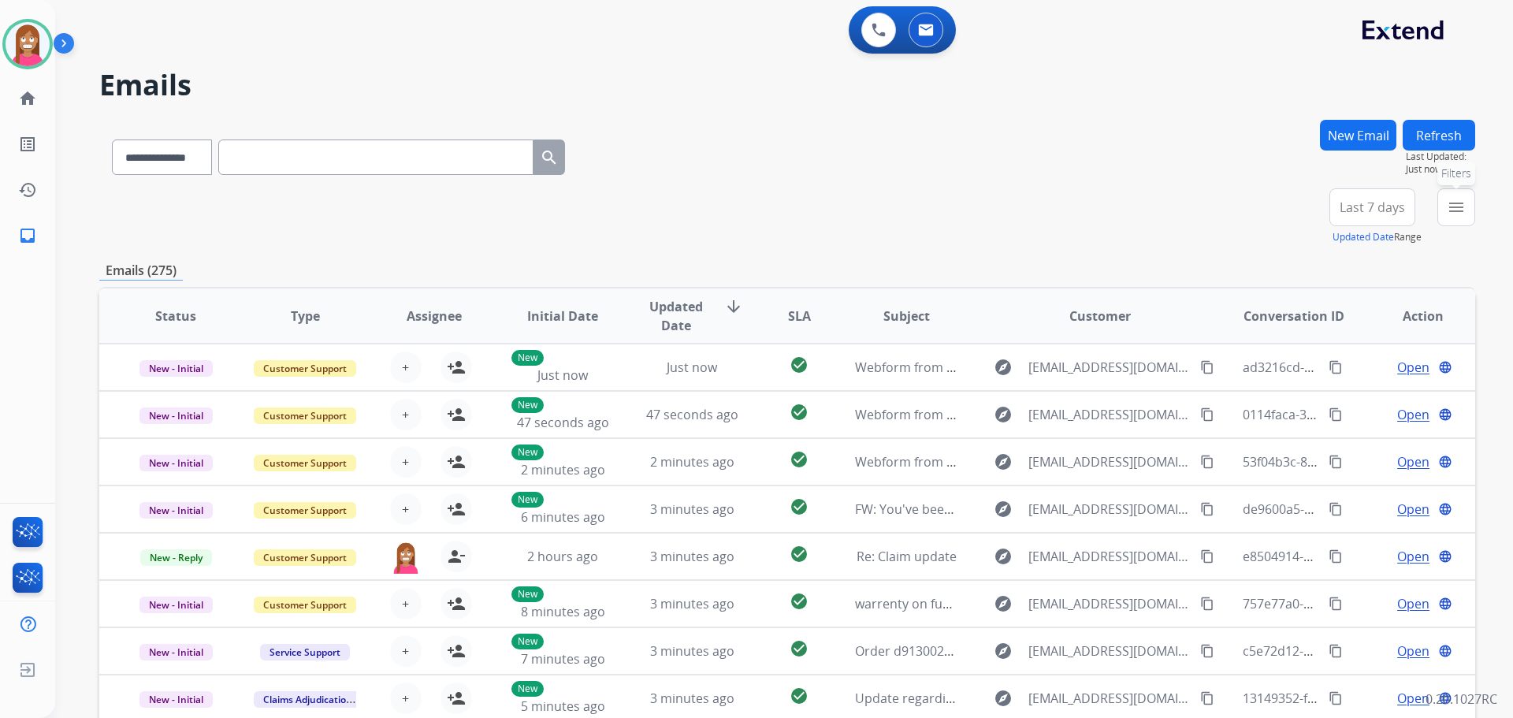
click at [1449, 196] on button "menu Filters" at bounding box center [1456, 207] width 38 height 38
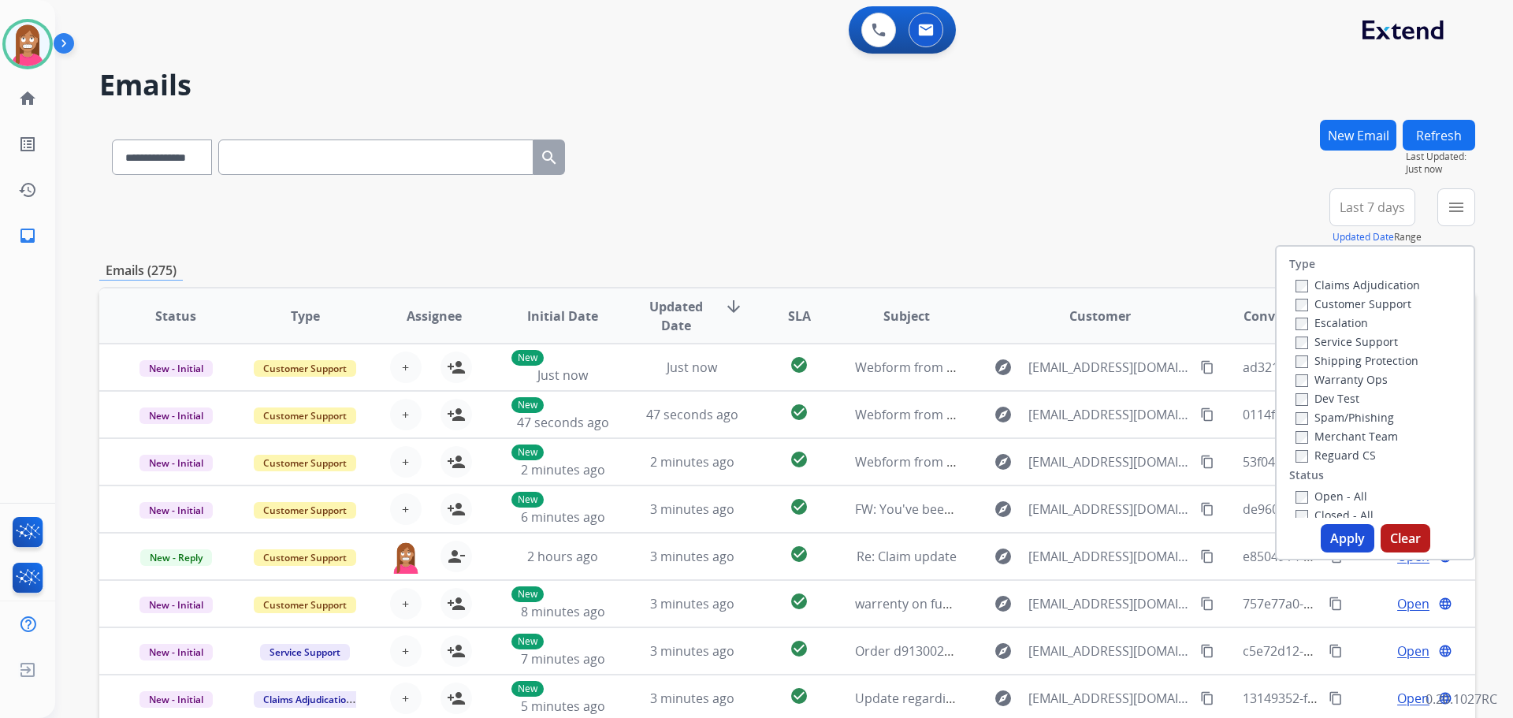
click at [1329, 298] on label "Customer Support" at bounding box center [1353, 303] width 116 height 15
click at [1301, 364] on label "Shipping Protection" at bounding box center [1356, 360] width 123 height 15
drag, startPoint x: 1307, startPoint y: 458, endPoint x: 1306, endPoint y: 471, distance: 13.5
click at [1307, 459] on label "Reguard CS" at bounding box center [1335, 455] width 80 height 15
click at [1304, 496] on label "Open - All" at bounding box center [1331, 496] width 72 height 15
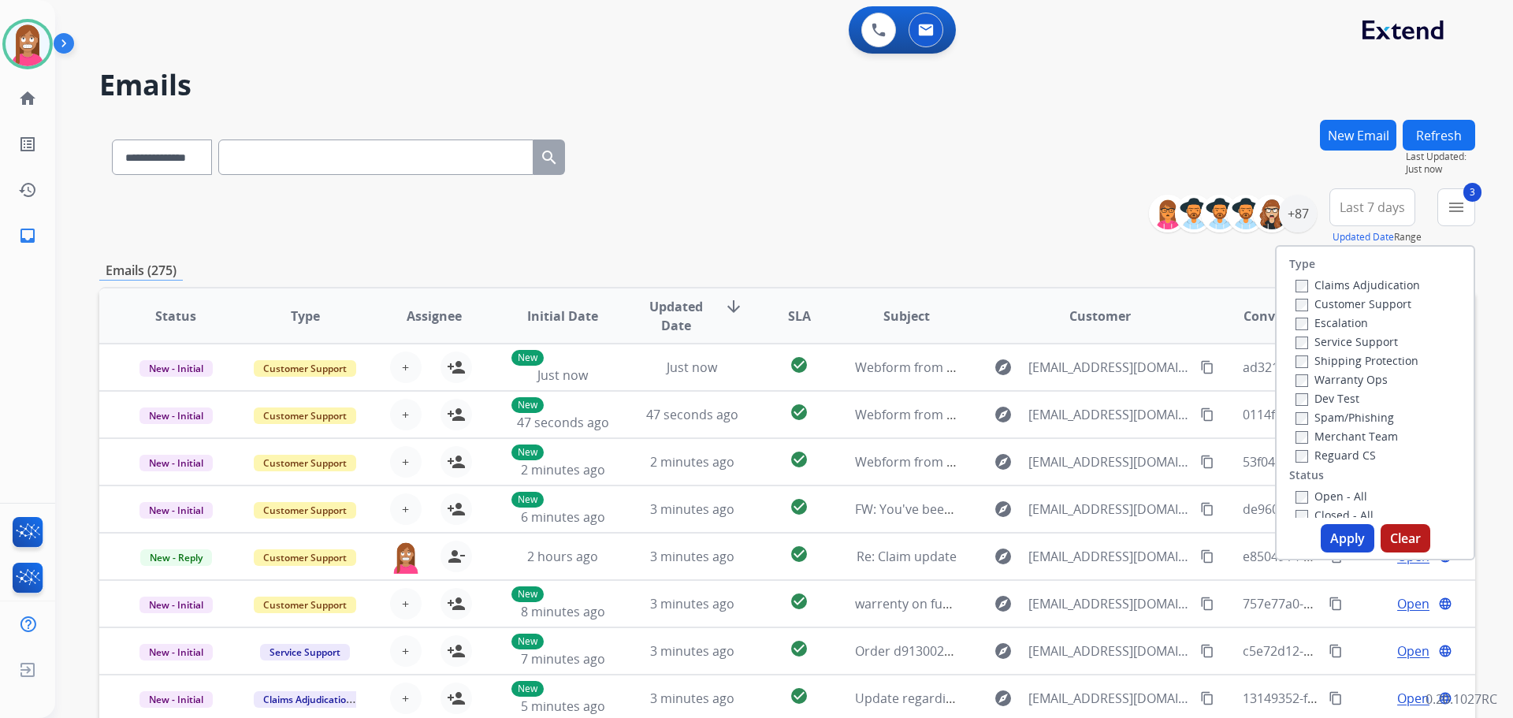
click at [1323, 496] on label "Open - All" at bounding box center [1331, 496] width 72 height 15
click at [1332, 529] on button "Apply" at bounding box center [1348, 538] width 54 height 28
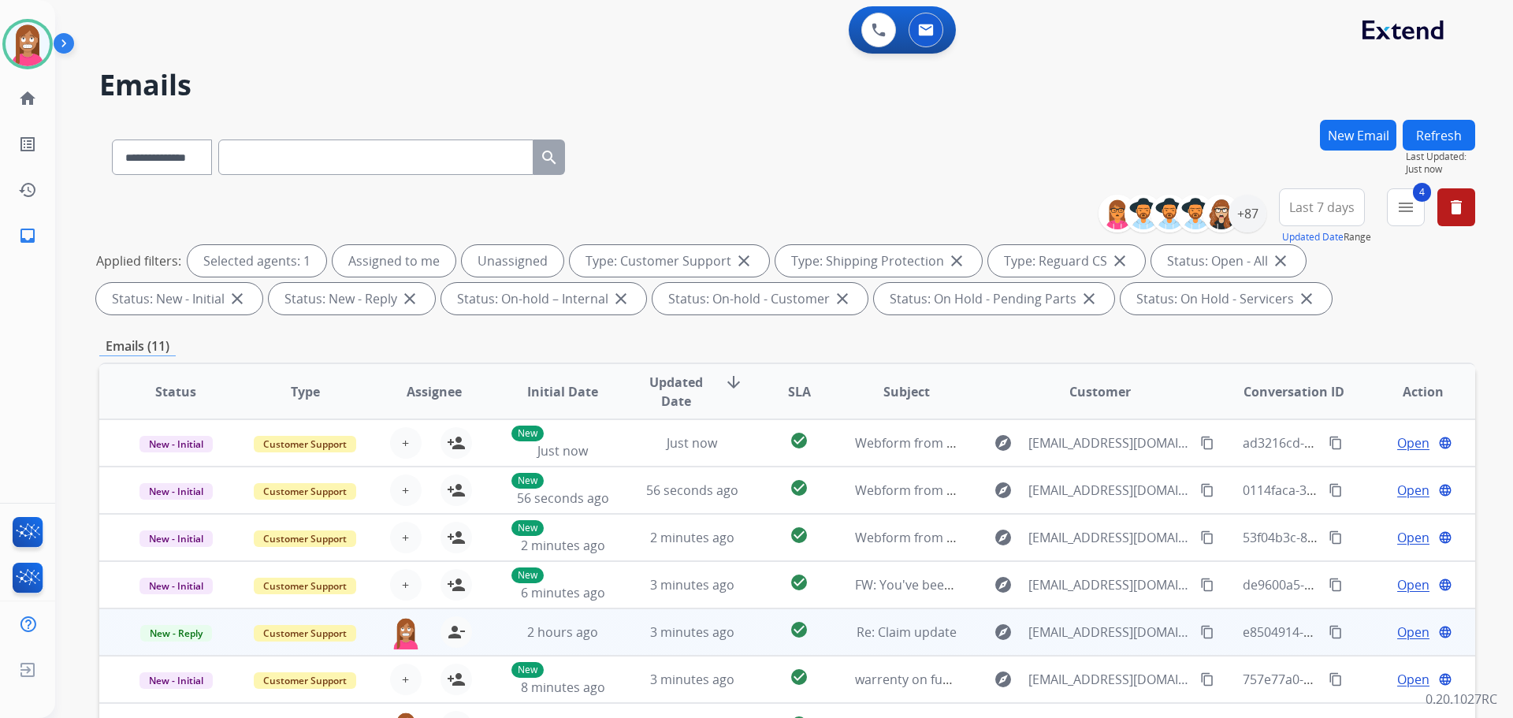
click at [630, 644] on td "3 minutes ago" at bounding box center [679, 631] width 129 height 47
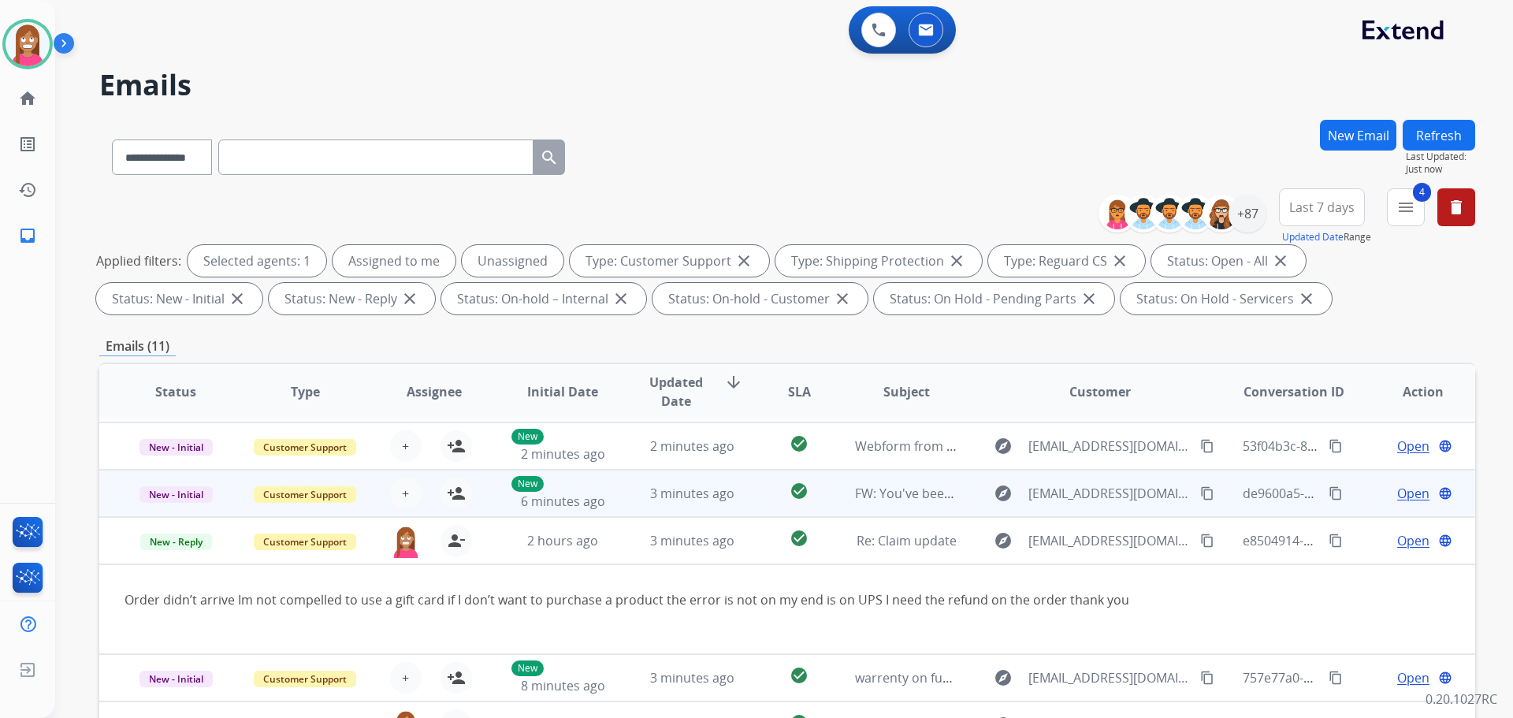
scroll to position [79, 0]
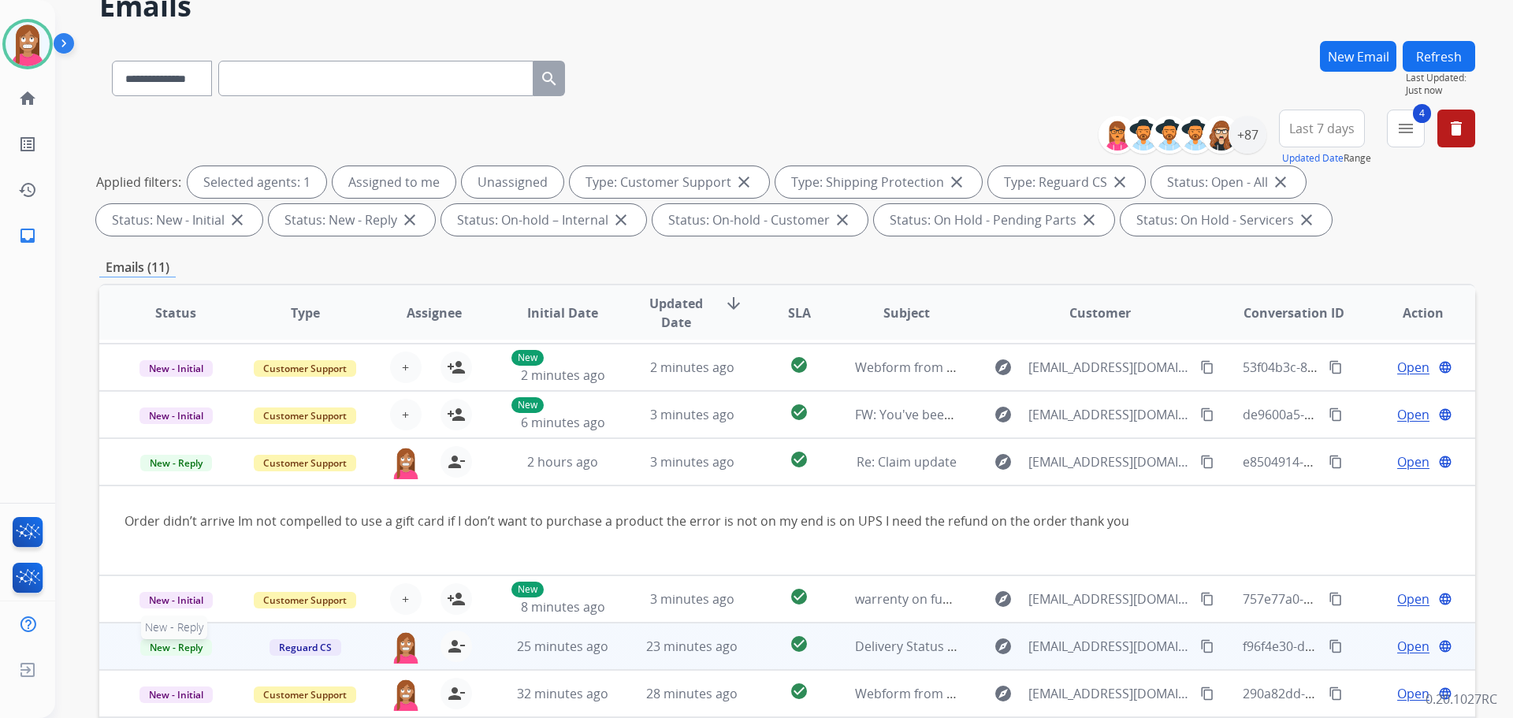
click at [174, 647] on span "New - Reply" at bounding box center [176, 647] width 72 height 17
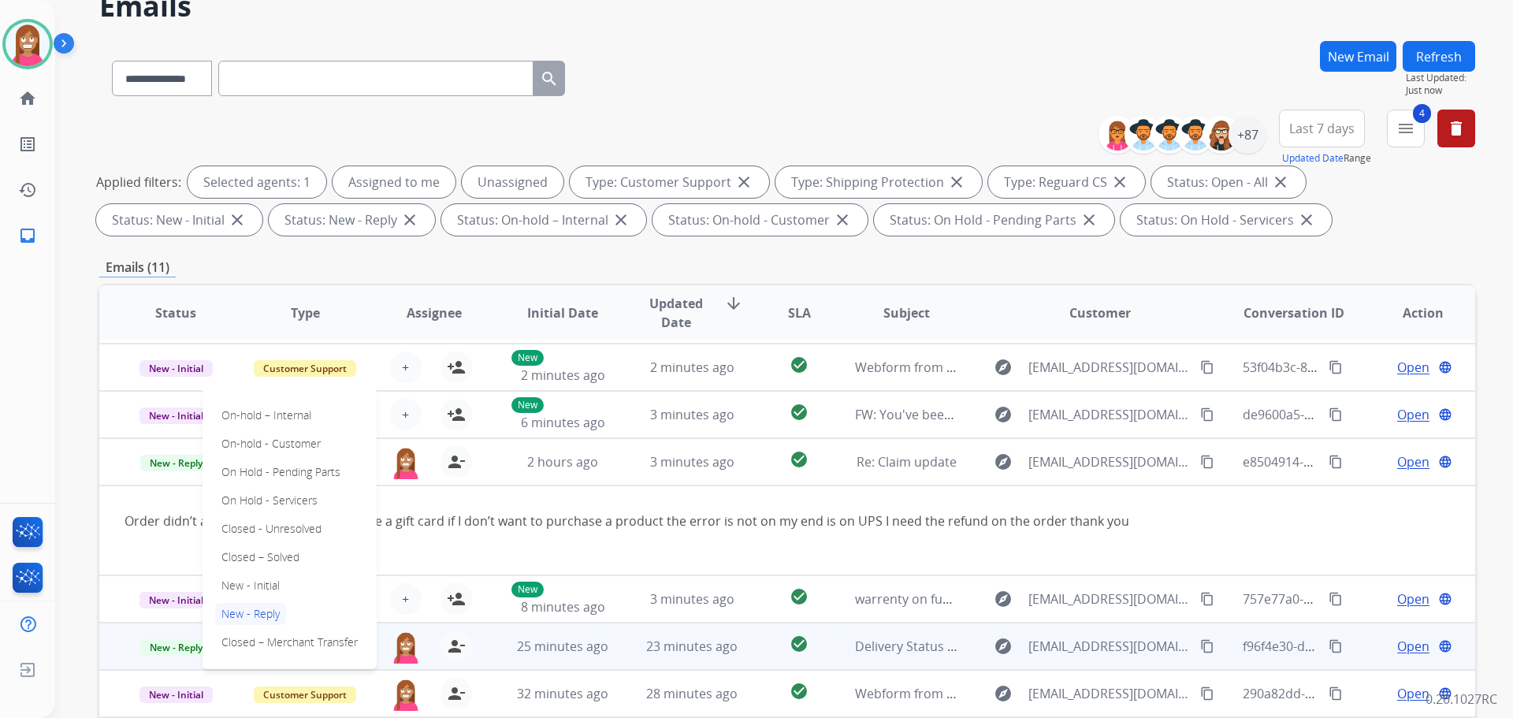
click at [639, 252] on div "**********" at bounding box center [787, 467] width 1376 height 853
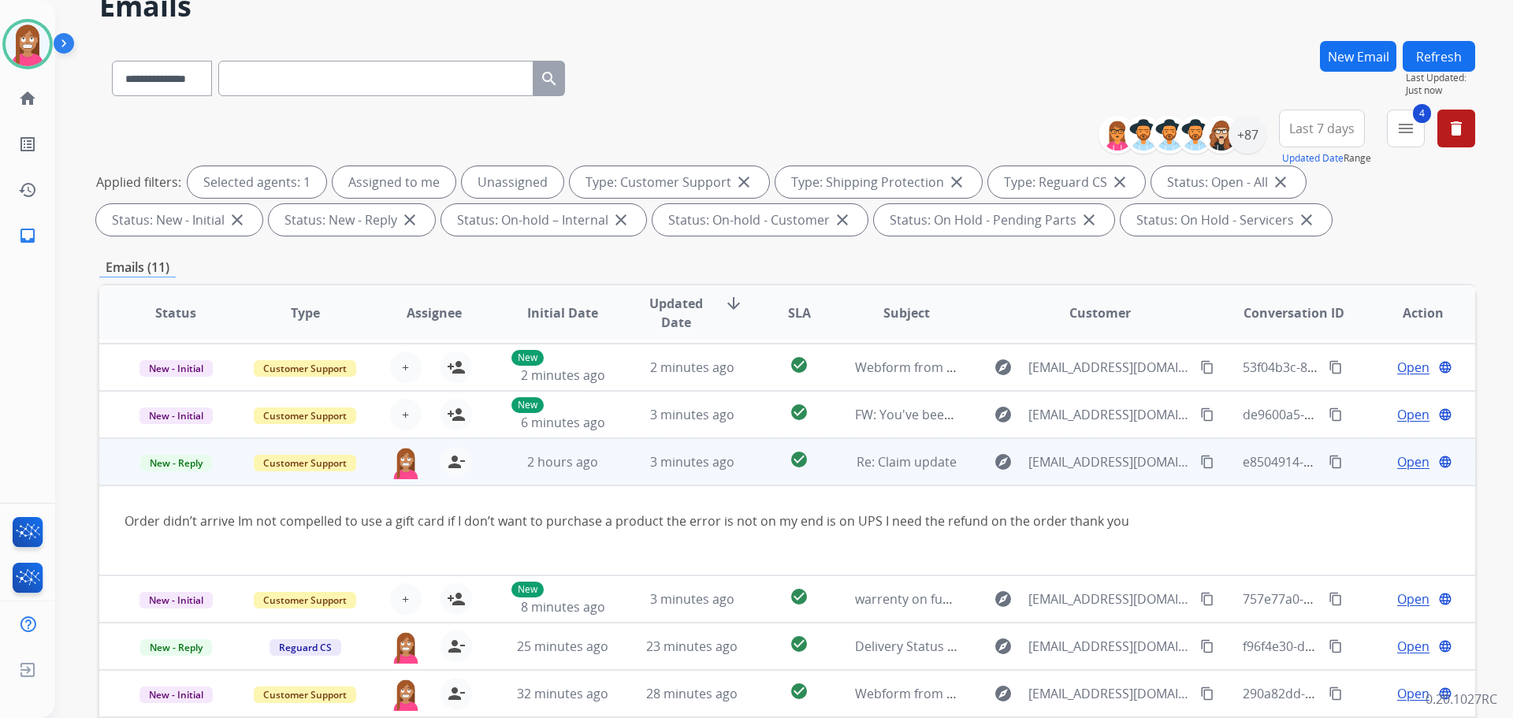
click at [1397, 466] on span "Open" at bounding box center [1413, 461] width 32 height 19
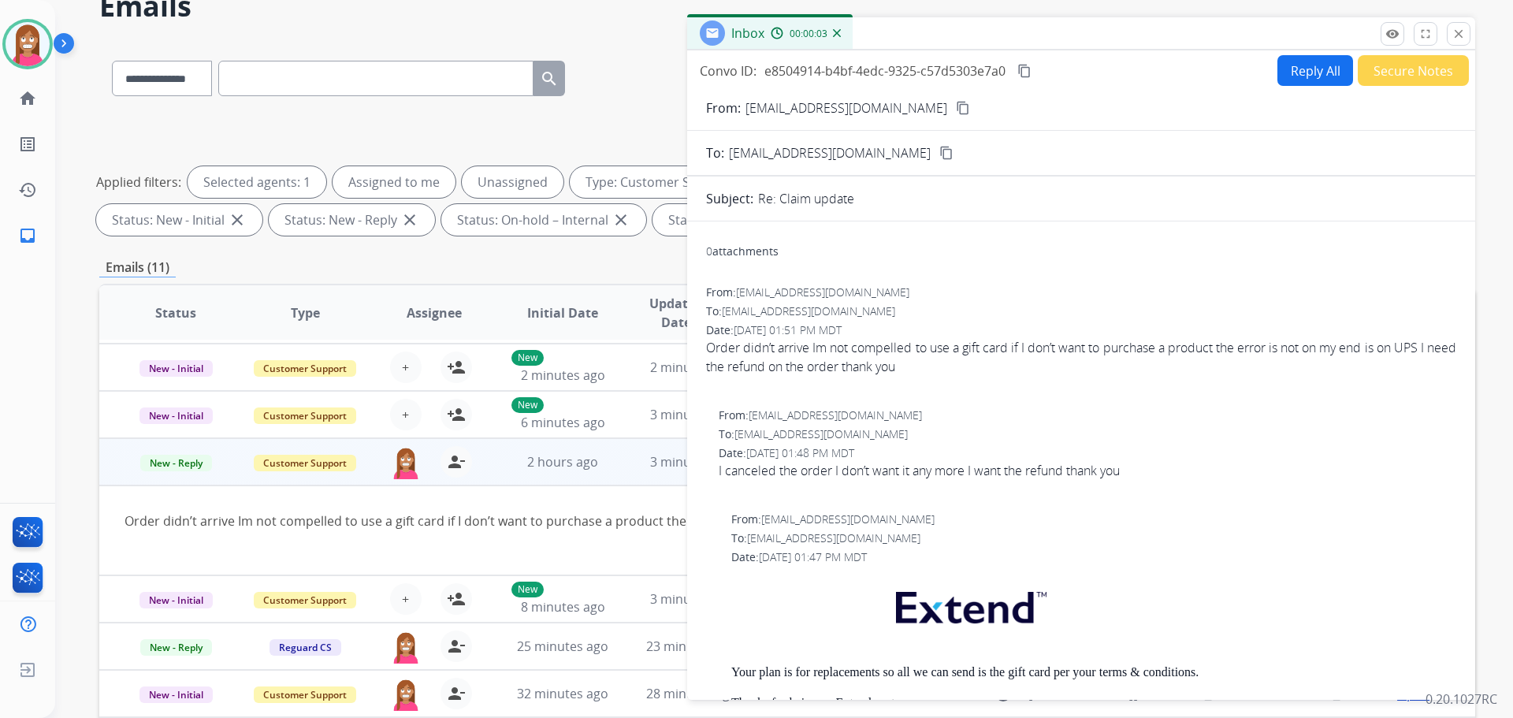
click at [1283, 76] on button "Reply All" at bounding box center [1315, 70] width 76 height 31
select select "**********"
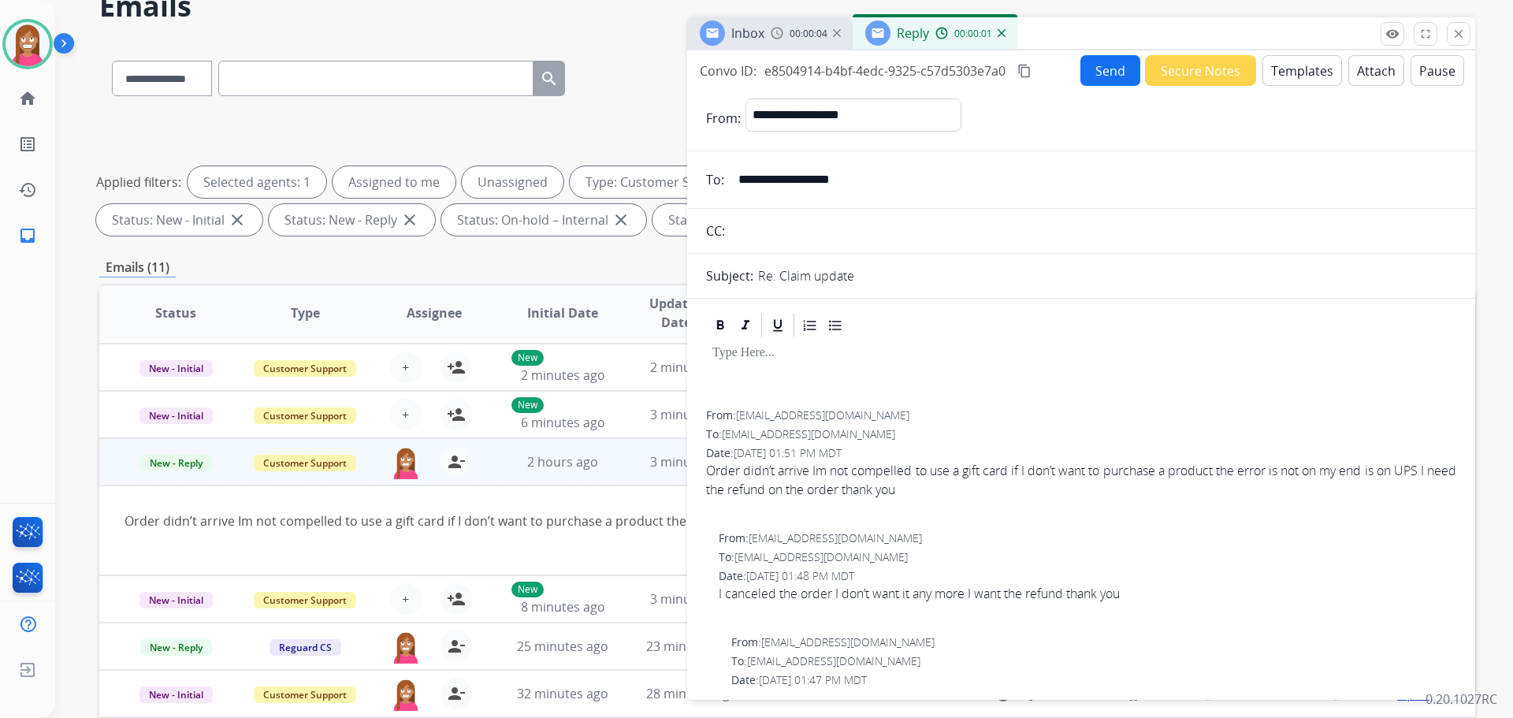
click at [1292, 79] on button "Templates" at bounding box center [1302, 70] width 80 height 31
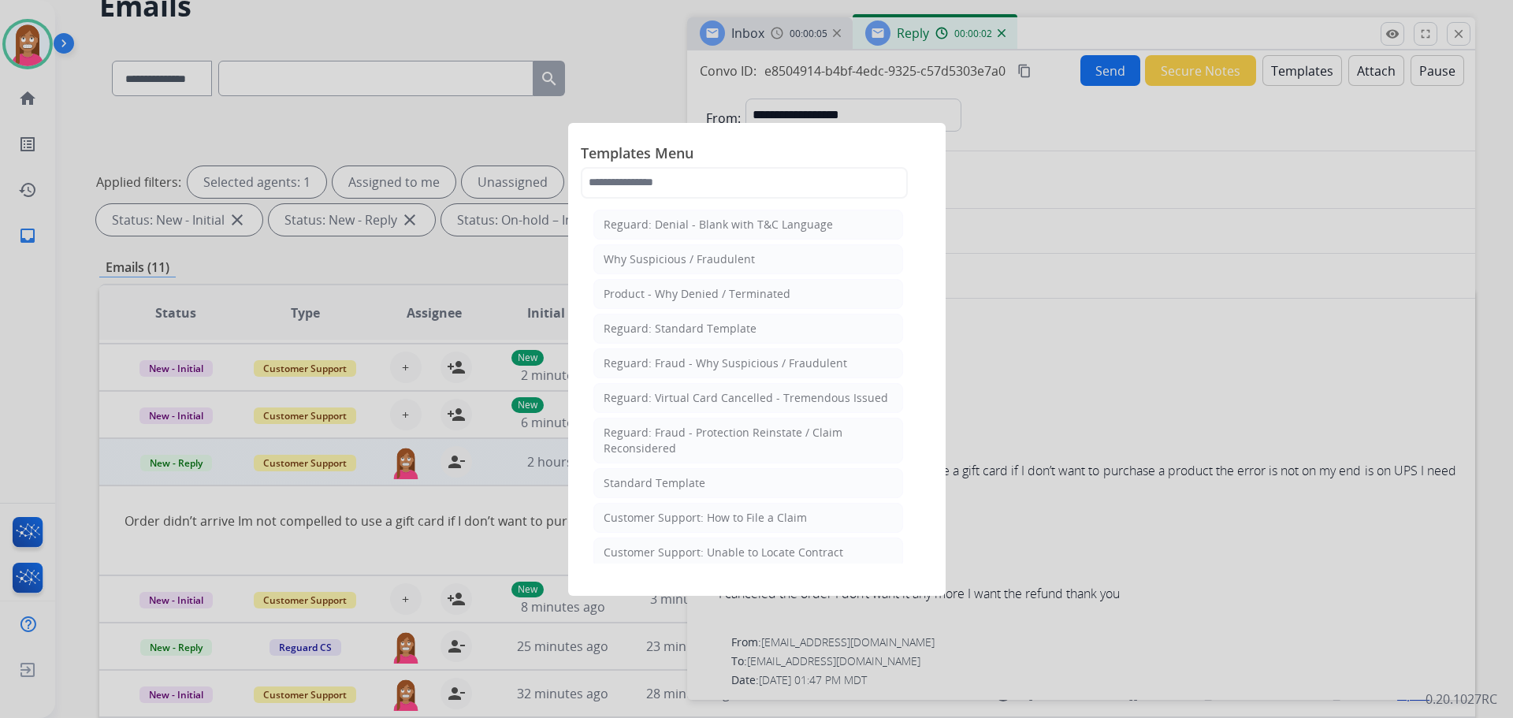
click at [631, 491] on li "Standard Template" at bounding box center [748, 483] width 310 height 30
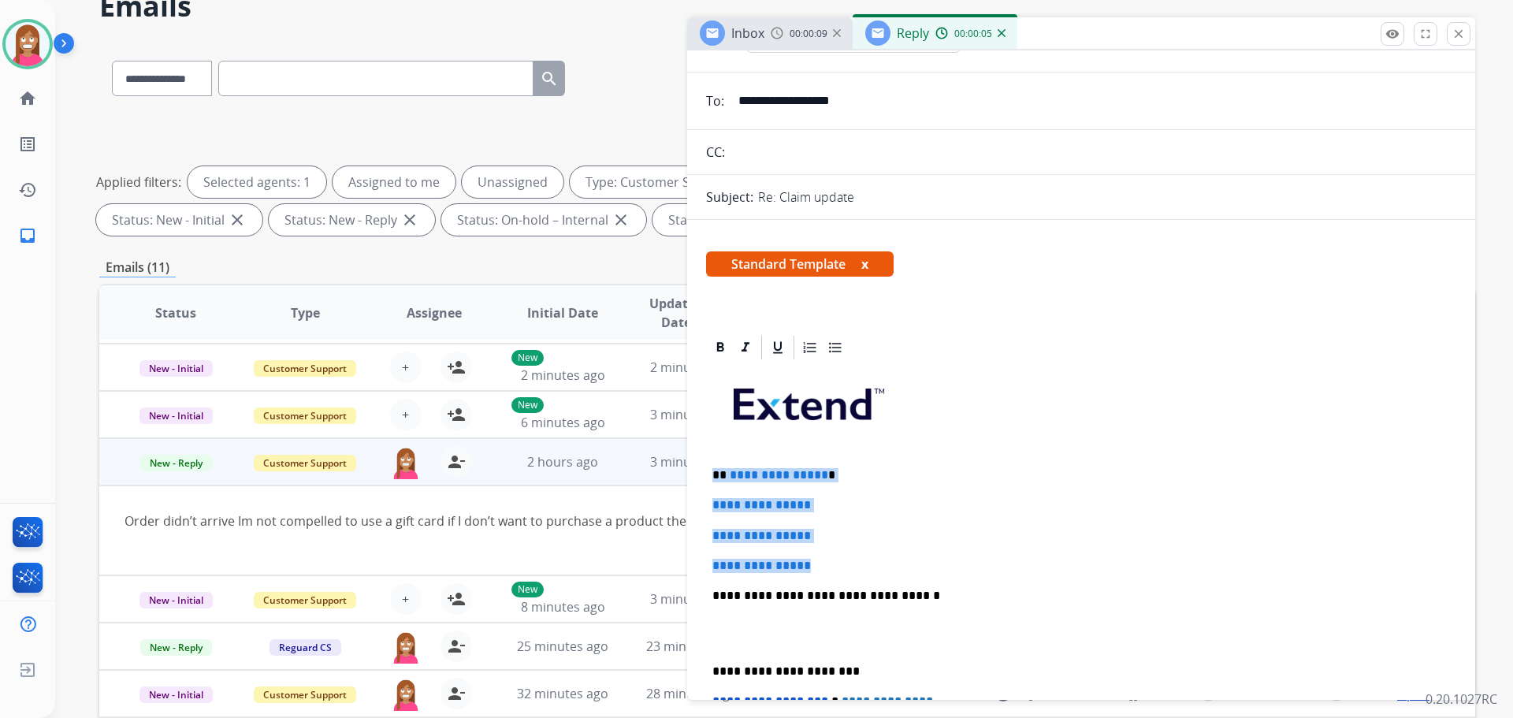
drag, startPoint x: 832, startPoint y: 562, endPoint x: 713, endPoint y: 478, distance: 145.4
click at [713, 478] on div "**********" at bounding box center [1081, 633] width 750 height 542
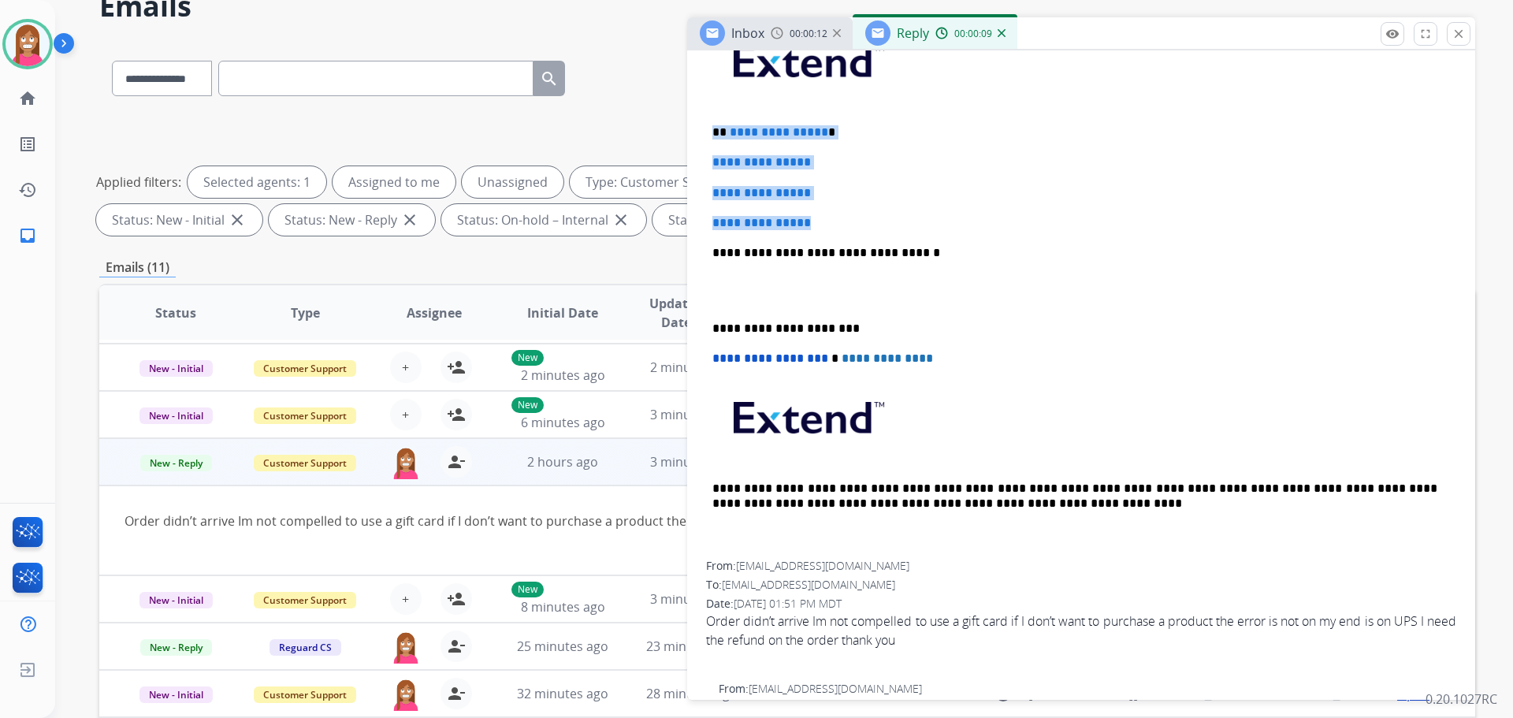
scroll to position [394, 0]
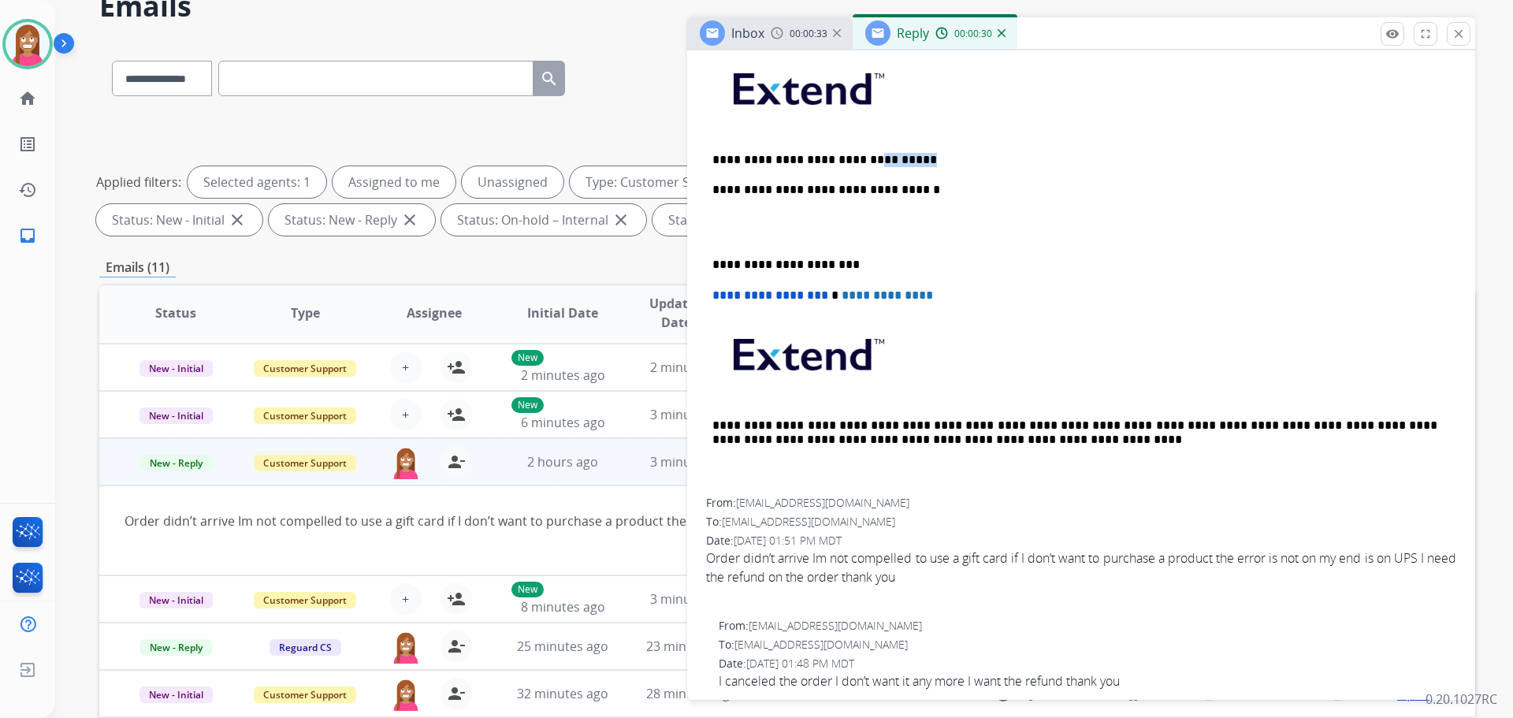
drag, startPoint x: 864, startPoint y: 161, endPoint x: 855, endPoint y: 148, distance: 15.3
click at [855, 148] on div "**********" at bounding box center [1081, 271] width 750 height 451
click at [876, 161] on p "**********" at bounding box center [1074, 160] width 725 height 14
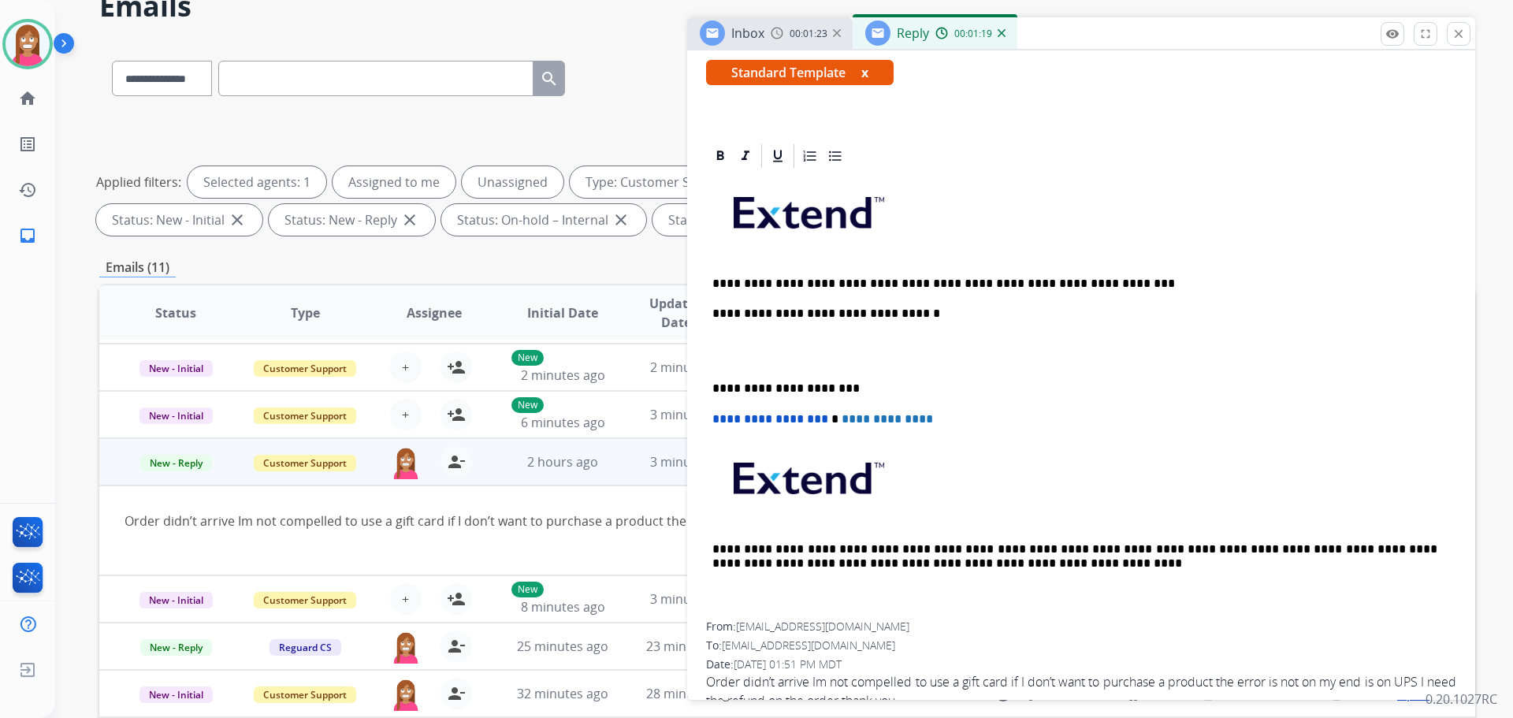
scroll to position [236, 0]
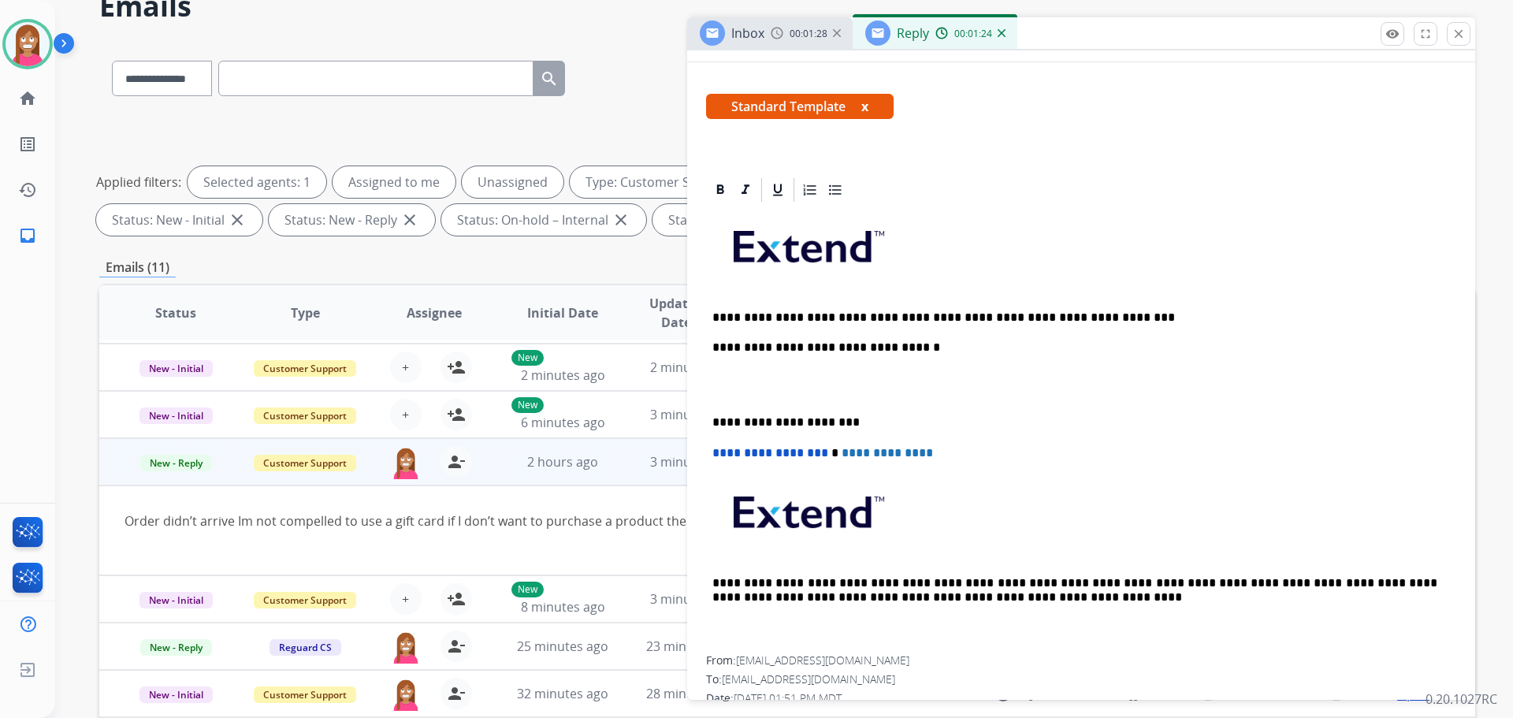
click at [1075, 318] on p "**********" at bounding box center [1074, 317] width 725 height 14
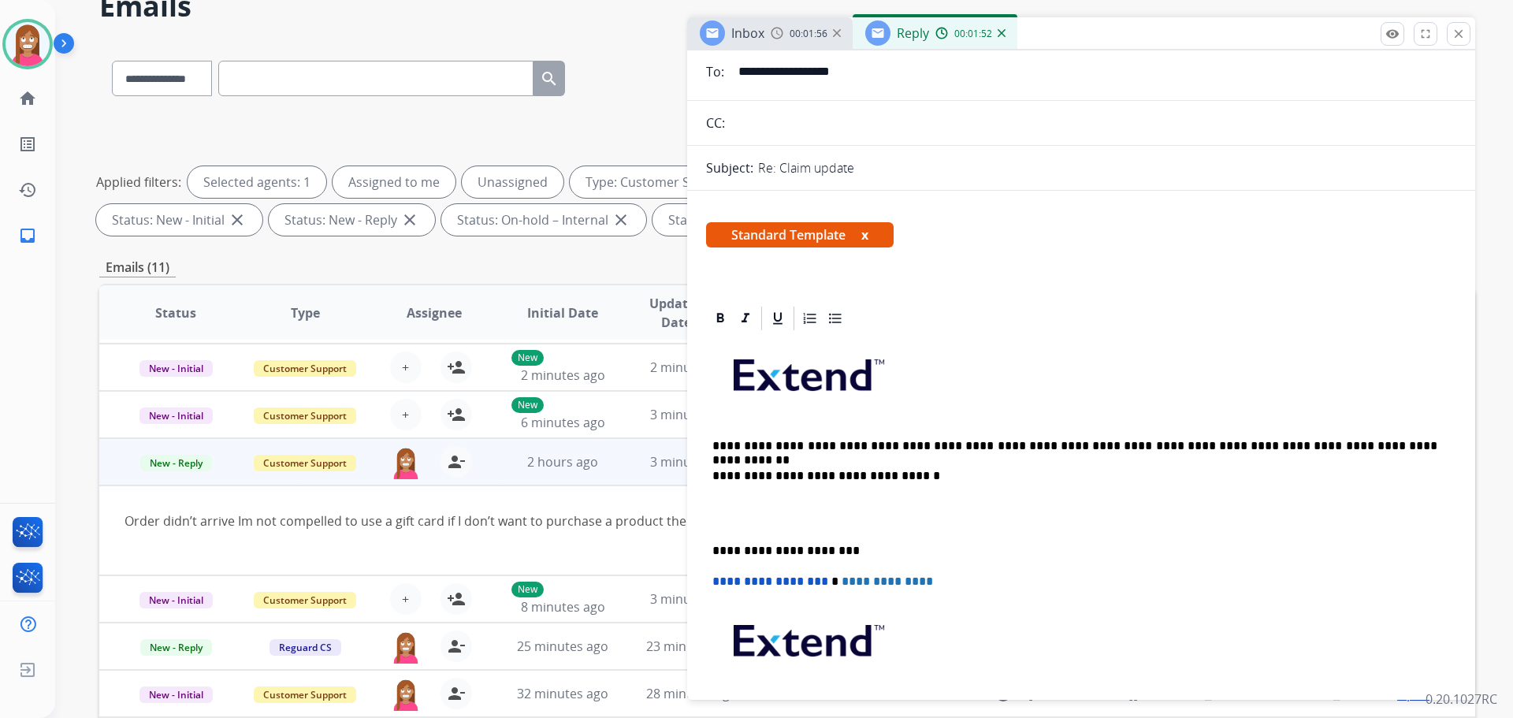
scroll to position [0, 0]
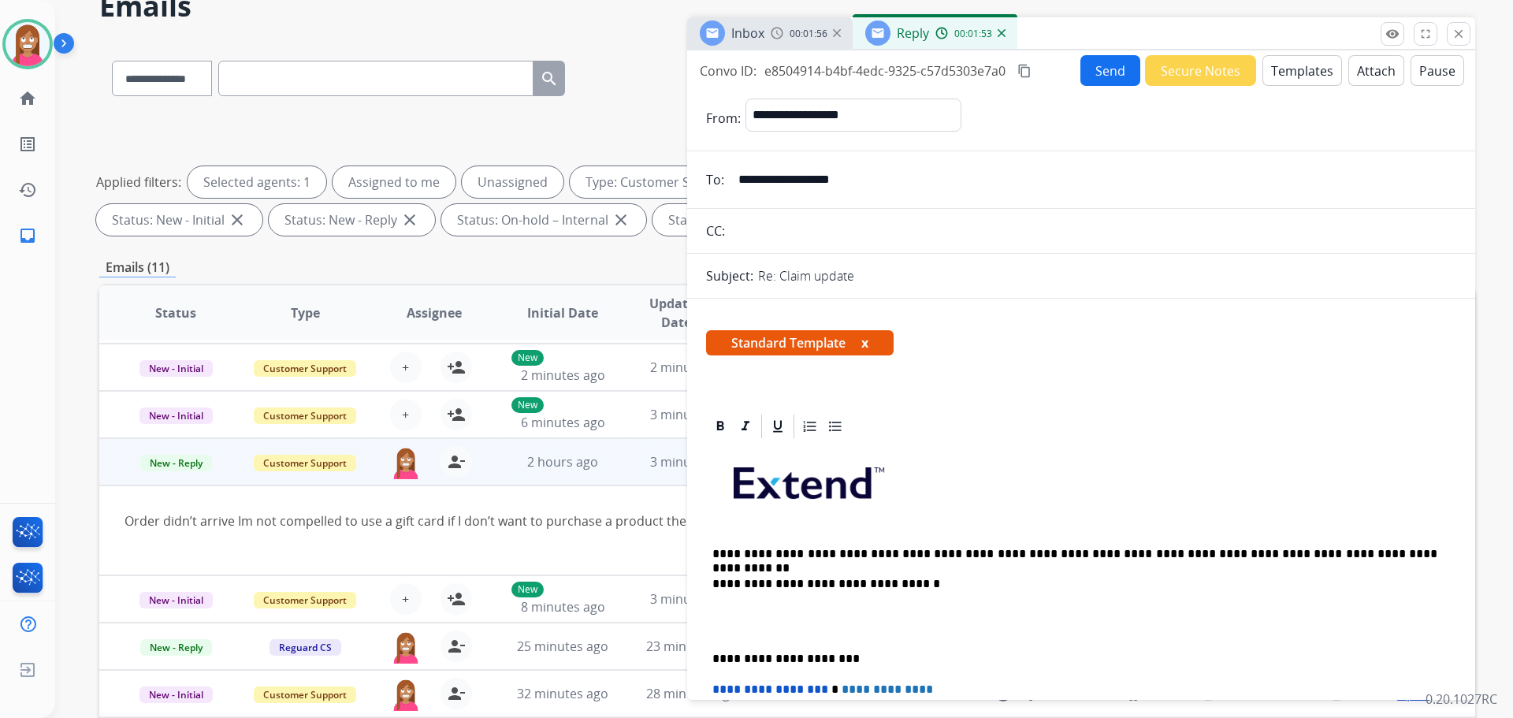
click at [1080, 65] on button "Send" at bounding box center [1110, 70] width 60 height 31
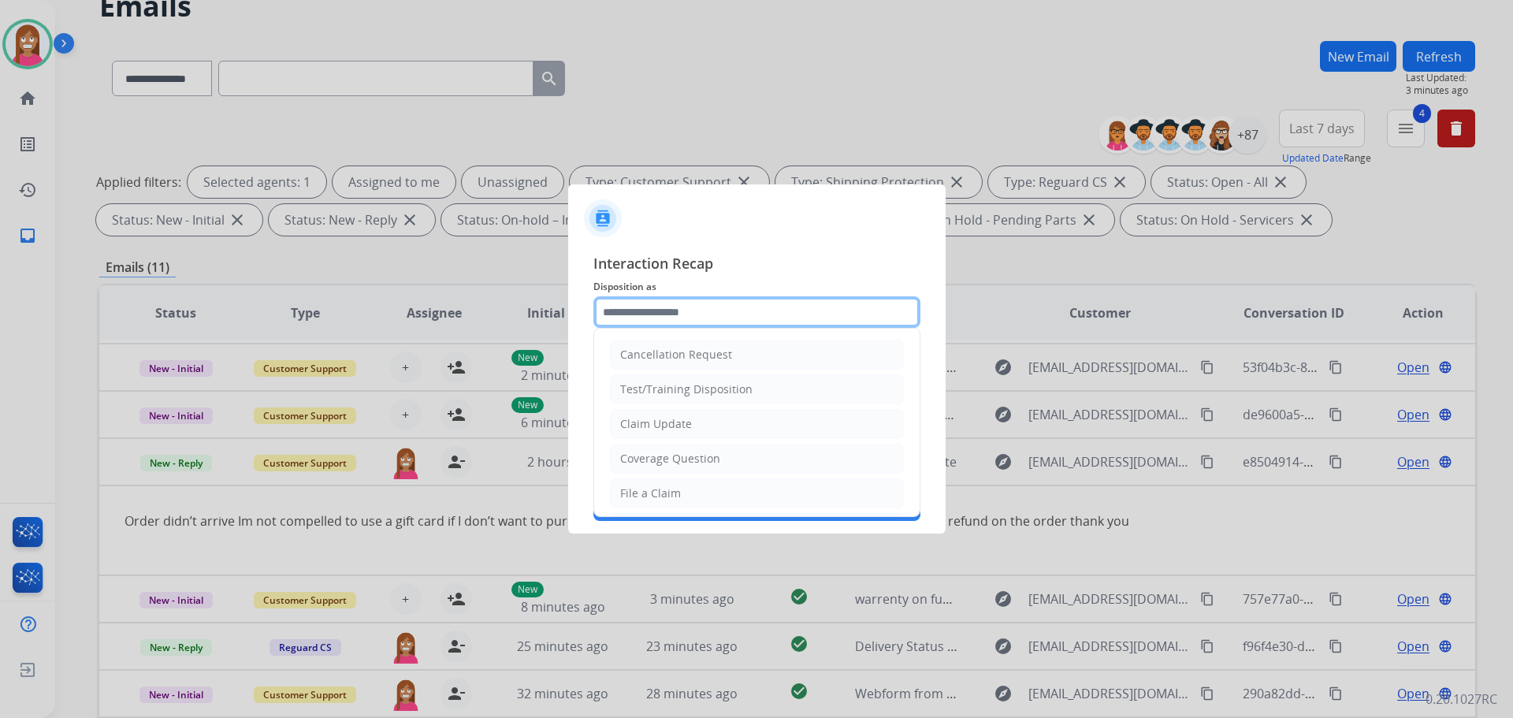
click at [651, 319] on input "text" at bounding box center [756, 312] width 327 height 32
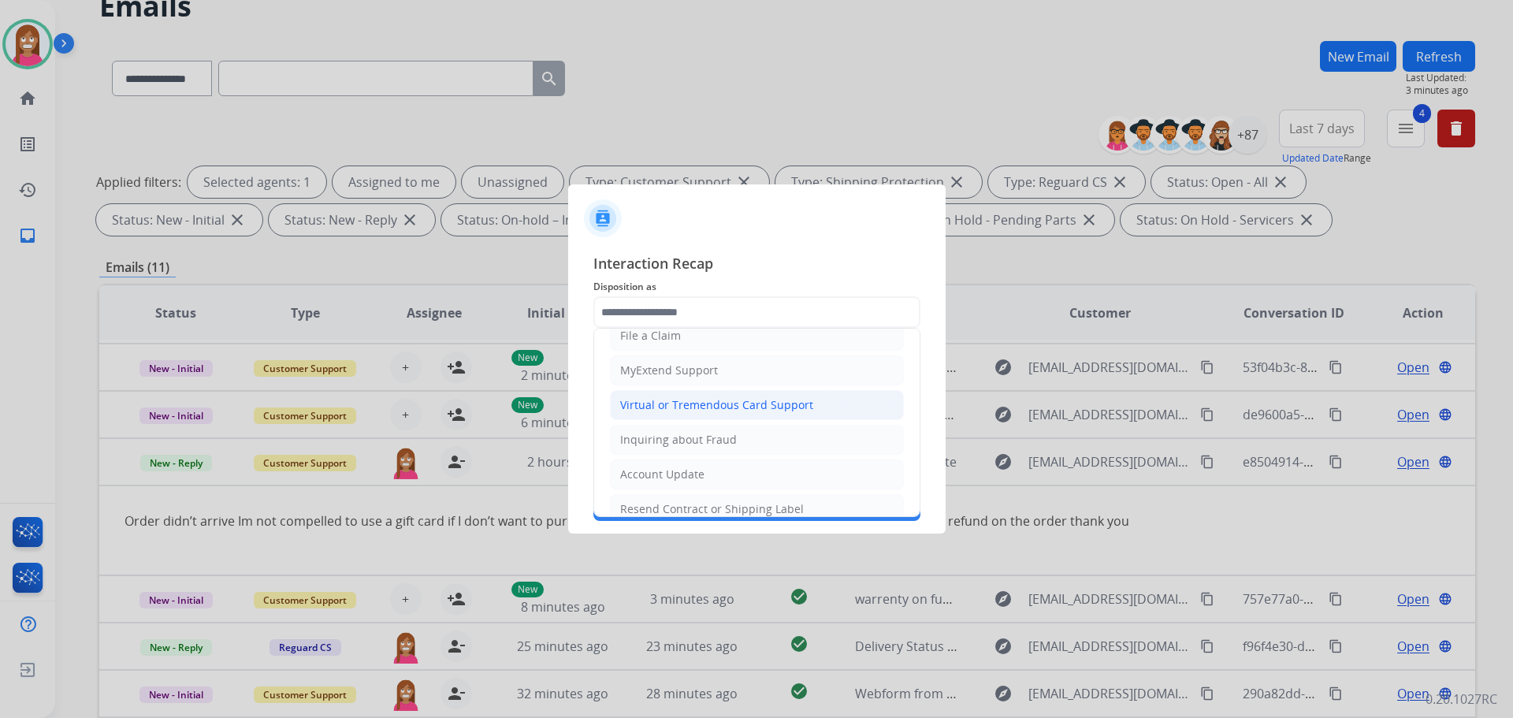
click at [651, 411] on div "Virtual or Tremendous Card Support" at bounding box center [716, 405] width 193 height 16
type input "**********"
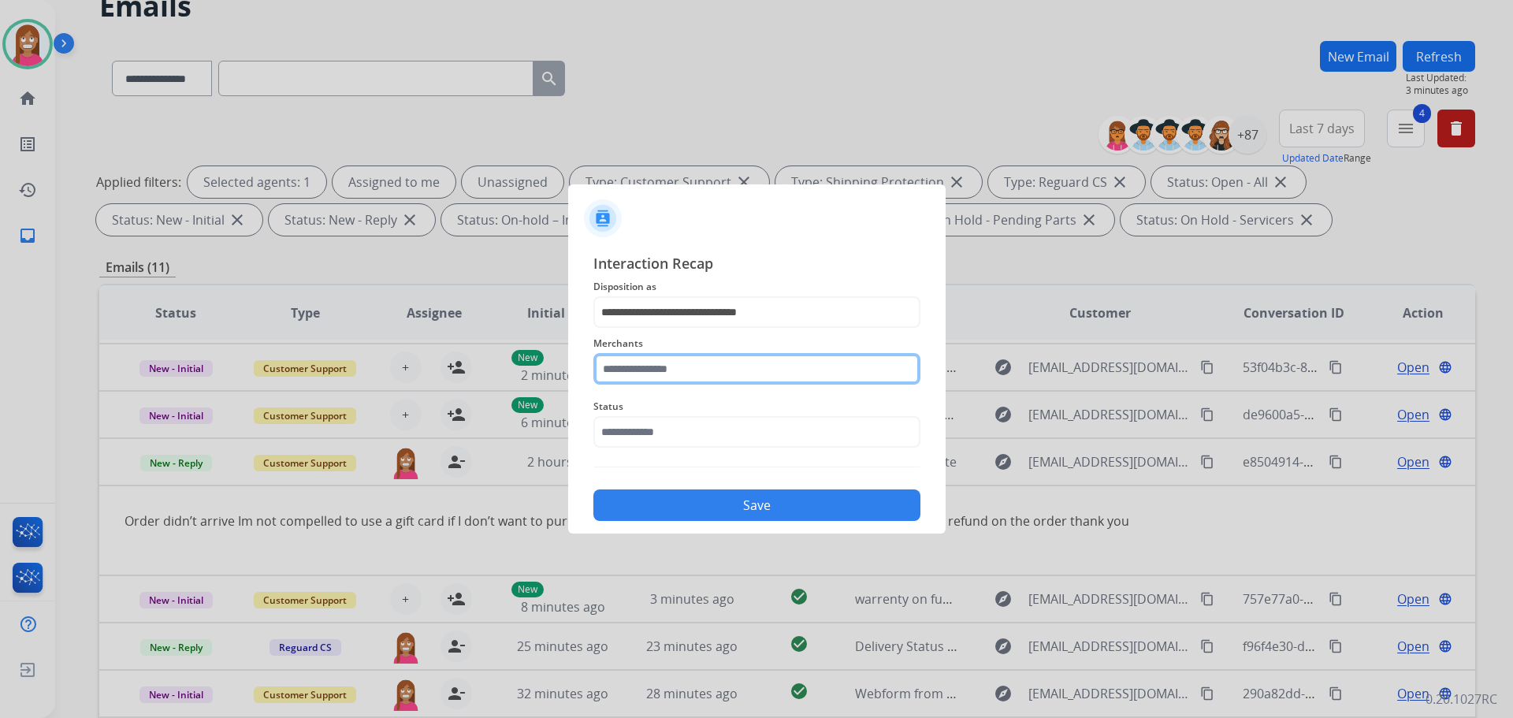
click at [650, 382] on input "text" at bounding box center [756, 369] width 327 height 32
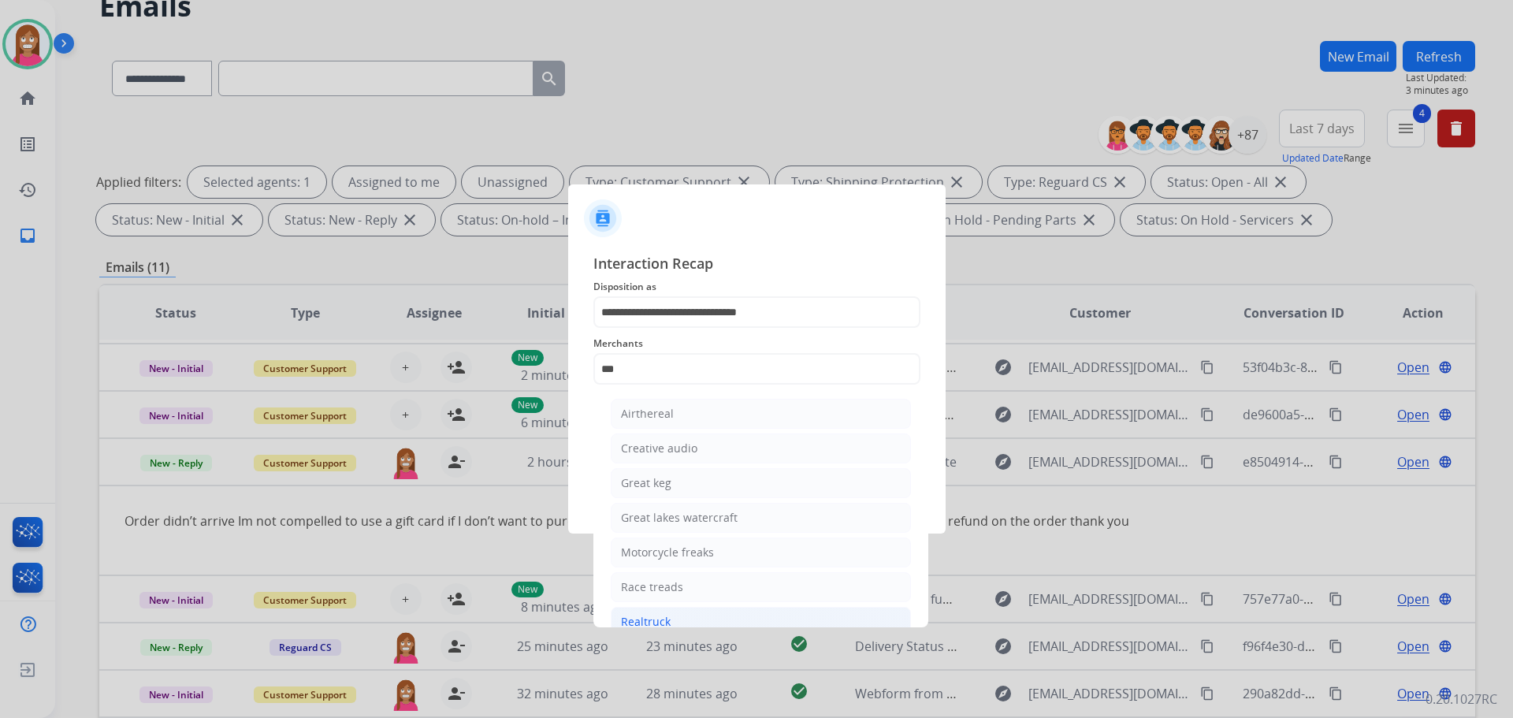
click at [652, 623] on div "Realtruck" at bounding box center [646, 622] width 50 height 16
type input "*********"
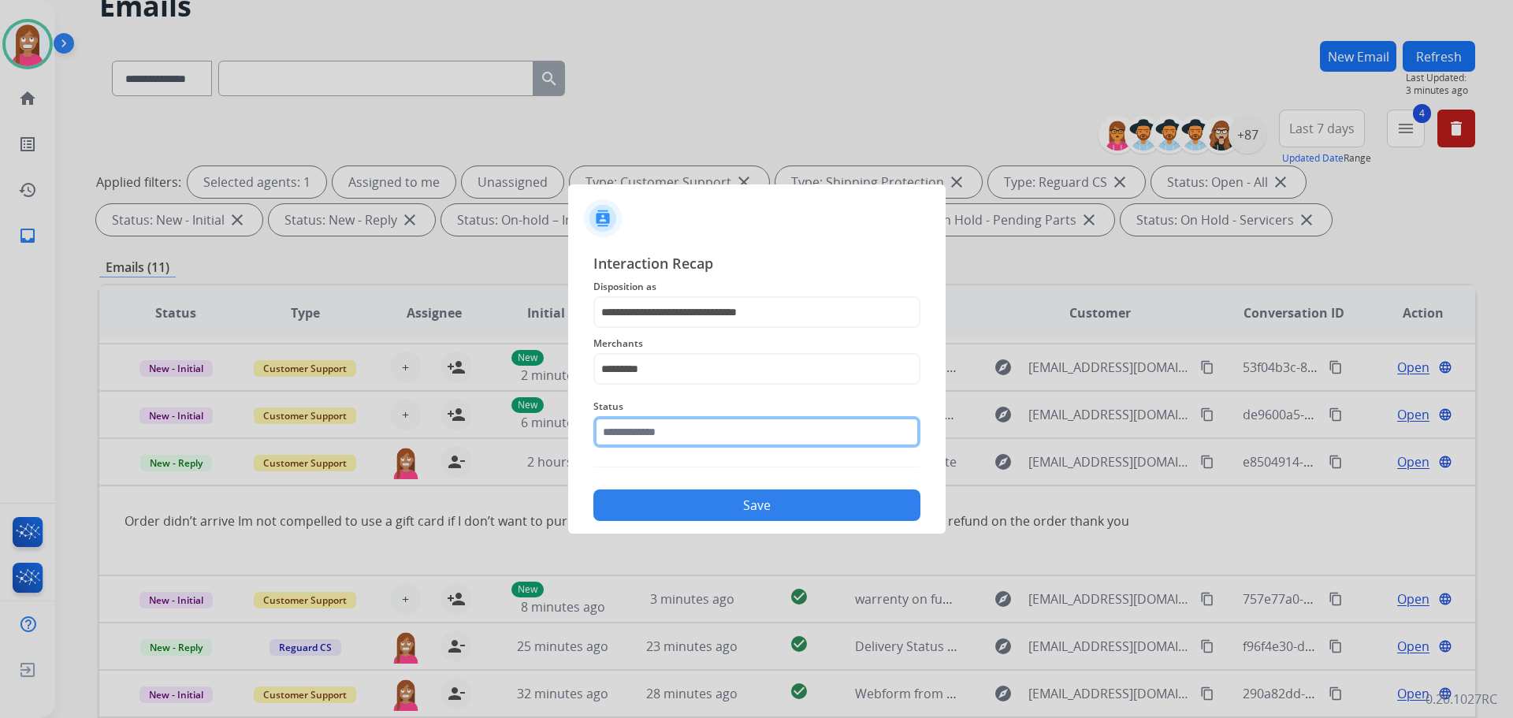
click at [639, 425] on input "text" at bounding box center [756, 432] width 327 height 32
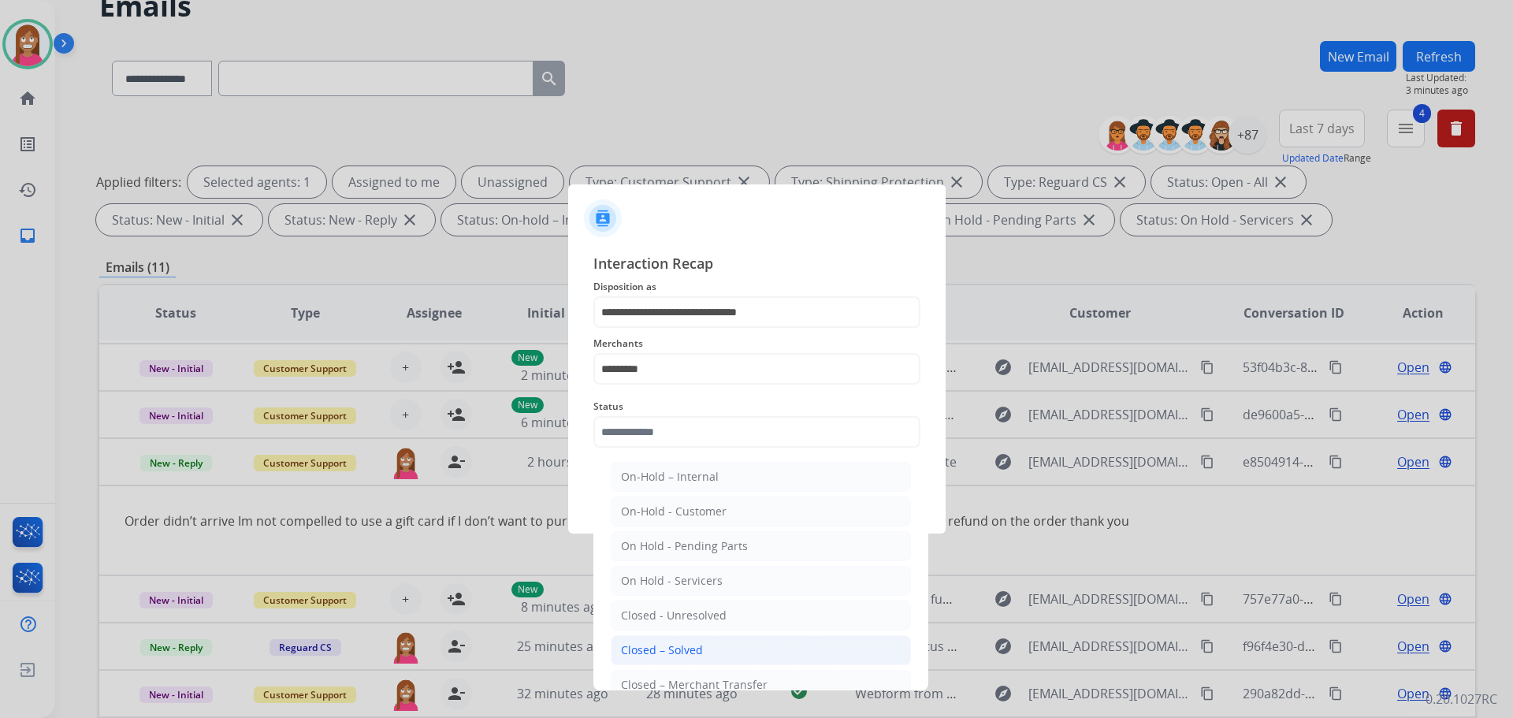
click at [666, 636] on li "Closed – Solved" at bounding box center [761, 650] width 300 height 30
type input "**********"
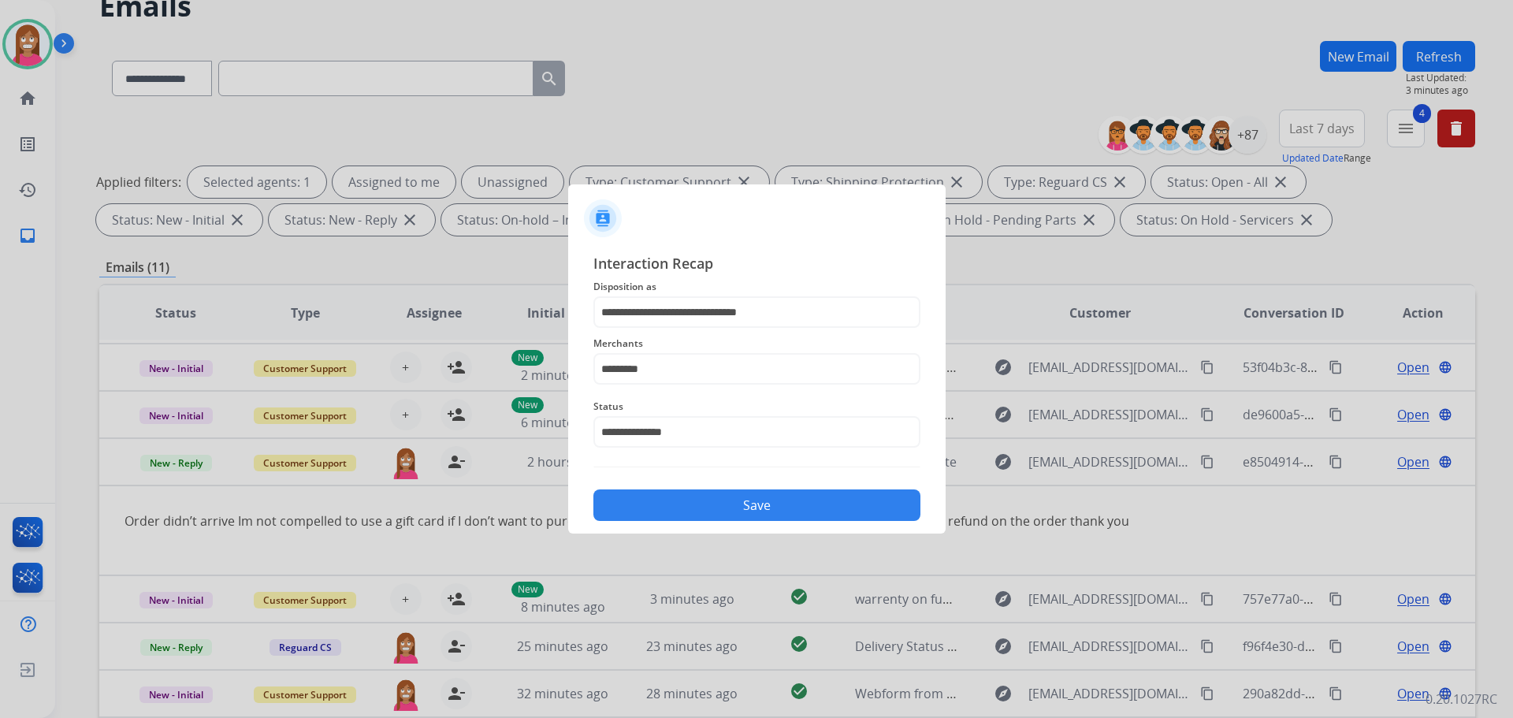
click at [643, 504] on button "Save" at bounding box center [756, 505] width 327 height 32
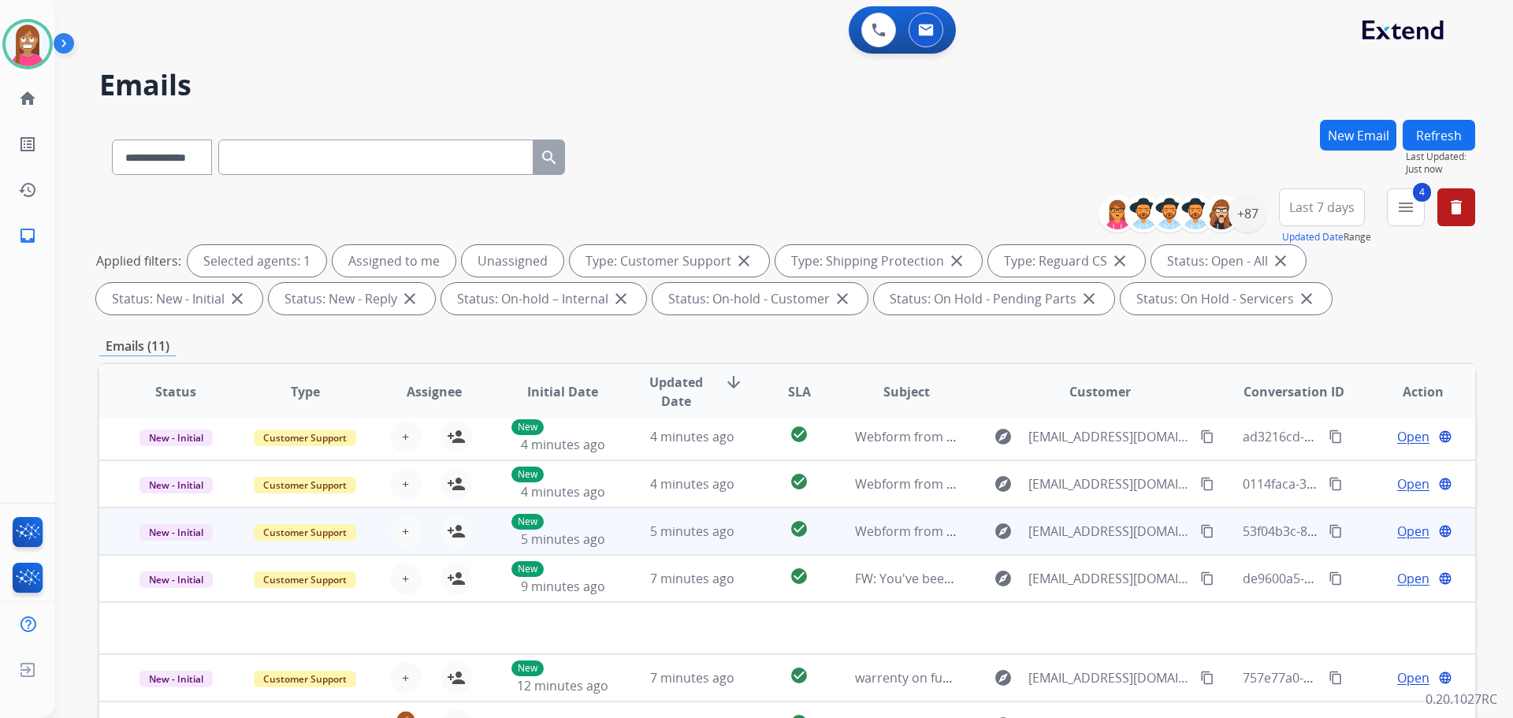
scroll to position [254, 0]
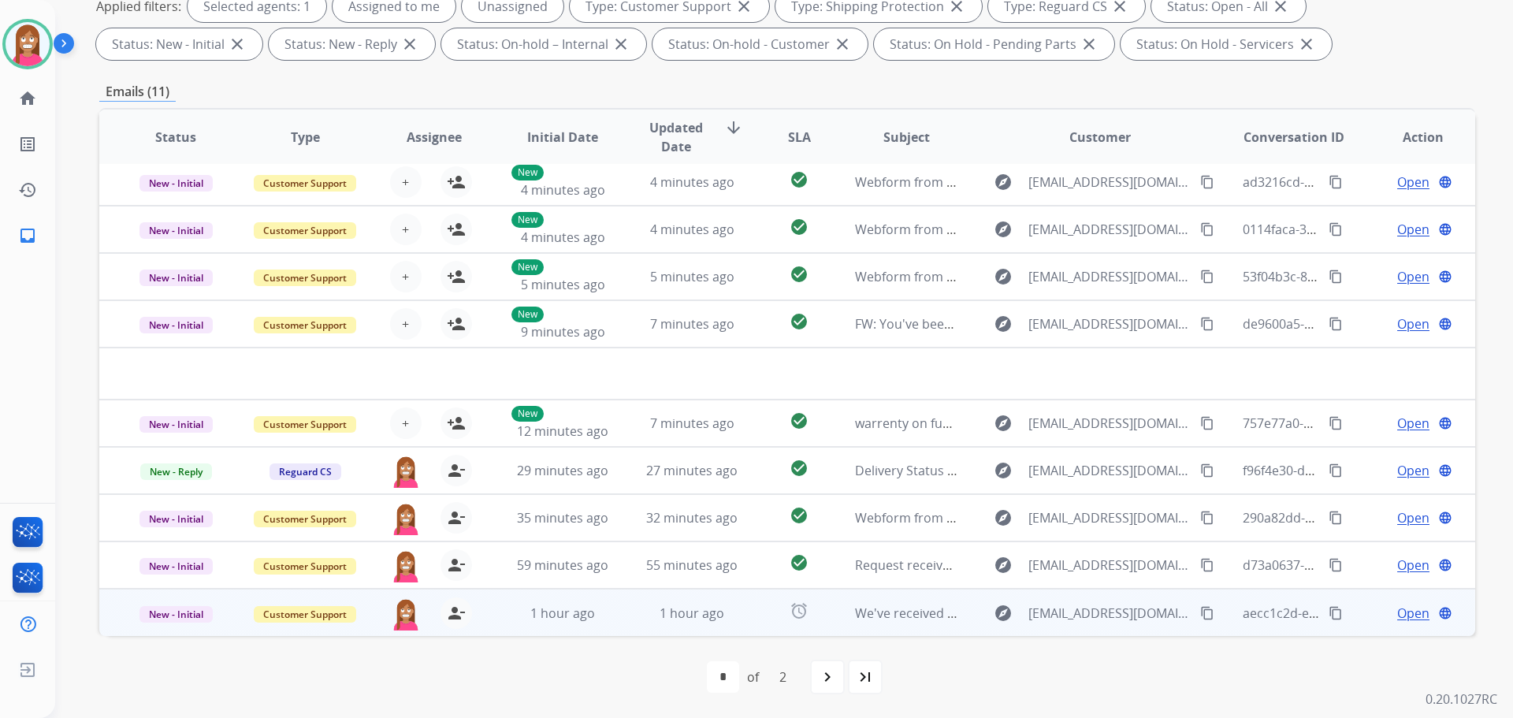
click at [597, 622] on td "1 hour ago" at bounding box center [550, 612] width 129 height 47
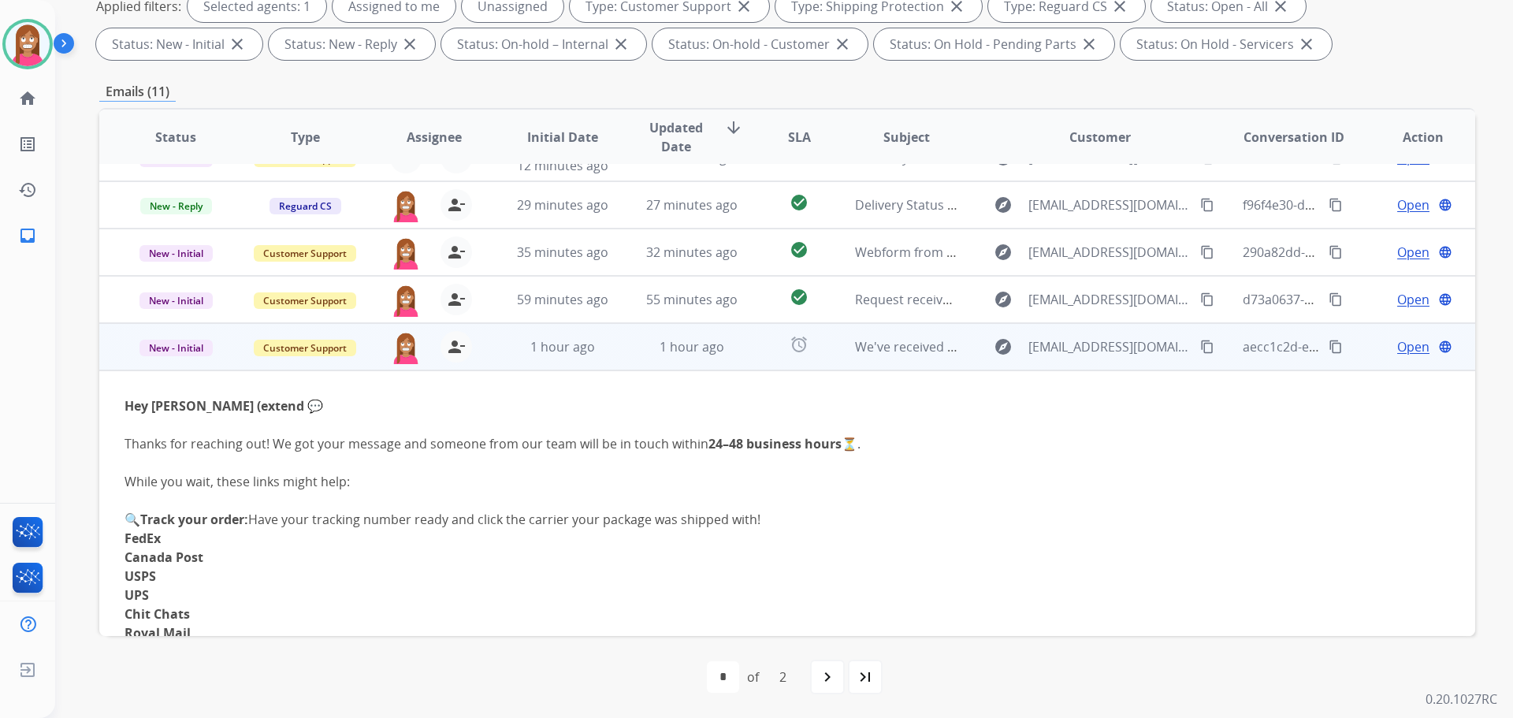
scroll to position [189, 0]
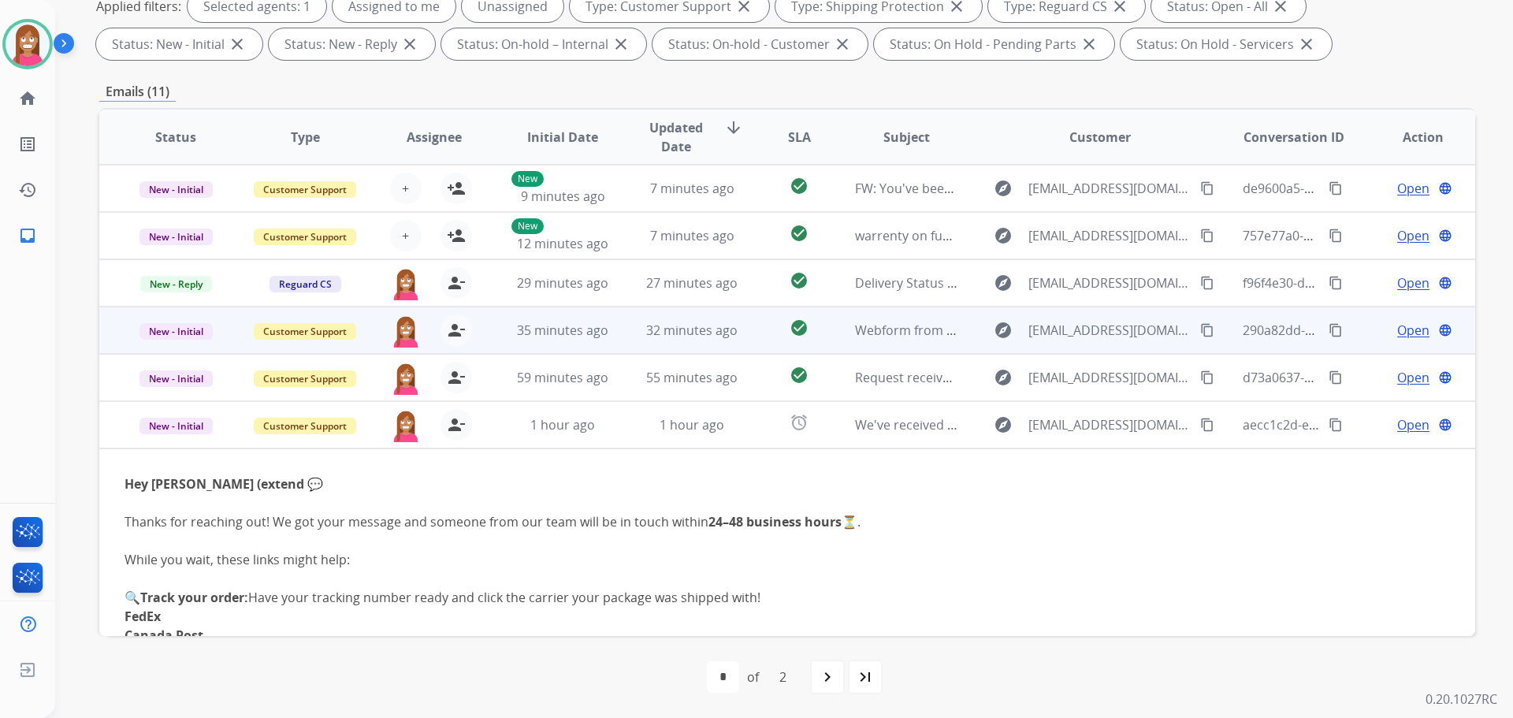
click at [615, 341] on td "32 minutes ago" at bounding box center [679, 329] width 129 height 47
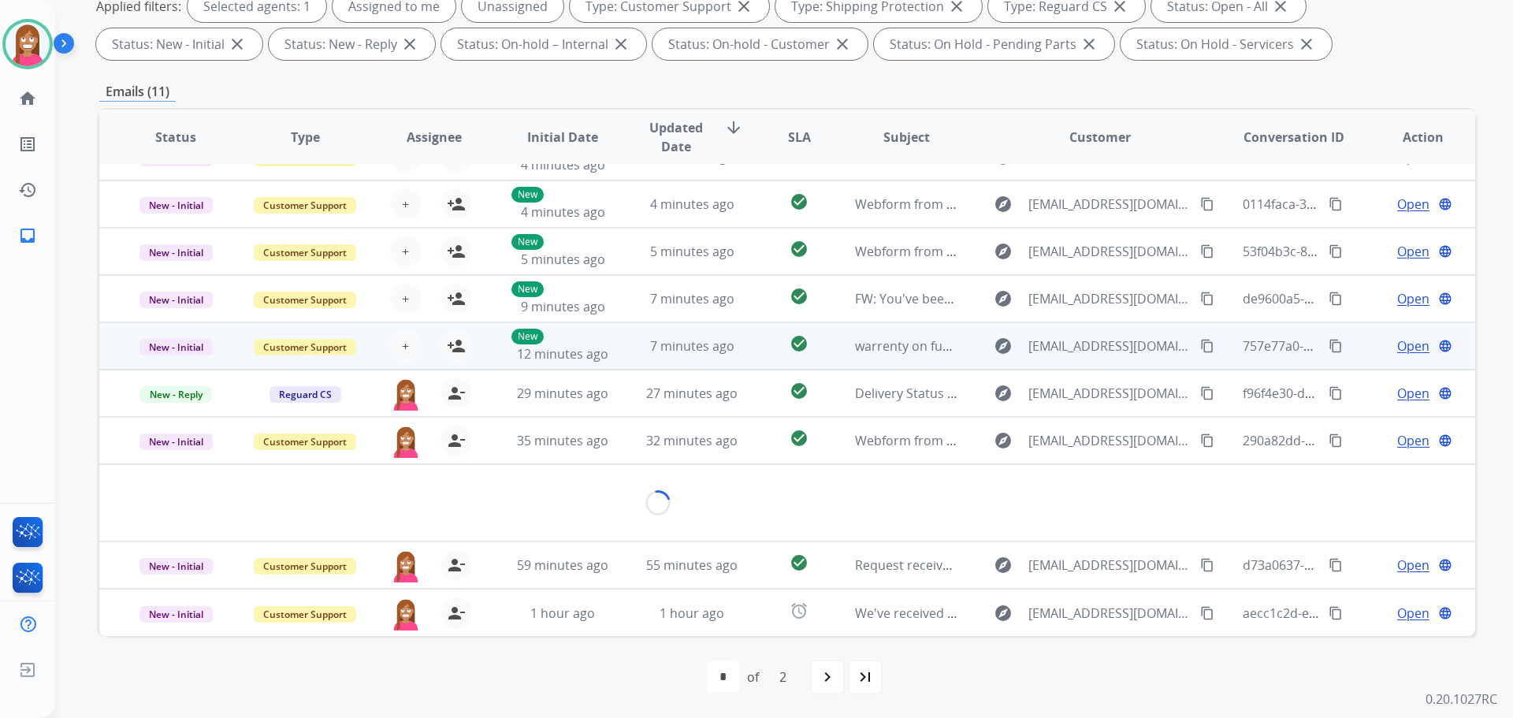
scroll to position [72, 0]
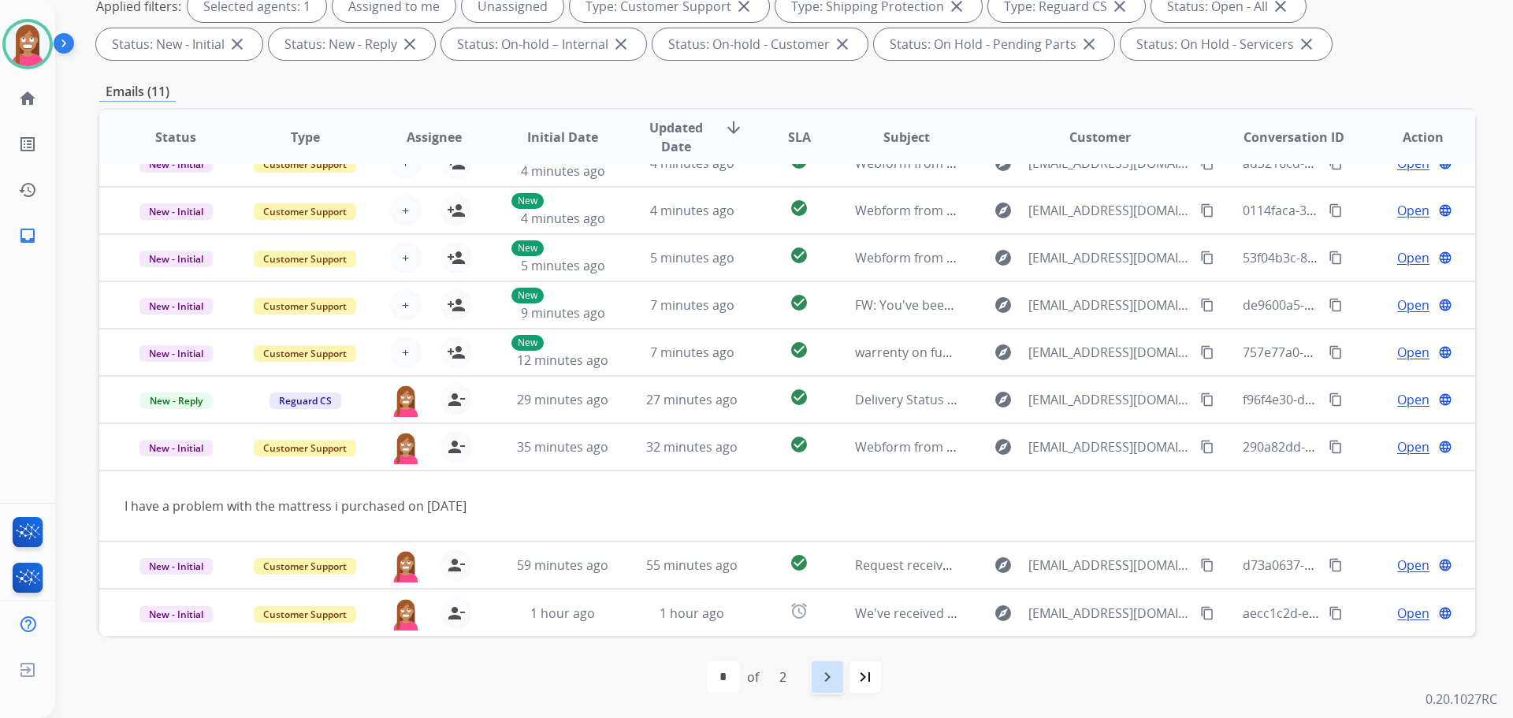
click at [830, 676] on mat-icon "navigate_next" at bounding box center [827, 676] width 19 height 19
select select "*"
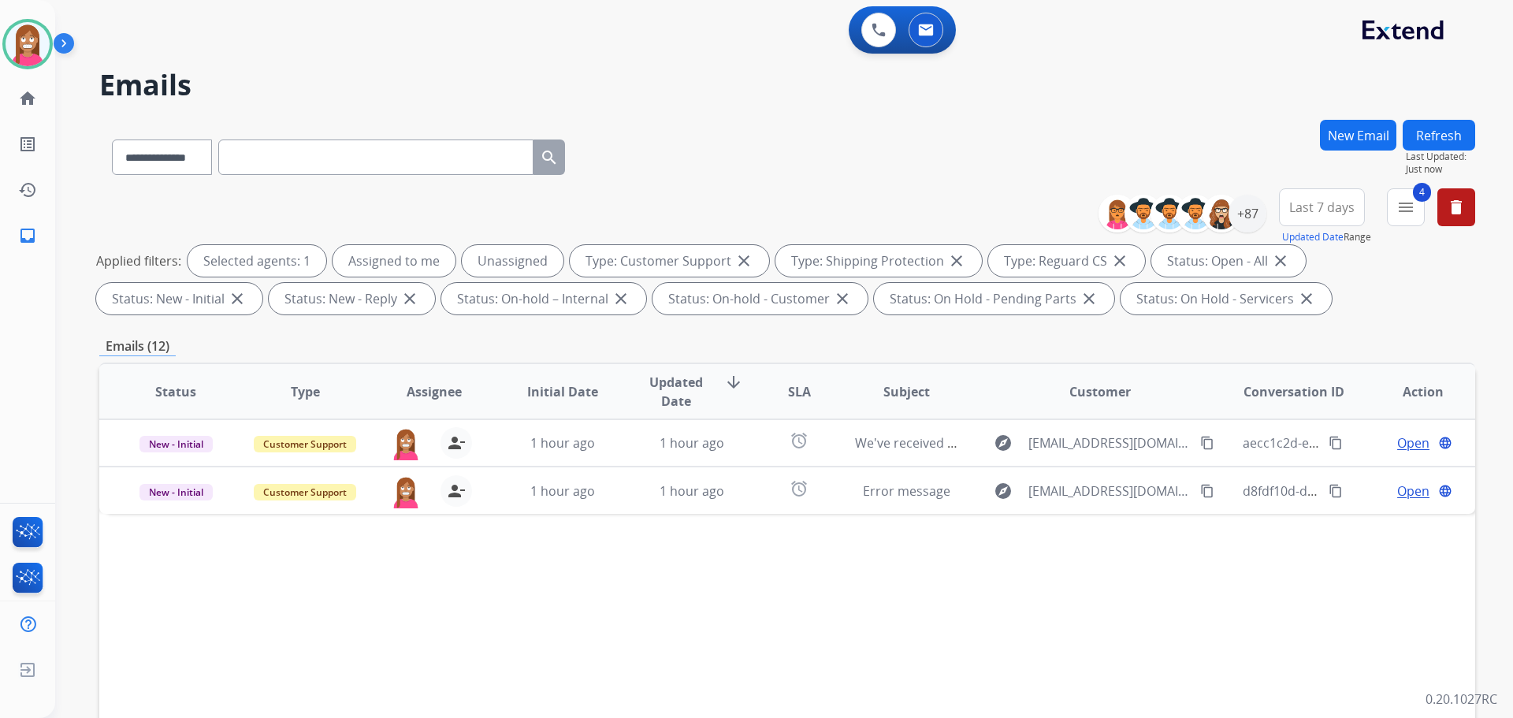
scroll to position [0, 0]
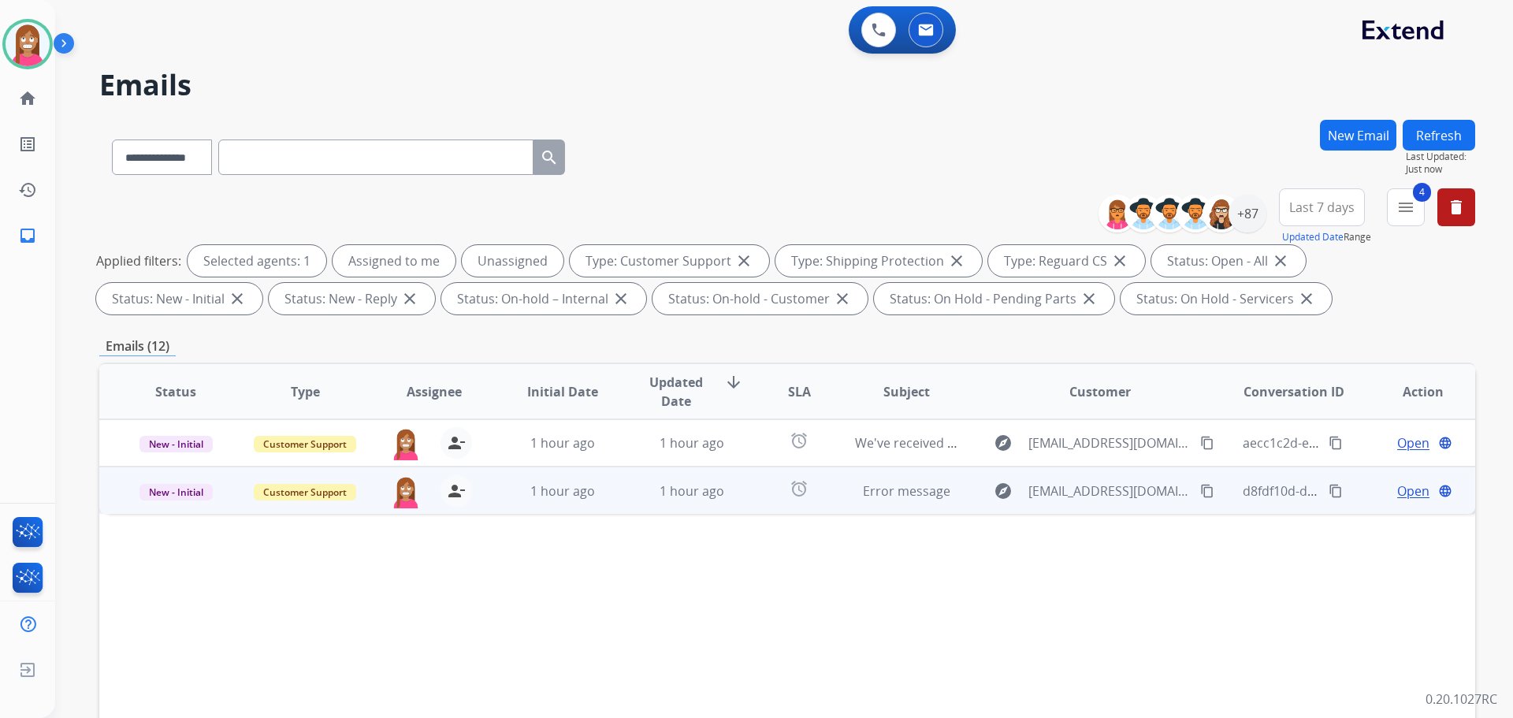
click at [746, 507] on td "alarm" at bounding box center [787, 489] width 86 height 47
click at [1405, 494] on span "Open" at bounding box center [1413, 490] width 32 height 19
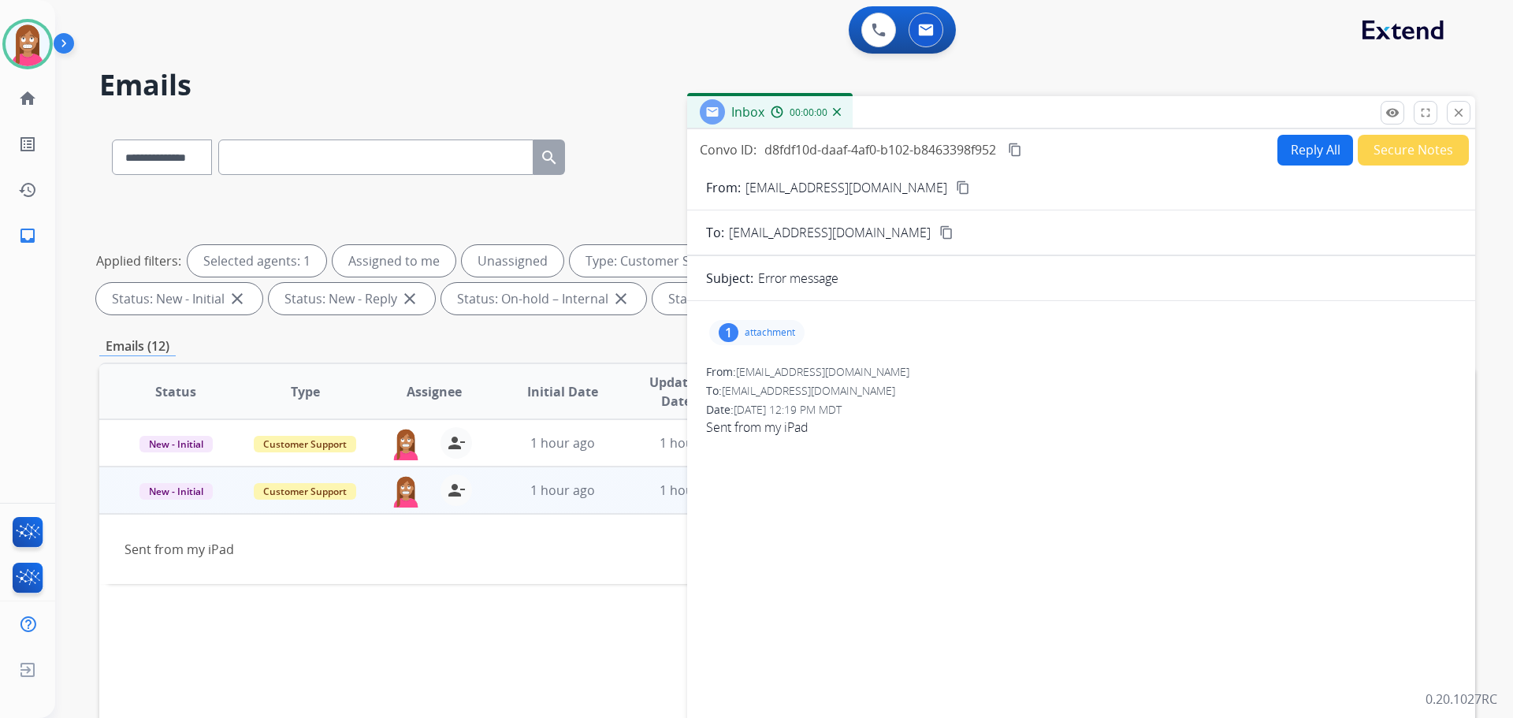
click at [767, 335] on p "attachment" at bounding box center [770, 332] width 50 height 13
click at [767, 364] on div at bounding box center [761, 372] width 79 height 55
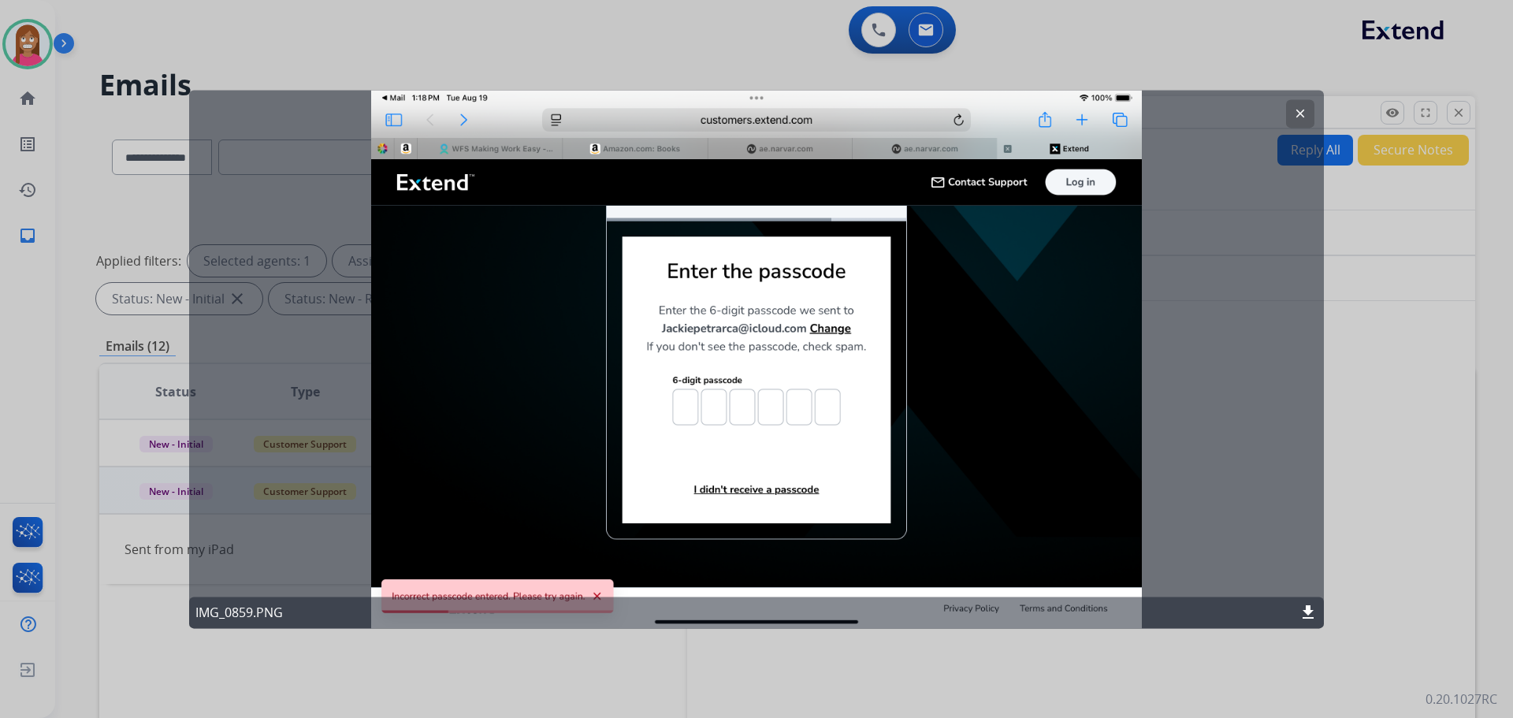
click at [1299, 119] on mat-icon "clear" at bounding box center [1300, 113] width 14 height 14
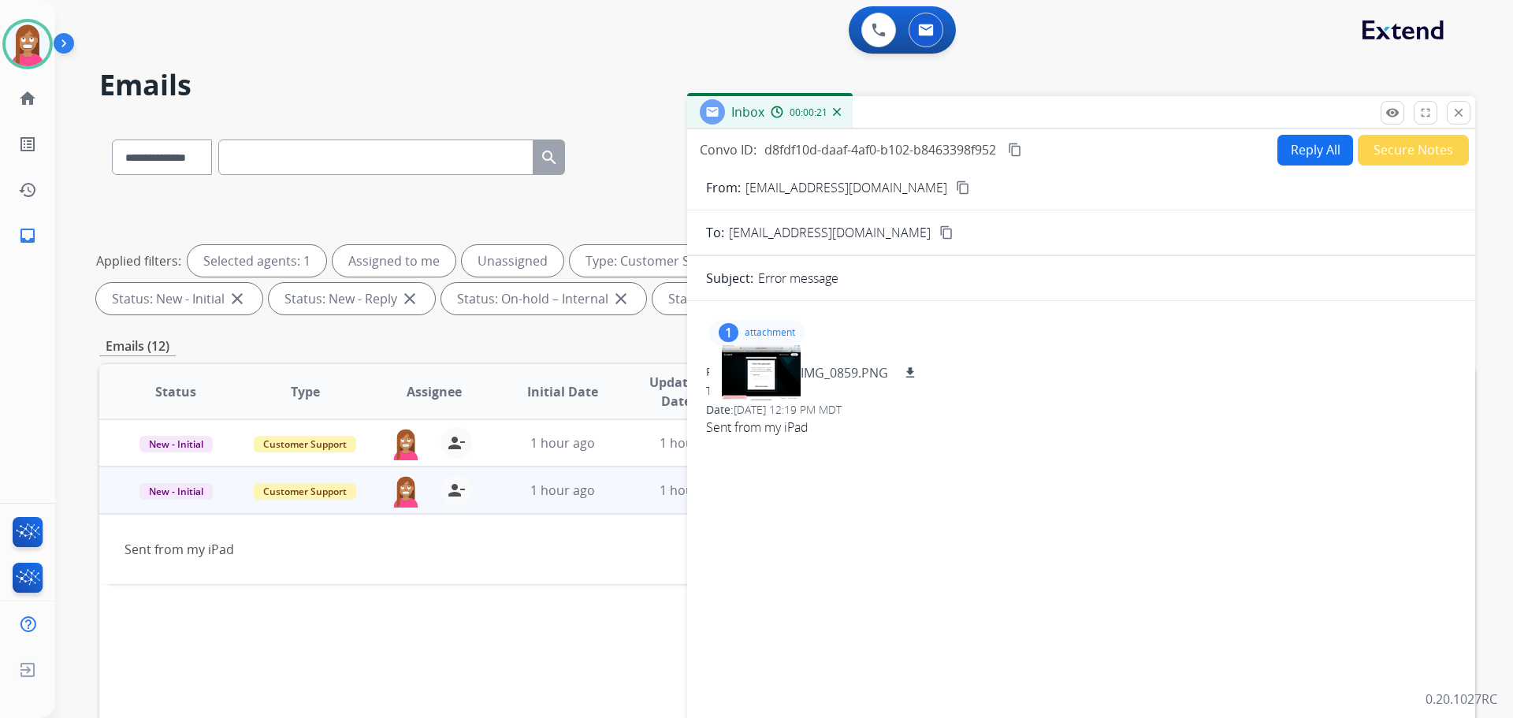
click at [1313, 147] on button "Reply All" at bounding box center [1315, 150] width 76 height 31
select select "**********"
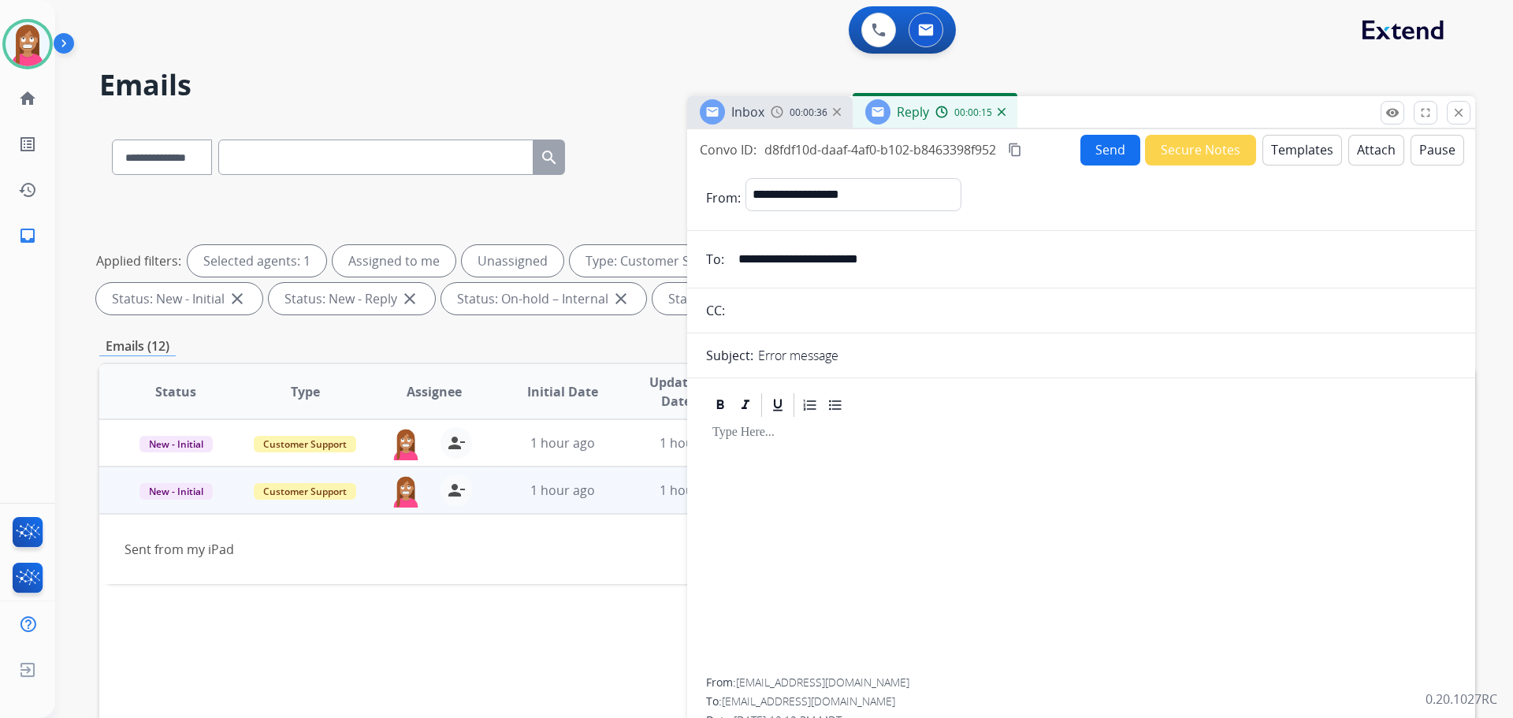
click at [1278, 159] on button "Templates" at bounding box center [1302, 150] width 80 height 31
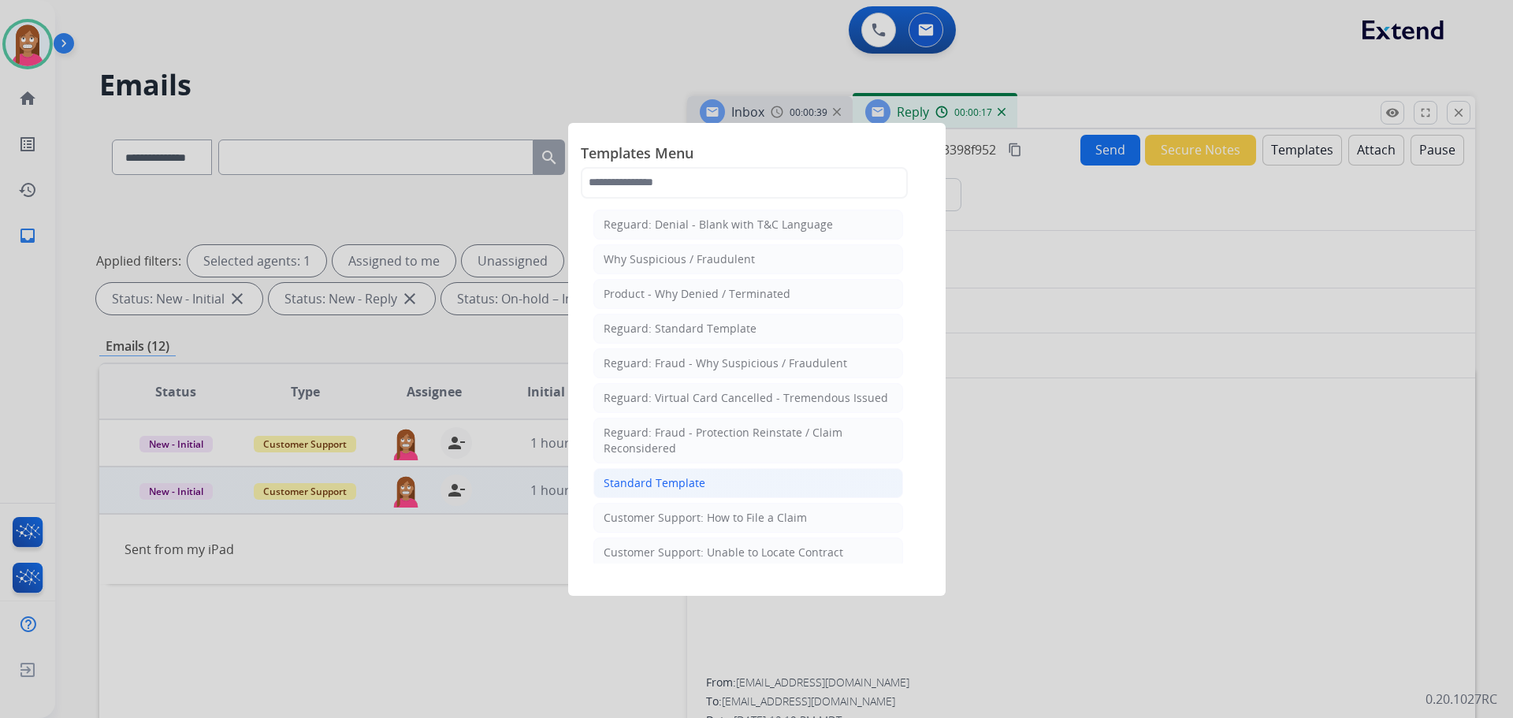
click at [654, 480] on div "Standard Template" at bounding box center [655, 483] width 102 height 16
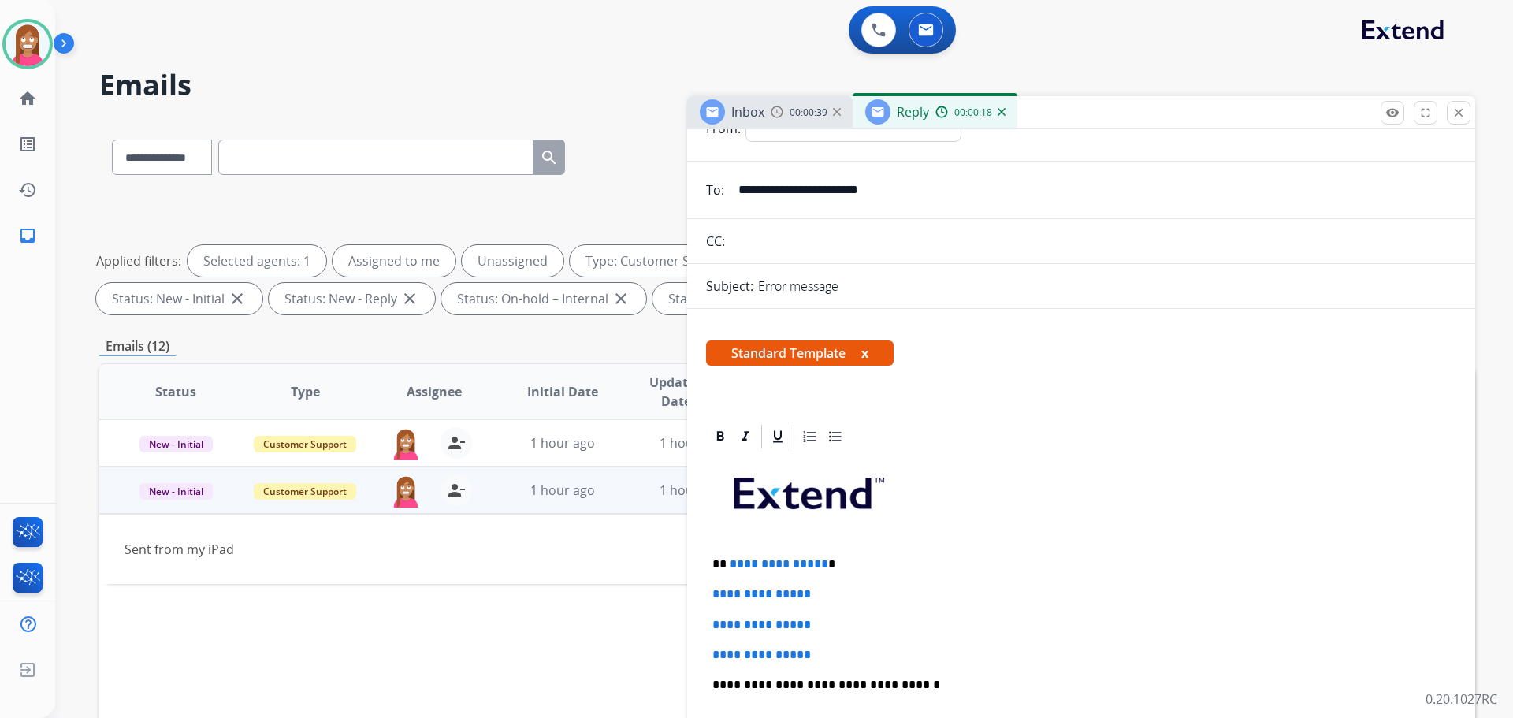
scroll to position [79, 0]
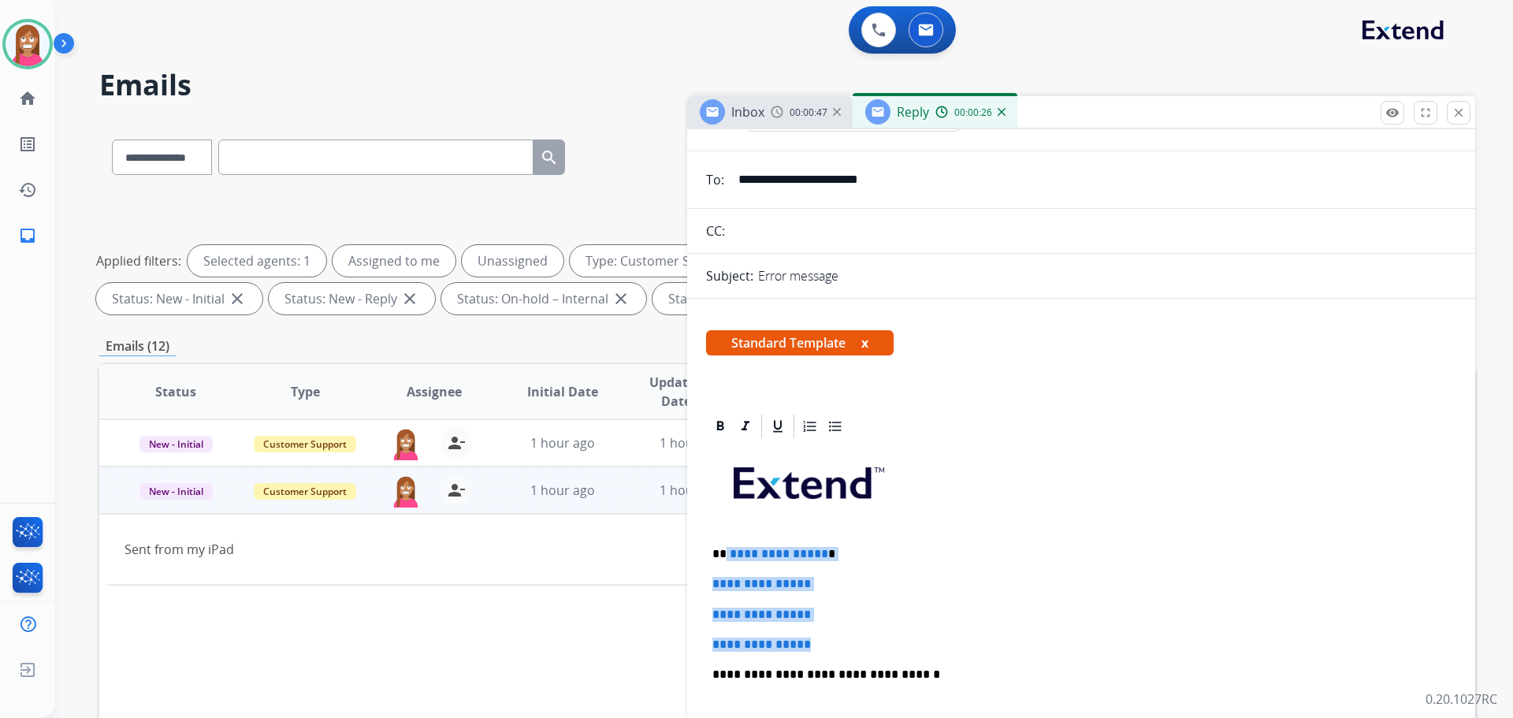
drag, startPoint x: 829, startPoint y: 644, endPoint x: 726, endPoint y: 539, distance: 147.1
click at [726, 539] on div "**********" at bounding box center [1081, 711] width 750 height 542
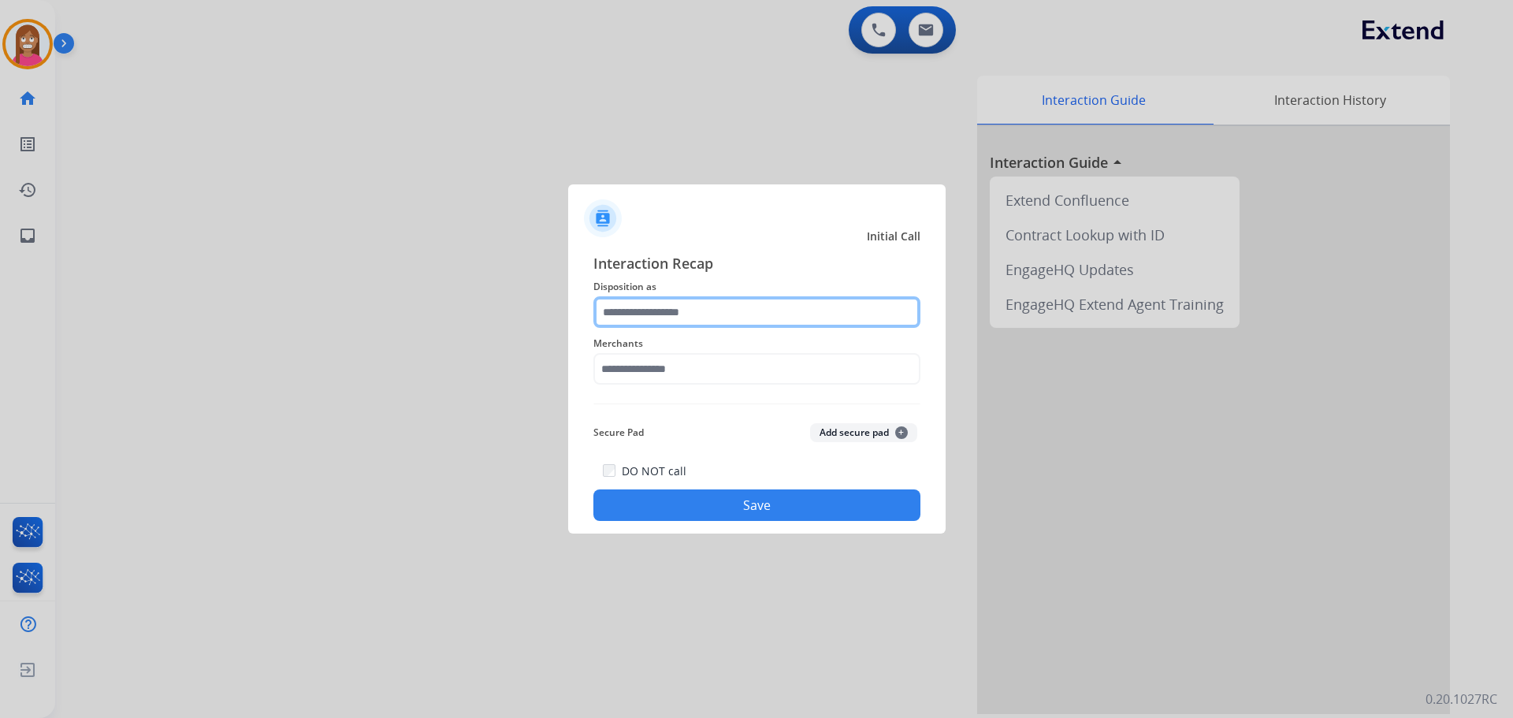
click at [626, 318] on input "text" at bounding box center [756, 312] width 327 height 32
click at [688, 316] on input "text" at bounding box center [756, 312] width 327 height 32
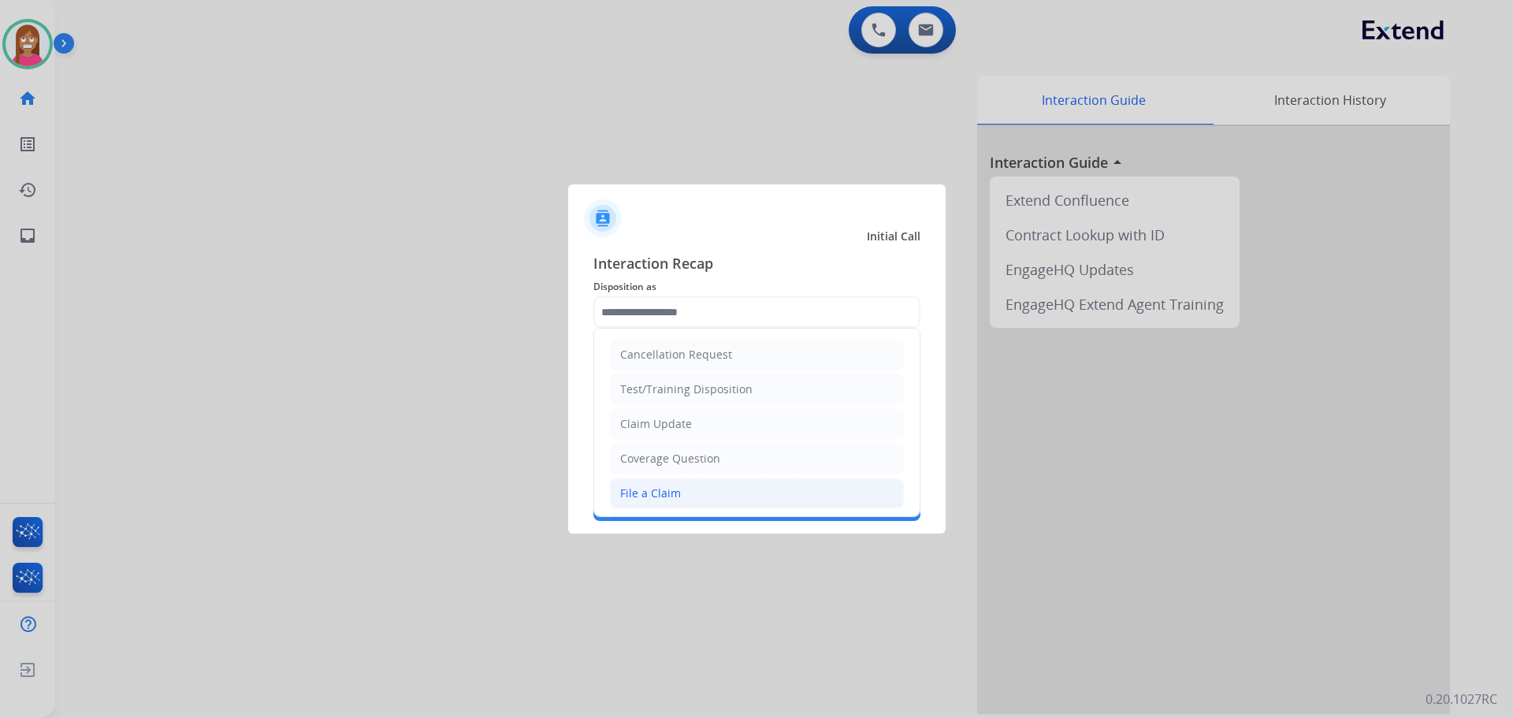
click at [672, 499] on div "File a Claim" at bounding box center [650, 493] width 61 height 16
type input "**********"
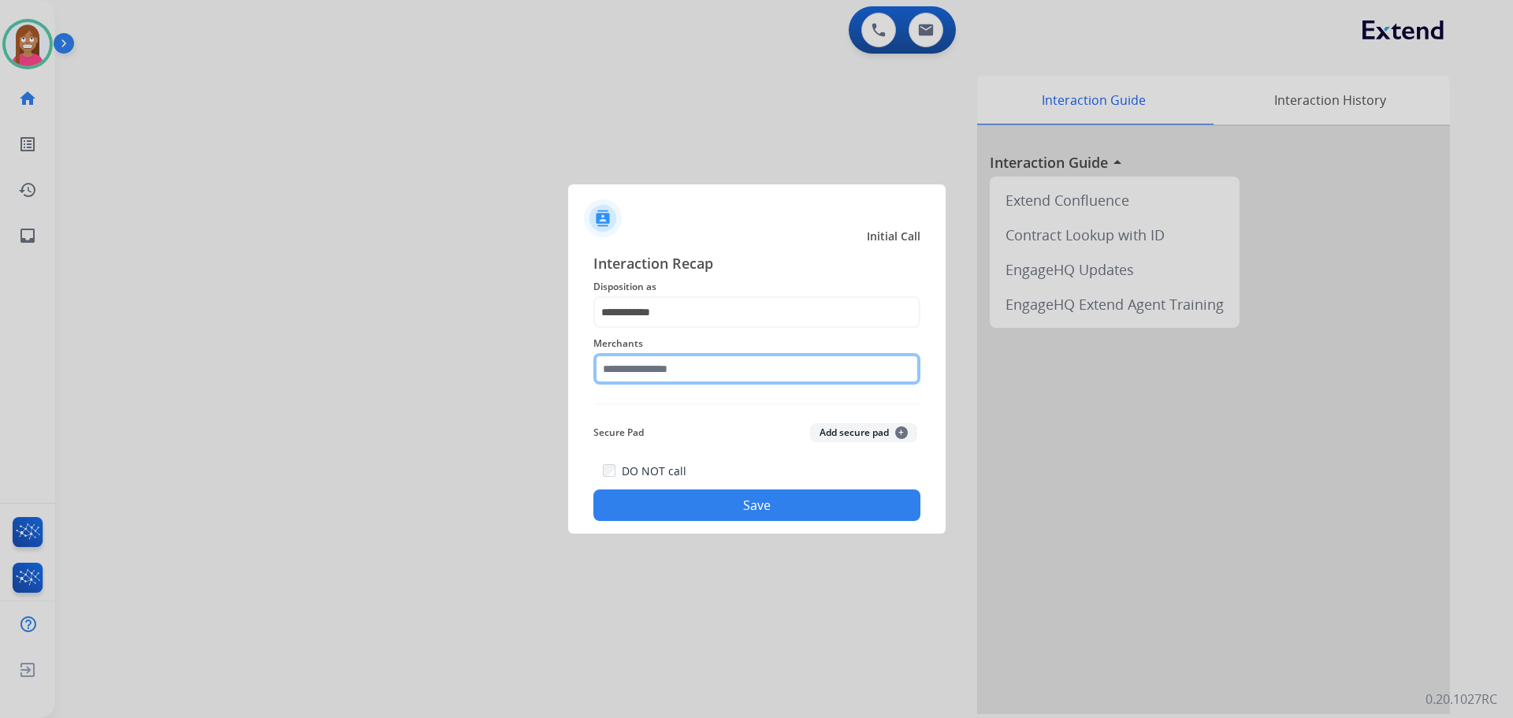
drag, startPoint x: 644, startPoint y: 373, endPoint x: 639, endPoint y: 381, distance: 8.5
click at [639, 381] on input "text" at bounding box center [756, 369] width 327 height 32
click at [651, 377] on input "text" at bounding box center [756, 369] width 327 height 32
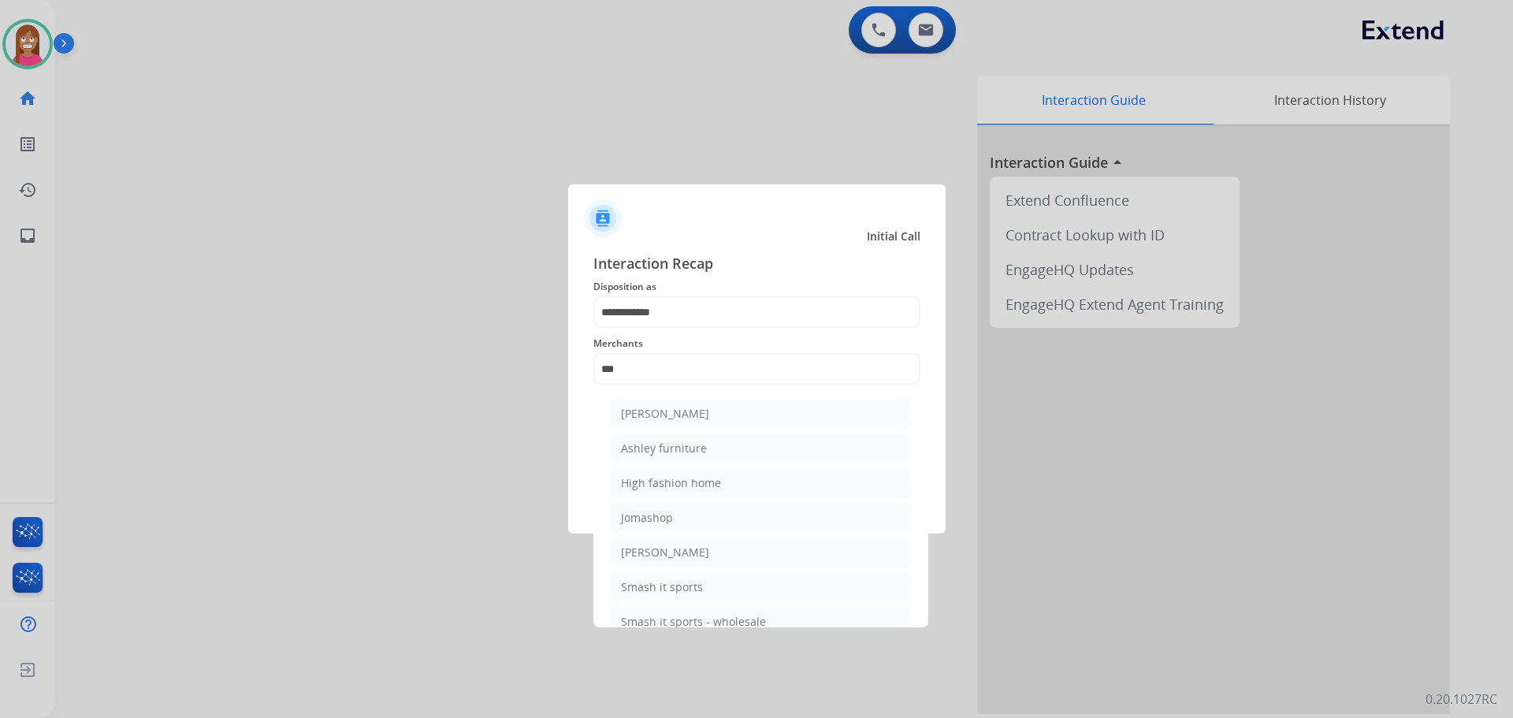
click at [622, 446] on div "Ashley furniture" at bounding box center [664, 448] width 86 height 16
type input "**********"
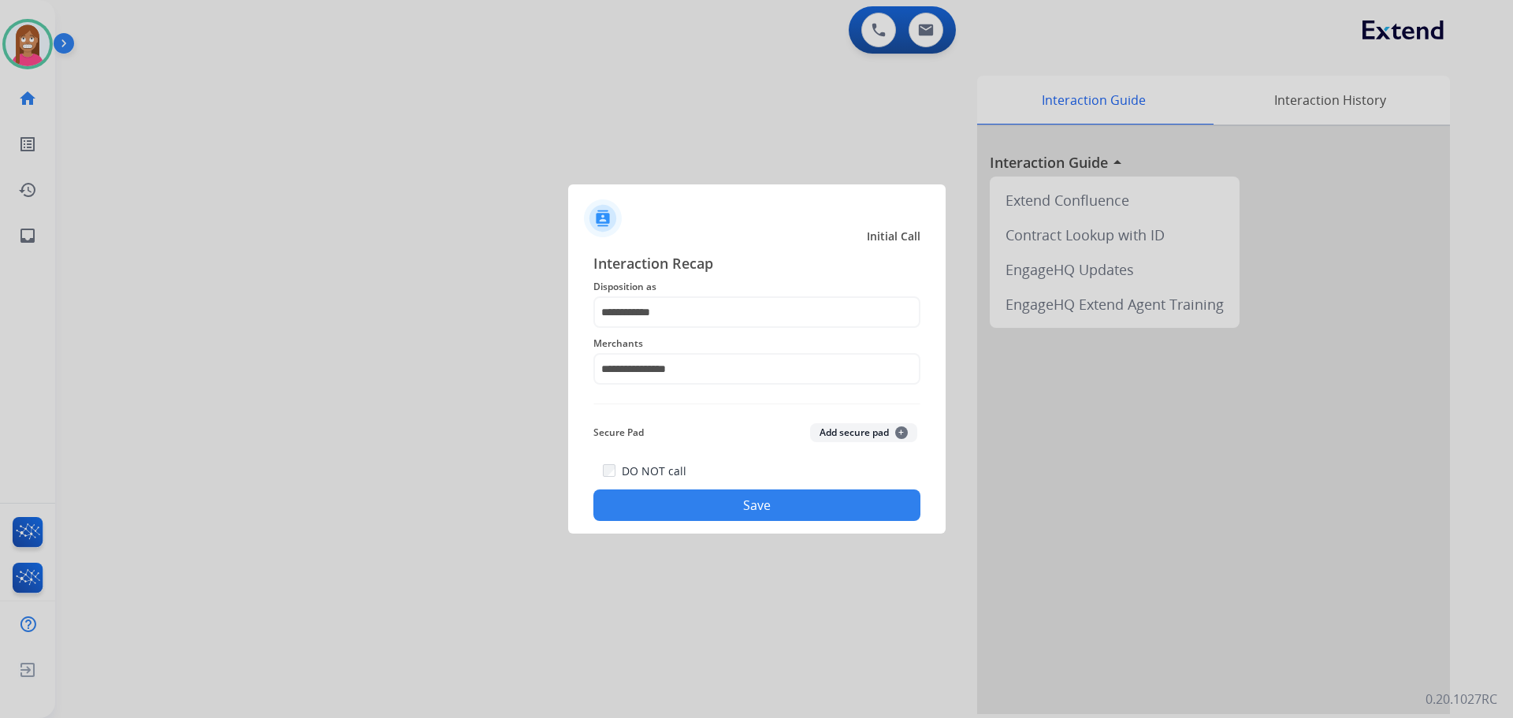
click at [641, 502] on button "Save" at bounding box center [756, 505] width 327 height 32
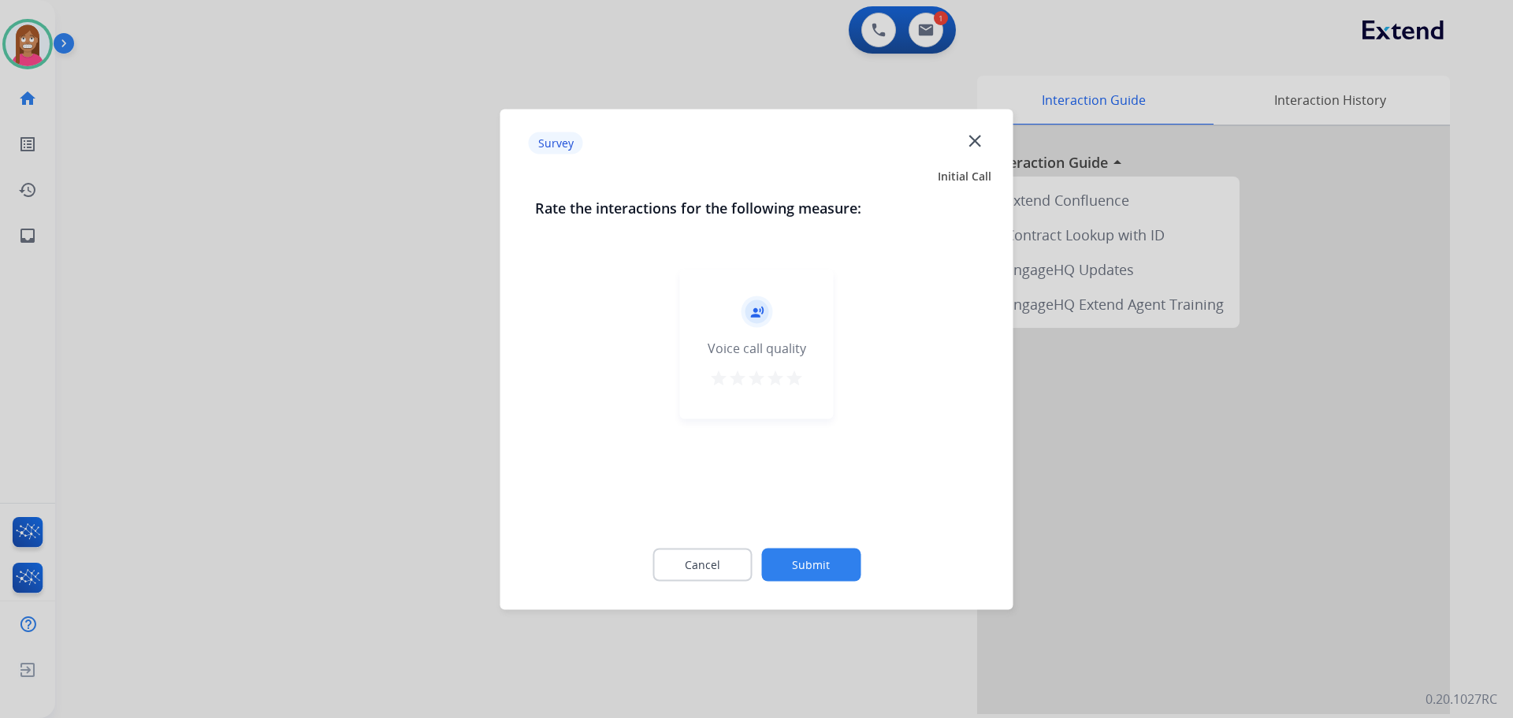
drag, startPoint x: 967, startPoint y: 128, endPoint x: 972, endPoint y: 143, distance: 16.0
click at [971, 138] on div "Survey close" at bounding box center [757, 143] width 494 height 50
click at [971, 143] on mat-icon "close" at bounding box center [974, 140] width 20 height 20
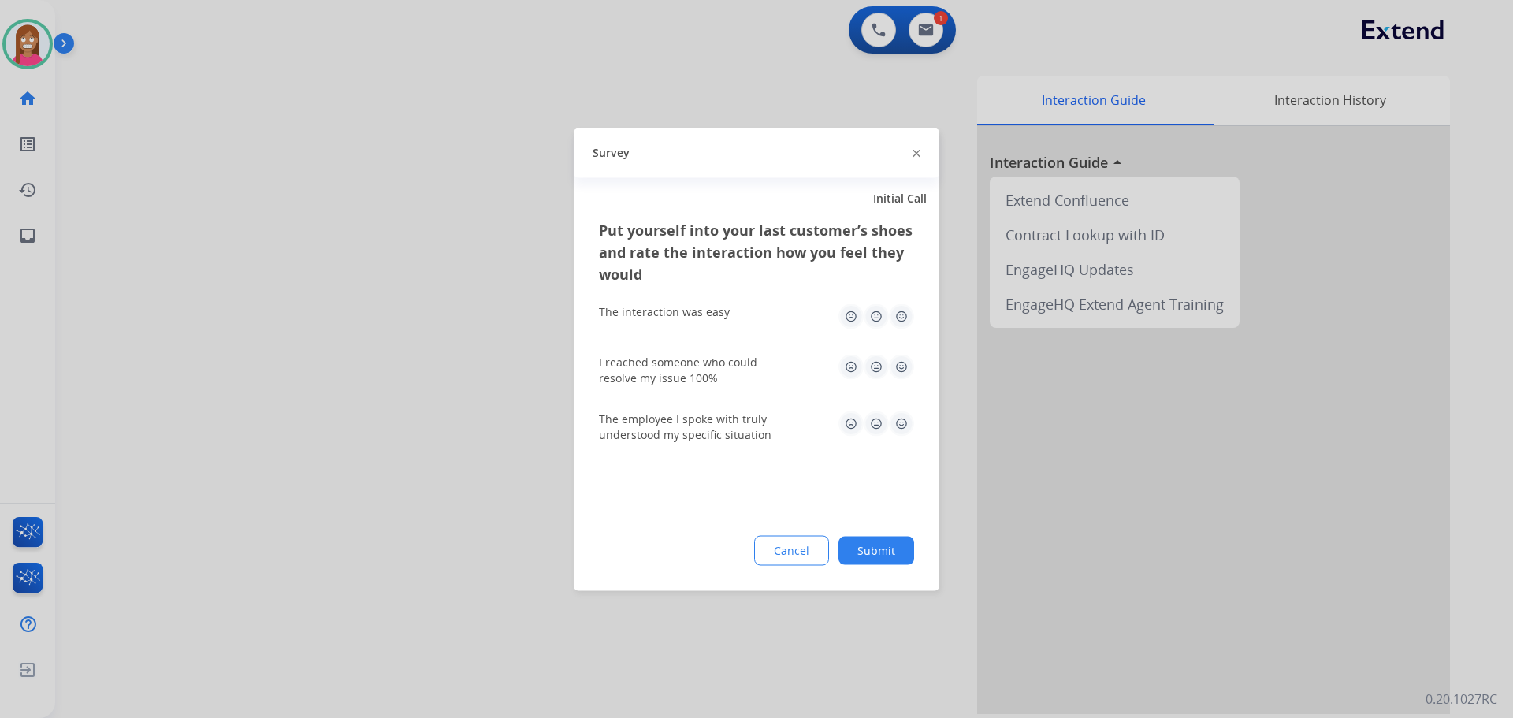
drag, startPoint x: 916, startPoint y: 153, endPoint x: 908, endPoint y: 154, distance: 7.9
click at [908, 154] on div "Survey" at bounding box center [757, 153] width 366 height 50
click at [913, 155] on img at bounding box center [916, 154] width 8 height 8
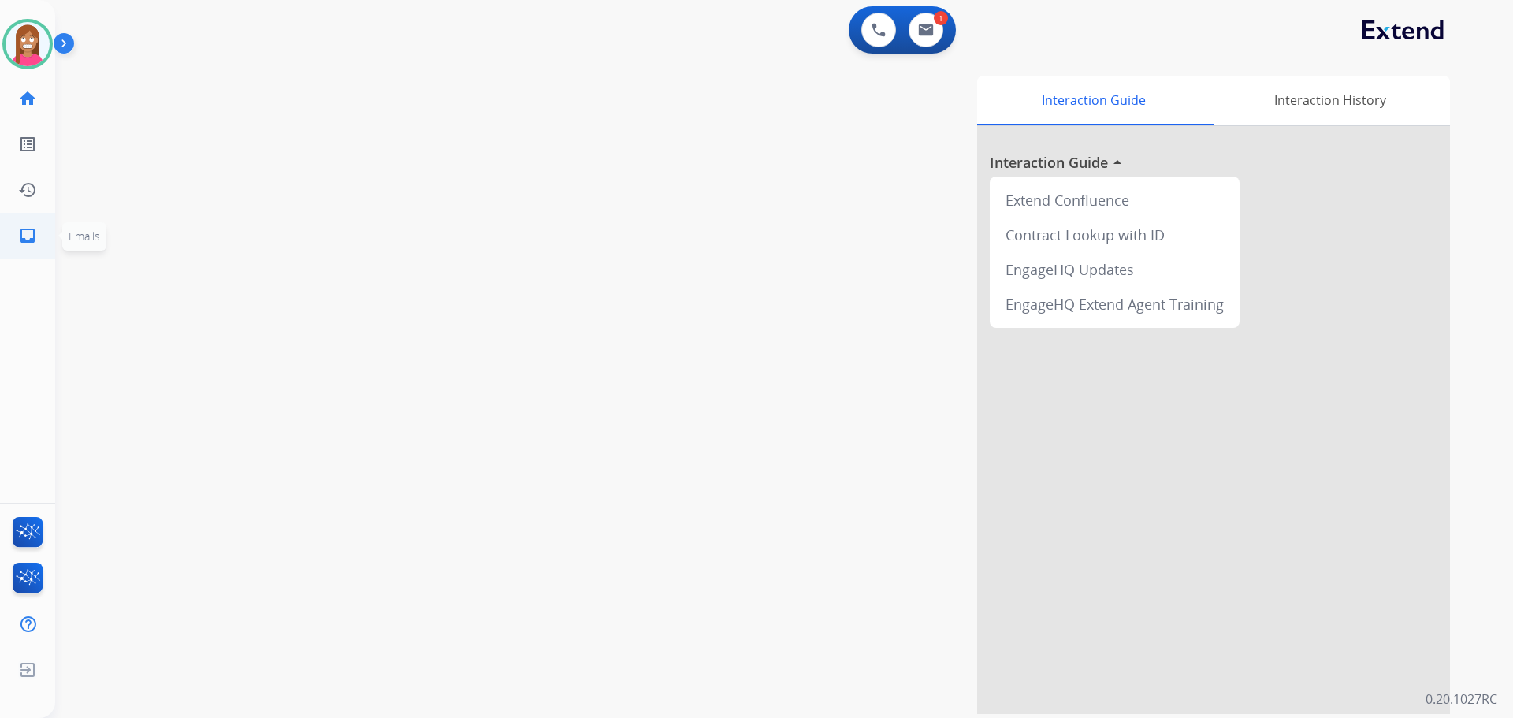
click at [32, 233] on mat-icon "inbox" at bounding box center [27, 235] width 19 height 19
select select "**********"
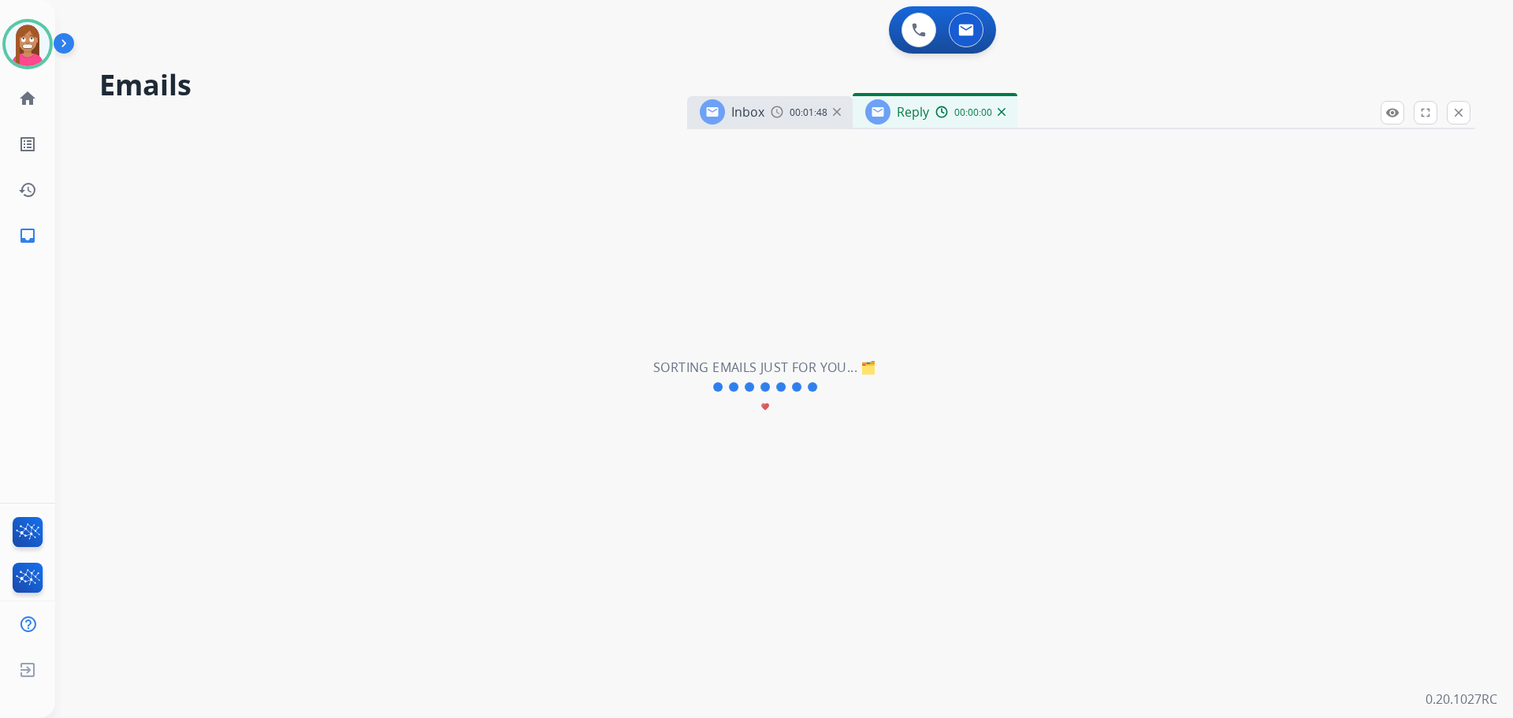
select select "**********"
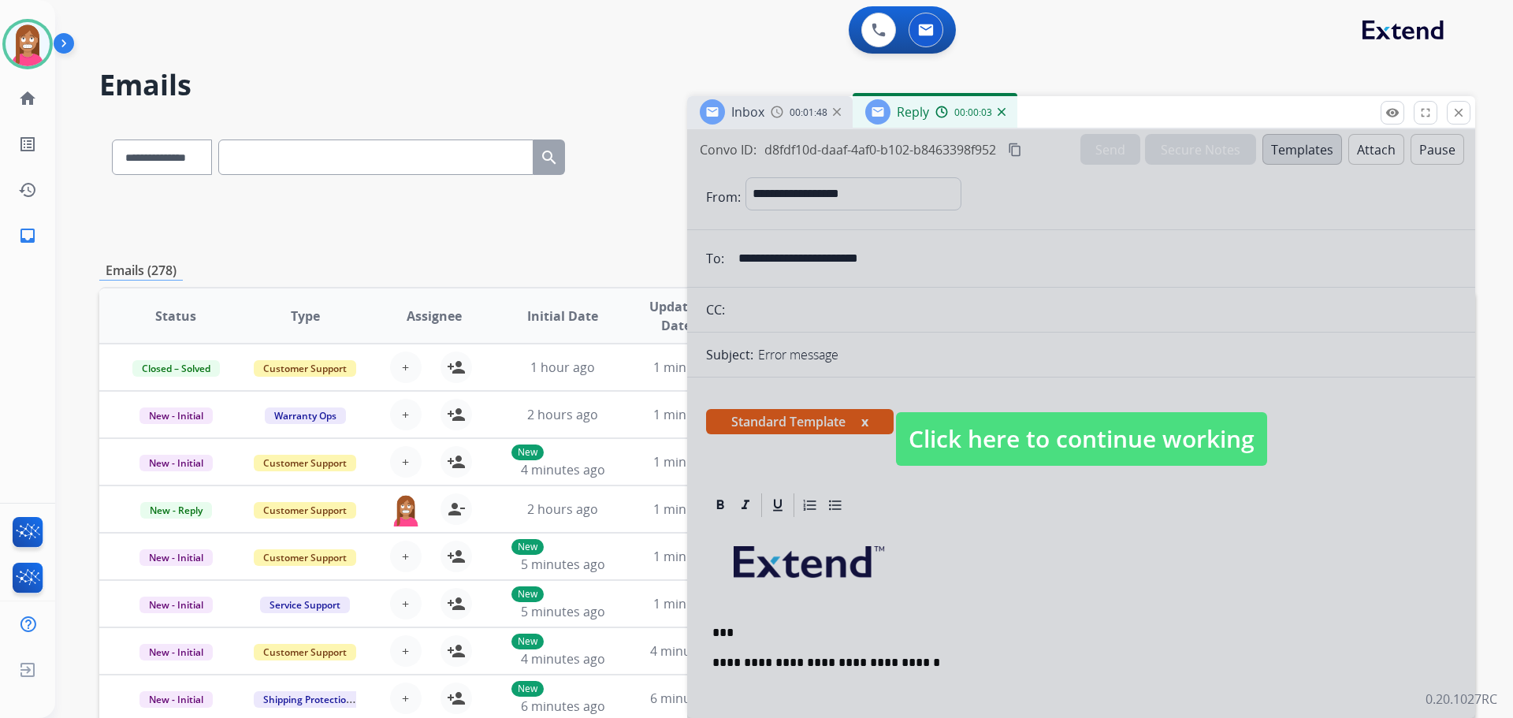
click at [989, 443] on span "Click here to continue working" at bounding box center [1081, 439] width 371 height 54
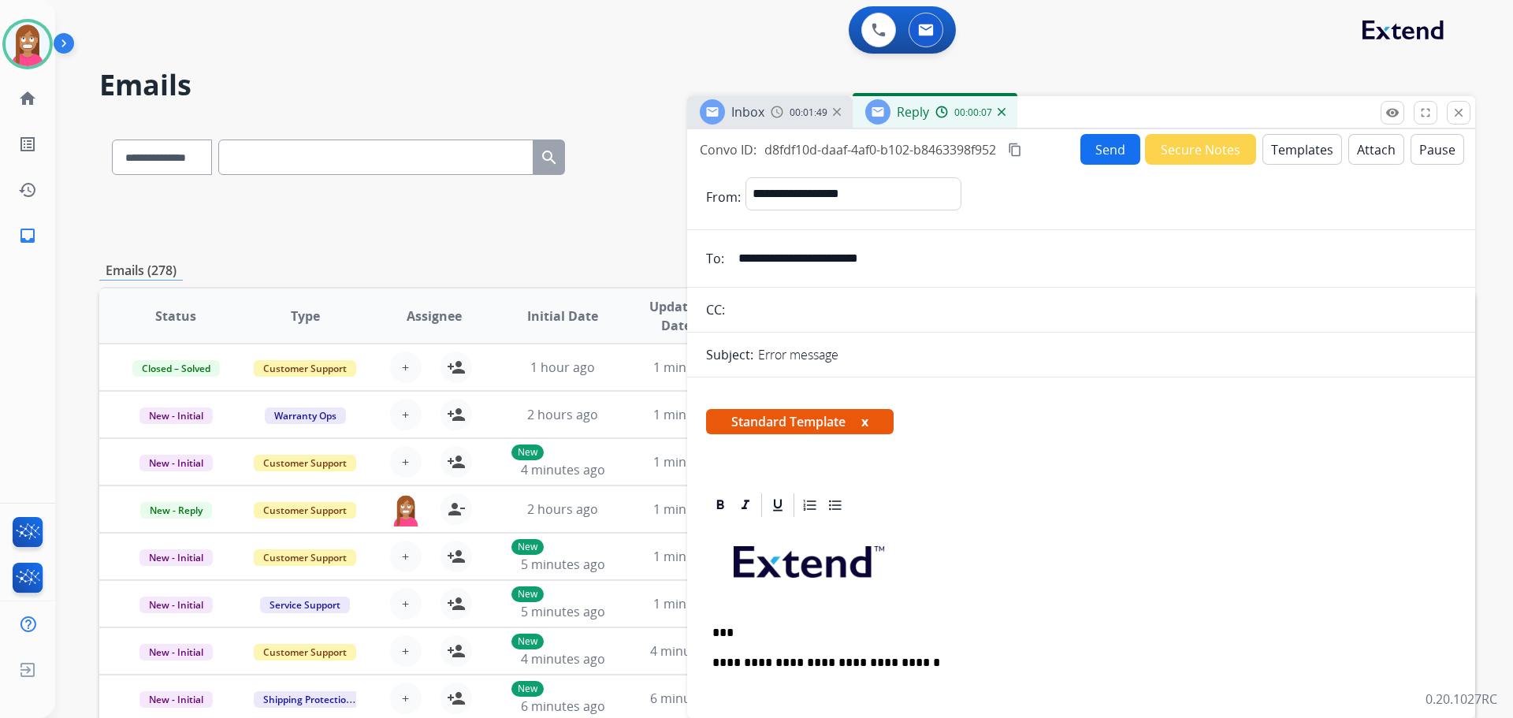
click at [725, 633] on p "***" at bounding box center [1074, 633] width 725 height 14
click at [775, 629] on p "**********" at bounding box center [1074, 633] width 725 height 14
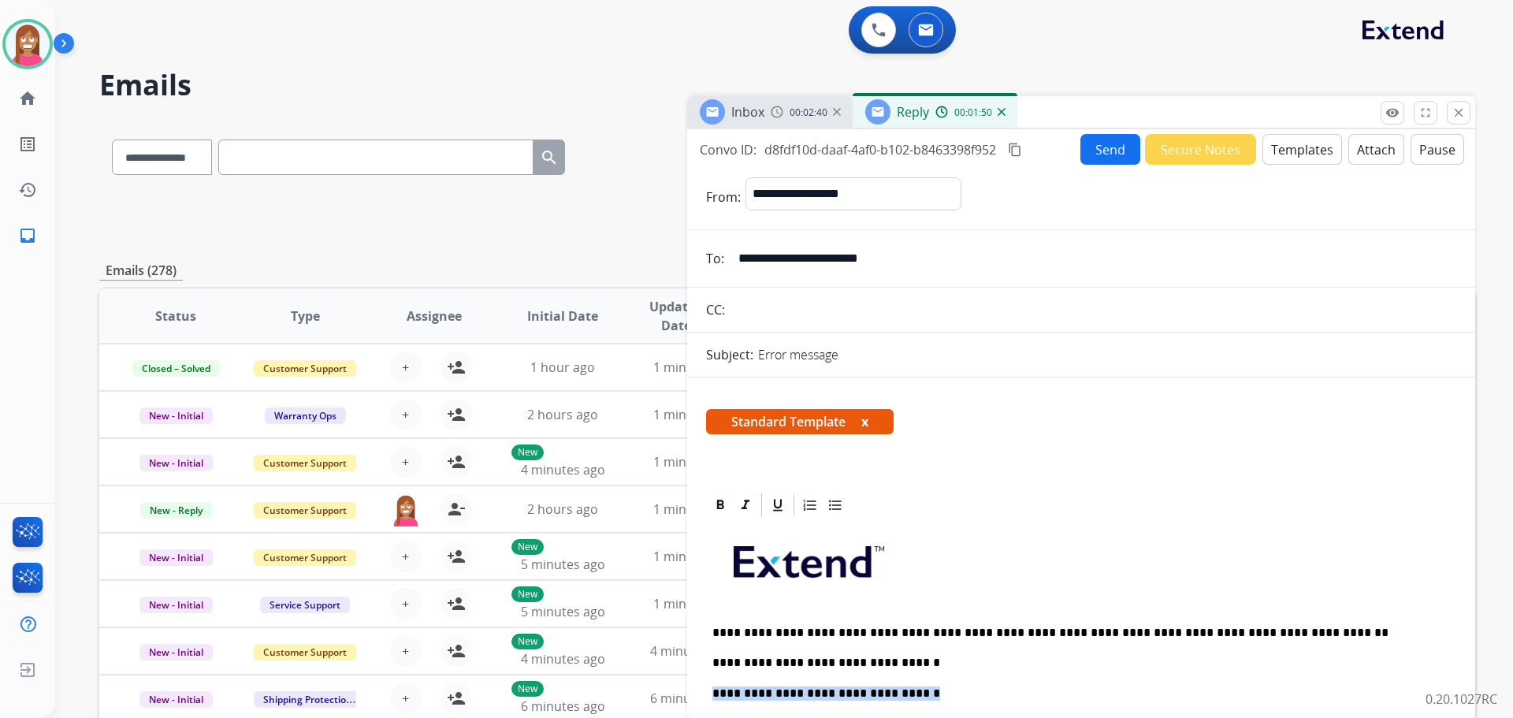
drag, startPoint x: 910, startPoint y: 695, endPoint x: 712, endPoint y: 696, distance: 197.8
click at [712, 696] on p "**********" at bounding box center [1074, 693] width 725 height 14
click at [1121, 157] on button "Send" at bounding box center [1110, 149] width 60 height 31
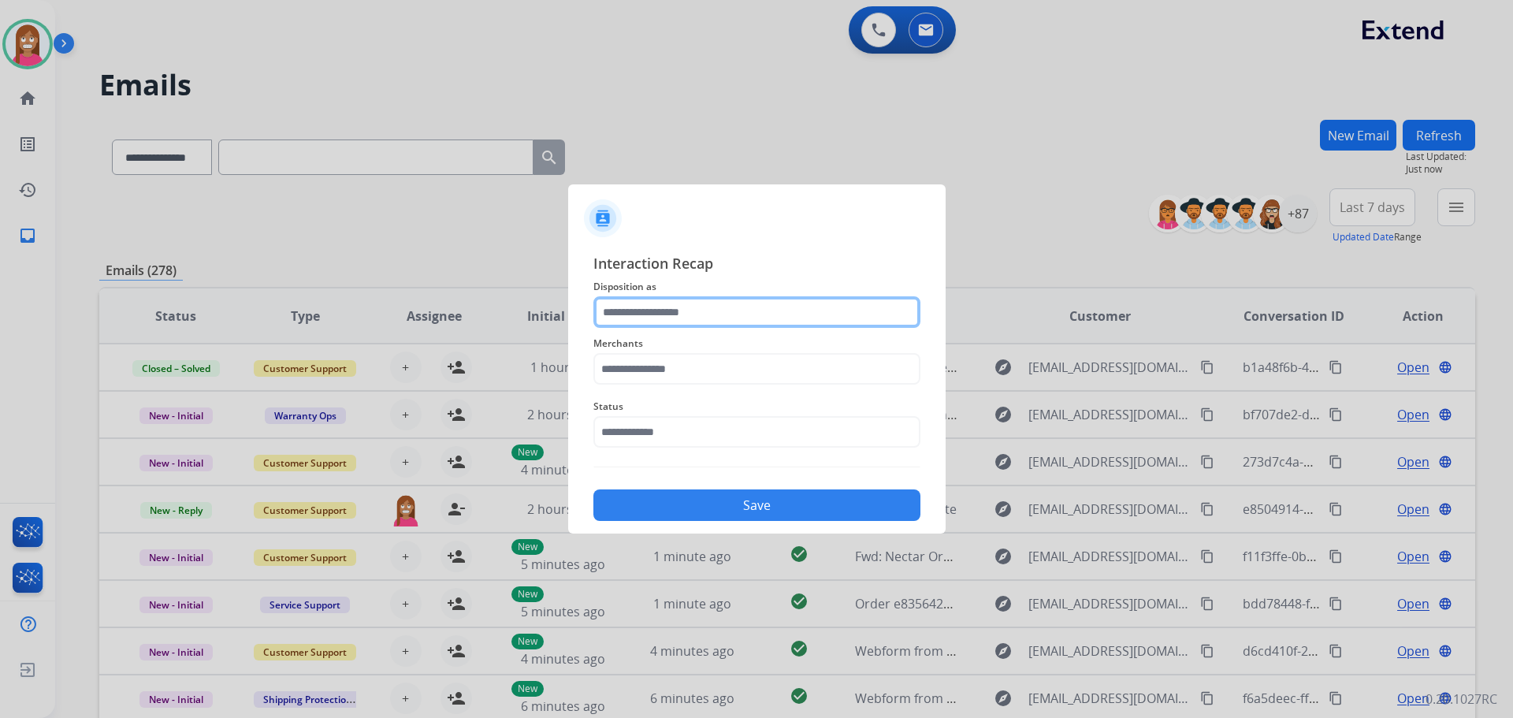
click at [620, 313] on input "text" at bounding box center [756, 312] width 327 height 32
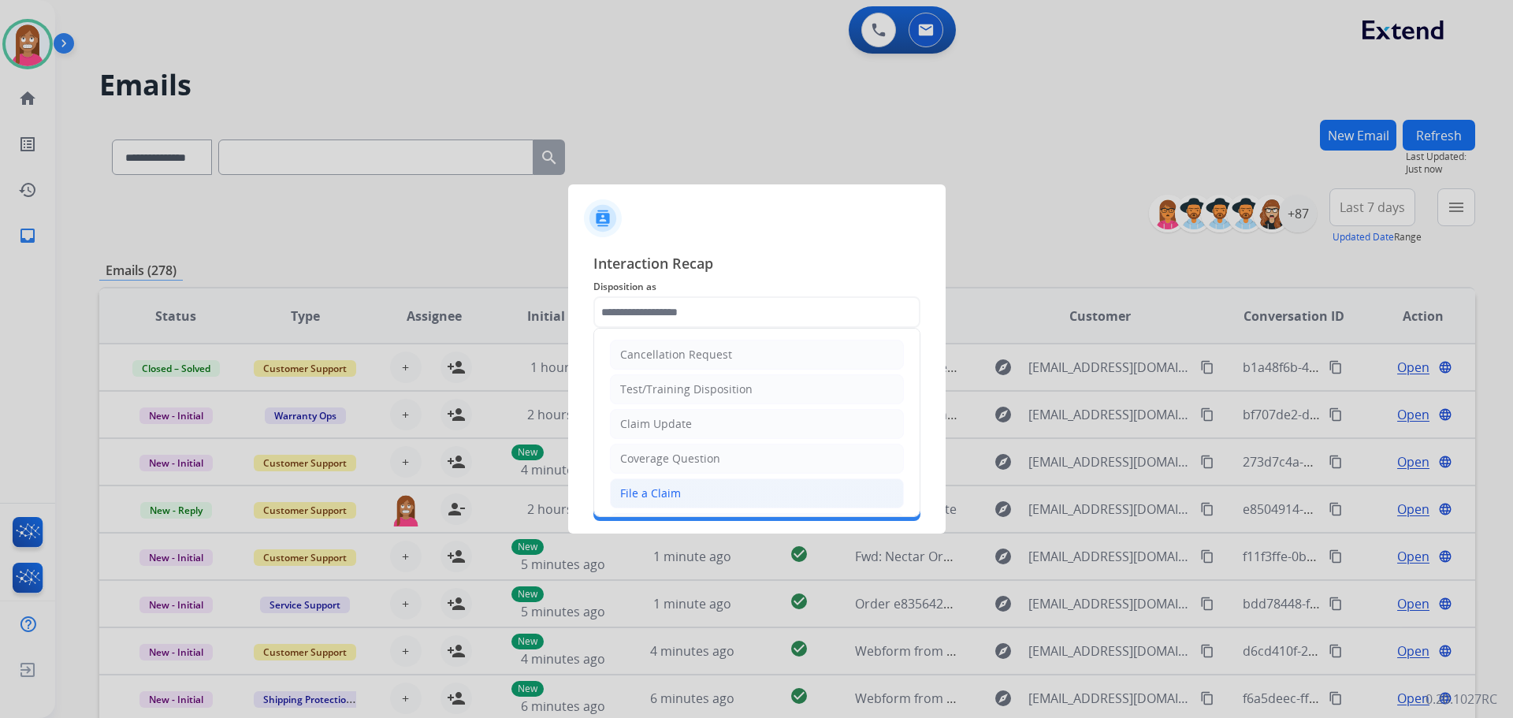
click at [655, 496] on div "File a Claim" at bounding box center [650, 493] width 61 height 16
type input "**********"
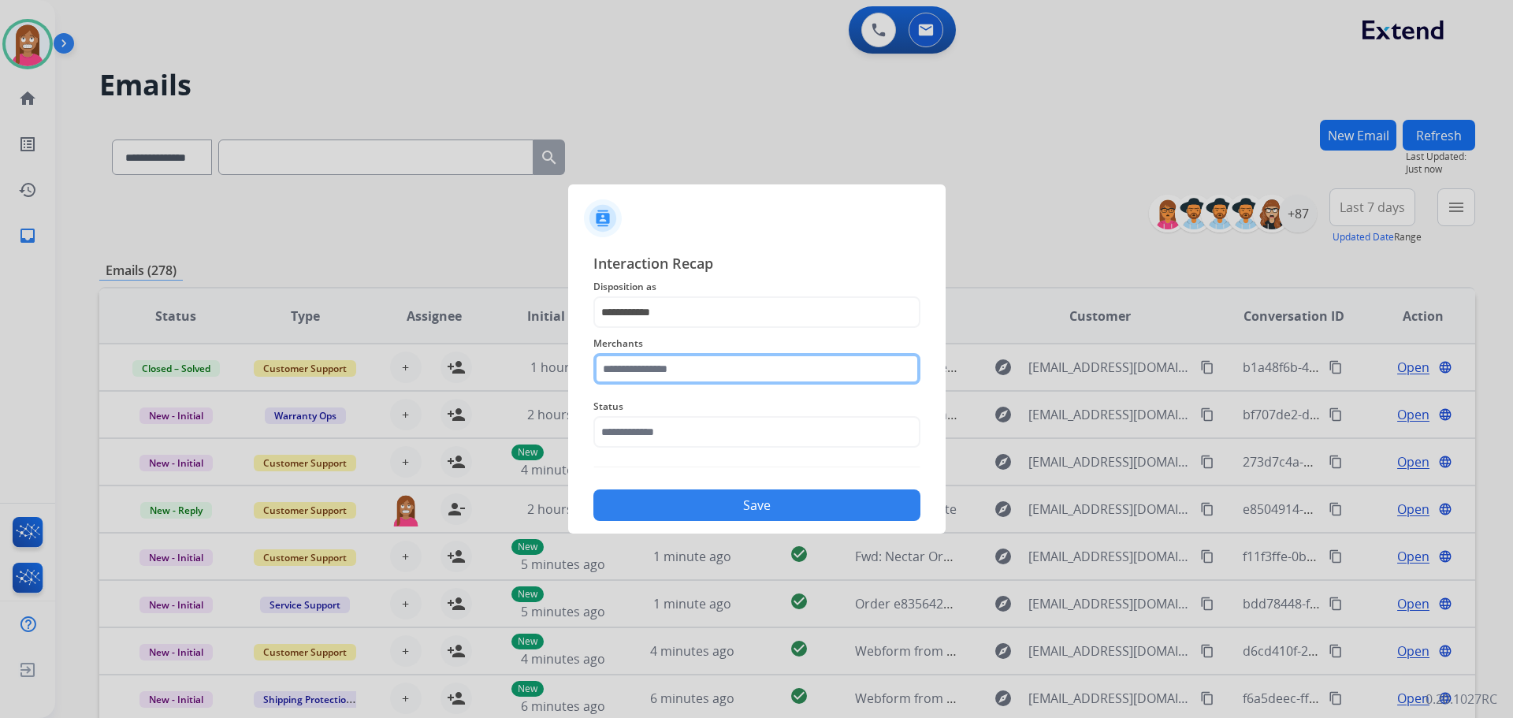
click at [623, 371] on input "text" at bounding box center [756, 369] width 327 height 32
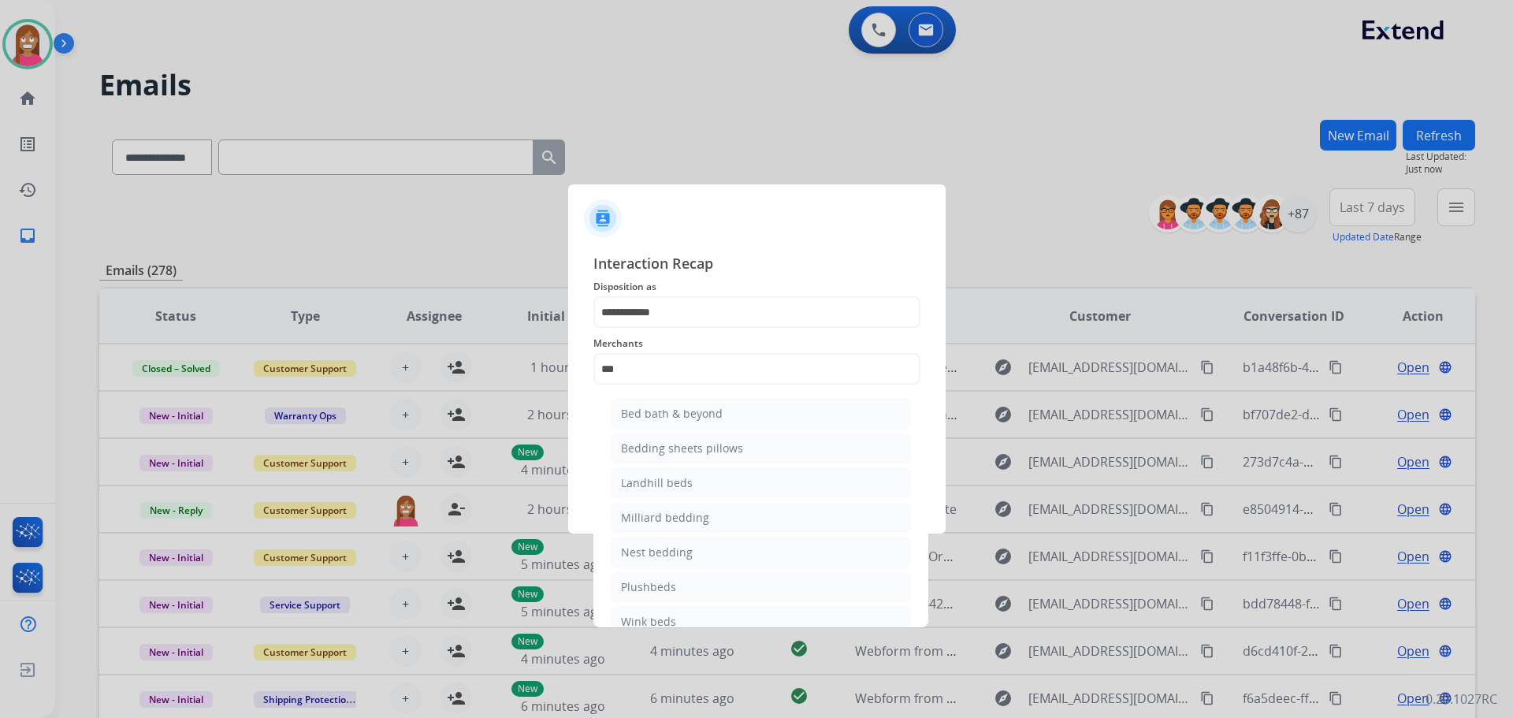
click at [734, 415] on li "Bed bath & beyond" at bounding box center [761, 414] width 300 height 30
type input "**********"
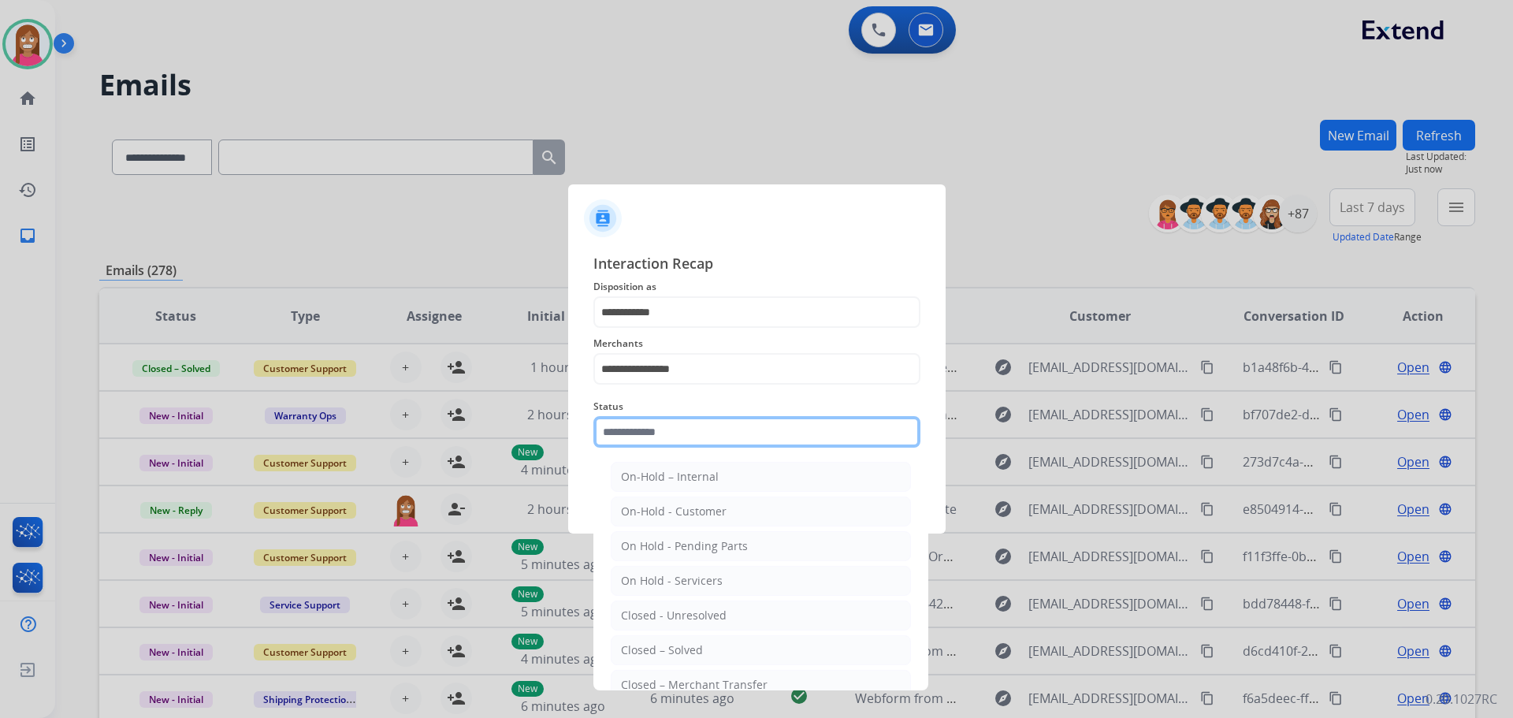
click at [649, 444] on input "text" at bounding box center [756, 432] width 327 height 32
click at [661, 645] on div "Closed – Solved" at bounding box center [662, 650] width 82 height 16
type input "**********"
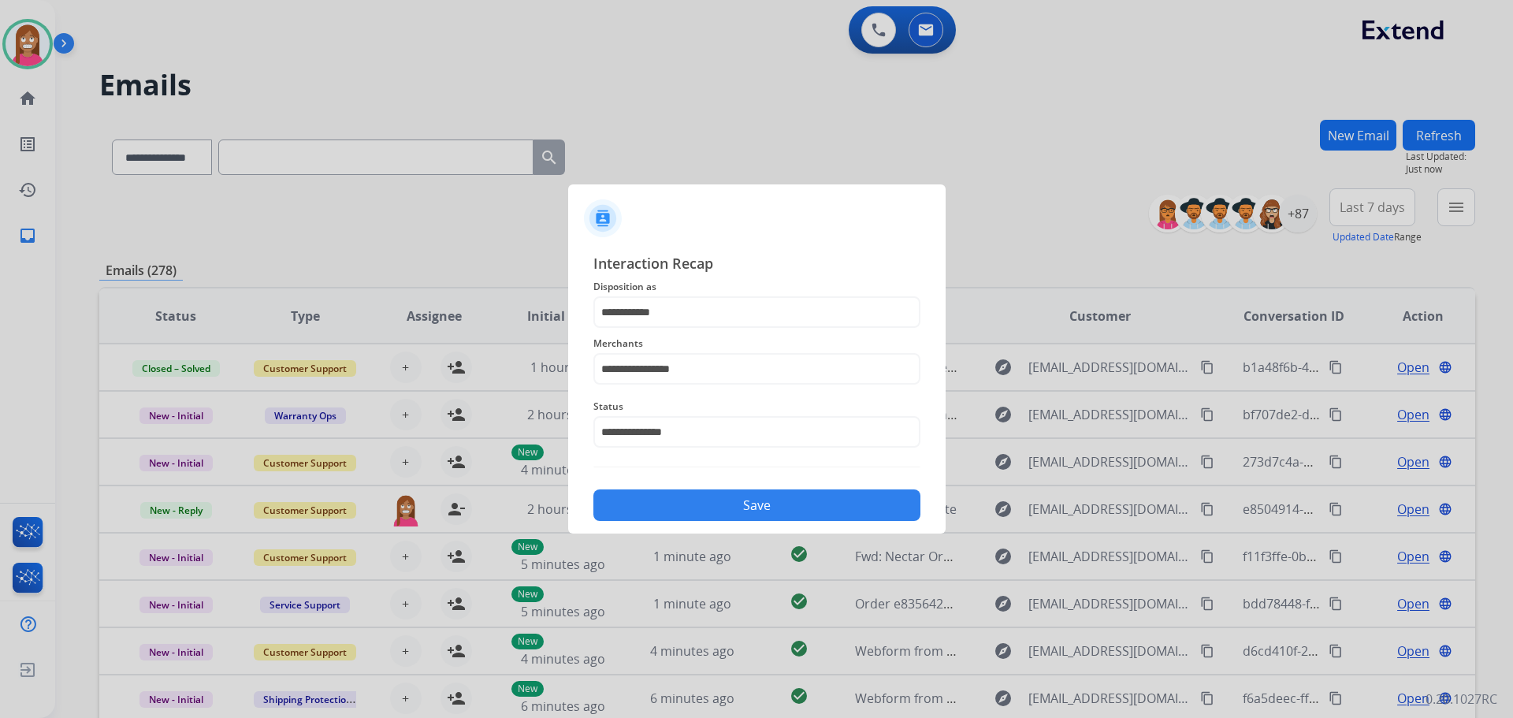
click at [715, 515] on button "Save" at bounding box center [756, 505] width 327 height 32
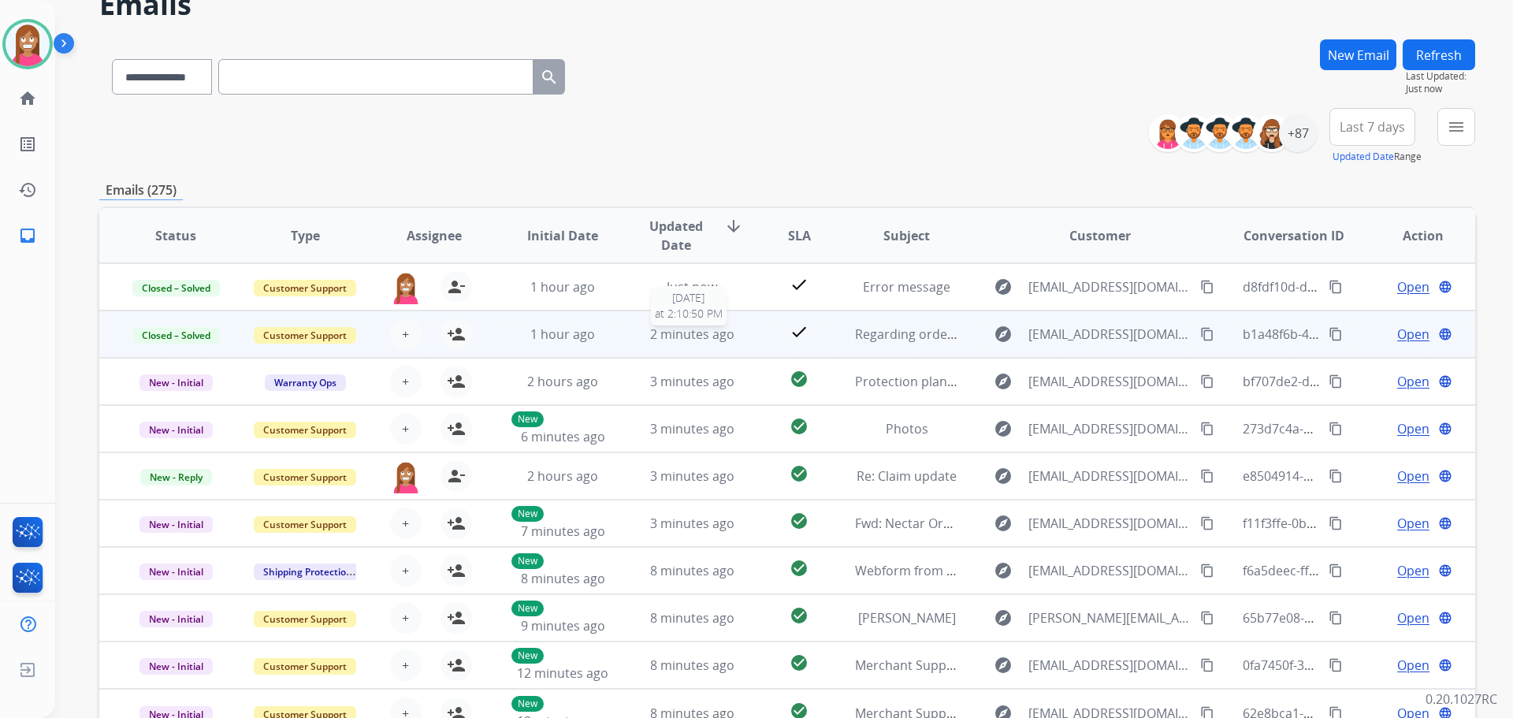
scroll to position [158, 0]
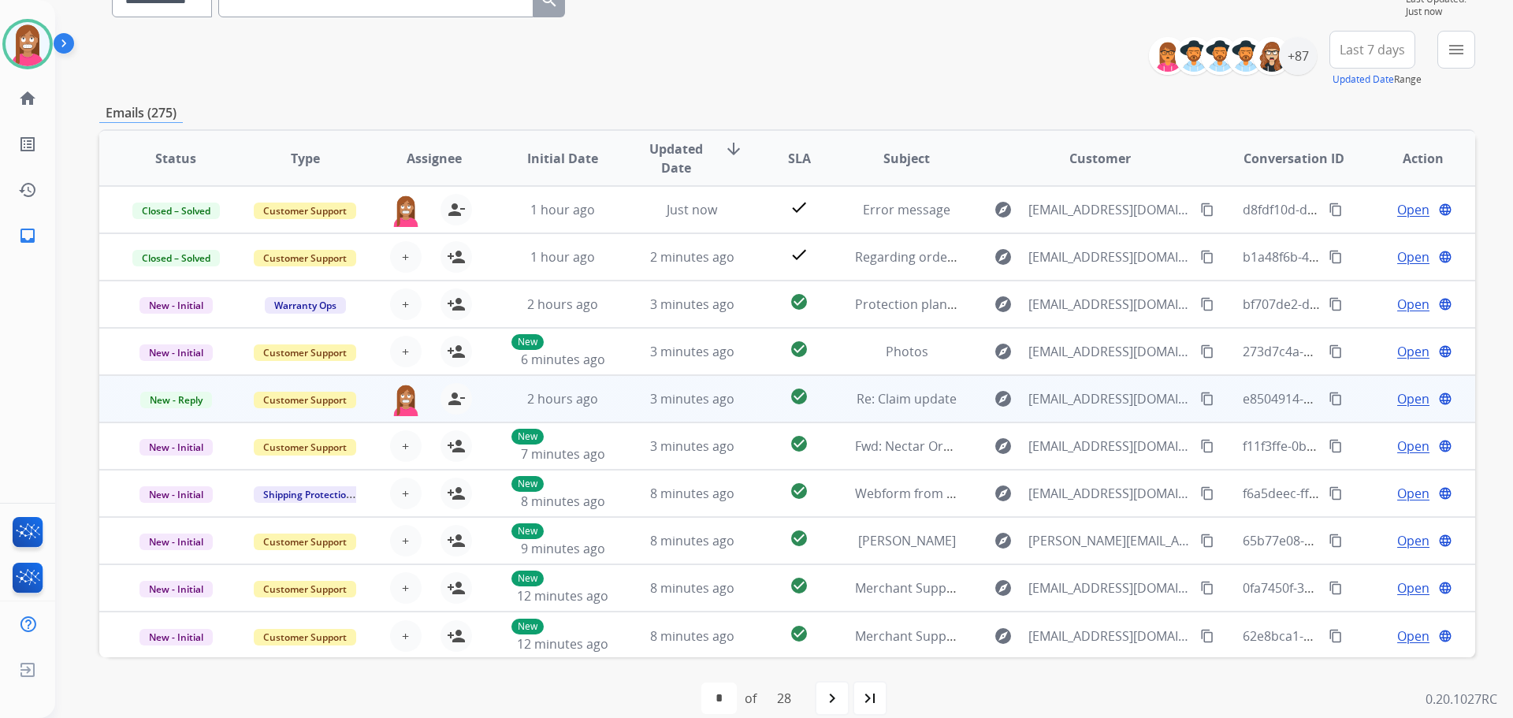
click at [628, 407] on td "3 minutes ago" at bounding box center [679, 398] width 129 height 47
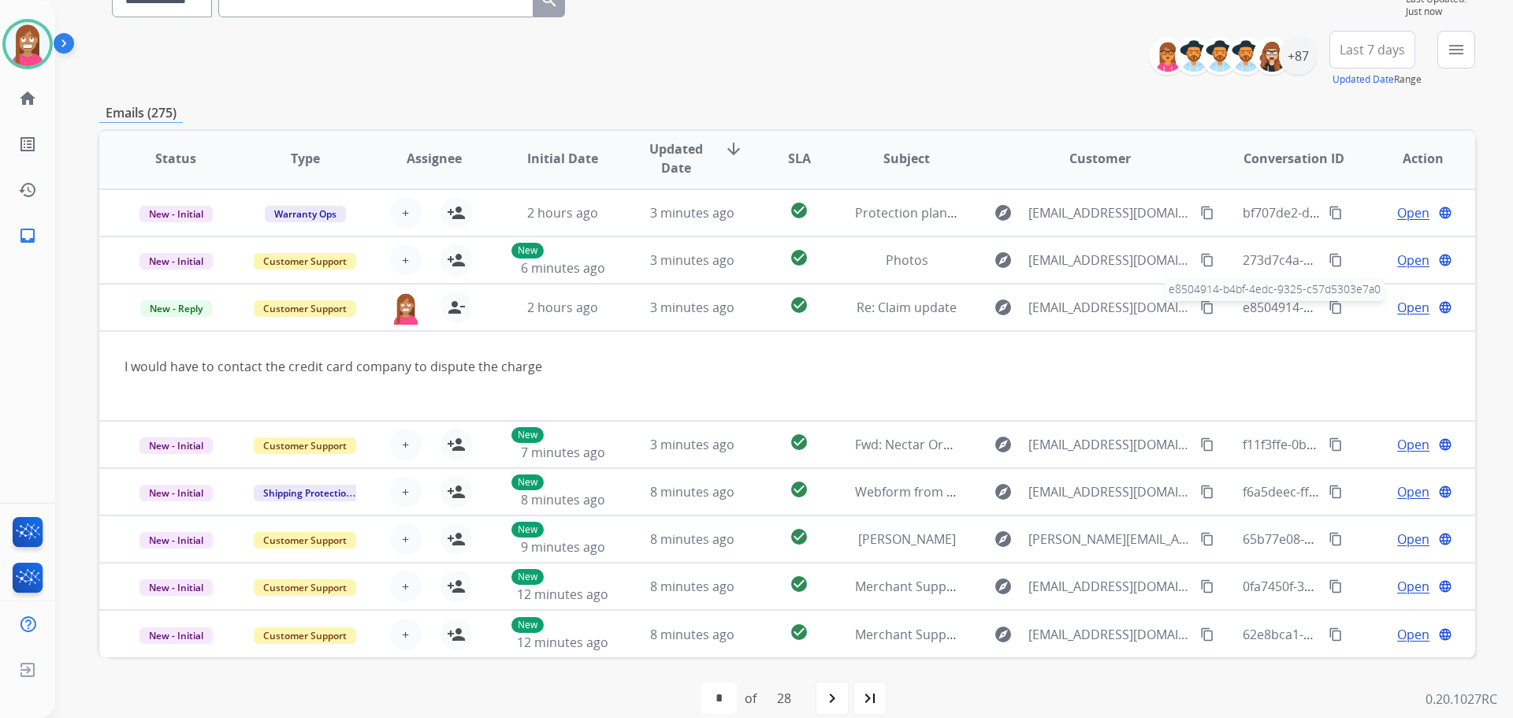
scroll to position [0, 0]
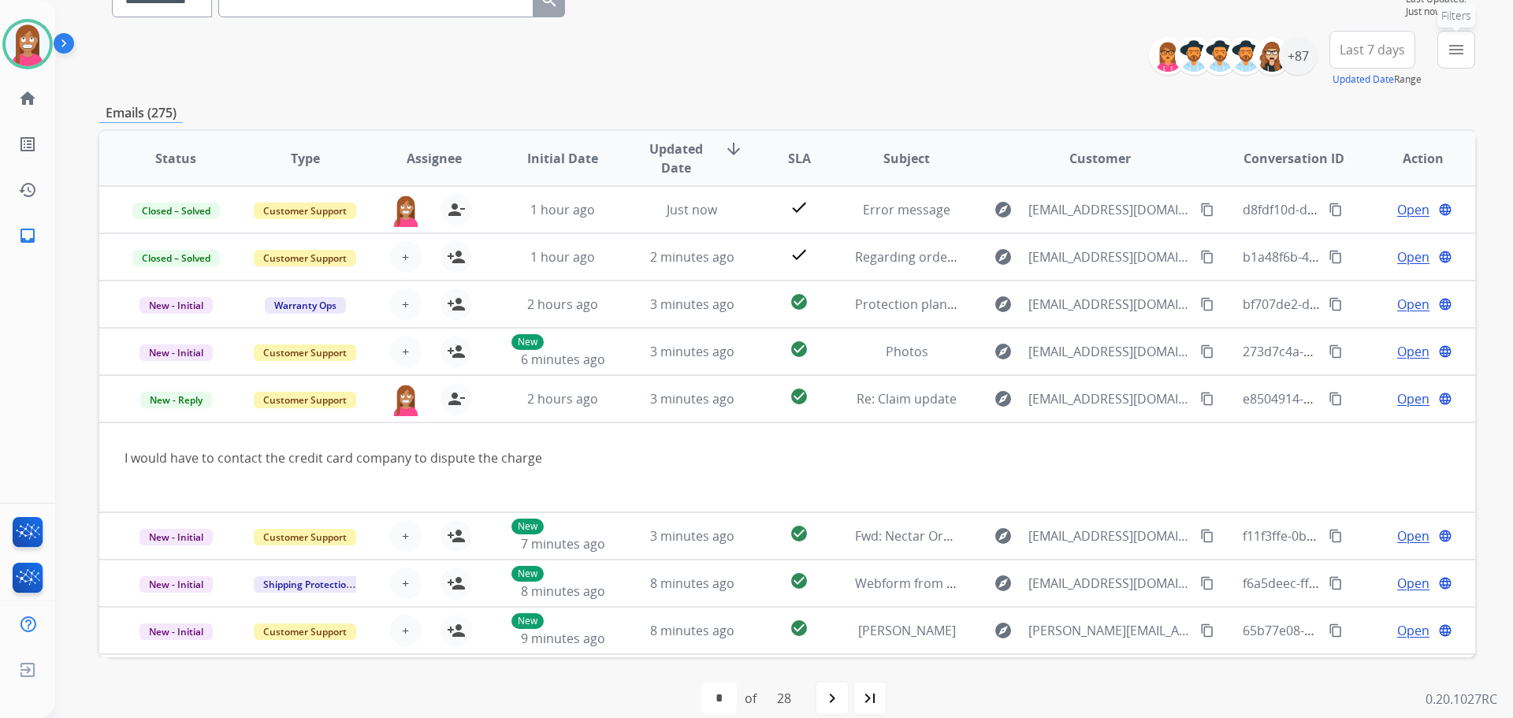
click at [1458, 61] on button "menu Filters" at bounding box center [1456, 50] width 38 height 38
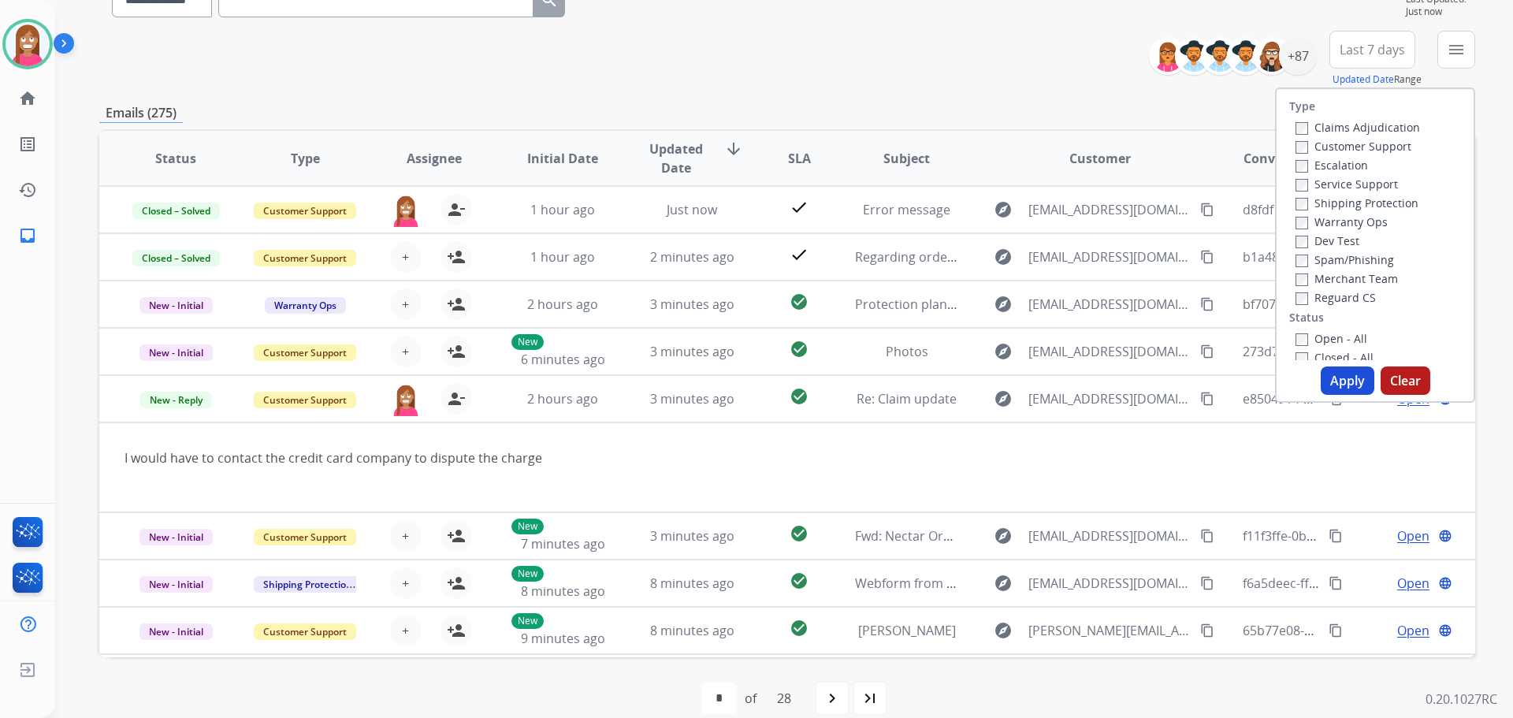
click at [1316, 148] on label "Customer Support" at bounding box center [1353, 146] width 116 height 15
drag, startPoint x: 1326, startPoint y: 203, endPoint x: 1316, endPoint y: 207, distance: 11.0
click at [1325, 204] on label "Shipping Protection" at bounding box center [1356, 202] width 123 height 15
click at [1302, 196] on label "Shipping Protection" at bounding box center [1356, 202] width 123 height 15
click at [1308, 303] on label "Reguard CS" at bounding box center [1335, 297] width 80 height 15
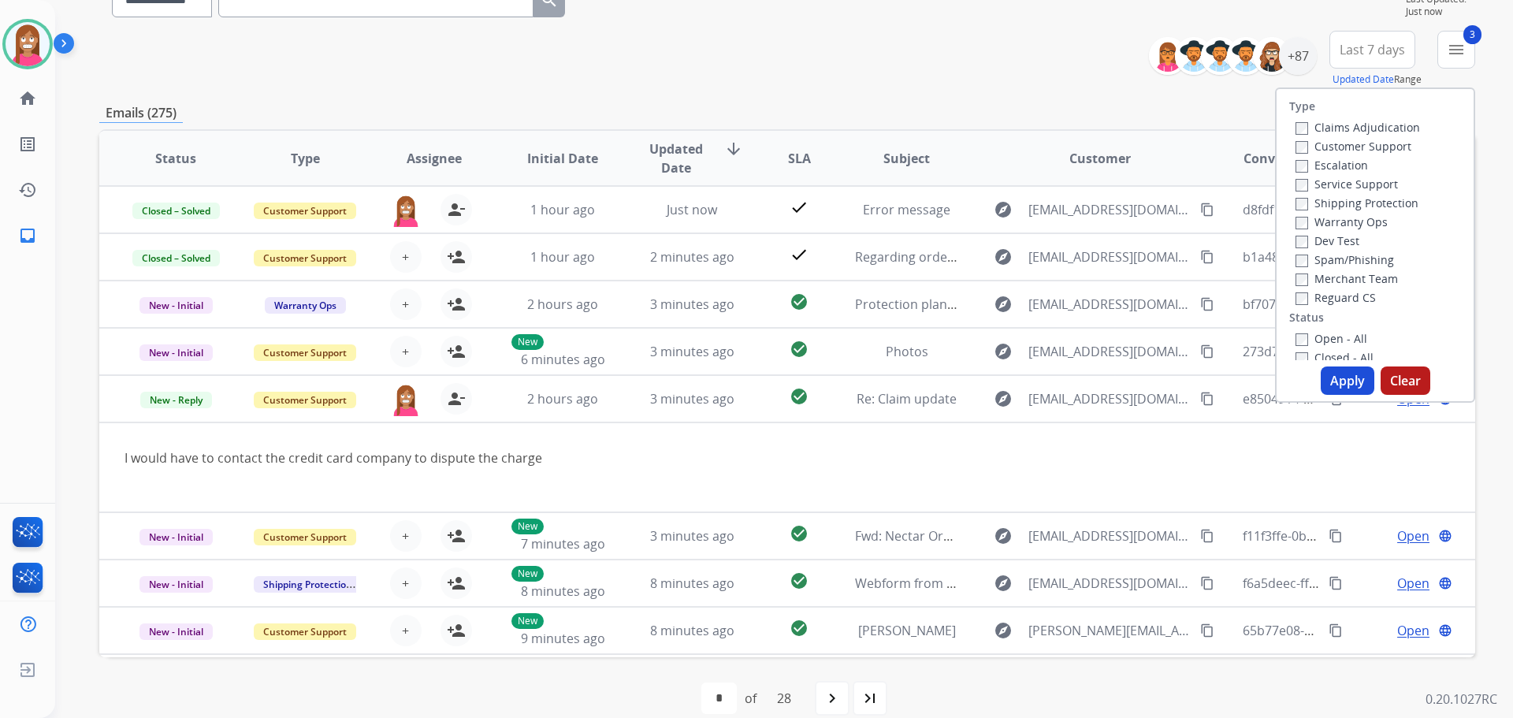
click at [1302, 337] on label "Open - All" at bounding box center [1331, 338] width 72 height 15
click at [1336, 379] on button "Apply" at bounding box center [1348, 380] width 54 height 28
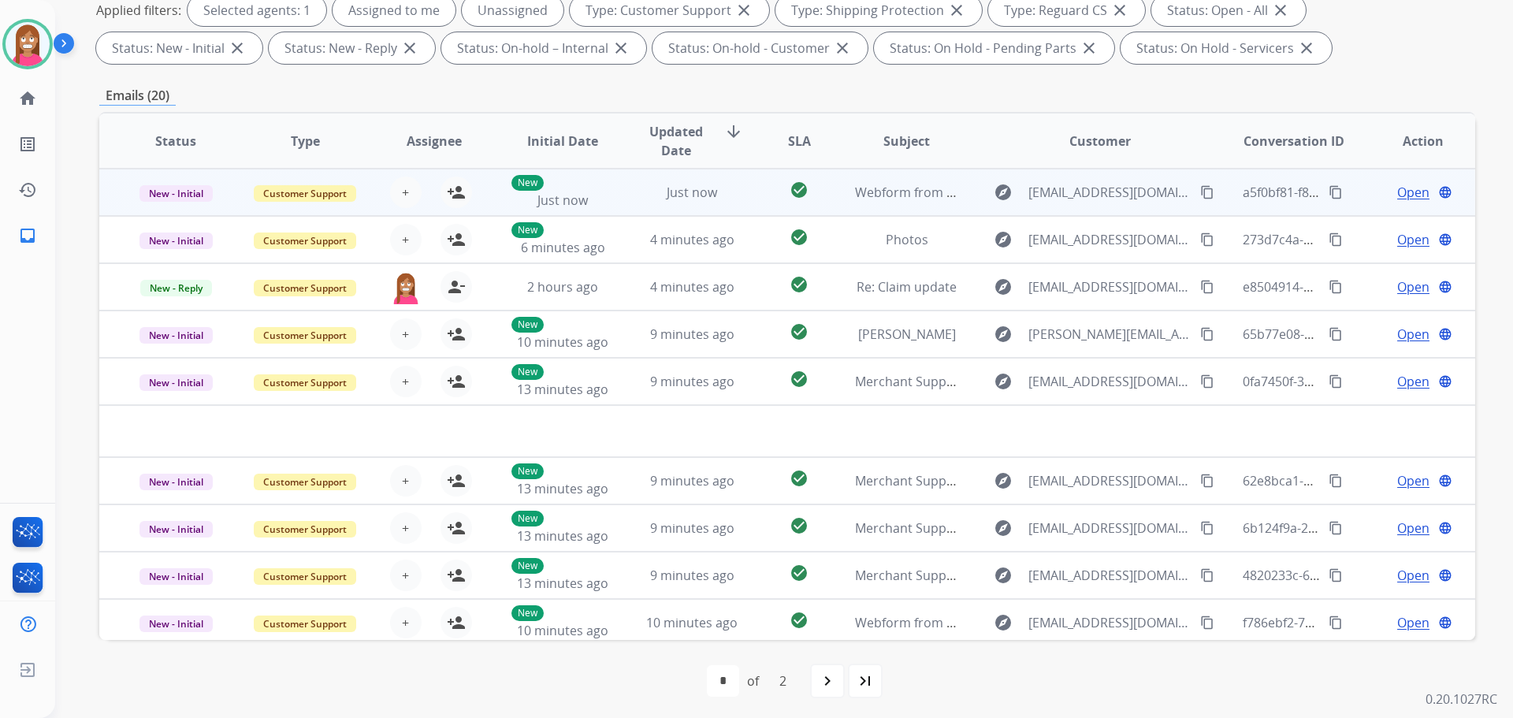
scroll to position [254, 0]
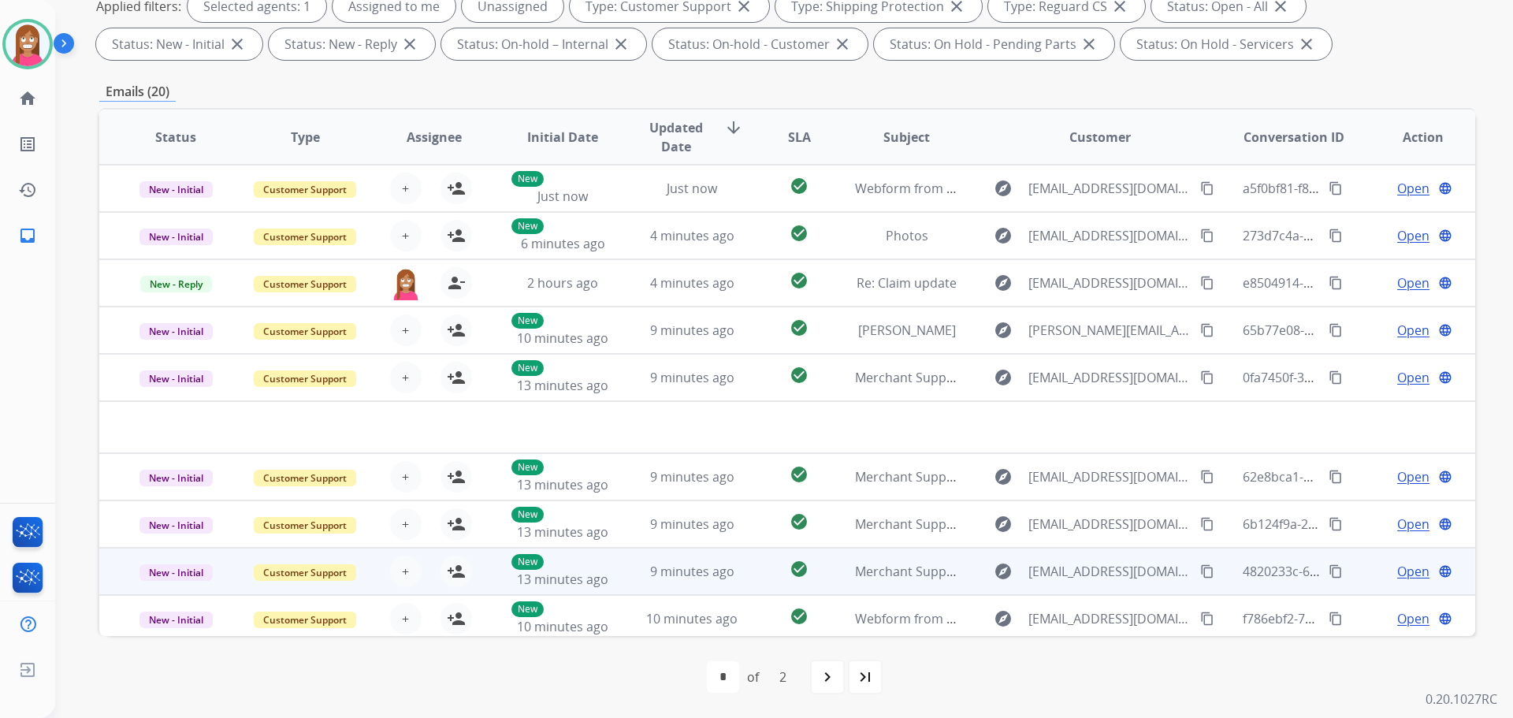
click at [641, 584] on td "9 minutes ago" at bounding box center [679, 571] width 129 height 47
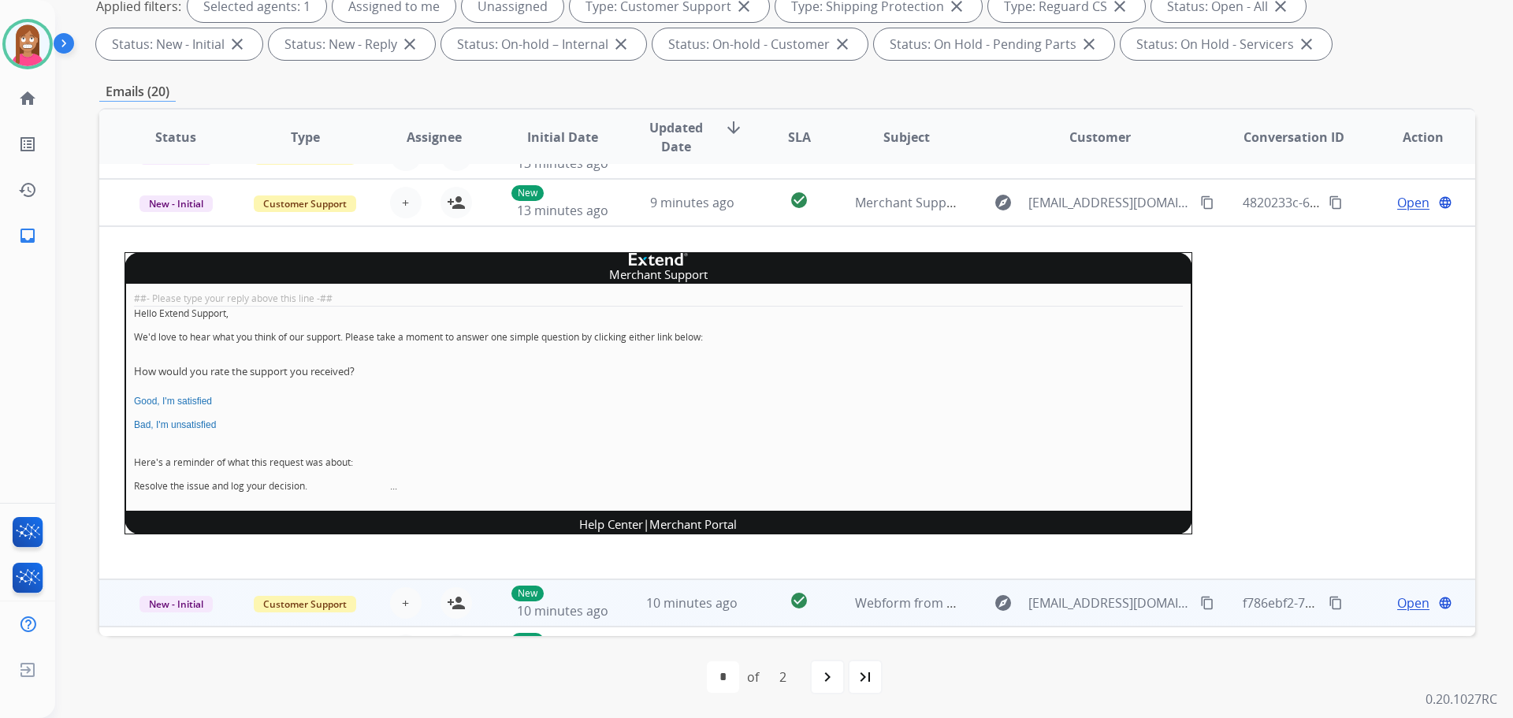
scroll to position [331, 0]
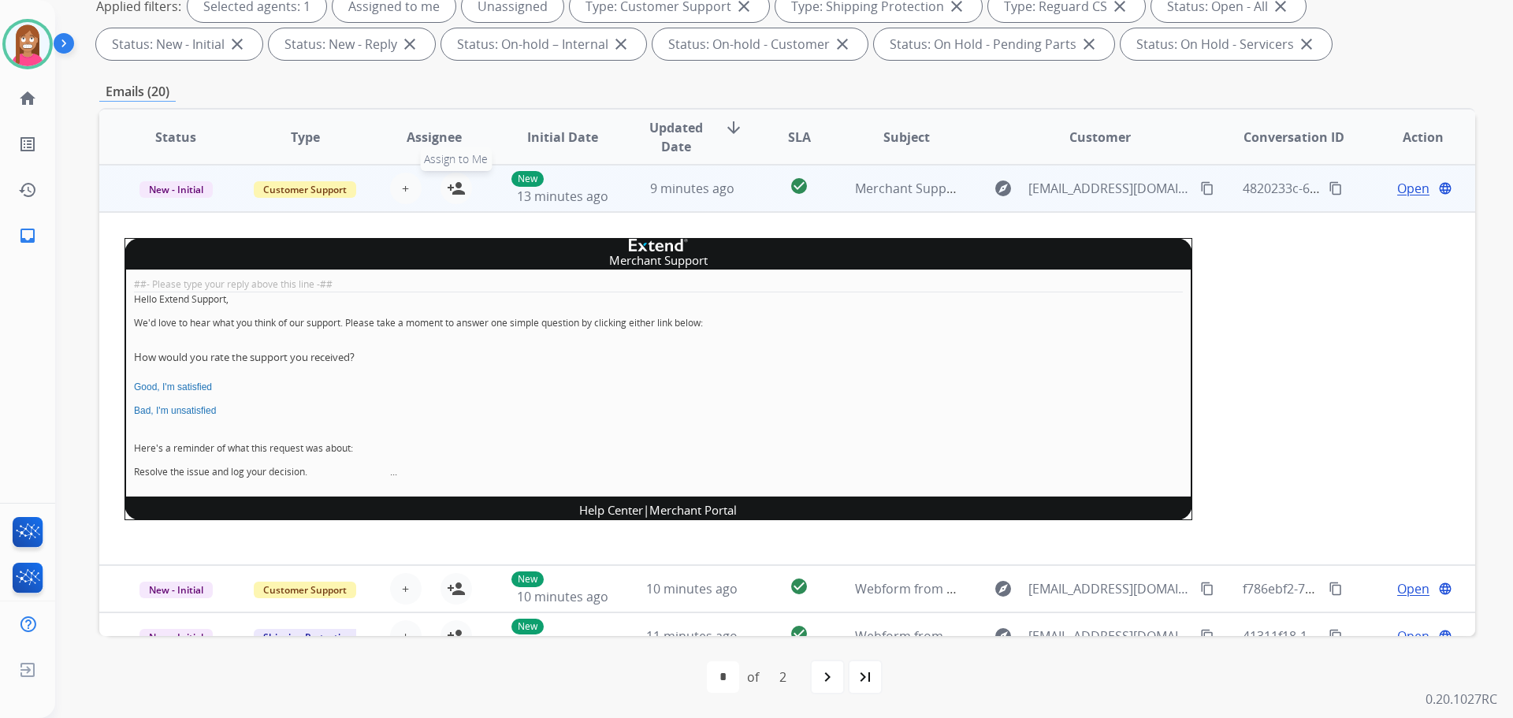
click at [462, 193] on mat-icon "person_add" at bounding box center [456, 188] width 19 height 19
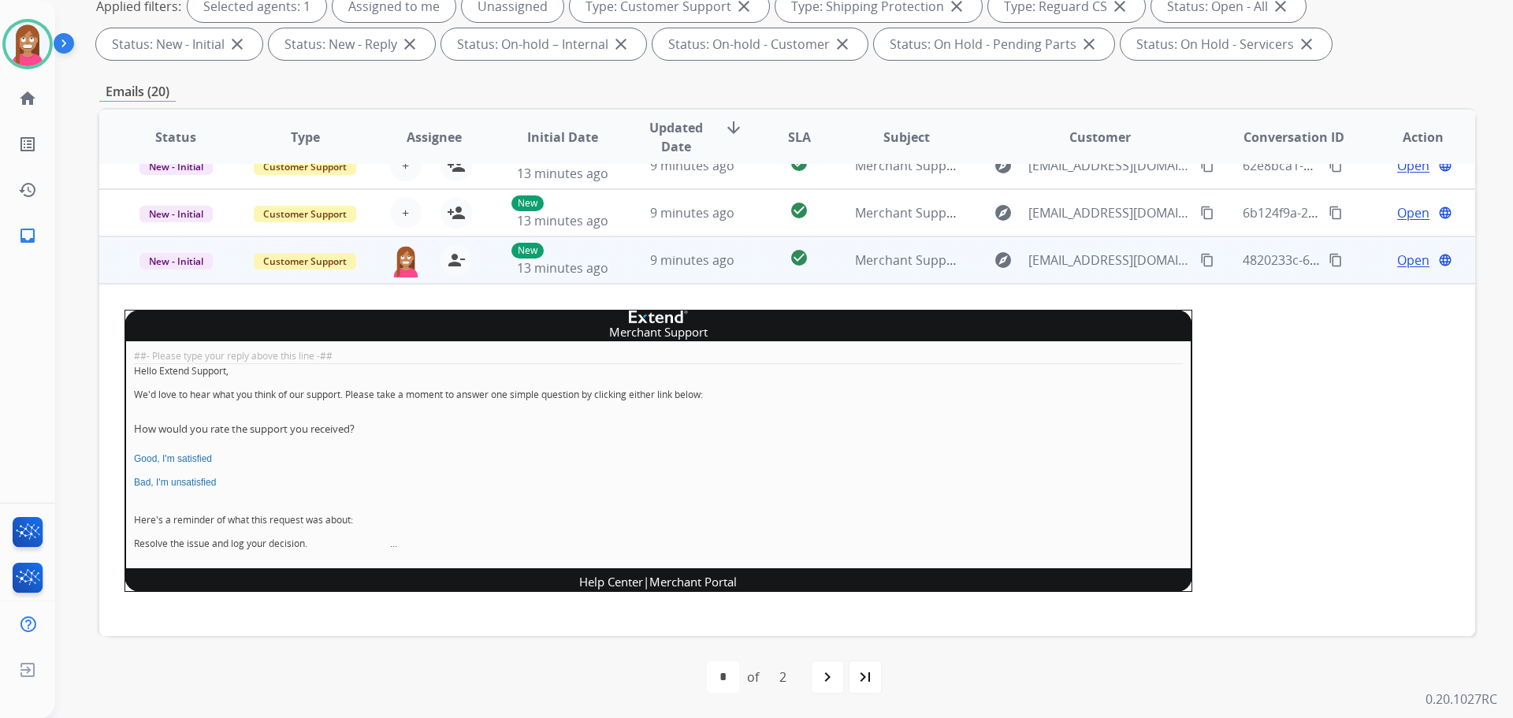
scroll to position [173, 0]
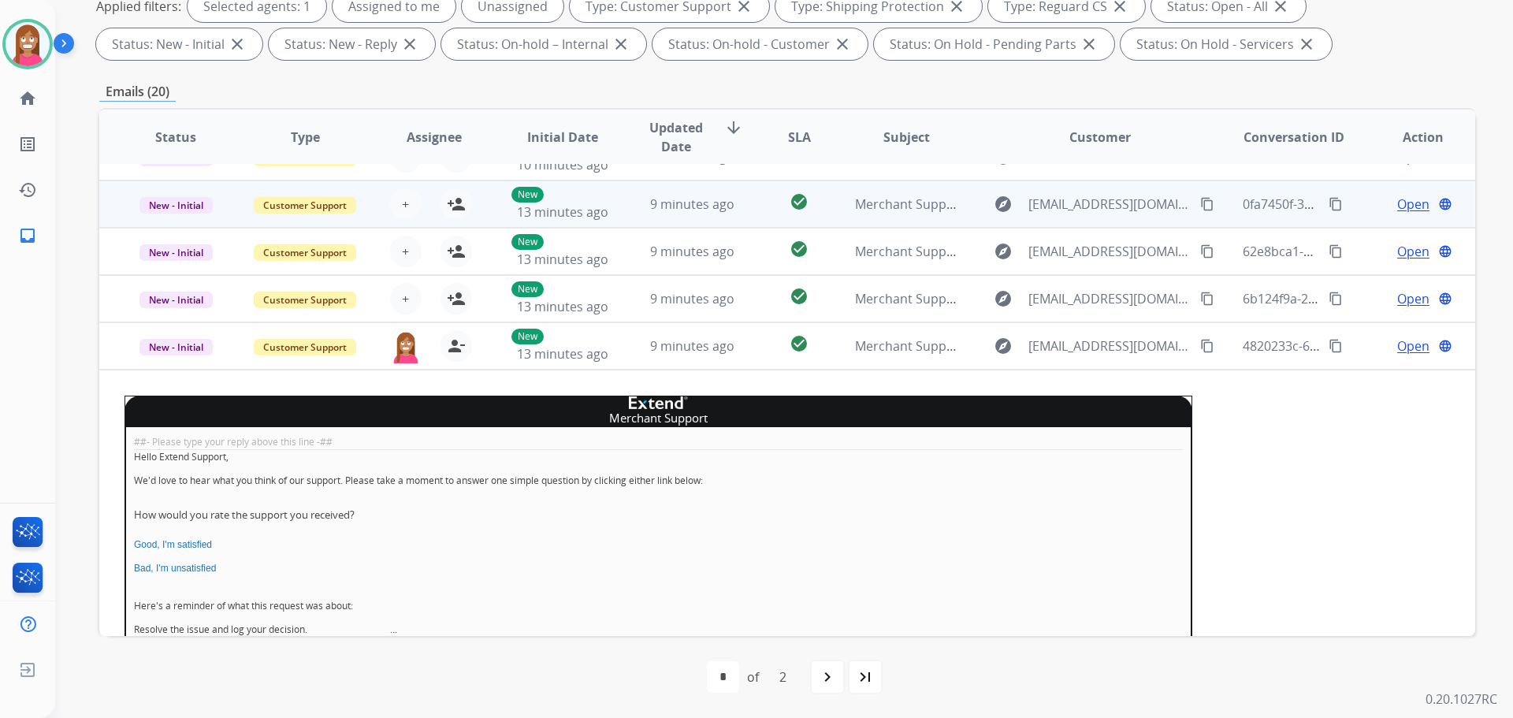
click at [623, 308] on td "9 minutes ago" at bounding box center [679, 298] width 129 height 47
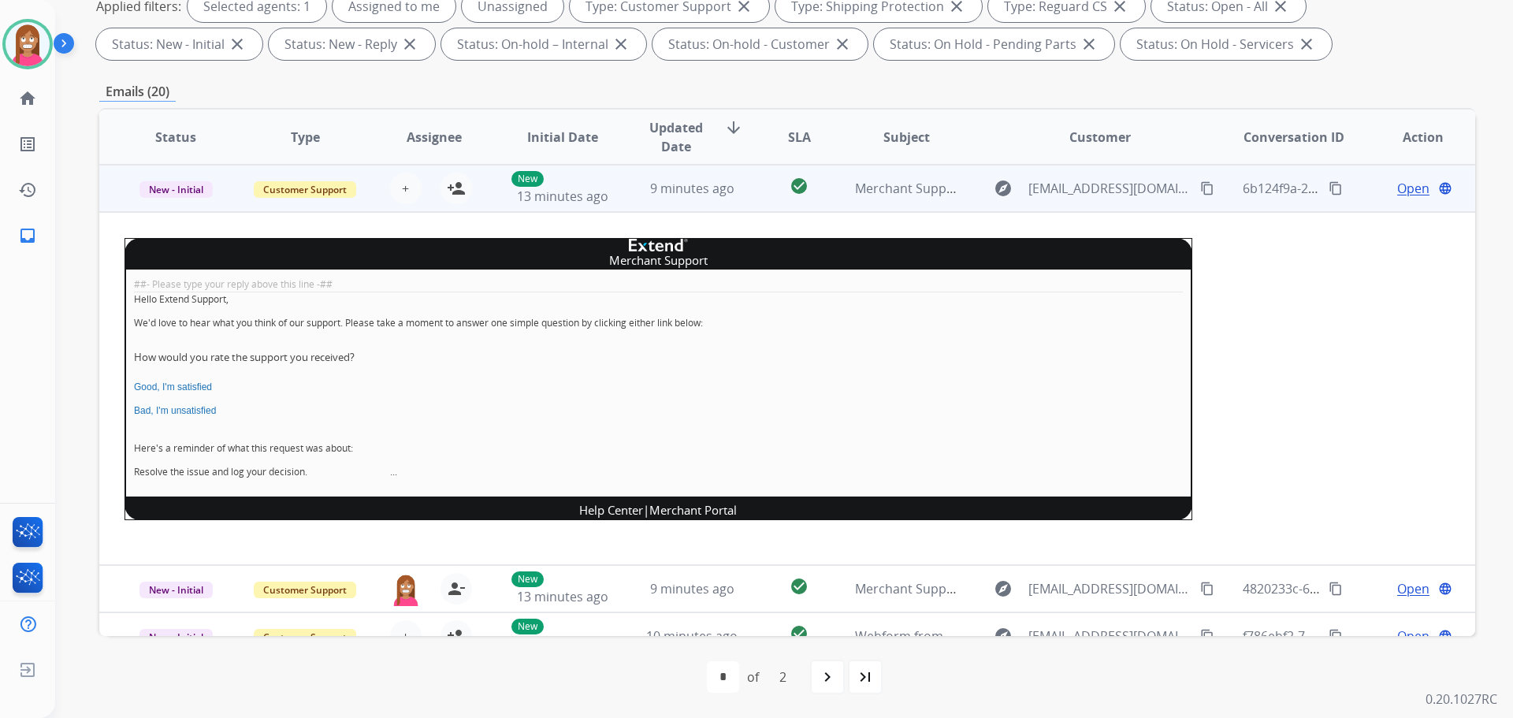
scroll to position [126, 0]
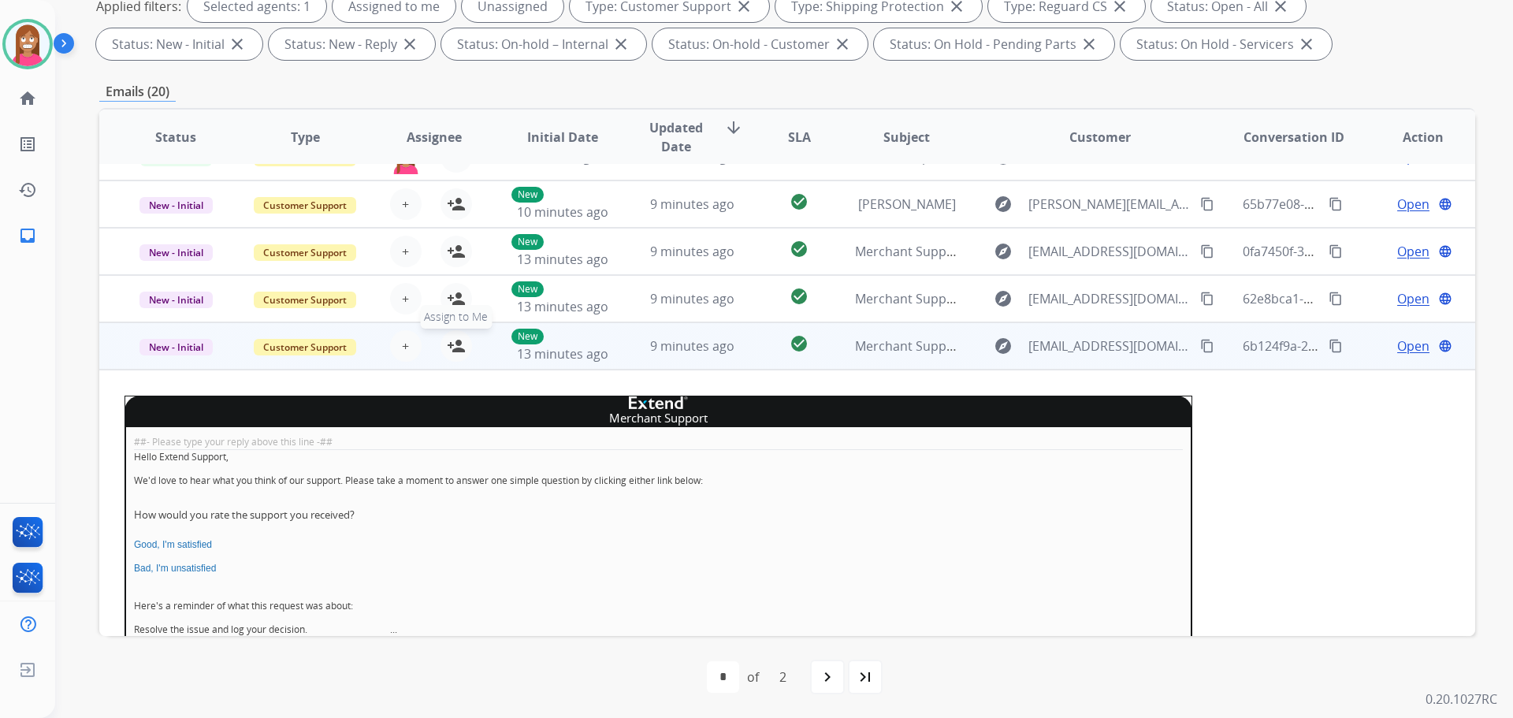
click at [453, 354] on mat-icon "person_add" at bounding box center [456, 345] width 19 height 19
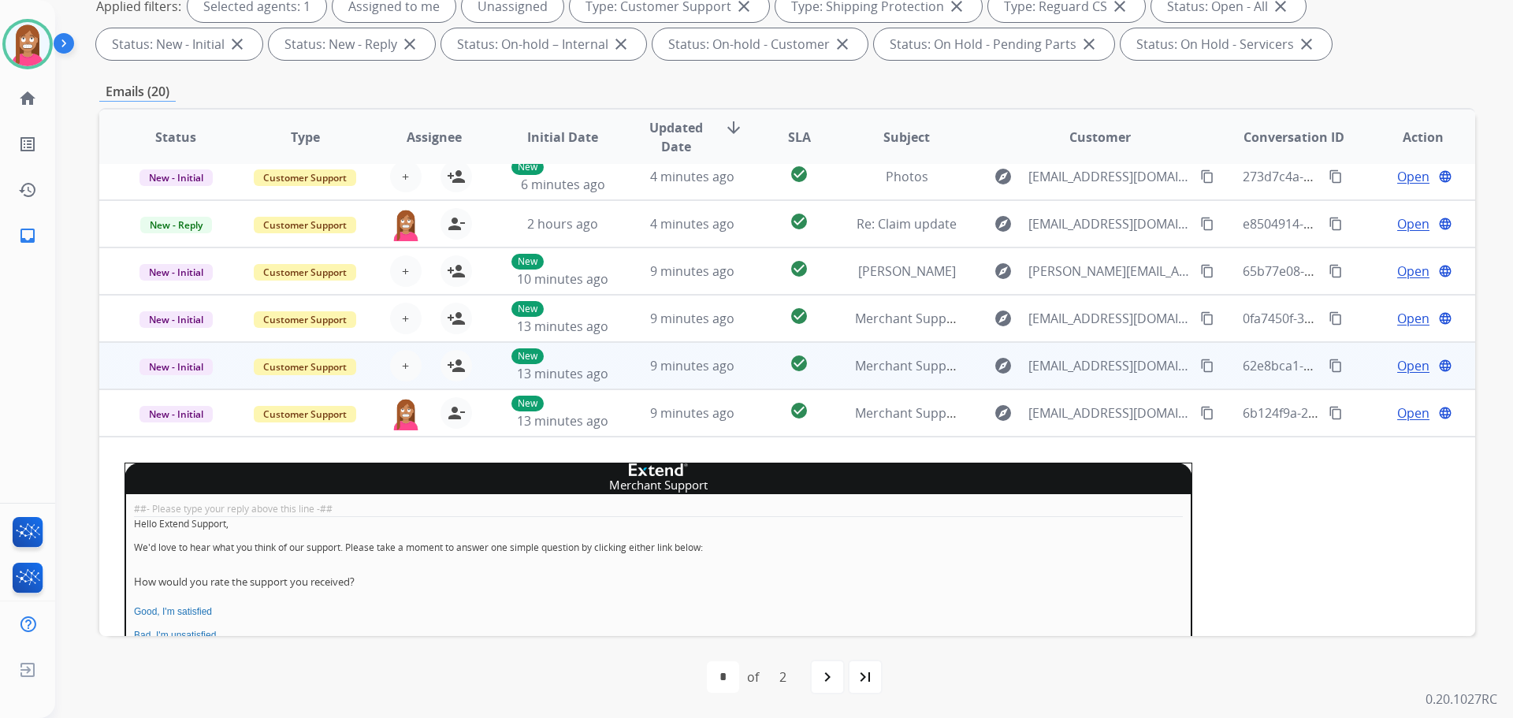
scroll to position [39, 0]
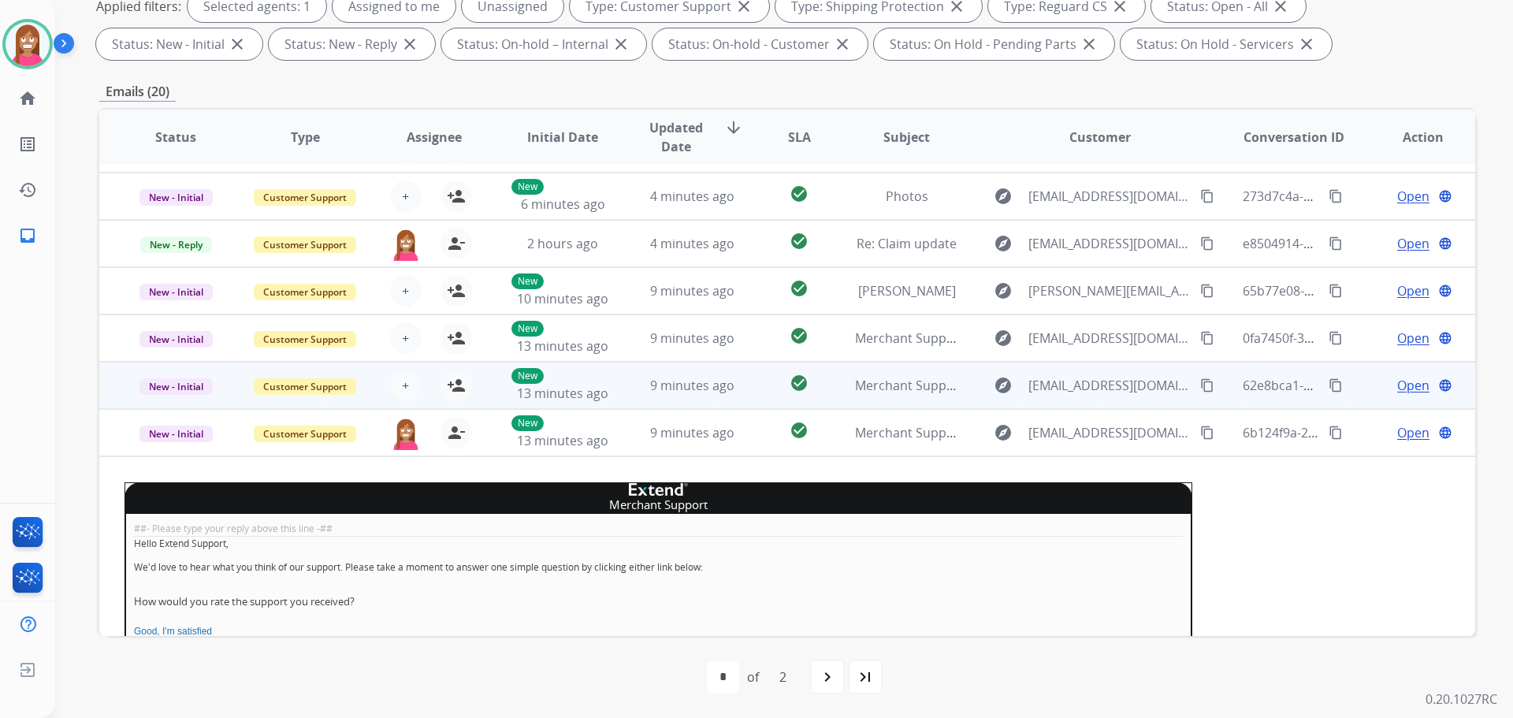
click at [616, 400] on td "9 minutes ago" at bounding box center [679, 385] width 129 height 47
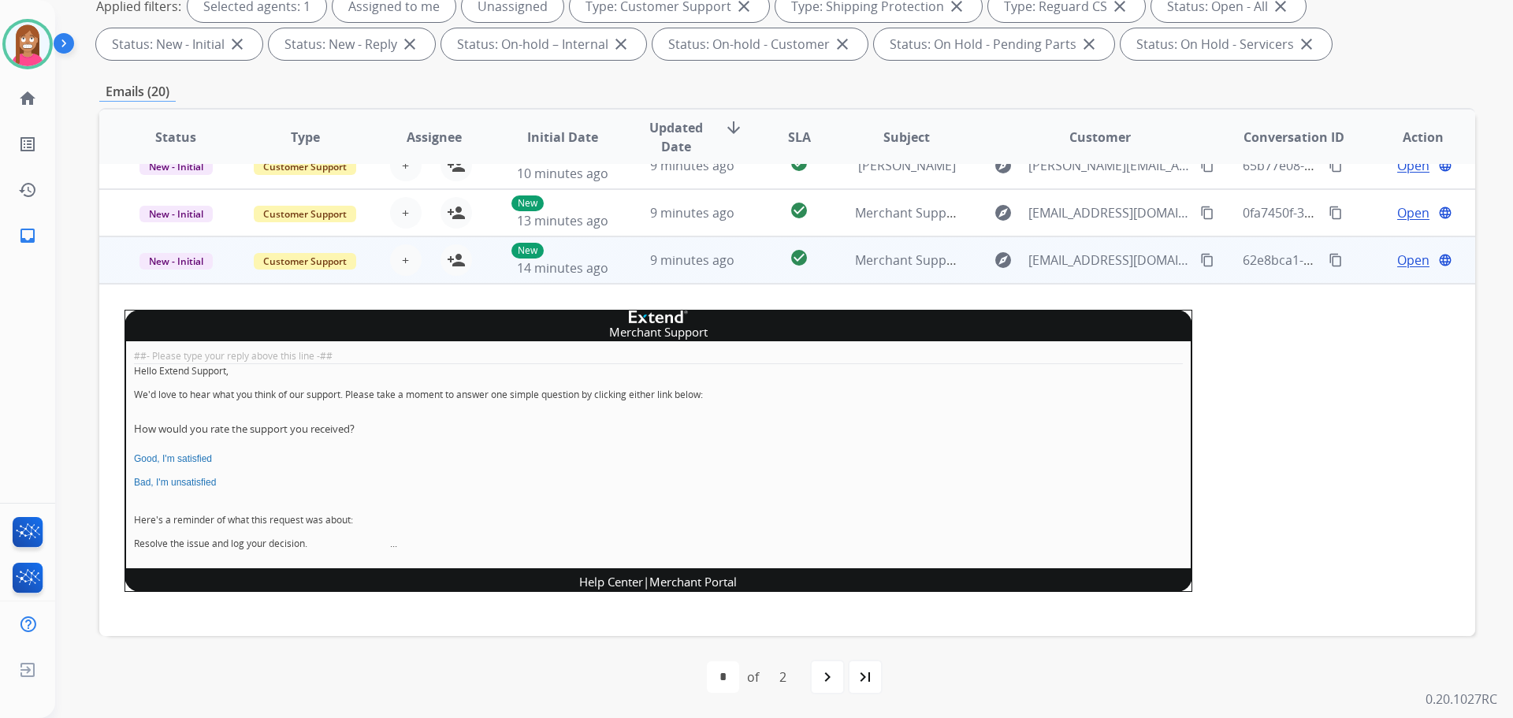
scroll to position [79, 0]
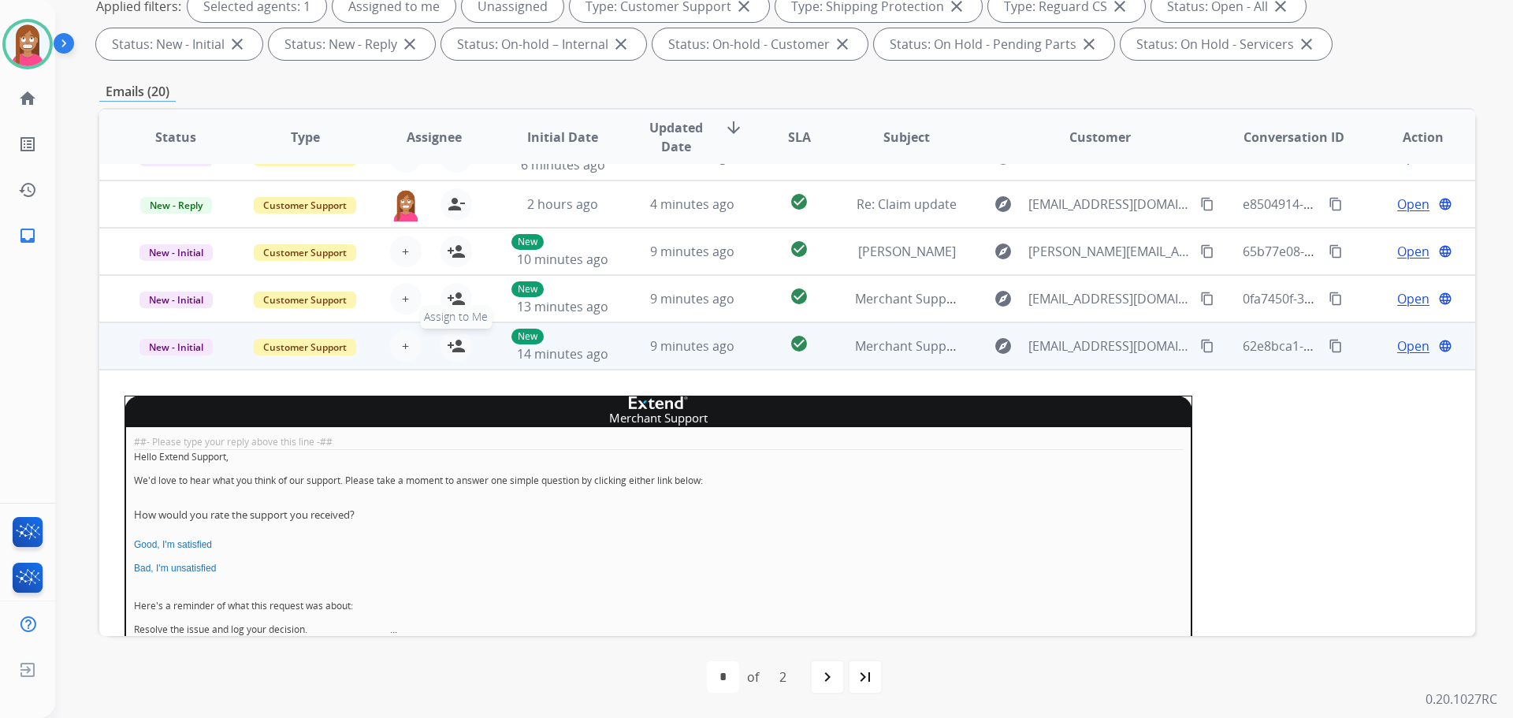
click at [458, 344] on mat-icon "person_add" at bounding box center [456, 345] width 19 height 19
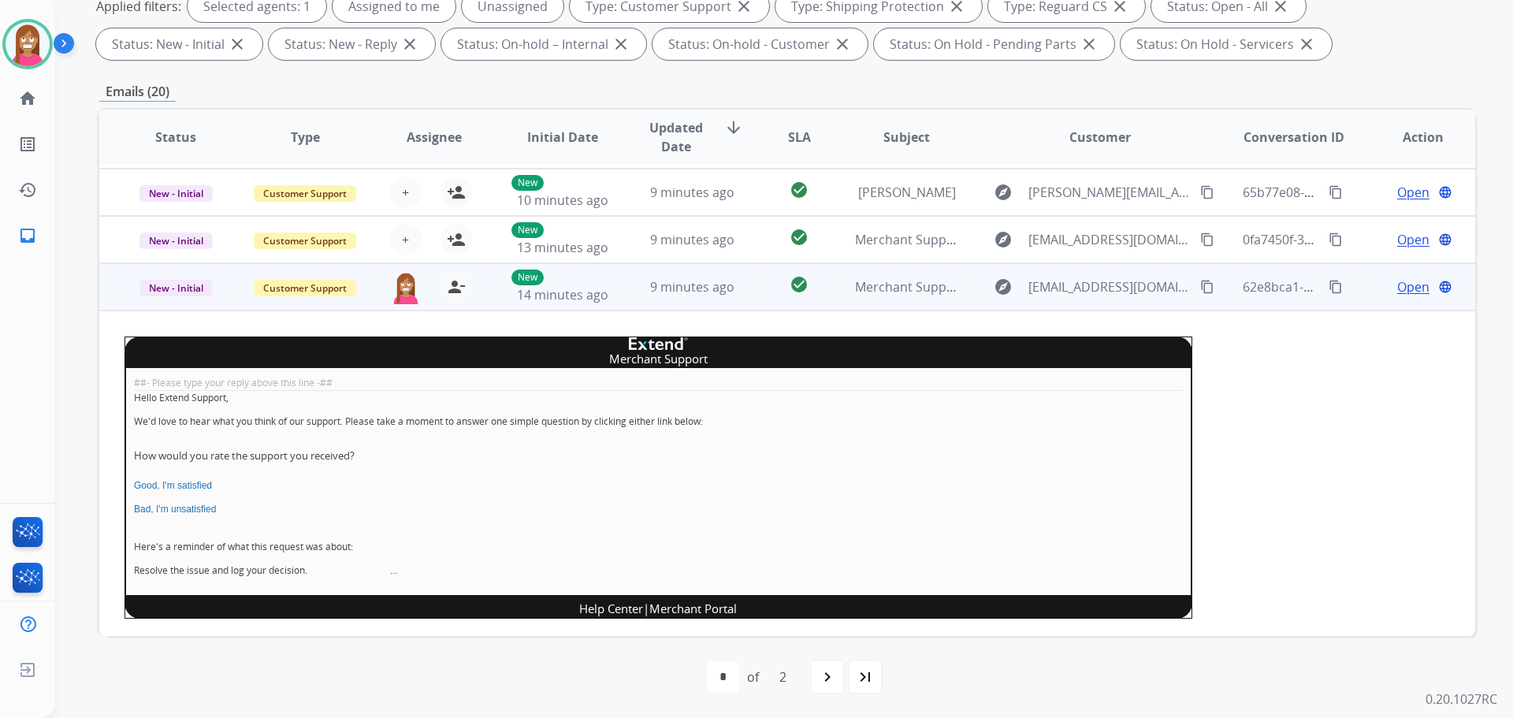
scroll to position [355, 0]
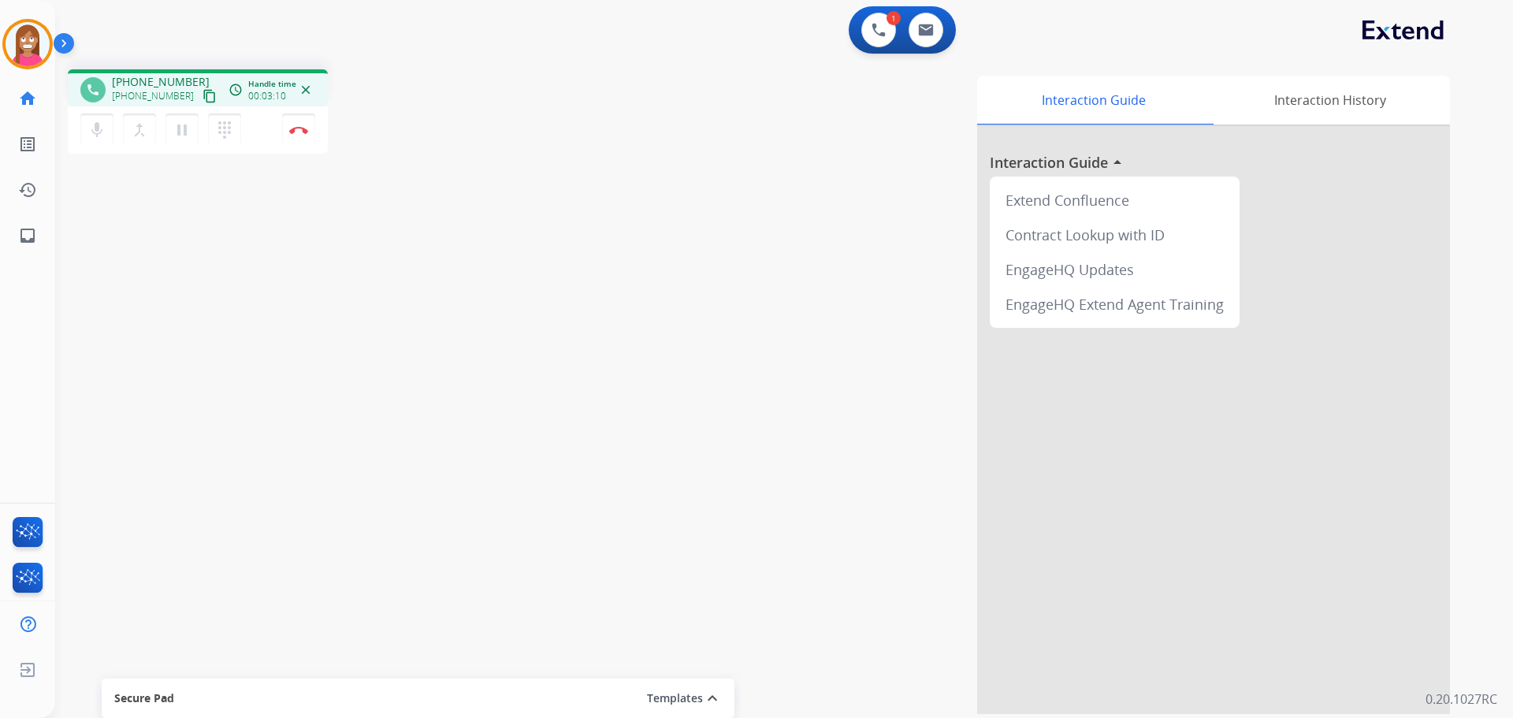
click at [202, 97] on mat-icon "content_copy" at bounding box center [209, 96] width 14 height 14
click at [184, 132] on mat-icon "pause" at bounding box center [182, 130] width 19 height 19
click at [188, 136] on mat-icon "play_arrow" at bounding box center [182, 130] width 19 height 19
click at [301, 132] on img at bounding box center [298, 130] width 19 height 8
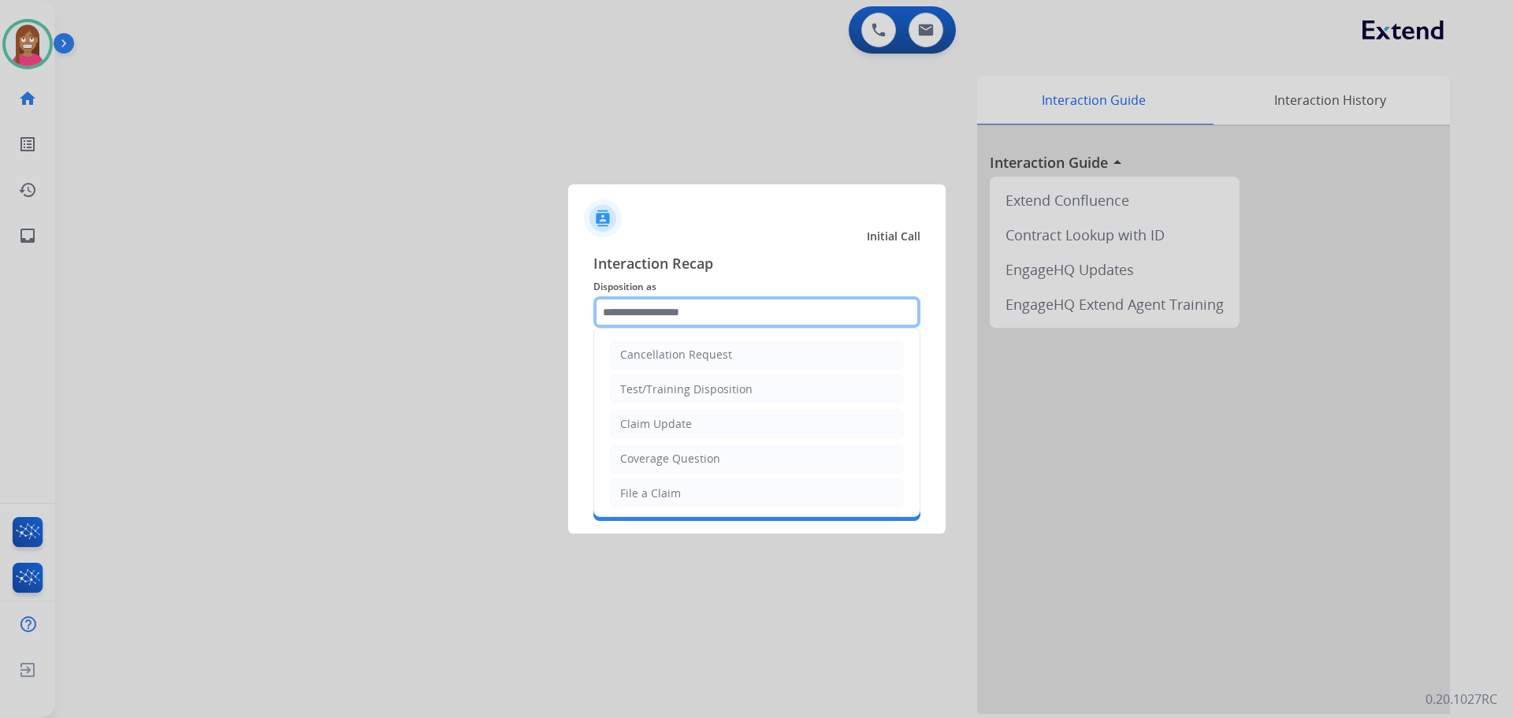
click at [719, 310] on input "text" at bounding box center [756, 312] width 327 height 32
click at [652, 492] on div "File a Claim" at bounding box center [650, 493] width 61 height 16
type input "**********"
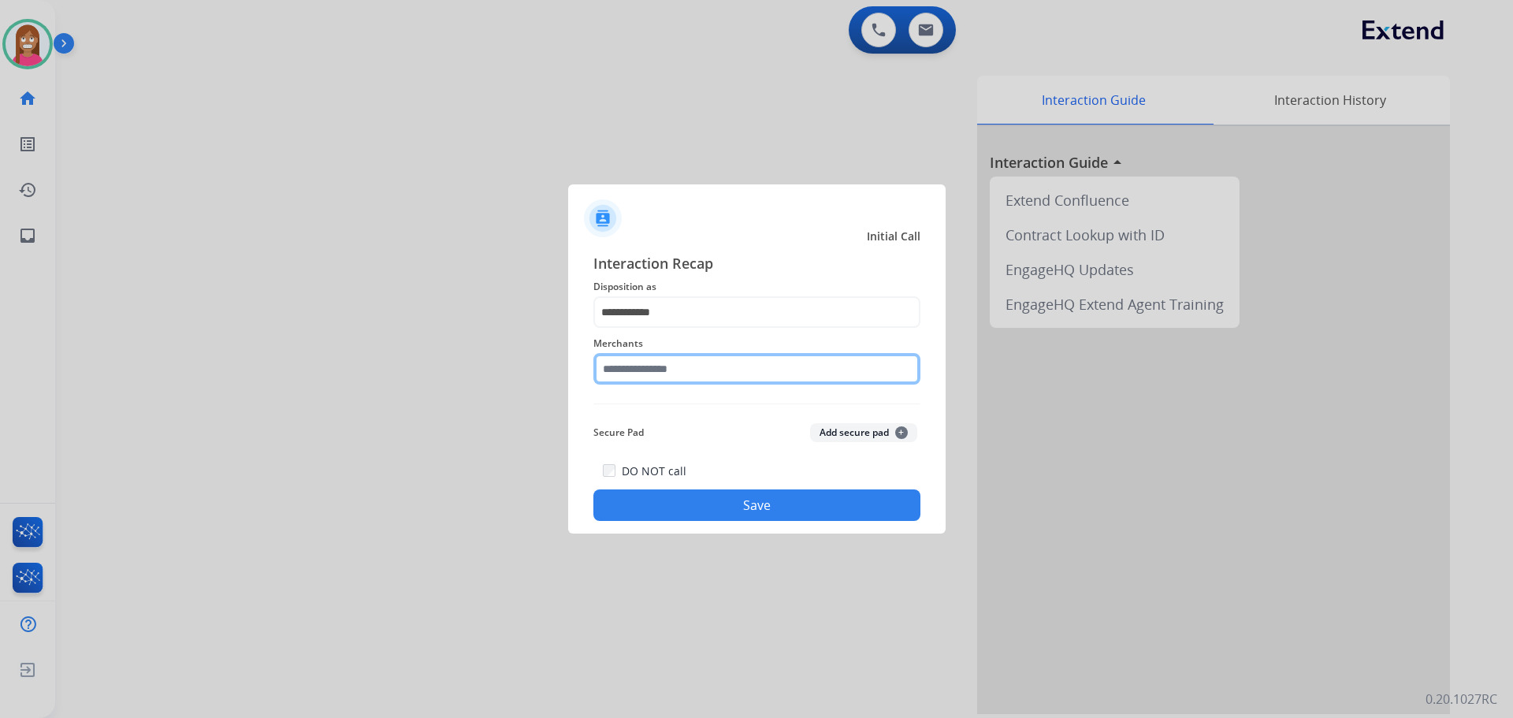
click at [642, 377] on input "text" at bounding box center [756, 369] width 327 height 32
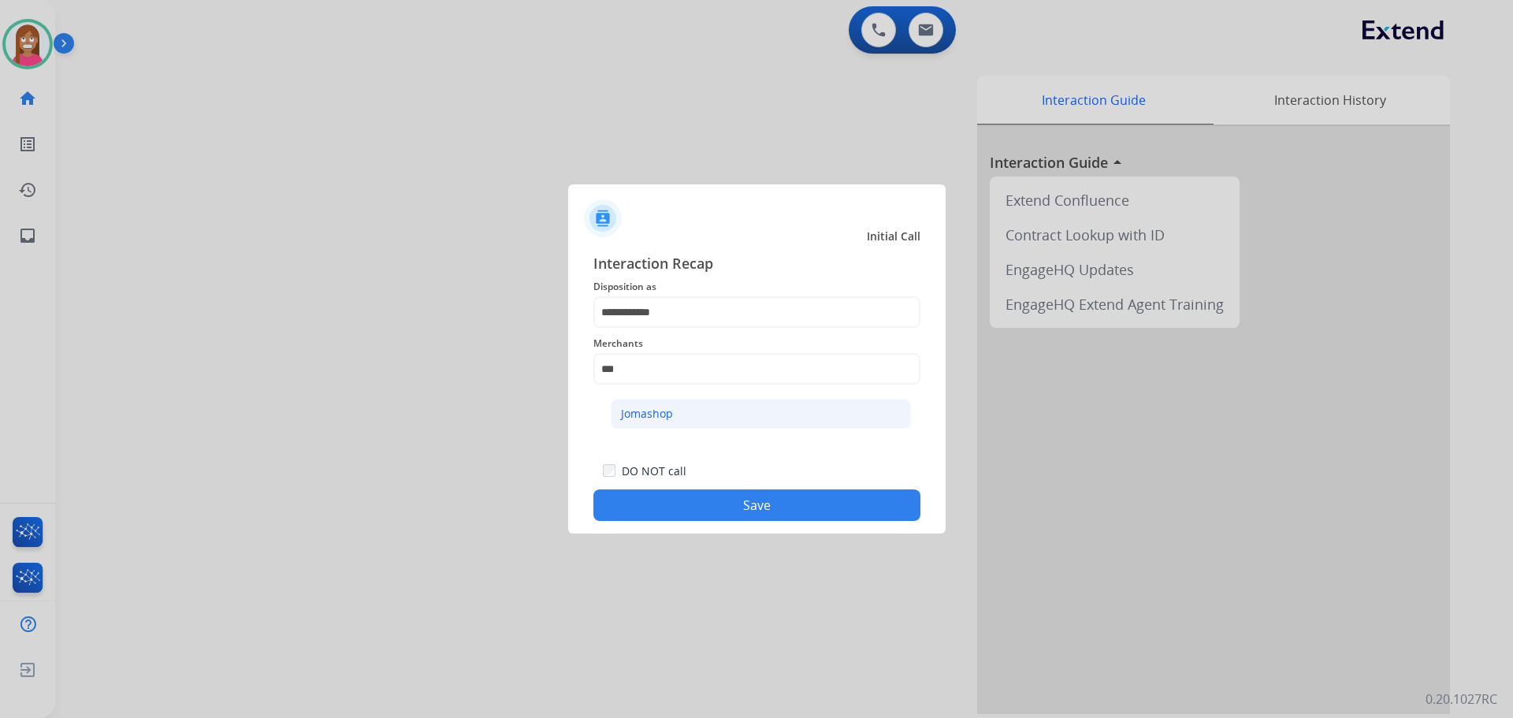
click at [763, 412] on li "Jomashop" at bounding box center [761, 414] width 300 height 30
type input "********"
click at [801, 501] on button "Save" at bounding box center [756, 505] width 327 height 32
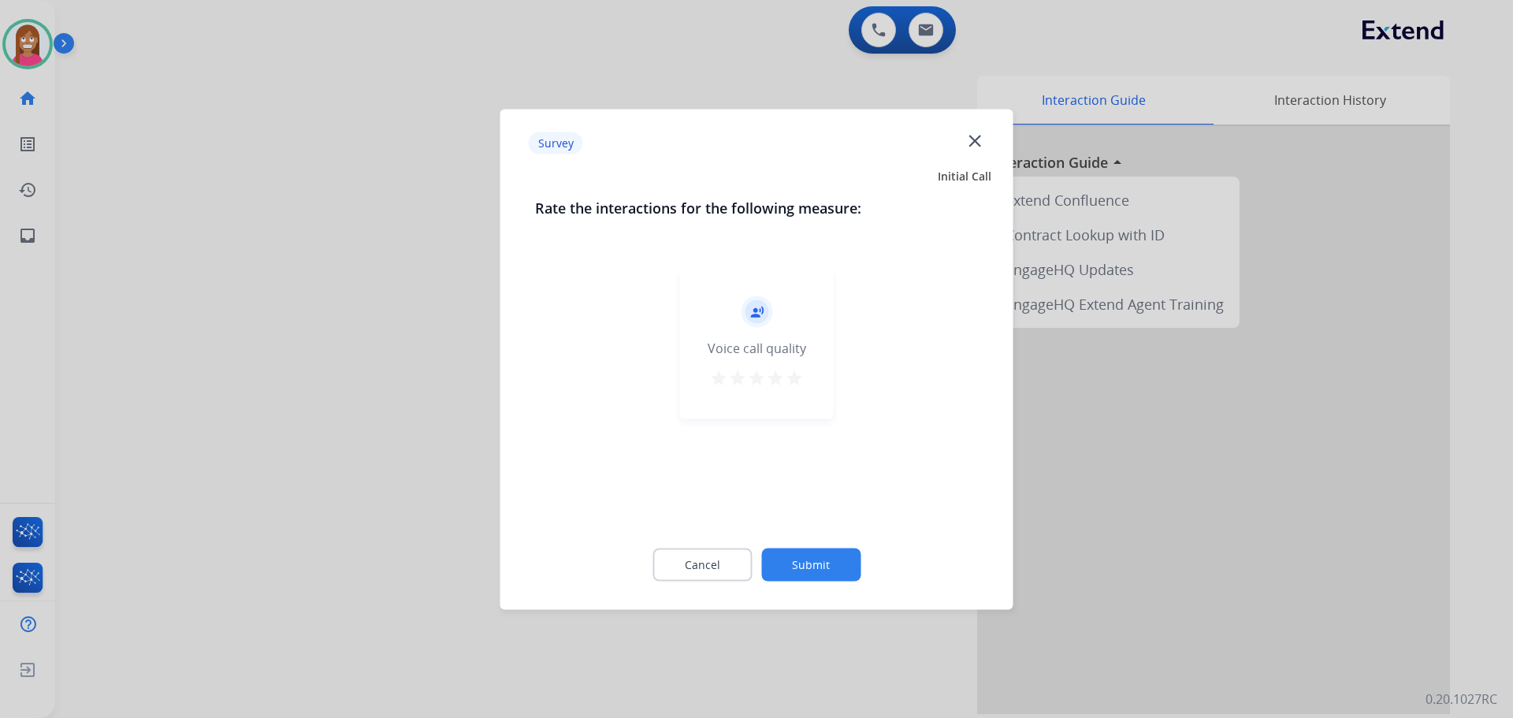
click at [972, 145] on mat-icon "close" at bounding box center [974, 140] width 20 height 20
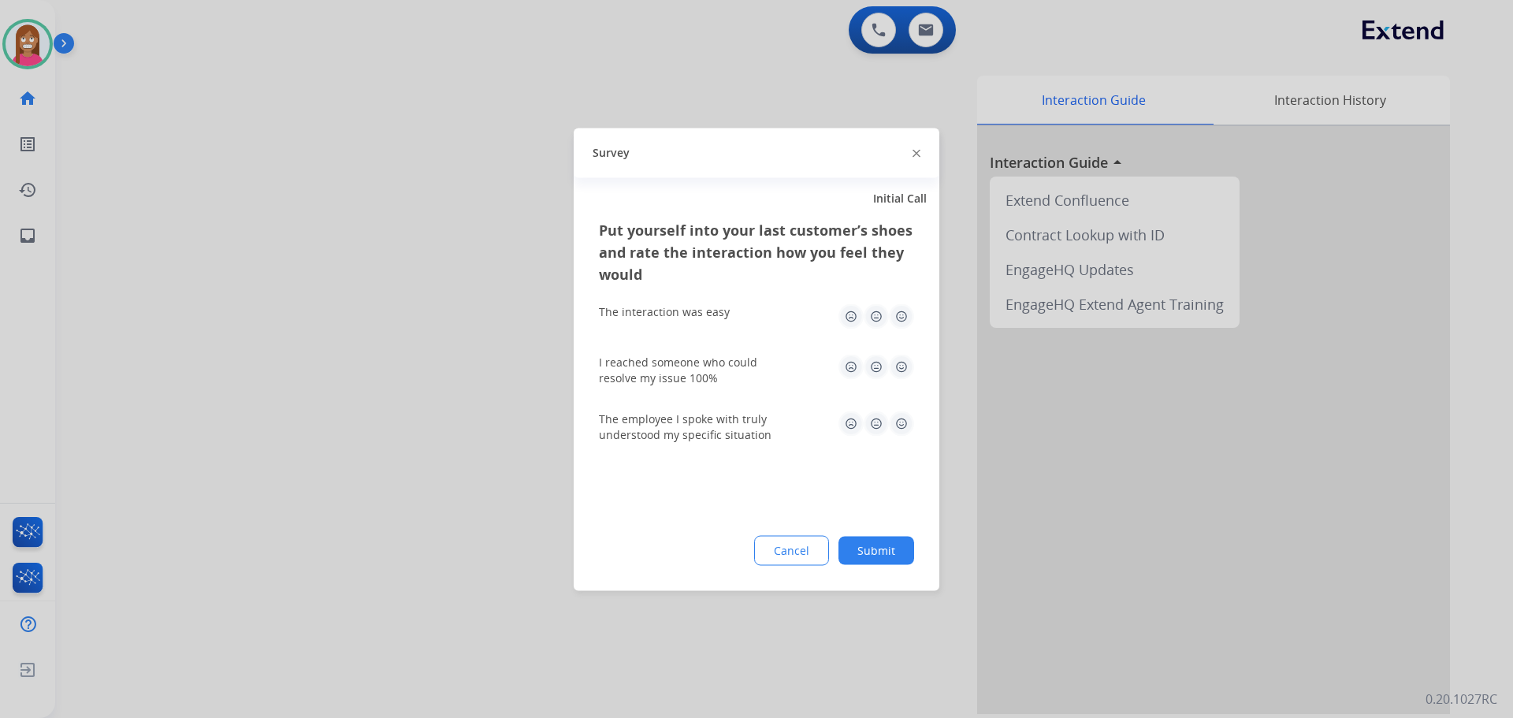
click at [919, 151] on img at bounding box center [916, 154] width 8 height 8
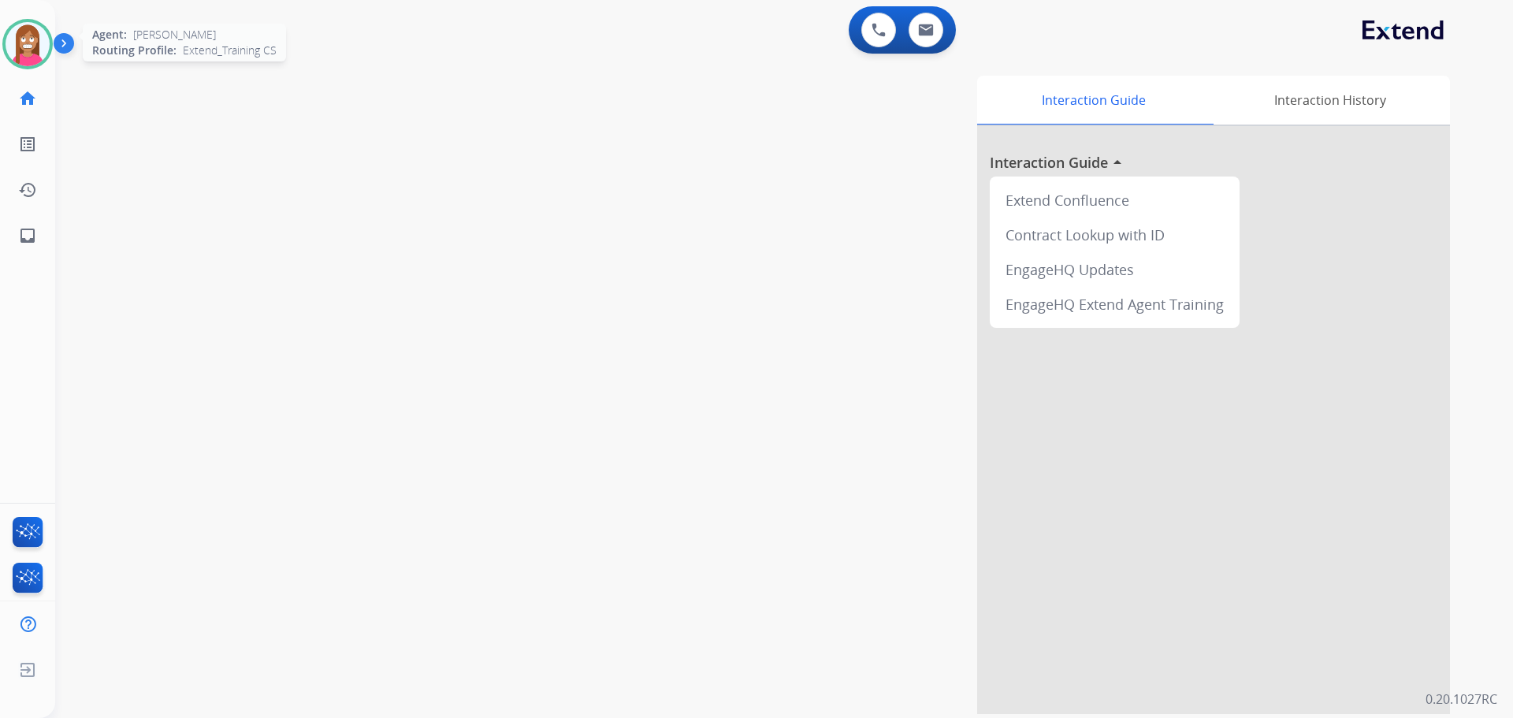
drag, startPoint x: 9, startPoint y: 48, endPoint x: 24, endPoint y: 48, distance: 15.0
click at [9, 48] on img at bounding box center [28, 44] width 44 height 44
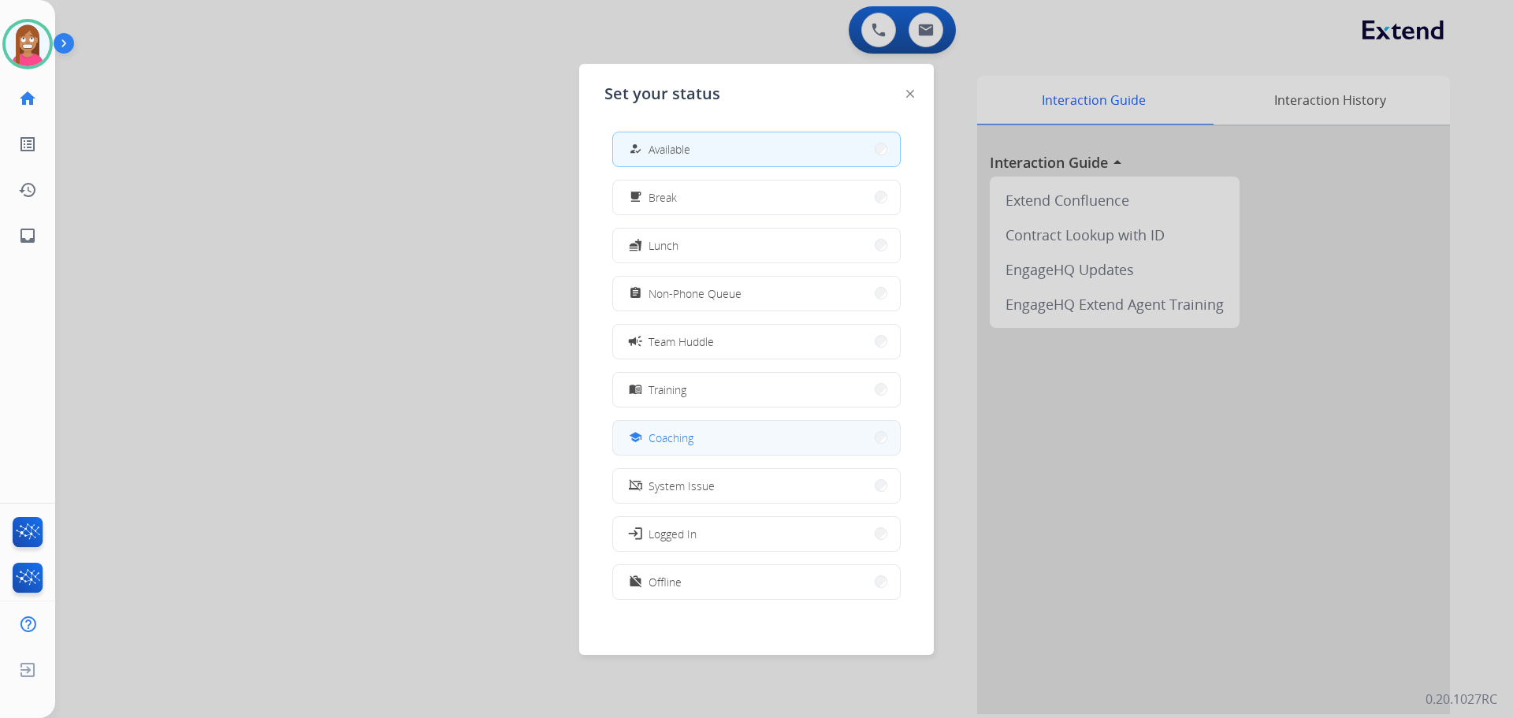
click at [645, 441] on div "school" at bounding box center [637, 437] width 23 height 19
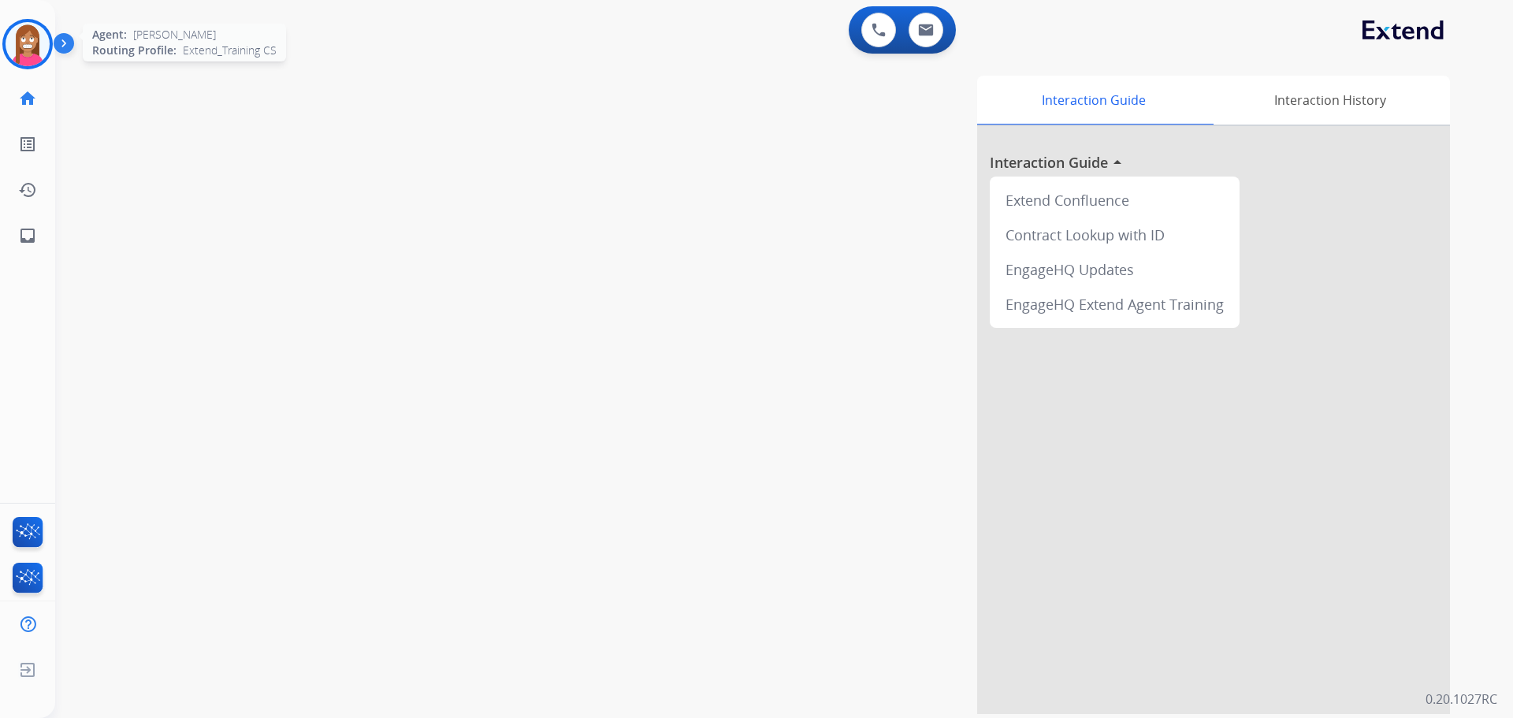
click at [35, 61] on img at bounding box center [28, 44] width 44 height 44
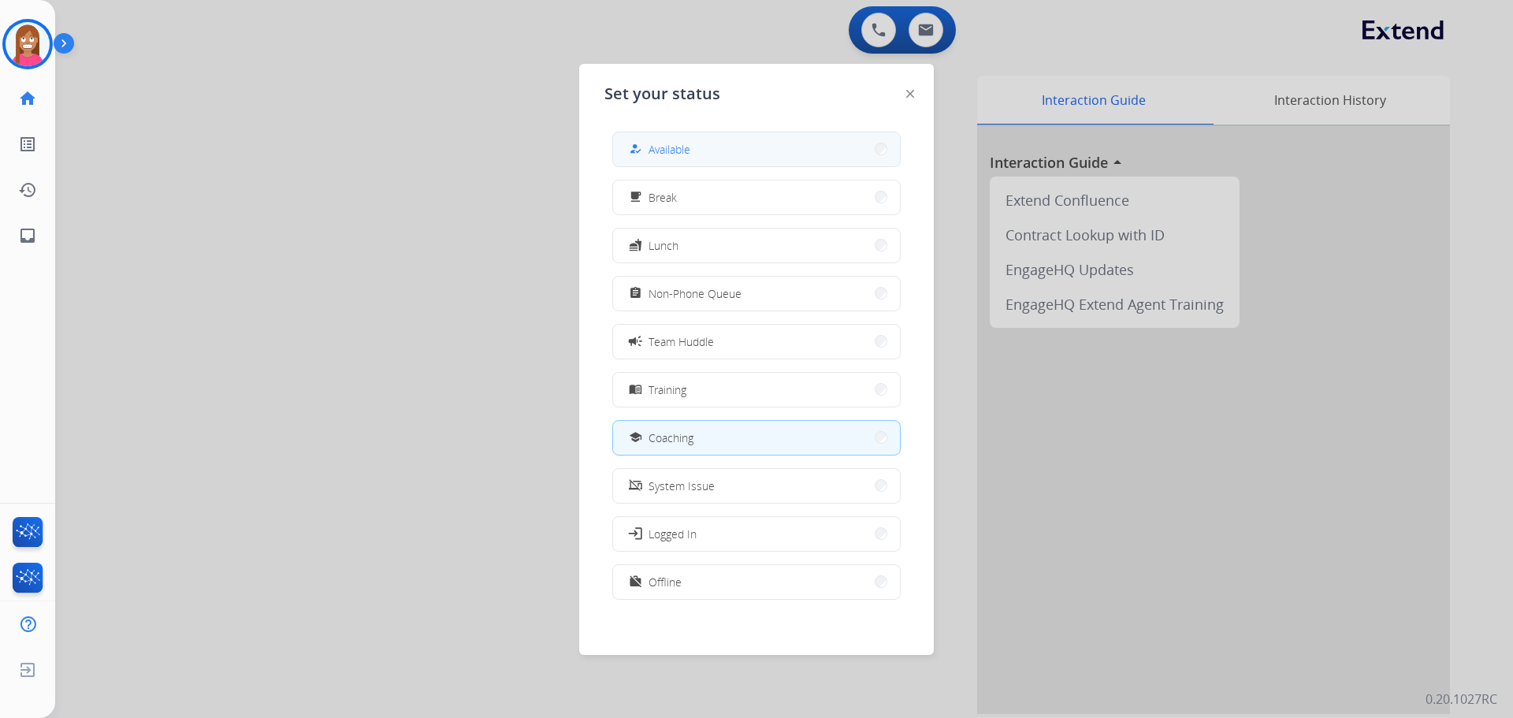
click at [644, 152] on div "how_to_reg" at bounding box center [637, 148] width 23 height 19
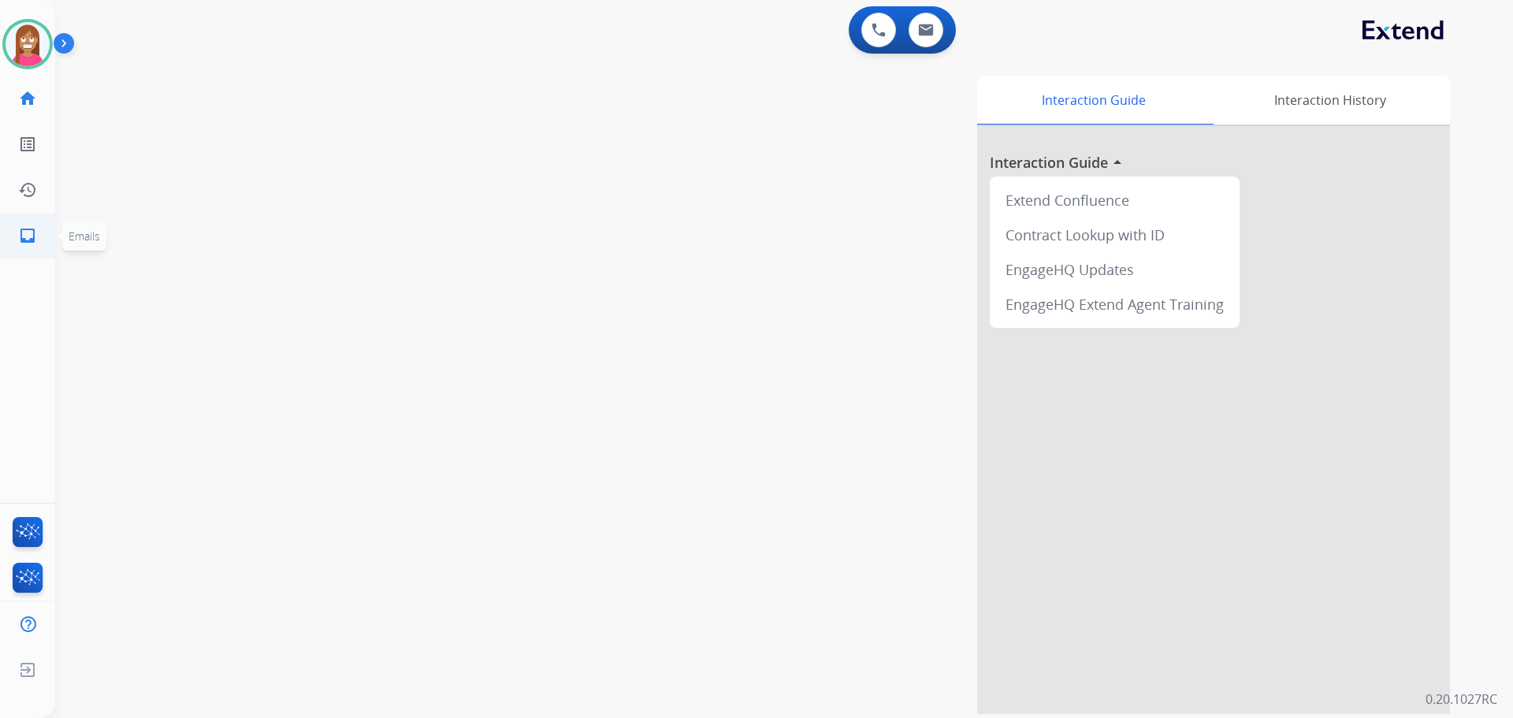
click at [22, 236] on mat-icon "inbox" at bounding box center [27, 235] width 19 height 19
select select "**********"
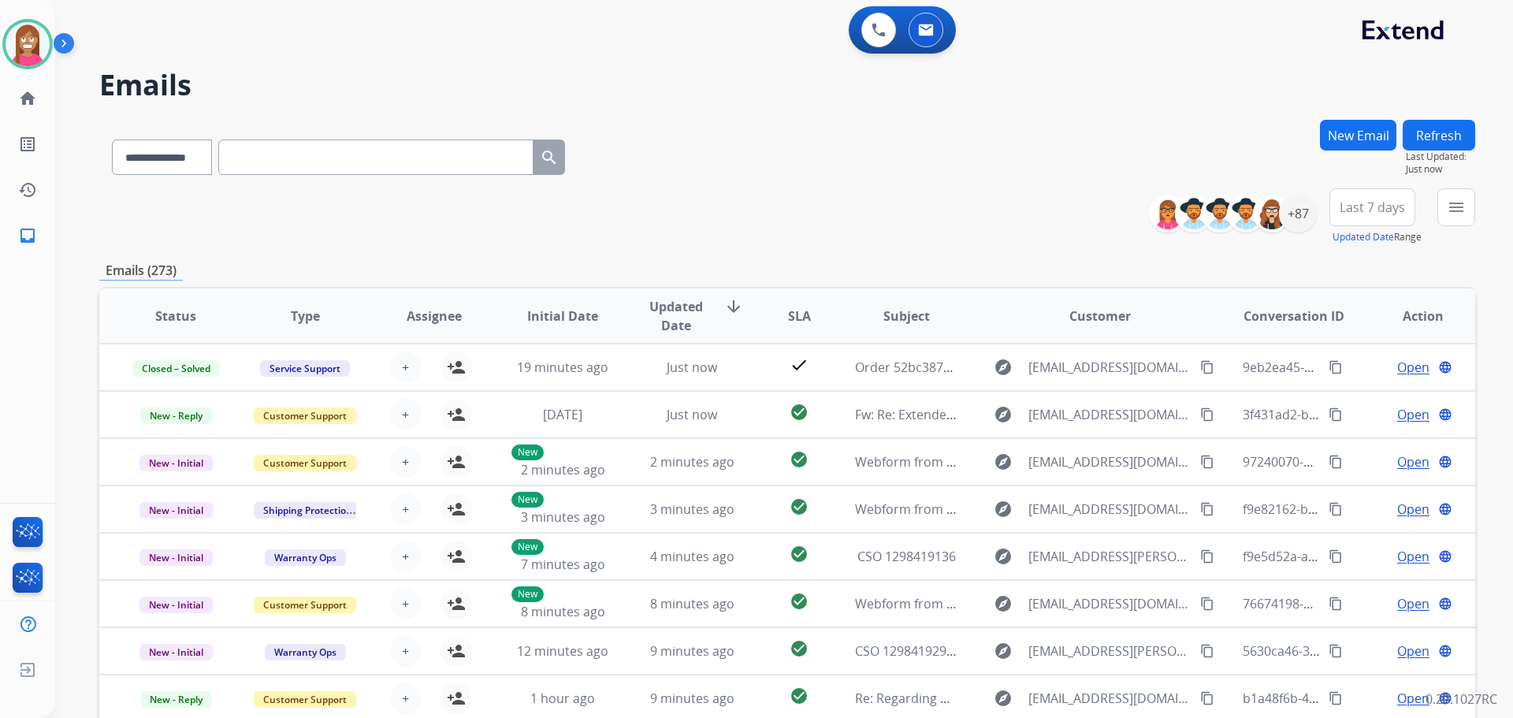
click at [1350, 139] on button "New Email" at bounding box center [1358, 135] width 76 height 31
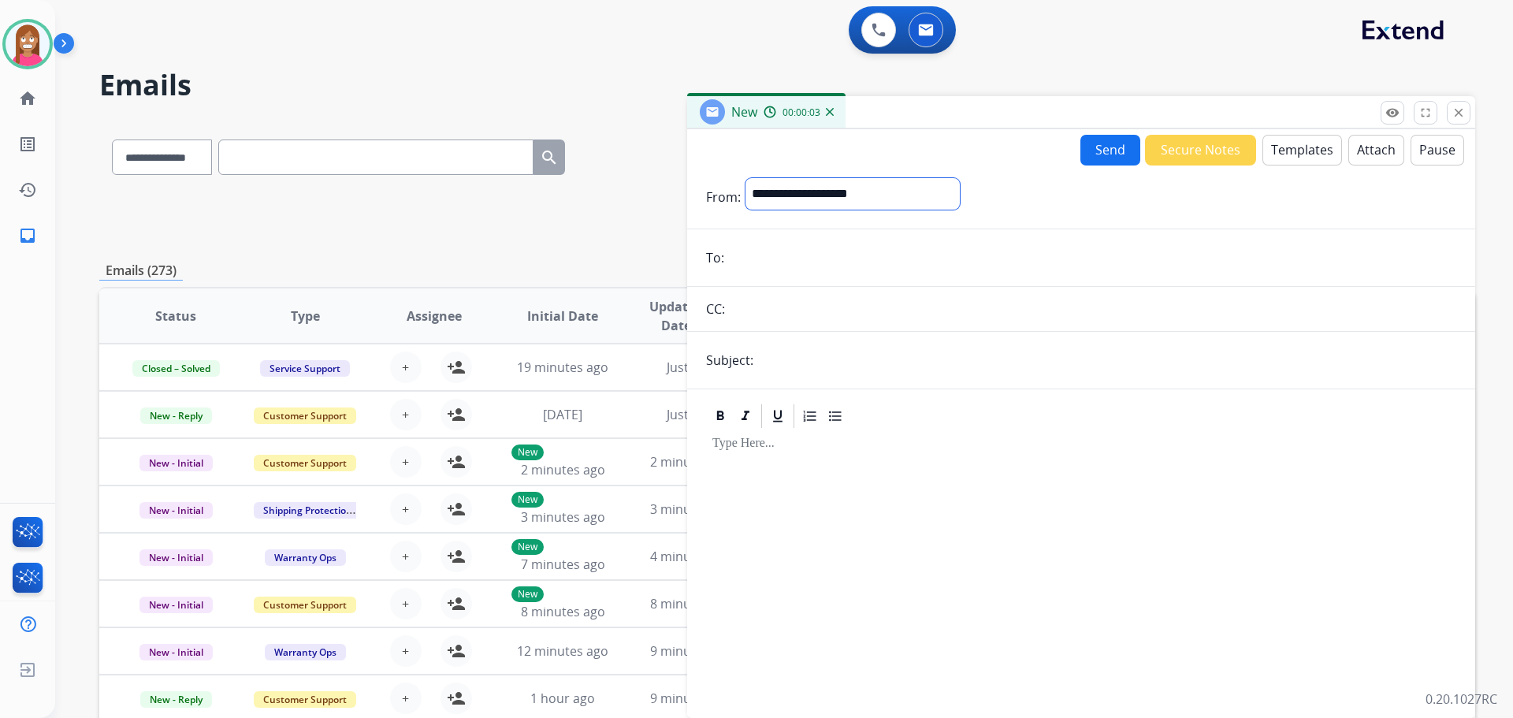
click at [845, 188] on select "**********" at bounding box center [852, 194] width 214 height 32
select select "**********"
click at [745, 178] on select "**********" at bounding box center [852, 194] width 214 height 32
paste input "**********"
type input "**********"
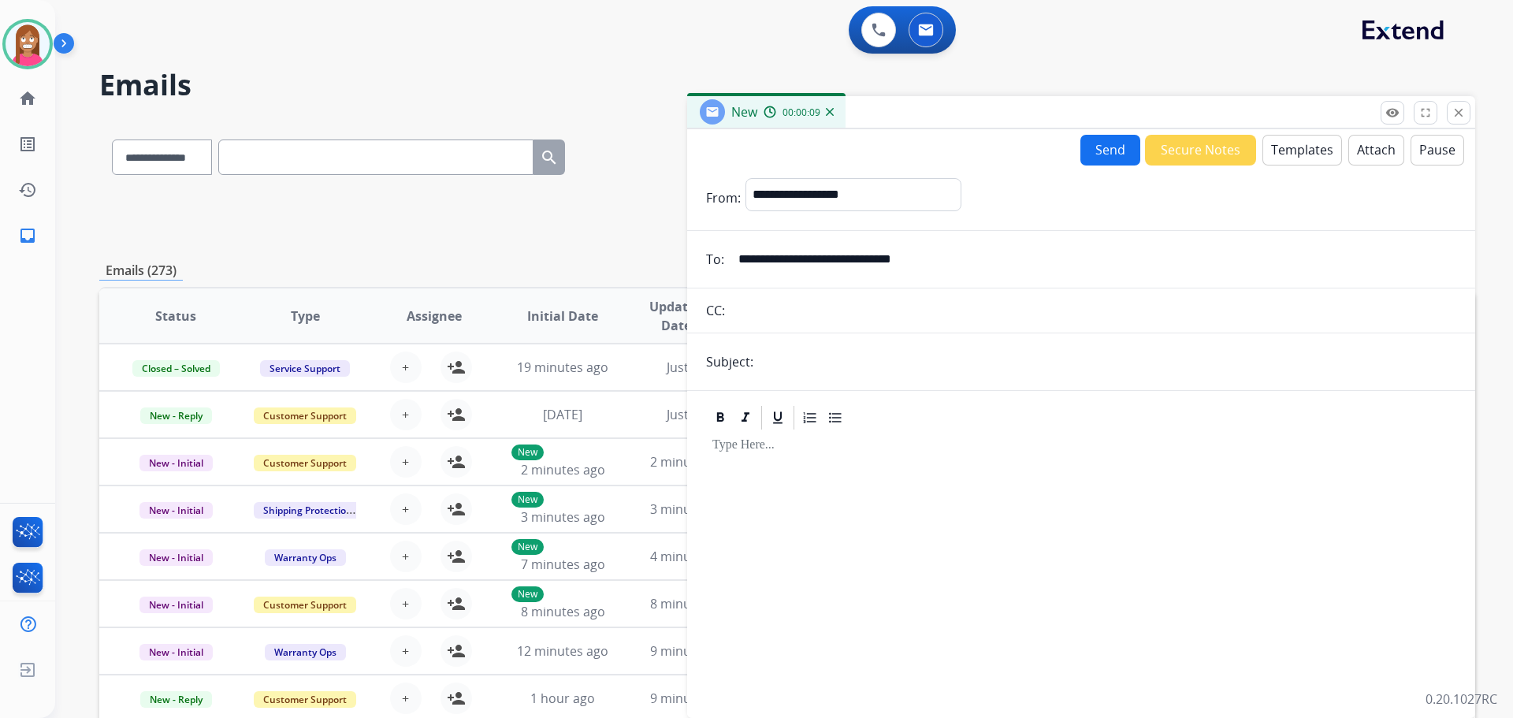
click at [798, 355] on input "text" at bounding box center [1107, 362] width 698 height 32
type input "**********"
click at [1311, 163] on button "Templates" at bounding box center [1302, 150] width 80 height 31
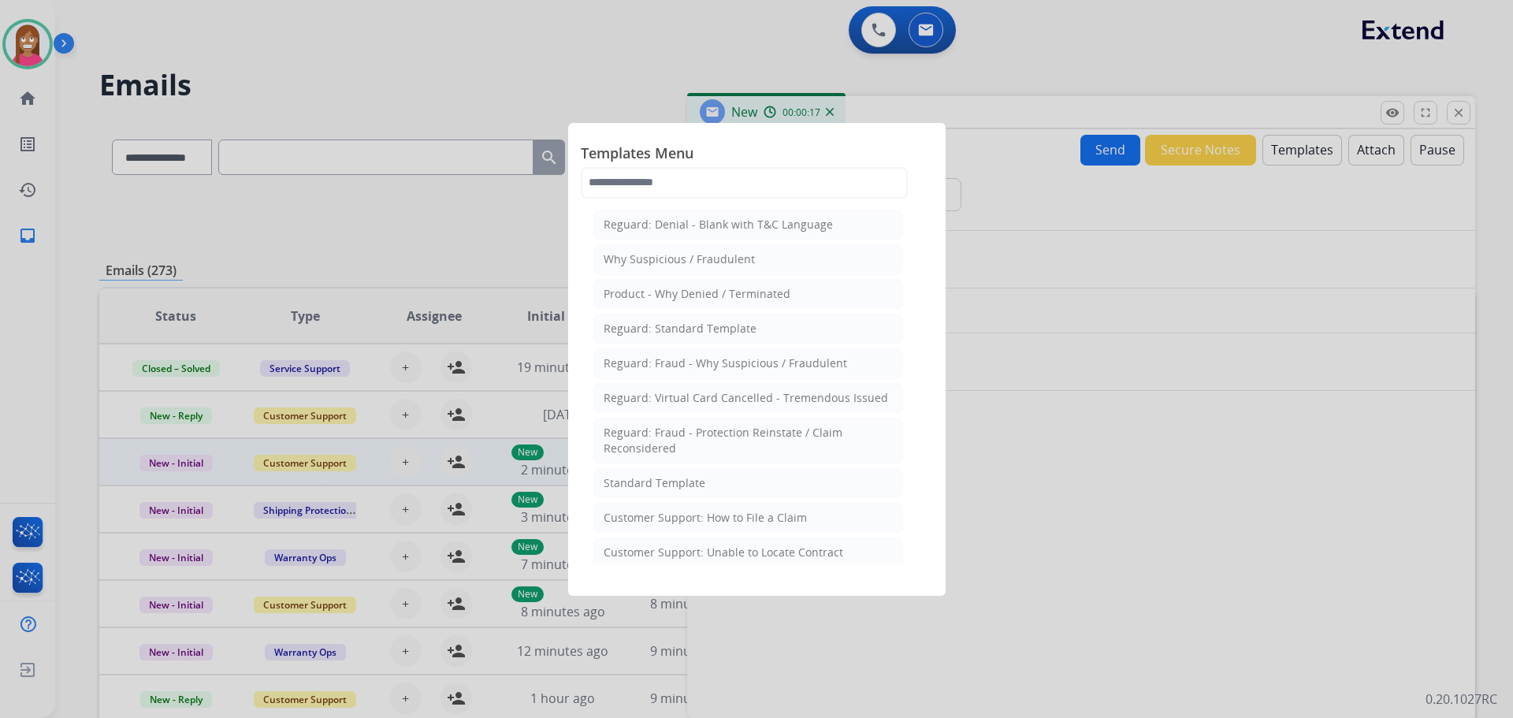
click at [652, 478] on div "Standard Template" at bounding box center [655, 483] width 102 height 16
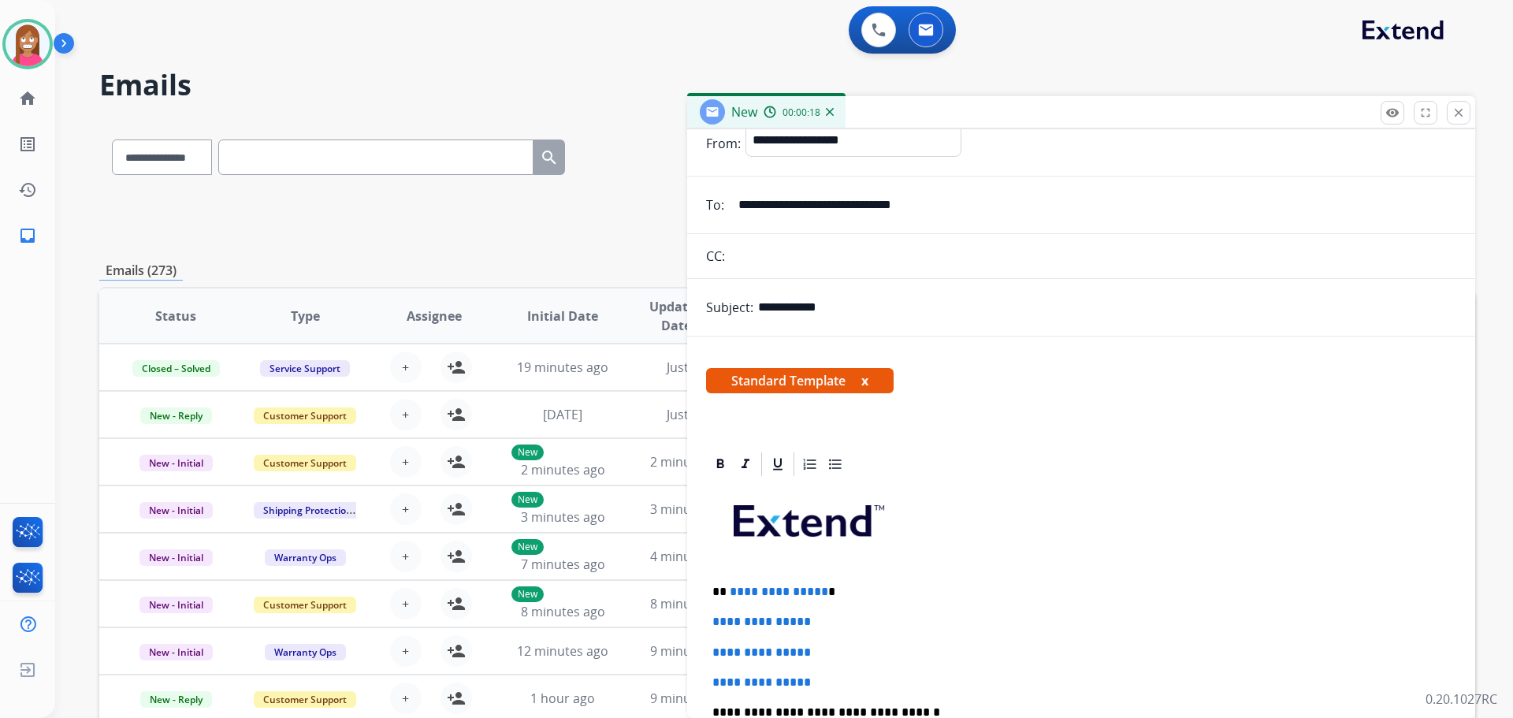
scroll to position [79, 0]
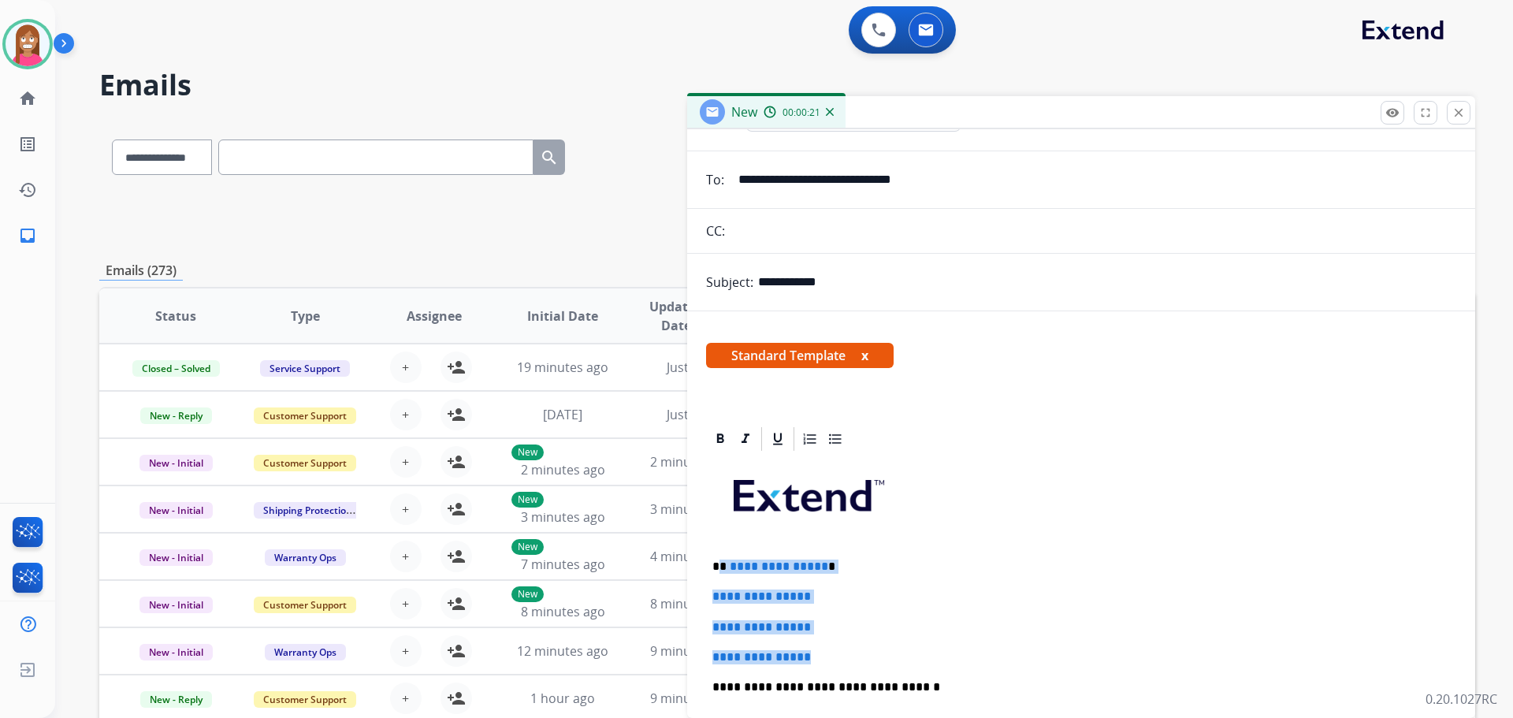
drag, startPoint x: 838, startPoint y: 659, endPoint x: 725, endPoint y: 570, distance: 144.2
click at [723, 570] on div "**********" at bounding box center [1081, 724] width 750 height 542
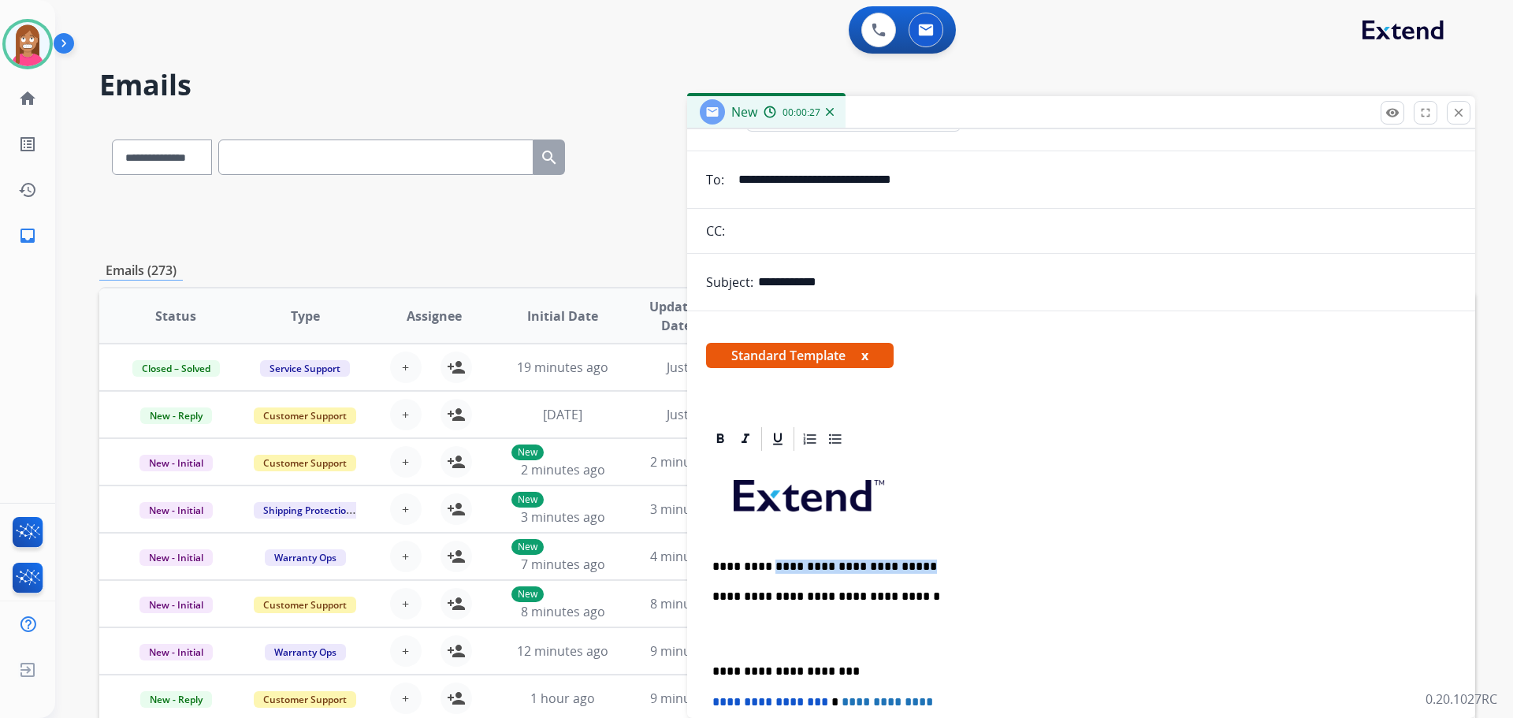
drag, startPoint x: 907, startPoint y: 567, endPoint x: 763, endPoint y: 546, distance: 145.6
click at [763, 546] on div "**********" at bounding box center [1081, 678] width 750 height 451
click at [734, 562] on p "**********" at bounding box center [1074, 566] width 725 height 14
click at [794, 545] on div "**********" at bounding box center [1081, 678] width 750 height 451
drag, startPoint x: 913, startPoint y: 606, endPoint x: 700, endPoint y: 567, distance: 217.1
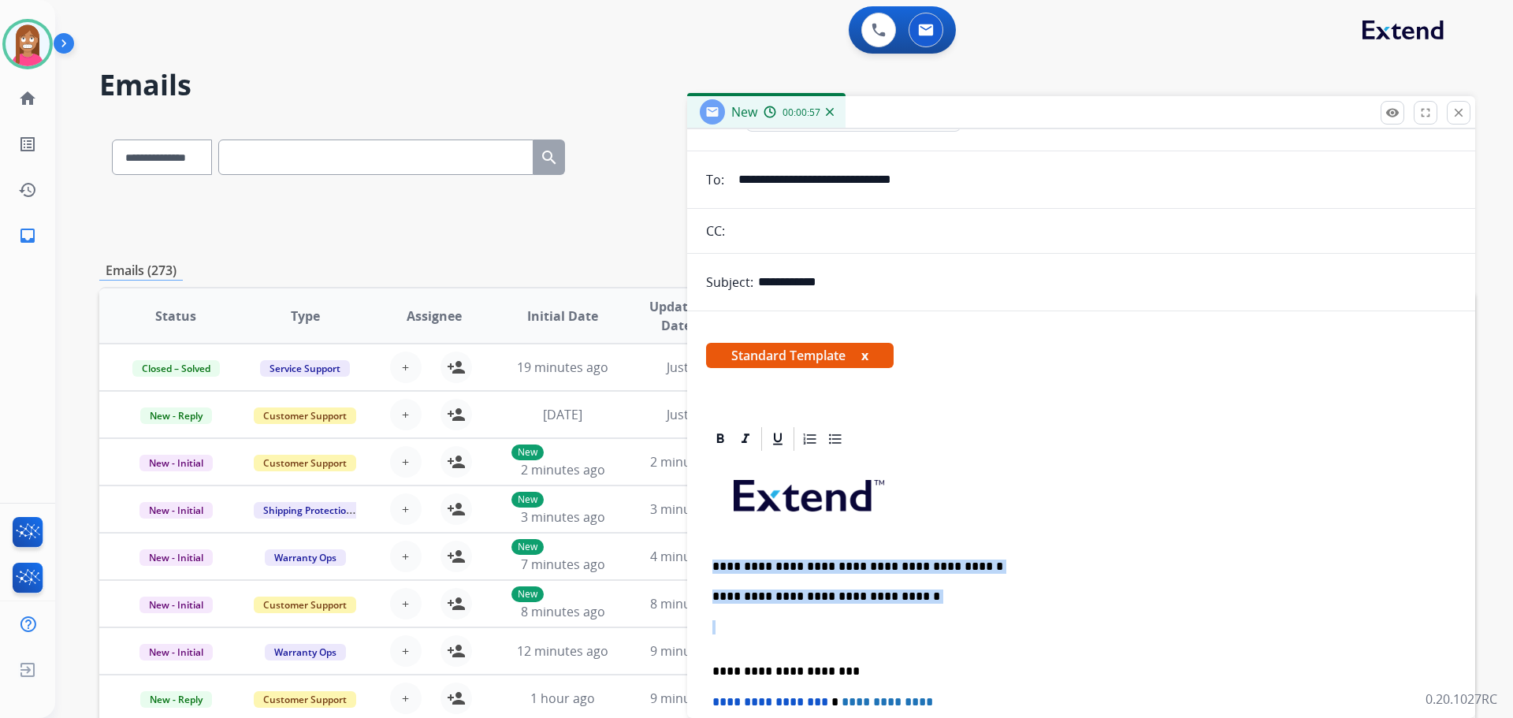
click at [700, 567] on div "**********" at bounding box center [1081, 663] width 788 height 477
copy div "**********"
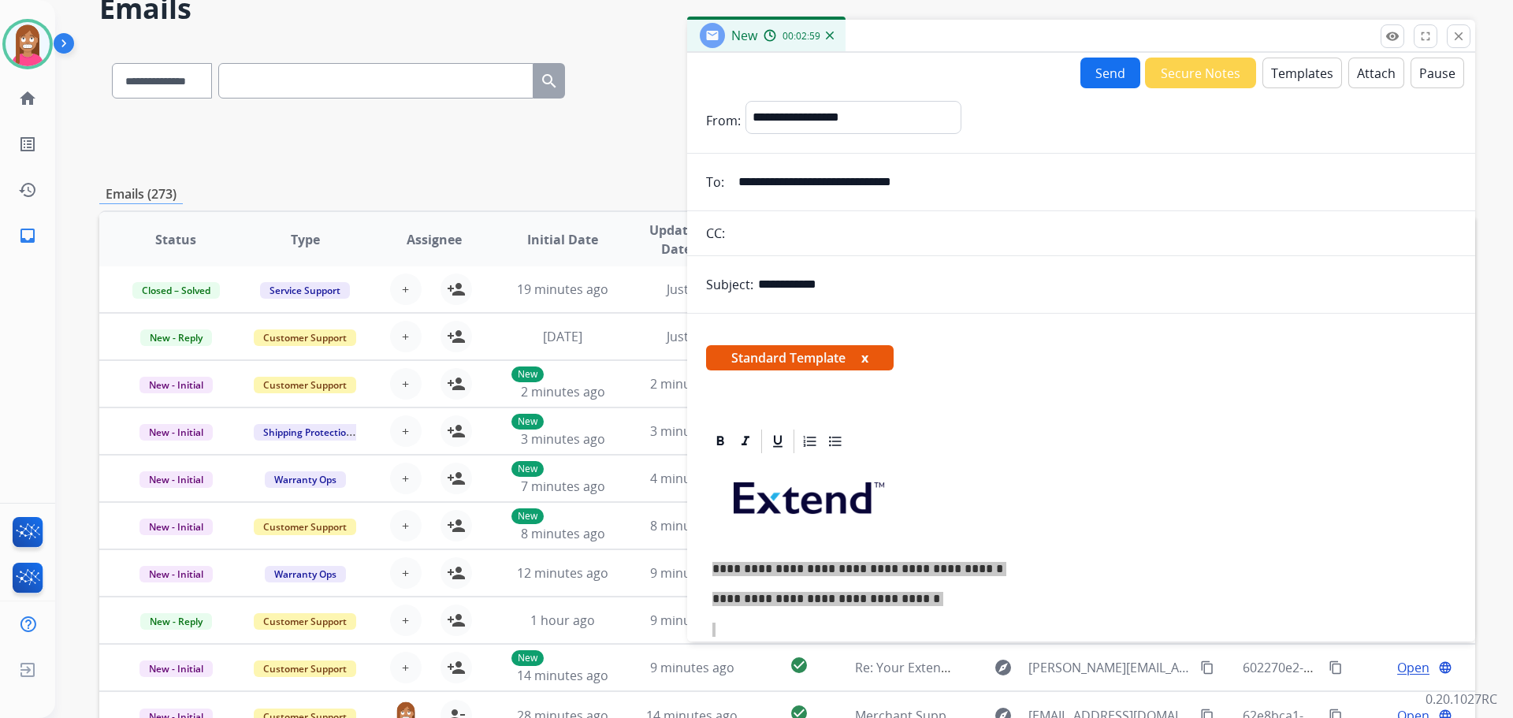
scroll to position [0, 0]
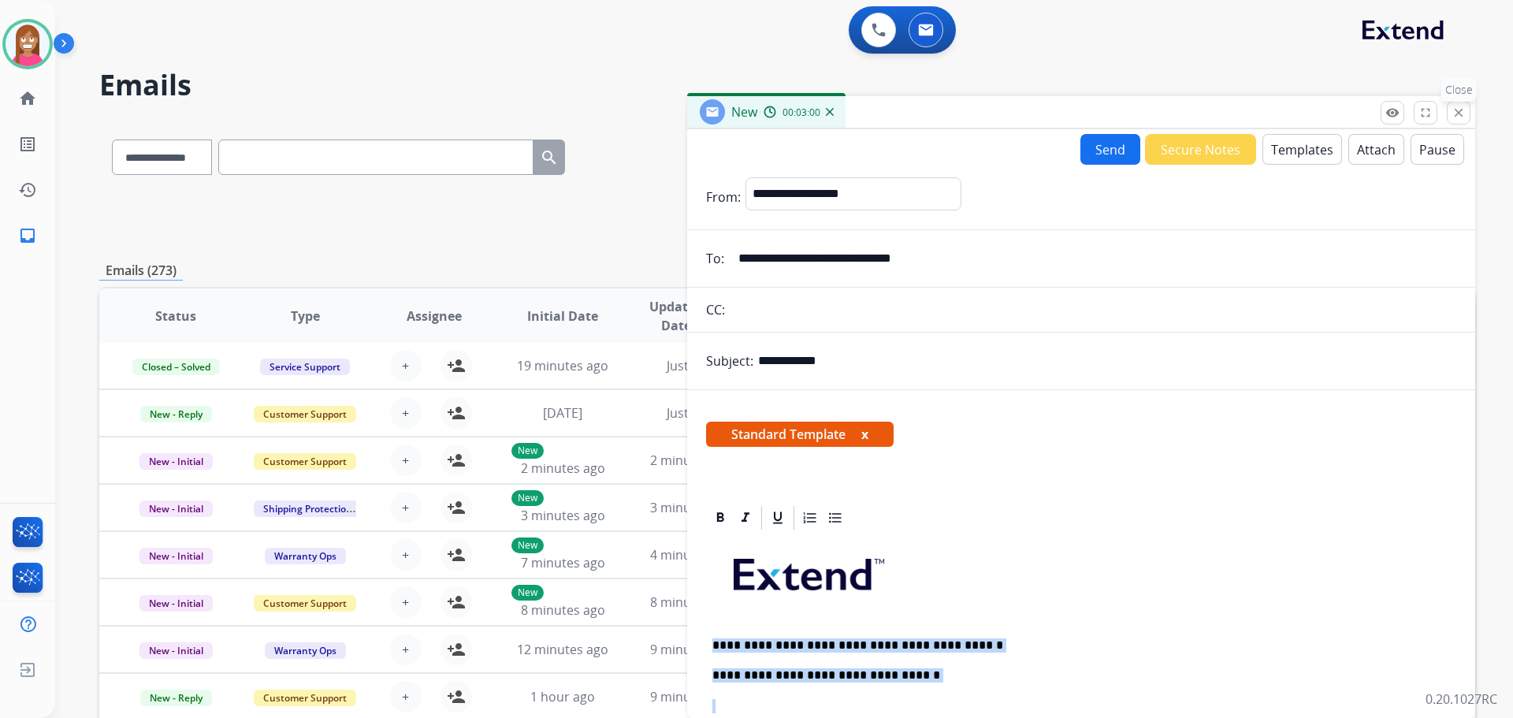
click at [1453, 115] on mat-icon "close" at bounding box center [1458, 113] width 14 height 14
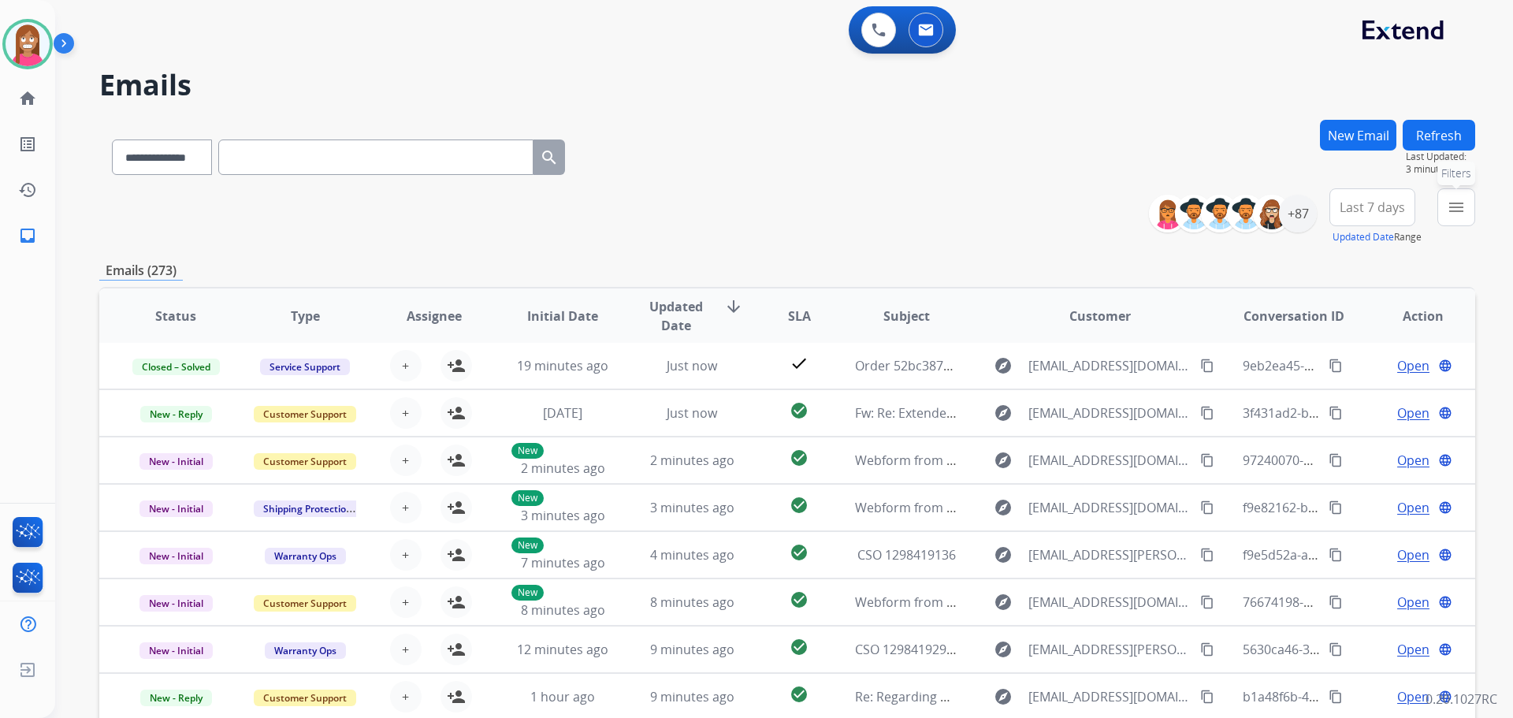
click at [1468, 203] on button "menu Filters" at bounding box center [1456, 207] width 38 height 38
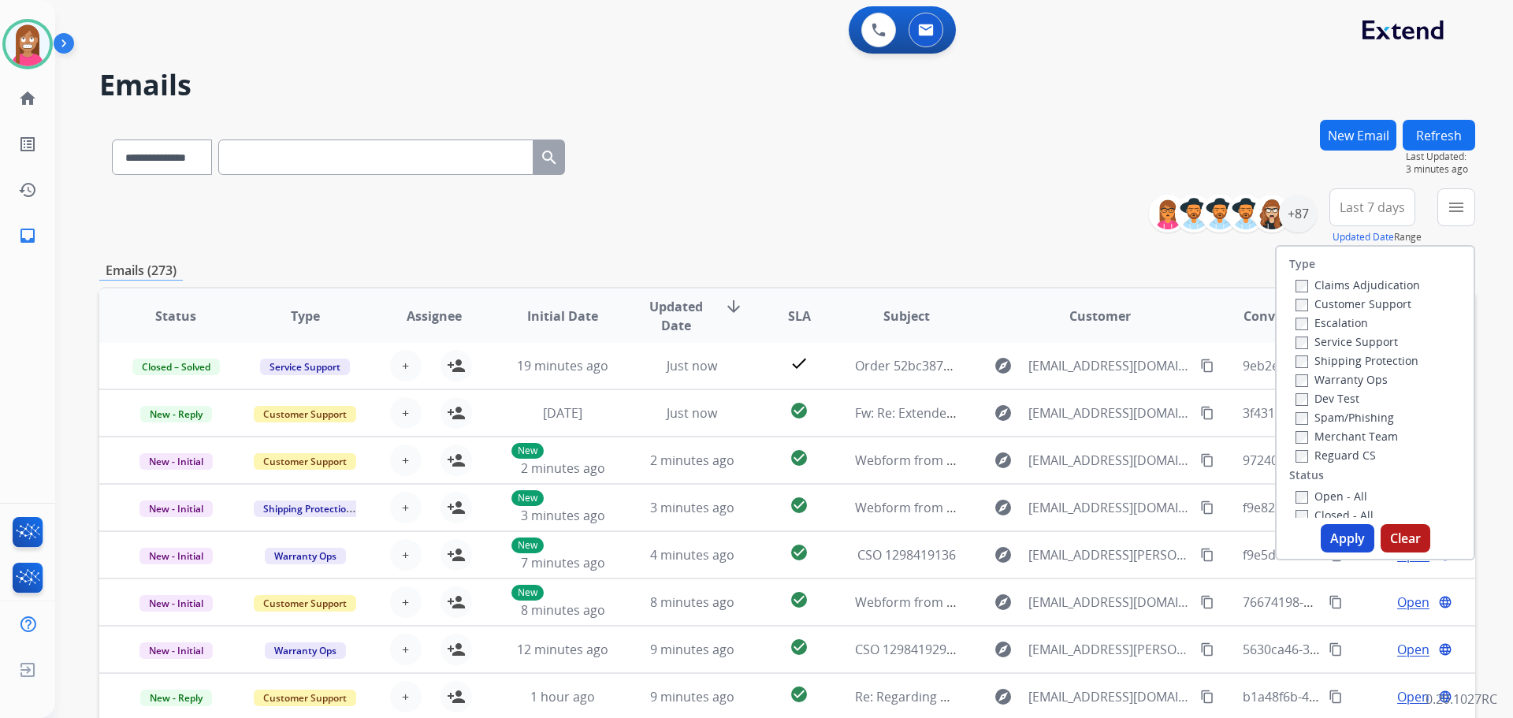
click at [1308, 306] on label "Customer Support" at bounding box center [1353, 303] width 116 height 15
click at [1325, 362] on label "Shipping Protection" at bounding box center [1356, 360] width 123 height 15
click at [1300, 462] on label "Reguard CS" at bounding box center [1335, 455] width 80 height 15
click at [1304, 490] on label "Open - All" at bounding box center [1331, 496] width 72 height 15
click at [1321, 490] on label "Open - All" at bounding box center [1331, 496] width 72 height 15
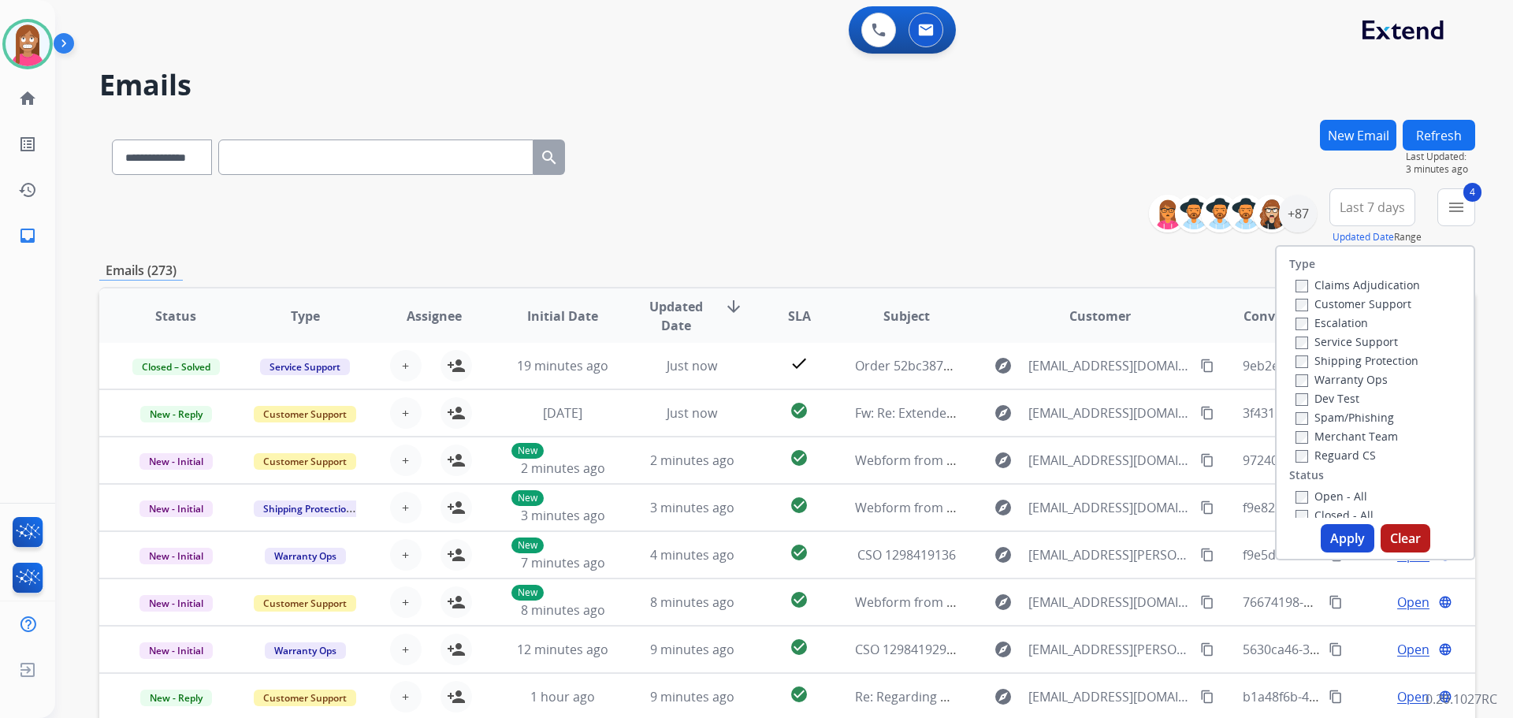
click at [1332, 538] on button "Apply" at bounding box center [1348, 538] width 54 height 28
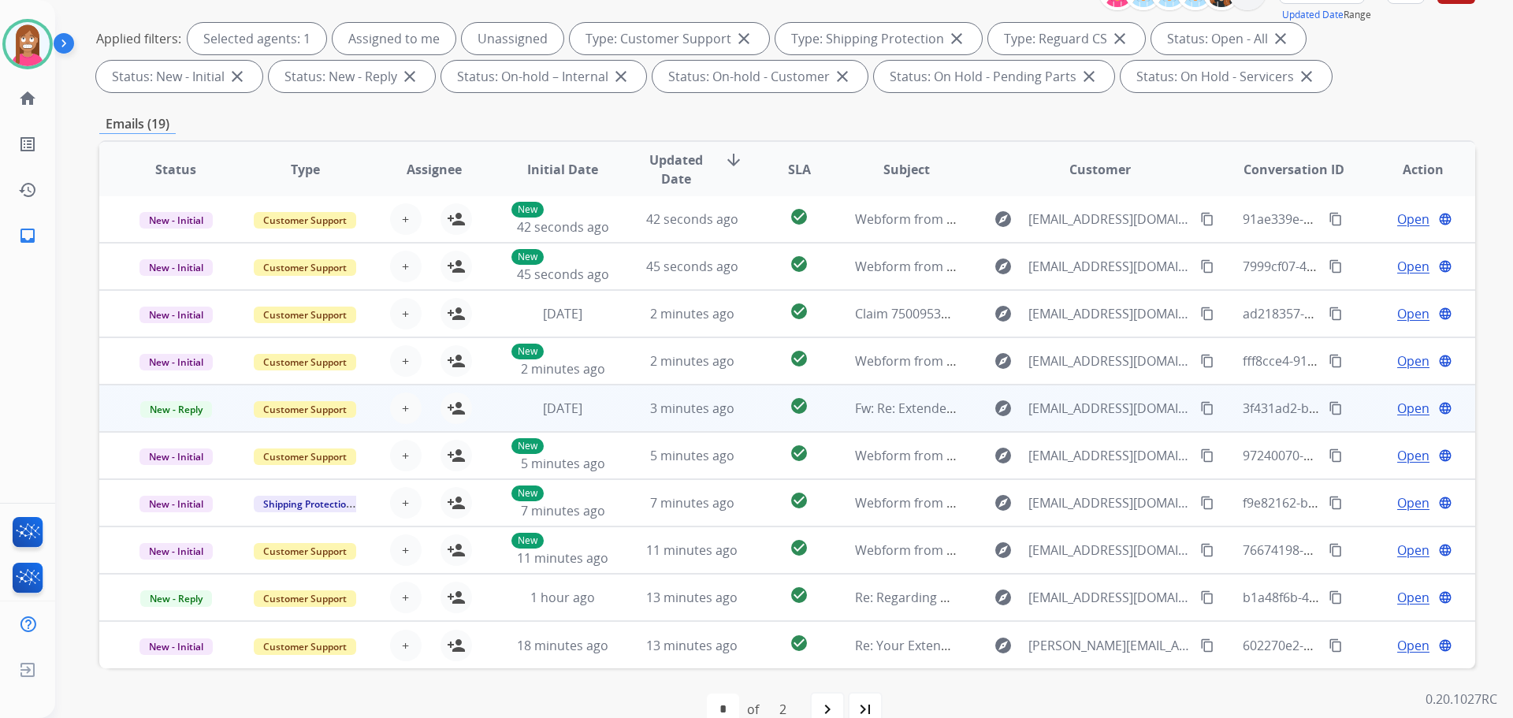
scroll to position [254, 0]
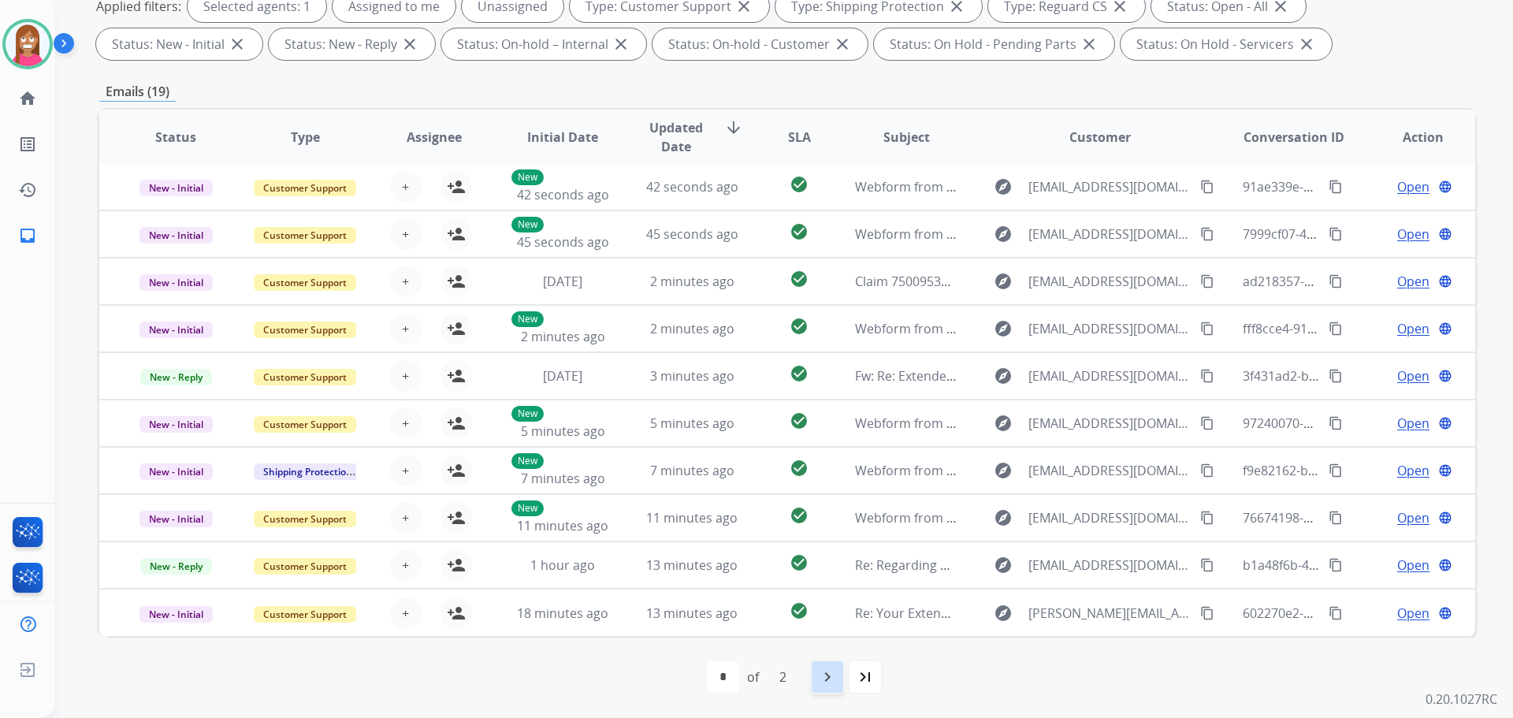
click at [821, 681] on mat-icon "navigate_next" at bounding box center [827, 676] width 19 height 19
select select "*"
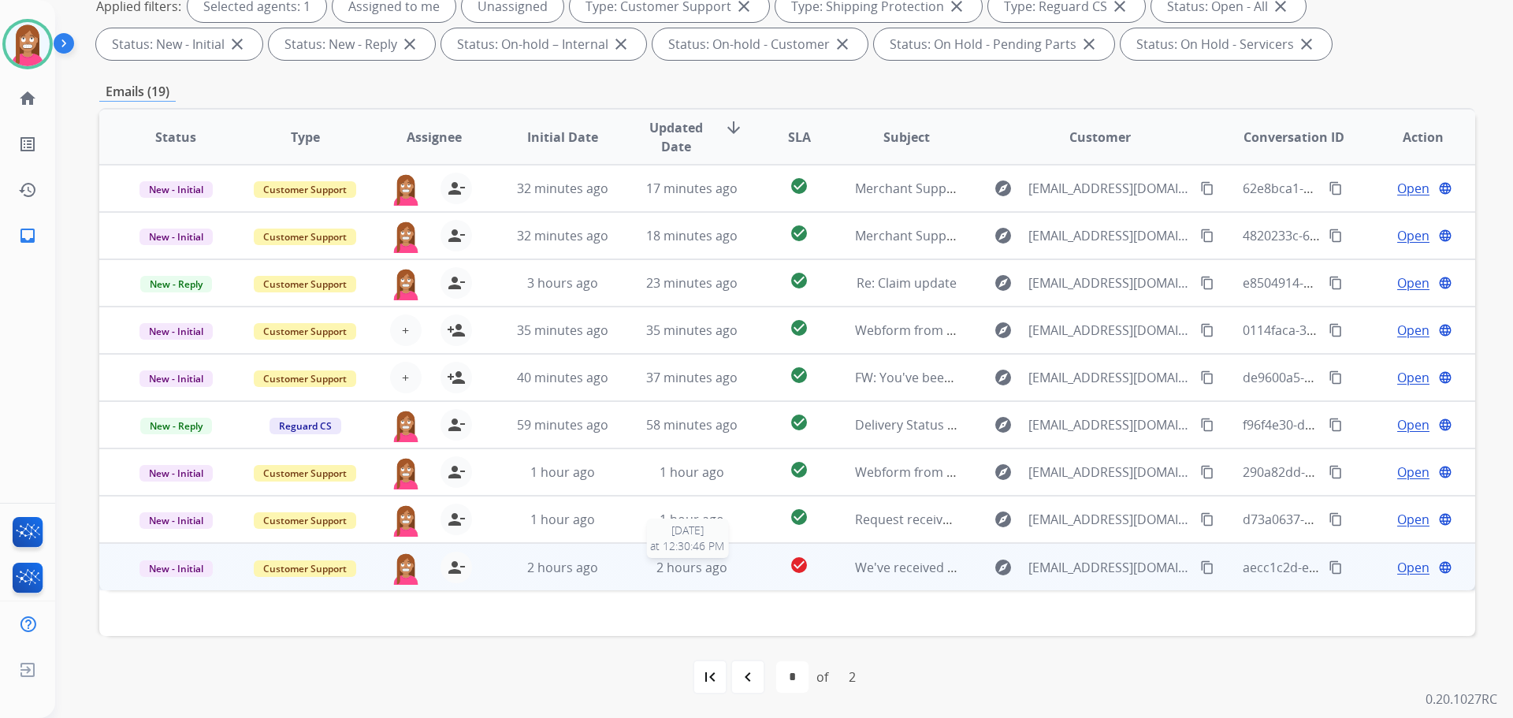
click at [648, 576] on div "2 hours ago" at bounding box center [692, 567] width 103 height 19
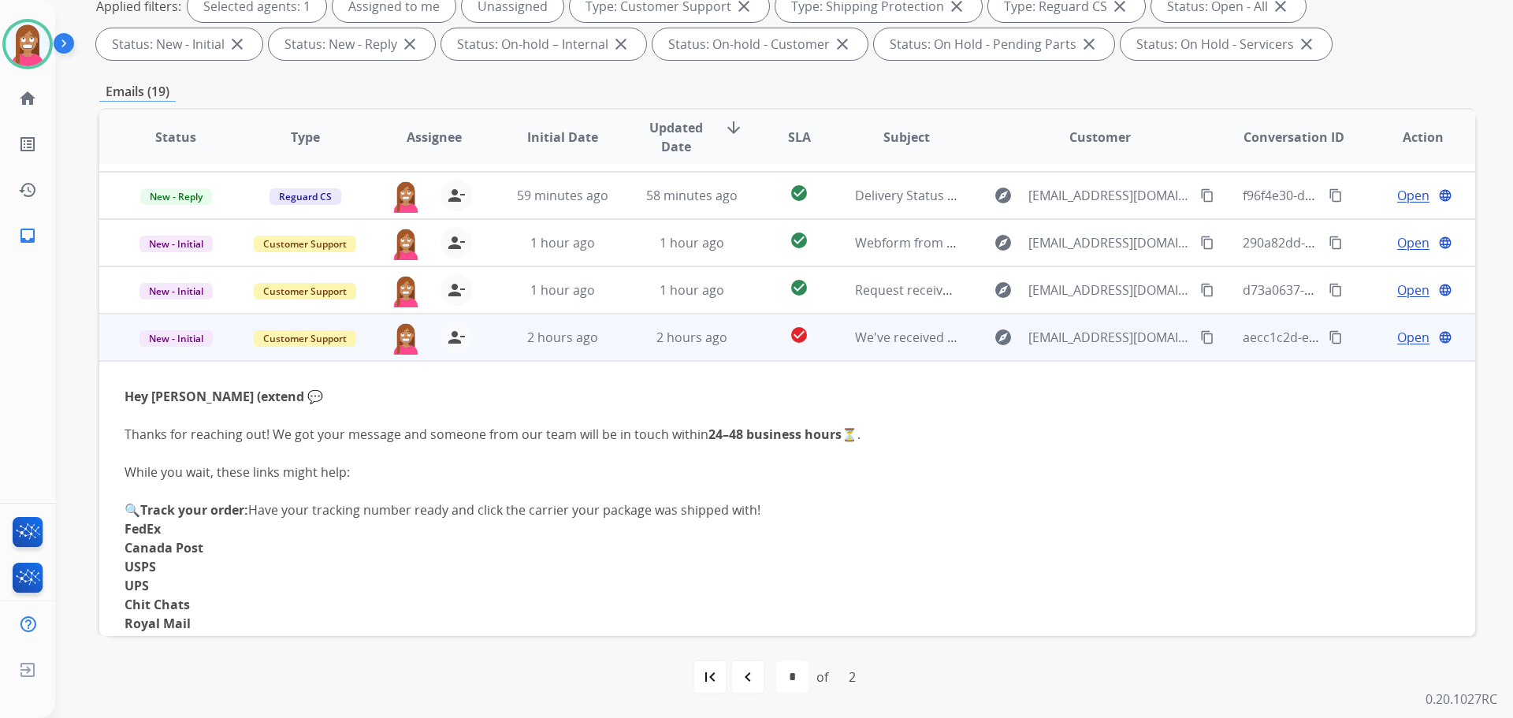
scroll to position [221, 0]
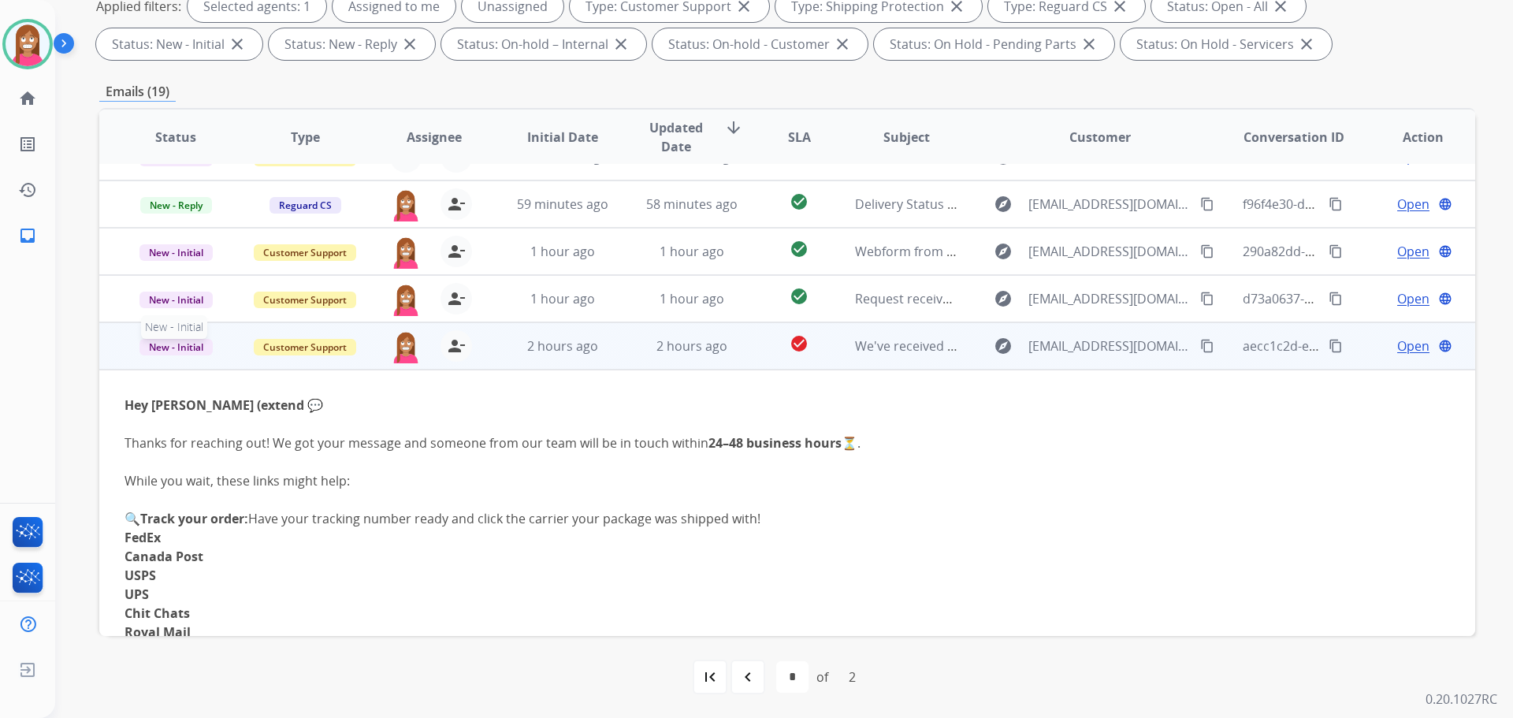
click at [180, 340] on span "New - Initial" at bounding box center [175, 347] width 73 height 17
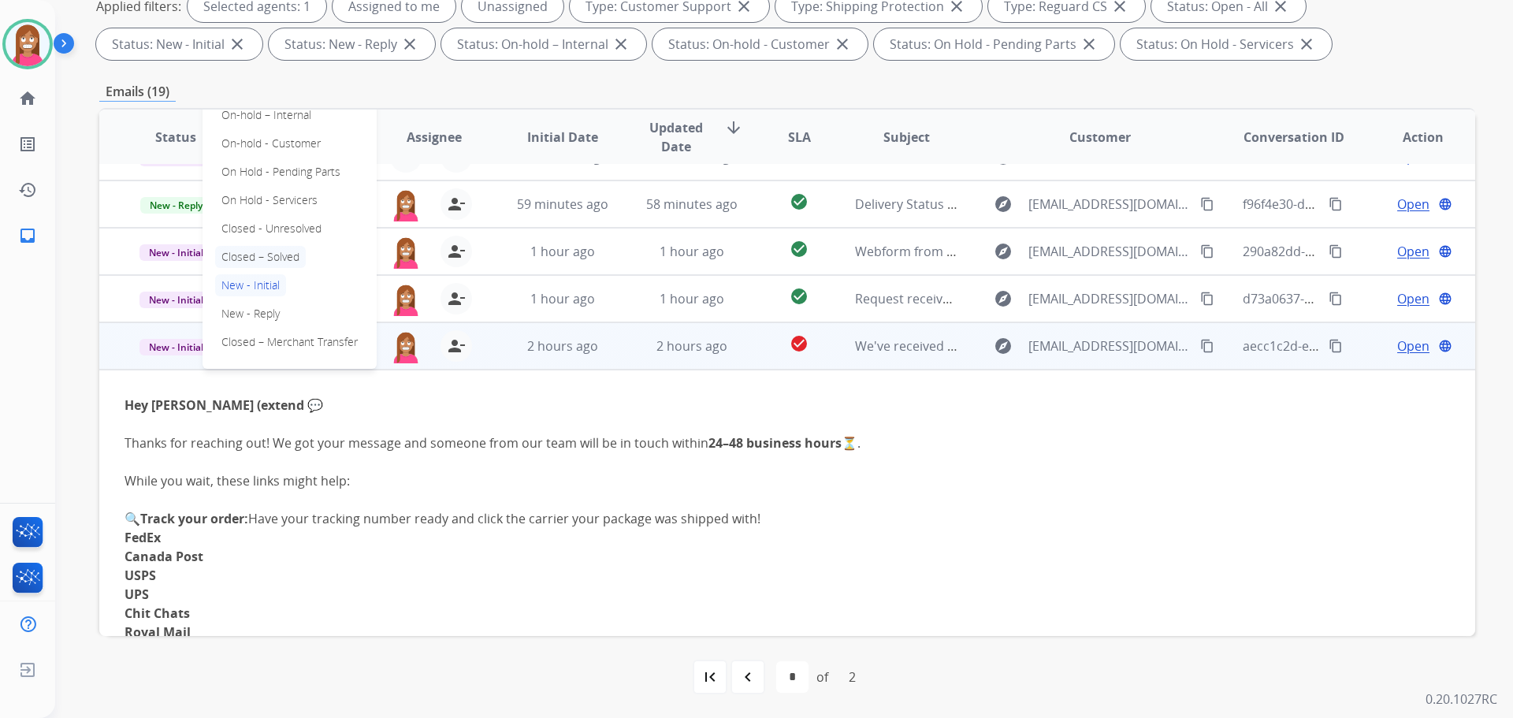
drag, startPoint x: 271, startPoint y: 251, endPoint x: 377, endPoint y: 281, distance: 110.7
click at [271, 251] on p "Closed – Solved" at bounding box center [260, 257] width 91 height 22
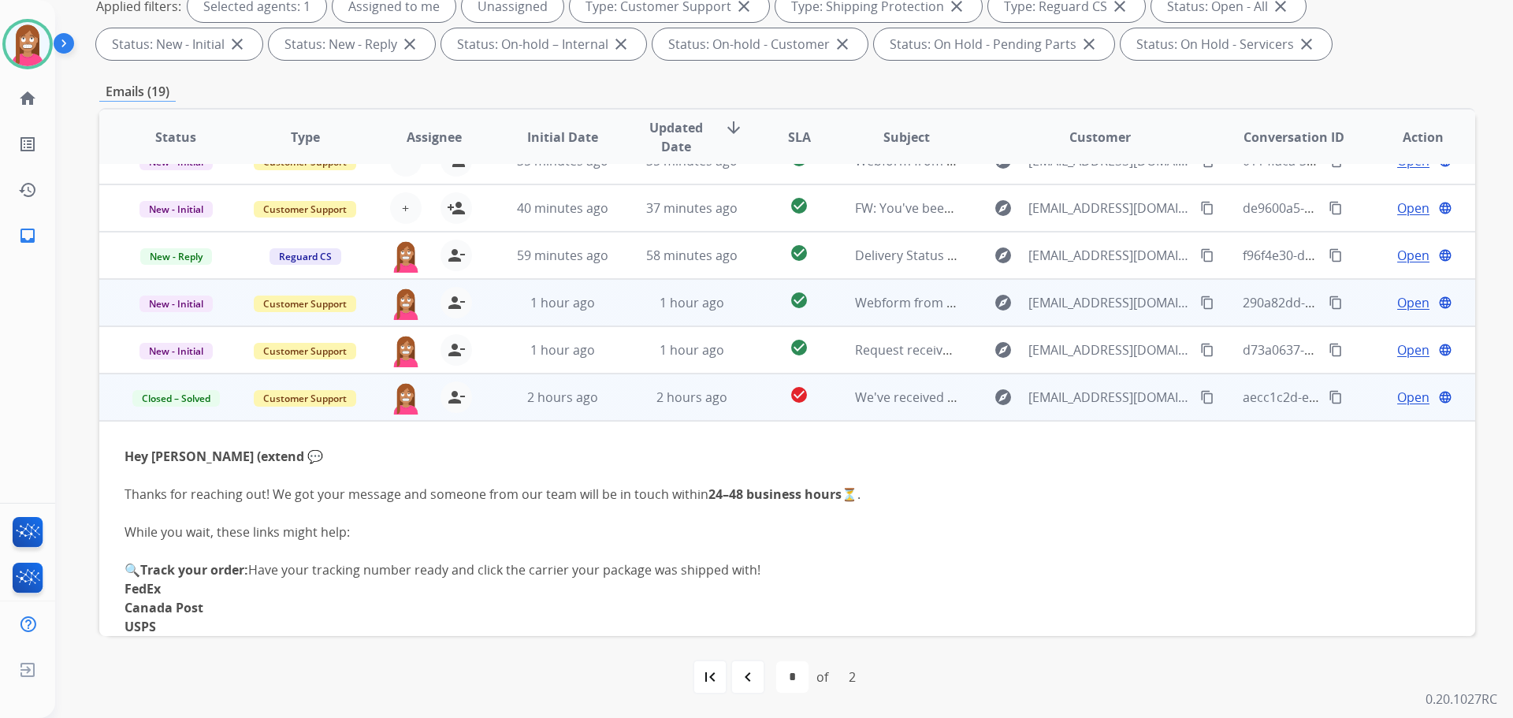
scroll to position [142, 0]
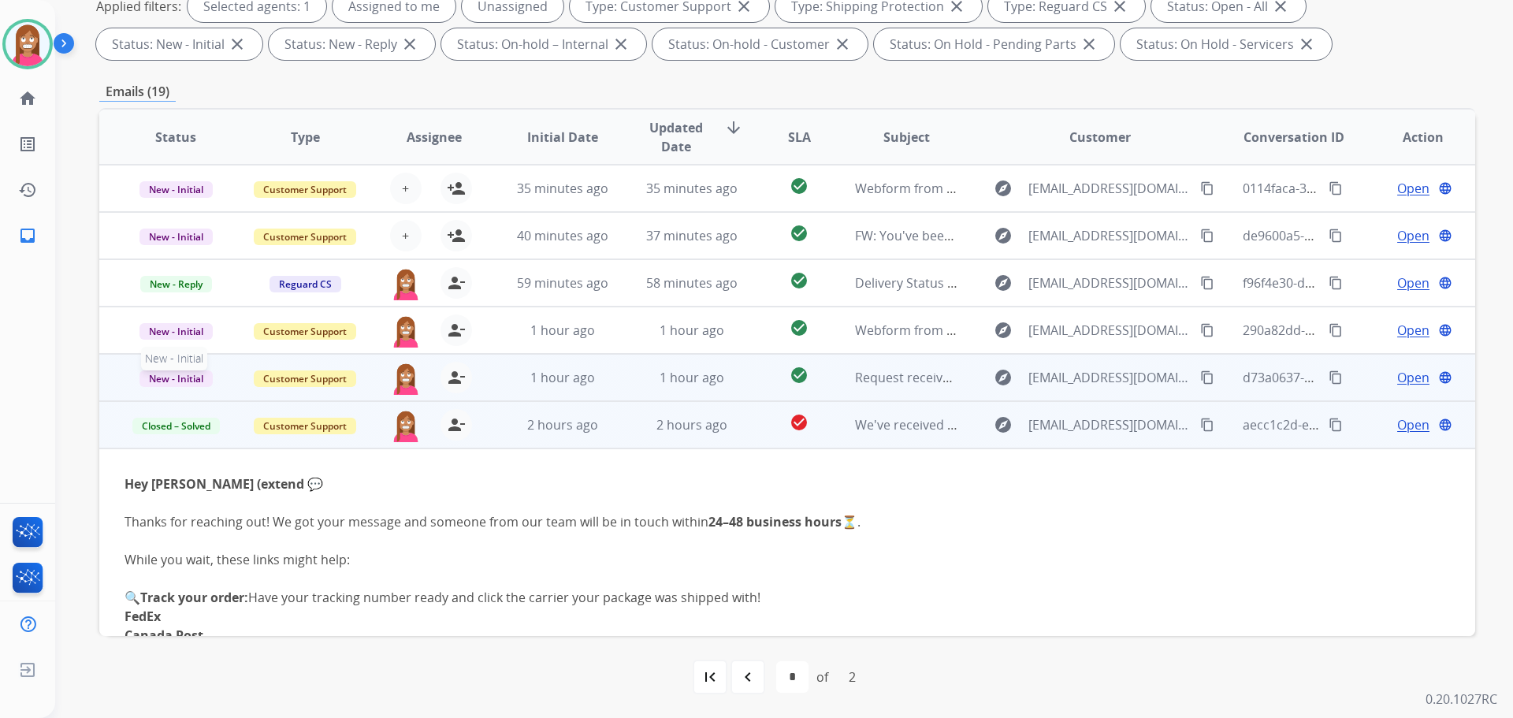
click at [180, 379] on span "New - Initial" at bounding box center [175, 378] width 73 height 17
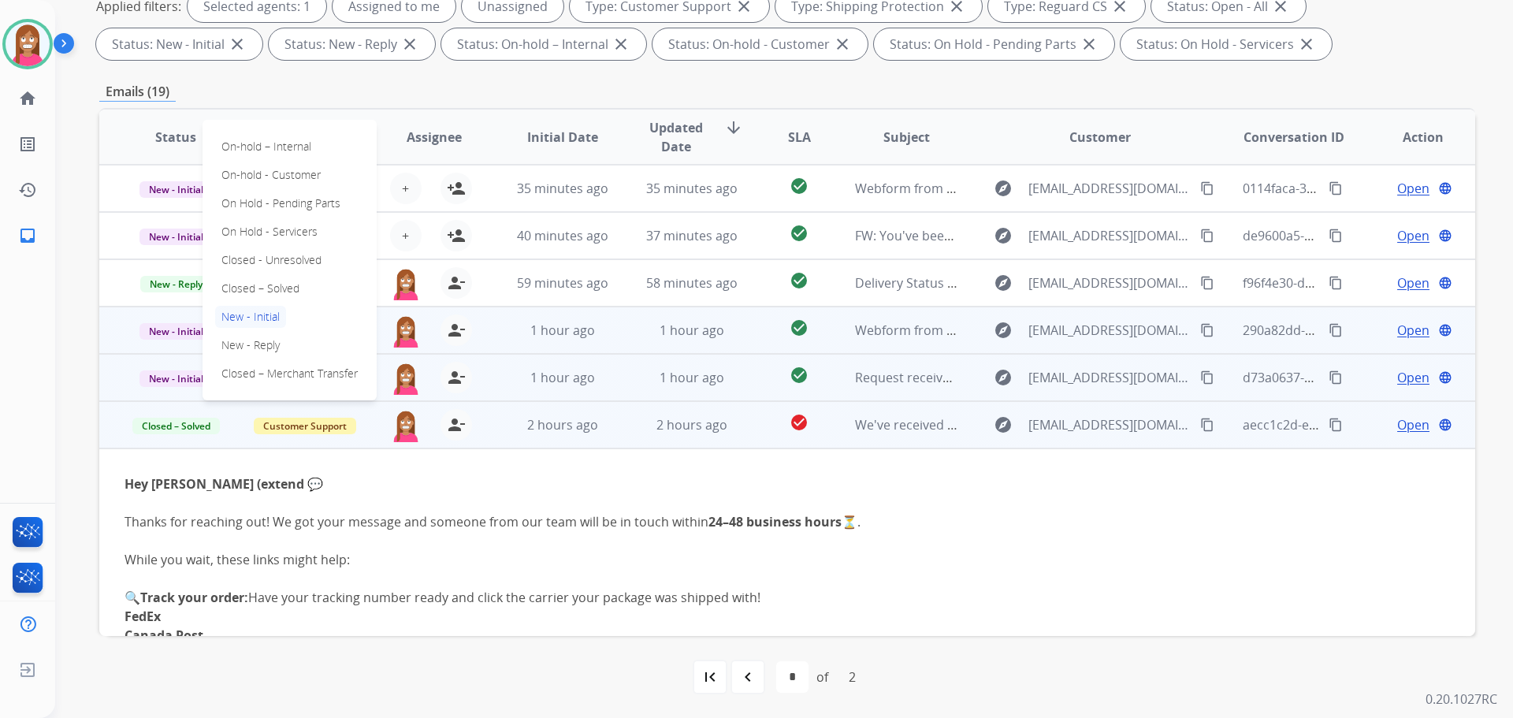
click at [619, 347] on td "1 hour ago" at bounding box center [679, 329] width 129 height 47
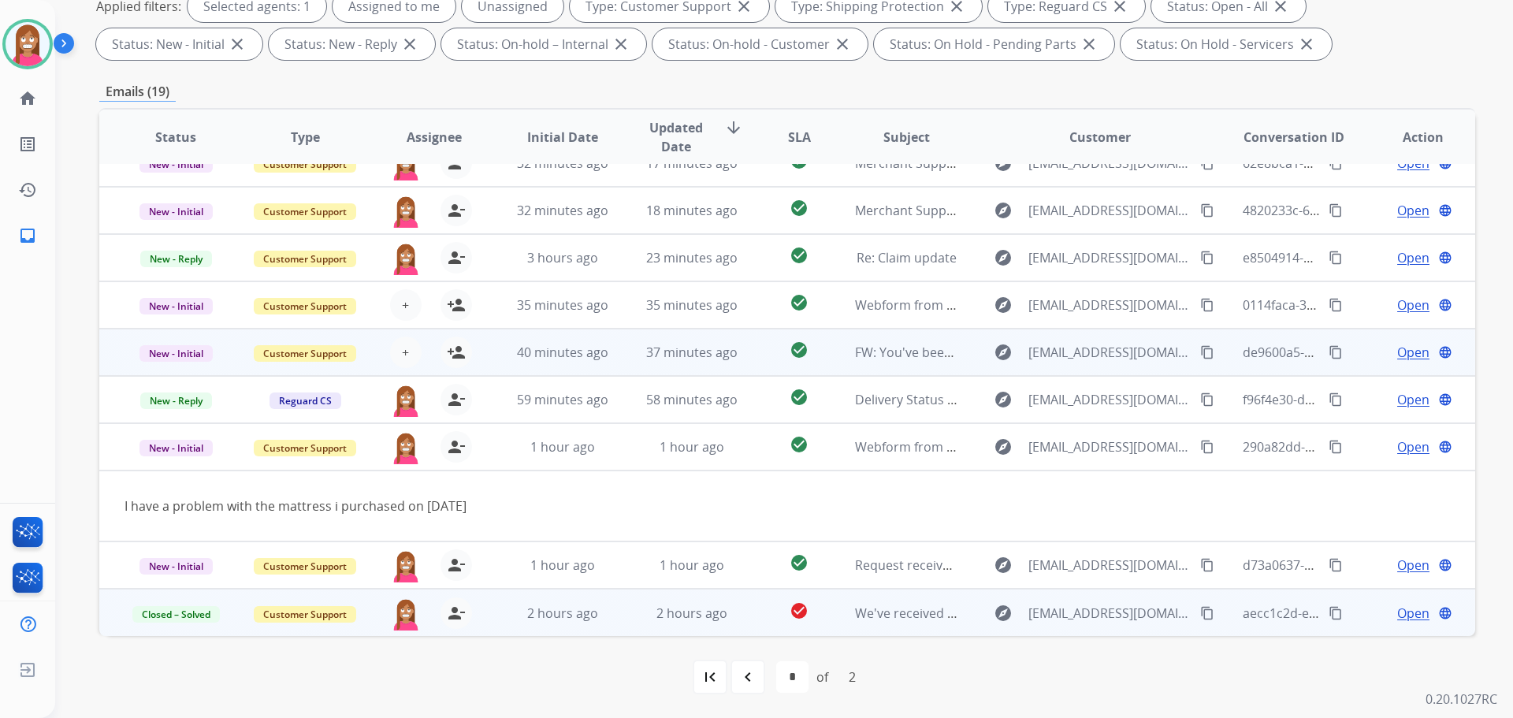
scroll to position [25, 0]
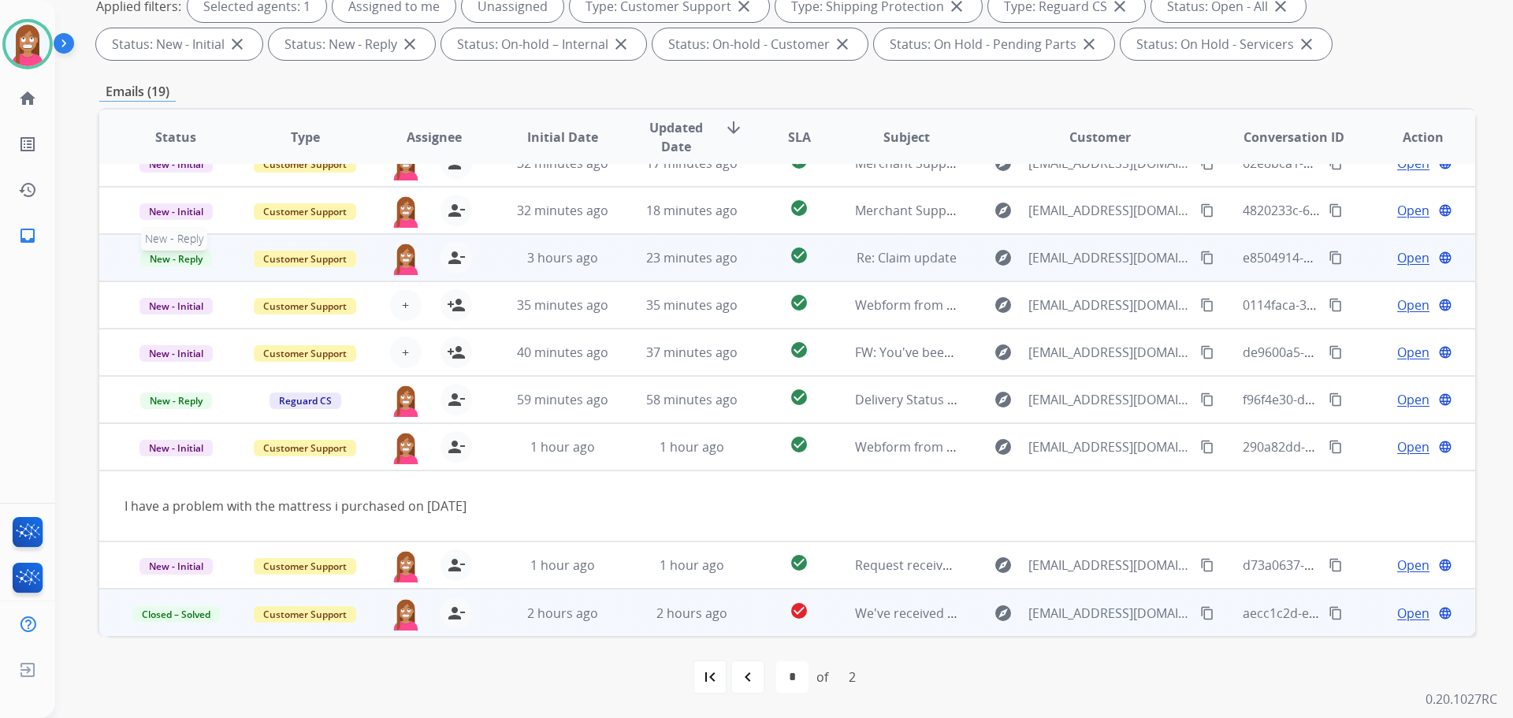
click at [167, 260] on span "New - Reply" at bounding box center [176, 259] width 72 height 17
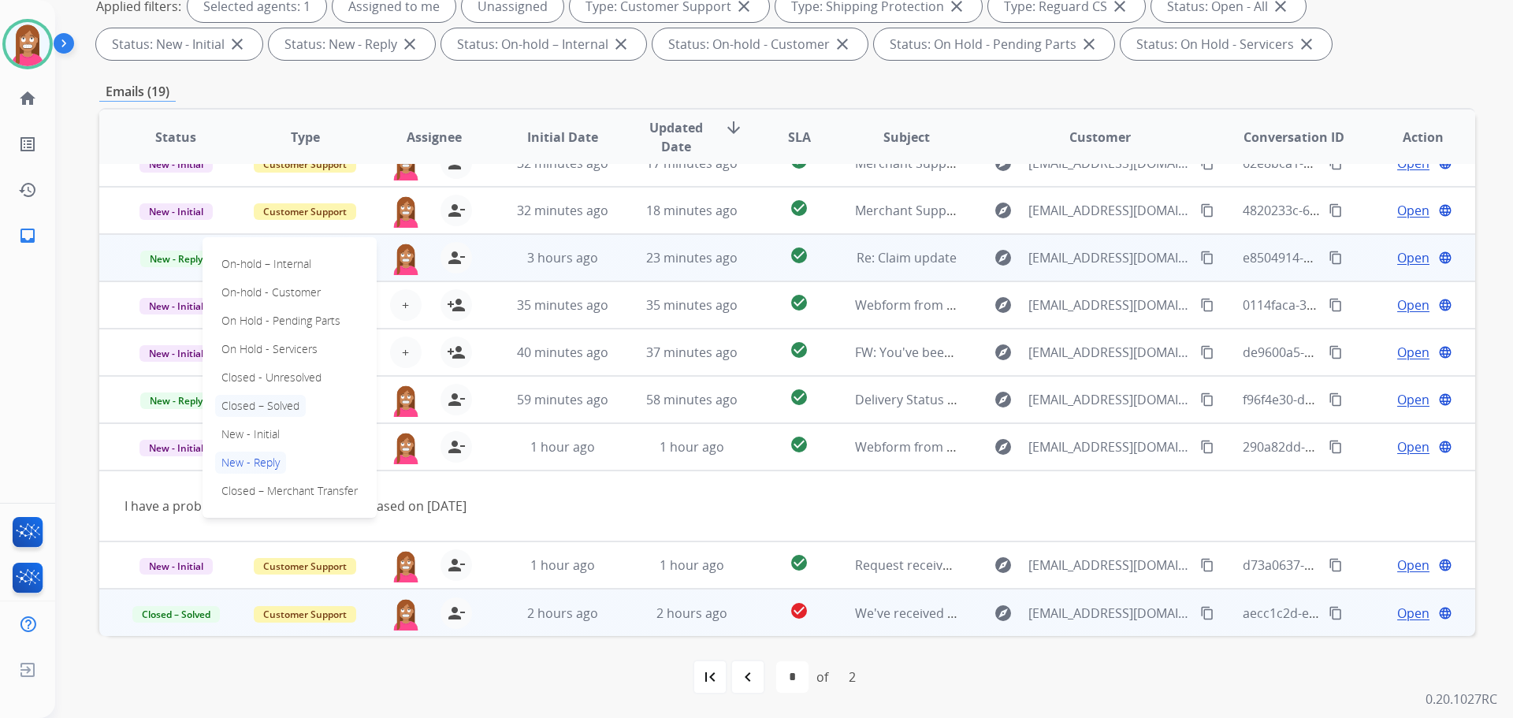
click at [243, 406] on p "Closed – Solved" at bounding box center [260, 406] width 91 height 22
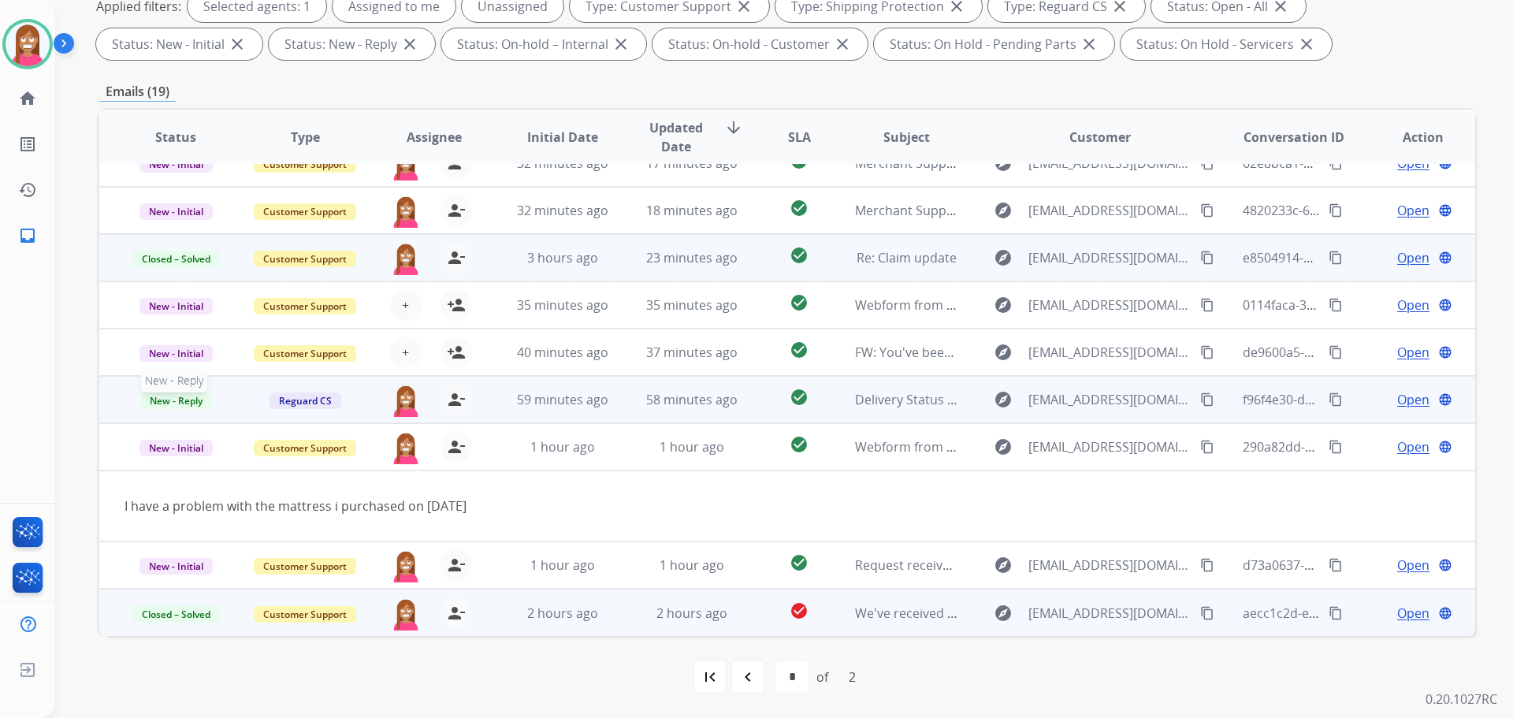
click at [176, 405] on span "New - Reply" at bounding box center [176, 400] width 72 height 17
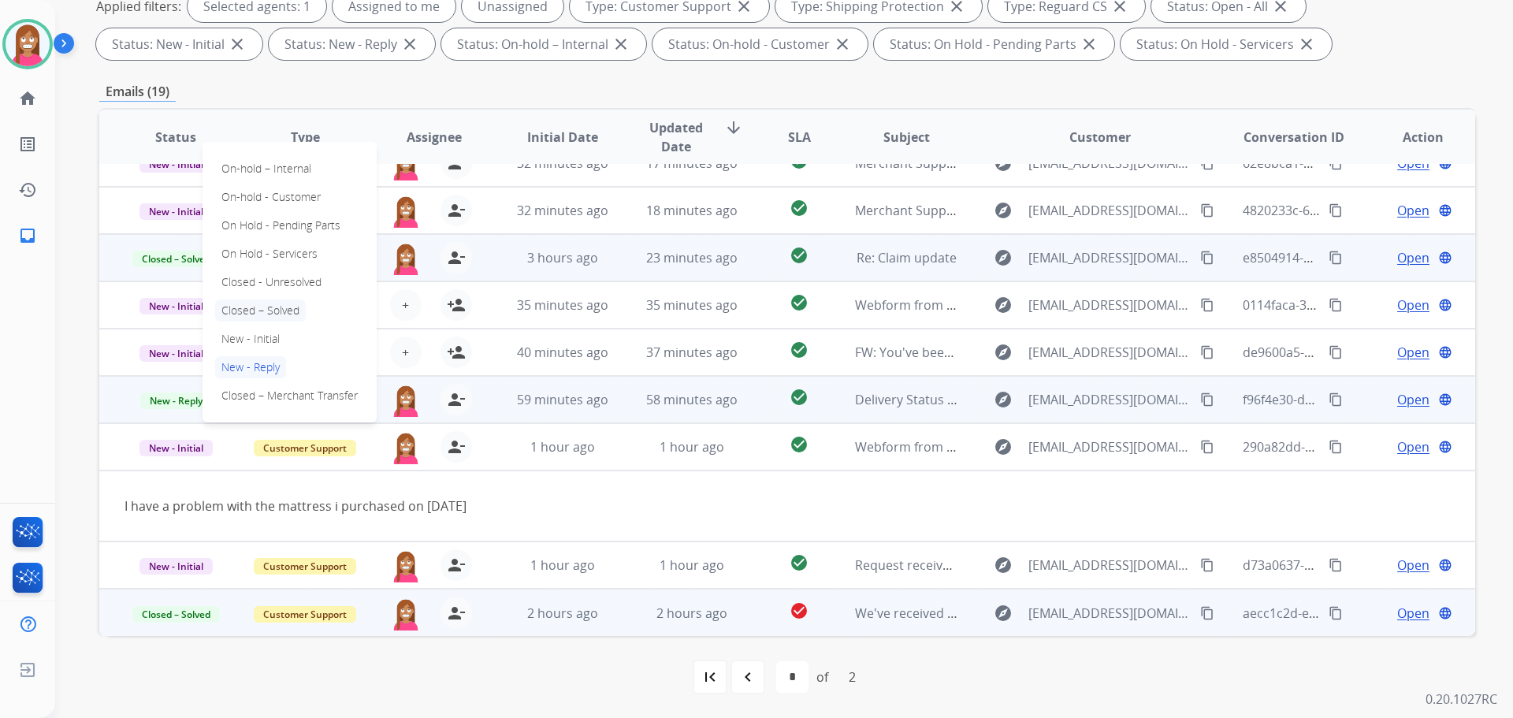
click at [256, 314] on p "Closed – Solved" at bounding box center [260, 310] width 91 height 22
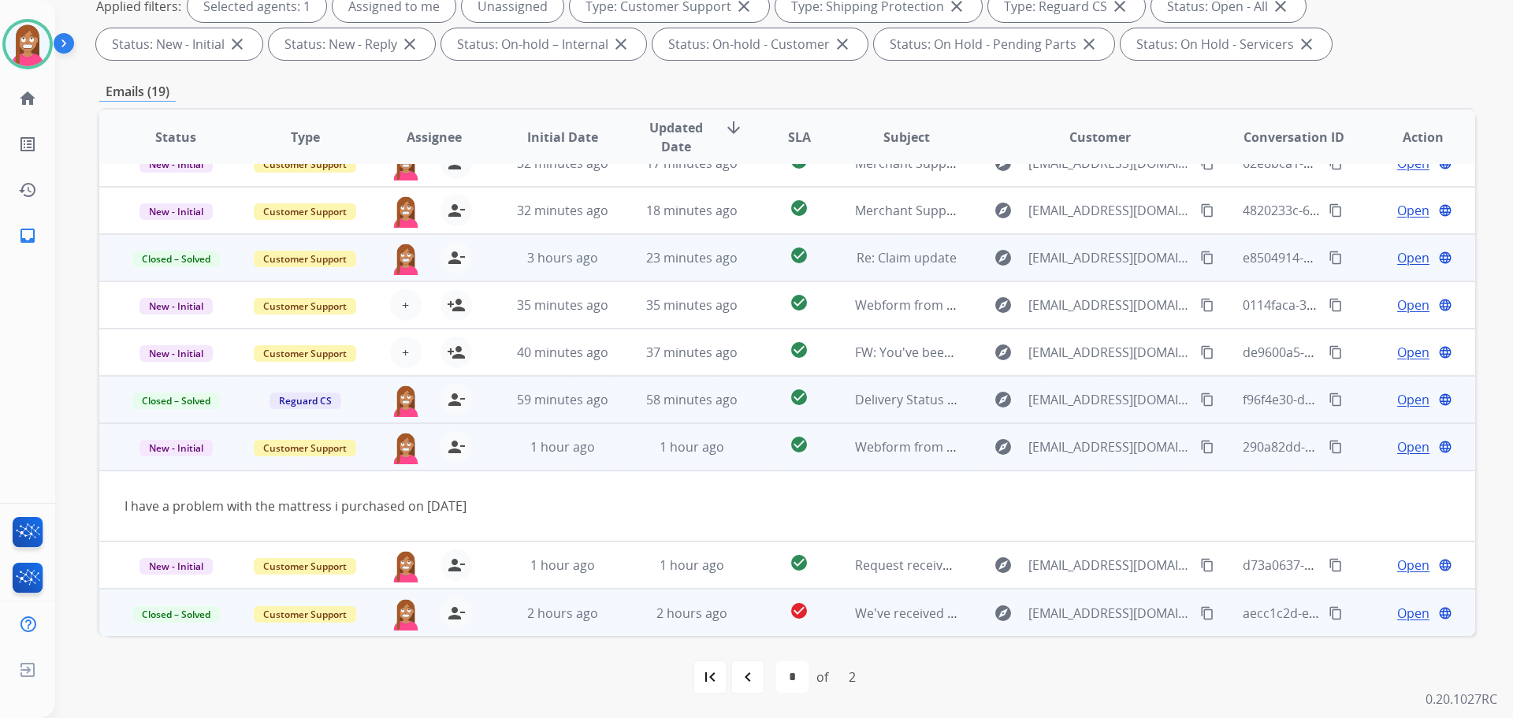
scroll to position [0, 0]
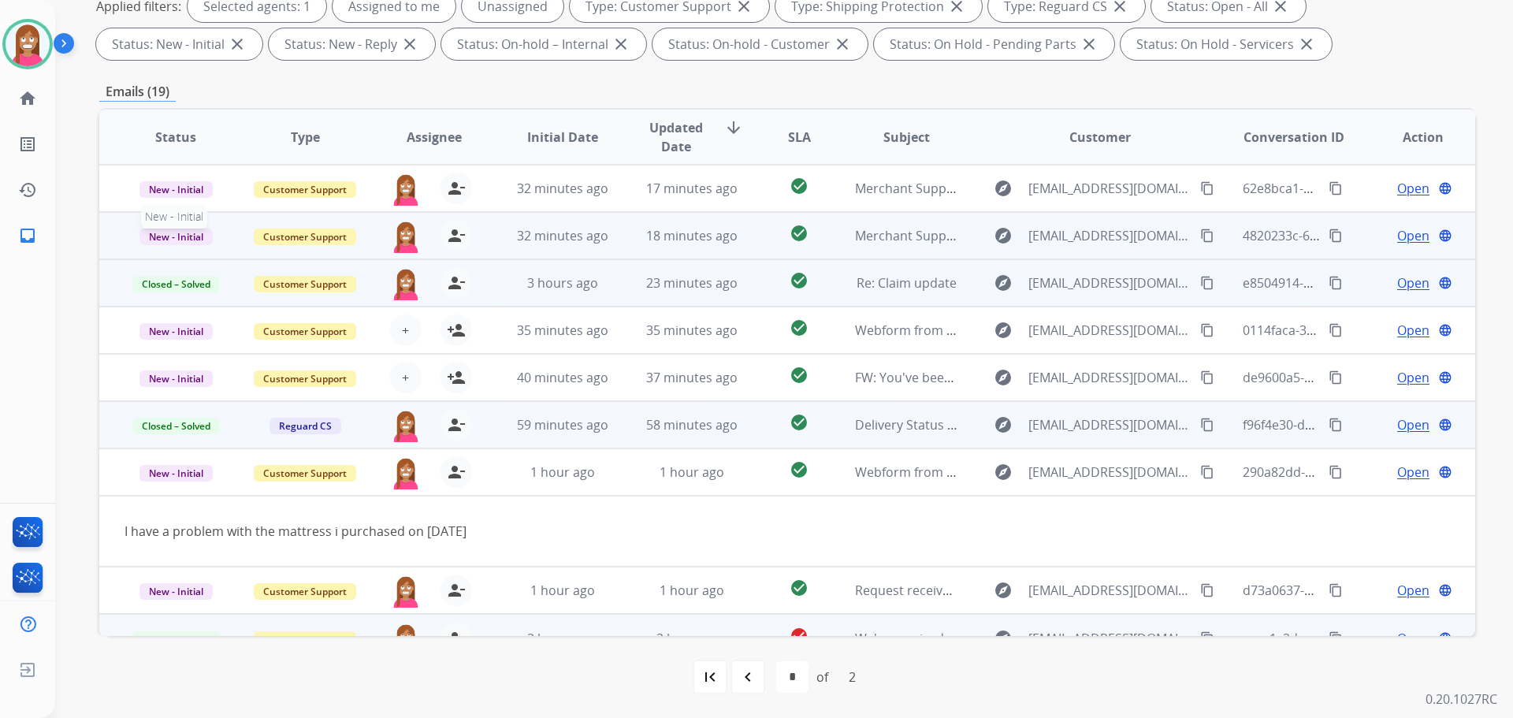
click at [177, 237] on span "New - Initial" at bounding box center [175, 236] width 73 height 17
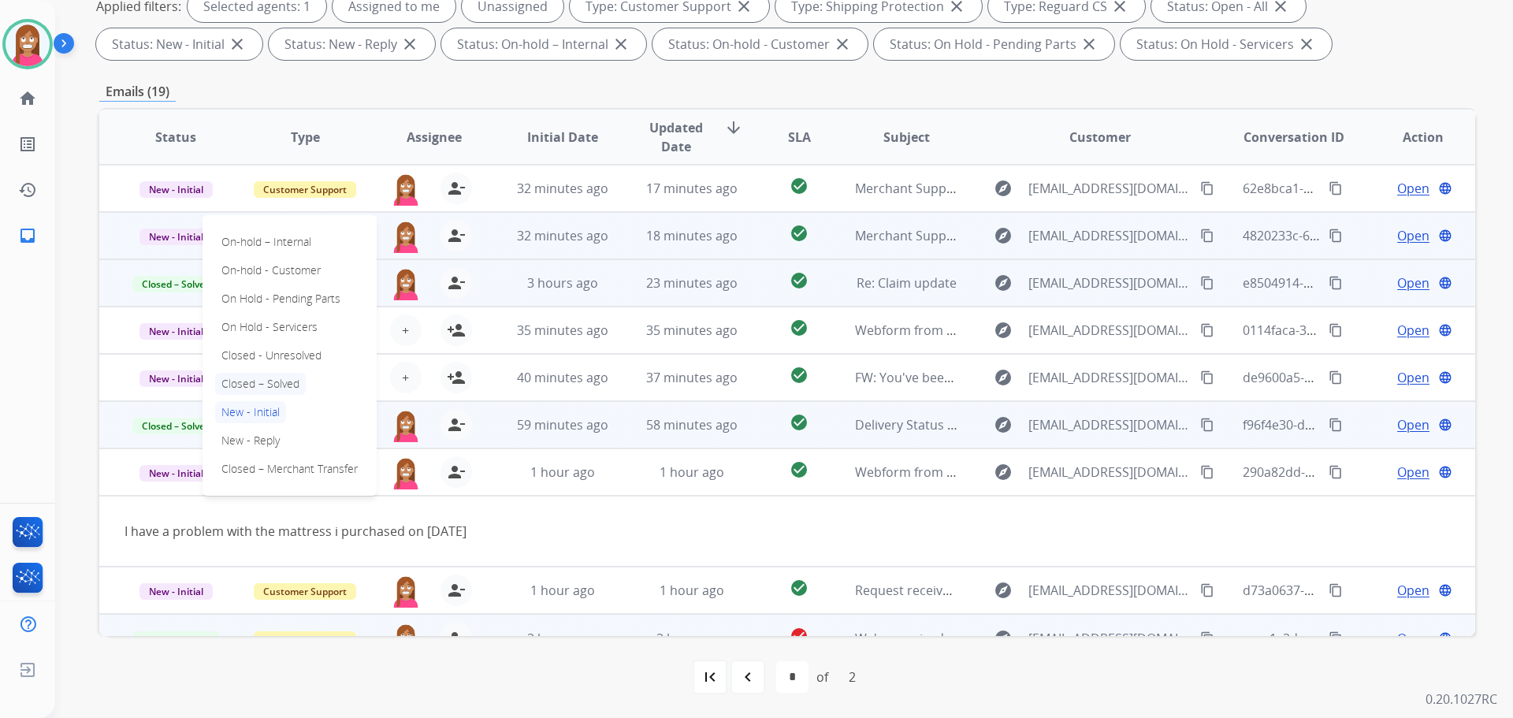
click at [277, 388] on p "Closed – Solved" at bounding box center [260, 384] width 91 height 22
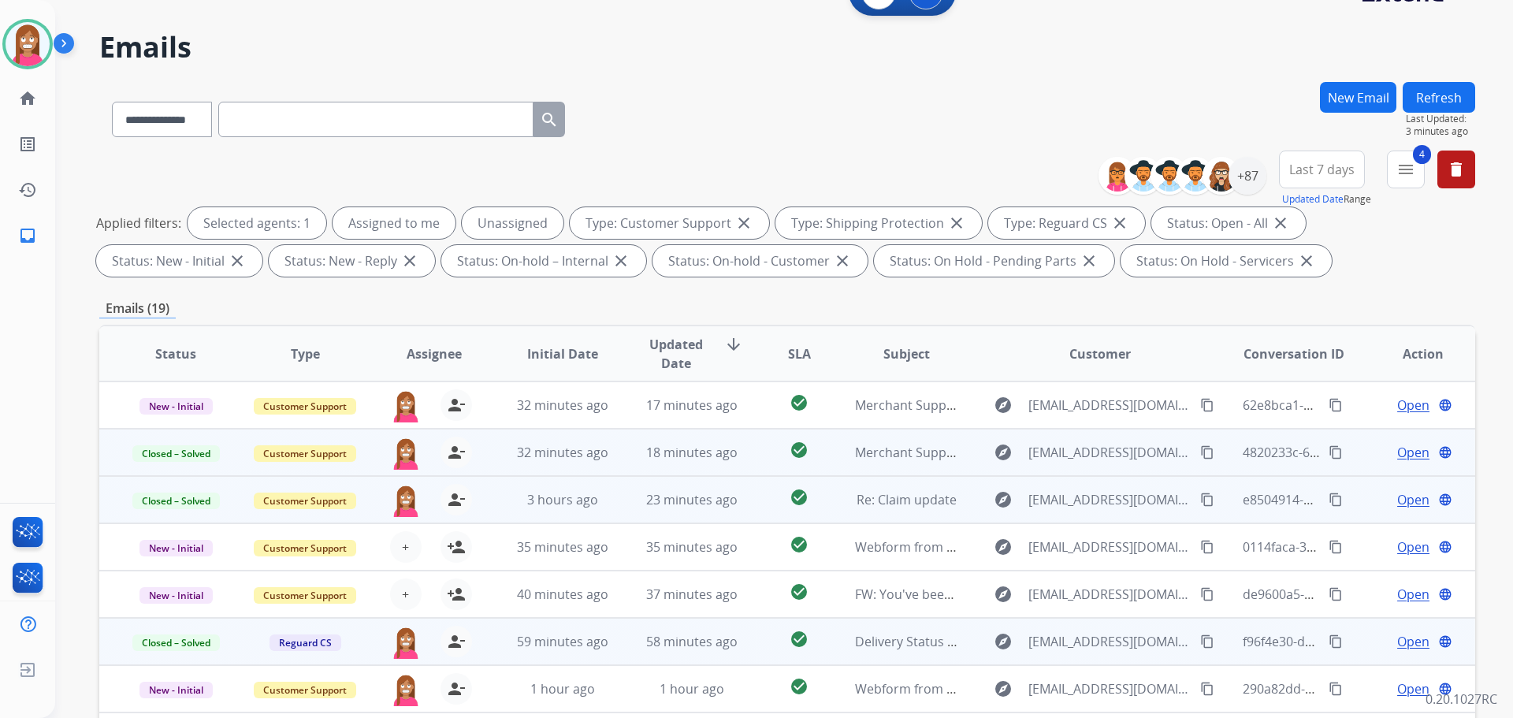
scroll to position [18, 0]
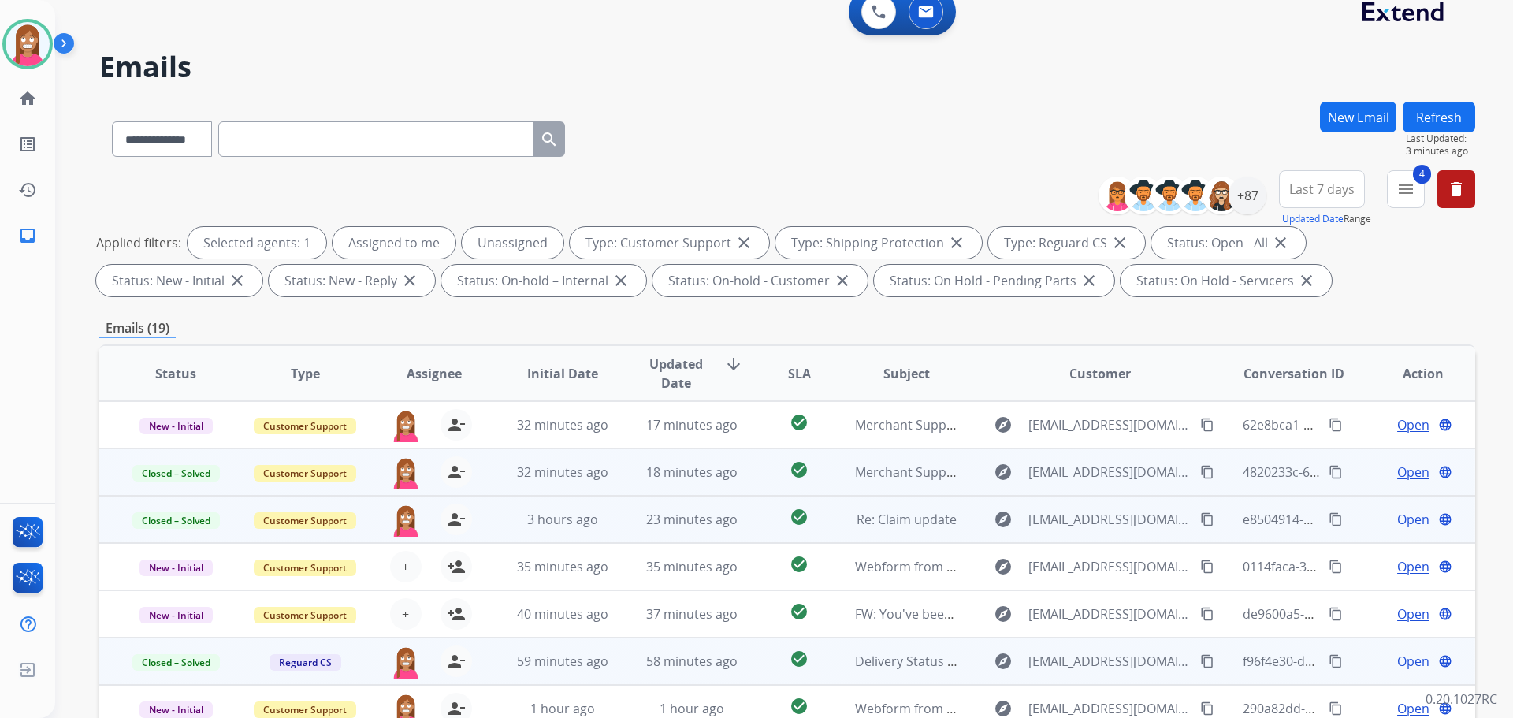
click at [1438, 120] on button "Refresh" at bounding box center [1438, 117] width 72 height 31
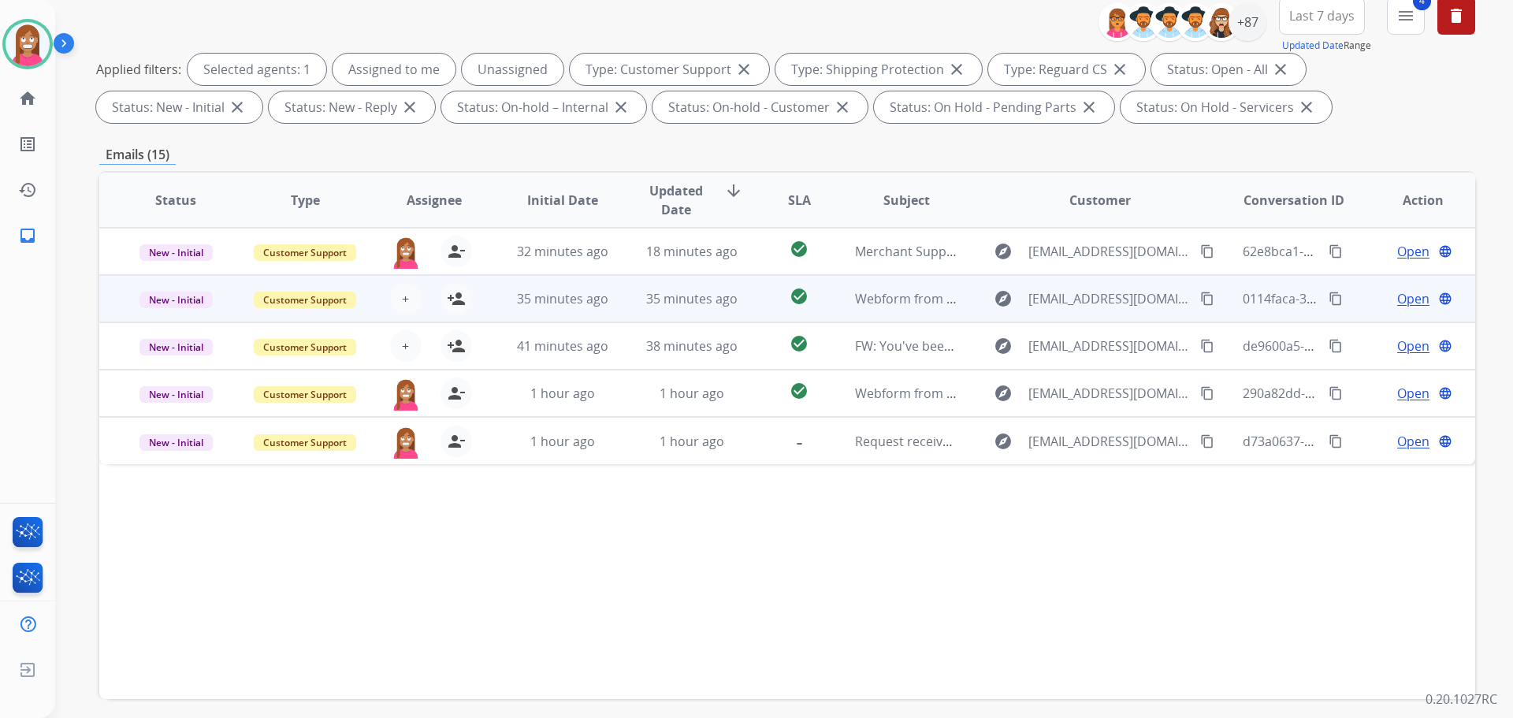
scroll to position [236, 0]
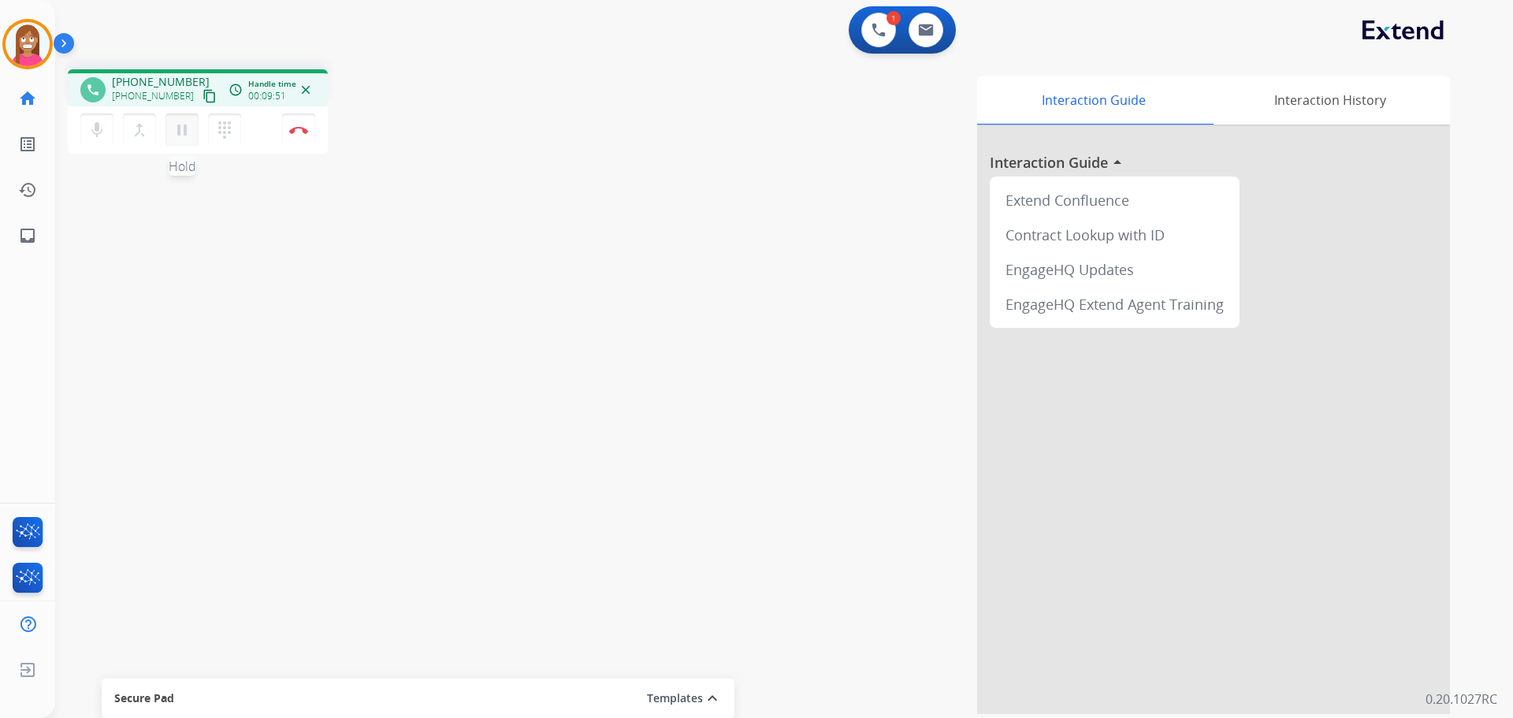
click at [177, 132] on mat-icon "pause" at bounding box center [182, 130] width 19 height 19
click at [184, 124] on mat-icon "play_arrow" at bounding box center [182, 130] width 19 height 19
click at [298, 128] on img at bounding box center [298, 130] width 19 height 8
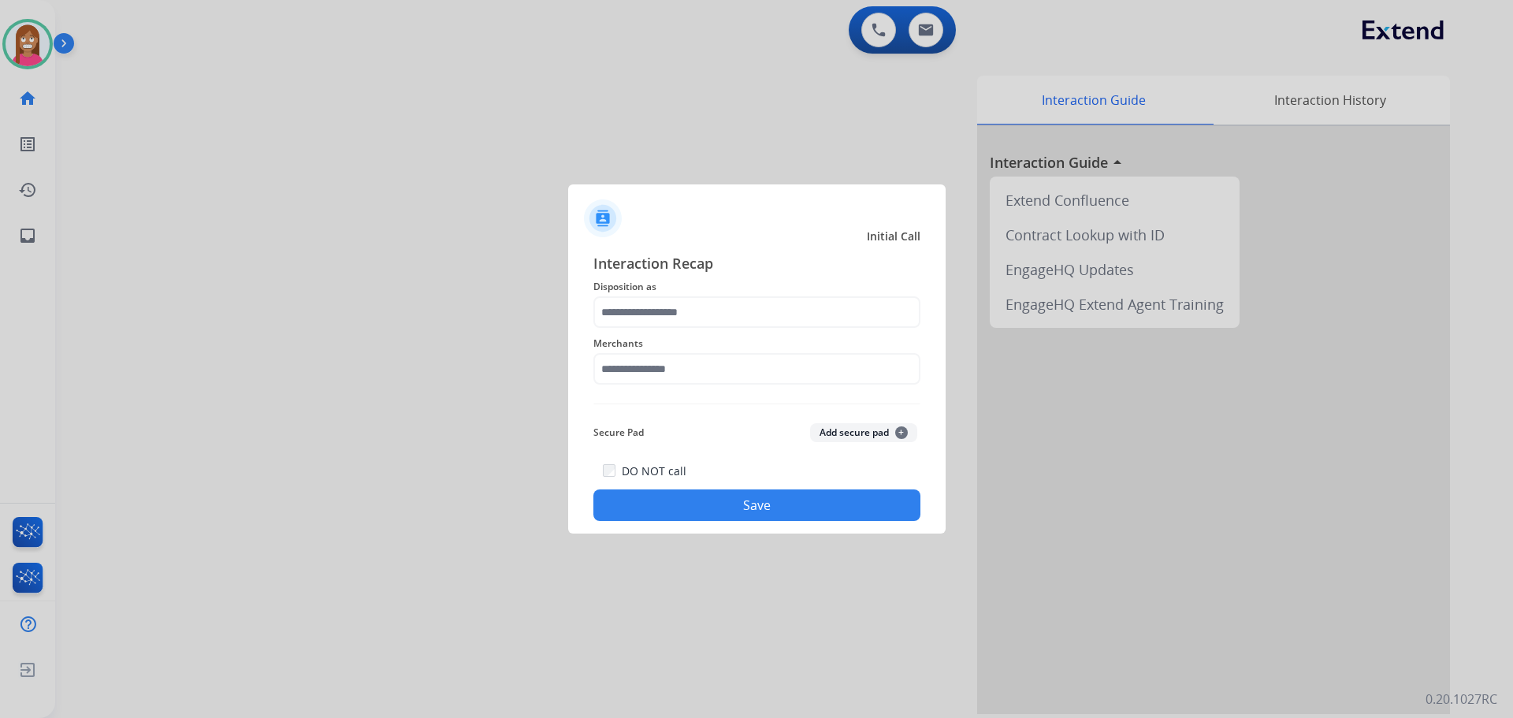
drag, startPoint x: 721, startPoint y: 334, endPoint x: 720, endPoint y: 325, distance: 9.5
click at [721, 332] on div "Merchants" at bounding box center [756, 359] width 327 height 63
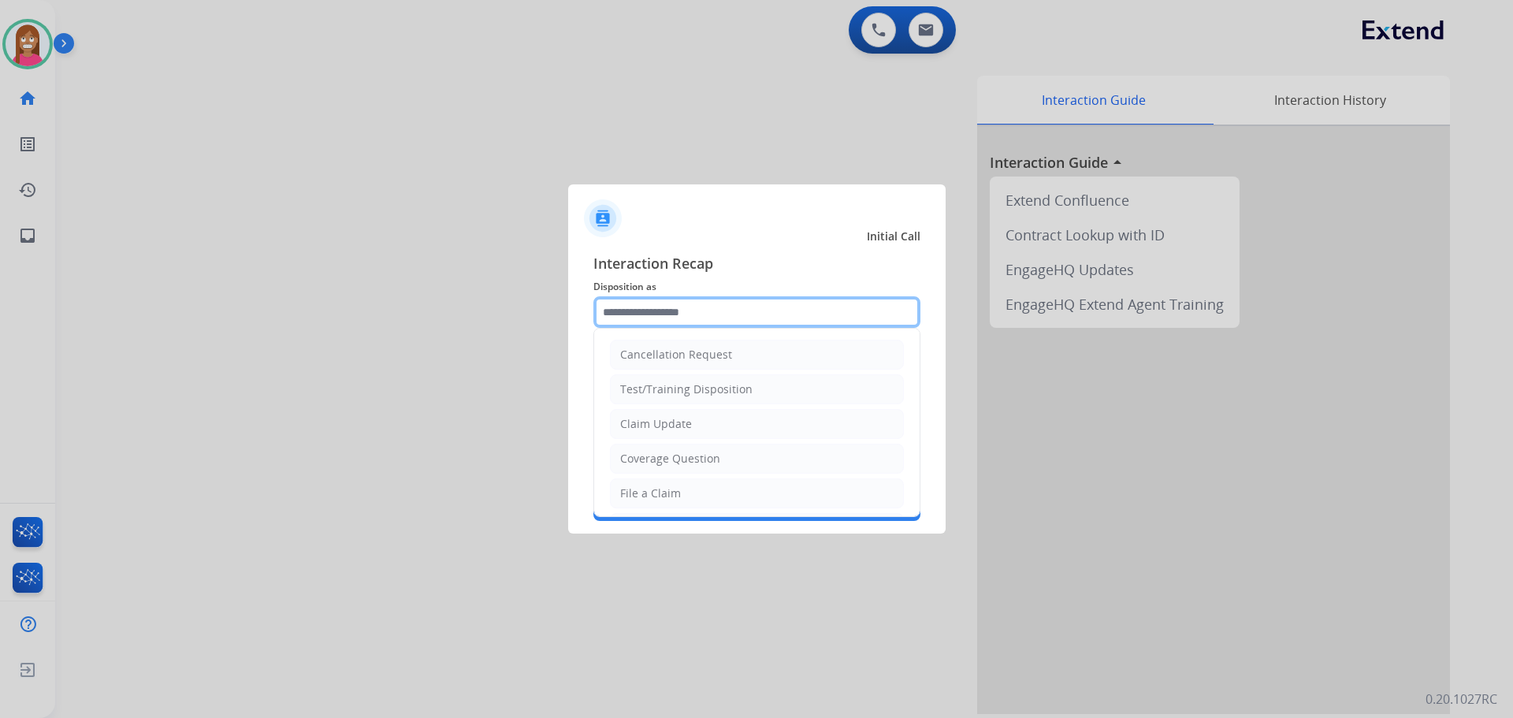
click at [720, 320] on input "text" at bounding box center [756, 312] width 327 height 32
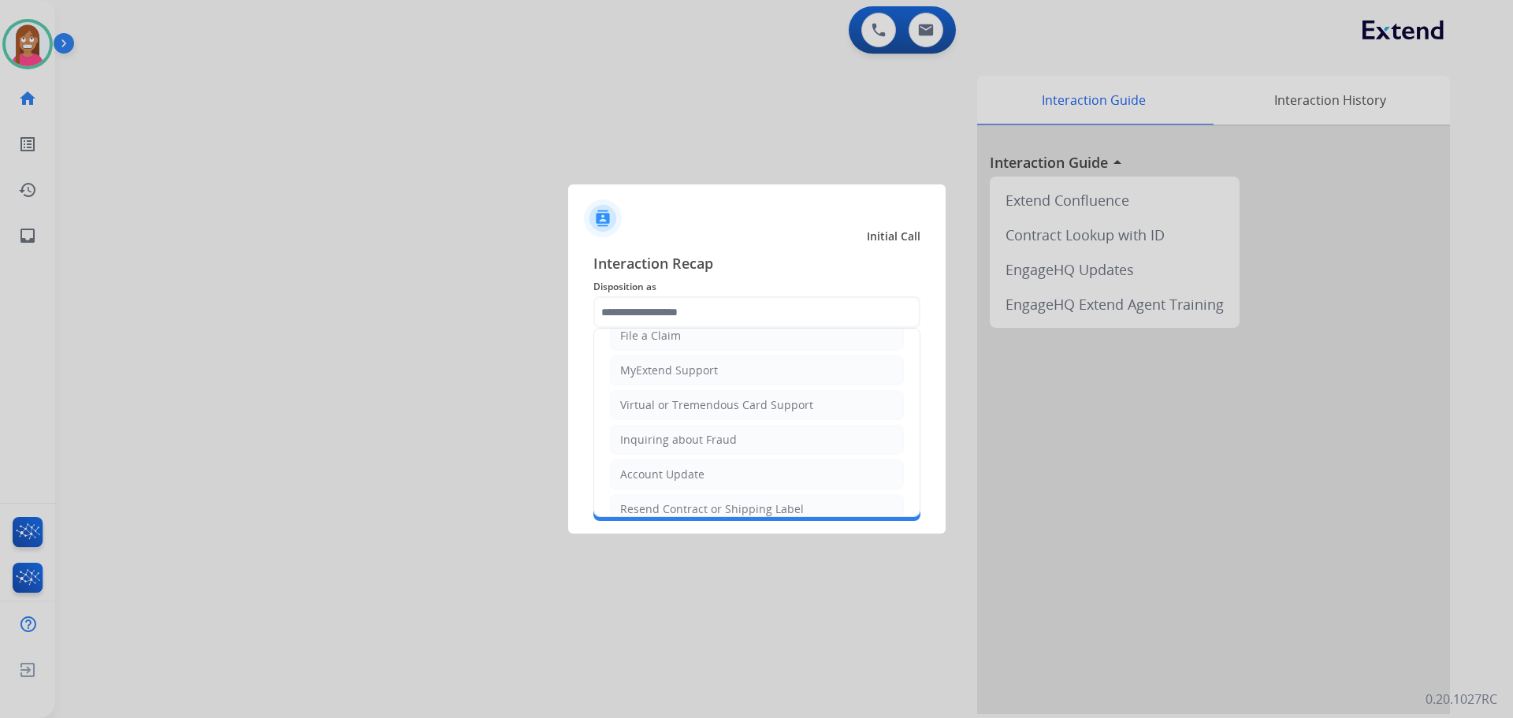
click at [643, 401] on div "Virtual or Tremendous Card Support" at bounding box center [716, 405] width 193 height 16
type input "**********"
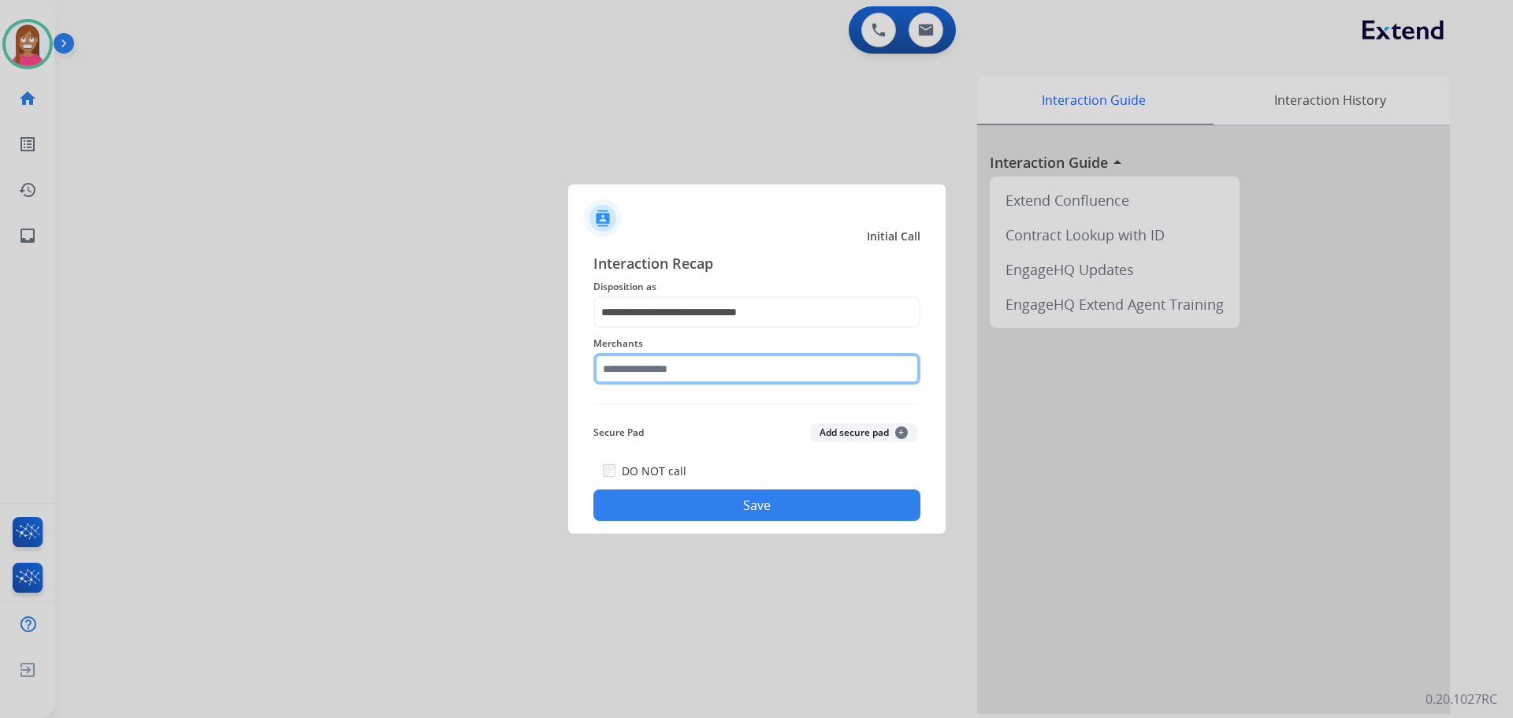
click at [644, 370] on input "text" at bounding box center [756, 369] width 327 height 32
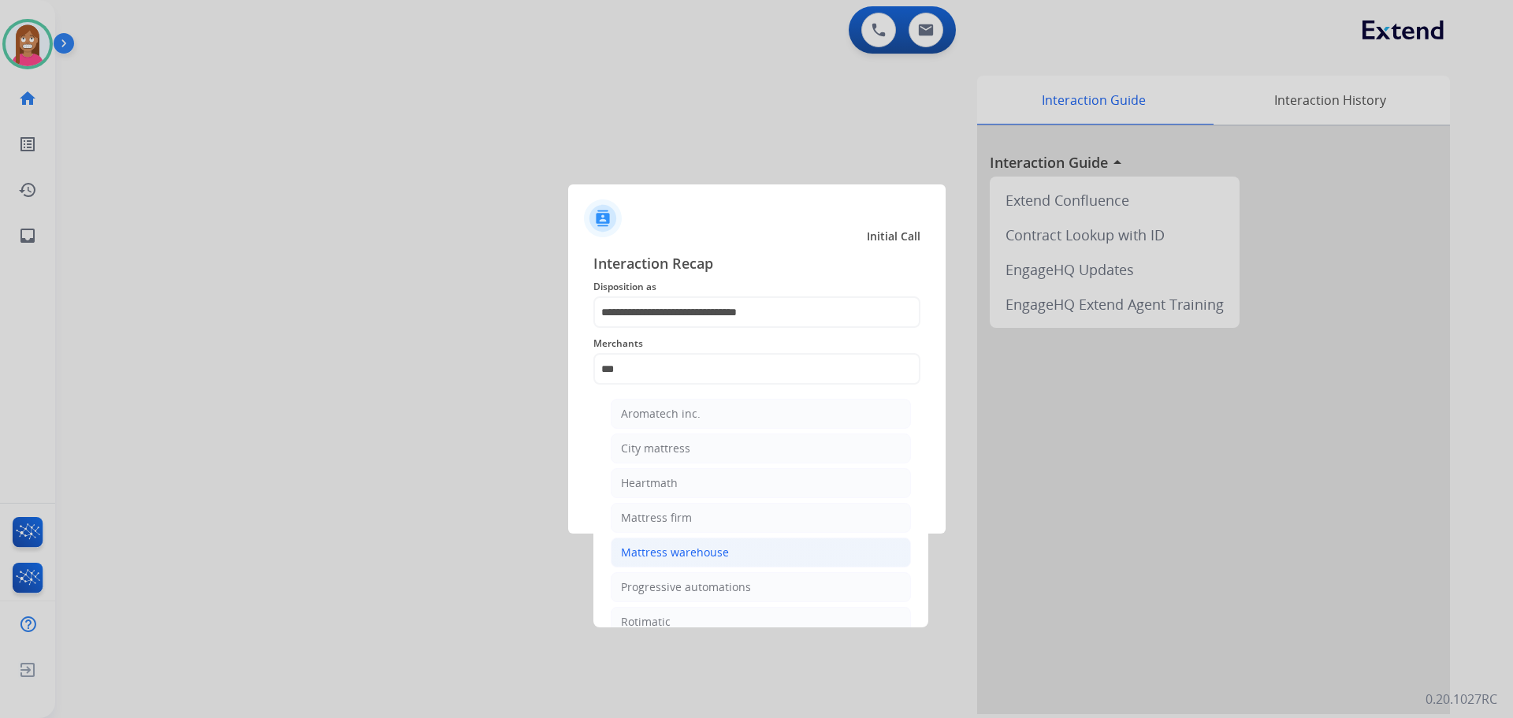
click at [710, 558] on div "Mattress warehouse" at bounding box center [675, 552] width 108 height 16
type input "**********"
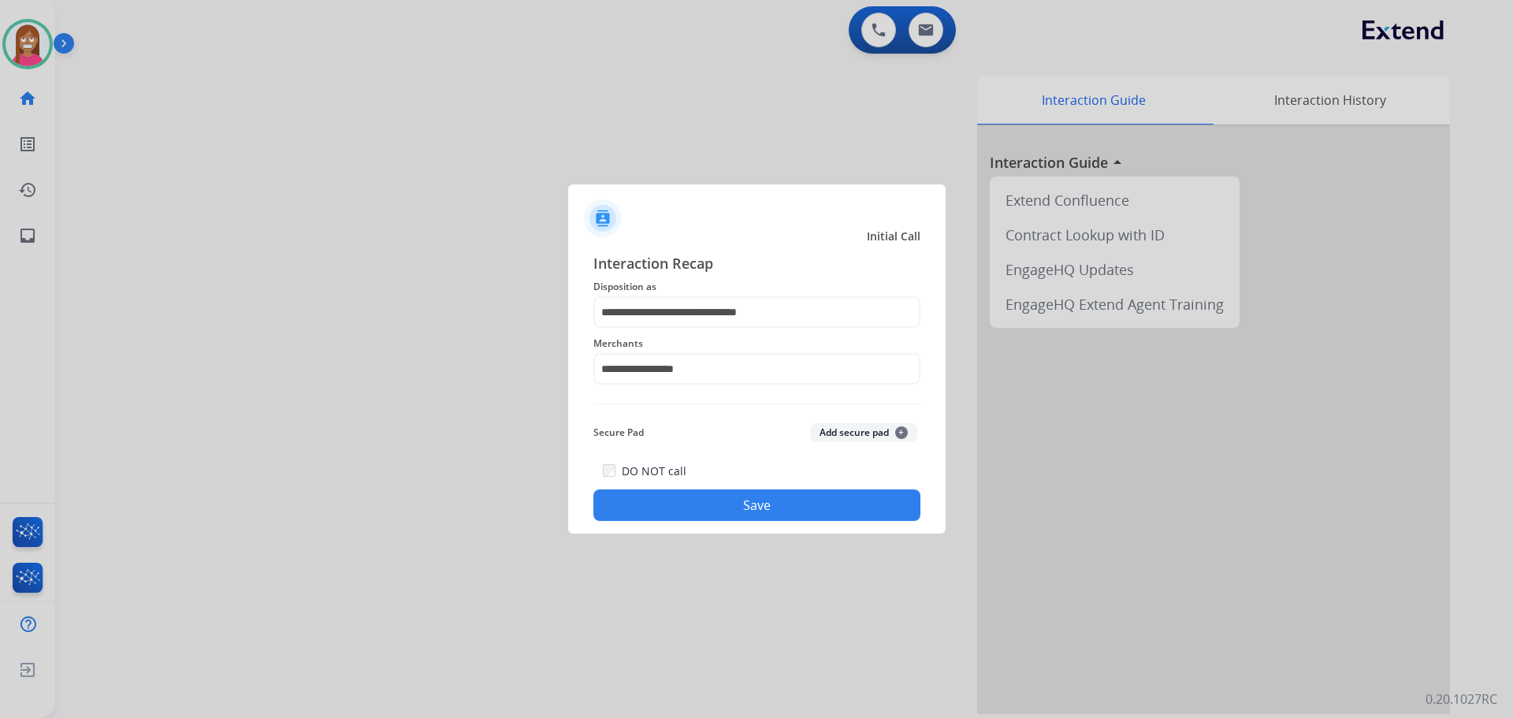
click at [705, 508] on button "Save" at bounding box center [756, 505] width 327 height 32
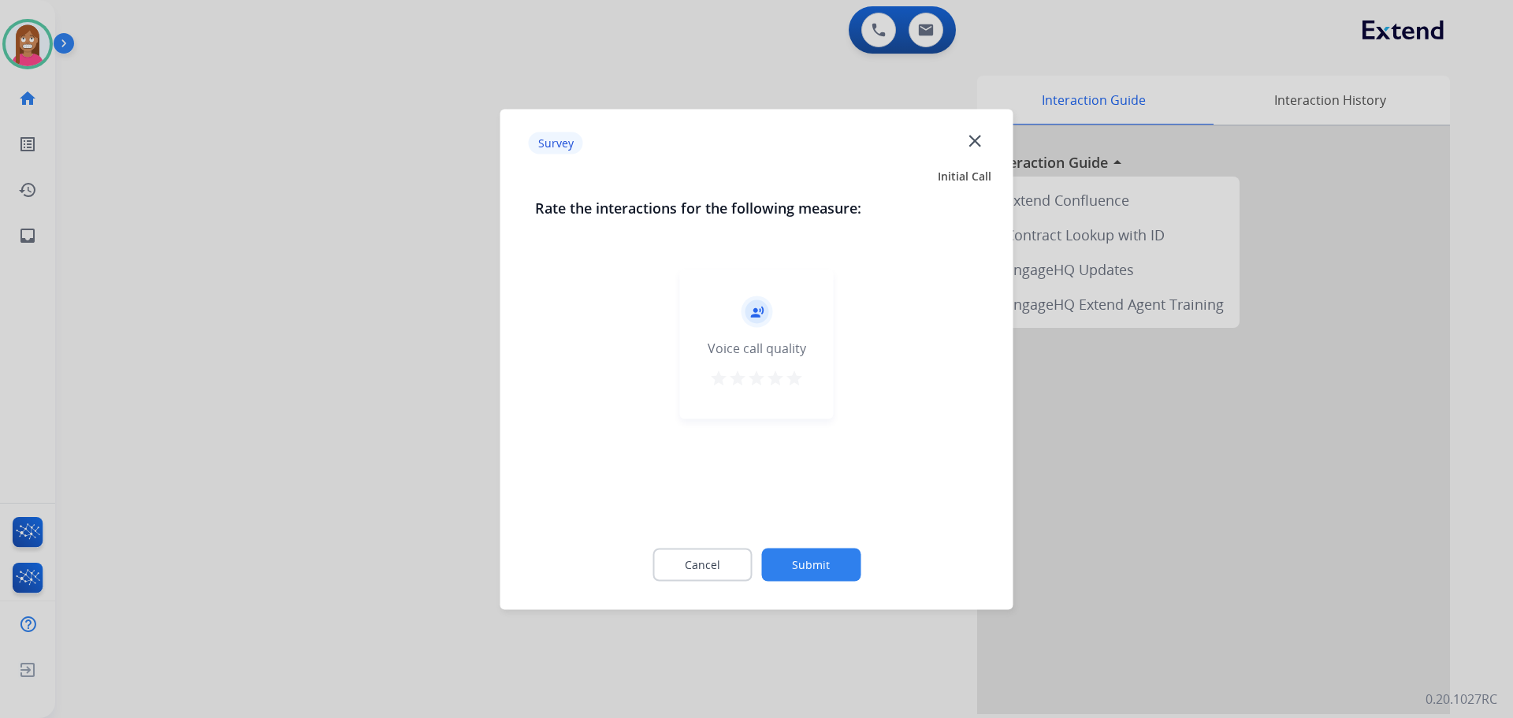
click at [976, 134] on mat-icon "close" at bounding box center [974, 140] width 20 height 20
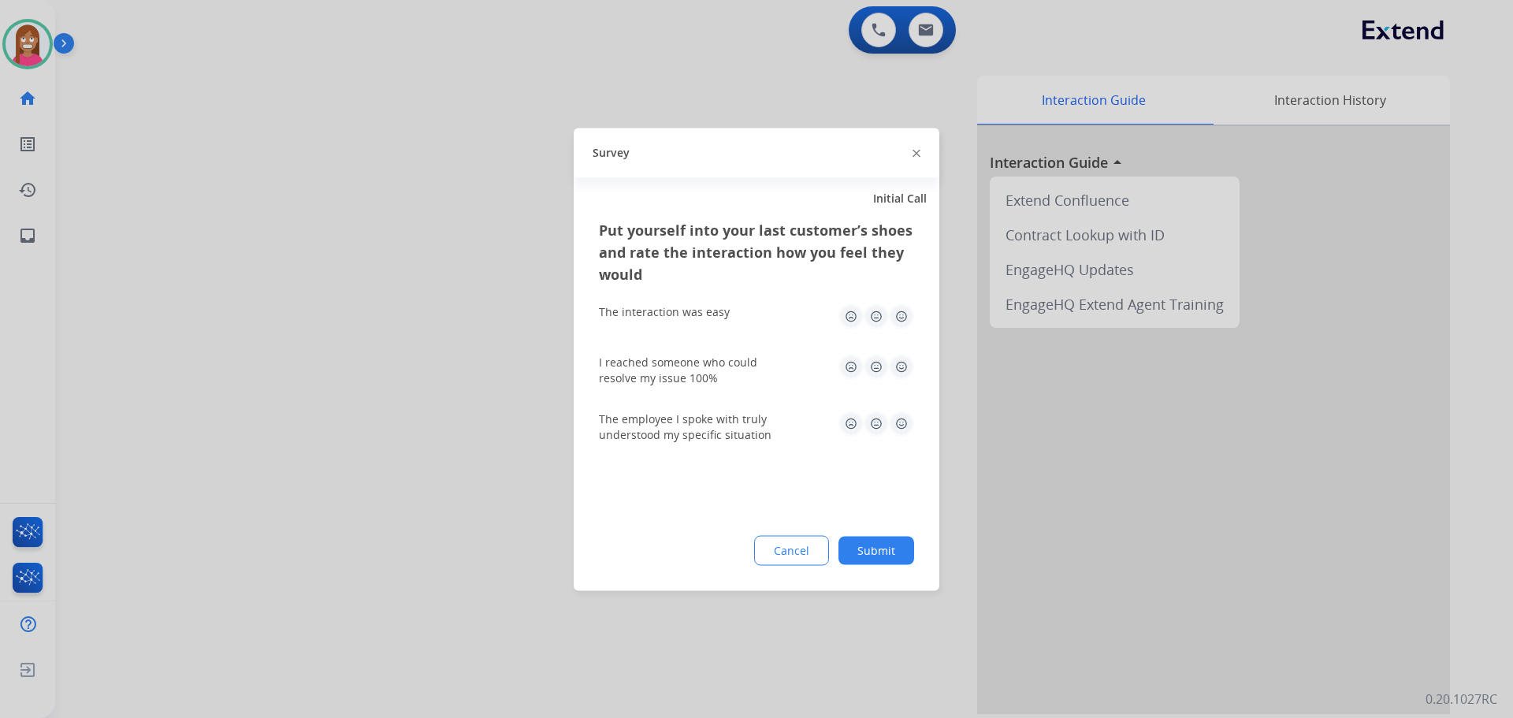
click at [916, 153] on img at bounding box center [916, 154] width 8 height 8
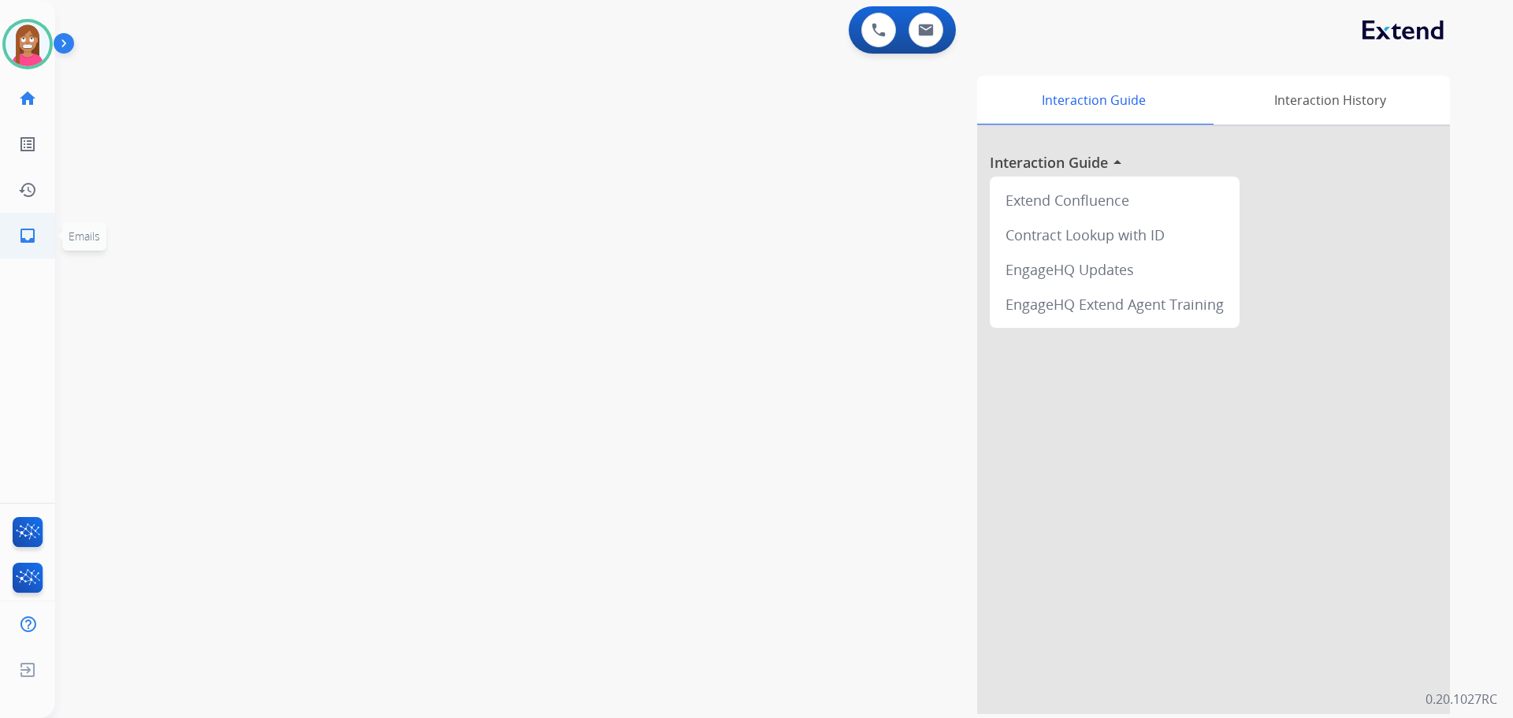
click at [25, 231] on mat-icon "inbox" at bounding box center [27, 235] width 19 height 19
select select "**********"
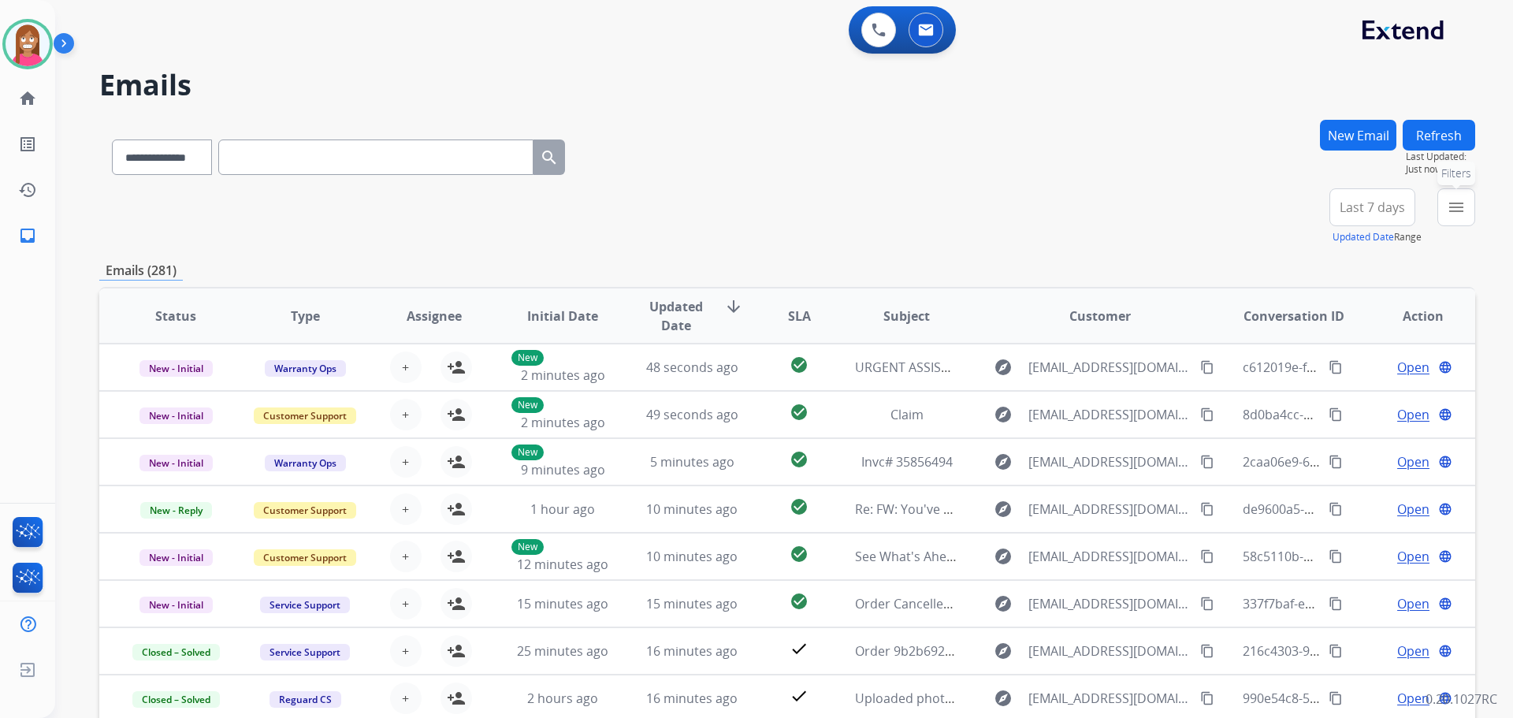
click at [1455, 217] on button "menu Filters" at bounding box center [1456, 207] width 38 height 38
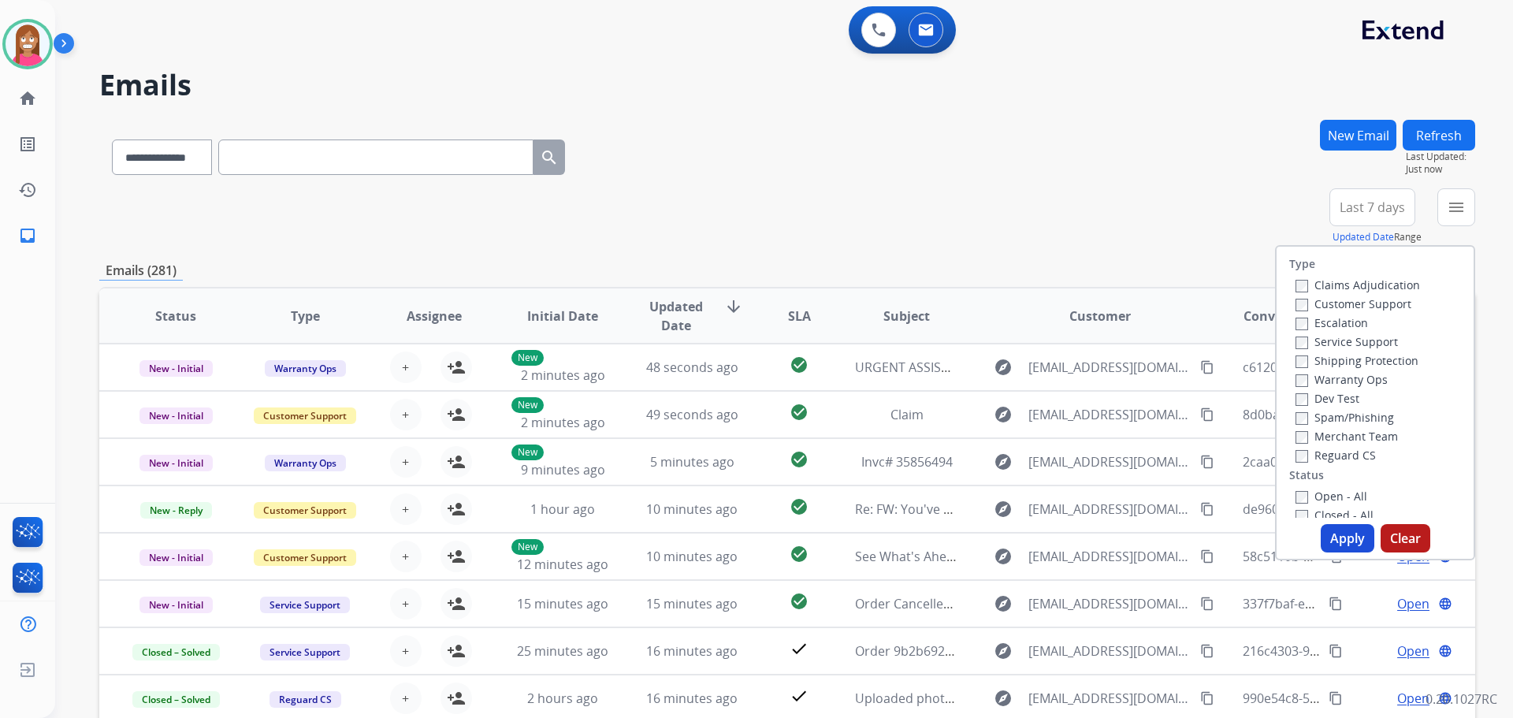
click at [1318, 306] on label "Customer Support" at bounding box center [1353, 303] width 116 height 15
click at [1314, 364] on label "Shipping Protection" at bounding box center [1356, 360] width 123 height 15
drag, startPoint x: 1320, startPoint y: 457, endPoint x: 1317, endPoint y: 492, distance: 35.5
click at [1320, 459] on label "Reguard CS" at bounding box center [1335, 455] width 80 height 15
click at [1310, 498] on label "Open - All" at bounding box center [1331, 496] width 72 height 15
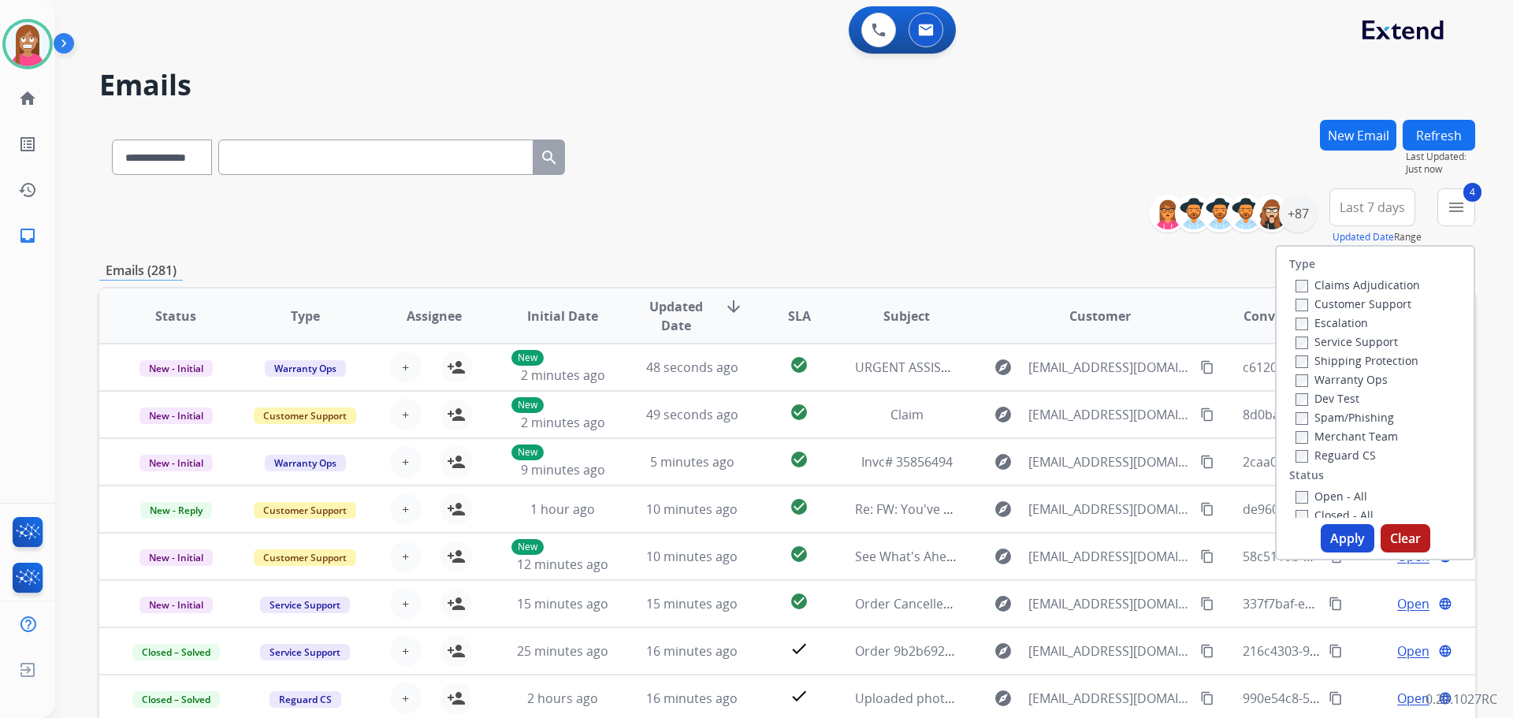
drag, startPoint x: 1336, startPoint y: 530, endPoint x: 1335, endPoint y: 538, distance: 8.0
click at [1335, 537] on button "Apply" at bounding box center [1348, 538] width 54 height 28
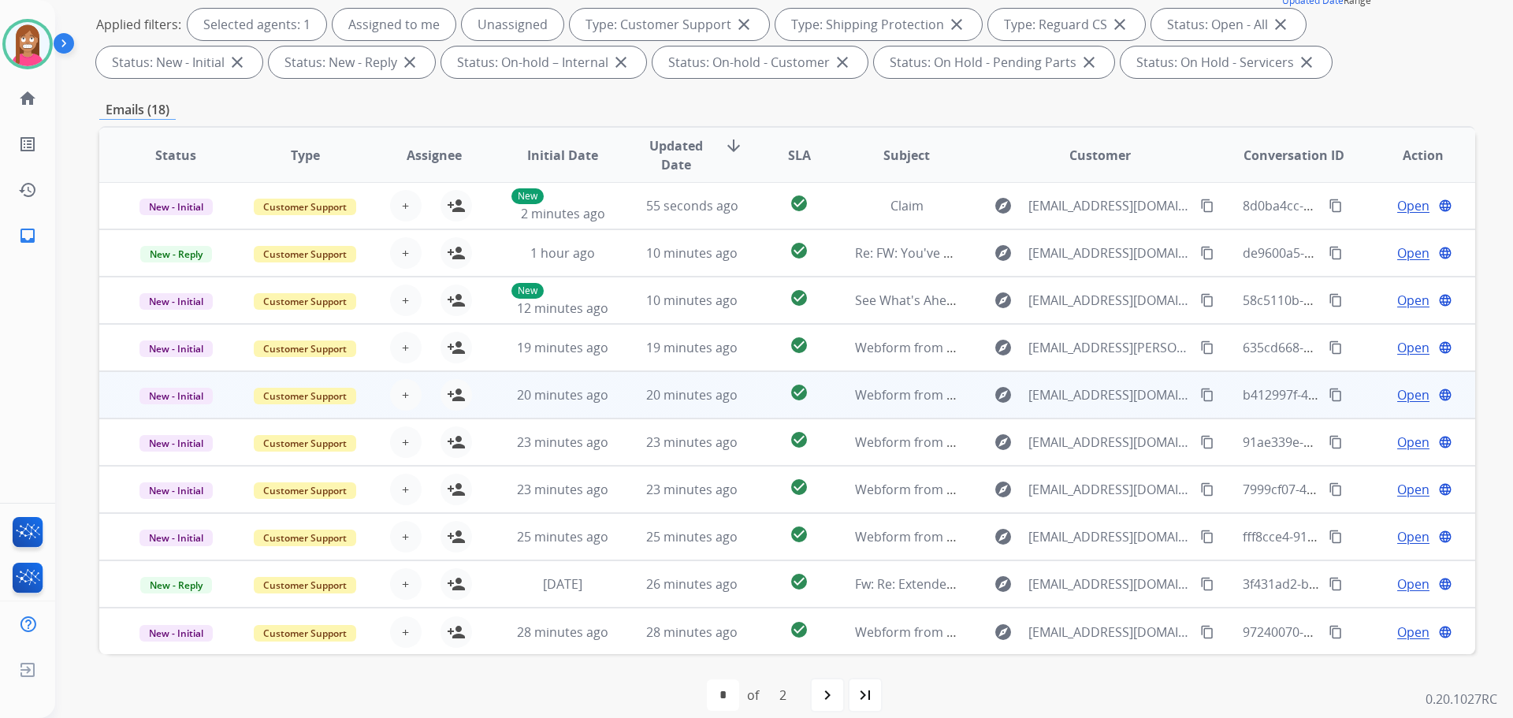
scroll to position [2, 0]
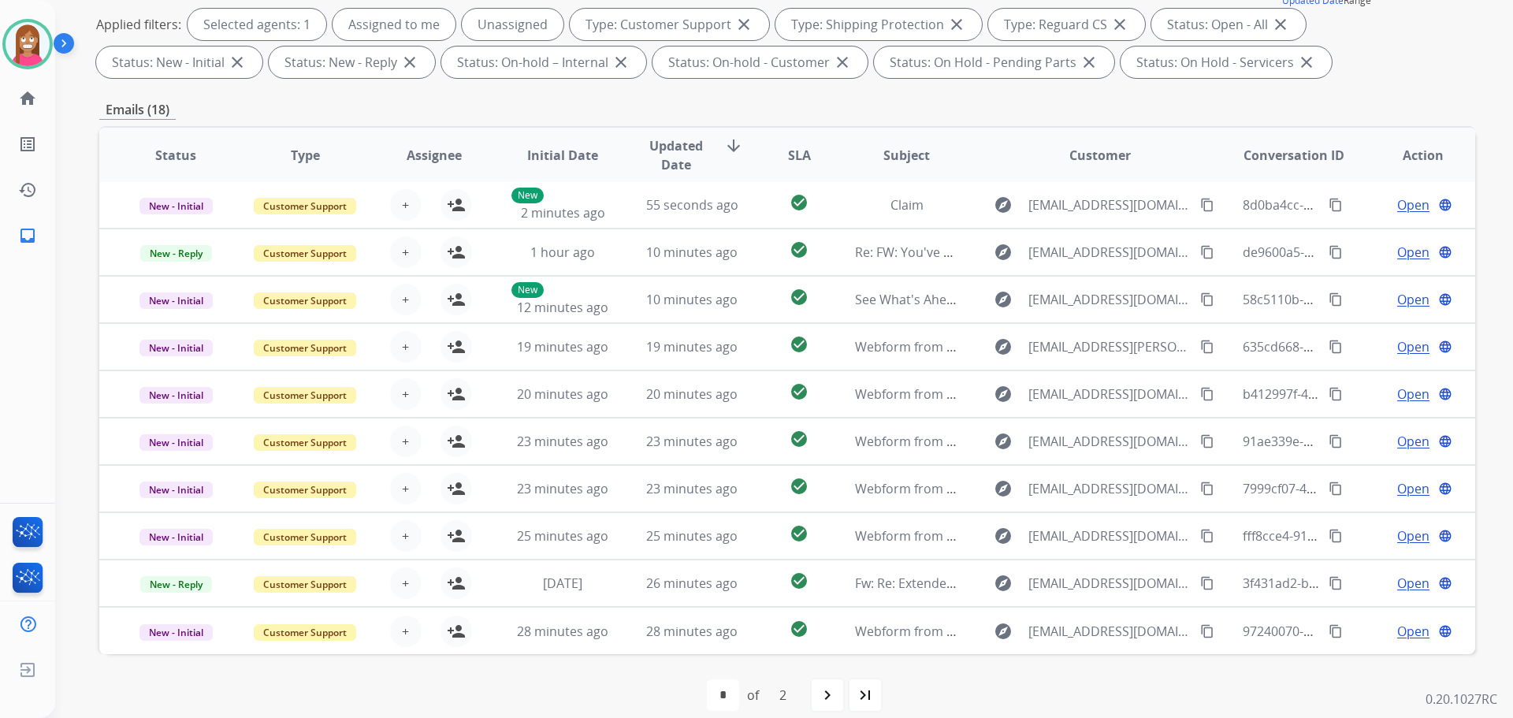
drag, startPoint x: 817, startPoint y: 706, endPoint x: 818, endPoint y: 698, distance: 7.9
click at [818, 698] on div "navigate_next" at bounding box center [827, 695] width 35 height 35
select select "*"
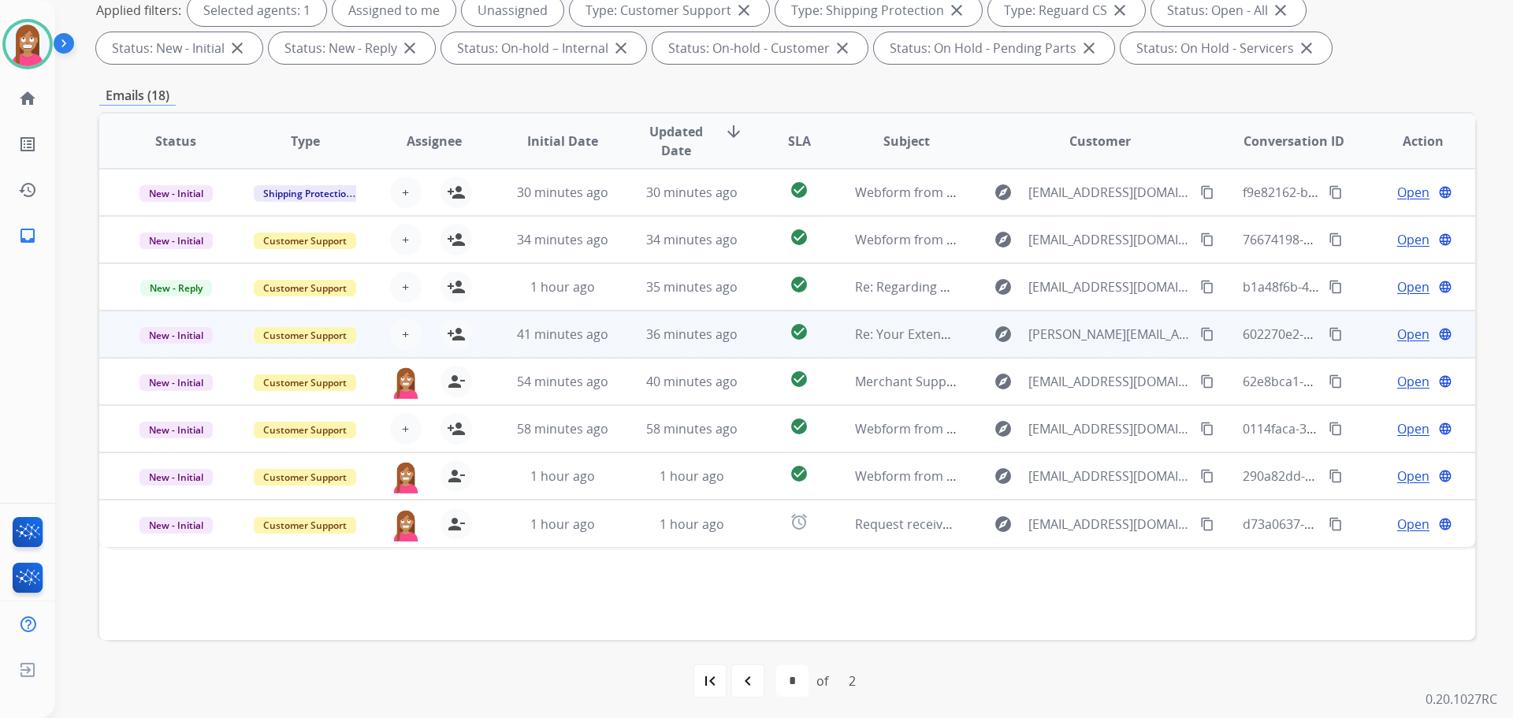
scroll to position [254, 0]
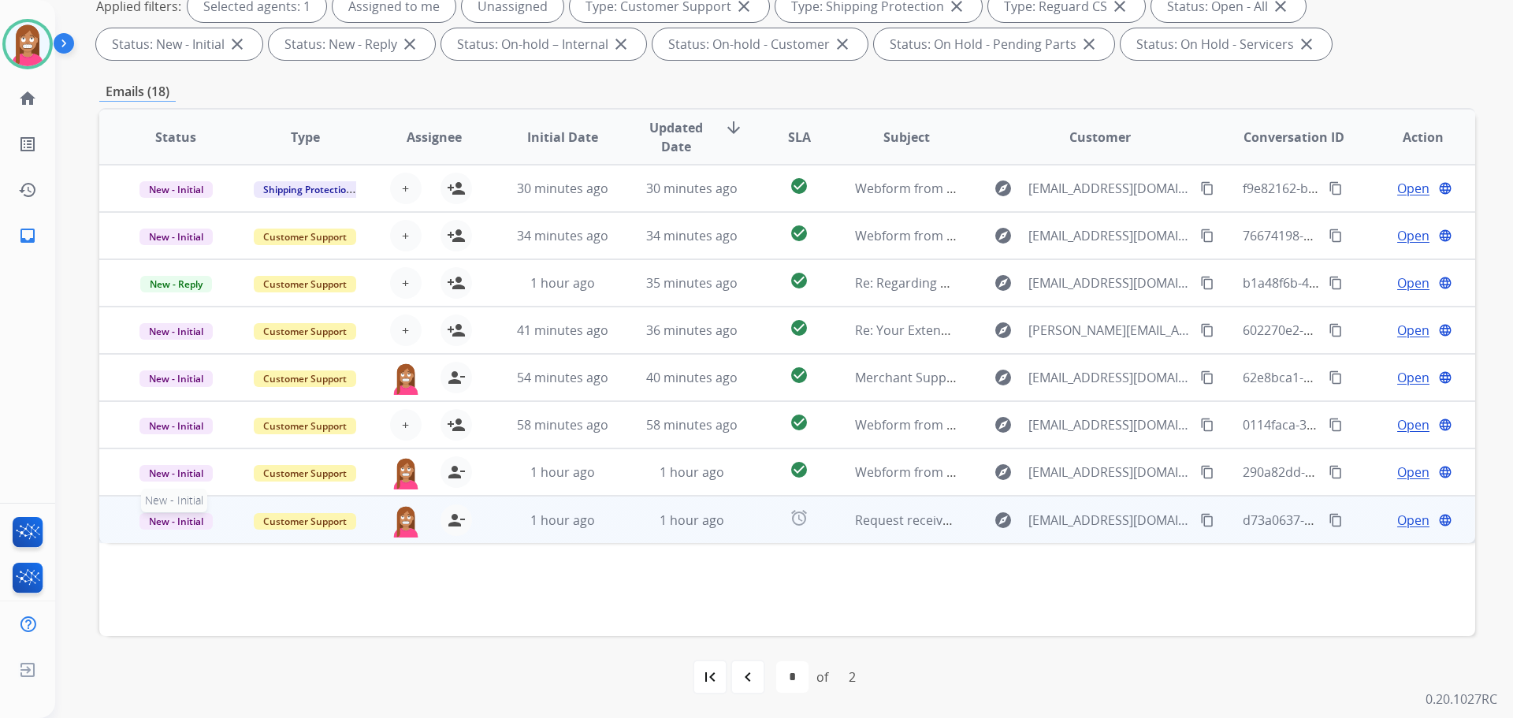
click at [177, 526] on span "New - Initial" at bounding box center [175, 521] width 73 height 17
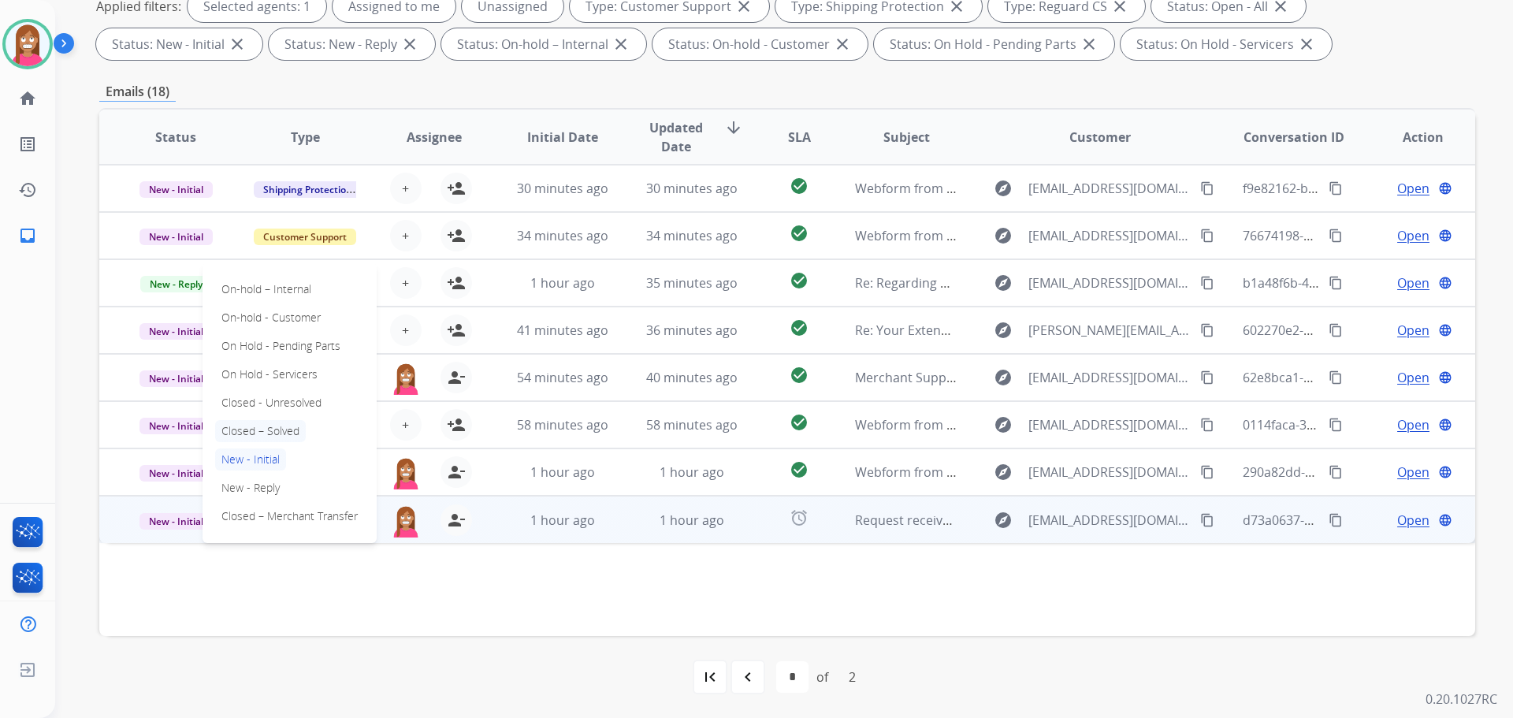
click at [232, 434] on p "Closed – Solved" at bounding box center [260, 431] width 91 height 22
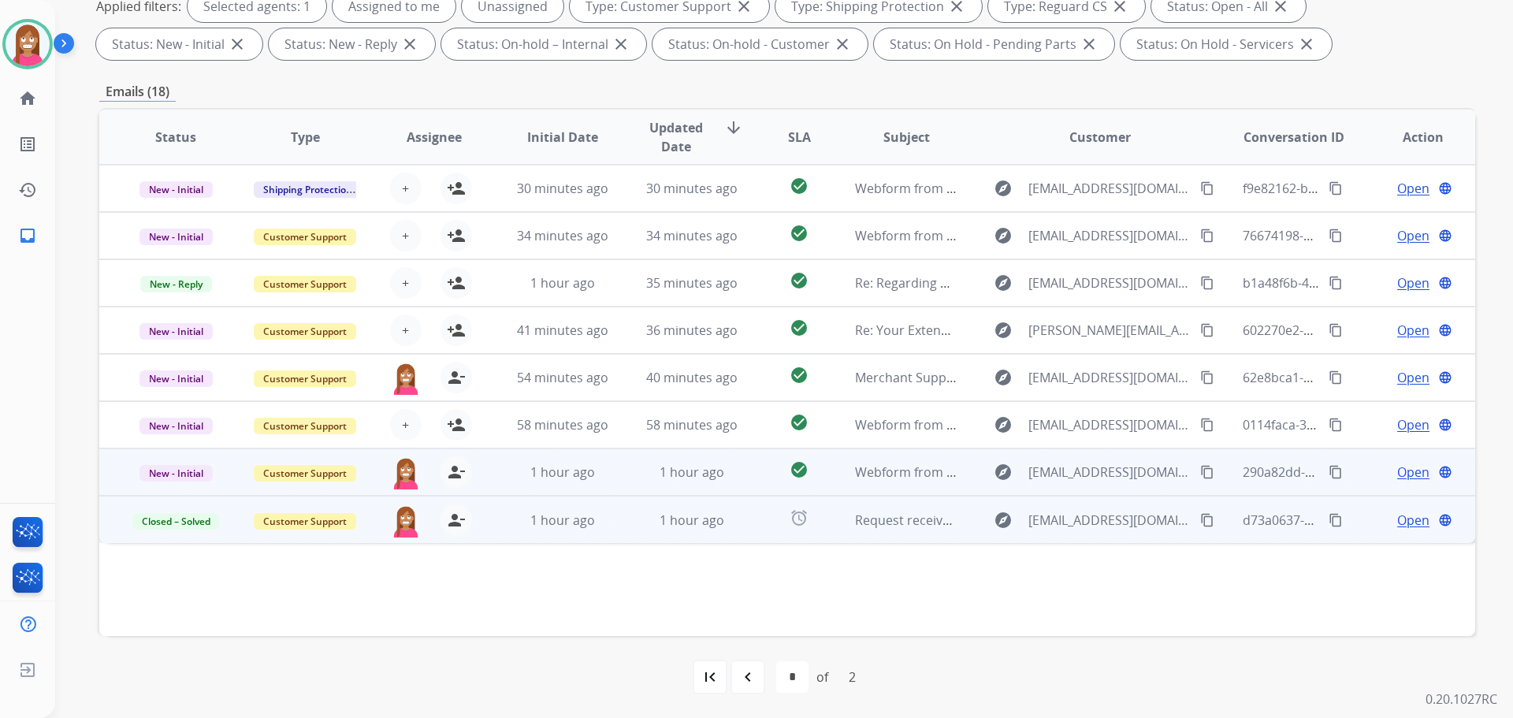
click at [648, 489] on td "1 hour ago" at bounding box center [679, 471] width 129 height 47
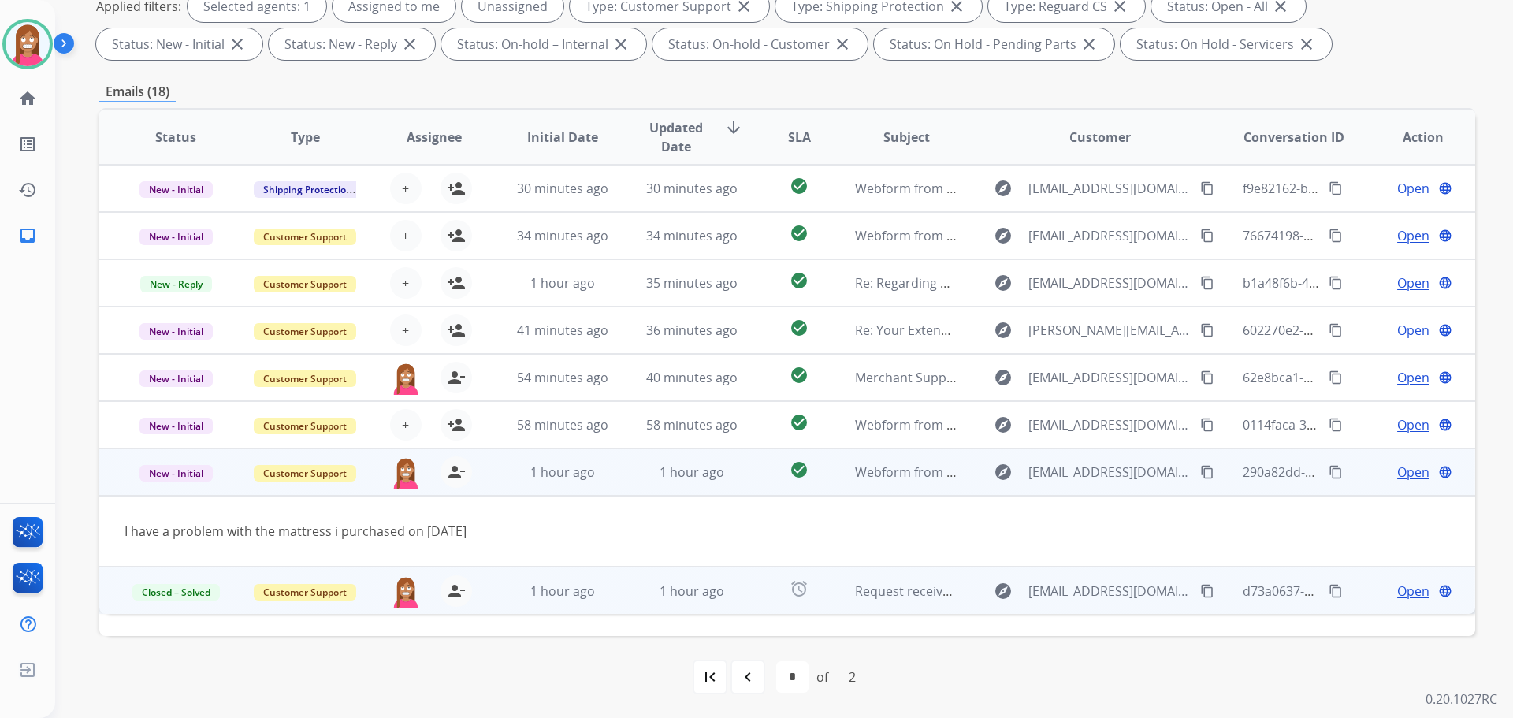
click at [1398, 475] on span "Open" at bounding box center [1413, 472] width 32 height 19
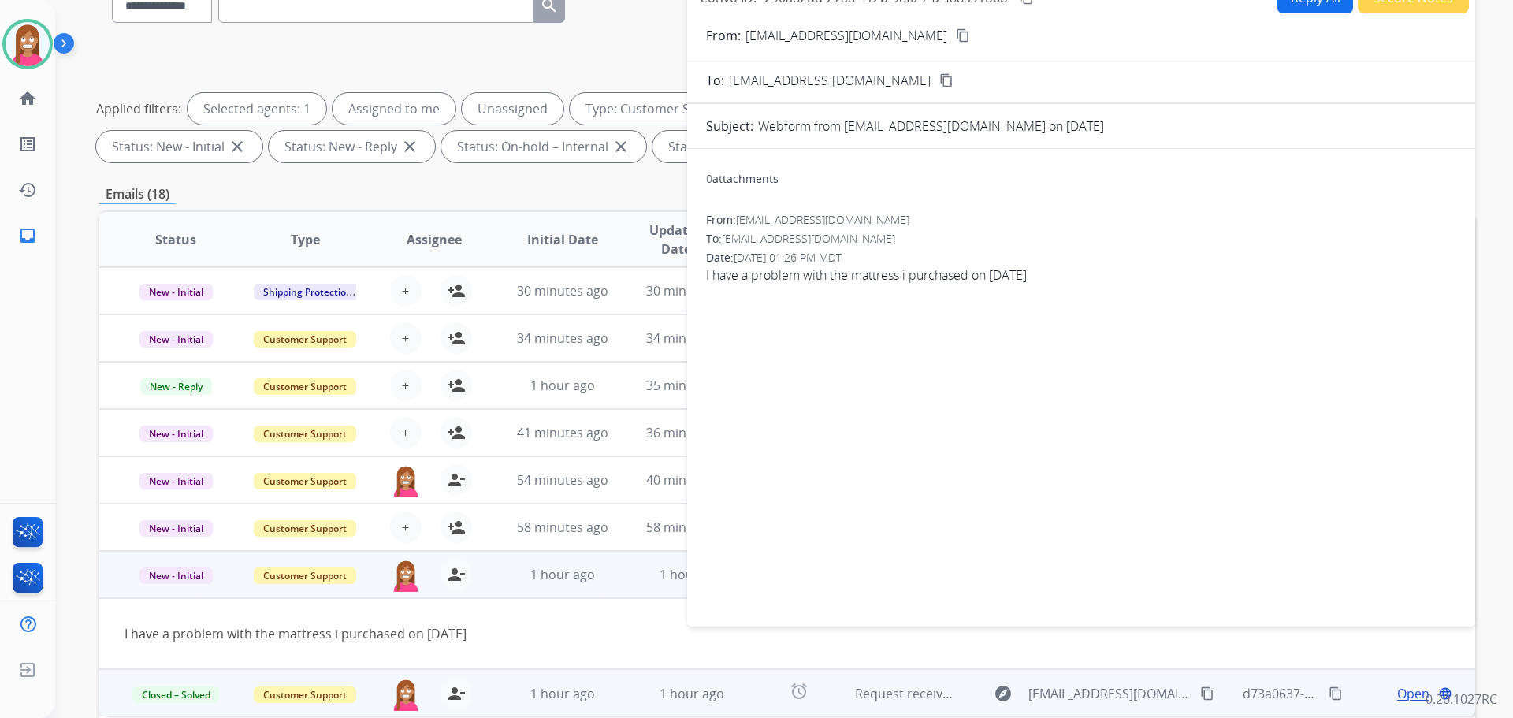
scroll to position [18, 0]
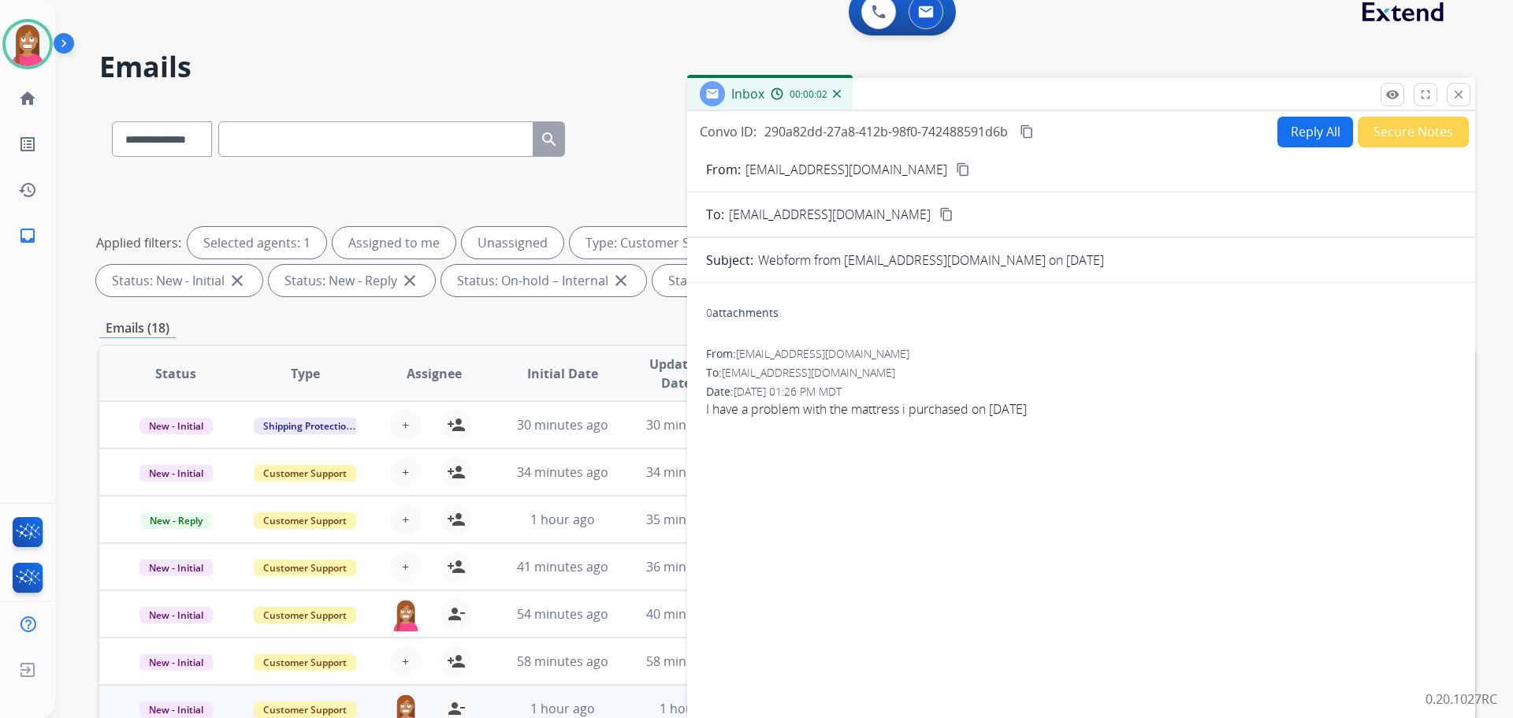
click at [1295, 133] on button "Reply All" at bounding box center [1315, 132] width 76 height 31
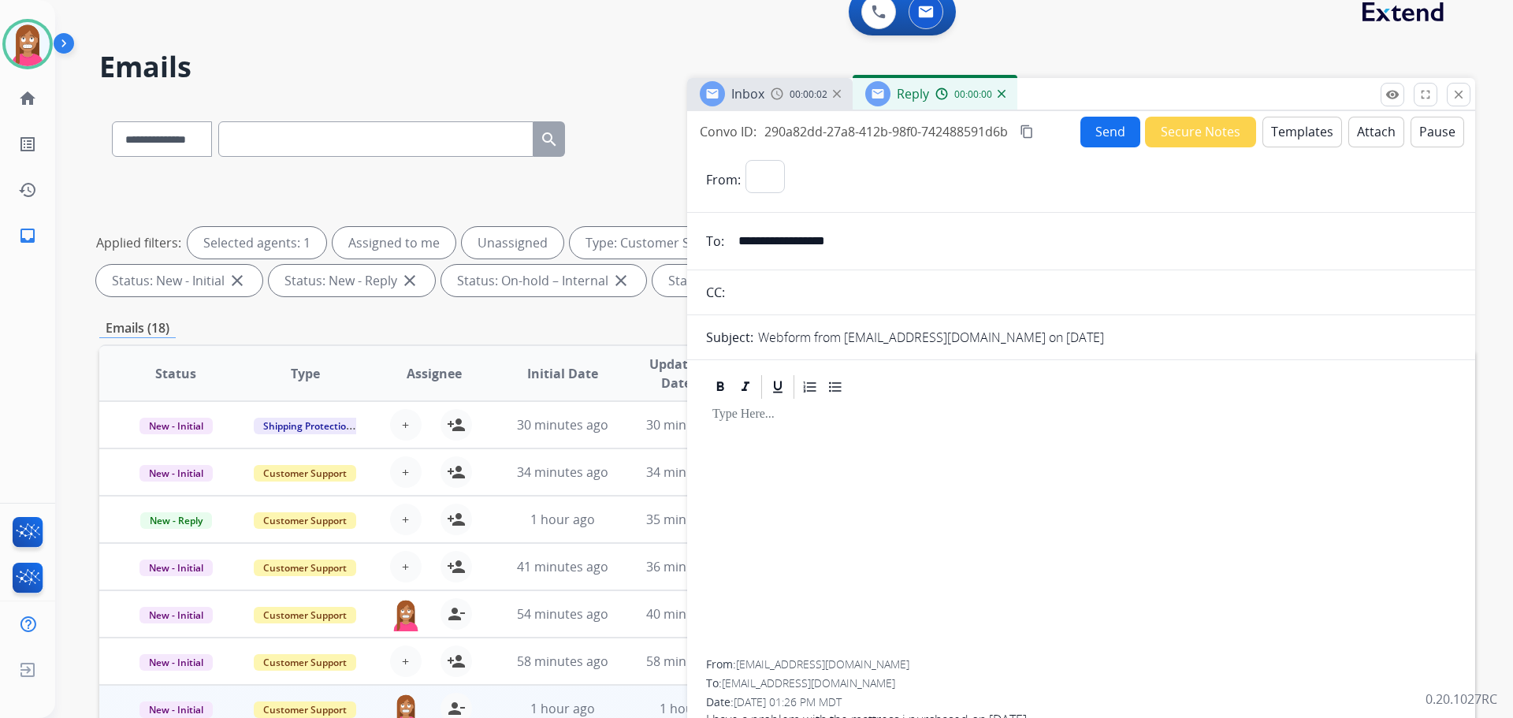
select select "**********"
drag, startPoint x: 1295, startPoint y: 133, endPoint x: 1306, endPoint y: 139, distance: 12.0
click at [1306, 139] on button "Templates" at bounding box center [1302, 132] width 80 height 31
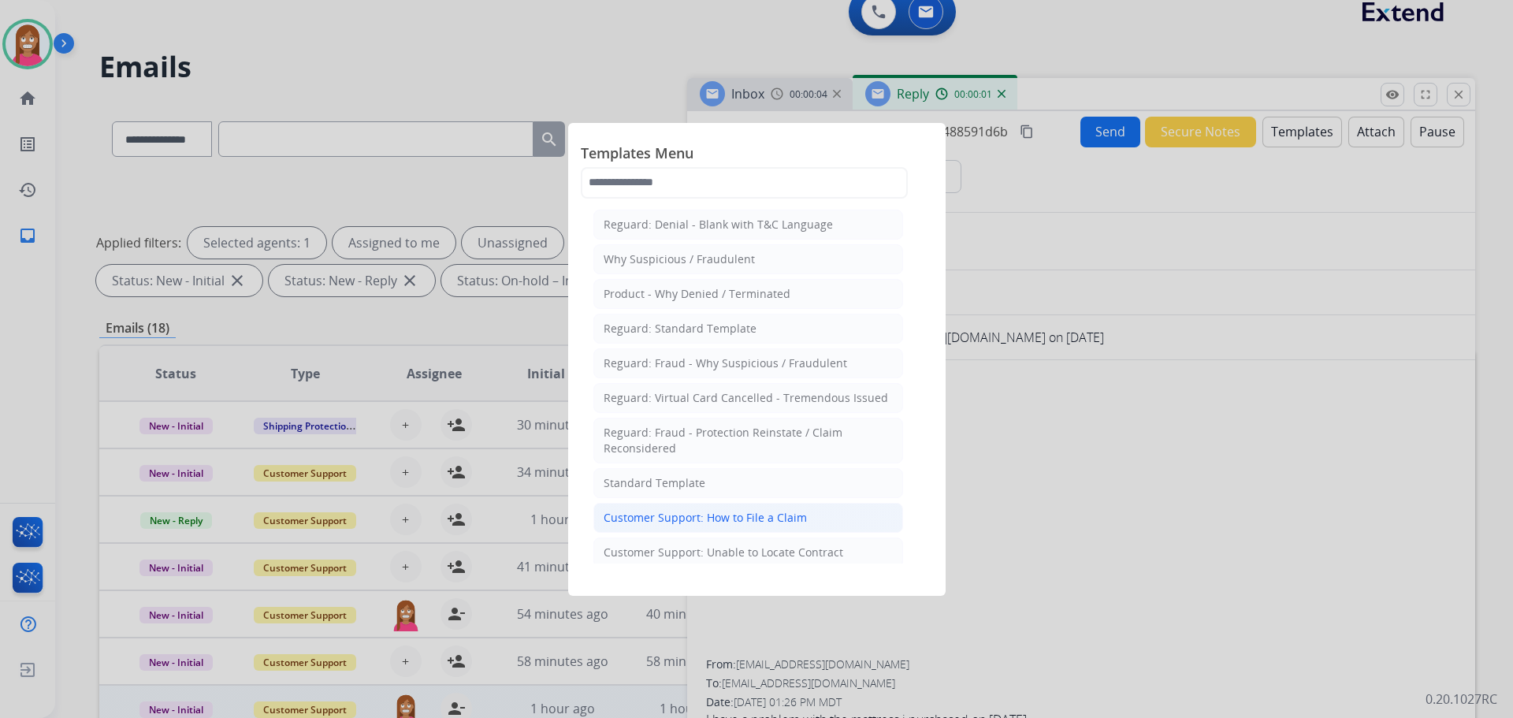
click at [619, 521] on div "Customer Support: How to File a Claim" at bounding box center [705, 518] width 203 height 16
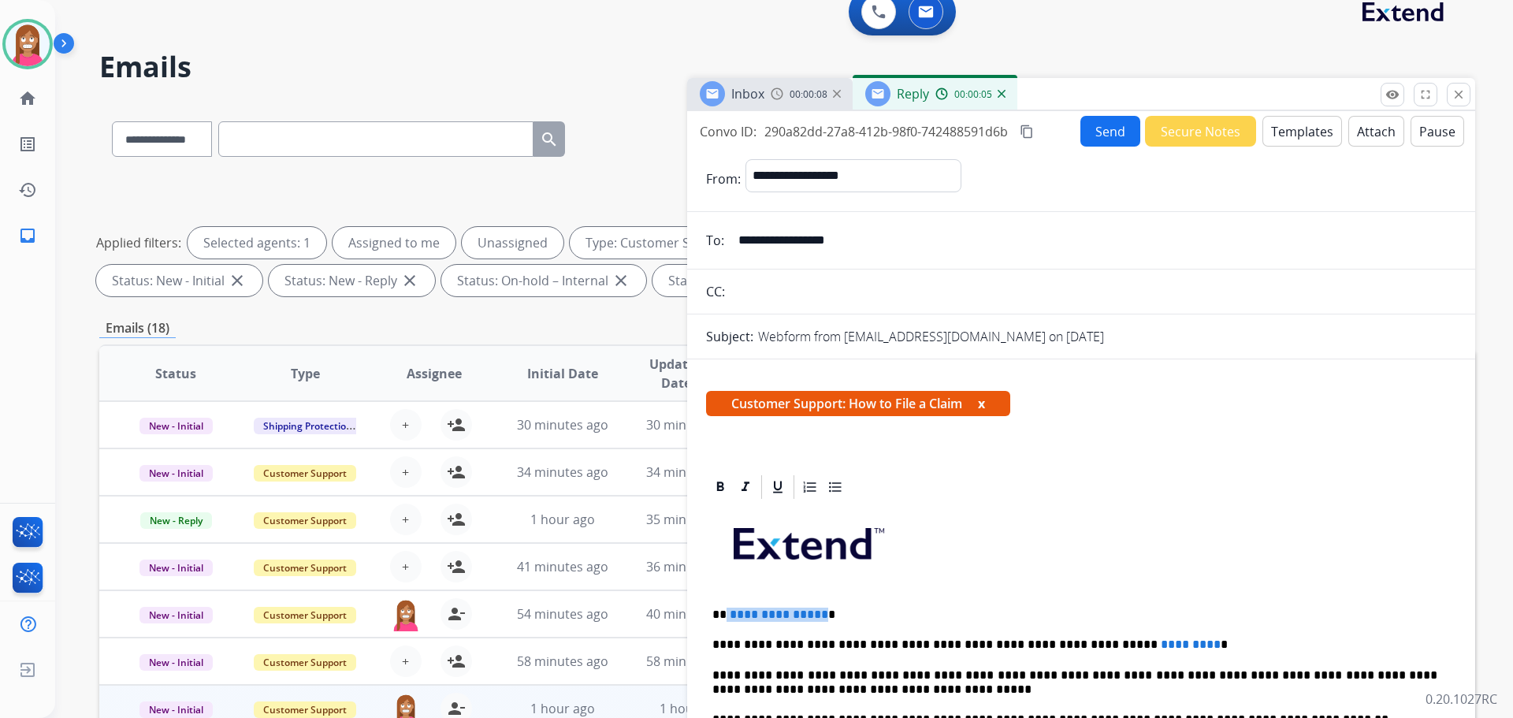
drag, startPoint x: 819, startPoint y: 606, endPoint x: 726, endPoint y: 596, distance: 92.7
drag, startPoint x: 1141, startPoint y: 635, endPoint x: 1027, endPoint y: 629, distance: 114.4
click at [1103, 141] on button "Send" at bounding box center [1110, 131] width 60 height 31
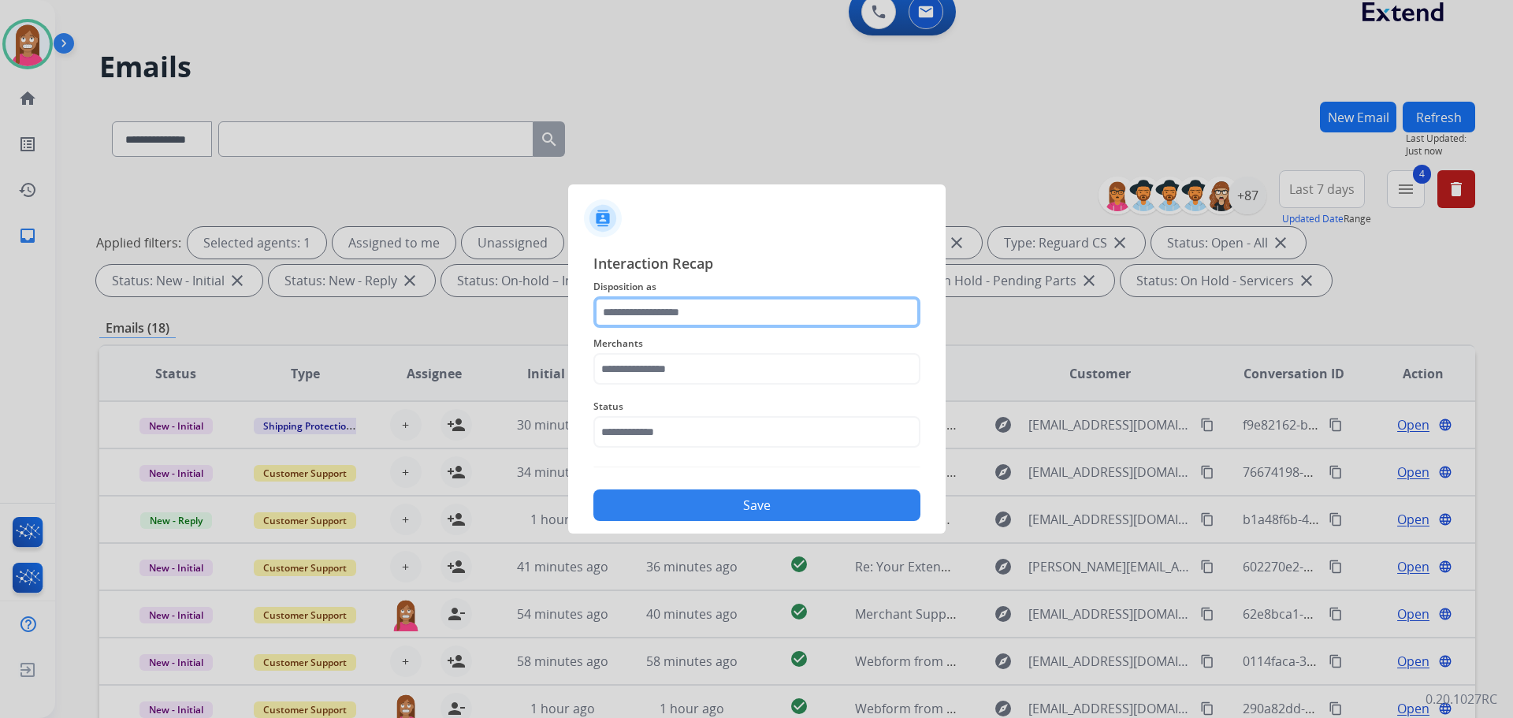
click at [651, 314] on input "text" at bounding box center [756, 312] width 327 height 32
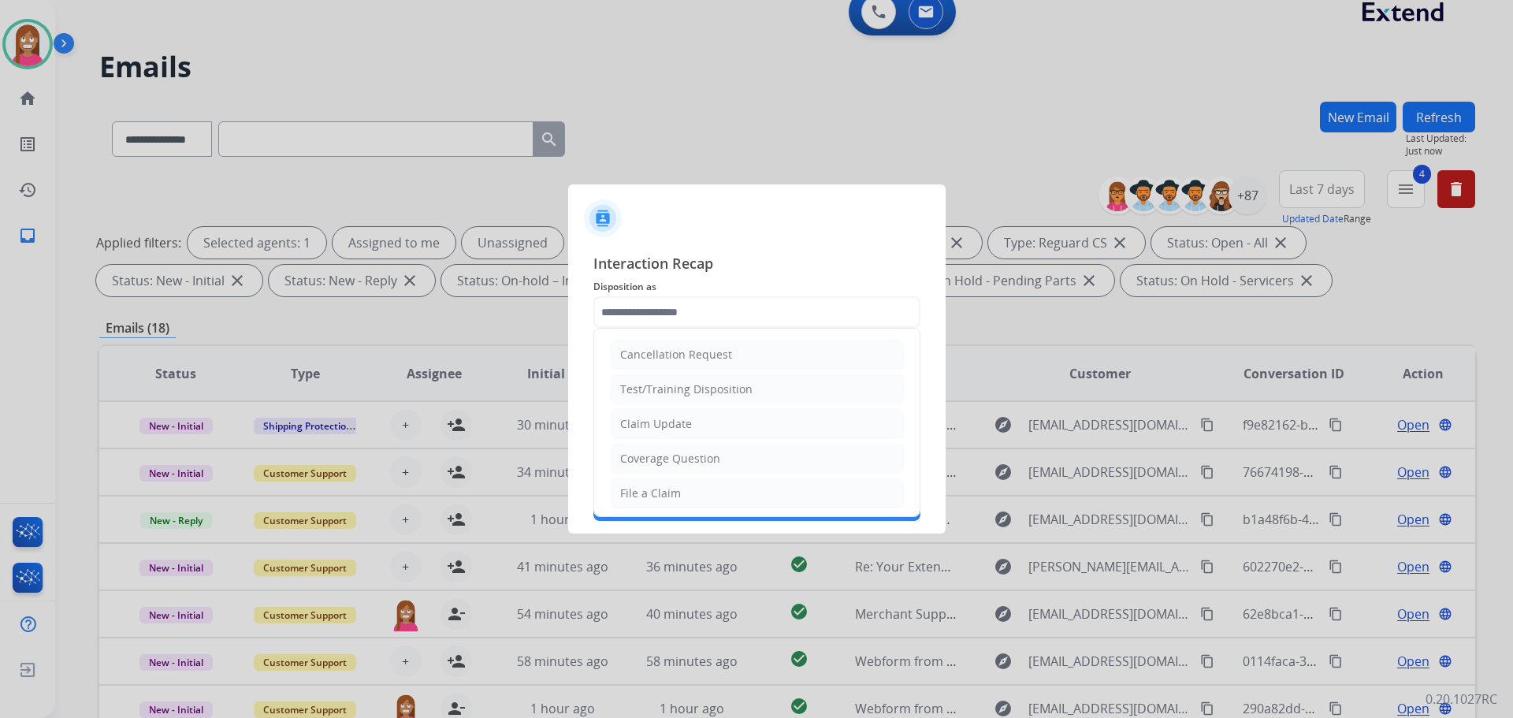
click at [641, 493] on div "File a Claim" at bounding box center [650, 493] width 61 height 16
type input "**********"
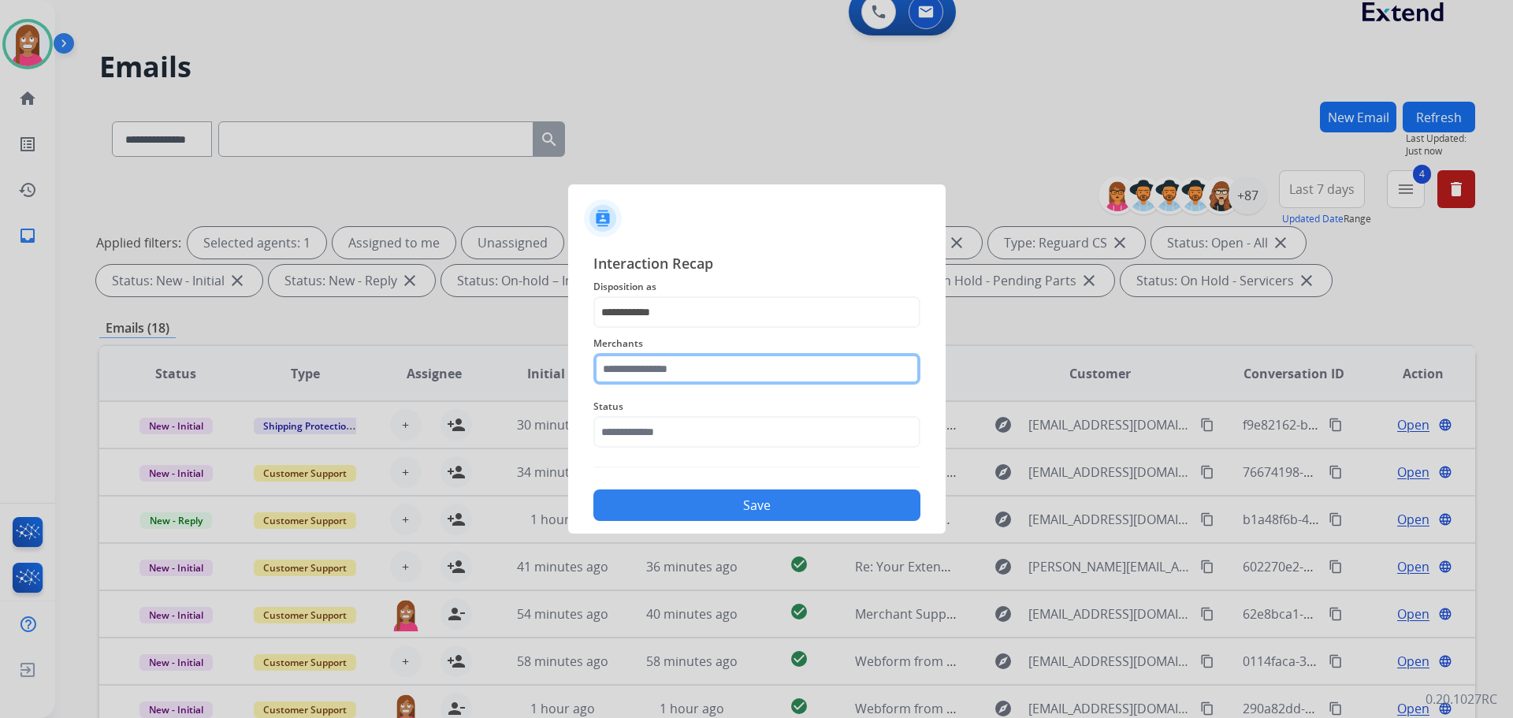
click at [654, 370] on input "text" at bounding box center [756, 369] width 327 height 32
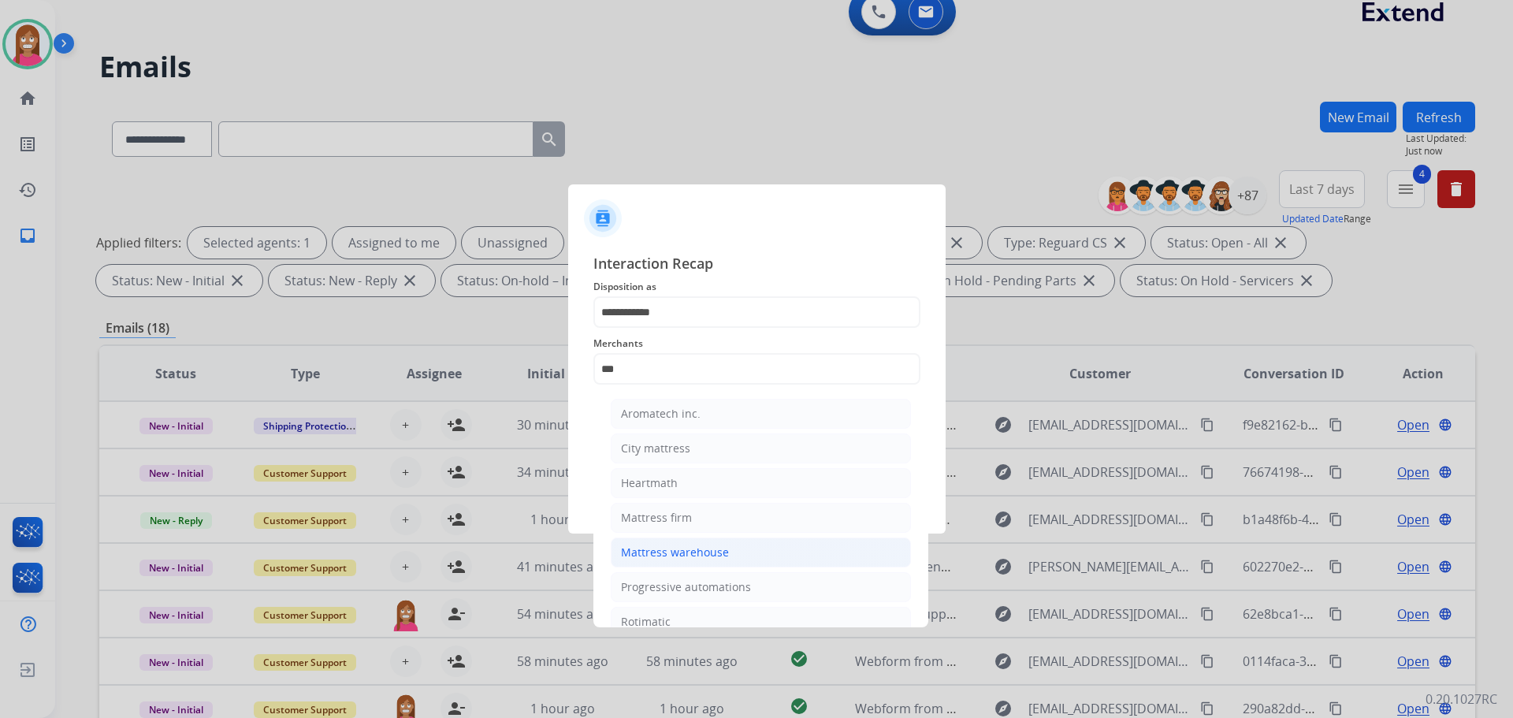
click at [638, 563] on li "Mattress warehouse" at bounding box center [761, 552] width 300 height 30
type input "**********"
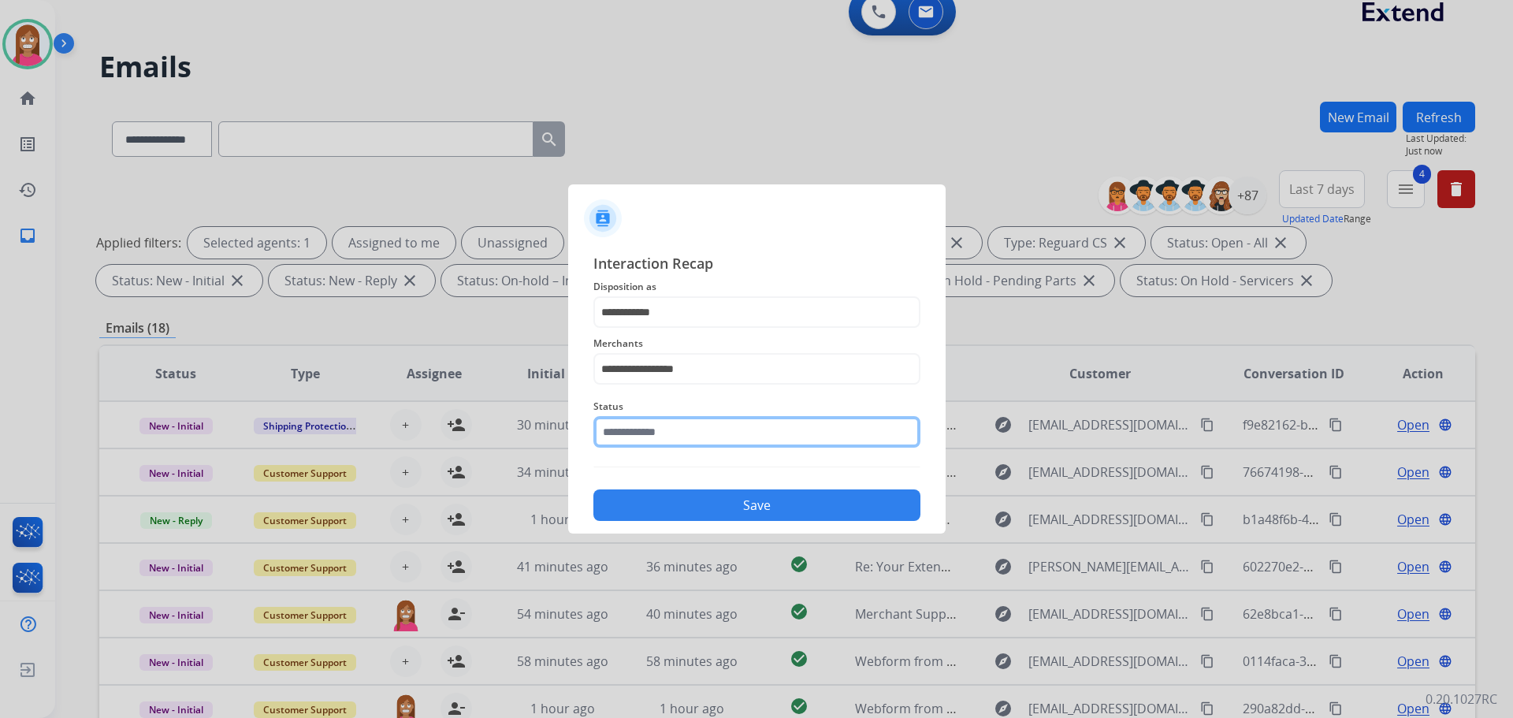
click at [633, 431] on input "text" at bounding box center [756, 432] width 327 height 32
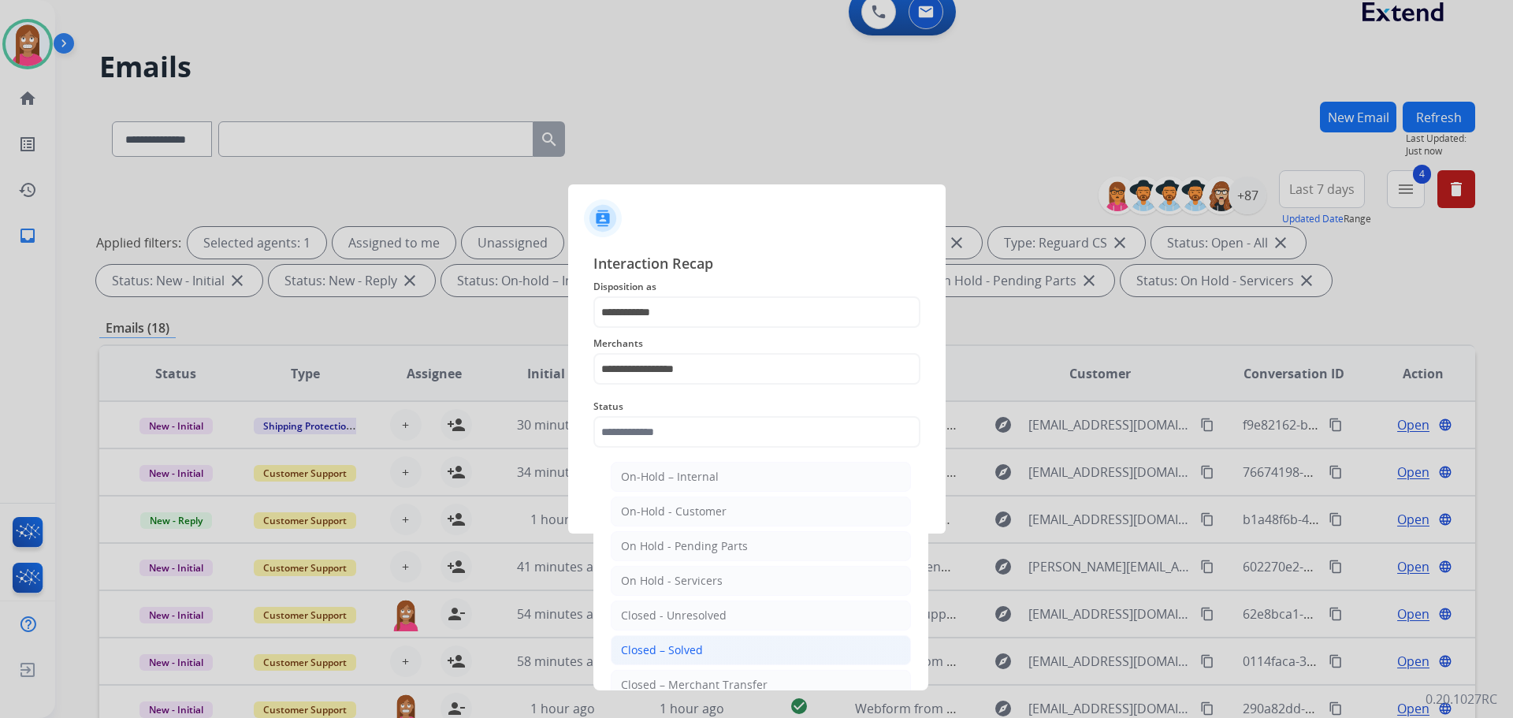
click at [638, 648] on div "Closed – Solved" at bounding box center [662, 650] width 82 height 16
type input "**********"
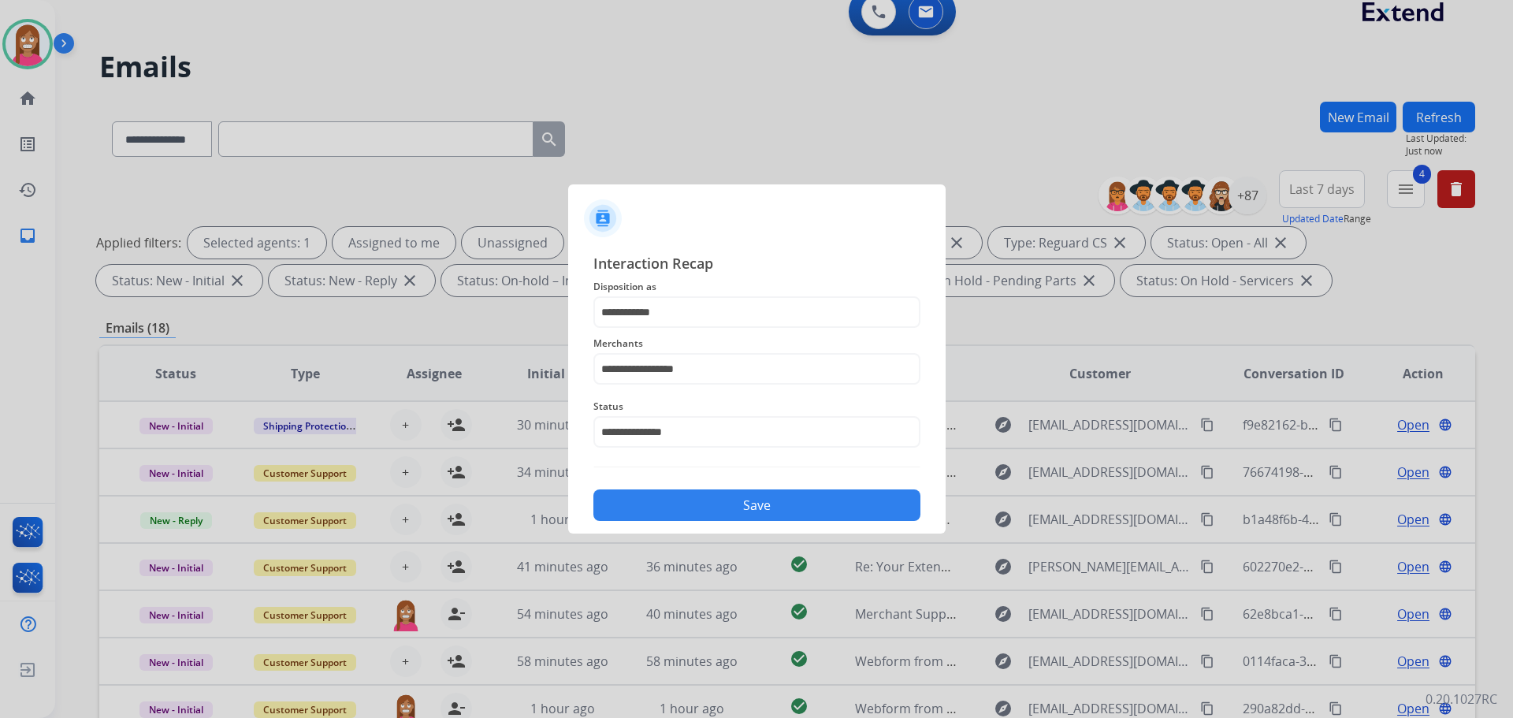
click at [728, 511] on button "Save" at bounding box center [756, 505] width 327 height 32
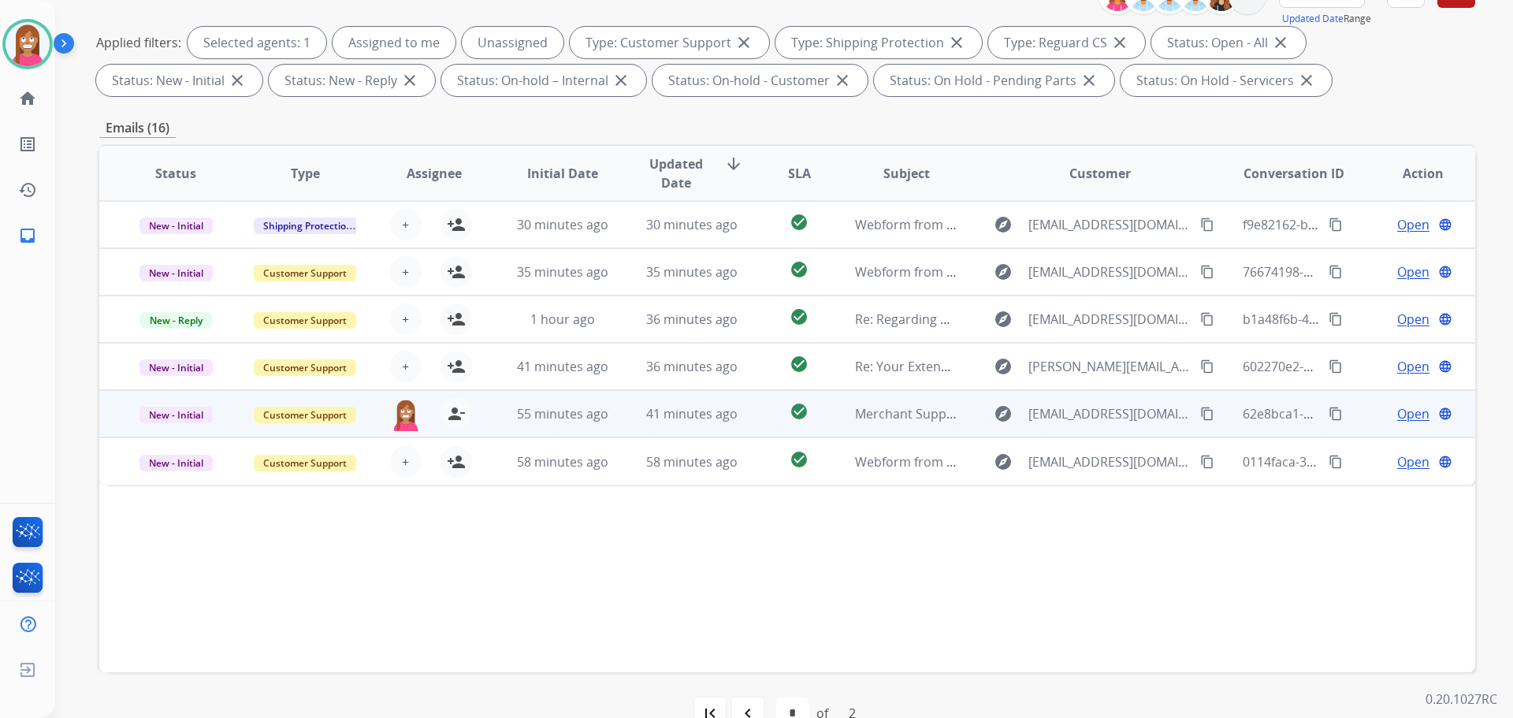
scroll to position [254, 0]
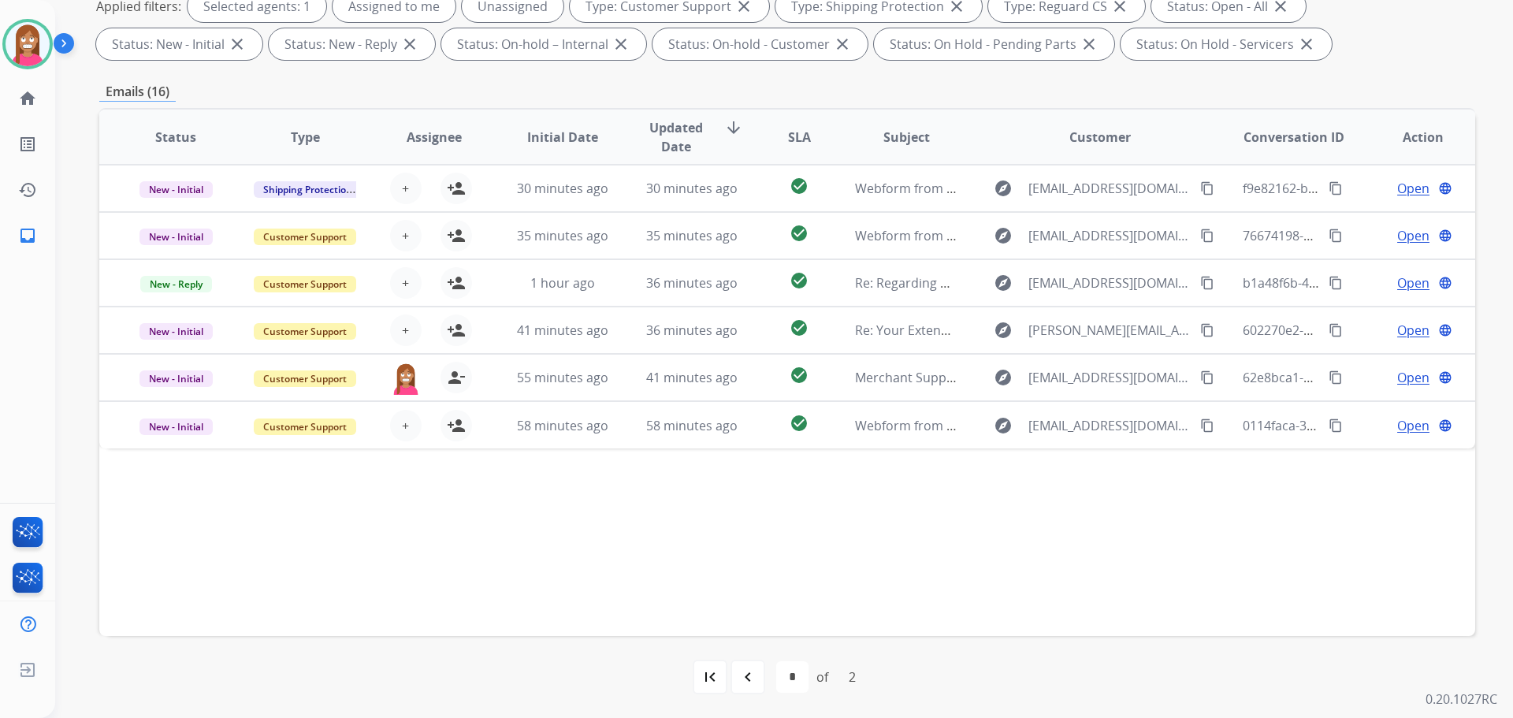
click at [734, 681] on div "navigate_before" at bounding box center [747, 676] width 35 height 35
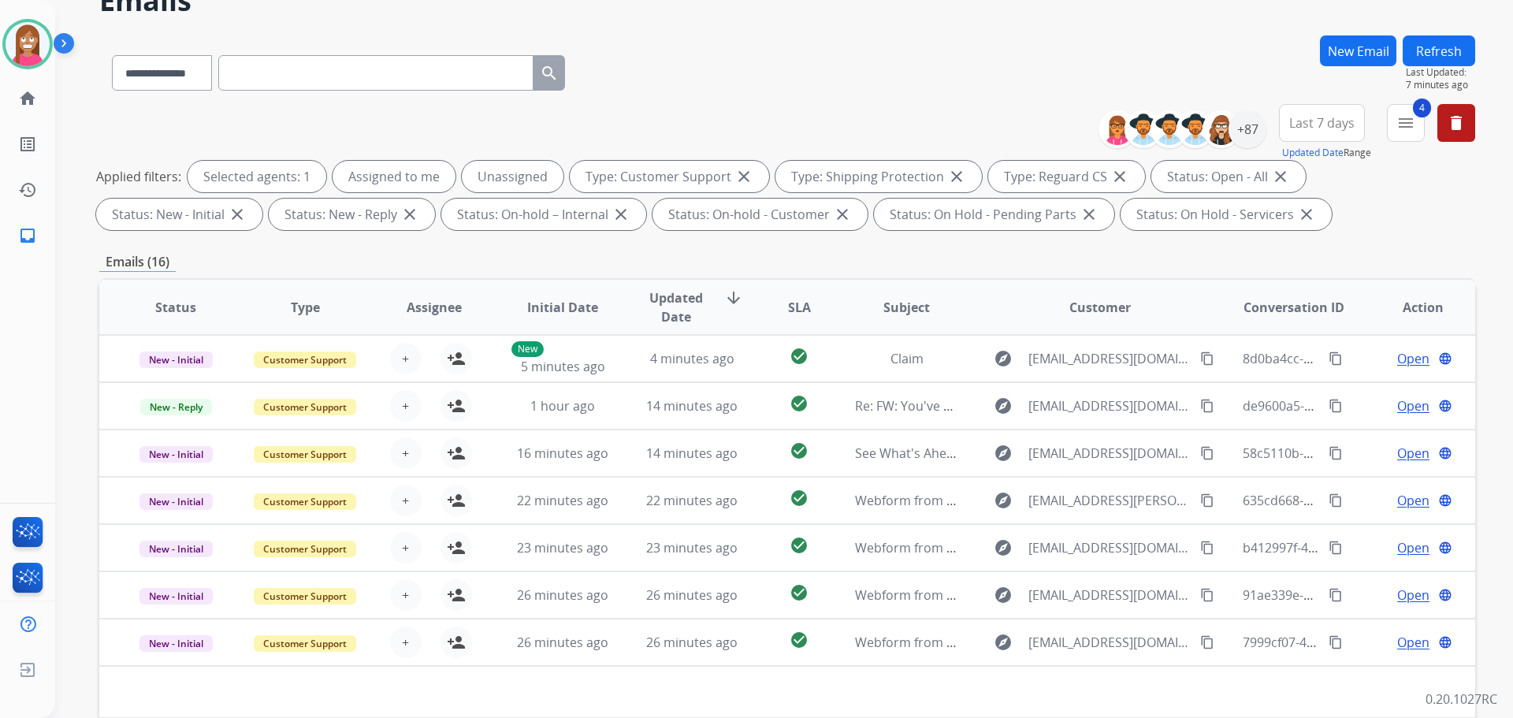
scroll to position [0, 0]
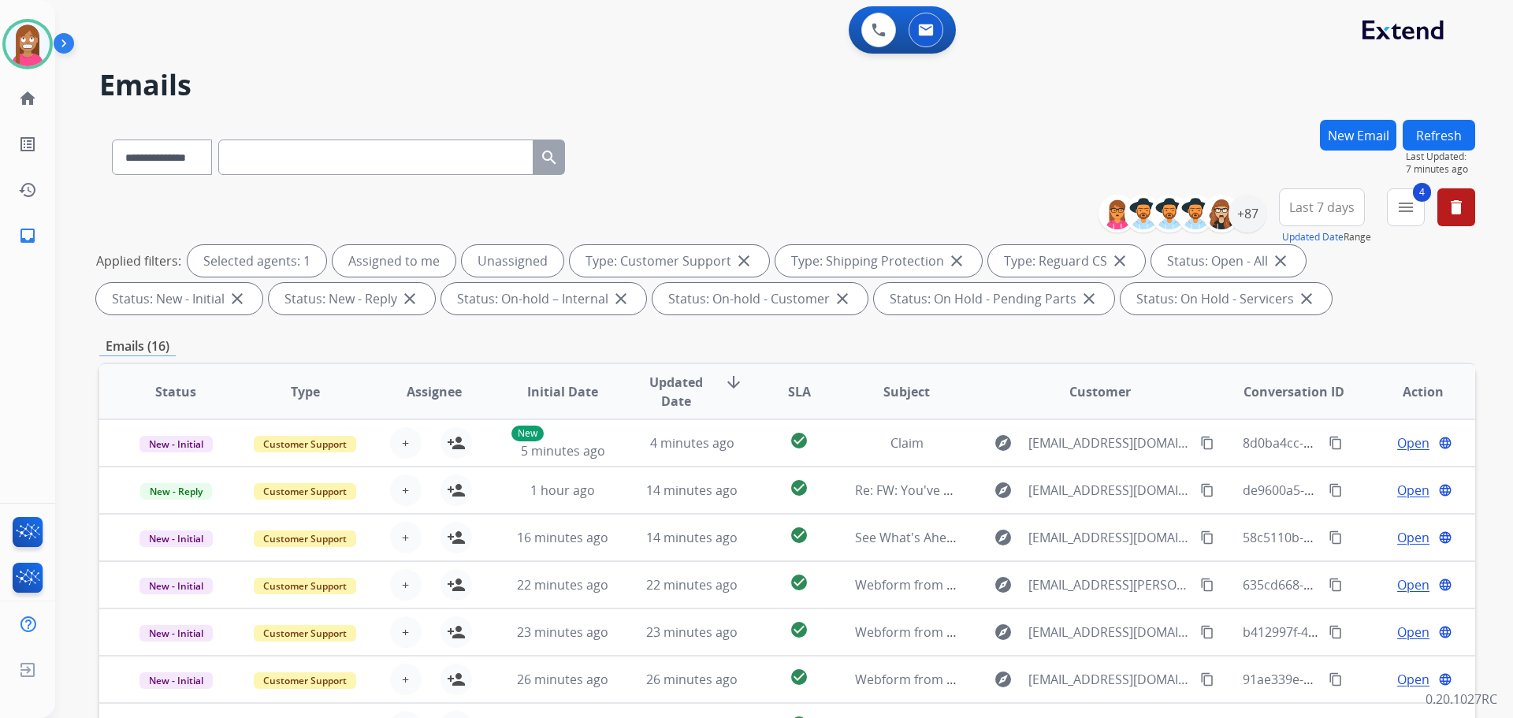
click at [1427, 134] on button "Refresh" at bounding box center [1438, 135] width 72 height 31
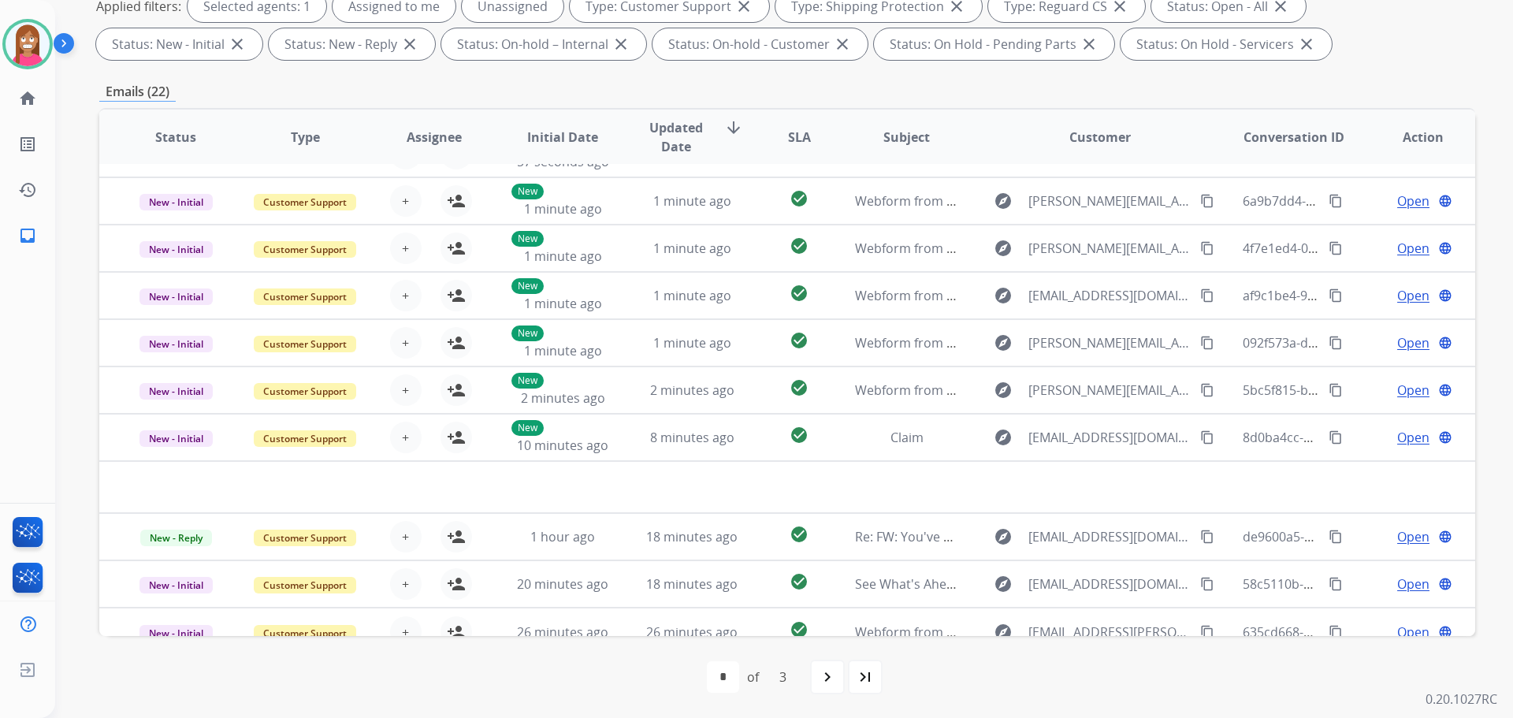
scroll to position [54, 0]
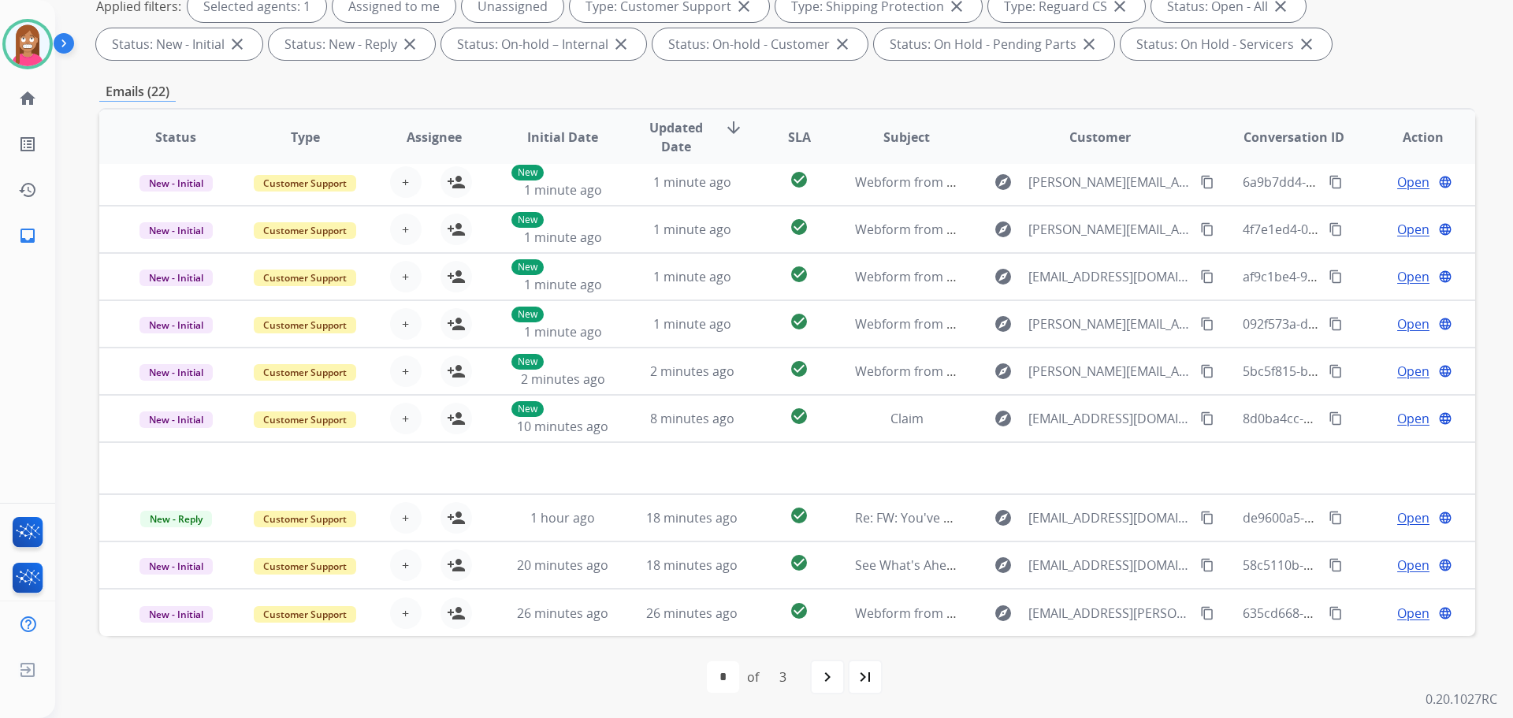
click at [833, 689] on div "navigate_next" at bounding box center [827, 676] width 35 height 35
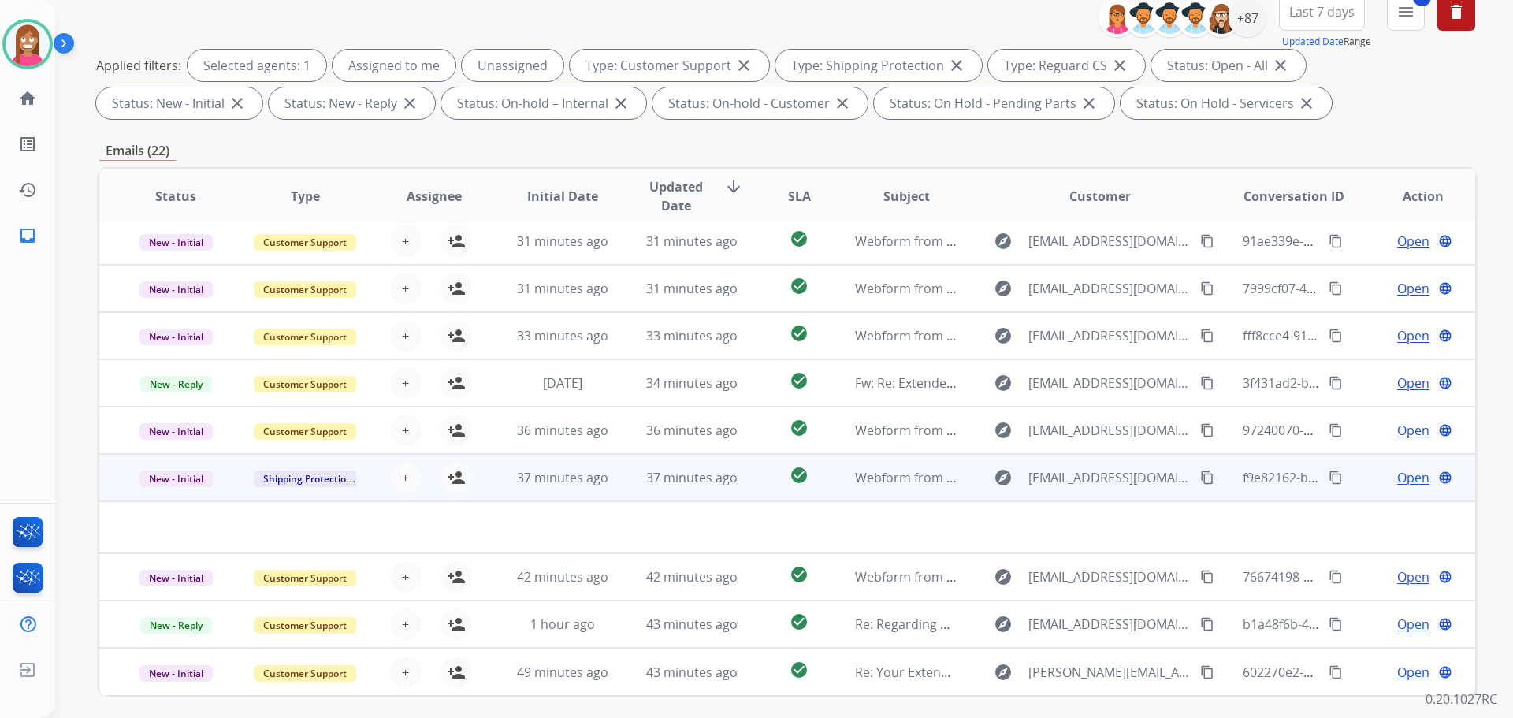
scroll to position [254, 0]
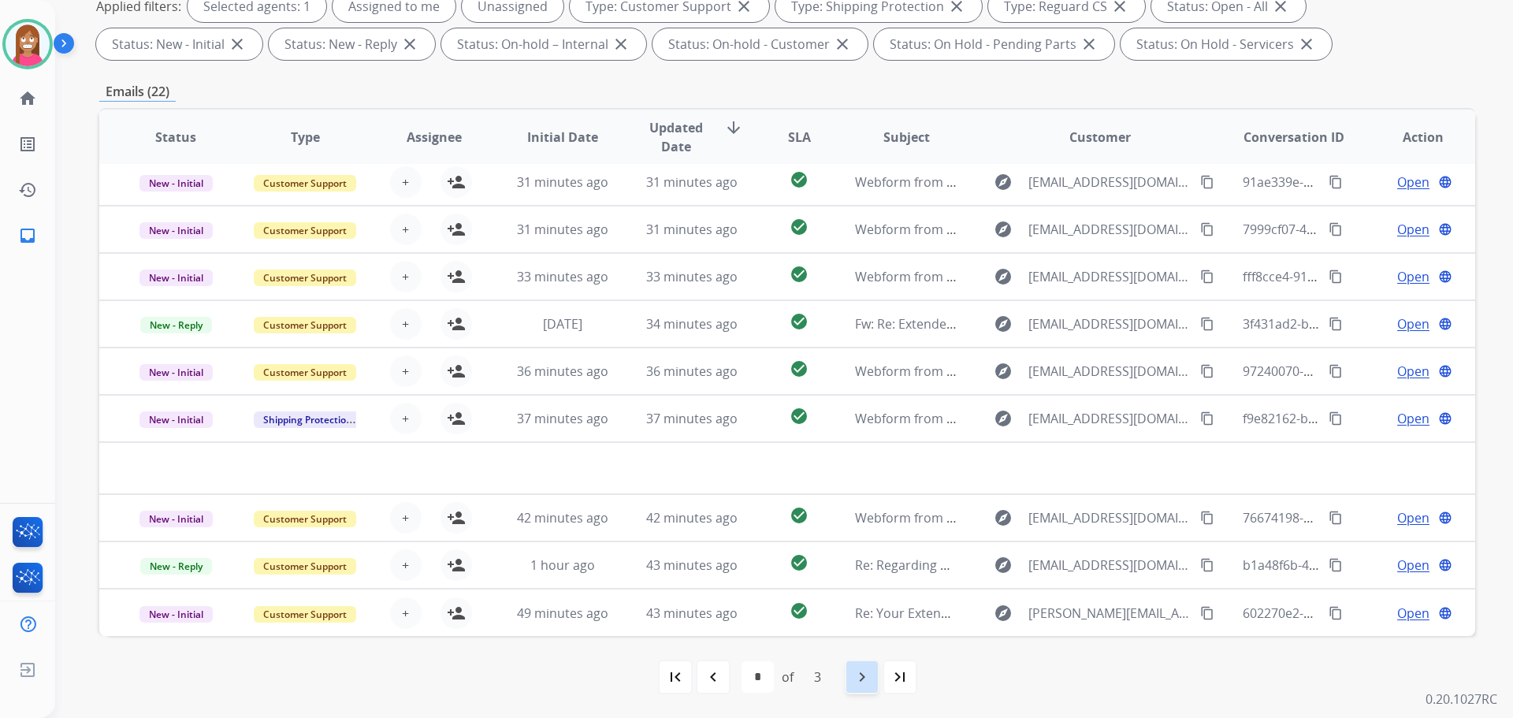
click at [857, 681] on mat-icon "navigate_next" at bounding box center [862, 676] width 19 height 19
select select "*"
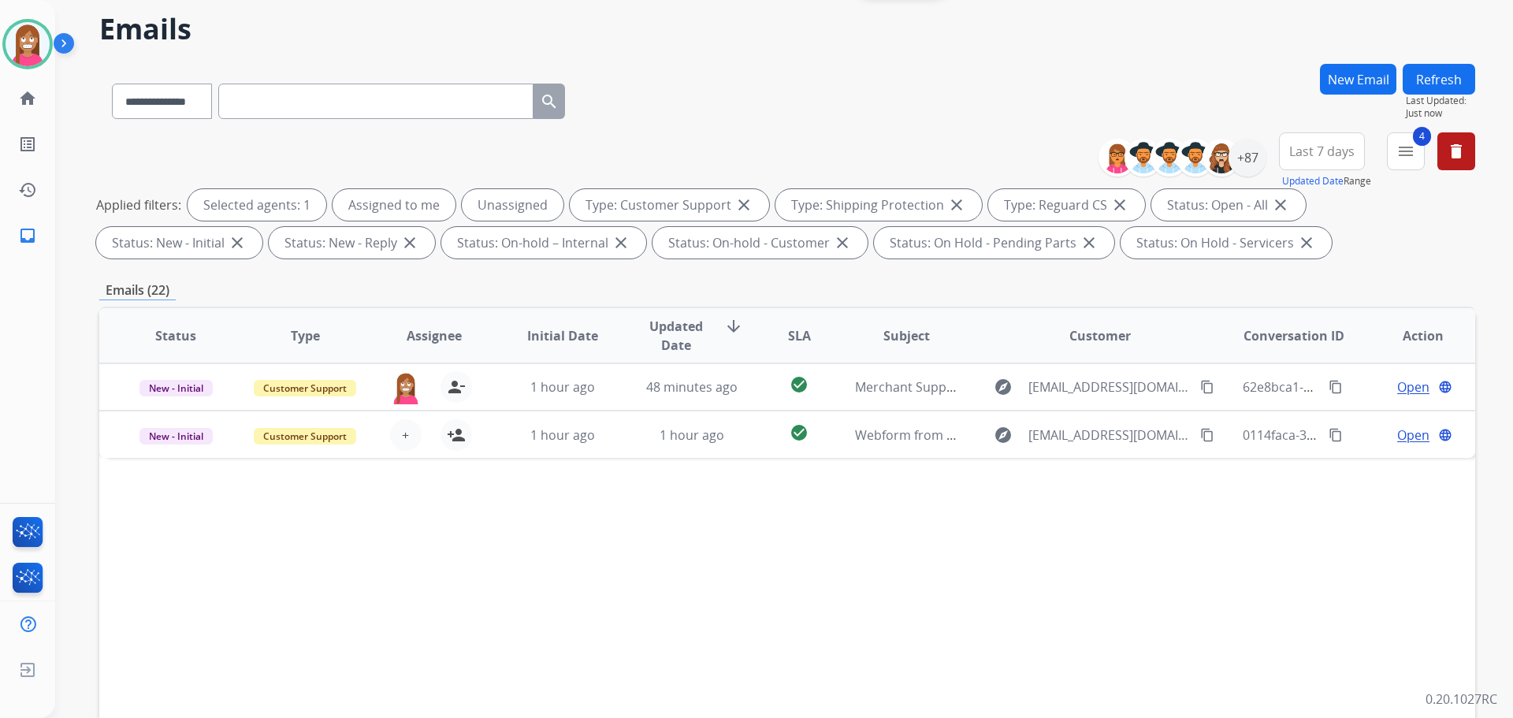
scroll to position [158, 0]
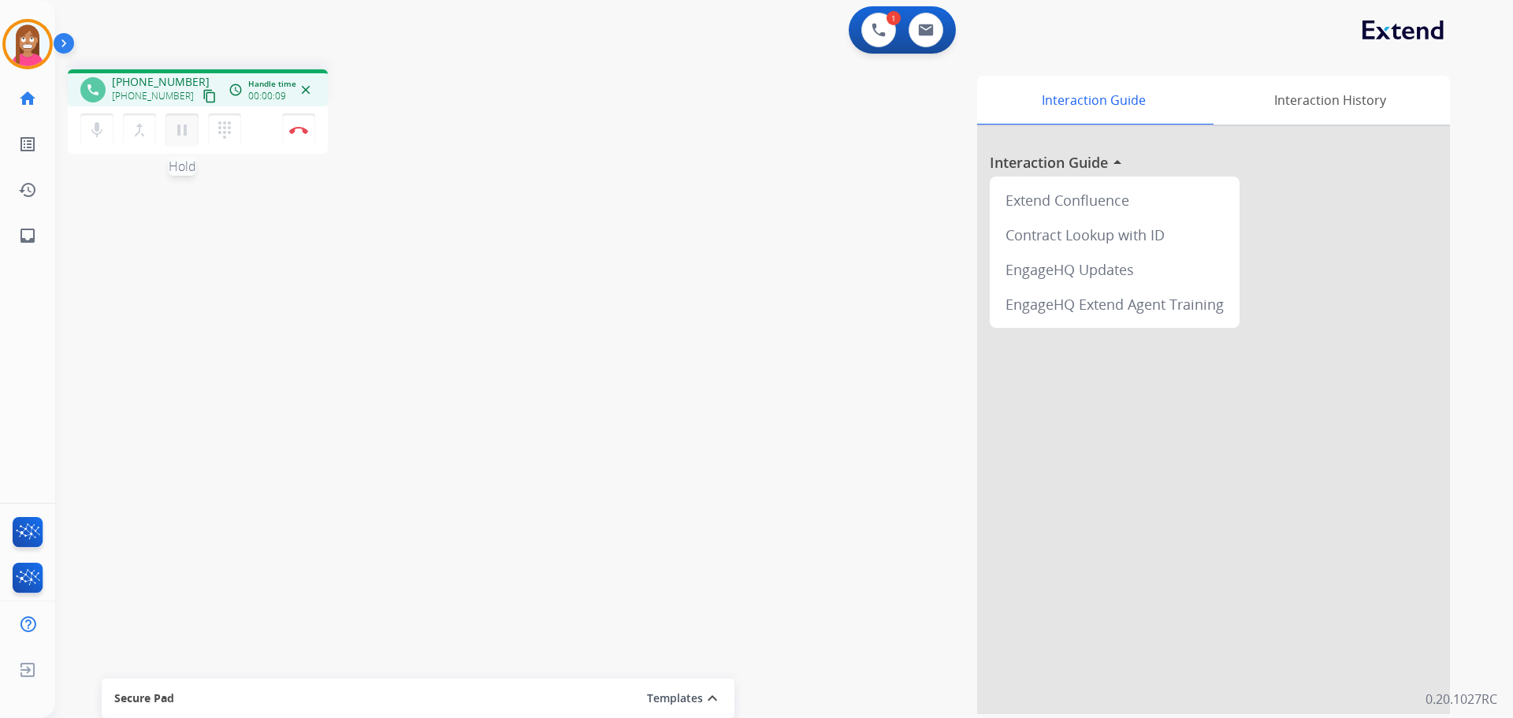
click at [182, 130] on mat-icon "pause" at bounding box center [182, 130] width 19 height 19
click at [214, 136] on button "dialpad Dialpad" at bounding box center [224, 129] width 33 height 33
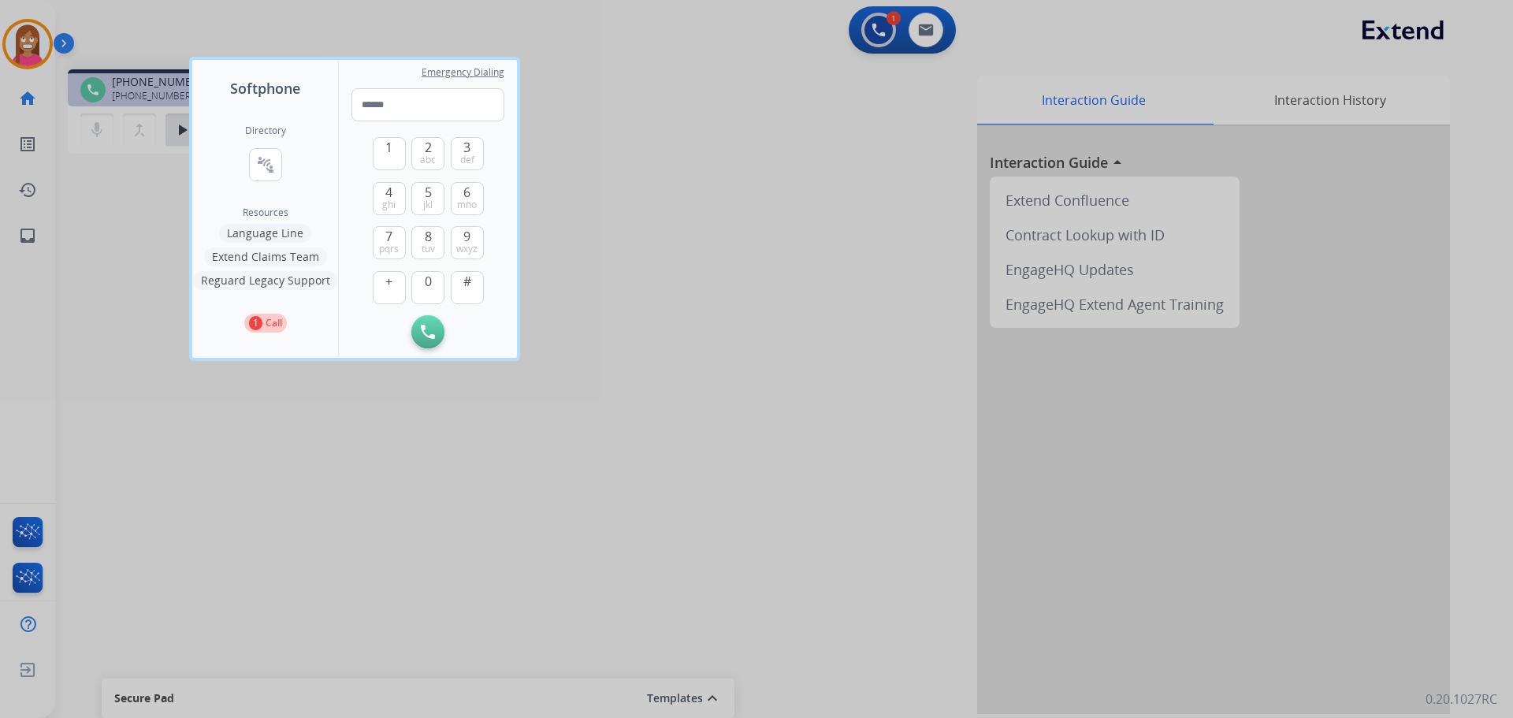
click at [253, 231] on button "Language Line" at bounding box center [265, 233] width 92 height 19
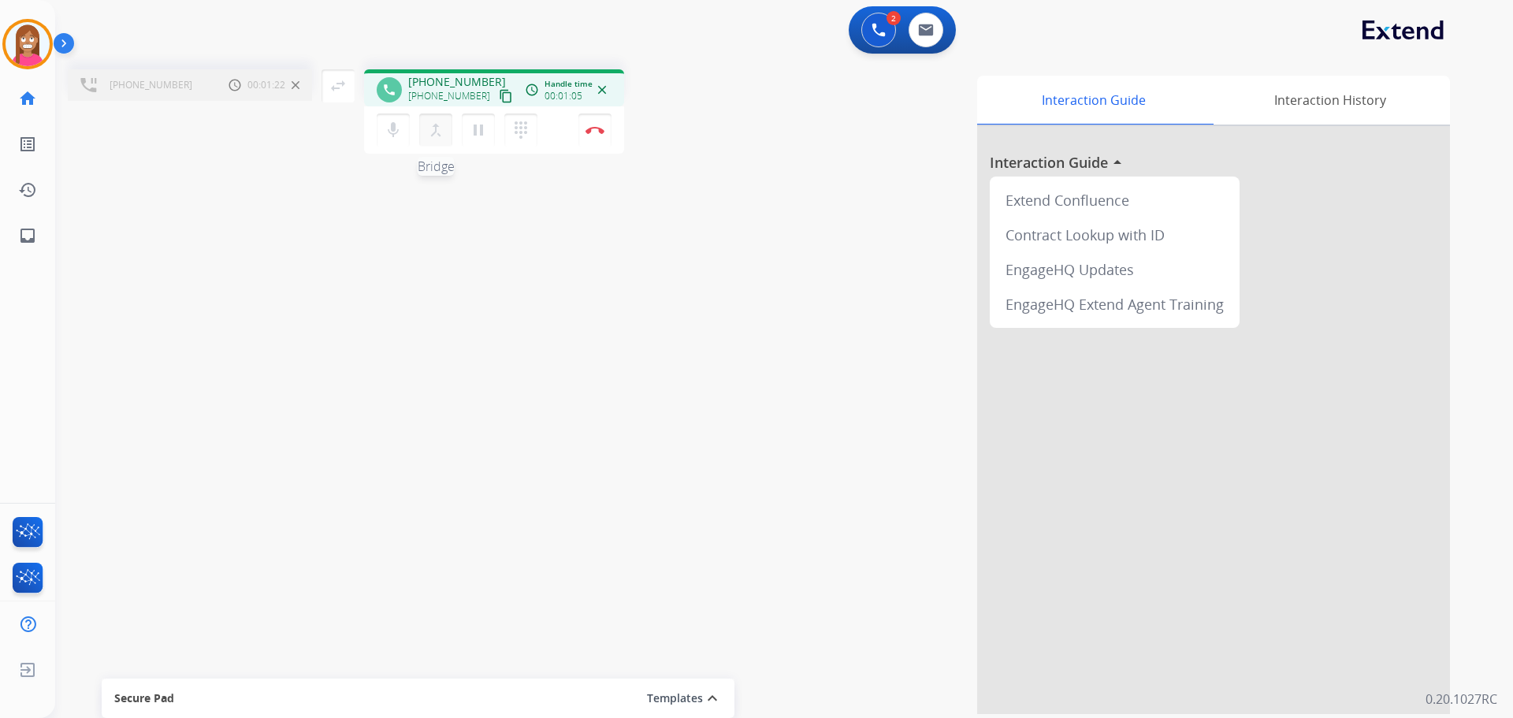
click at [434, 132] on mat-icon "merge_type" at bounding box center [435, 130] width 19 height 19
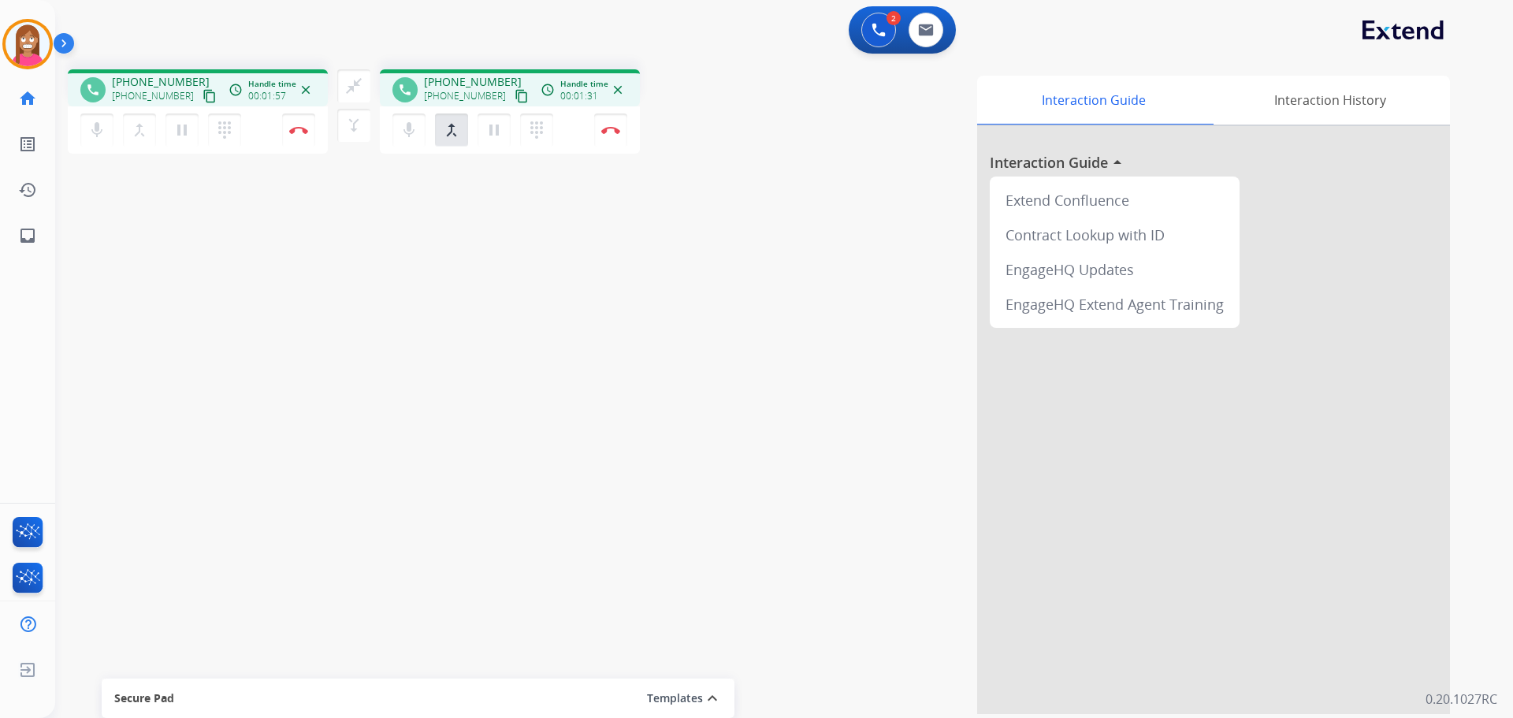
click at [202, 91] on mat-icon "content_copy" at bounding box center [209, 96] width 14 height 14
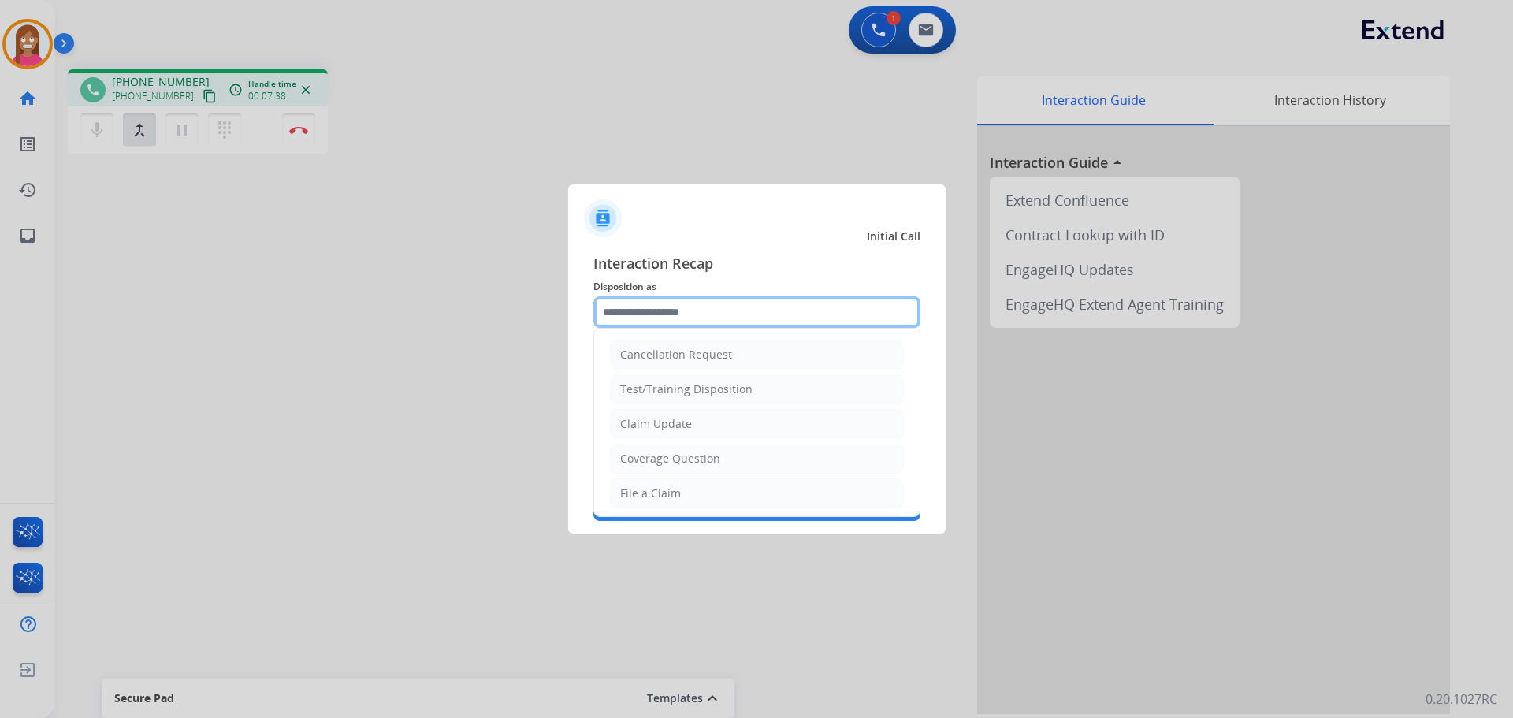
click at [635, 314] on input "text" at bounding box center [756, 312] width 327 height 32
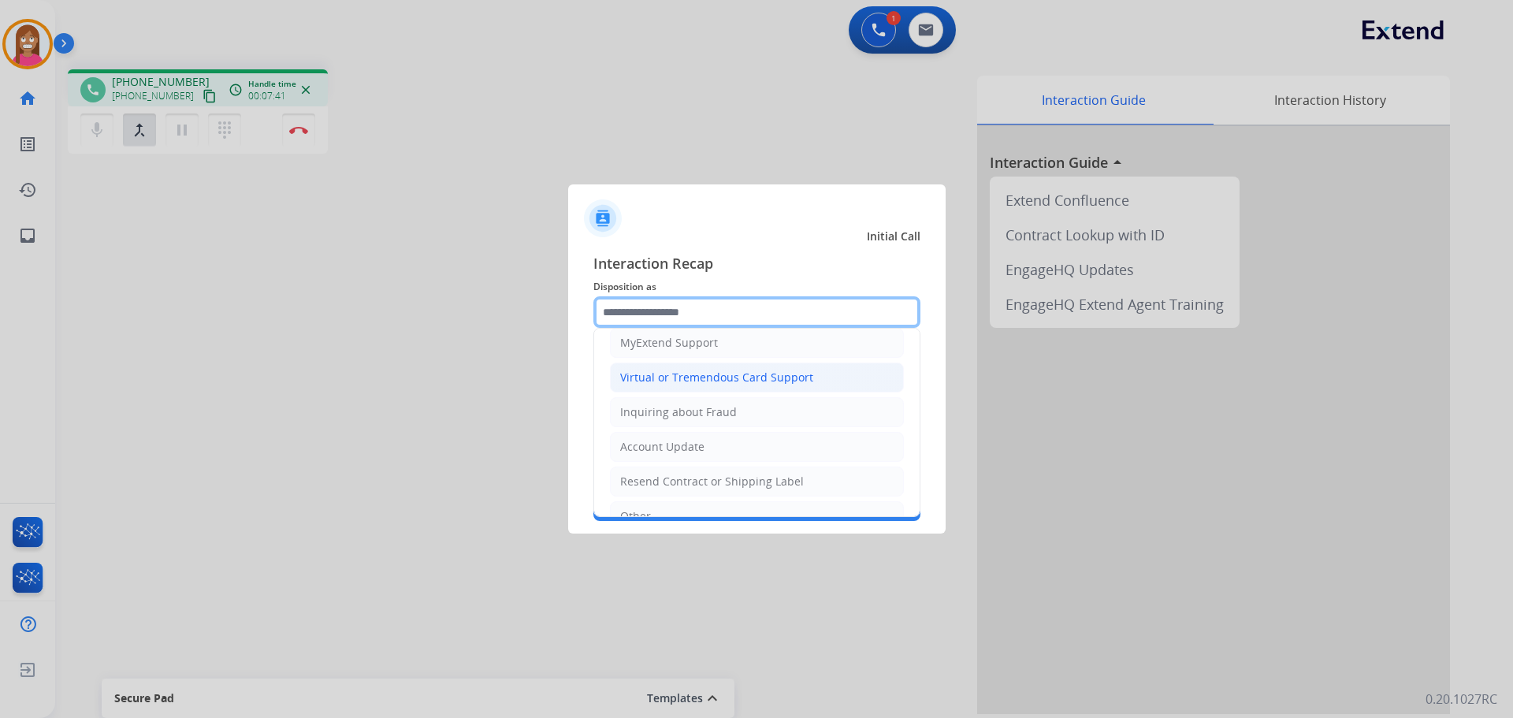
scroll to position [158, 0]
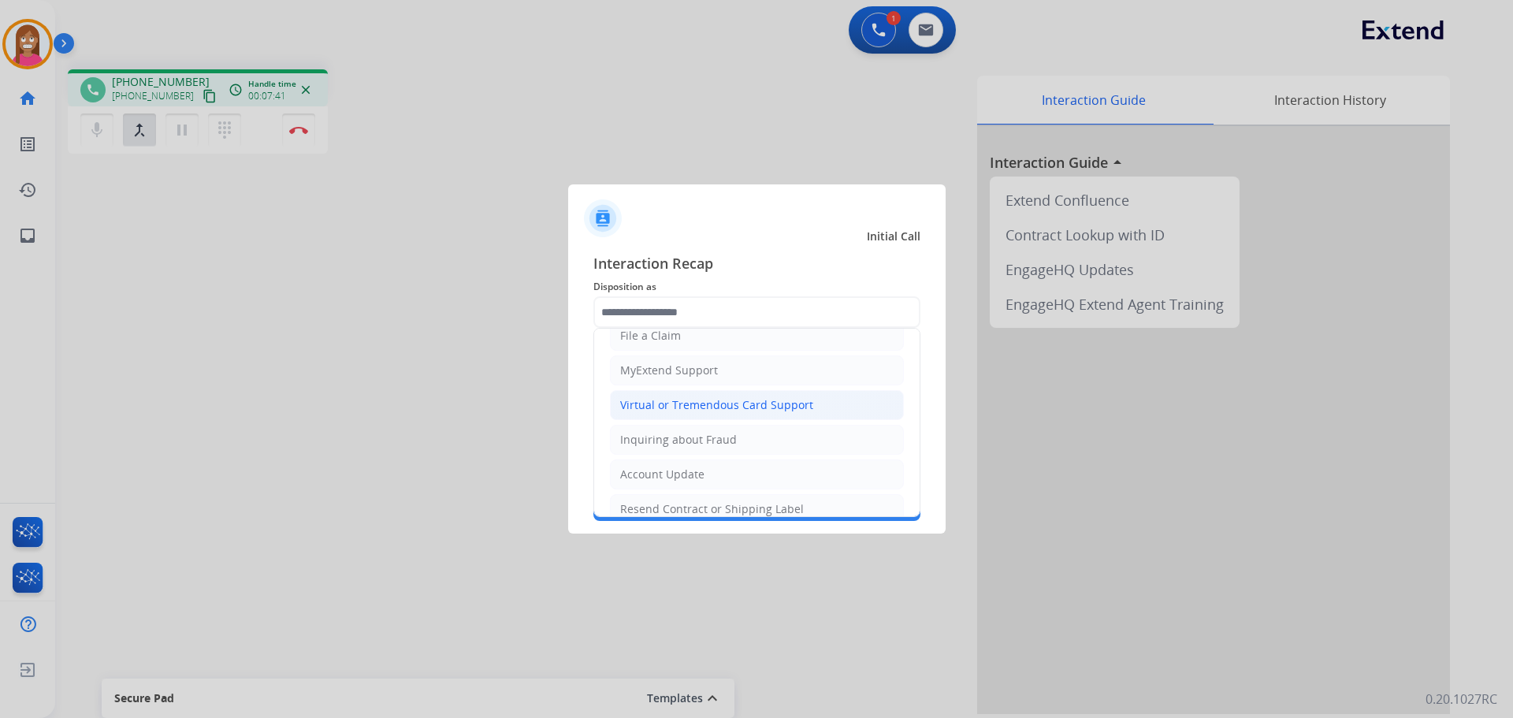
click at [636, 408] on div "Virtual or Tremendous Card Support" at bounding box center [716, 405] width 193 height 16
type input "**********"
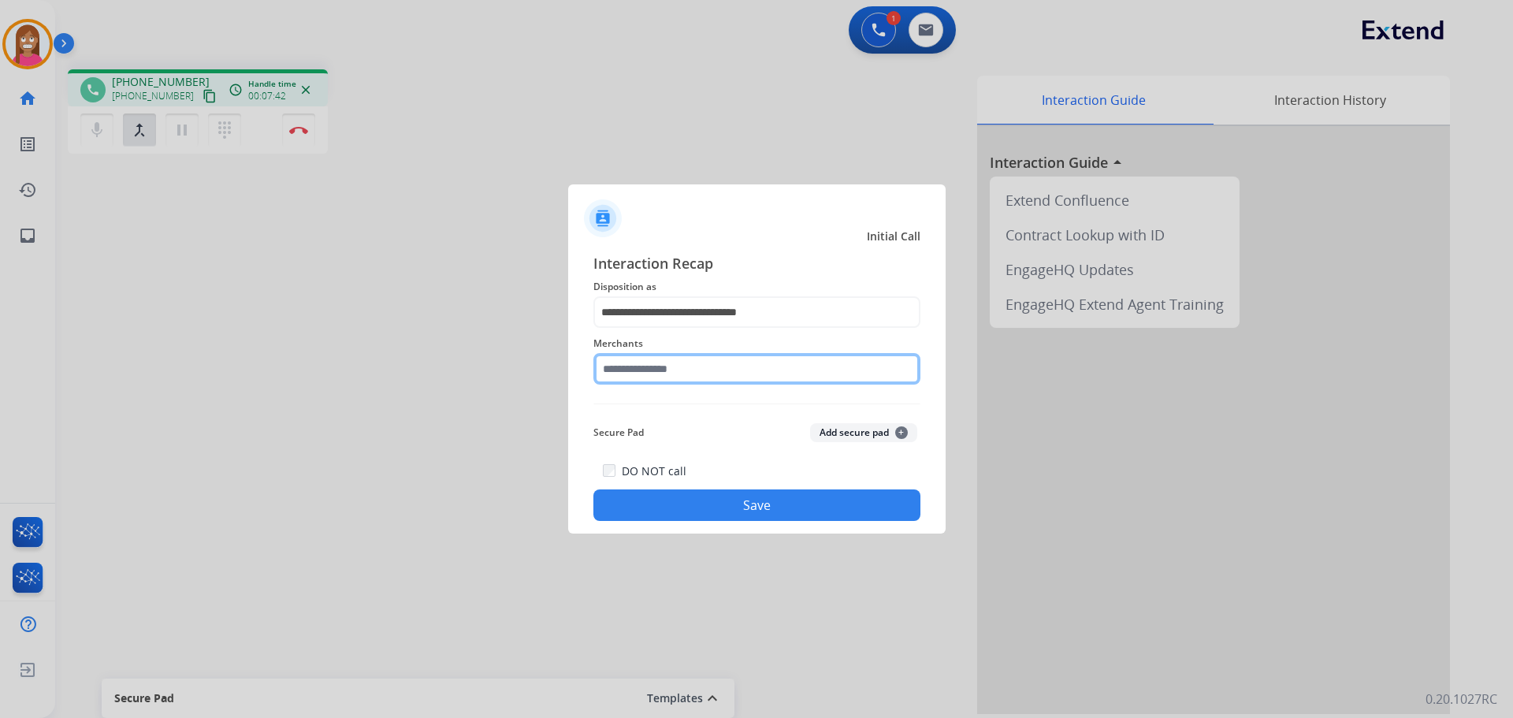
click at [624, 368] on input "text" at bounding box center [756, 369] width 327 height 32
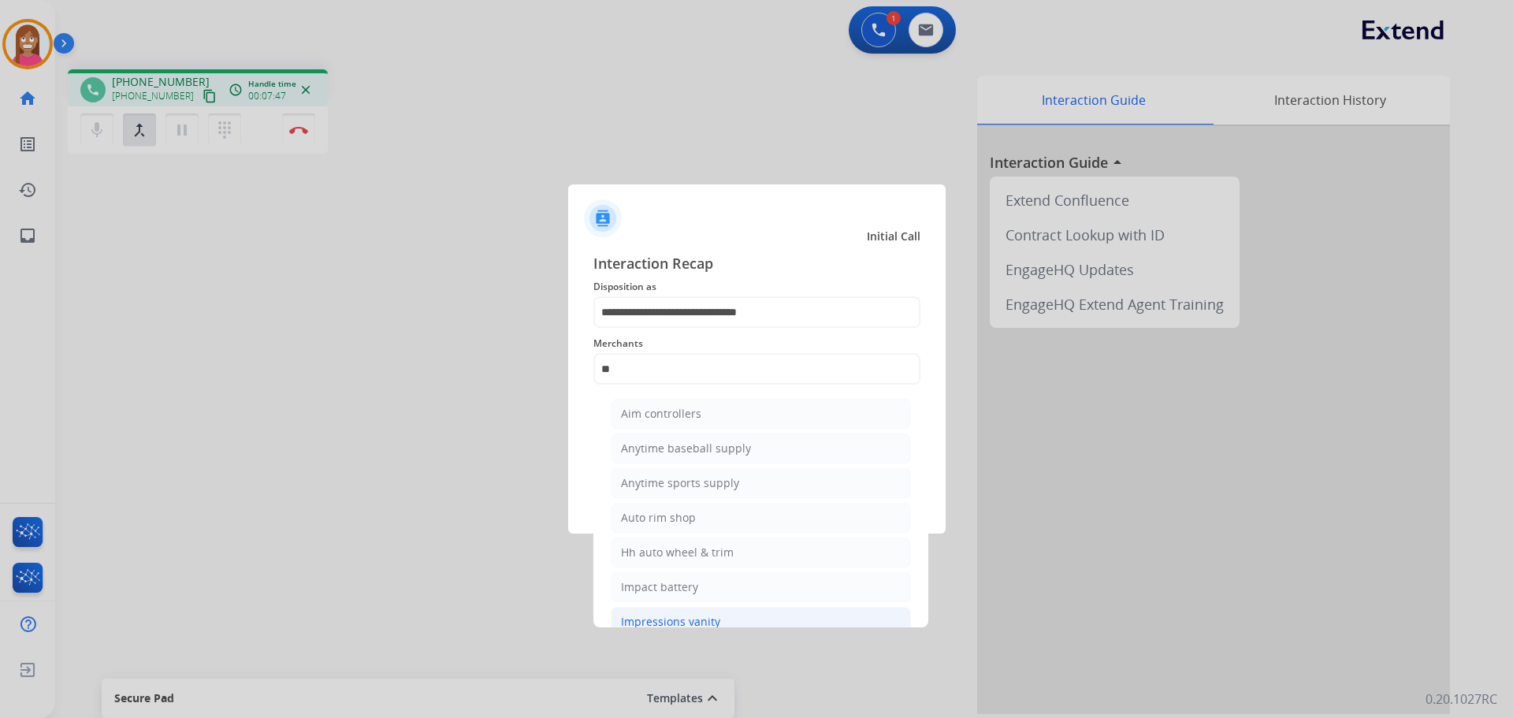
click at [700, 623] on div "Impressions vanity" at bounding box center [670, 622] width 99 height 16
type input "**********"
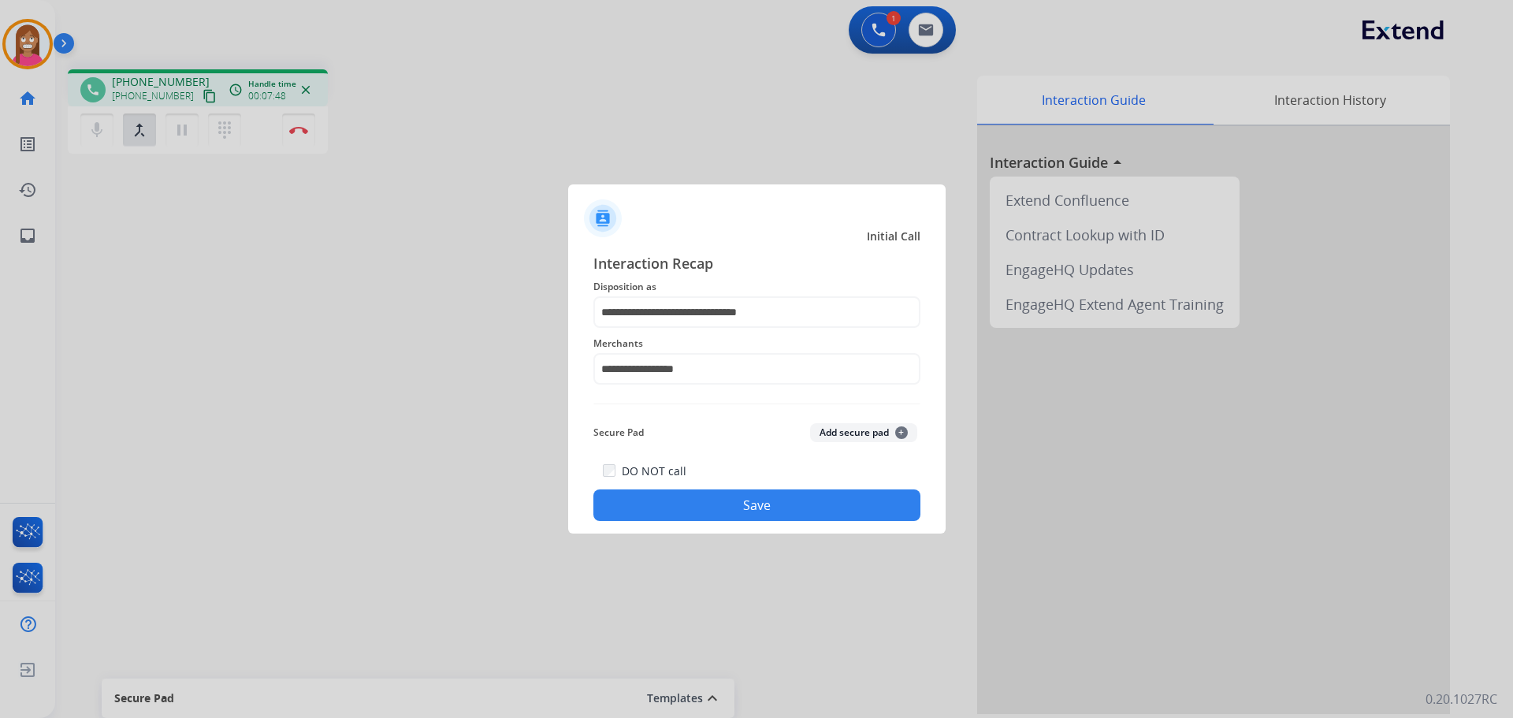
click at [672, 509] on button "Save" at bounding box center [756, 505] width 327 height 32
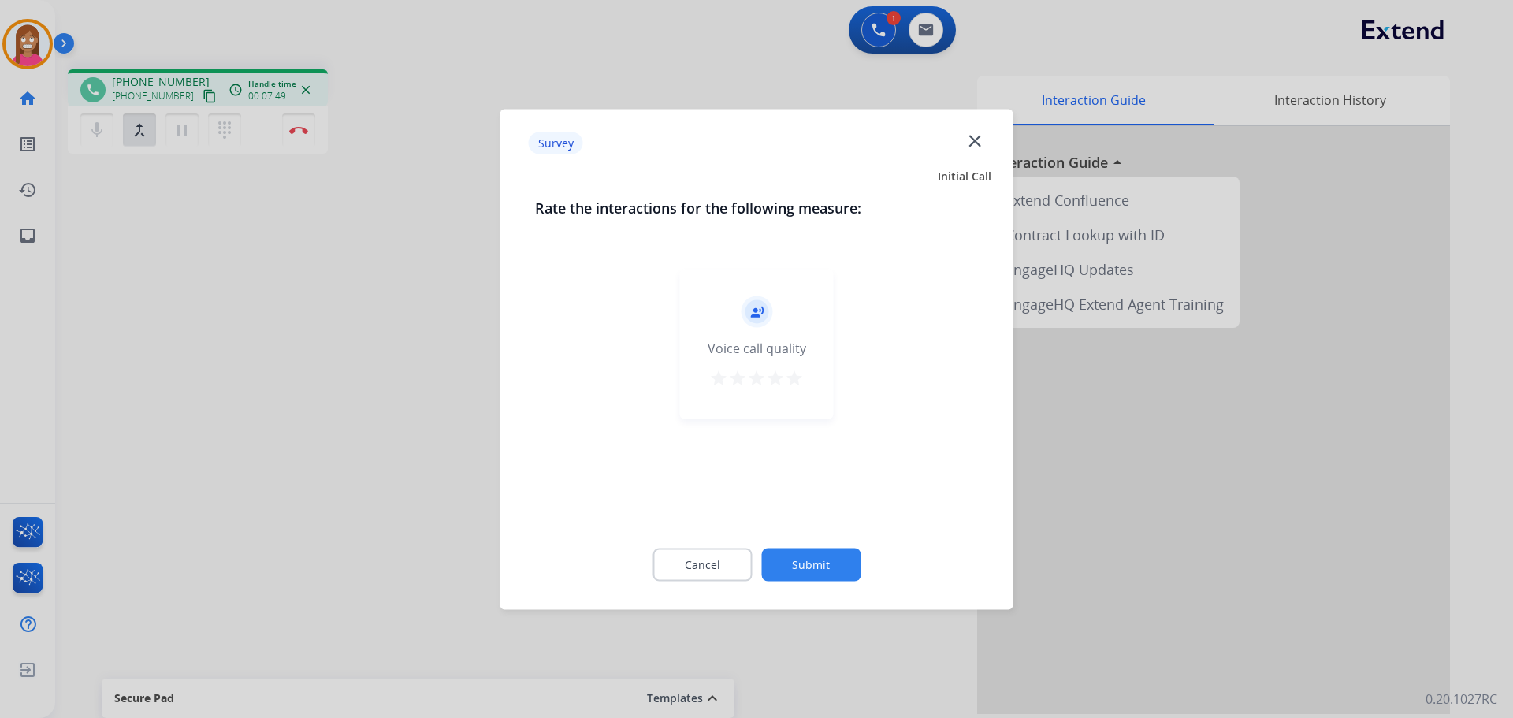
click at [972, 136] on mat-icon "close" at bounding box center [974, 140] width 20 height 20
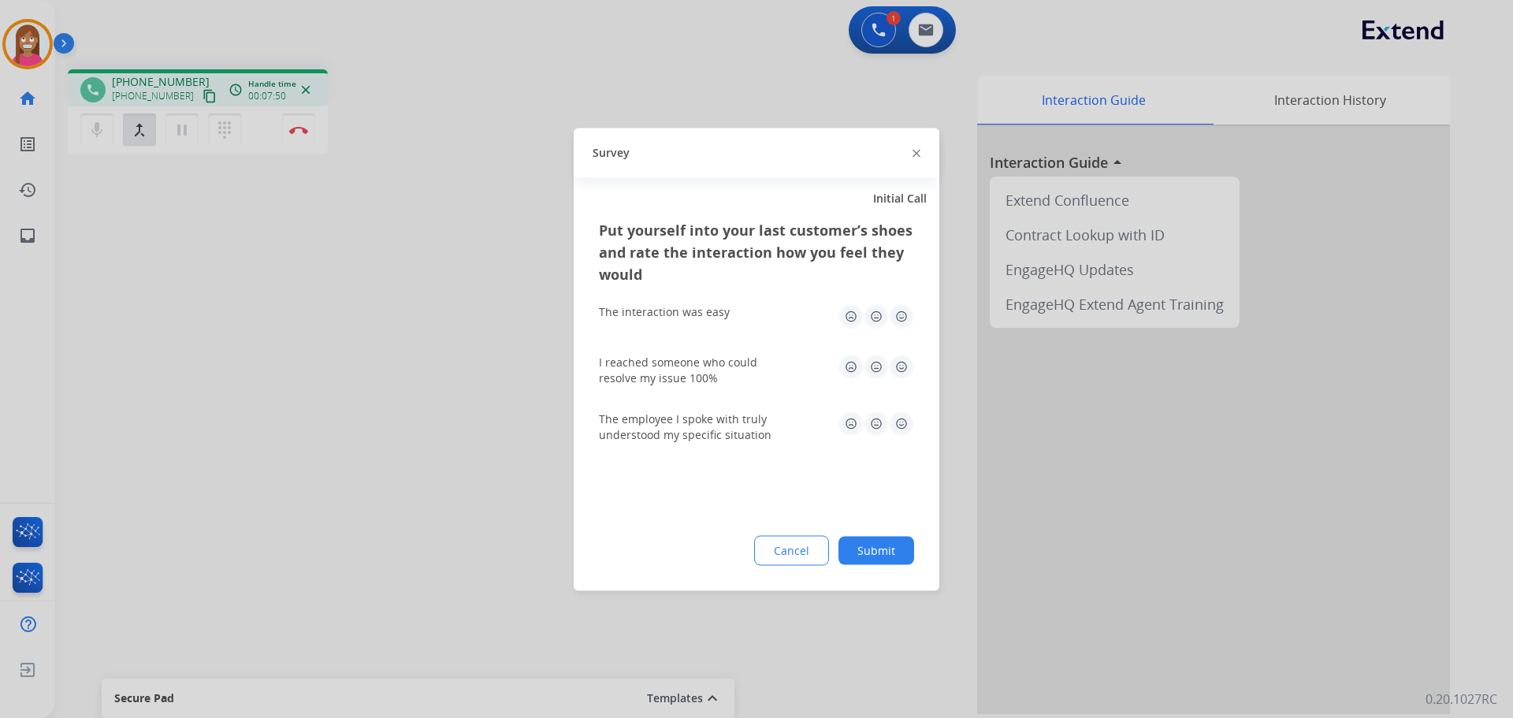
click at [916, 150] on img at bounding box center [916, 154] width 8 height 8
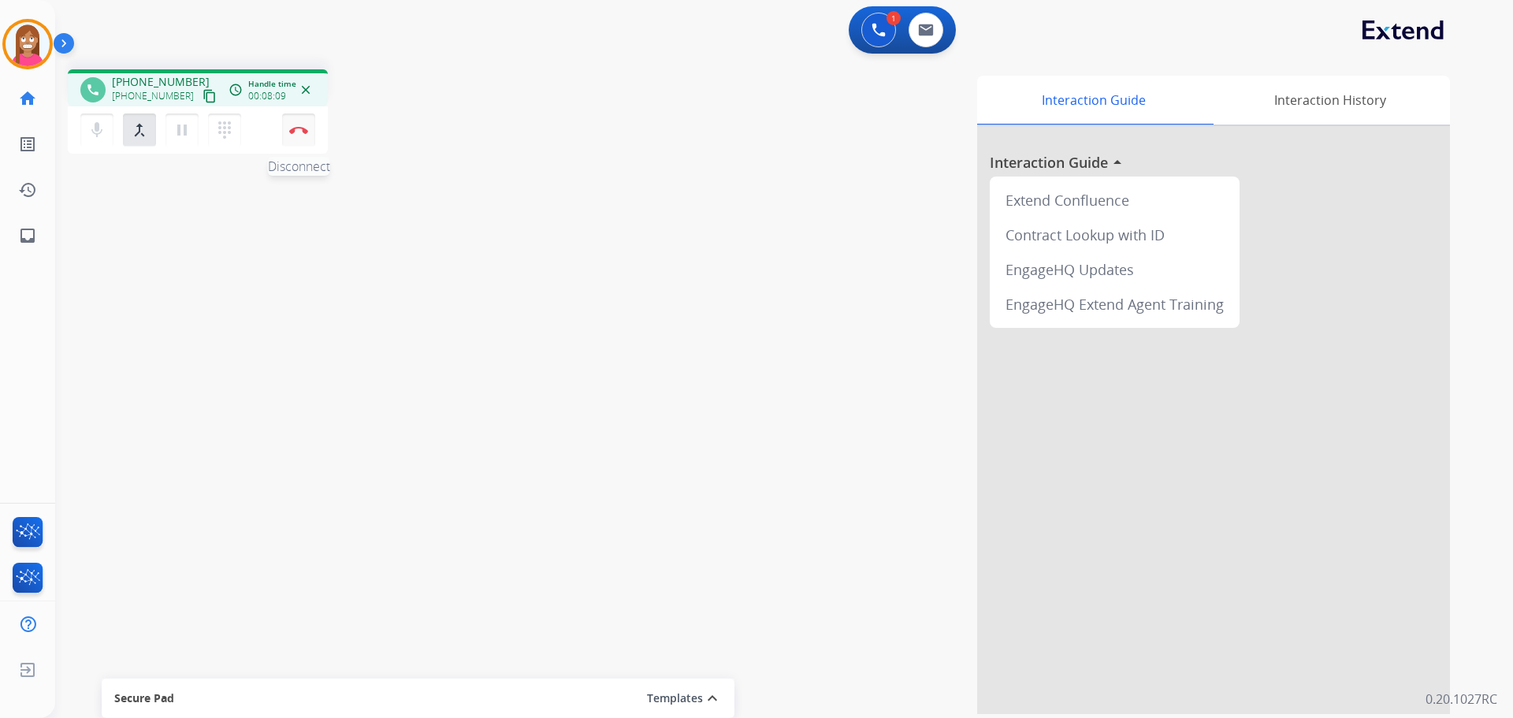
click at [293, 135] on button "Disconnect" at bounding box center [298, 129] width 33 height 33
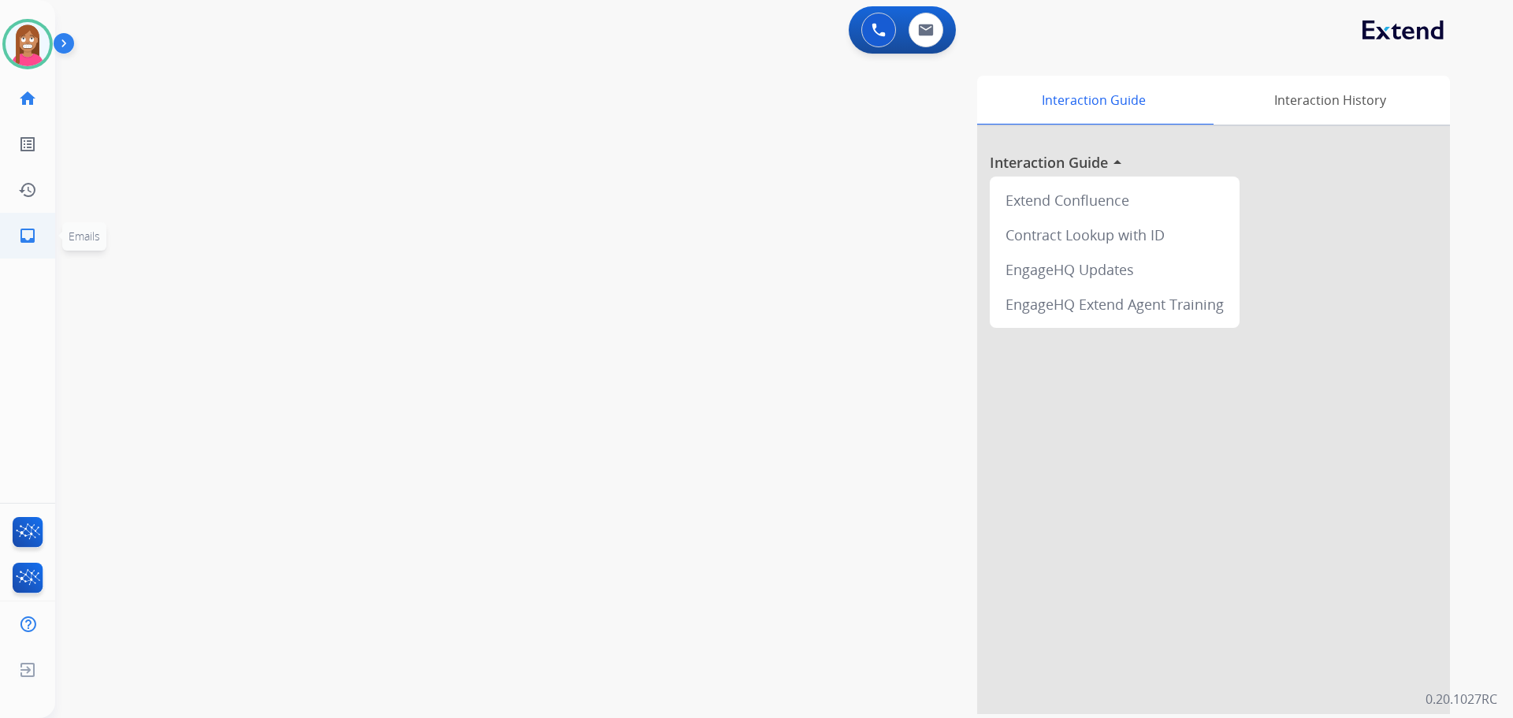
click at [27, 240] on mat-icon "inbox" at bounding box center [27, 235] width 19 height 19
select select "**********"
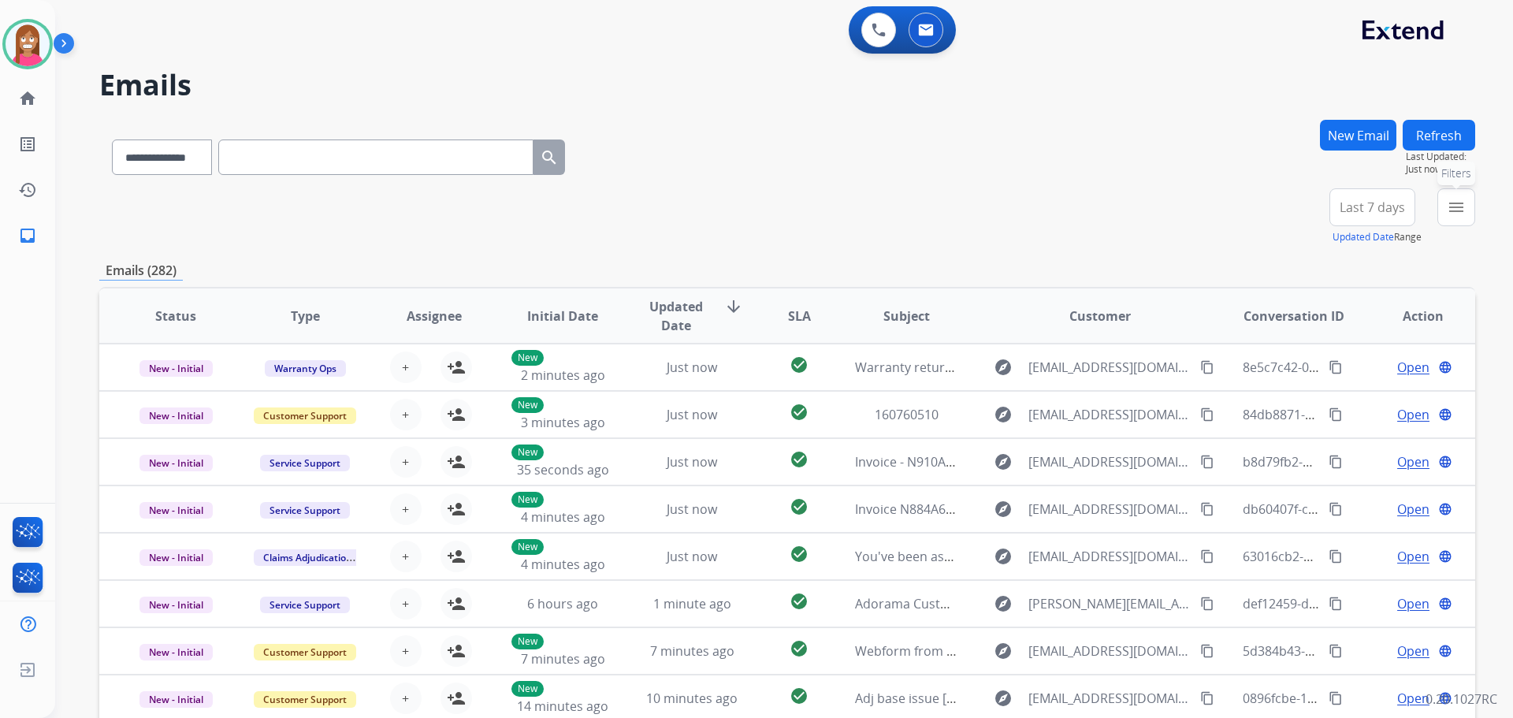
click at [1454, 214] on mat-icon "menu" at bounding box center [1456, 207] width 19 height 19
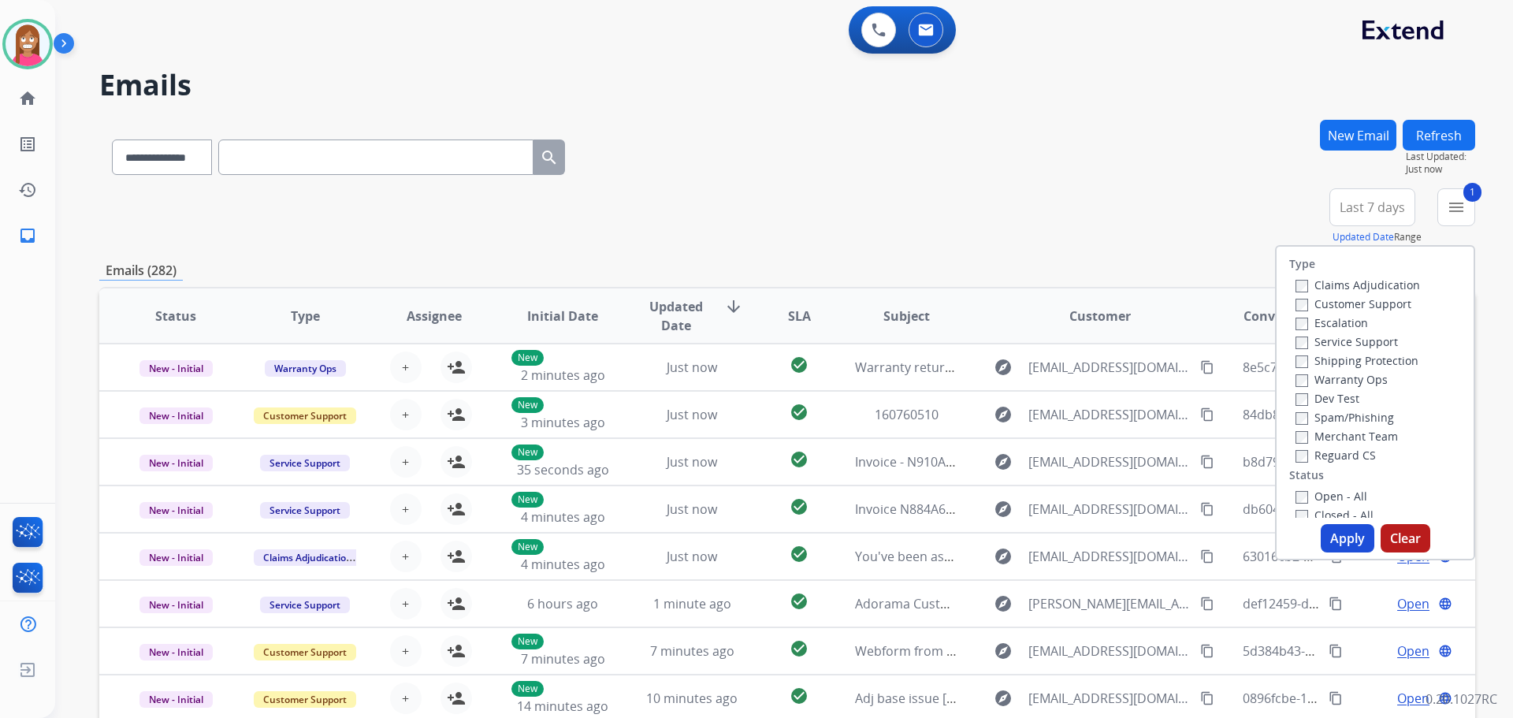
click at [1312, 358] on label "Shipping Protection" at bounding box center [1356, 360] width 123 height 15
click at [1333, 538] on button "Apply" at bounding box center [1348, 538] width 54 height 28
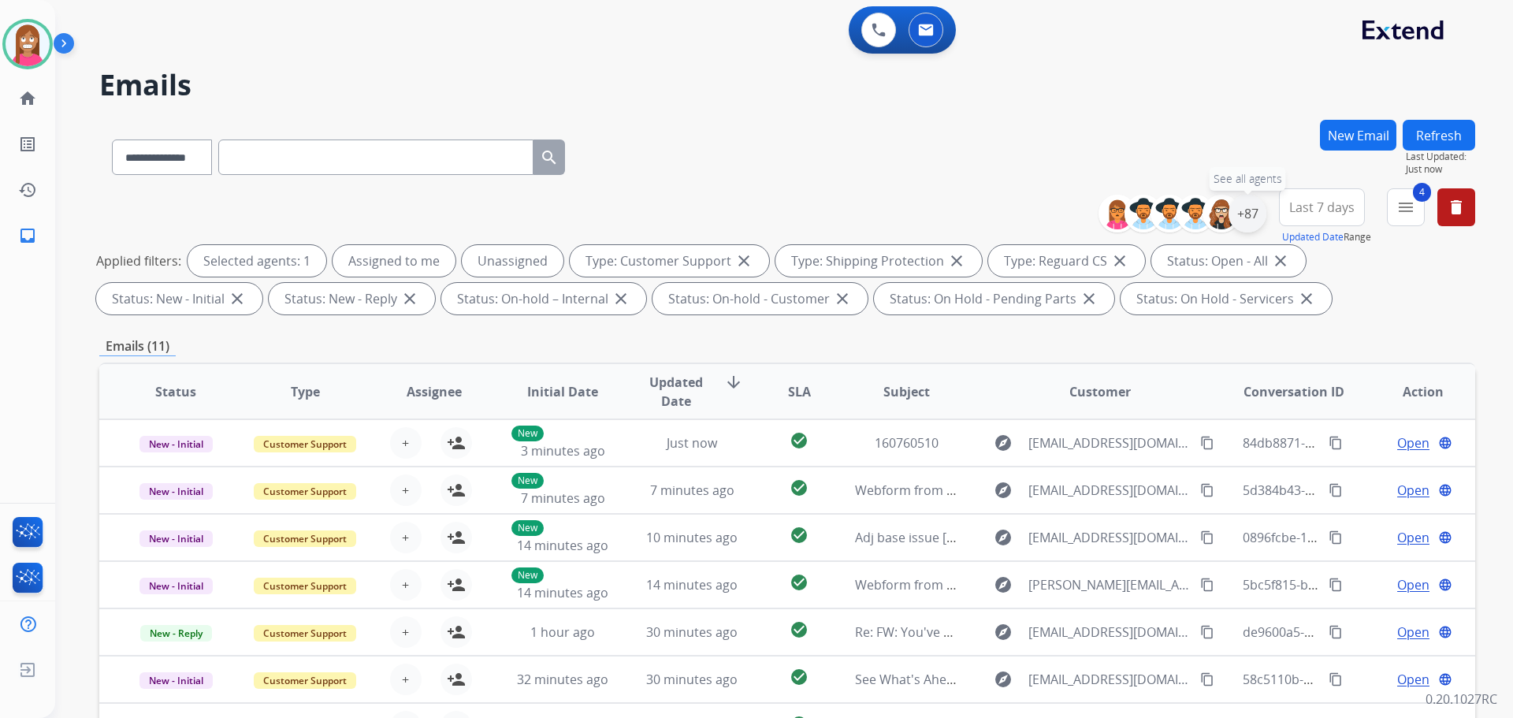
click at [1254, 223] on div "+87" at bounding box center [1247, 214] width 38 height 38
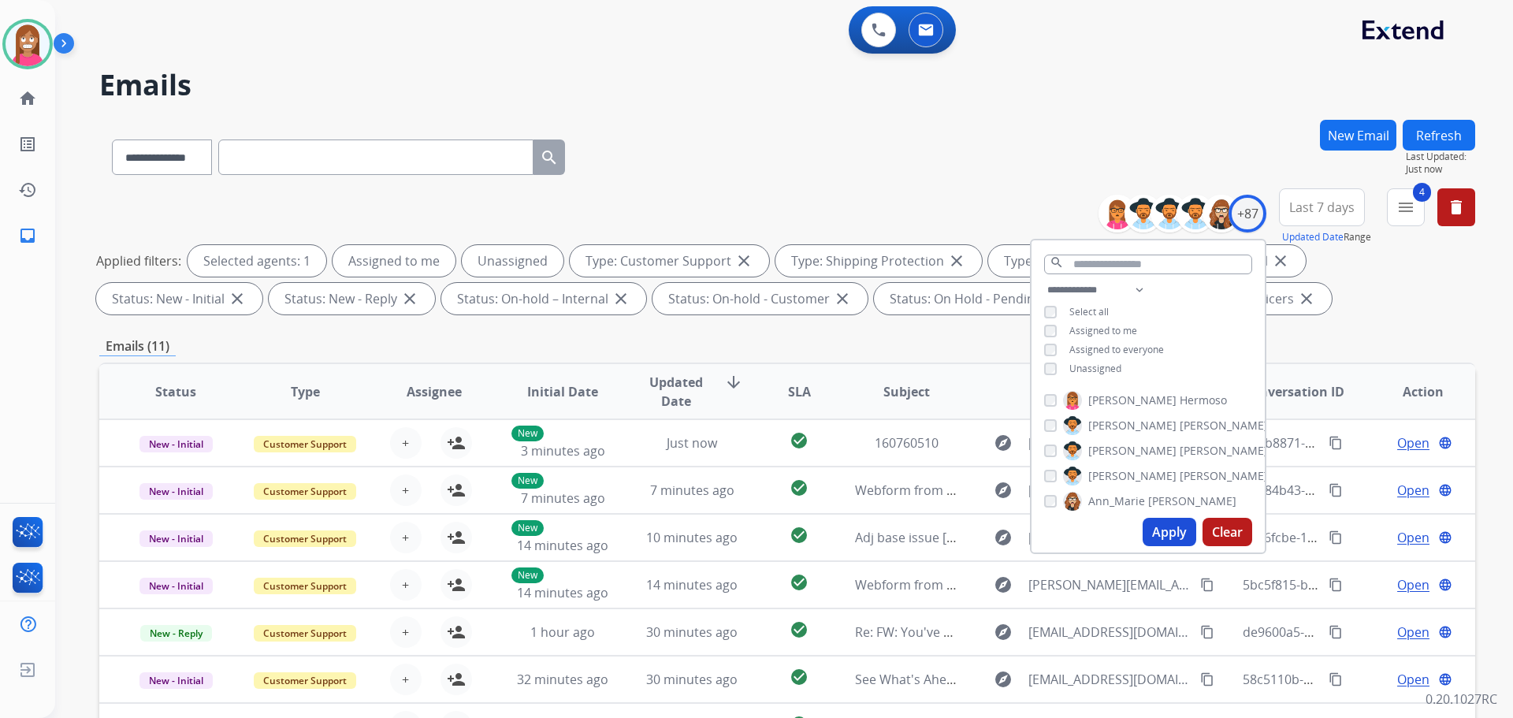
click at [1047, 366] on div "**********" at bounding box center [1147, 330] width 233 height 101
click at [1146, 530] on button "Apply" at bounding box center [1169, 532] width 54 height 28
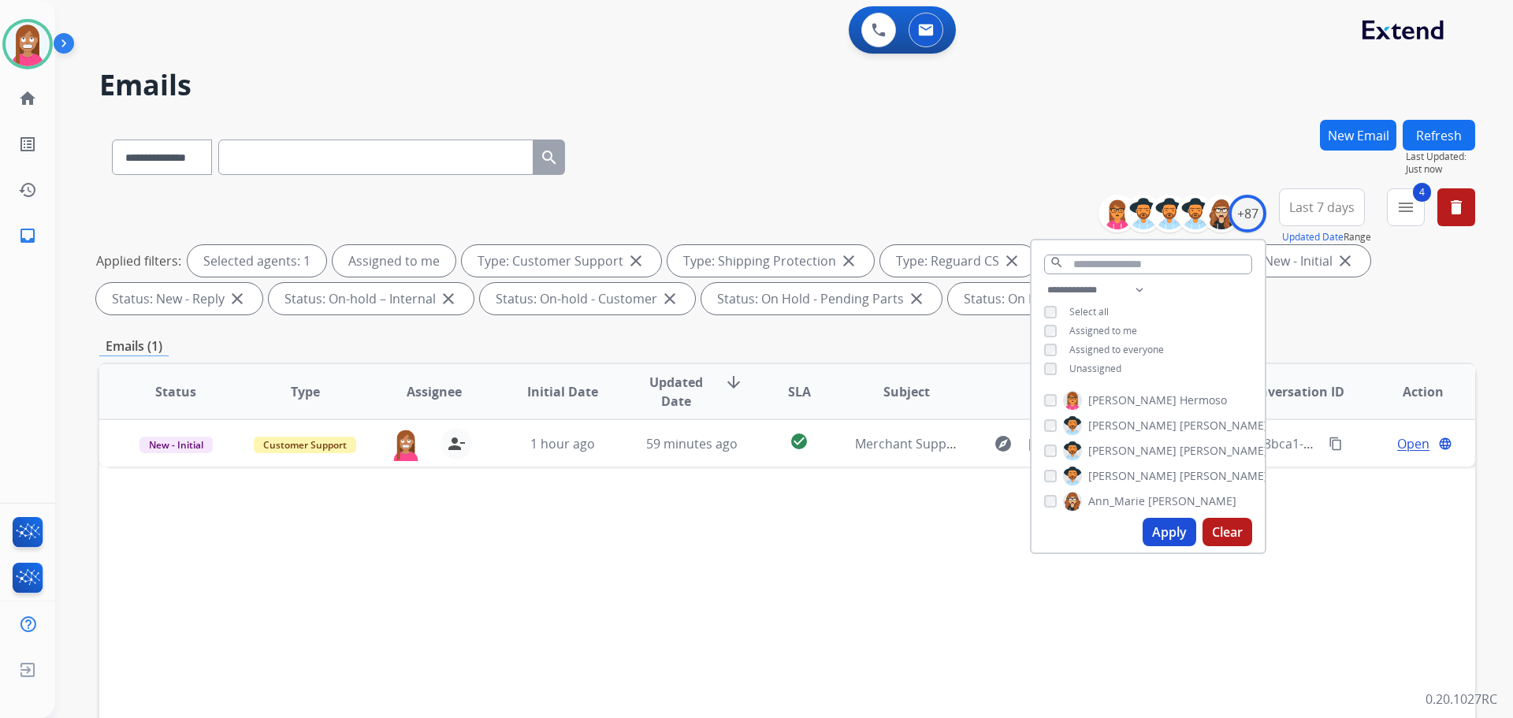
click at [579, 509] on div "Status Type Assignee Initial Date Updated Date arrow_downward SLA Subject Custo…" at bounding box center [787, 626] width 1376 height 528
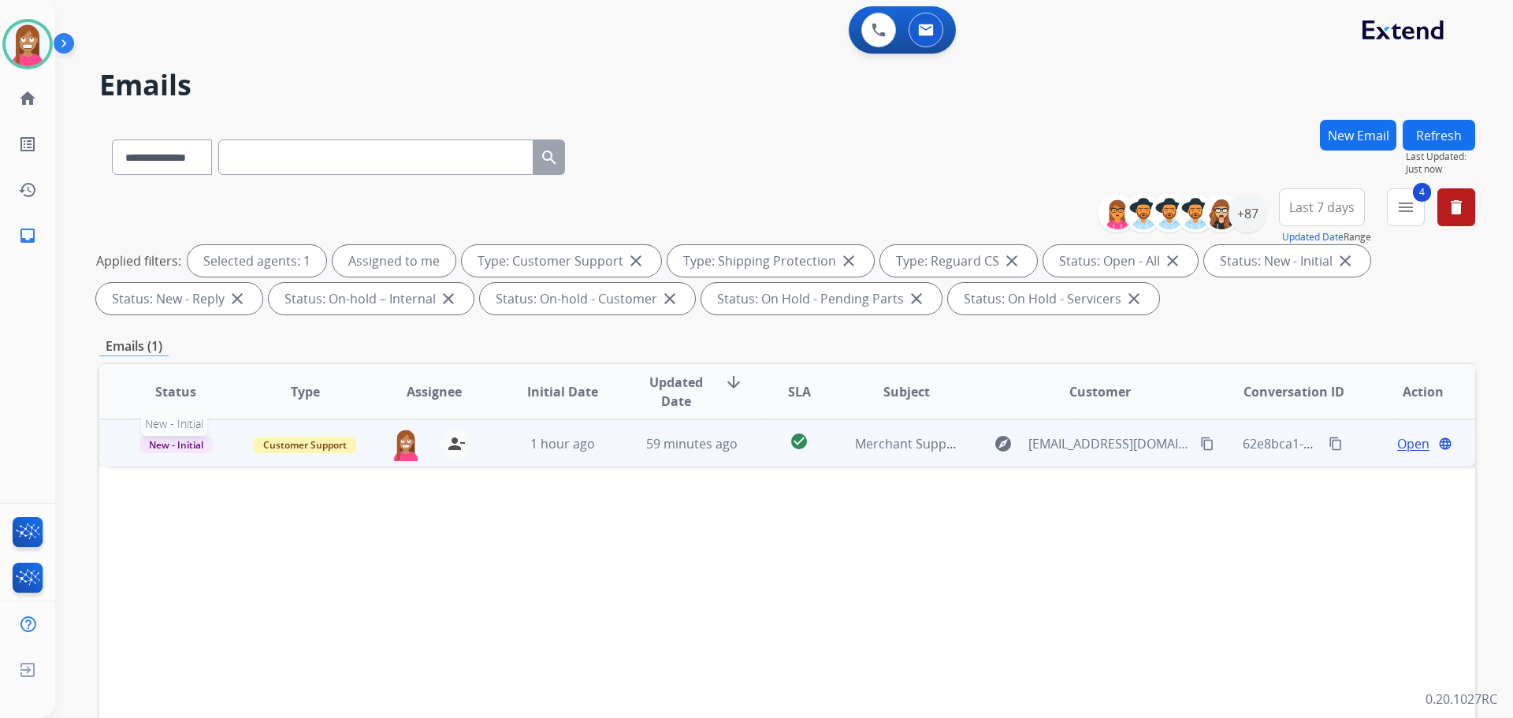
click at [161, 451] on span "New - Initial" at bounding box center [175, 445] width 73 height 17
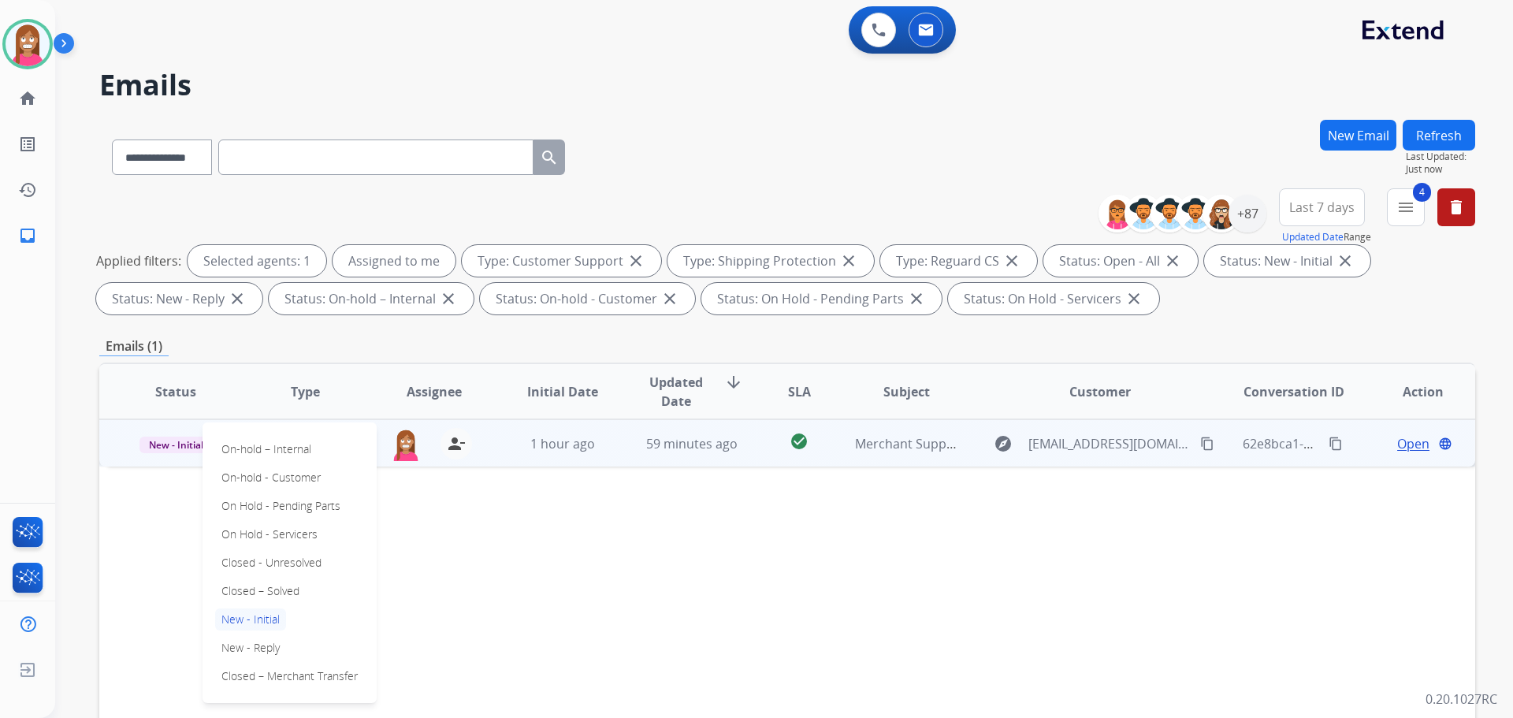
click at [254, 589] on p "Closed – Solved" at bounding box center [260, 591] width 91 height 22
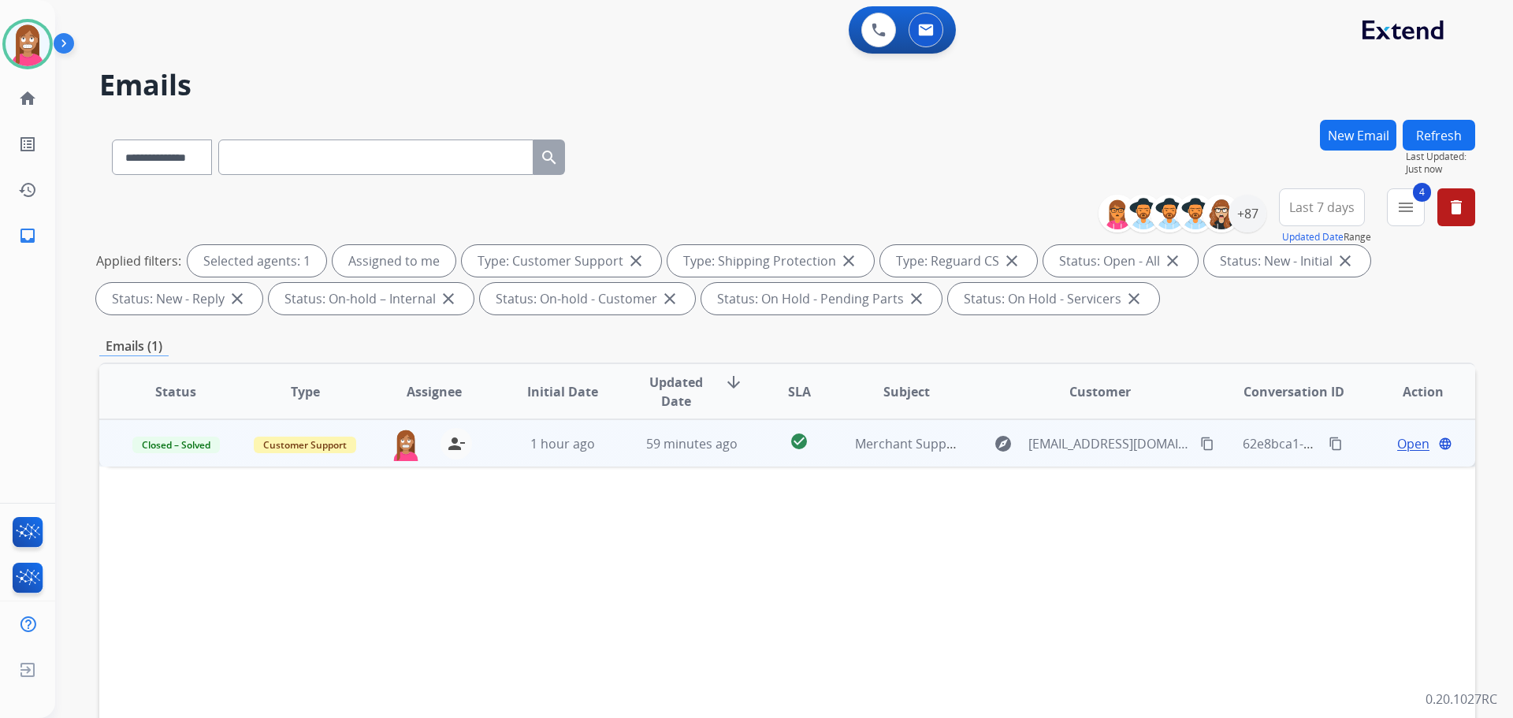
click at [1428, 139] on button "Refresh" at bounding box center [1438, 135] width 72 height 31
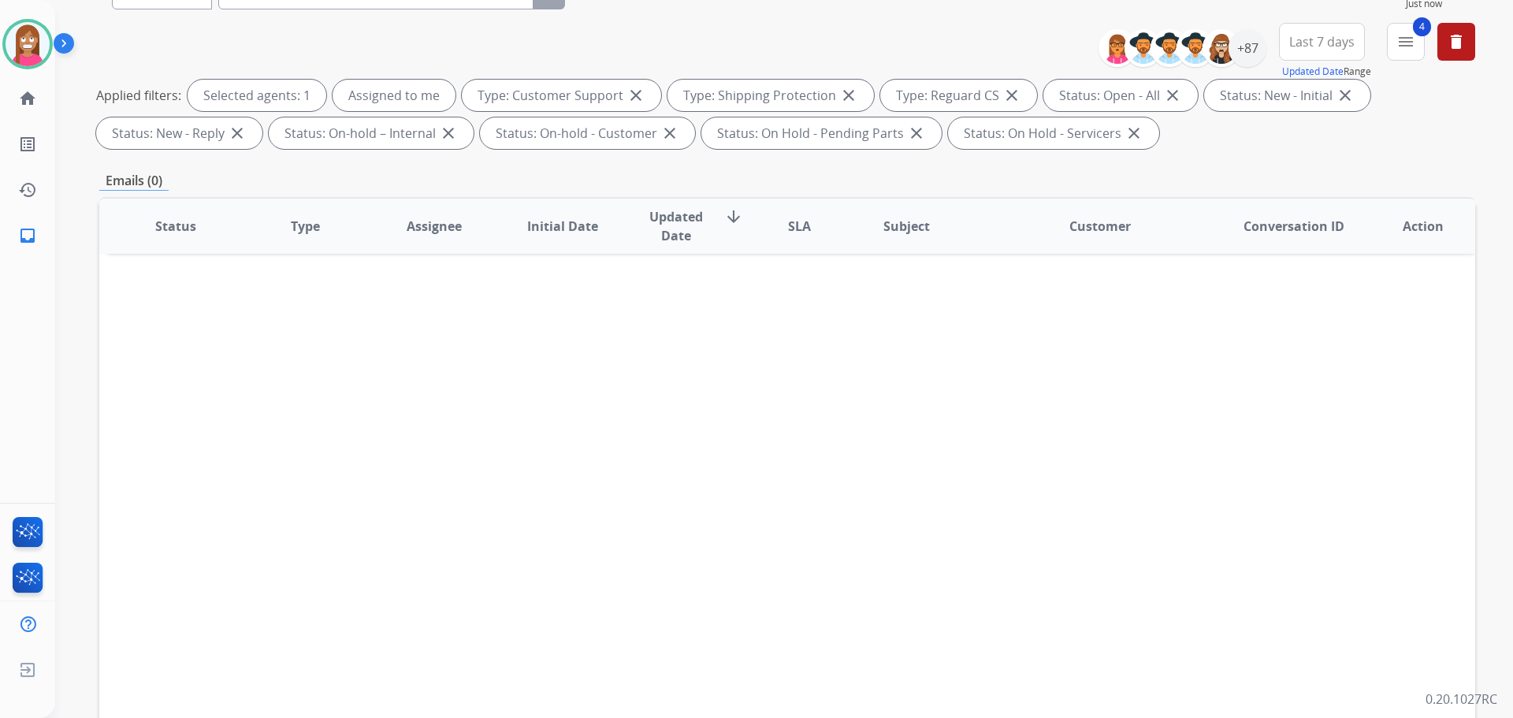
scroll to position [97, 0]
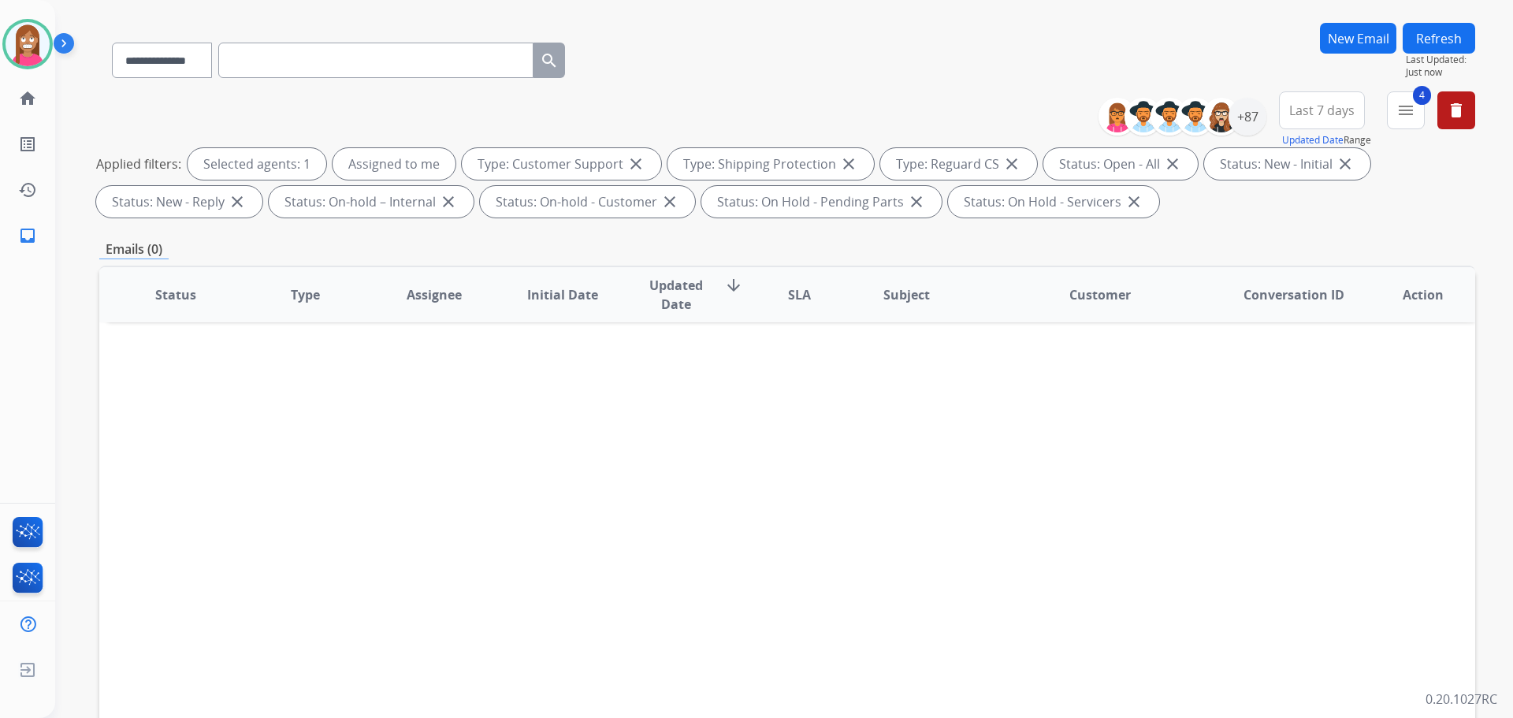
click at [1358, 43] on button "New Email" at bounding box center [1358, 38] width 76 height 31
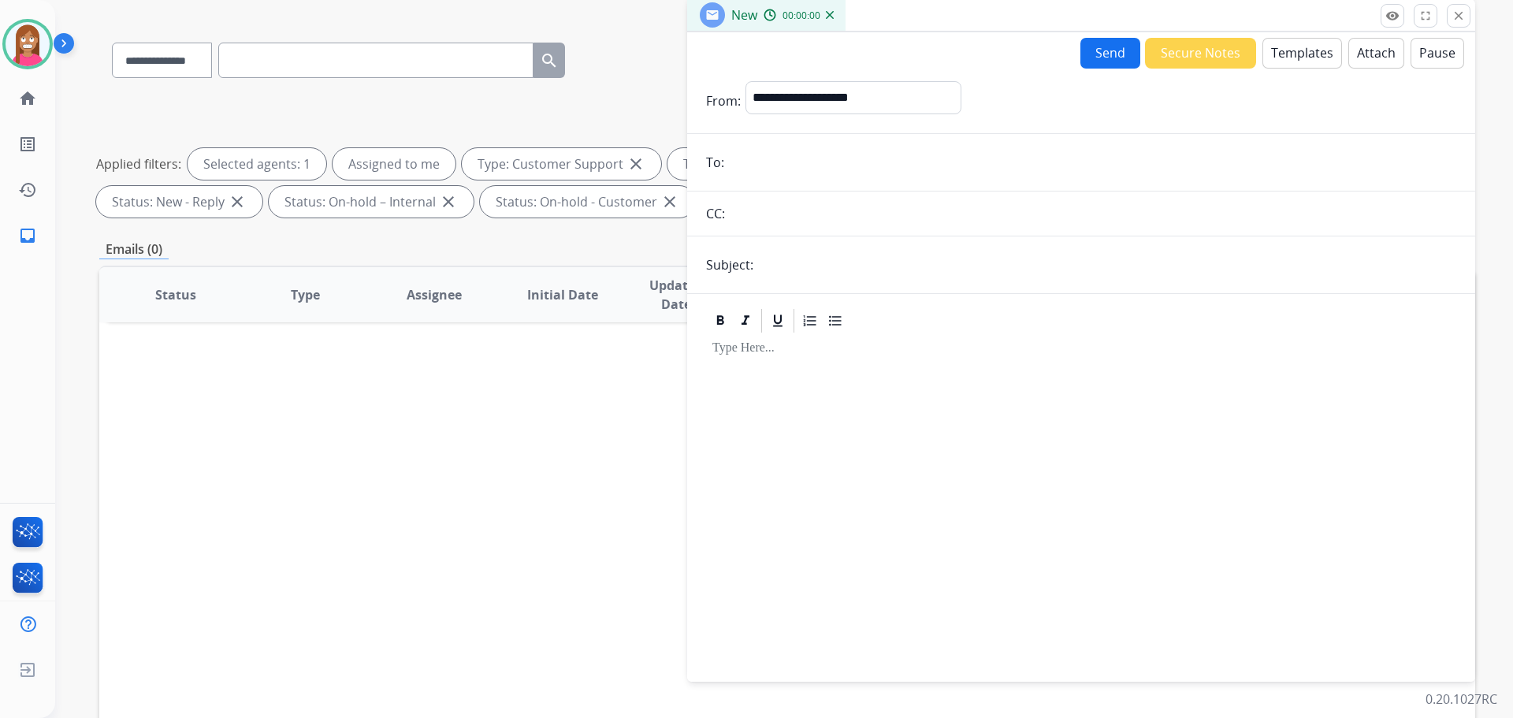
click at [782, 163] on input "email" at bounding box center [1092, 163] width 727 height 32
paste input "**********"
type input "**********"
click at [820, 272] on input "text" at bounding box center [1107, 265] width 698 height 32
type input "**********"
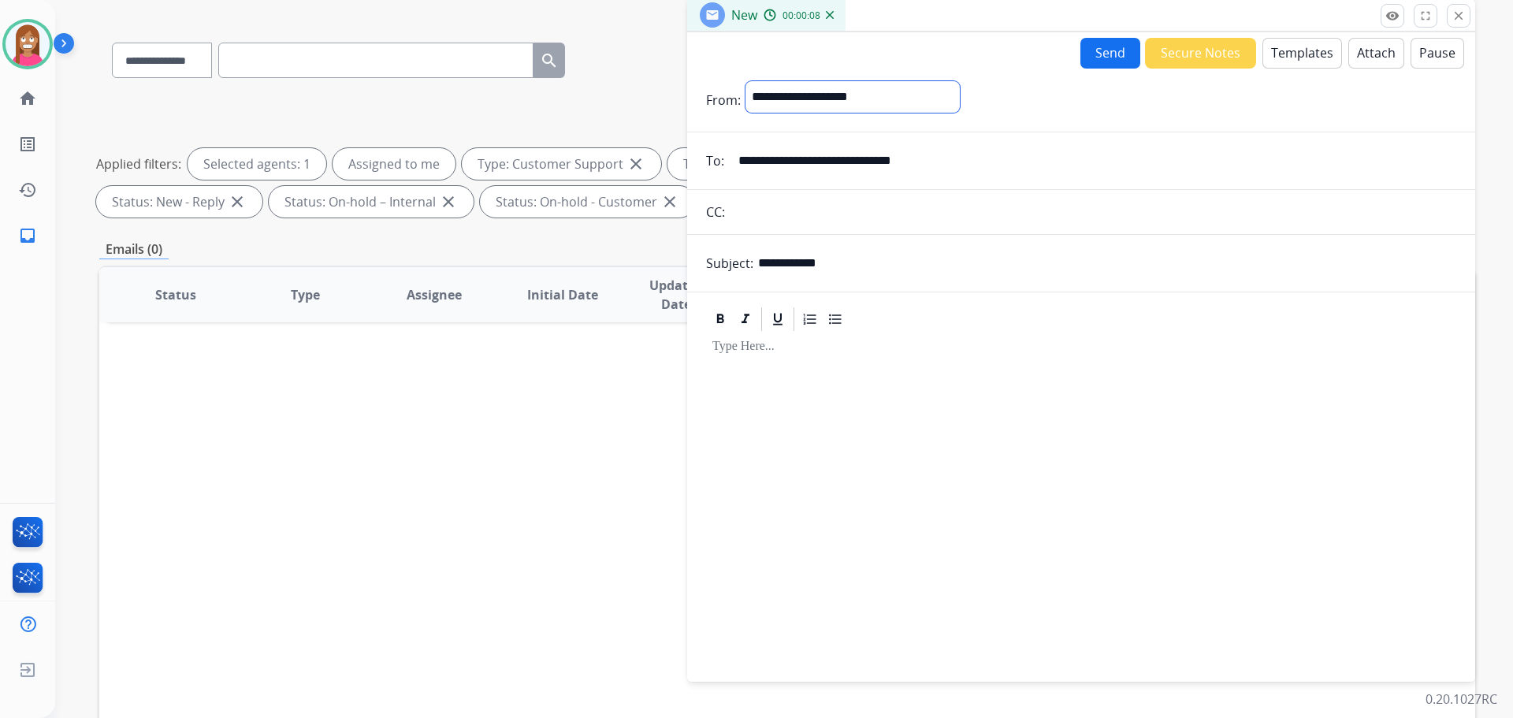
click at [797, 106] on select "**********" at bounding box center [852, 97] width 214 height 32
select select "**********"
click at [745, 81] on select "**********" at bounding box center [852, 97] width 214 height 32
click at [1317, 53] on button "Templates" at bounding box center [1302, 53] width 80 height 31
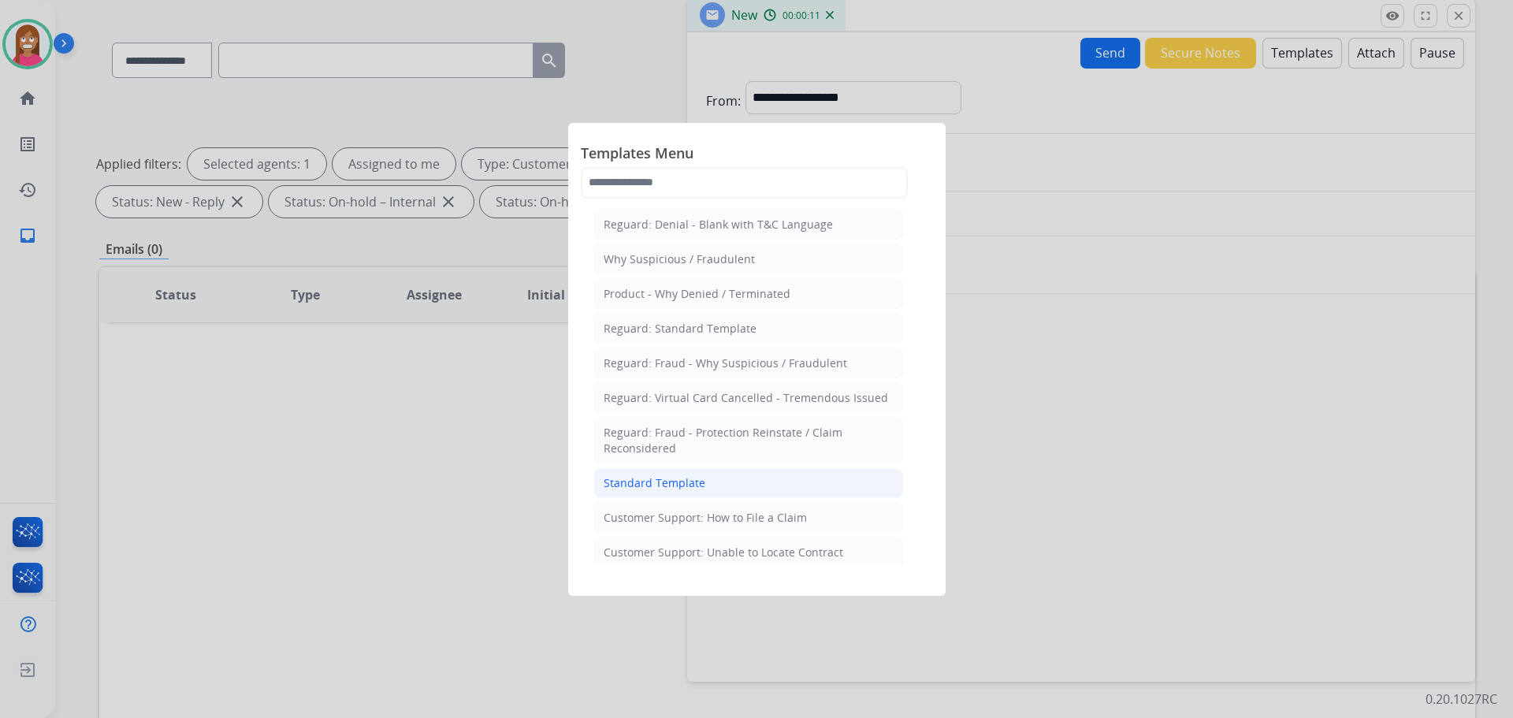
click at [643, 477] on div "Standard Template" at bounding box center [655, 483] width 102 height 16
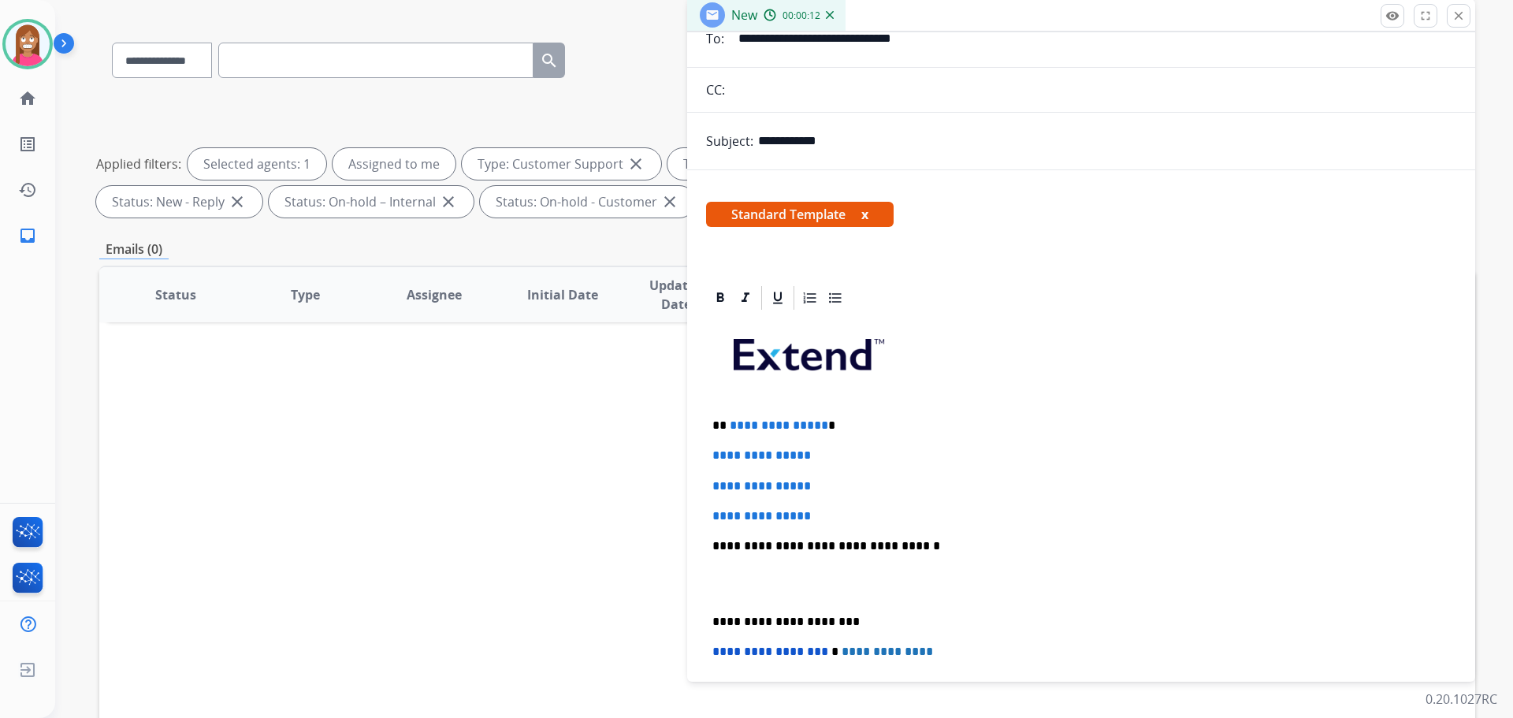
scroll to position [158, 0]
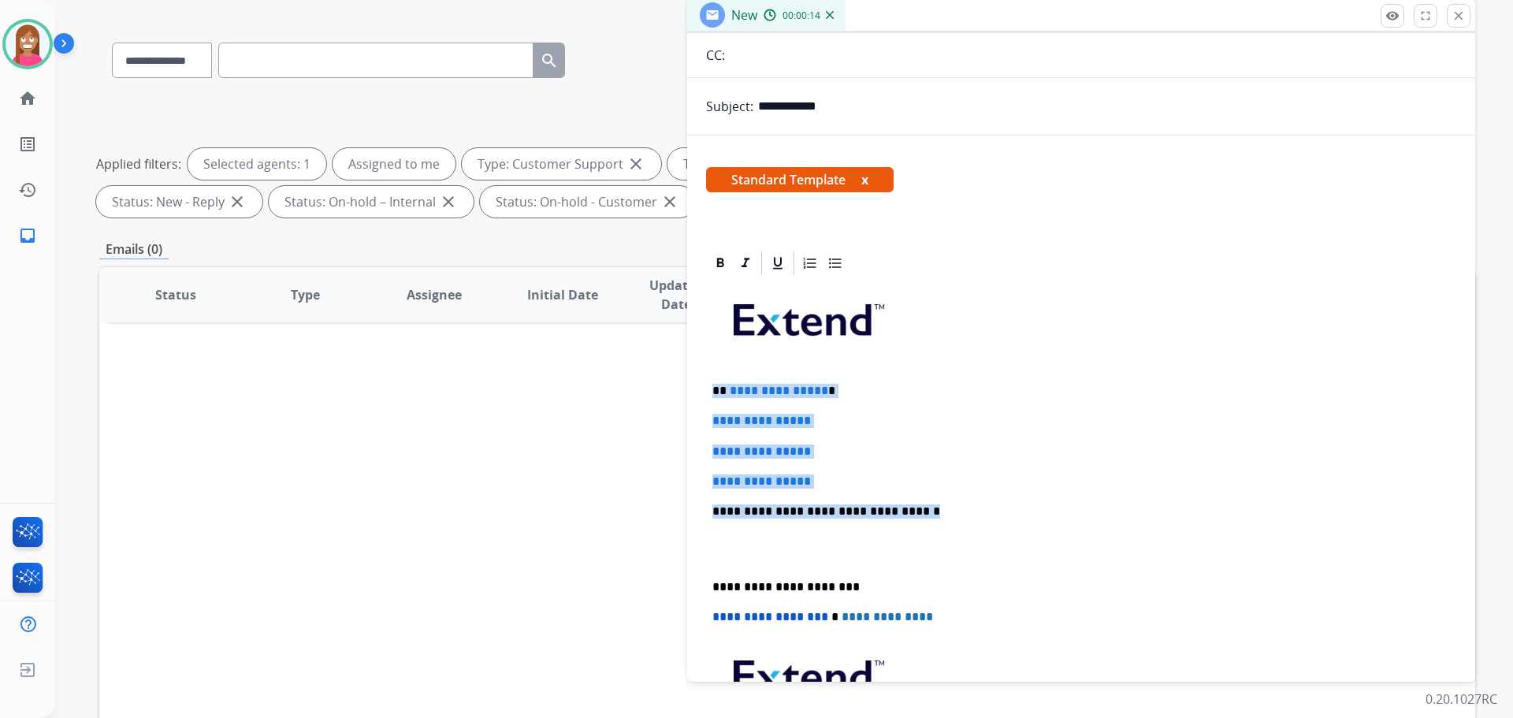
drag, startPoint x: 909, startPoint y: 511, endPoint x: 714, endPoint y: 389, distance: 230.4
click at [714, 389] on div "**********" at bounding box center [1081, 548] width 750 height 542
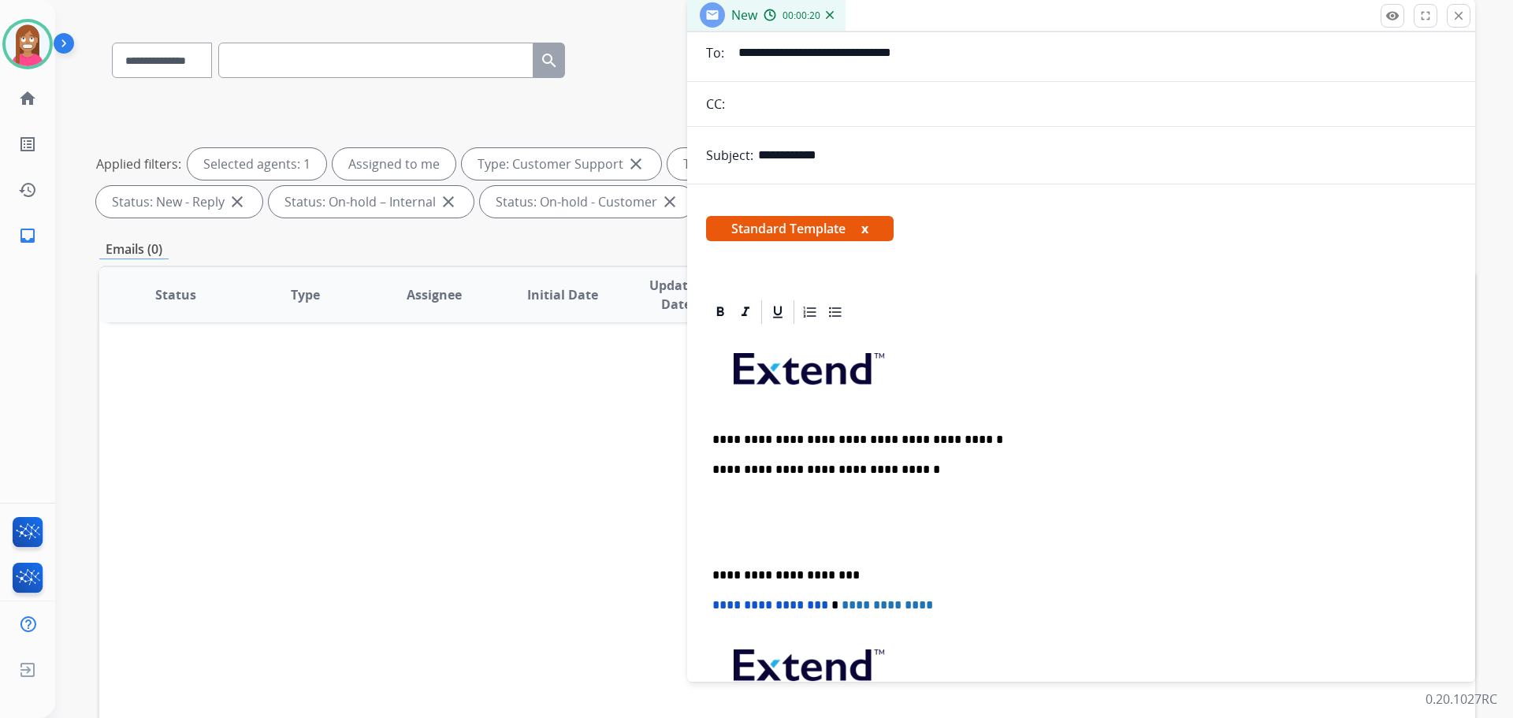
scroll to position [0, 0]
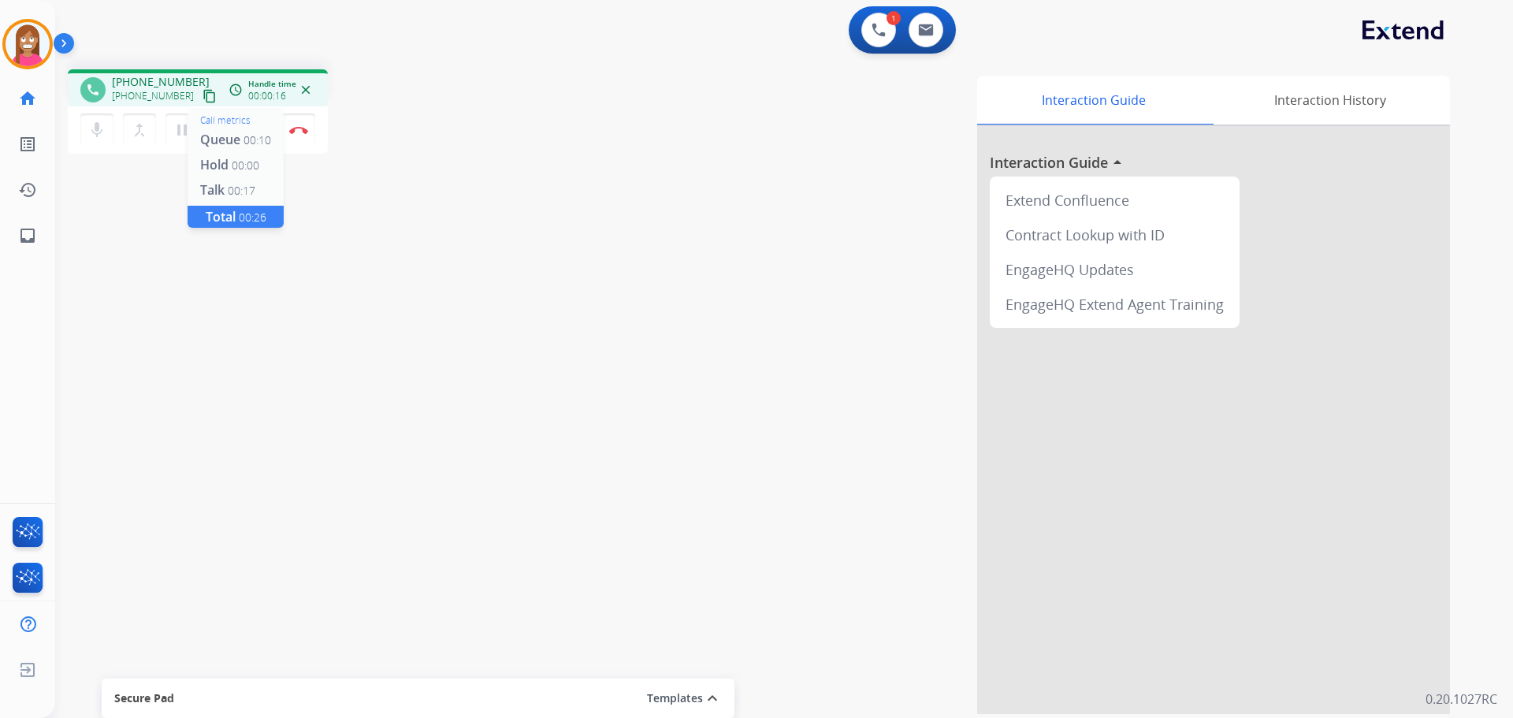
drag, startPoint x: 185, startPoint y: 98, endPoint x: 228, endPoint y: 98, distance: 42.6
click at [202, 98] on mat-icon "content_copy" at bounding box center [209, 96] width 14 height 14
drag, startPoint x: 16, startPoint y: 229, endPoint x: 24, endPoint y: 232, distance: 8.5
click at [24, 232] on link "inbox Emails" at bounding box center [28, 236] width 44 height 44
select select "**********"
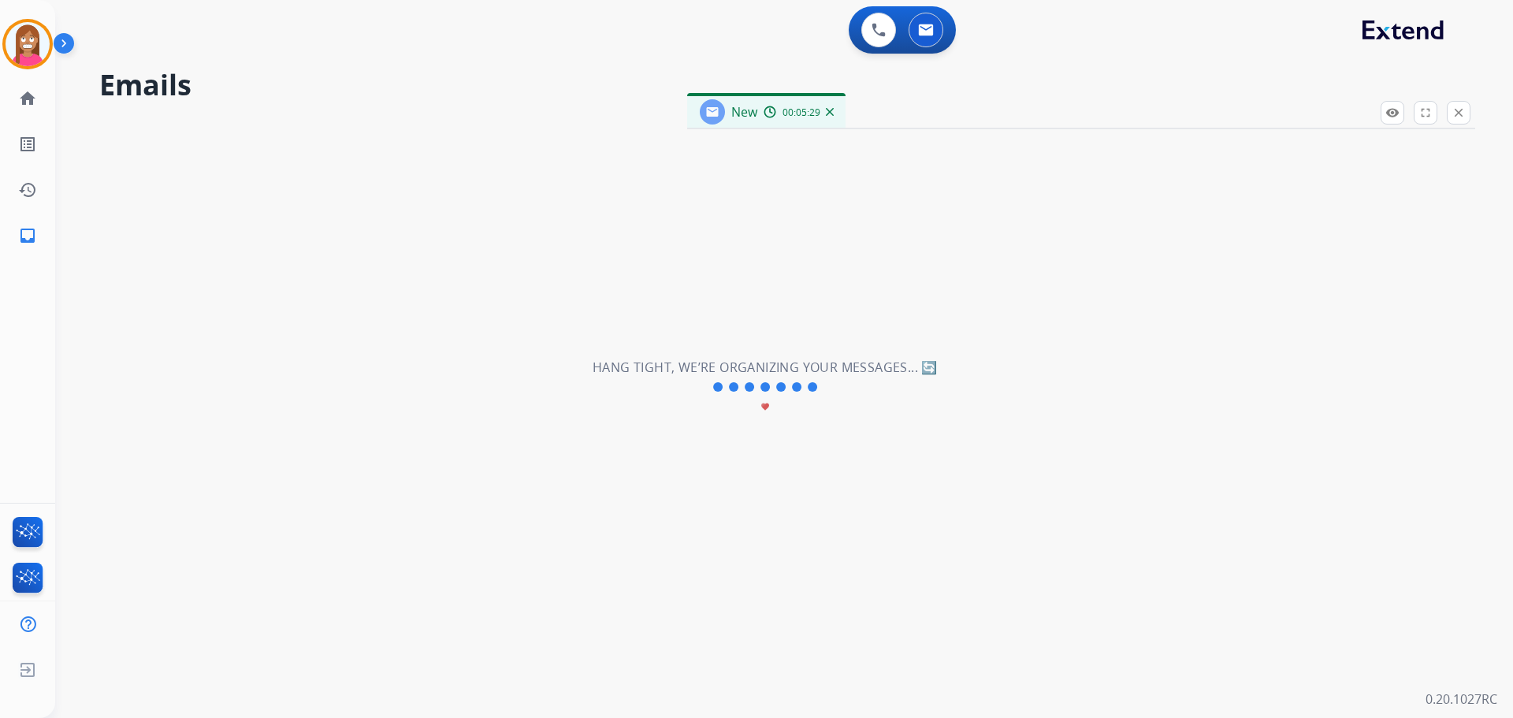
select select "**********"
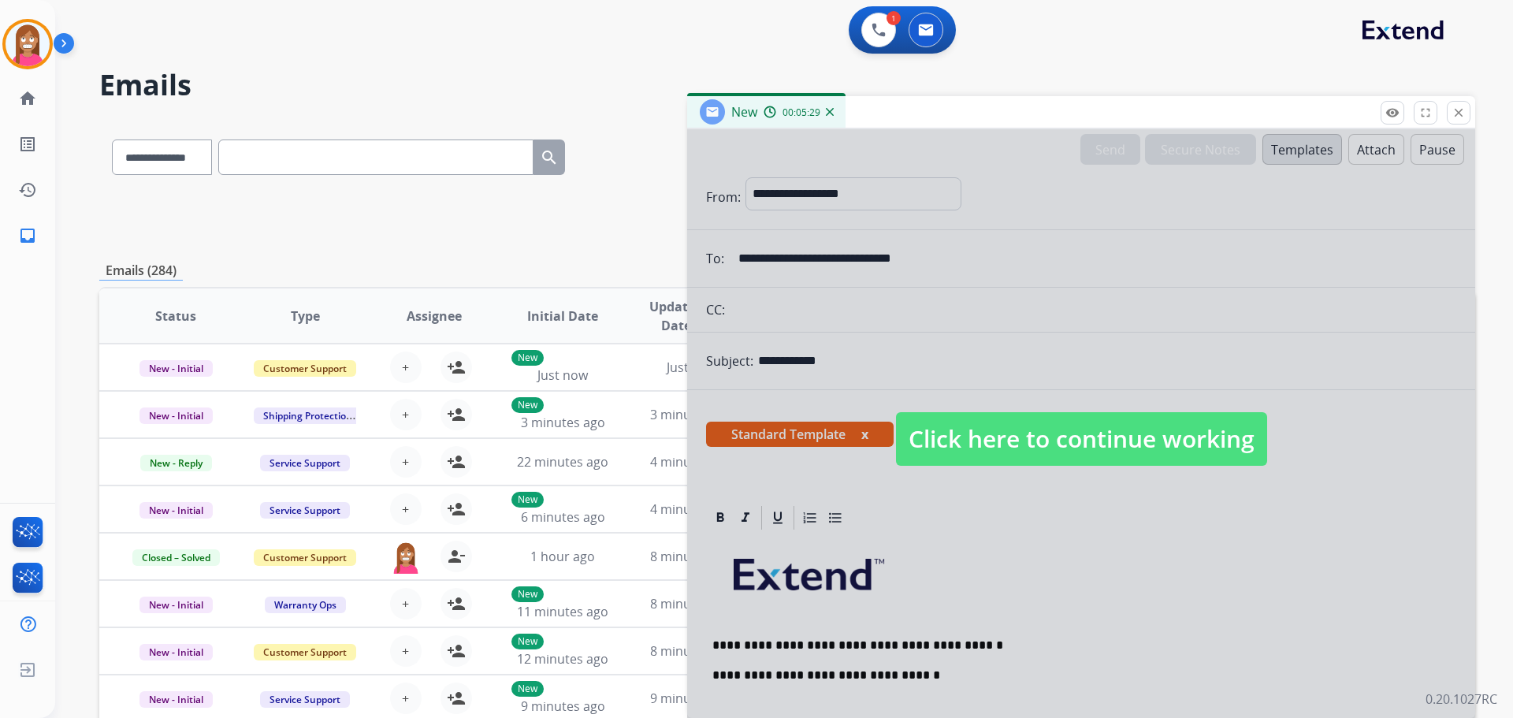
click at [1033, 449] on span "Click here to continue working" at bounding box center [1081, 439] width 371 height 54
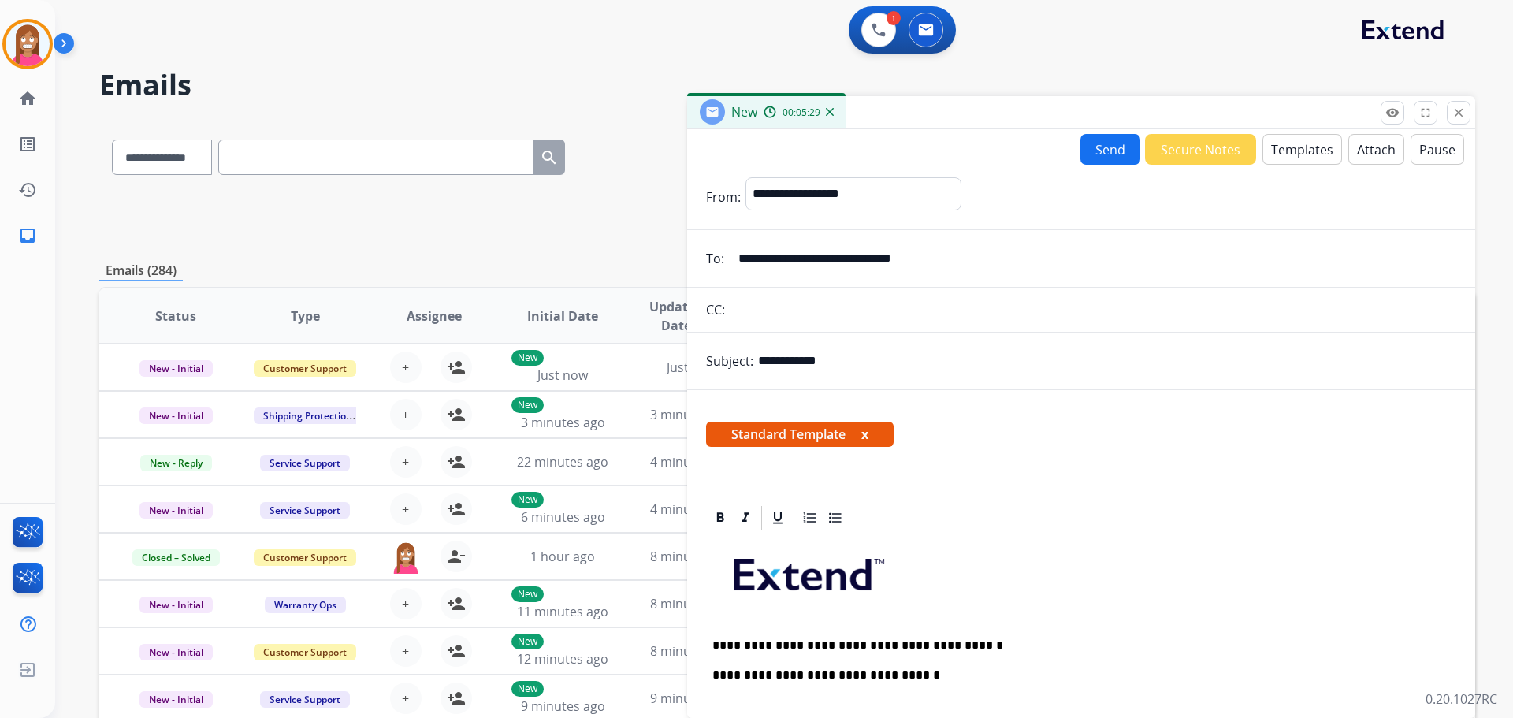
click at [1099, 158] on button "Send" at bounding box center [1110, 149] width 60 height 31
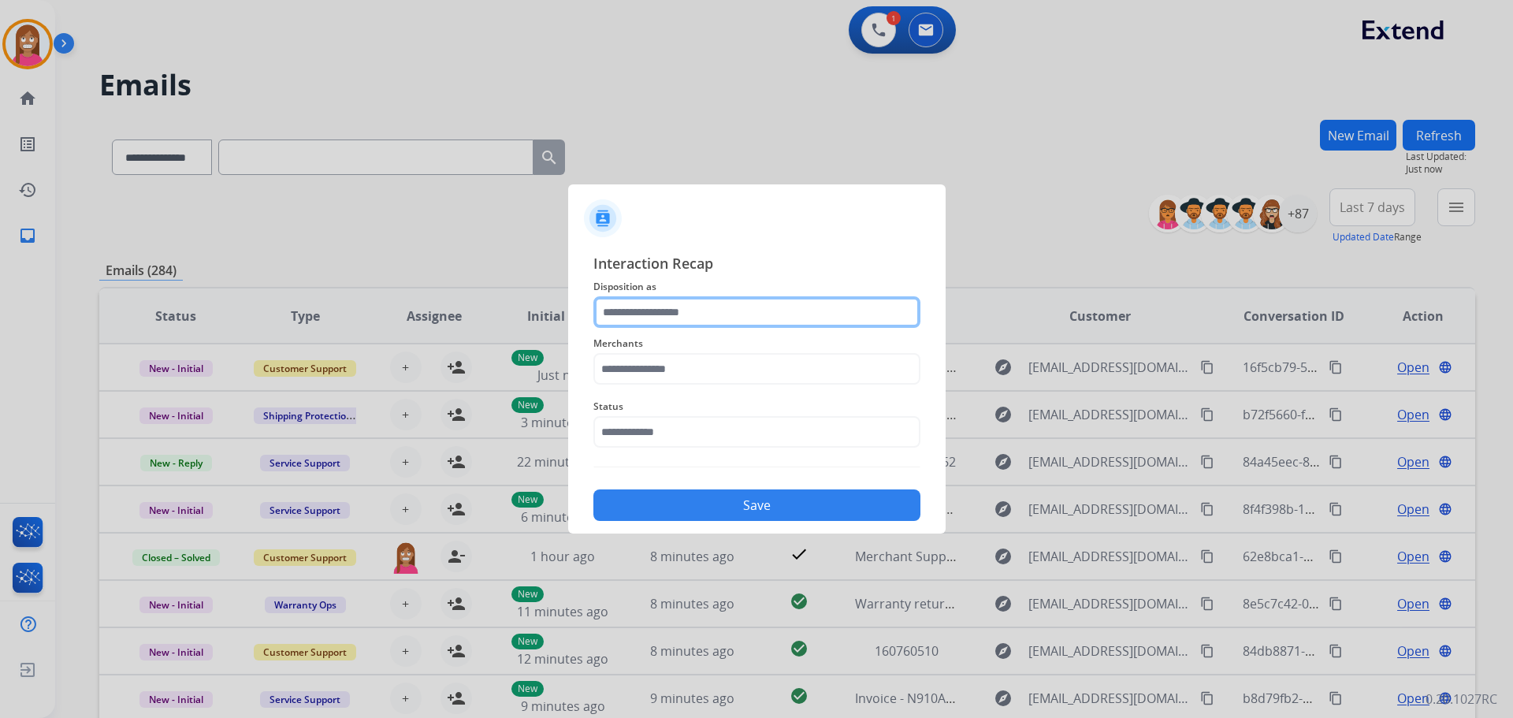
click at [643, 314] on input "text" at bounding box center [756, 312] width 327 height 32
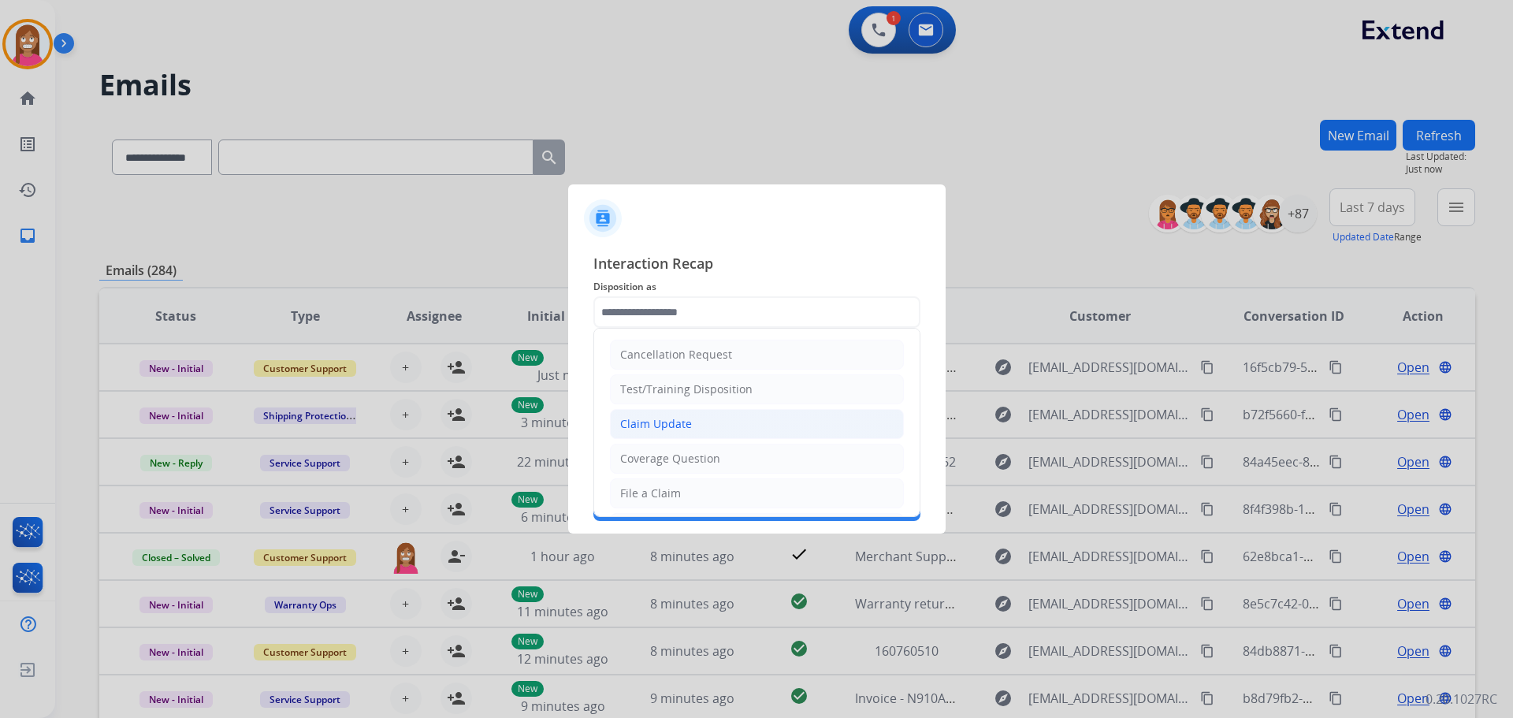
click at [640, 422] on div "Claim Update" at bounding box center [656, 424] width 72 height 16
type input "**********"
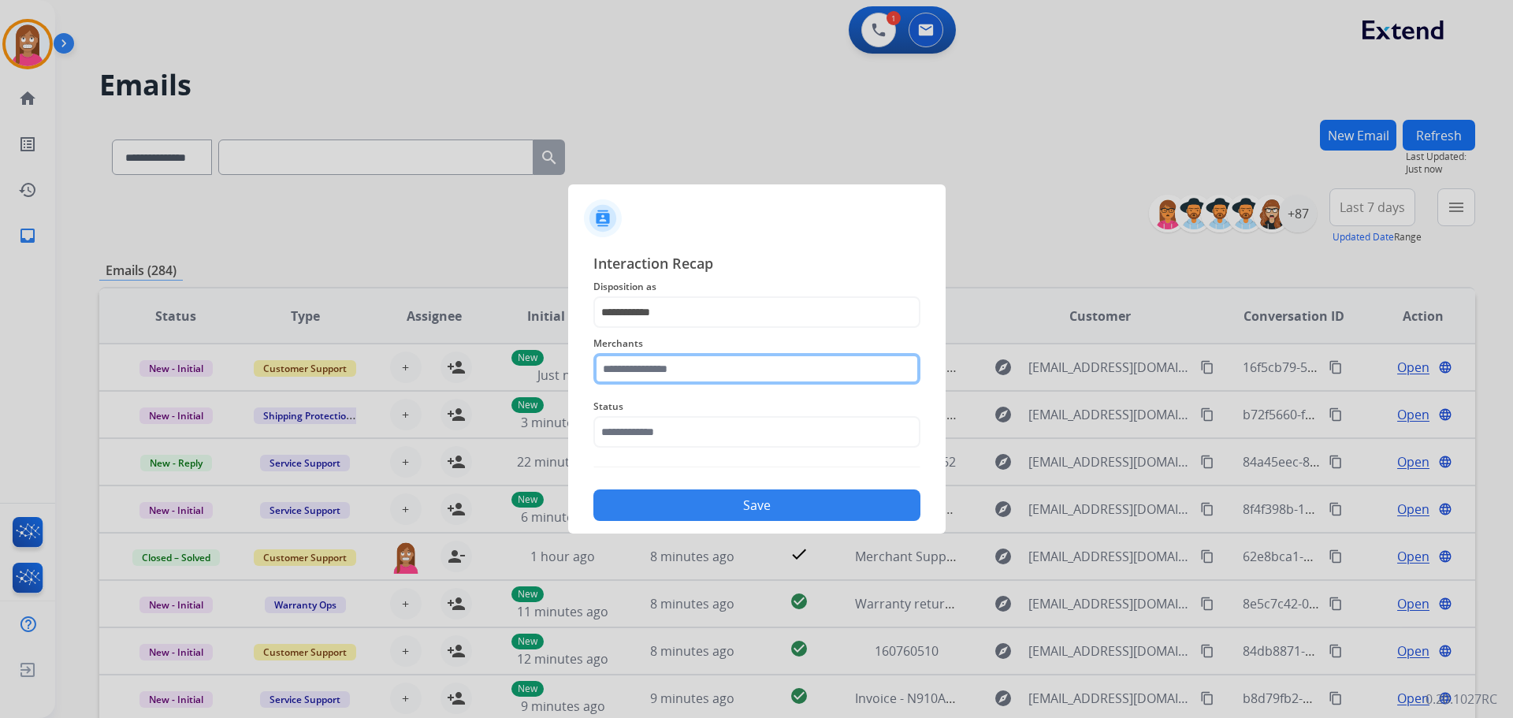
click at [628, 375] on input "text" at bounding box center [756, 369] width 327 height 32
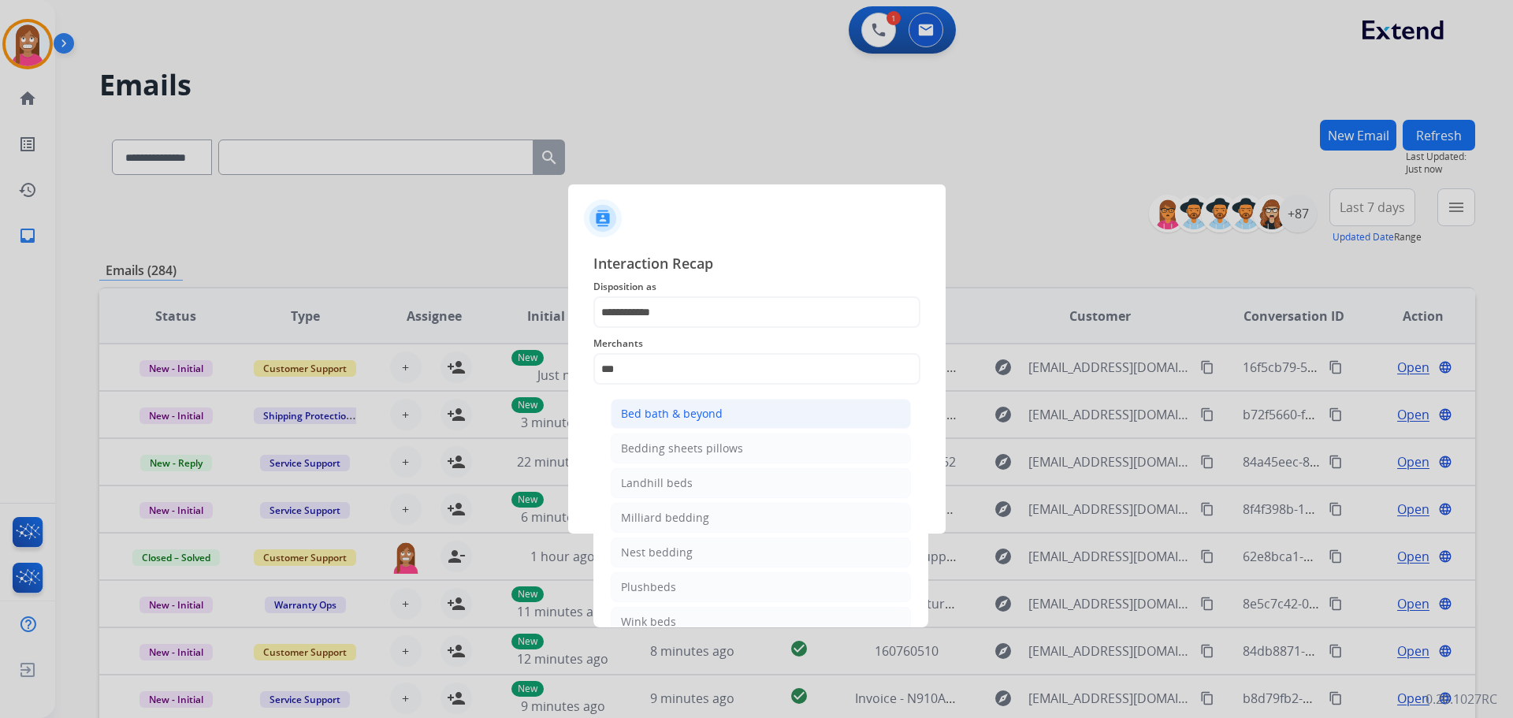
click at [707, 414] on div "Bed bath & beyond" at bounding box center [672, 414] width 102 height 16
type input "**********"
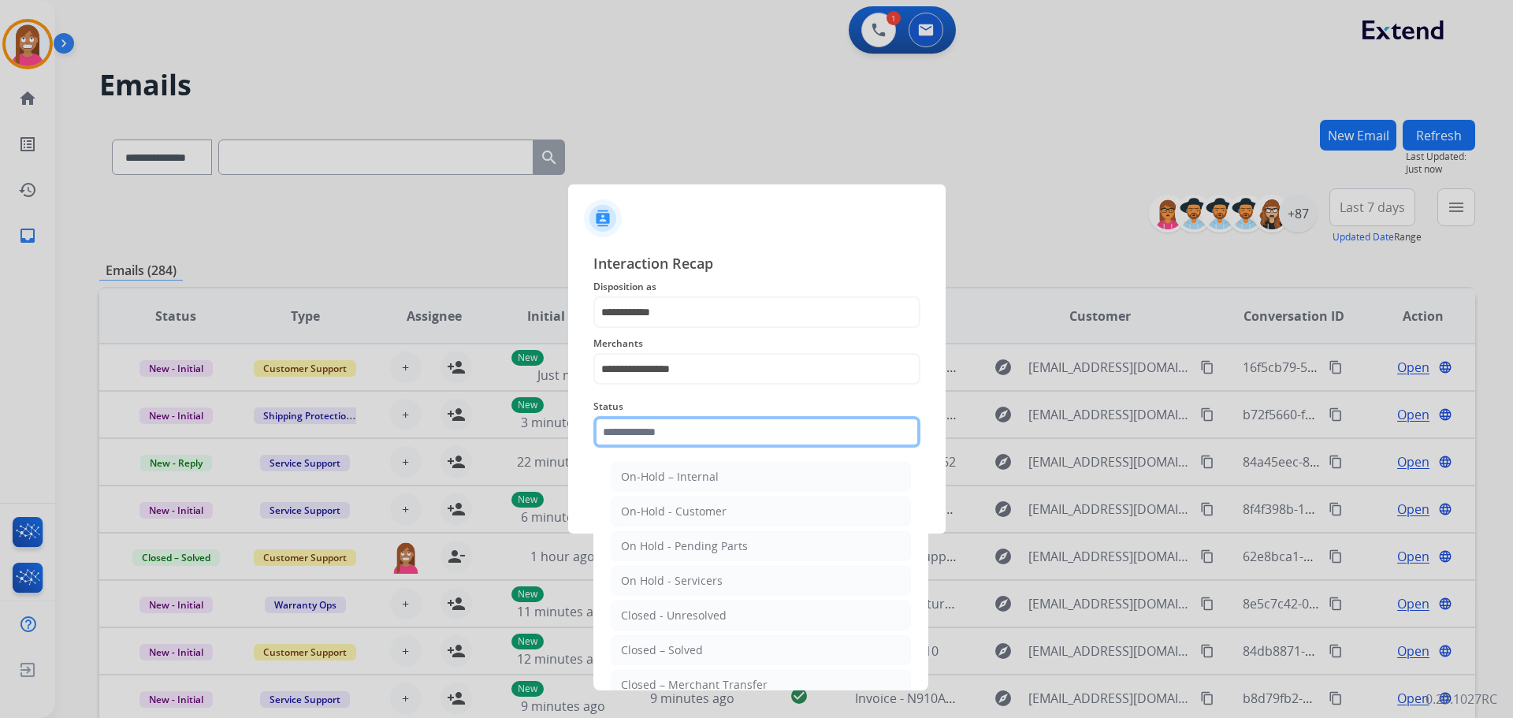
click at [685, 437] on input "text" at bounding box center [756, 432] width 327 height 32
click at [663, 664] on li "Closed – Solved" at bounding box center [761, 650] width 300 height 30
type input "**********"
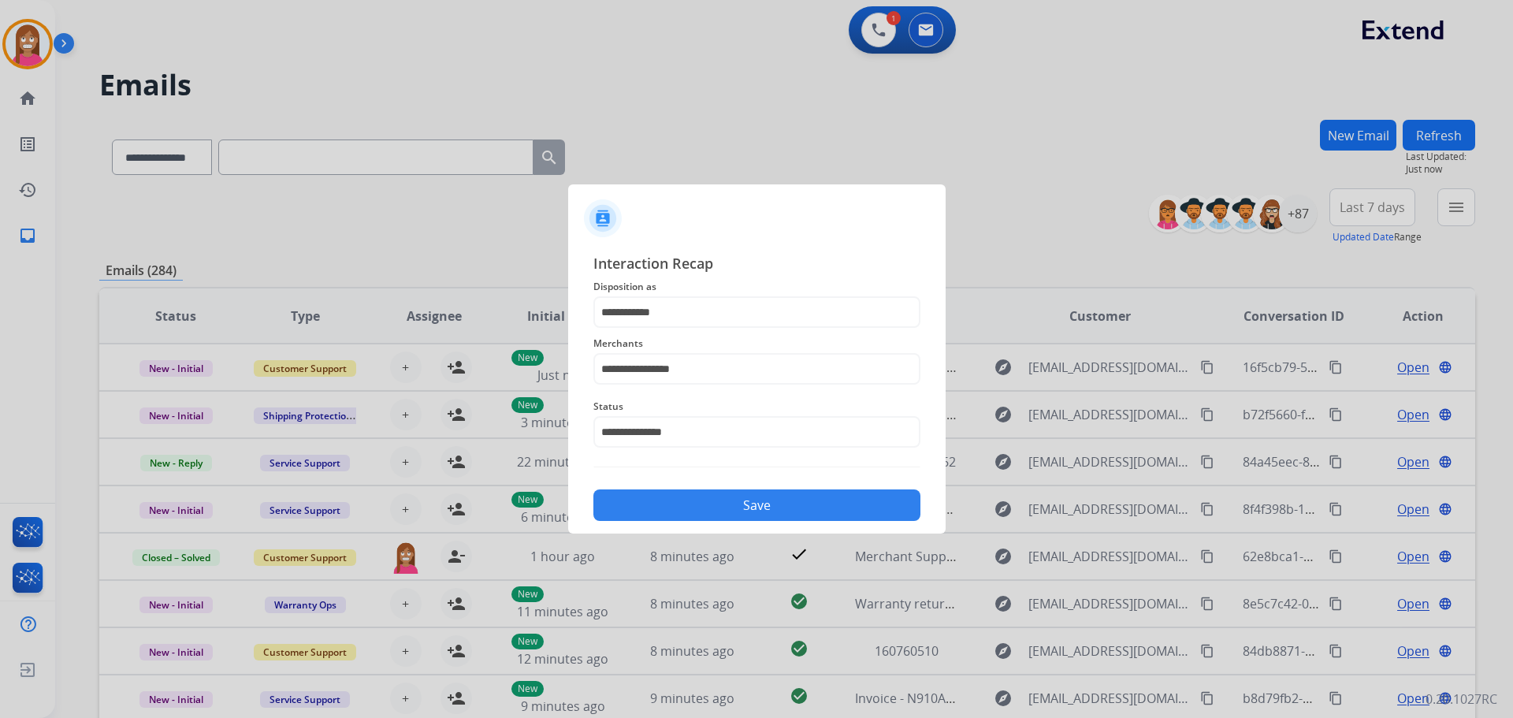
drag, startPoint x: 665, startPoint y: 516, endPoint x: 675, endPoint y: 509, distance: 12.5
click at [664, 515] on button "Save" at bounding box center [756, 505] width 327 height 32
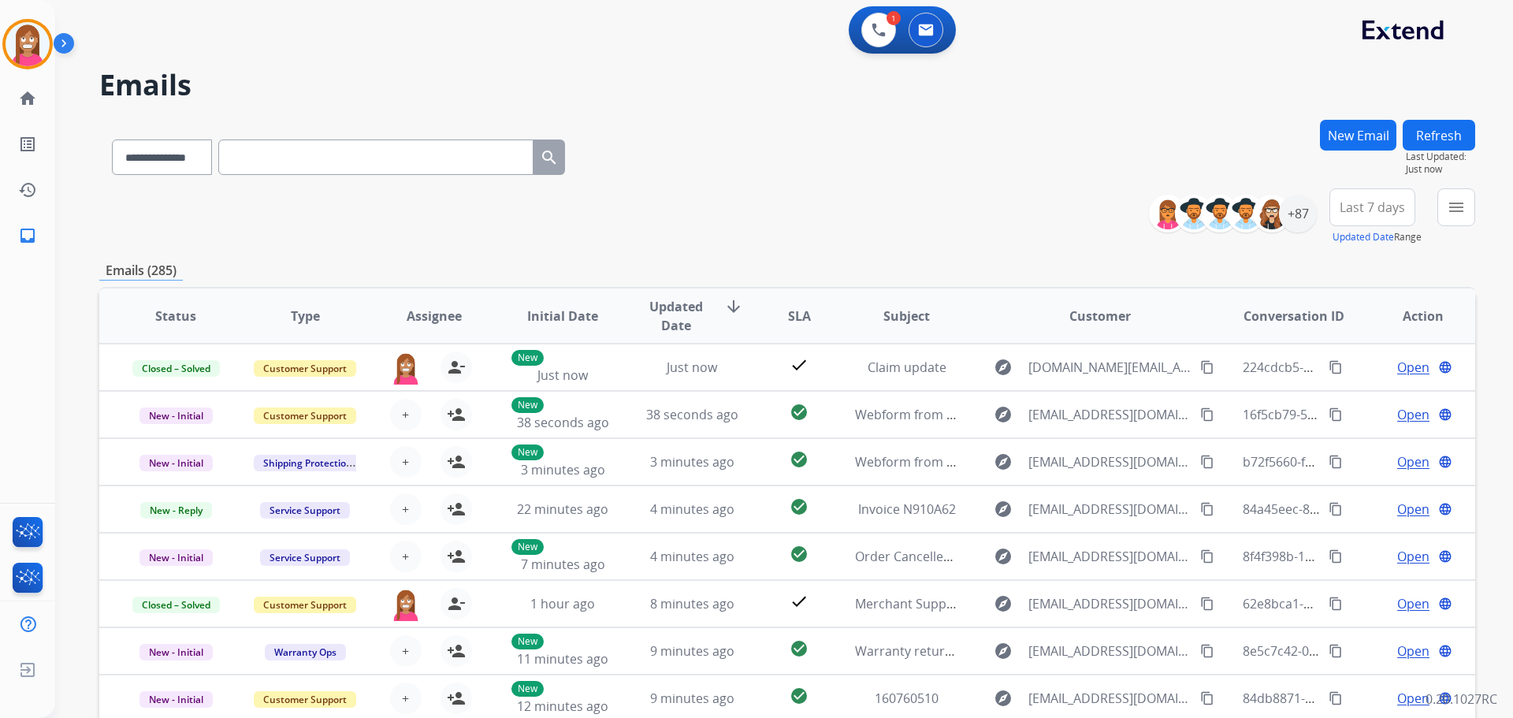
click at [1352, 128] on button "New Email" at bounding box center [1358, 135] width 76 height 31
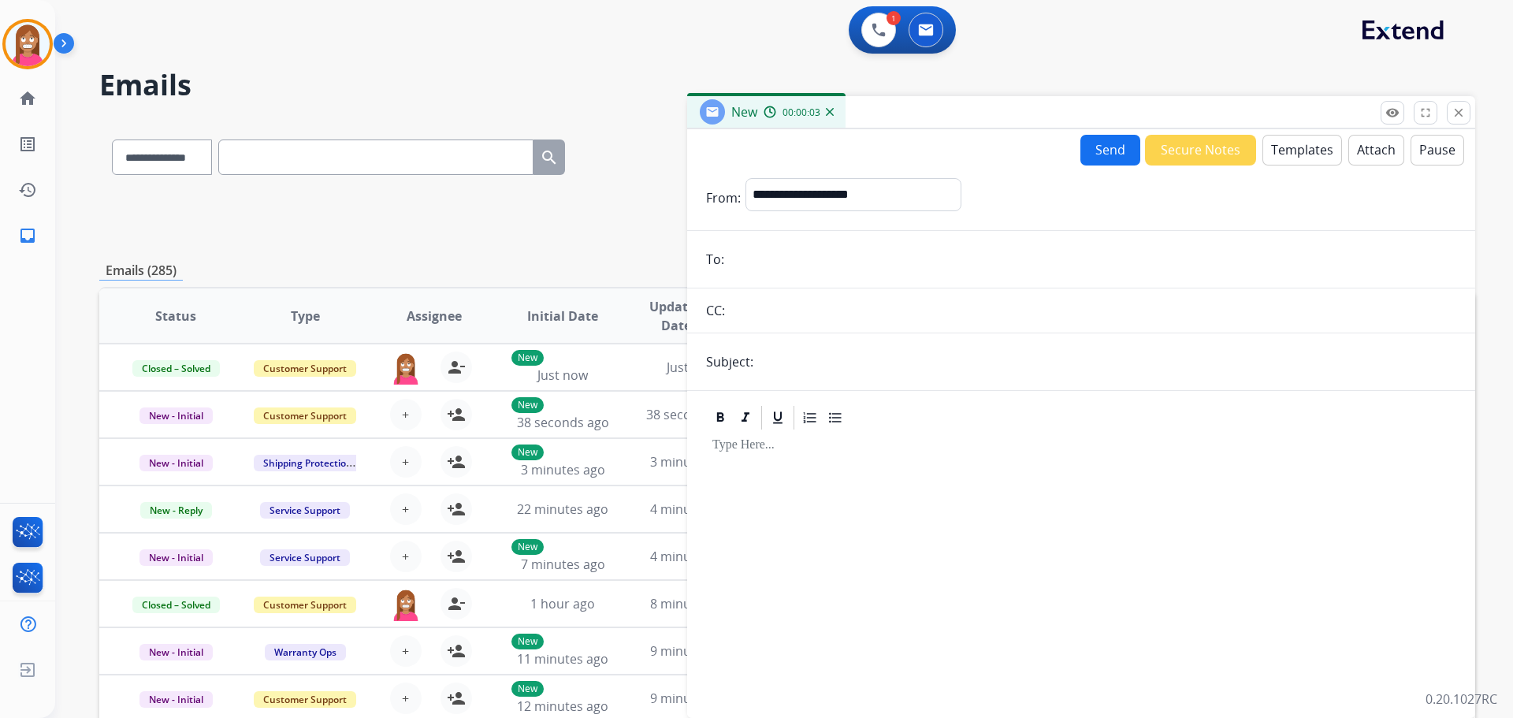
paste input "**********"
type input "**********"
click at [793, 186] on select "**********" at bounding box center [852, 194] width 214 height 32
select select "**********"
click at [745, 178] on select "**********" at bounding box center [852, 194] width 214 height 32
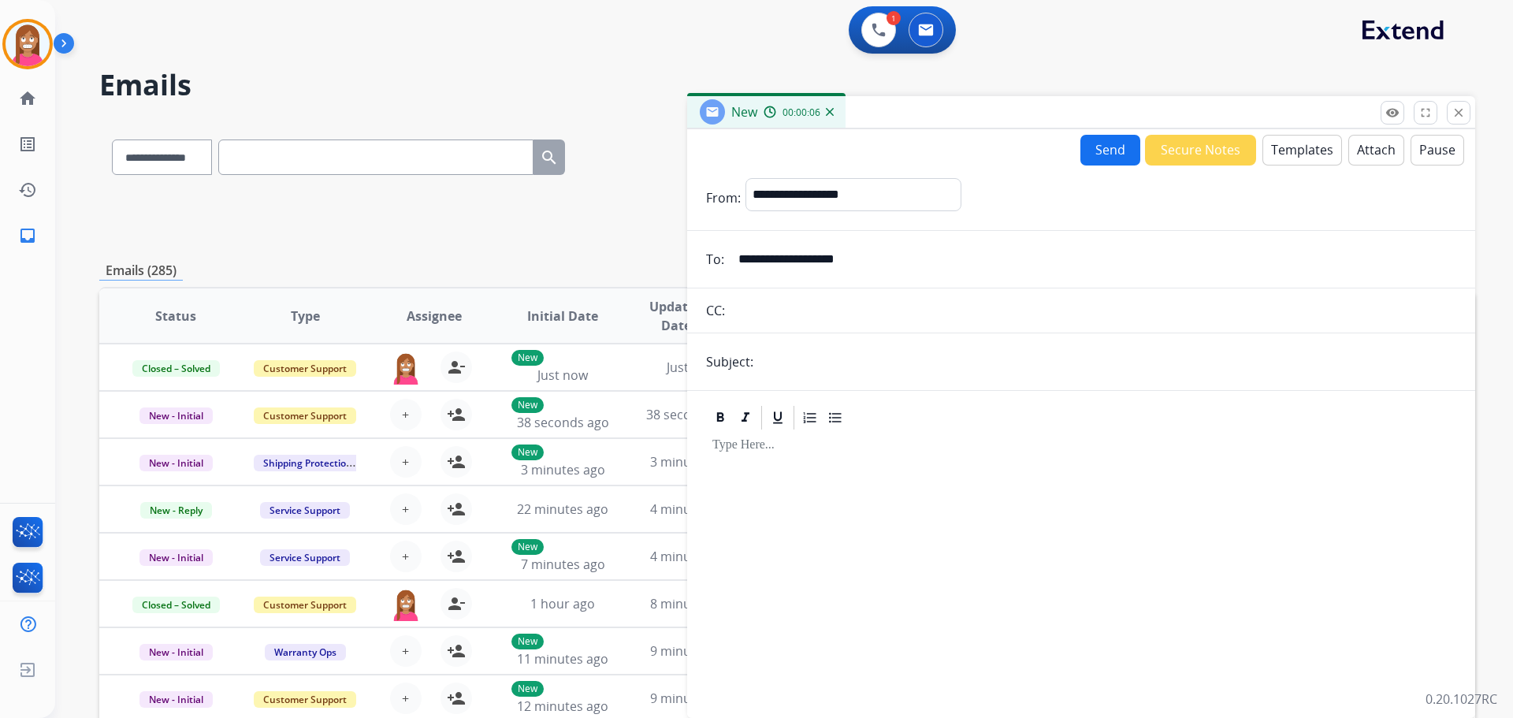
click at [787, 352] on input "text" at bounding box center [1107, 362] width 698 height 32
type input "**********"
click at [1286, 150] on button "Templates" at bounding box center [1302, 150] width 80 height 31
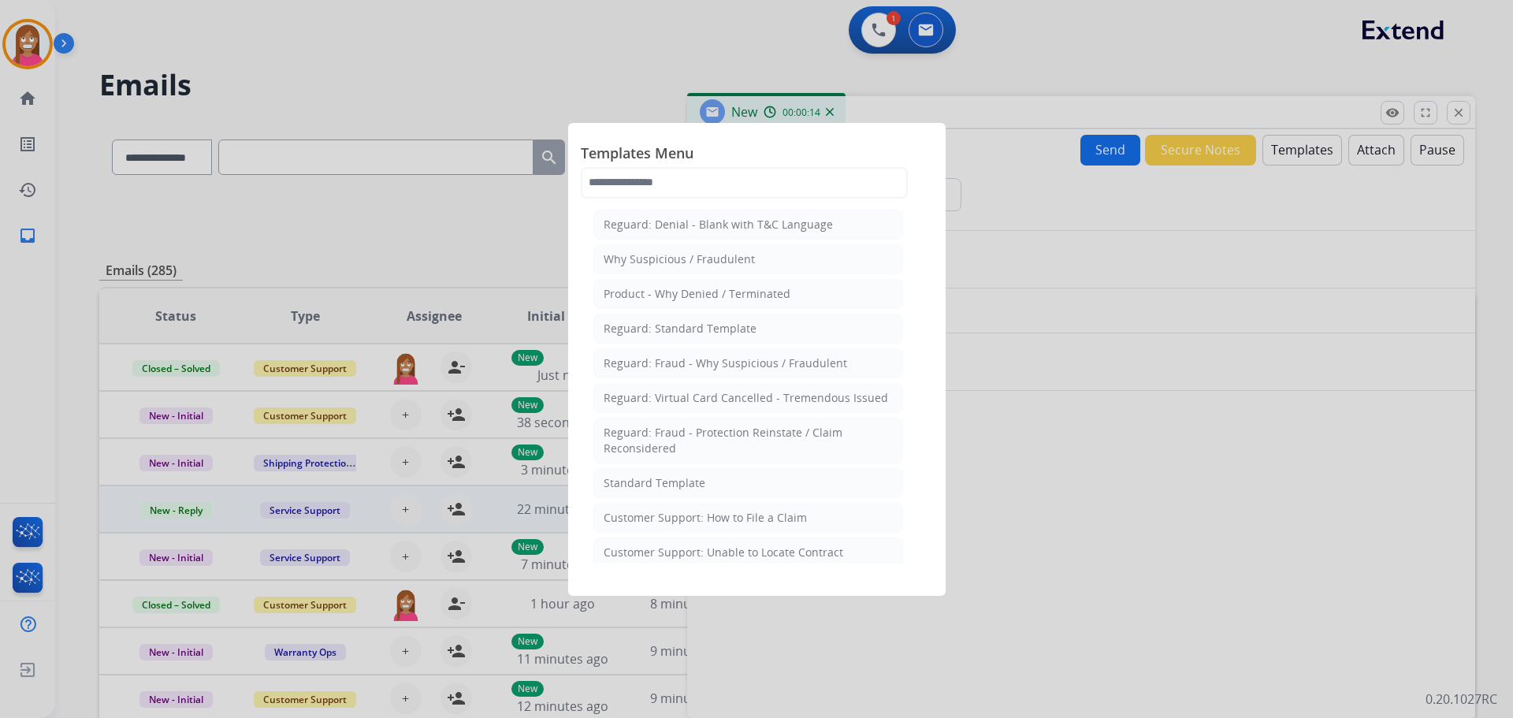
click at [682, 515] on div "Customer Support: How to File a Claim" at bounding box center [705, 518] width 203 height 16
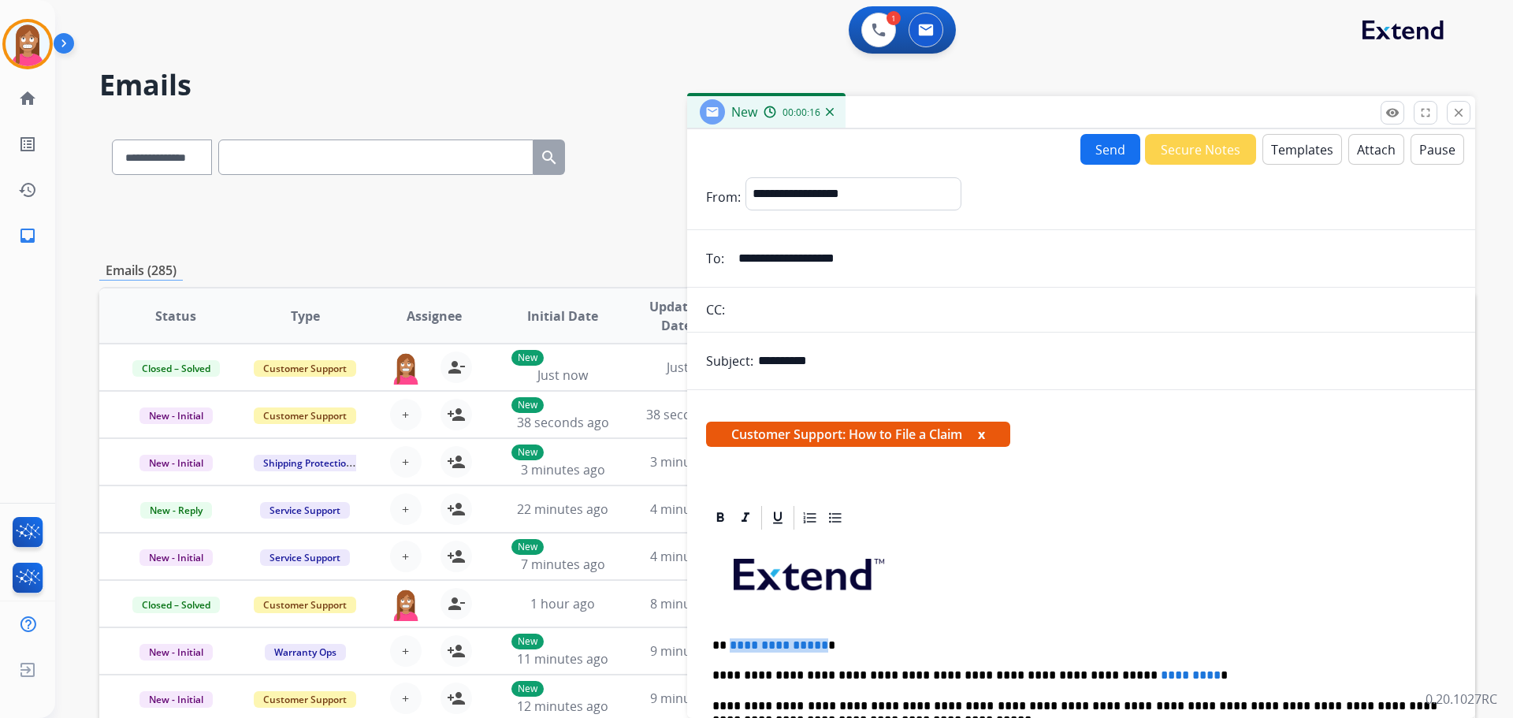
drag, startPoint x: 817, startPoint y: 631, endPoint x: 730, endPoint y: 631, distance: 87.5
drag, startPoint x: 1141, startPoint y: 657, endPoint x: 1028, endPoint y: 659, distance: 112.7
click at [1105, 143] on button "Send" at bounding box center [1110, 149] width 60 height 31
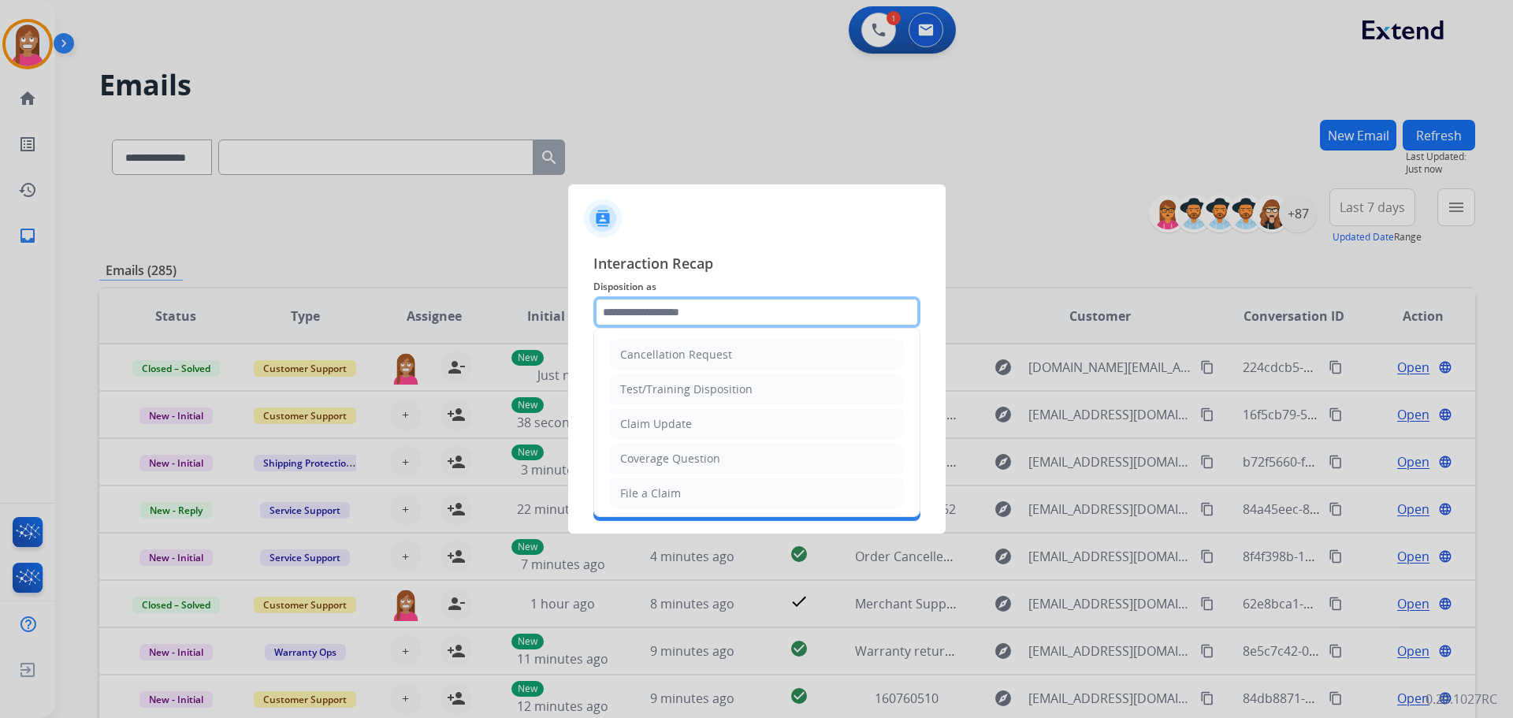
click at [627, 313] on input "text" at bounding box center [756, 312] width 327 height 32
click at [653, 497] on div "File a Claim" at bounding box center [650, 493] width 61 height 16
type input "**********"
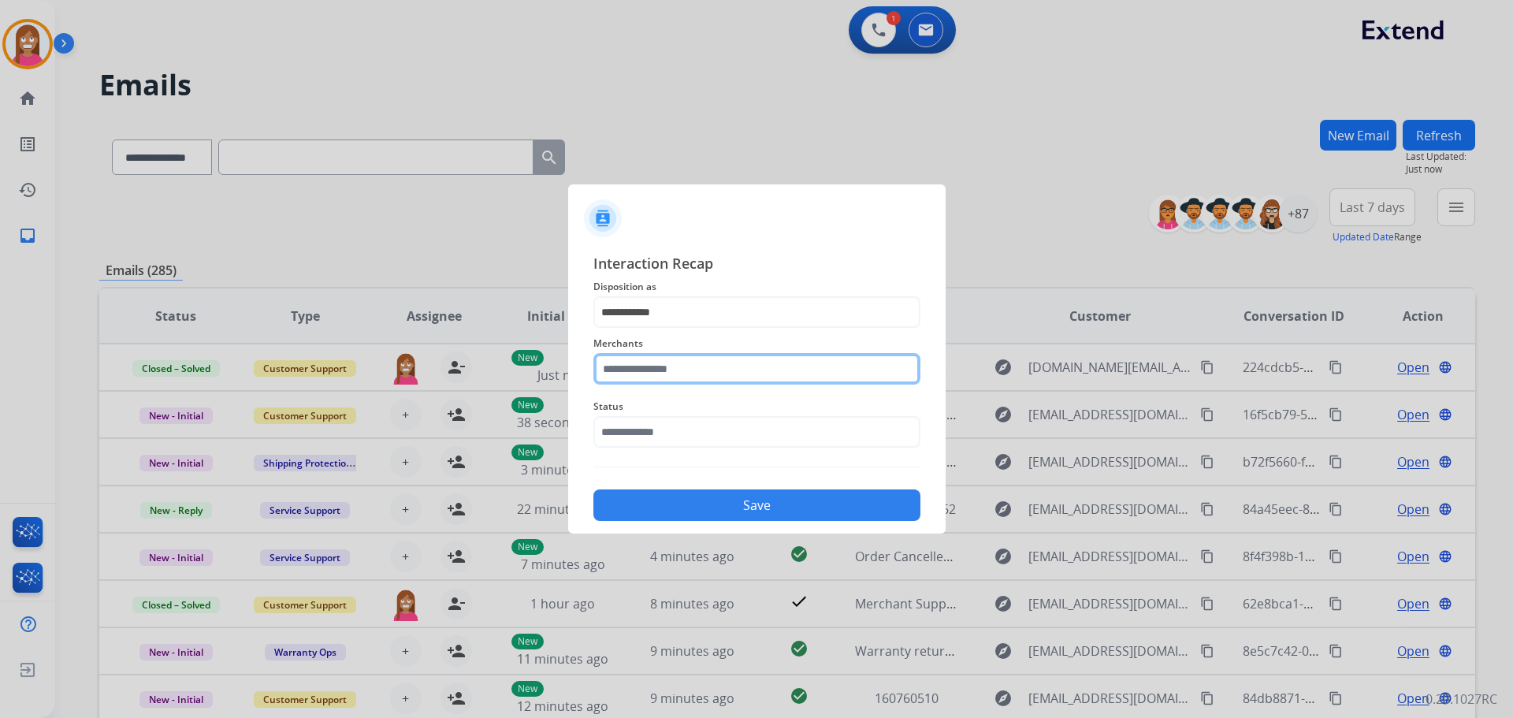
click at [628, 373] on input "text" at bounding box center [756, 369] width 327 height 32
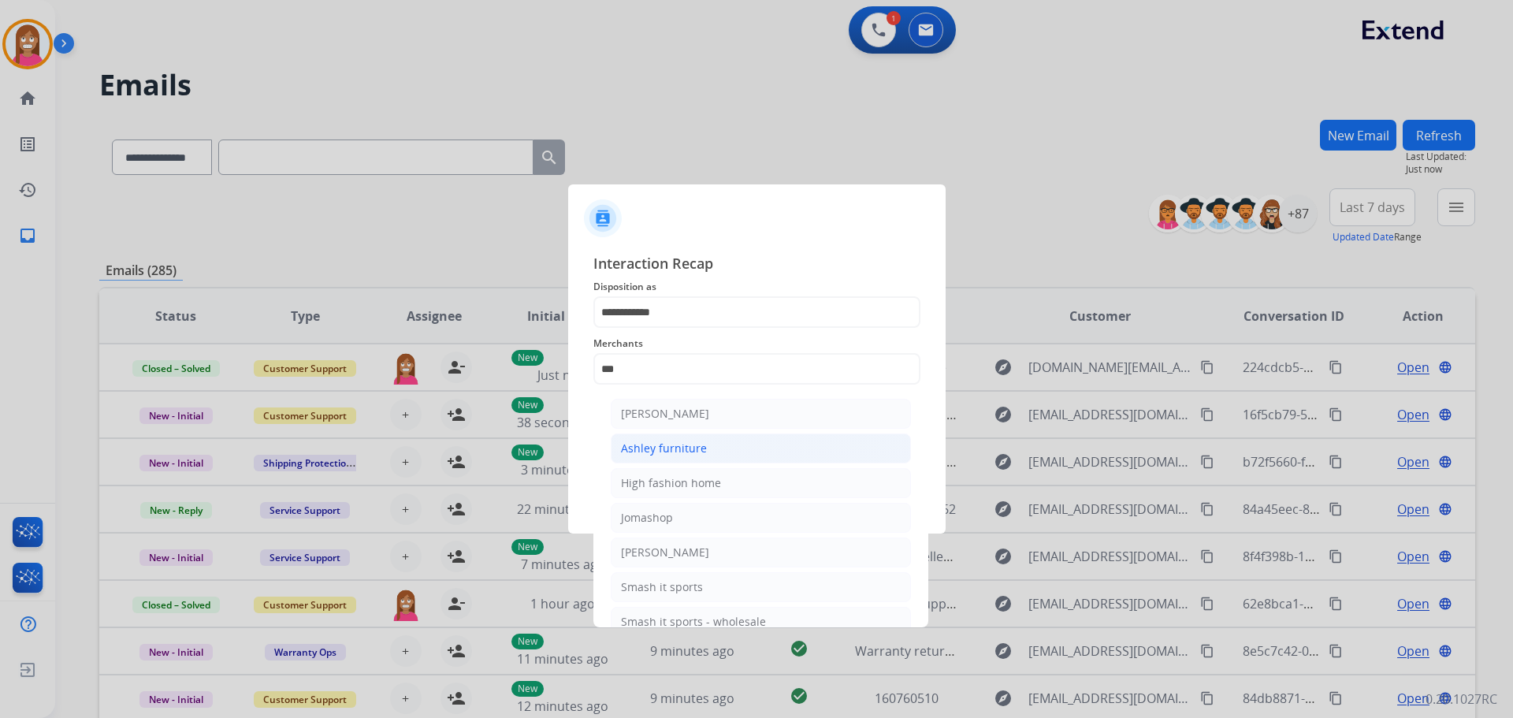
click at [652, 440] on div "Ashley furniture" at bounding box center [664, 448] width 86 height 16
type input "**********"
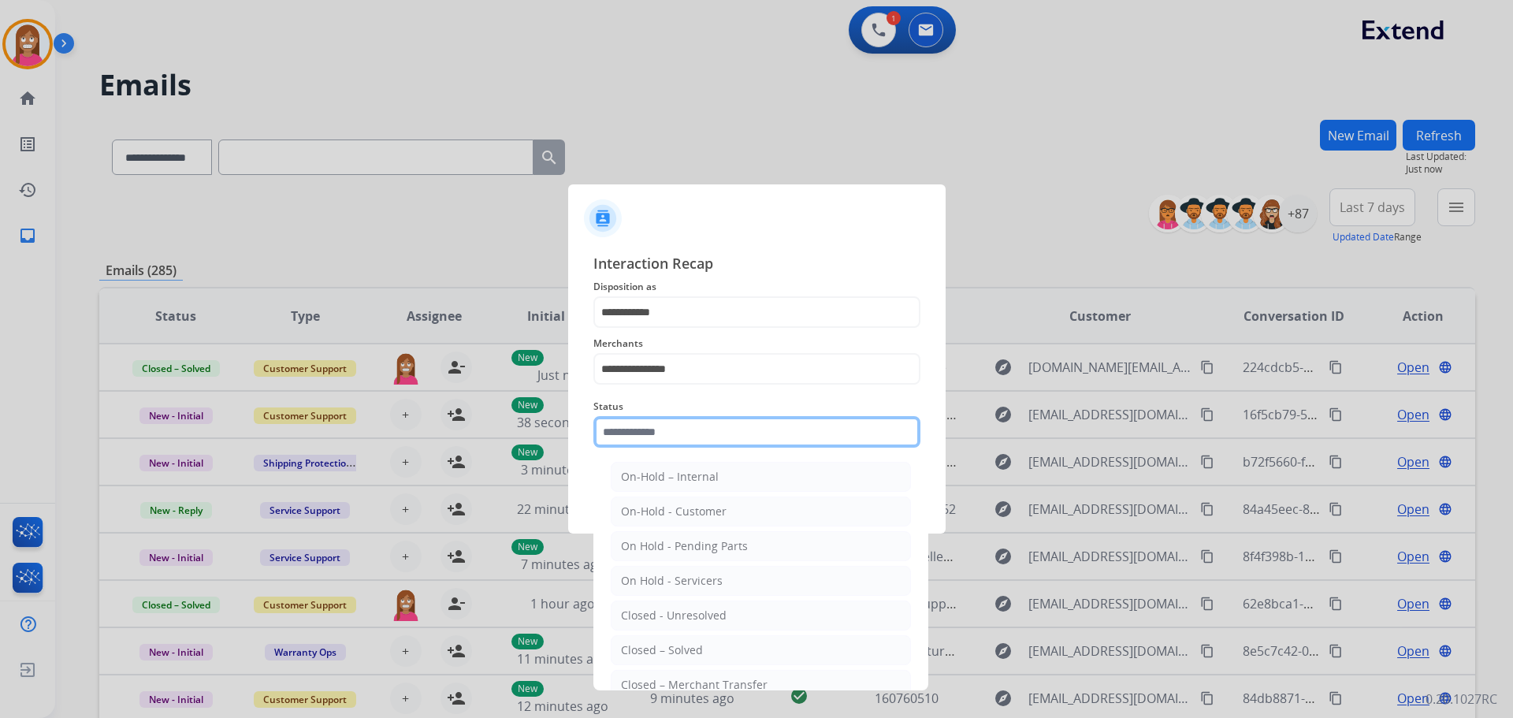
click at [654, 428] on input "text" at bounding box center [756, 432] width 327 height 32
click at [666, 640] on li "Closed – Solved" at bounding box center [761, 650] width 300 height 30
type input "**********"
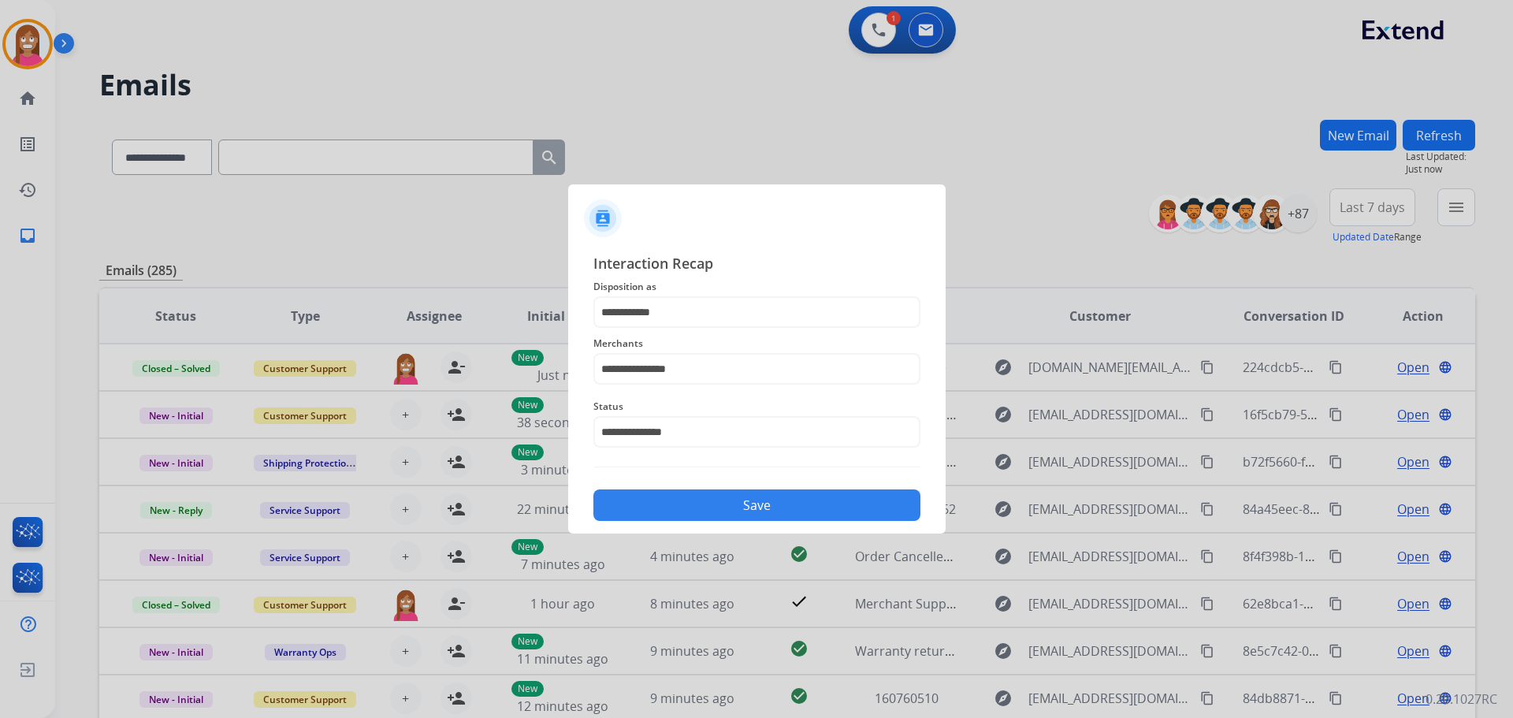
click at [659, 515] on button "Save" at bounding box center [756, 505] width 327 height 32
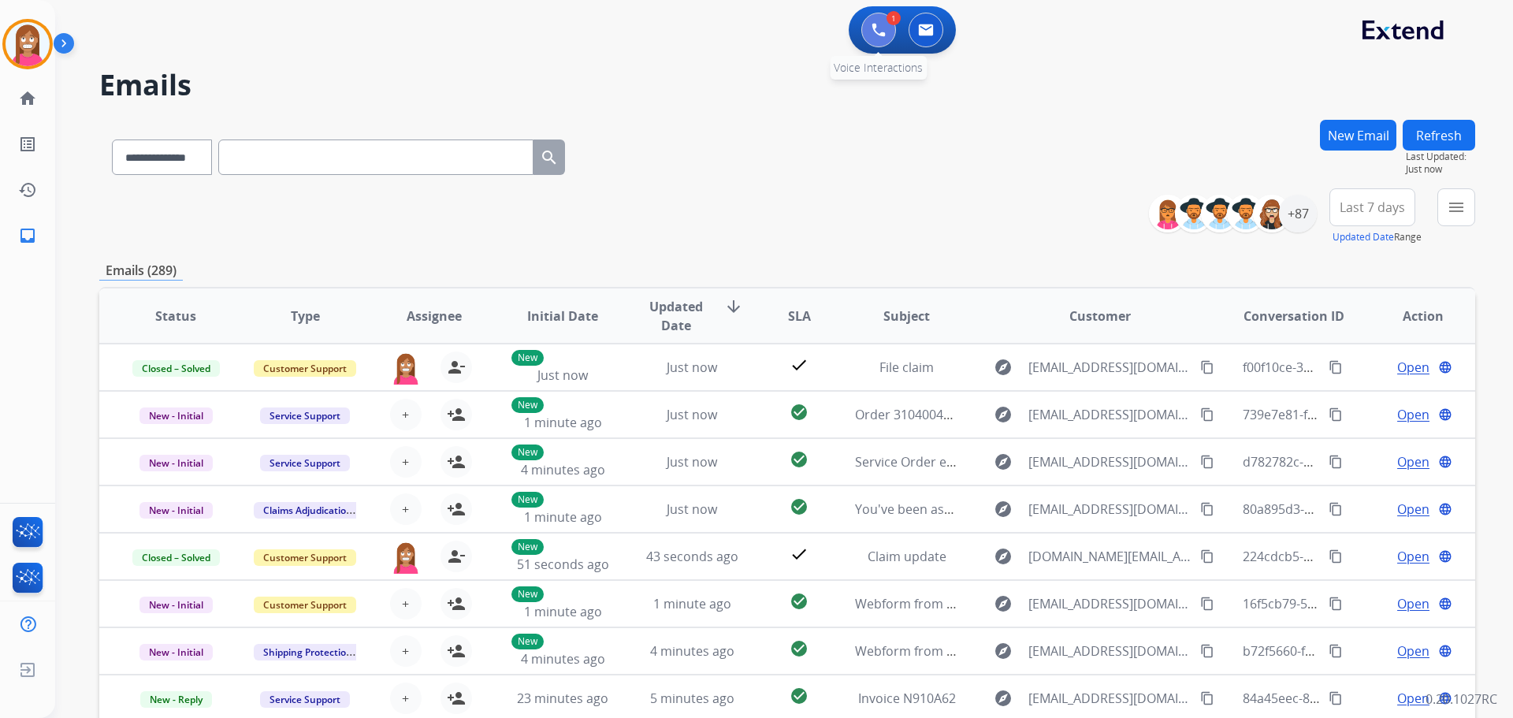
click at [883, 33] on img at bounding box center [878, 30] width 14 height 14
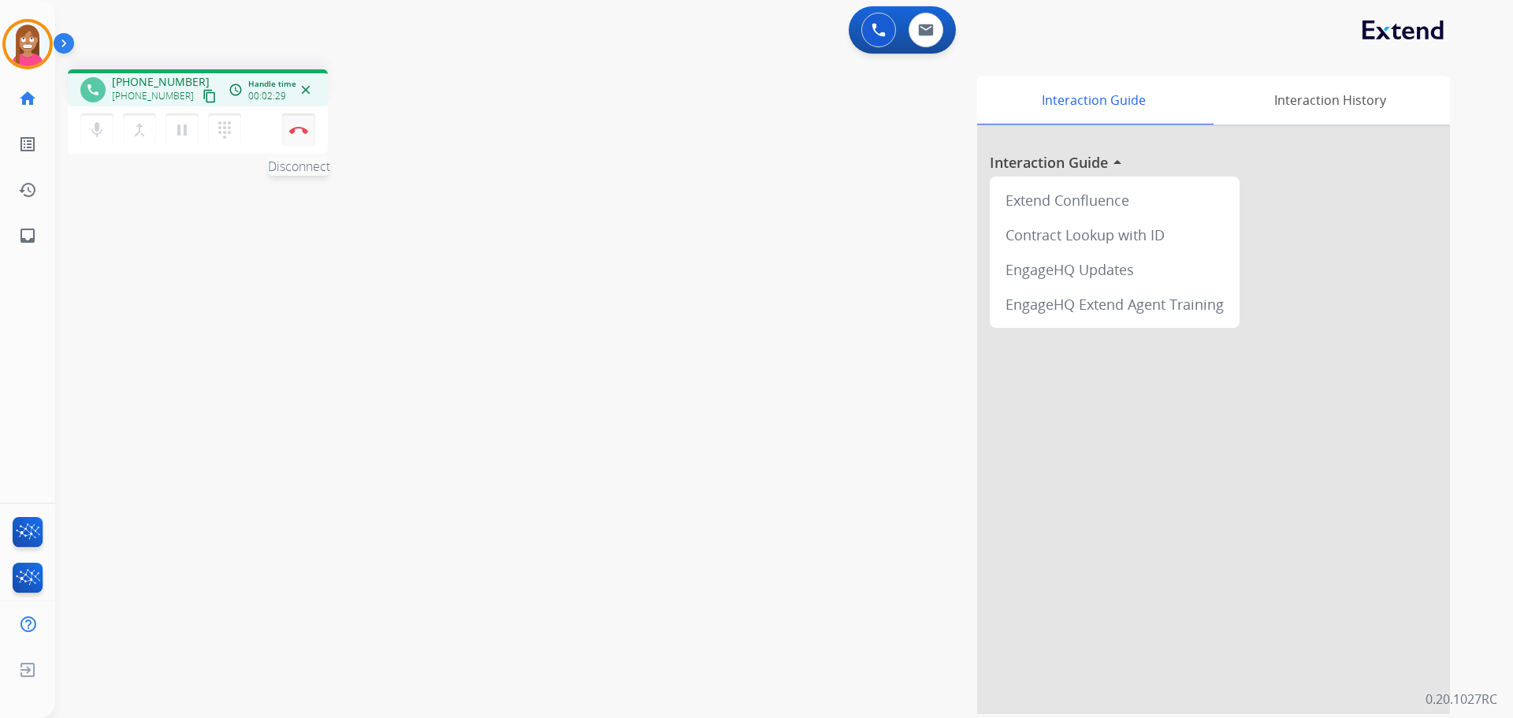
click at [288, 134] on button "Disconnect" at bounding box center [298, 129] width 33 height 33
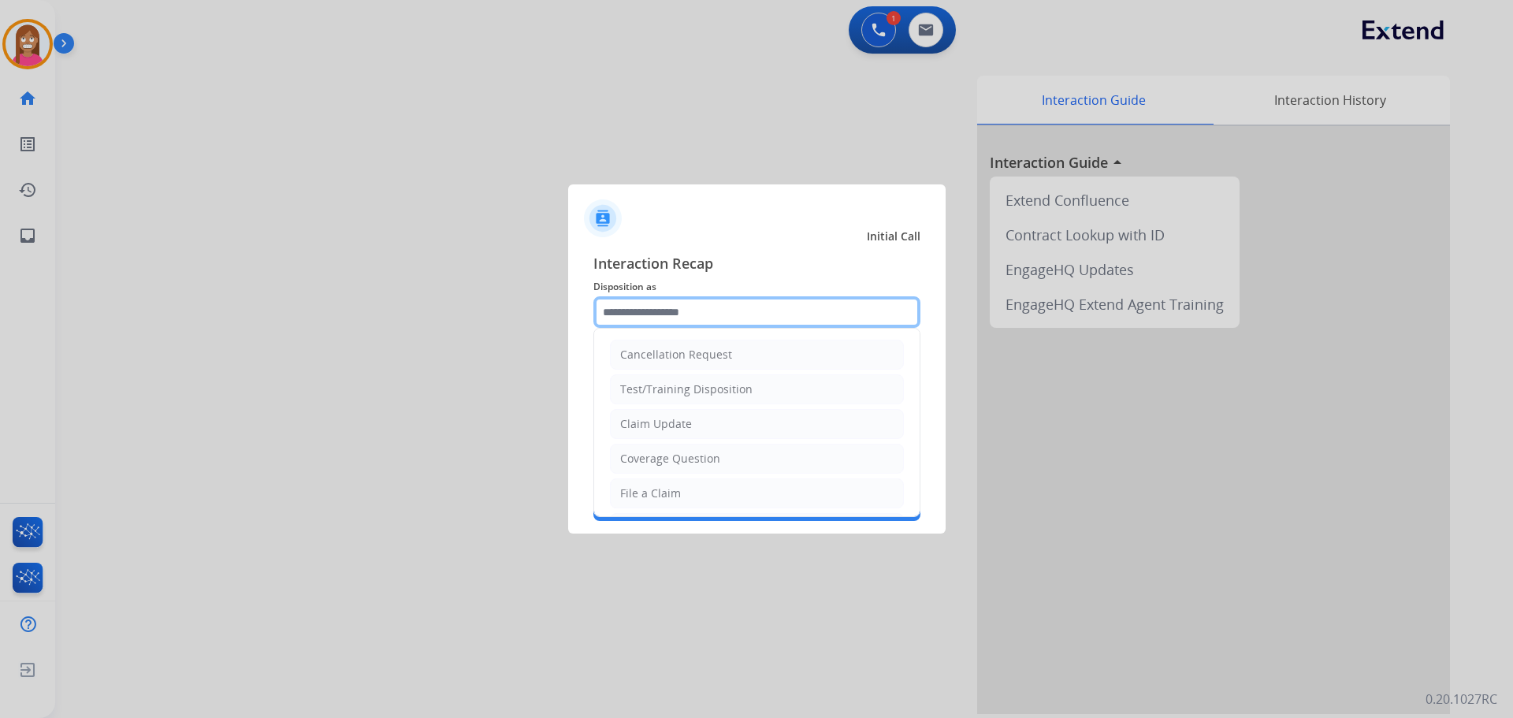
drag, startPoint x: 631, startPoint y: 310, endPoint x: 663, endPoint y: 308, distance: 31.6
click input "text"
click div "File a Claim"
type input "**********"
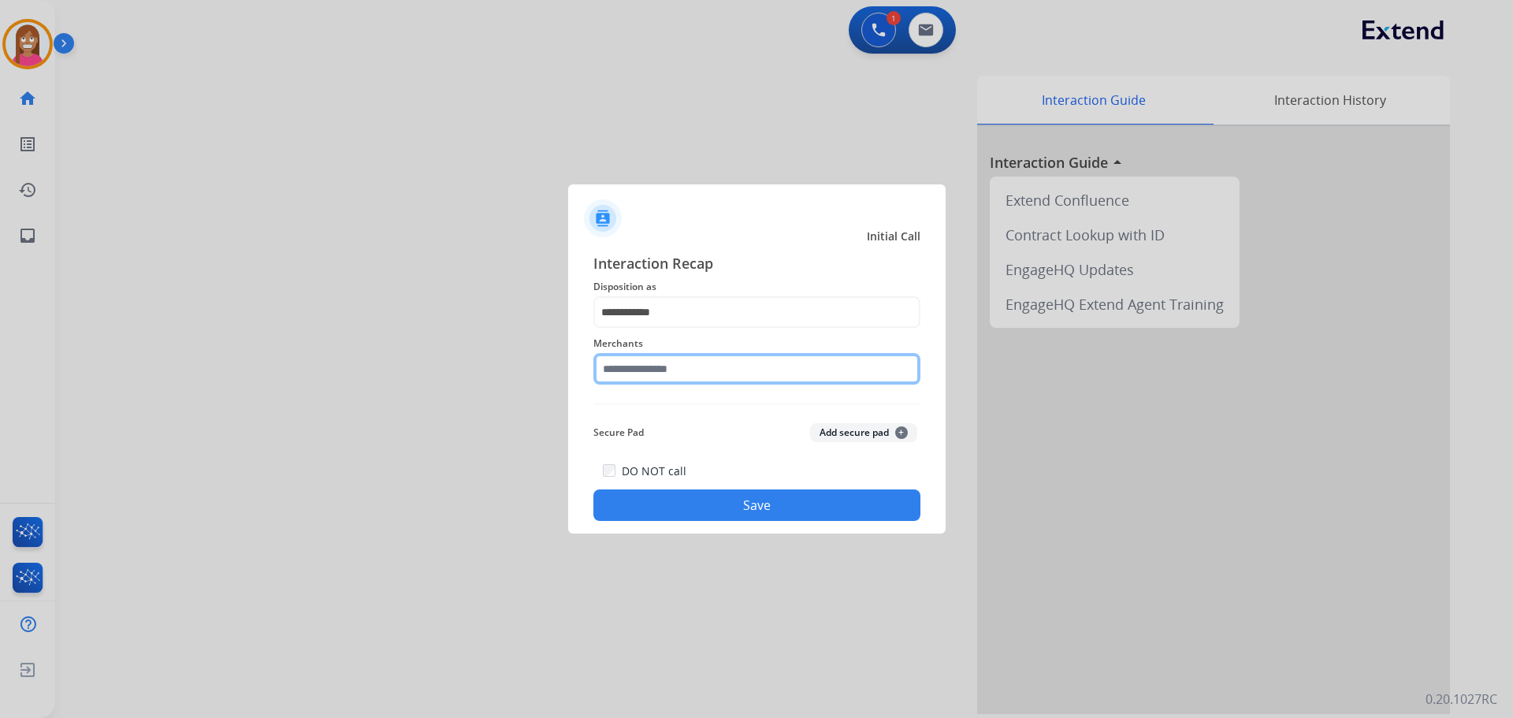
drag, startPoint x: 645, startPoint y: 373, endPoint x: 708, endPoint y: 348, distance: 68.6
click input "text"
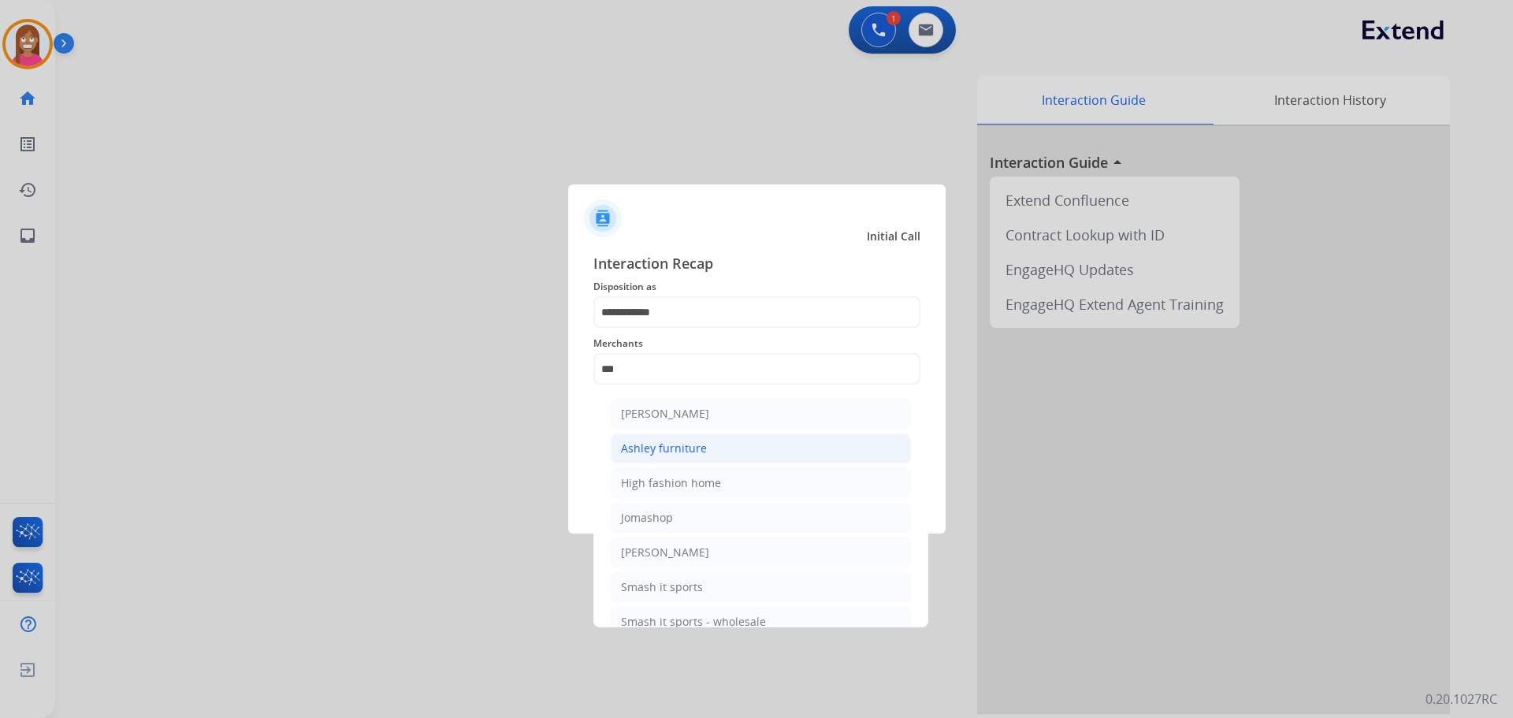
click div "Ashley furniture"
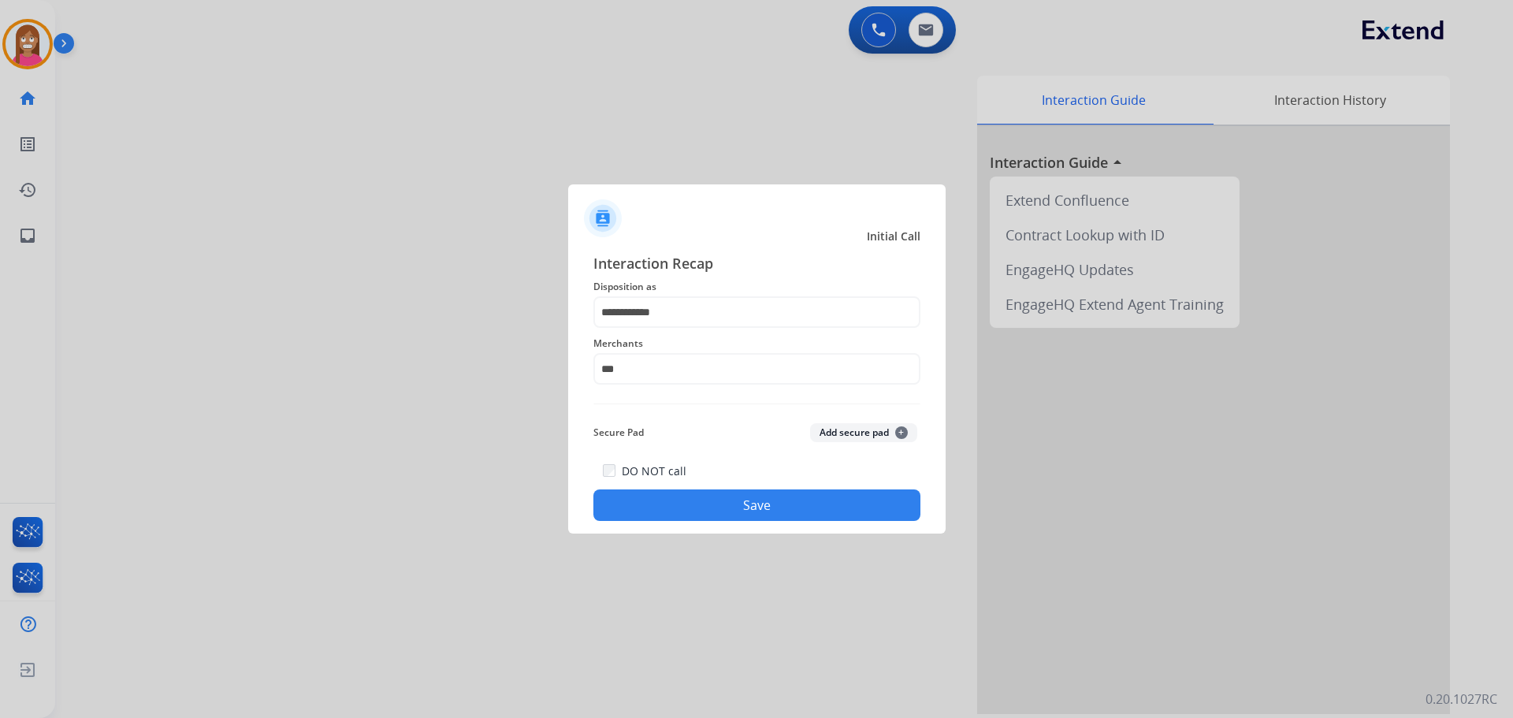
type input "**********"
click button "Save"
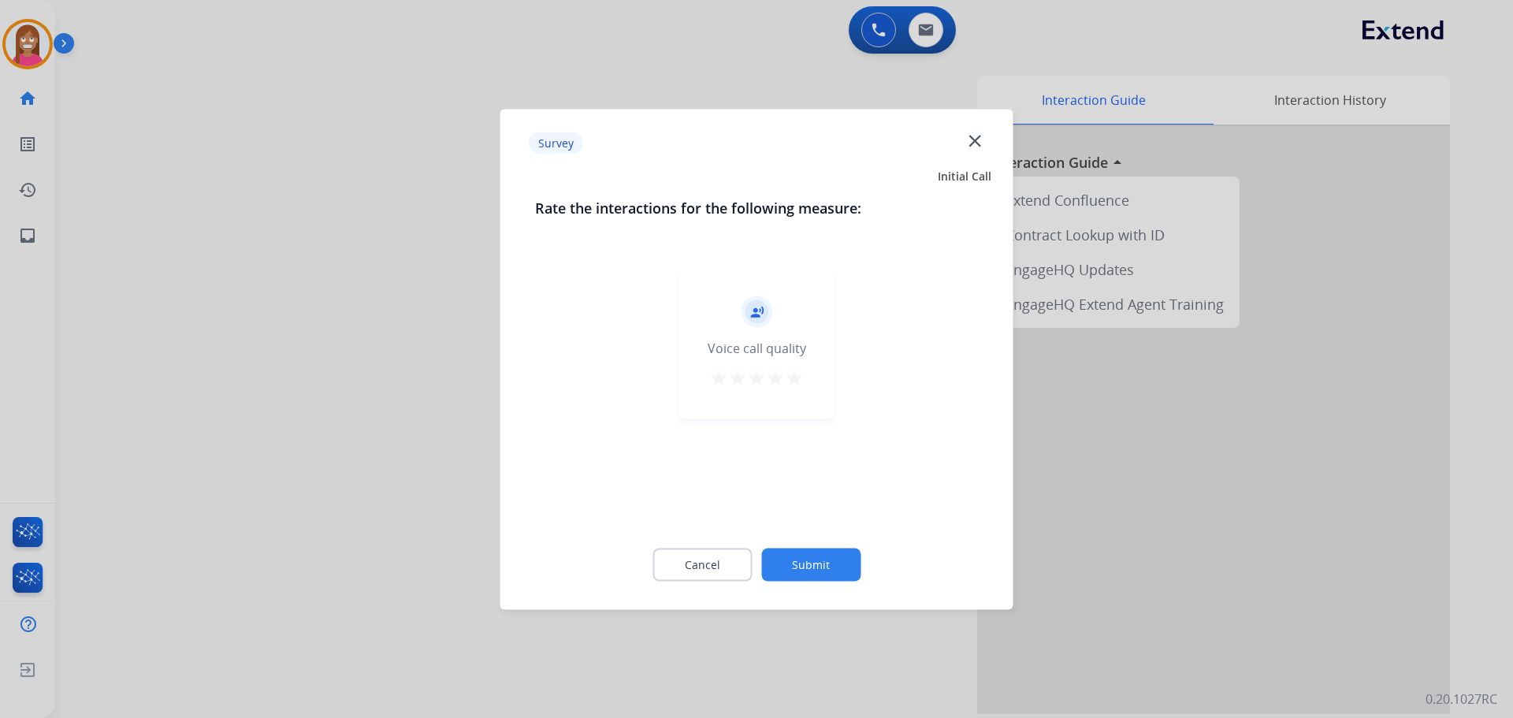
click mat-icon "close"
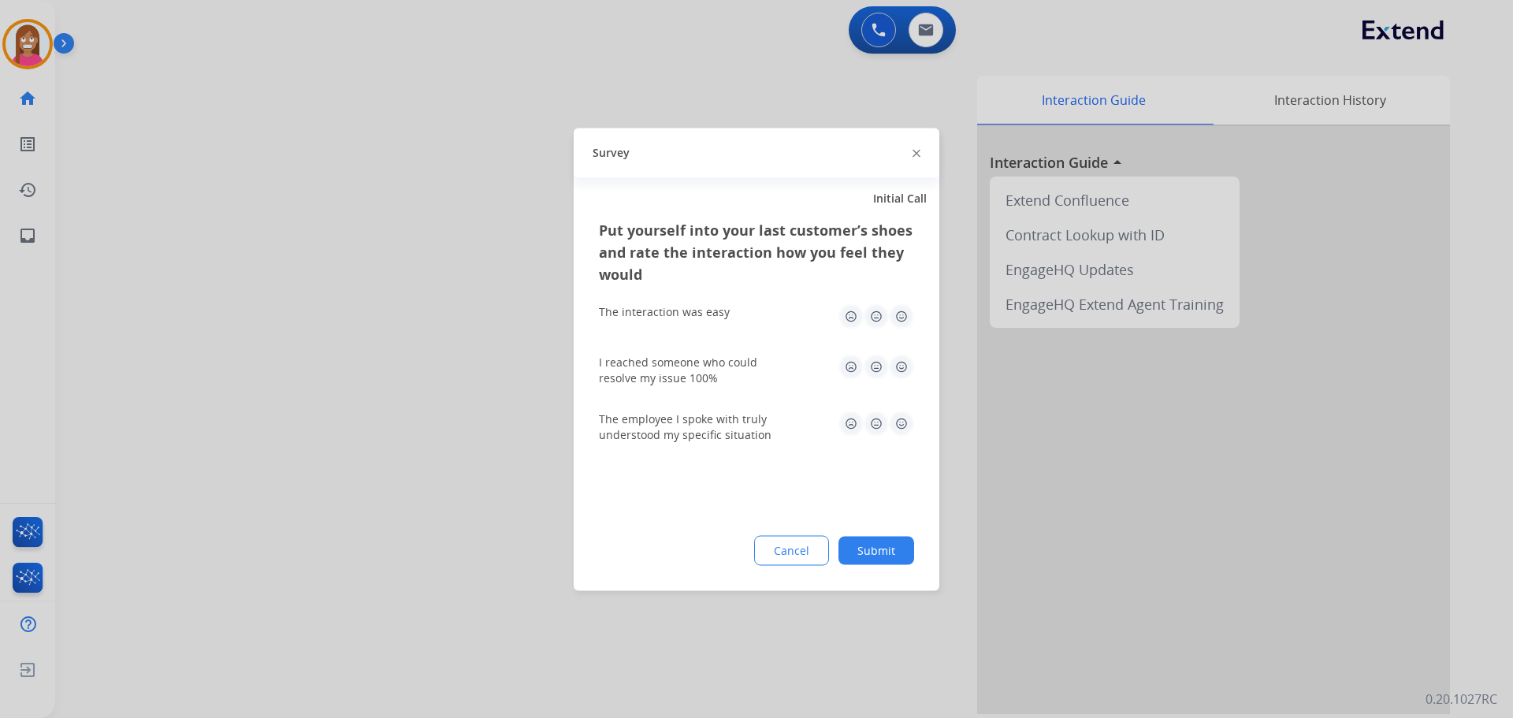
click img
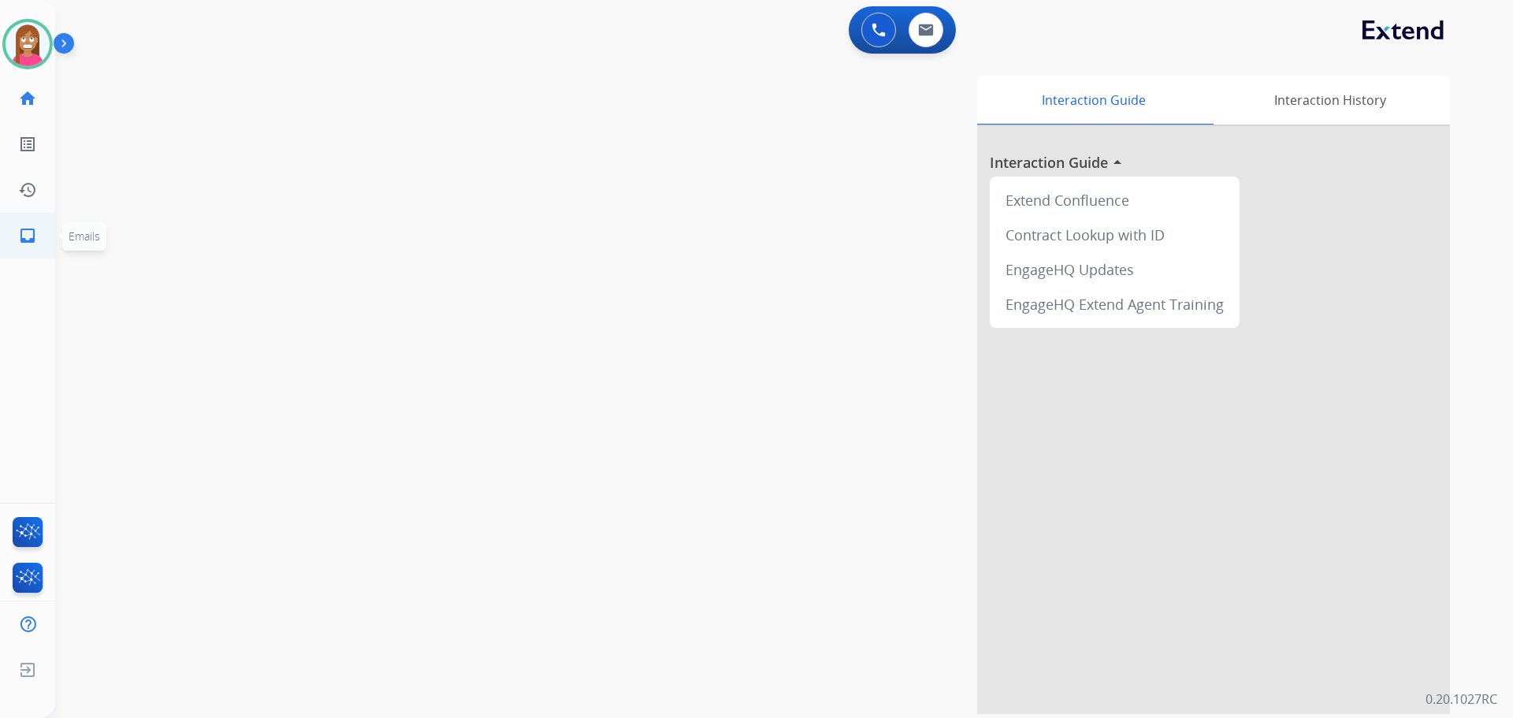
click link "inbox Emails"
select select "**********"
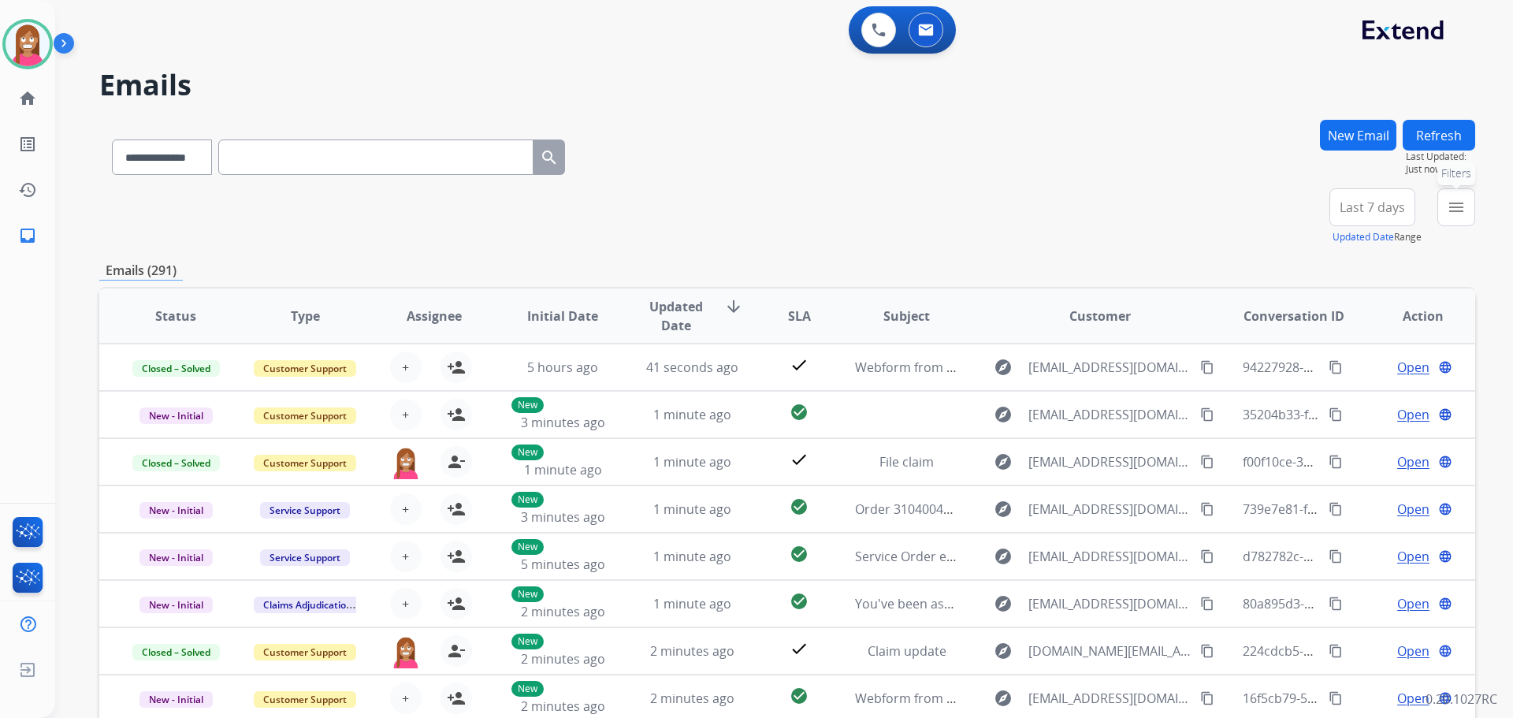
click mat-icon "menu"
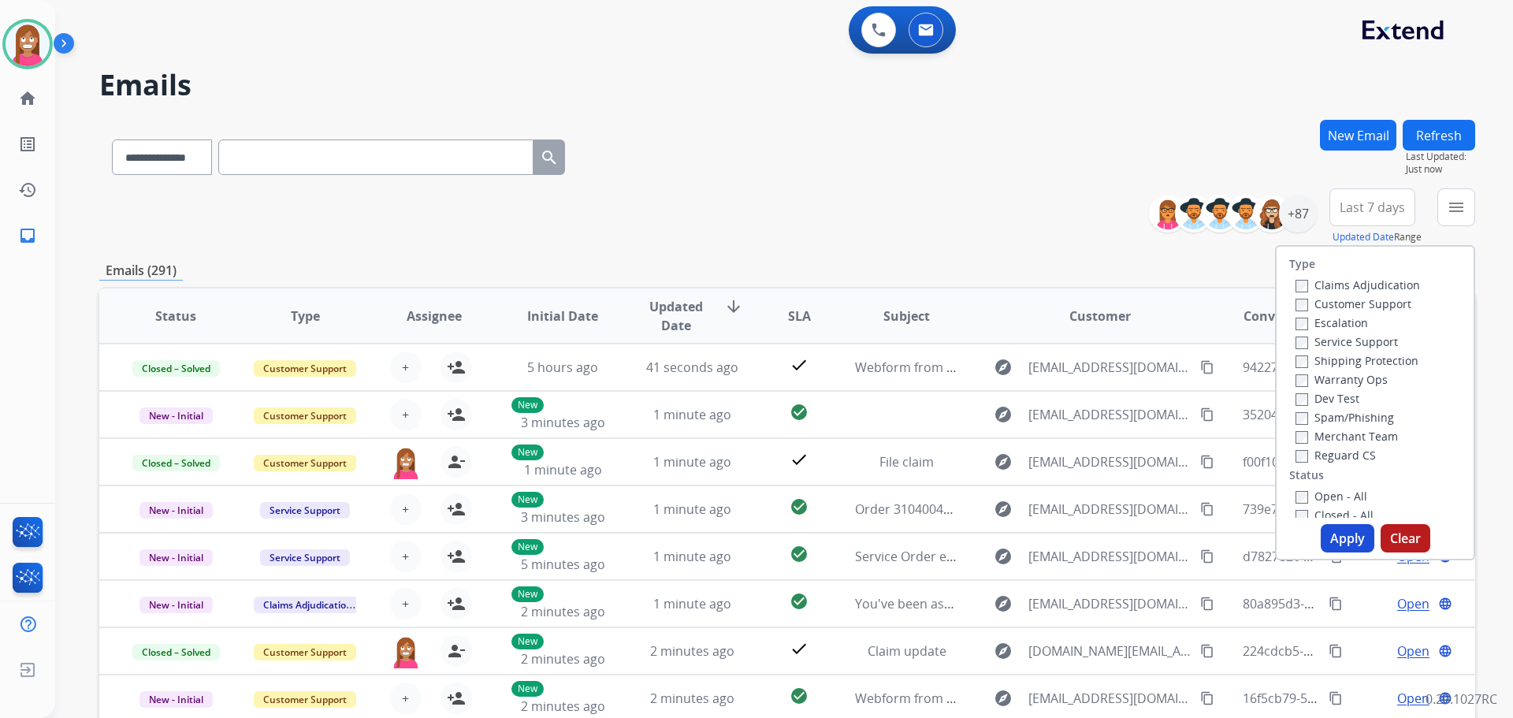
click label "Customer Support"
click label "Shipping Protection"
click label "Reguard CS"
click label "Open - All"
click button "Apply"
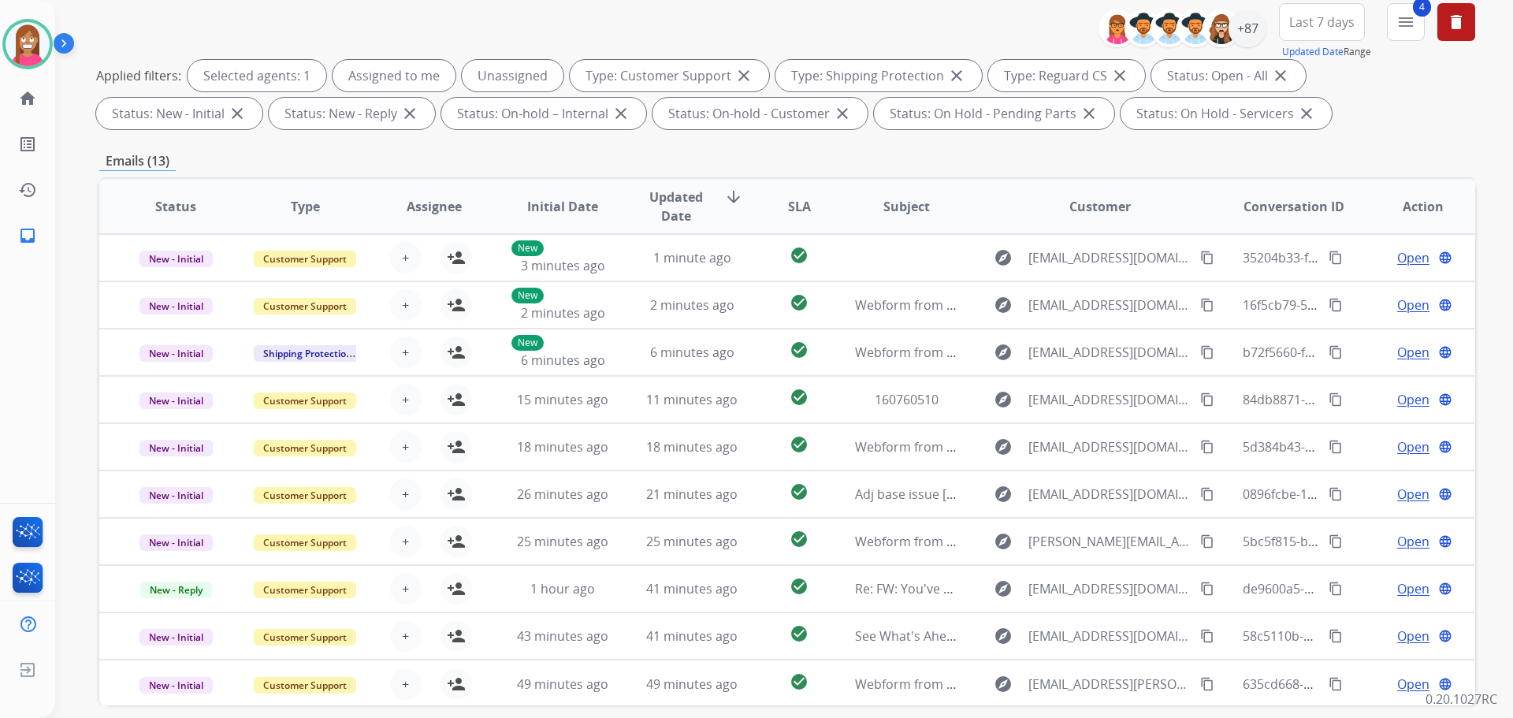
scroll to position [97, 0]
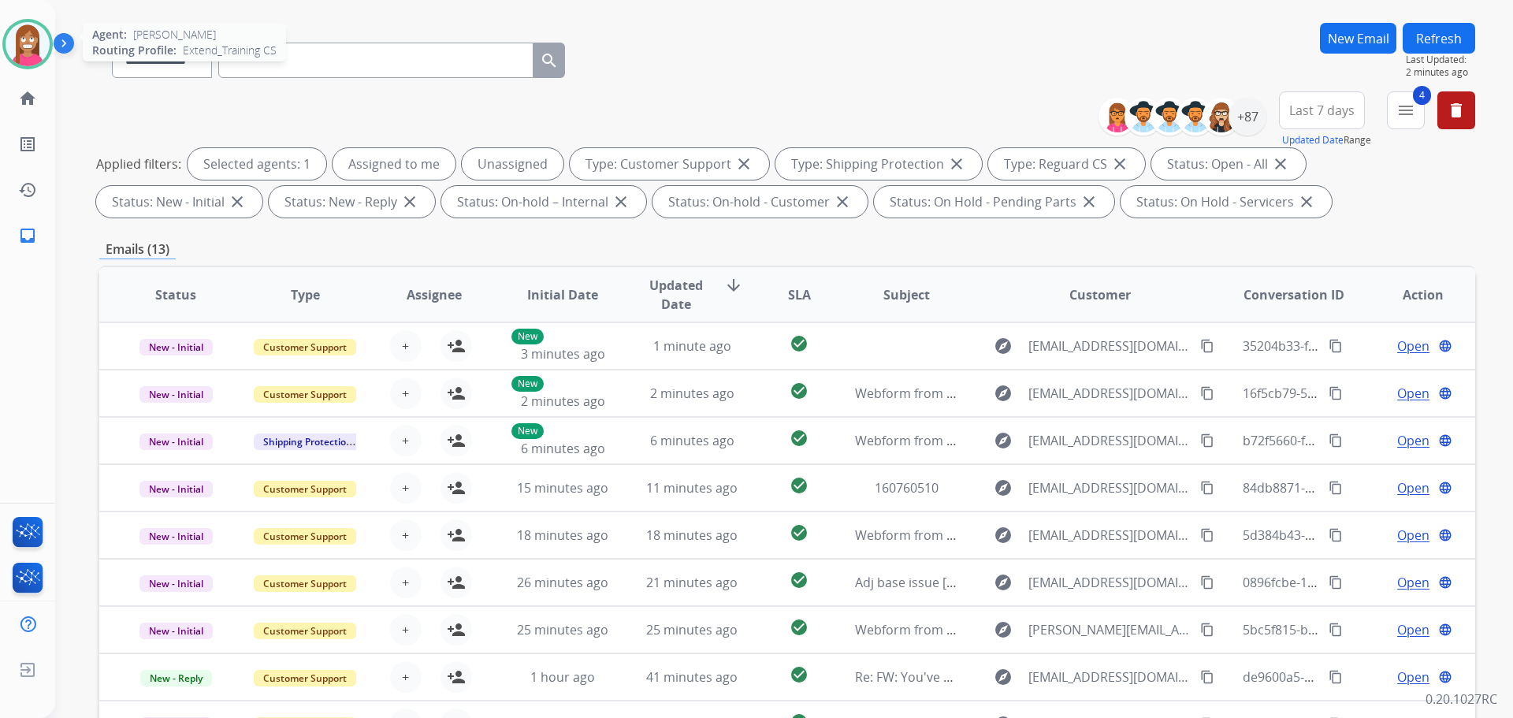
click img
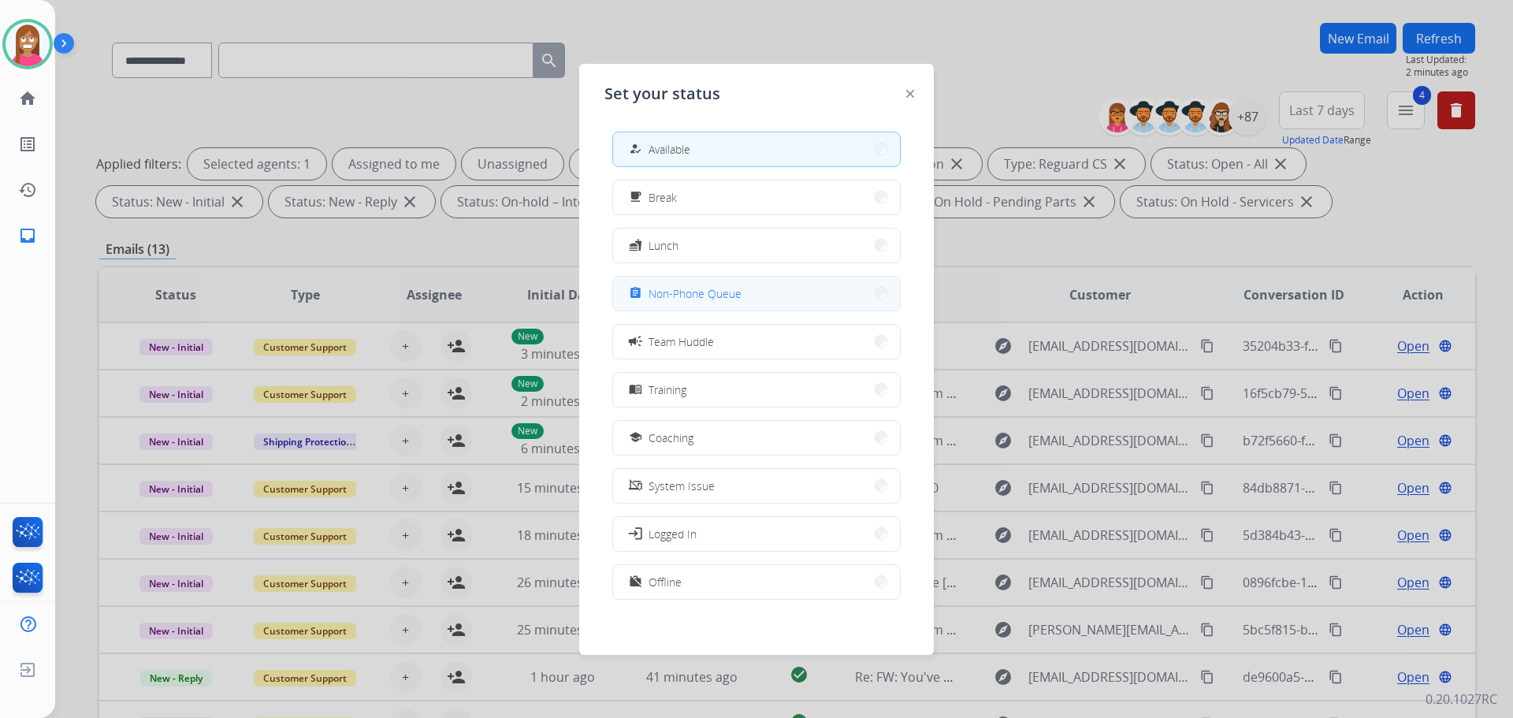
click span "Non-Phone Queue"
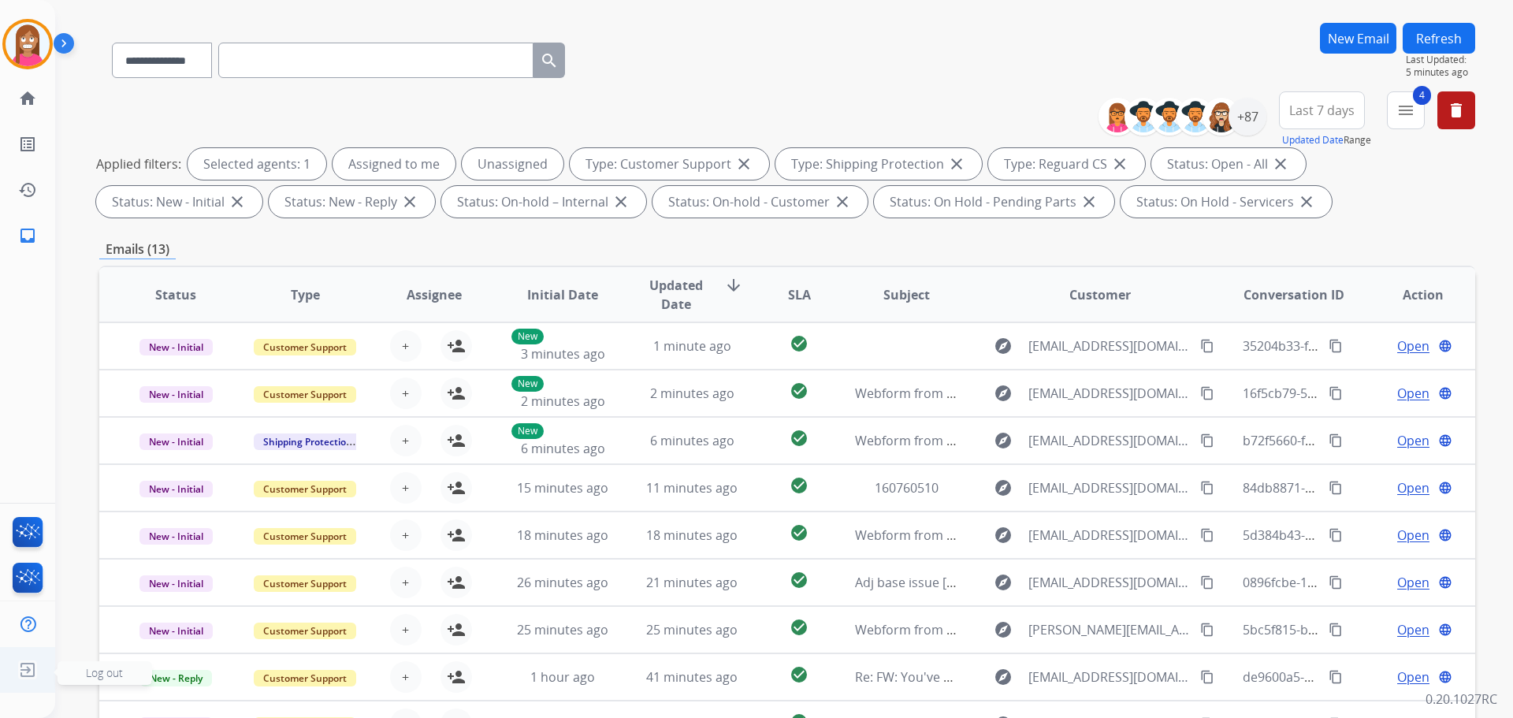
click img
